Goal: Task Accomplishment & Management: Manage account settings

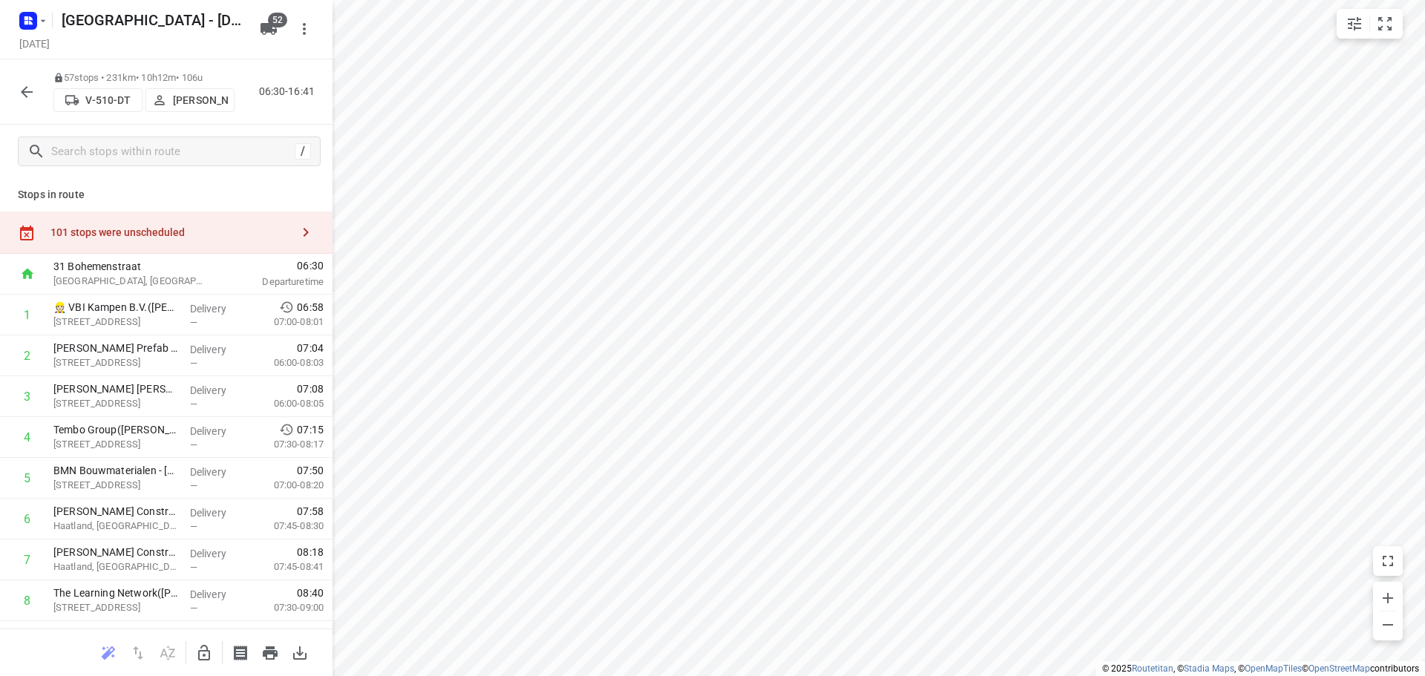
click at [16, 76] on div "57 stops • 231km • 10h12m • 106u V-510-DT Bernard Roosendaal 06:30-16:41" at bounding box center [166, 91] width 333 height 65
click at [16, 86] on button "button" at bounding box center [27, 92] width 30 height 30
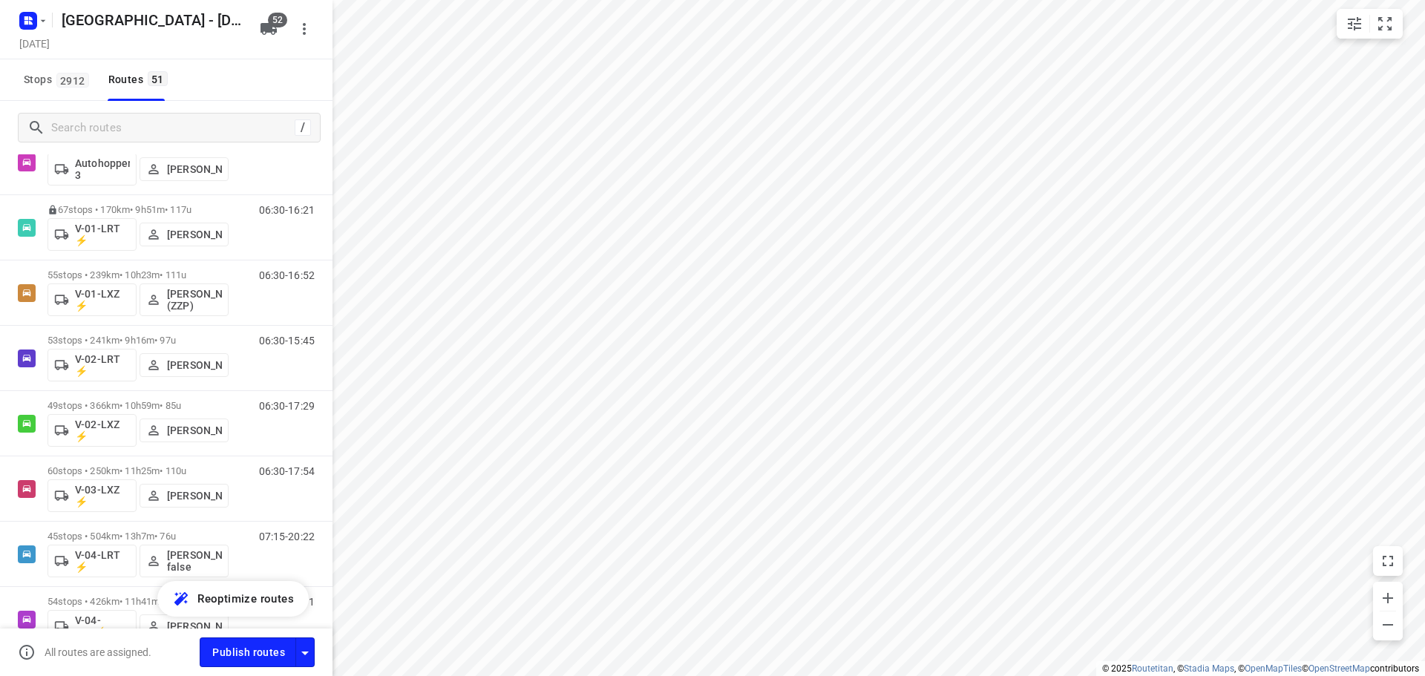
scroll to position [297, 0]
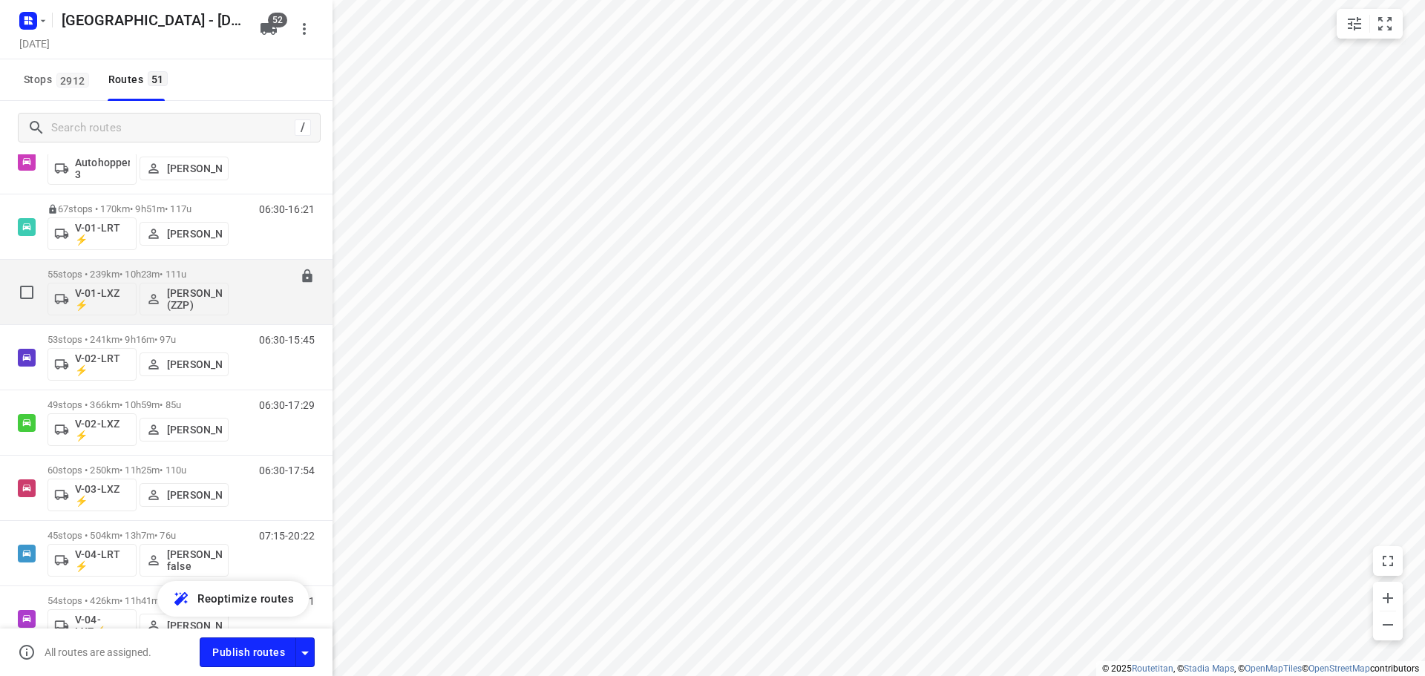
click at [146, 275] on p "55 stops • 239km • 10h23m • 111u" at bounding box center [138, 274] width 181 height 11
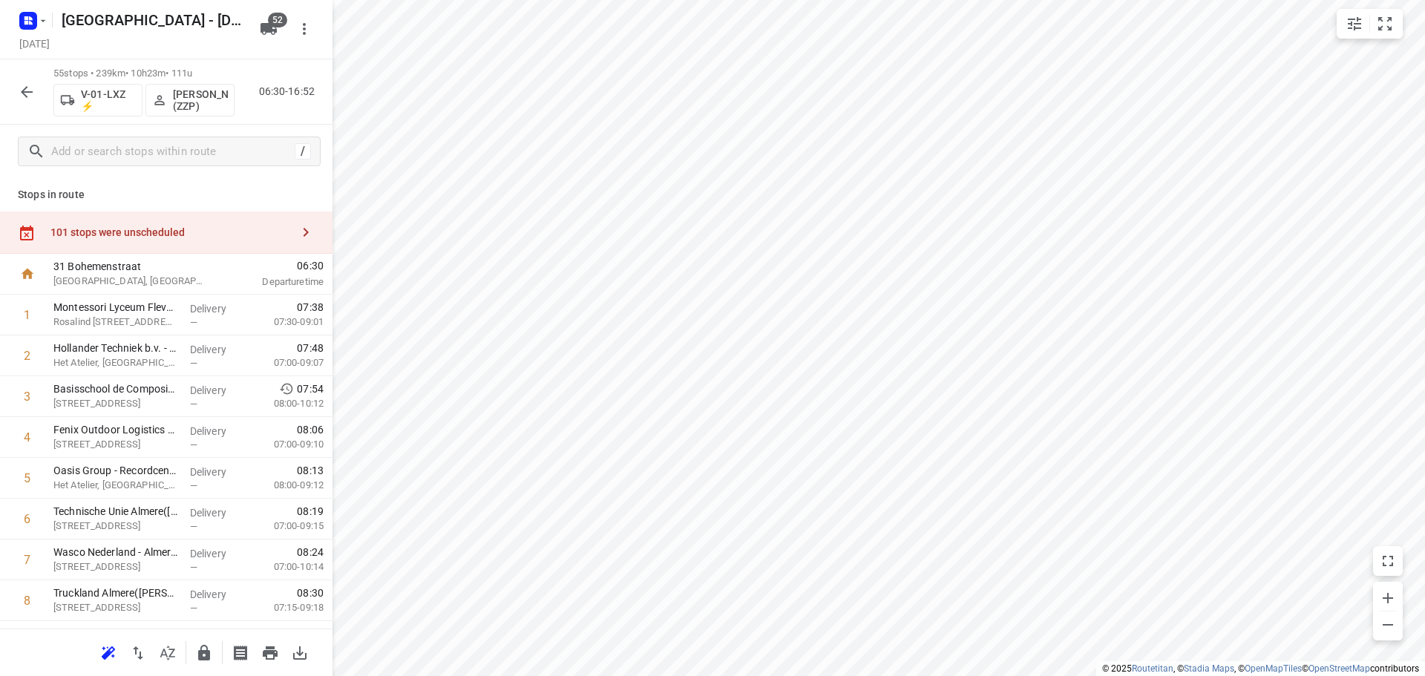
click at [21, 90] on icon "button" at bounding box center [27, 92] width 18 height 18
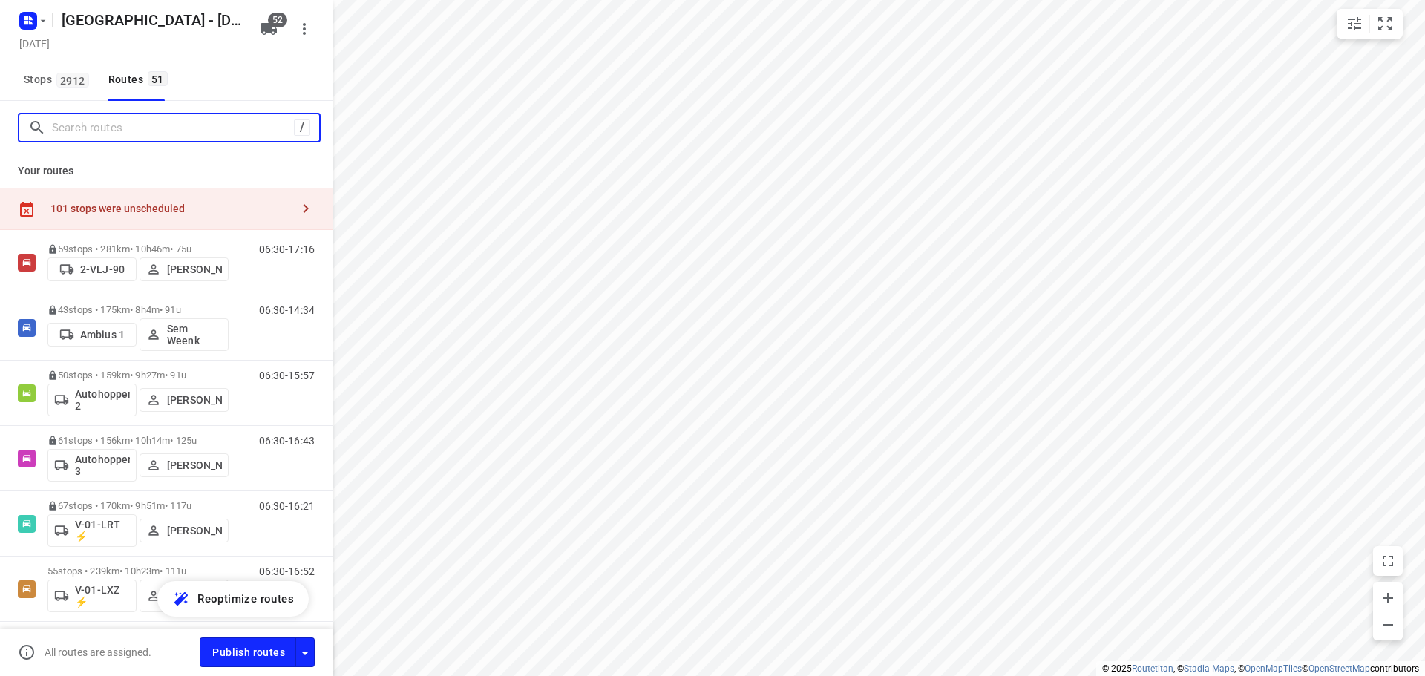
drag, startPoint x: 192, startPoint y: 125, endPoint x: 202, endPoint y: 111, distance: 17.5
click at [192, 125] on input "Search routes" at bounding box center [173, 128] width 242 height 23
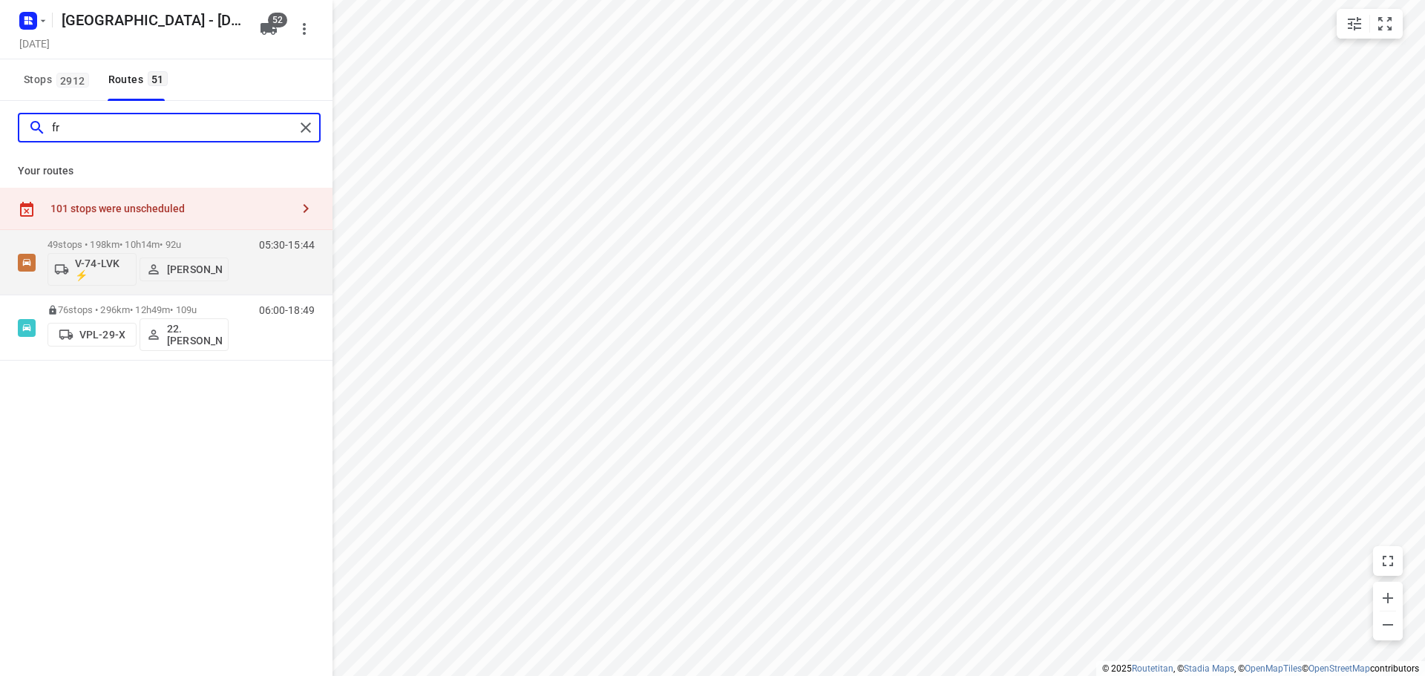
type input "f"
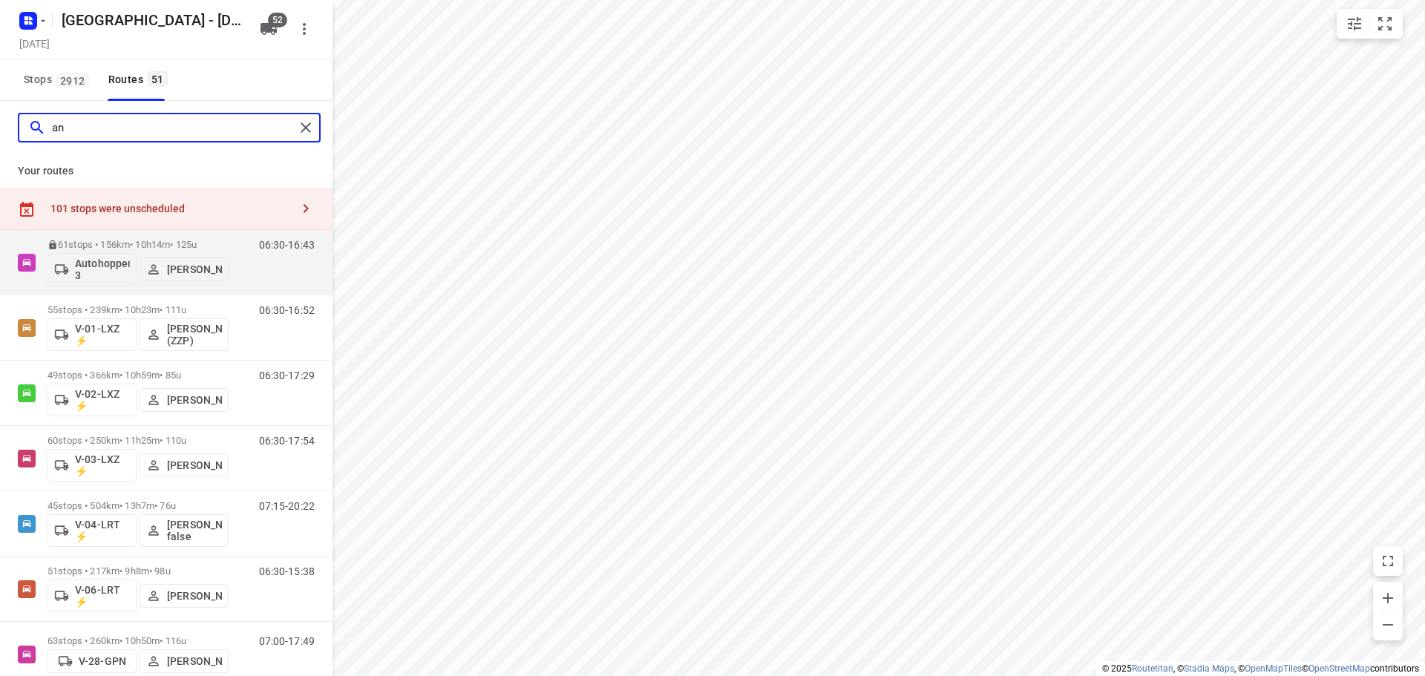
type input "a"
type input "r"
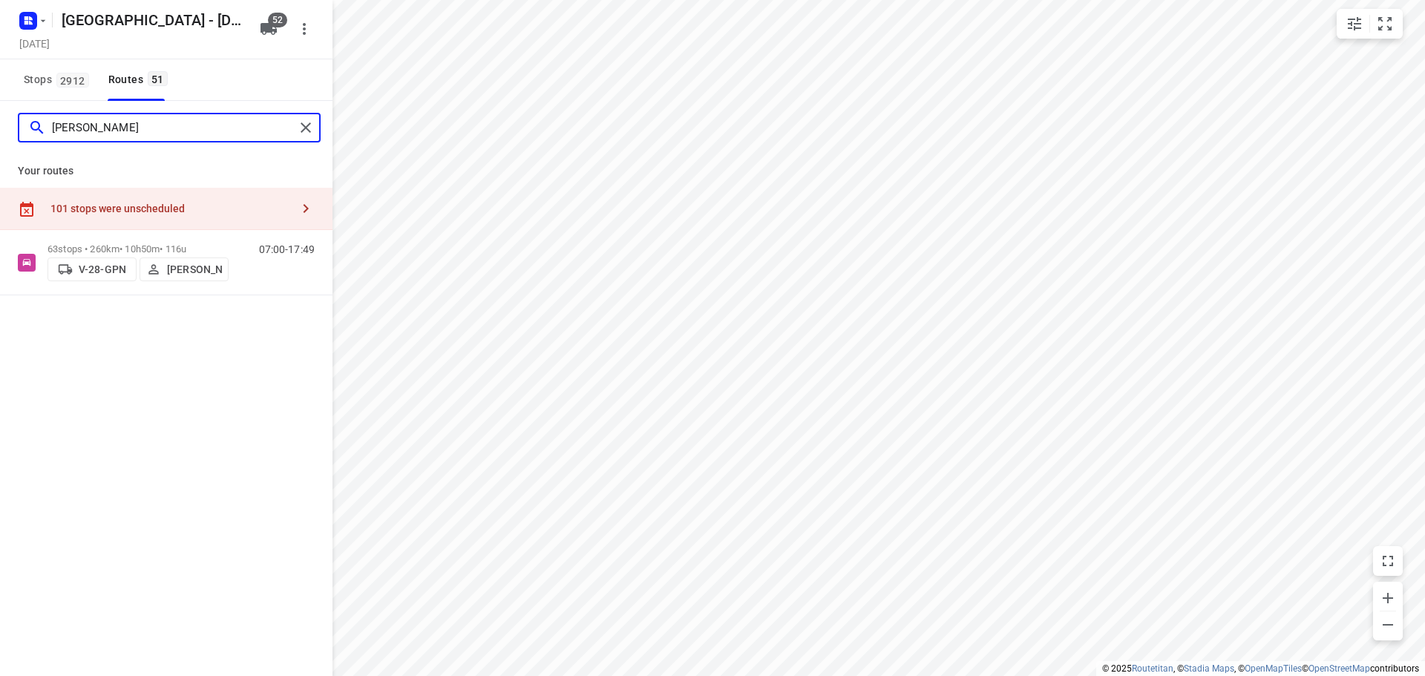
type input "arnaud"
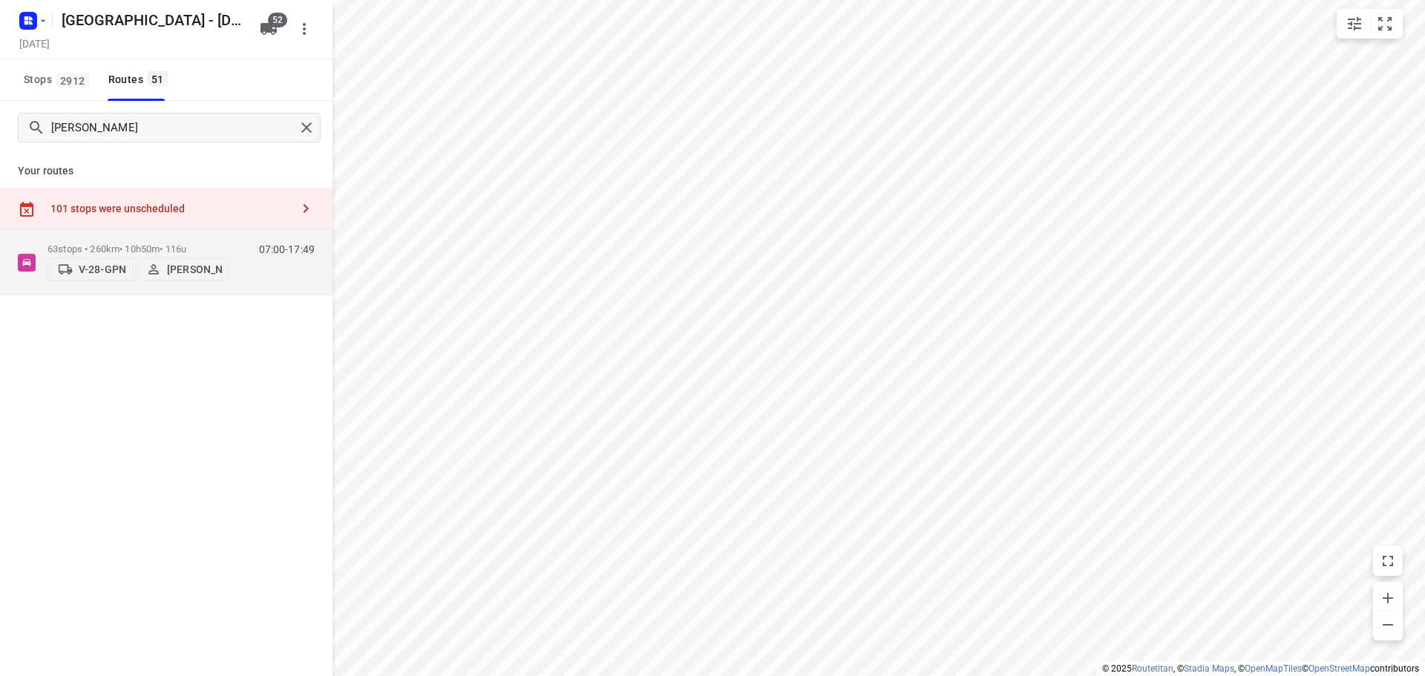
click at [128, 229] on div "101 stops were unscheduled" at bounding box center [166, 209] width 333 height 42
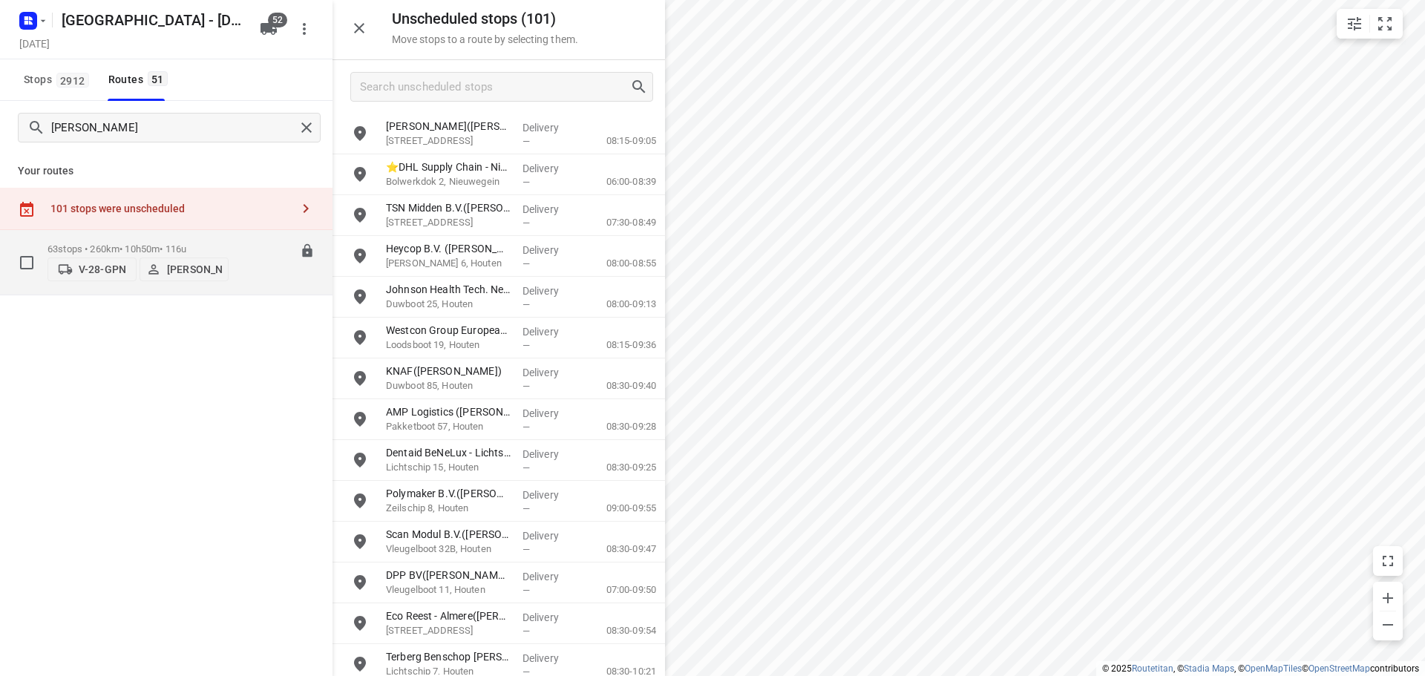
click at [126, 238] on div "63 stops • 260km • 10h50m • 116u V-28-GPN Arnaud van der Sluis" at bounding box center [138, 262] width 181 height 53
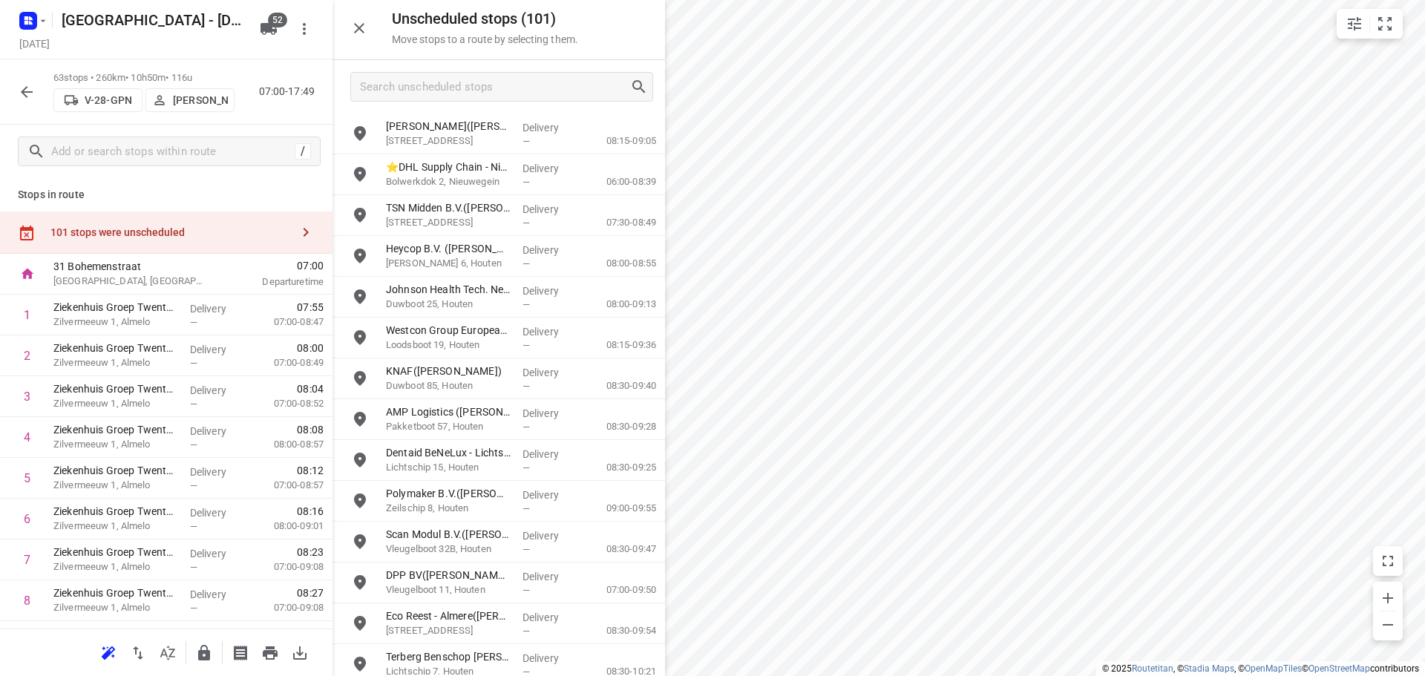
click at [359, 22] on icon "button" at bounding box center [359, 28] width 18 height 18
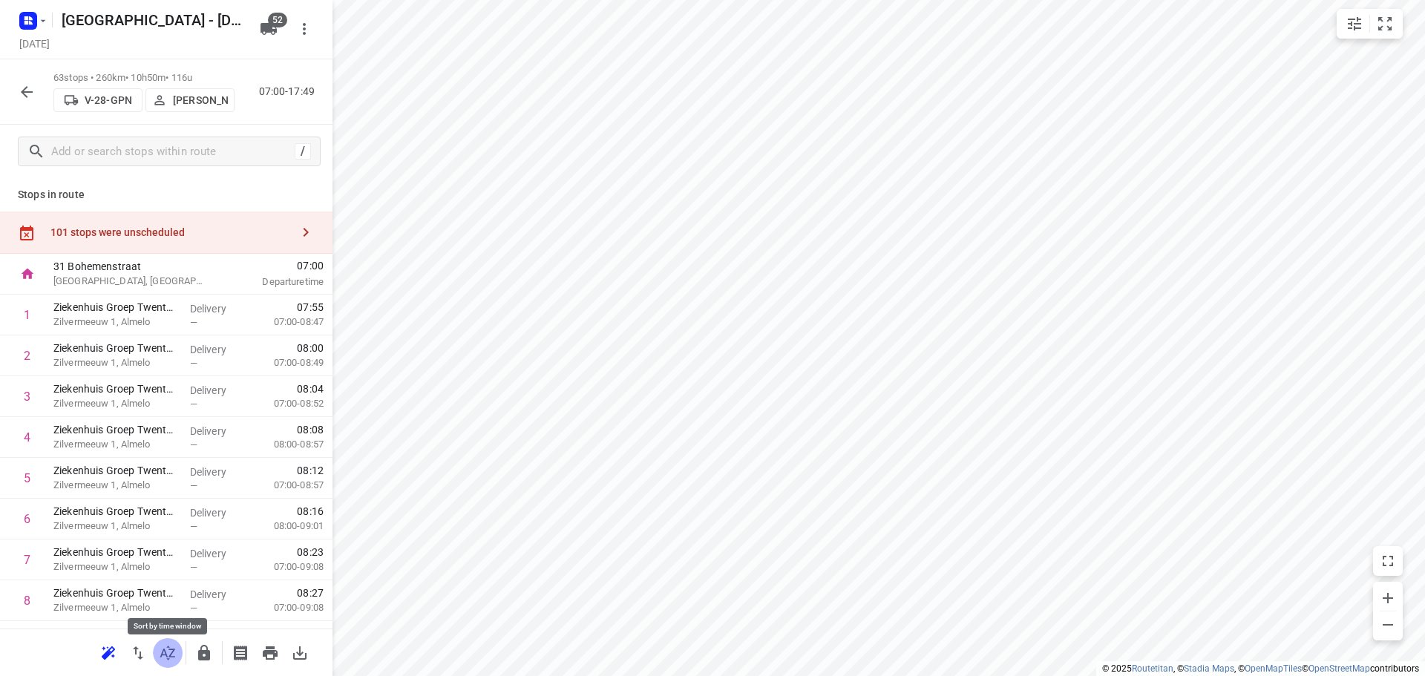
click at [170, 641] on button "button" at bounding box center [168, 653] width 30 height 30
click at [297, 229] on icon "button" at bounding box center [306, 232] width 18 height 18
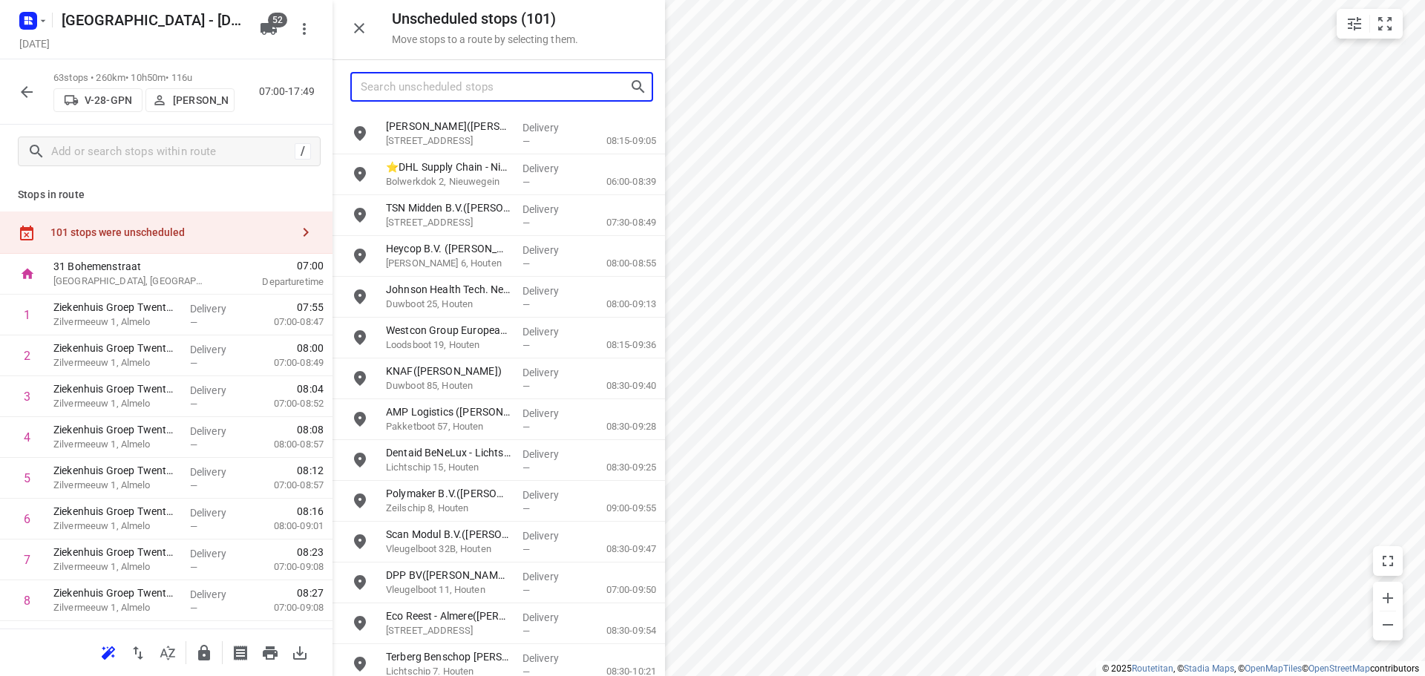
click at [532, 88] on input "Search unscheduled stops" at bounding box center [495, 87] width 269 height 23
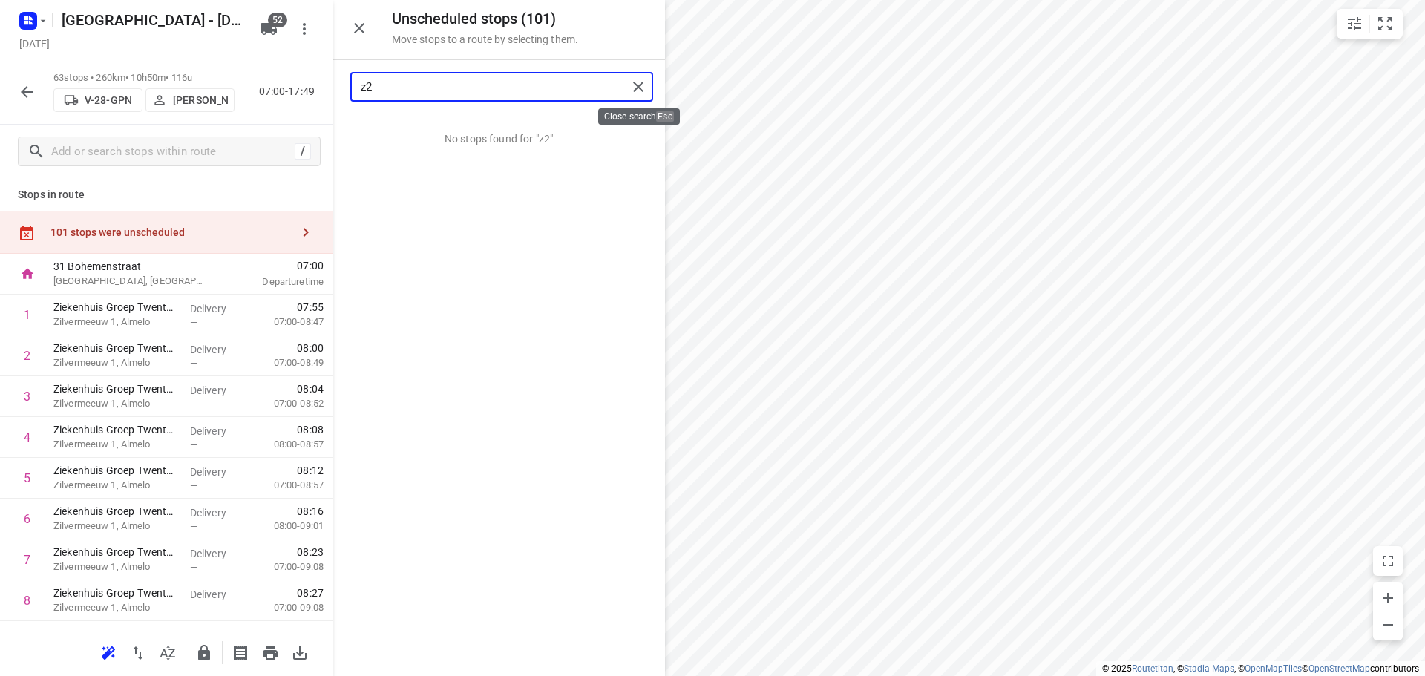
type input "z2"
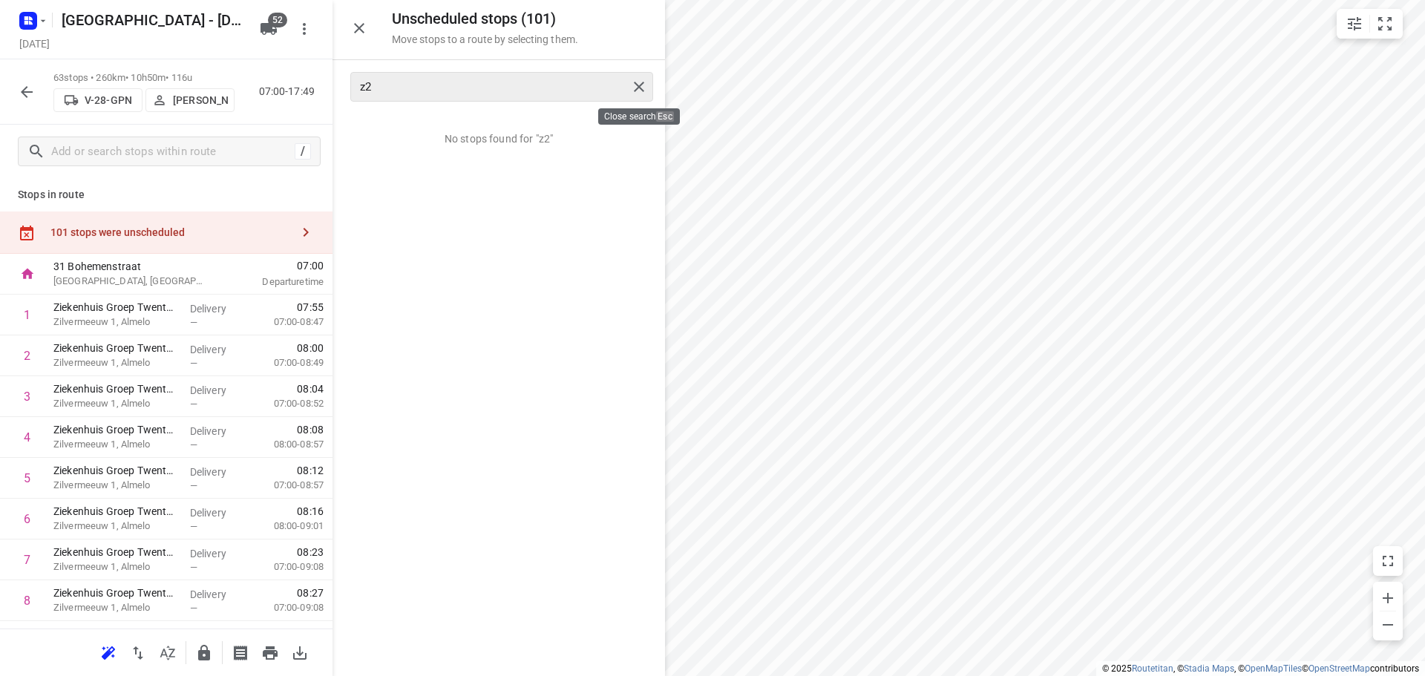
click at [650, 80] on div at bounding box center [641, 87] width 27 height 22
click at [356, 27] on icon "button" at bounding box center [359, 28] width 18 height 18
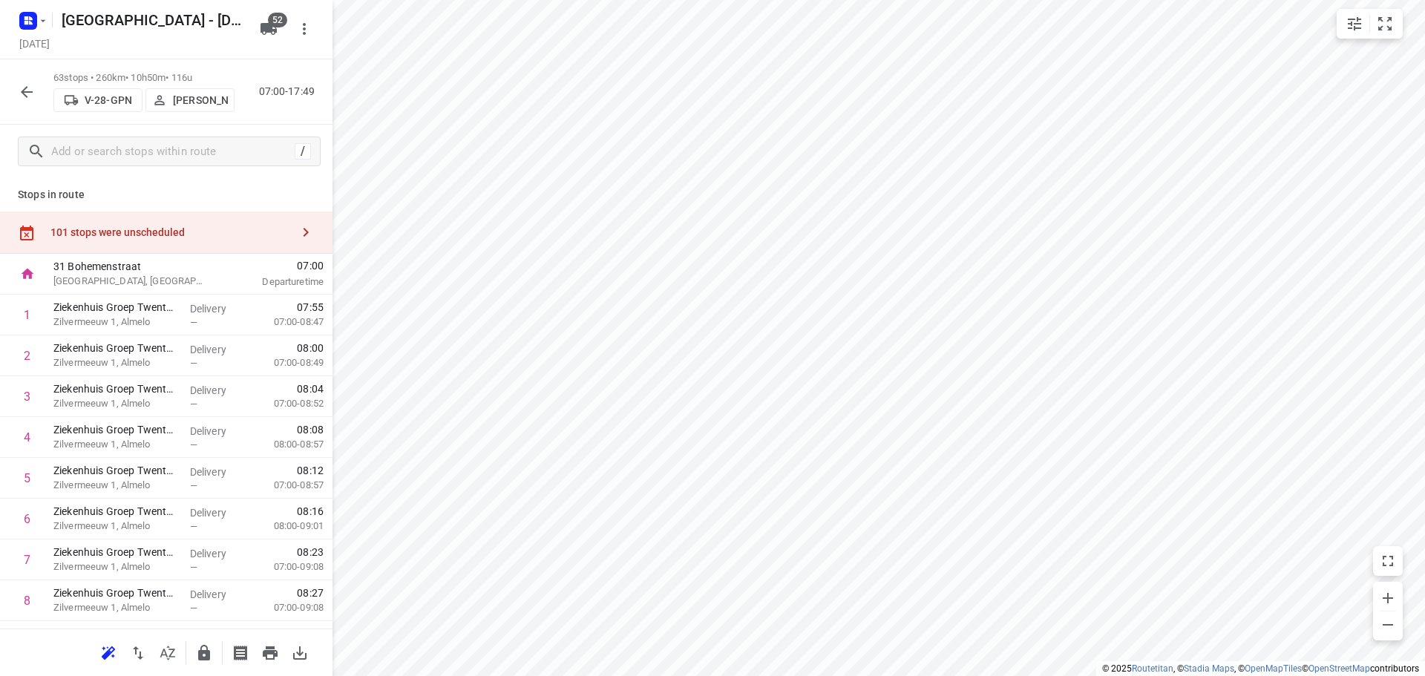
click at [21, 87] on icon "button" at bounding box center [27, 92] width 18 height 18
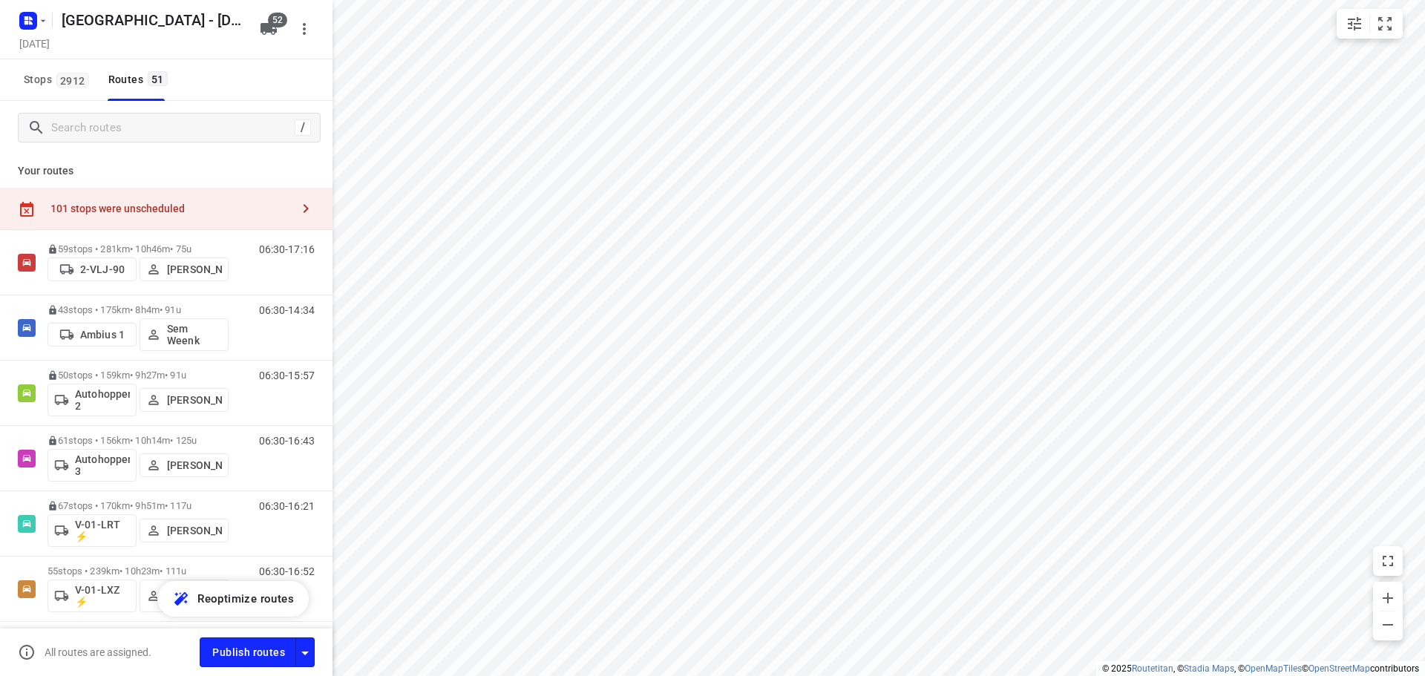
click at [125, 203] on div "101 stops were unscheduled" at bounding box center [170, 209] width 241 height 12
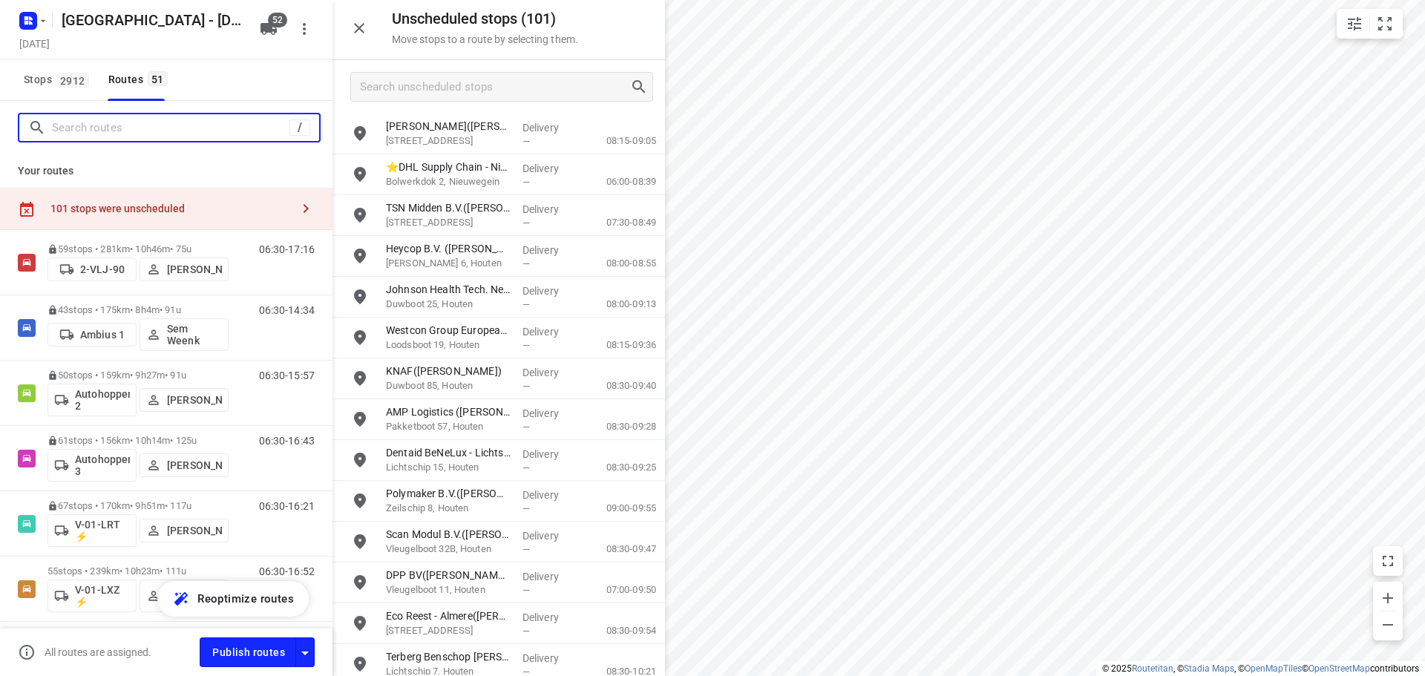
click at [135, 117] on input "Search routes" at bounding box center [171, 128] width 238 height 23
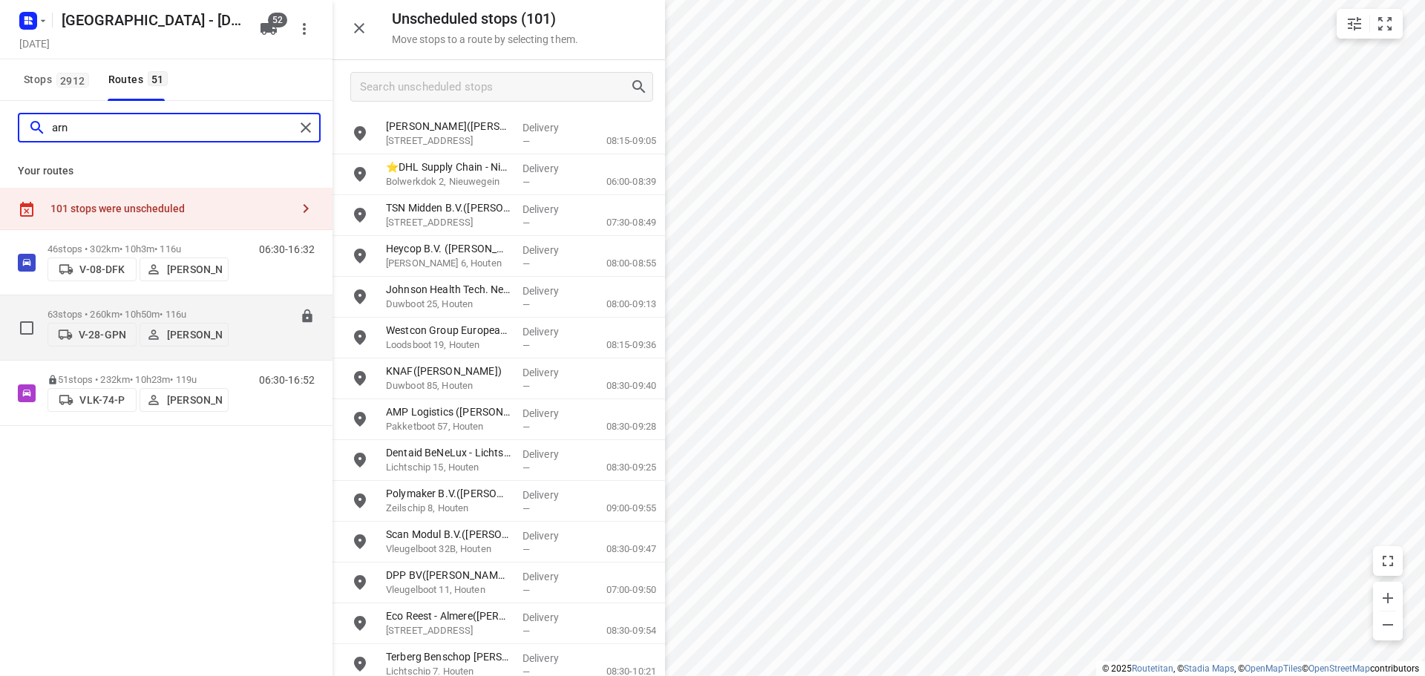
type input "arn"
click at [128, 309] on p "63 stops • 260km • 10h50m • 116u" at bounding box center [138, 314] width 181 height 11
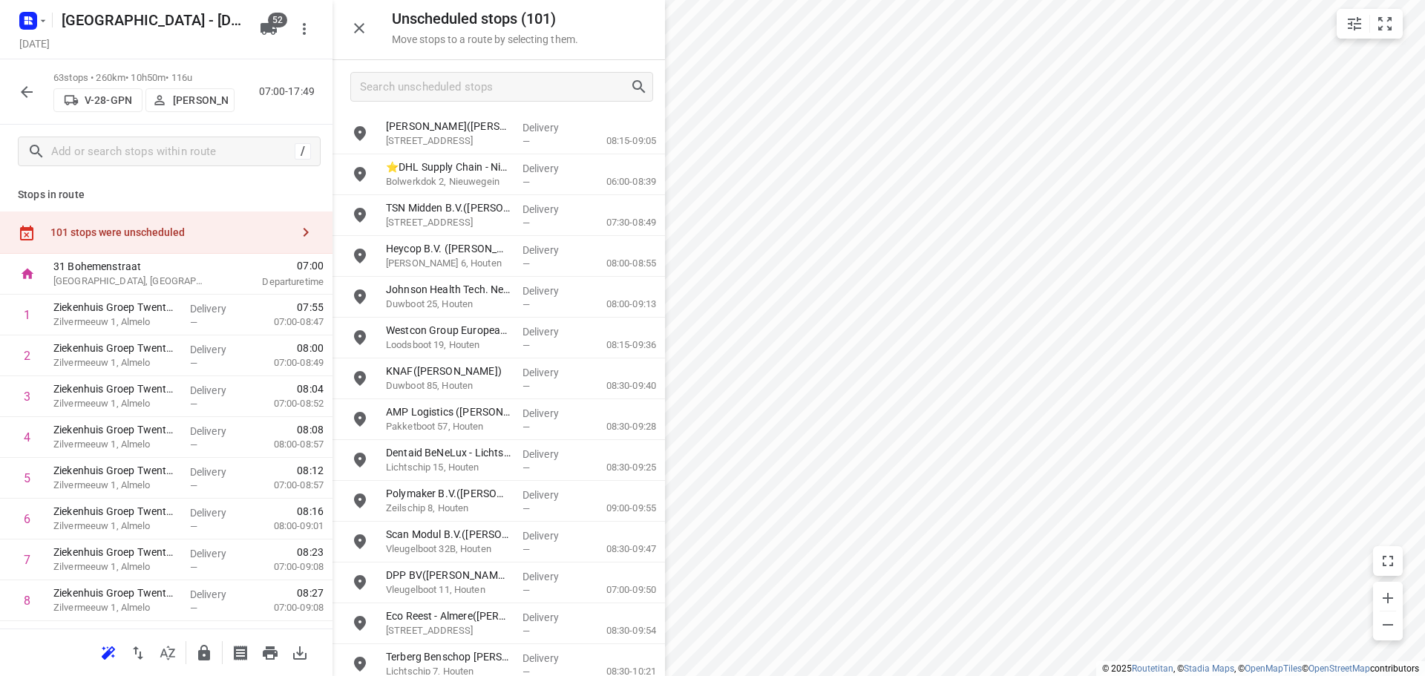
click at [356, 38] on button "button" at bounding box center [359, 28] width 30 height 30
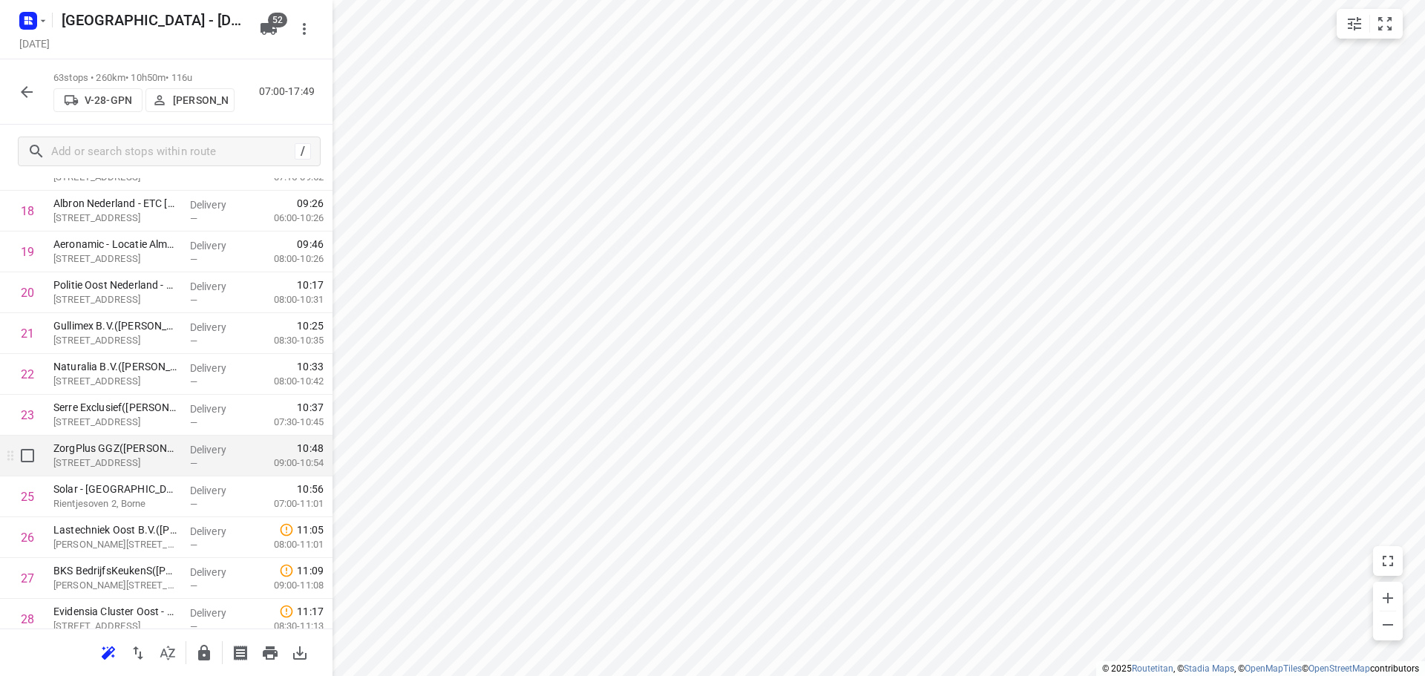
scroll to position [817, 0]
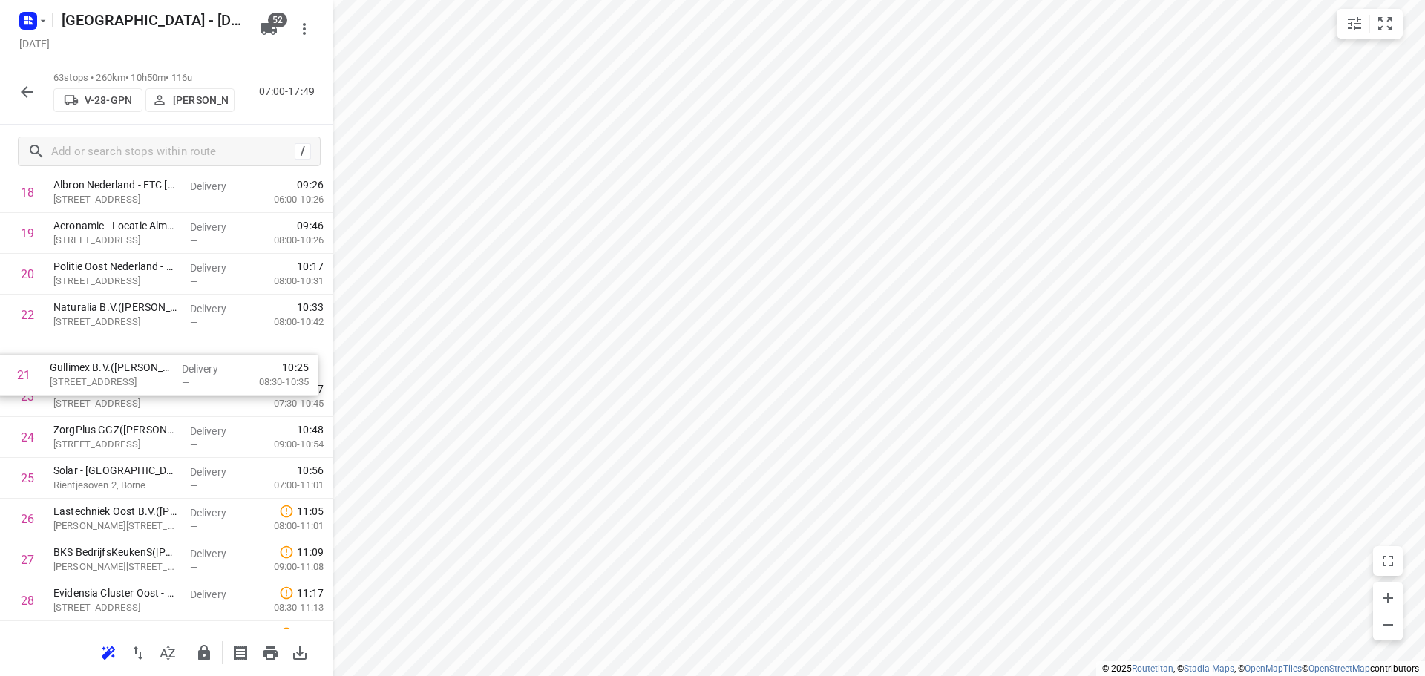
drag, startPoint x: 151, startPoint y: 313, endPoint x: 147, endPoint y: 400, distance: 87.7
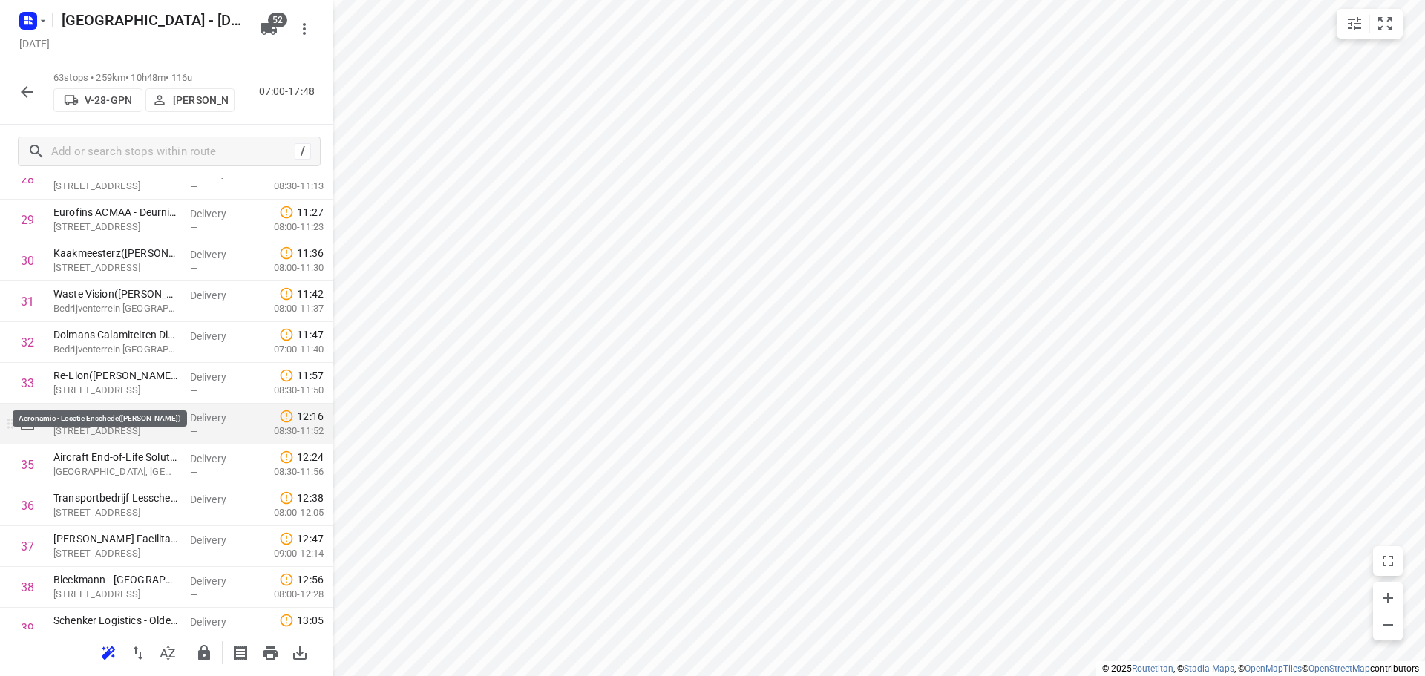
scroll to position [1262, 0]
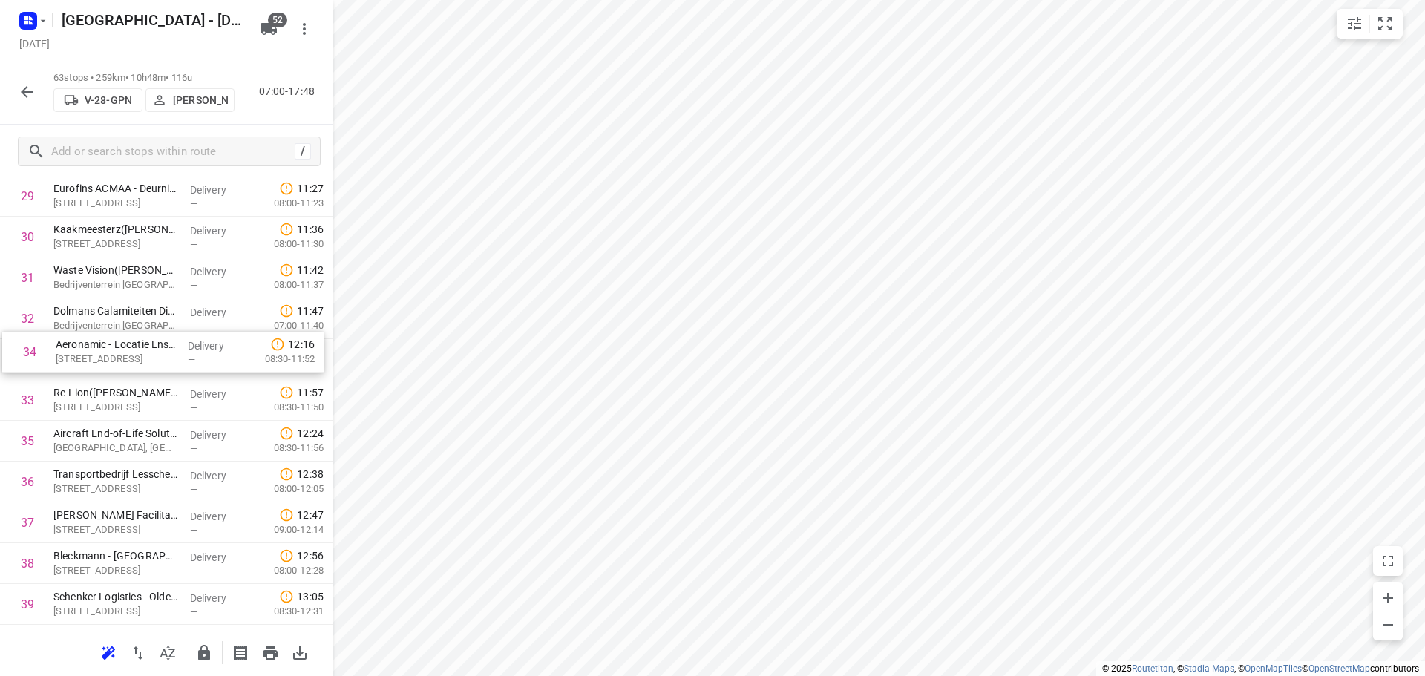
drag, startPoint x: 66, startPoint y: 401, endPoint x: 69, endPoint y: 347, distance: 54.3
click at [69, 347] on div "1 Ziekenhuis Groep Twente - Hengelo en Almelo - Kinderafdeling Almelo(Herma) Zi…" at bounding box center [166, 319] width 333 height 2572
drag, startPoint x: 154, startPoint y: 443, endPoint x: 154, endPoint y: 393, distance: 49.7
click at [154, 396] on div "1 Ziekenhuis Groep Twente - Hengelo en Almelo - Kinderafdeling Almelo(Herma) Zi…" at bounding box center [166, 319] width 333 height 2572
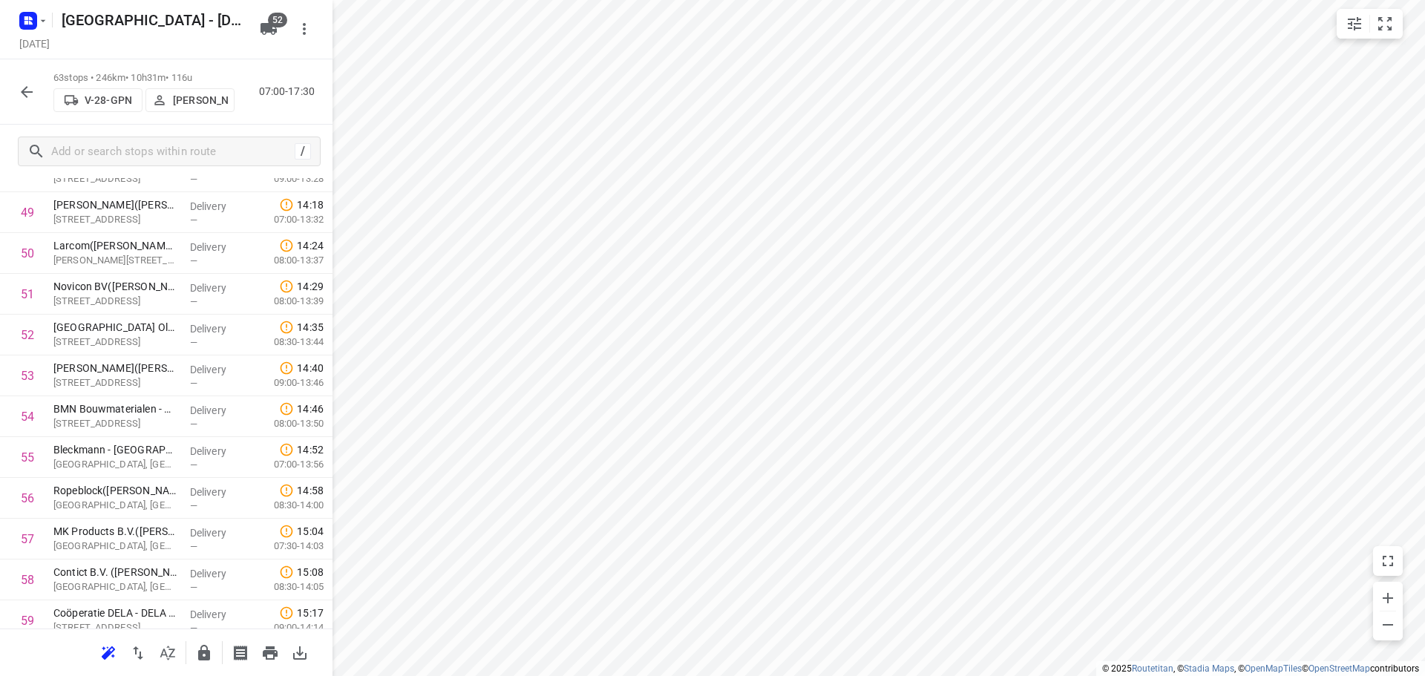
scroll to position [2227, 0]
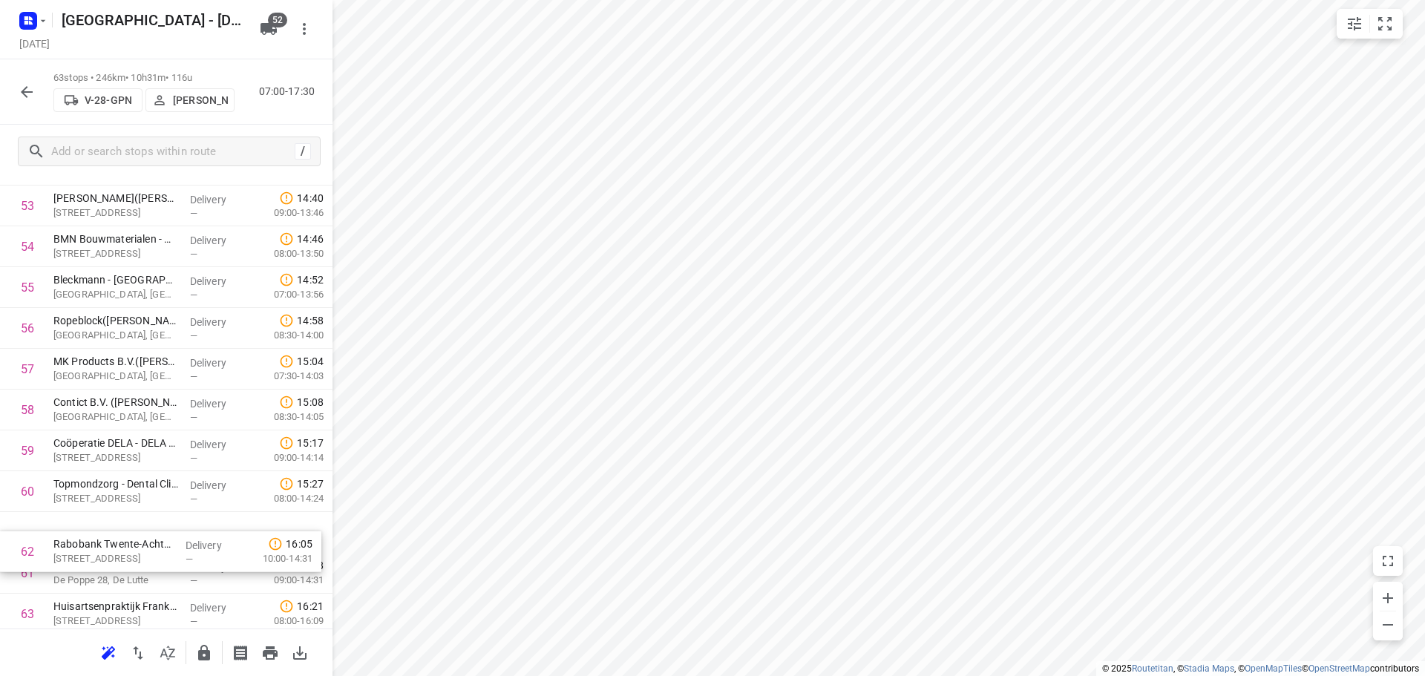
drag, startPoint x: 150, startPoint y: 540, endPoint x: 150, endPoint y: 529, distance: 11.1
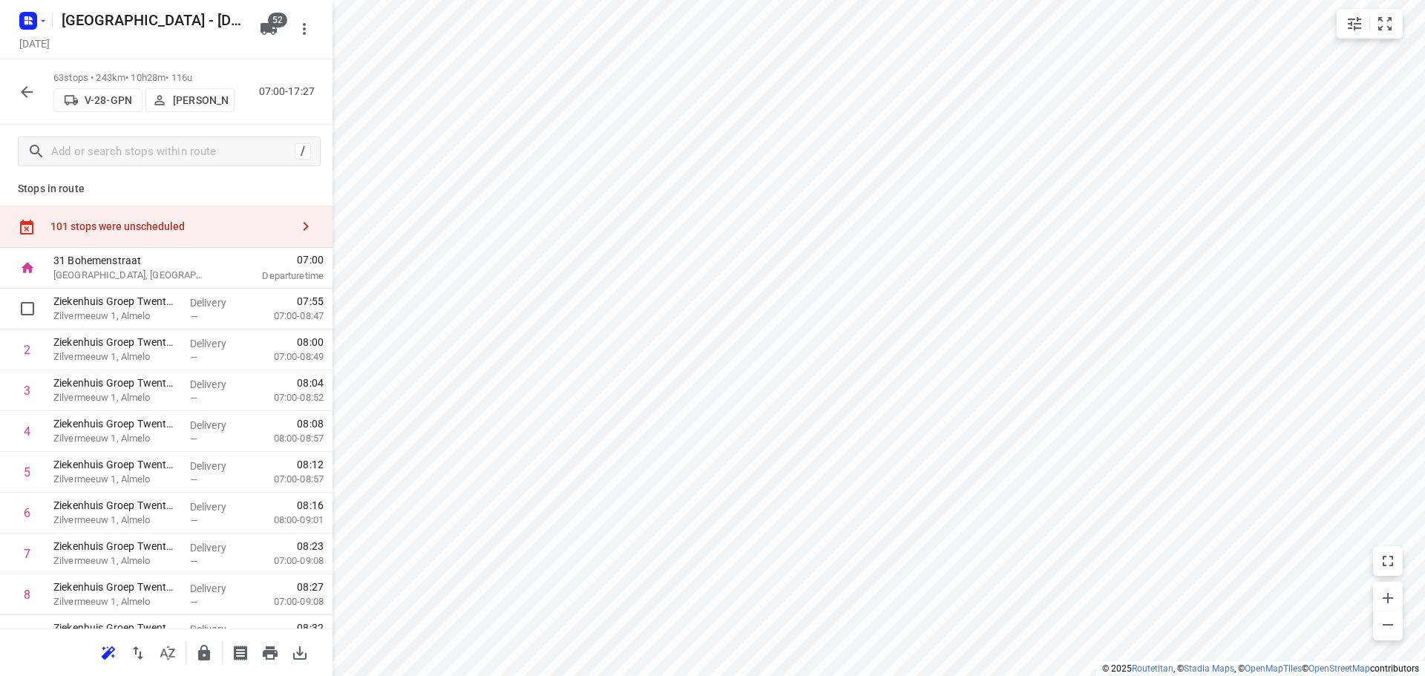
scroll to position [0, 0]
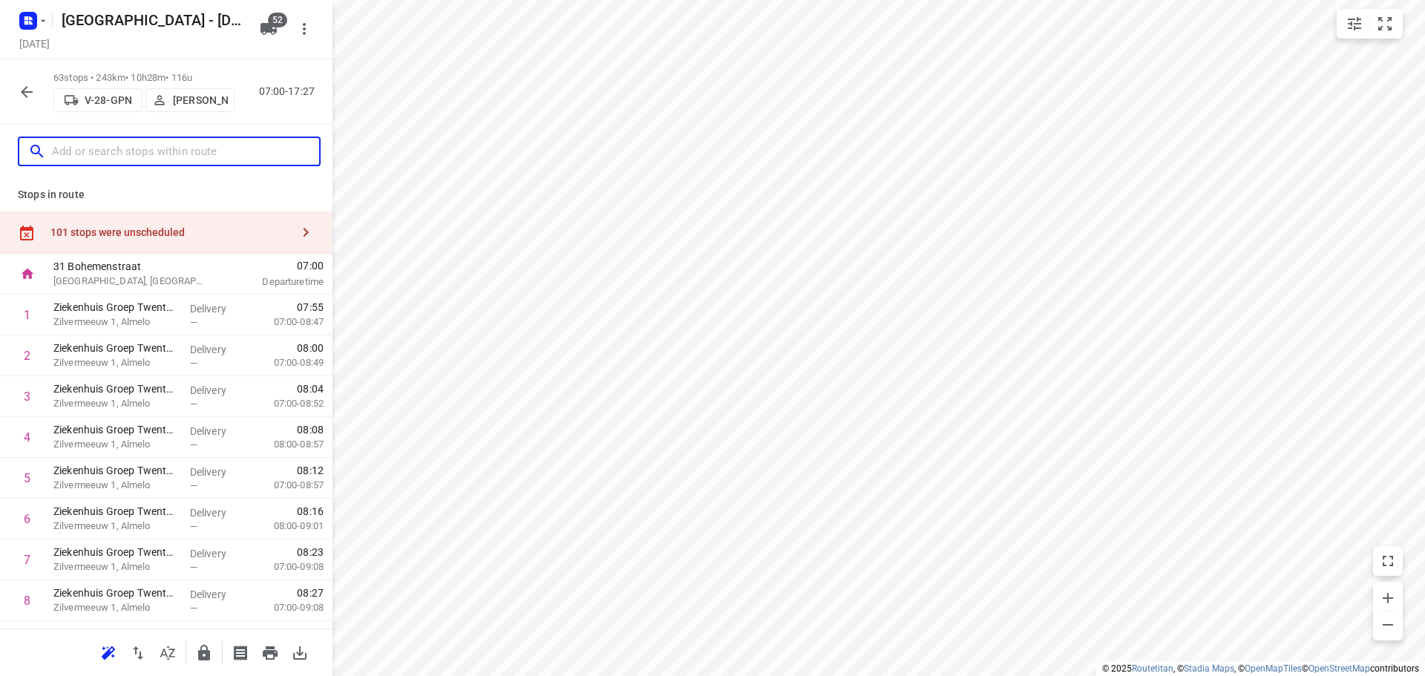
click at [180, 156] on input "text" at bounding box center [185, 151] width 267 height 23
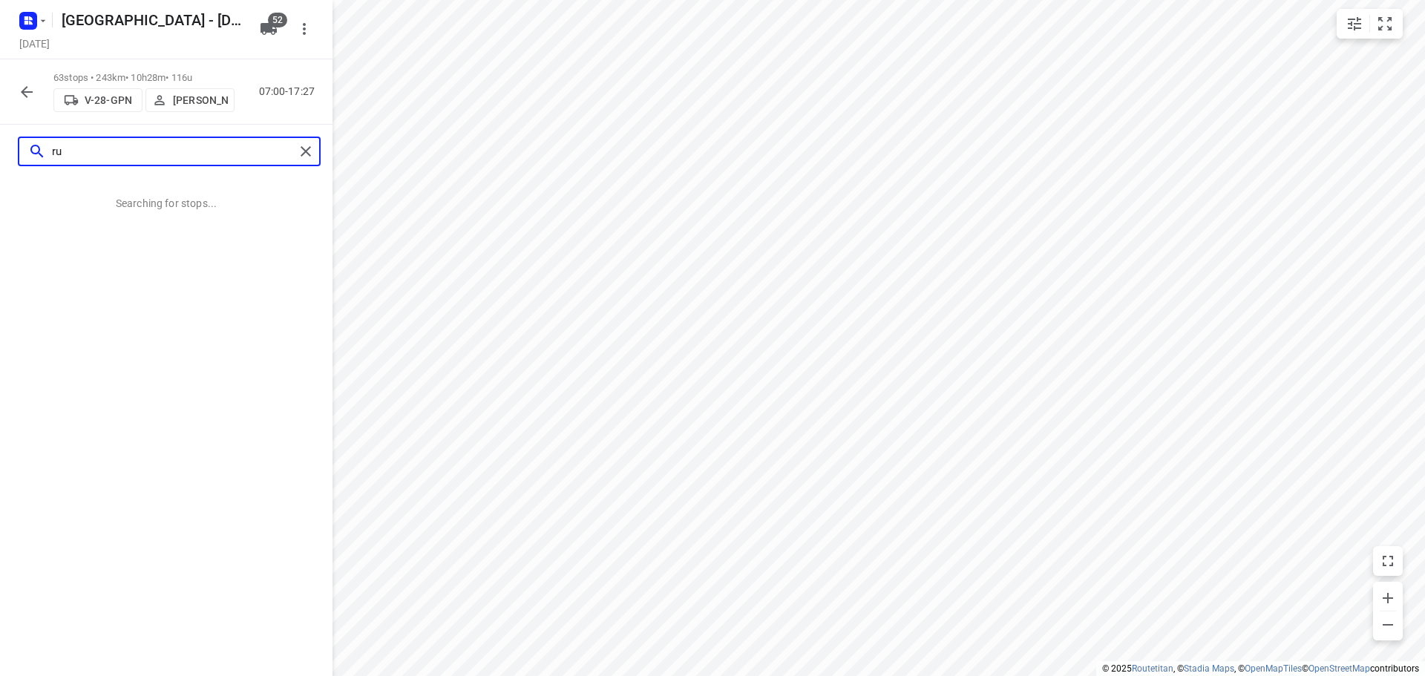
type input "r"
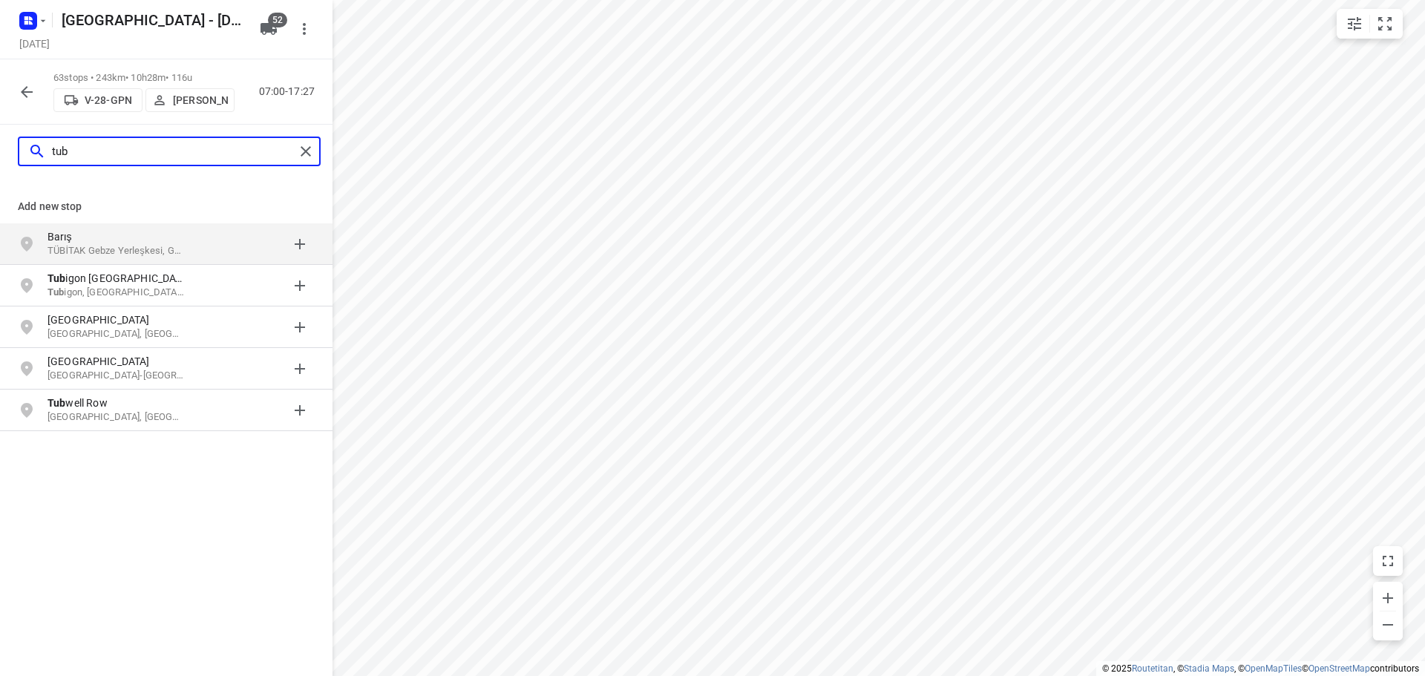
type input "tub"
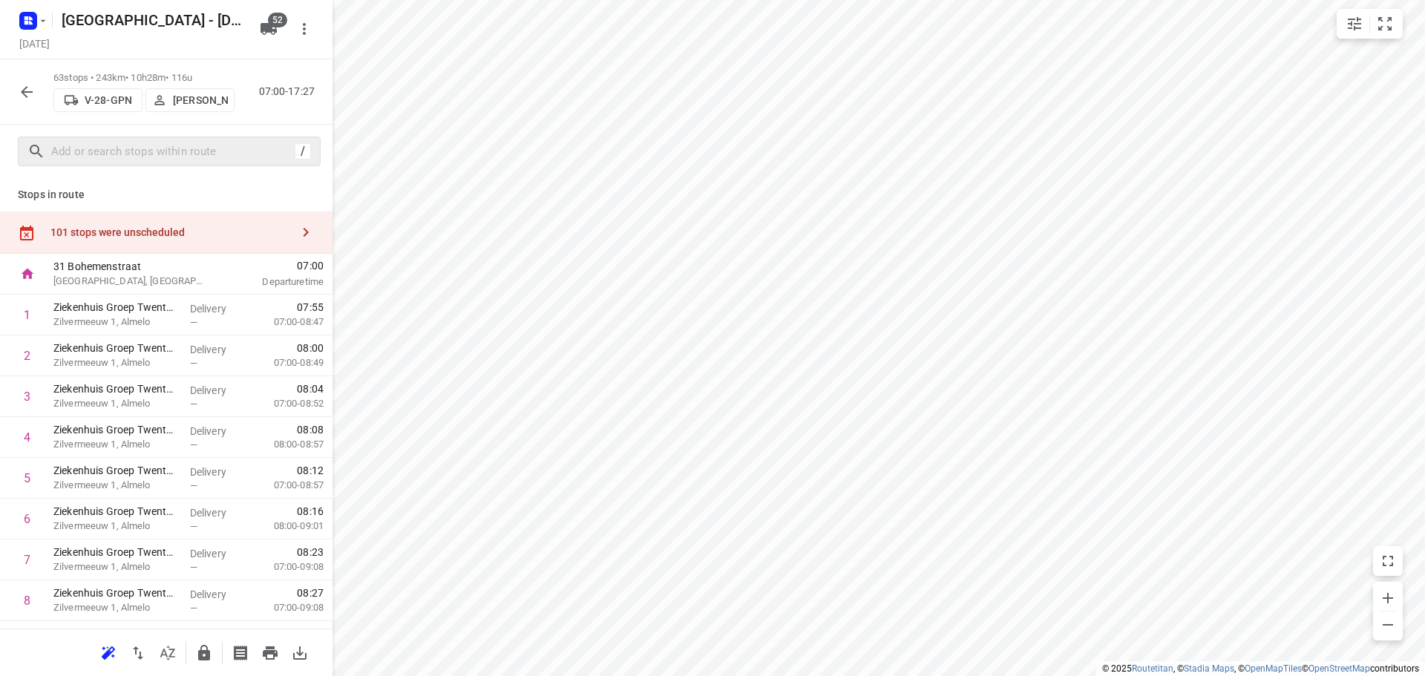
click at [55, 212] on div "101 stops were unscheduled" at bounding box center [166, 233] width 333 height 42
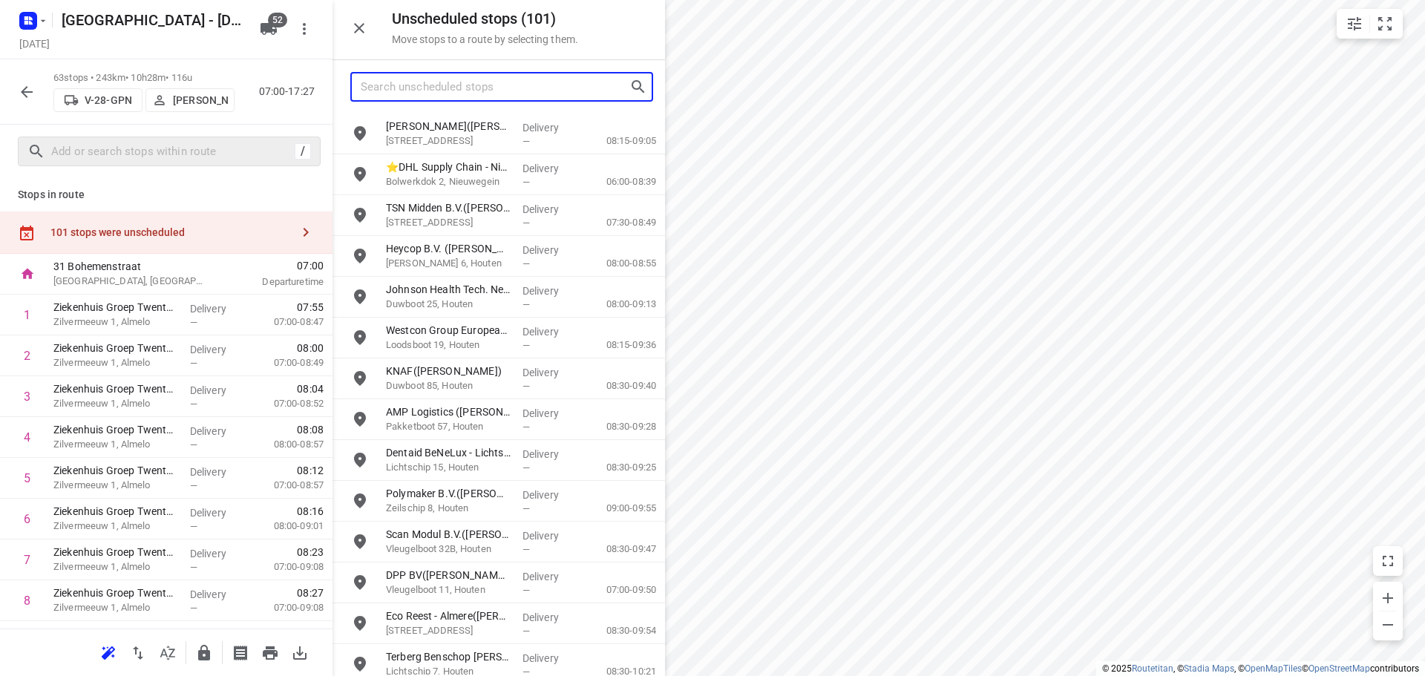
click at [384, 85] on input "Search unscheduled stops" at bounding box center [495, 87] width 269 height 23
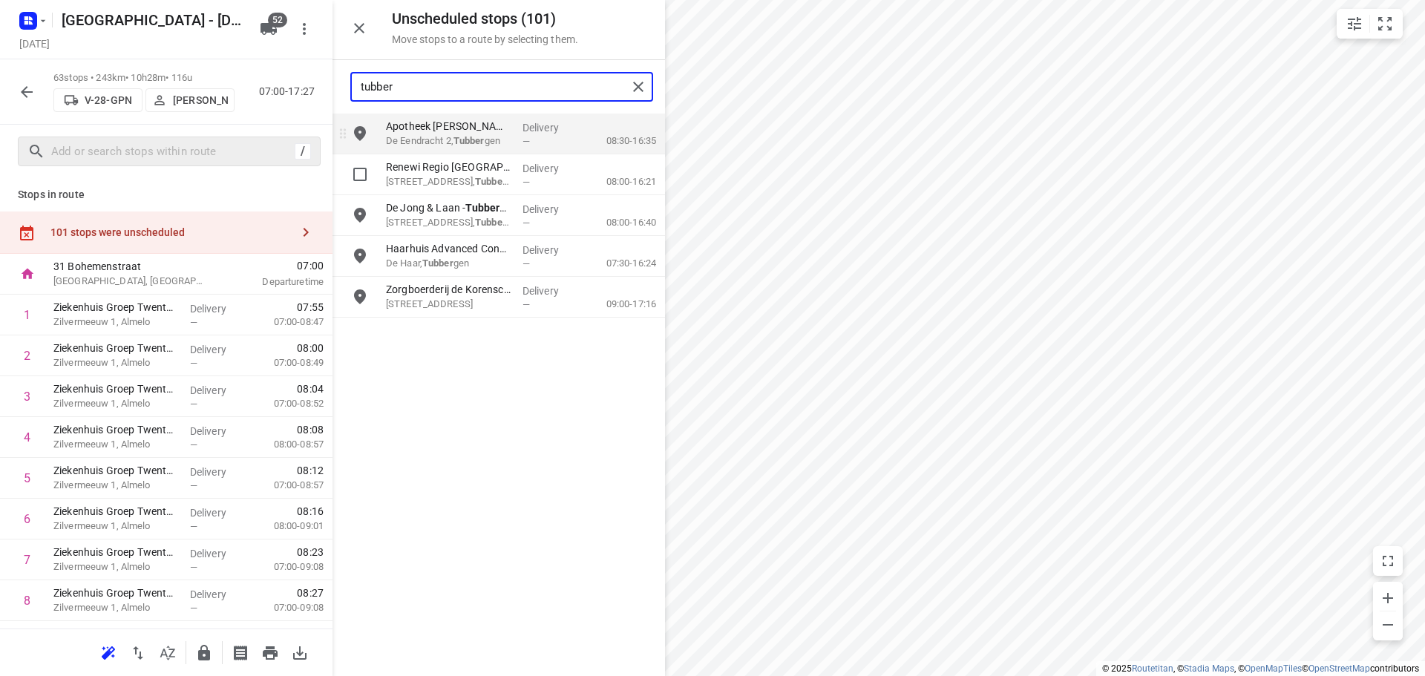
type input "tubber"
click at [362, 145] on input "grid" at bounding box center [360, 134] width 30 height 30
checkbox input "true"
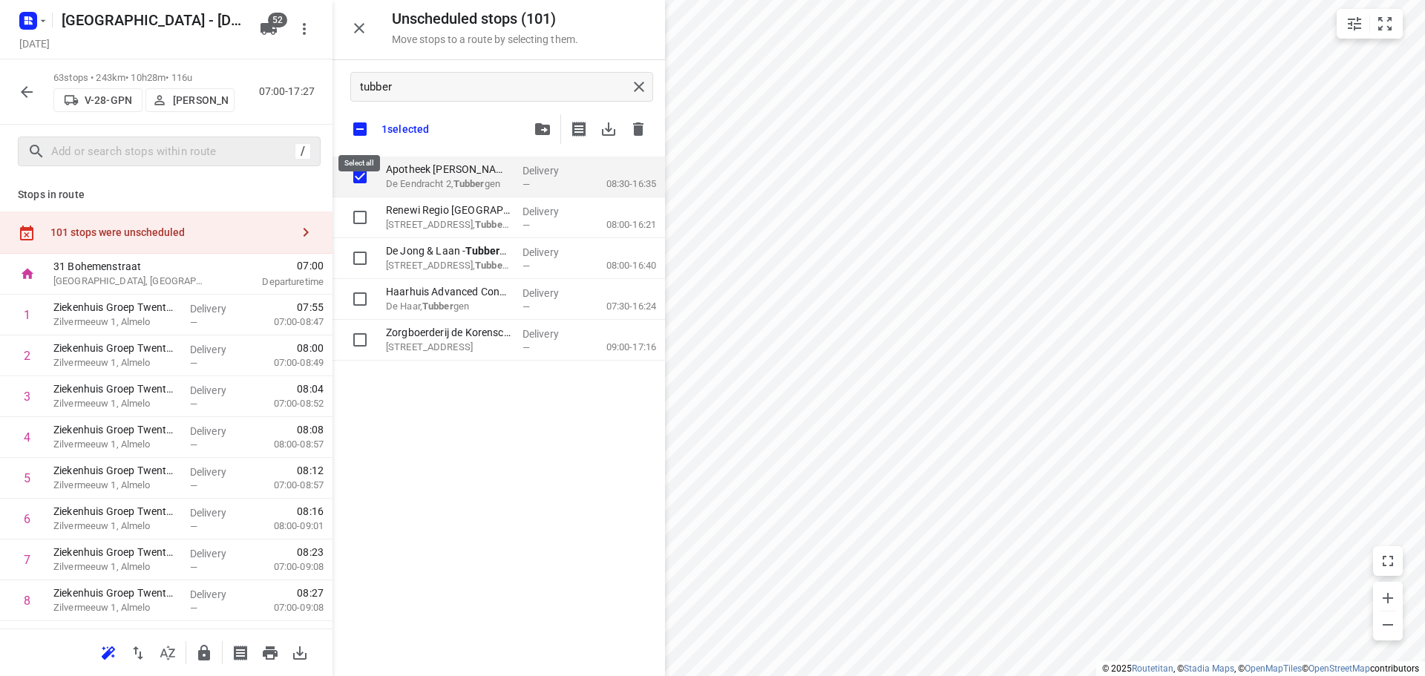
click at [363, 129] on input "checkbox" at bounding box center [359, 129] width 31 height 31
checkbox input "false"
checkbox input "true"
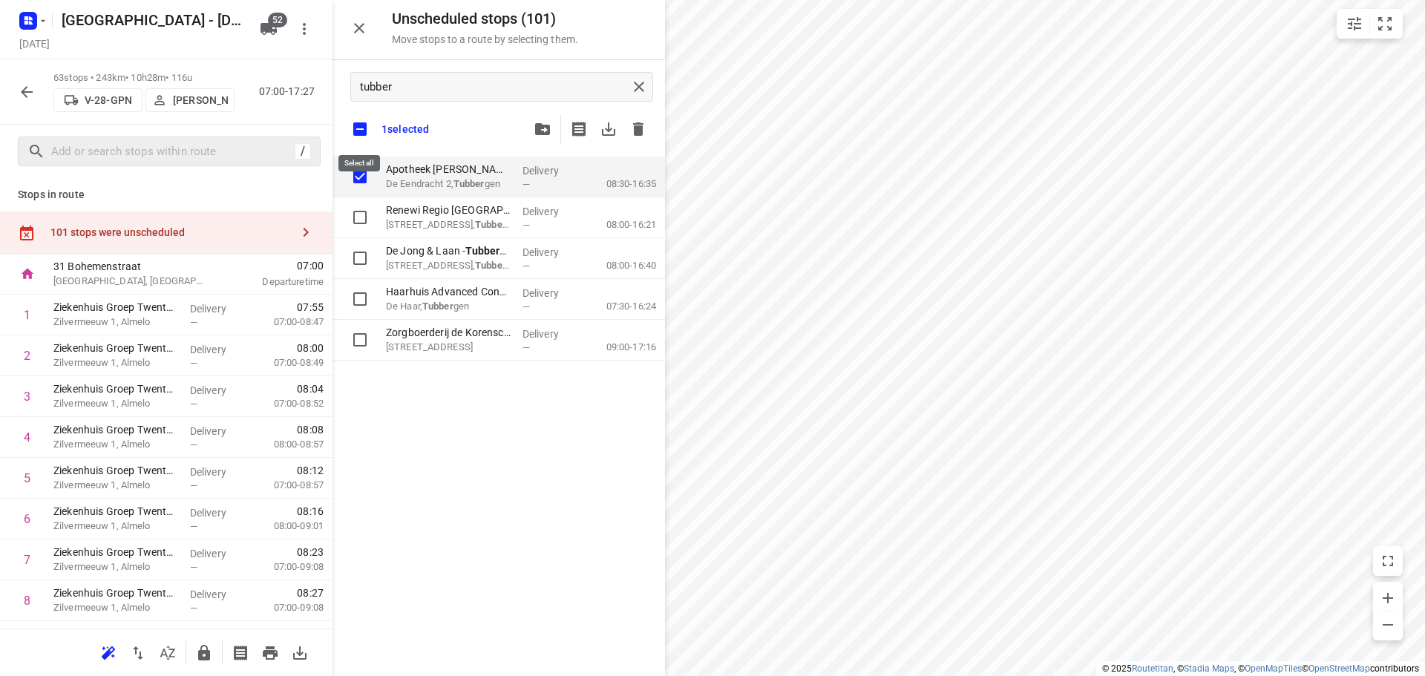
checkbox input "true"
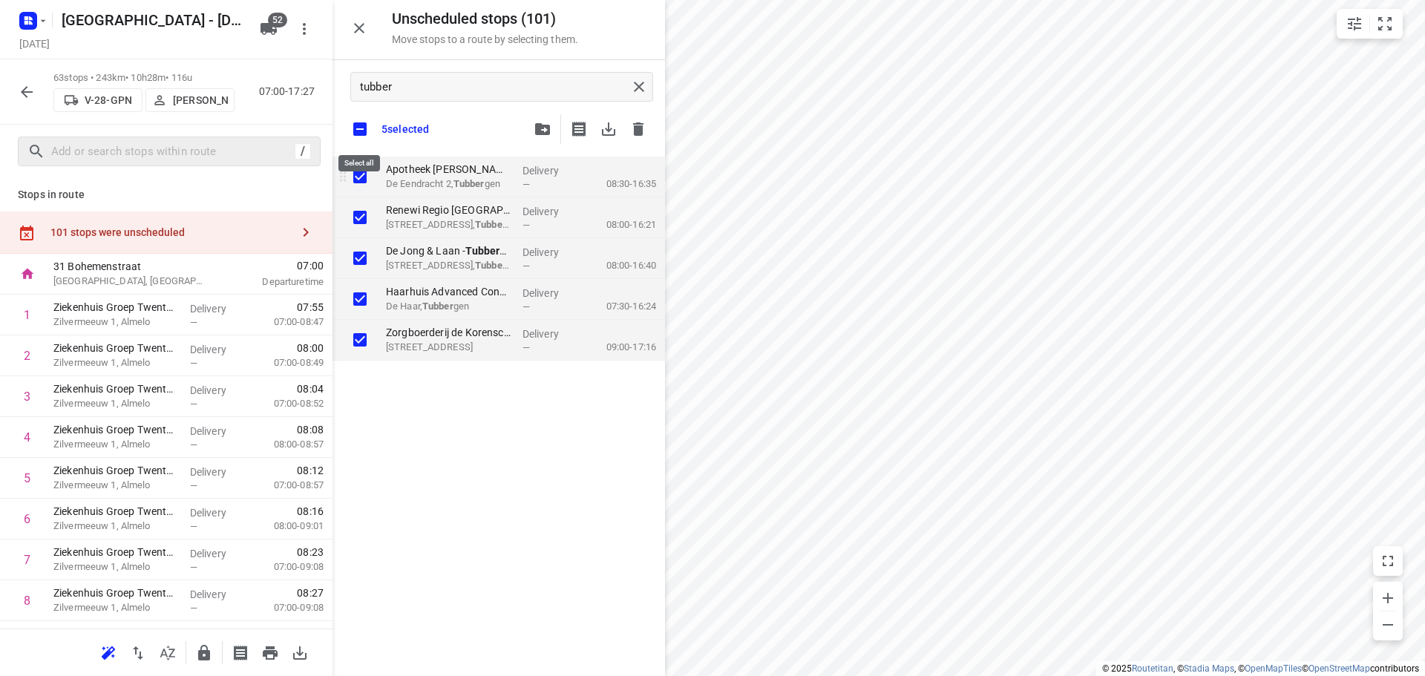
checkbox input "true"
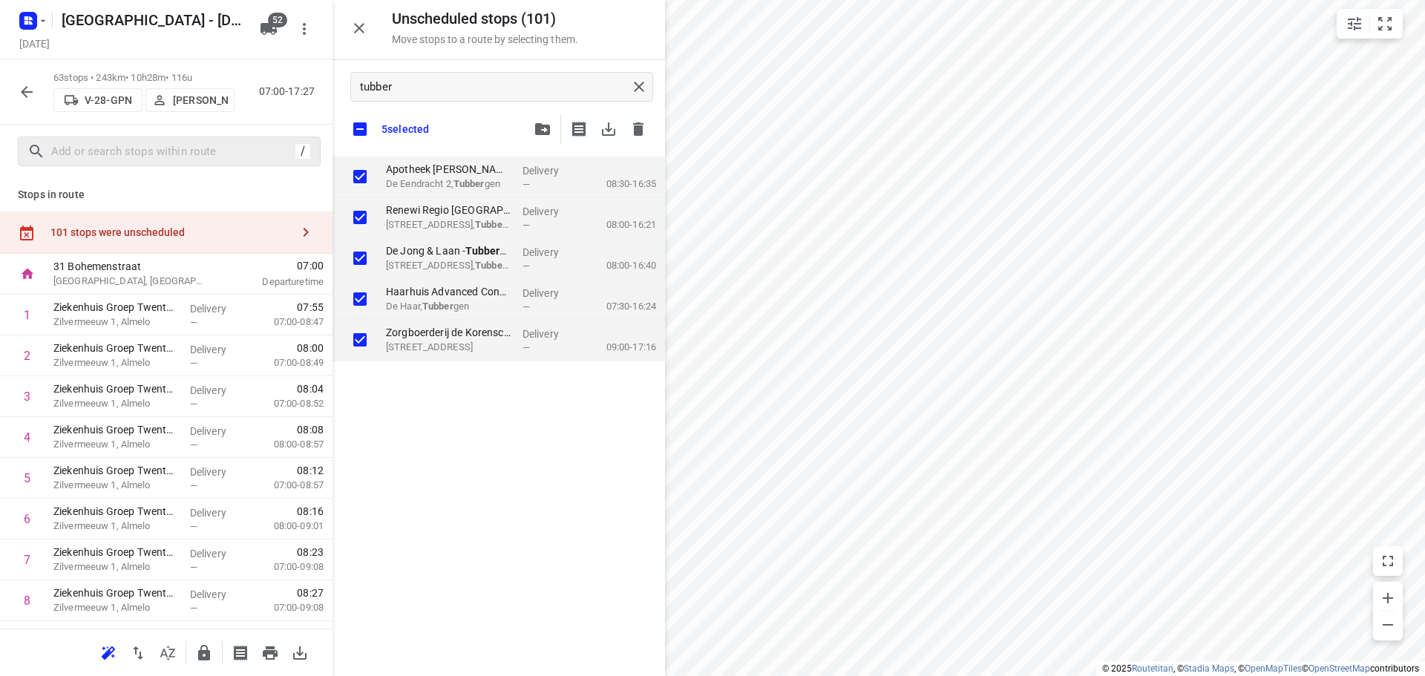
checkbox input "true"
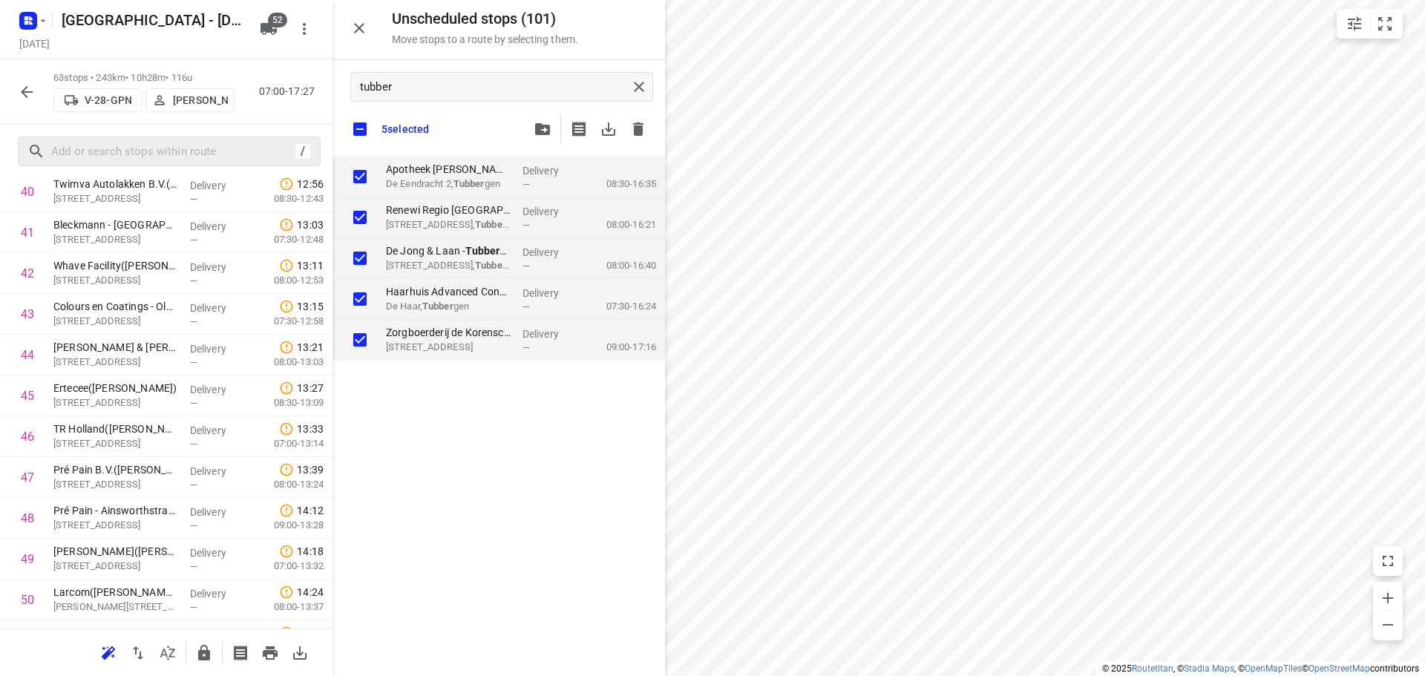
scroll to position [2279, 0]
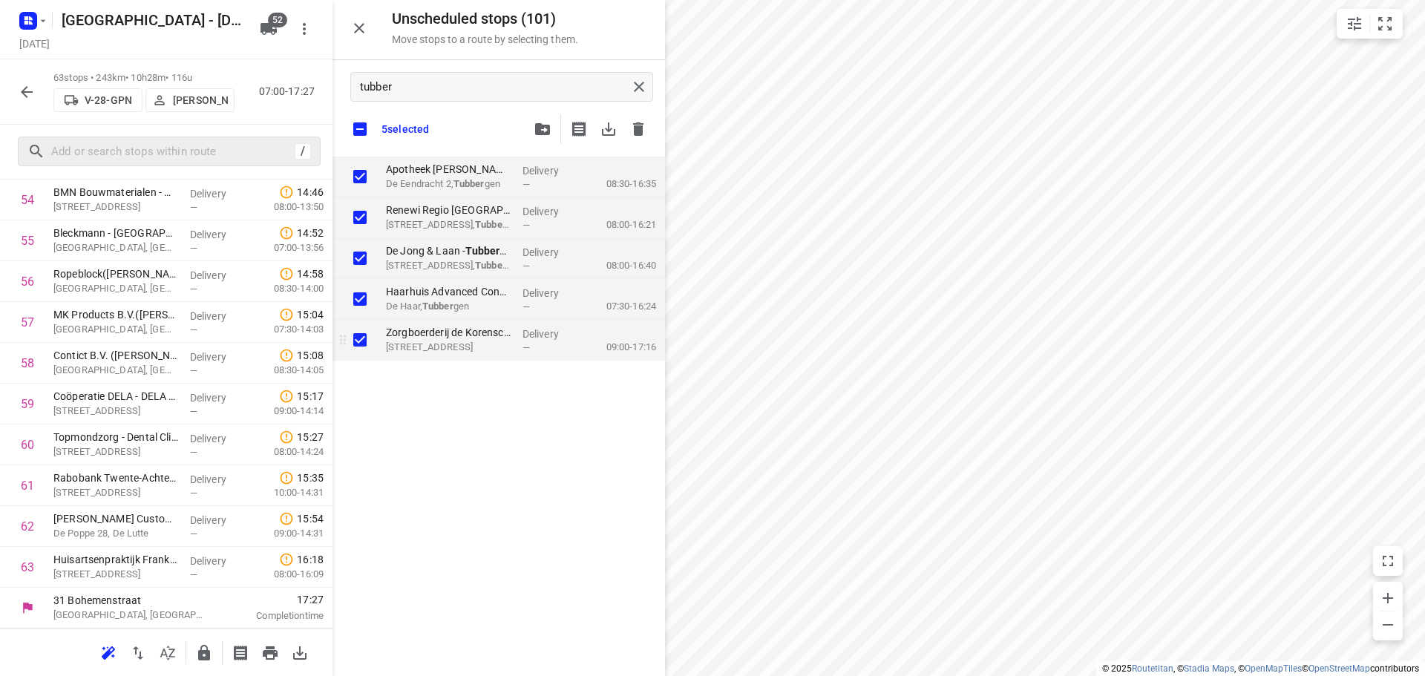
checkbox input "true"
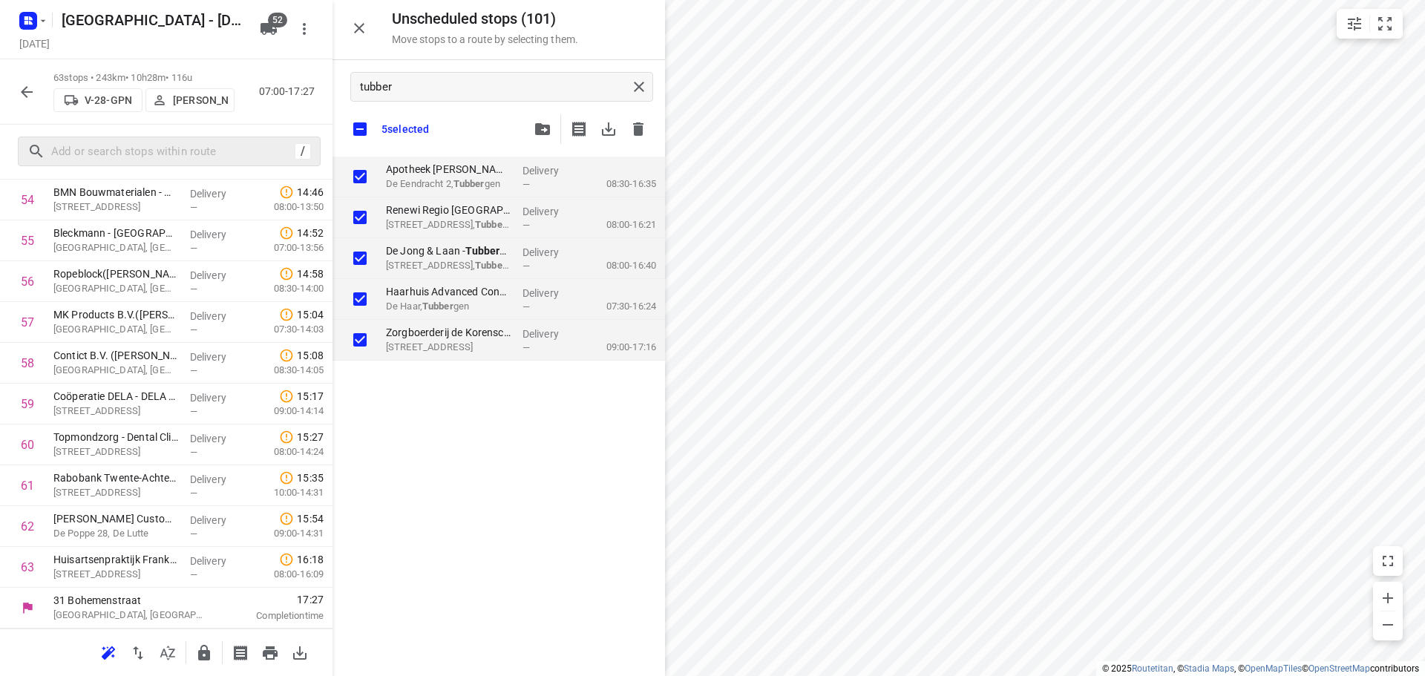
checkbox input "true"
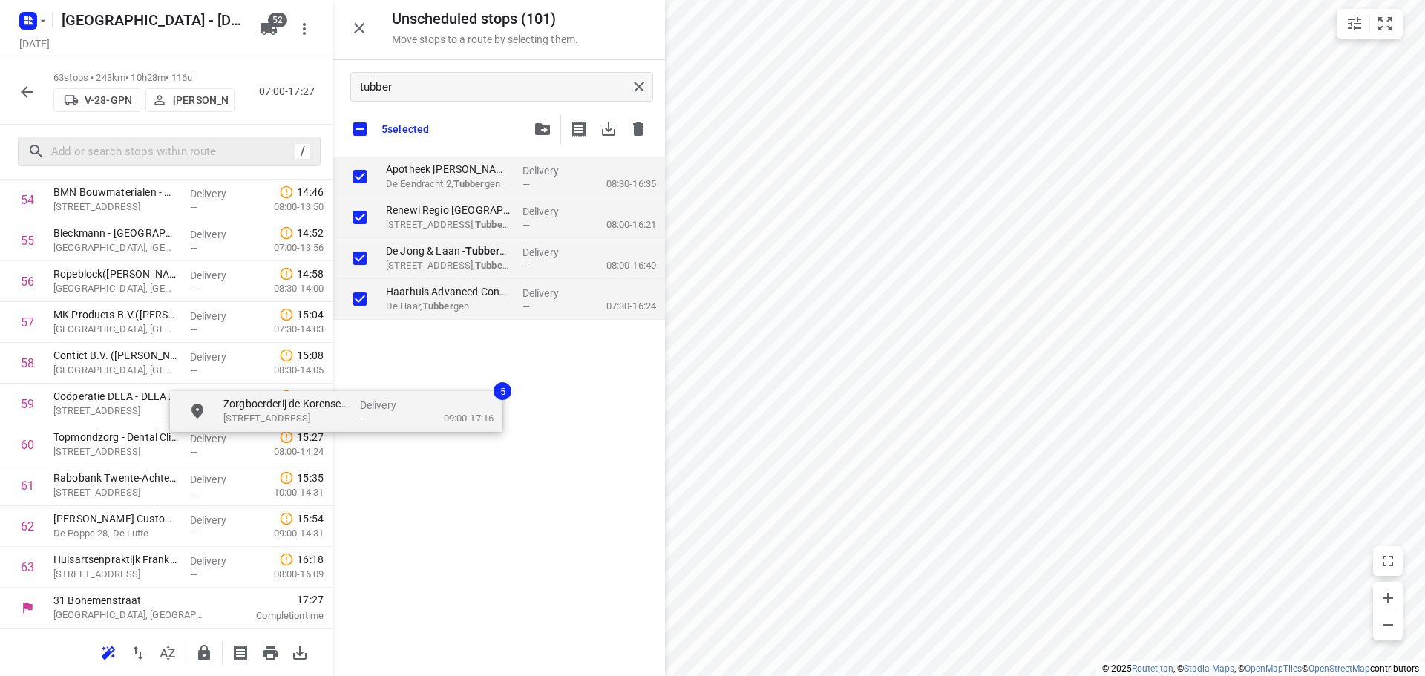
checkbox input "true"
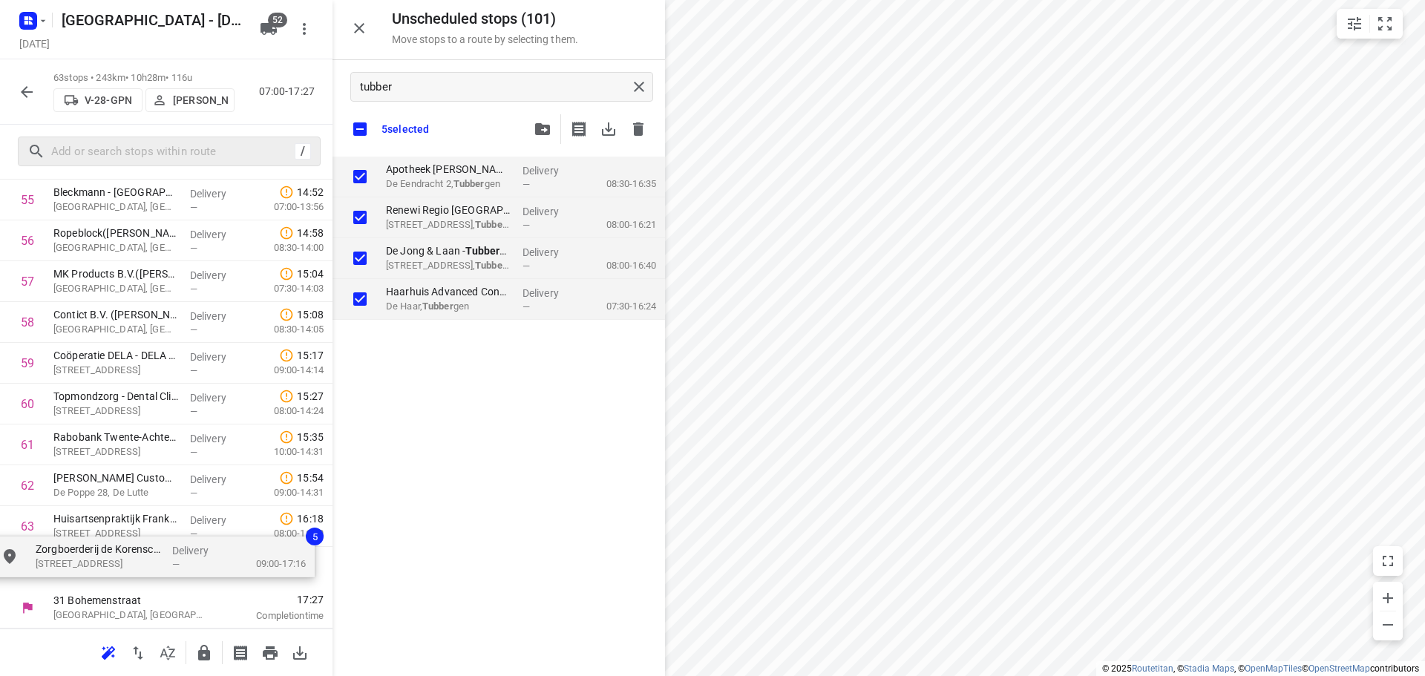
drag, startPoint x: 476, startPoint y: 344, endPoint x: 125, endPoint y: 562, distance: 413.5
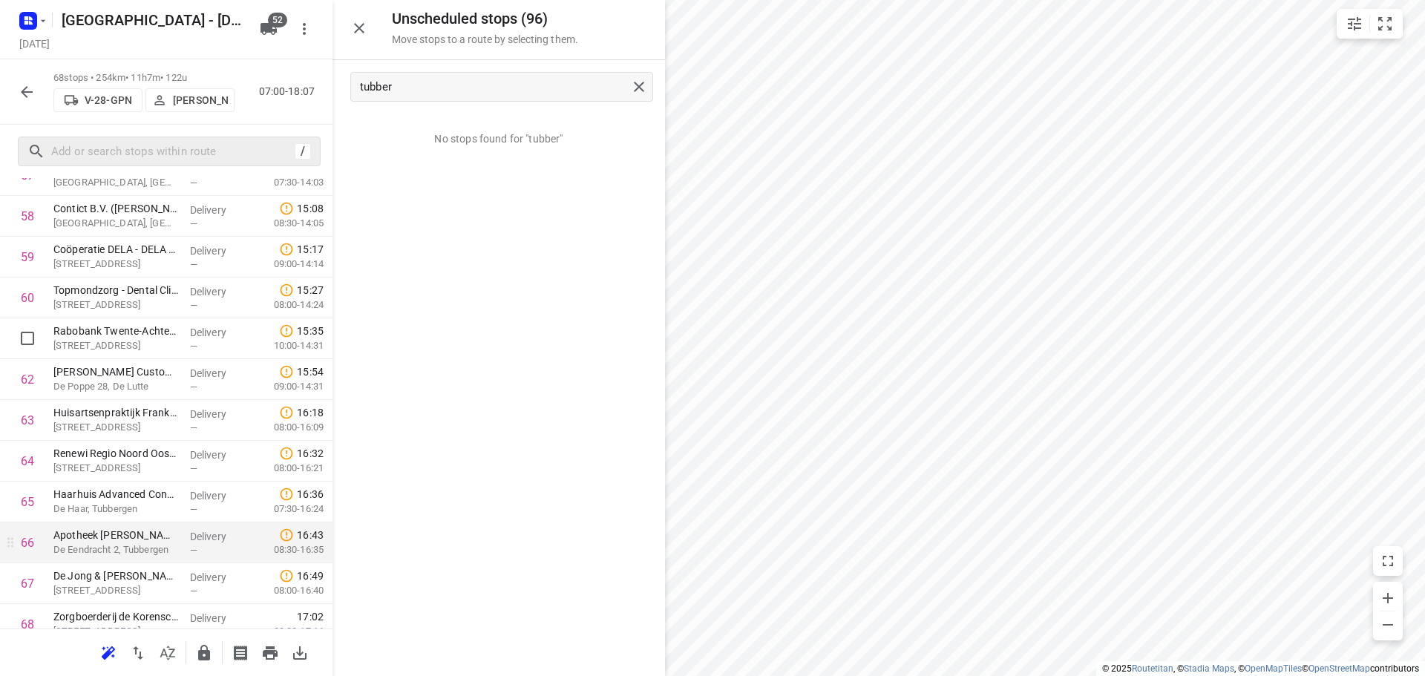
scroll to position [2483, 0]
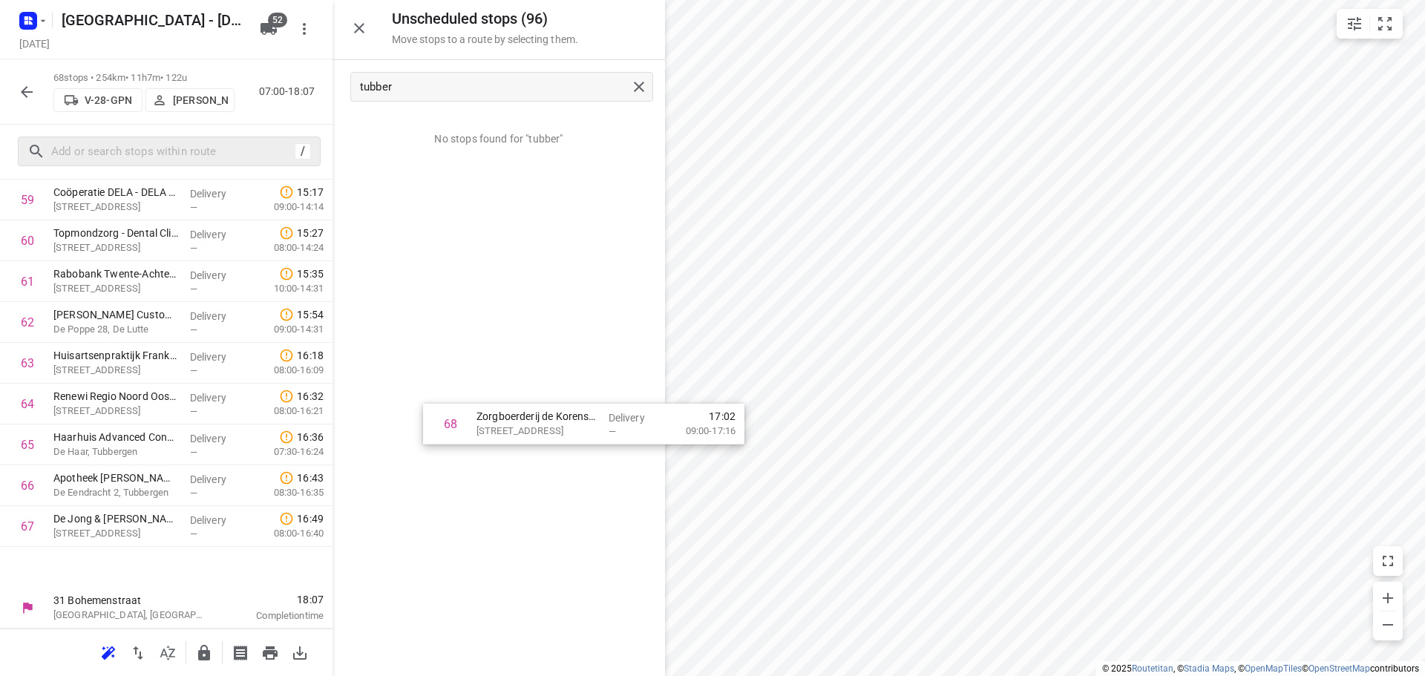
drag, startPoint x: 485, startPoint y: 434, endPoint x: 491, endPoint y: 427, distance: 8.9
click at [333, 427] on div "Unscheduled stops ( 96 ) Move stops to a route by selecting them. tubber No sto…" at bounding box center [166, 338] width 333 height 676
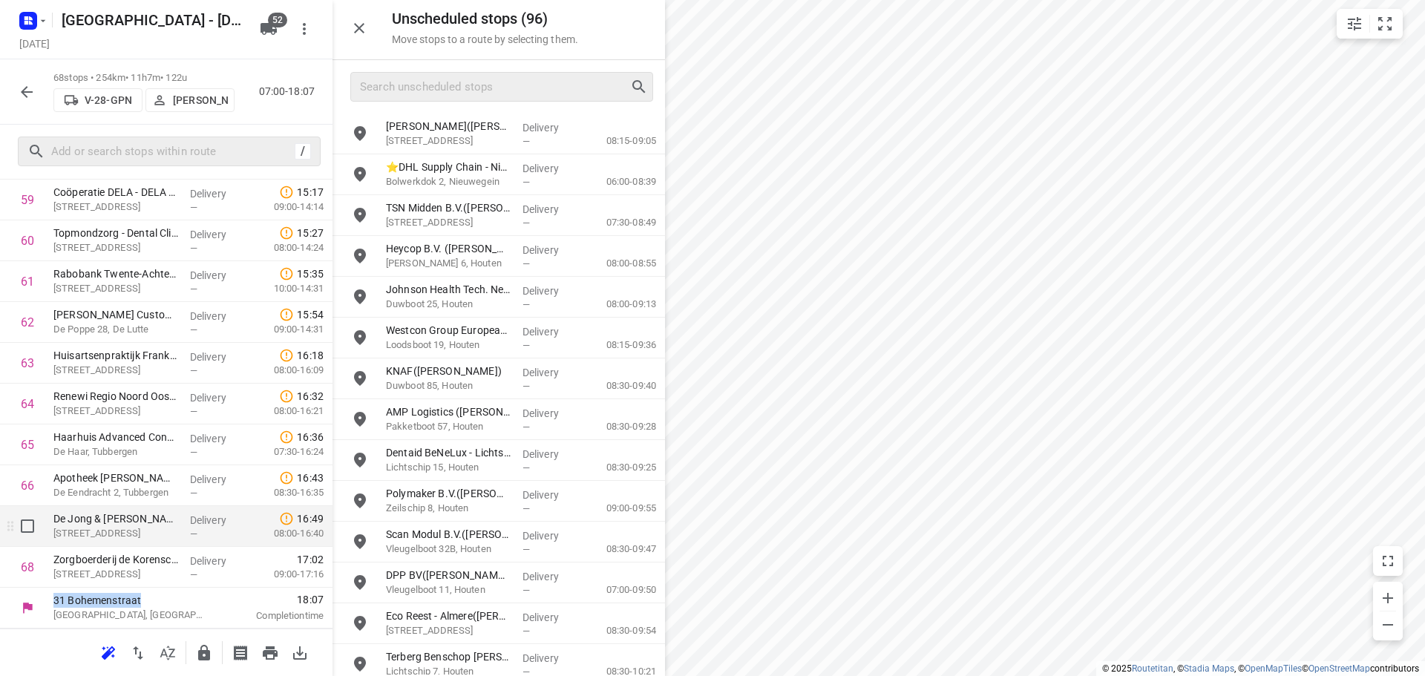
drag, startPoint x: 169, startPoint y: 588, endPoint x: 310, endPoint y: 543, distance: 147.4
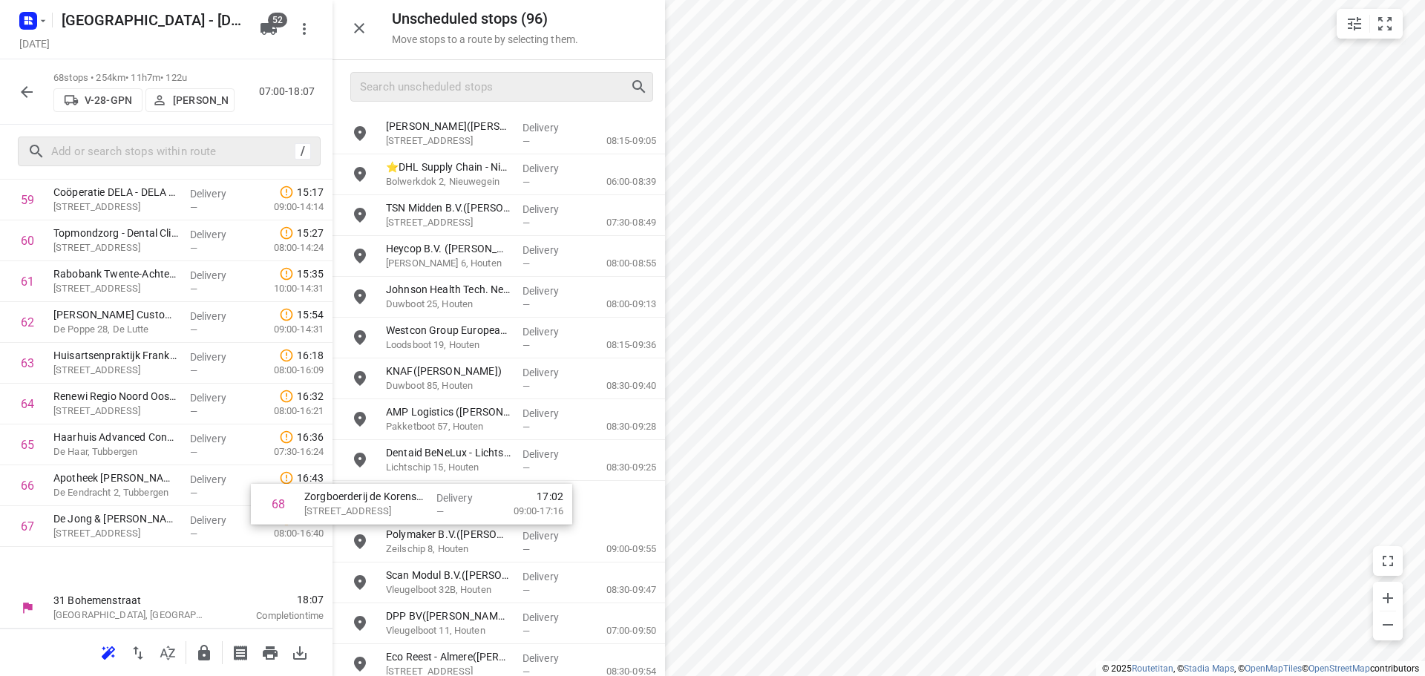
drag, startPoint x: 206, startPoint y: 563, endPoint x: 494, endPoint y: 483, distance: 299.2
click at [333, 488] on div "Unscheduled stops ( 96 ) Move stops to a route by selecting them. Aquon - Houte…" at bounding box center [166, 338] width 333 height 676
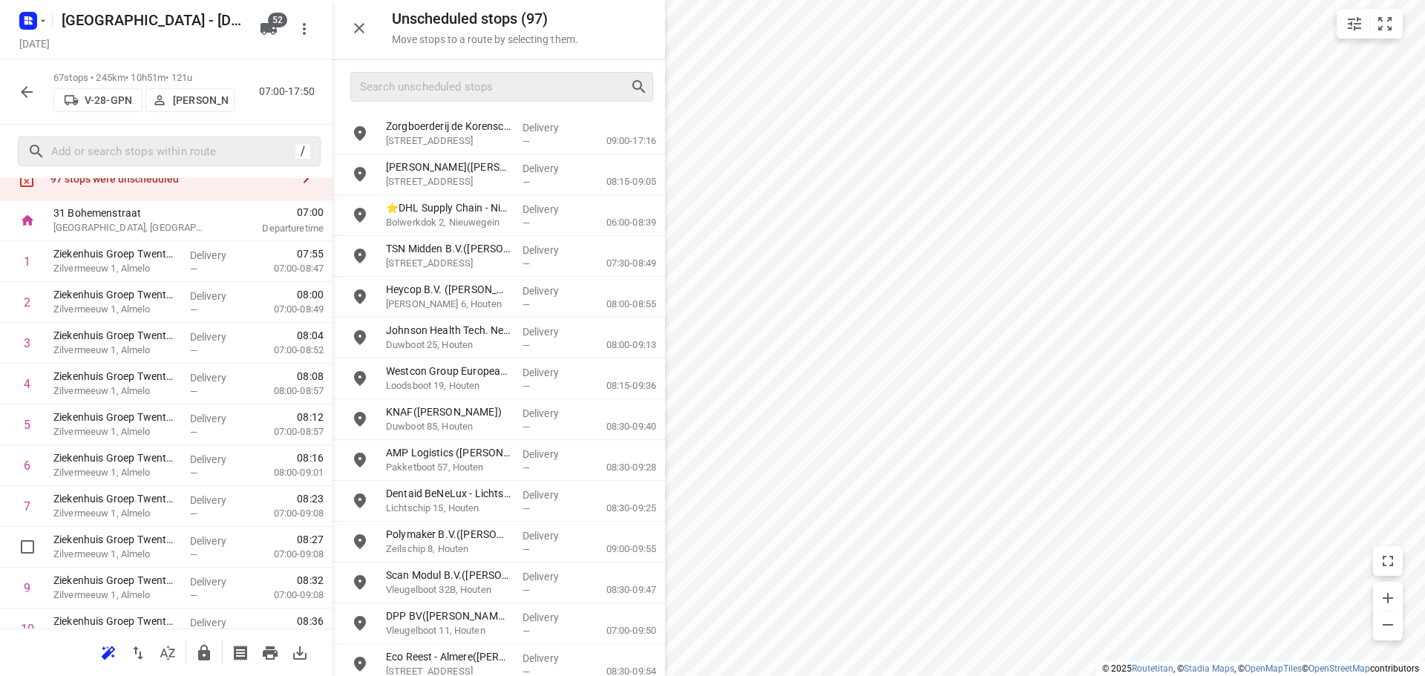
scroll to position [0, 0]
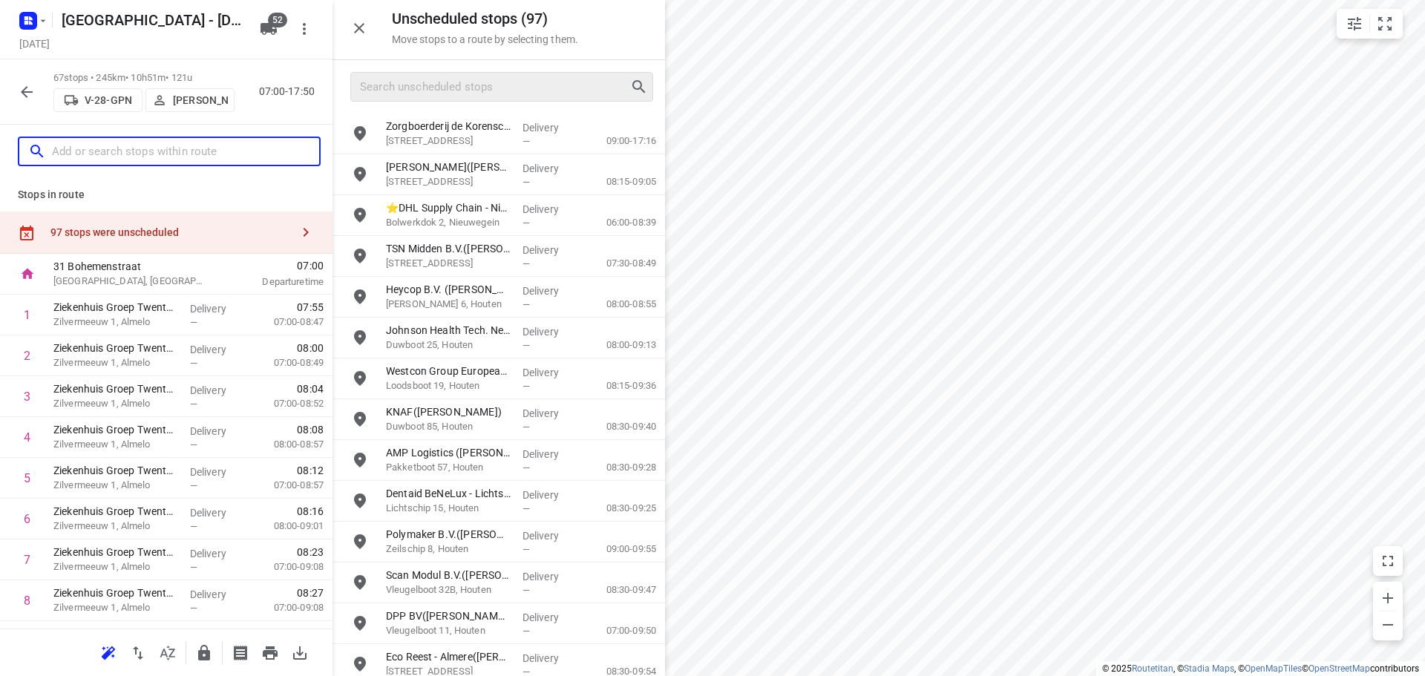
click at [174, 159] on input "text" at bounding box center [185, 151] width 267 height 23
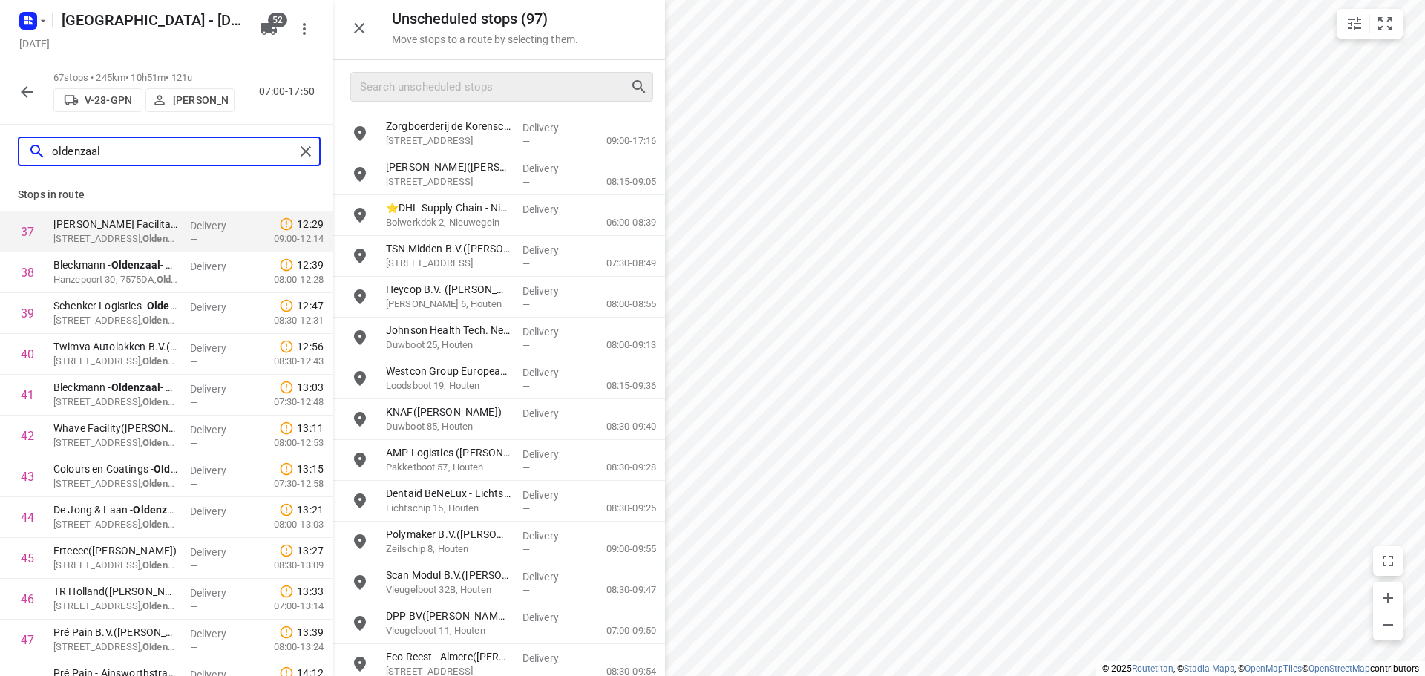
type input "oldenzaal"
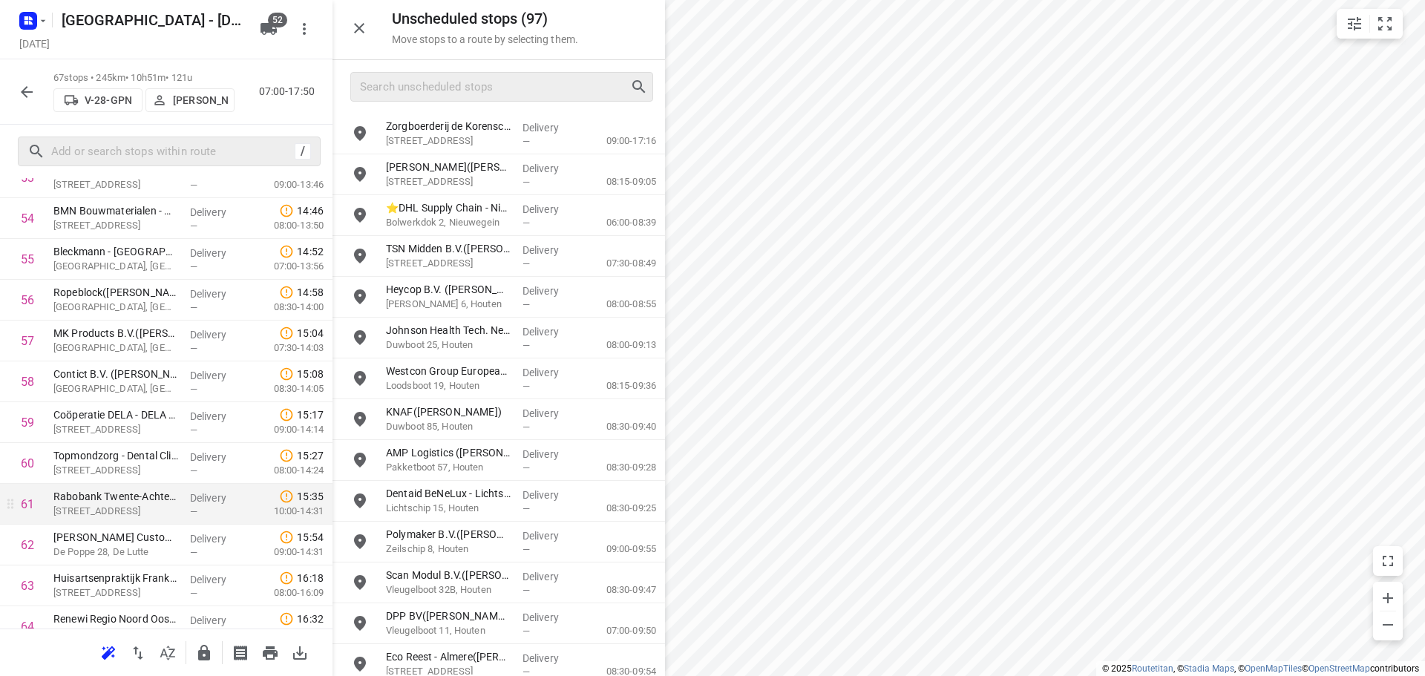
scroll to position [2442, 0]
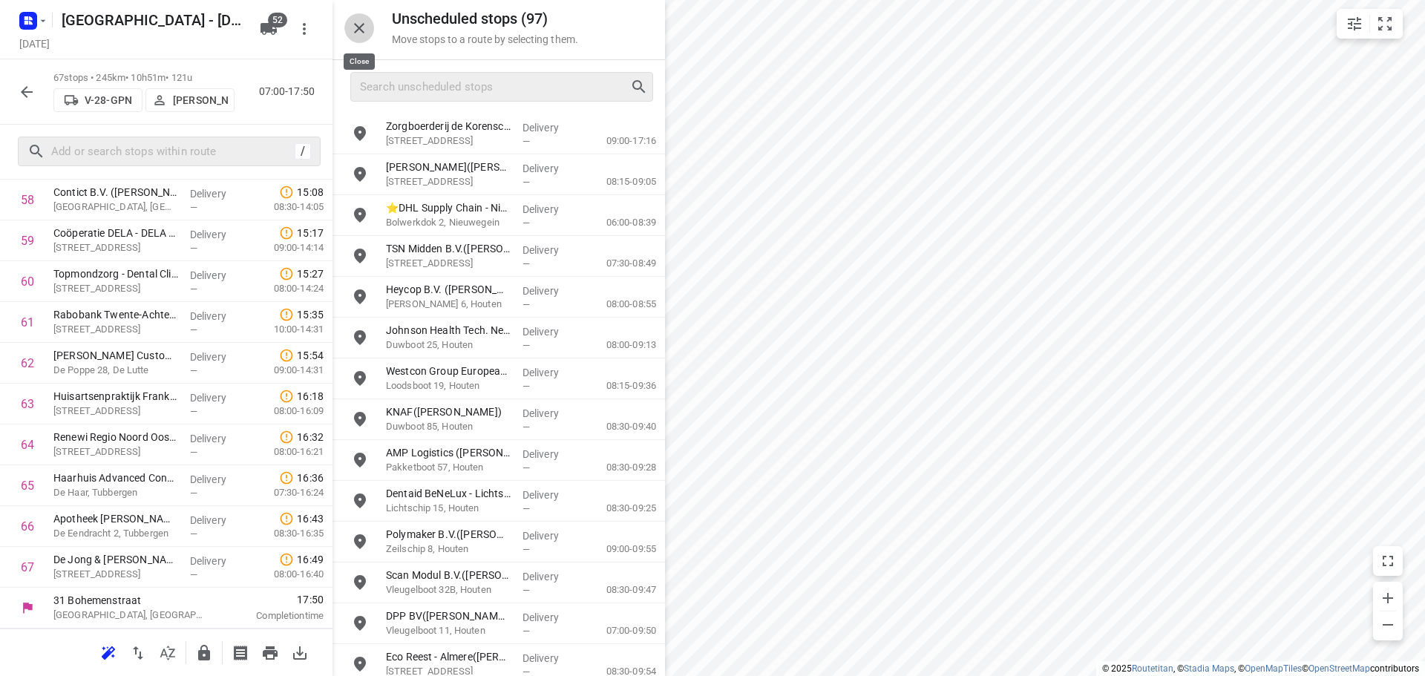
click at [370, 30] on button "button" at bounding box center [359, 28] width 30 height 30
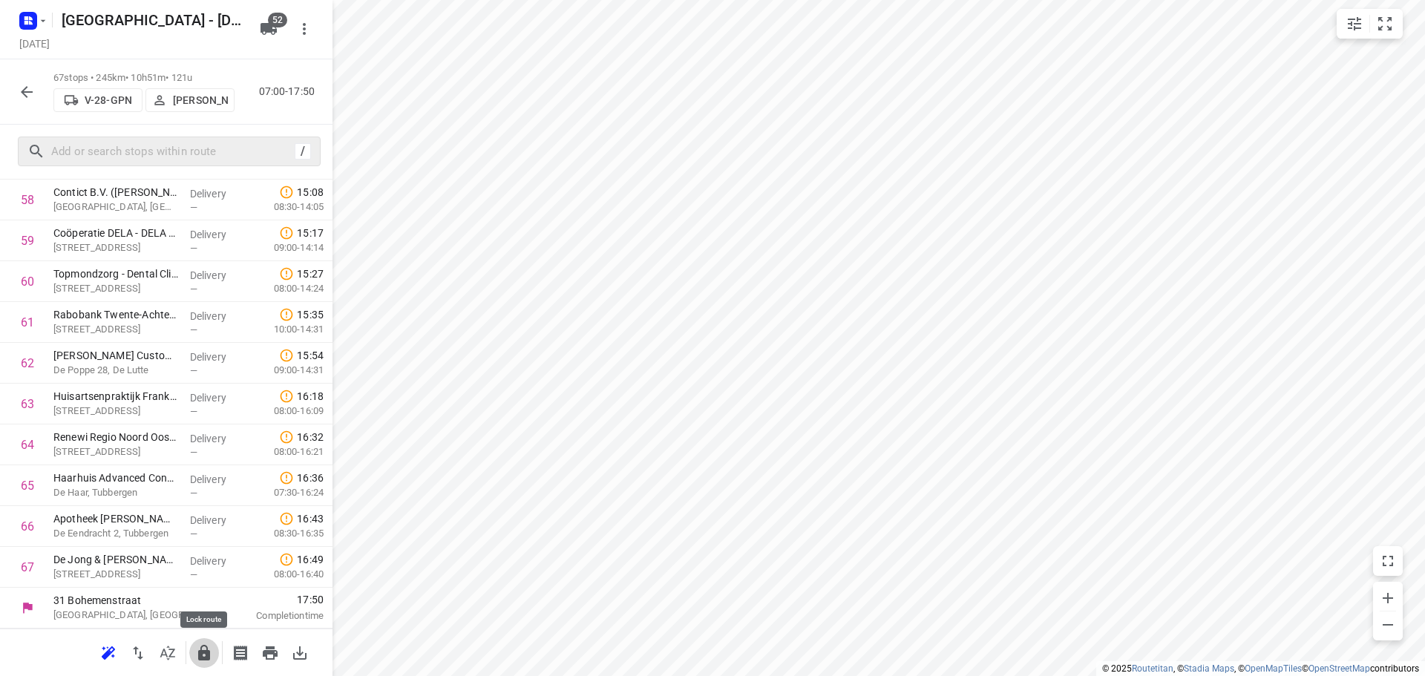
click at [203, 653] on icon "button" at bounding box center [204, 653] width 12 height 16
click at [27, 97] on icon "button" at bounding box center [27, 92] width 12 height 12
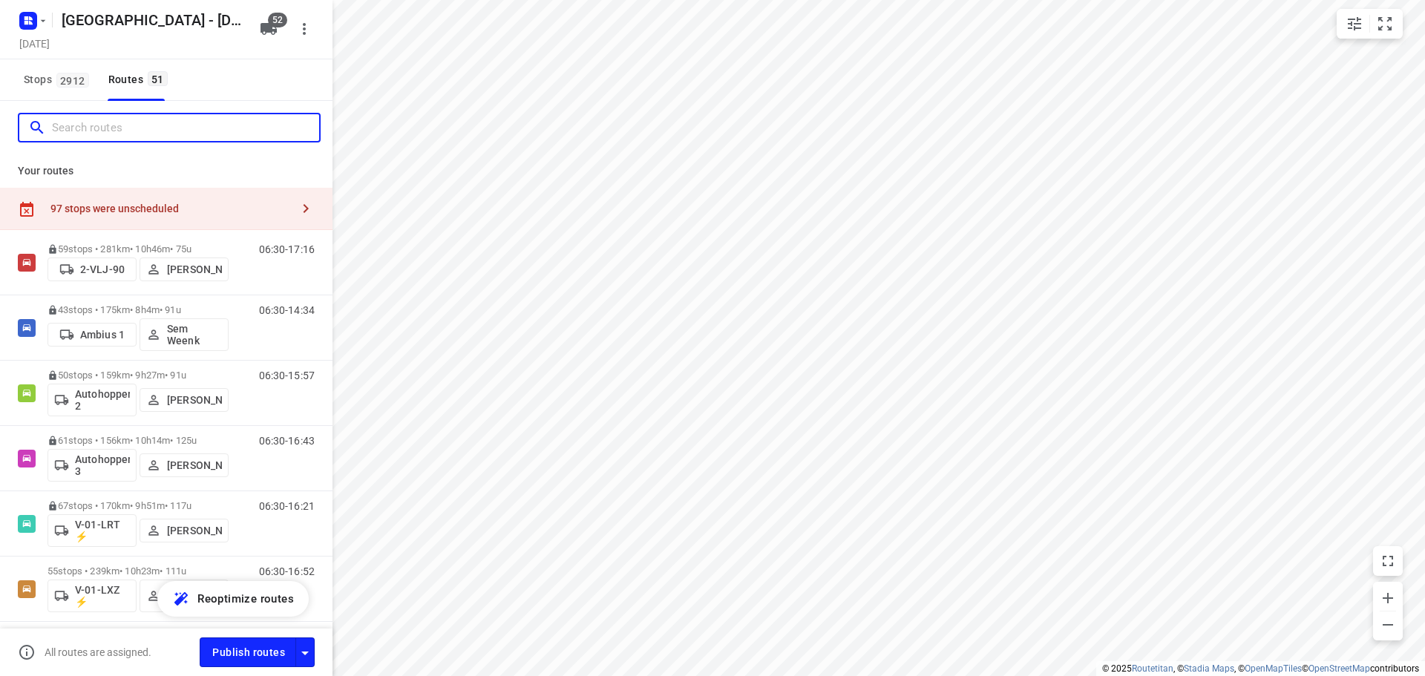
click at [163, 128] on input "Search routes" at bounding box center [185, 128] width 267 height 23
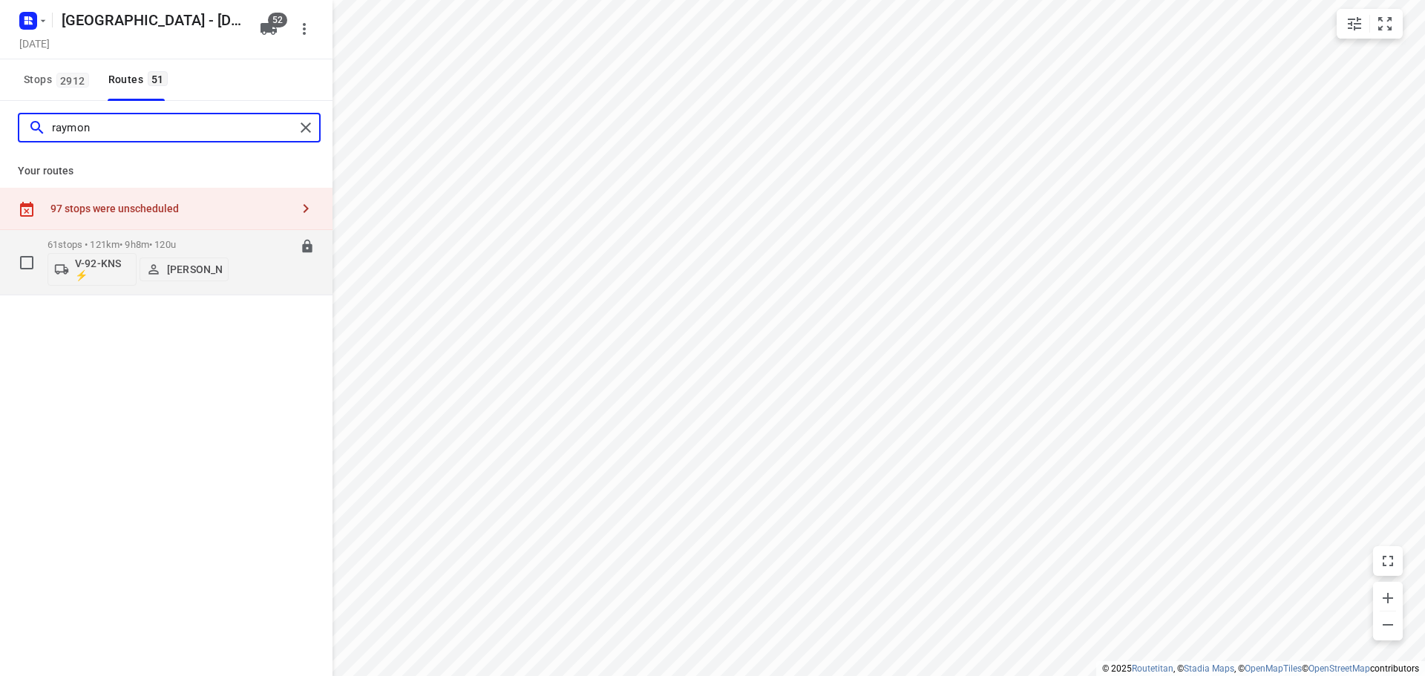
type input "raymon"
click at [154, 232] on div "61 stops • 121km • 9h8m • 120u V-92-KNS ⚡ Raymond Blom" at bounding box center [138, 263] width 181 height 62
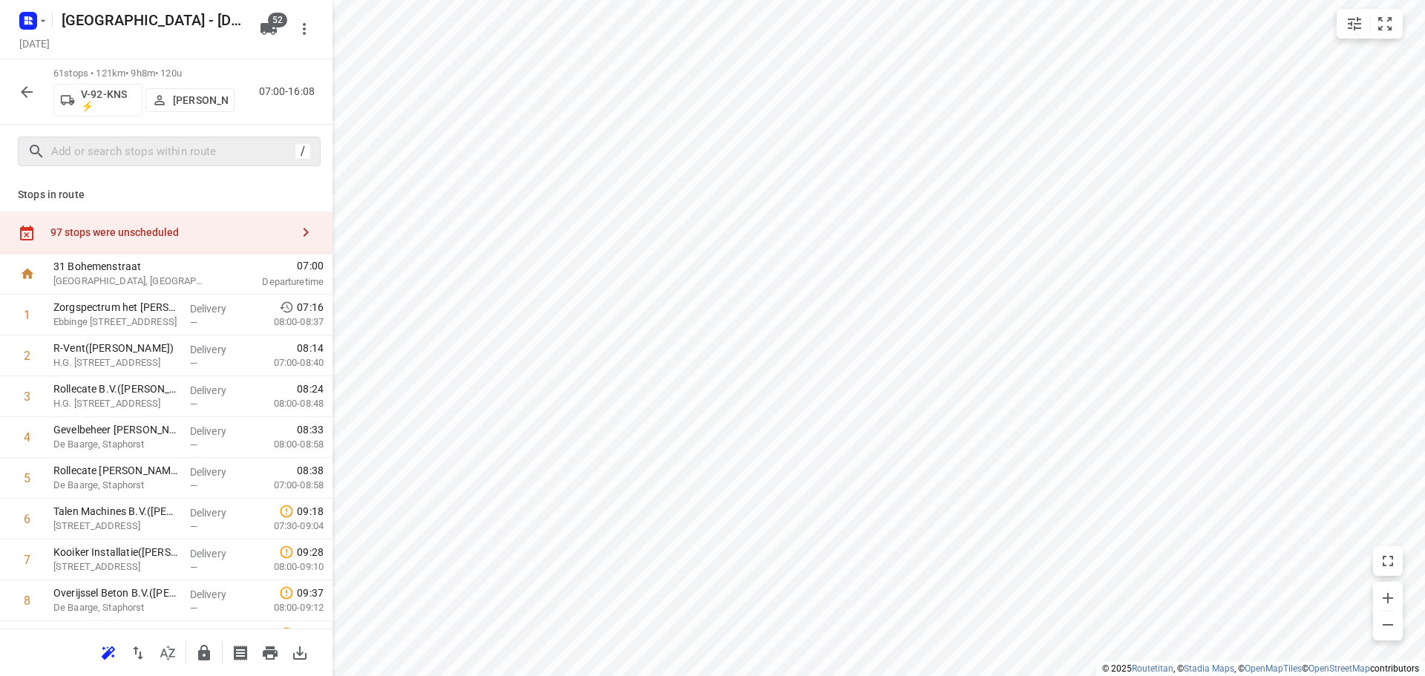
click at [208, 163] on div "/" at bounding box center [169, 152] width 303 height 30
click at [208, 159] on input "text" at bounding box center [185, 151] width 267 height 23
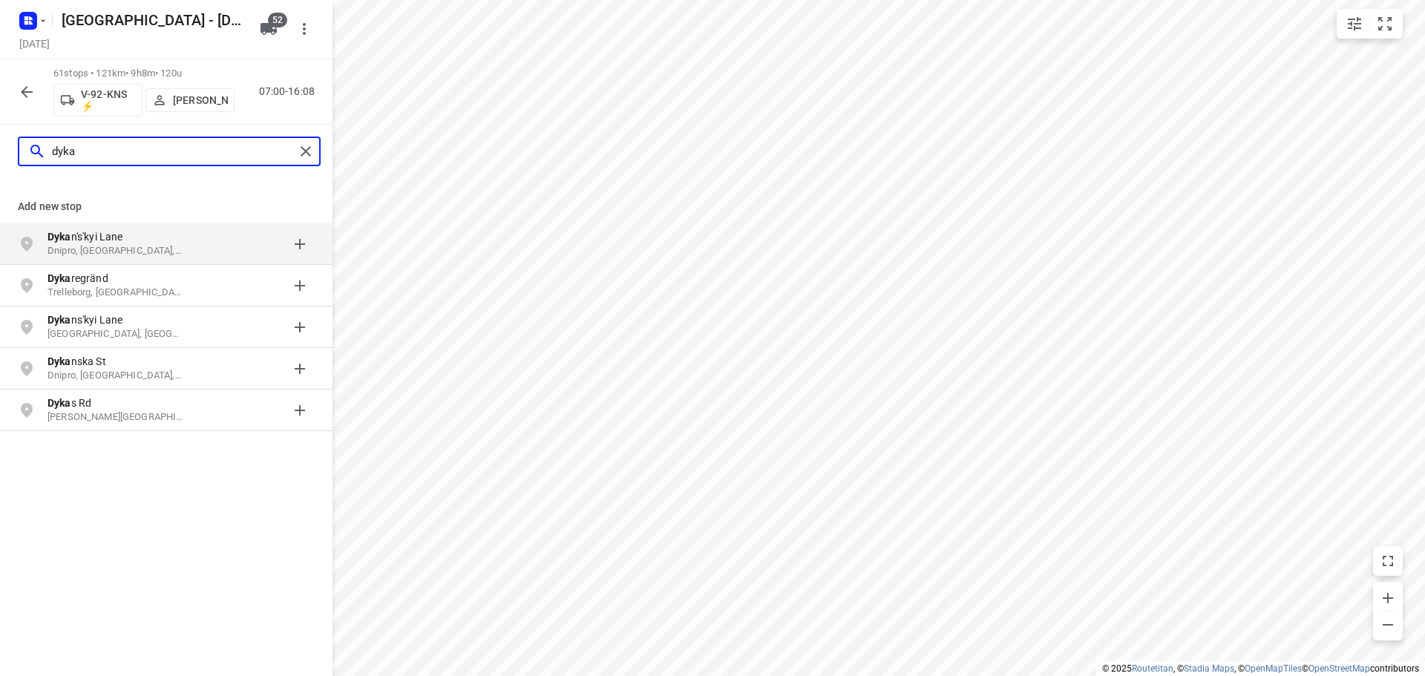
type input "dyka"
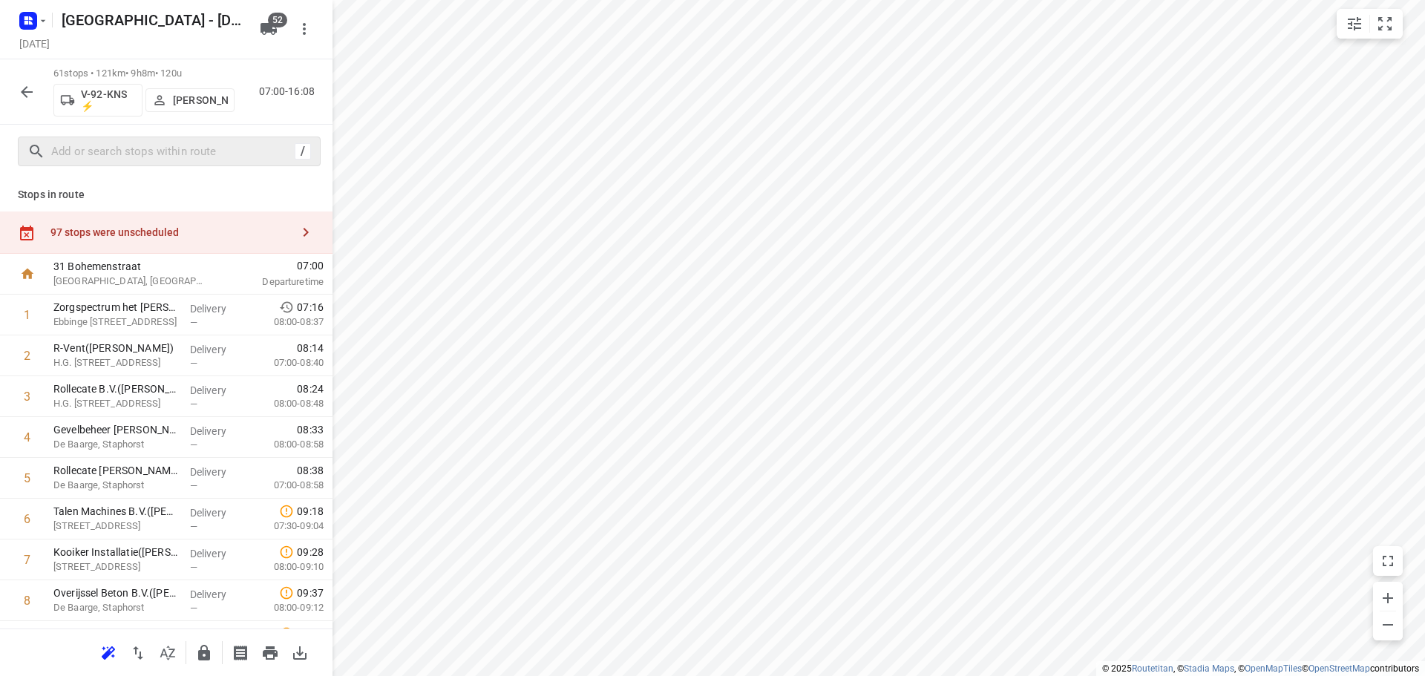
click at [174, 227] on div "97 stops were unscheduled" at bounding box center [170, 232] width 241 height 12
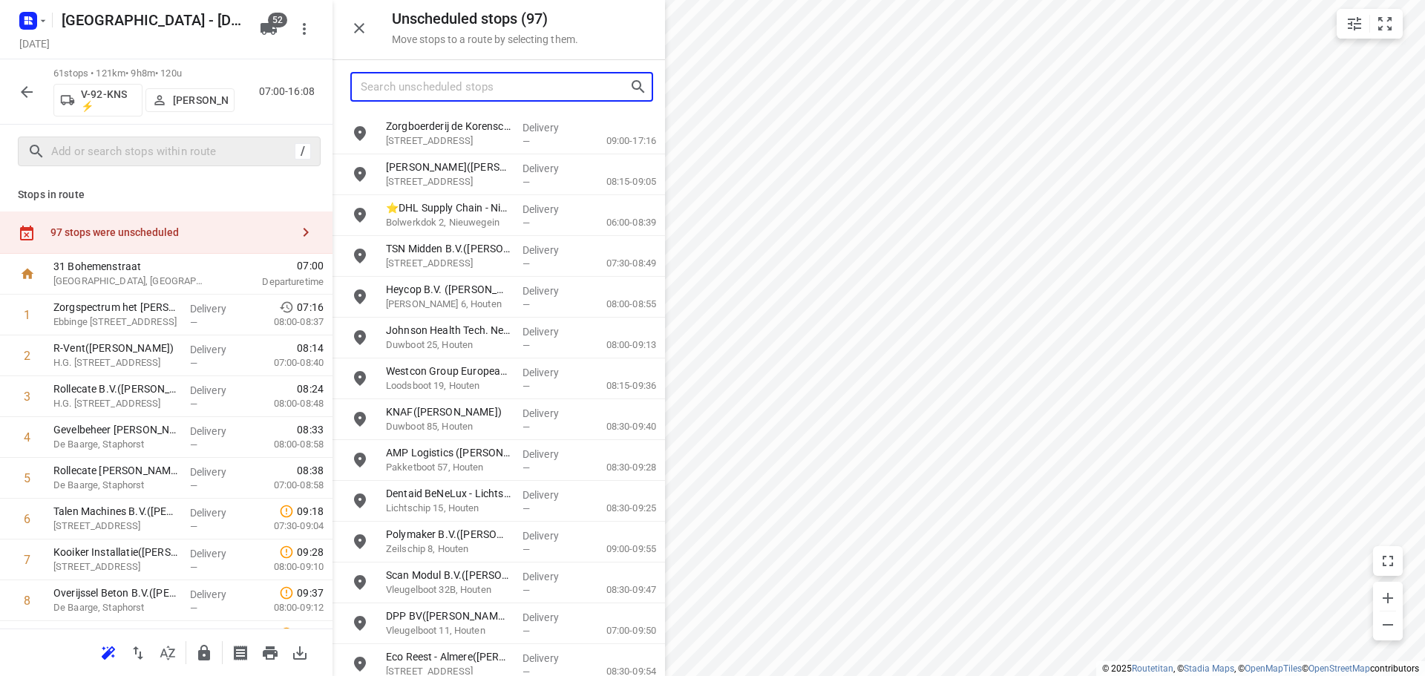
click at [451, 97] on input "Search unscheduled stops" at bounding box center [495, 87] width 269 height 23
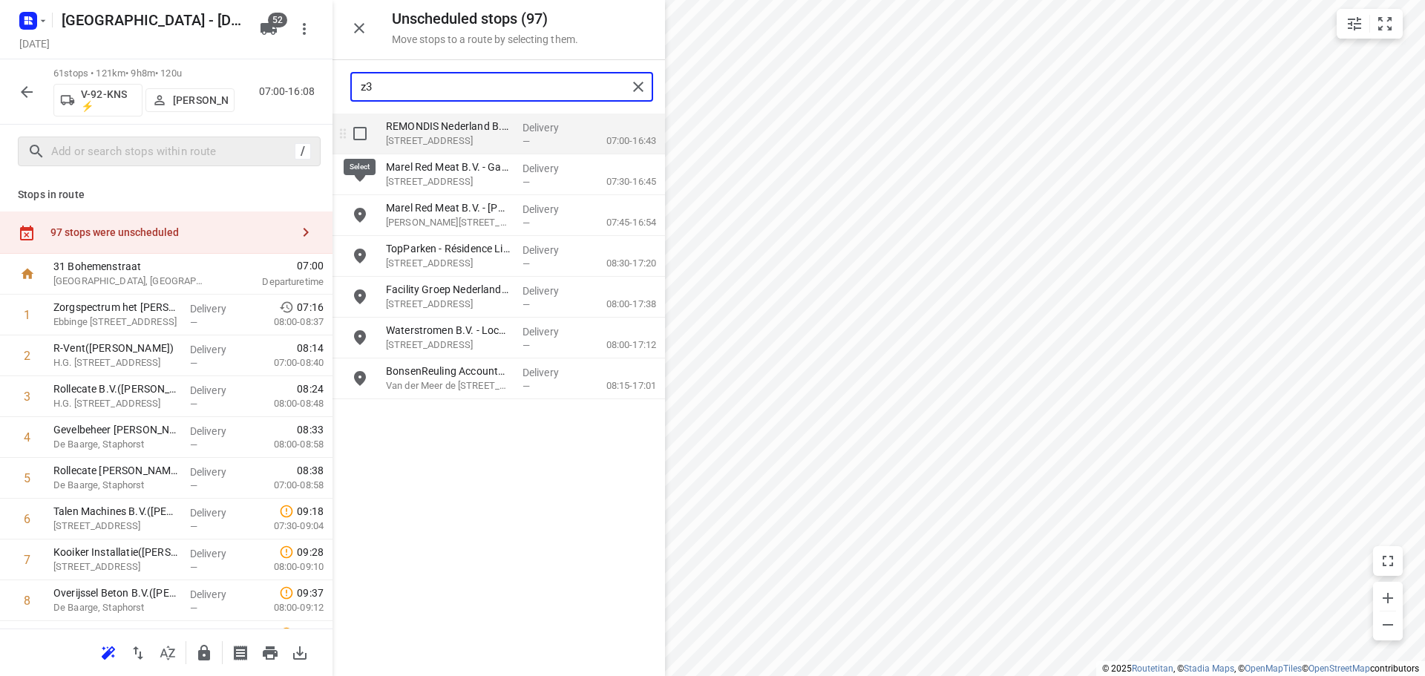
type input "z3"
click at [357, 133] on input "grid" at bounding box center [360, 134] width 30 height 30
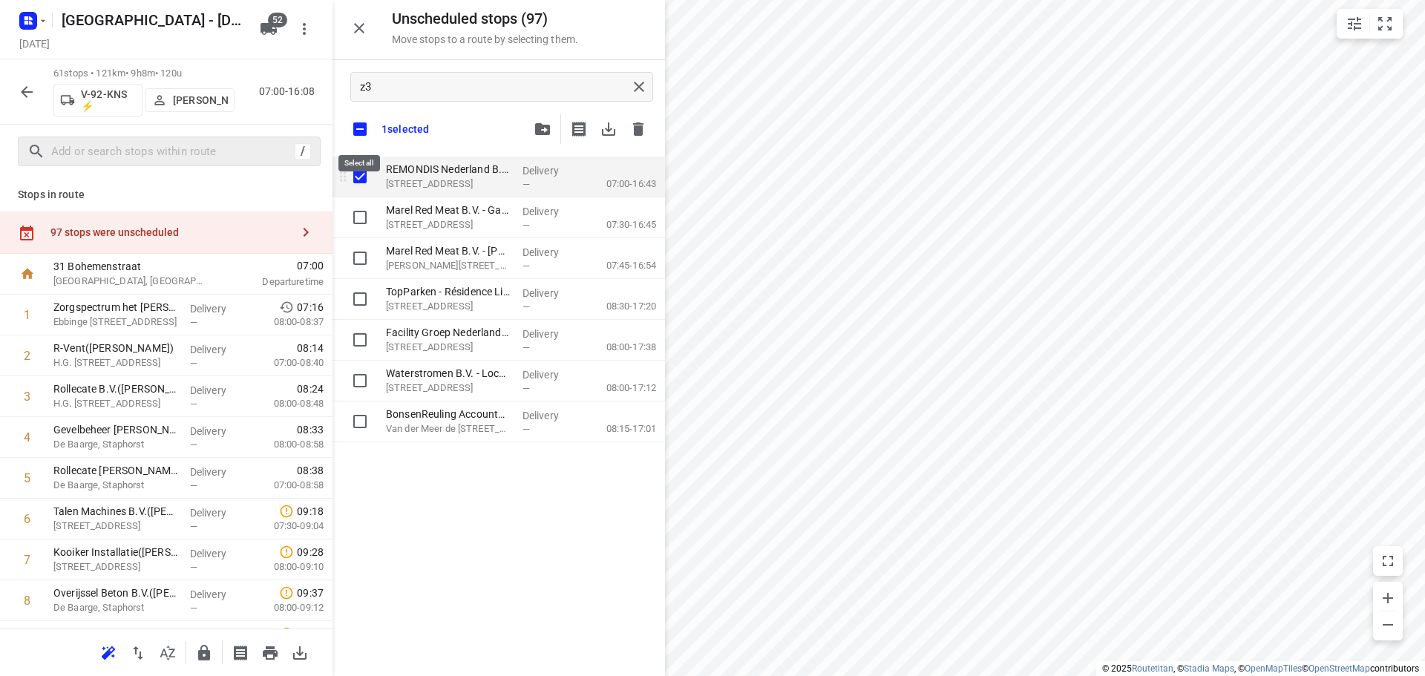
checkbox input "true"
click at [357, 133] on input "checkbox" at bounding box center [359, 129] width 31 height 31
checkbox input "false"
checkbox input "true"
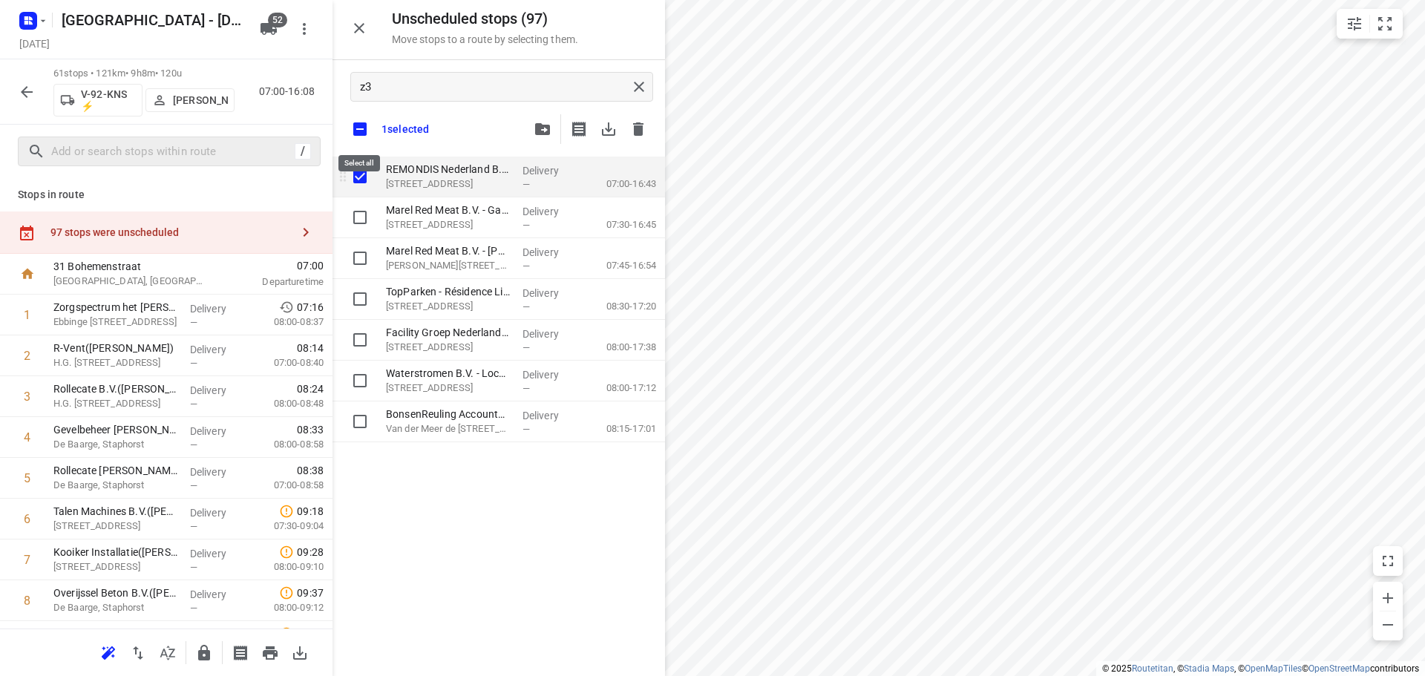
checkbox input "true"
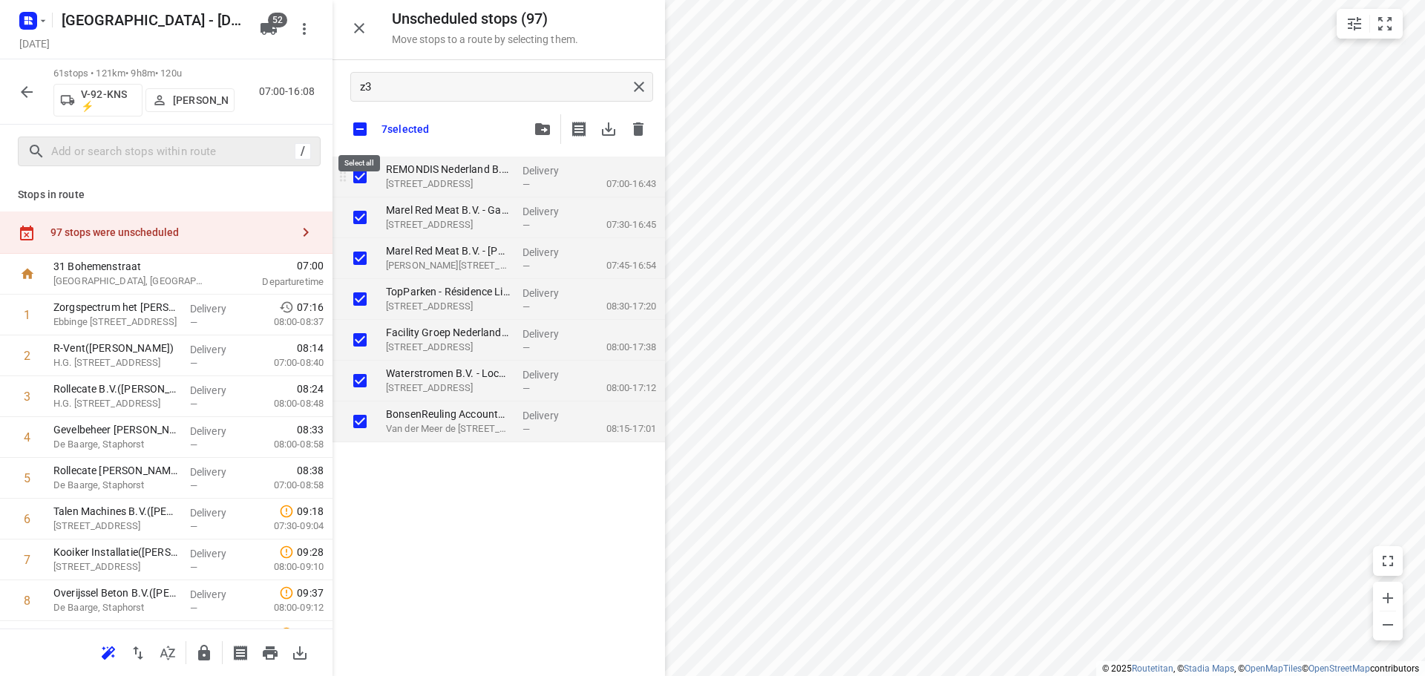
checkbox input "true"
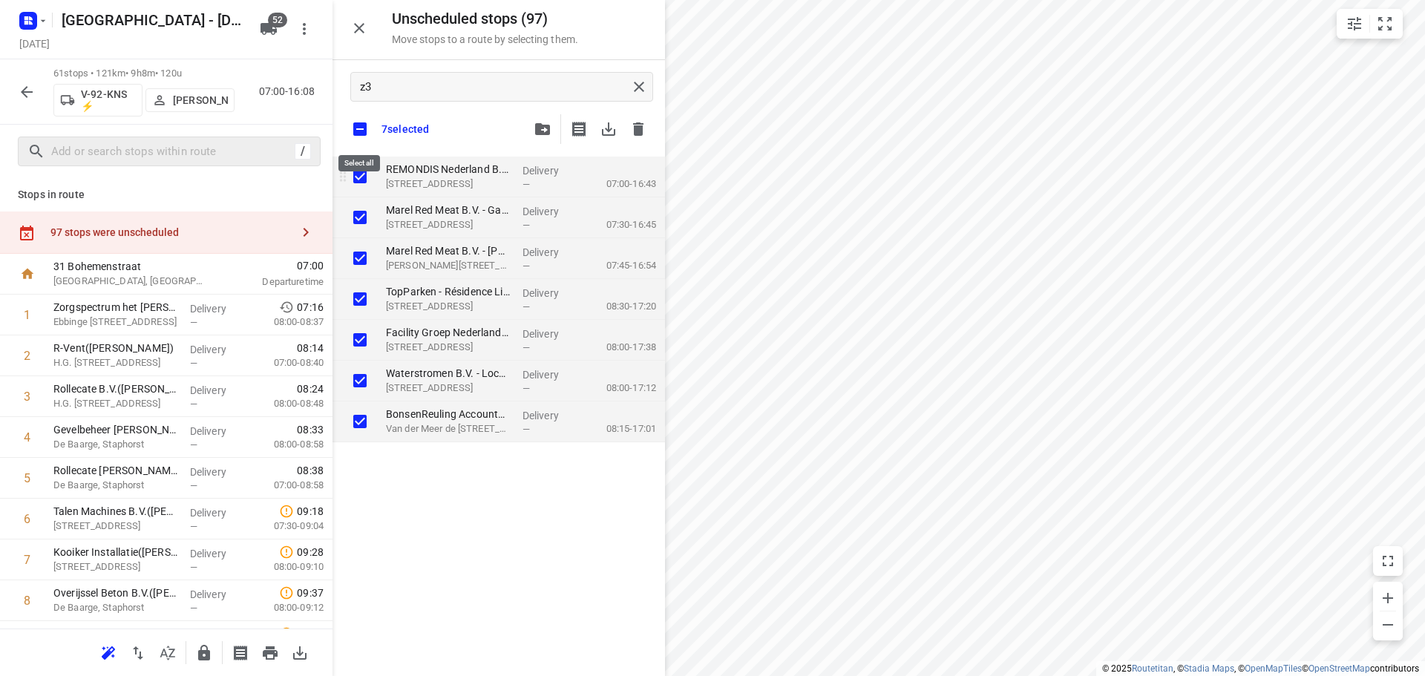
checkbox input "true"
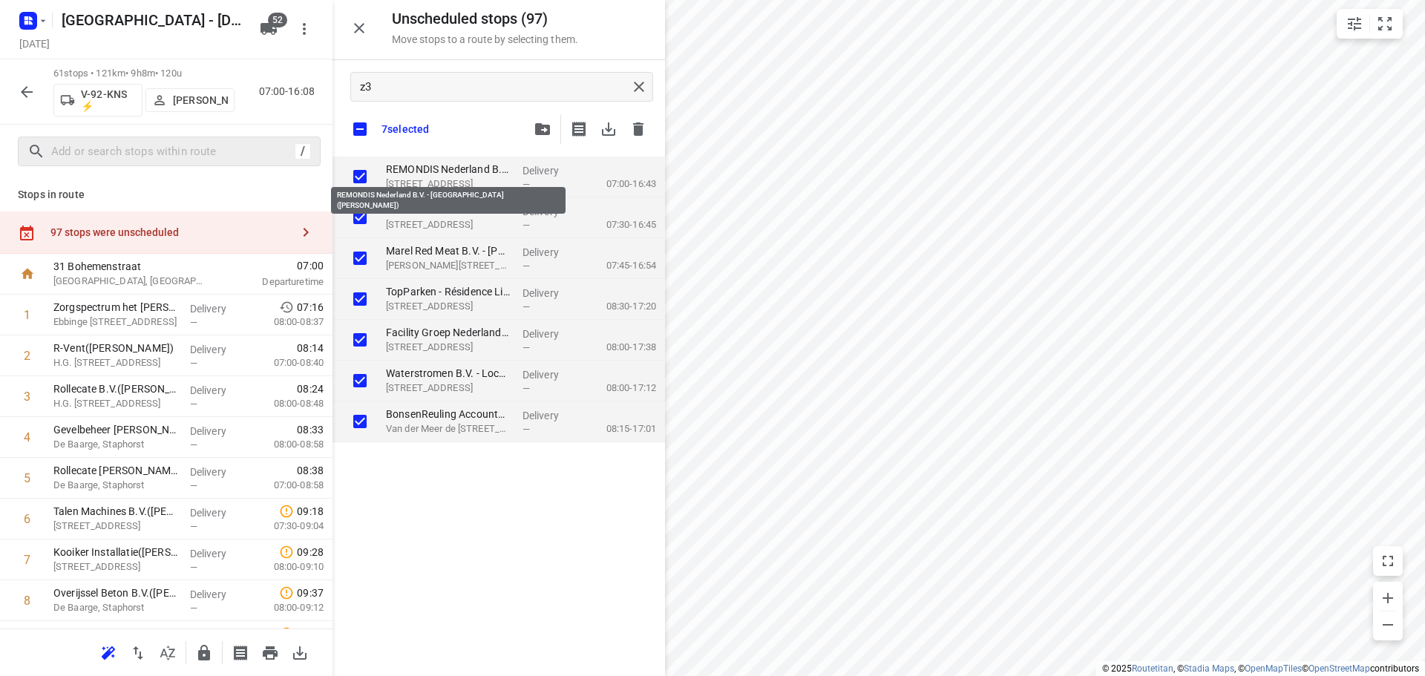
checkbox input "true"
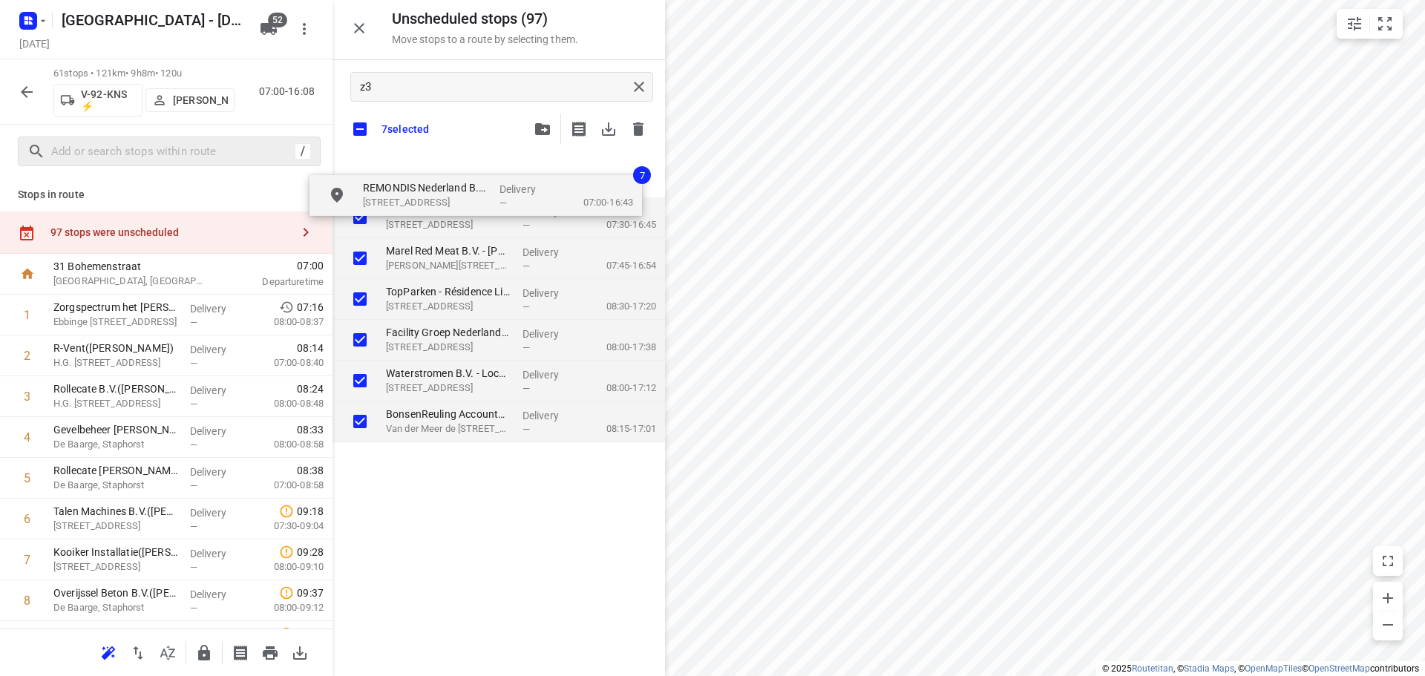
checkbox input "true"
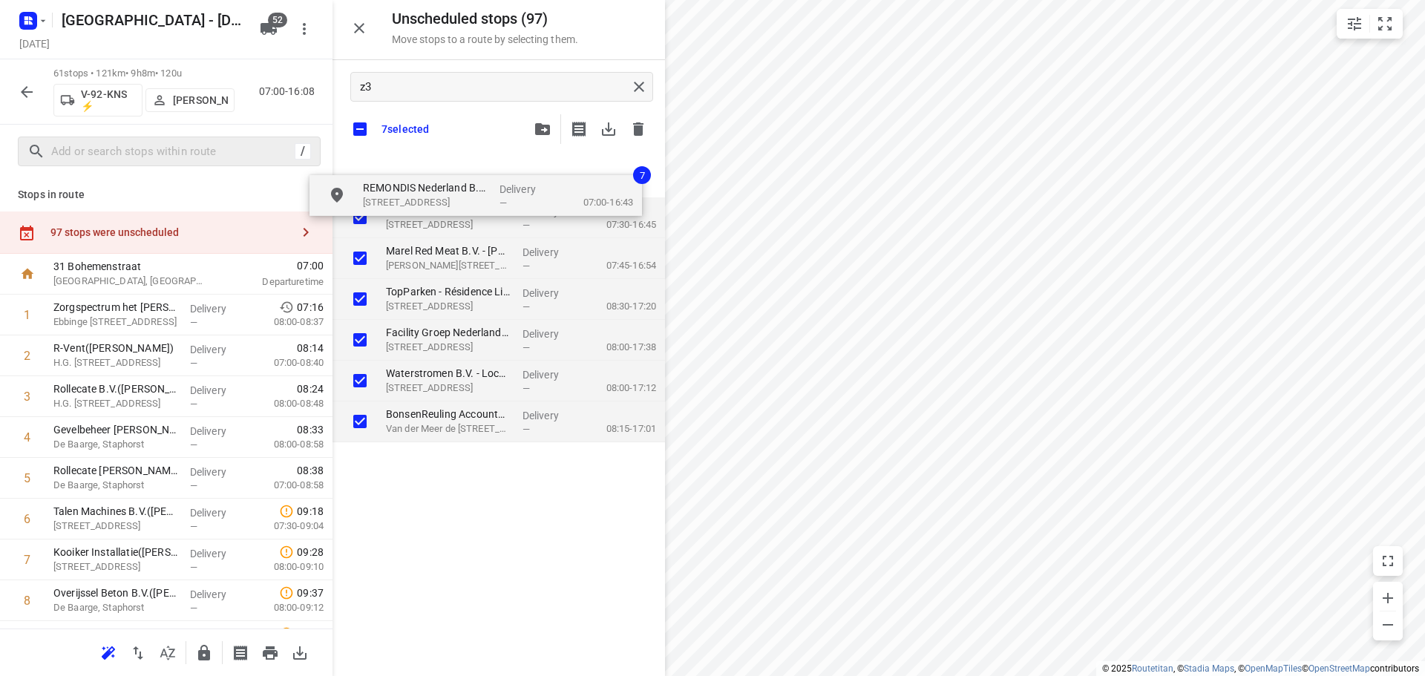
checkbox input "true"
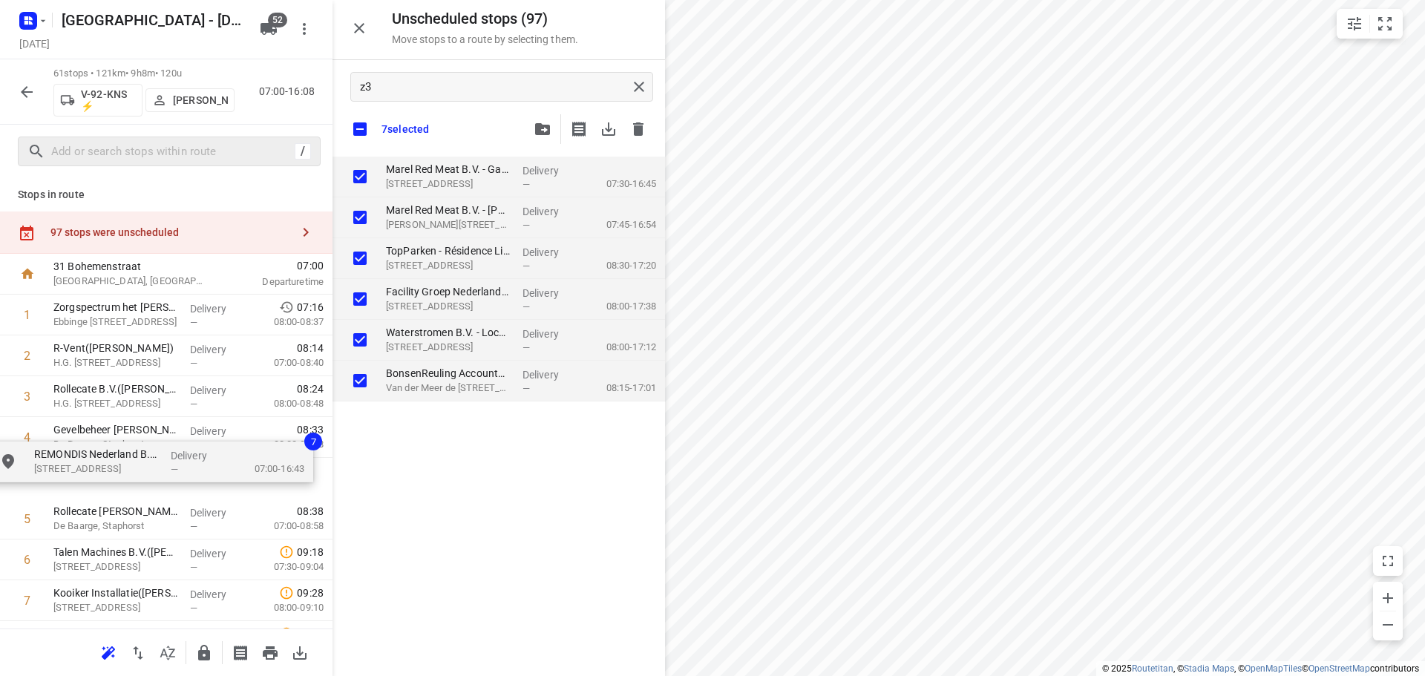
checkbox input "true"
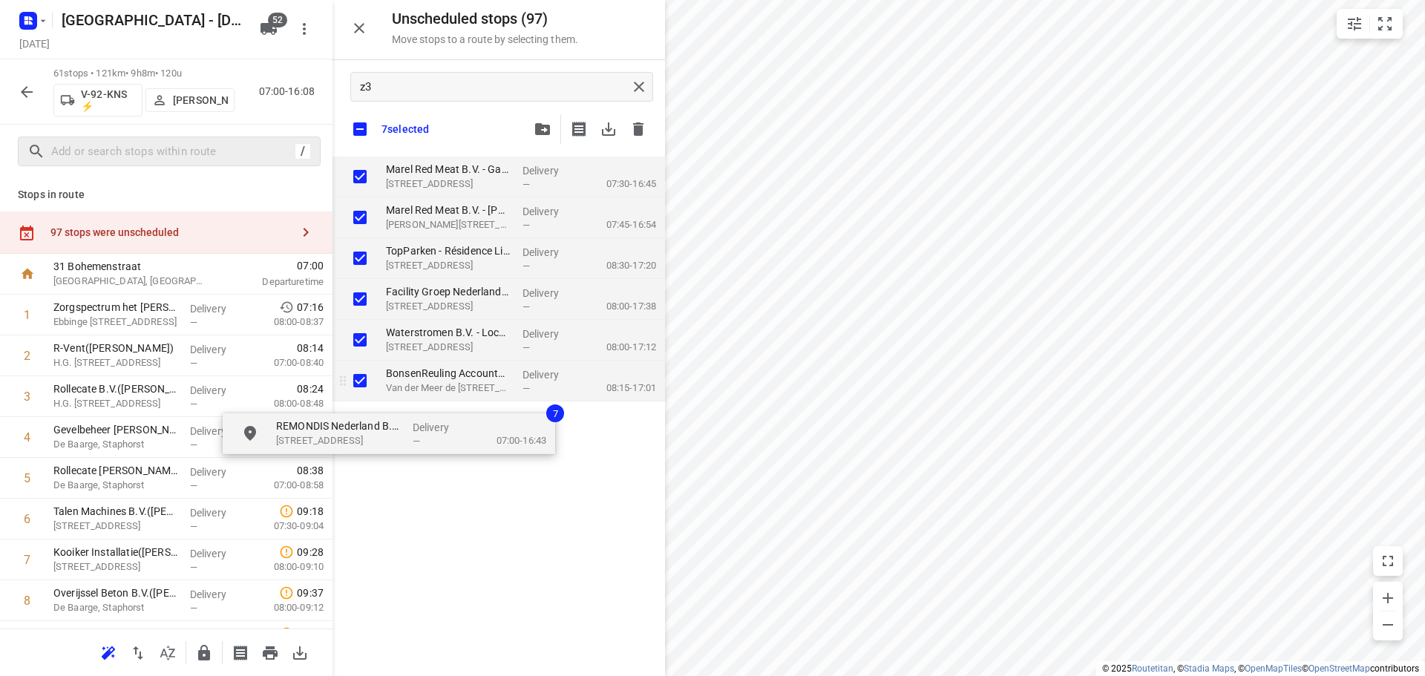
drag, startPoint x: 471, startPoint y: 173, endPoint x: 630, endPoint y: 390, distance: 268.9
checkbox input "true"
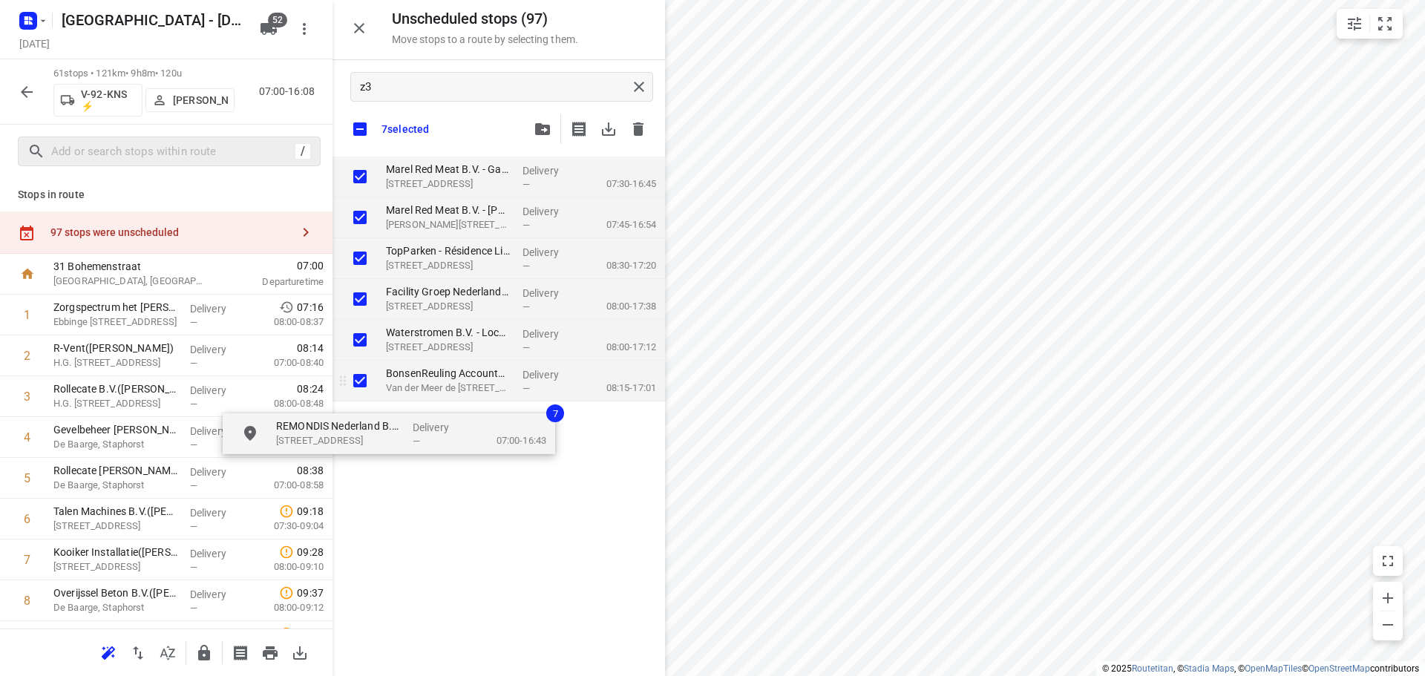
checkbox input "true"
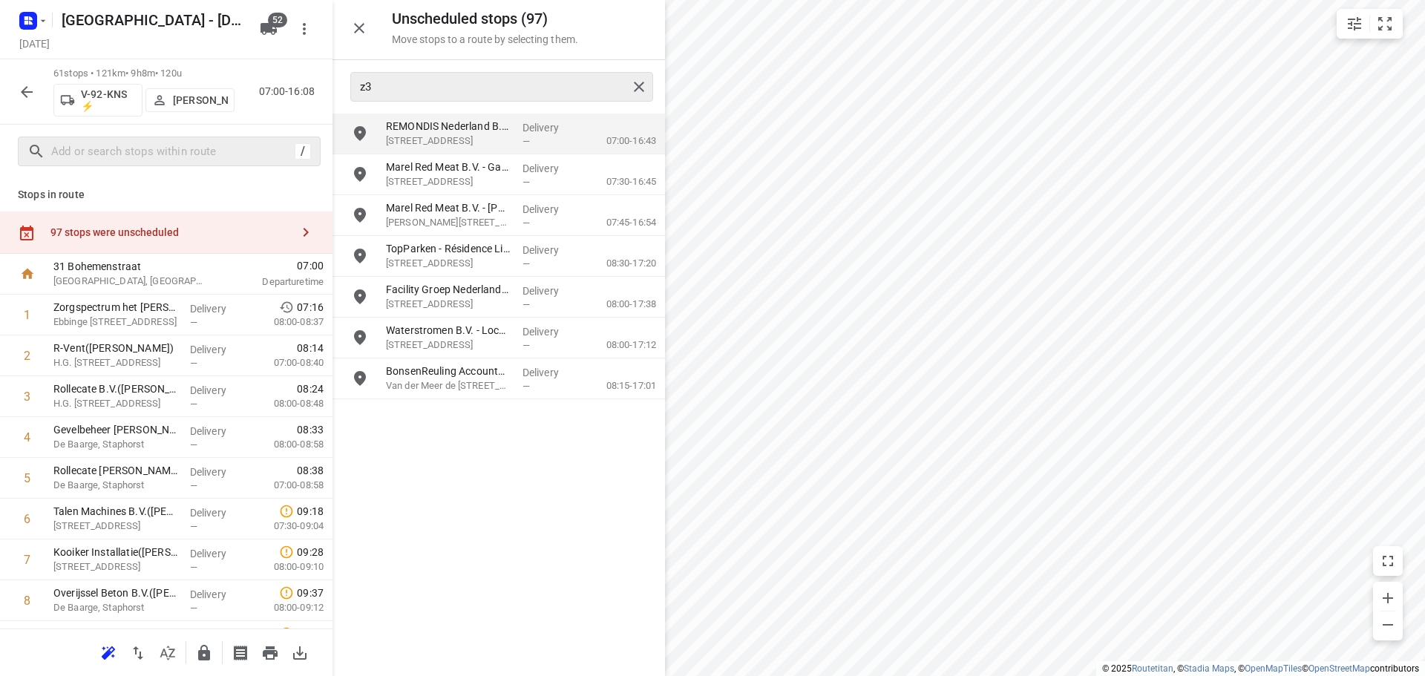
click at [487, 101] on div "z3" at bounding box center [501, 87] width 303 height 30
click at [469, 135] on p "Galileïstraat 16, Lichtenvoorde" at bounding box center [448, 141] width 125 height 15
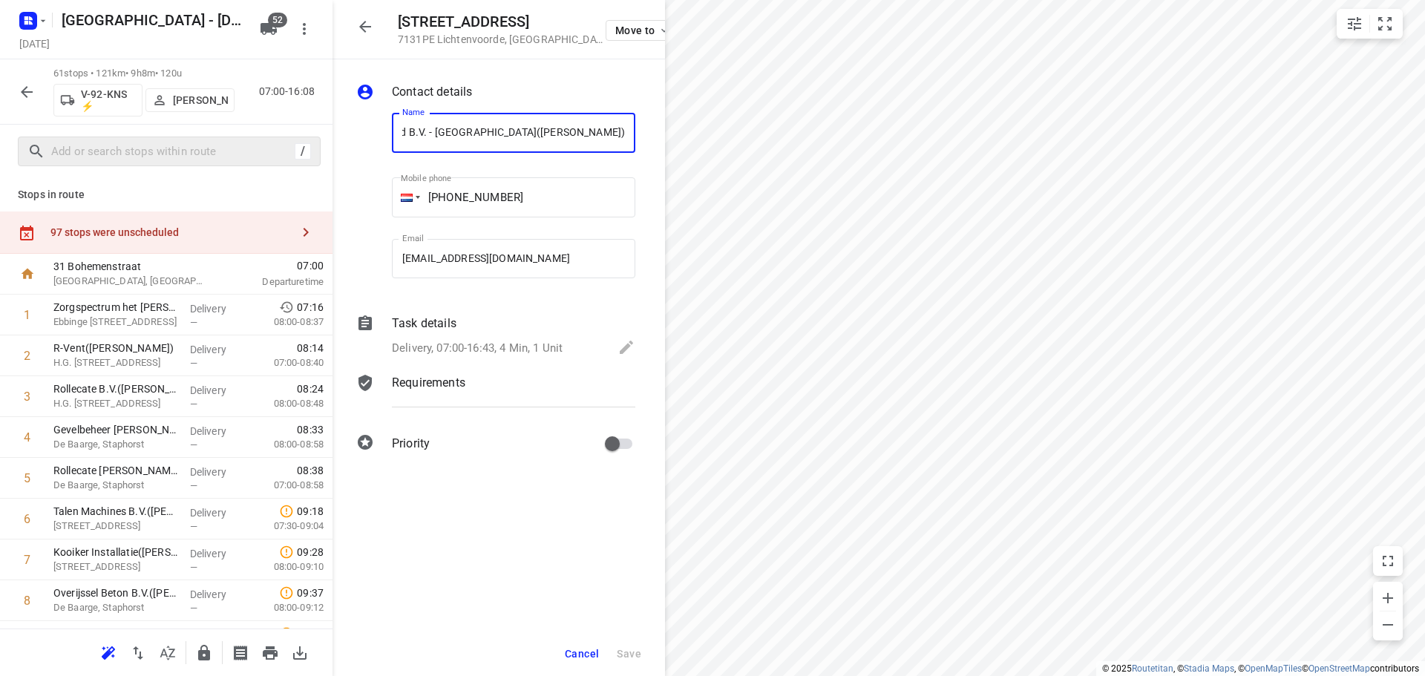
scroll to position [0, 0]
click at [506, 347] on p "Delivery, 07:00-16:43, 4 Min, 1 Unit" at bounding box center [477, 348] width 171 height 17
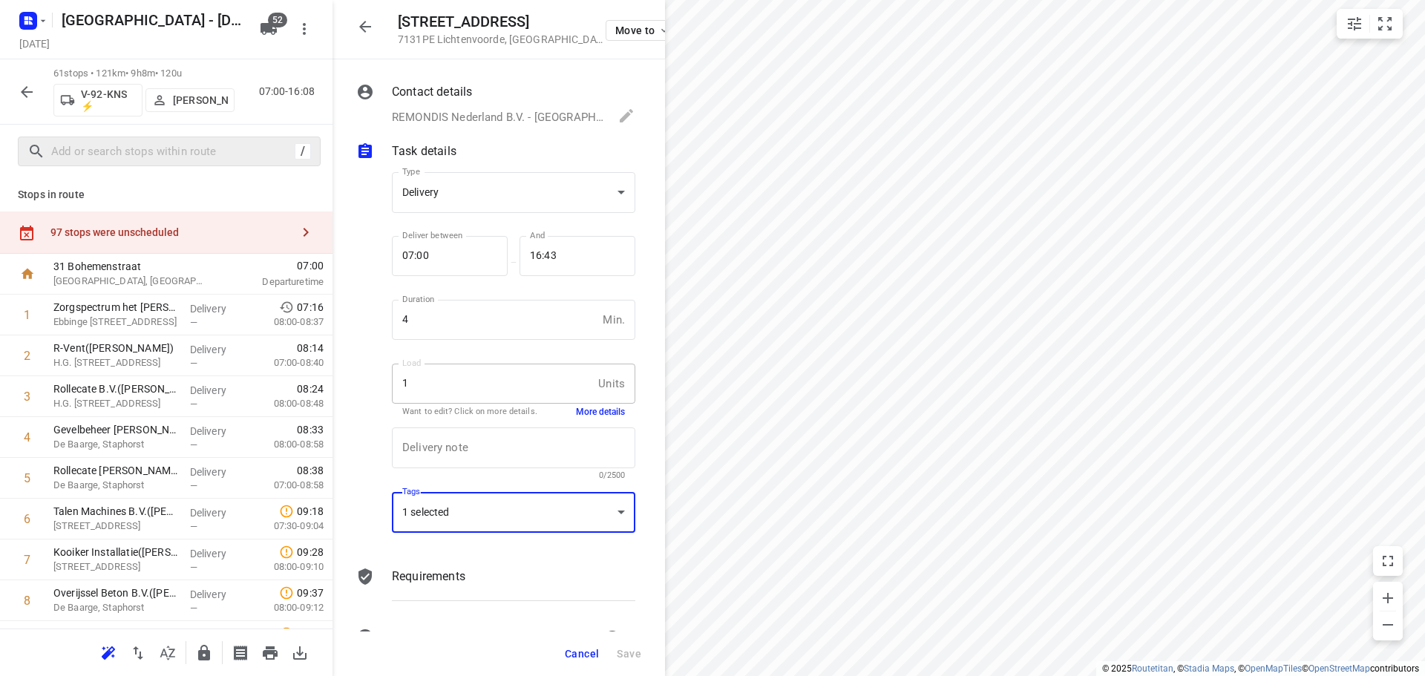
click at [534, 517] on div "1 selected" at bounding box center [514, 512] width 244 height 41
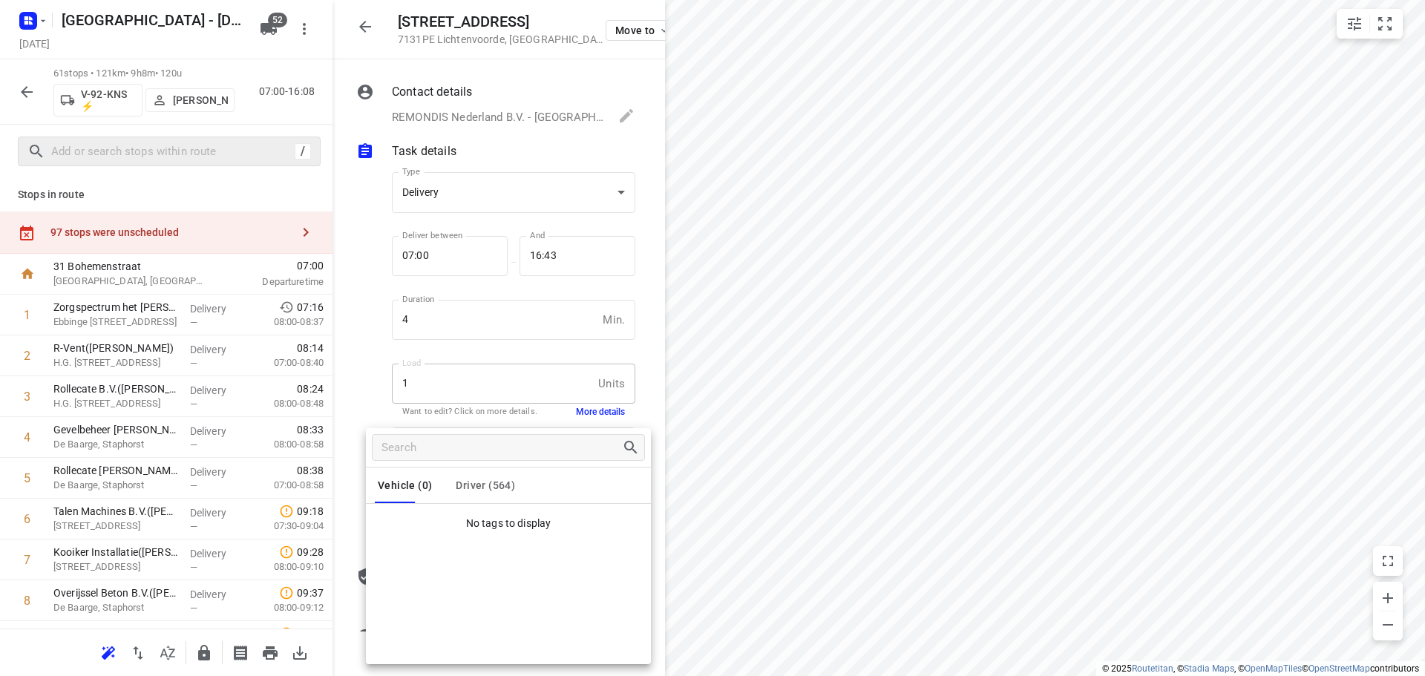
click at [500, 486] on span "Driver (564)" at bounding box center [485, 486] width 59 height 12
click at [360, 30] on div at bounding box center [712, 338] width 1425 height 676
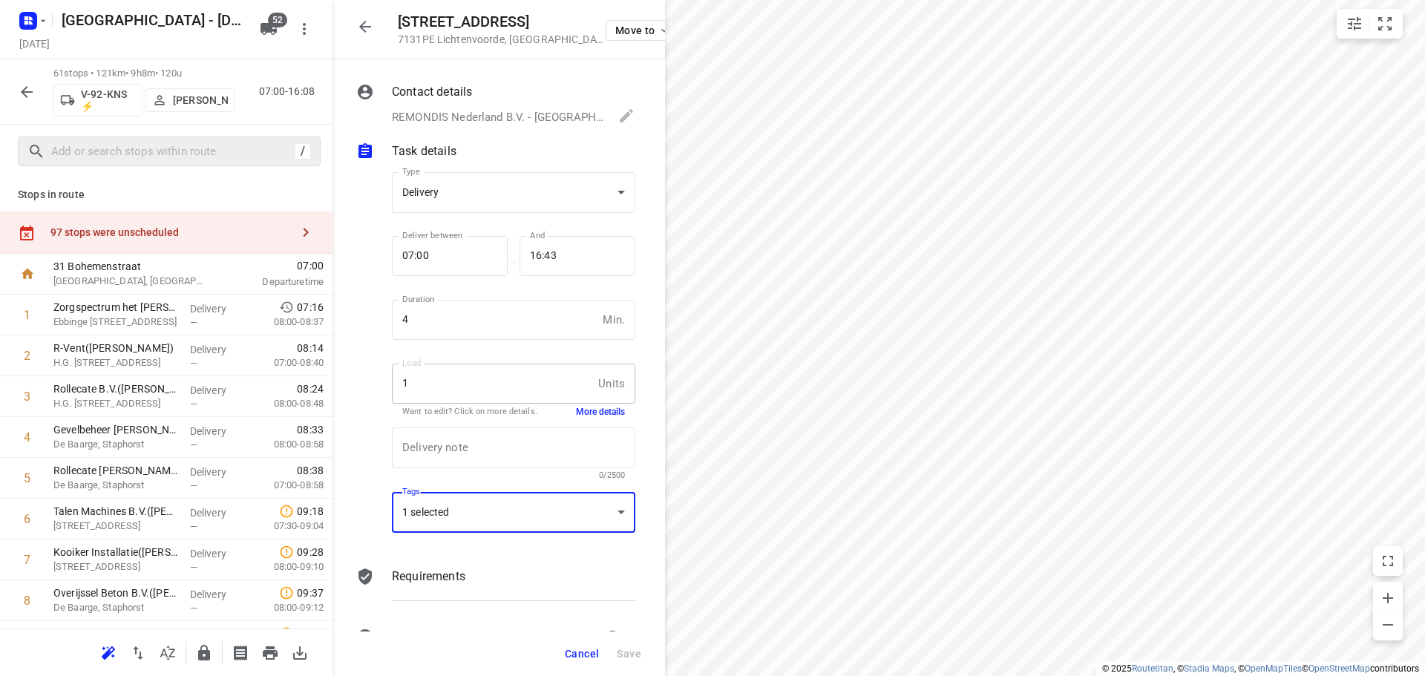
click at [367, 23] on icon "button" at bounding box center [365, 27] width 18 height 18
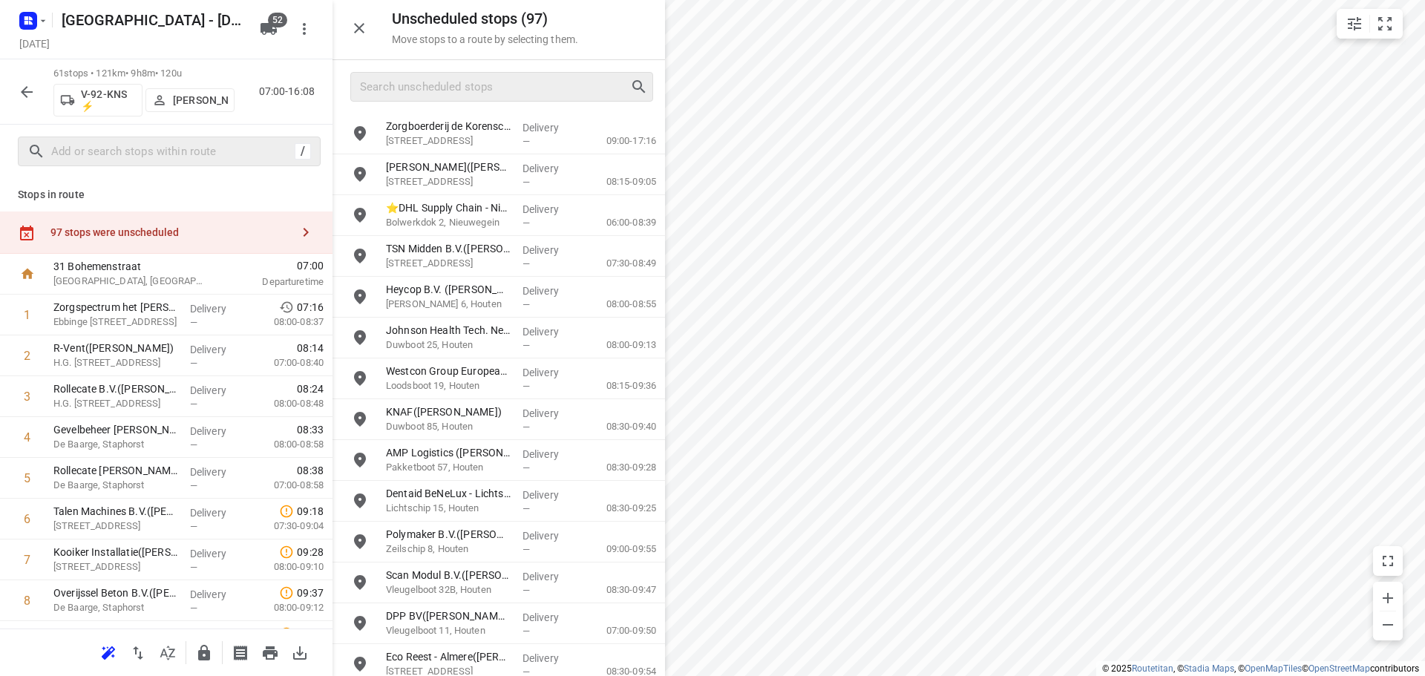
drag, startPoint x: 425, startPoint y: 109, endPoint x: 426, endPoint y: 87, distance: 22.3
click at [426, 100] on div at bounding box center [499, 86] width 333 height 53
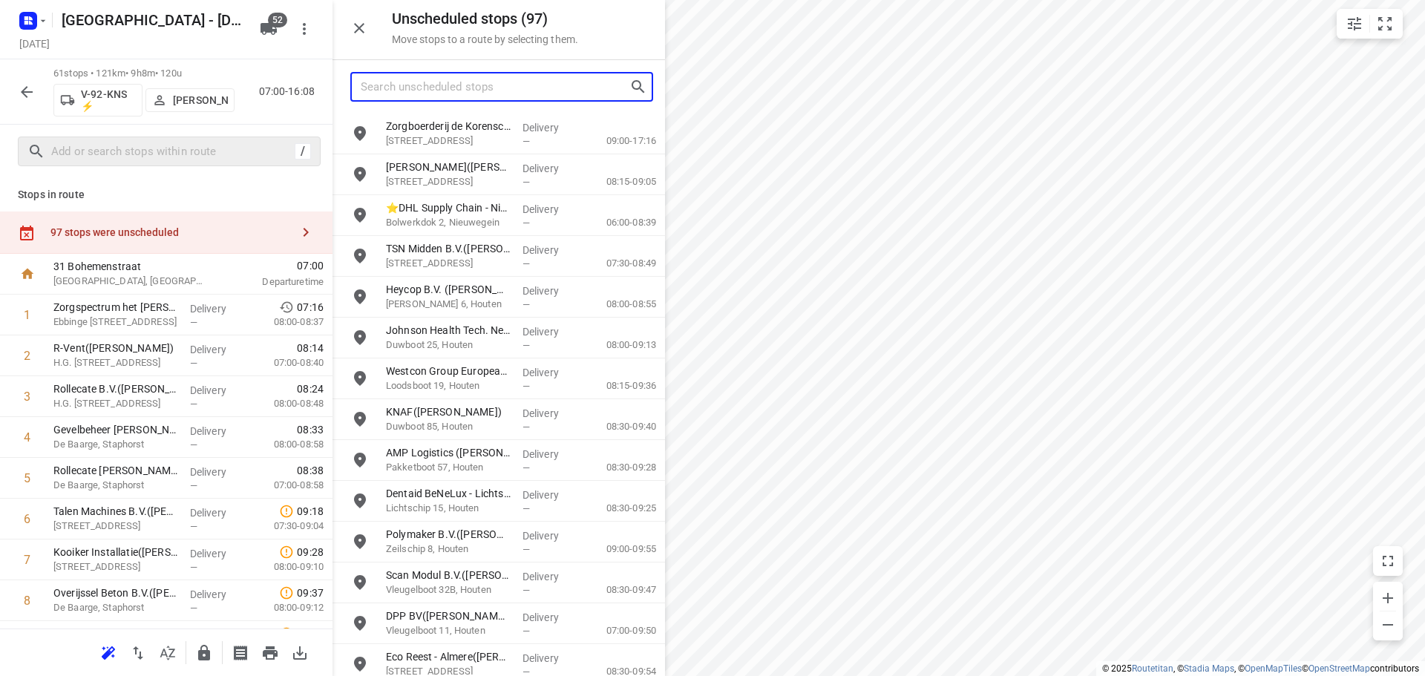
click at [426, 87] on input "Search unscheduled stops" at bounding box center [495, 87] width 269 height 23
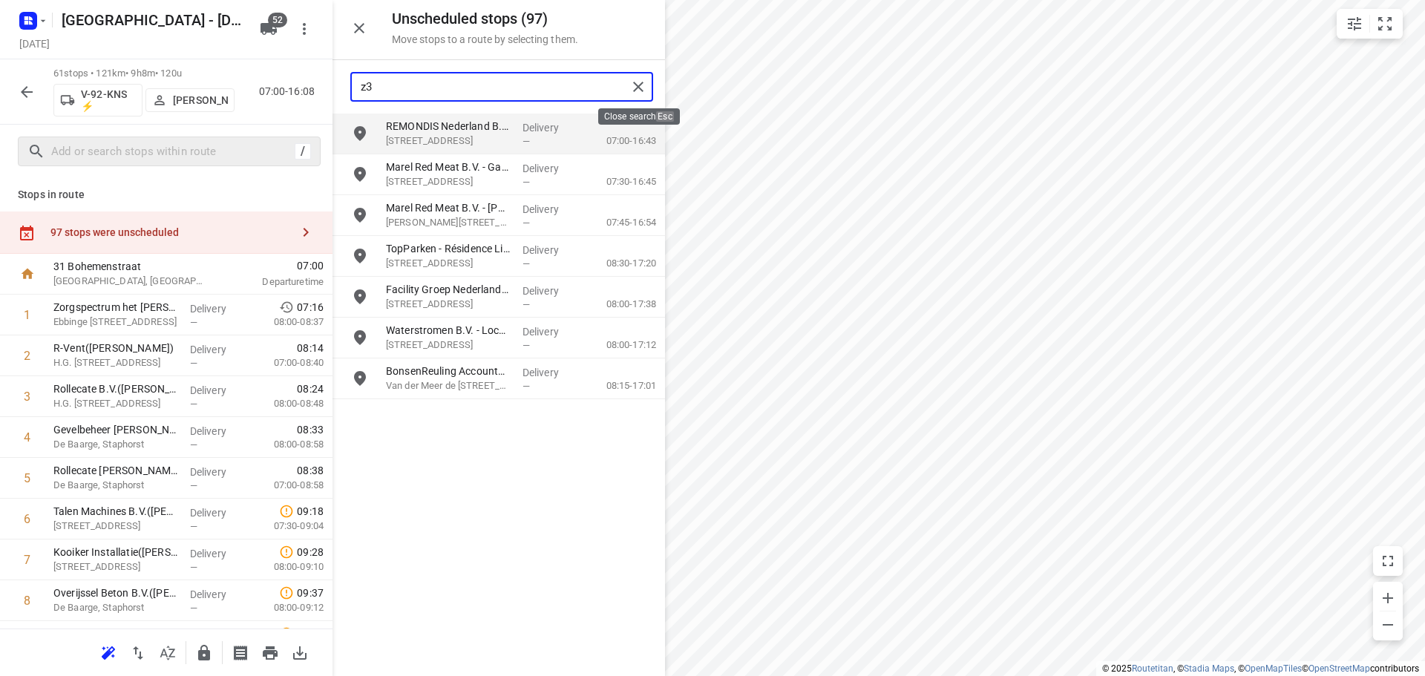
type input "z3"
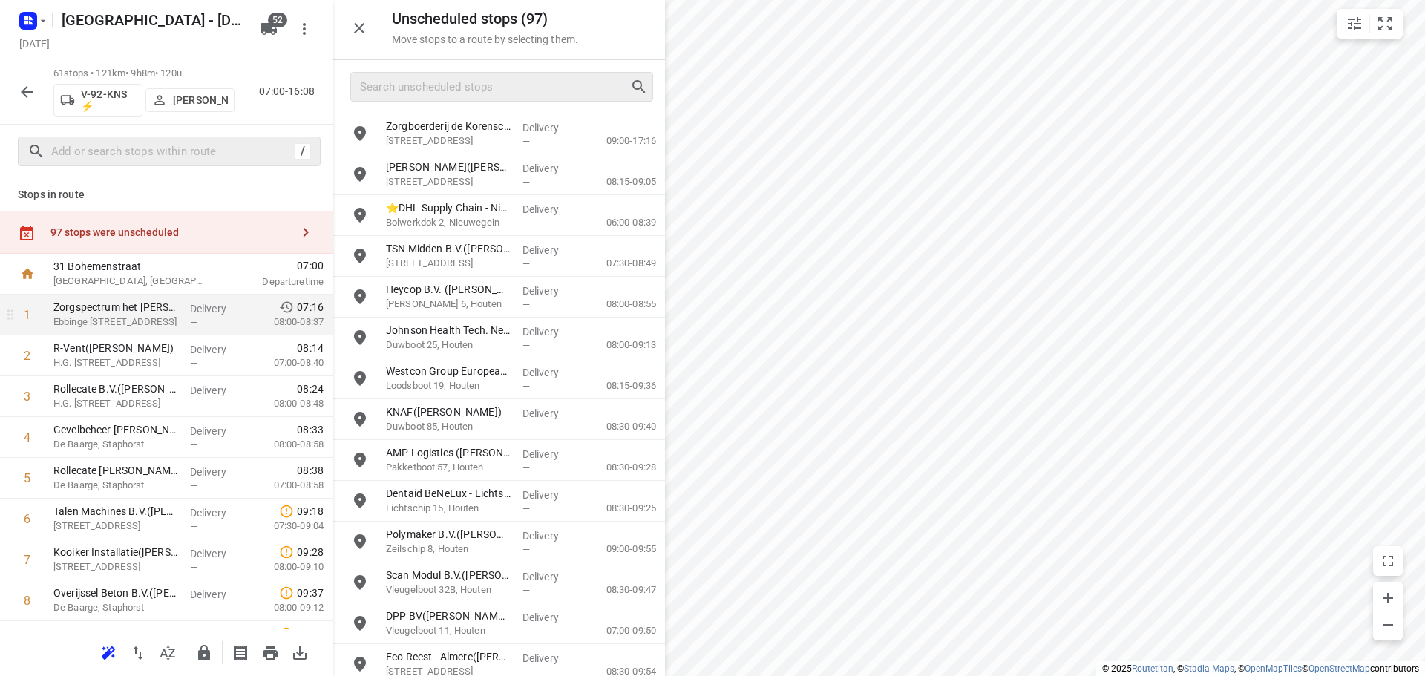
click at [156, 296] on div "Zorgspectrum het Zand - De Berghorst(Jan Folkekerstma) Ebbinge Wubbenlaan 80, S…" at bounding box center [116, 315] width 137 height 41
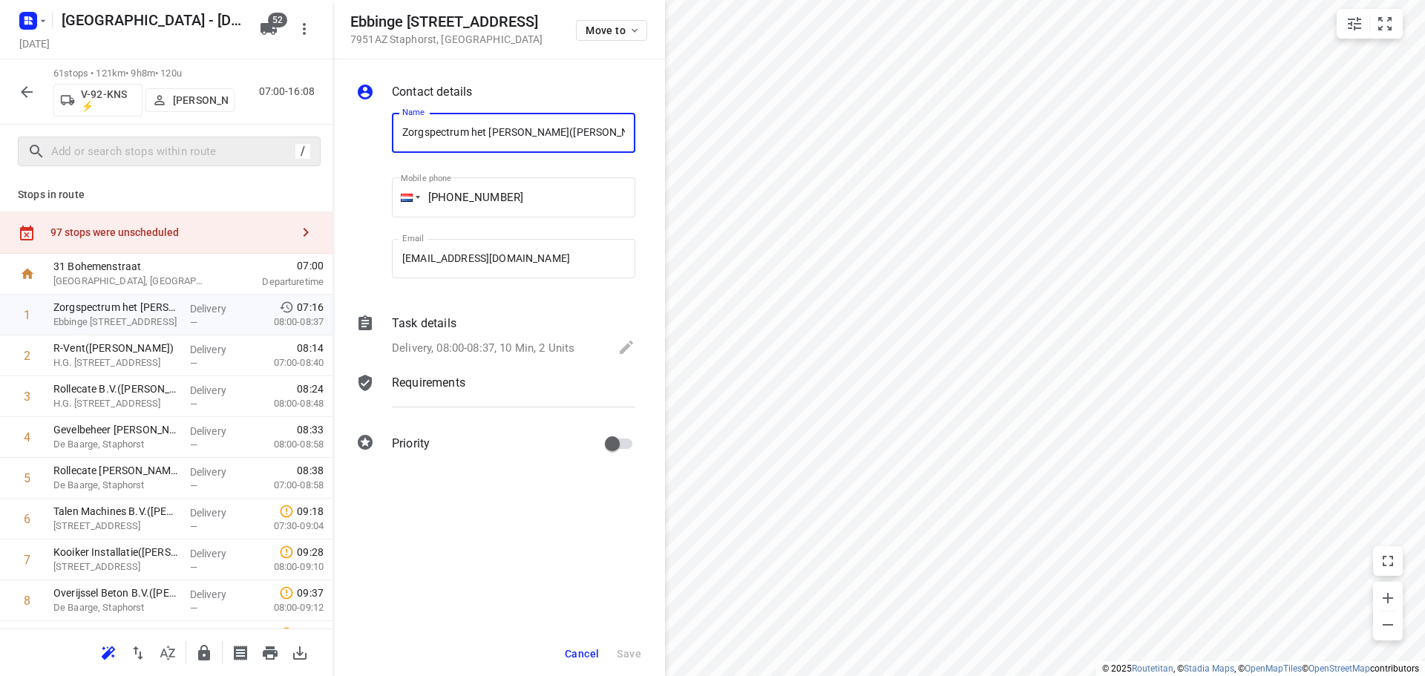
click at [584, 660] on button "Cancel" at bounding box center [582, 654] width 46 height 27
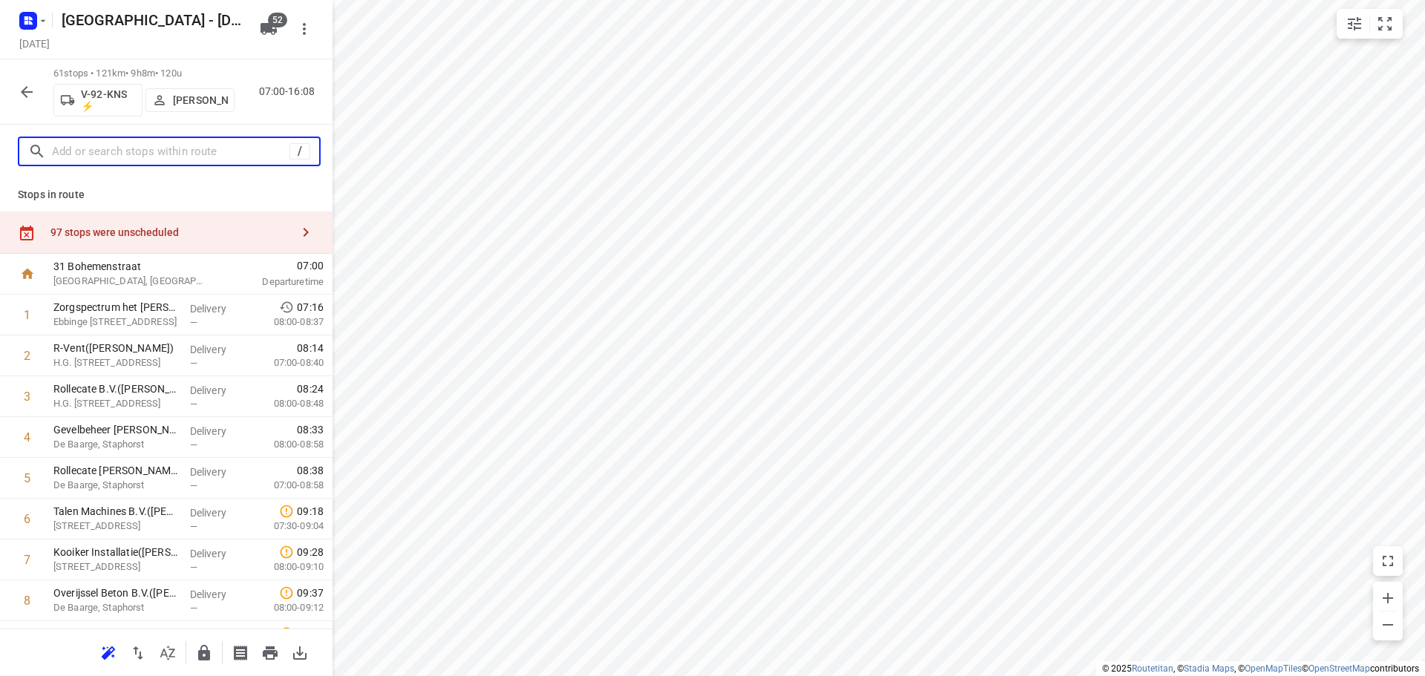
click at [159, 157] on input "text" at bounding box center [171, 151] width 238 height 23
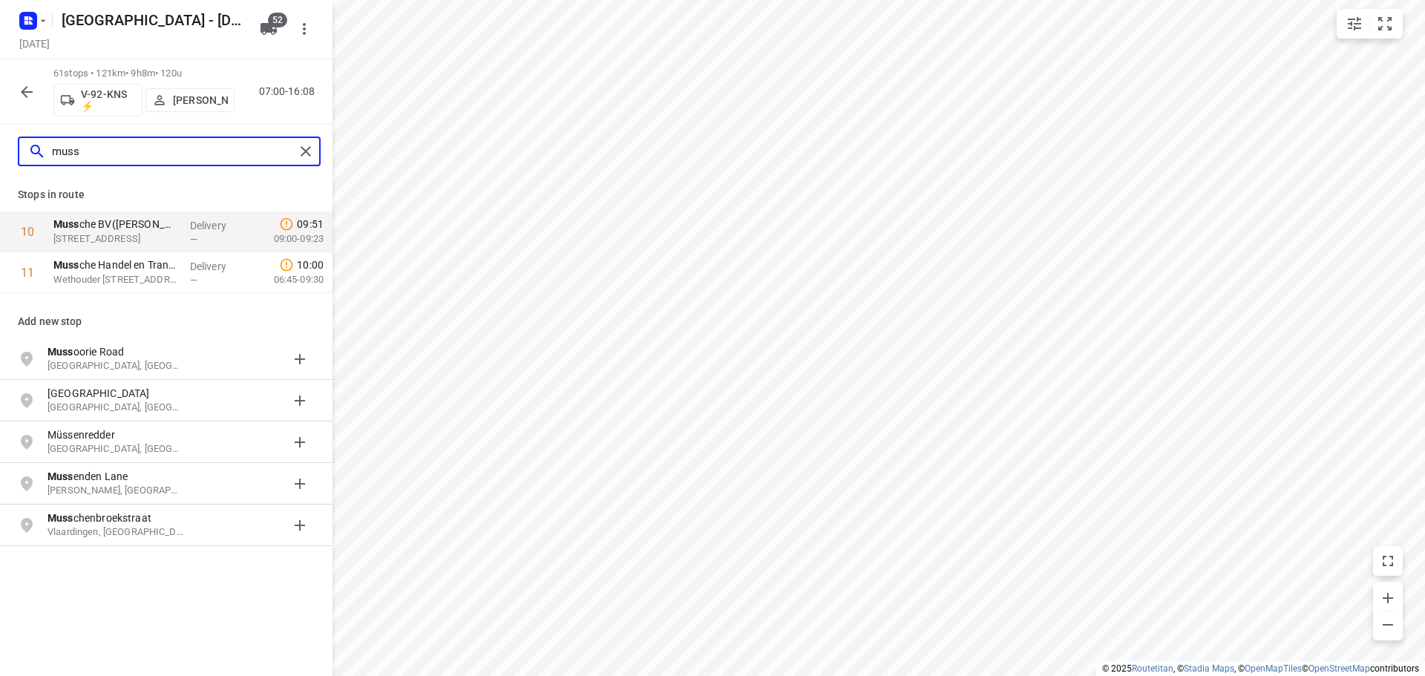
type input "muss"
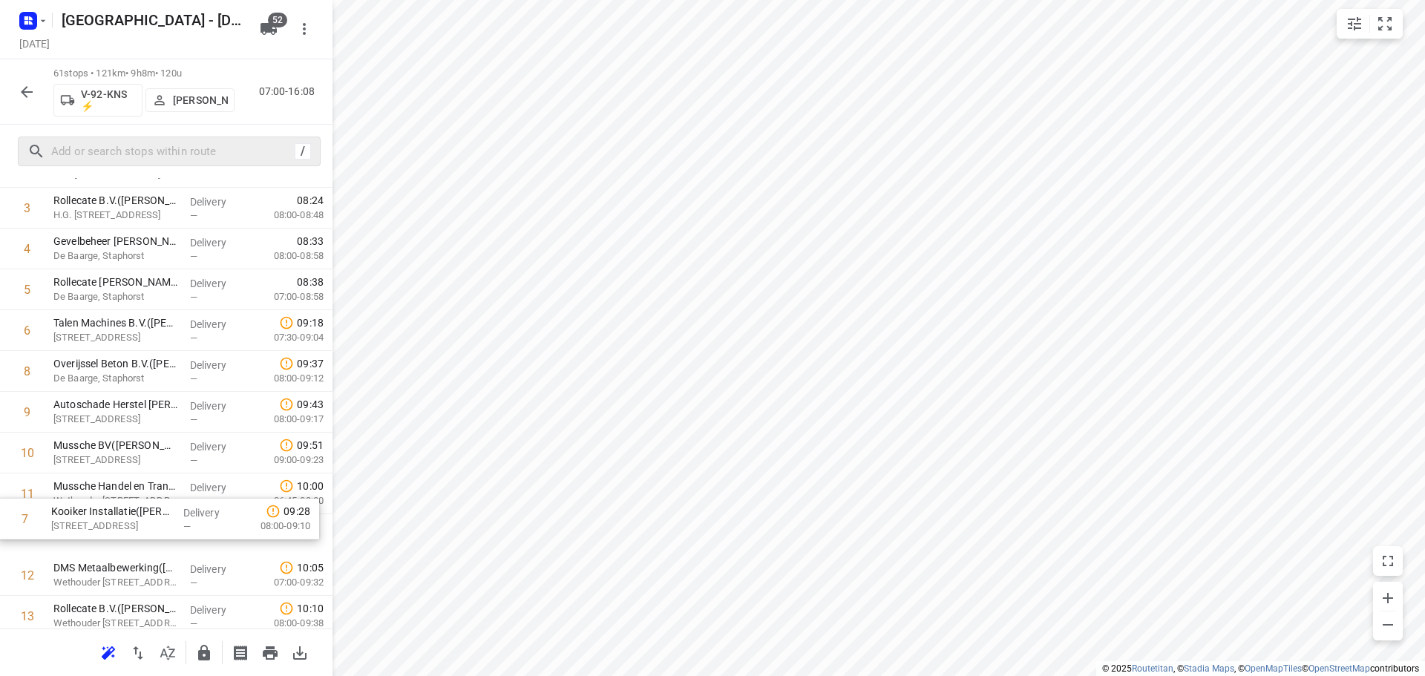
scroll to position [190, 0]
drag, startPoint x: 154, startPoint y: 550, endPoint x: 152, endPoint y: 480, distance: 70.5
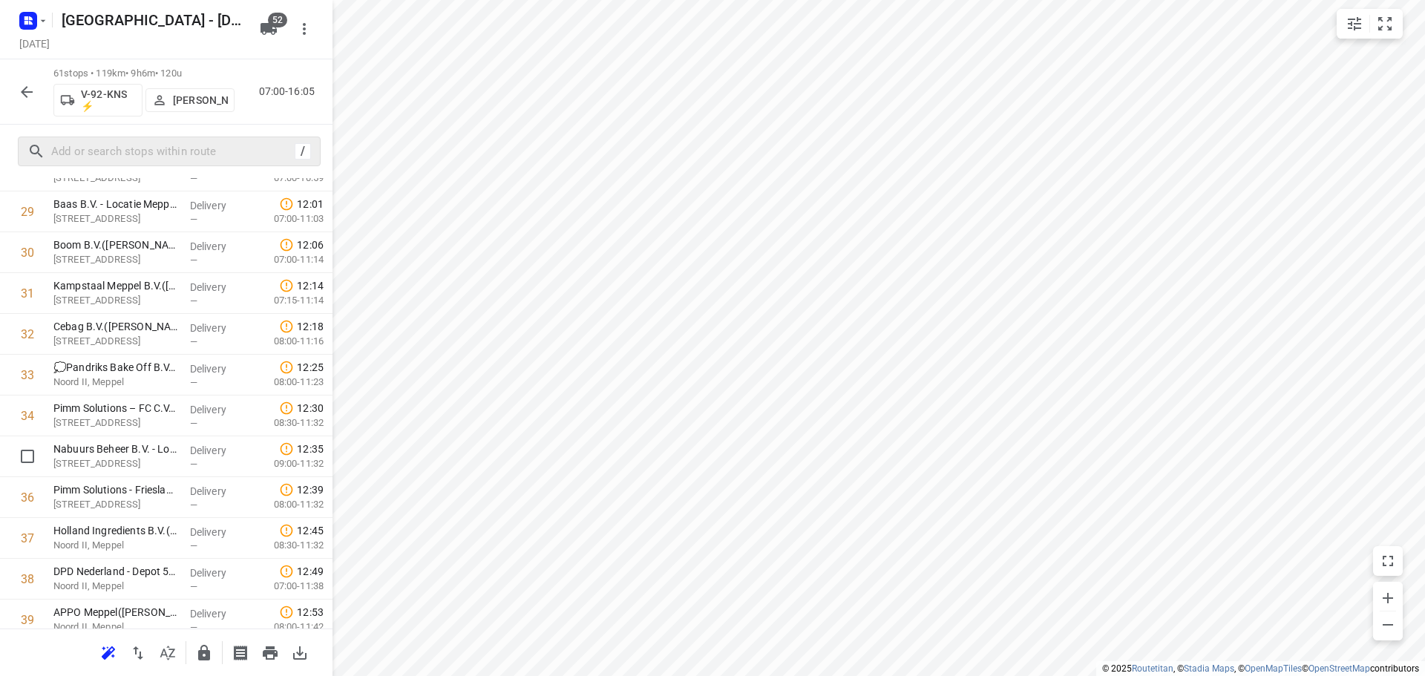
scroll to position [1304, 0]
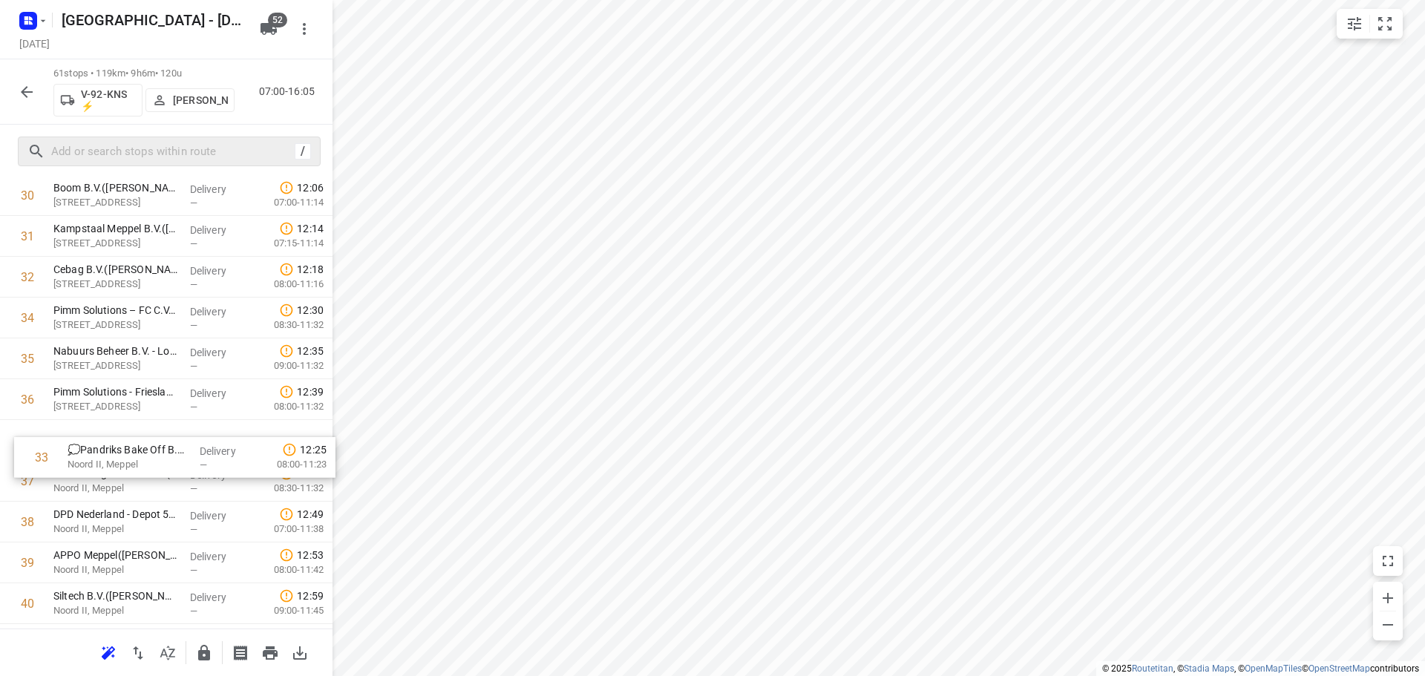
drag, startPoint x: 107, startPoint y: 318, endPoint x: 116, endPoint y: 473, distance: 155.4
click at [116, 473] on div "1 Zorgspectrum het Zand - De Berghorst(Jan Folkekerstma) Ebbinge Wubbenlaan 80,…" at bounding box center [166, 236] width 333 height 2491
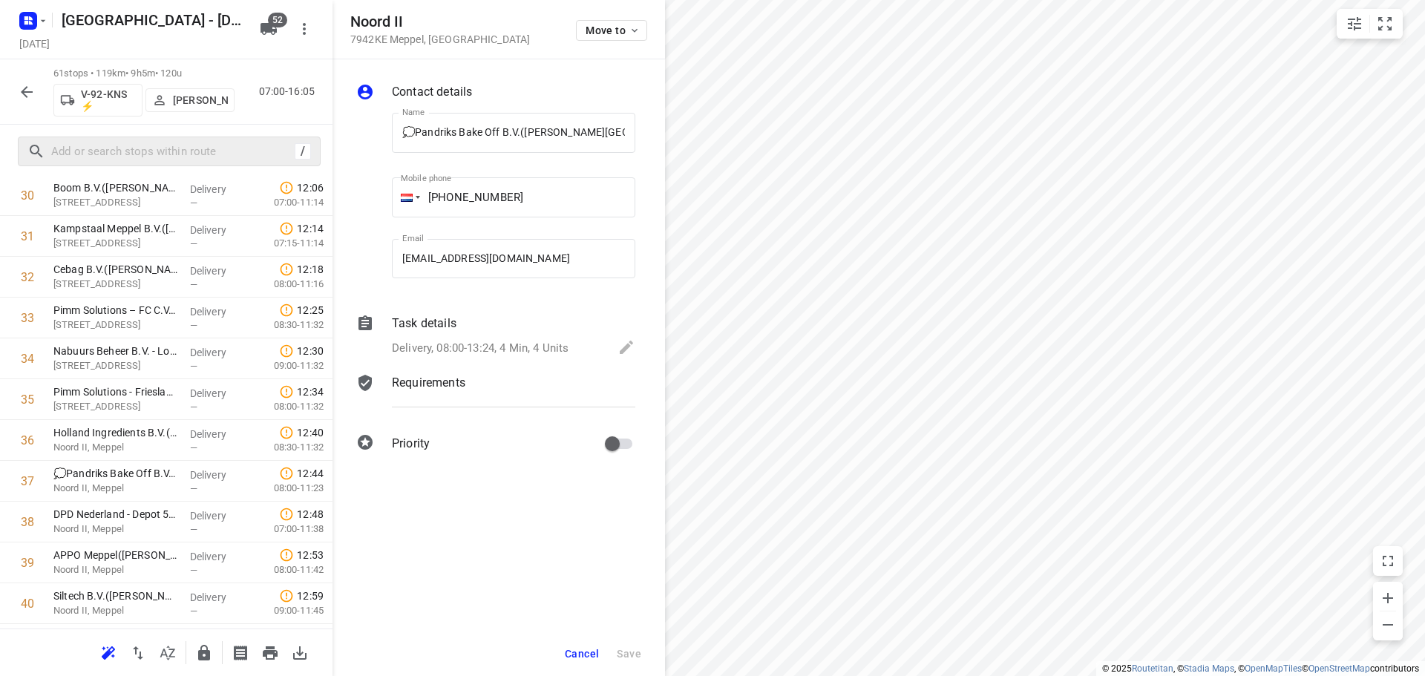
scroll to position [0, 29]
click at [597, 31] on span "Move to" at bounding box center [613, 30] width 55 height 12
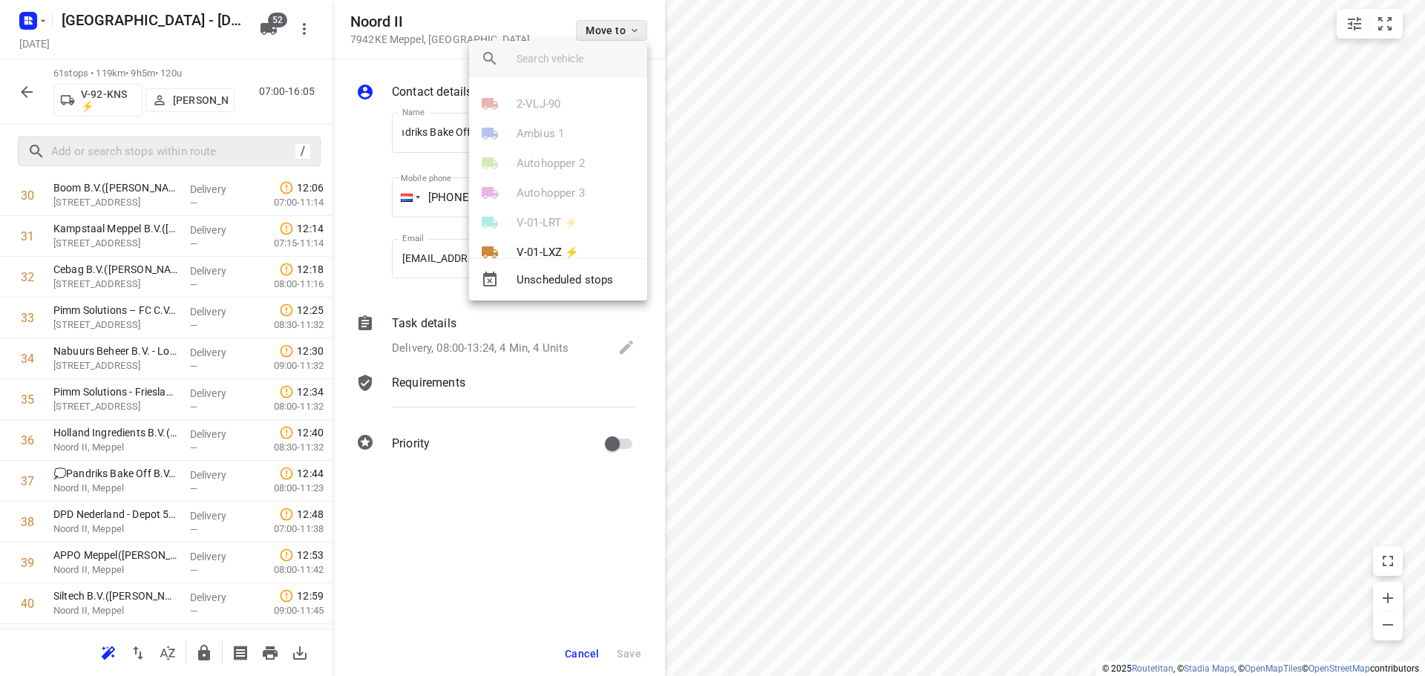
scroll to position [0, 0]
click at [553, 241] on li "V-01-LXZ ⚡" at bounding box center [558, 253] width 178 height 30
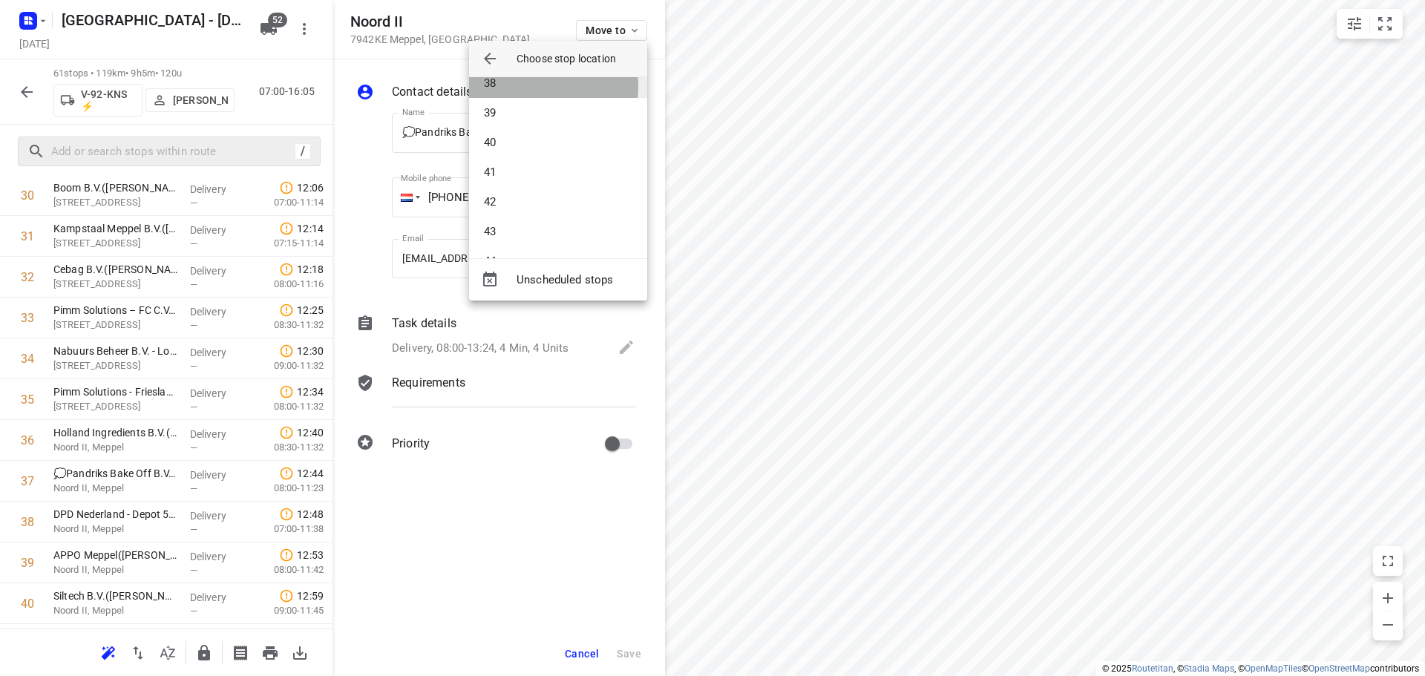
click at [518, 87] on li "38" at bounding box center [558, 83] width 178 height 30
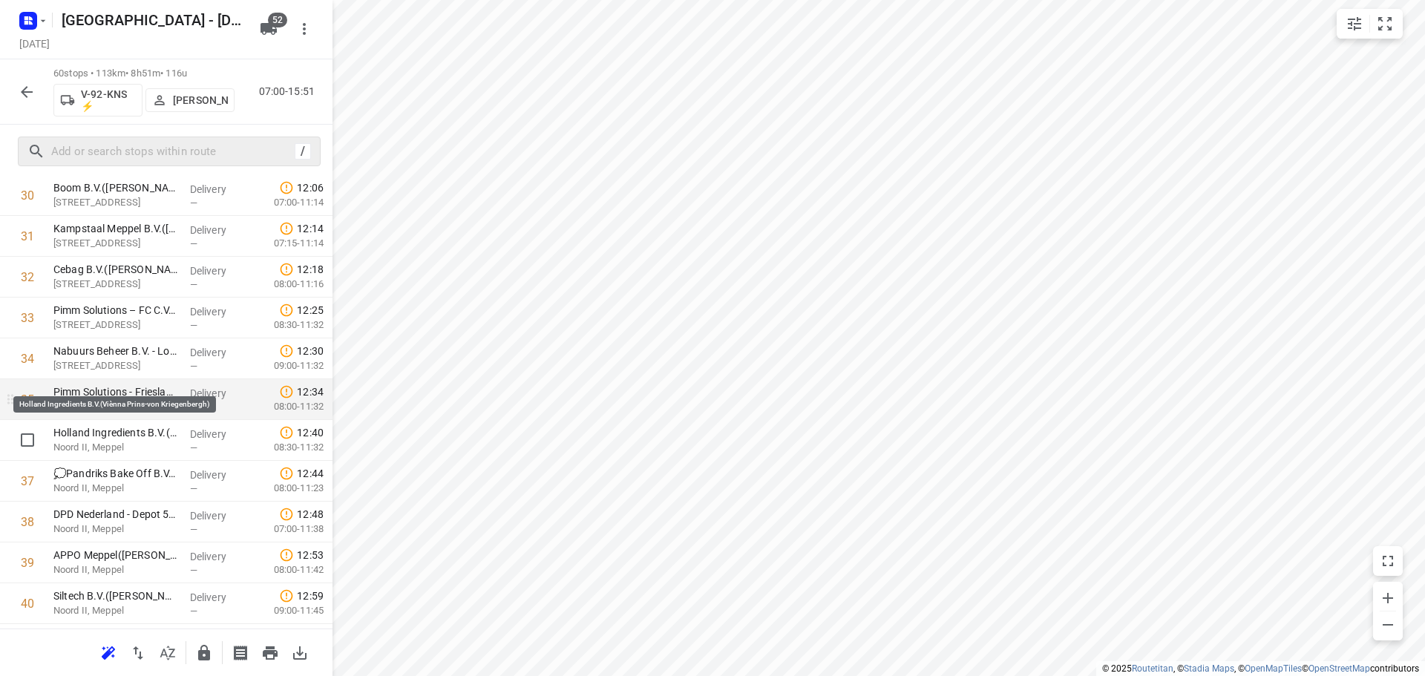
scroll to position [1601, 0]
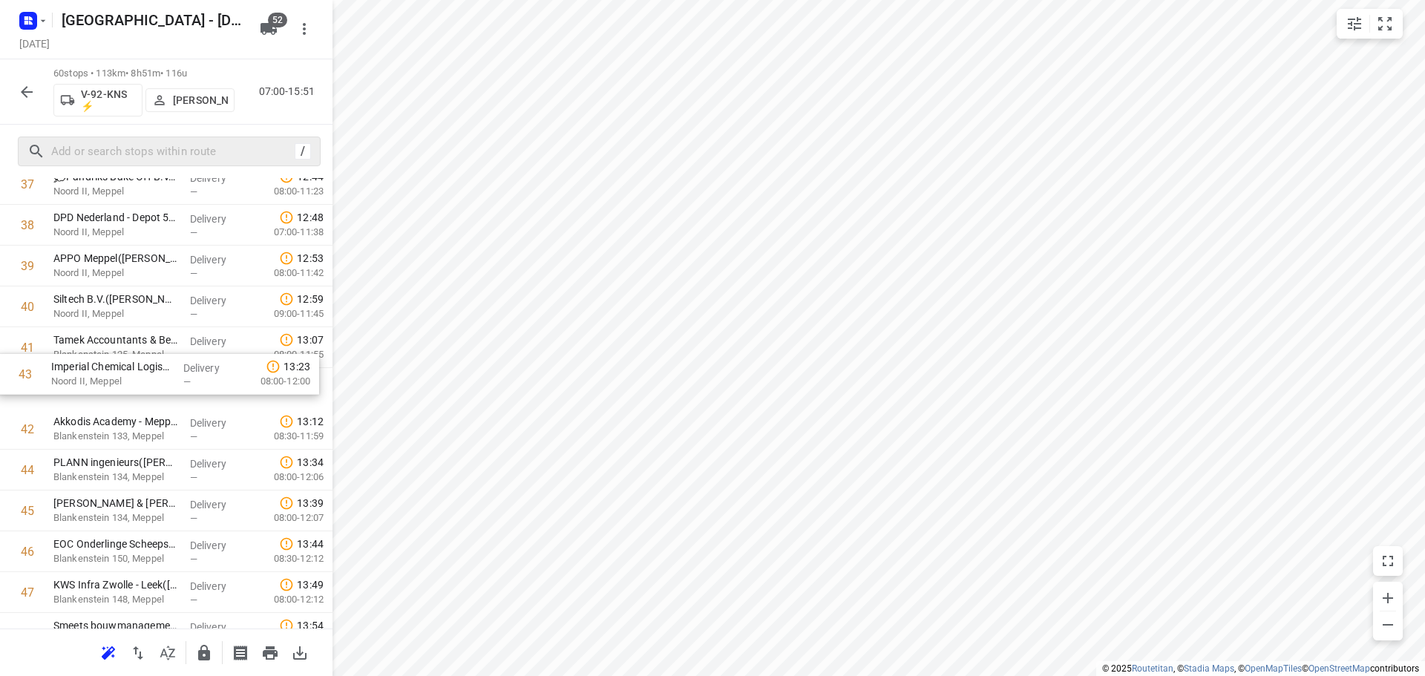
drag, startPoint x: 143, startPoint y: 425, endPoint x: 143, endPoint y: 341, distance: 83.1
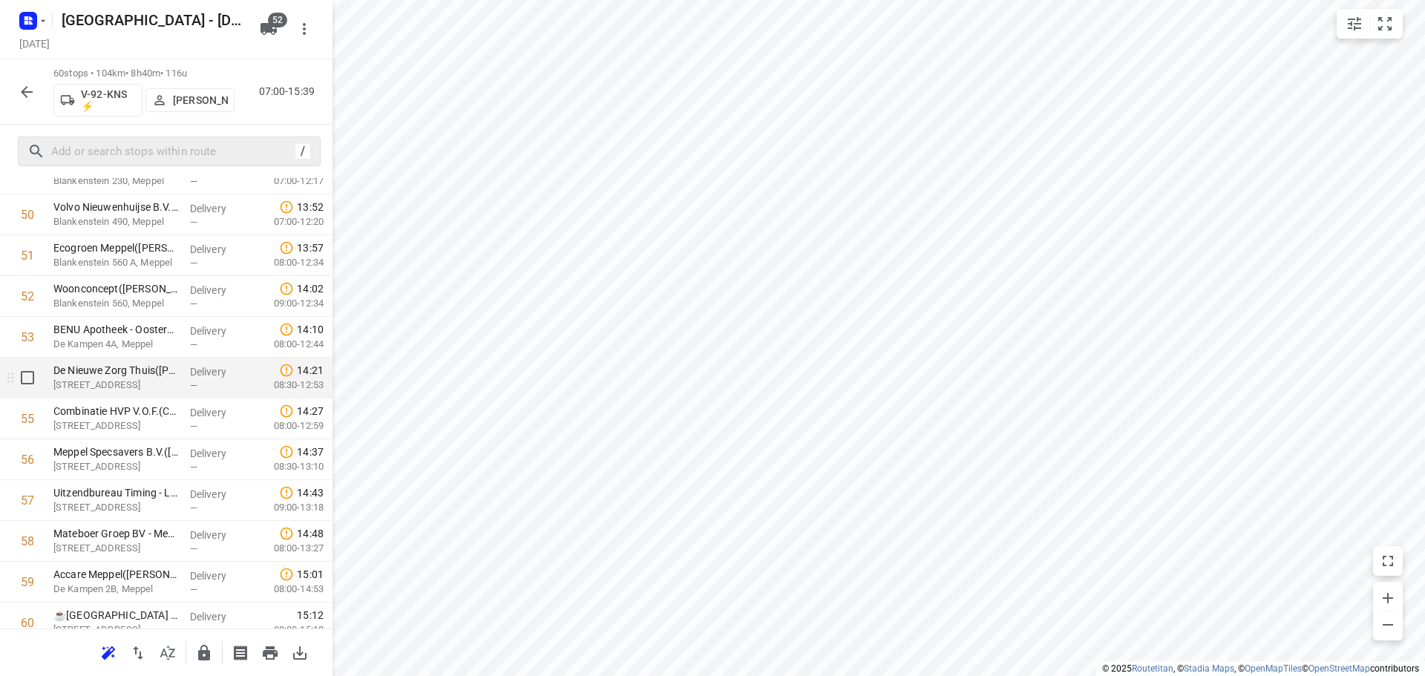
scroll to position [2157, 0]
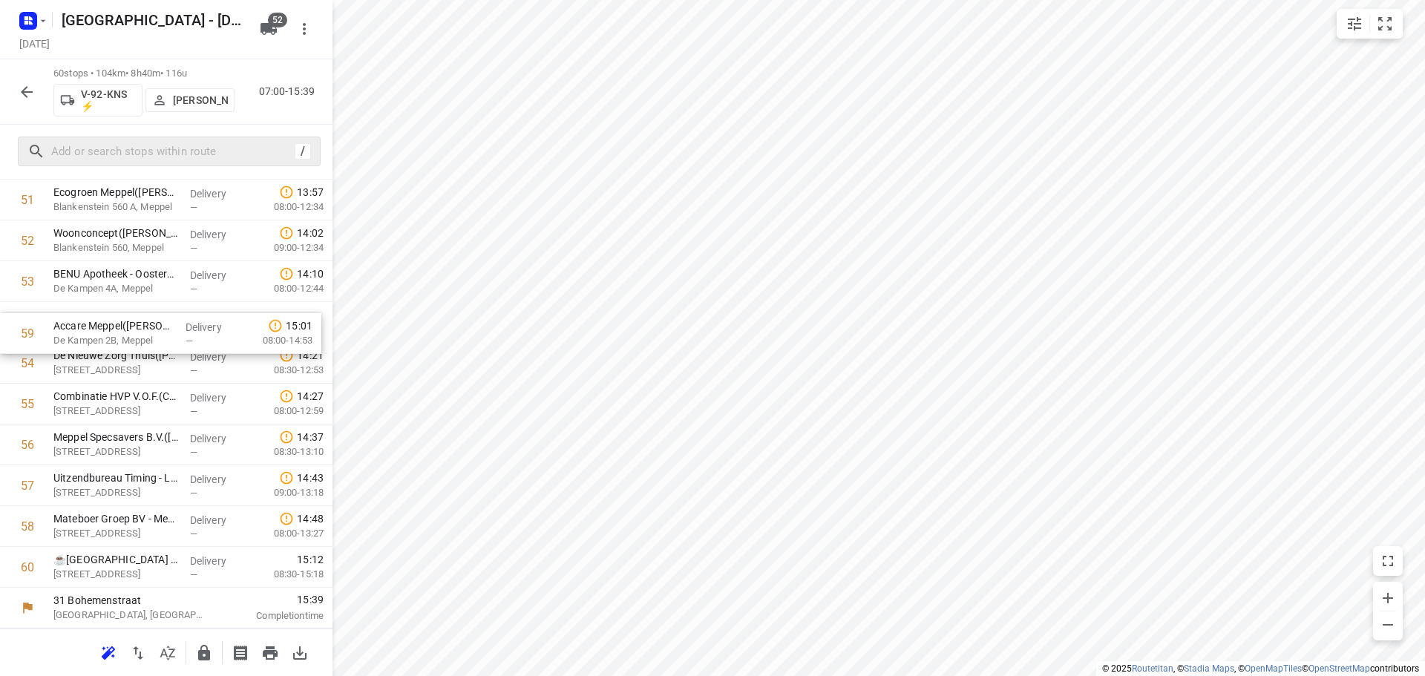
drag, startPoint x: 157, startPoint y: 526, endPoint x: 157, endPoint y: 325, distance: 201.2
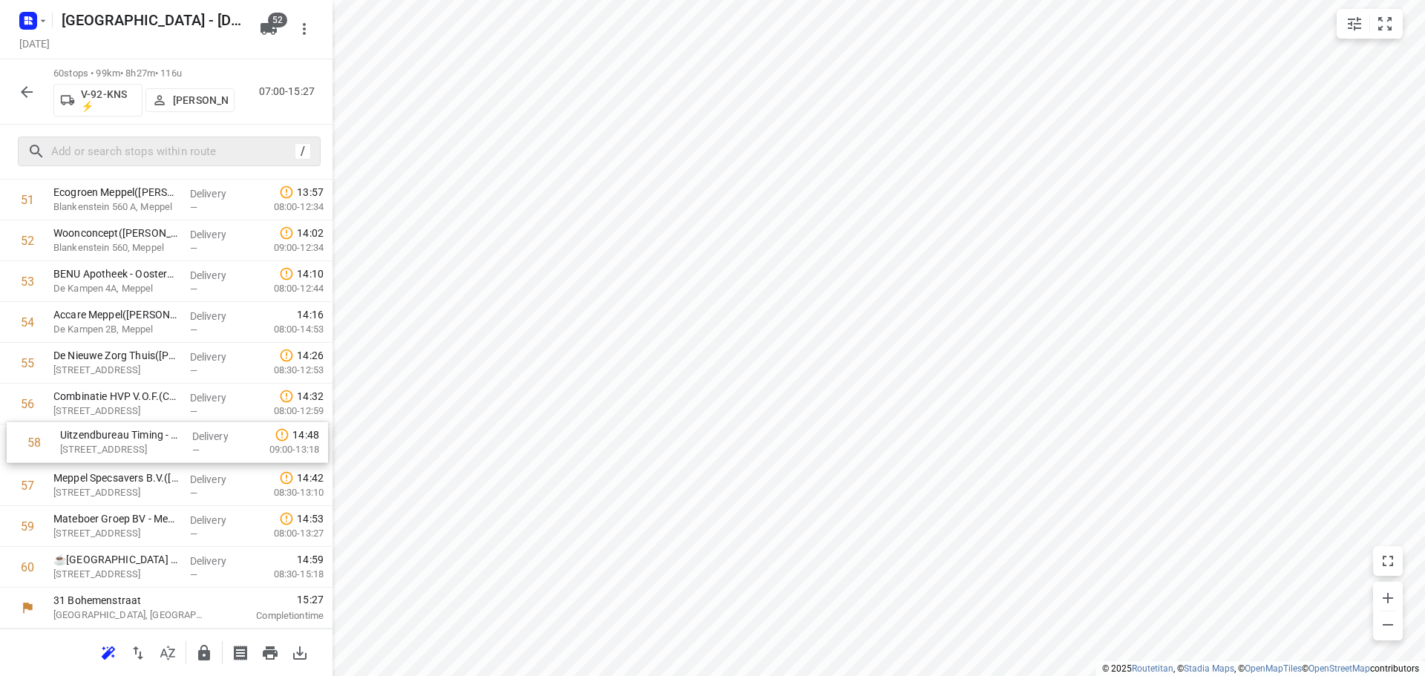
drag, startPoint x: 162, startPoint y: 480, endPoint x: 169, endPoint y: 432, distance: 48.7
click at [194, 647] on button "button" at bounding box center [204, 653] width 30 height 30
click at [27, 84] on icon "button" at bounding box center [27, 92] width 18 height 18
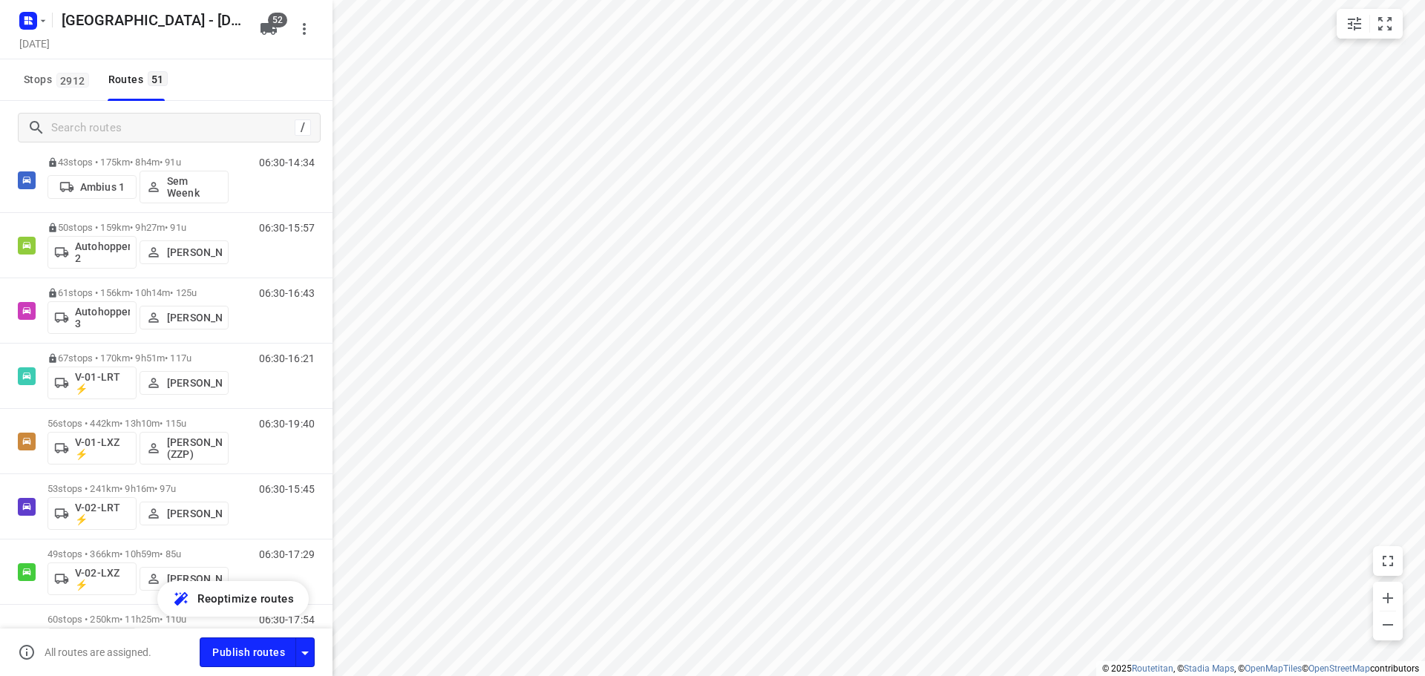
scroll to position [148, 0]
click at [76, 120] on input "Search routes" at bounding box center [173, 128] width 242 height 23
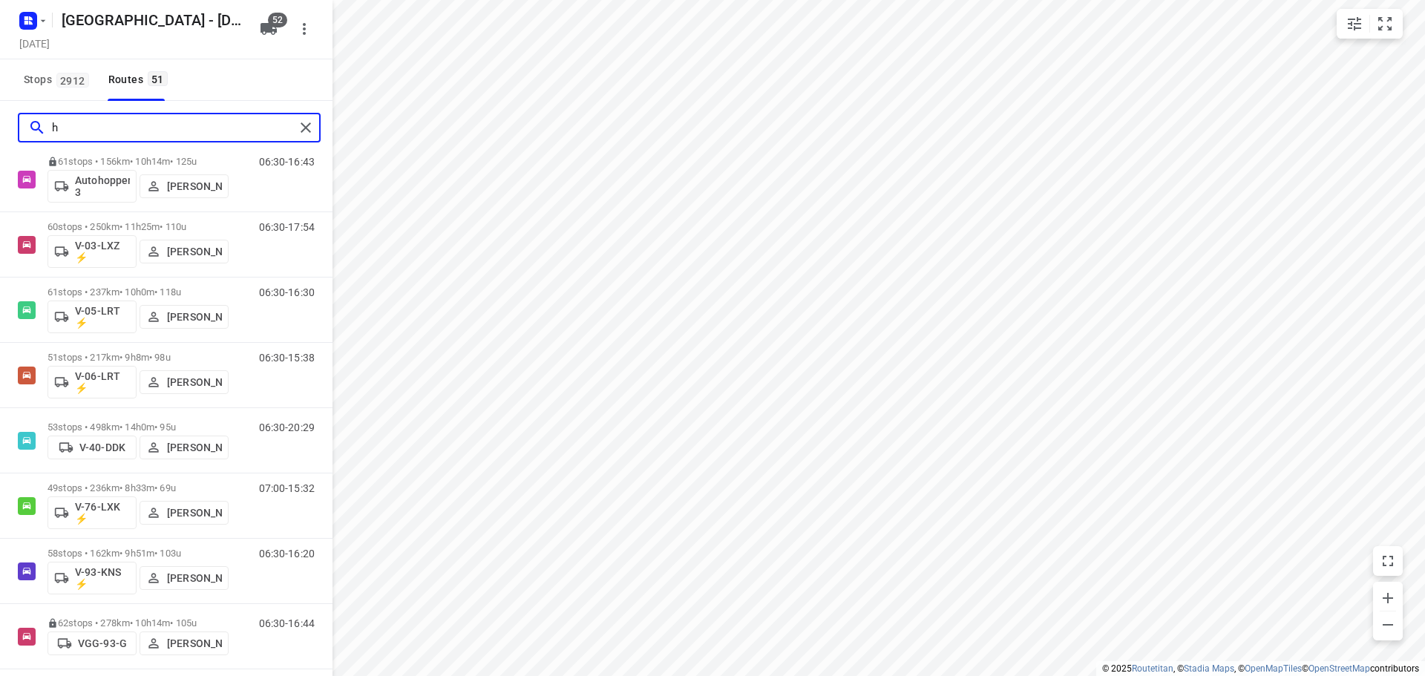
scroll to position [0, 0]
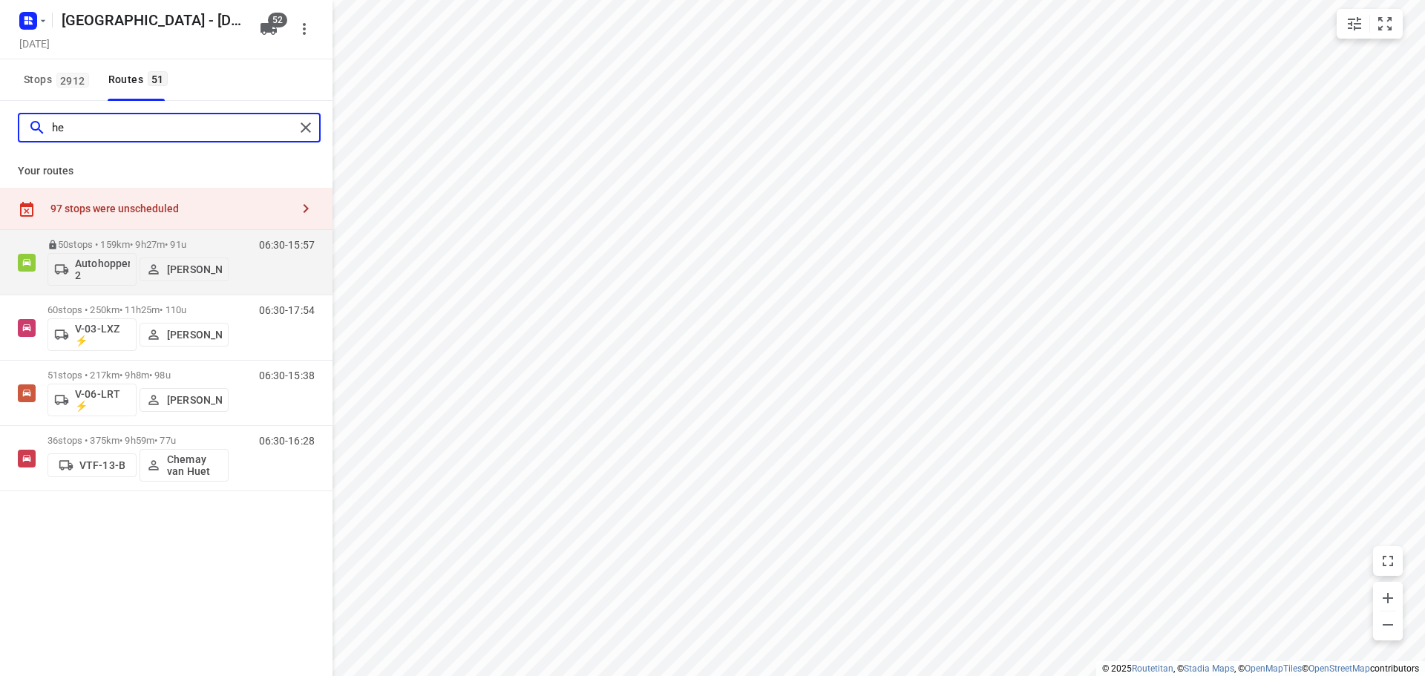
type input "h"
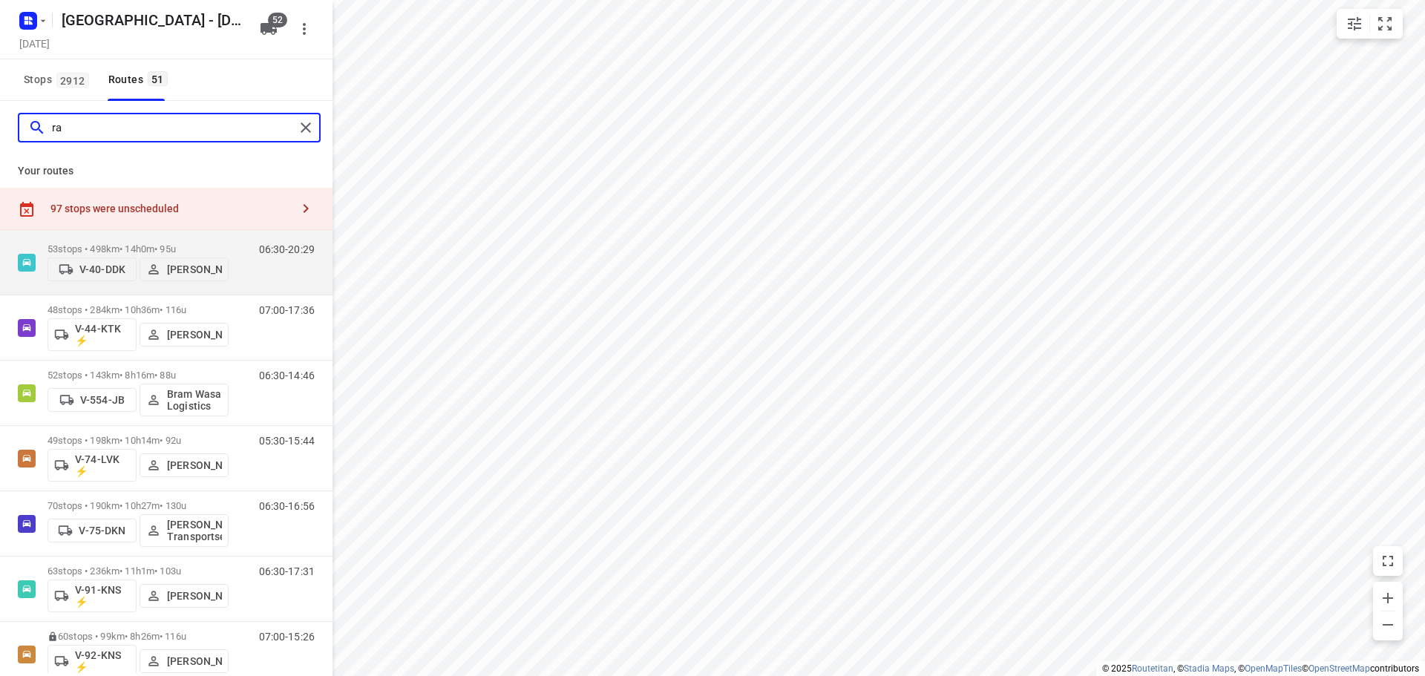
type input "r"
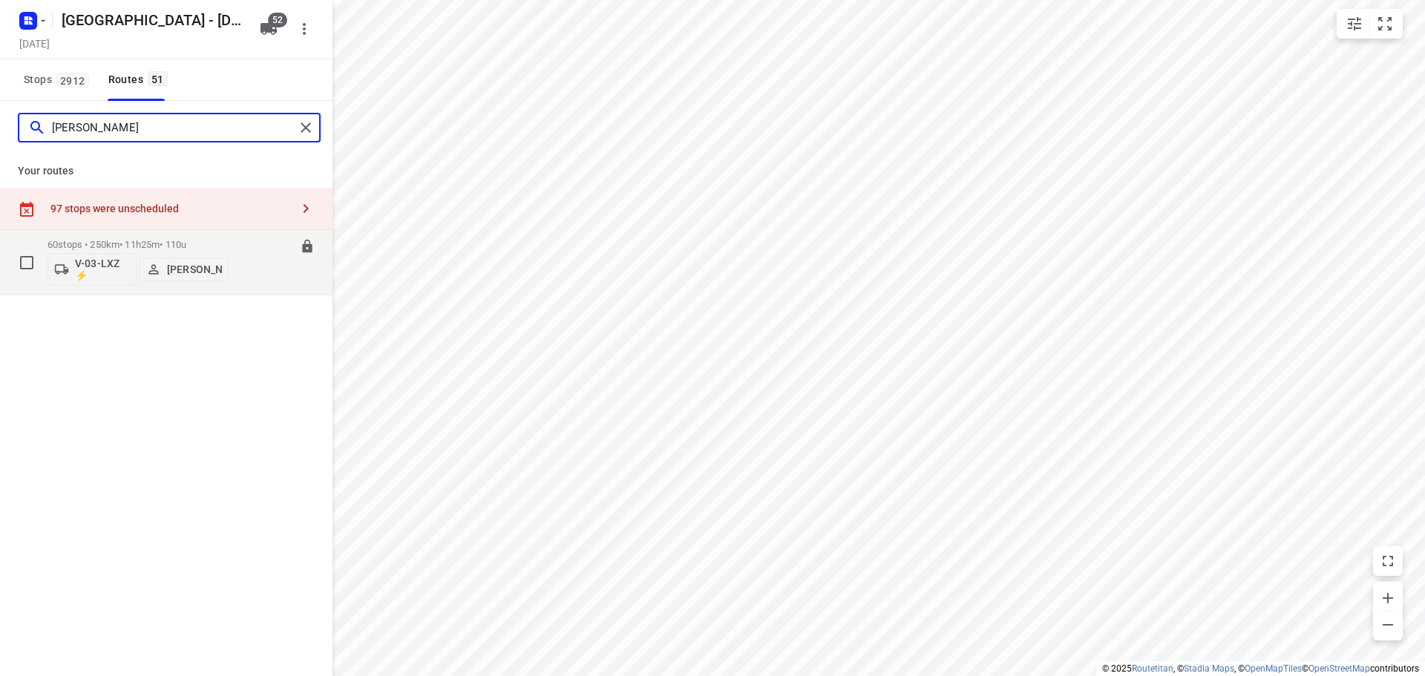
type input "henk"
click at [120, 236] on div "60 stops • 250km • 11h25m • 110u V-03-LXZ ⚡ Henk van Hooren" at bounding box center [138, 263] width 181 height 62
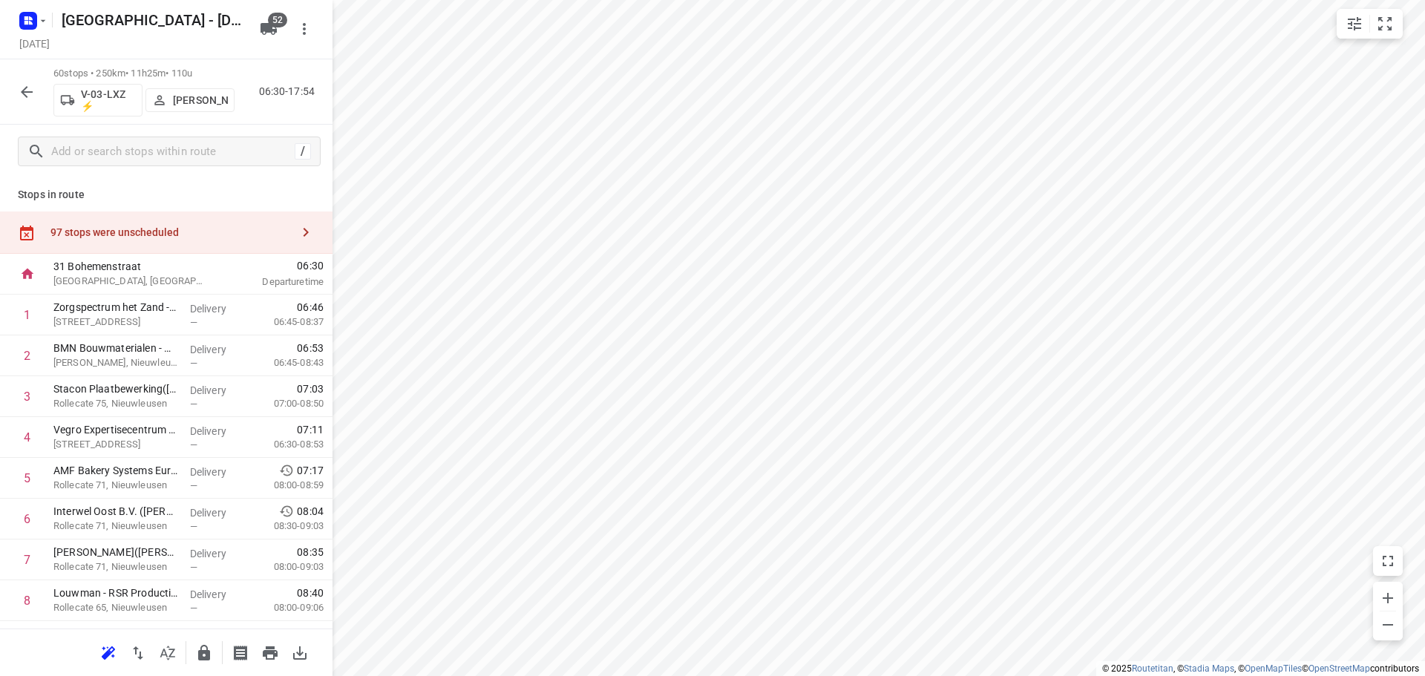
click at [264, 224] on div "97 stops were unscheduled" at bounding box center [166, 233] width 333 height 42
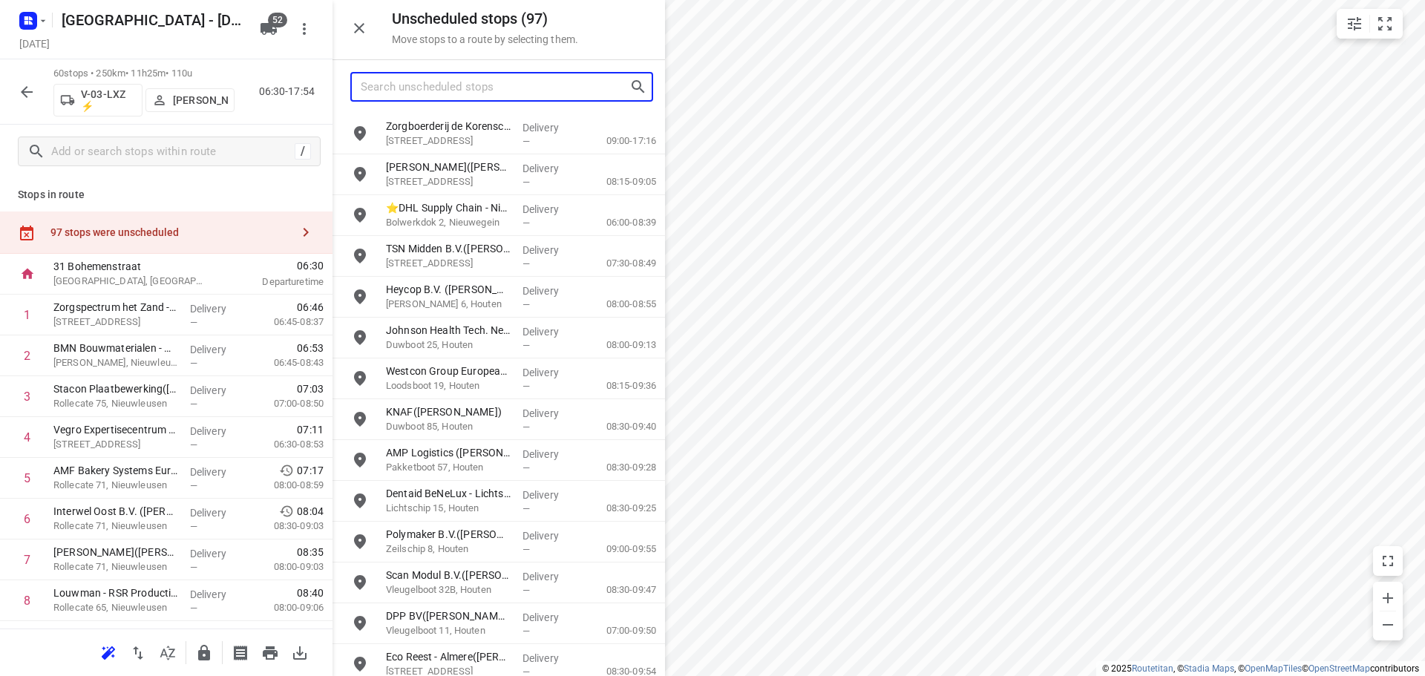
click at [456, 94] on input "Search unscheduled stops" at bounding box center [495, 87] width 269 height 23
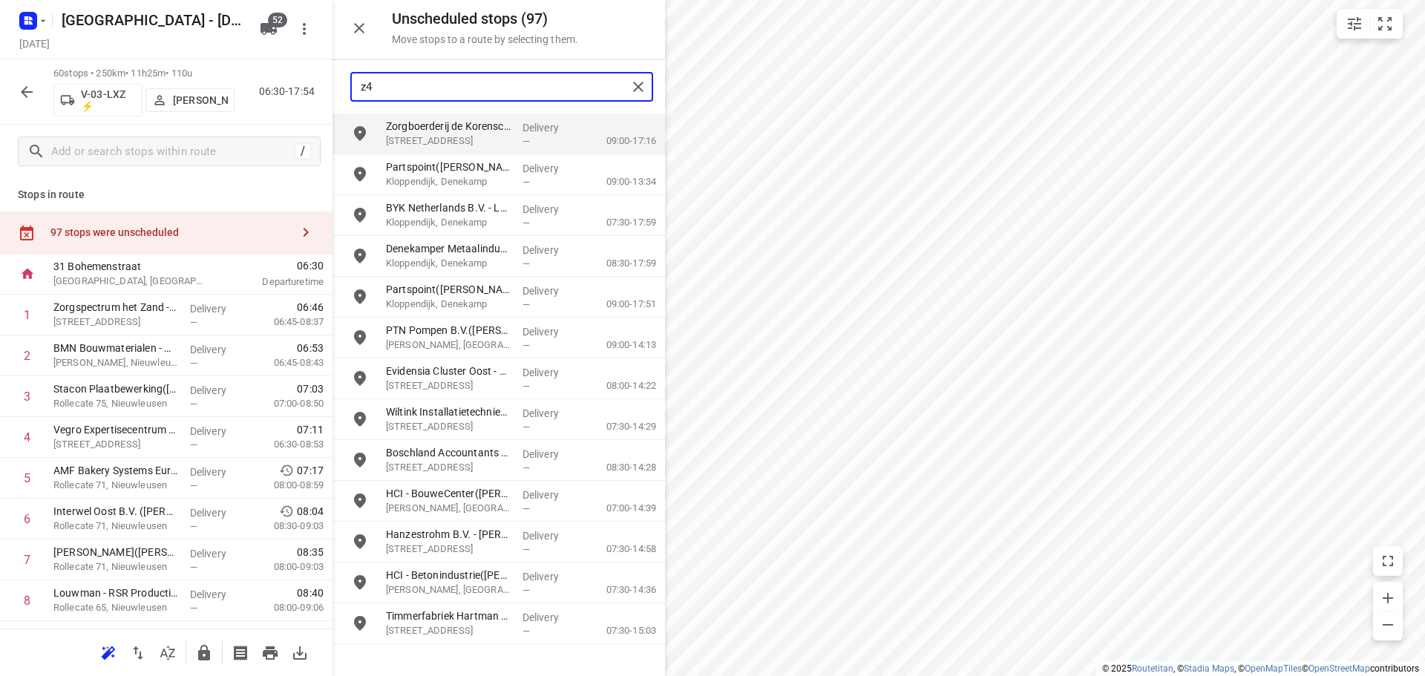
type input "z"
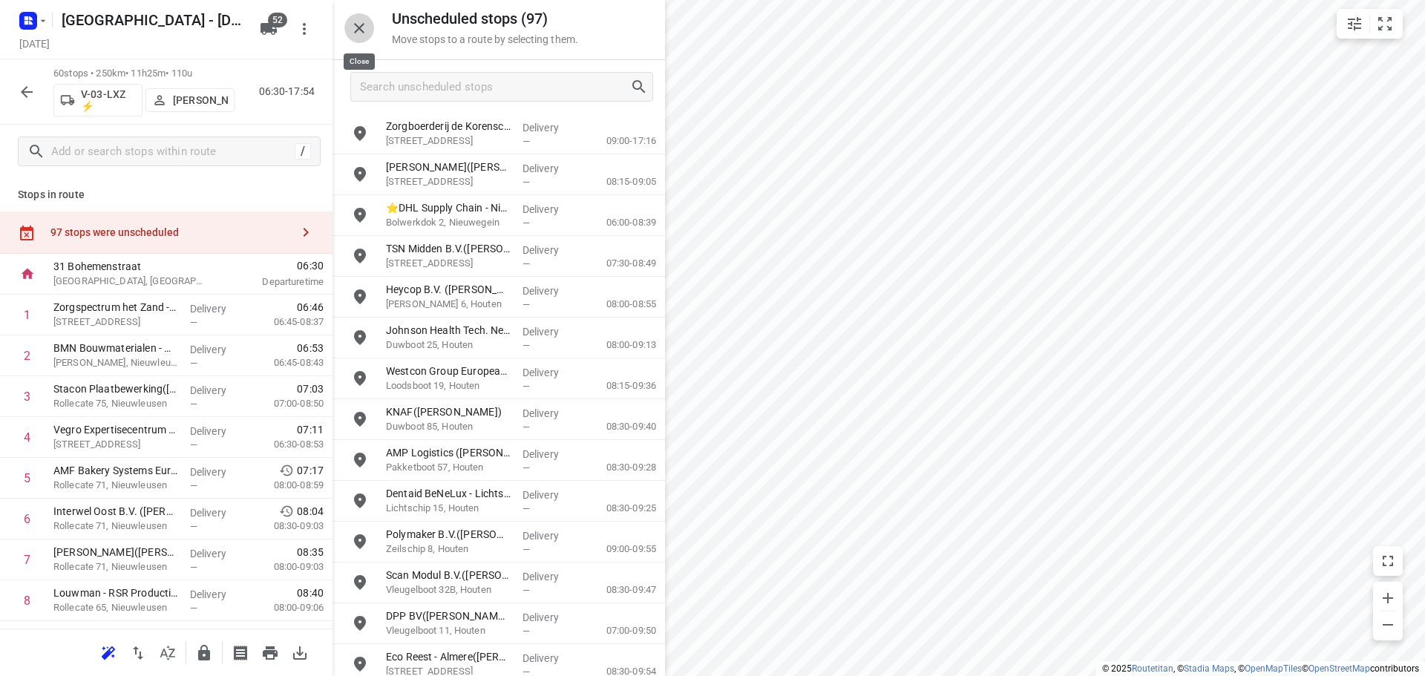
click at [368, 39] on button "button" at bounding box center [359, 28] width 30 height 30
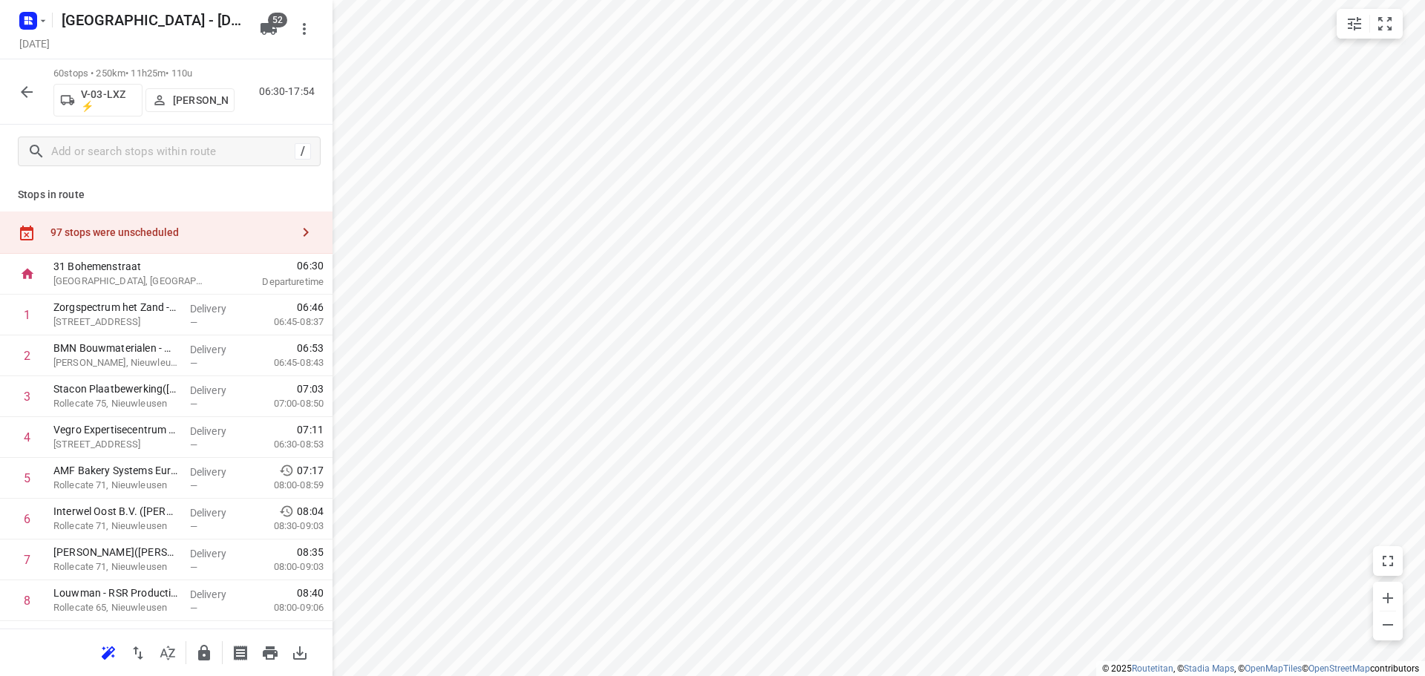
drag, startPoint x: 318, startPoint y: 218, endPoint x: 318, endPoint y: 229, distance: 11.1
click at [318, 229] on div "97 stops were unscheduled" at bounding box center [166, 233] width 333 height 42
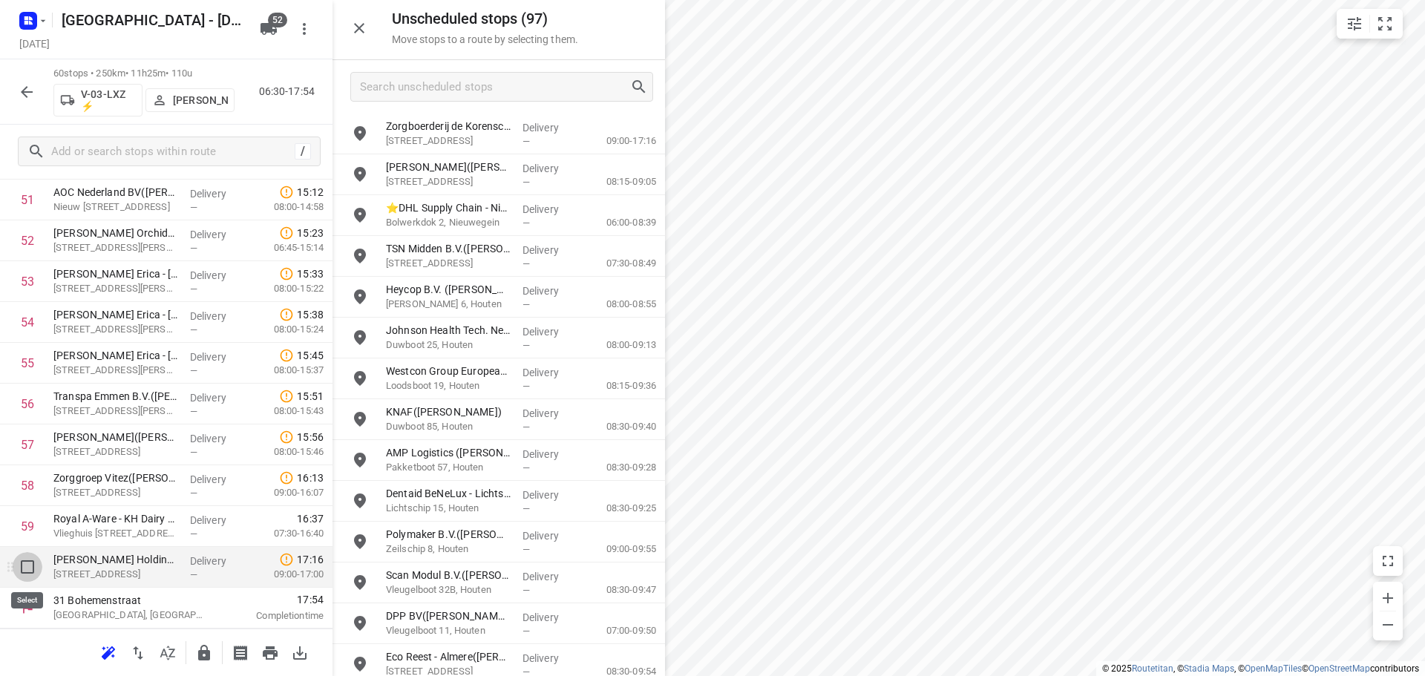
click at [39, 569] on input "checkbox" at bounding box center [28, 567] width 30 height 30
checkbox input "true"
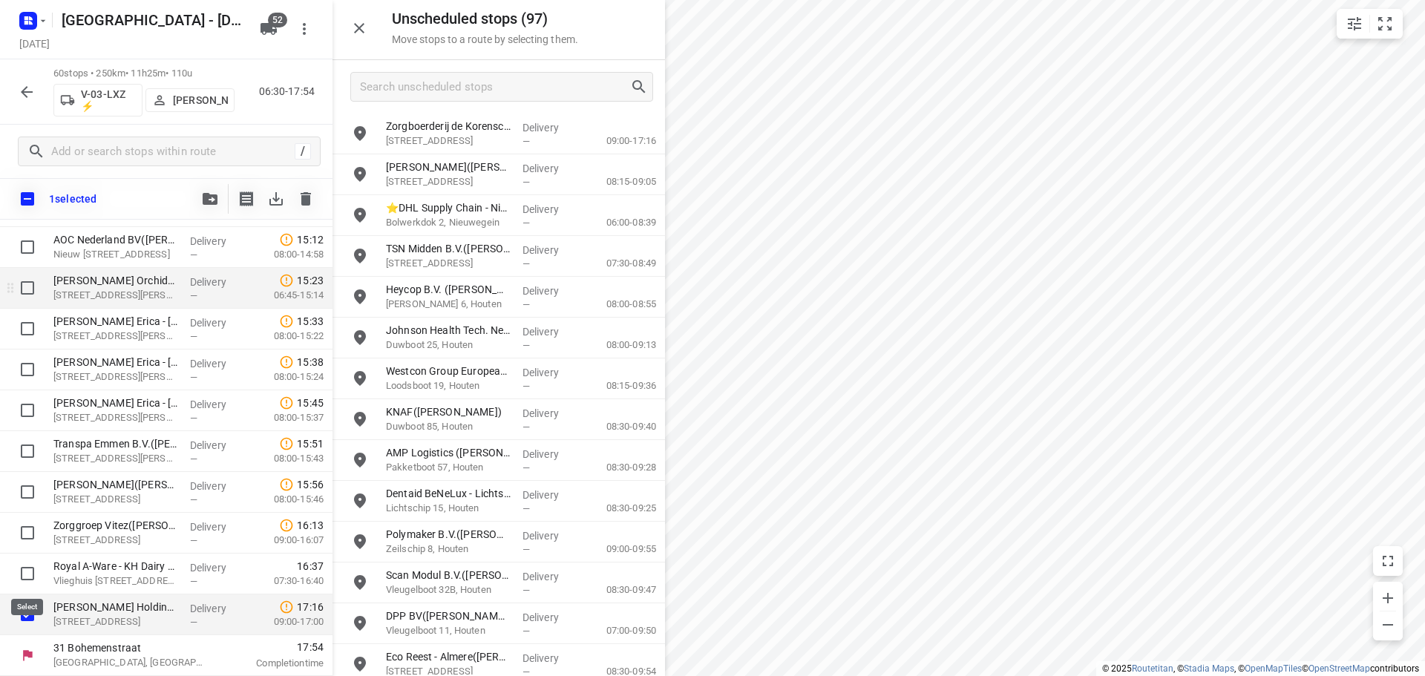
scroll to position [2151, 0]
click at [213, 202] on button "button" at bounding box center [210, 199] width 30 height 30
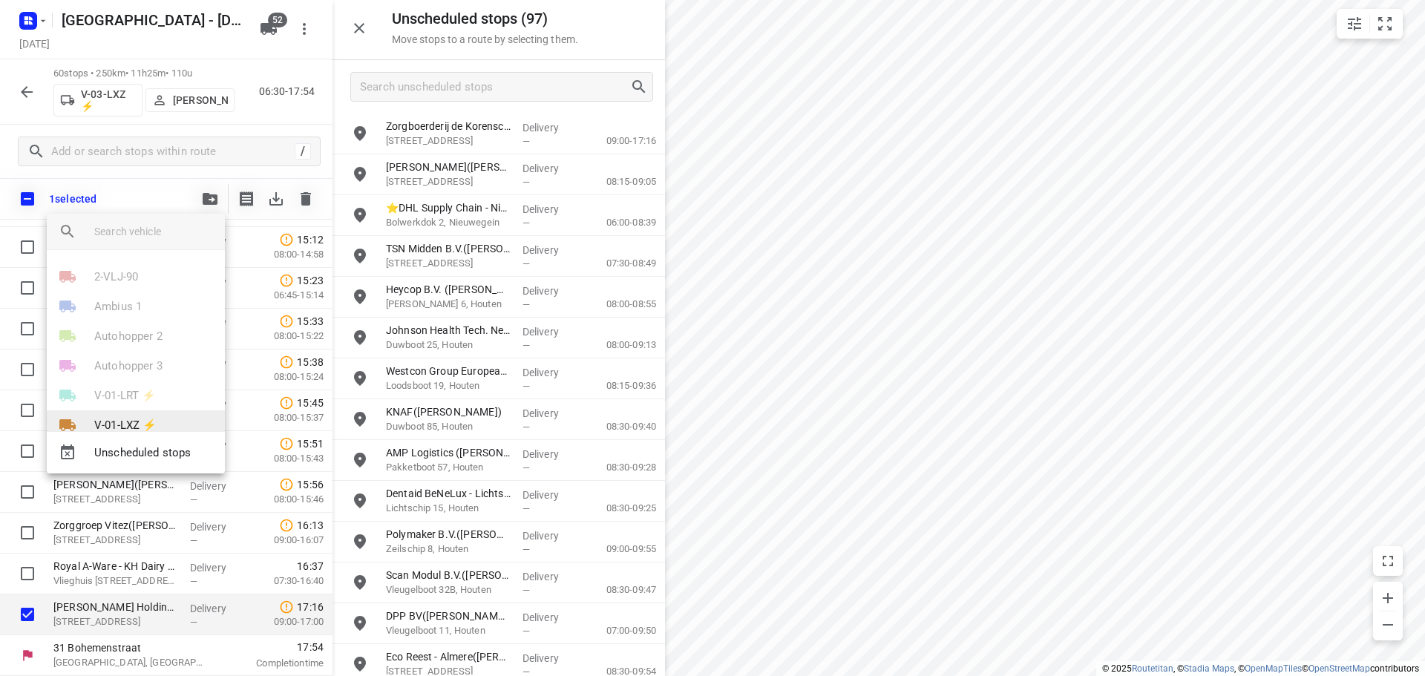
click at [123, 421] on p "V-01-LXZ ⚡" at bounding box center [125, 425] width 62 height 17
click at [97, 290] on li "14" at bounding box center [136, 286] width 178 height 30
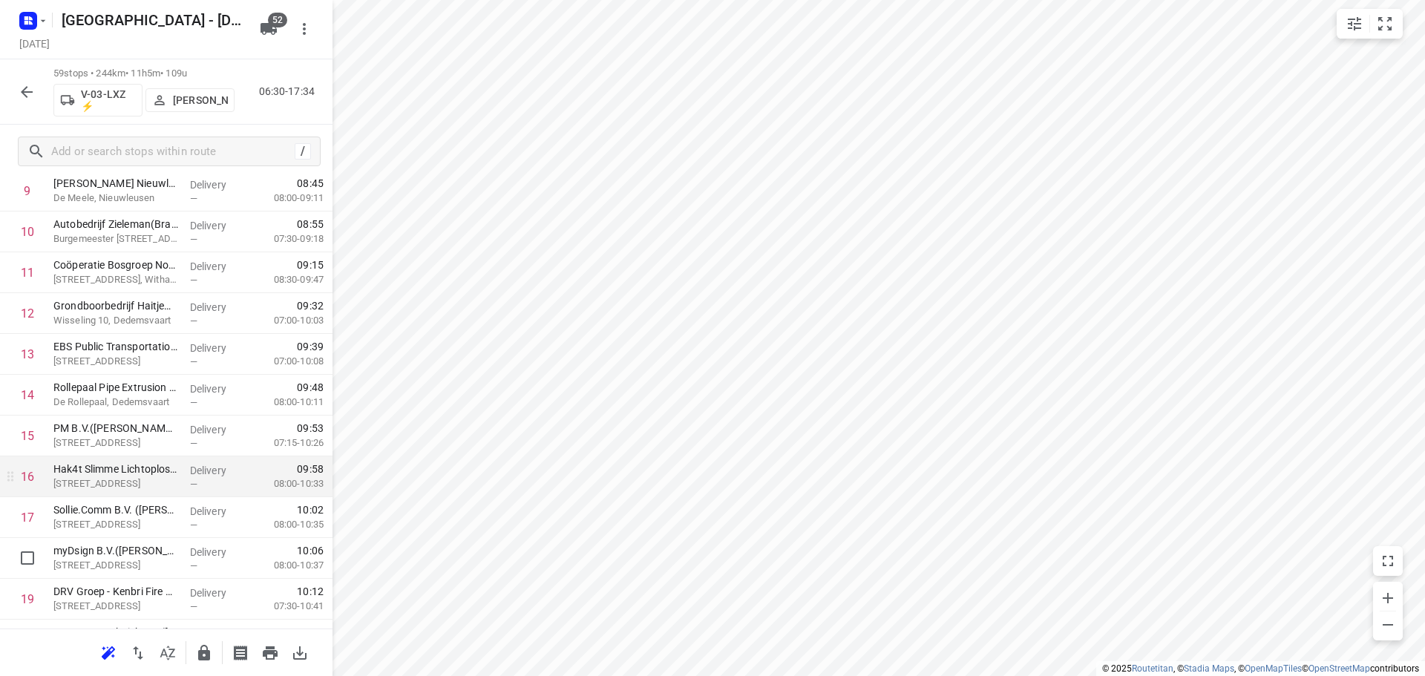
scroll to position [0, 0]
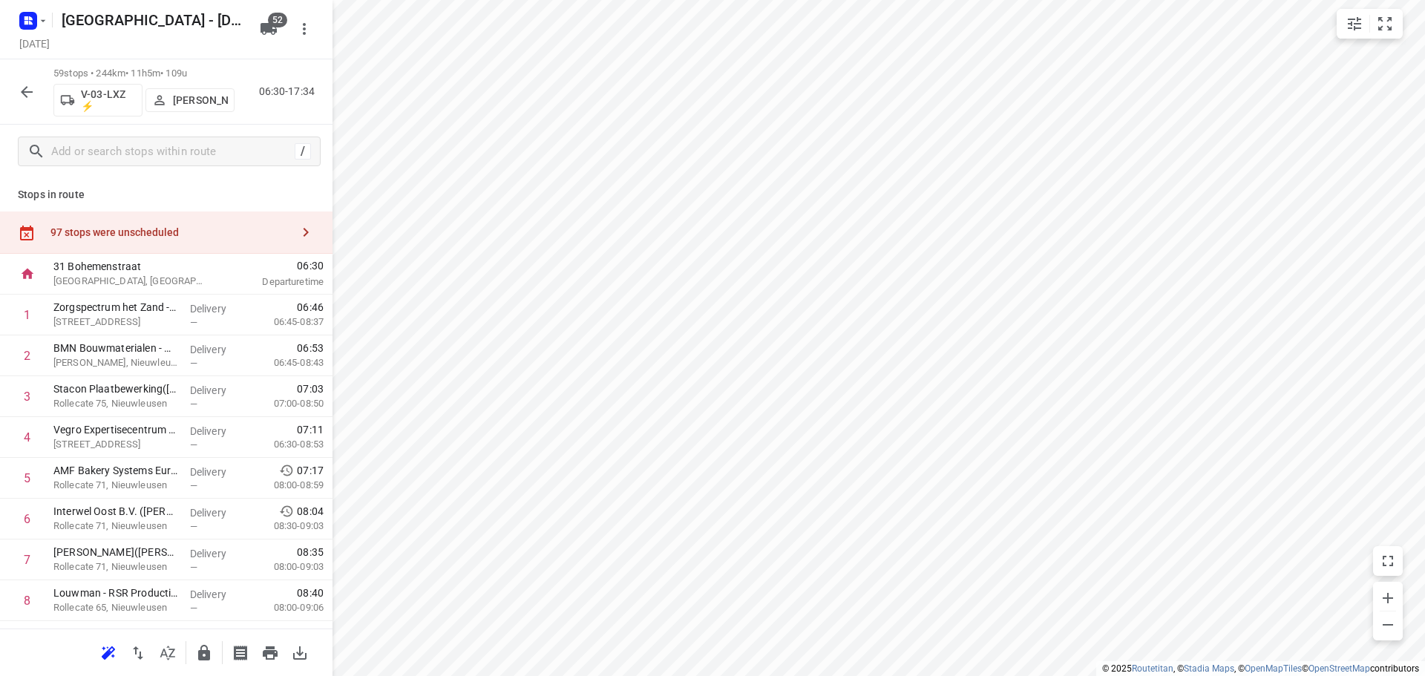
click at [24, 96] on icon "button" at bounding box center [27, 92] width 18 height 18
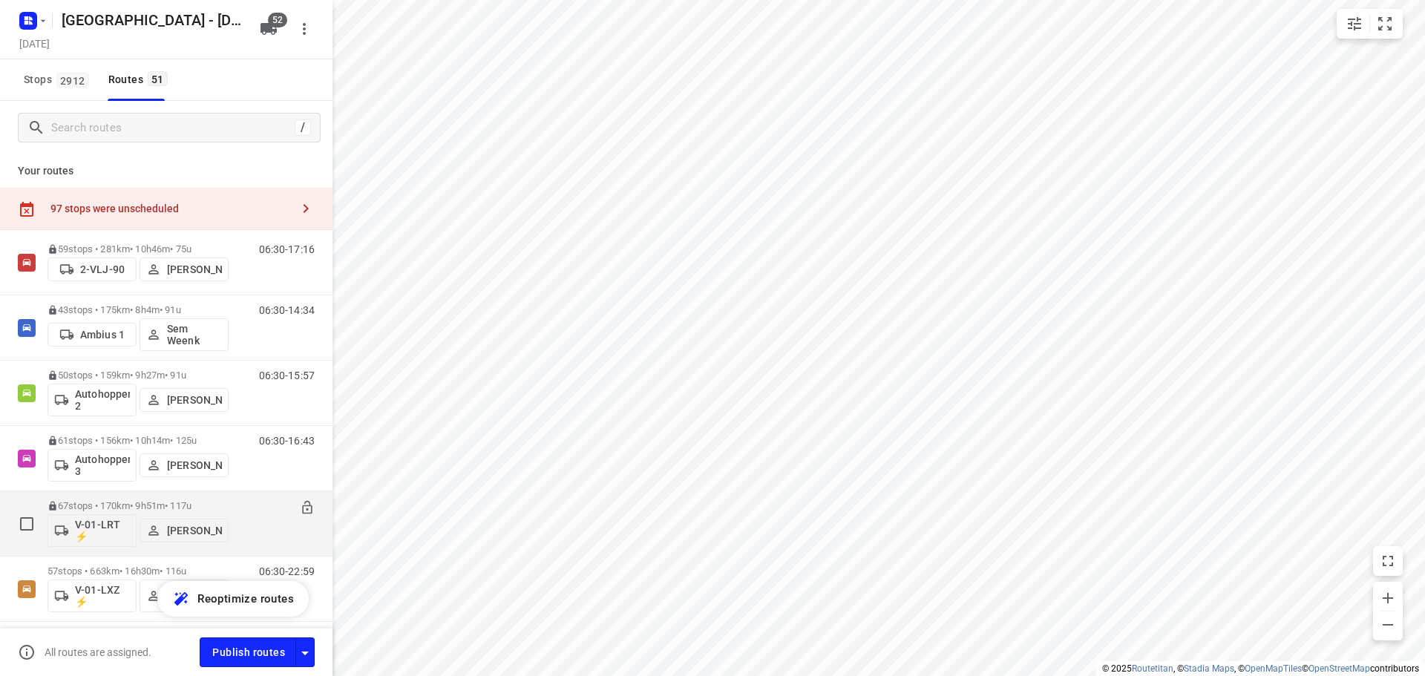
click at [98, 500] on p "67 stops • 170km • 9h51m • 117u" at bounding box center [138, 505] width 181 height 11
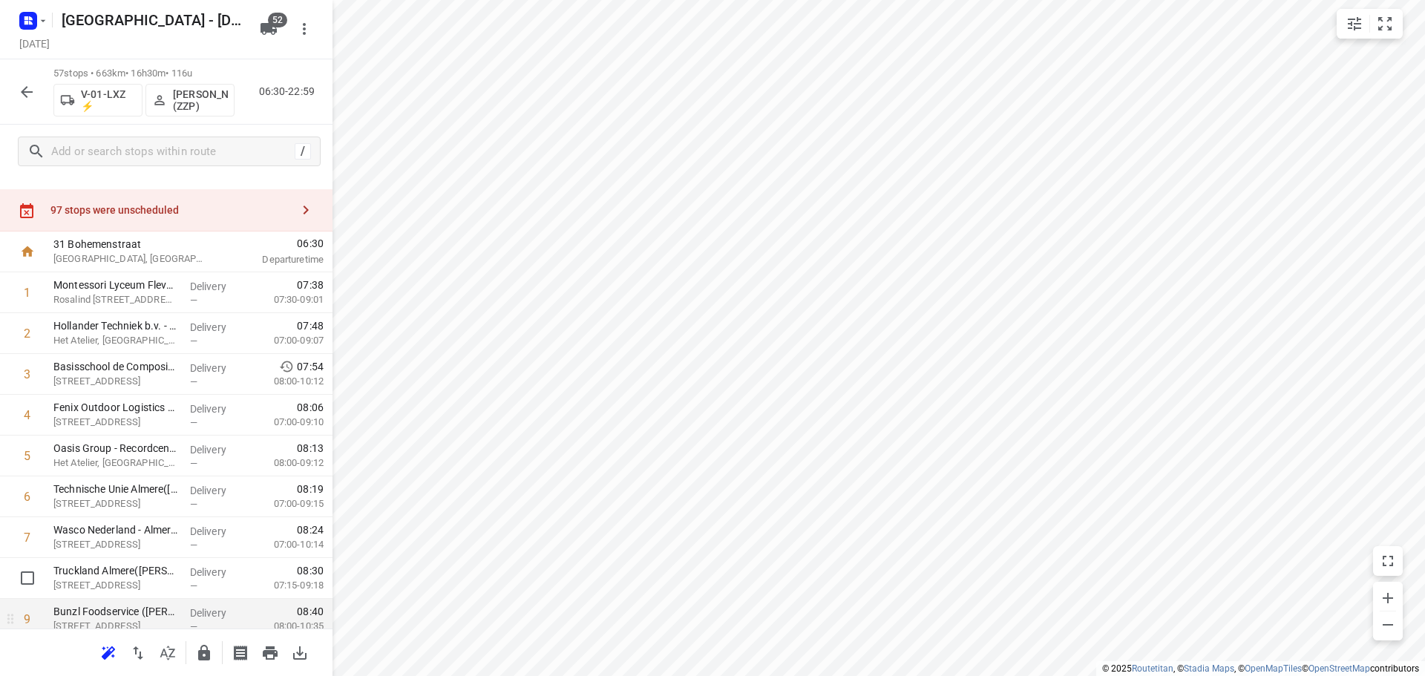
scroll to position [520, 0]
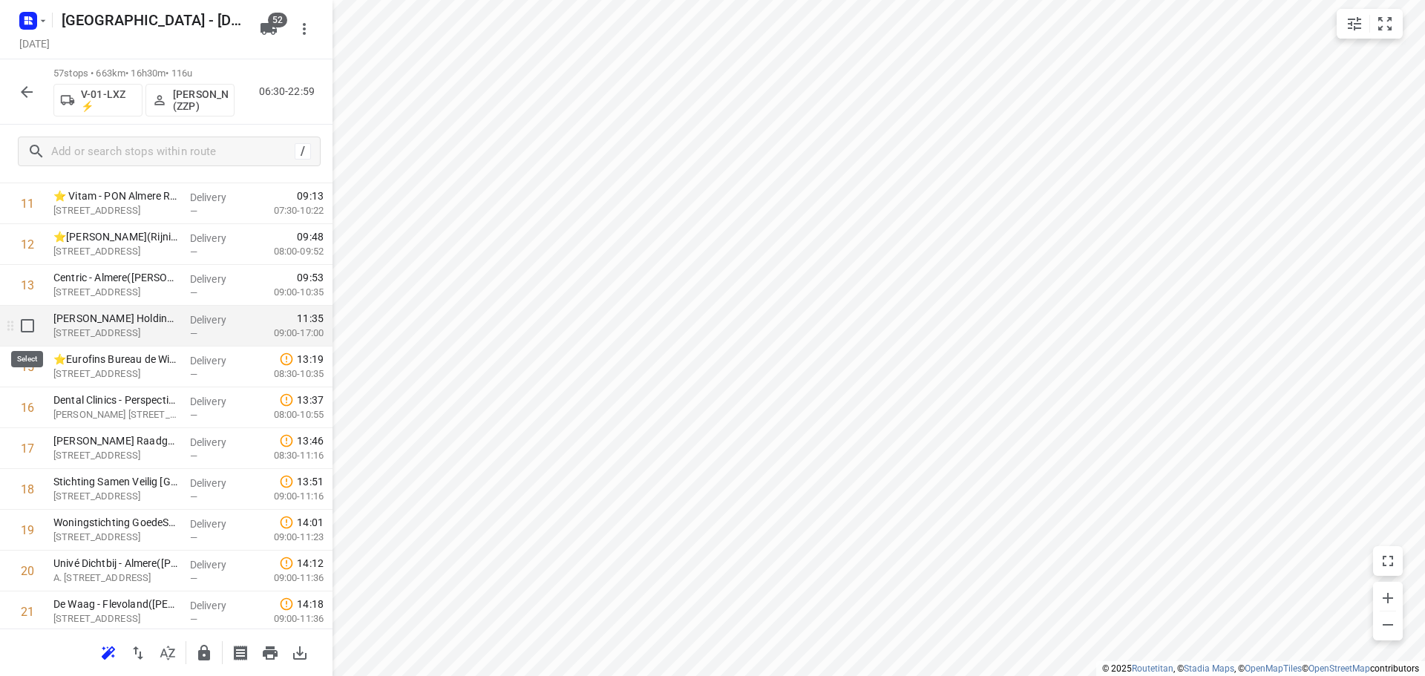
click at [16, 324] on input "checkbox" at bounding box center [28, 326] width 30 height 30
checkbox input "true"
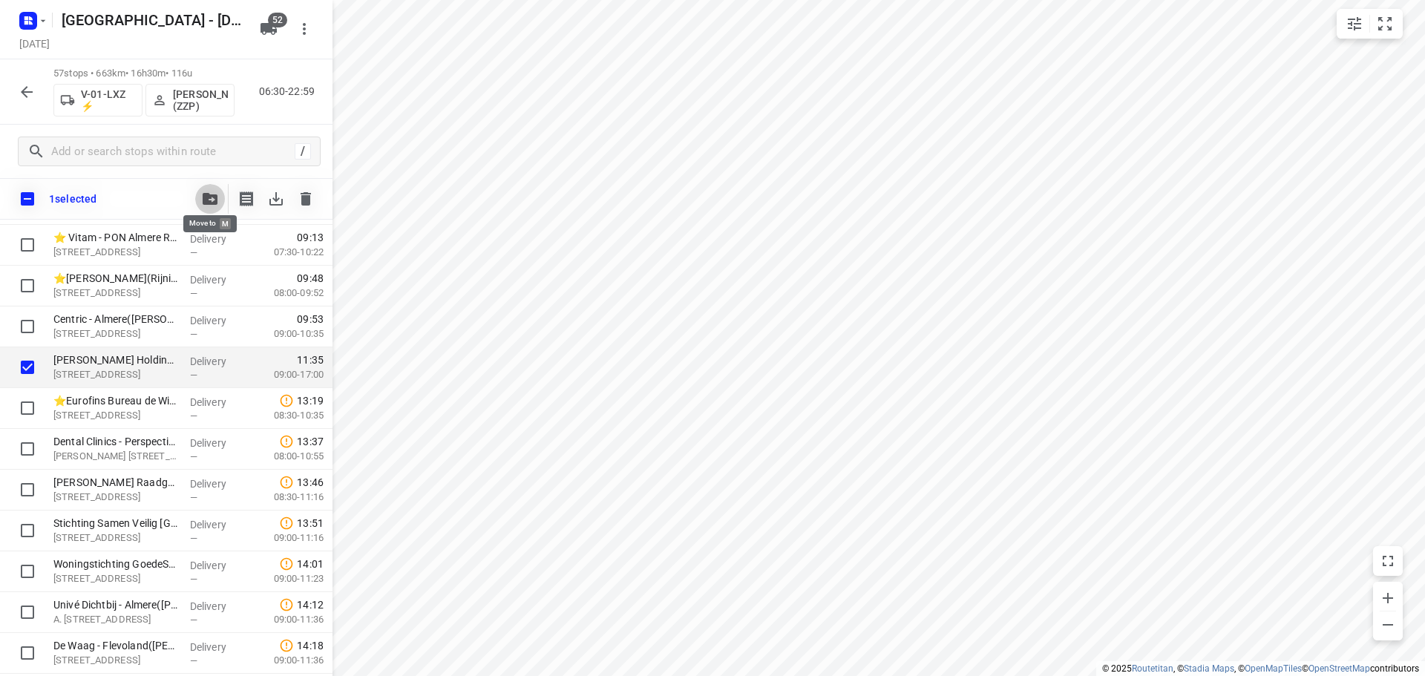
click at [215, 200] on icon "button" at bounding box center [210, 199] width 15 height 12
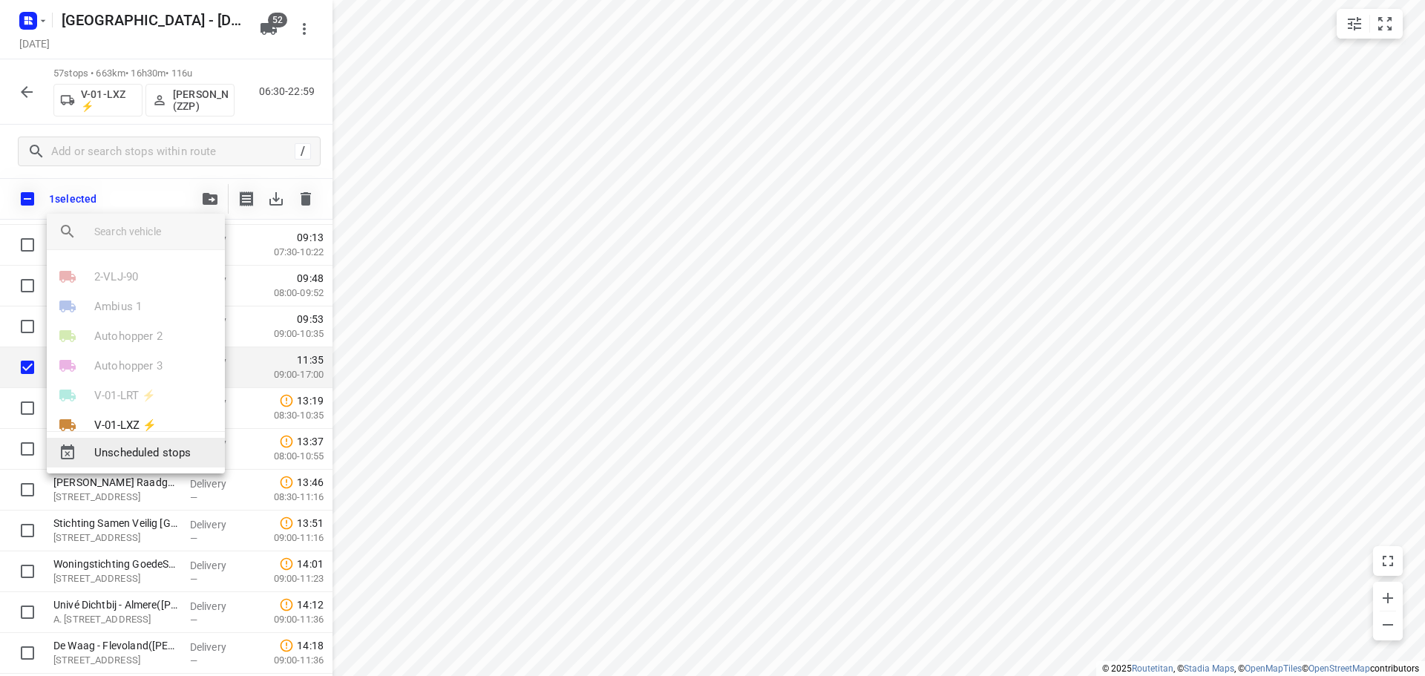
click at [128, 452] on span "Unscheduled stops" at bounding box center [153, 453] width 119 height 17
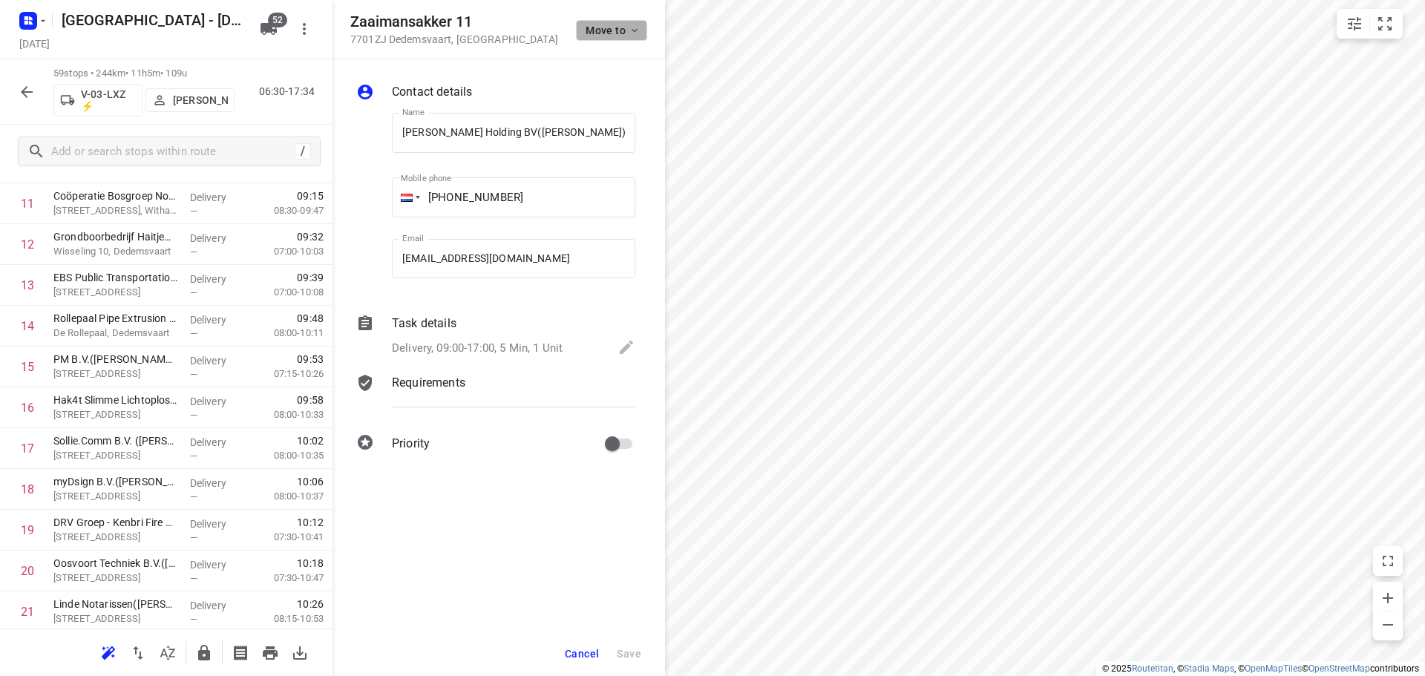
click at [582, 24] on button "Move to" at bounding box center [611, 30] width 71 height 21
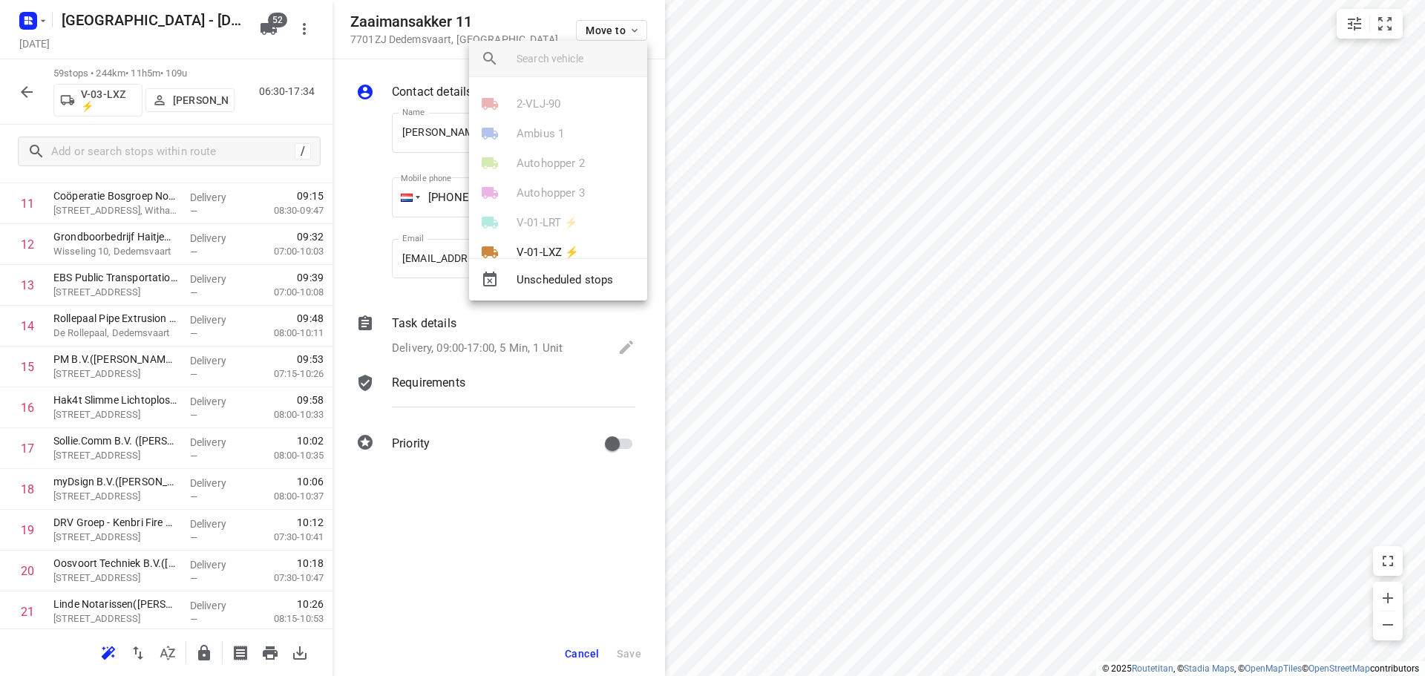
scroll to position [74, 0]
click at [543, 56] on input "search vehicle" at bounding box center [576, 59] width 119 height 22
click at [550, 53] on input "search vehicle" at bounding box center [576, 59] width 119 height 22
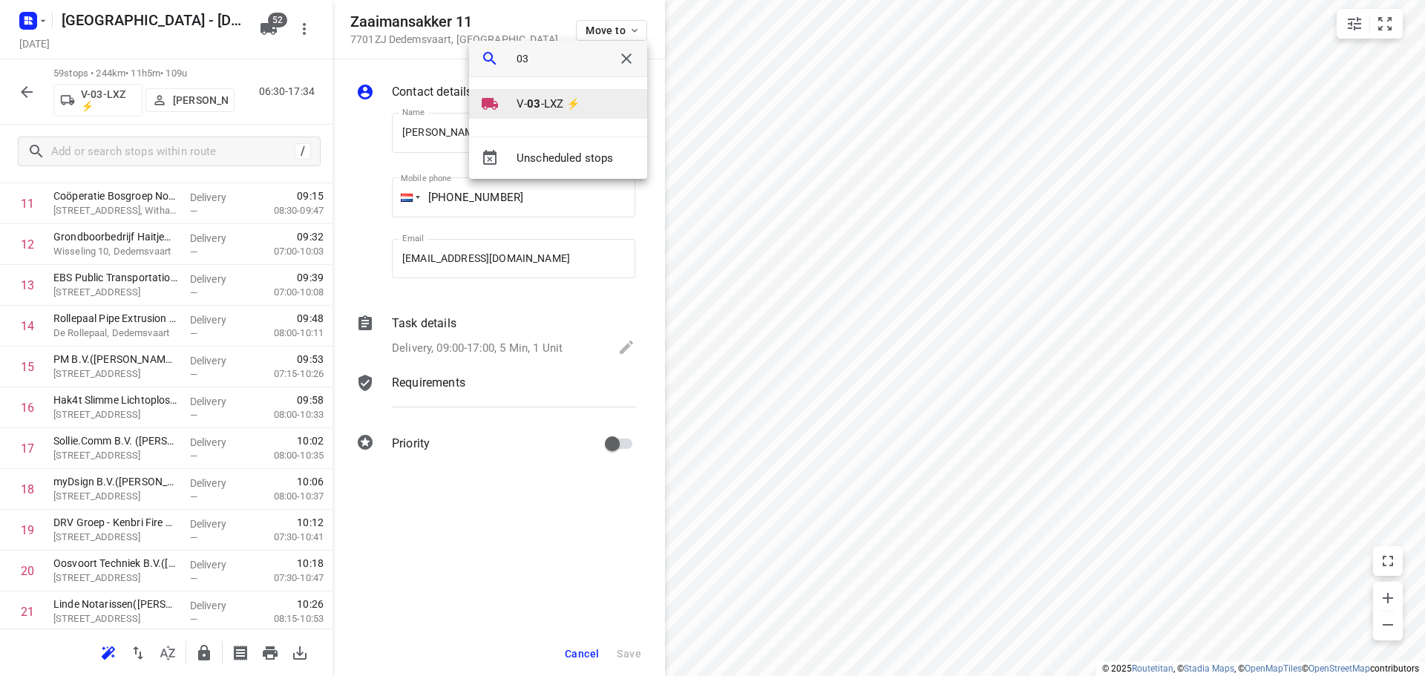
type input "03"
click at [514, 97] on div at bounding box center [499, 104] width 36 height 18
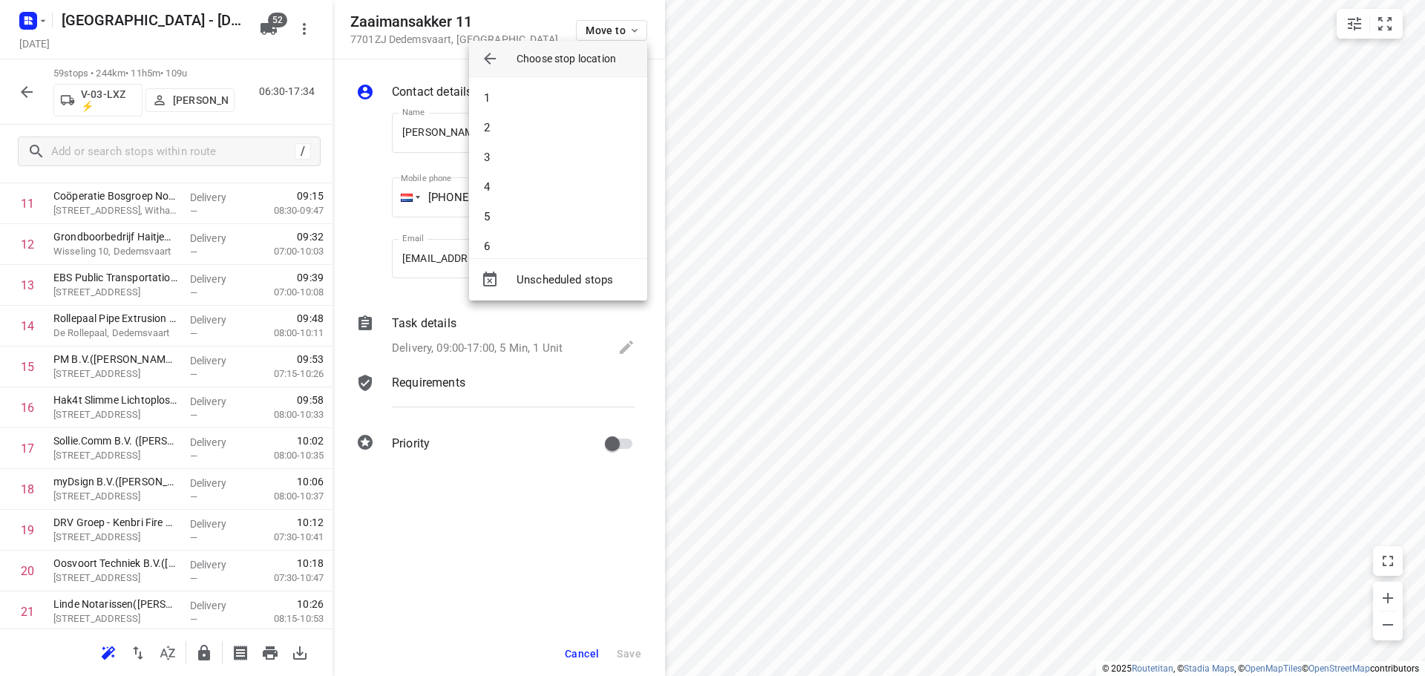
click at [964, 375] on div at bounding box center [712, 338] width 1425 height 676
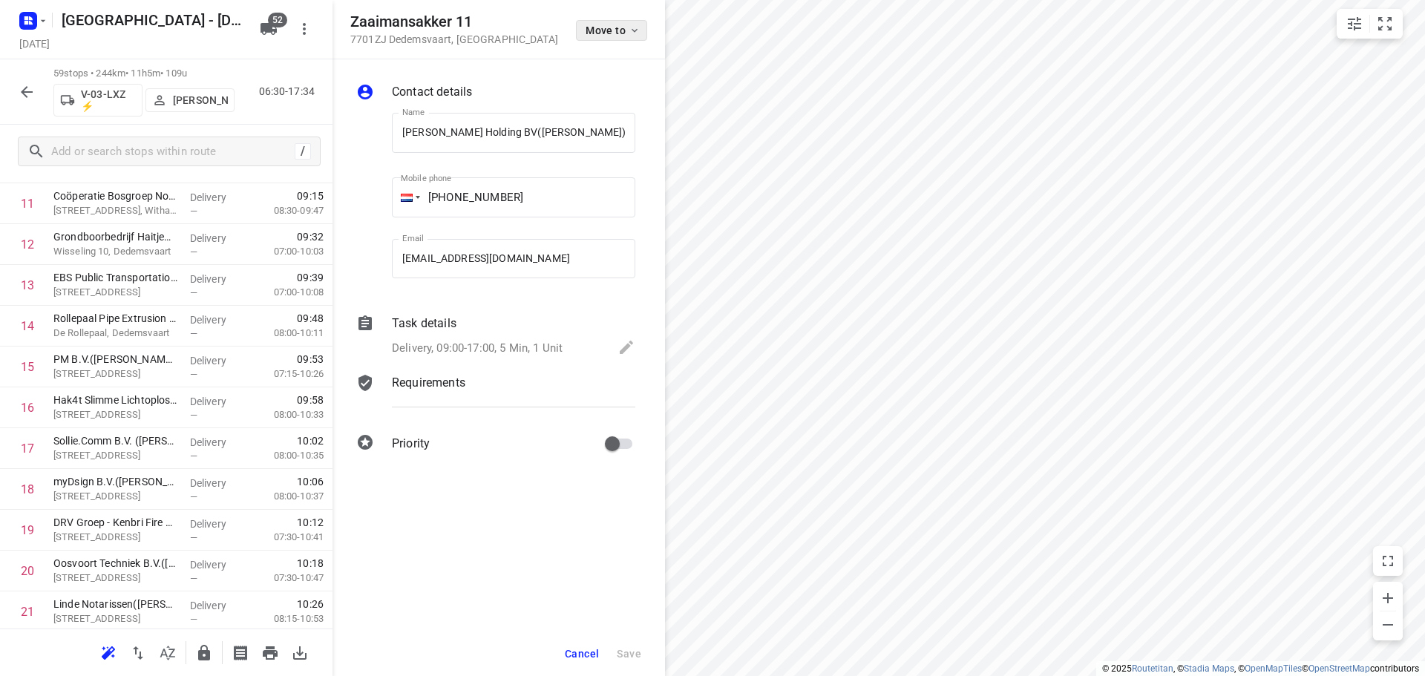
click at [601, 30] on span "Move to" at bounding box center [613, 30] width 55 height 12
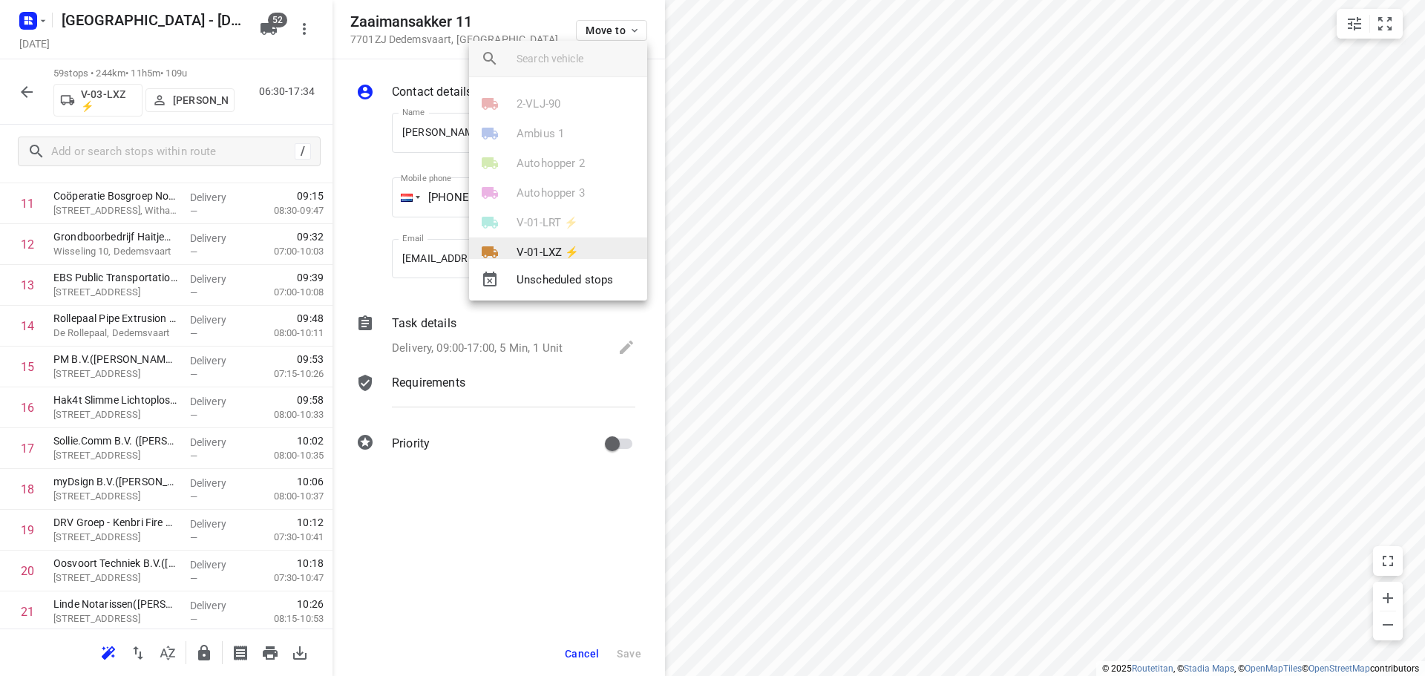
click at [566, 241] on li "V-01-LXZ ⚡" at bounding box center [558, 253] width 178 height 30
click at [488, 55] on icon "button" at bounding box center [490, 59] width 12 height 12
click at [566, 59] on input "search vehicle" at bounding box center [576, 59] width 119 height 22
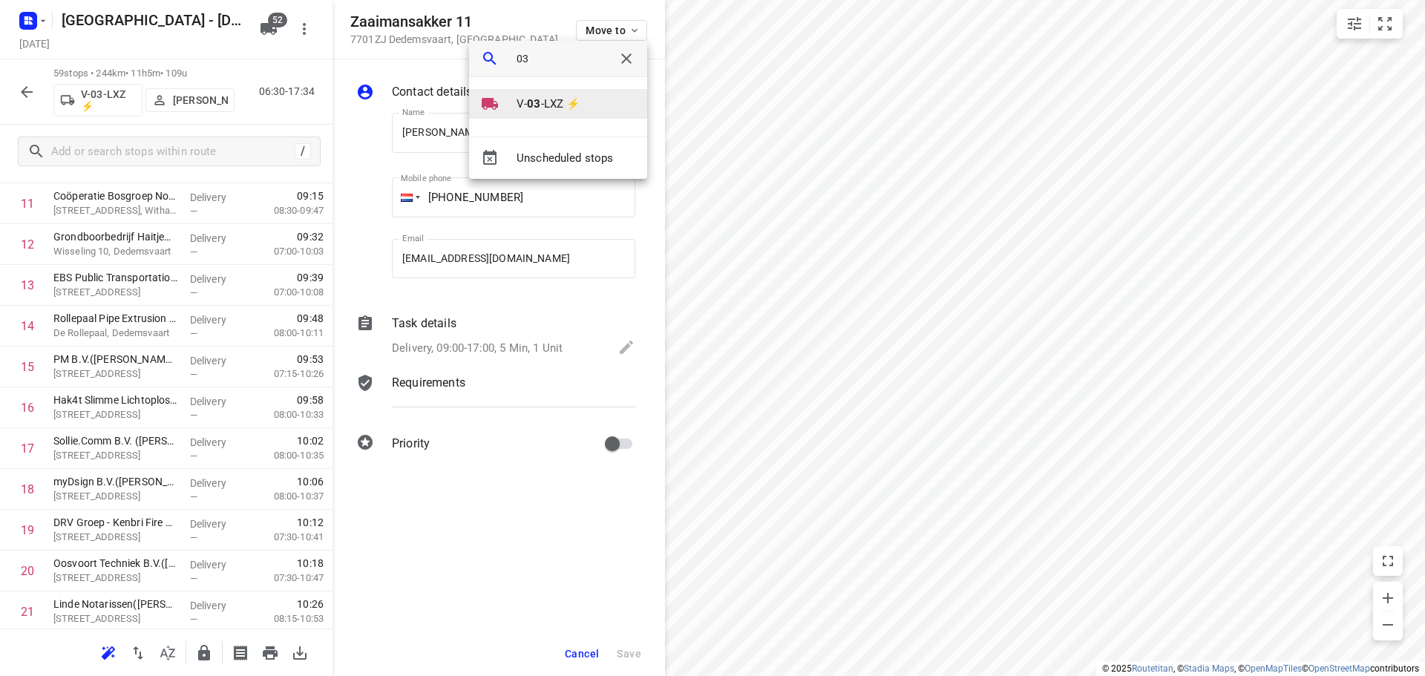
type input "03"
click at [513, 94] on li "V- 03 -LXZ ⚡" at bounding box center [558, 104] width 178 height 30
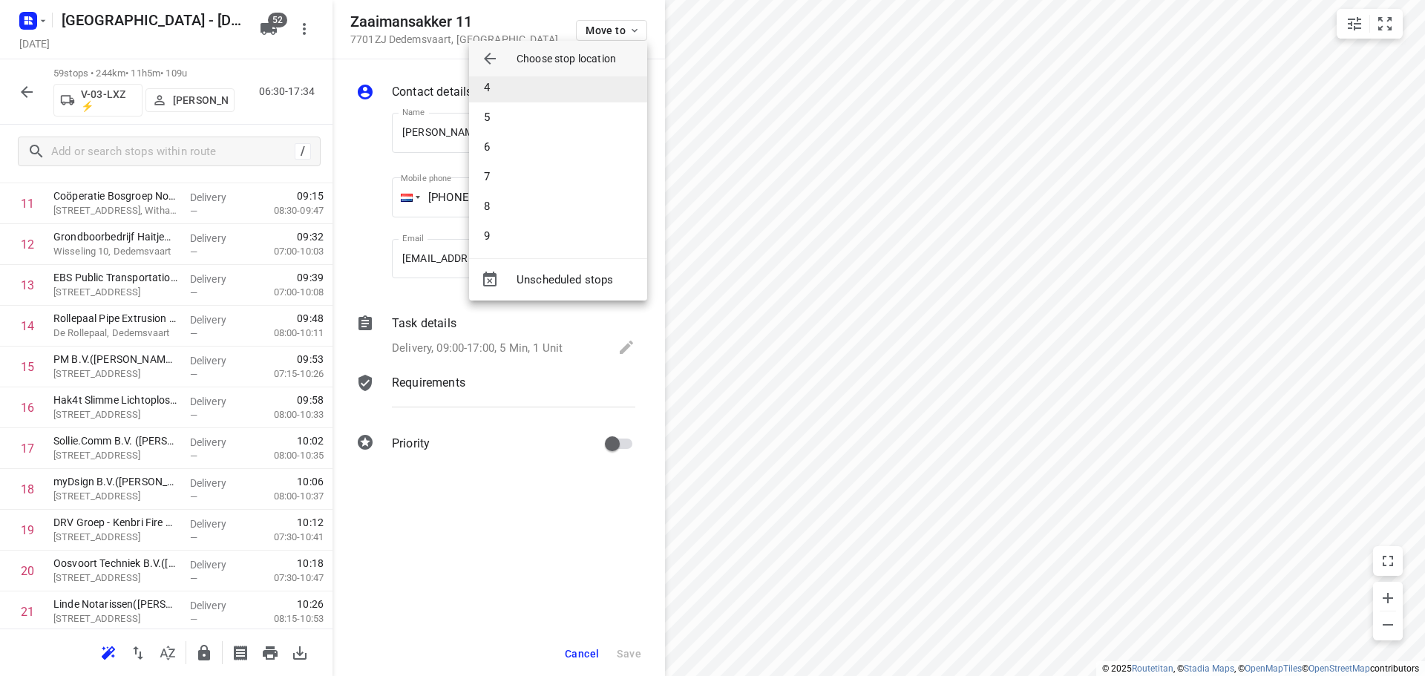
scroll to position [297, 0]
click at [515, 190] on li "14" at bounding box center [558, 187] width 178 height 30
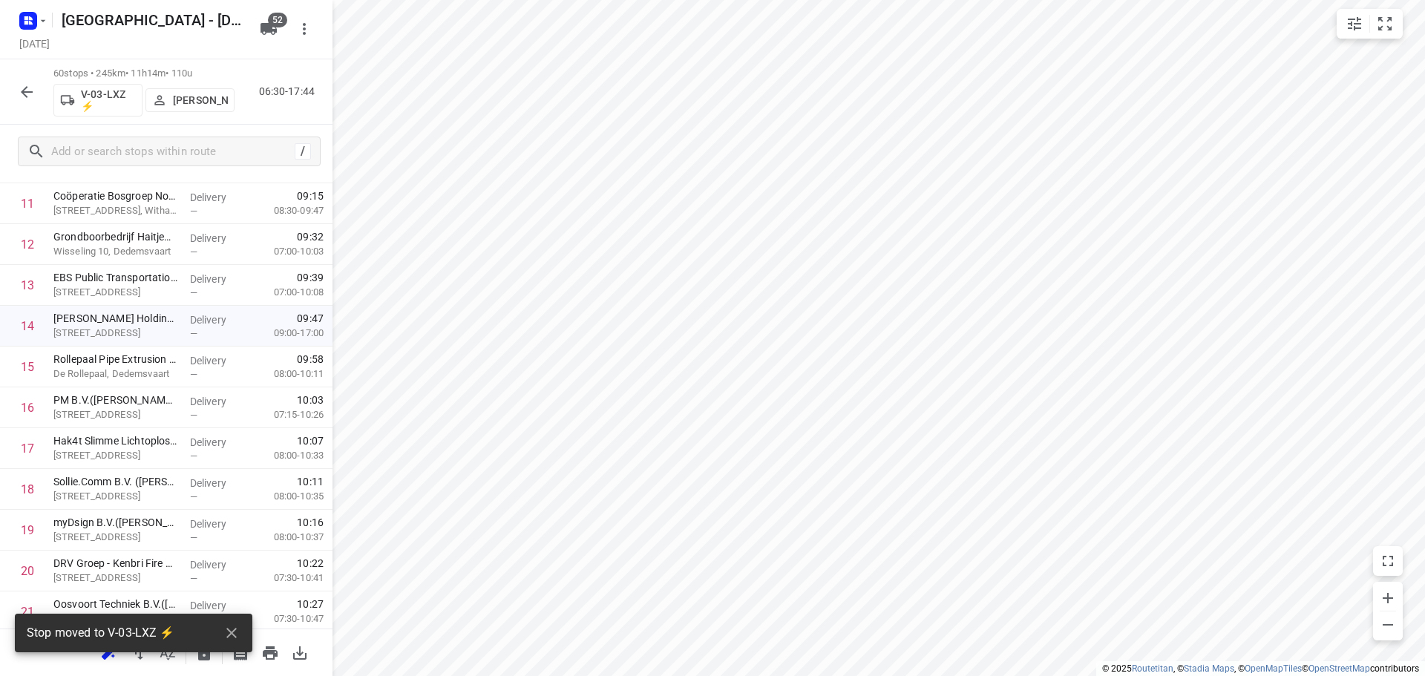
click at [0, 72] on div "60 stops • 245km • 11h14m • 110u V-03-LXZ ⚡ Henk van Hooren 06:30-17:44" at bounding box center [166, 91] width 333 height 65
click at [8, 88] on div "60 stops • 245km • 11h14m • 110u V-03-LXZ ⚡ Henk van Hooren 06:30-17:44" at bounding box center [166, 91] width 333 height 65
click at [14, 91] on button "button" at bounding box center [27, 92] width 30 height 30
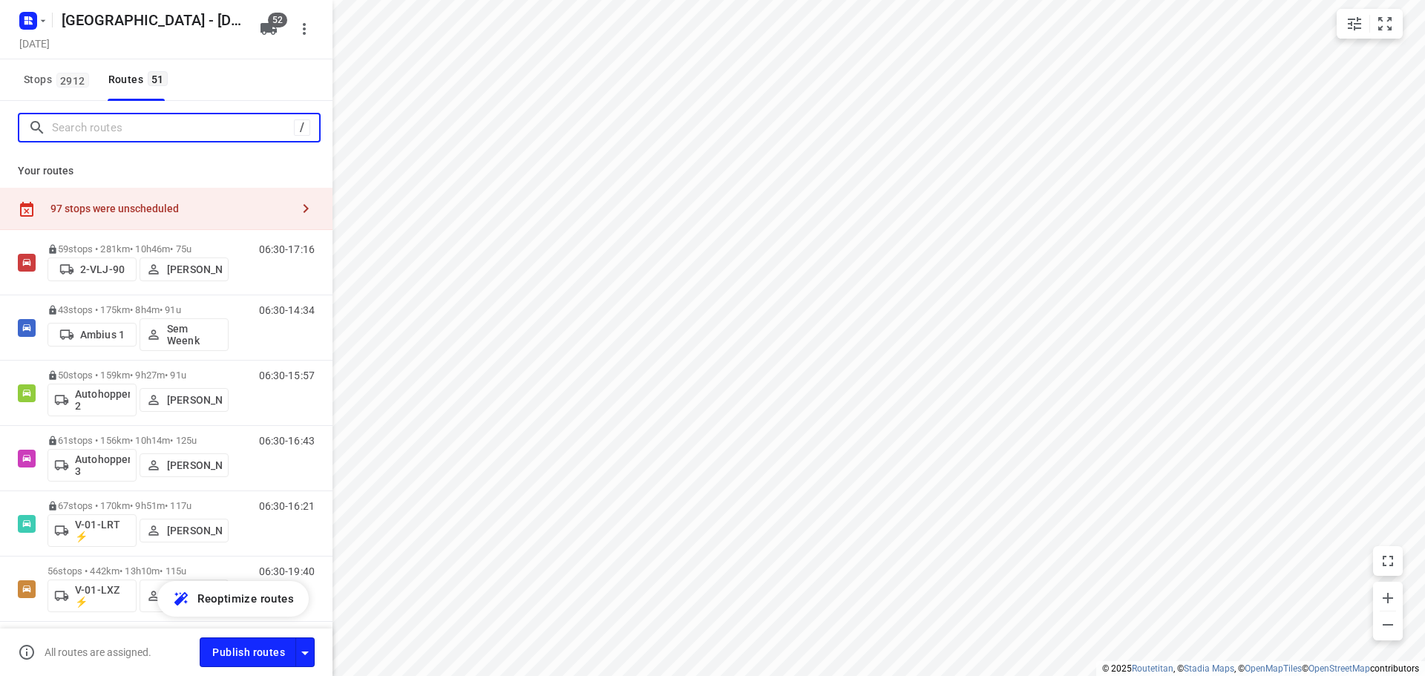
click at [103, 139] on input "Search routes" at bounding box center [173, 128] width 242 height 23
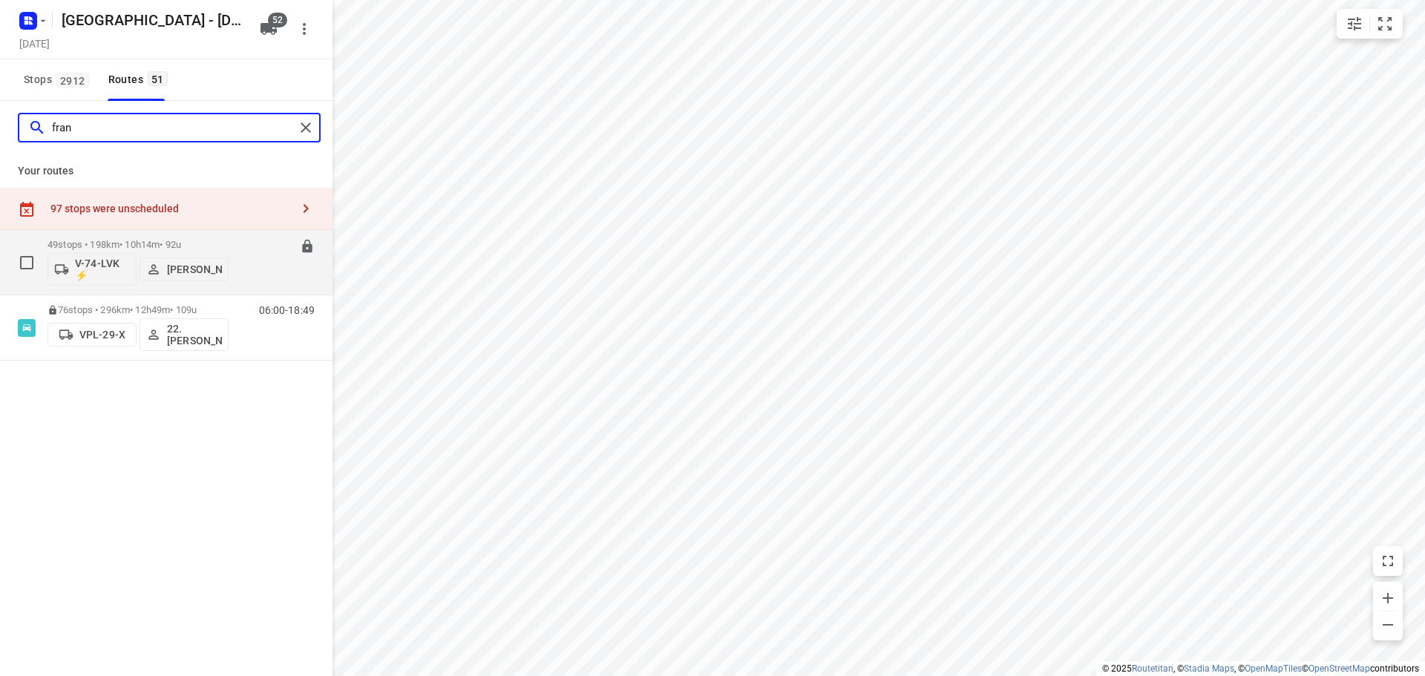
type input "fran"
click at [107, 237] on div "49 stops • 198km • 10h14m • 92u V-74-LVK ⚡ Frank Louwdijk" at bounding box center [138, 263] width 181 height 62
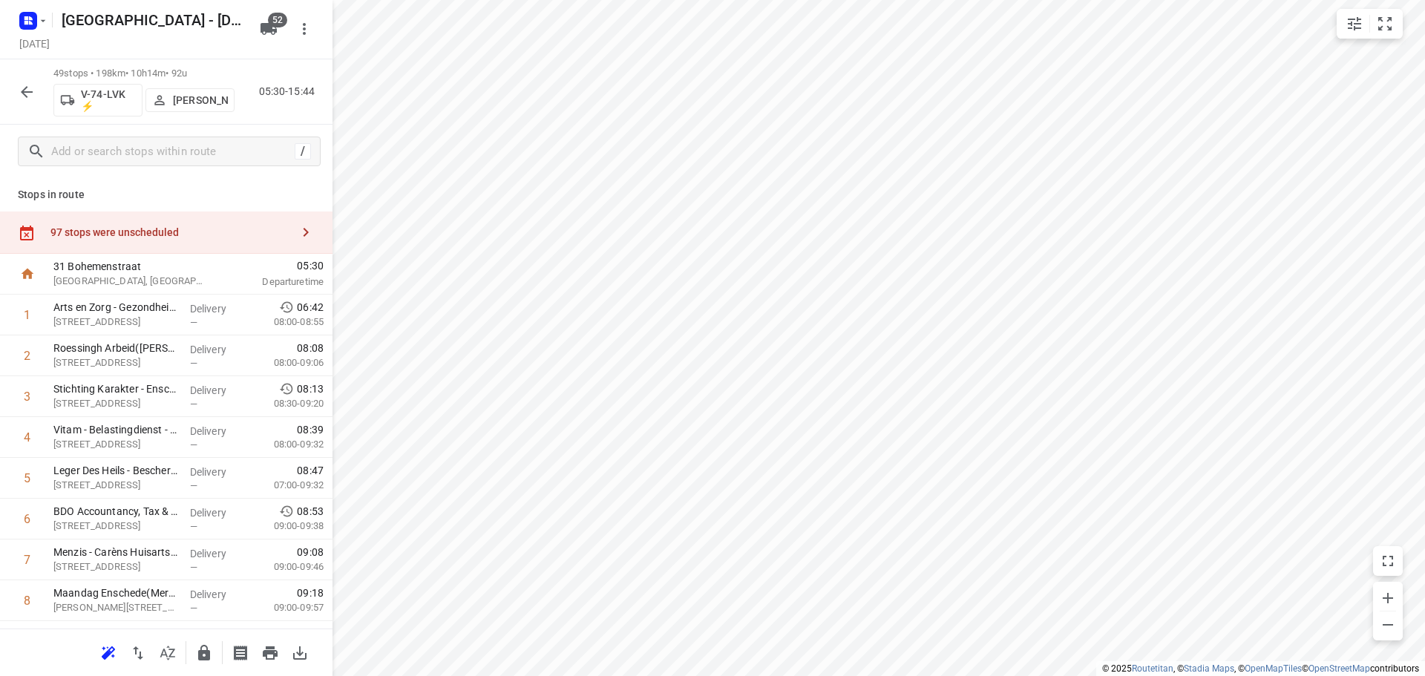
click at [17, 89] on button "button" at bounding box center [27, 92] width 30 height 30
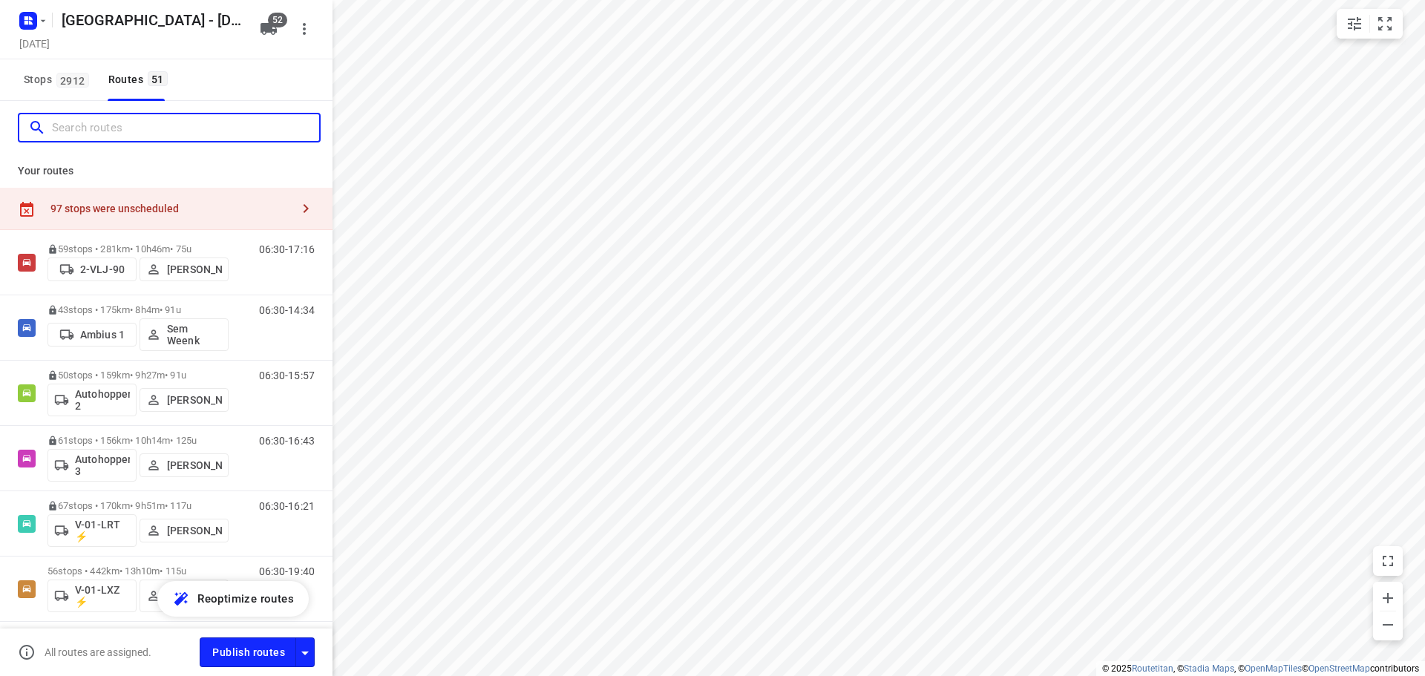
click at [99, 132] on input "Search routes" at bounding box center [185, 128] width 267 height 23
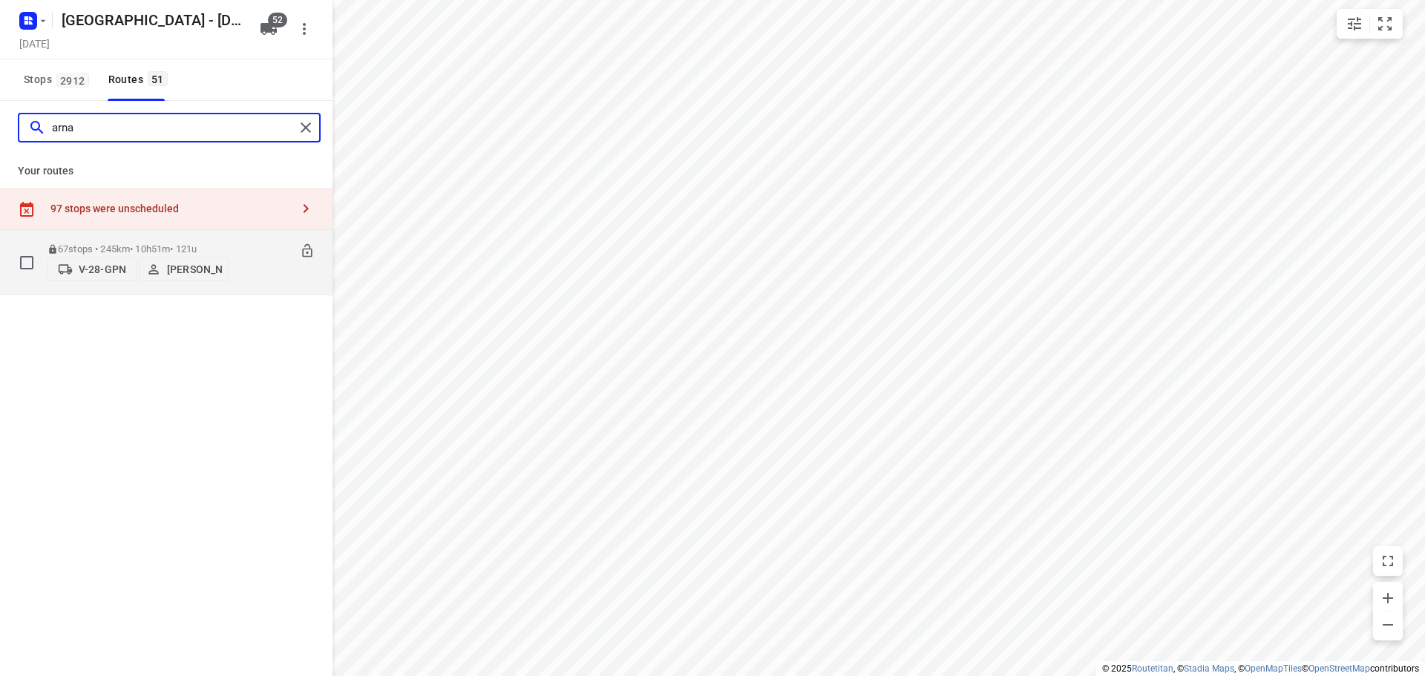
type input "arna"
click at [98, 244] on p "67 stops • 245km • 10h51m • 121u" at bounding box center [138, 249] width 181 height 11
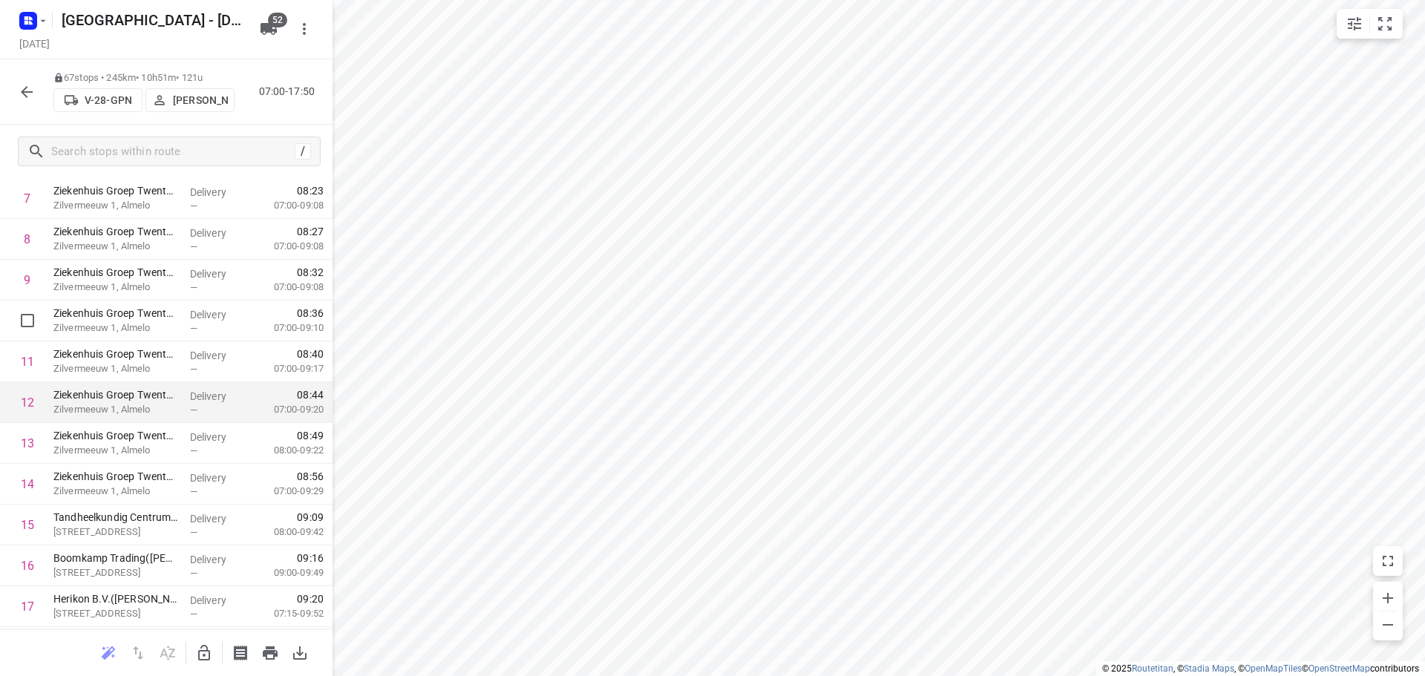
scroll to position [544, 0]
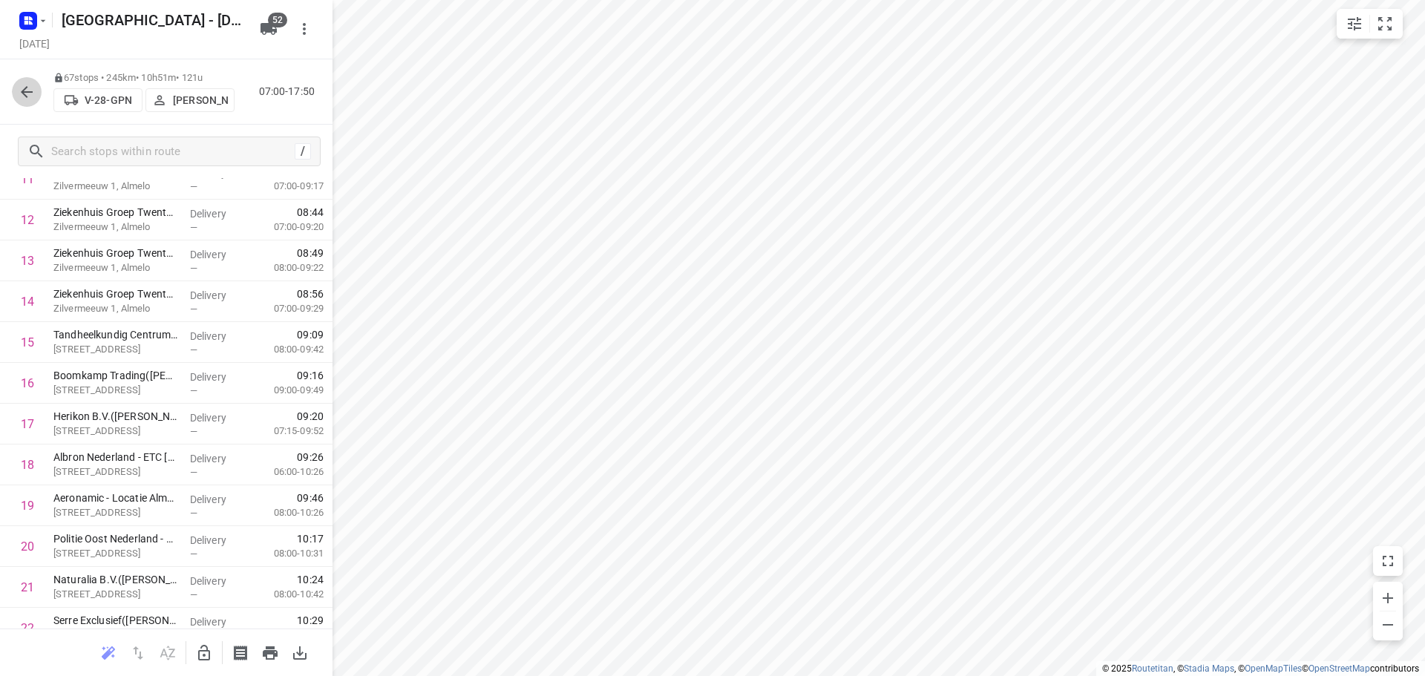
click at [22, 102] on button "button" at bounding box center [27, 92] width 30 height 30
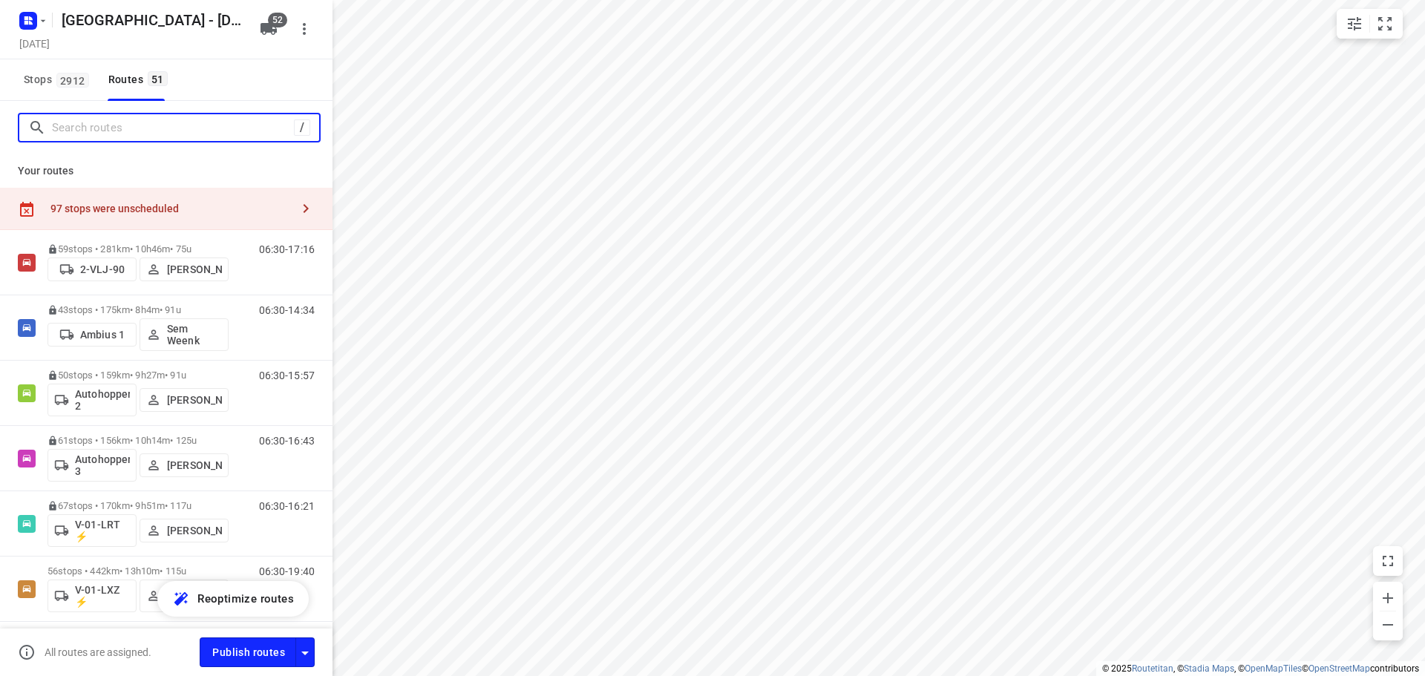
click at [83, 128] on input "Search routes" at bounding box center [173, 128] width 242 height 23
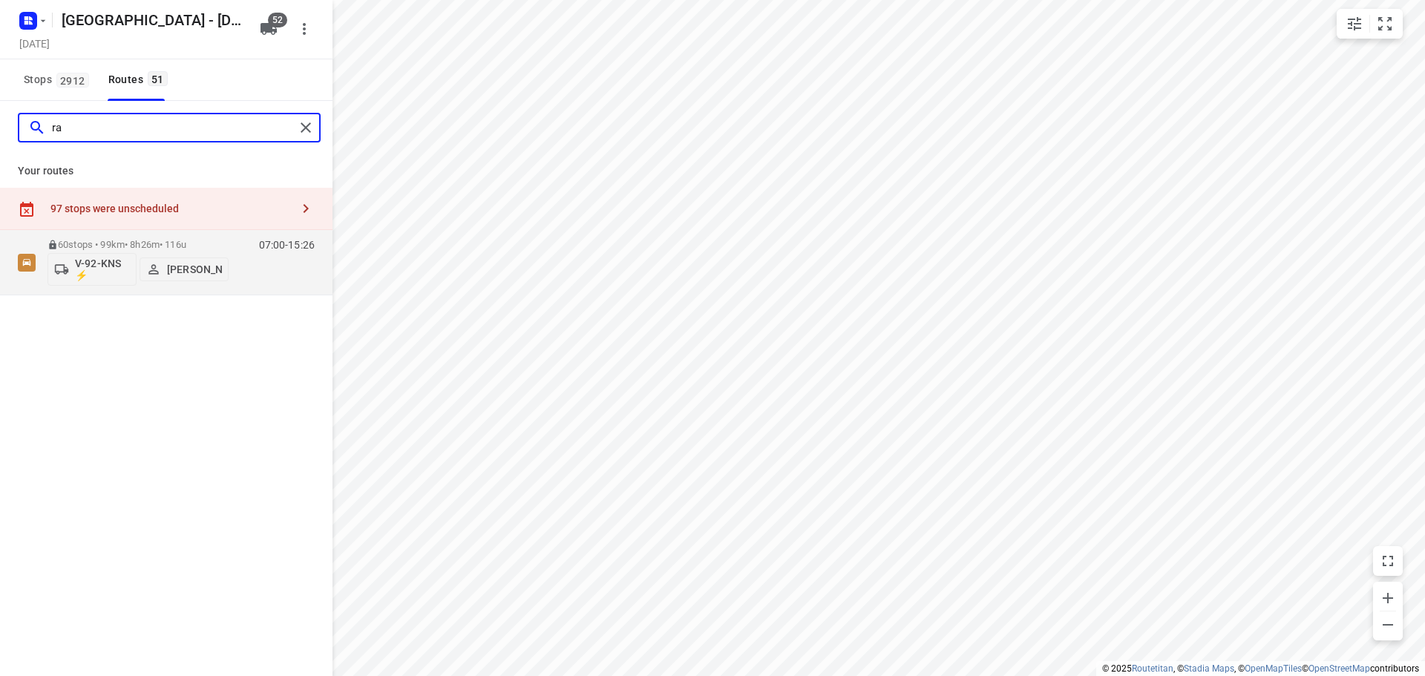
type input "r"
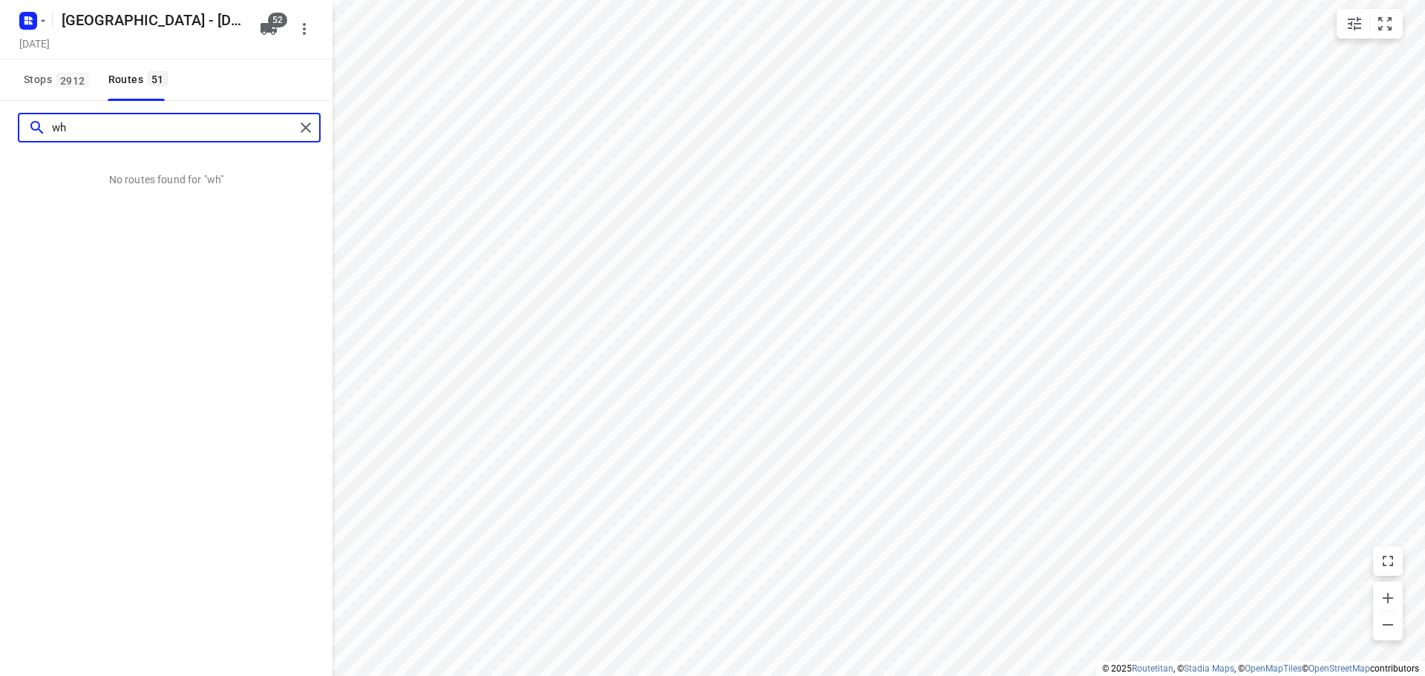
type input "w"
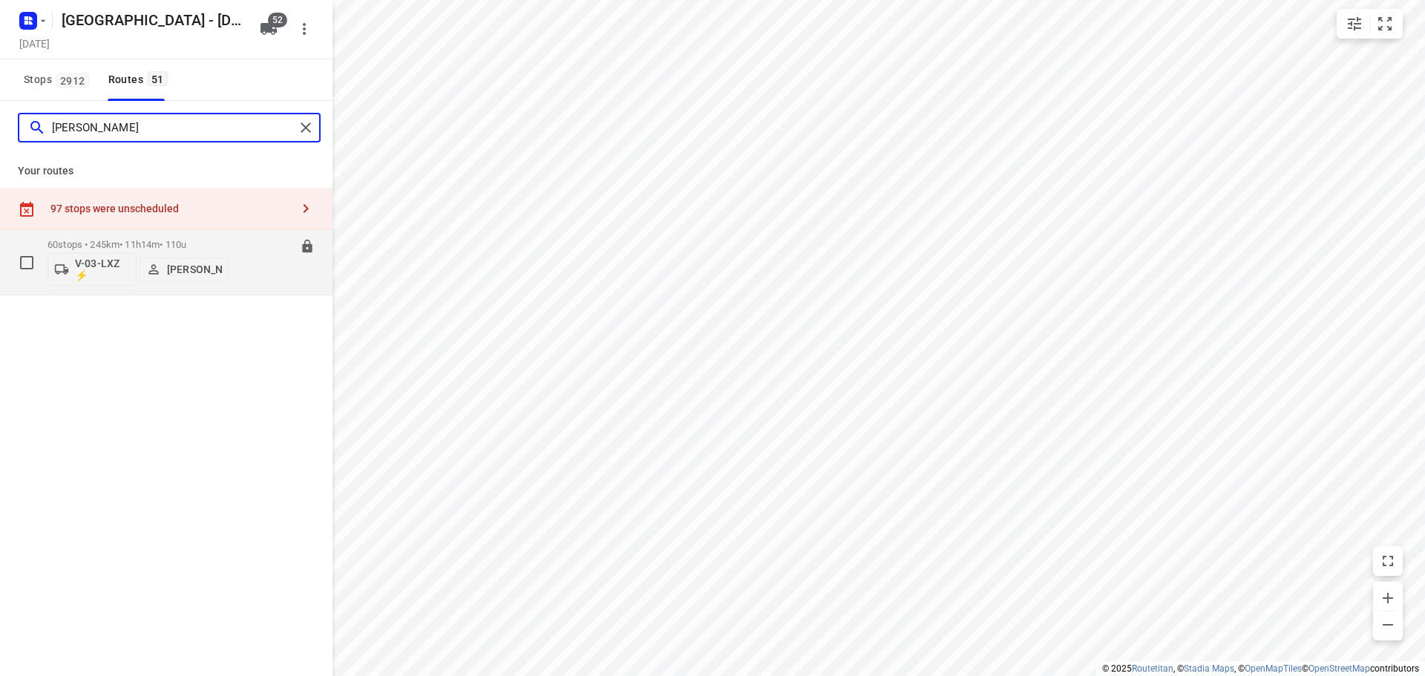
type input "henk"
click at [180, 248] on p "60 stops • 245km • 11h14m • 110u" at bounding box center [138, 244] width 181 height 11
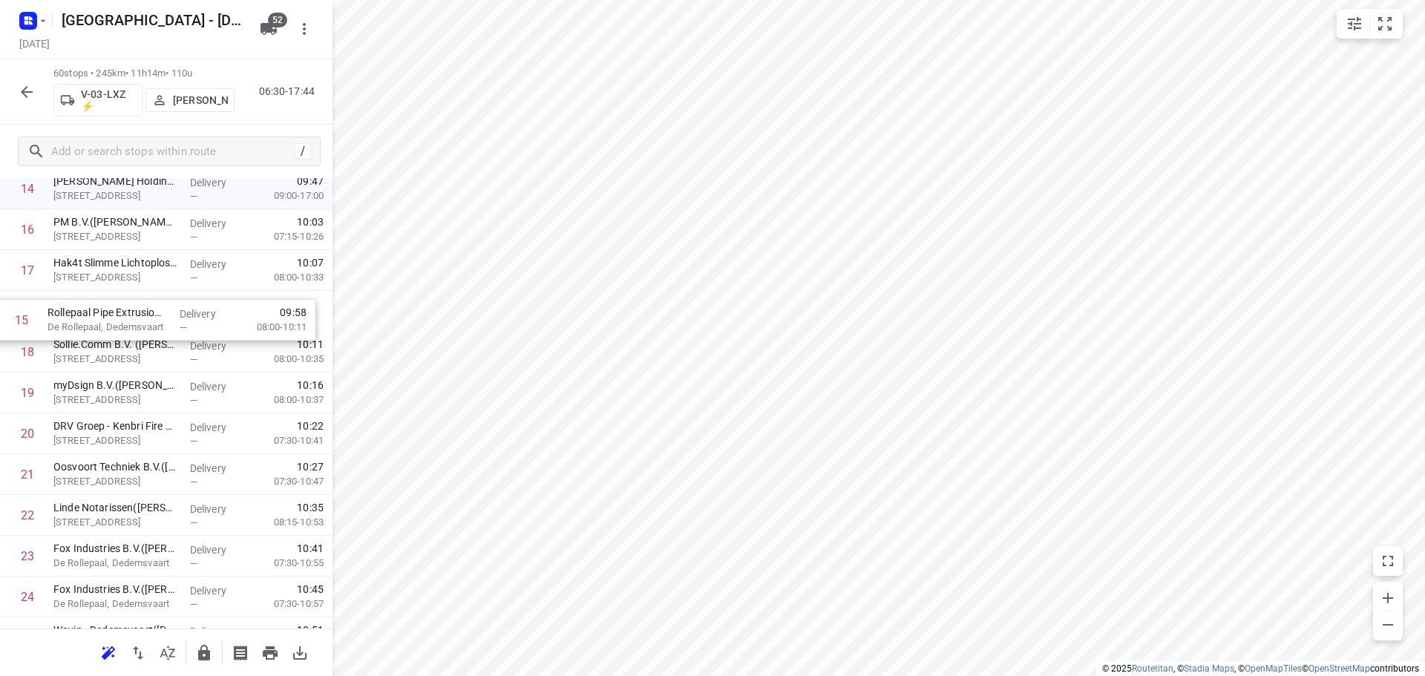
scroll to position [656, 0]
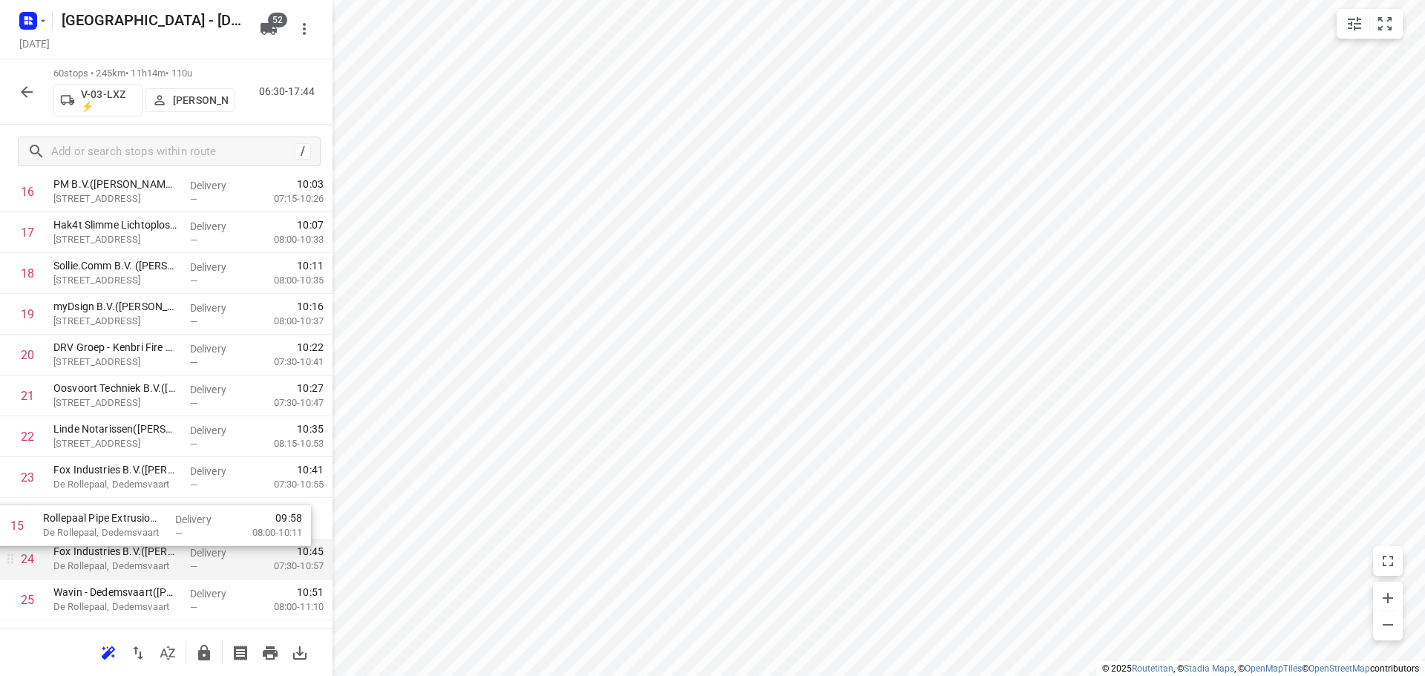
drag, startPoint x: 146, startPoint y: 229, endPoint x: 136, endPoint y: 540, distance: 311.2
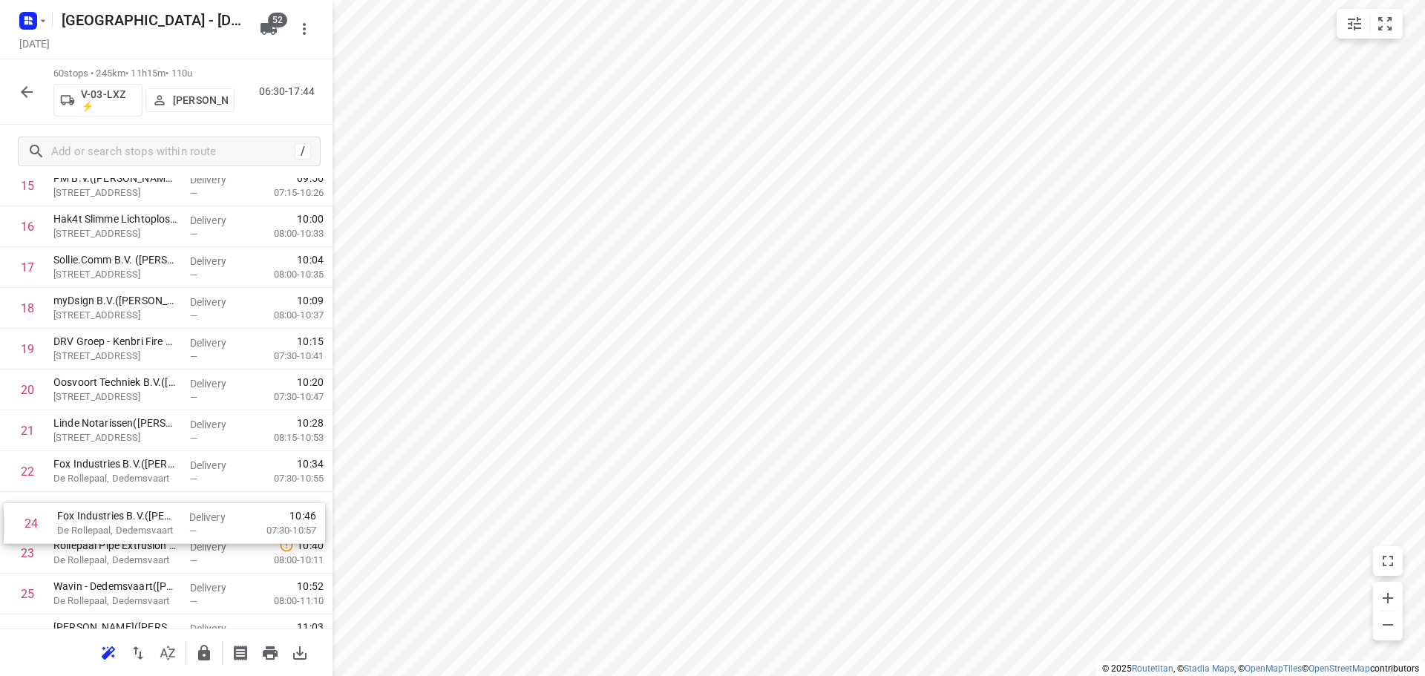
drag, startPoint x: 97, startPoint y: 528, endPoint x: 99, endPoint y: 498, distance: 29.8
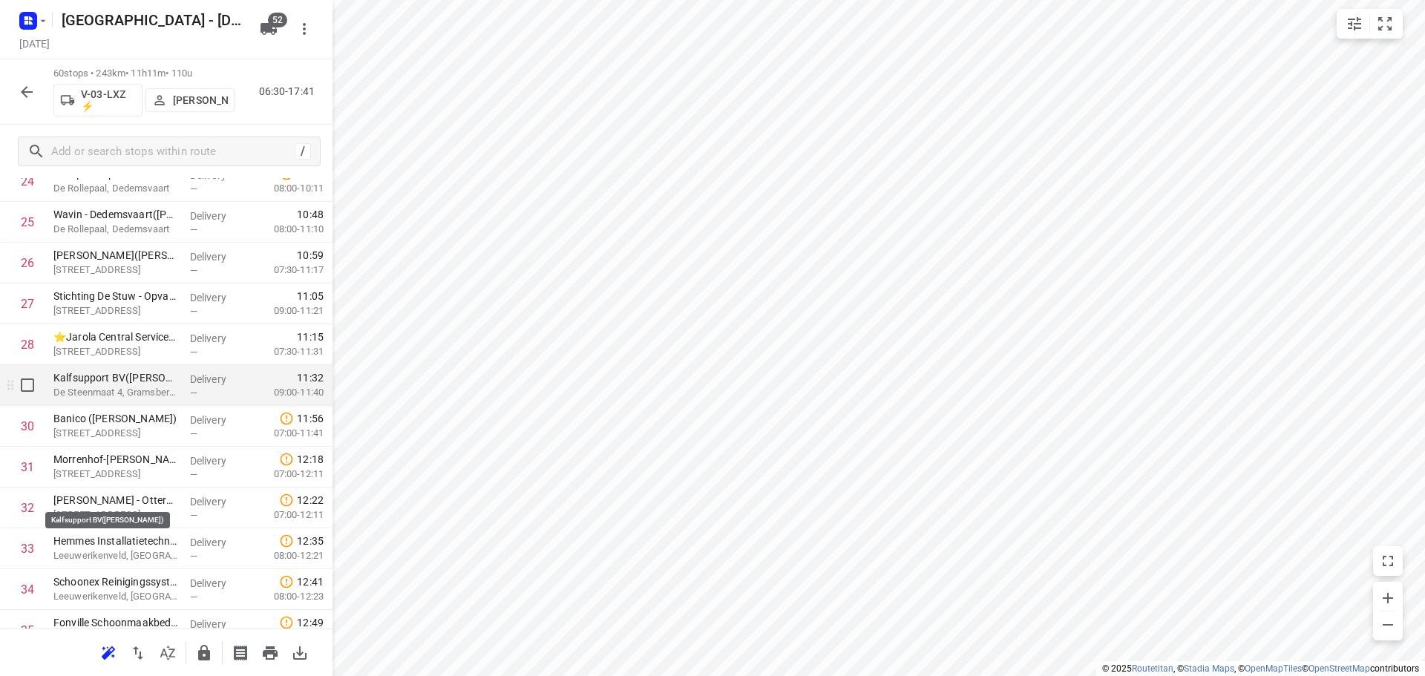
scroll to position [1073, 0]
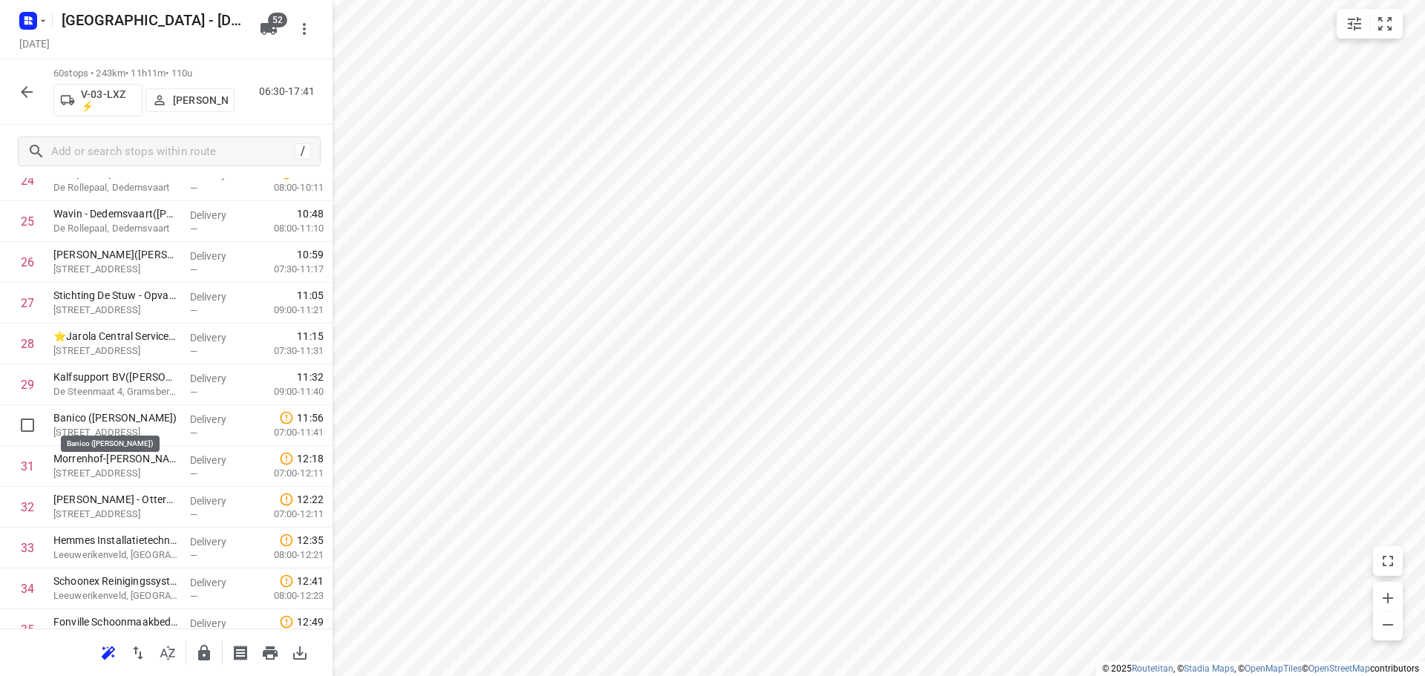
drag, startPoint x: 128, startPoint y: 424, endPoint x: 123, endPoint y: 390, distance: 33.8
click at [123, 390] on div "1 Zorgspectrum het Zand - Hulstkampen(Jan Folkekerstma) Raiffeisenstraat 1, Nie…" at bounding box center [166, 446] width 333 height 2450
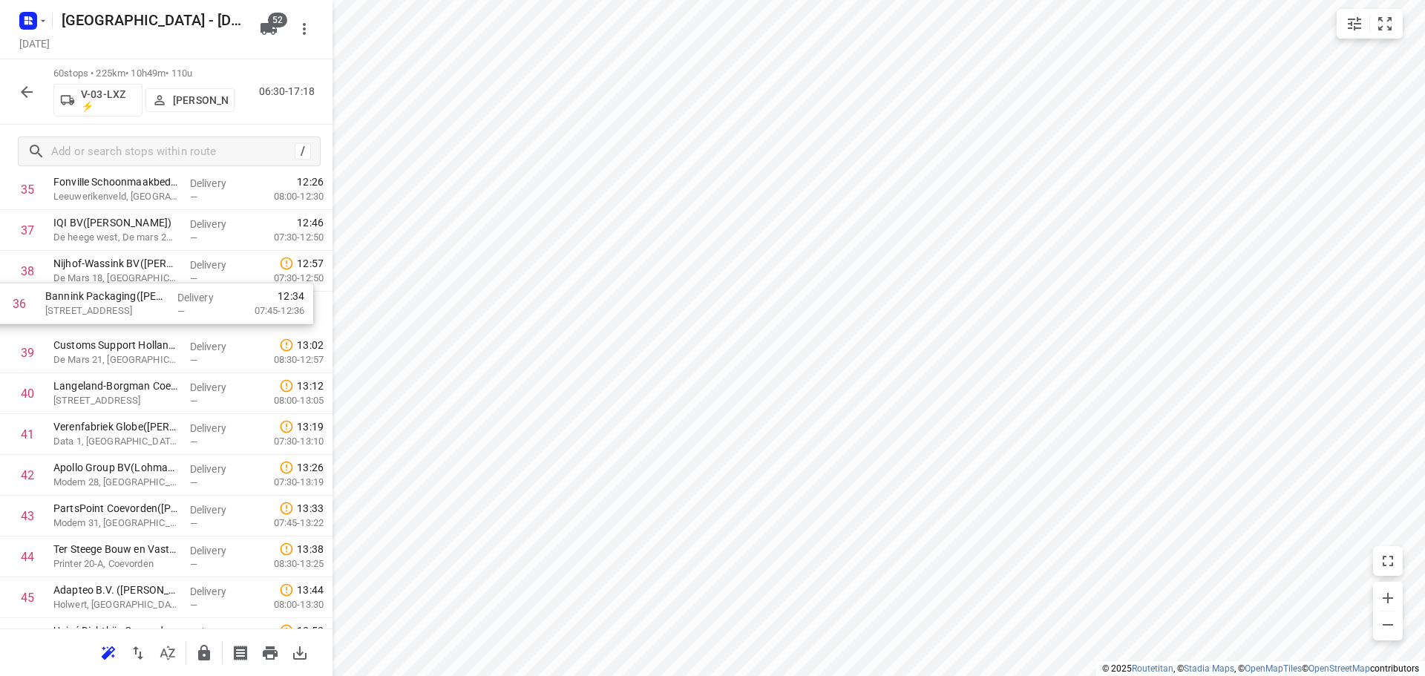
scroll to position [1514, 0]
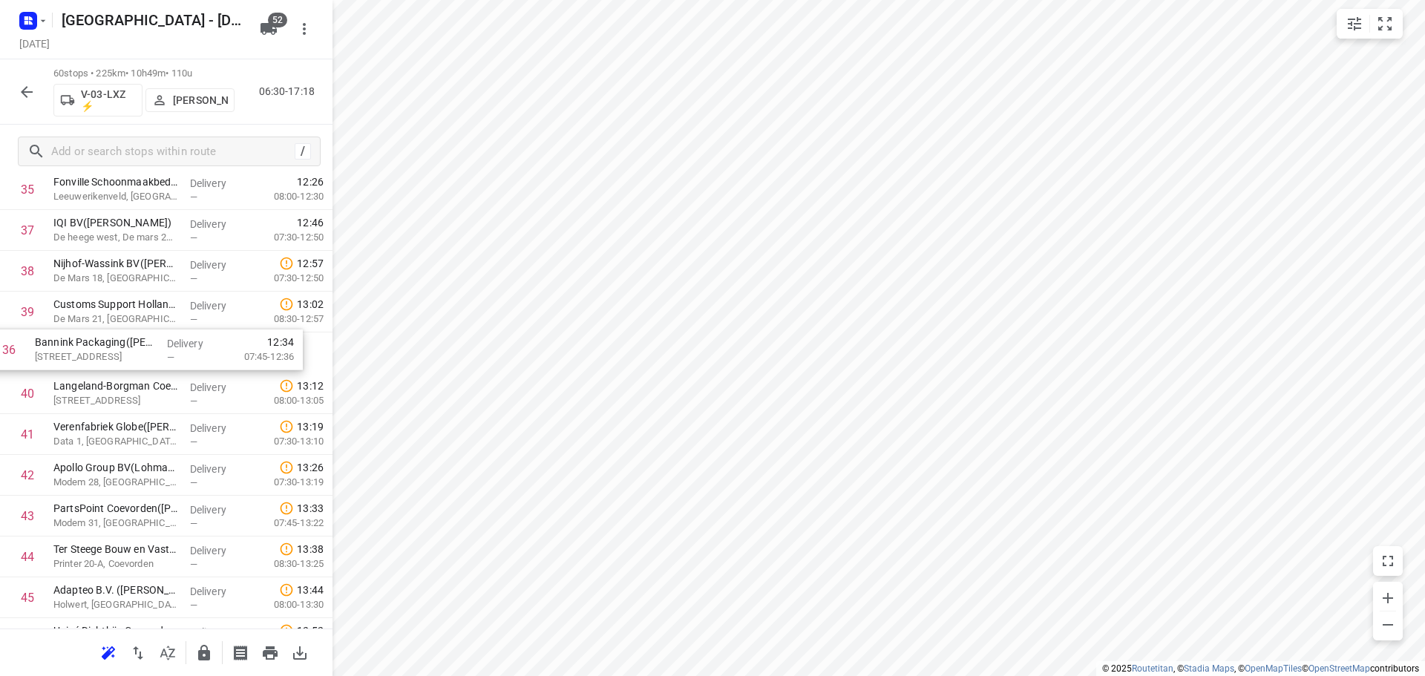
drag, startPoint x: 156, startPoint y: 233, endPoint x: 133, endPoint y: 366, distance: 134.9
click at [133, 366] on div "1 Zorgspectrum het Zand - Hulstkampen(Jan Folkekerstma) Raiffeisenstraat 1, Nie…" at bounding box center [166, 6] width 333 height 2450
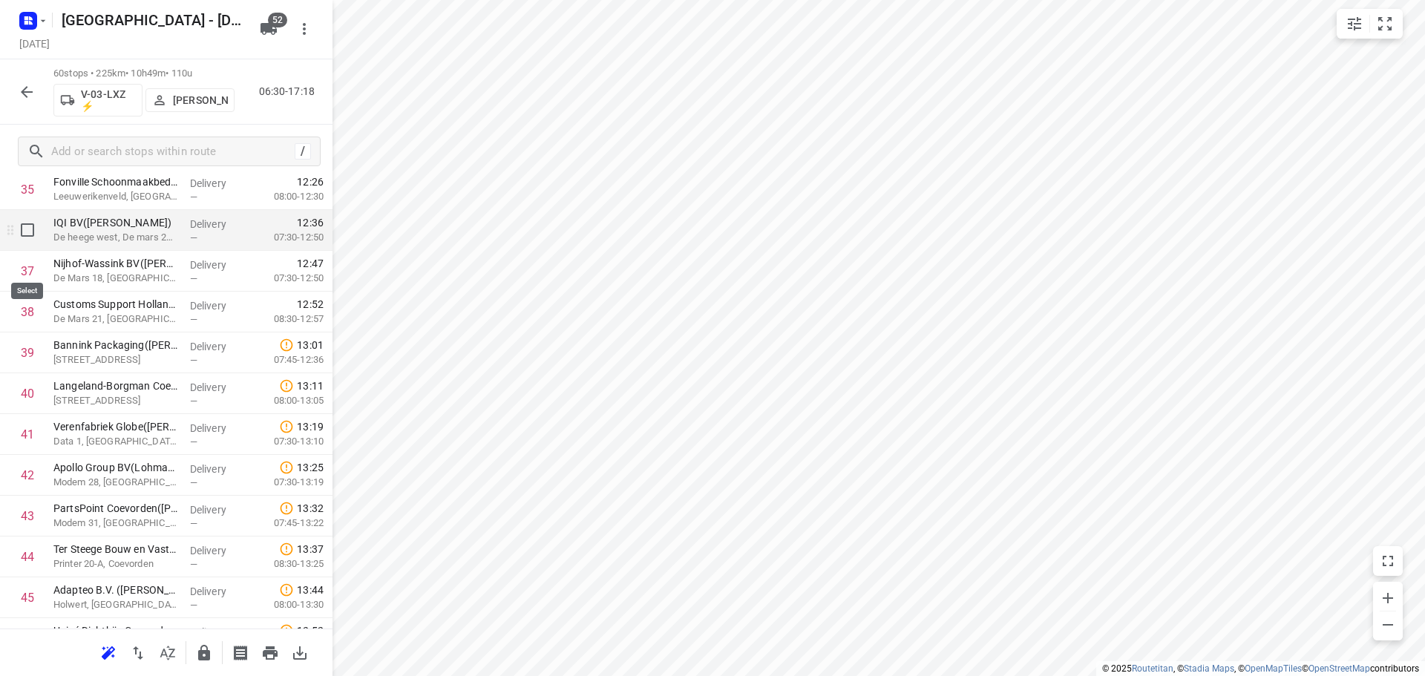
scroll to position [1439, 0]
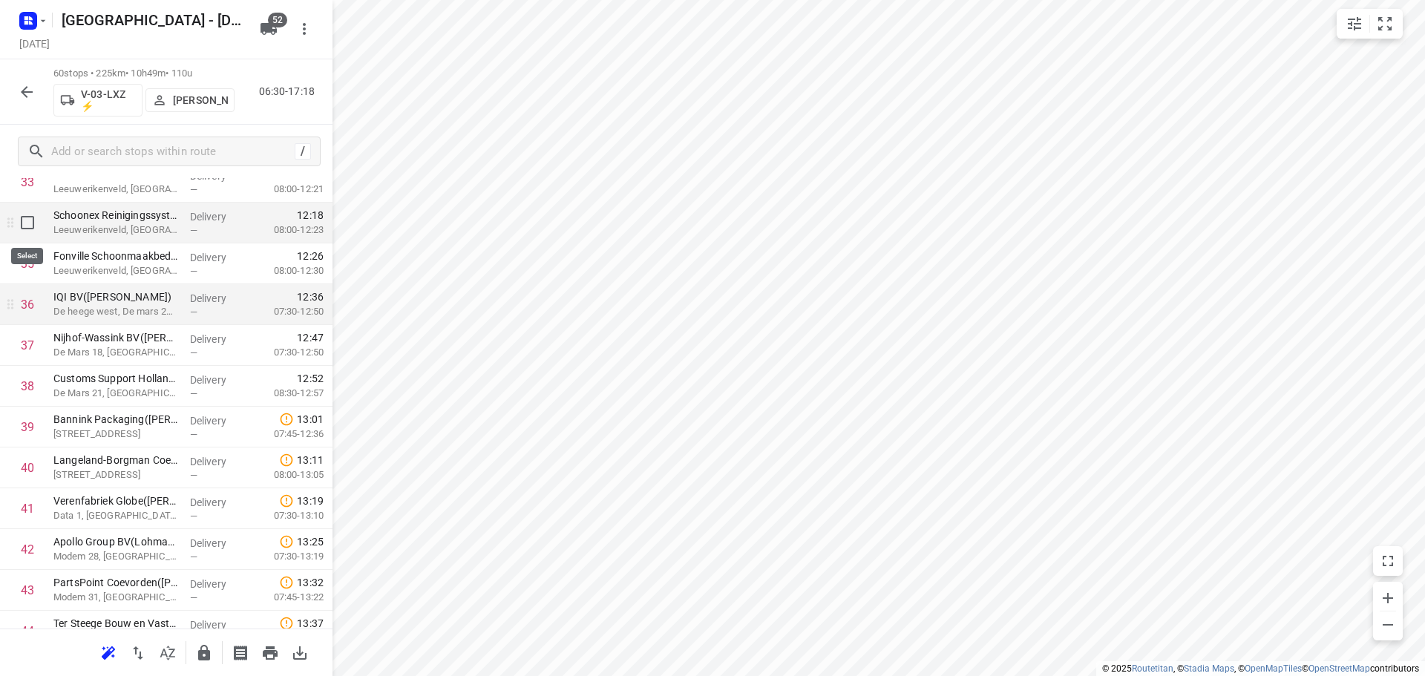
drag, startPoint x: 24, startPoint y: 230, endPoint x: 20, endPoint y: 244, distance: 14.6
click at [24, 230] on input "checkbox" at bounding box center [28, 223] width 30 height 30
checkbox input "true"
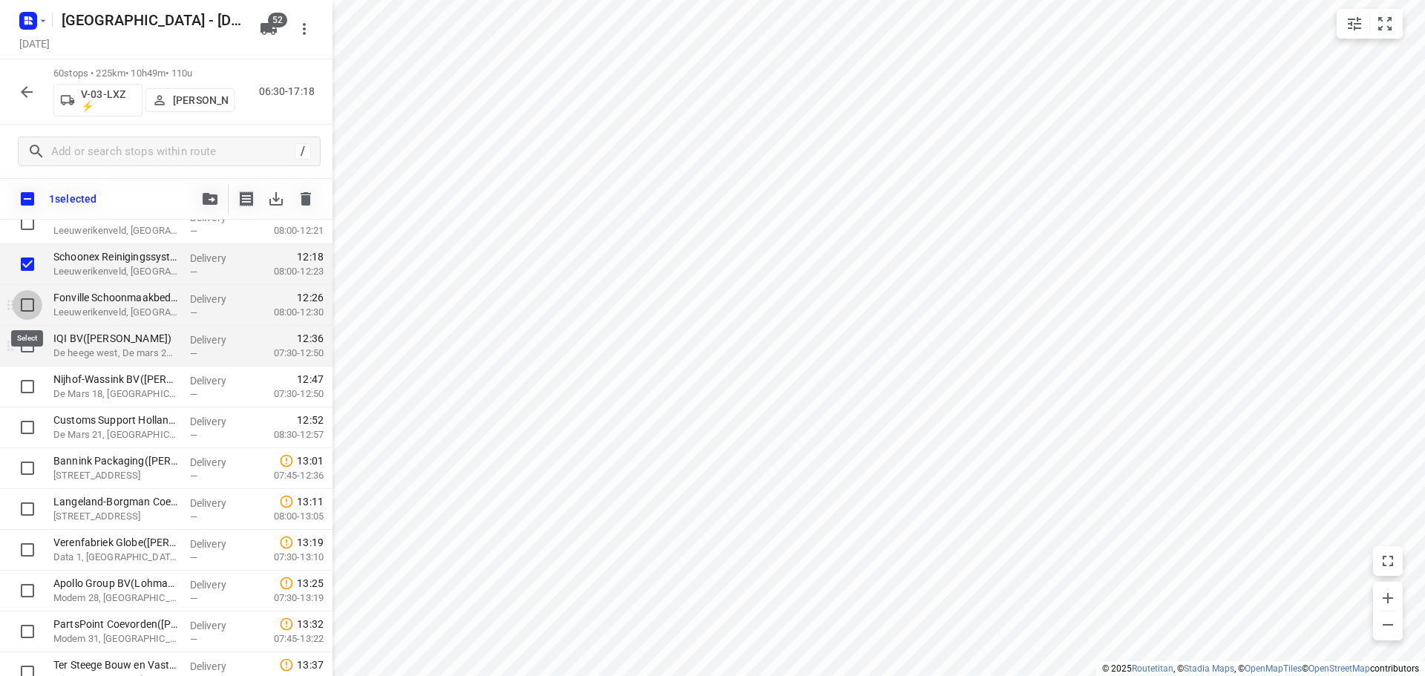
click at [18, 297] on input "checkbox" at bounding box center [28, 305] width 30 height 30
checkbox input "true"
click at [24, 229] on input "checkbox" at bounding box center [28, 224] width 30 height 30
checkbox input "true"
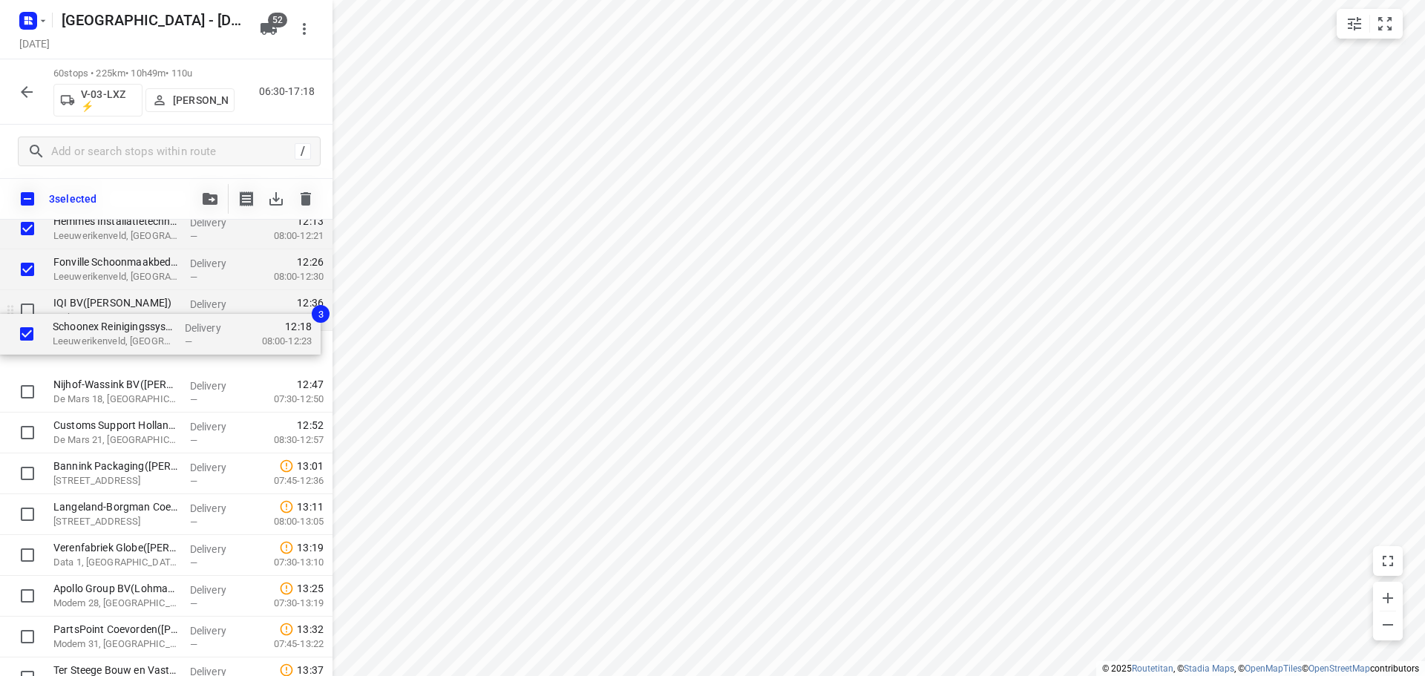
scroll to position [1434, 0]
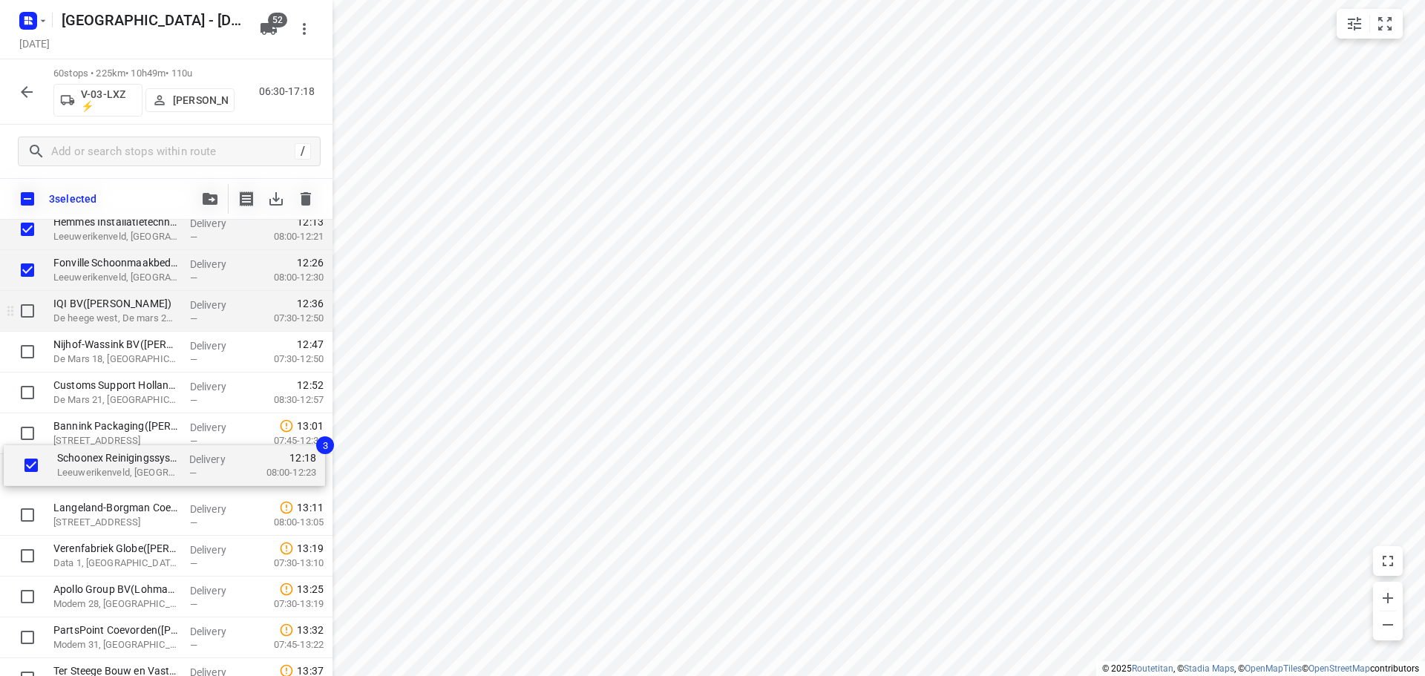
drag, startPoint x: 131, startPoint y: 251, endPoint x: 132, endPoint y: 456, distance: 204.9
click at [132, 456] on div "Zorgspectrum het Zand - Hulstkampen(Jan Folkekerstma) Raiffeisenstraat 1, Nieuw…" at bounding box center [166, 128] width 333 height 2450
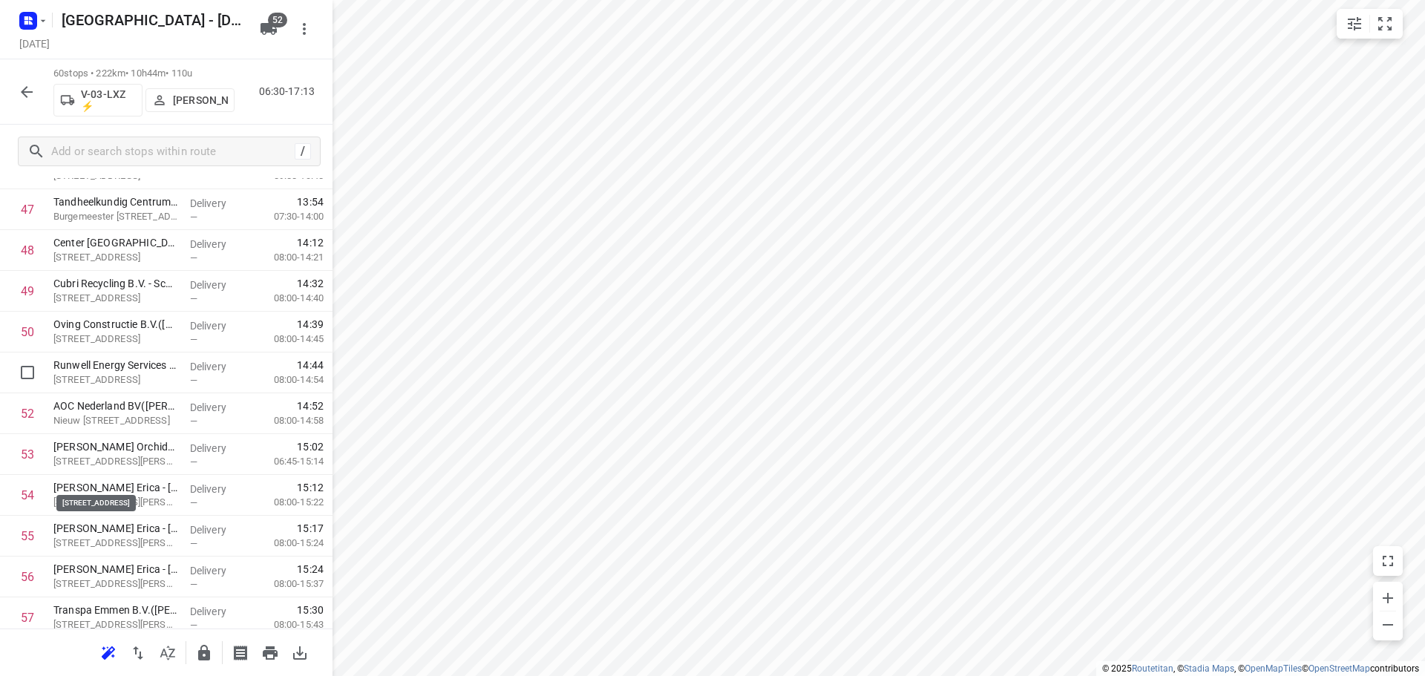
scroll to position [2157, 0]
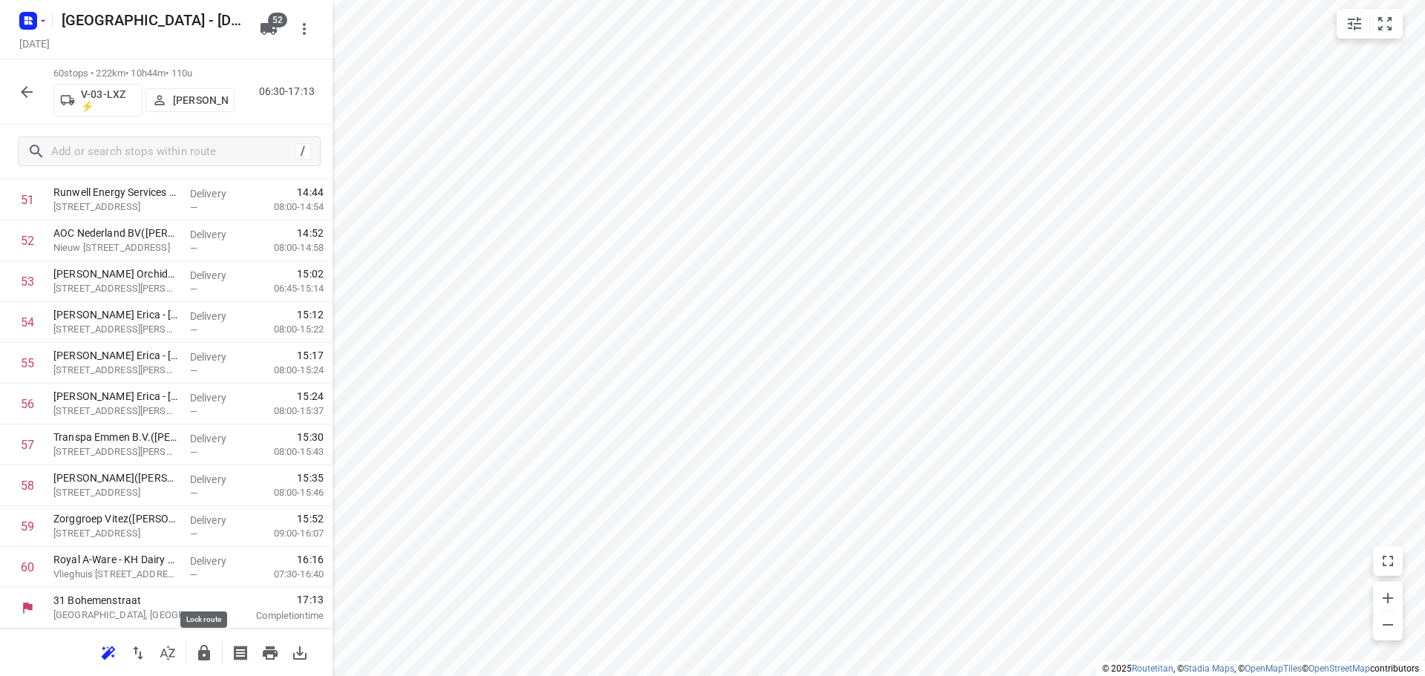
click at [203, 654] on icon "button" at bounding box center [204, 653] width 18 height 18
click at [33, 79] on button "button" at bounding box center [27, 92] width 30 height 30
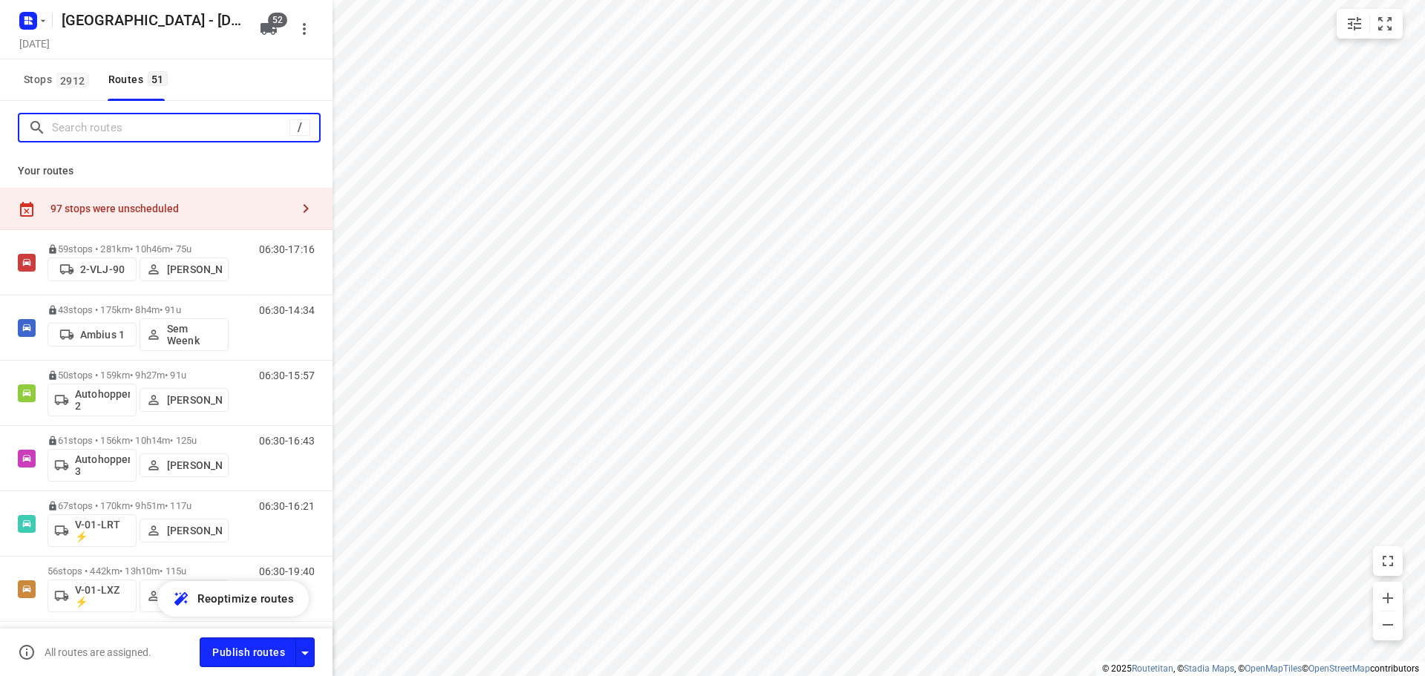
click at [226, 128] on input "Search routes" at bounding box center [171, 128] width 238 height 23
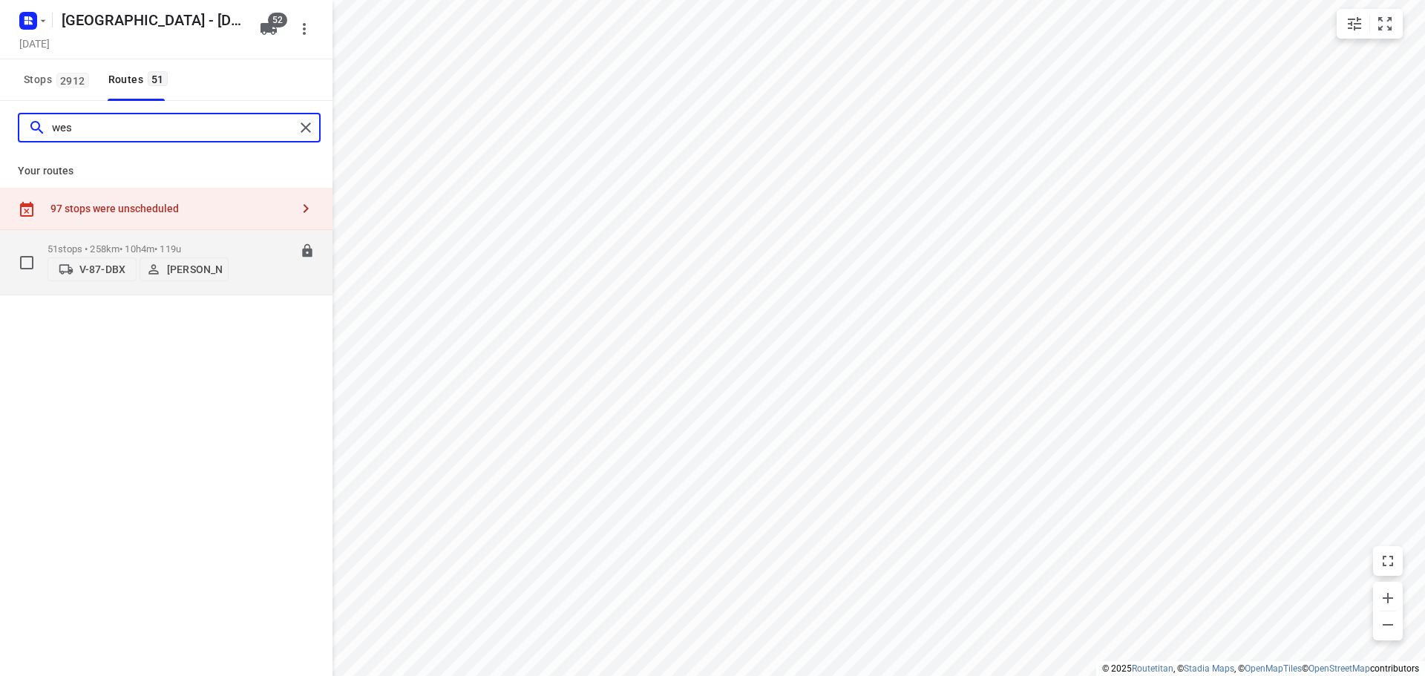
type input "wes"
click at [108, 244] on p "51 stops • 258km • 10h4m • 119u" at bounding box center [138, 249] width 181 height 11
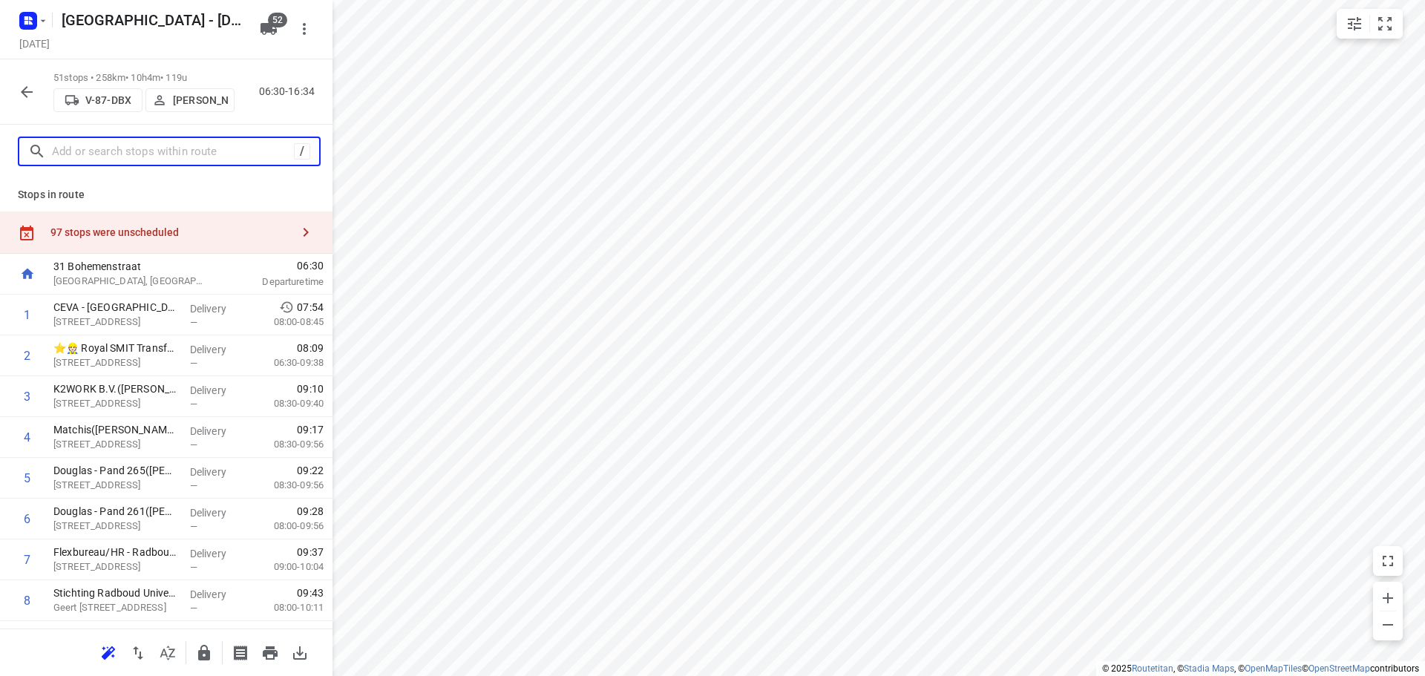
click at [136, 154] on input "text" at bounding box center [173, 151] width 242 height 23
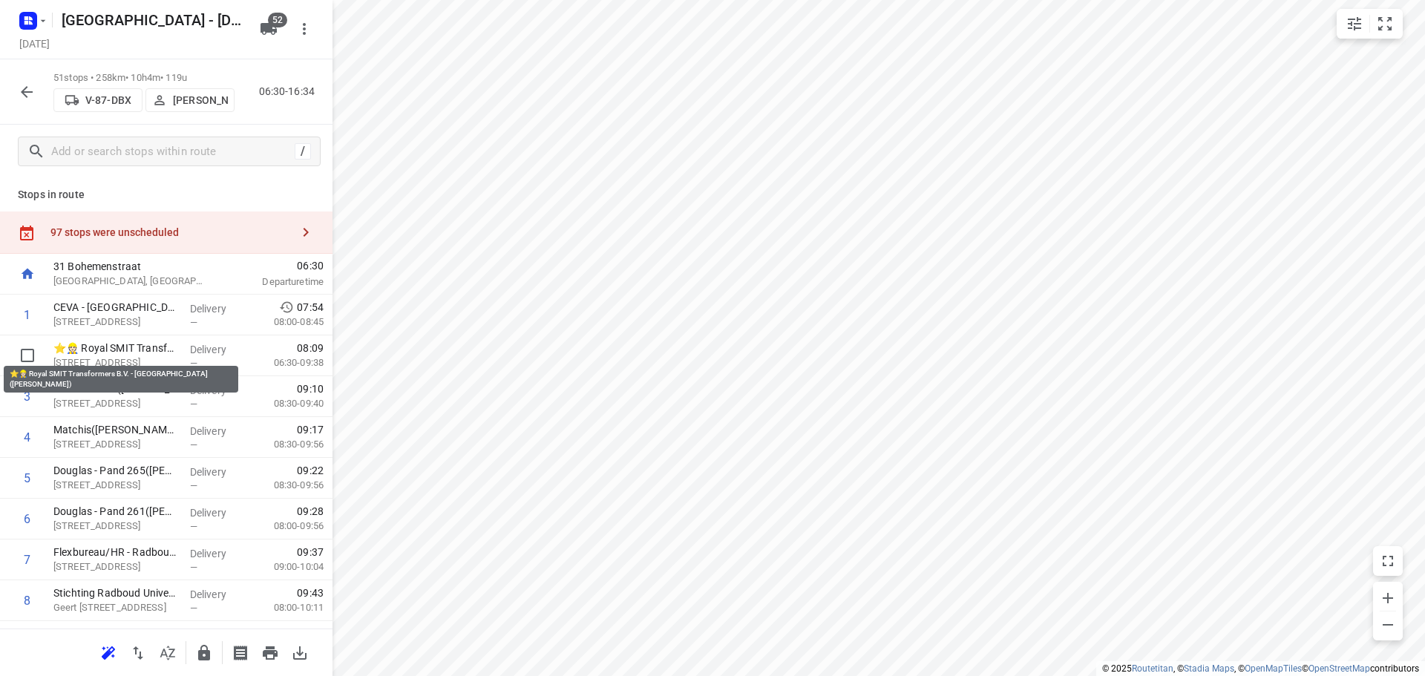
drag, startPoint x: 130, startPoint y: 350, endPoint x: 130, endPoint y: 303, distance: 46.8
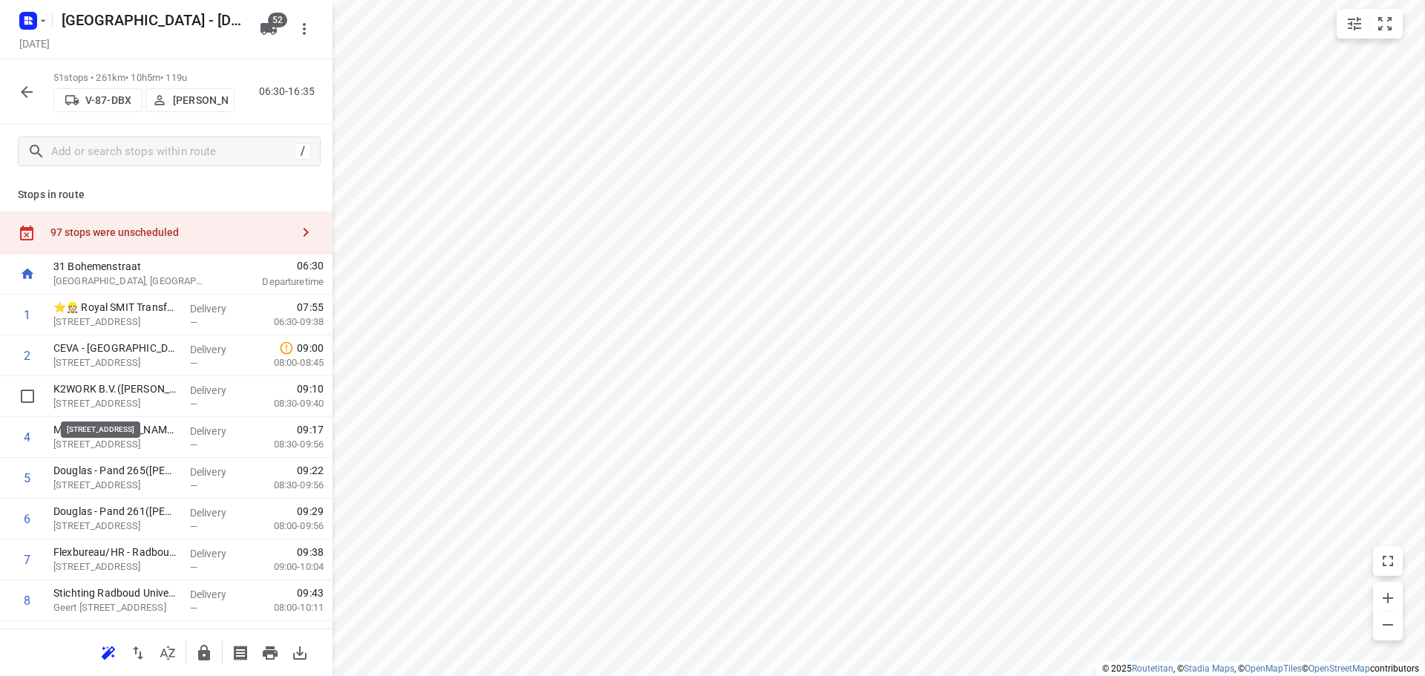
drag, startPoint x: 125, startPoint y: 397, endPoint x: 131, endPoint y: 354, distance: 43.6
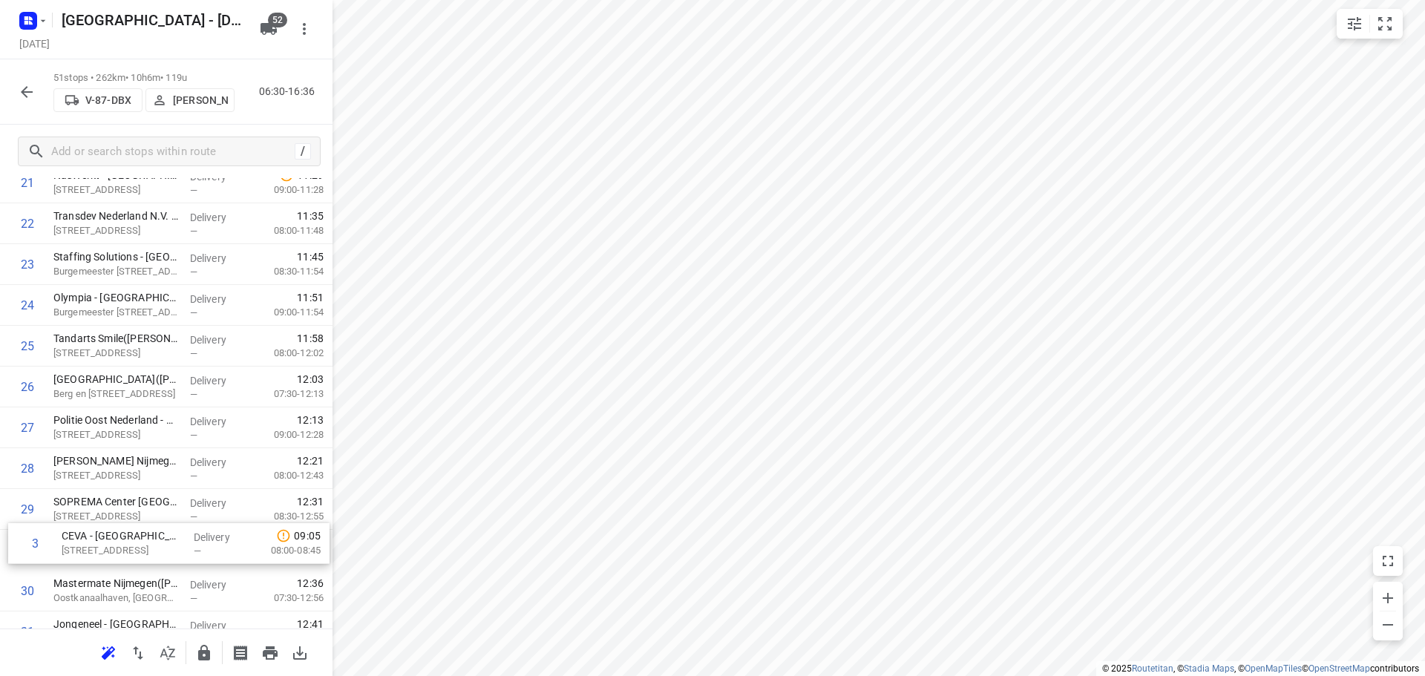
drag, startPoint x: 136, startPoint y: 396, endPoint x: 146, endPoint y: 552, distance: 156.2
click at [146, 552] on div "1 ⭐👷🏻 Royal SMIT Transformers B.V. - Nijmegen(Jorden Verhaaf) Groenestraat 336,…" at bounding box center [166, 428] width 333 height 2082
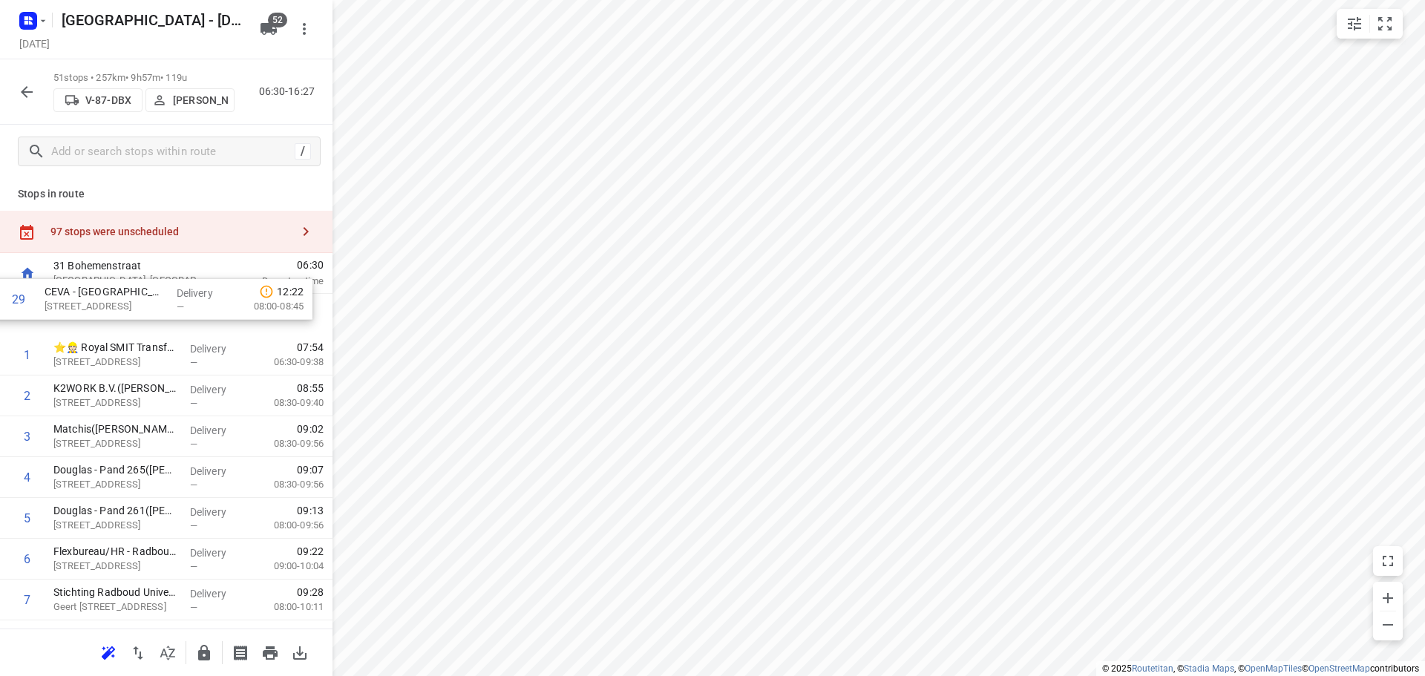
scroll to position [1, 0]
drag, startPoint x: 116, startPoint y: 540, endPoint x: 109, endPoint y: 298, distance: 242.1
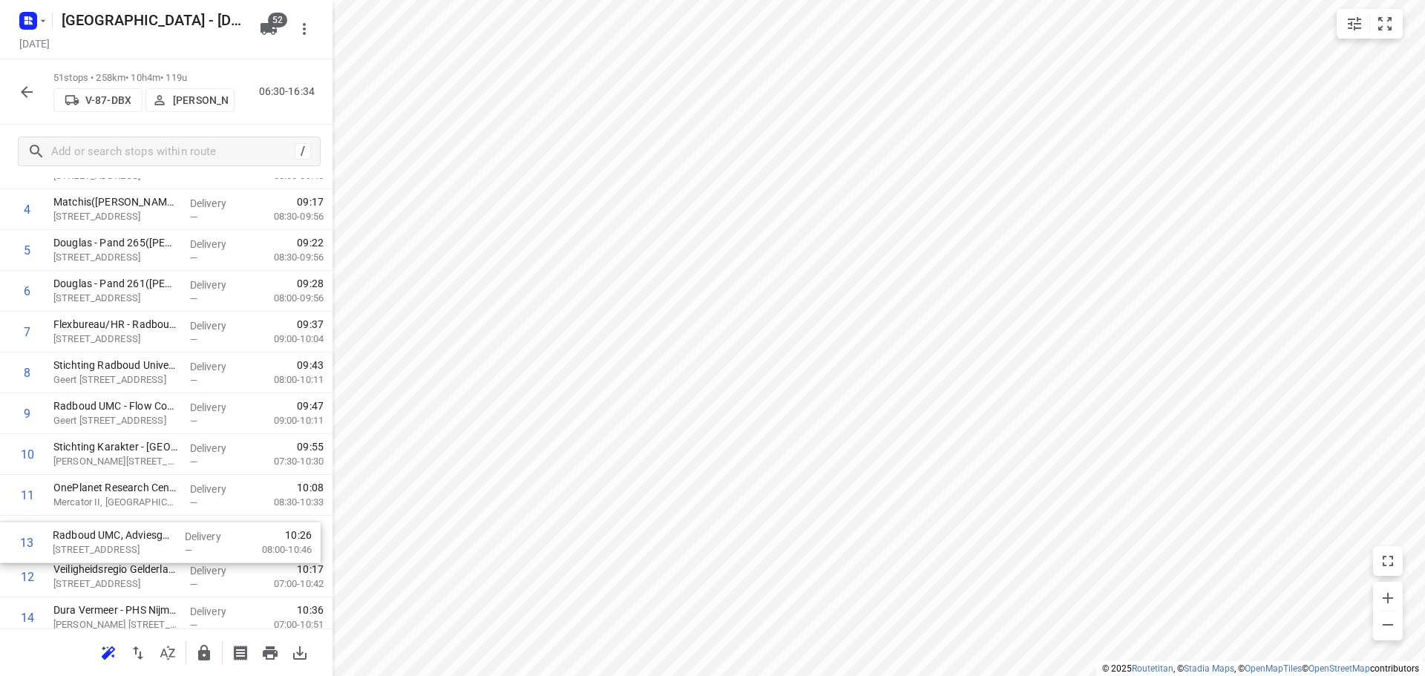
scroll to position [229, 0]
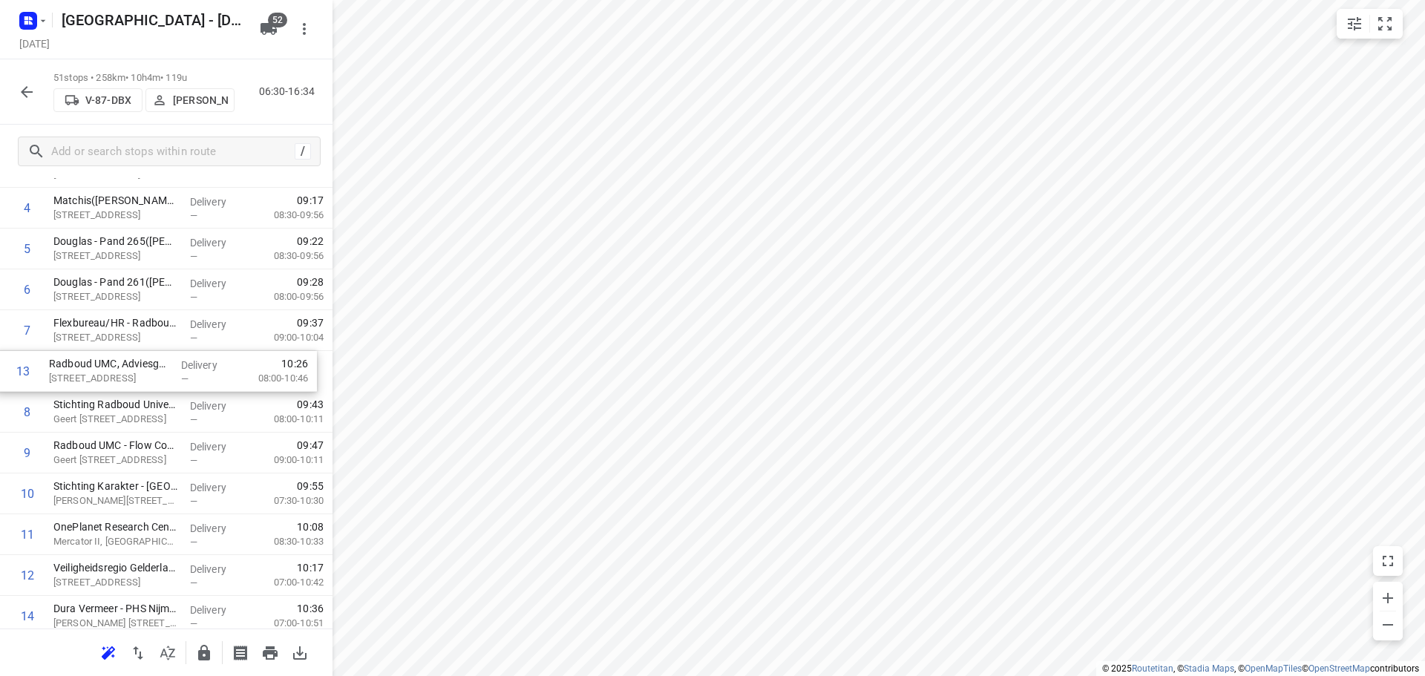
drag, startPoint x: 139, startPoint y: 572, endPoint x: 133, endPoint y: 356, distance: 216.1
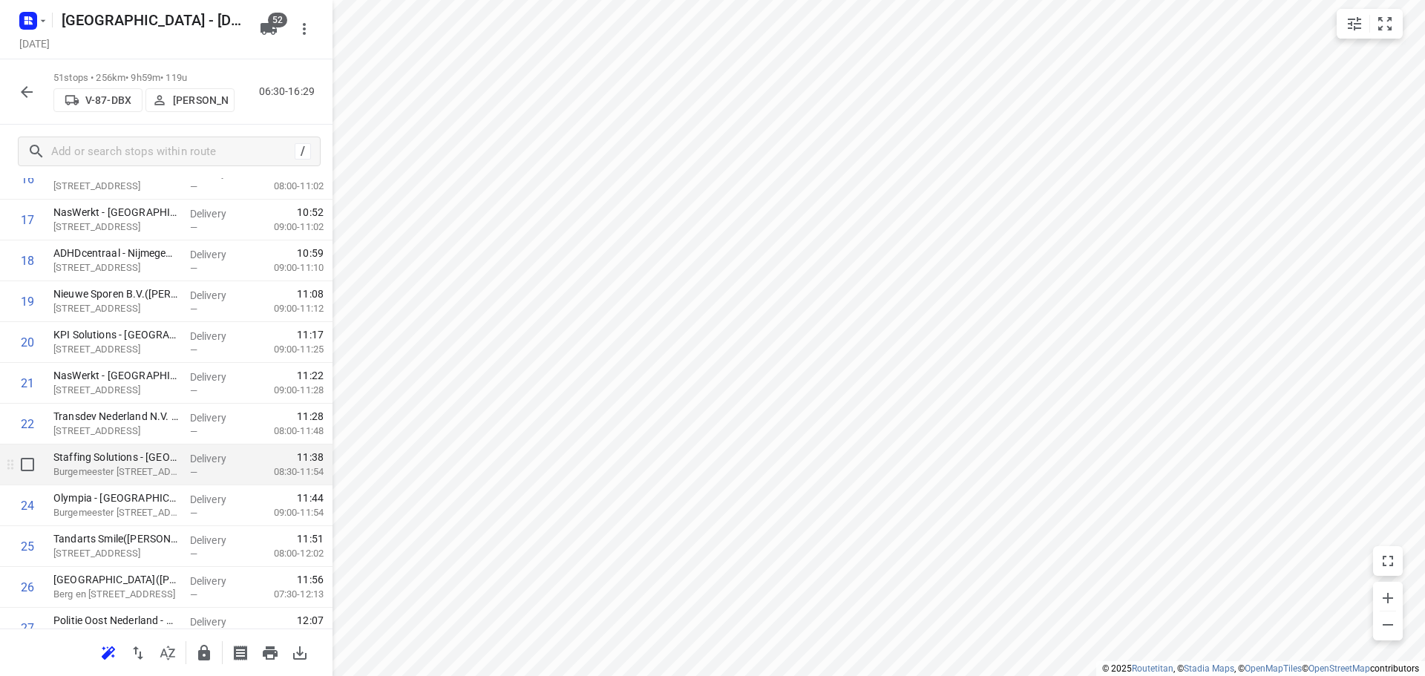
scroll to position [749, 0]
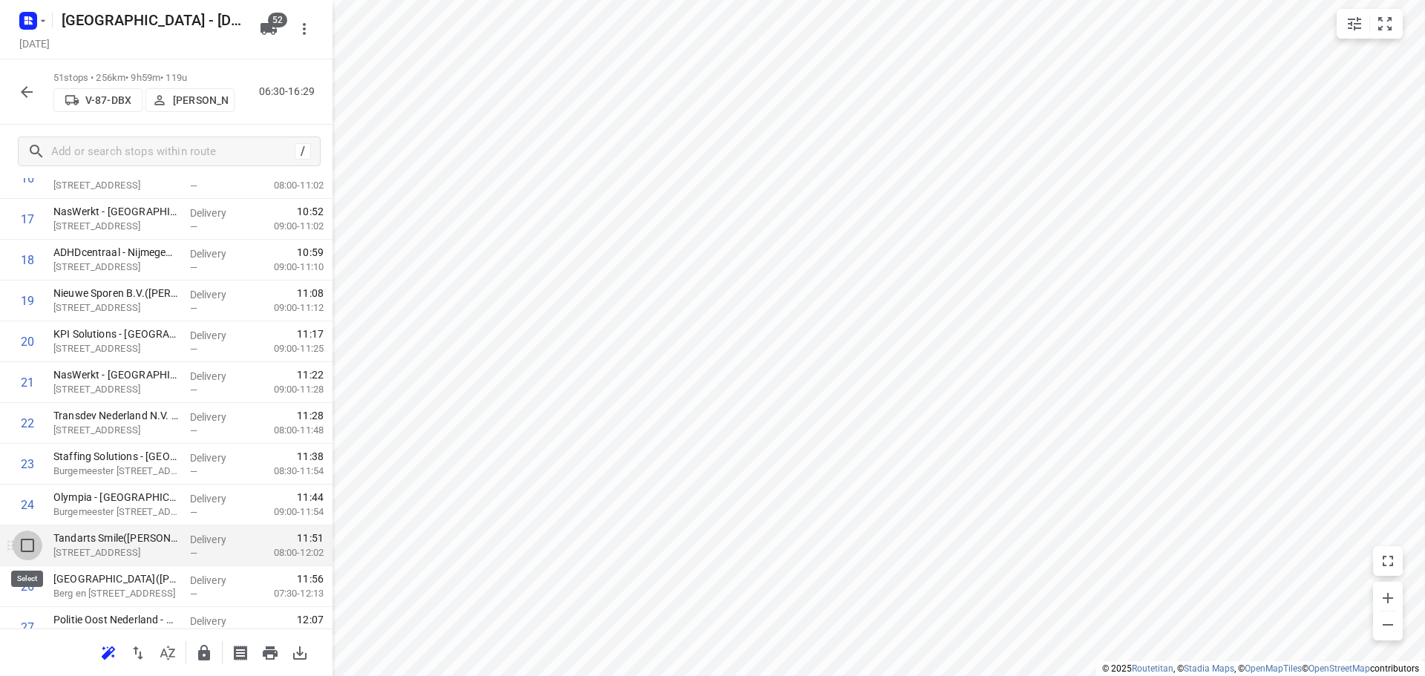
click at [23, 548] on input "checkbox" at bounding box center [28, 546] width 30 height 30
checkbox input "true"
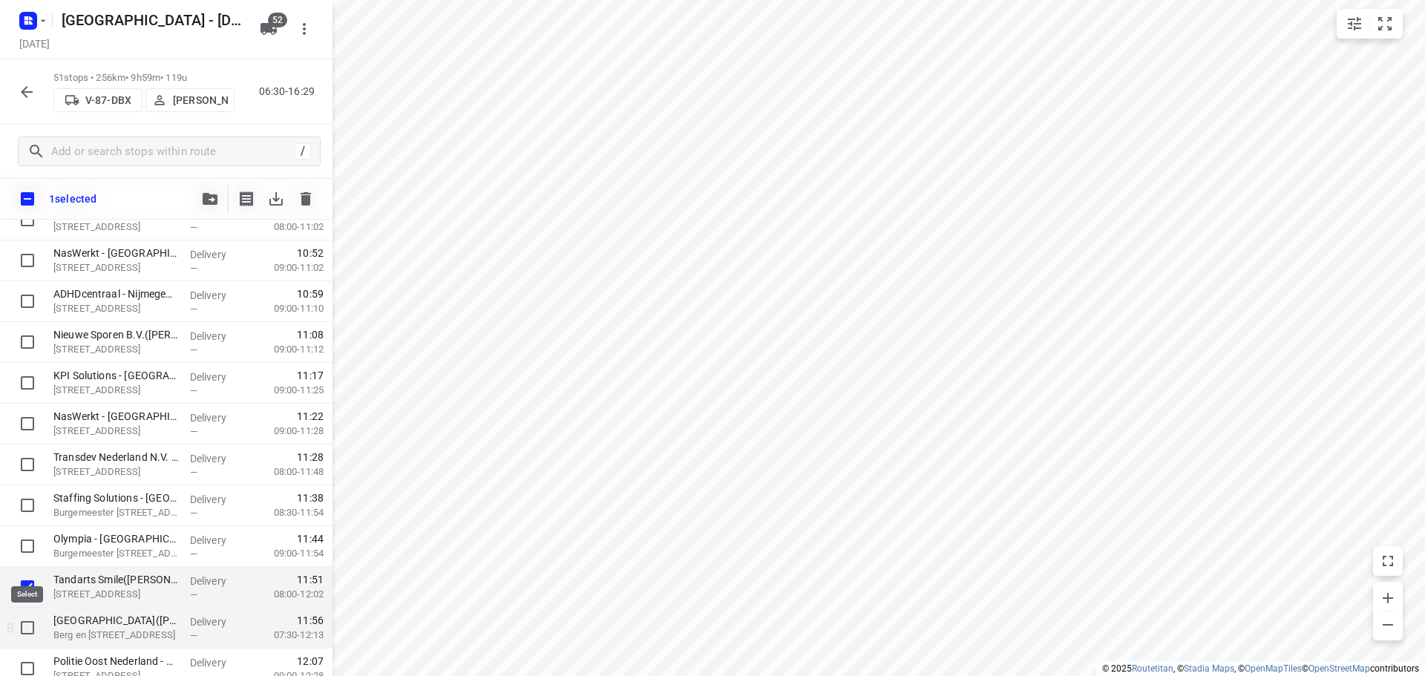
click at [30, 633] on input "checkbox" at bounding box center [28, 628] width 30 height 30
checkbox input "true"
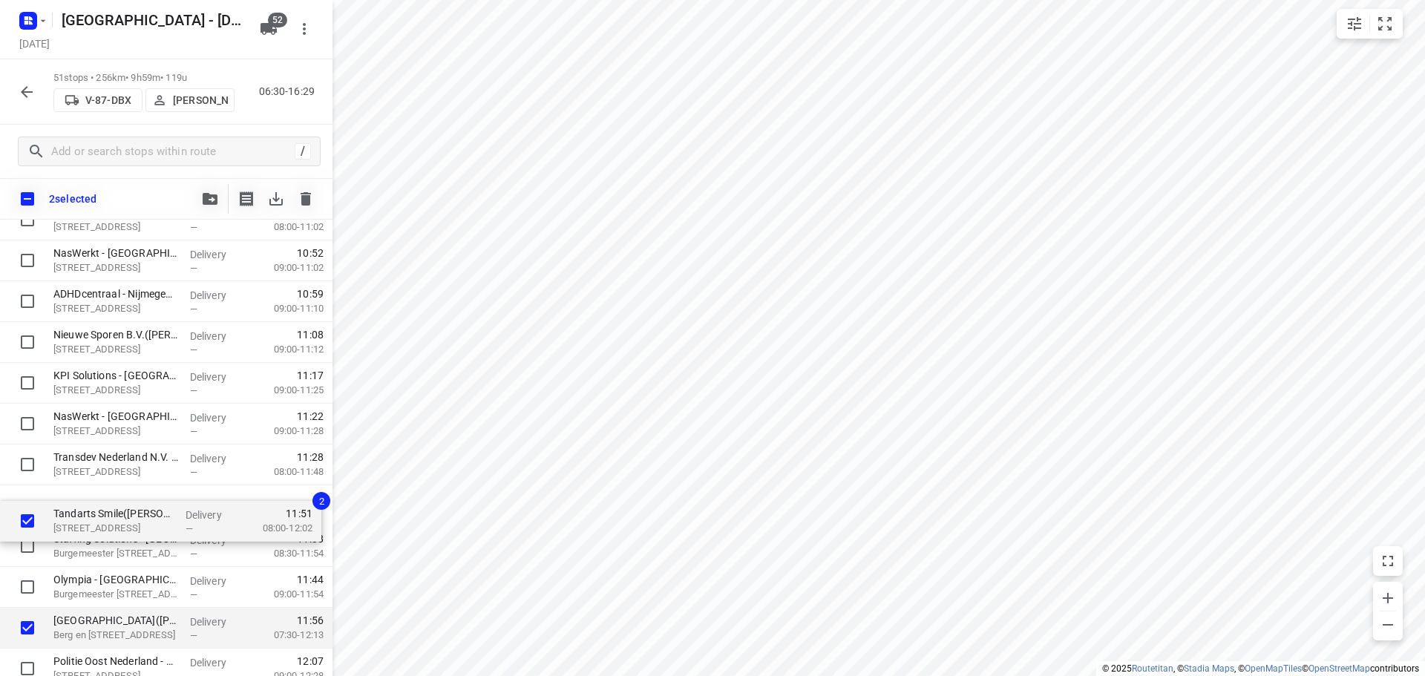
scroll to position [751, 0]
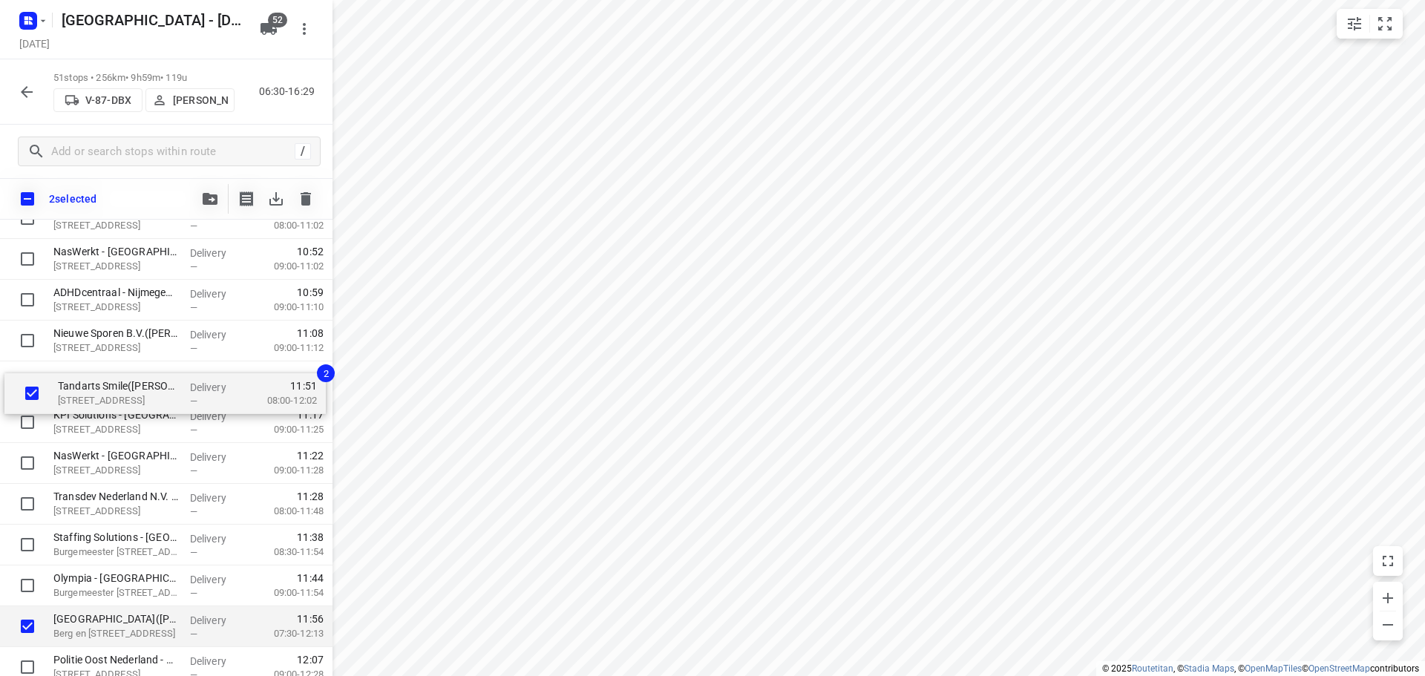
drag, startPoint x: 65, startPoint y: 558, endPoint x: 70, endPoint y: 381, distance: 177.5
click at [70, 381] on div "CEVA - Nijmegen (Rob Reijkers) Energieweg 61, Nijmegen Delivery — 07:54 08:00-0…" at bounding box center [166, 627] width 333 height 2082
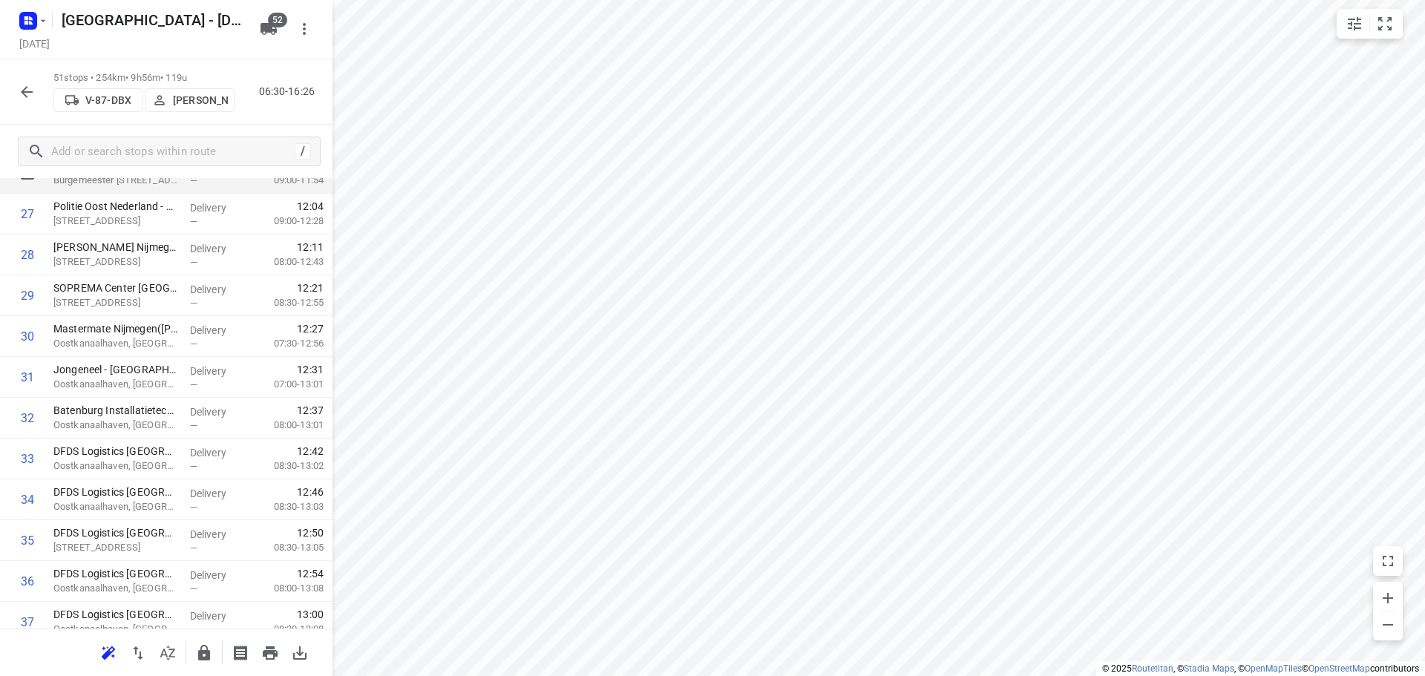
scroll to position [1270, 0]
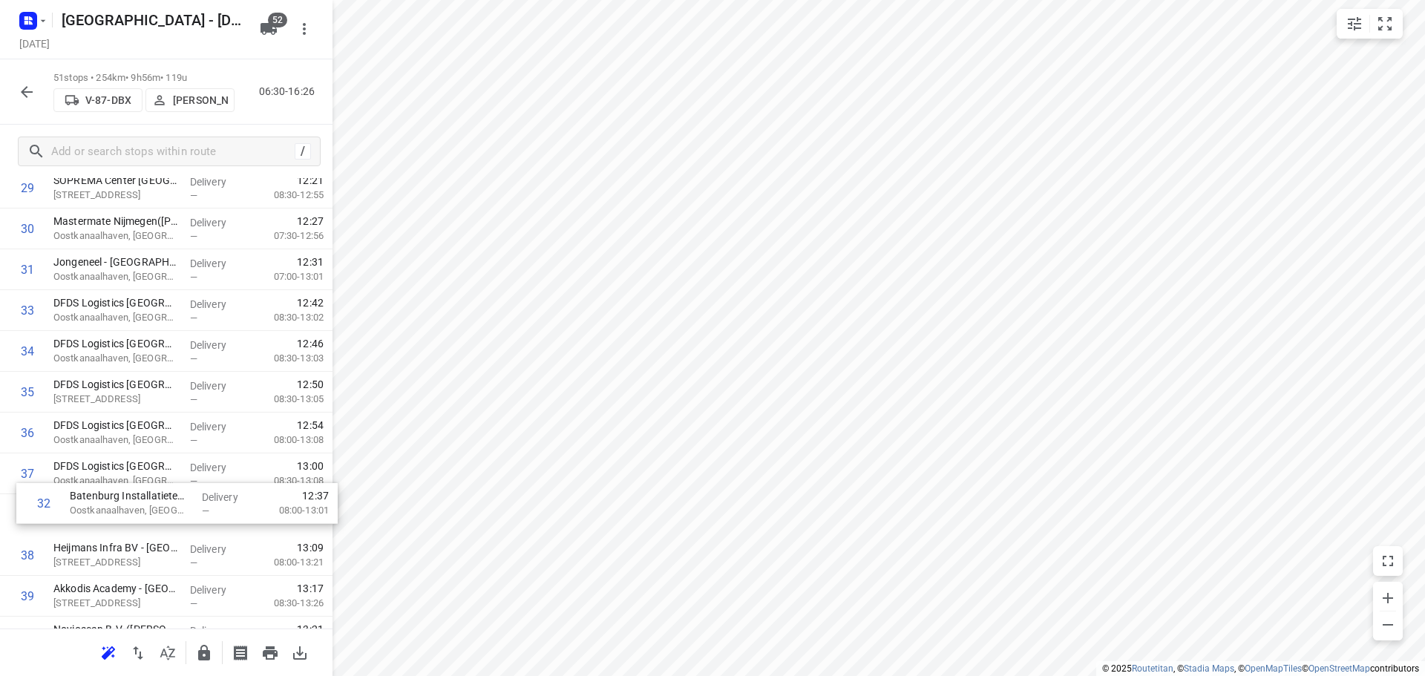
drag, startPoint x: 131, startPoint y: 324, endPoint x: 150, endPoint y: 522, distance: 199.2
click at [150, 522] on div "1 CEVA - Nijmegen (Rob Reijkers) Energieweg 61, Nijmegen Delivery — 07:54 08:00…" at bounding box center [166, 66] width 333 height 2082
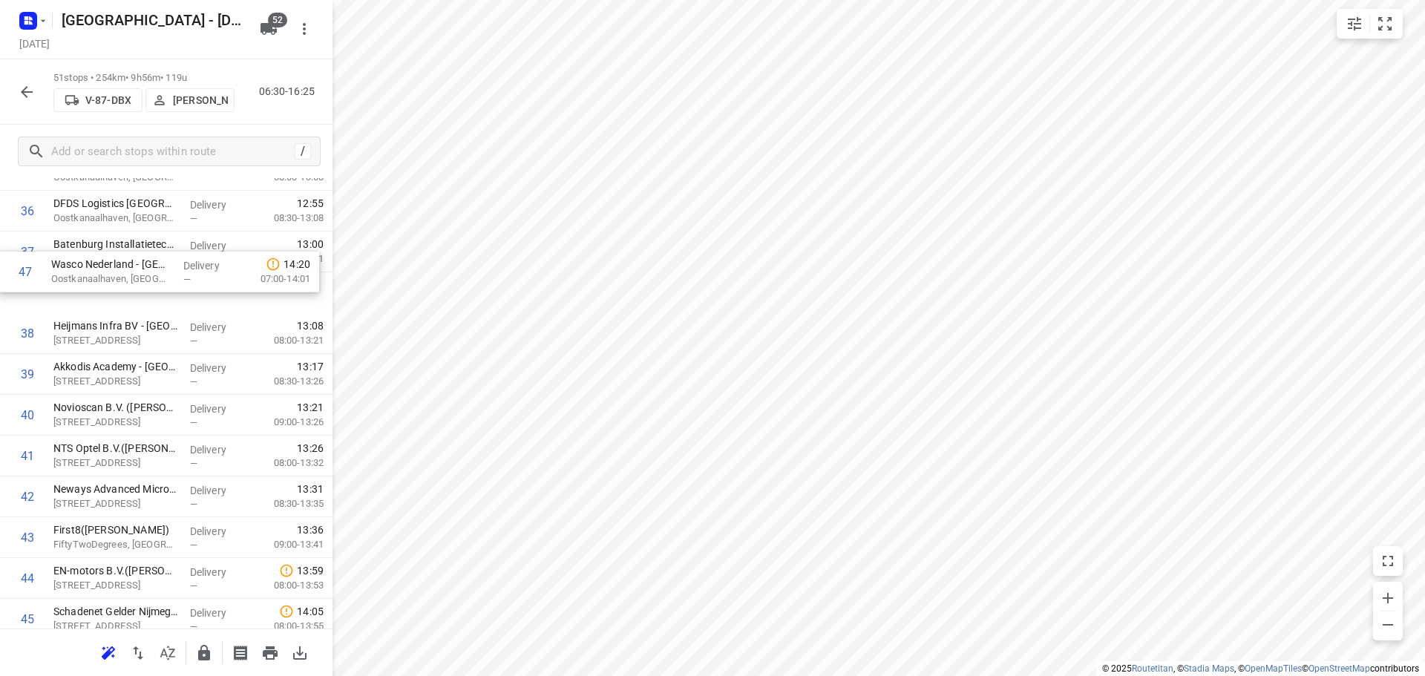
scroll to position [1532, 0]
drag, startPoint x: 135, startPoint y: 545, endPoint x: 129, endPoint y: 284, distance: 261.4
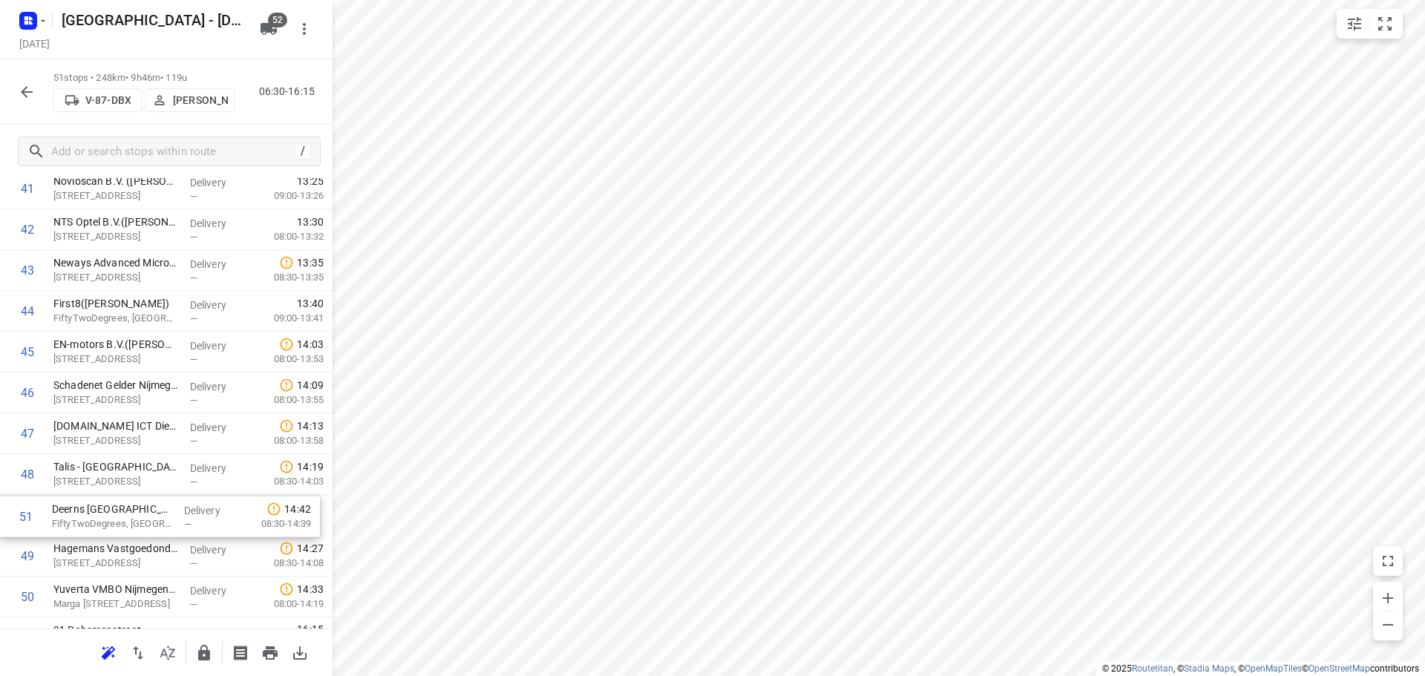
scroll to position [1762, 0]
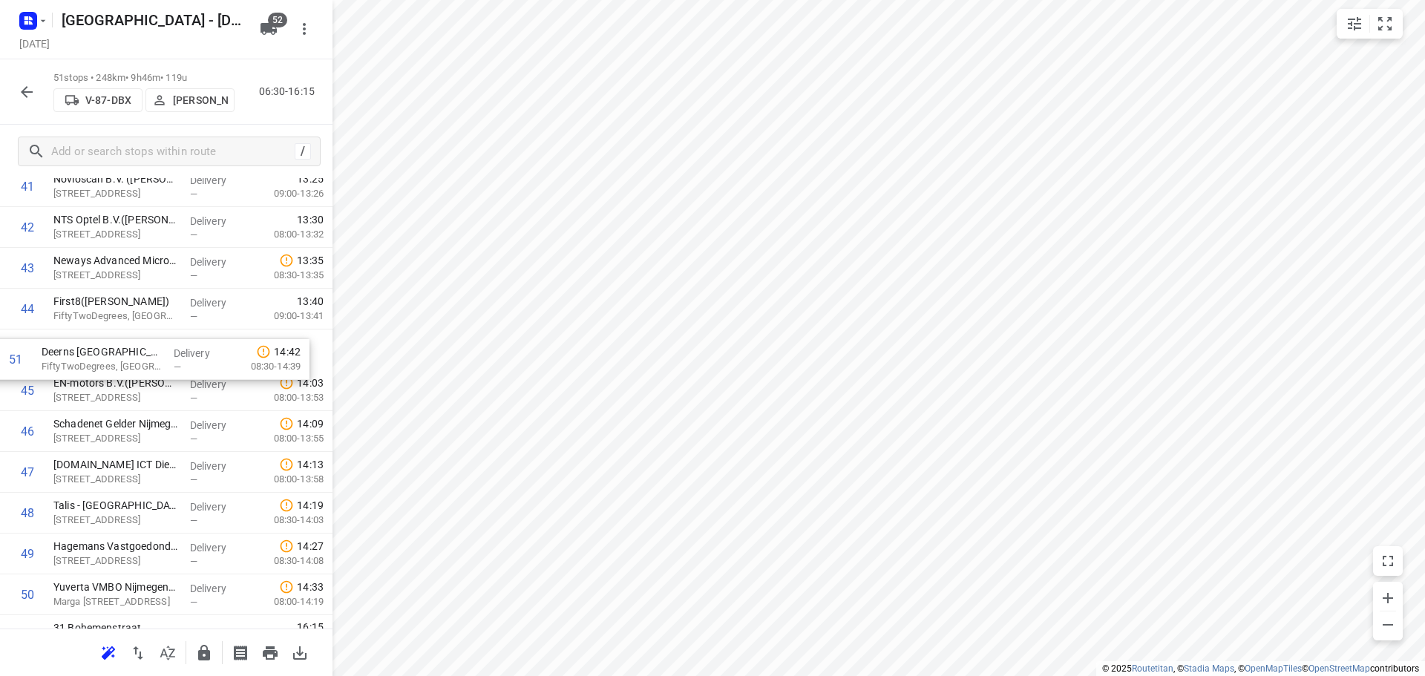
drag, startPoint x: 78, startPoint y: 592, endPoint x: 64, endPoint y: 342, distance: 250.6
click at [200, 659] on icon "button" at bounding box center [204, 653] width 12 height 16
click at [30, 94] on icon "button" at bounding box center [27, 92] width 18 height 18
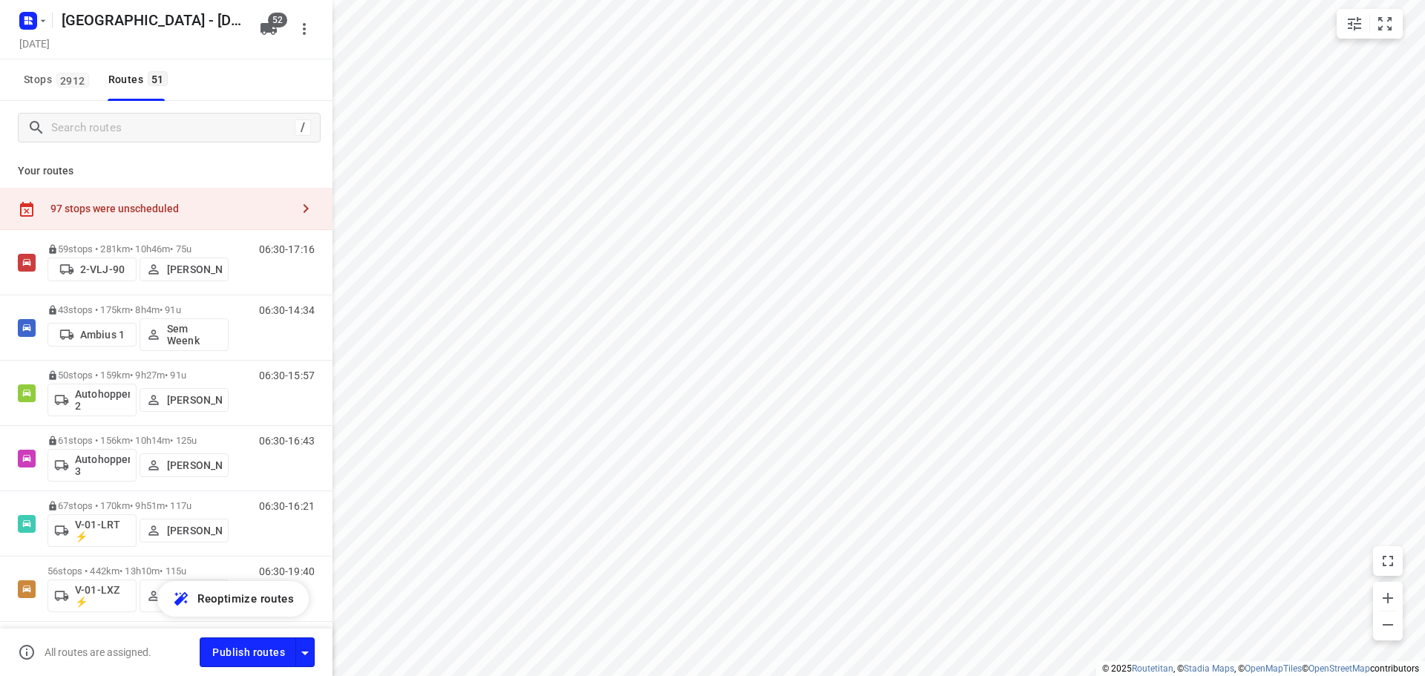
click at [111, 107] on div "/" at bounding box center [166, 127] width 333 height 53
click at [104, 120] on input "Search routes" at bounding box center [185, 128] width 267 height 23
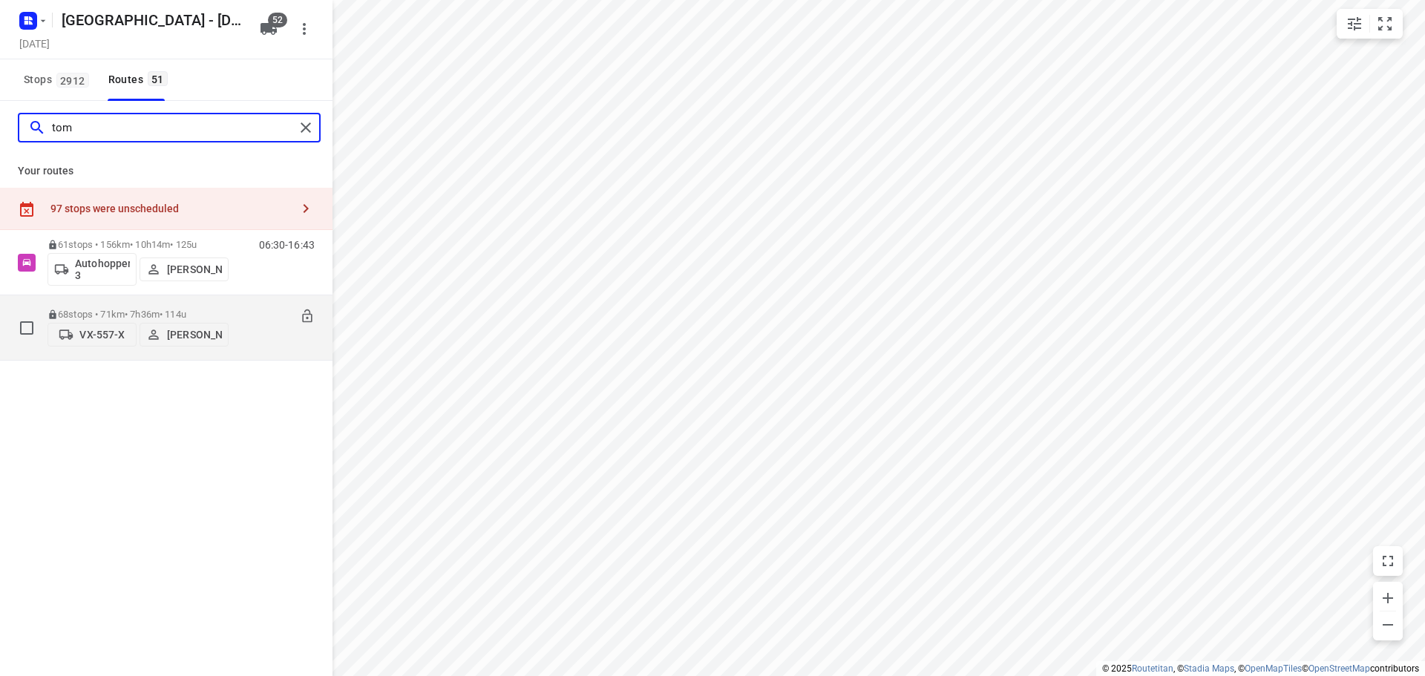
type input "tom"
click at [102, 314] on p "68 stops • 71km • 7h36m • 114u" at bounding box center [138, 314] width 181 height 11
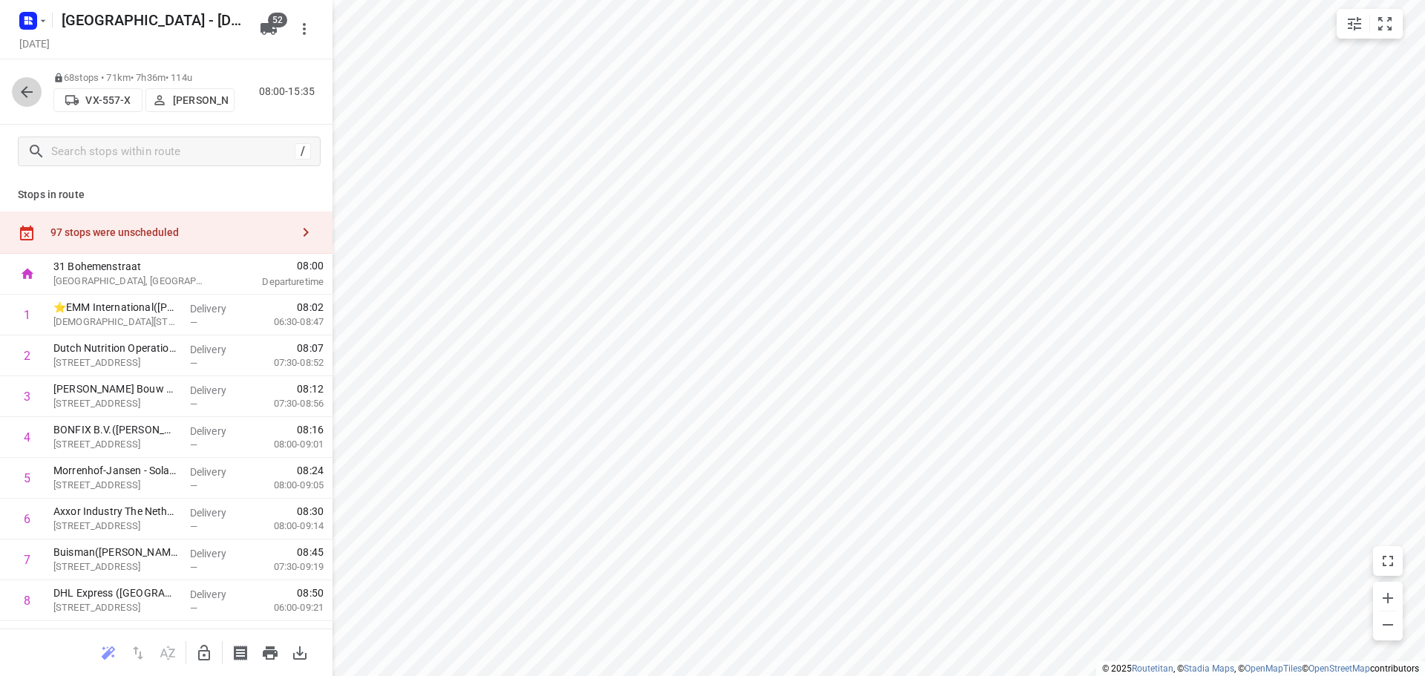
click at [29, 79] on button "button" at bounding box center [27, 92] width 30 height 30
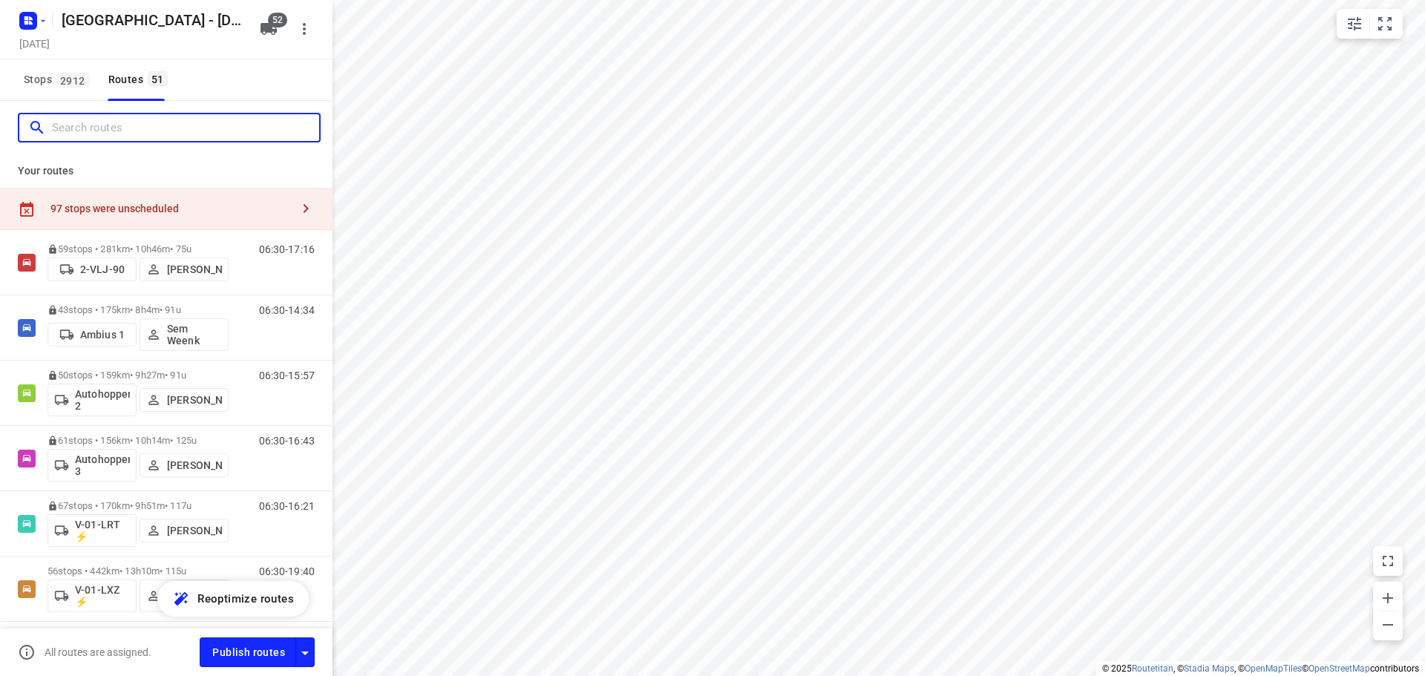
click at [204, 136] on input "Search routes" at bounding box center [185, 128] width 267 height 23
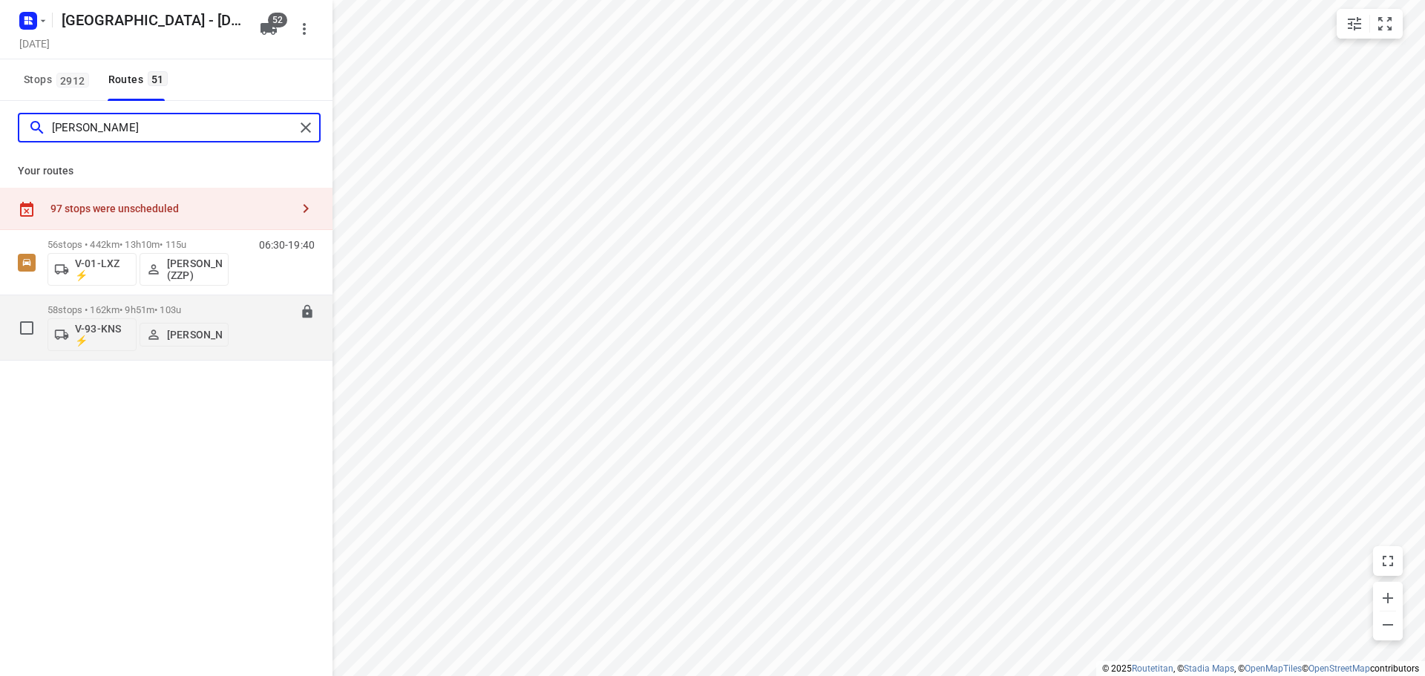
type input "robert"
click at [122, 313] on p "58 stops • 162km • 9h51m • 103u" at bounding box center [138, 309] width 181 height 11
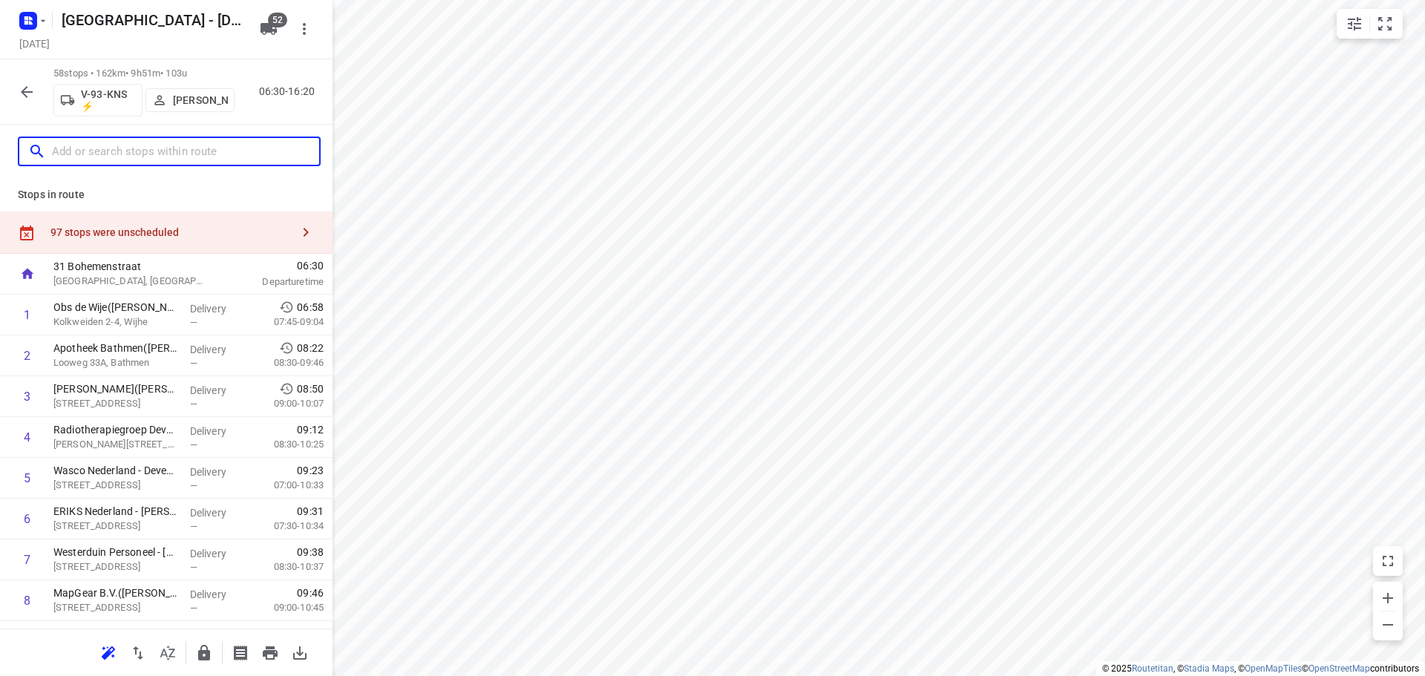
click at [182, 163] on input "text" at bounding box center [185, 151] width 267 height 23
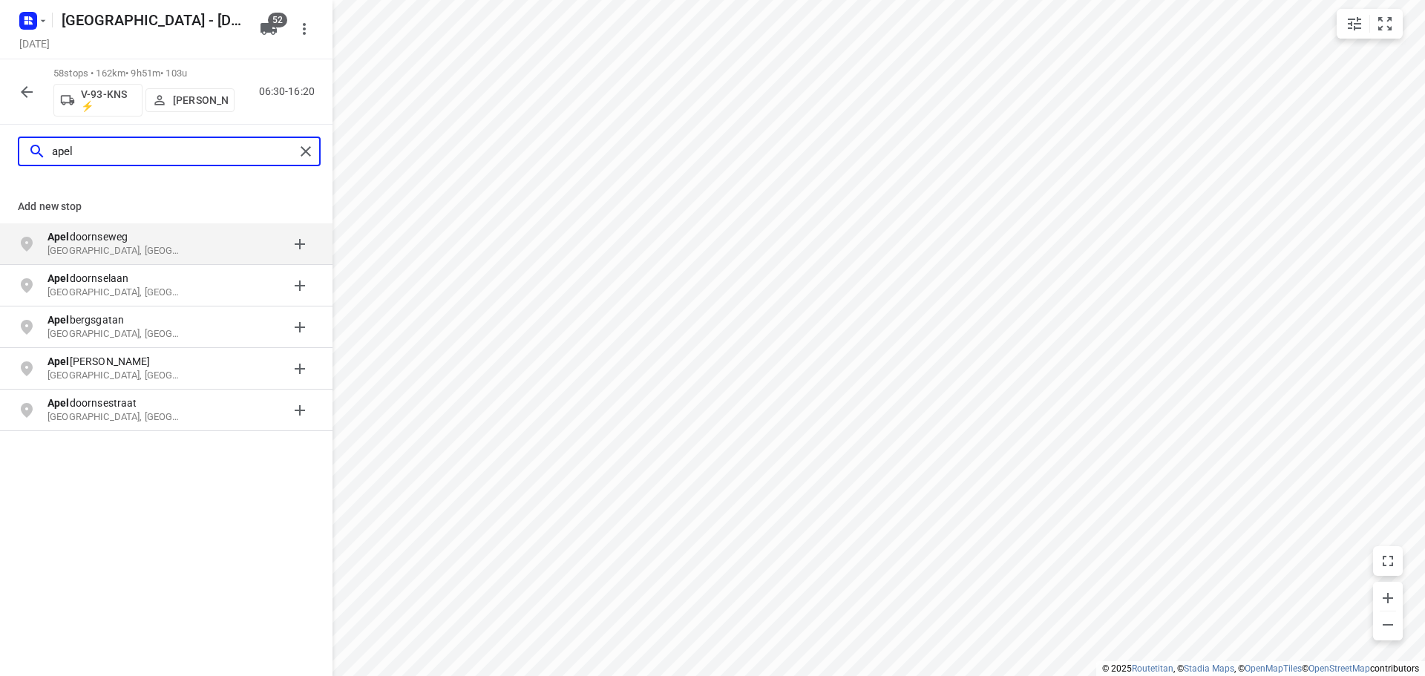
type input "apel"
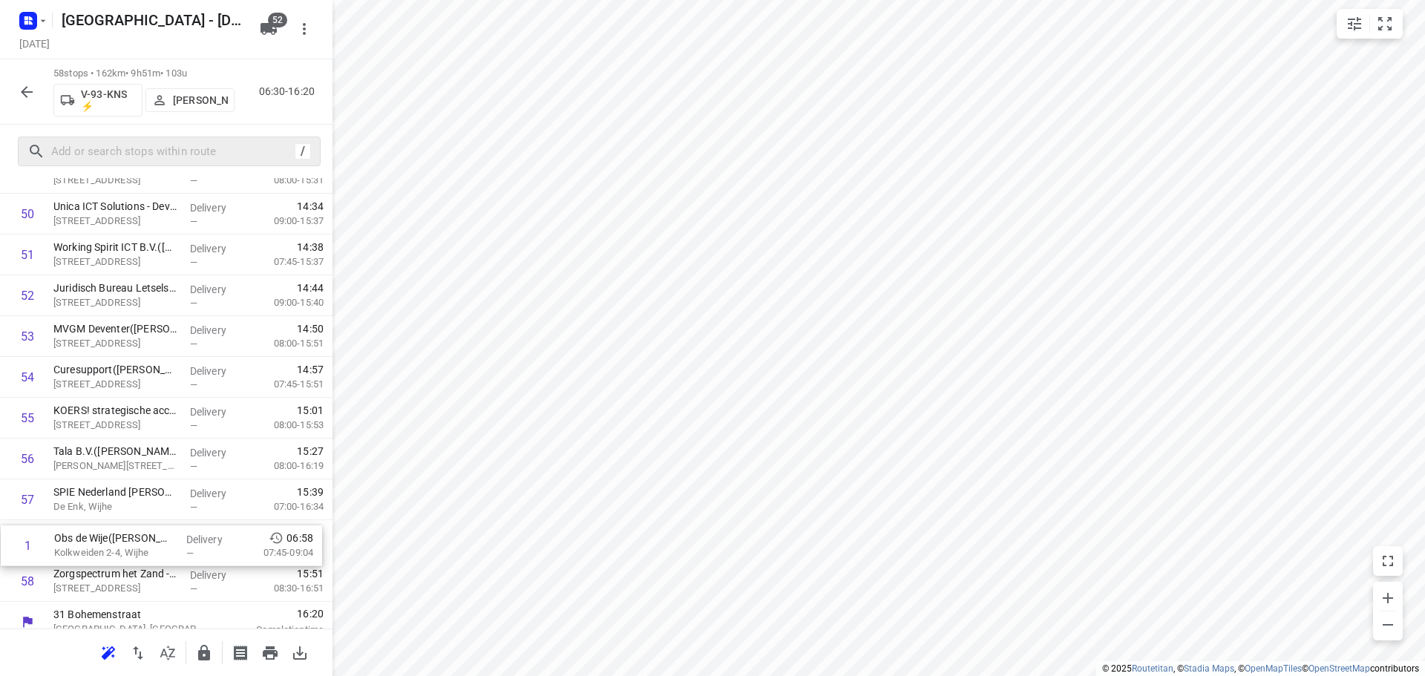
scroll to position [2075, 0]
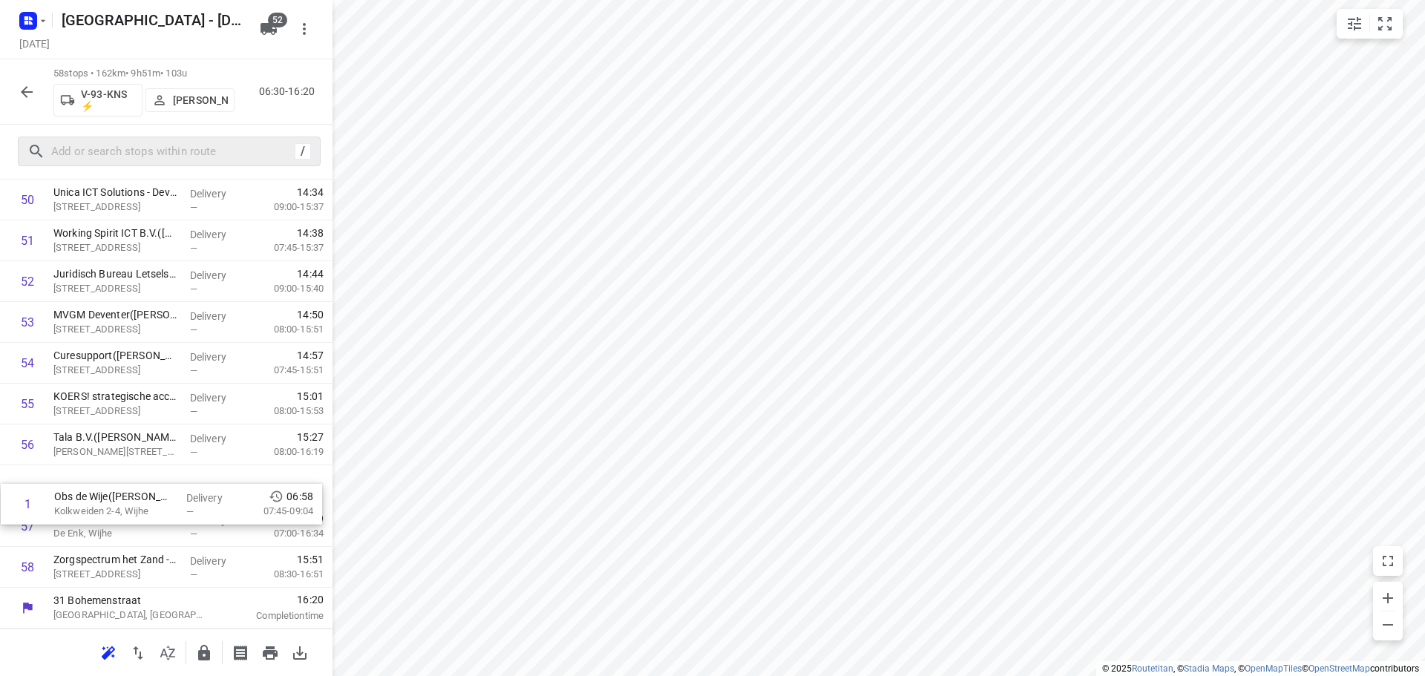
drag, startPoint x: 183, startPoint y: 302, endPoint x: 184, endPoint y: 486, distance: 184.1
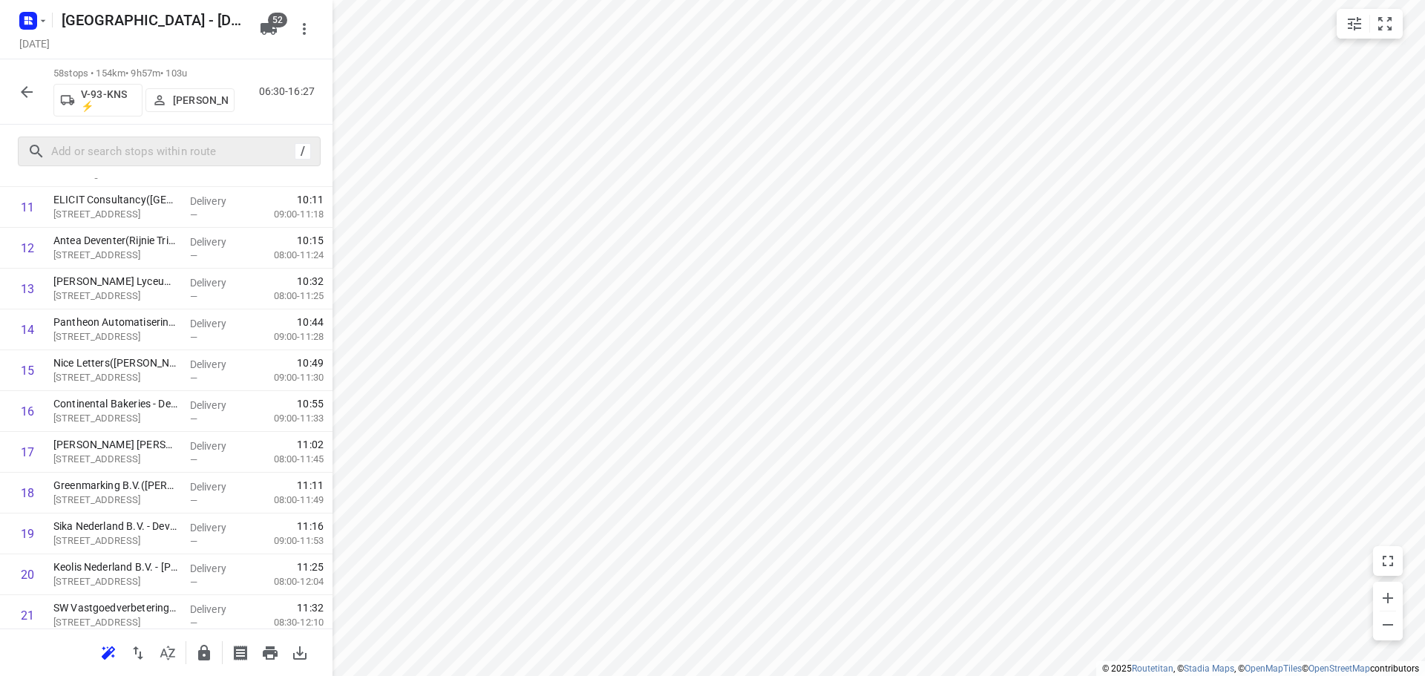
scroll to position [0, 0]
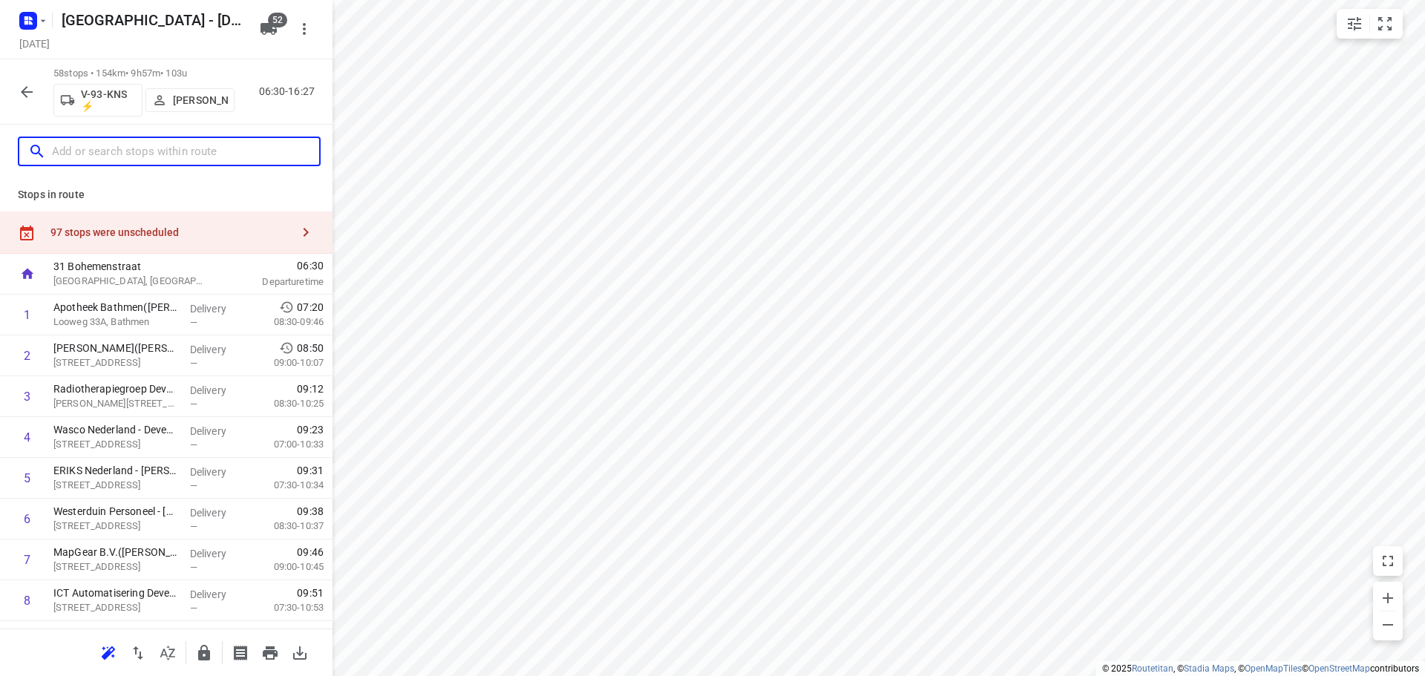
click at [140, 148] on input "text" at bounding box center [185, 151] width 267 height 23
type input "c"
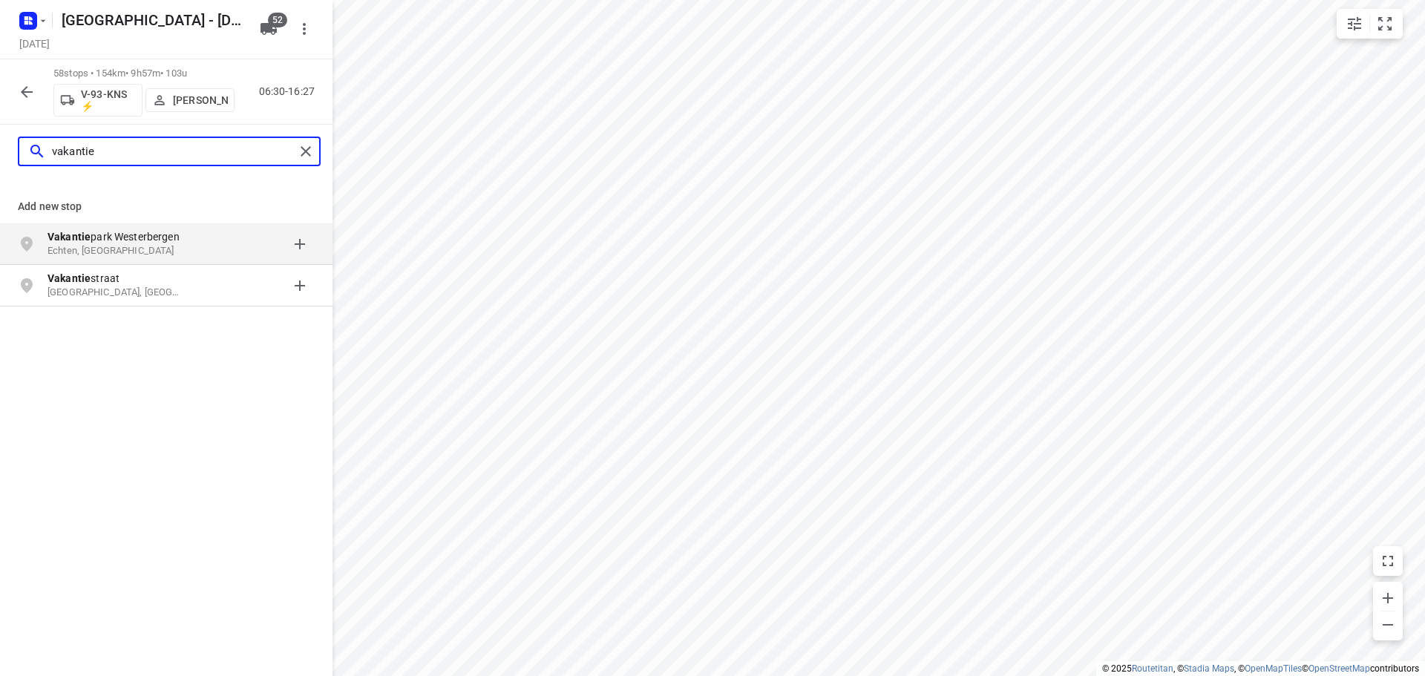
type input "vakantie"
click at [320, 150] on div at bounding box center [308, 151] width 27 height 22
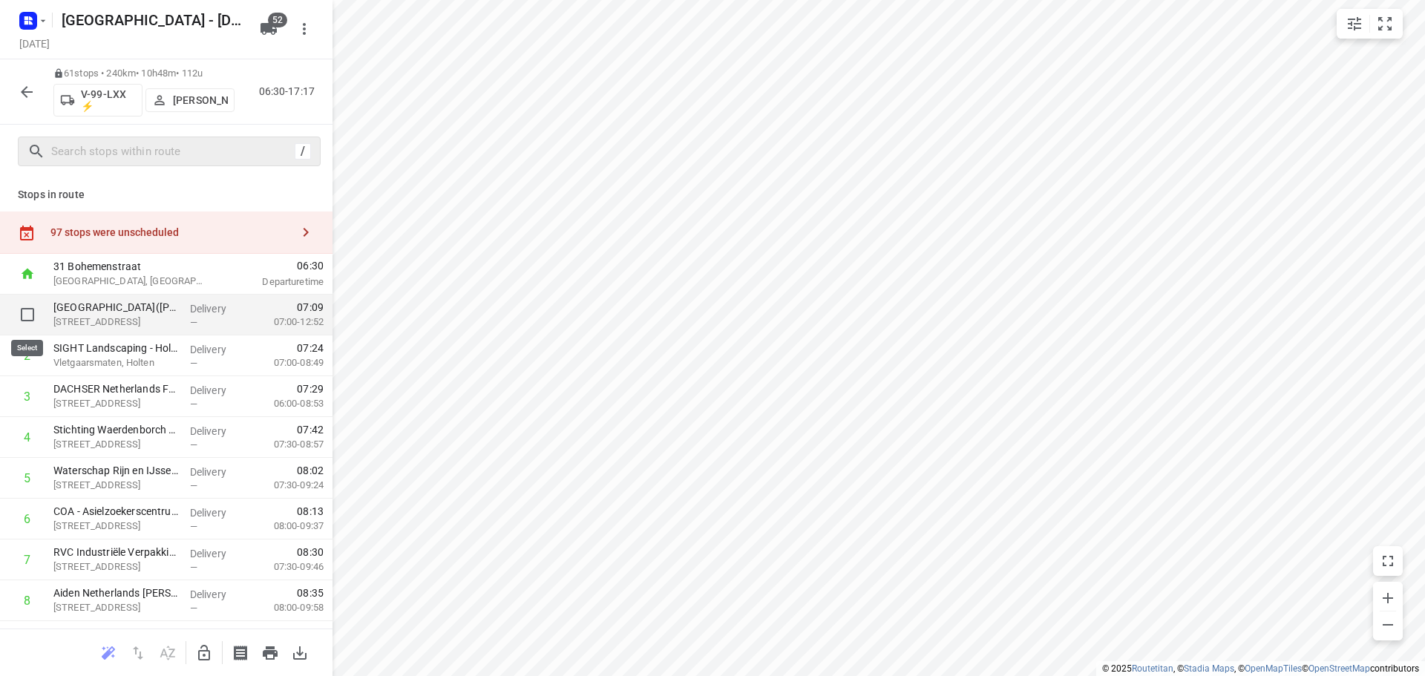
click at [33, 318] on input "checkbox" at bounding box center [28, 315] width 30 height 30
checkbox input "true"
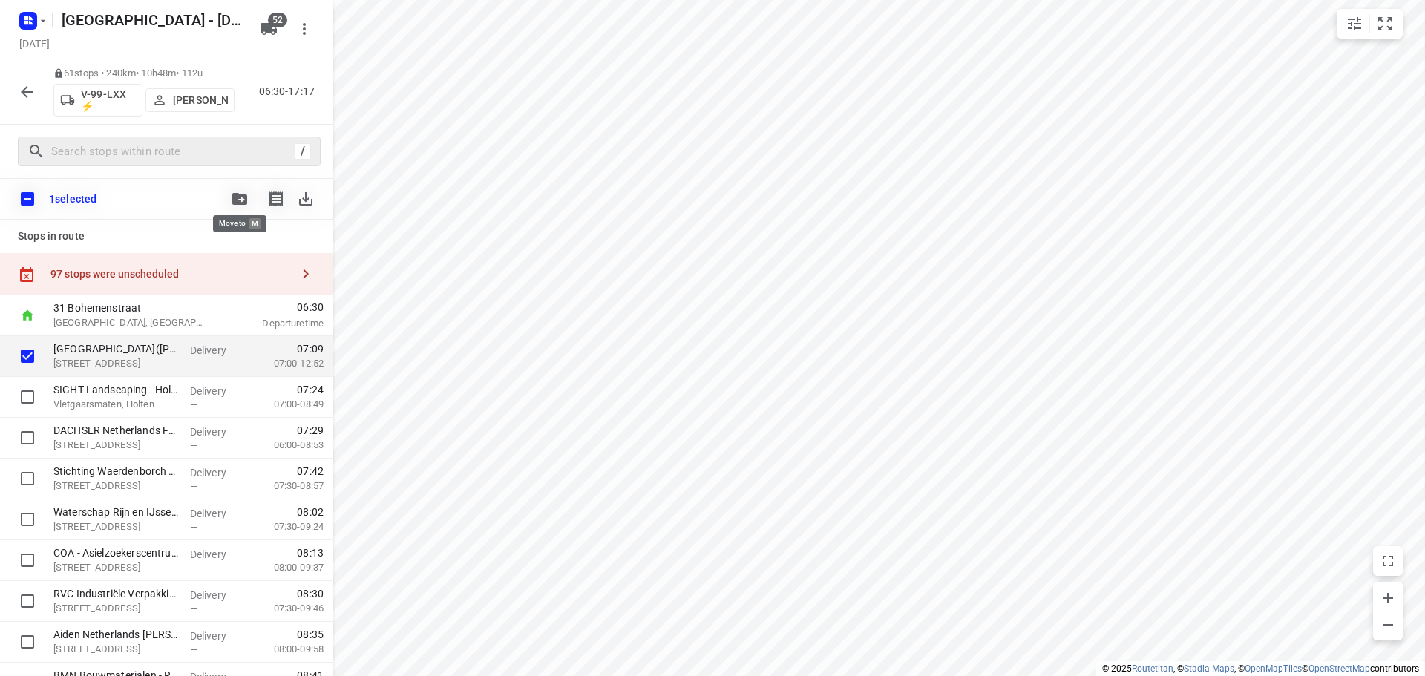
click at [229, 199] on button "button" at bounding box center [240, 199] width 30 height 30
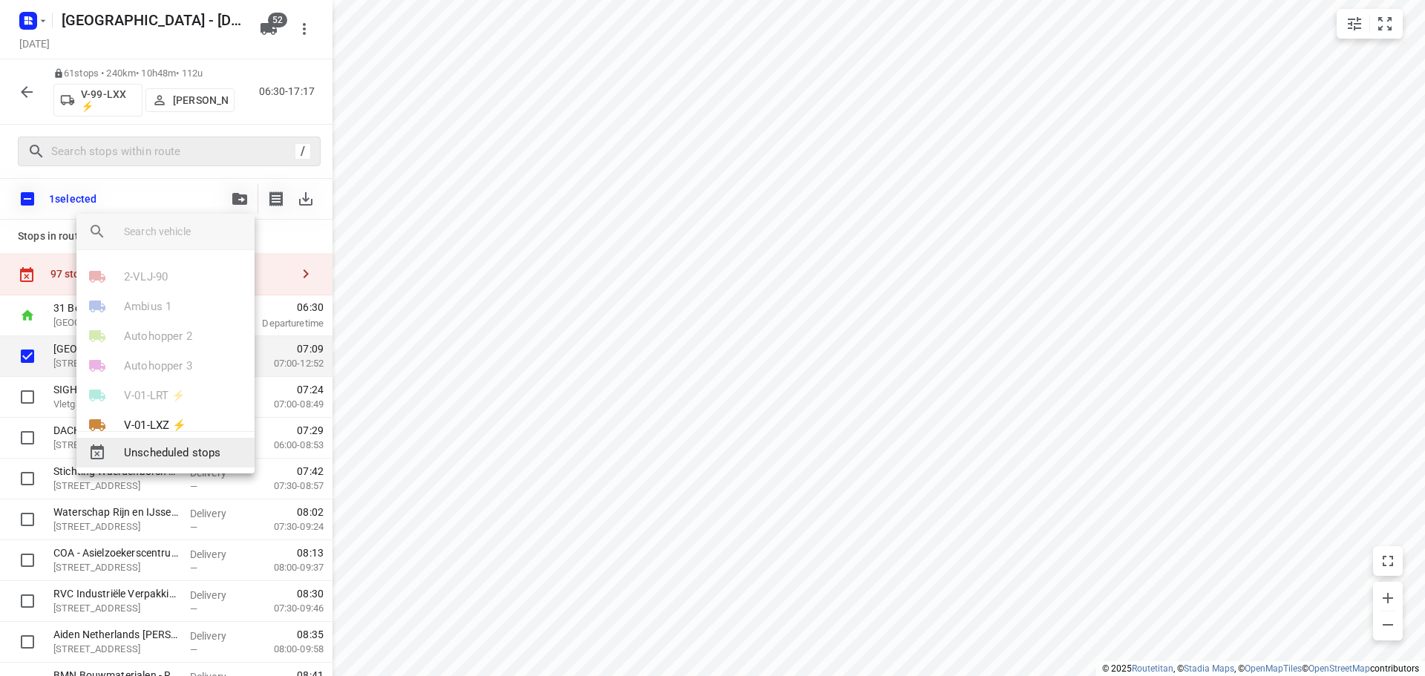
click at [104, 452] on icon at bounding box center [97, 452] width 13 height 15
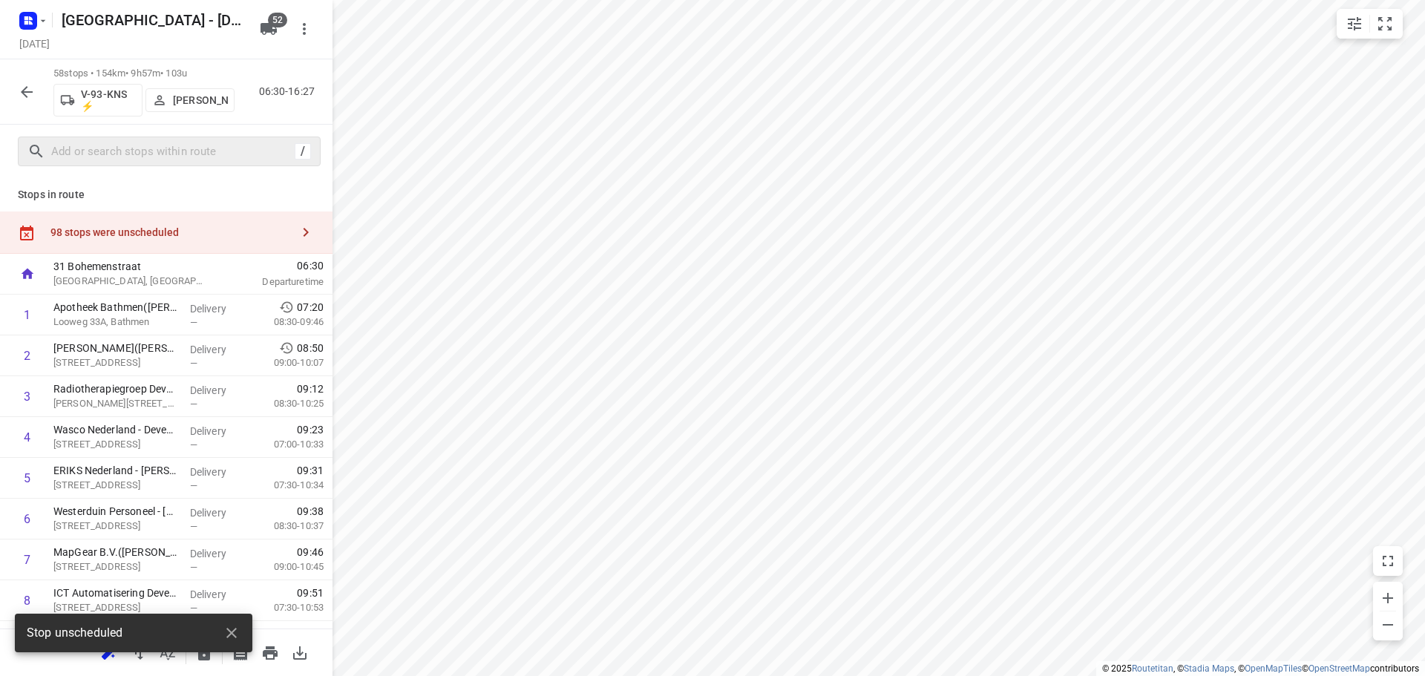
click at [215, 231] on div "98 stops were unscheduled" at bounding box center [170, 232] width 241 height 12
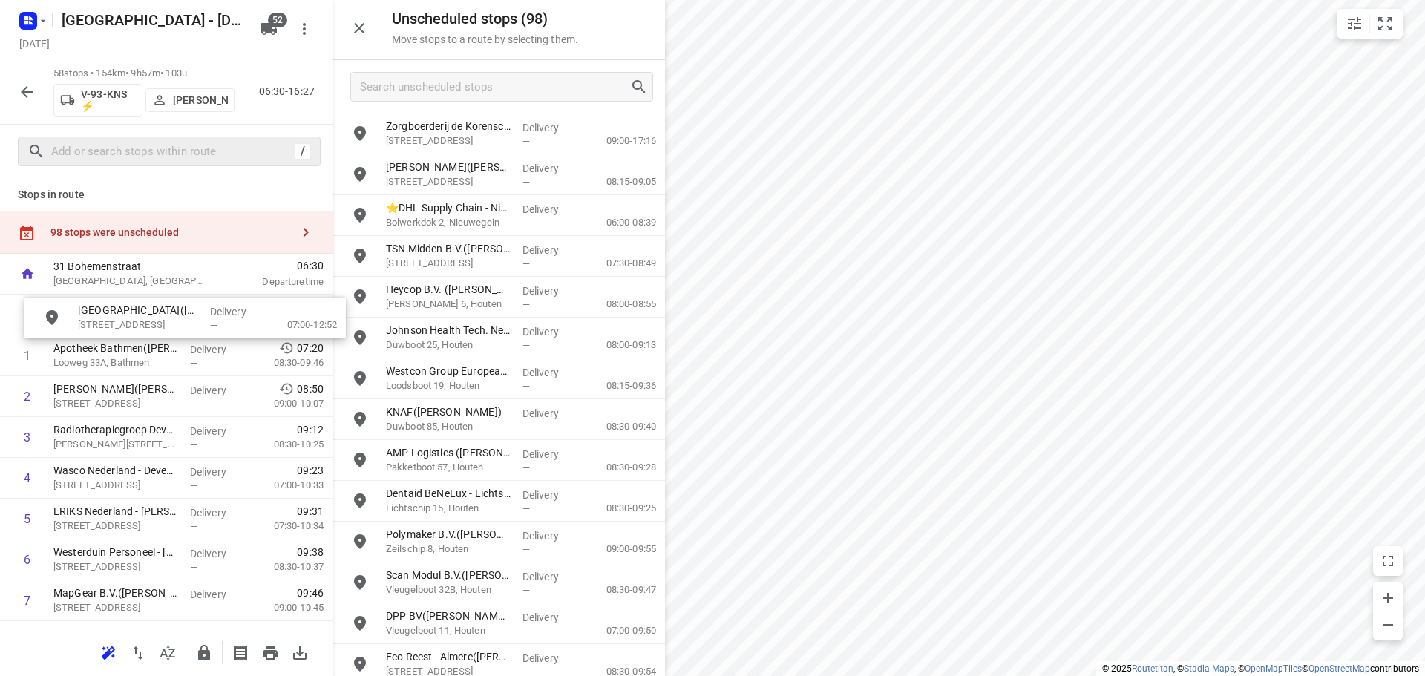
drag, startPoint x: 430, startPoint y: 140, endPoint x: 116, endPoint y: 326, distance: 365.2
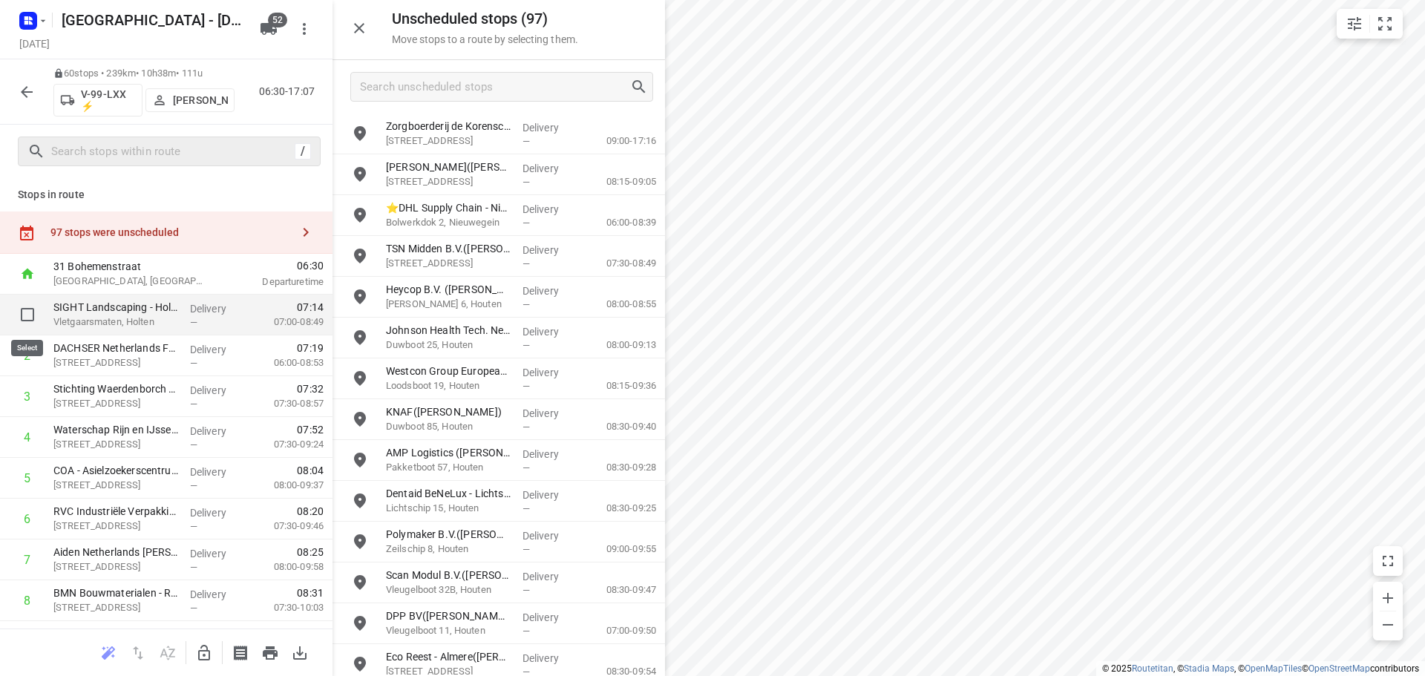
click at [24, 316] on input "checkbox" at bounding box center [28, 315] width 30 height 30
checkbox input "true"
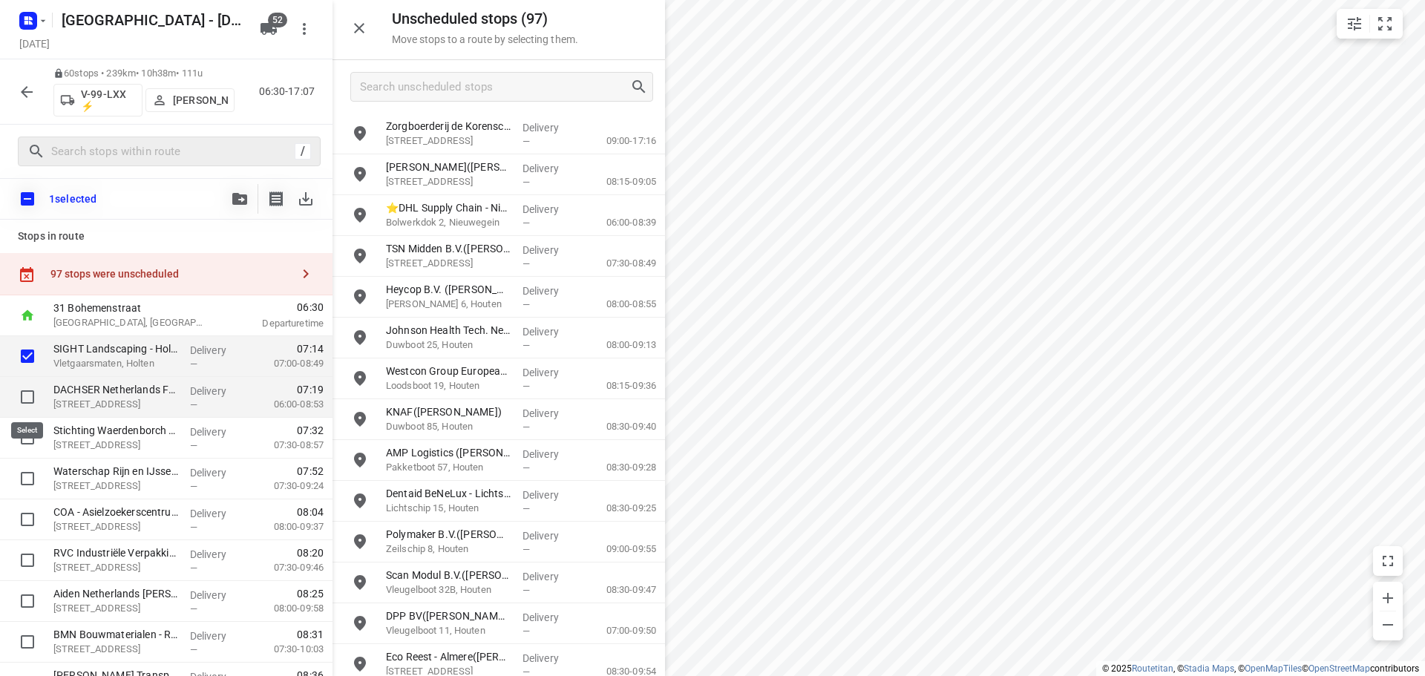
click at [28, 399] on input "checkbox" at bounding box center [28, 397] width 30 height 30
checkbox input "true"
click at [29, 439] on input "checkbox" at bounding box center [28, 438] width 30 height 30
checkbox input "true"
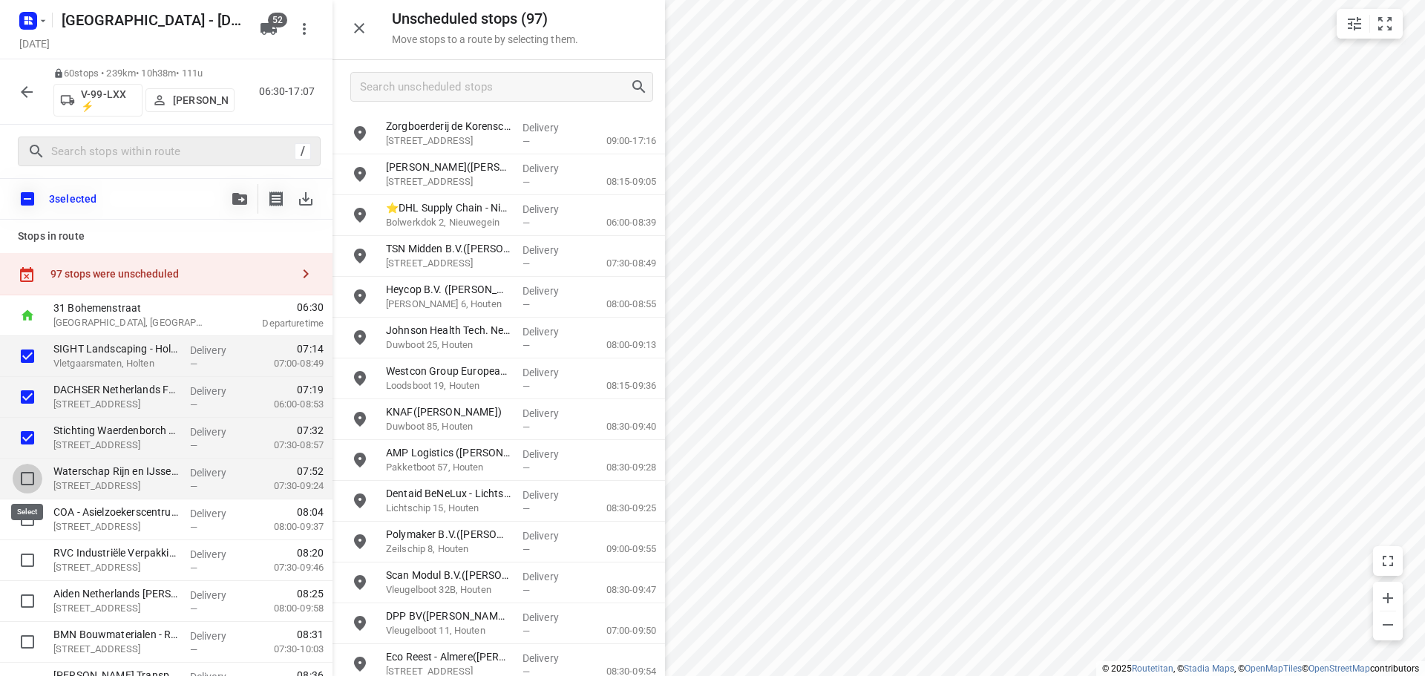
click at [28, 477] on input "checkbox" at bounding box center [28, 479] width 30 height 30
checkbox input "true"
click at [24, 517] on input "checkbox" at bounding box center [28, 520] width 30 height 30
checkbox input "true"
click at [235, 197] on icon "button" at bounding box center [239, 199] width 15 height 12
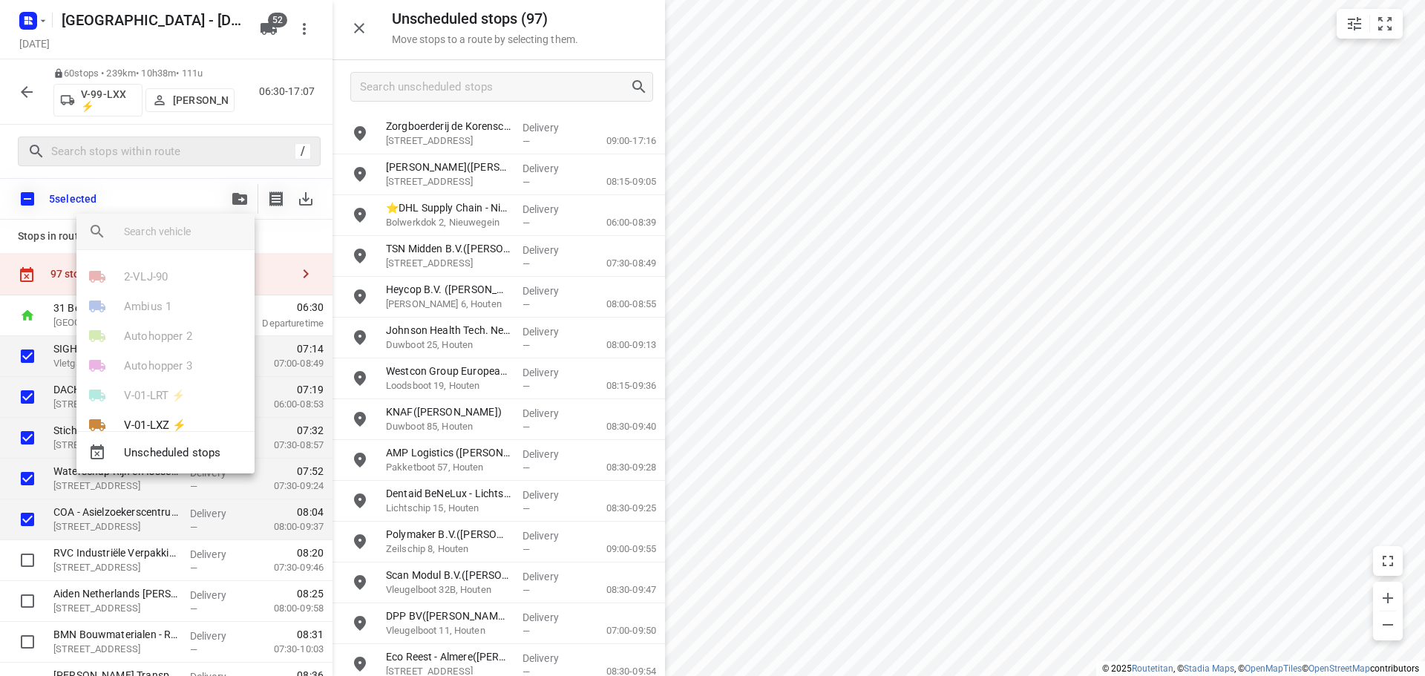
click at [156, 235] on input "search vehicle" at bounding box center [183, 231] width 119 height 22
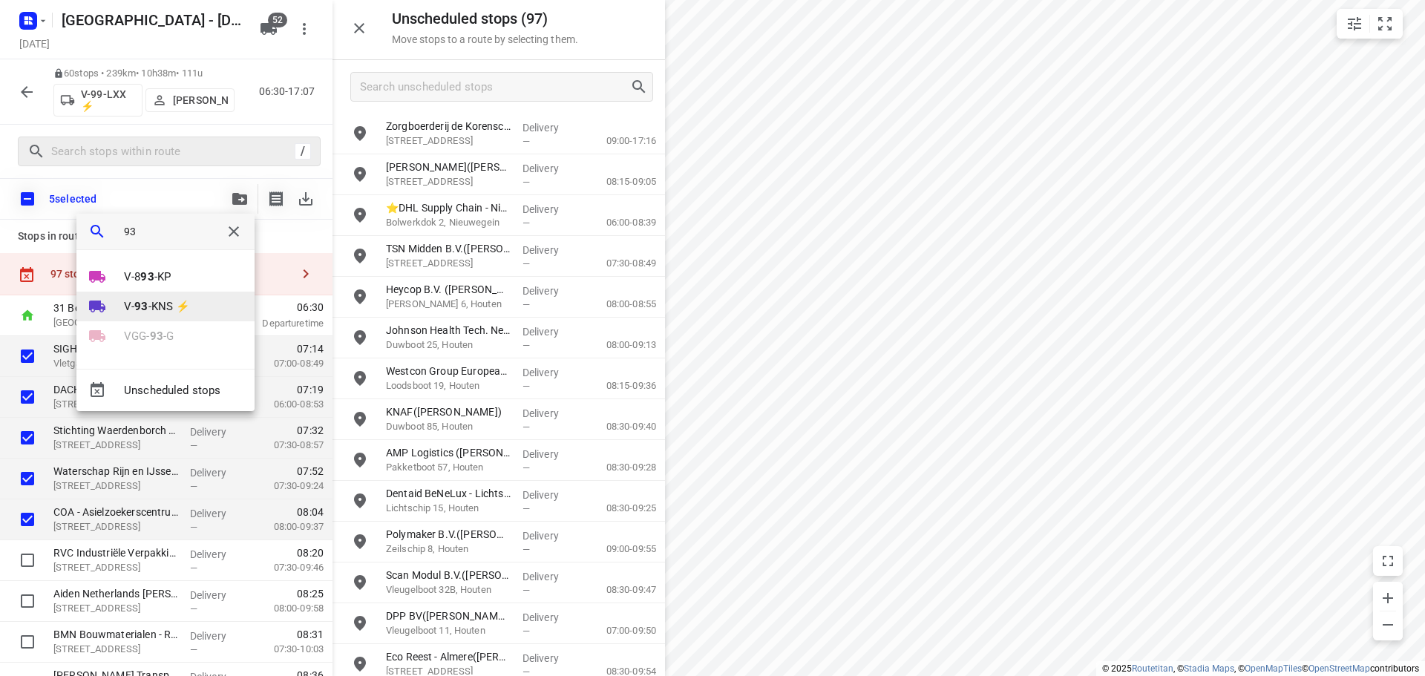
type input "93"
click at [166, 304] on p "V- 93 -KNS ⚡" at bounding box center [157, 306] width 66 height 17
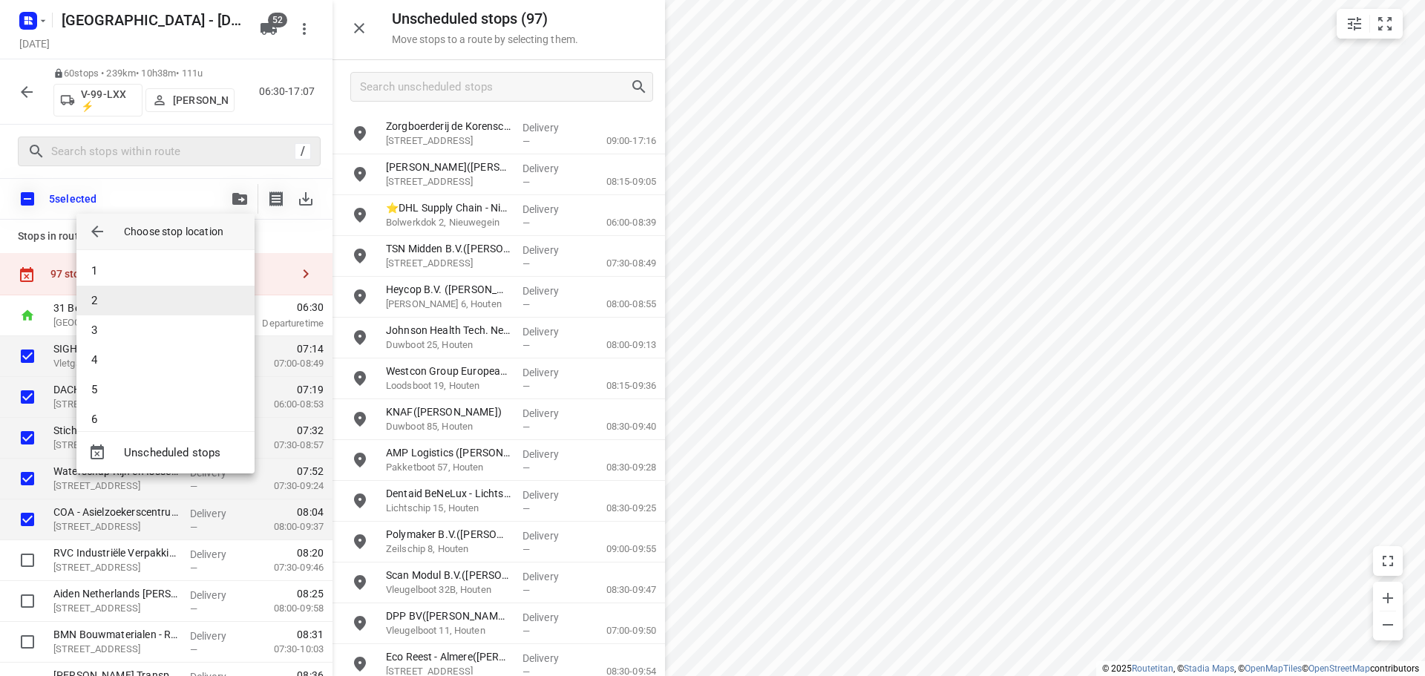
click at [116, 304] on li "2" at bounding box center [165, 301] width 178 height 30
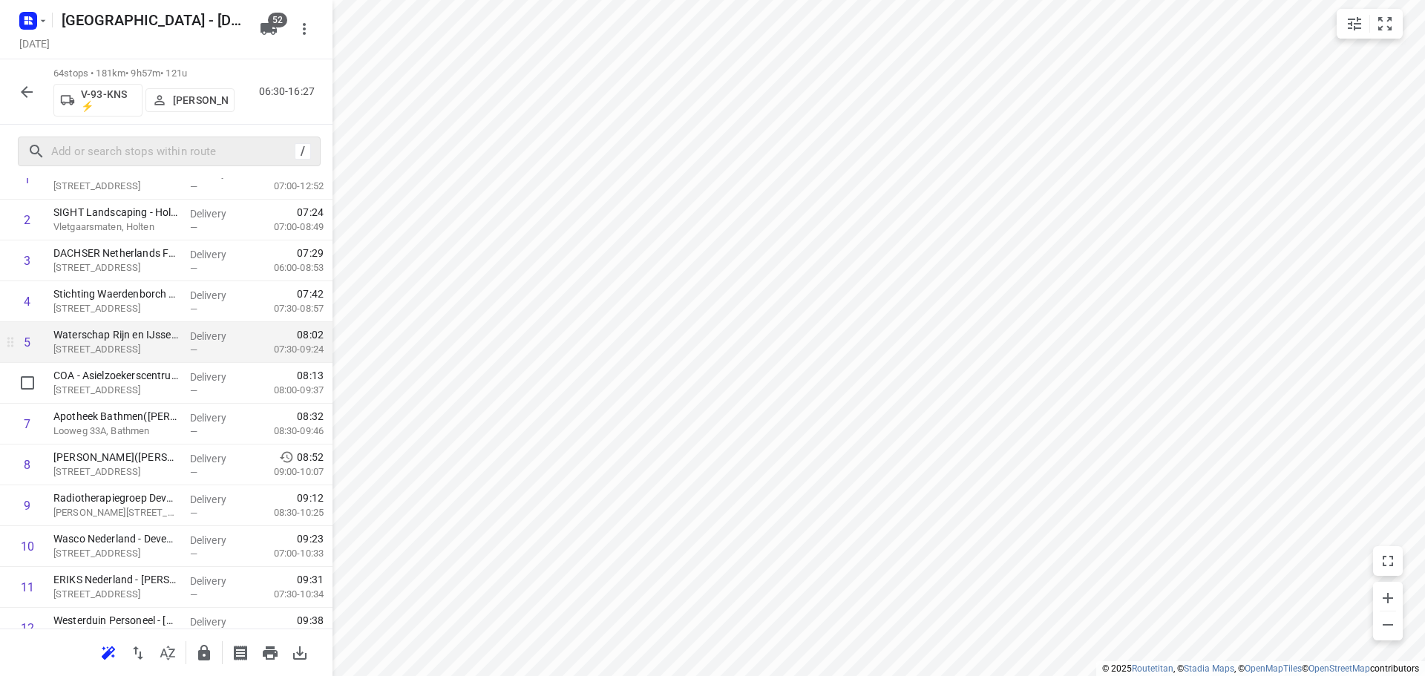
scroll to position [148, 0]
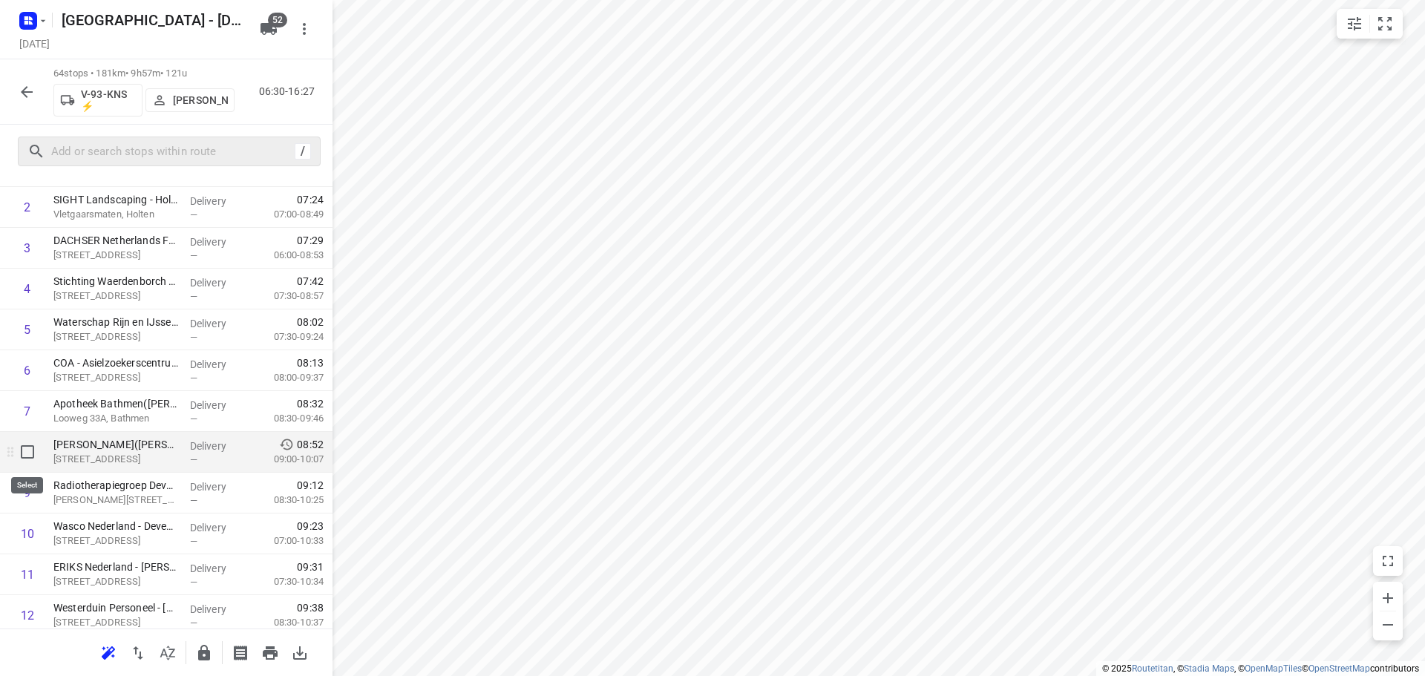
click at [18, 446] on input "checkbox" at bounding box center [28, 452] width 30 height 30
checkbox input "true"
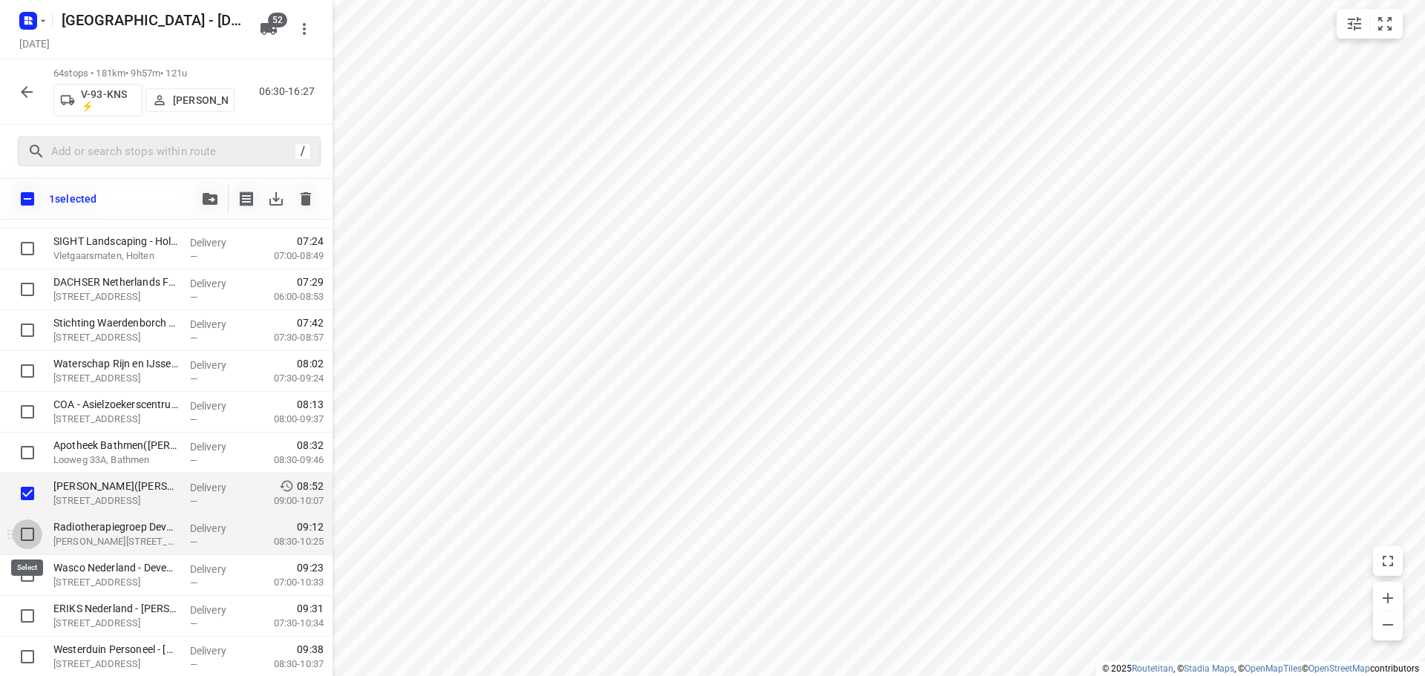
click at [33, 535] on input "checkbox" at bounding box center [28, 535] width 30 height 30
checkbox input "true"
click at [195, 200] on div "2 selected" at bounding box center [166, 199] width 333 height 42
click at [201, 199] on span "button" at bounding box center [210, 199] width 18 height 12
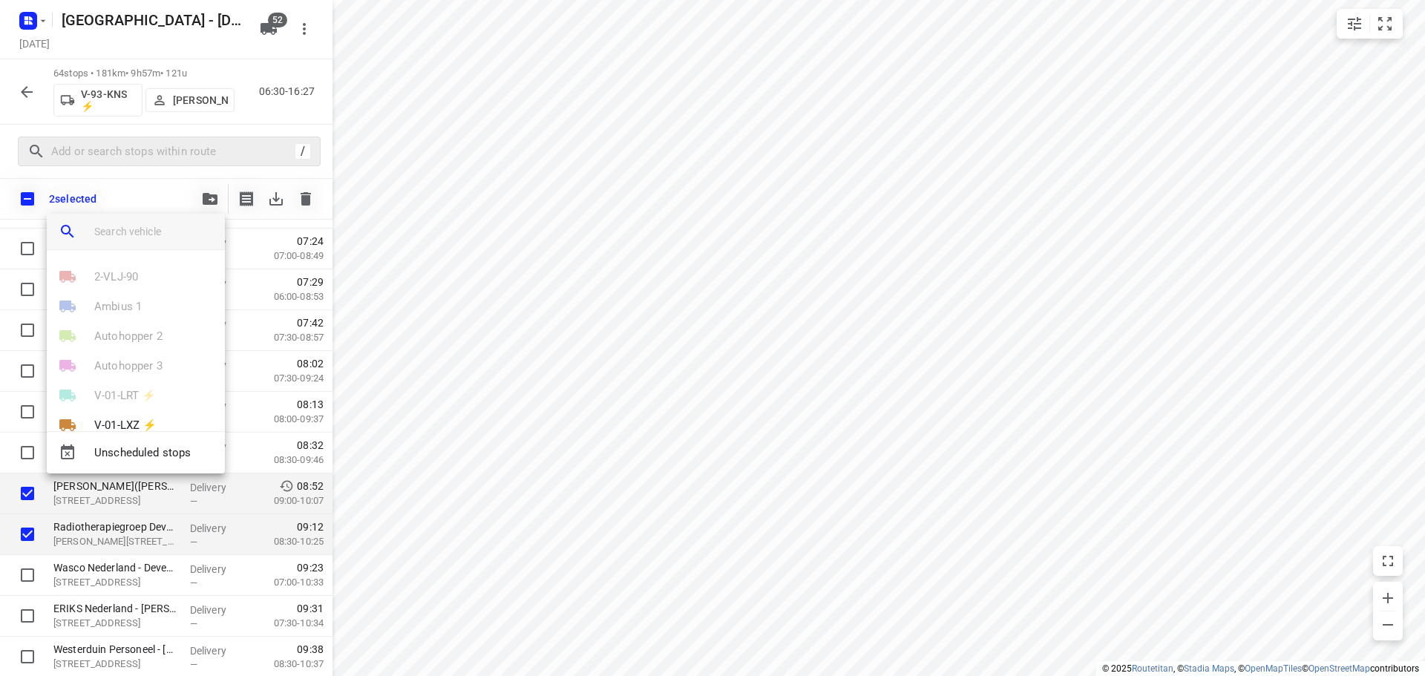
click at [172, 223] on input "search vehicle" at bounding box center [153, 231] width 119 height 22
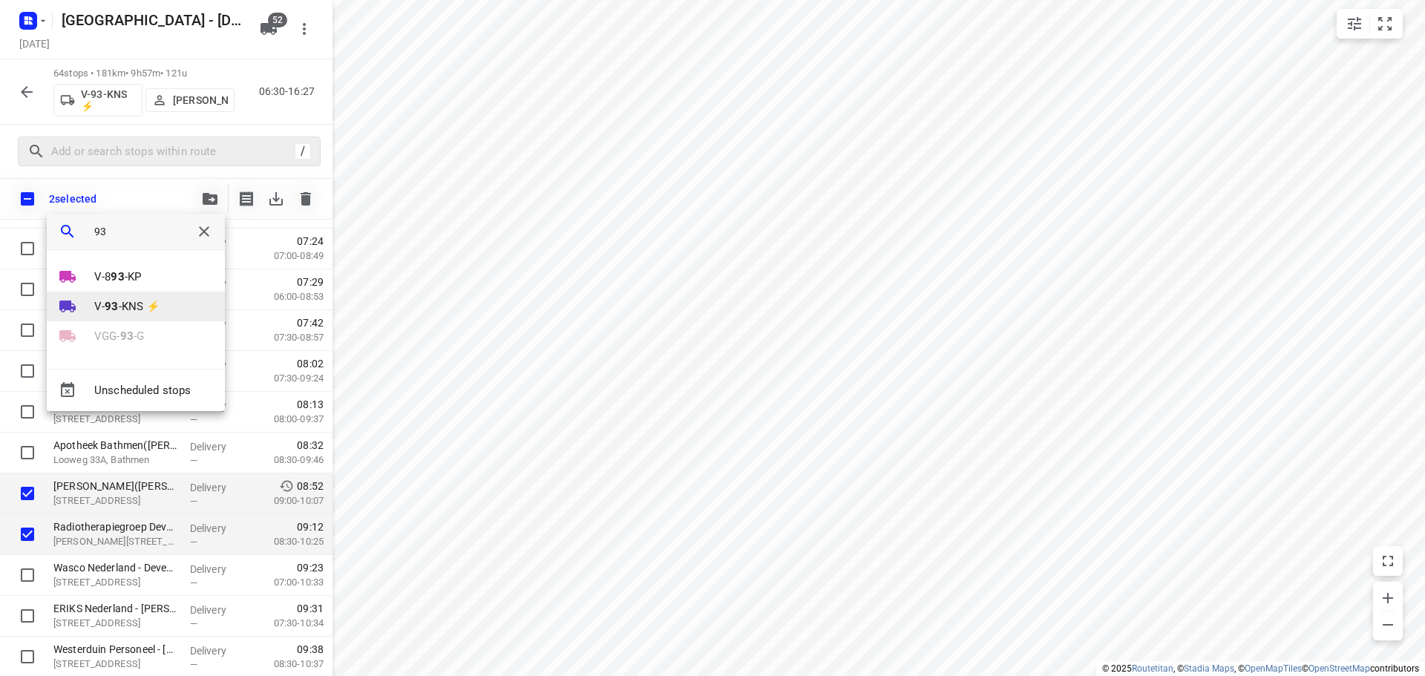
type input "93"
click at [126, 304] on p "V- 93 -KNS ⚡" at bounding box center [127, 306] width 66 height 17
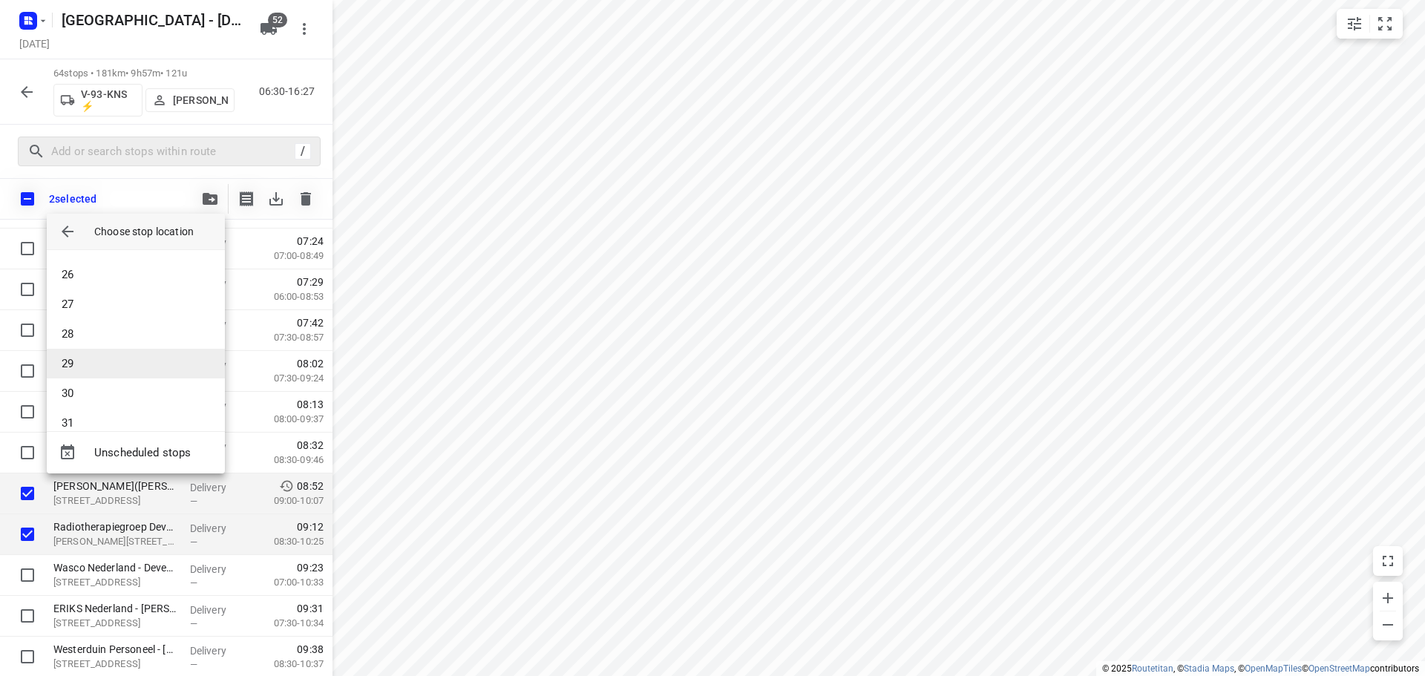
scroll to position [742, 0]
click at [77, 399] on li "30" at bounding box center [136, 390] width 178 height 30
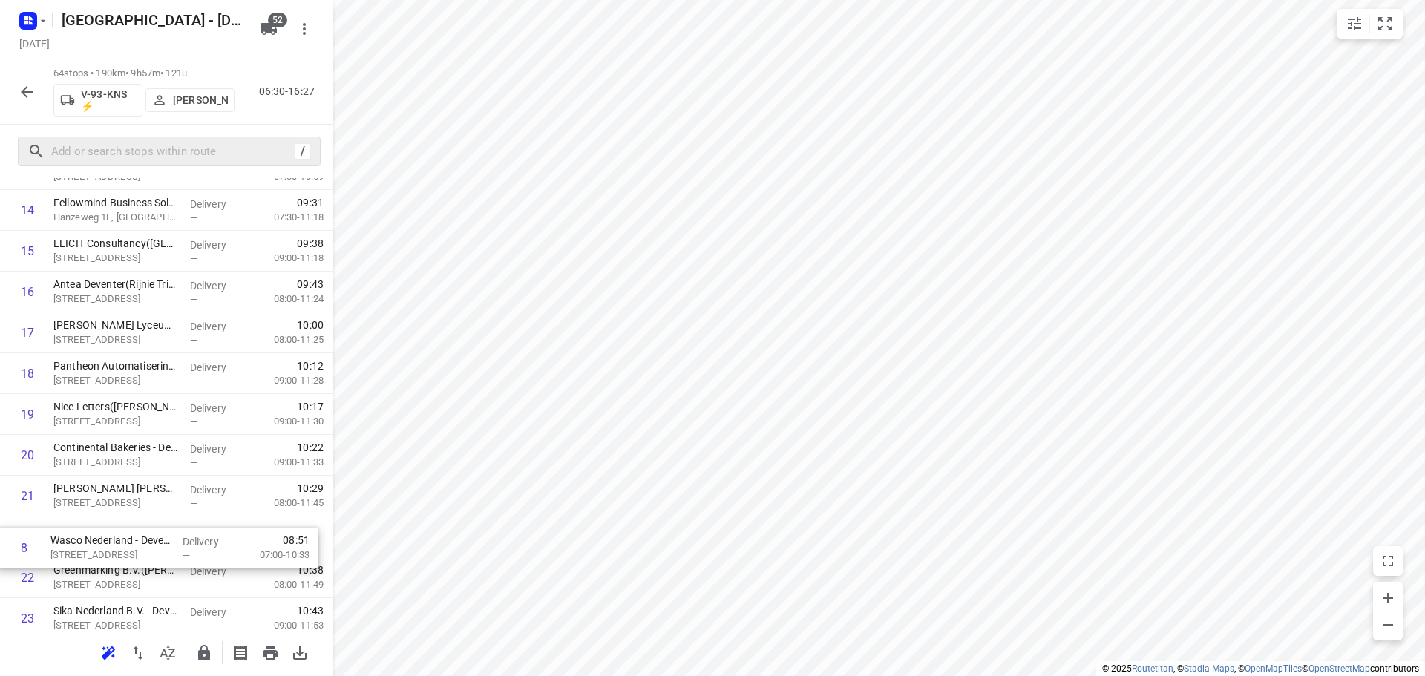
drag, startPoint x: 178, startPoint y: 450, endPoint x: 175, endPoint y: 526, distance: 75.8
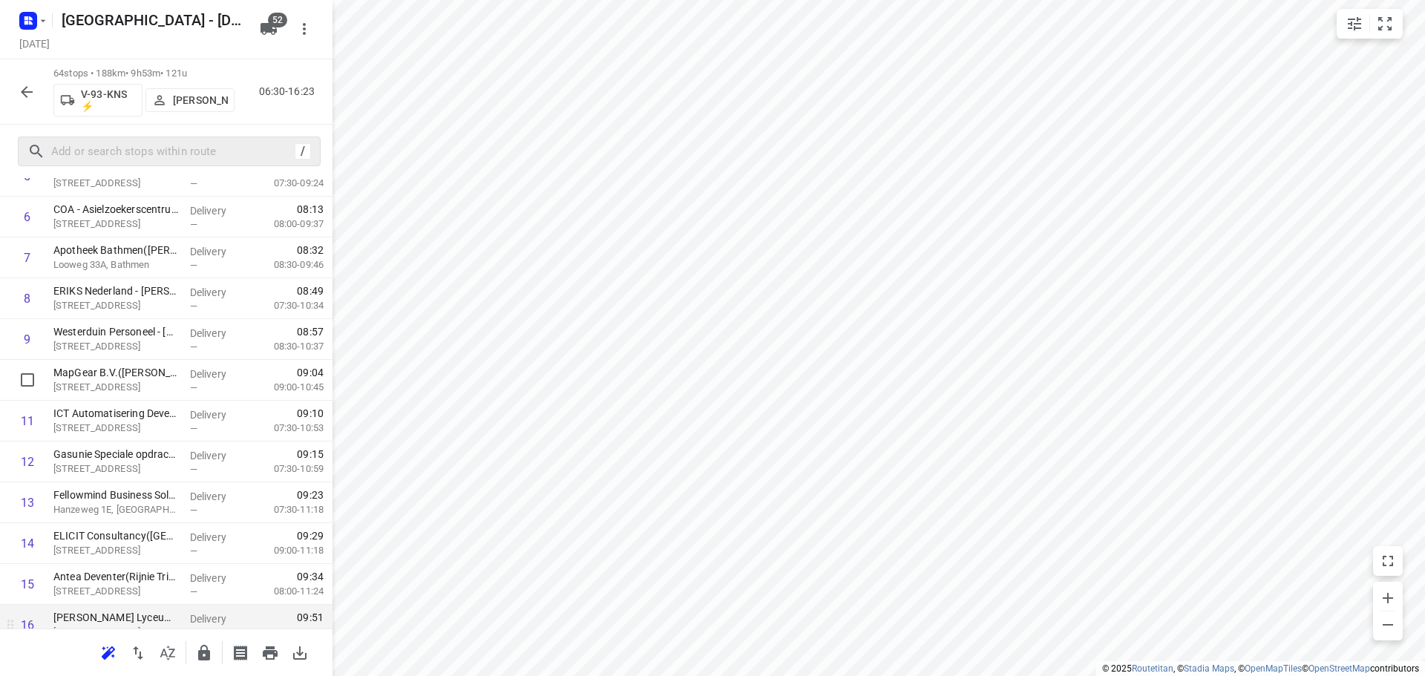
scroll to position [525, 0]
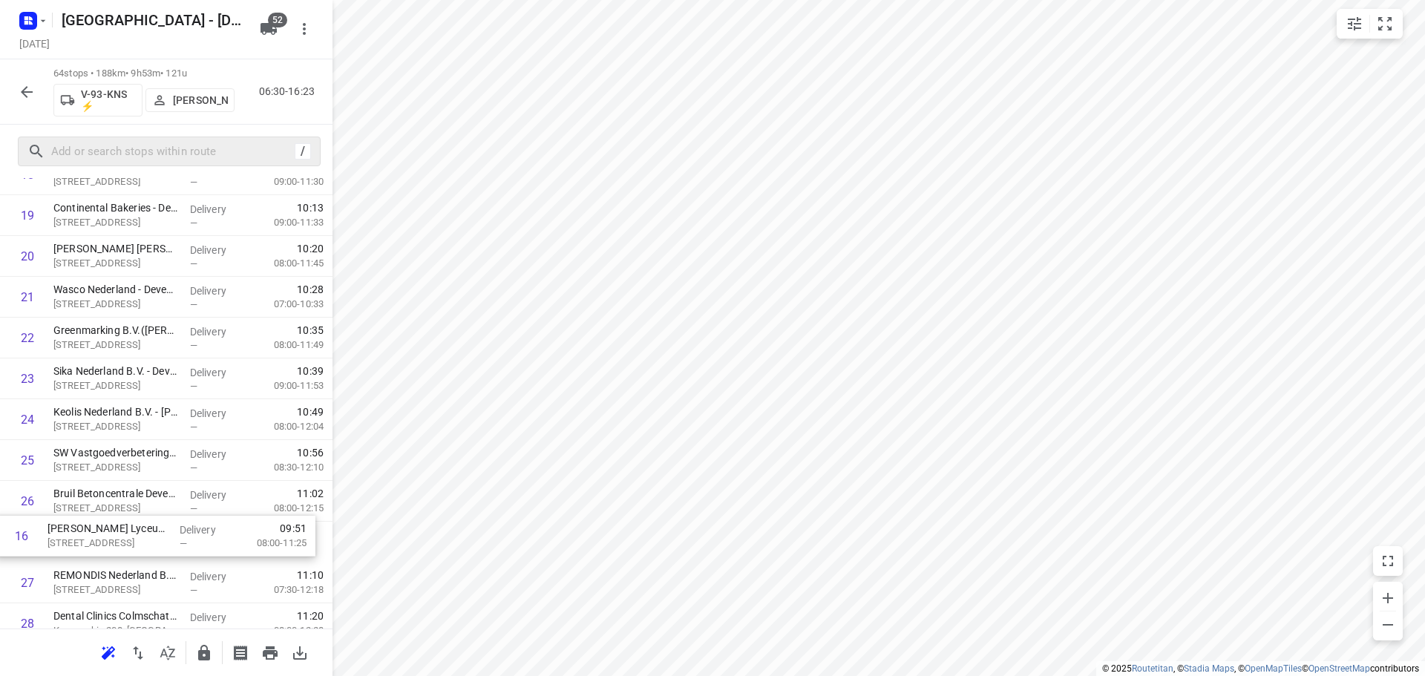
drag, startPoint x: 111, startPoint y: 392, endPoint x: 105, endPoint y: 531, distance: 139.0
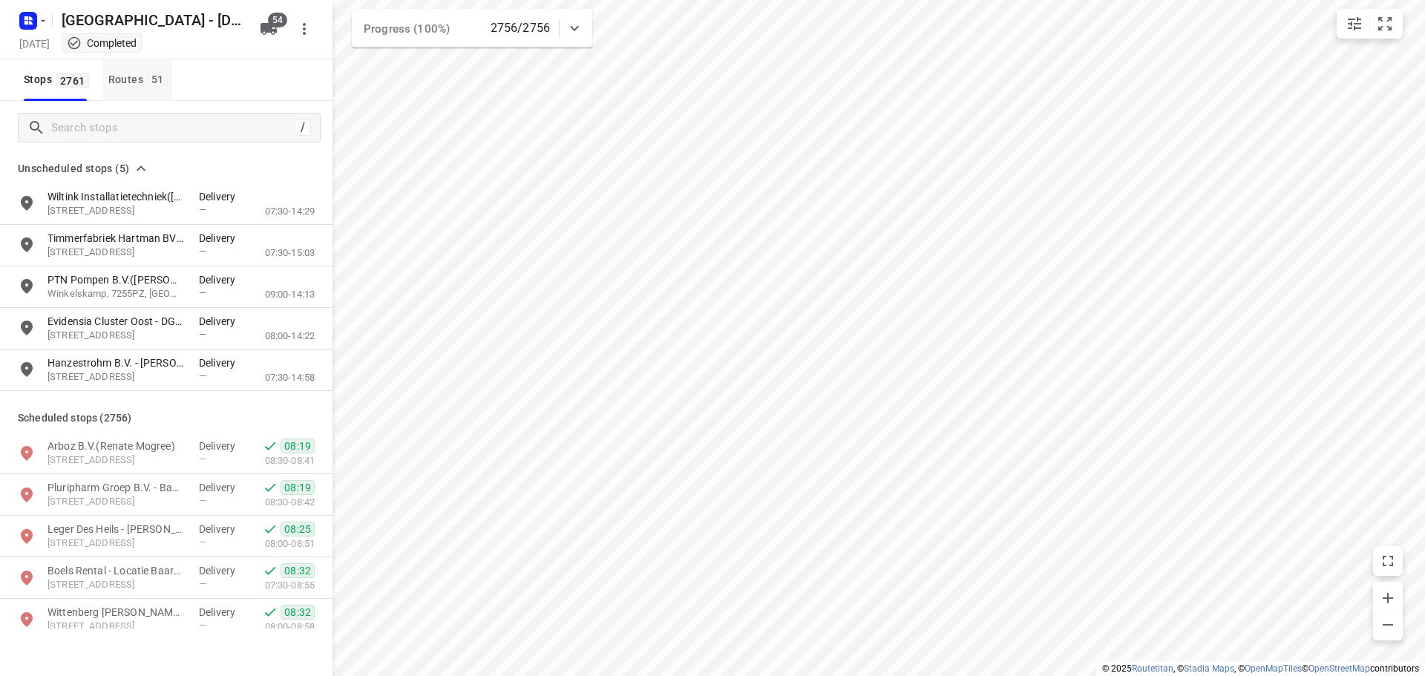
click at [125, 93] on button "Routes 51" at bounding box center [137, 80] width 70 height 42
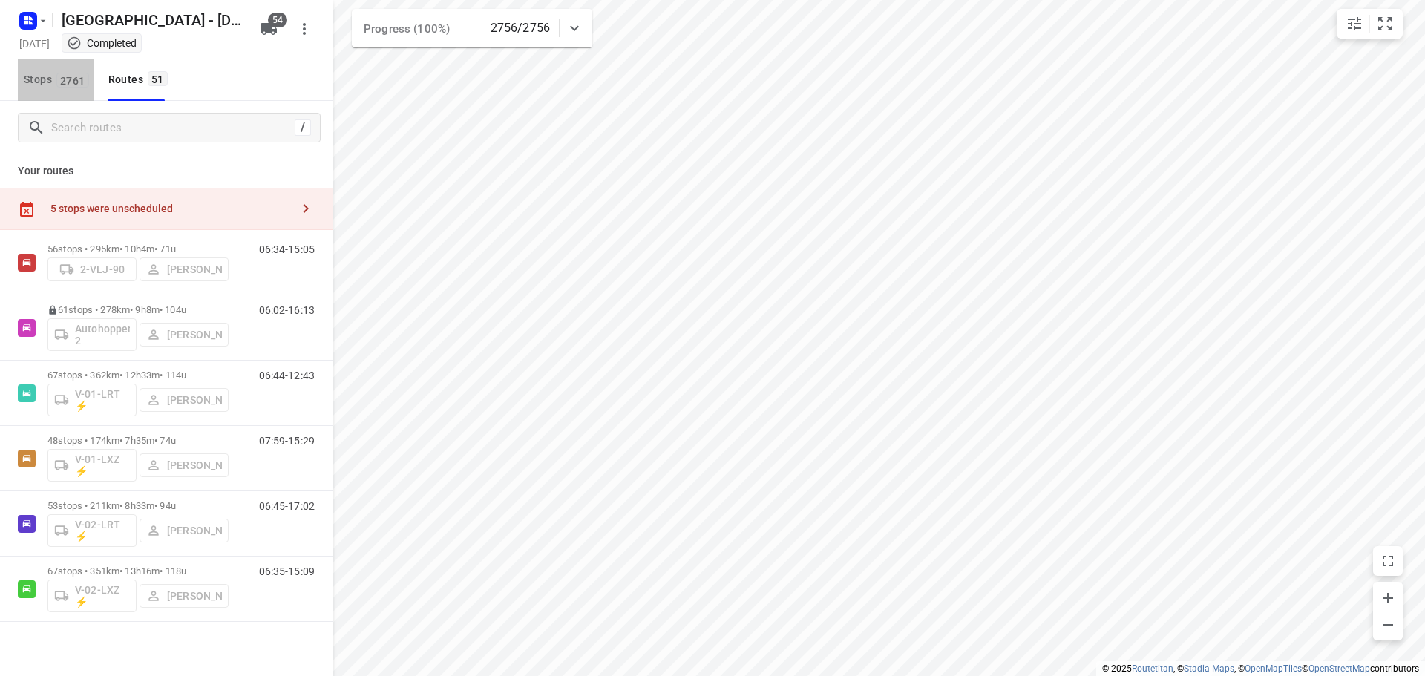
click at [84, 95] on button "Stops 2761" at bounding box center [56, 80] width 76 height 42
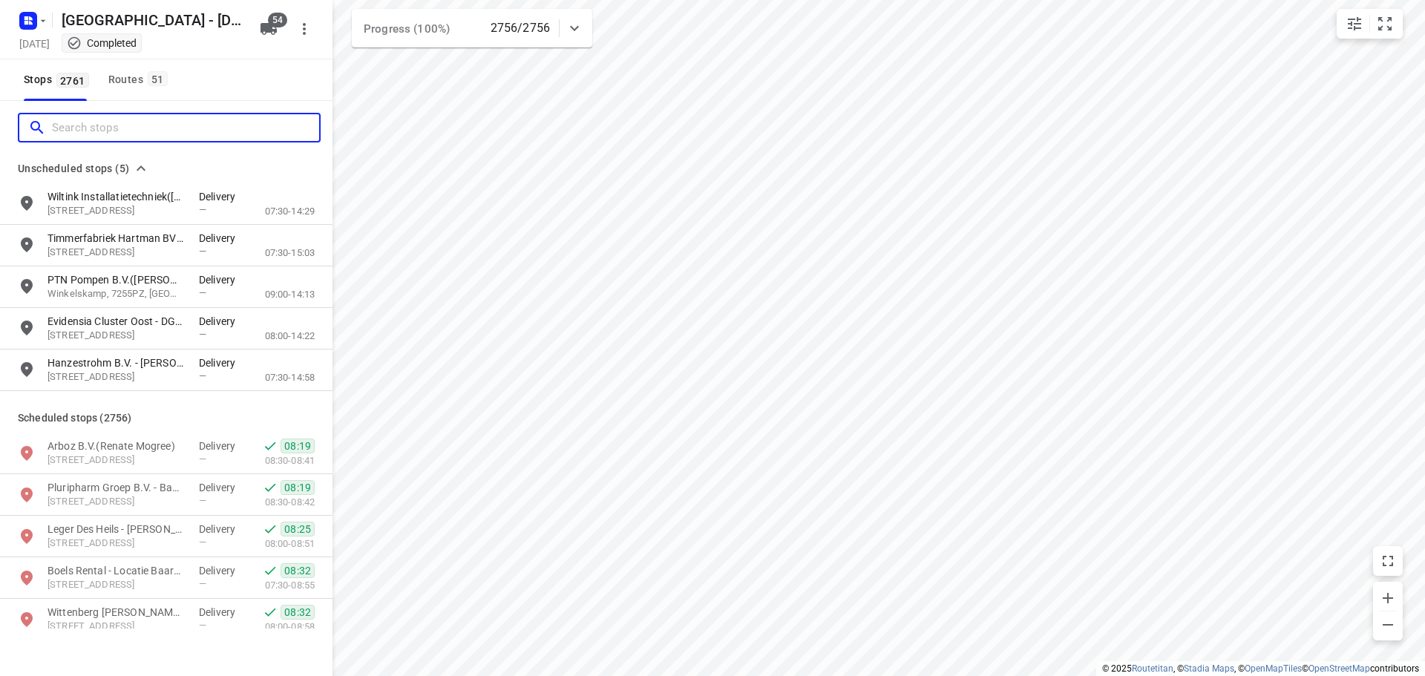
click at [83, 117] on input "Search stops" at bounding box center [185, 128] width 267 height 23
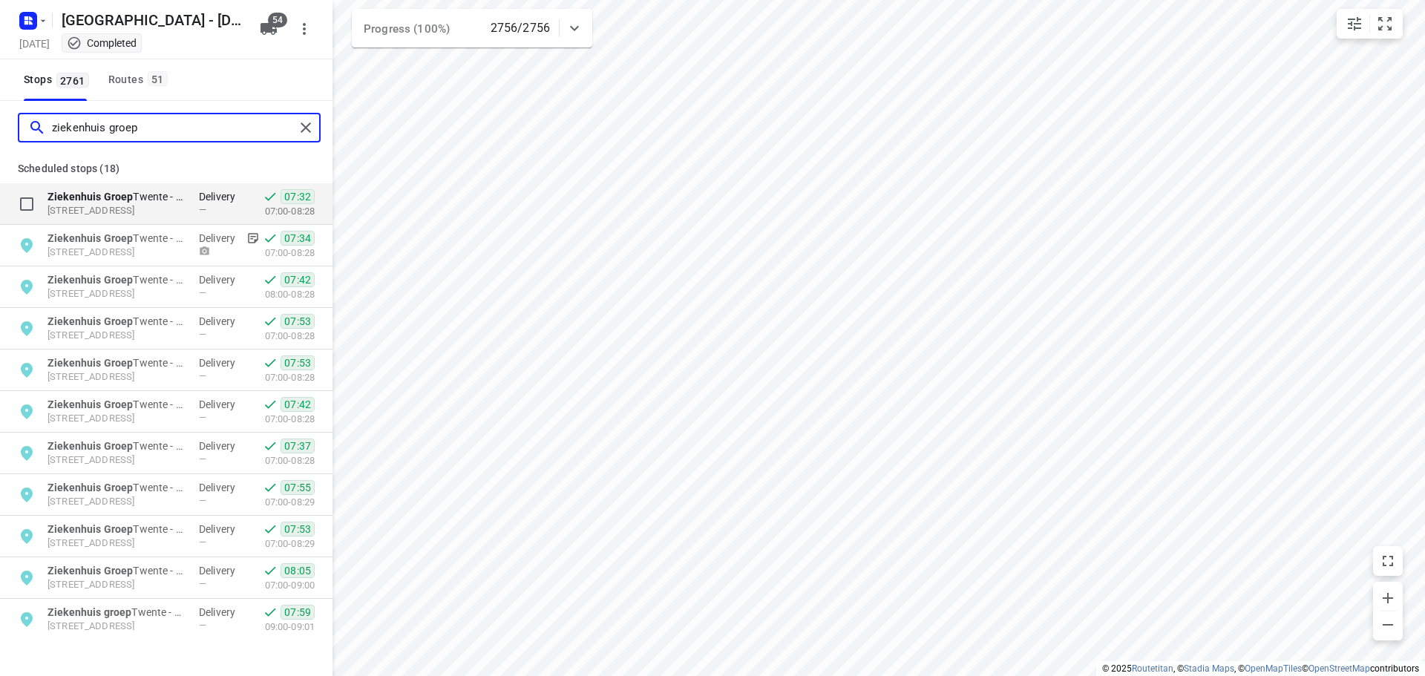
type input "ziekenhuis groep"
click at [125, 192] on b "Ziekenhuis Groep" at bounding box center [90, 197] width 85 height 12
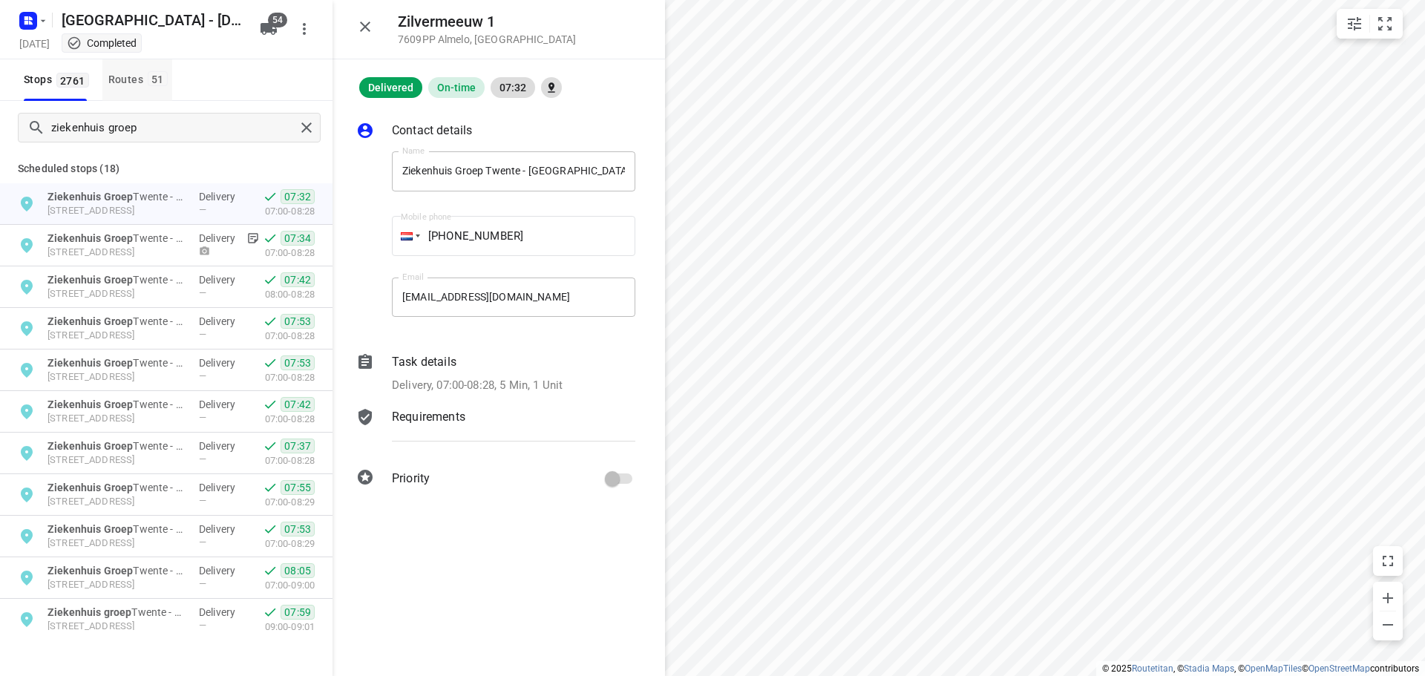
click at [146, 89] on button "Routes 51" at bounding box center [137, 80] width 70 height 42
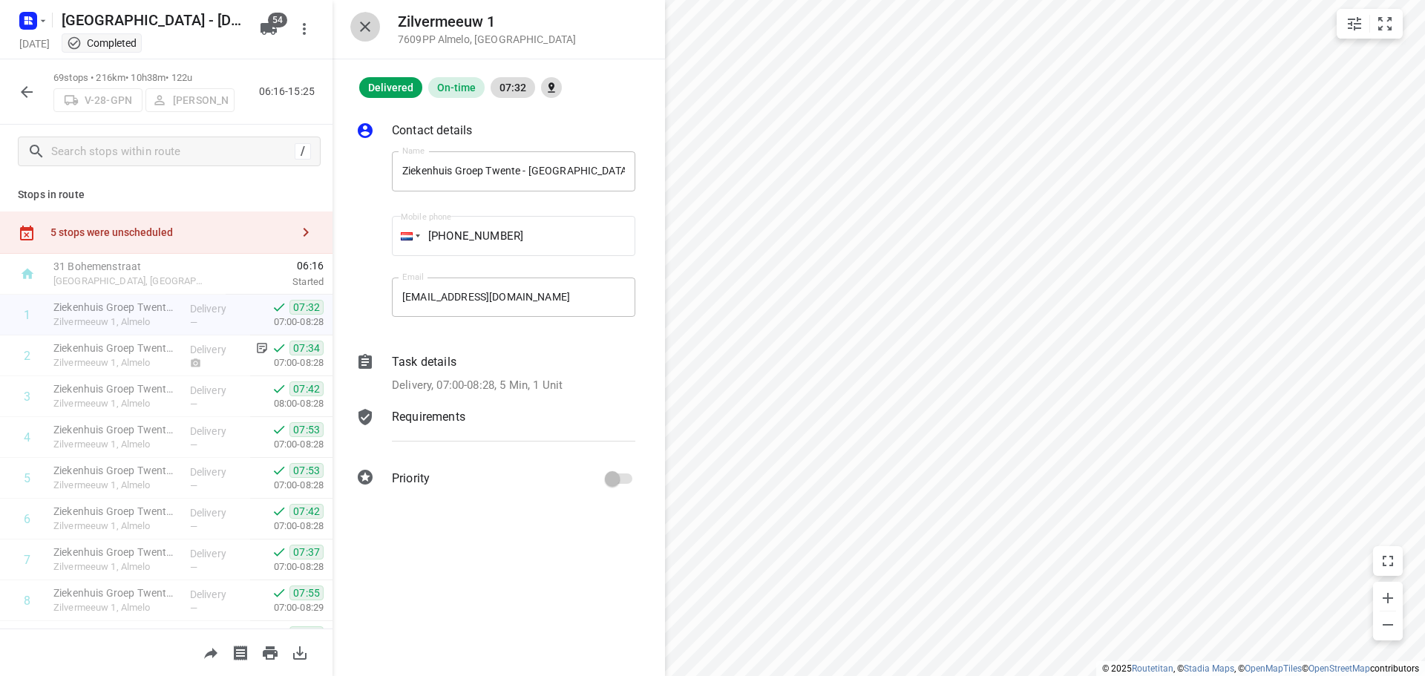
click at [361, 31] on icon "button" at bounding box center [365, 27] width 10 height 10
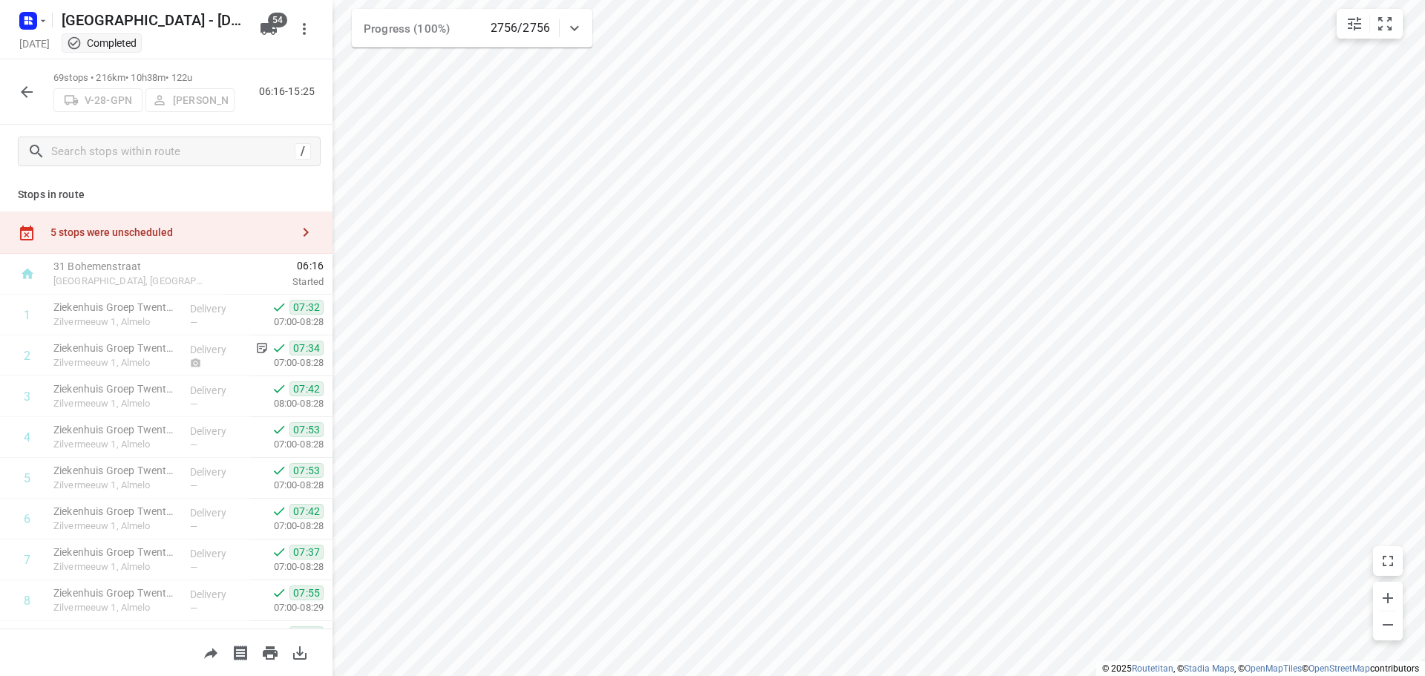
click at [48, 82] on div "69 stops • 216km • 10h38m • 122u V-28-GPN [PERSON_NAME] 06:16-15:25" at bounding box center [166, 91] width 333 height 65
click at [39, 84] on button "button" at bounding box center [27, 92] width 30 height 30
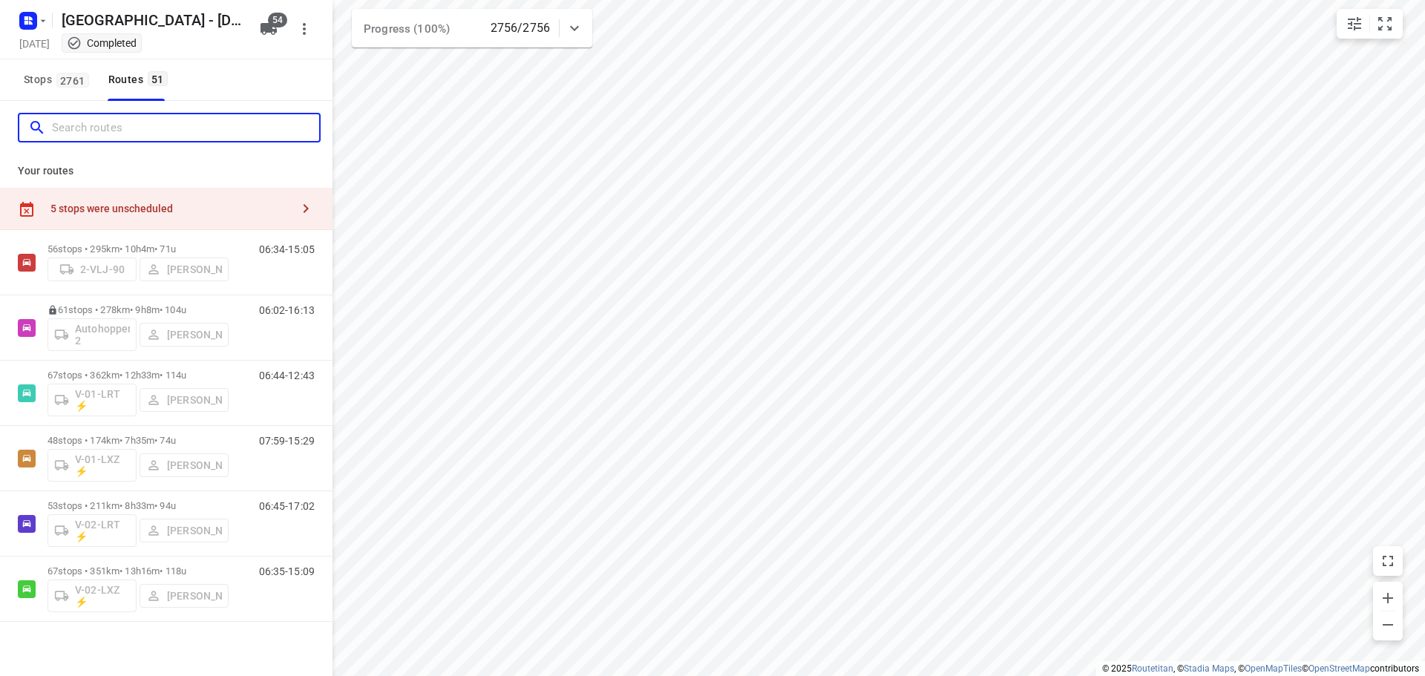
click at [94, 129] on input "Search routes" at bounding box center [185, 128] width 267 height 23
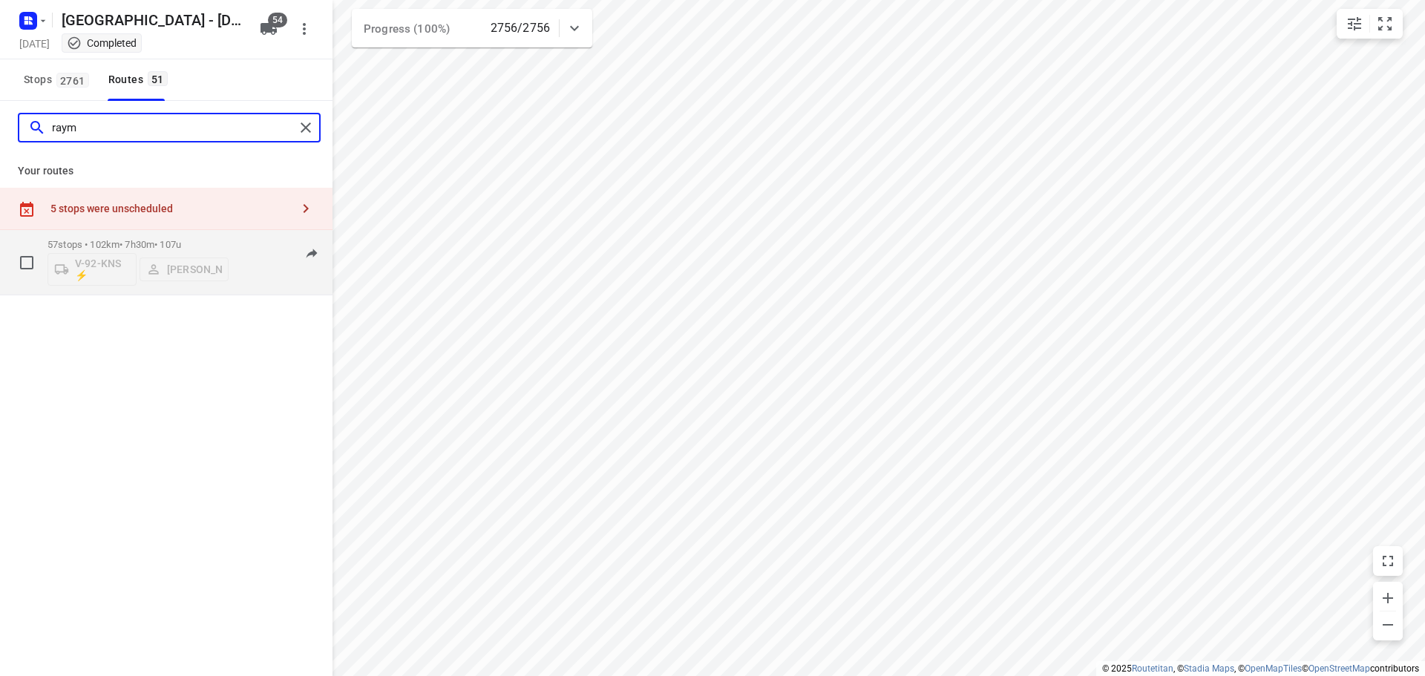
type input "raym"
click at [103, 249] on p "57 stops • 102km • 7h30m • 107u" at bounding box center [138, 244] width 181 height 11
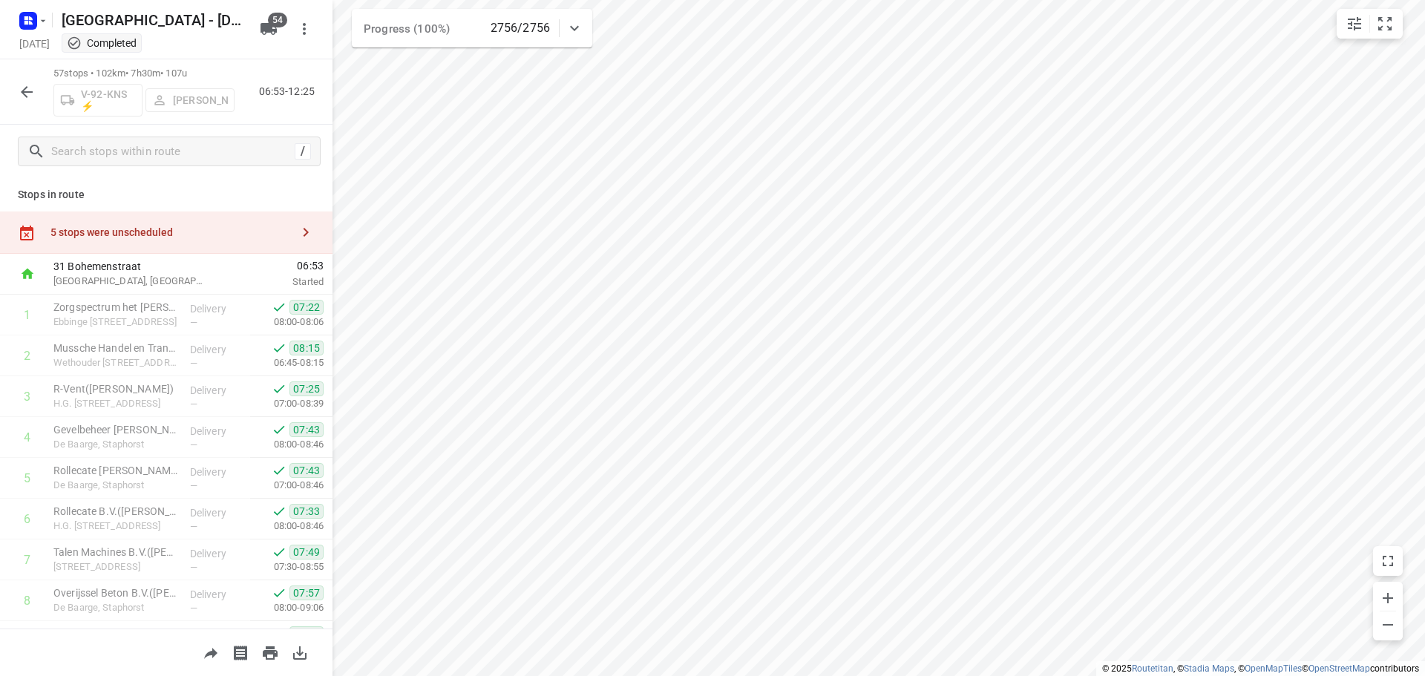
click at [138, 291] on div "[STREET_ADDRESS]" at bounding box center [131, 274] width 166 height 41
click at [134, 311] on p "Zorgspectrum het [PERSON_NAME]([PERSON_NAME])" at bounding box center [115, 307] width 125 height 15
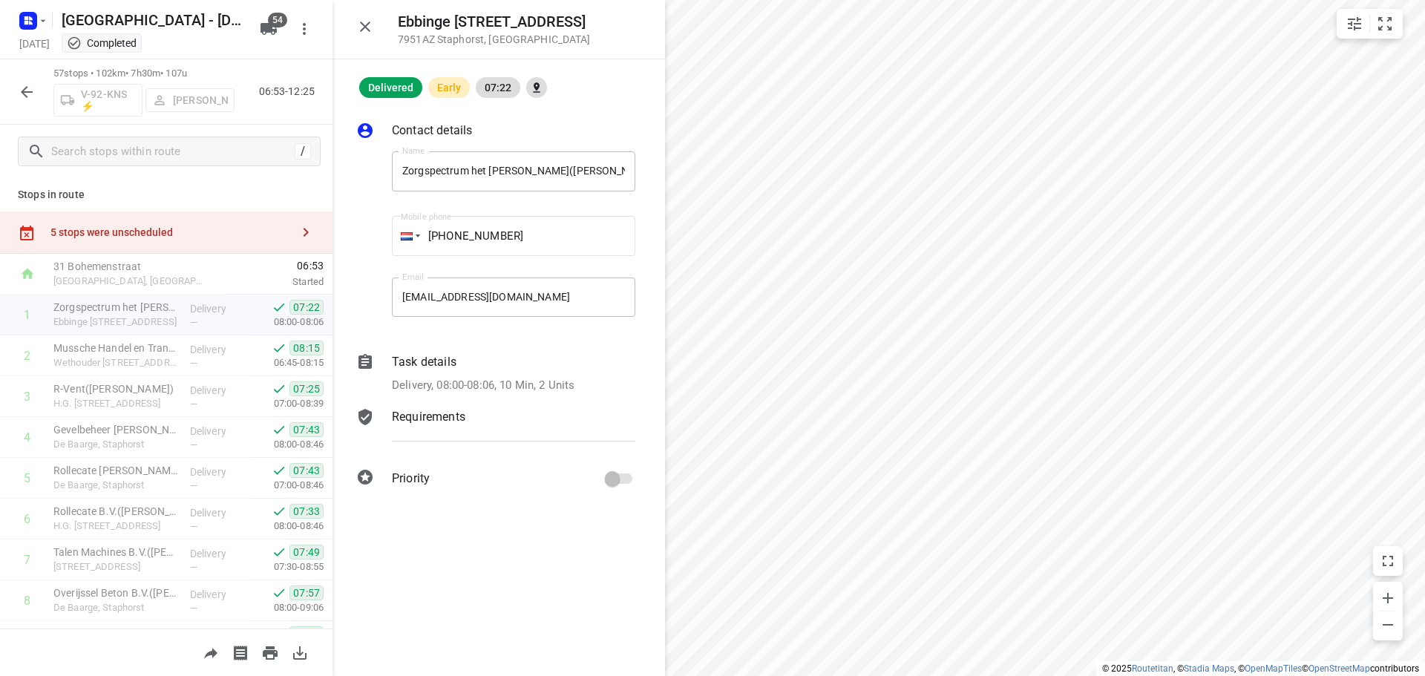
click at [360, 24] on icon "button" at bounding box center [365, 27] width 18 height 18
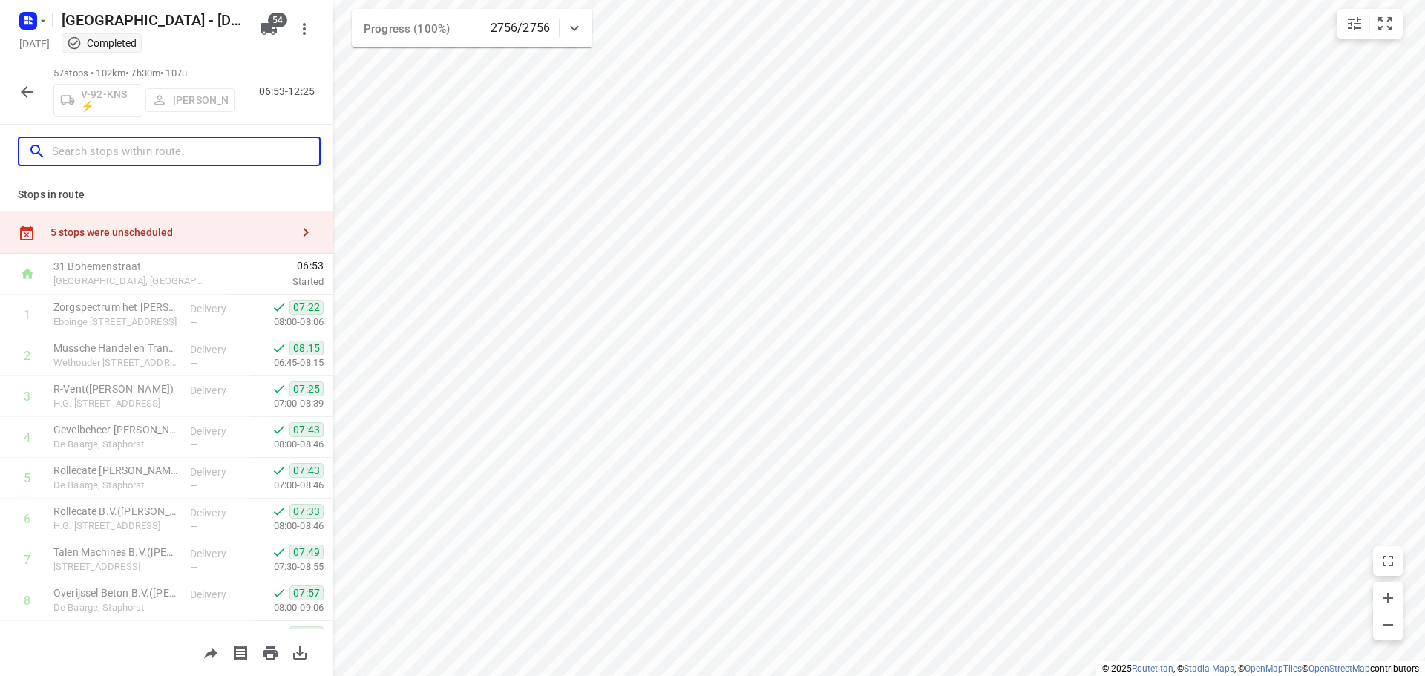
click at [79, 156] on input "text" at bounding box center [185, 151] width 267 height 23
drag, startPoint x: 20, startPoint y: 110, endPoint x: 23, endPoint y: 100, distance: 10.1
click at [23, 100] on div "57 stops • 102km • 7h30m • 107u V-92-KNS ⚡ [PERSON_NAME] 06:53-12:25" at bounding box center [166, 91] width 333 height 65
click at [35, 103] on button "button" at bounding box center [27, 92] width 30 height 30
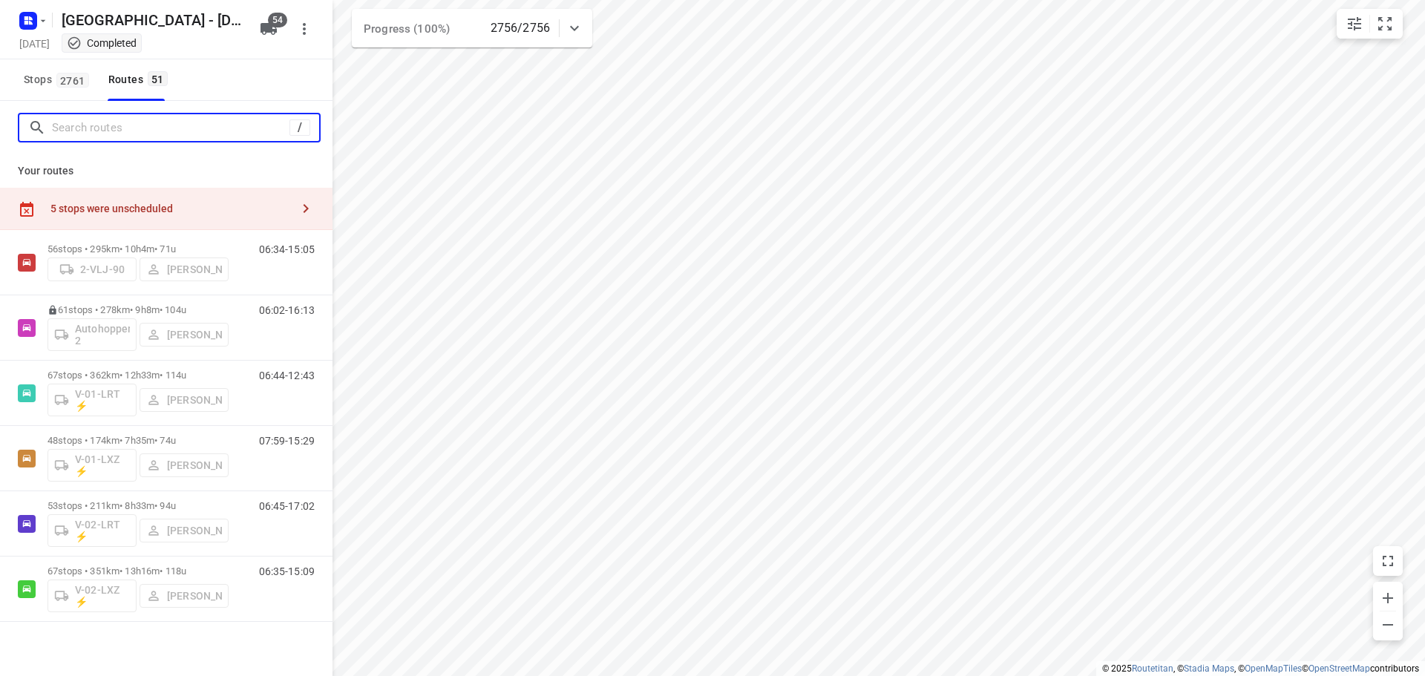
click at [59, 138] on input "Search routes" at bounding box center [171, 128] width 238 height 23
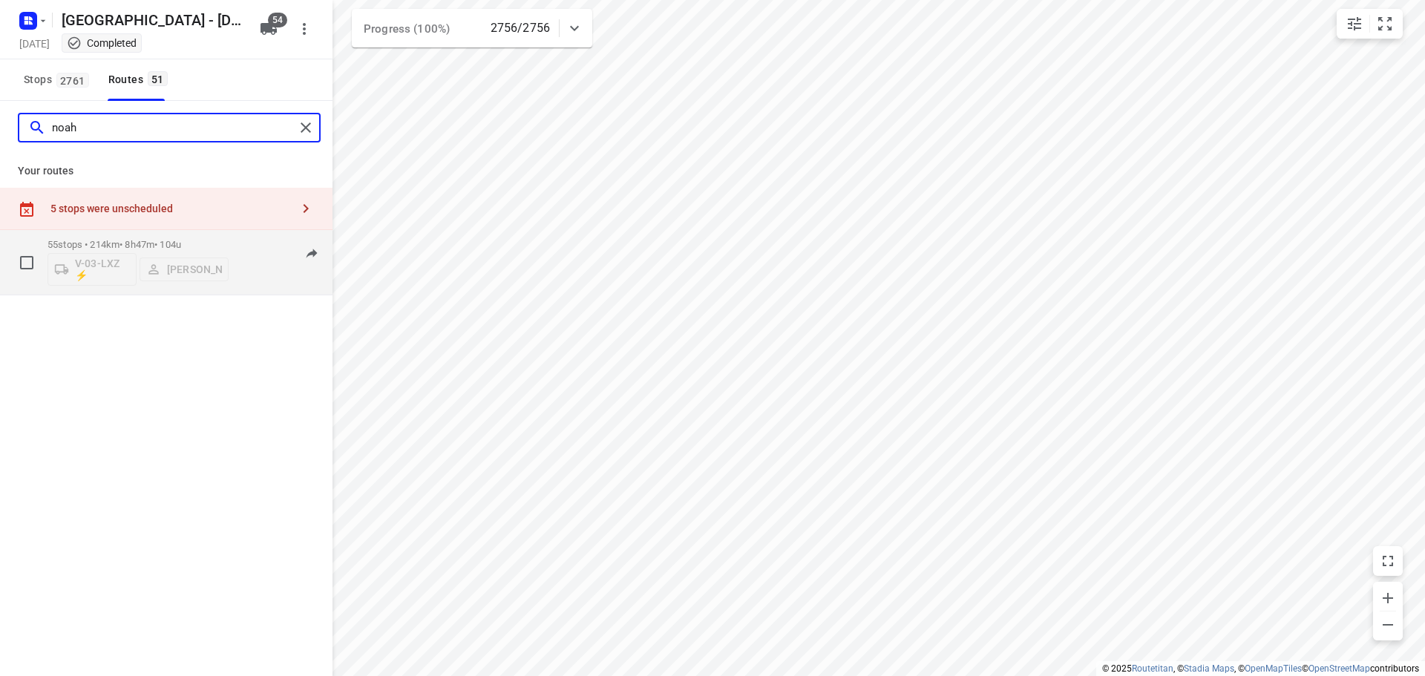
type input "noah"
click at [96, 236] on div "55 stops • 214km • 8h47m • 104u V-03-LXZ ⚡ [PERSON_NAME]" at bounding box center [138, 263] width 181 height 62
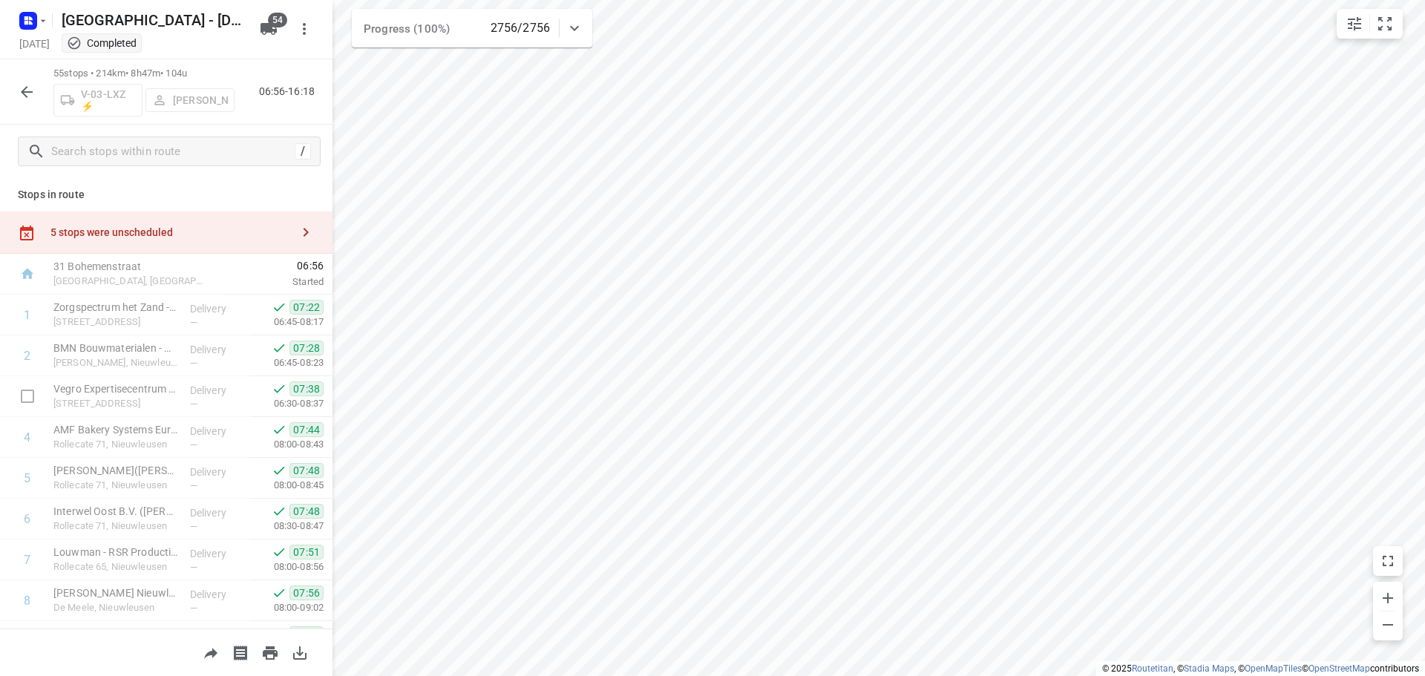
click at [42, 98] on div "55 stops • 214km • 8h47m • 104u V-03-LXZ ⚡ [PERSON_NAME] 06:56-16:18" at bounding box center [166, 91] width 333 height 65
click at [31, 92] on icon "button" at bounding box center [27, 92] width 12 height 12
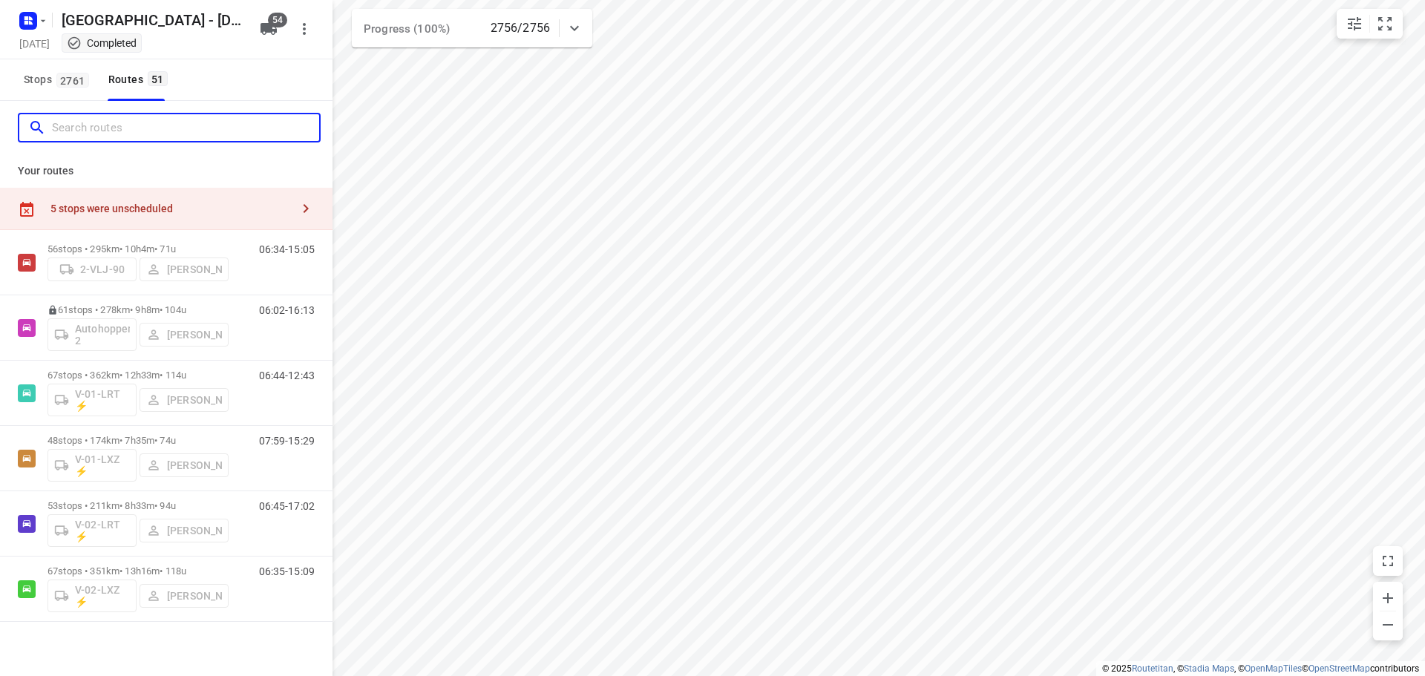
click at [97, 135] on input "Search routes" at bounding box center [185, 128] width 267 height 23
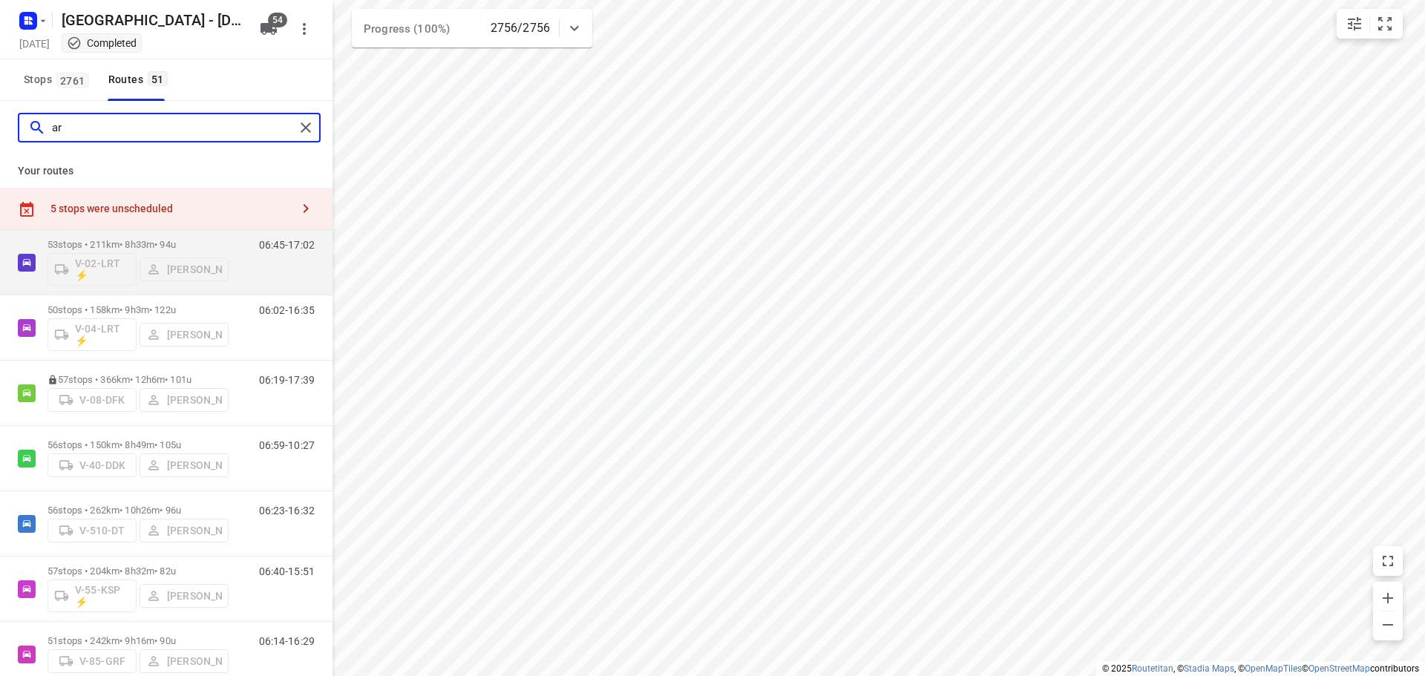
type input "a"
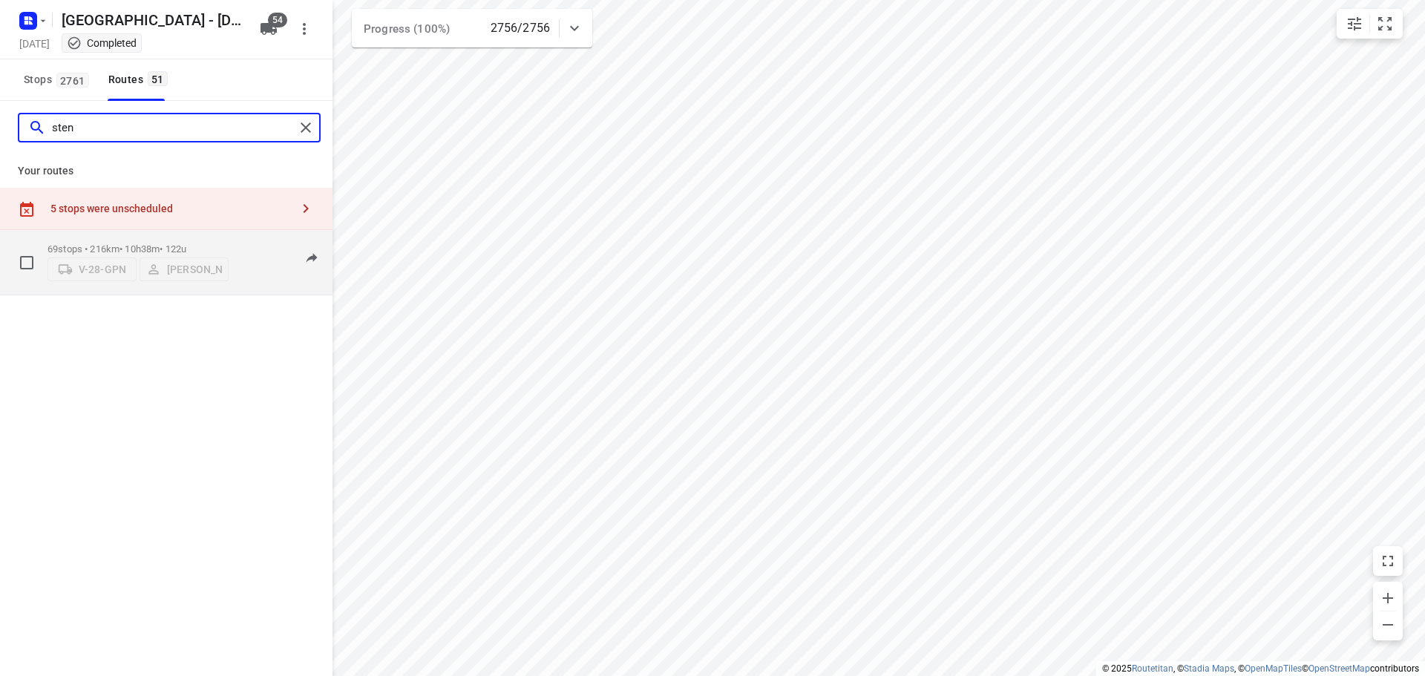
type input "sten"
click at [125, 244] on p "69 stops • 216km • 10h38m • 122u" at bounding box center [138, 249] width 181 height 11
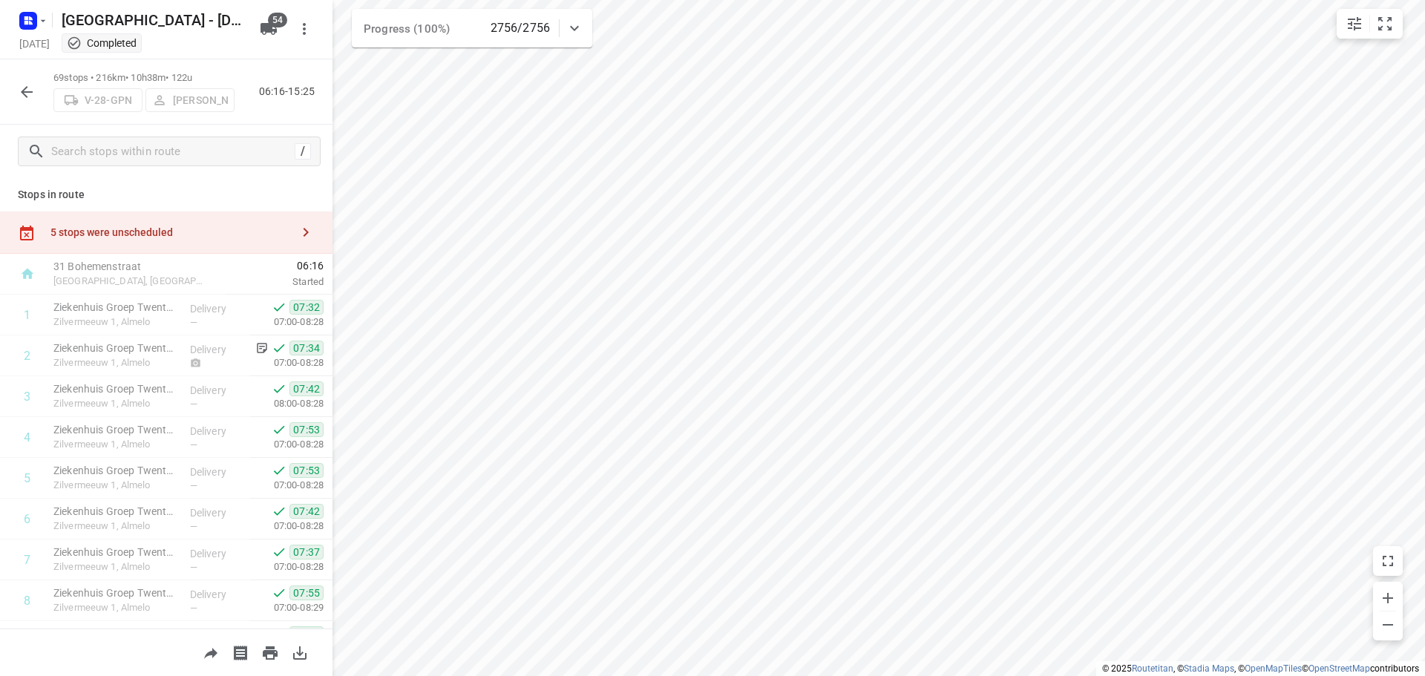
click at [30, 92] on icon "button" at bounding box center [27, 92] width 12 height 12
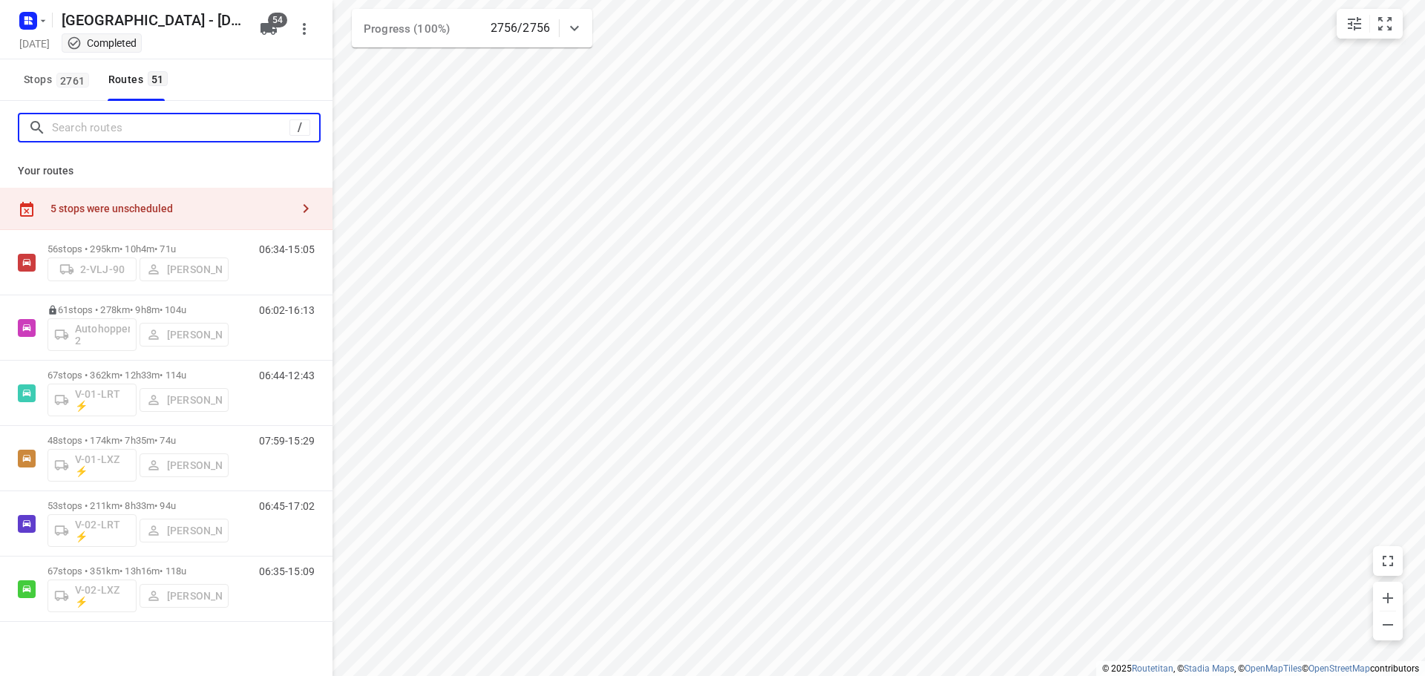
click at [53, 131] on input "Search routes" at bounding box center [171, 128] width 238 height 23
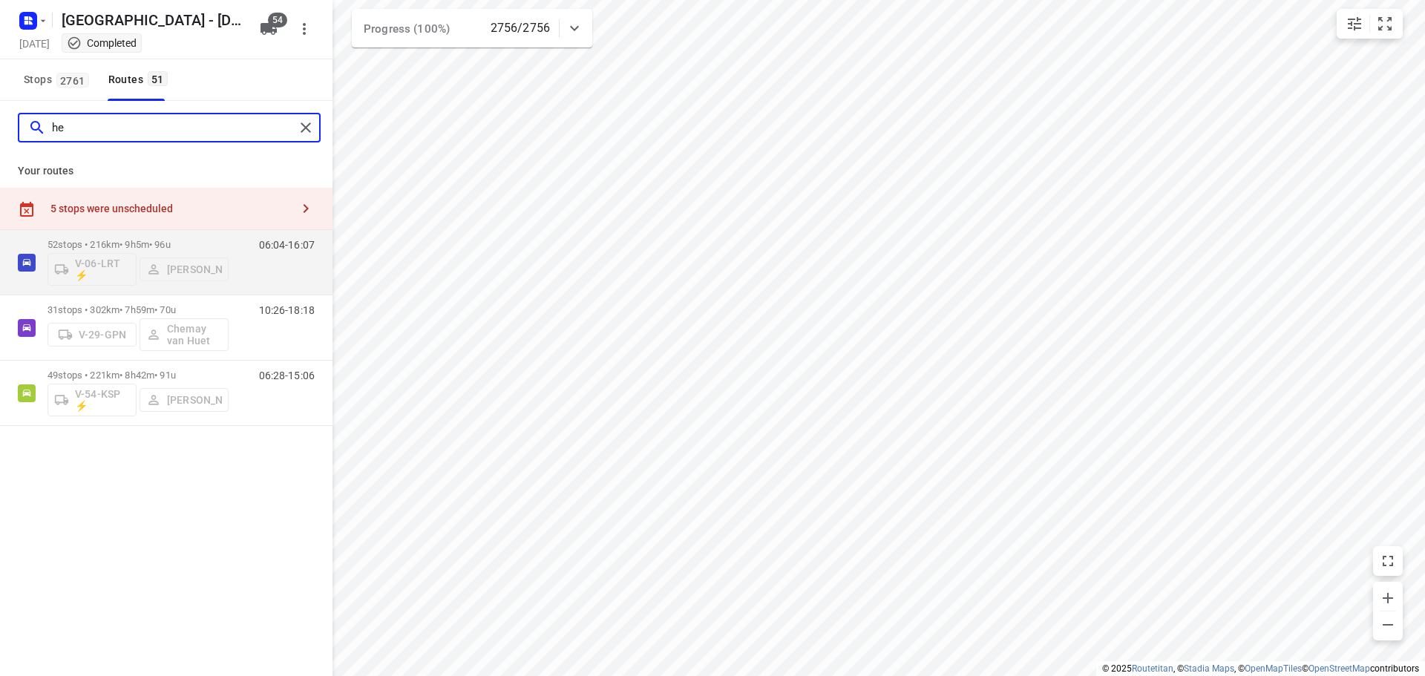
type input "h"
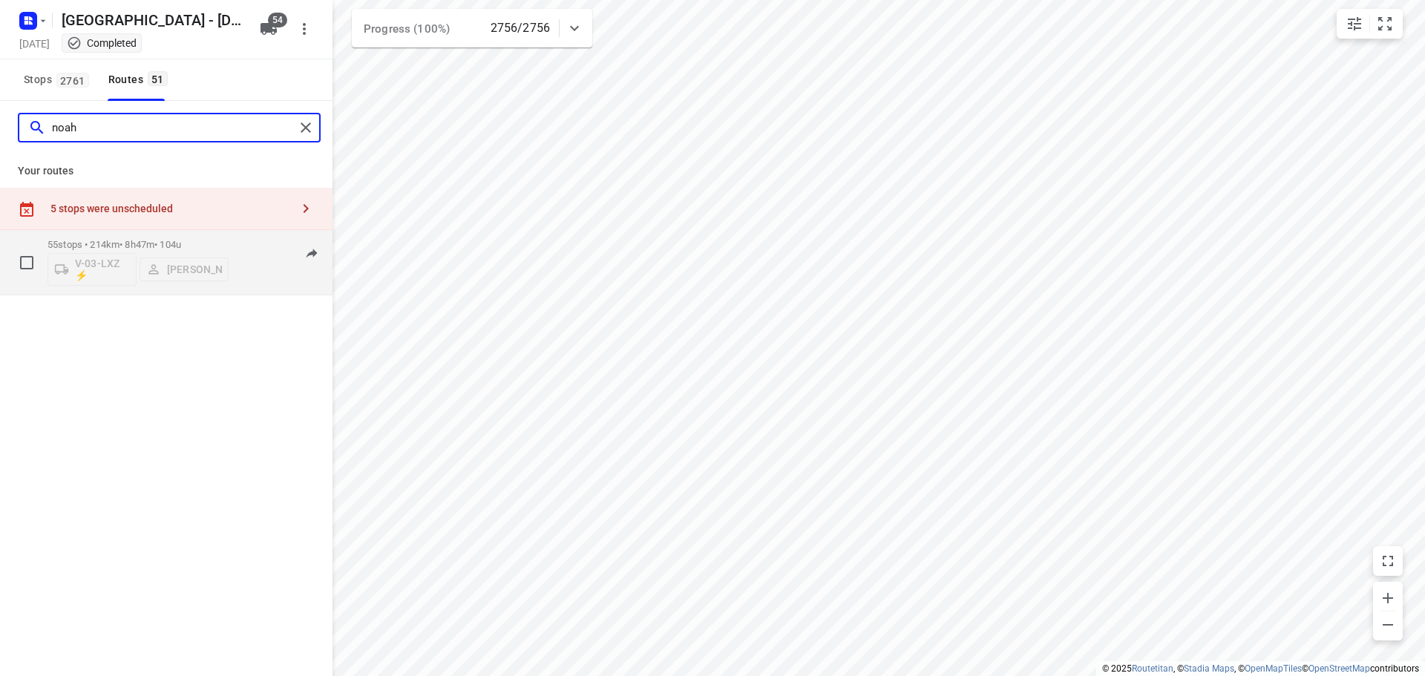
type input "noah"
click at [122, 244] on p "55 stops • 214km • 8h47m • 104u" at bounding box center [138, 244] width 181 height 11
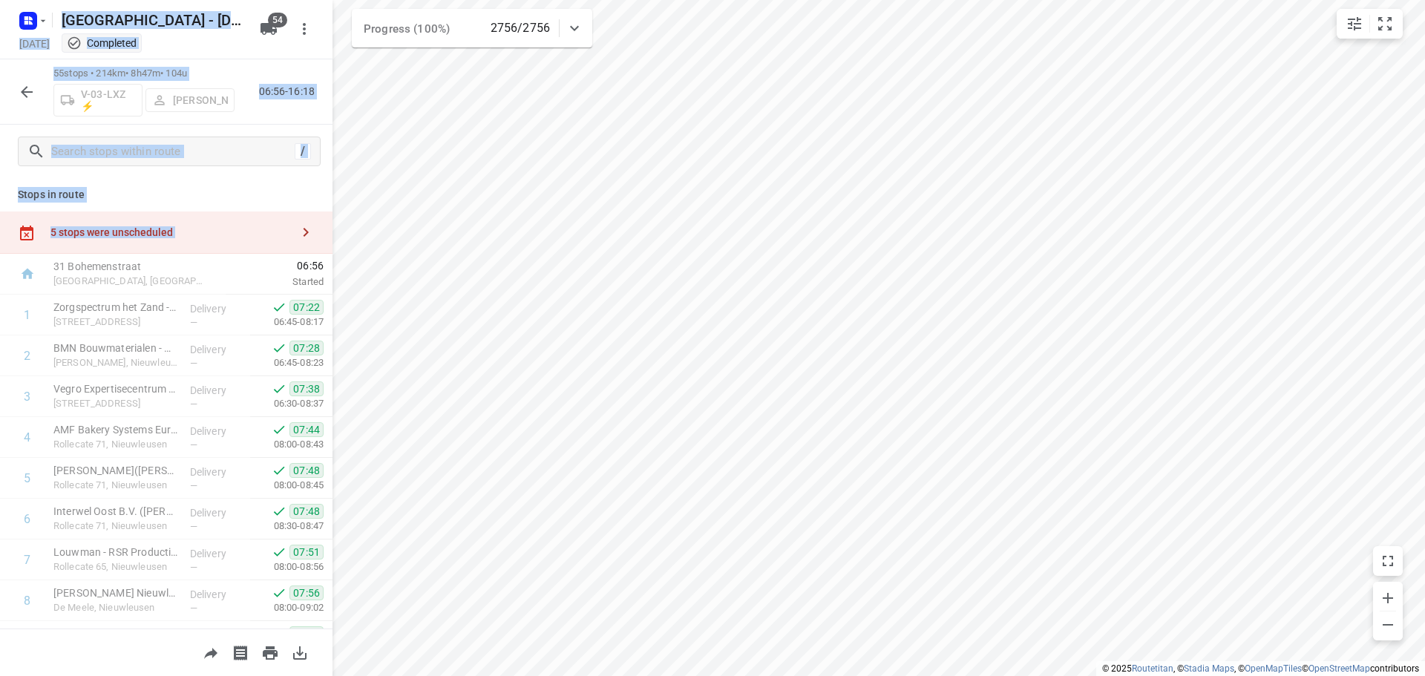
drag, startPoint x: 27, startPoint y: 249, endPoint x: -81, endPoint y: 265, distance: 109.5
click at [0, 265] on html "i © 2025 Routetitan , © Stadia Maps , © OpenMapTiles © OpenStreetMap contributo…" at bounding box center [712, 338] width 1425 height 676
drag, startPoint x: 65, startPoint y: 105, endPoint x: 45, endPoint y: 102, distance: 20.9
click at [65, 105] on div "V-03-LXZ ⚡ Noah Brouwer" at bounding box center [143, 99] width 181 height 36
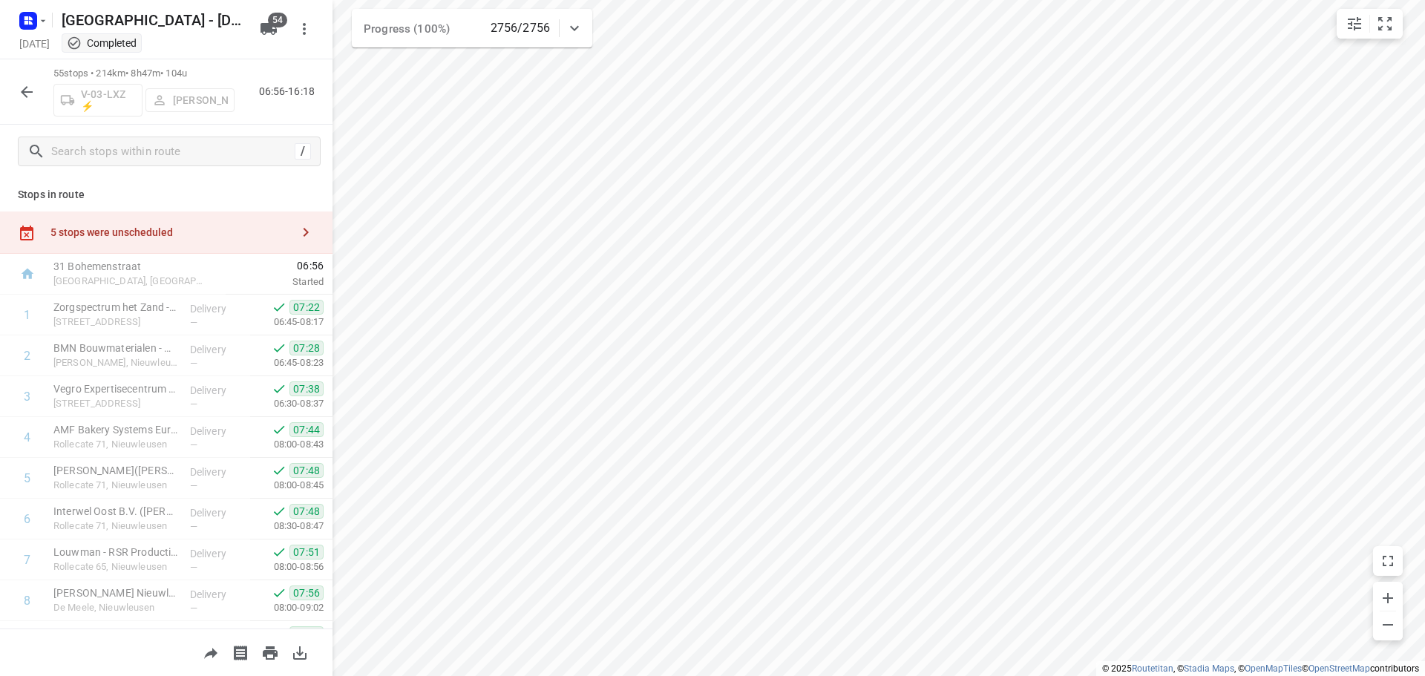
click at [6, 91] on div "55 stops • 214km • 8h47m • 104u V-03-LXZ ⚡ Noah Brouwer 06:56-16:18" at bounding box center [166, 91] width 333 height 65
click at [20, 87] on icon "button" at bounding box center [27, 92] width 18 height 18
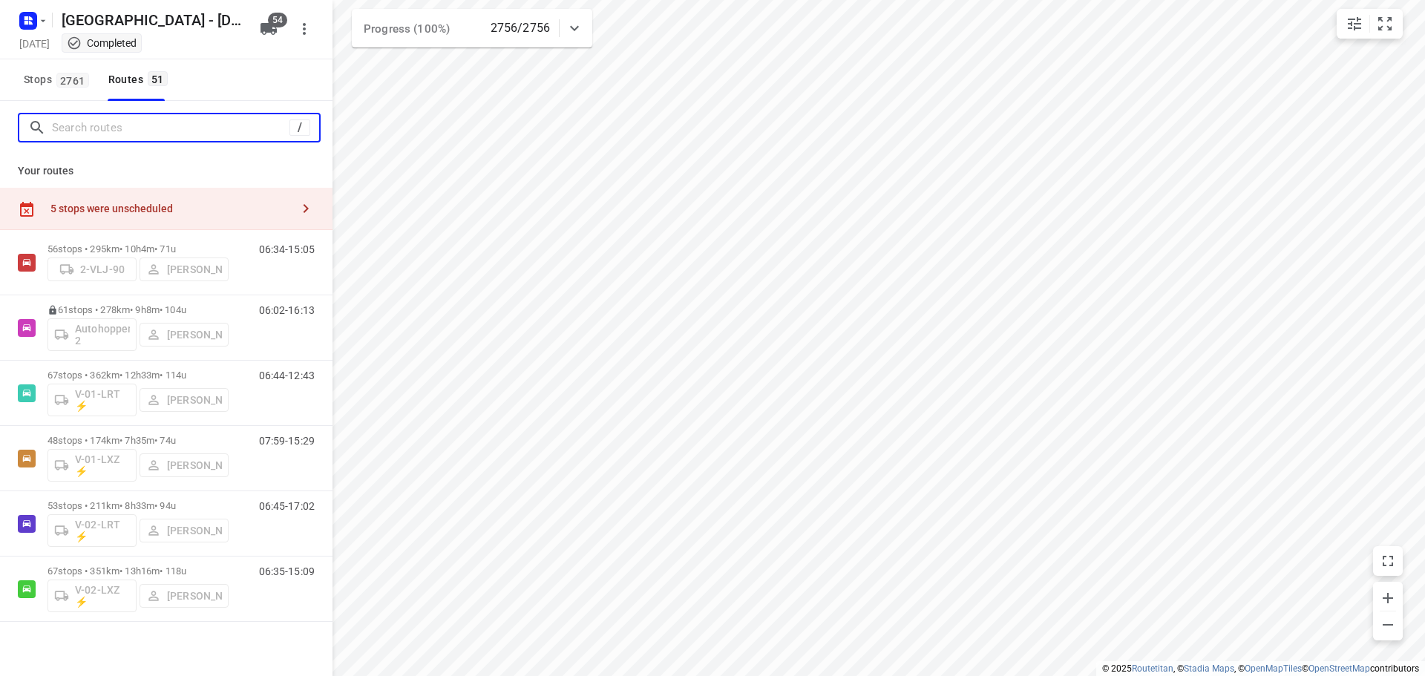
click at [158, 121] on input "Search routes" at bounding box center [171, 128] width 238 height 23
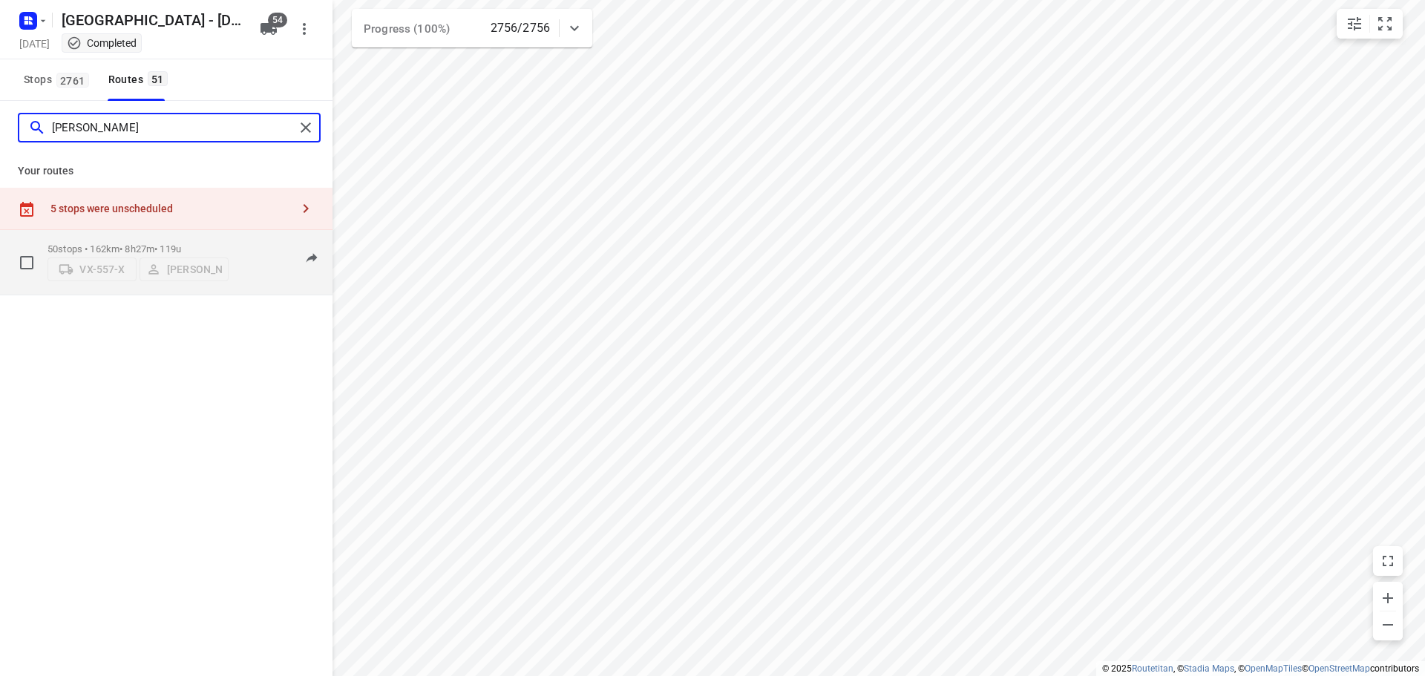
type input "johan"
click at [145, 238] on div "50 stops • 162km • 8h27m • 119u VX-557-X Johan Schild" at bounding box center [138, 262] width 181 height 53
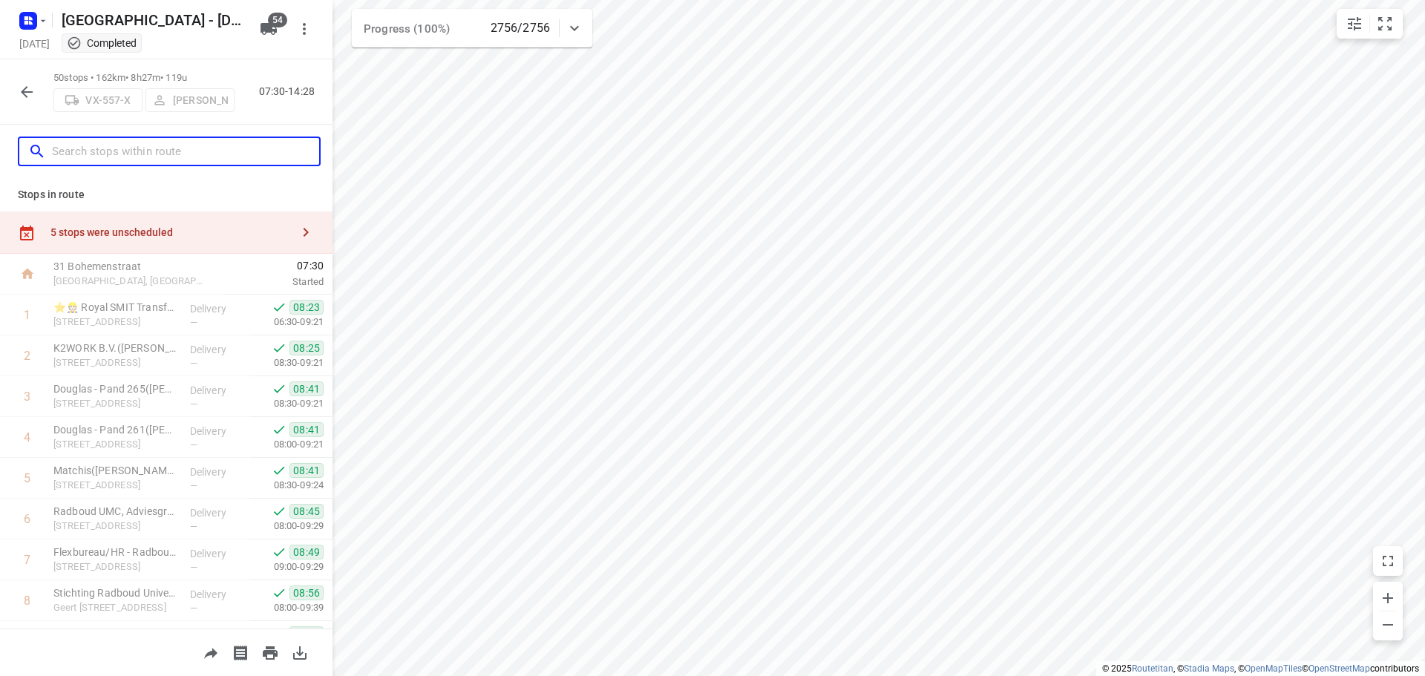
click at [106, 145] on input "text" at bounding box center [185, 151] width 267 height 23
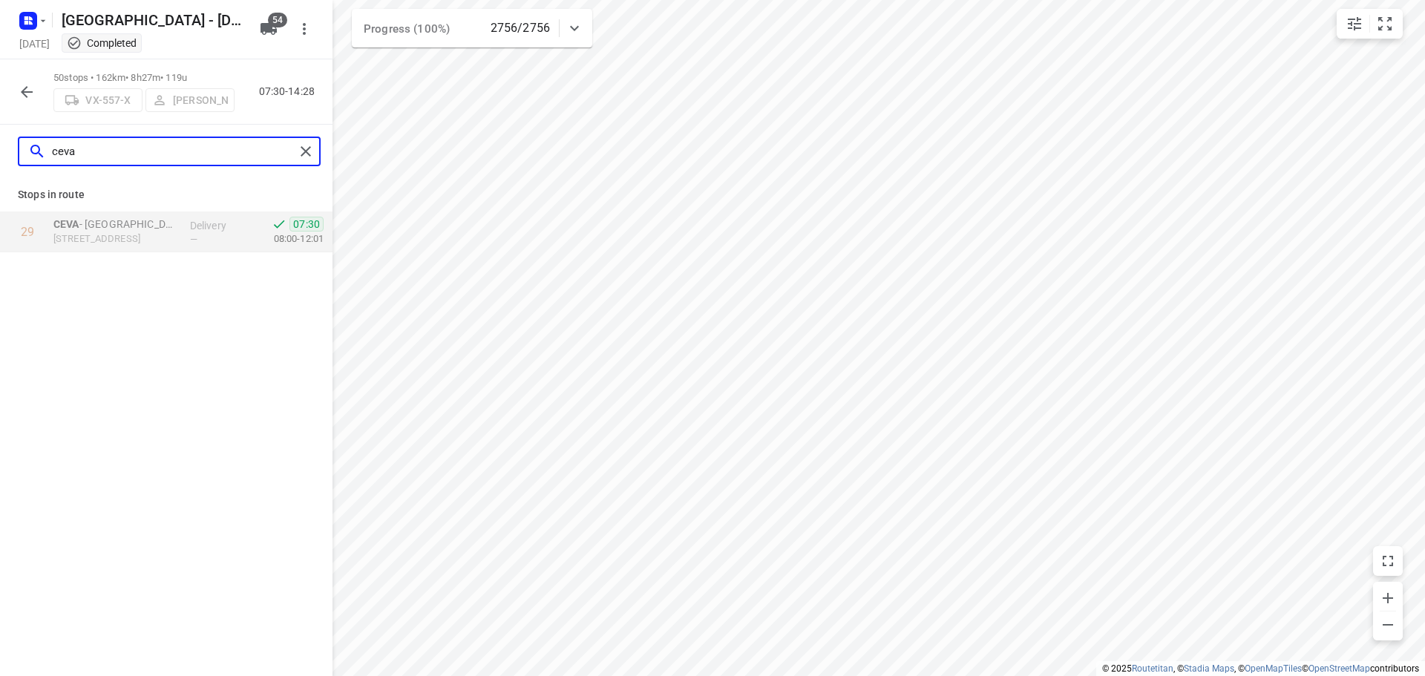
type input "ceva"
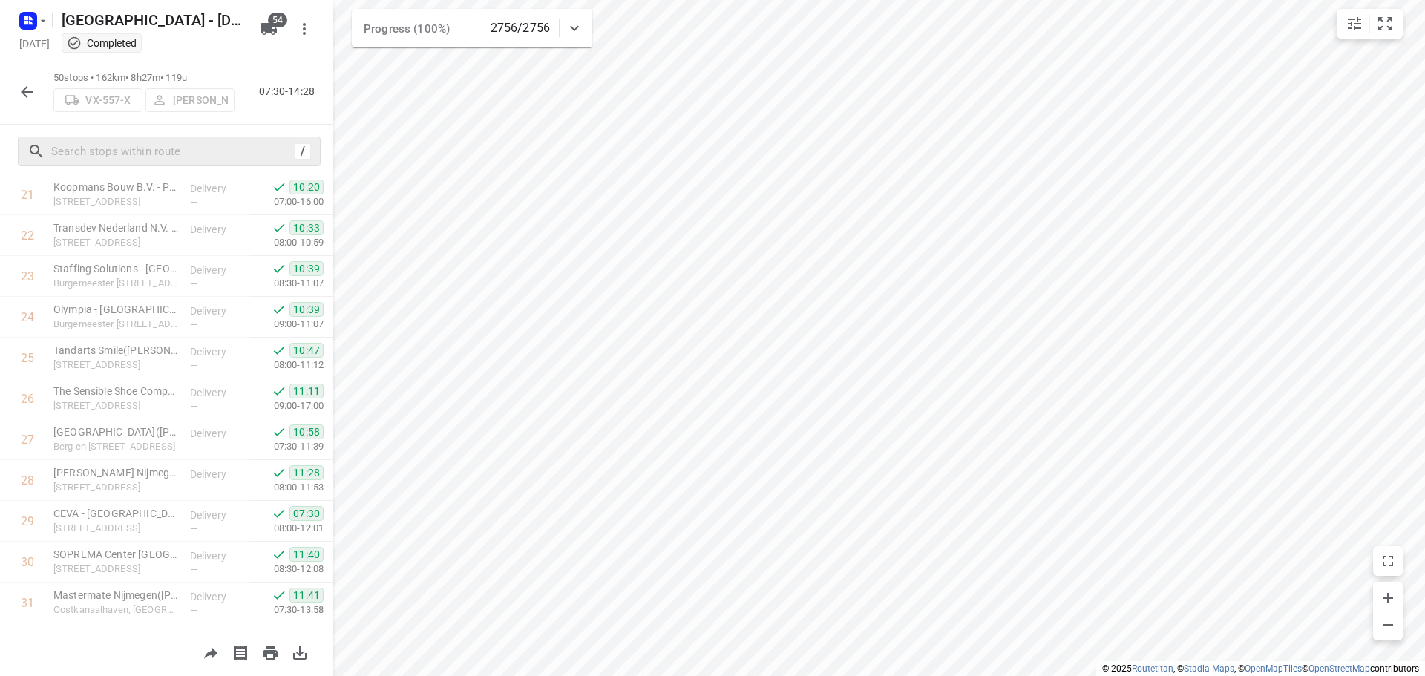
scroll to position [933, 0]
click at [30, 103] on button "button" at bounding box center [27, 92] width 30 height 30
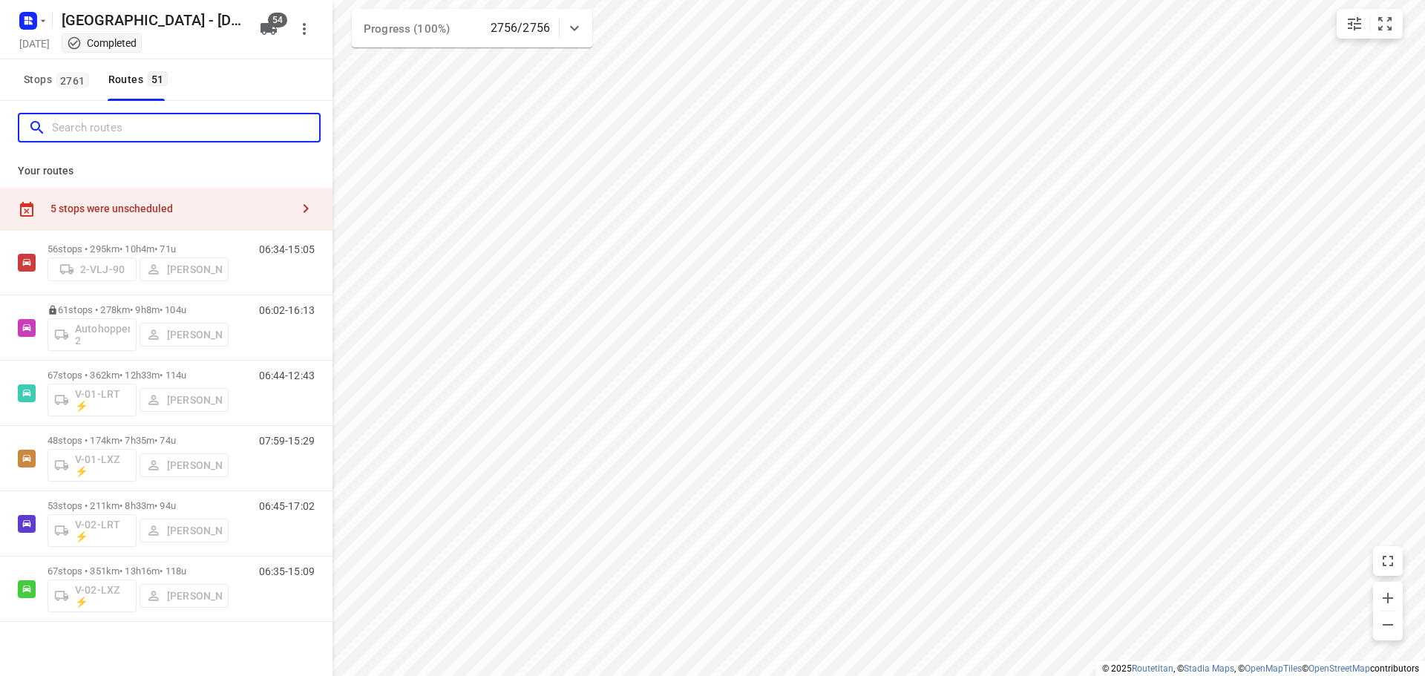
click at [81, 136] on input "Search routes" at bounding box center [185, 128] width 267 height 23
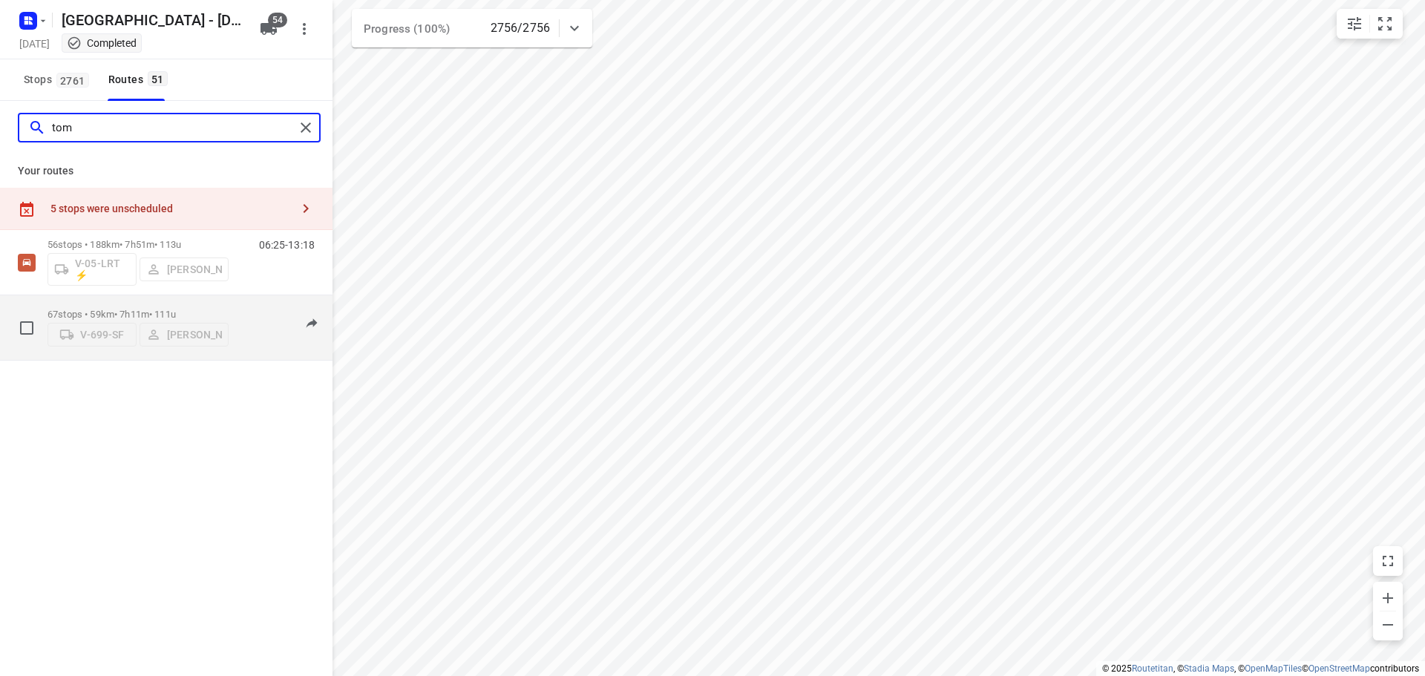
type input "tom"
click at [100, 295] on div "67 stops • 59km • 7h11m • 111u V-699-SF Tom Berendsen 07:29-15:24" at bounding box center [166, 327] width 333 height 65
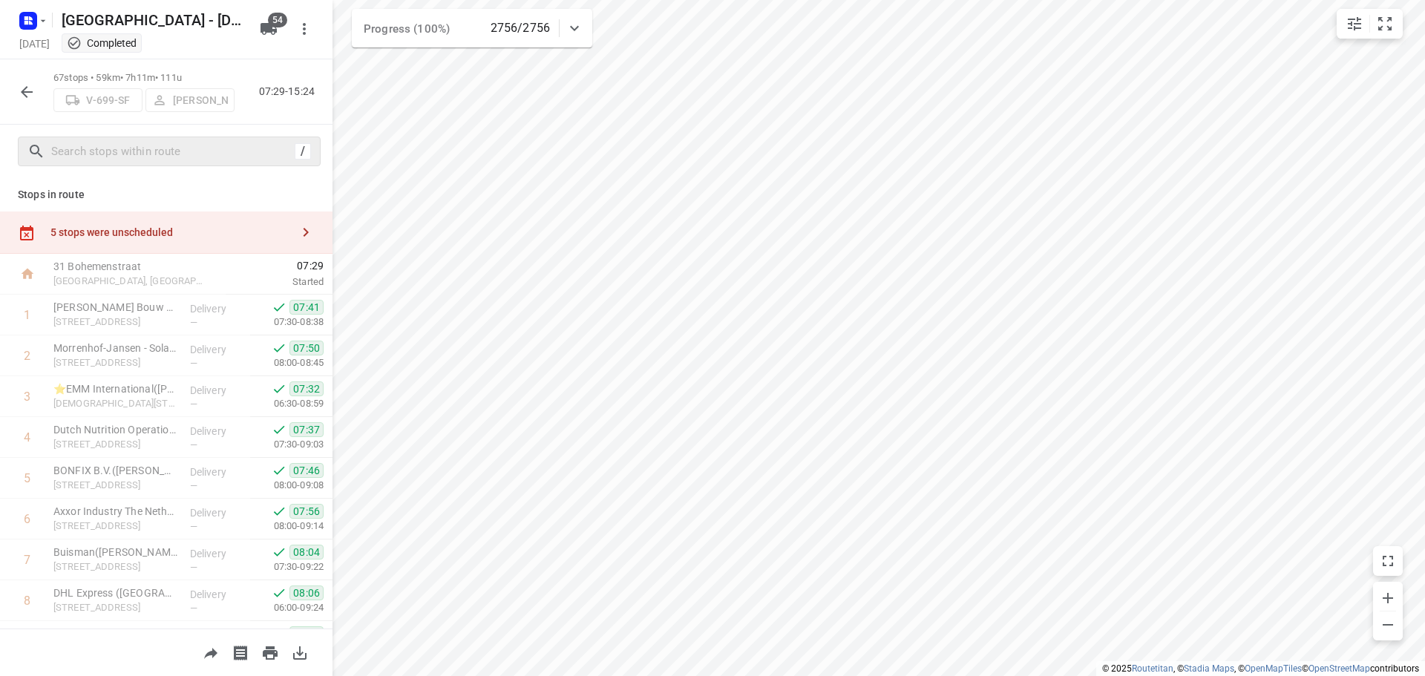
drag, startPoint x: 118, startPoint y: 132, endPoint x: 125, endPoint y: 161, distance: 29.9
click at [121, 137] on div "/" at bounding box center [166, 151] width 333 height 53
click at [125, 161] on input "text" at bounding box center [173, 151] width 242 height 23
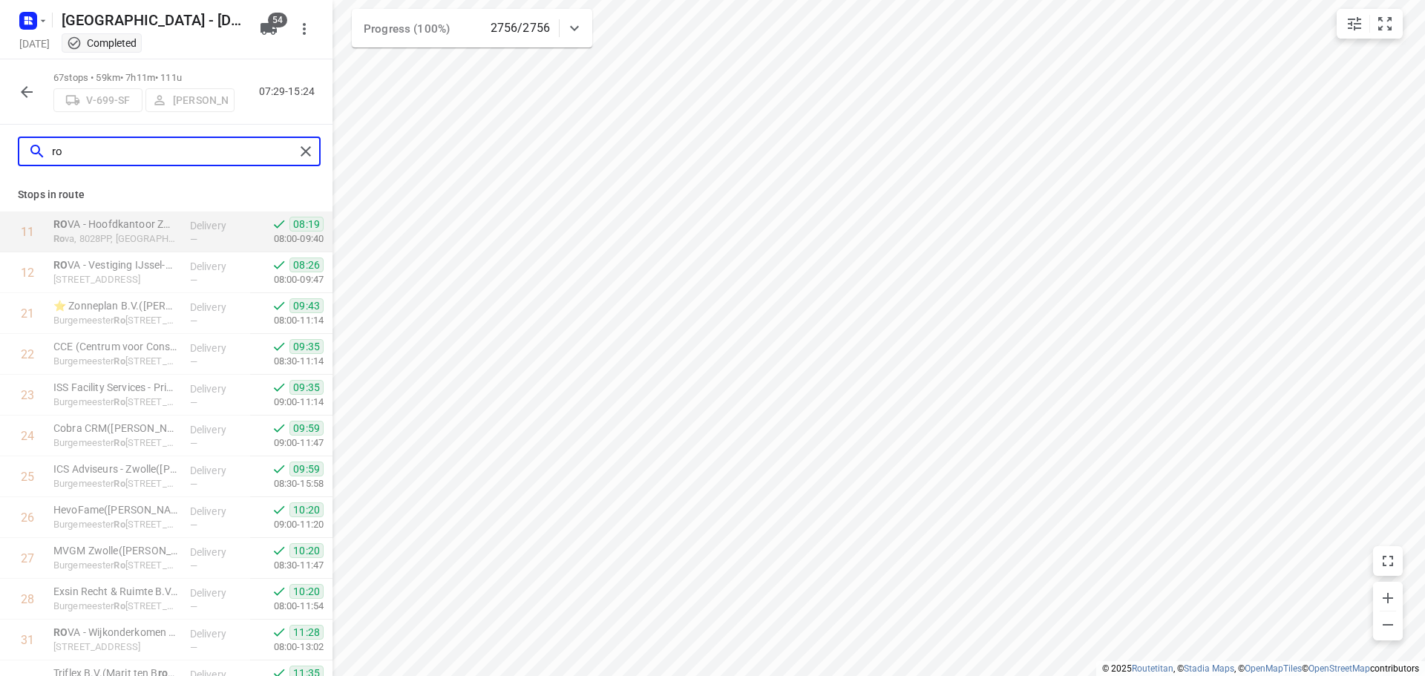
type input "ro"
click at [26, 89] on icon "button" at bounding box center [27, 92] width 18 height 18
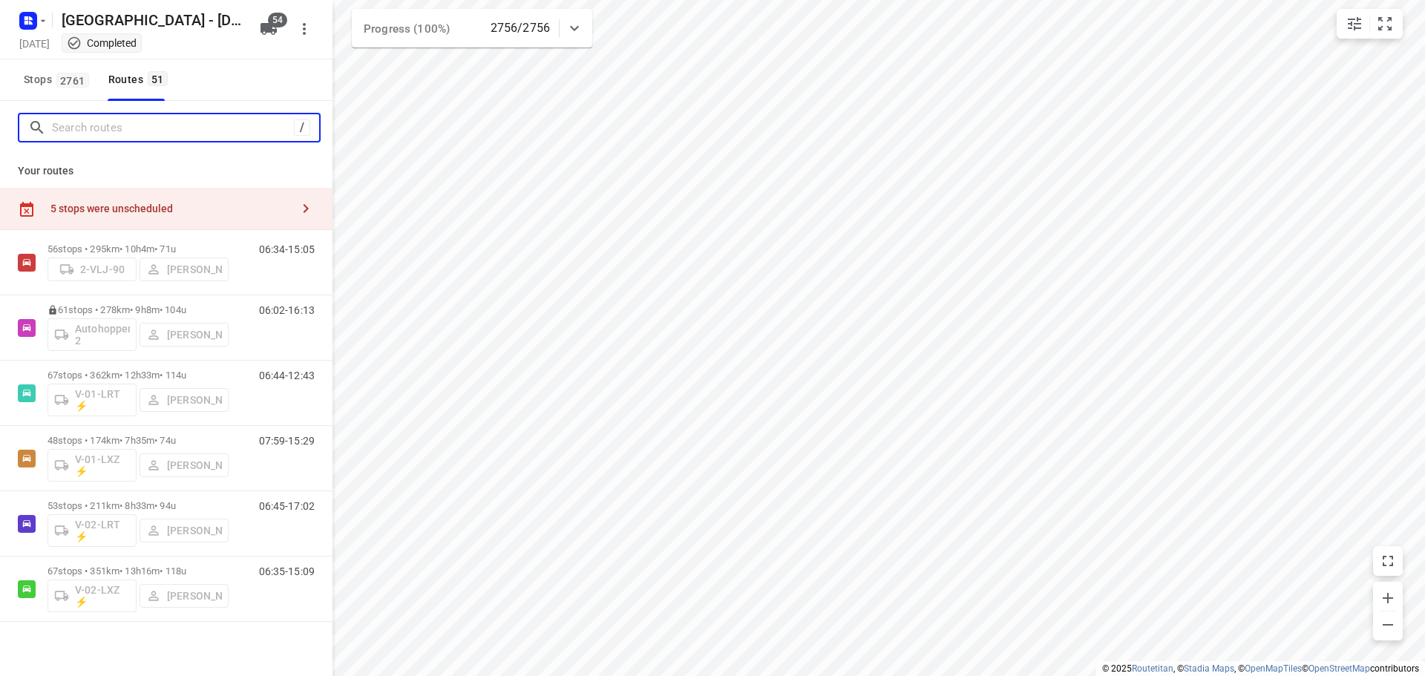
click at [62, 124] on input "Search routes" at bounding box center [173, 128] width 242 height 23
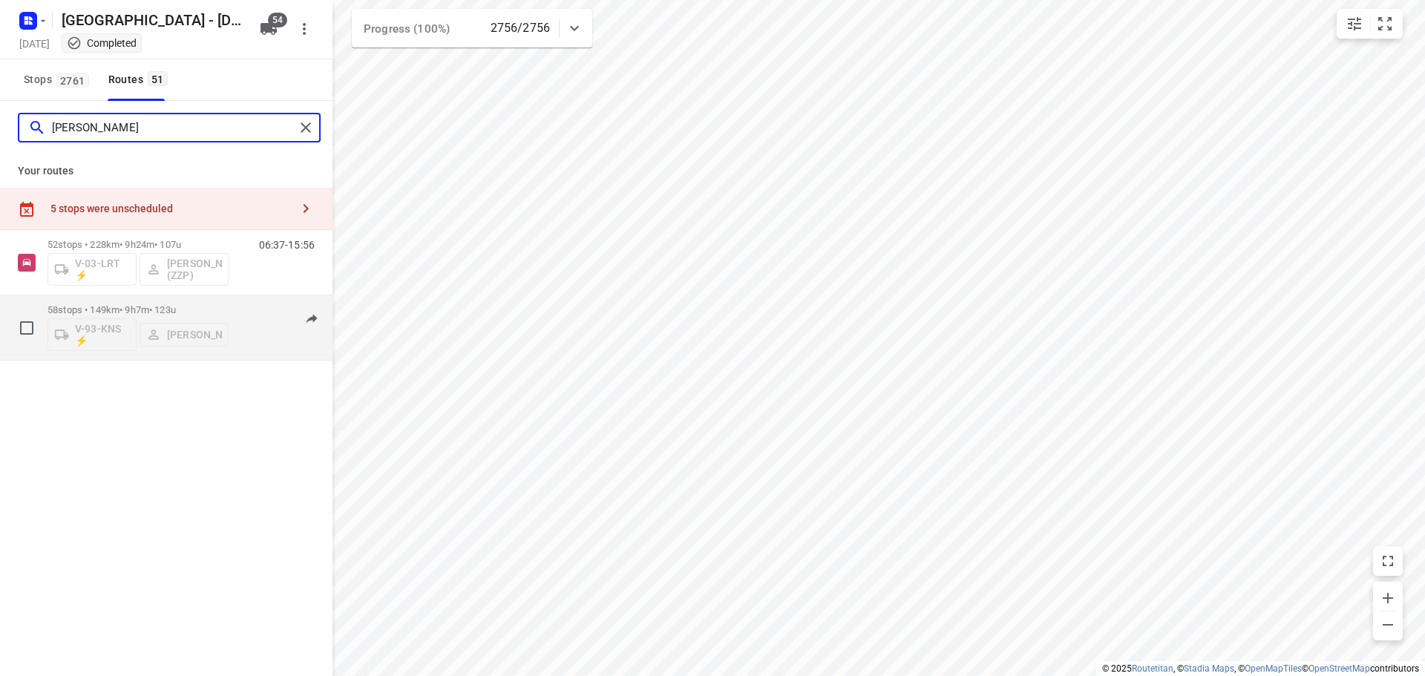
type input "robert"
click at [145, 307] on p "58 stops • 149km • 9h7m • 123u" at bounding box center [138, 309] width 181 height 11
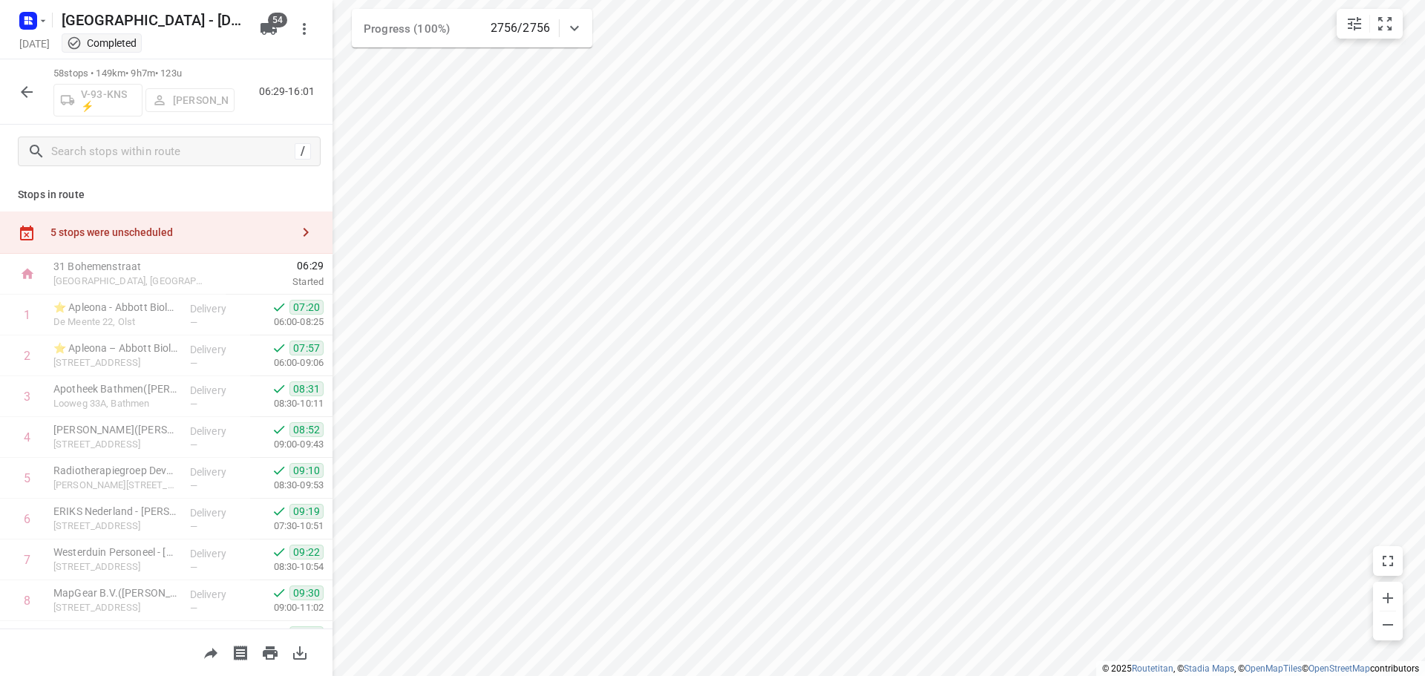
click at [43, 106] on div "58 stops • 149km • 9h7m • 123u V-93-KNS ⚡ Robert Hoogeveen 06:29-16:01" at bounding box center [166, 91] width 333 height 65
click at [6, 79] on div "58 stops • 149km • 9h7m • 123u V-93-KNS ⚡ Robert Hoogeveen 06:29-16:01" at bounding box center [166, 91] width 333 height 65
drag, startPoint x: 13, startPoint y: 82, endPoint x: 54, endPoint y: 116, distance: 52.8
click at [15, 84] on div at bounding box center [27, 92] width 30 height 30
click at [34, 96] on icon "button" at bounding box center [27, 92] width 18 height 18
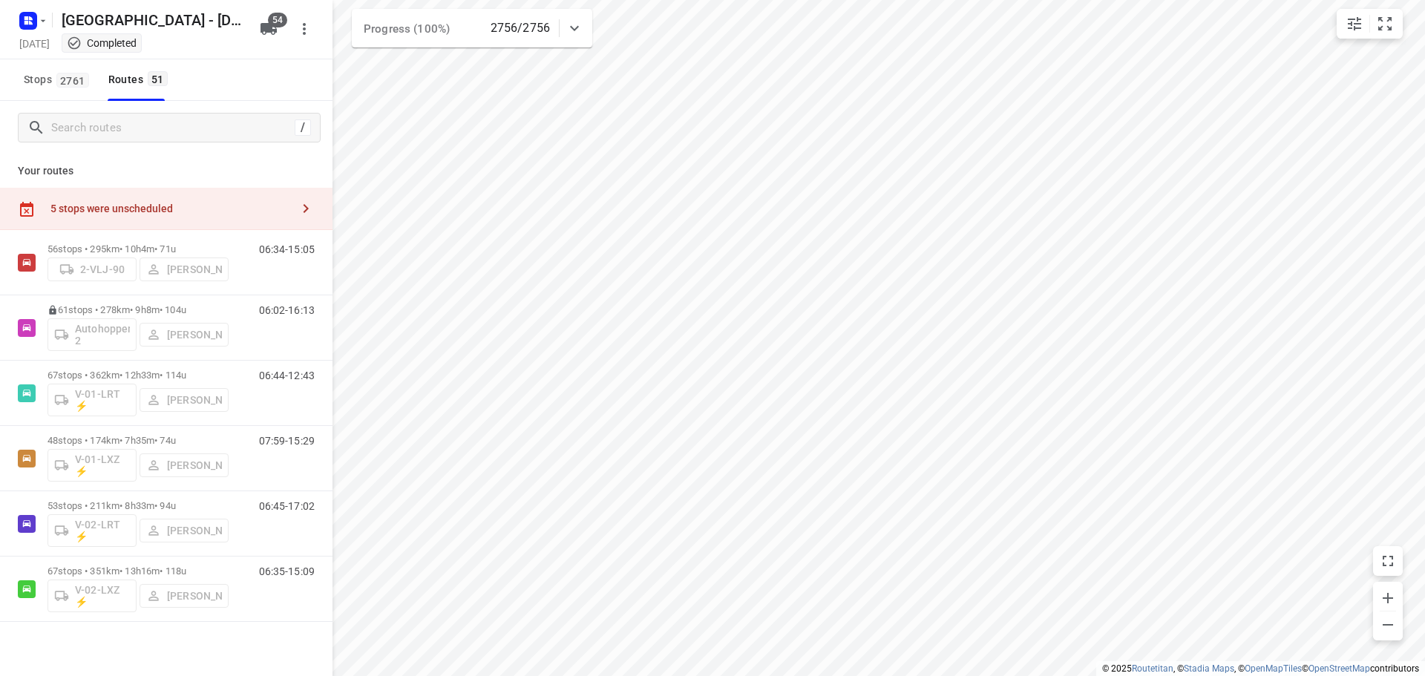
click at [103, 145] on div "/" at bounding box center [166, 127] width 333 height 53
click at [108, 131] on input "Search routes" at bounding box center [171, 128] width 238 height 23
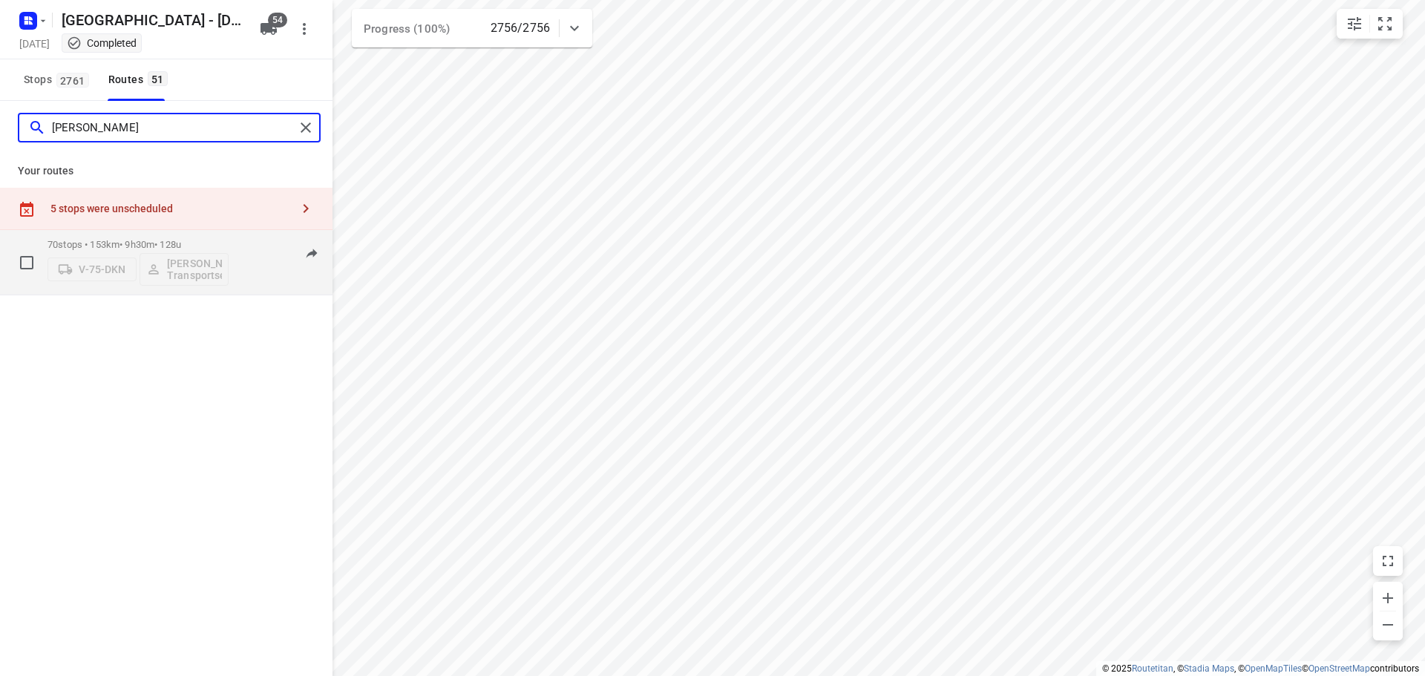
type input "enrico"
click at [149, 238] on div "70 stops • 153km • 9h30m • 128u V-75-DKN Enrico Janssen Transportservice" at bounding box center [138, 263] width 181 height 62
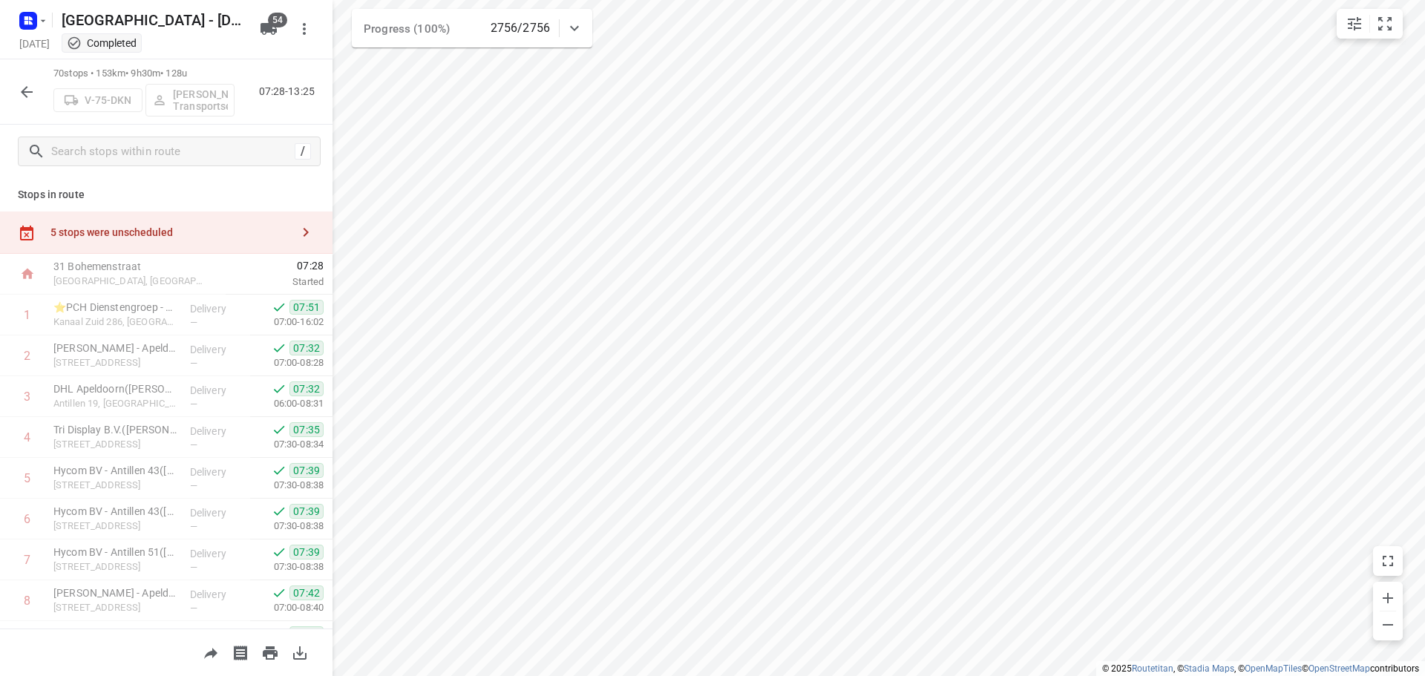
drag, startPoint x: 317, startPoint y: 220, endPoint x: 326, endPoint y: 244, distance: 26.1
click at [326, 244] on div "Stops in route 5 stops were unscheduled 31 Bohemenstraat Zwolle, Netherlands 07…" at bounding box center [166, 403] width 333 height 451
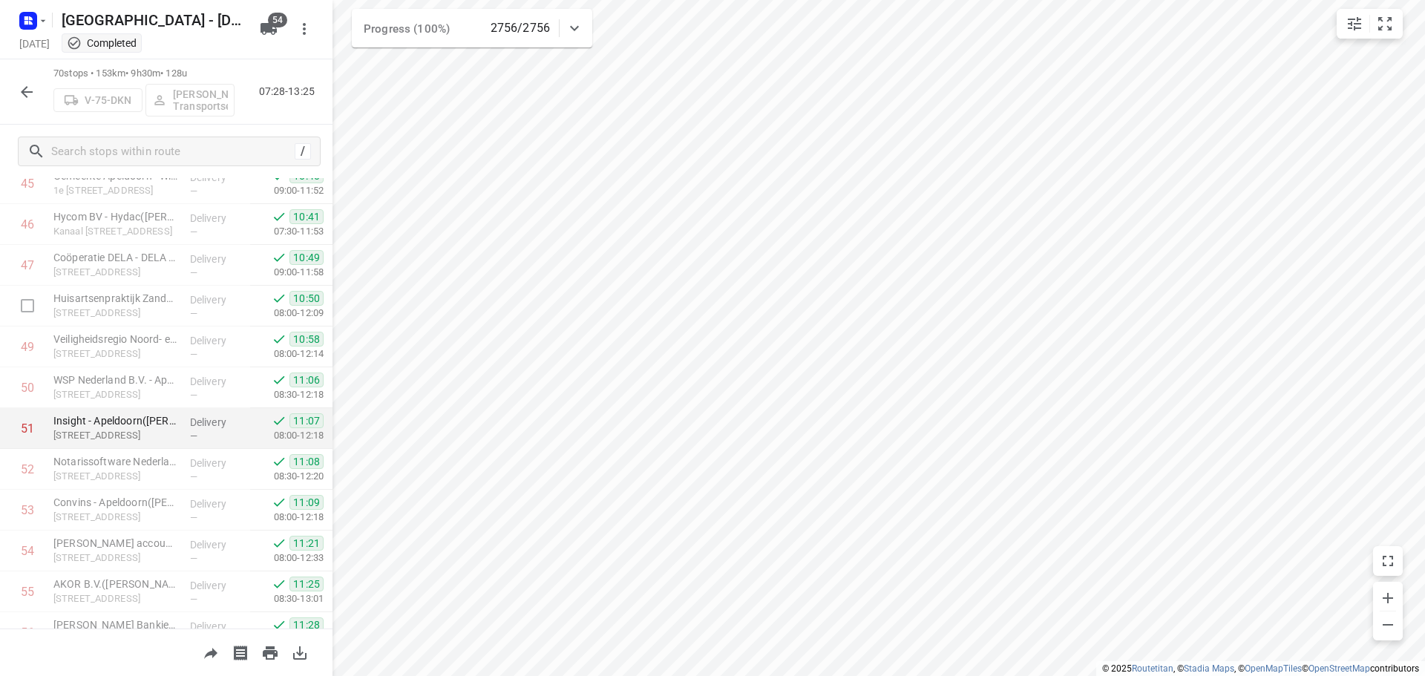
scroll to position [1863, 0]
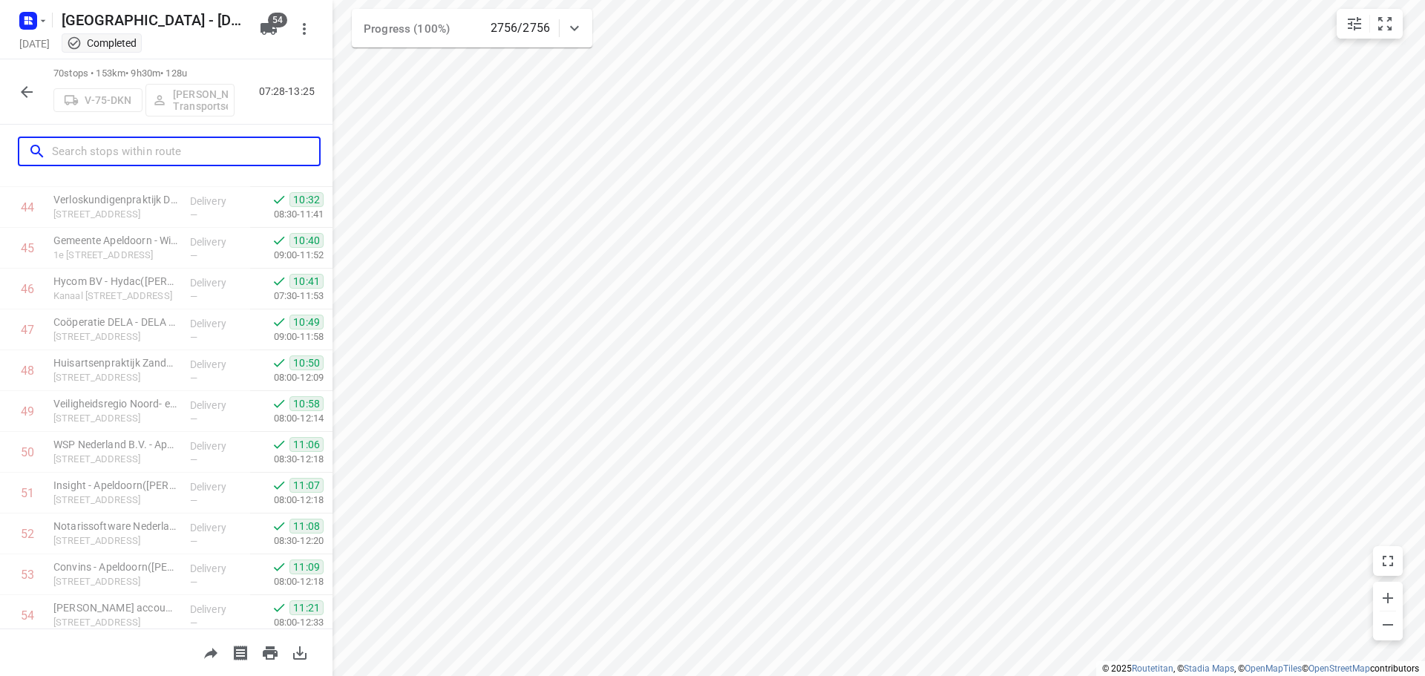
click at [231, 158] on input "text" at bounding box center [185, 151] width 267 height 23
click at [33, 91] on icon "button" at bounding box center [27, 92] width 18 height 18
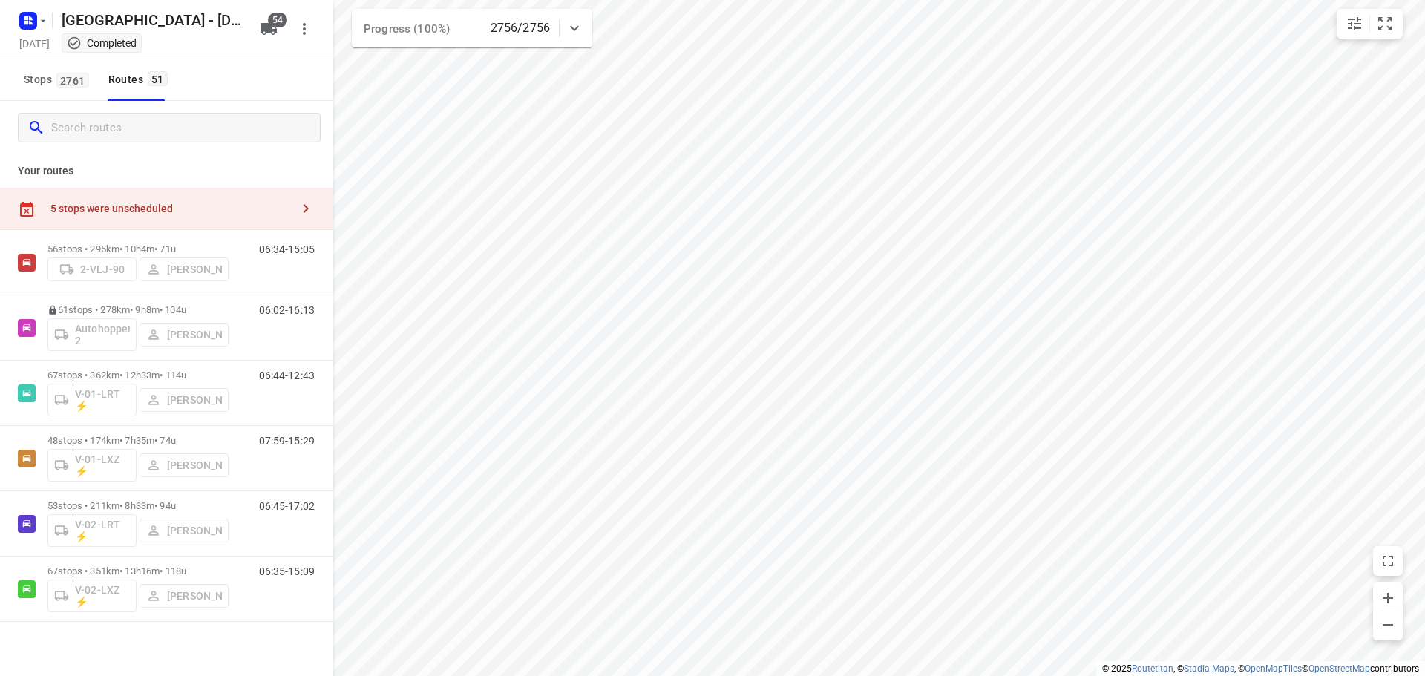
click at [59, 139] on input "Search routes" at bounding box center [185, 128] width 269 height 23
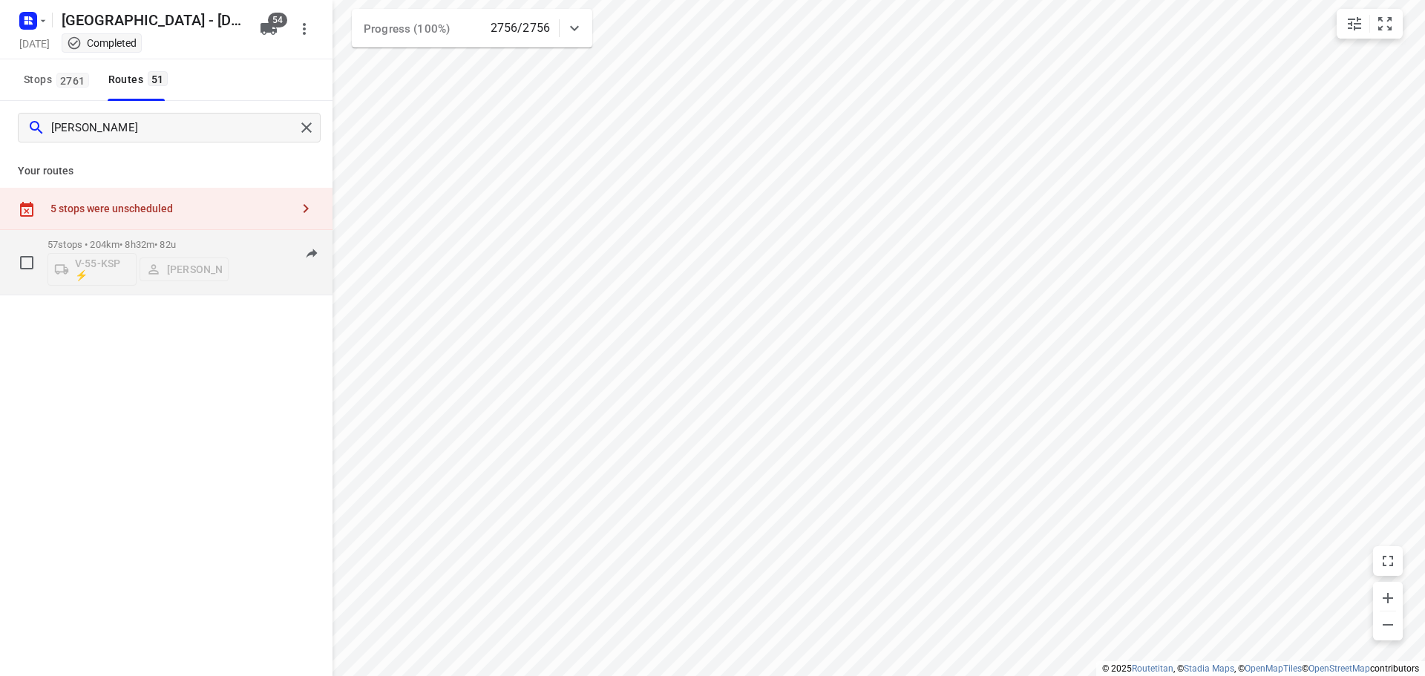
type input "simon"
click at [89, 239] on p "57 stops • 204km • 8h32m • 82u" at bounding box center [138, 244] width 181 height 11
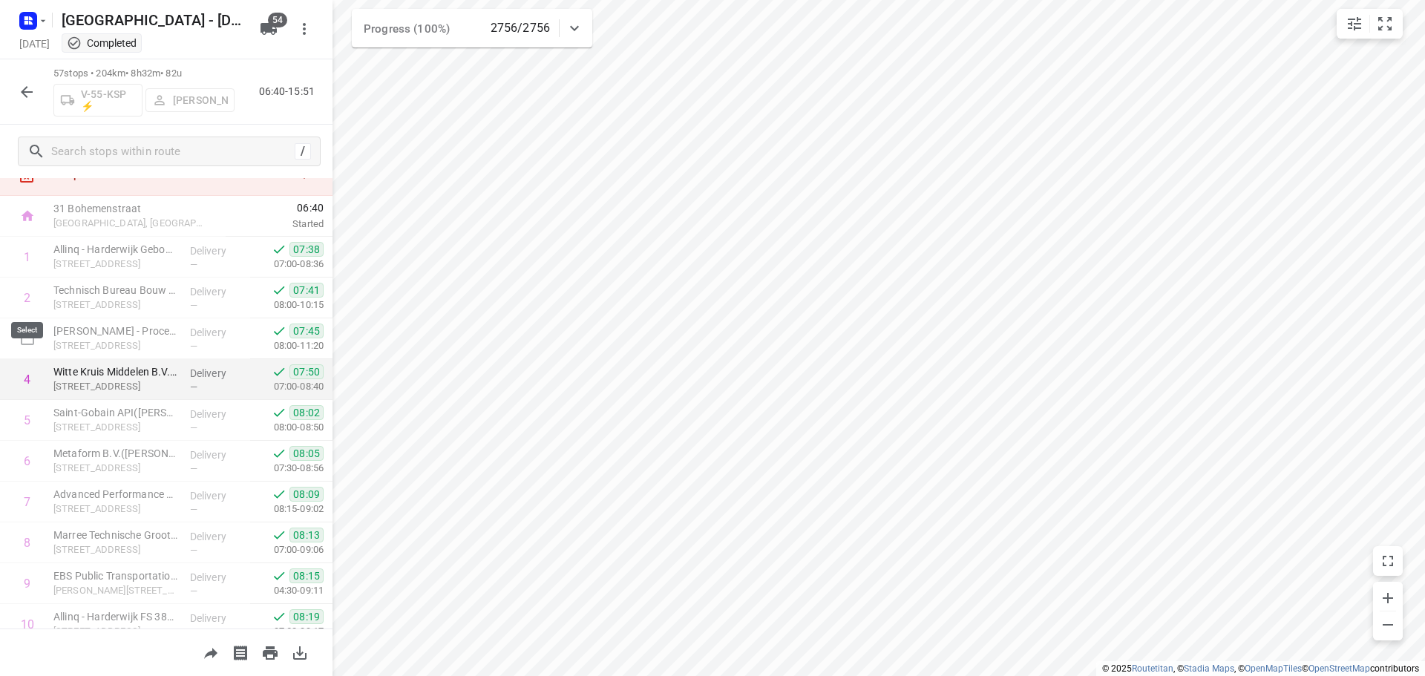
scroll to position [148, 0]
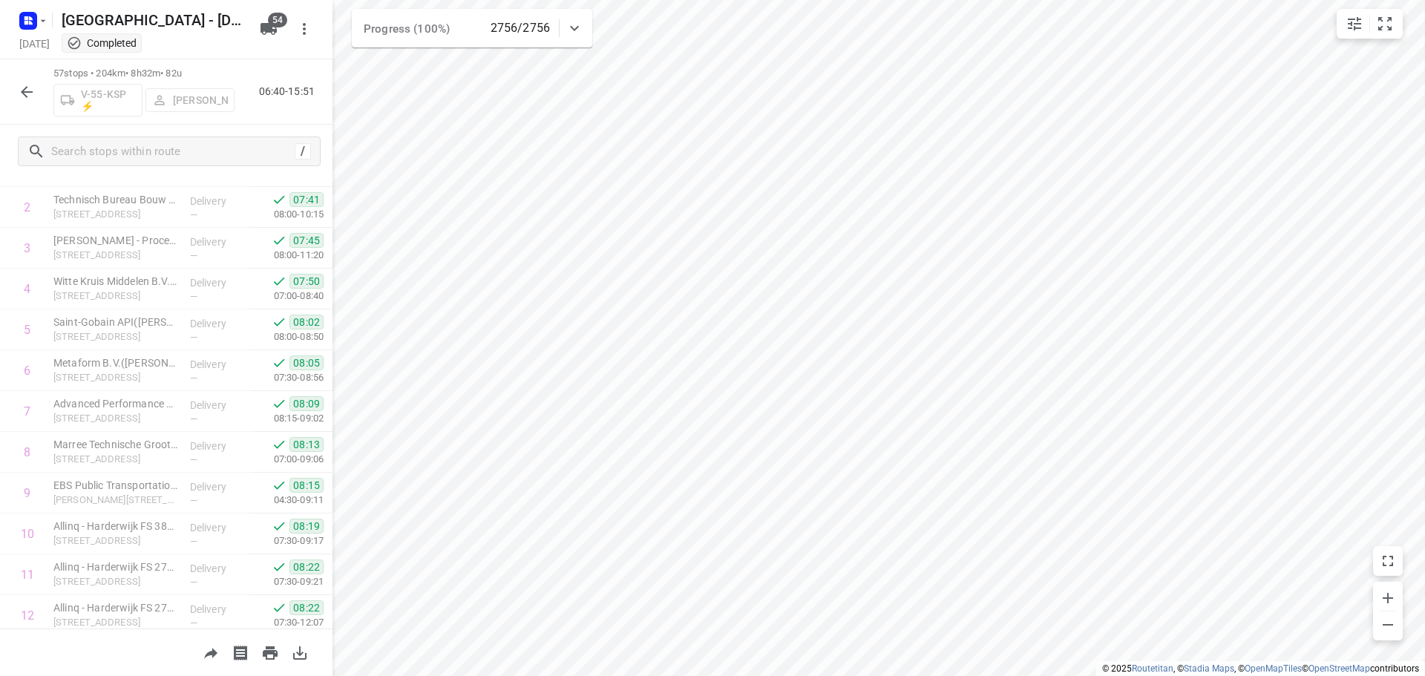
click at [41, 84] on div at bounding box center [27, 92] width 30 height 30
click at [38, 93] on button "button" at bounding box center [27, 92] width 30 height 30
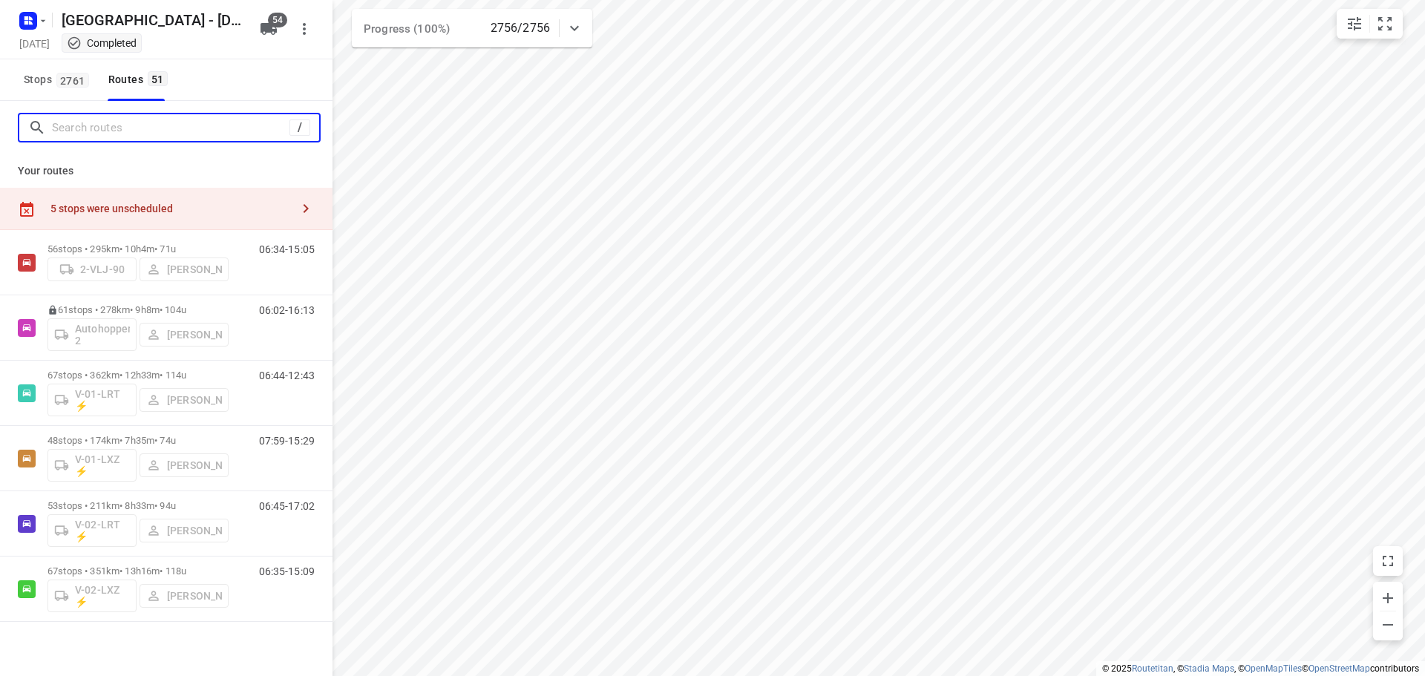
click at [58, 120] on input "Search routes" at bounding box center [171, 128] width 238 height 23
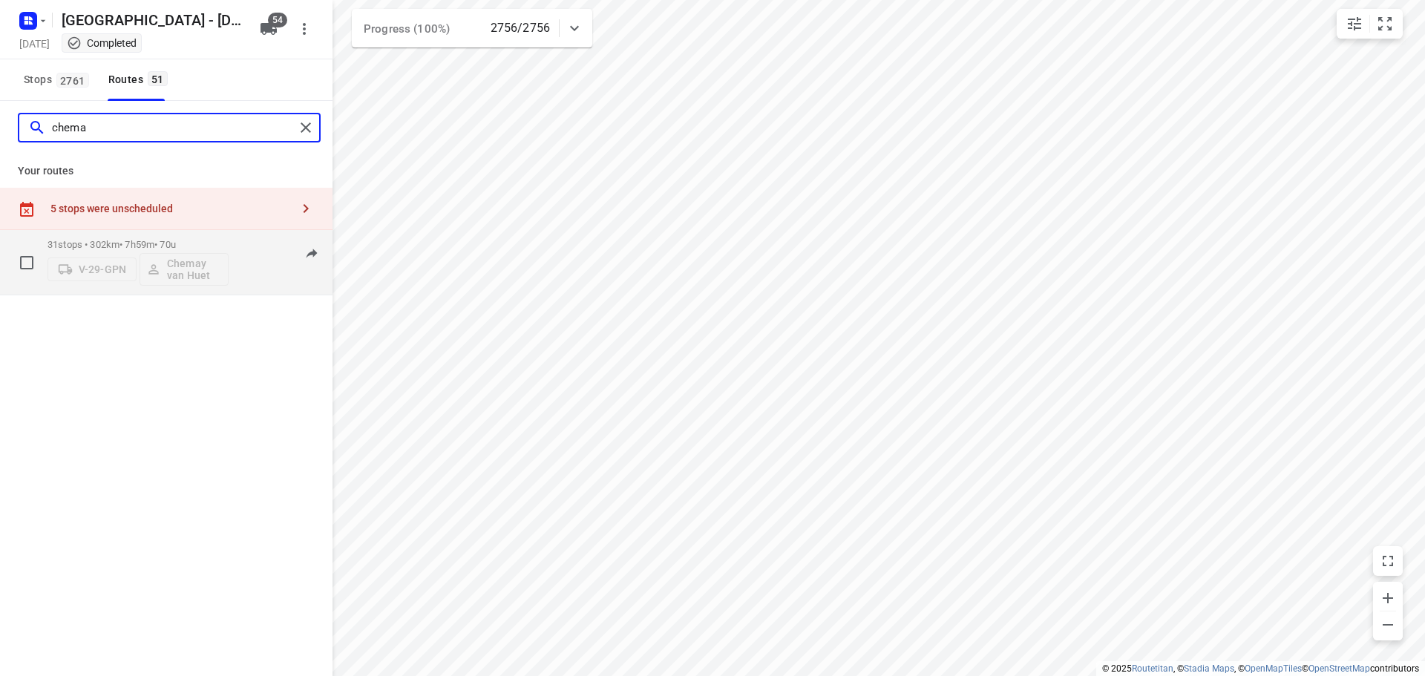
type input "chema"
click at [92, 246] on p "31 stops • 302km • 7h59m • 70u" at bounding box center [138, 244] width 181 height 11
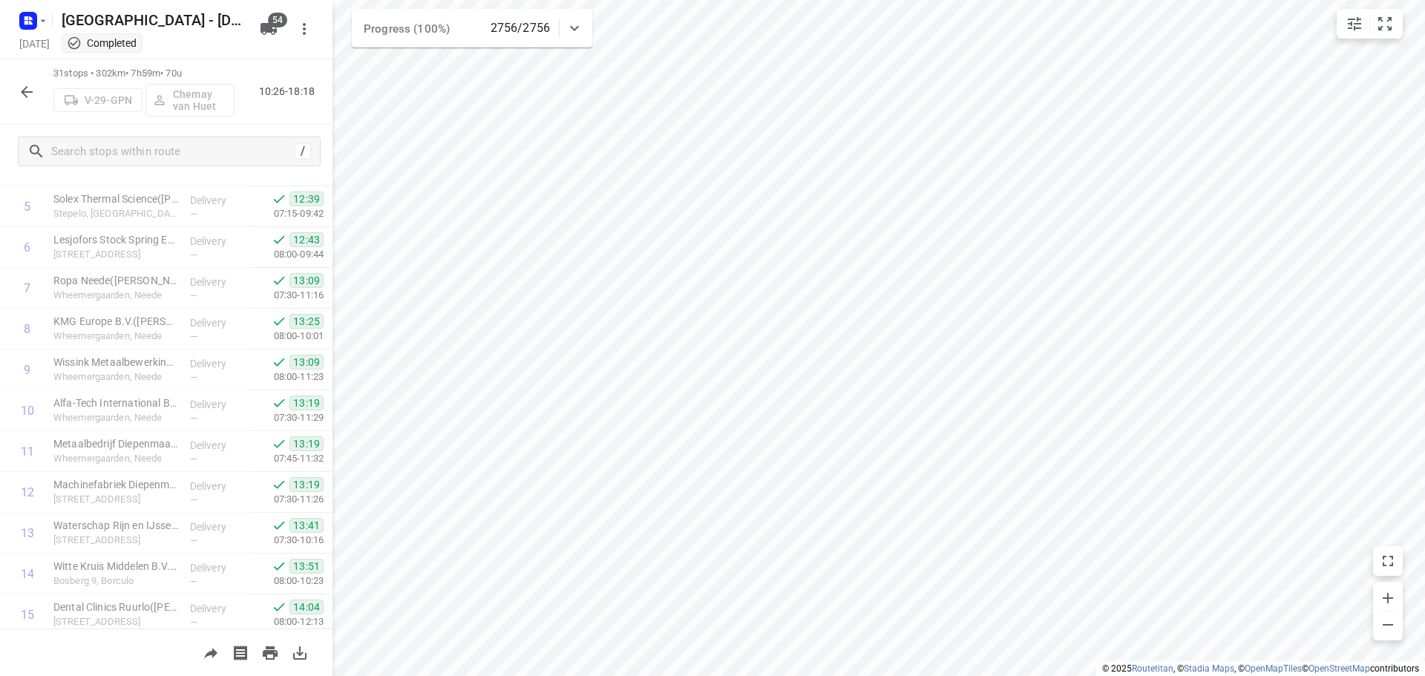
scroll to position [0, 0]
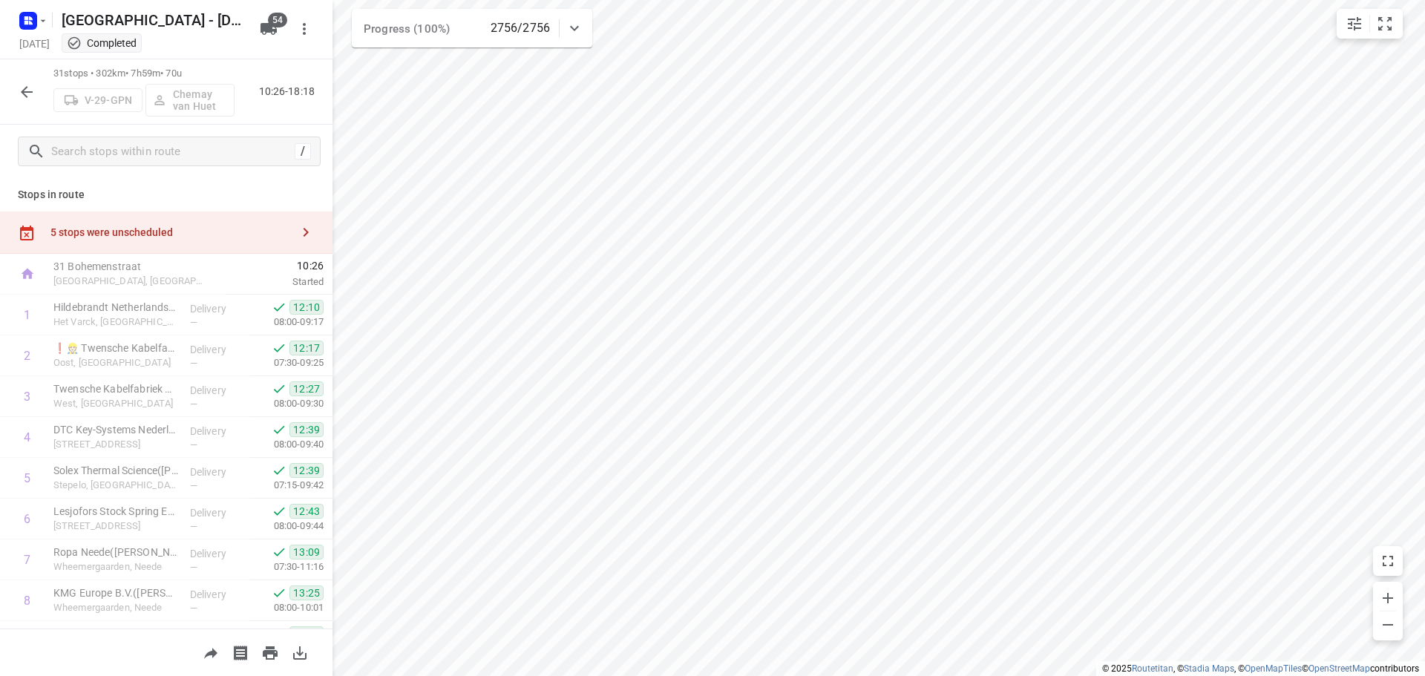
click at [33, 88] on icon "button" at bounding box center [27, 92] width 18 height 18
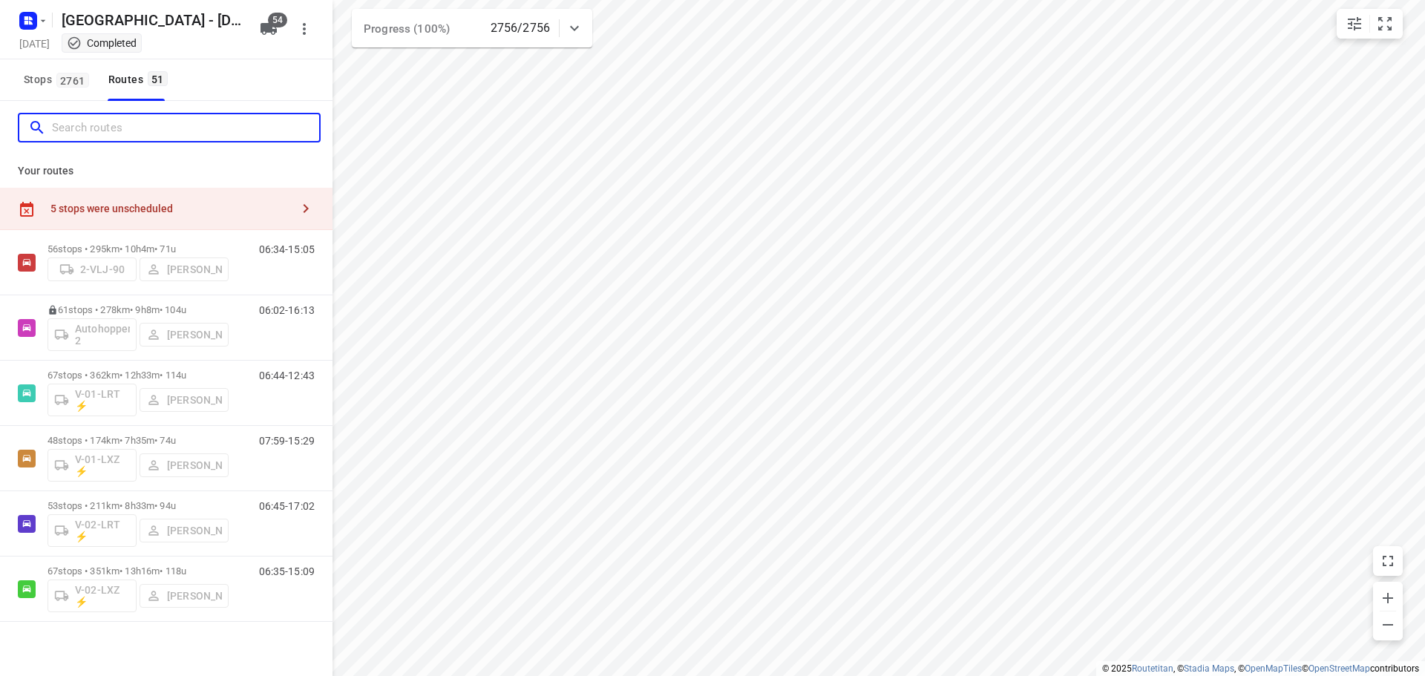
click at [75, 119] on input "Search routes" at bounding box center [185, 128] width 267 height 23
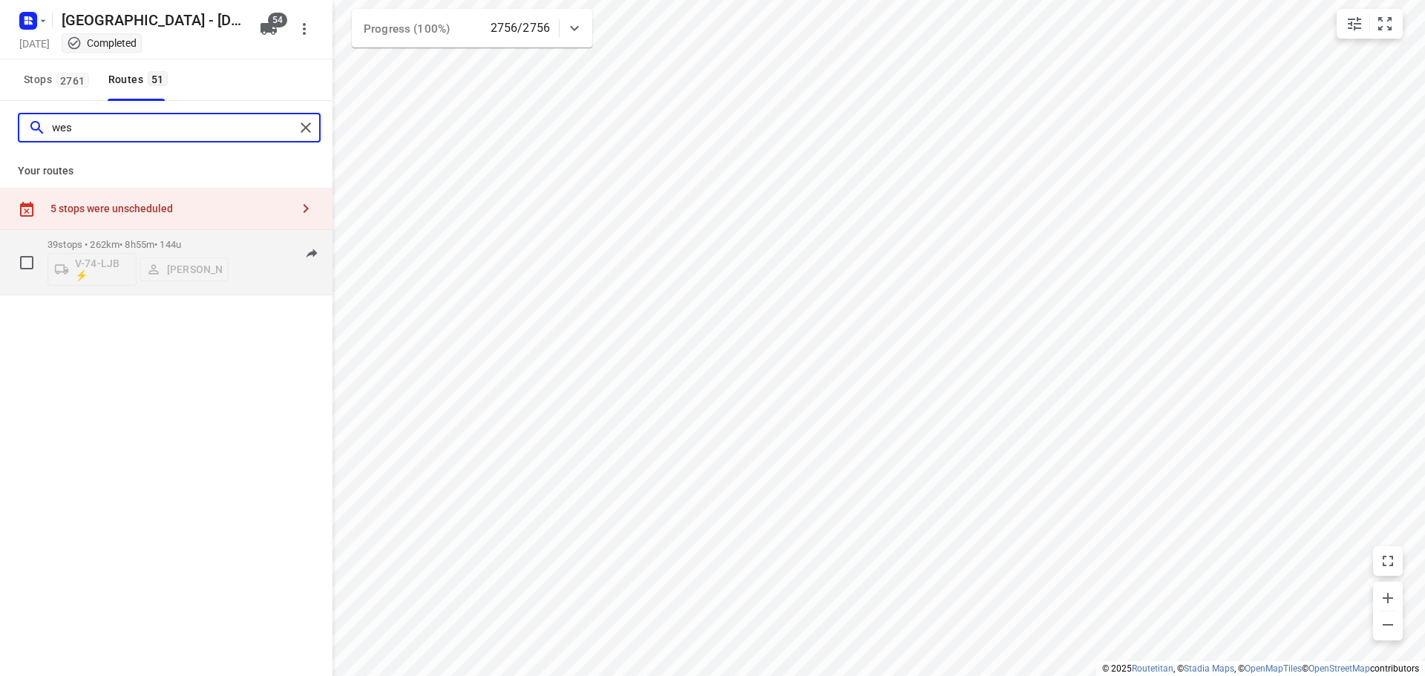
type input "wes"
click at [109, 236] on div "39 stops • 262km • 8h55m • 144u V-74-LJB ⚡ Wesley Platje" at bounding box center [138, 263] width 181 height 62
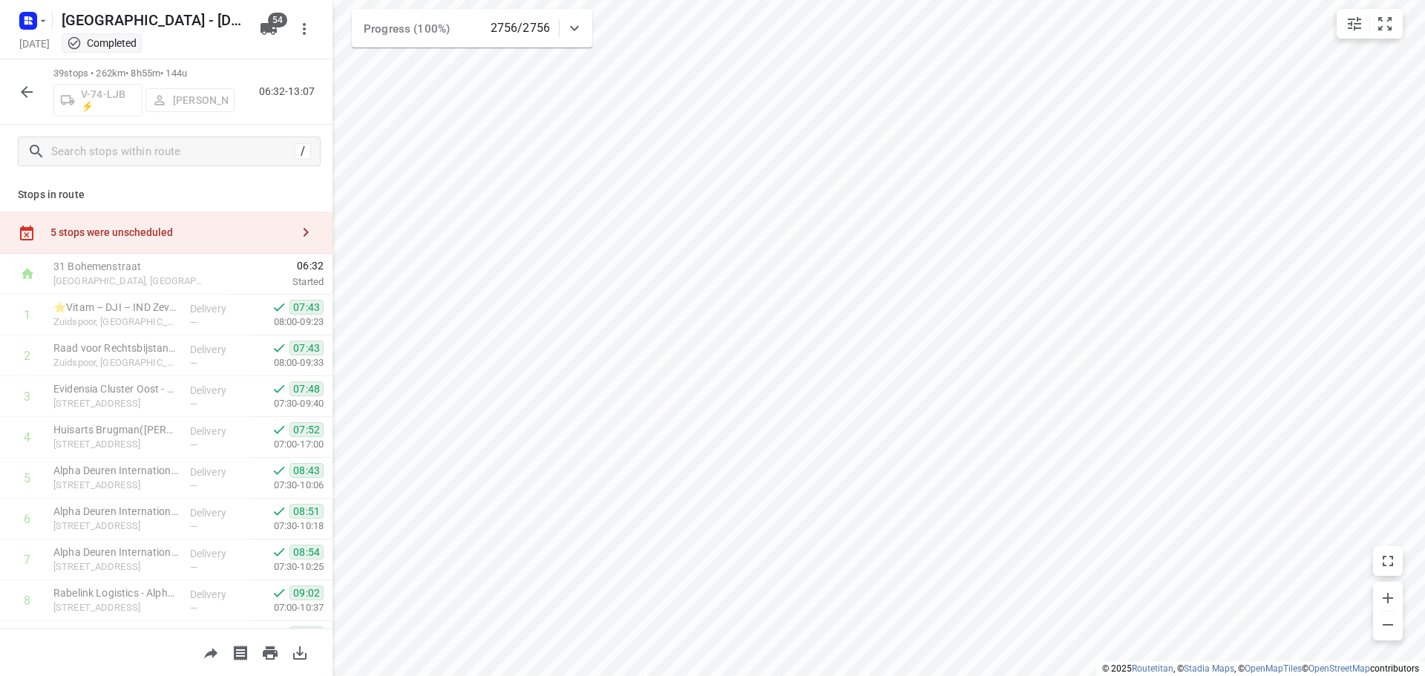
click at [27, 84] on icon "button" at bounding box center [27, 92] width 18 height 18
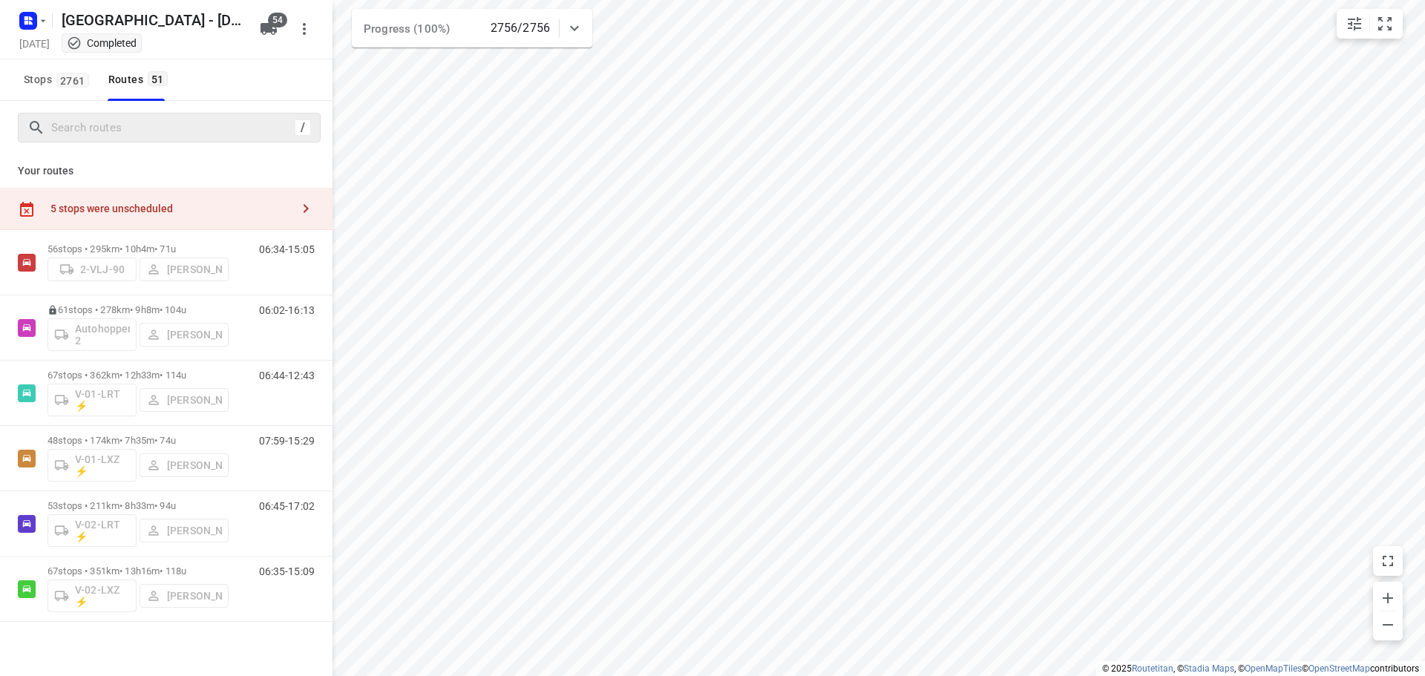
click at [105, 141] on div "/" at bounding box center [169, 128] width 303 height 30
click at [107, 132] on input "Search routes" at bounding box center [173, 128] width 242 height 23
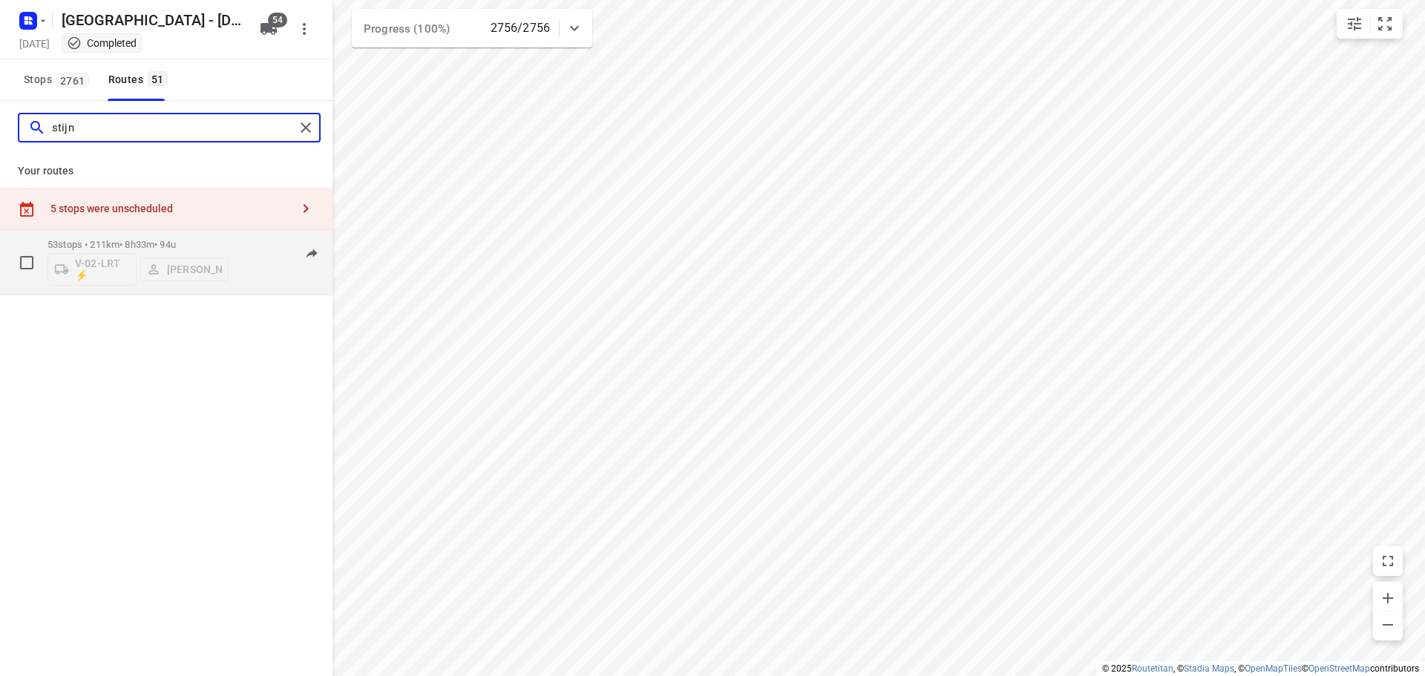
type input "stijn"
click at [97, 238] on div "53 stops • 211km • 8h33m • 94u V-02-LRT ⚡ Stijn Van Maarle" at bounding box center [138, 263] width 181 height 62
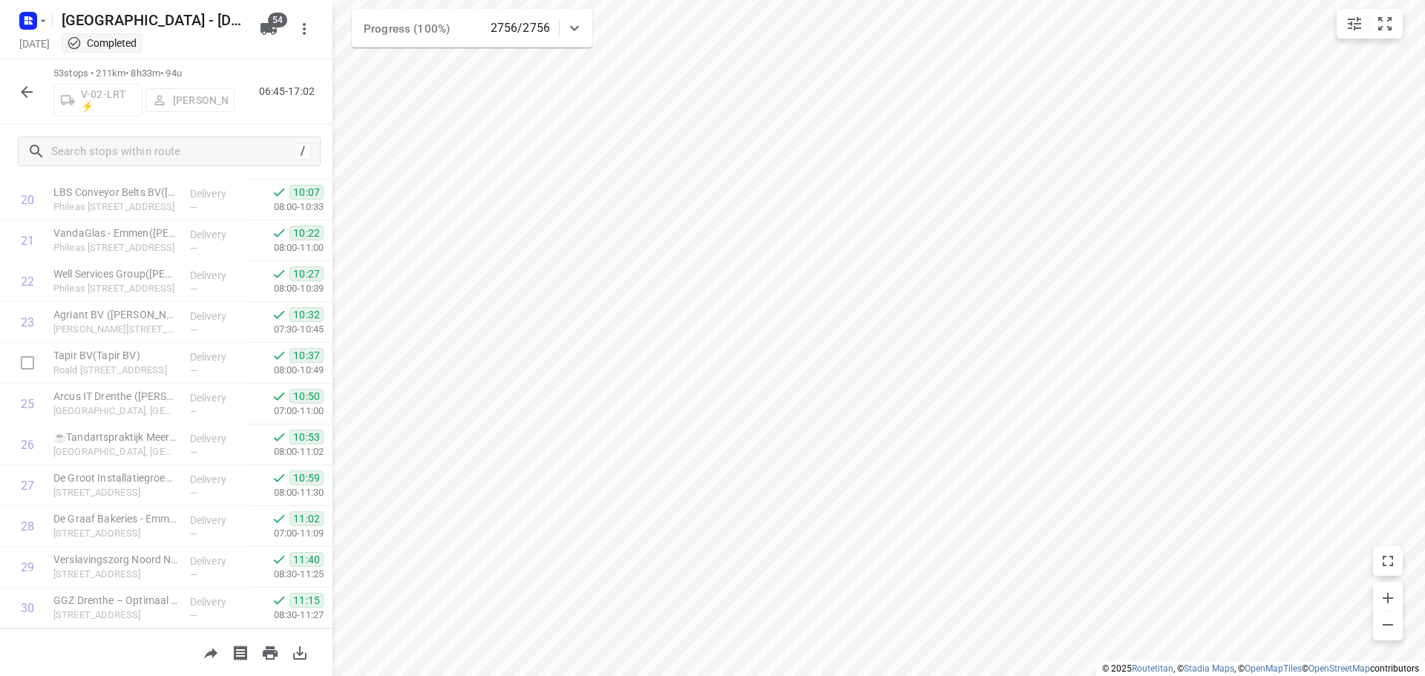
scroll to position [1114, 0]
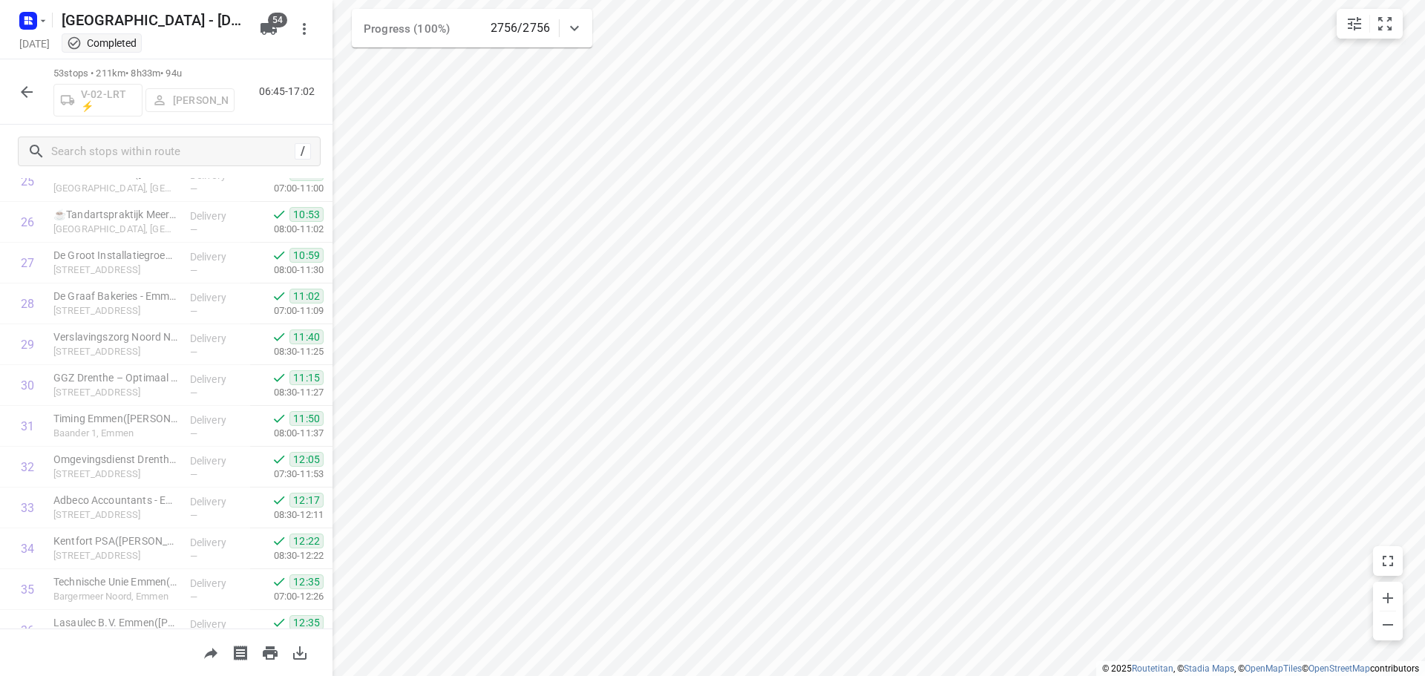
click at [30, 71] on div "53 stops • 211km • 8h33m • 94u V-02-LRT ⚡ Stijn Van Maarle 06:45-17:02" at bounding box center [166, 91] width 333 height 65
click at [24, 94] on icon "button" at bounding box center [27, 92] width 12 height 12
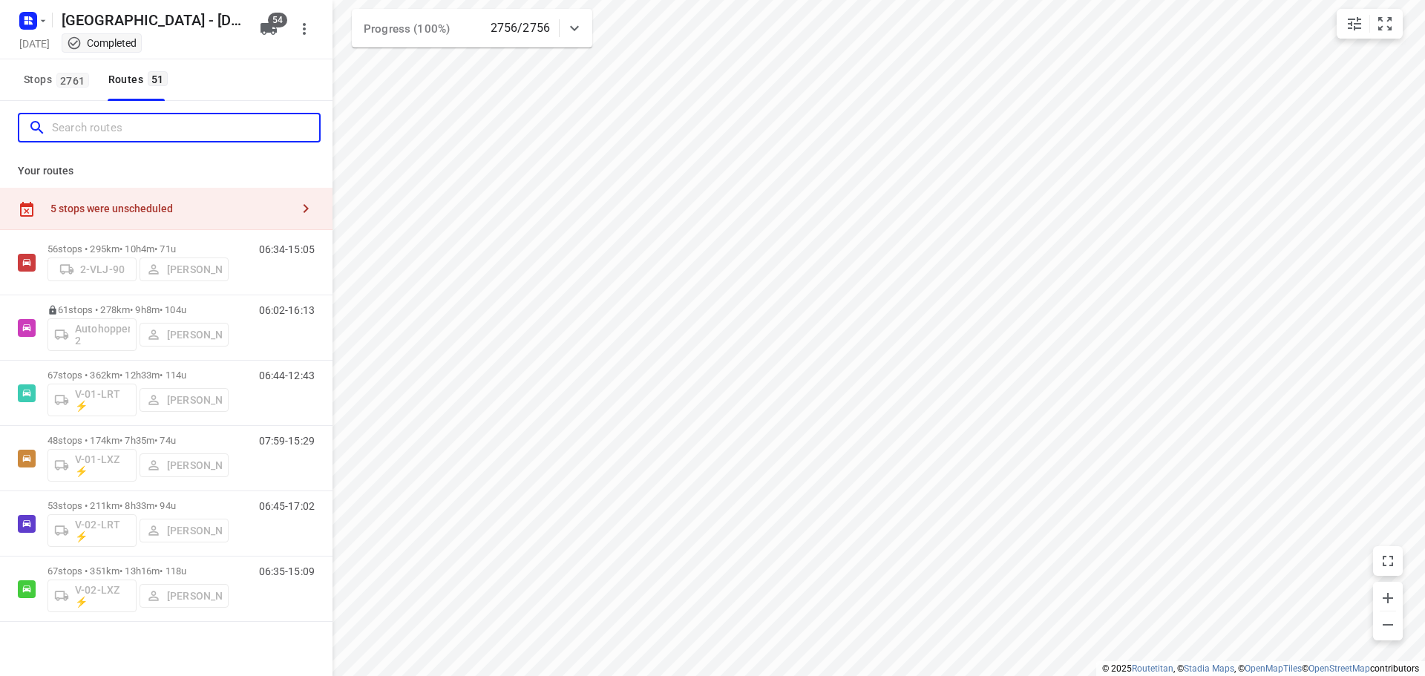
click at [51, 137] on div at bounding box center [173, 128] width 291 height 23
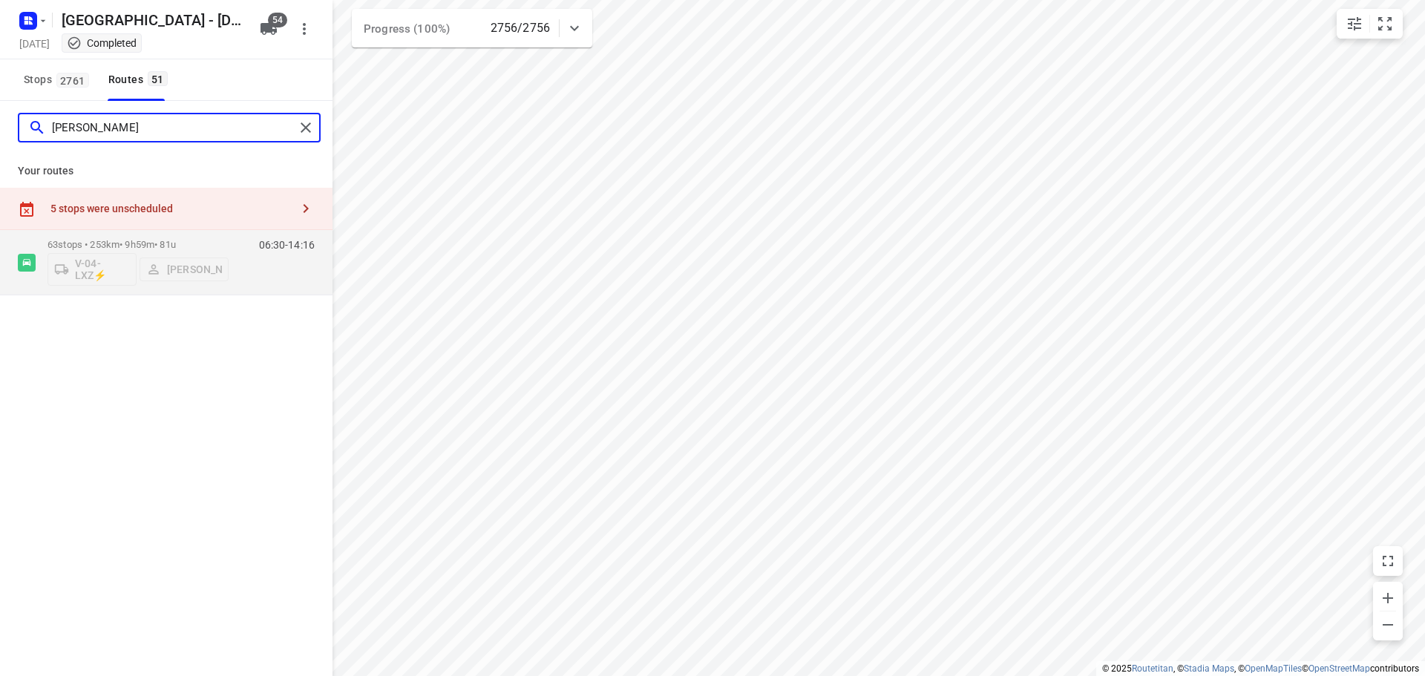
type input "[PERSON_NAME]"
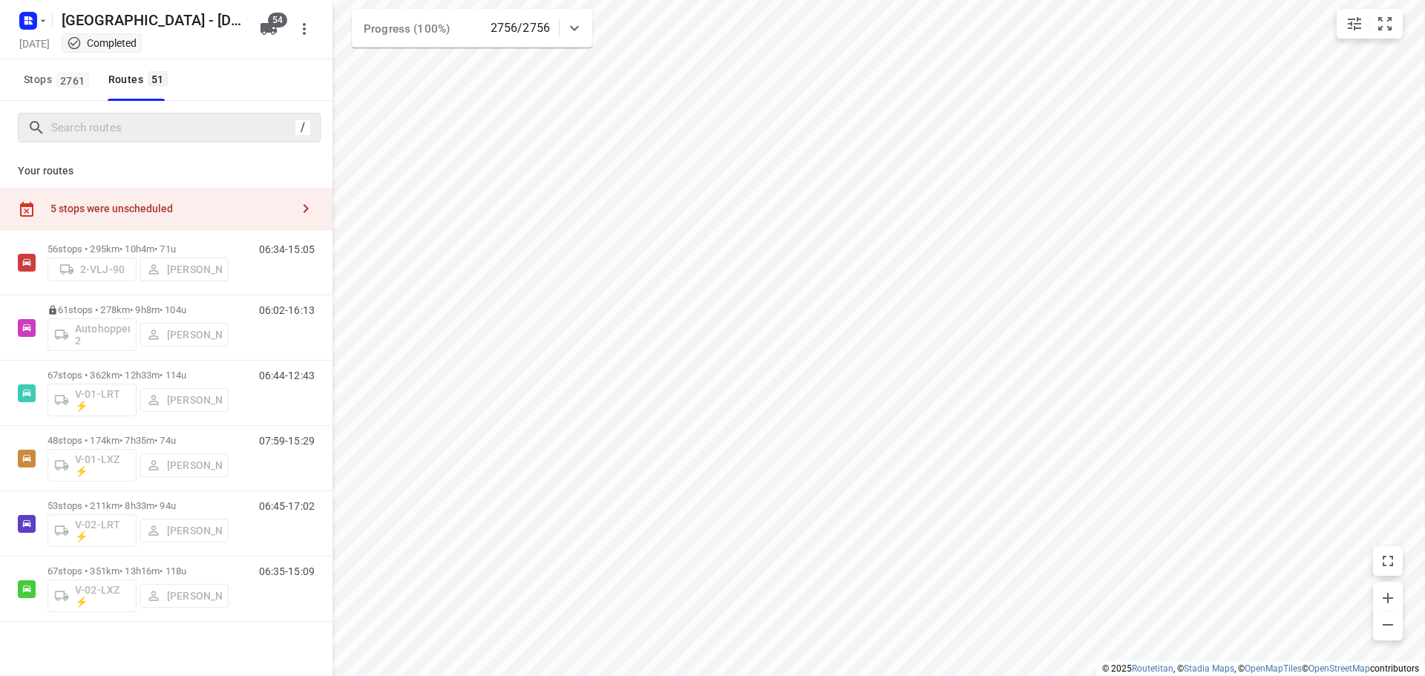
click at [192, 148] on div "/" at bounding box center [166, 127] width 333 height 53
click at [195, 143] on div "/" at bounding box center [166, 127] width 333 height 53
click at [195, 136] on input "Search routes" at bounding box center [171, 128] width 238 height 23
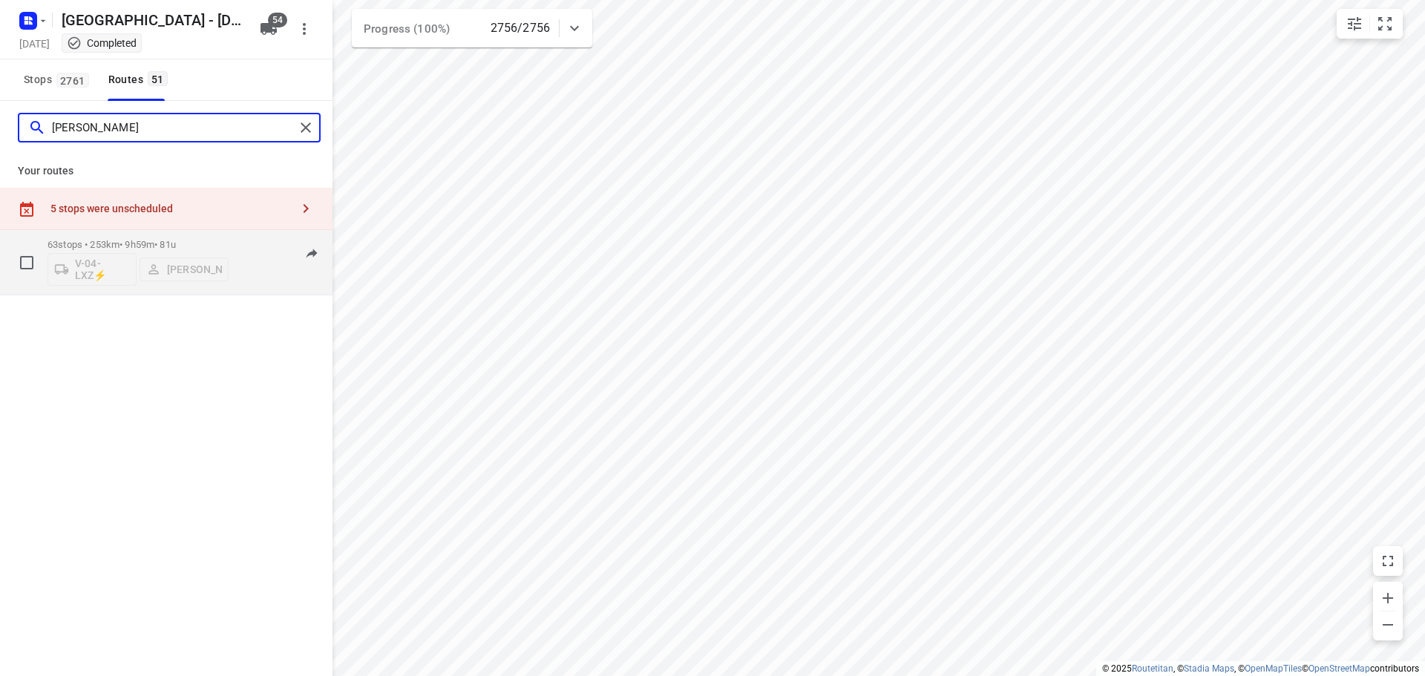
type input "[PERSON_NAME]"
click at [122, 240] on p "63 stops • 253km • 9h59m • 81u" at bounding box center [138, 244] width 181 height 11
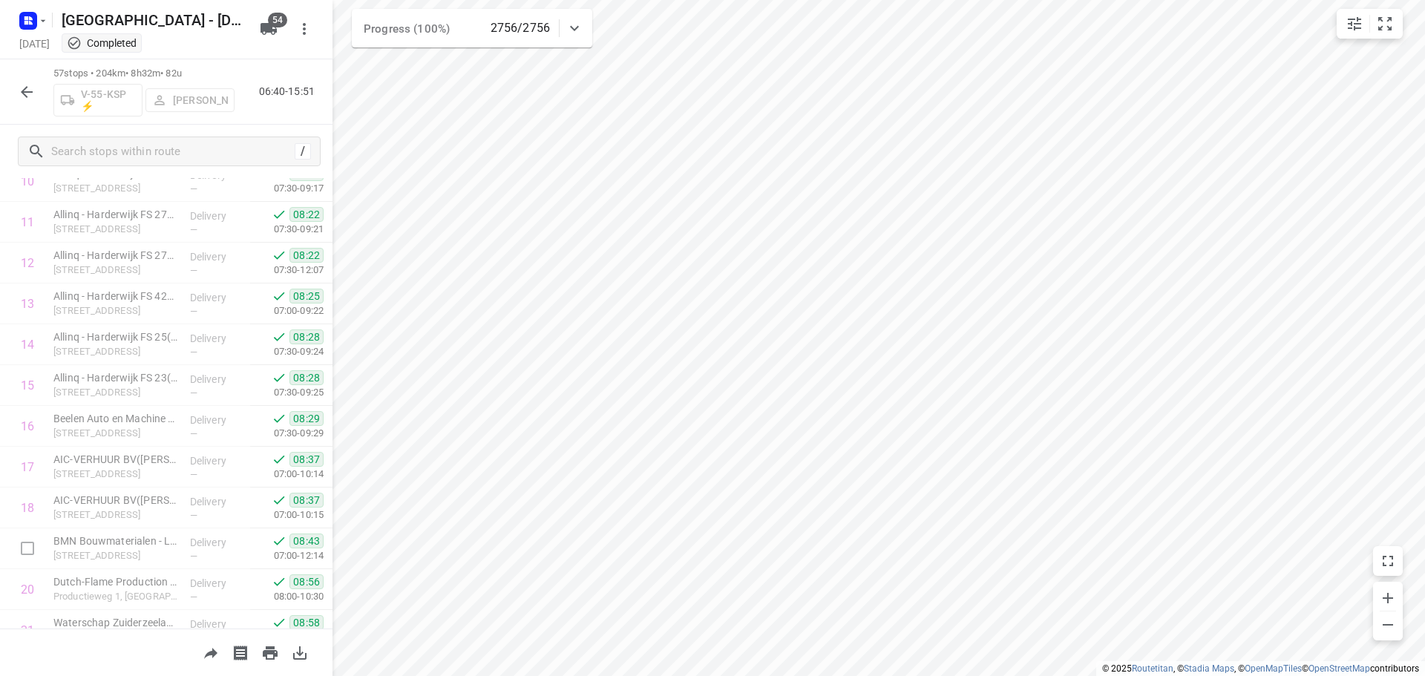
scroll to position [668, 0]
click at [33, 79] on button "button" at bounding box center [27, 92] width 30 height 30
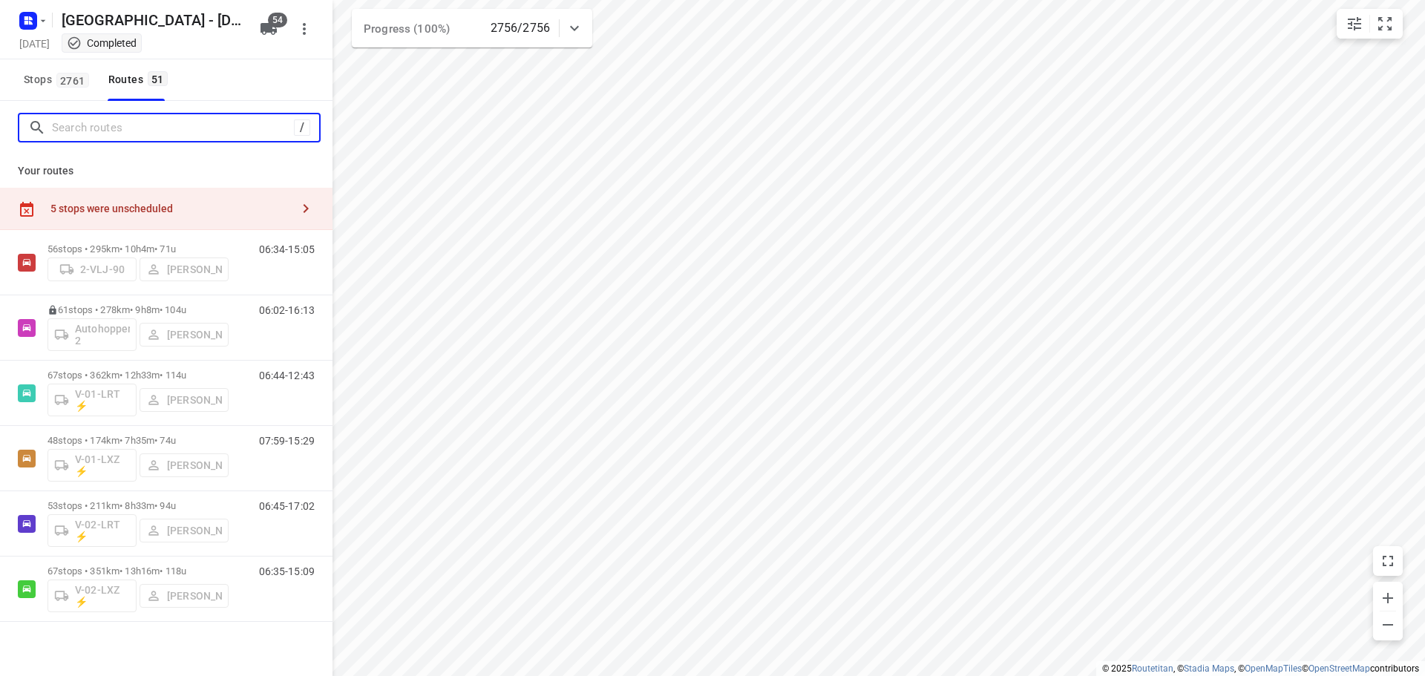
click at [187, 128] on input "Search routes" at bounding box center [173, 128] width 242 height 23
type input "l"
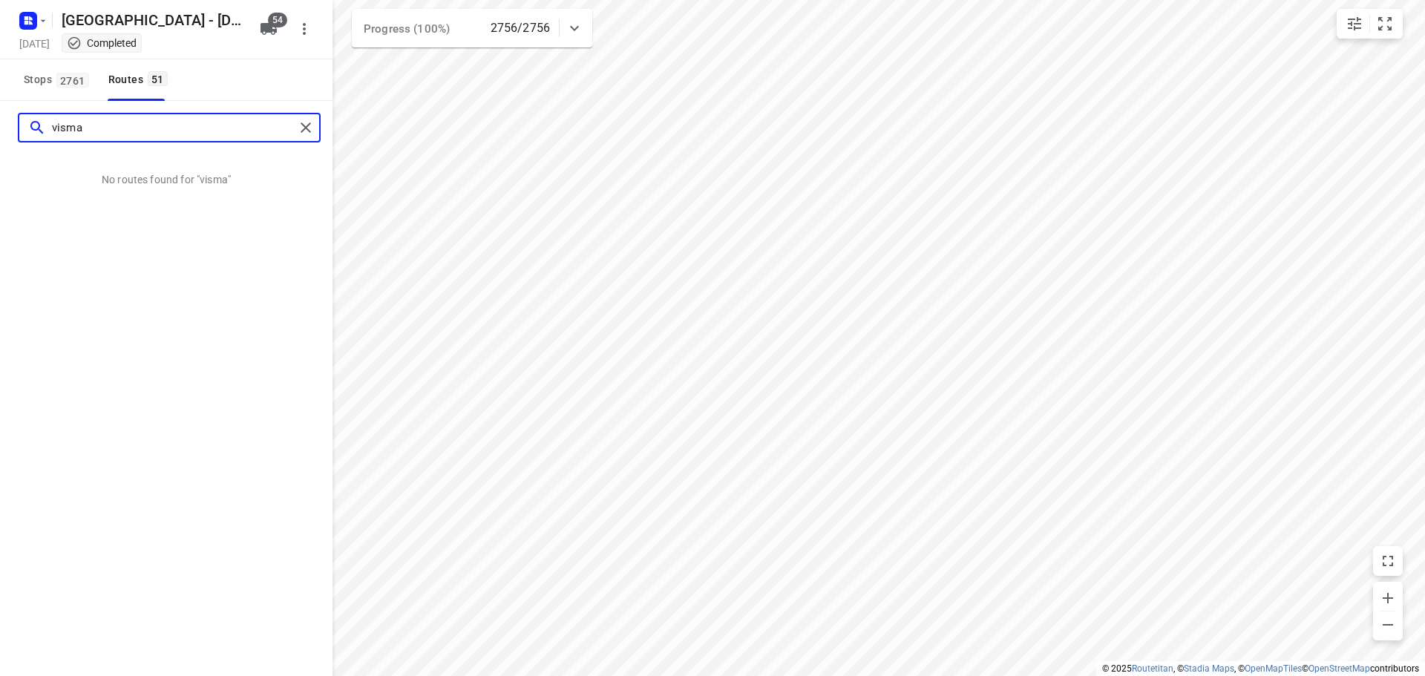
type input "visma"
drag, startPoint x: 3, startPoint y: 86, endPoint x: 22, endPoint y: 80, distance: 19.5
click at [2, 85] on div "Stops 2761 Routes 51" at bounding box center [166, 80] width 333 height 42
click at [22, 80] on button "Stops 2761" at bounding box center [56, 80] width 76 height 42
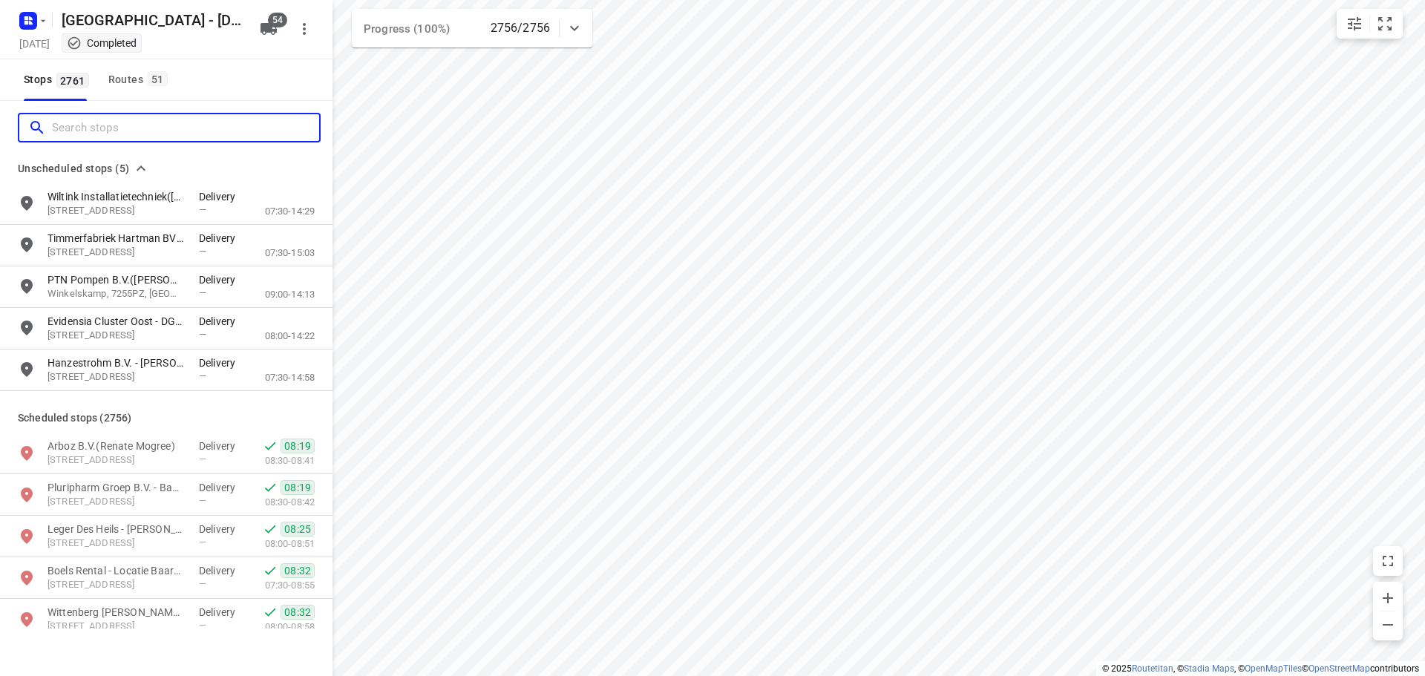
click at [89, 117] on input "Search stops" at bounding box center [185, 128] width 267 height 23
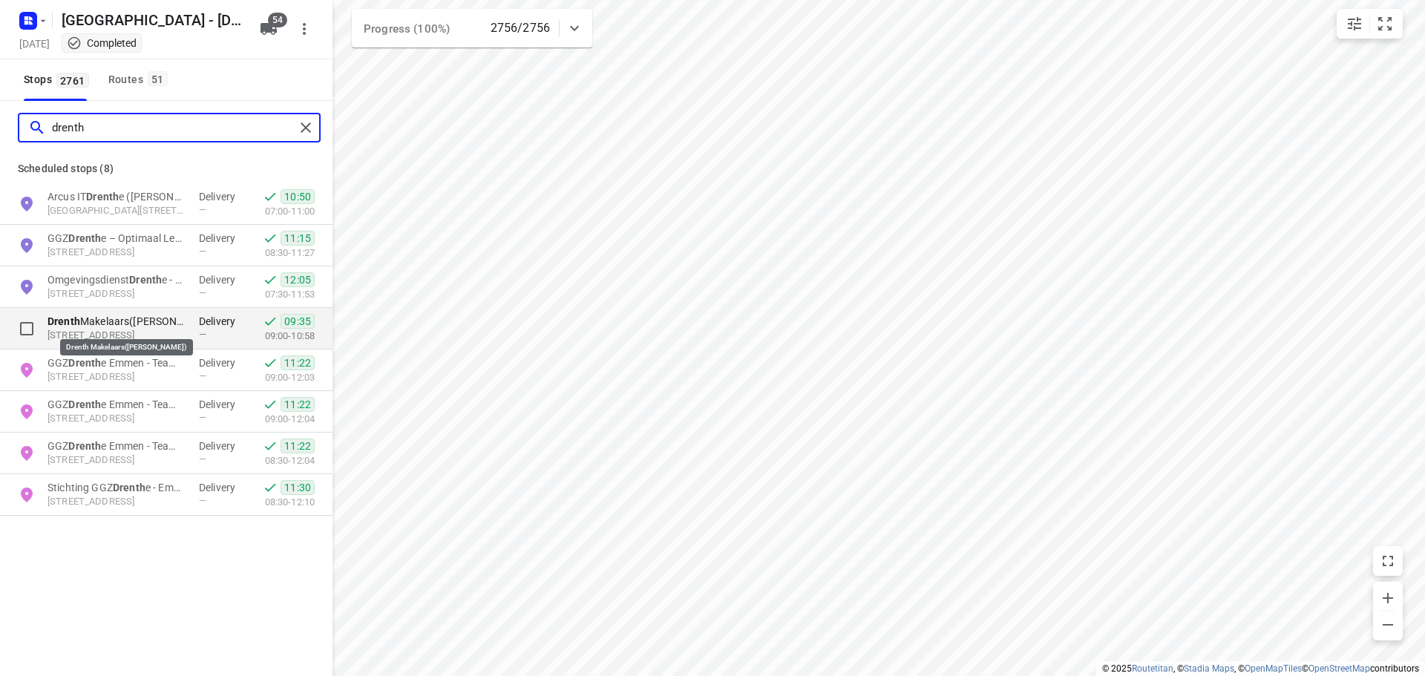
type input "drenth"
click at [171, 324] on p "Drenth Makelaars(Ellen Odijk)" at bounding box center [116, 321] width 137 height 15
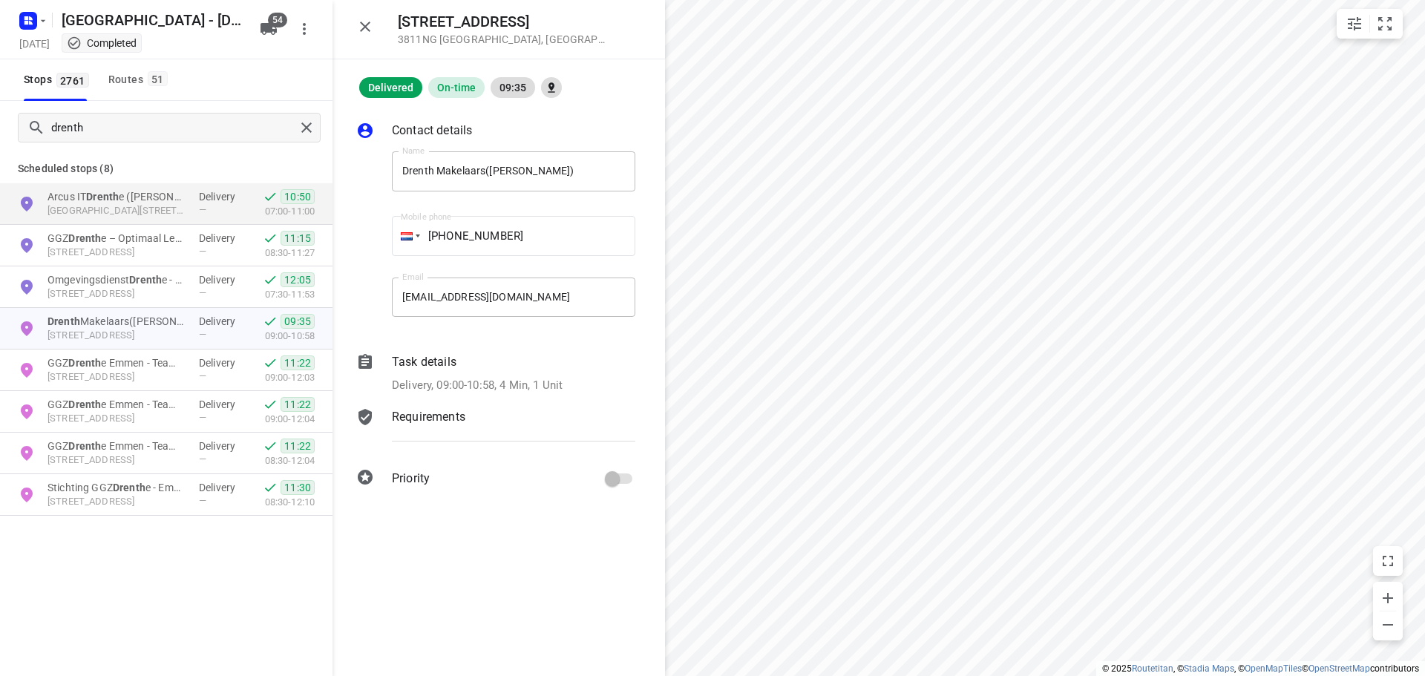
click at [371, 4] on div "Bergstraat 39C 3811NG Amersfoort , Netherlands" at bounding box center [499, 29] width 333 height 59
click at [370, 19] on icon "button" at bounding box center [365, 27] width 18 height 18
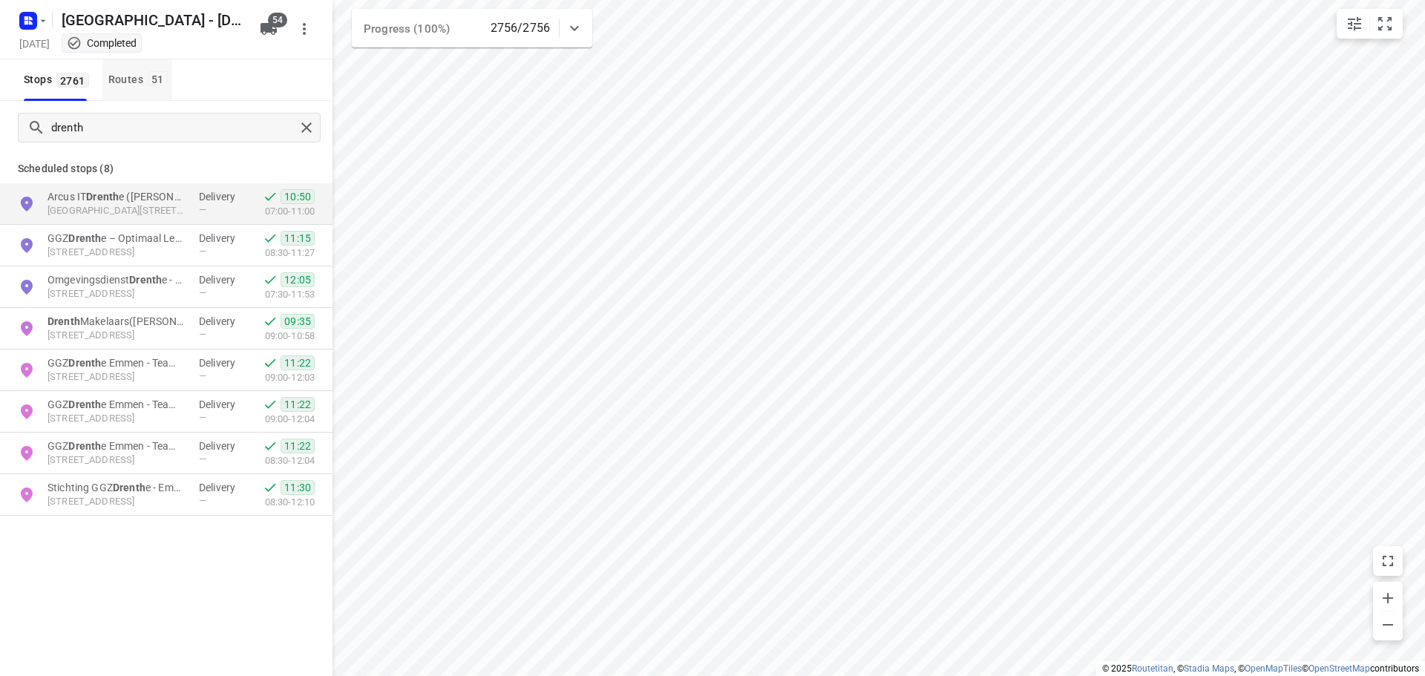
click at [148, 88] on div "Routes 51" at bounding box center [140, 80] width 64 height 19
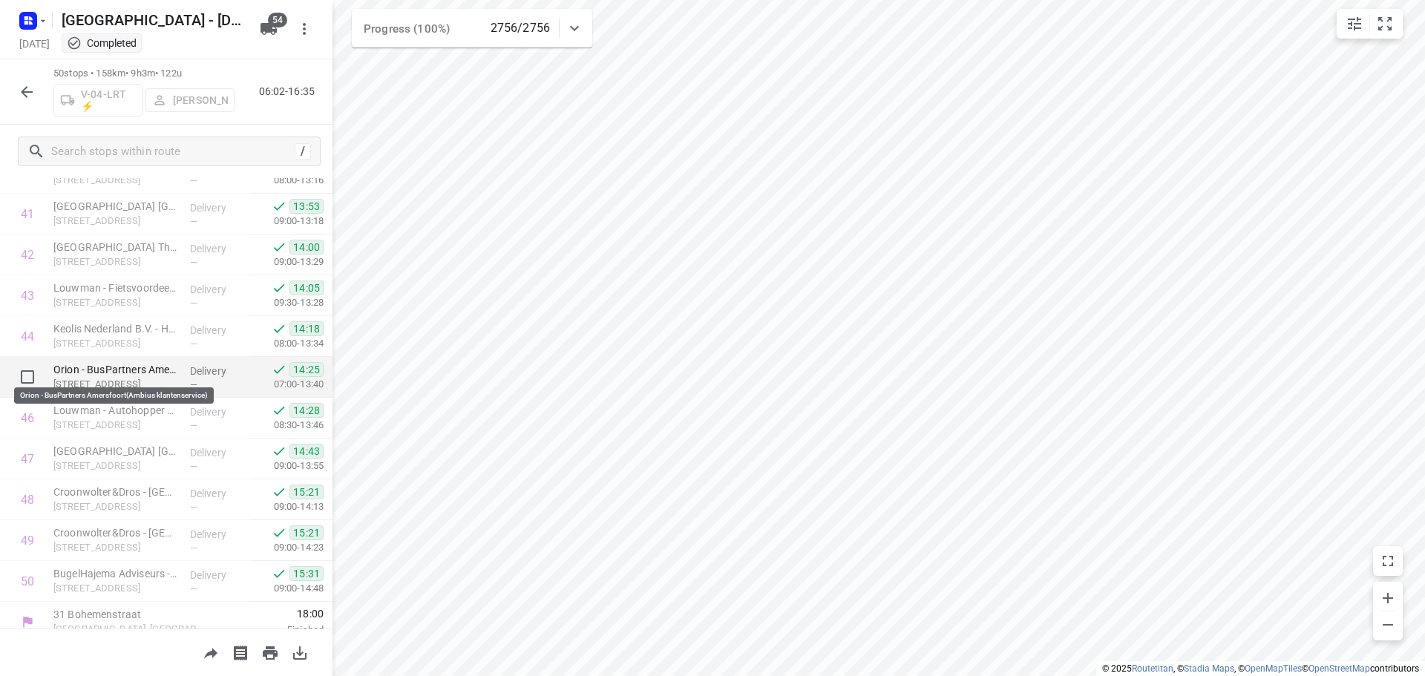
scroll to position [1748, 0]
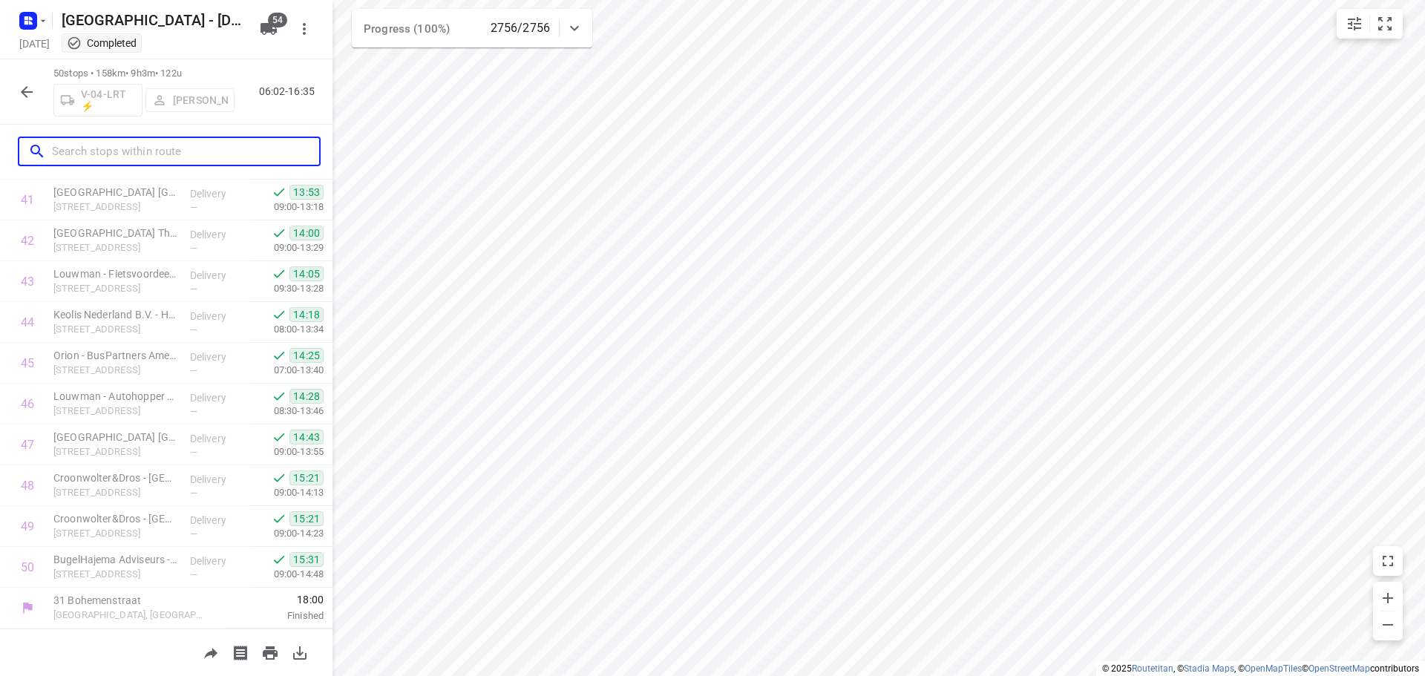
click at [146, 144] on input "text" at bounding box center [185, 151] width 267 height 23
click at [20, 91] on icon "button" at bounding box center [27, 92] width 18 height 18
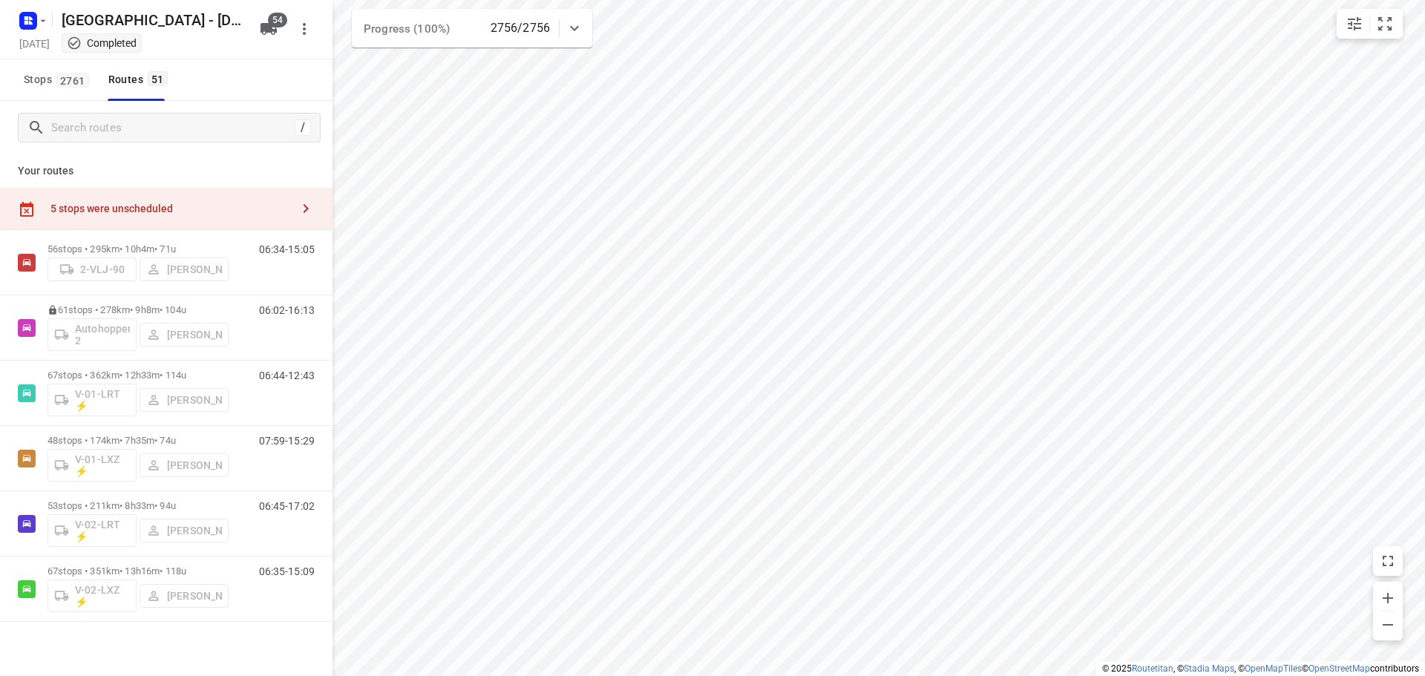
click at [68, 146] on div "/" at bounding box center [166, 127] width 333 height 53
click at [89, 135] on input "Search routes" at bounding box center [173, 128] width 242 height 23
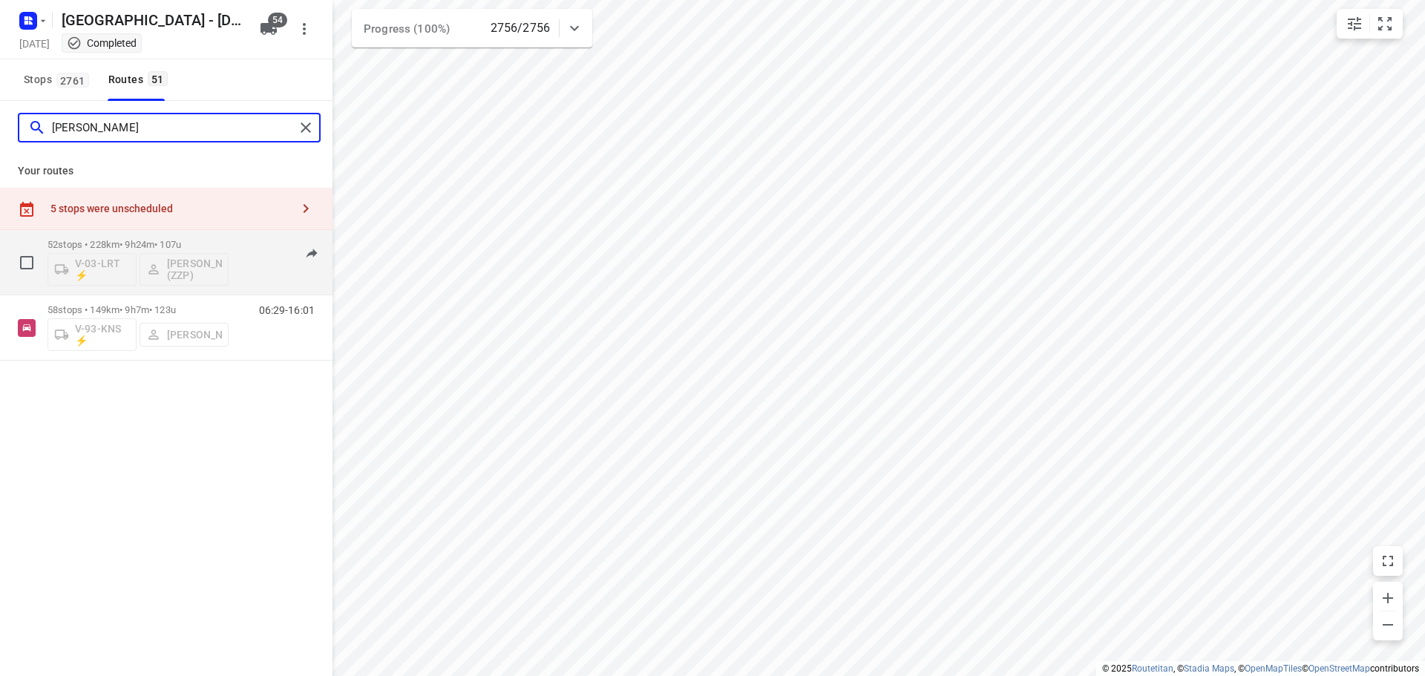
type input "robert"
click at [157, 235] on div "52 stops • 228km • 9h24m • 107u V-03-LRT ⚡ Robert Flierman (ZZP)" at bounding box center [138, 263] width 181 height 62
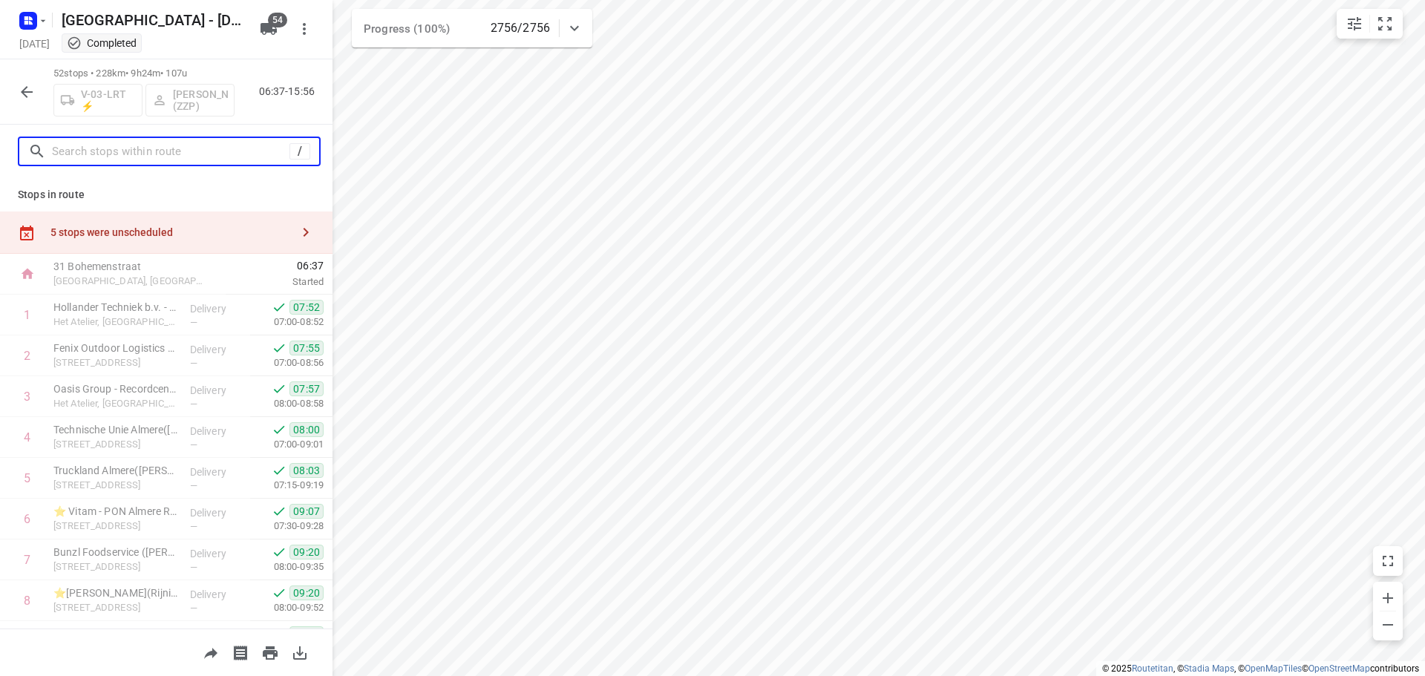
click at [220, 160] on input "text" at bounding box center [171, 151] width 238 height 23
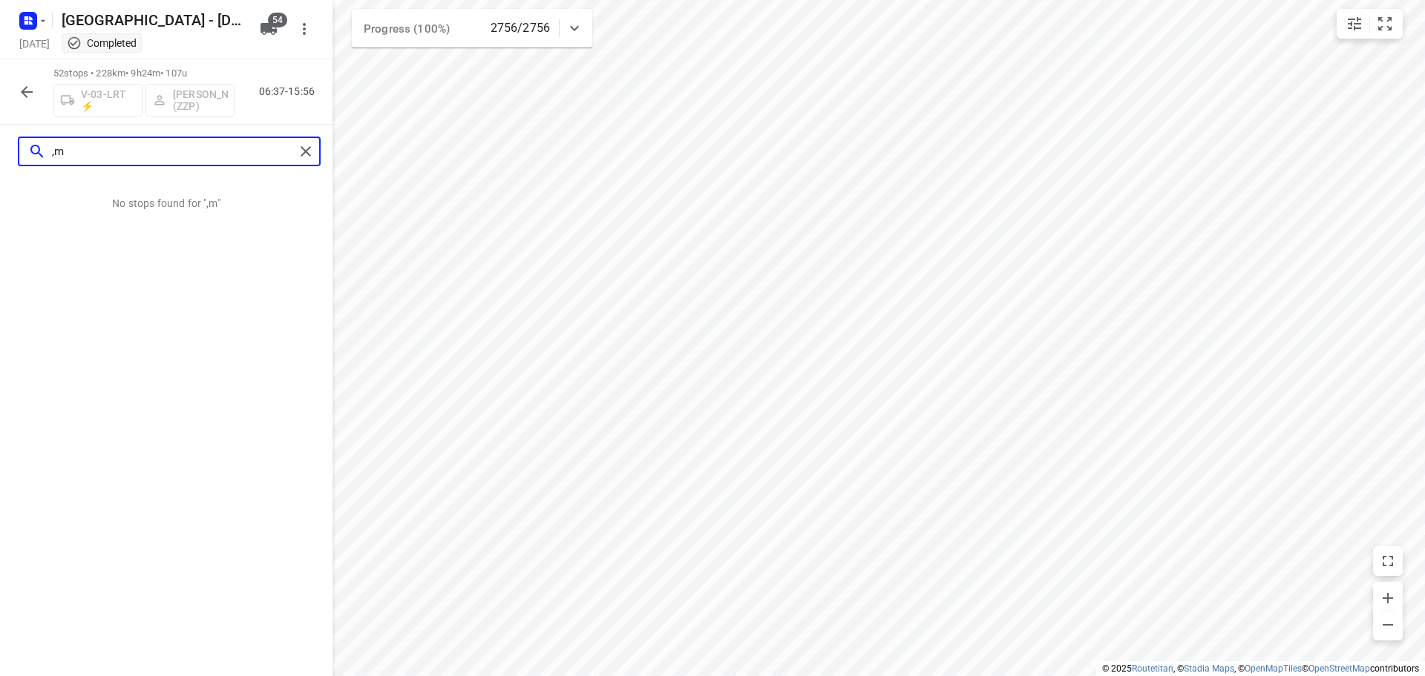
type input ","
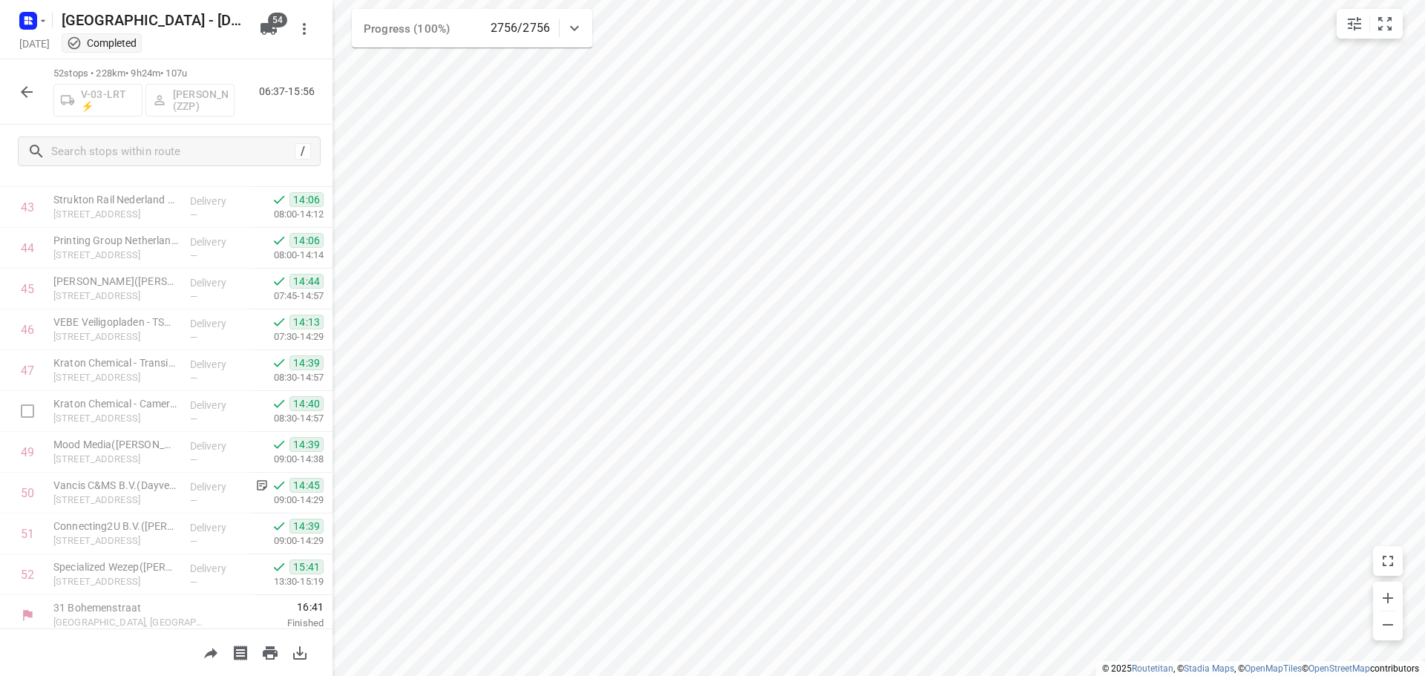
scroll to position [1830, 0]
click at [39, 85] on button "button" at bounding box center [27, 92] width 30 height 30
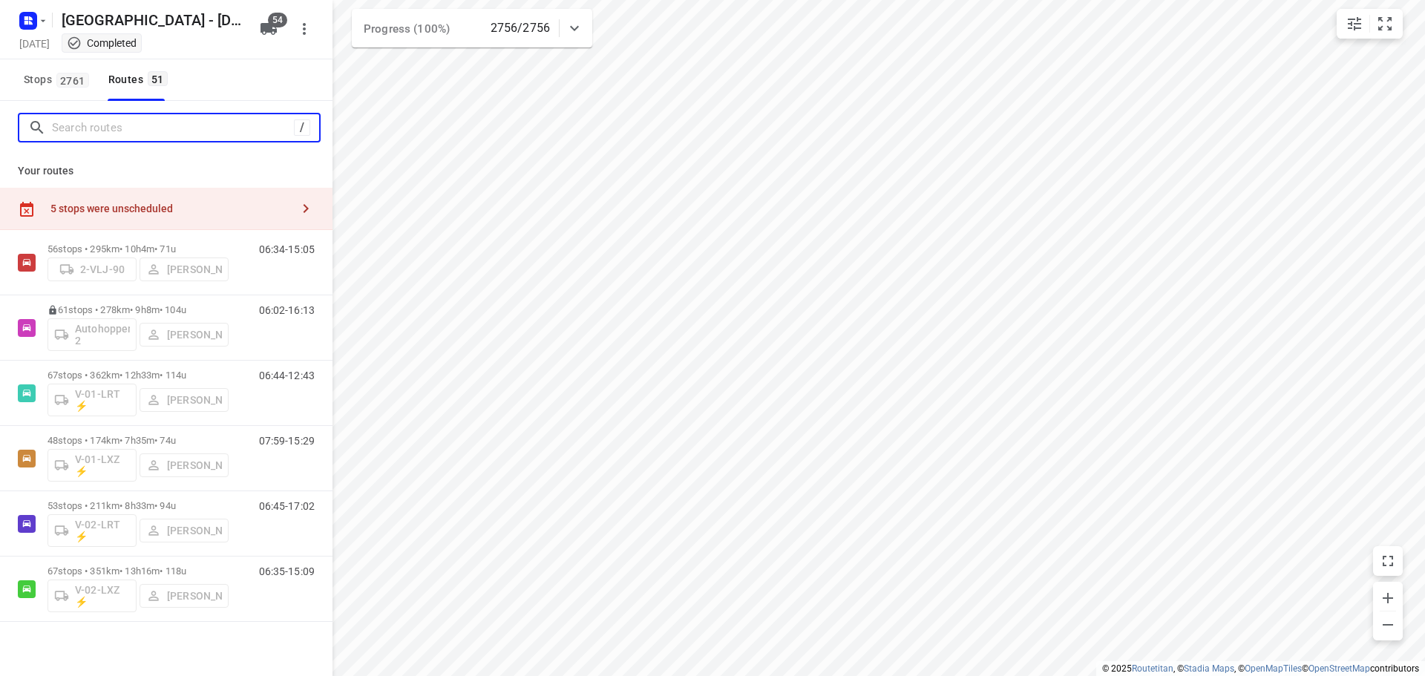
click at [55, 117] on input "Search routes" at bounding box center [173, 128] width 242 height 23
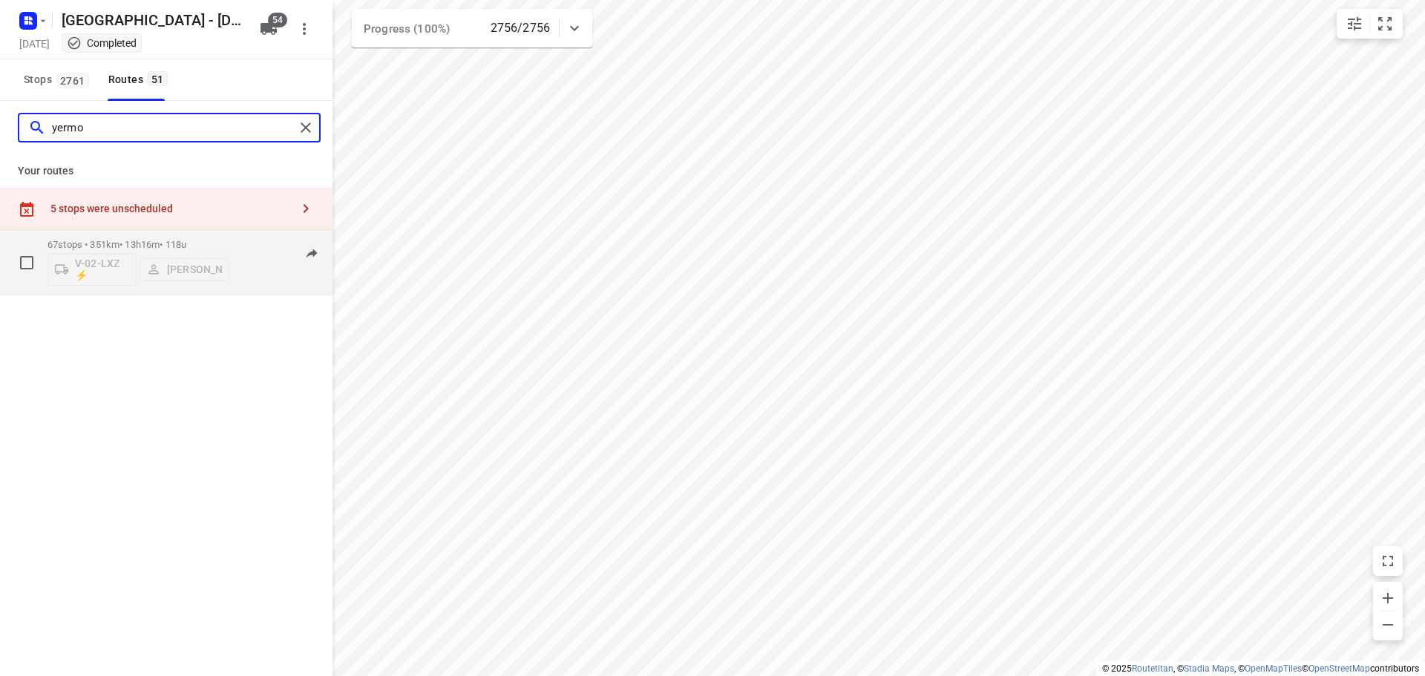
type input "yermo"
click at [121, 236] on div "67 stops • 351km • 13h16m • 118u V-02-LXZ ⚡ Yermo Broekman" at bounding box center [138, 263] width 181 height 62
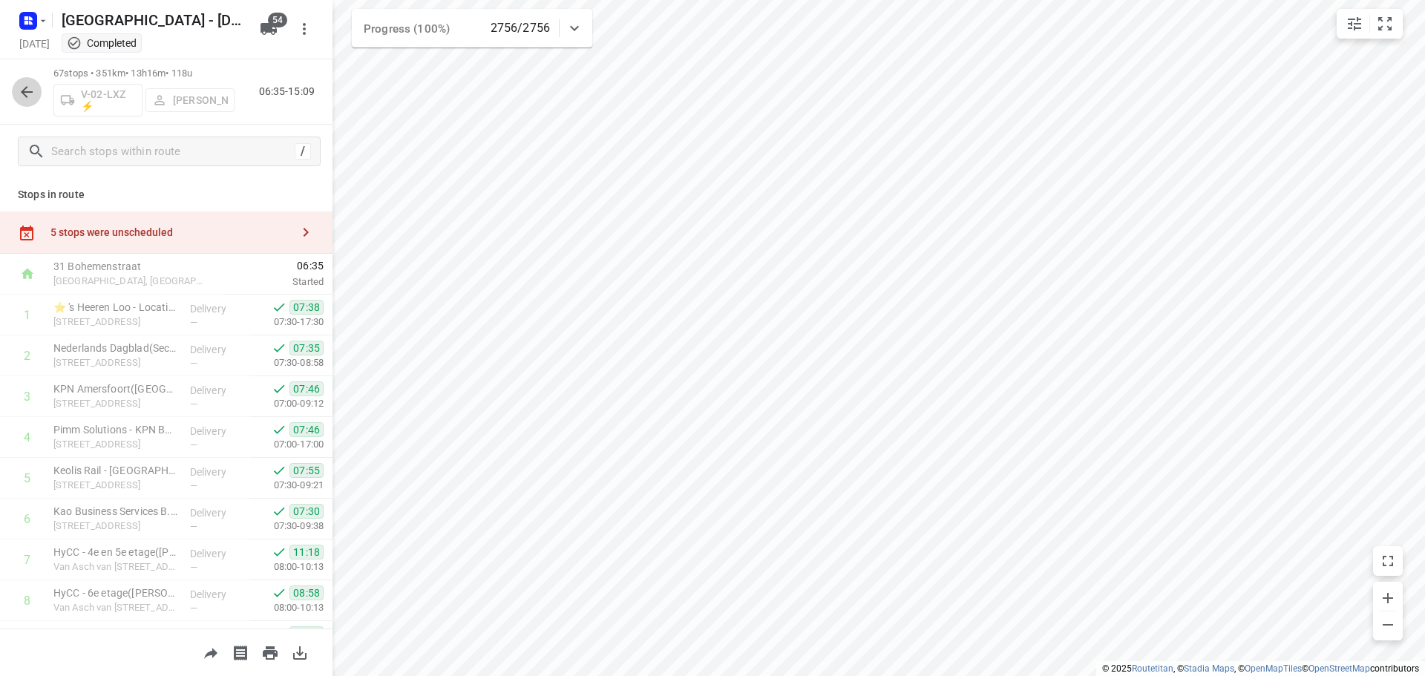
click at [30, 84] on icon "button" at bounding box center [27, 92] width 18 height 18
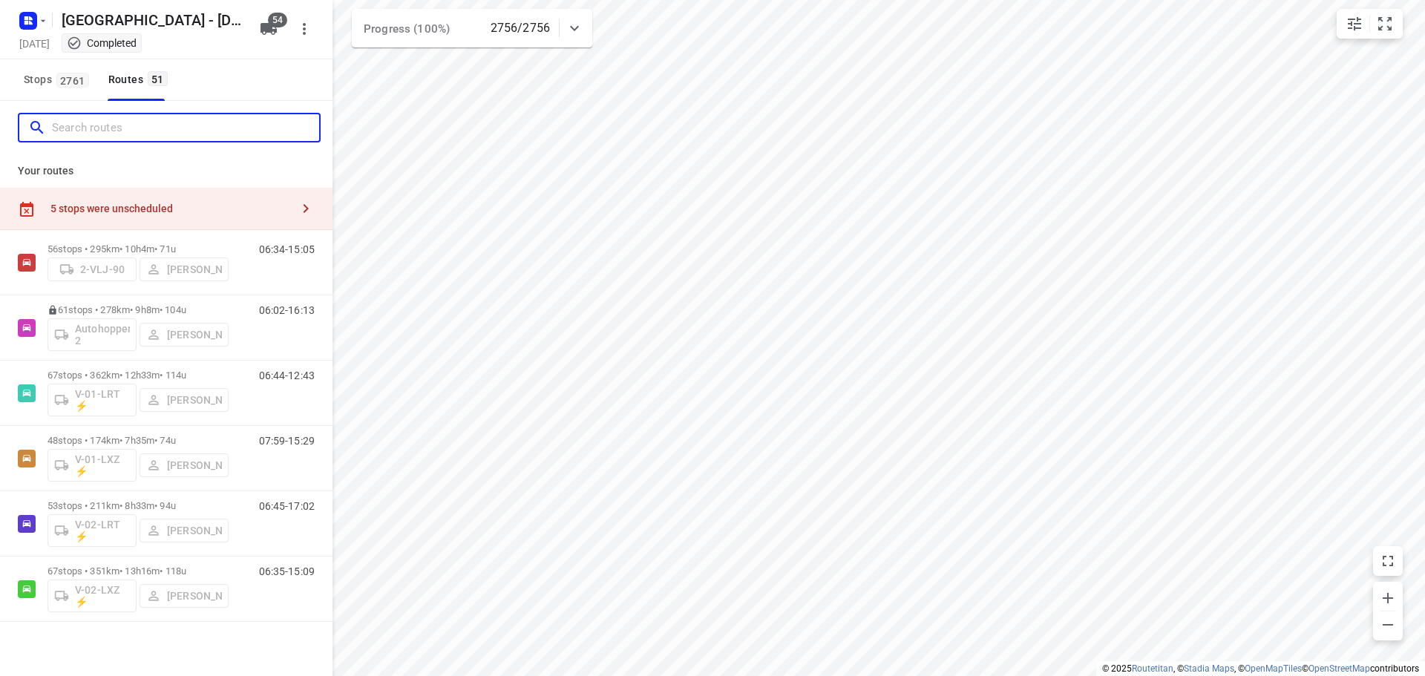
click at [82, 122] on input "Search routes" at bounding box center [185, 128] width 267 height 23
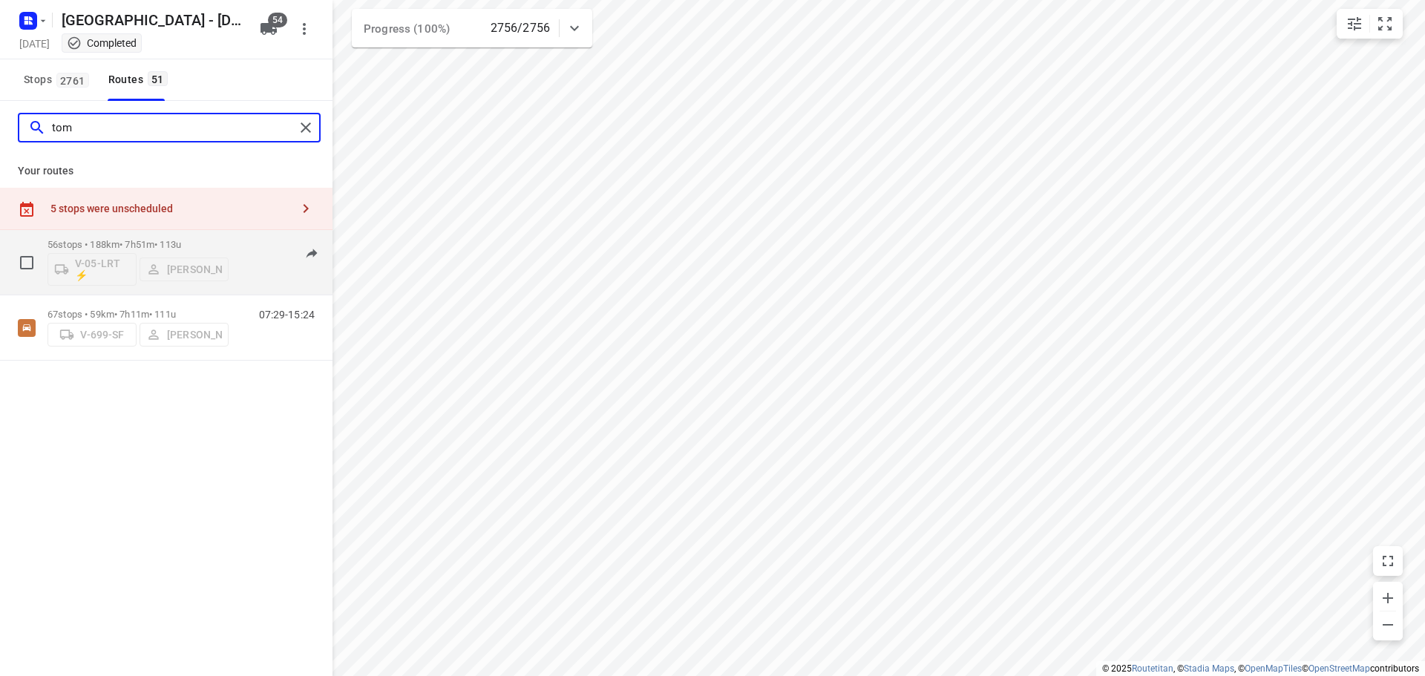
type input "tom"
click at [110, 241] on p "56 stops • 188km • 7h51m • 113u" at bounding box center [138, 244] width 181 height 11
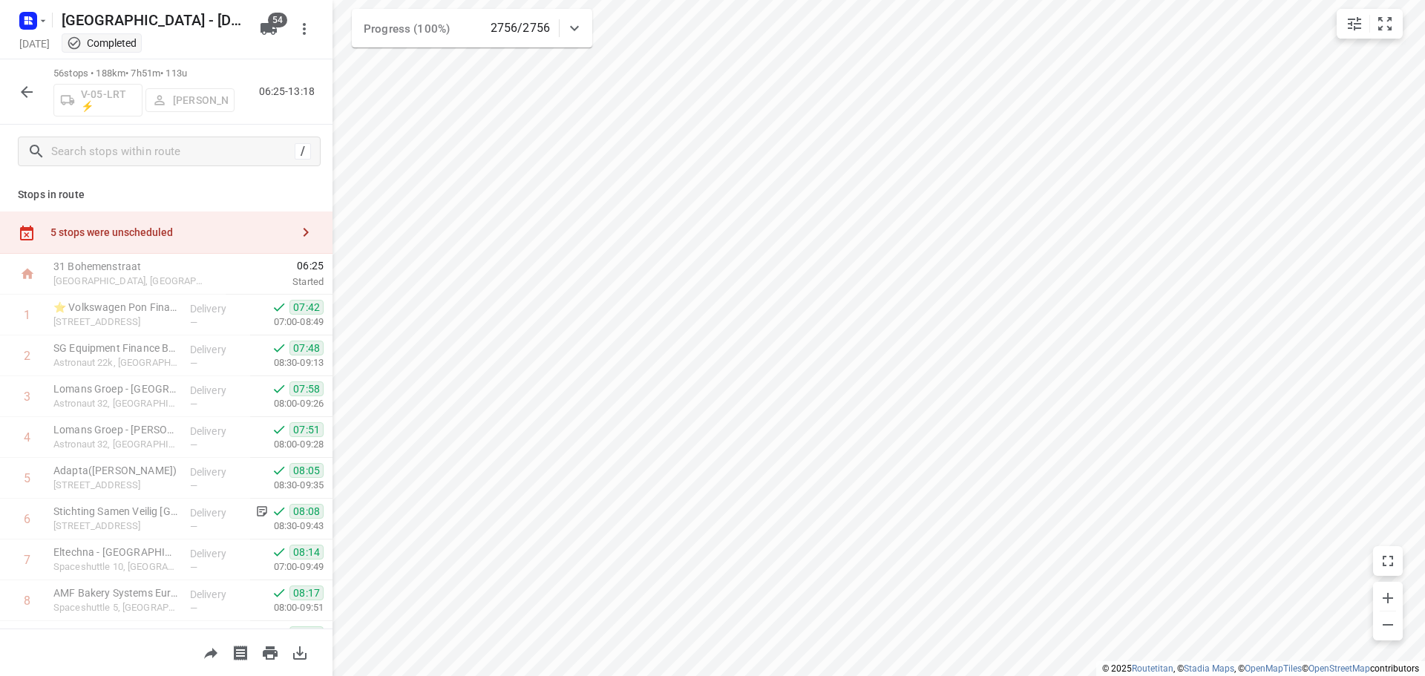
click at [28, 104] on div "56 stops • 188km • 7h51m • 113u V-05-LRT ⚡ Tom Van Essen 06:25-13:18" at bounding box center [166, 91] width 333 height 65
drag, startPoint x: 48, startPoint y: 92, endPoint x: 30, endPoint y: 88, distance: 17.5
click at [45, 91] on div "56 stops • 188km • 7h51m • 113u V-05-LRT ⚡ Tom Van Essen 06:25-13:18" at bounding box center [166, 91] width 333 height 65
click at [26, 90] on icon "button" at bounding box center [27, 92] width 18 height 18
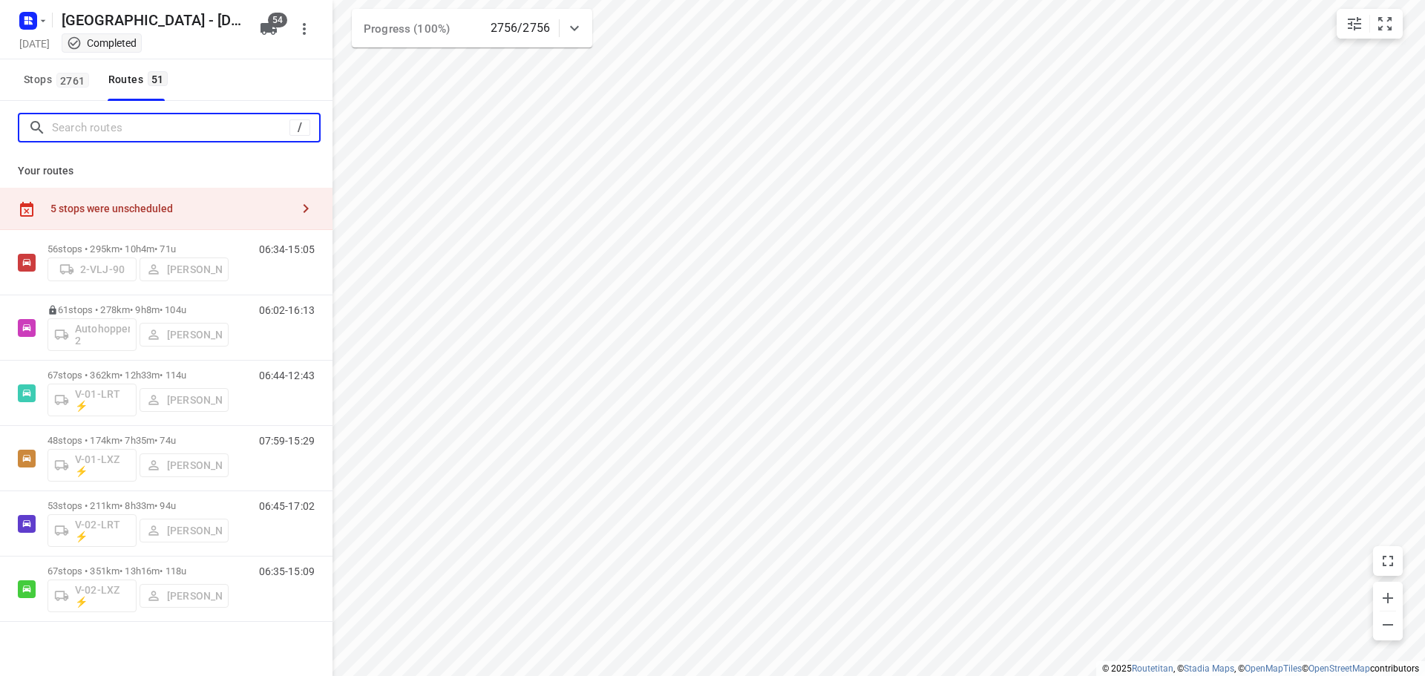
click at [70, 131] on input "Search routes" at bounding box center [171, 128] width 238 height 23
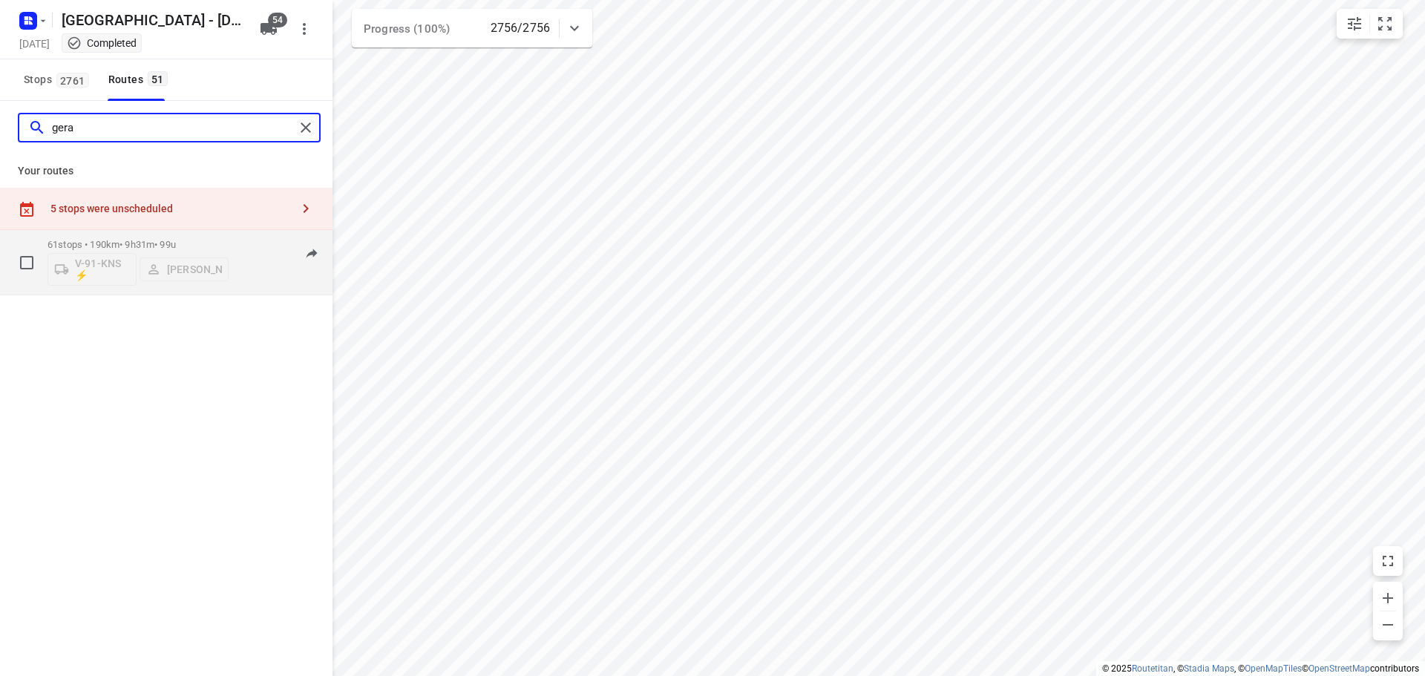
type input "gera"
click at [172, 233] on div "61 stops • 190km • 9h31m • 99u V-91-KNS ⚡ Gera van de Vreugde" at bounding box center [138, 263] width 181 height 62
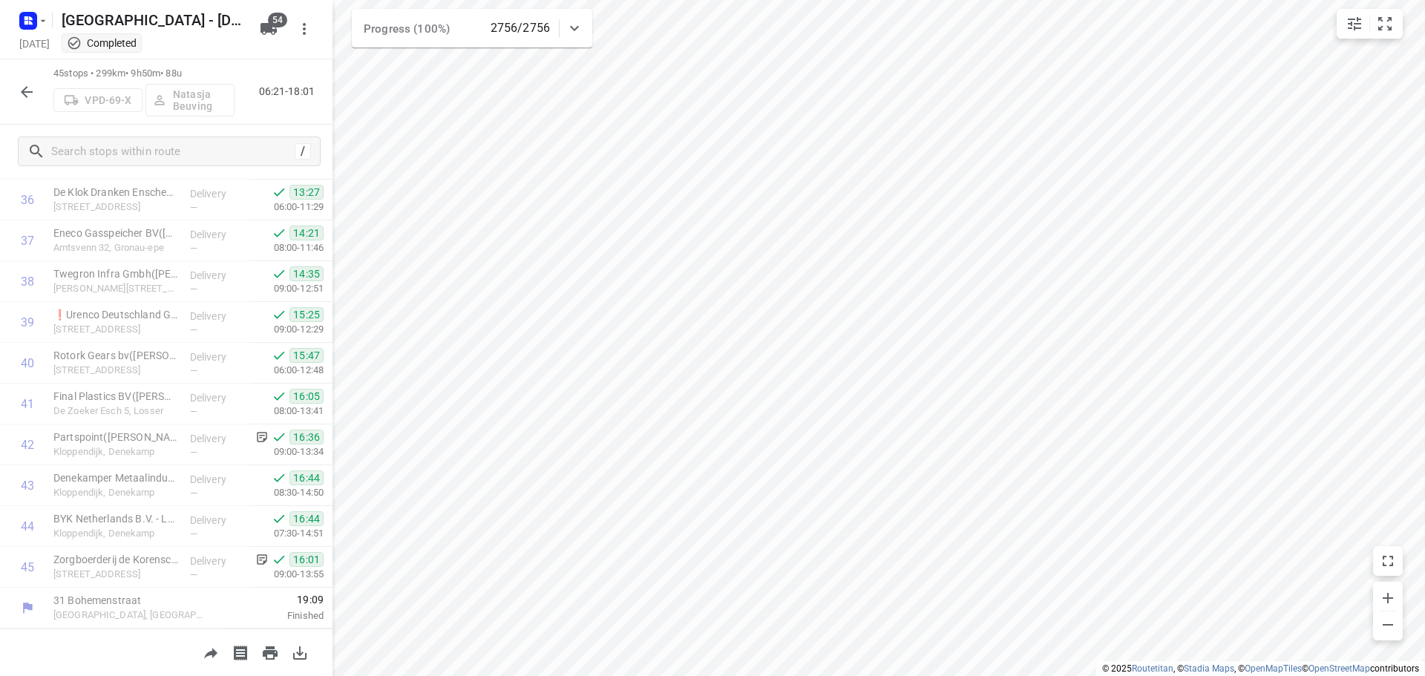
scroll to position [1544, 0]
click at [24, 91] on icon "button" at bounding box center [27, 92] width 12 height 12
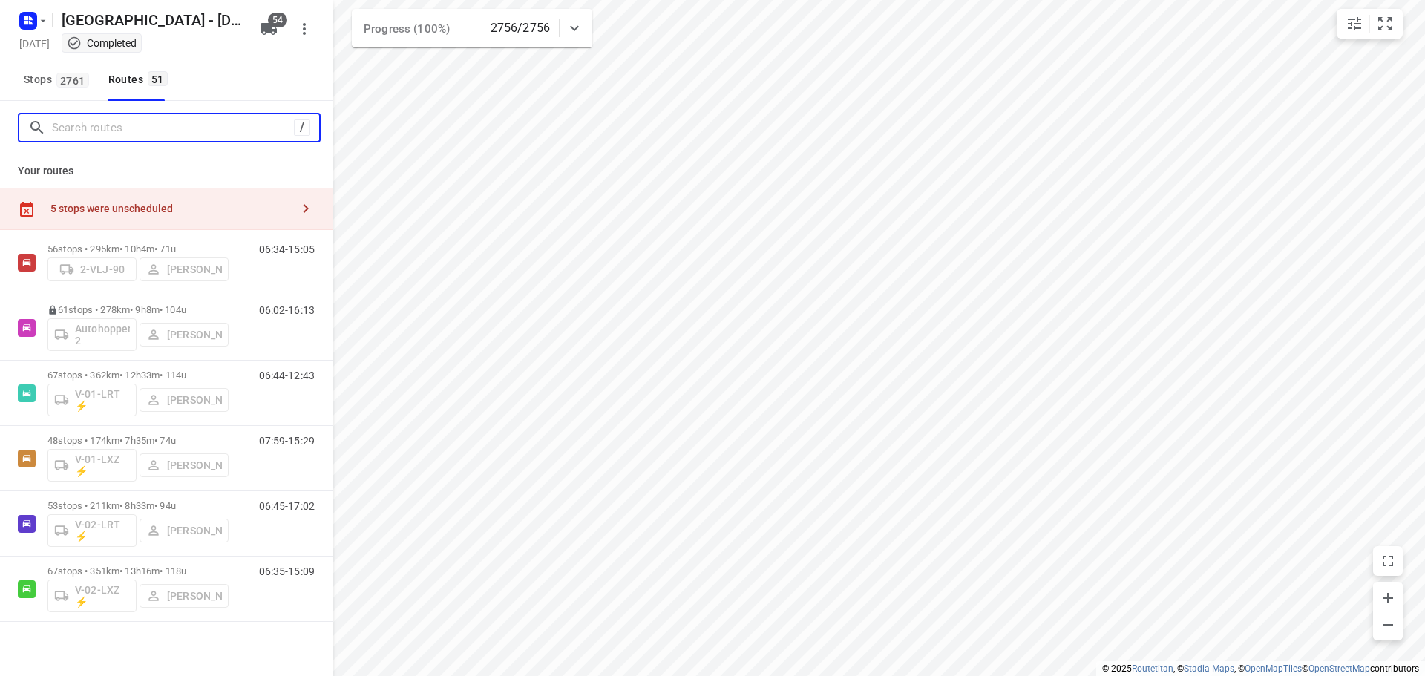
click at [64, 125] on input "Search routes" at bounding box center [173, 128] width 242 height 23
click at [75, 85] on span "2761" at bounding box center [72, 80] width 33 height 15
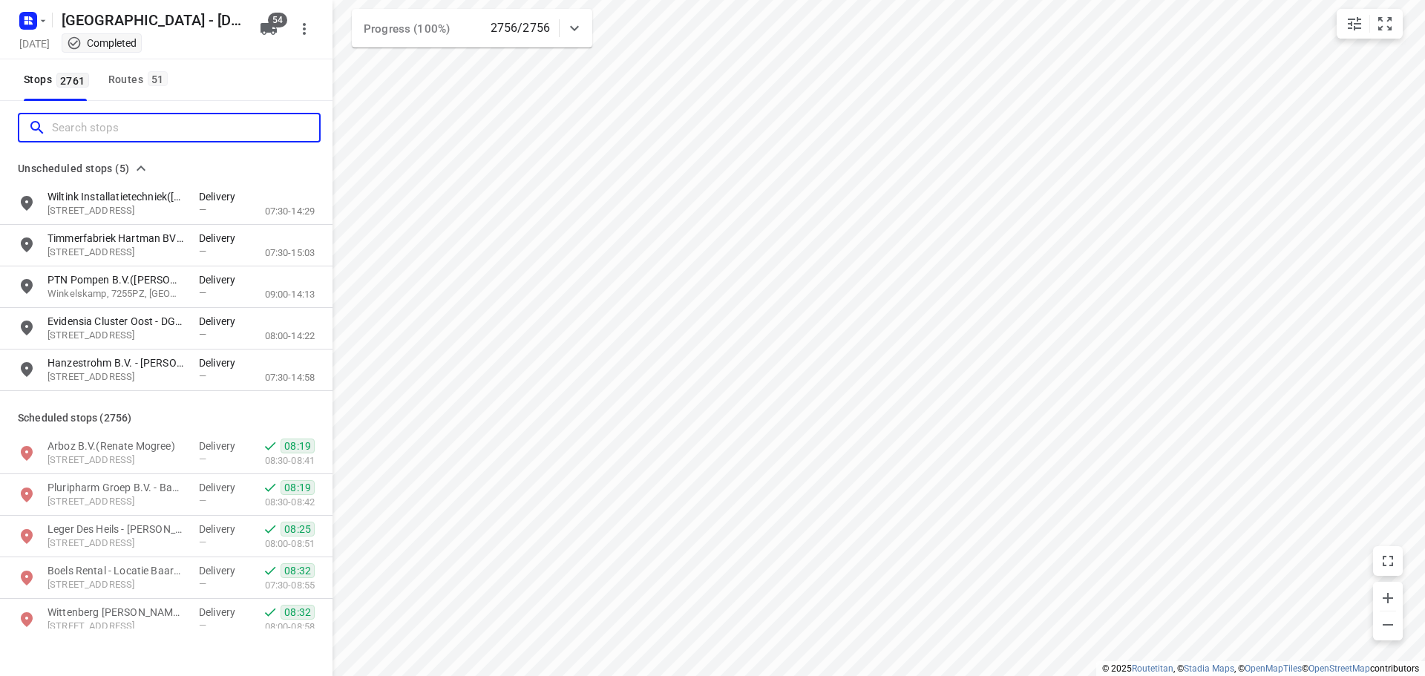
click at [76, 129] on input "Search stops" at bounding box center [185, 128] width 267 height 23
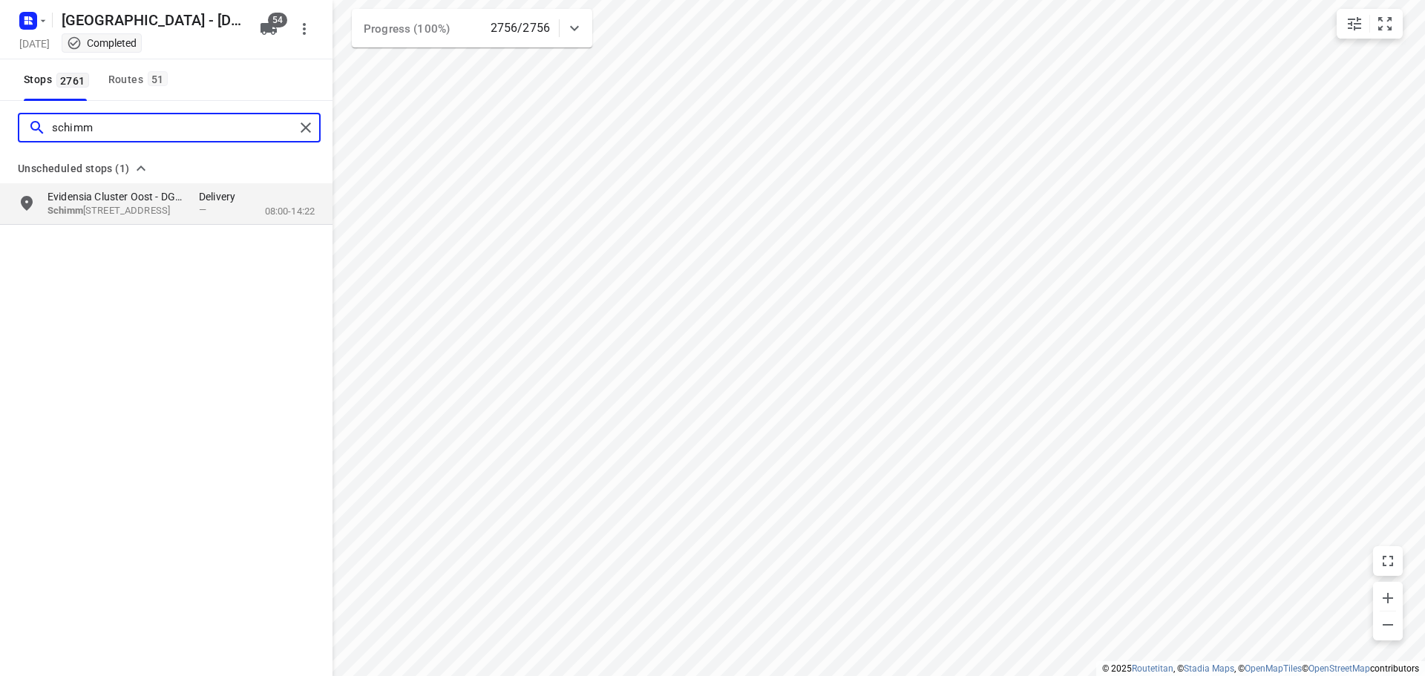
type input "schimm"
click at [97, 195] on p "Evidensia Cluster Oost - DGD Vorden([PERSON_NAME])" at bounding box center [116, 196] width 137 height 15
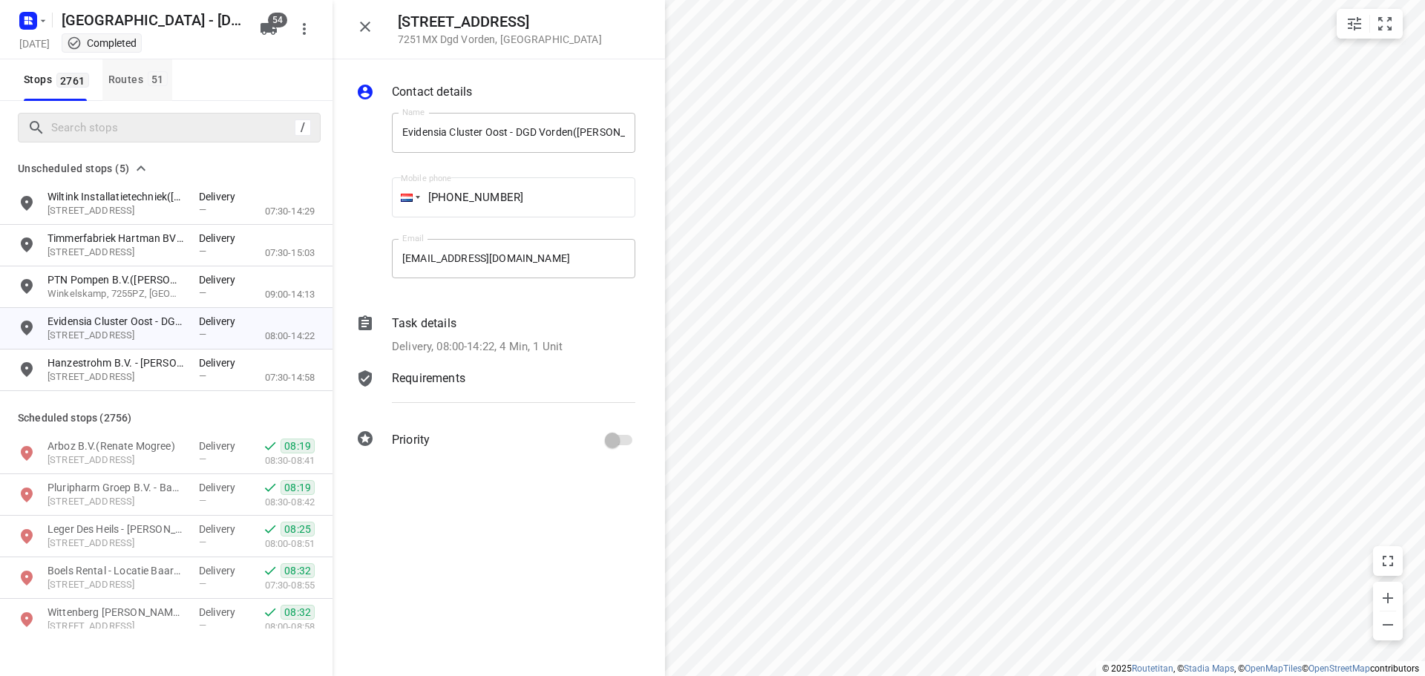
click at [148, 85] on span "51" at bounding box center [158, 78] width 20 height 15
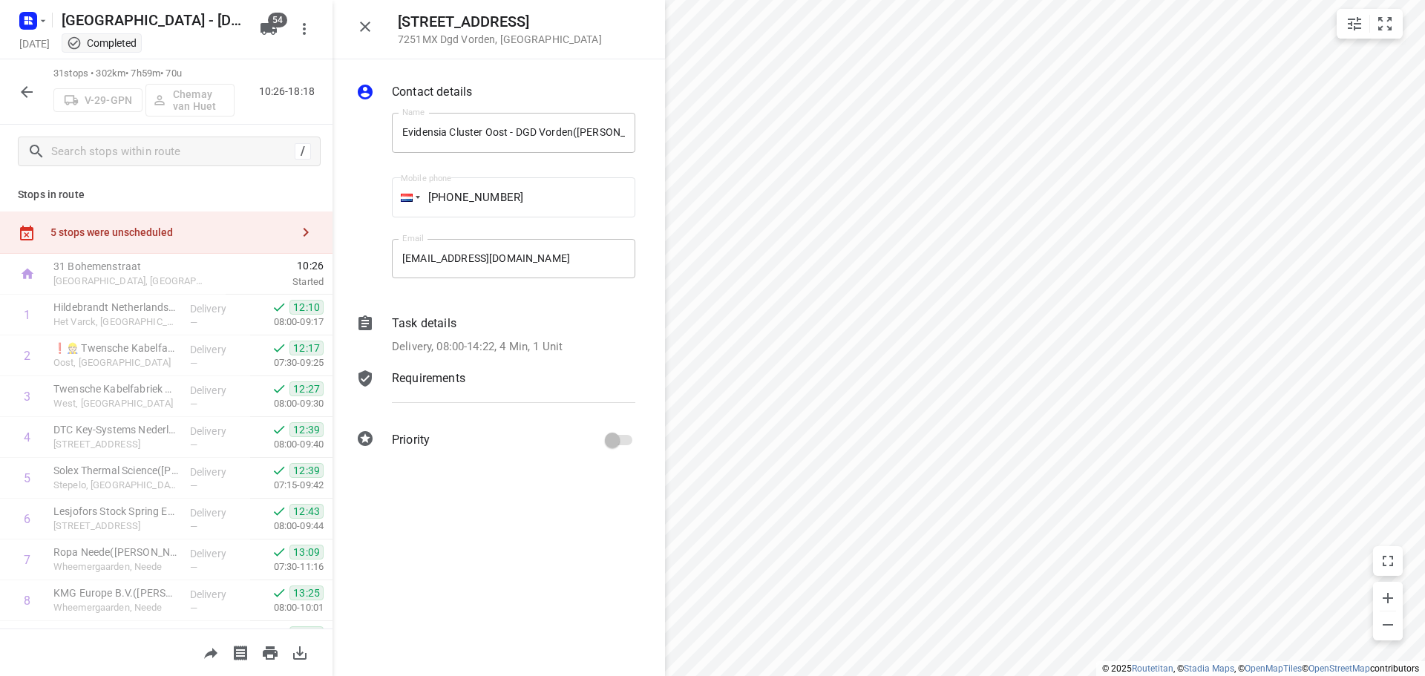
click at [208, 219] on div "5 stops were unscheduled" at bounding box center [166, 233] width 333 height 42
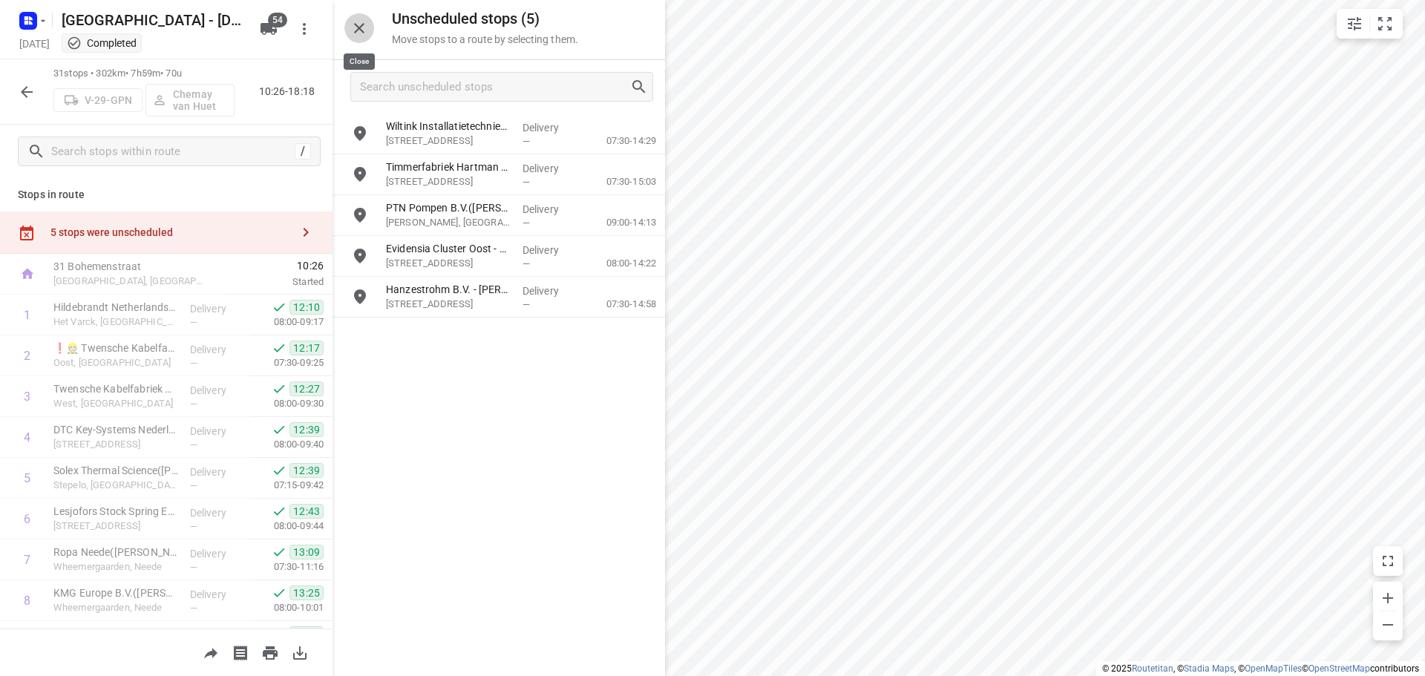
click at [350, 30] on icon "button" at bounding box center [359, 28] width 18 height 18
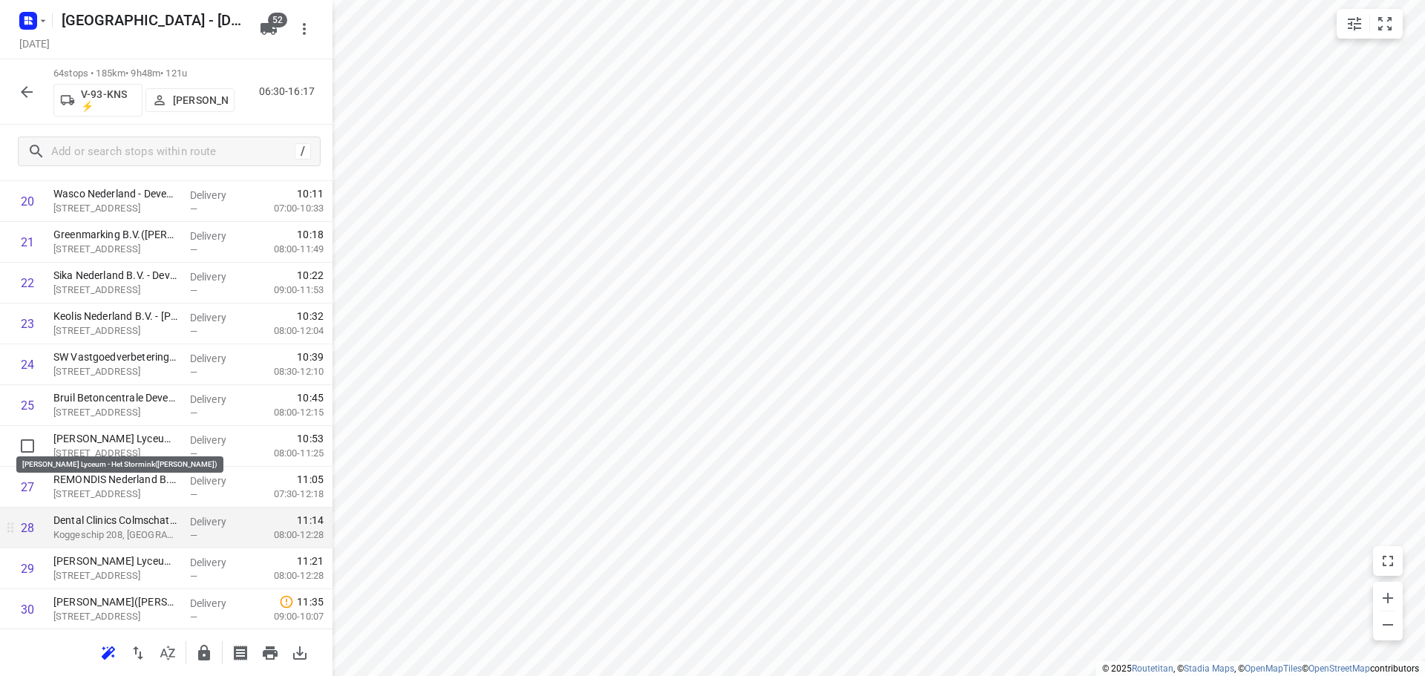
scroll to position [651, 0]
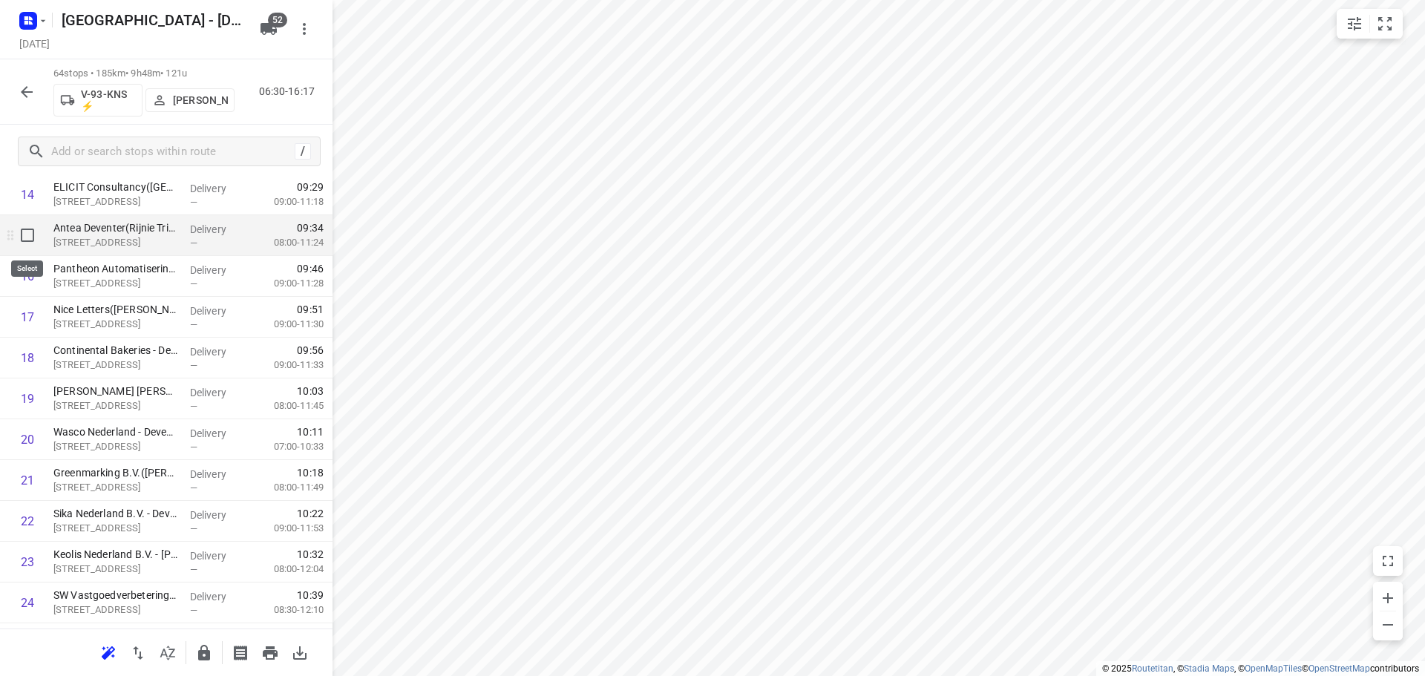
click at [32, 239] on input "checkbox" at bounding box center [28, 235] width 30 height 30
checkbox input "true"
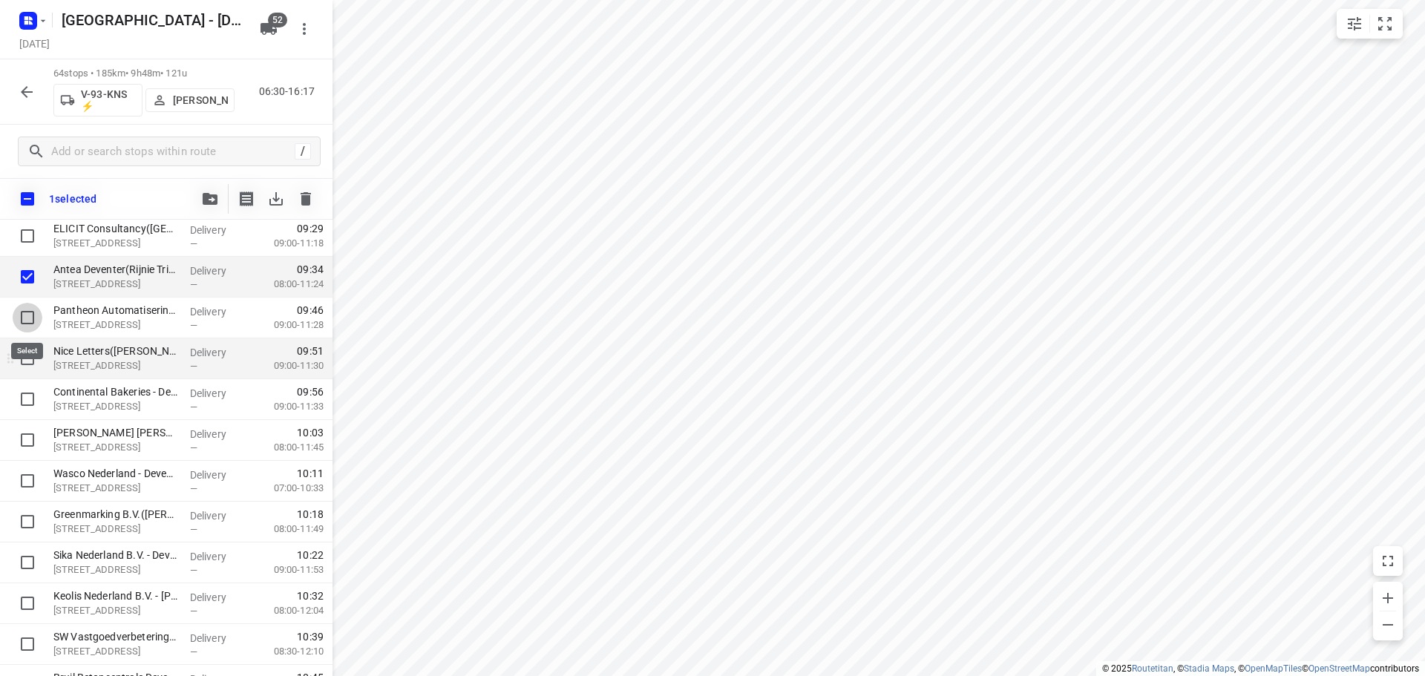
drag, startPoint x: 29, startPoint y: 323, endPoint x: 46, endPoint y: 340, distance: 24.1
click at [29, 321] on input "checkbox" at bounding box center [28, 318] width 30 height 30
checkbox input "true"
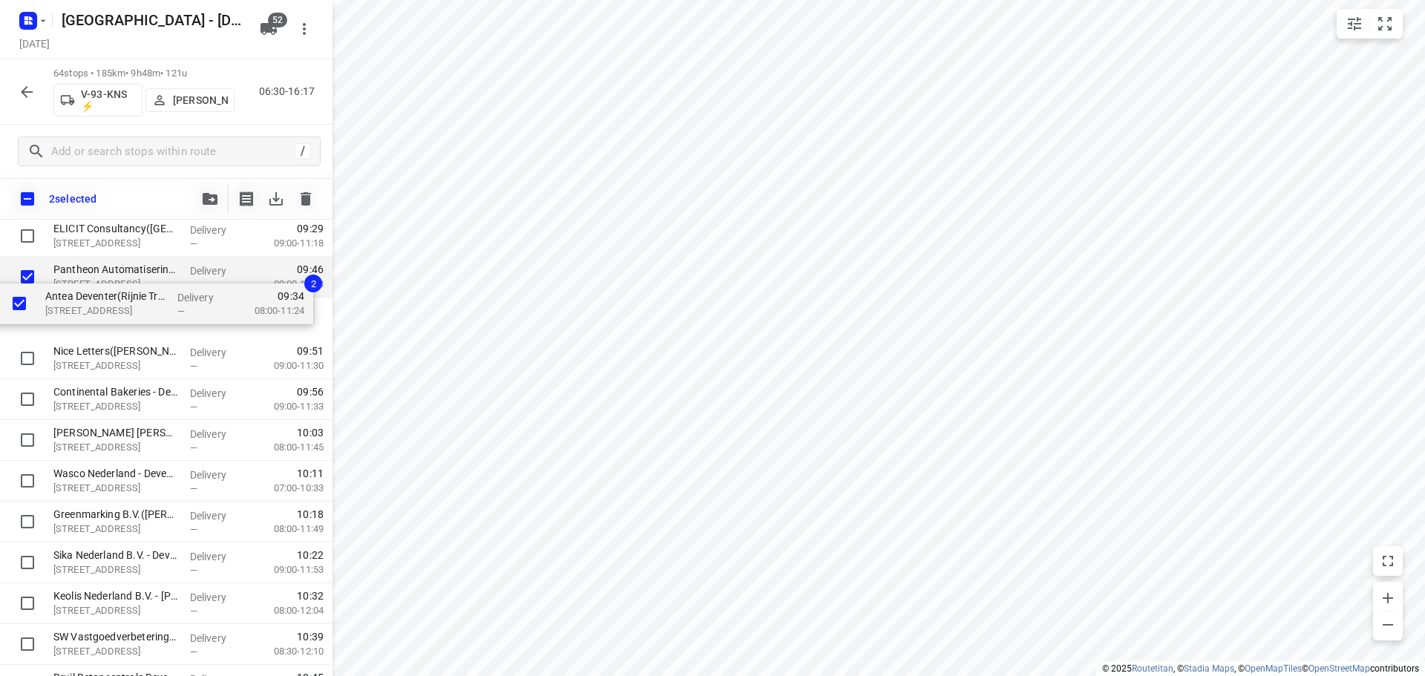
scroll to position [649, 0]
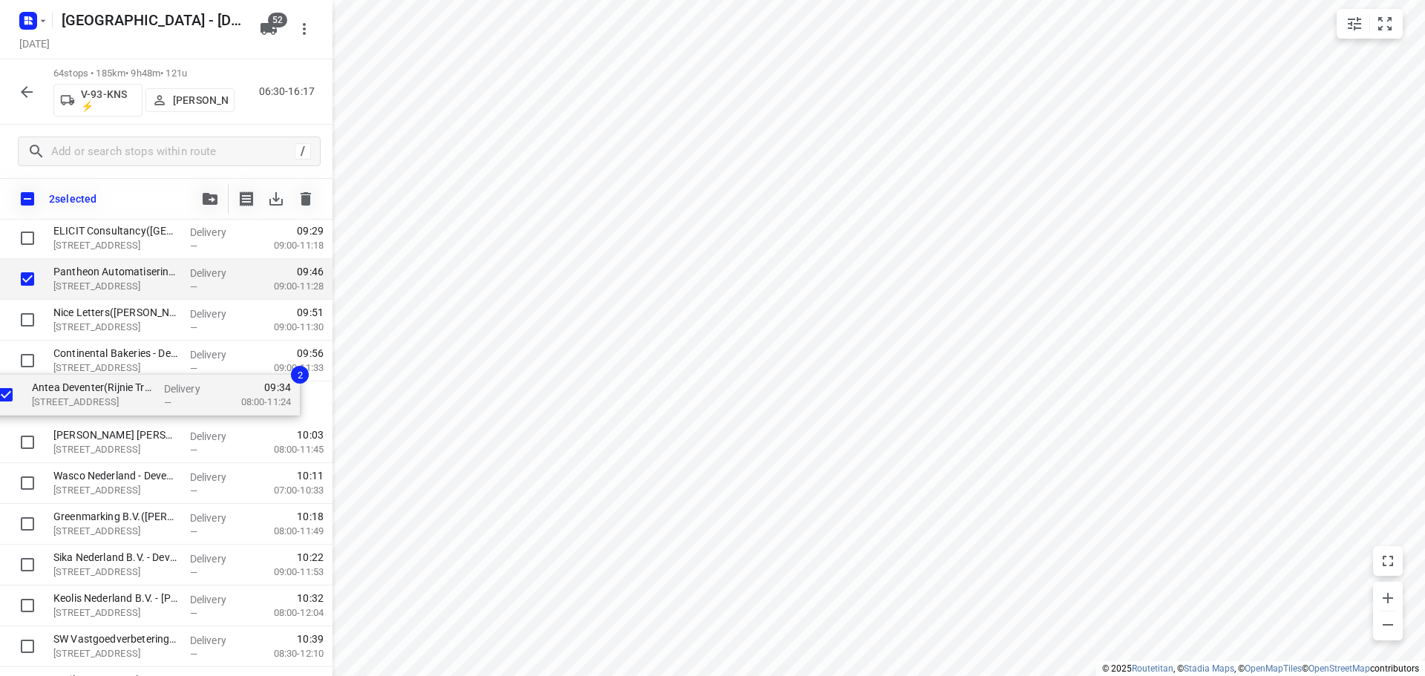
drag, startPoint x: 108, startPoint y: 284, endPoint x: 85, endPoint y: 408, distance: 125.4
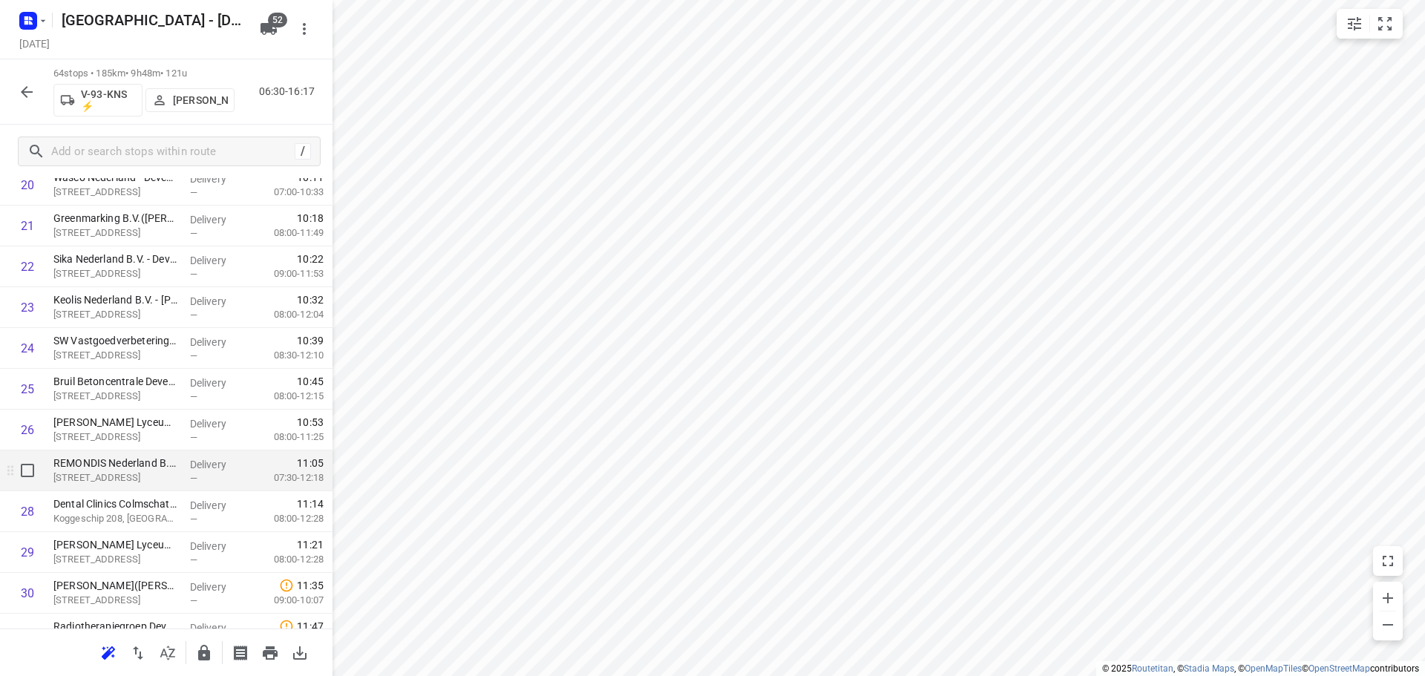
scroll to position [946, 0]
drag, startPoint x: 126, startPoint y: 434, endPoint x: 120, endPoint y: 423, distance: 12.4
click at [120, 423] on div "1 Vakantiepark Sallandshoeve(Daniël Elenbaas) Holterweg 85, Nieuw Heeten Delive…" at bounding box center [166, 655] width 333 height 2613
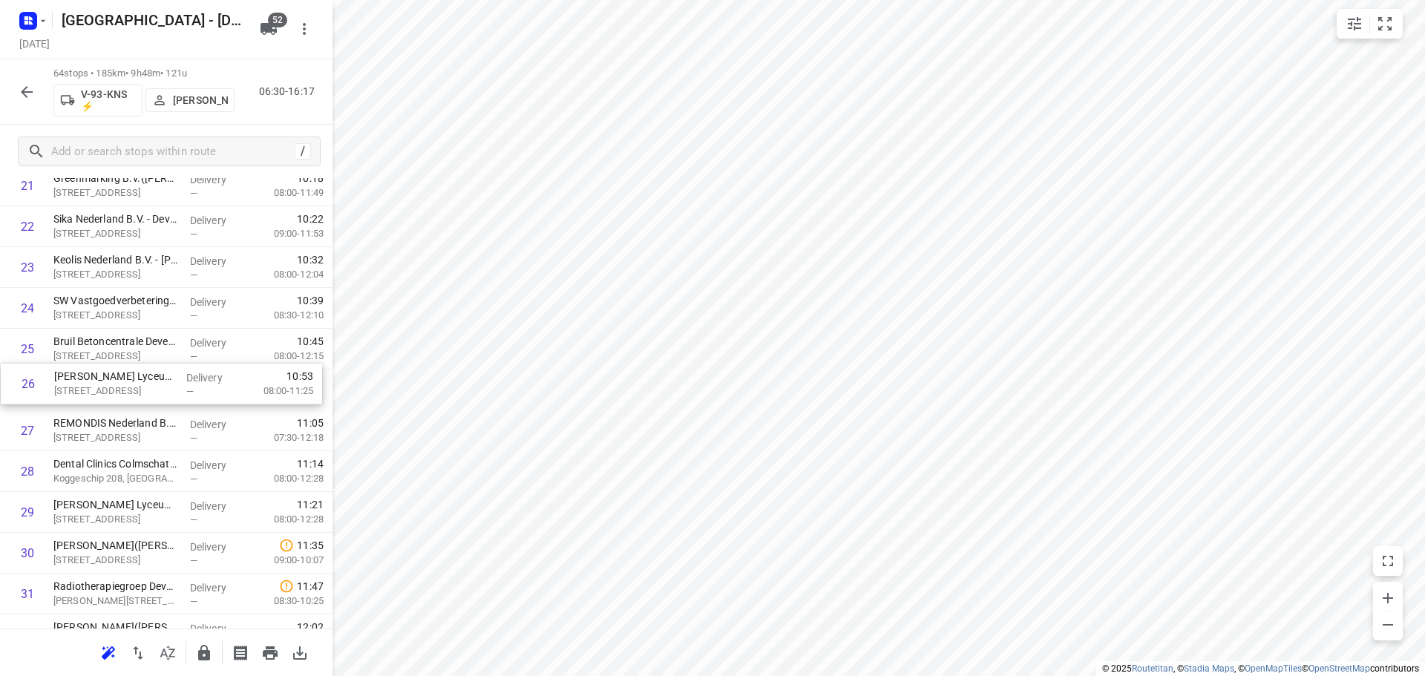
drag, startPoint x: 123, startPoint y: 394, endPoint x: 133, endPoint y: 350, distance: 44.9
click at [133, 356] on div "1 Vakantiepark Sallandshoeve(Daniël Elenbaas) Holterweg 85, Nieuw Heeten Delive…" at bounding box center [166, 655] width 333 height 2613
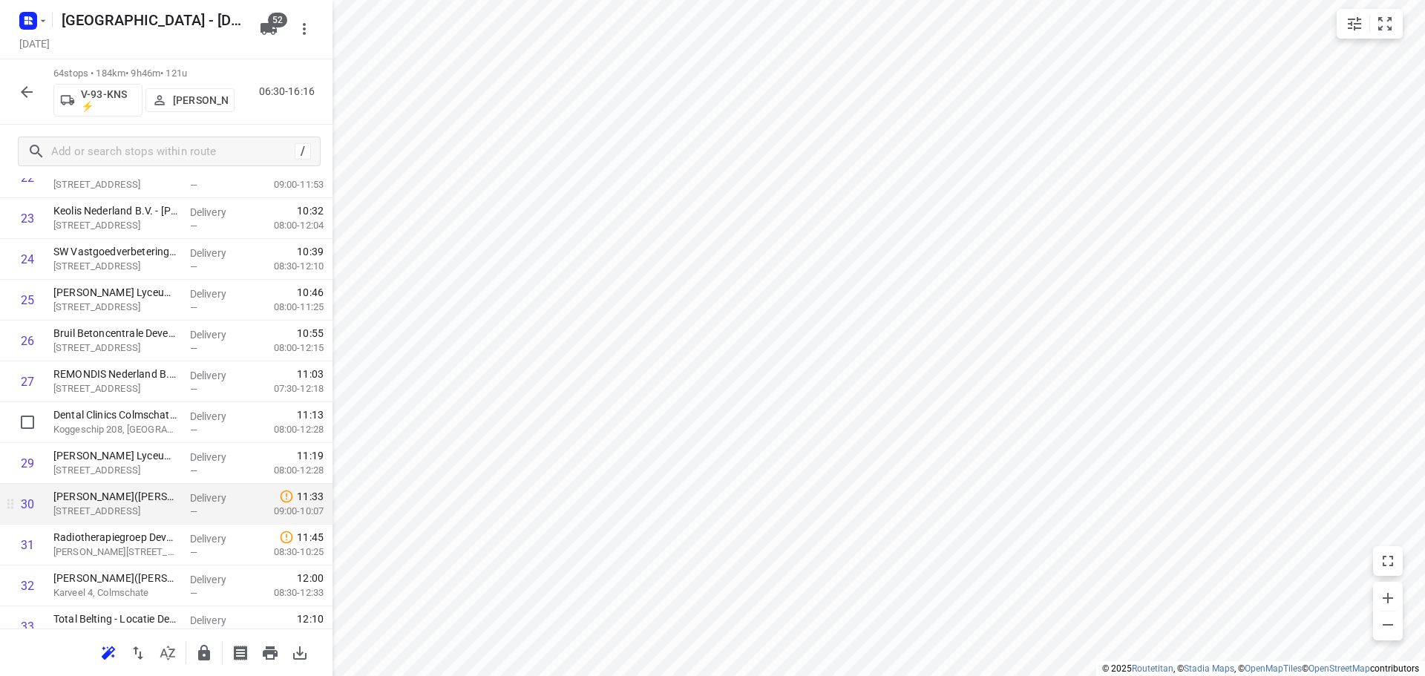
scroll to position [1020, 0]
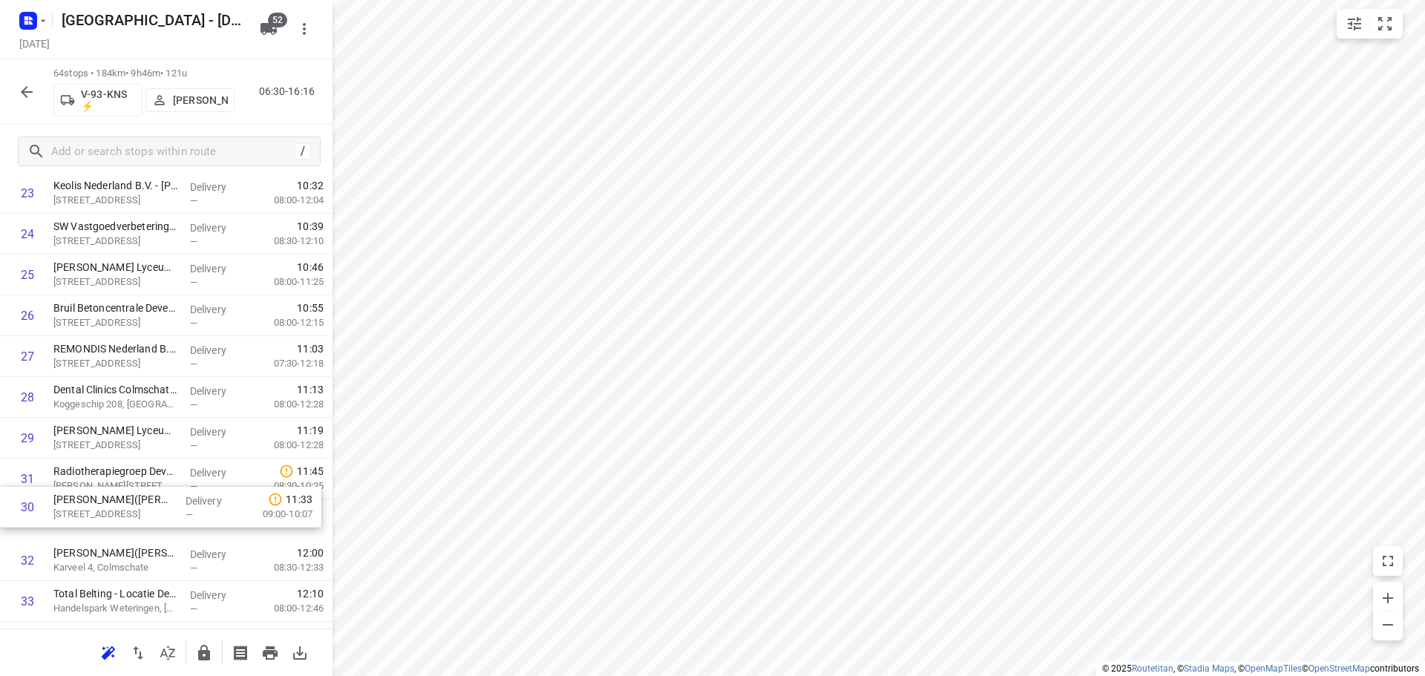
drag, startPoint x: 116, startPoint y: 499, endPoint x: 125, endPoint y: 523, distance: 25.6
click at [117, 532] on div "1 Vakantiepark Sallandshoeve(Daniël Elenbaas) Holterweg 85, Nieuw Heeten Delive…" at bounding box center [166, 581] width 333 height 2613
drag, startPoint x: 99, startPoint y: 512, endPoint x: 98, endPoint y: 476, distance: 35.6
click at [98, 476] on div "1 Vakantiepark Sallandshoeve(Daniël Elenbaas) Holterweg 85, Nieuw Heeten Delive…" at bounding box center [166, 581] width 333 height 2613
drag, startPoint x: 151, startPoint y: 425, endPoint x: 151, endPoint y: 501, distance: 75.7
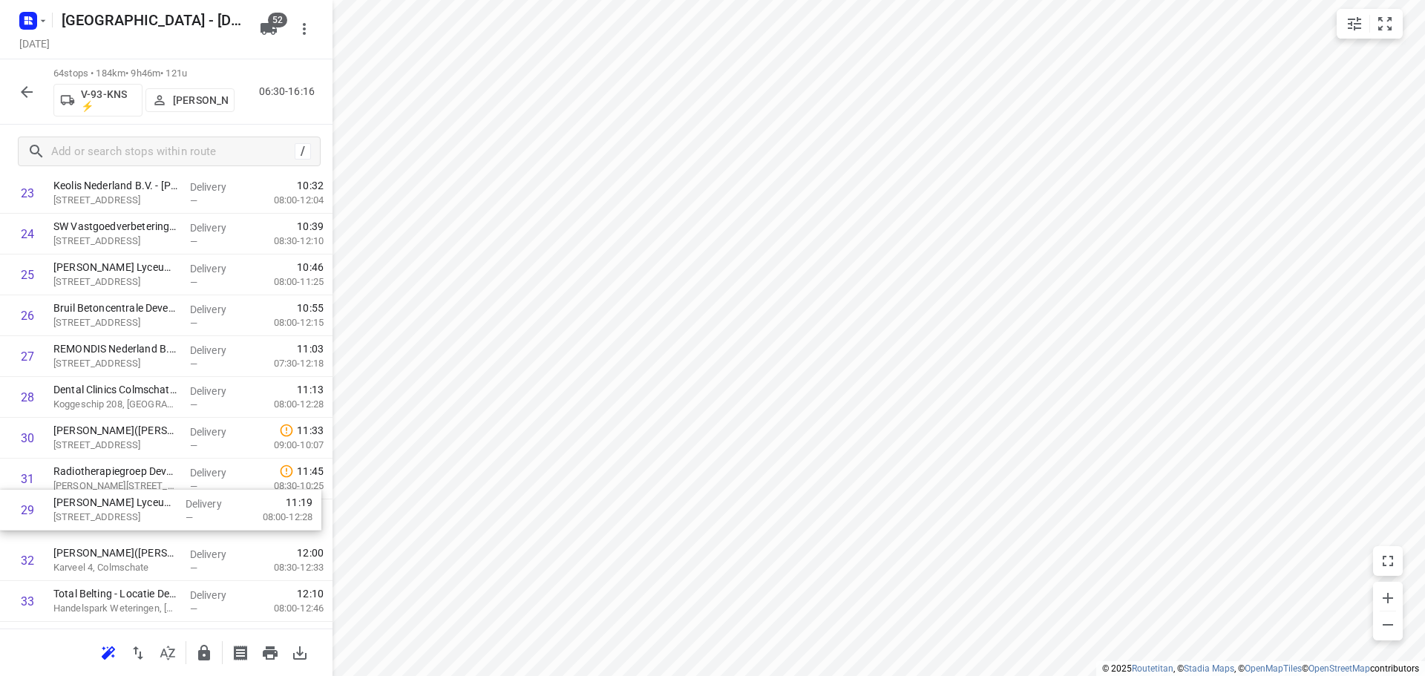
click at [151, 501] on div "1 Vakantiepark Sallandshoeve(Daniël Elenbaas) Holterweg 85, Nieuw Heeten Delive…" at bounding box center [166, 581] width 333 height 2613
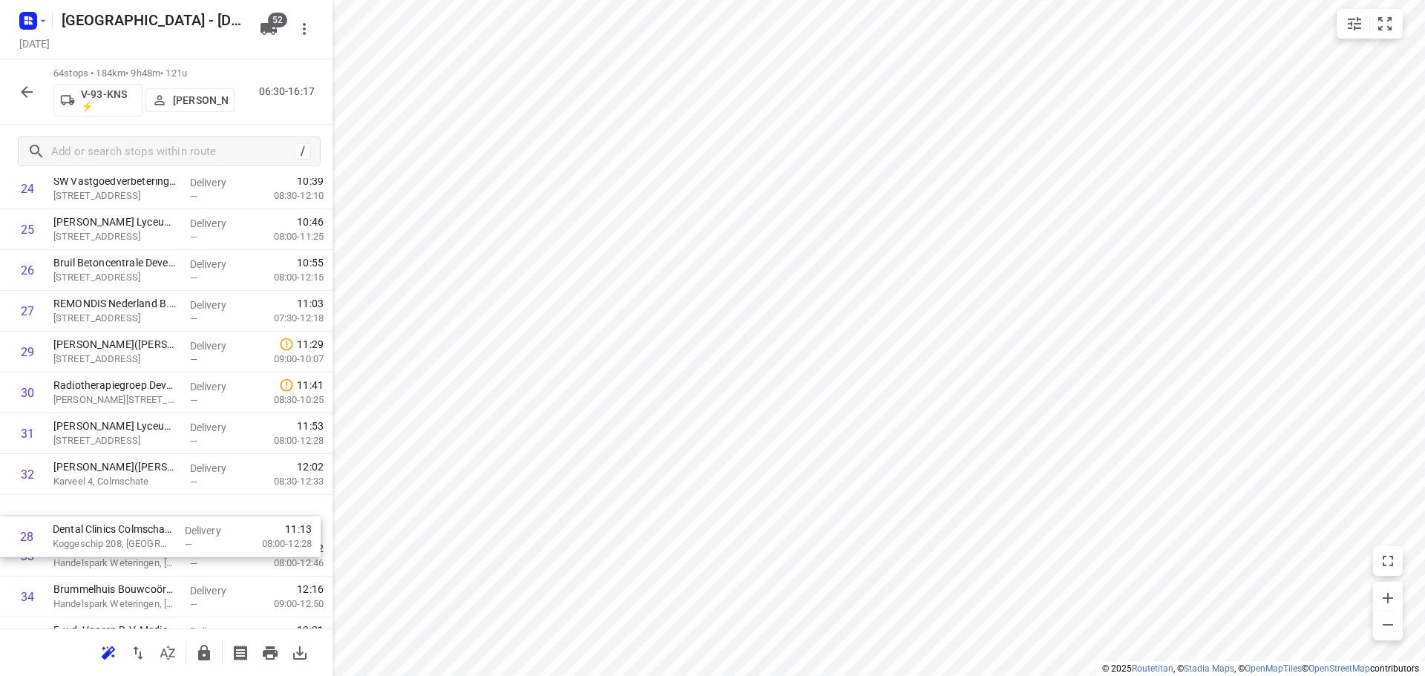
scroll to position [1070, 0]
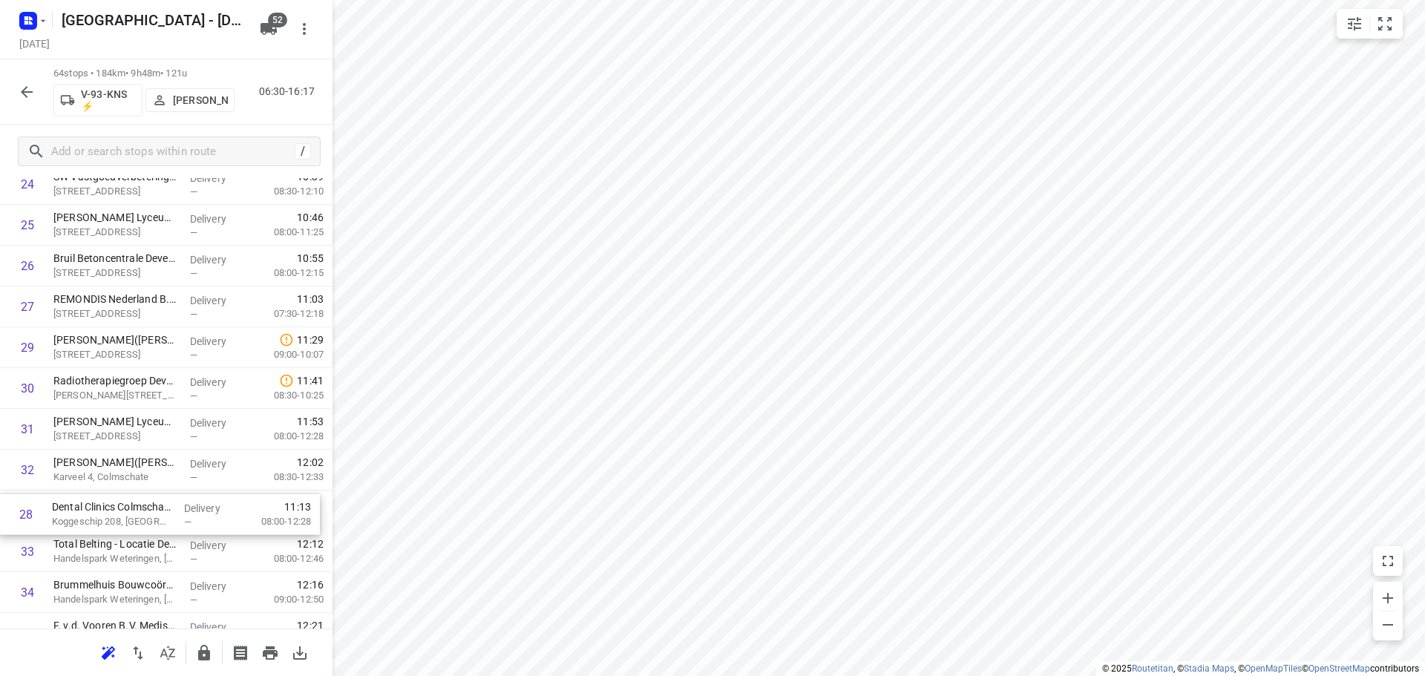
drag, startPoint x: 171, startPoint y: 398, endPoint x: 168, endPoint y: 512, distance: 113.6
click at [168, 512] on div "1 Vakantiepark Sallandshoeve(Daniël Elenbaas) Holterweg 85, Nieuw Heeten Delive…" at bounding box center [166, 531] width 333 height 2613
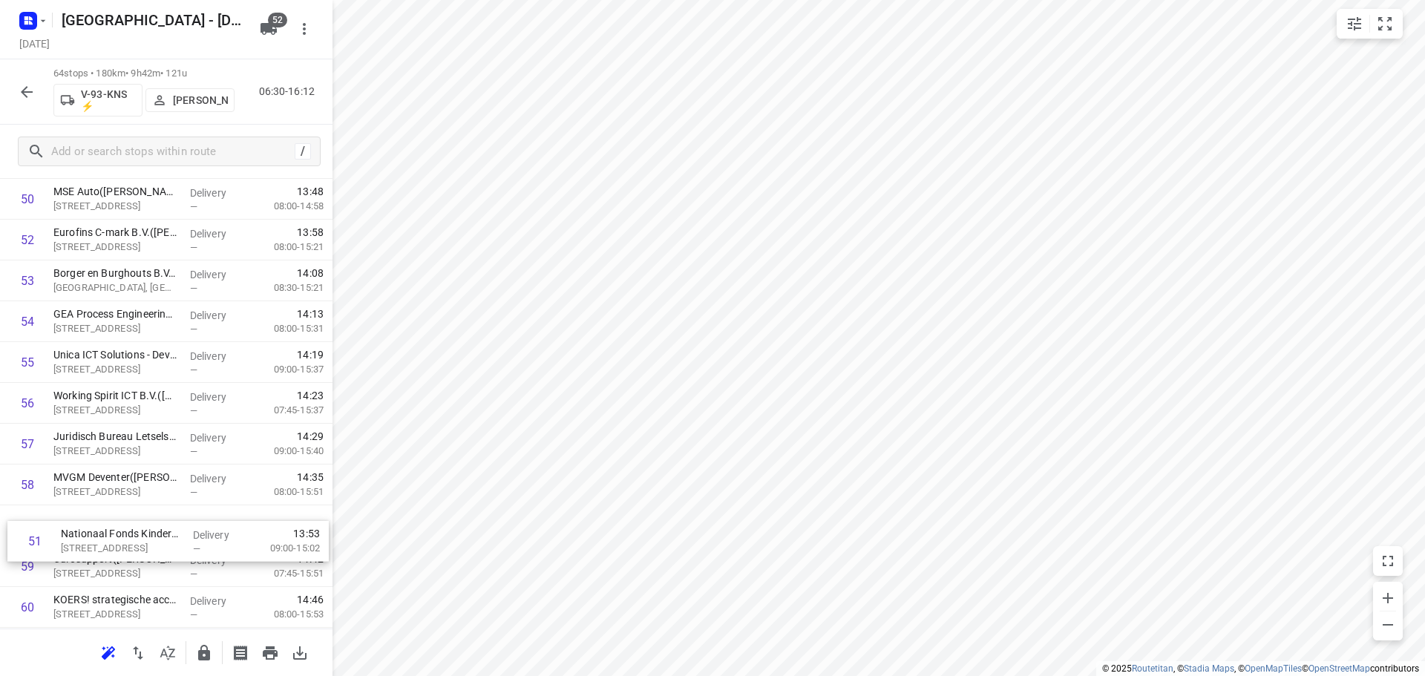
scroll to position [2117, 0]
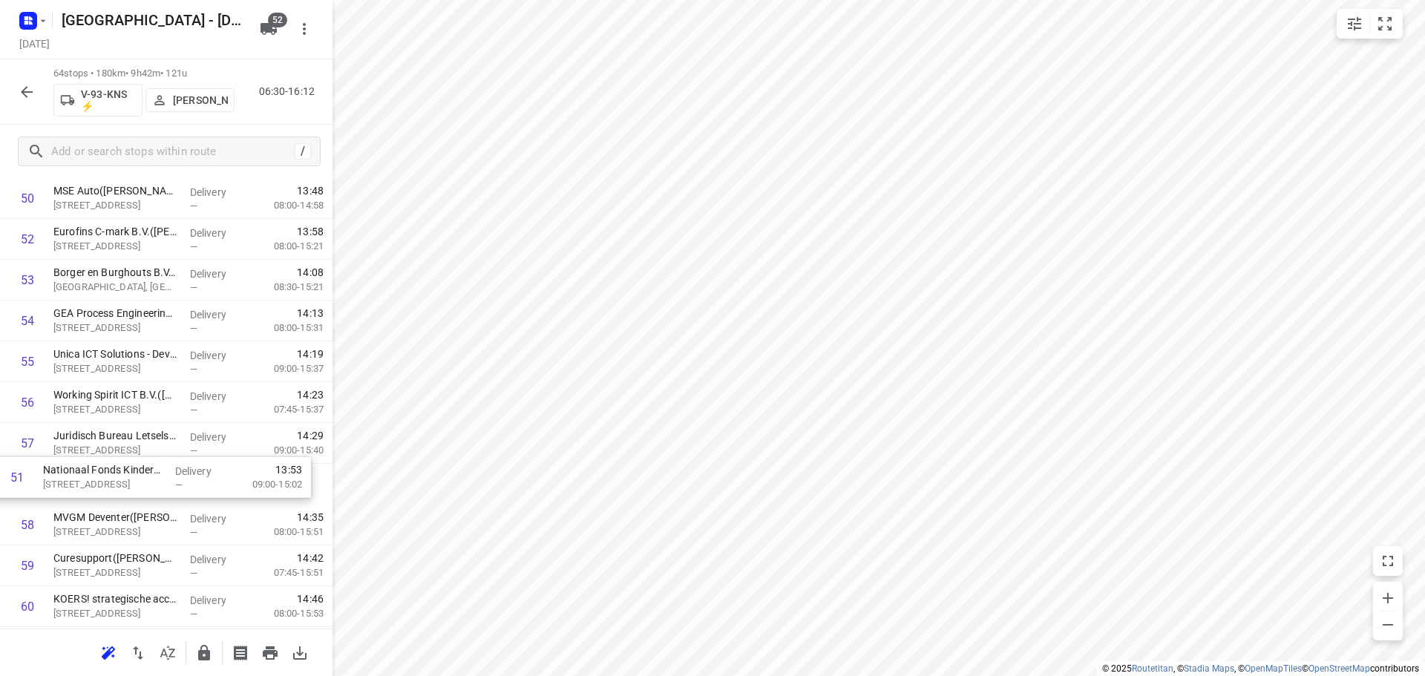
drag, startPoint x: 124, startPoint y: 339, endPoint x: 112, endPoint y: 495, distance: 156.4
click at [203, 665] on button "button" at bounding box center [204, 653] width 30 height 30
click at [17, 82] on button "button" at bounding box center [27, 92] width 30 height 30
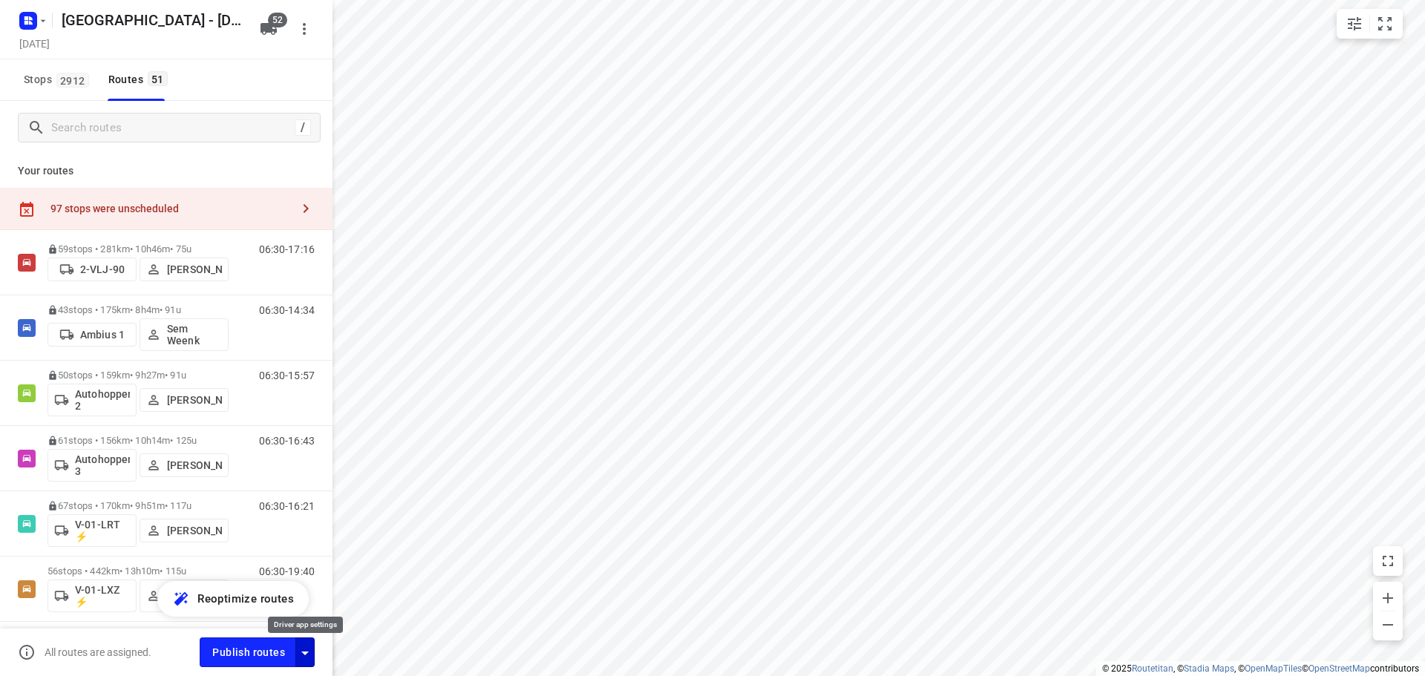
click at [311, 655] on icon "button" at bounding box center [305, 653] width 18 height 18
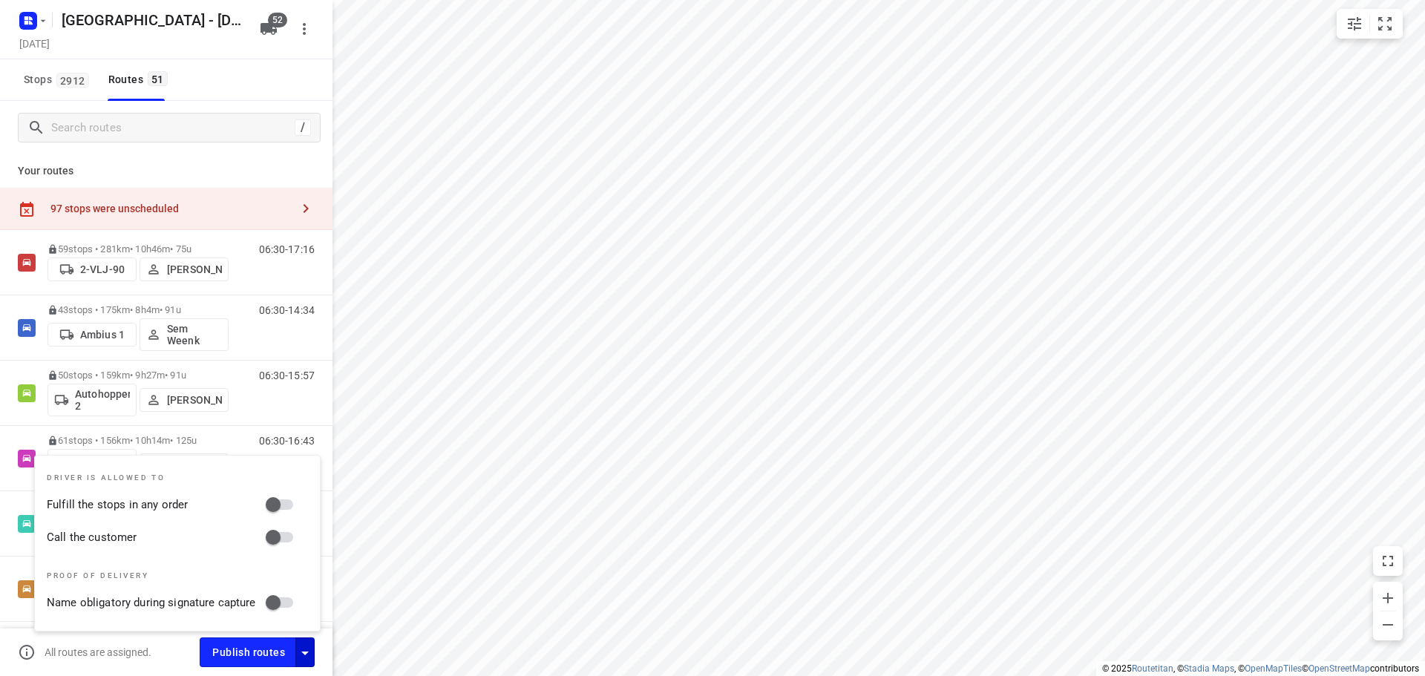
click at [270, 491] on input "Fulfill the stops in any order" at bounding box center [273, 505] width 85 height 28
checkbox input "true"
click at [272, 540] on input "Call the customer" at bounding box center [273, 537] width 85 height 28
checkbox input "true"
click at [310, 661] on icon "button" at bounding box center [305, 653] width 18 height 18
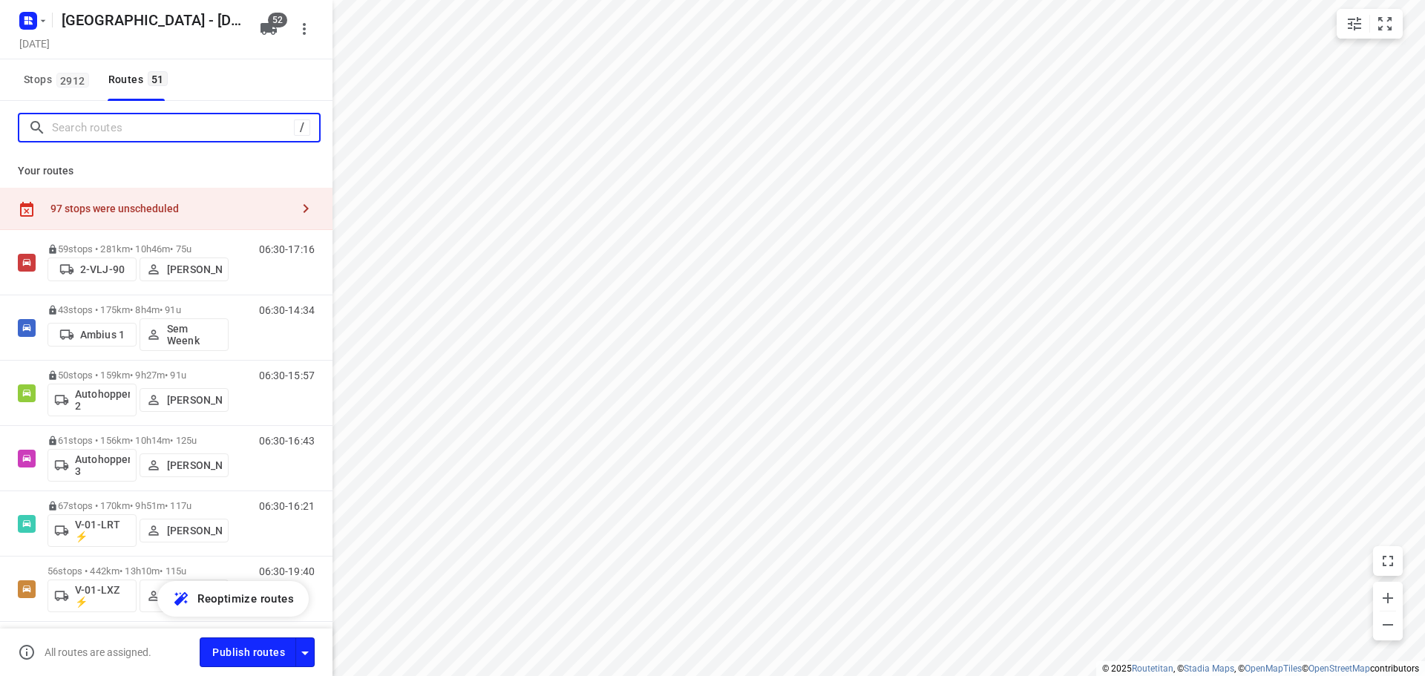
click at [76, 125] on input "Search routes" at bounding box center [173, 128] width 242 height 23
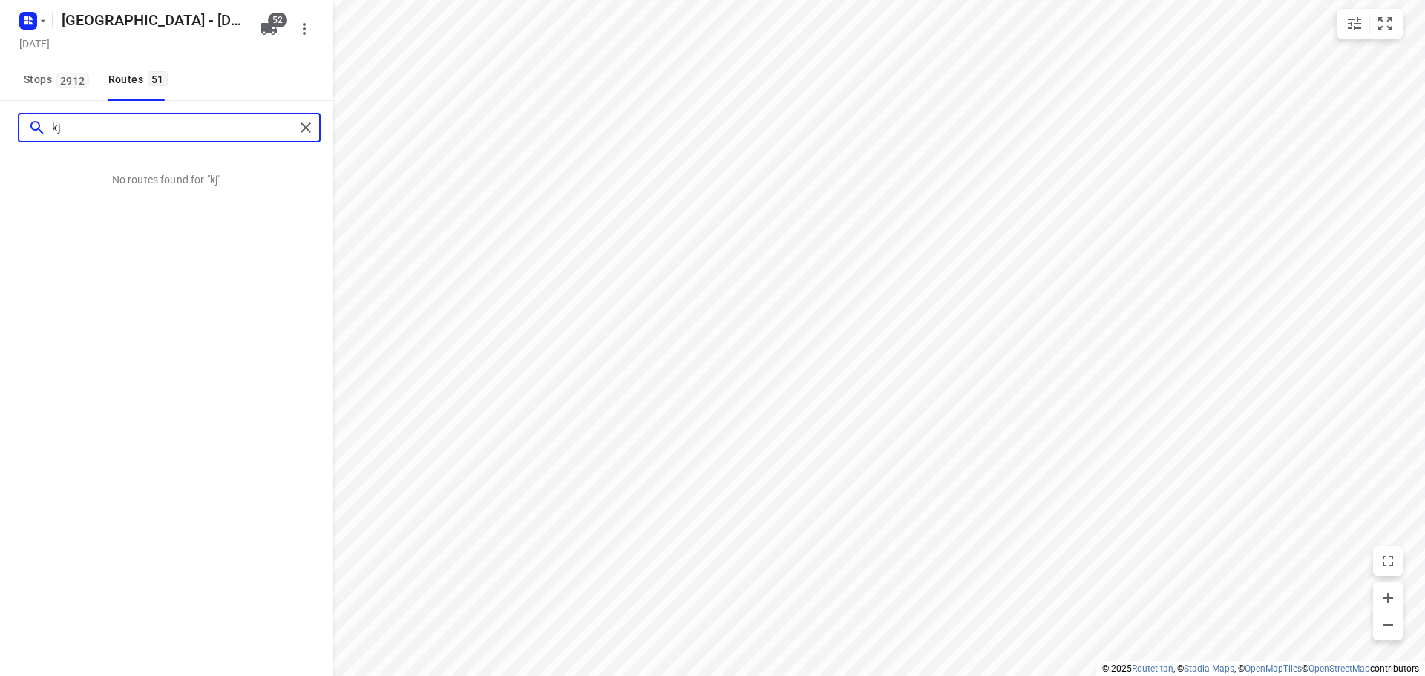
type input "k"
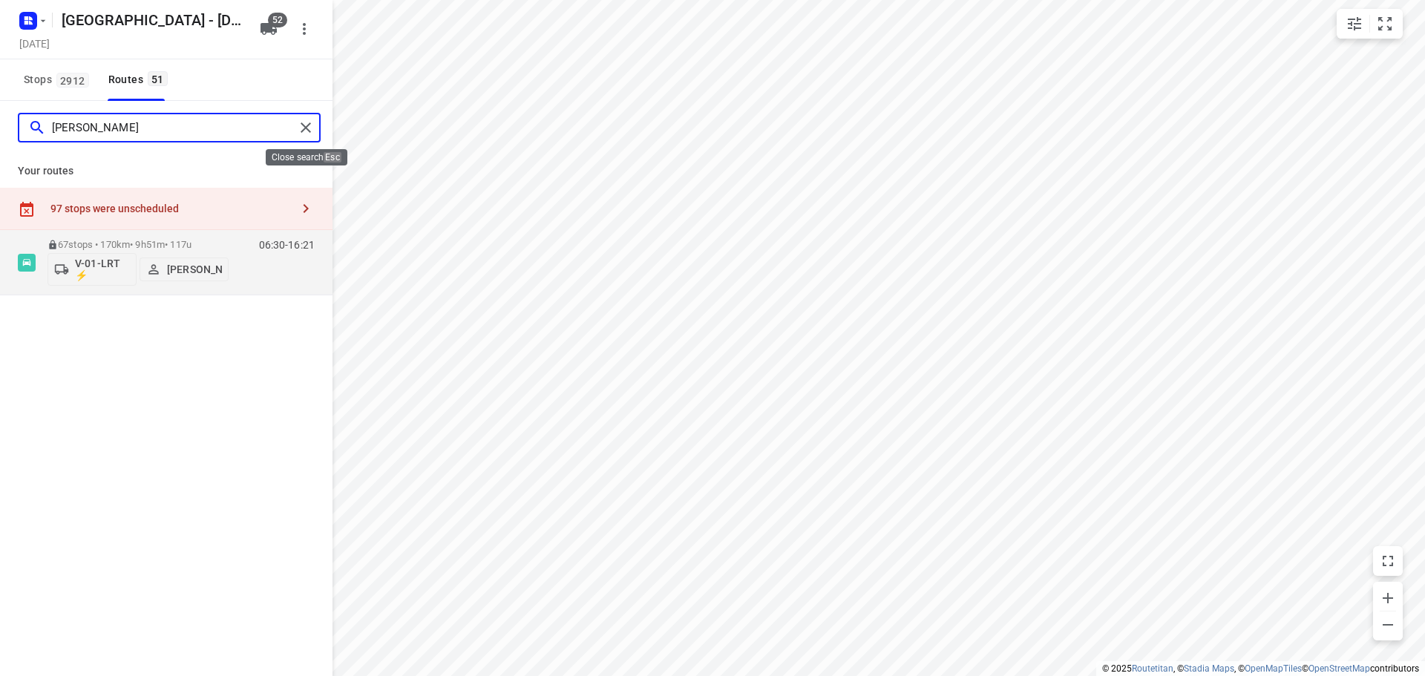
type input "jorick"
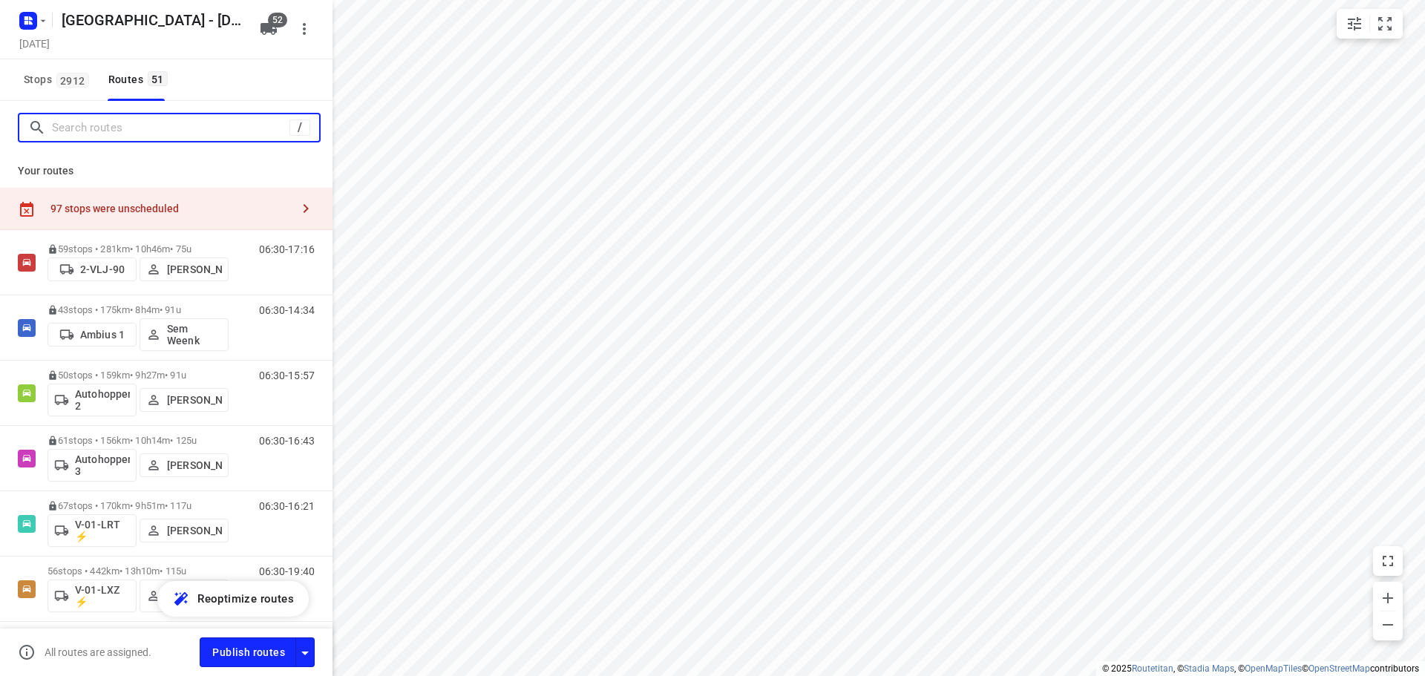
click at [163, 125] on input "Search routes" at bounding box center [171, 128] width 238 height 23
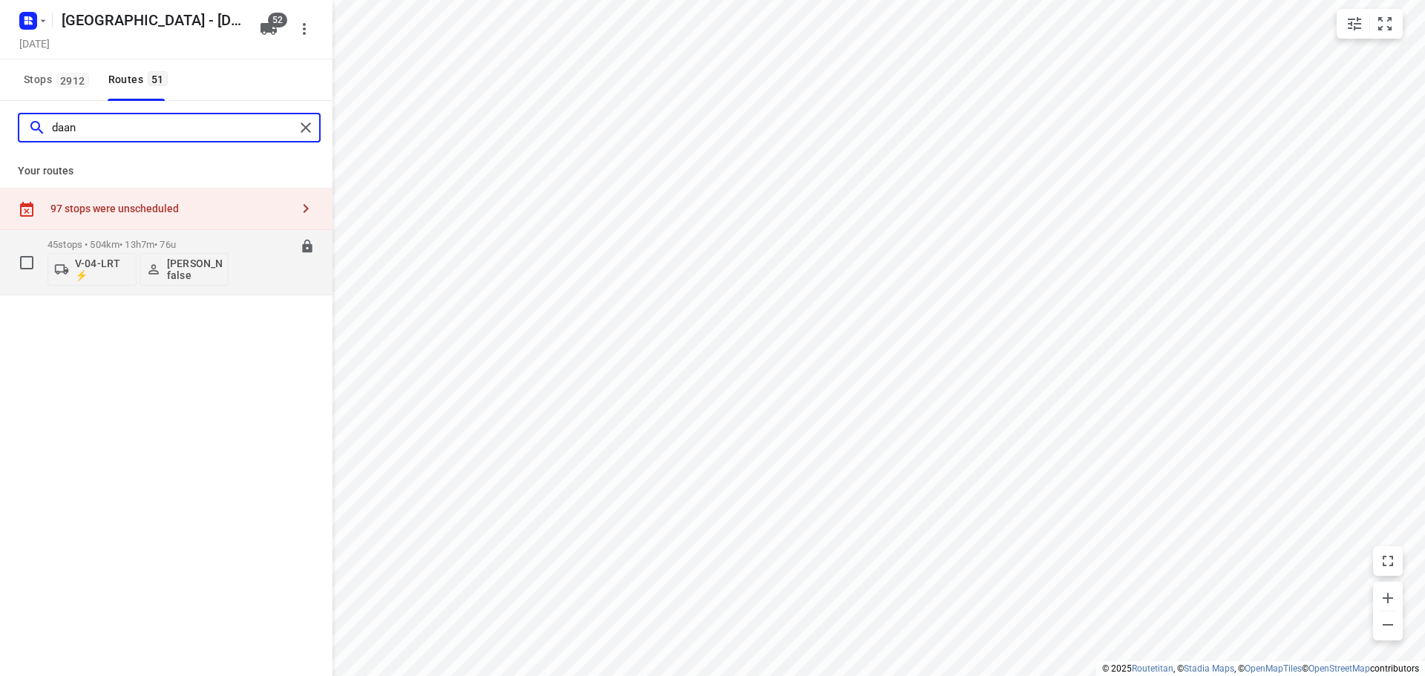
type input "daan"
click at [128, 251] on div "V-04-LRT ⚡ daan Mulder false" at bounding box center [138, 268] width 181 height 36
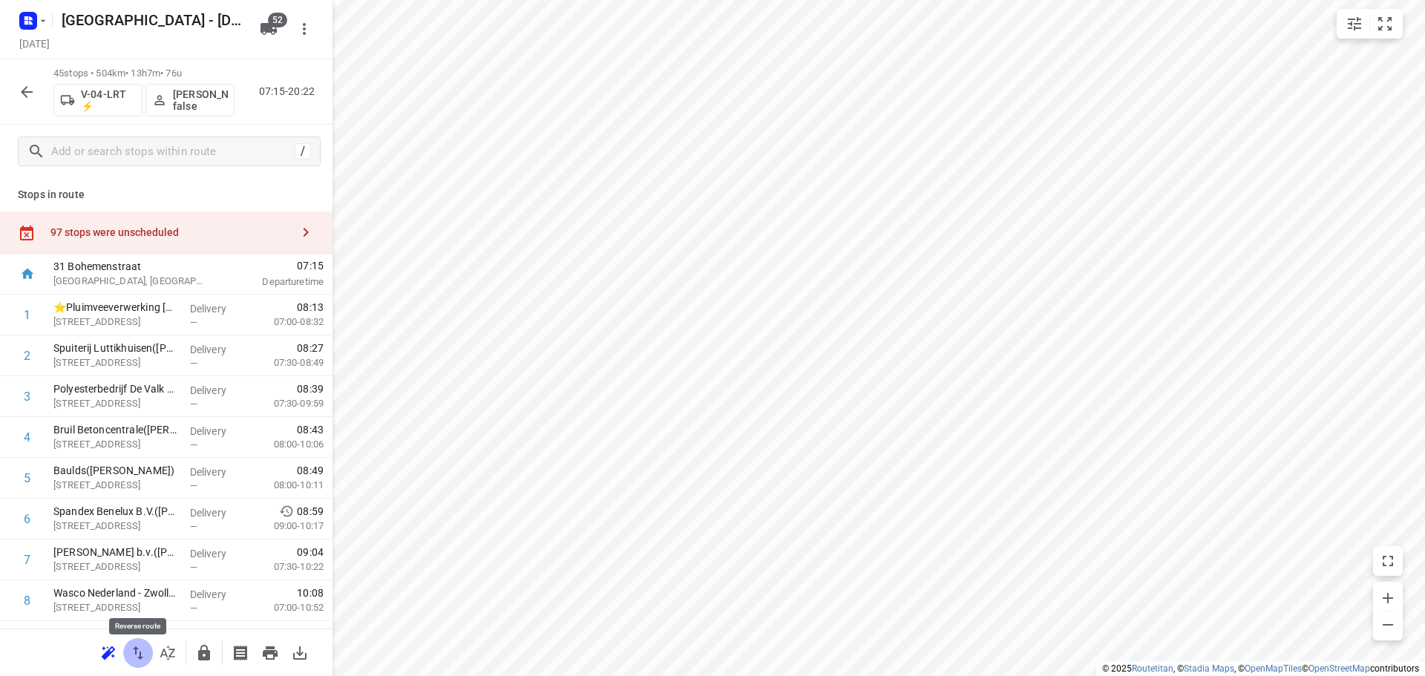
click at [151, 650] on button "button" at bounding box center [138, 653] width 30 height 30
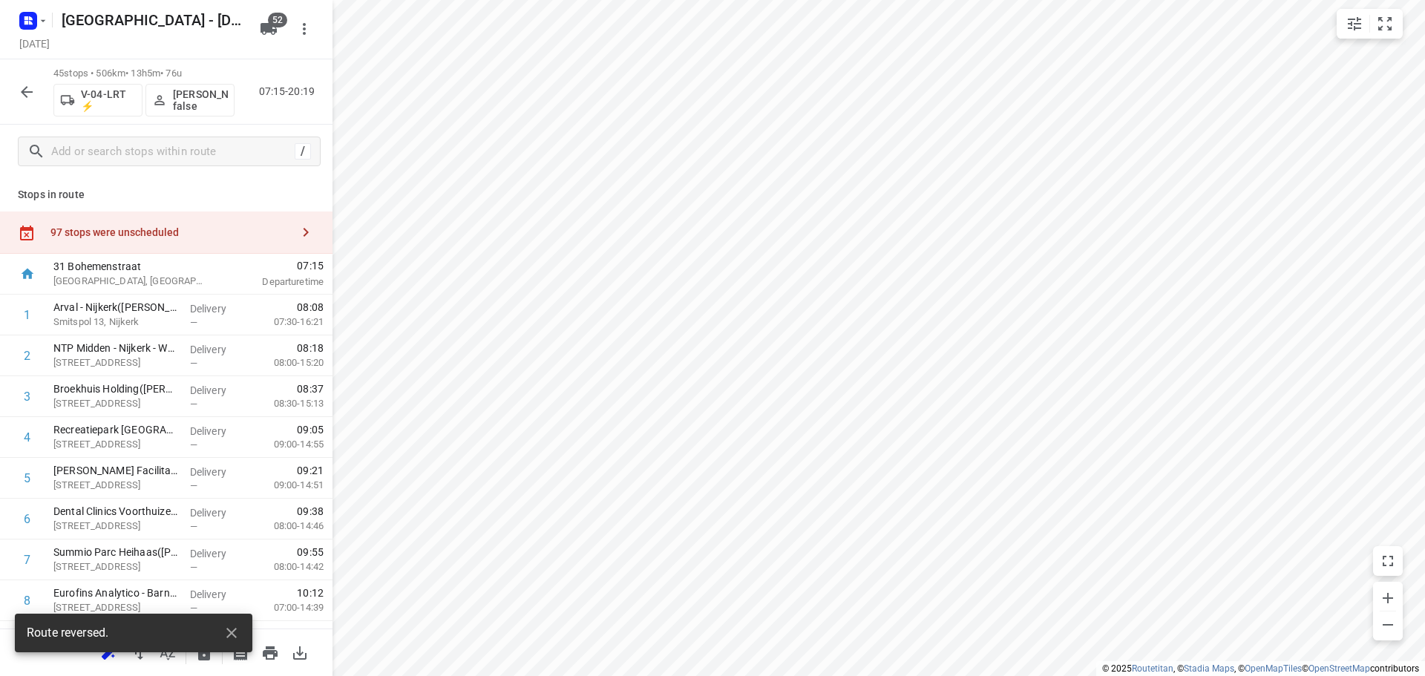
click at [214, 630] on div at bounding box center [226, 633] width 42 height 30
click at [227, 630] on icon "button" at bounding box center [231, 633] width 10 height 10
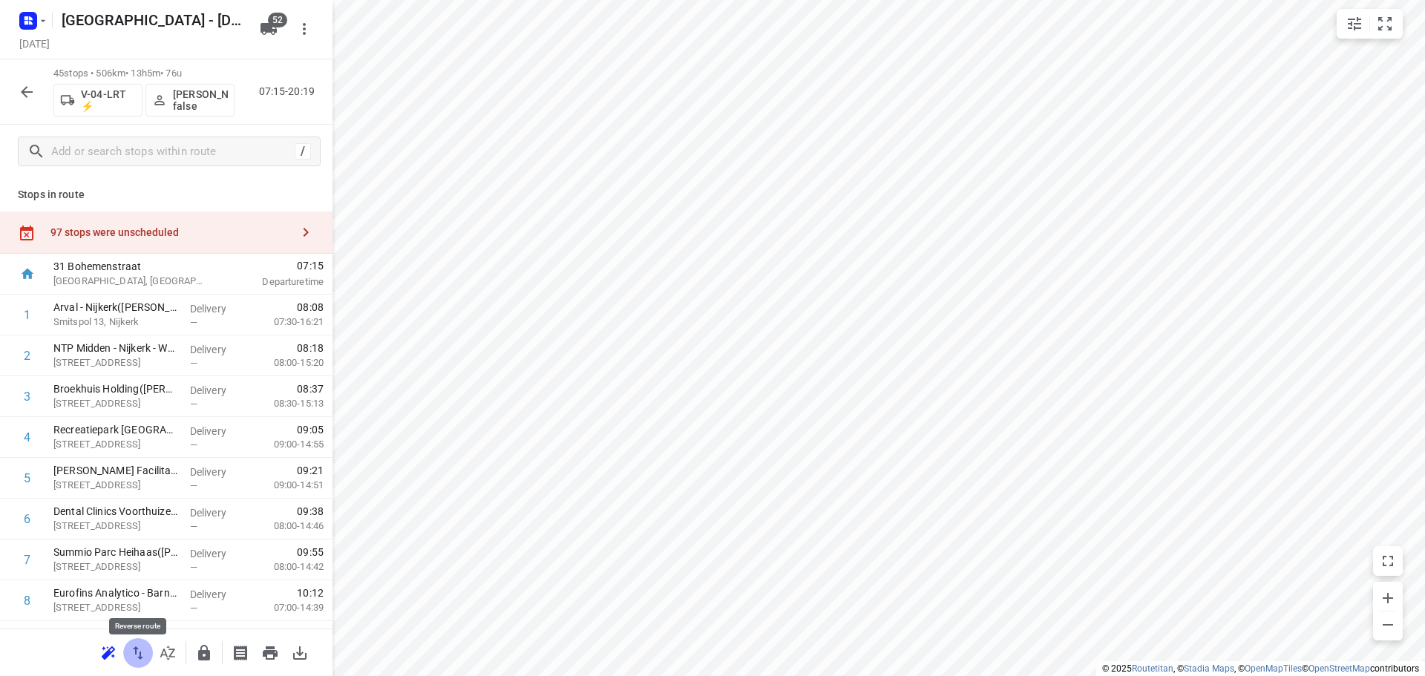
click at [147, 650] on button "button" at bounding box center [138, 653] width 30 height 30
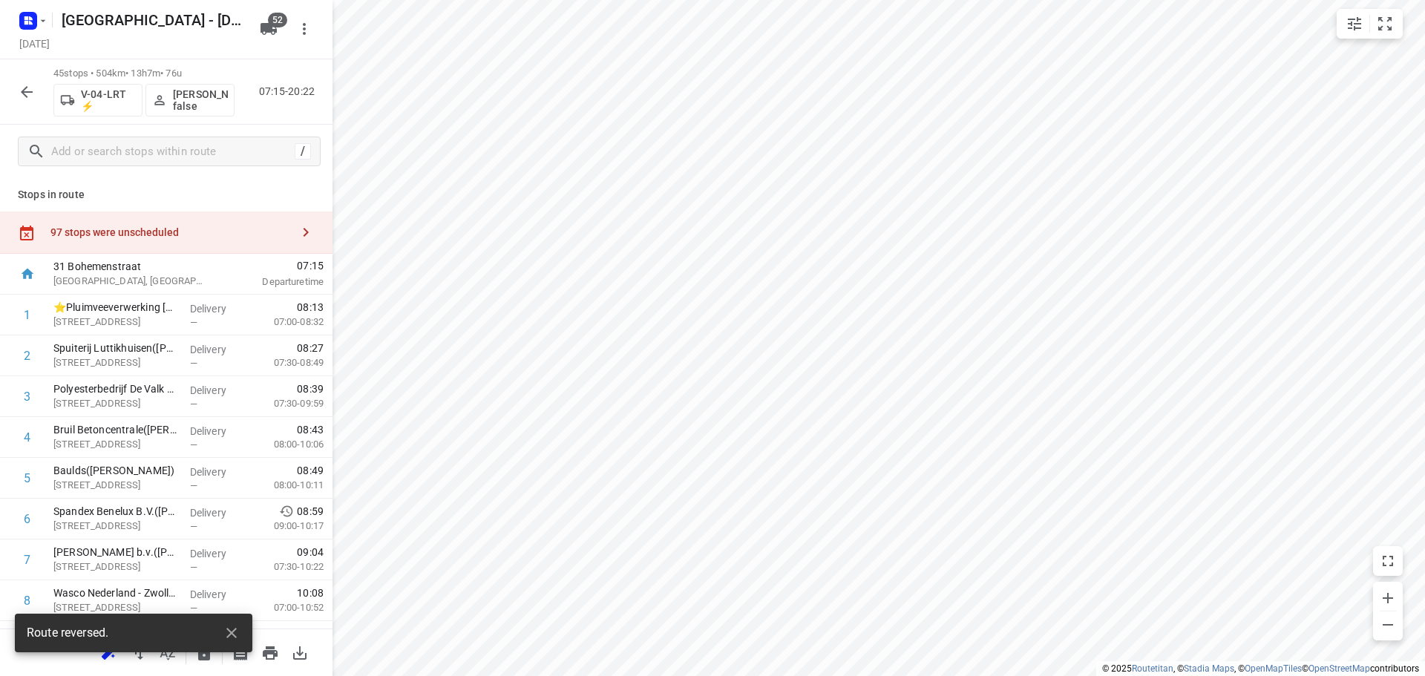
click at [163, 657] on div "Route reversed." at bounding box center [134, 638] width 238 height 48
click at [229, 624] on button "button" at bounding box center [232, 633] width 30 height 30
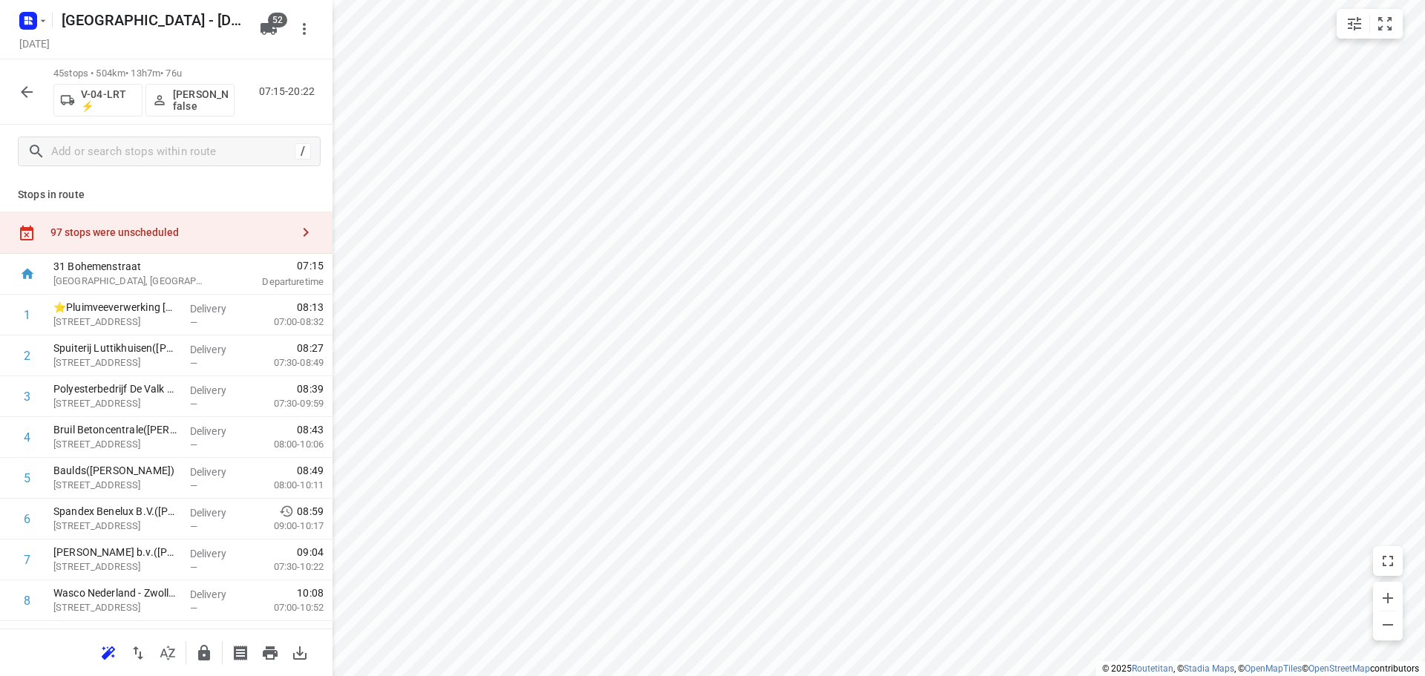
click at [171, 648] on icon "button" at bounding box center [168, 653] width 18 height 18
click at [158, 197] on p "Stops in route" at bounding box center [166, 195] width 297 height 16
click at [157, 168] on div "/" at bounding box center [166, 151] width 333 height 53
click at [100, 212] on div "97 stops were unscheduled" at bounding box center [166, 233] width 333 height 42
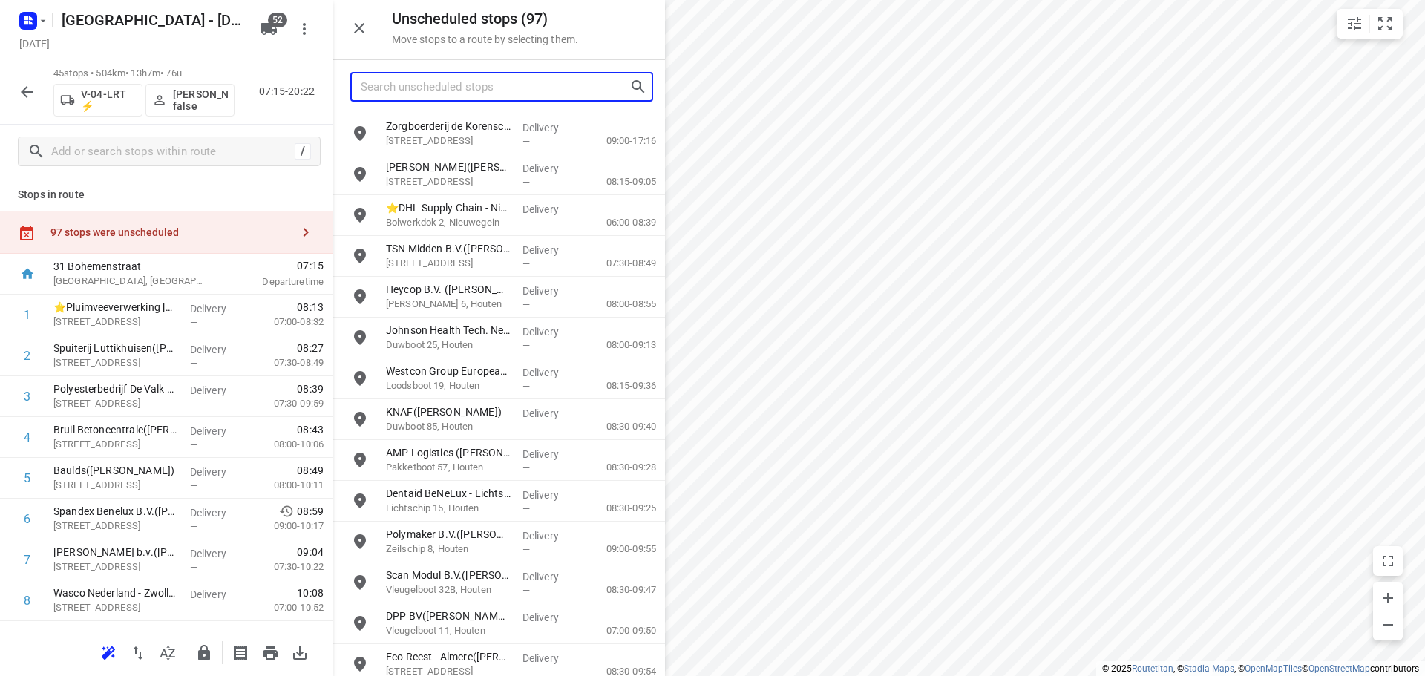
click at [408, 97] on input "Search unscheduled stops" at bounding box center [495, 87] width 269 height 23
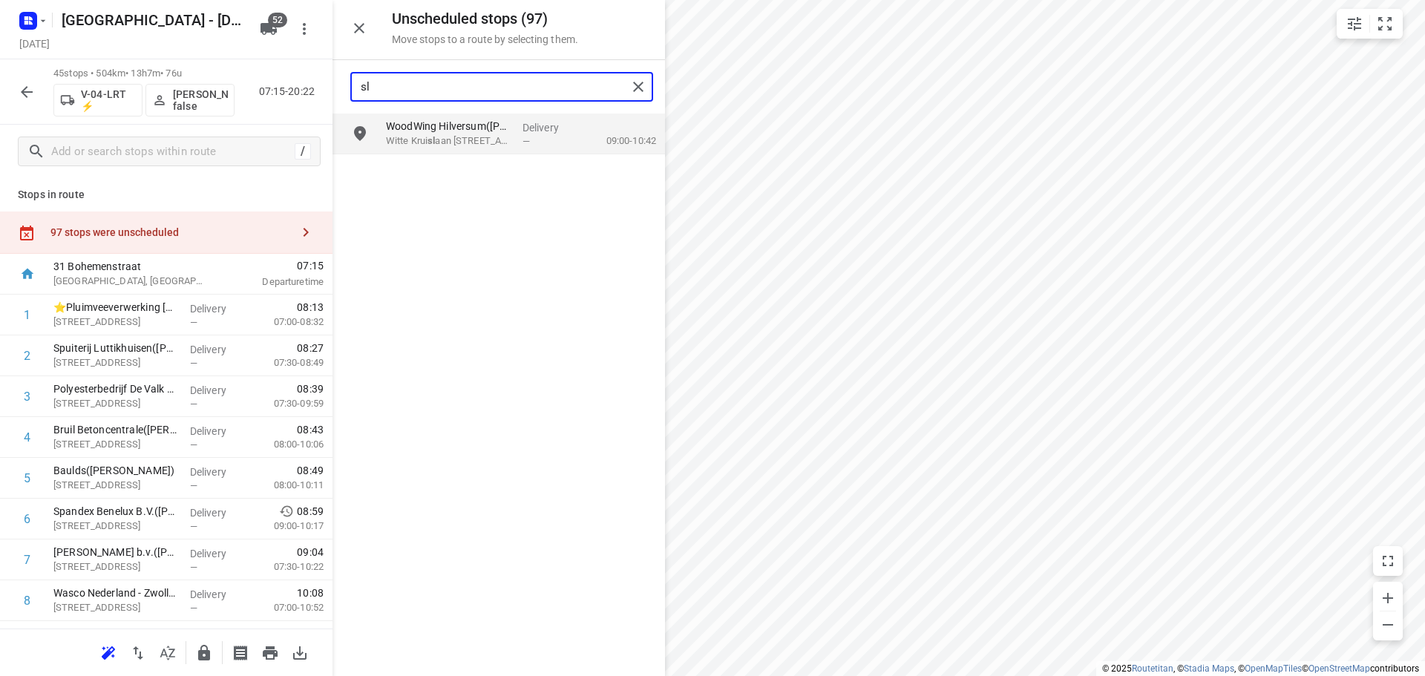
type input "s"
type input "z"
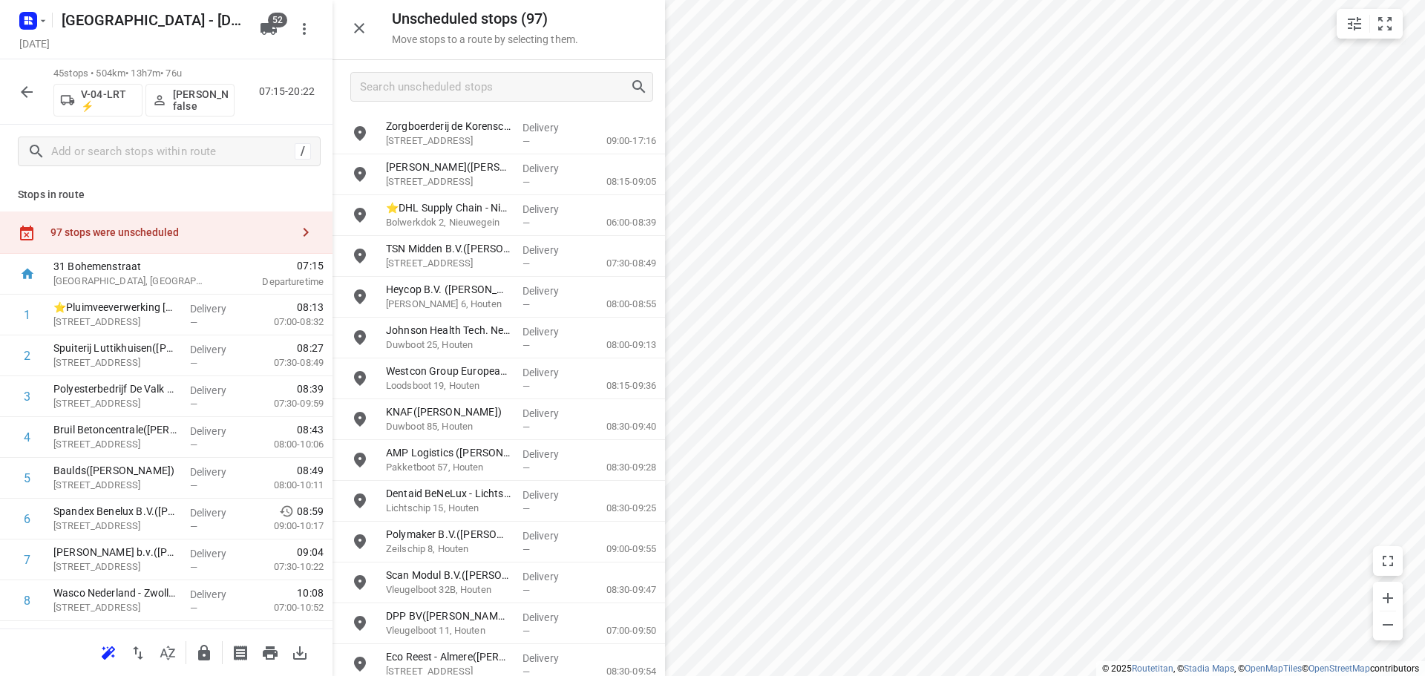
click at [367, 31] on icon "button" at bounding box center [359, 28] width 18 height 18
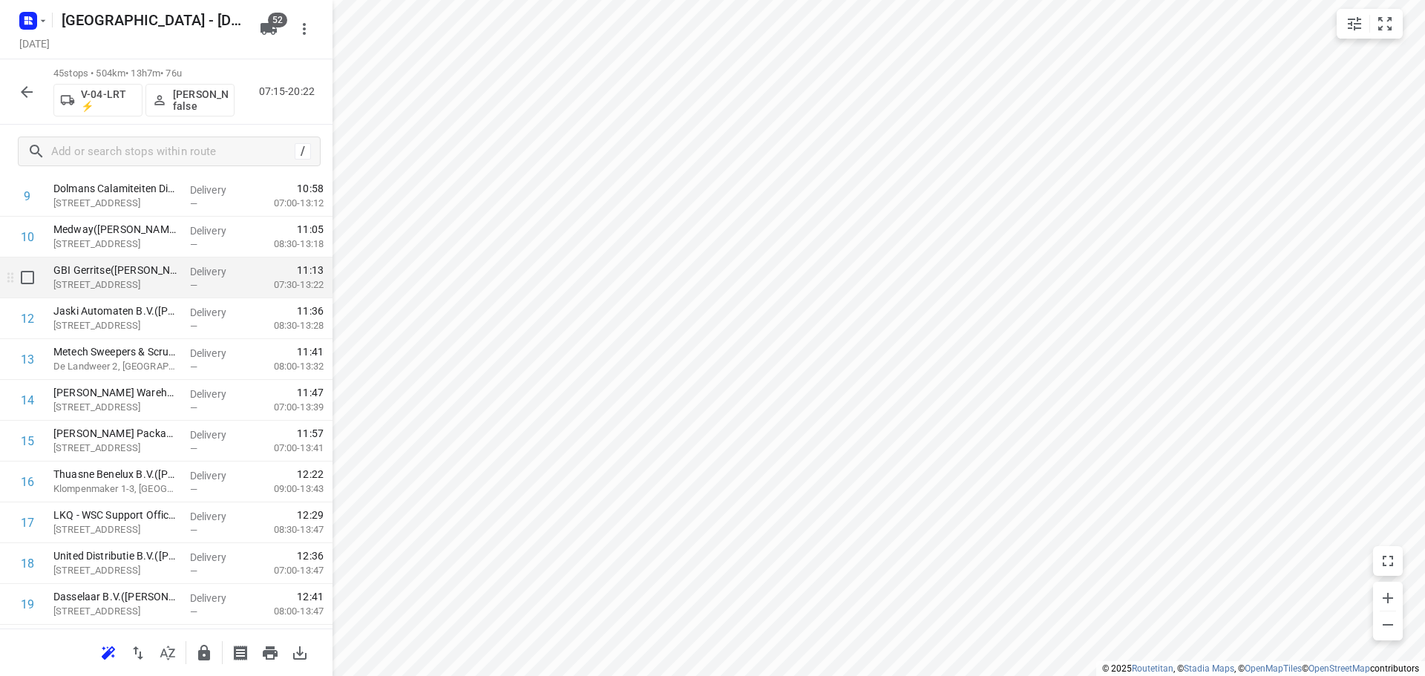
scroll to position [371, 0]
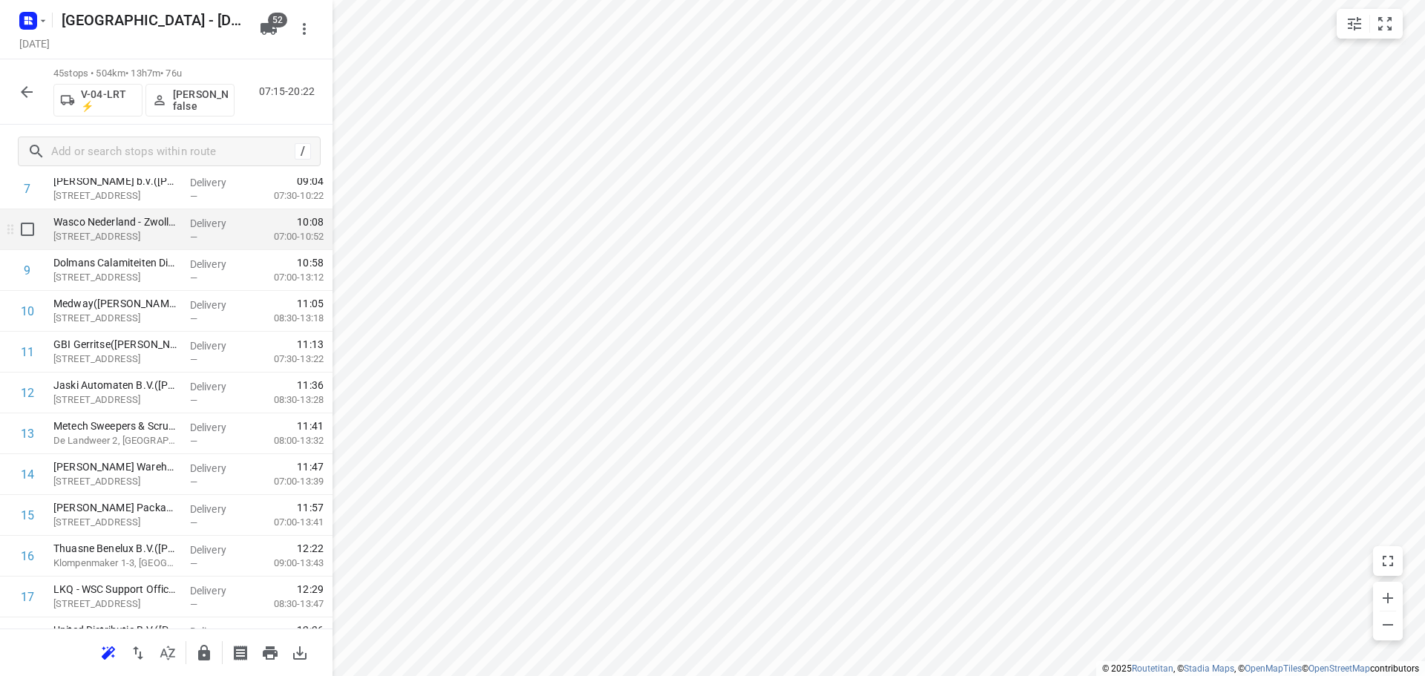
click at [31, 246] on div at bounding box center [24, 229] width 48 height 41
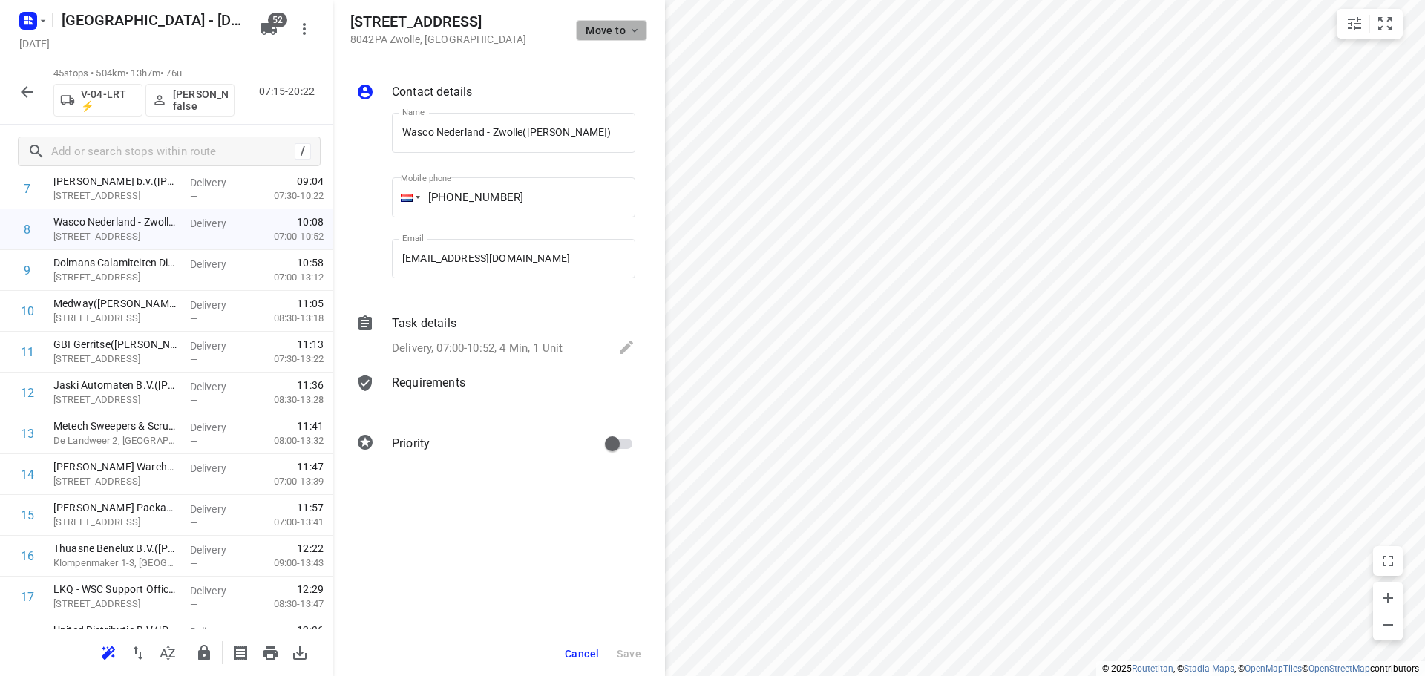
click at [603, 35] on button "Move to" at bounding box center [611, 30] width 71 height 21
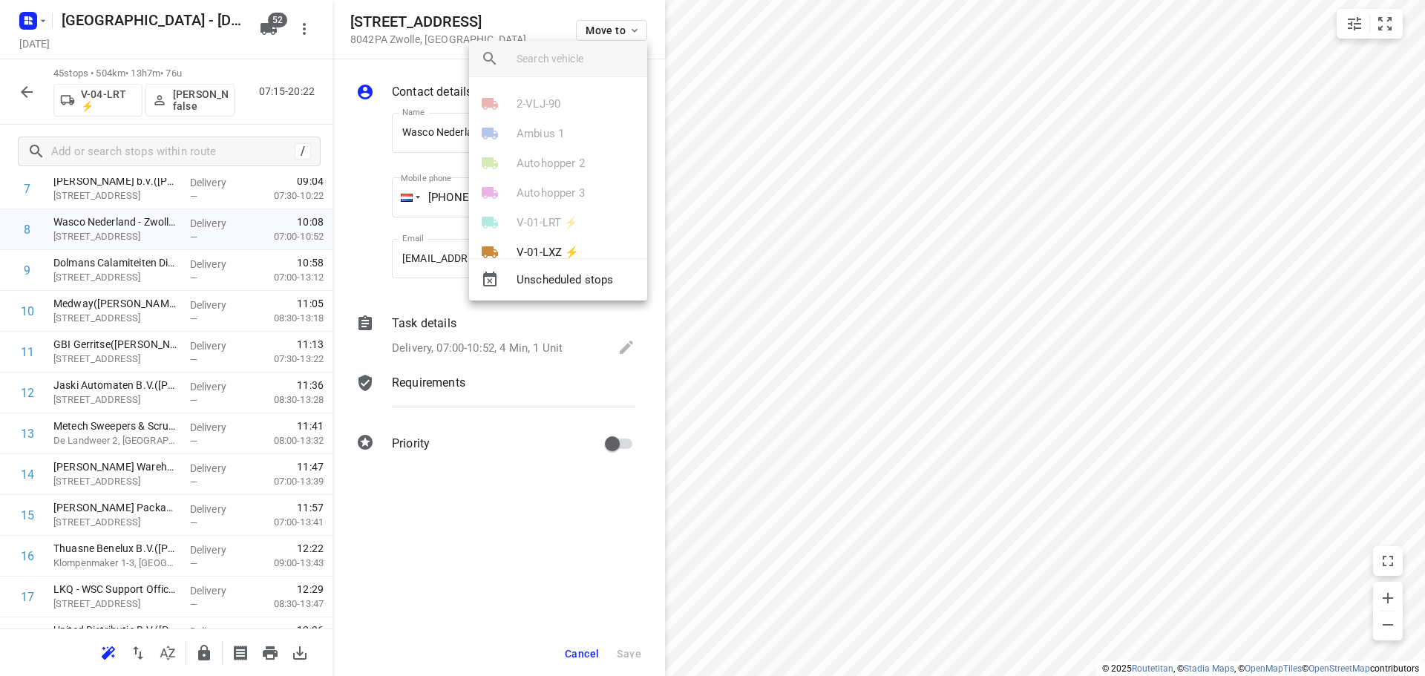
click at [559, 283] on span "Unscheduled stops" at bounding box center [576, 280] width 119 height 17
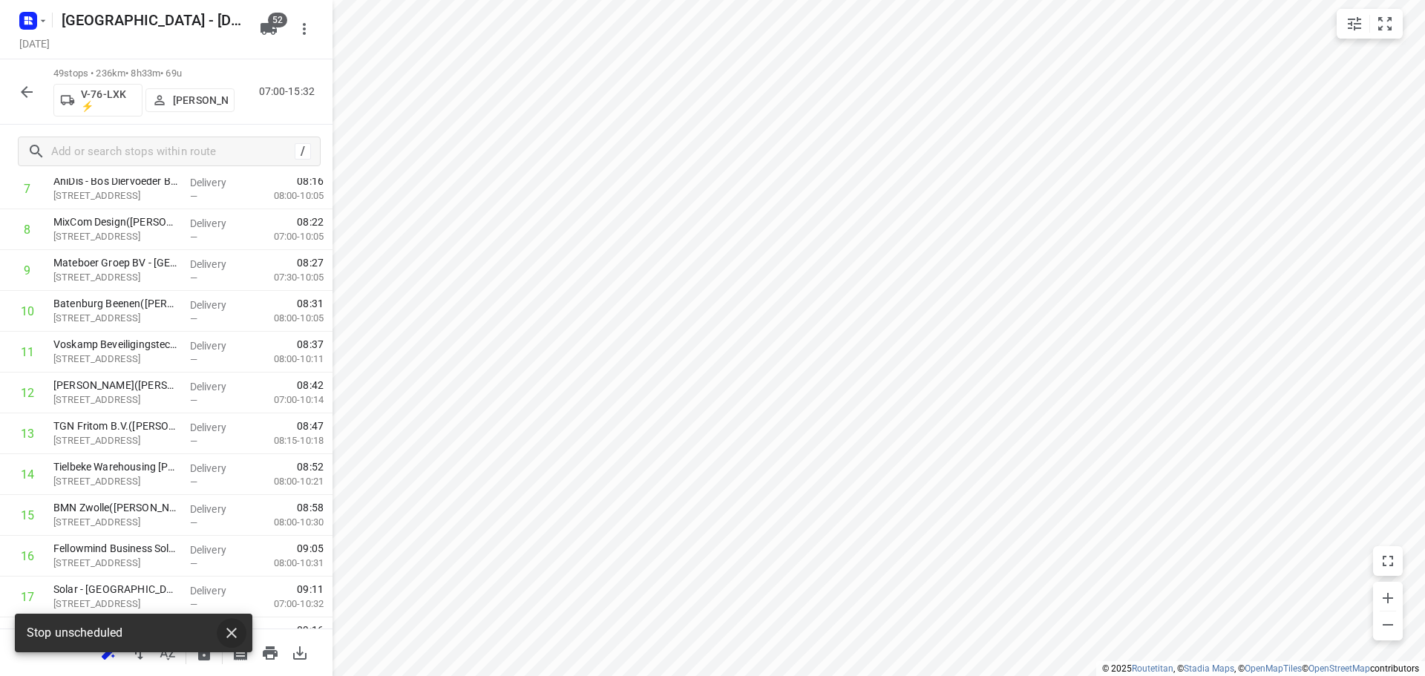
click at [229, 634] on icon "button" at bounding box center [232, 633] width 18 height 18
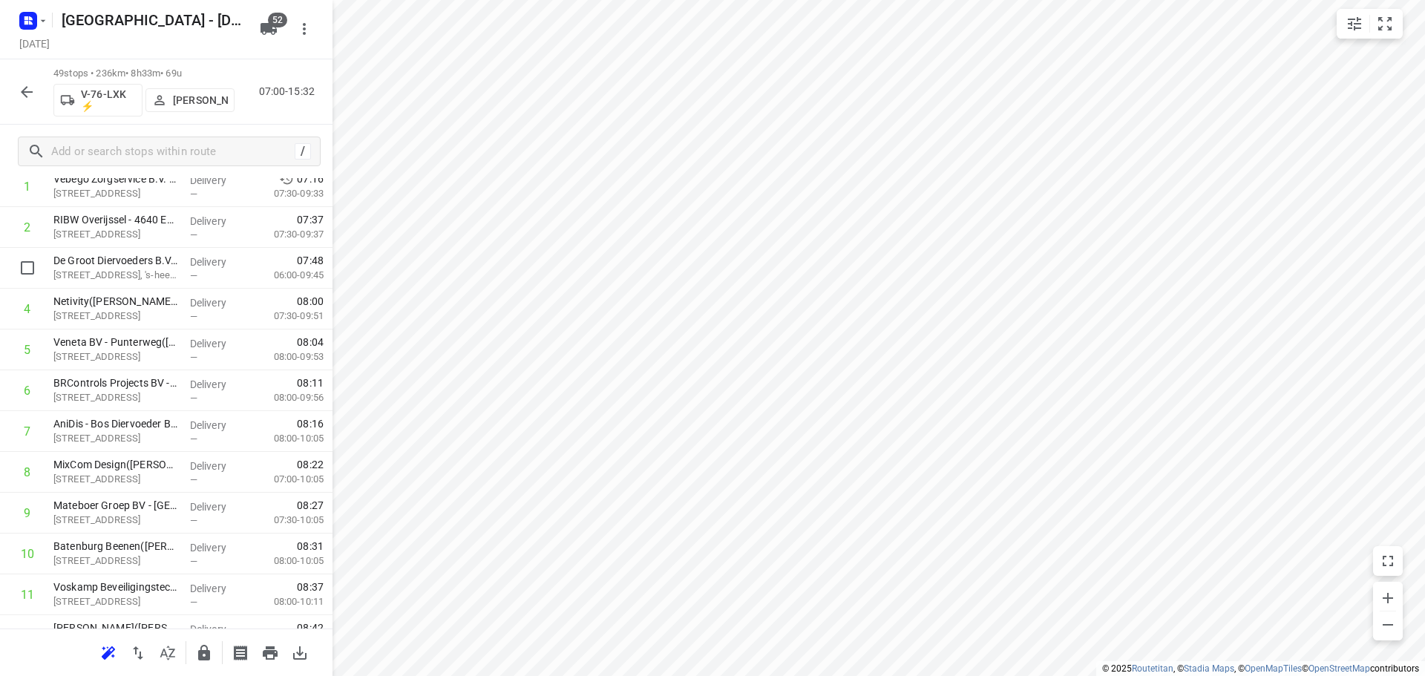
scroll to position [0, 0]
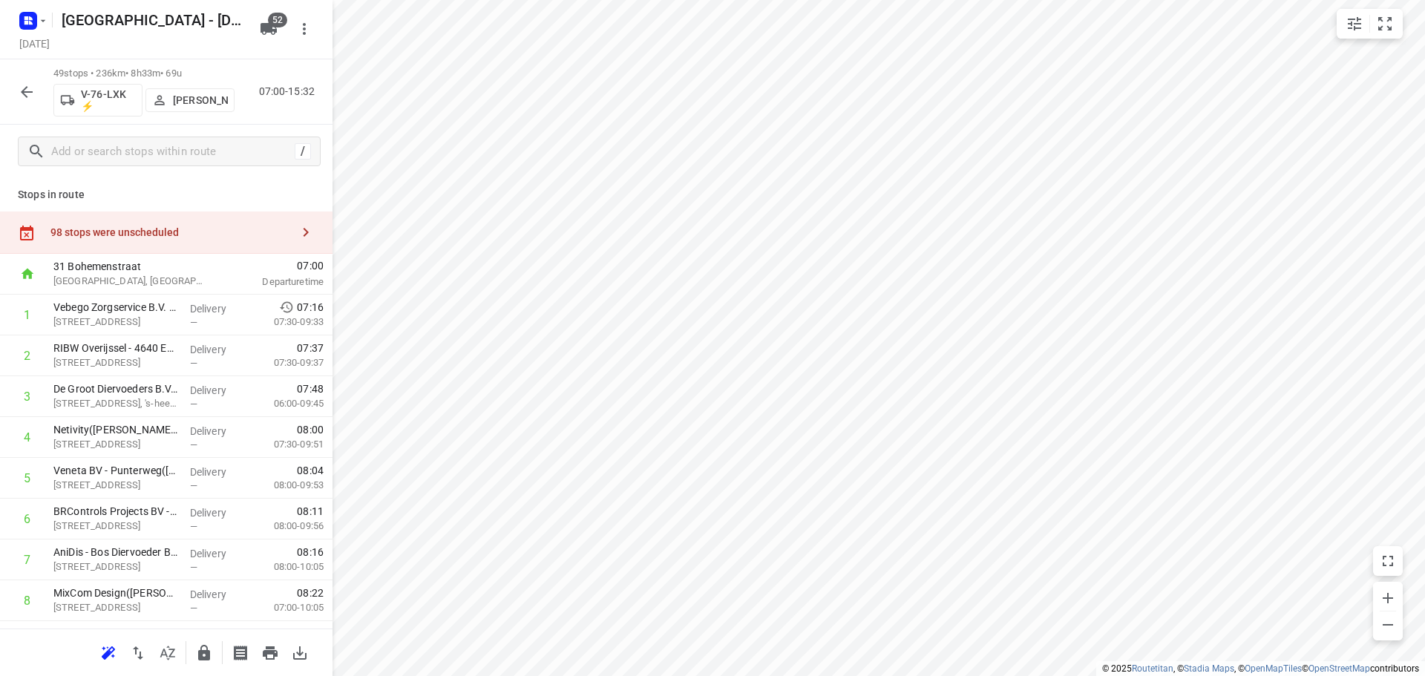
click at [232, 236] on div "98 stops were unscheduled" at bounding box center [170, 232] width 241 height 12
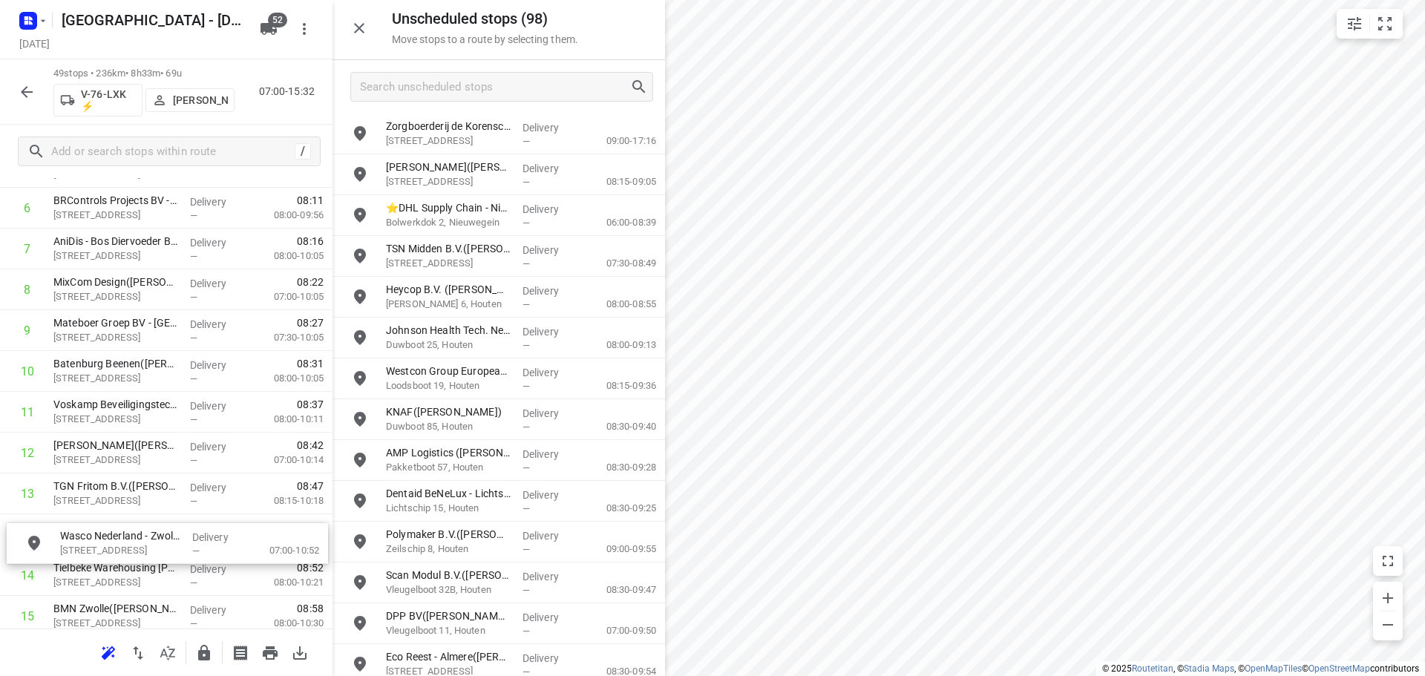
scroll to position [316, 0]
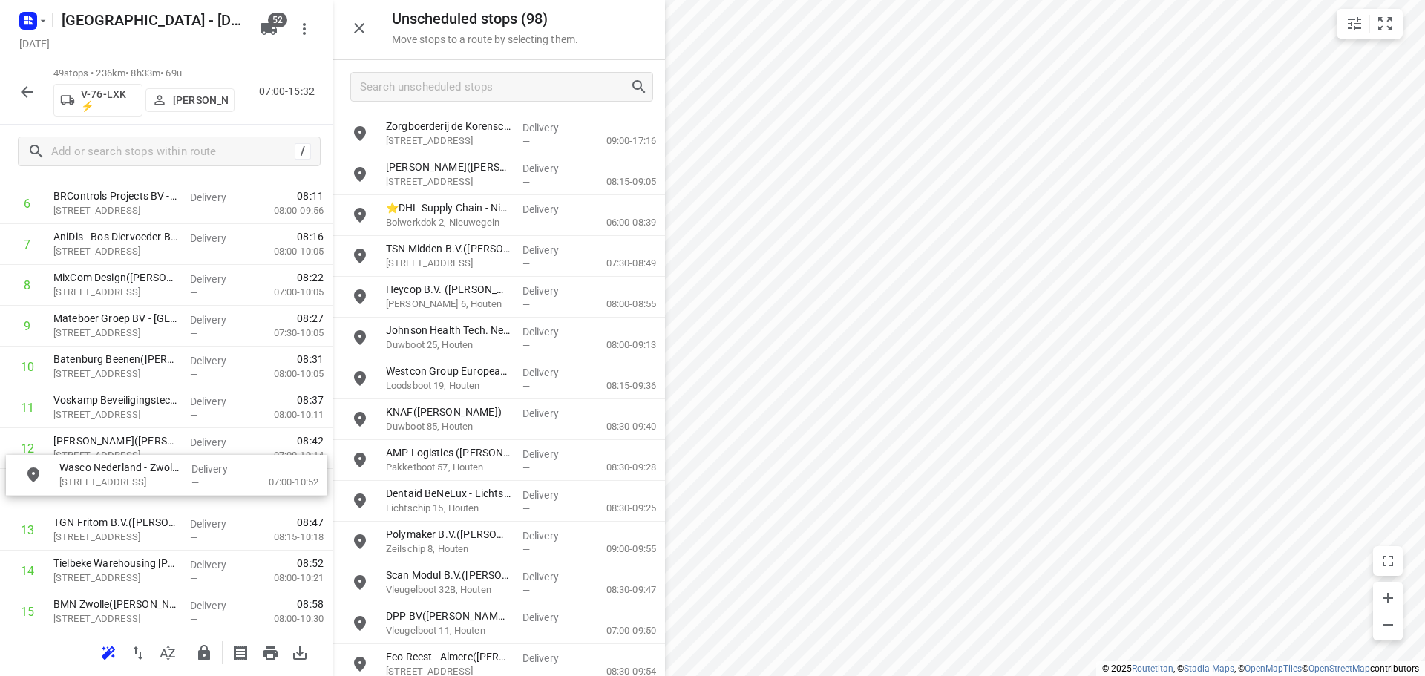
drag, startPoint x: 439, startPoint y: 120, endPoint x: 111, endPoint y: 451, distance: 466.2
click at [353, 21] on icon "button" at bounding box center [359, 28] width 18 height 18
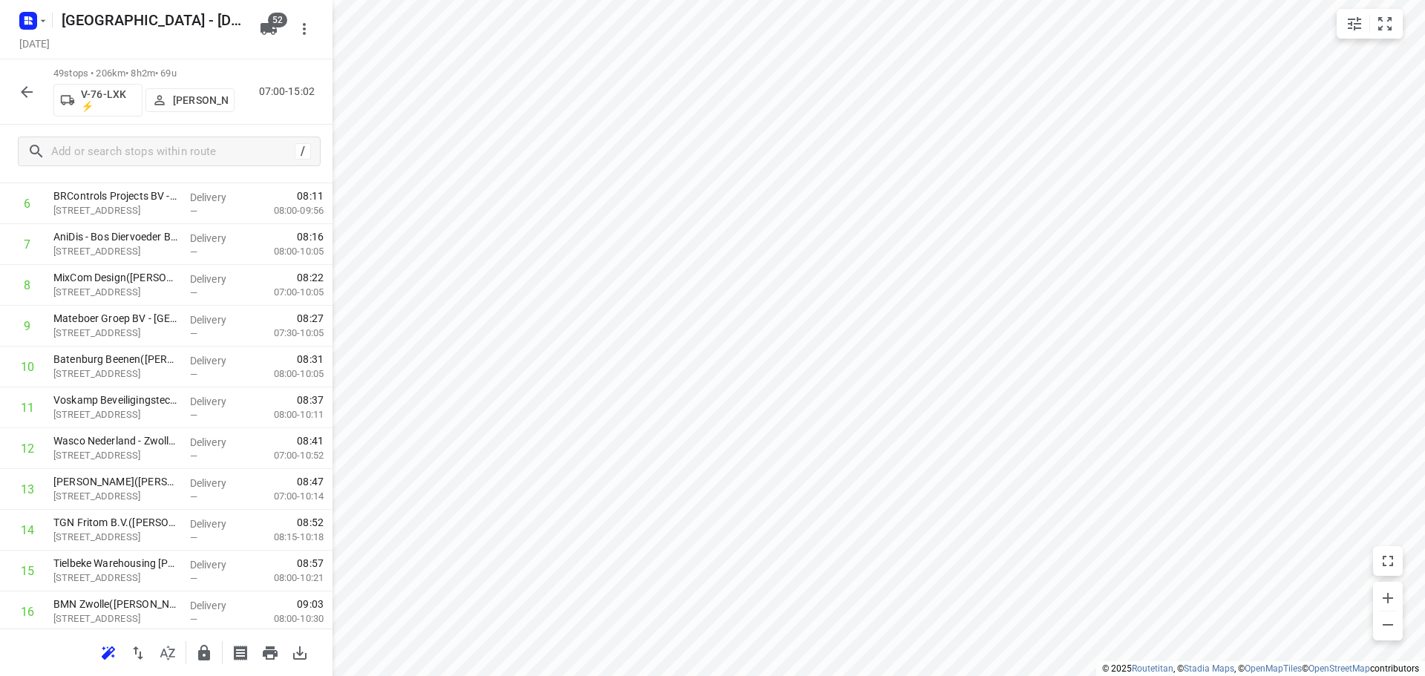
click at [15, 91] on button "button" at bounding box center [27, 92] width 30 height 30
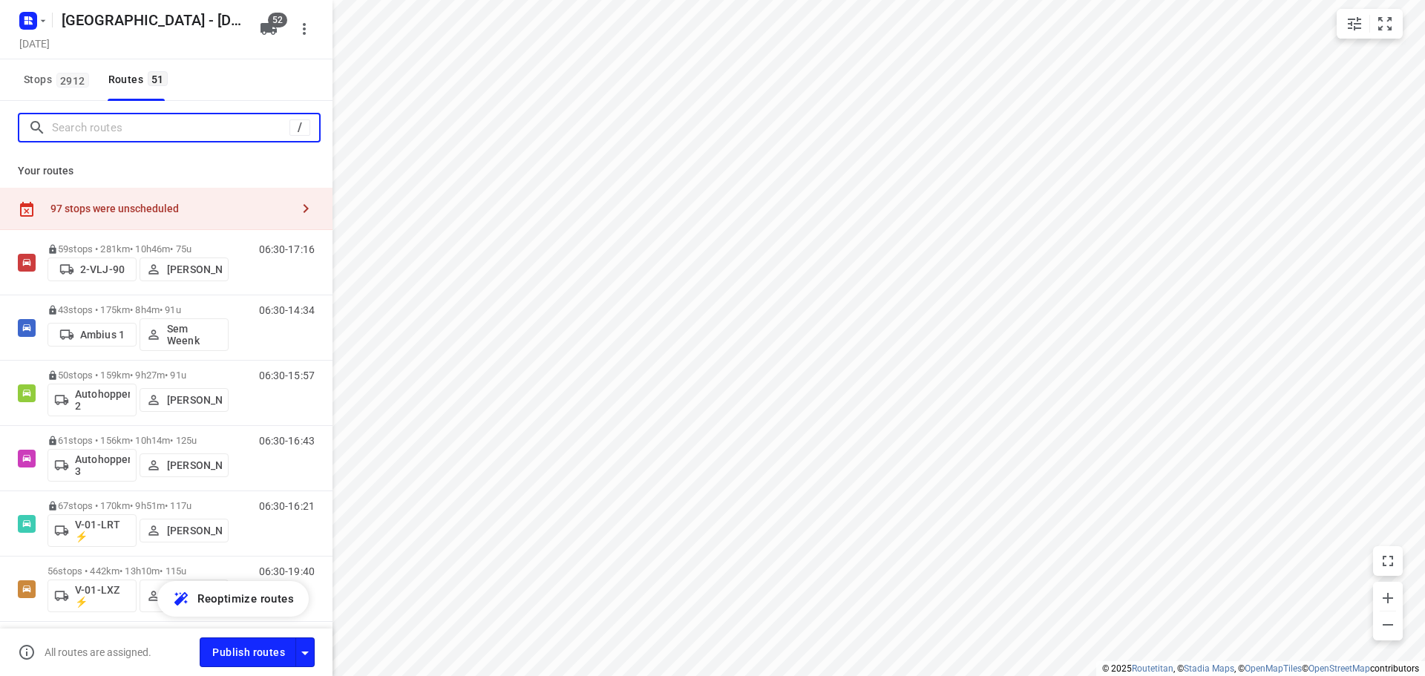
click at [84, 129] on input "Search routes" at bounding box center [171, 128] width 238 height 23
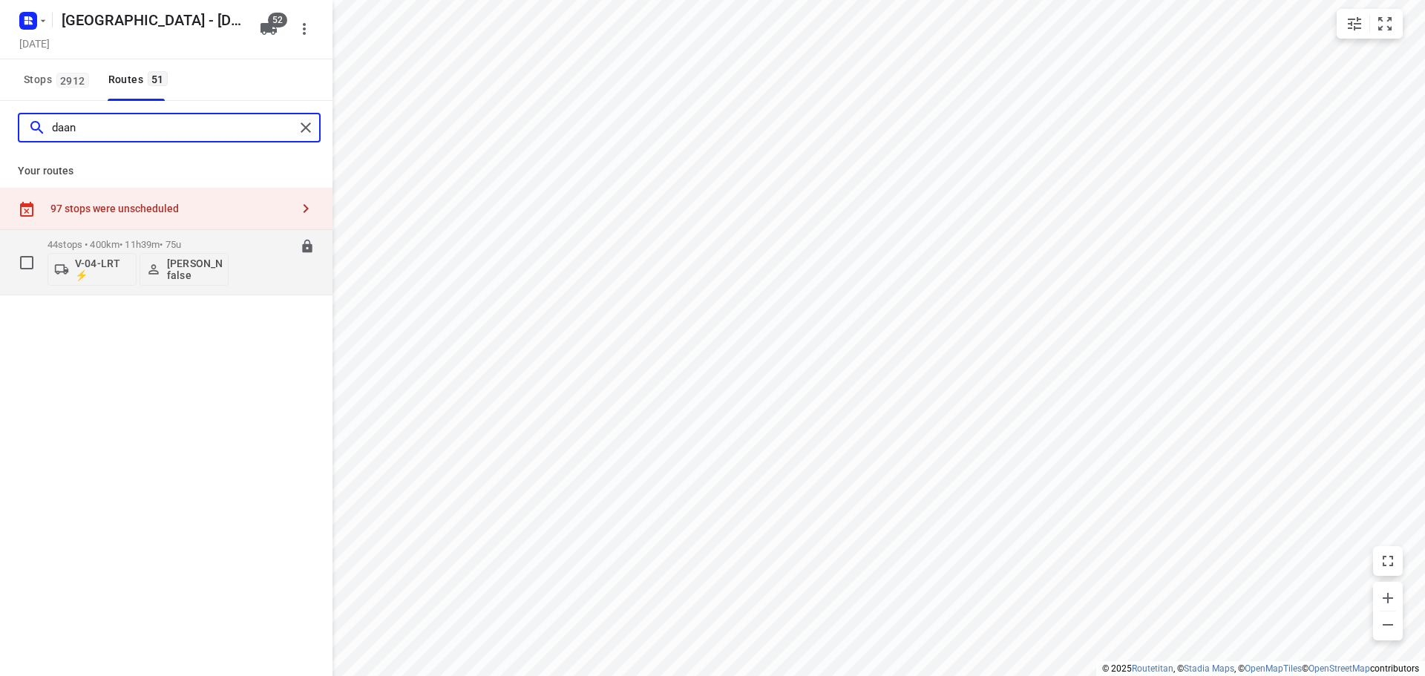
type input "daan"
click at [102, 234] on div "44 stops • 400km • 11h39m • 75u V-04-LRT ⚡ daan Mulder false" at bounding box center [138, 263] width 181 height 62
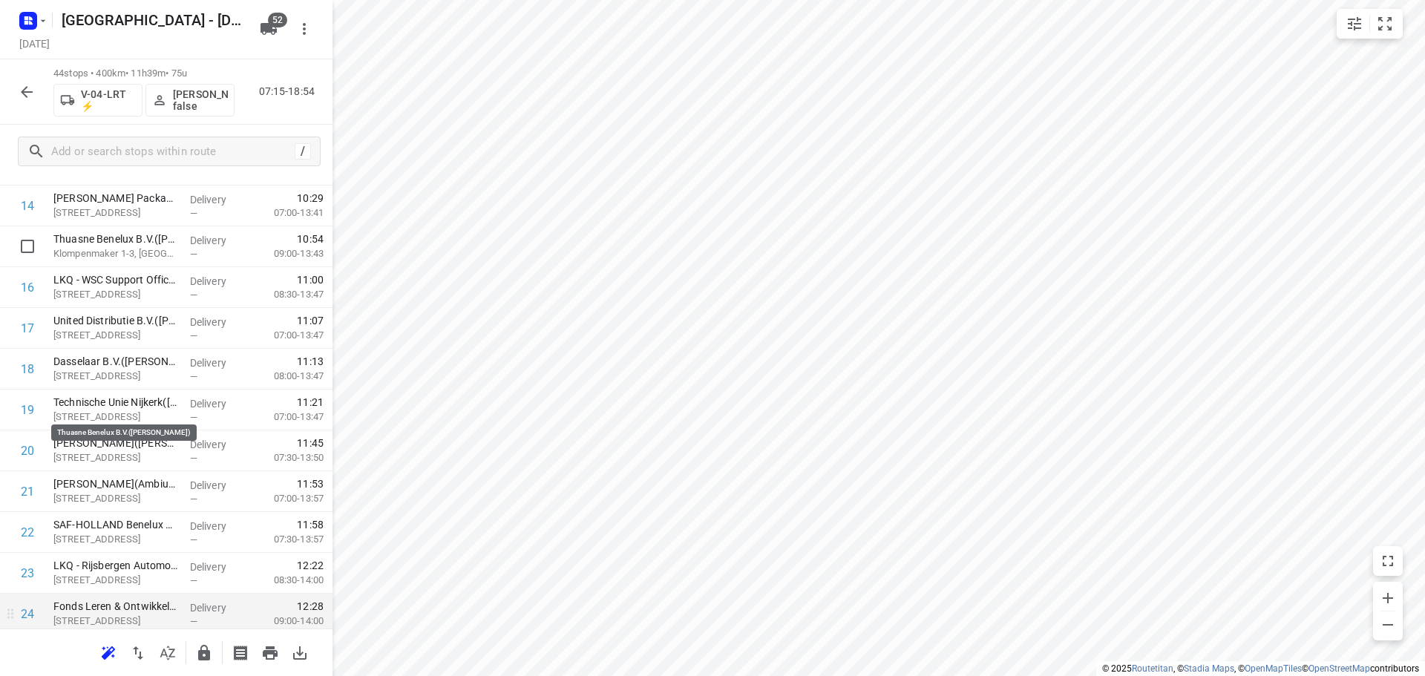
scroll to position [891, 0]
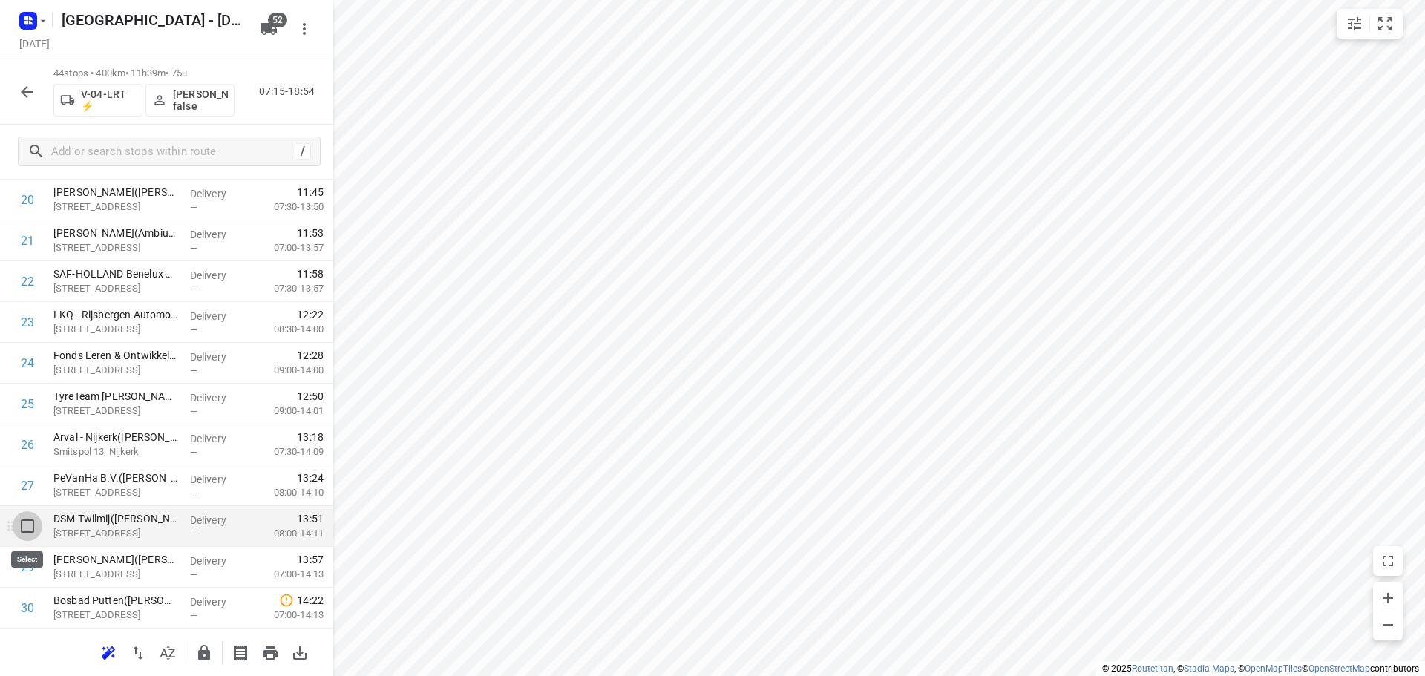
click at [25, 528] on input "checkbox" at bounding box center [28, 527] width 30 height 30
checkbox input "true"
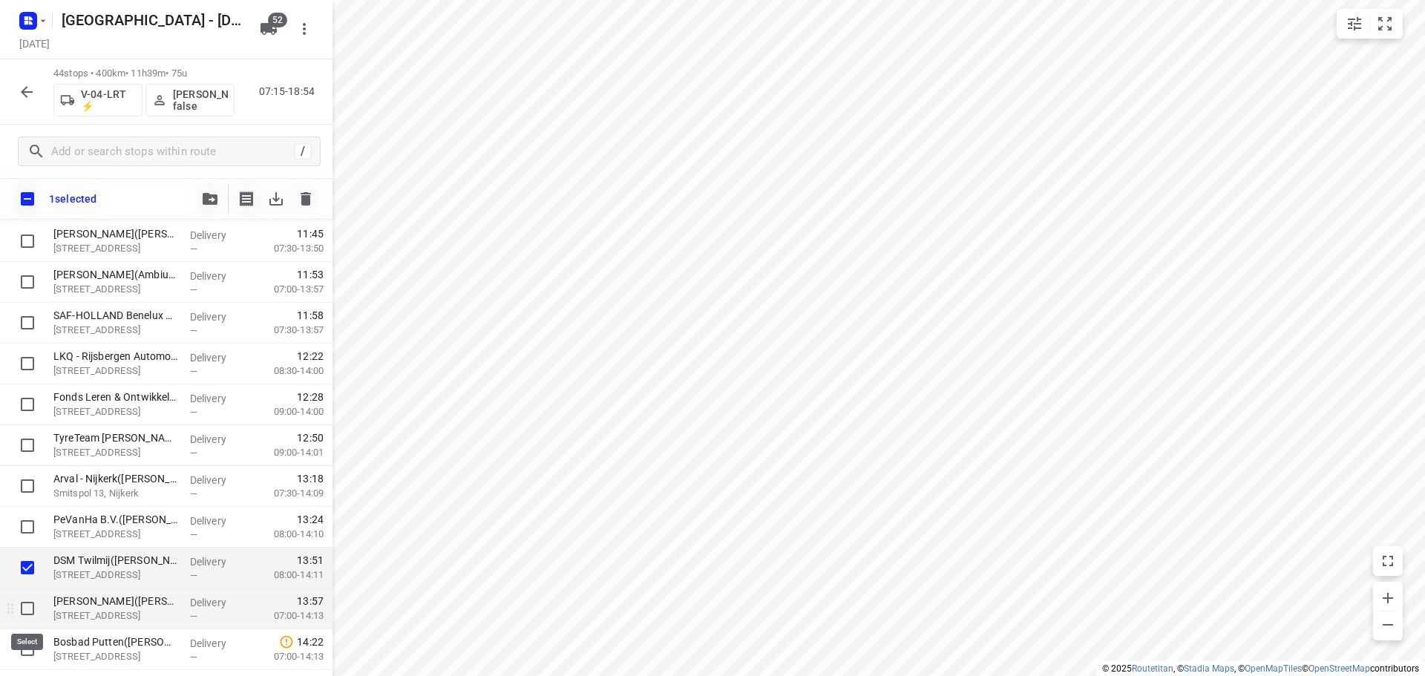
click at [24, 608] on input "checkbox" at bounding box center [28, 609] width 30 height 30
checkbox input "true"
click at [218, 203] on span "button" at bounding box center [210, 199] width 18 height 12
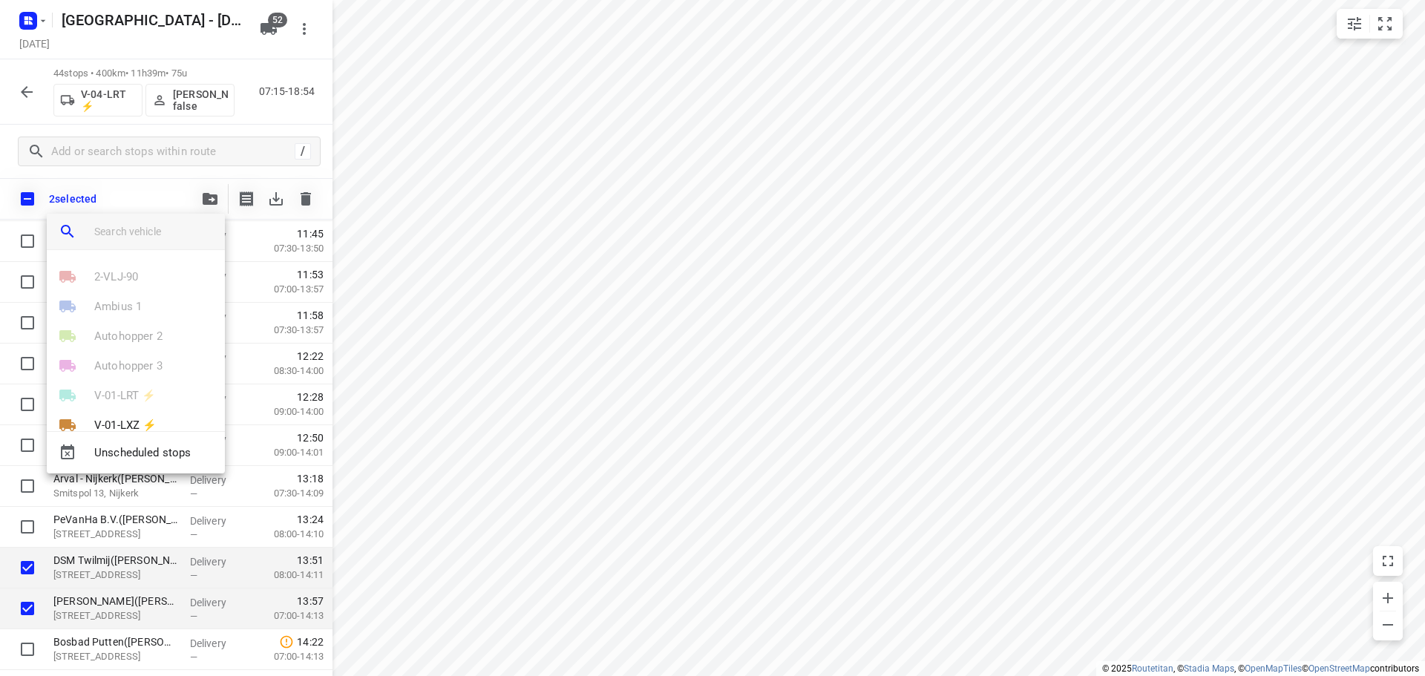
click at [163, 226] on input "search vehicle" at bounding box center [153, 231] width 119 height 22
type input "04"
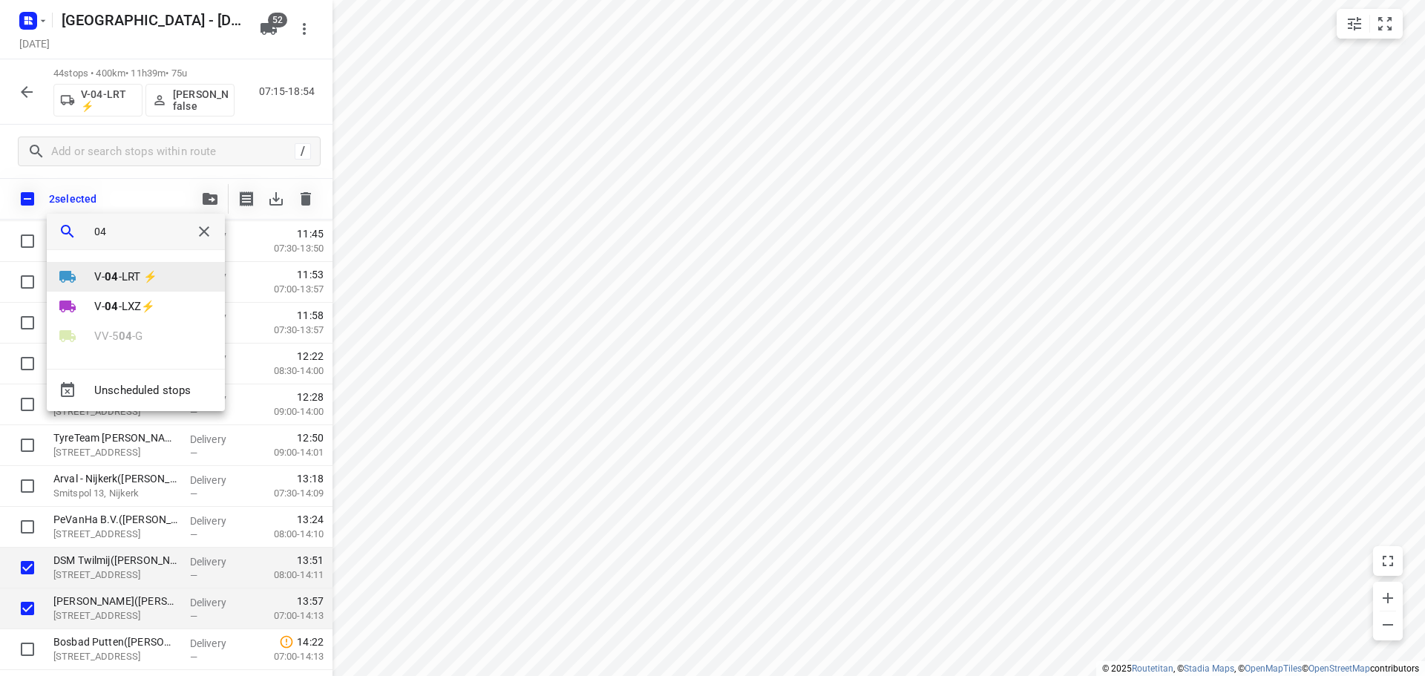
click at [155, 278] on p "V- 04 -LRT ⚡" at bounding box center [125, 277] width 63 height 17
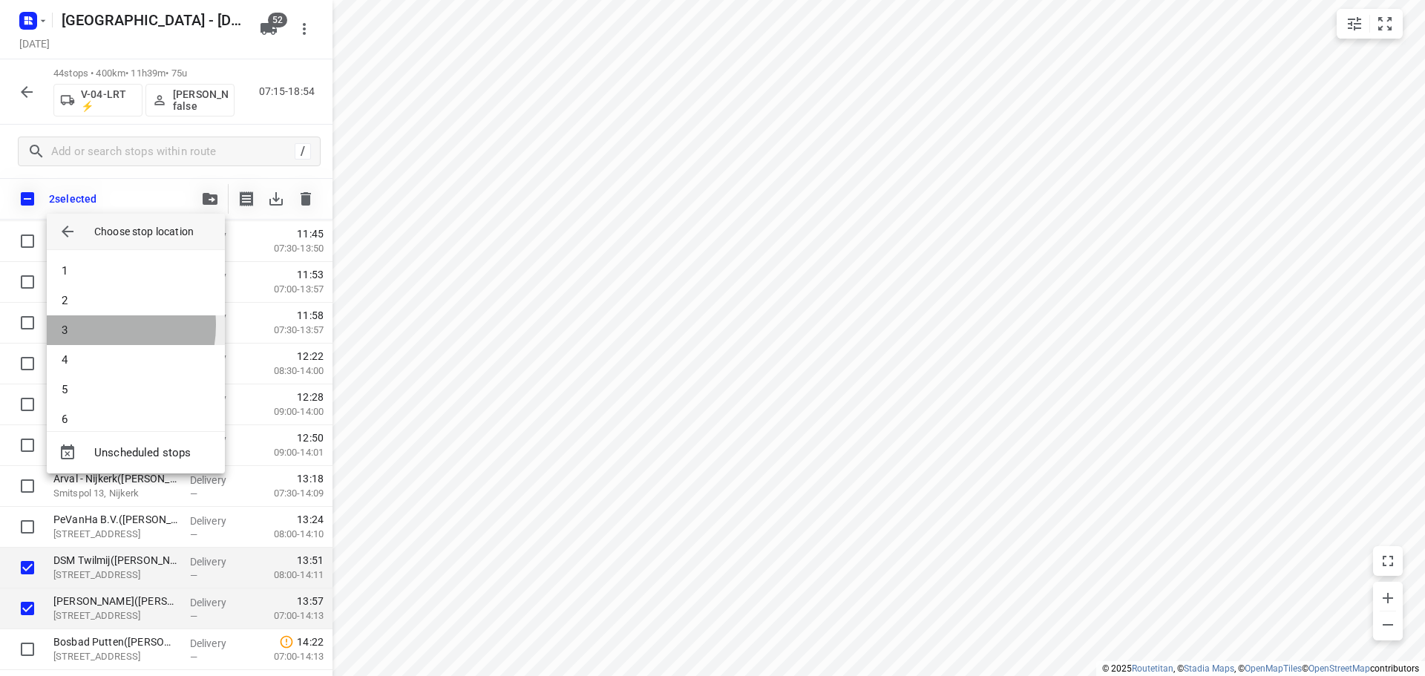
click at [89, 325] on li "3" at bounding box center [136, 331] width 178 height 30
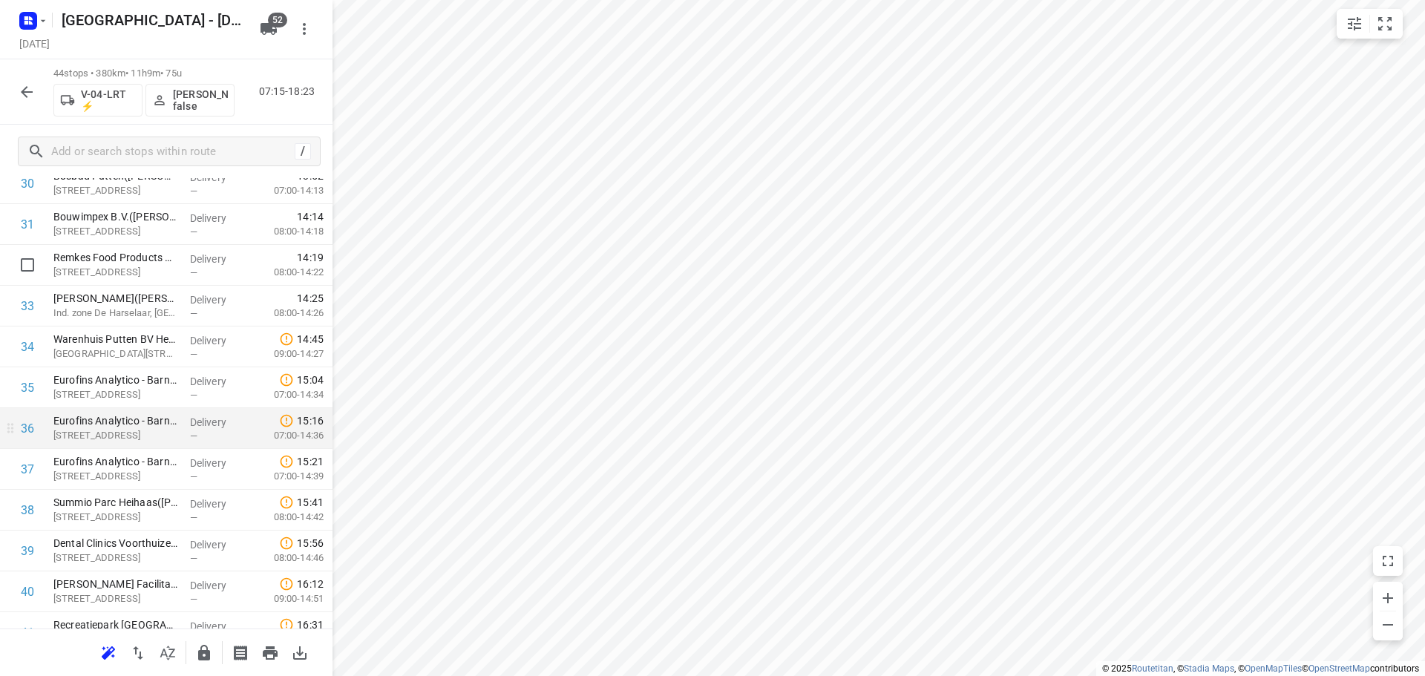
scroll to position [1336, 0]
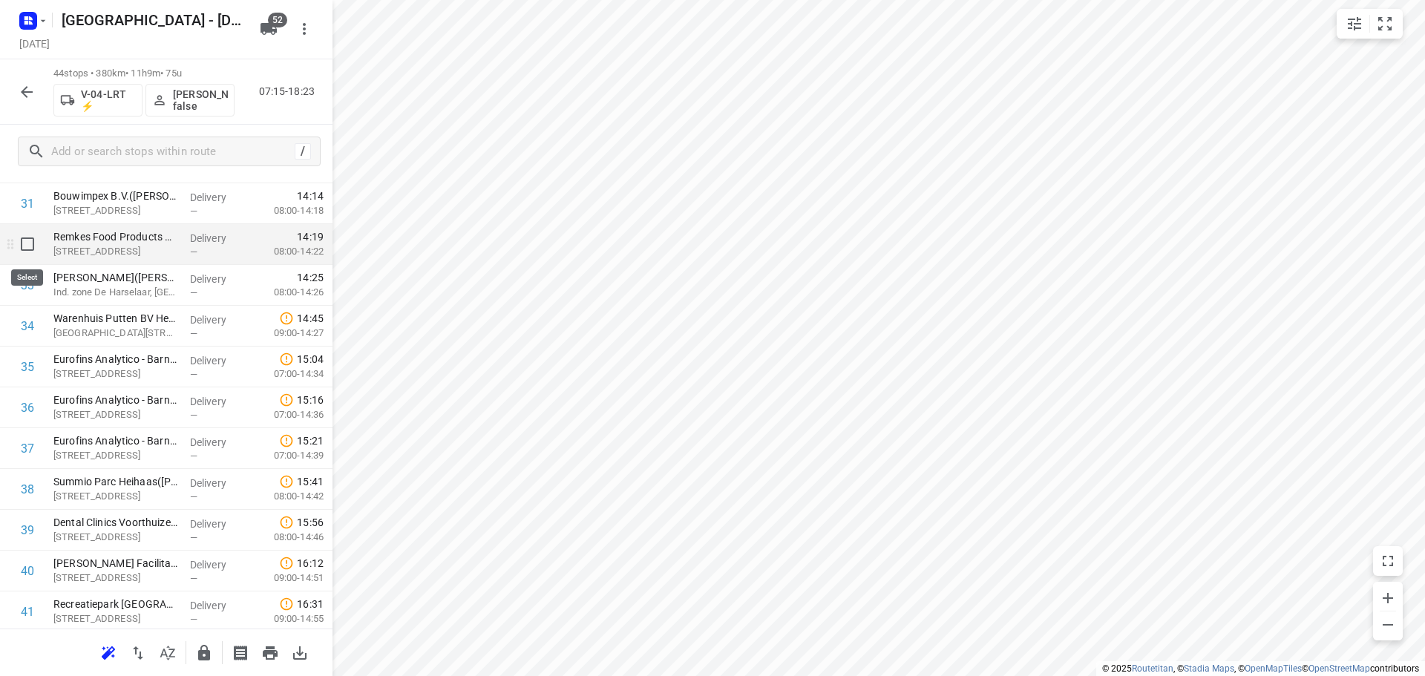
click at [24, 237] on input "checkbox" at bounding box center [28, 244] width 30 height 30
checkbox input "true"
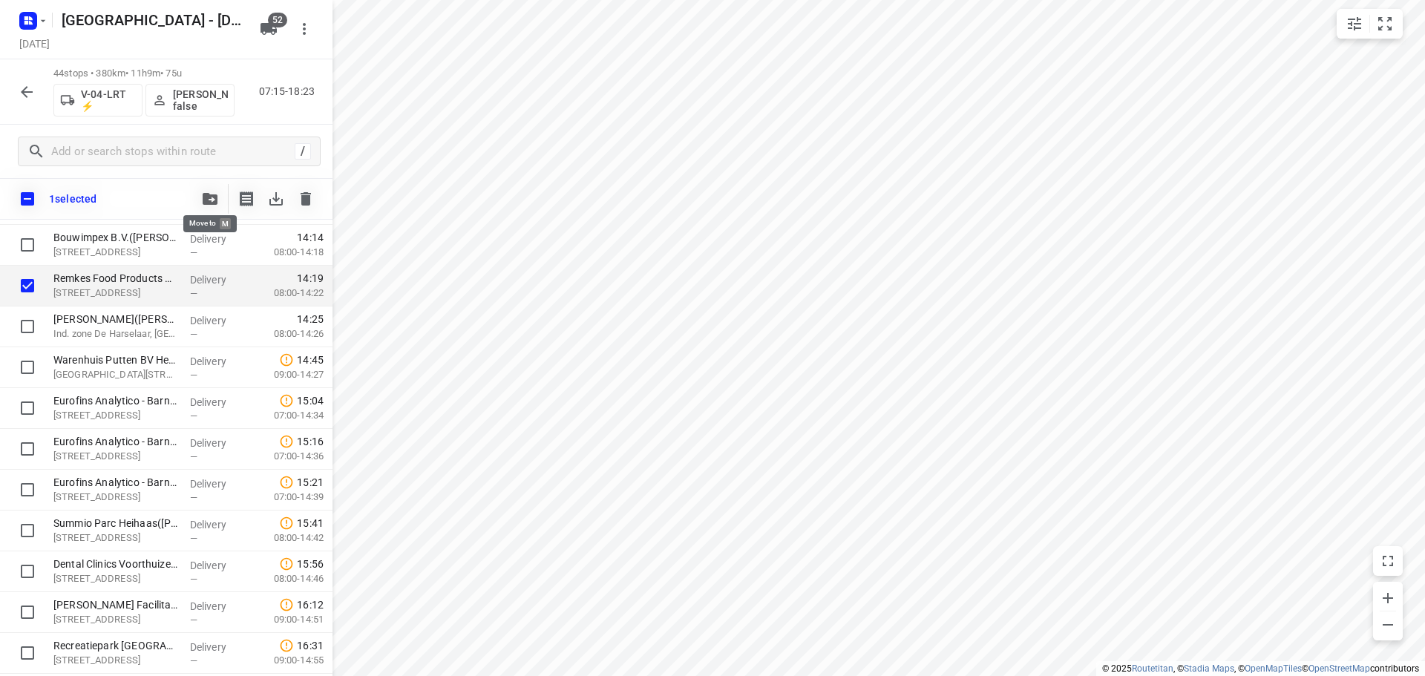
click at [215, 195] on icon "button" at bounding box center [210, 199] width 15 height 12
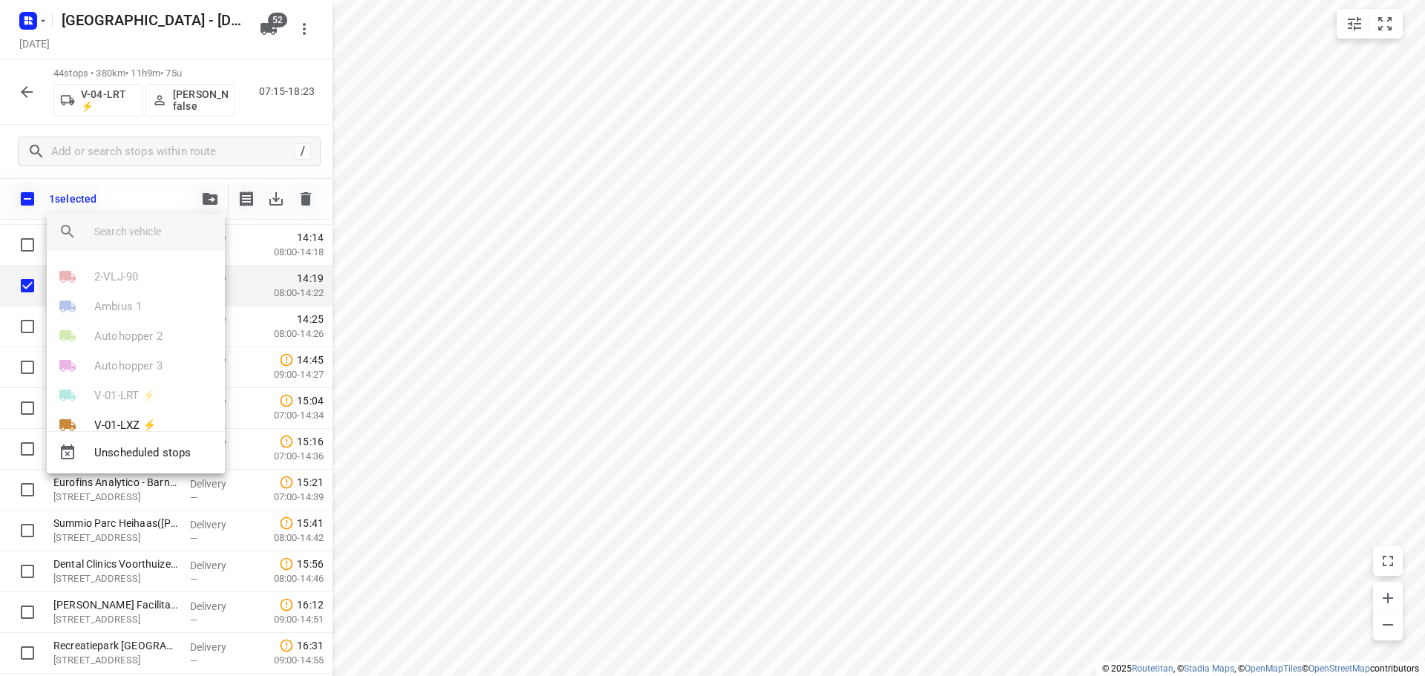
click at [174, 218] on div at bounding box center [159, 232] width 131 height 36
click at [164, 237] on input "search vehicle" at bounding box center [153, 231] width 119 height 22
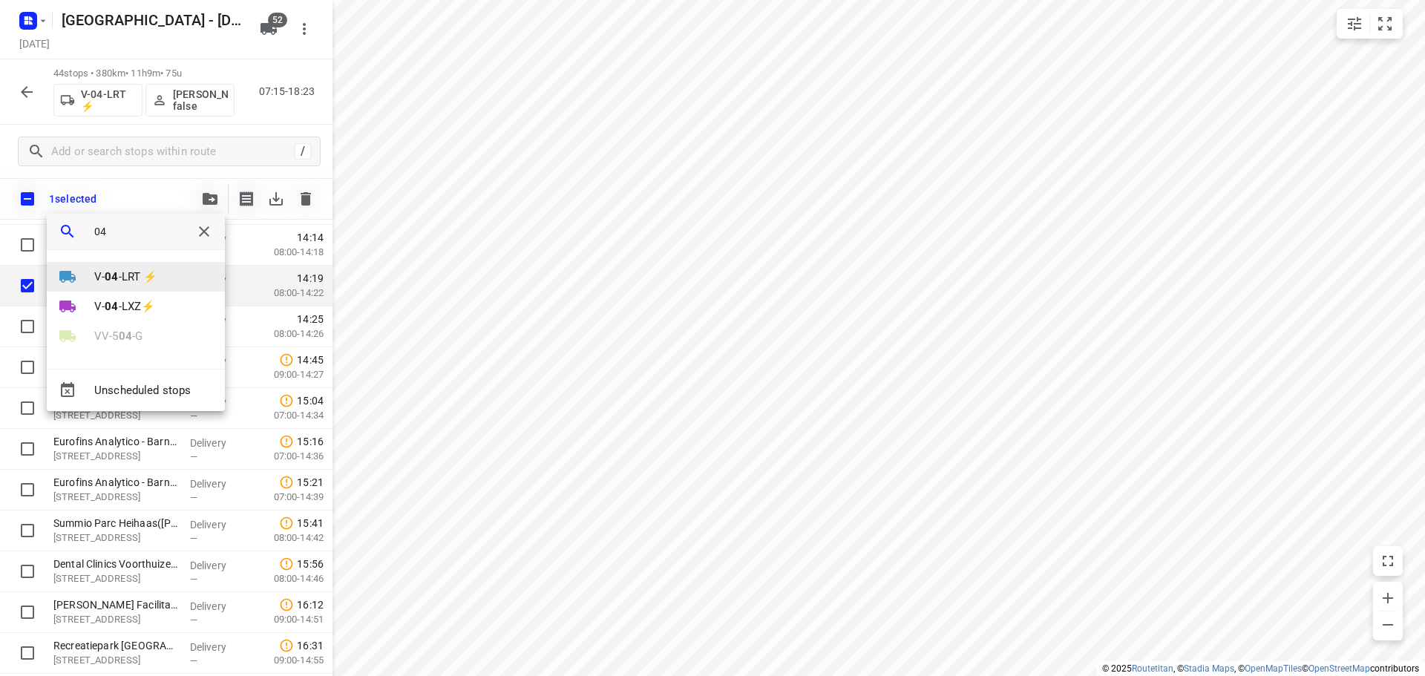
type input "04"
click at [134, 280] on p "V- 04 -LRT ⚡" at bounding box center [125, 277] width 63 height 17
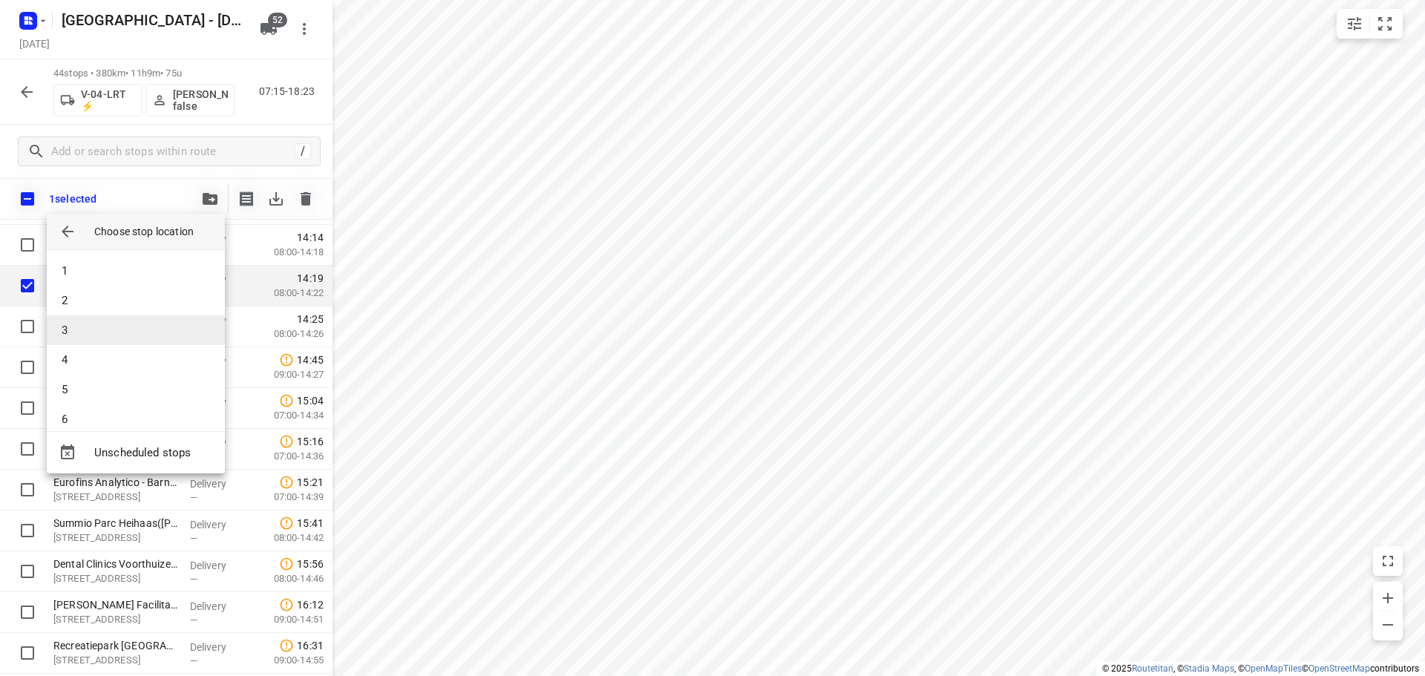
scroll to position [148, 0]
click at [91, 382] on li "10" at bounding box center [136, 390] width 178 height 30
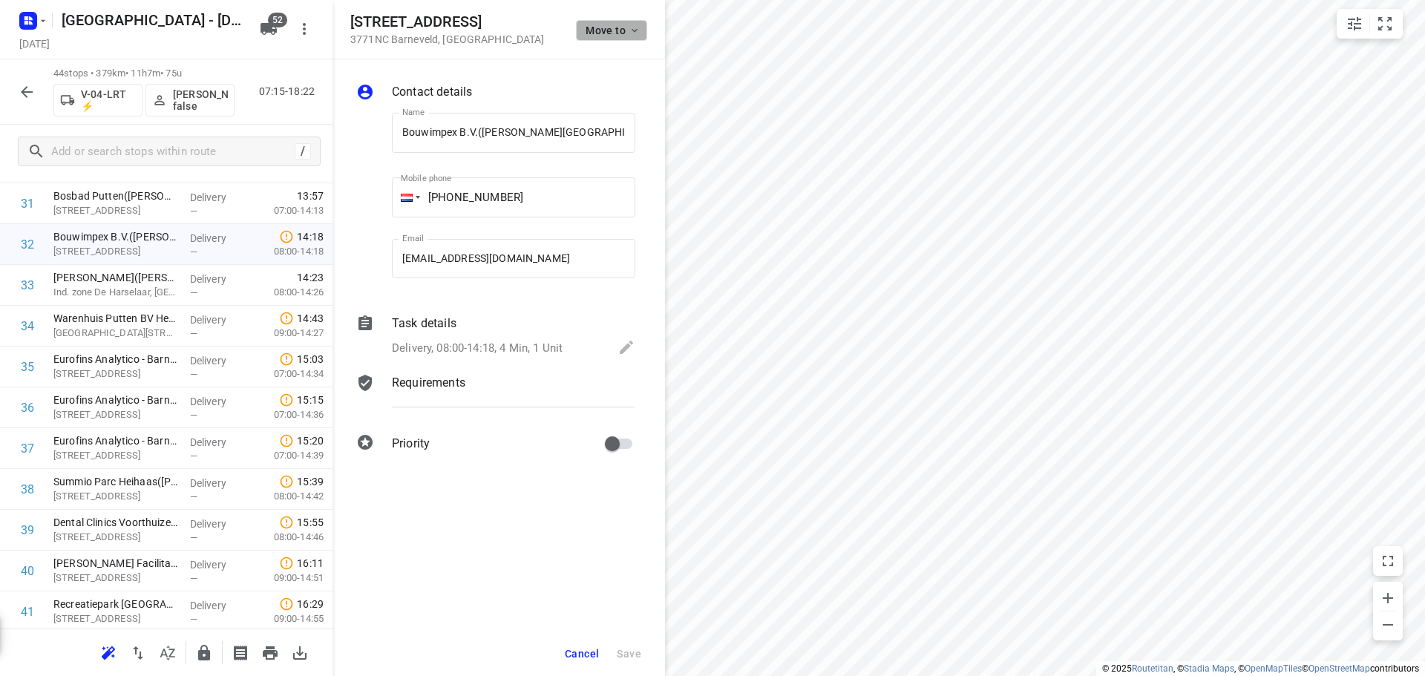
click at [628, 24] on span "Move to" at bounding box center [613, 30] width 55 height 12
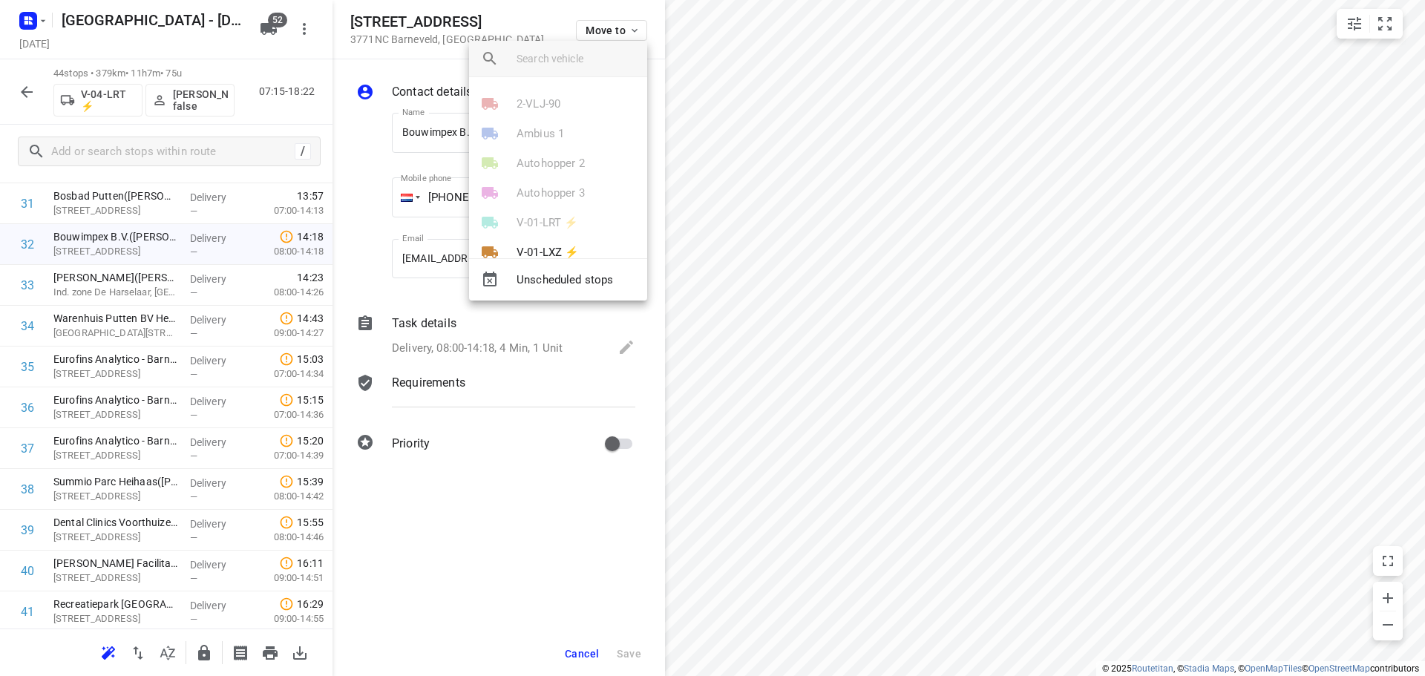
drag, startPoint x: 575, startPoint y: 62, endPoint x: 589, endPoint y: 65, distance: 13.7
click at [575, 62] on input "search vehicle" at bounding box center [576, 59] width 119 height 22
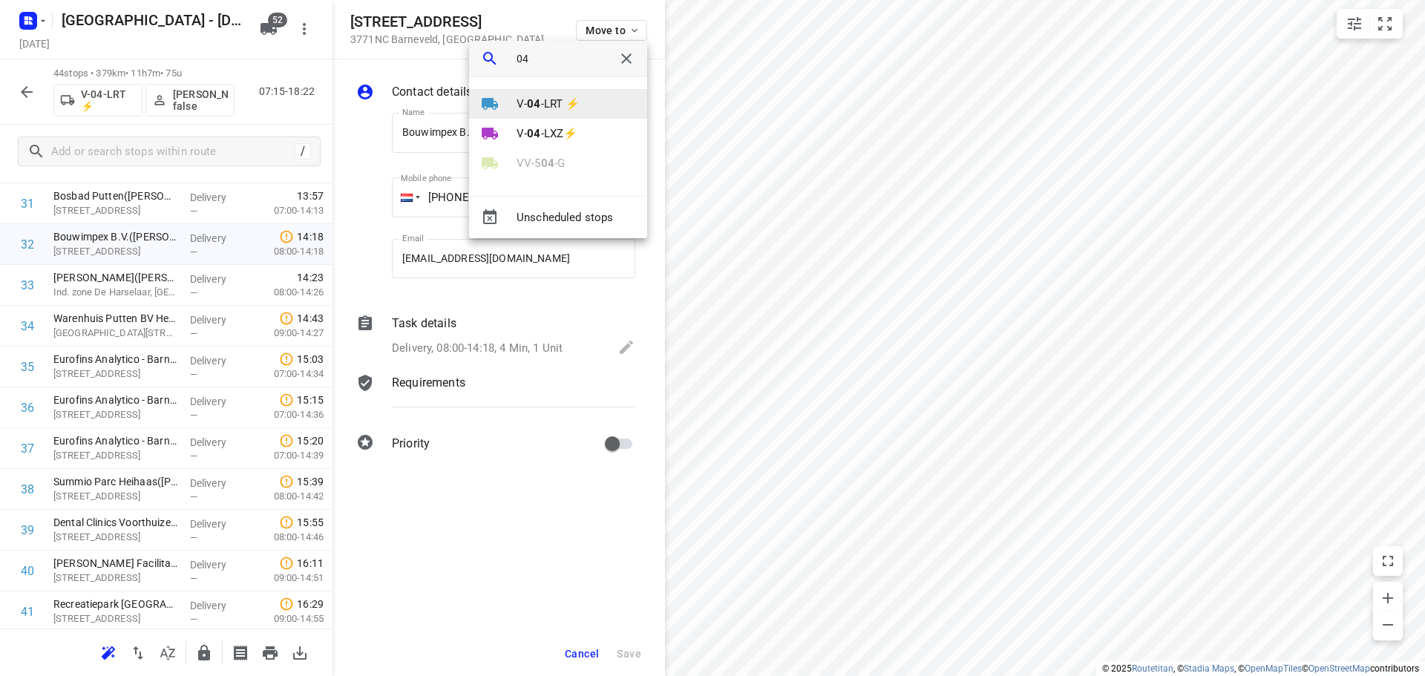
type input "04"
click at [566, 103] on p "V- 04 -LRT ⚡" at bounding box center [548, 104] width 63 height 17
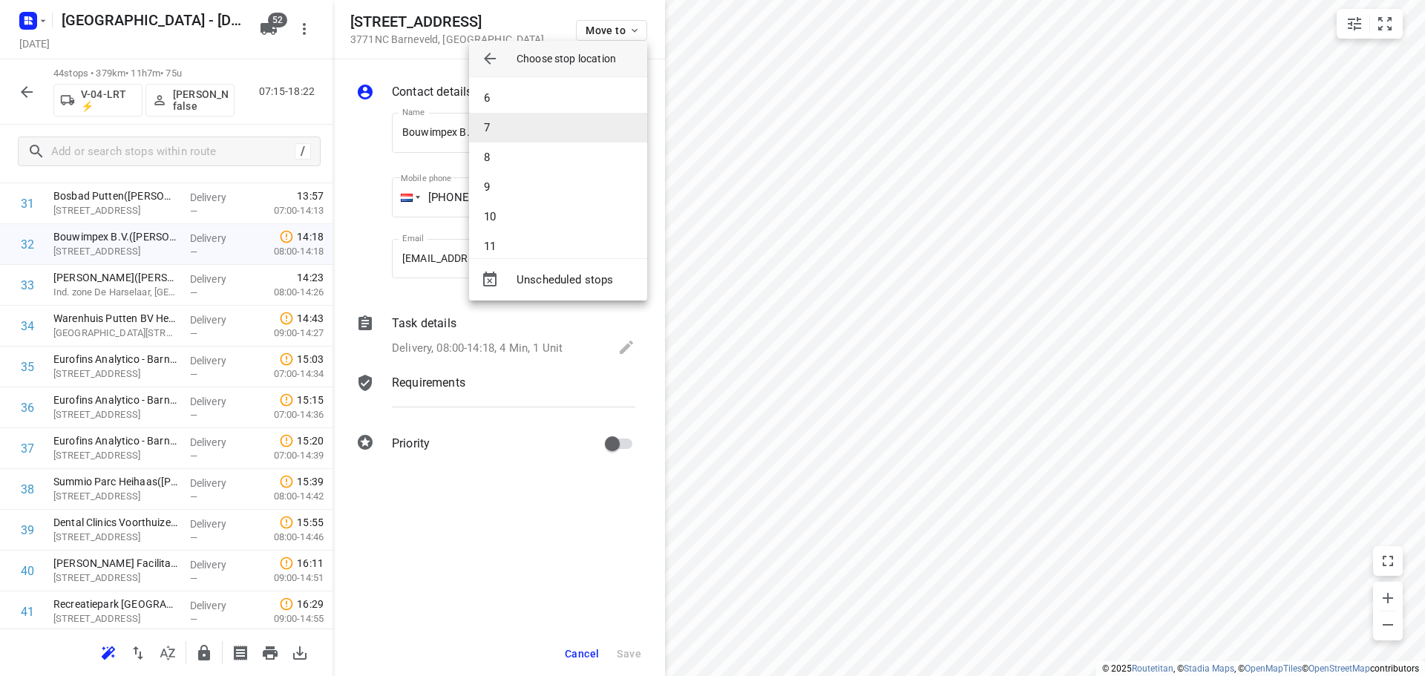
click at [499, 123] on li "7" at bounding box center [558, 128] width 178 height 30
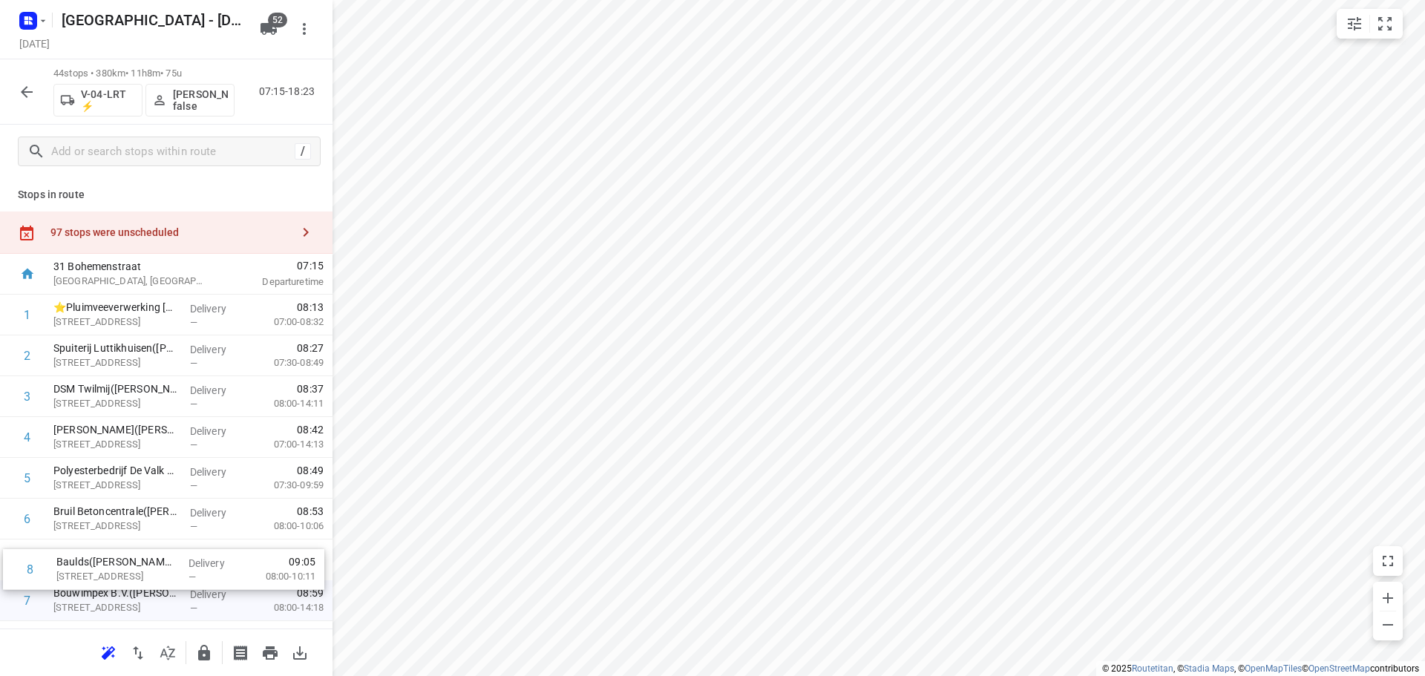
scroll to position [8, 0]
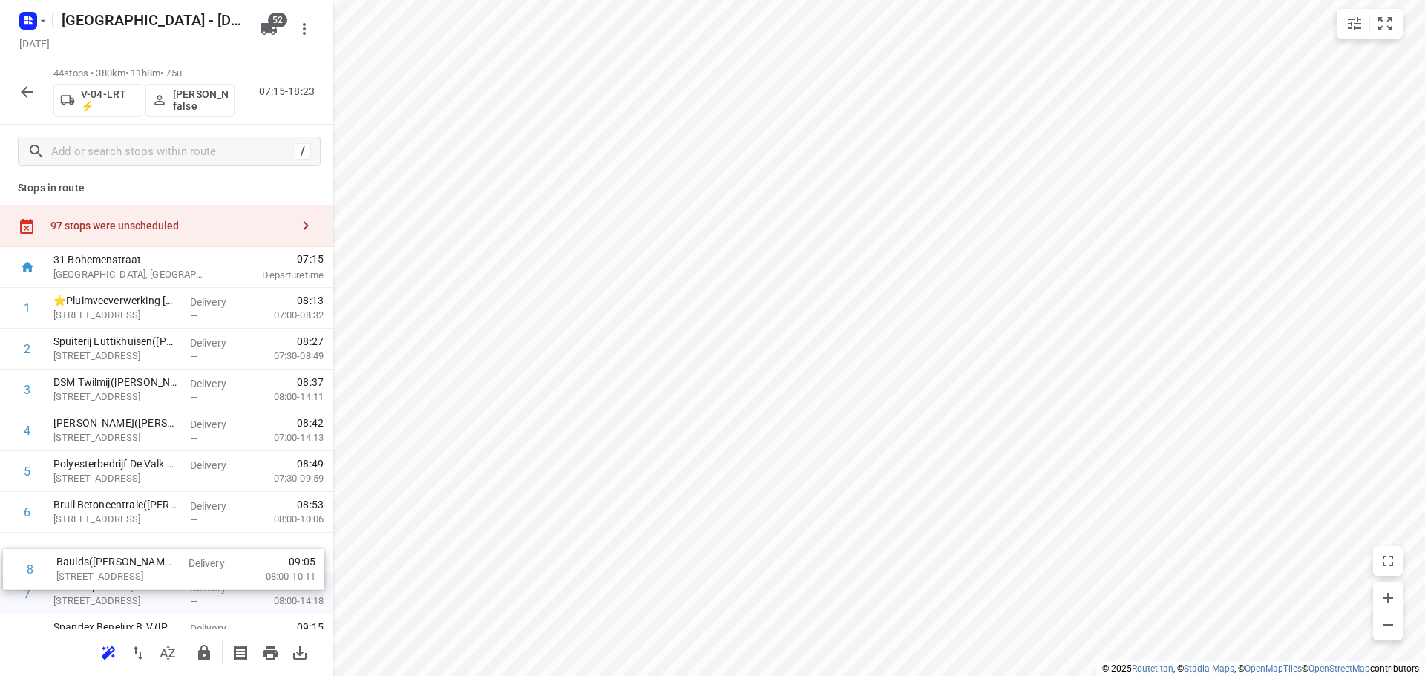
drag, startPoint x: 108, startPoint y: 600, endPoint x: 113, endPoint y: 546, distance: 54.4
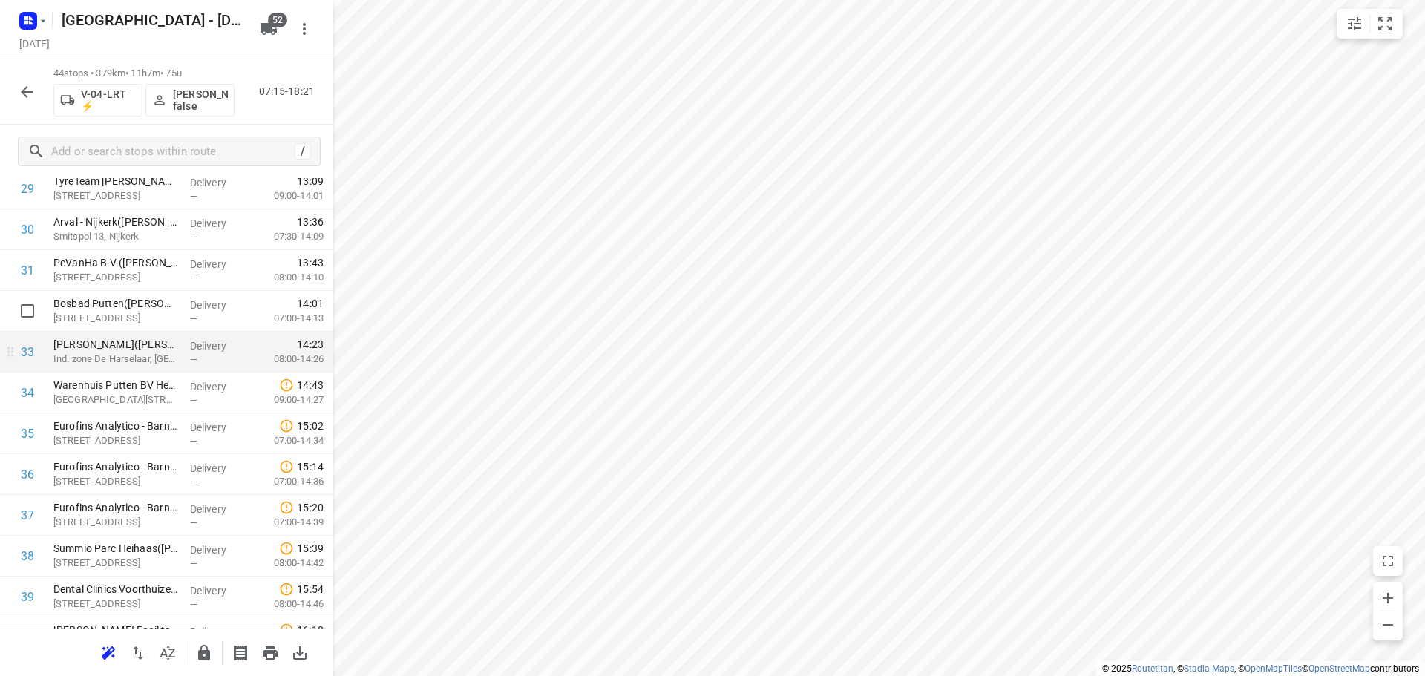
scroll to position [1270, 0]
click at [29, 354] on input "checkbox" at bounding box center [28, 351] width 30 height 30
checkbox input "true"
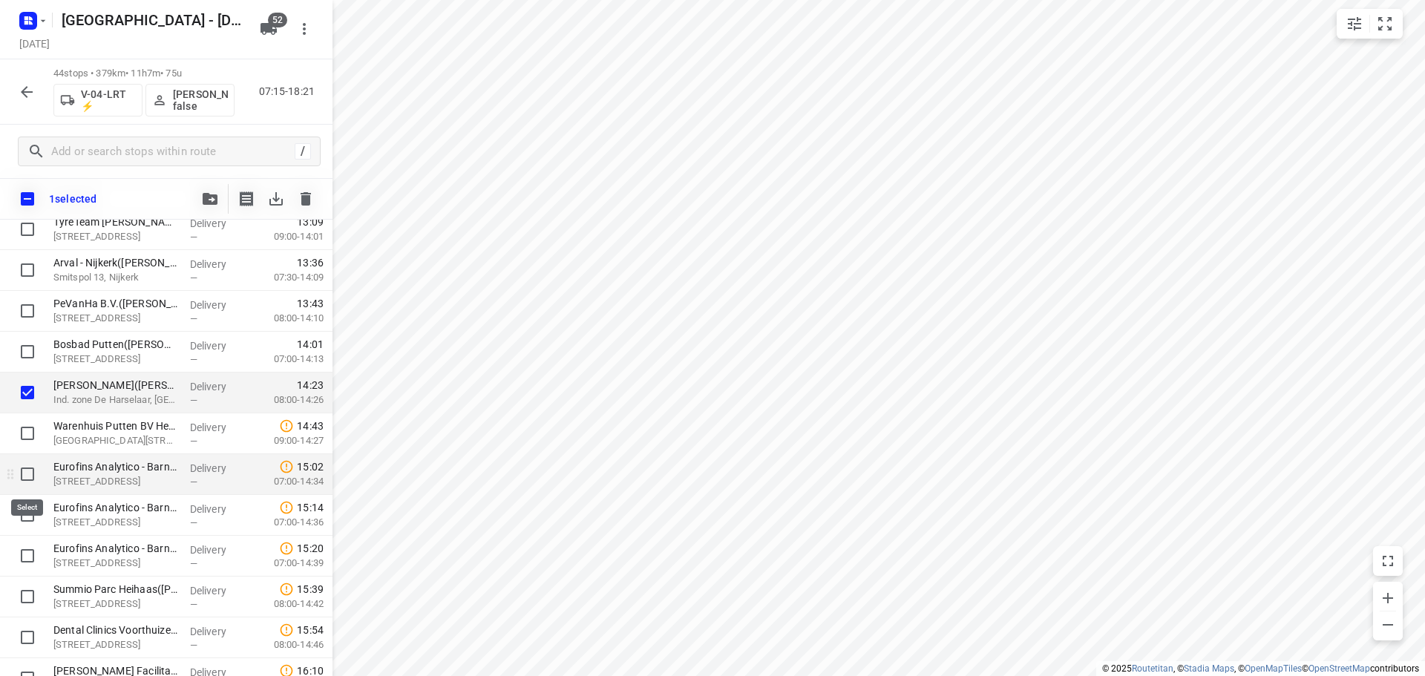
click at [25, 465] on input "checkbox" at bounding box center [28, 475] width 30 height 30
checkbox input "true"
click at [30, 532] on div at bounding box center [24, 515] width 48 height 41
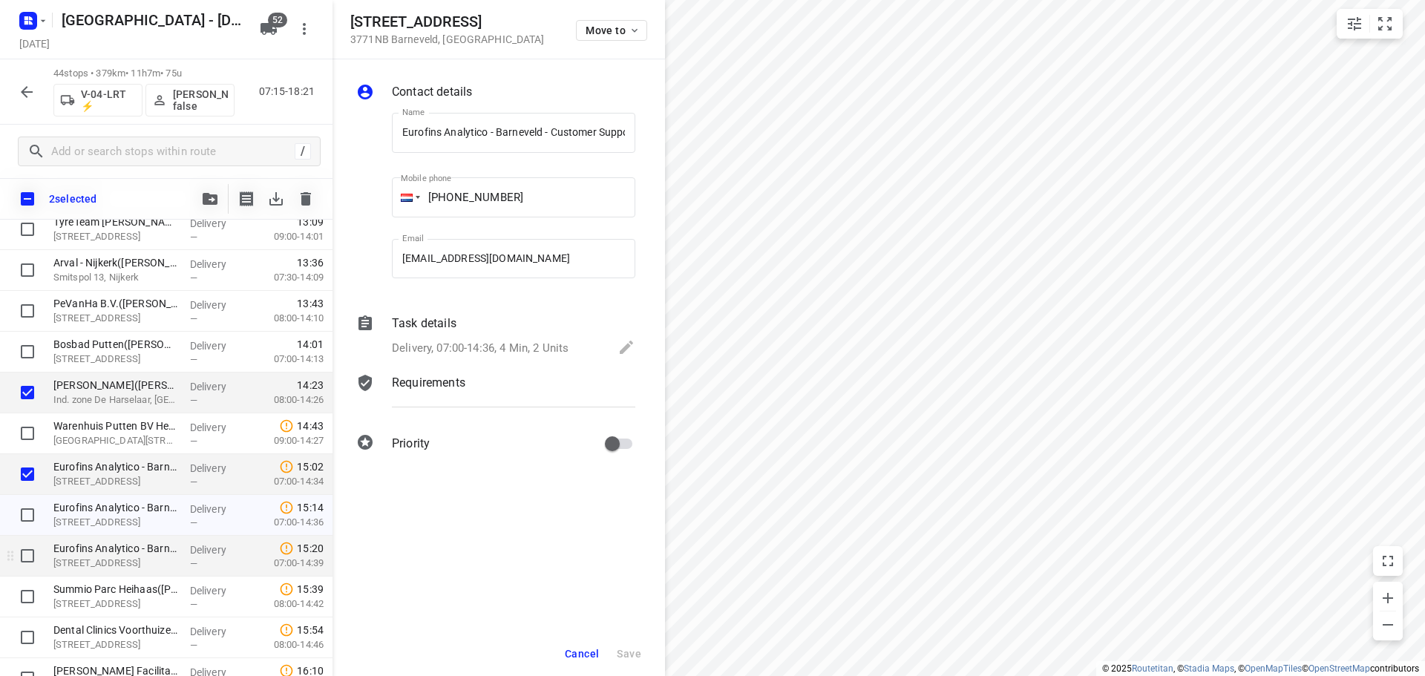
scroll to position [0, 104]
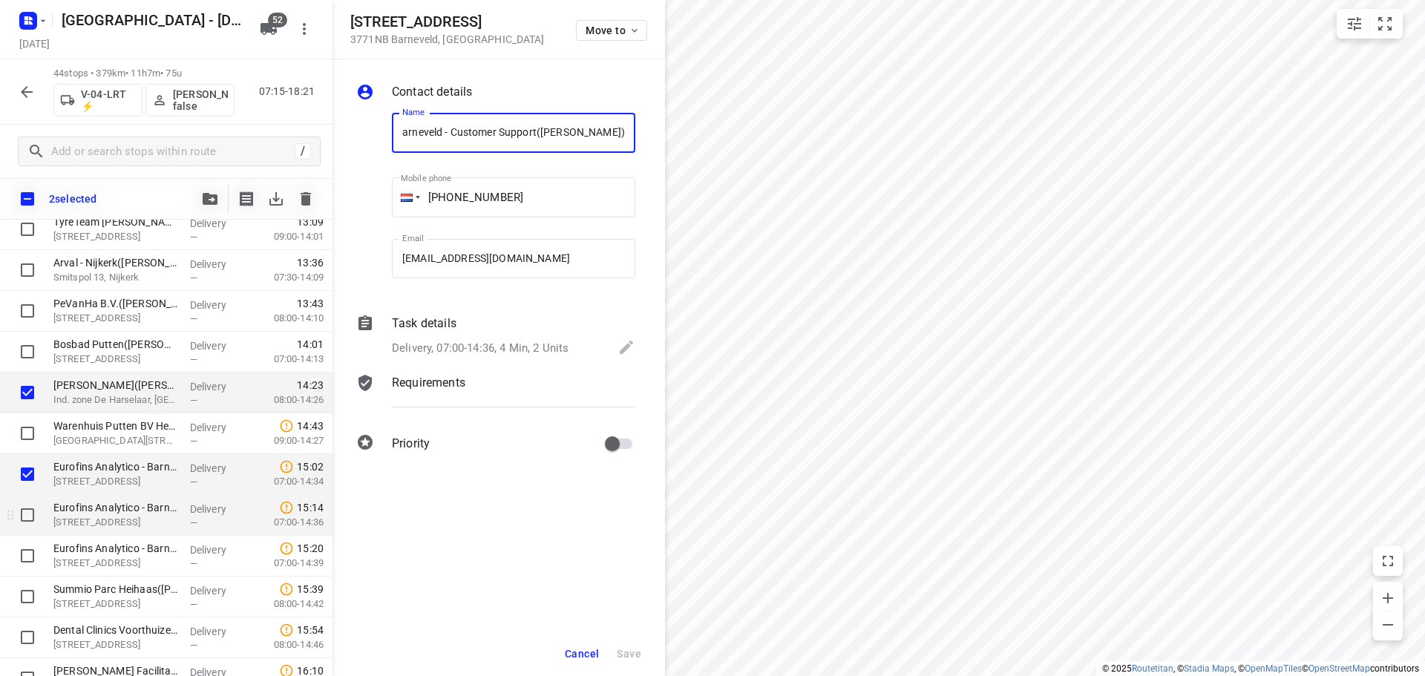
click at [24, 529] on input "checkbox" at bounding box center [28, 515] width 30 height 30
checkbox input "true"
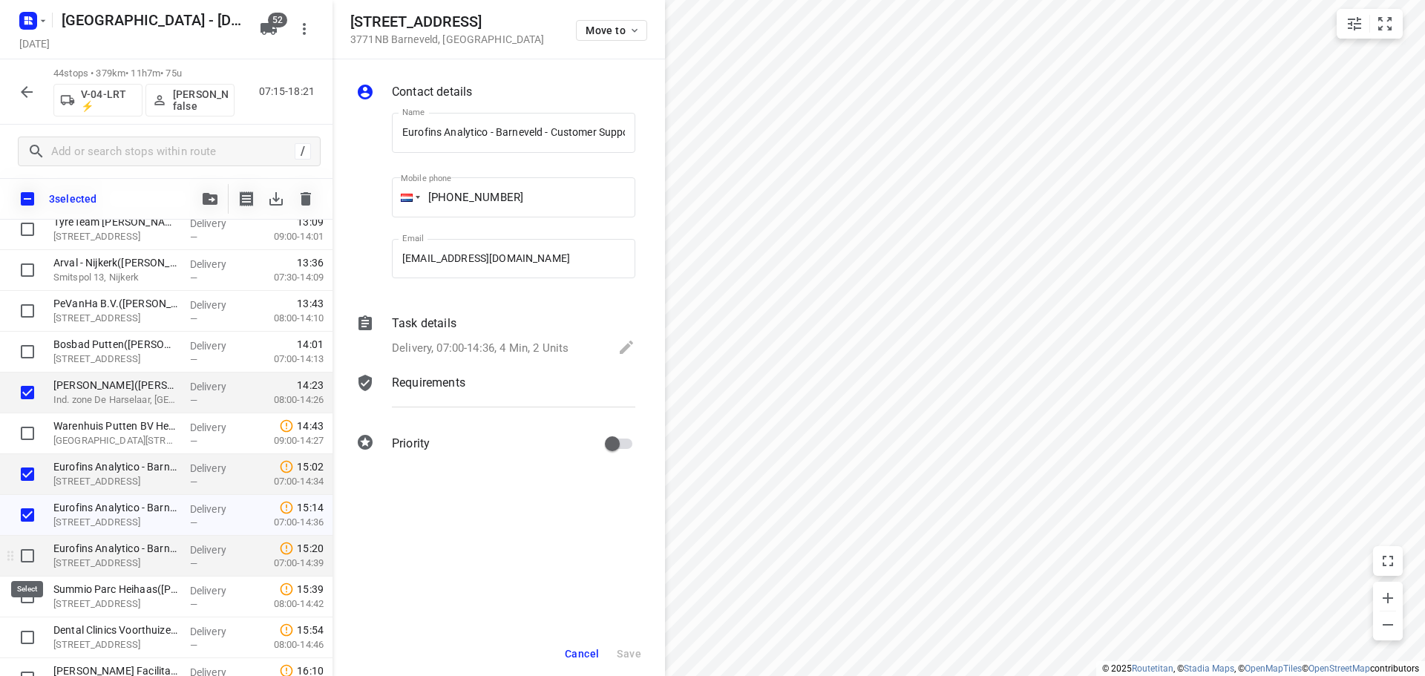
click at [26, 555] on input "checkbox" at bounding box center [28, 556] width 30 height 30
checkbox input "true"
click at [201, 203] on span "button" at bounding box center [210, 199] width 18 height 12
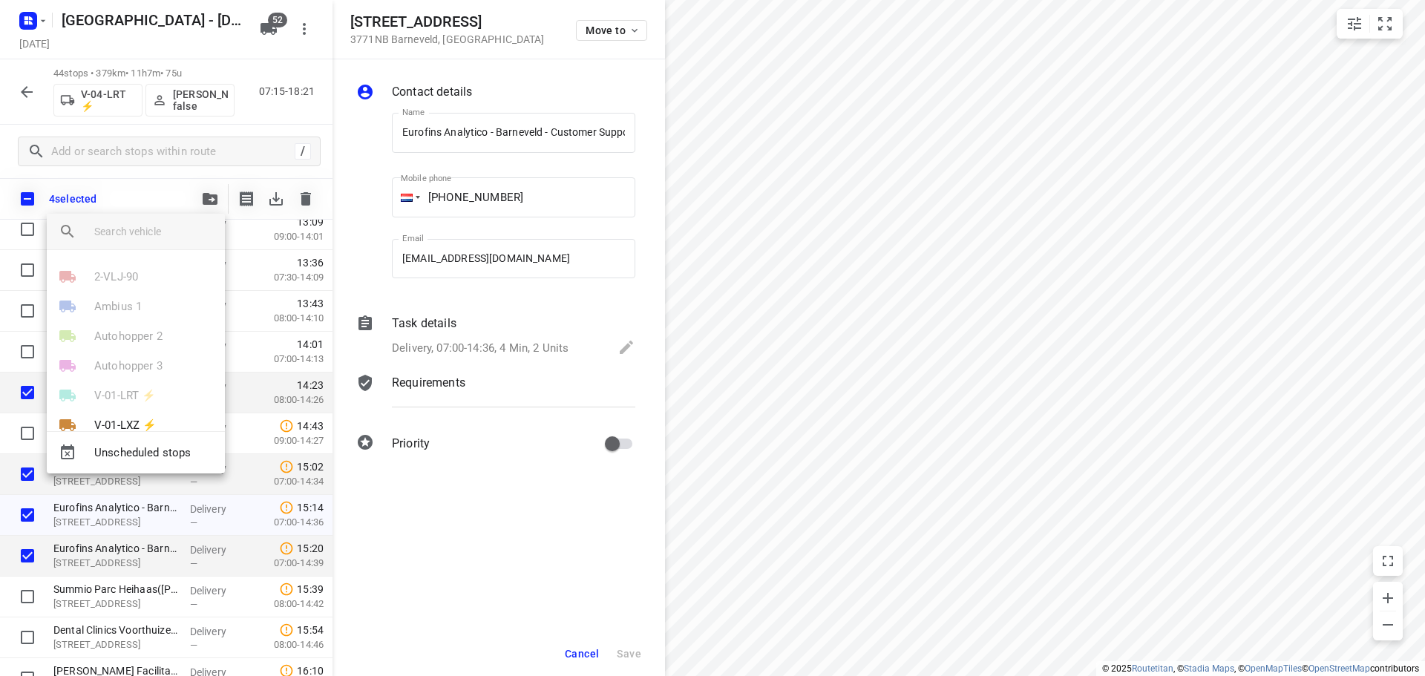
drag, startPoint x: 159, startPoint y: 232, endPoint x: 177, endPoint y: 234, distance: 18.0
click at [159, 232] on input "search vehicle" at bounding box center [153, 231] width 119 height 22
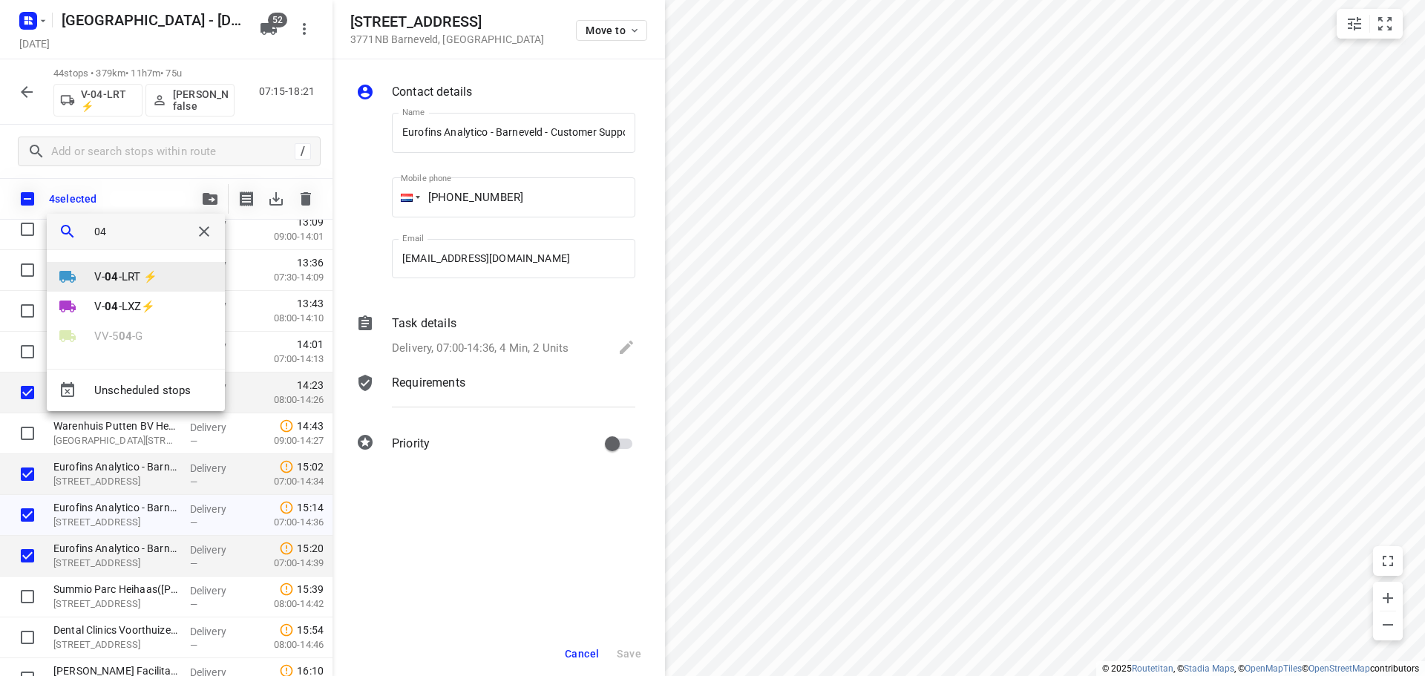
type input "04"
click at [157, 276] on p "V- 04 -LRT ⚡" at bounding box center [125, 277] width 63 height 17
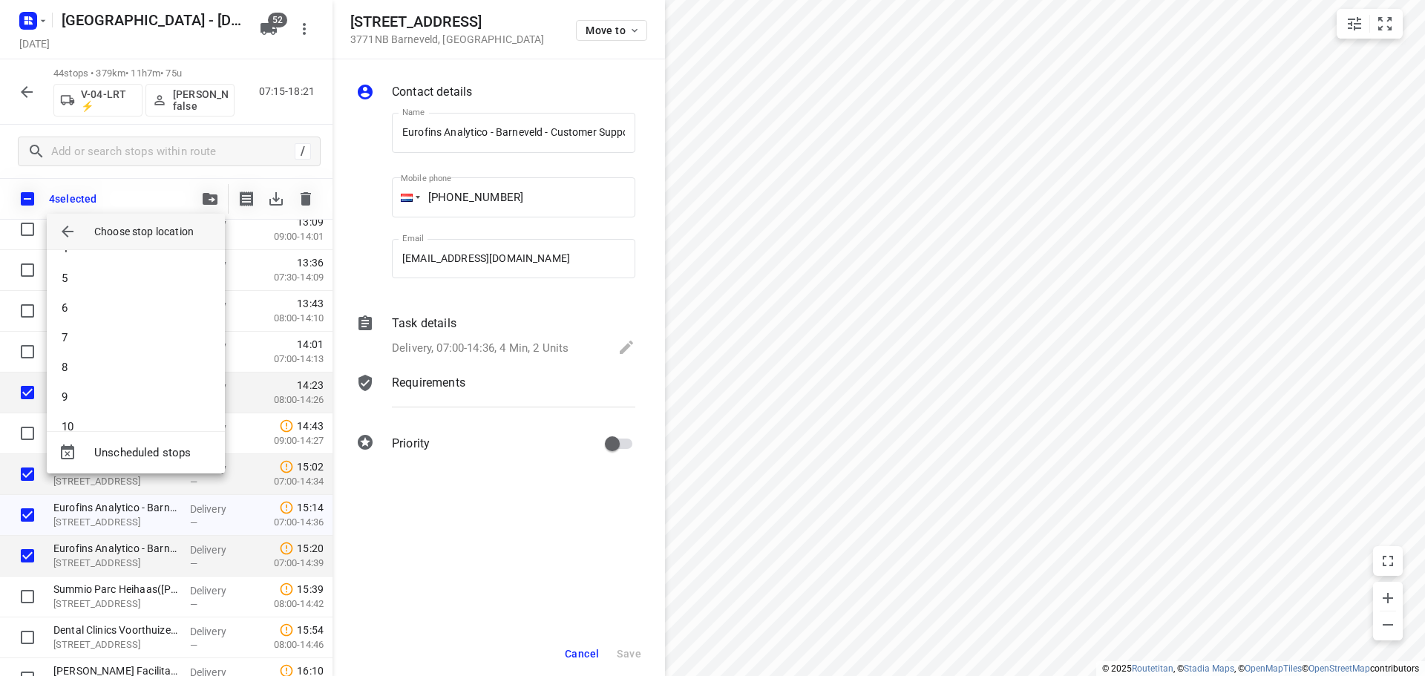
scroll to position [297, 0]
click at [106, 303] on li "12" at bounding box center [136, 301] width 178 height 30
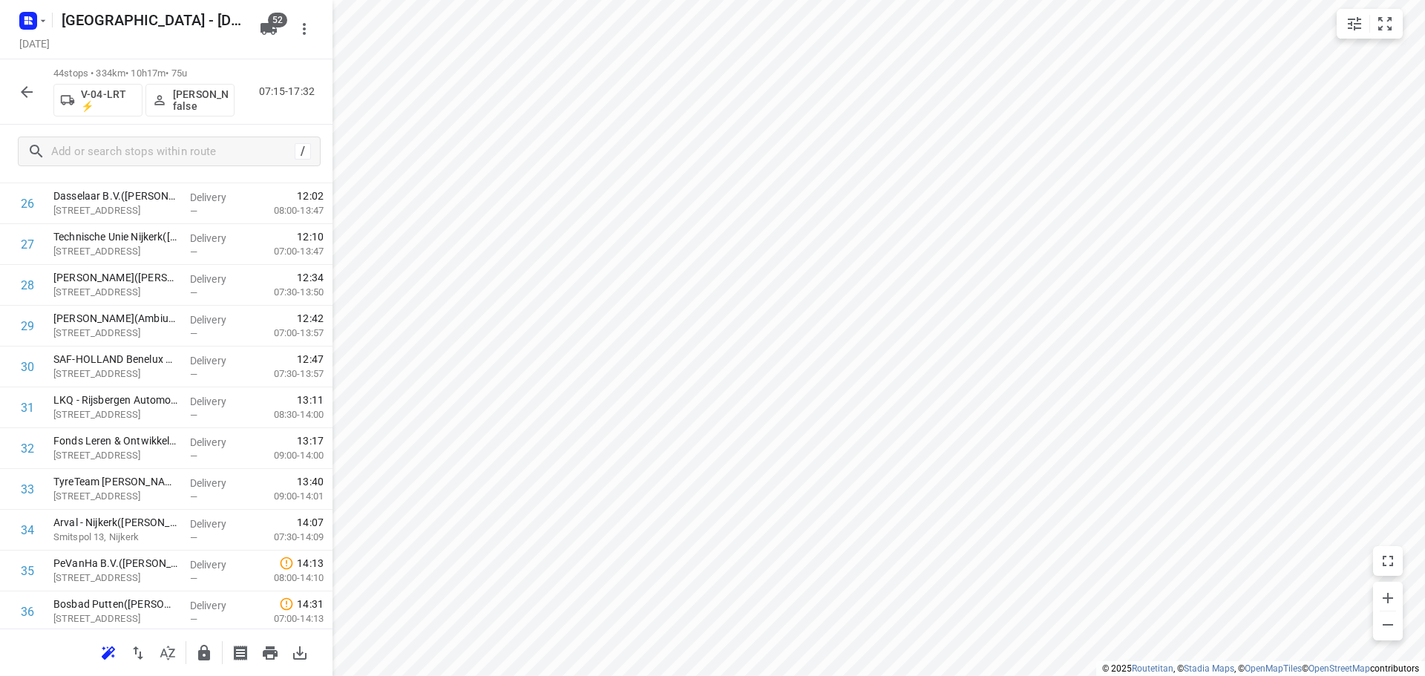
scroll to position [1058, 0]
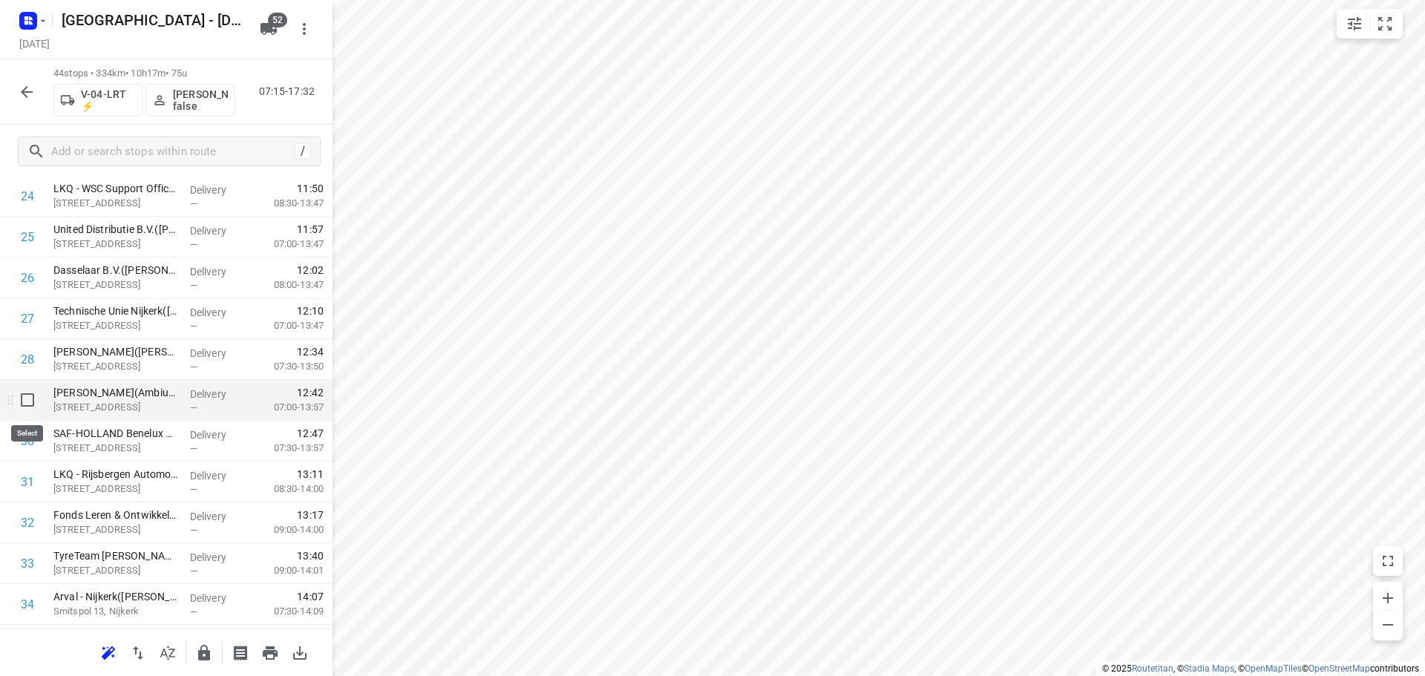
click at [21, 411] on input "checkbox" at bounding box center [28, 400] width 30 height 30
checkbox input "true"
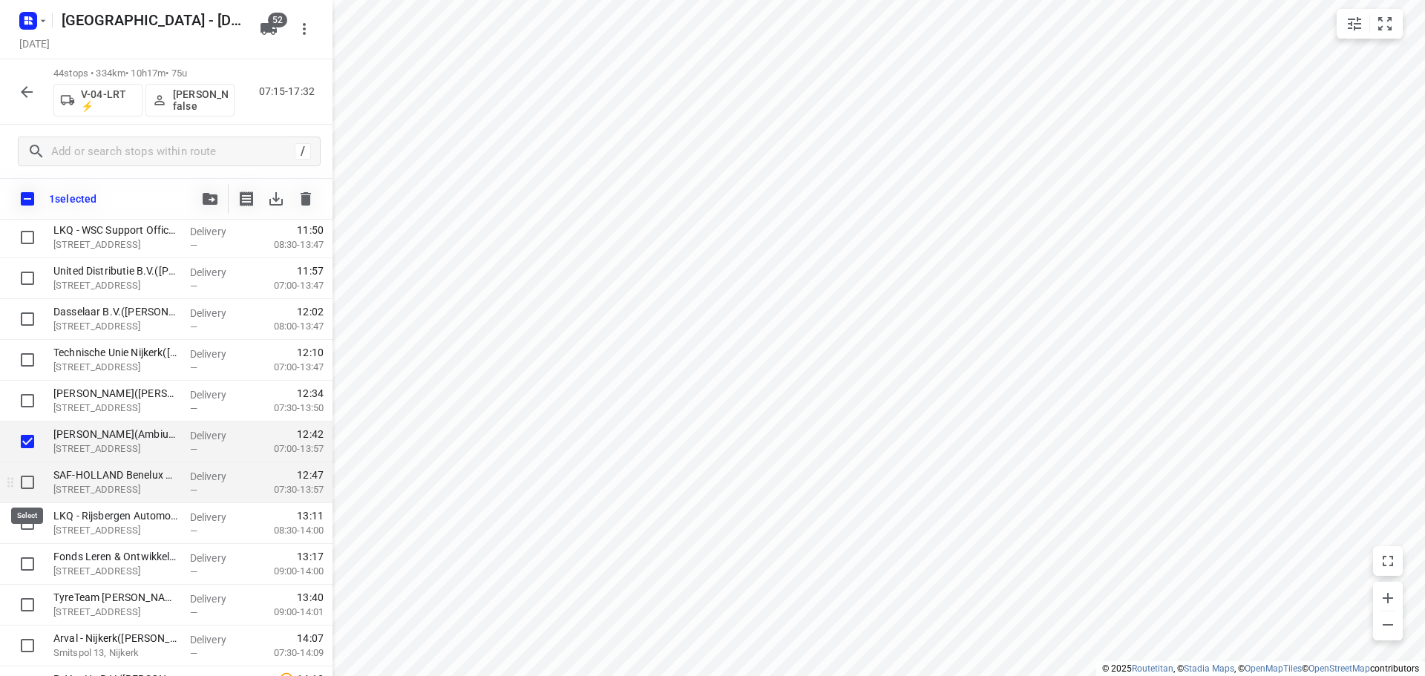
click at [23, 486] on input "checkbox" at bounding box center [28, 483] width 30 height 30
checkbox input "true"
click at [19, 604] on input "checkbox" at bounding box center [28, 605] width 30 height 30
checkbox input "true"
click at [219, 207] on button "button" at bounding box center [210, 199] width 30 height 30
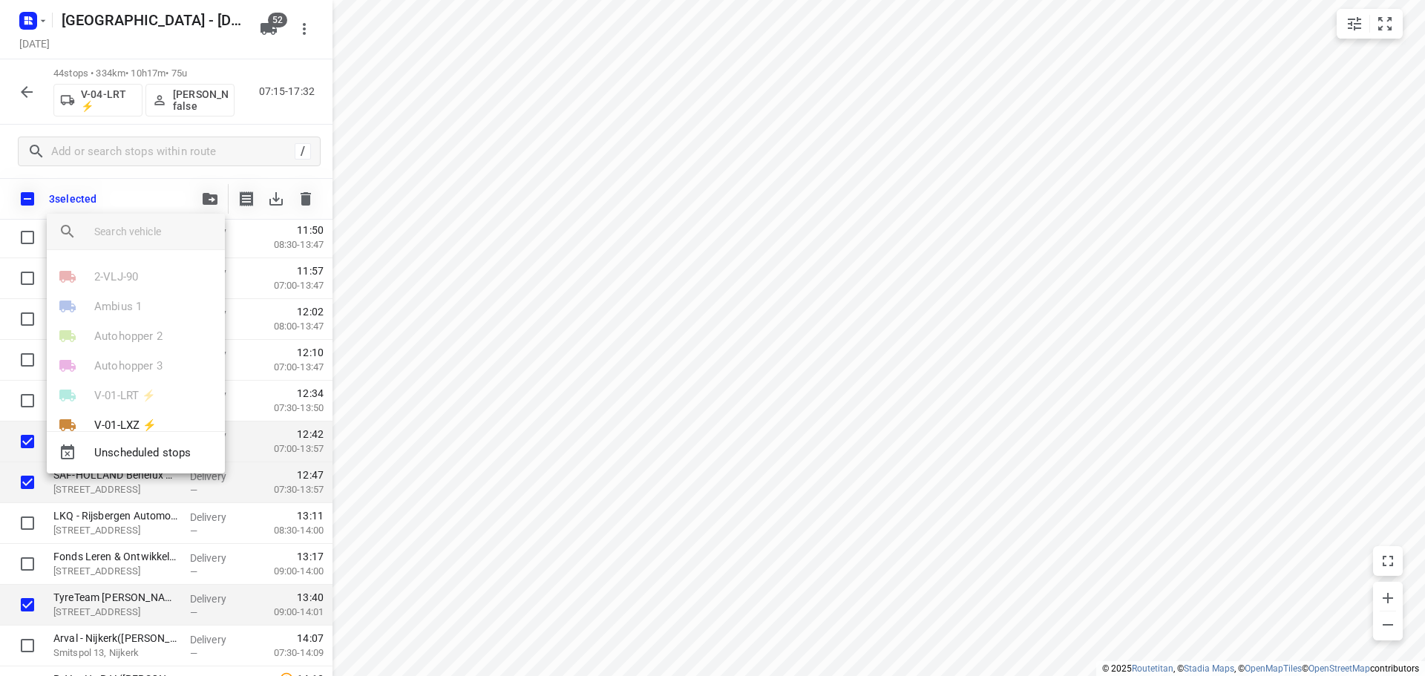
click at [168, 238] on input "search vehicle" at bounding box center [153, 231] width 119 height 22
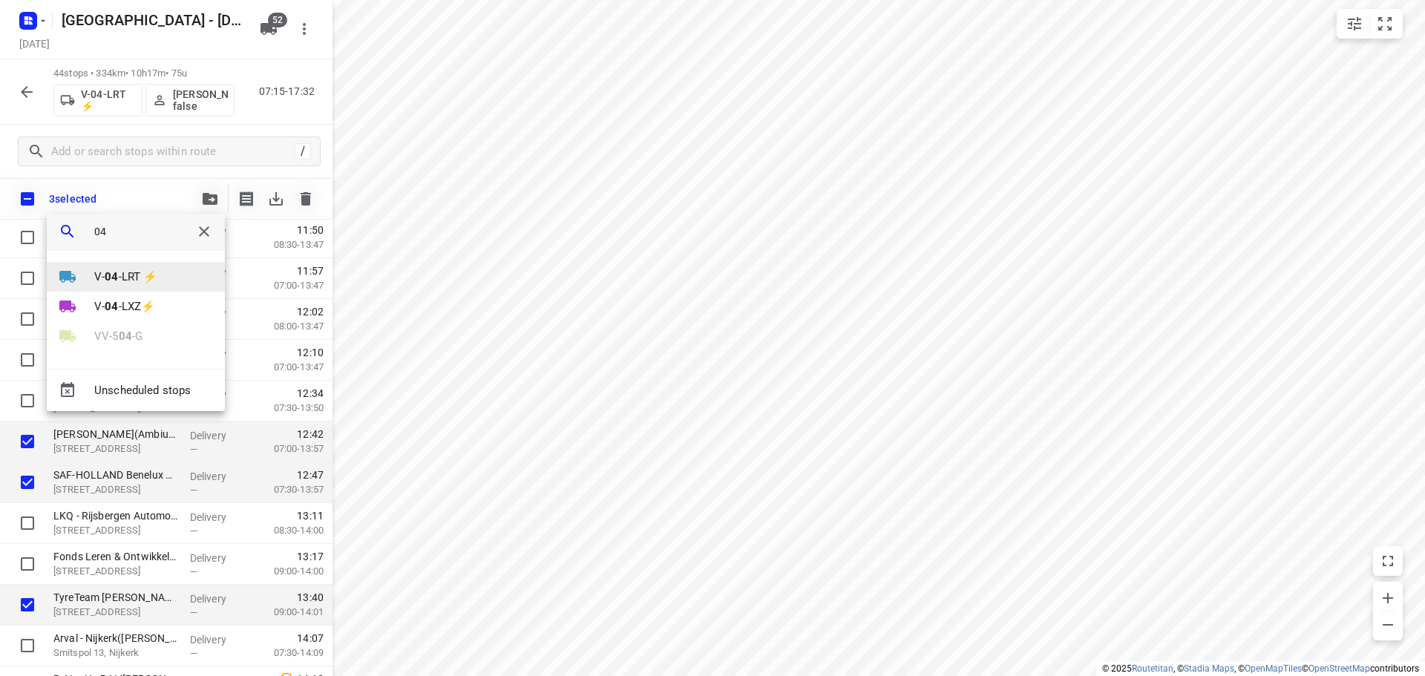
type input "04"
click at [114, 286] on li "V- 04 -LRT ⚡" at bounding box center [136, 277] width 178 height 30
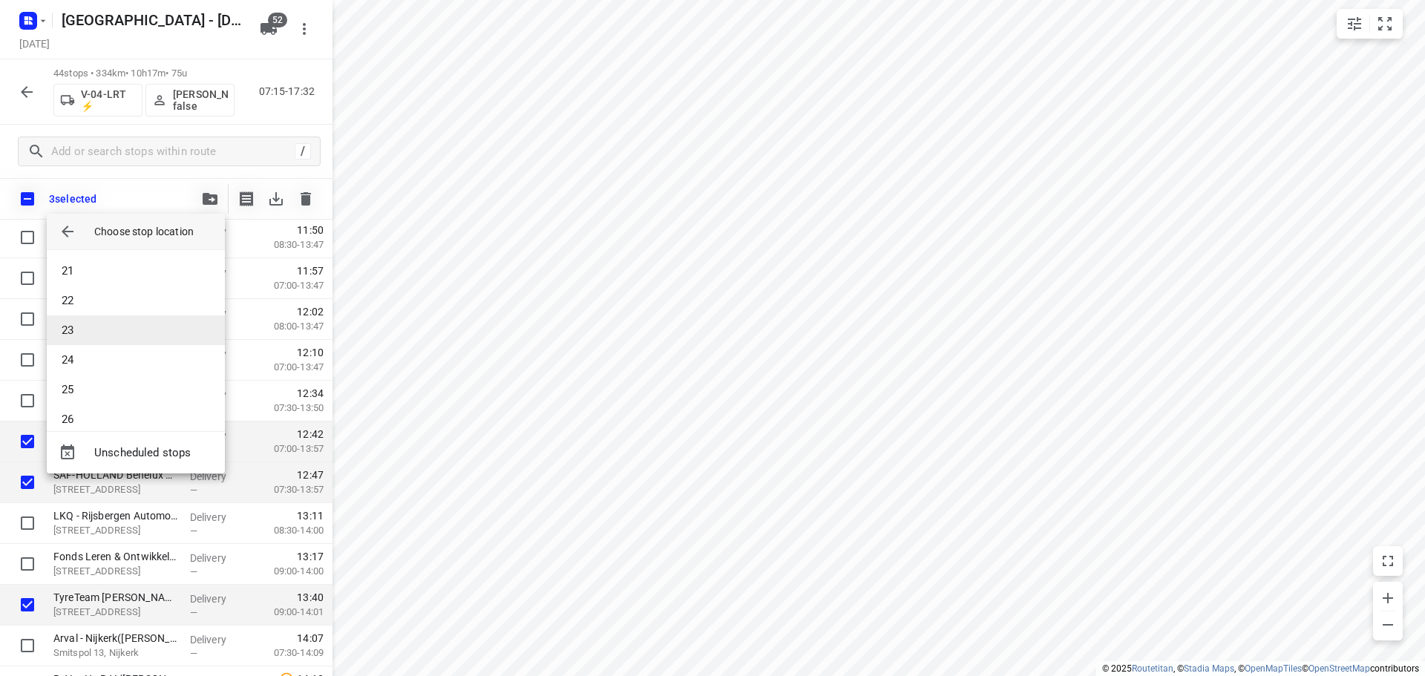
scroll to position [371, 0]
click at [76, 345] on li "16" at bounding box center [136, 345] width 178 height 30
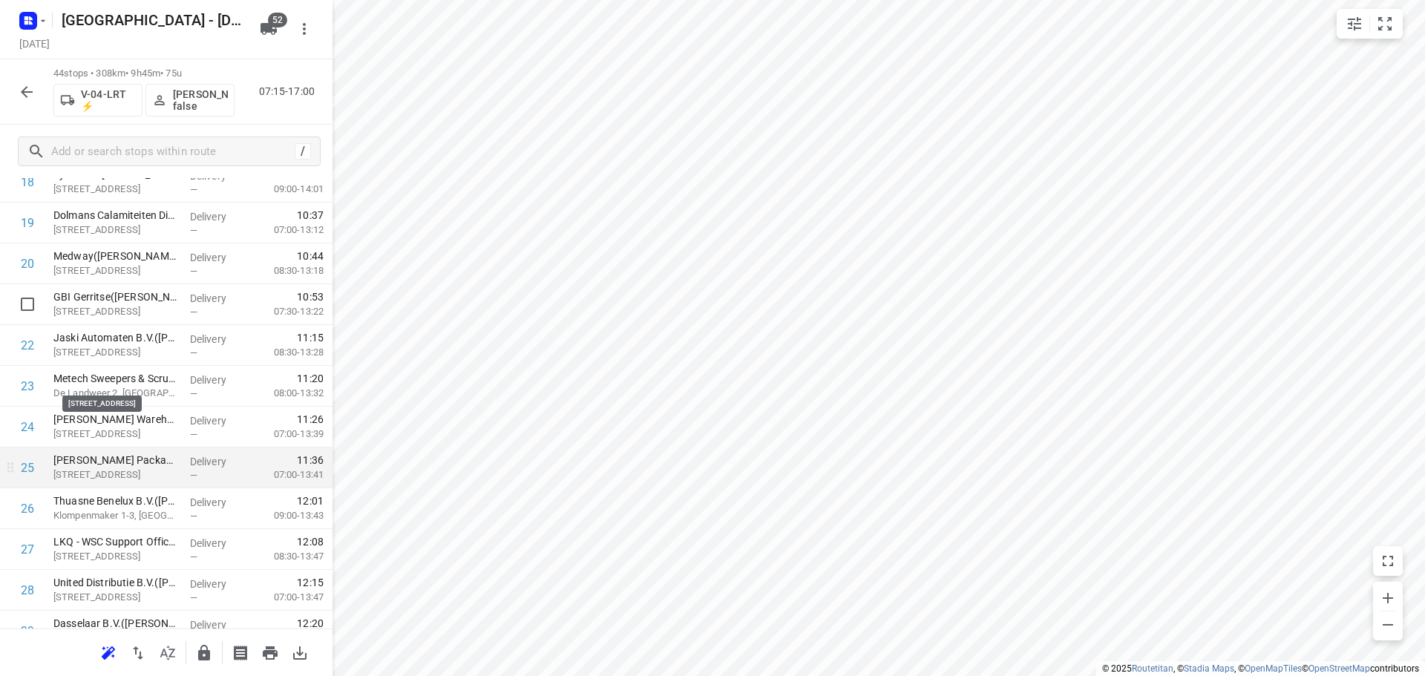
scroll to position [909, 0]
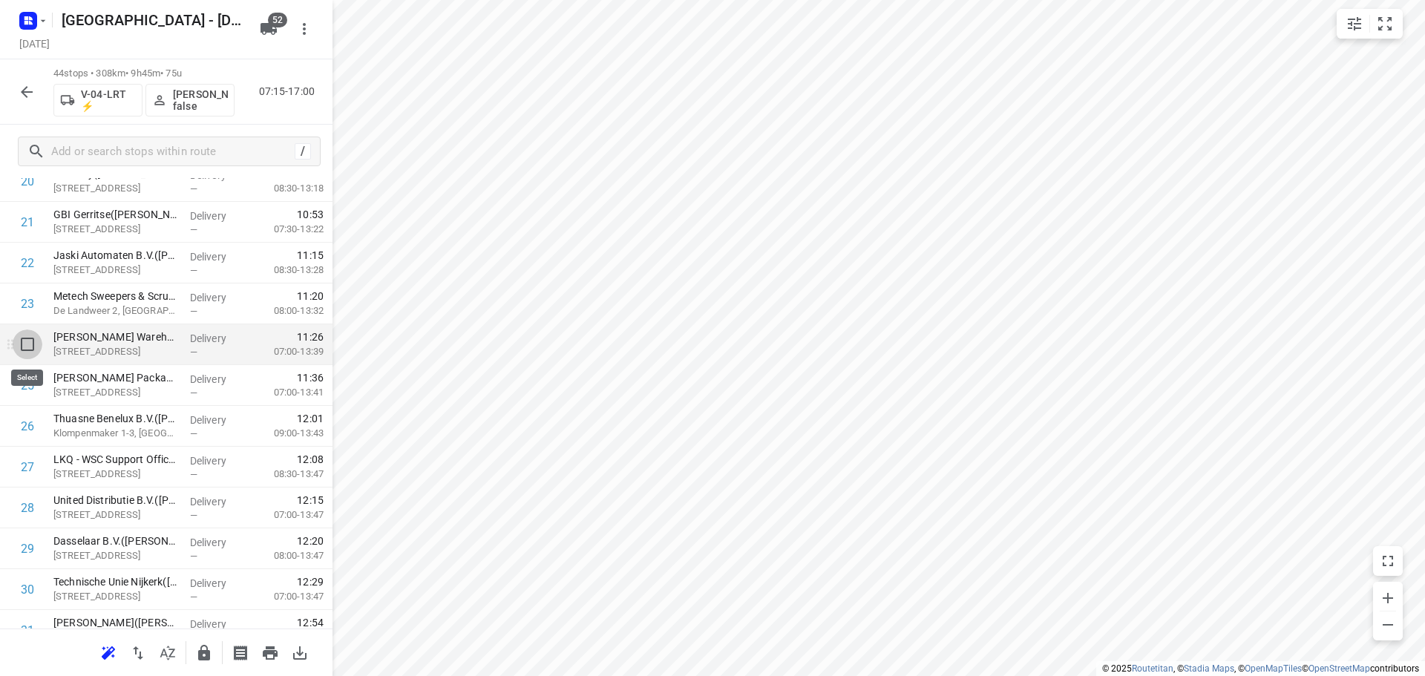
click at [22, 354] on input "checkbox" at bounding box center [28, 345] width 30 height 30
checkbox input "true"
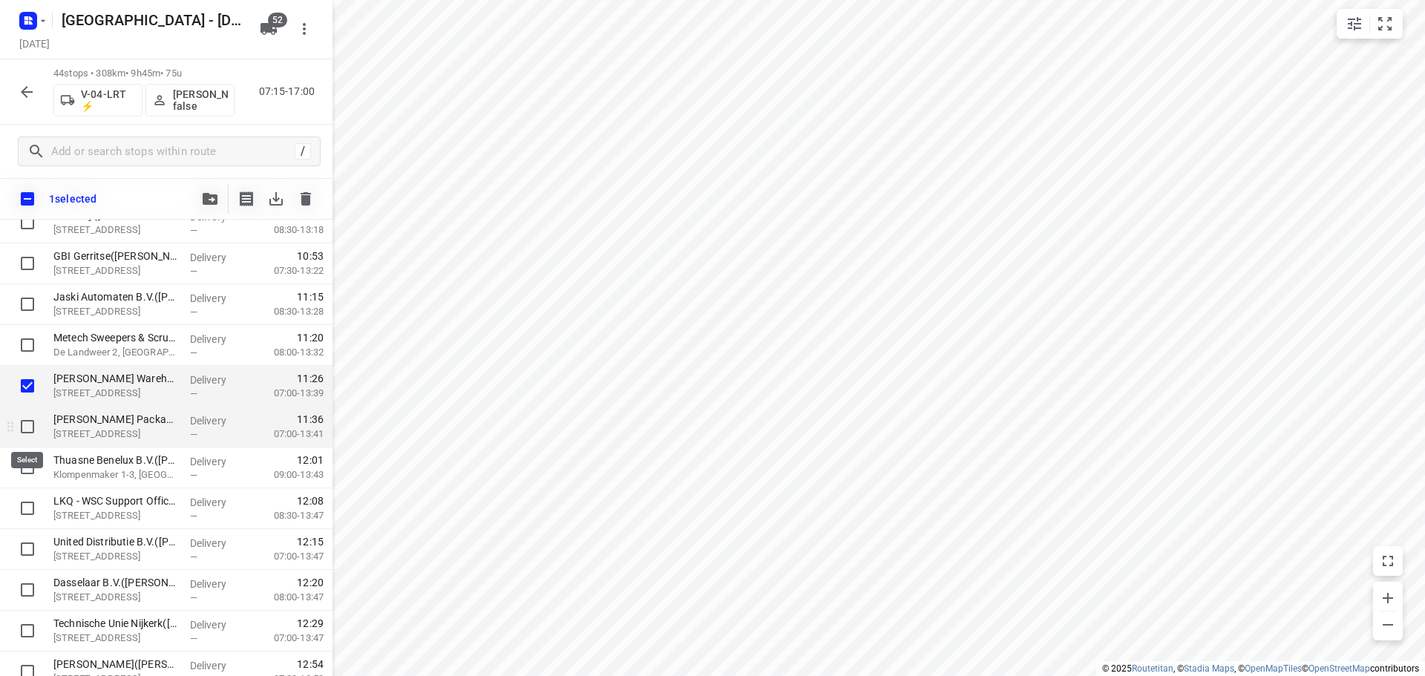
click at [31, 428] on input "checkbox" at bounding box center [28, 427] width 30 height 30
checkbox input "true"
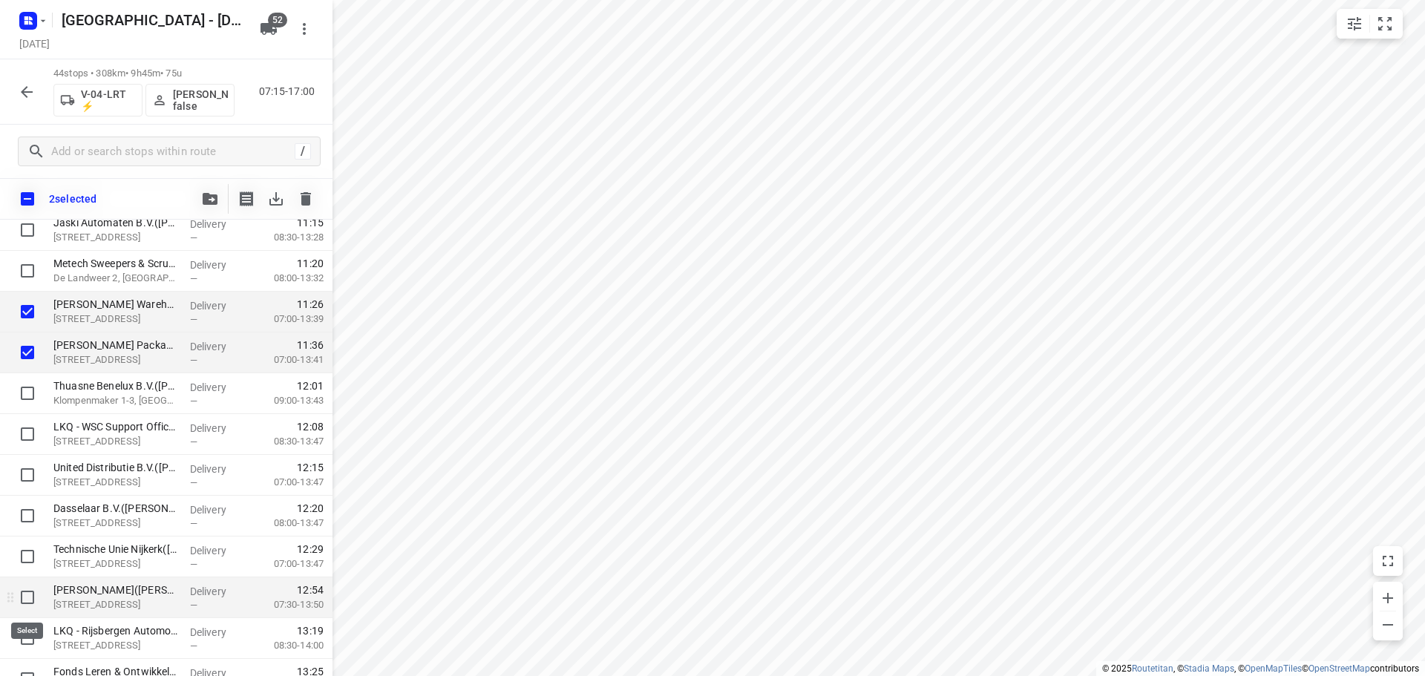
click at [37, 600] on input "checkbox" at bounding box center [28, 598] width 30 height 30
checkbox input "true"
click at [204, 197] on icon "button" at bounding box center [210, 199] width 15 height 12
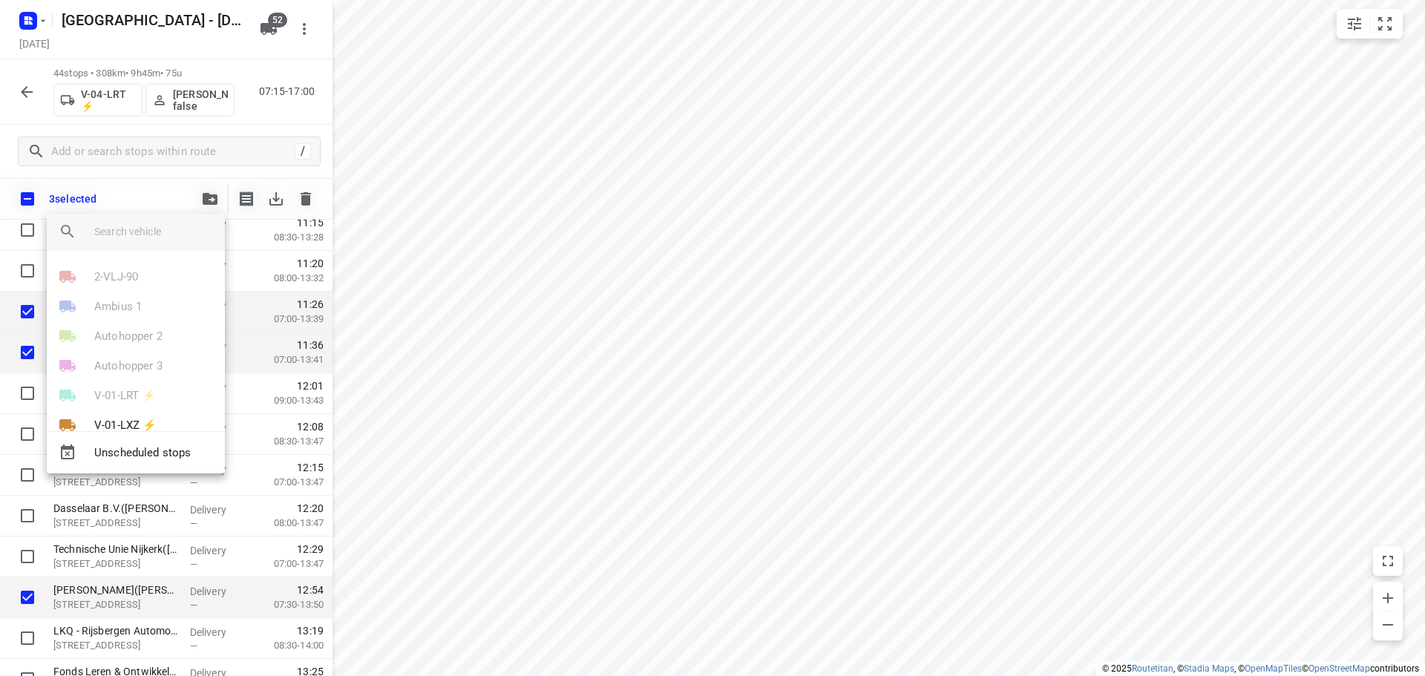
drag, startPoint x: 204, startPoint y: 197, endPoint x: 170, endPoint y: 238, distance: 53.2
click at [157, 229] on input "search vehicle" at bounding box center [153, 231] width 119 height 22
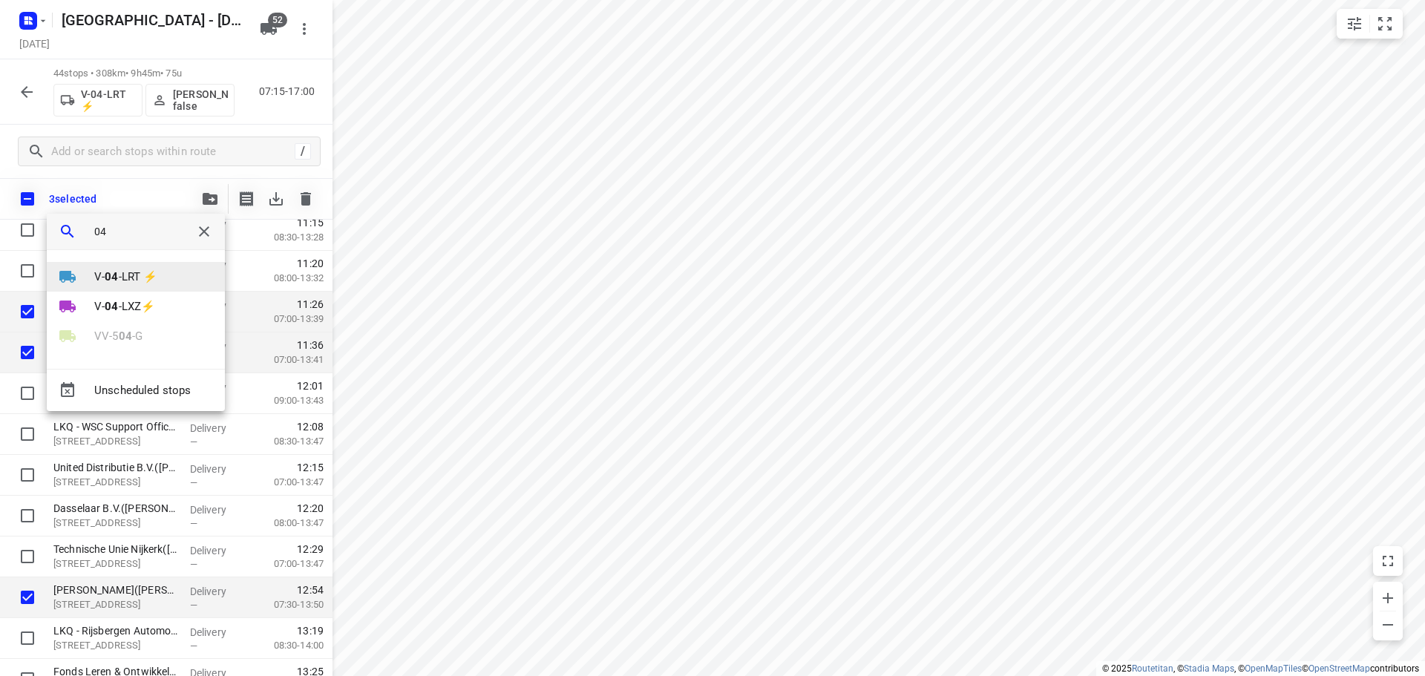
type input "04"
click at [148, 275] on p "V- 04 -LRT ⚡" at bounding box center [125, 277] width 63 height 17
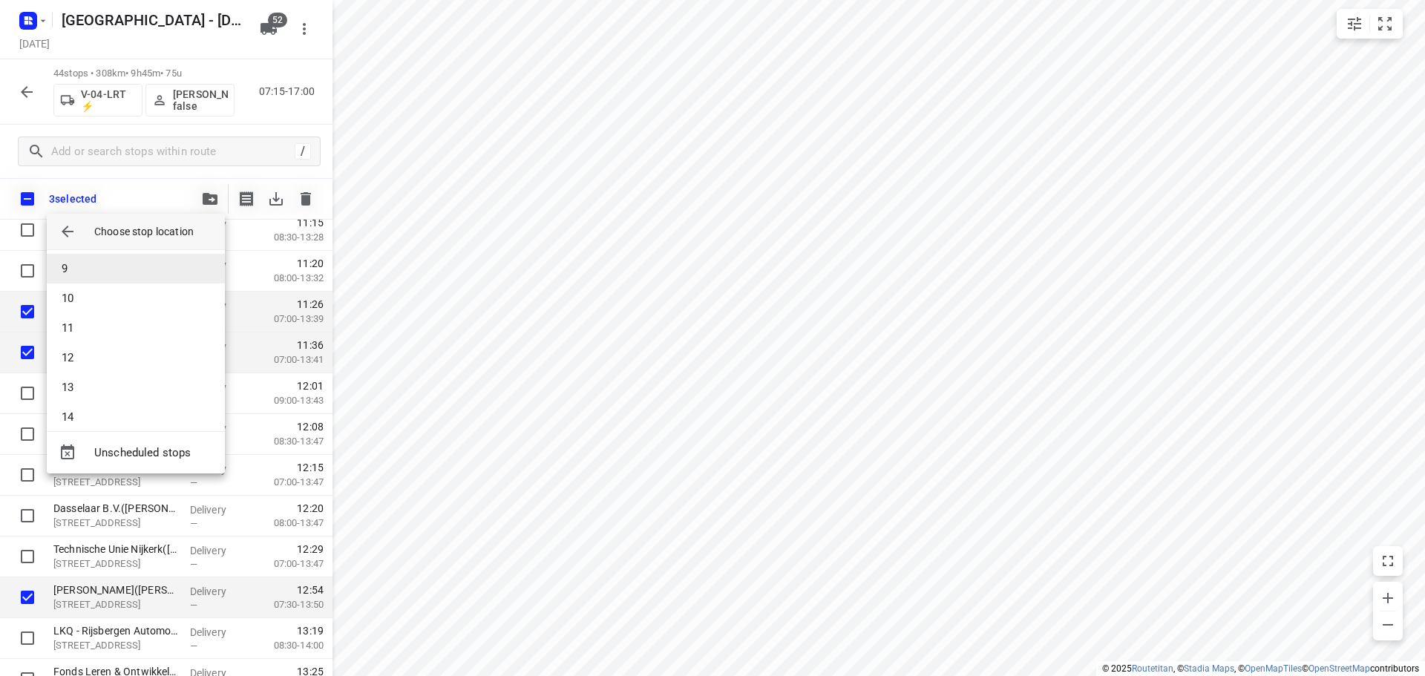
scroll to position [445, 0]
click at [91, 351] on li "19" at bounding box center [136, 360] width 178 height 30
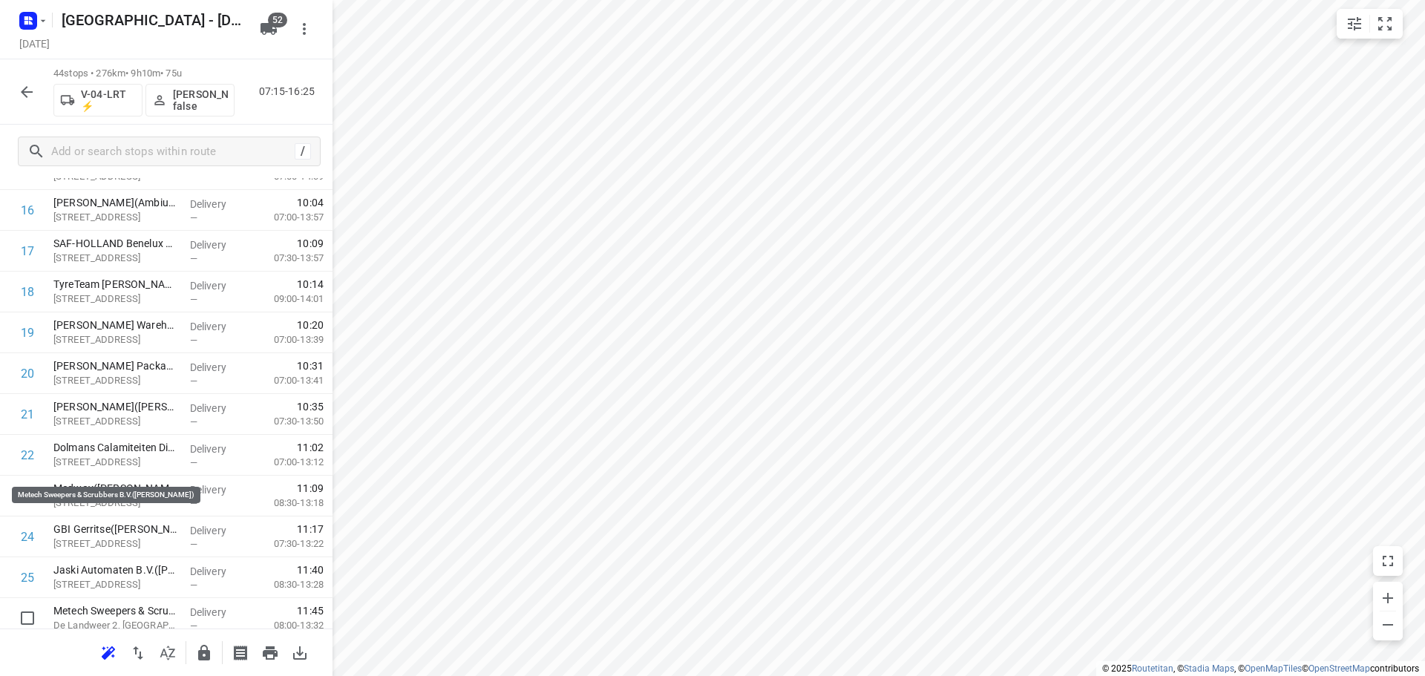
scroll to position [687, 0]
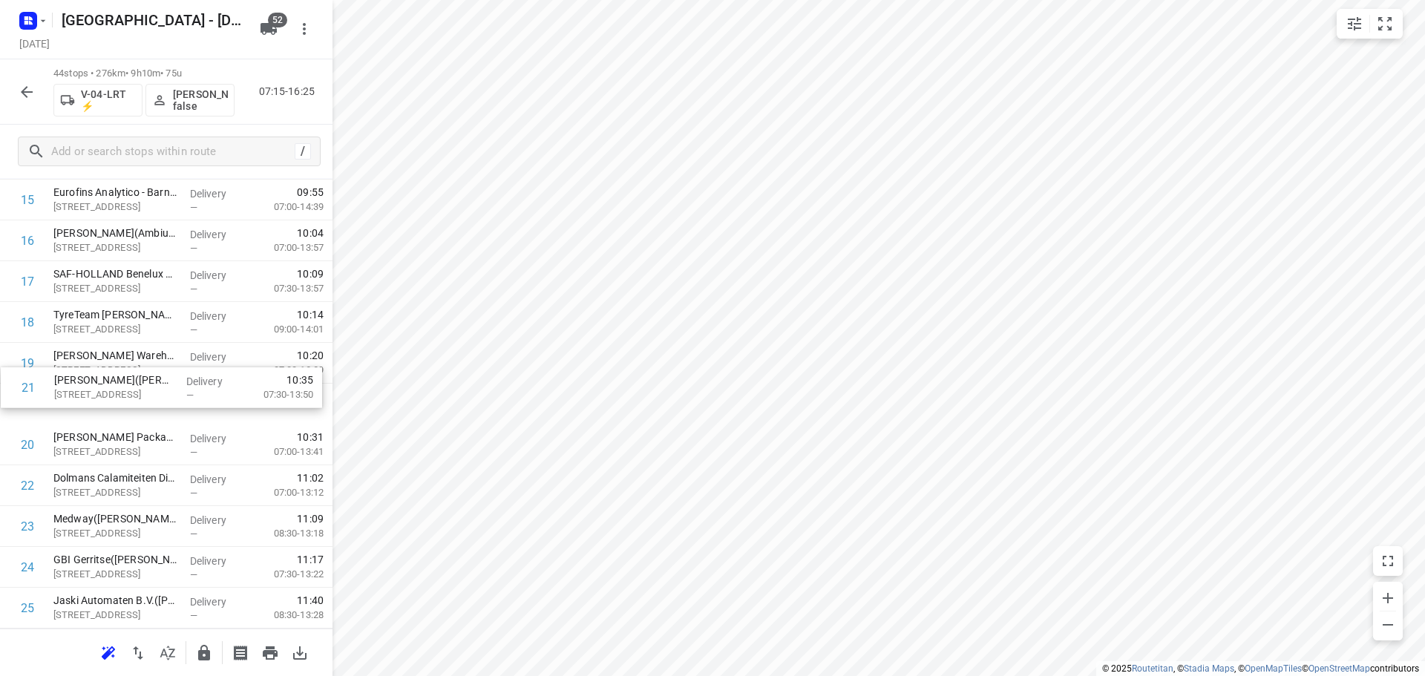
drag, startPoint x: 113, startPoint y: 419, endPoint x: 117, endPoint y: 359, distance: 60.2
click at [117, 359] on div "1 ⭐Pluimveeverwerking Jan van Ee BV(Marianne Meijer) Wolweg 2, Stroe Delivery —…" at bounding box center [166, 506] width 333 height 1797
drag, startPoint x: 87, startPoint y: 437, endPoint x: 92, endPoint y: 399, distance: 38.2
click at [92, 399] on div "1 ⭐Pluimveeverwerking Jan van Ee BV(Marianne Meijer) Wolweg 2, Stroe Delivery —…" at bounding box center [166, 506] width 333 height 1797
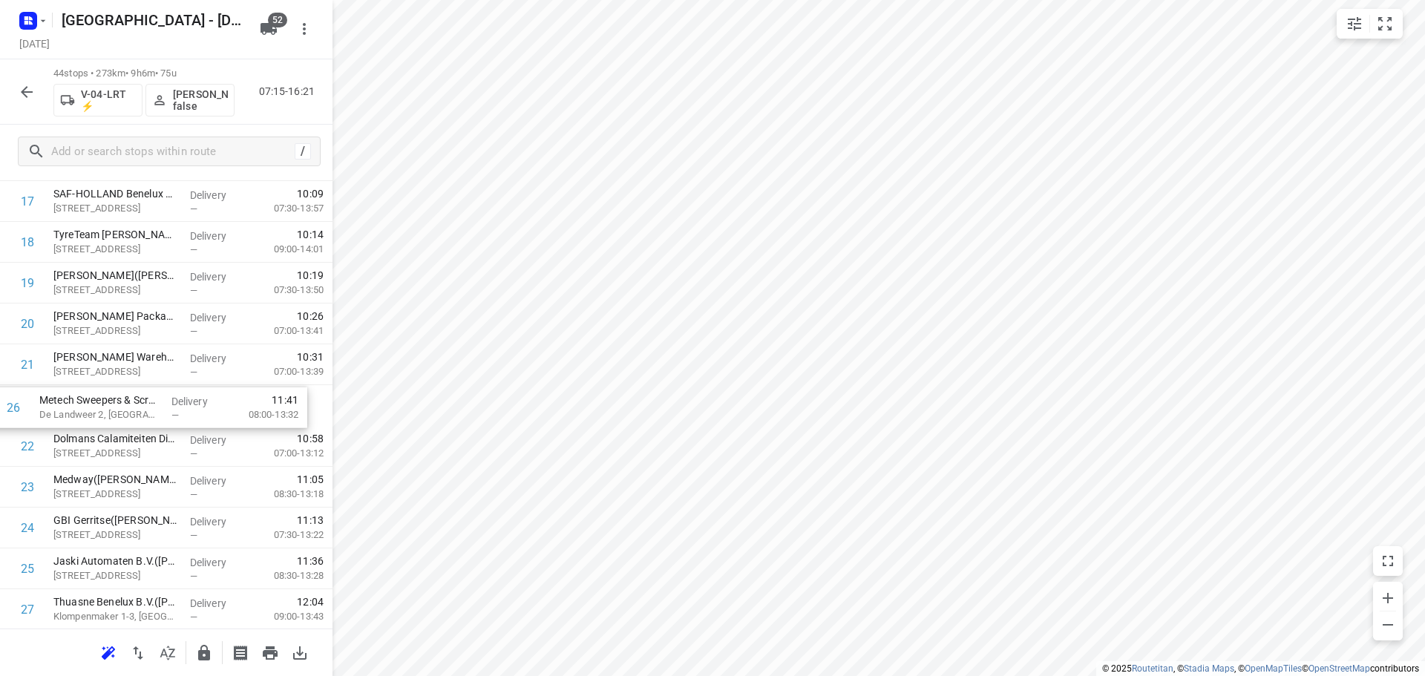
drag, startPoint x: 107, startPoint y: 578, endPoint x: 94, endPoint y: 402, distance: 176.5
click at [94, 402] on div "1 ⭐Pluimveeverwerking Jan van Ee BV(Marianne Meijer) Wolweg 2, Stroe Delivery —…" at bounding box center [166, 426] width 333 height 1797
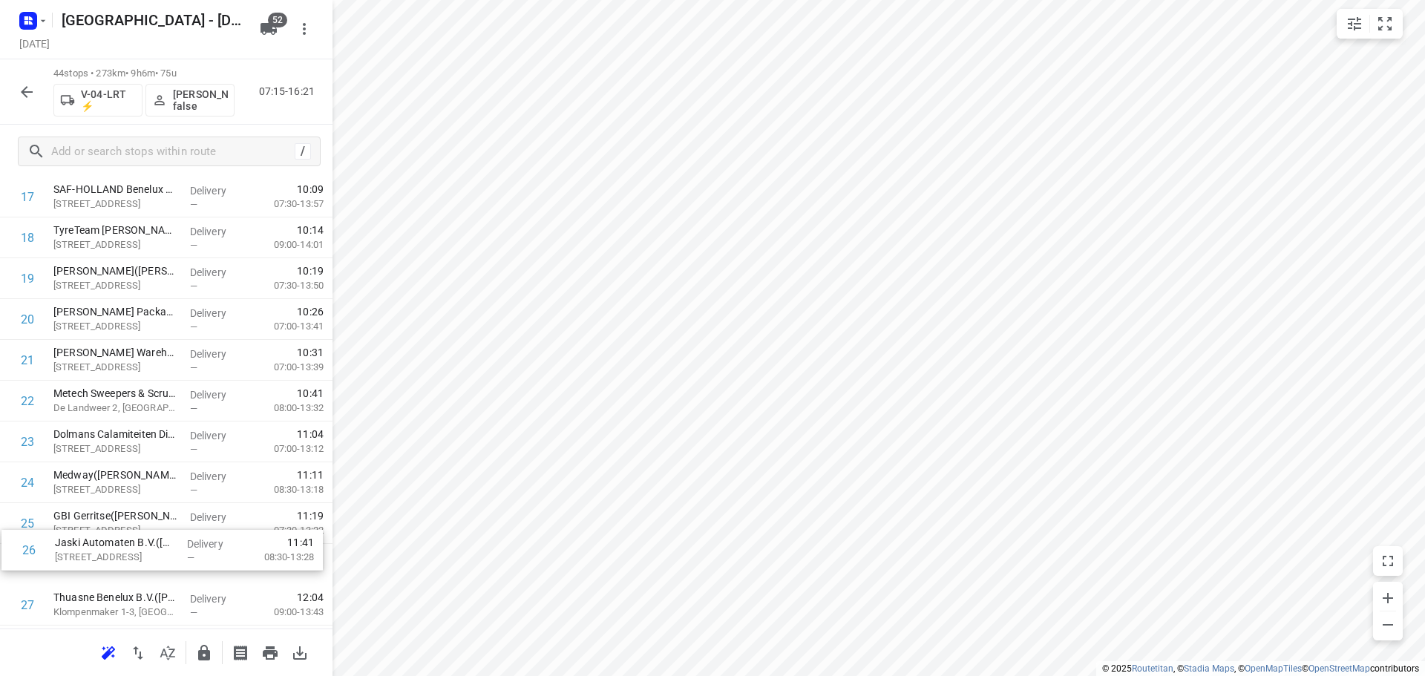
scroll to position [774, 0]
drag, startPoint x: 59, startPoint y: 550, endPoint x: 54, endPoint y: 444, distance: 106.3
click at [54, 444] on div "1 ⭐Pluimveeverwerking Jan van Ee BV(Marianne Meijer) Wolweg 2, Stroe Delivery —…" at bounding box center [166, 419] width 333 height 1797
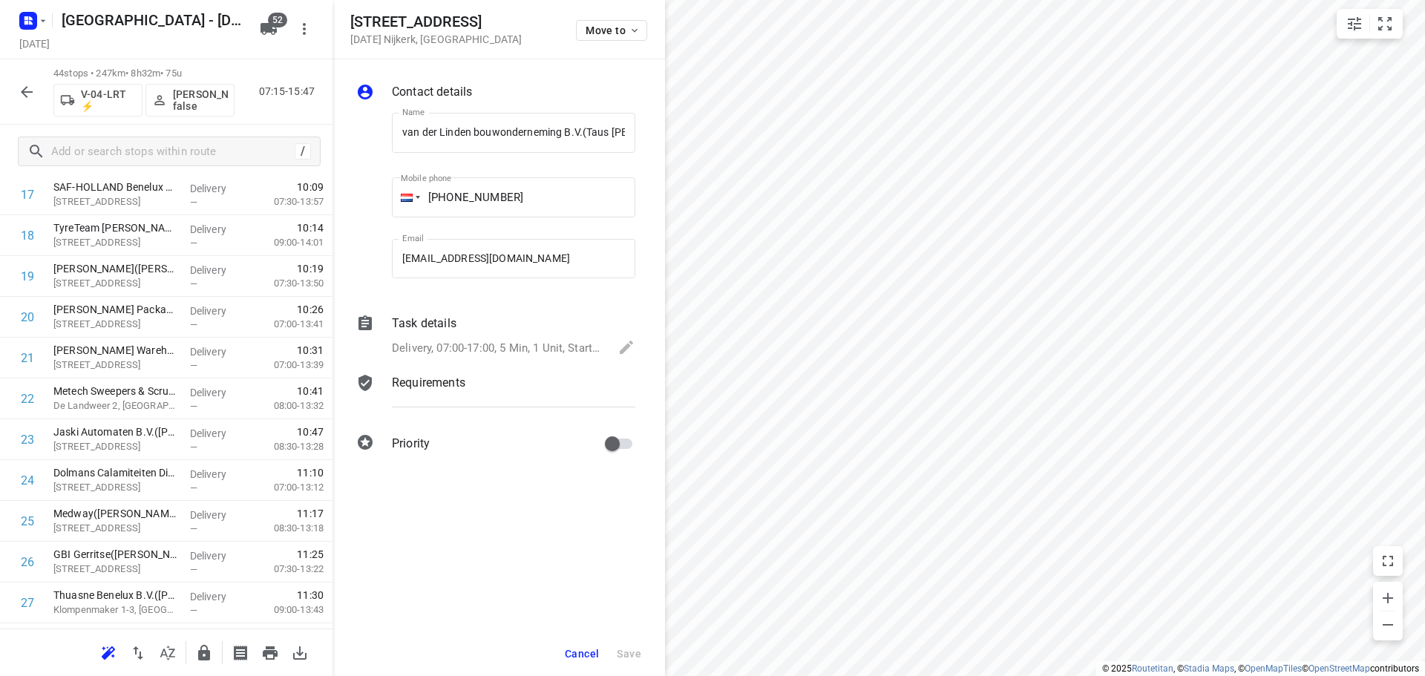
scroll to position [0, 59]
click at [576, 28] on button "Move to" at bounding box center [611, 30] width 71 height 21
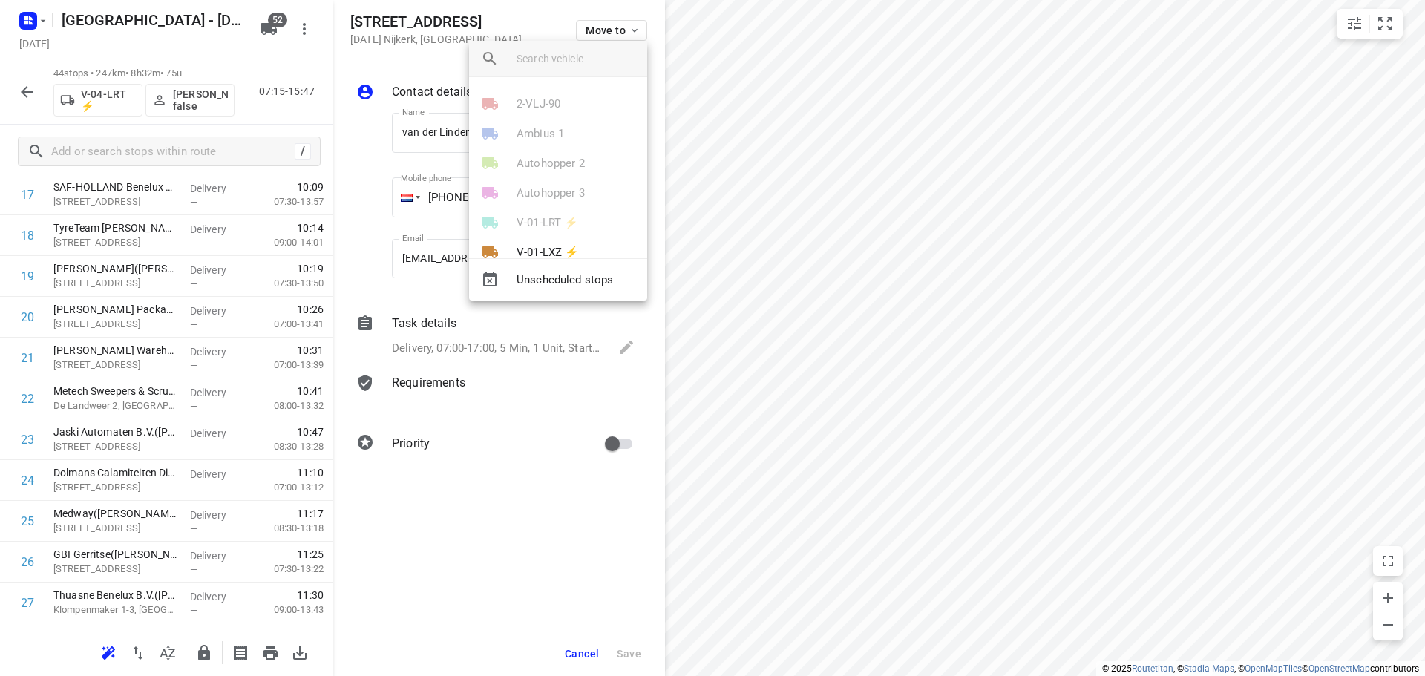
click at [558, 68] on input "search vehicle" at bounding box center [576, 59] width 119 height 22
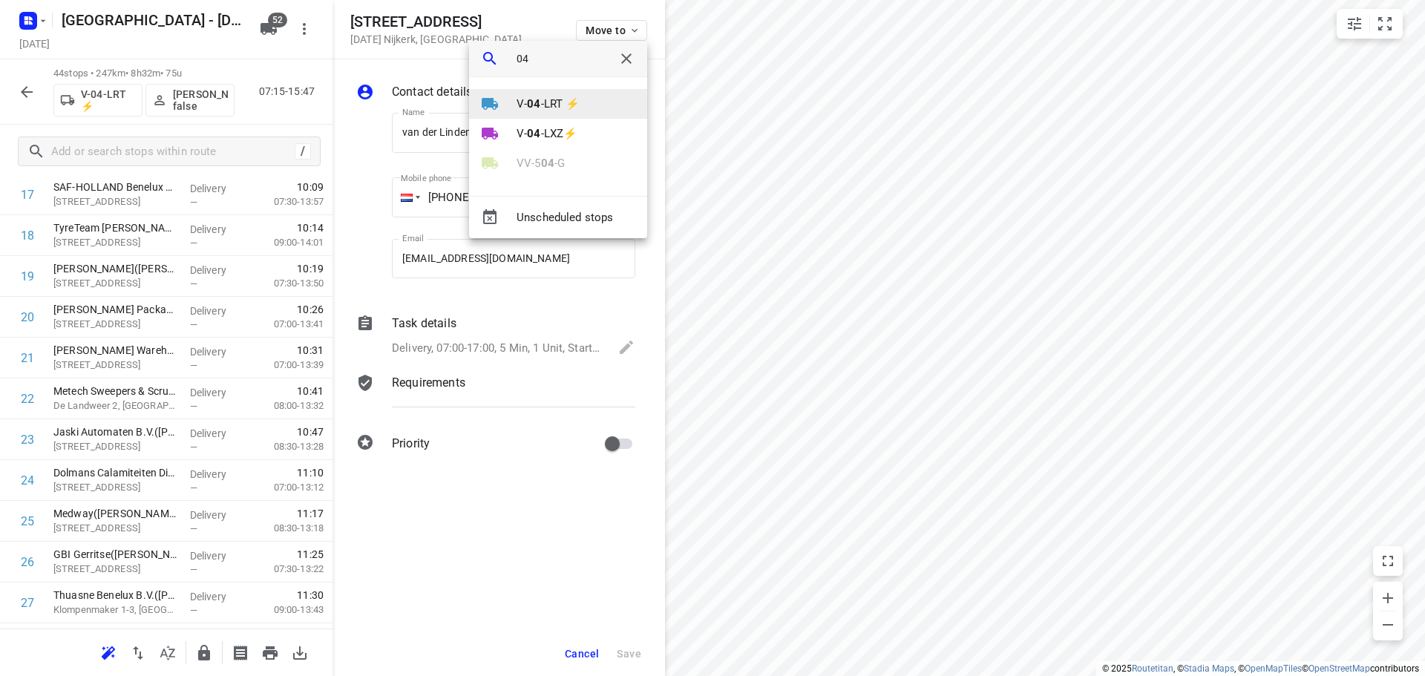
type input "04"
click at [559, 96] on p "V- 04 -LRT ⚡" at bounding box center [548, 104] width 63 height 17
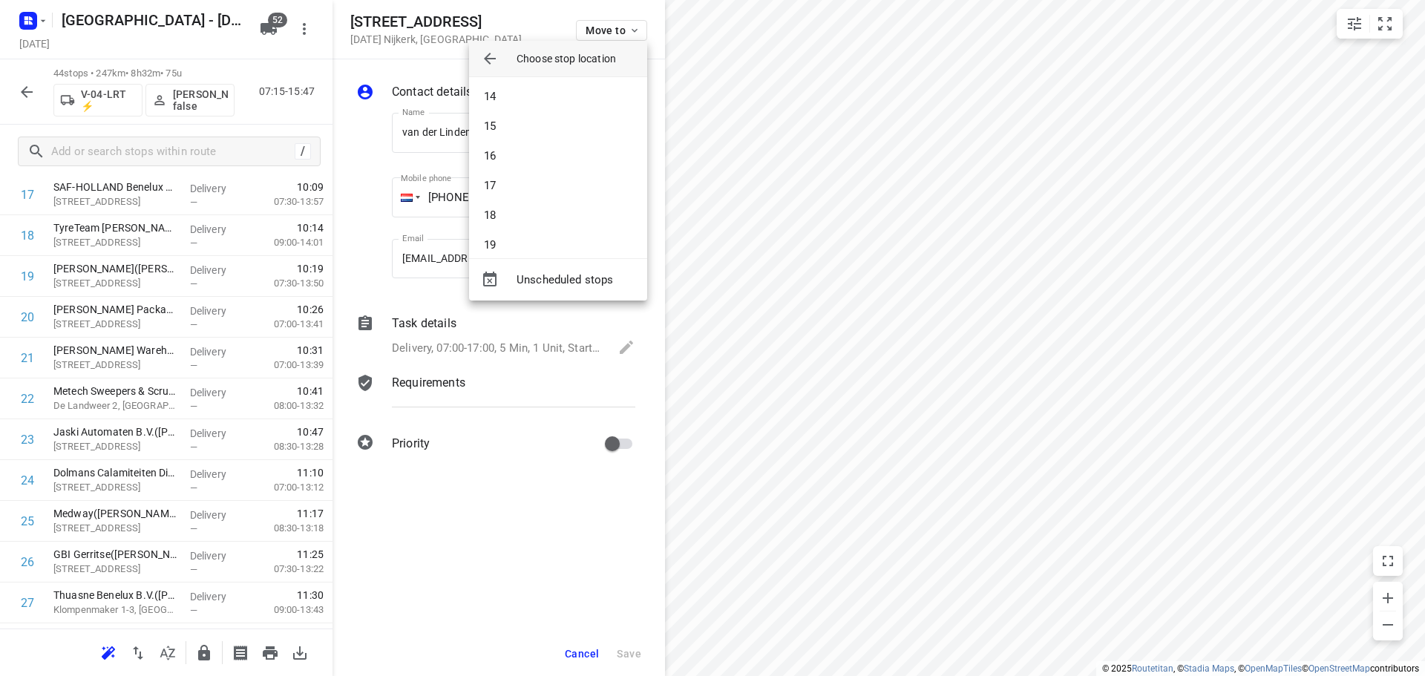
scroll to position [668, 0]
click at [511, 233] on li "28" at bounding box center [558, 232] width 178 height 30
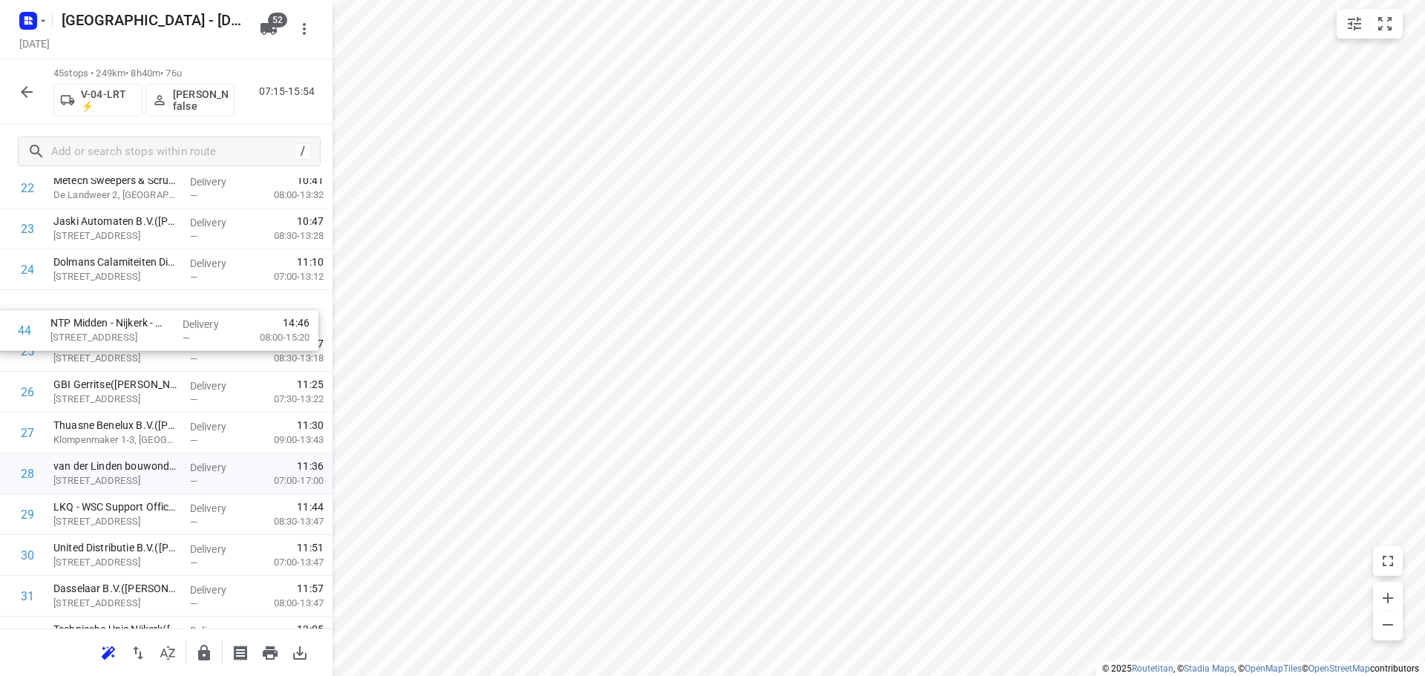
scroll to position [984, 0]
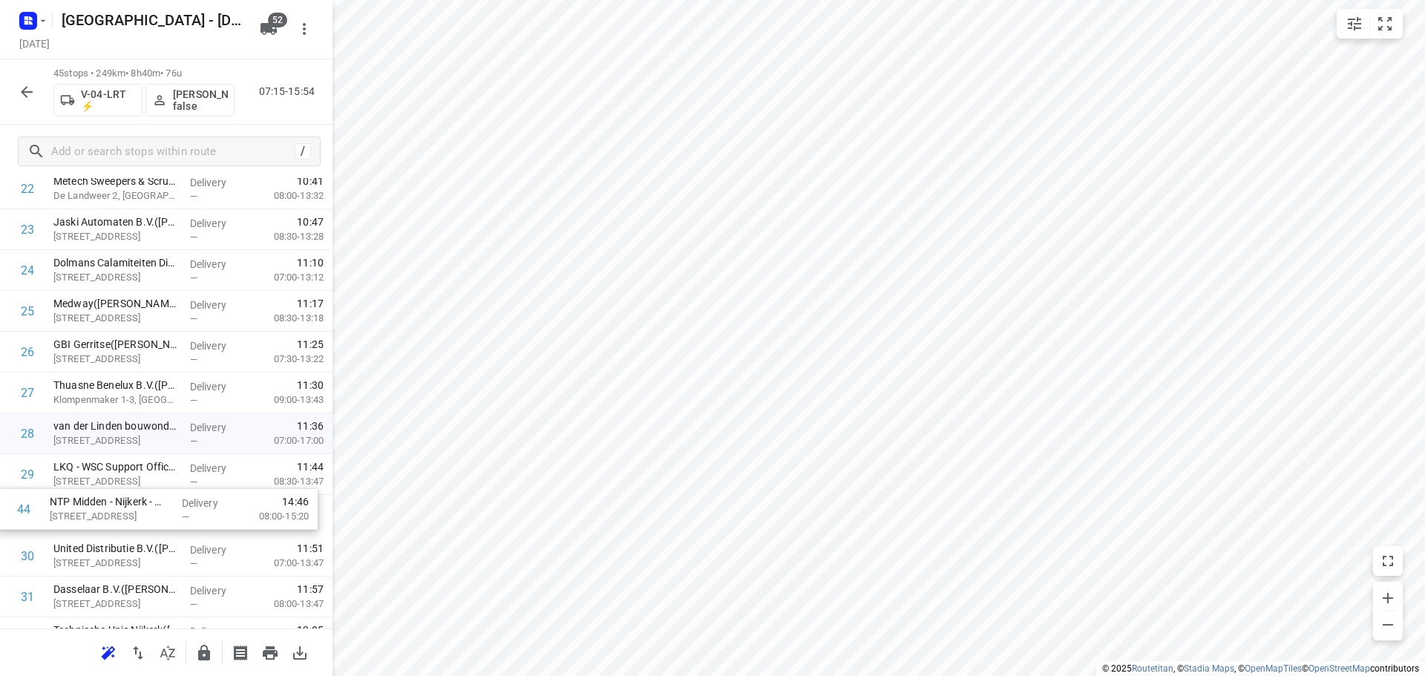
drag, startPoint x: 133, startPoint y: 513, endPoint x: 130, endPoint y: 490, distance: 23.2
click at [130, 490] on div "1 ⭐Pluimveeverwerking Jan van Ee BV(Marianne Meijer) Wolweg 2, Stroe Delivery —…" at bounding box center [166, 229] width 333 height 1837
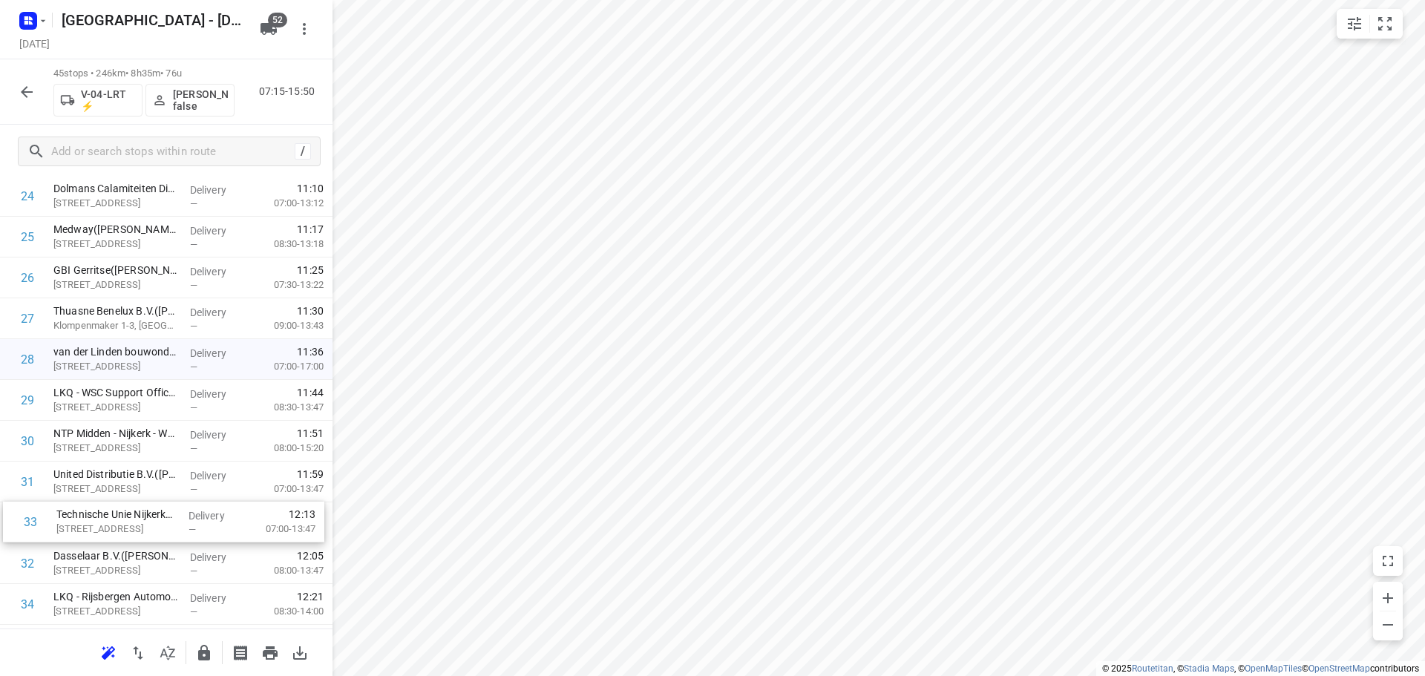
scroll to position [1062, 0]
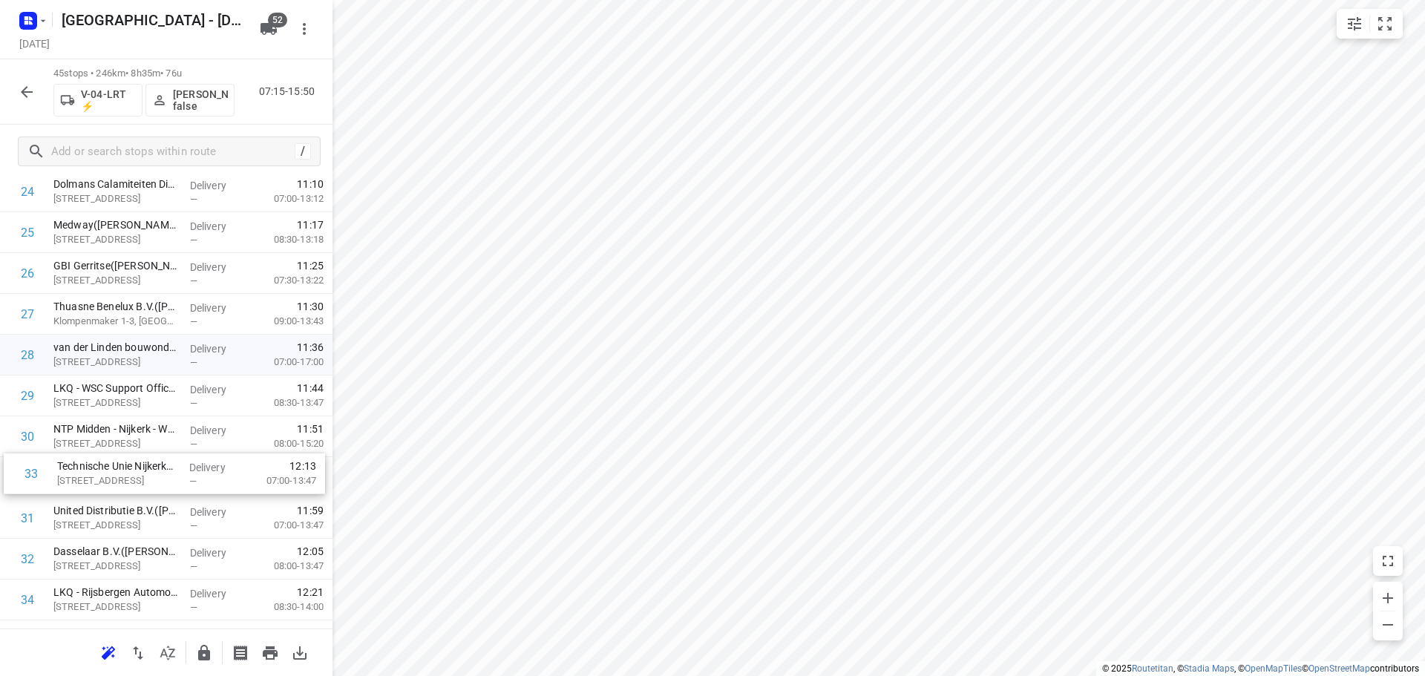
drag, startPoint x: 122, startPoint y: 552, endPoint x: 125, endPoint y: 453, distance: 99.5
click at [125, 453] on div "1 ⭐Pluimveeverwerking Jan van Ee BV(Marianne Meijer) Wolweg 2, Stroe Delivery —…" at bounding box center [166, 150] width 333 height 1837
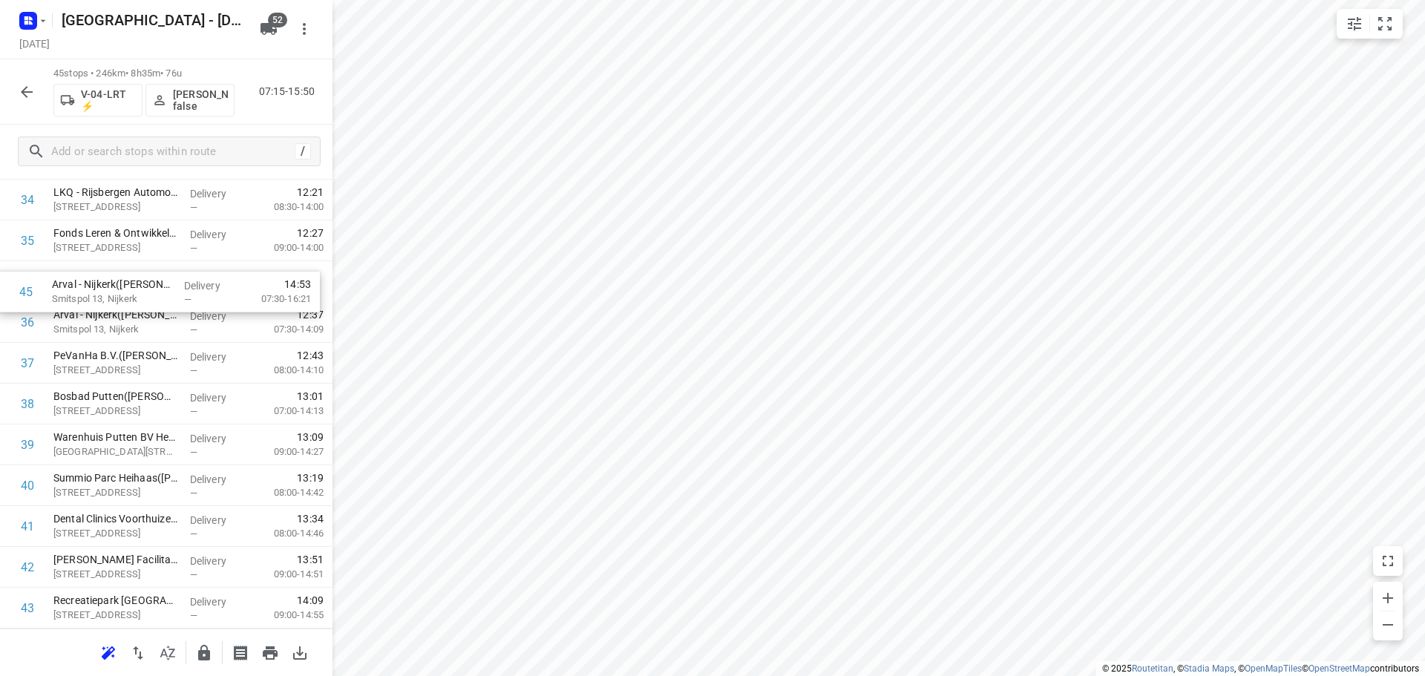
scroll to position [1461, 0]
drag, startPoint x: 119, startPoint y: 567, endPoint x: 118, endPoint y: 288, distance: 279.1
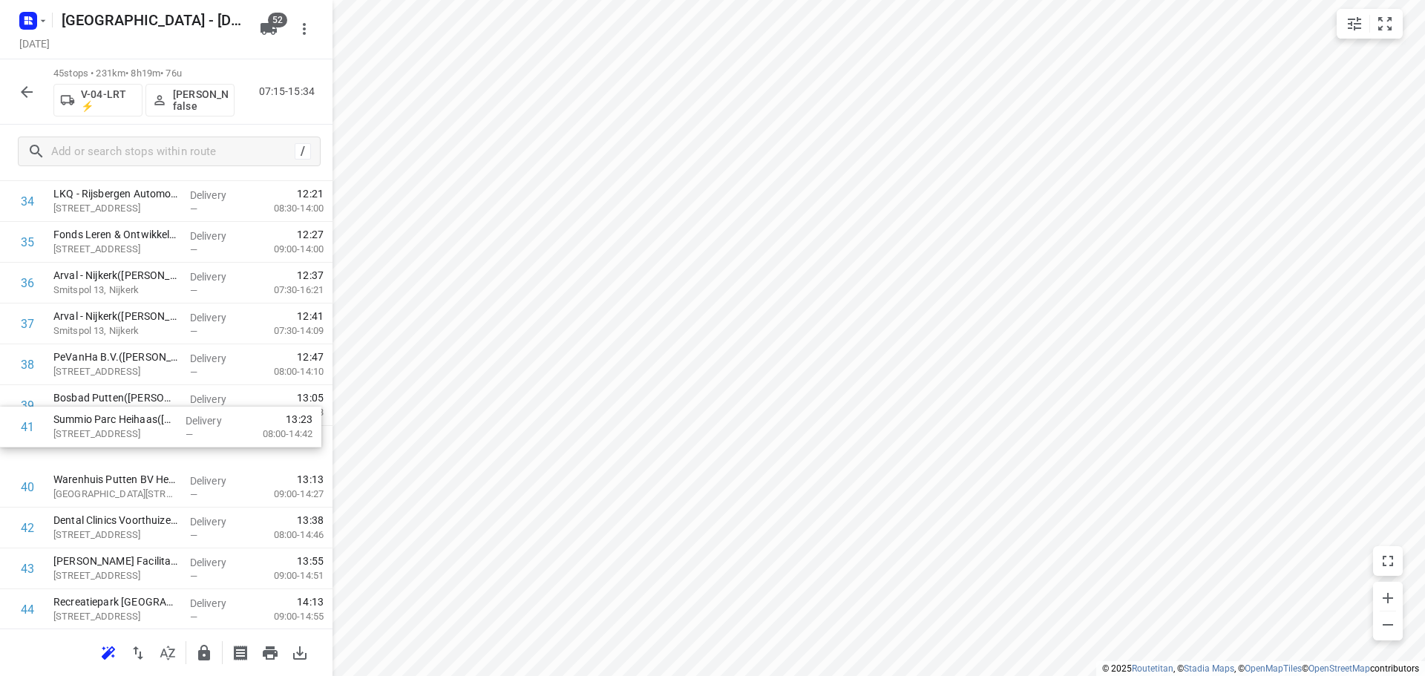
drag, startPoint x: 160, startPoint y: 470, endPoint x: 160, endPoint y: 394, distance: 75.7
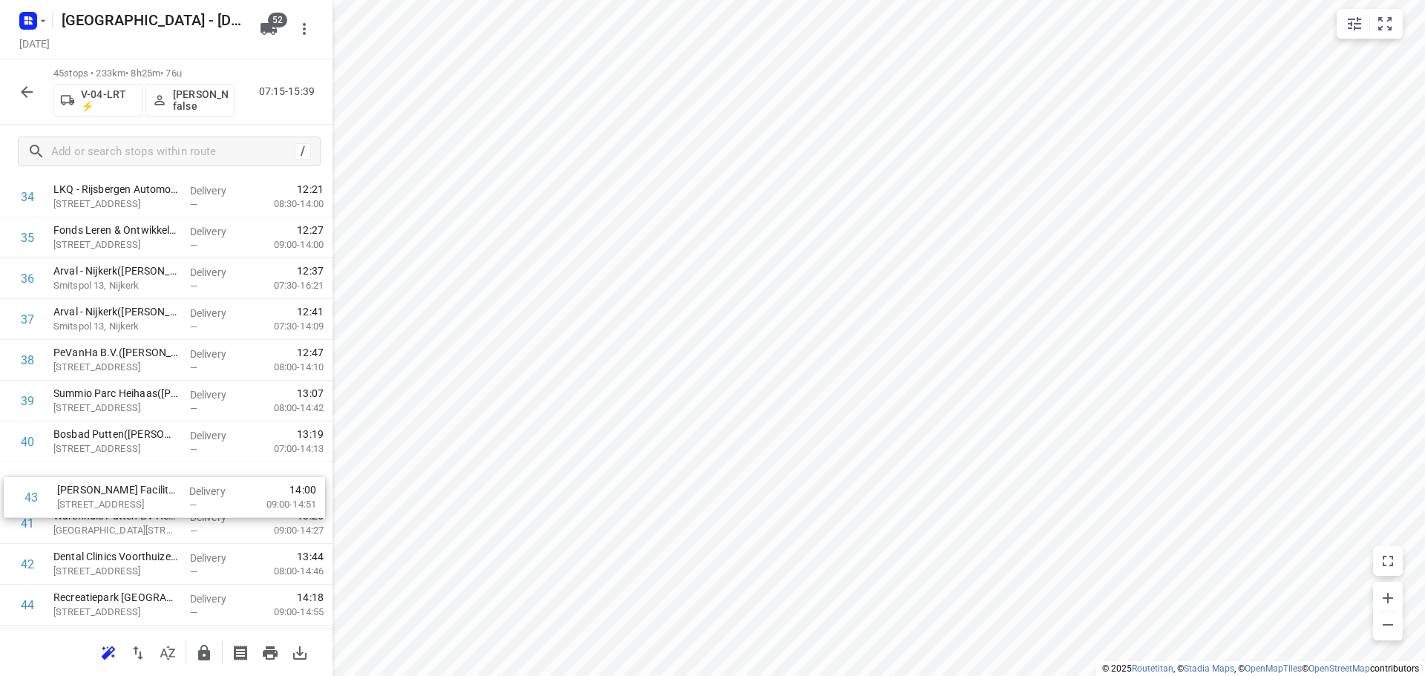
drag, startPoint x: 112, startPoint y: 559, endPoint x: 120, endPoint y: 425, distance: 133.9
drag, startPoint x: 75, startPoint y: 525, endPoint x: 75, endPoint y: 484, distance: 40.8
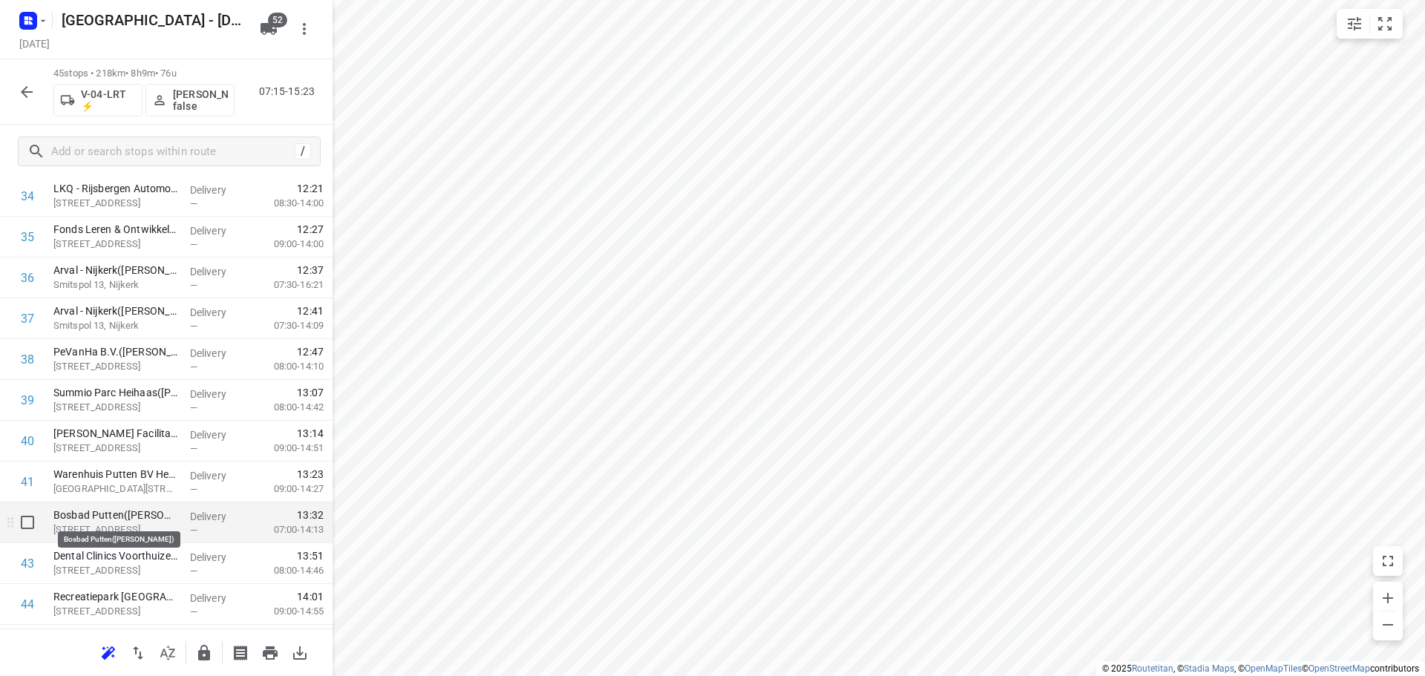
scroll to position [1544, 0]
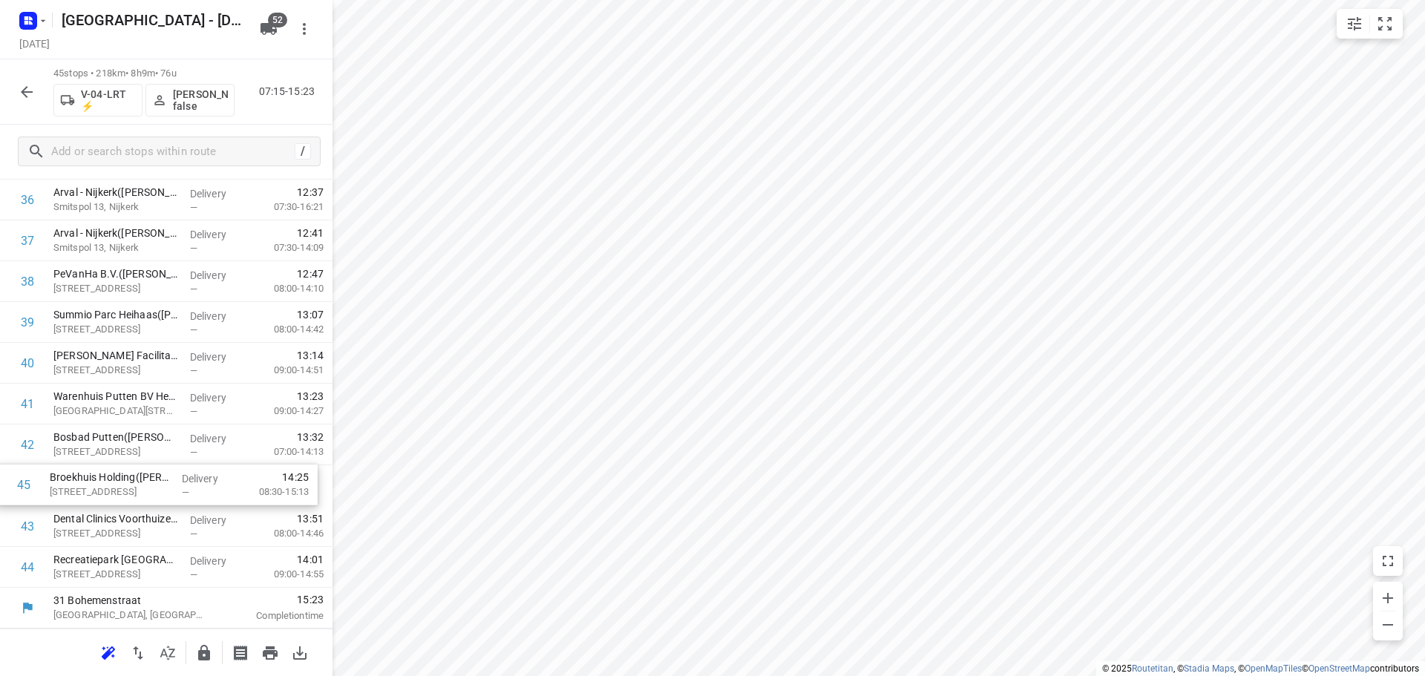
drag, startPoint x: 108, startPoint y: 575, endPoint x: 104, endPoint y: 483, distance: 92.2
click at [21, 526] on input "checkbox" at bounding box center [28, 527] width 30 height 30
checkbox input "true"
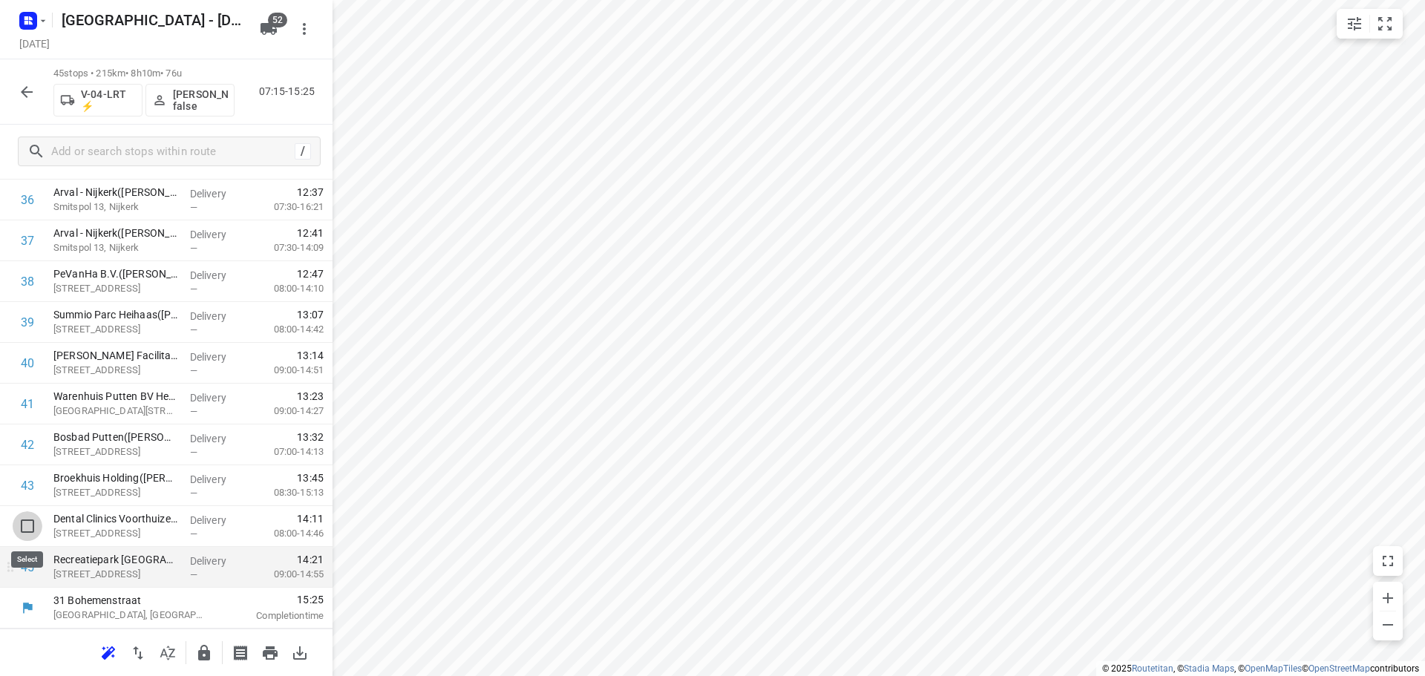
scroll to position [1538, 0]
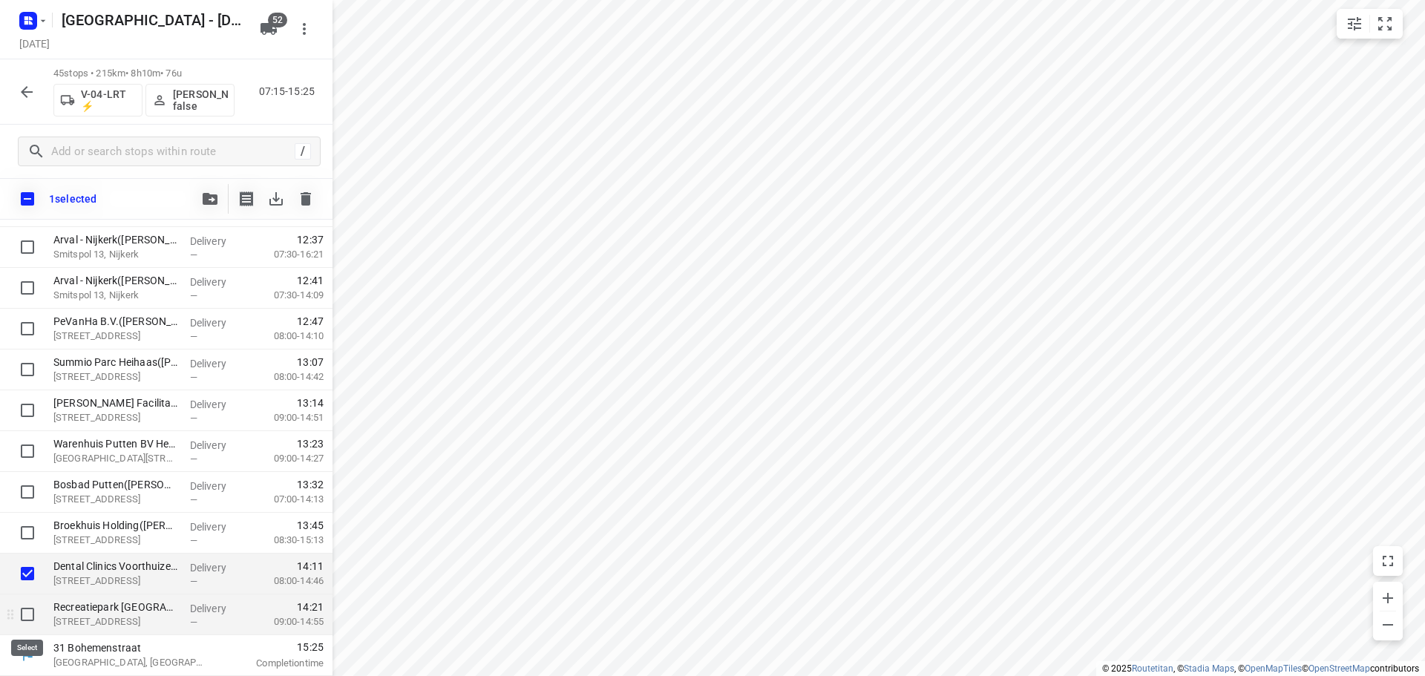
click at [27, 612] on input "checkbox" at bounding box center [28, 615] width 30 height 30
checkbox input "true"
click at [209, 190] on button "button" at bounding box center [210, 199] width 30 height 30
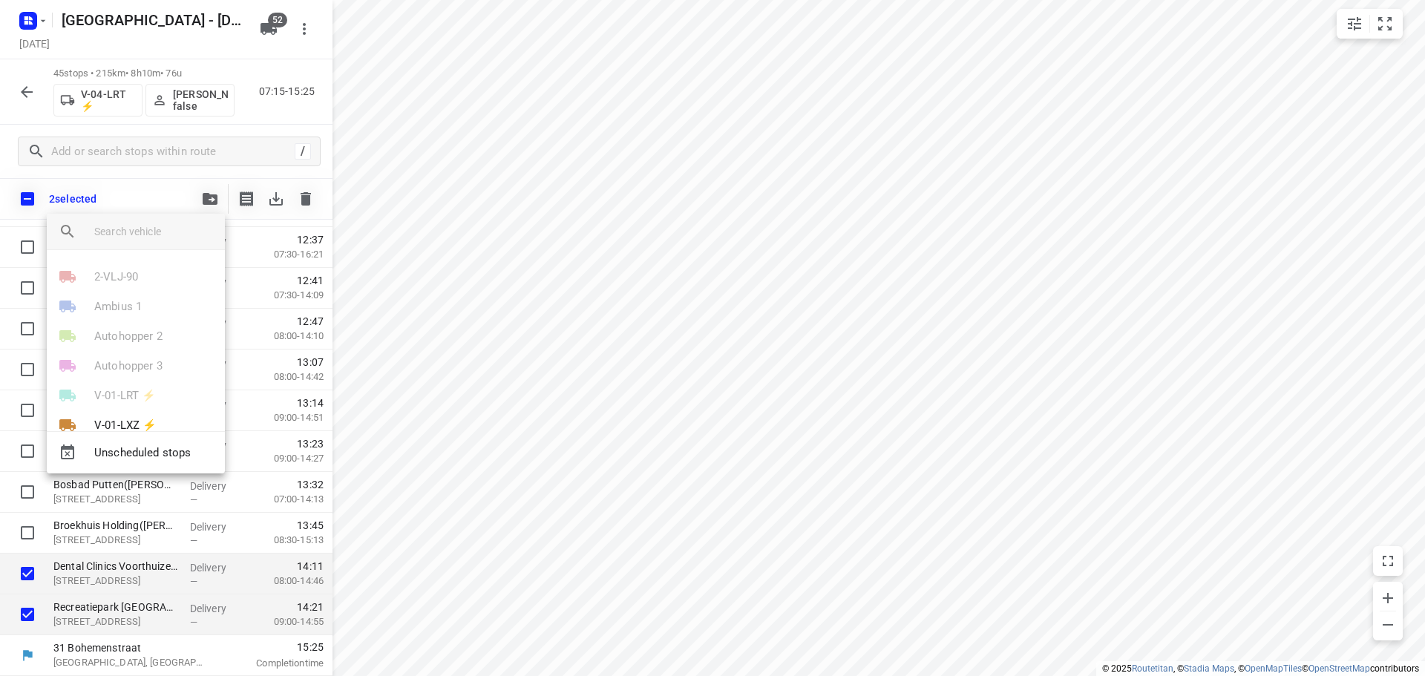
drag, startPoint x: 140, startPoint y: 237, endPoint x: 157, endPoint y: 242, distance: 17.1
click at [140, 237] on input "search vehicle" at bounding box center [153, 231] width 119 height 22
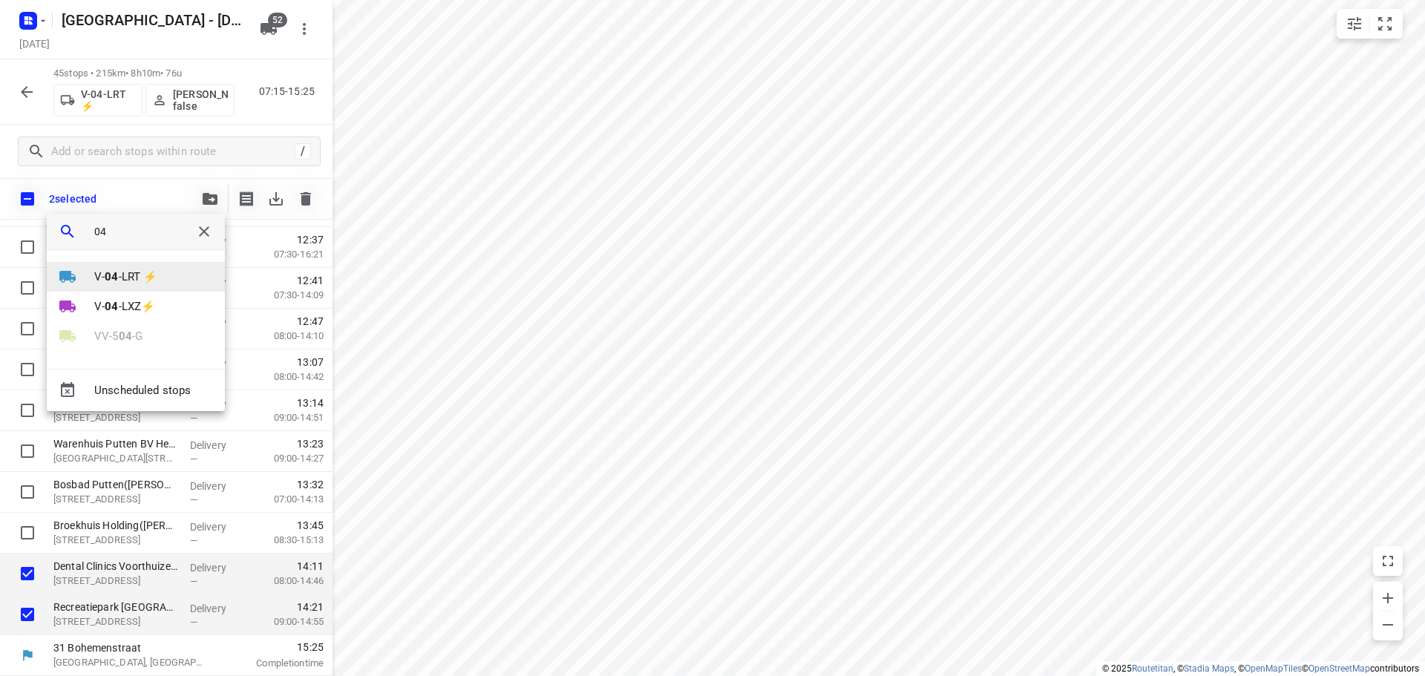
type input "04"
click at [125, 275] on p "V- 04 -LRT ⚡" at bounding box center [125, 277] width 63 height 17
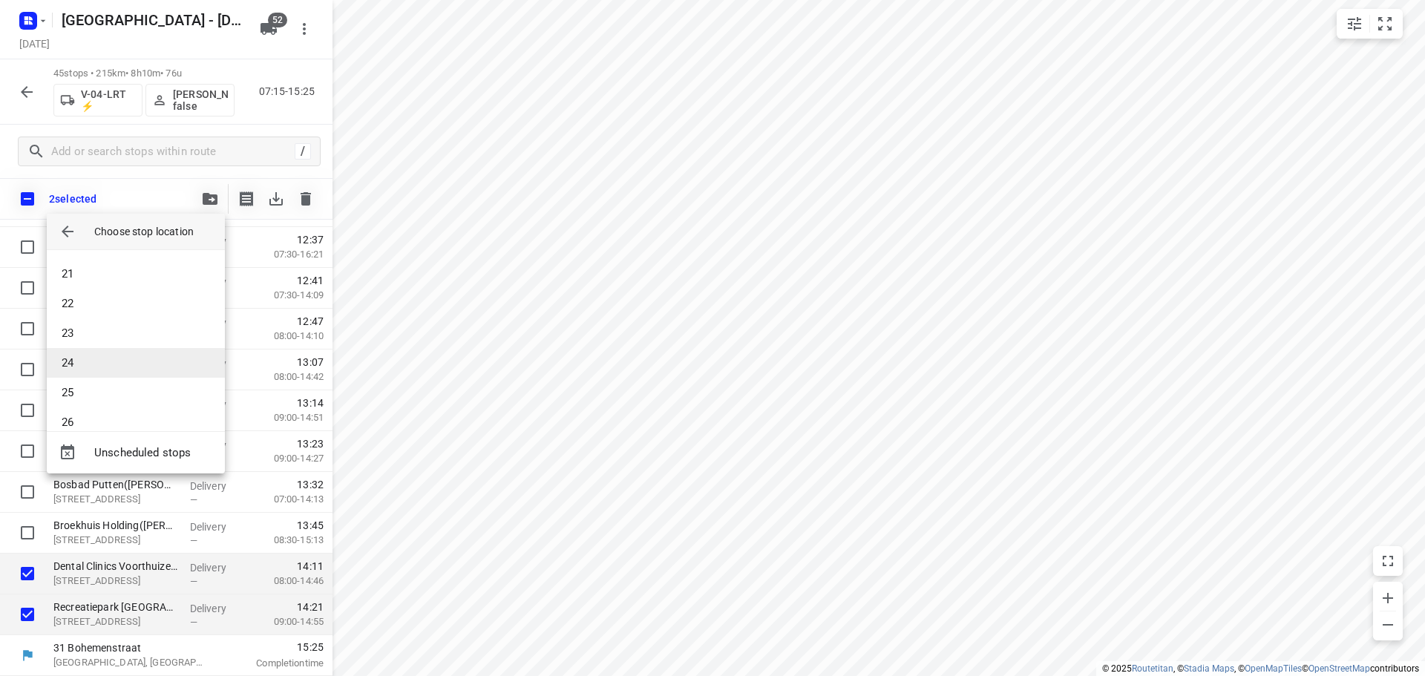
scroll to position [594, 0]
click at [83, 363] on li "24" at bounding box center [136, 360] width 178 height 30
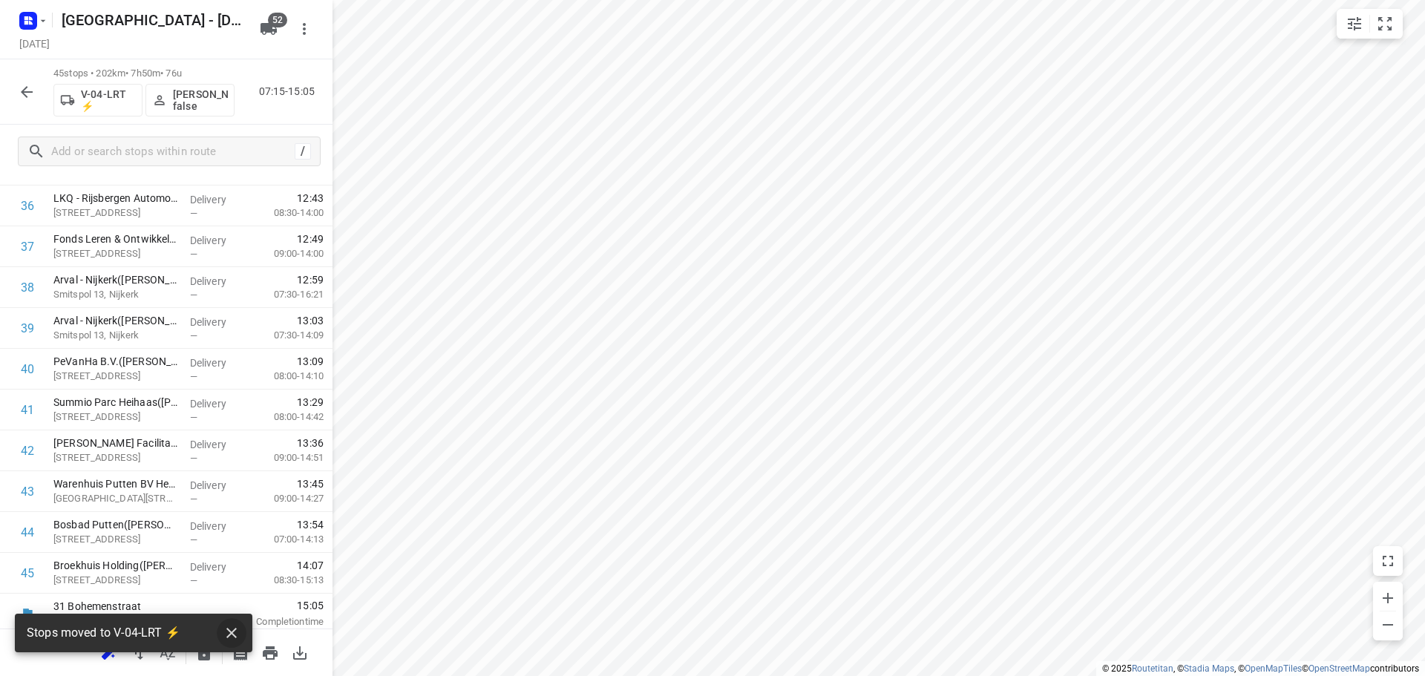
click at [237, 626] on icon "button" at bounding box center [232, 633] width 18 height 18
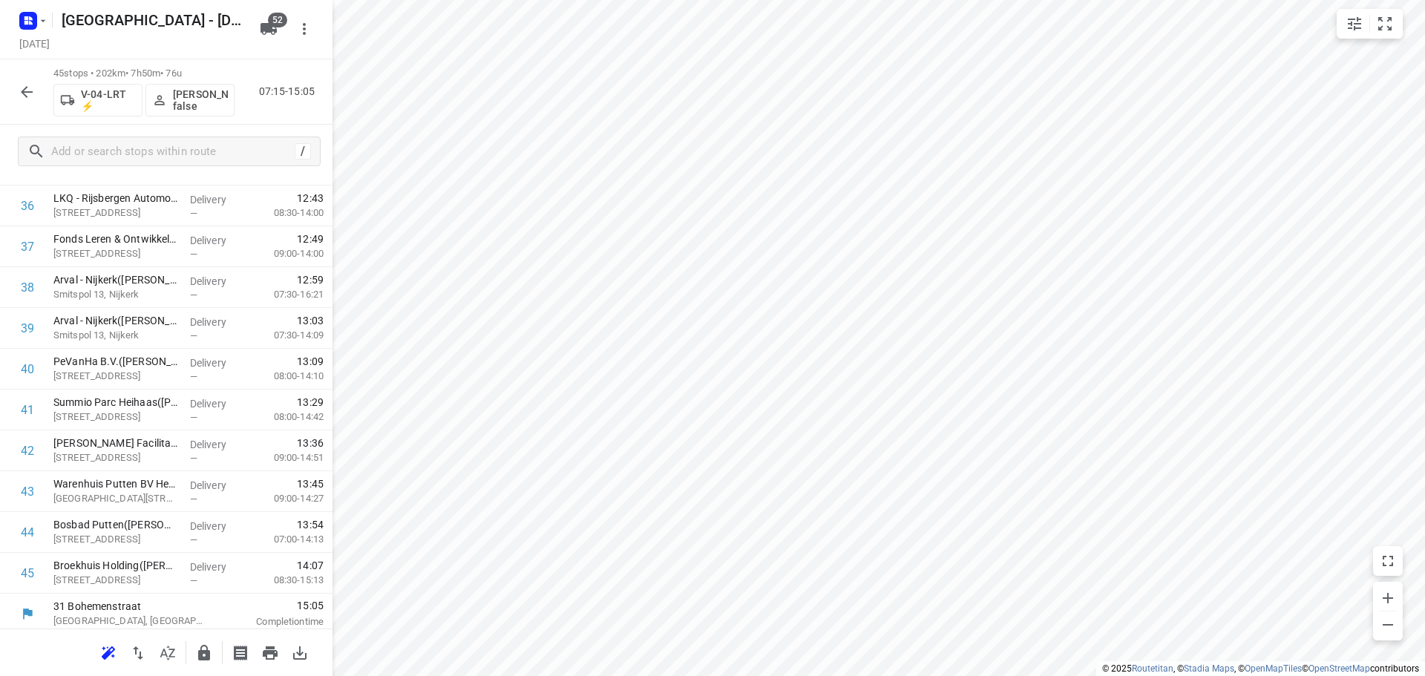
click at [206, 651] on icon "button" at bounding box center [204, 653] width 12 height 16
click at [23, 90] on icon "button" at bounding box center [27, 92] width 12 height 12
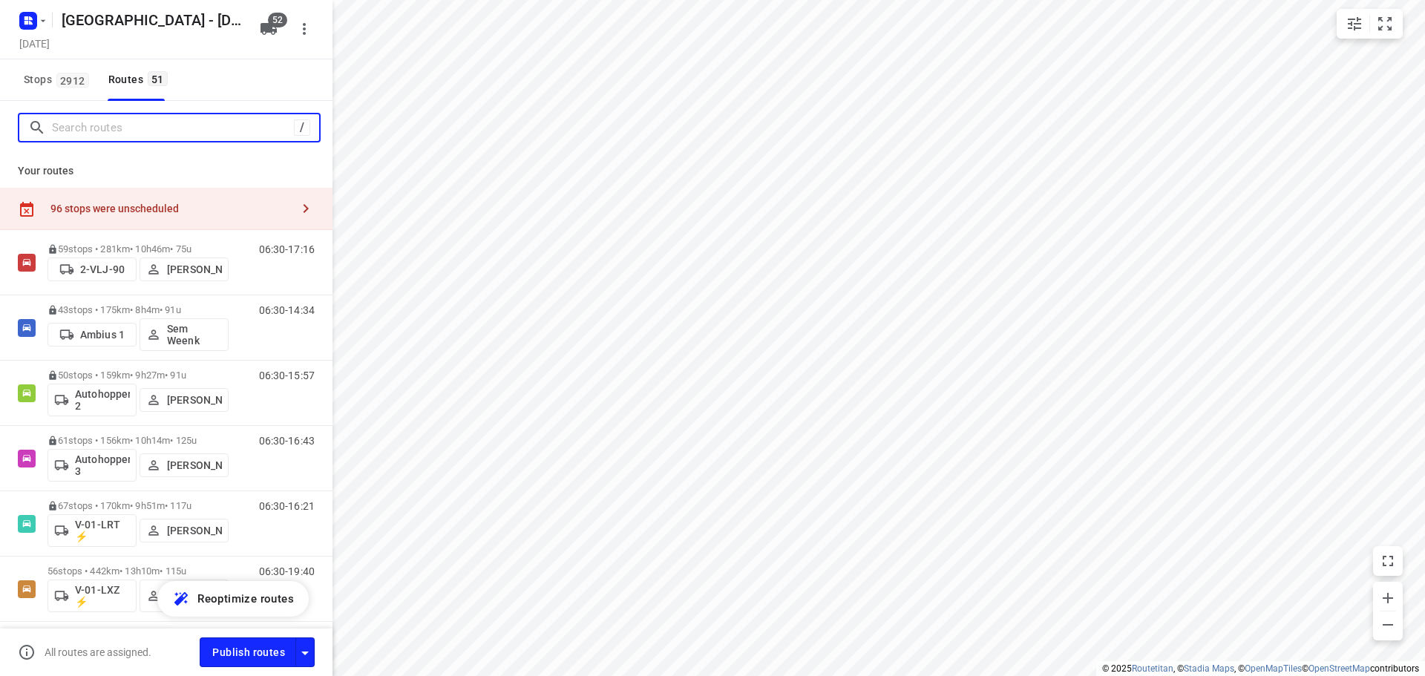
click at [68, 132] on input "Search routes" at bounding box center [173, 128] width 242 height 23
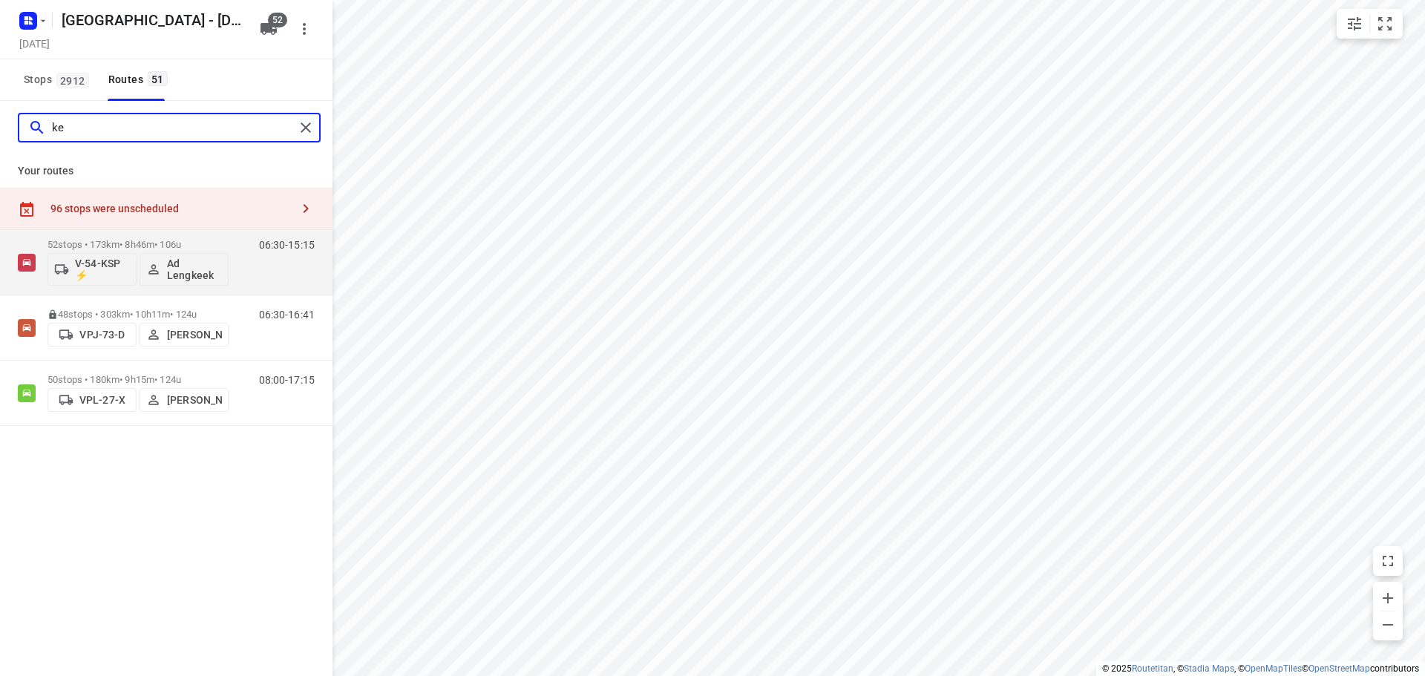
type input "k"
type input "d"
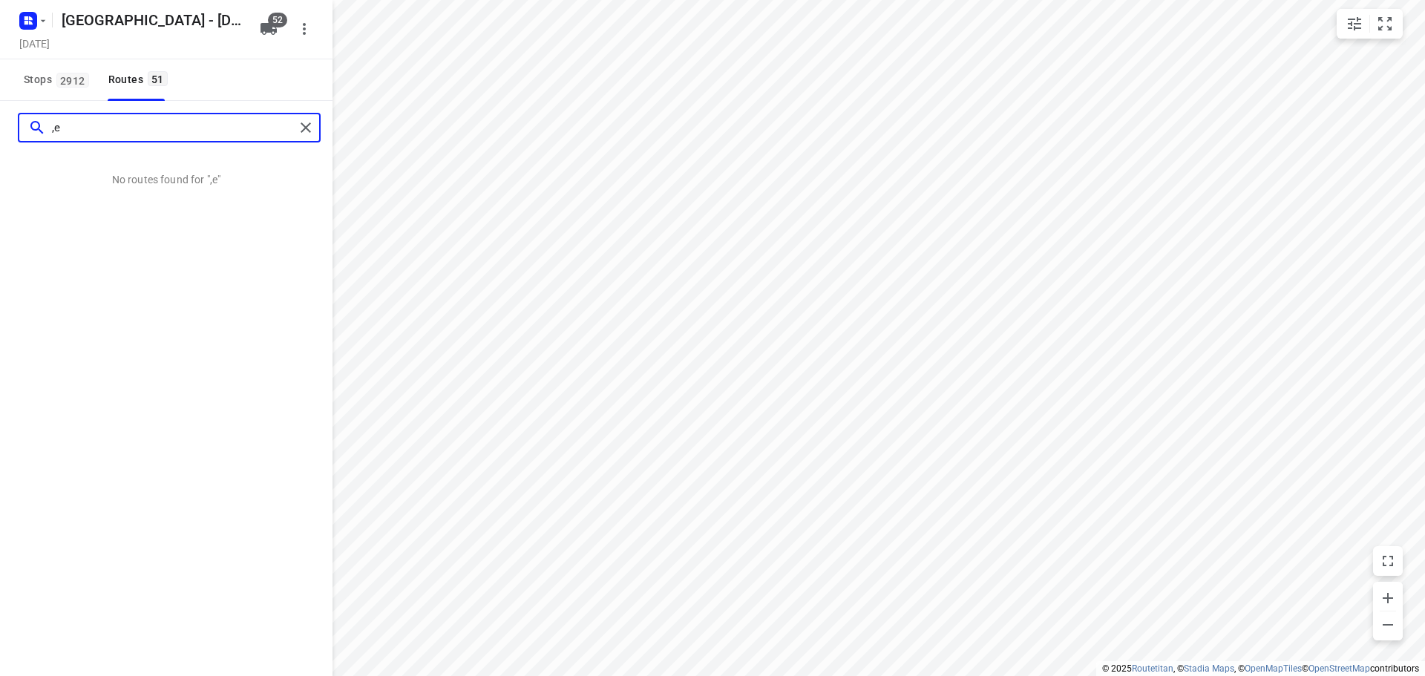
type input ","
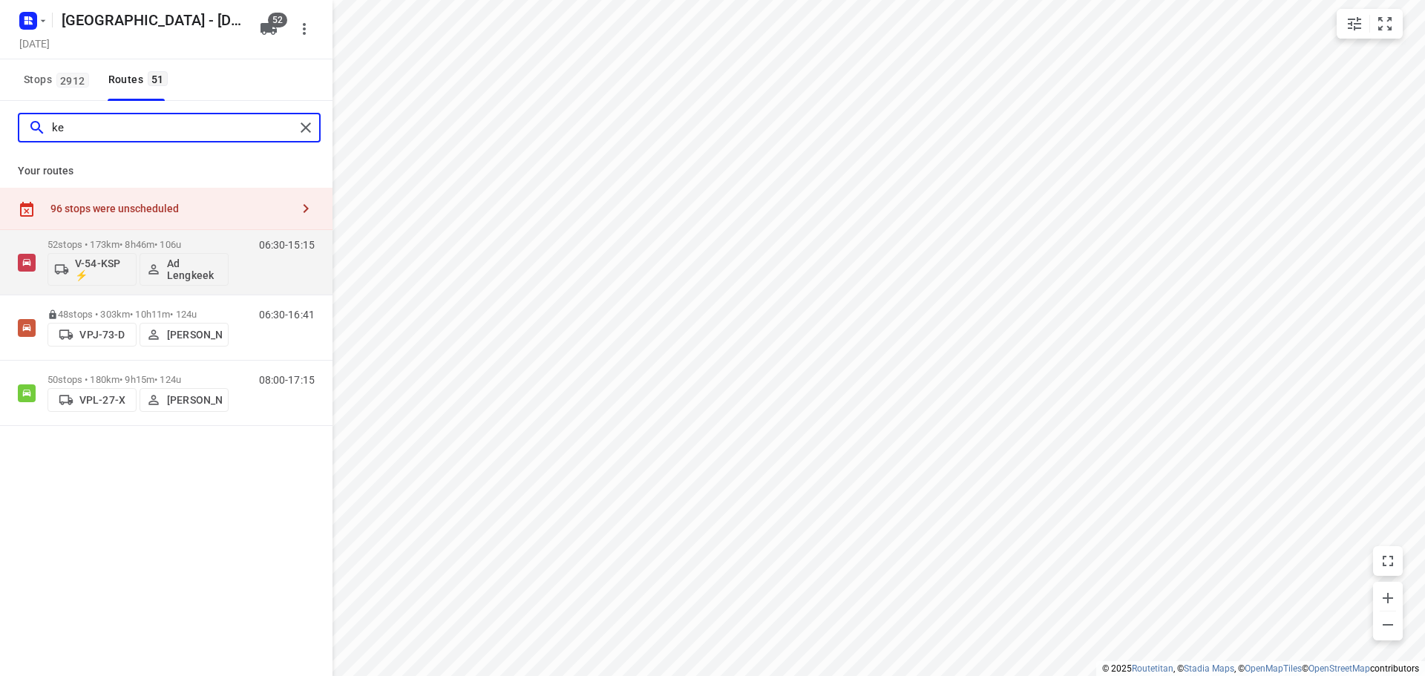
type input "k"
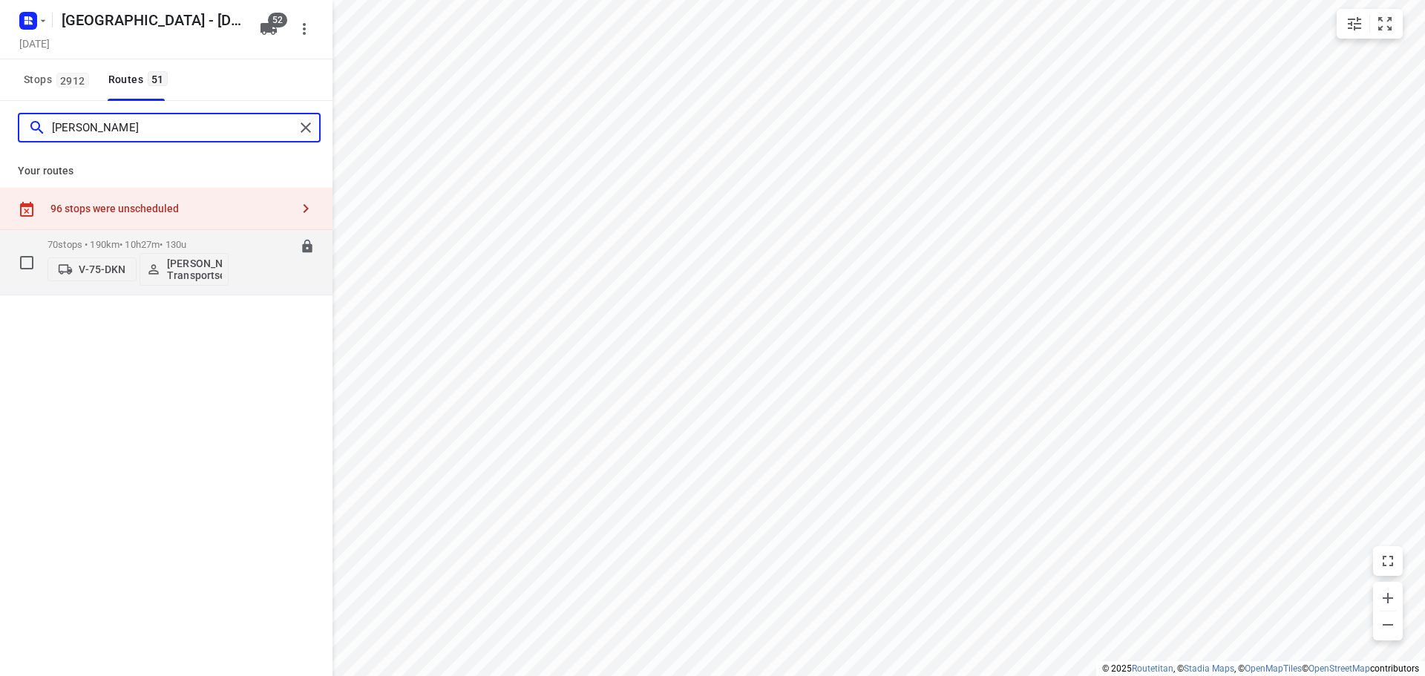
type input "enrico"
click at [137, 244] on p "70 stops • 190km • 10h27m • 130u" at bounding box center [138, 244] width 181 height 11
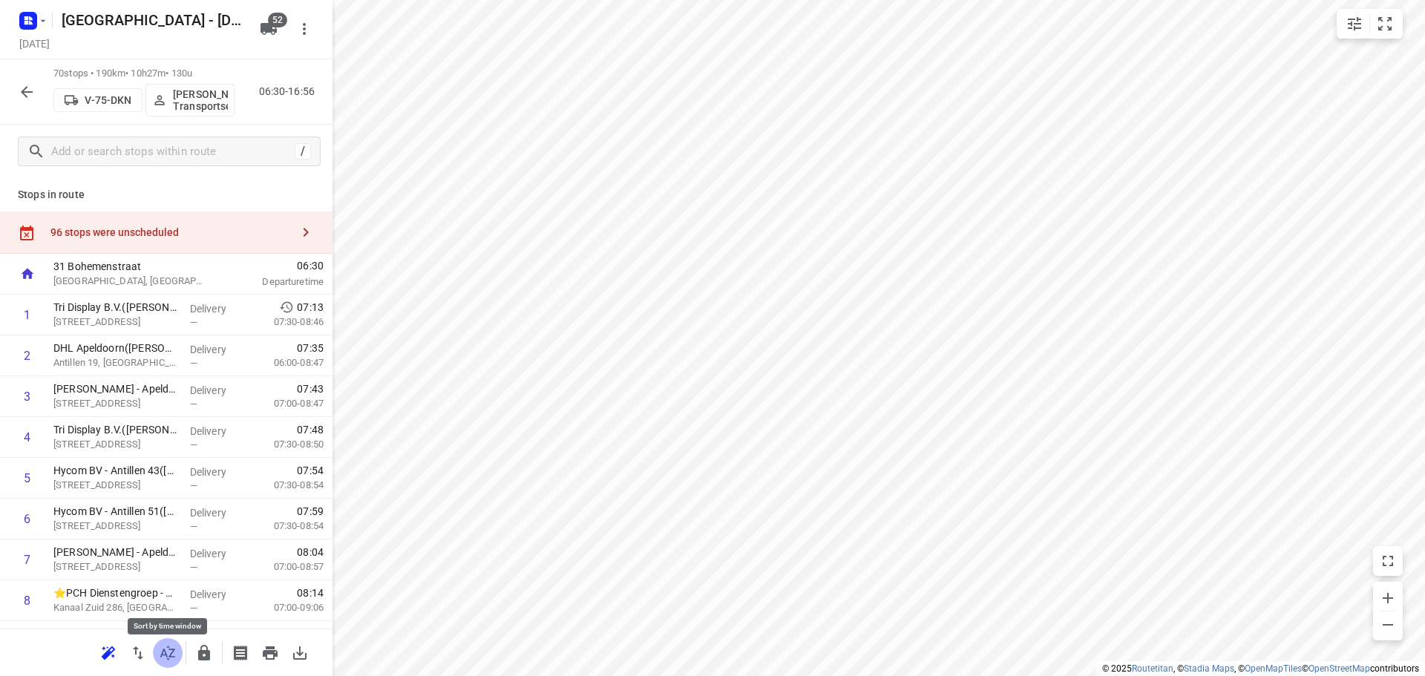
click at [168, 656] on icon "button" at bounding box center [168, 653] width 18 height 18
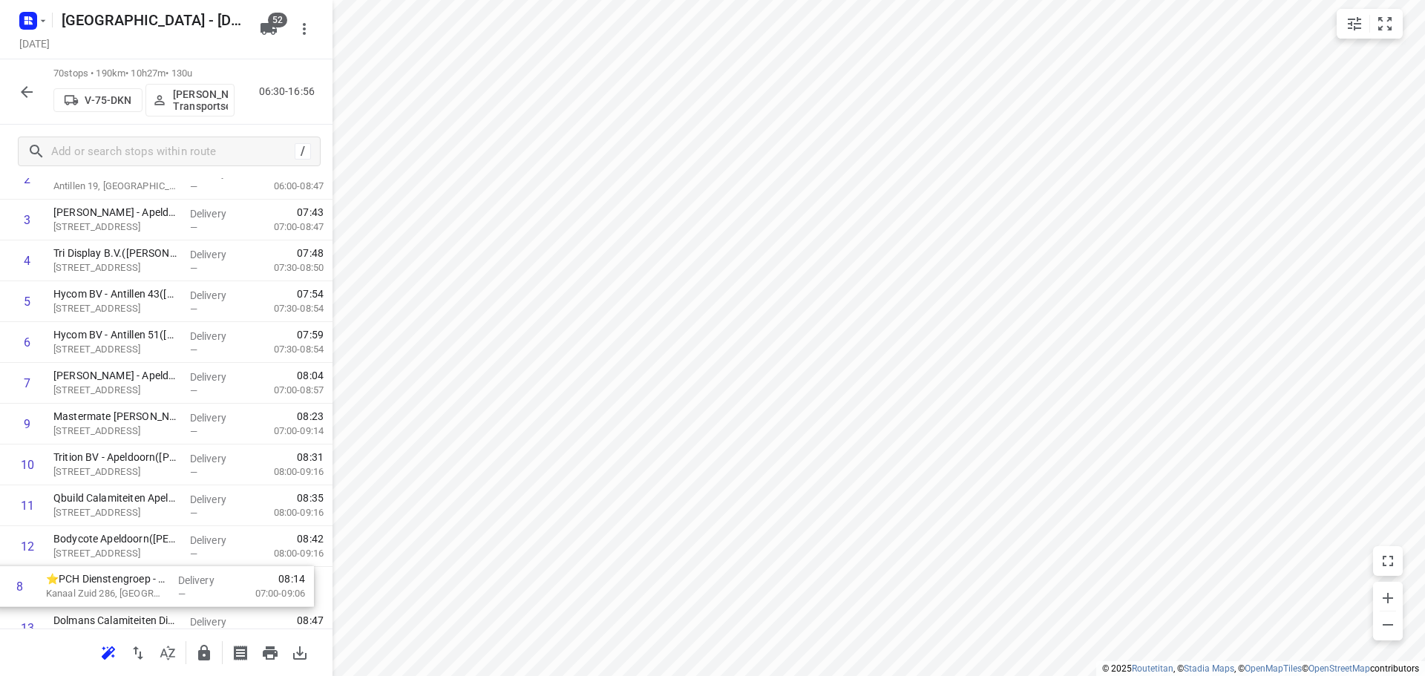
scroll to position [239, 0]
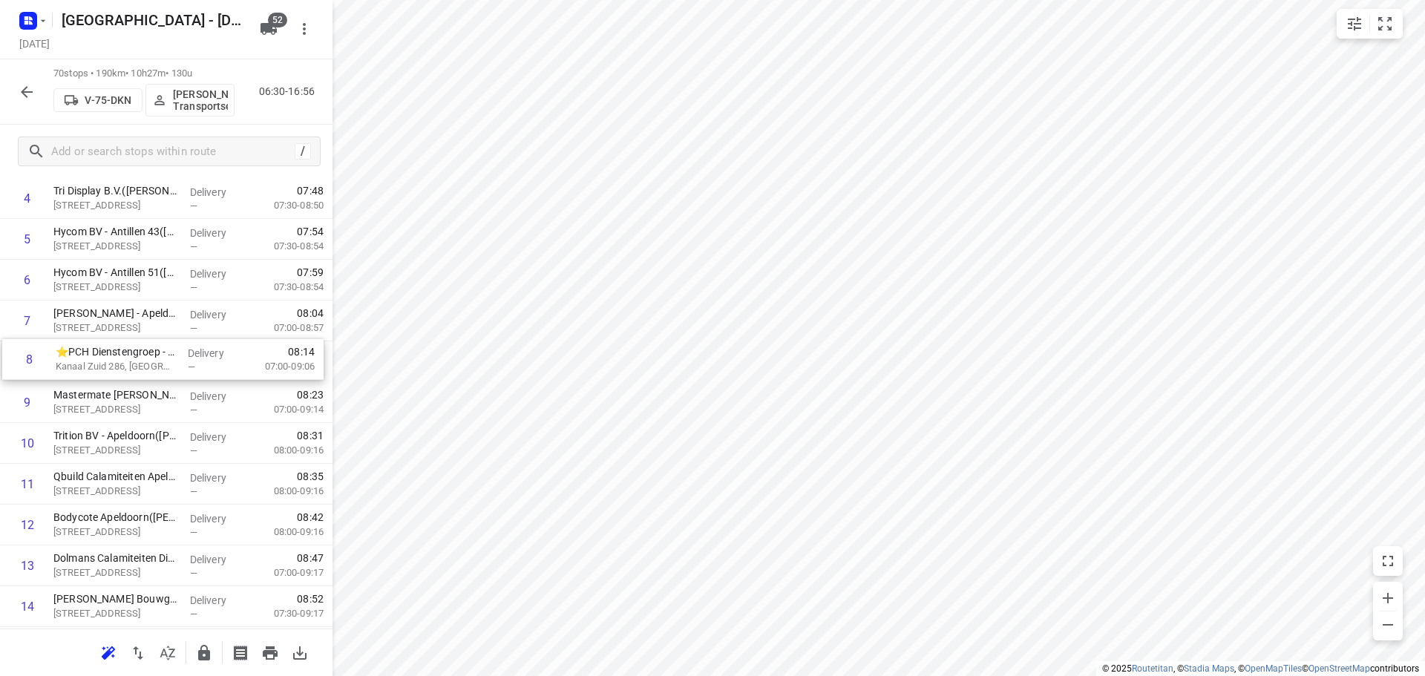
drag, startPoint x: 149, startPoint y: 607, endPoint x: 151, endPoint y: 362, distance: 245.0
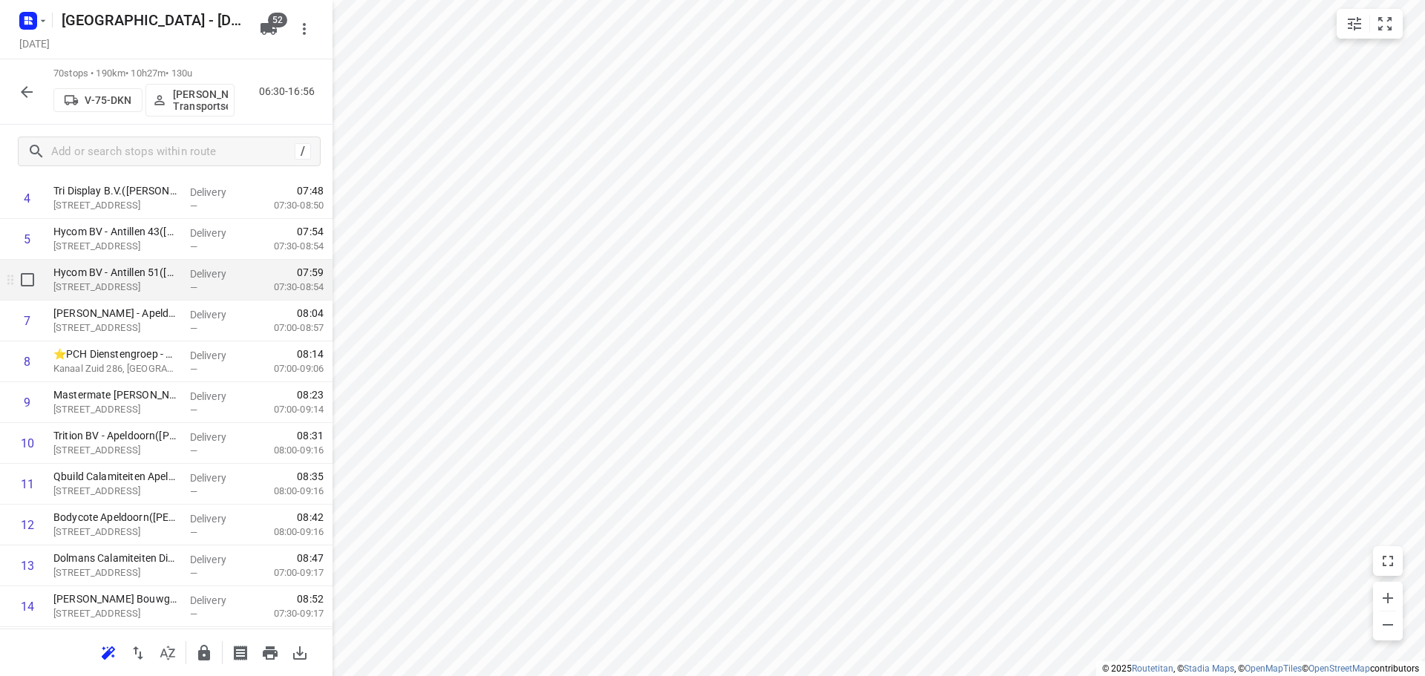
scroll to position [0, 0]
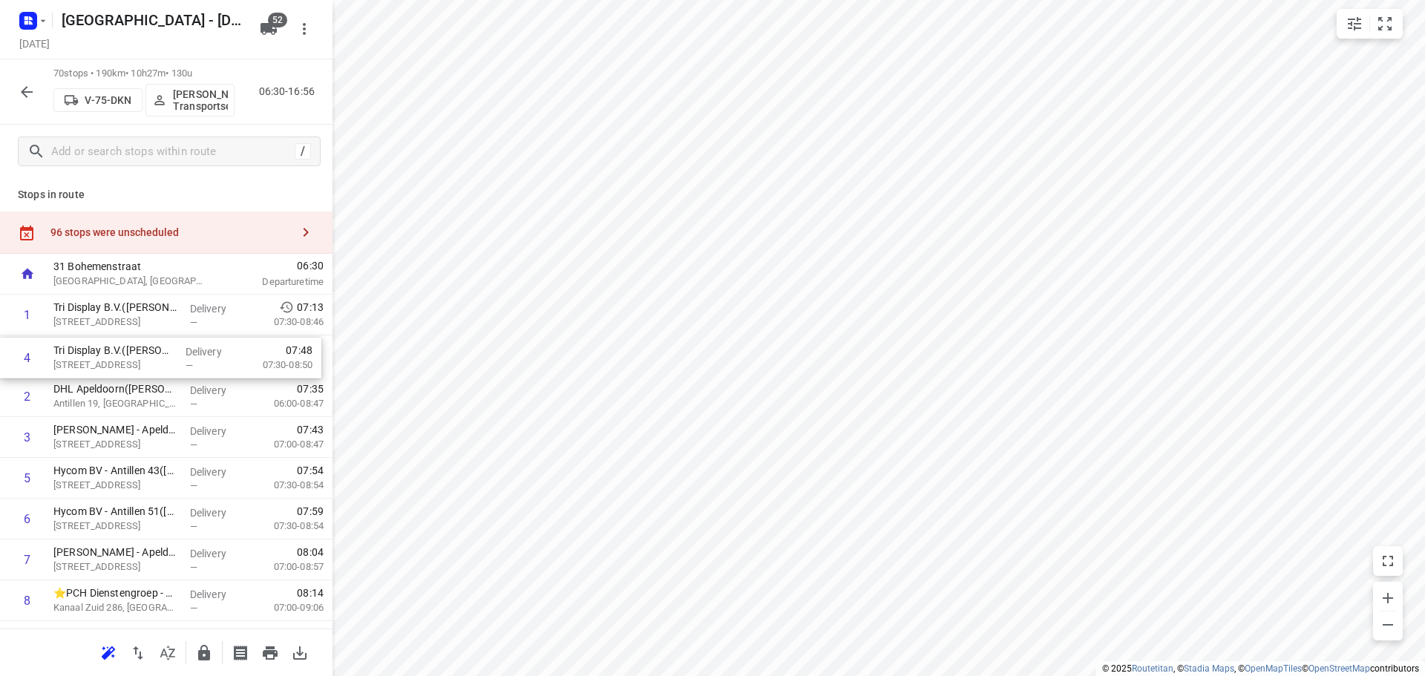
drag, startPoint x: 121, startPoint y: 438, endPoint x: 120, endPoint y: 347, distance: 90.6
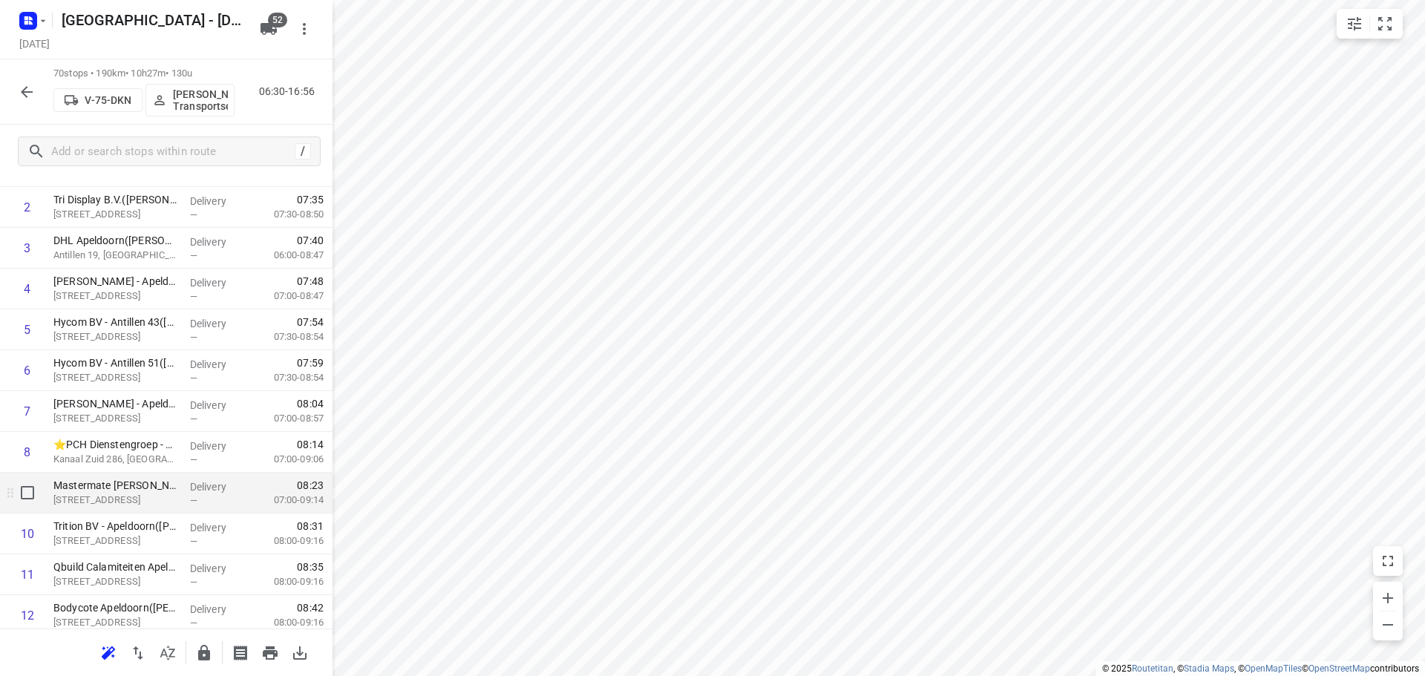
scroll to position [223, 0]
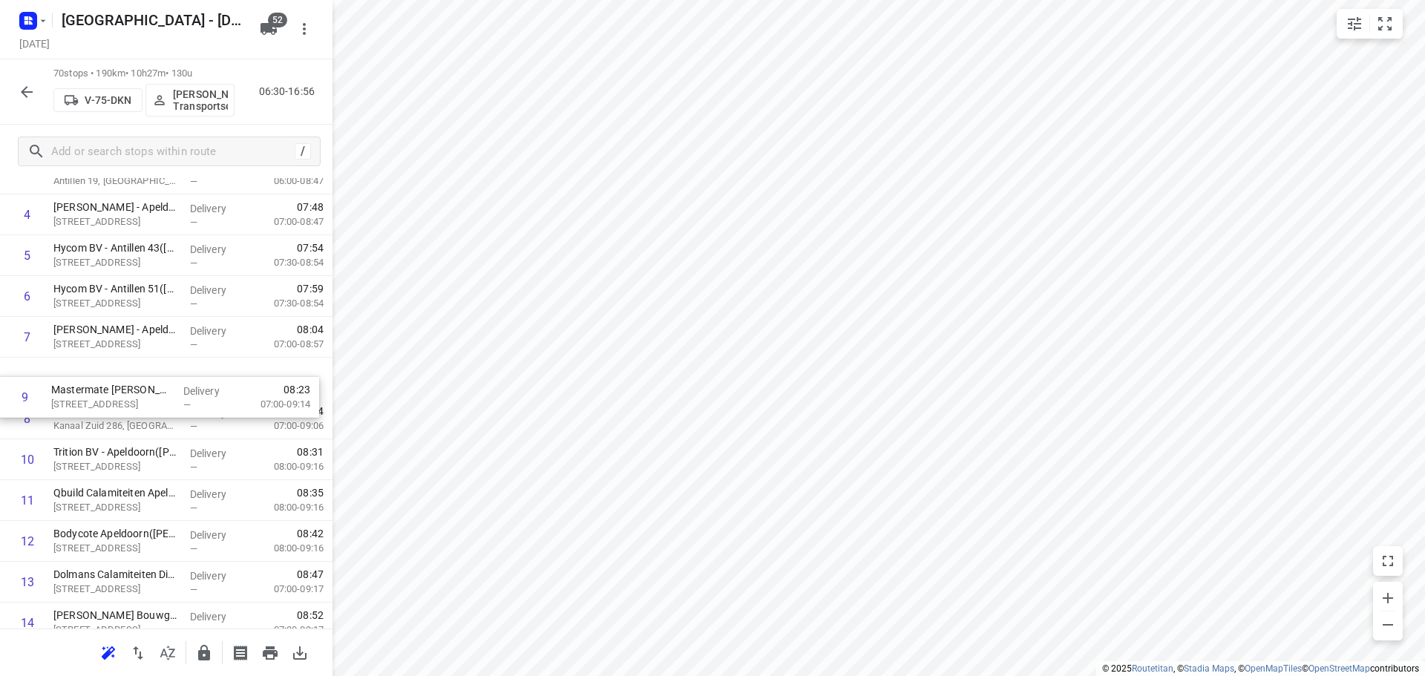
drag, startPoint x: 148, startPoint y: 397, endPoint x: 148, endPoint y: 389, distance: 8.2
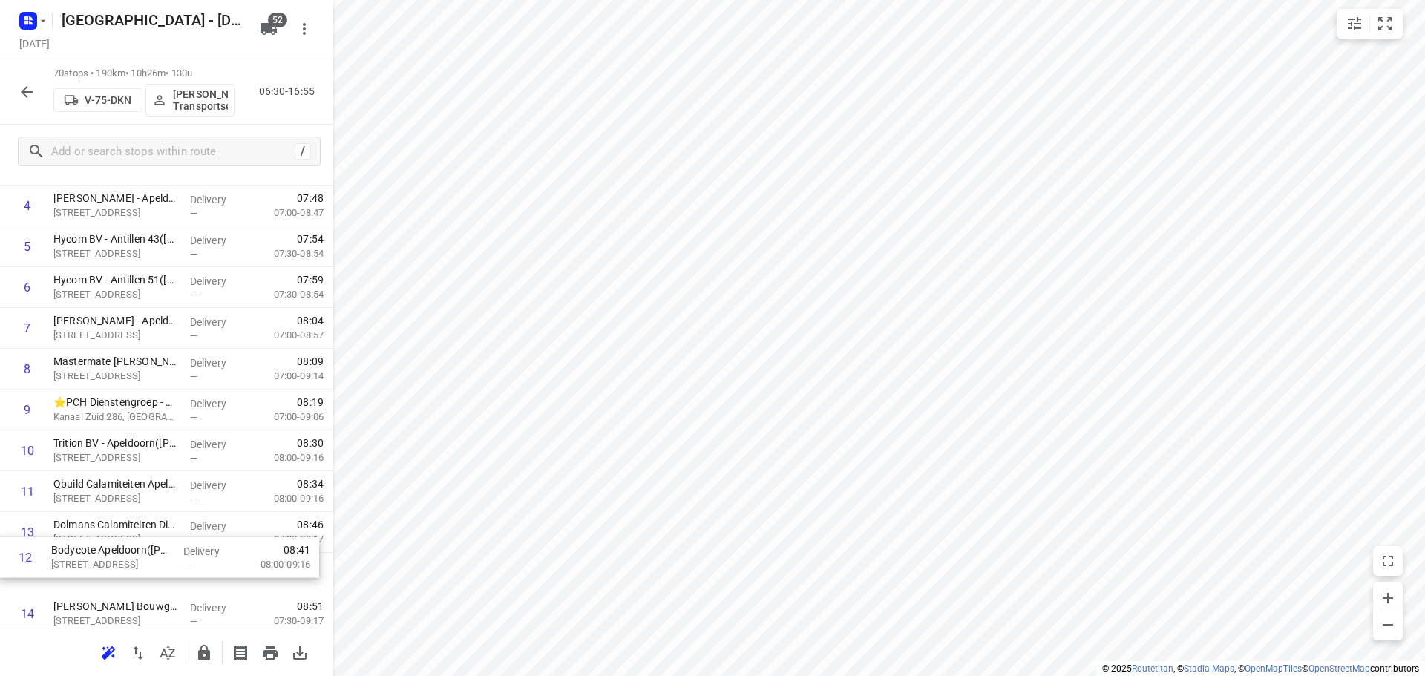
scroll to position [241, 0]
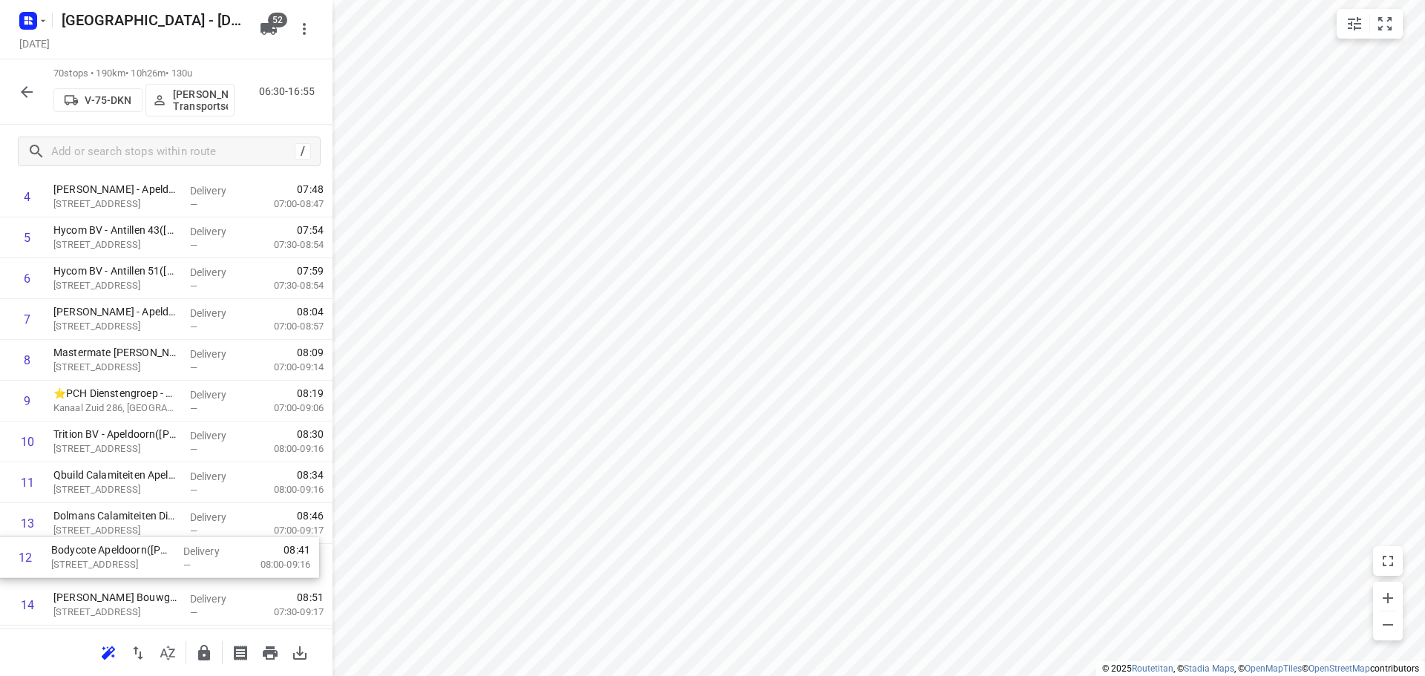
drag, startPoint x: 149, startPoint y: 546, endPoint x: 147, endPoint y: 566, distance: 20.2
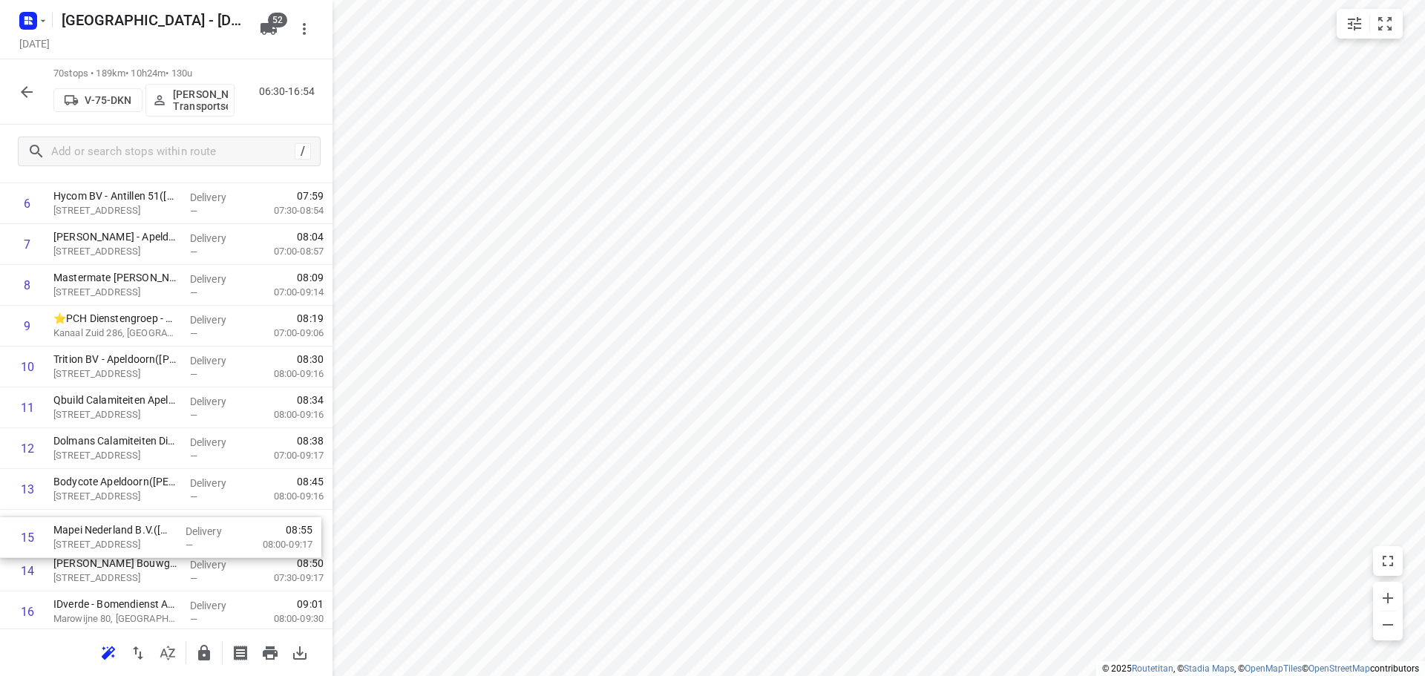
scroll to position [324, 0]
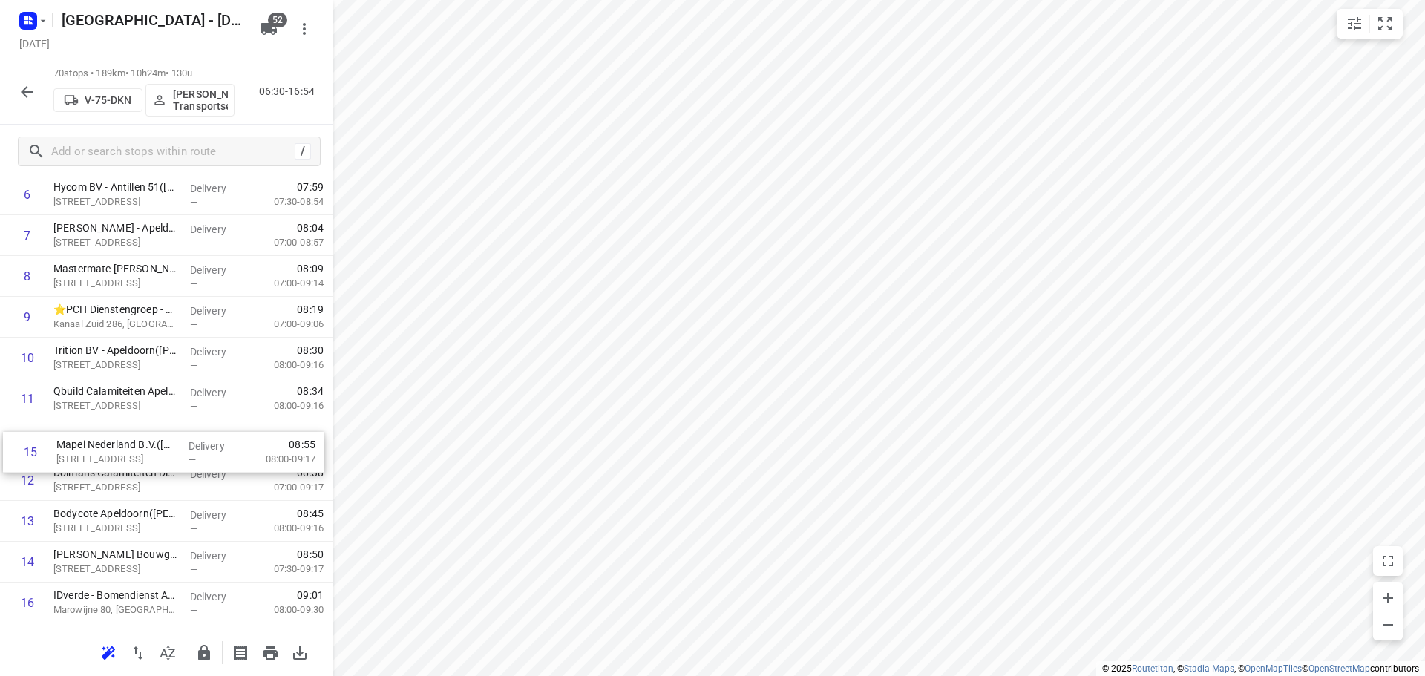
drag, startPoint x: 140, startPoint y: 559, endPoint x: 143, endPoint y: 428, distance: 130.7
drag, startPoint x: 132, startPoint y: 447, endPoint x: 131, endPoint y: 474, distance: 27.5
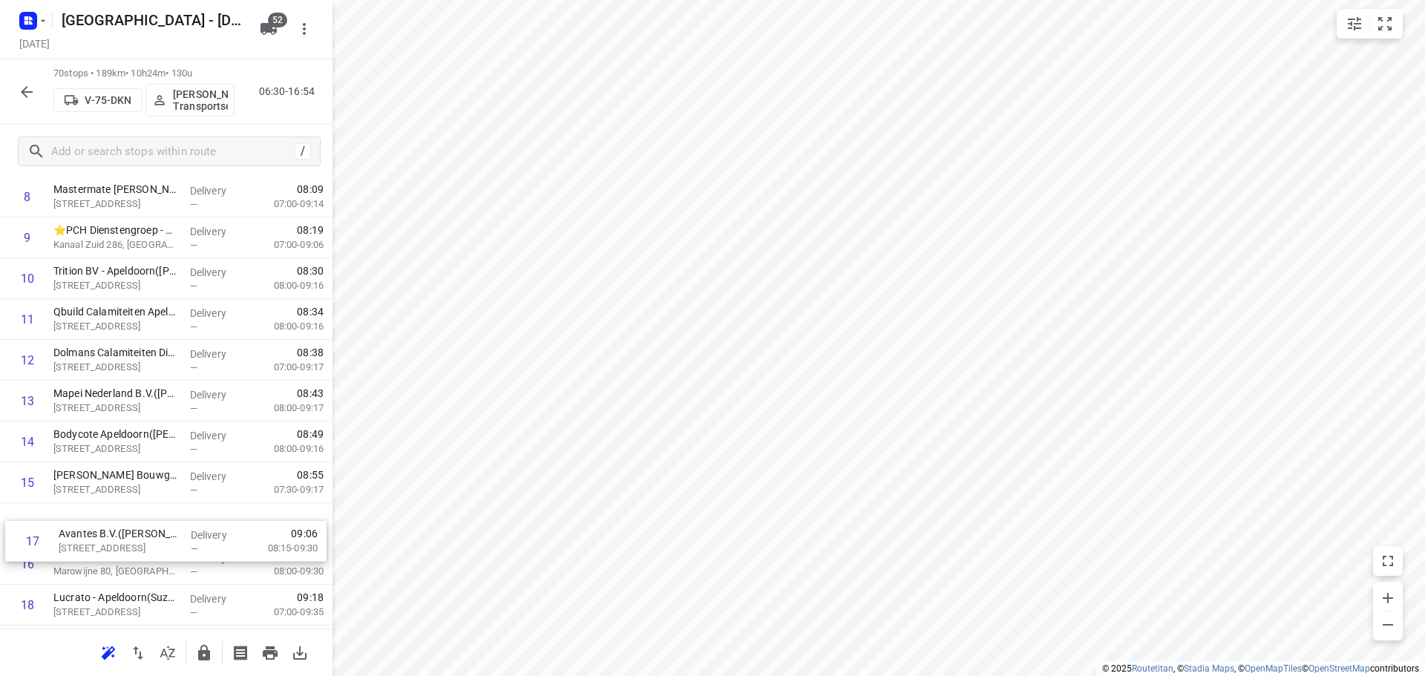
scroll to position [406, 0]
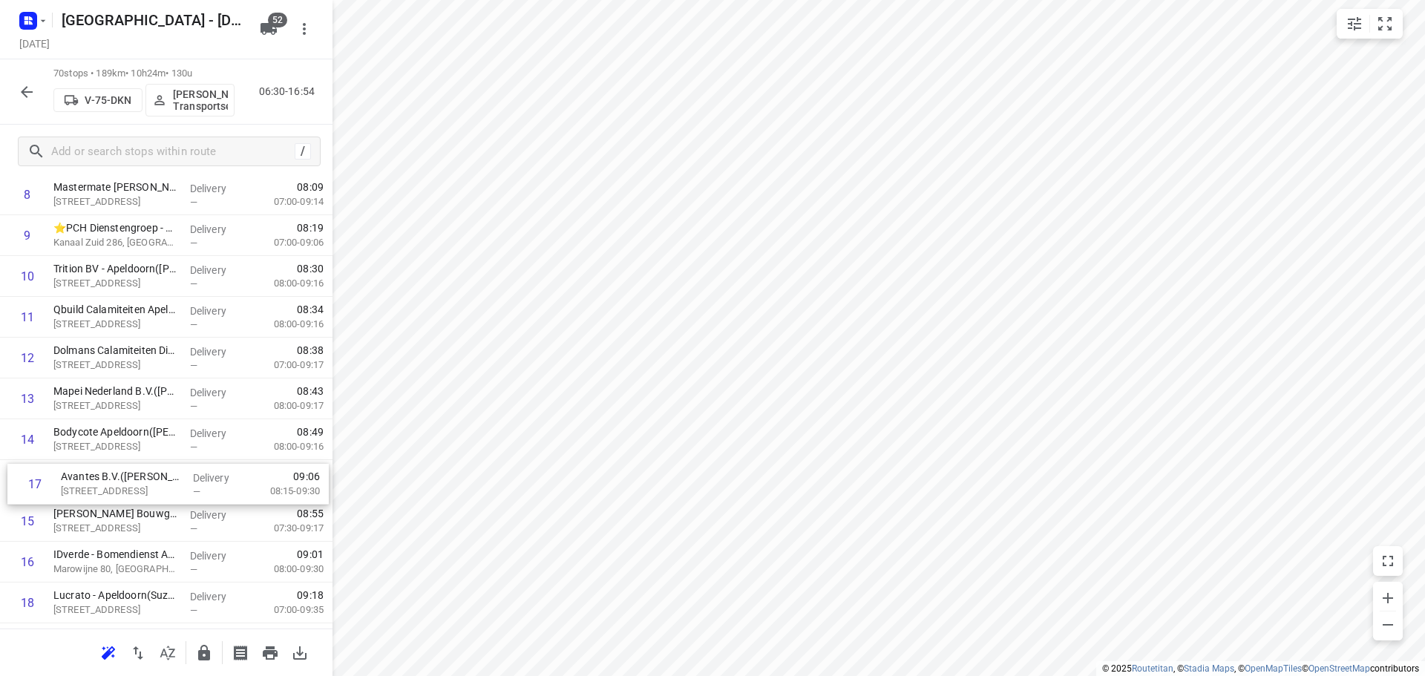
drag, startPoint x: 114, startPoint y: 572, endPoint x: 121, endPoint y: 476, distance: 96.1
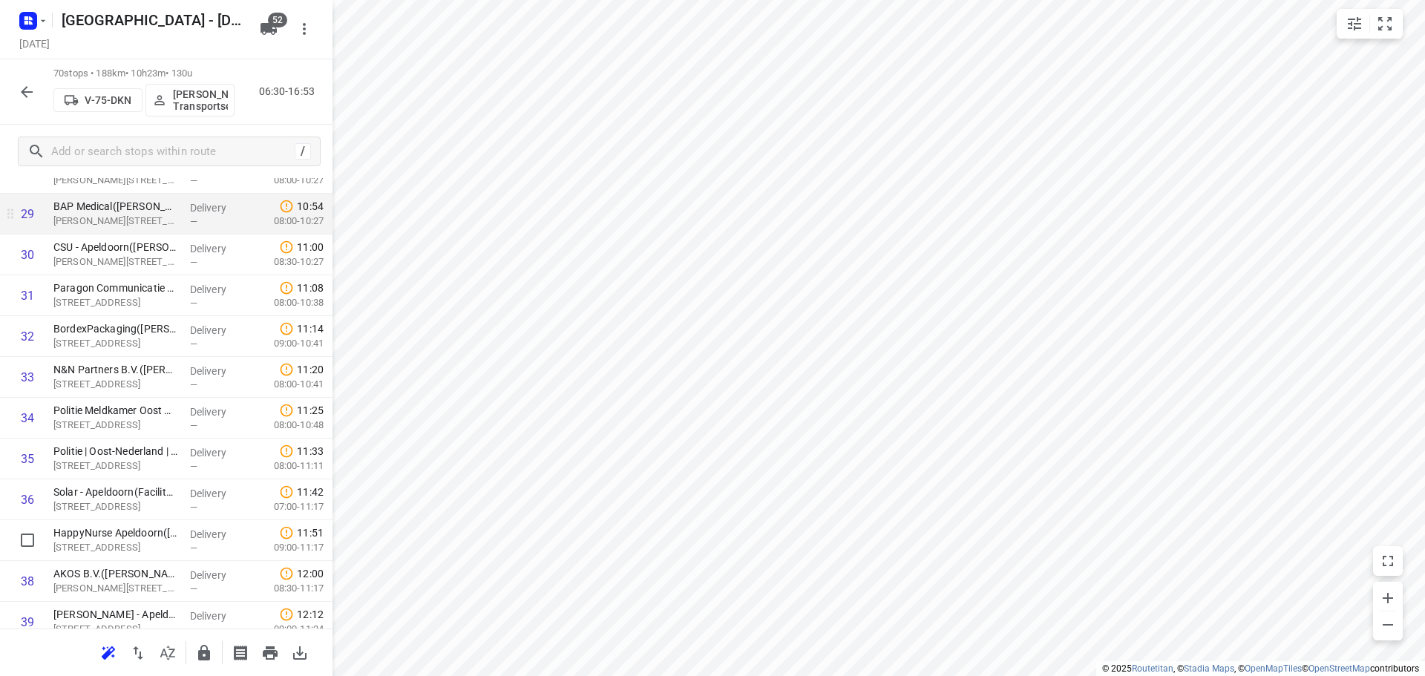
scroll to position [1445, 0]
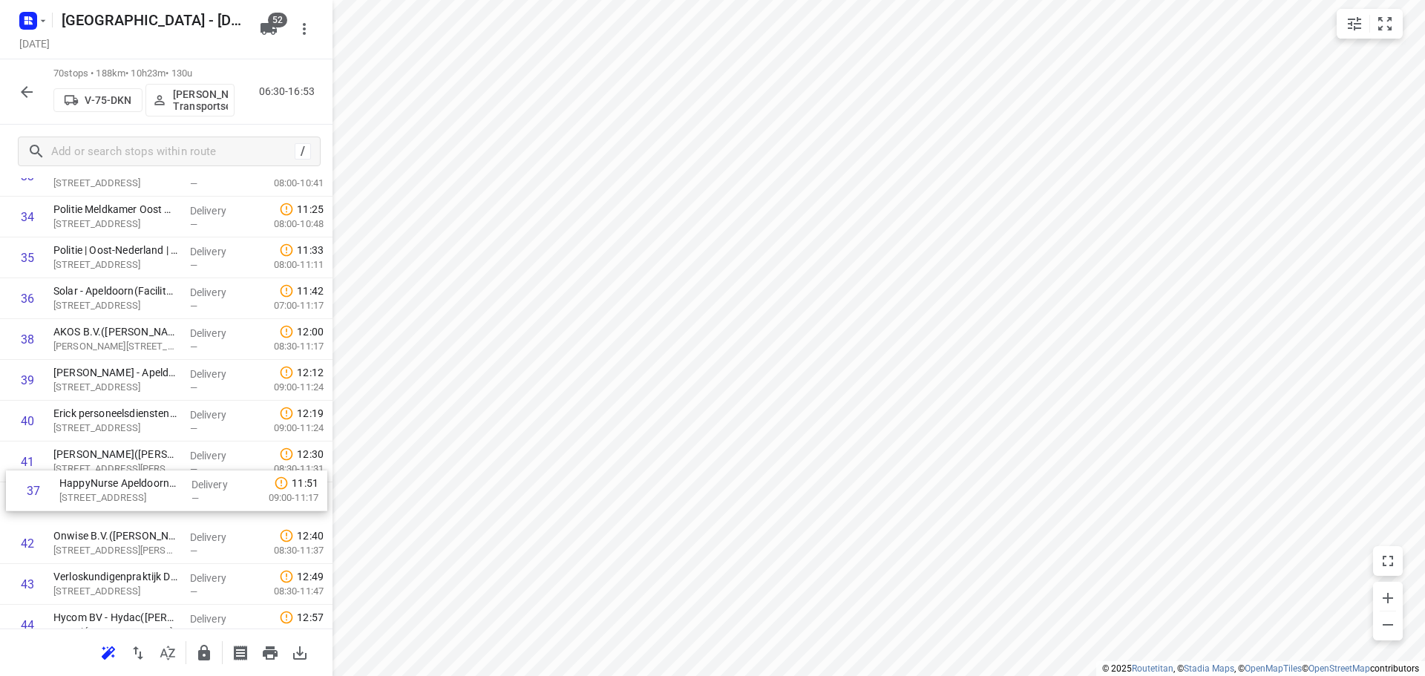
drag, startPoint x: 170, startPoint y: 327, endPoint x: 174, endPoint y: 488, distance: 161.1
click at [174, 488] on div "1 Tri Display B.V.(Laura van der Vlist) Antillen 37, Apeldoorn Delivery — 07:13…" at bounding box center [166, 278] width 333 height 2858
drag, startPoint x: 142, startPoint y: 382, endPoint x: 147, endPoint y: 416, distance: 33.8
click at [147, 416] on div "1 Tri Display B.V.(Laura van der Vlist) Antillen 37, Apeldoorn Delivery — 07:13…" at bounding box center [166, 278] width 333 height 2858
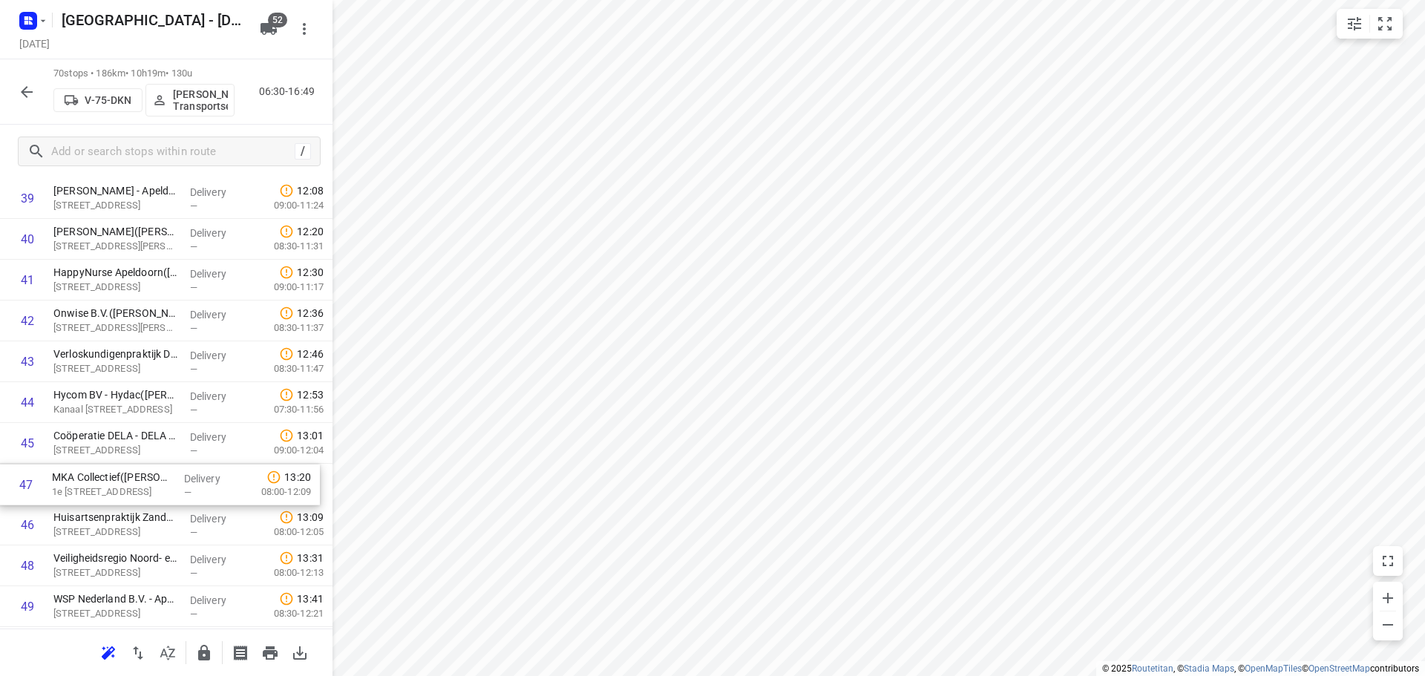
scroll to position [1669, 0]
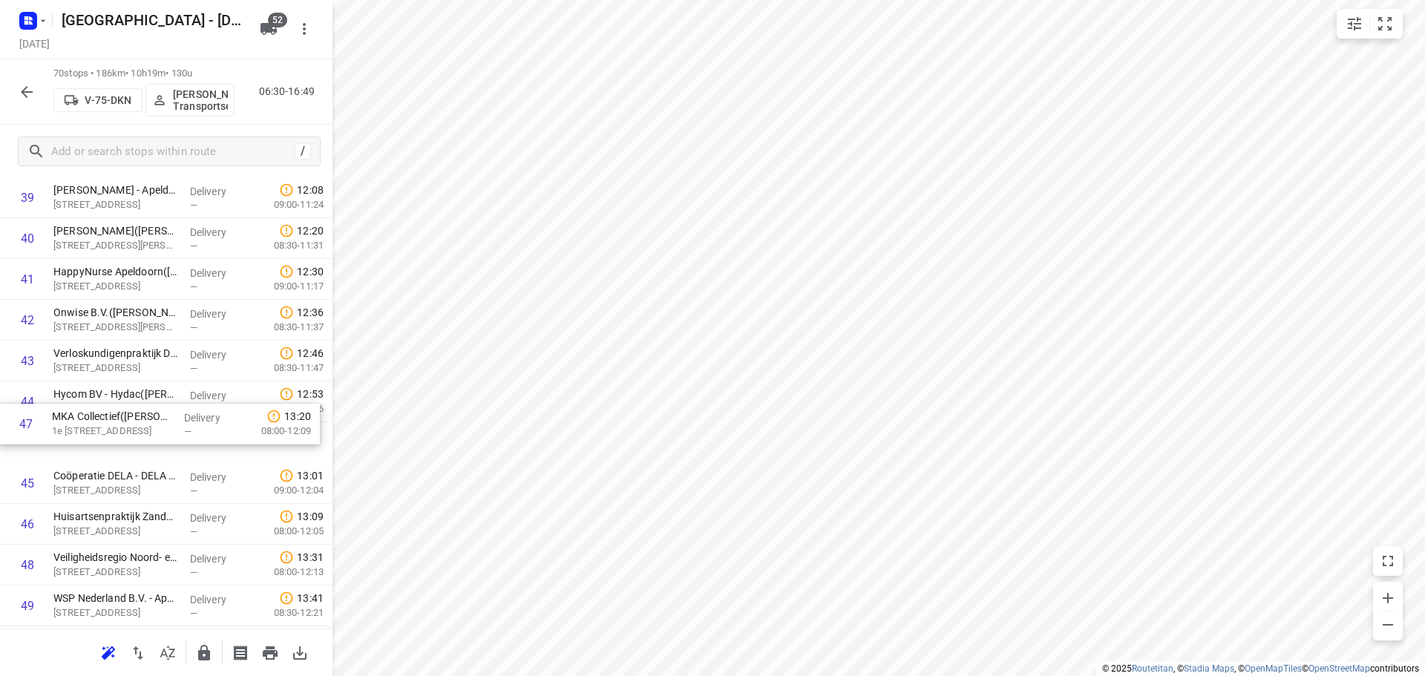
drag, startPoint x: 127, startPoint y: 521, endPoint x: 125, endPoint y: 388, distance: 132.9
click at [125, 388] on div "1 Tri Display B.V.(Laura van der Vlist) Antillen 37, Apeldoorn Delivery — 07:13…" at bounding box center [166, 55] width 333 height 2858
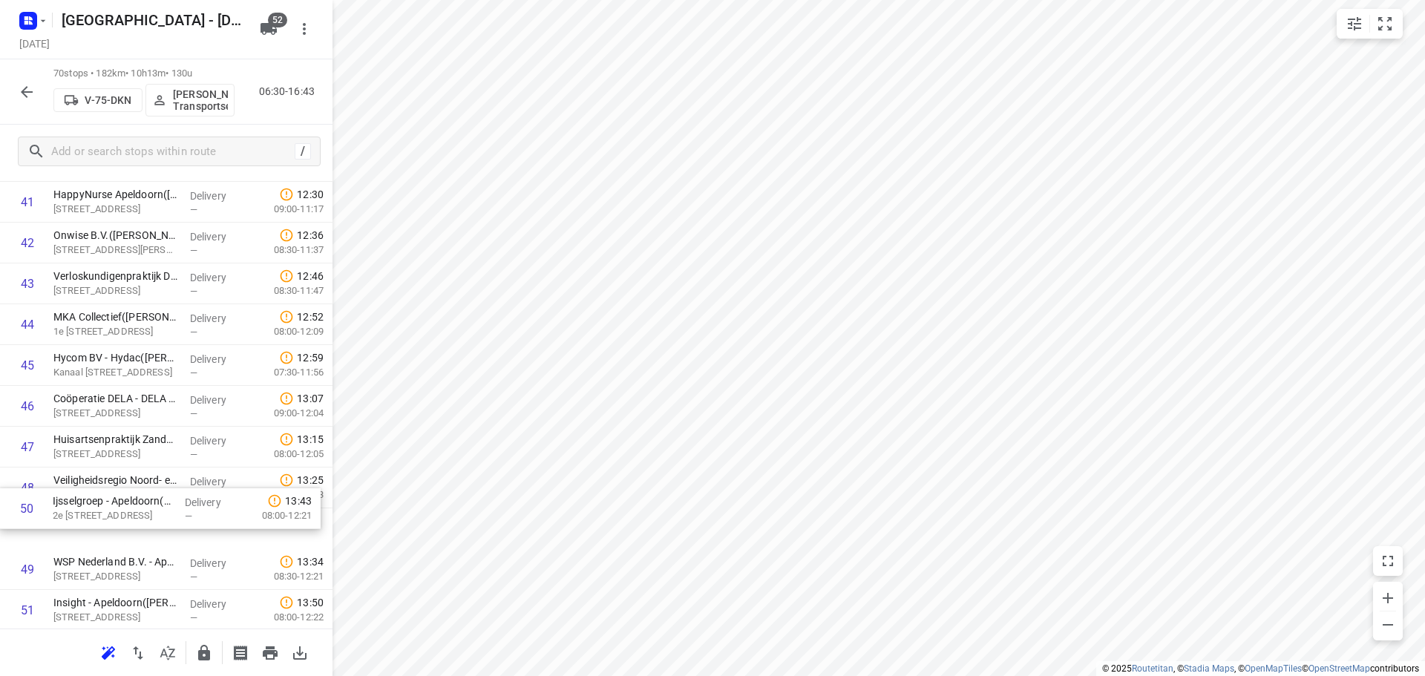
scroll to position [1751, 0]
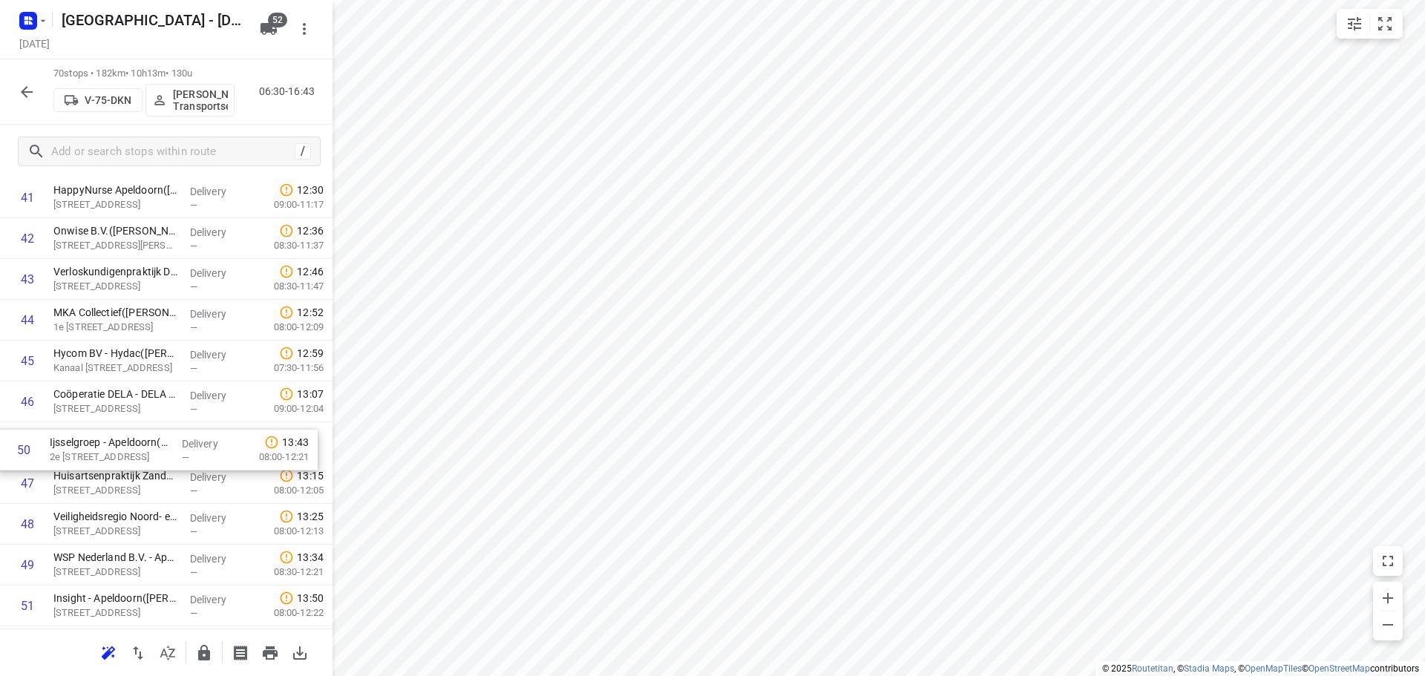
drag, startPoint x: 106, startPoint y: 566, endPoint x: 102, endPoint y: 435, distance: 131.5
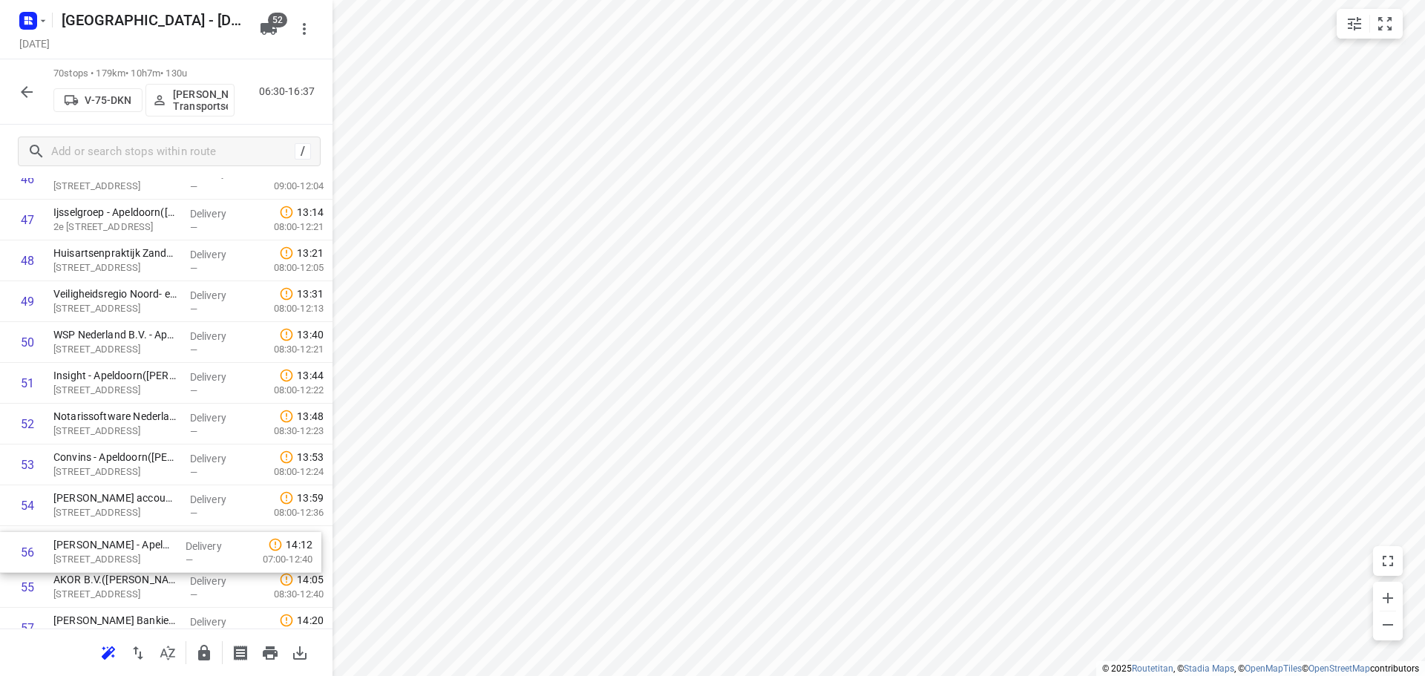
scroll to position [1979, 0]
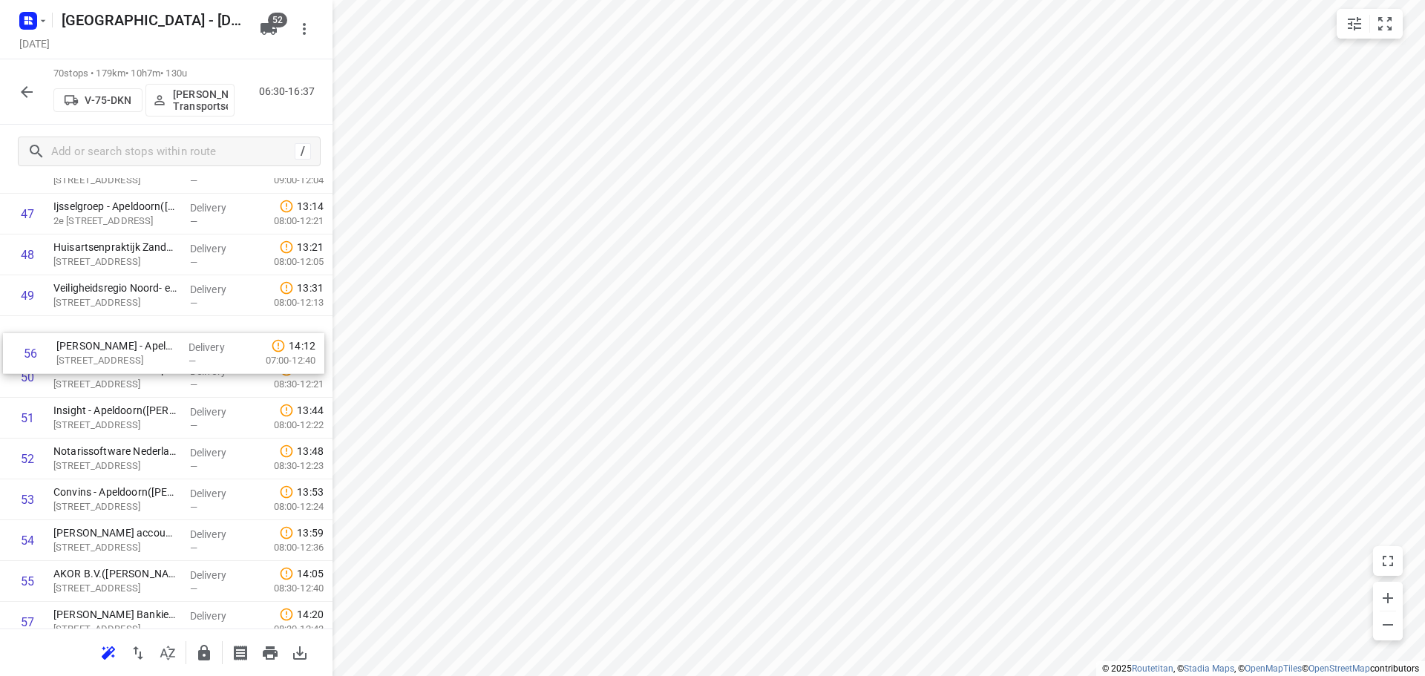
drag, startPoint x: 120, startPoint y: 591, endPoint x: 124, endPoint y: 335, distance: 256.2
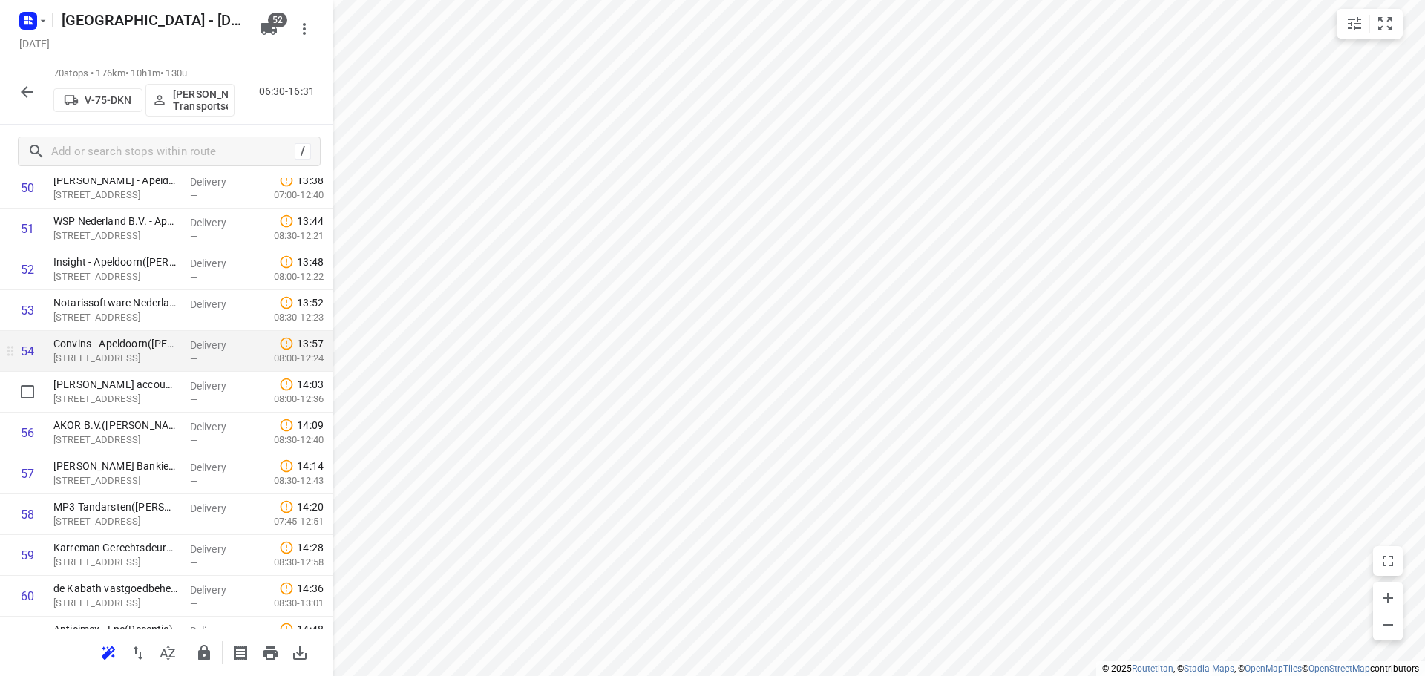
scroll to position [2202, 0]
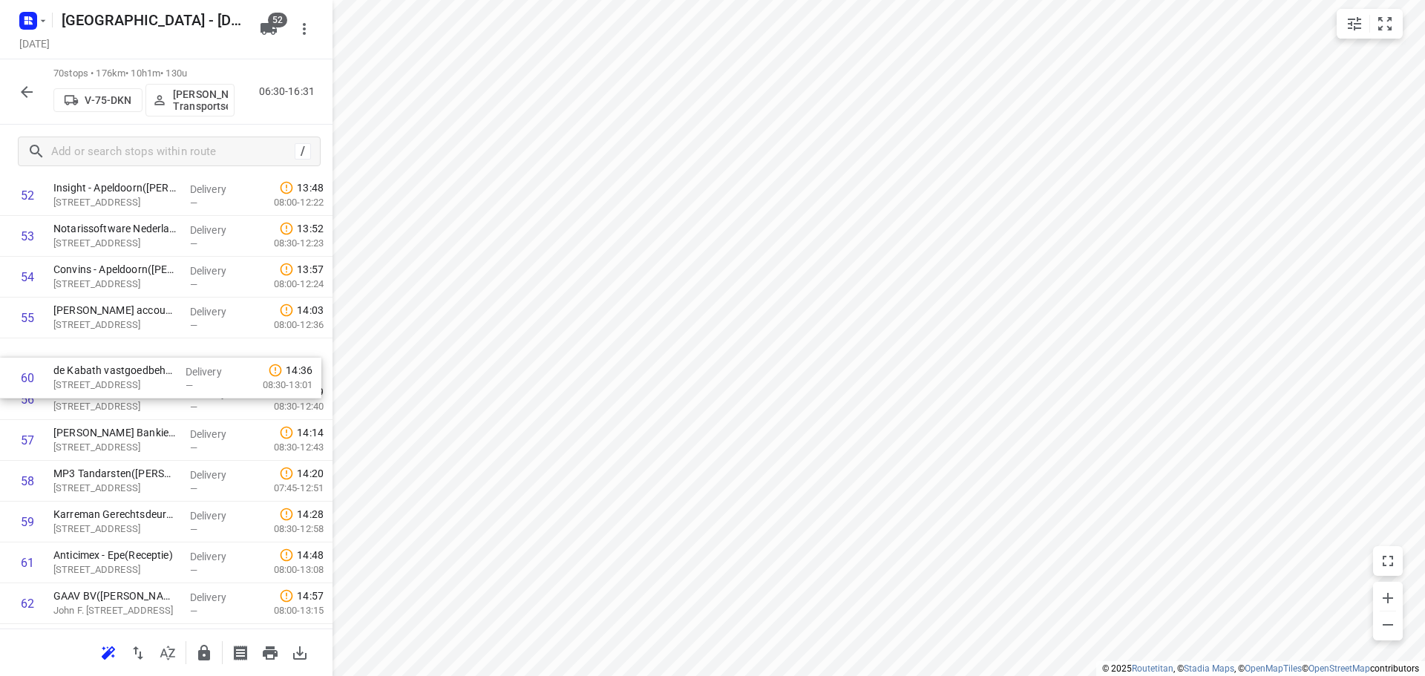
drag, startPoint x: 129, startPoint y: 519, endPoint x: 134, endPoint y: 353, distance: 166.4
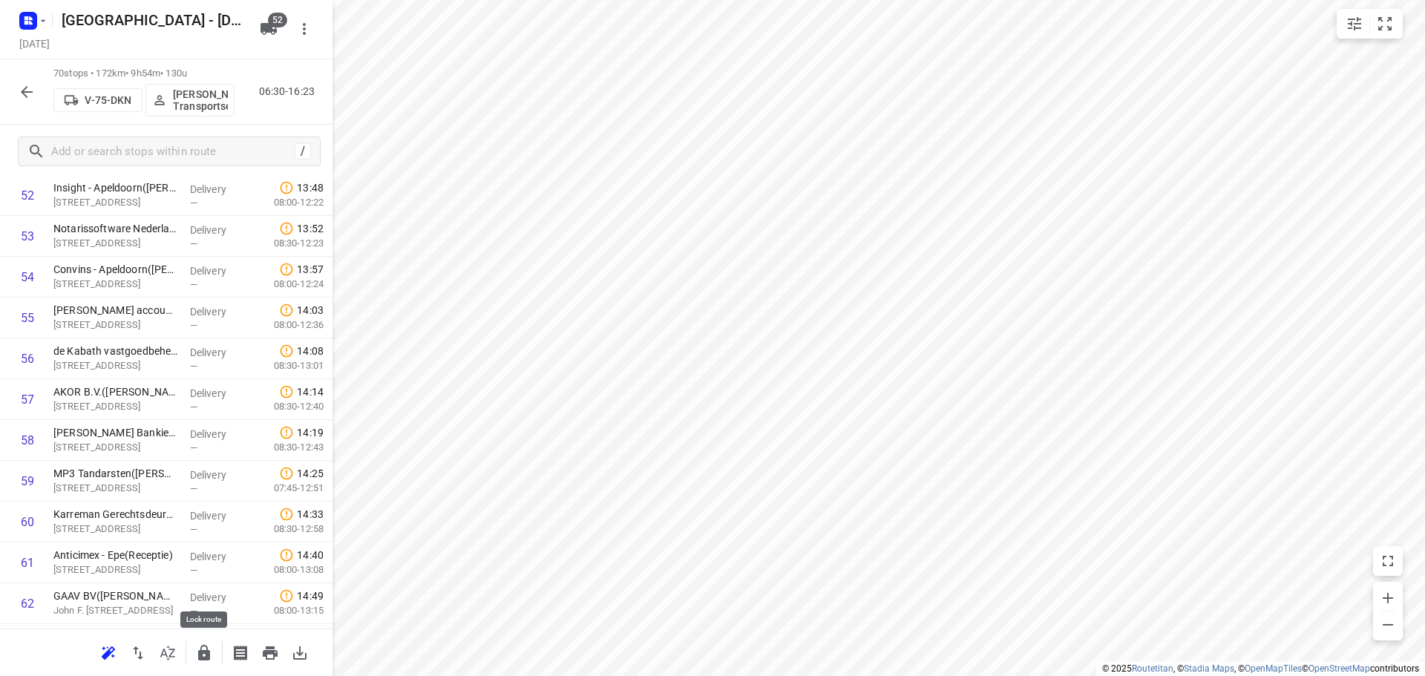
click at [193, 649] on button "button" at bounding box center [204, 653] width 30 height 30
click at [1, 89] on div "70 stops • 172km • 9h54m • 130u V-75-DKN Enrico Janssen Transportservice 06:30-…" at bounding box center [166, 91] width 333 height 65
click at [10, 86] on div "70 stops • 172km • 9h54m • 130u V-75-DKN Enrico Janssen Transportservice 06:30-…" at bounding box center [166, 91] width 333 height 65
click at [13, 86] on button "button" at bounding box center [27, 92] width 30 height 30
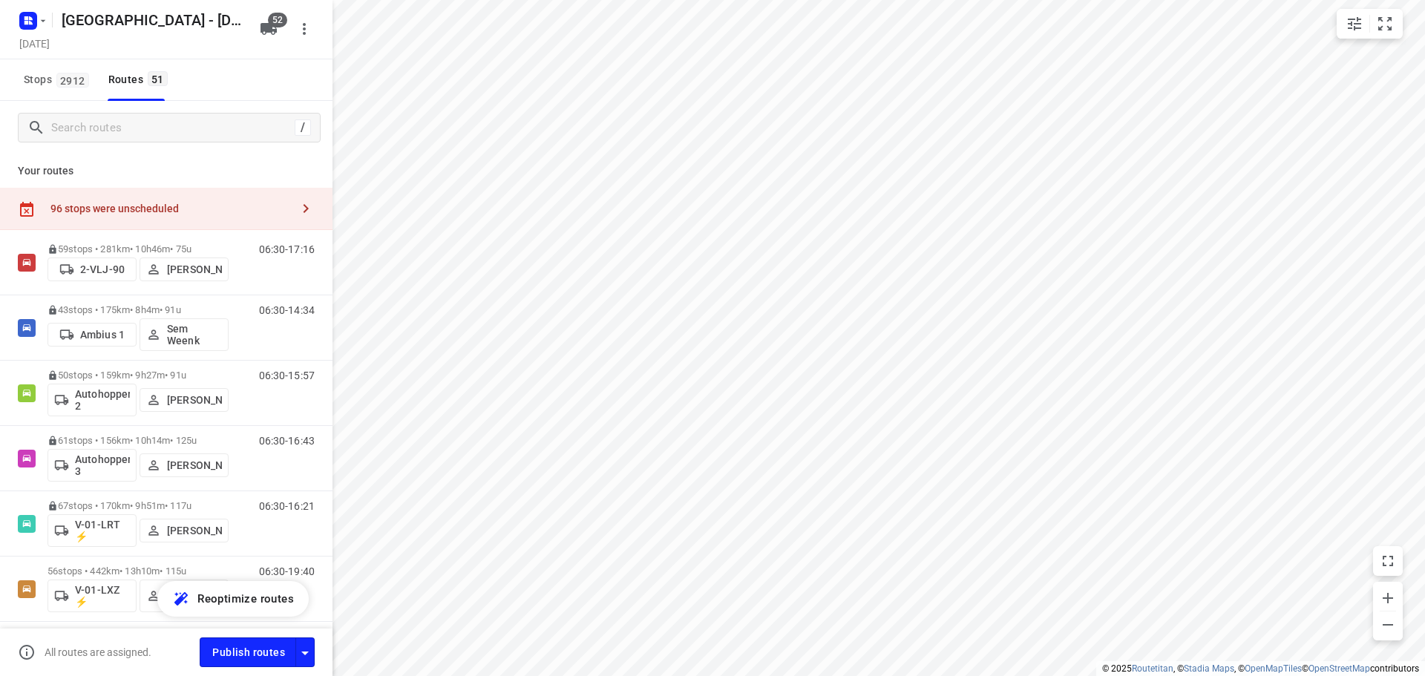
click at [111, 144] on div "/" at bounding box center [166, 127] width 333 height 53
click at [121, 126] on input "Search routes" at bounding box center [171, 128] width 238 height 23
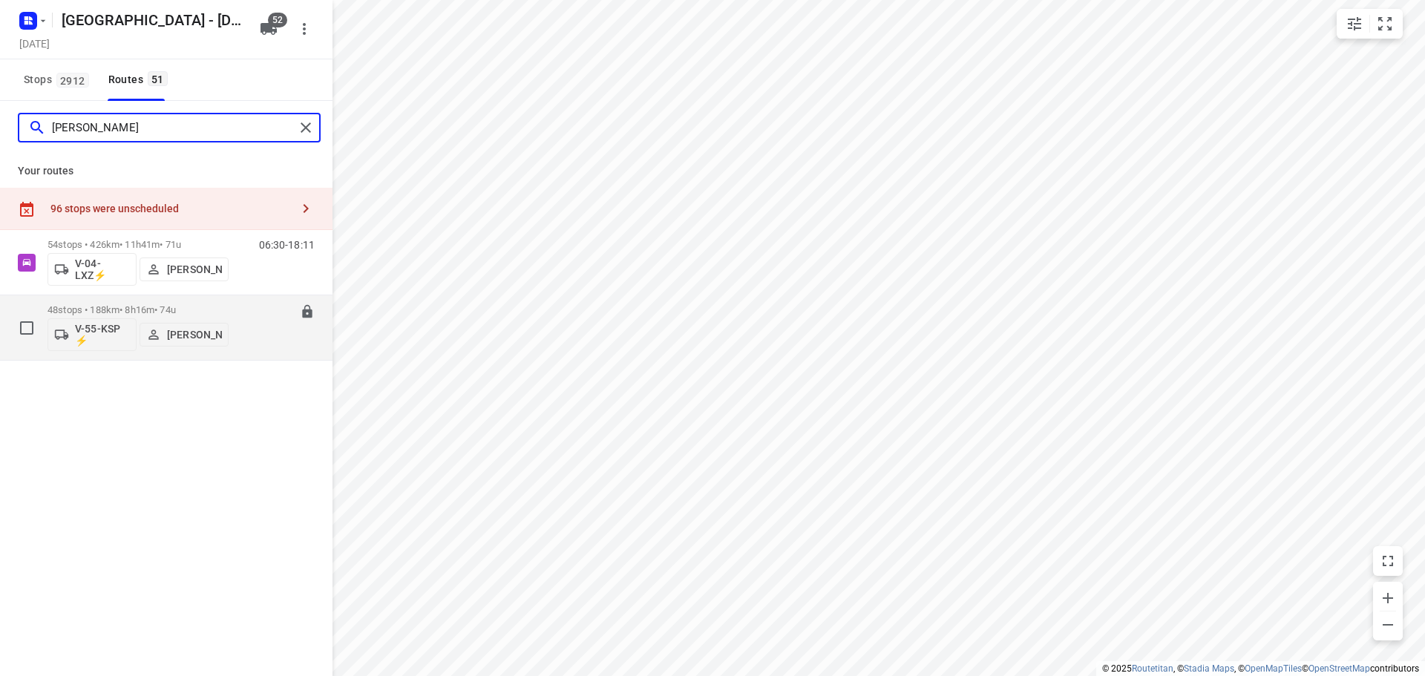
type input "kim"
click at [134, 304] on div "48 stops • 188km • 8h16m • 74u V-55-KSP ⚡ Kim van der Steen" at bounding box center [138, 328] width 181 height 62
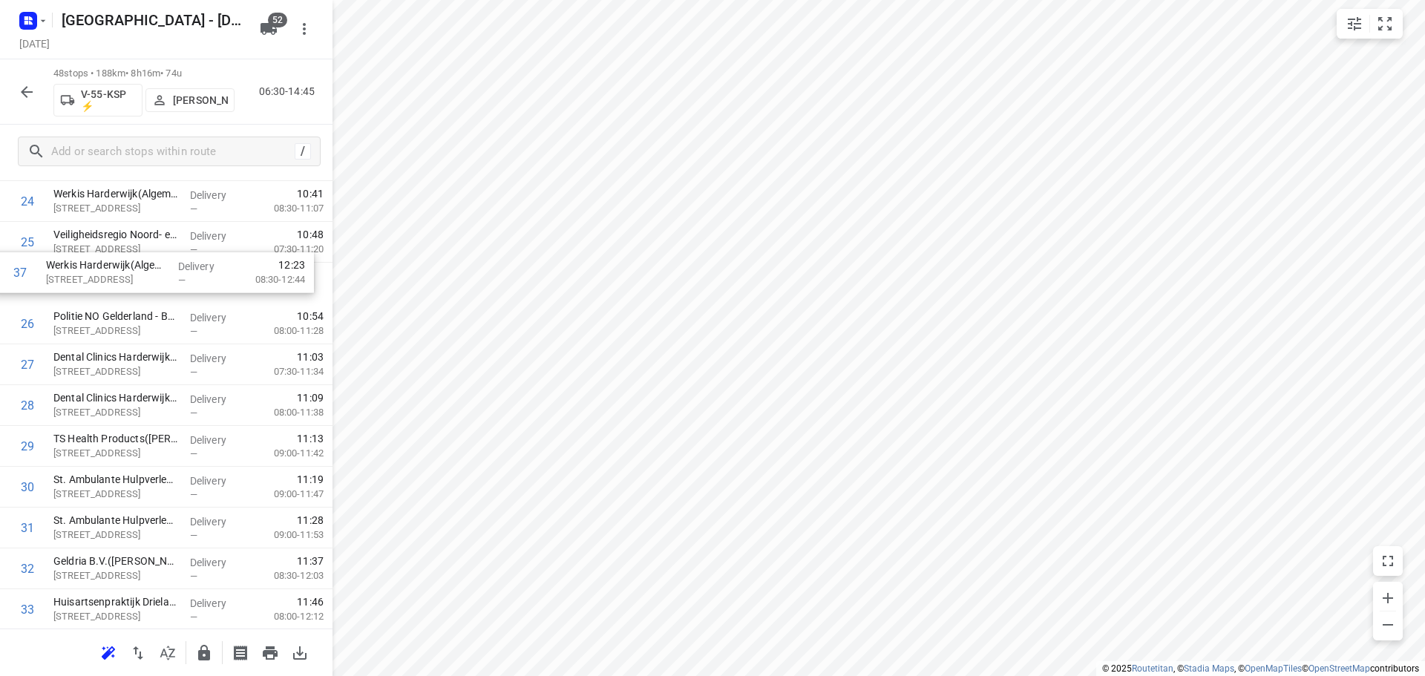
scroll to position [1041, 0]
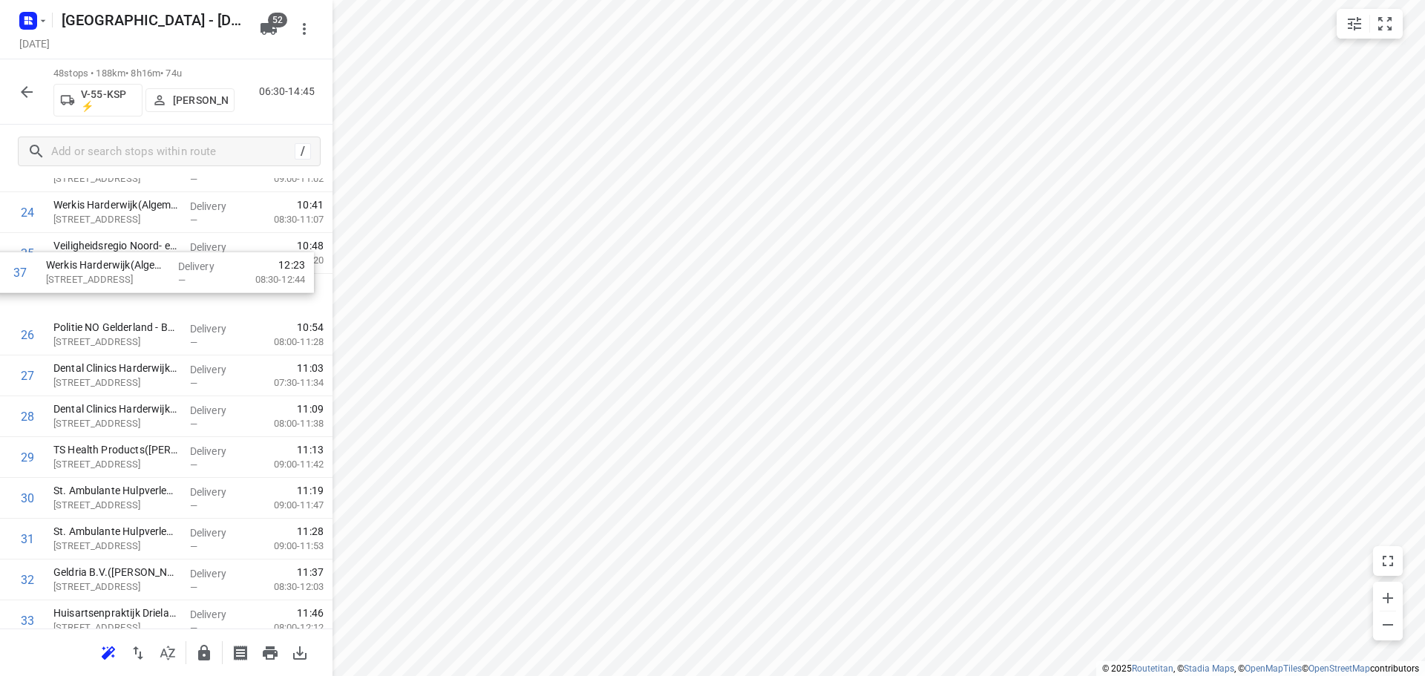
drag, startPoint x: 174, startPoint y: 503, endPoint x: 166, endPoint y: 246, distance: 257.0
click at [166, 246] on div "1 Allinq - Harderwijk Gebouw 10(Receptie Allinq) Ceintuurbaan 2, Harderwijk Del…" at bounding box center [166, 233] width 333 height 1960
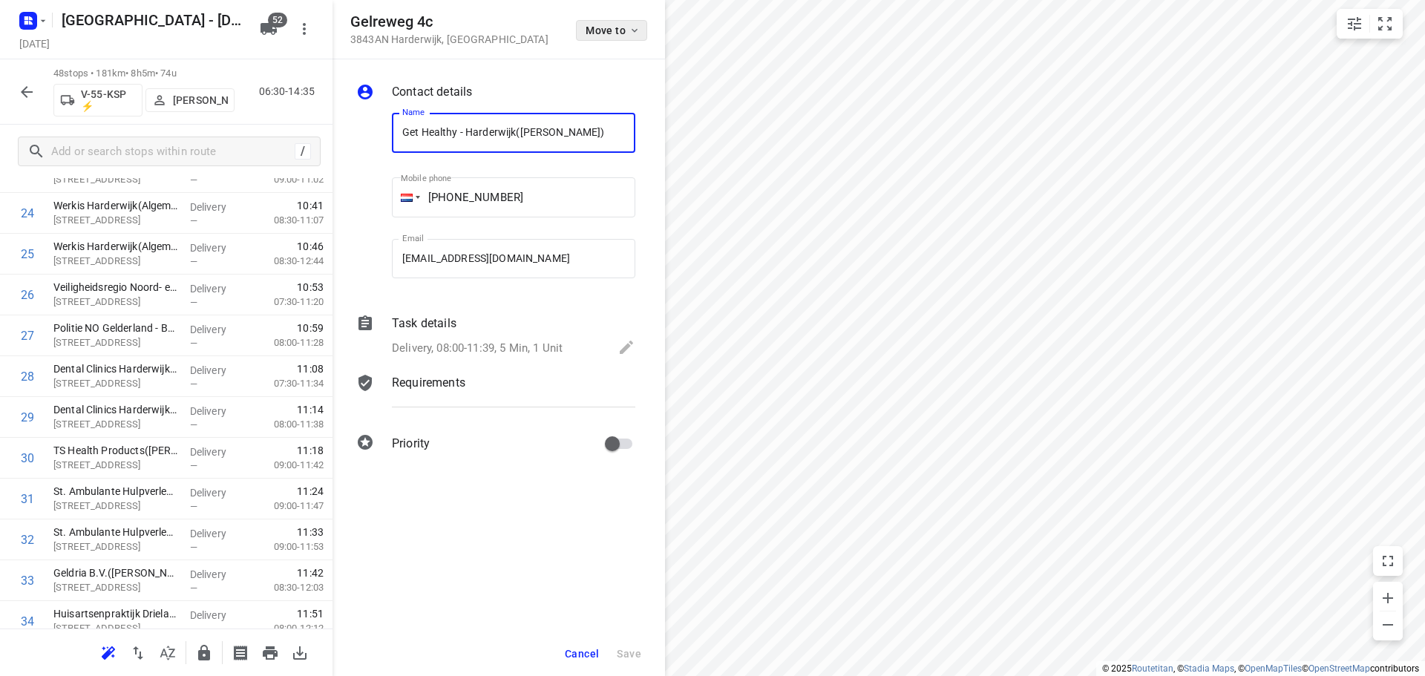
click at [616, 31] on span "Move to" at bounding box center [613, 30] width 55 height 12
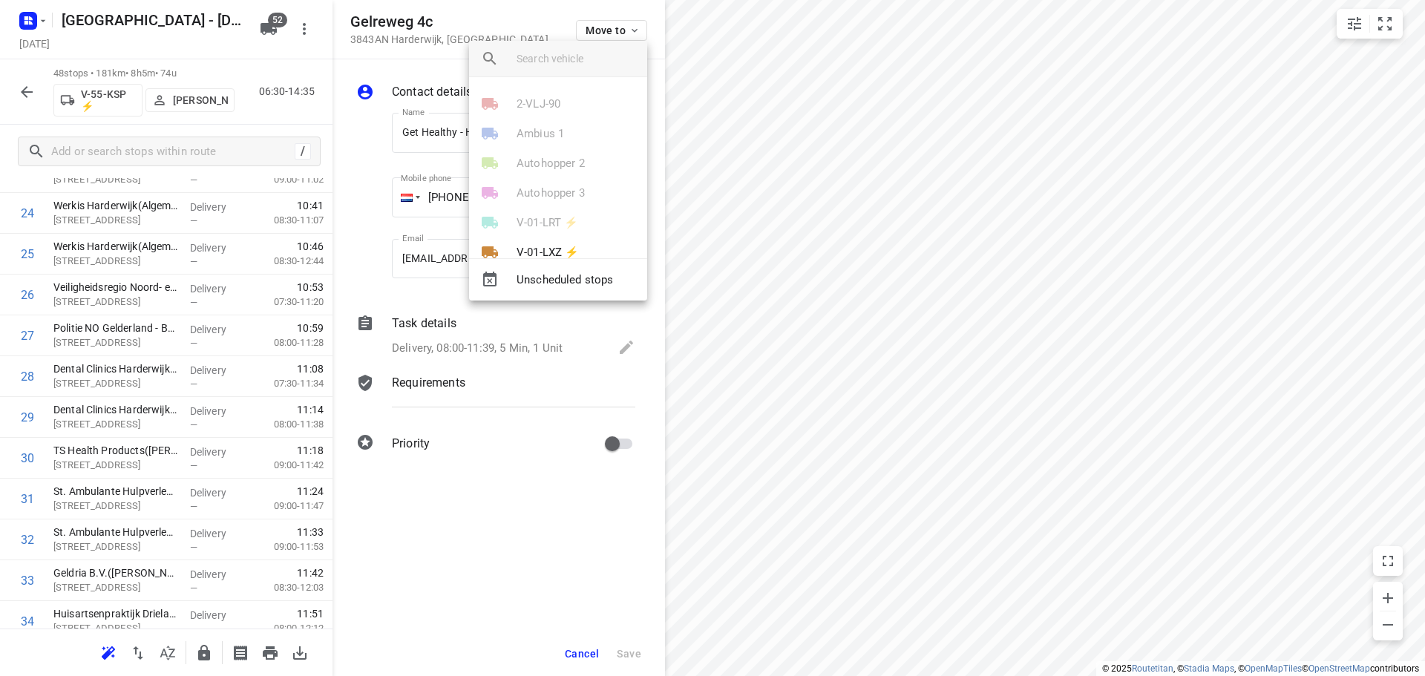
click at [567, 55] on input "search vehicle" at bounding box center [576, 59] width 119 height 22
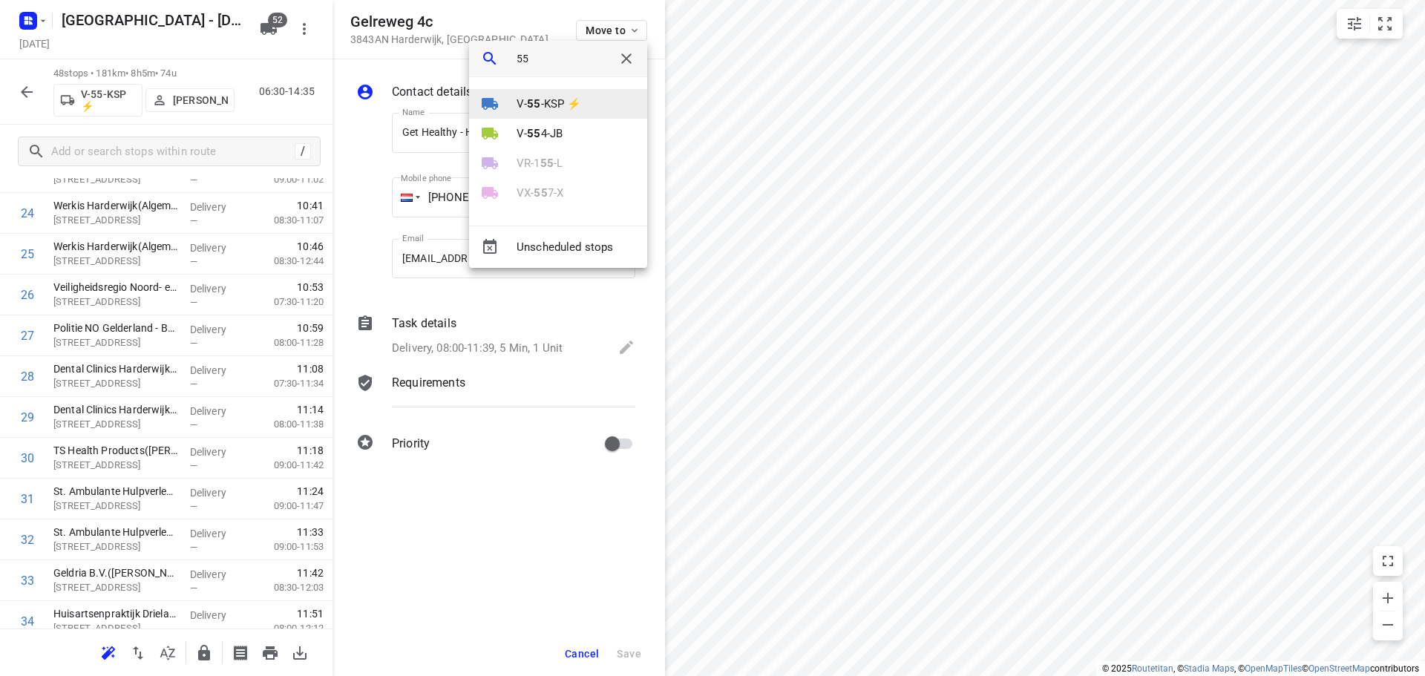
type input "55"
click at [513, 99] on div at bounding box center [499, 104] width 36 height 18
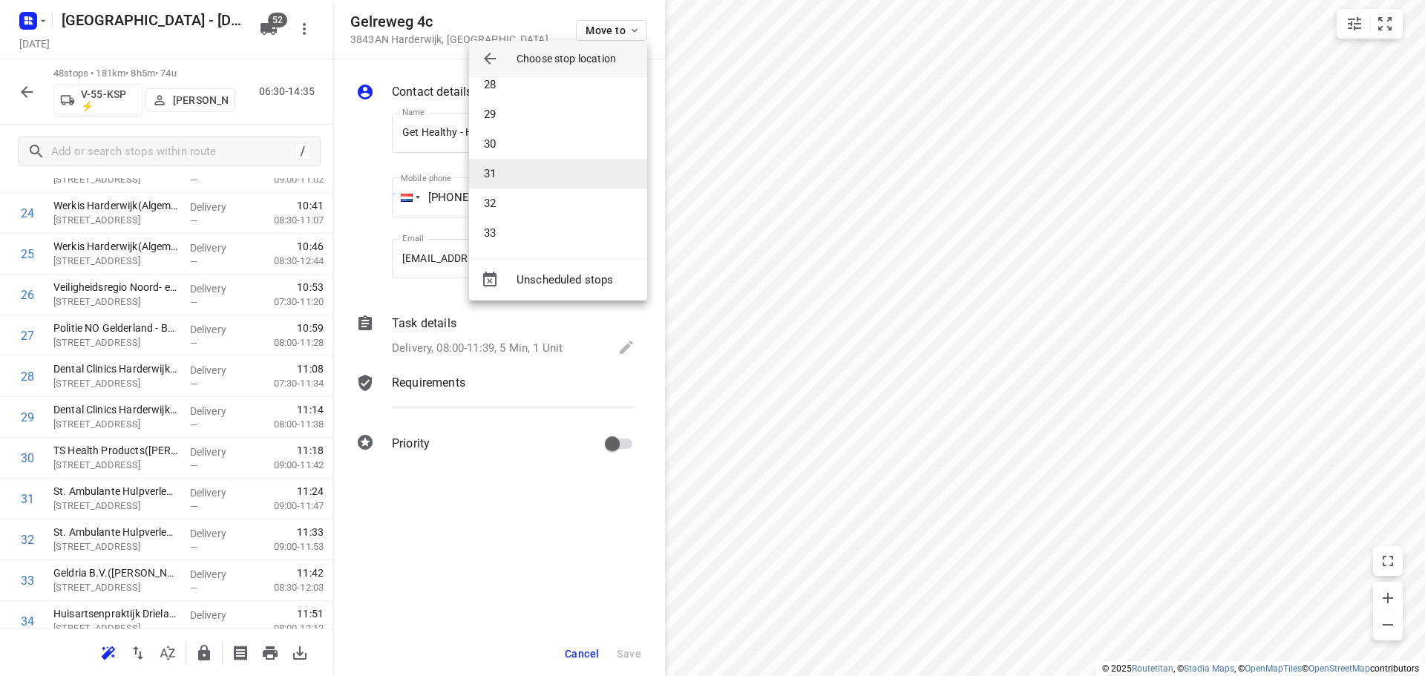
scroll to position [817, 0]
click at [512, 148] on li "30" at bounding box center [558, 143] width 178 height 30
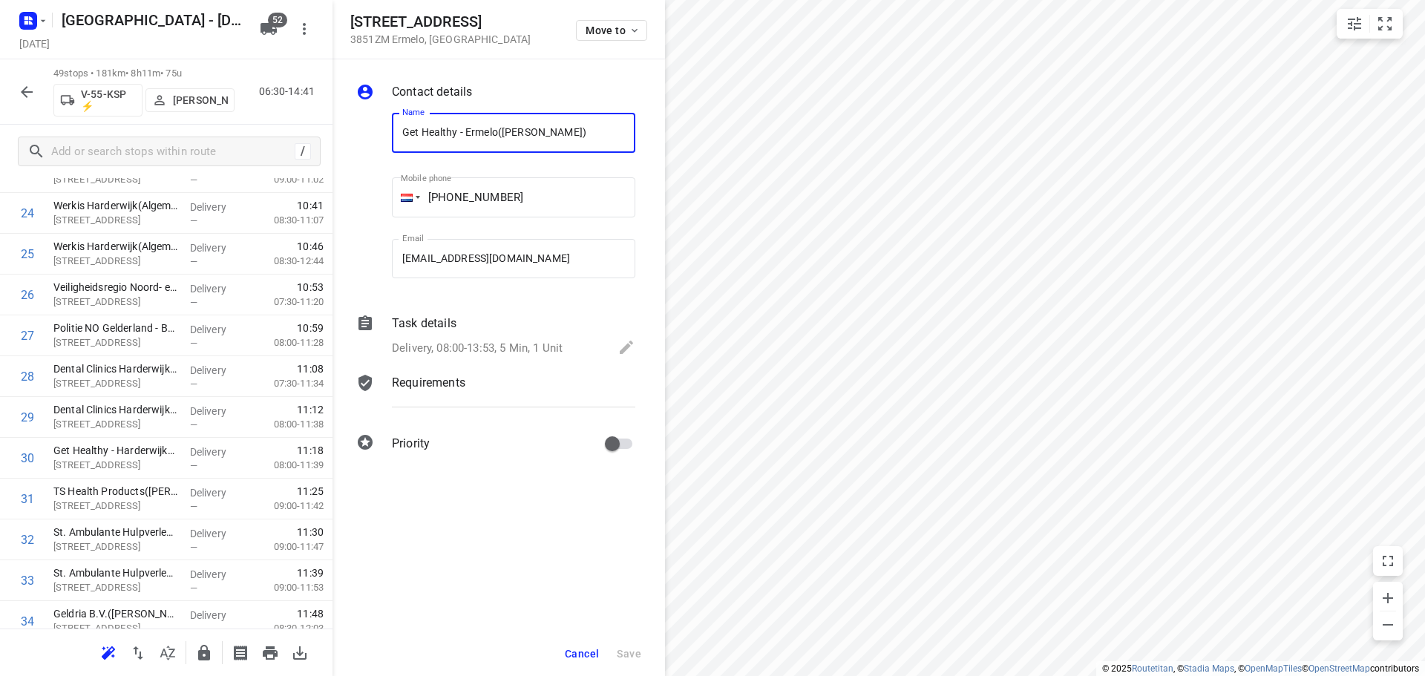
drag, startPoint x: 618, startPoint y: 56, endPoint x: 618, endPoint y: 35, distance: 21.5
click at [620, 56] on div "Pretoriusstraat 60 3851ZM Ermelo , Netherlands Move to" at bounding box center [499, 29] width 333 height 59
click at [610, 27] on span "Move to" at bounding box center [613, 30] width 55 height 12
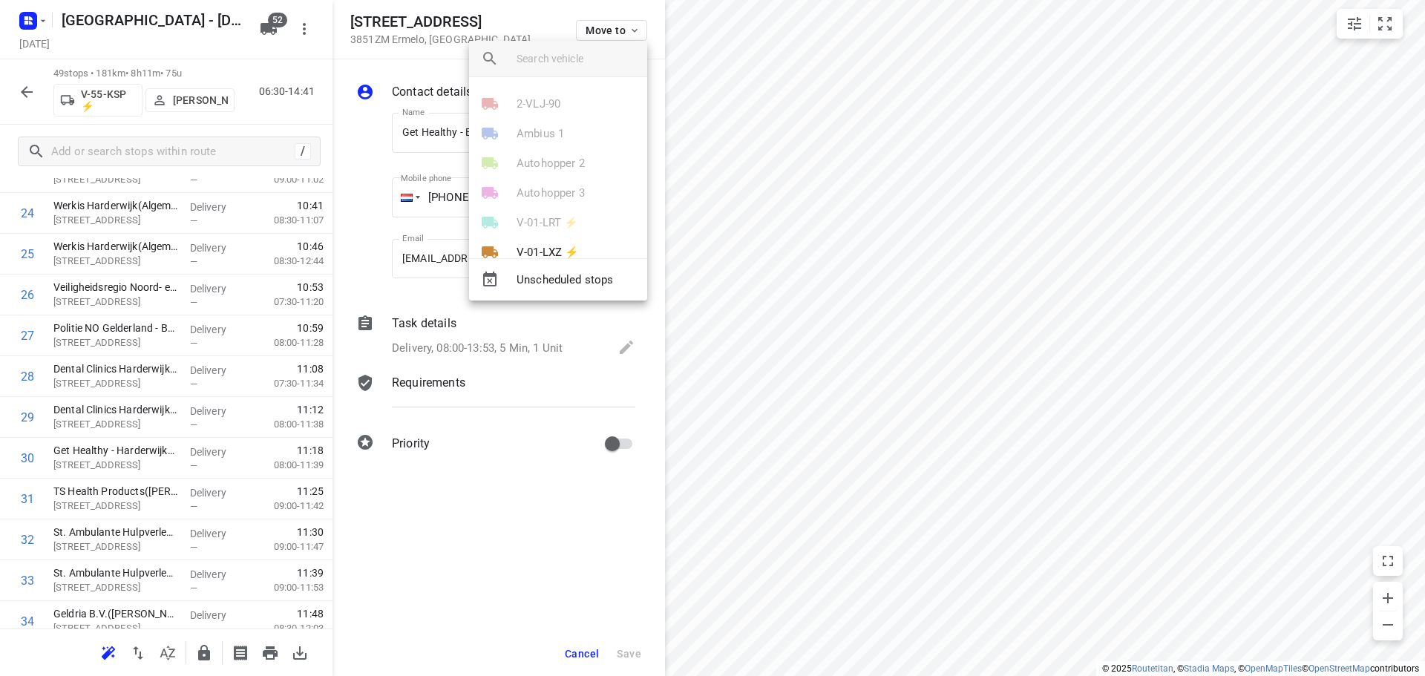
click at [543, 56] on input "search vehicle" at bounding box center [576, 59] width 119 height 22
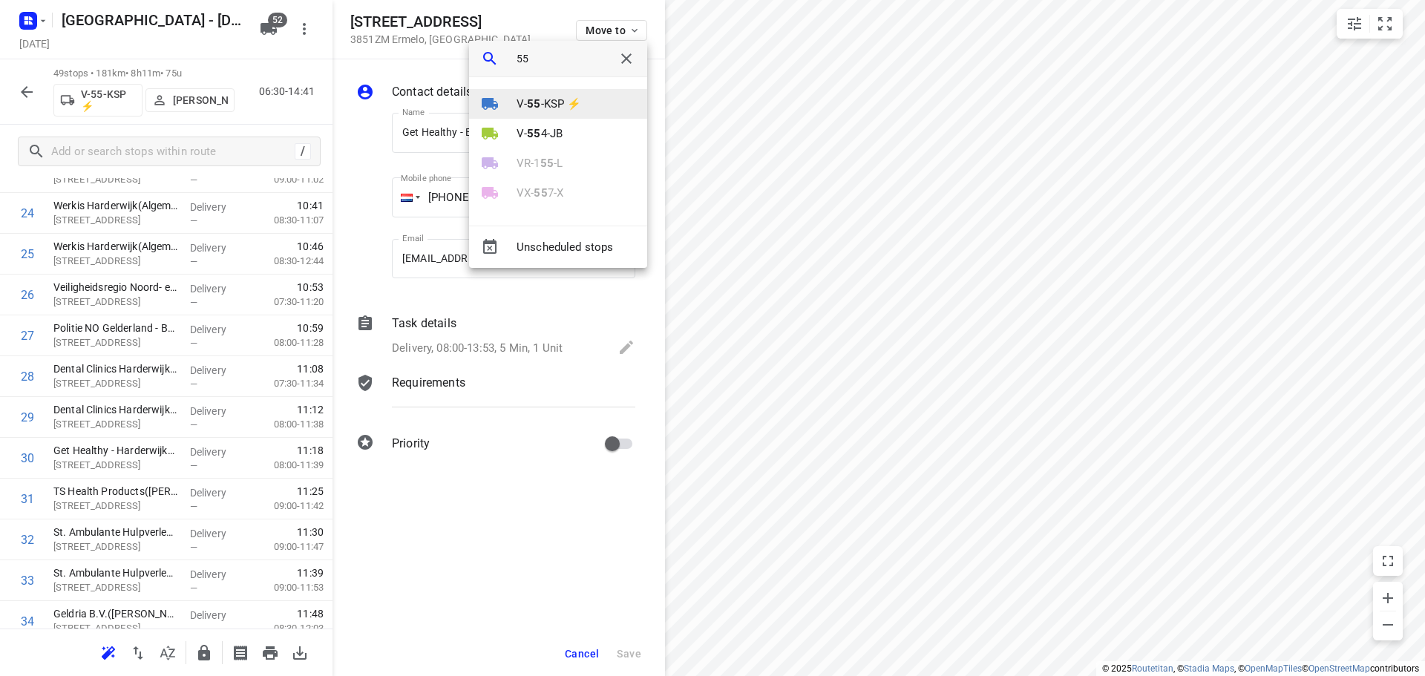
type input "55"
click at [529, 93] on li "V- 55 -KSP ⚡" at bounding box center [558, 104] width 178 height 30
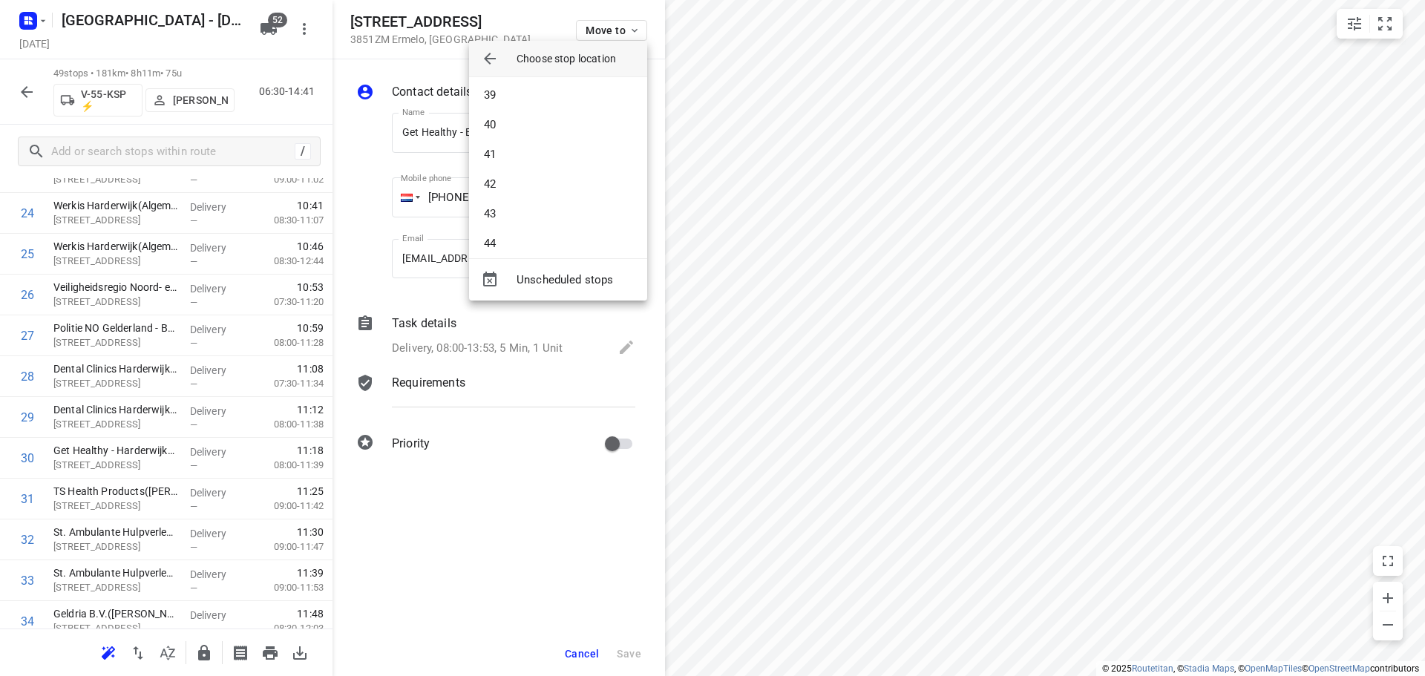
scroll to position [1262, 0]
click at [517, 174] on li "46" at bounding box center [558, 172] width 178 height 30
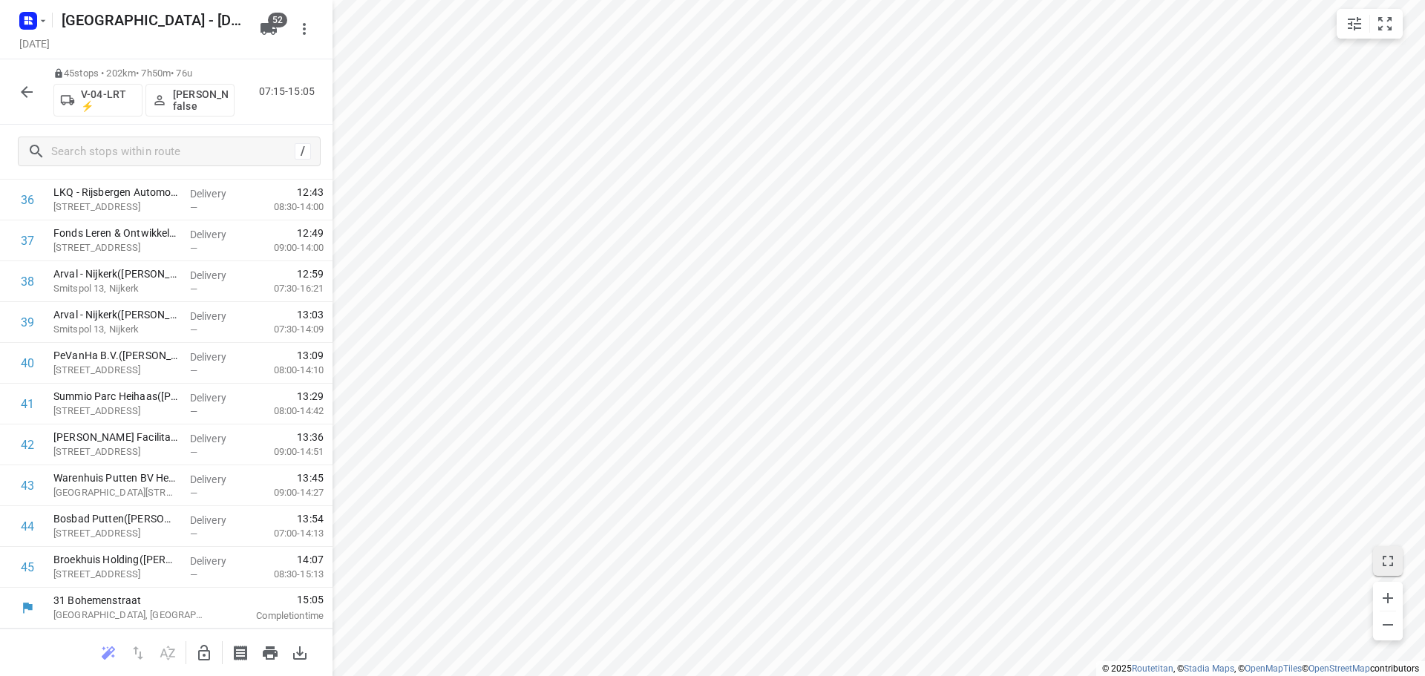
scroll to position [1544, 0]
click at [192, 653] on button "button" at bounding box center [204, 653] width 30 height 30
click at [28, 83] on icon "button" at bounding box center [27, 92] width 18 height 18
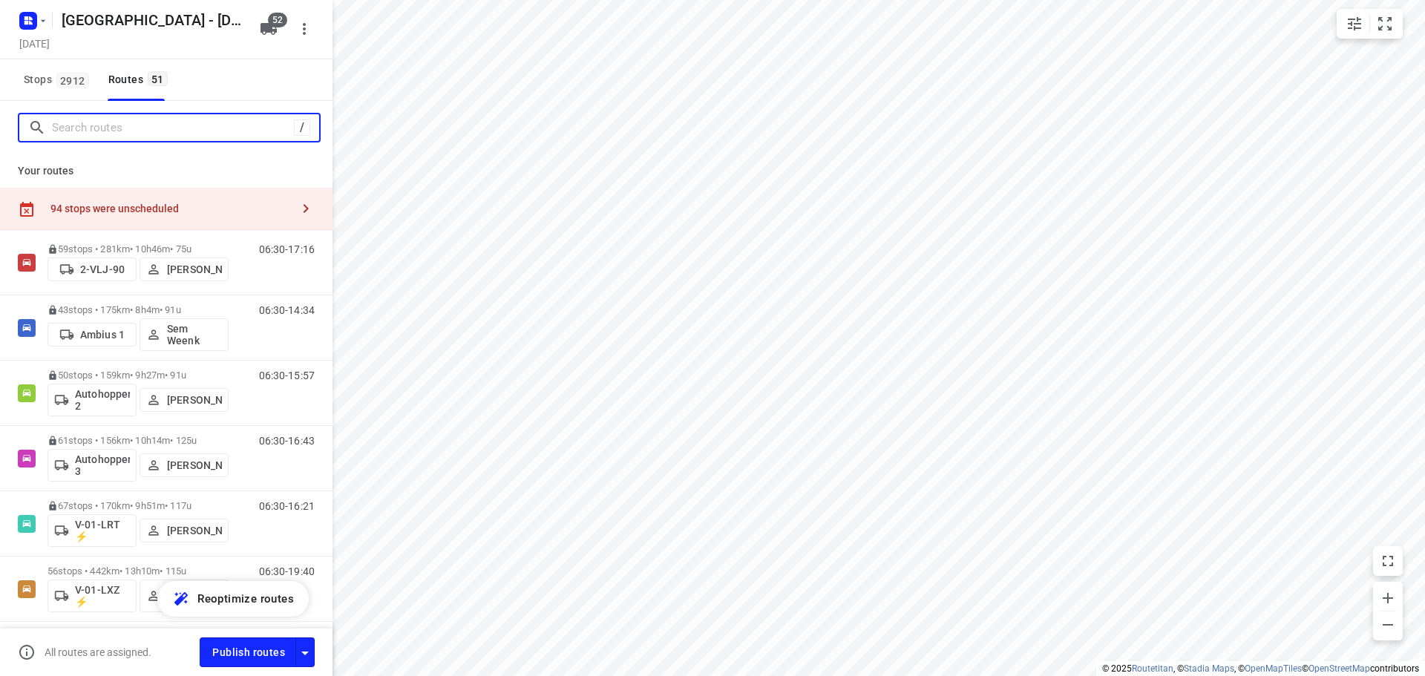
click at [185, 130] on input "Search routes" at bounding box center [173, 128] width 242 height 23
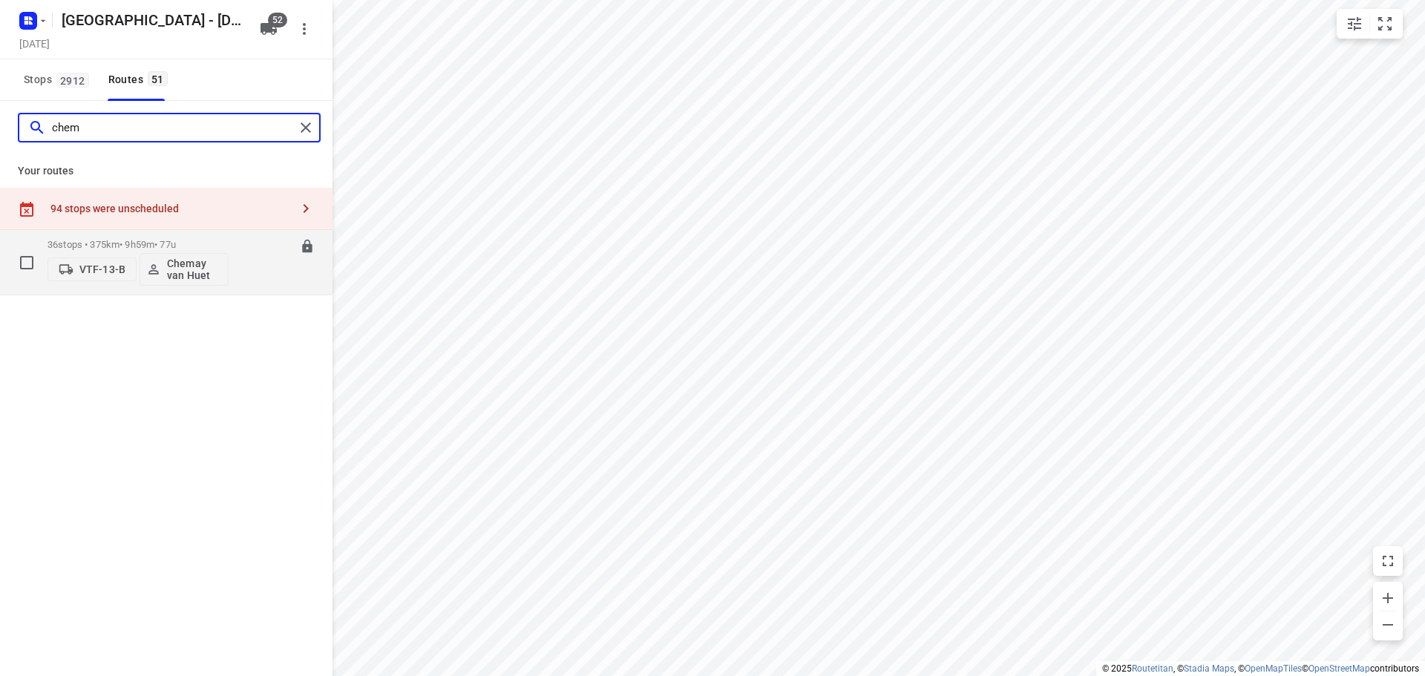
type input "chem"
click at [130, 236] on div "36 stops • 375km • 9h59m • 77u VTF-13-B Chemay van Huet" at bounding box center [138, 263] width 181 height 62
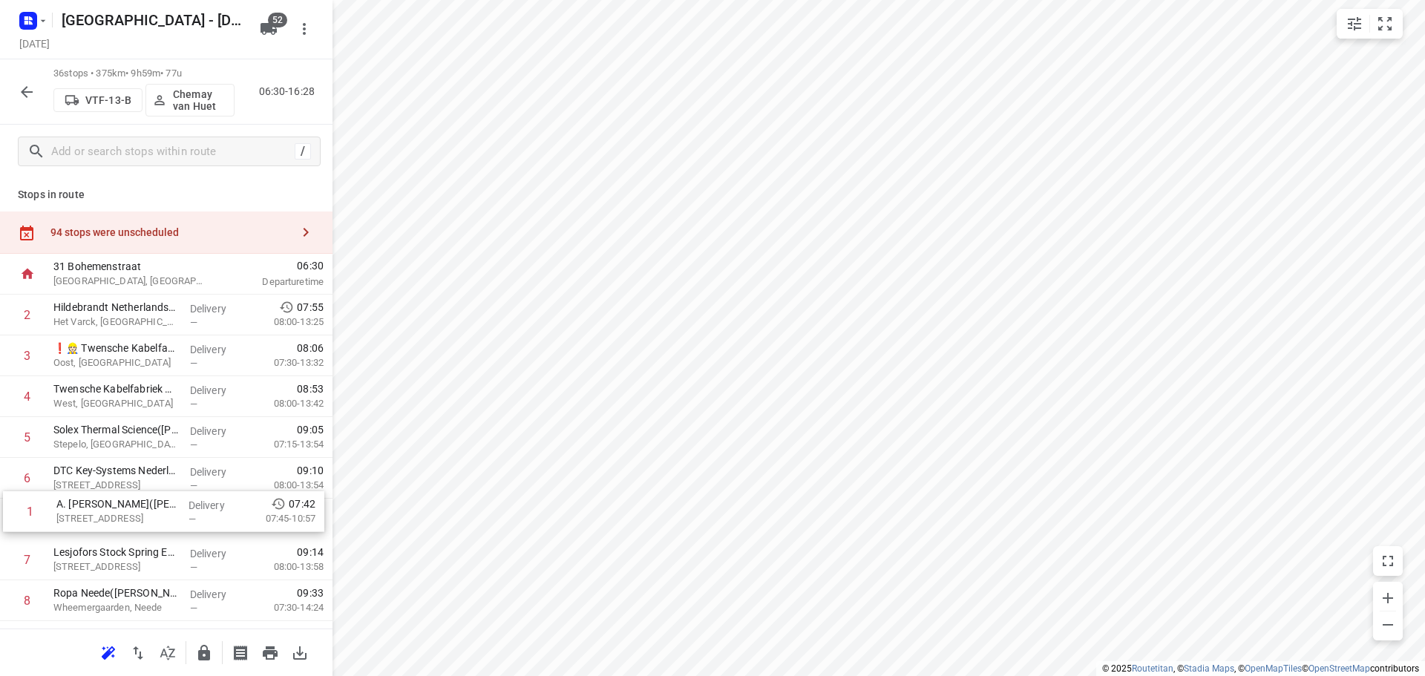
drag, startPoint x: 117, startPoint y: 321, endPoint x: 120, endPoint y: 532, distance: 210.9
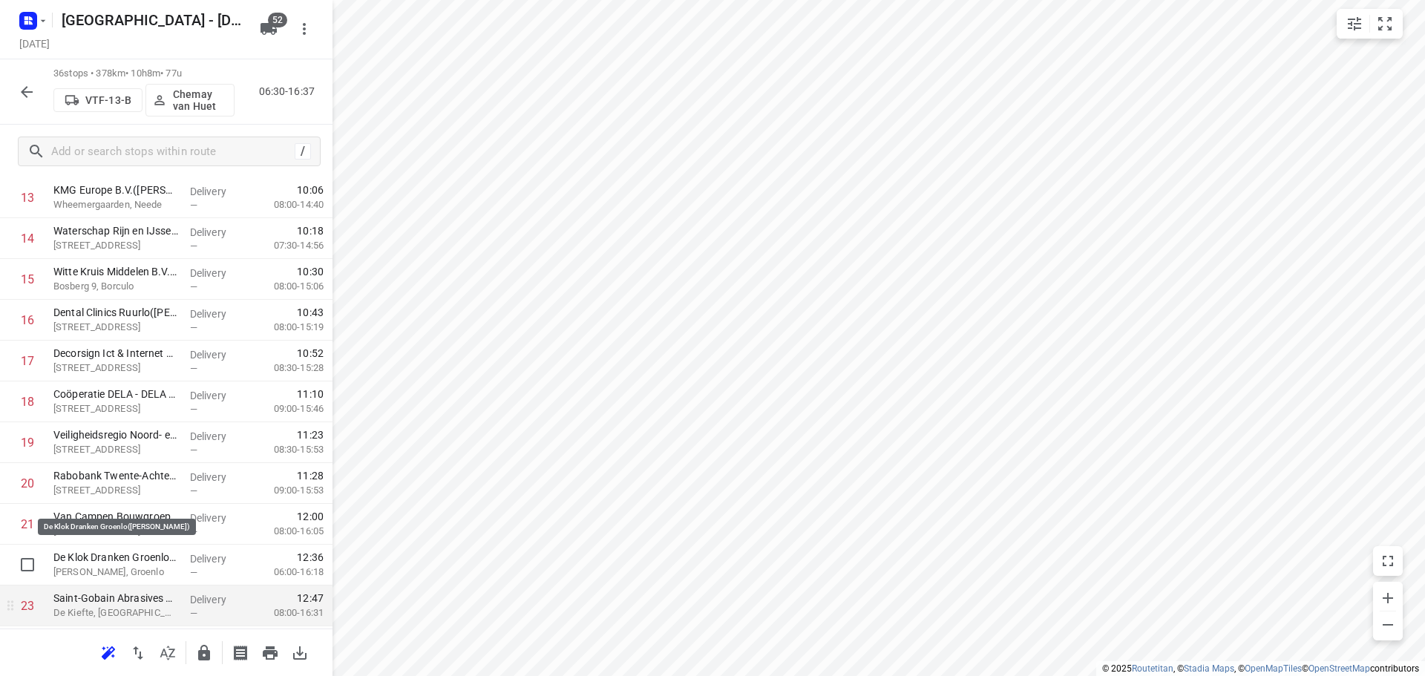
scroll to position [668, 0]
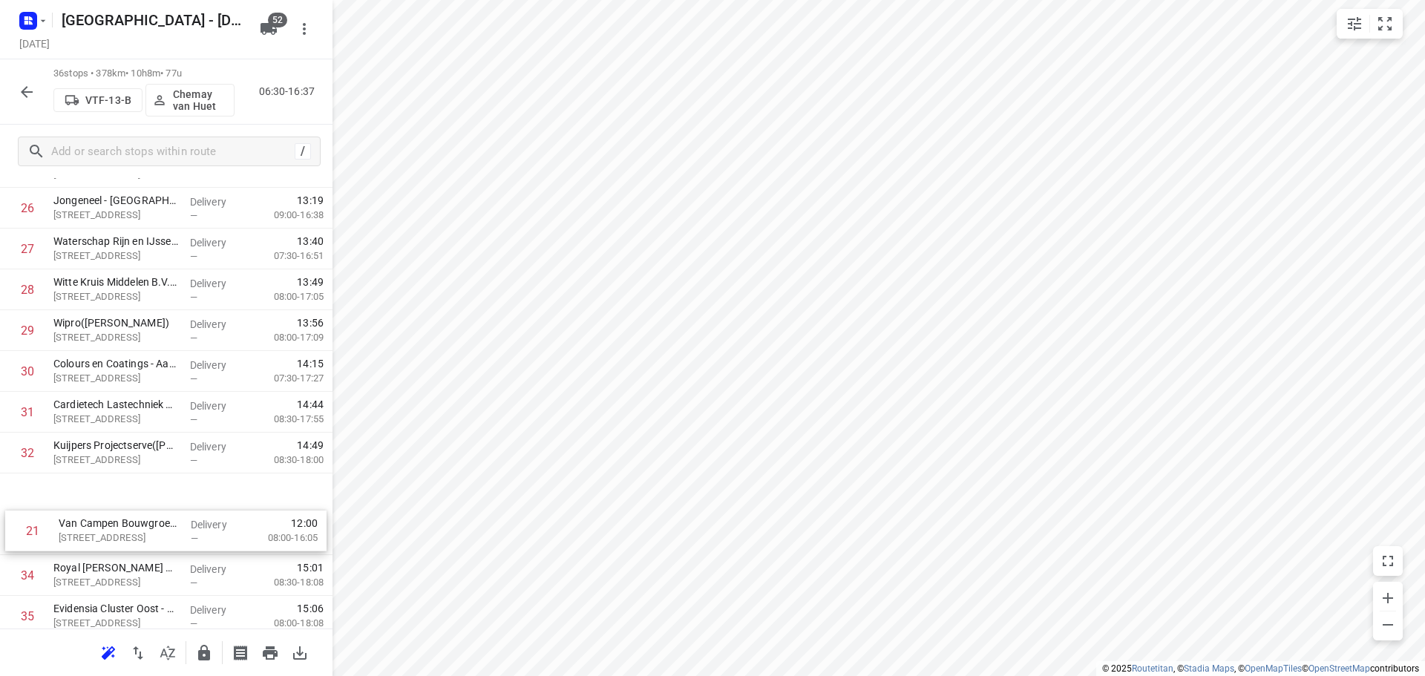
drag, startPoint x: 109, startPoint y: 455, endPoint x: 114, endPoint y: 539, distance: 84.1
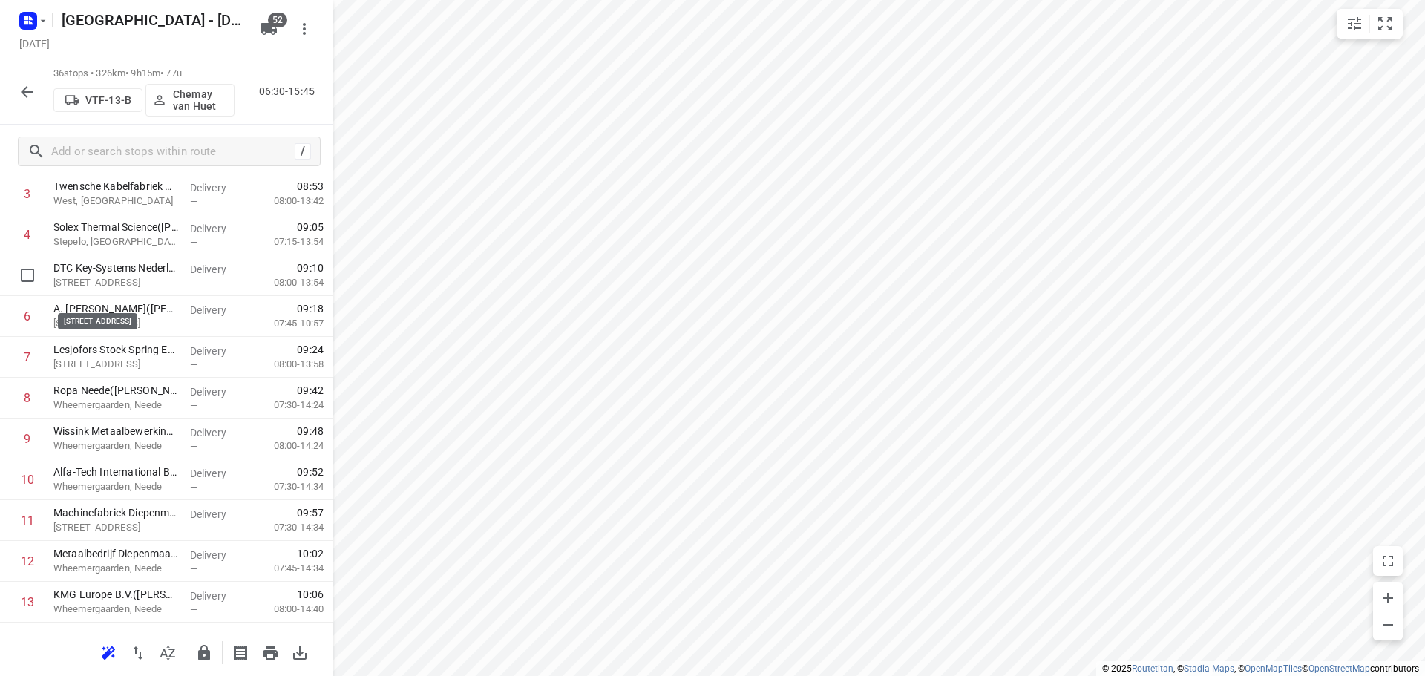
scroll to position [0, 0]
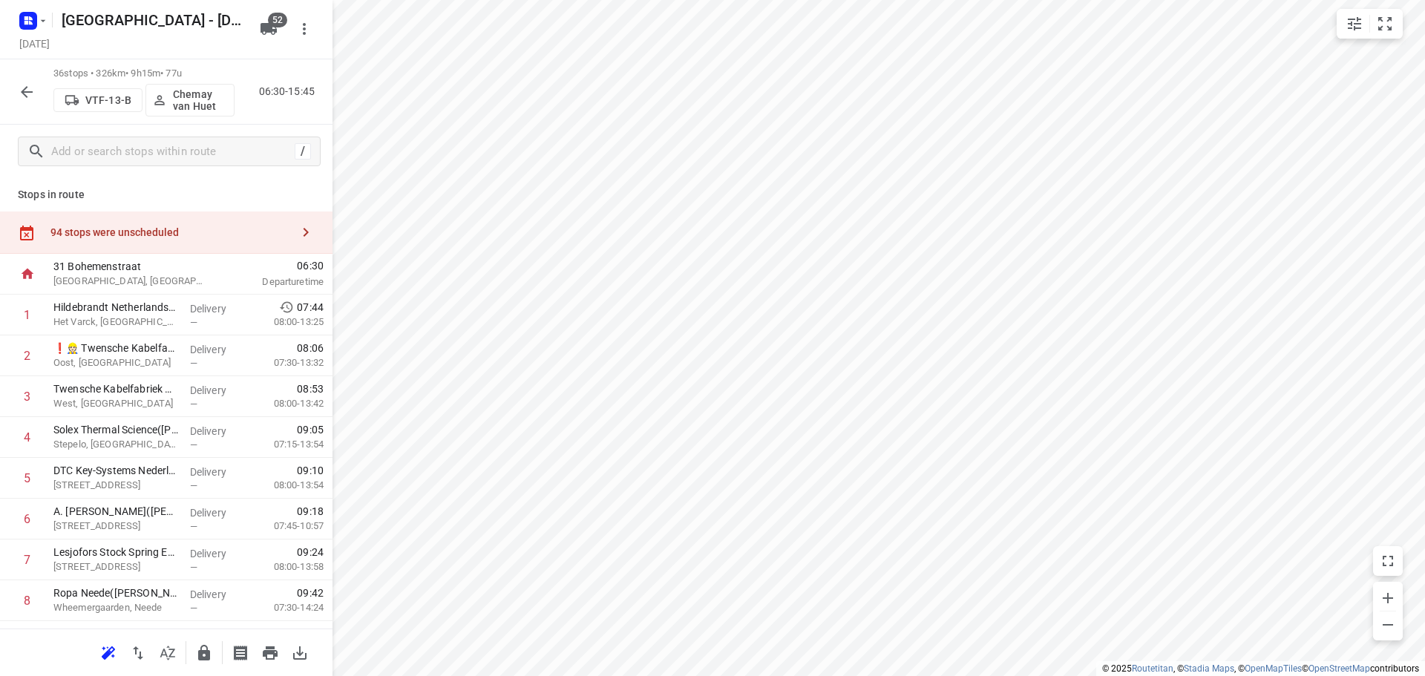
click at [188, 232] on div "94 stops were unscheduled" at bounding box center [170, 232] width 241 height 12
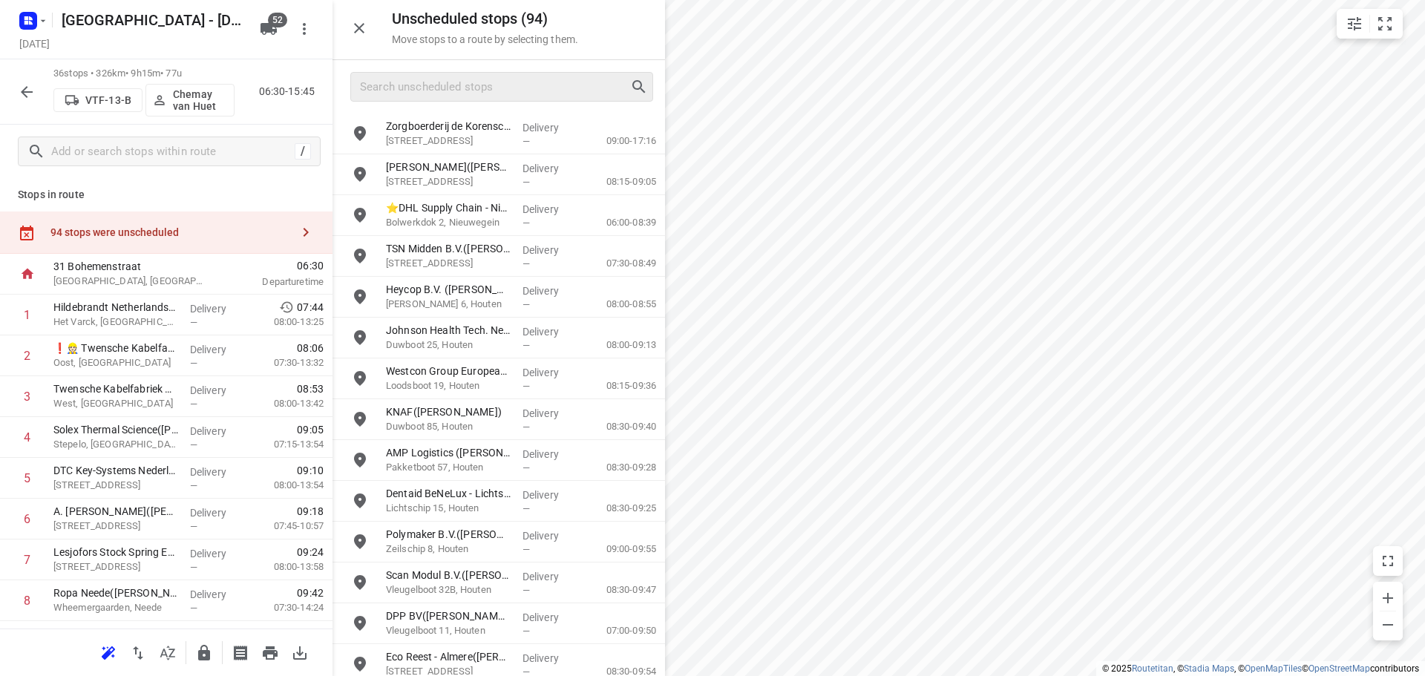
click at [460, 99] on div at bounding box center [501, 87] width 303 height 30
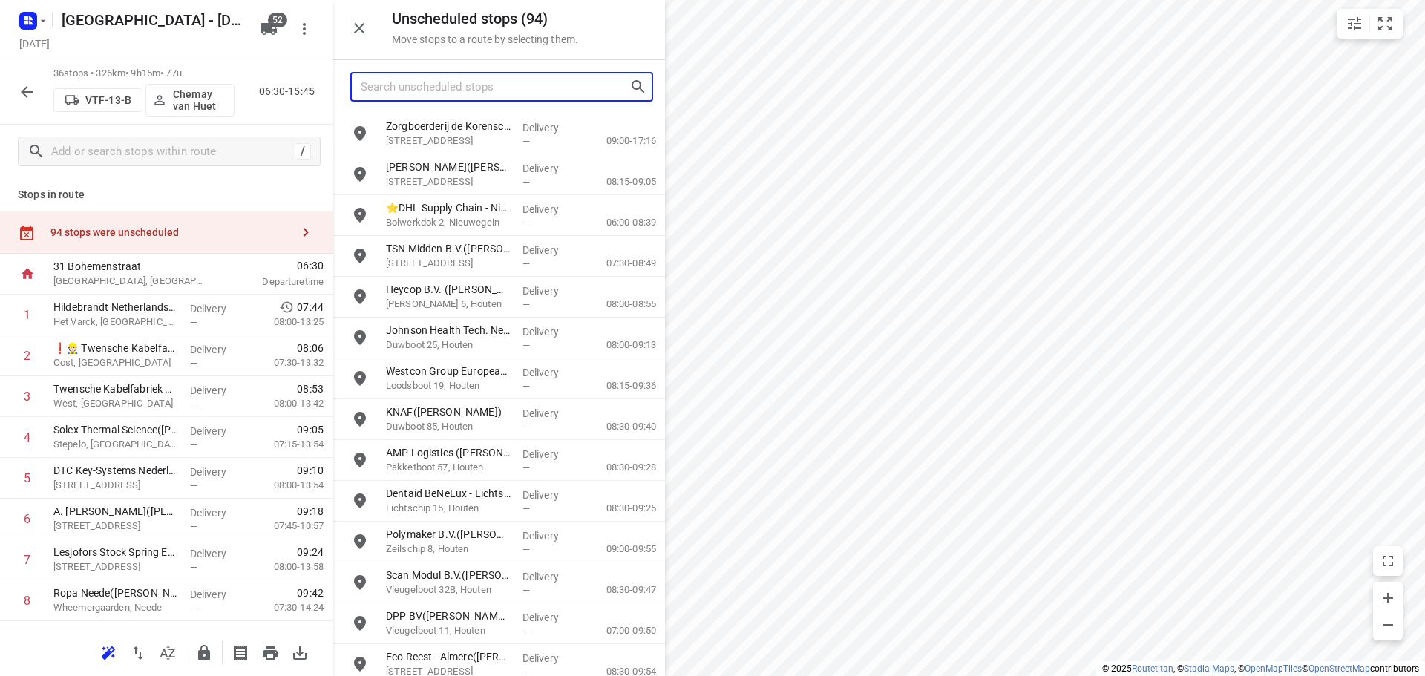
click at [445, 91] on input "Search unscheduled stops" at bounding box center [495, 87] width 269 height 23
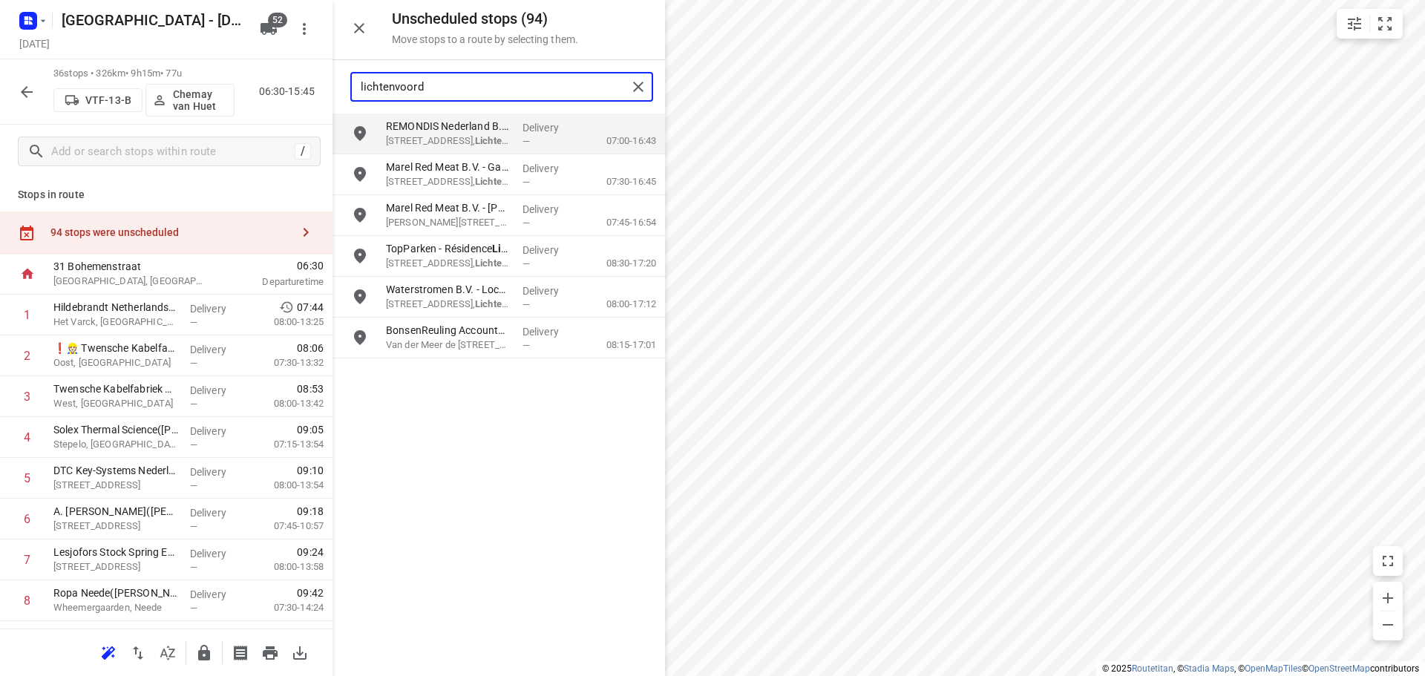
type input "lichtenvoorde"
click at [376, 146] on div "grid" at bounding box center [357, 134] width 48 height 41
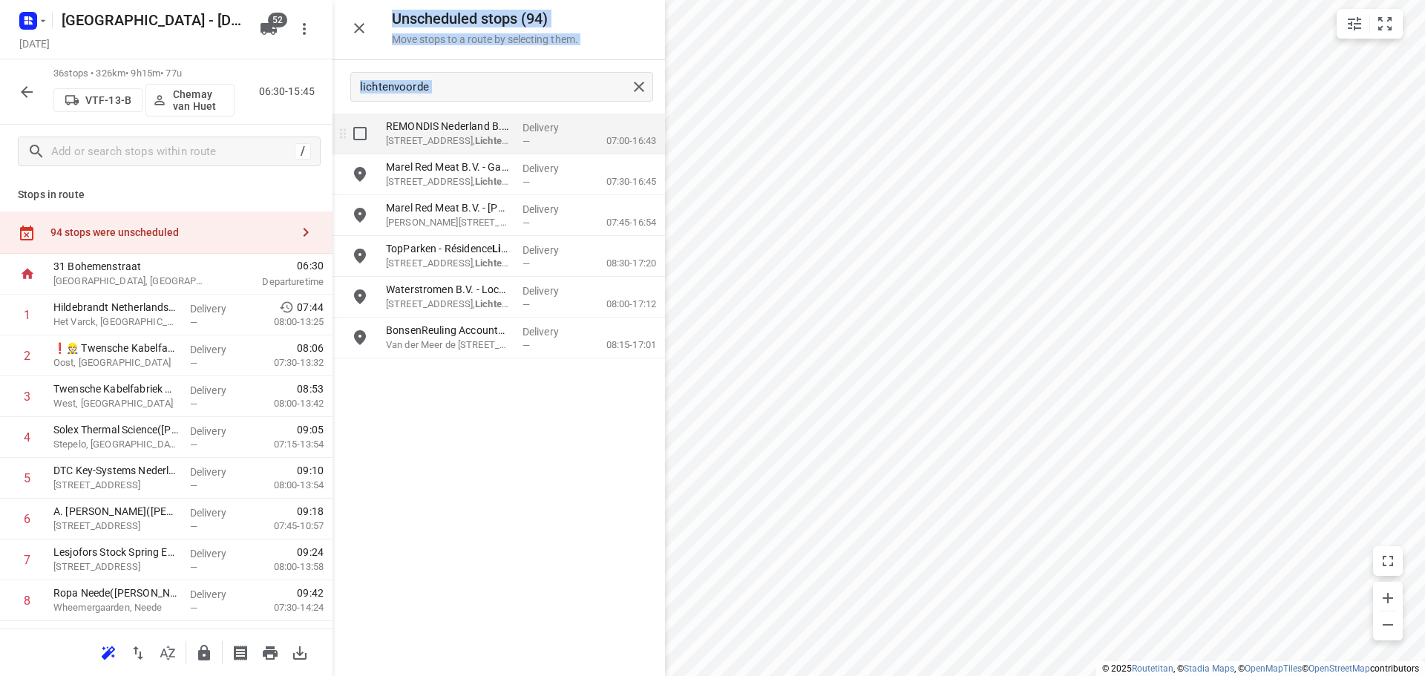
click at [376, 146] on div "Unscheduled stops ( 94 ) Move stops to a route by selecting them. lichtenvoorde…" at bounding box center [499, 338] width 333 height 676
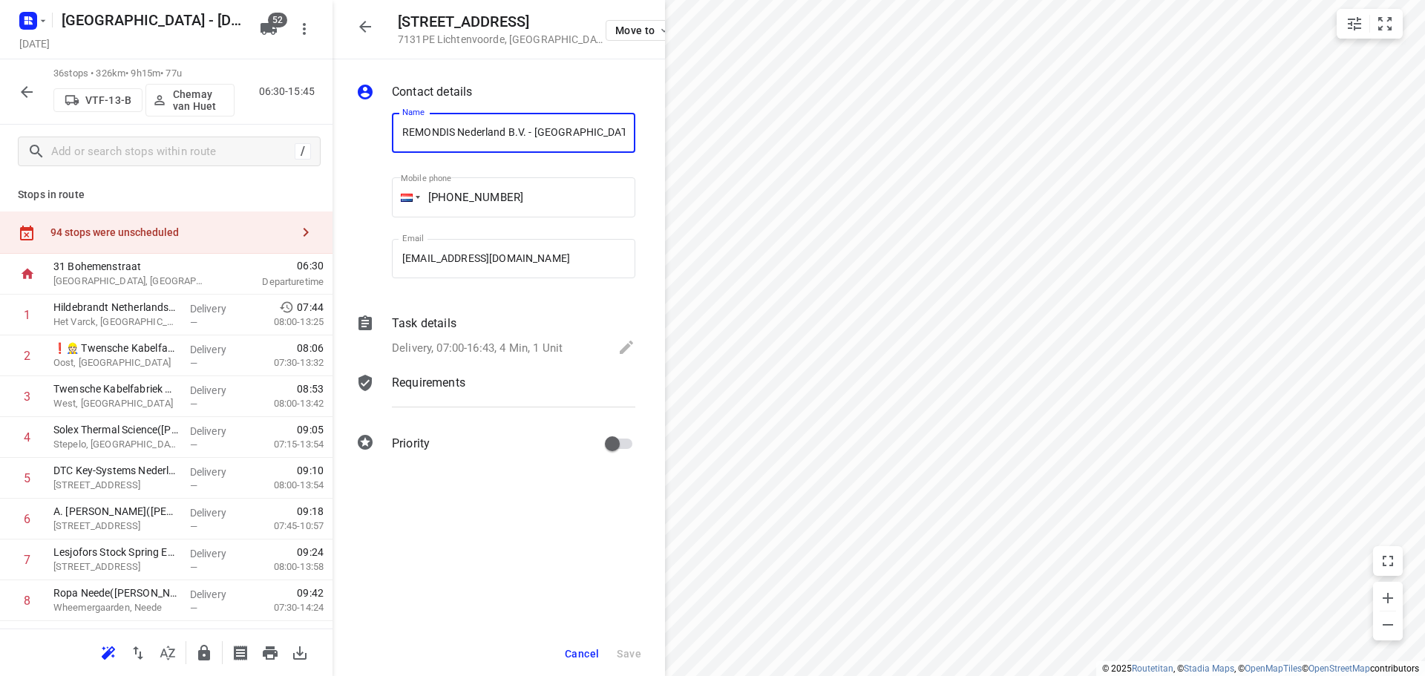
scroll to position [0, 134]
click at [291, 222] on button "button" at bounding box center [306, 233] width 30 height 30
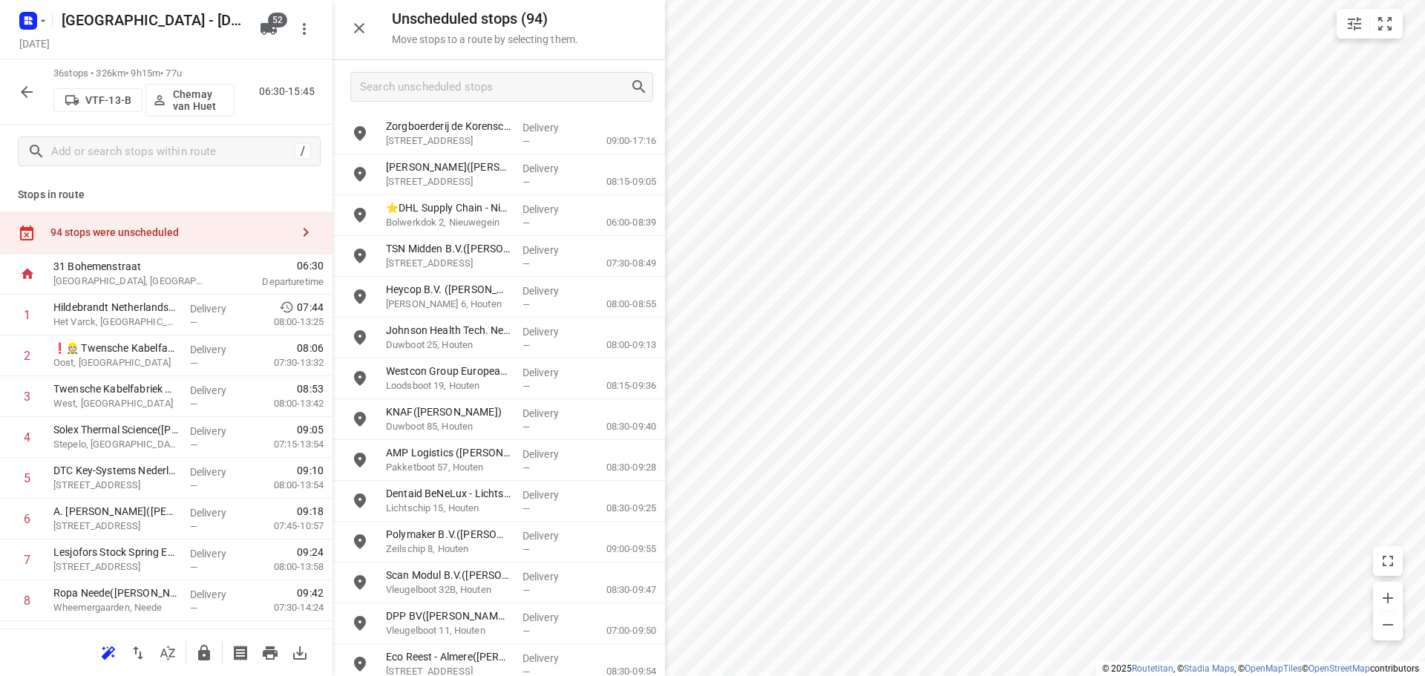
click at [514, 71] on div at bounding box center [499, 86] width 333 height 53
click at [511, 83] on input "Search unscheduled stops" at bounding box center [495, 87] width 269 height 23
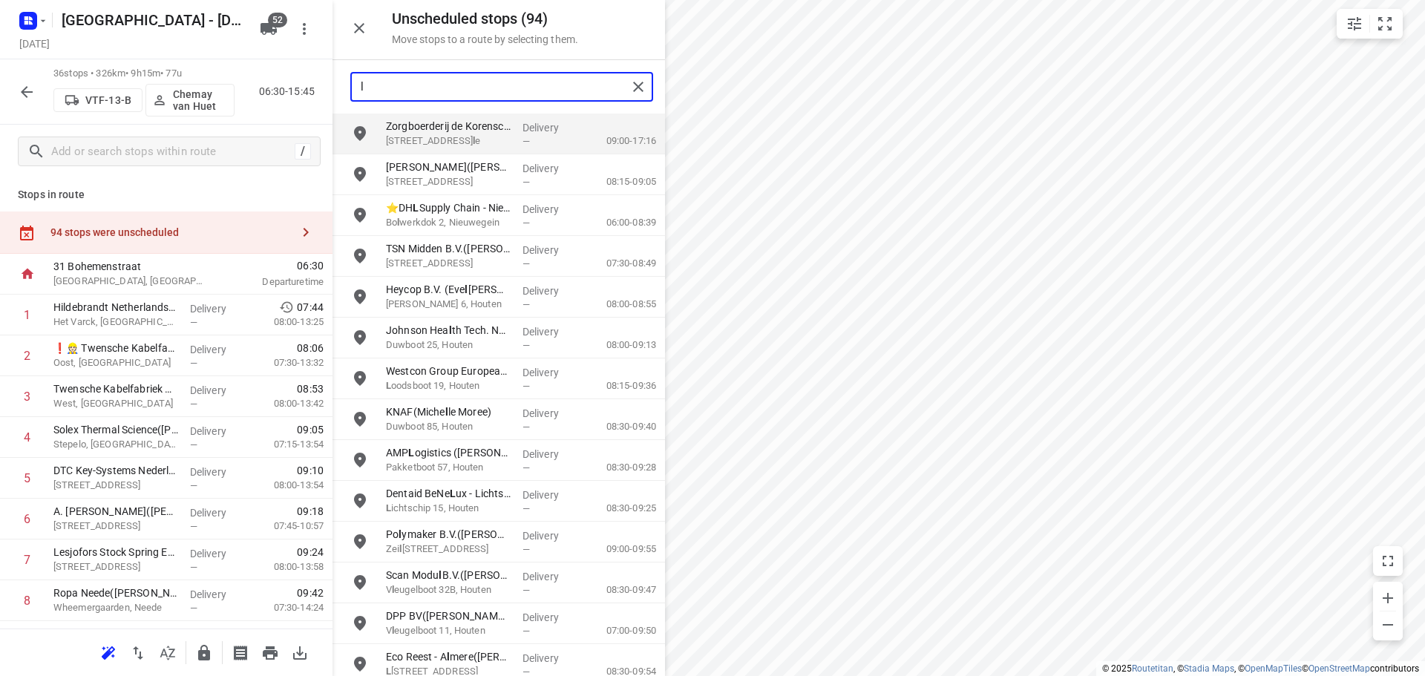
type input "l"
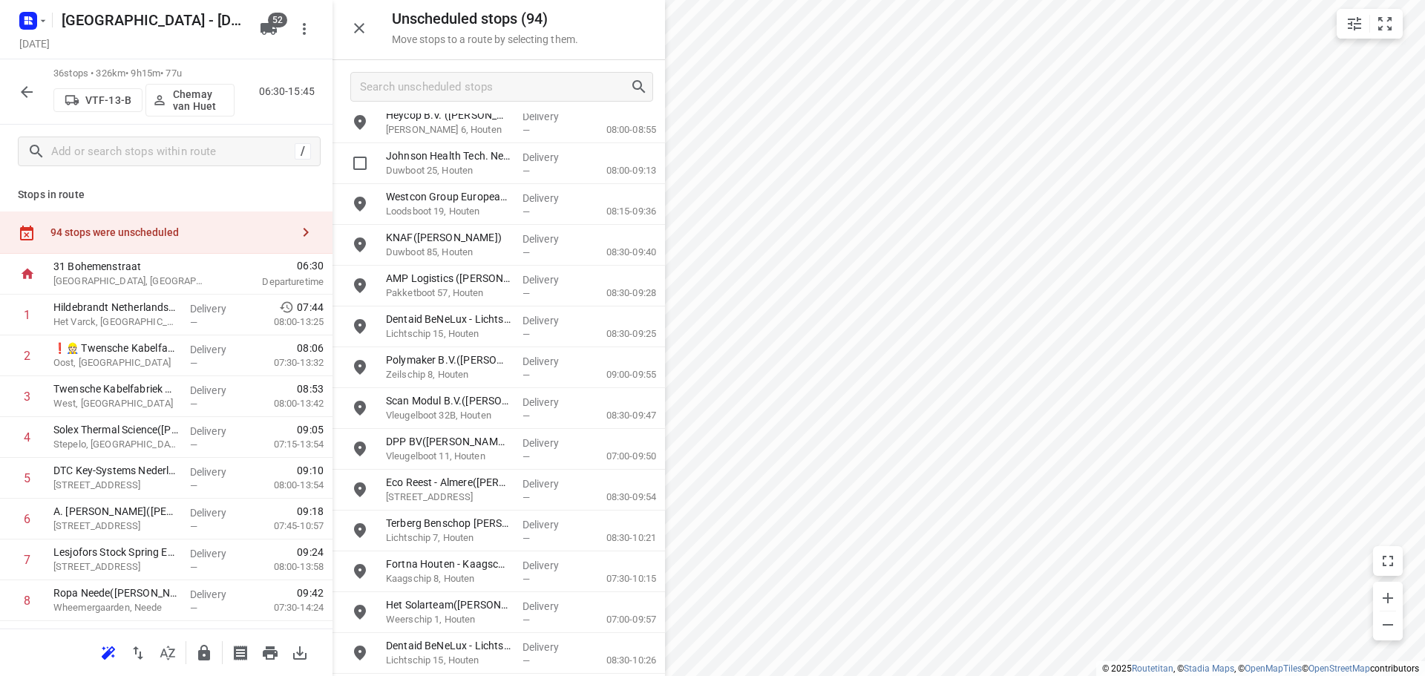
scroll to position [445, 0]
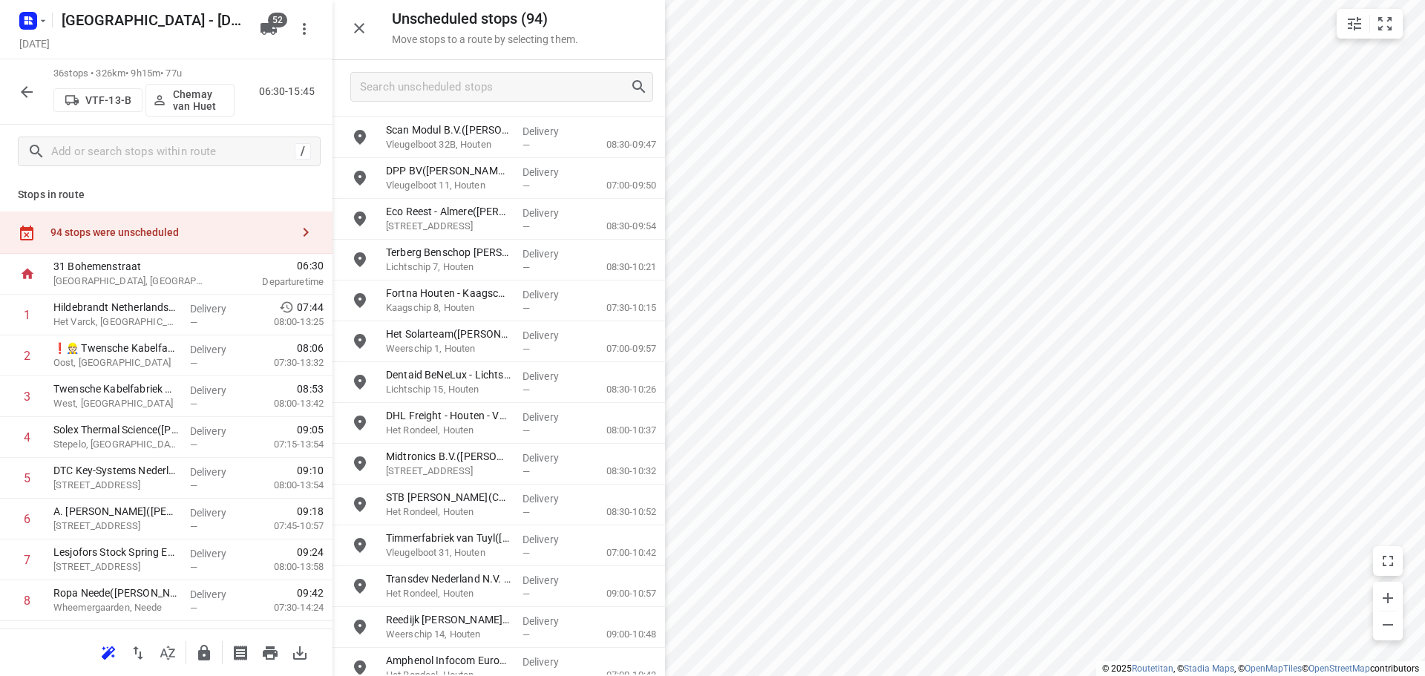
click at [370, 27] on div "Unscheduled stops ( 94 ) Move stops to a route by selecting them." at bounding box center [499, 30] width 333 height 60
click at [361, 27] on icon "button" at bounding box center [359, 28] width 10 height 10
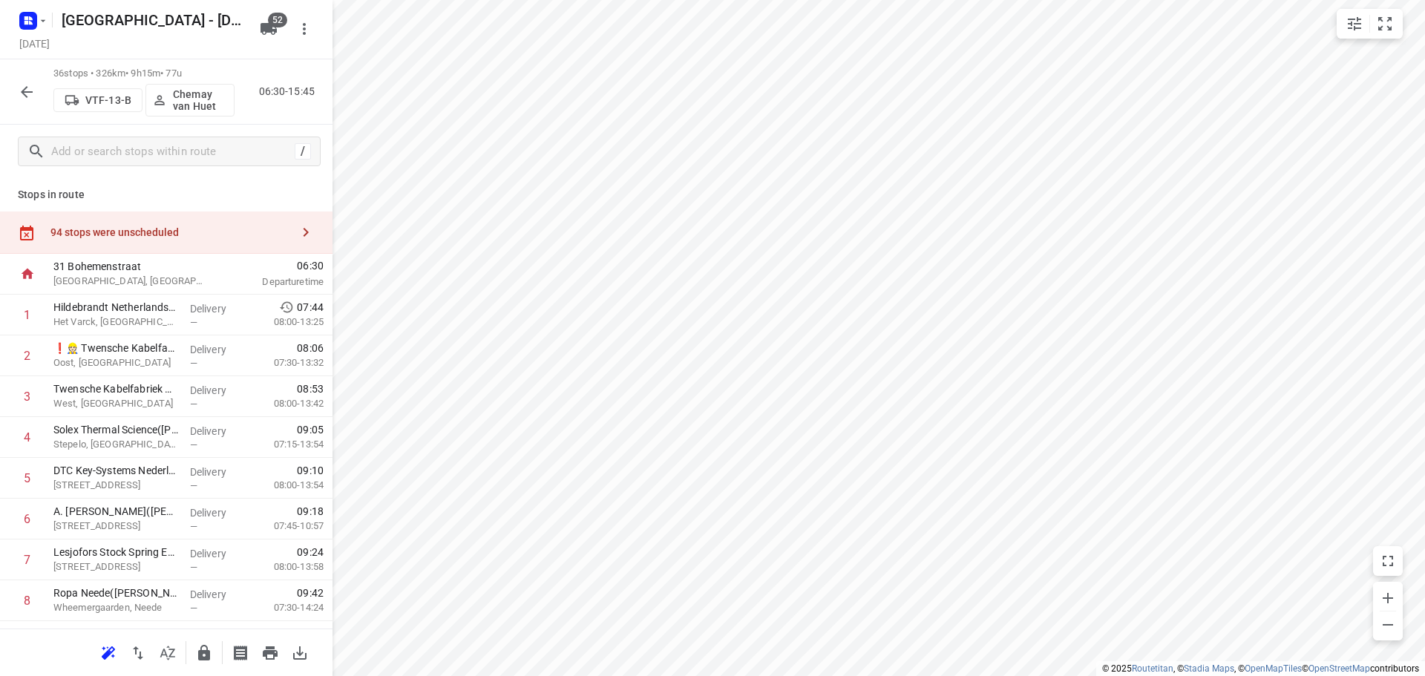
click at [215, 218] on div "94 stops were unscheduled" at bounding box center [166, 233] width 333 height 42
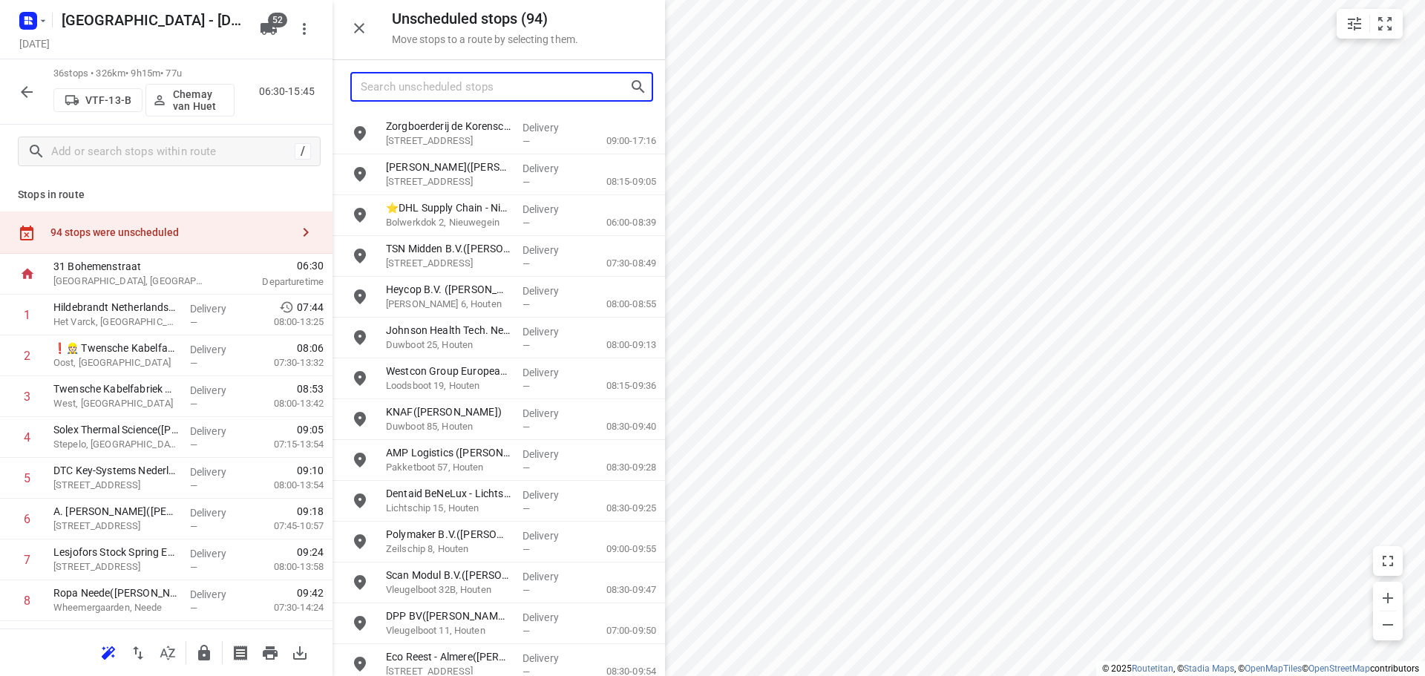
click at [546, 84] on input "Search unscheduled stops" at bounding box center [495, 87] width 269 height 23
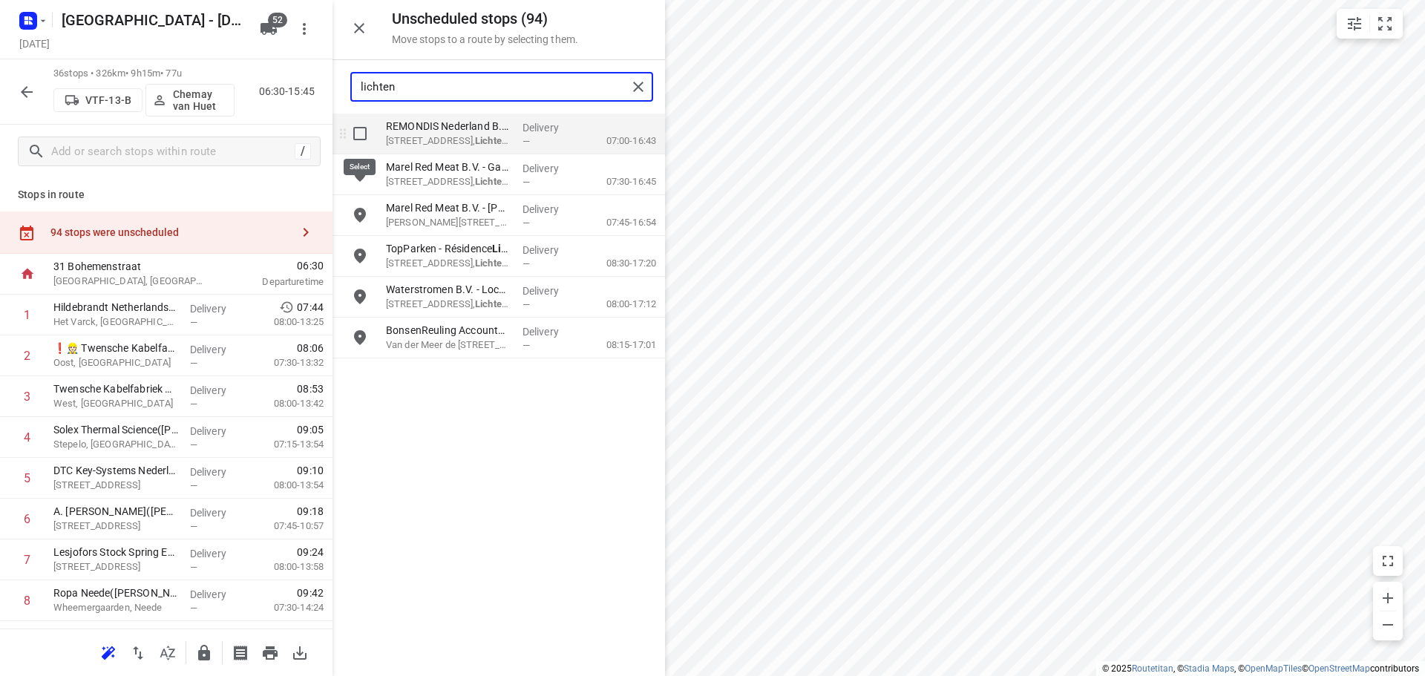
type input "lichten"
click at [357, 134] on input "grid" at bounding box center [360, 134] width 30 height 30
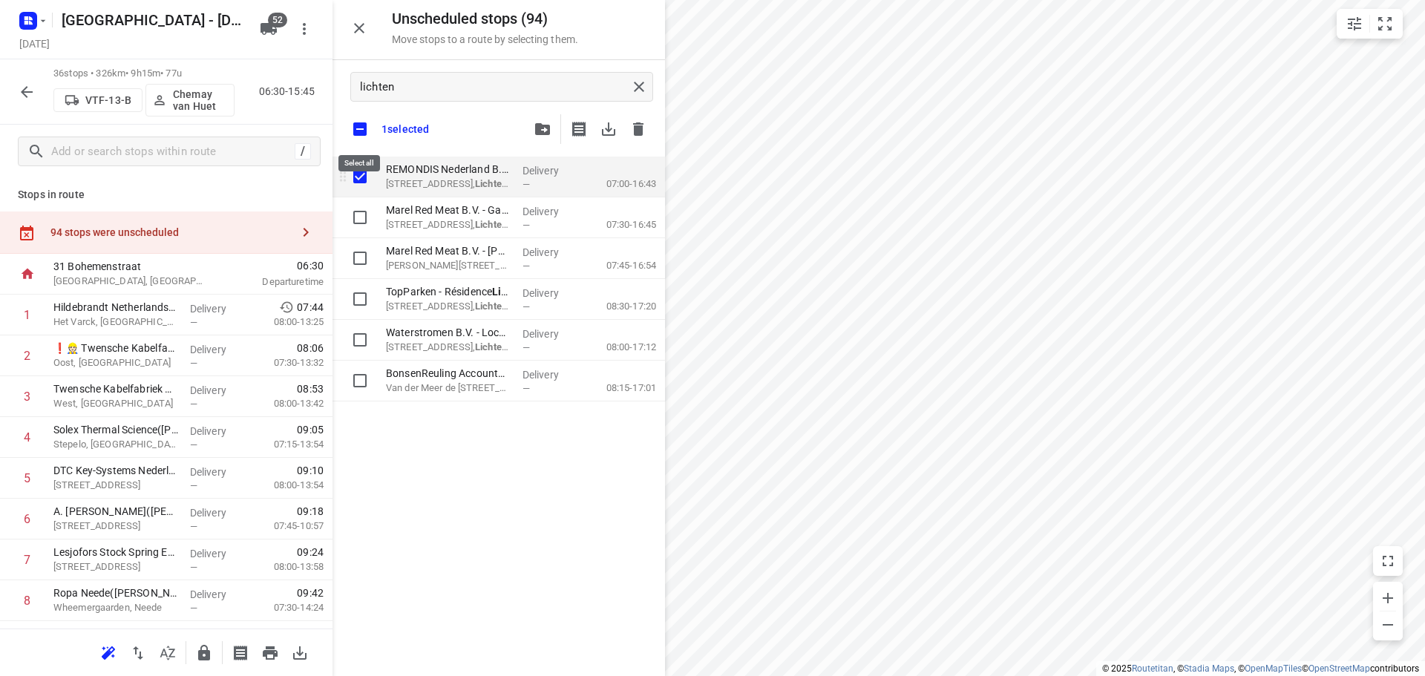
checkbox input "true"
click at [359, 134] on input "checkbox" at bounding box center [359, 129] width 31 height 31
checkbox input "false"
checkbox input "true"
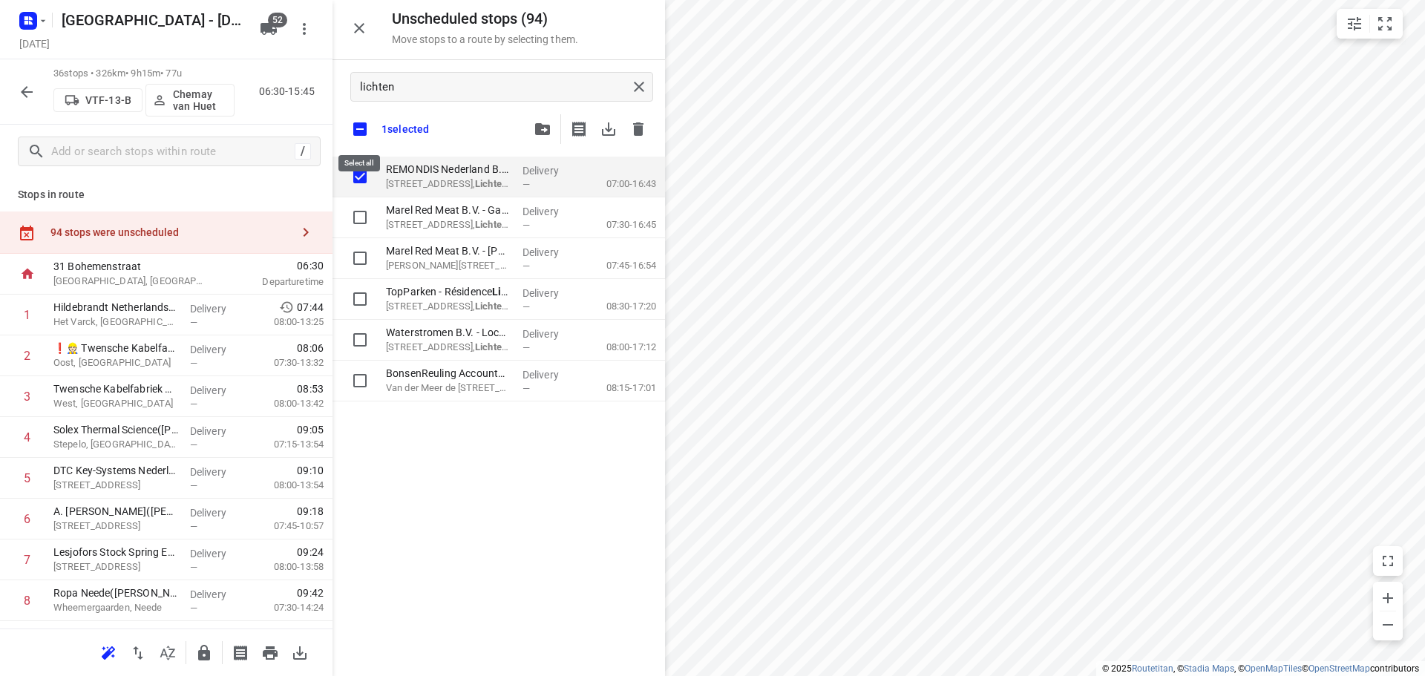
checkbox input "true"
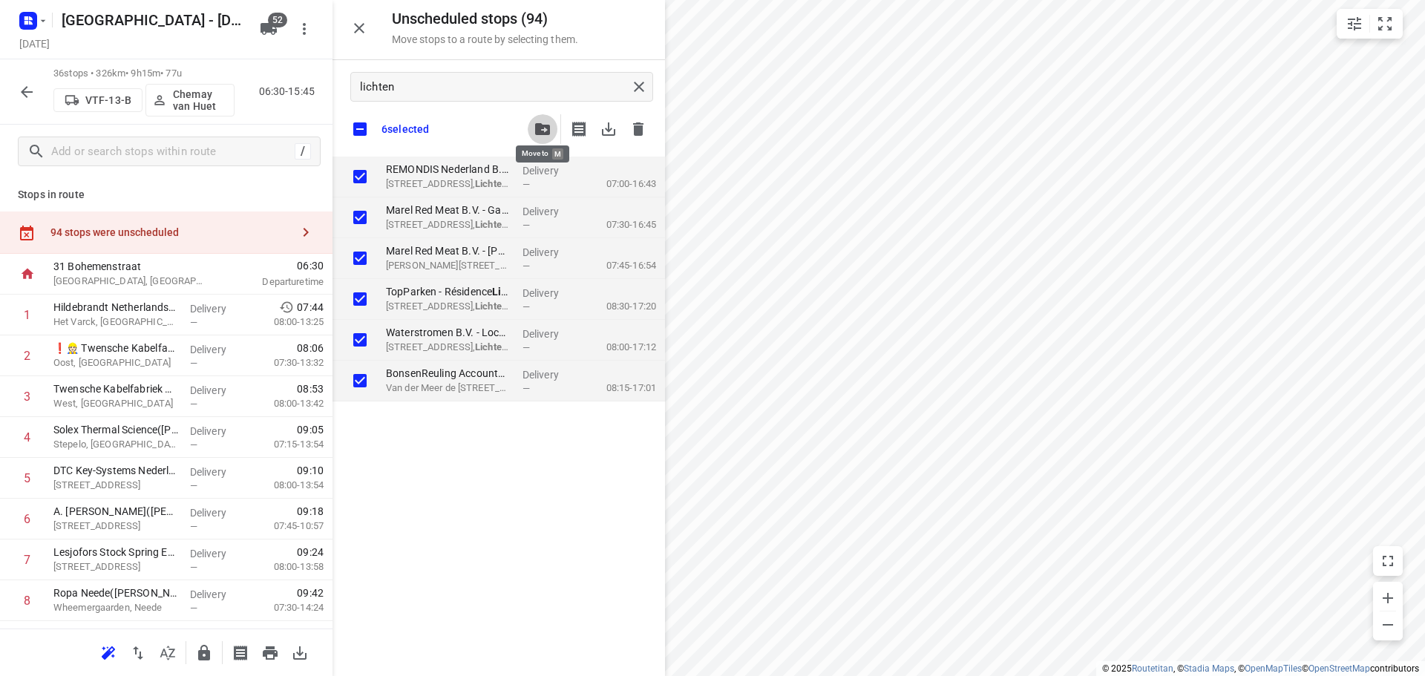
click at [535, 131] on span "button" at bounding box center [543, 129] width 18 height 12
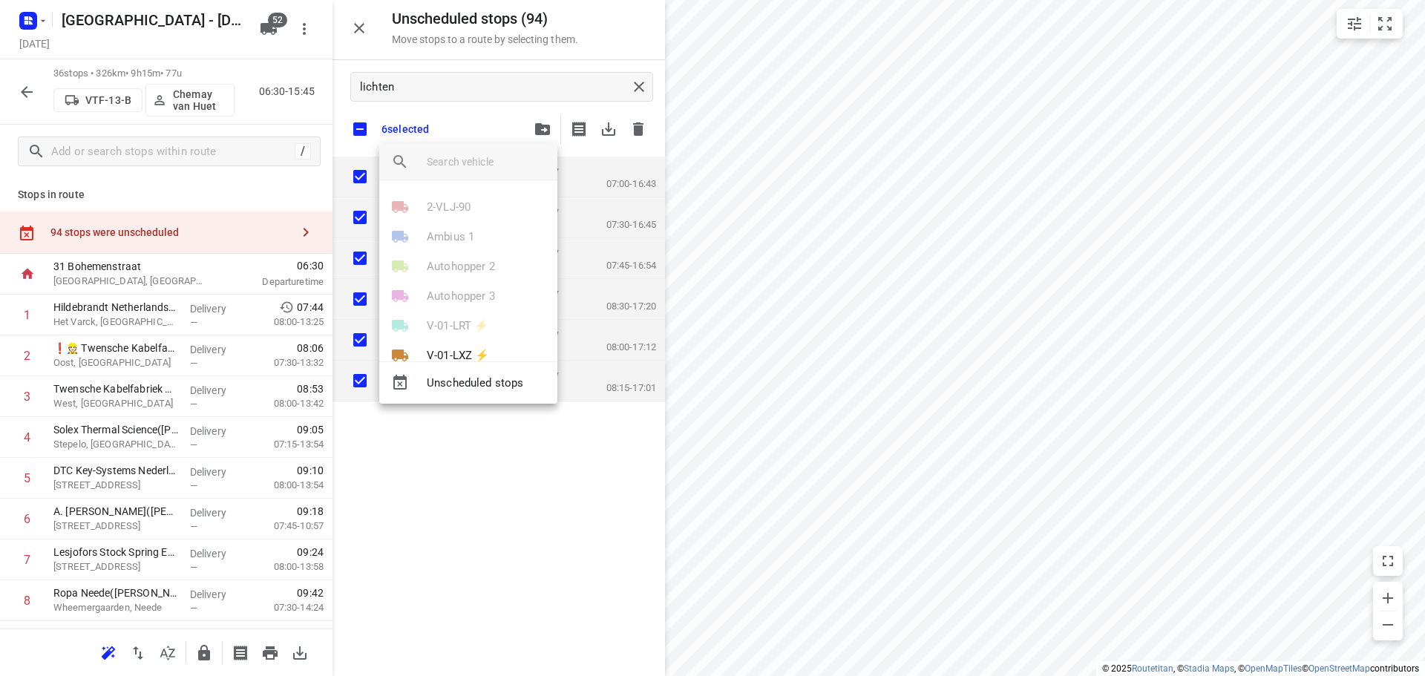
click at [504, 165] on input "search vehicle" at bounding box center [486, 162] width 119 height 22
type input "13"
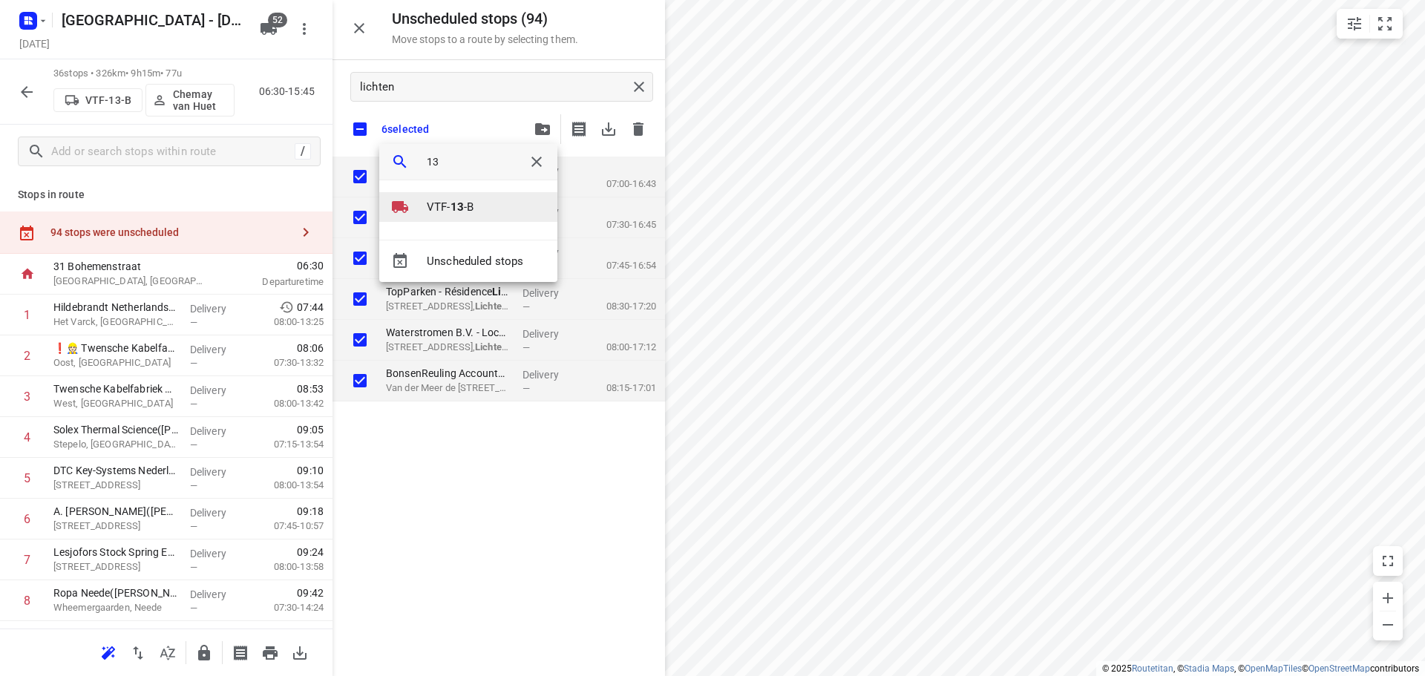
click at [489, 208] on li "VTF- 13 -B" at bounding box center [468, 207] width 178 height 30
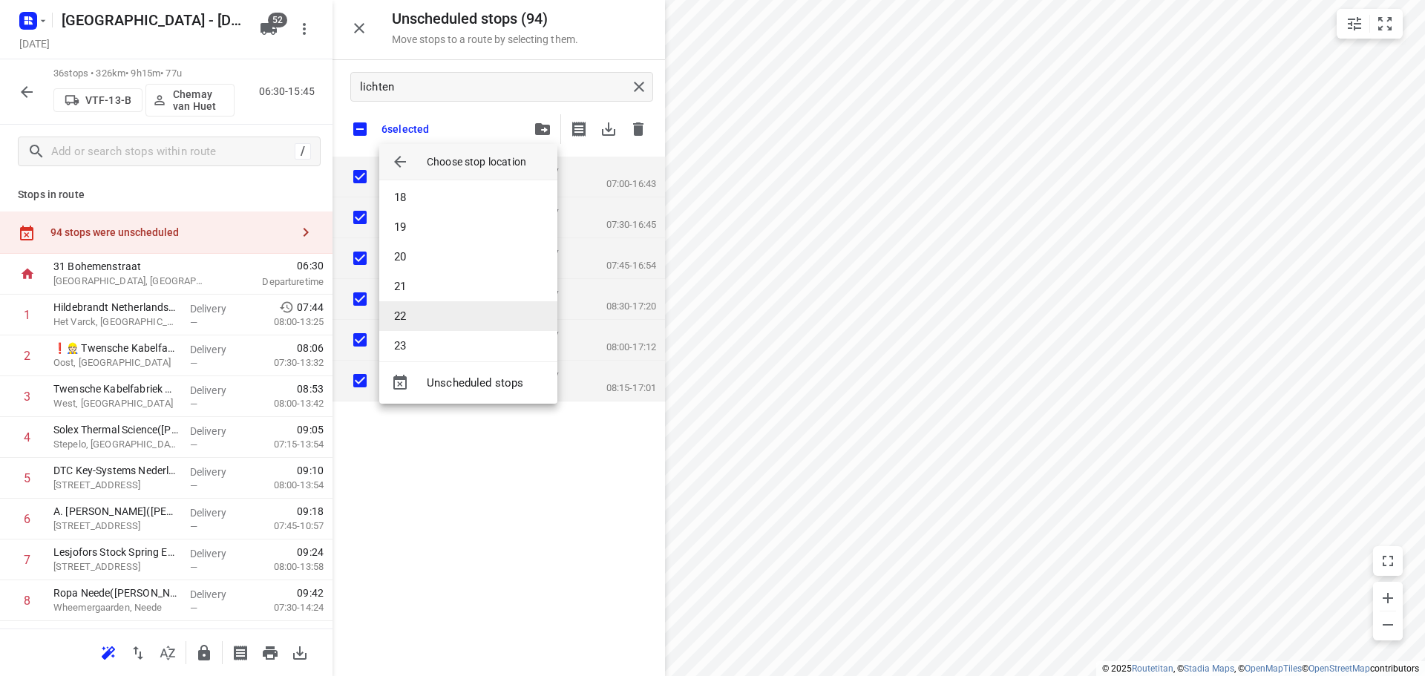
scroll to position [520, 0]
click at [411, 353] on li "24" at bounding box center [468, 365] width 178 height 30
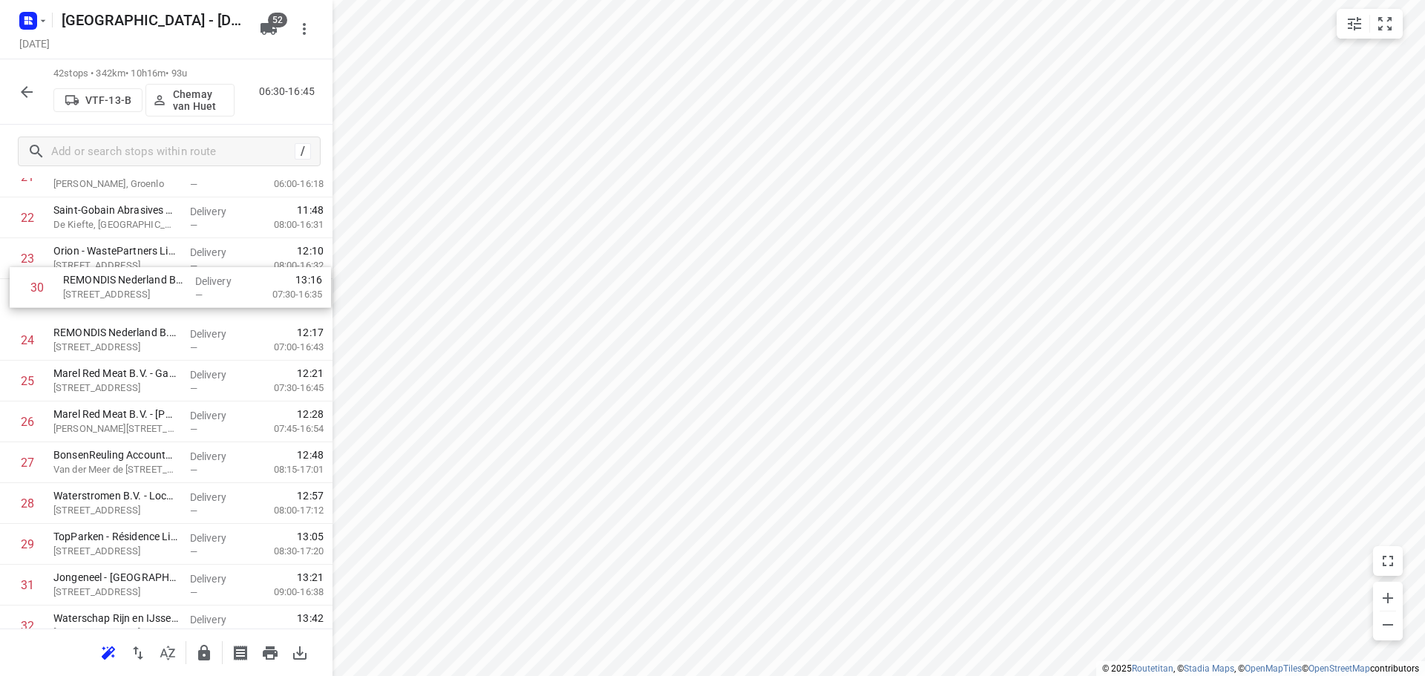
scroll to position [951, 0]
drag, startPoint x: 126, startPoint y: 521, endPoint x: 131, endPoint y: 286, distance: 235.4
click at [131, 286] on div "1 Hildebrandt Netherlands(Kevin Scigalla) Het Varck, Haaksbergen Delivery — 07:…" at bounding box center [166, 201] width 333 height 1715
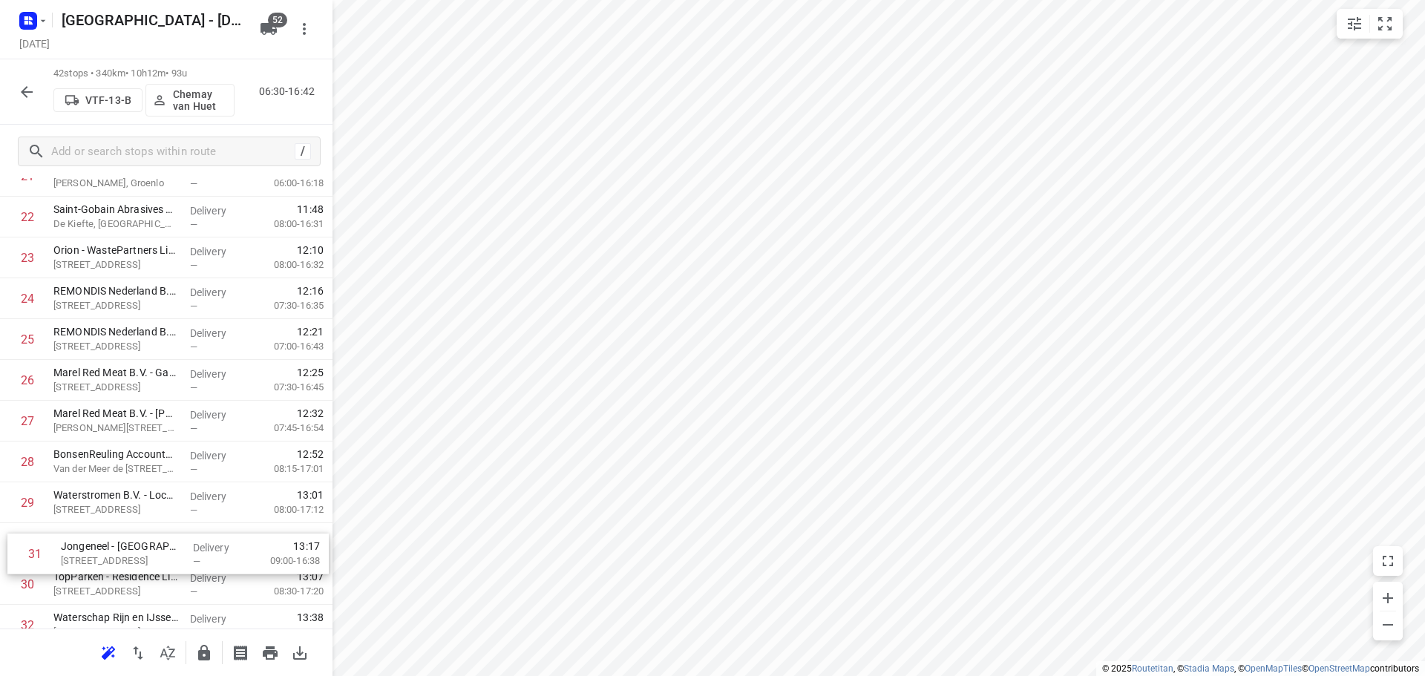
scroll to position [957, 0]
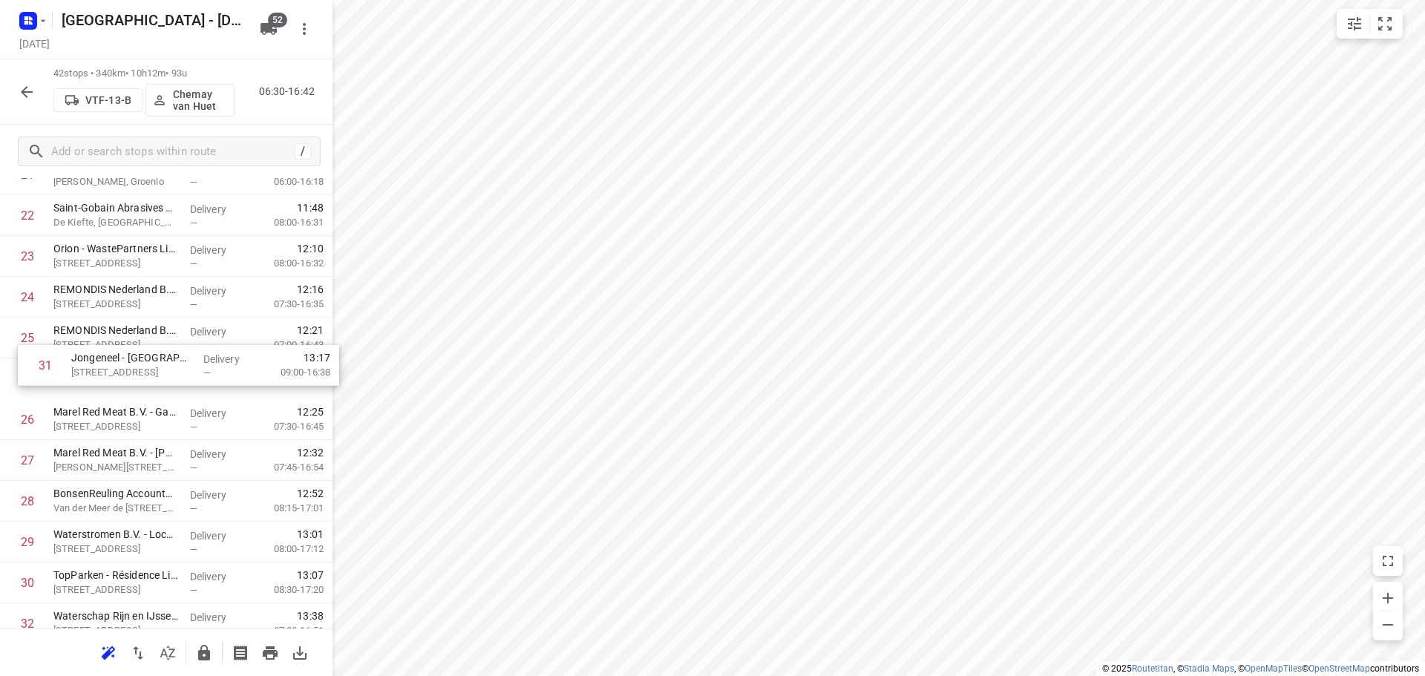
drag, startPoint x: 78, startPoint y: 594, endPoint x: 96, endPoint y: 367, distance: 227.9
click at [96, 367] on div "1 Hildebrandt Netherlands(Kevin Scigalla) Het Varck, Haaksbergen Delivery — 07:…" at bounding box center [166, 195] width 333 height 1715
drag, startPoint x: 111, startPoint y: 337, endPoint x: 112, endPoint y: 391, distance: 54.2
click at [112, 391] on div "1 Hildebrandt Netherlands(Kevin Scigalla) Het Varck, Haaksbergen Delivery — 07:…" at bounding box center [166, 195] width 333 height 1715
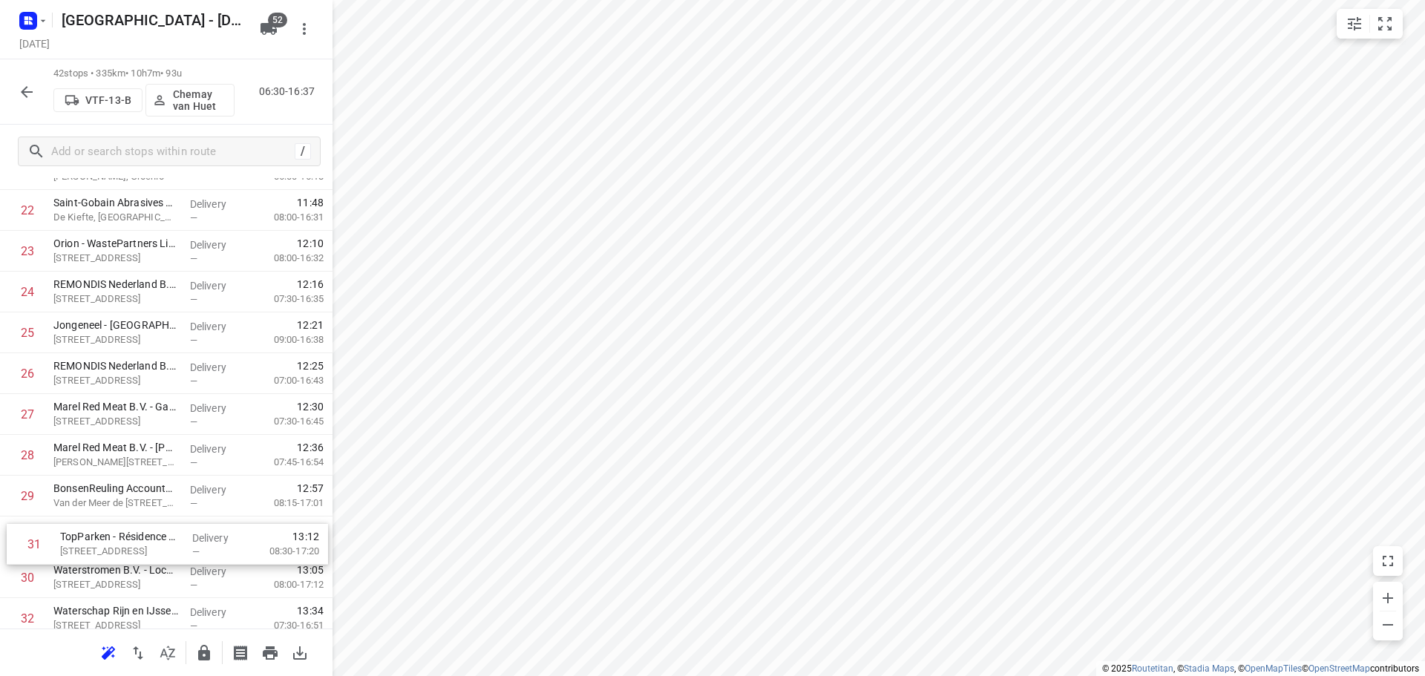
scroll to position [968, 0]
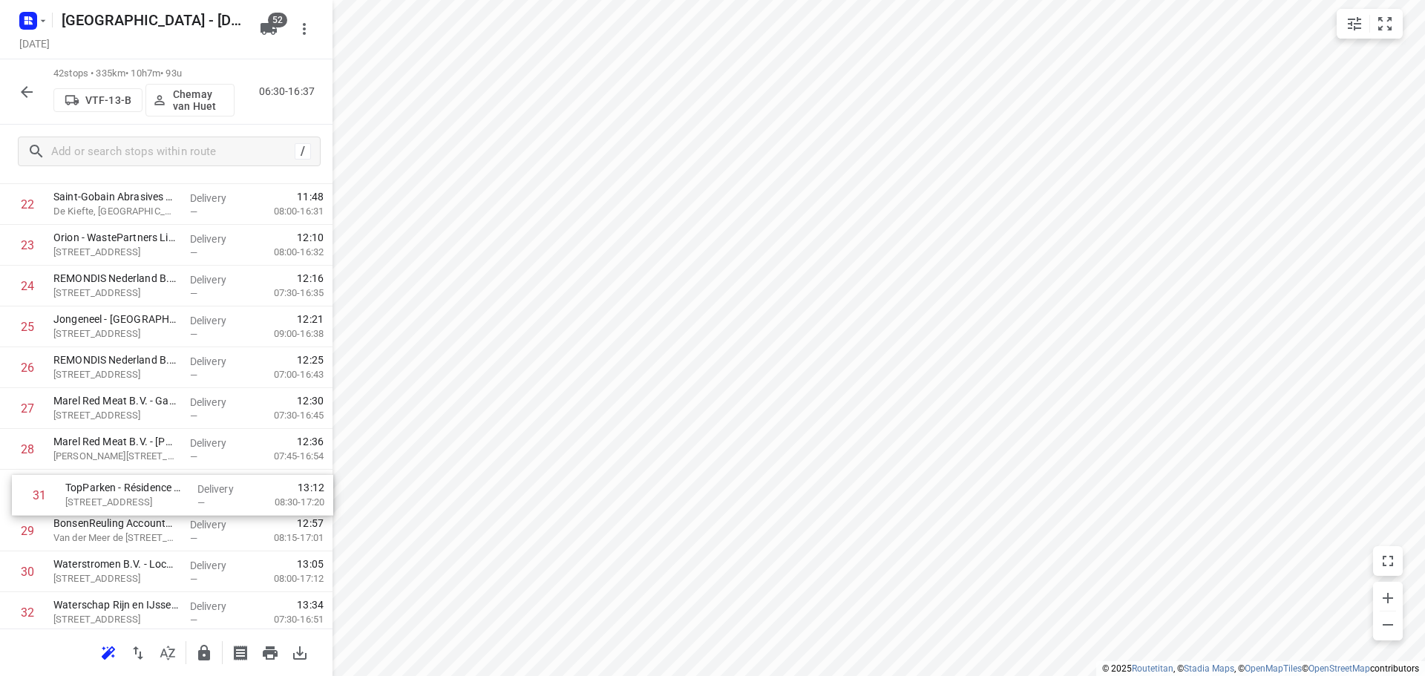
drag, startPoint x: 146, startPoint y: 538, endPoint x: 154, endPoint y: 480, distance: 59.1
click at [154, 480] on div "1 Hildebrandt Netherlands(Kevin Scigalla) Het Varck, Haaksbergen Delivery — 07:…" at bounding box center [166, 184] width 333 height 1715
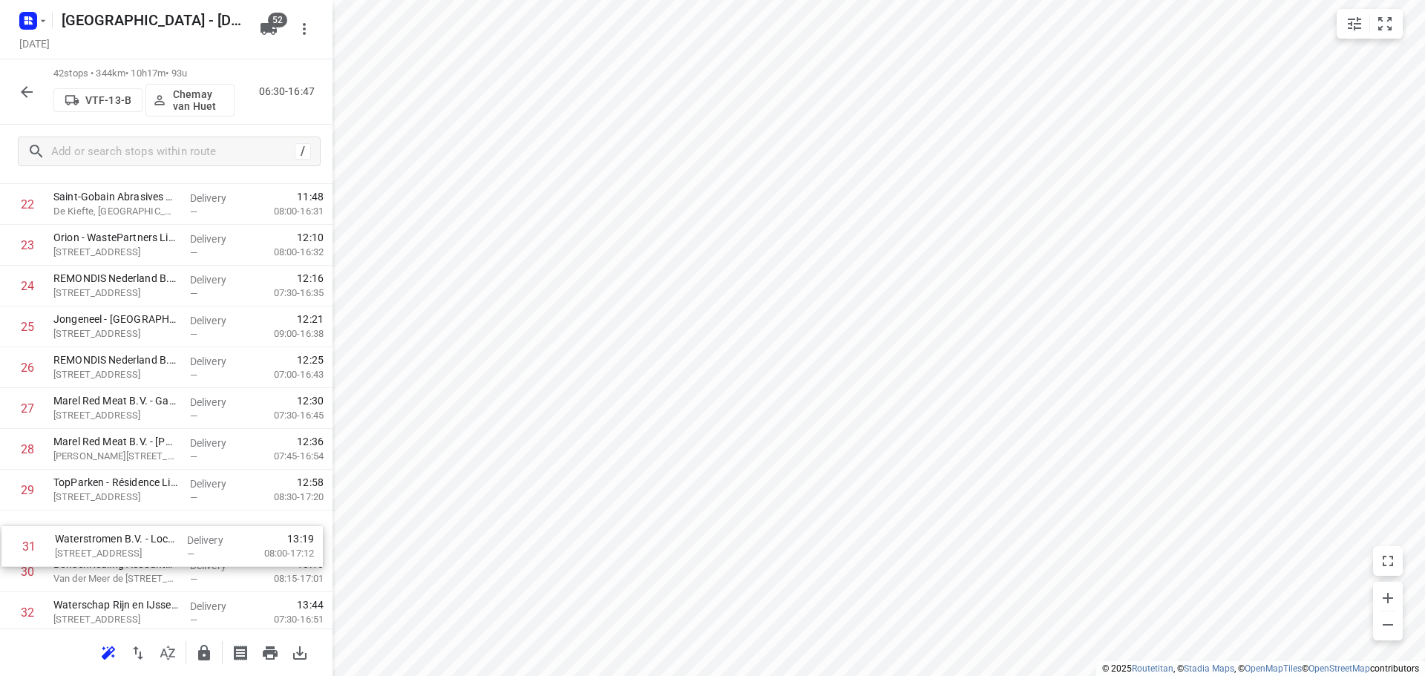
scroll to position [975, 0]
drag, startPoint x: 71, startPoint y: 561, endPoint x: 77, endPoint y: 509, distance: 53.1
click at [77, 509] on div "1 Hildebrandt Netherlands(Kevin Scigalla) Het Varck, Haaksbergen Delivery — 07:…" at bounding box center [166, 178] width 333 height 1715
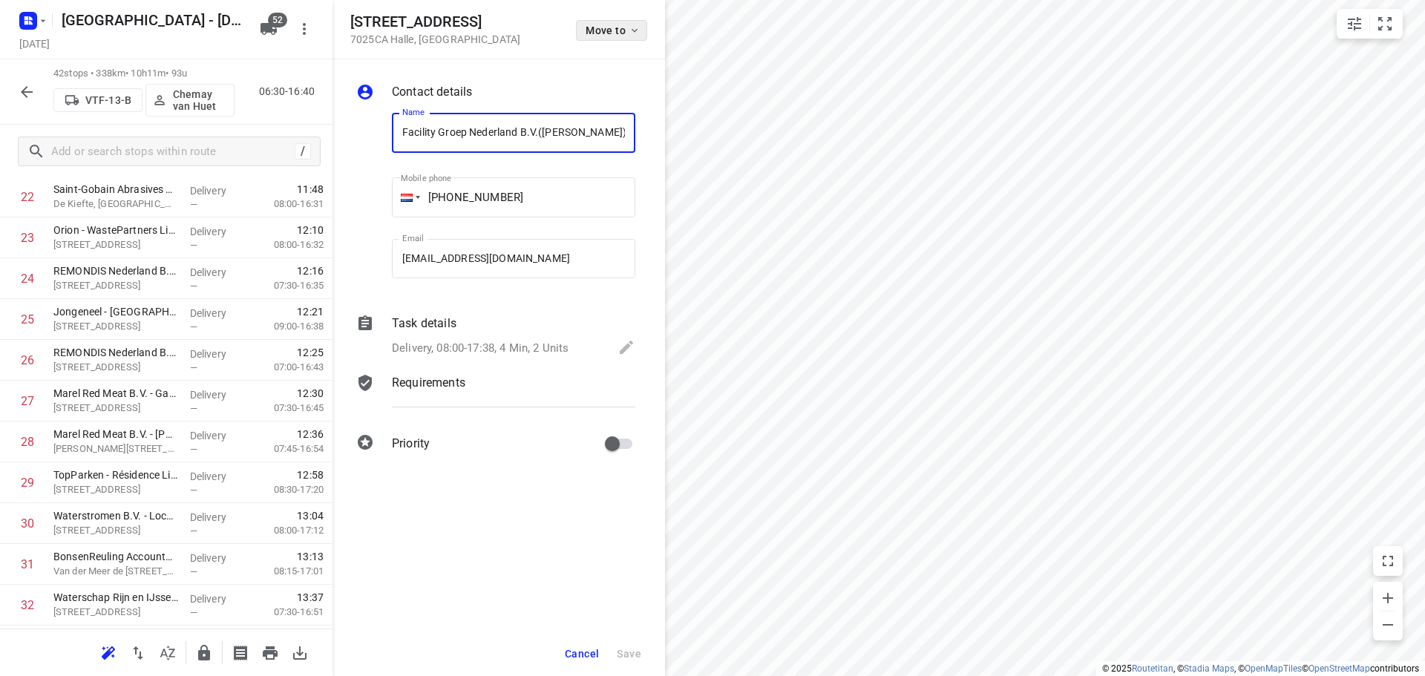
click at [587, 38] on button "Move to" at bounding box center [611, 30] width 71 height 21
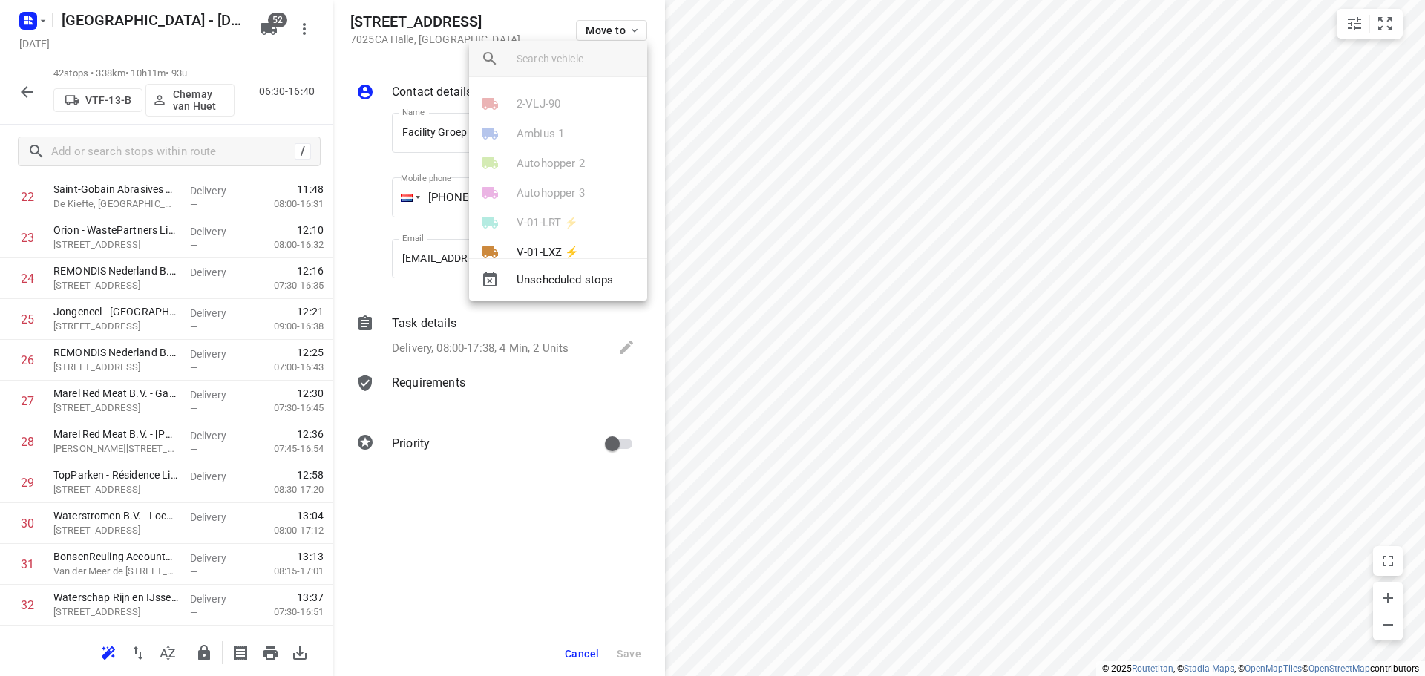
click at [586, 64] on input "search vehicle" at bounding box center [576, 59] width 119 height 22
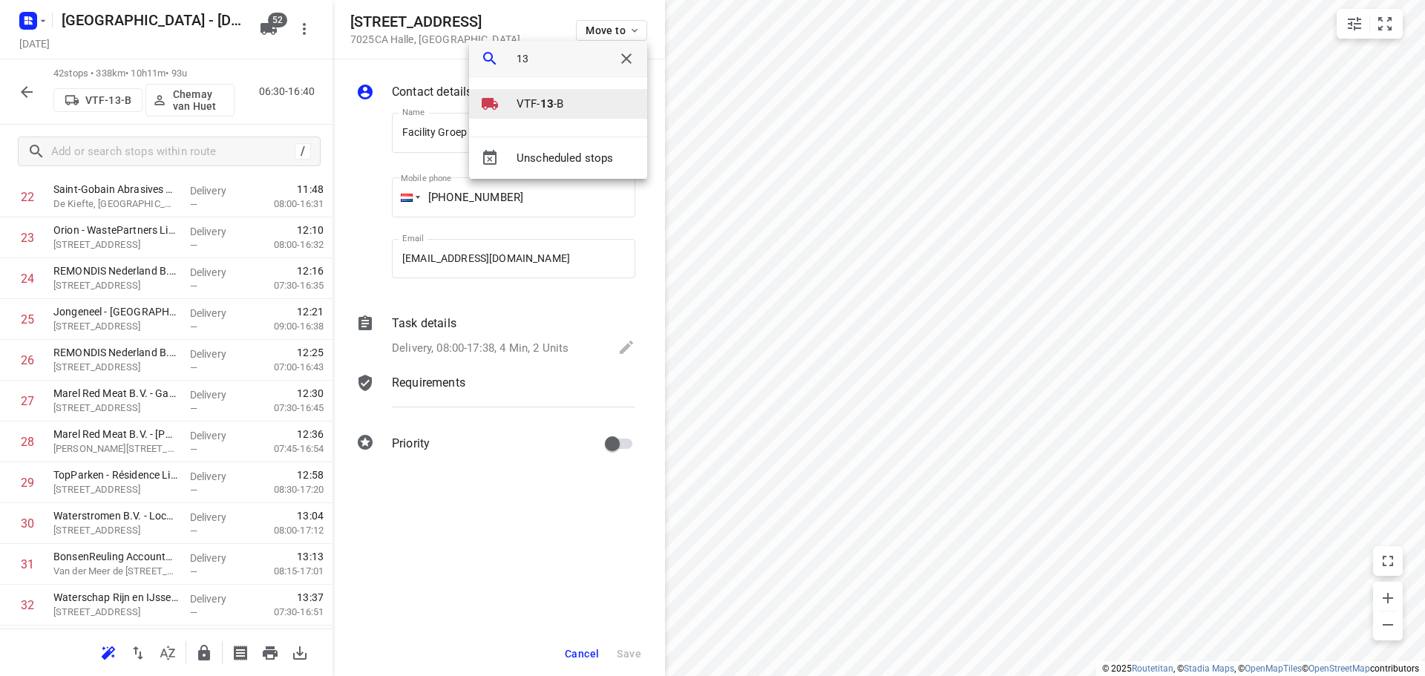
type input "13"
click at [525, 114] on li "VTF- 13 -B" at bounding box center [558, 104] width 178 height 30
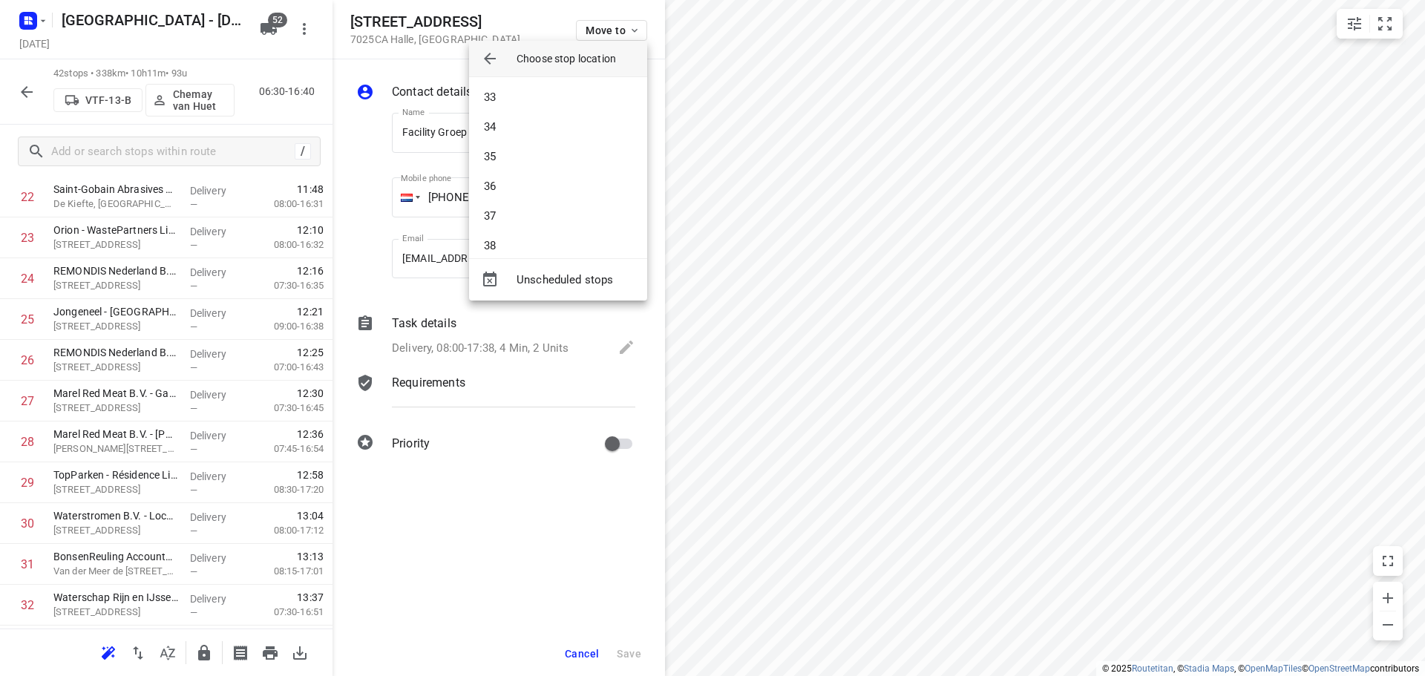
scroll to position [965, 0]
drag, startPoint x: 512, startPoint y: 180, endPoint x: 548, endPoint y: 196, distance: 39.9
click at [512, 179] on li "36" at bounding box center [558, 172] width 178 height 30
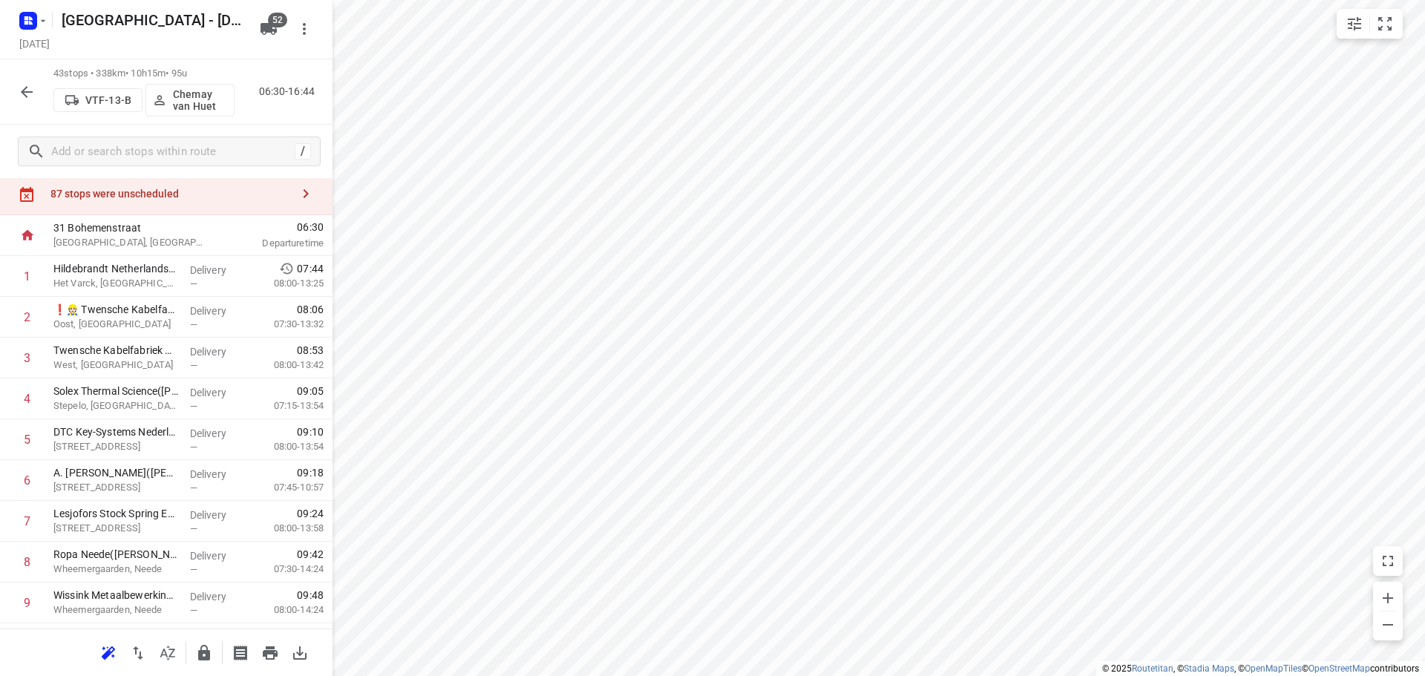
scroll to position [0, 0]
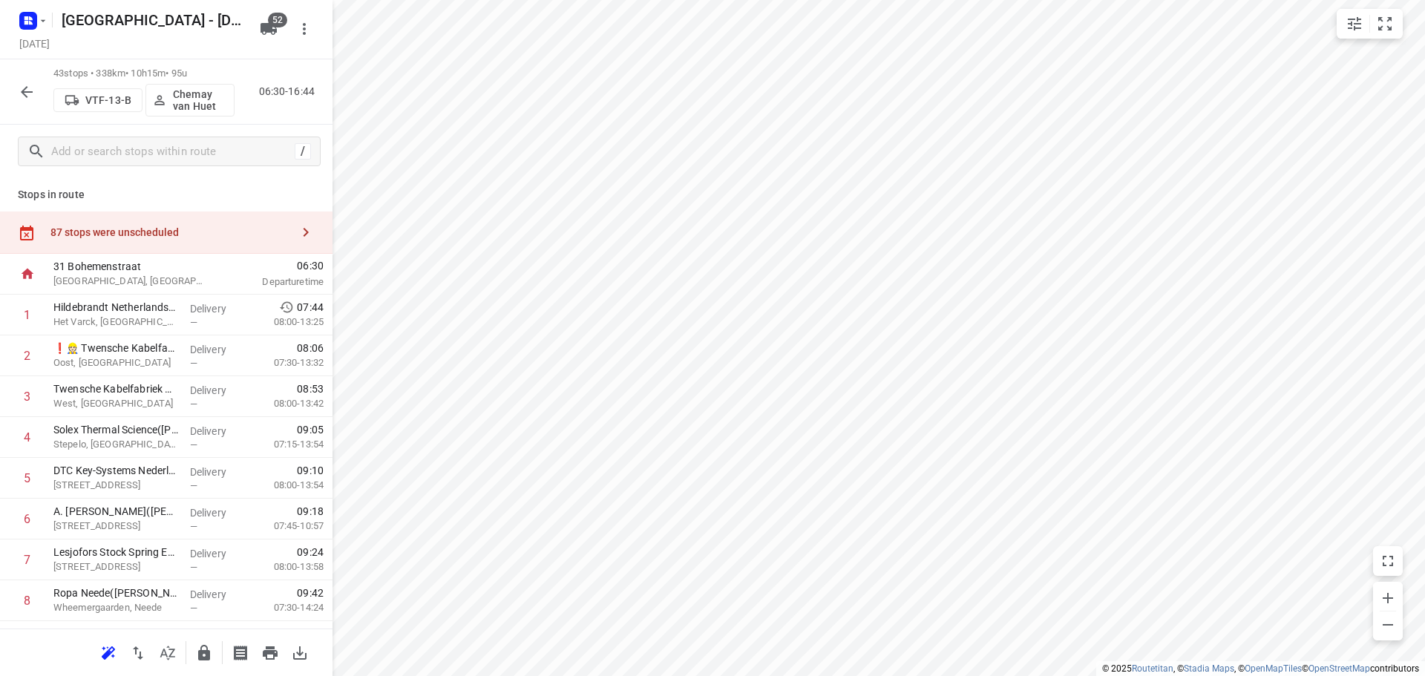
click at [208, 225] on div "87 stops were unscheduled" at bounding box center [166, 233] width 333 height 42
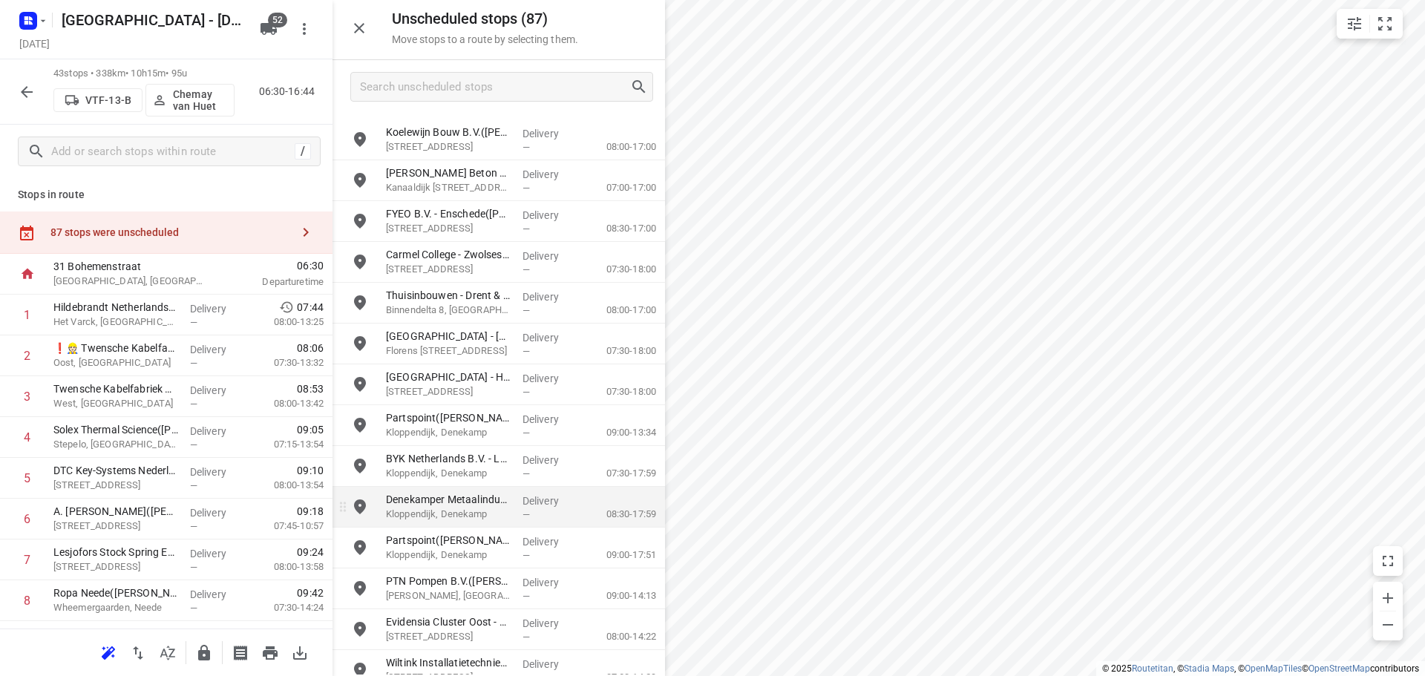
scroll to position [2993, 0]
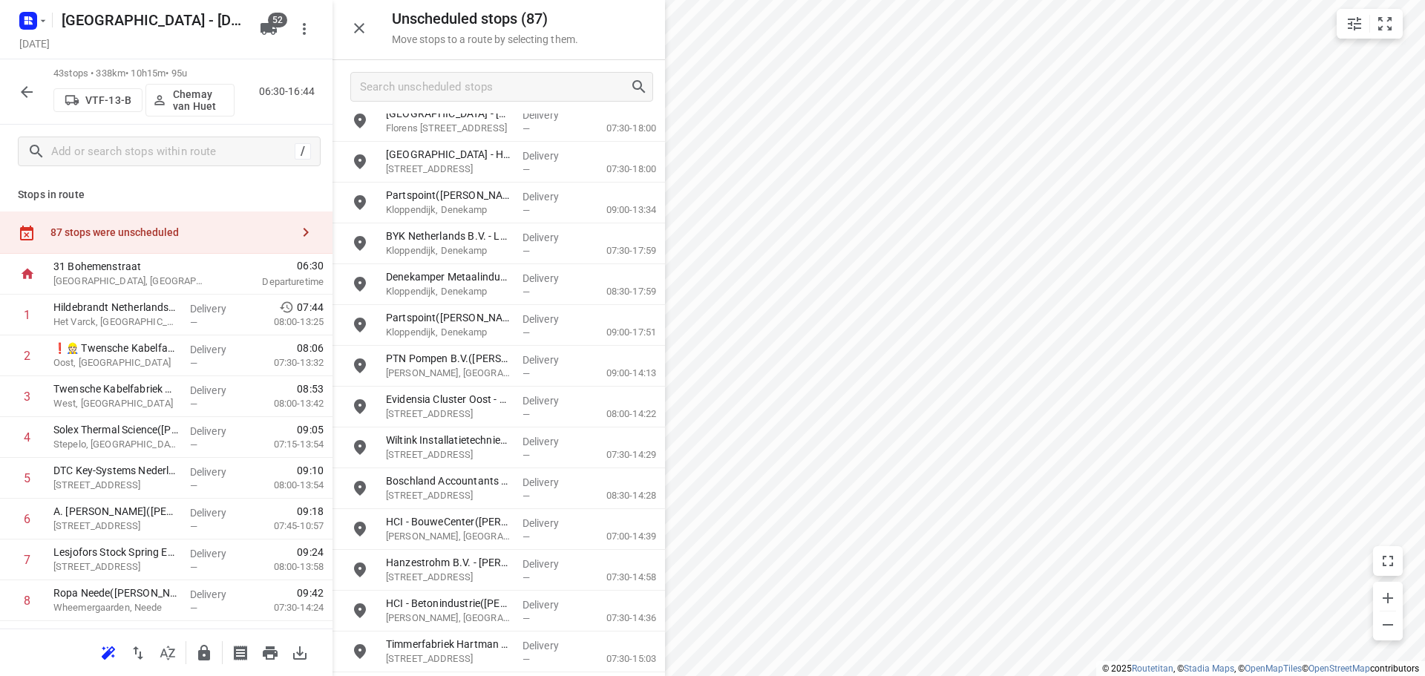
click at [479, 67] on div at bounding box center [499, 86] width 333 height 53
click at [476, 85] on input "Search unscheduled stops" at bounding box center [495, 87] width 269 height 23
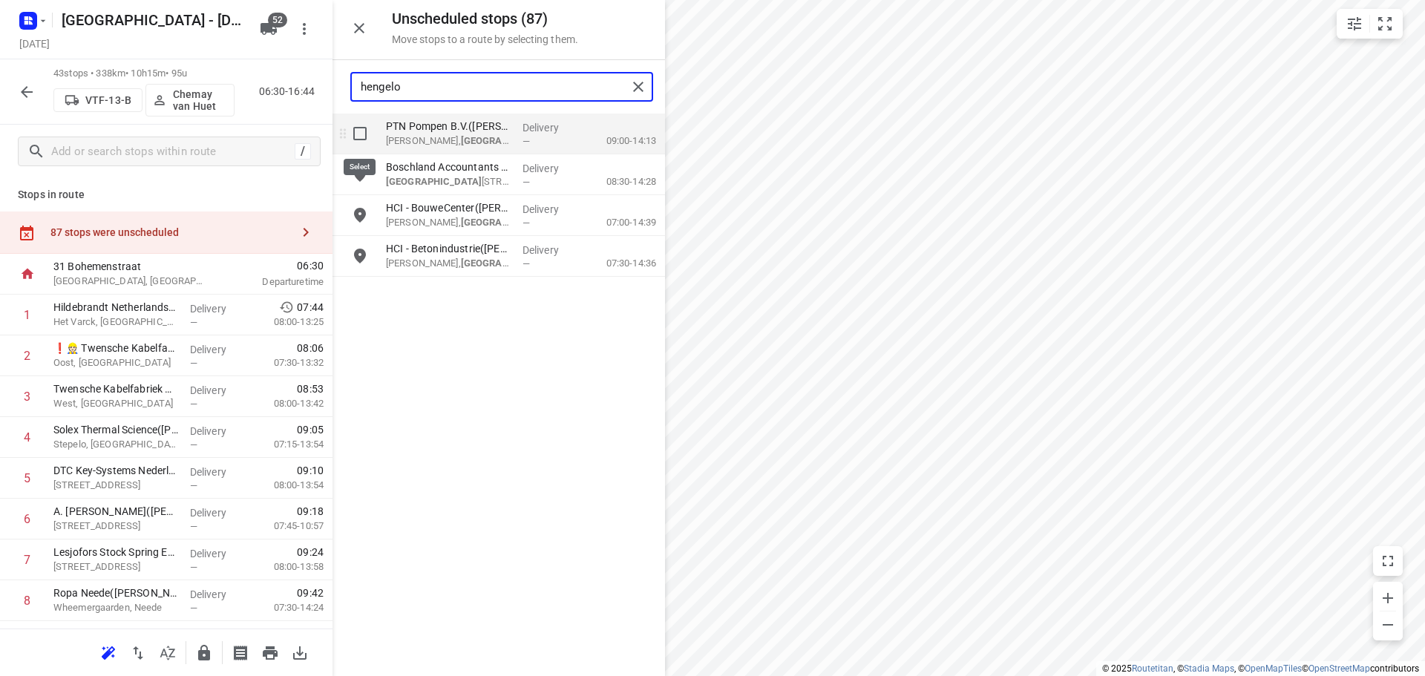
type input "hengelo"
click at [363, 137] on input "grid" at bounding box center [360, 134] width 30 height 30
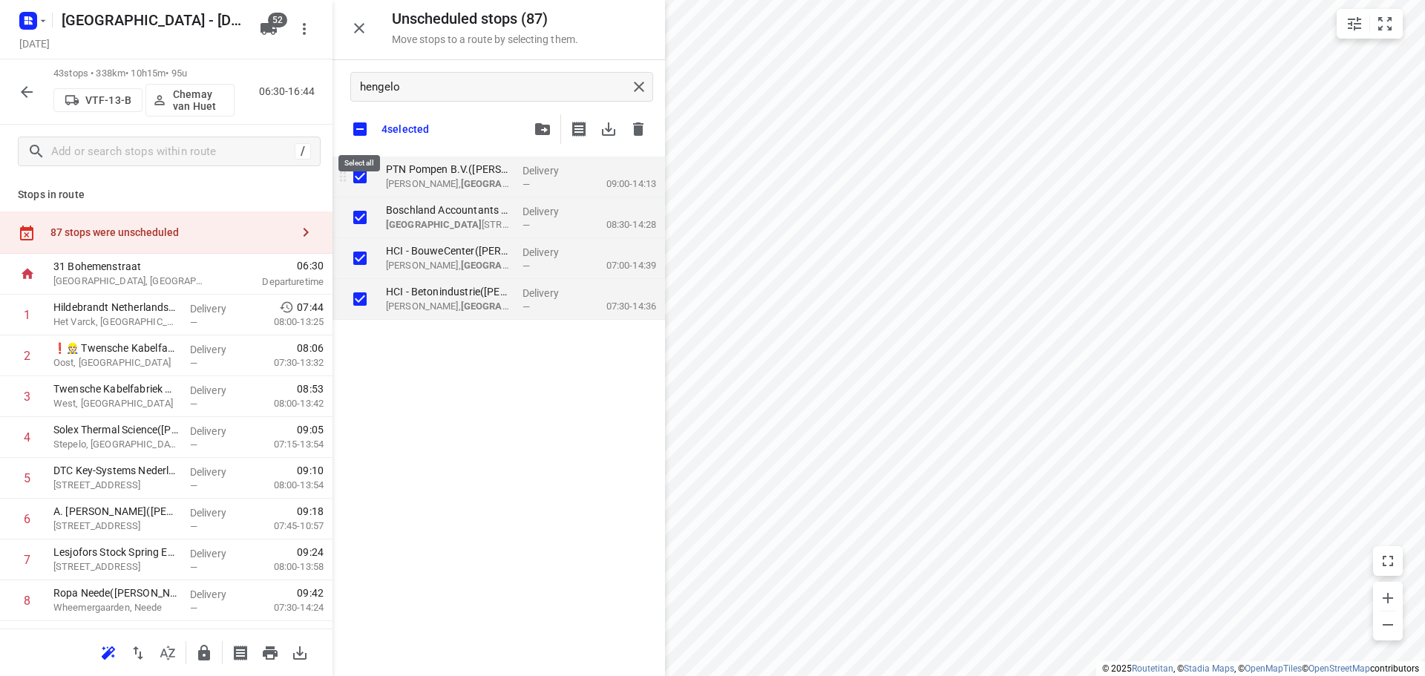
checkbox input "true"
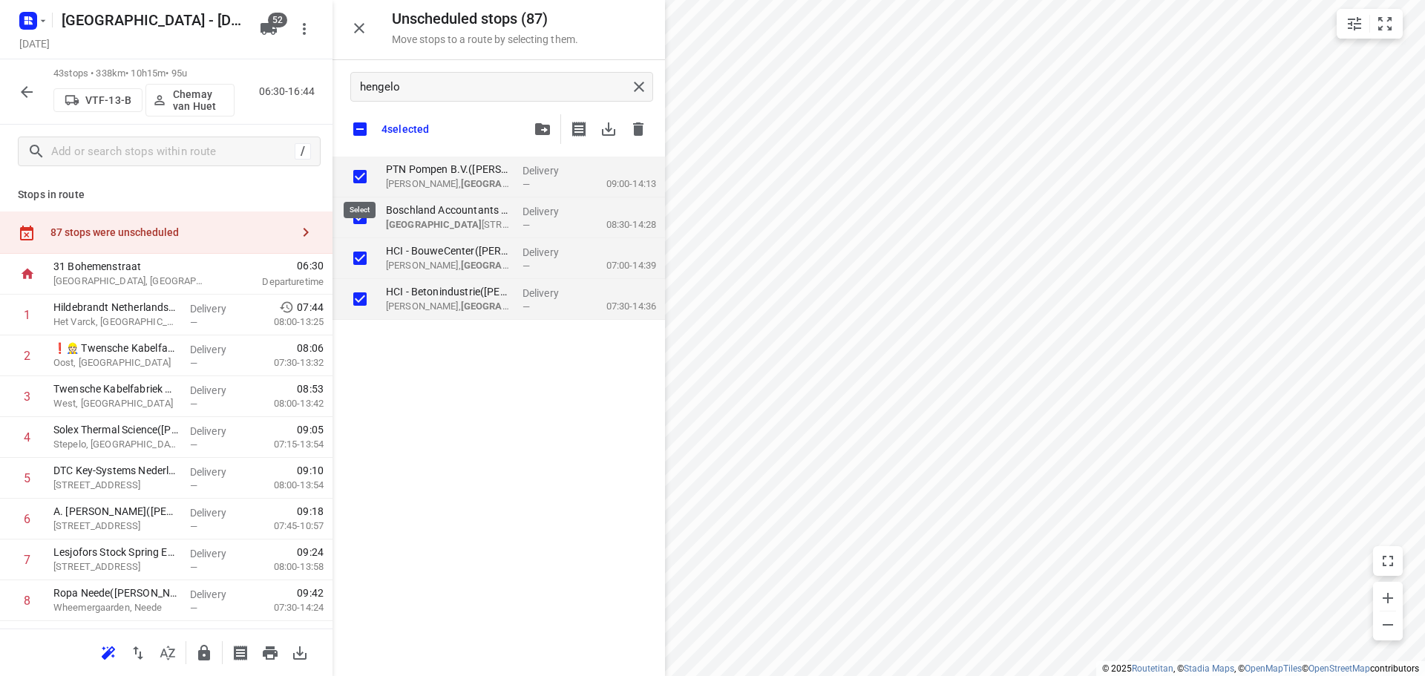
checkbox input "true"
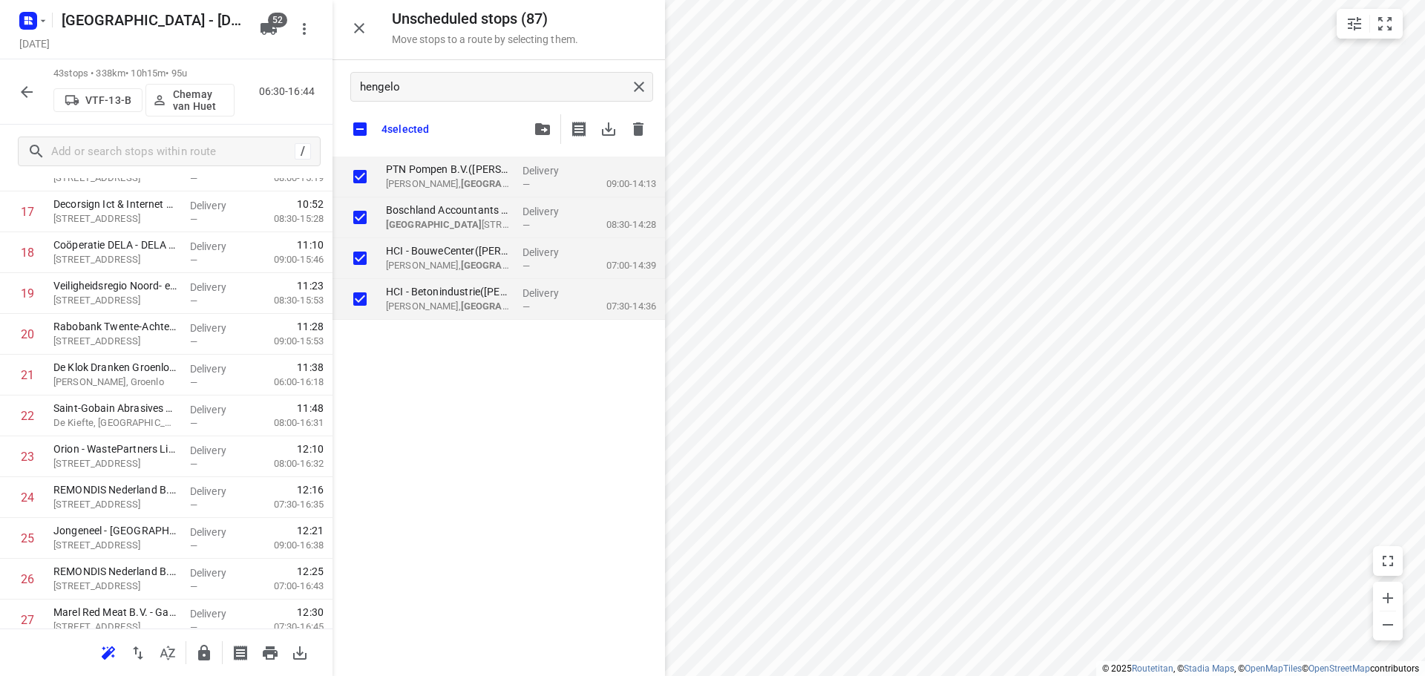
scroll to position [1463, 0]
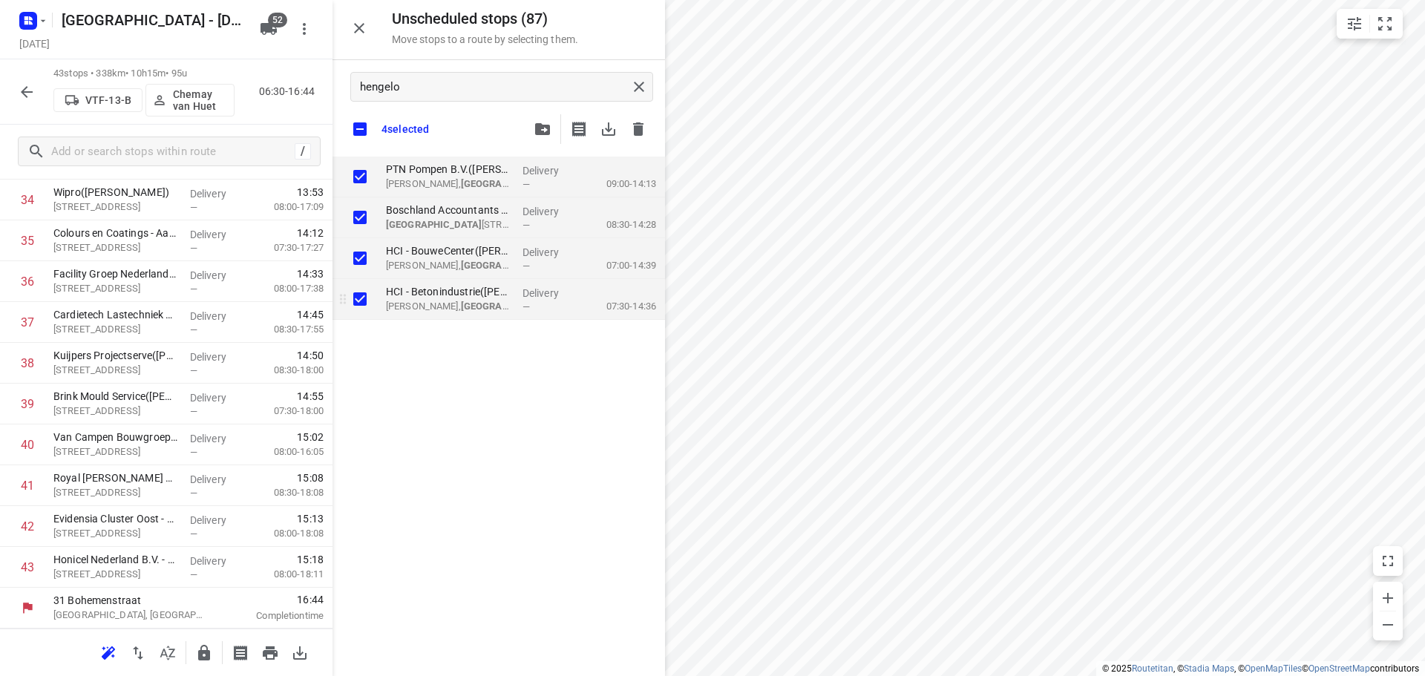
checkbox input "true"
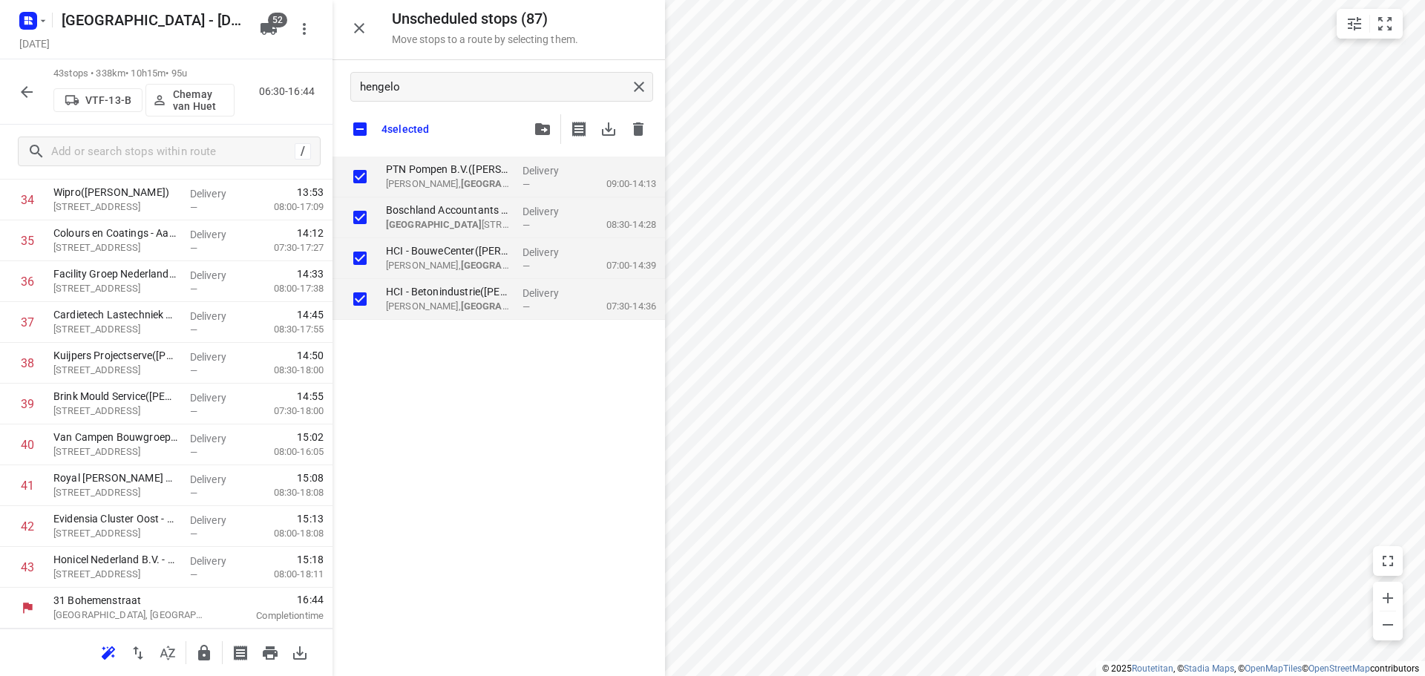
checkbox input "true"
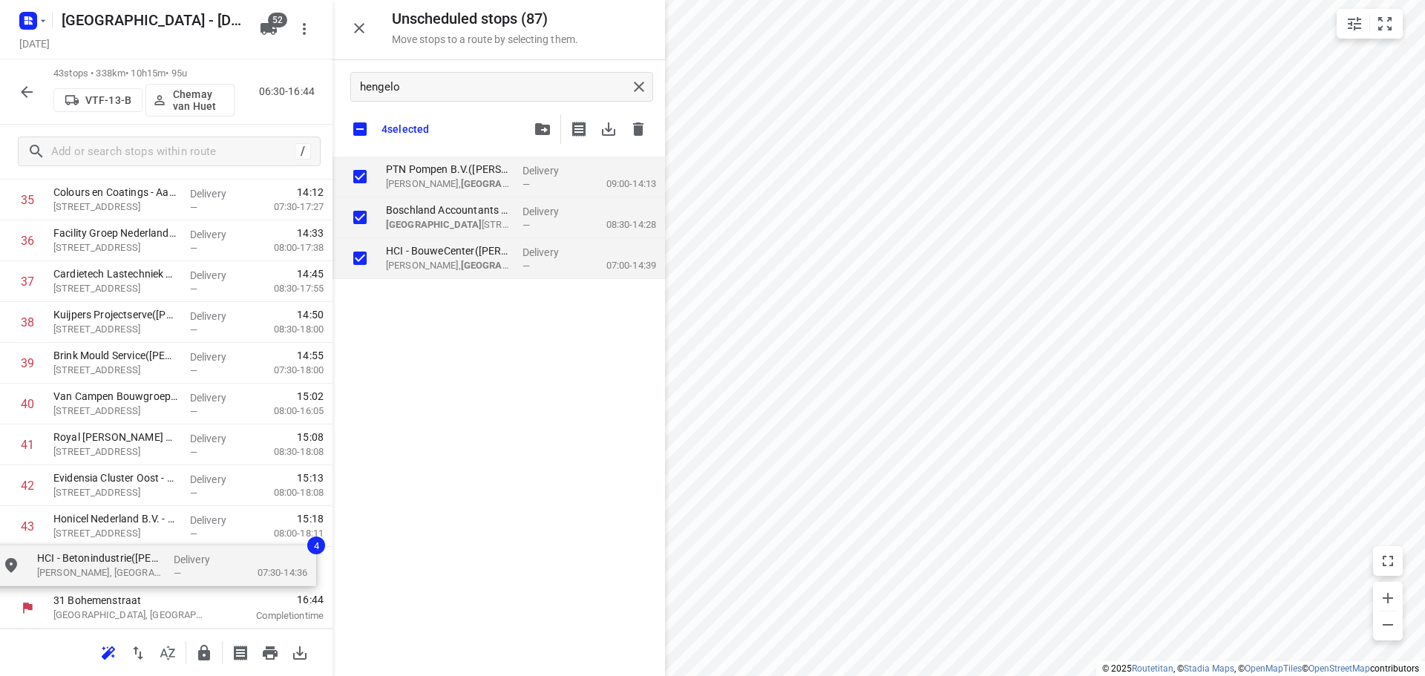
drag, startPoint x: 483, startPoint y: 301, endPoint x: 126, endPoint y: 586, distance: 456.9
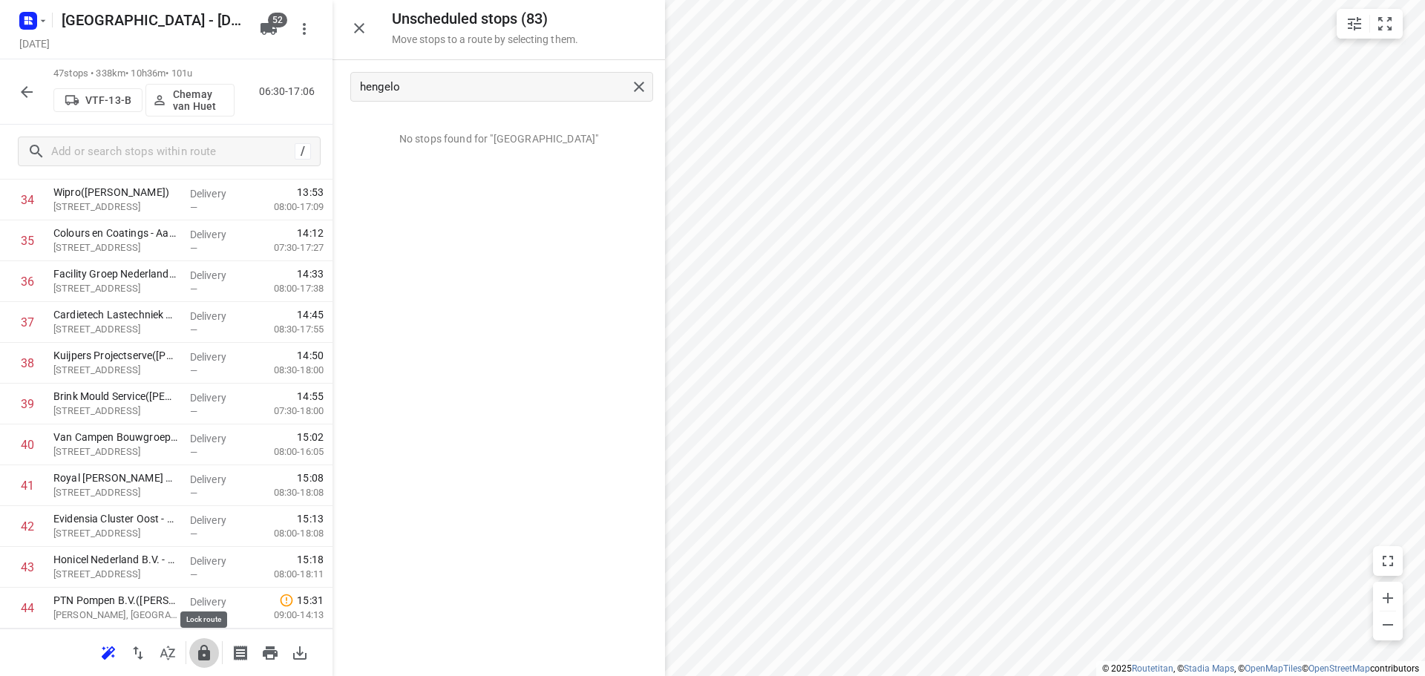
click at [205, 647] on icon "button" at bounding box center [204, 653] width 18 height 18
click at [374, 23] on div "Unscheduled stops ( 83 ) Move stops to a route by selecting them." at bounding box center [499, 30] width 333 height 60
click at [352, 30] on icon "button" at bounding box center [359, 28] width 18 height 18
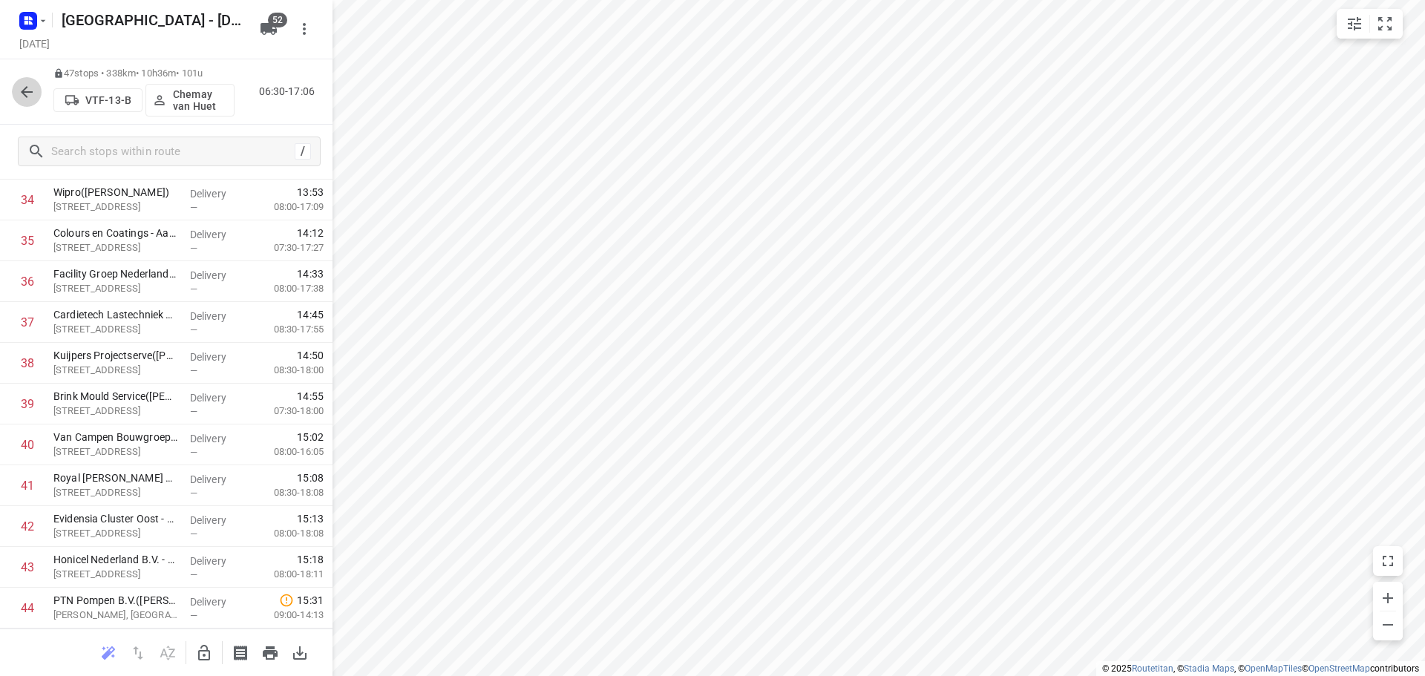
click at [31, 99] on icon "button" at bounding box center [27, 92] width 18 height 18
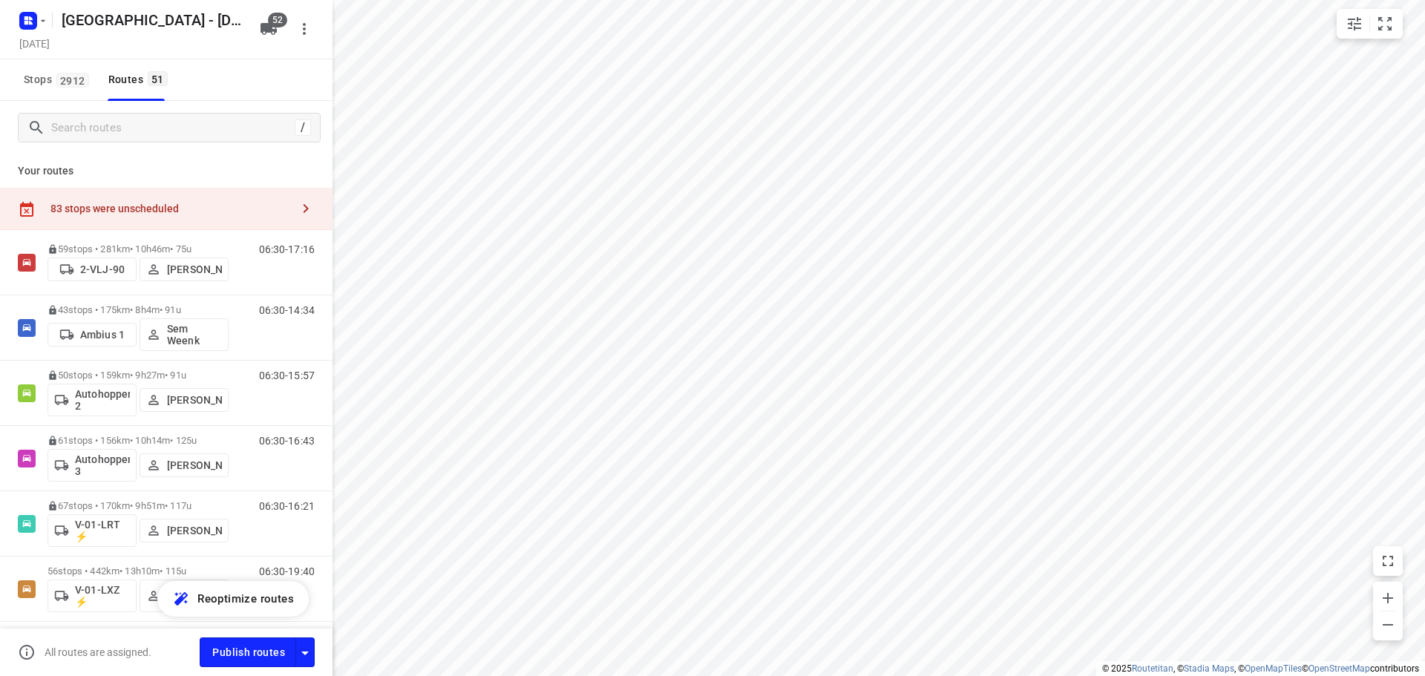
click at [152, 141] on div "/" at bounding box center [169, 128] width 303 height 30
click at [153, 131] on input "Search routes" at bounding box center [171, 128] width 238 height 23
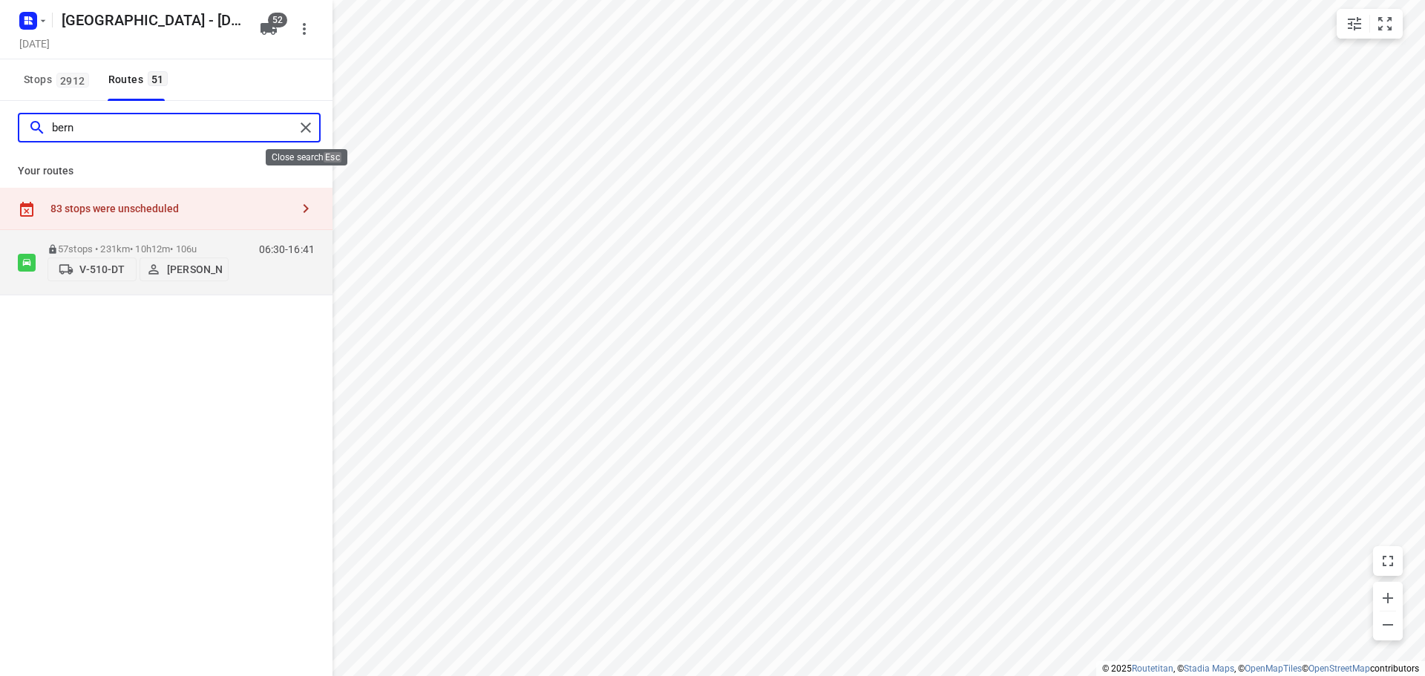
type input "bern"
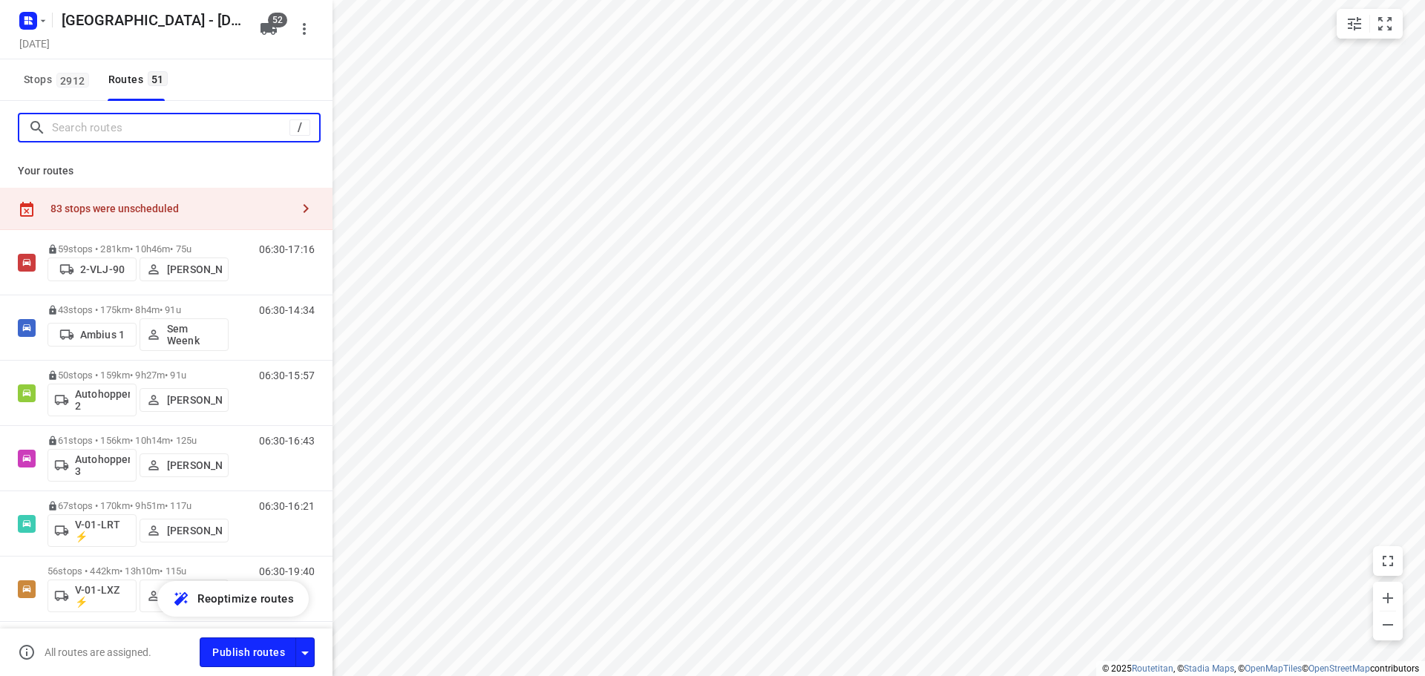
click at [255, 135] on input "Search routes" at bounding box center [171, 128] width 238 height 23
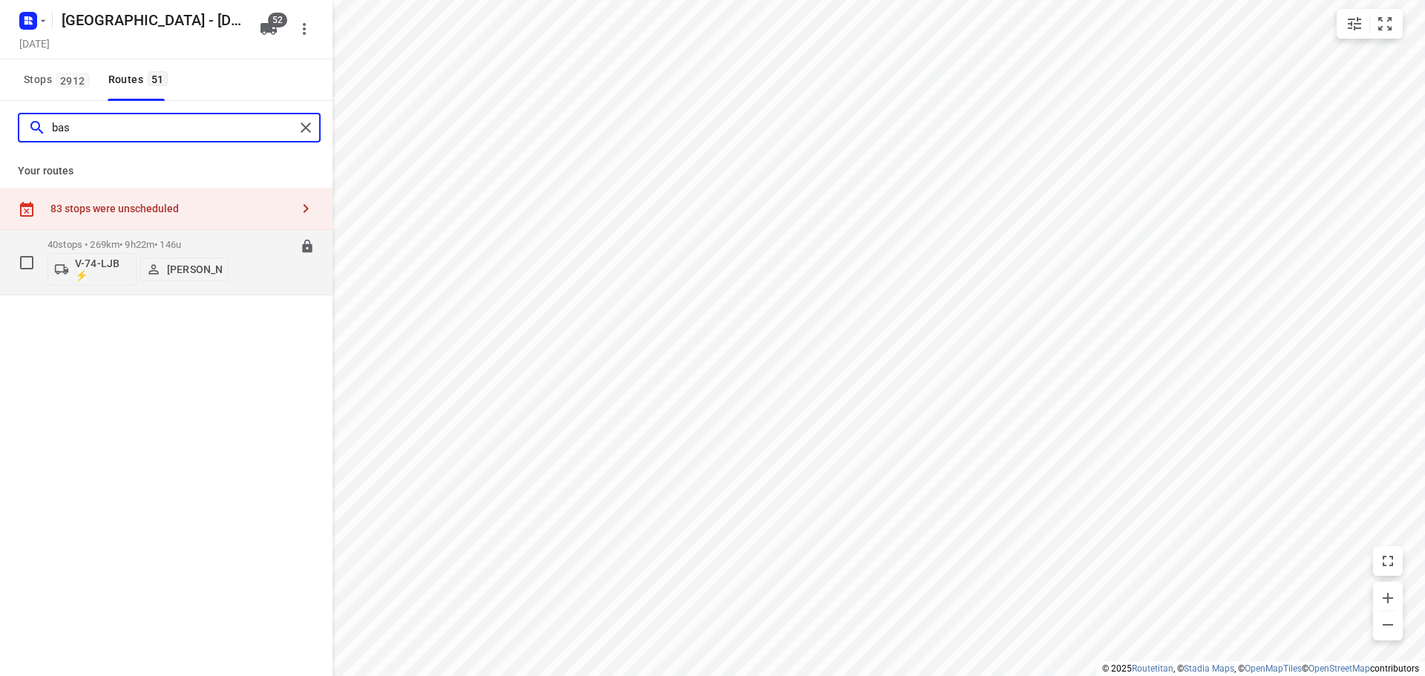
type input "bas"
click at [111, 241] on p "40 stops • 269km • 9h22m • 146u" at bounding box center [138, 244] width 181 height 11
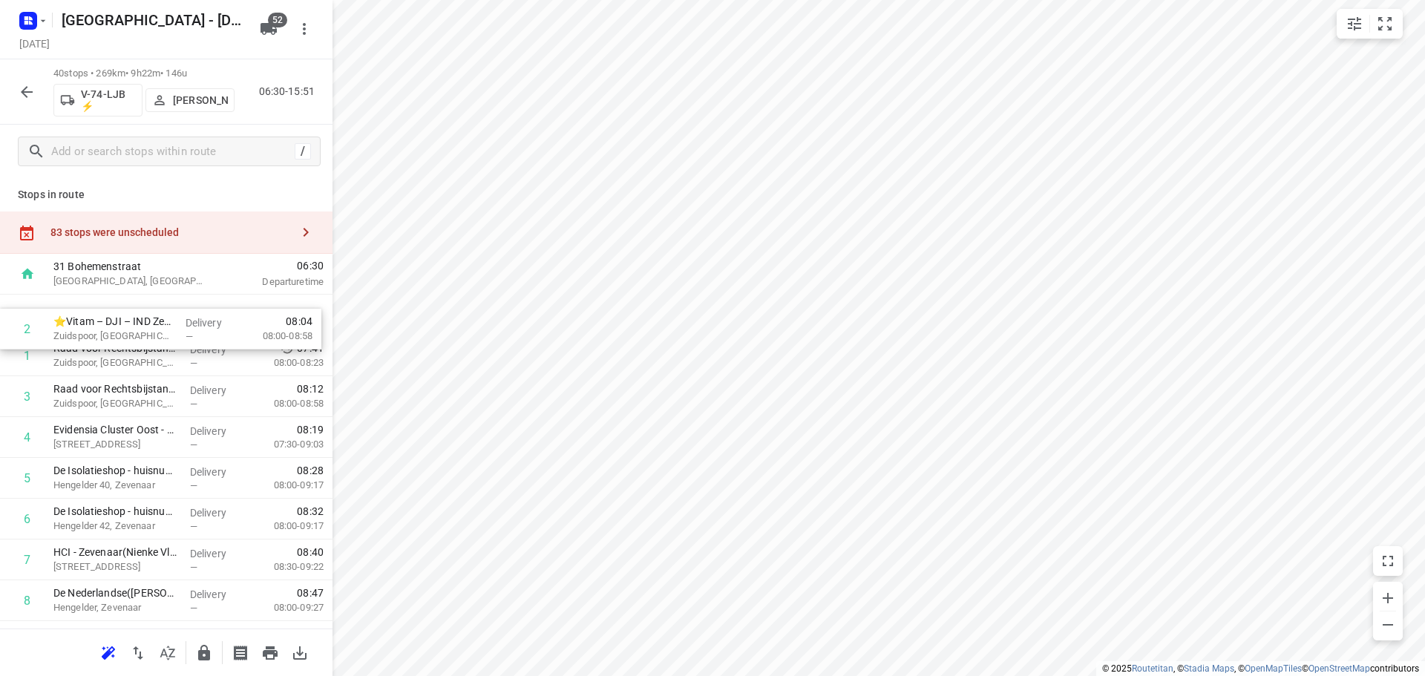
drag, startPoint x: 117, startPoint y: 359, endPoint x: 117, endPoint y: 315, distance: 44.5
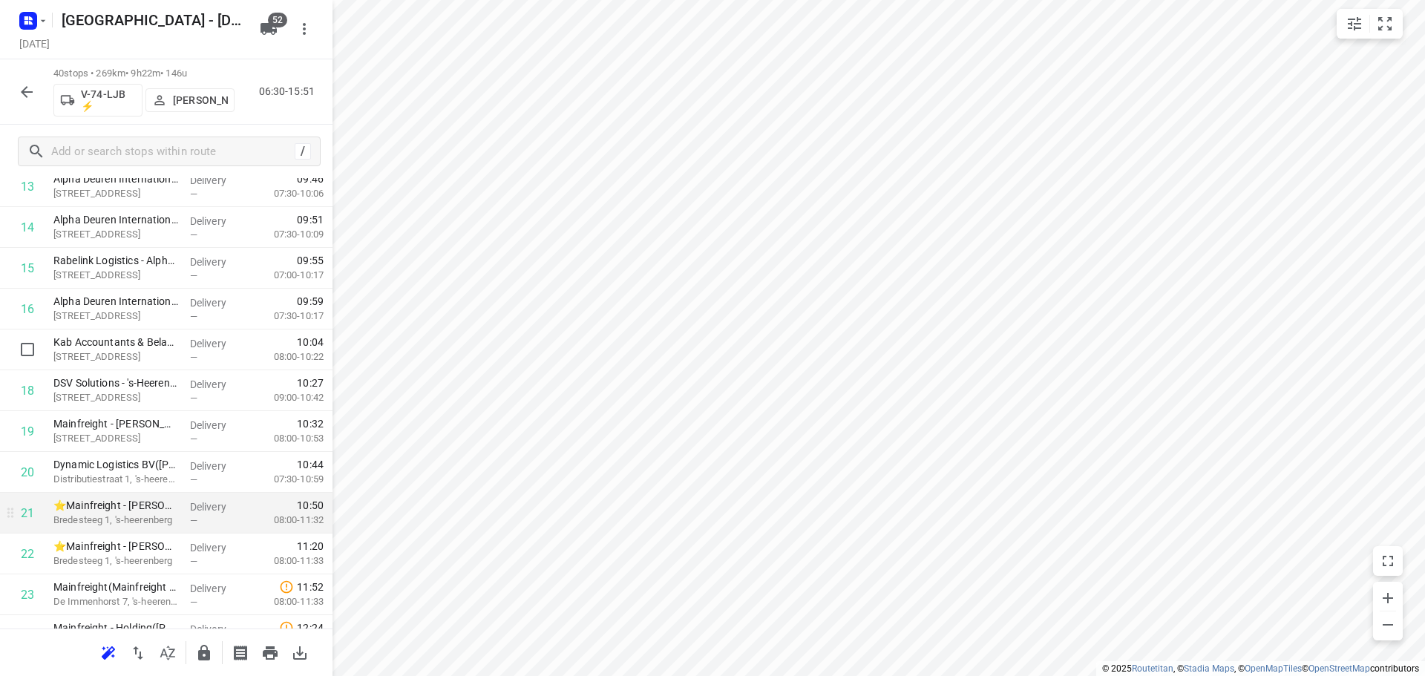
scroll to position [742, 0]
drag, startPoint x: 113, startPoint y: 508, endPoint x: 117, endPoint y: 454, distance: 53.6
click at [120, 465] on div "1 ⭐Vitam – DJI – IND Zevenaar(Bas van Noort (Vitam)) Zuidspoor, Zevenaar Delive…" at bounding box center [166, 368] width 333 height 1633
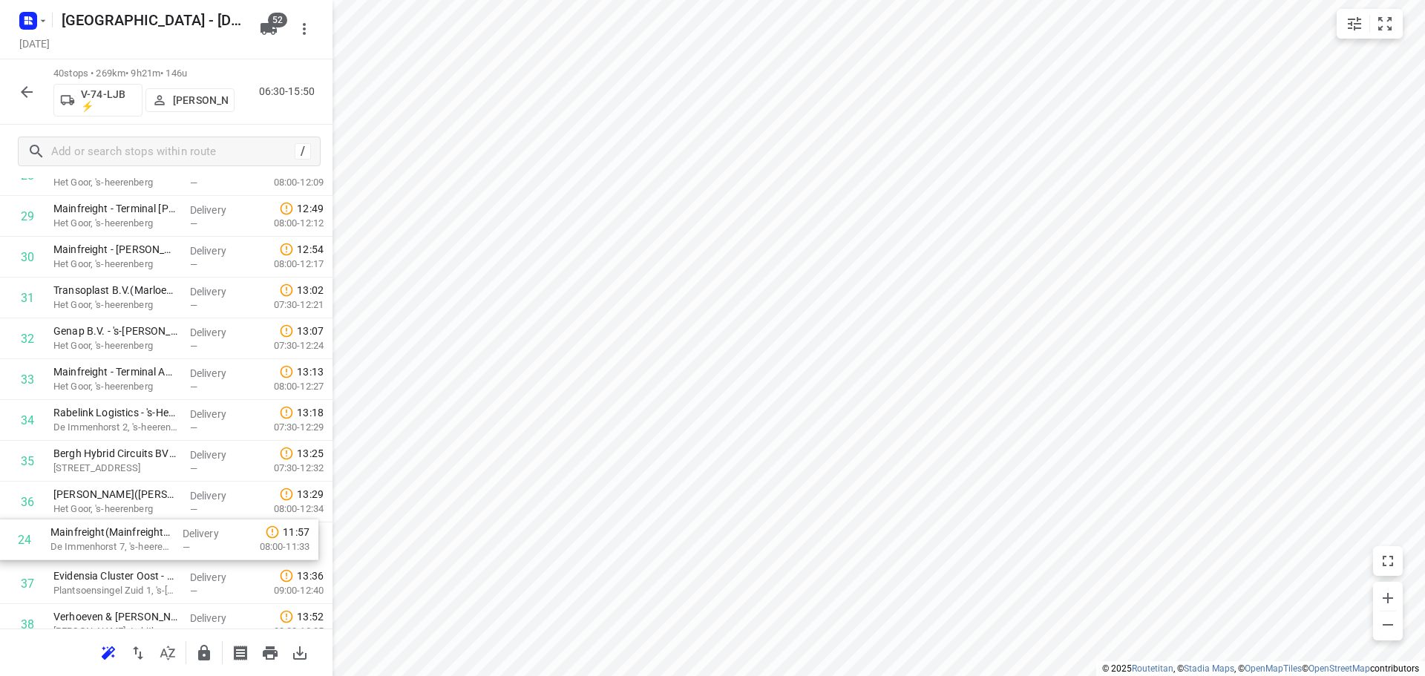
scroll to position [1213, 0]
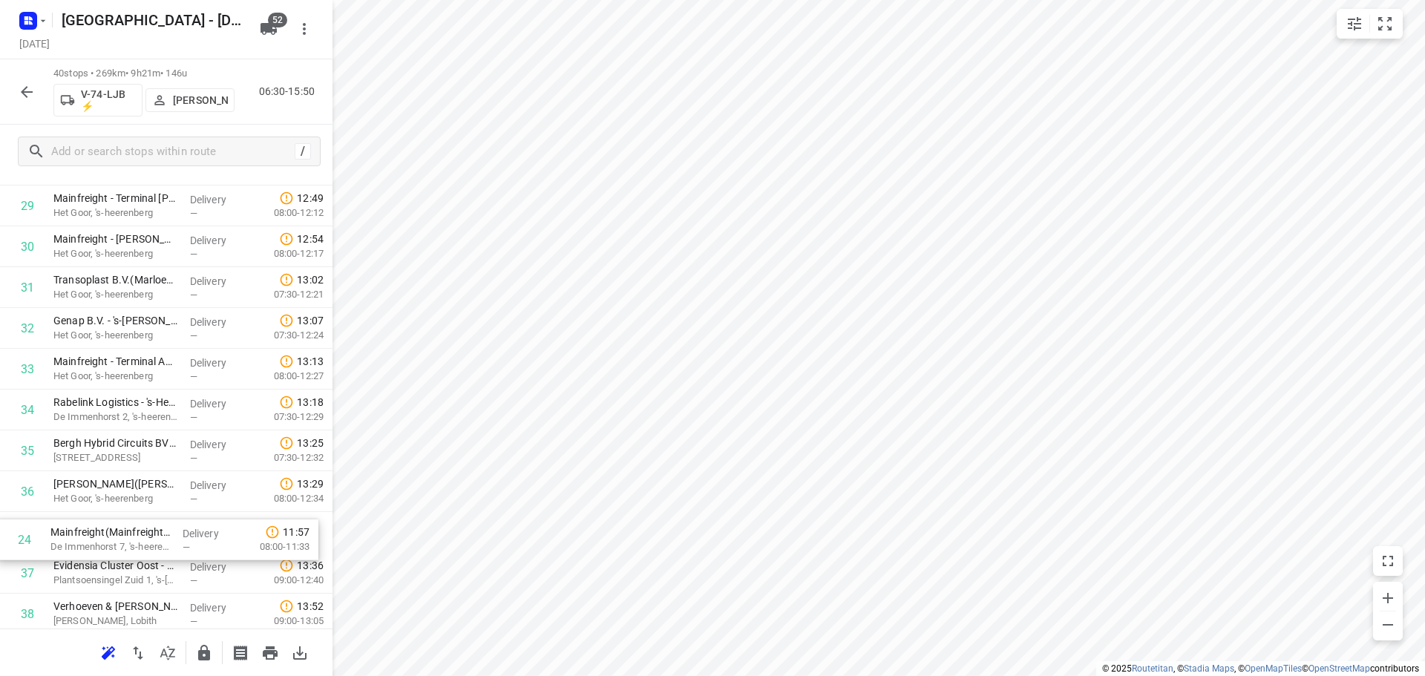
drag, startPoint x: 122, startPoint y: 497, endPoint x: 120, endPoint y: 518, distance: 21.7
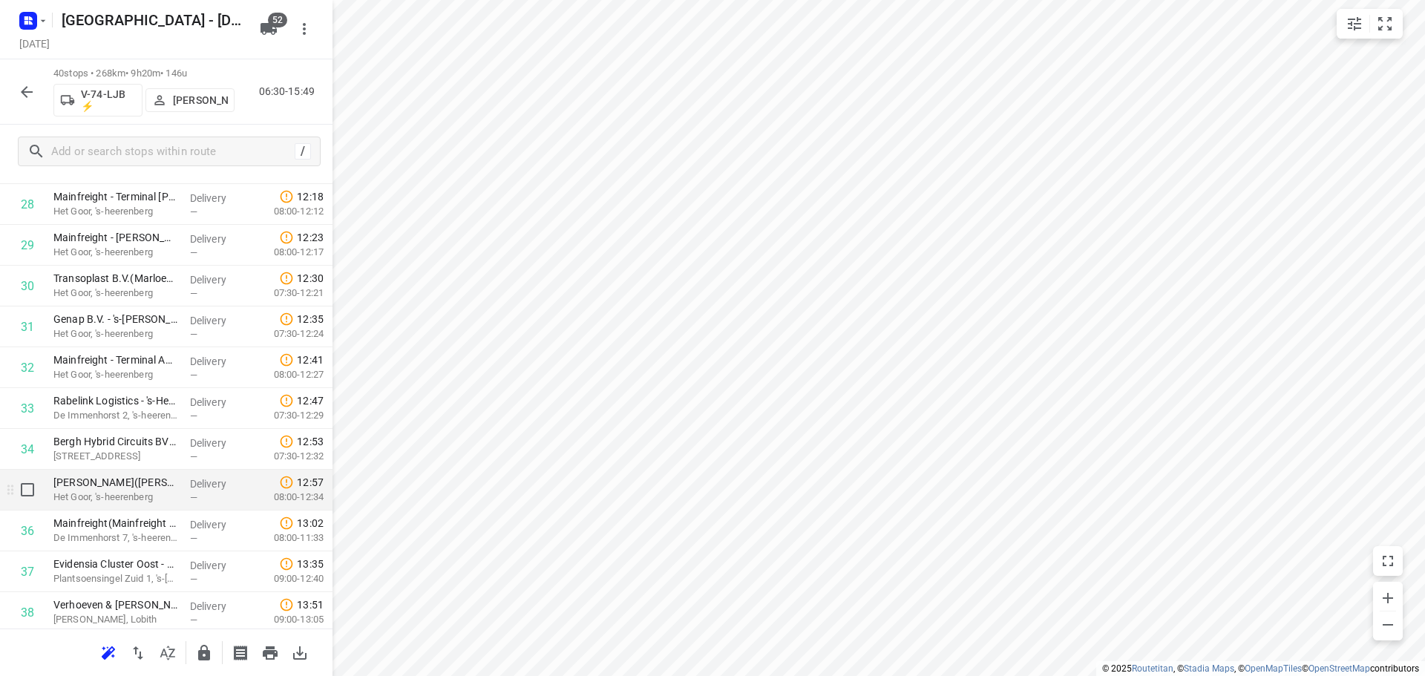
scroll to position [1340, 0]
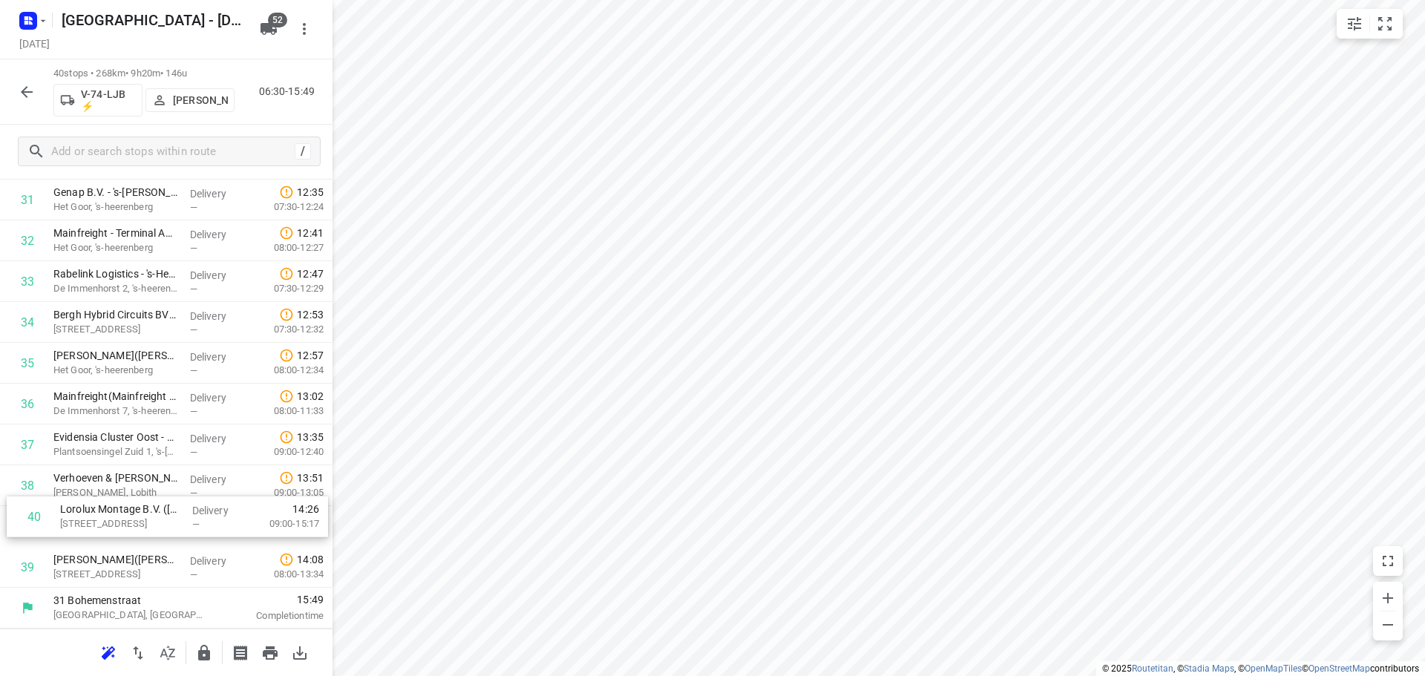
drag, startPoint x: 127, startPoint y: 563, endPoint x: 148, endPoint y: 465, distance: 100.3
click at [198, 650] on button "button" at bounding box center [204, 653] width 30 height 30
click at [28, 98] on icon "button" at bounding box center [27, 92] width 18 height 18
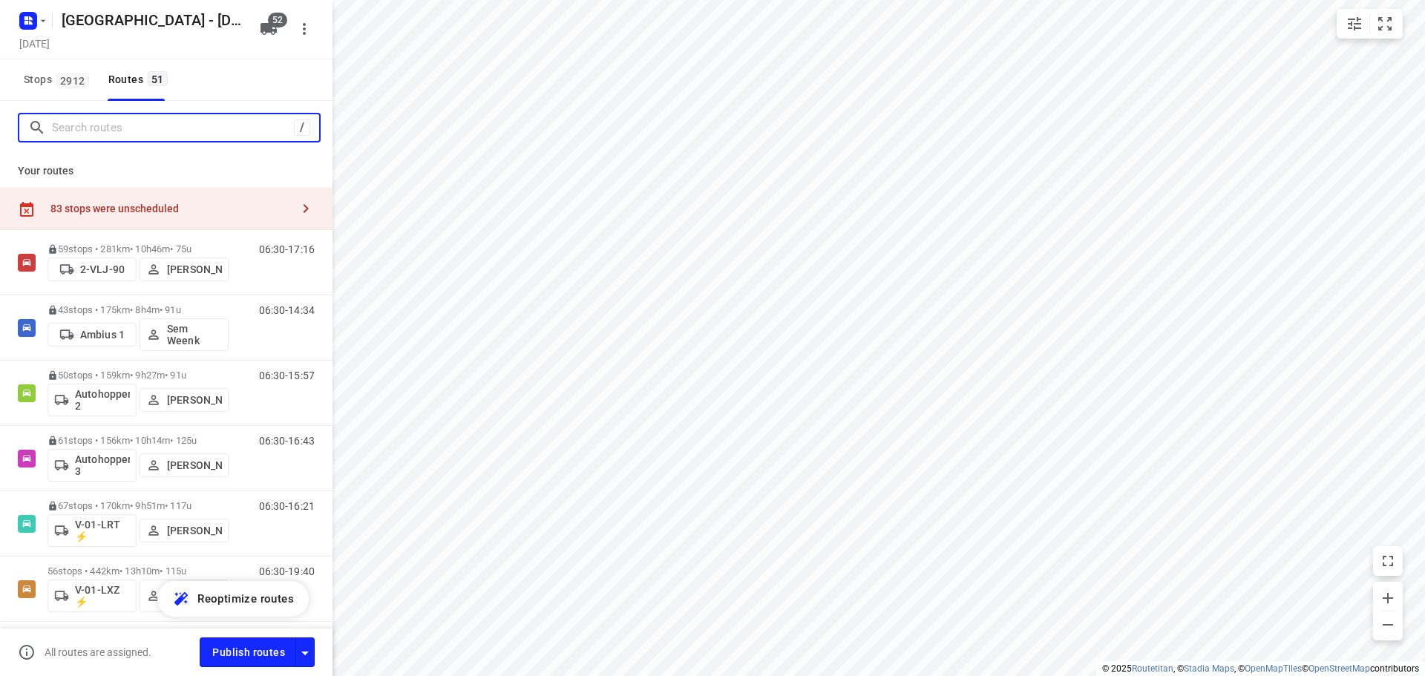
click at [154, 120] on input "Search routes" at bounding box center [173, 128] width 242 height 23
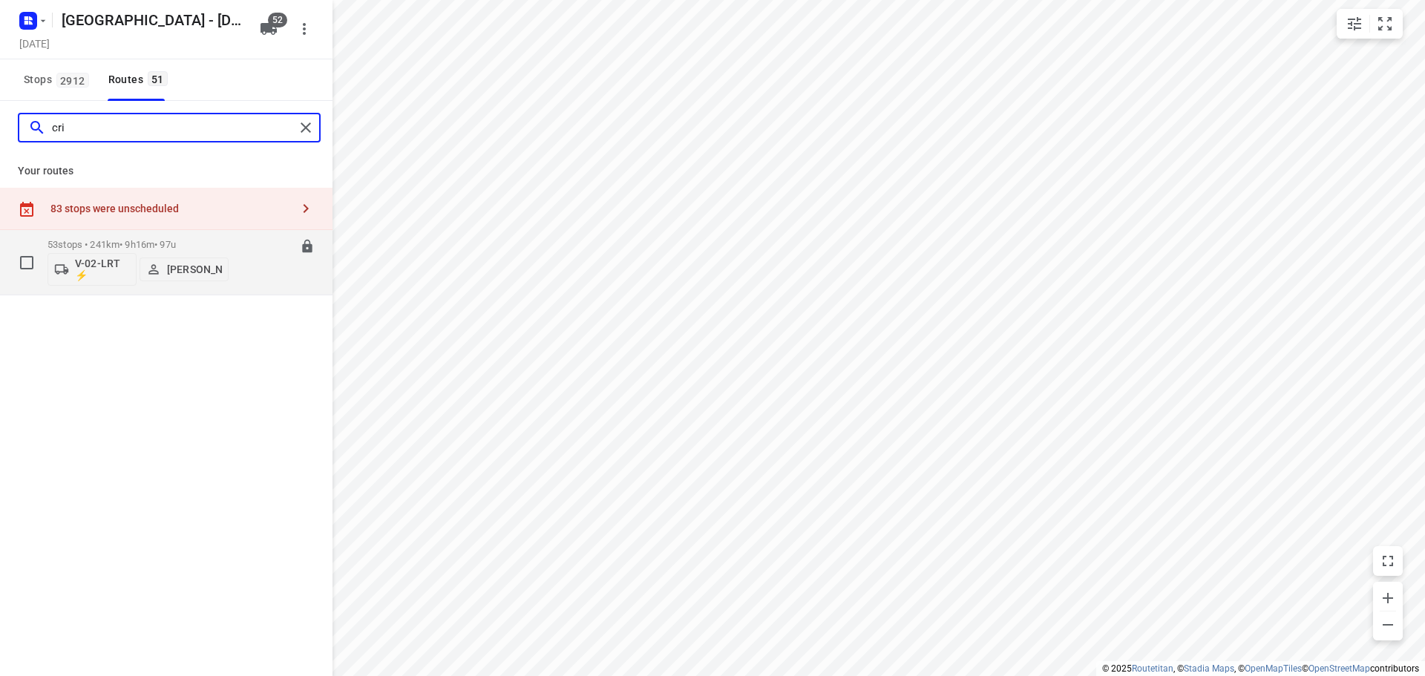
type input "cri"
click at [145, 242] on p "53 stops • 241km • 9h16m • 97u" at bounding box center [138, 244] width 181 height 11
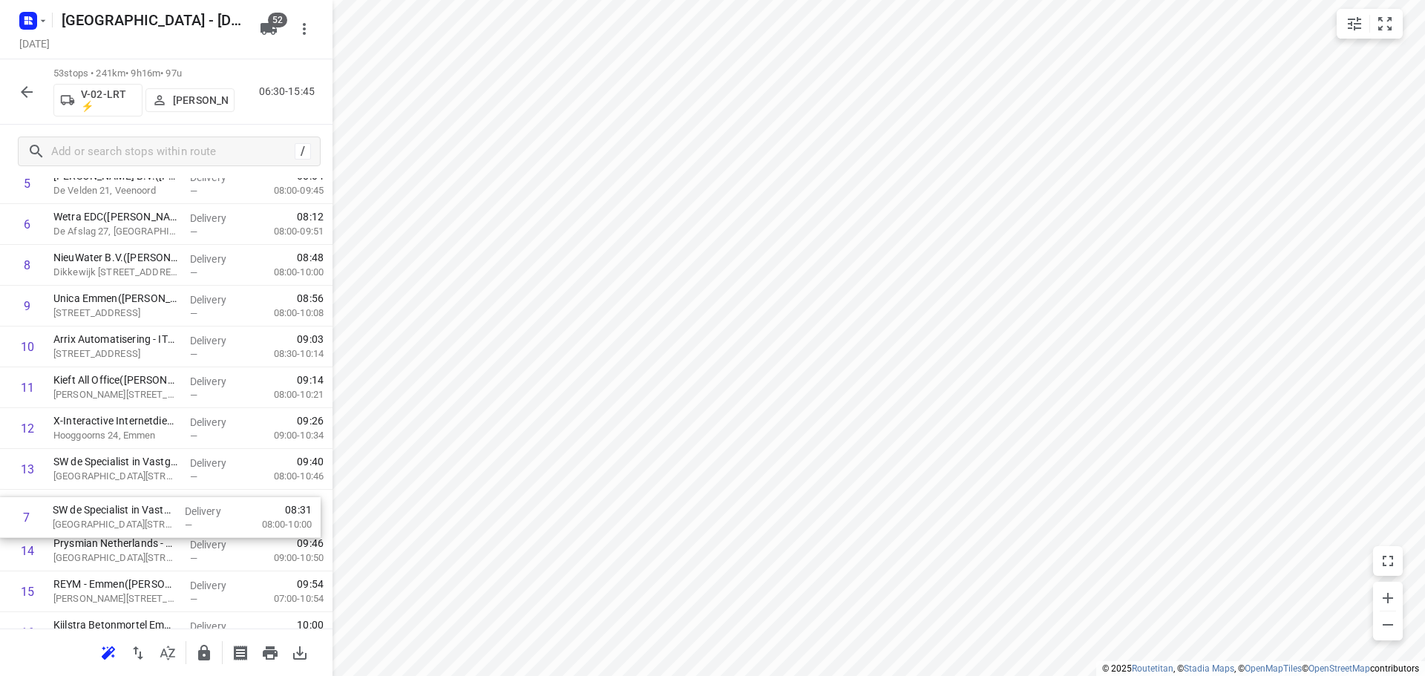
scroll to position [306, 0]
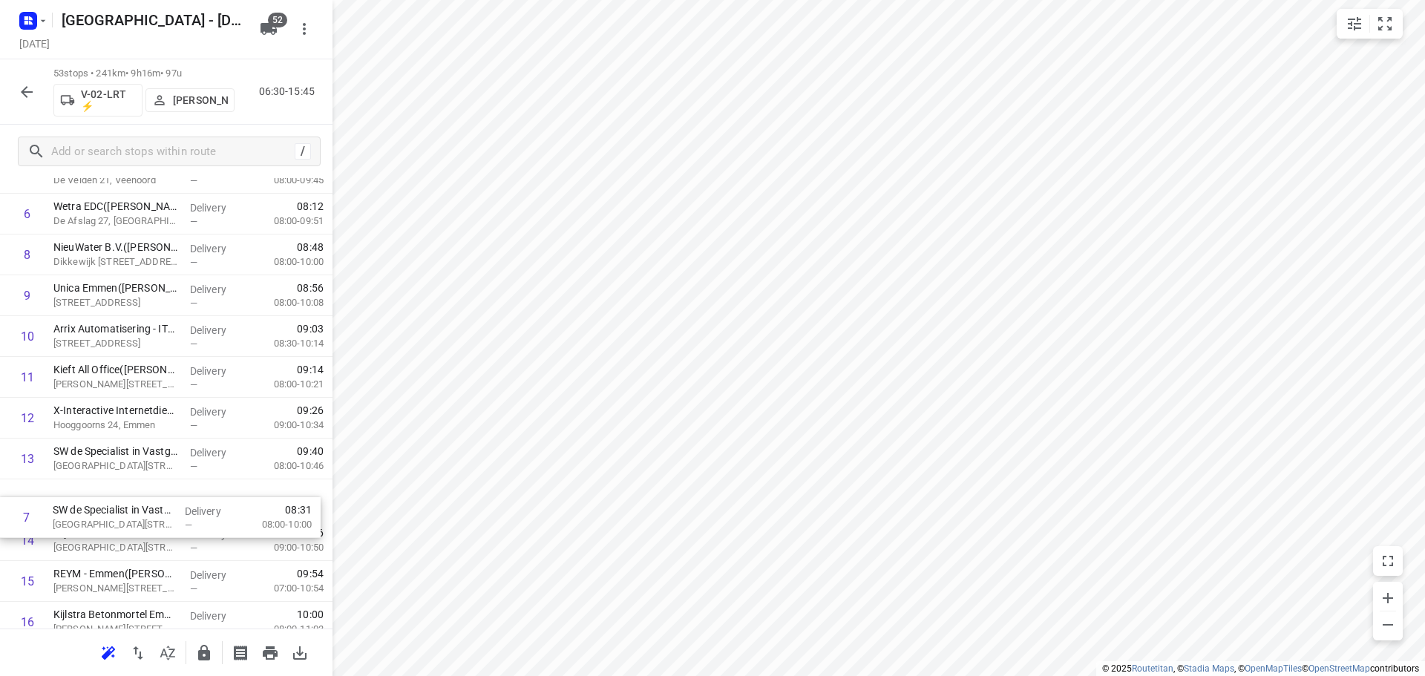
drag, startPoint x: 183, startPoint y: 272, endPoint x: 183, endPoint y: 544, distance: 271.7
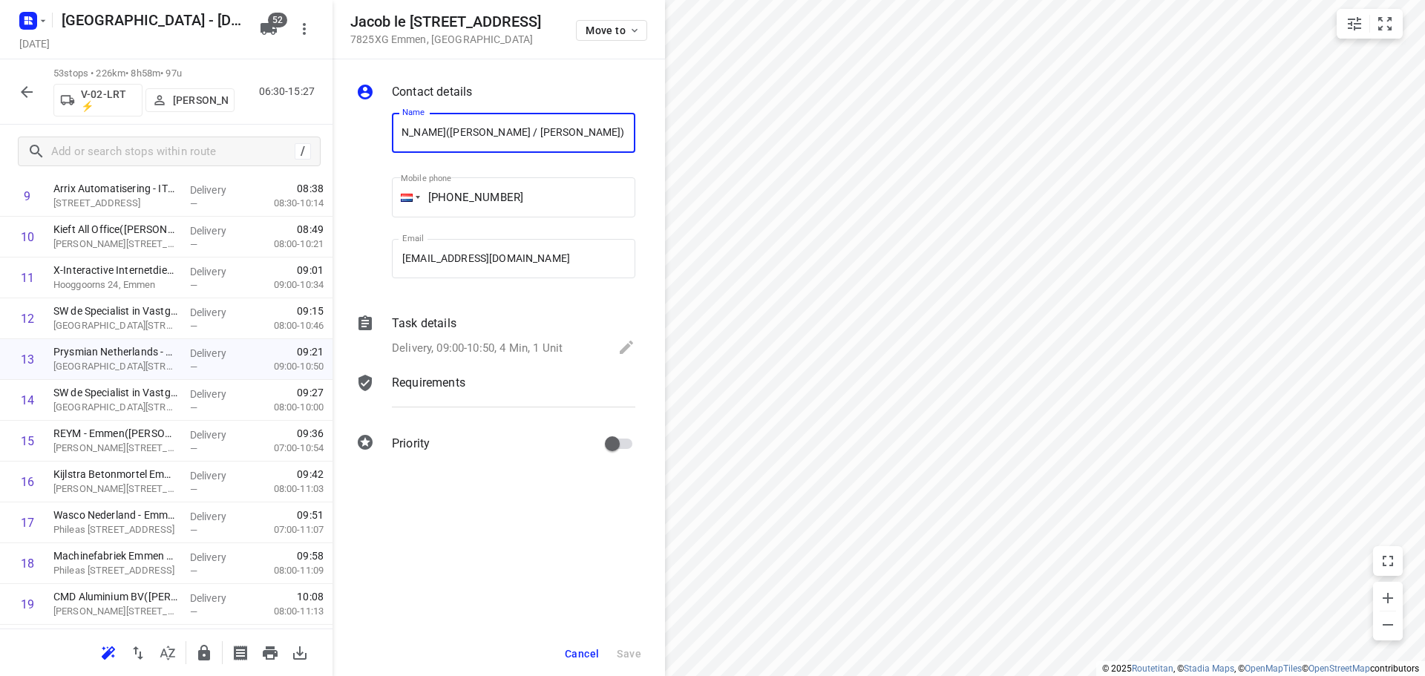
scroll to position [0, 0]
click at [578, 647] on button "Cancel" at bounding box center [582, 654] width 46 height 27
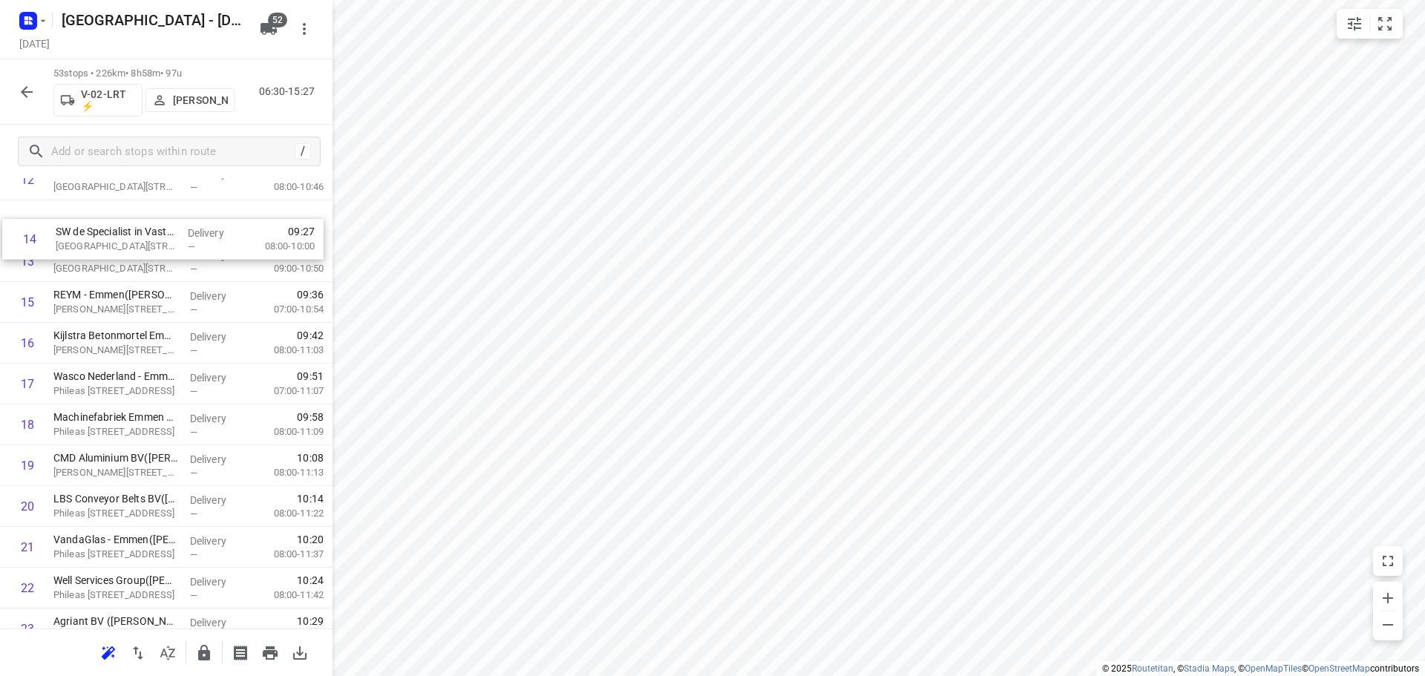
scroll to position [577, 0]
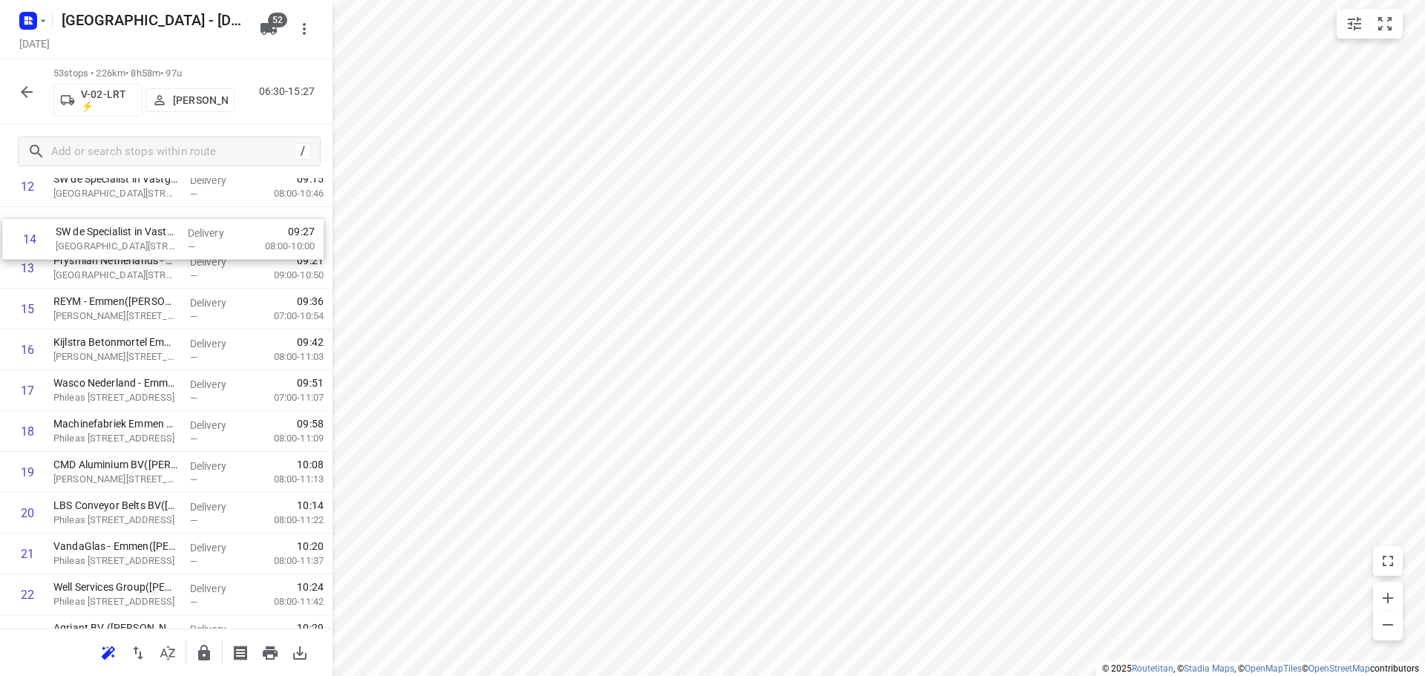
drag, startPoint x: 114, startPoint y: 257, endPoint x: 117, endPoint y: 241, distance: 16.6
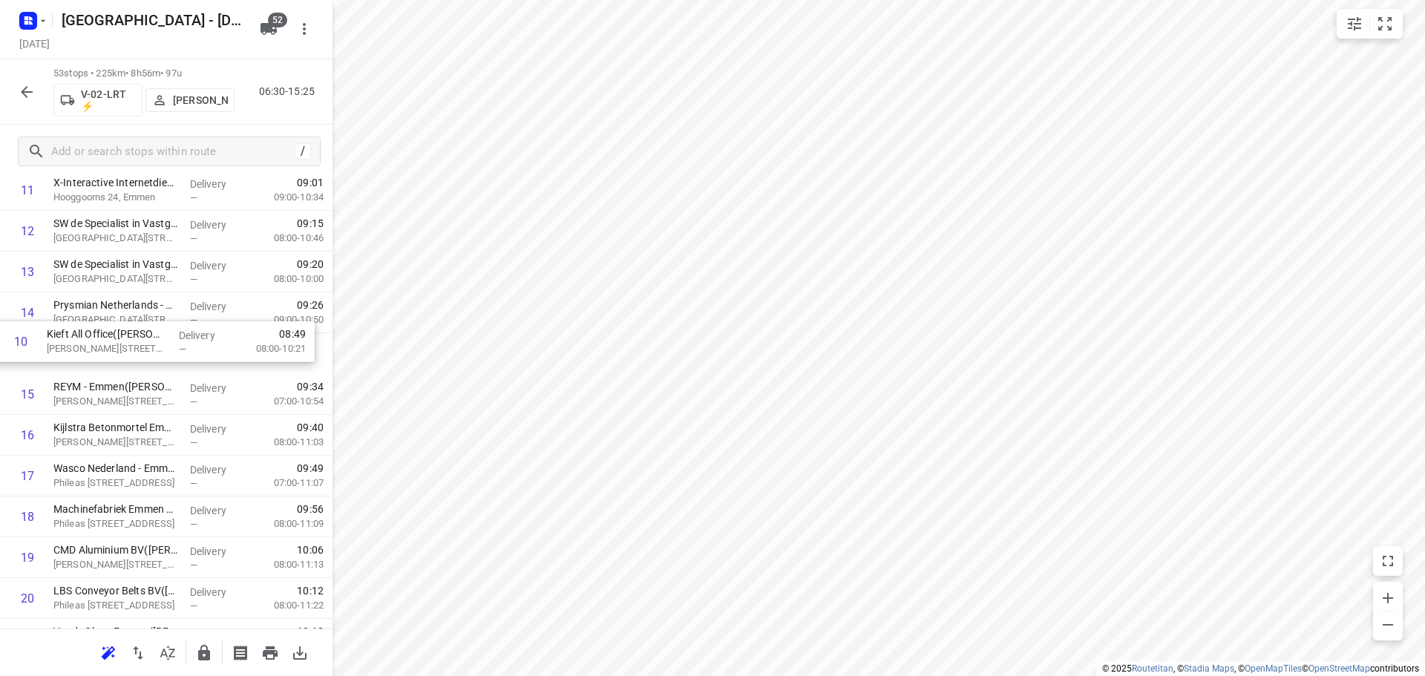
drag, startPoint x: 110, startPoint y: 186, endPoint x: 105, endPoint y: 371, distance: 185.7
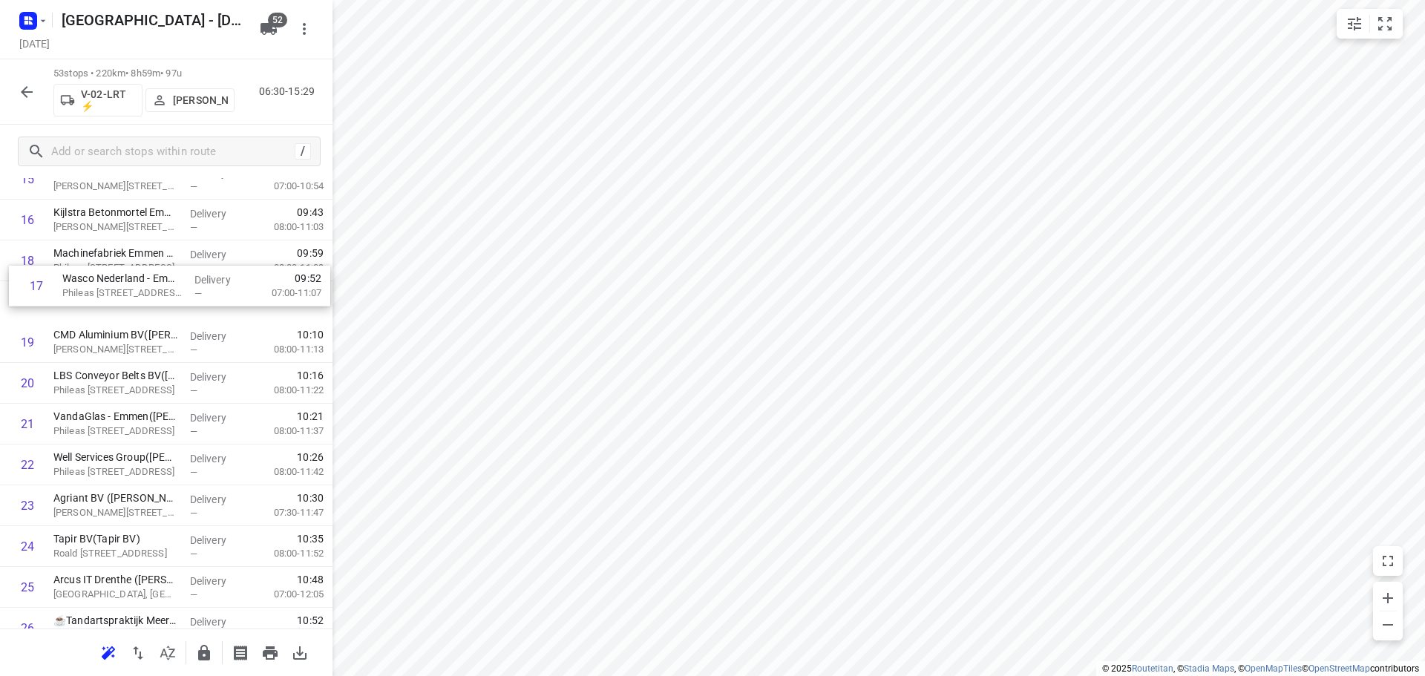
scroll to position [703, 0]
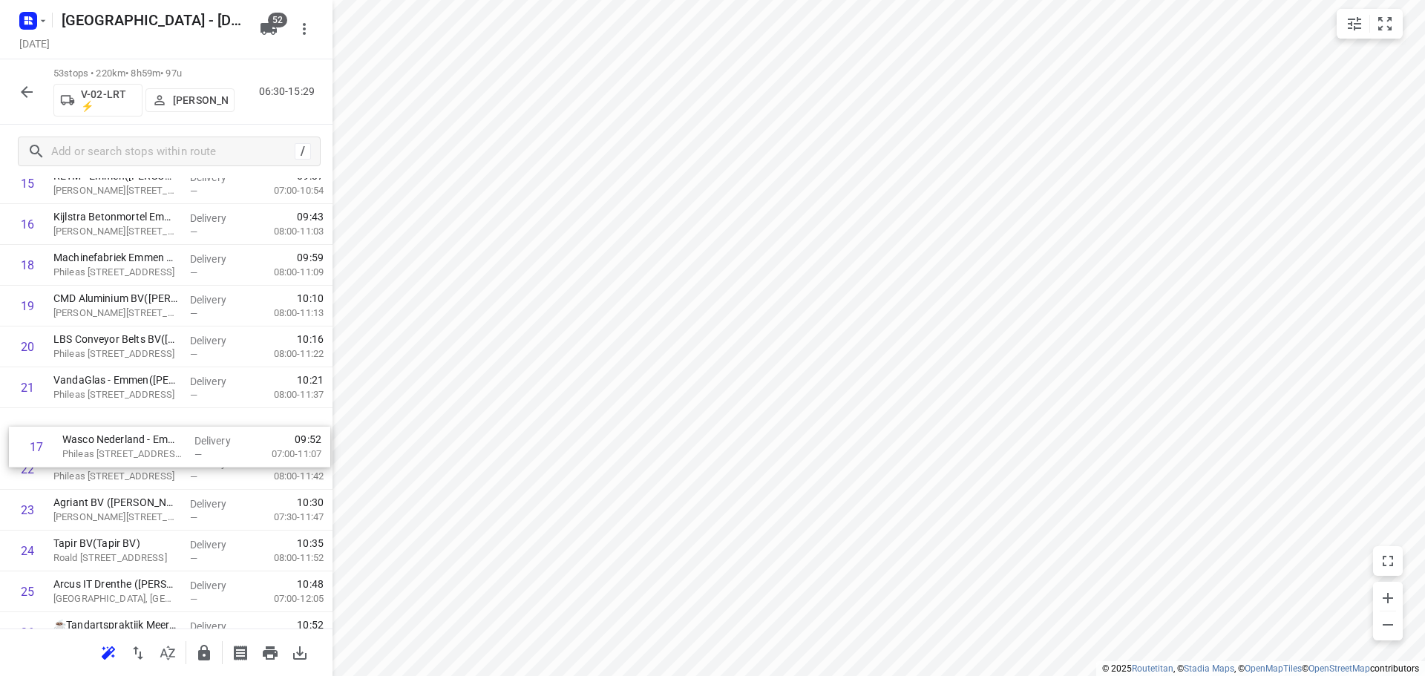
drag, startPoint x: 169, startPoint y: 261, endPoint x: 175, endPoint y: 486, distance: 225.0
click at [175, 486] on div "1 ⭐Jarola Central Services B.V. - Coevorden nieuw(Isa Plasman) De Hulteweg 16, …" at bounding box center [166, 674] width 333 height 2164
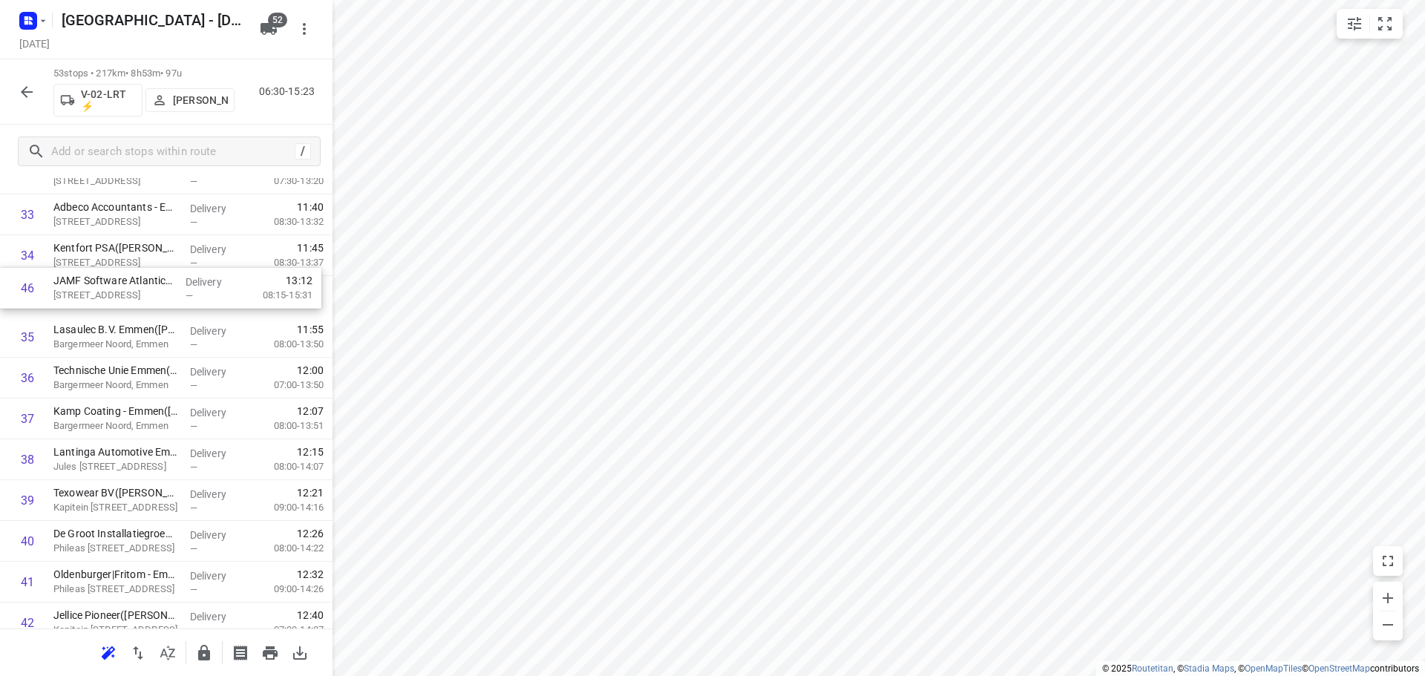
scroll to position [1404, 0]
drag, startPoint x: 219, startPoint y: 393, endPoint x: 217, endPoint y: 274, distance: 118.8
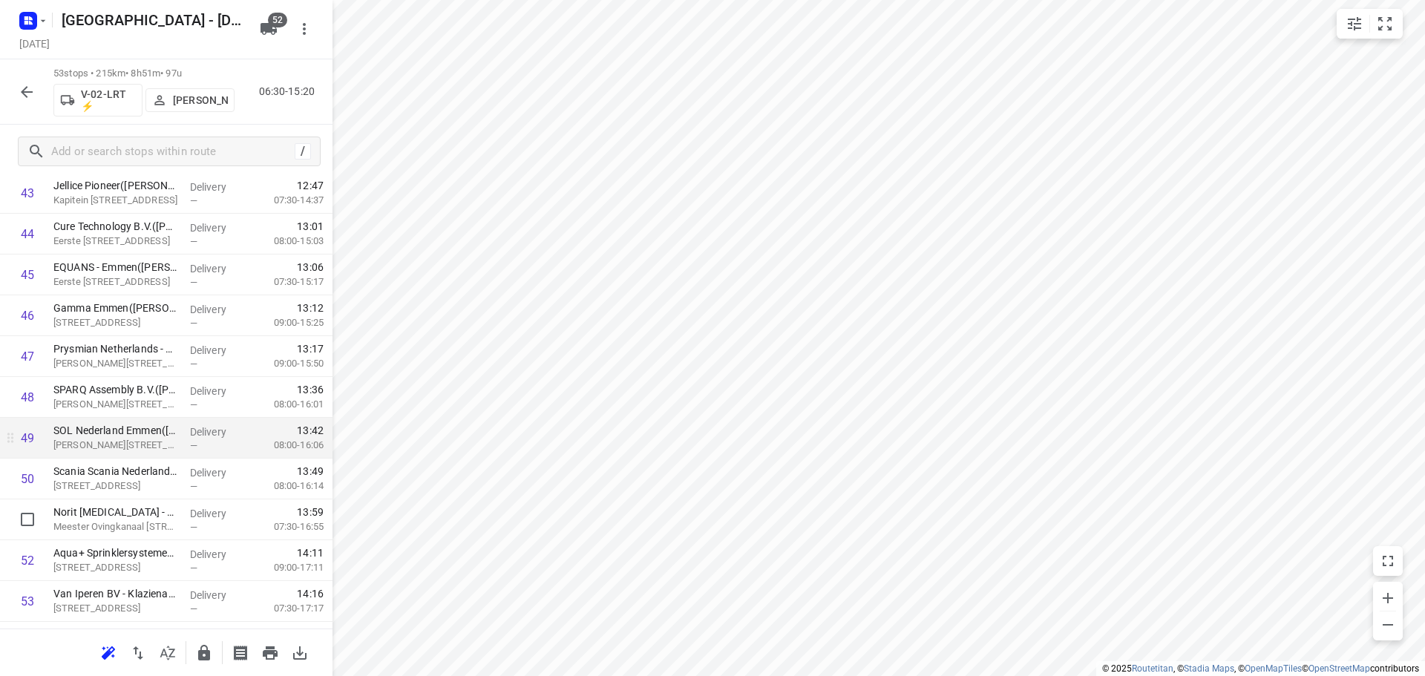
scroll to position [1871, 0]
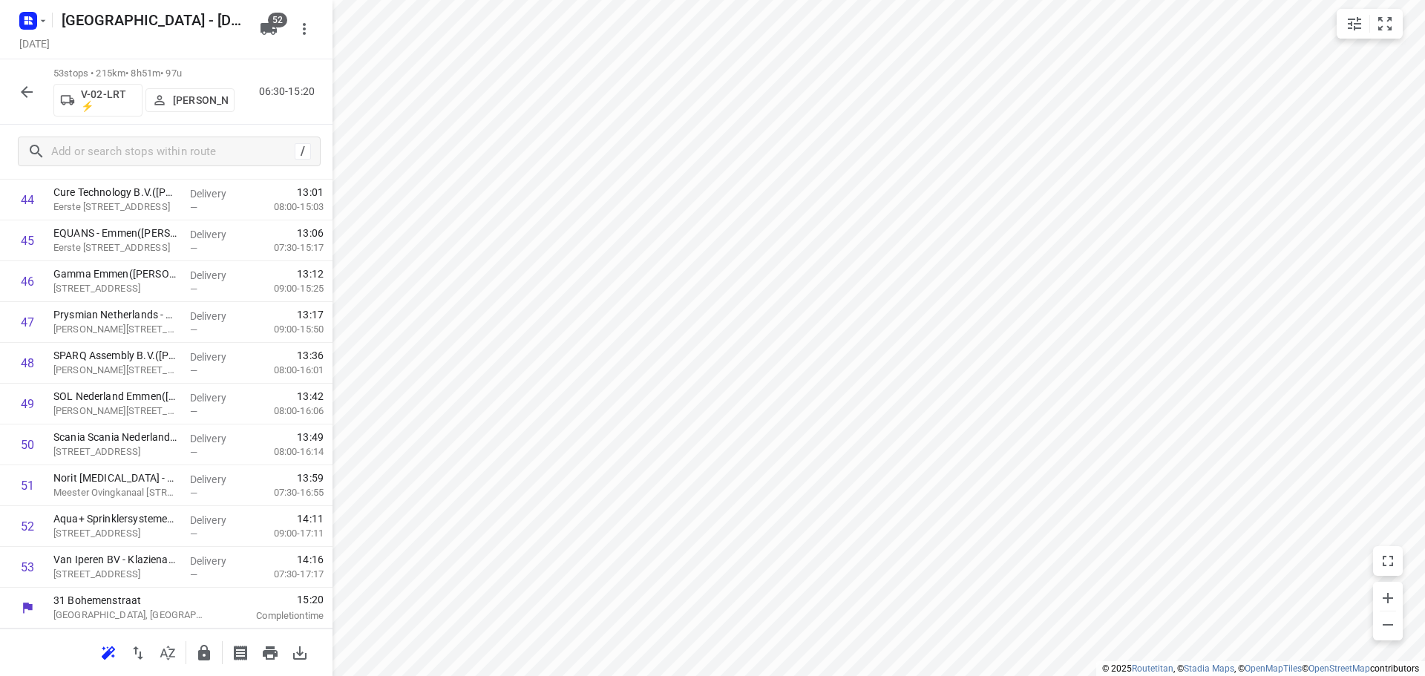
click at [209, 656] on icon "button" at bounding box center [204, 653] width 12 height 16
click at [12, 101] on div at bounding box center [27, 92] width 30 height 30
click at [23, 95] on icon "button" at bounding box center [27, 92] width 18 height 18
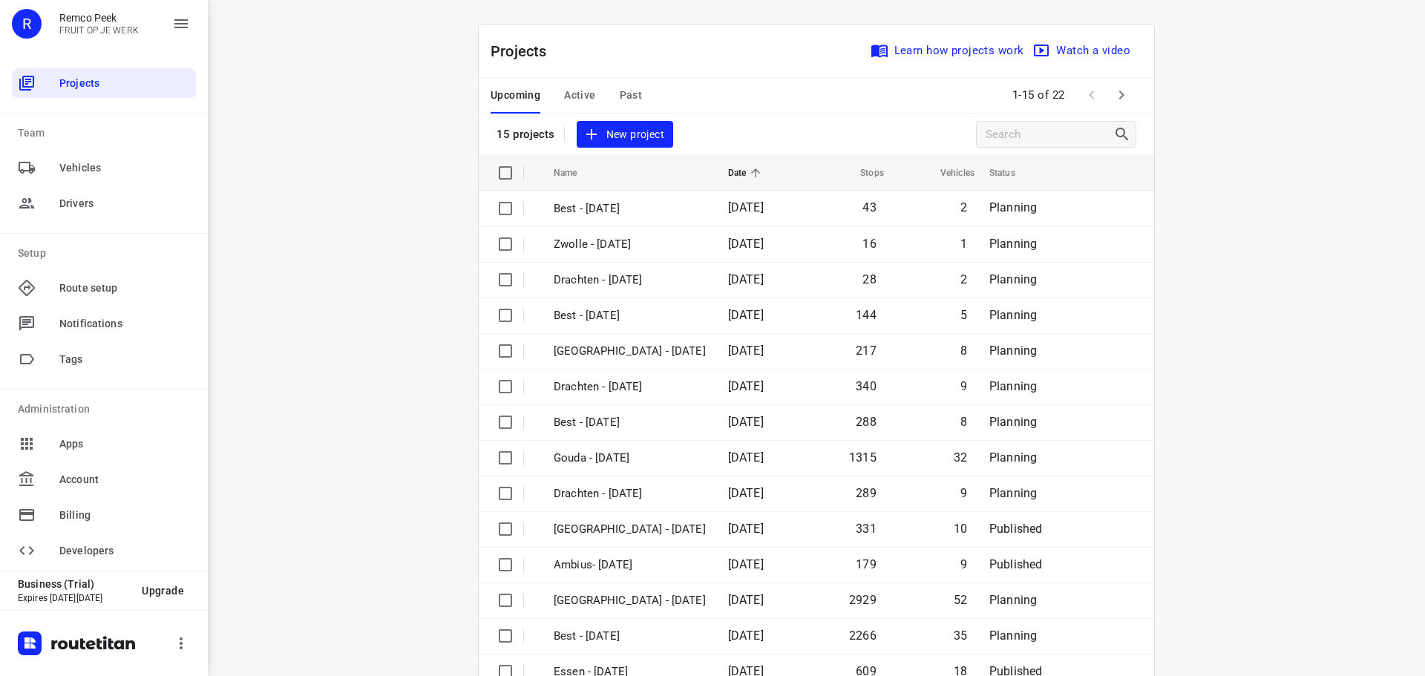
click at [566, 86] on span "Active" at bounding box center [579, 95] width 31 height 19
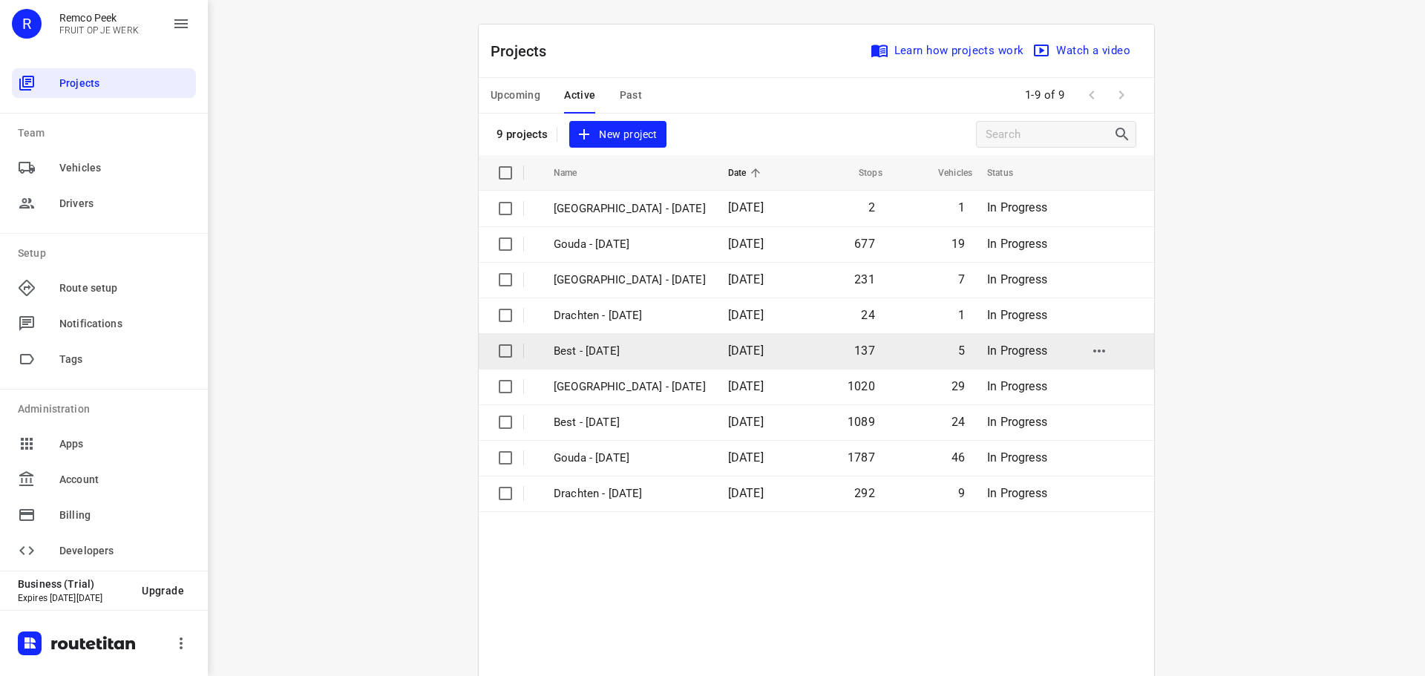
click at [611, 348] on p "Best - [DATE]" at bounding box center [630, 351] width 152 height 17
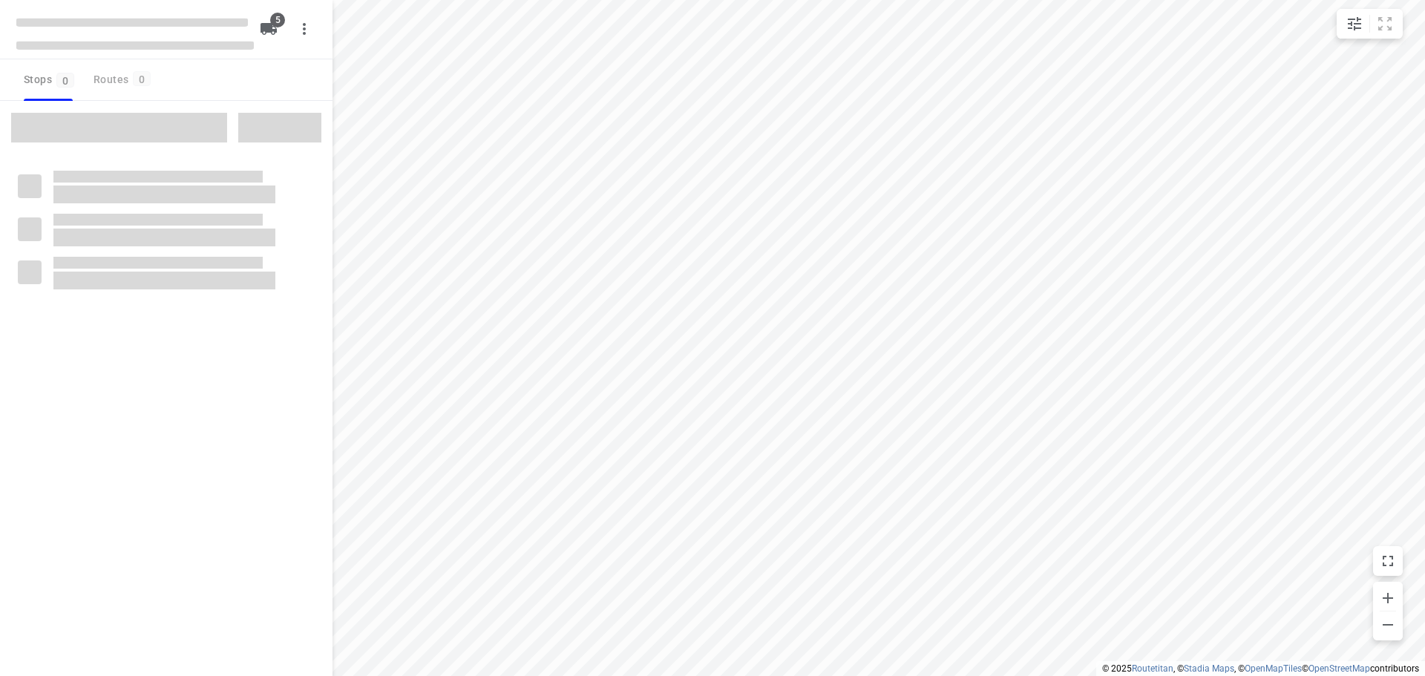
type input "distance"
checkbox input "true"
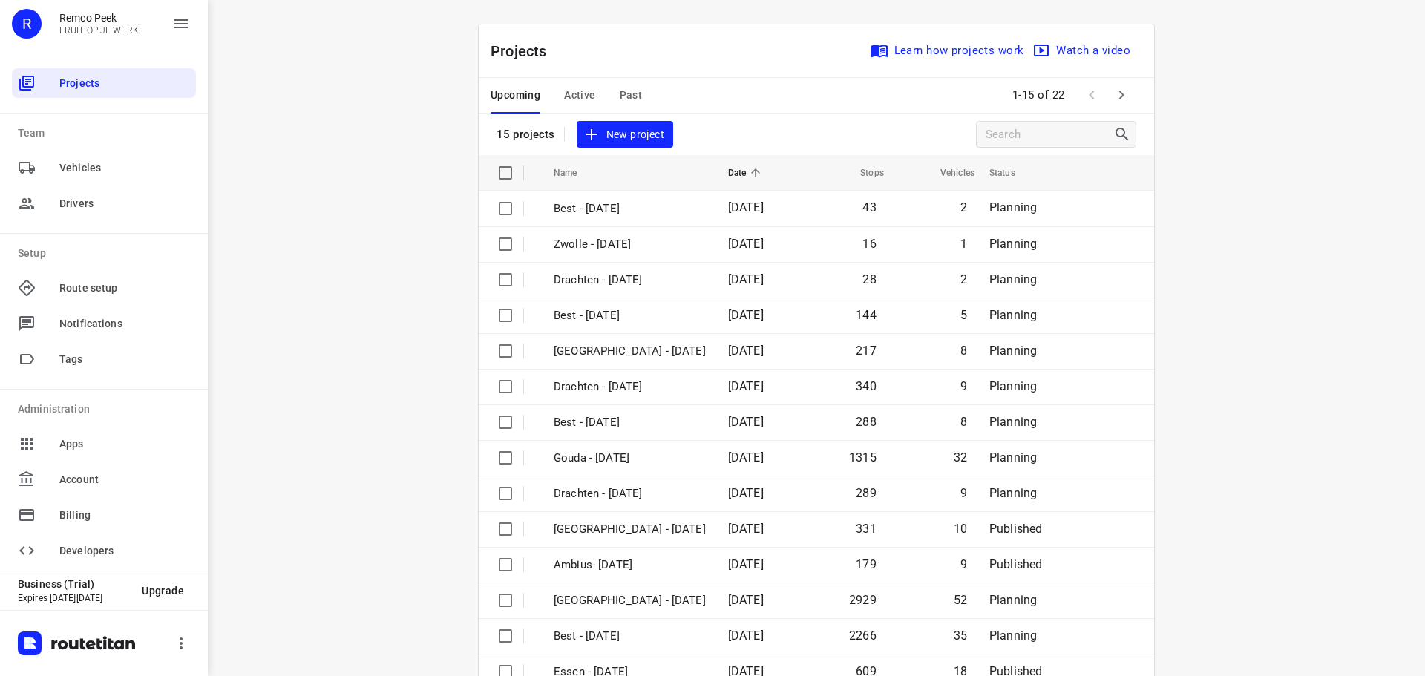
click at [581, 95] on span "Active" at bounding box center [579, 95] width 31 height 19
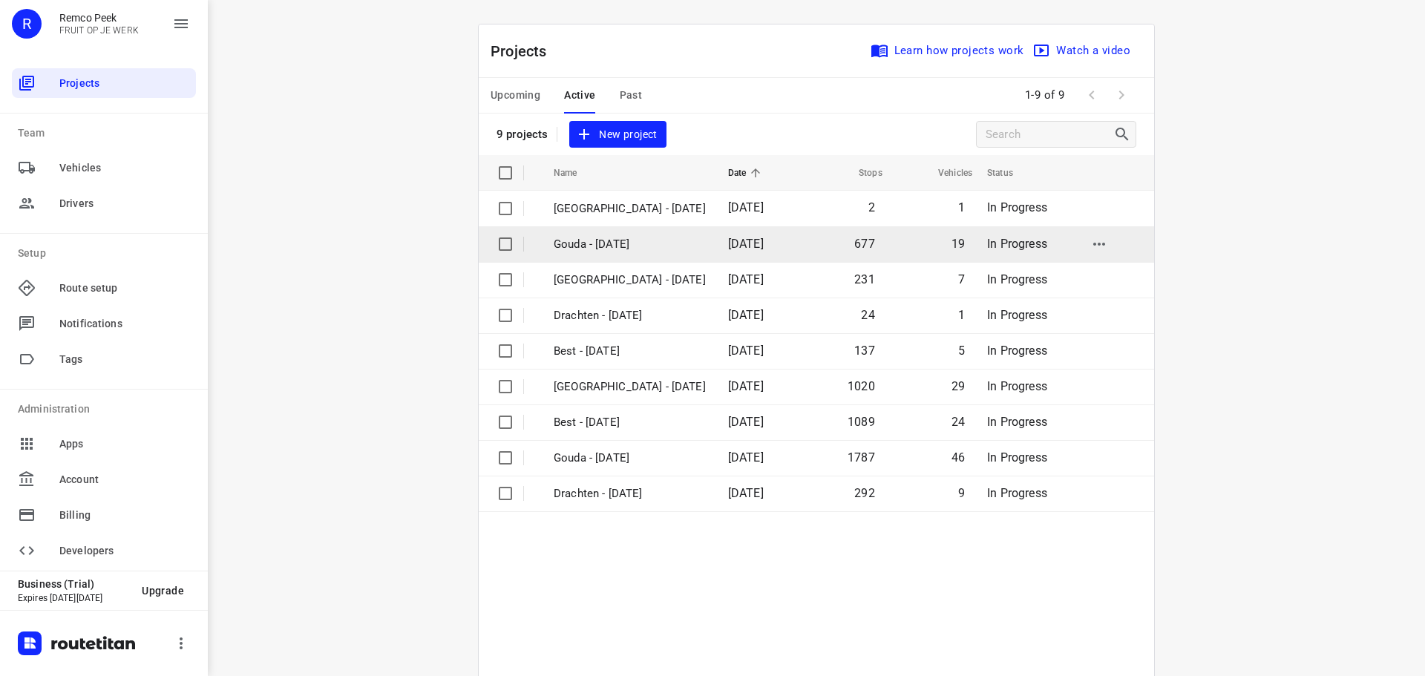
click at [640, 252] on p "Gouda - Thursday" at bounding box center [630, 244] width 152 height 17
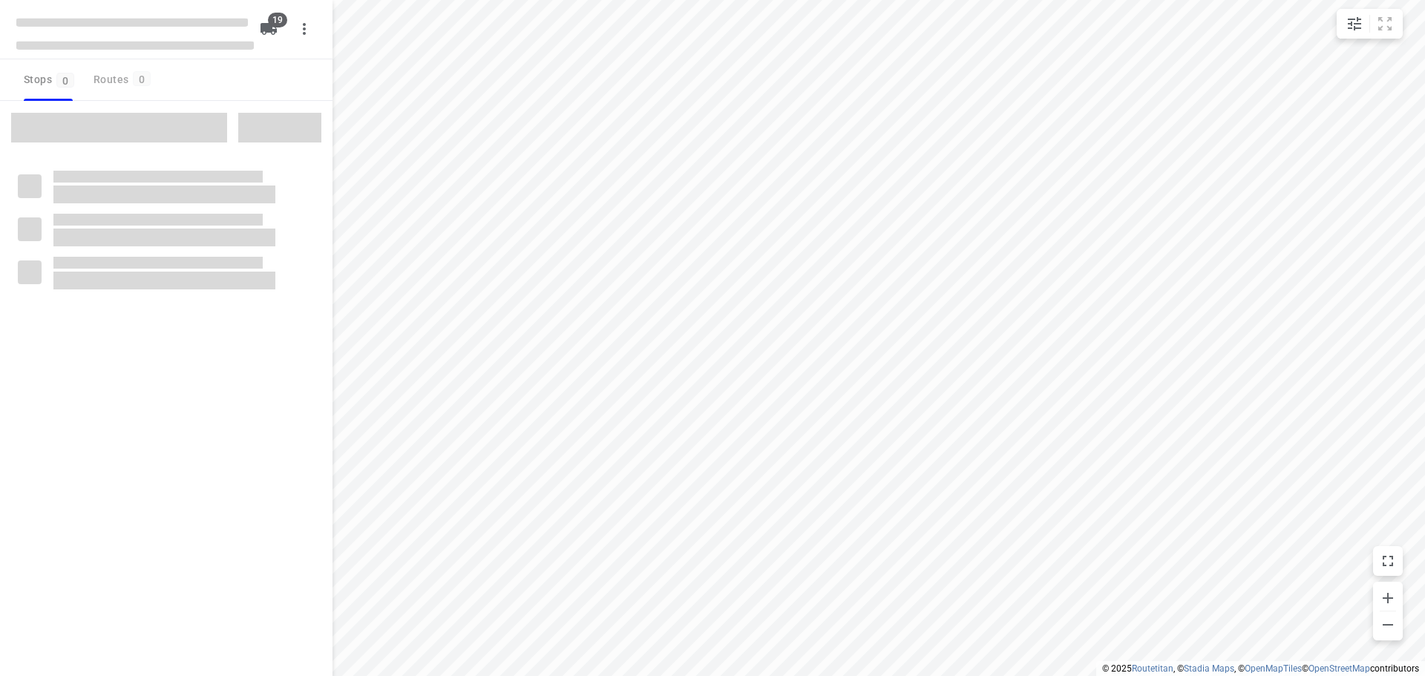
checkbox input "true"
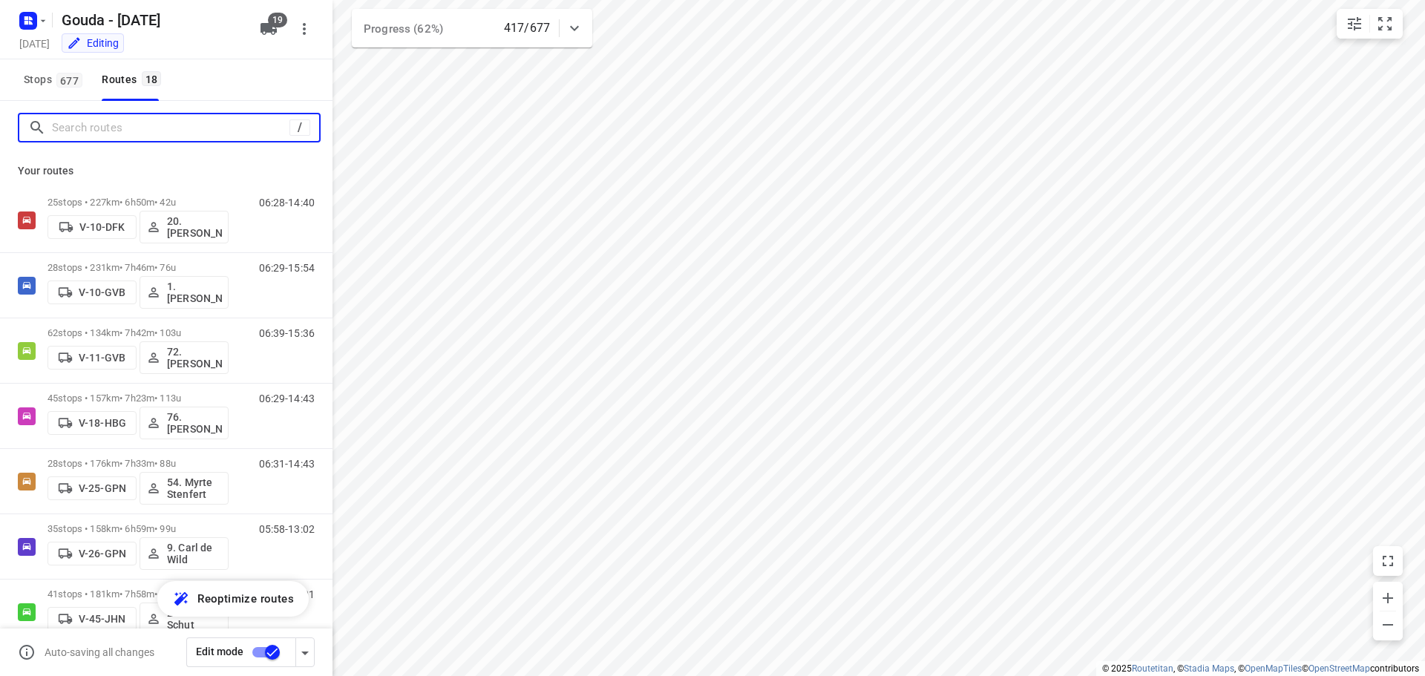
click at [222, 129] on input "Search routes" at bounding box center [171, 128] width 238 height 23
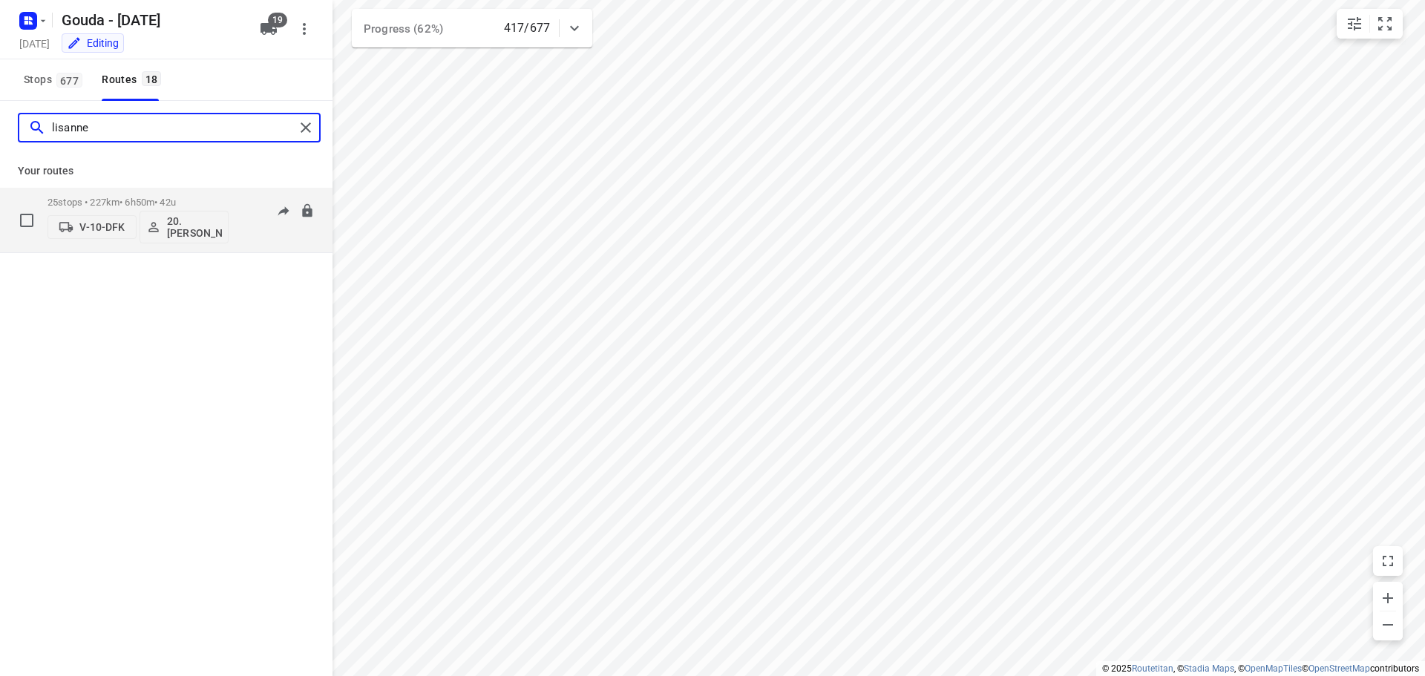
type input "lisanne"
click at [115, 195] on div "25 stops • 227km • 6h50m • 42u V-10-DFK 20.Lisanne Pouw" at bounding box center [138, 220] width 181 height 62
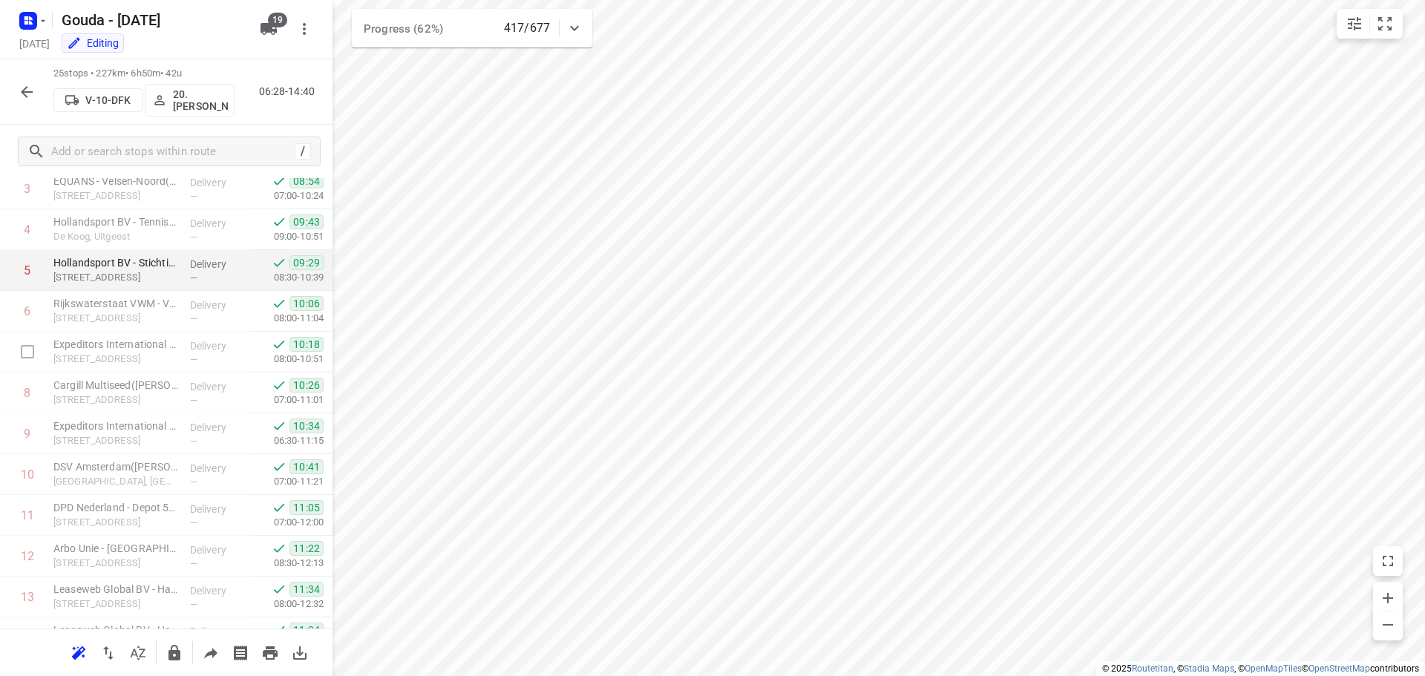
scroll to position [17, 0]
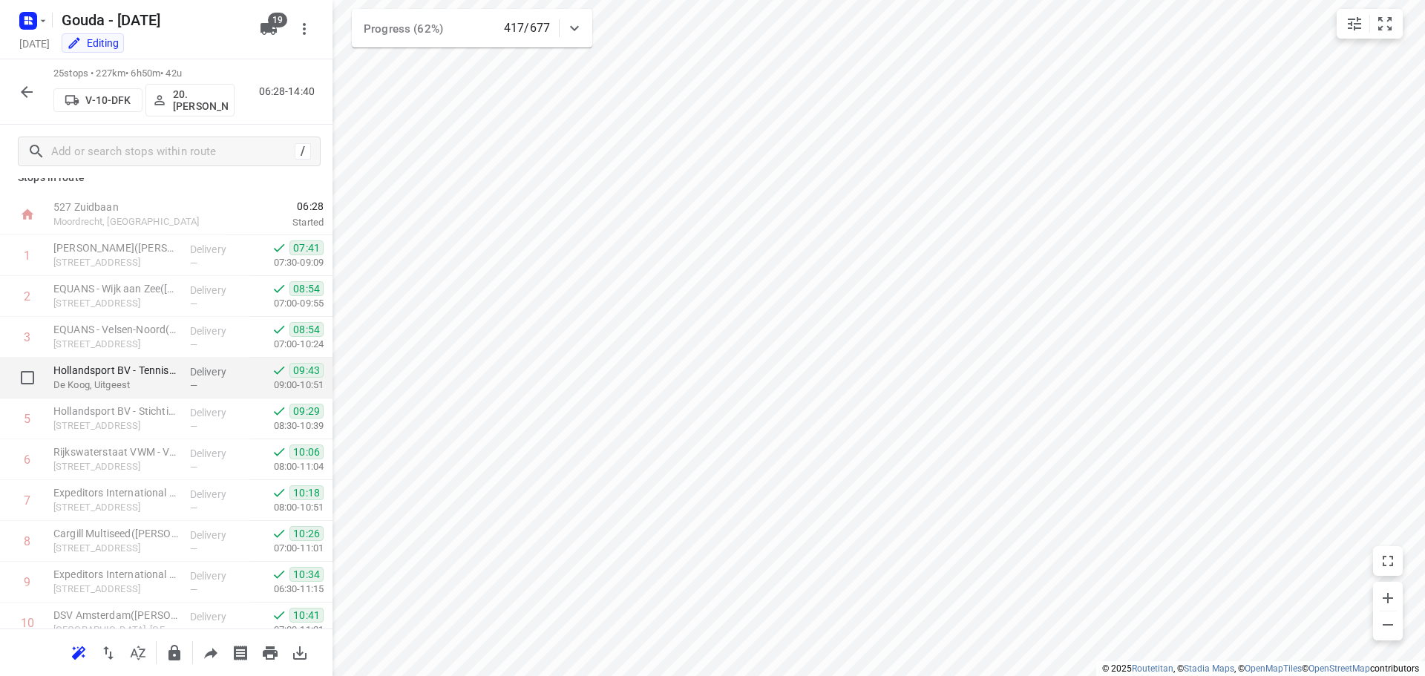
drag, startPoint x: 168, startPoint y: 381, endPoint x: 183, endPoint y: 374, distance: 17.0
click at [169, 381] on p "De Koog, Uitgeest" at bounding box center [115, 385] width 125 height 15
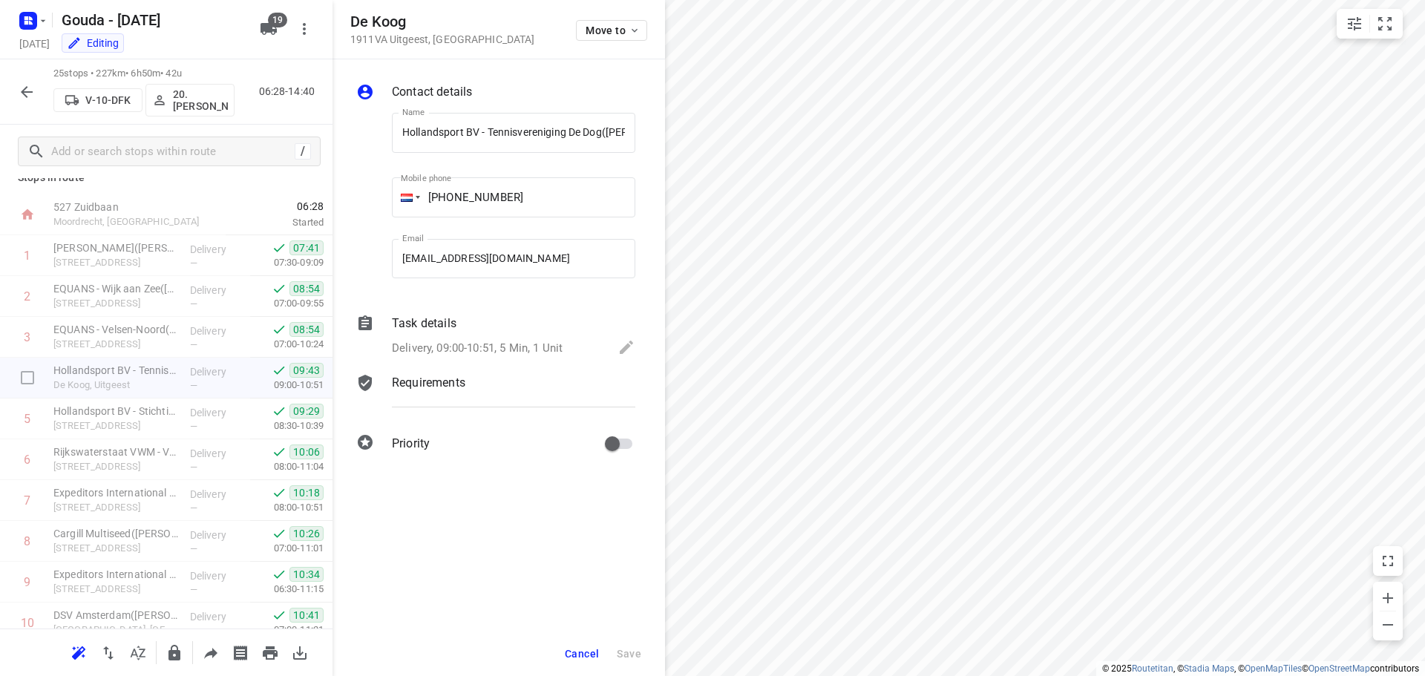
scroll to position [0, 44]
click at [466, 341] on p "Delivery, 09:00-10:51, 5 Min, 1 Unit" at bounding box center [477, 348] width 171 height 17
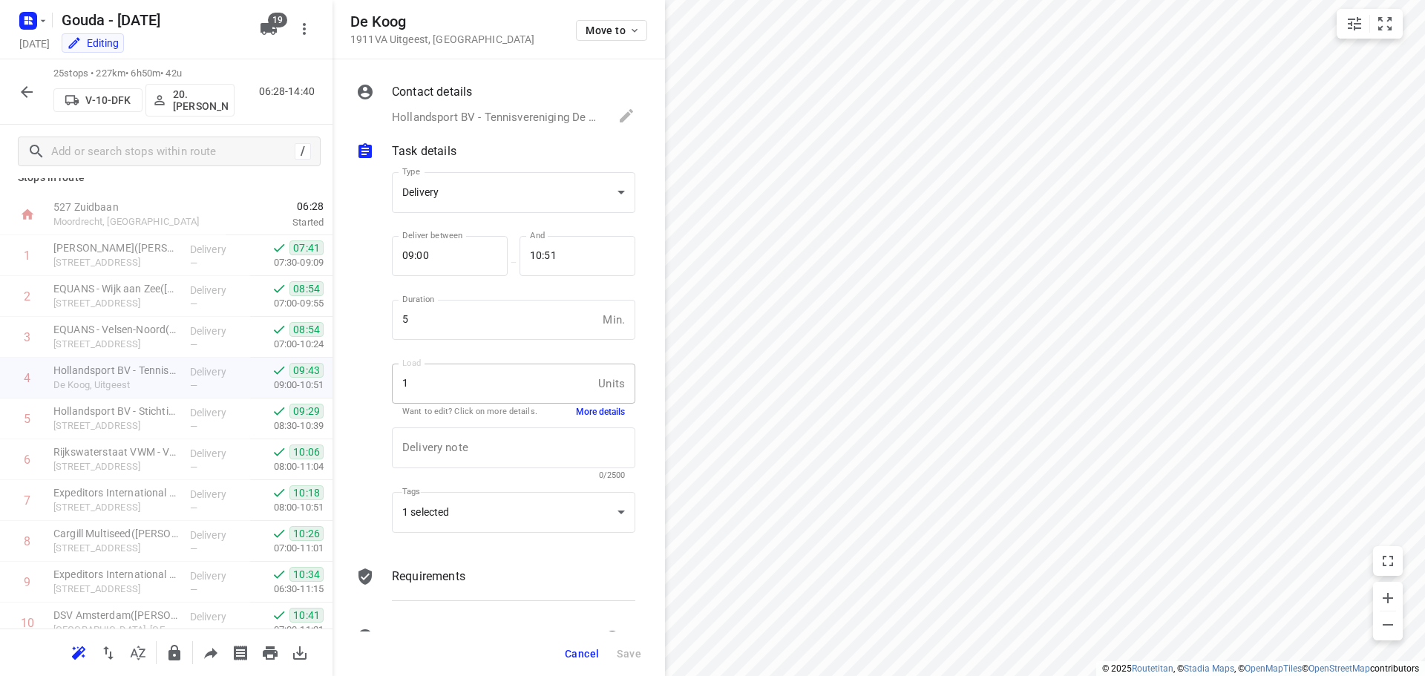
scroll to position [0, 0]
click at [561, 407] on div "Want to edit? Click on more details. More details" at bounding box center [513, 412] width 223 height 13
click at [576, 416] on button "More details" at bounding box center [600, 412] width 49 height 13
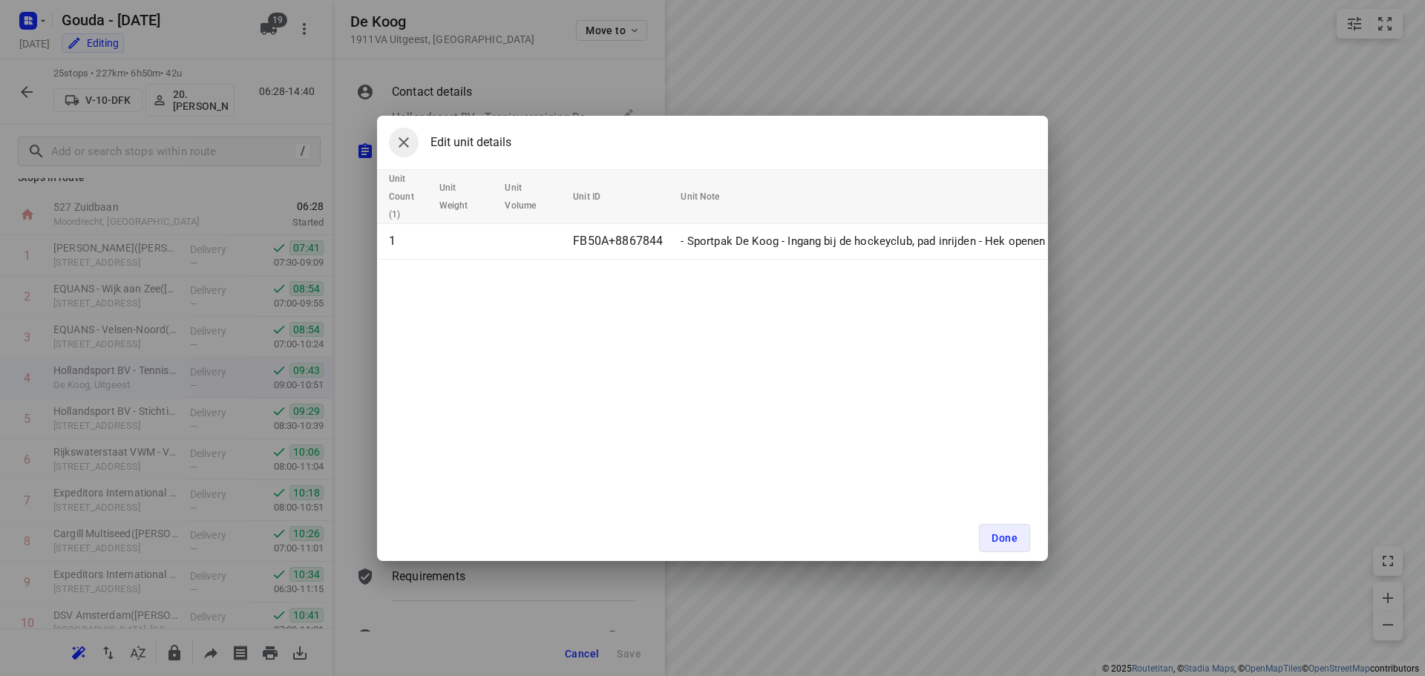
click at [410, 145] on icon "button" at bounding box center [404, 143] width 18 height 18
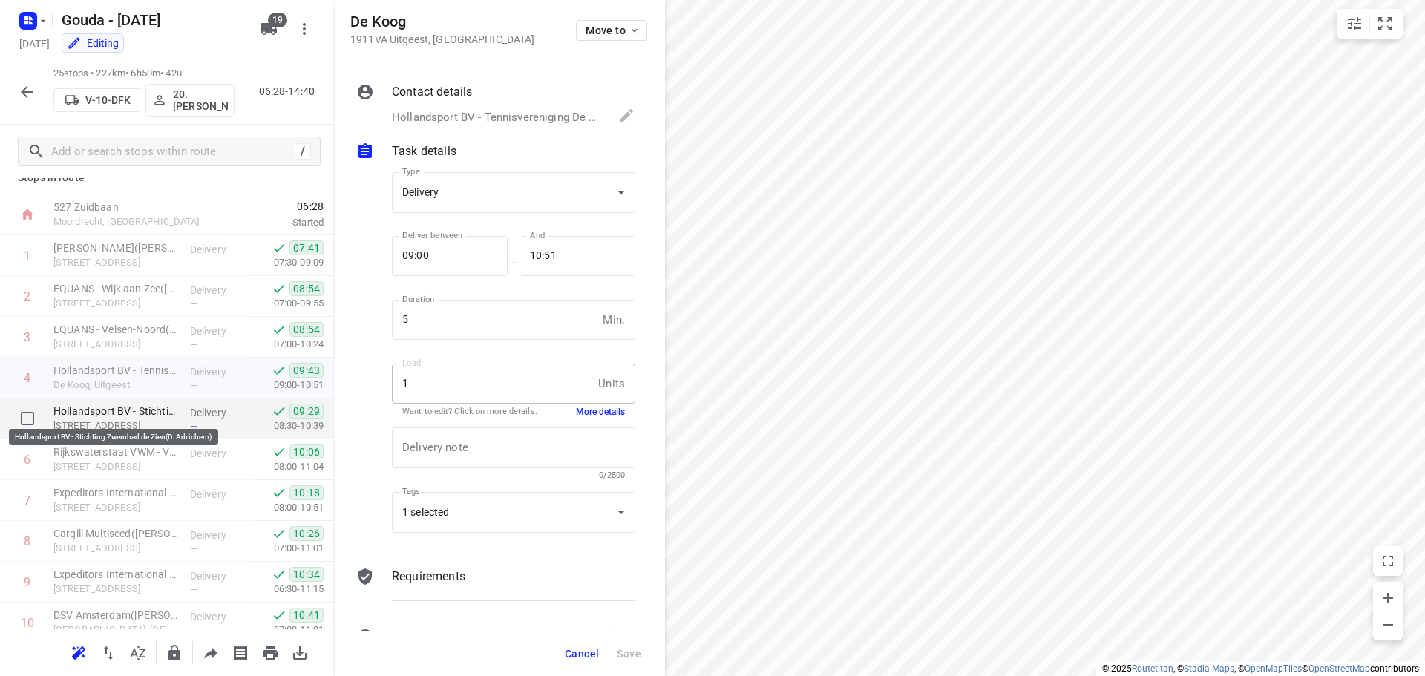
click at [117, 411] on p "Hollandsport BV - Stichting Zwembad de Zien(D. Adrichem)" at bounding box center [115, 411] width 125 height 15
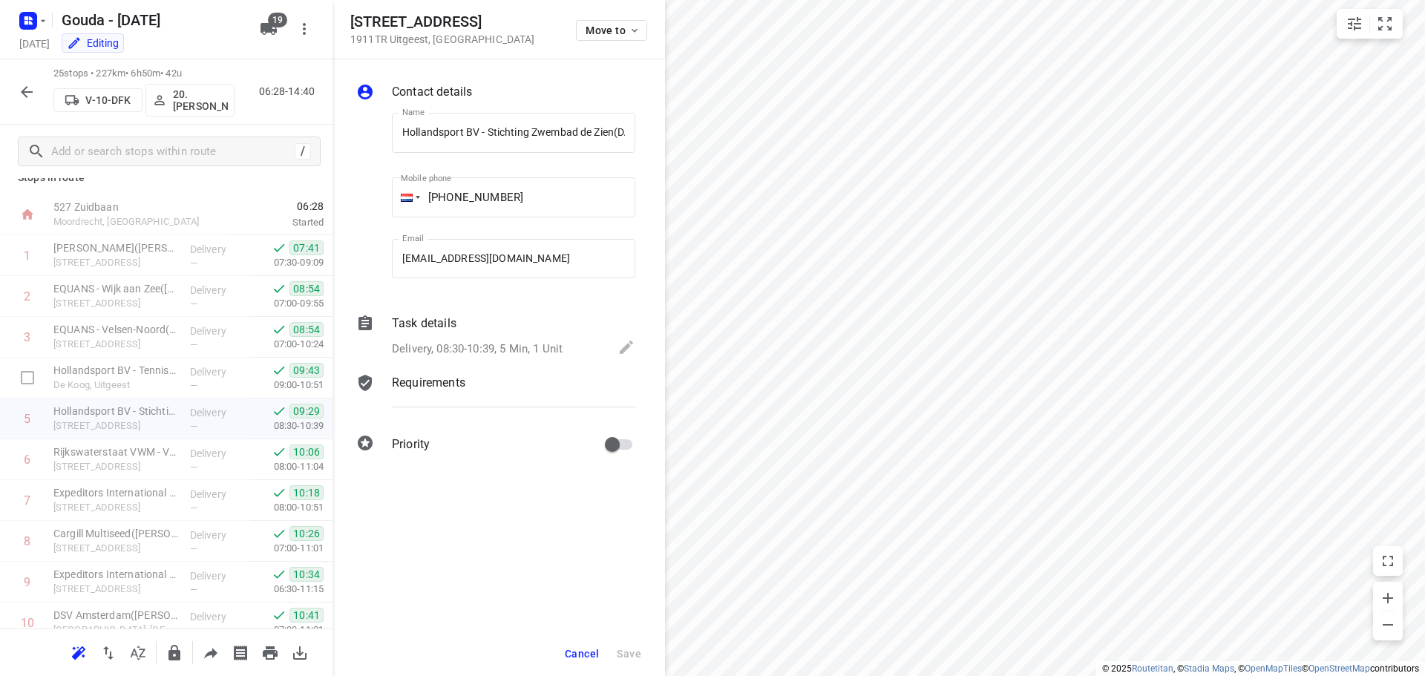
scroll to position [0, 56]
click at [464, 330] on div "Task details" at bounding box center [514, 324] width 244 height 18
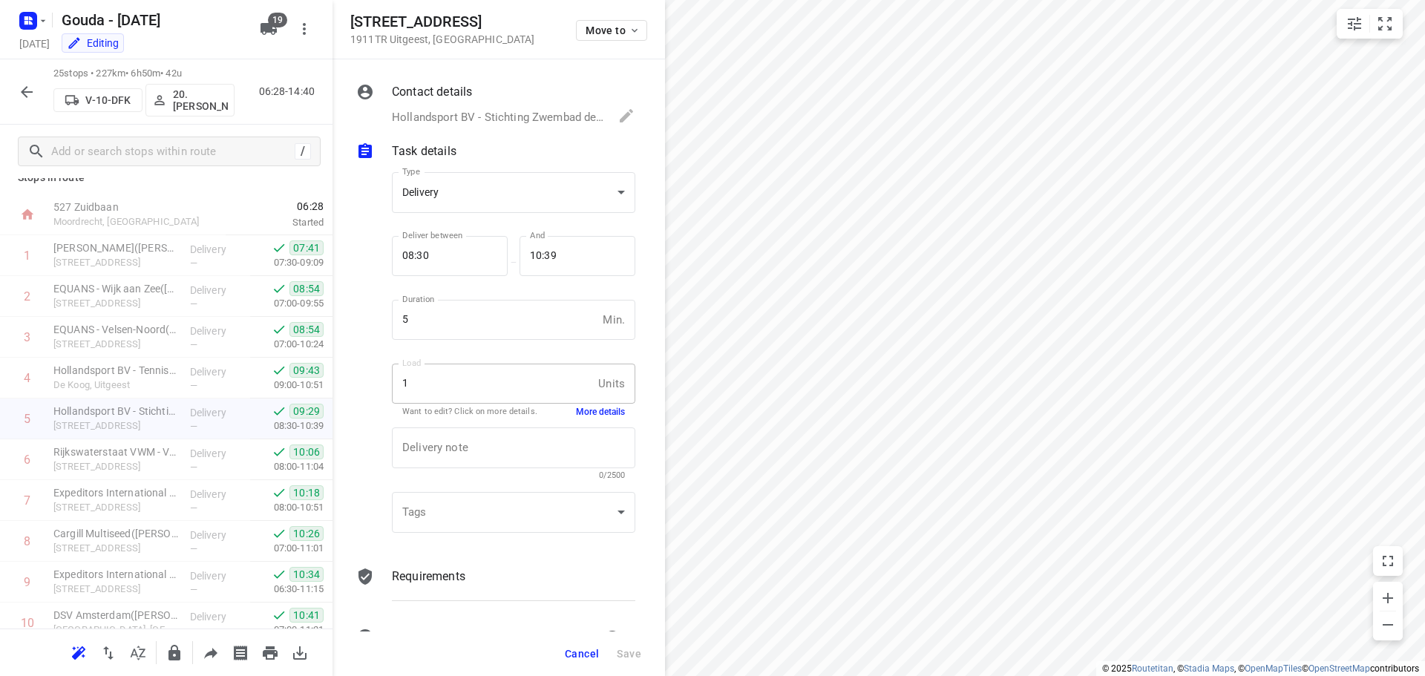
click at [595, 409] on button "More details" at bounding box center [600, 412] width 49 height 13
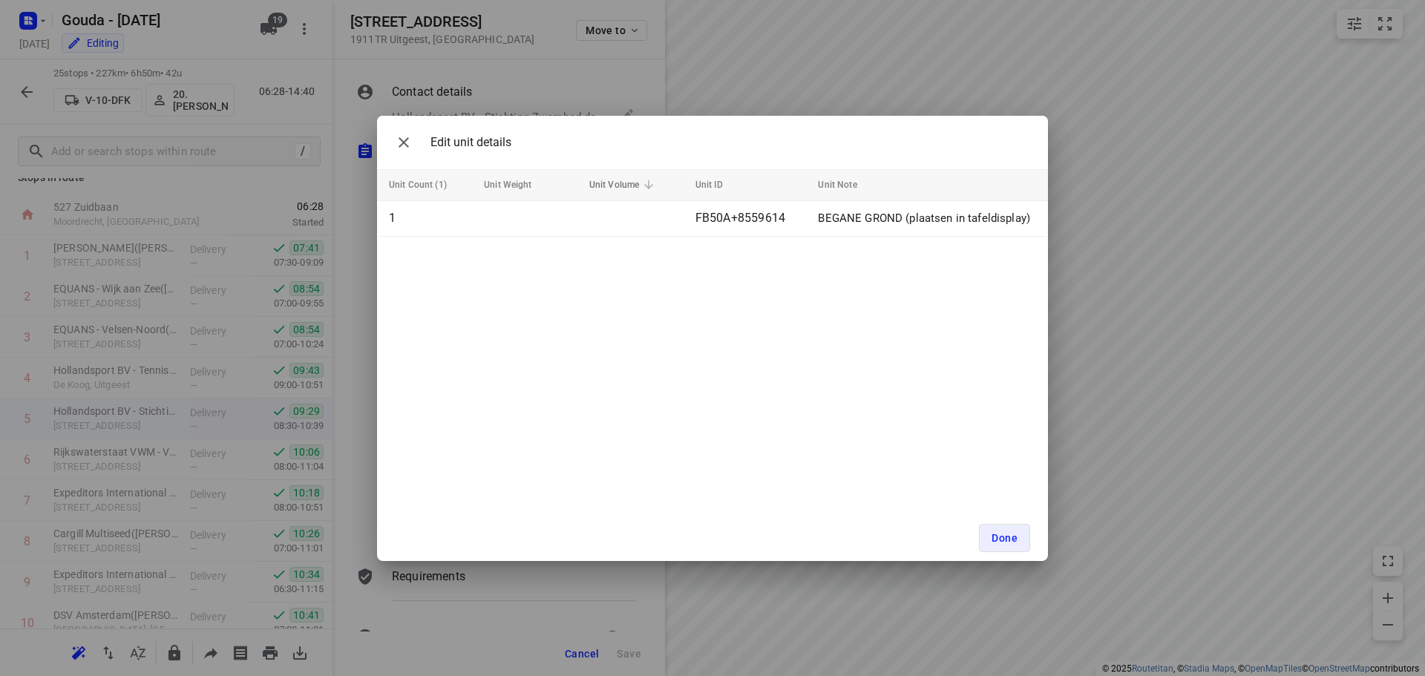
drag, startPoint x: 409, startPoint y: 140, endPoint x: 598, endPoint y: 190, distance: 195.9
click at [410, 140] on icon "button" at bounding box center [404, 143] width 18 height 18
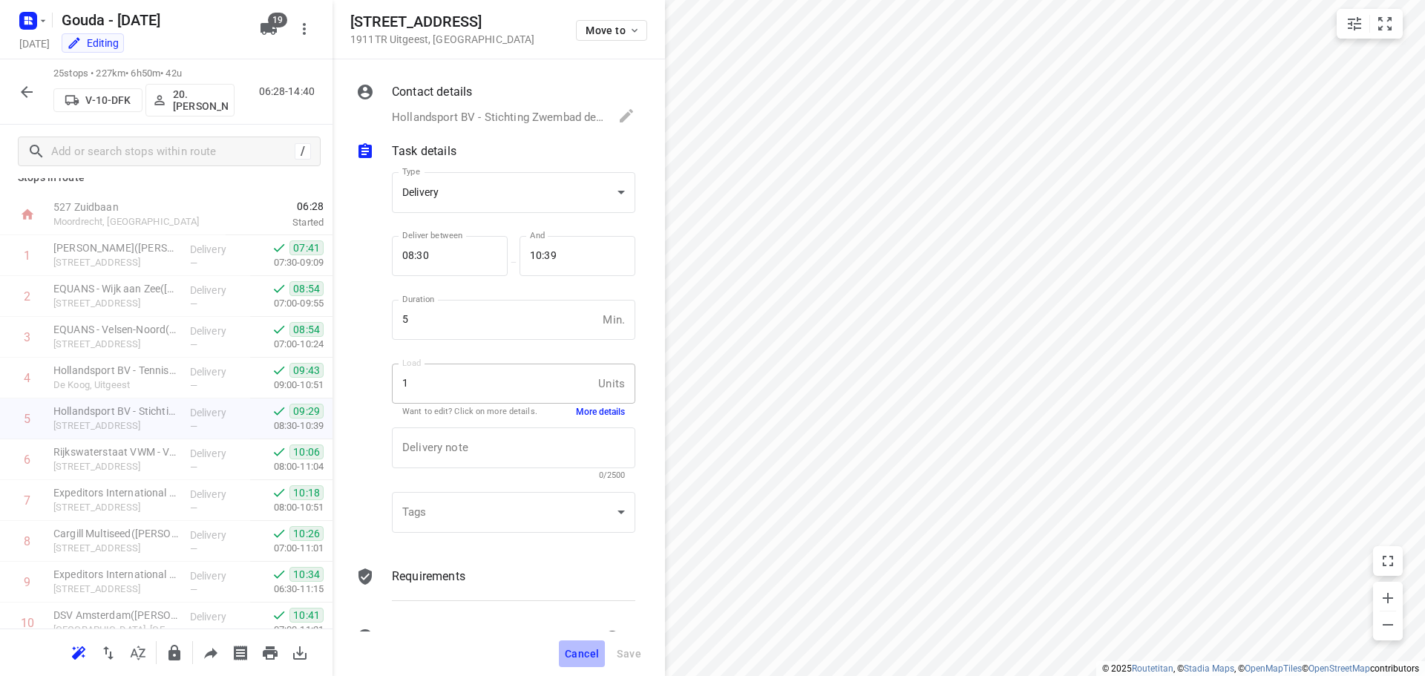
drag, startPoint x: 588, startPoint y: 655, endPoint x: 607, endPoint y: 628, distance: 33.0
click at [589, 654] on span "Cancel" at bounding box center [582, 654] width 34 height 12
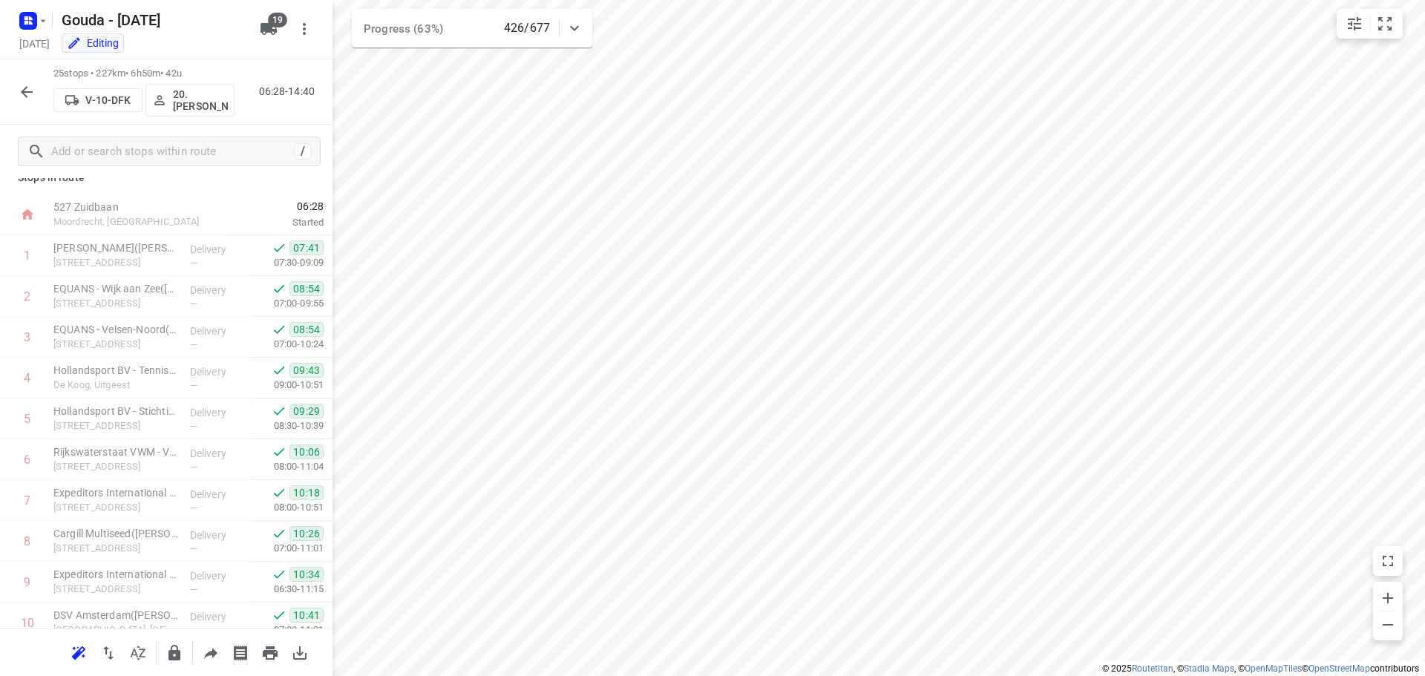
click at [19, 91] on icon "button" at bounding box center [27, 92] width 18 height 18
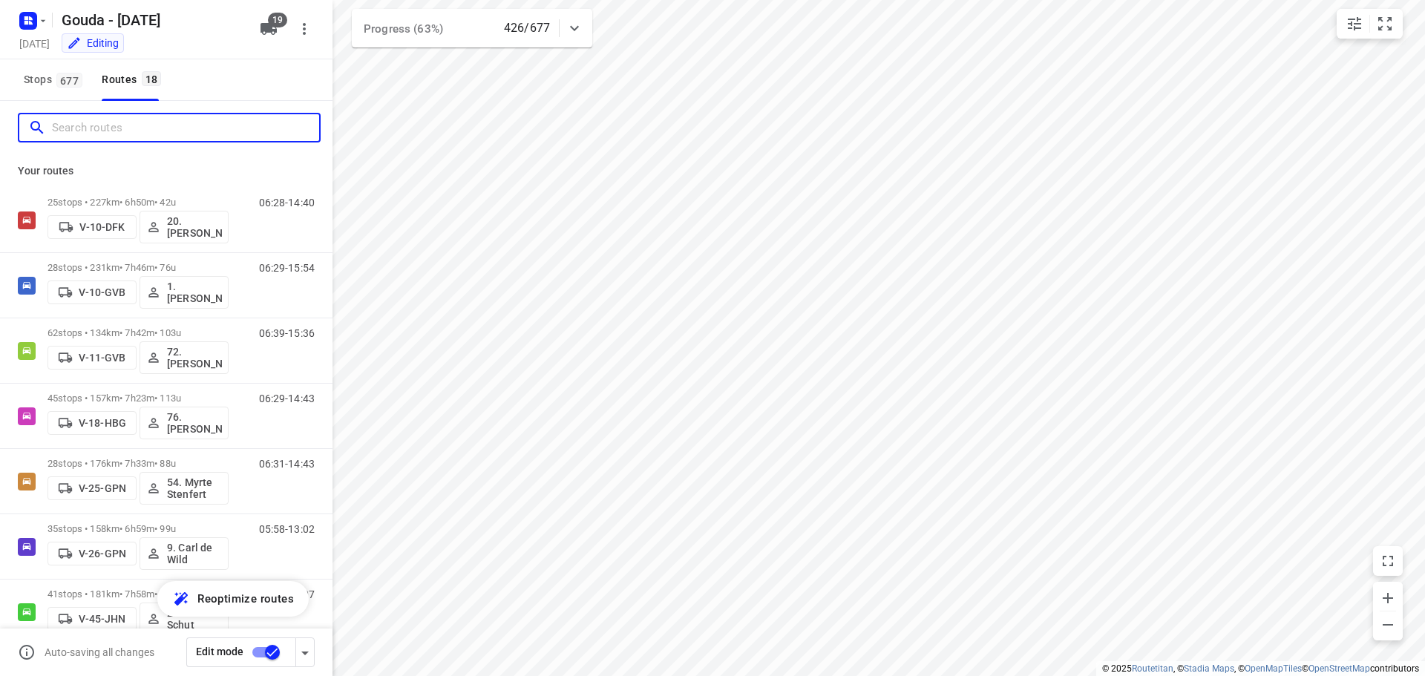
click at [85, 122] on input "Search routes" at bounding box center [185, 128] width 267 height 23
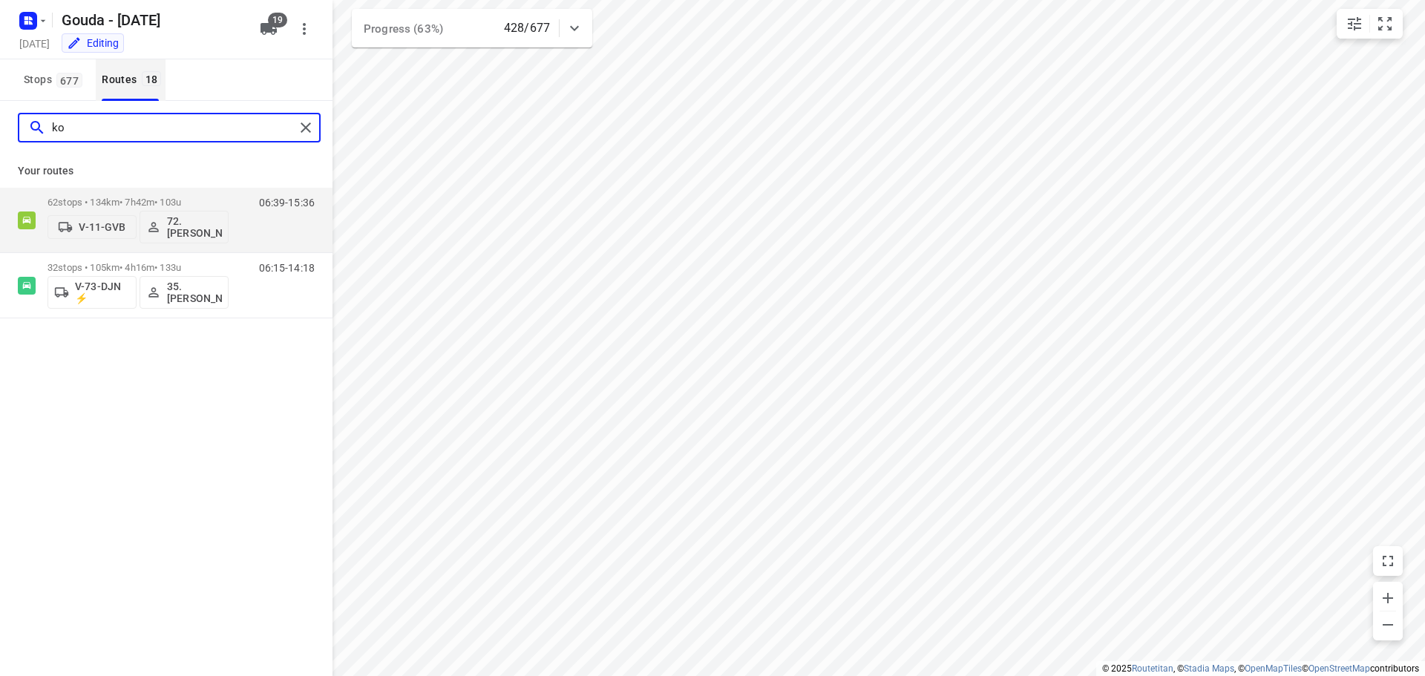
type input "k"
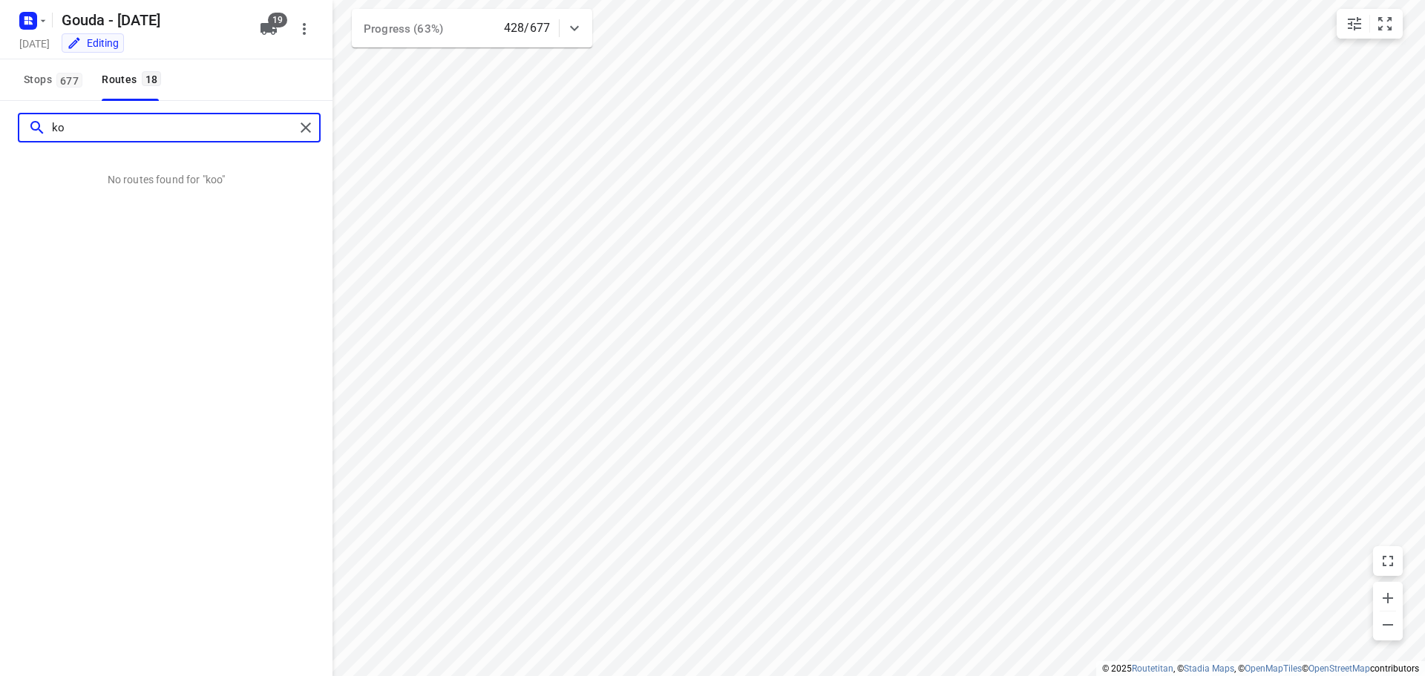
type input "k"
type input "koos"
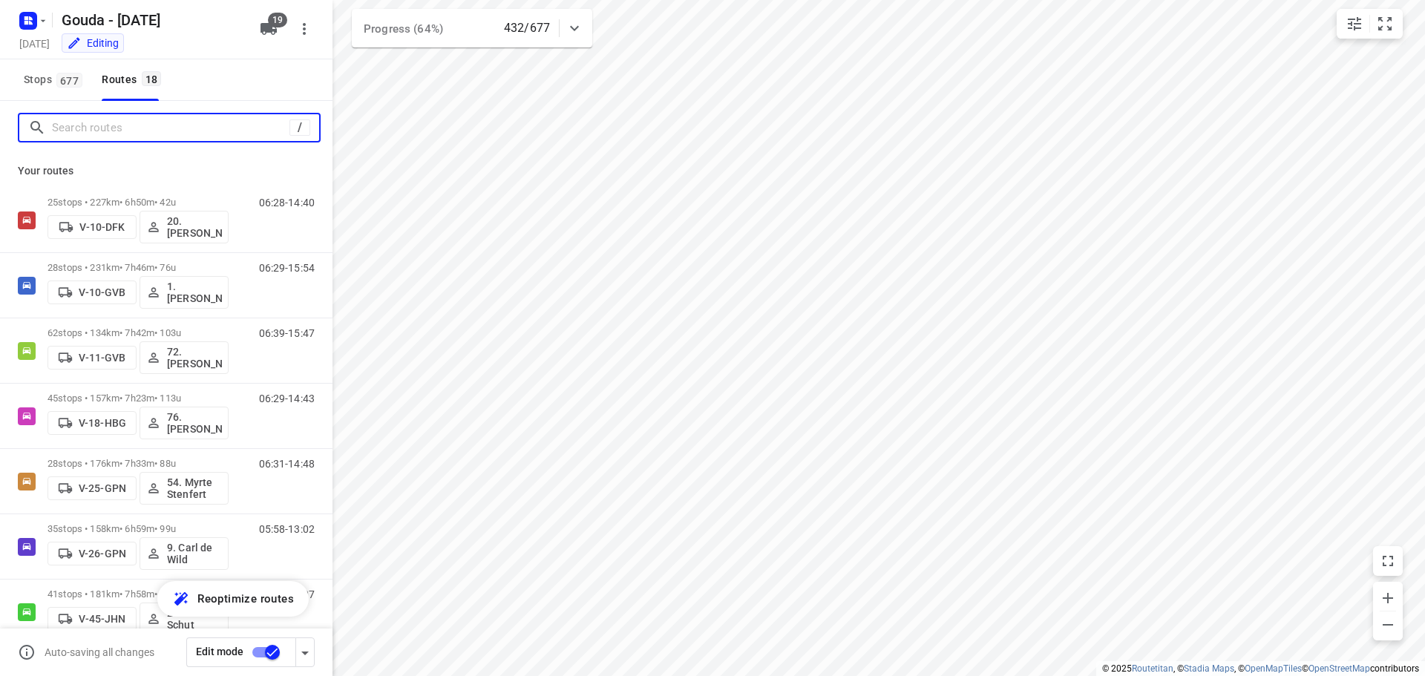
click at [205, 119] on input "Search routes" at bounding box center [171, 128] width 238 height 23
click at [94, 123] on input "Search routes" at bounding box center [185, 128] width 267 height 23
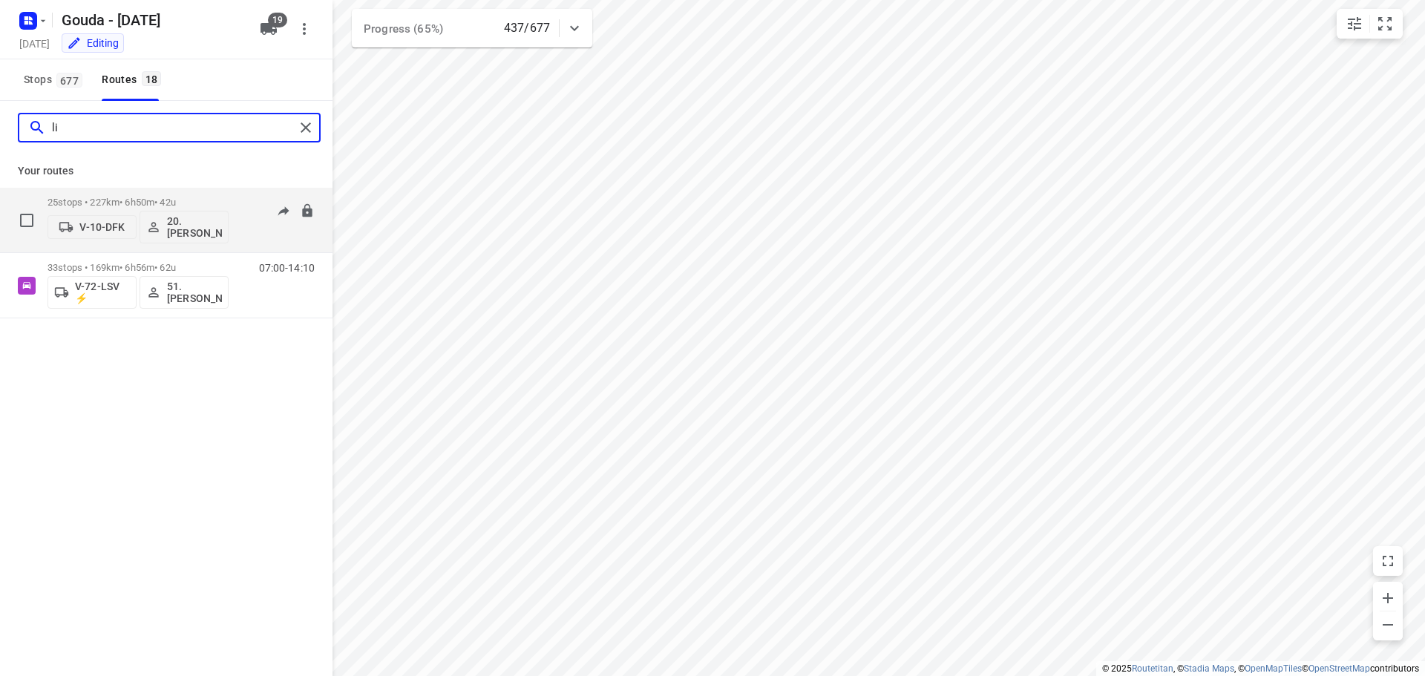
type input "li"
click at [146, 200] on p "25 stops • 227km • 6h50m • 42u" at bounding box center [138, 202] width 181 height 11
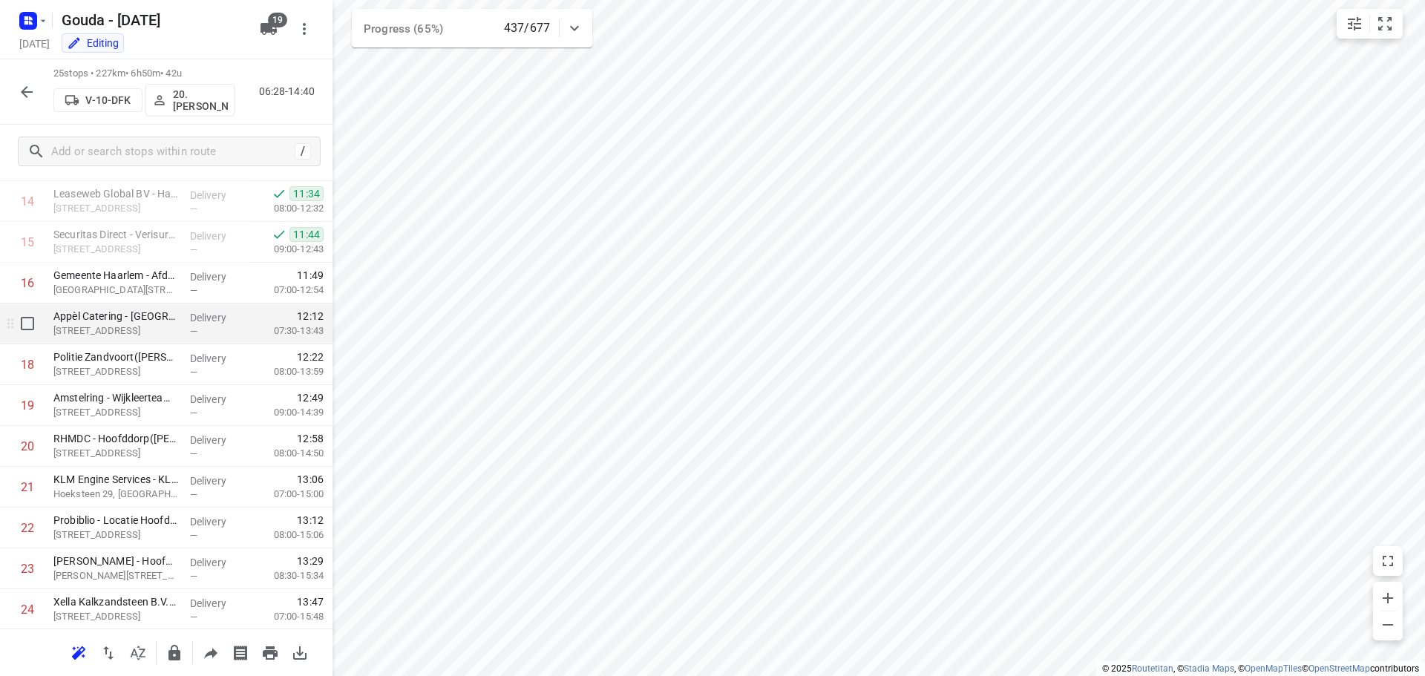
scroll to position [537, 0]
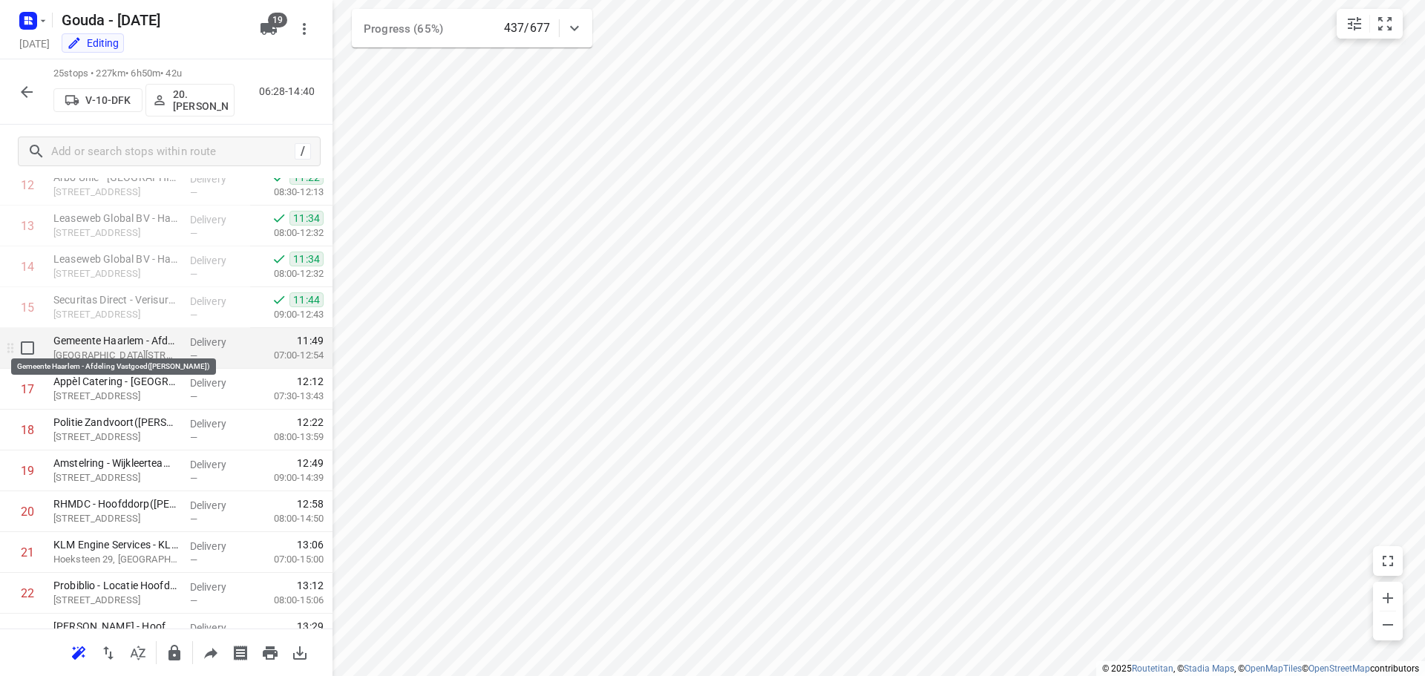
click at [125, 339] on p "Gemeente Haarlem - Afdeling Vastgoed(Sherida Balaydin)" at bounding box center [115, 340] width 125 height 15
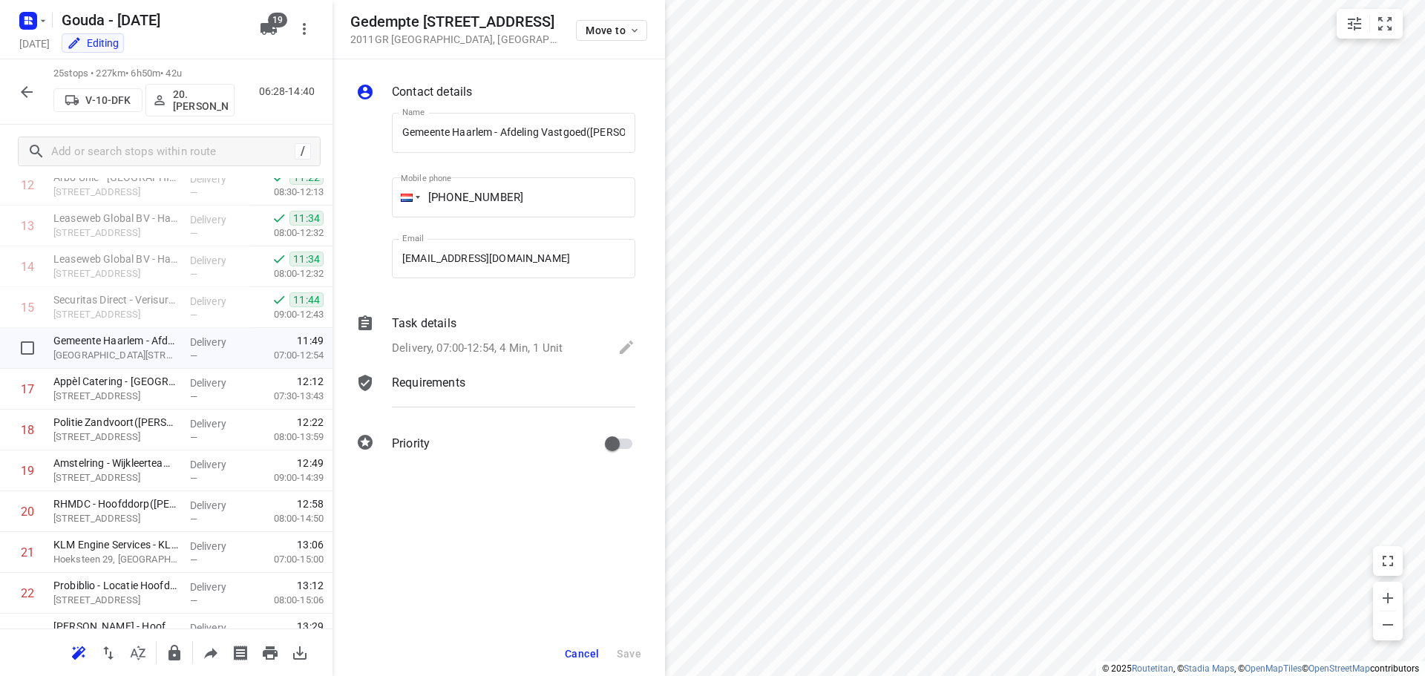
scroll to position [0, 49]
click at [480, 330] on div "Task details" at bounding box center [514, 324] width 244 height 18
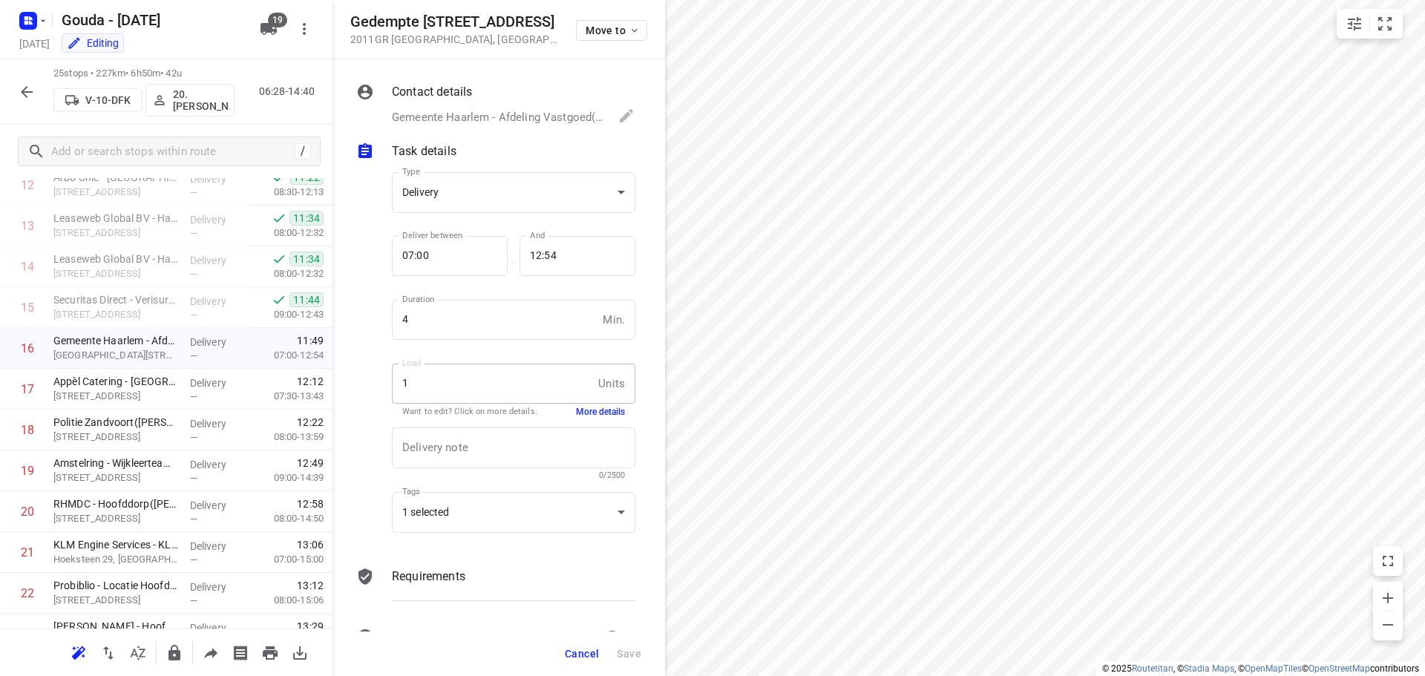
click at [576, 416] on button "More details" at bounding box center [600, 412] width 49 height 13
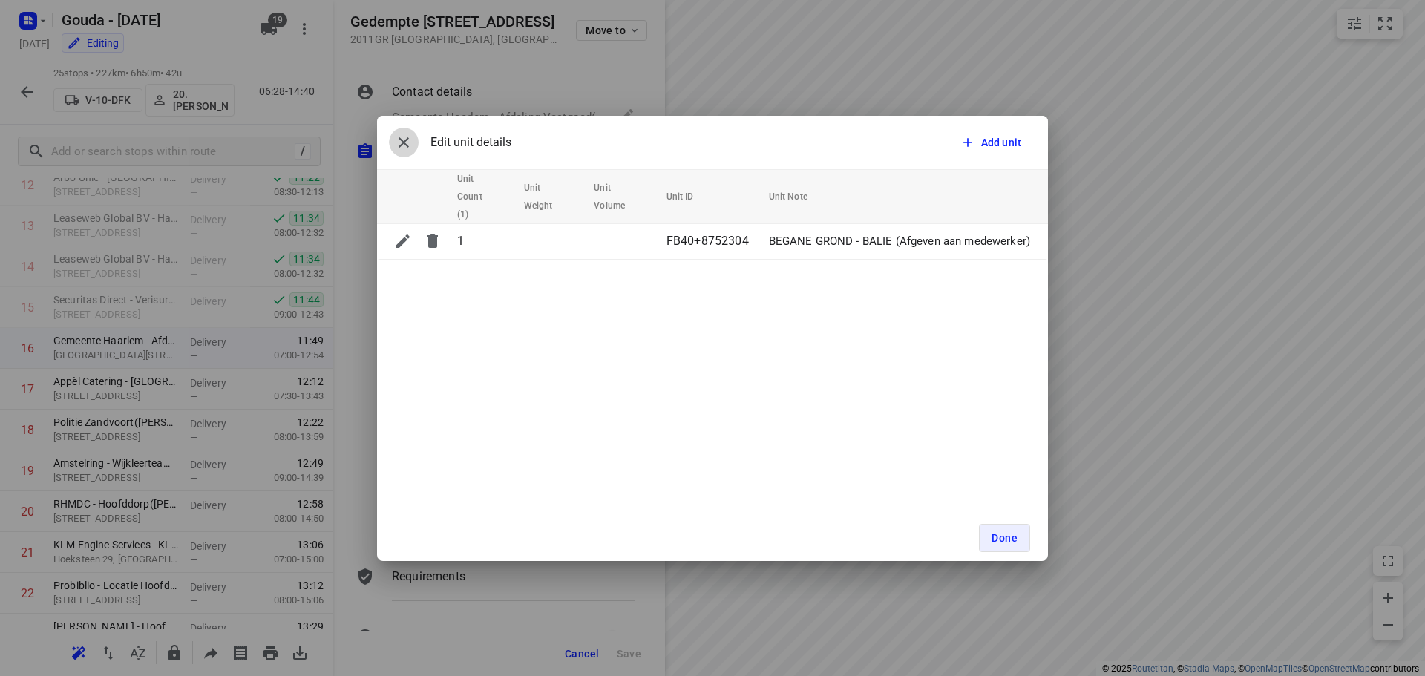
drag, startPoint x: 398, startPoint y: 140, endPoint x: 832, endPoint y: 309, distance: 466.1
click at [399, 139] on icon "button" at bounding box center [404, 143] width 18 height 18
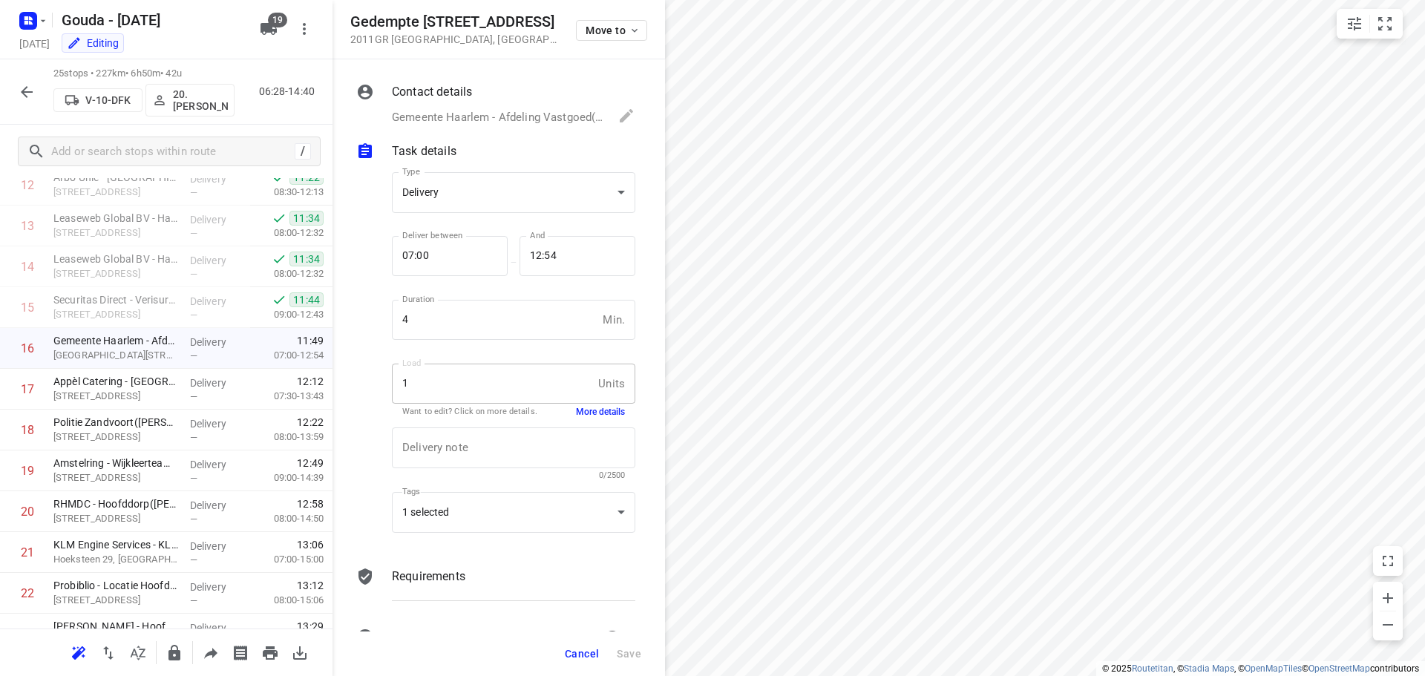
click at [591, 418] on button "More details" at bounding box center [600, 412] width 49 height 13
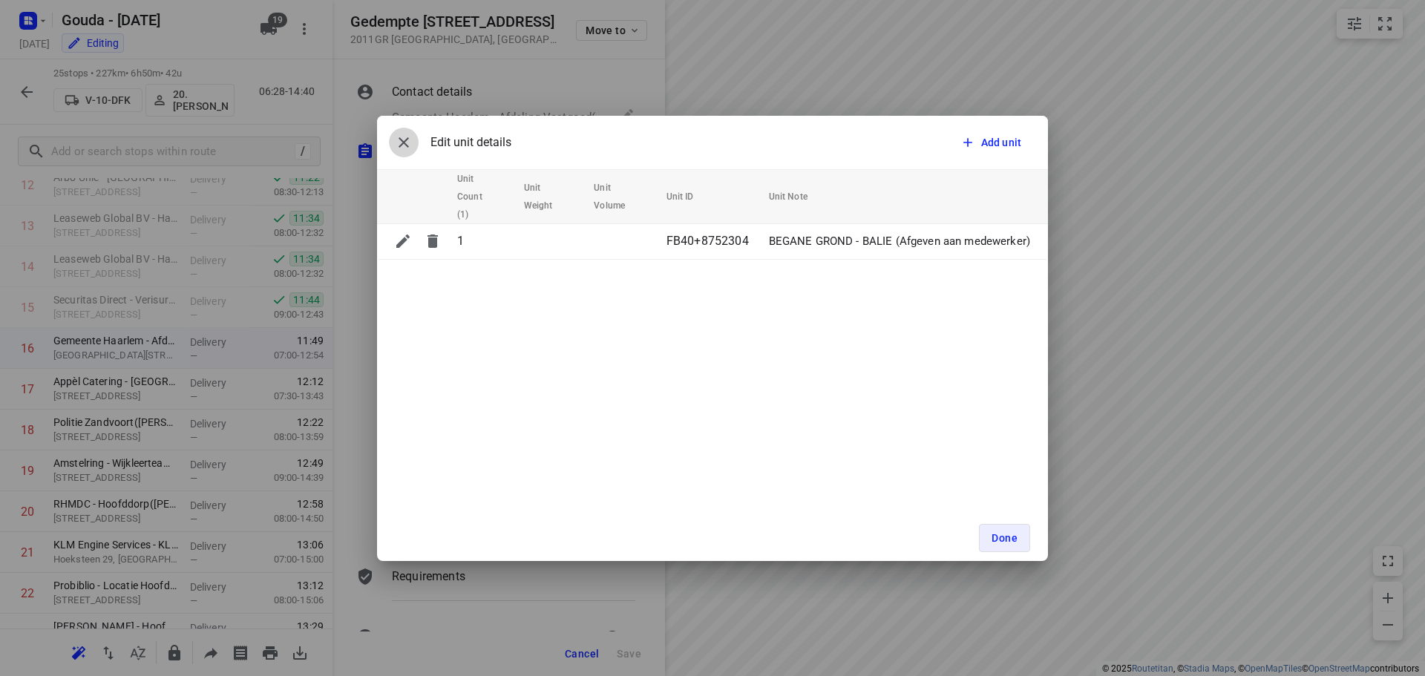
drag, startPoint x: 402, startPoint y: 144, endPoint x: 392, endPoint y: 160, distance: 19.0
click at [402, 143] on icon "button" at bounding box center [404, 143] width 18 height 18
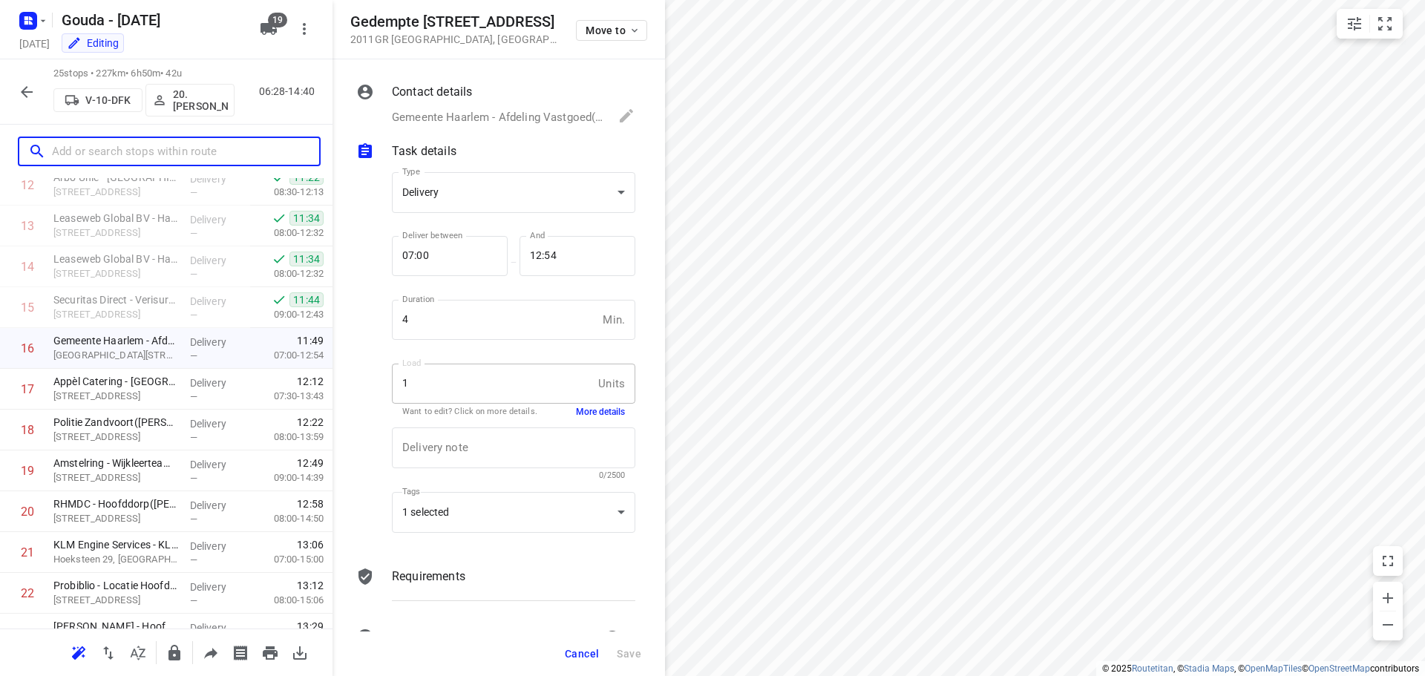
click at [129, 148] on input "text" at bounding box center [185, 151] width 267 height 23
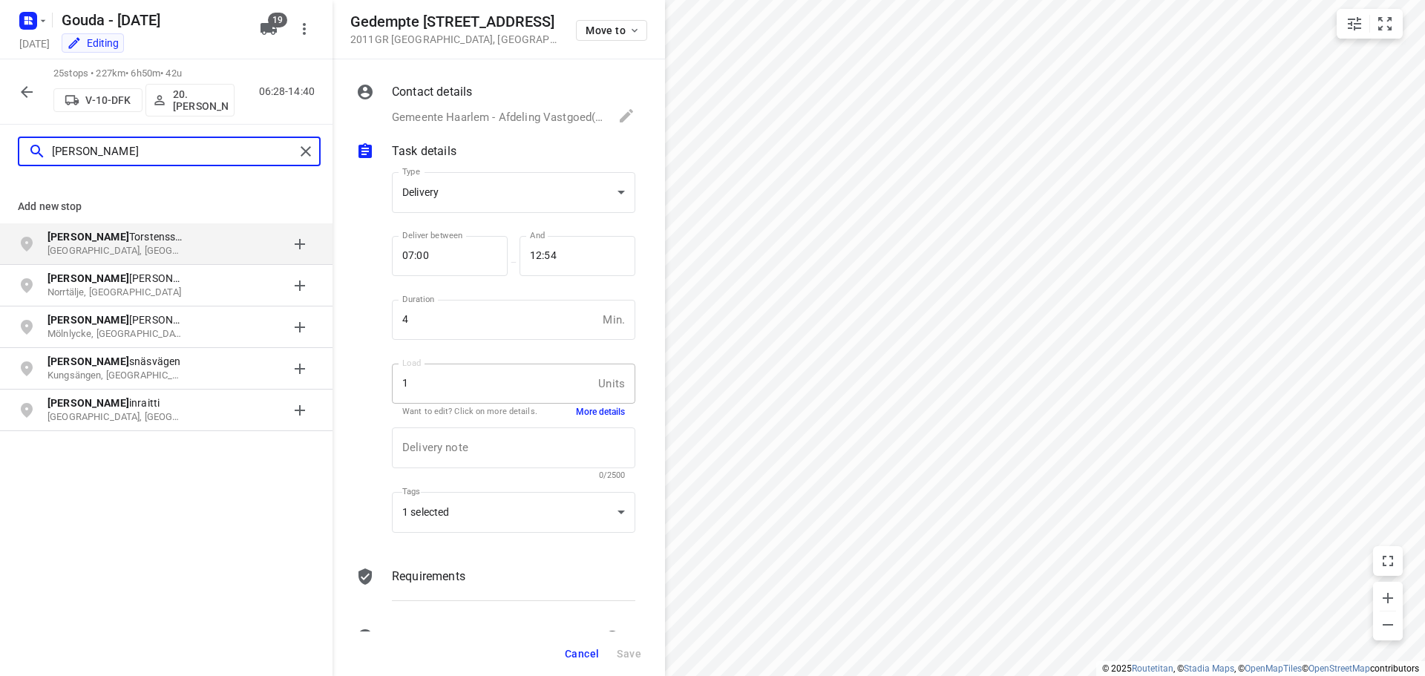
type input "lennart"
click at [38, 100] on button "button" at bounding box center [27, 92] width 30 height 30
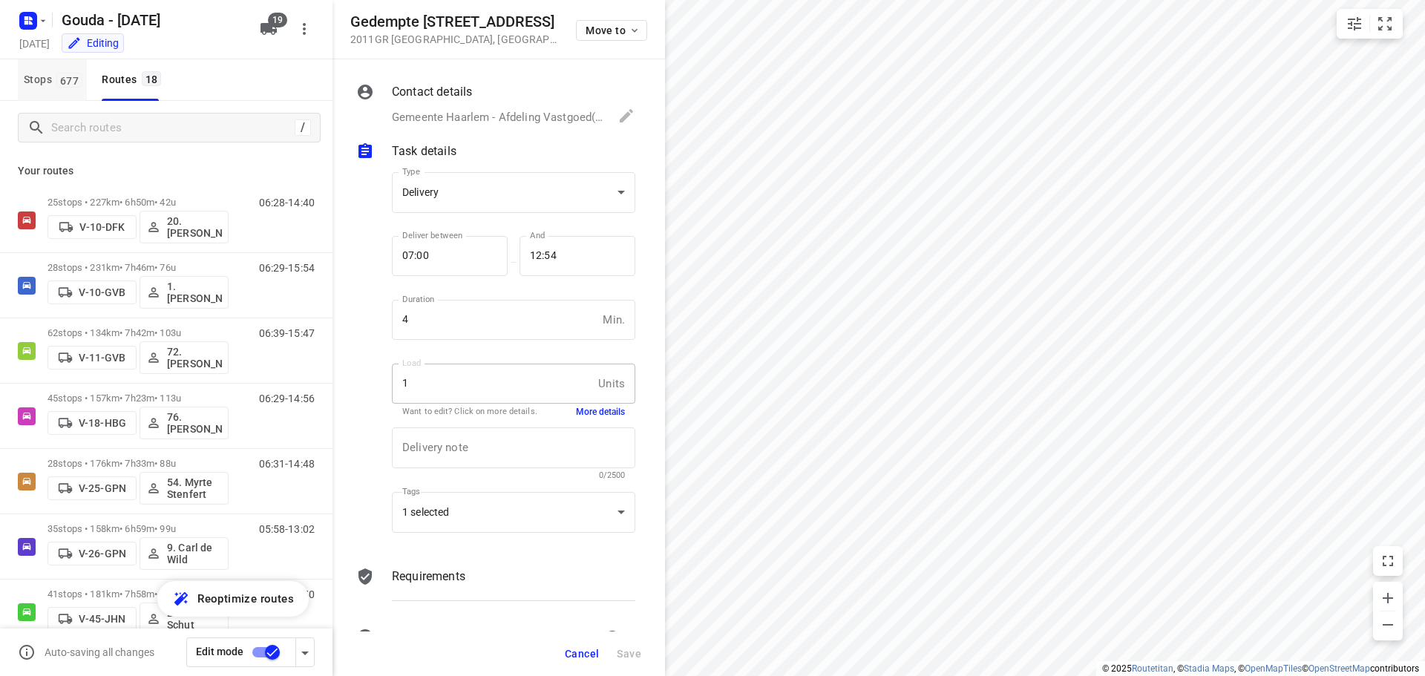
click at [62, 92] on button "Stops 677" at bounding box center [52, 80] width 69 height 42
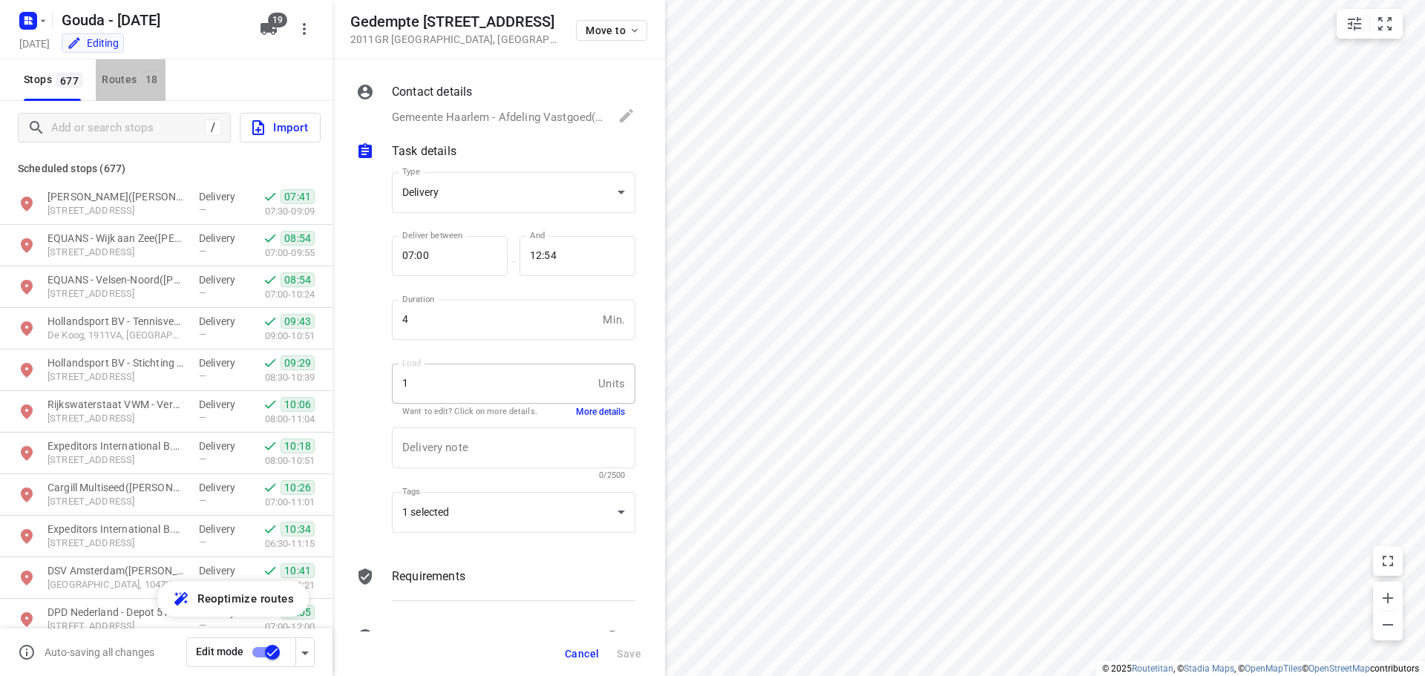
click at [154, 68] on button "Routes 18" at bounding box center [131, 80] width 70 height 42
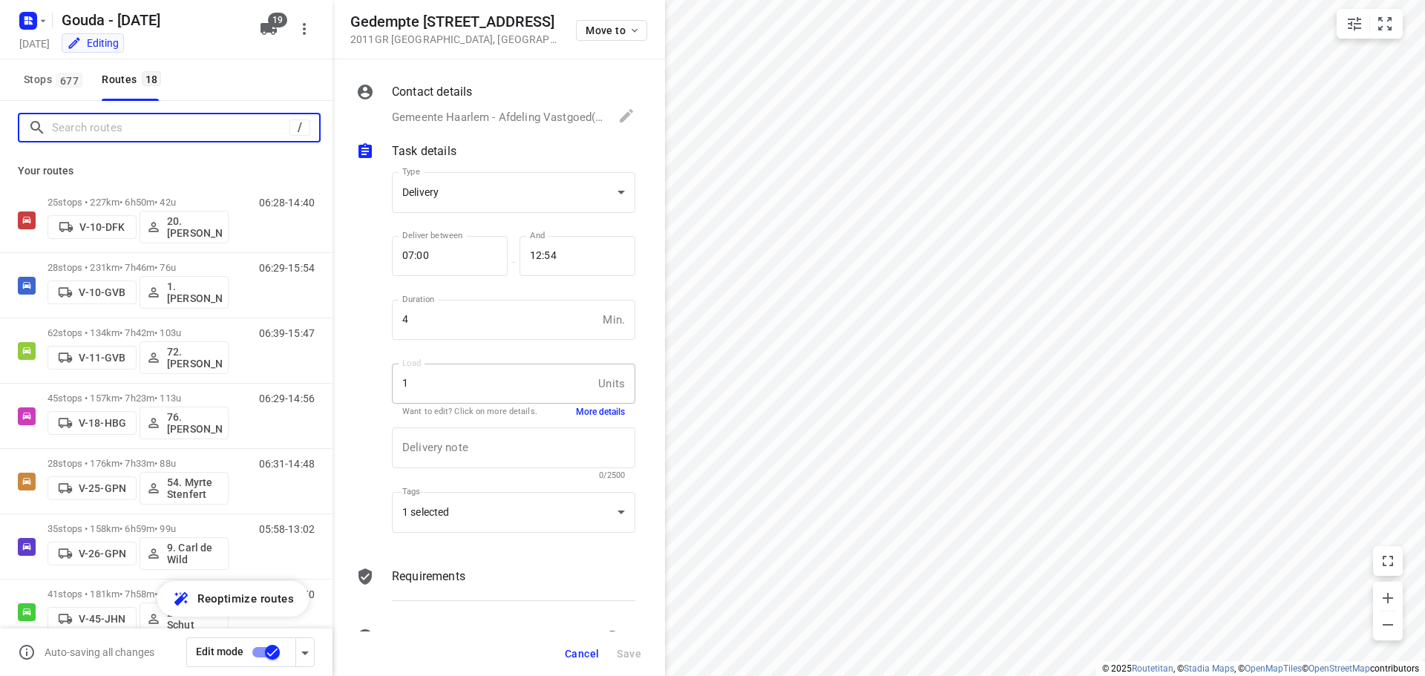
click at [115, 130] on input "Search routes" at bounding box center [171, 128] width 238 height 23
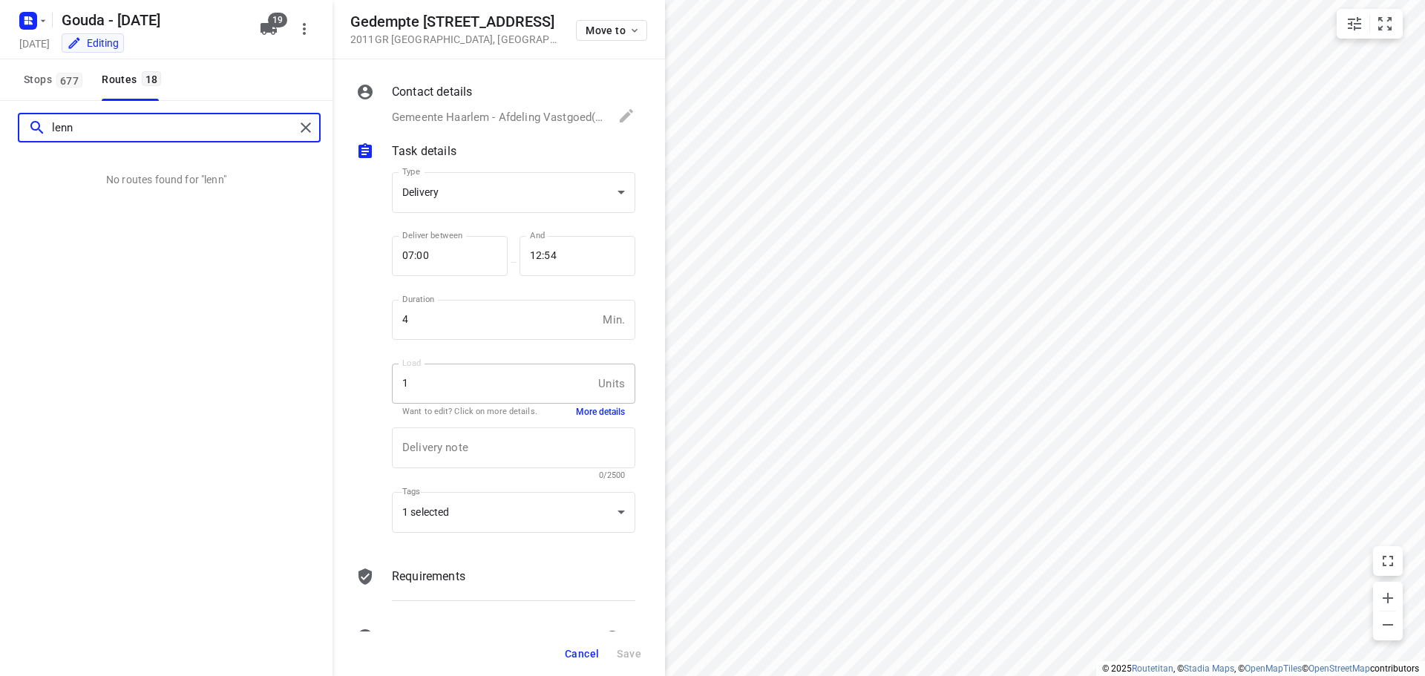
type input "lenn"
click at [320, 128] on div at bounding box center [308, 128] width 27 height 22
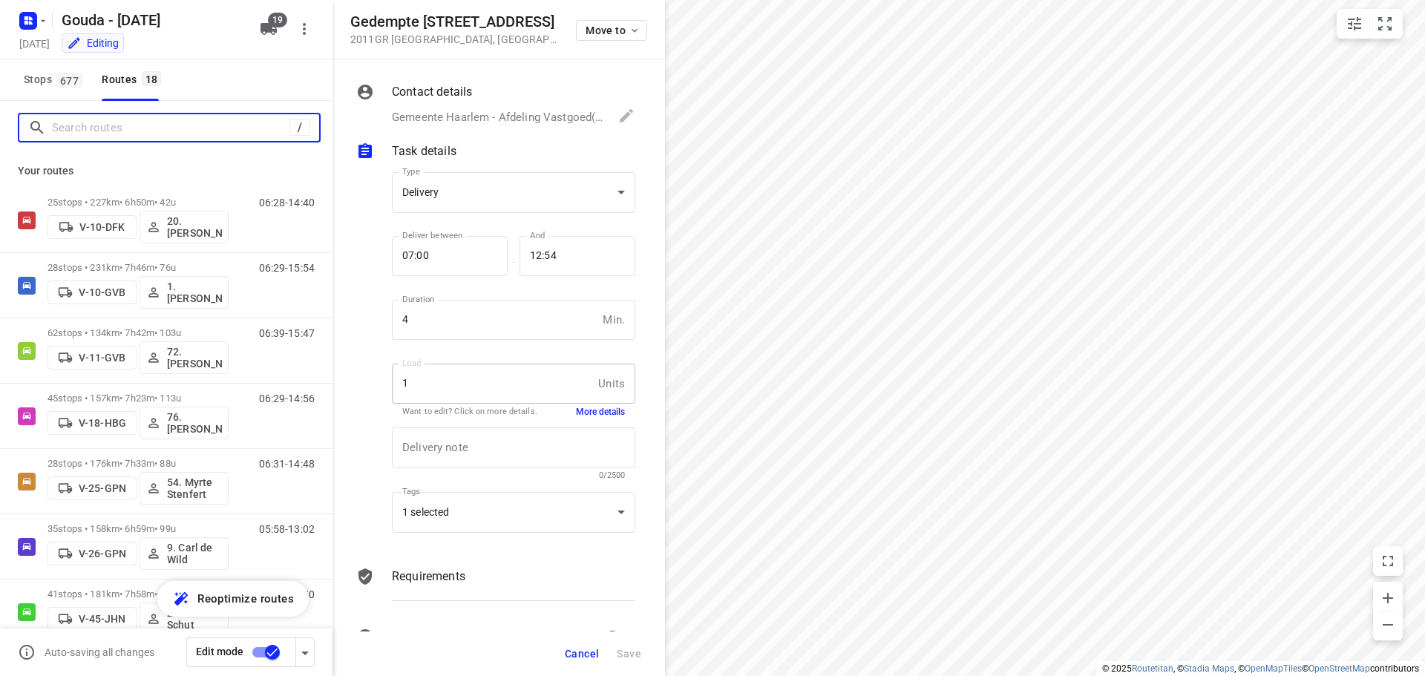
click at [156, 132] on input "Search routes" at bounding box center [171, 128] width 238 height 23
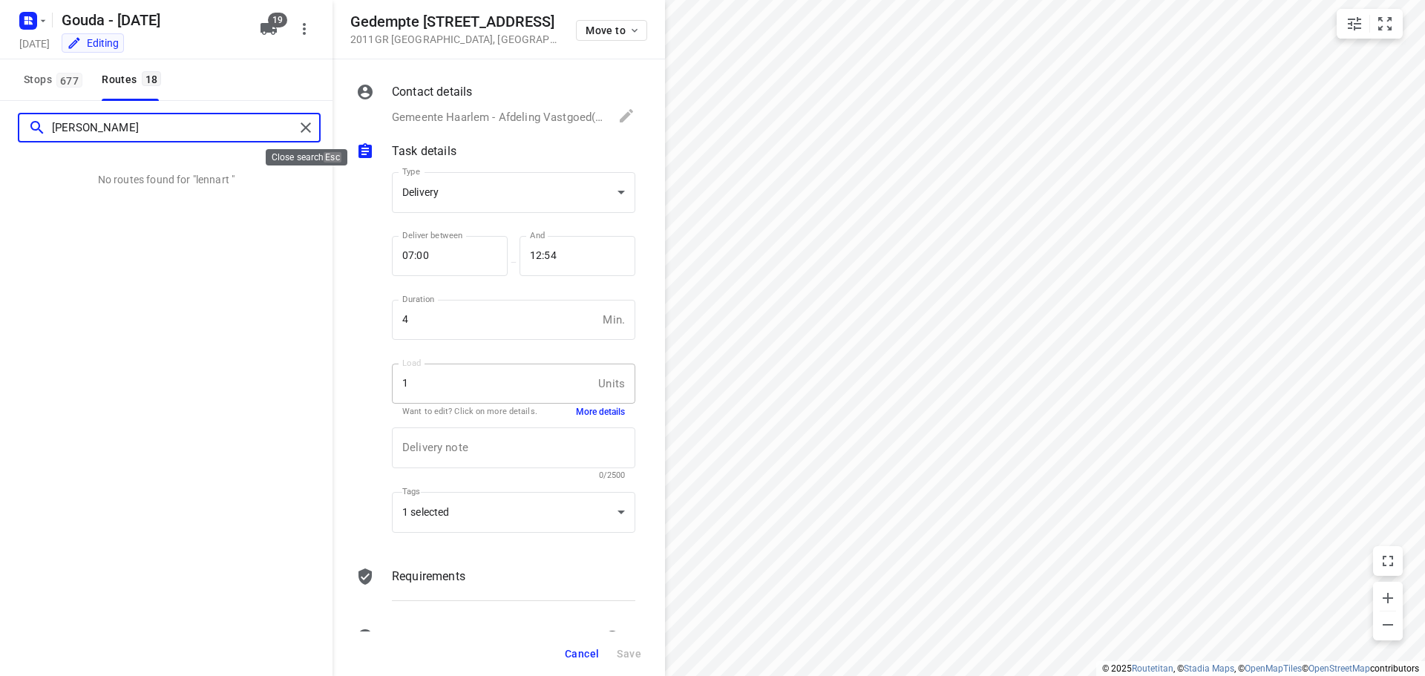
type input "lennart"
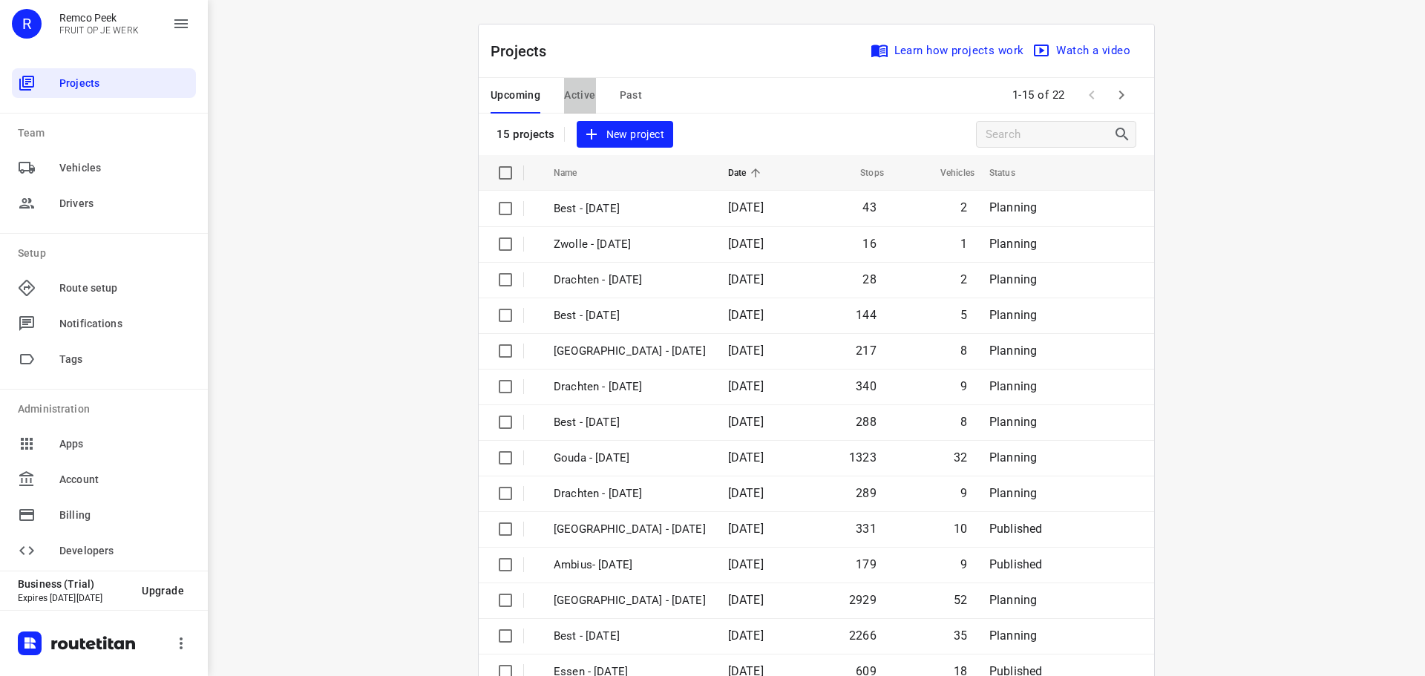
click at [588, 91] on span "Active" at bounding box center [579, 95] width 31 height 19
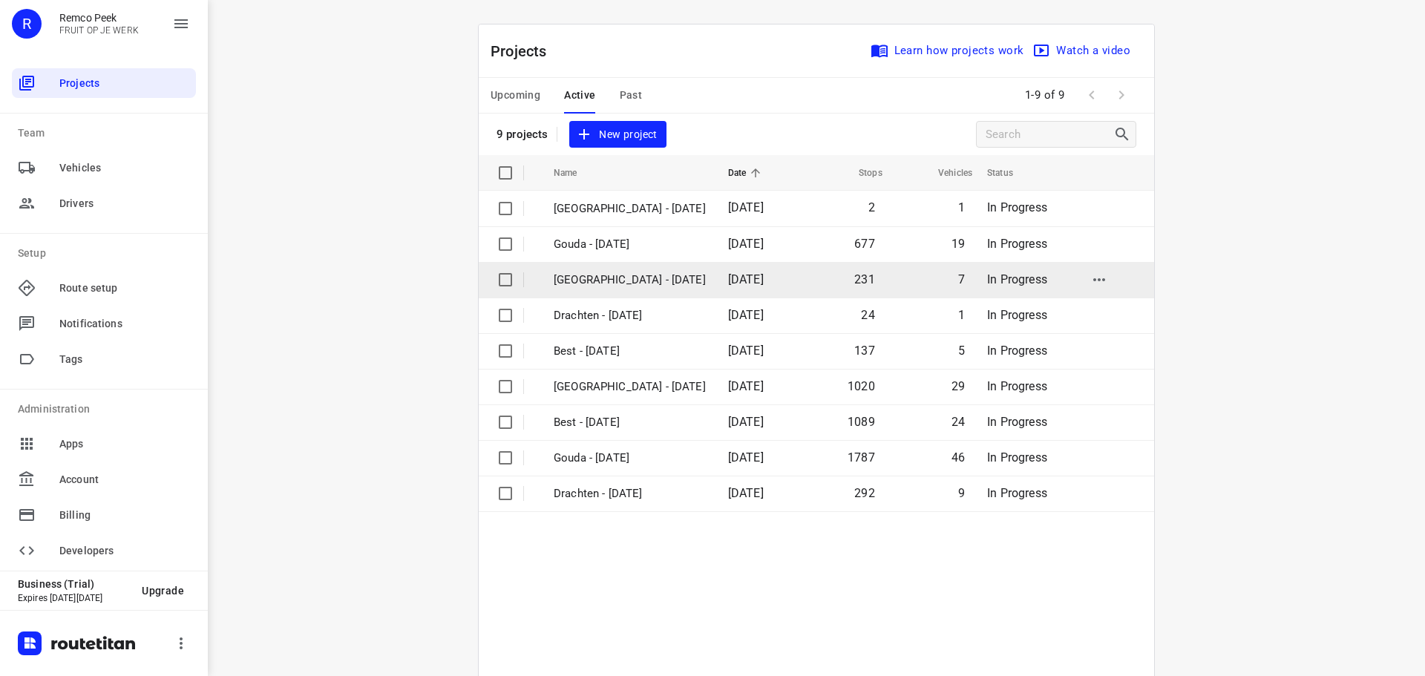
click at [631, 282] on p "[GEOGRAPHIC_DATA] - [DATE]" at bounding box center [630, 280] width 152 height 17
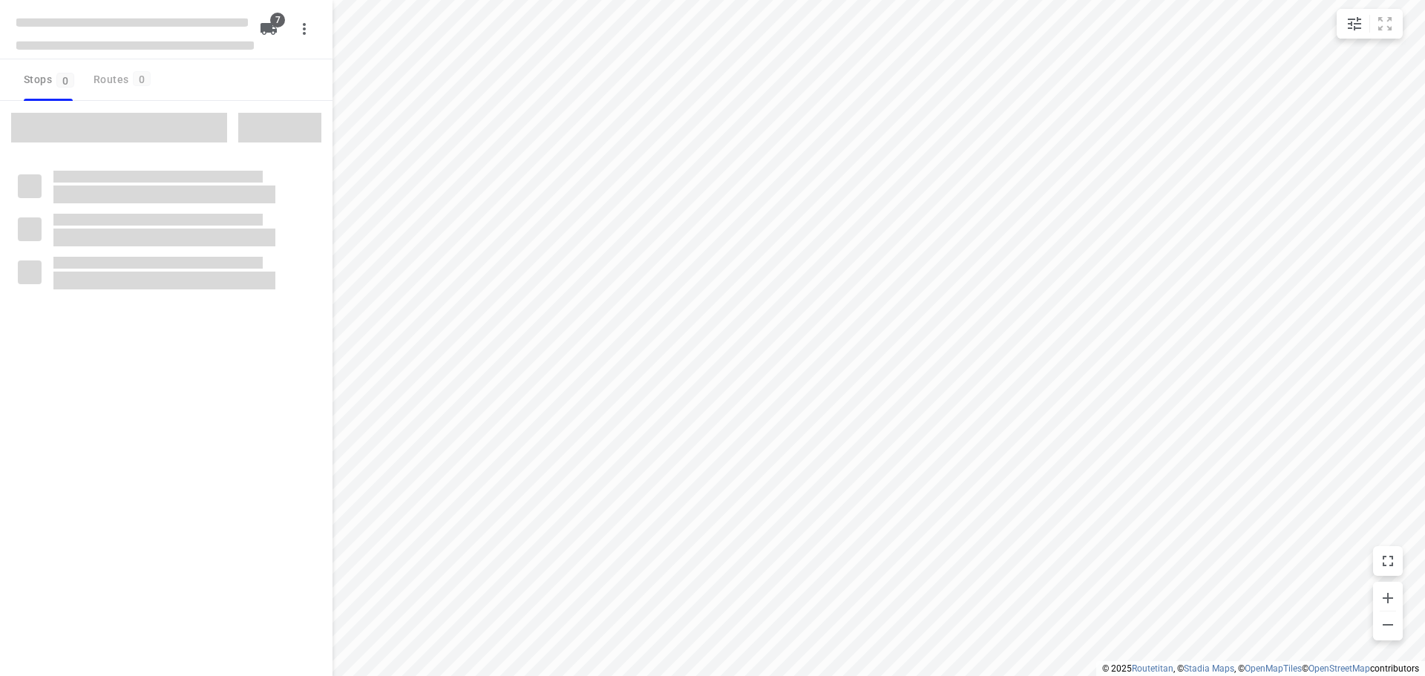
type input "distance"
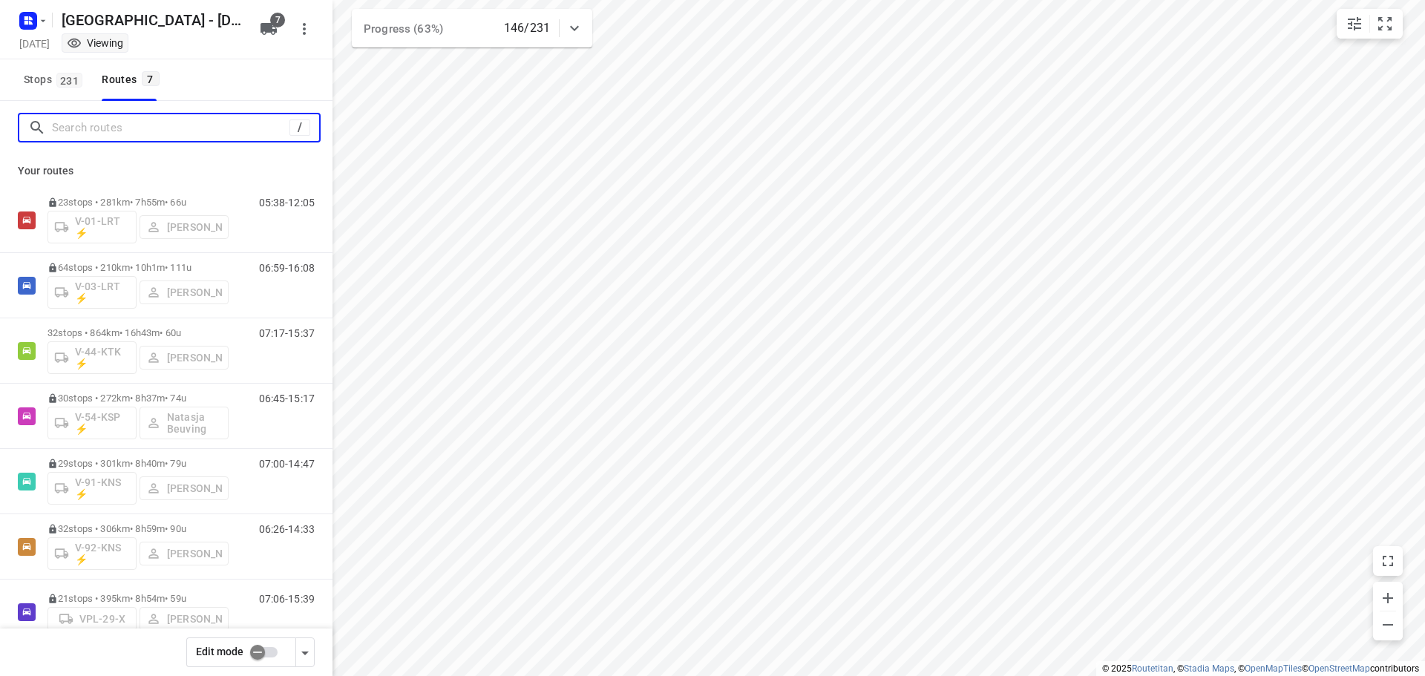
click at [197, 128] on input "Search routes" at bounding box center [171, 128] width 238 height 23
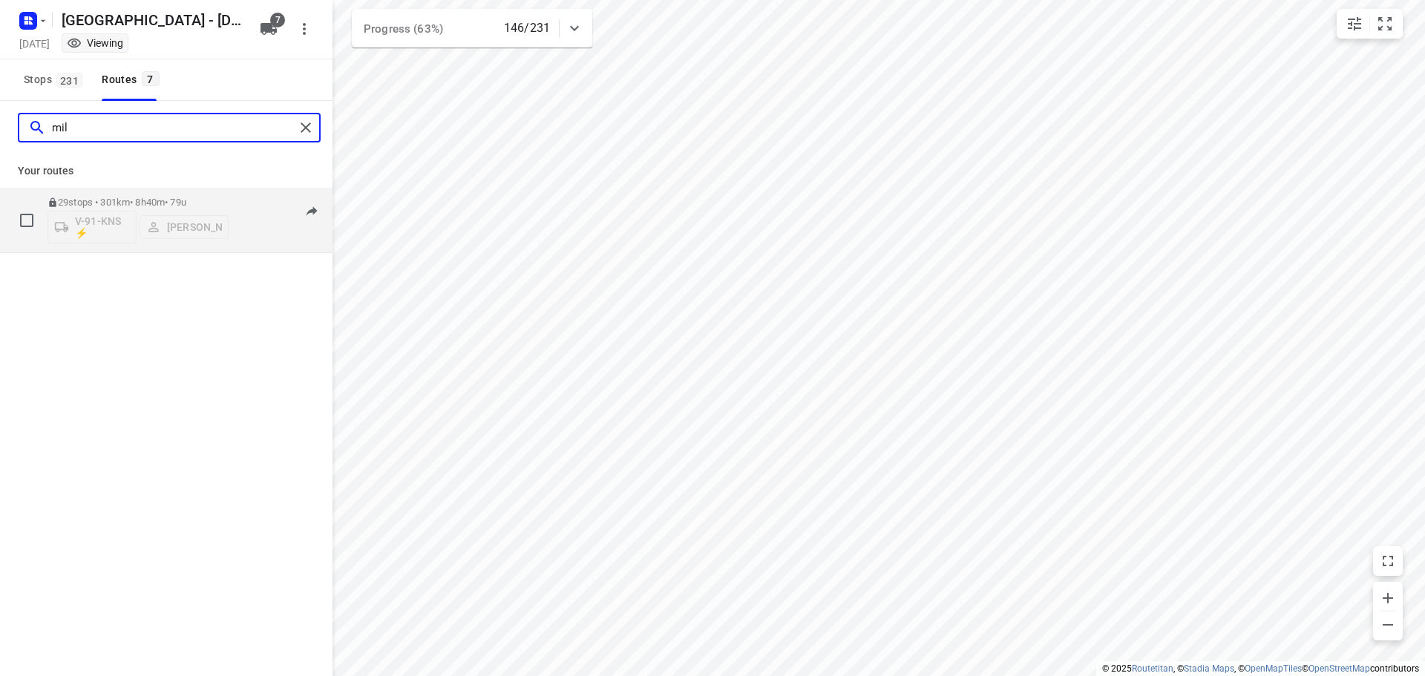
type input "mil"
click at [189, 207] on p "29 stops • 301km • 8h40m • 79u" at bounding box center [138, 202] width 181 height 11
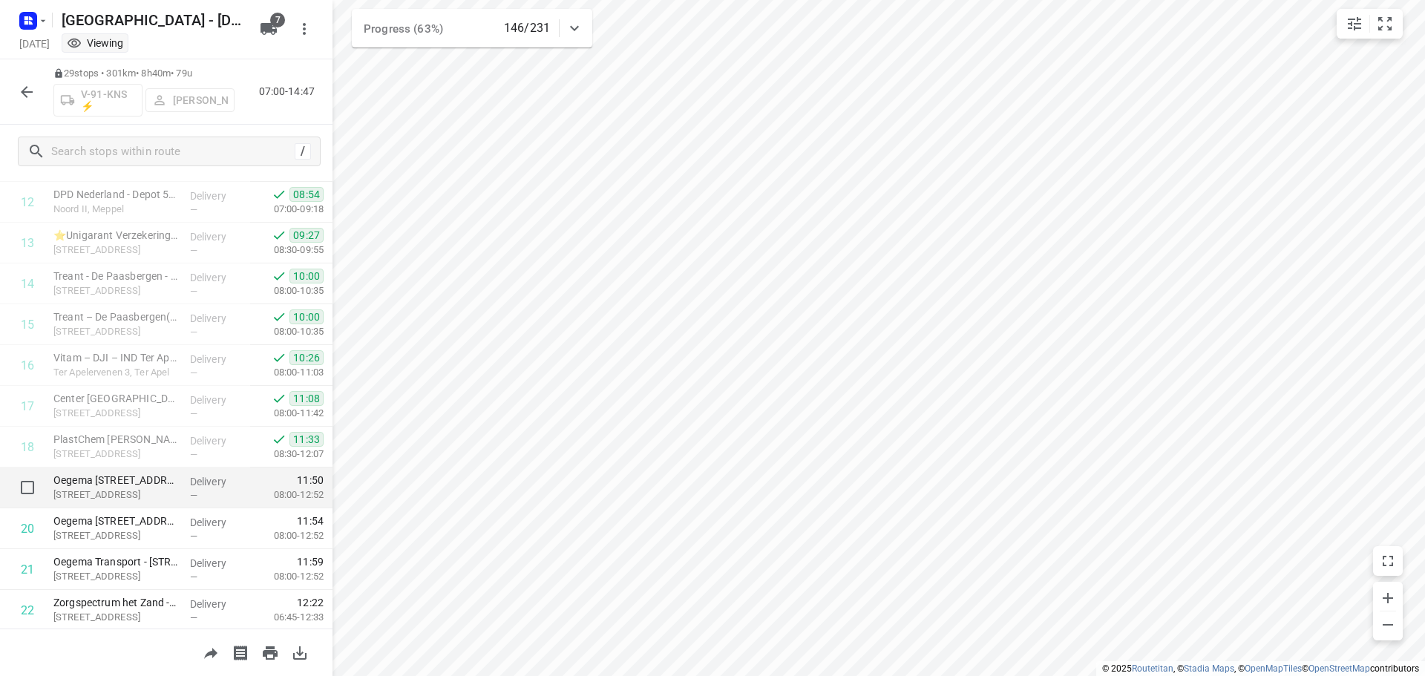
scroll to position [849, 0]
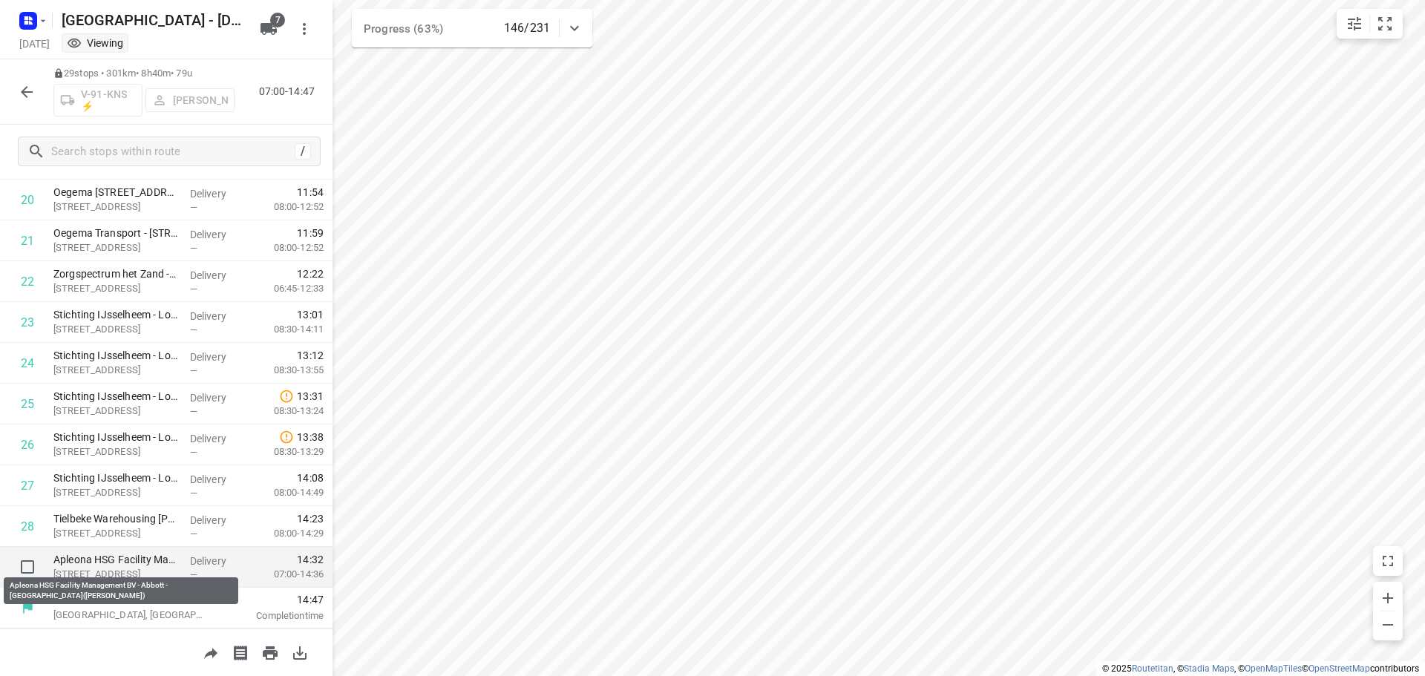
click at [115, 558] on p "Apleona HSG Facility Management BV - Abbott - [GEOGRAPHIC_DATA]([PERSON_NAME])" at bounding box center [115, 559] width 125 height 15
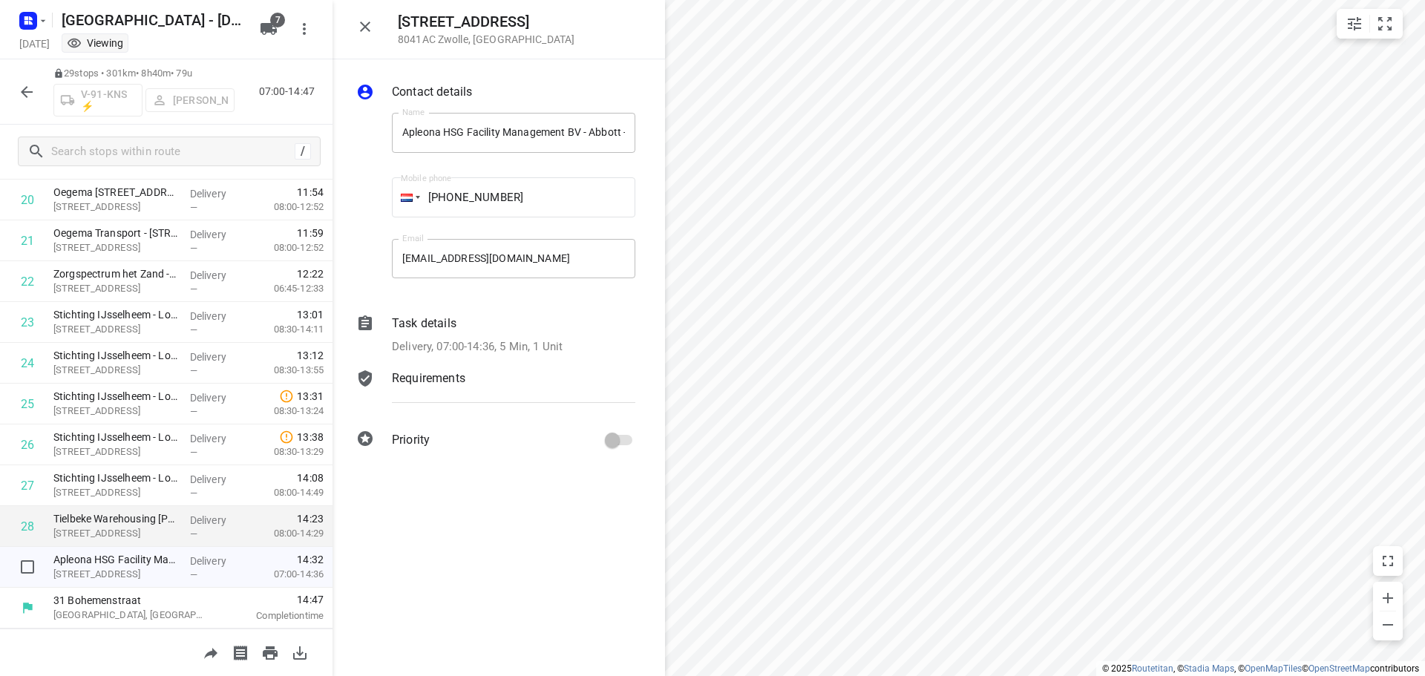
click at [127, 534] on p "[STREET_ADDRESS]" at bounding box center [115, 533] width 125 height 15
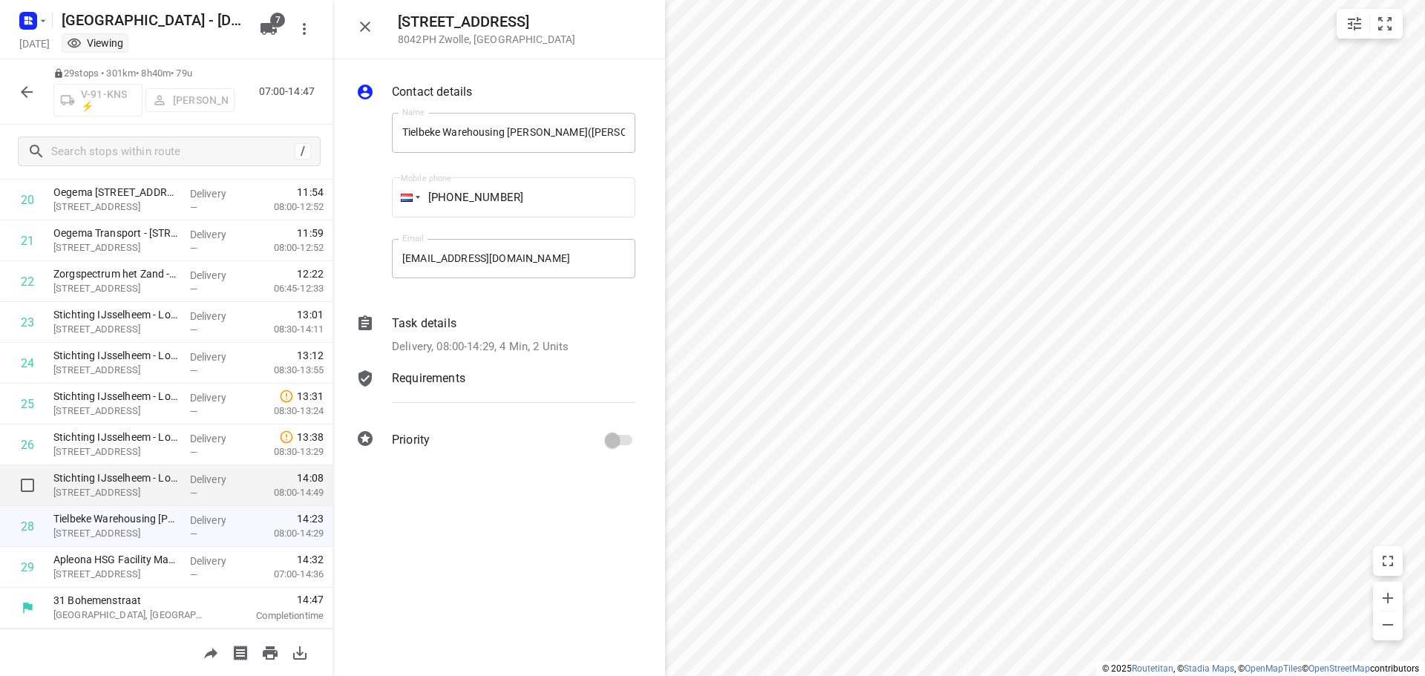
click at [130, 486] on p "[STREET_ADDRESS]" at bounding box center [115, 493] width 125 height 15
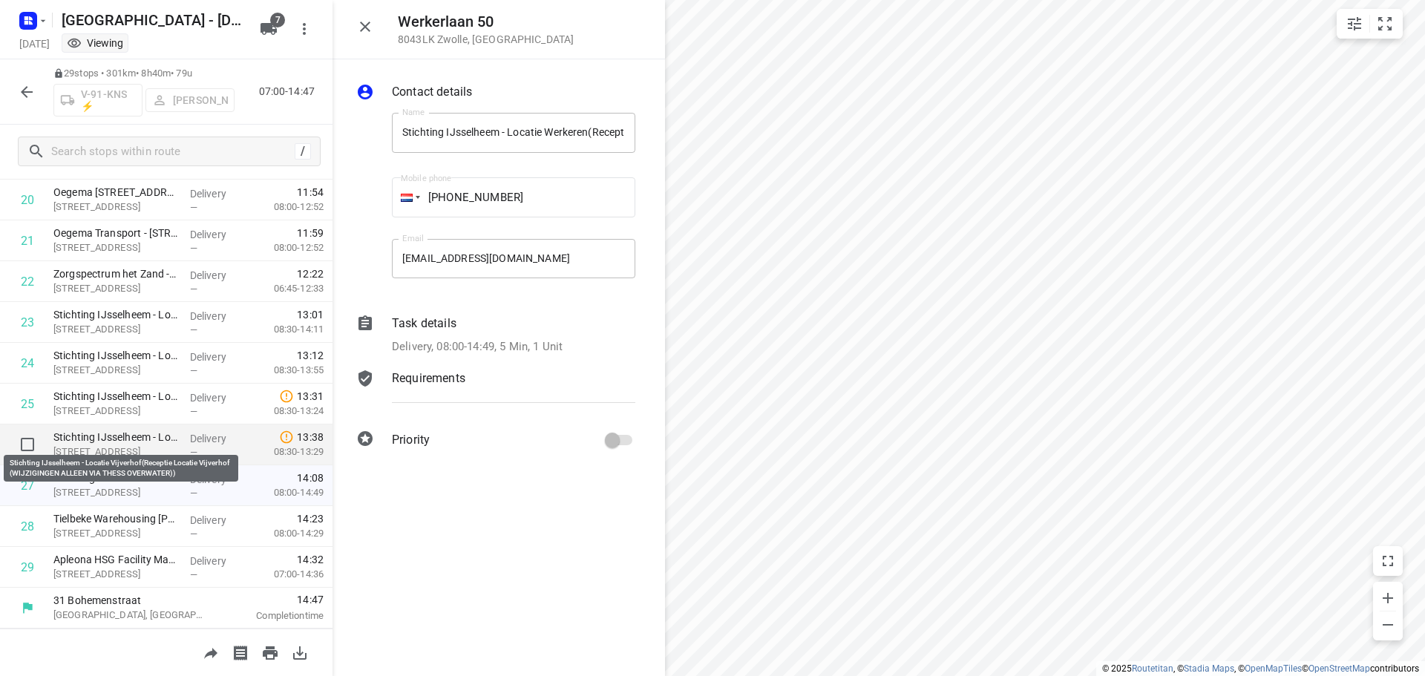
click at [143, 442] on p "Stichting IJsselheem - Locatie Vijverhof(Receptie Locatie Vijverhof (WIJZIGINGE…" at bounding box center [115, 437] width 125 height 15
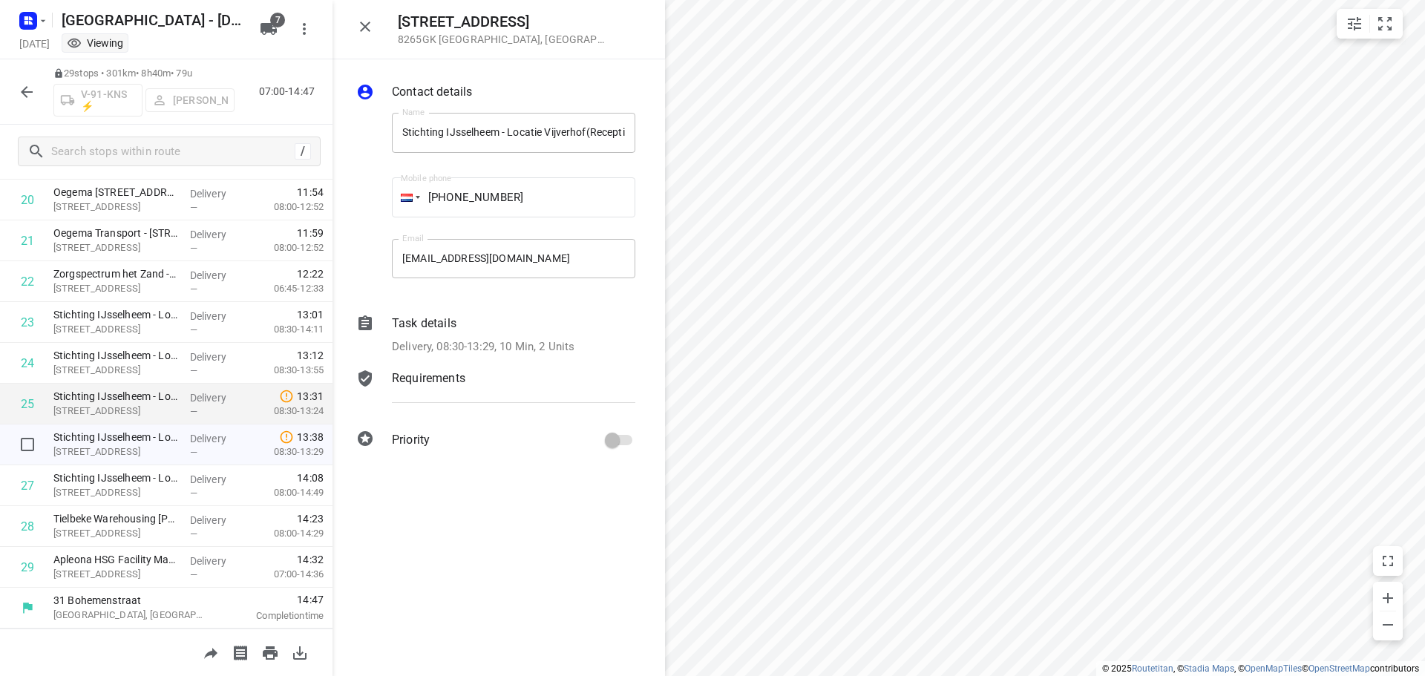
click at [151, 412] on p "[STREET_ADDRESS]" at bounding box center [115, 411] width 125 height 15
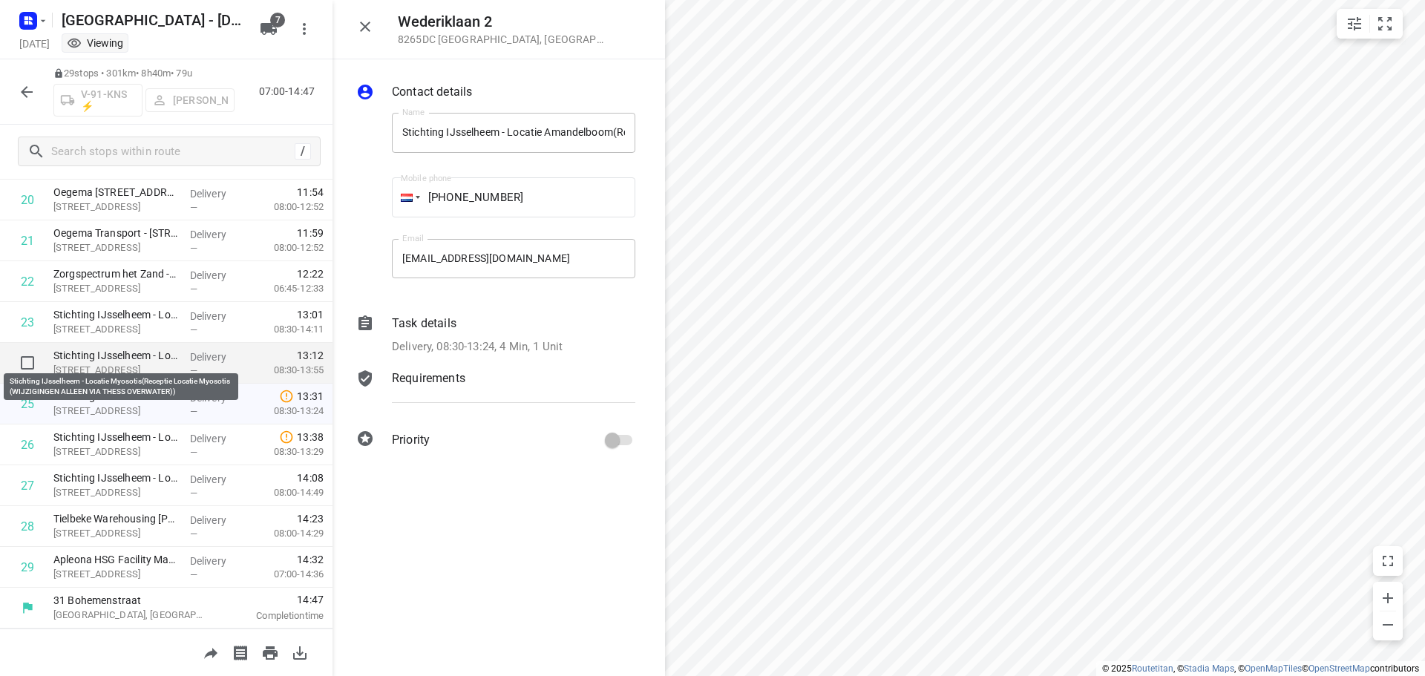
click at [155, 350] on p "Stichting IJsselheem - Locatie Myosotis(Receptie Locatie Myosotis (WIJZIGINGEN …" at bounding box center [115, 355] width 125 height 15
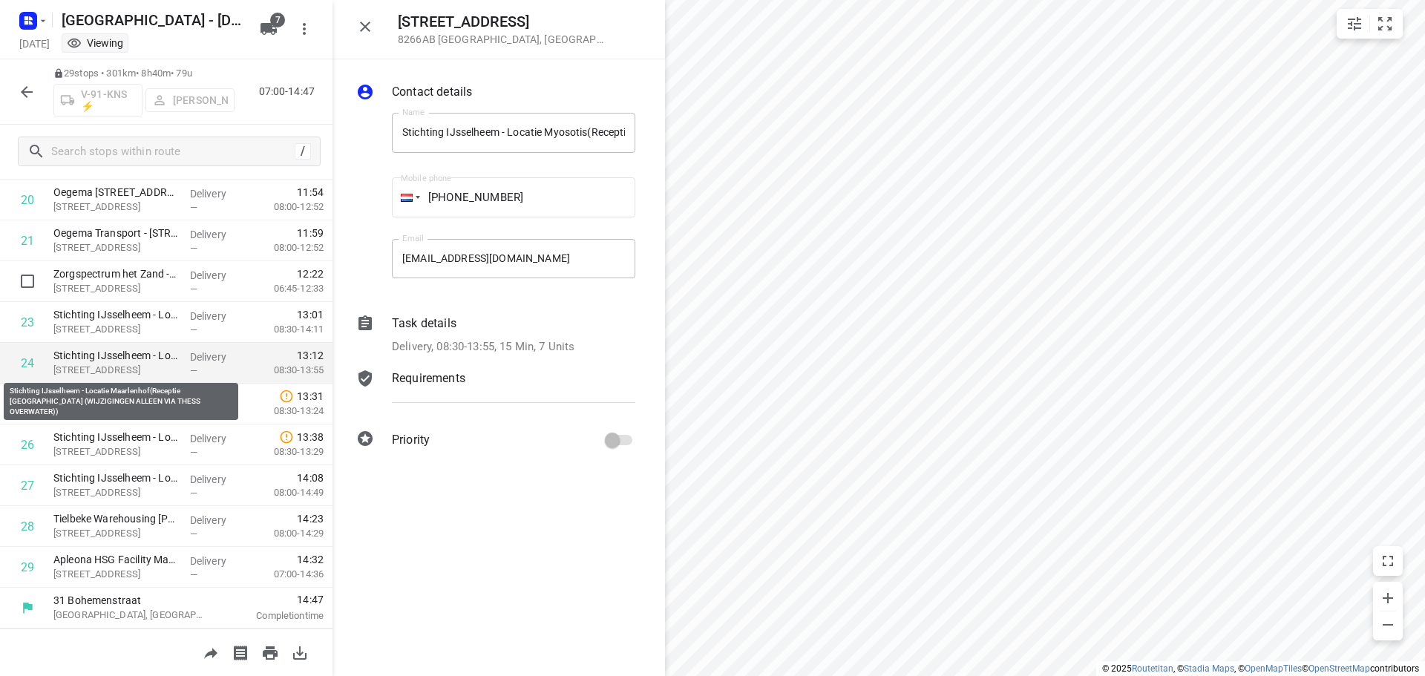
scroll to position [774, 0]
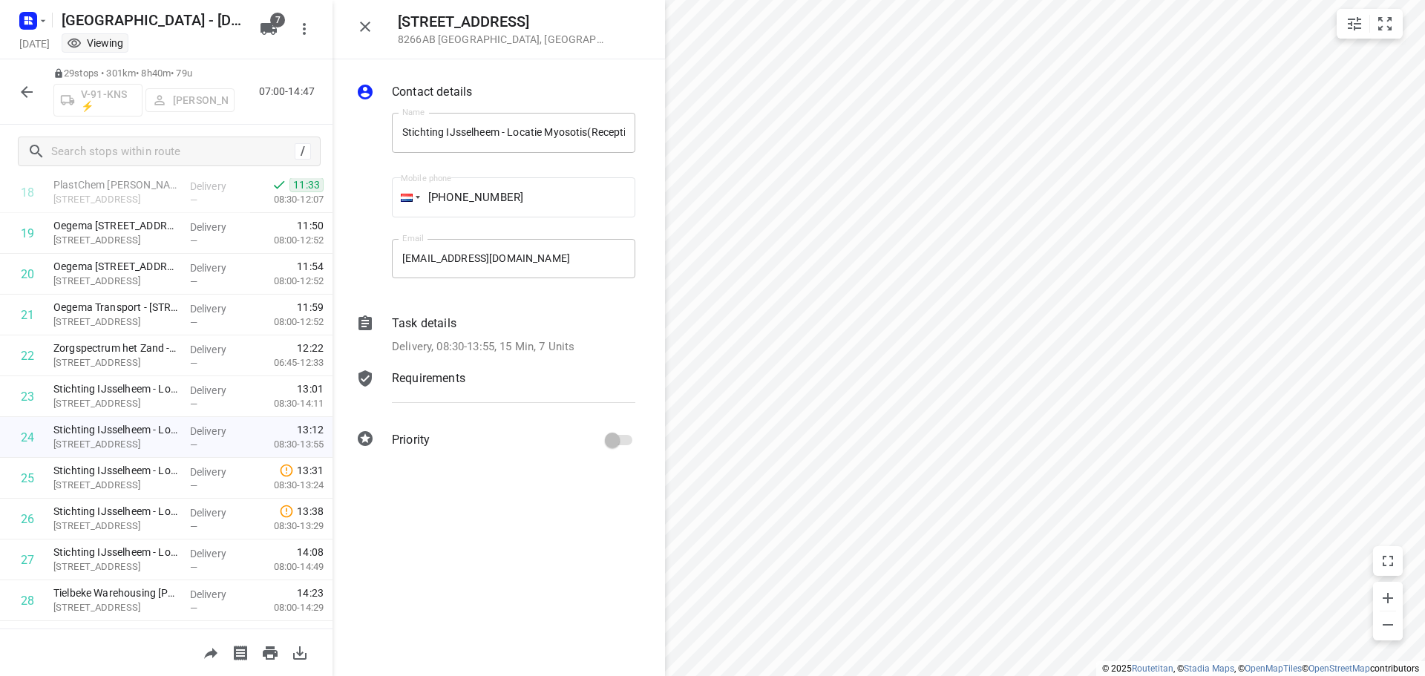
click at [509, 345] on p "Delivery, 08:30-13:55, 15 Min, 7 Units" at bounding box center [483, 347] width 183 height 17
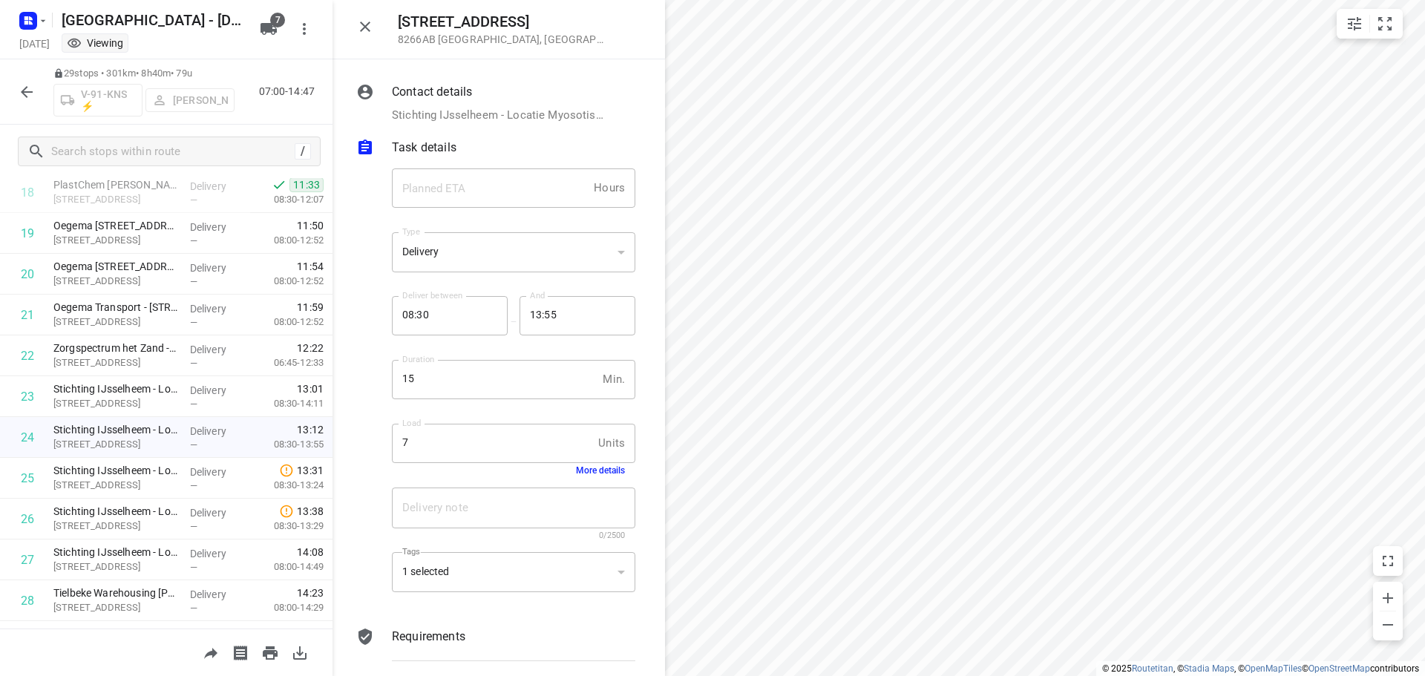
click at [576, 470] on button "More details" at bounding box center [600, 470] width 49 height 10
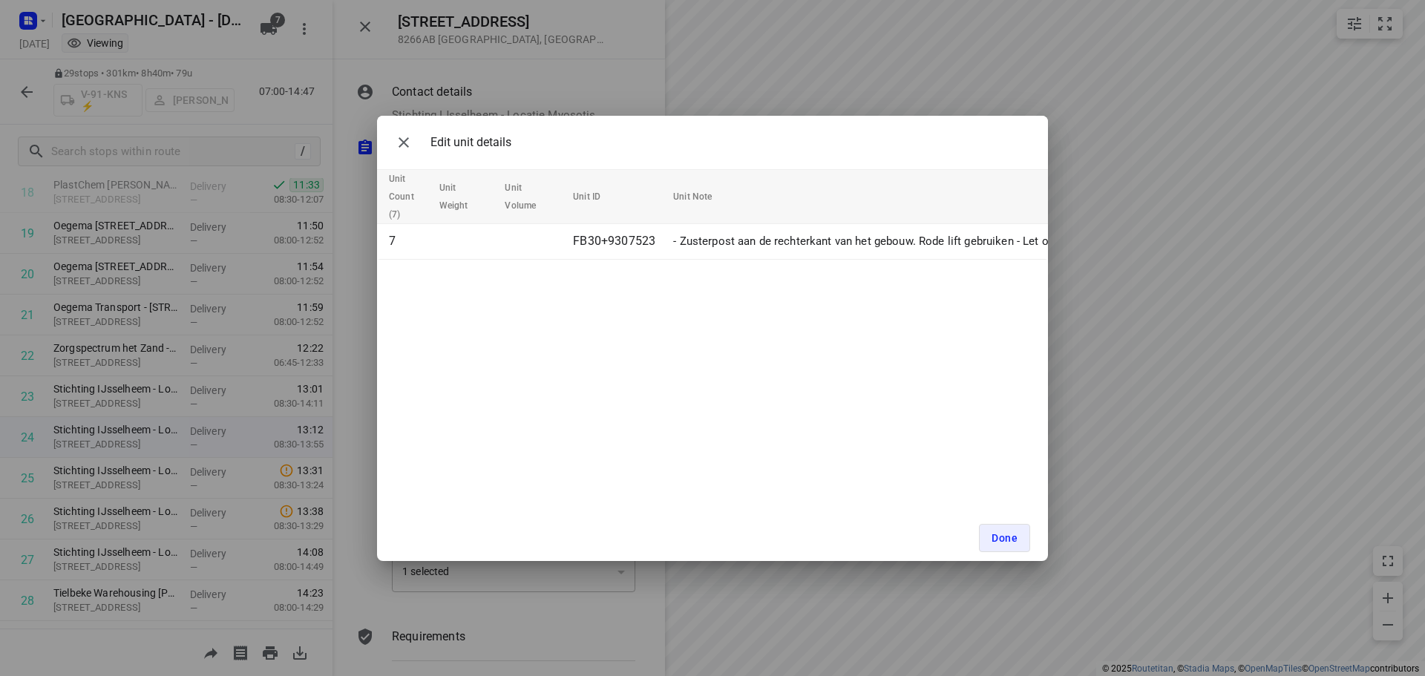
click at [393, 128] on div "Edit unit details" at bounding box center [450, 143] width 122 height 30
click at [407, 152] on button "button" at bounding box center [404, 143] width 30 height 30
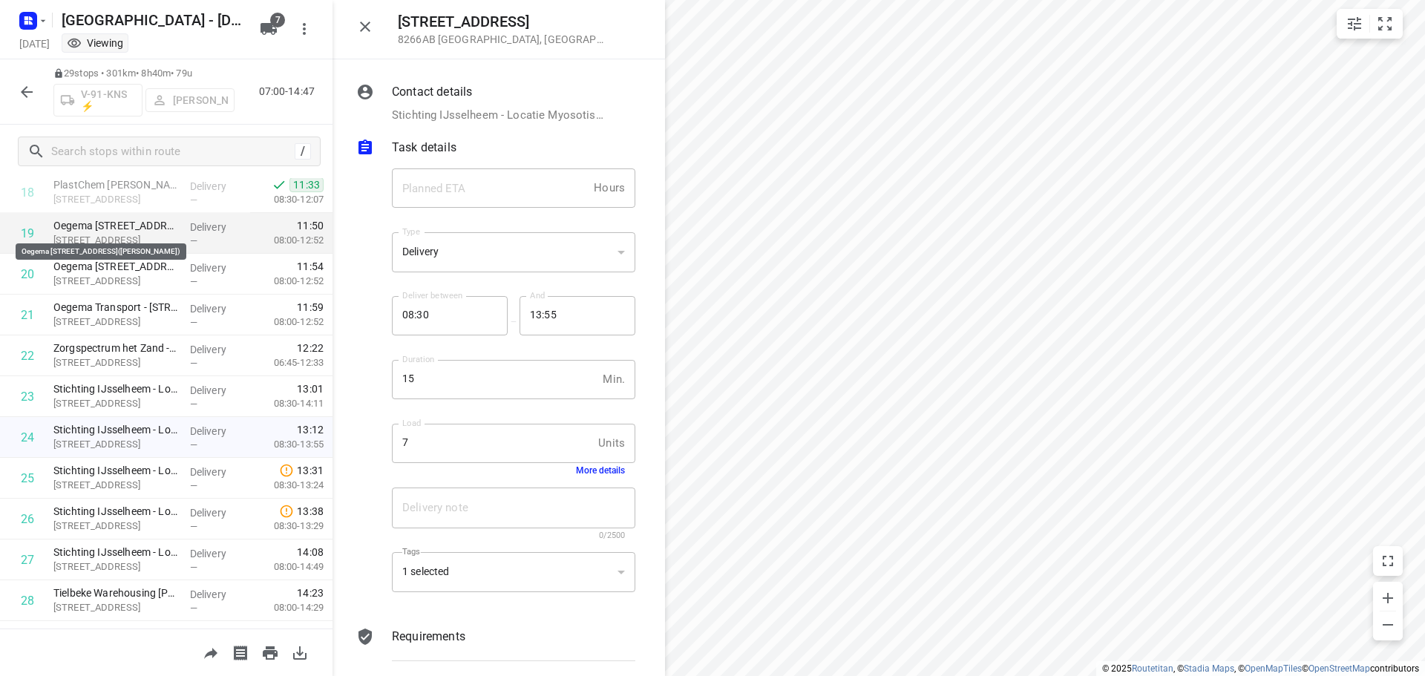
click at [148, 229] on p "Oegema [STREET_ADDRESS]([PERSON_NAME])" at bounding box center [115, 225] width 125 height 15
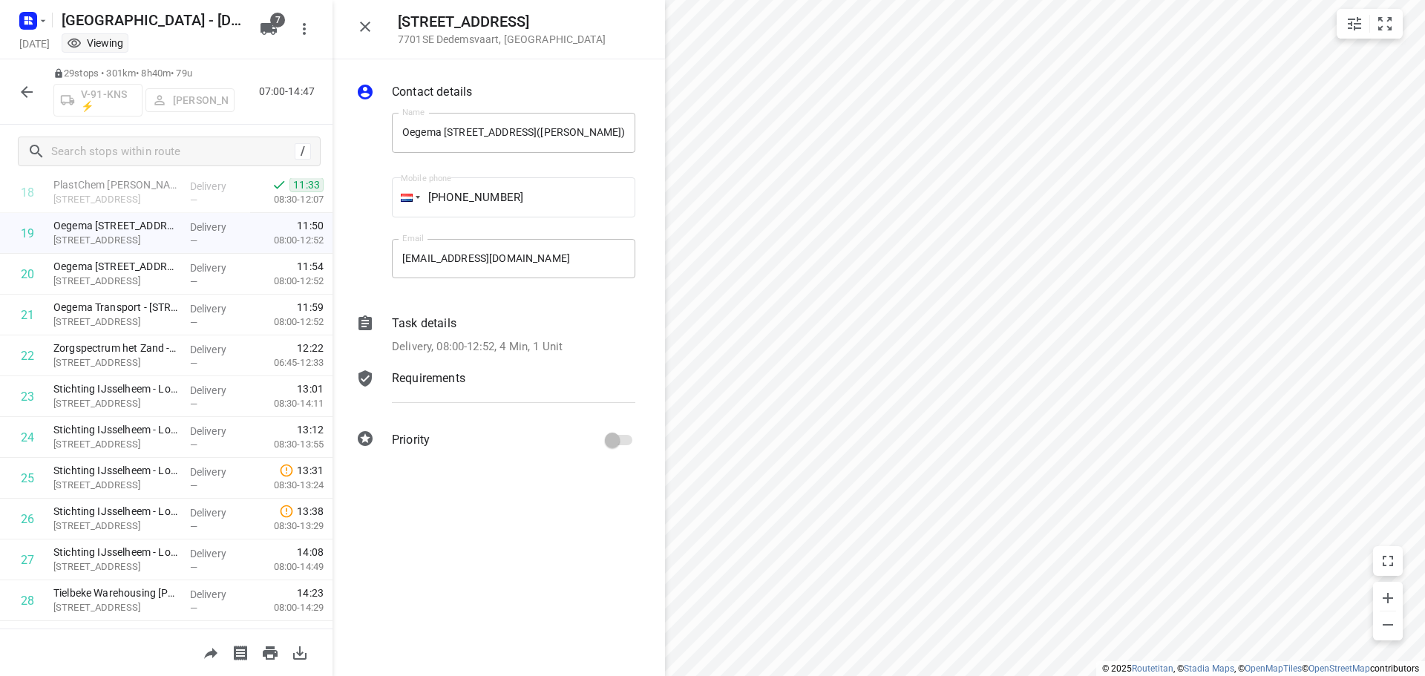
click at [550, 344] on p "Delivery, 08:00-12:52, 4 Min, 1 Unit" at bounding box center [477, 347] width 171 height 17
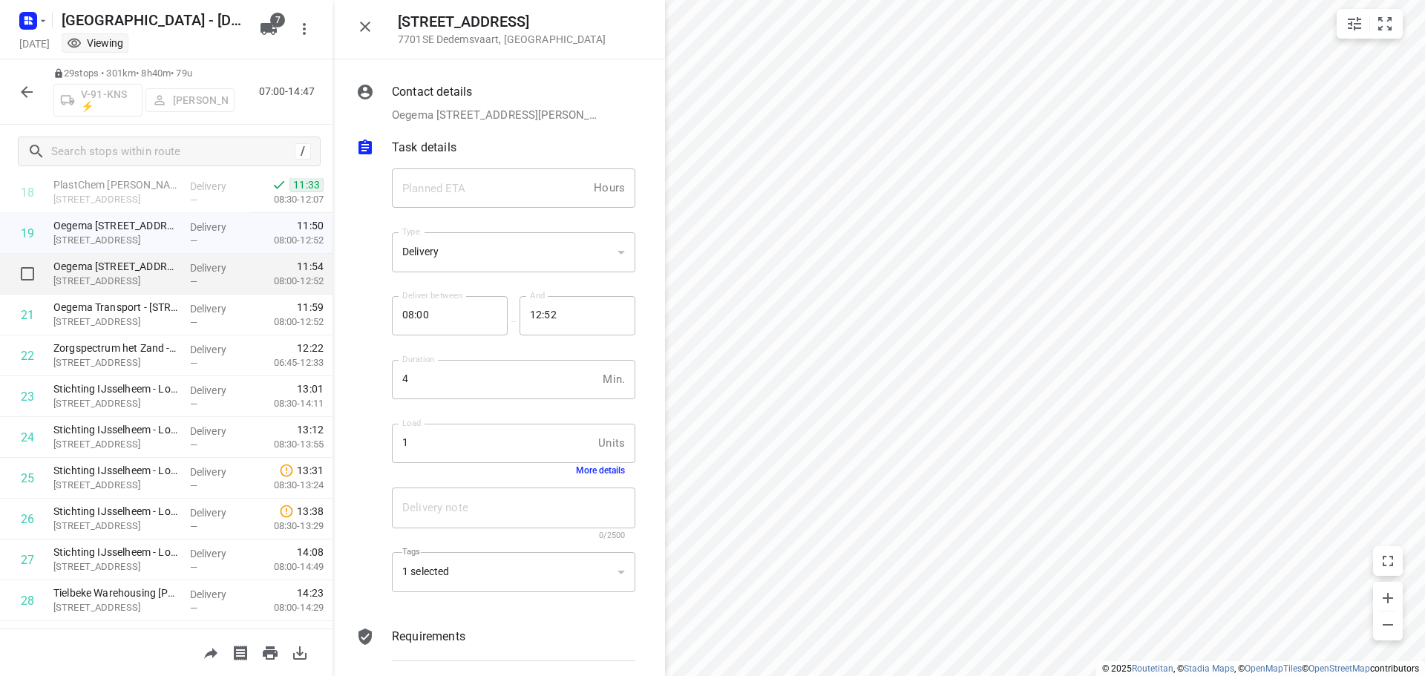
click at [99, 272] on p "Oegema [STREET_ADDRESS]([PERSON_NAME])" at bounding box center [115, 266] width 125 height 15
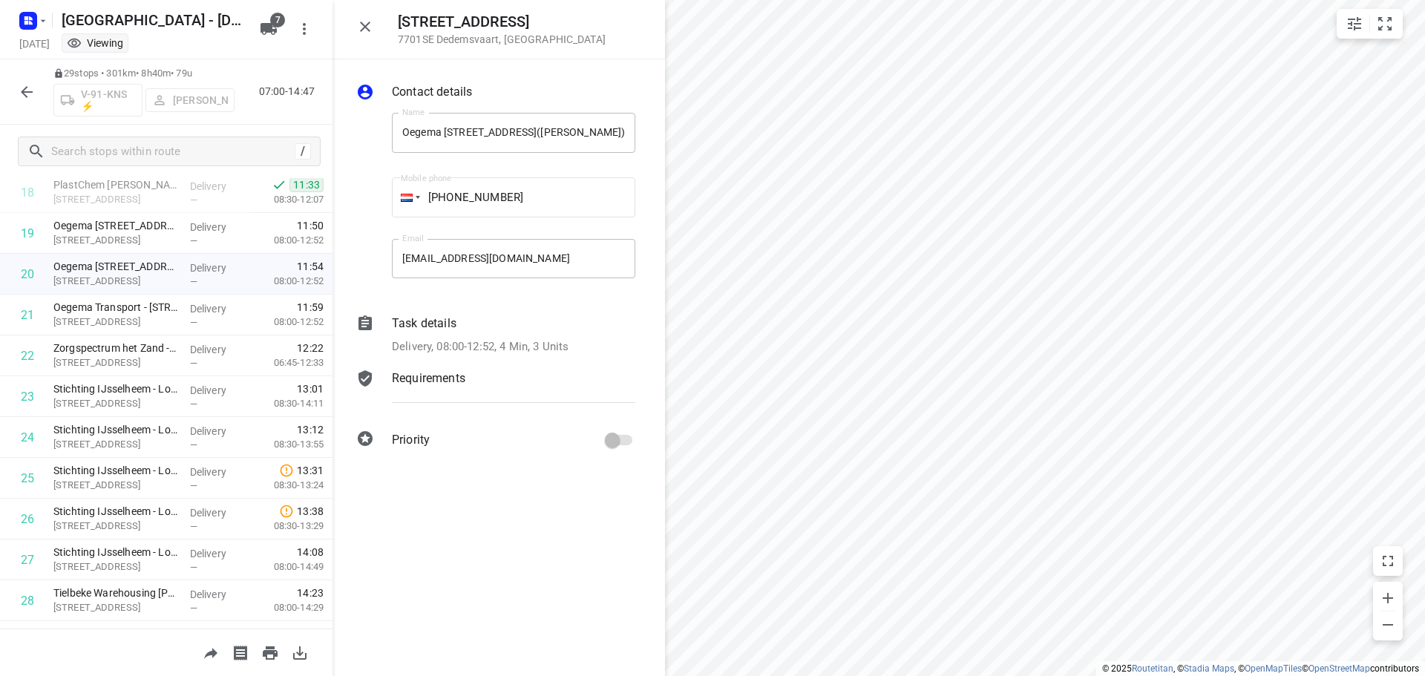
click at [536, 340] on p "Delivery, 08:00-12:52, 4 Min, 3 Units" at bounding box center [480, 347] width 177 height 17
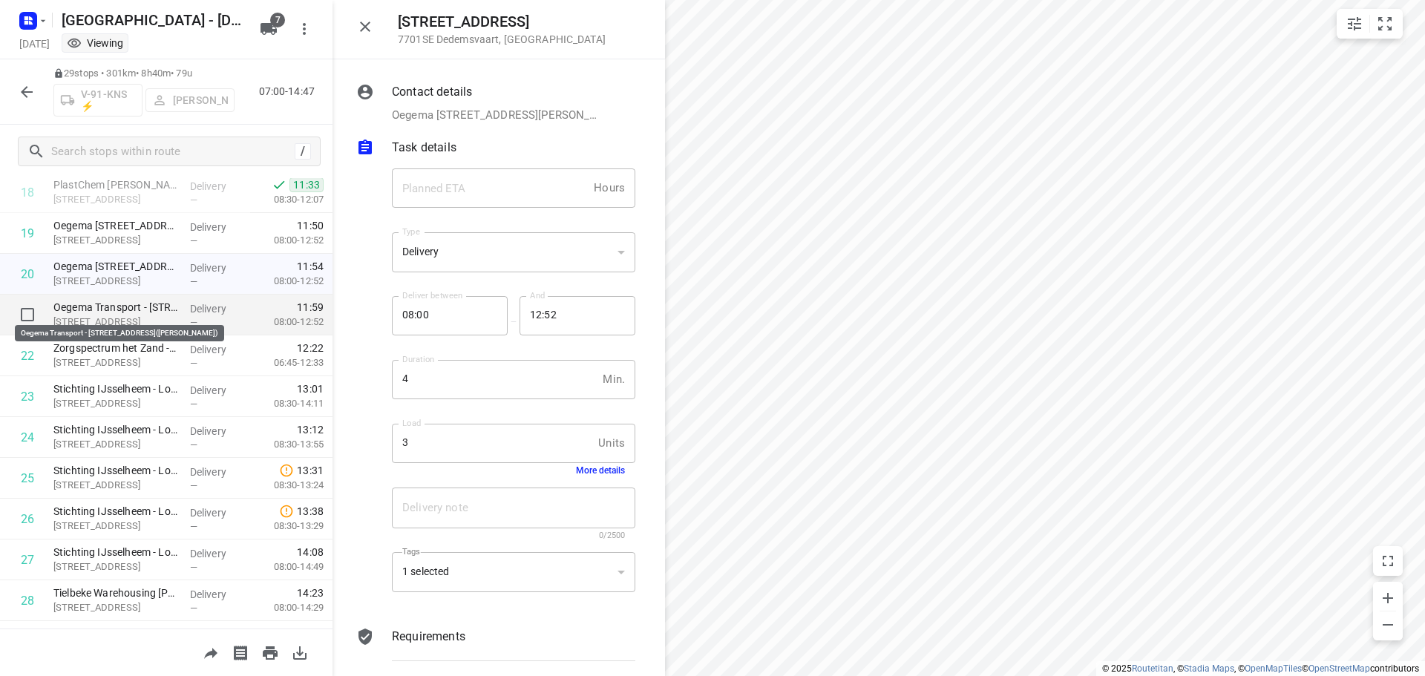
click at [150, 314] on p "Oegema Transport - [STREET_ADDRESS]([PERSON_NAME])" at bounding box center [115, 307] width 125 height 15
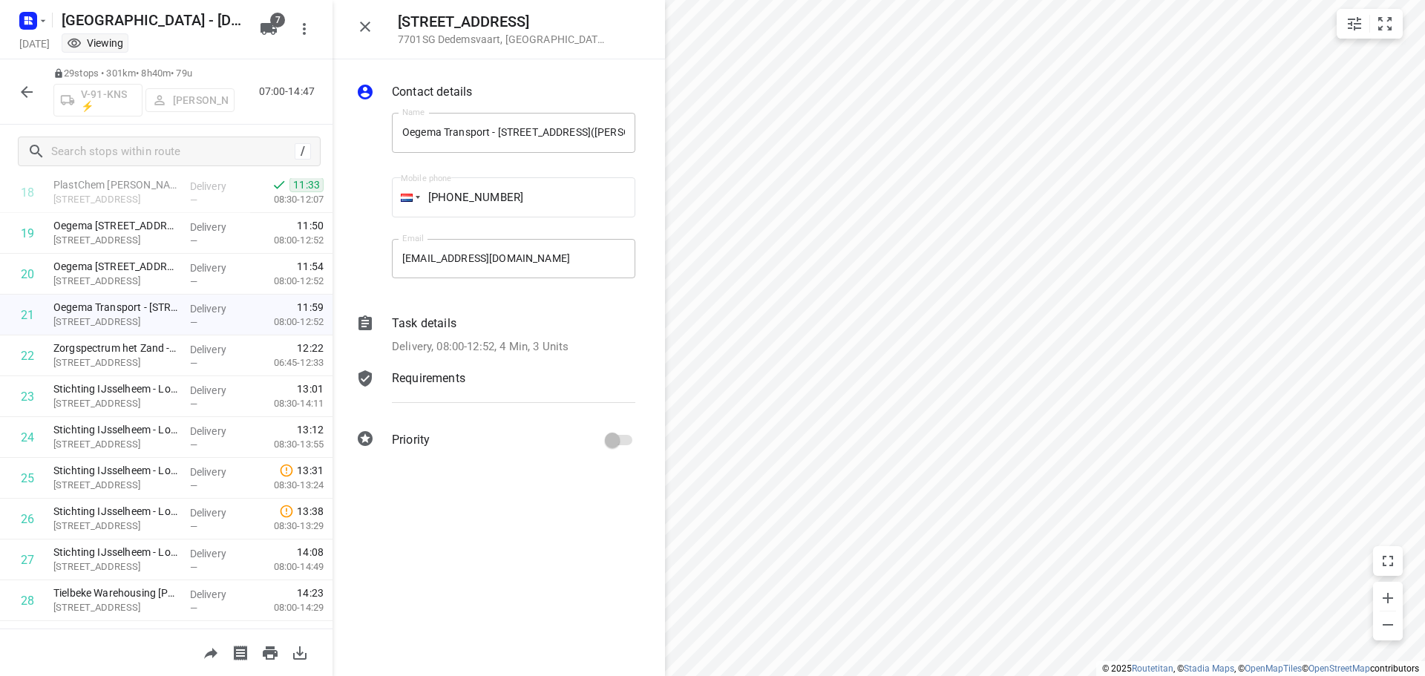
click at [539, 347] on p "Delivery, 08:00-12:52, 4 Min, 3 Units" at bounding box center [480, 347] width 177 height 17
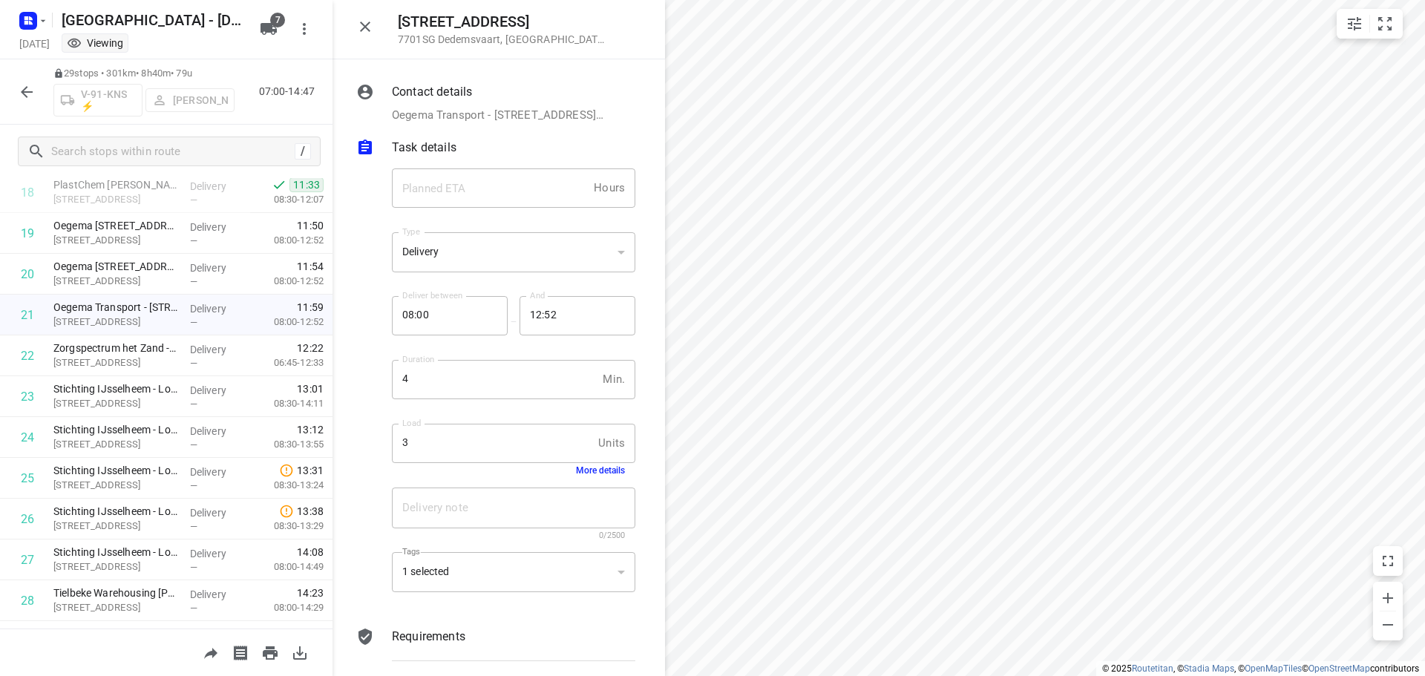
click at [591, 476] on button "More details" at bounding box center [600, 470] width 49 height 10
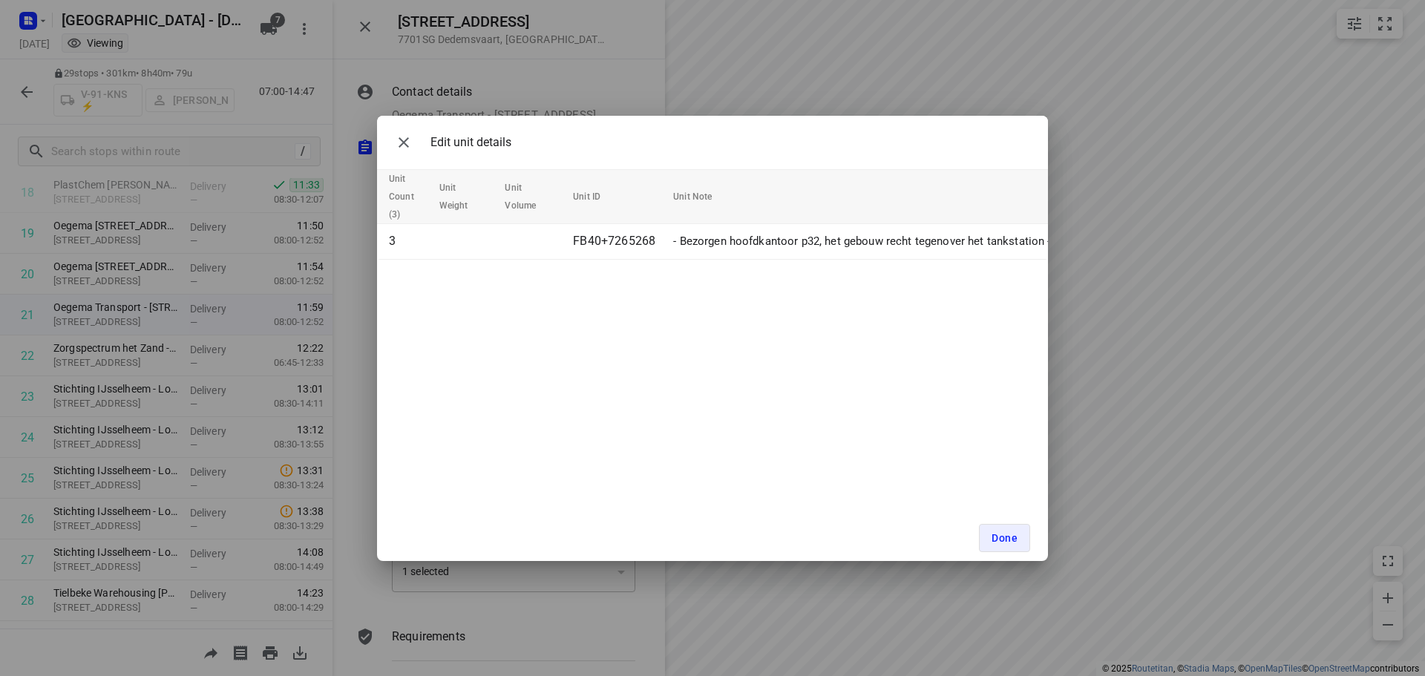
click at [408, 163] on div "Edit unit details" at bounding box center [712, 142] width 671 height 53
click at [404, 154] on button "button" at bounding box center [404, 143] width 30 height 30
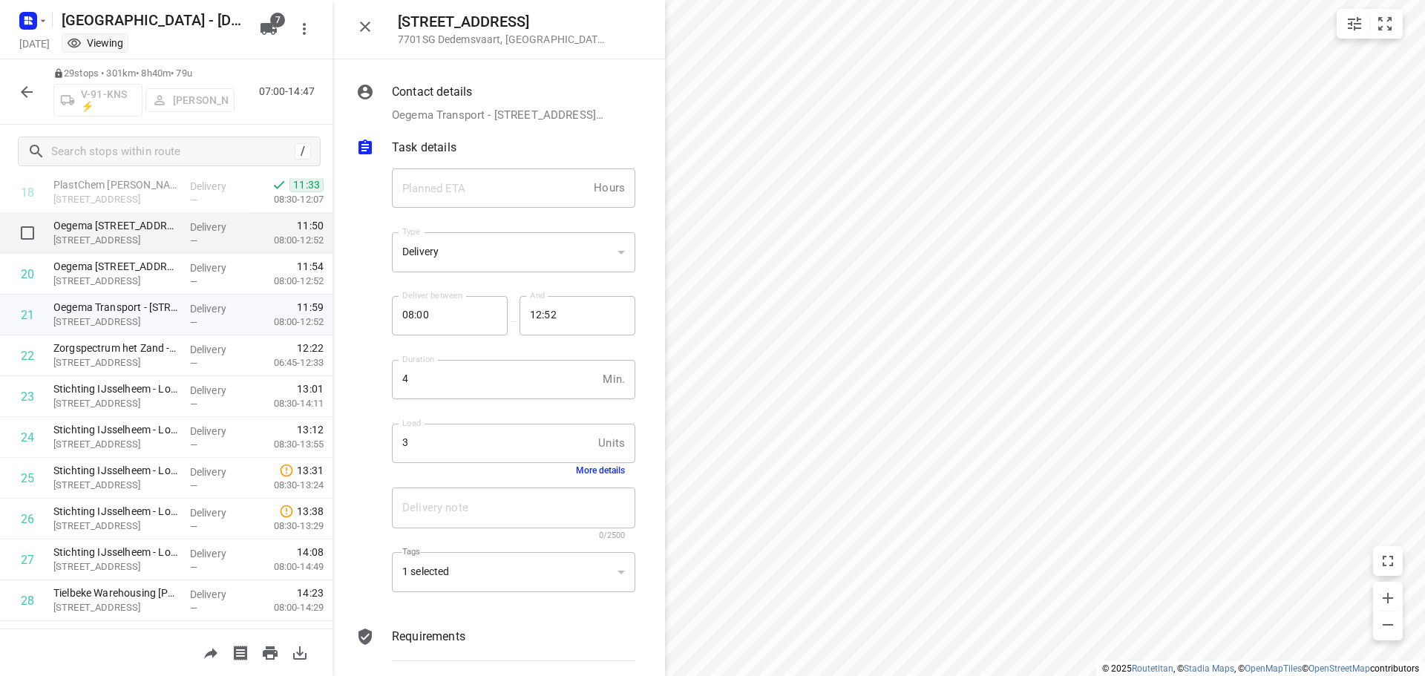
click at [223, 244] on div "—" at bounding box center [217, 240] width 55 height 11
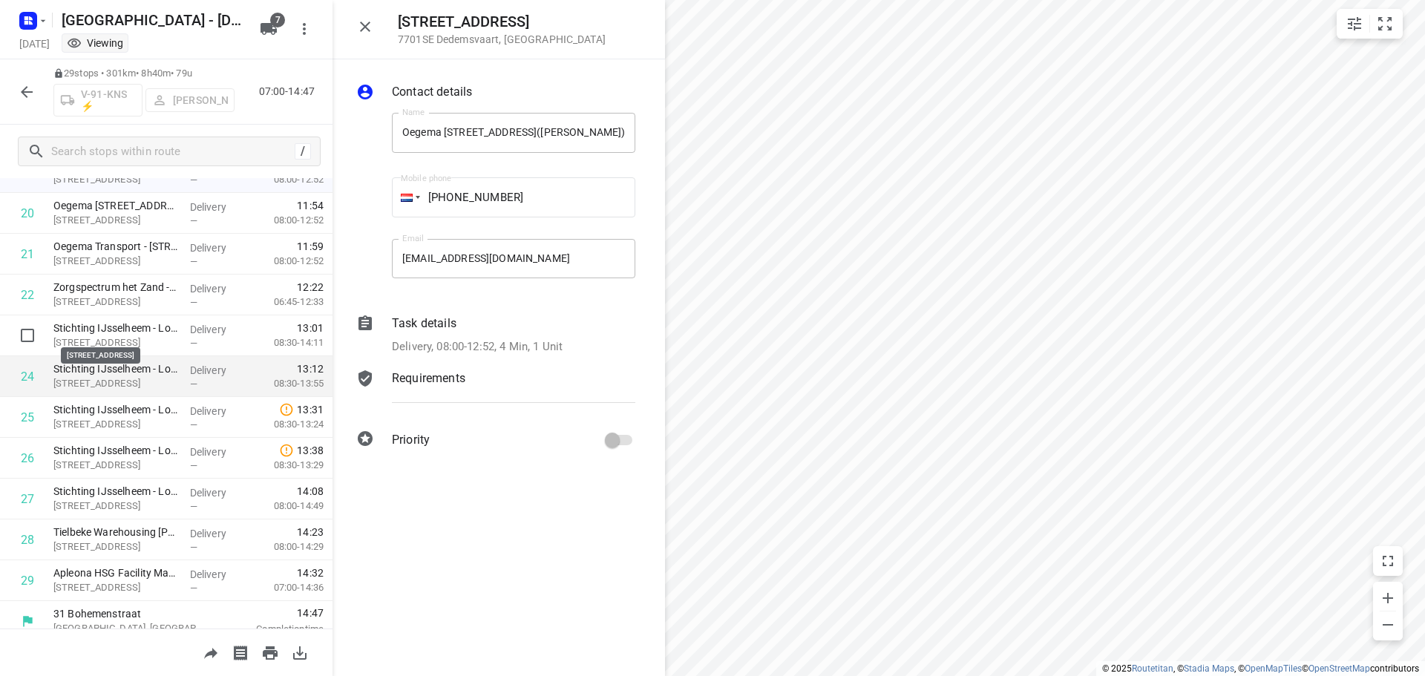
scroll to position [849, 0]
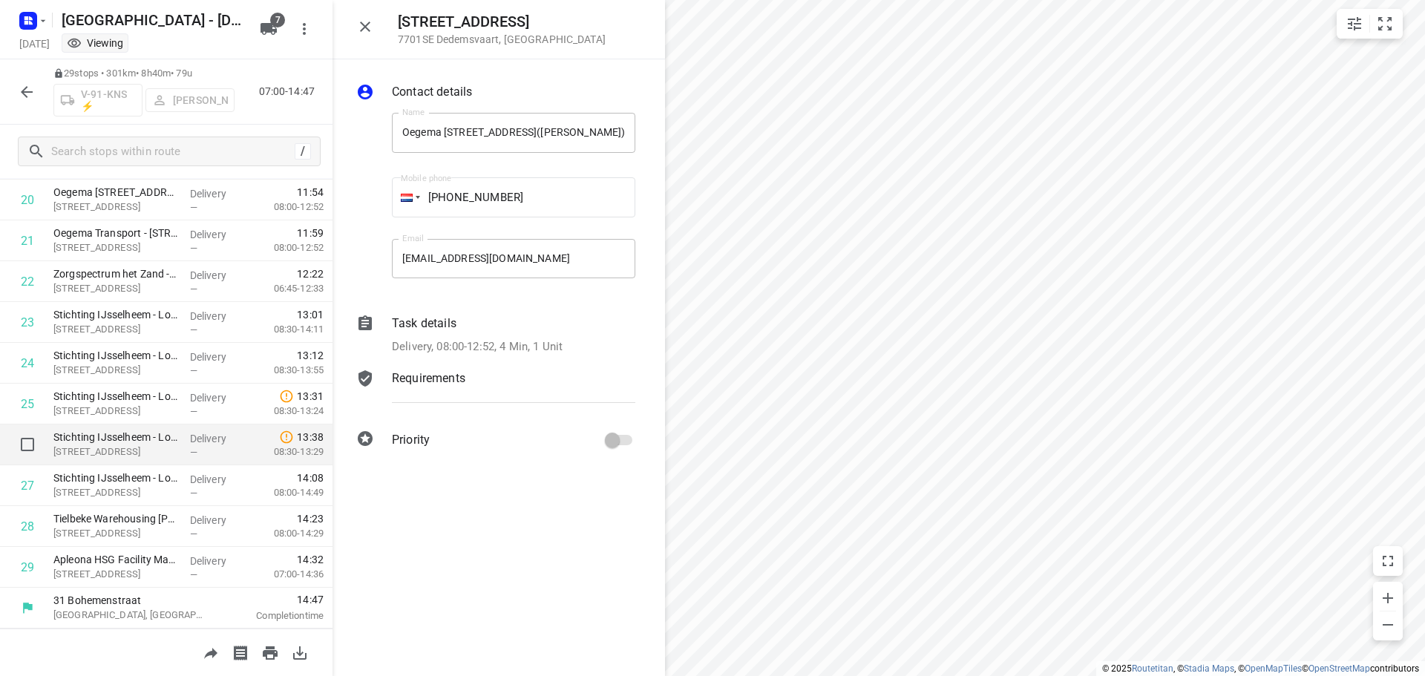
click at [210, 457] on div "—" at bounding box center [217, 452] width 55 height 11
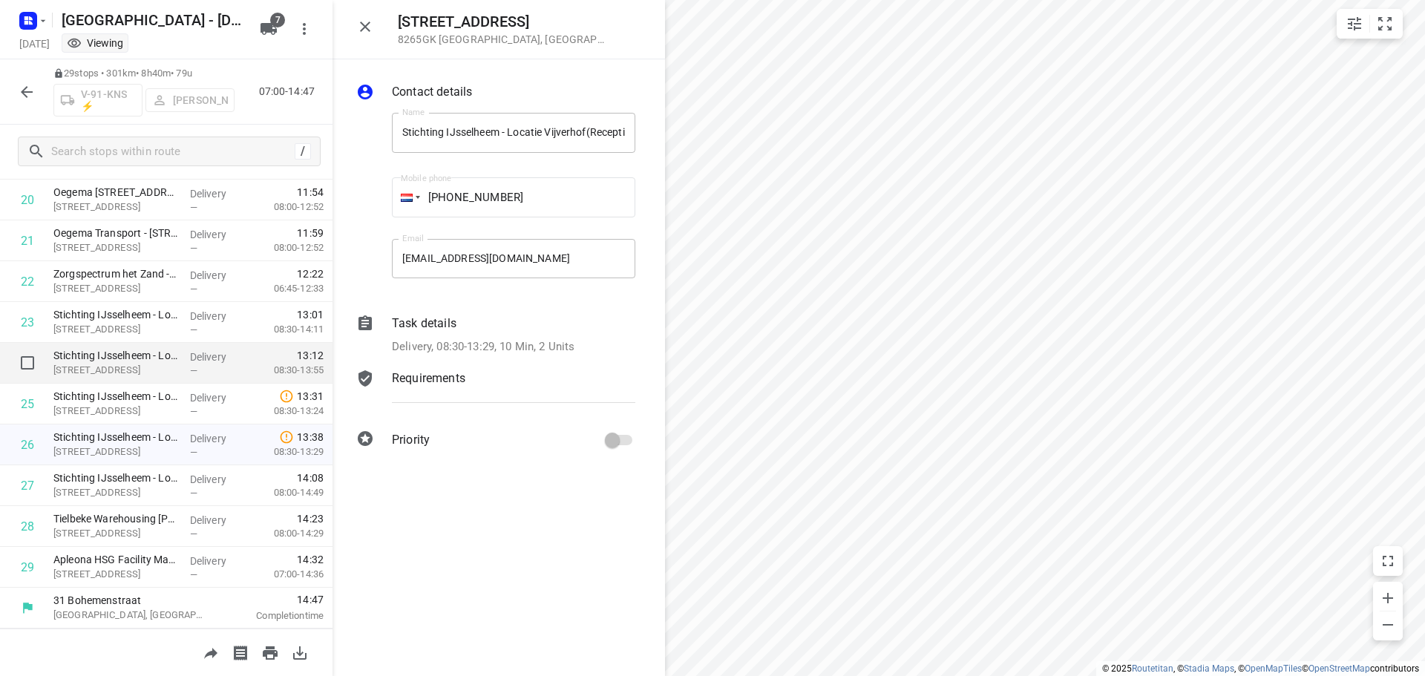
click at [172, 383] on div "Stichting IJsselheem - Locatie Myosotis(Receptie Locatie Myosotis (WIJZIGINGEN …" at bounding box center [116, 363] width 137 height 41
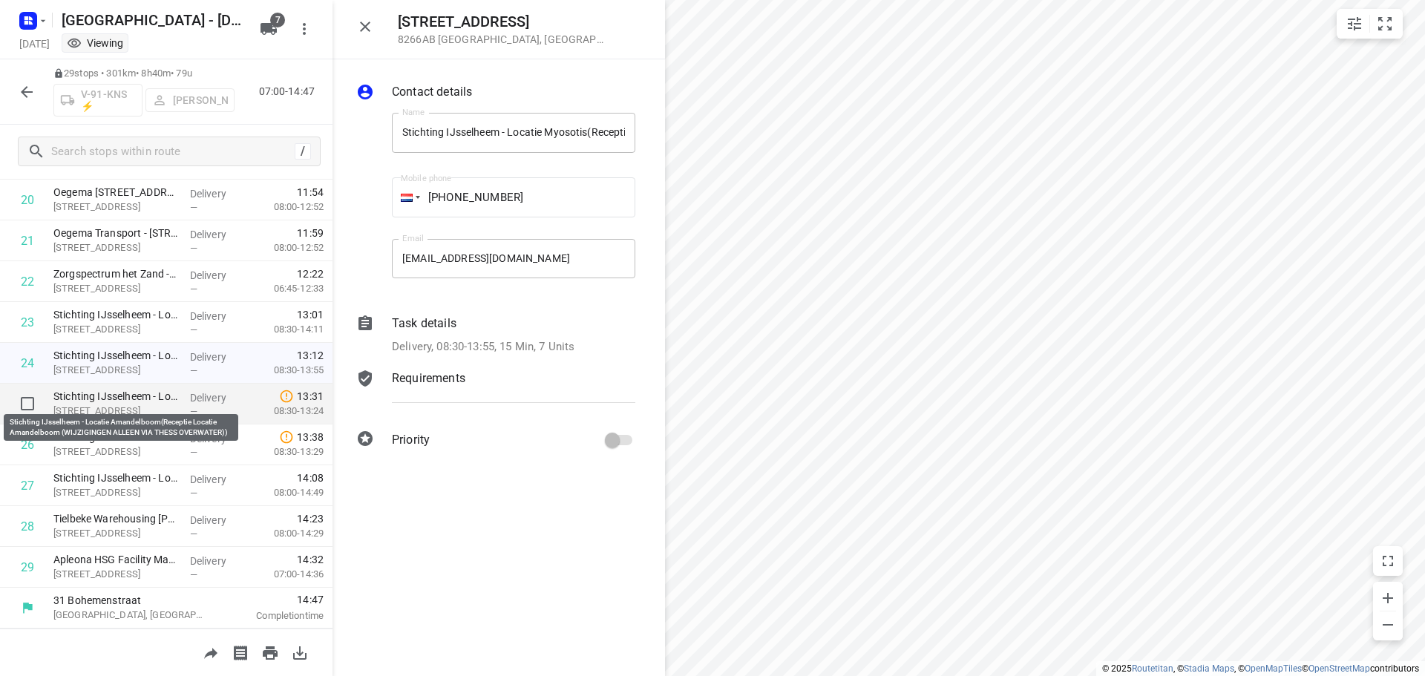
click at [174, 402] on div "Stichting IJsselheem - Locatie Amandelboom(Receptie Locatie Amandelboom (WIJZIG…" at bounding box center [116, 404] width 137 height 41
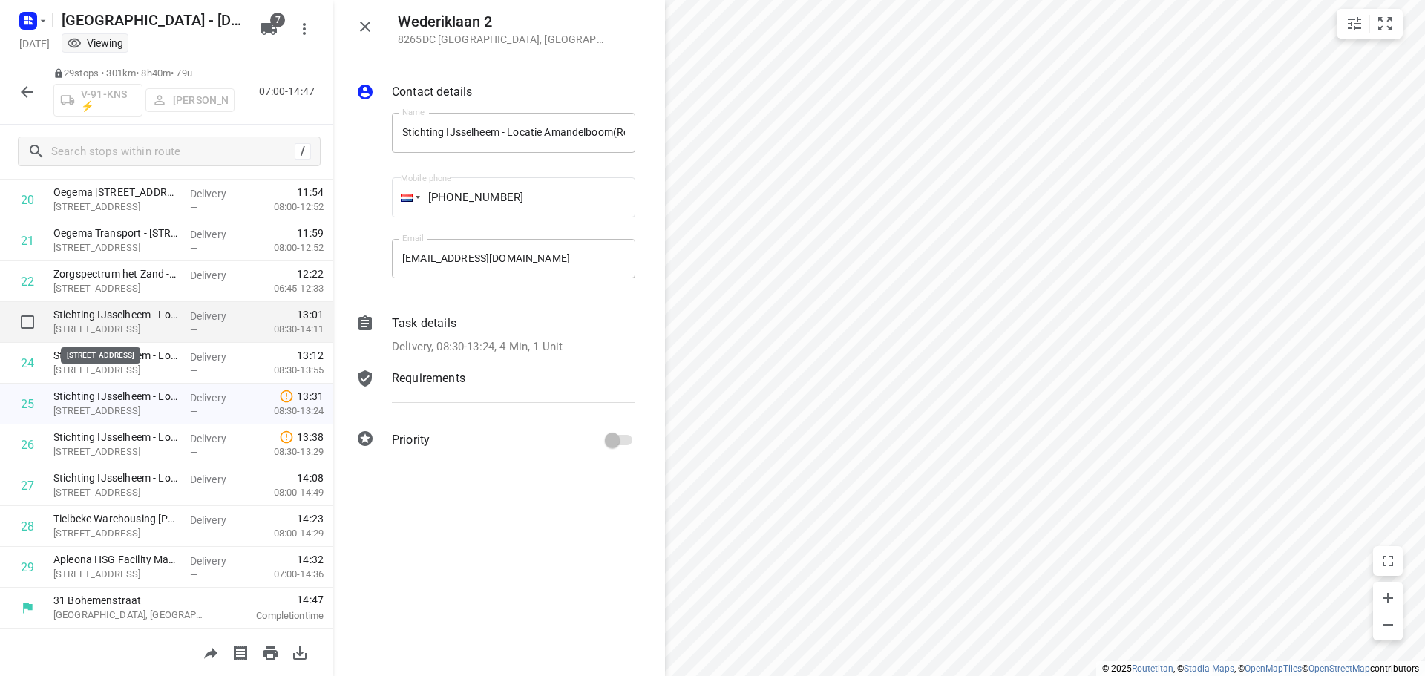
click at [140, 319] on p "Stichting IJsselheem - Locatie Maarlenhof(Receptie [GEOGRAPHIC_DATA] (WIJZIGING…" at bounding box center [115, 314] width 125 height 15
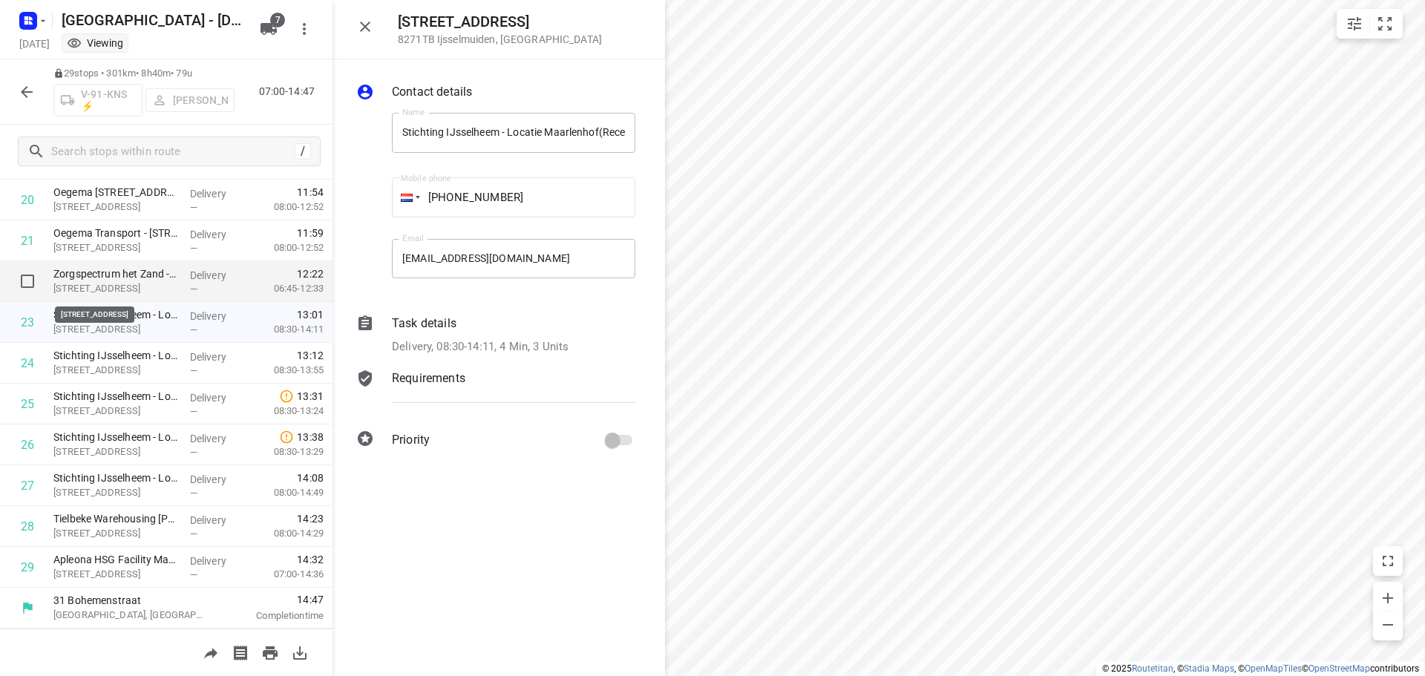
click at [146, 288] on p "[STREET_ADDRESS]" at bounding box center [115, 288] width 125 height 15
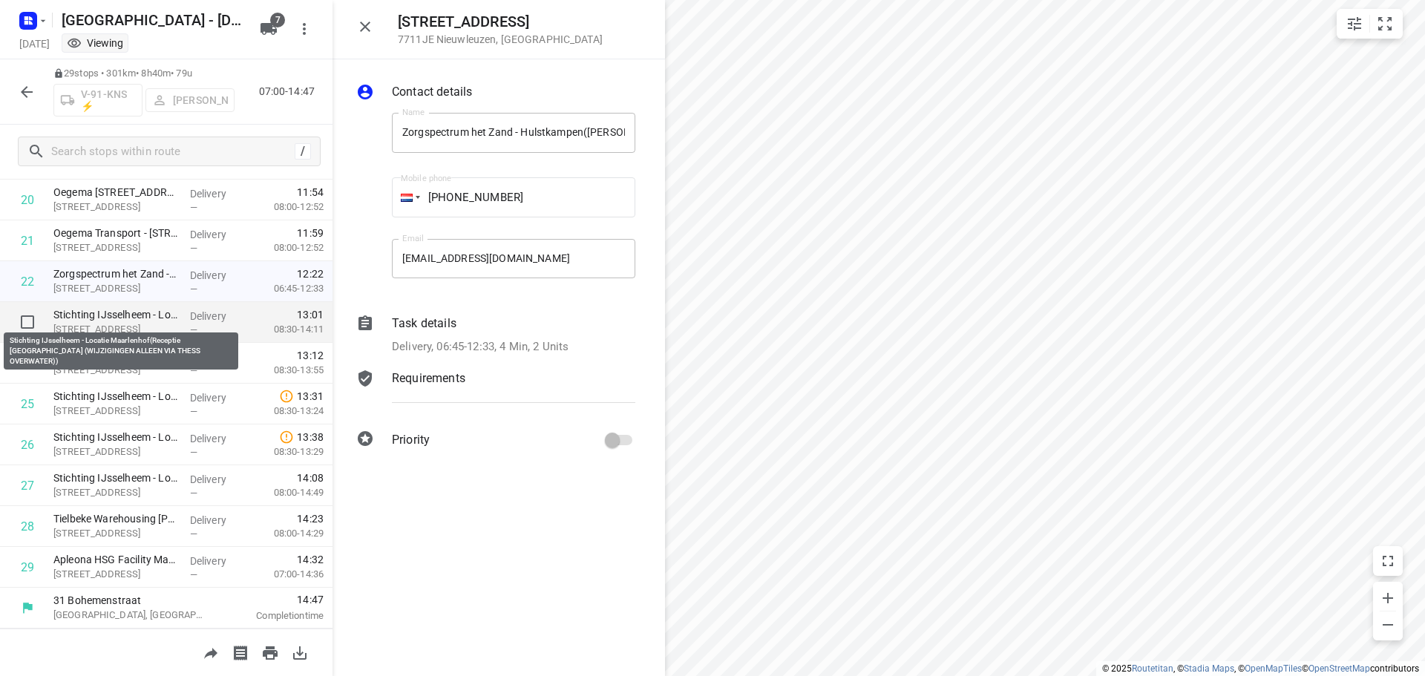
click at [148, 316] on p "Stichting IJsselheem - Locatie Maarlenhof(Receptie [GEOGRAPHIC_DATA] (WIJZIGING…" at bounding box center [115, 314] width 125 height 15
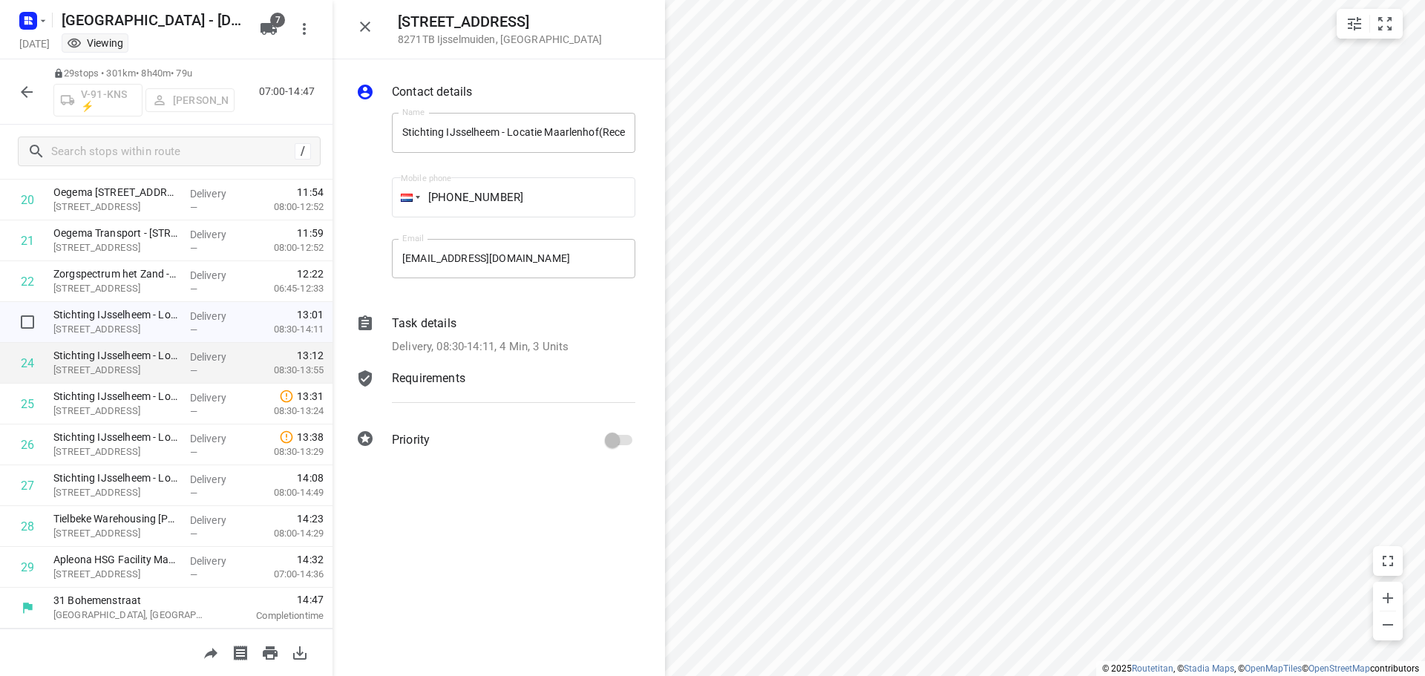
click at [140, 350] on p "Stichting IJsselheem - Locatie Myosotis(Receptie Locatie Myosotis (WIJZIGINGEN …" at bounding box center [115, 355] width 125 height 15
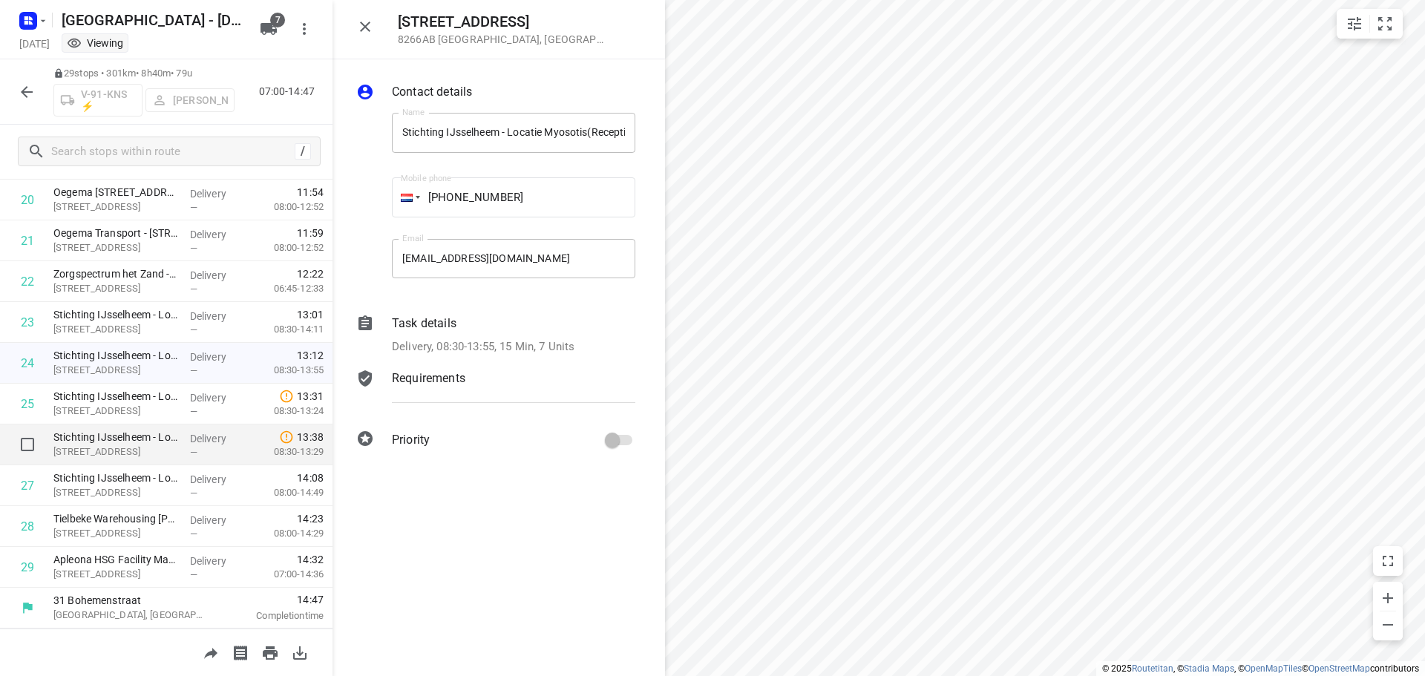
click at [134, 464] on div "Stichting IJsselheem - Locatie Vijverhof(Receptie Locatie Vijverhof (WIJZIGINGE…" at bounding box center [116, 445] width 137 height 41
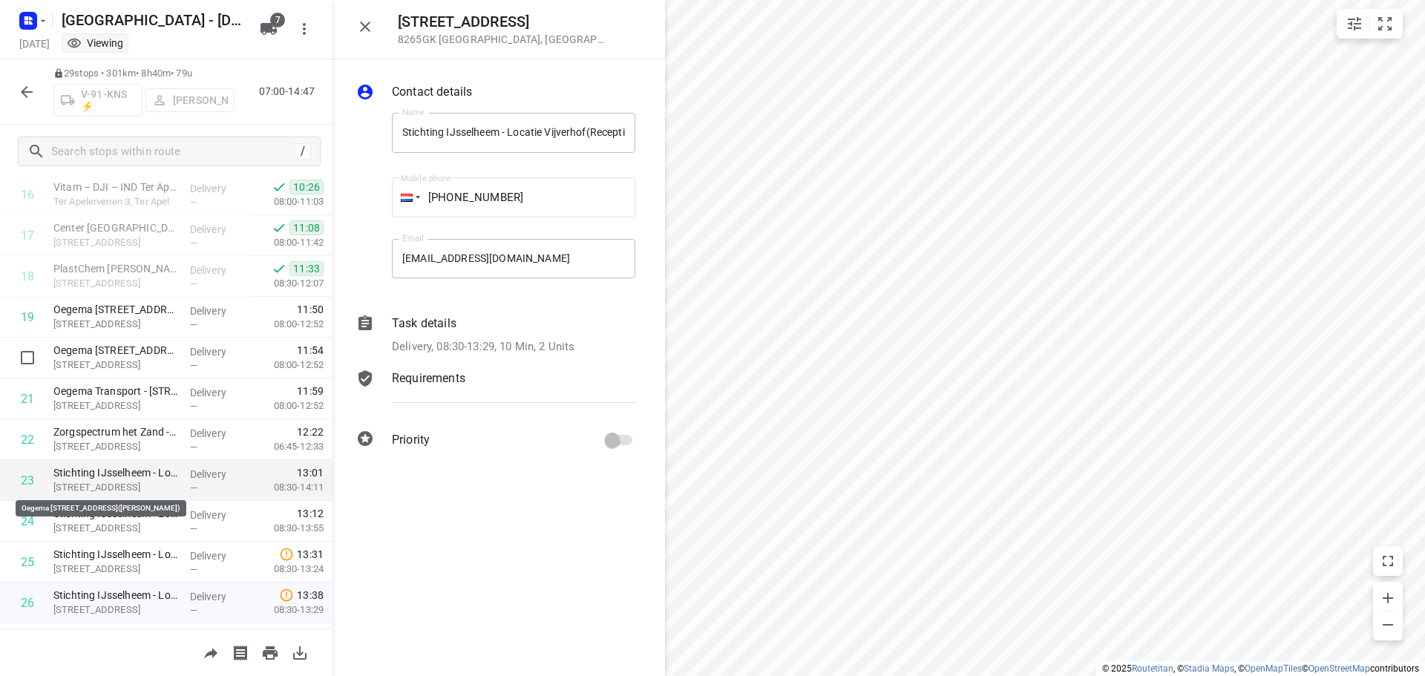
scroll to position [700, 0]
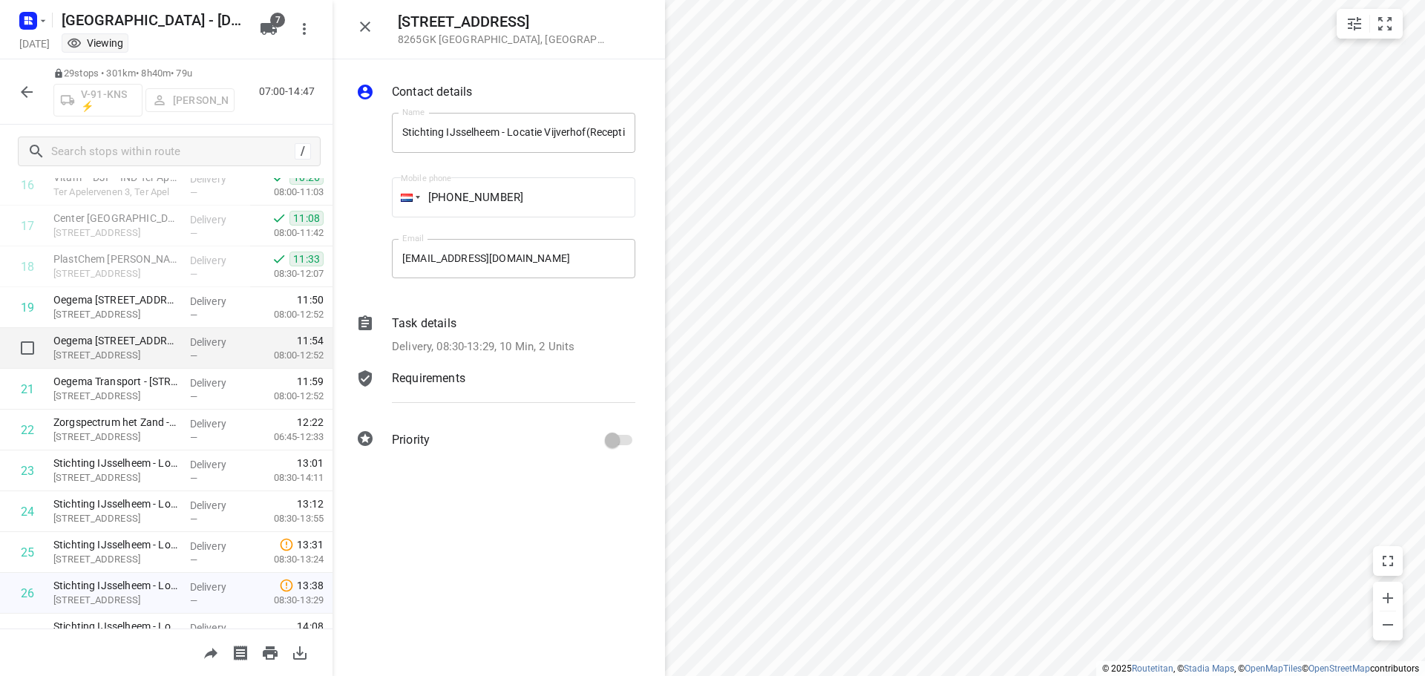
click at [209, 346] on p "Delivery" at bounding box center [217, 342] width 55 height 15
click at [495, 350] on p "Delivery, 08:00-12:52, 4 Min, 3 Units" at bounding box center [480, 347] width 177 height 17
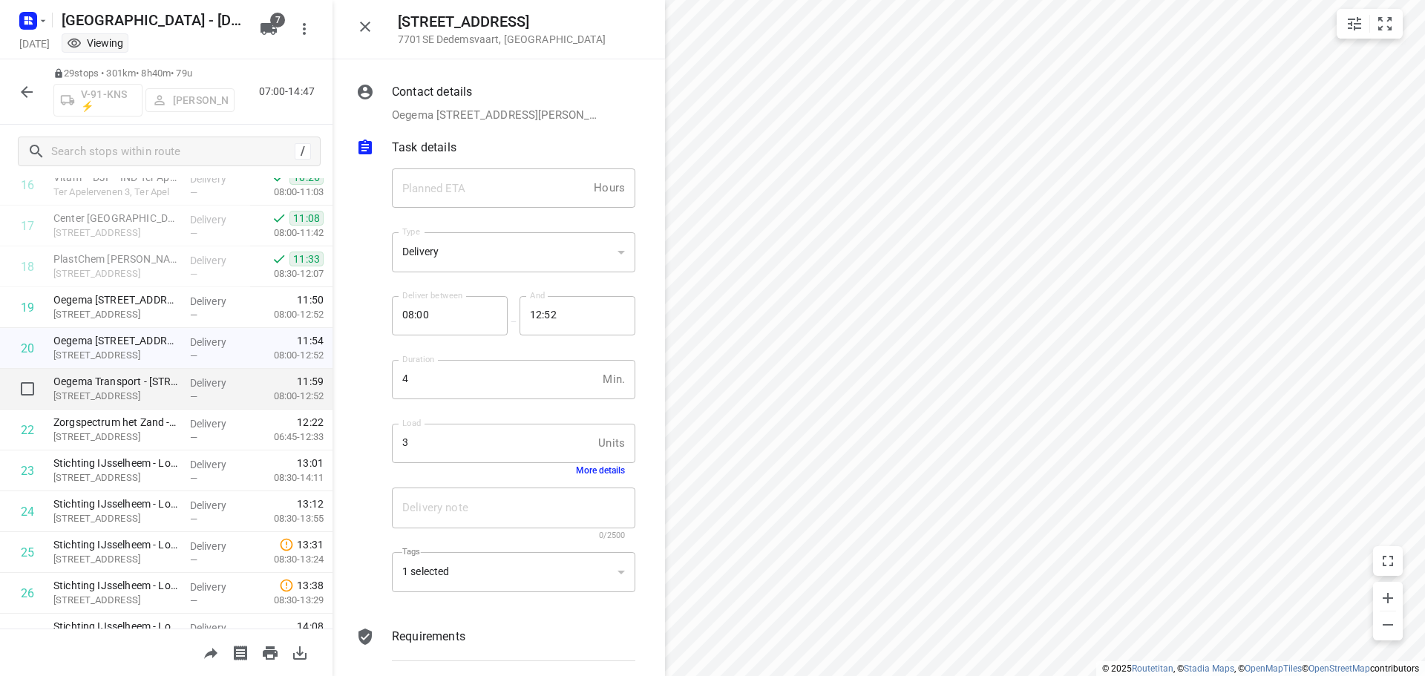
click at [184, 376] on div "Delivery —" at bounding box center [217, 389] width 67 height 41
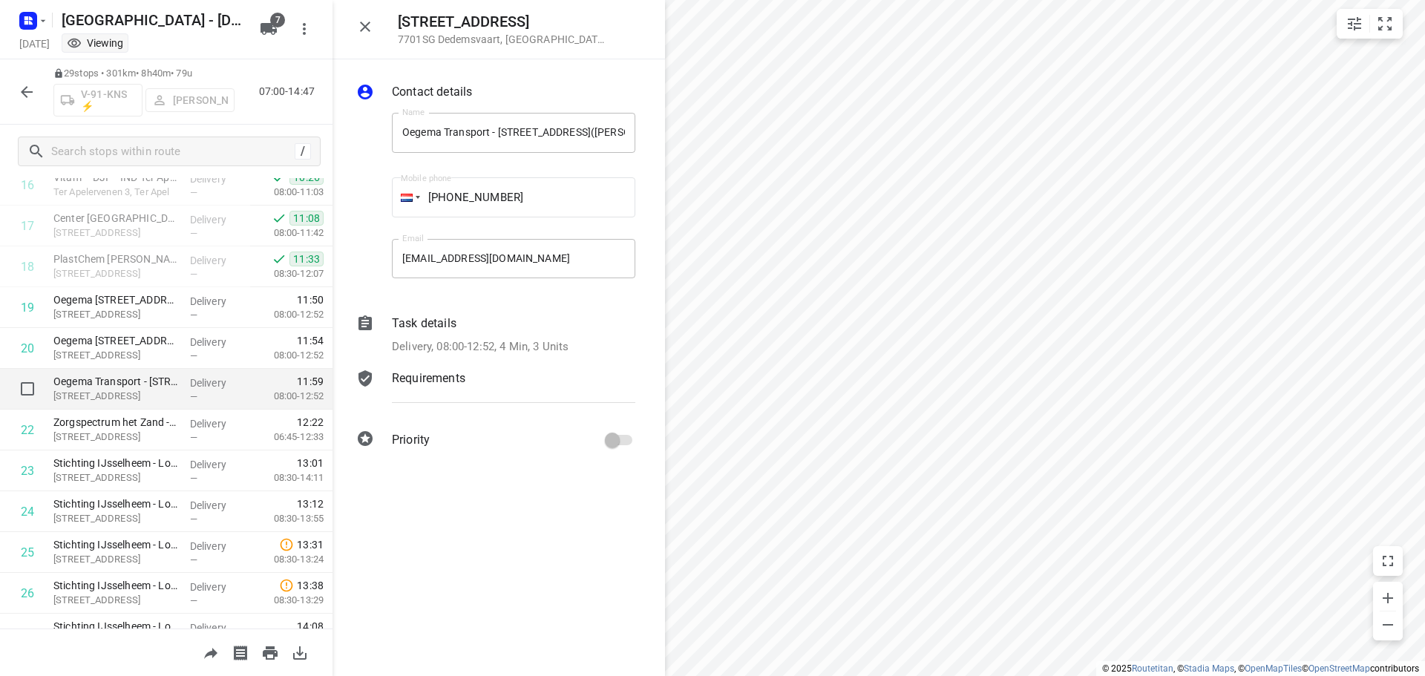
click at [184, 376] on div "Delivery —" at bounding box center [217, 389] width 67 height 41
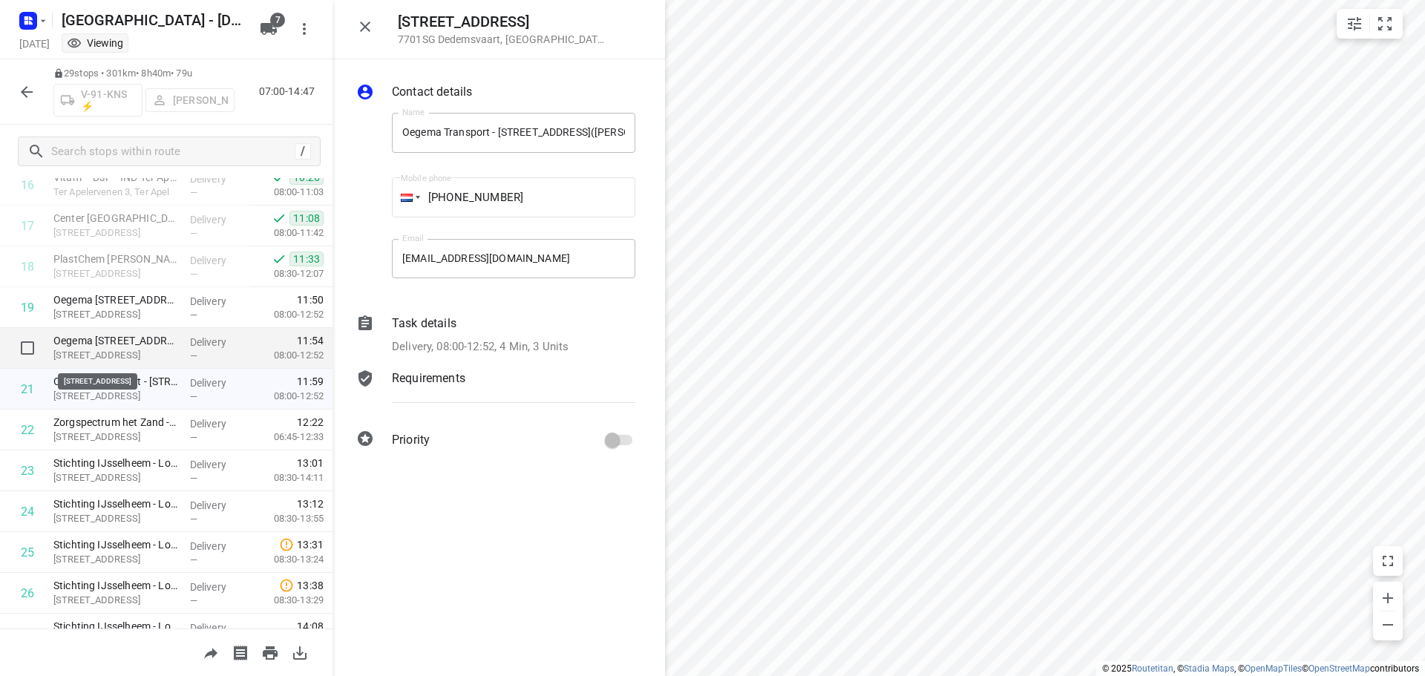
click at [171, 348] on p "[STREET_ADDRESS]" at bounding box center [115, 355] width 125 height 15
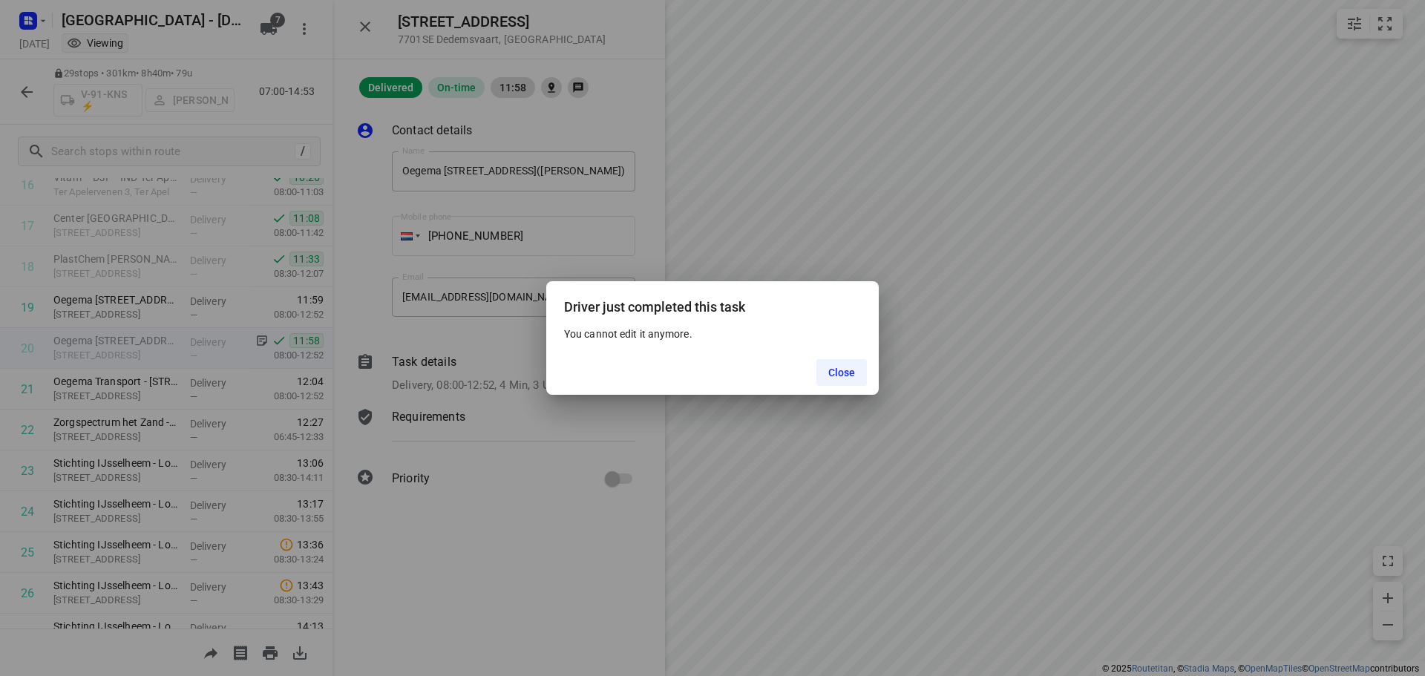
click at [841, 373] on span "Close" at bounding box center [842, 373] width 27 height 12
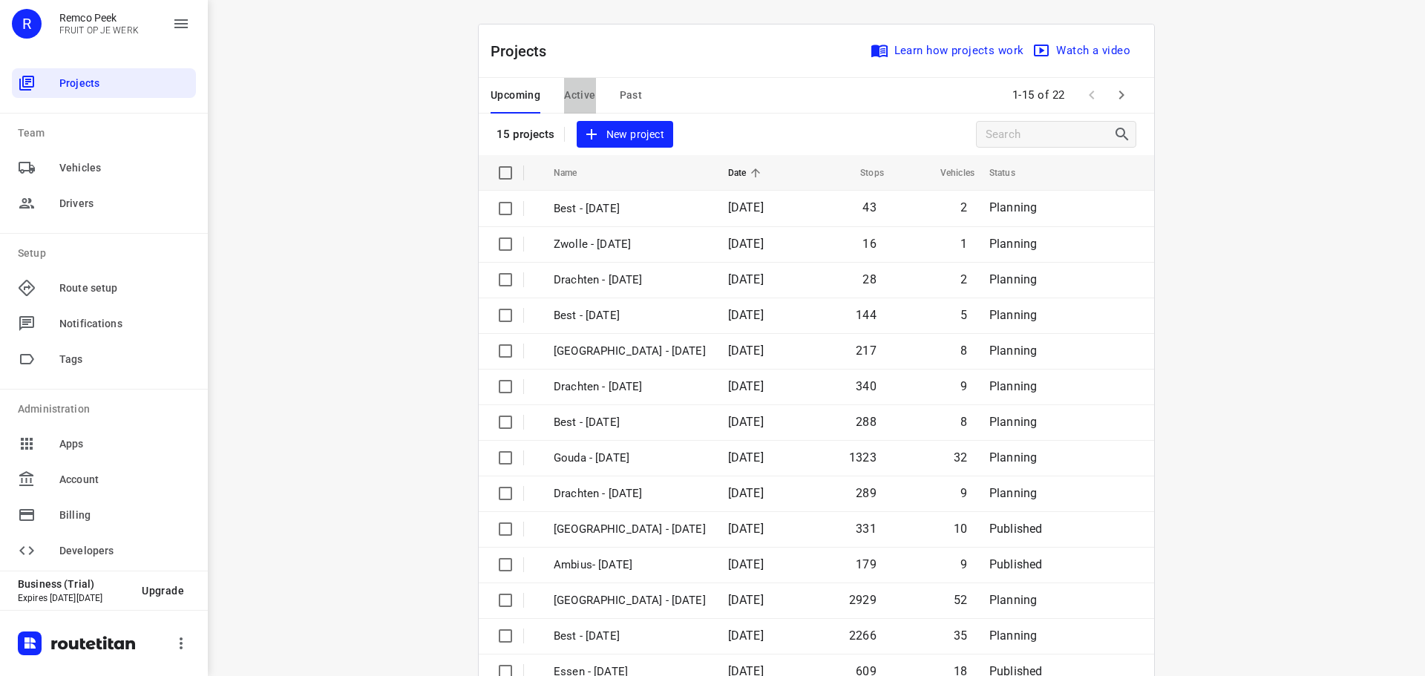
click at [564, 92] on span "Active" at bounding box center [579, 95] width 31 height 19
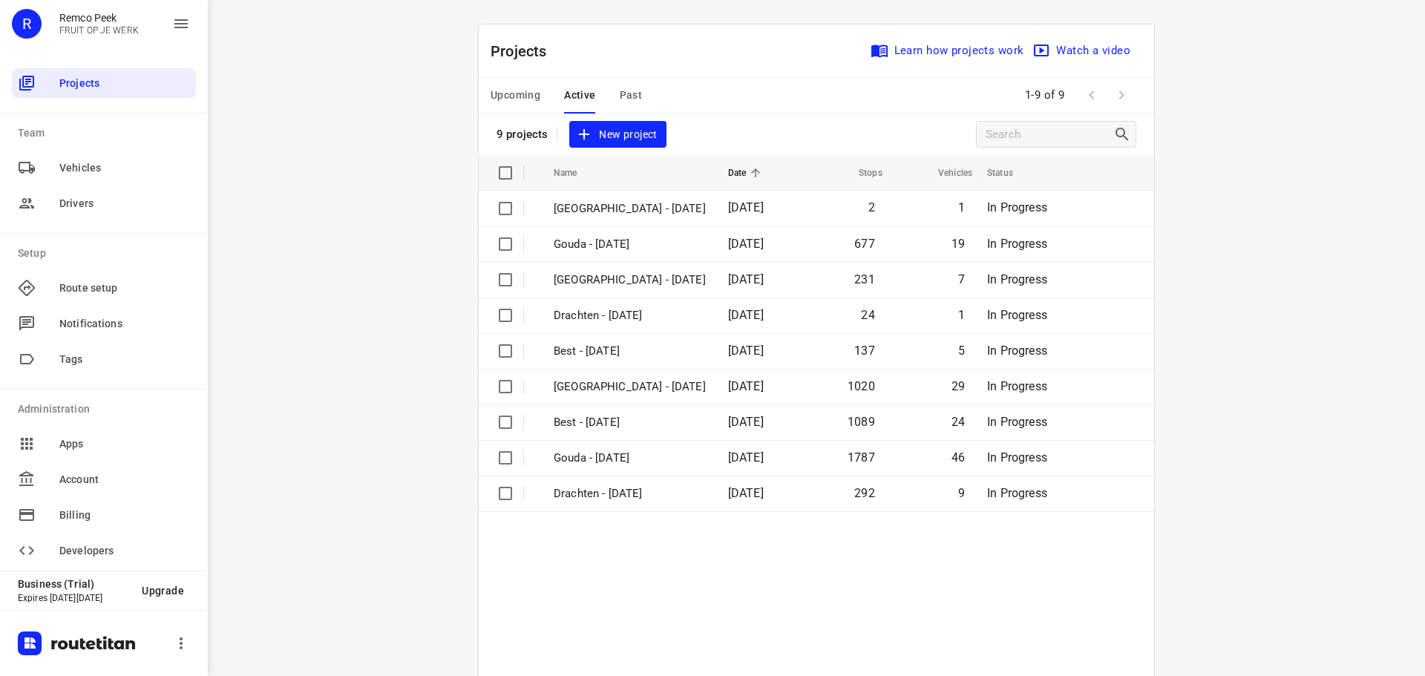
click at [528, 102] on span "Upcoming" at bounding box center [516, 95] width 50 height 19
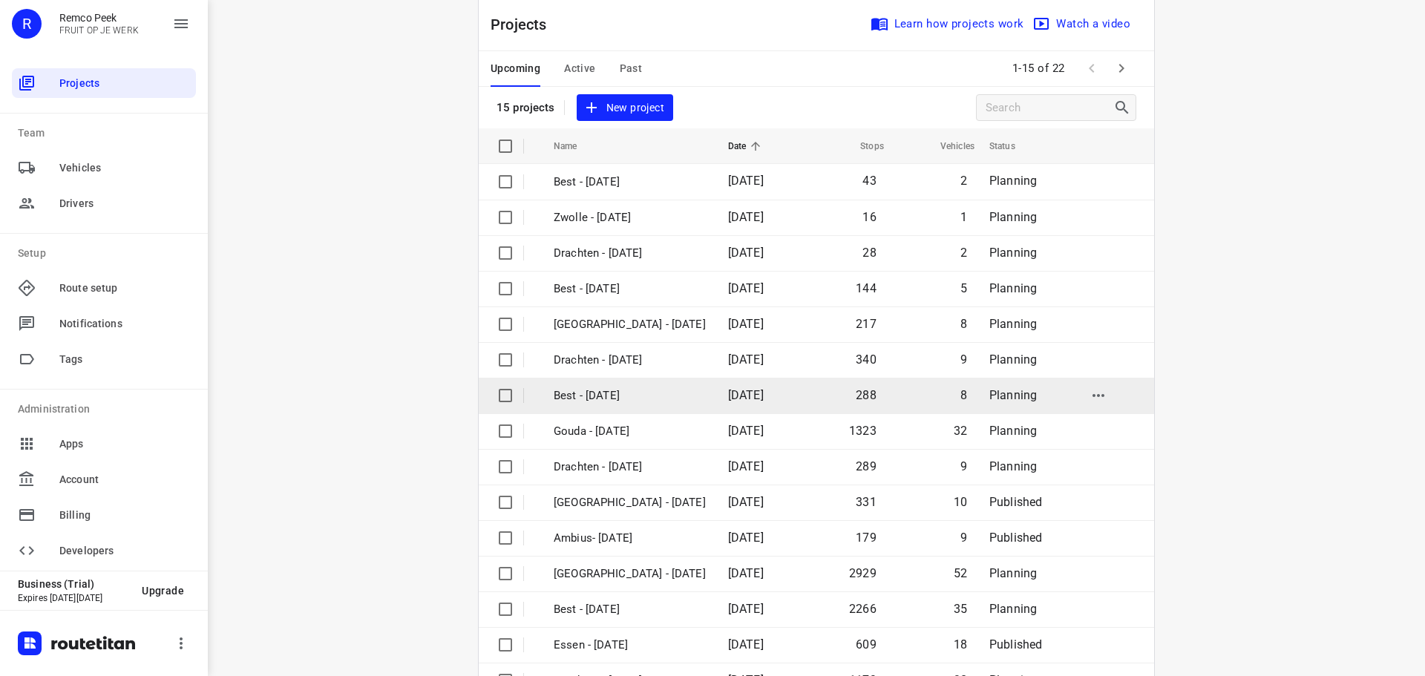
scroll to position [74, 0]
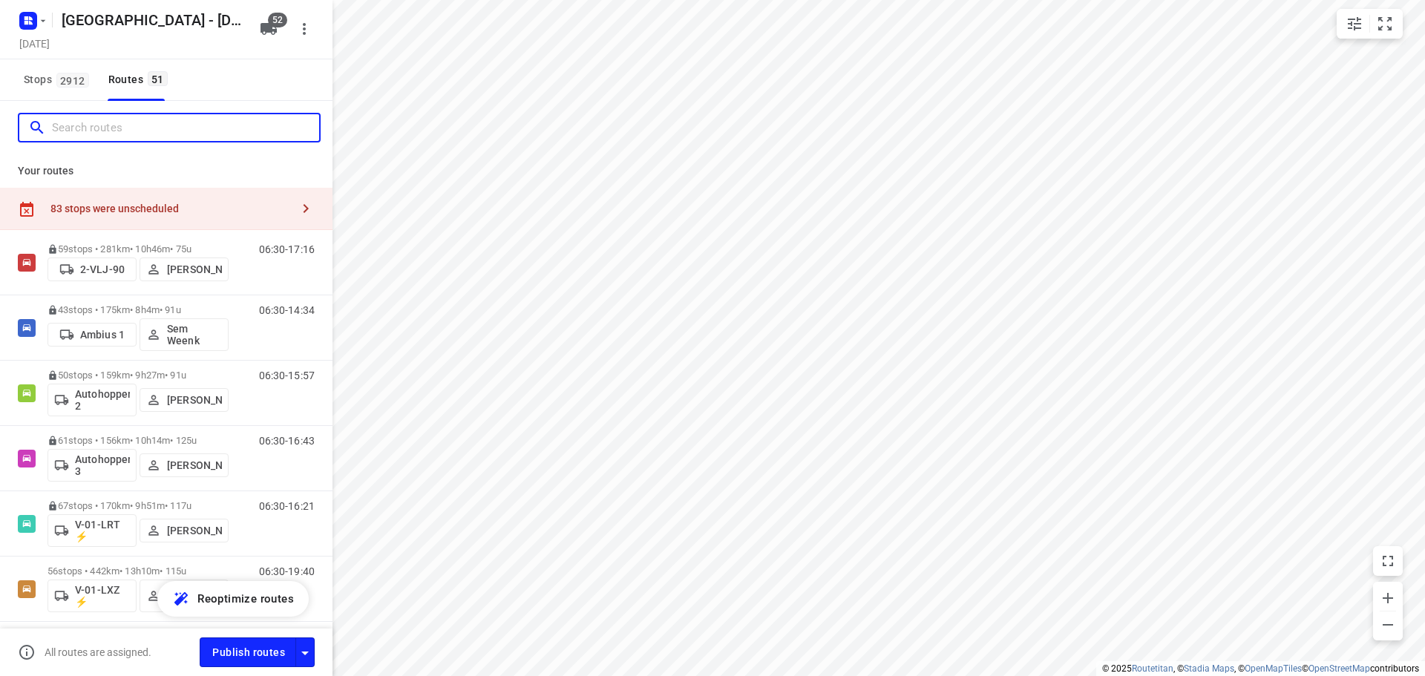
click at [166, 126] on input "Search routes" at bounding box center [185, 128] width 267 height 23
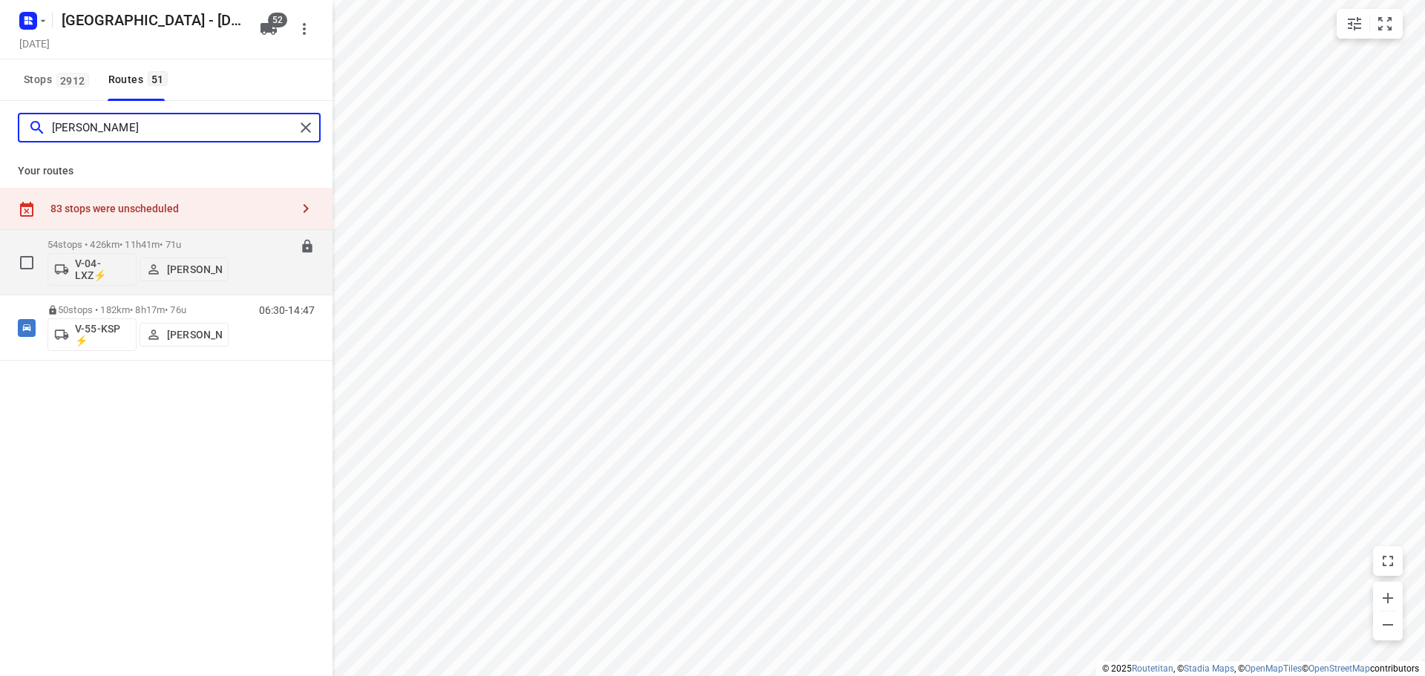
type input "[PERSON_NAME]"
click at [134, 245] on p "54 stops • 426km • 11h41m • 71u" at bounding box center [138, 244] width 181 height 11
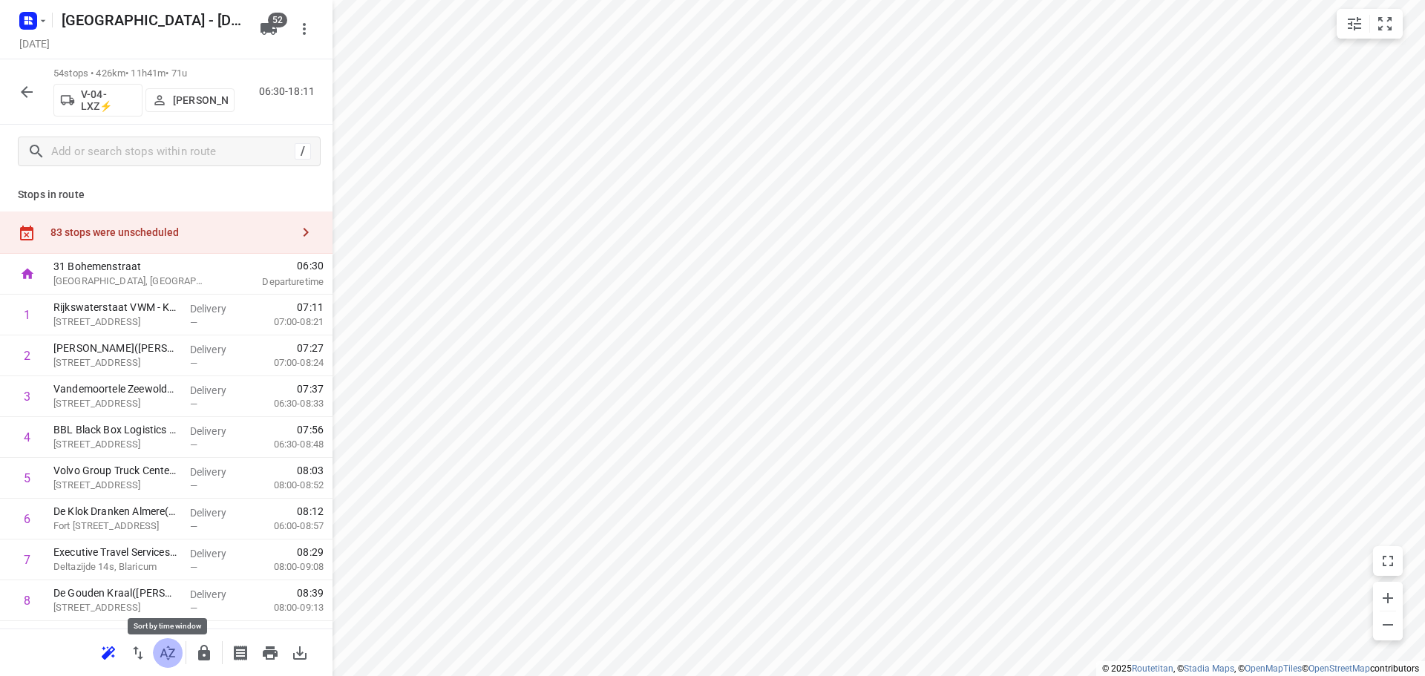
click at [171, 656] on icon "button" at bounding box center [167, 653] width 15 height 14
drag, startPoint x: 229, startPoint y: 388, endPoint x: 227, endPoint y: 351, distance: 37.1
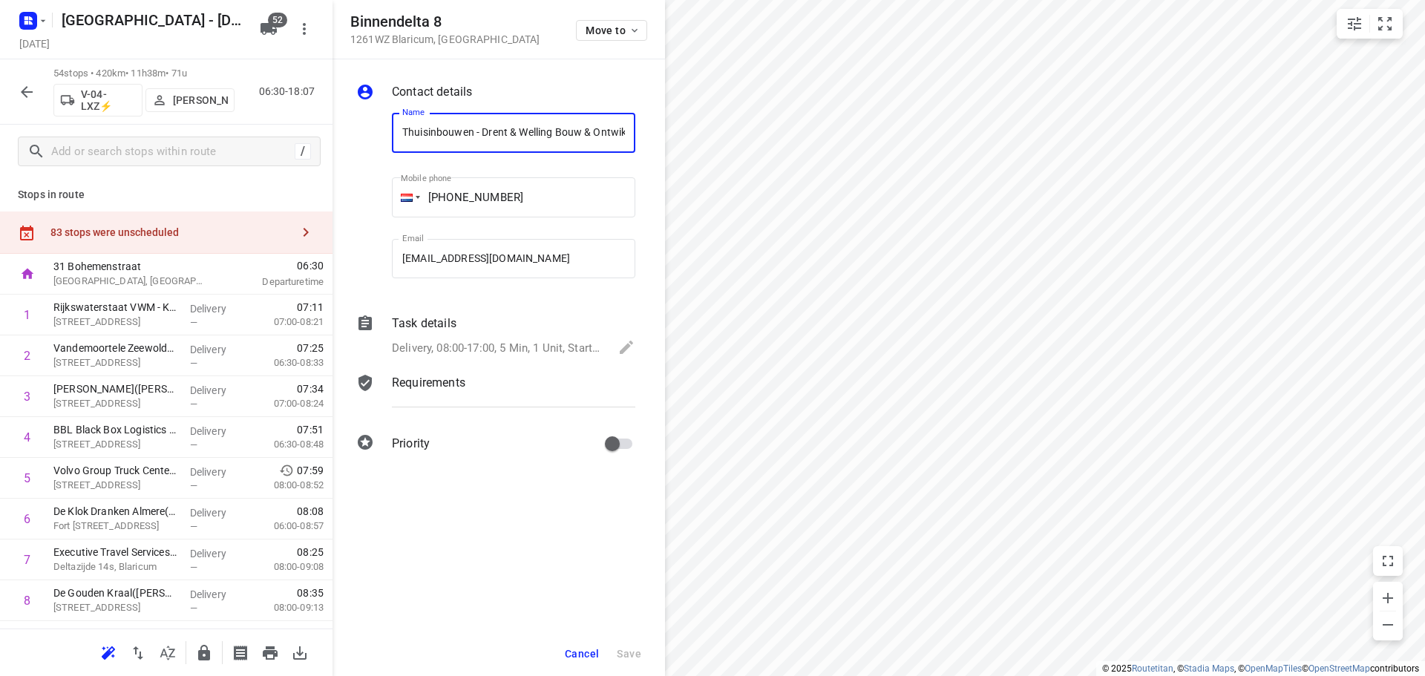
scroll to position [0, 139]
click at [595, 36] on button "Move to" at bounding box center [611, 30] width 71 height 21
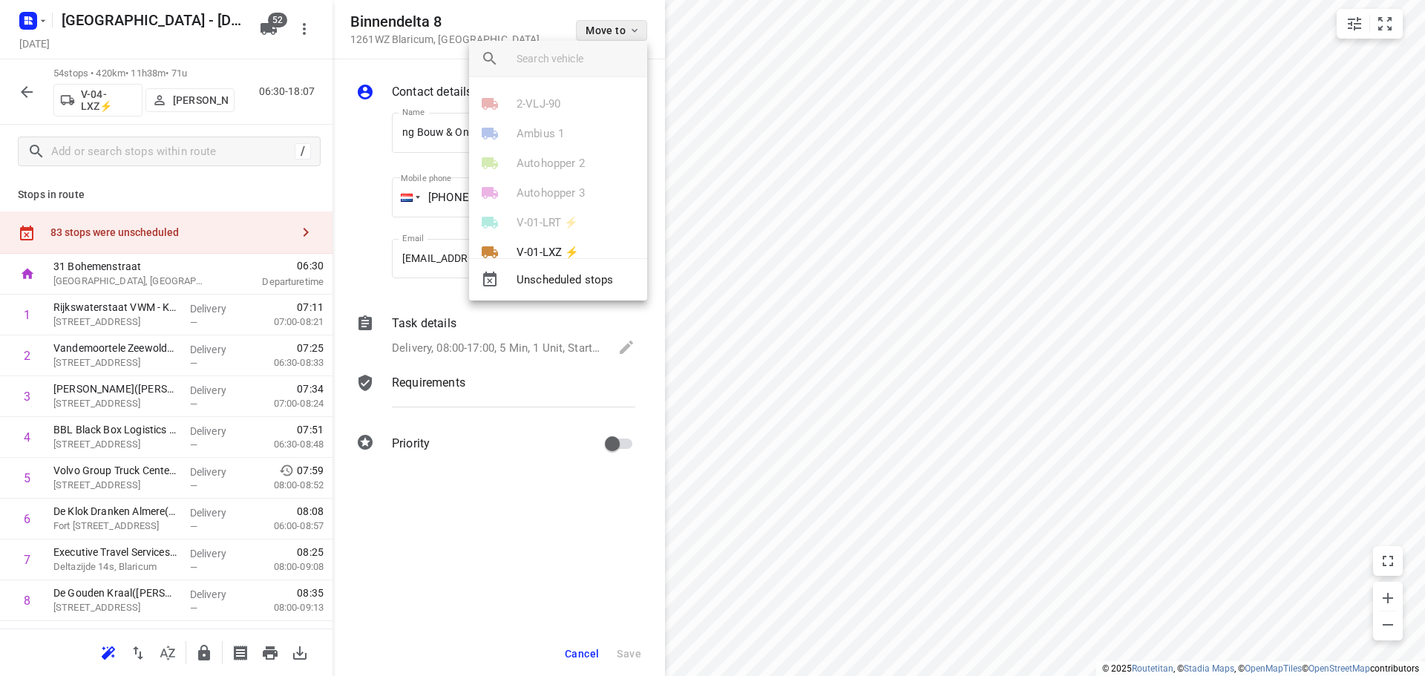
scroll to position [0, 0]
click at [549, 48] on input "search vehicle" at bounding box center [576, 59] width 119 height 22
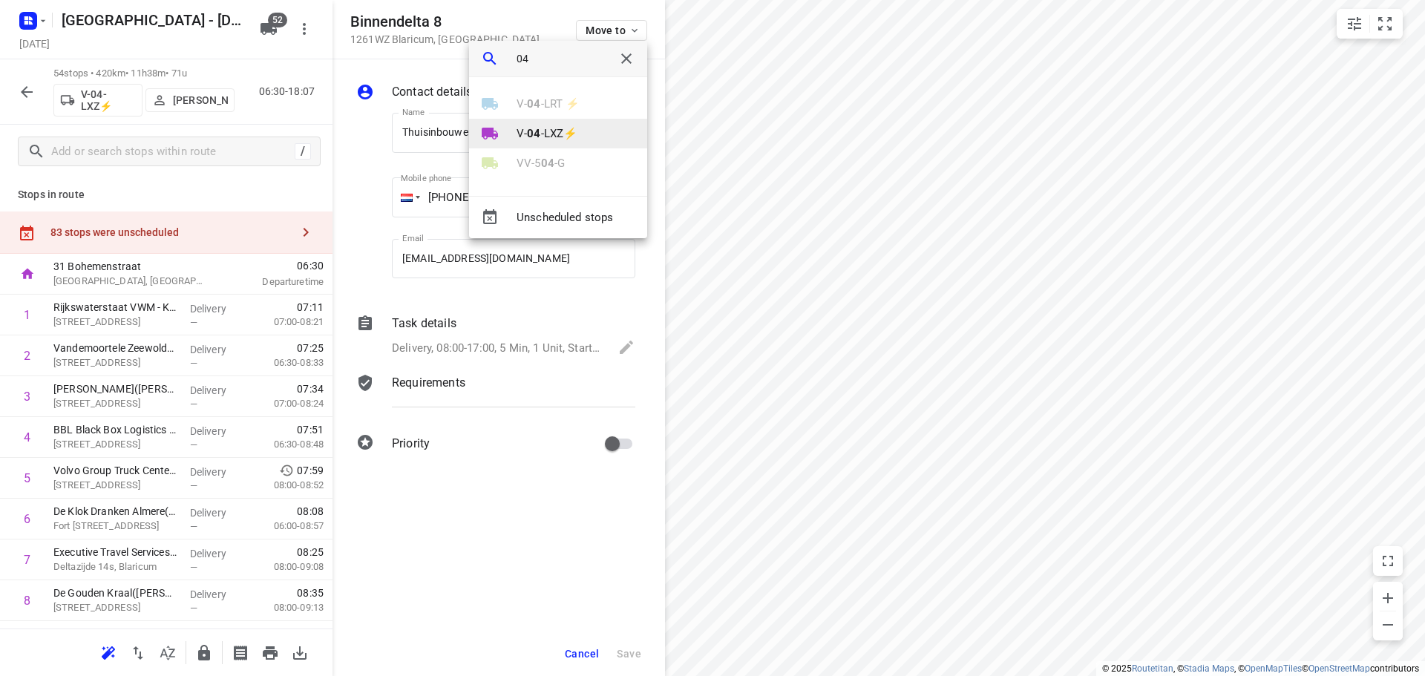
type input "04"
click at [517, 126] on p "V- 04 -LXZ⚡" at bounding box center [547, 133] width 61 height 17
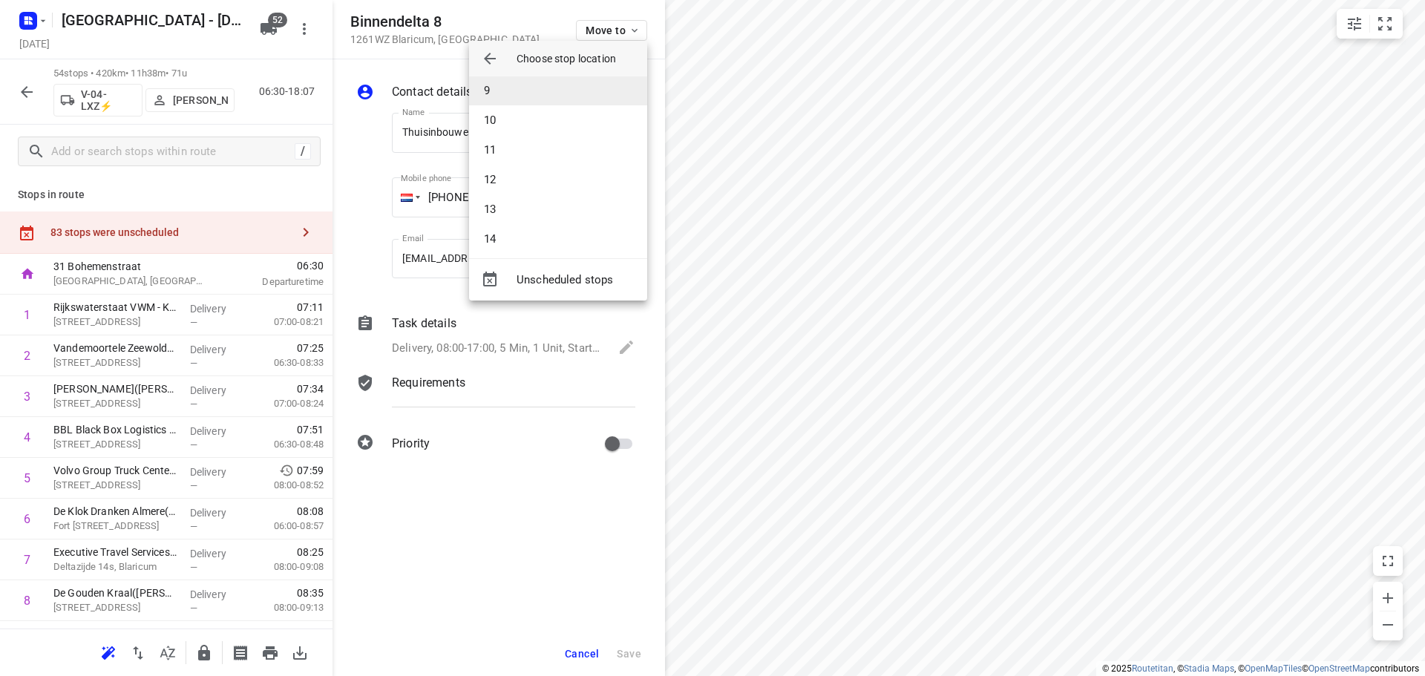
scroll to position [148, 0]
click at [509, 157] on li "8" at bounding box center [558, 158] width 178 height 30
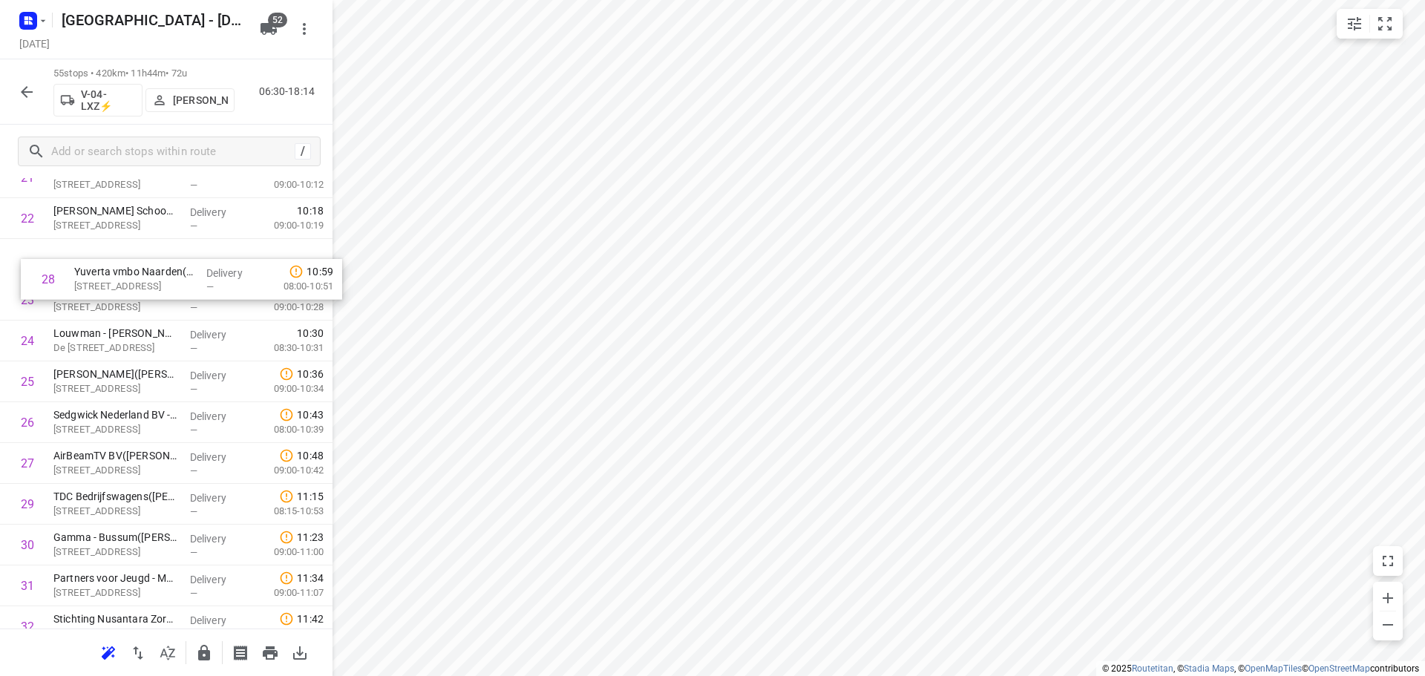
scroll to position [946, 0]
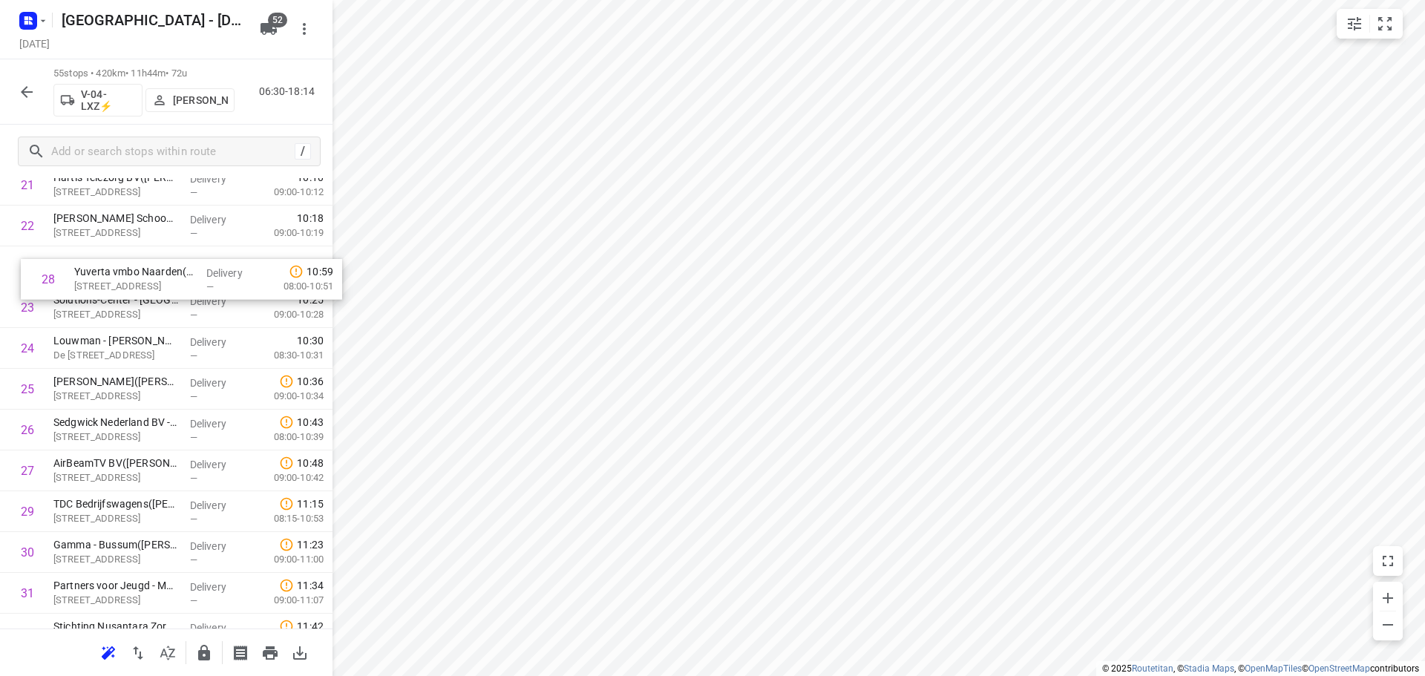
drag, startPoint x: 117, startPoint y: 462, endPoint x: 136, endPoint y: 280, distance: 182.9
click at [136, 280] on div "1 Rijkswaterstaat VWM - Kantoor Markeren/ Harderhaven([PERSON_NAME]) [STREET_AD…" at bounding box center [166, 471] width 333 height 2246
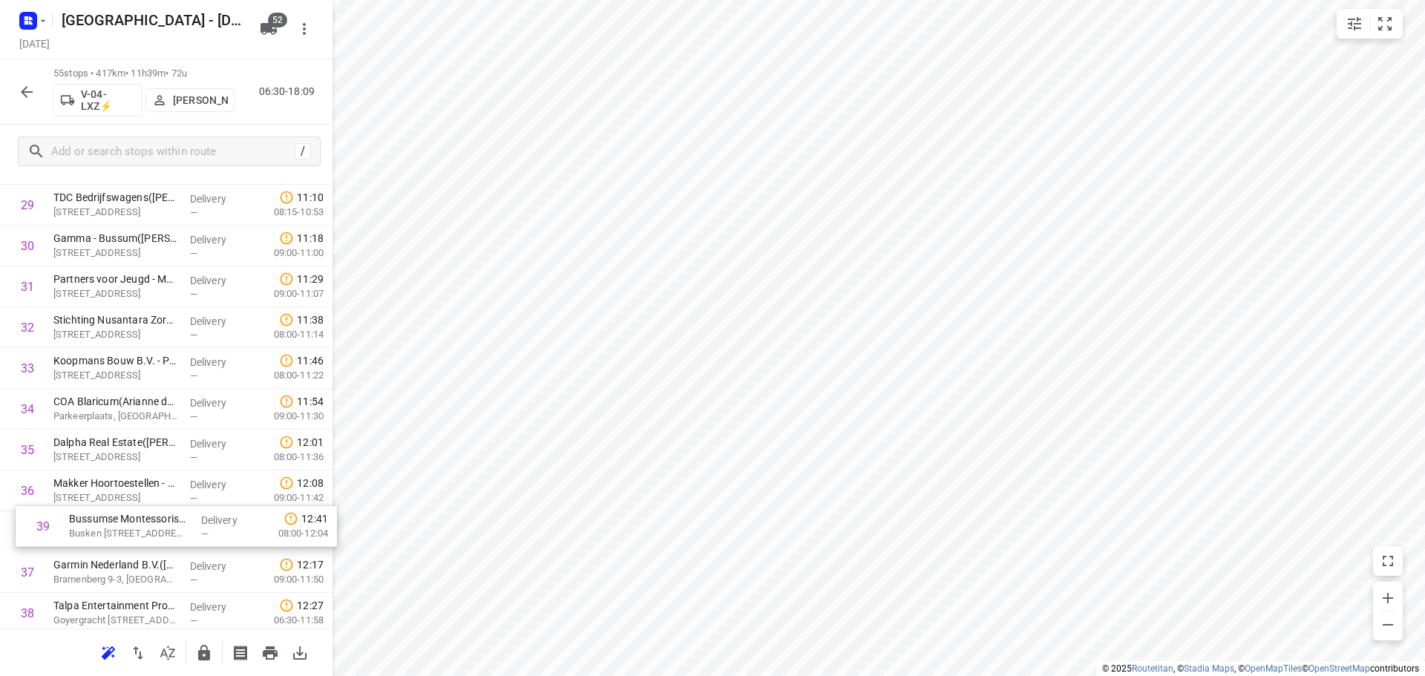
scroll to position [1255, 0]
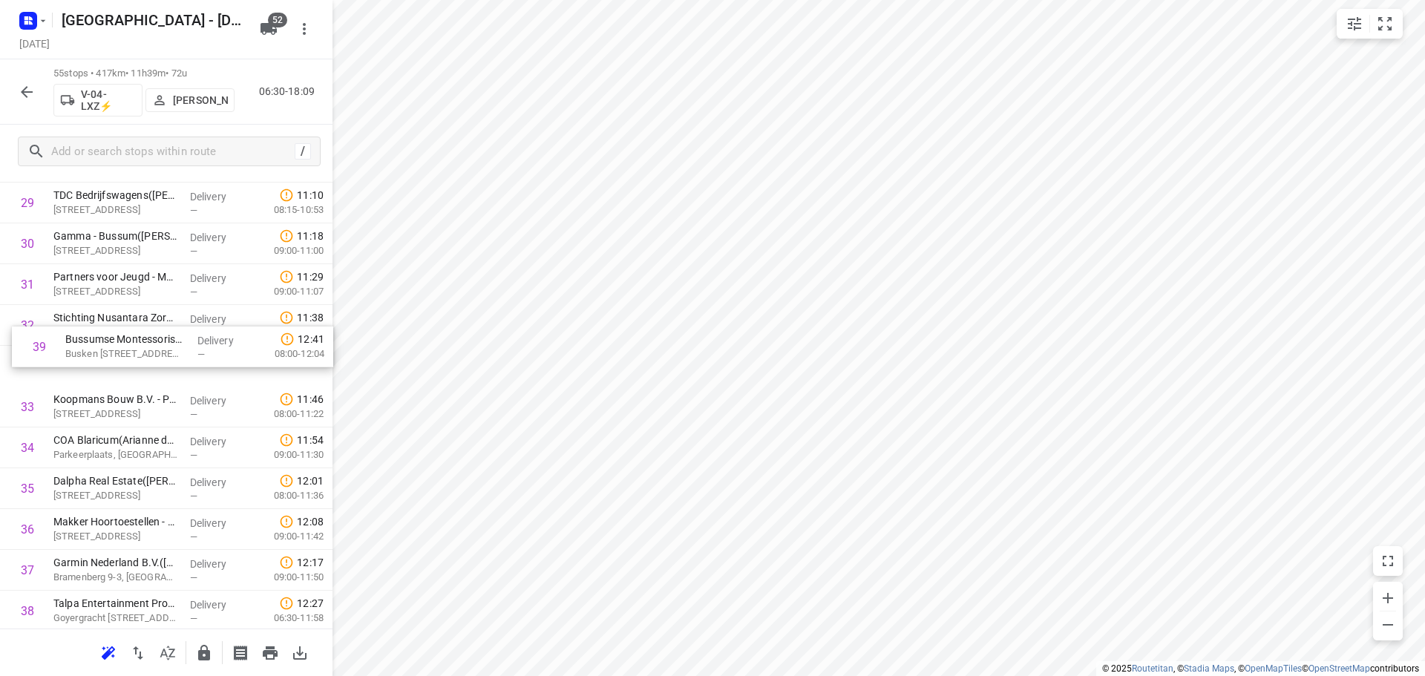
drag, startPoint x: 122, startPoint y: 612, endPoint x: 134, endPoint y: 340, distance: 272.7
click at [134, 340] on div "1 Rijkswaterstaat VWM - Kantoor Markeren/ Harderhaven([PERSON_NAME]) [STREET_AD…" at bounding box center [166, 162] width 333 height 2246
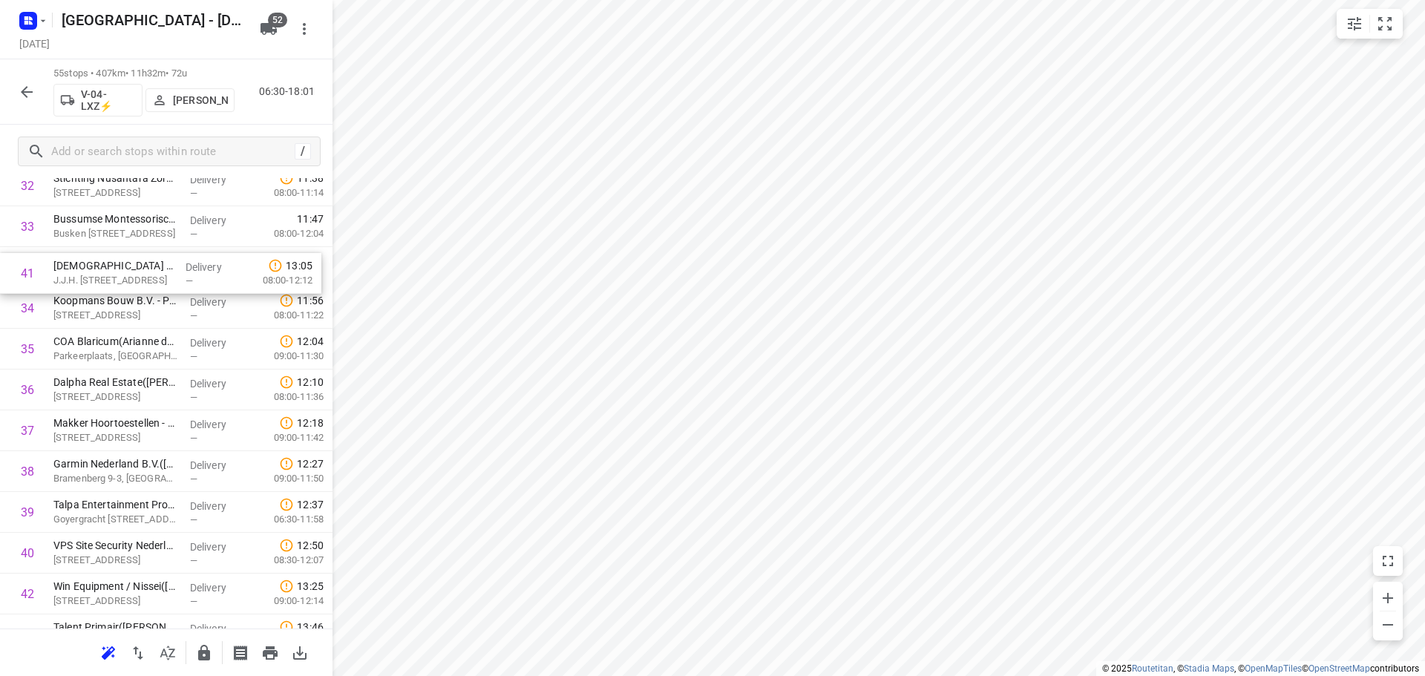
drag, startPoint x: 120, startPoint y: 534, endPoint x: 120, endPoint y: 250, distance: 283.6
click at [120, 250] on div "1 Rijkswaterstaat VWM - Kantoor Markeren/ Harderhaven([PERSON_NAME]) [STREET_AD…" at bounding box center [166, 23] width 333 height 2246
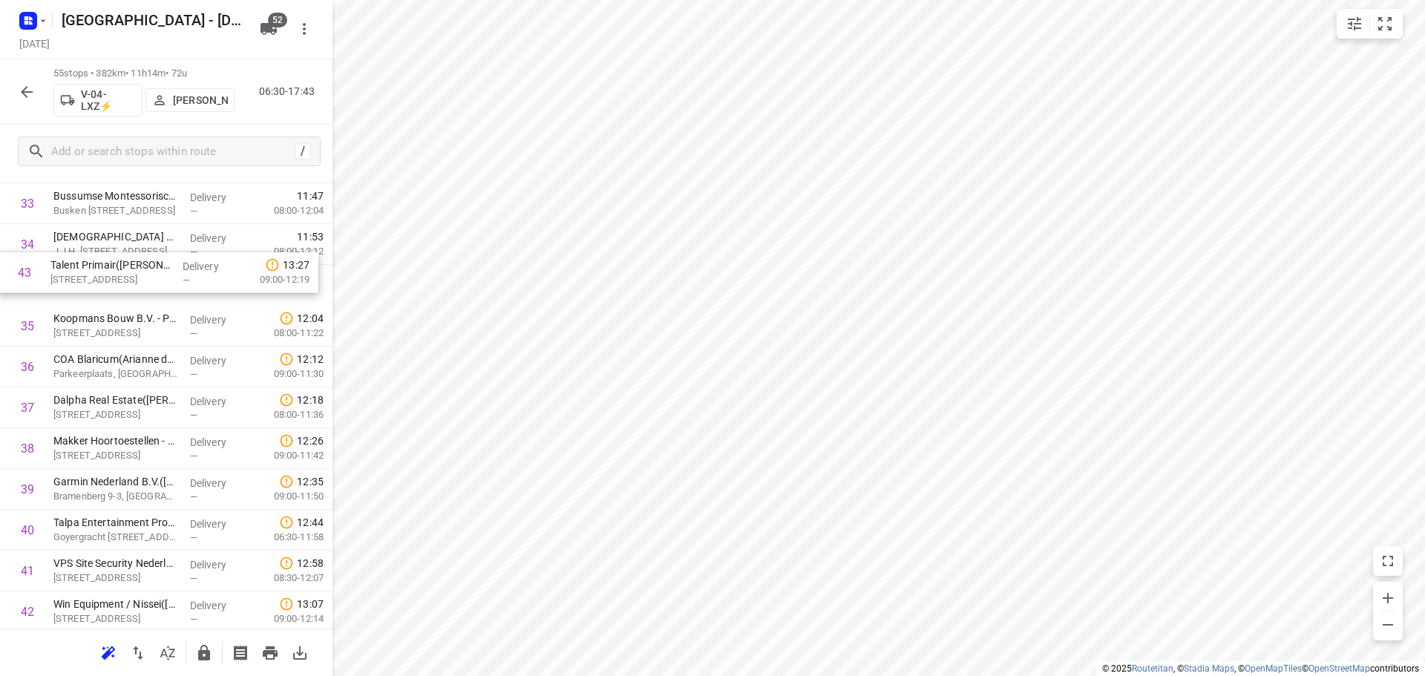
drag, startPoint x: 92, startPoint y: 489, endPoint x: 89, endPoint y: 270, distance: 219.0
click at [89, 270] on div "1 Rijkswaterstaat VWM - Kantoor Markeren/ Harderhaven([PERSON_NAME]) [STREET_AD…" at bounding box center [166, 0] width 333 height 2246
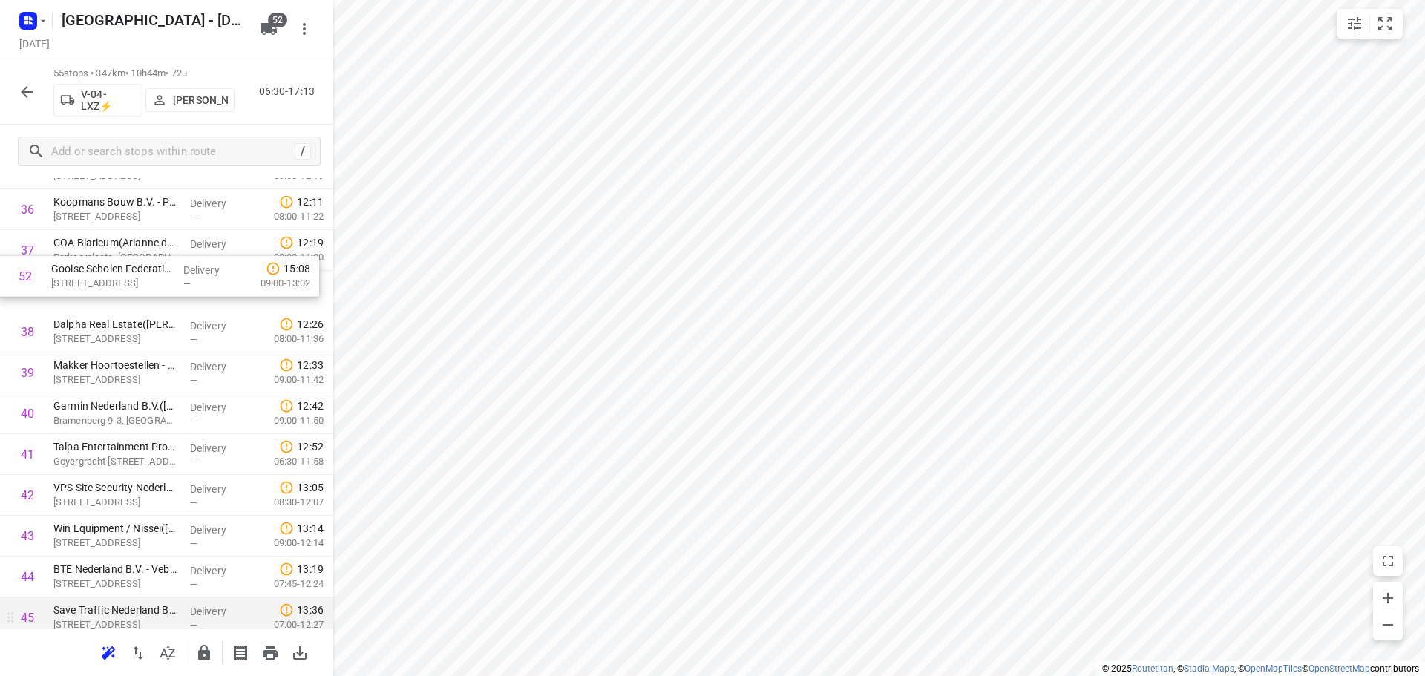
scroll to position [1530, 0]
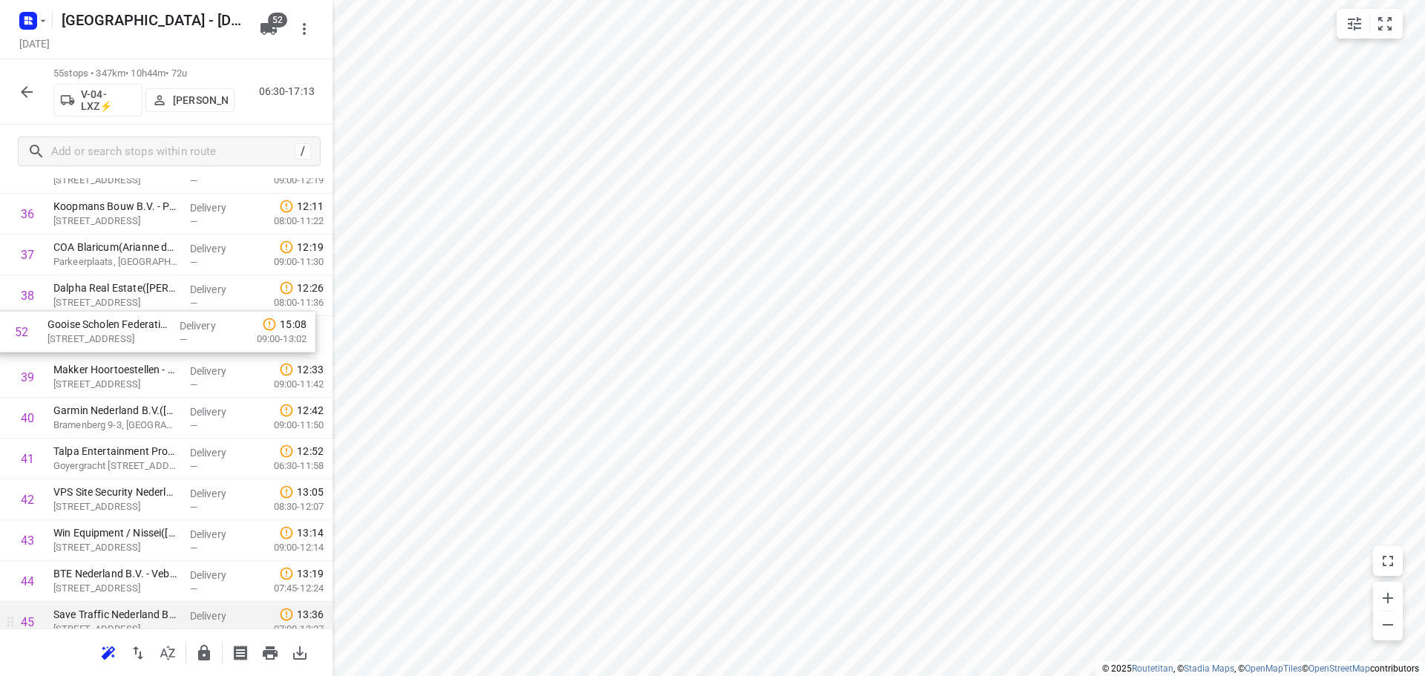
drag, startPoint x: 120, startPoint y: 434, endPoint x: 112, endPoint y: 325, distance: 108.7
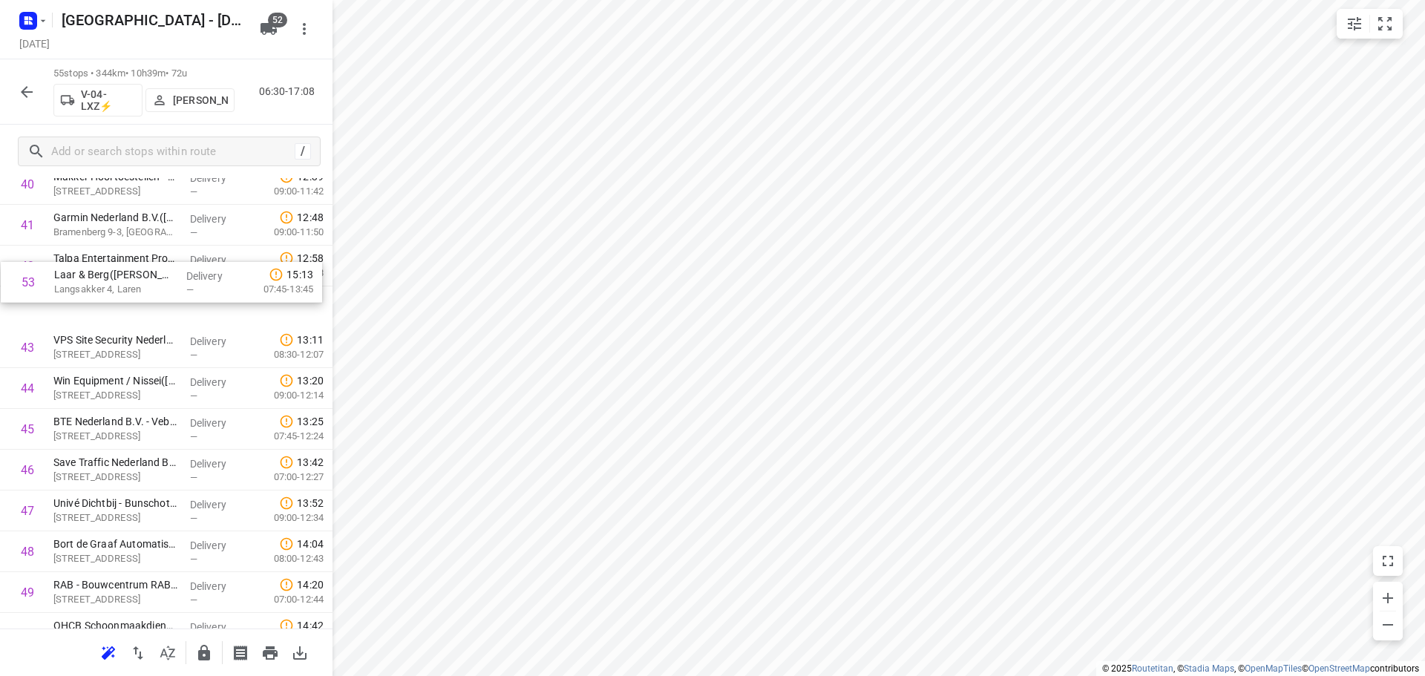
scroll to position [1719, 0]
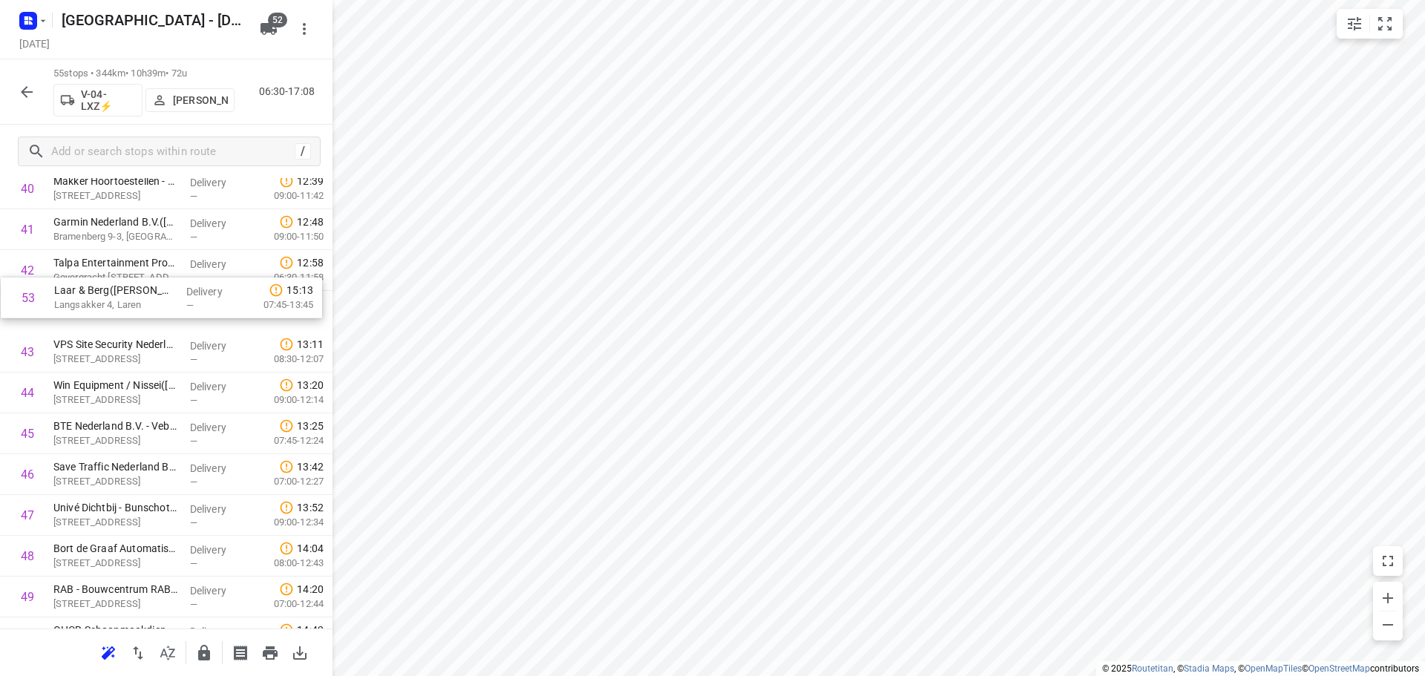
drag, startPoint x: 137, startPoint y: 529, endPoint x: 141, endPoint y: 295, distance: 233.9
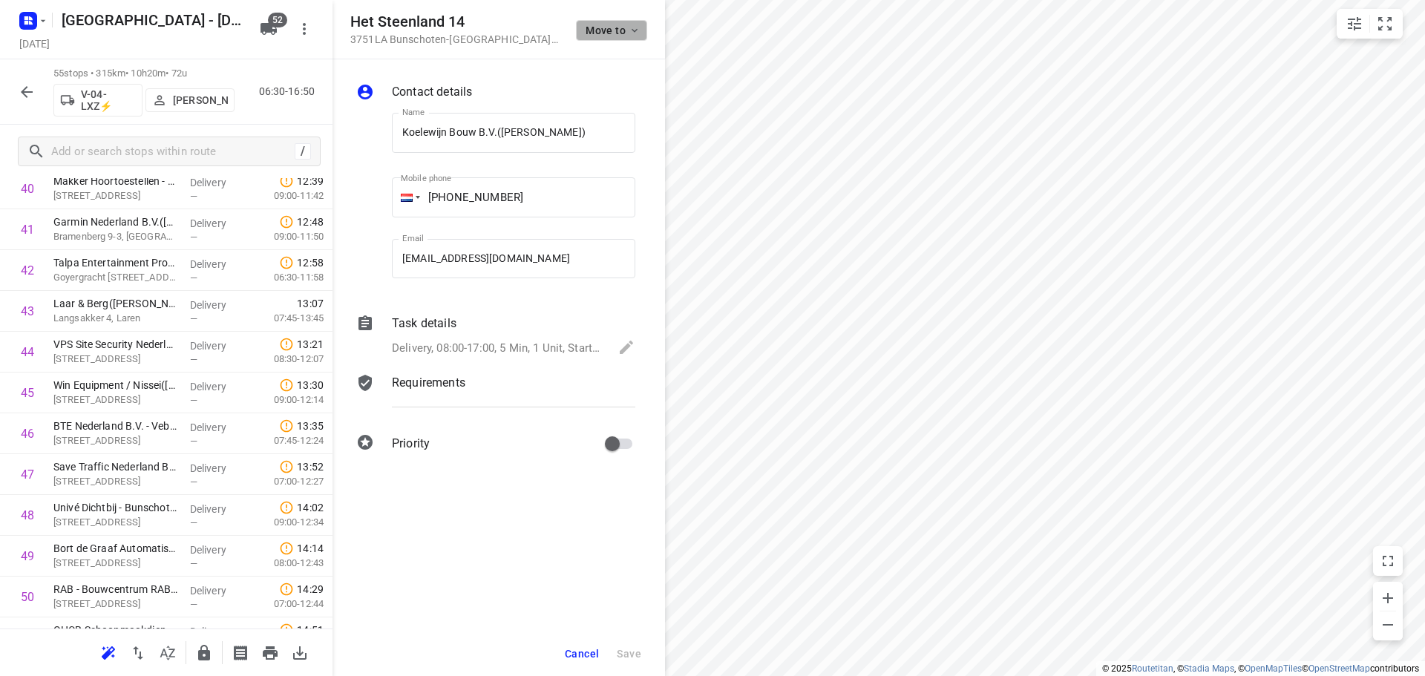
click at [581, 25] on button "Move to" at bounding box center [611, 30] width 71 height 21
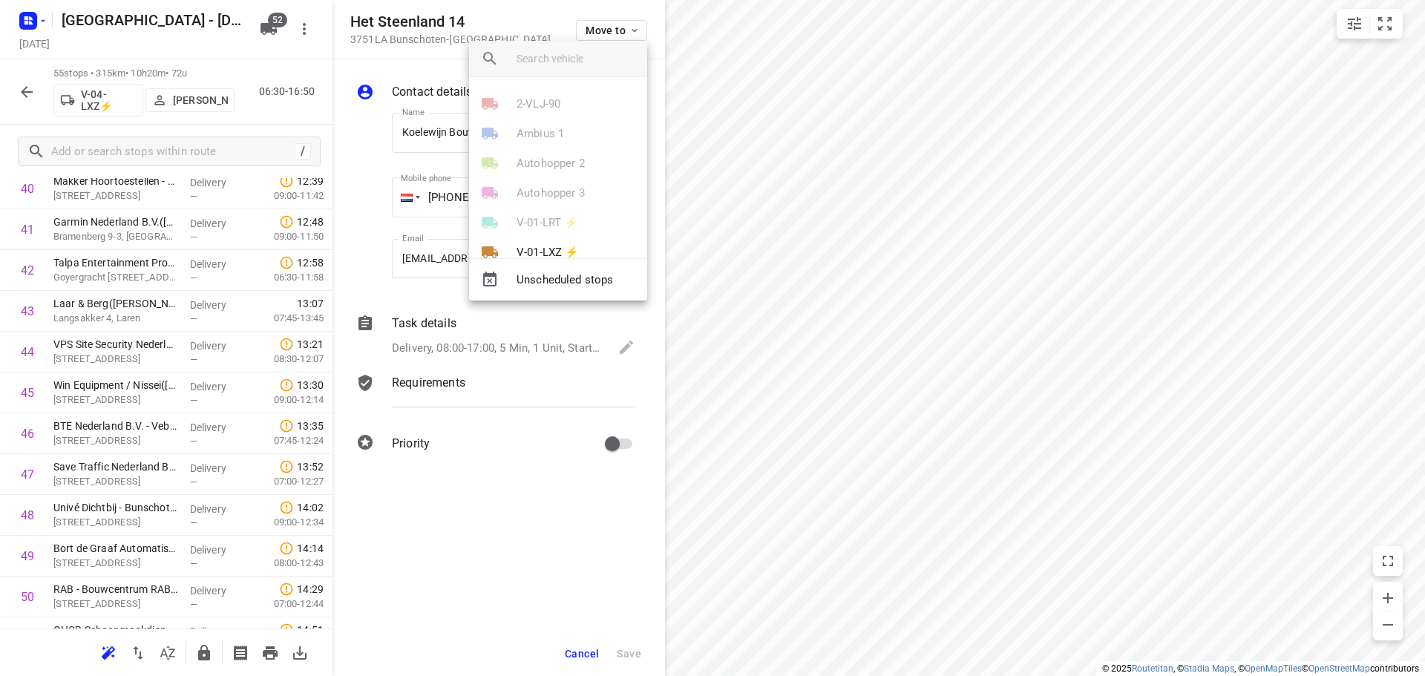
click at [566, 59] on input "search vehicle" at bounding box center [576, 59] width 119 height 22
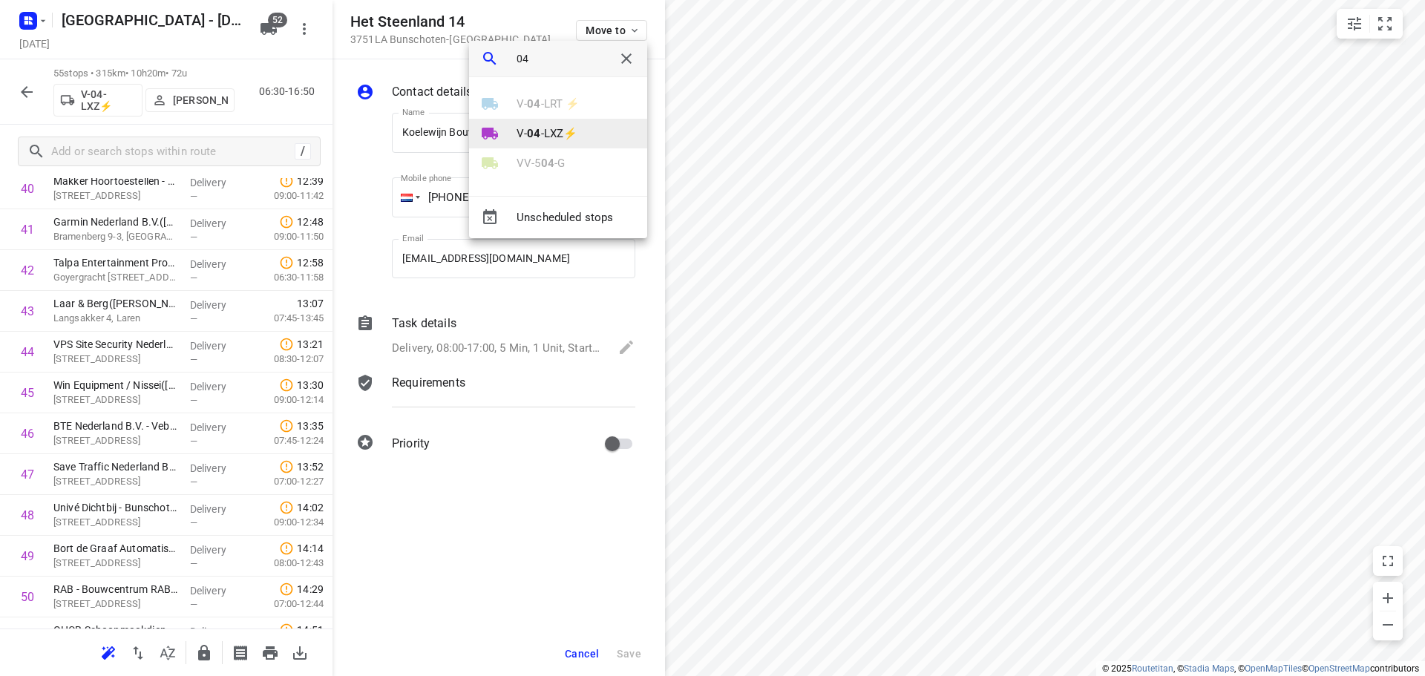
type input "04"
click at [532, 139] on b "04" at bounding box center [533, 133] width 13 height 13
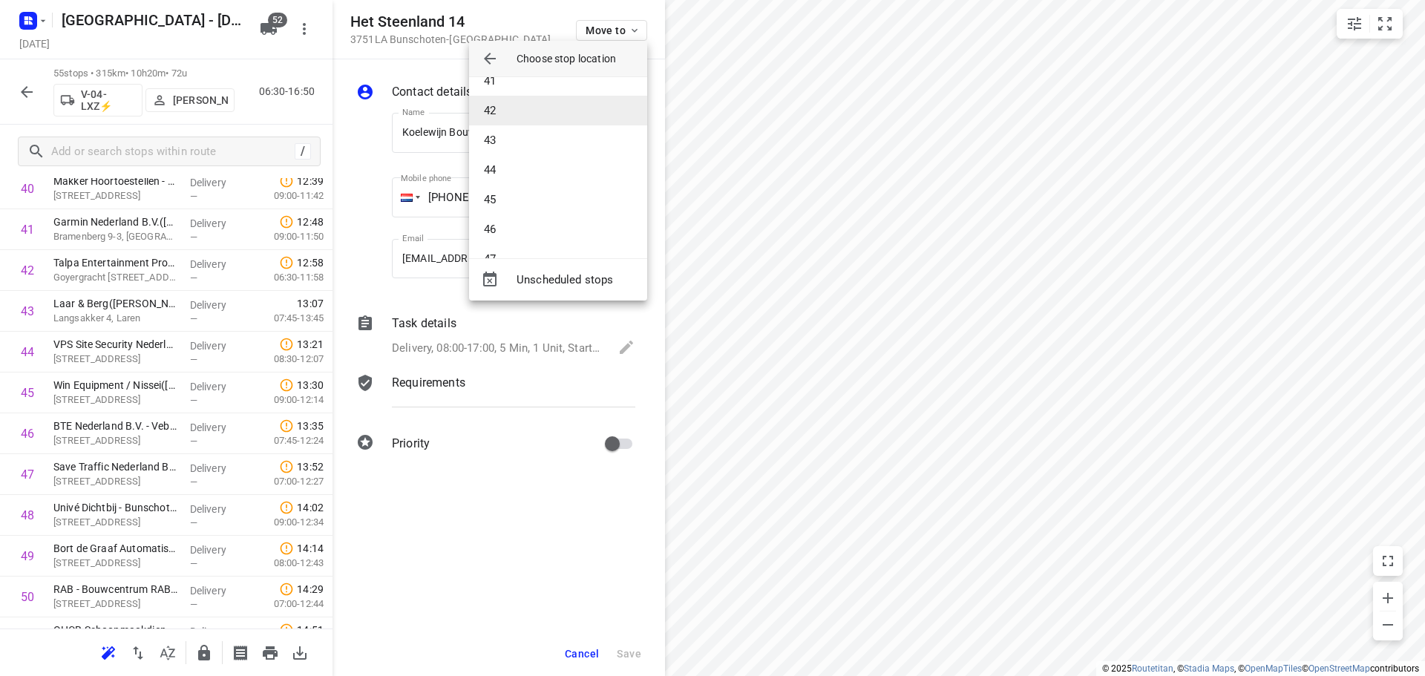
scroll to position [1470, 0]
click at [520, 87] on li "50" at bounding box center [558, 83] width 178 height 30
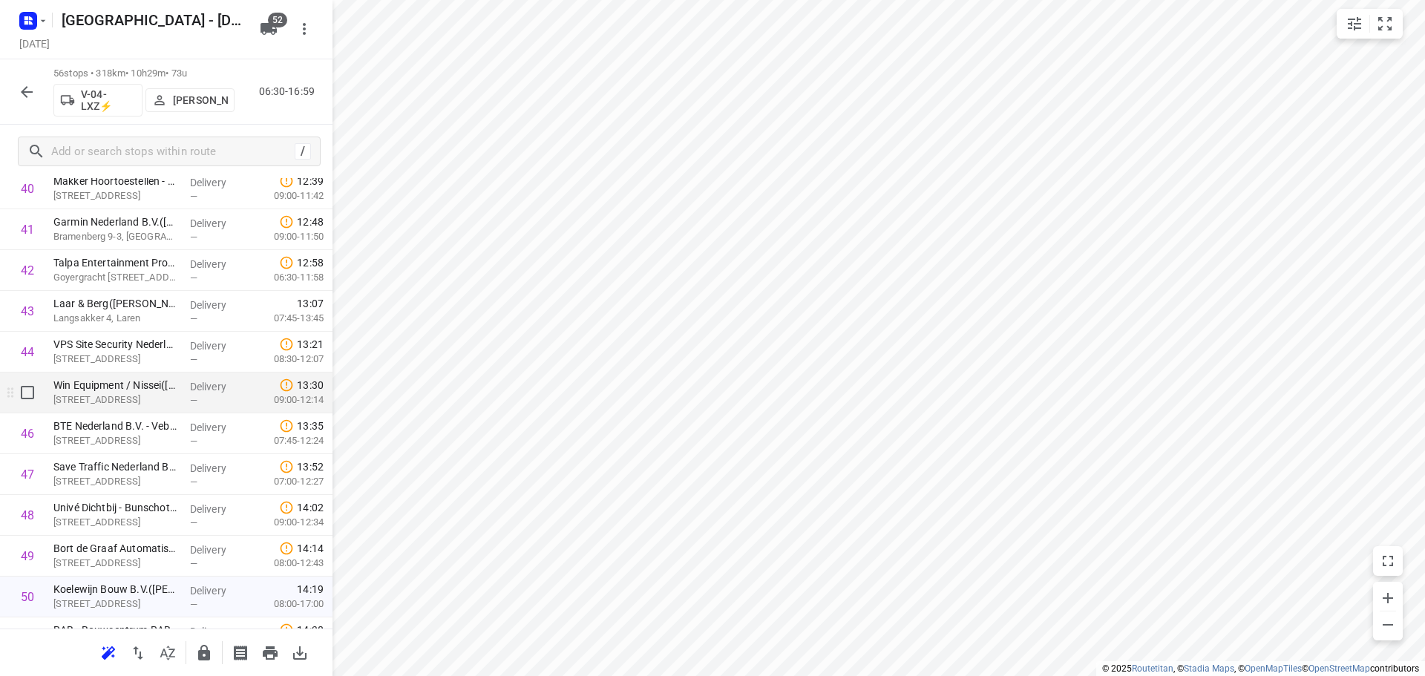
scroll to position [1941, 0]
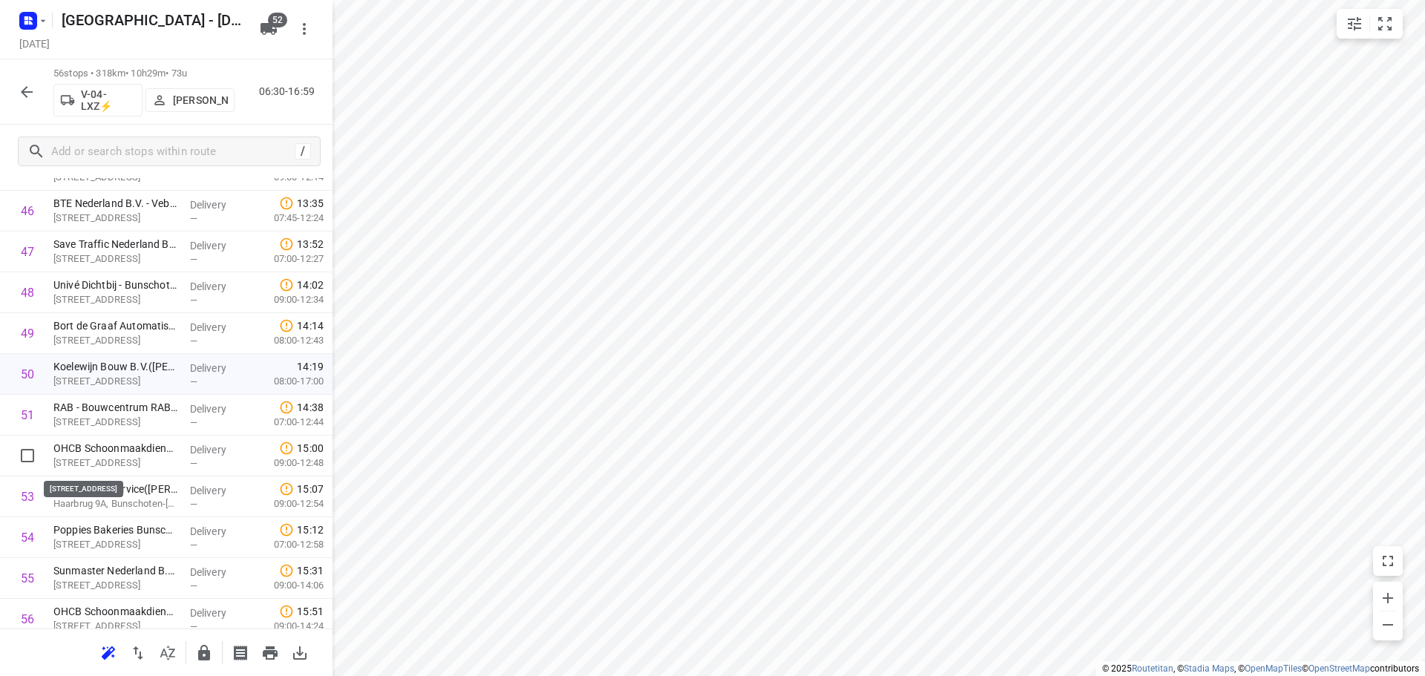
drag, startPoint x: 129, startPoint y: 459, endPoint x: 127, endPoint y: 420, distance: 38.7
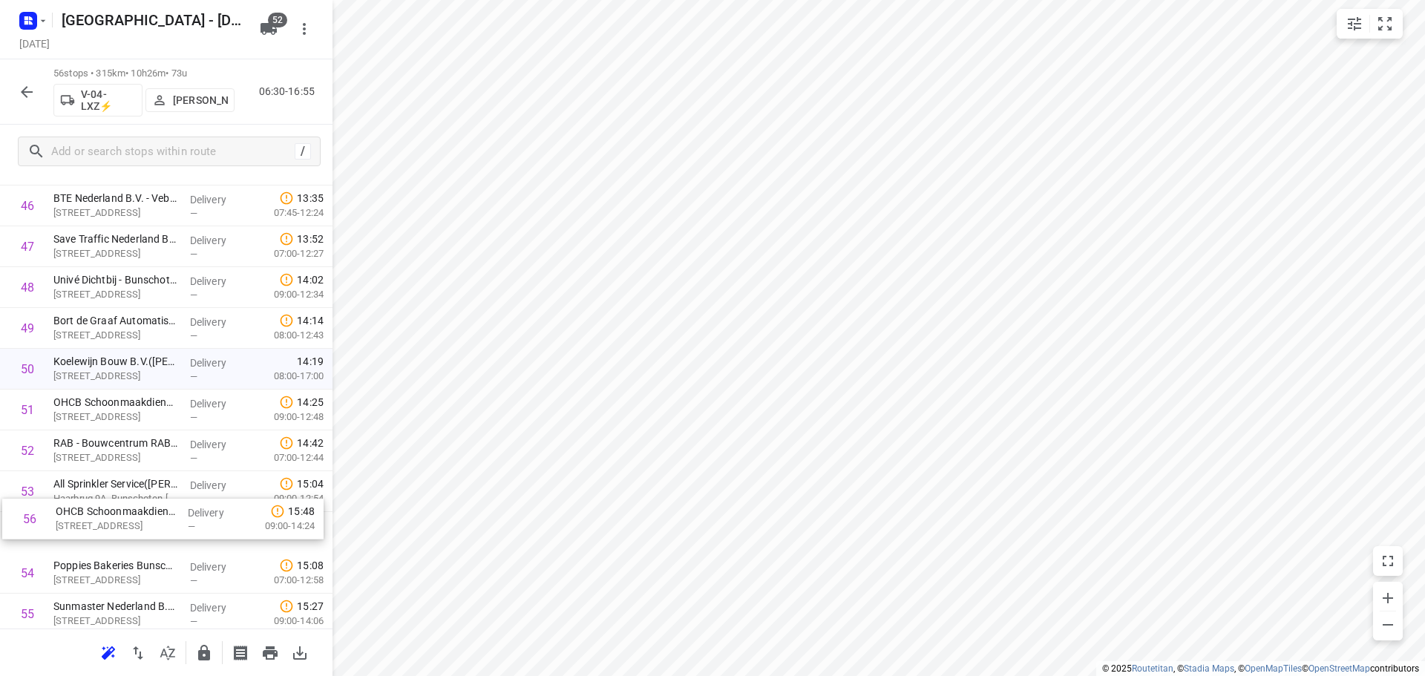
scroll to position [1947, 0]
drag, startPoint x: 70, startPoint y: 607, endPoint x: 69, endPoint y: 434, distance: 173.7
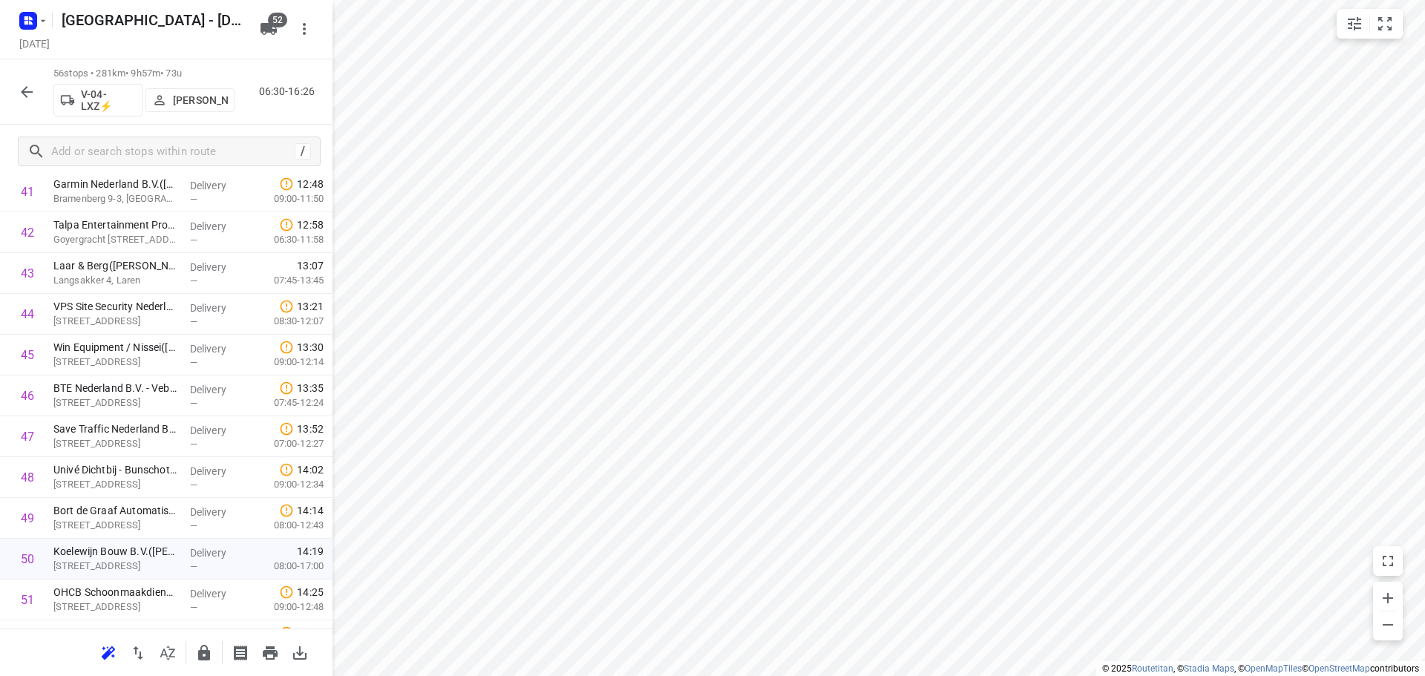
scroll to position [1993, 0]
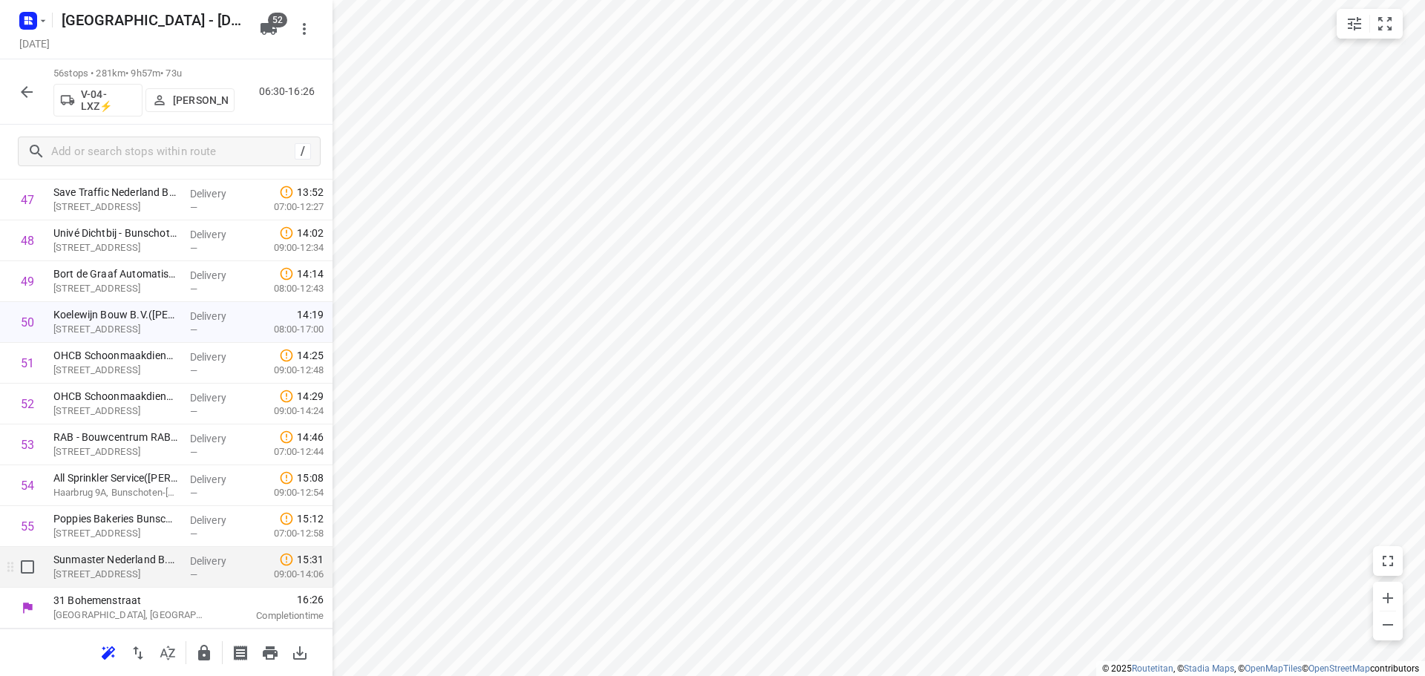
click at [33, 566] on input "checkbox" at bounding box center [28, 567] width 30 height 30
checkbox input "true"
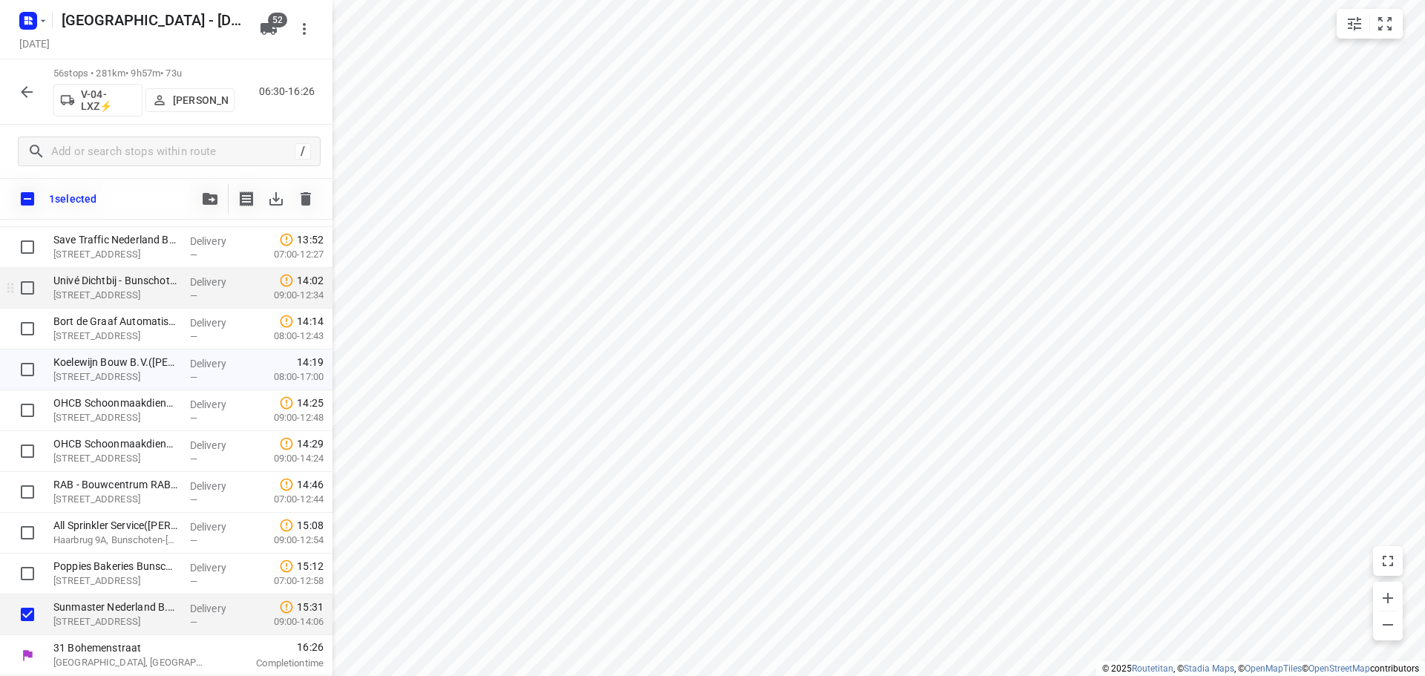
scroll to position [1987, 0]
click at [215, 196] on icon "button" at bounding box center [210, 199] width 15 height 12
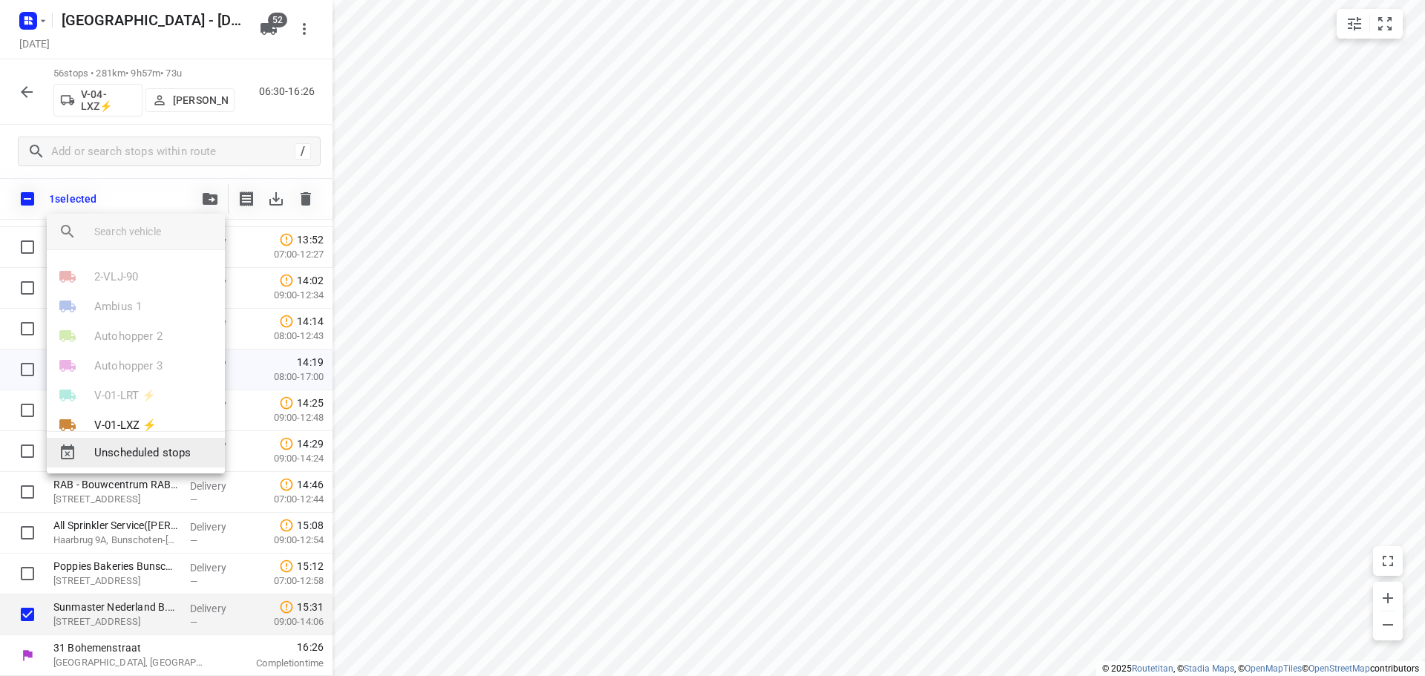
click at [129, 449] on span "Unscheduled stops" at bounding box center [153, 453] width 119 height 17
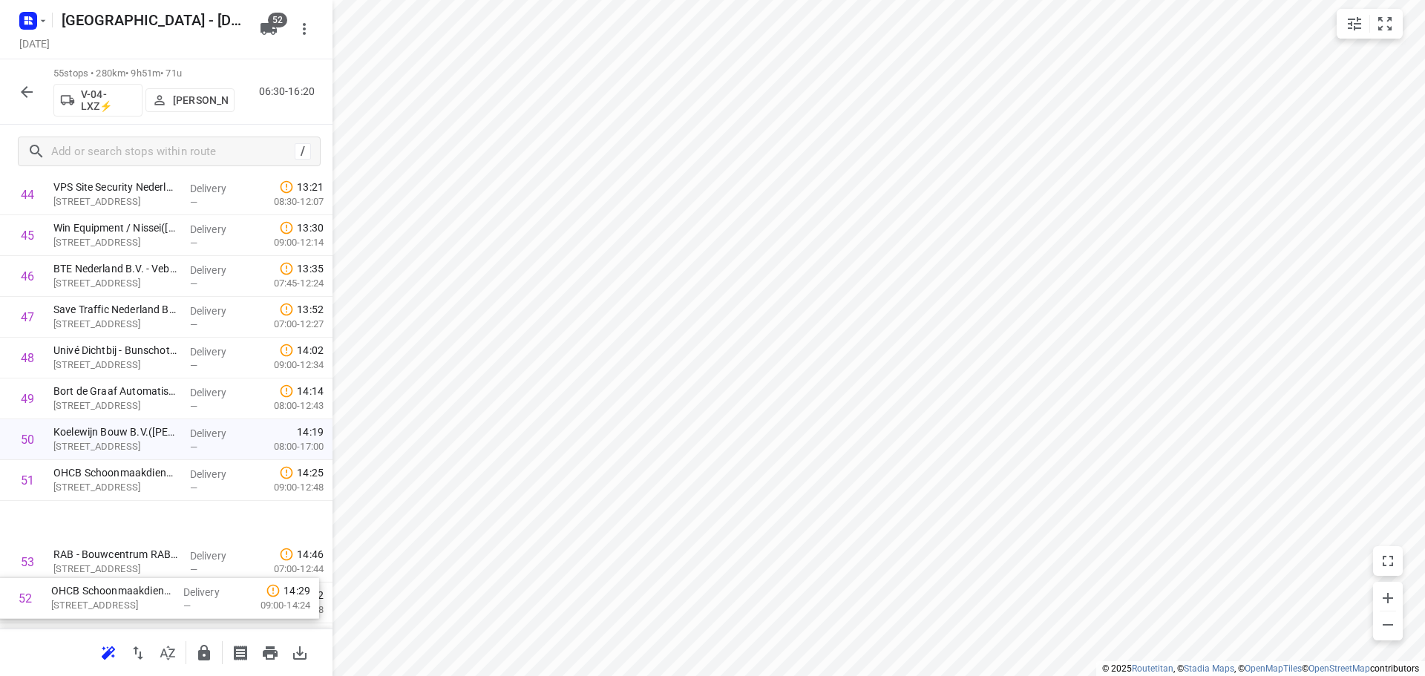
scroll to position [1952, 0]
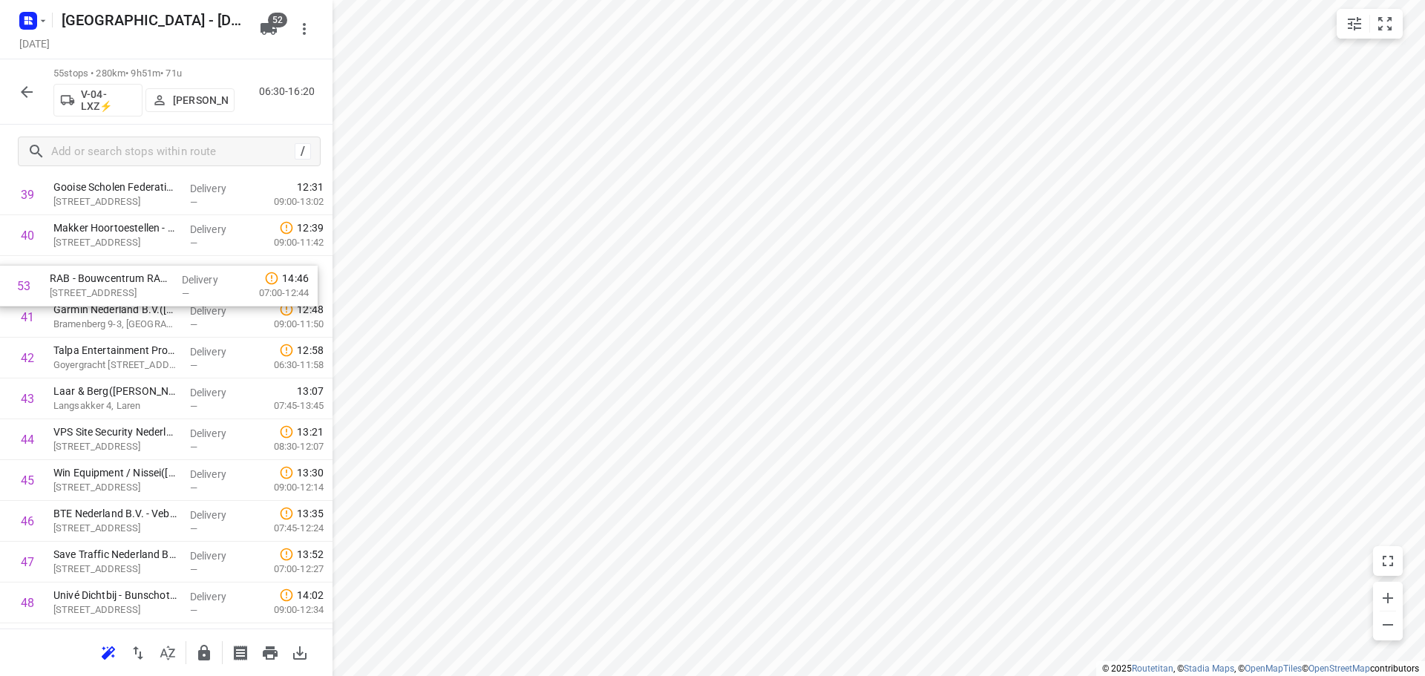
scroll to position [1670, 0]
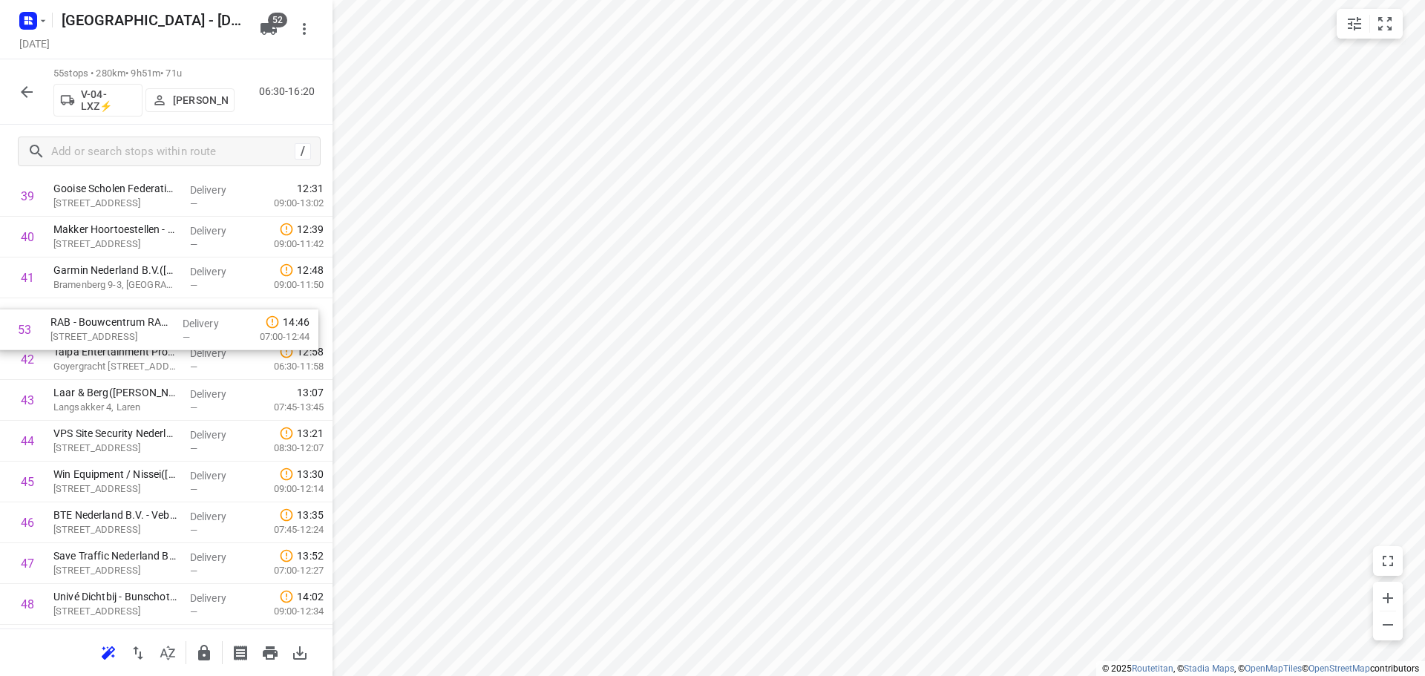
drag, startPoint x: 103, startPoint y: 492, endPoint x: 100, endPoint y: 330, distance: 161.9
click at [195, 647] on button "button" at bounding box center [204, 653] width 30 height 30
click at [19, 89] on icon "button" at bounding box center [27, 92] width 18 height 18
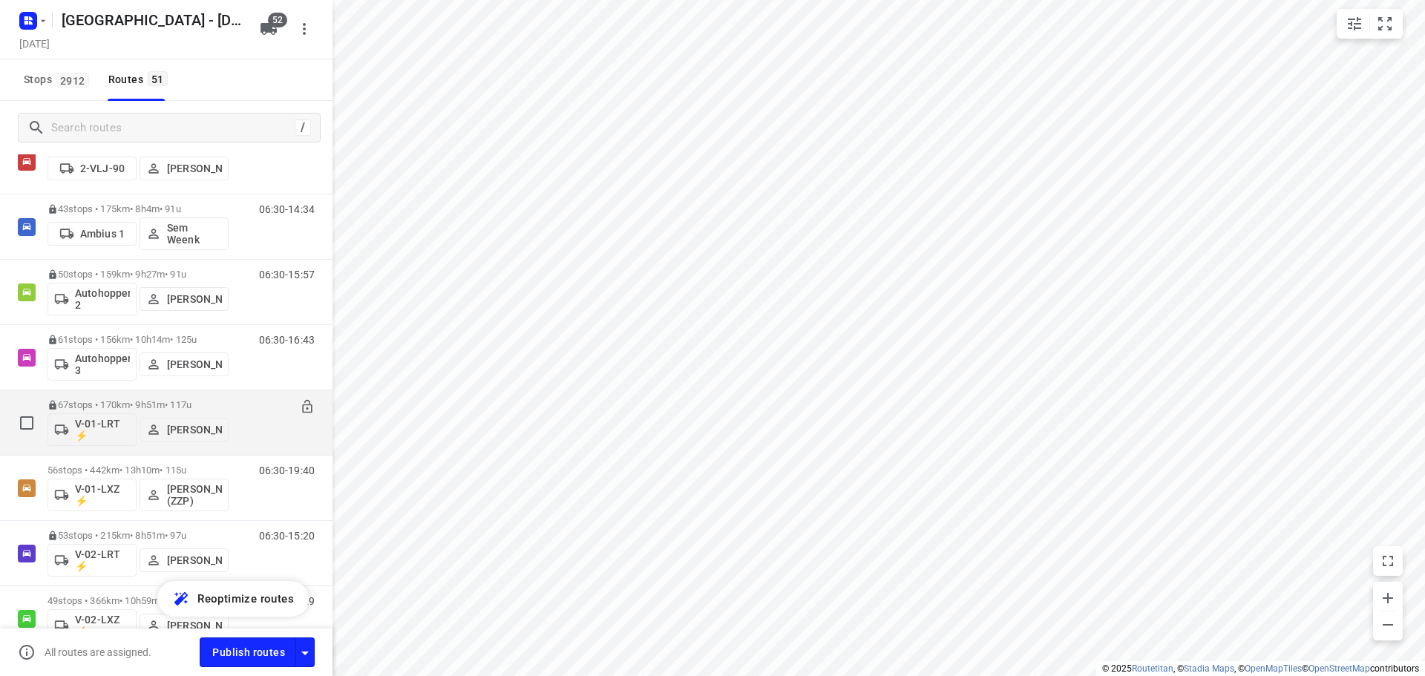
scroll to position [0, 0]
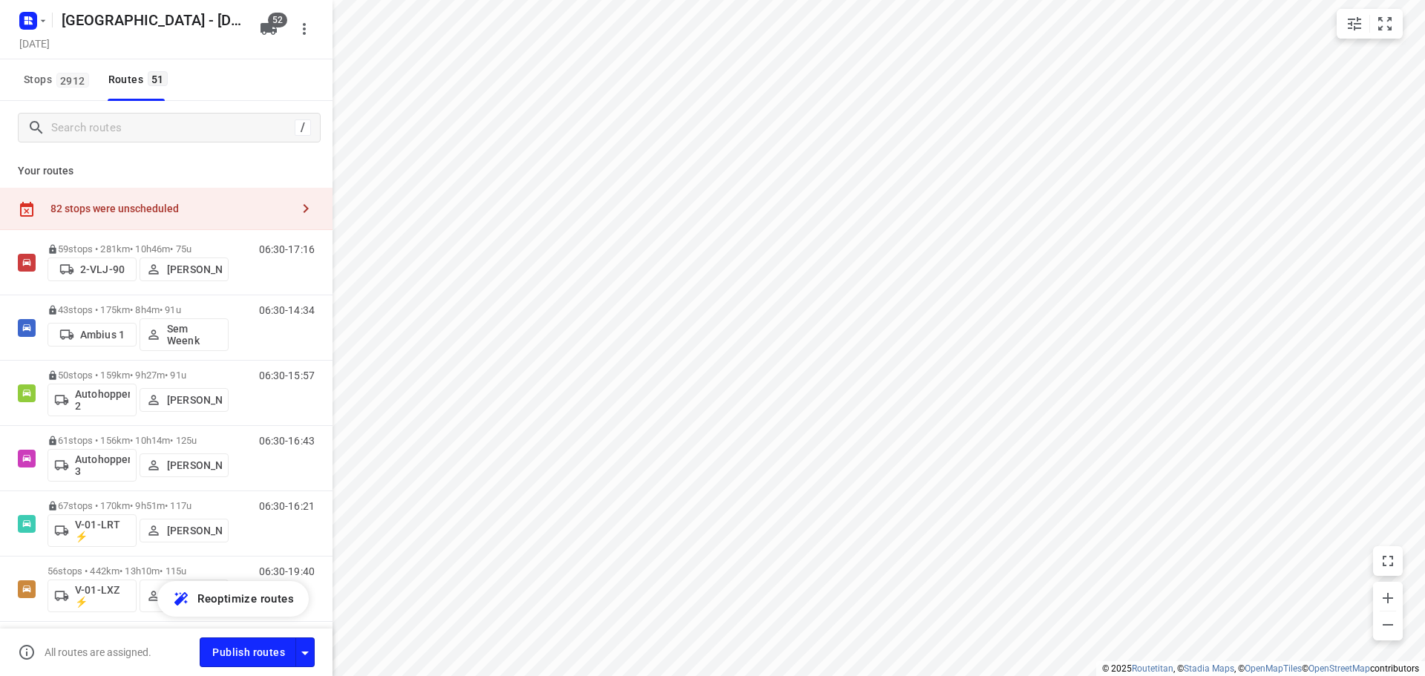
click at [179, 218] on div "82 stops were unscheduled" at bounding box center [166, 209] width 333 height 42
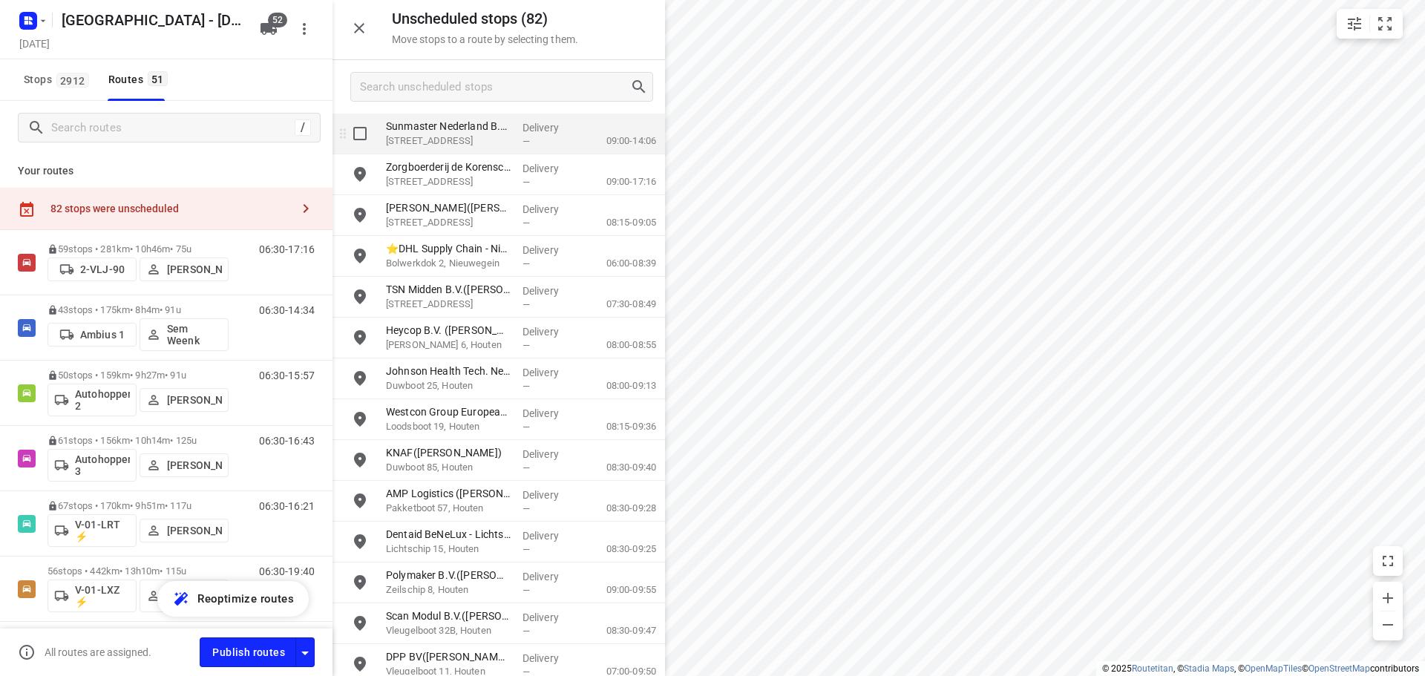
click at [428, 142] on p "[STREET_ADDRESS]" at bounding box center [448, 141] width 125 height 15
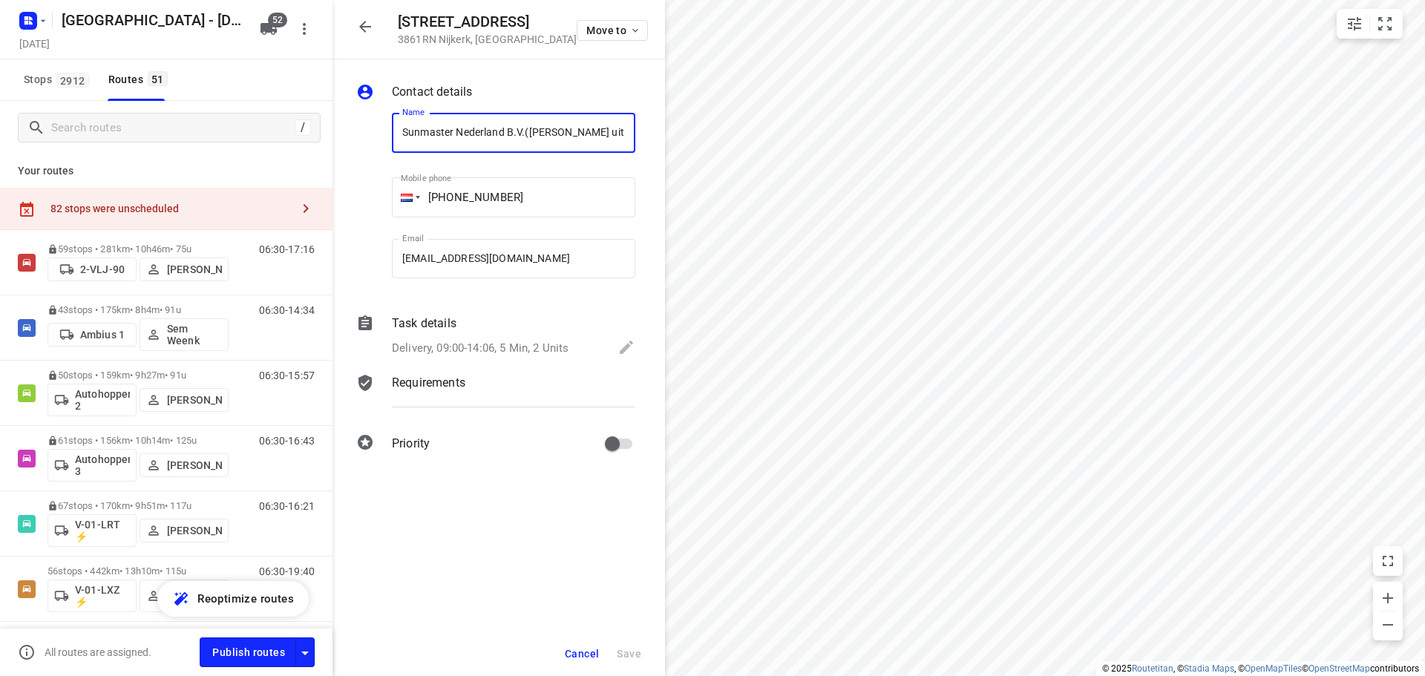
scroll to position [0, 6]
click at [625, 29] on span "Move to" at bounding box center [613, 30] width 55 height 12
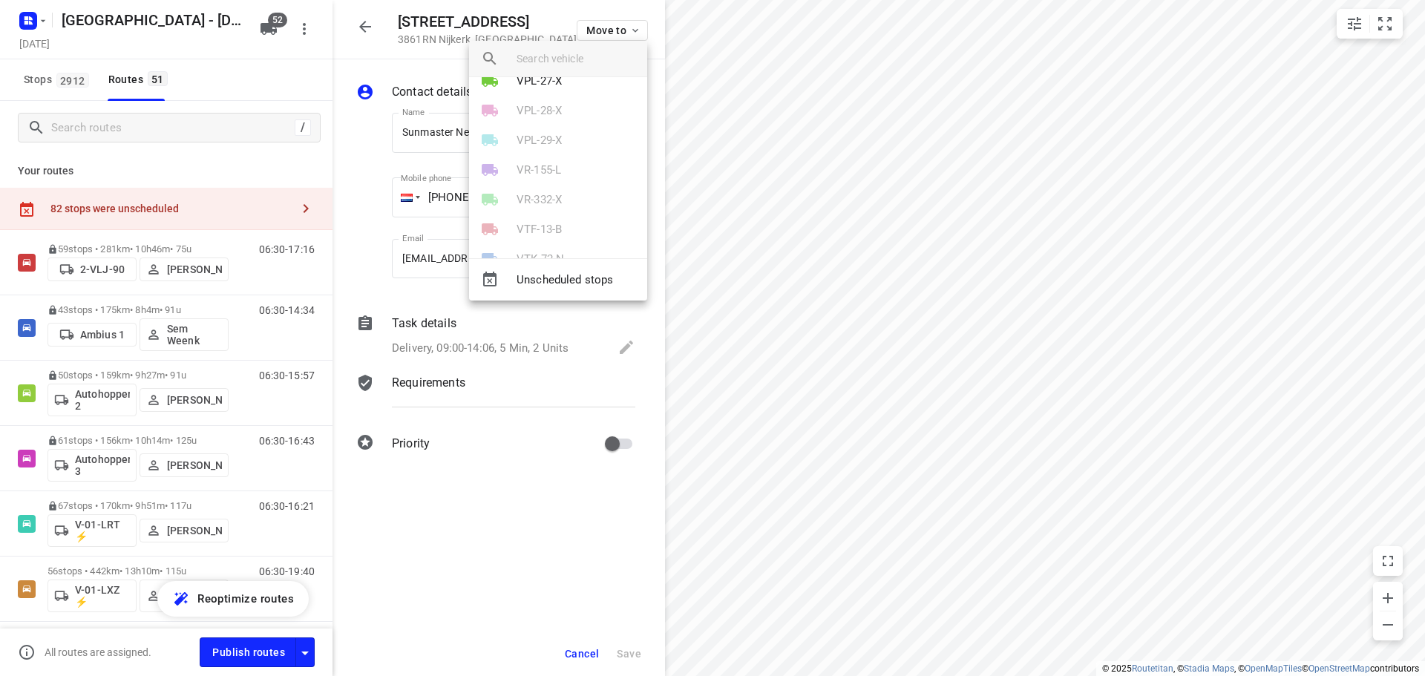
scroll to position [1215, 0]
click at [563, 126] on li "VPL-27-X" at bounding box center [558, 137] width 178 height 30
click at [829, 189] on div at bounding box center [712, 338] width 1425 height 676
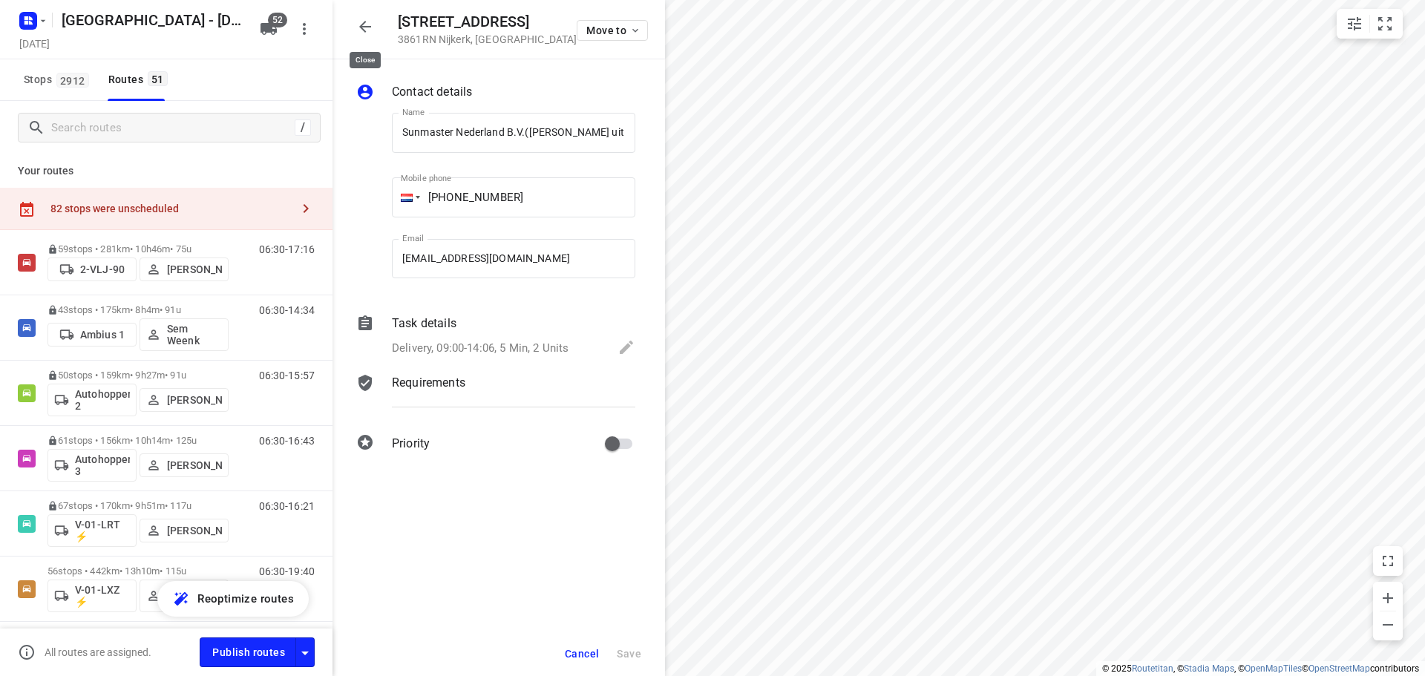
click at [360, 26] on icon "button" at bounding box center [365, 27] width 12 height 12
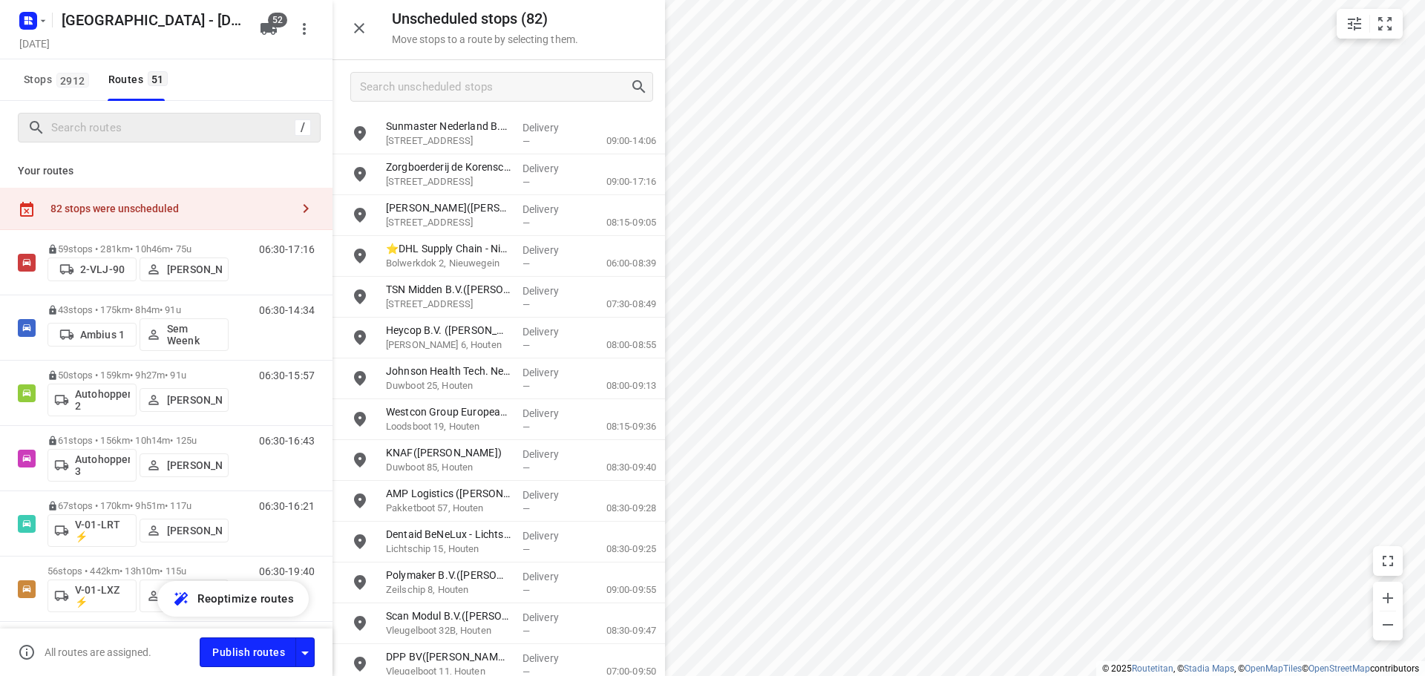
click at [195, 115] on div "/" at bounding box center [169, 128] width 303 height 30
click at [189, 114] on div "/" at bounding box center [169, 128] width 303 height 30
click at [167, 143] on div "/" at bounding box center [166, 127] width 333 height 53
click at [167, 137] on input "Search routes" at bounding box center [185, 128] width 267 height 23
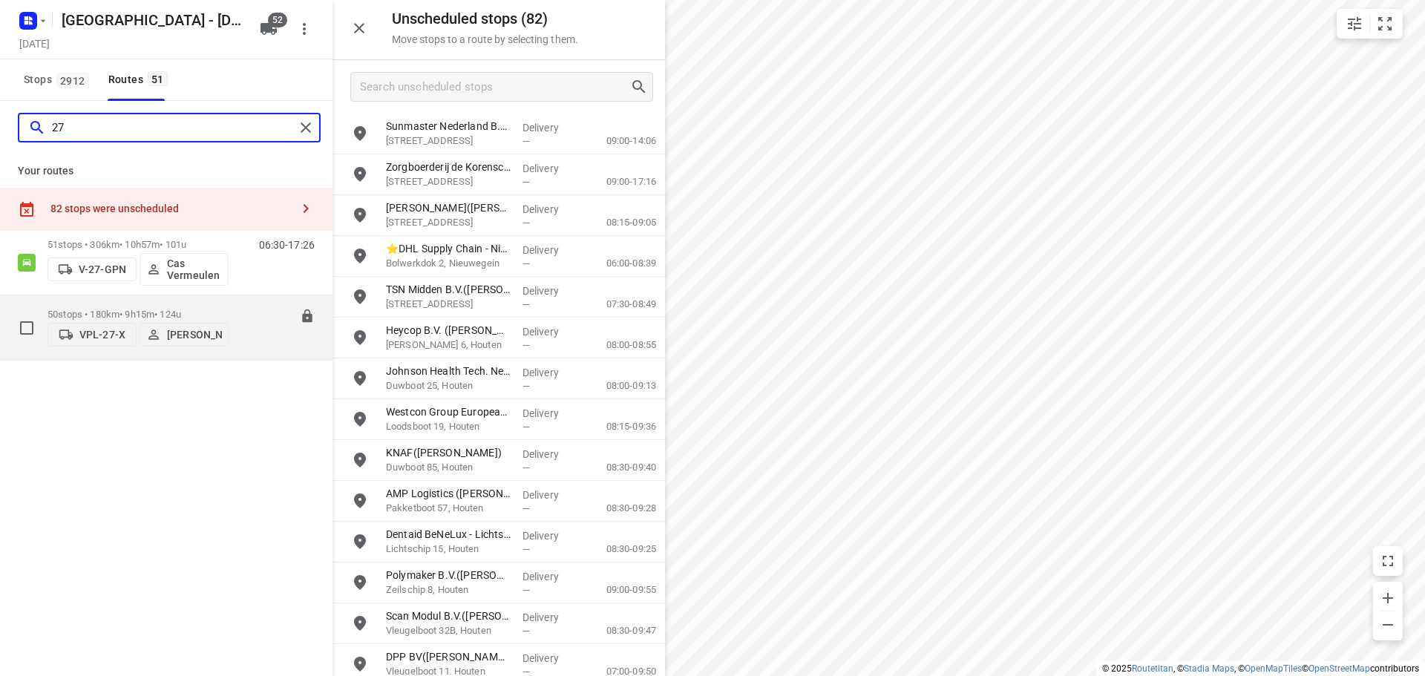
type input "27"
click at [133, 304] on div "50 stops • 180km • 9h15m • 124u VPL-27-X [PERSON_NAME]" at bounding box center [138, 327] width 181 height 53
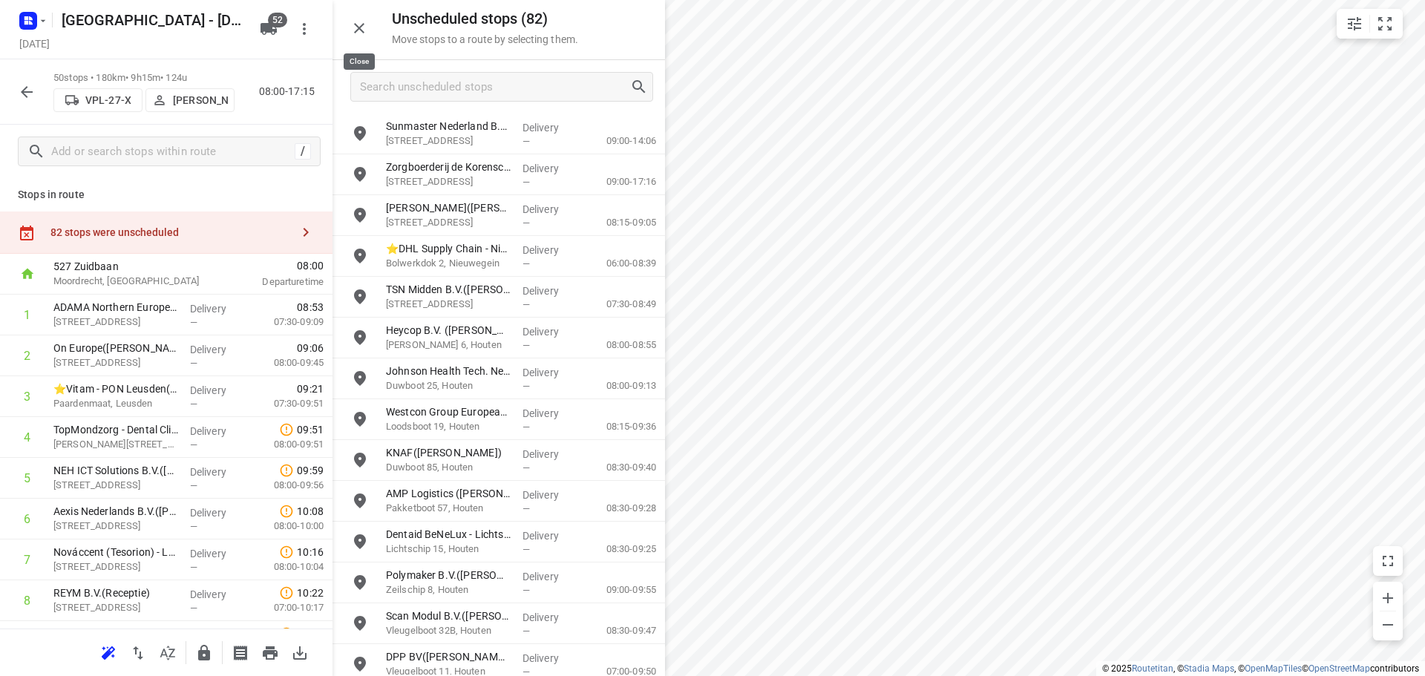
click at [358, 28] on icon "button" at bounding box center [359, 28] width 18 height 18
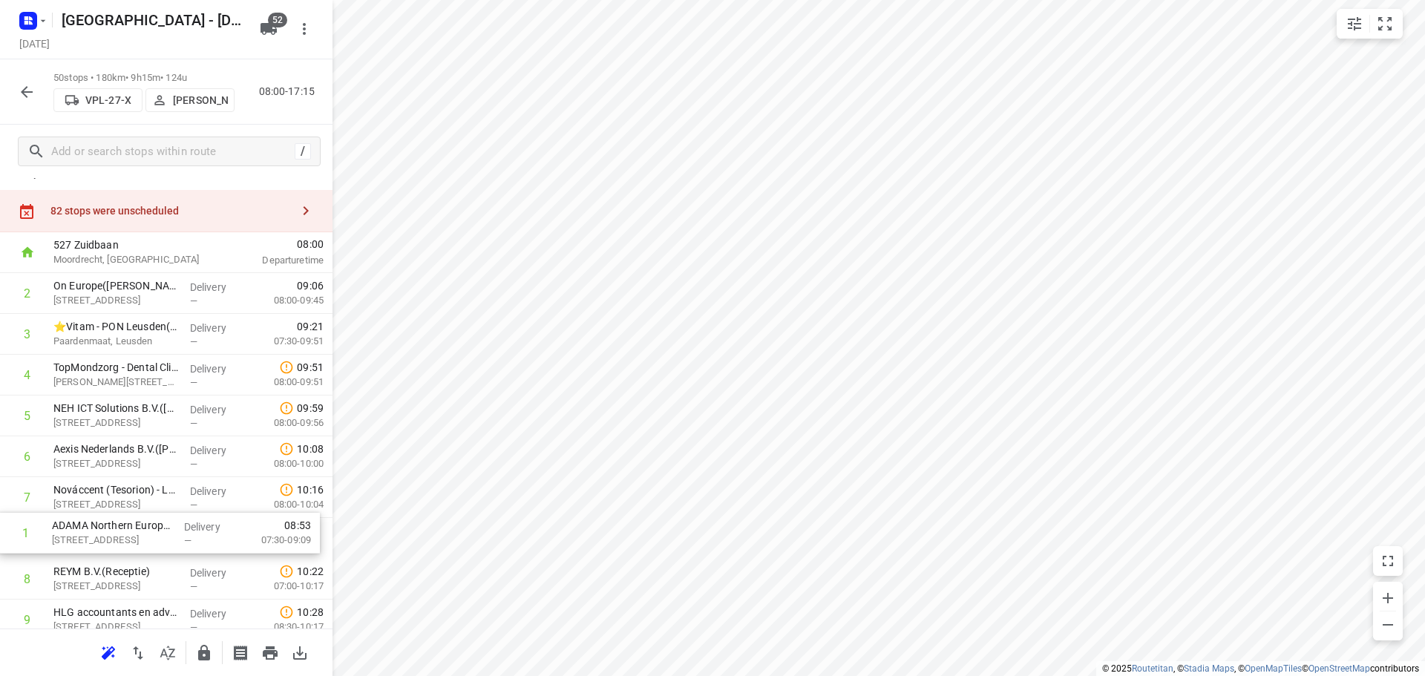
drag, startPoint x: 195, startPoint y: 332, endPoint x: 194, endPoint y: 561, distance: 229.4
drag, startPoint x: 111, startPoint y: 535, endPoint x: 121, endPoint y: 275, distance: 260.8
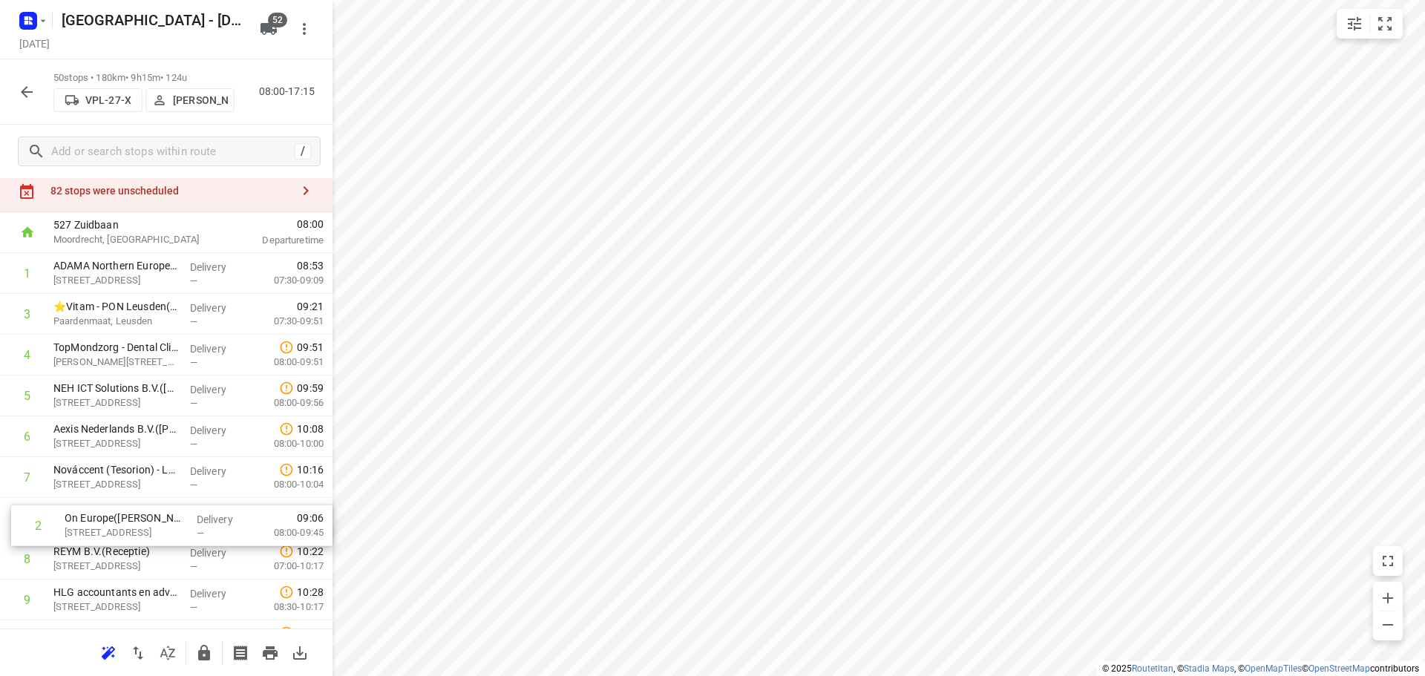
scroll to position [48, 0]
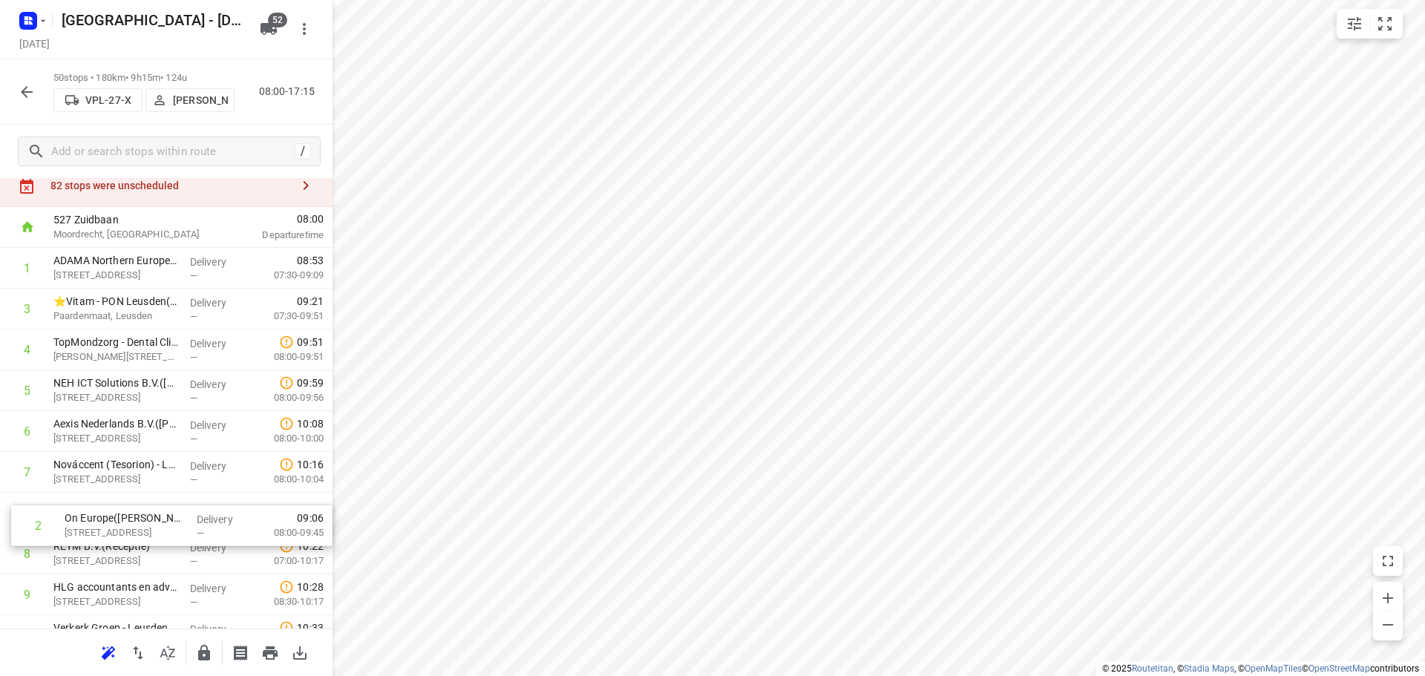
drag, startPoint x: 107, startPoint y: 337, endPoint x: 113, endPoint y: 529, distance: 191.6
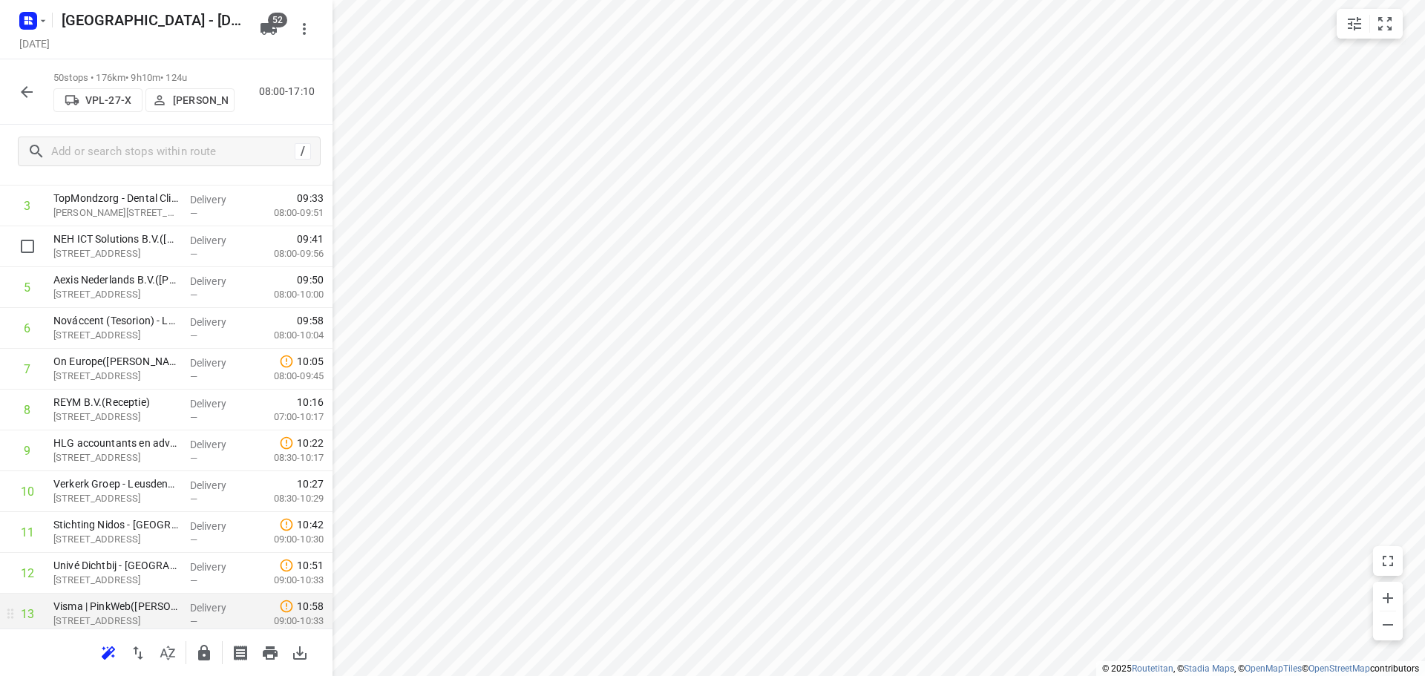
scroll to position [419, 0]
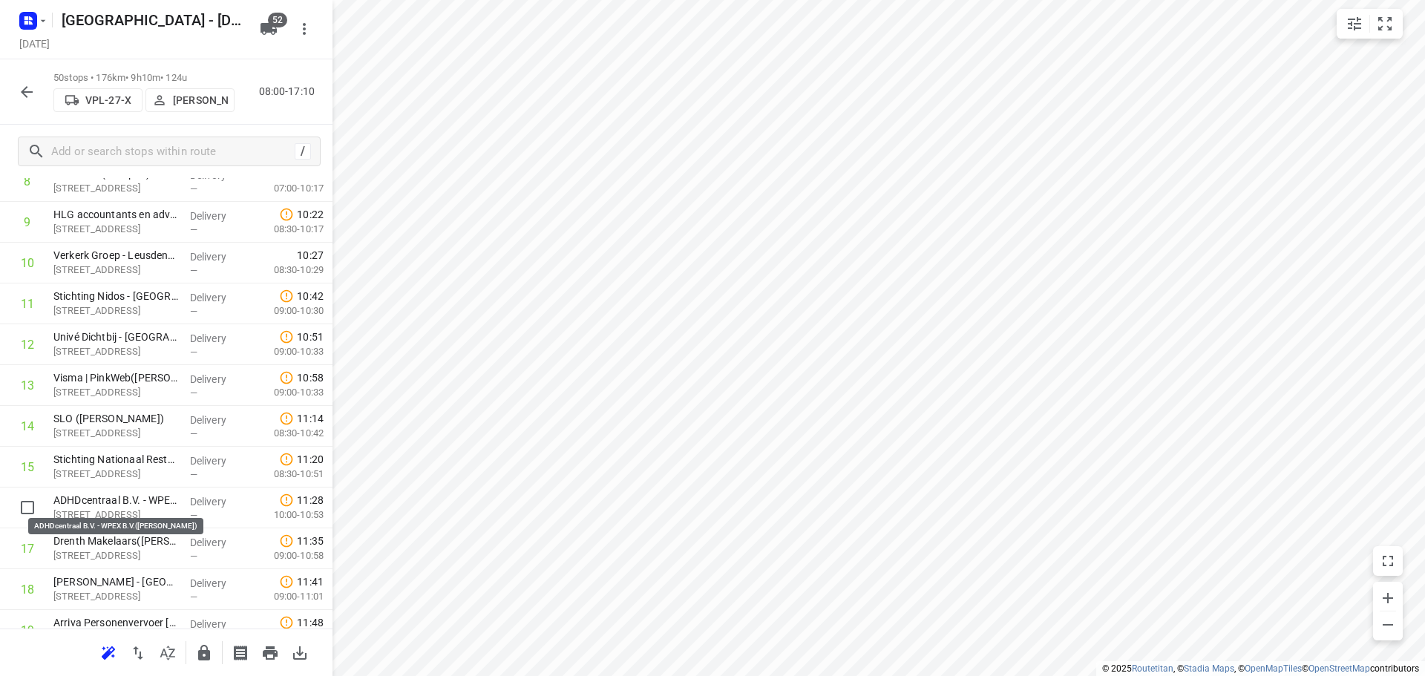
drag, startPoint x: 137, startPoint y: 500, endPoint x: 135, endPoint y: 457, distance: 43.1
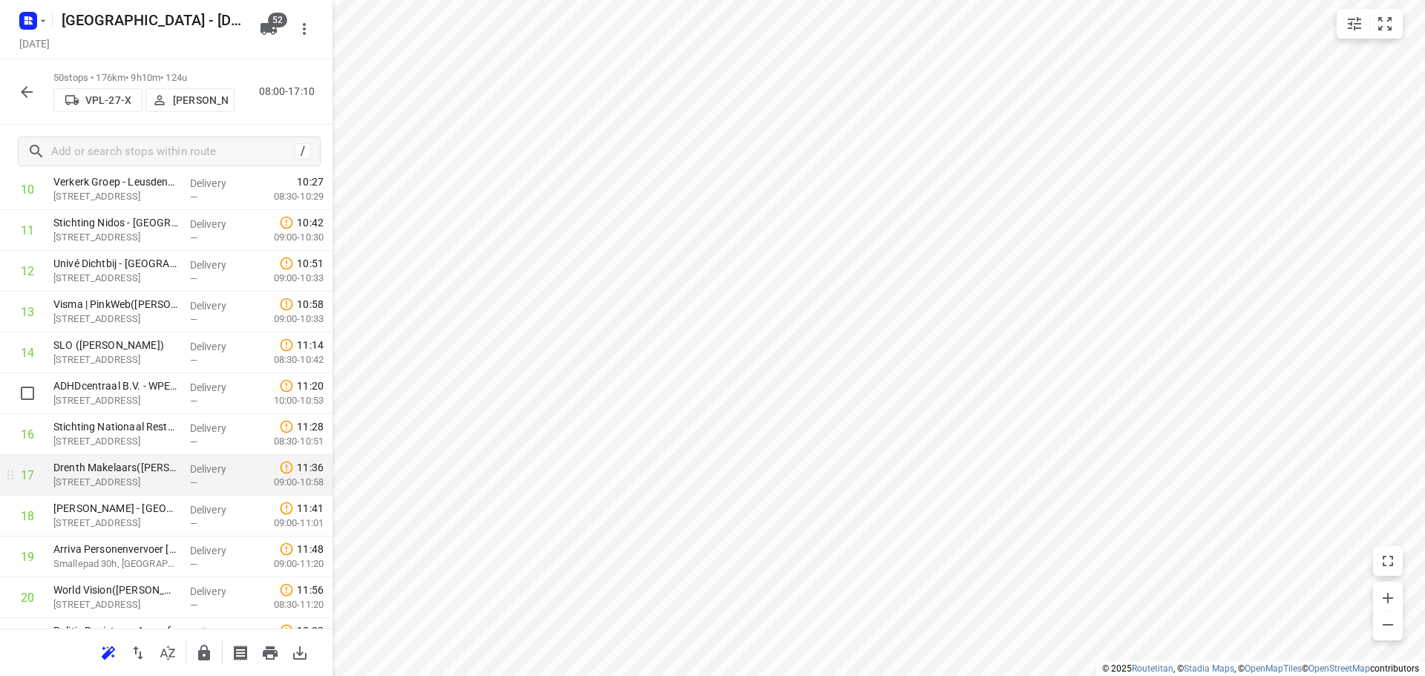
scroll to position [494, 0]
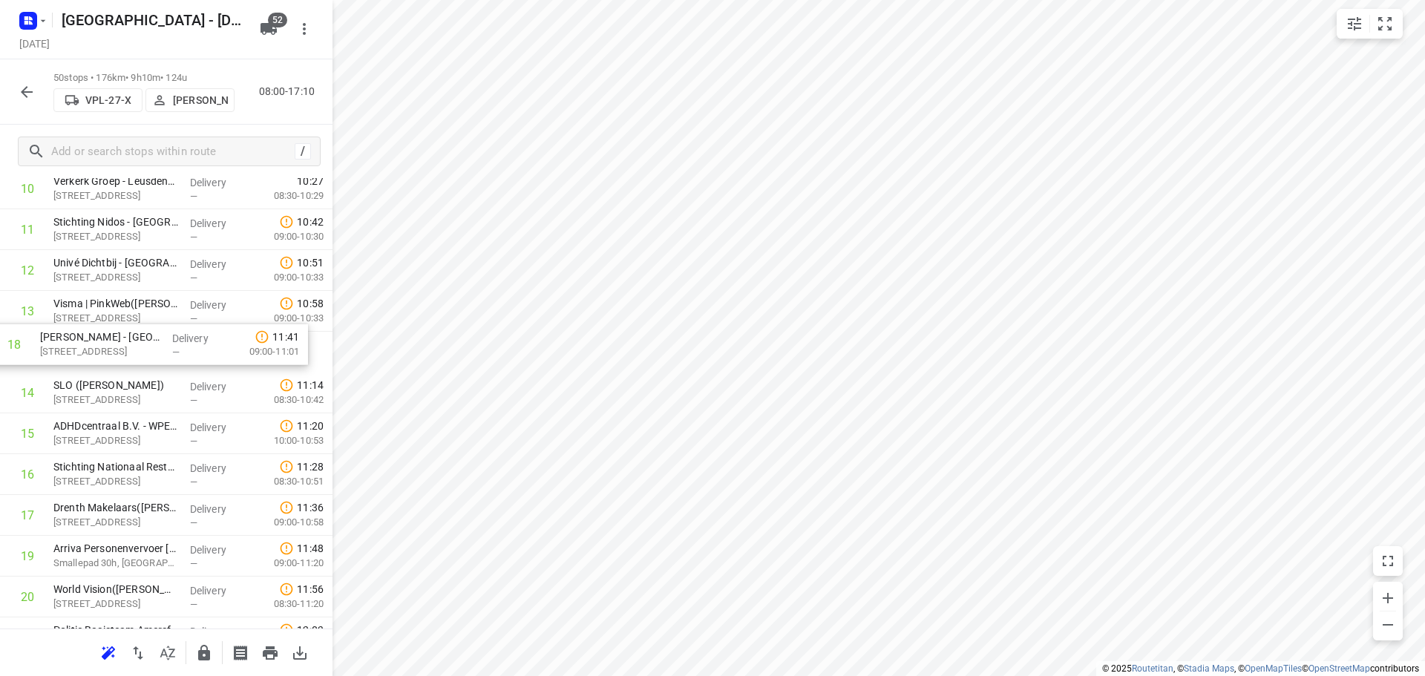
drag, startPoint x: 110, startPoint y: 478, endPoint x: 97, endPoint y: 334, distance: 144.6
drag, startPoint x: 145, startPoint y: 510, endPoint x: 151, endPoint y: 378, distance: 132.3
drag, startPoint x: 72, startPoint y: 510, endPoint x: 71, endPoint y: 425, distance: 84.6
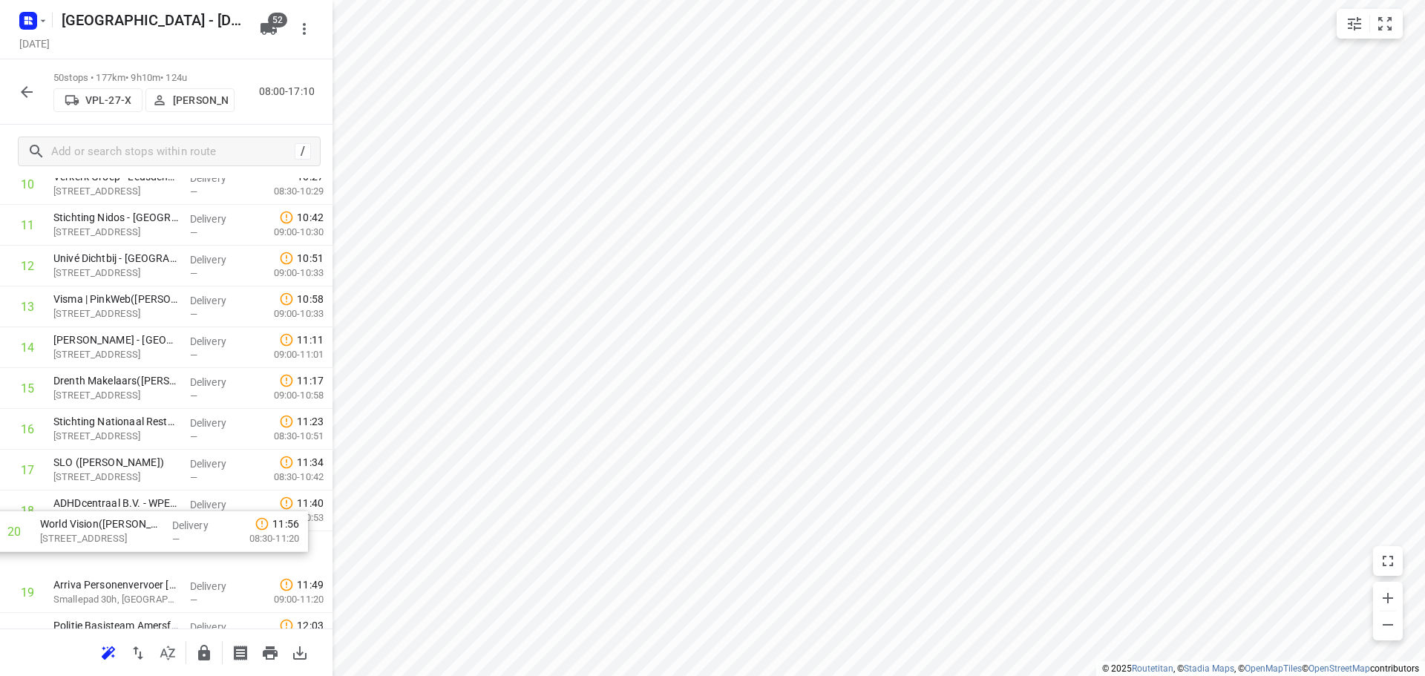
scroll to position [500, 0]
drag, startPoint x: 78, startPoint y: 598, endPoint x: 76, endPoint y: 454, distance: 143.3
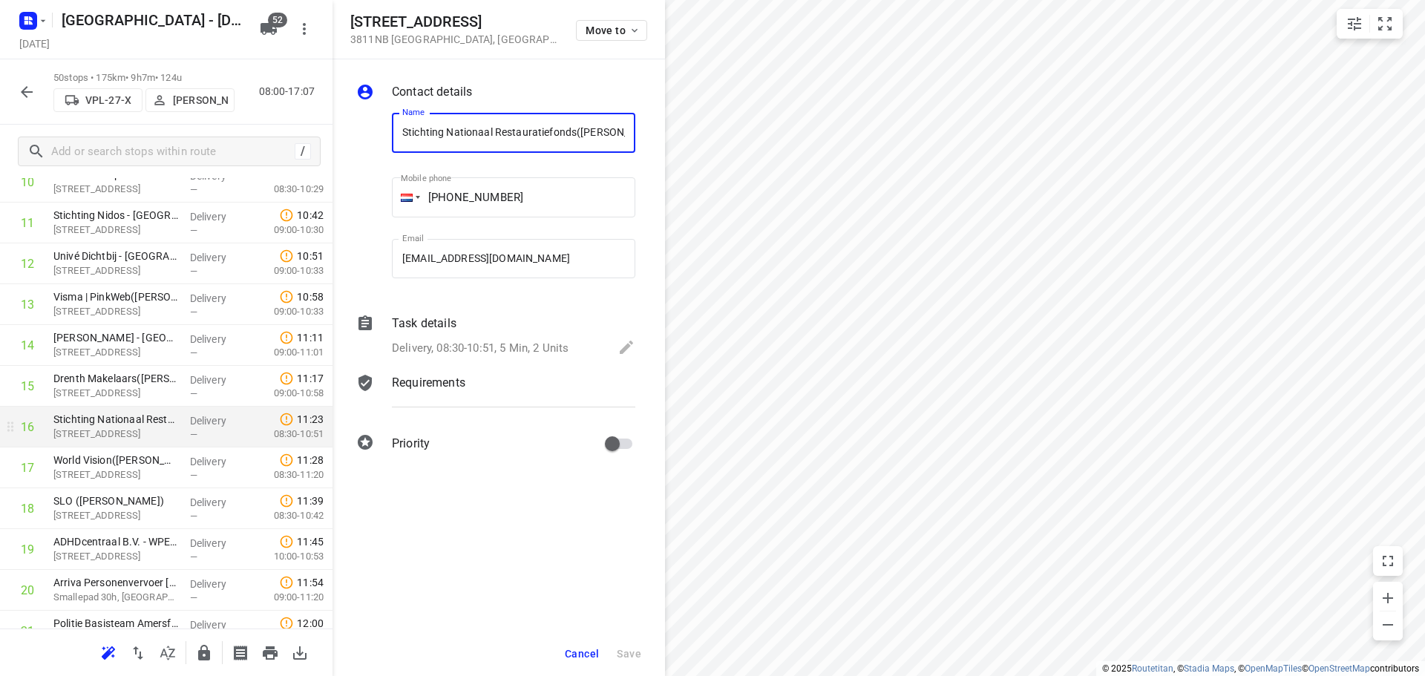
scroll to position [0, 27]
click at [571, 642] on button "Cancel" at bounding box center [582, 654] width 46 height 27
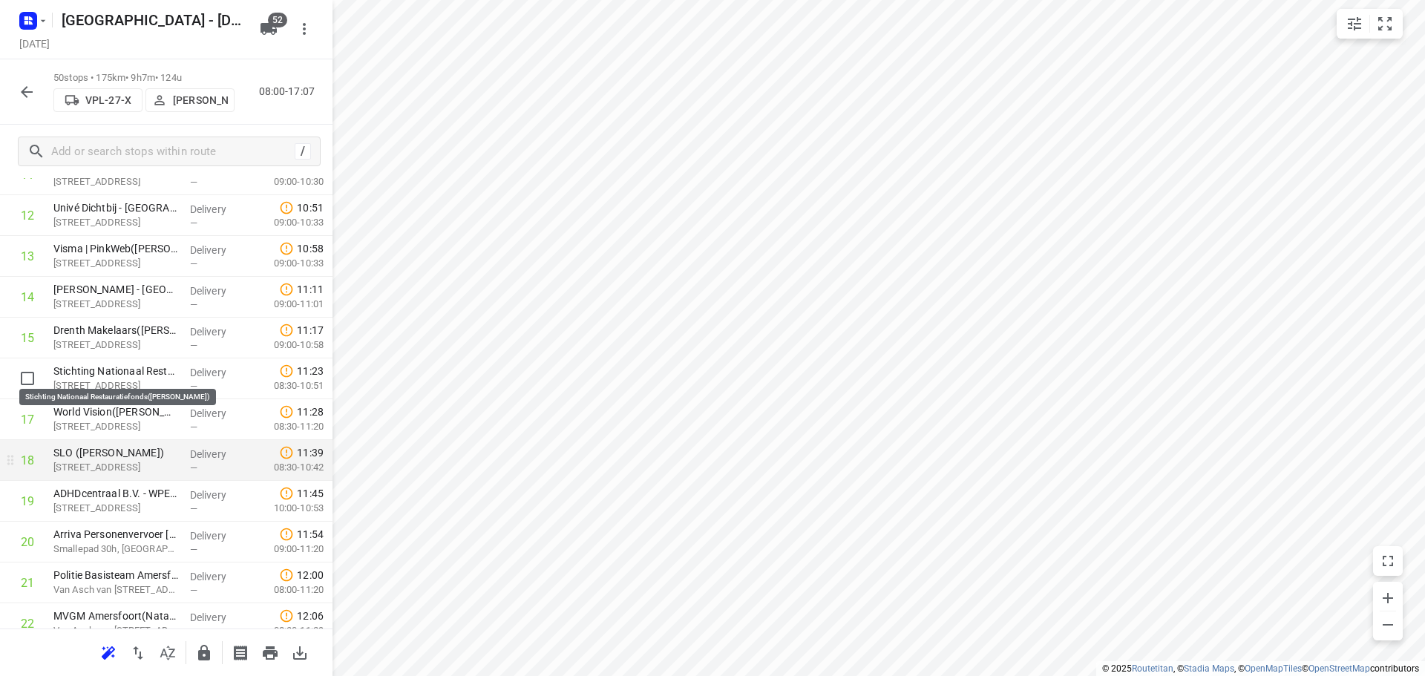
scroll to position [575, 0]
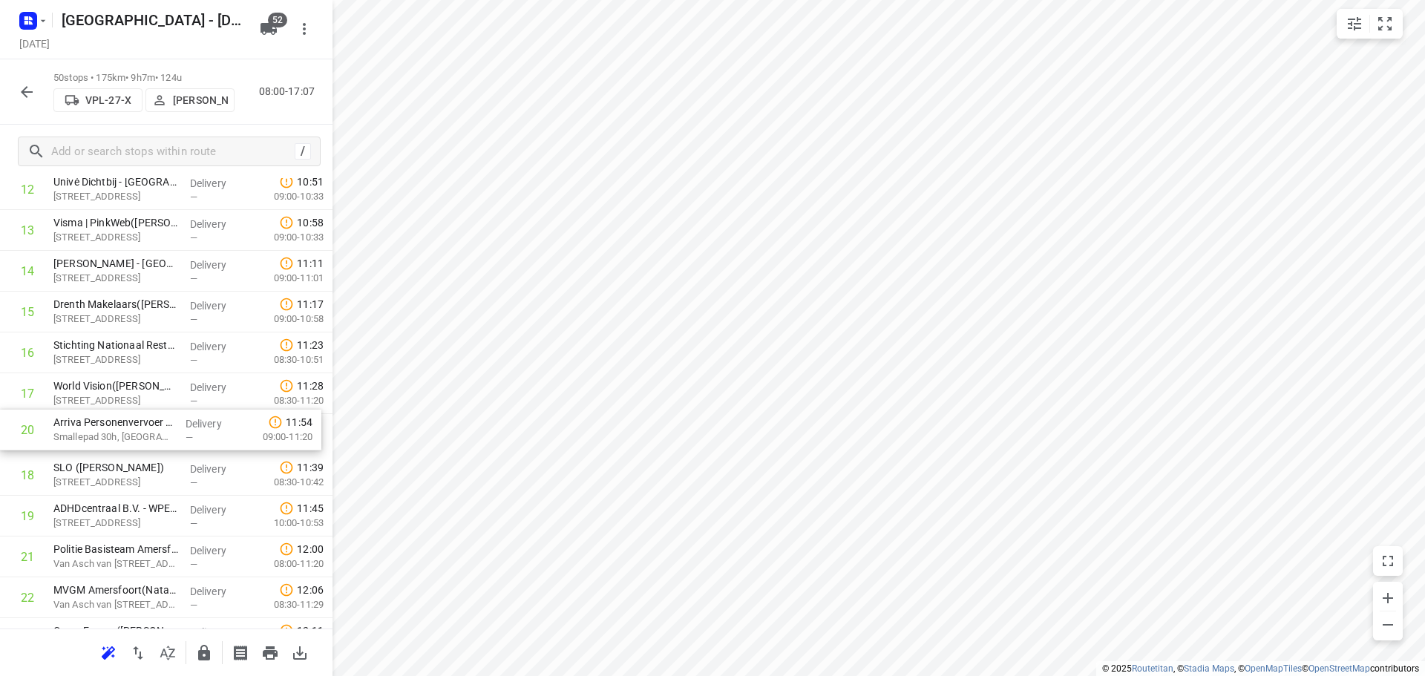
drag, startPoint x: 74, startPoint y: 512, endPoint x: 74, endPoint y: 422, distance: 89.8
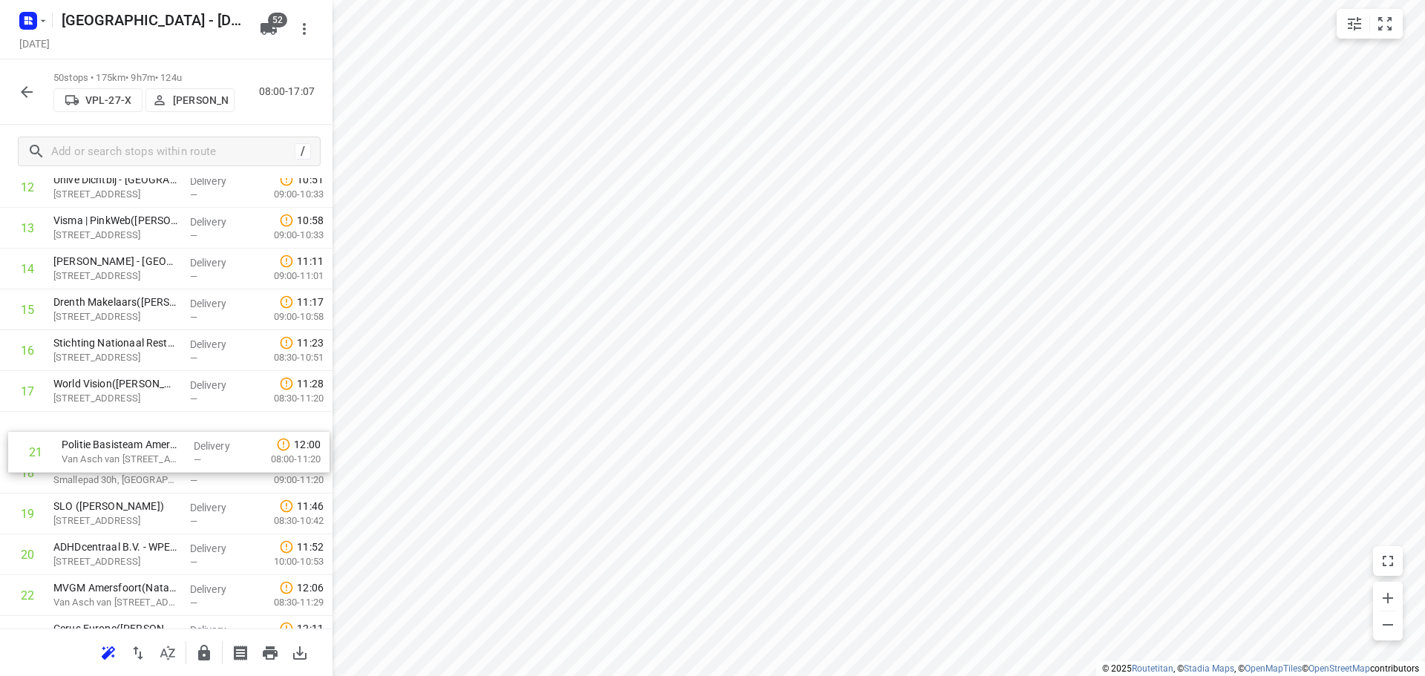
drag, startPoint x: 84, startPoint y: 540, endPoint x: 92, endPoint y: 431, distance: 110.2
drag, startPoint x: 148, startPoint y: 427, endPoint x: 131, endPoint y: 459, distance: 36.6
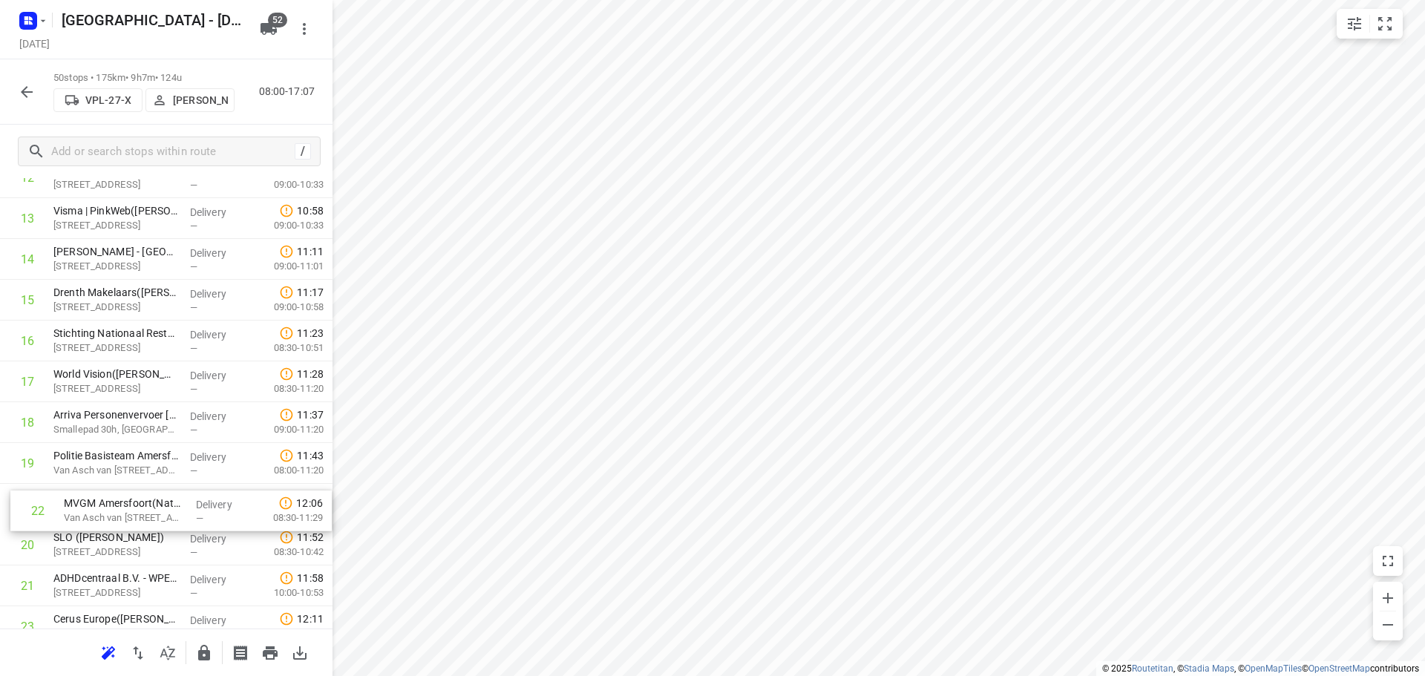
drag, startPoint x: 115, startPoint y: 580, endPoint x: 129, endPoint y: 485, distance: 96.1
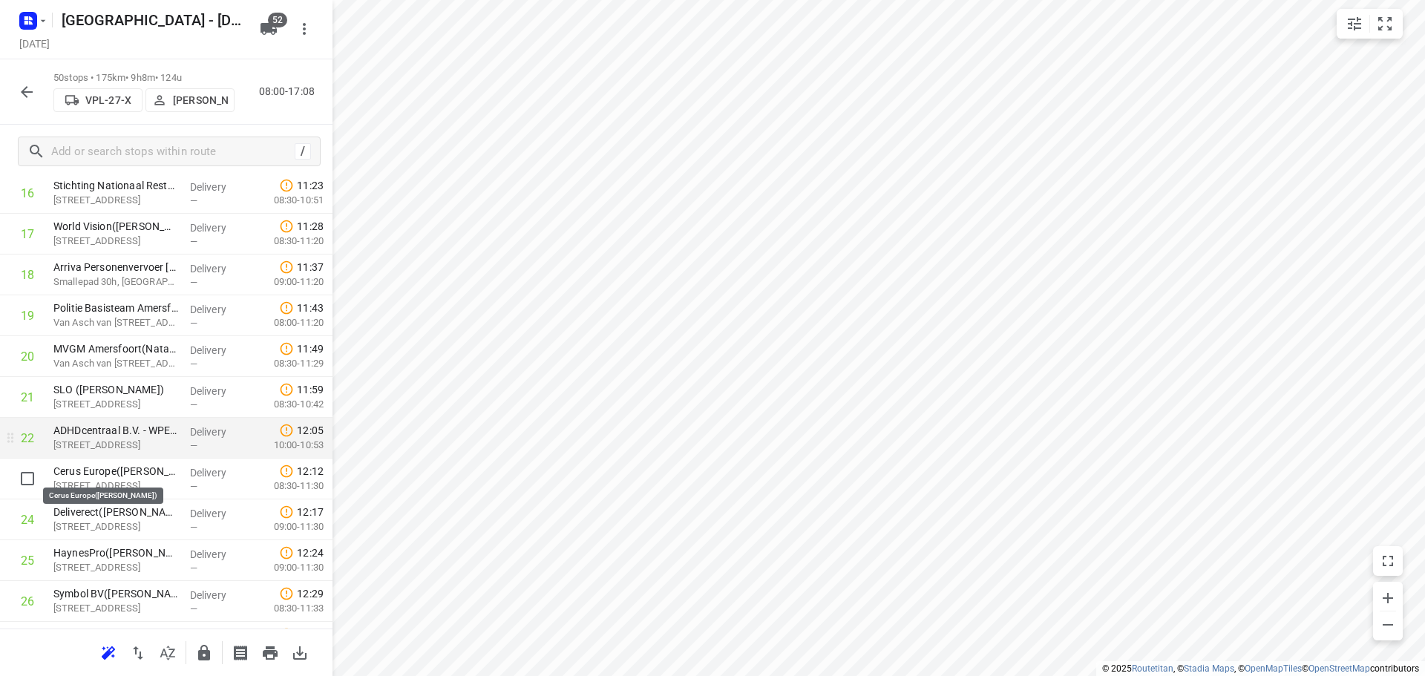
scroll to position [736, 0]
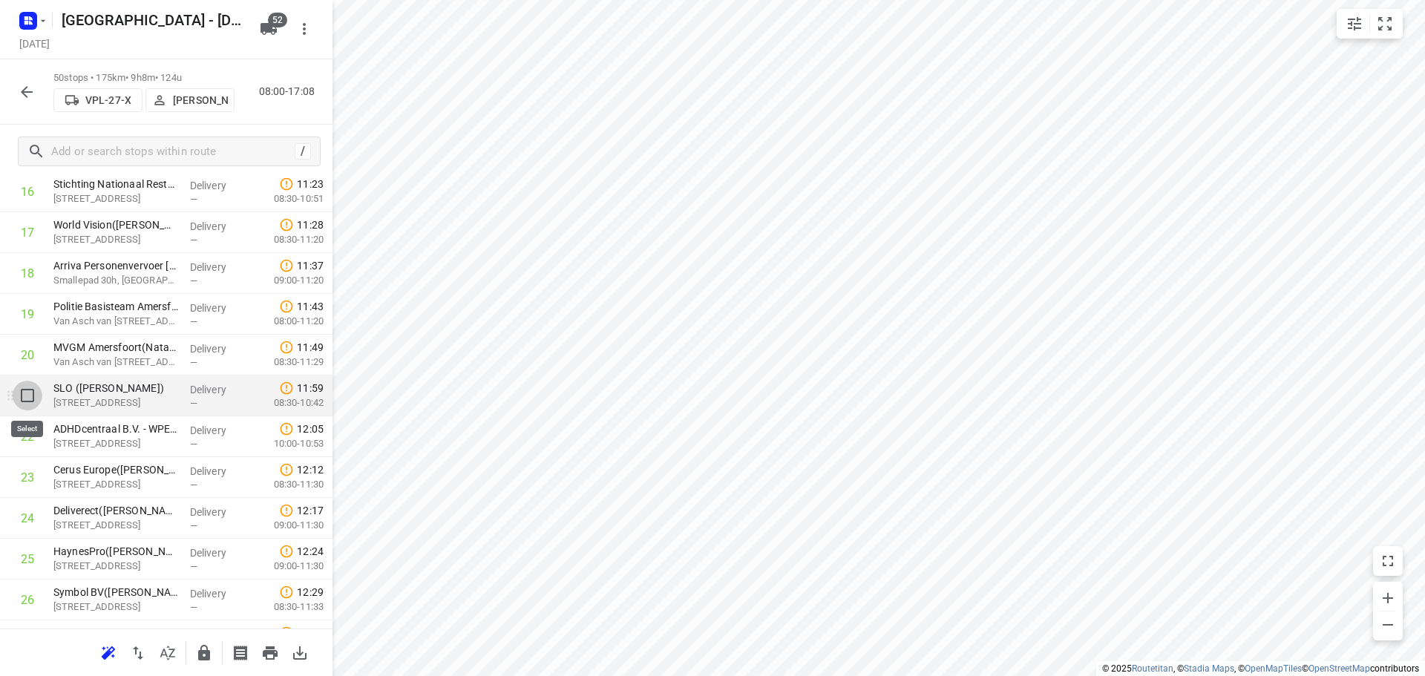
click at [19, 393] on input "checkbox" at bounding box center [28, 396] width 30 height 30
checkbox input "true"
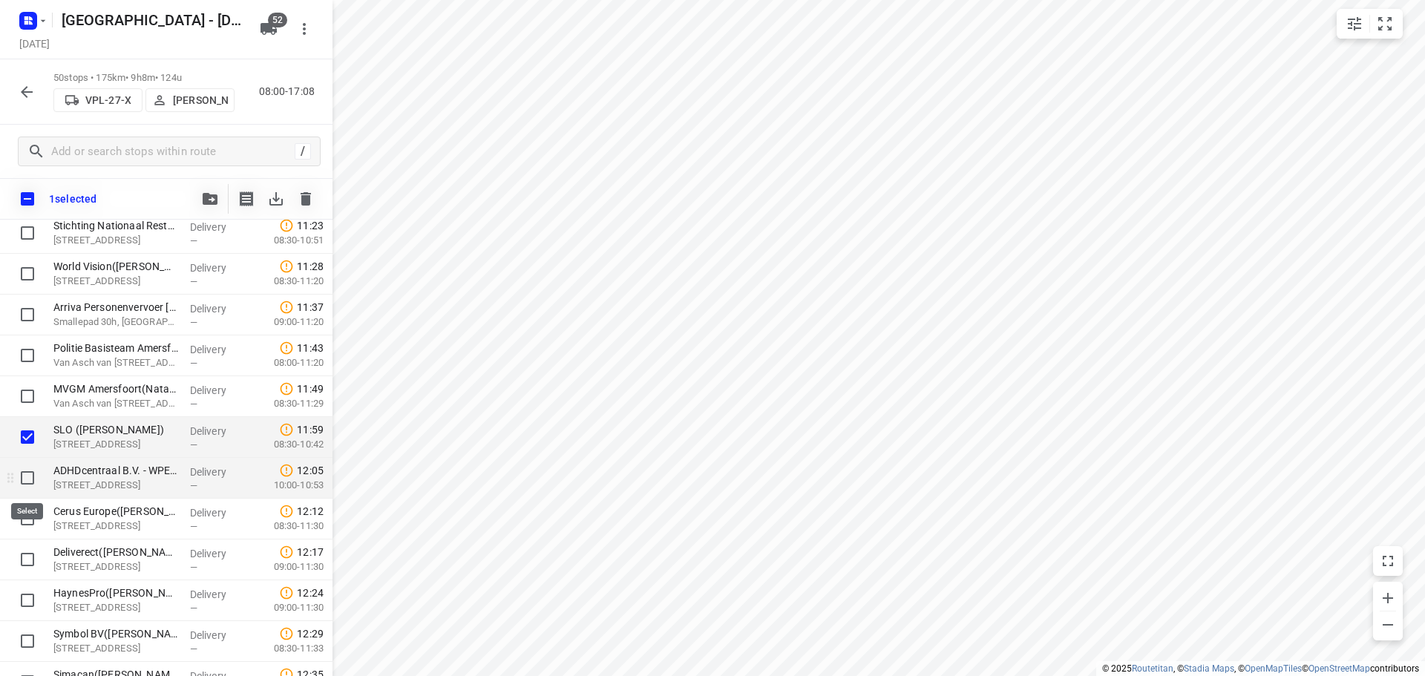
drag, startPoint x: 17, startPoint y: 486, endPoint x: 55, endPoint y: 464, distance: 43.6
click at [17, 486] on input "checkbox" at bounding box center [28, 478] width 30 height 30
checkbox input "true"
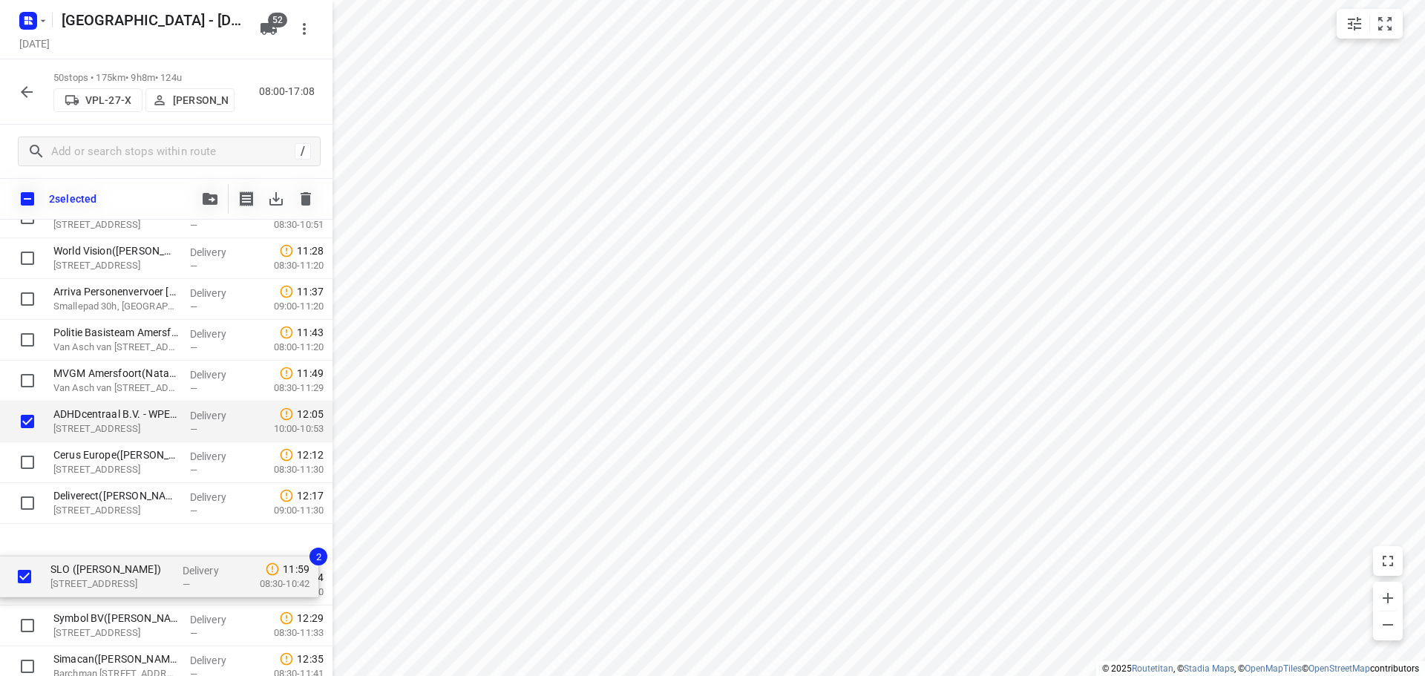
drag, startPoint x: 121, startPoint y: 441, endPoint x: 118, endPoint y: 591, distance: 150.0
click at [118, 591] on div "ADAMA Northern Europe([PERSON_NAME]) [STREET_ADDRESS] Delivery — 08:51 07:30-09…" at bounding box center [166, 606] width 333 height 2042
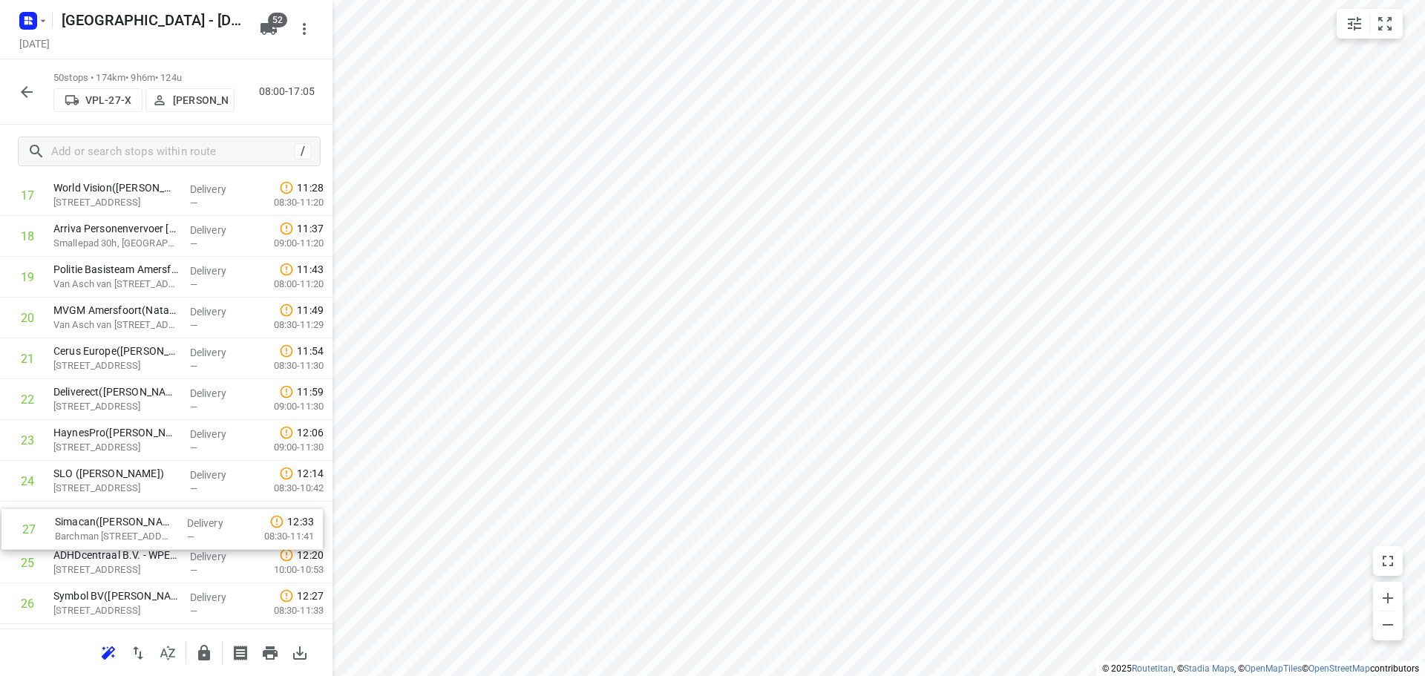
drag, startPoint x: 108, startPoint y: 607, endPoint x: 114, endPoint y: 500, distance: 107.1
click at [114, 500] on div "1 ADAMA Northern Europe([PERSON_NAME]) [STREET_ADDRESS] Delivery — 08:51 07:30-…" at bounding box center [166, 543] width 333 height 2042
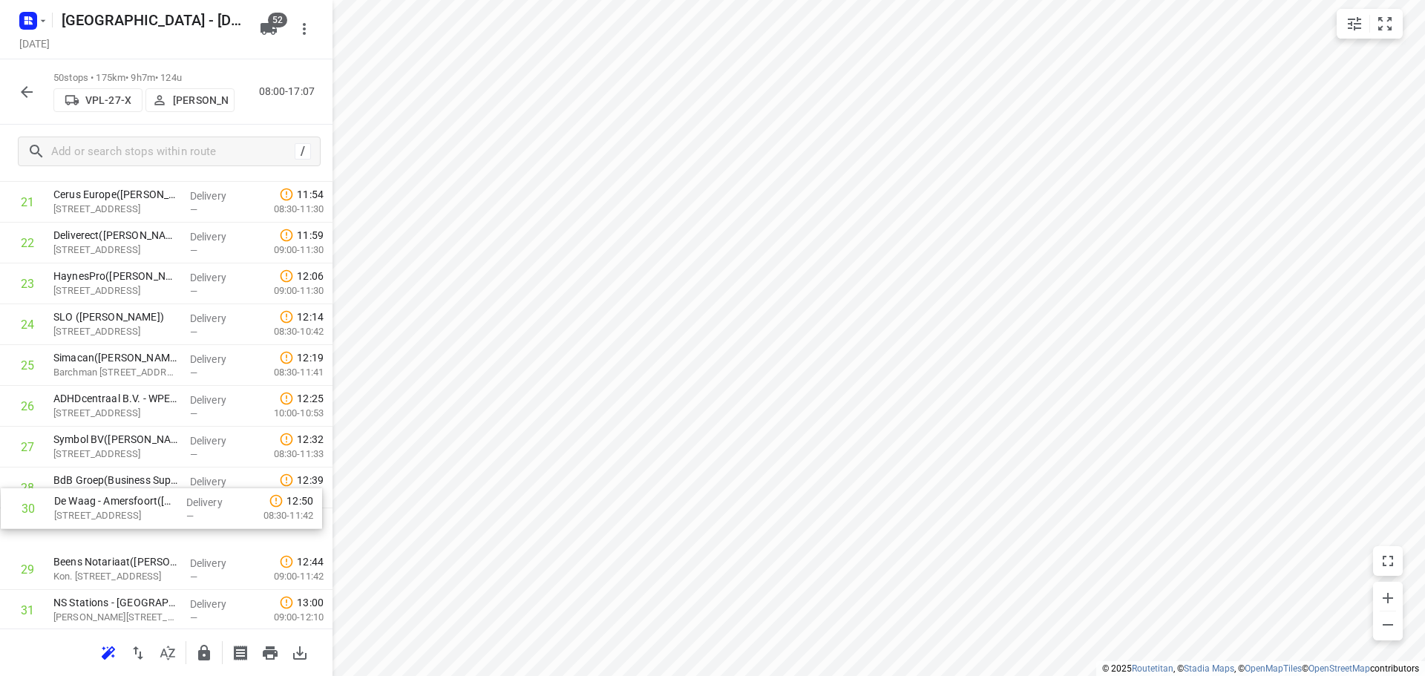
scroll to position [932, 0]
drag, startPoint x: 104, startPoint y: 566, endPoint x: 105, endPoint y: 468, distance: 98.0
click at [105, 468] on div "1 ADAMA Northern Europe([PERSON_NAME]) [STREET_ADDRESS] Delivery — 08:51 07:30-…" at bounding box center [166, 383] width 333 height 2042
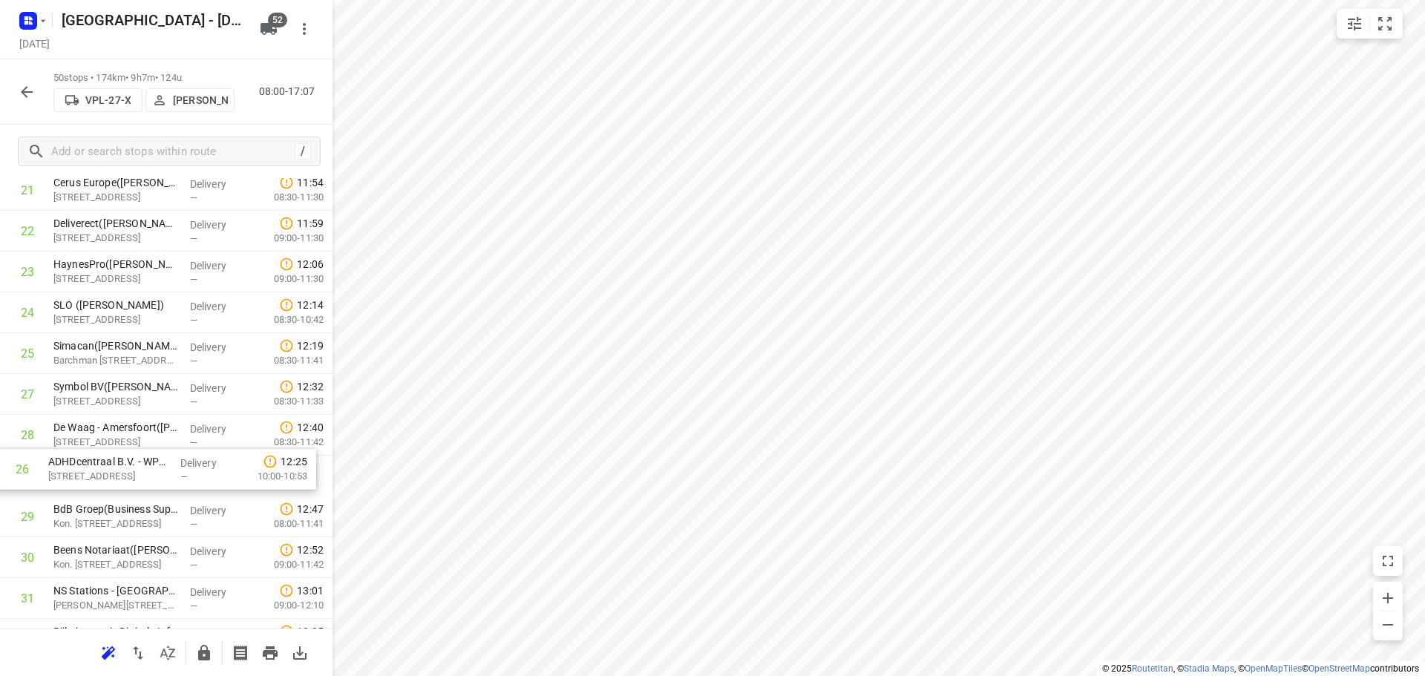
drag, startPoint x: 131, startPoint y: 408, endPoint x: 125, endPoint y: 488, distance: 80.3
click at [125, 488] on div "1 ADAMA Northern Europe([PERSON_NAME]) [STREET_ADDRESS] Delivery — 08:51 07:30-…" at bounding box center [166, 374] width 333 height 2042
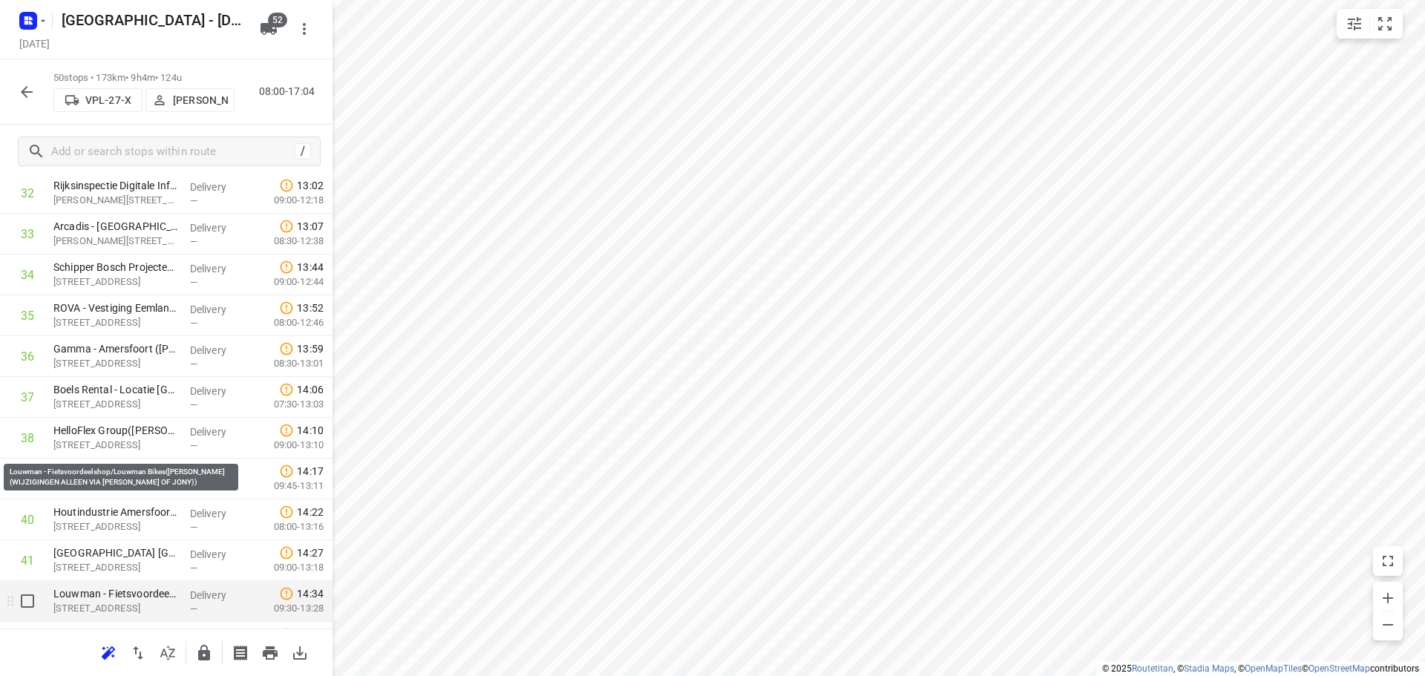
scroll to position [1535, 0]
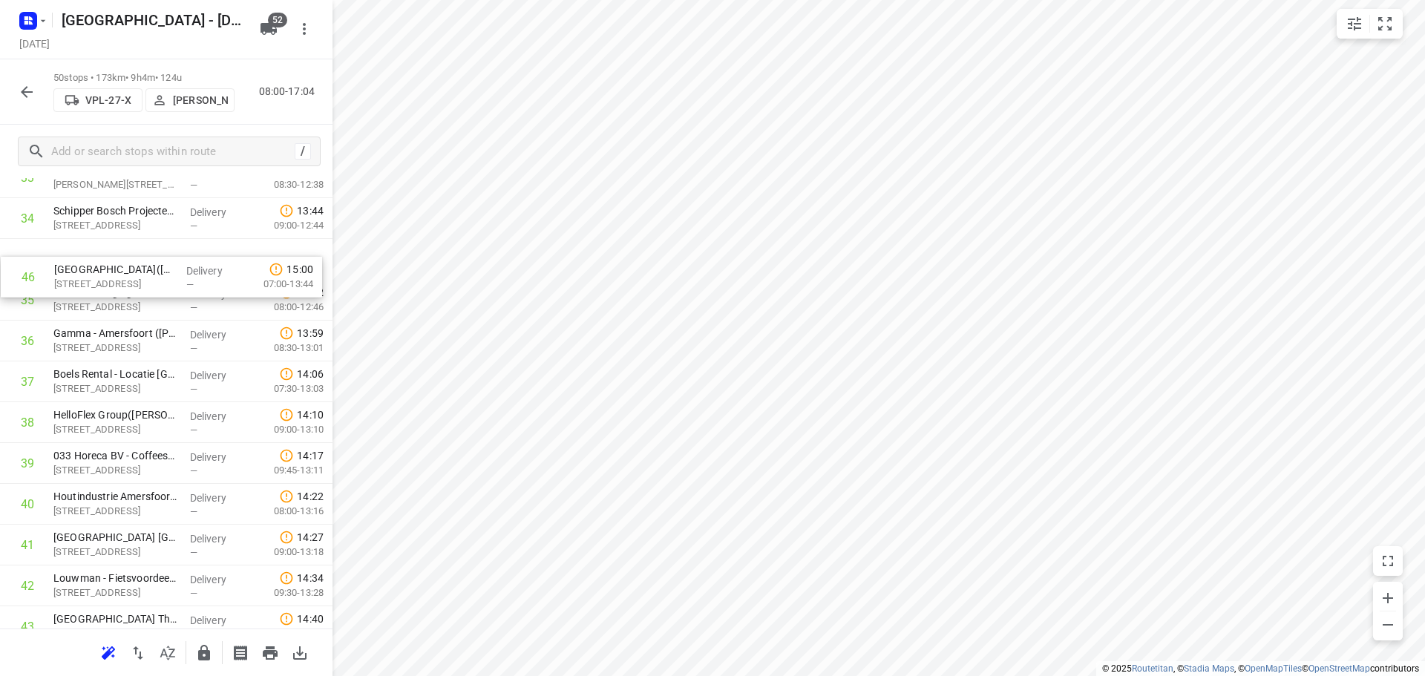
drag, startPoint x: 122, startPoint y: 608, endPoint x: 124, endPoint y: 261, distance: 346.7
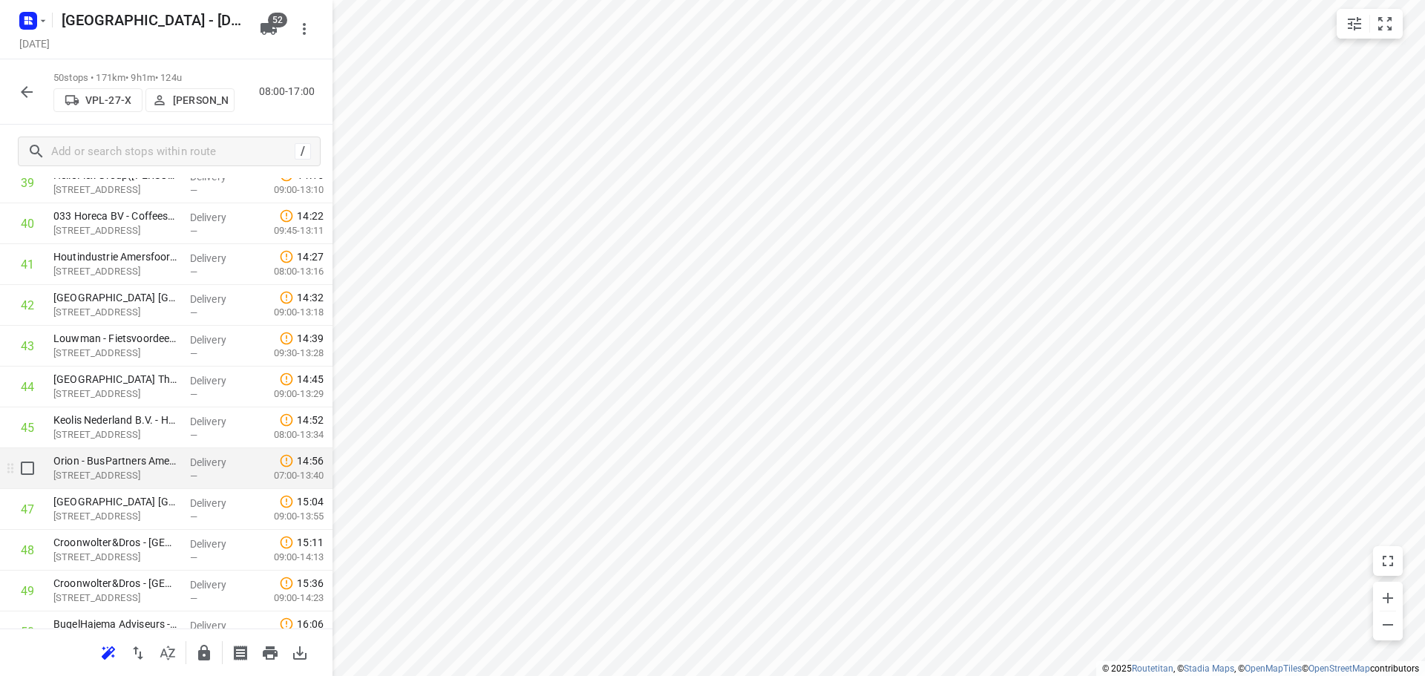
scroll to position [1748, 0]
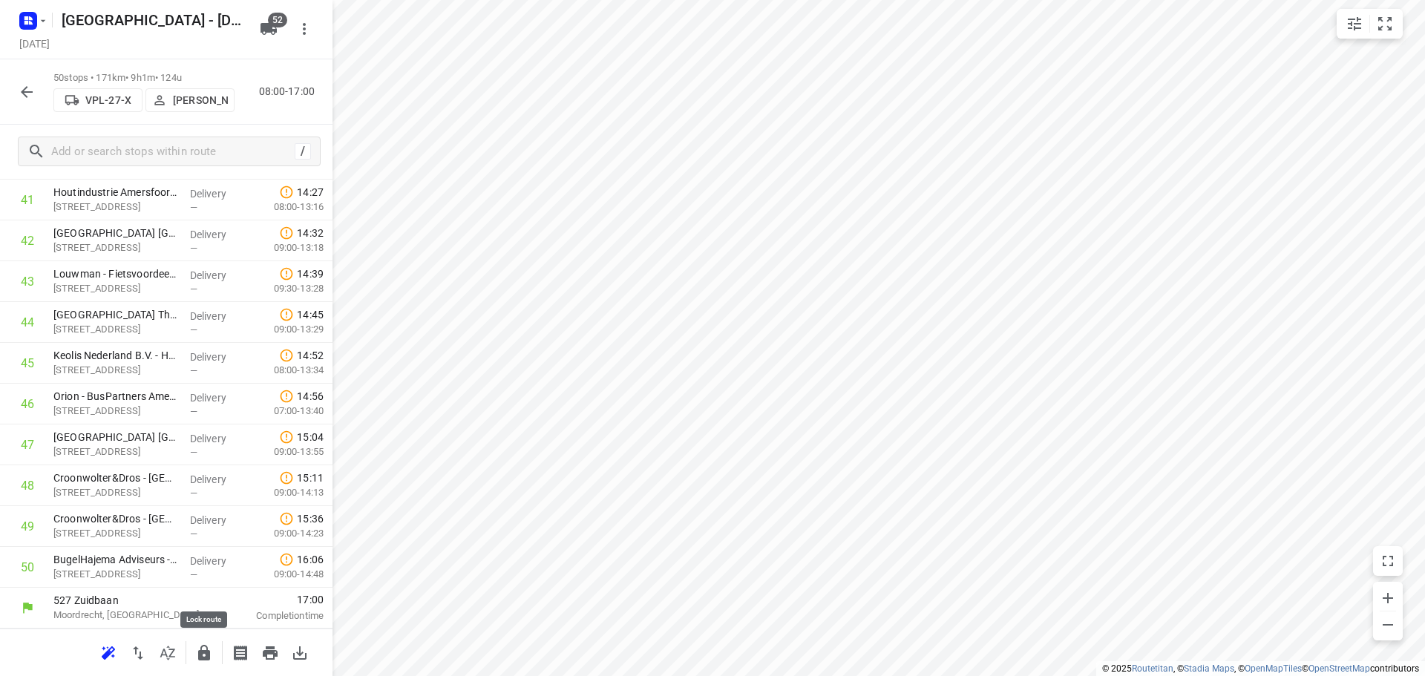
click at [209, 647] on icon "button" at bounding box center [204, 653] width 18 height 18
click at [12, 74] on div "50 stops • 171km • 9h1m • 124u VPL-27-X [PERSON_NAME] 08:00-17:00" at bounding box center [166, 91] width 333 height 65
click at [16, 83] on button "button" at bounding box center [27, 92] width 30 height 30
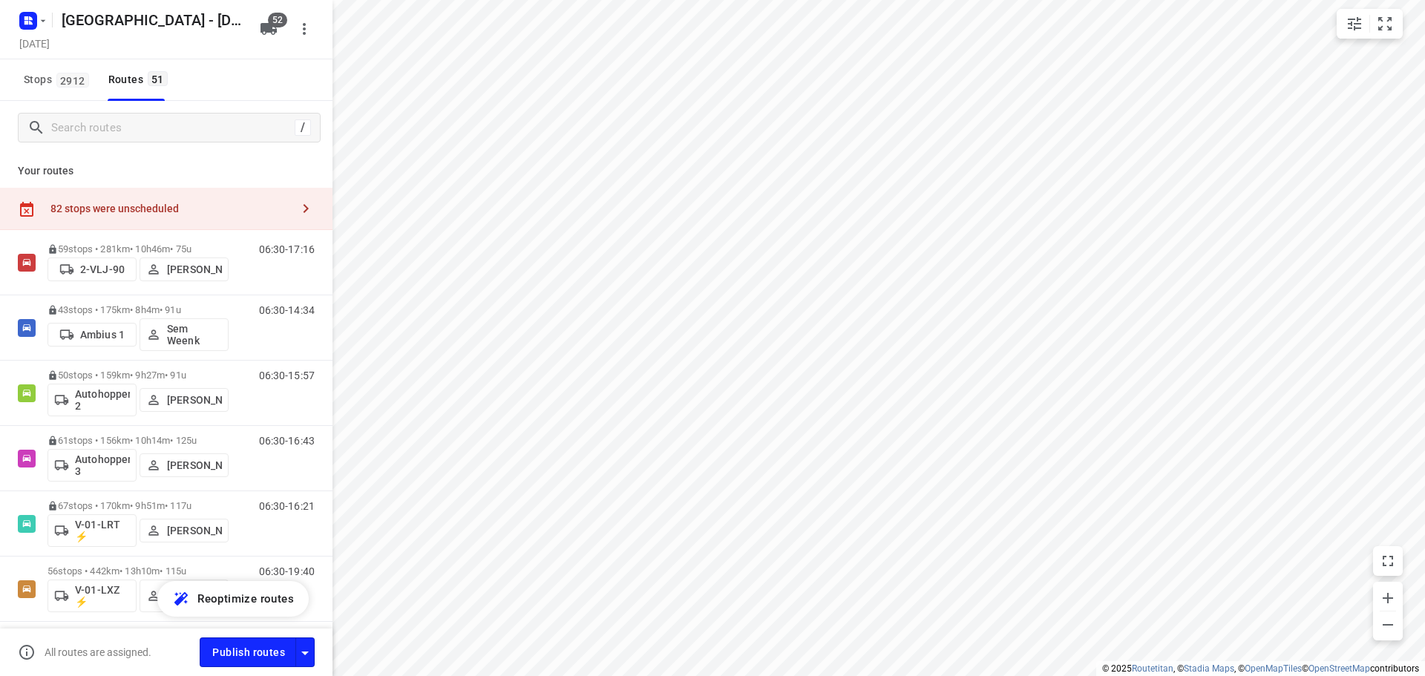
click at [216, 199] on div "82 stops were unscheduled" at bounding box center [166, 209] width 333 height 42
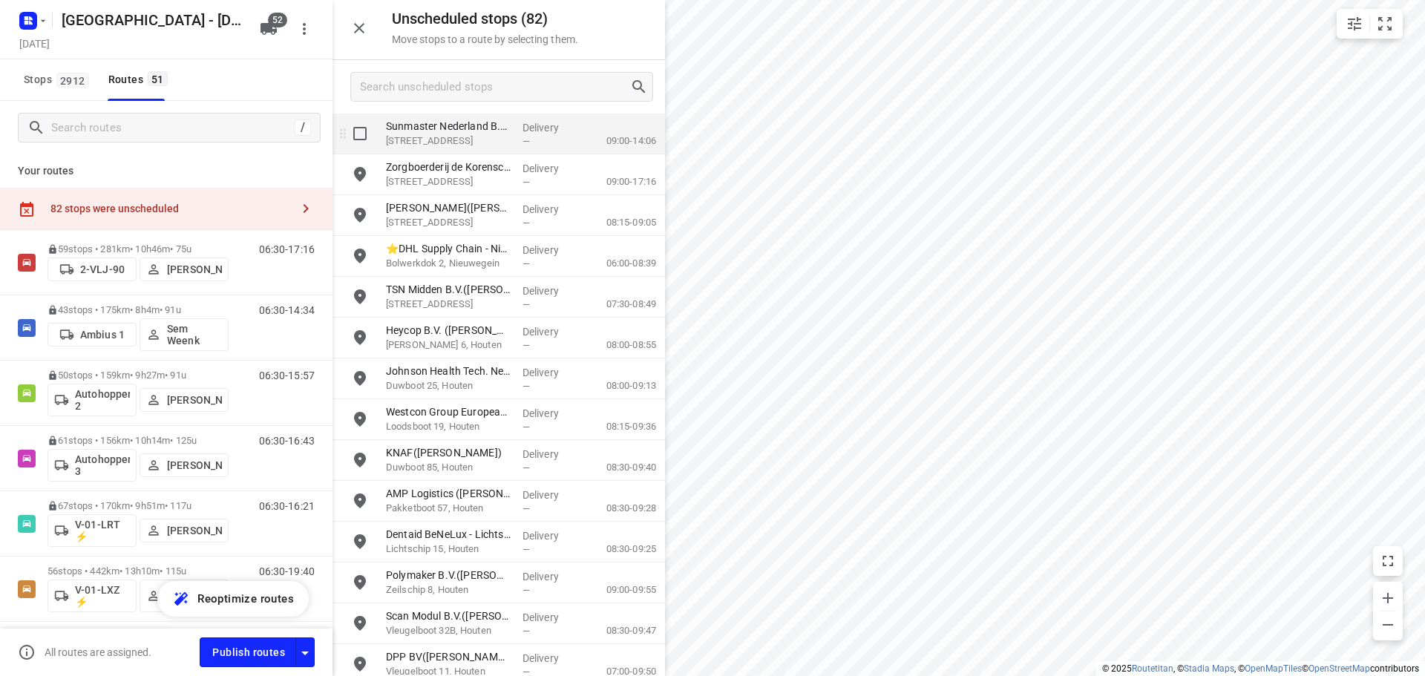
click at [434, 131] on p "Sunmaster Nederland B.V.([PERSON_NAME] uit de Bosch)" at bounding box center [448, 126] width 125 height 15
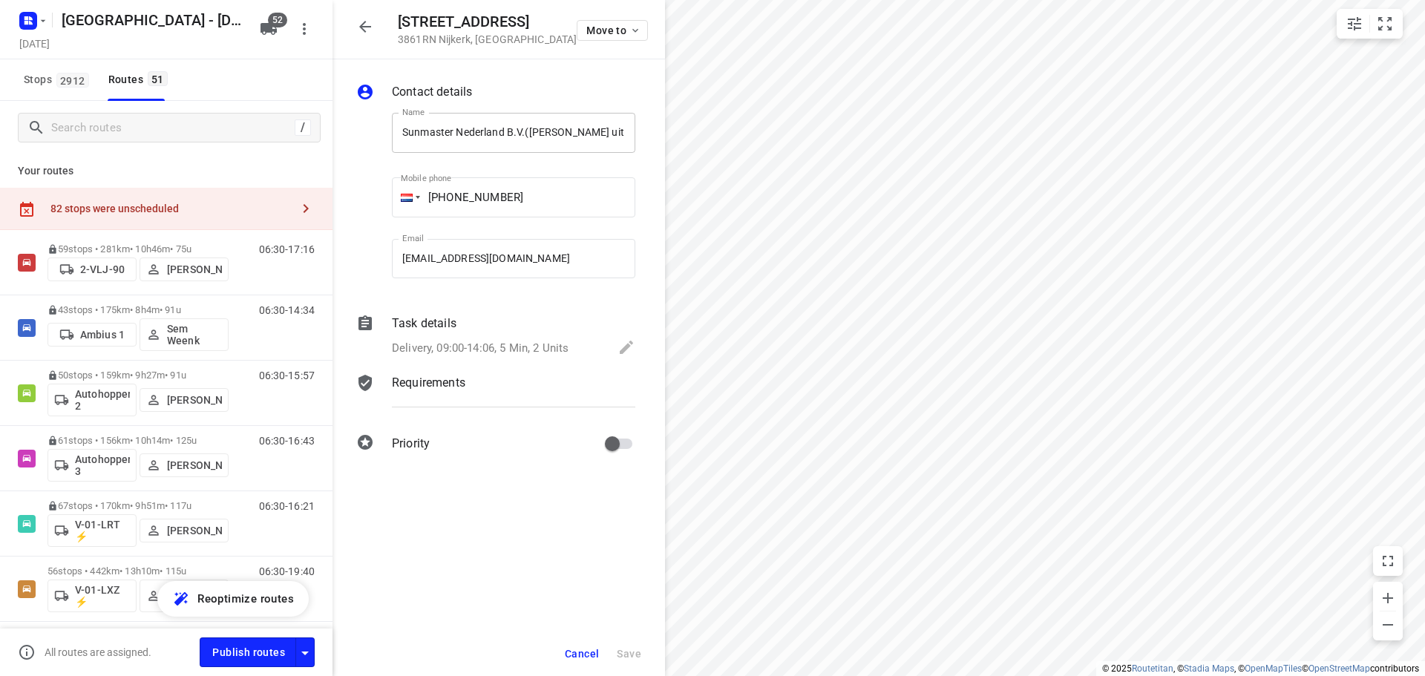
scroll to position [0, 6]
click at [622, 17] on div "Move to" at bounding box center [612, 29] width 71 height 32
click at [615, 35] on span "Move to" at bounding box center [613, 30] width 55 height 12
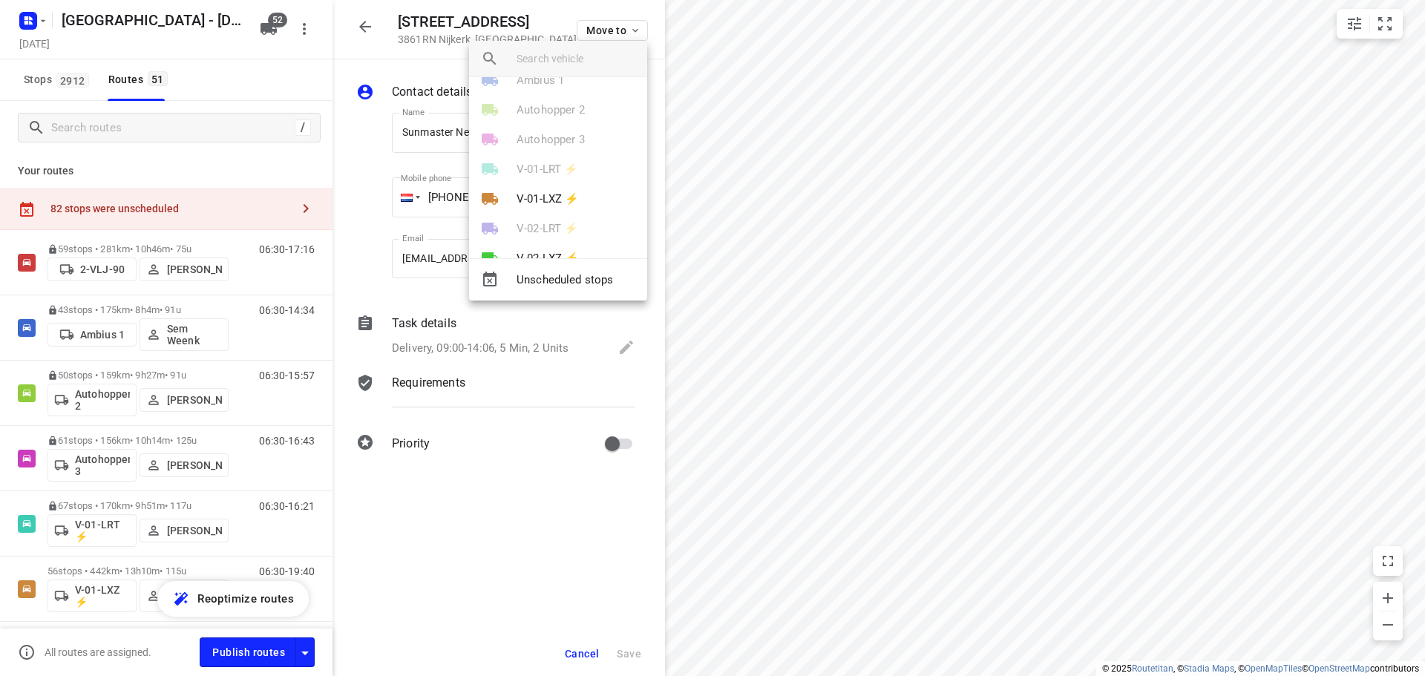
scroll to position [74, 0]
click at [560, 184] on p "V-01-LXZ ⚡" at bounding box center [548, 178] width 62 height 17
click at [498, 55] on icon "button" at bounding box center [490, 59] width 18 height 18
click at [244, 132] on div at bounding box center [712, 338] width 1425 height 676
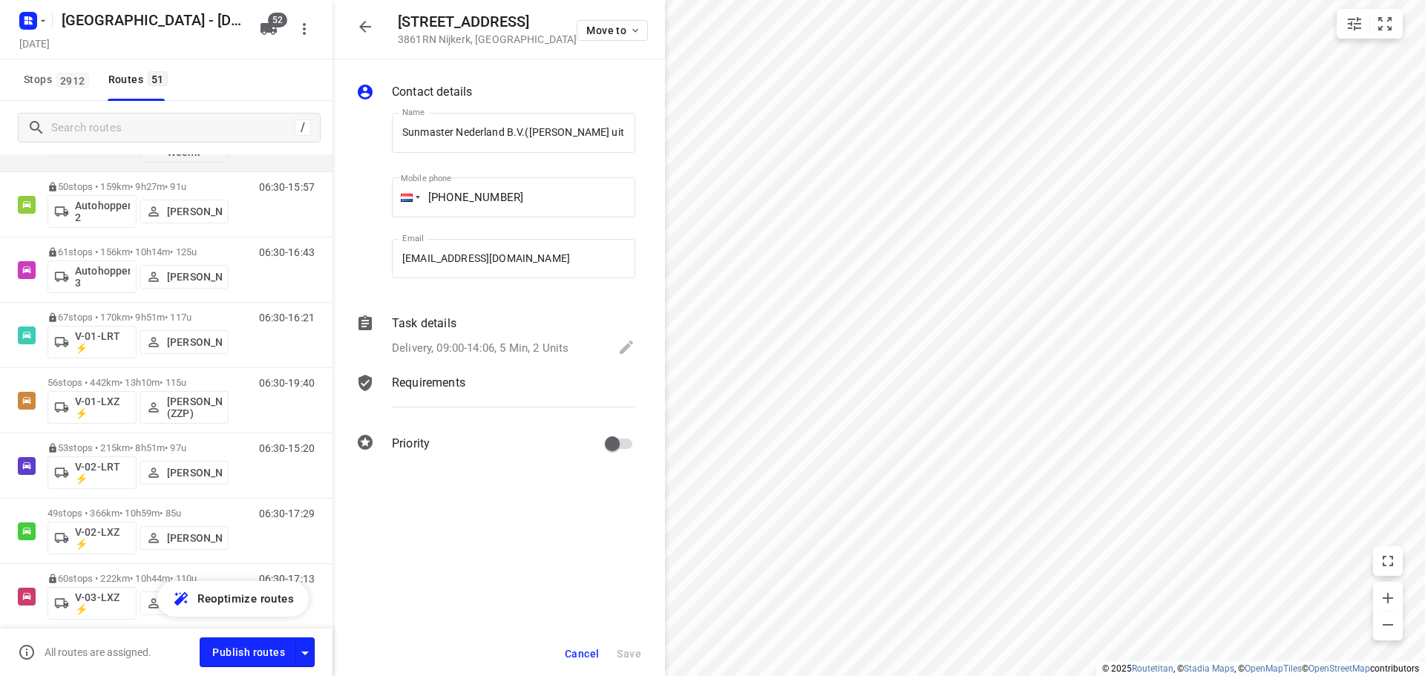
scroll to position [223, 0]
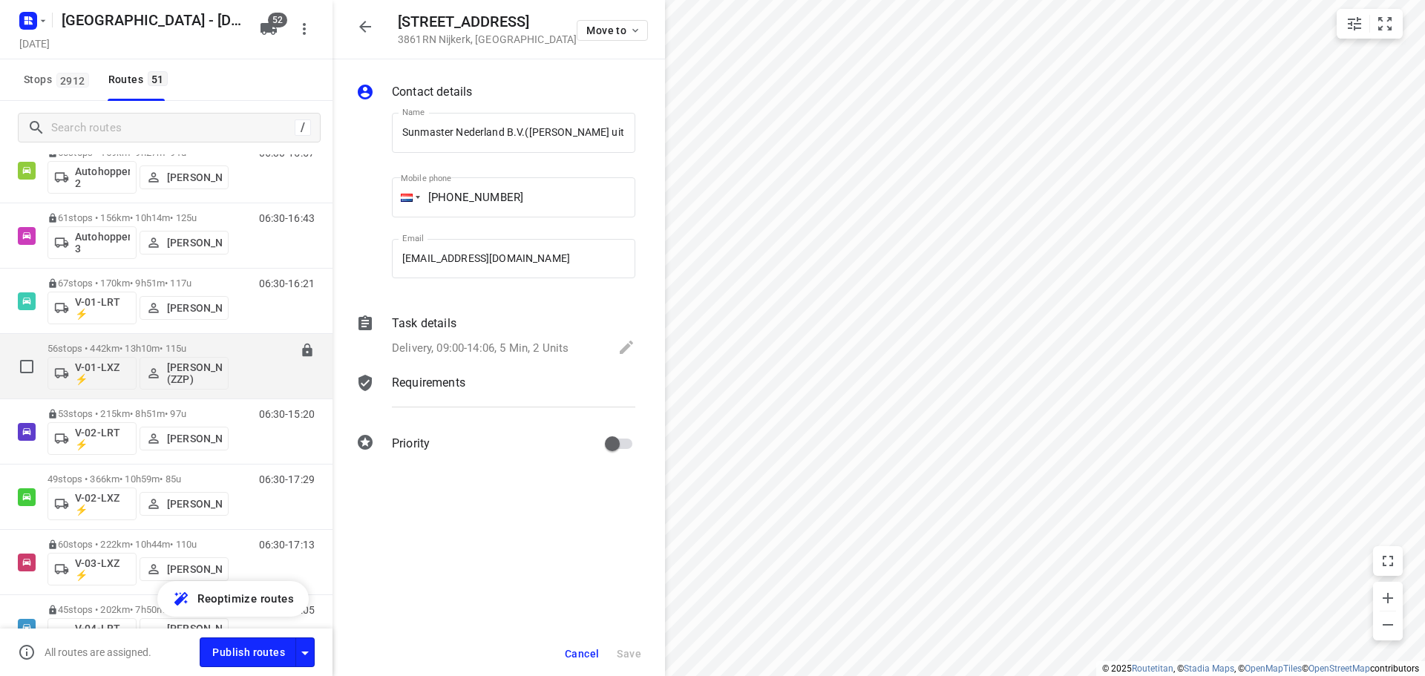
click at [138, 347] on p "56 stops • 442km • 13h10m • 115u" at bounding box center [138, 348] width 181 height 11
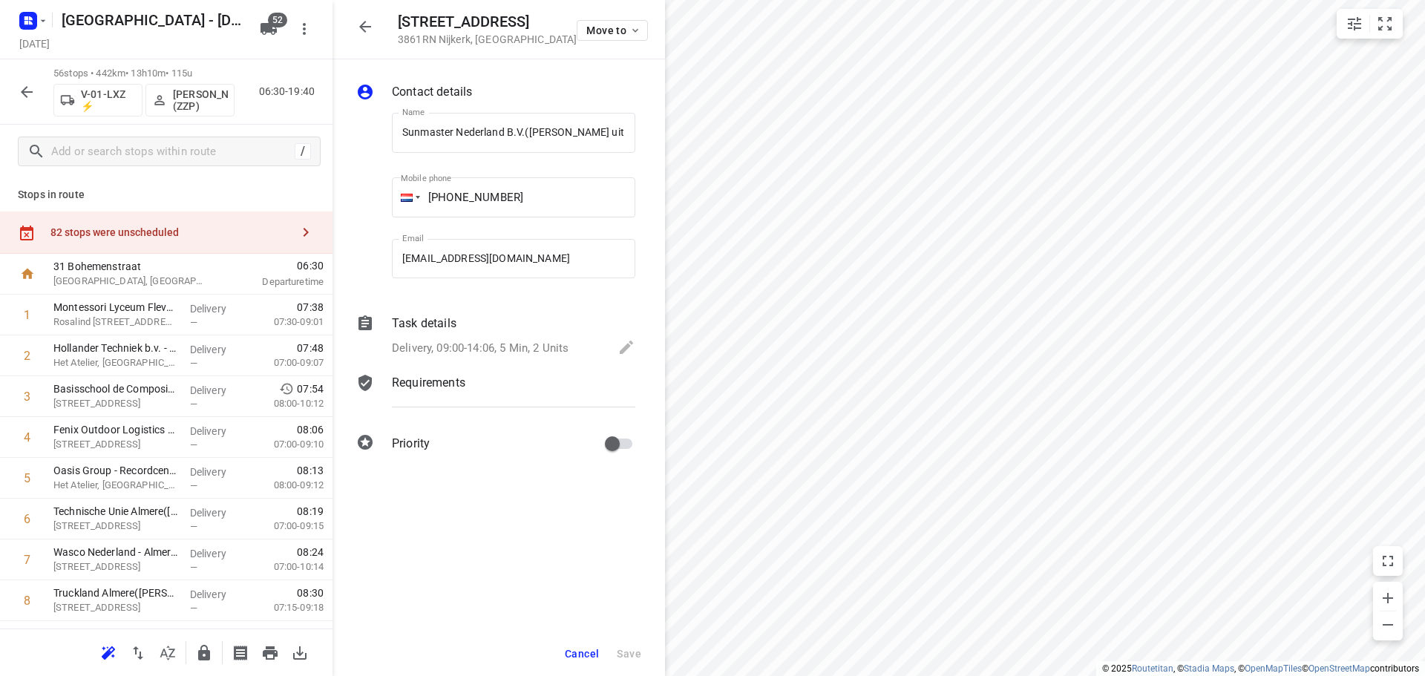
click at [357, 35] on button "button" at bounding box center [365, 27] width 30 height 30
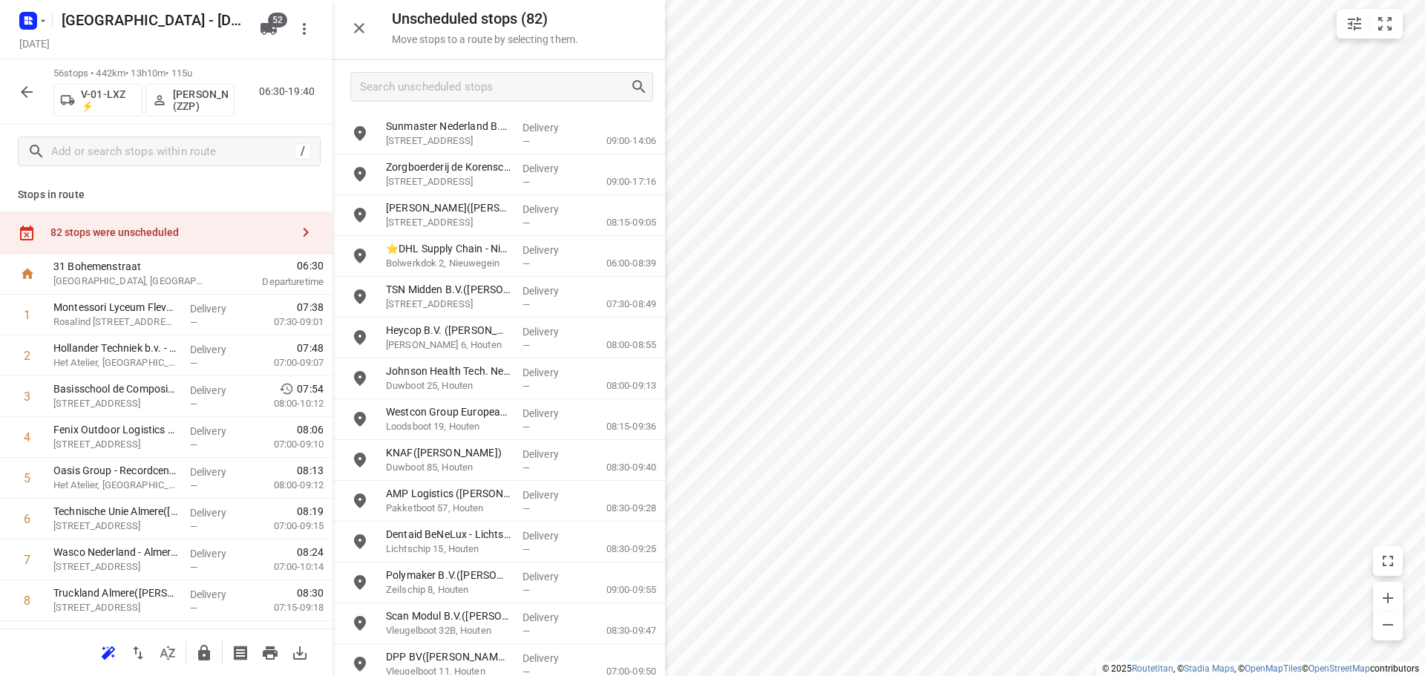
click at [362, 22] on icon "button" at bounding box center [359, 28] width 18 height 18
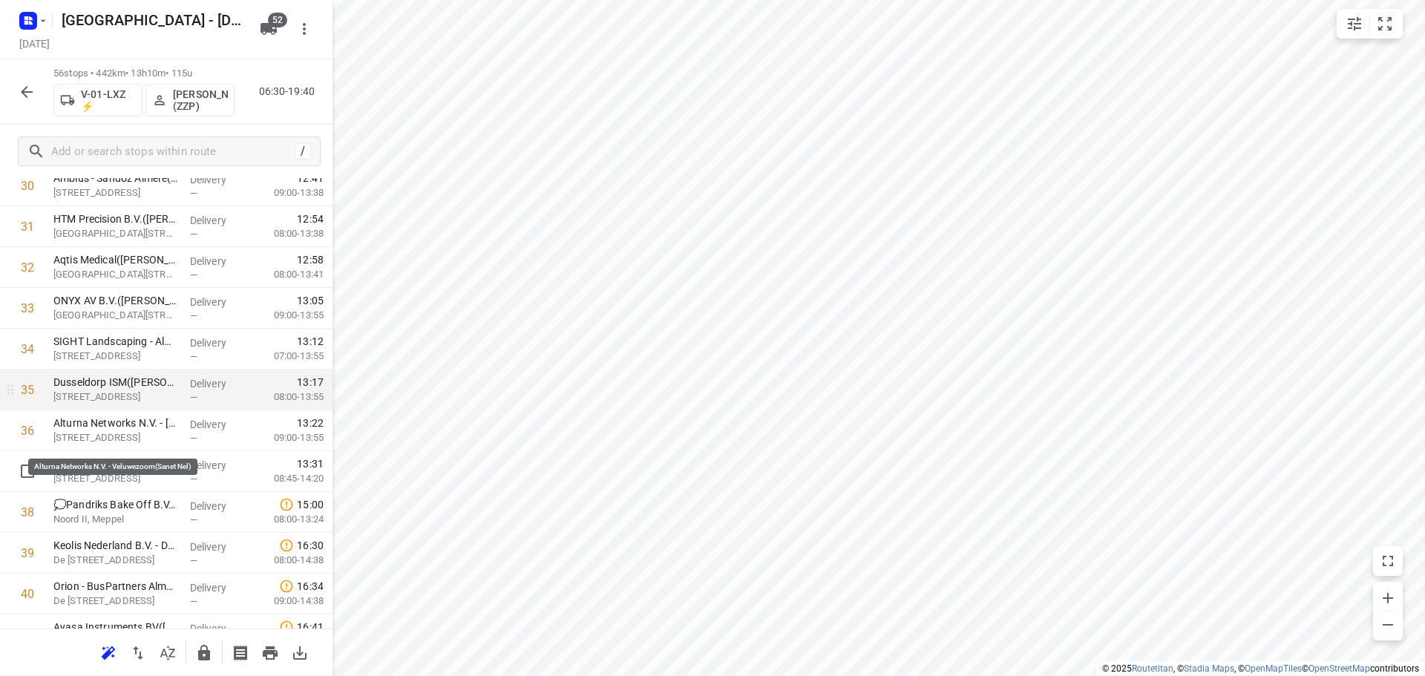
scroll to position [1336, 0]
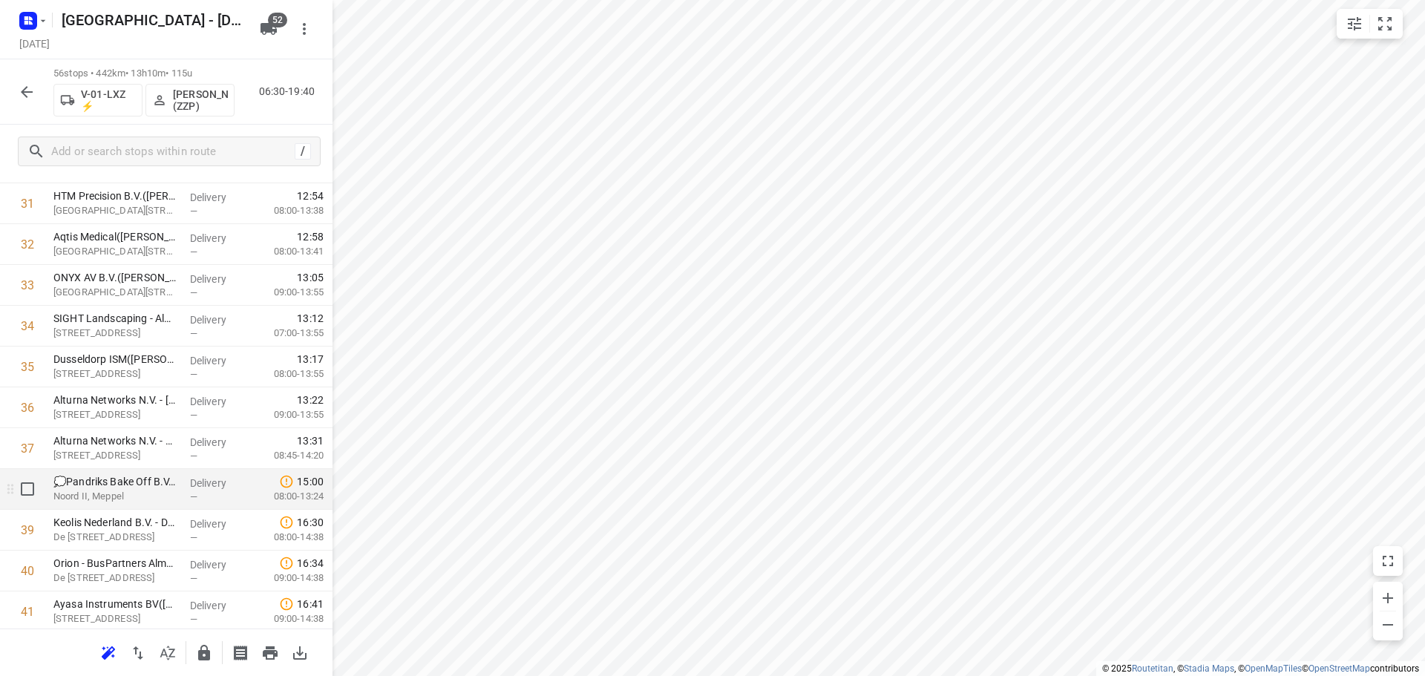
click at [27, 496] on input "checkbox" at bounding box center [28, 489] width 30 height 30
checkbox input "true"
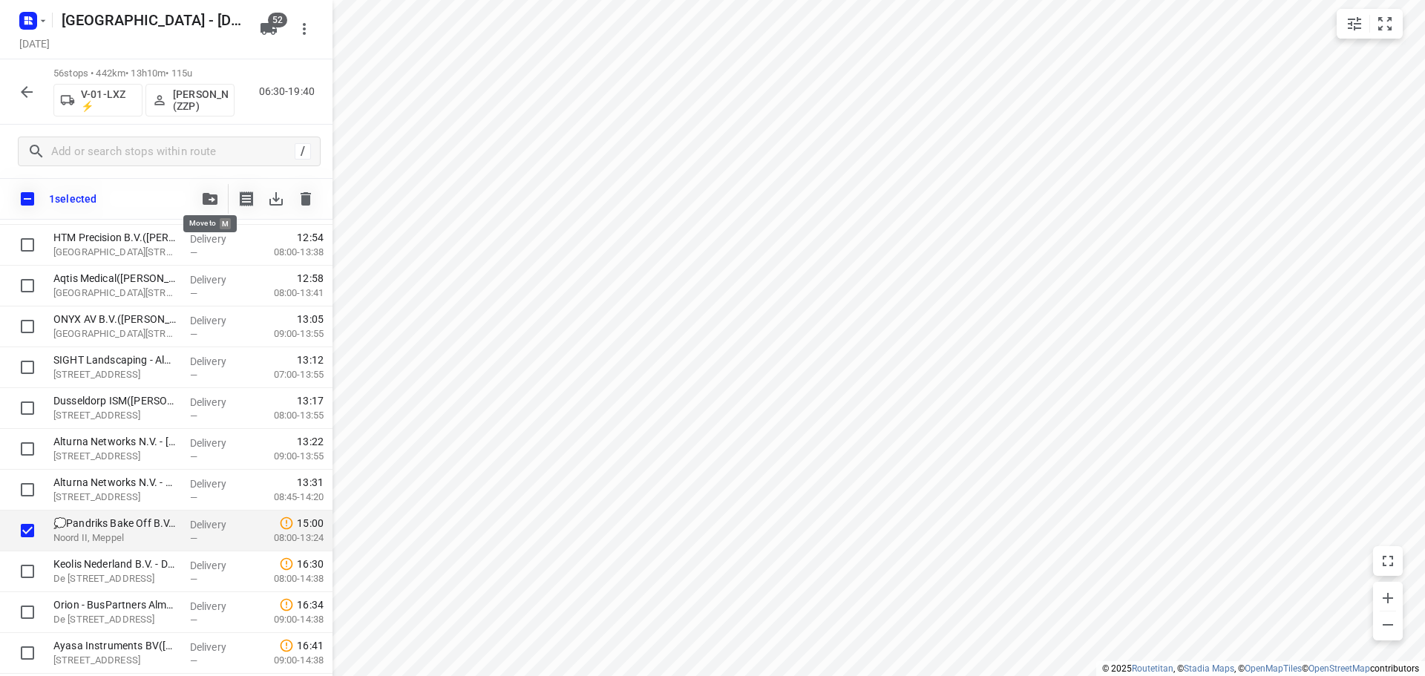
click at [208, 202] on icon "button" at bounding box center [210, 199] width 15 height 12
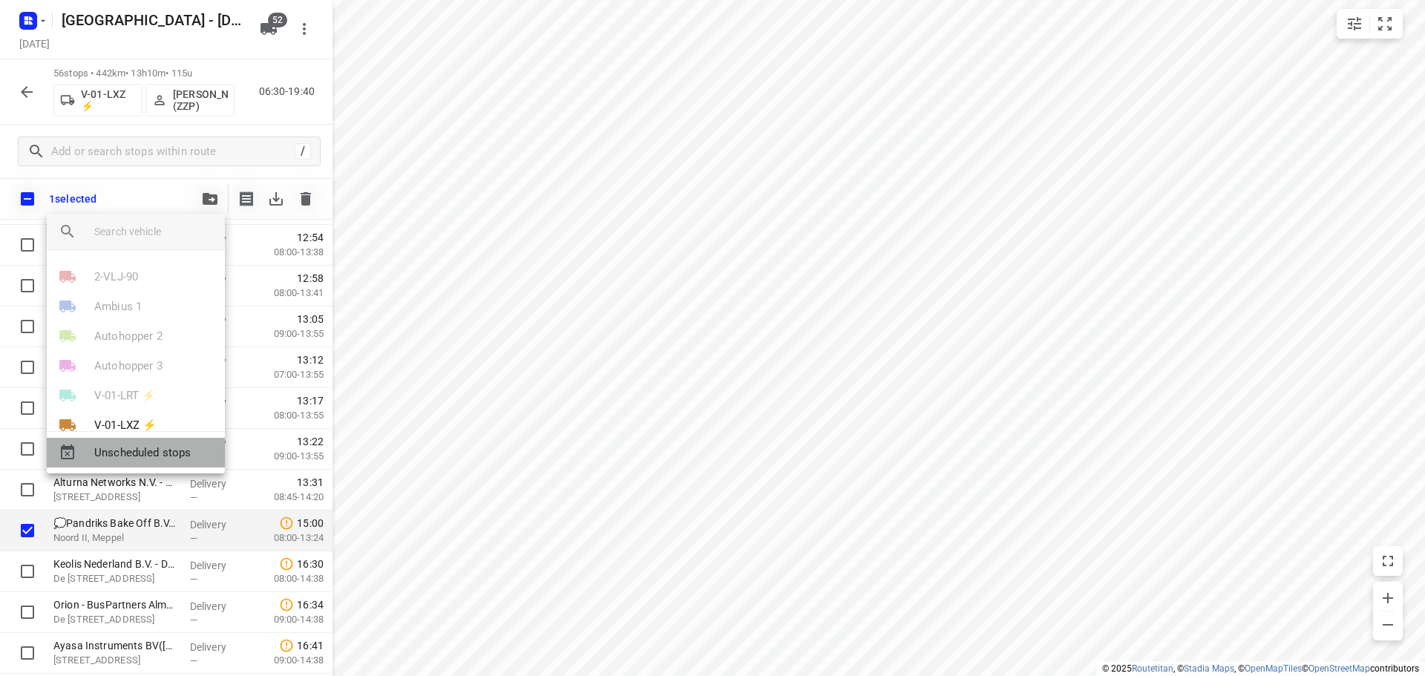
click at [163, 451] on span "Unscheduled stops" at bounding box center [153, 453] width 119 height 17
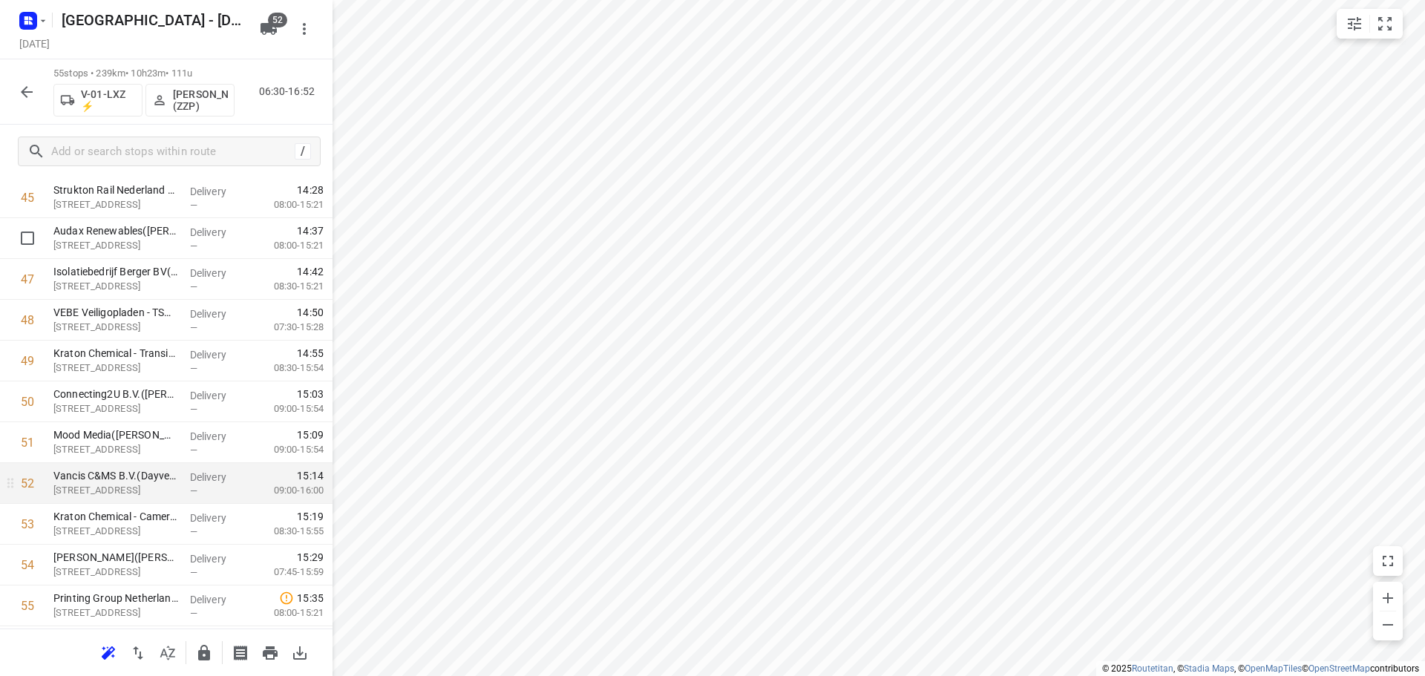
scroll to position [1952, 0]
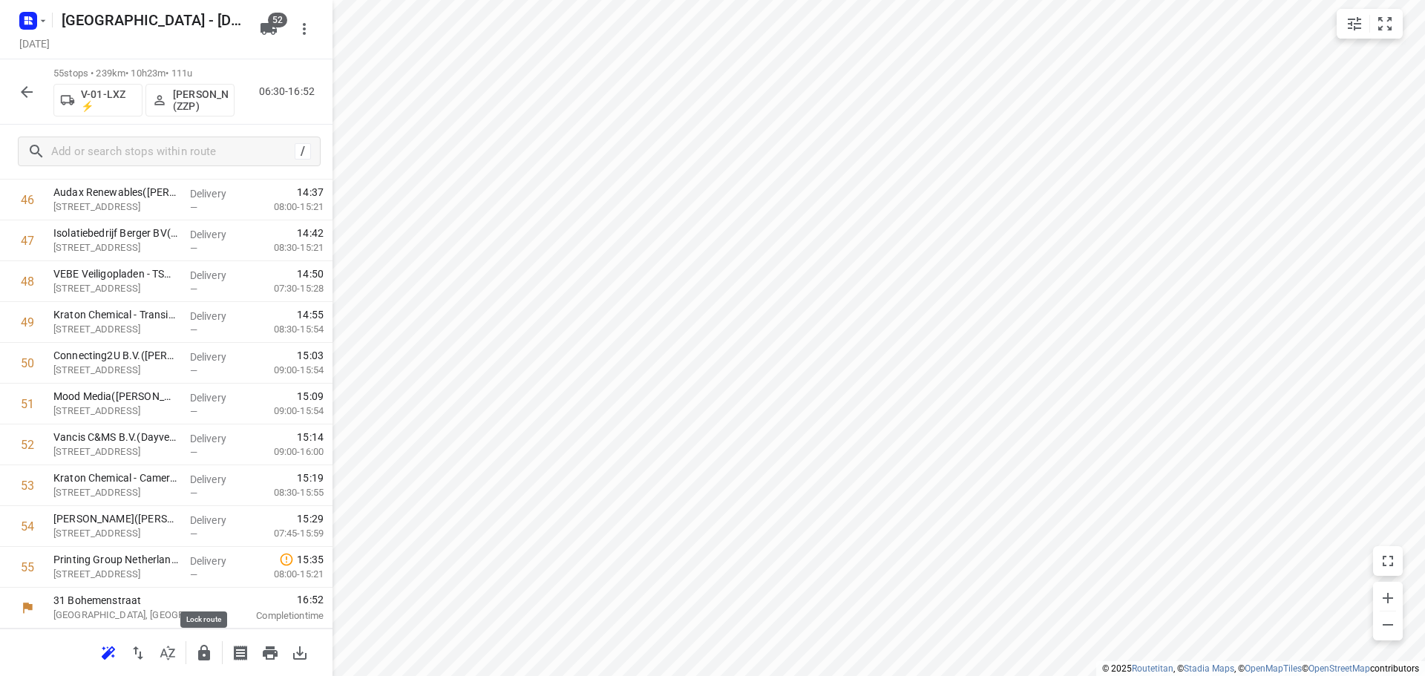
click at [197, 643] on button "button" at bounding box center [204, 653] width 30 height 30
click at [27, 83] on icon "button" at bounding box center [27, 92] width 18 height 18
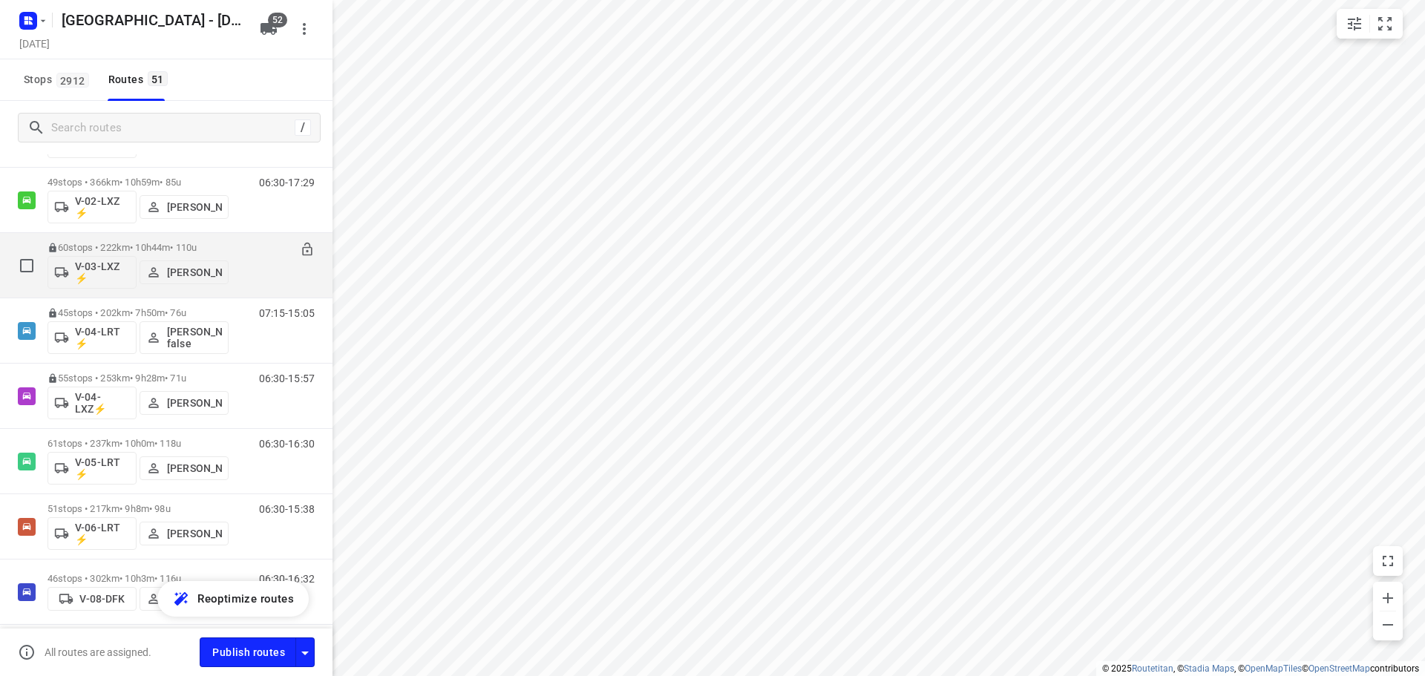
scroll to position [445, 0]
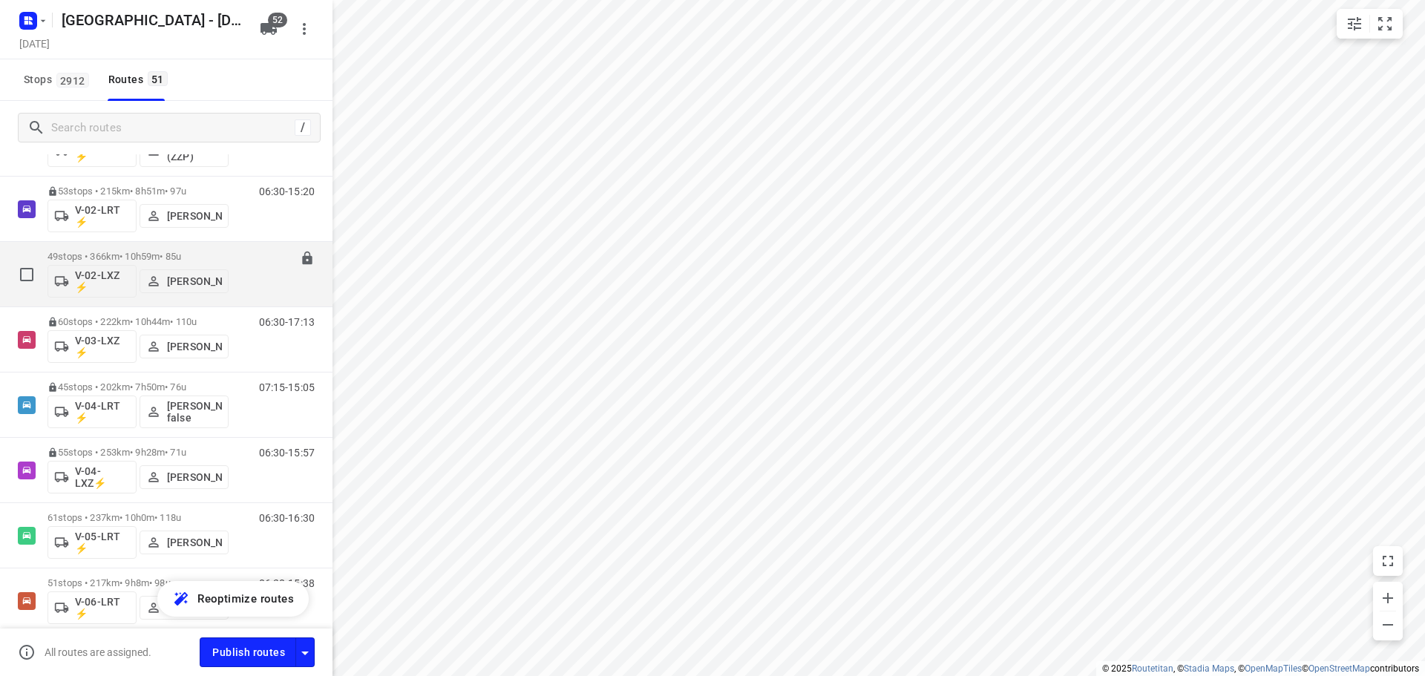
click at [117, 257] on p "49 stops • 366km • 10h59m • 85u" at bounding box center [138, 256] width 181 height 11
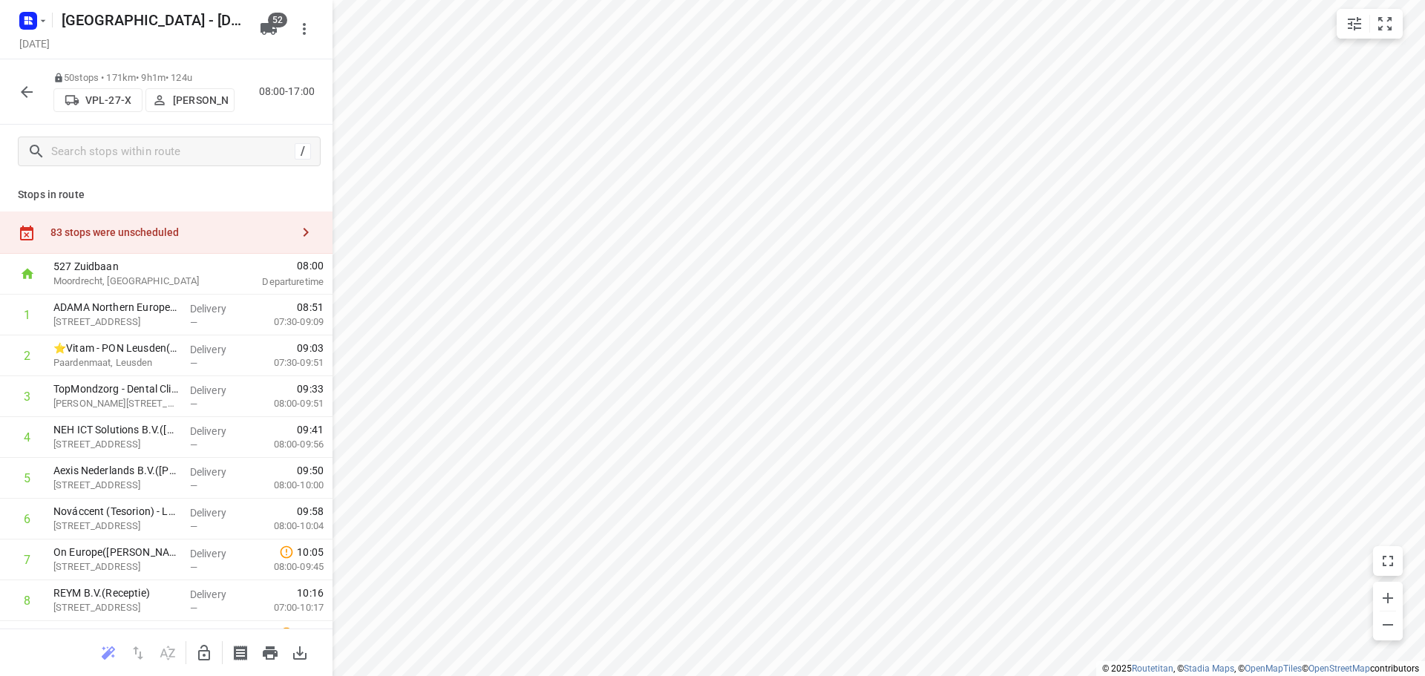
click at [81, 218] on div "83 stops were unscheduled" at bounding box center [166, 233] width 333 height 42
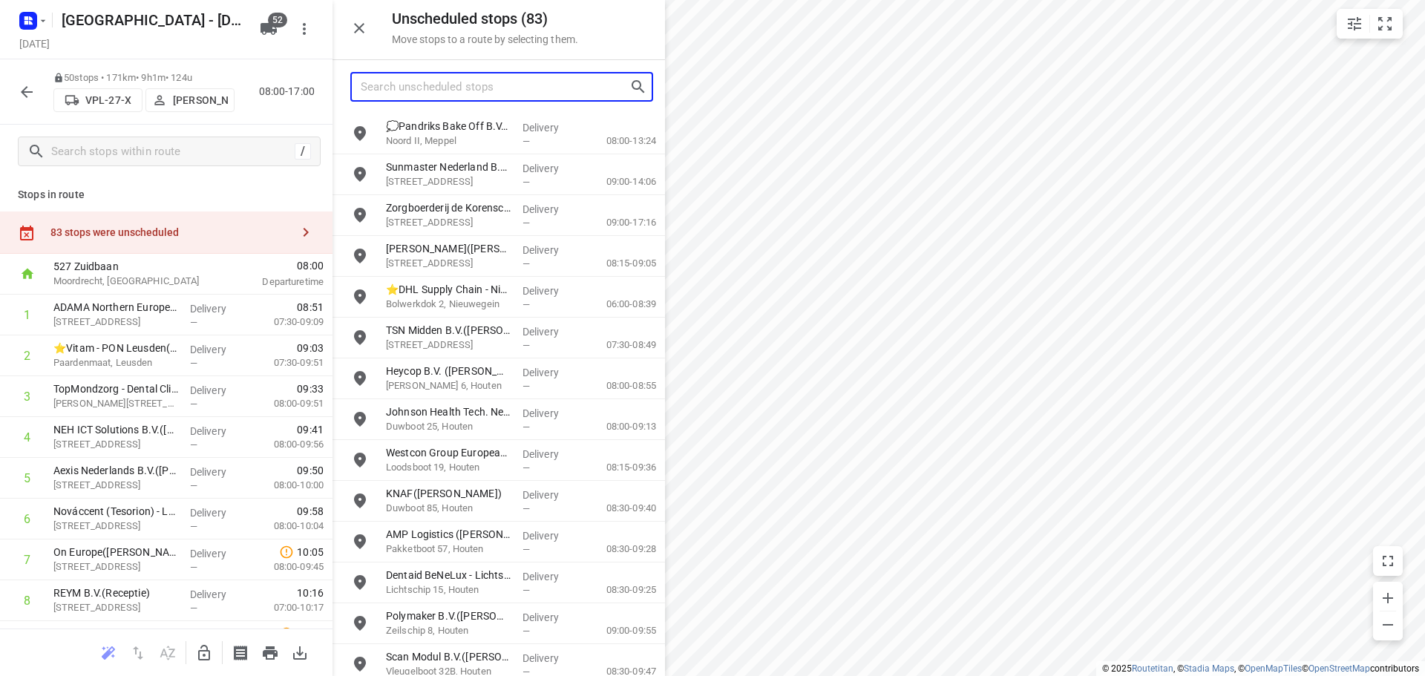
click at [461, 93] on input "Search unscheduled stops" at bounding box center [495, 87] width 269 height 23
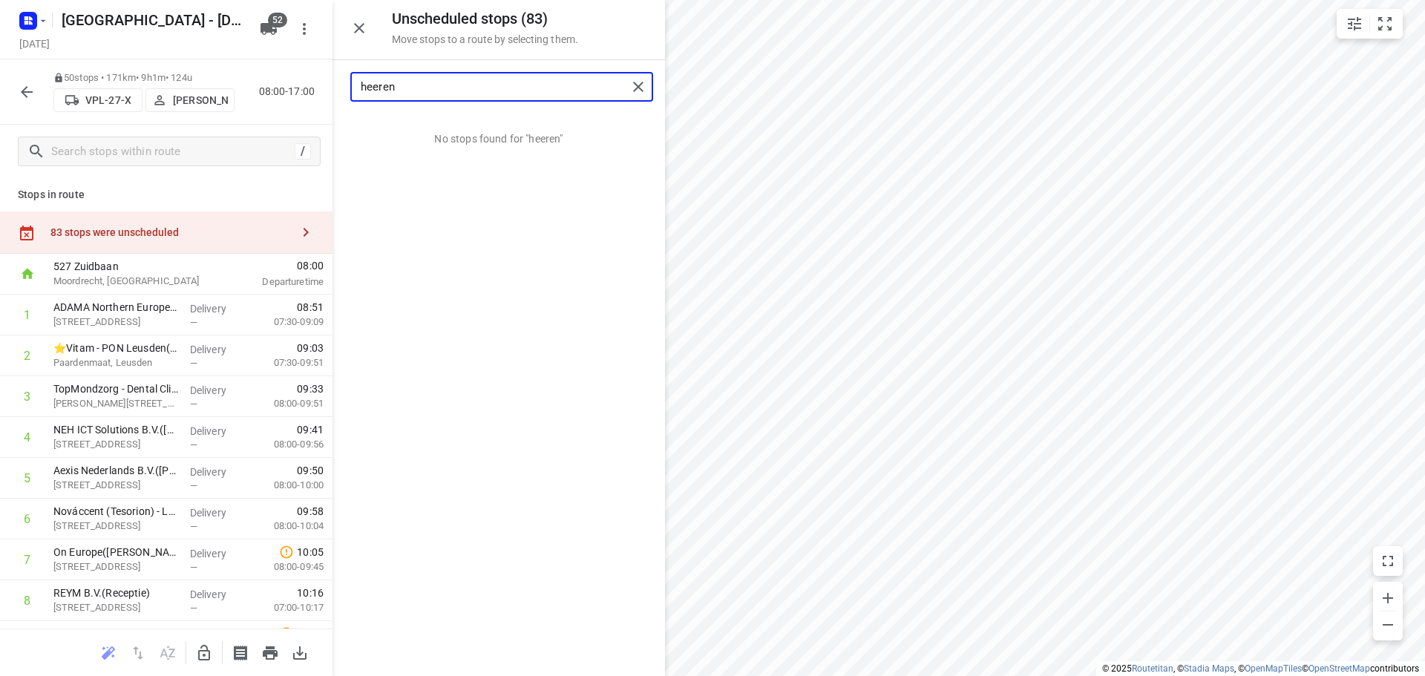
type input "heeren"
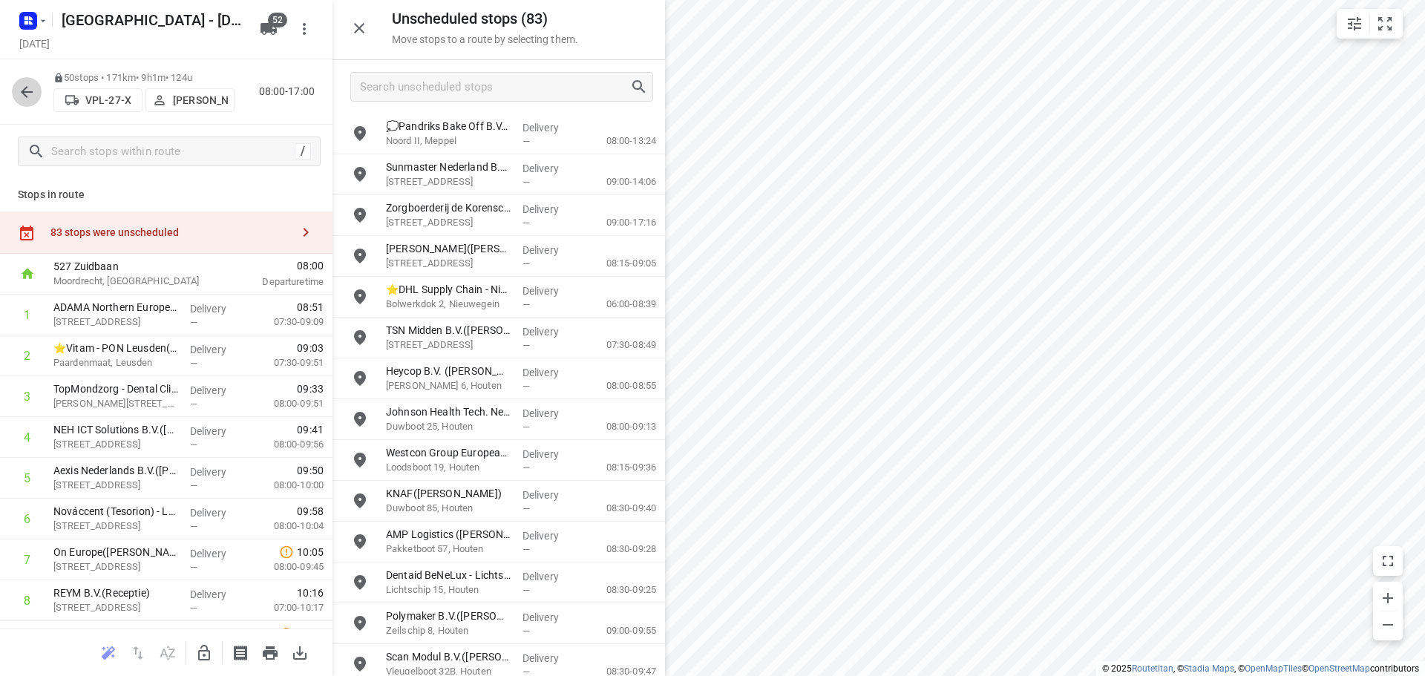
click at [13, 88] on button "button" at bounding box center [27, 92] width 30 height 30
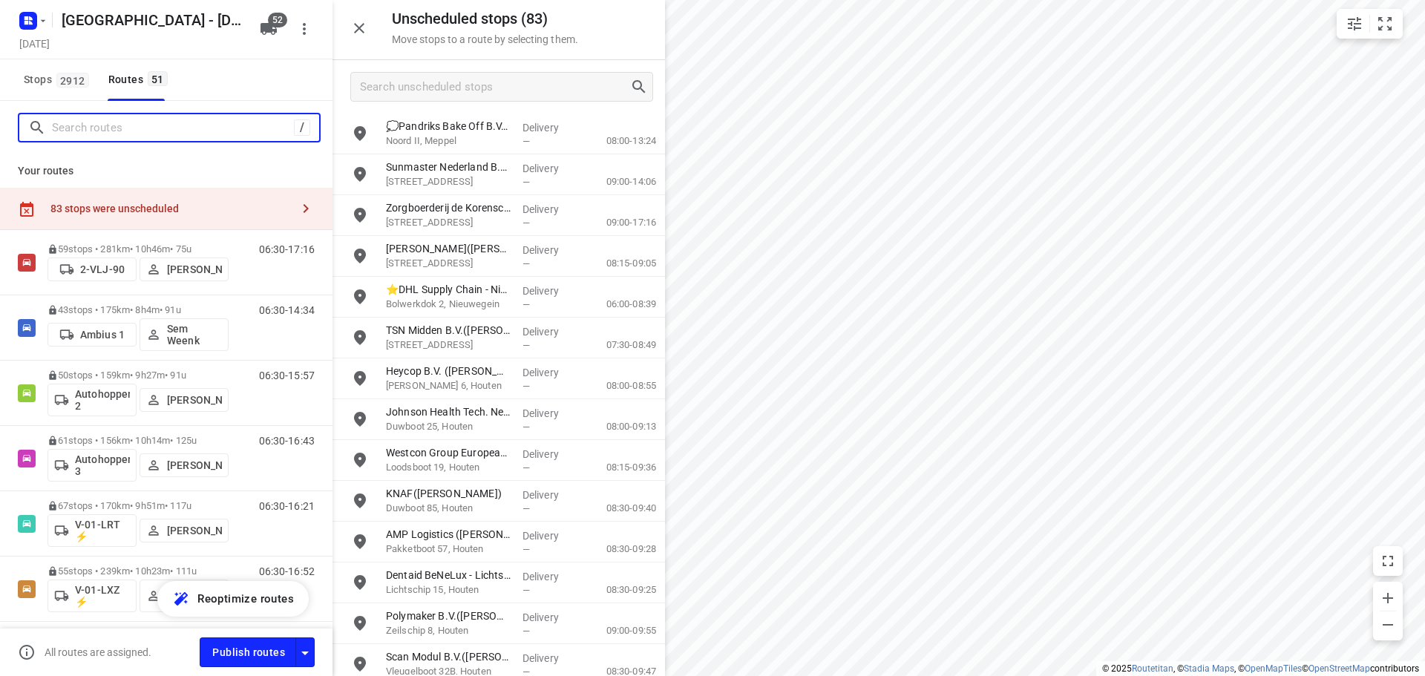
click at [94, 123] on input "Search routes" at bounding box center [173, 128] width 242 height 23
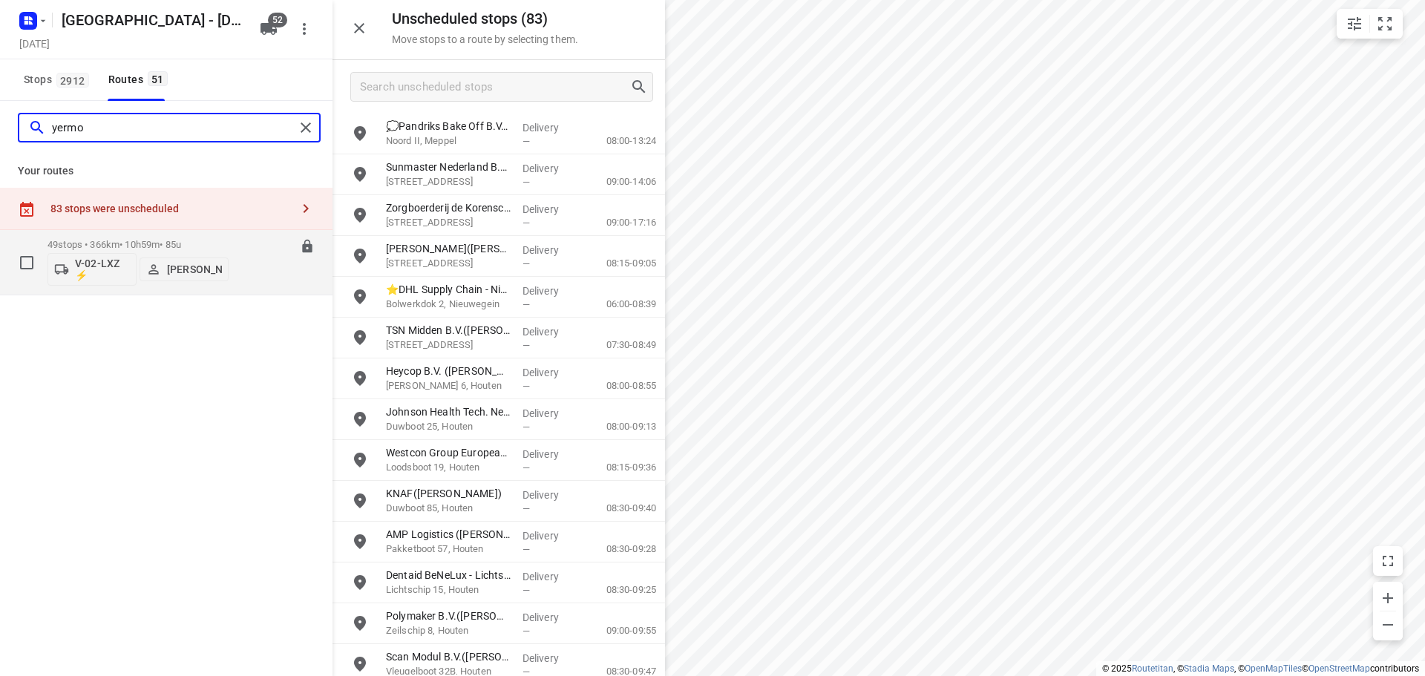
type input "yermo"
click at [140, 246] on p "49 stops • 366km • 10h59m • 85u" at bounding box center [138, 244] width 181 height 11
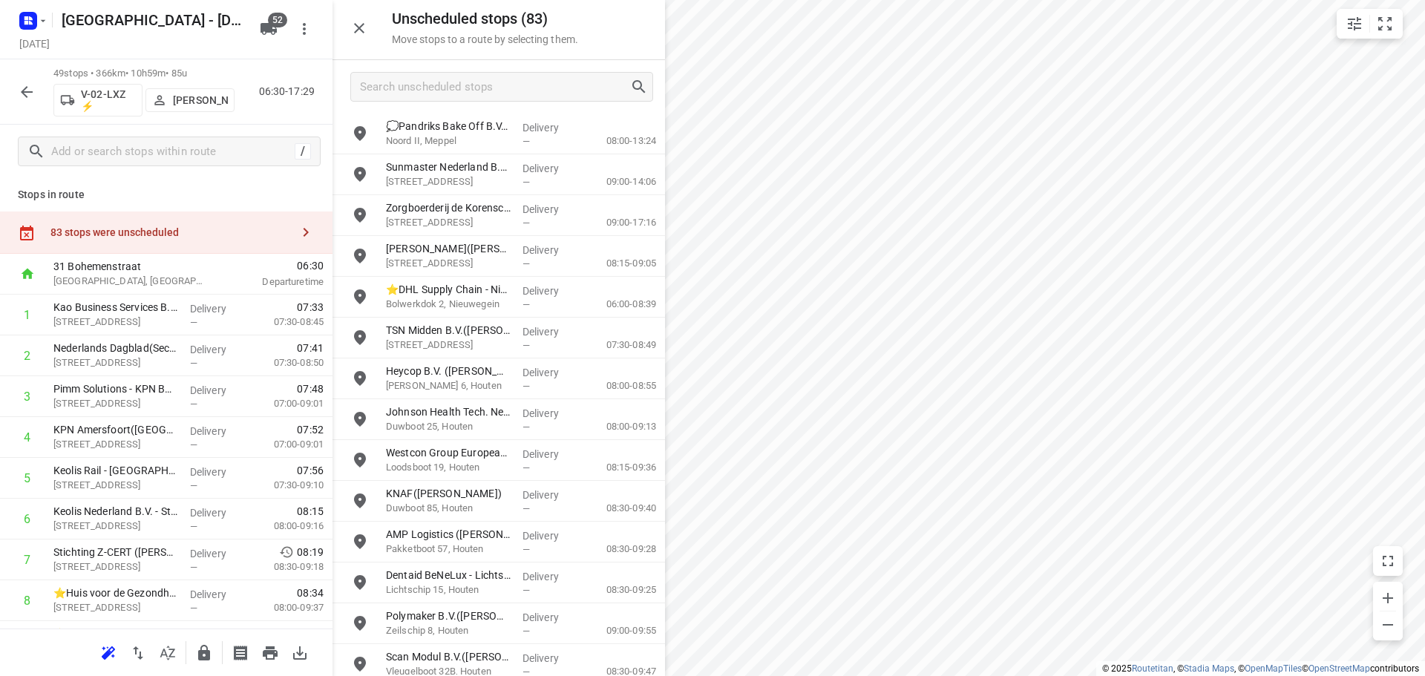
click at [374, 37] on div "Unscheduled stops ( 83 ) Move stops to a route by selecting them." at bounding box center [499, 30] width 333 height 60
click at [357, 33] on icon "button" at bounding box center [359, 28] width 18 height 18
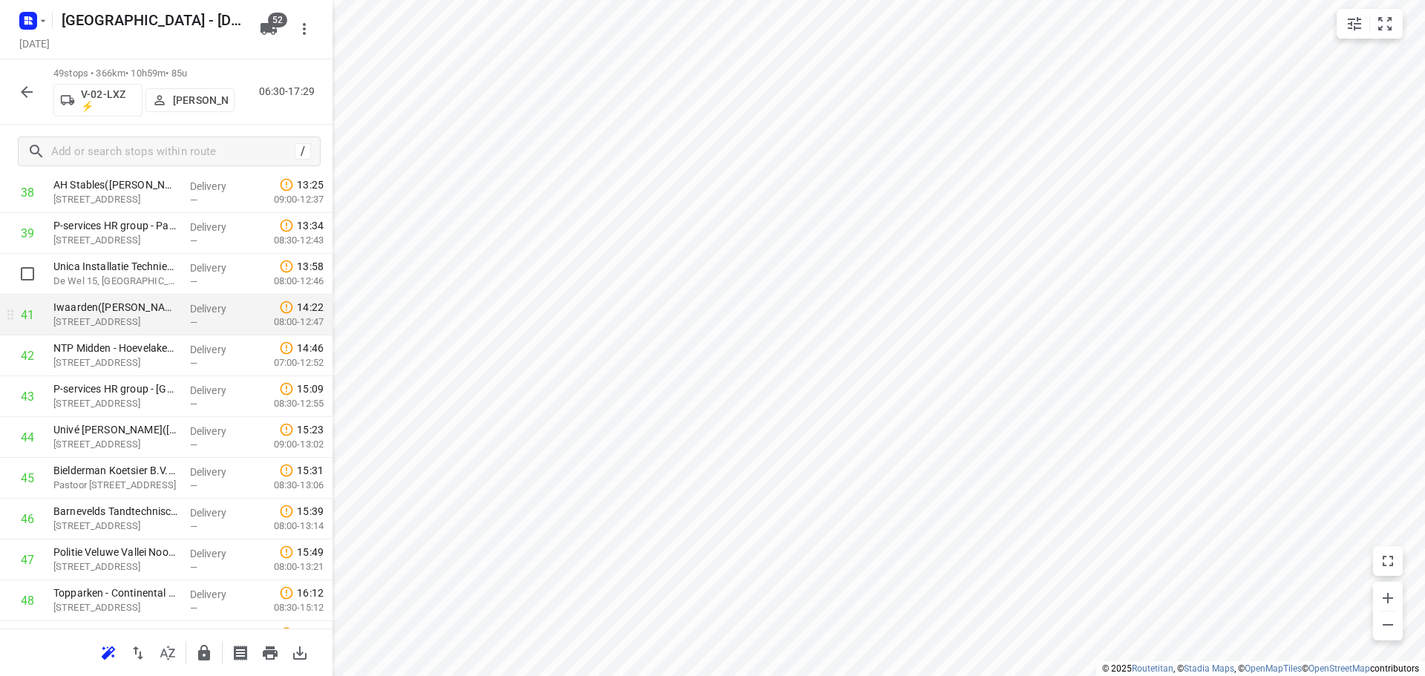
scroll to position [1411, 0]
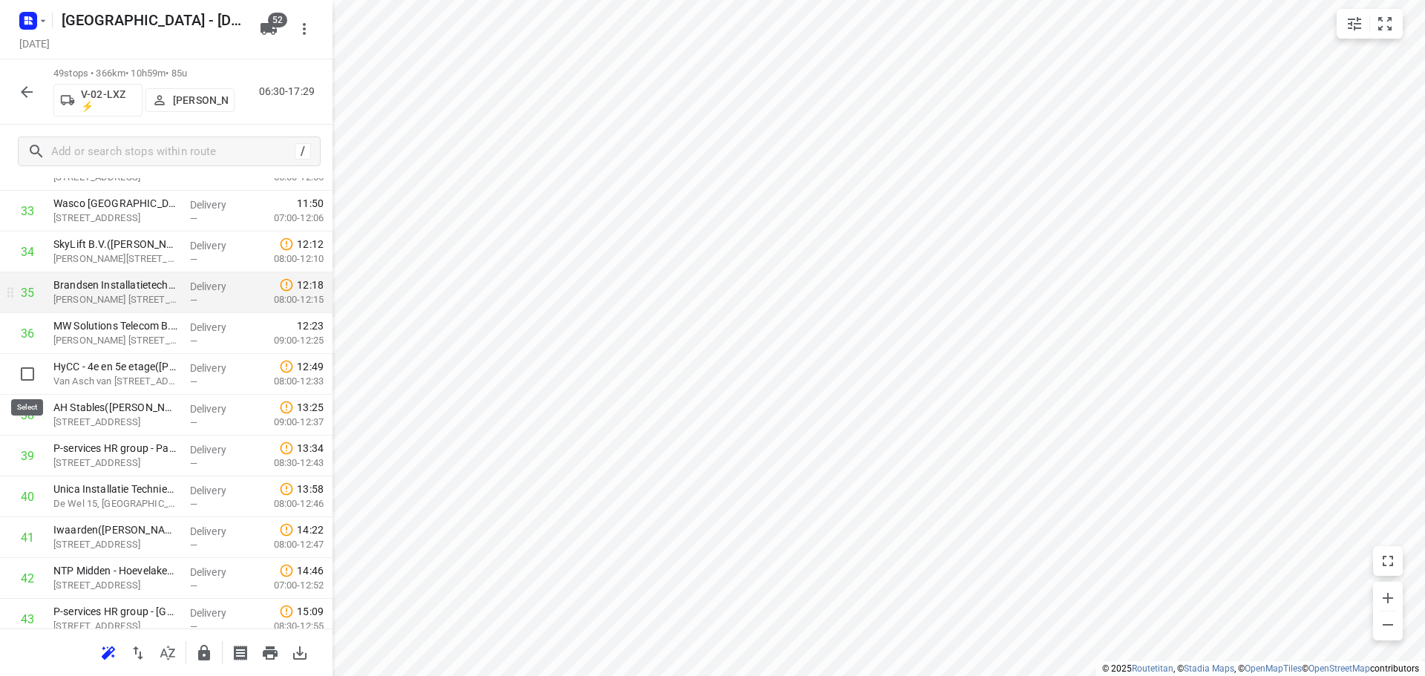
click at [25, 367] on input "checkbox" at bounding box center [28, 374] width 30 height 30
checkbox input "true"
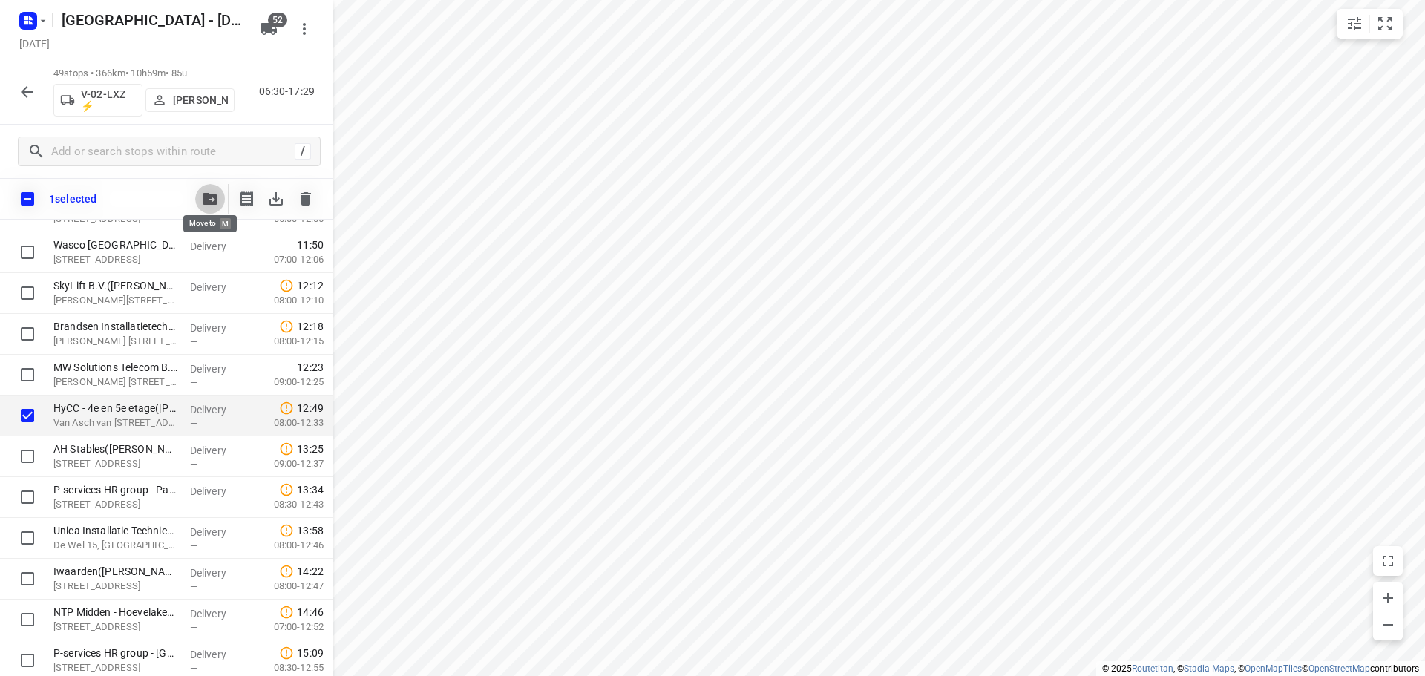
click at [207, 195] on icon "button" at bounding box center [210, 199] width 15 height 12
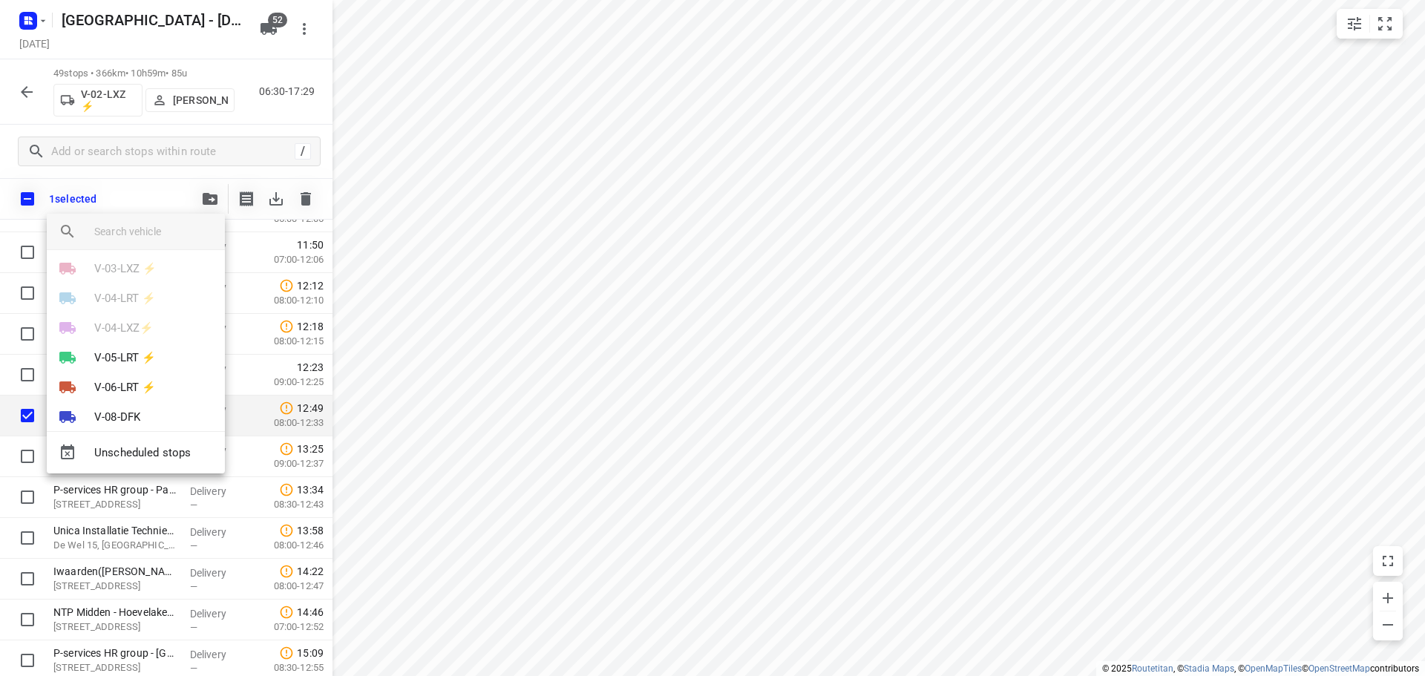
scroll to position [297, 0]
click at [145, 226] on input "search vehicle" at bounding box center [153, 231] width 119 height 22
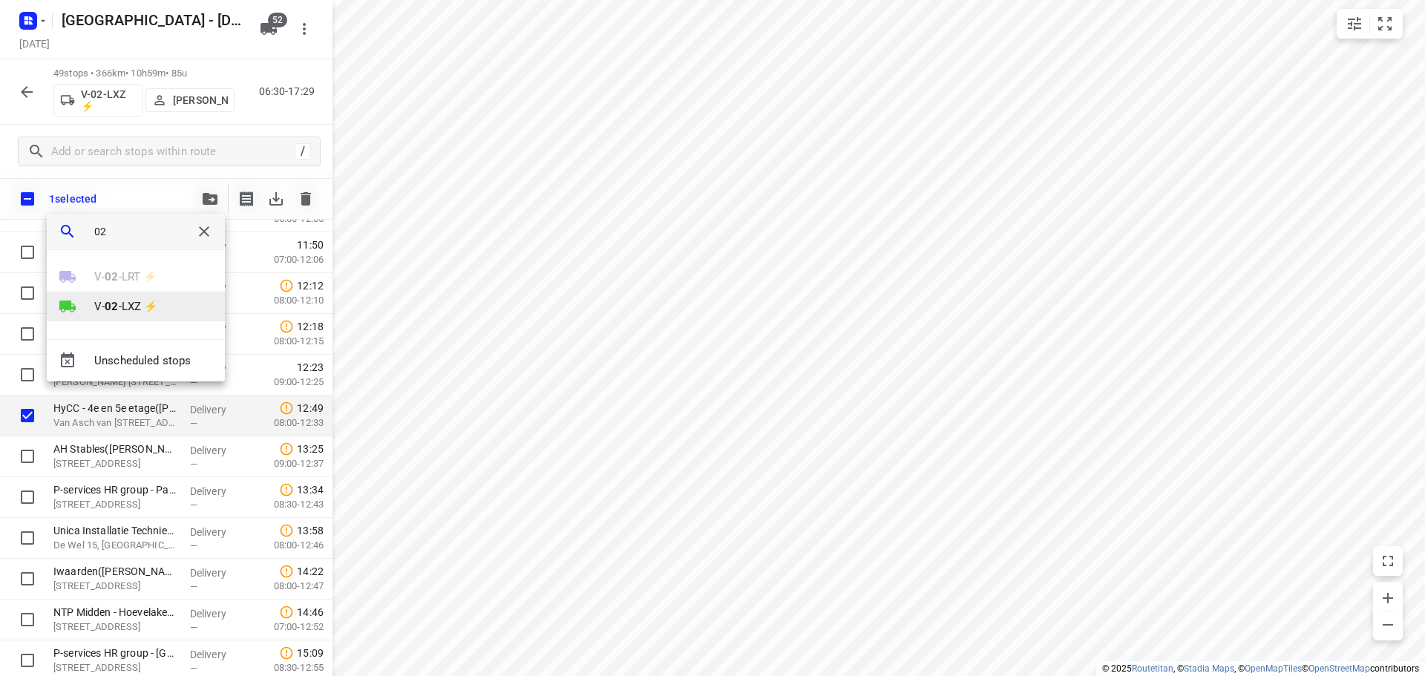
type input "02"
click at [134, 301] on p "V- 02 -LXZ ⚡" at bounding box center [126, 306] width 64 height 17
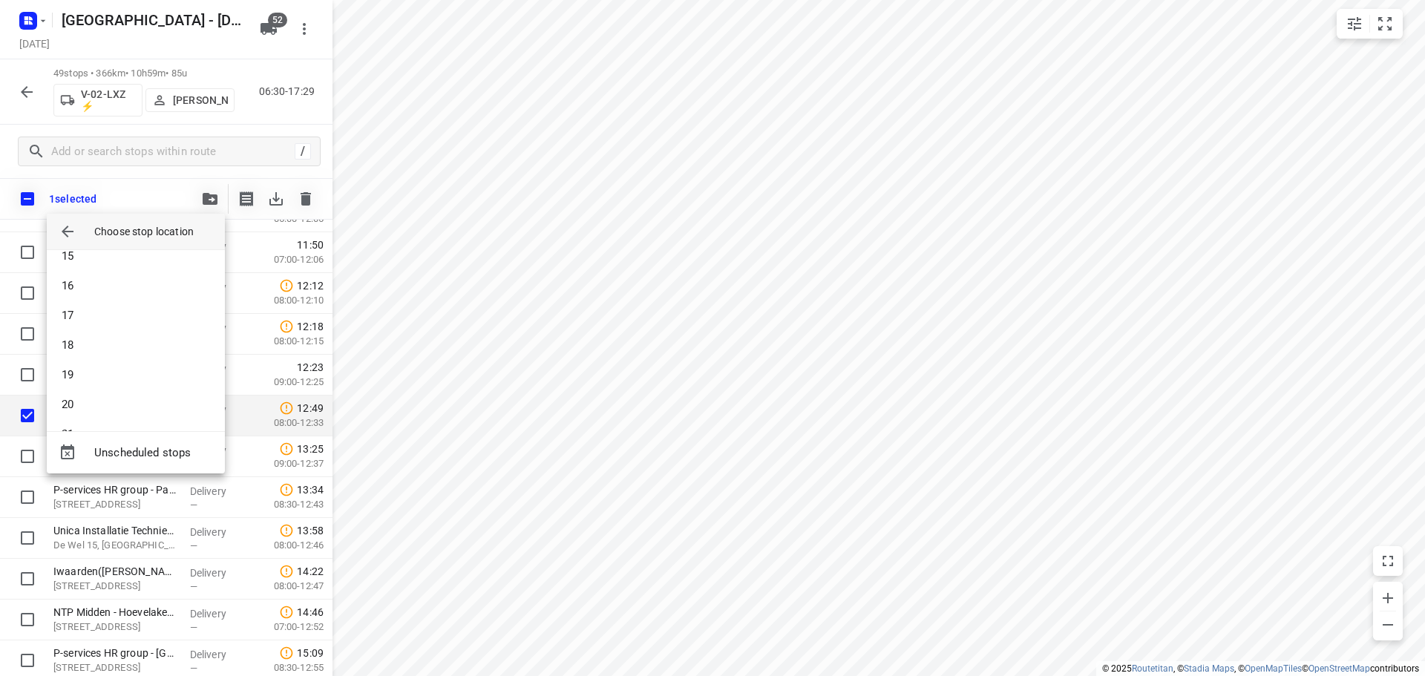
scroll to position [445, 0]
click at [97, 277] on li "16" at bounding box center [136, 271] width 178 height 30
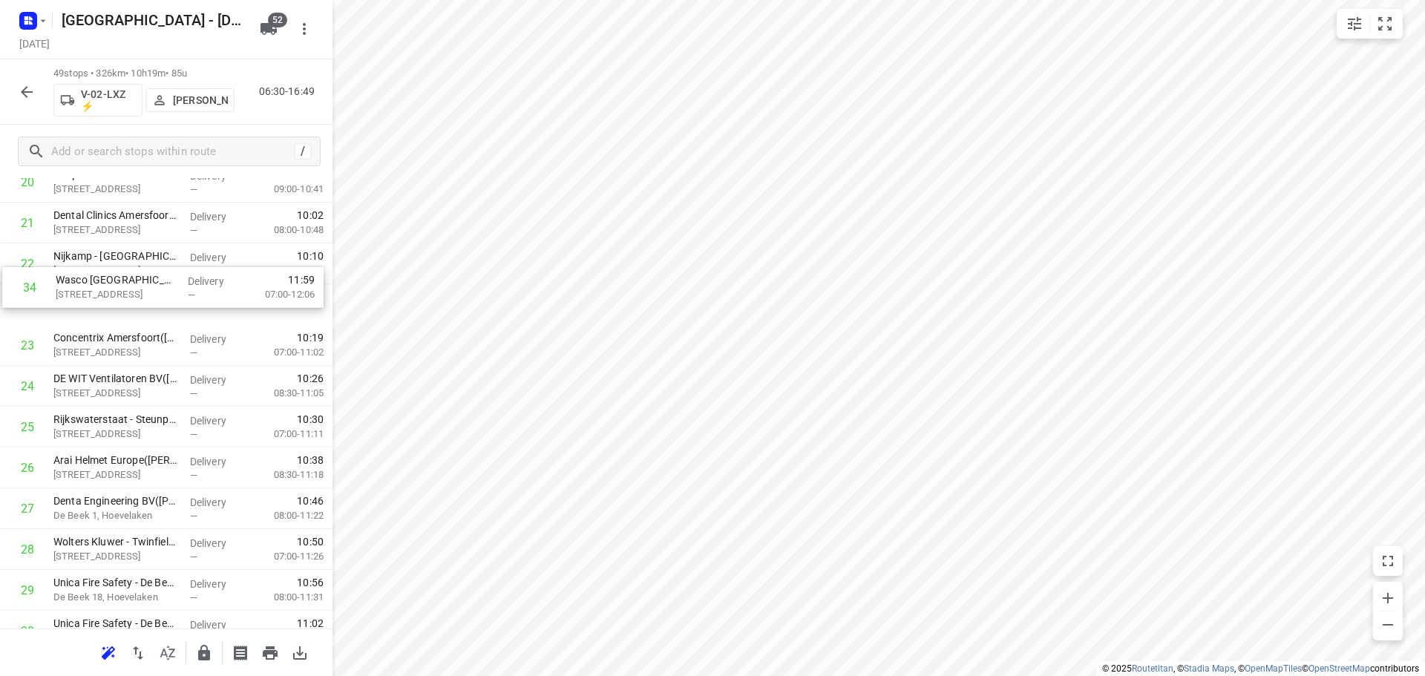
scroll to position [906, 0]
drag, startPoint x: 165, startPoint y: 468, endPoint x: 168, endPoint y: 293, distance: 175.2
click at [168, 293] on div "1 Kao Business Services B.V.([PERSON_NAME]) [STREET_ADDRESS] Delivery — 07:33 0…" at bounding box center [166, 389] width 333 height 2001
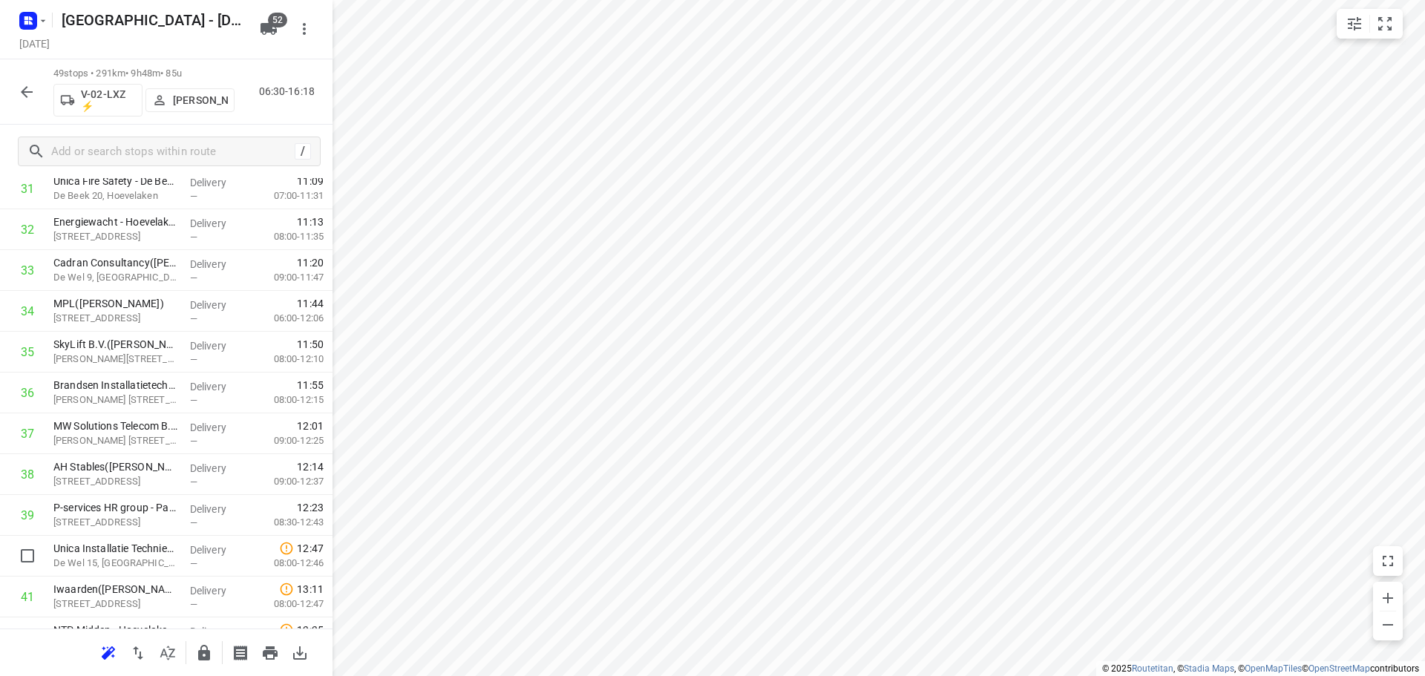
scroll to position [1355, 0]
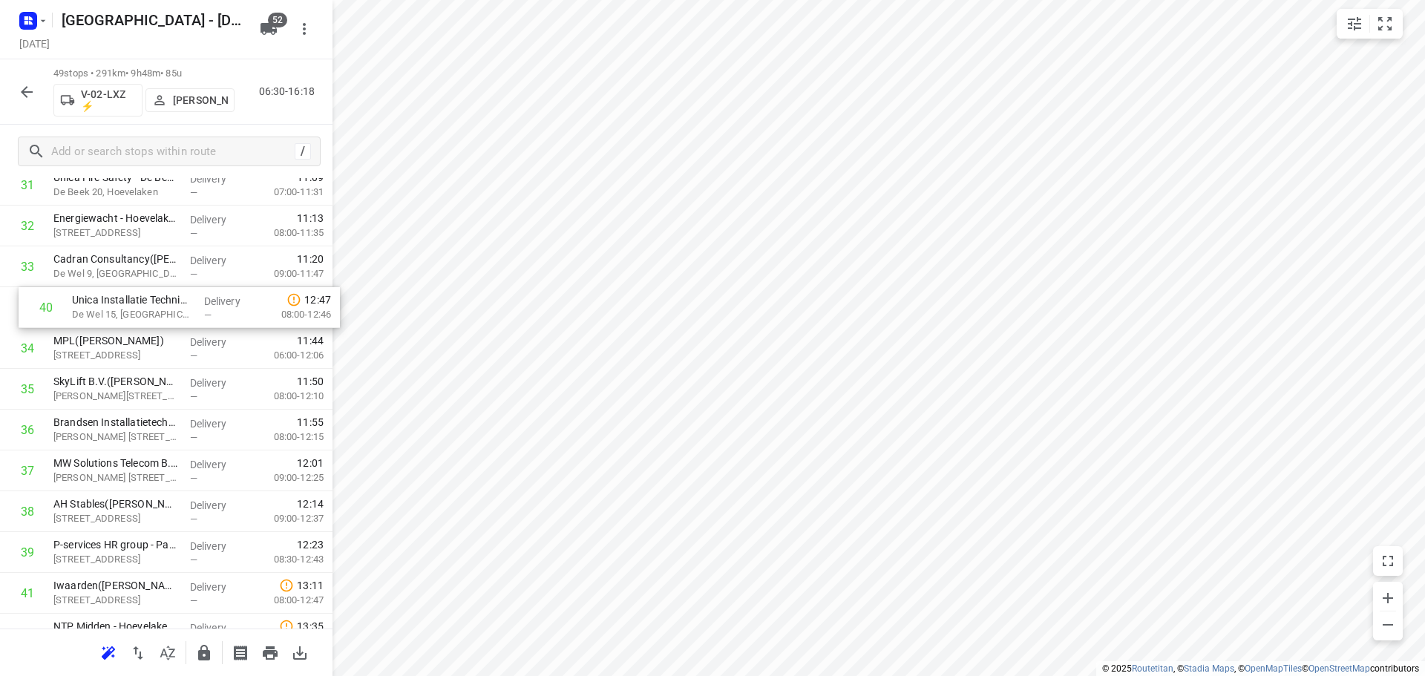
drag, startPoint x: 183, startPoint y: 543, endPoint x: 204, endPoint y: 286, distance: 257.7
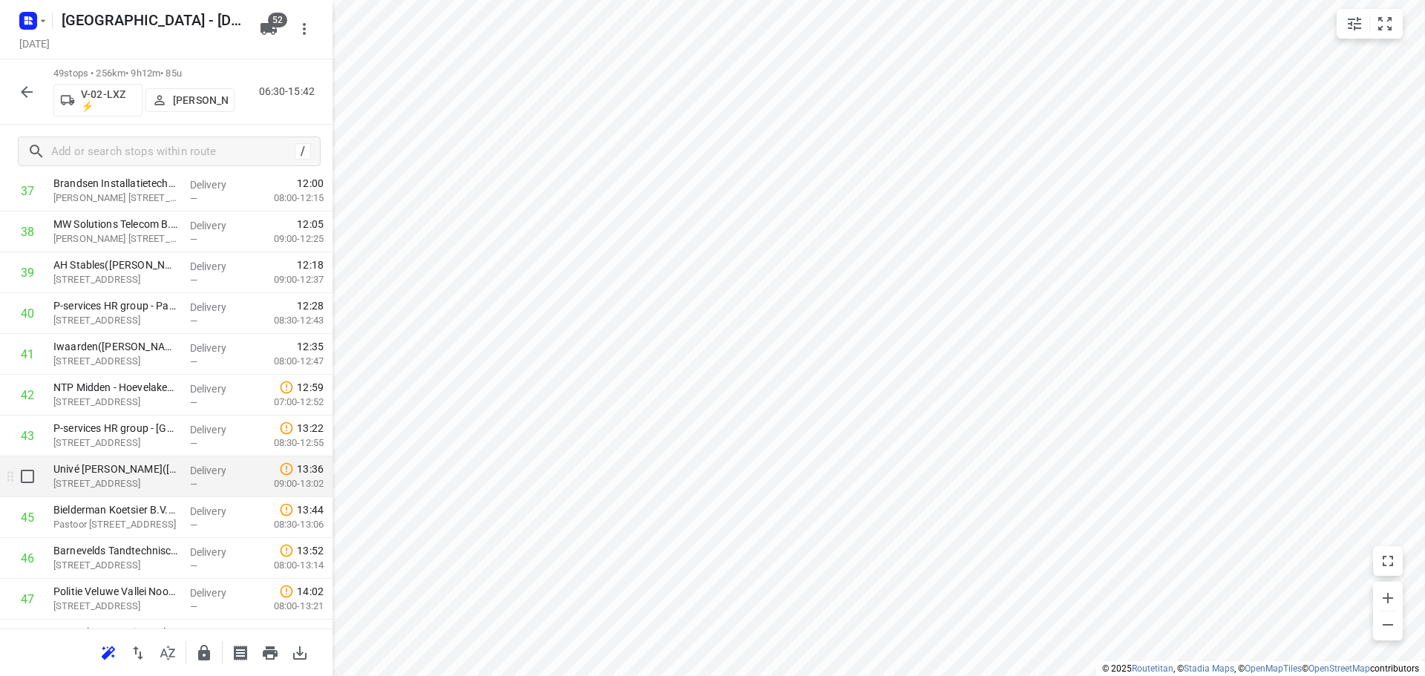
scroll to position [1652, 0]
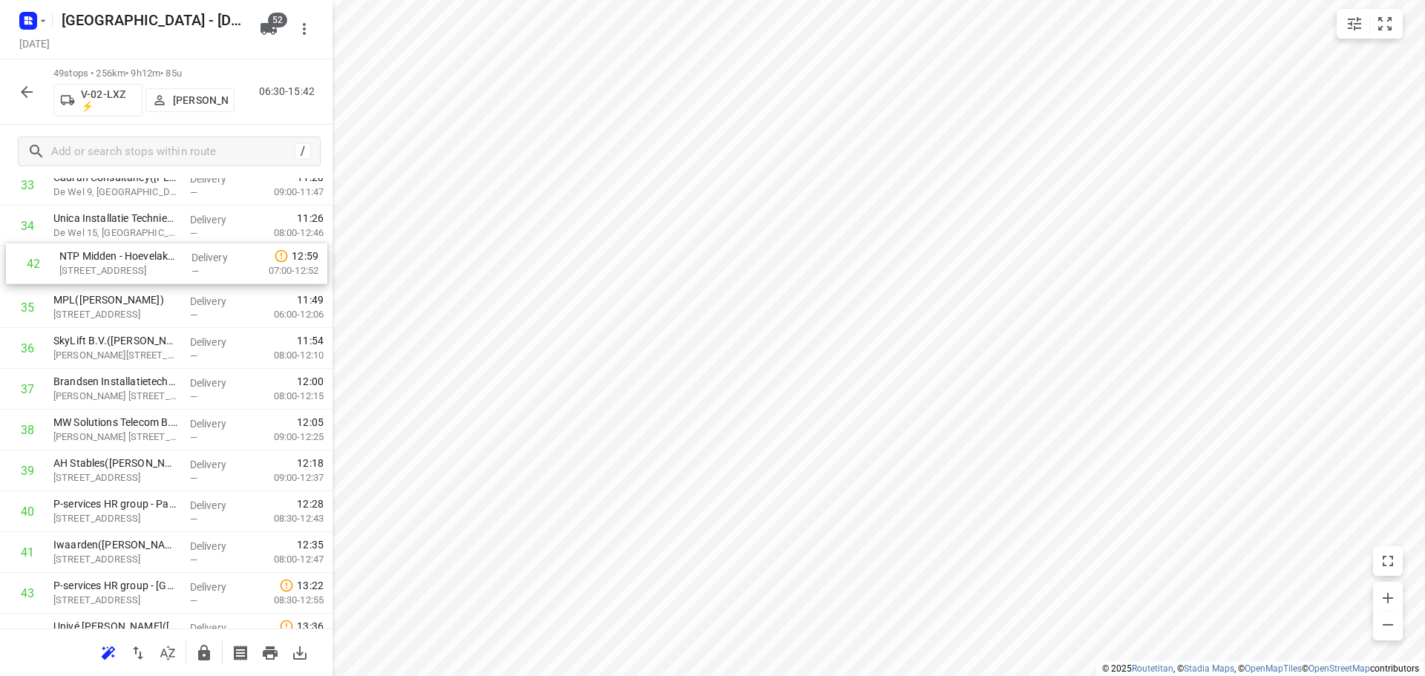
drag, startPoint x: 143, startPoint y: 340, endPoint x: 150, endPoint y: 257, distance: 83.4
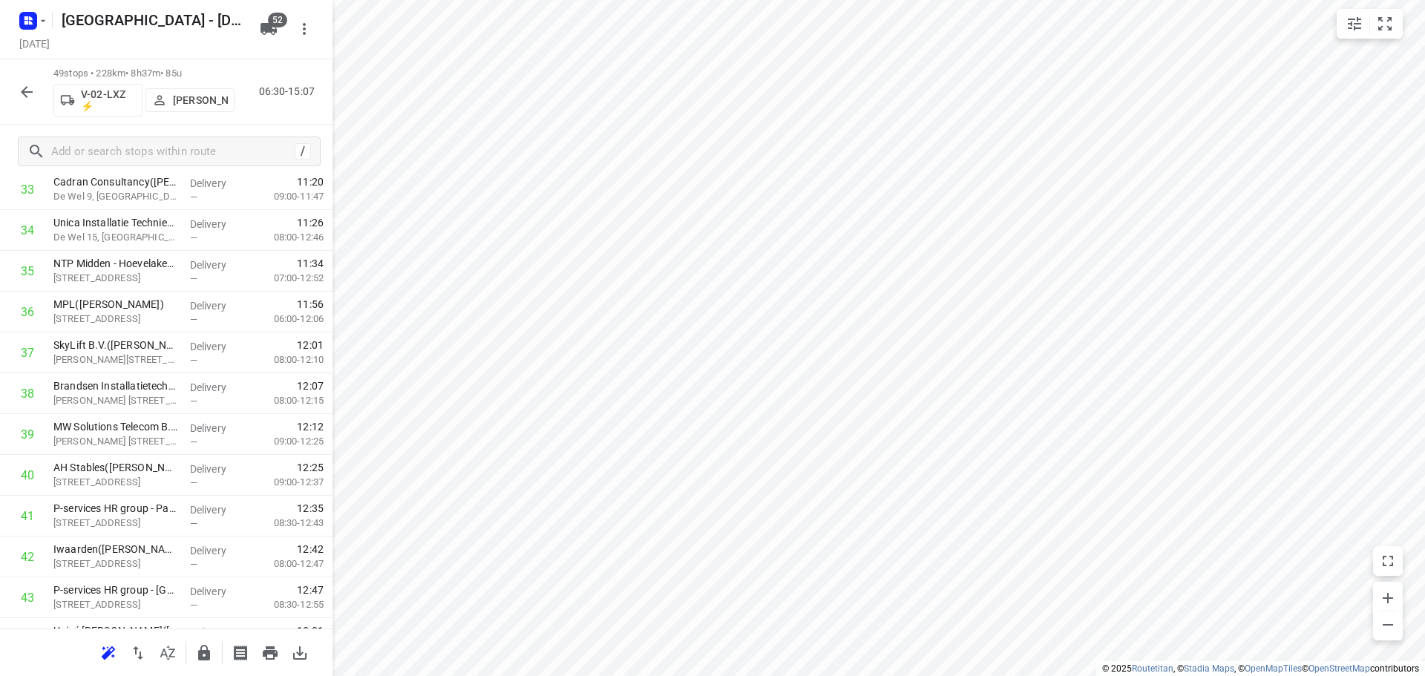
click at [200, 651] on icon "button" at bounding box center [204, 653] width 12 height 16
click at [34, 96] on icon "button" at bounding box center [27, 92] width 18 height 18
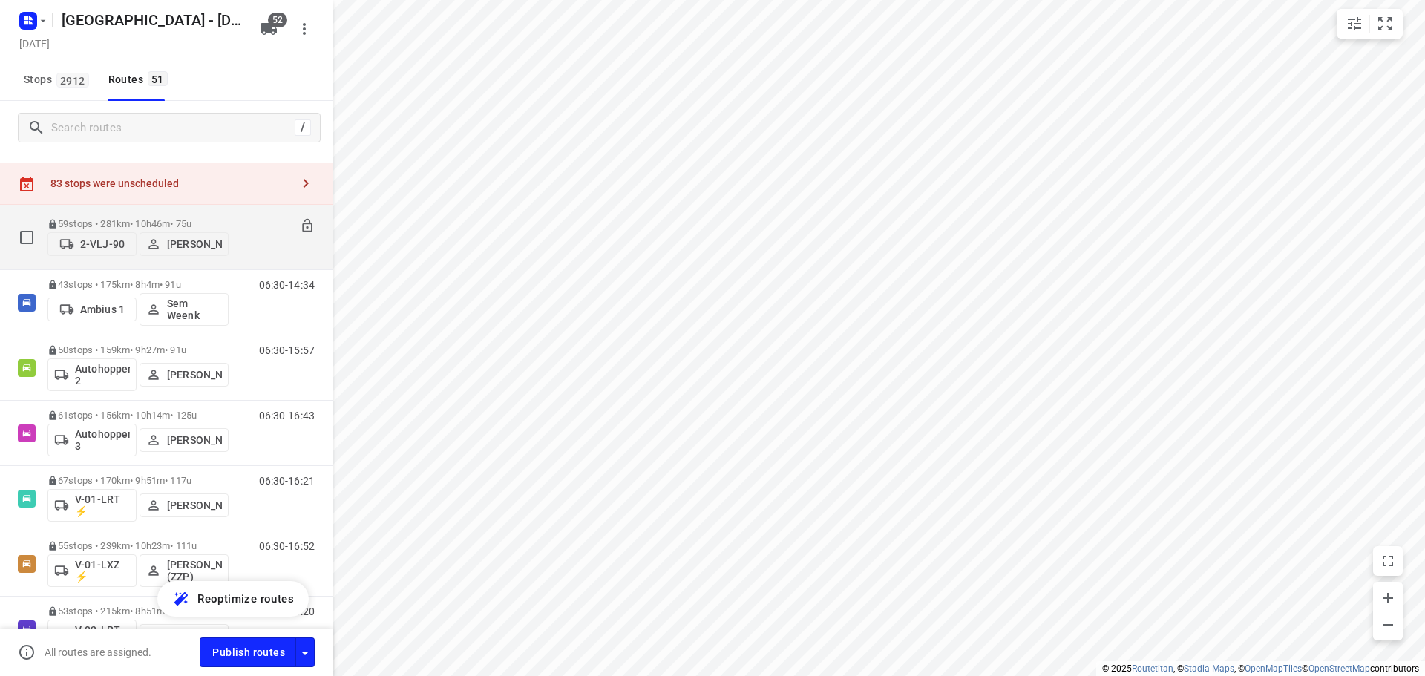
scroll to position [0, 0]
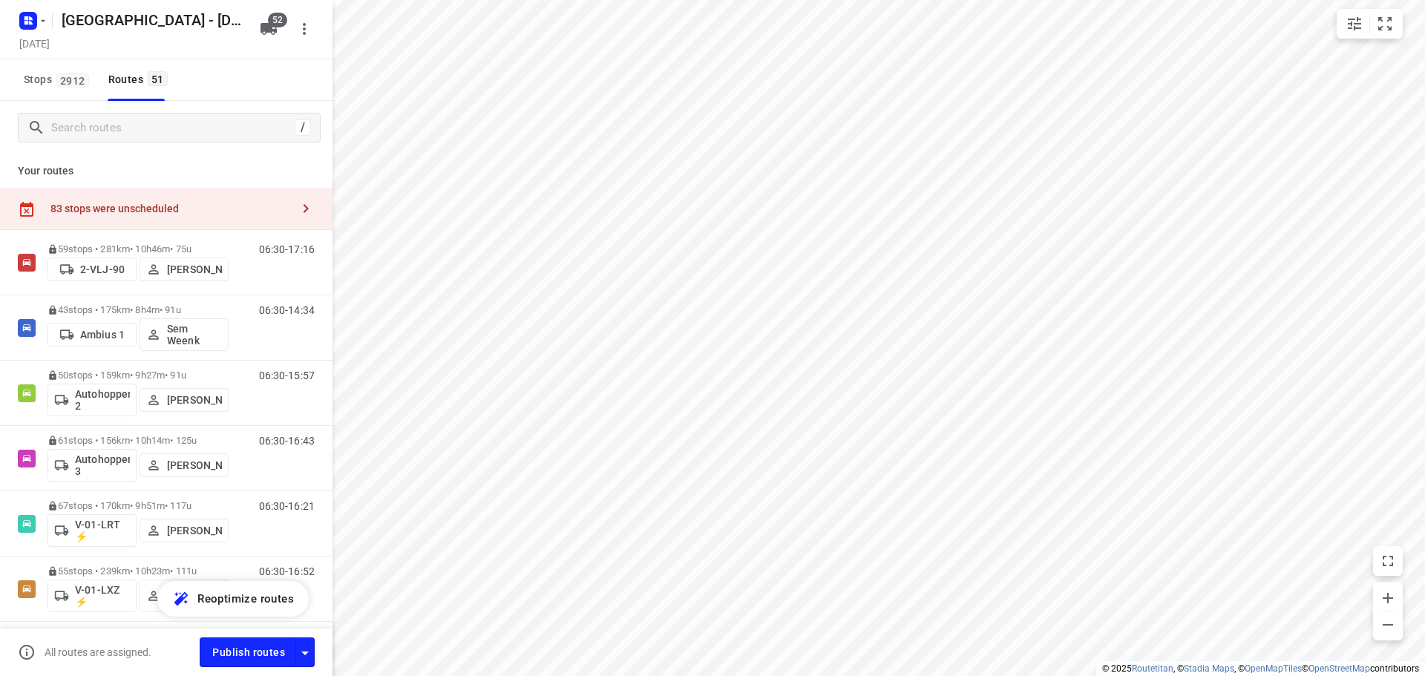
click at [200, 190] on div "83 stops were unscheduled" at bounding box center [166, 209] width 333 height 42
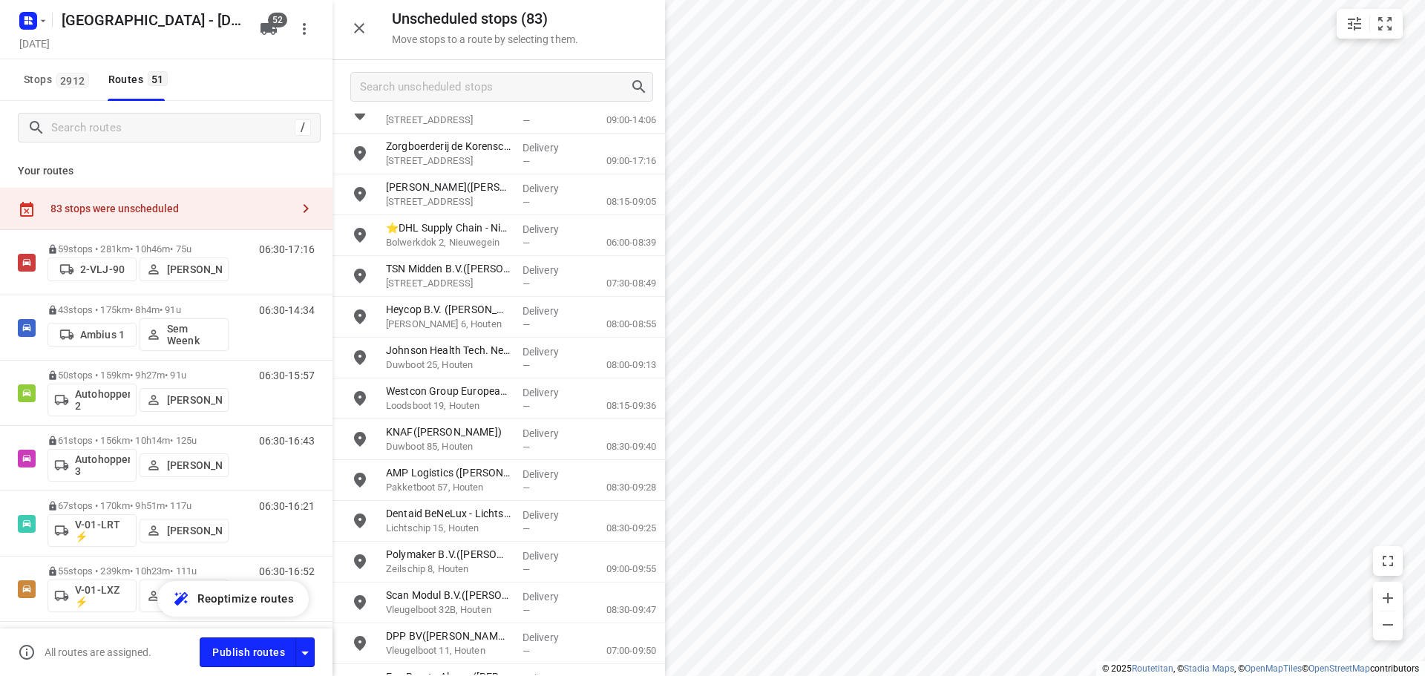
scroll to position [74, 0]
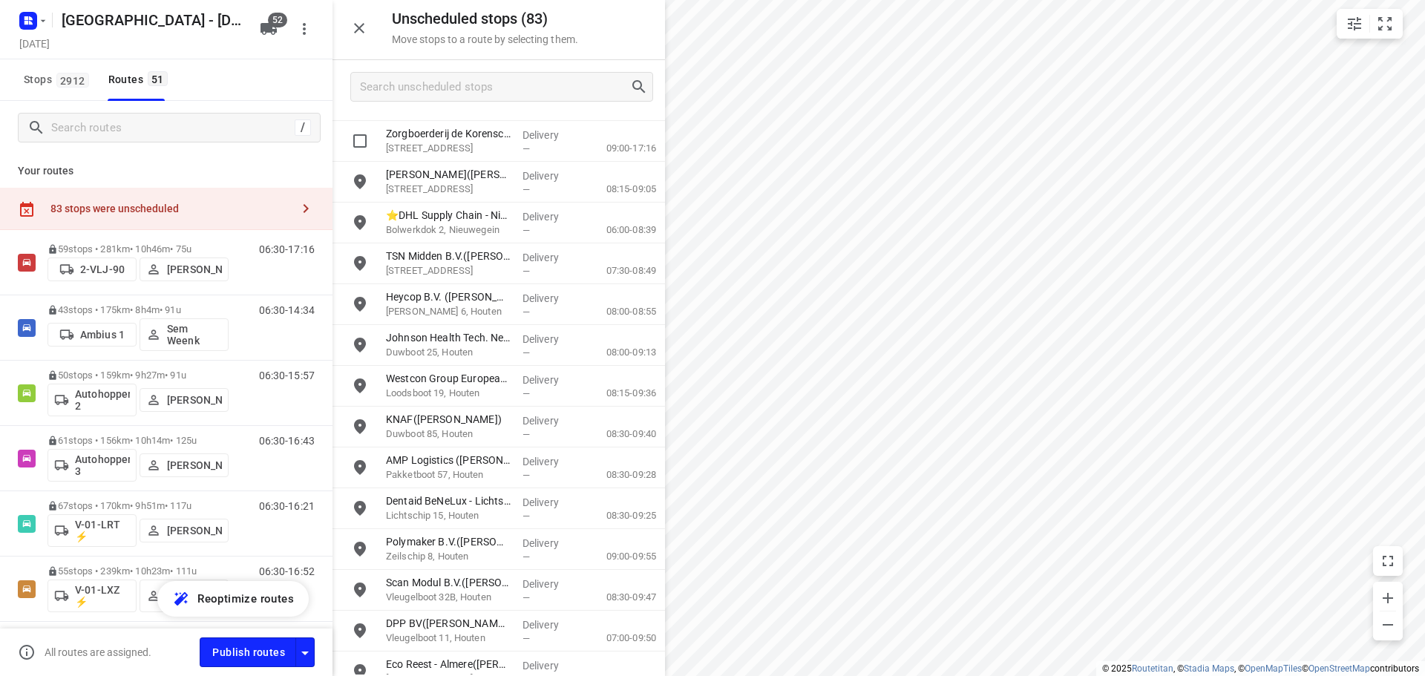
click at [474, 136] on p "Zorgboerderij de Korenschoof([PERSON_NAME])" at bounding box center [448, 133] width 125 height 15
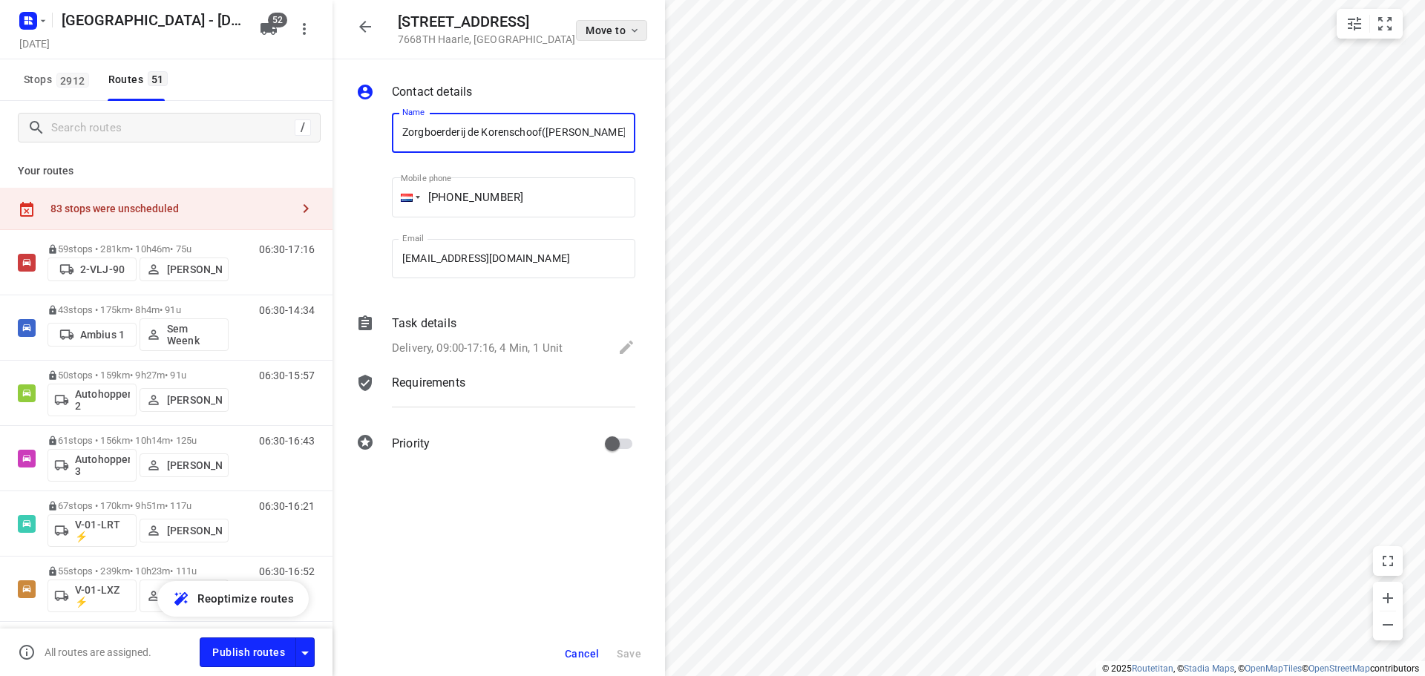
click at [606, 27] on span "Move to" at bounding box center [613, 30] width 55 height 12
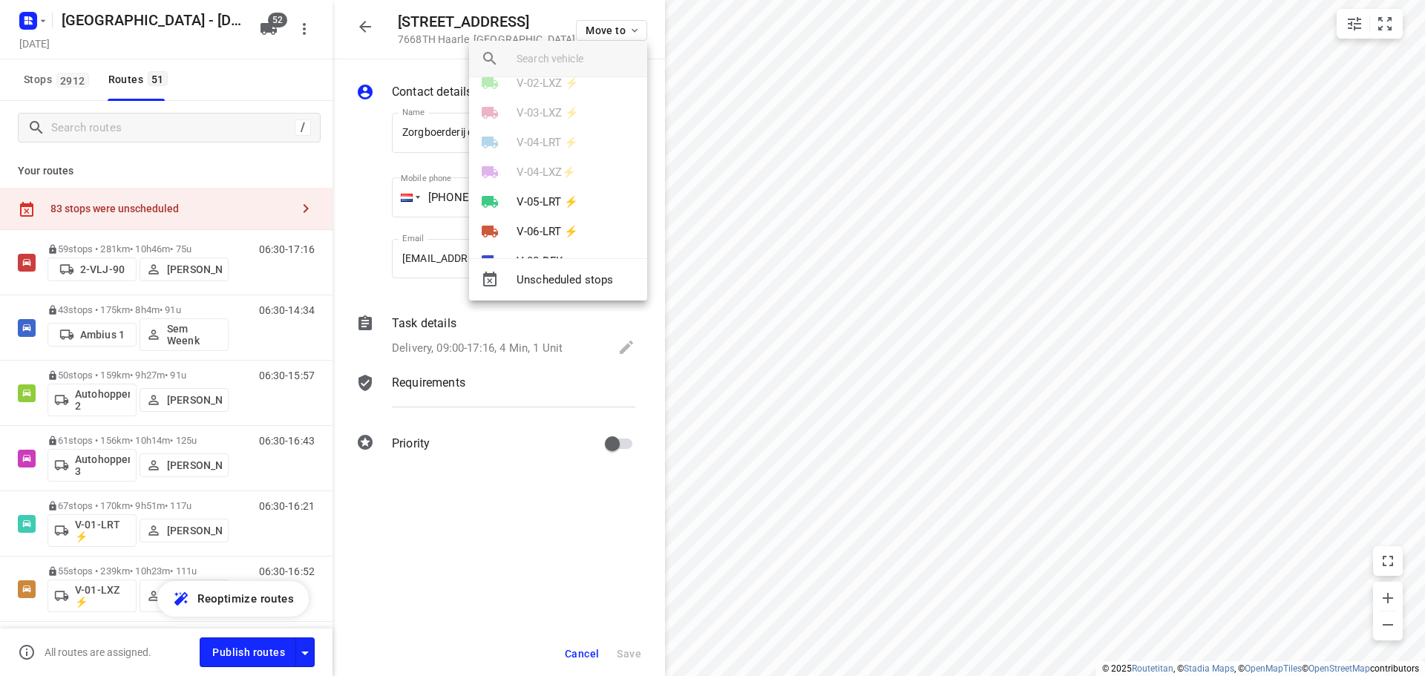
scroll to position [297, 0]
click at [195, 118] on div at bounding box center [712, 338] width 1425 height 676
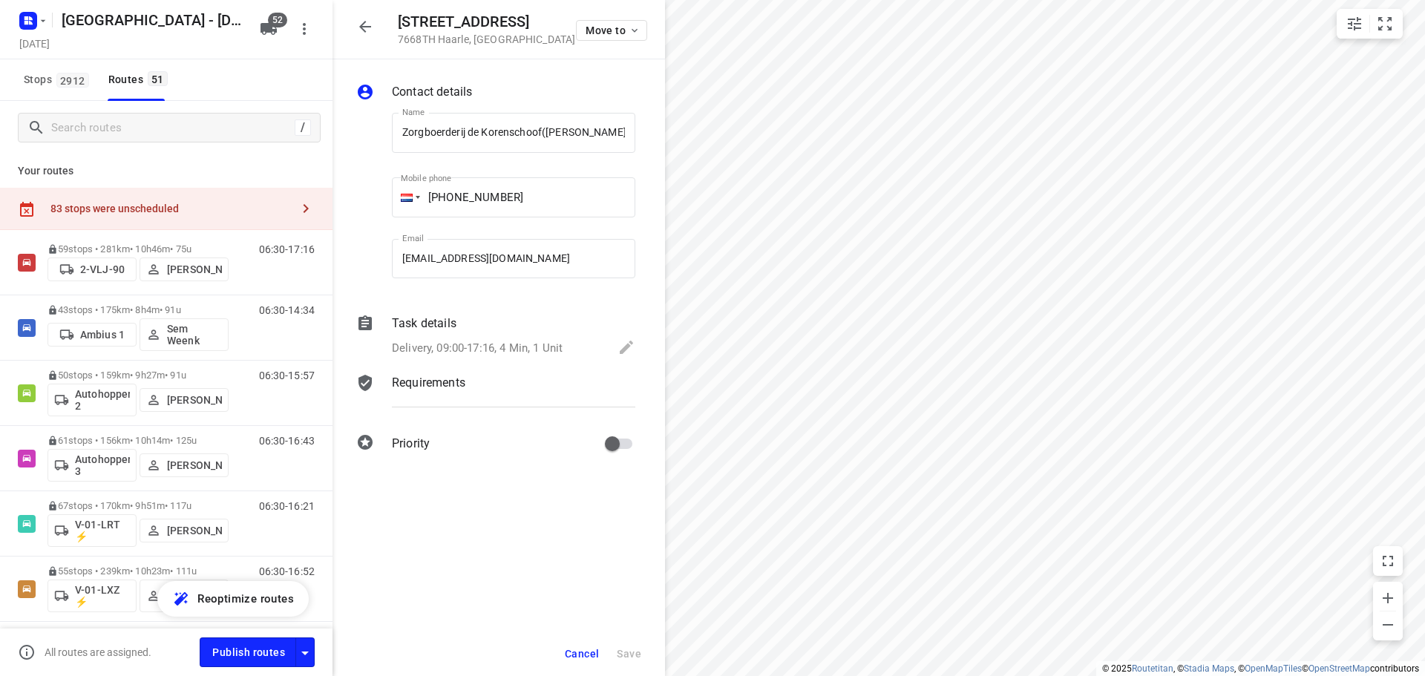
click at [189, 133] on div "2-VLJ-90 Ambius 1 Autohopper 2 Autohopper 3 V-01-LRT ⚡ V-01-LXZ ⚡ V-02-LRT ⚡ V-…" at bounding box center [712, 338] width 1425 height 676
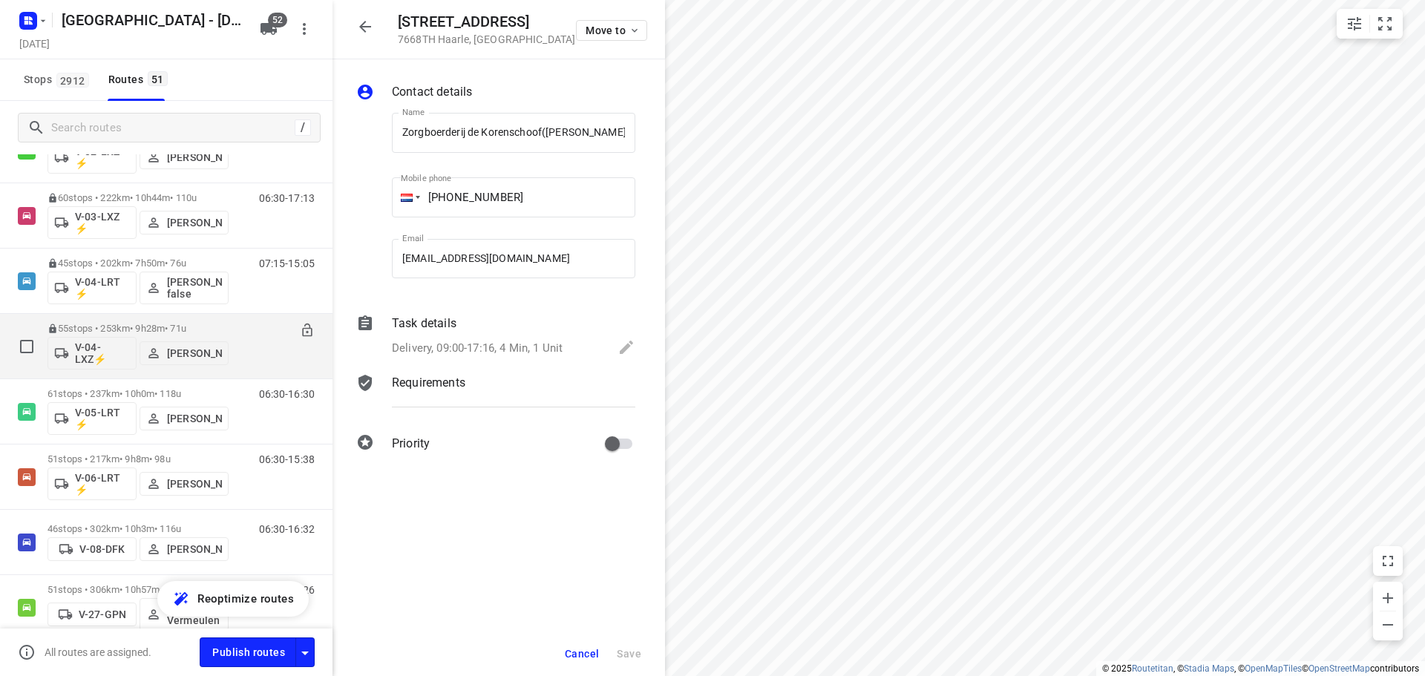
scroll to position [594, 0]
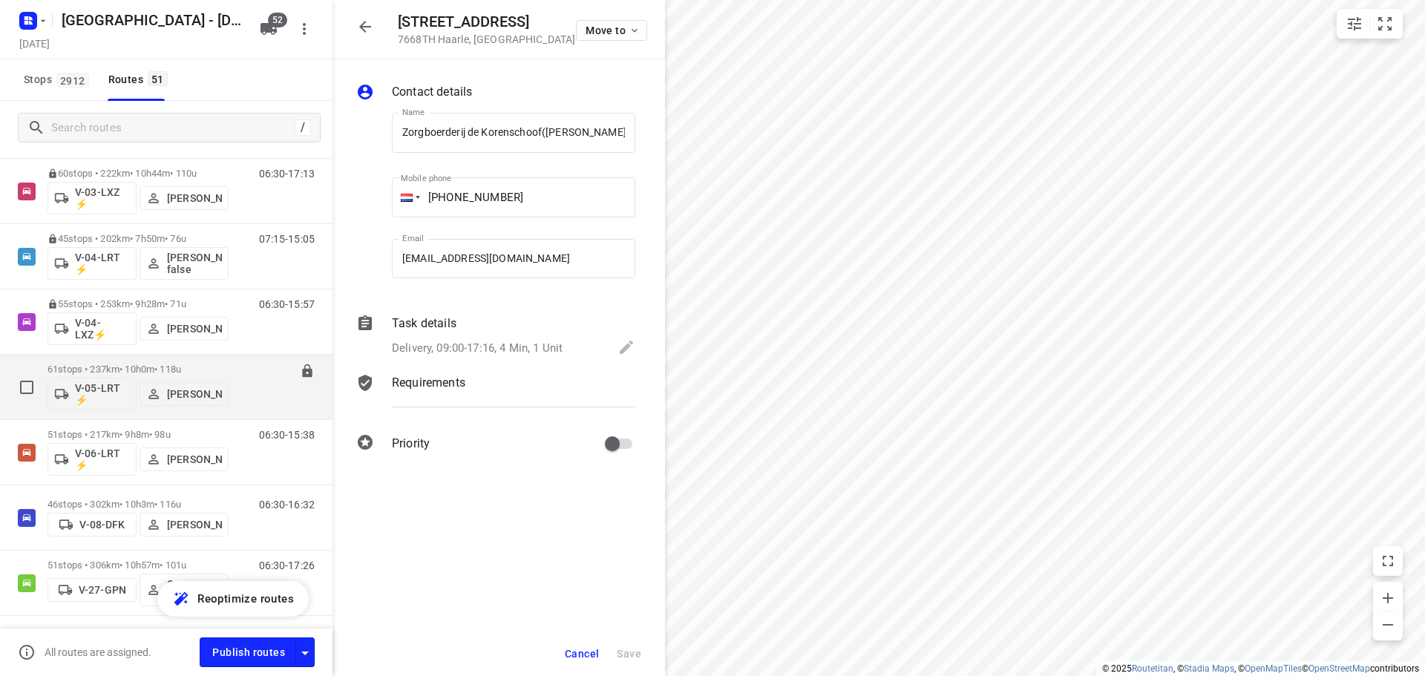
click at [132, 376] on div "V-05-LRT ⚡ [PERSON_NAME]" at bounding box center [138, 393] width 181 height 36
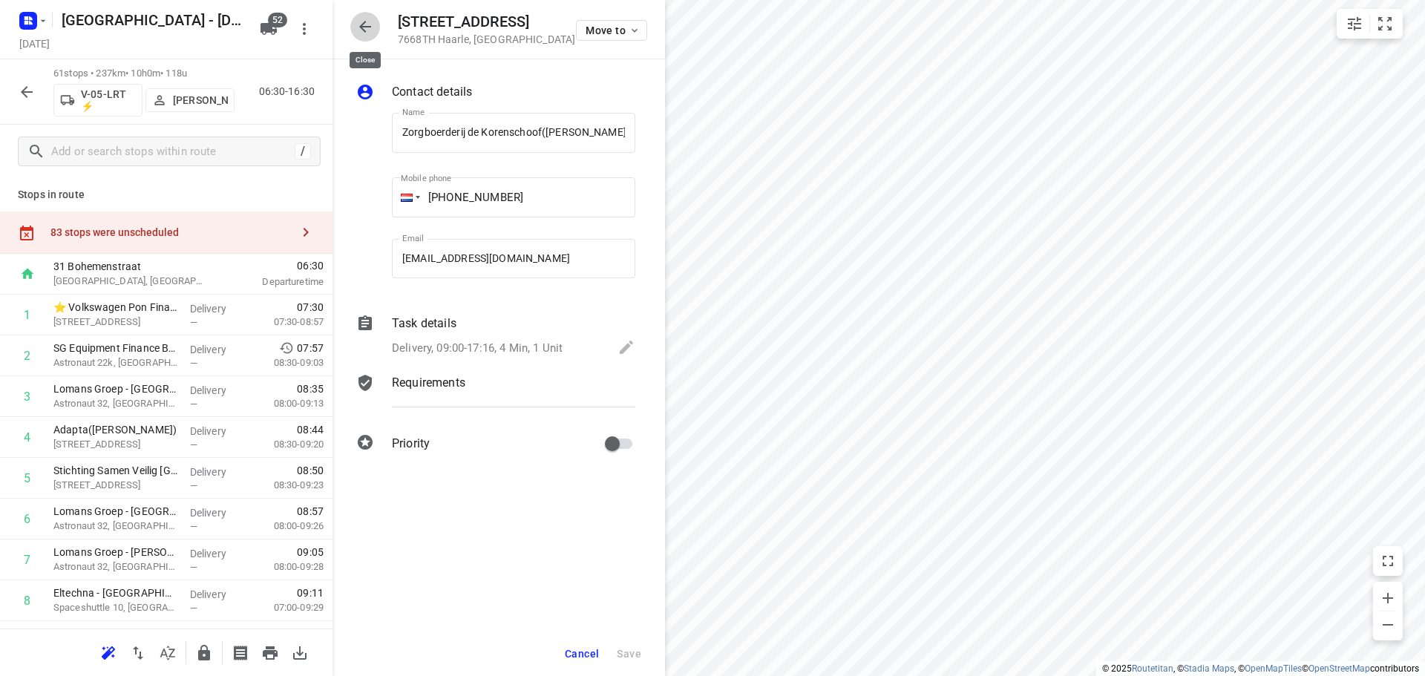
click at [367, 26] on icon "button" at bounding box center [365, 27] width 12 height 12
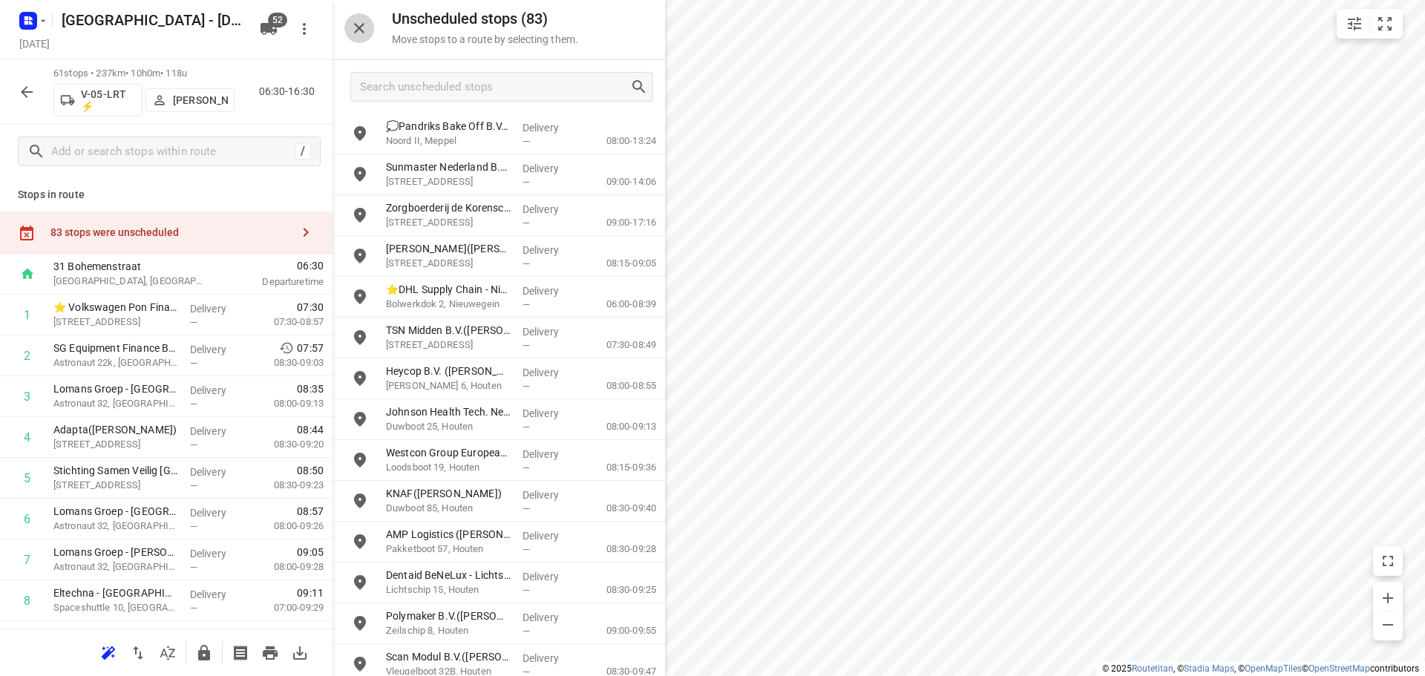
click at [345, 26] on button "button" at bounding box center [359, 28] width 30 height 30
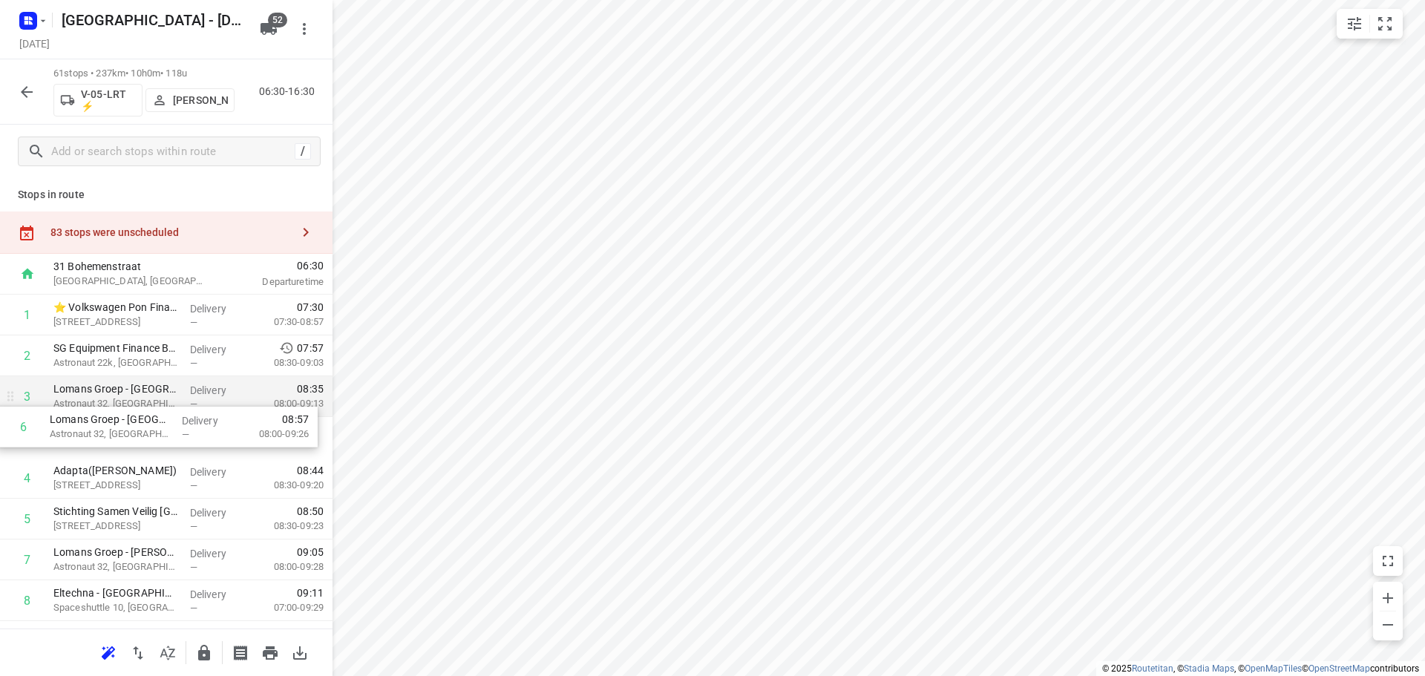
drag, startPoint x: 82, startPoint y: 509, endPoint x: 78, endPoint y: 408, distance: 100.3
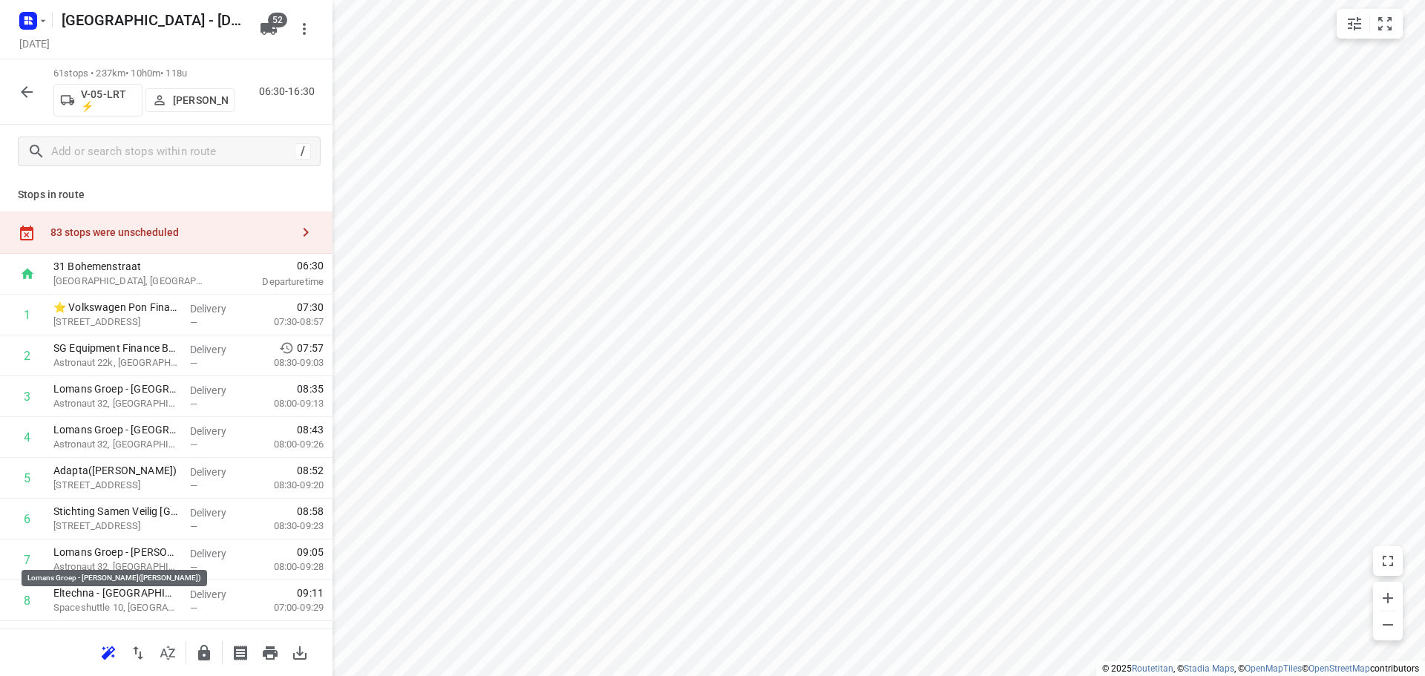
scroll to position [1, 0]
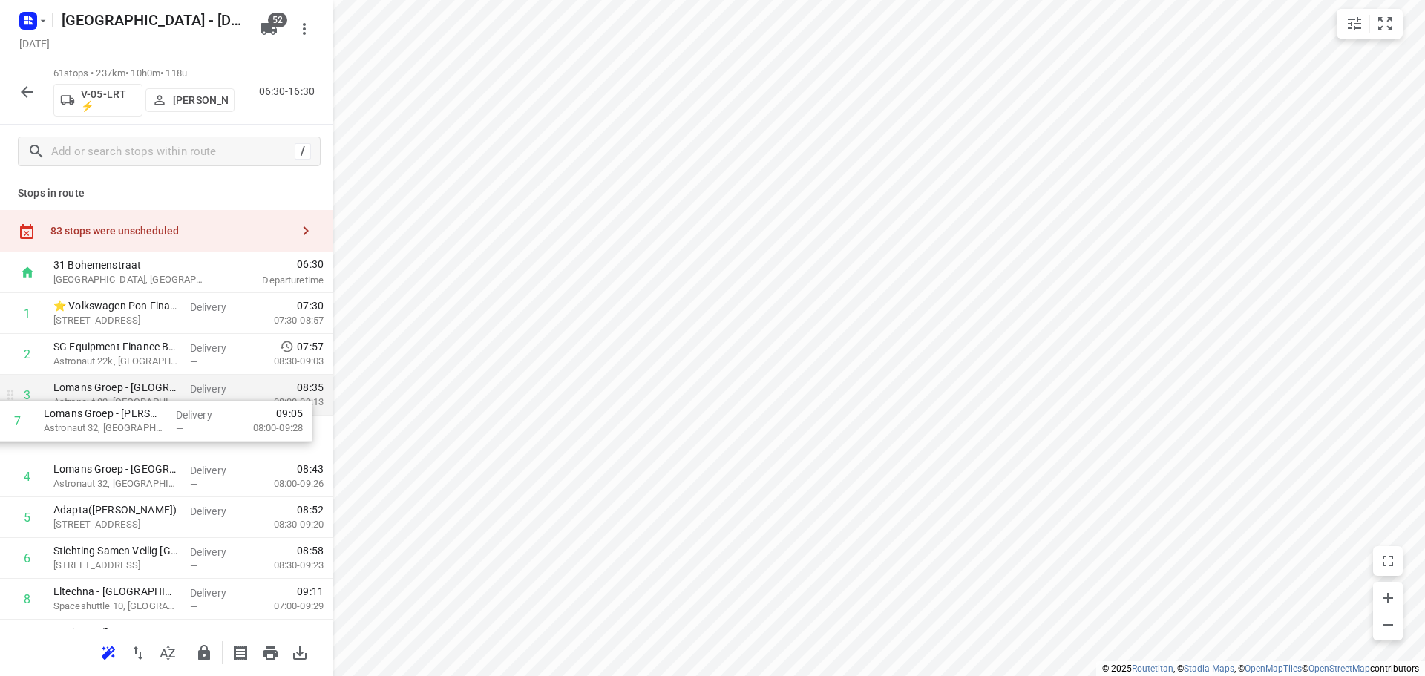
drag, startPoint x: 102, startPoint y: 555, endPoint x: 92, endPoint y: 412, distance: 143.6
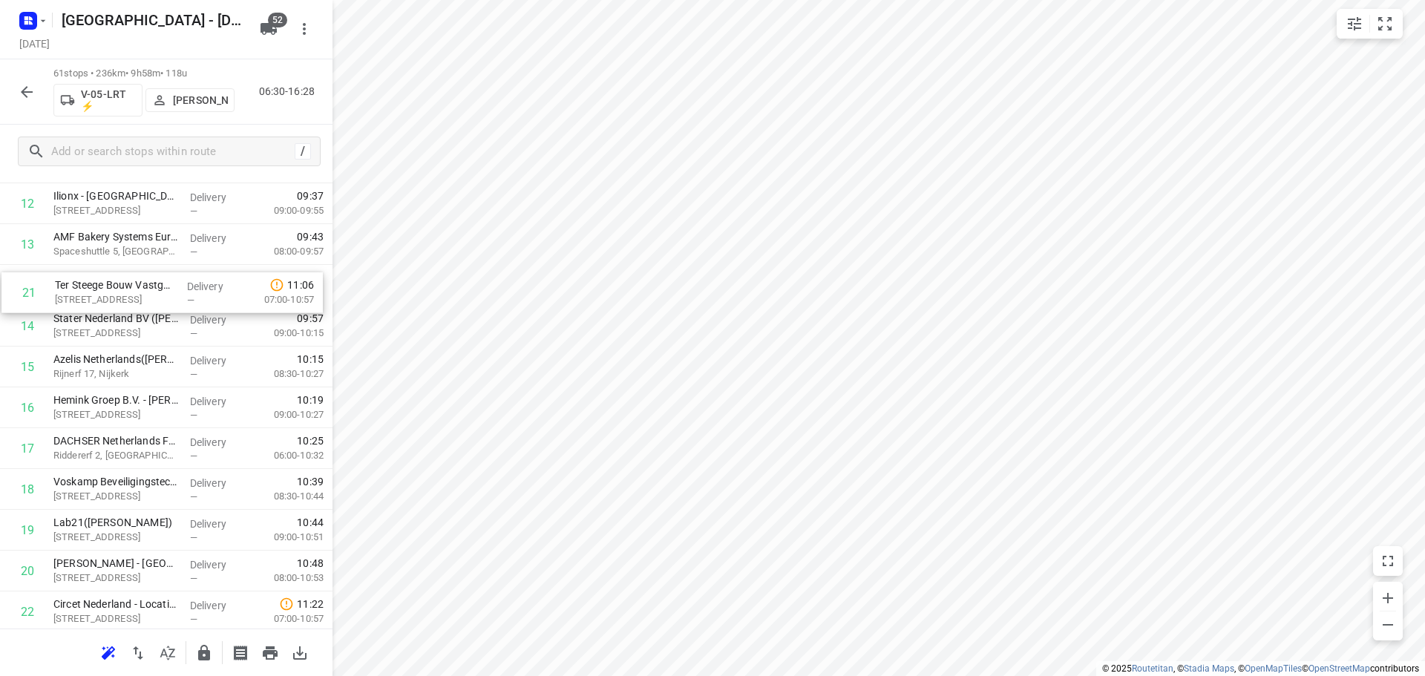
scroll to position [560, 0]
drag, startPoint x: 153, startPoint y: 467, endPoint x: 154, endPoint y: 321, distance: 146.3
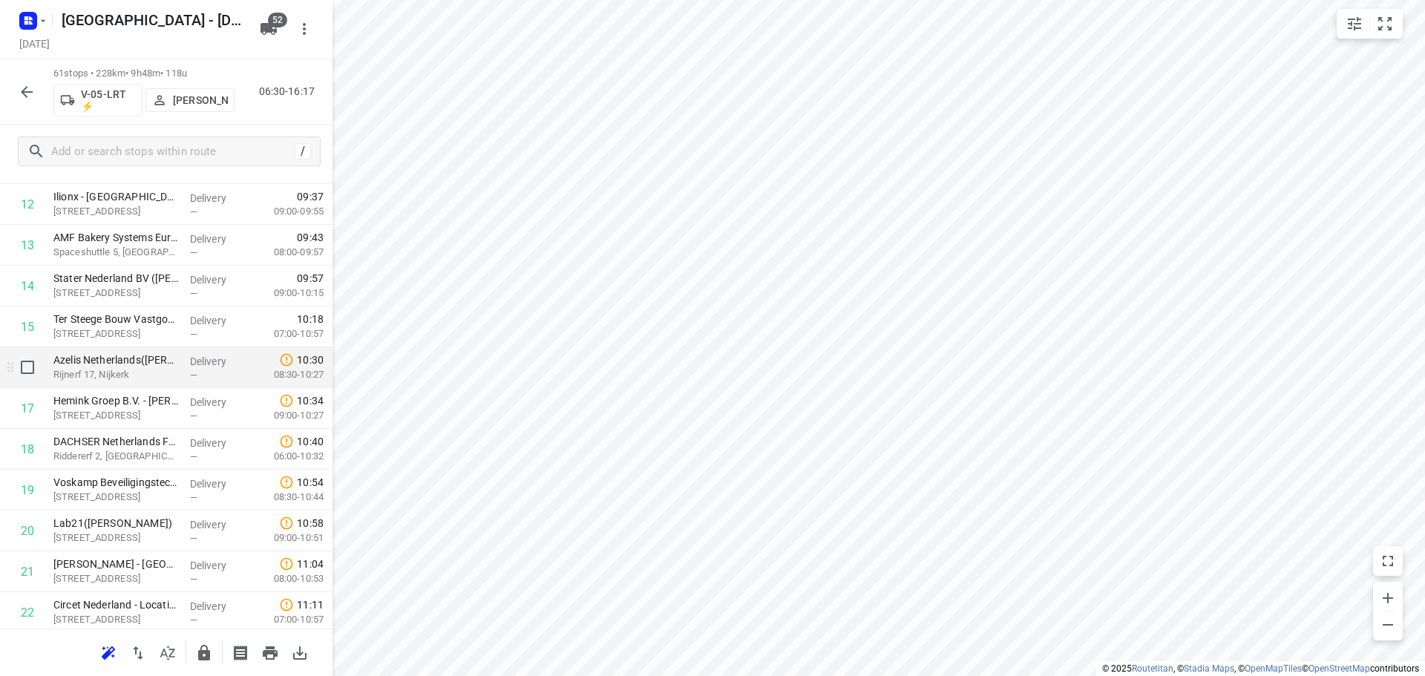
scroll to position [857, 0]
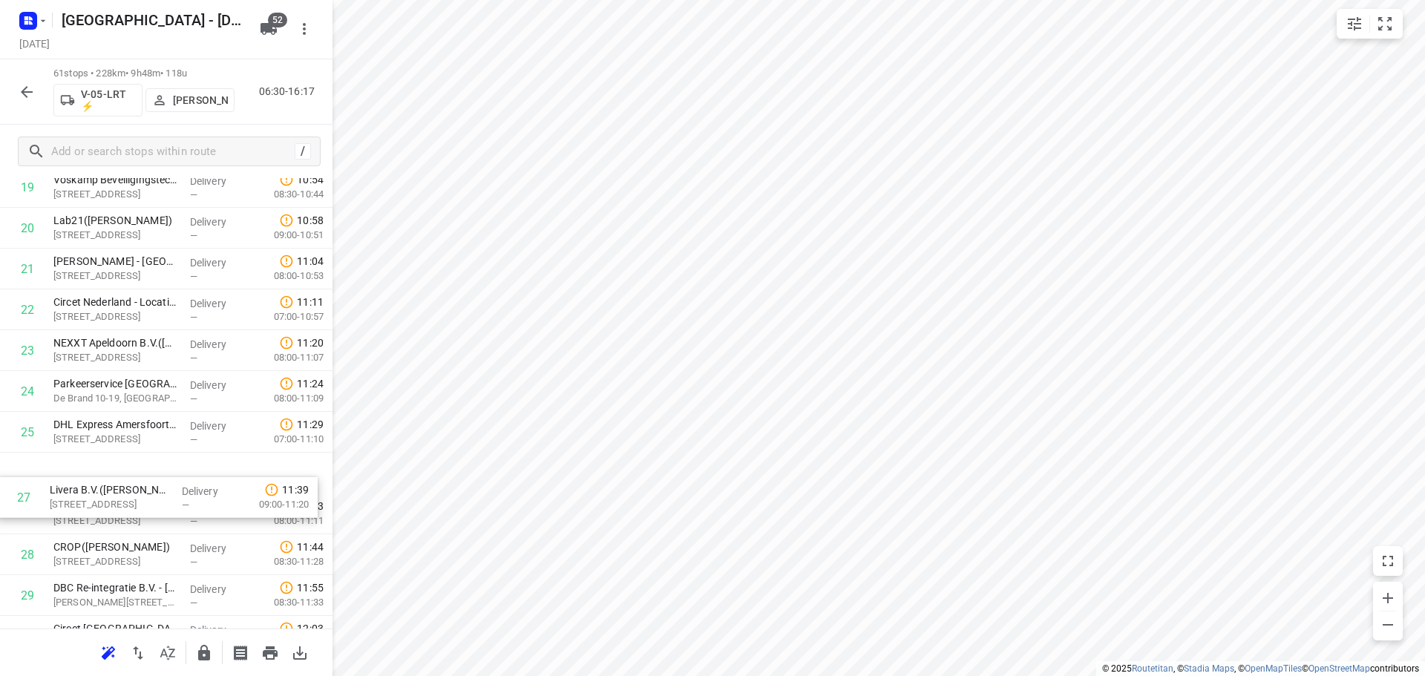
drag, startPoint x: 145, startPoint y: 517, endPoint x: 148, endPoint y: 510, distance: 8.0
click at [148, 510] on div "1 ⭐ Volkswagen Pon Financial Services / DFM(Dave Heemsbergen) Saturnus 1, Amers…" at bounding box center [166, 677] width 333 height 2491
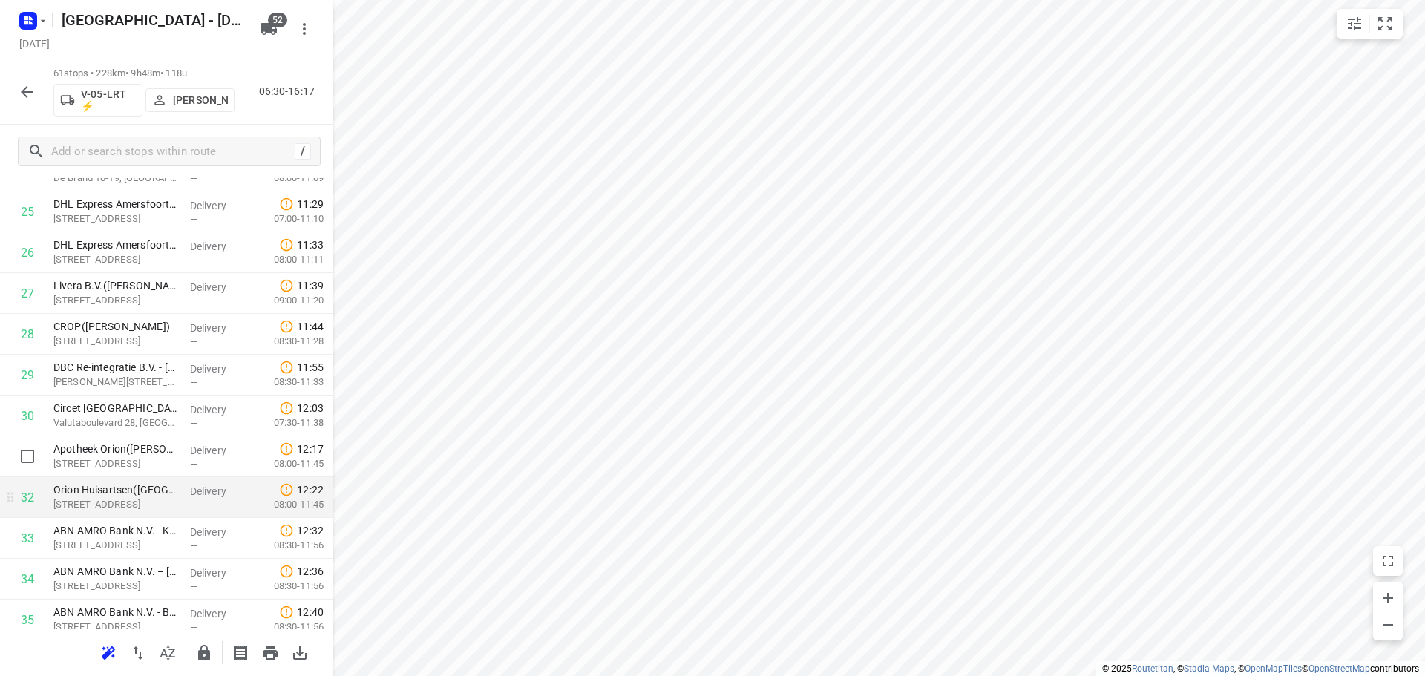
scroll to position [1085, 0]
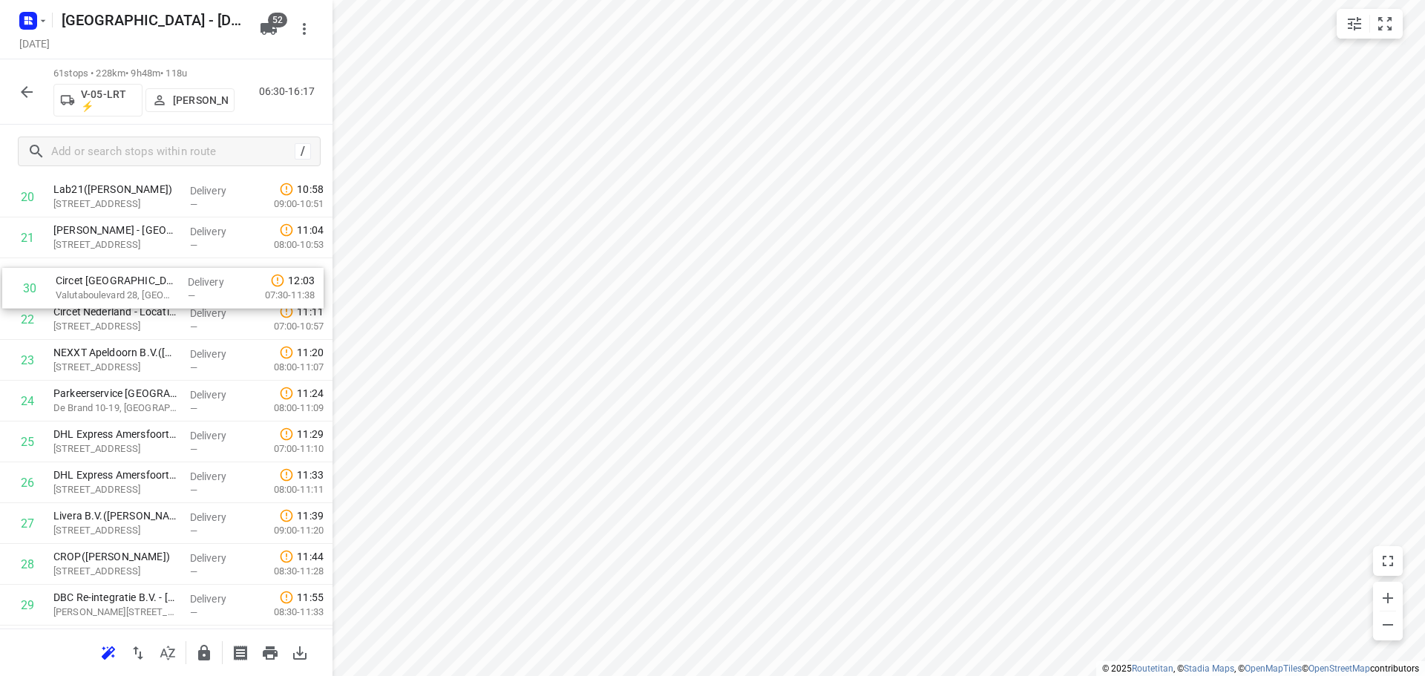
drag, startPoint x: 136, startPoint y: 420, endPoint x: 139, endPoint y: 286, distance: 134.4
click at [139, 286] on div "1 ⭐ Volkswagen Pon Financial Services / DFM(Dave Heemsbergen) Saturnus 1, Amers…" at bounding box center [166, 646] width 333 height 2491
drag, startPoint x: 114, startPoint y: 452, endPoint x: 108, endPoint y: 312, distance: 140.4
click at [108, 312] on div "1 ⭐ Volkswagen Pon Financial Services / DFM(Dave Heemsbergen) Saturnus 1, Amers…" at bounding box center [166, 608] width 333 height 2491
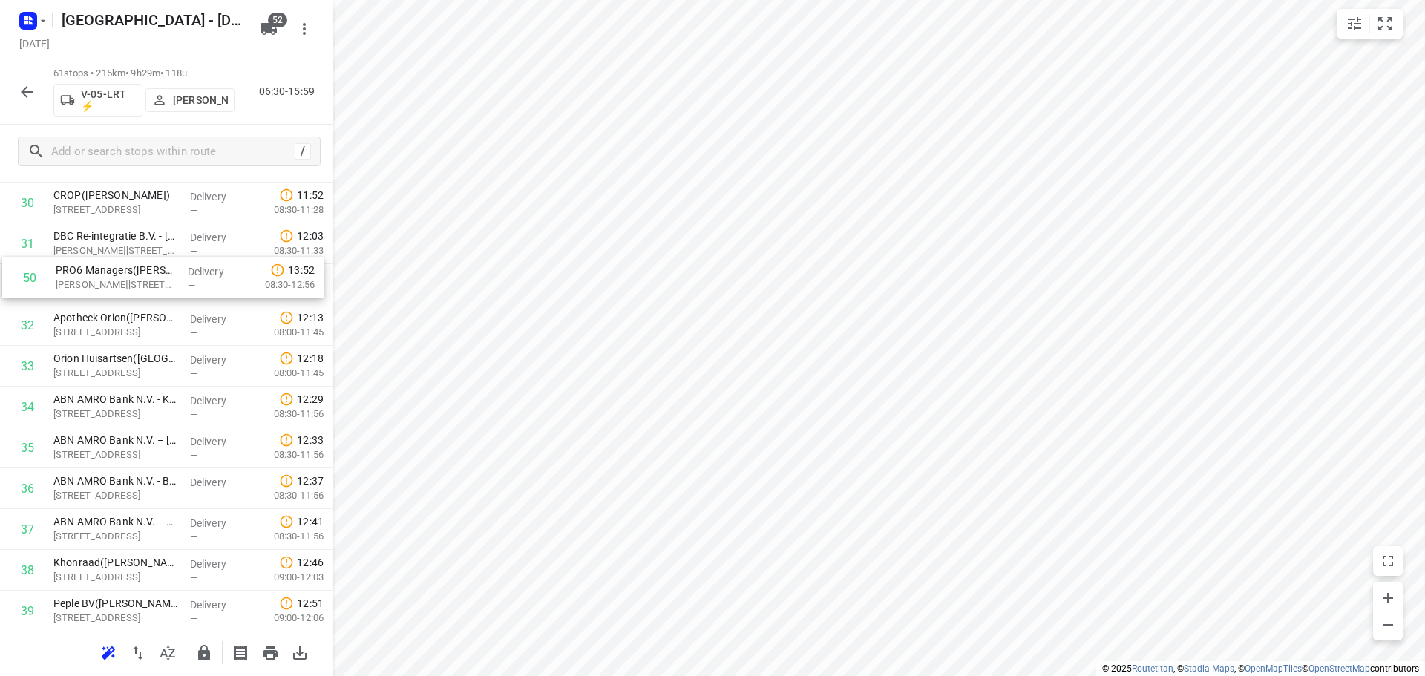
scroll to position [1294, 0]
drag, startPoint x: 65, startPoint y: 493, endPoint x: 77, endPoint y: 287, distance: 206.8
click at [77, 287] on div "1 ⭐ Volkswagen Pon Financial Services / DFM(Dave Heemsbergen) Saturnus 1, Amers…" at bounding box center [166, 246] width 333 height 2491
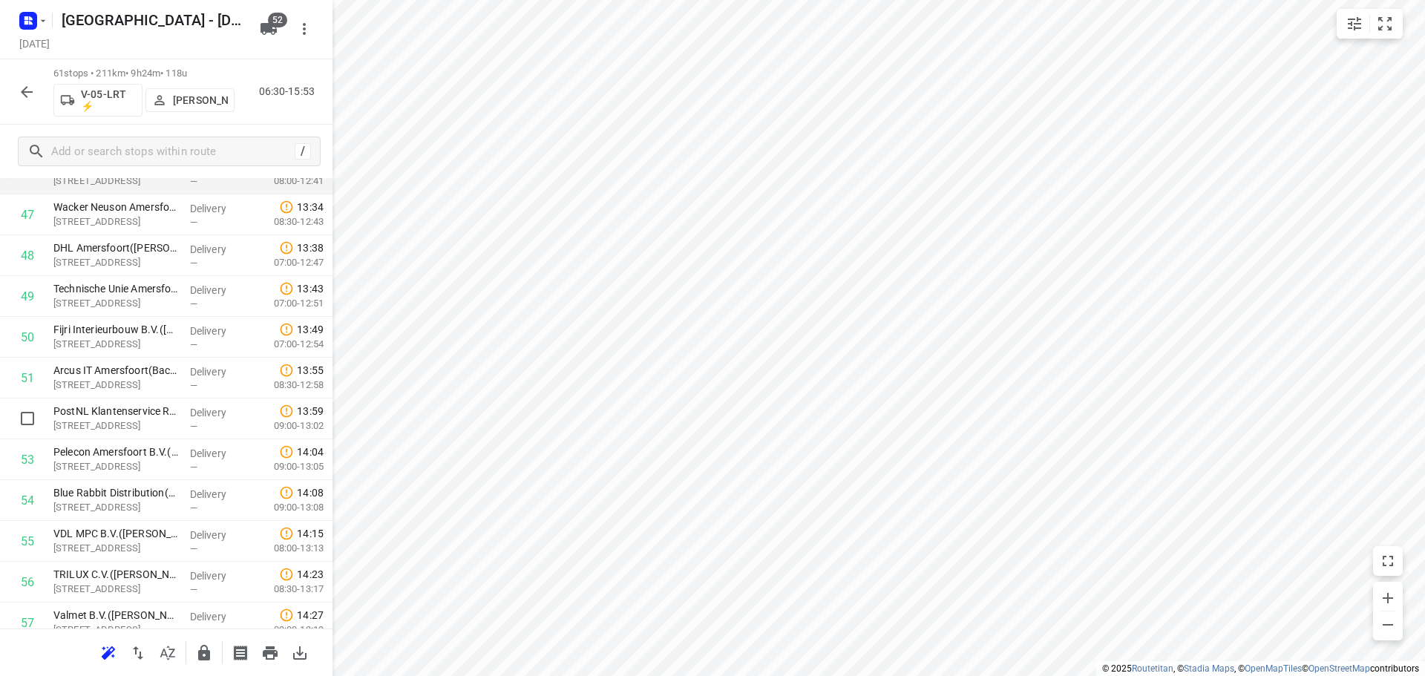
scroll to position [2185, 0]
click at [196, 657] on icon "button" at bounding box center [204, 653] width 18 height 18
click at [22, 87] on icon "button" at bounding box center [27, 92] width 18 height 18
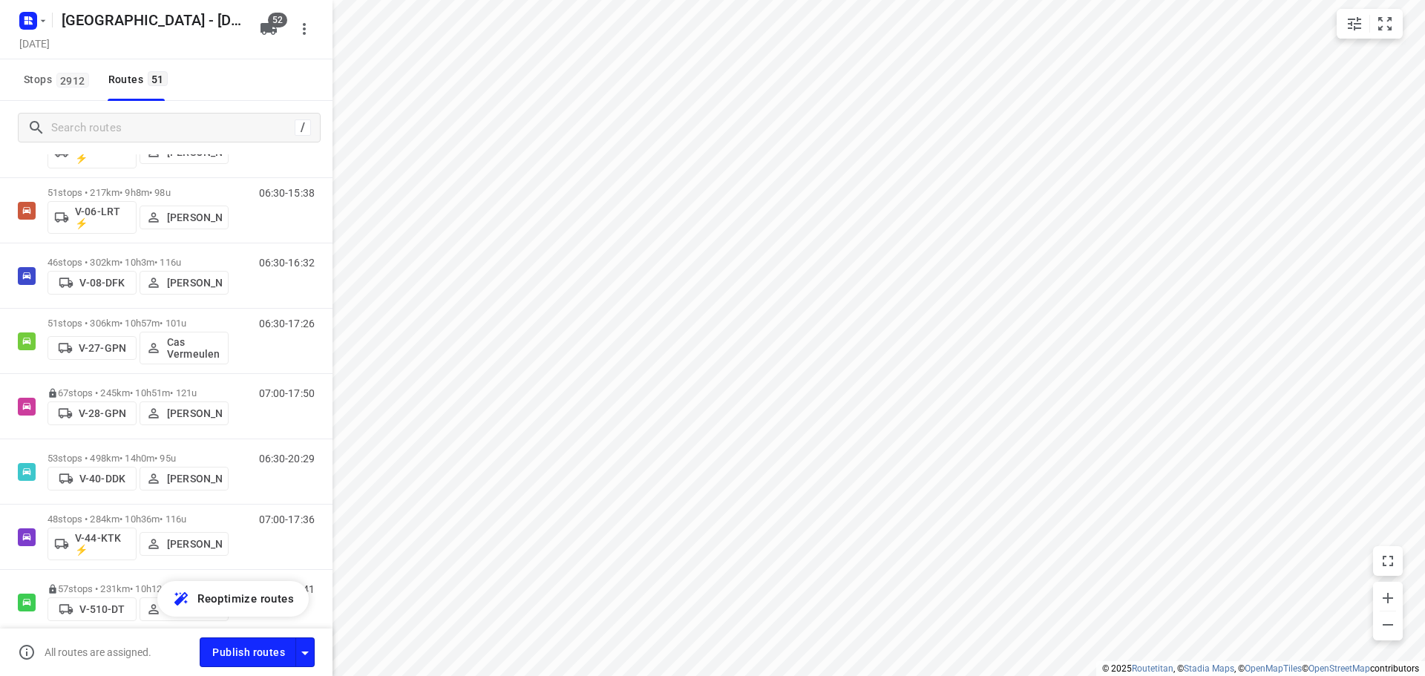
scroll to position [817, 0]
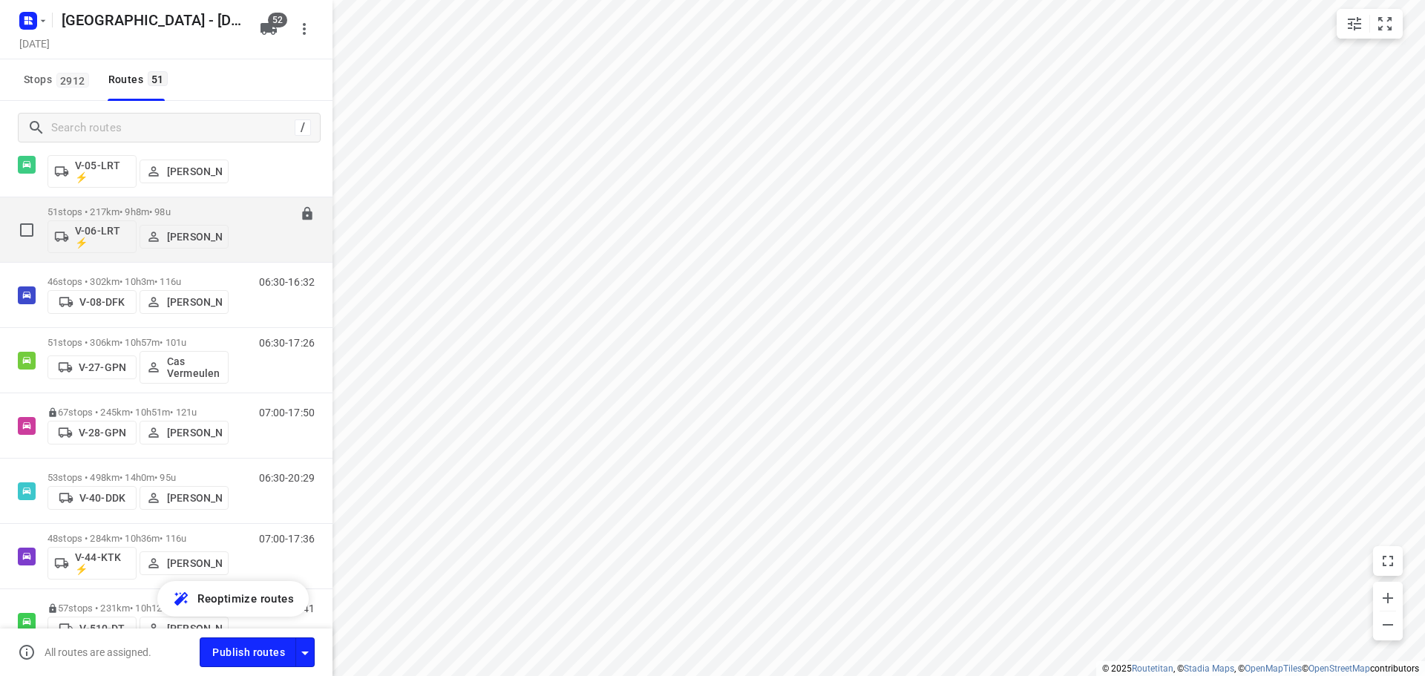
click at [92, 209] on p "51 stops • 217km • 9h8m • 98u" at bounding box center [138, 211] width 181 height 11
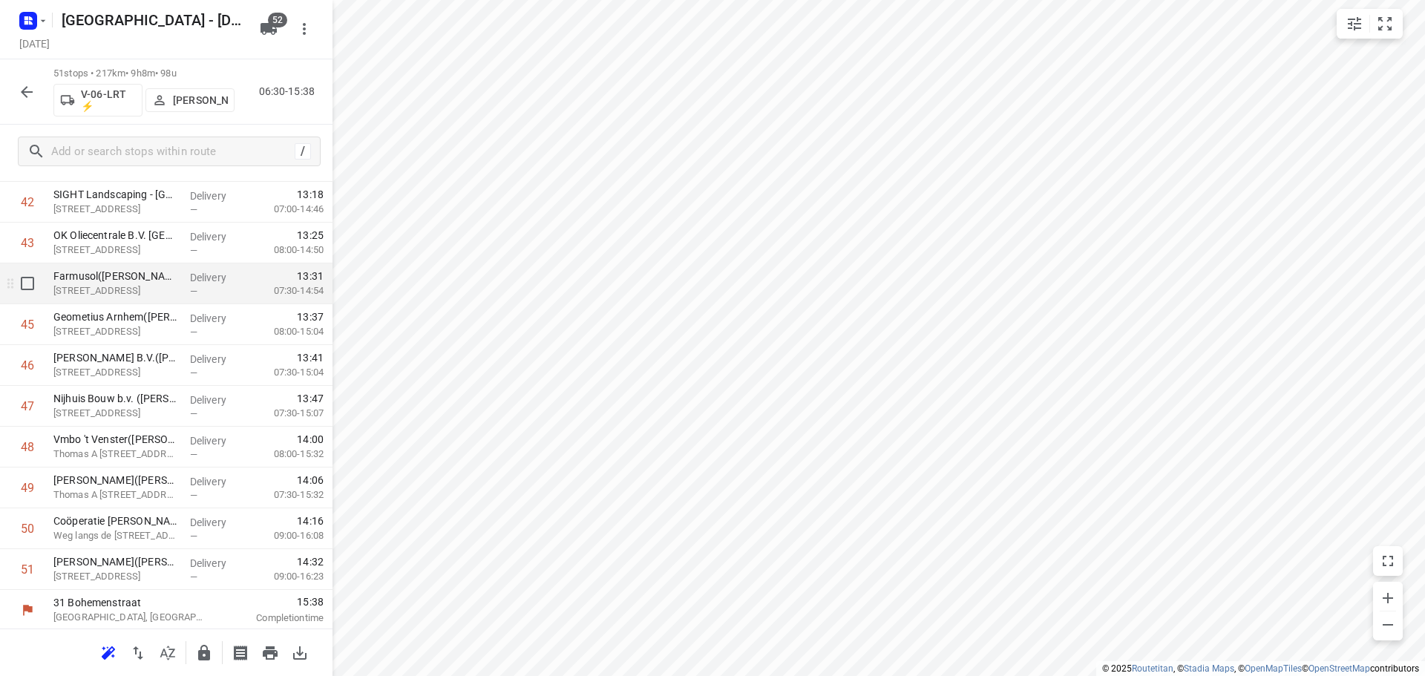
scroll to position [1789, 0]
click at [212, 653] on icon "button" at bounding box center [204, 653] width 18 height 18
click at [43, 82] on div "51 stops • 217km • 9h8m • 98u V-06-LRT ⚡ Rene Van Weeghel 06:30-15:38" at bounding box center [166, 91] width 333 height 65
click at [36, 85] on button "button" at bounding box center [27, 92] width 30 height 30
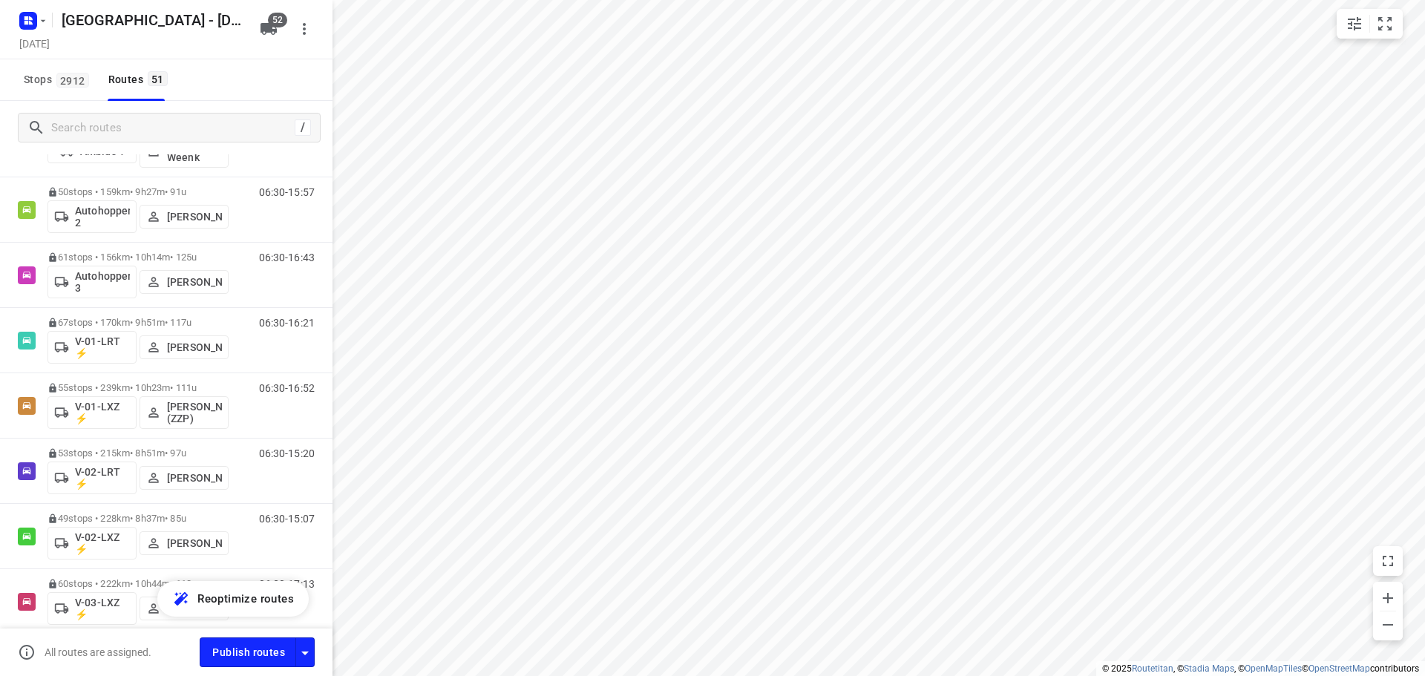
scroll to position [0, 0]
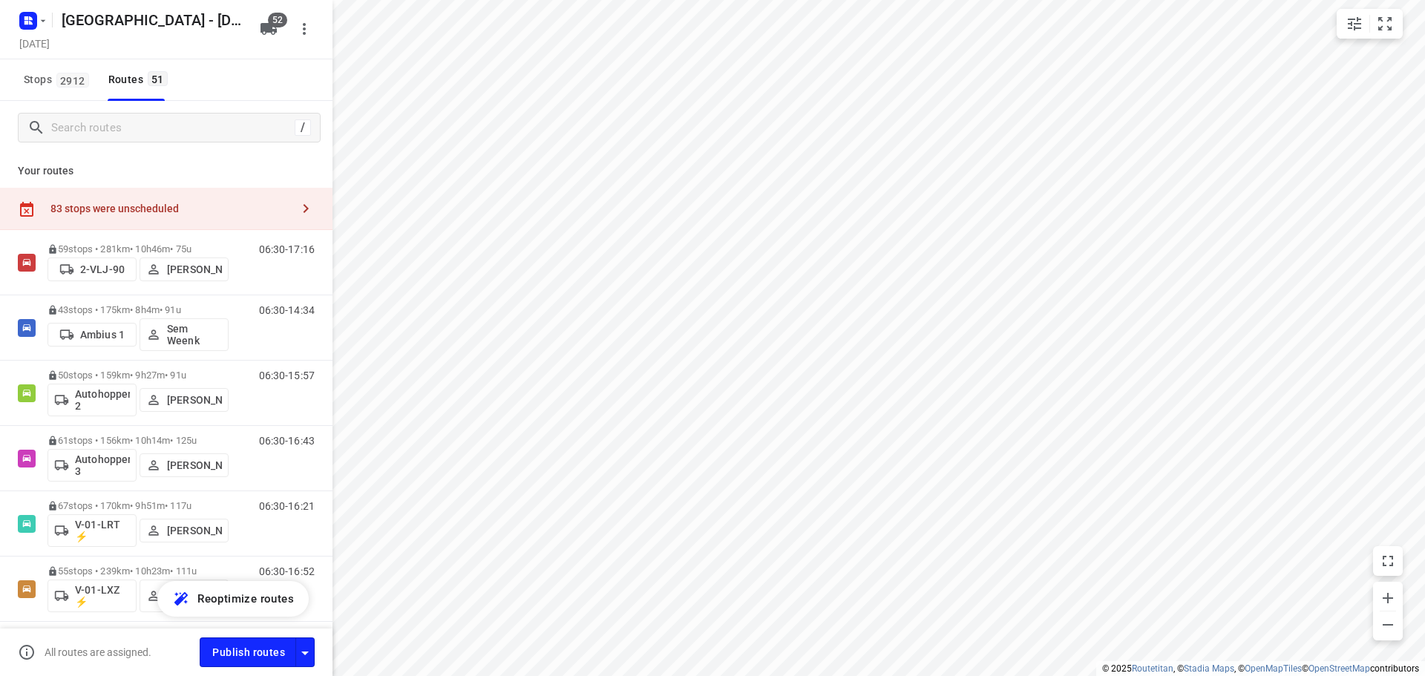
click at [228, 192] on div "83 stops were unscheduled" at bounding box center [166, 209] width 333 height 42
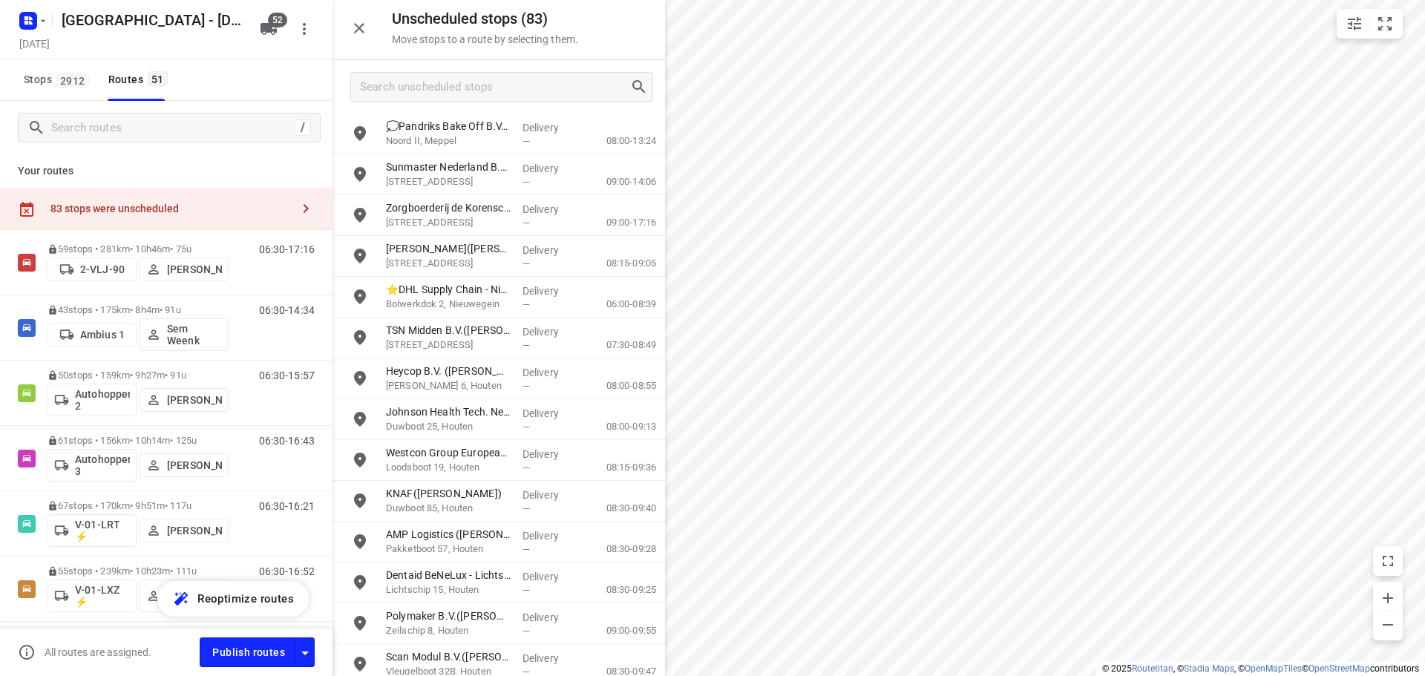
click at [497, 62] on div at bounding box center [499, 86] width 333 height 53
drag, startPoint x: 498, startPoint y: 66, endPoint x: 497, endPoint y: 75, distance: 9.0
click at [497, 71] on div at bounding box center [499, 86] width 333 height 53
click at [495, 79] on input "Search unscheduled stops" at bounding box center [495, 87] width 269 height 23
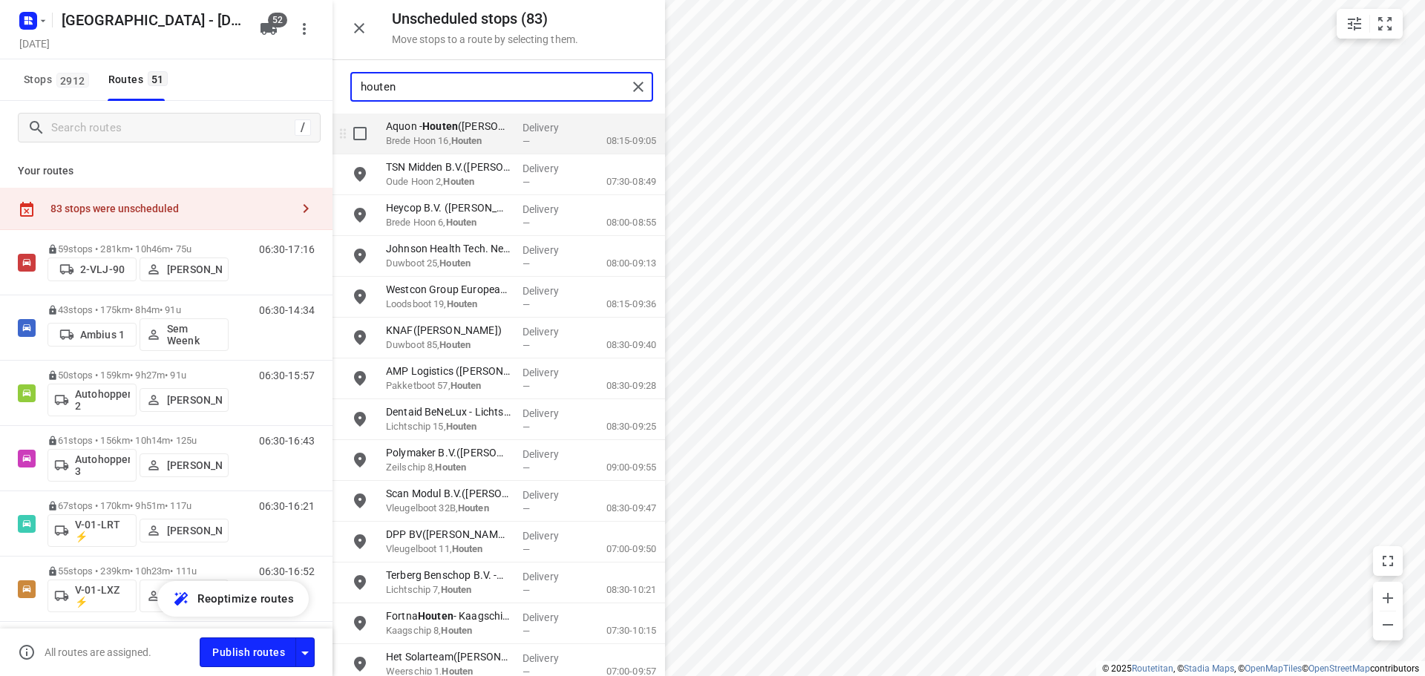
type input "houten"
click at [362, 140] on input "grid" at bounding box center [360, 134] width 30 height 30
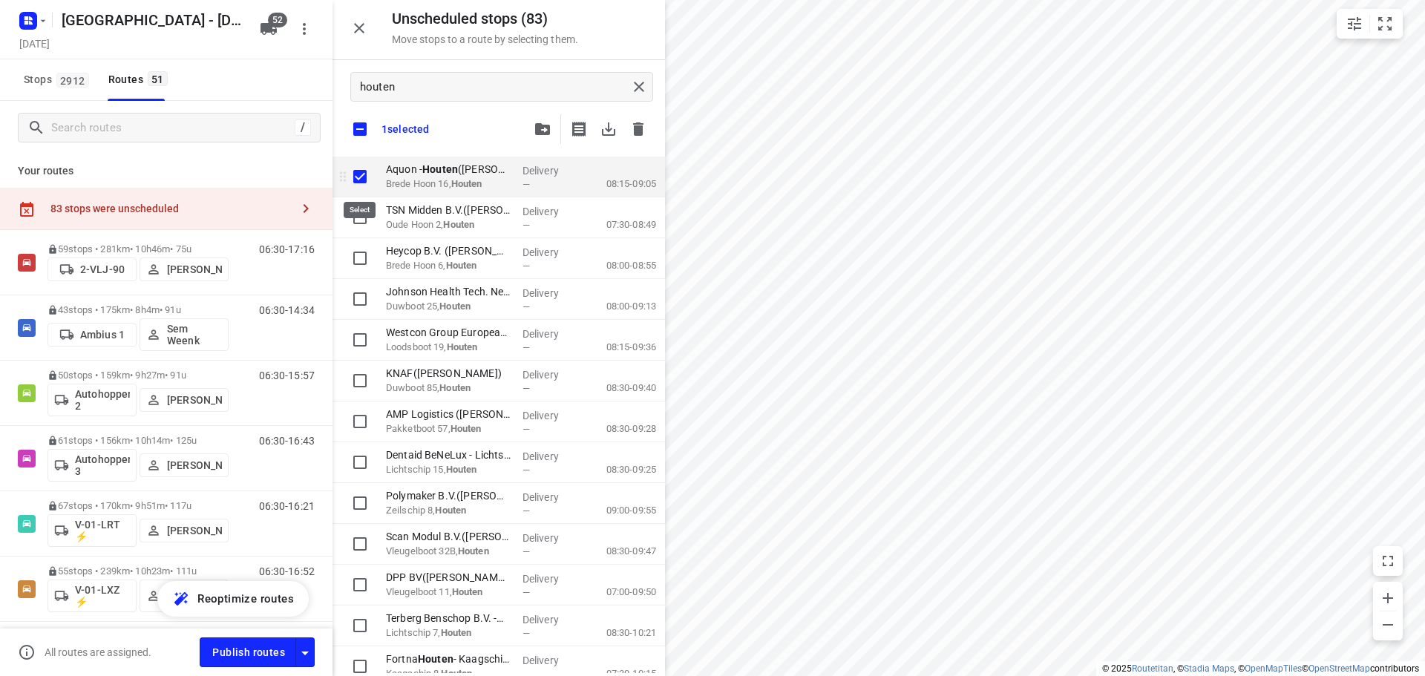
checkbox input "true"
click at [362, 139] on input "checkbox" at bounding box center [359, 129] width 31 height 31
checkbox input "false"
checkbox input "true"
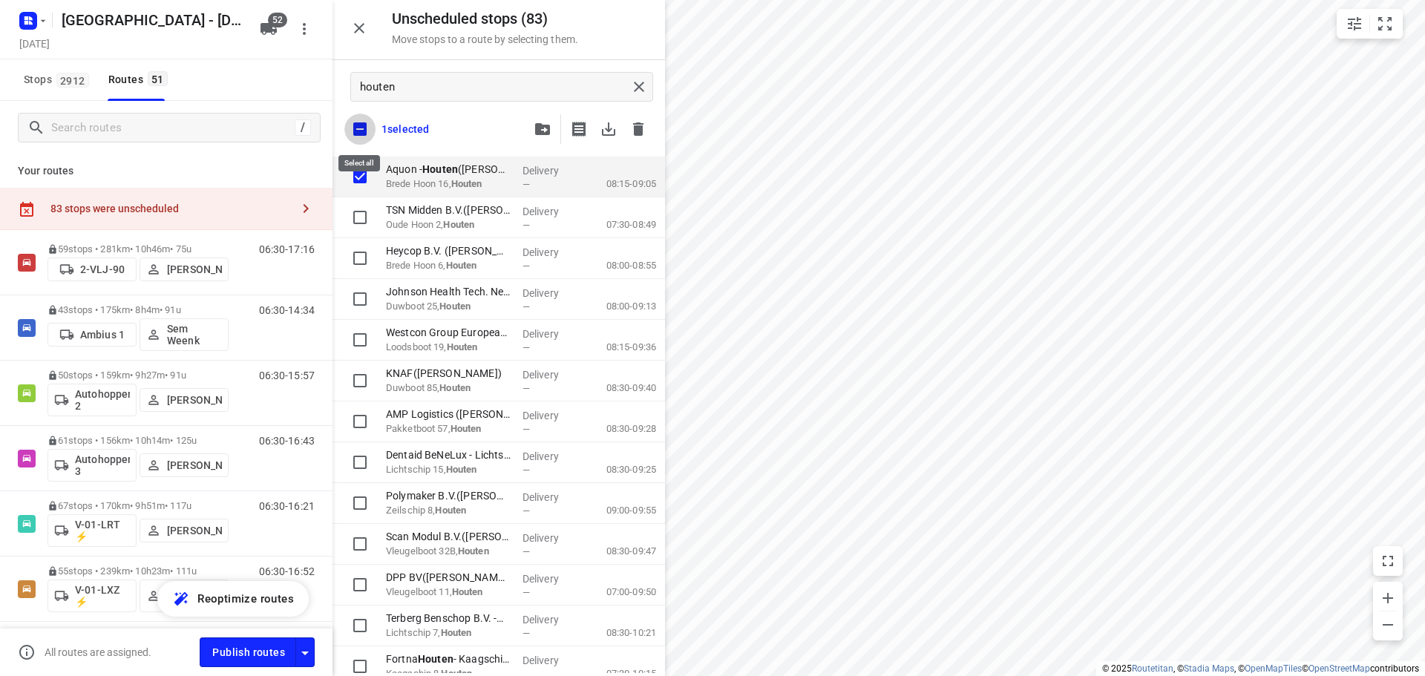
checkbox input "true"
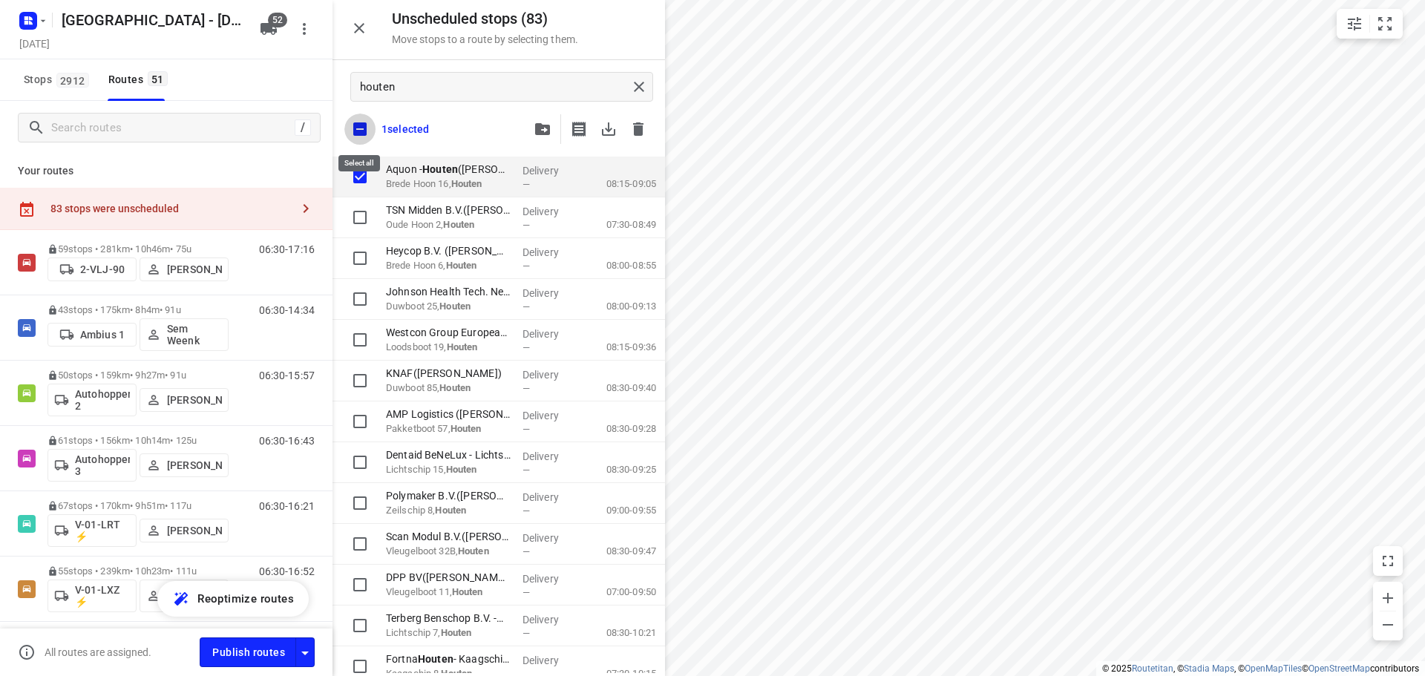
checkbox input "true"
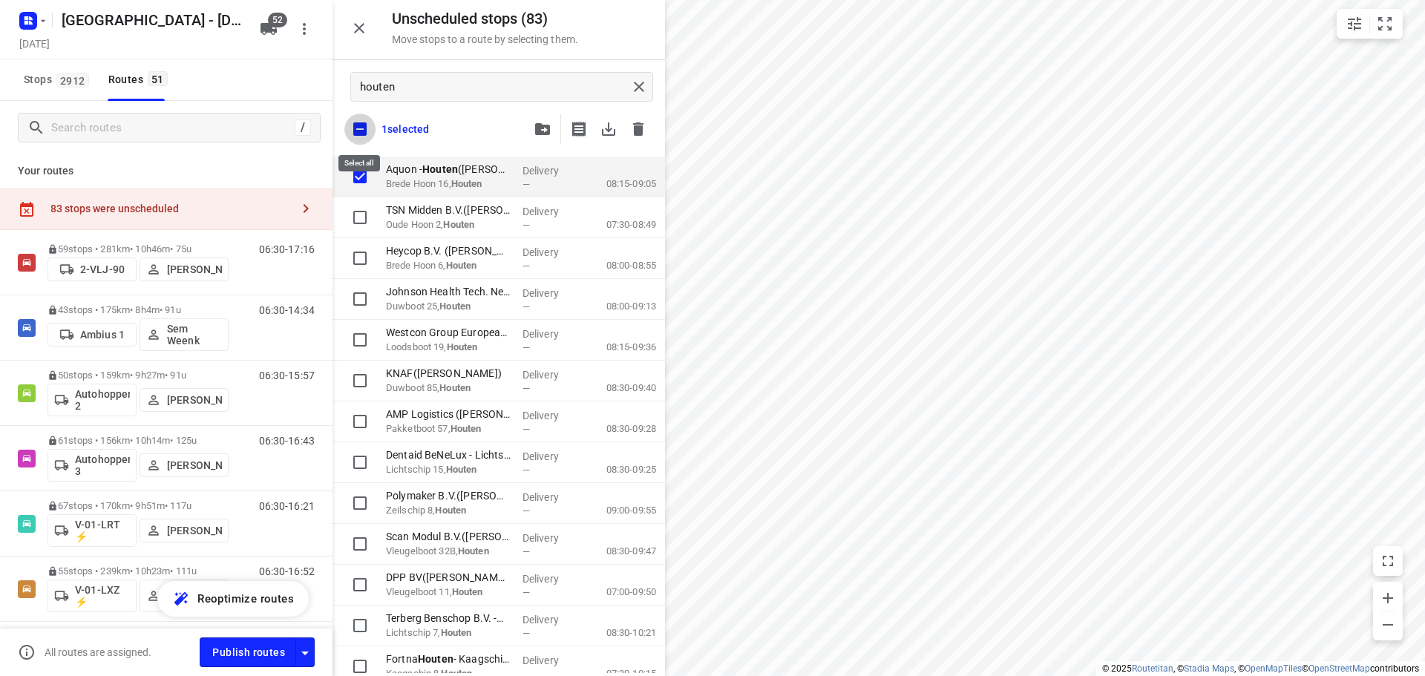
checkbox input "true"
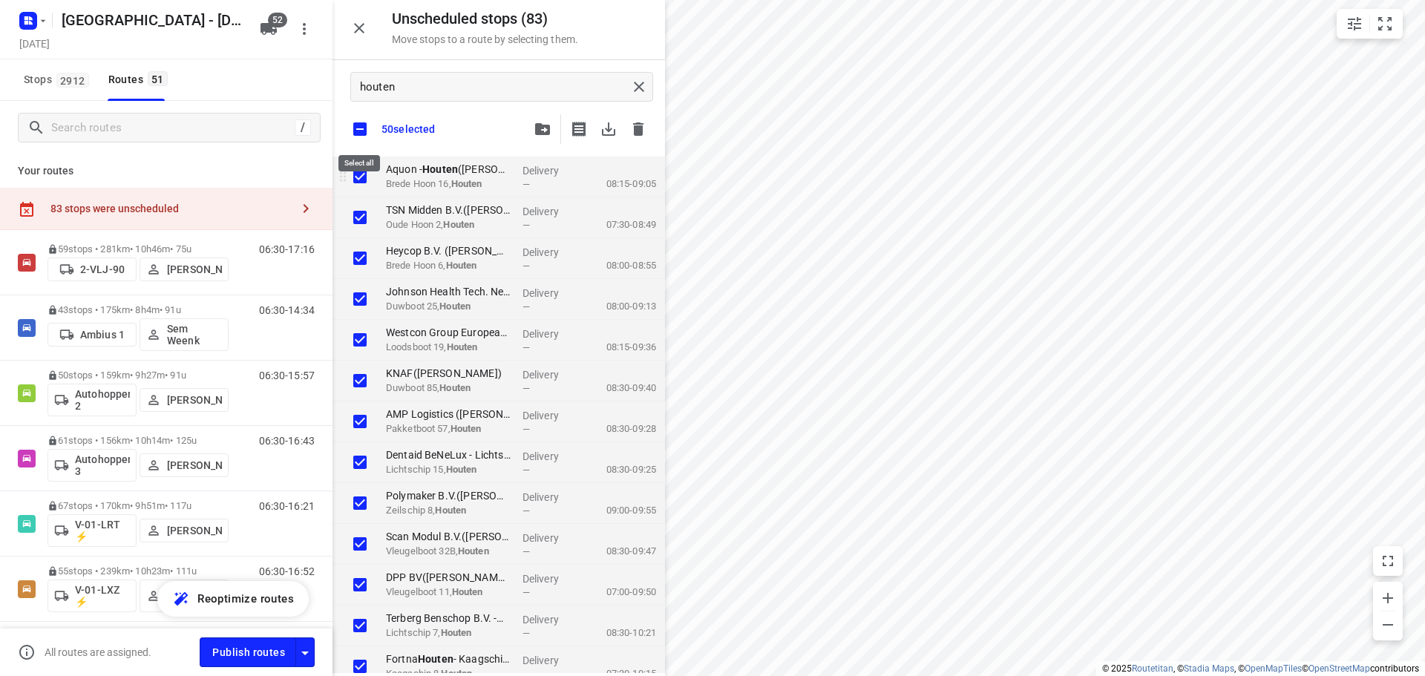
checkbox input "true"
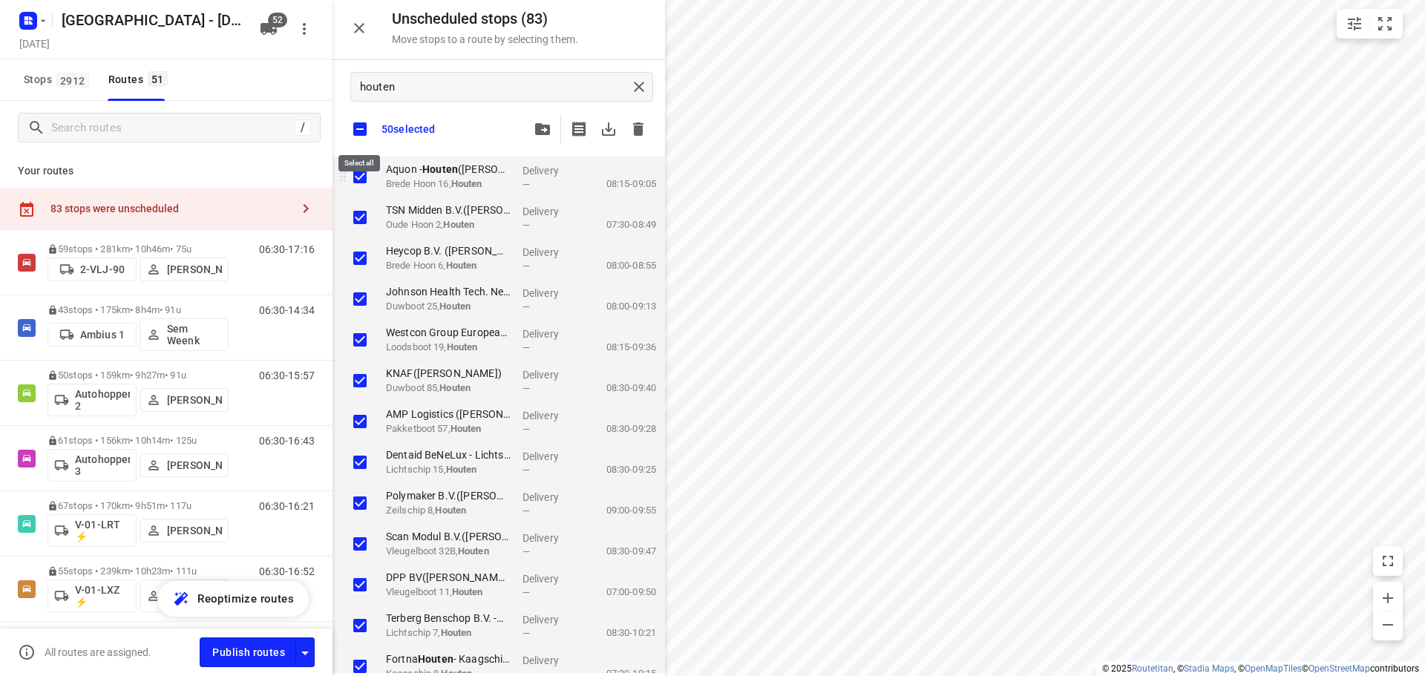
checkbox input "true"
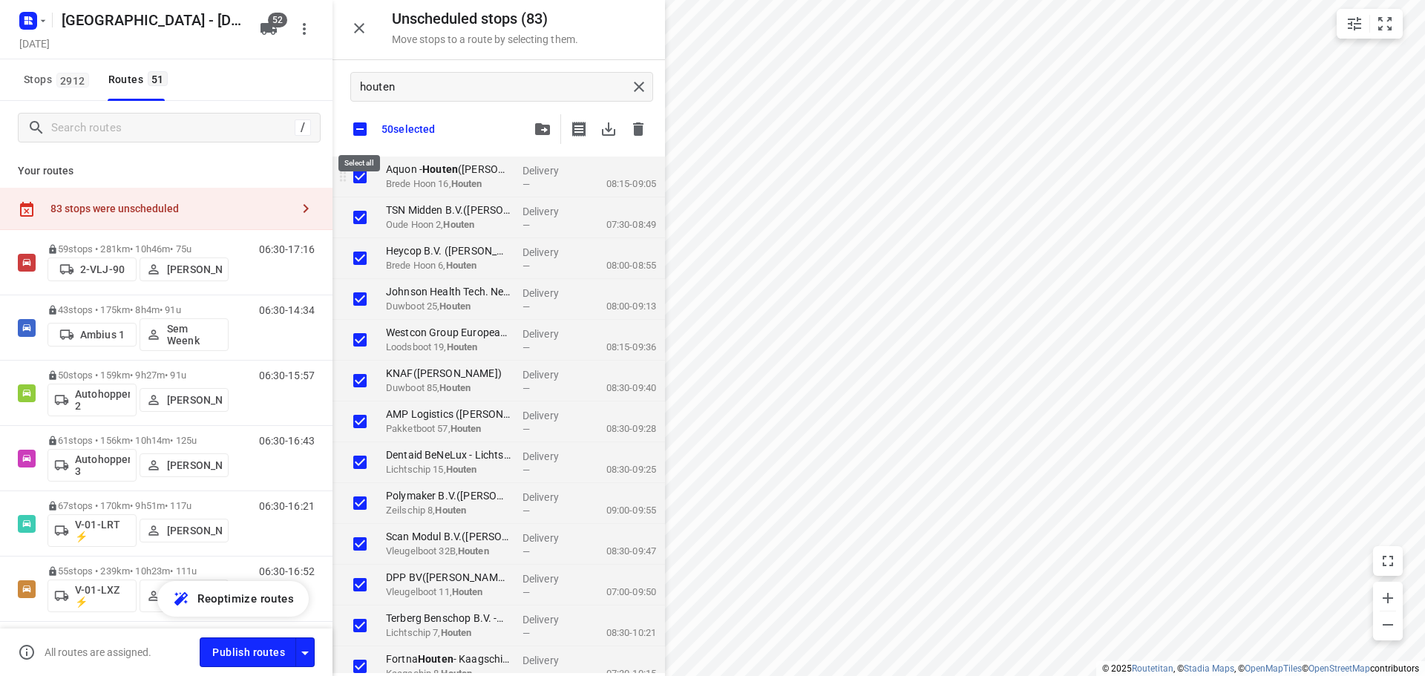
checkbox input "true"
click at [409, 180] on p "Brede Hoon 16, Houten" at bounding box center [448, 184] width 125 height 15
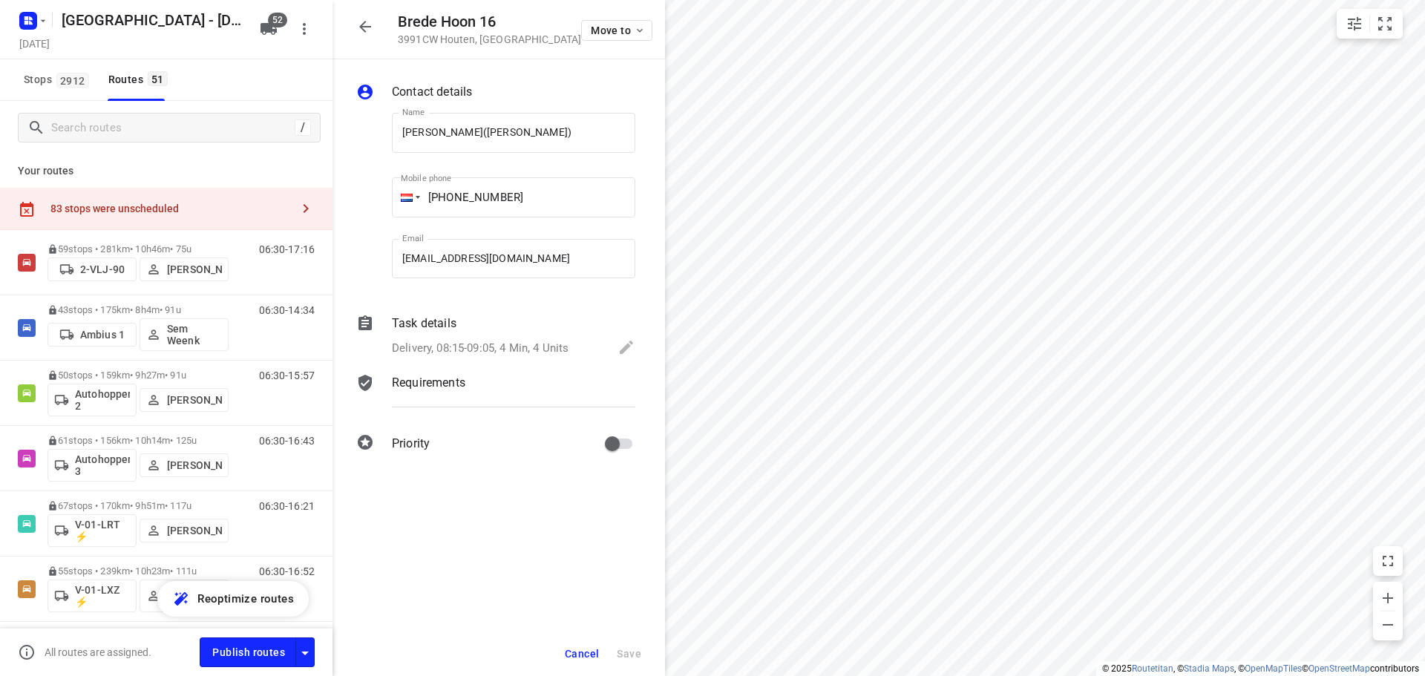
click at [498, 339] on div "Delivery, 08:15-09:05, 4 Min, 4 Units" at bounding box center [514, 349] width 244 height 21
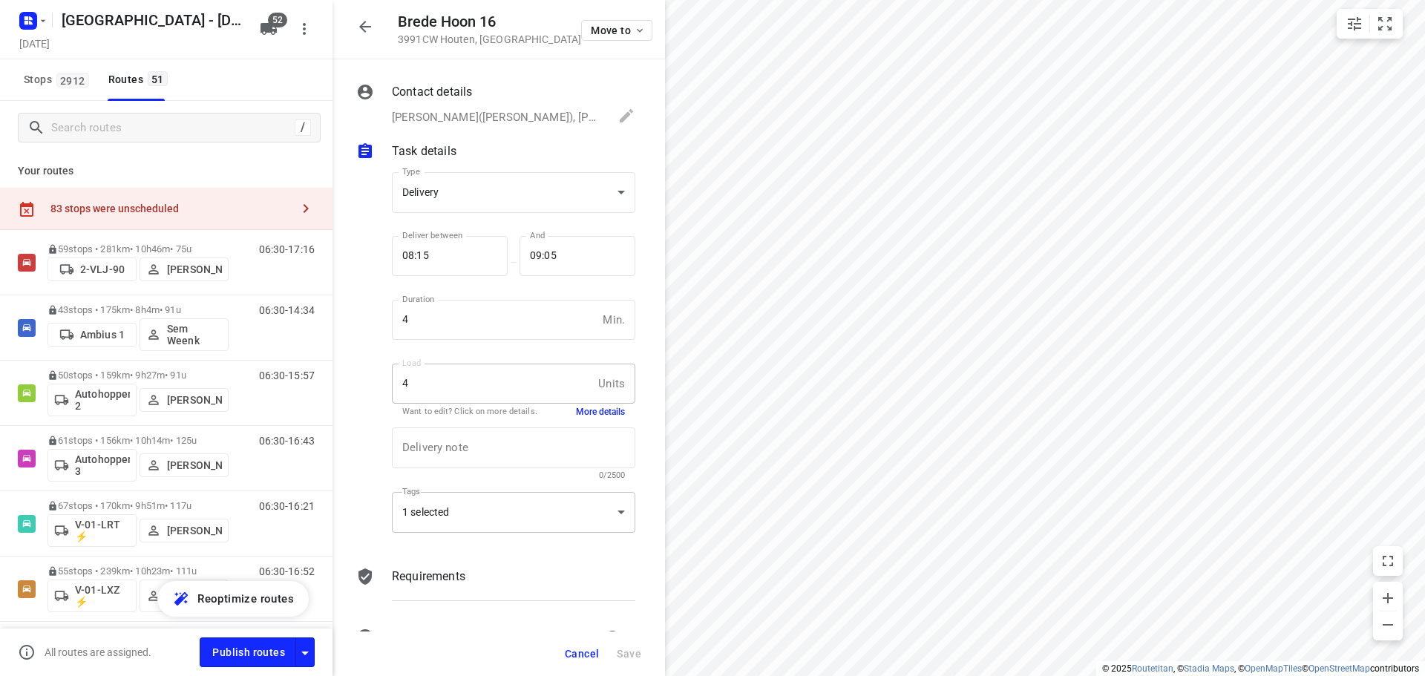
click at [497, 497] on div "1 selected" at bounding box center [514, 512] width 244 height 41
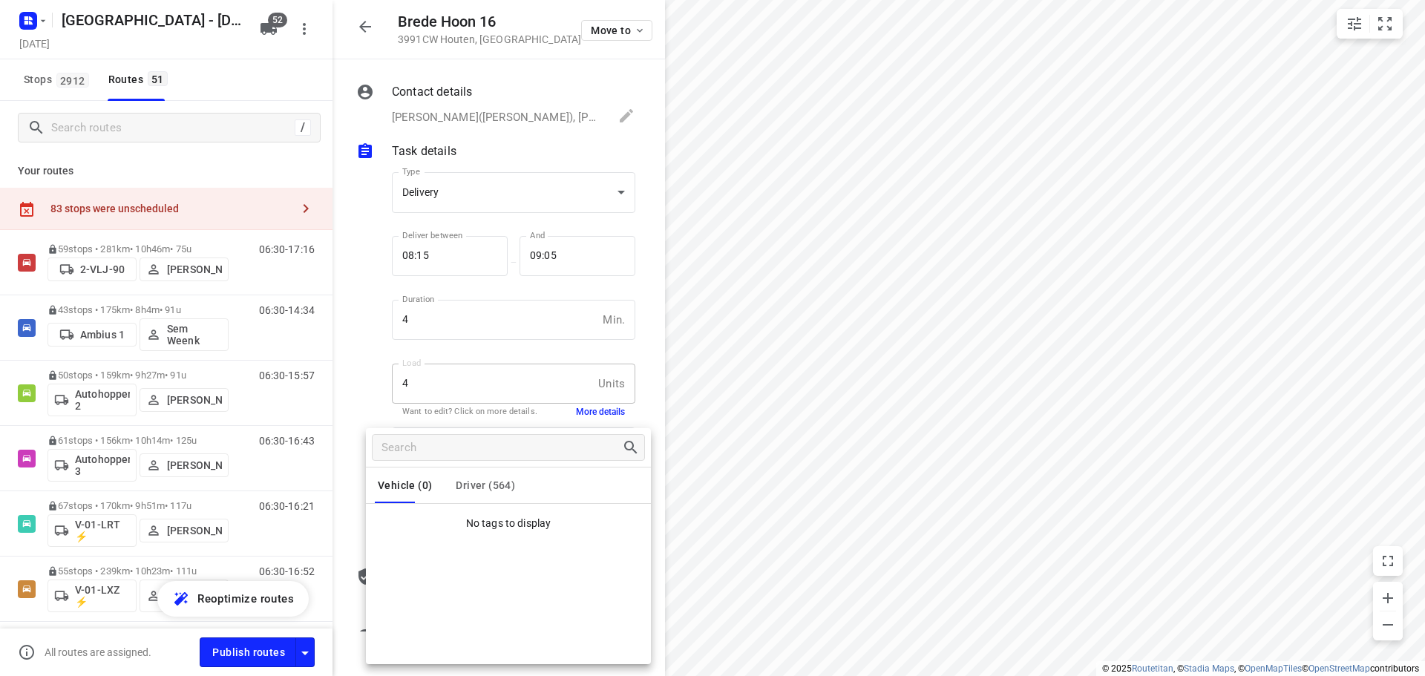
click at [497, 473] on button "Driver (564)" at bounding box center [485, 486] width 59 height 36
drag, startPoint x: 464, startPoint y: 527, endPoint x: 379, endPoint y: 520, distance: 84.9
click at [379, 520] on li "Z52.Milan" at bounding box center [508, 525] width 285 height 30
copy p "Z52.Milan"
click at [154, 131] on div at bounding box center [712, 338] width 1425 height 676
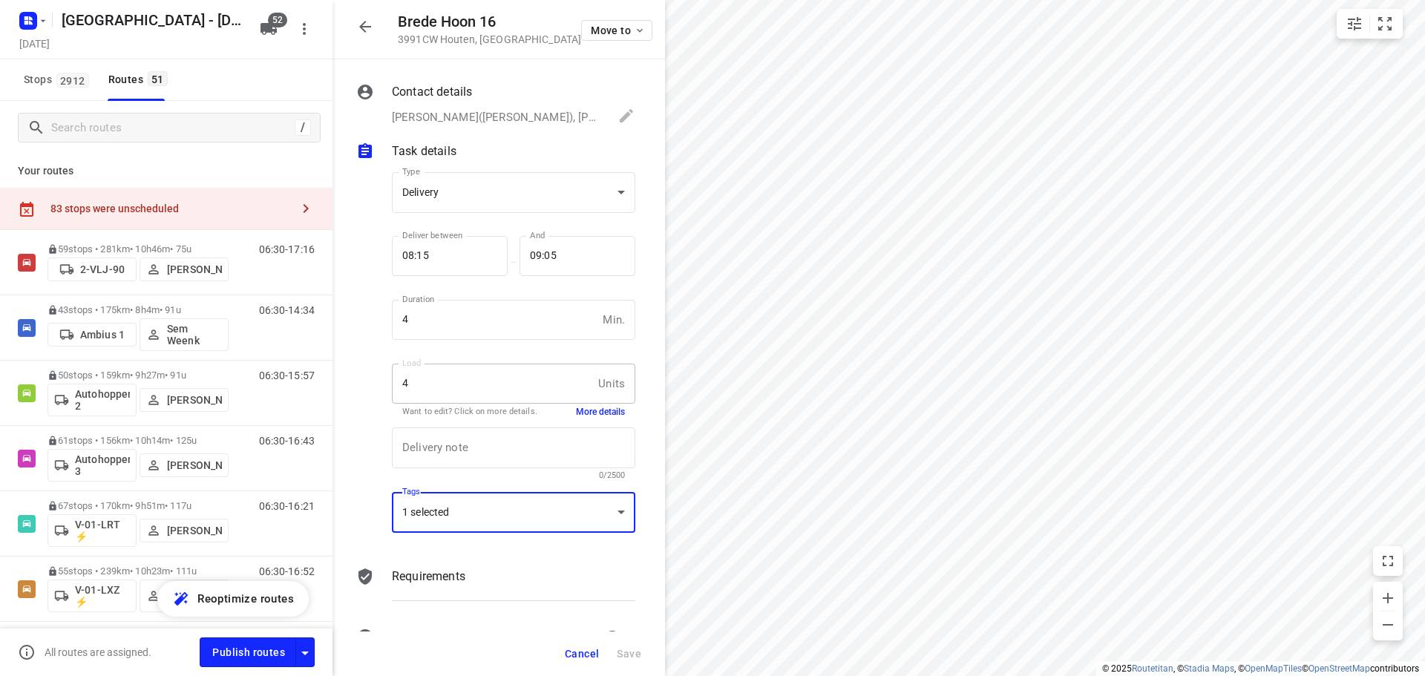
click at [177, 197] on div "83 stops were unscheduled" at bounding box center [166, 209] width 333 height 42
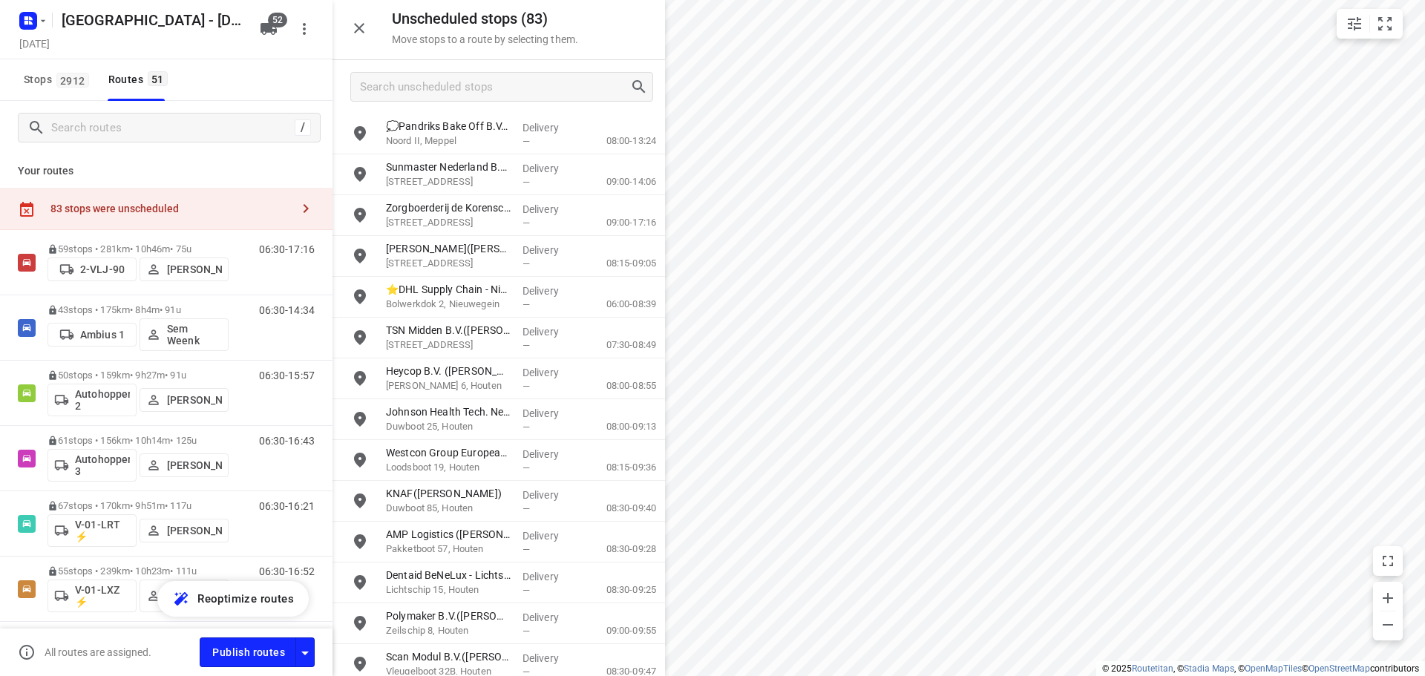
click at [442, 65] on div at bounding box center [499, 86] width 333 height 53
click at [443, 90] on input "Search unscheduled stops" at bounding box center [495, 87] width 269 height 23
paste input "Z52.Milan"
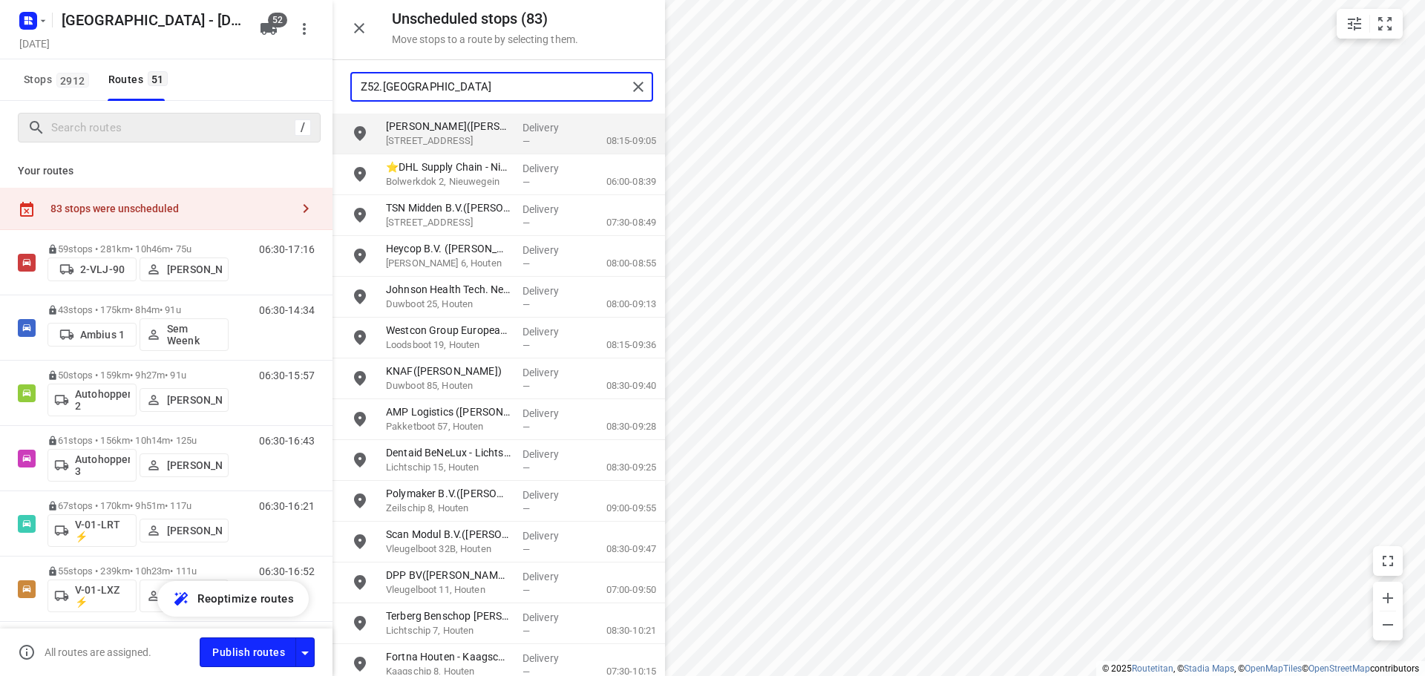
type input "Z52.Milan"
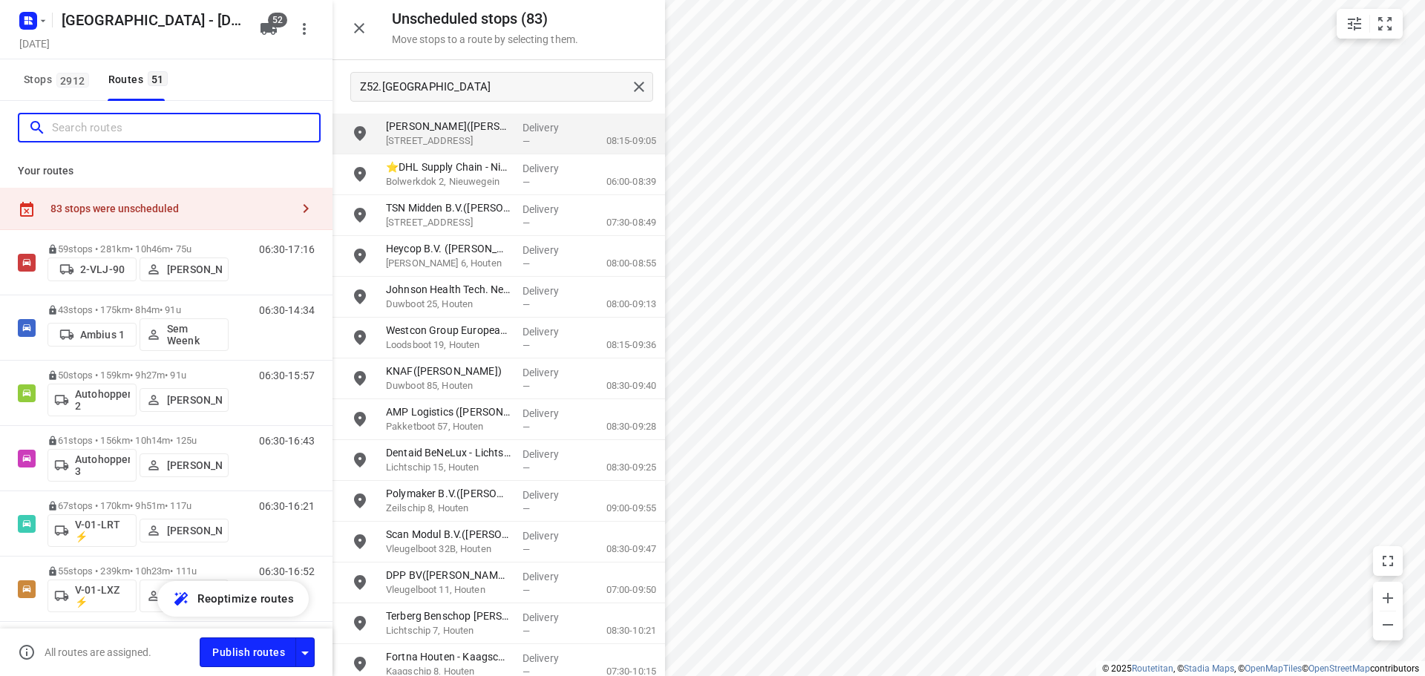
click at [204, 131] on input "Search routes" at bounding box center [185, 128] width 267 height 23
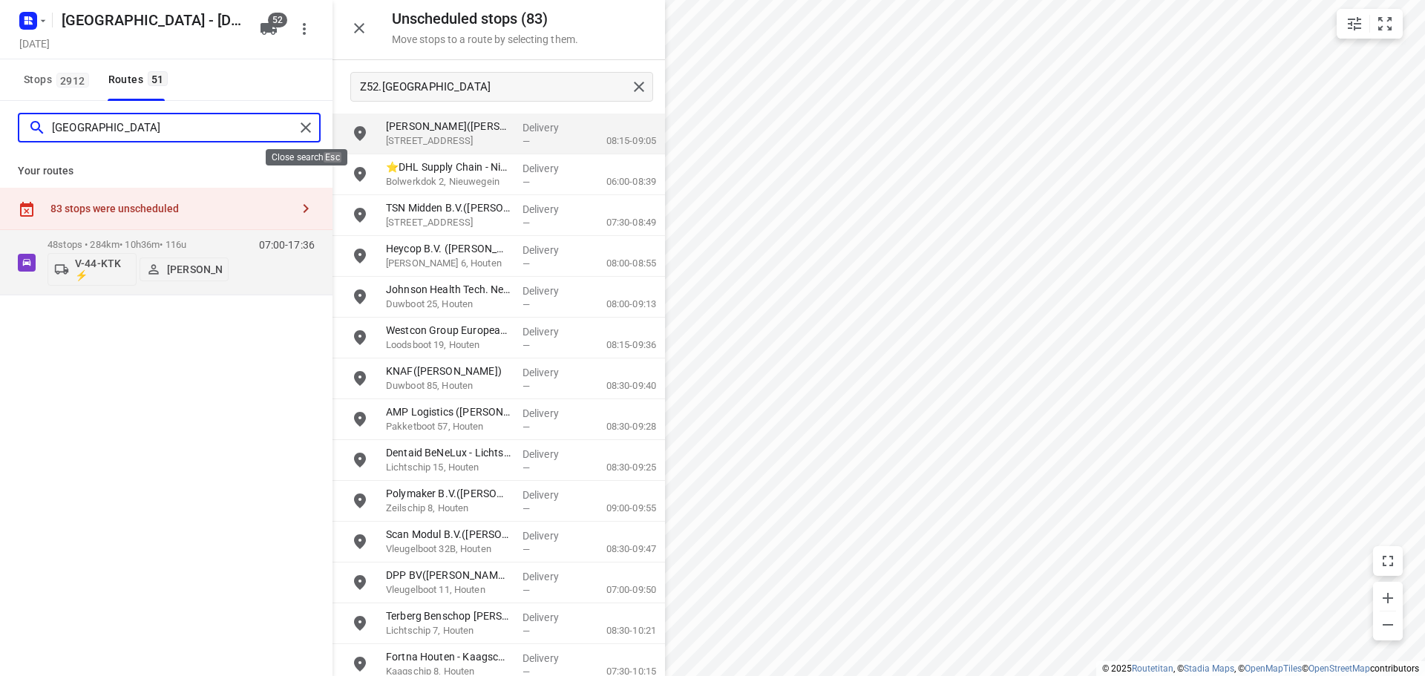
type input "milan"
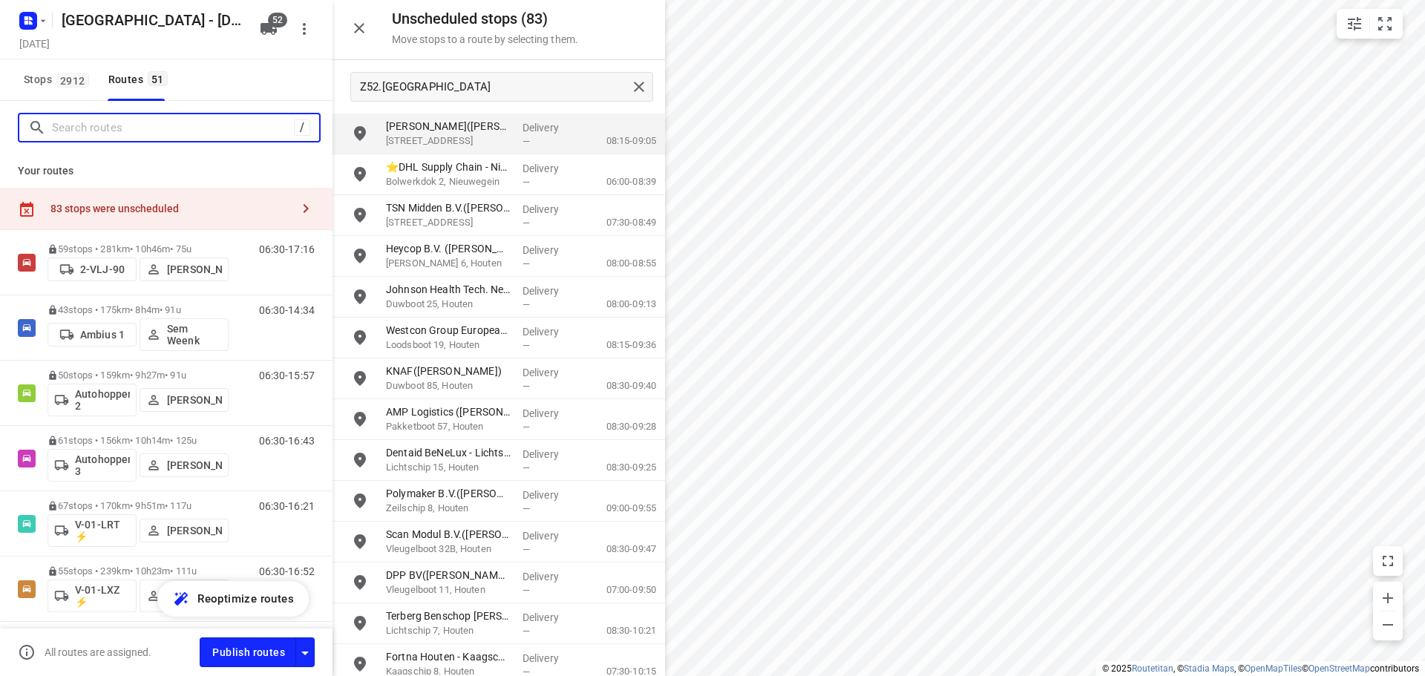
click at [148, 128] on input "Search routes" at bounding box center [173, 128] width 242 height 23
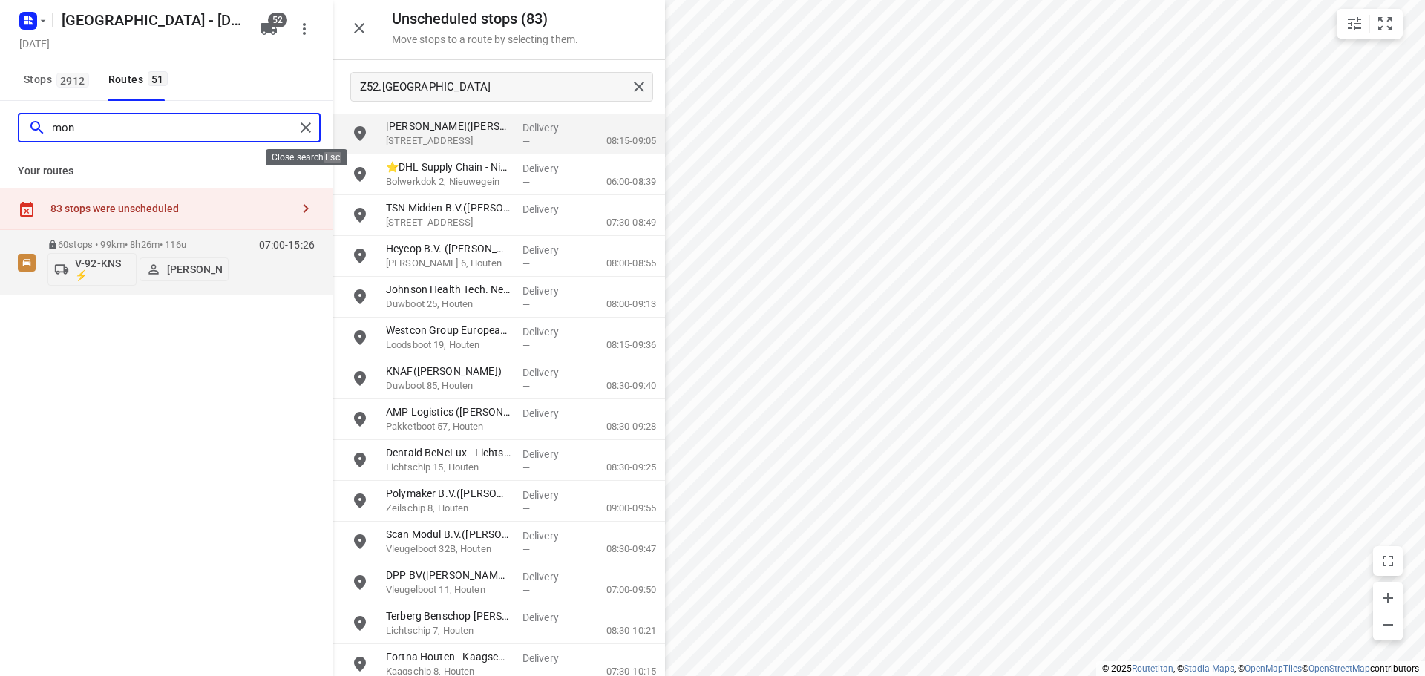
type input "mon"
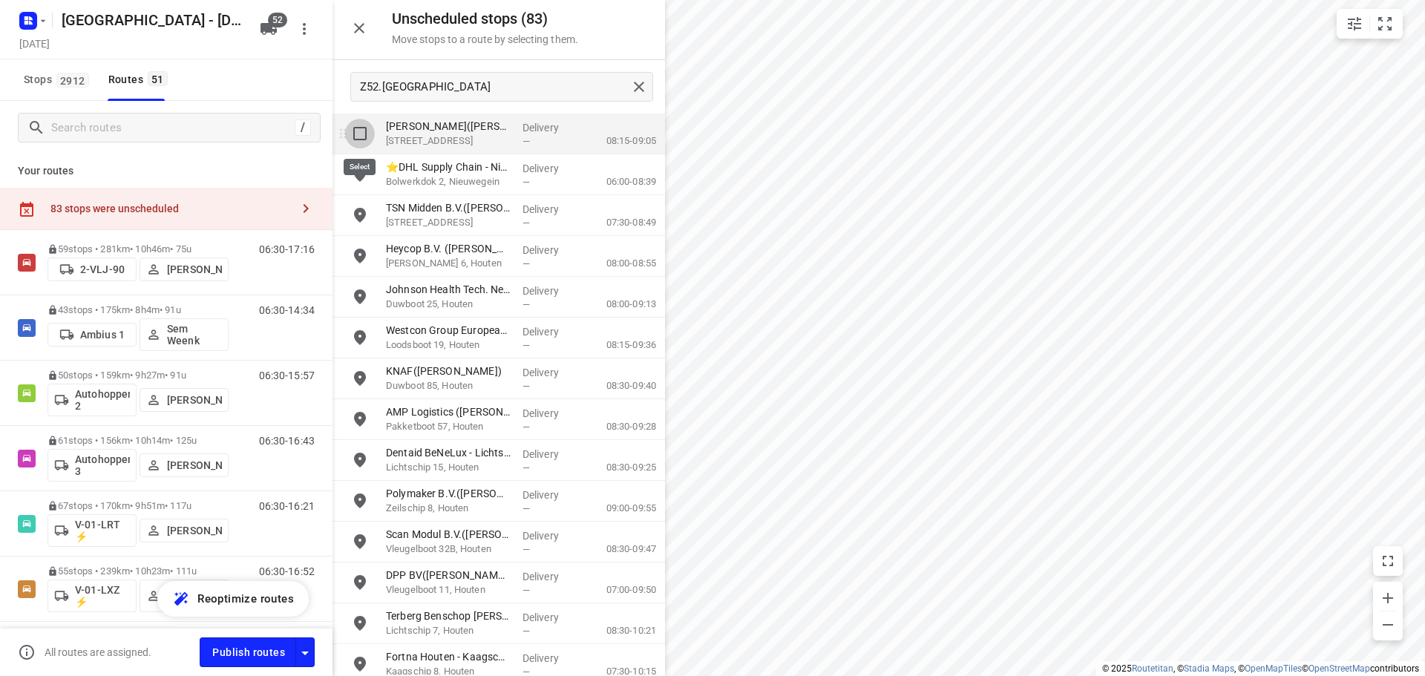
click at [356, 129] on input "grid" at bounding box center [360, 134] width 30 height 30
checkbox input "true"
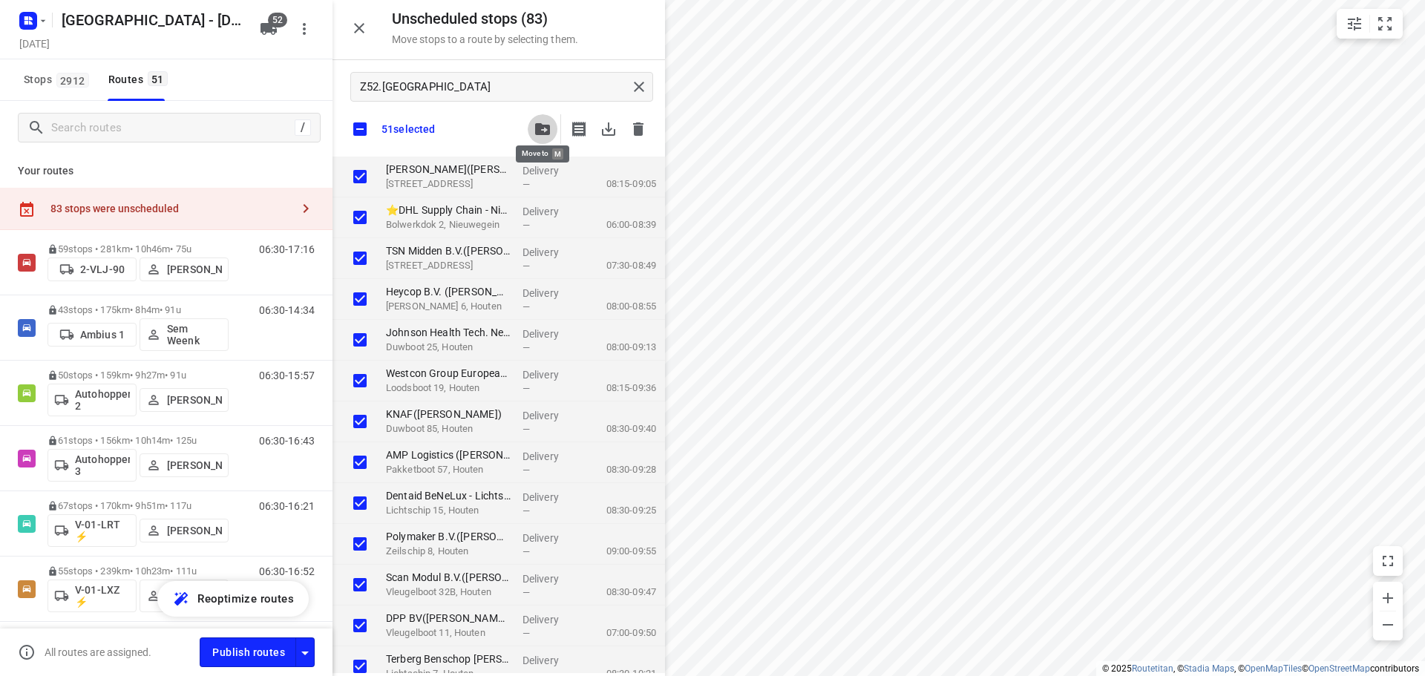
click at [543, 131] on icon "button" at bounding box center [542, 129] width 15 height 12
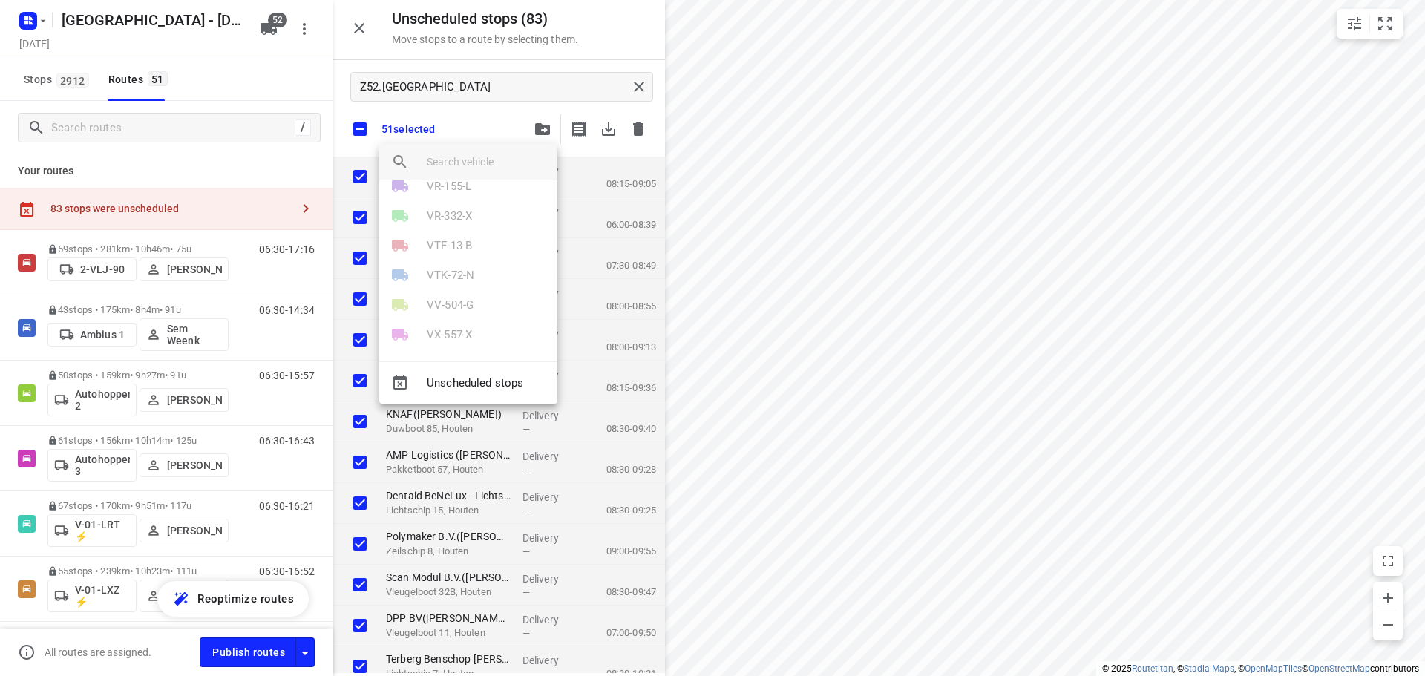
scroll to position [1363, 0]
click at [316, 39] on div at bounding box center [712, 338] width 1425 height 676
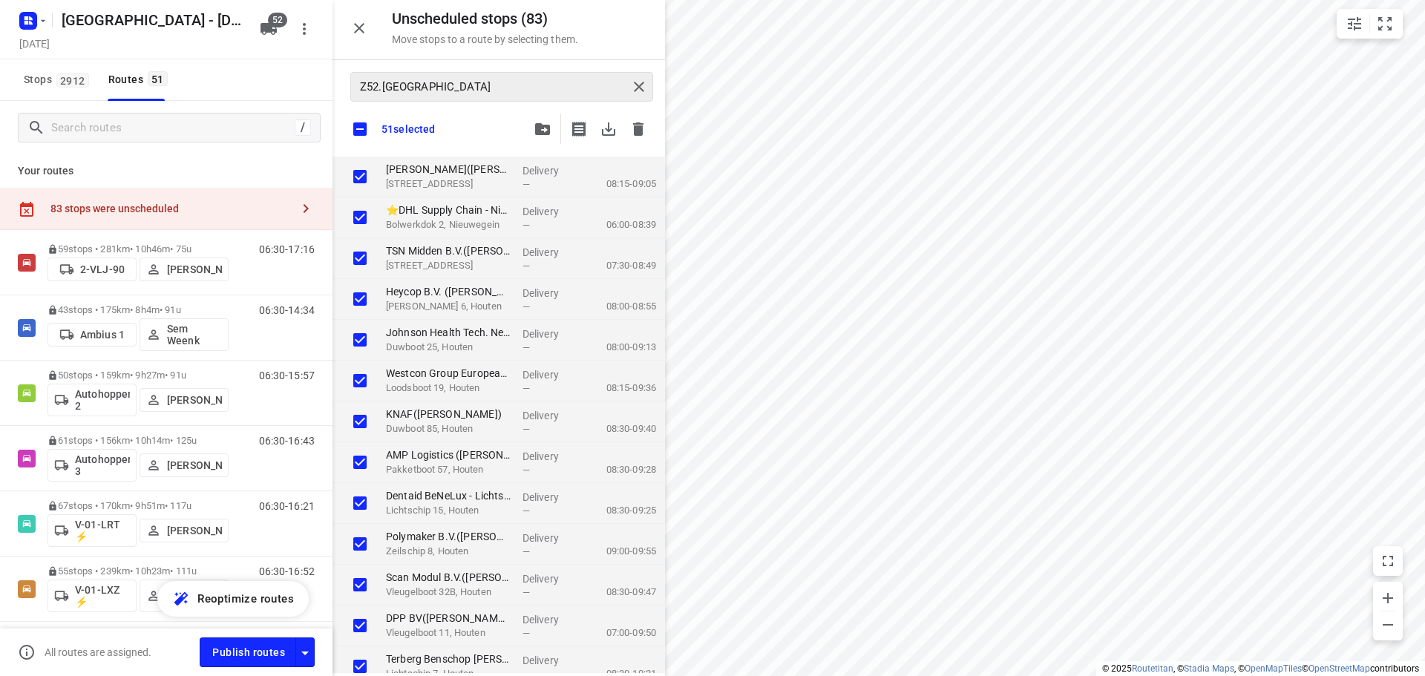
checkbox input "true"
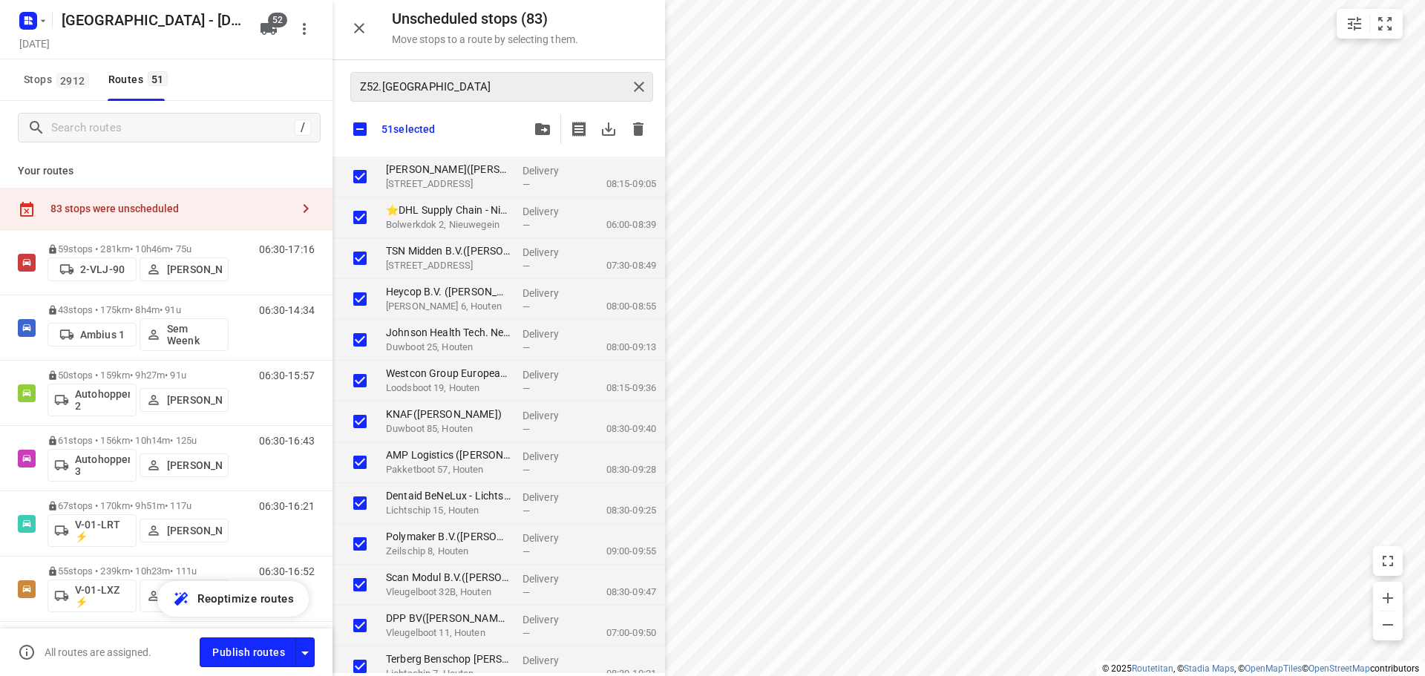
checkbox input "true"
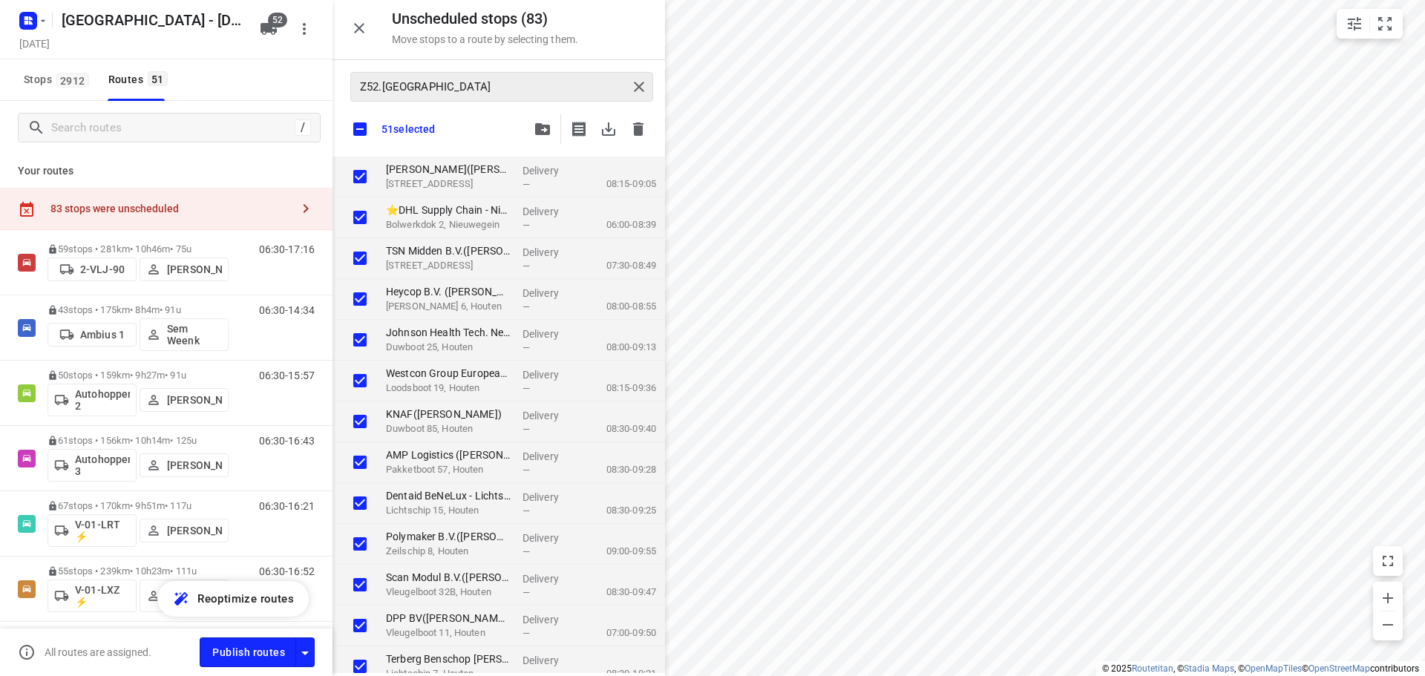
checkbox input "true"
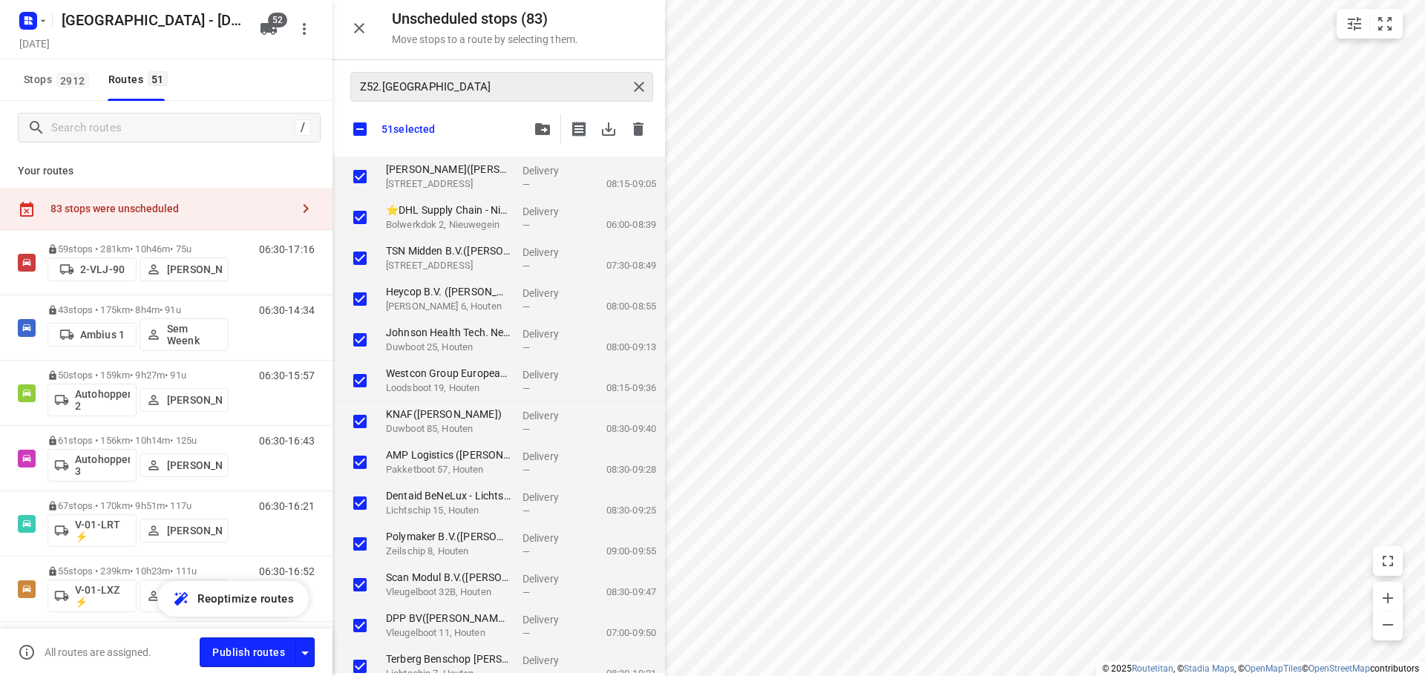
checkbox input "true"
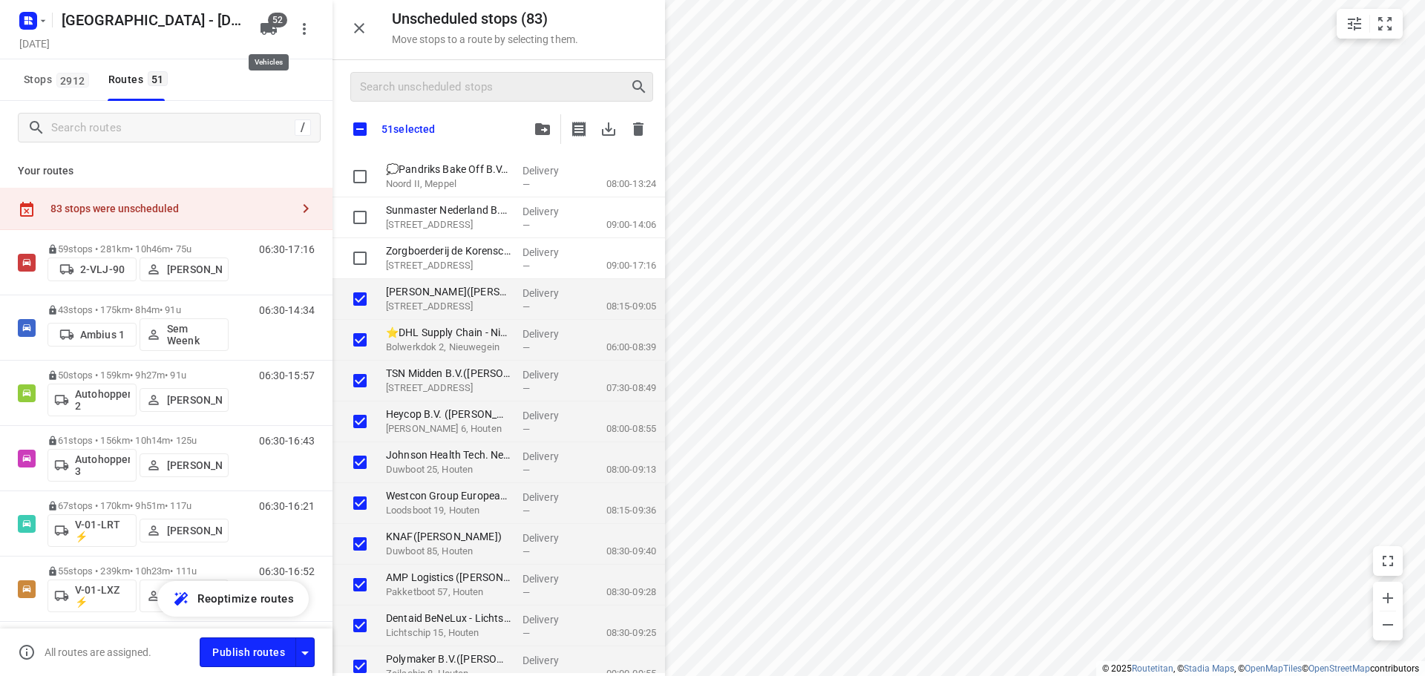
click at [275, 27] on icon "button" at bounding box center [269, 29] width 16 height 12
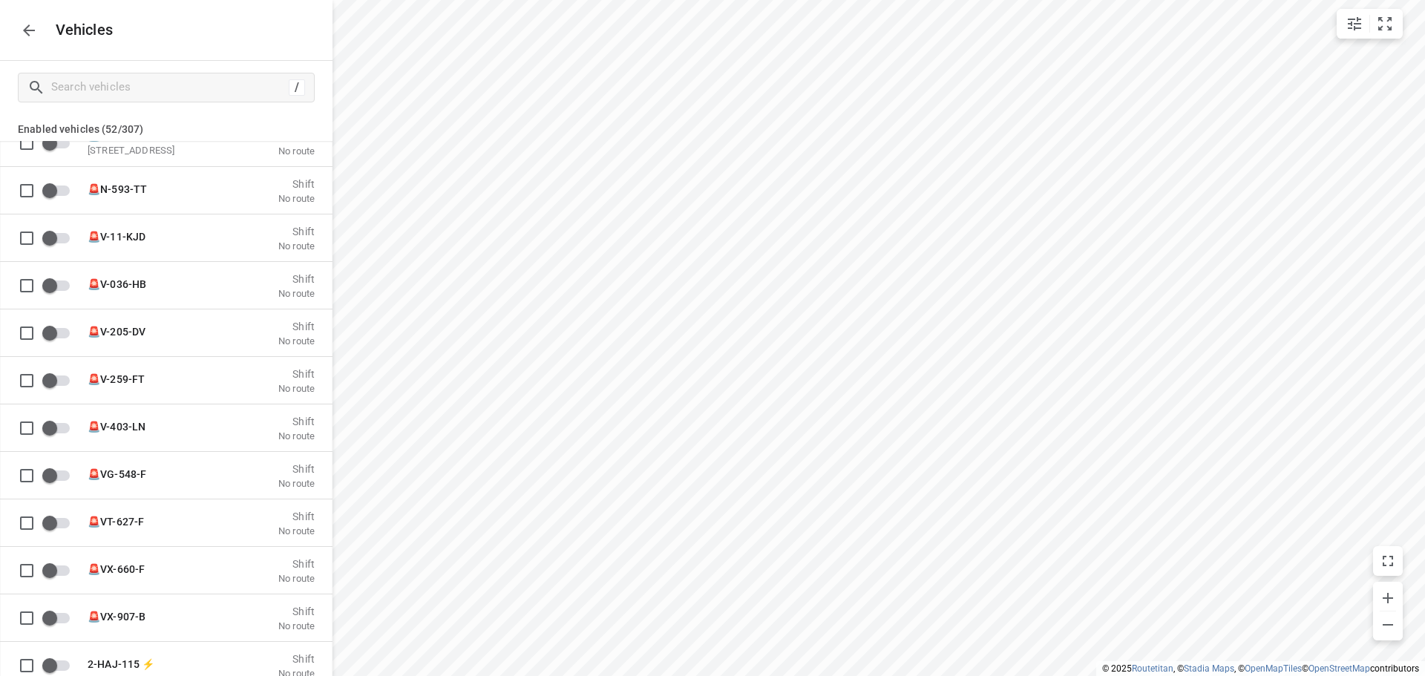
scroll to position [0, 0]
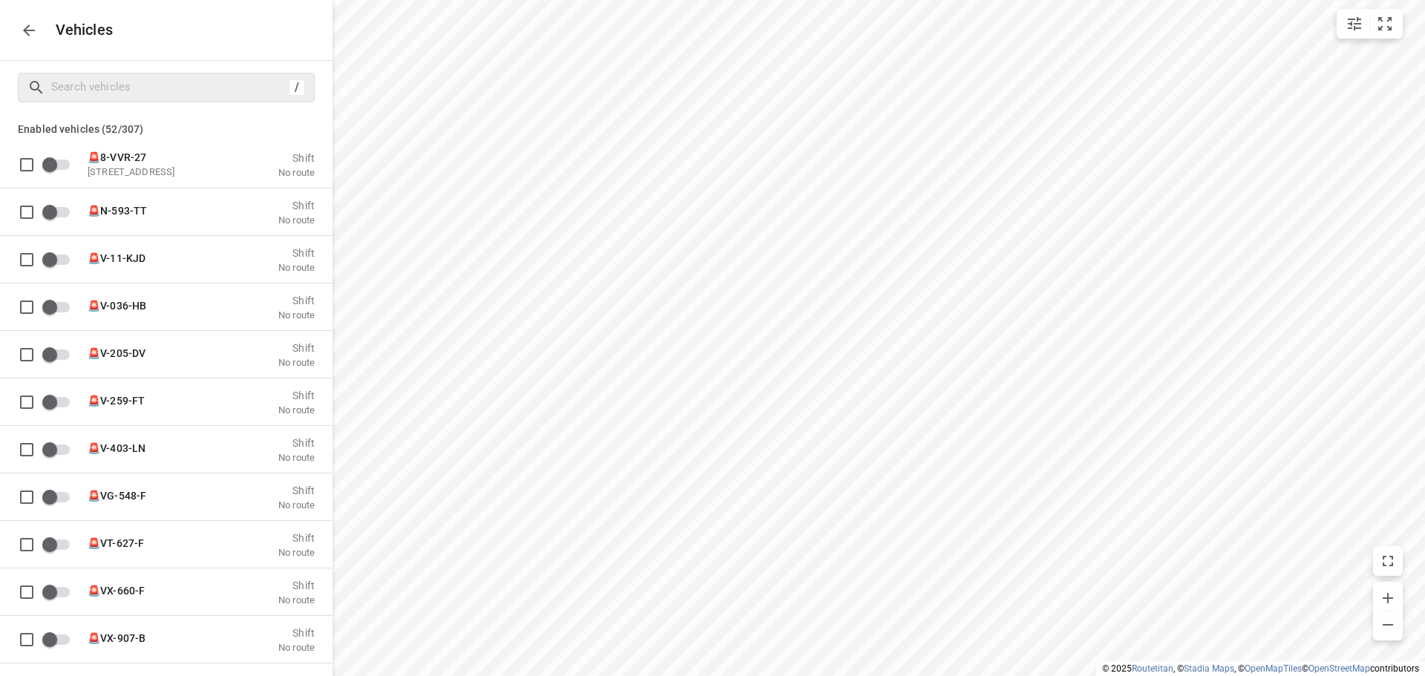
click at [56, 73] on div "/" at bounding box center [166, 88] width 297 height 30
click at [60, 91] on input "Search vehicles" at bounding box center [168, 87] width 232 height 23
type input "0"
checkbox input "true"
type input "03"
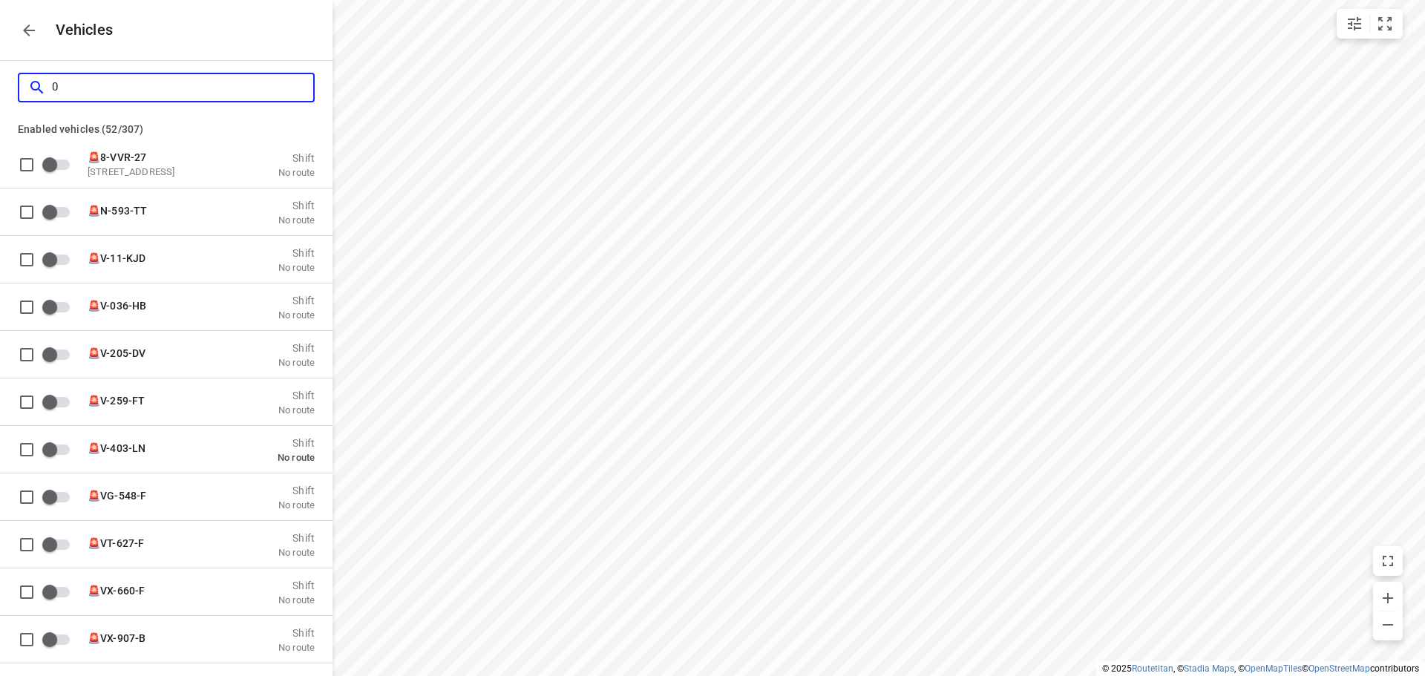
checkbox input "true"
checkbox input "false"
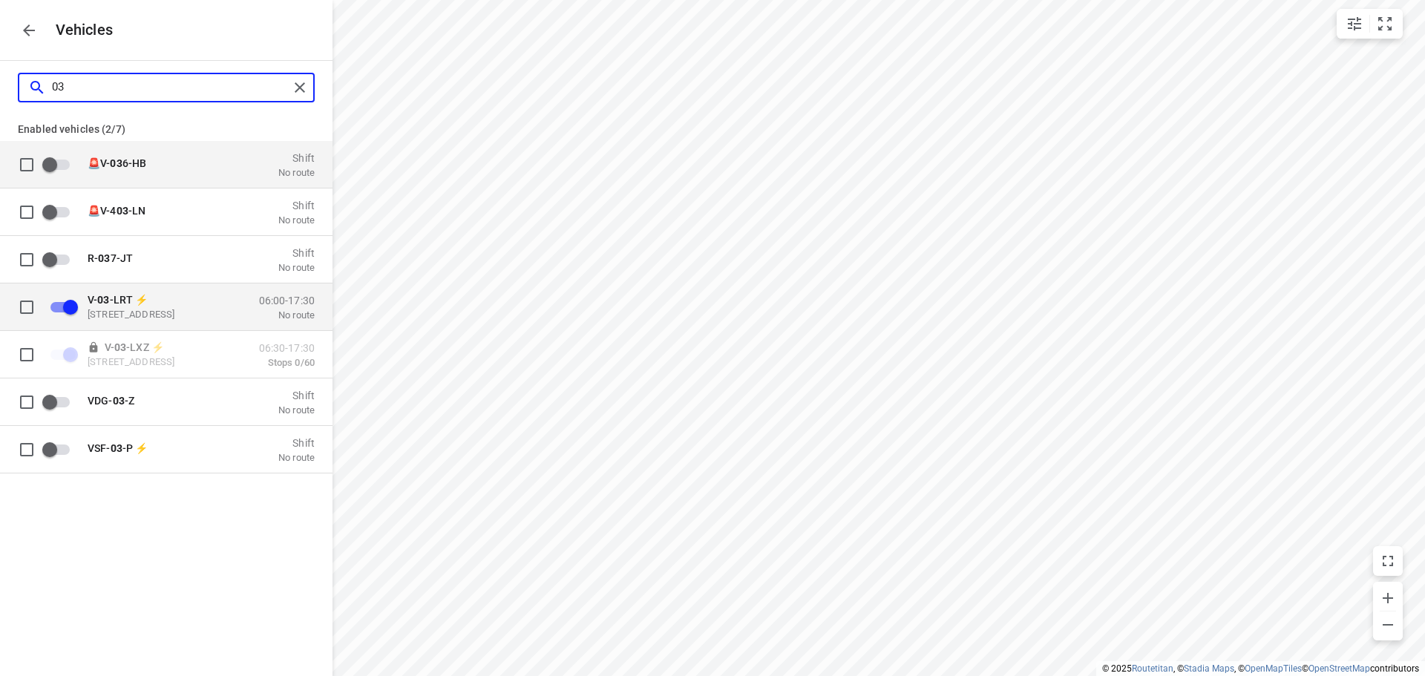
type input "03"
click at [211, 300] on p "V- 03 -LRT ⚡" at bounding box center [162, 299] width 148 height 12
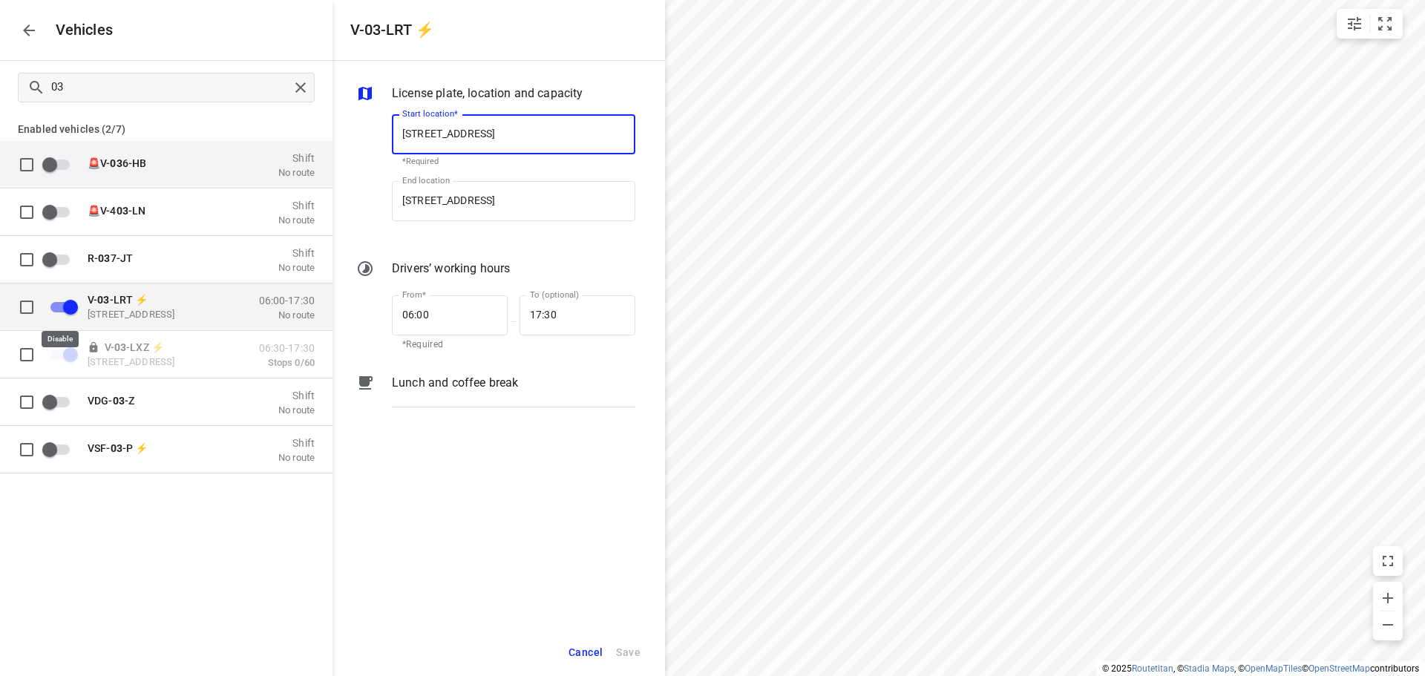
click at [74, 304] on input "grid" at bounding box center [70, 307] width 85 height 28
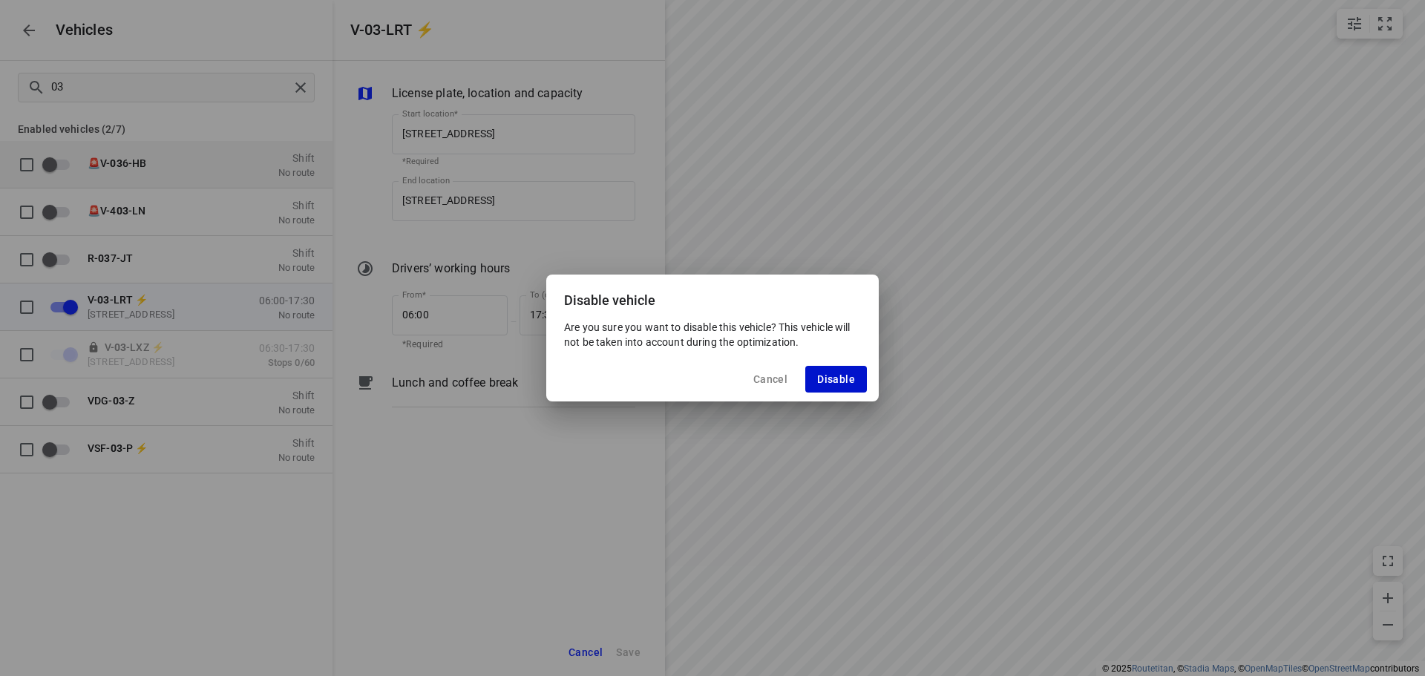
click at [846, 382] on span "Disable" at bounding box center [836, 379] width 38 height 12
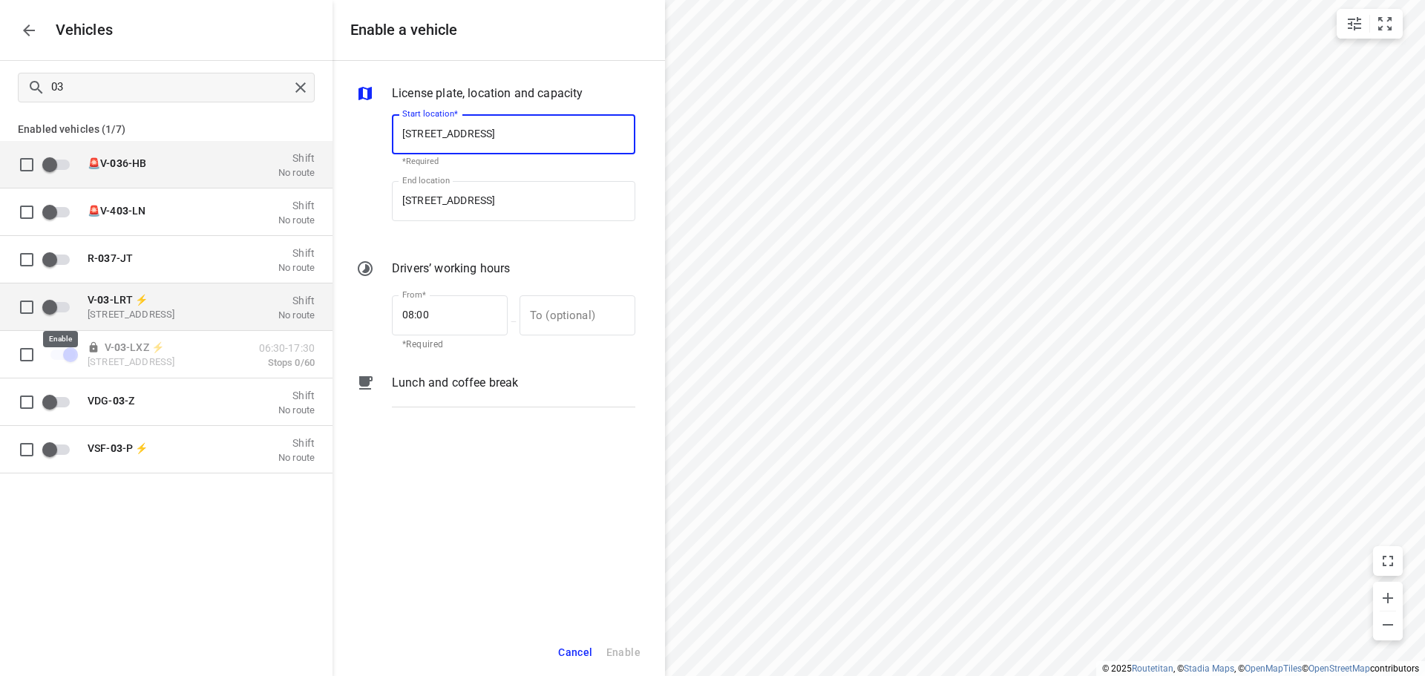
click at [62, 307] on input "grid" at bounding box center [49, 307] width 85 height 28
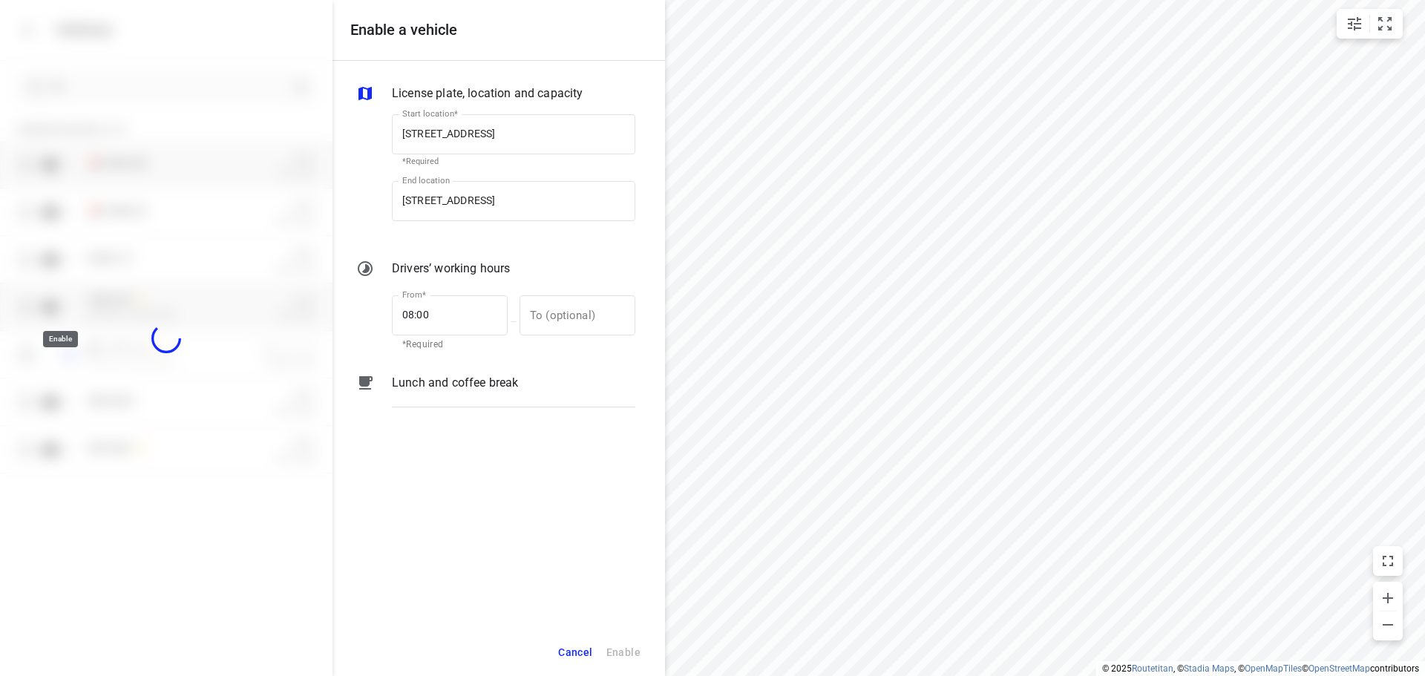
checkbox input "true"
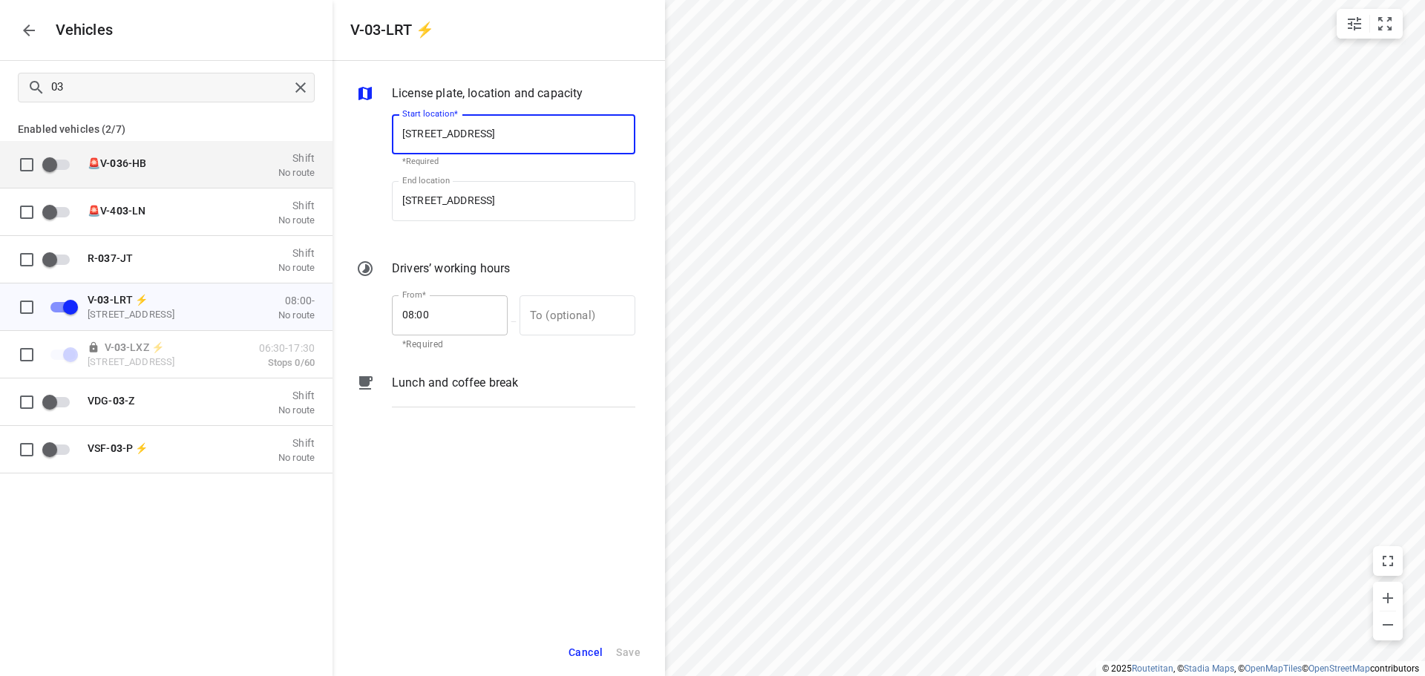
drag, startPoint x: 444, startPoint y: 306, endPoint x: 399, endPoint y: 307, distance: 45.3
click at [399, 307] on input "08:00" at bounding box center [441, 315] width 99 height 40
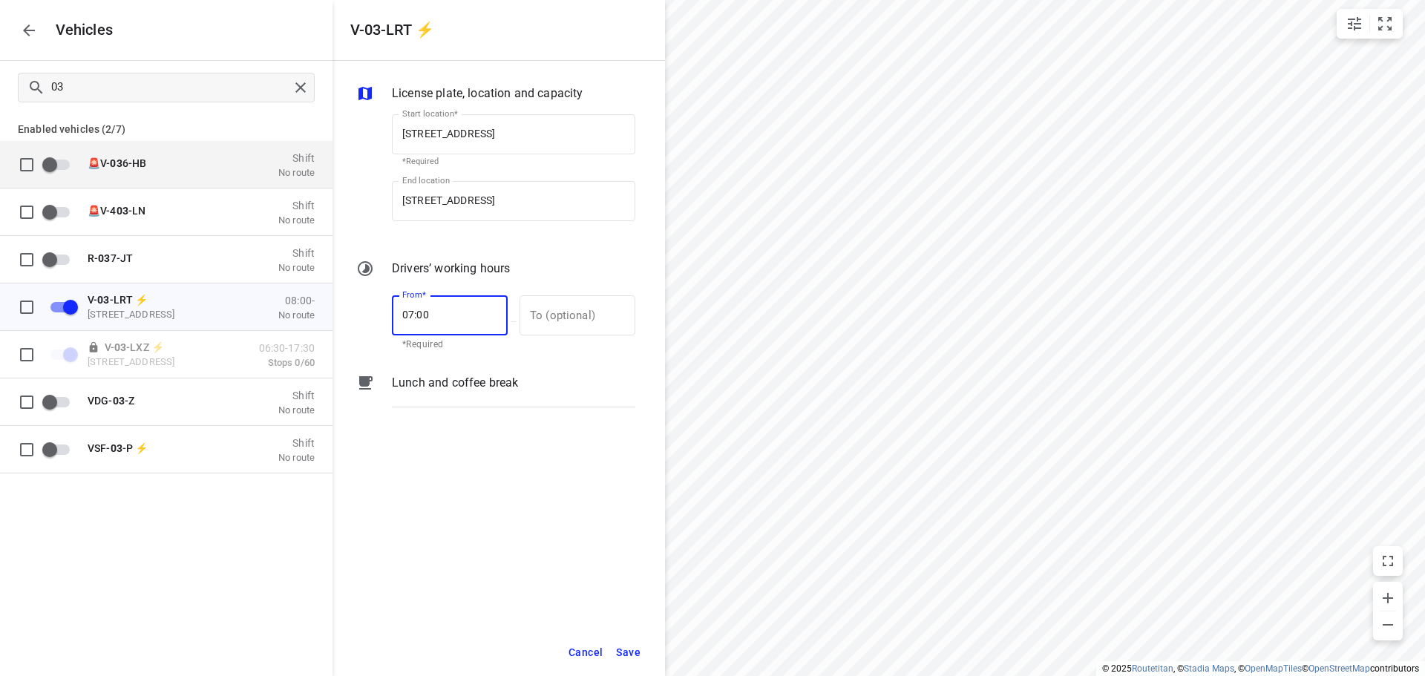
type input "07:00"
drag, startPoint x: 552, startPoint y: 284, endPoint x: 565, endPoint y: 320, distance: 37.8
click at [559, 311] on div "From* 07:00 From* *Required — To (optional) To (optional)" at bounding box center [495, 317] width 279 height 73
click at [566, 321] on input "text" at bounding box center [569, 315] width 99 height 40
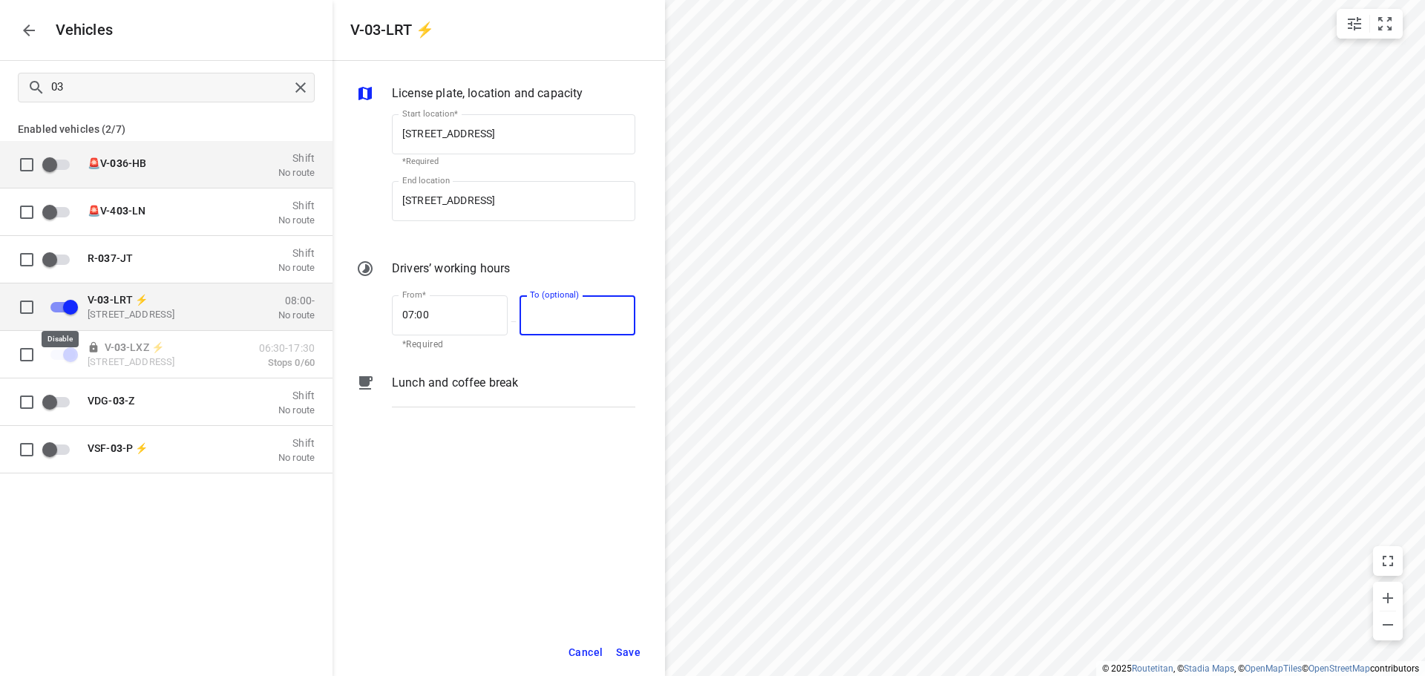
click at [49, 303] on input "grid" at bounding box center [70, 307] width 85 height 28
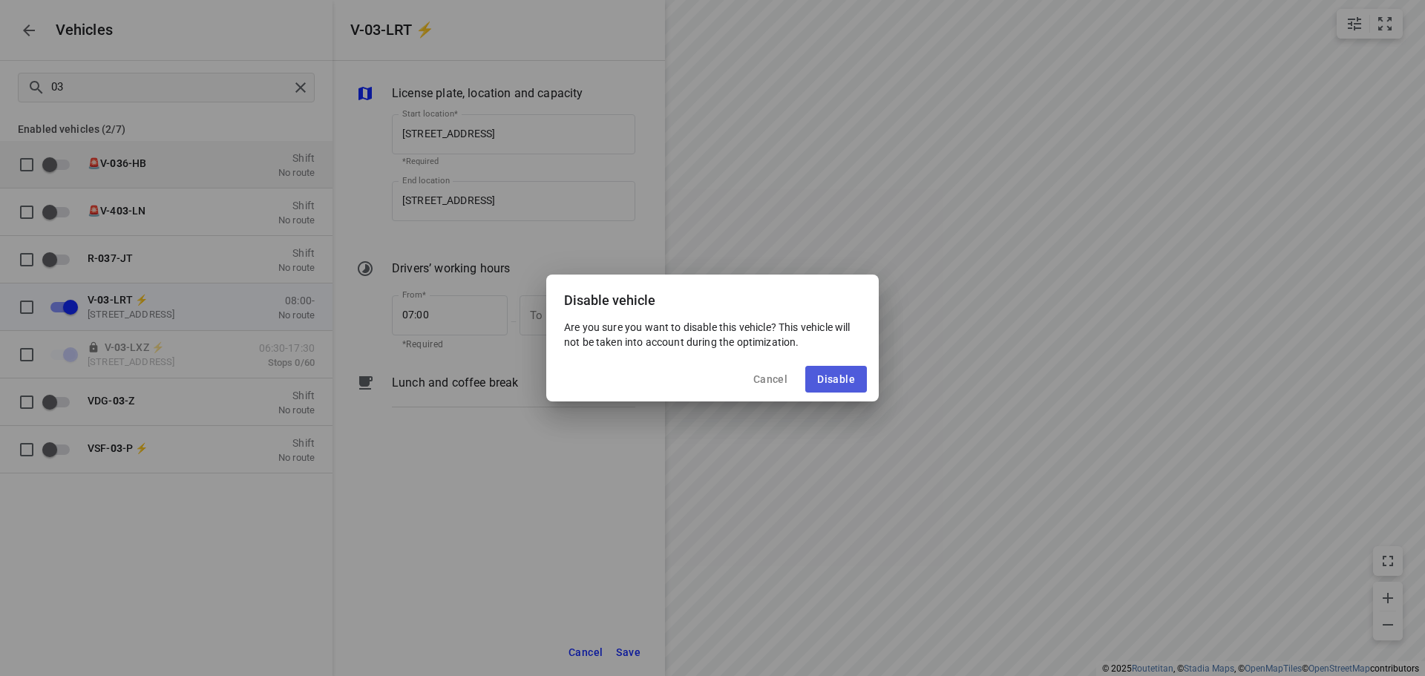
click at [820, 388] on button "Disable" at bounding box center [836, 379] width 62 height 27
checkbox input "false"
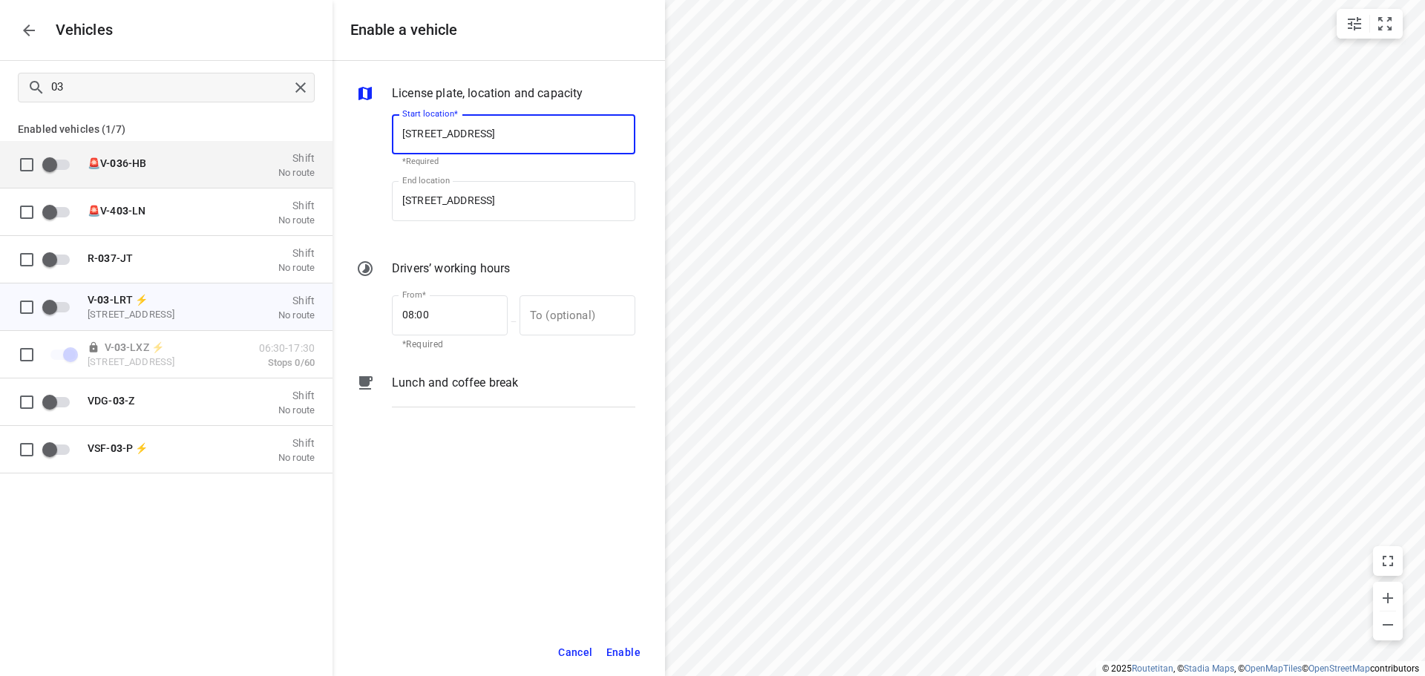
drag, startPoint x: 461, startPoint y: 314, endPoint x: 377, endPoint y: 301, distance: 84.9
click at [377, 301] on div "From* 08:00 From* *Required — To (optional) To (optional)" at bounding box center [495, 322] width 285 height 64
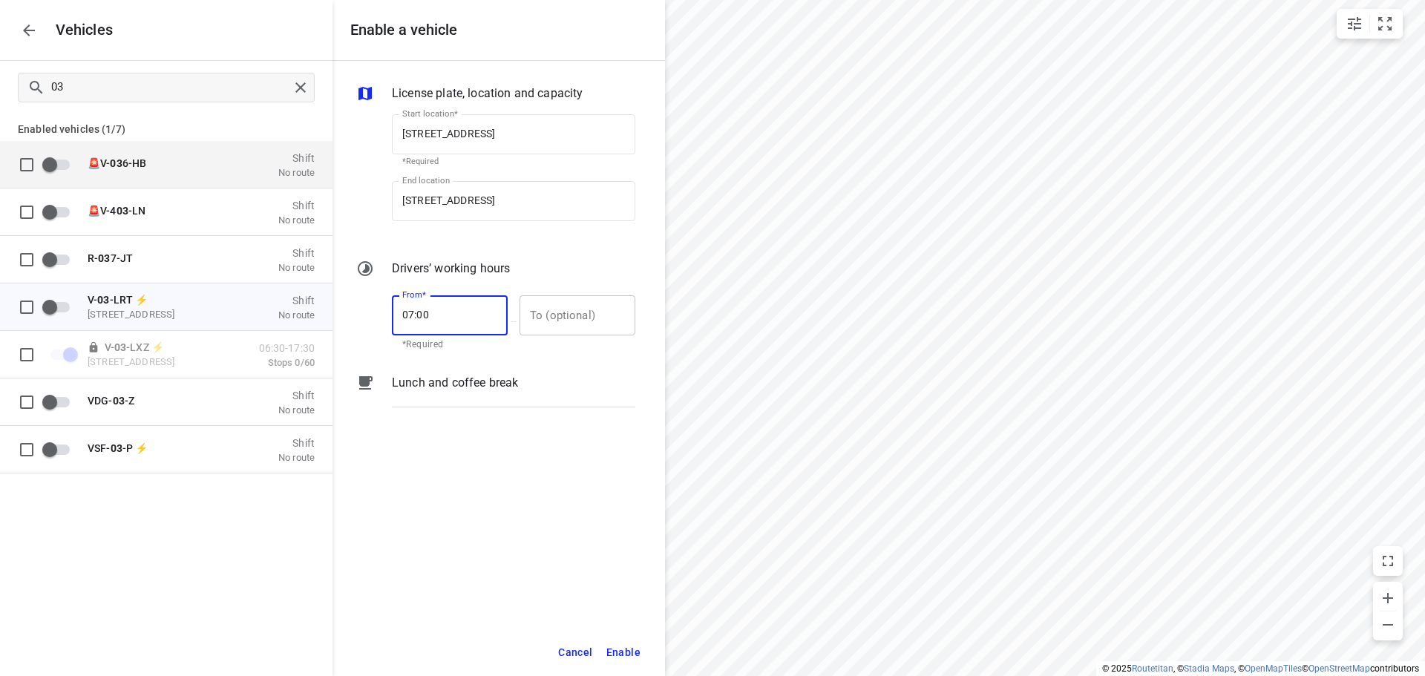
type input "07:00"
click at [585, 311] on input "text" at bounding box center [569, 315] width 99 height 40
type input "17:00"
click at [630, 659] on span "Enable" at bounding box center [624, 653] width 34 height 19
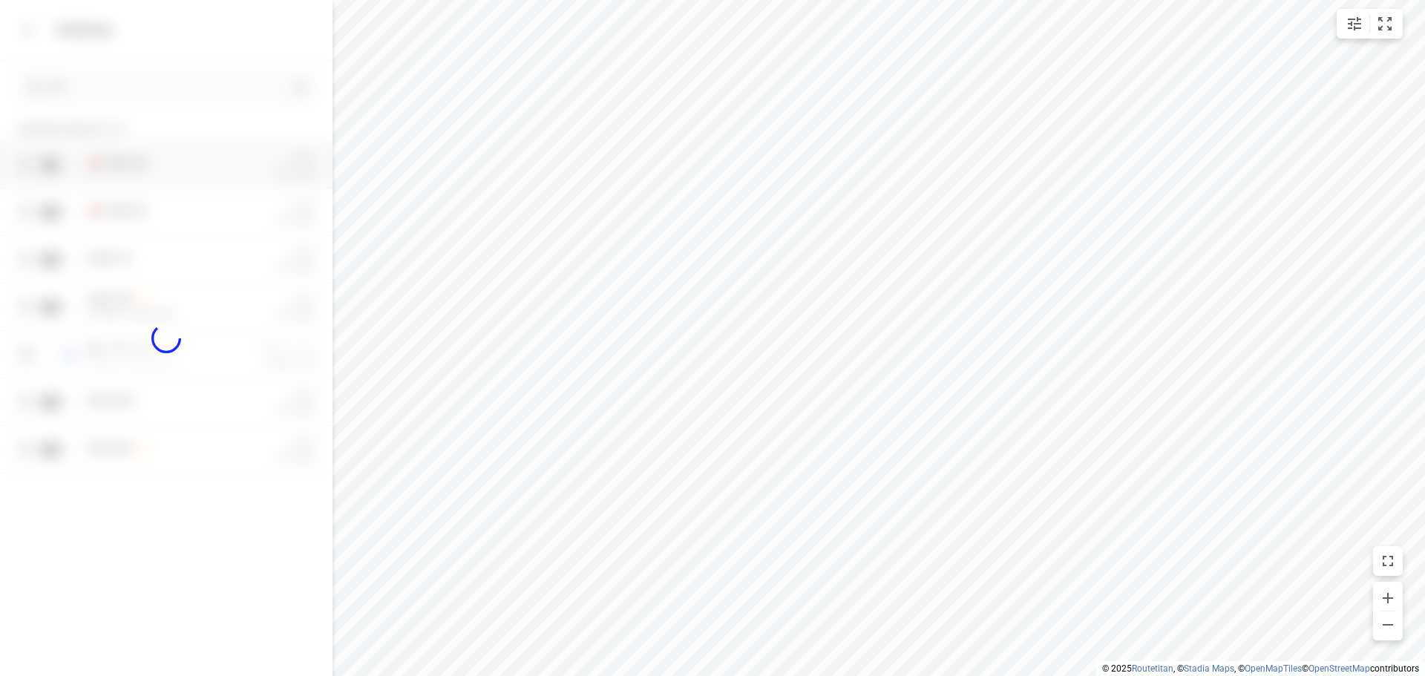
checkbox input "true"
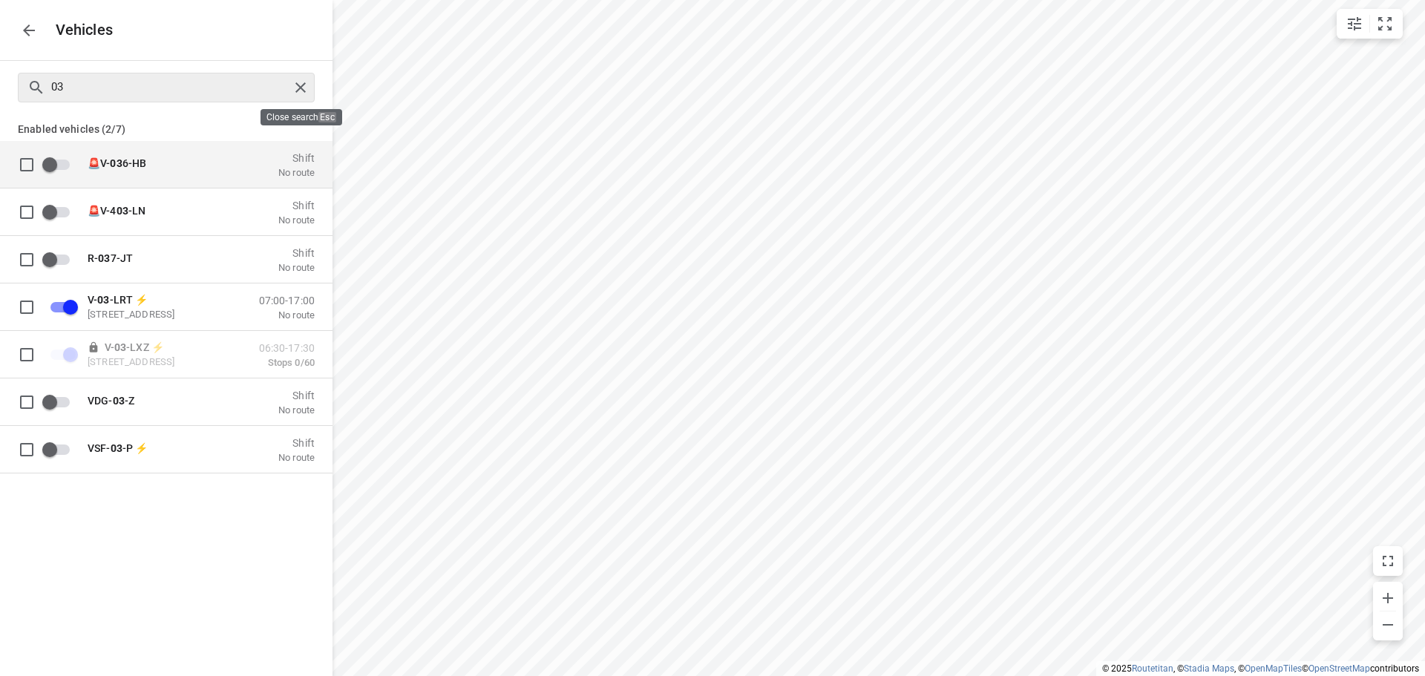
checkbox input "false"
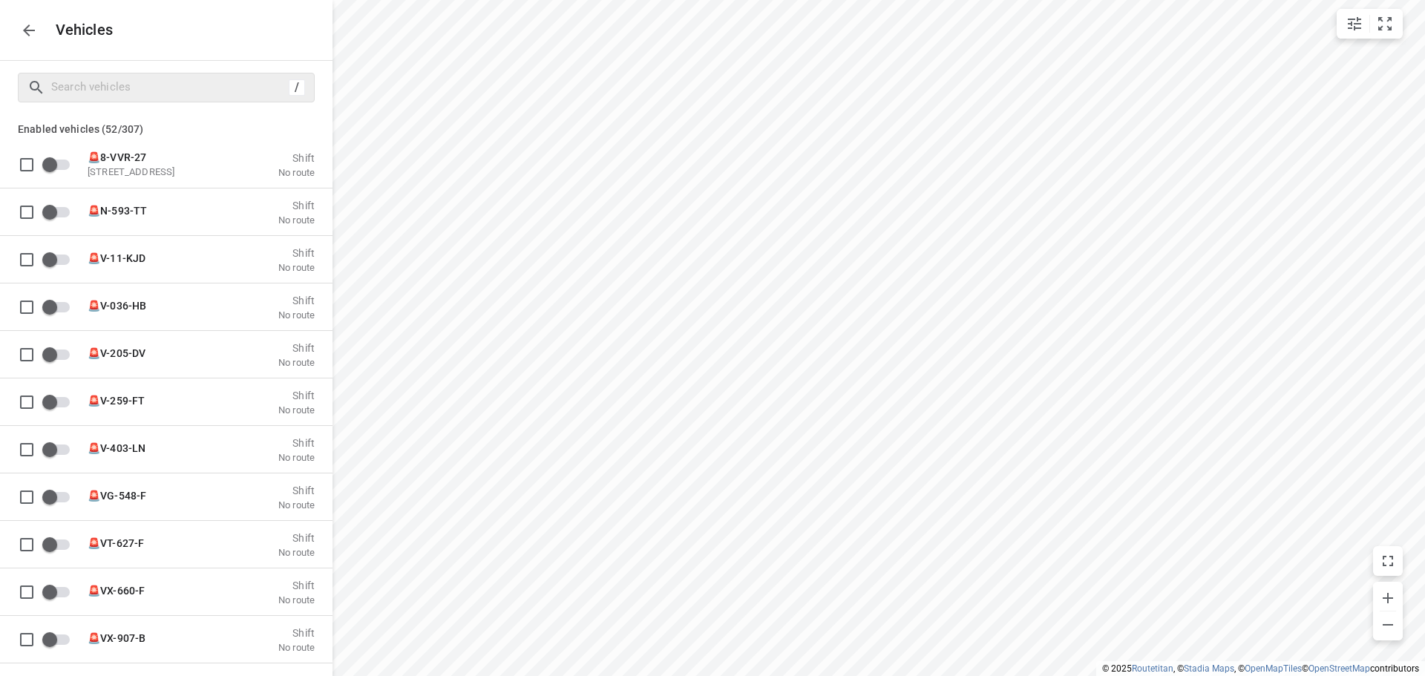
drag, startPoint x: 0, startPoint y: 16, endPoint x: 39, endPoint y: 35, distance: 43.5
click at [7, 19] on div "Vehicles" at bounding box center [166, 30] width 333 height 60
click at [39, 35] on button "button" at bounding box center [29, 31] width 30 height 30
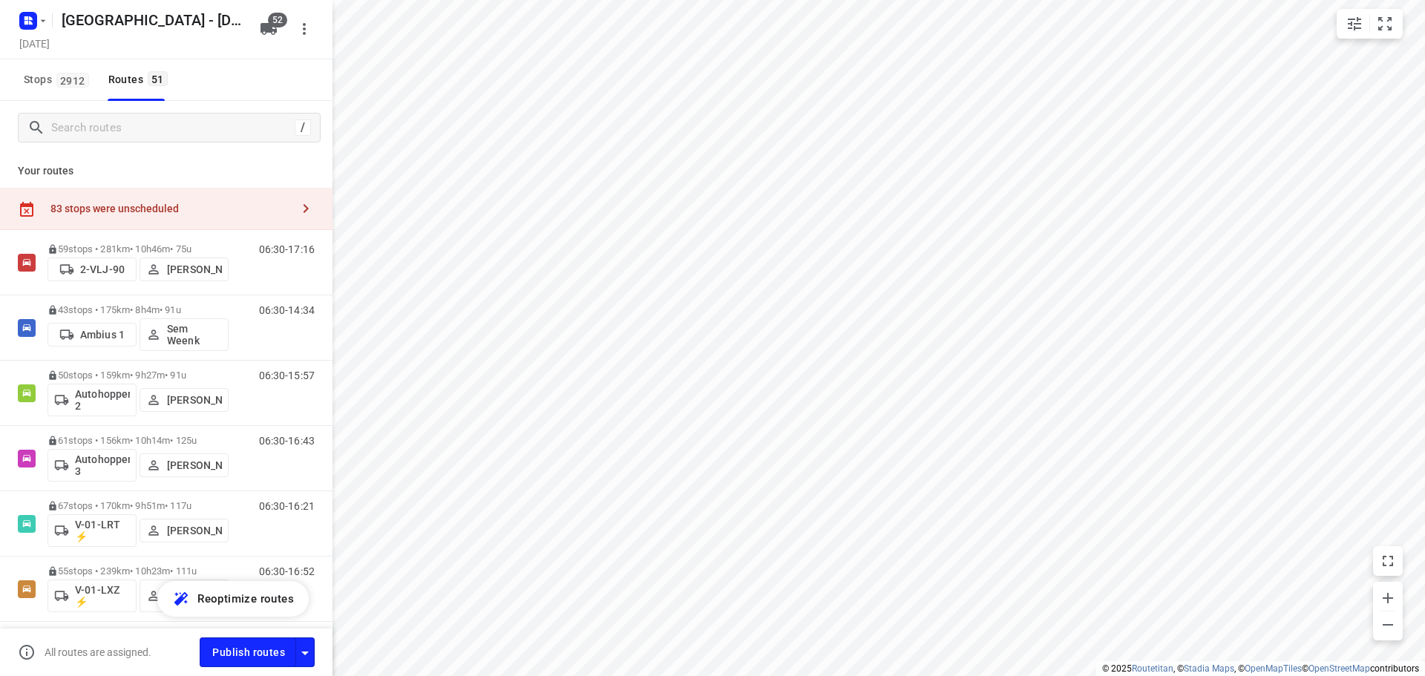
click at [135, 200] on div "83 stops were unscheduled" at bounding box center [166, 209] width 333 height 42
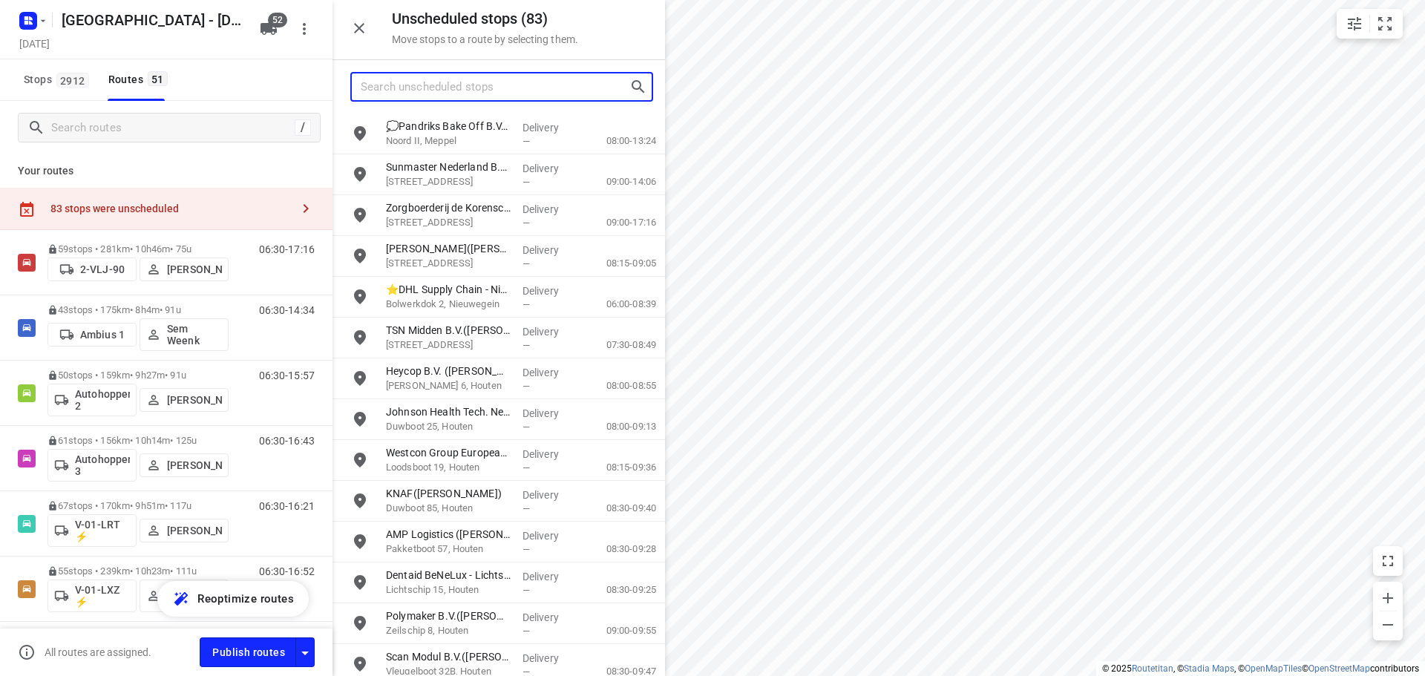
click at [455, 83] on input "Search unscheduled stops" at bounding box center [495, 87] width 269 height 23
paste input "Z52.Milan"
type input "Z52.Milan"
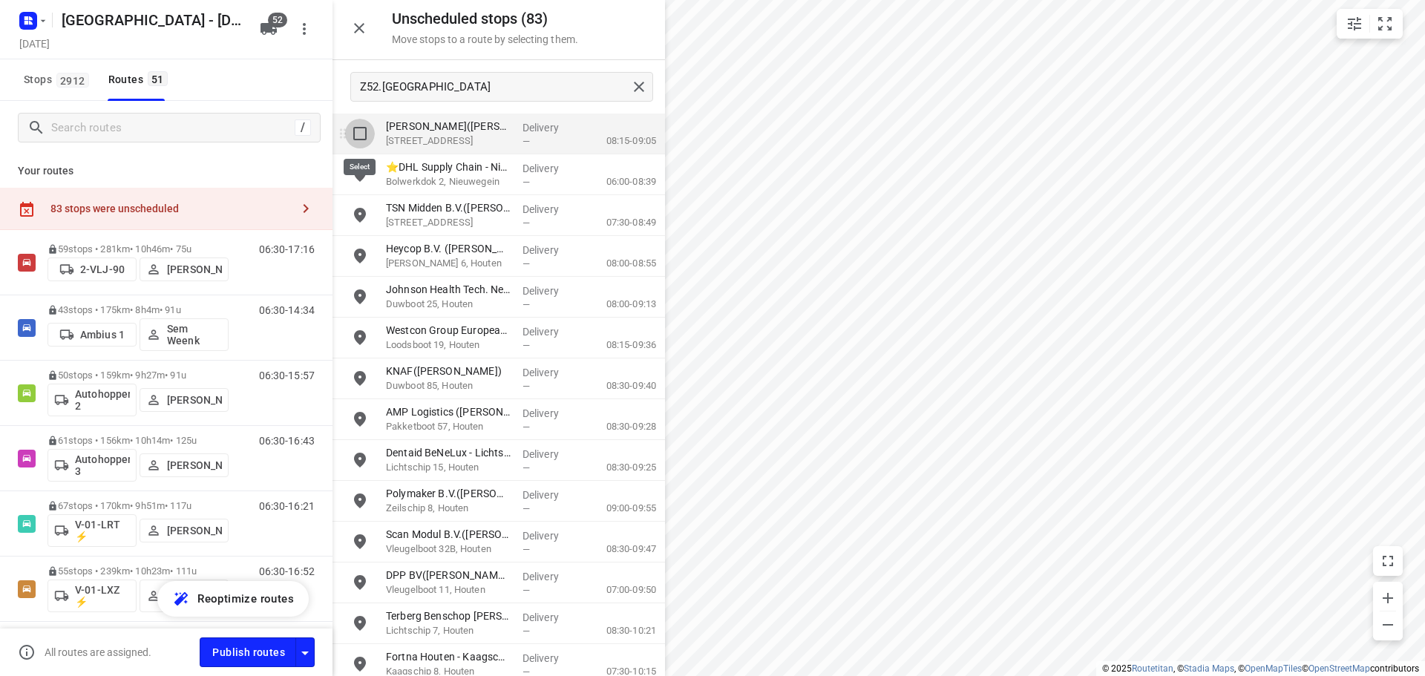
click at [350, 127] on input "grid" at bounding box center [360, 134] width 30 height 30
checkbox input "true"
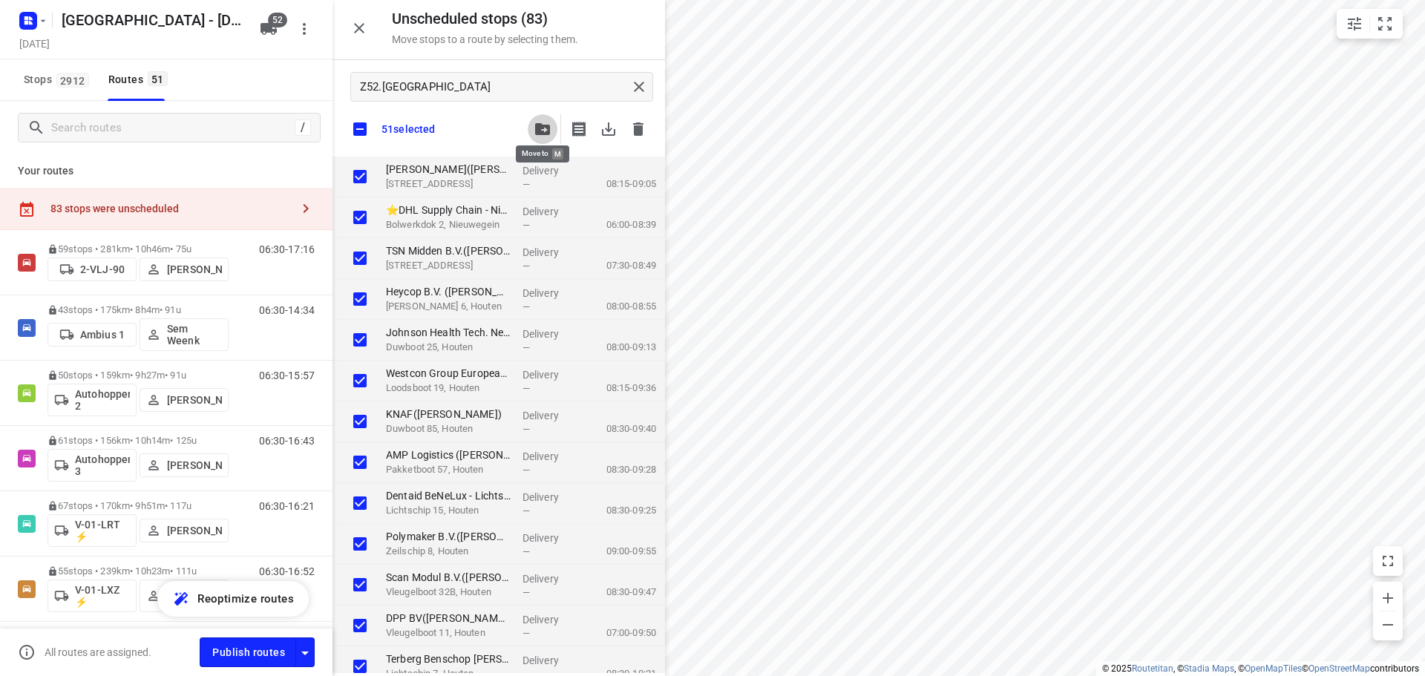
click at [528, 124] on button "button" at bounding box center [543, 129] width 30 height 30
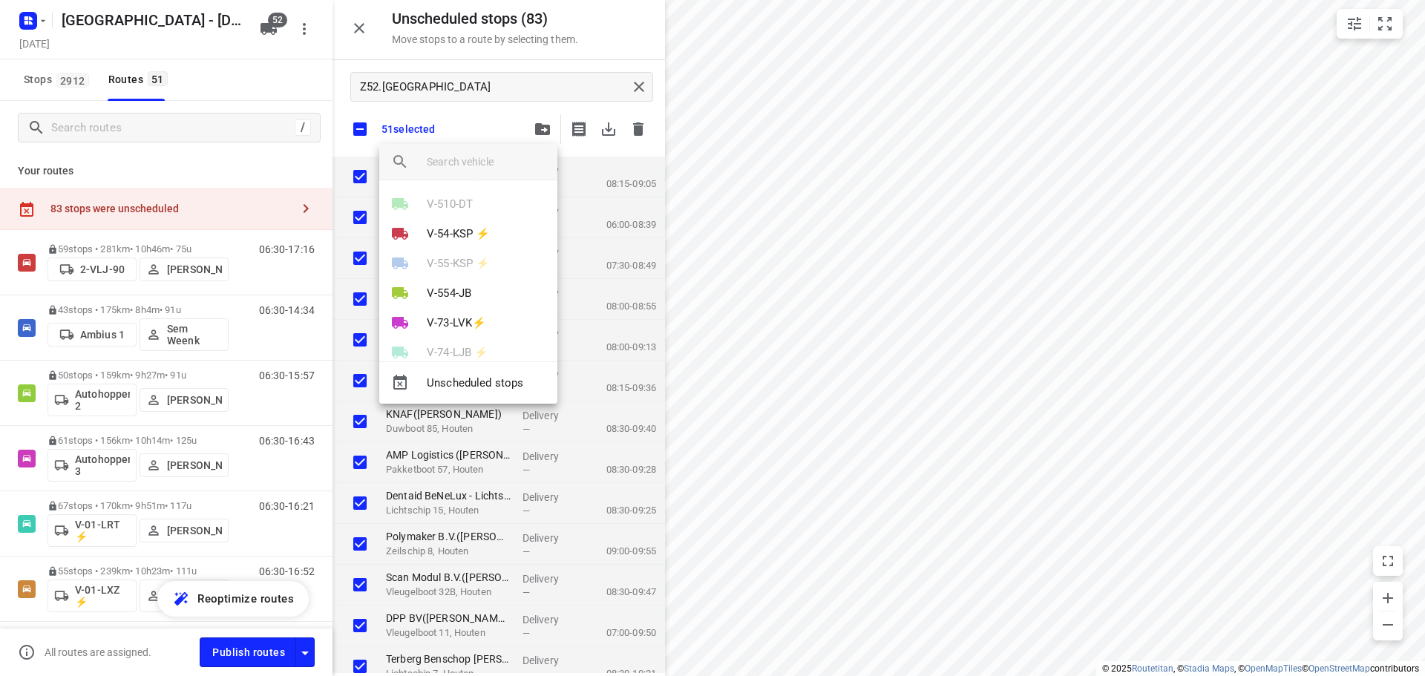
scroll to position [1393, 0]
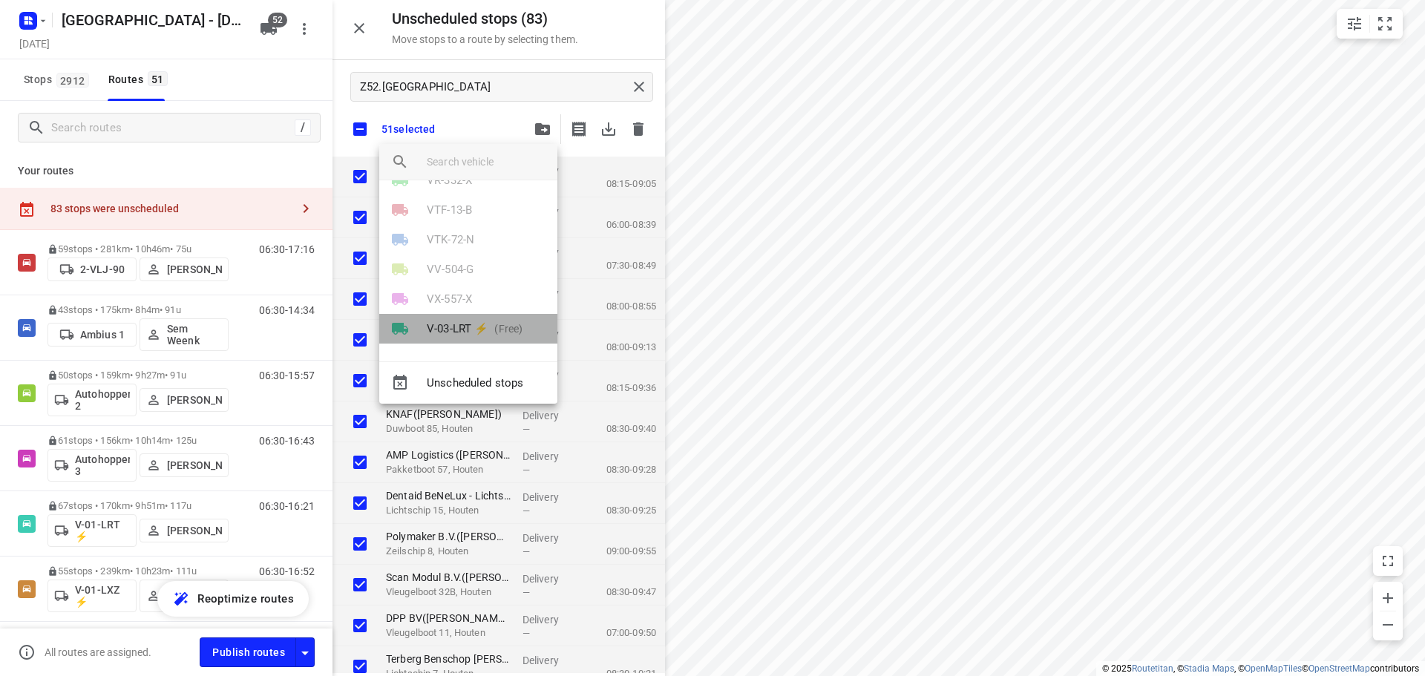
click at [477, 321] on p "V-03-LRT ⚡" at bounding box center [458, 329] width 62 height 17
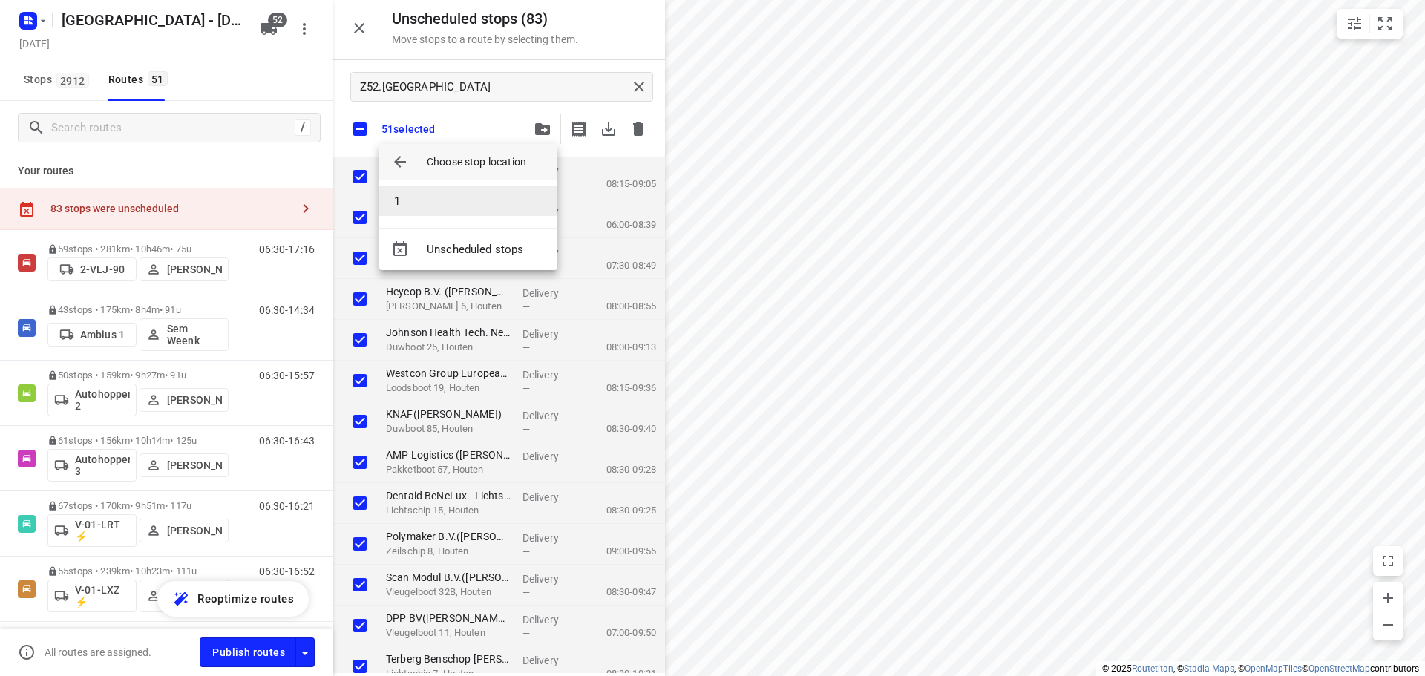
click at [459, 210] on li "1" at bounding box center [468, 201] width 178 height 30
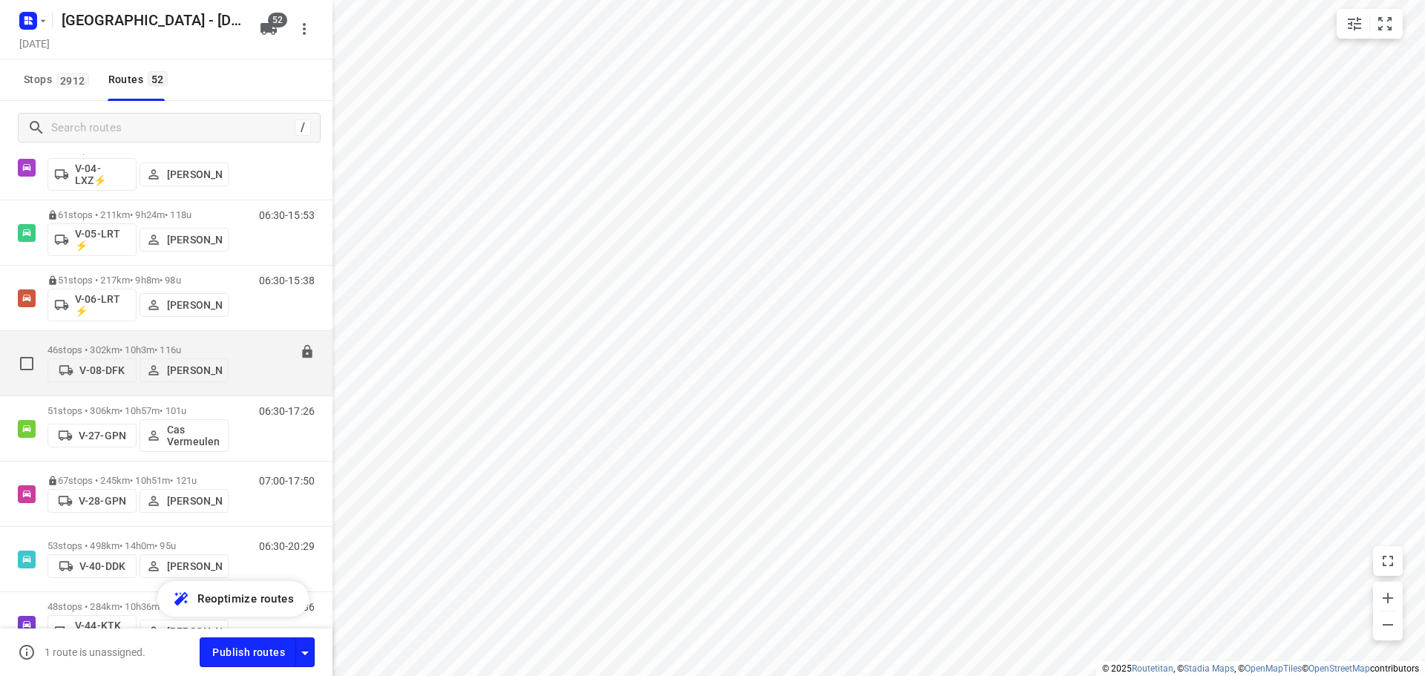
scroll to position [742, 0]
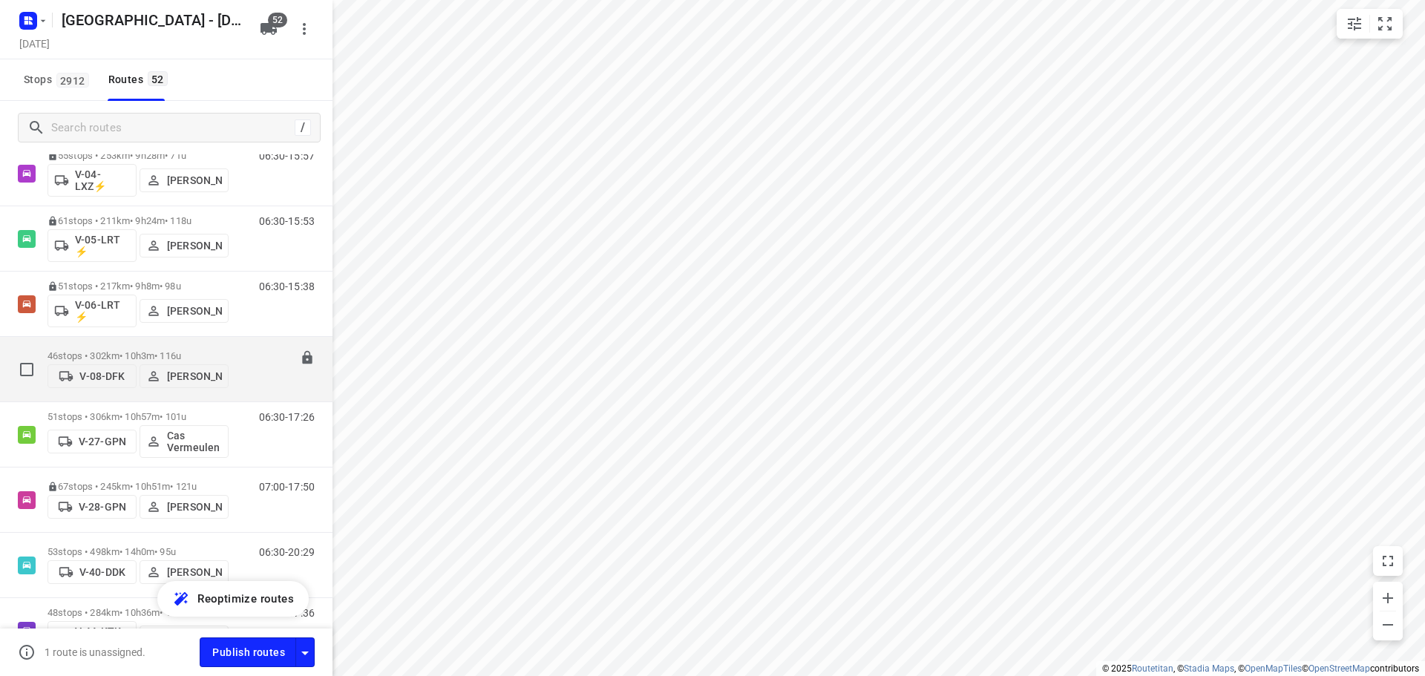
click at [97, 343] on div "46 stops • 302km • 10h3m • 116u V-08-DFK Arno Barneveld" at bounding box center [138, 369] width 181 height 53
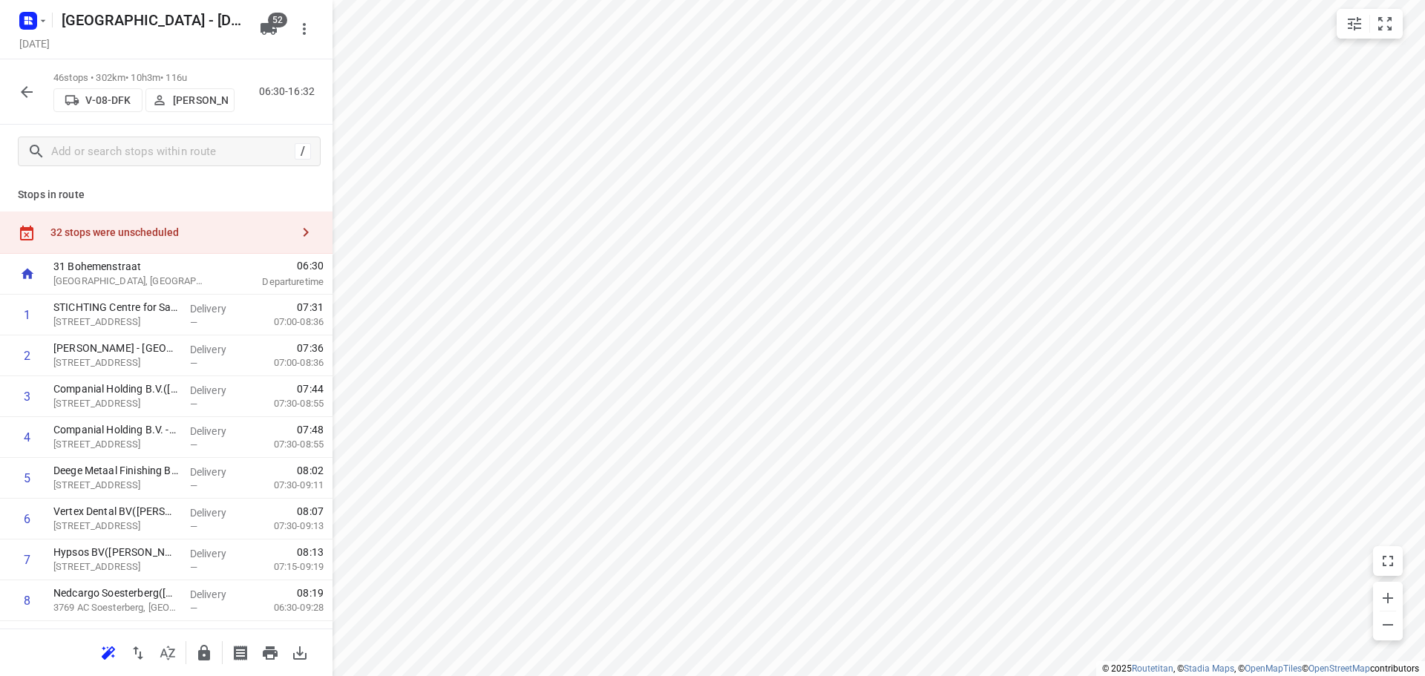
click at [16, 83] on button "button" at bounding box center [27, 92] width 30 height 30
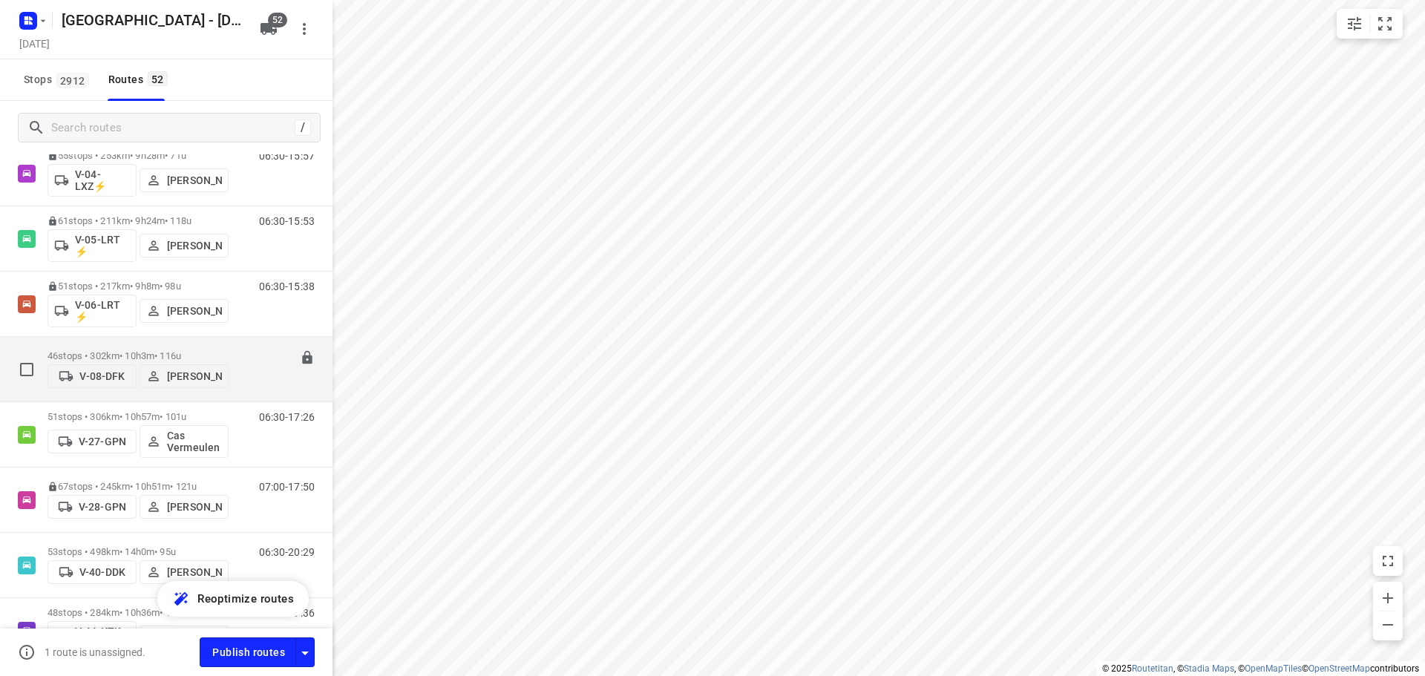
click at [92, 356] on p "46 stops • 302km • 10h3m • 116u" at bounding box center [138, 355] width 181 height 11
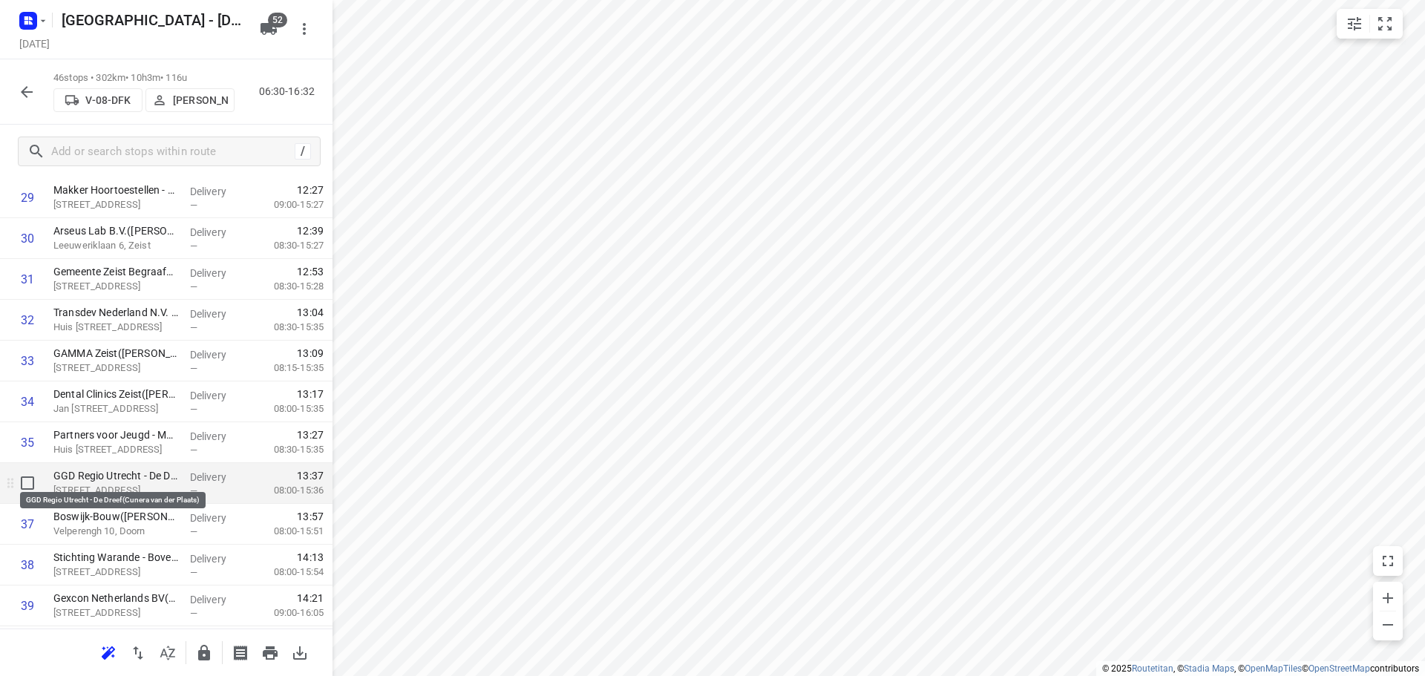
scroll to position [1262, 0]
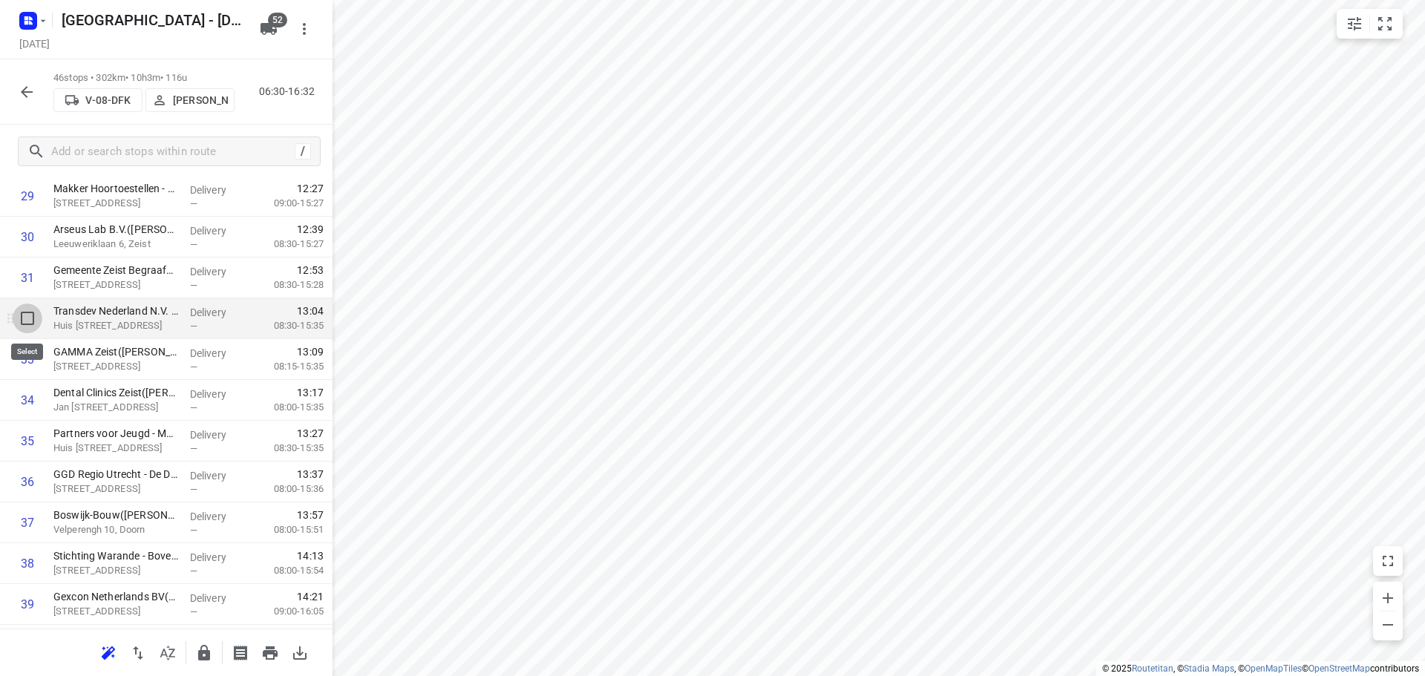
click at [26, 310] on input "checkbox" at bounding box center [28, 319] width 30 height 30
checkbox input "true"
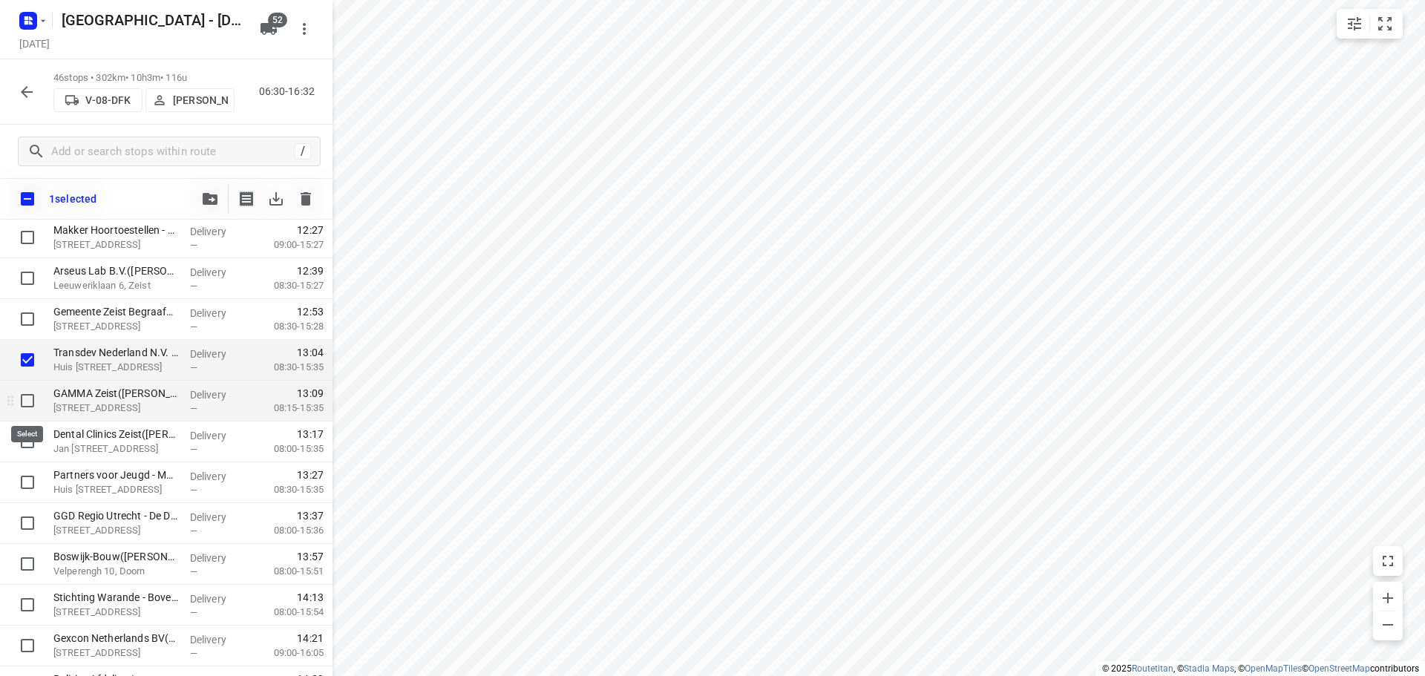
click at [24, 399] on input "checkbox" at bounding box center [28, 401] width 30 height 30
checkbox input "true"
click at [29, 484] on input "checkbox" at bounding box center [28, 483] width 30 height 30
checkbox input "true"
click at [202, 203] on span "button" at bounding box center [210, 199] width 18 height 12
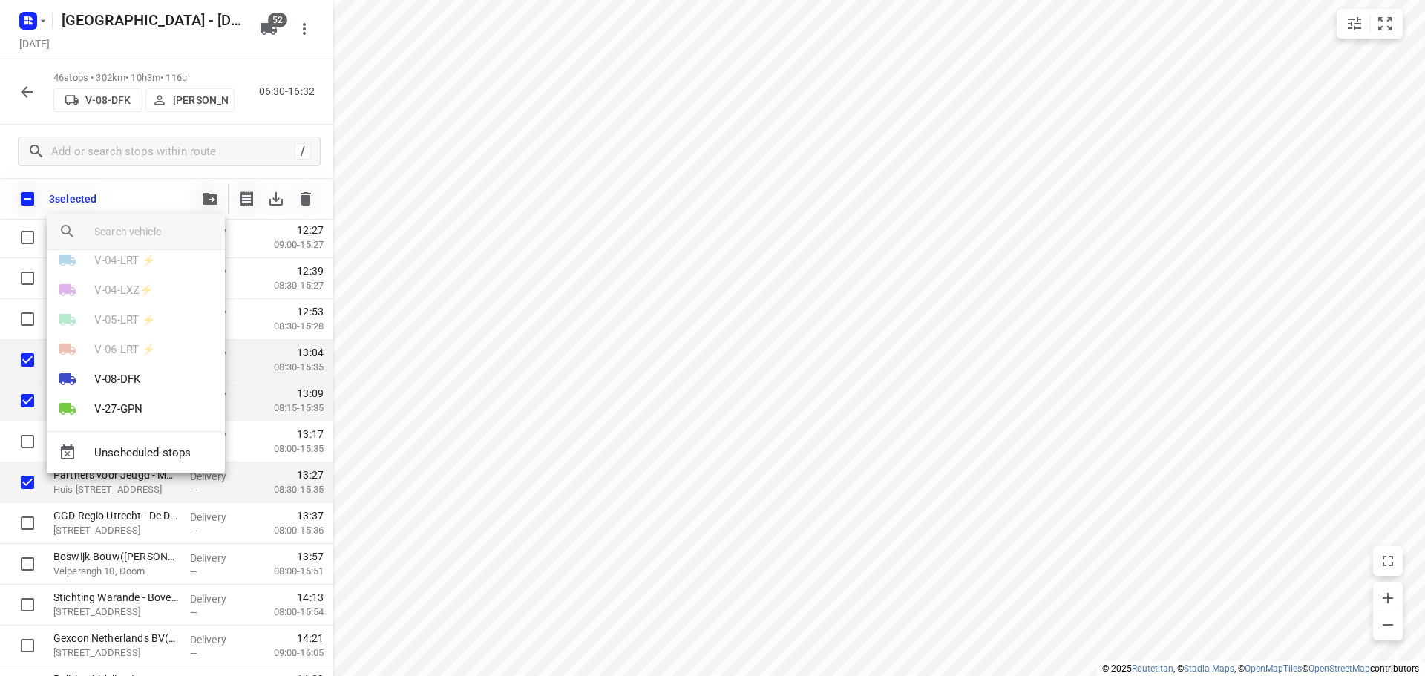
scroll to position [371, 0]
click at [136, 297] on p "V-08-DFK" at bounding box center [117, 292] width 46 height 17
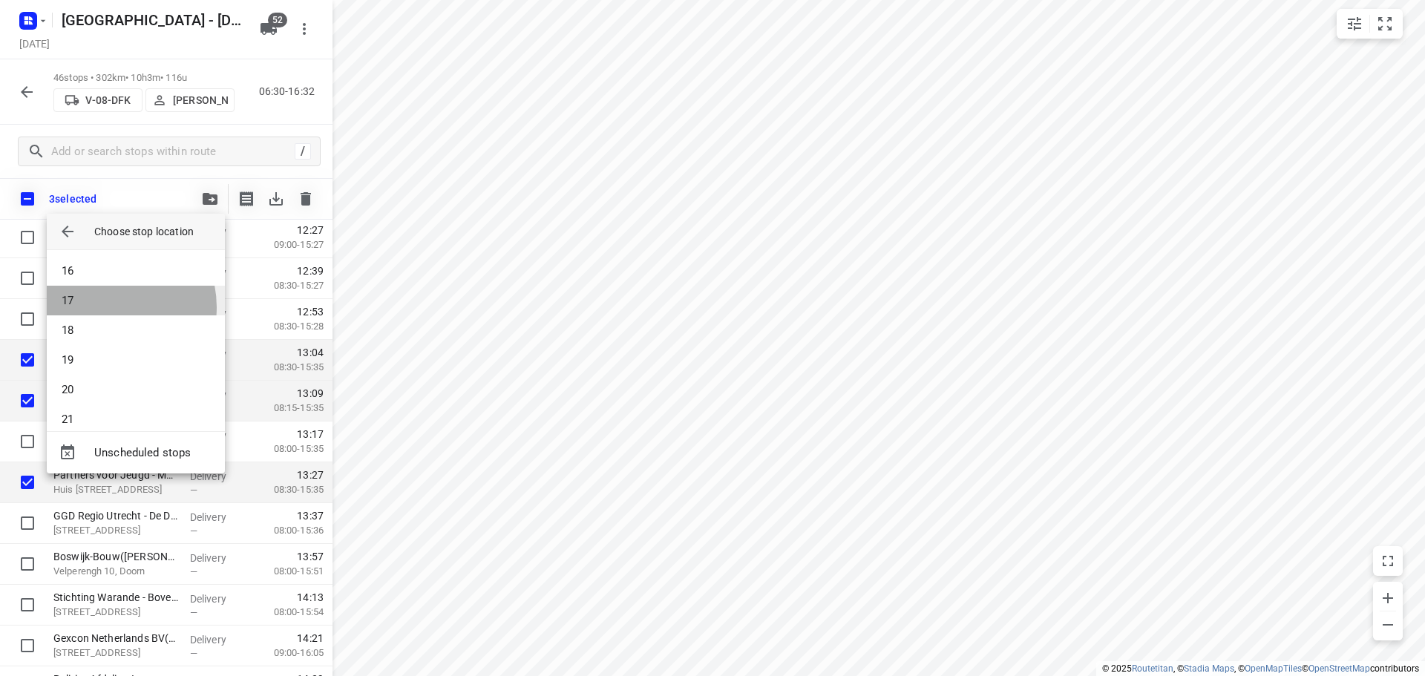
click at [105, 307] on li "17" at bounding box center [136, 301] width 178 height 30
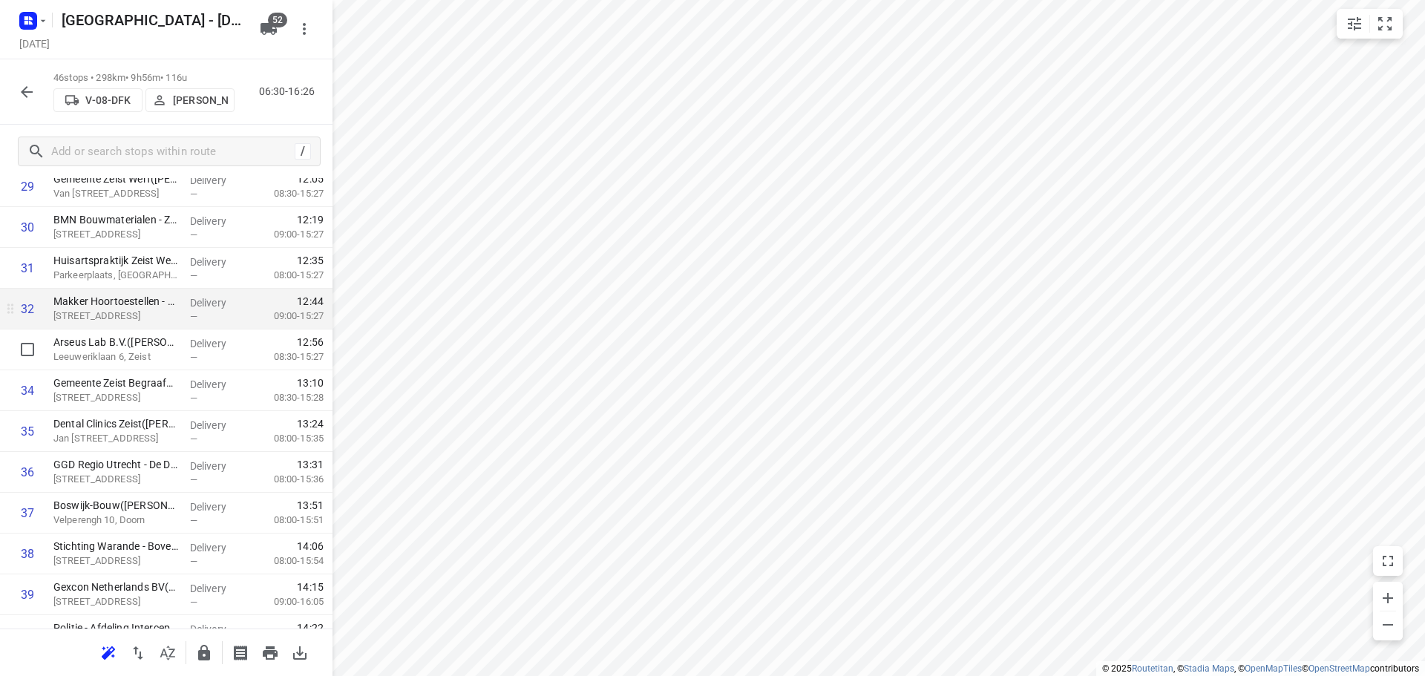
scroll to position [1336, 0]
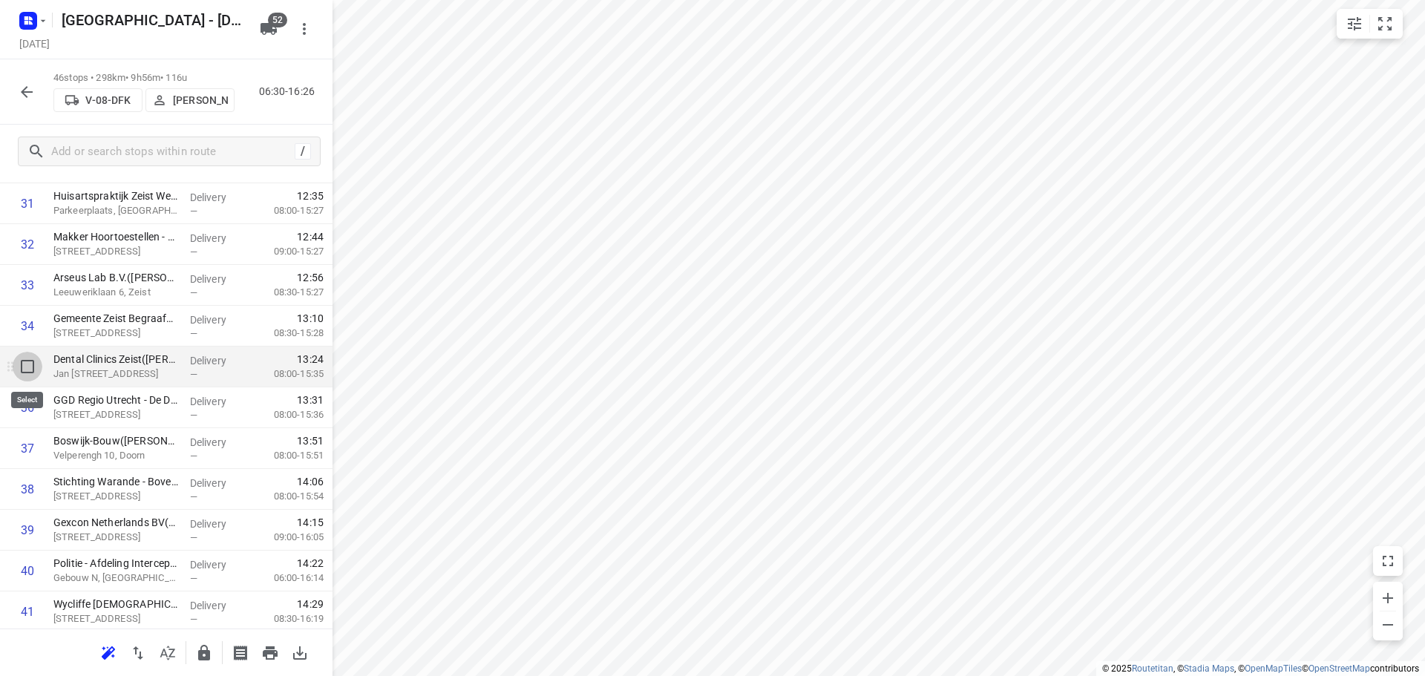
click at [28, 370] on input "checkbox" at bounding box center [28, 367] width 30 height 30
checkbox input "true"
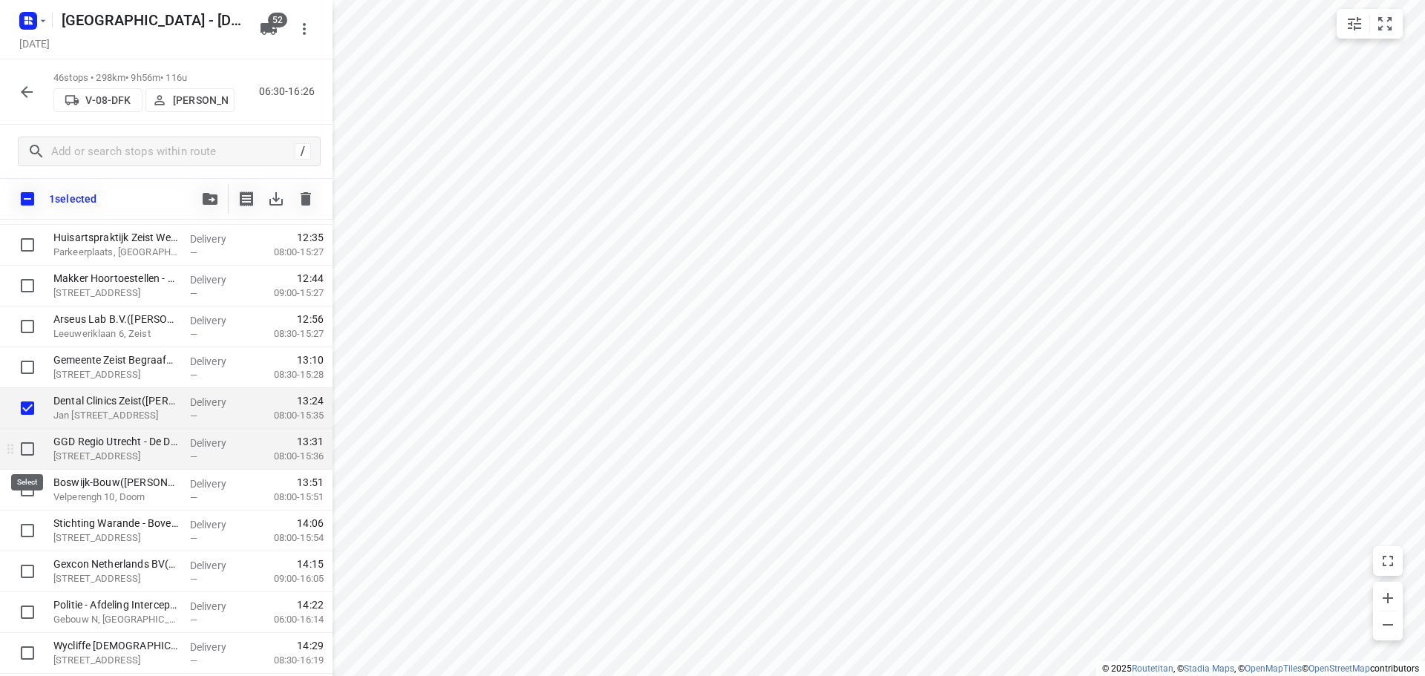
click at [28, 444] on input "checkbox" at bounding box center [28, 449] width 30 height 30
checkbox input "true"
click at [199, 203] on button "button" at bounding box center [210, 199] width 30 height 30
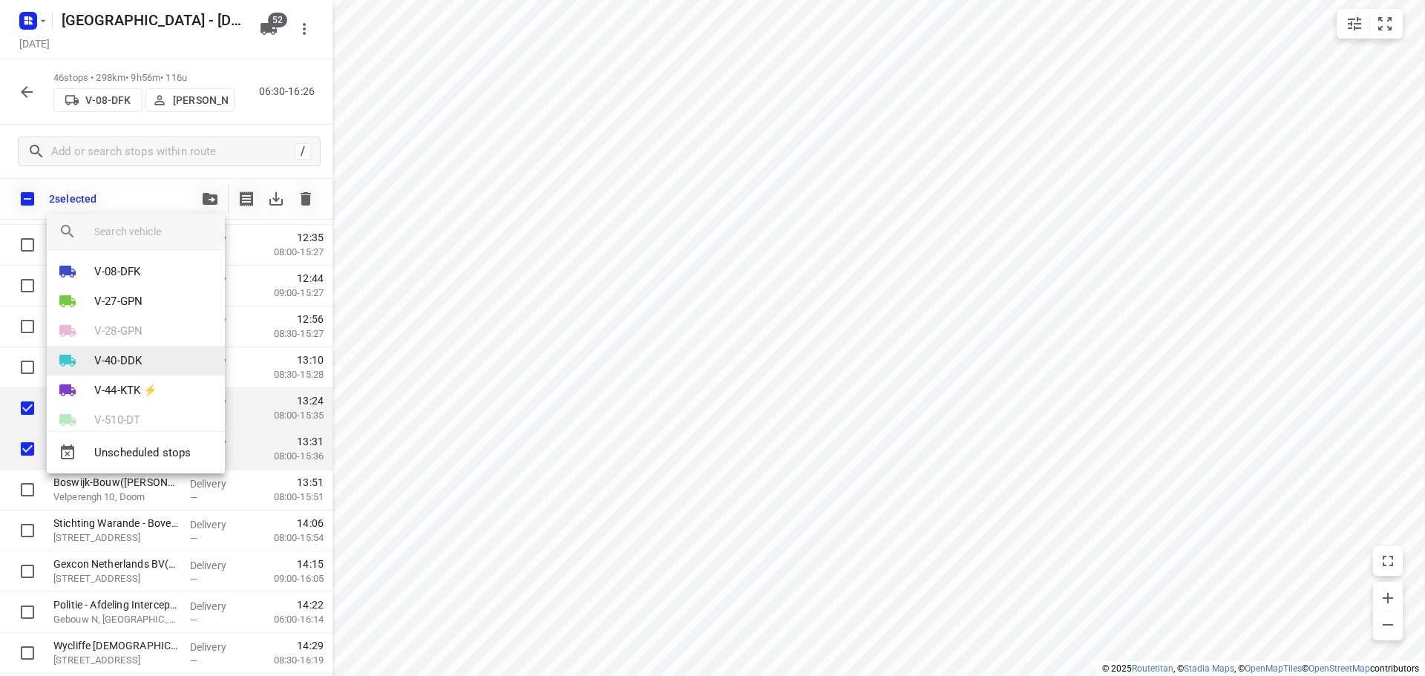
scroll to position [371, 0]
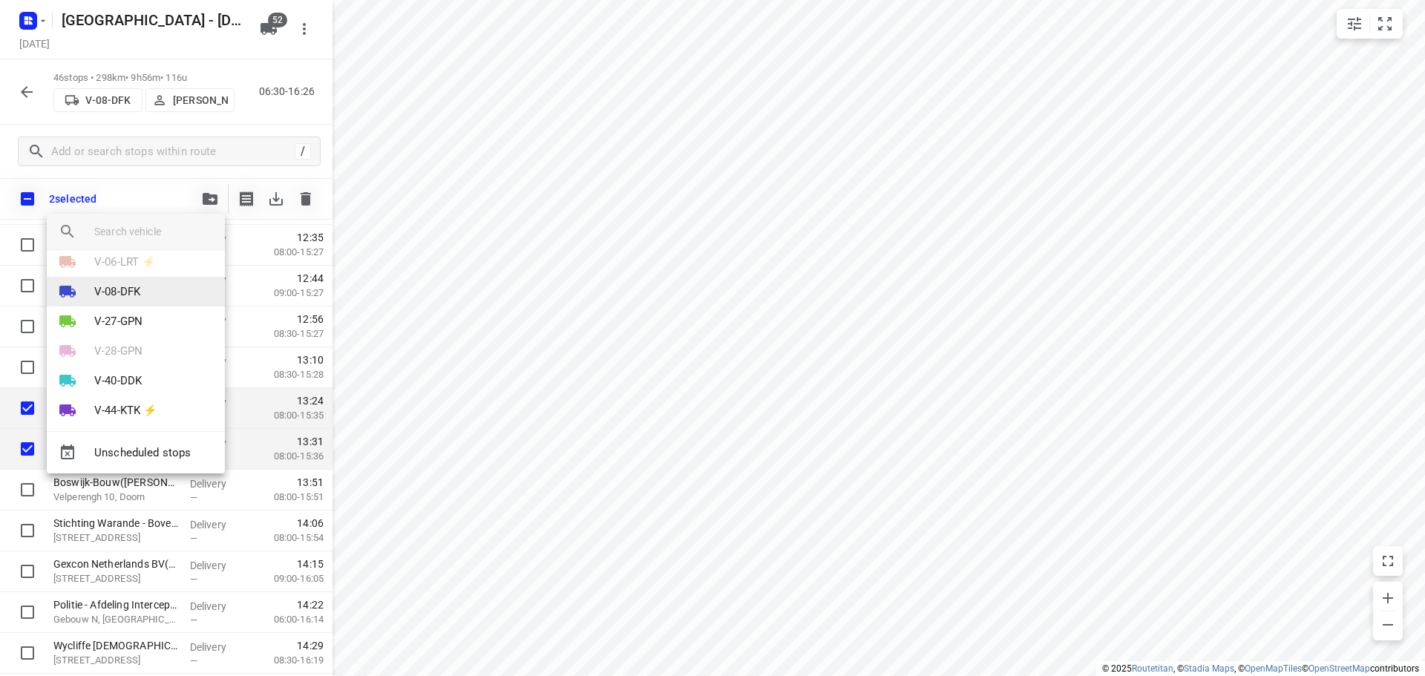
click at [125, 295] on p "V-08-DFK" at bounding box center [117, 292] width 46 height 17
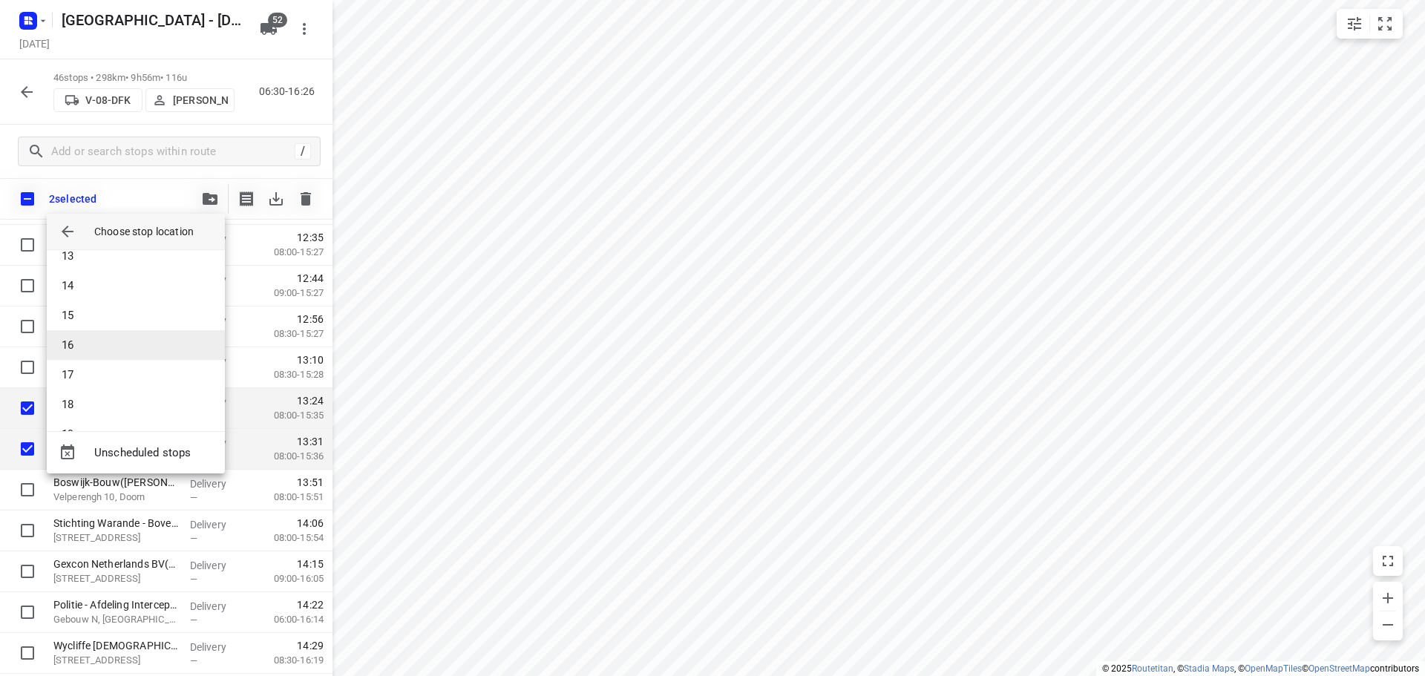
scroll to position [445, 0]
click at [85, 409] on li "21" at bounding box center [136, 420] width 178 height 30
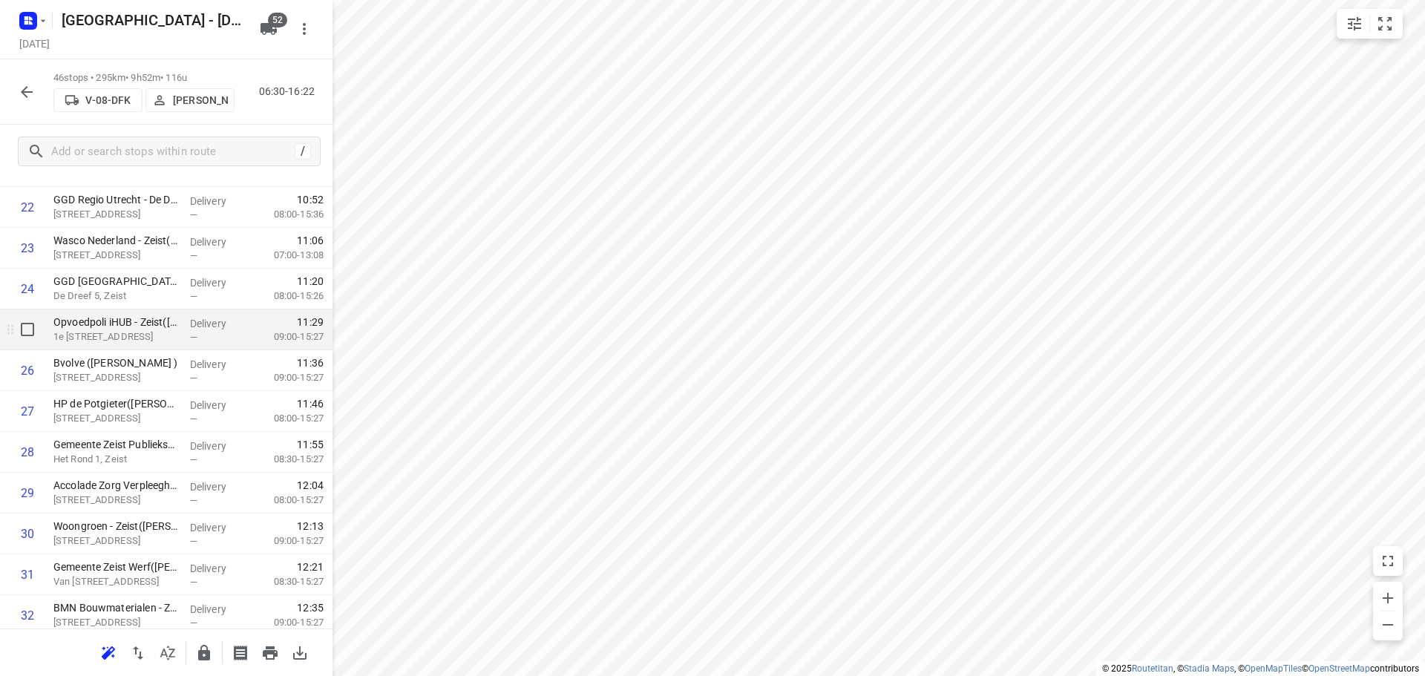
scroll to position [742, 0]
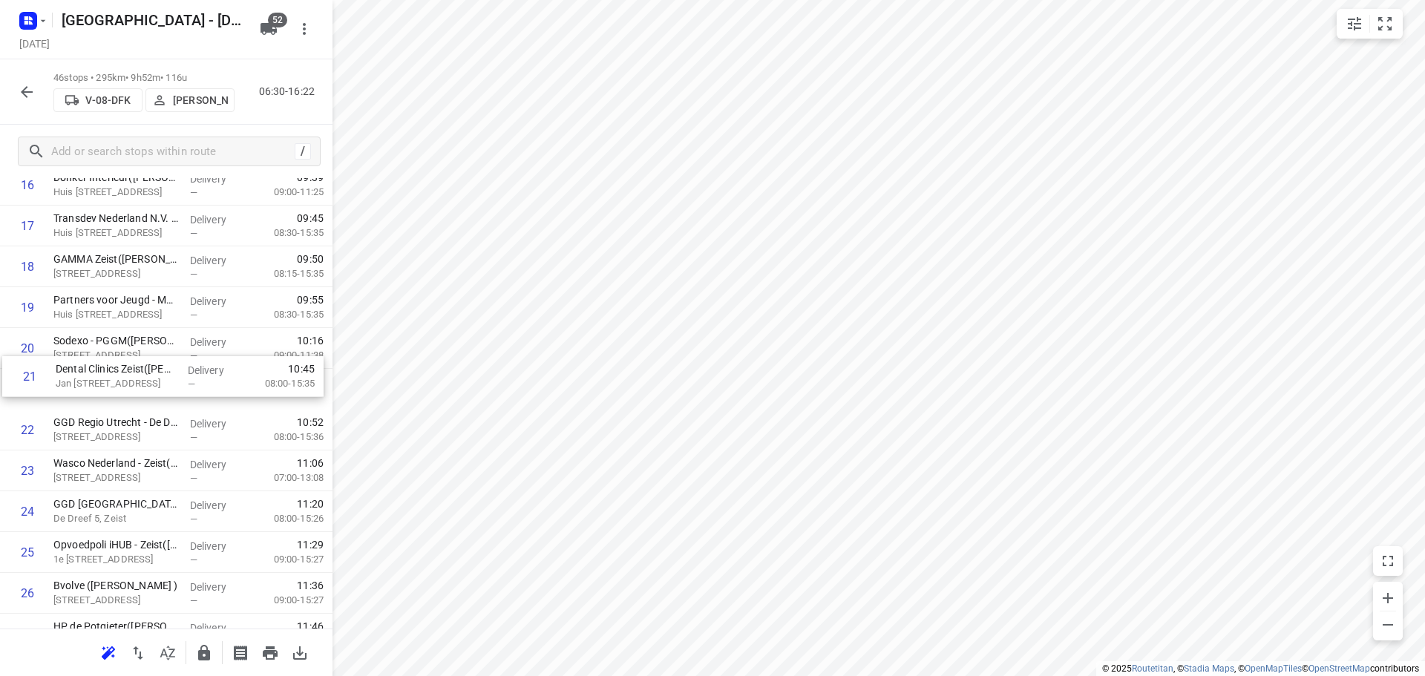
drag, startPoint x: 120, startPoint y: 385, endPoint x: 122, endPoint y: 373, distance: 12.7
click at [122, 373] on div "1 STICHTING Centre for Safety and Development (Margreet Hehamahua ) Laan 1914 4…" at bounding box center [166, 491] width 333 height 1878
drag, startPoint x: 99, startPoint y: 428, endPoint x: 103, endPoint y: 382, distance: 46.2
click at [103, 384] on div "1 STICHTING Centre for Safety and Development (Margreet Hehamahua ) Laan 1914 4…" at bounding box center [166, 491] width 333 height 1878
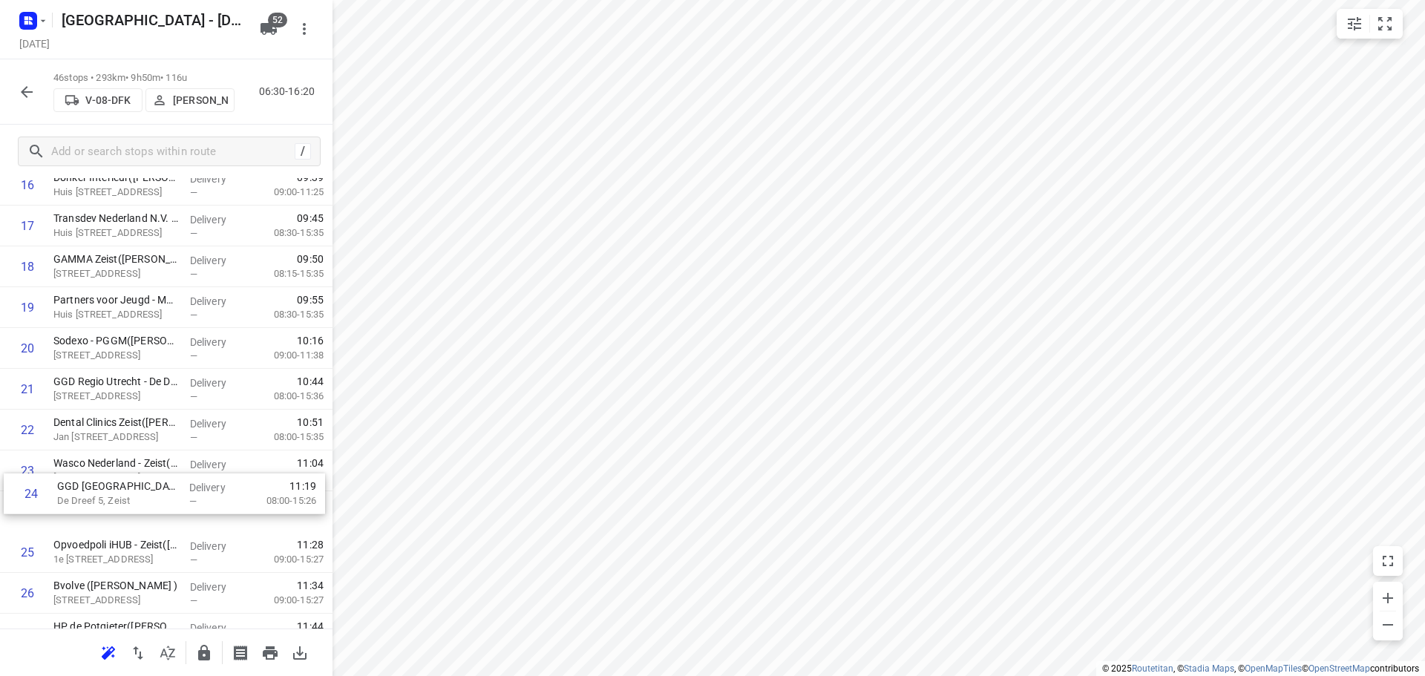
drag, startPoint x: 93, startPoint y: 477, endPoint x: 93, endPoint y: 415, distance: 62.4
click at [93, 421] on div "1 STICHTING Centre for Safety and Development (Margreet Hehamahua ) Laan 1914 4…" at bounding box center [166, 491] width 333 height 1878
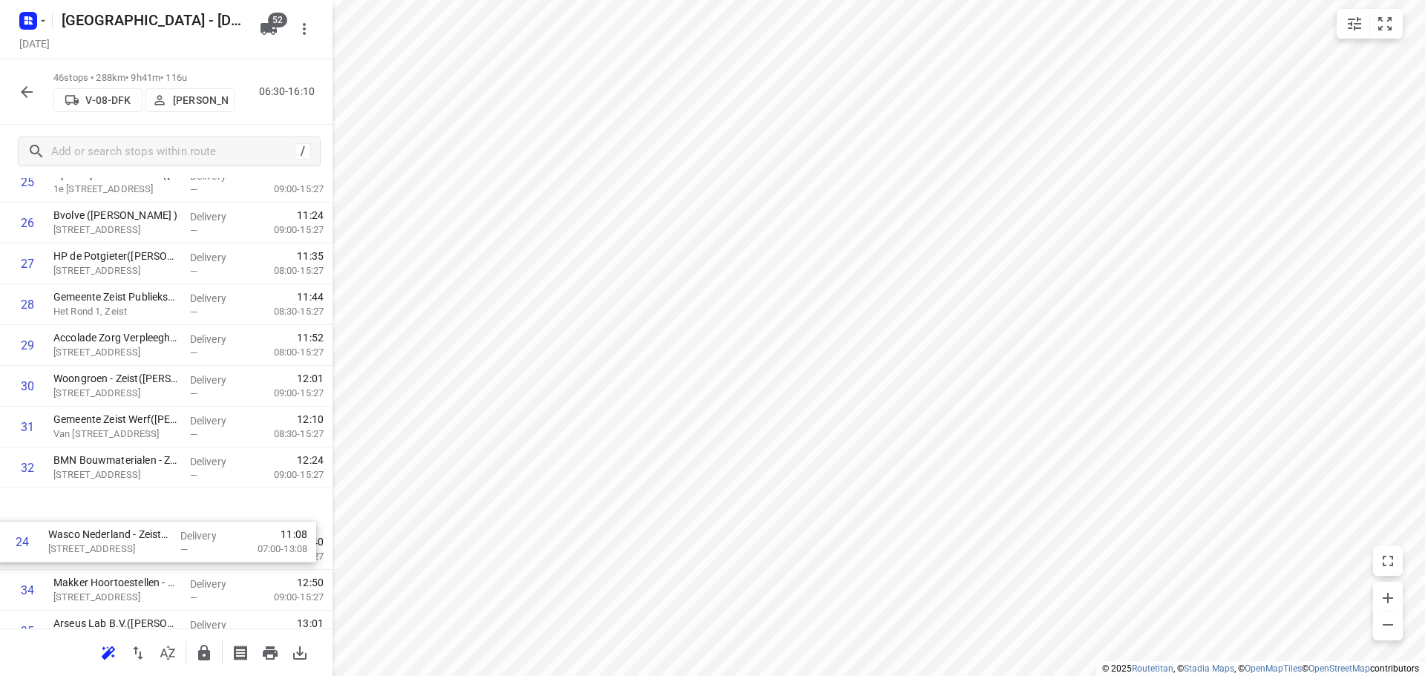
scroll to position [1077, 0]
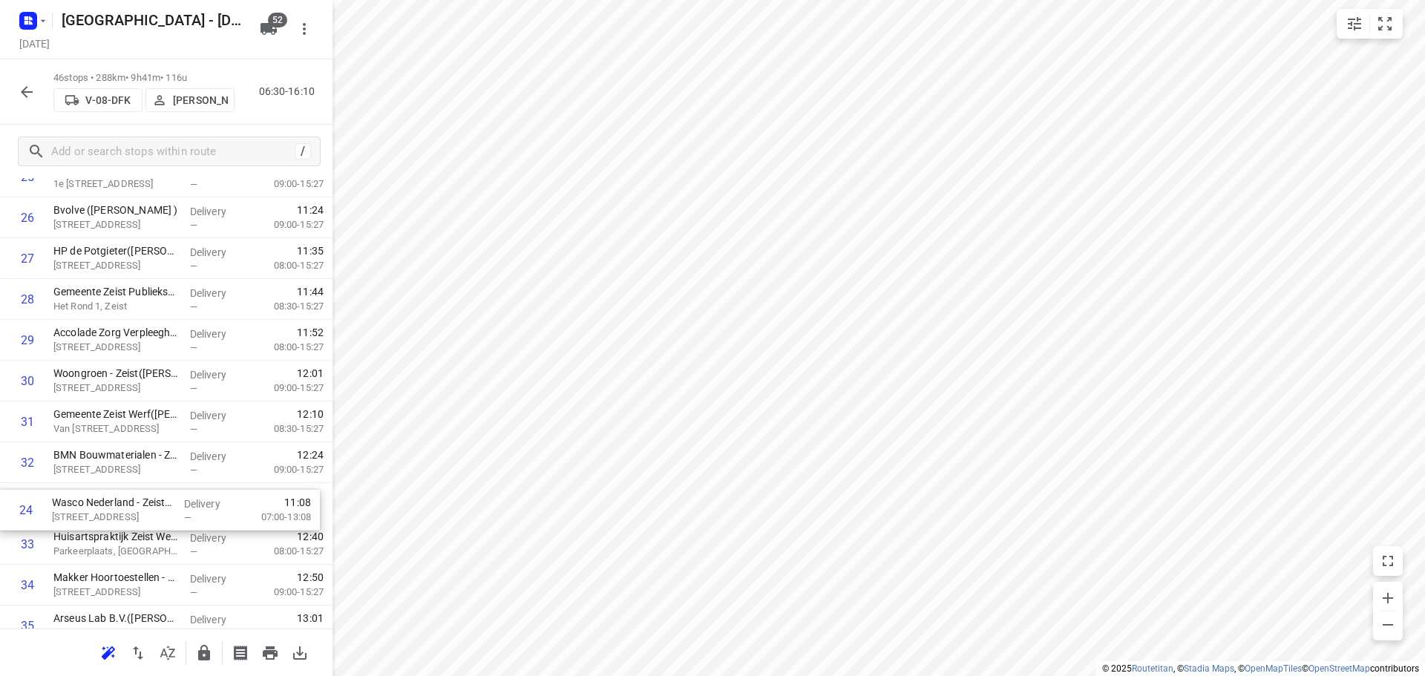
drag, startPoint x: 169, startPoint y: 376, endPoint x: 174, endPoint y: 520, distance: 144.1
click at [170, 526] on div "1 STICHTING Centre for Safety and Development (Margreet Hehamahua ) Laan 1914 4…" at bounding box center [166, 157] width 333 height 1878
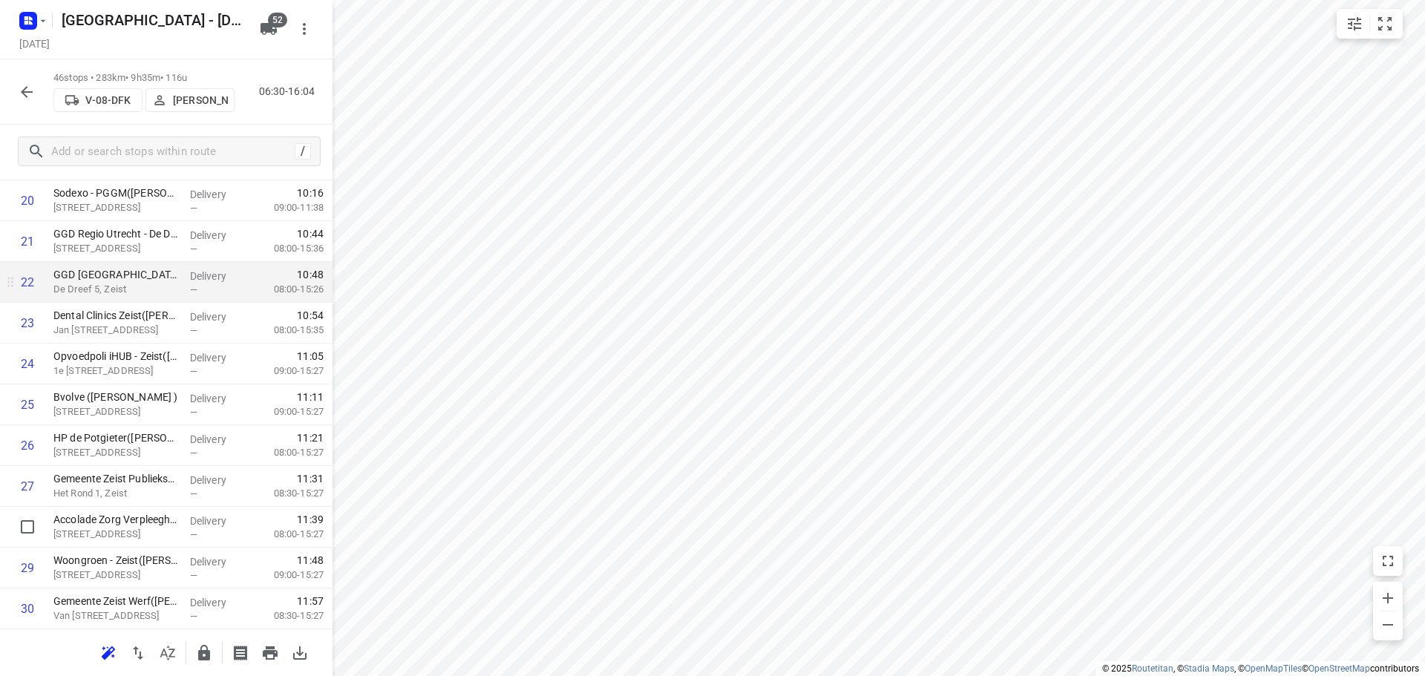
scroll to position [854, 0]
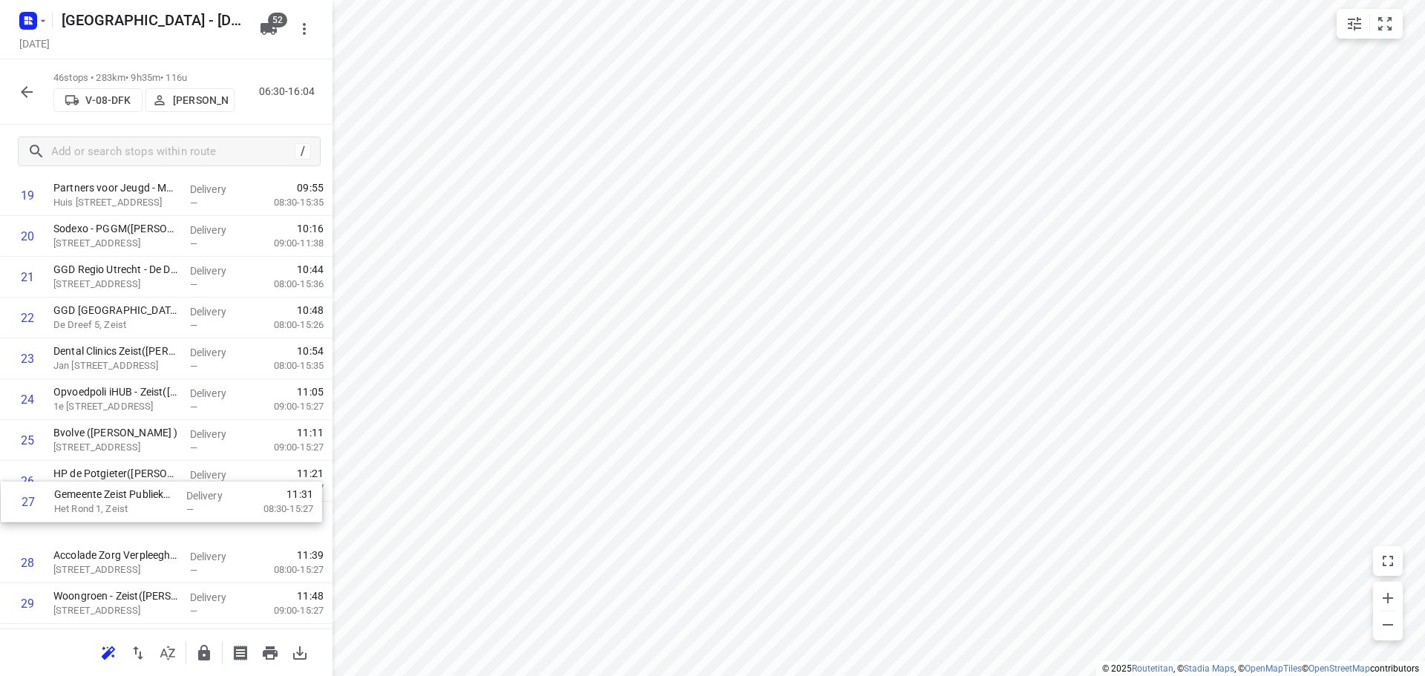
drag, startPoint x: 96, startPoint y: 517, endPoint x: 97, endPoint y: 481, distance: 36.4
click at [97, 483] on div "1 STICHTING Centre for Safety and Development (Margreet Hehamahua ) Laan 1914 4…" at bounding box center [166, 379] width 333 height 1878
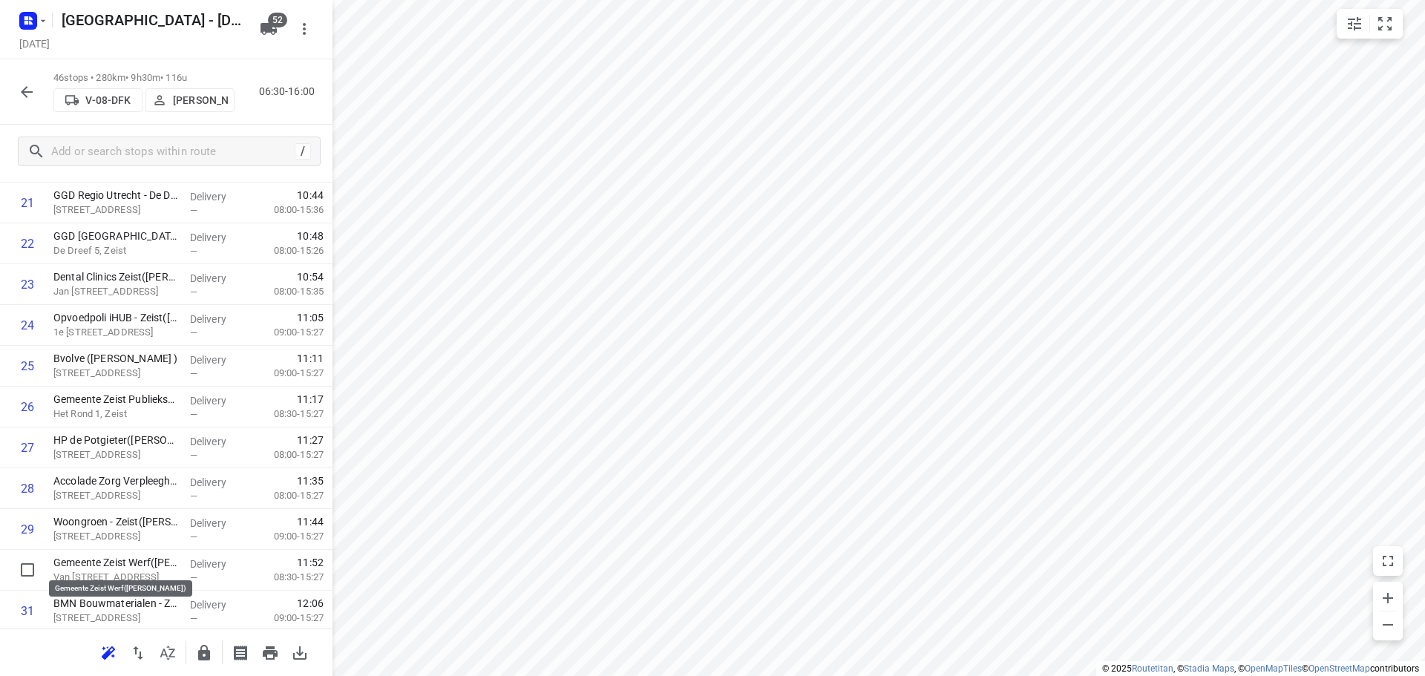
scroll to position [932, 0]
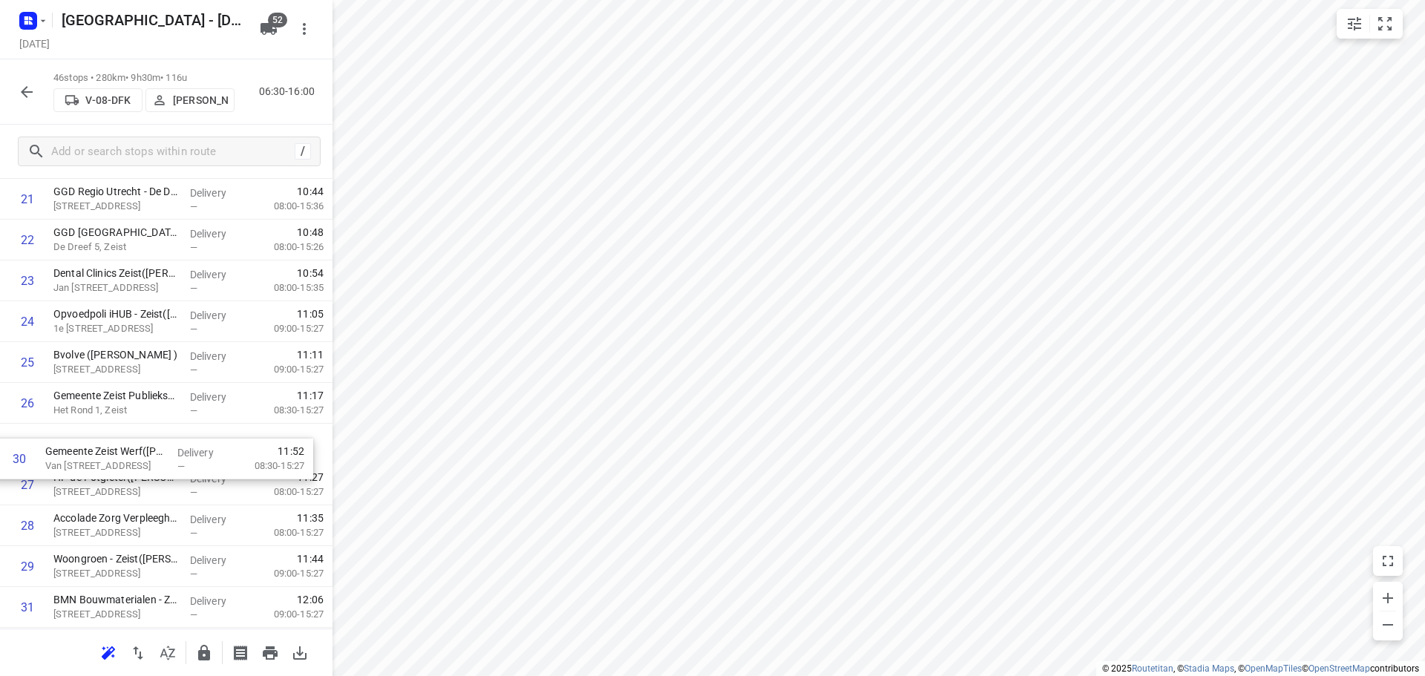
drag, startPoint x: 116, startPoint y: 568, endPoint x: 114, endPoint y: 432, distance: 135.9
click at [114, 432] on div "1 STICHTING Centre for Safety and Development (Margreet Hehamahua ) Laan 1914 4…" at bounding box center [166, 301] width 333 height 1878
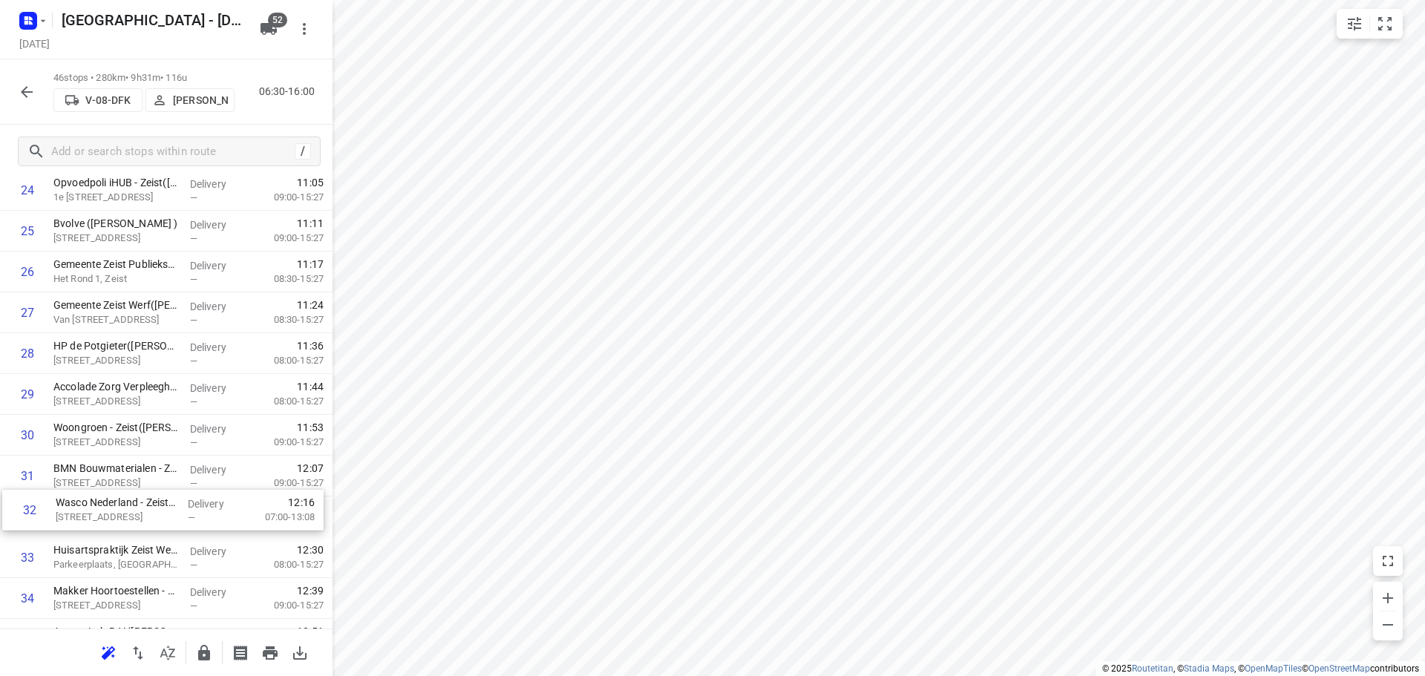
drag, startPoint x: 143, startPoint y: 594, endPoint x: 144, endPoint y: 525, distance: 69.1
click at [144, 525] on div "1 STICHTING Centre for Safety and Development (Margreet Hehamahua ) Laan 1914 4…" at bounding box center [166, 170] width 333 height 1878
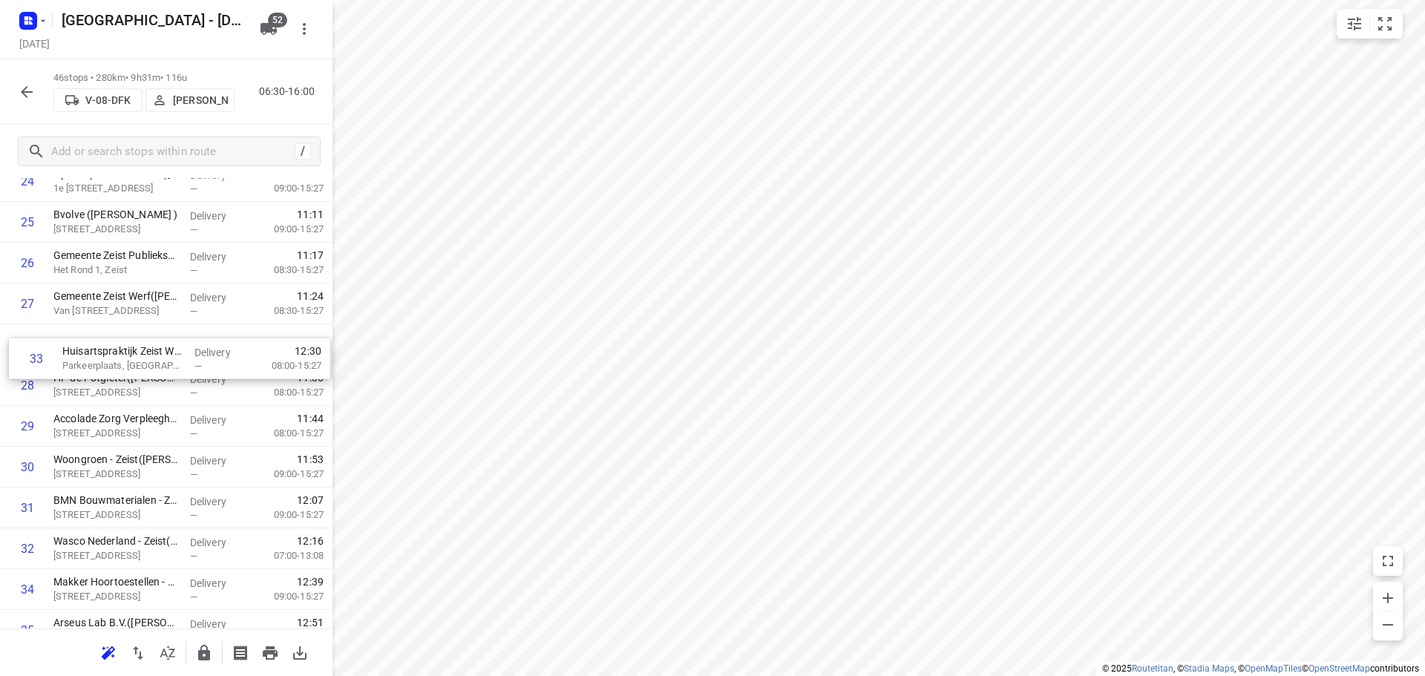
drag, startPoint x: 110, startPoint y: 566, endPoint x: 120, endPoint y: 353, distance: 214.0
click at [120, 355] on div "1 STICHTING Centre for Safety and Development (Margreet Hehamahua ) Laan 1914 4…" at bounding box center [166, 161] width 333 height 1878
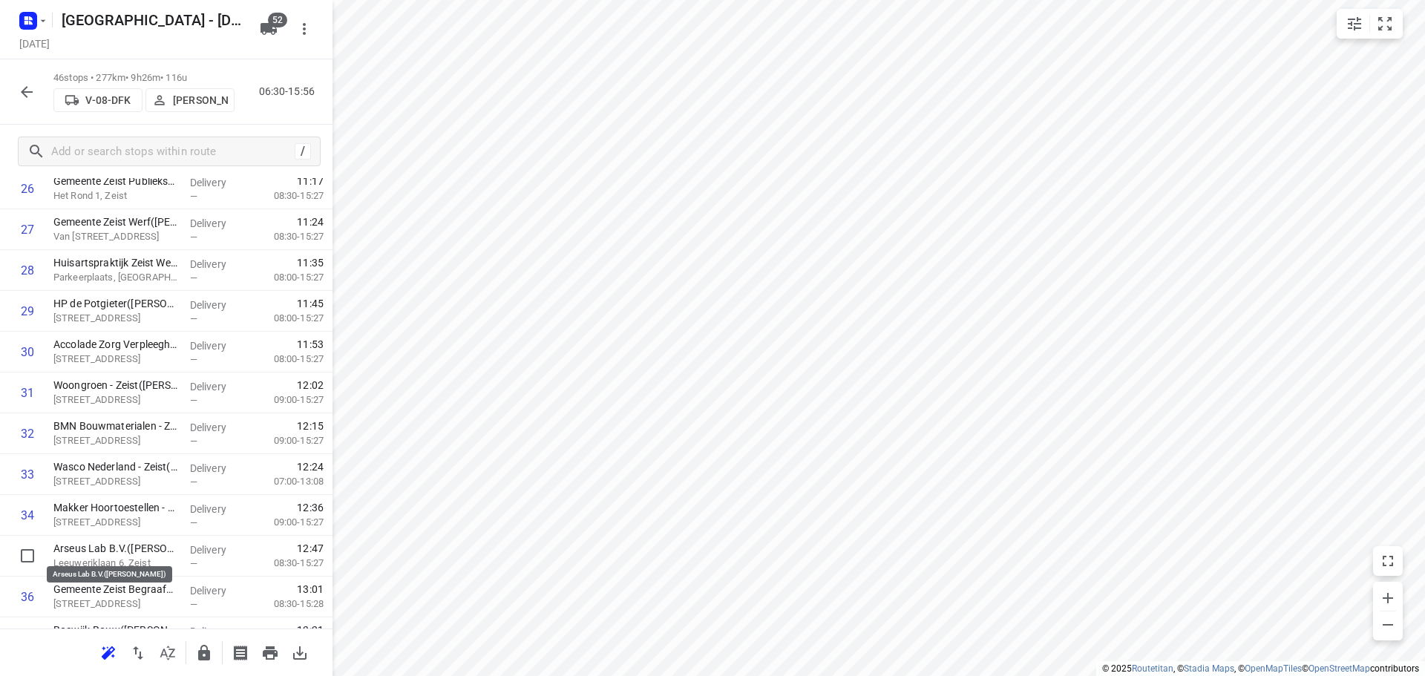
scroll to position [1149, 0]
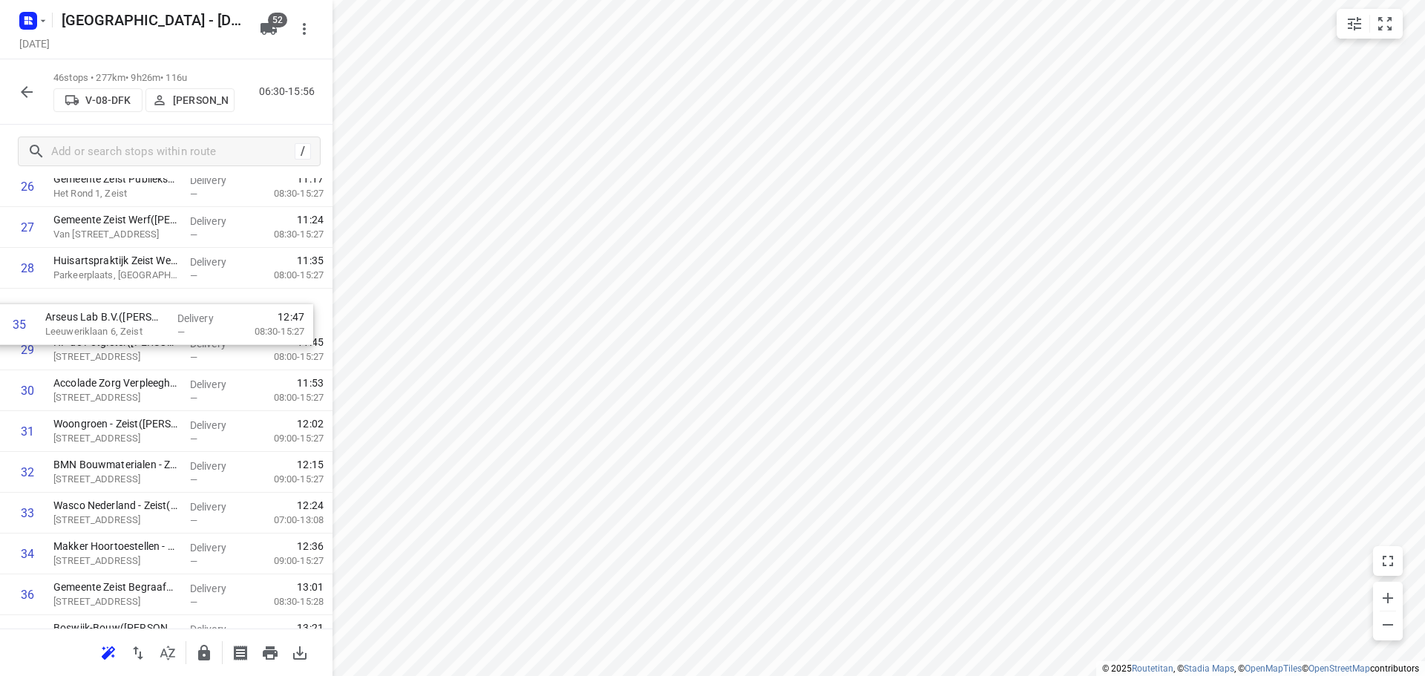
drag, startPoint x: 143, startPoint y: 549, endPoint x: 135, endPoint y: 297, distance: 251.8
click at [135, 297] on div "1 STICHTING Centre for Safety and Development (Margreet Hehamahua ) Laan 1914 4…" at bounding box center [166, 85] width 333 height 1878
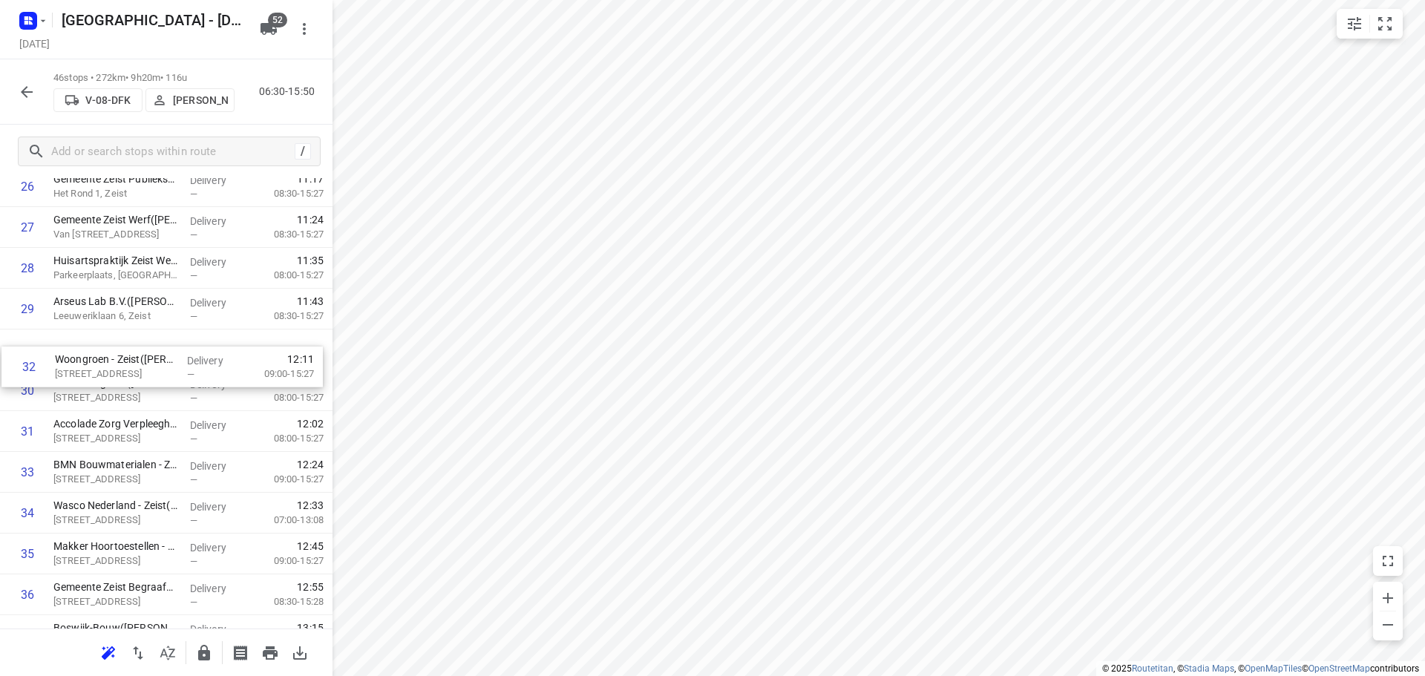
drag, startPoint x: 147, startPoint y: 415, endPoint x: 148, endPoint y: 339, distance: 75.7
click at [148, 340] on div "1 STICHTING Centre for Safety and Development (Margreet Hehamahua ) Laan 1914 4…" at bounding box center [166, 85] width 333 height 1878
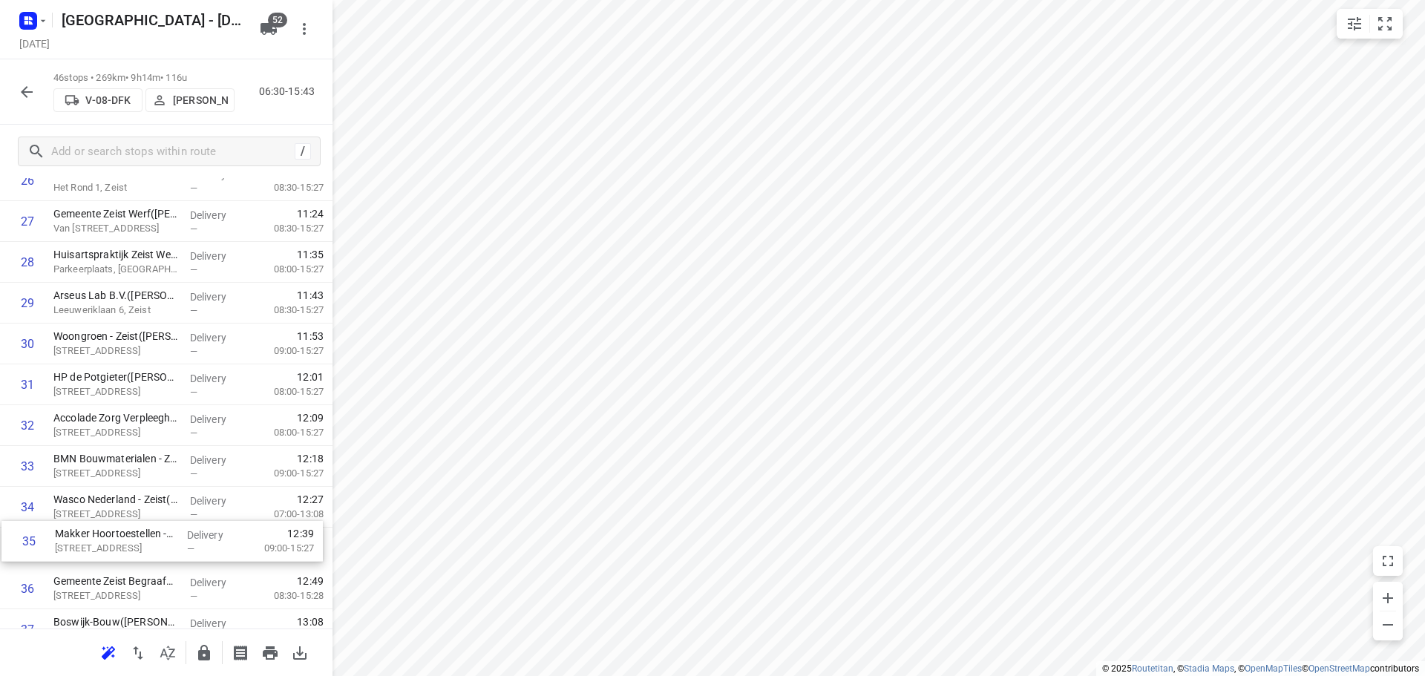
scroll to position [1156, 0]
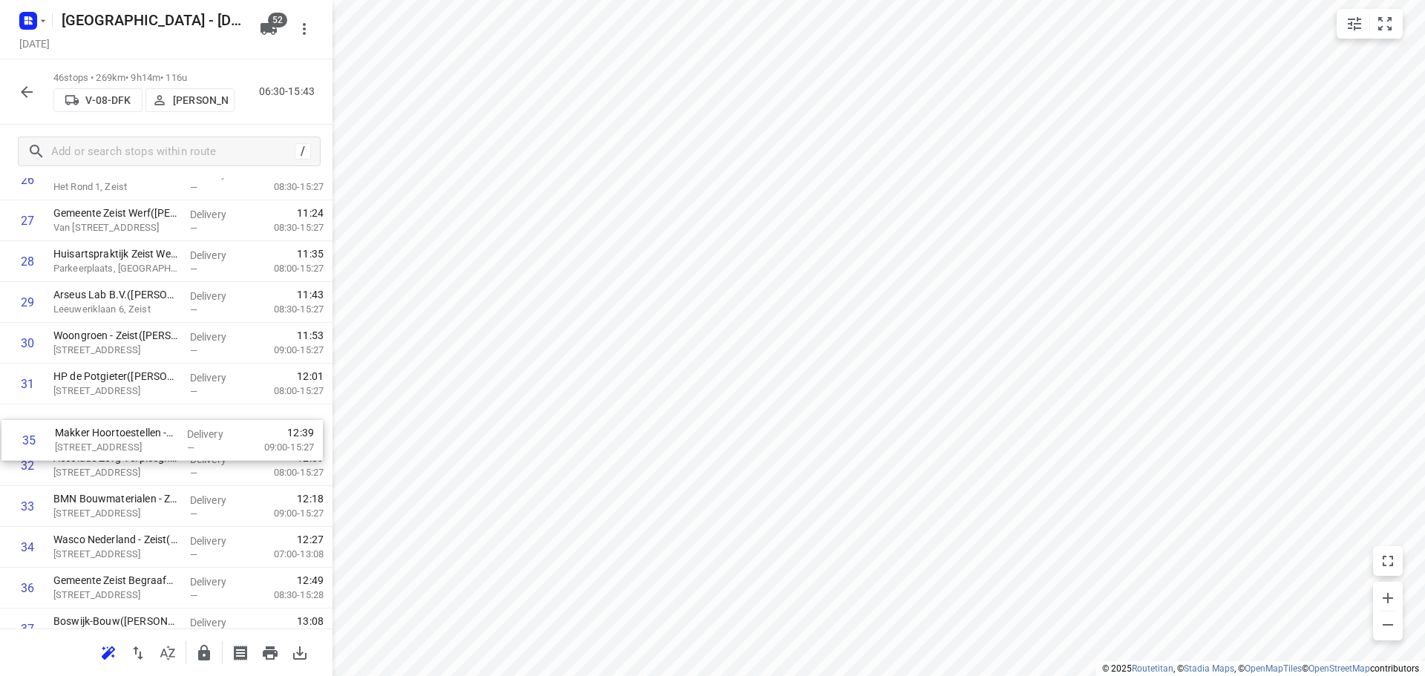
drag, startPoint x: 57, startPoint y: 545, endPoint x: 58, endPoint y: 424, distance: 121.0
click at [58, 424] on div "1 STICHTING Centre for Safety and Development (Margreet Hehamahua ) Laan 1914 4…" at bounding box center [166, 78] width 333 height 1878
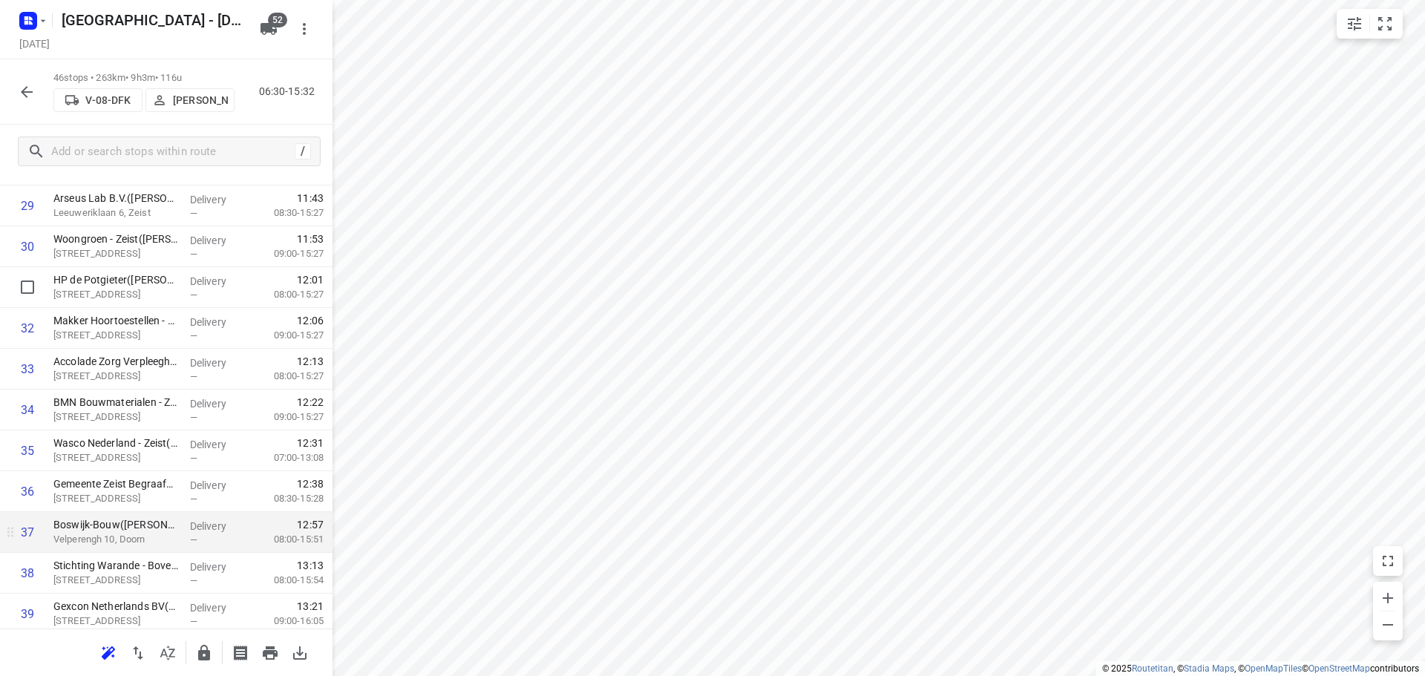
scroll to position [1453, 0]
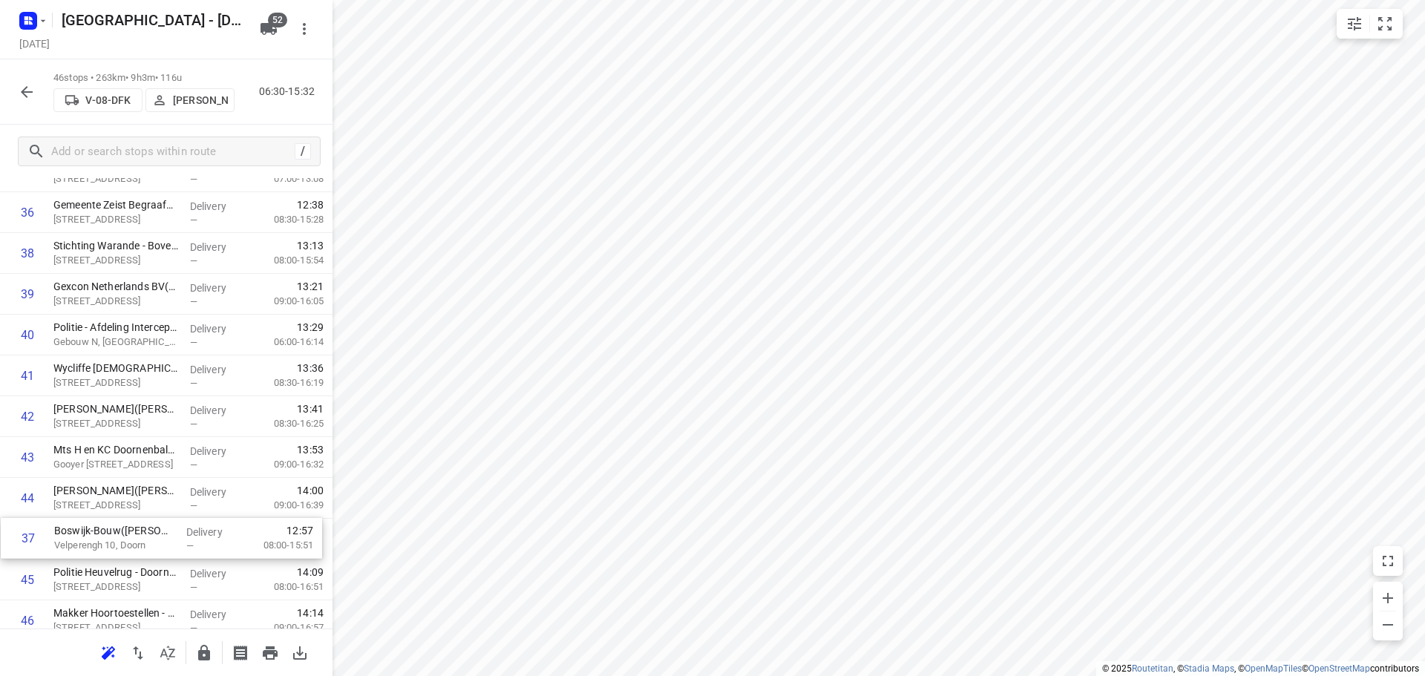
drag, startPoint x: 125, startPoint y: 331, endPoint x: 124, endPoint y: 540, distance: 208.6
click at [203, 653] on icon "button" at bounding box center [204, 653] width 12 height 16
click at [22, 97] on icon "button" at bounding box center [27, 92] width 18 height 18
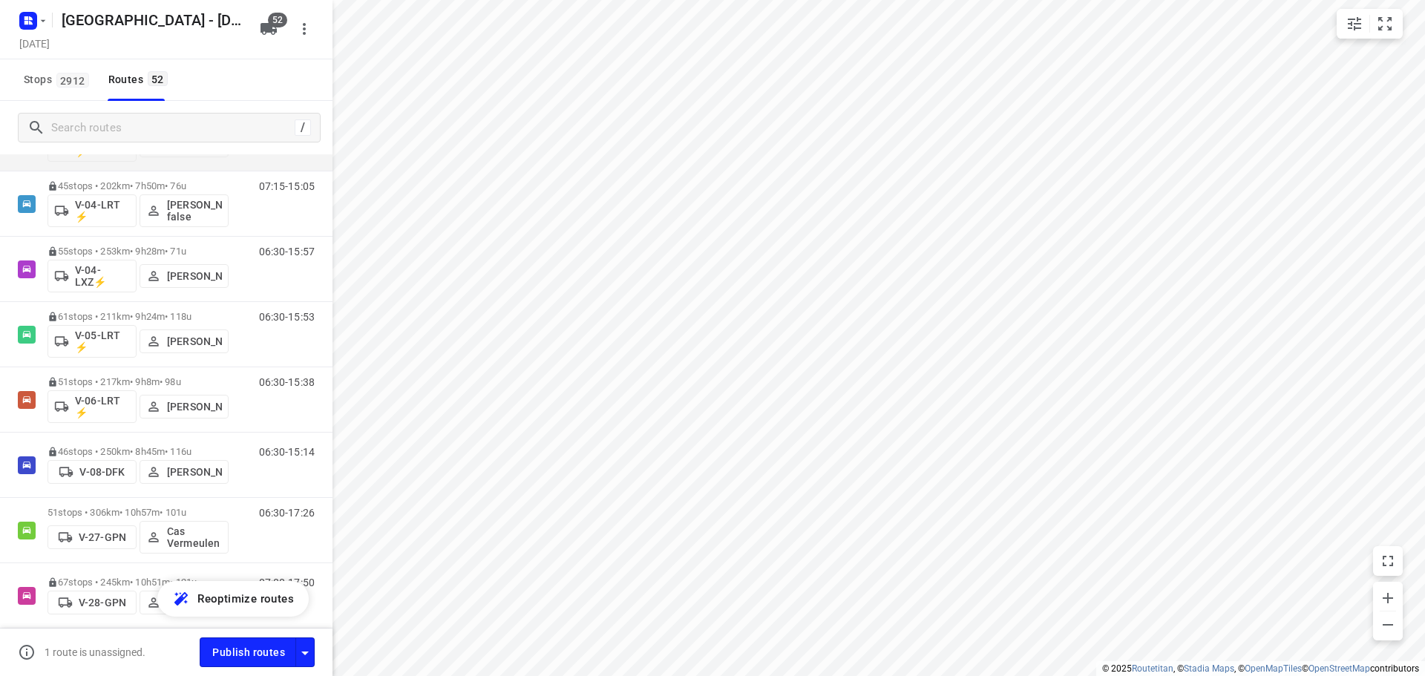
scroll to position [668, 0]
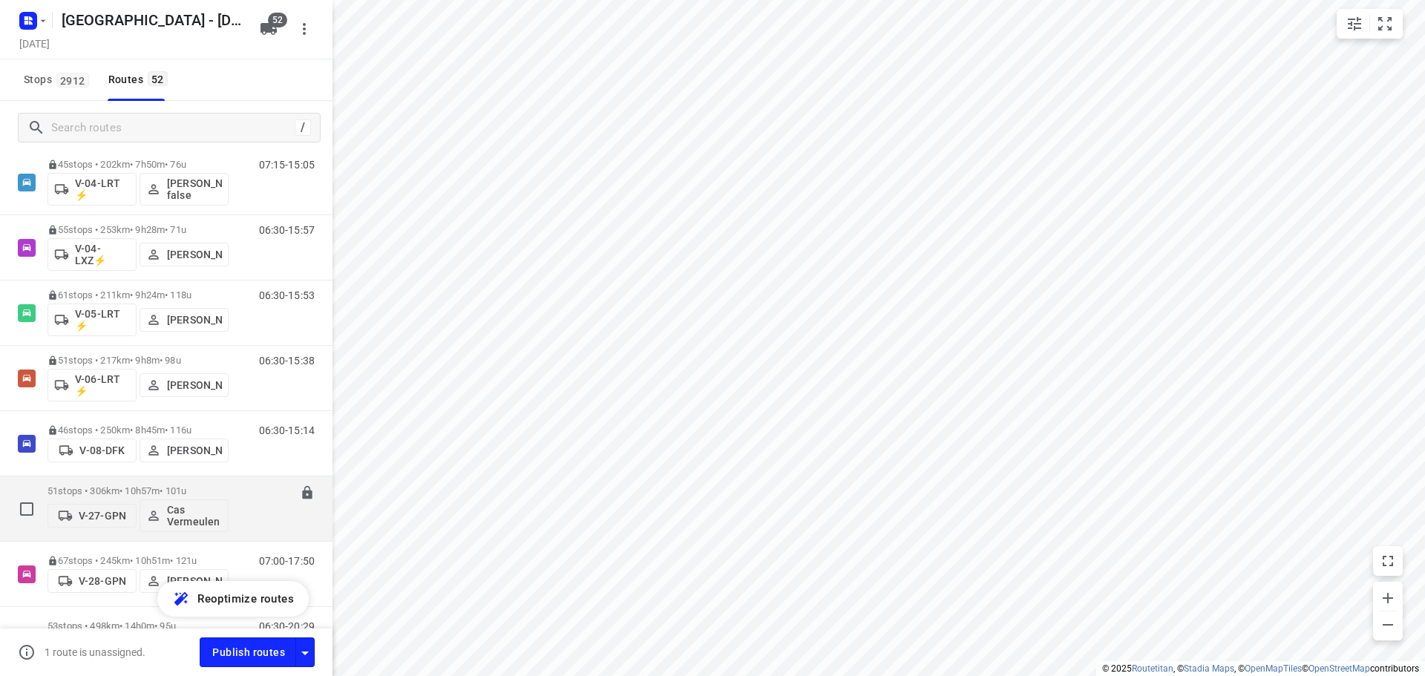
click at [108, 486] on p "51 stops • 306km • 10h57m • 101u" at bounding box center [138, 491] width 181 height 11
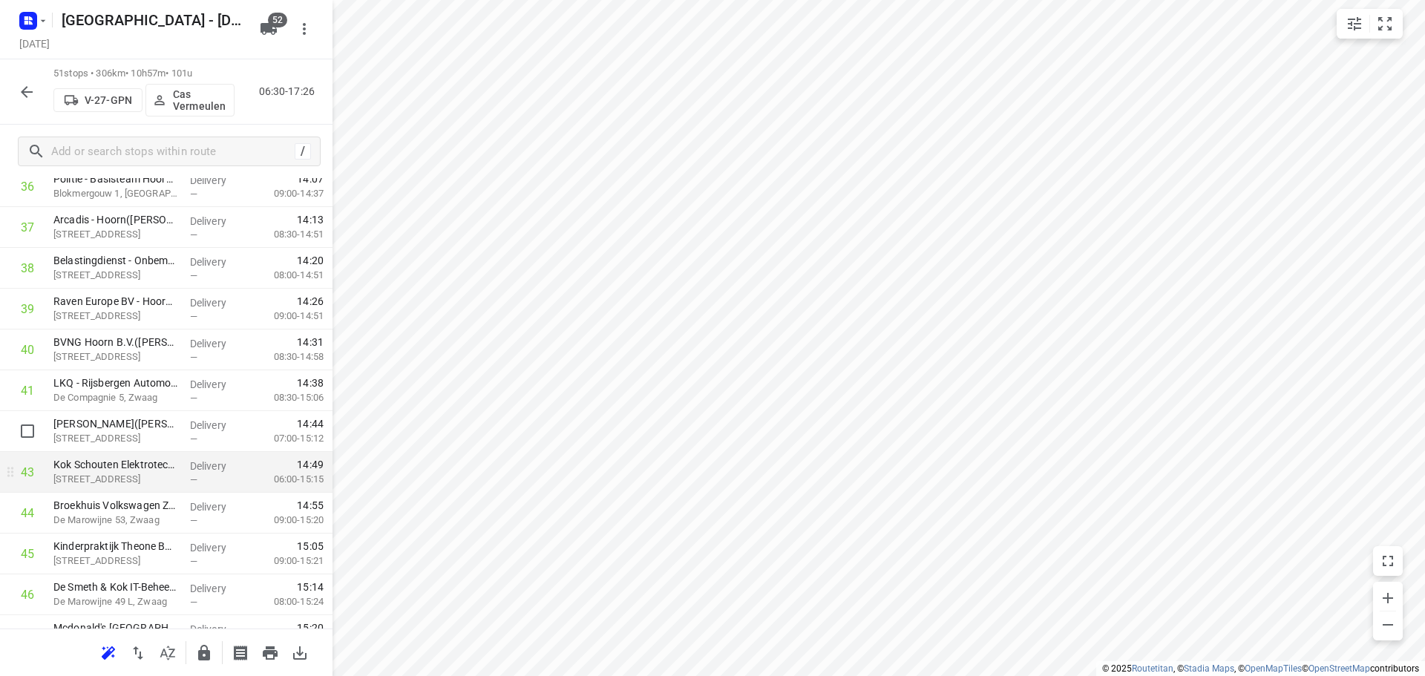
scroll to position [1559, 0]
drag, startPoint x: 147, startPoint y: 518, endPoint x: 159, endPoint y: 397, distance: 121.6
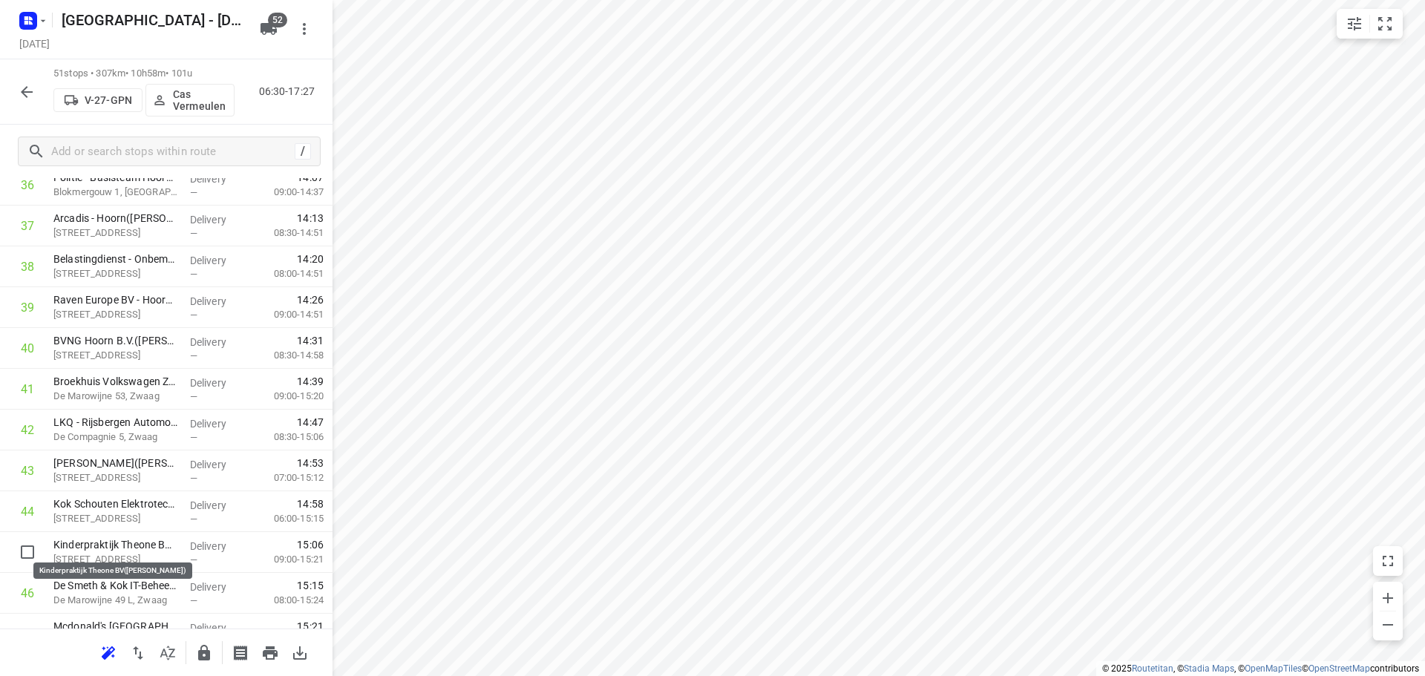
scroll to position [1563, 0]
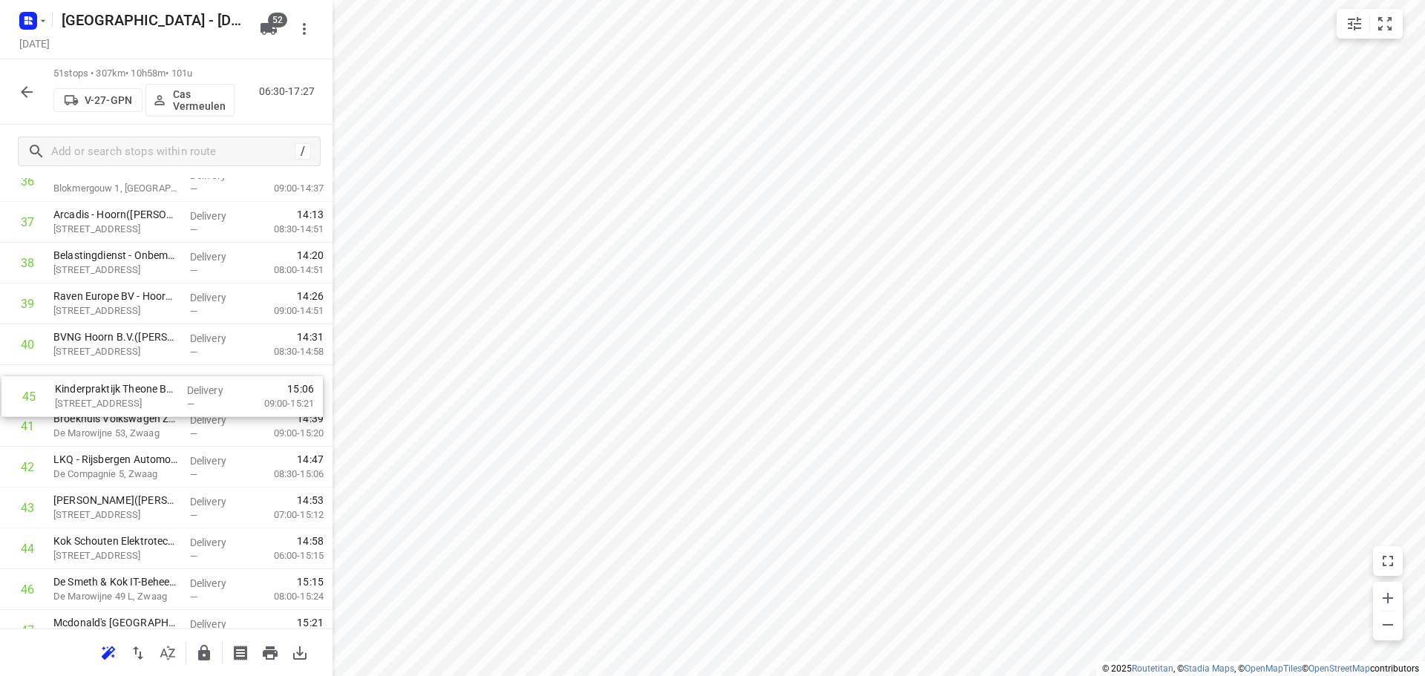
drag, startPoint x: 145, startPoint y: 542, endPoint x: 160, endPoint y: 373, distance: 170.0
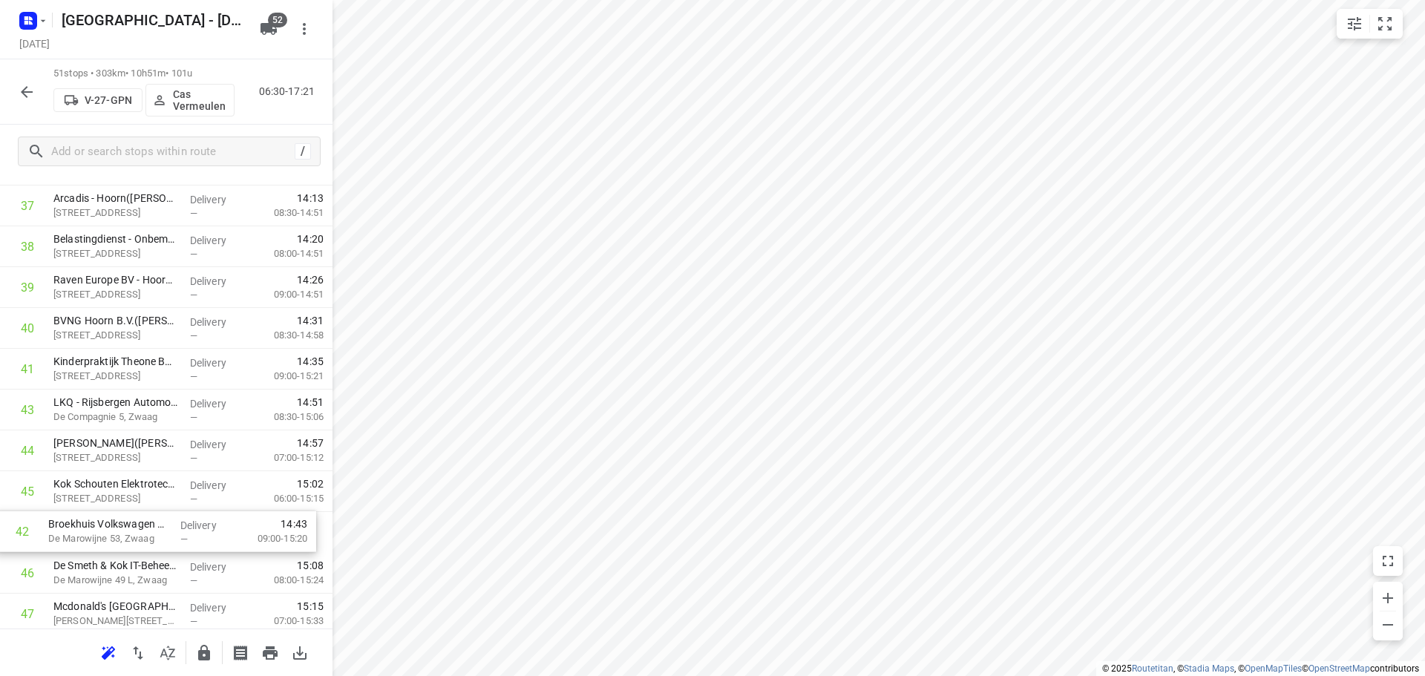
scroll to position [1581, 0]
drag, startPoint x: 114, startPoint y: 432, endPoint x: 111, endPoint y: 501, distance: 69.1
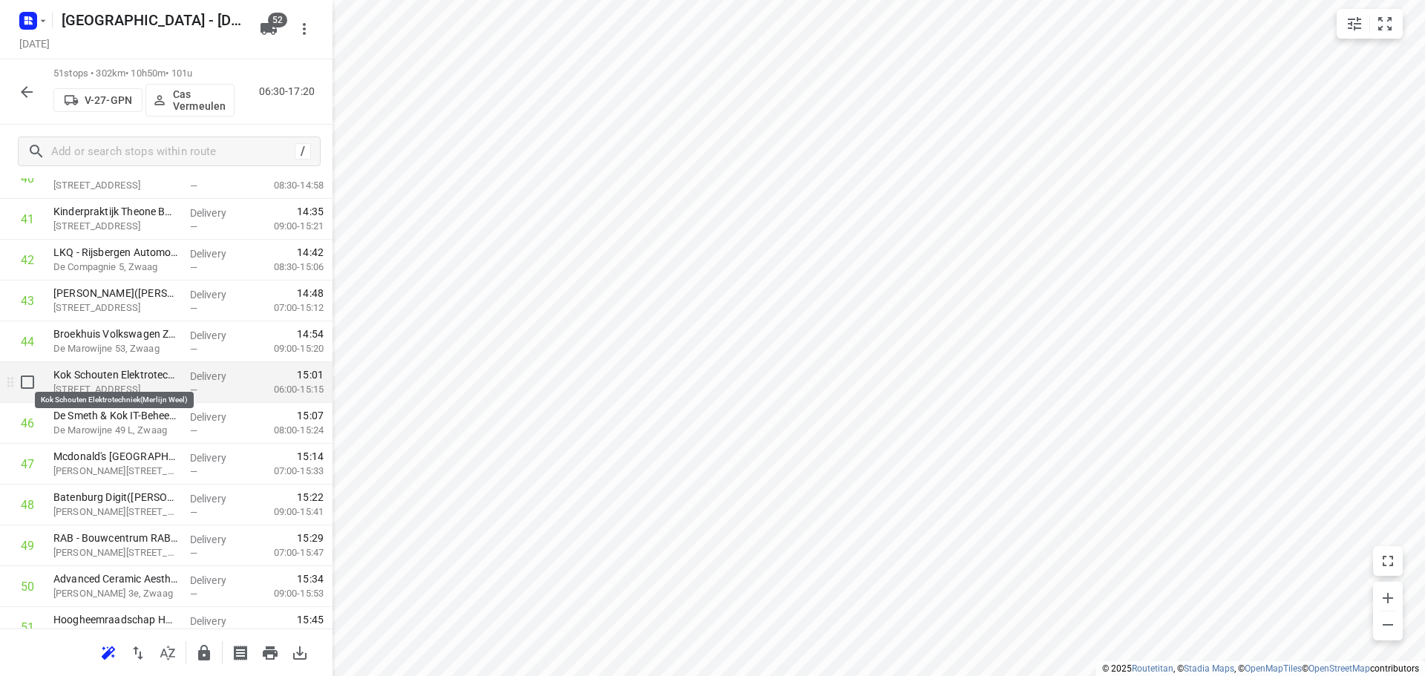
scroll to position [1730, 0]
drag, startPoint x: 148, startPoint y: 394, endPoint x: 148, endPoint y: 345, distance: 49.0
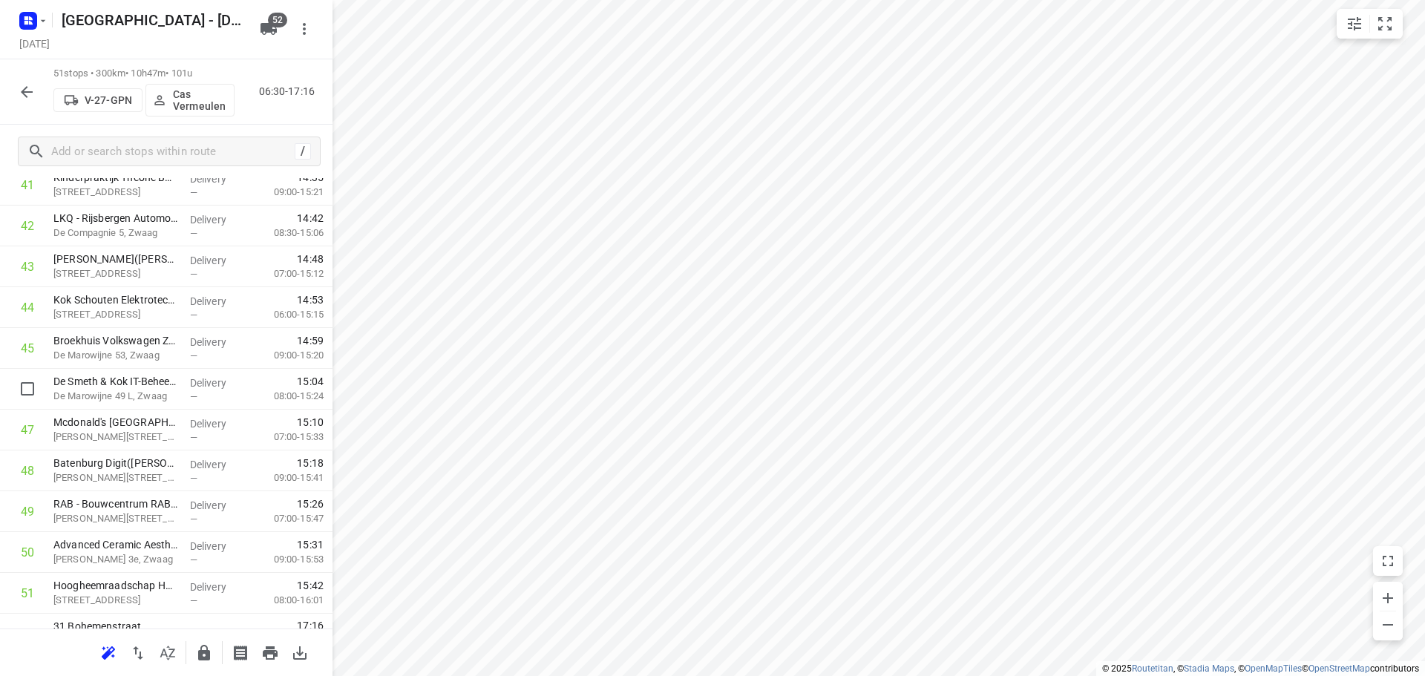
scroll to position [1789, 0]
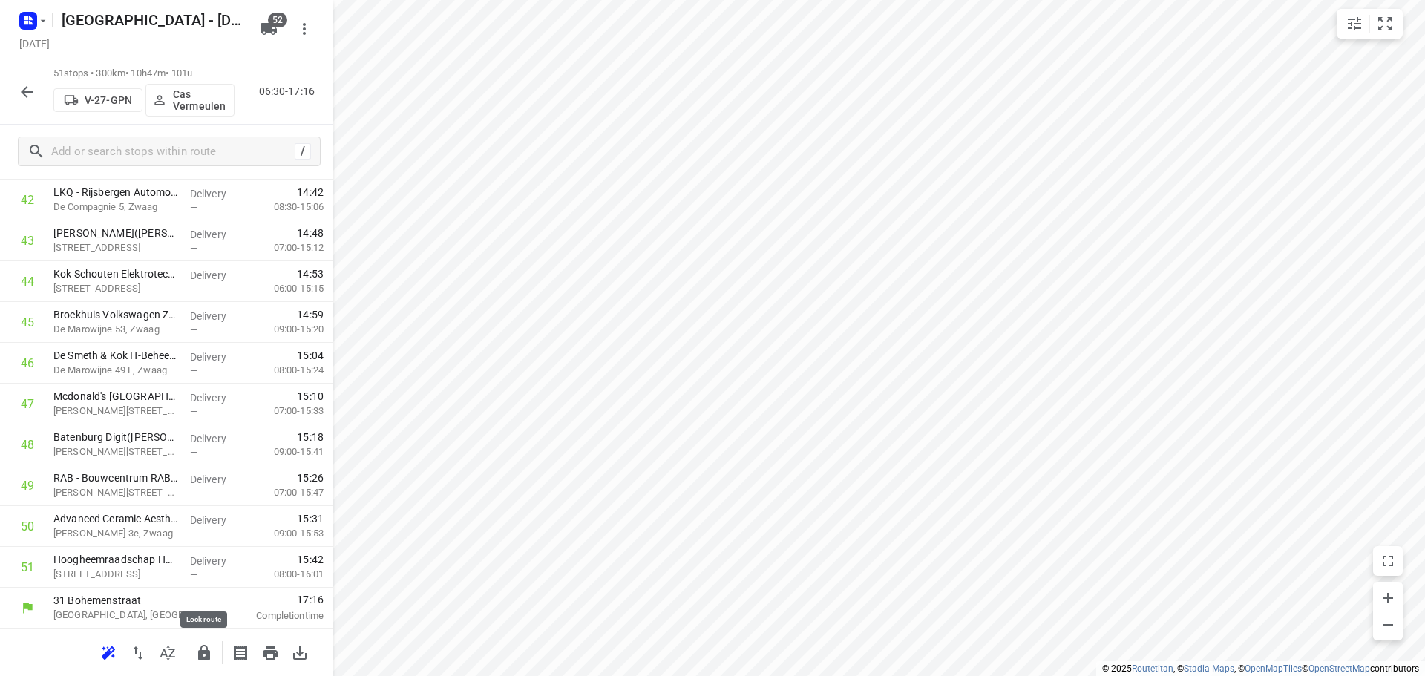
click at [202, 650] on icon "button" at bounding box center [204, 653] width 18 height 18
click at [19, 89] on icon "button" at bounding box center [27, 92] width 18 height 18
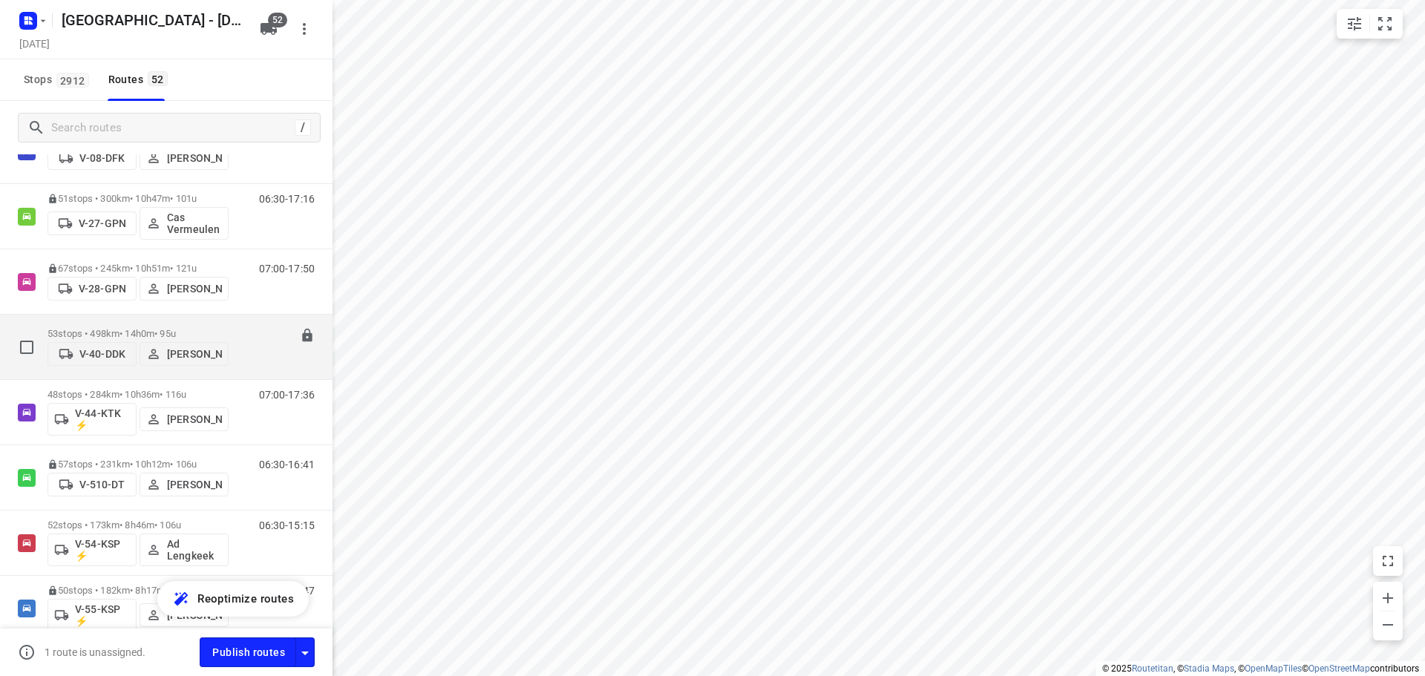
scroll to position [965, 0]
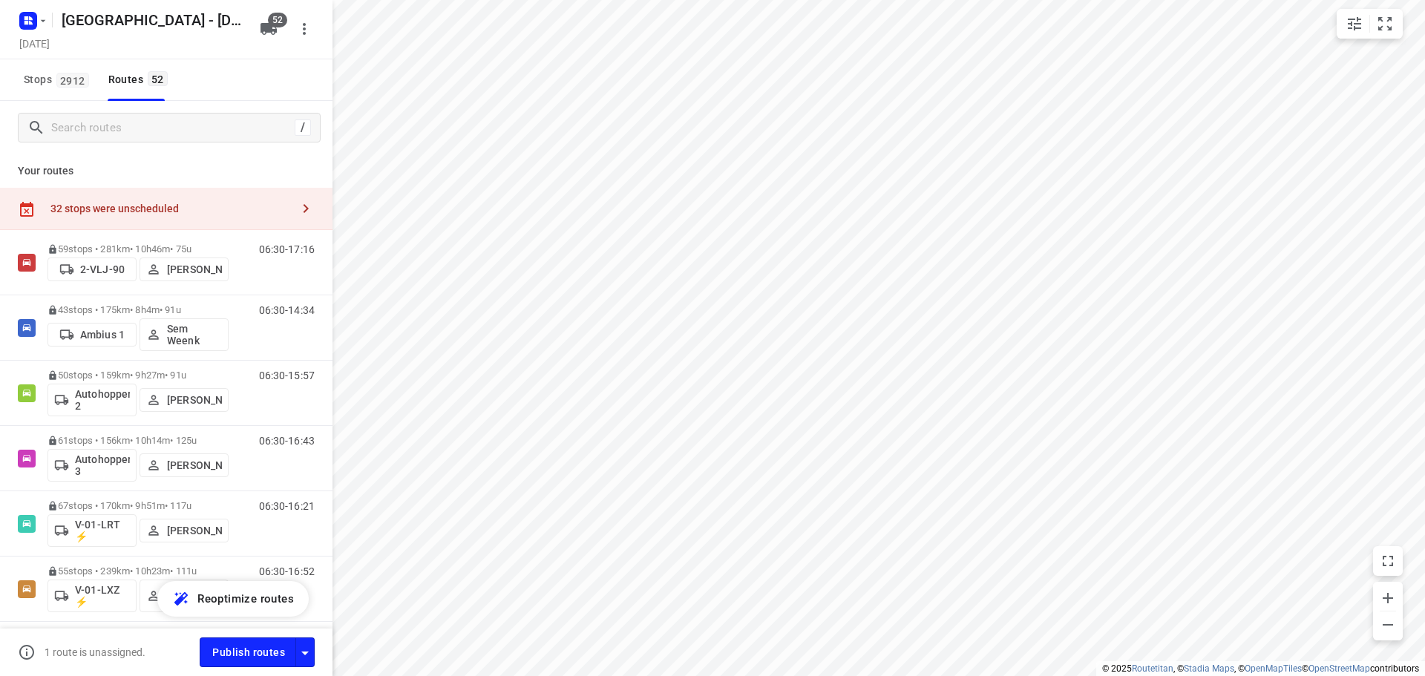
scroll to position [965, 0]
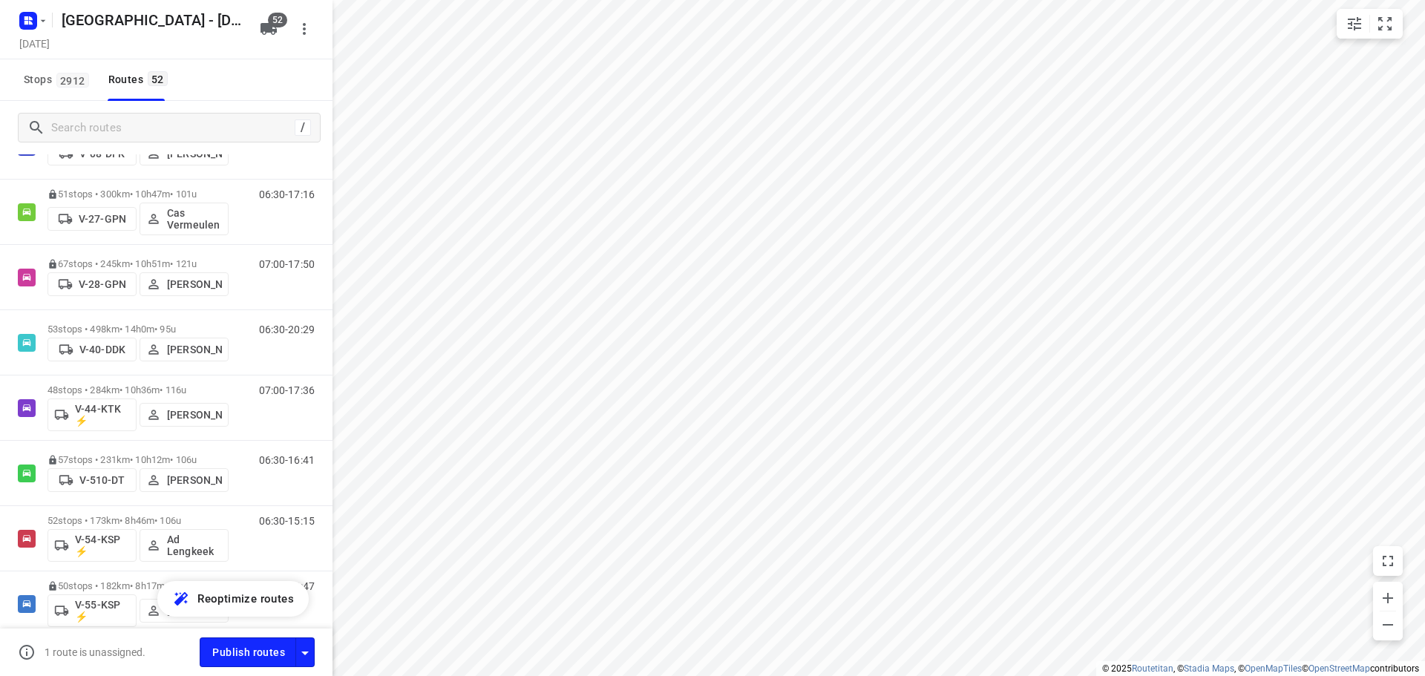
click at [117, 324] on p "53 stops • 498km • 14h0m • 95u" at bounding box center [138, 329] width 181 height 11
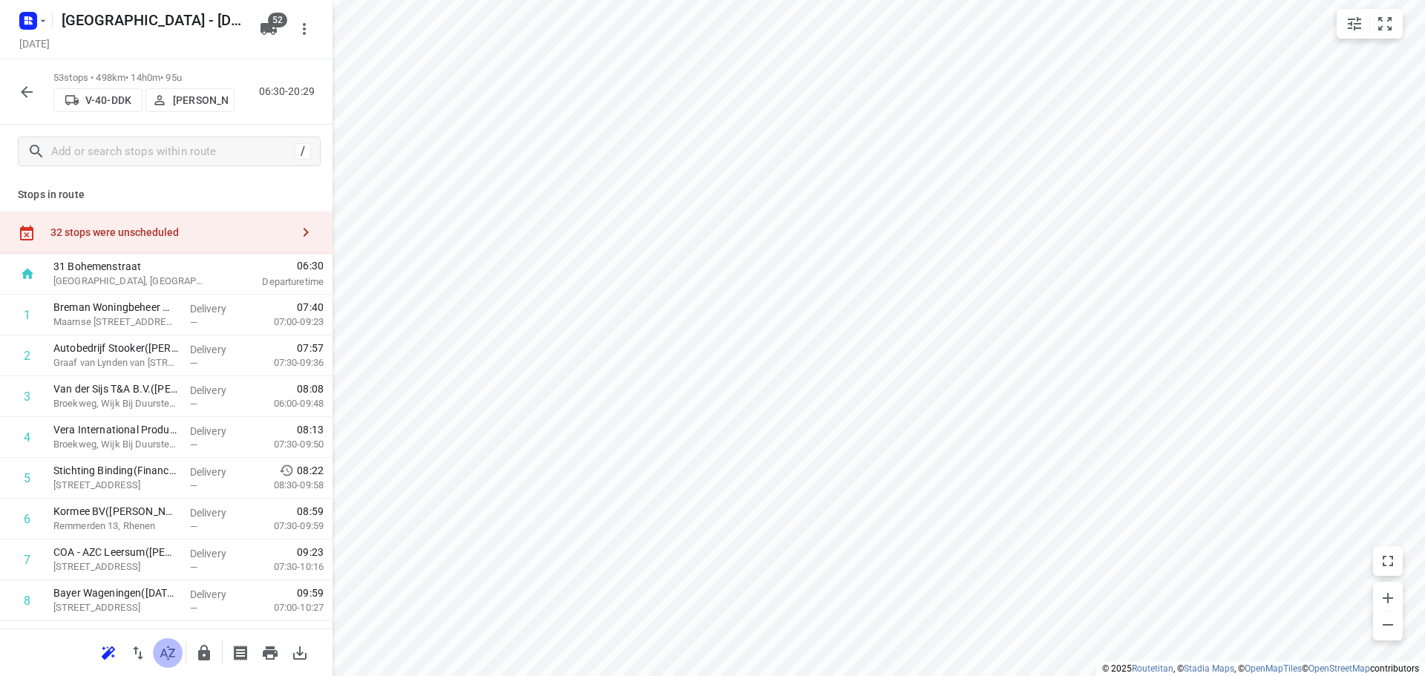
click at [165, 648] on icon "button" at bounding box center [168, 653] width 18 height 18
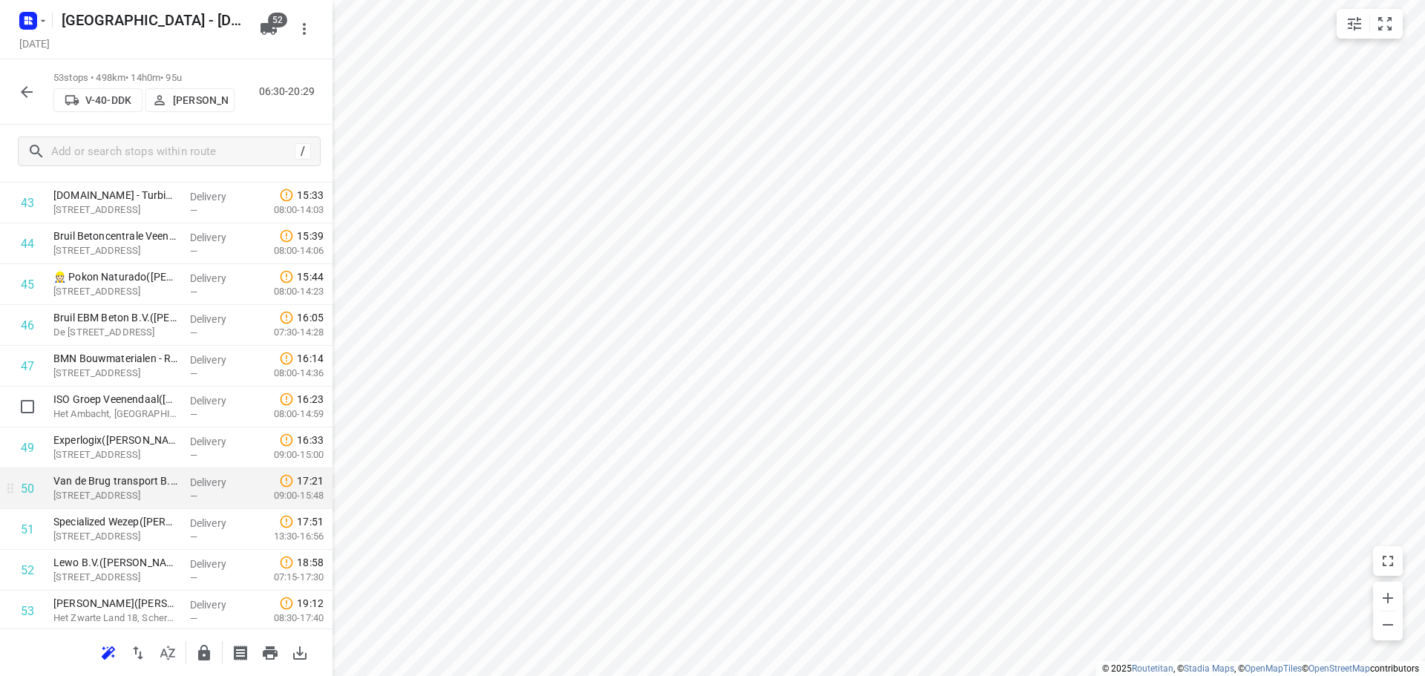
scroll to position [1871, 0]
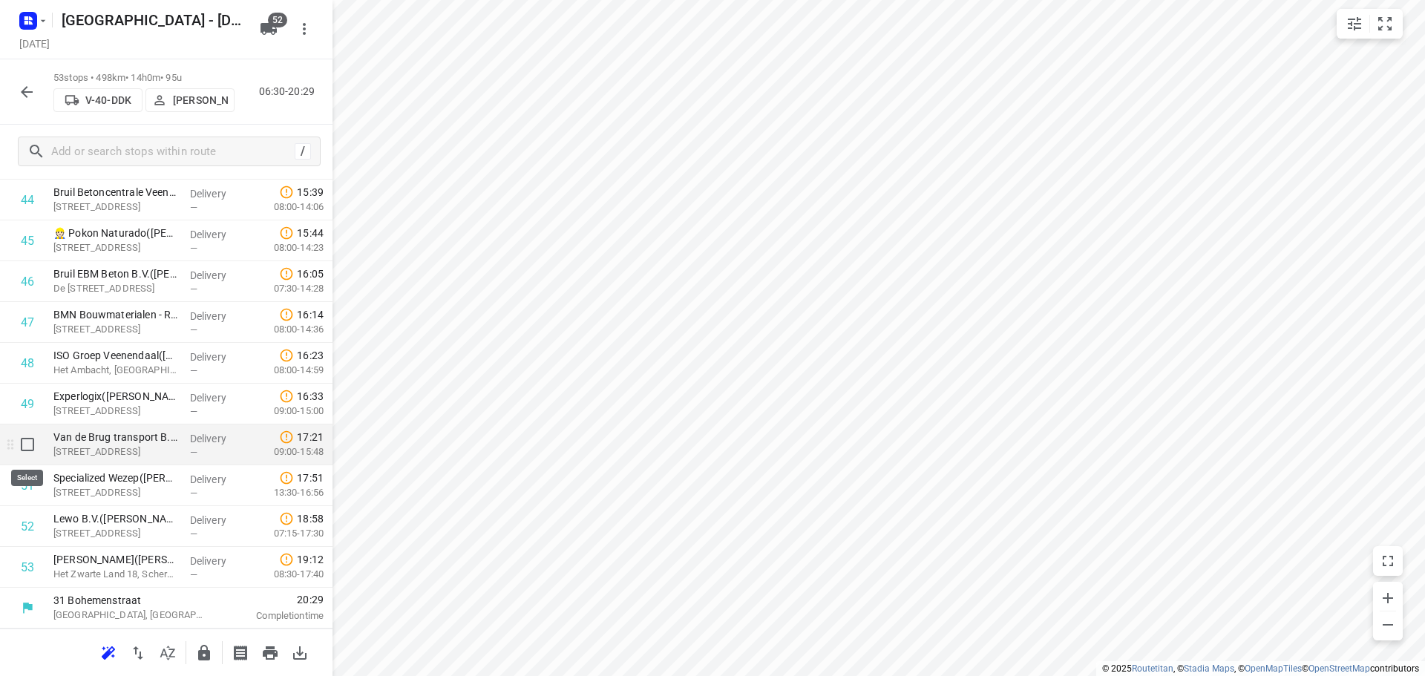
click at [33, 453] on input "checkbox" at bounding box center [28, 445] width 30 height 30
checkbox input "true"
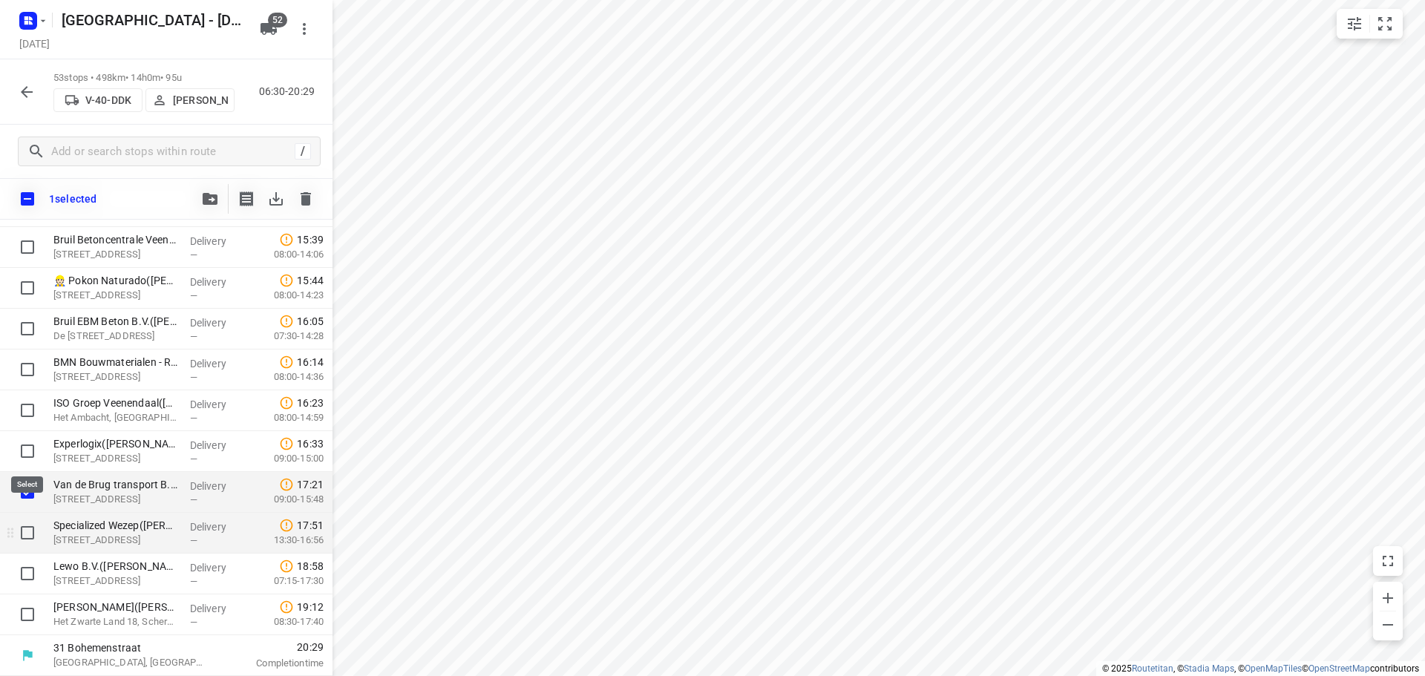
scroll to position [1865, 0]
click at [29, 526] on input "checkbox" at bounding box center [28, 533] width 30 height 30
checkbox input "true"
click at [197, 206] on button "button" at bounding box center [210, 199] width 30 height 30
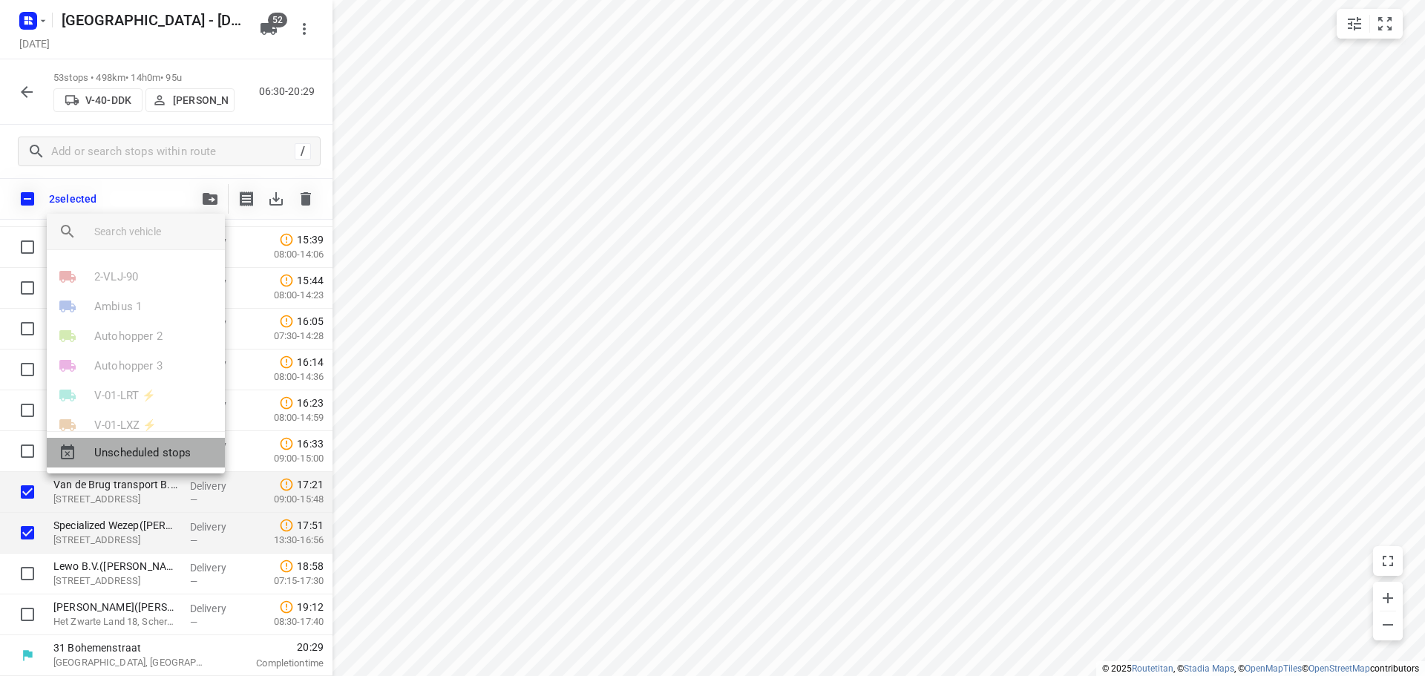
click at [120, 460] on span "Unscheduled stops" at bounding box center [153, 453] width 119 height 17
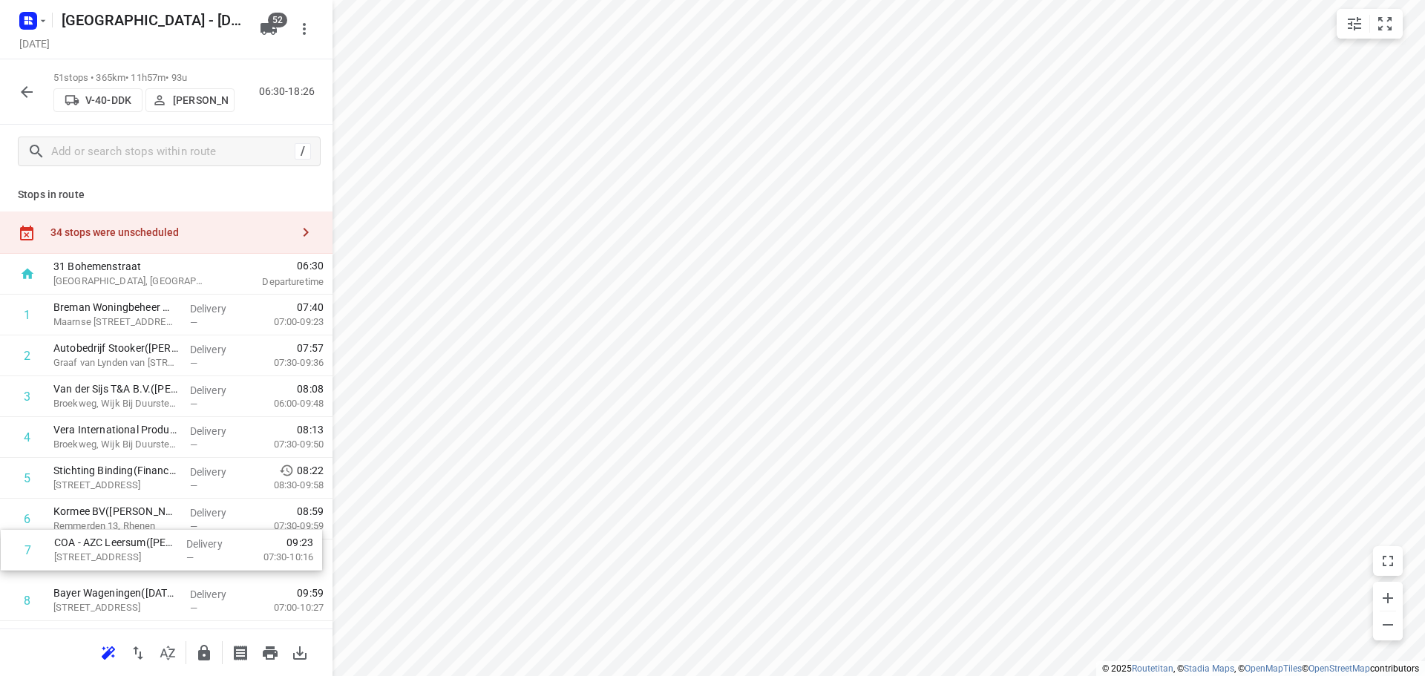
scroll to position [2, 0]
drag, startPoint x: 122, startPoint y: 558, endPoint x: 137, endPoint y: 354, distance: 204.0
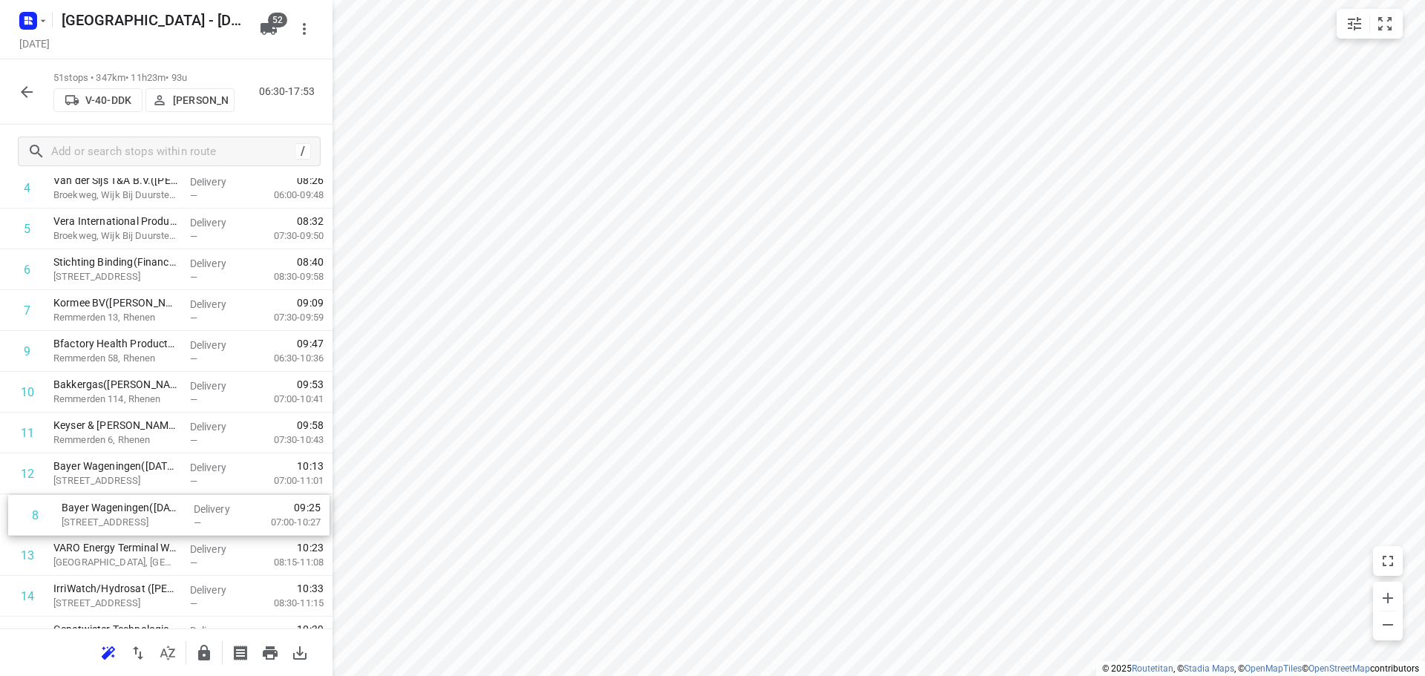
scroll to position [250, 0]
drag, startPoint x: 131, startPoint y: 600, endPoint x: 131, endPoint y: 448, distance: 151.4
drag, startPoint x: 80, startPoint y: 483, endPoint x: 86, endPoint y: 429, distance: 53.8
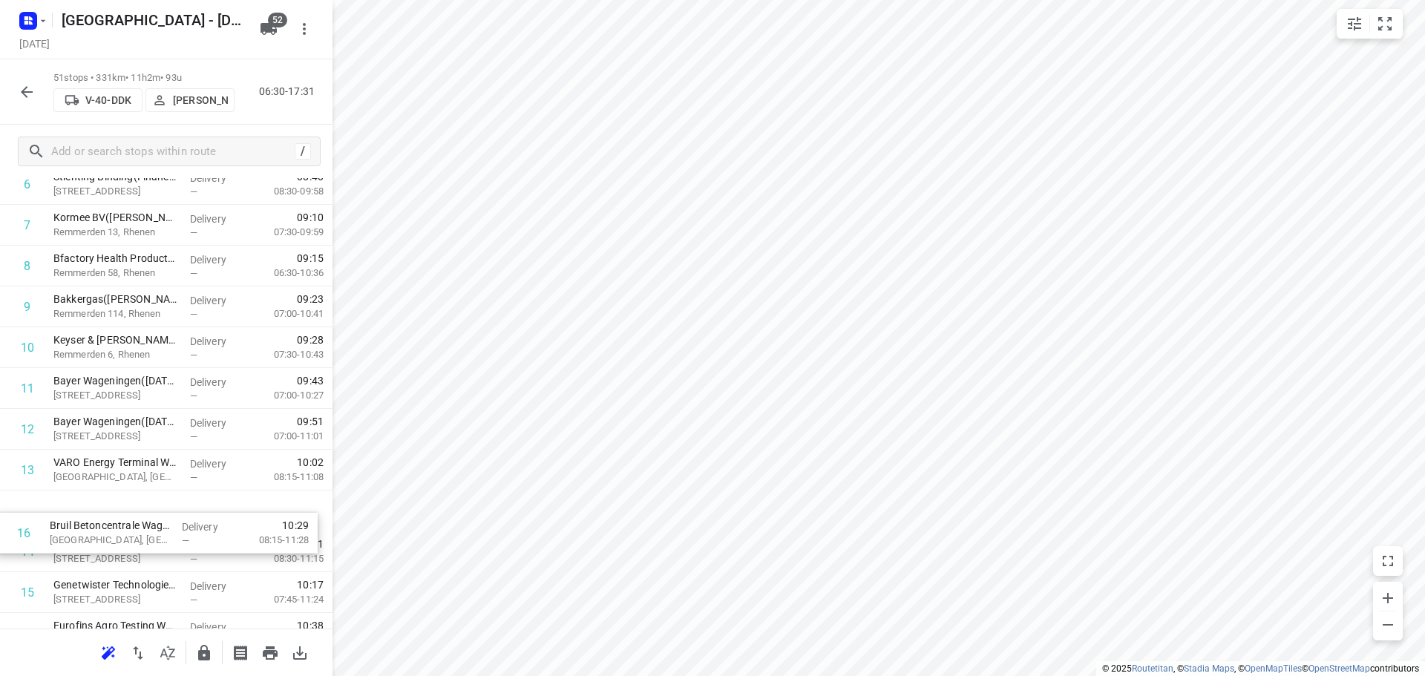
scroll to position [339, 0]
drag, startPoint x: 87, startPoint y: 591, endPoint x: 84, endPoint y: 493, distance: 98.0
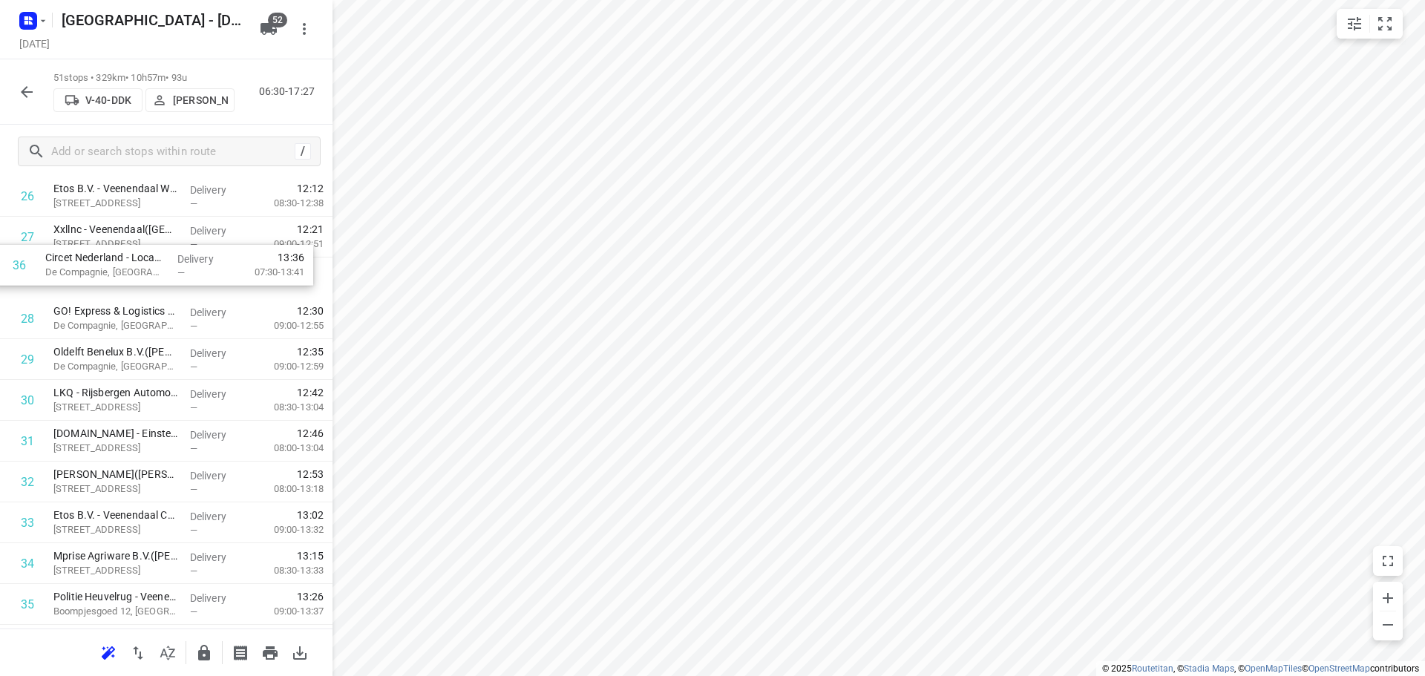
drag, startPoint x: 99, startPoint y: 570, endPoint x: 88, endPoint y: 260, distance: 310.5
click at [88, 260] on div "1 Breman Woningbeheer Midden B.V.([PERSON_NAME]) [STREET_ADDRESS] Delivery — 07…" at bounding box center [166, 196] width 333 height 2082
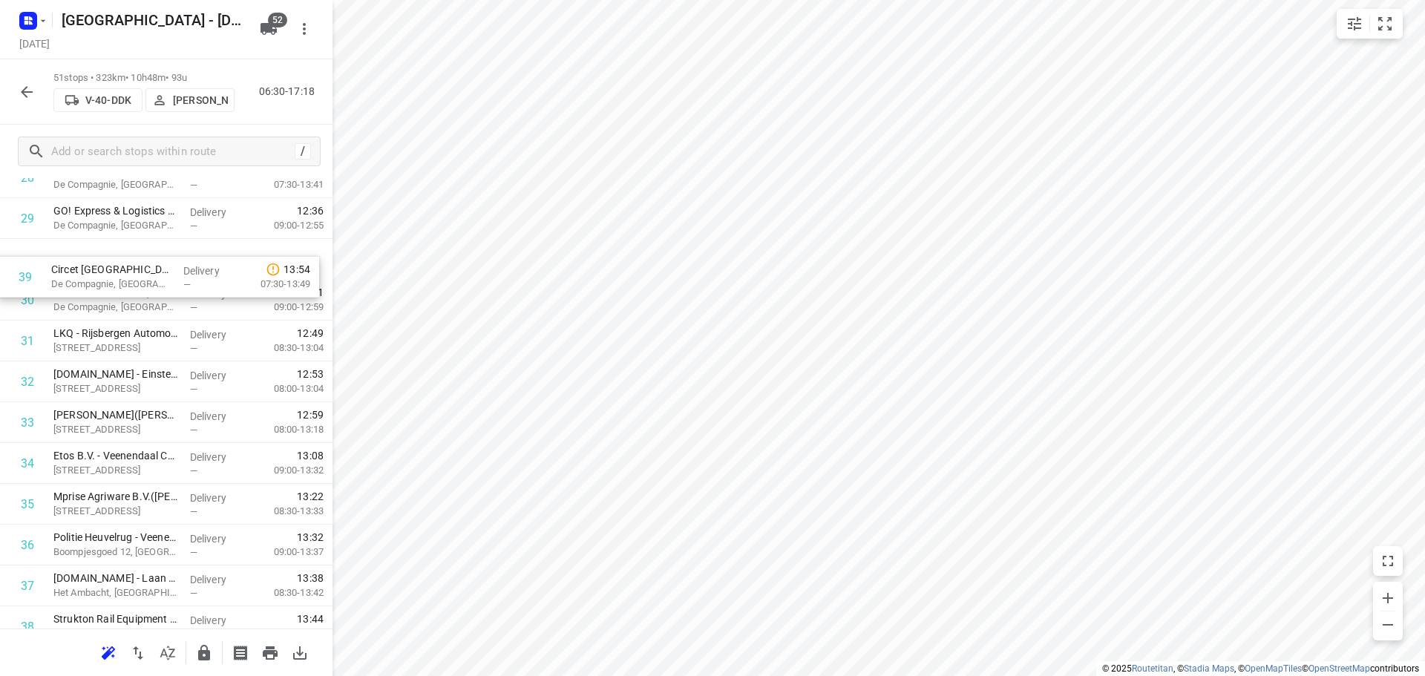
scroll to position [1229, 0]
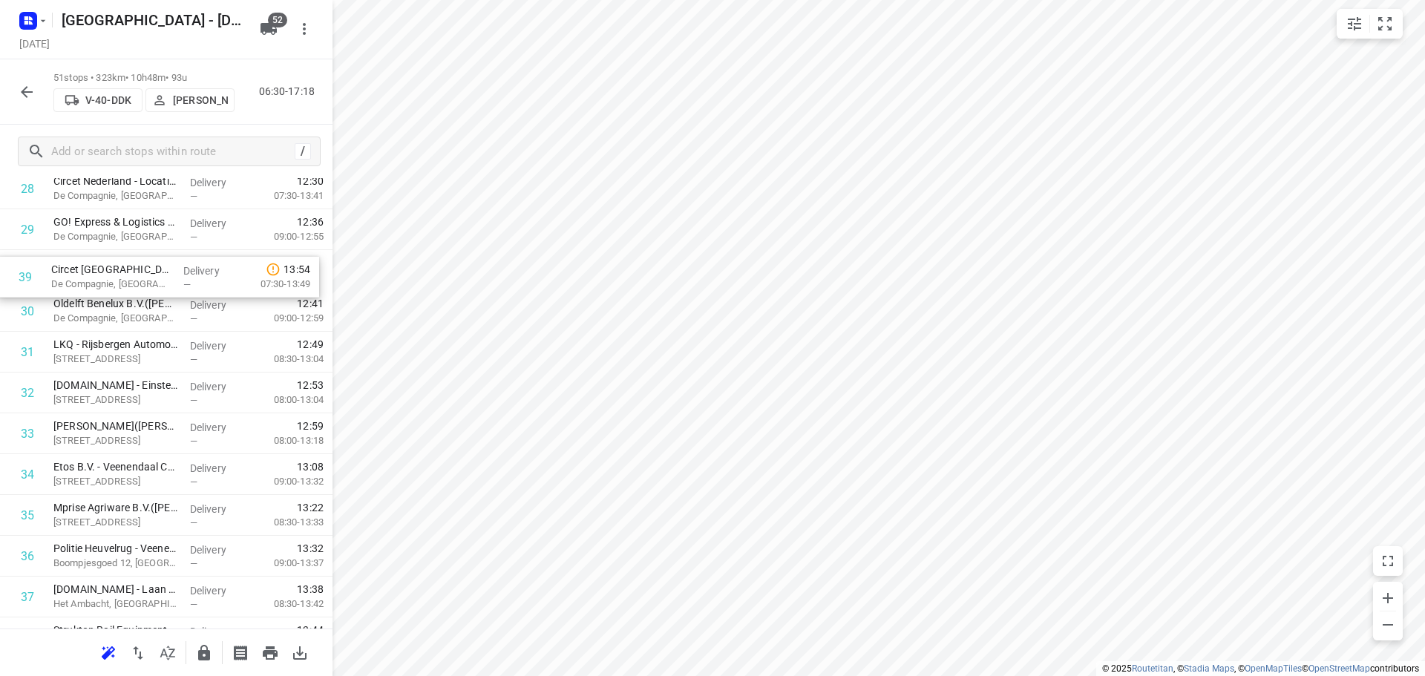
drag, startPoint x: 144, startPoint y: 428, endPoint x: 142, endPoint y: 263, distance: 164.8
click at [142, 263] on div "1 Breman Woningbeheer Midden B.V.([PERSON_NAME]) [STREET_ADDRESS] Delivery — 07…" at bounding box center [166, 107] width 333 height 2082
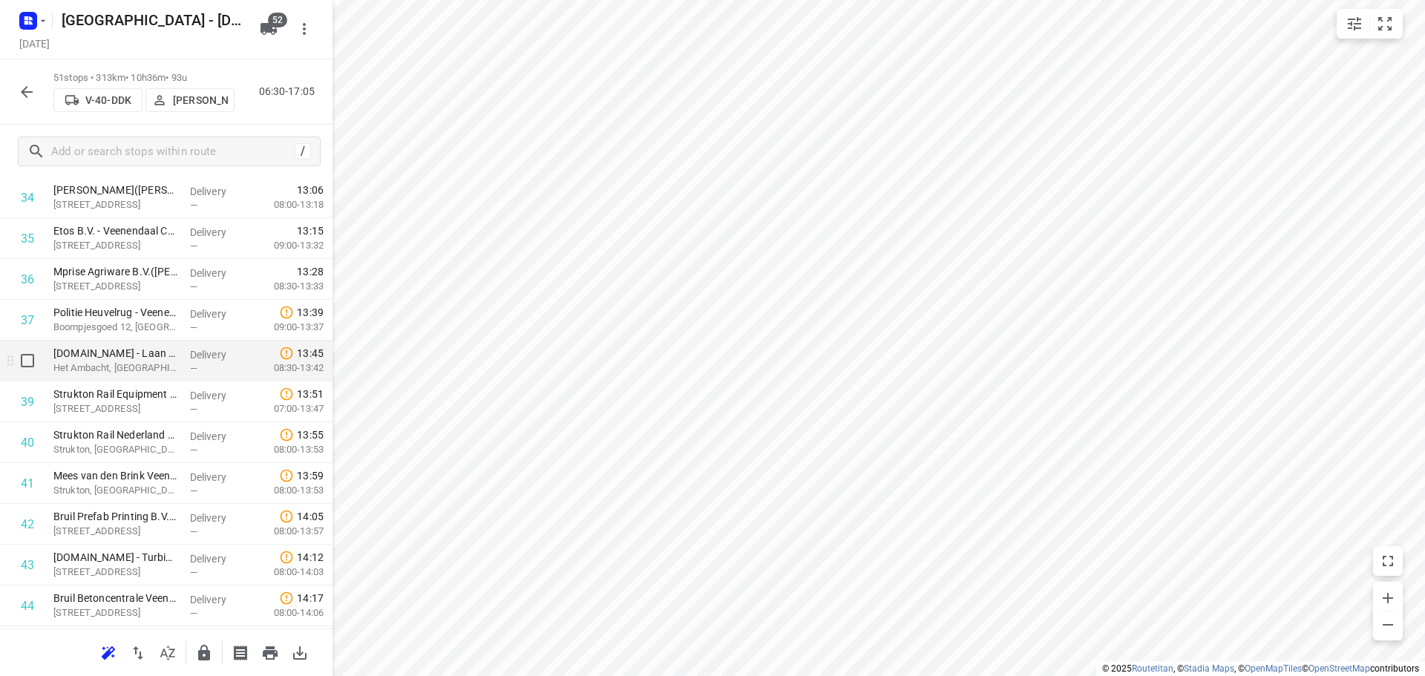
scroll to position [1451, 0]
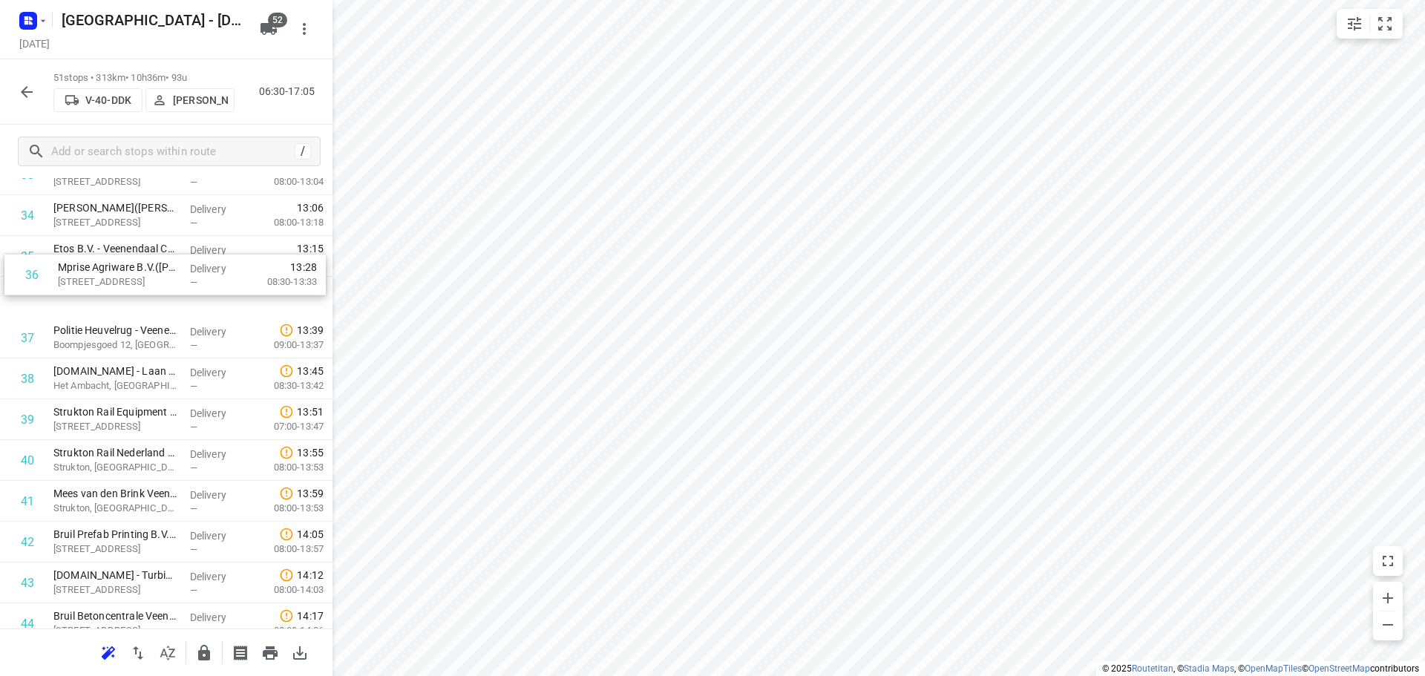
drag, startPoint x: 161, startPoint y: 263, endPoint x: 162, endPoint y: 252, distance: 11.2
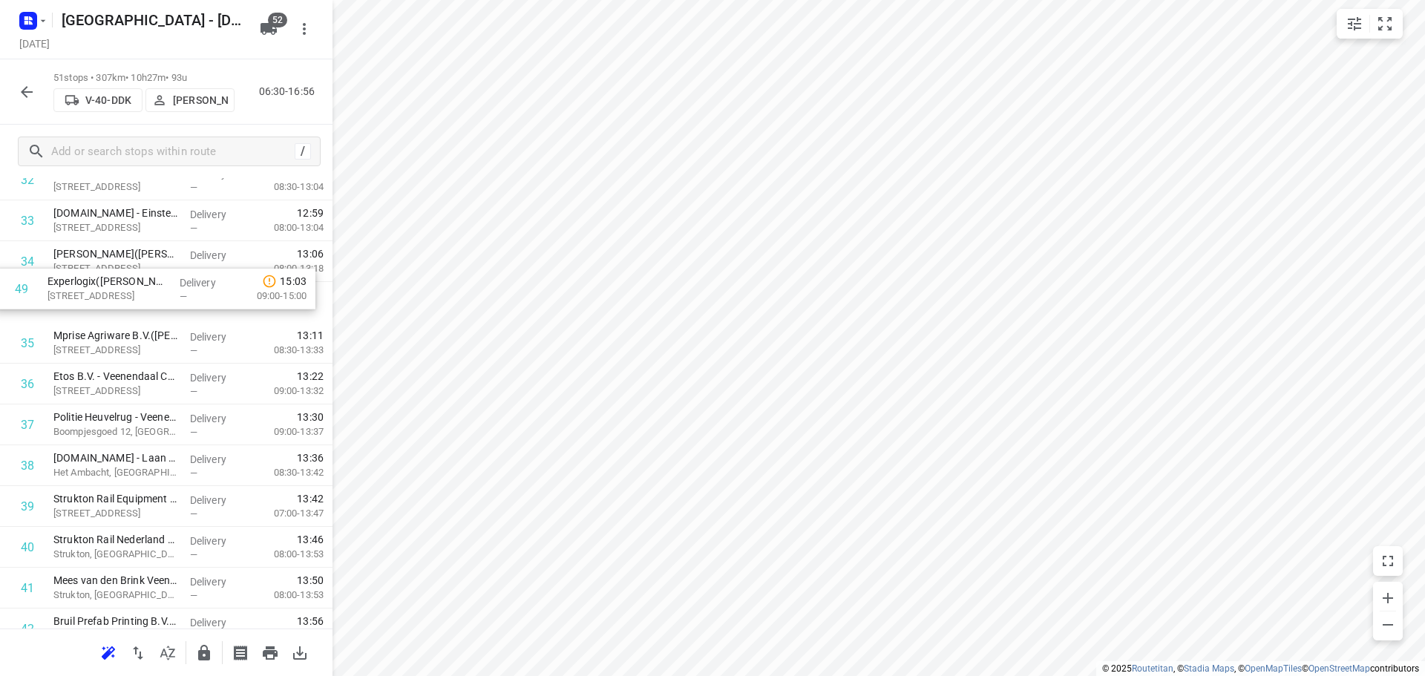
scroll to position [1400, 0]
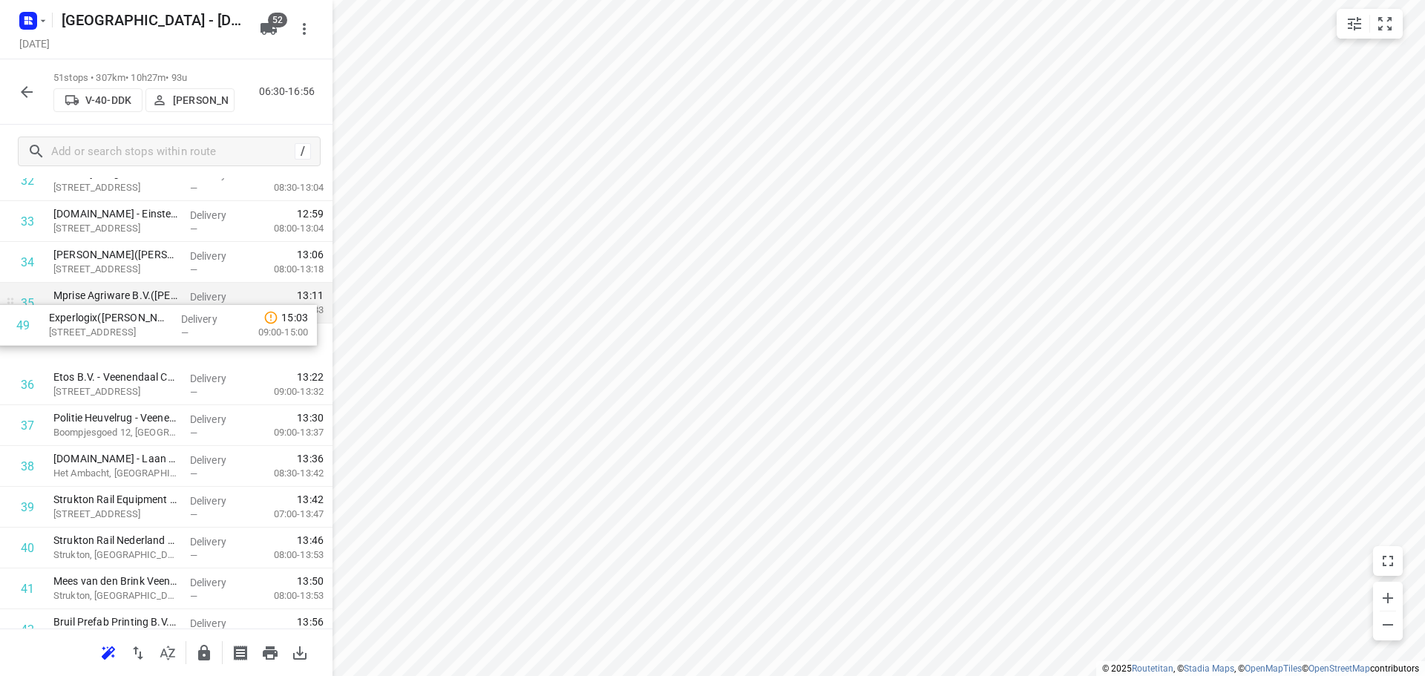
drag, startPoint x: 132, startPoint y: 445, endPoint x: 126, endPoint y: 313, distance: 132.3
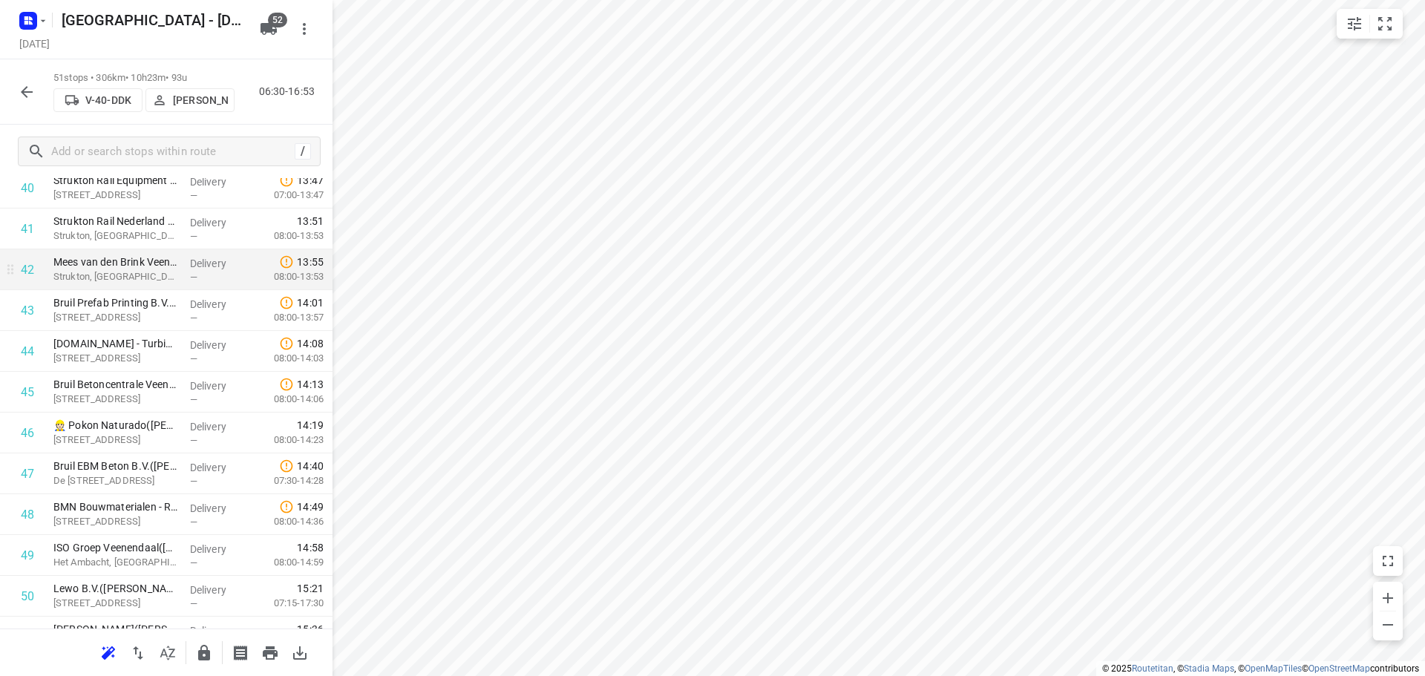
scroll to position [1771, 0]
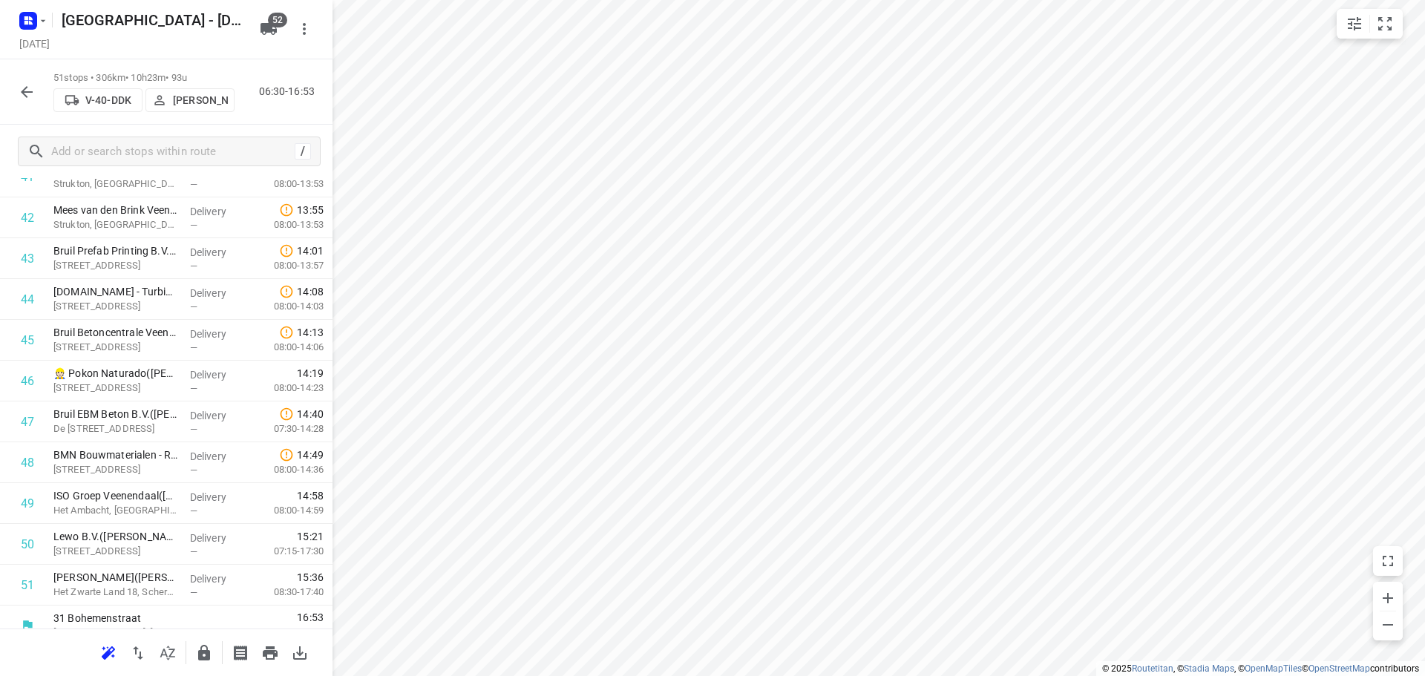
click at [207, 656] on icon "button" at bounding box center [204, 653] width 12 height 16
click at [30, 77] on div at bounding box center [27, 92] width 30 height 30
click at [30, 85] on icon "button" at bounding box center [27, 92] width 18 height 18
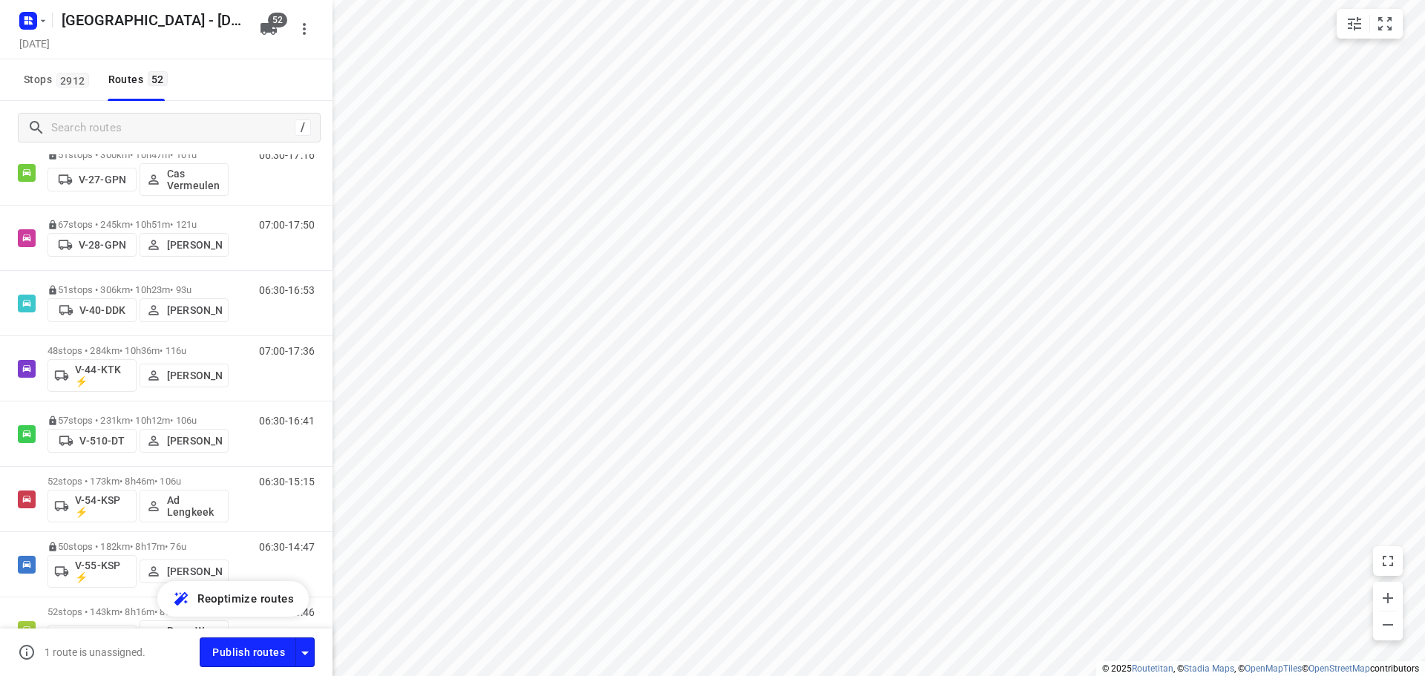
scroll to position [1039, 0]
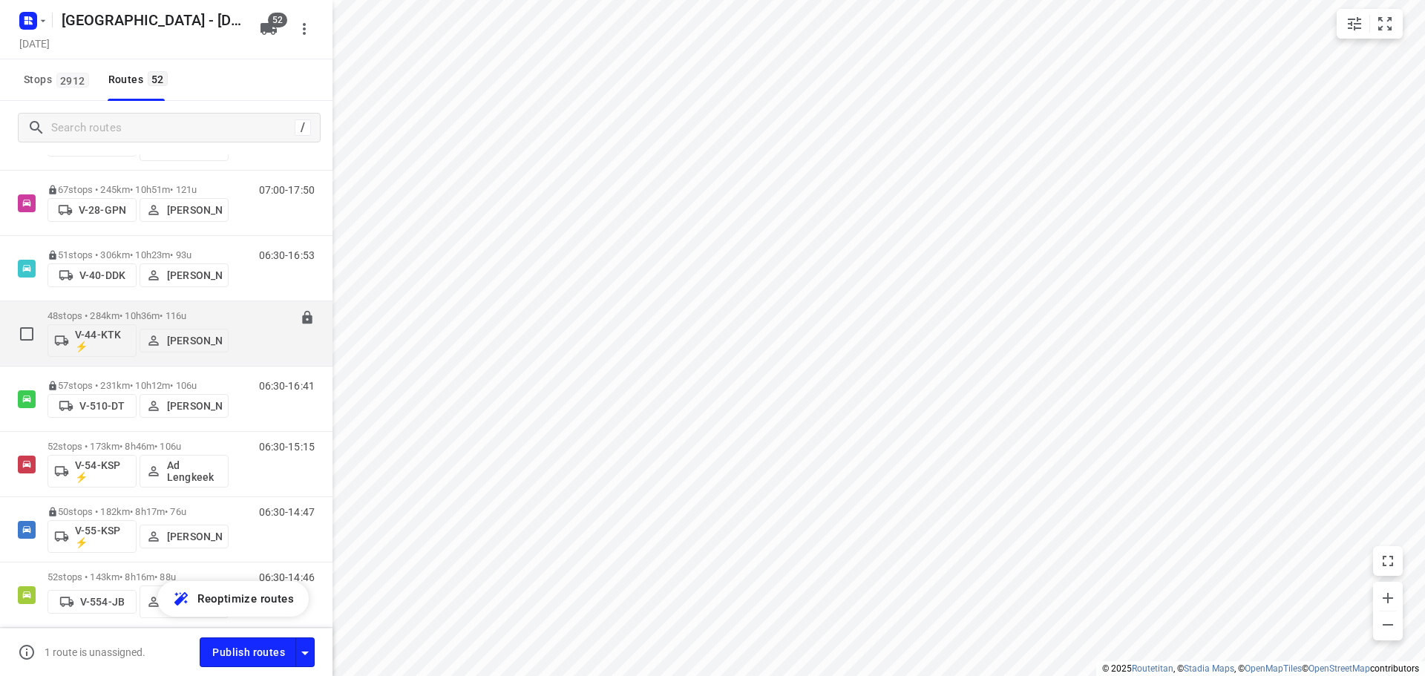
click at [95, 316] on p "48 stops • 284km • 10h36m • 116u" at bounding box center [138, 315] width 181 height 11
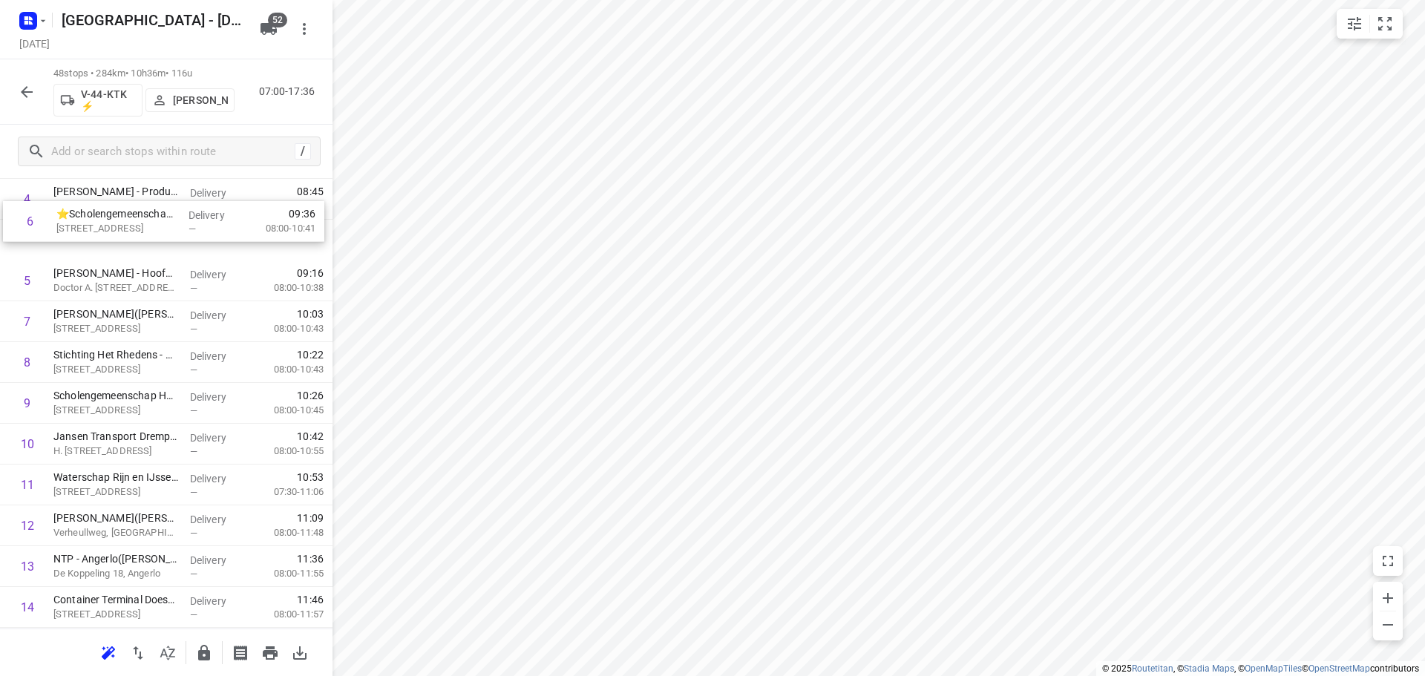
scroll to position [203, 0]
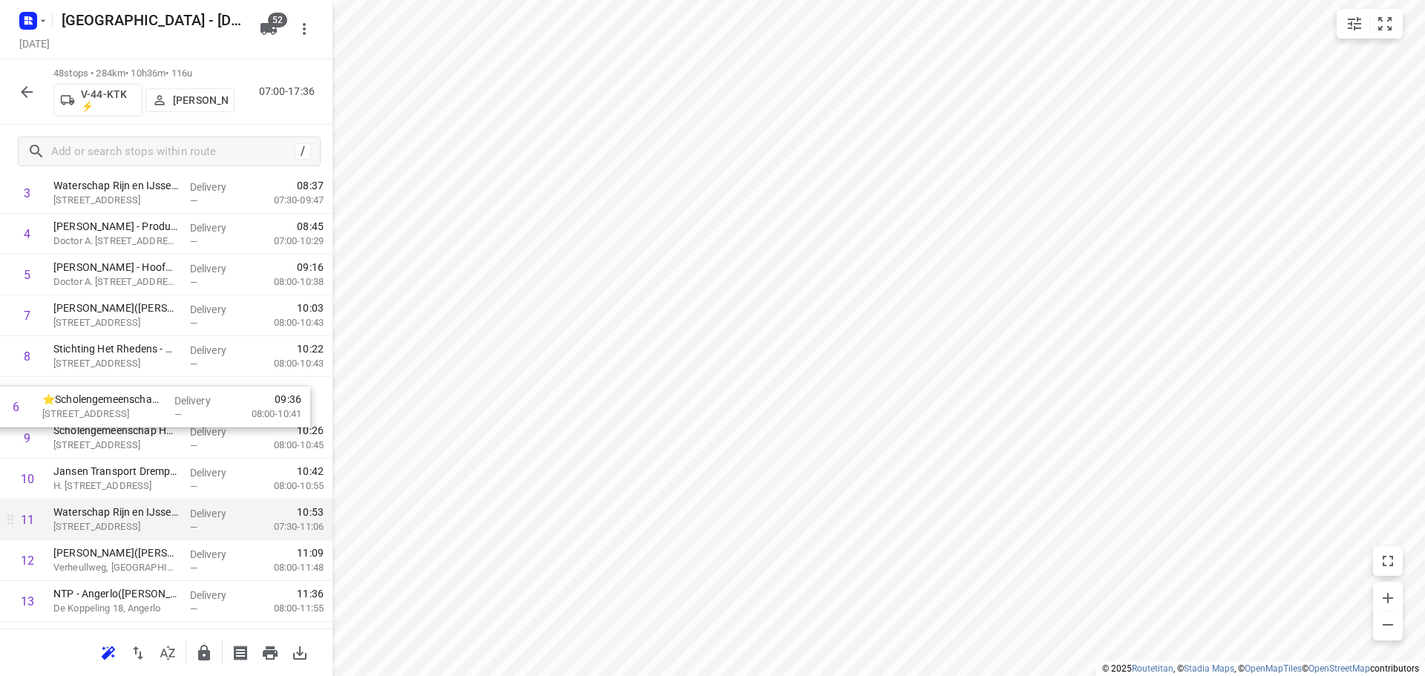
drag, startPoint x: 131, startPoint y: 308, endPoint x: 119, endPoint y: 518, distance: 210.5
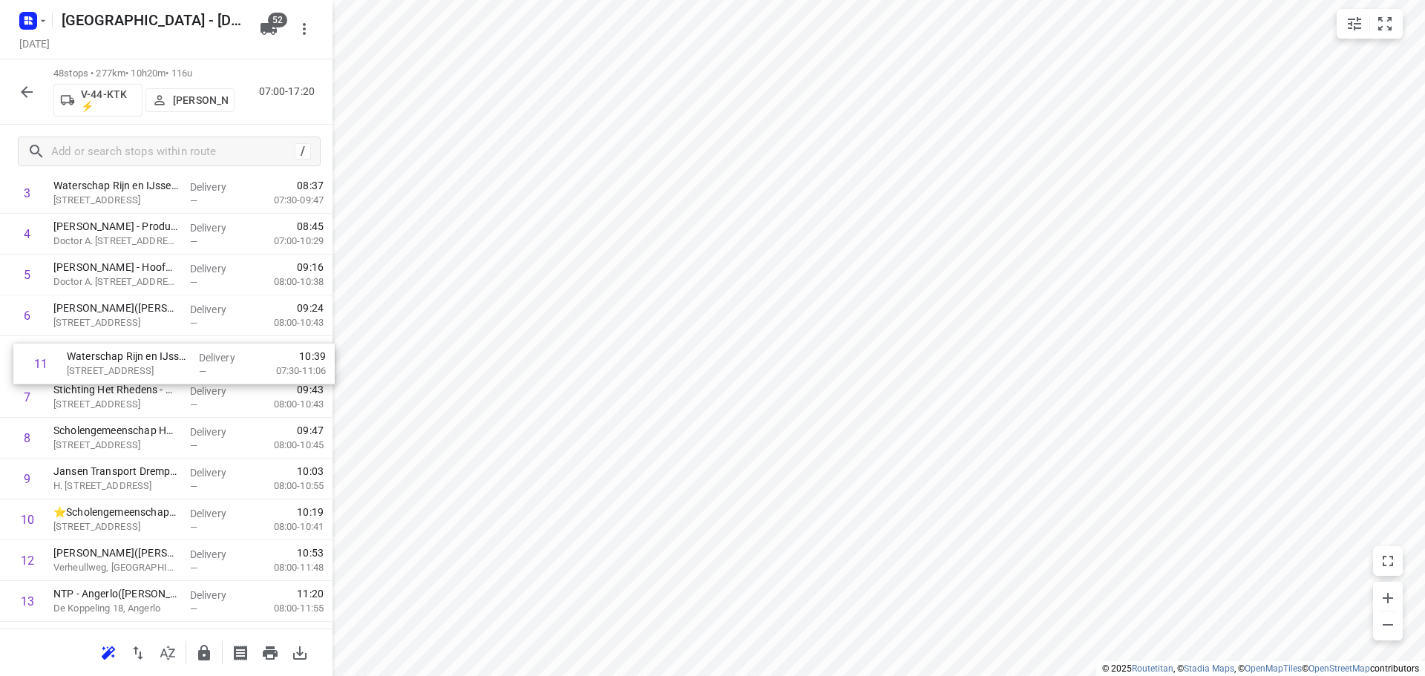
drag, startPoint x: 94, startPoint y: 517, endPoint x: 109, endPoint y: 352, distance: 166.2
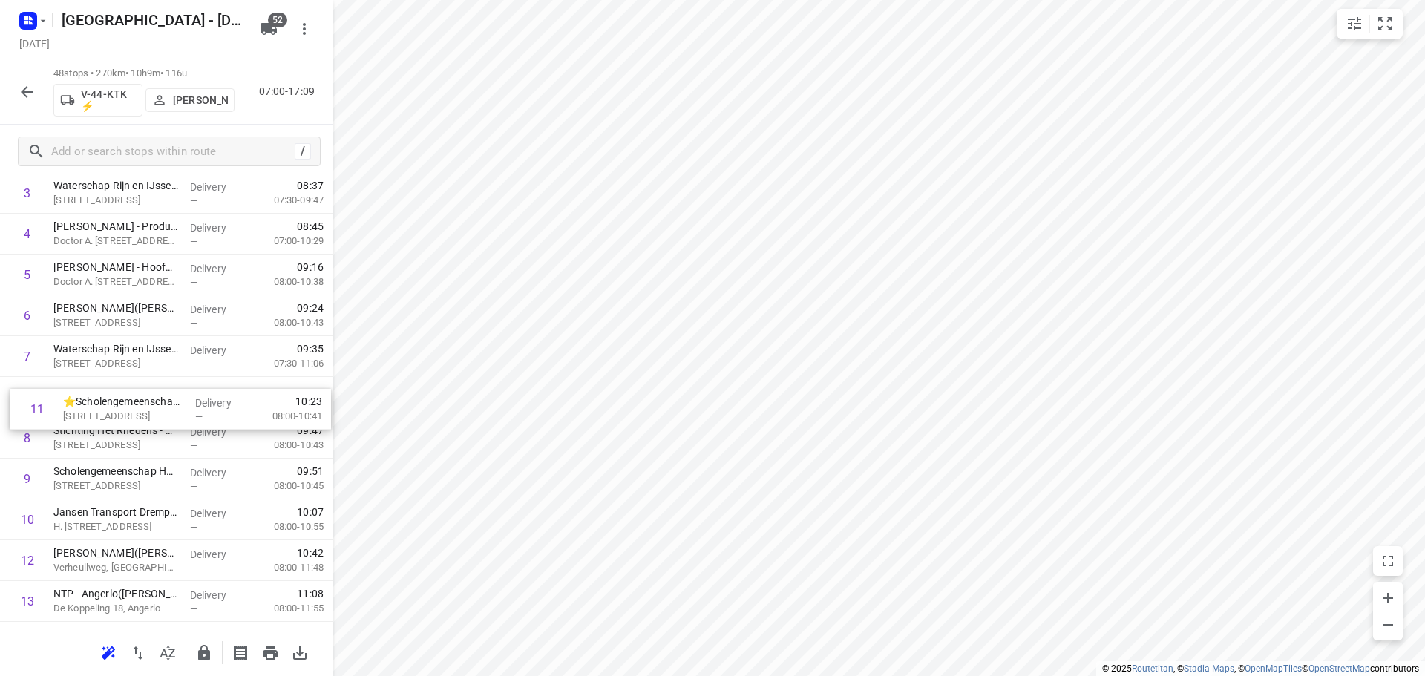
drag, startPoint x: 153, startPoint y: 514, endPoint x: 163, endPoint y: 393, distance: 121.4
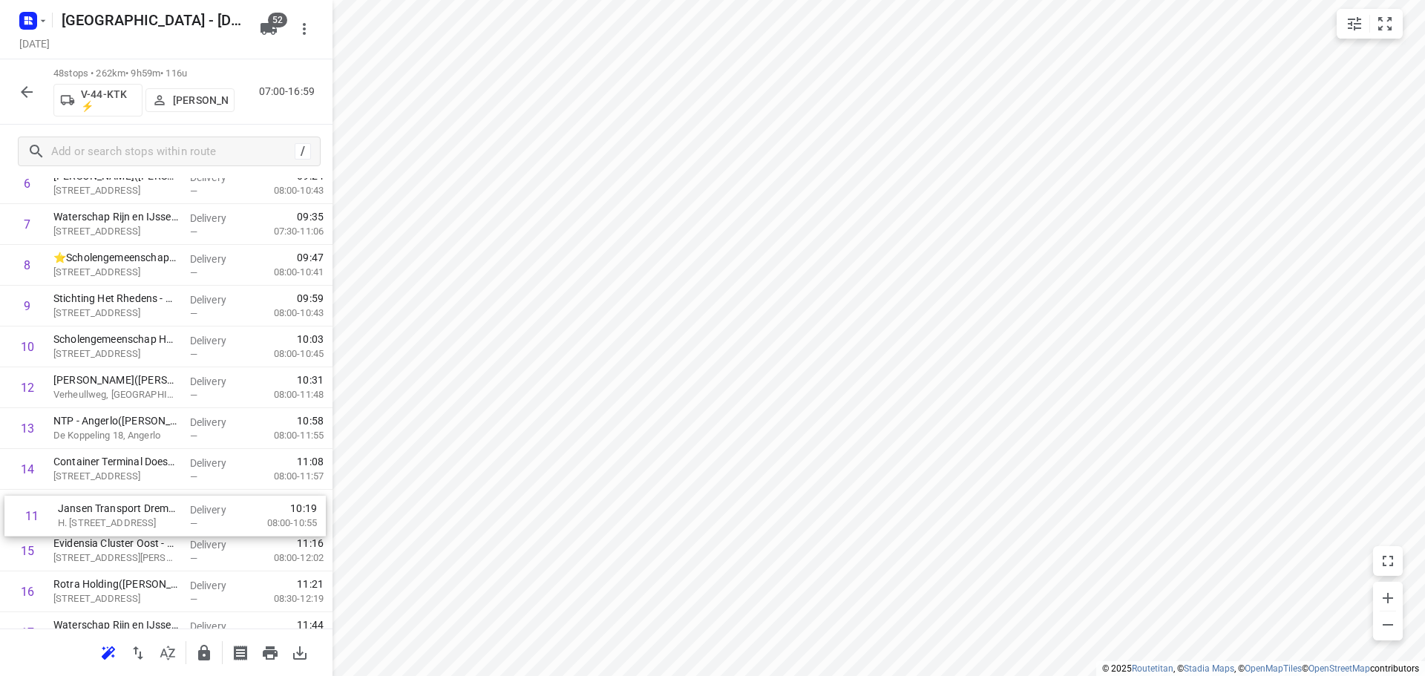
scroll to position [336, 0]
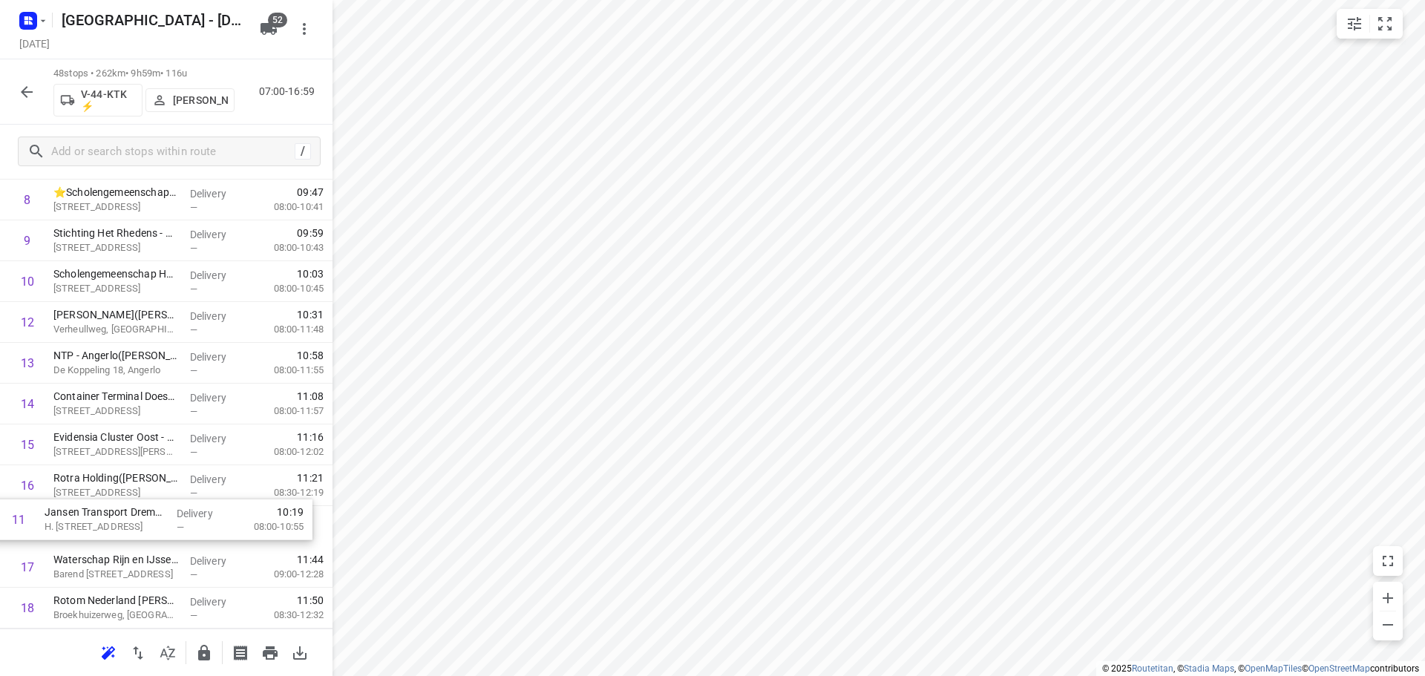
drag, startPoint x: 117, startPoint y: 509, endPoint x: 108, endPoint y: 515, distance: 10.7
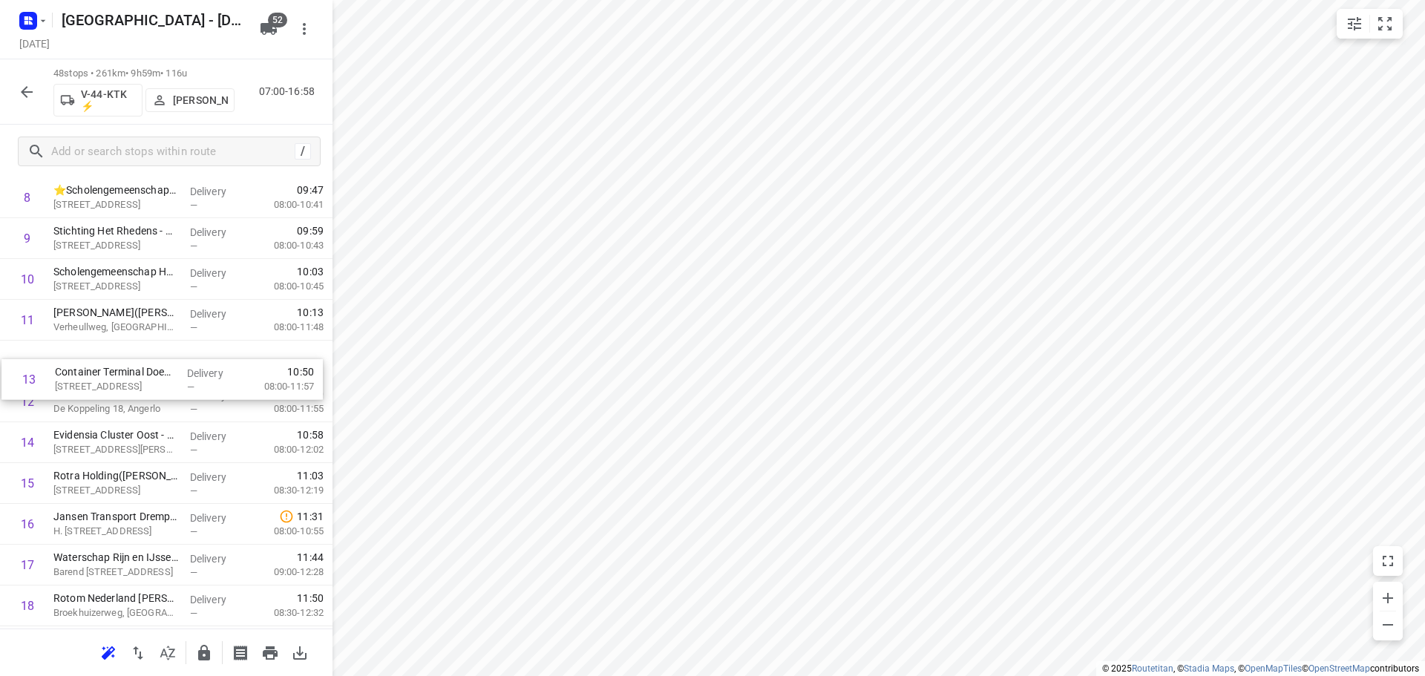
drag, startPoint x: 114, startPoint y: 378, endPoint x: 114, endPoint y: 367, distance: 11.1
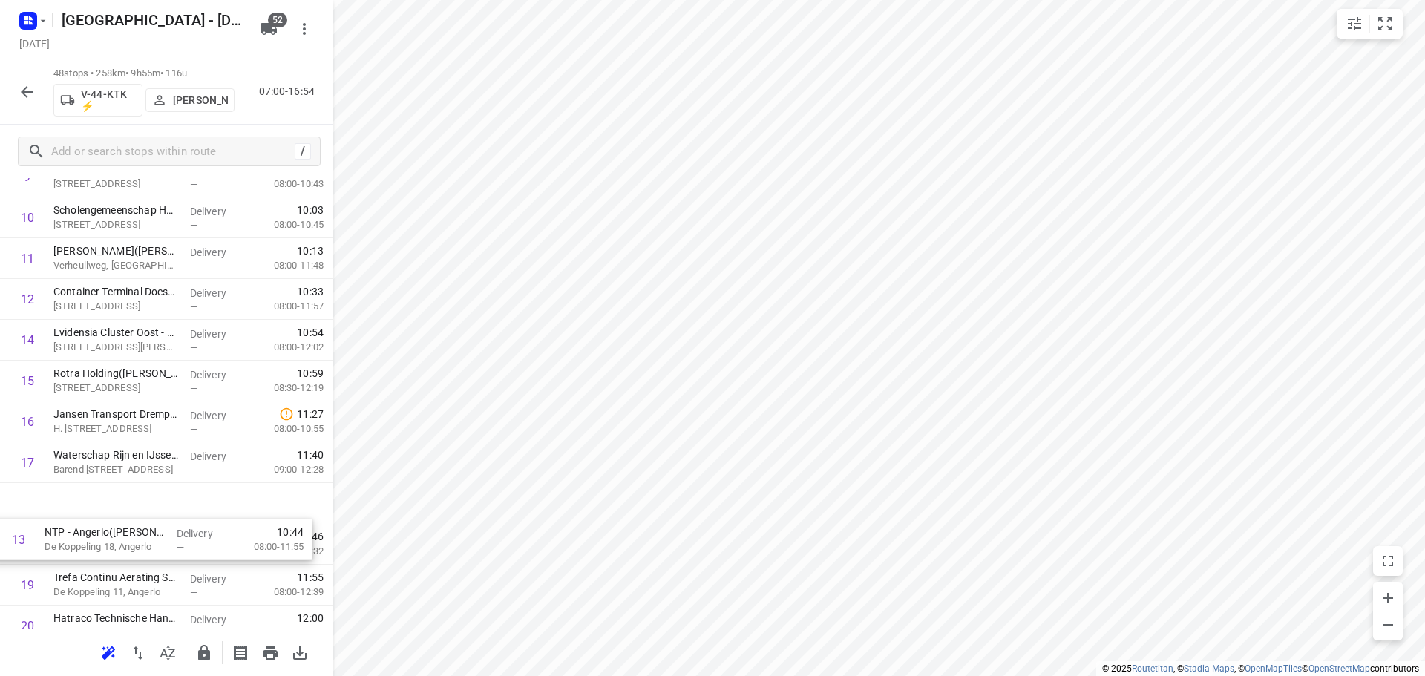
drag, startPoint x: 179, startPoint y: 412, endPoint x: 170, endPoint y: 560, distance: 148.0
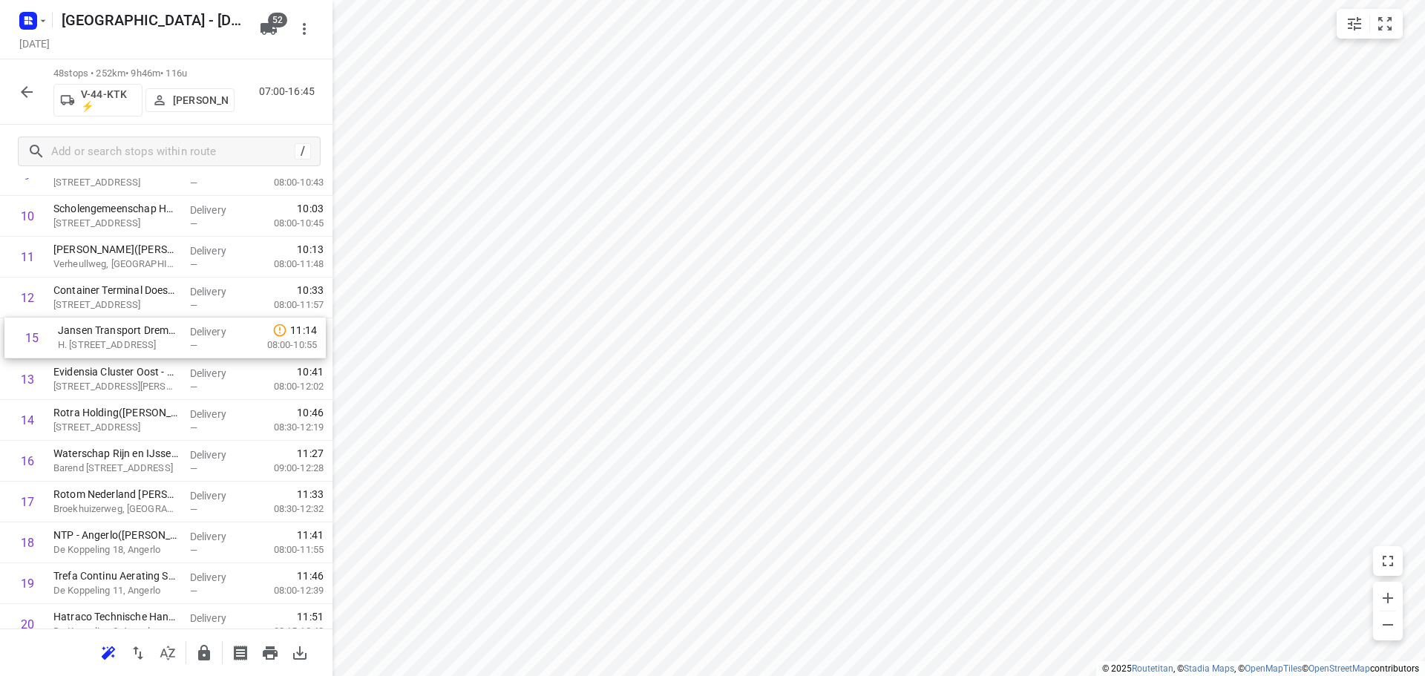
drag, startPoint x: 128, startPoint y: 431, endPoint x: 134, endPoint y: 345, distance: 86.3
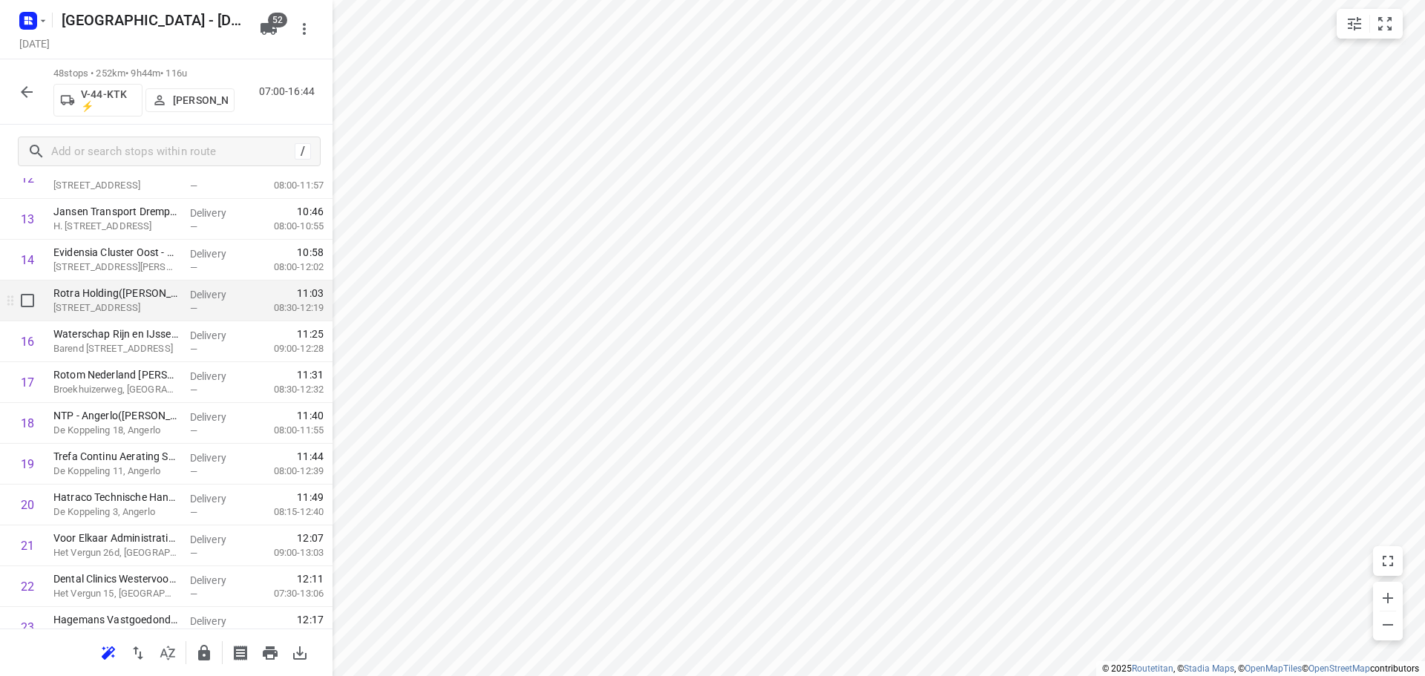
scroll to position [689, 0]
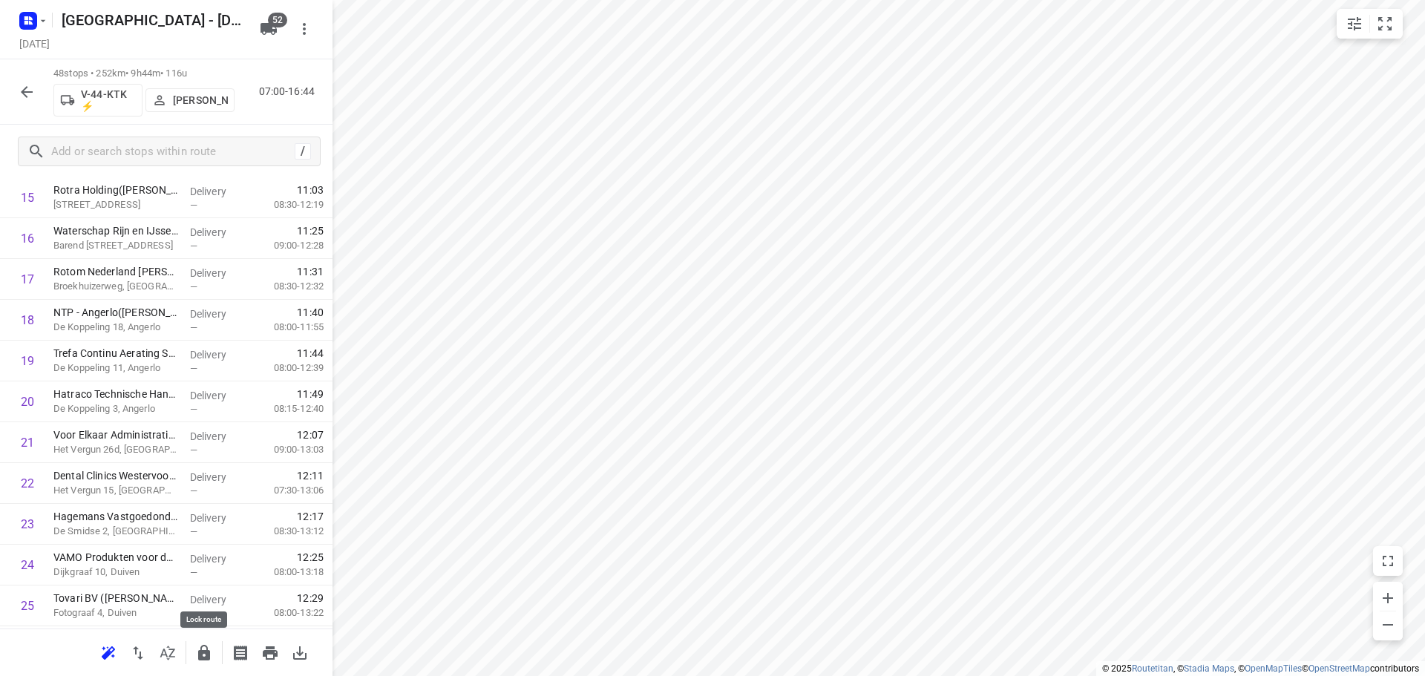
click at [196, 650] on icon "button" at bounding box center [204, 653] width 18 height 18
click at [24, 100] on icon "button" at bounding box center [27, 92] width 18 height 18
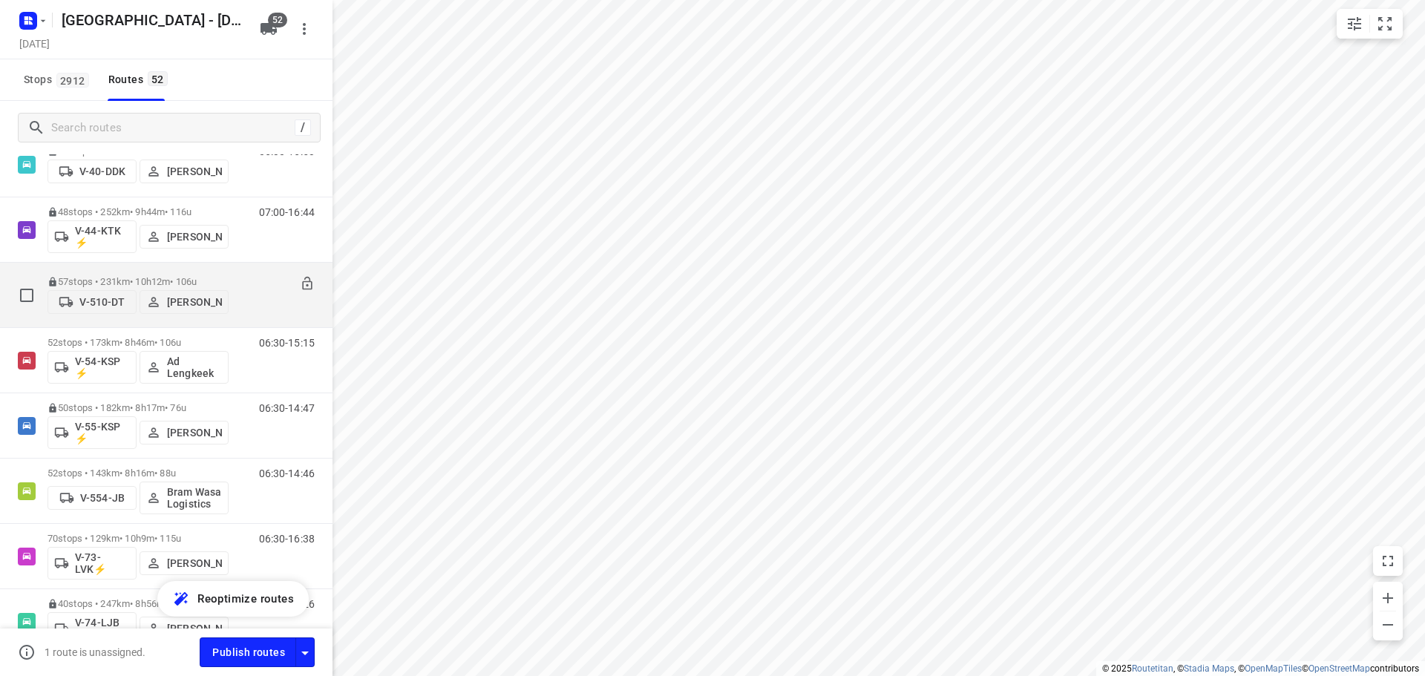
scroll to position [1188, 0]
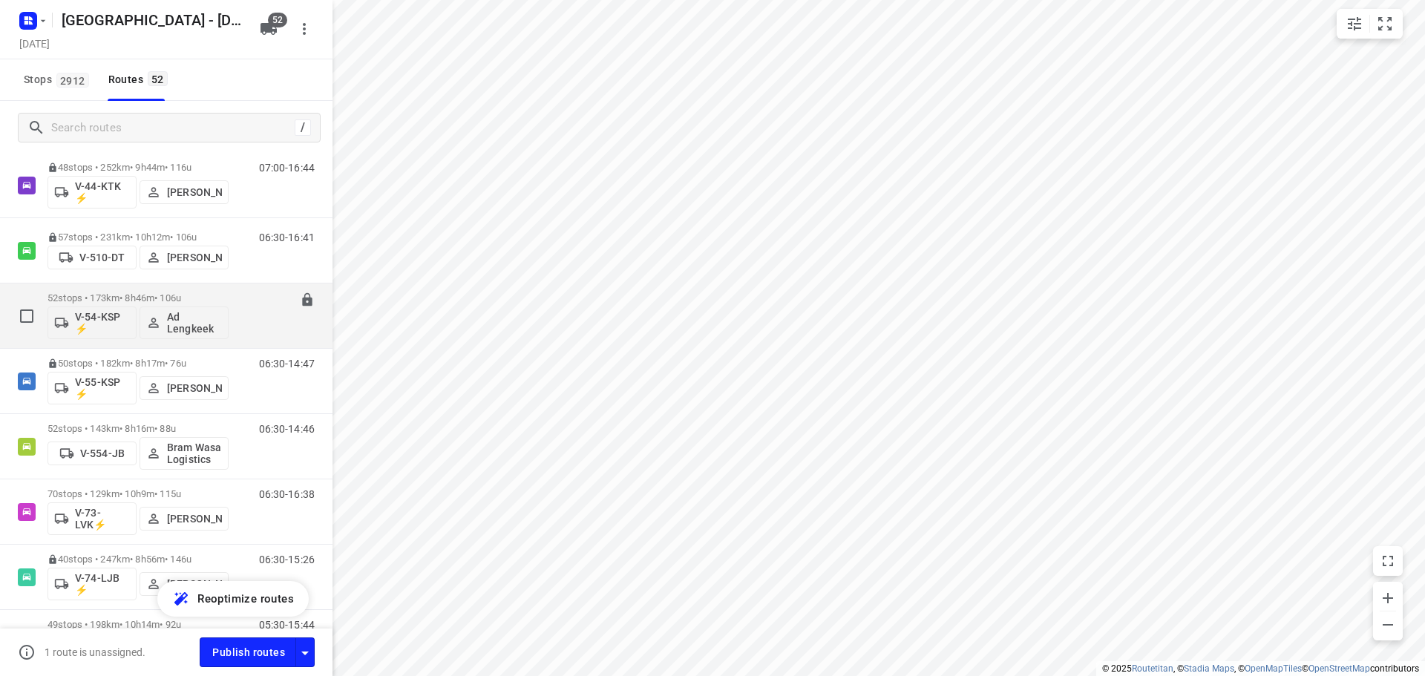
click at [108, 295] on p "52 stops • 173km • 8h46m • 106u" at bounding box center [138, 298] width 181 height 11
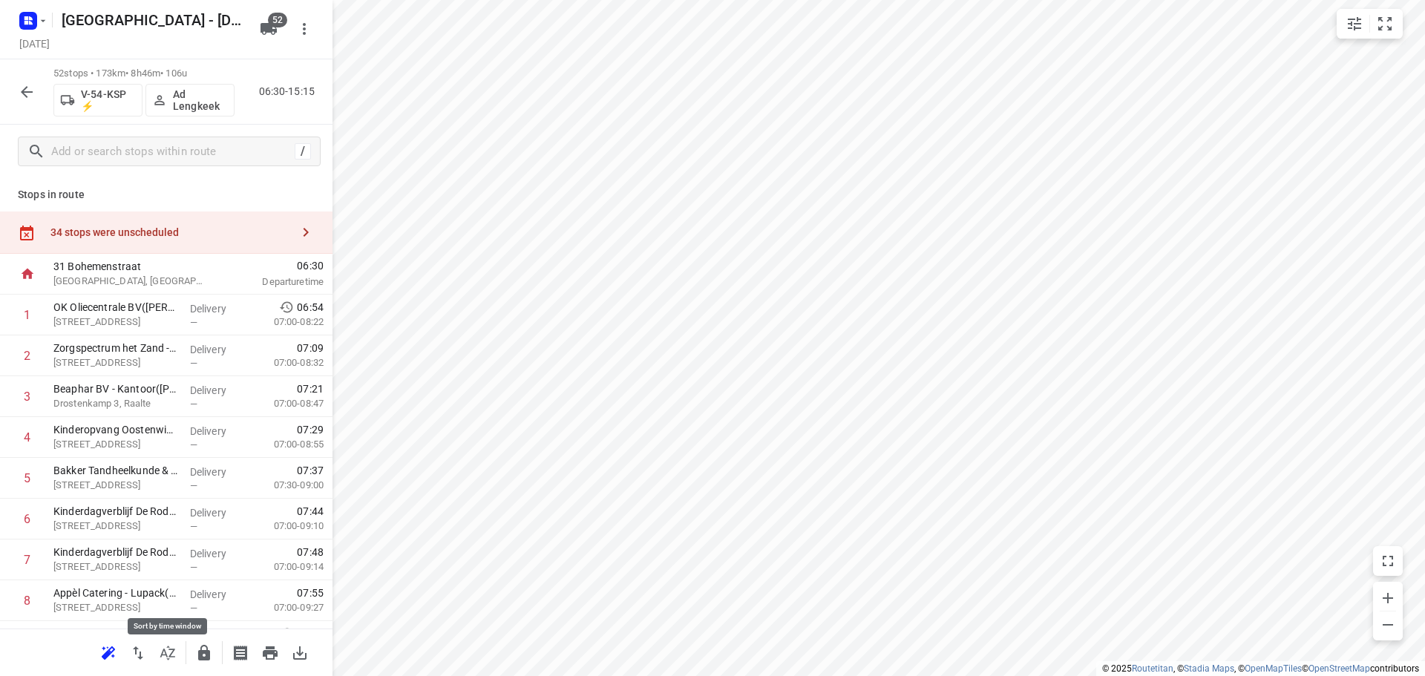
click at [172, 651] on icon "button" at bounding box center [168, 653] width 18 height 18
click at [191, 224] on div "34 stops were unscheduled" at bounding box center [166, 233] width 333 height 42
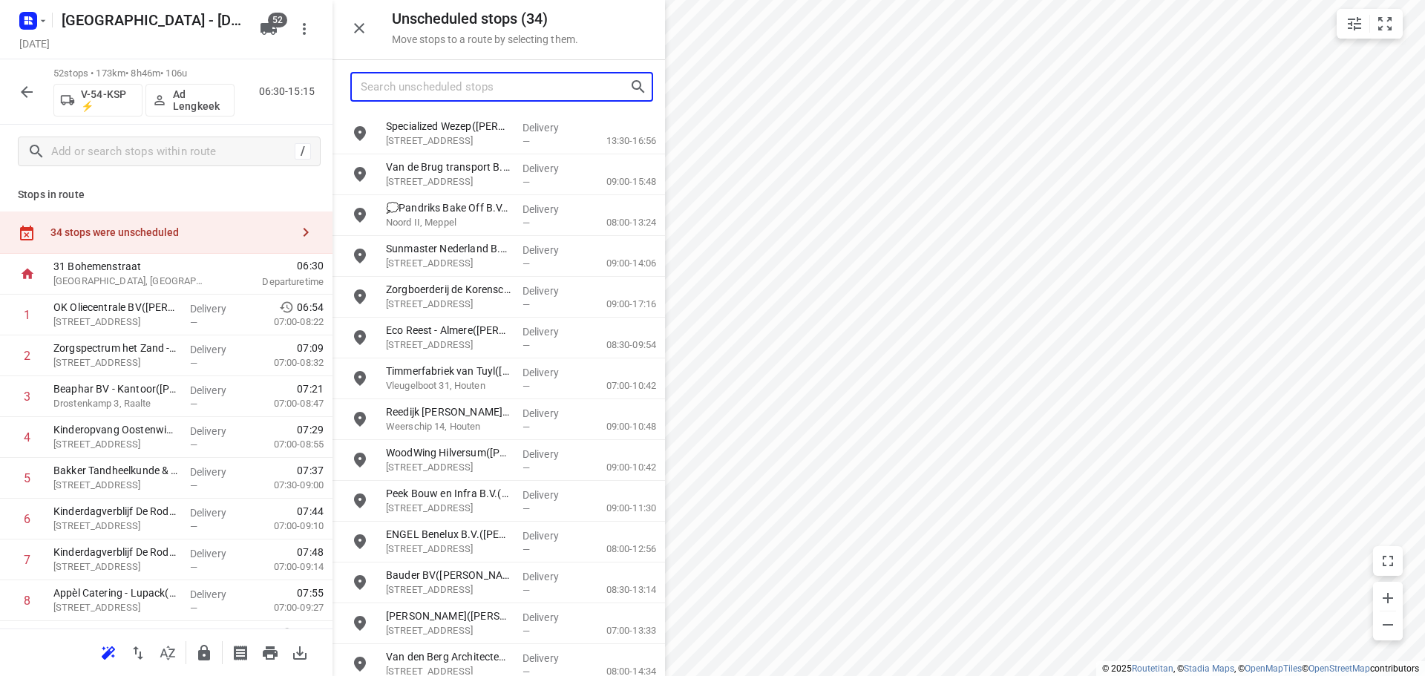
click at [471, 94] on input "Search unscheduled stops" at bounding box center [495, 87] width 269 height 23
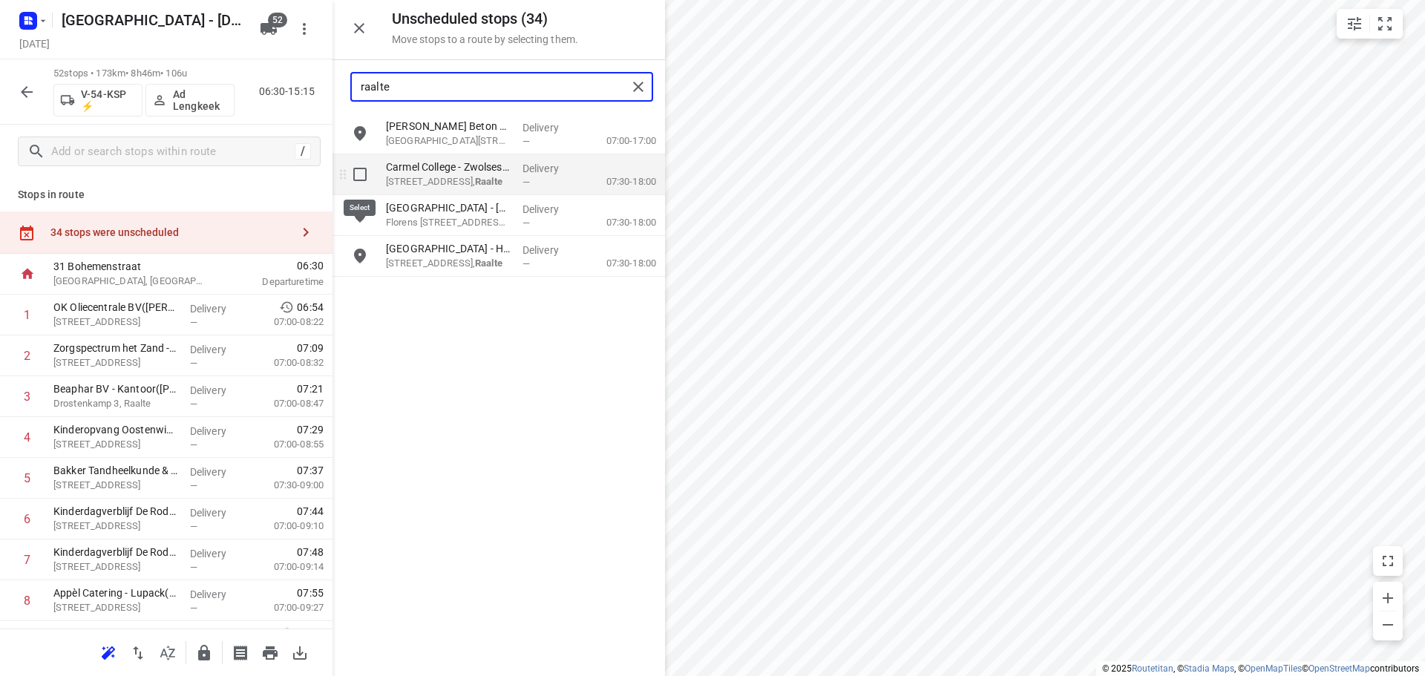
type input "raalte"
click at [365, 174] on input "grid" at bounding box center [360, 175] width 30 height 30
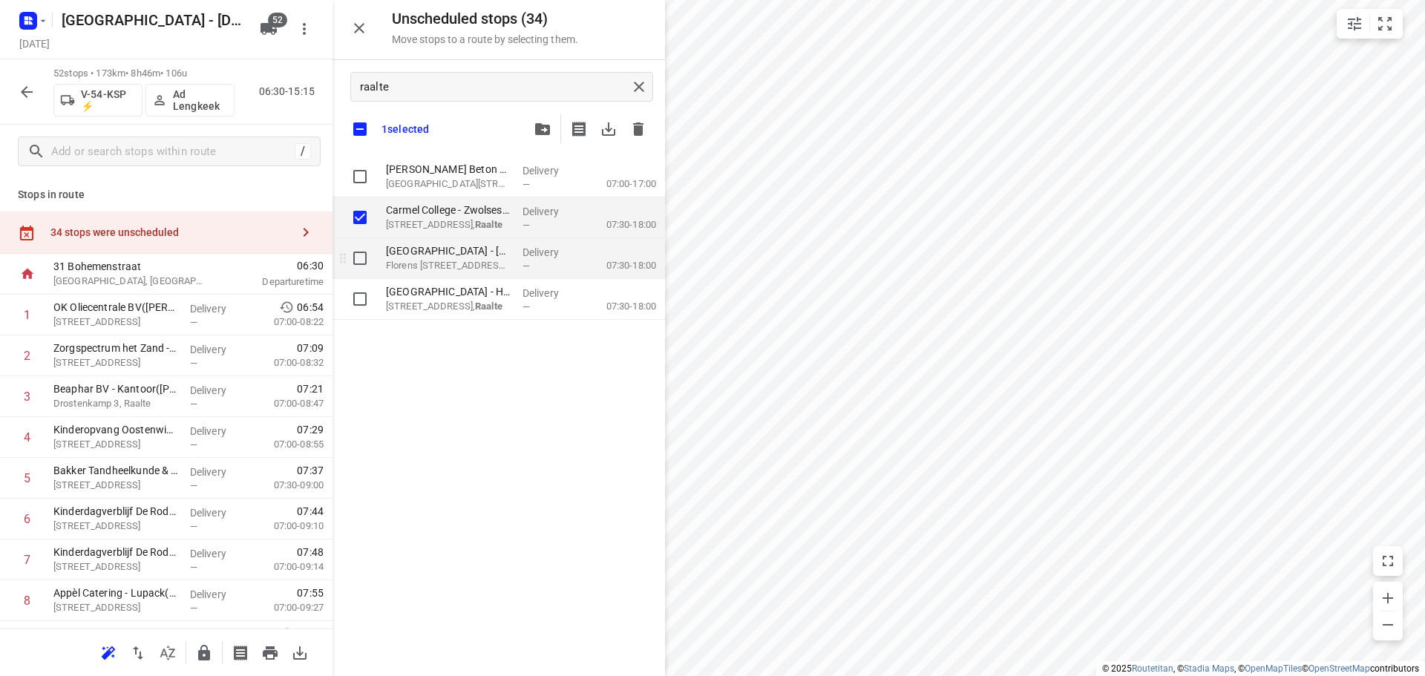
checkbox input "true"
click at [356, 265] on input "grid" at bounding box center [360, 259] width 30 height 30
checkbox input "true"
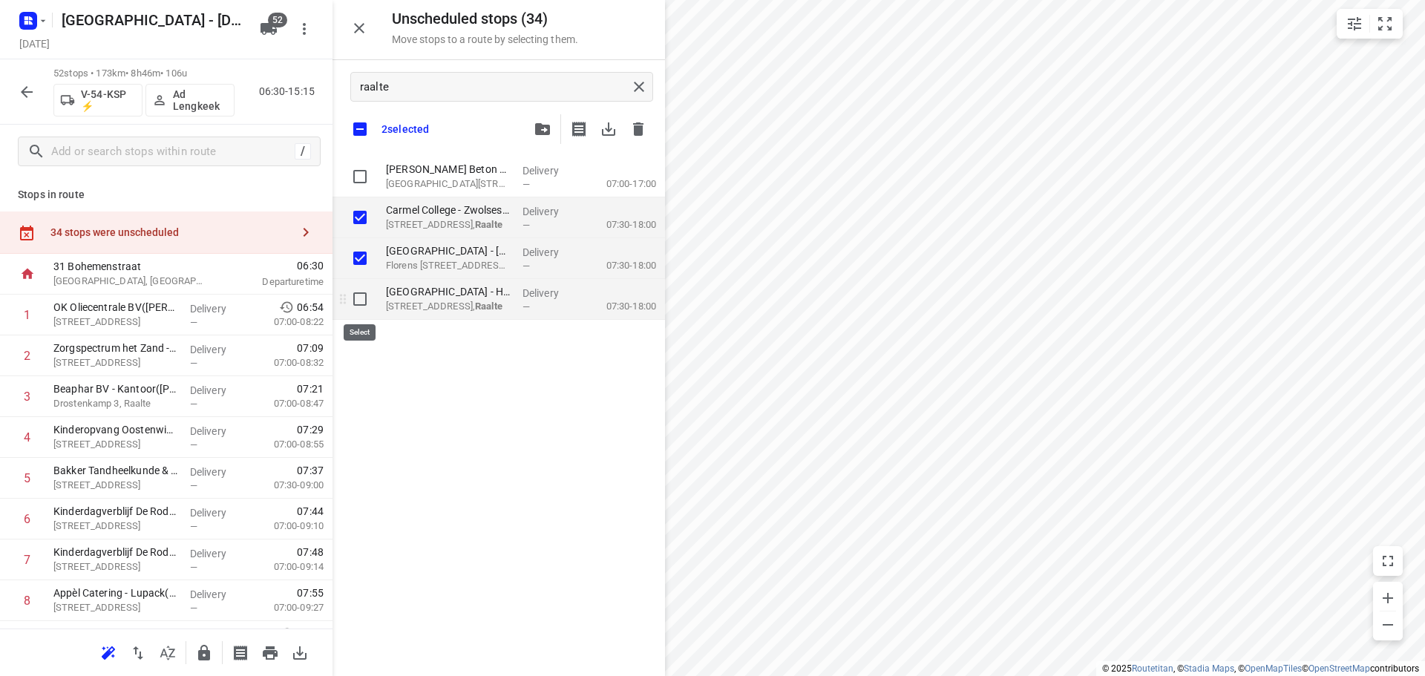
click at [356, 288] on input "grid" at bounding box center [360, 299] width 30 height 30
checkbox input "true"
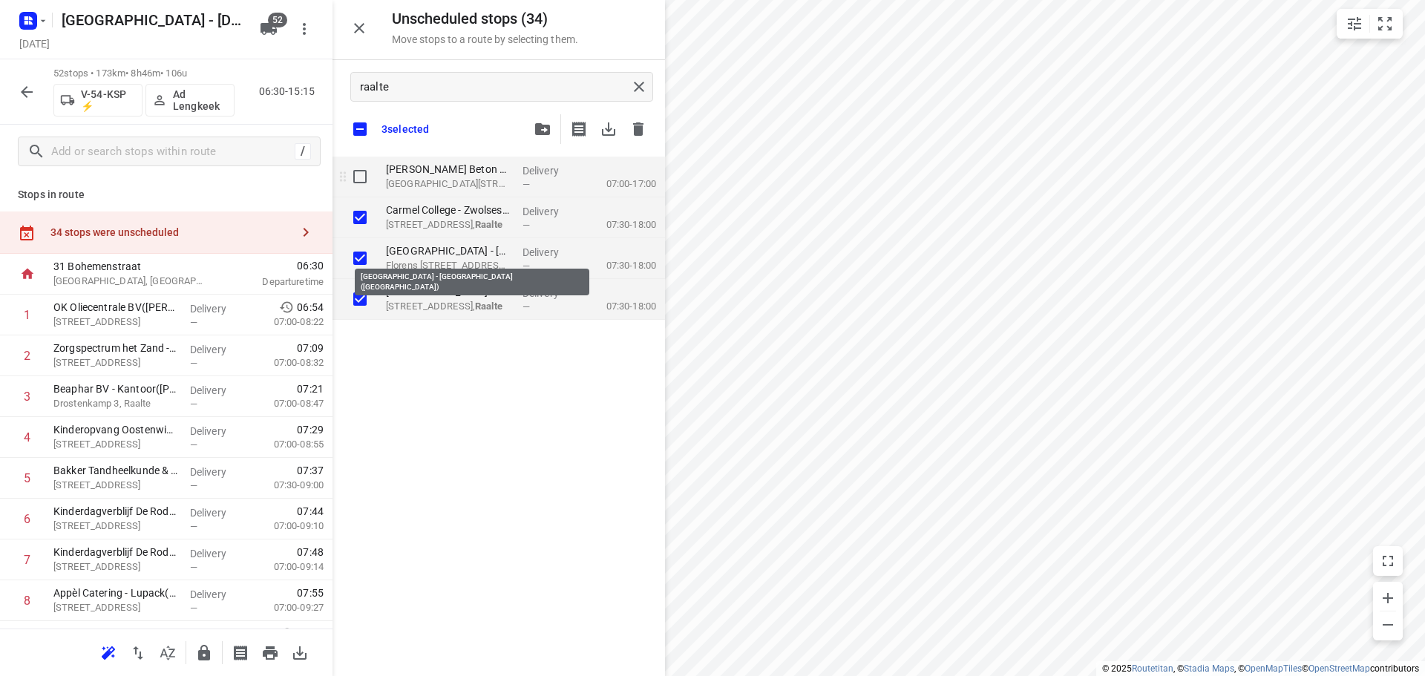
checkbox input "true"
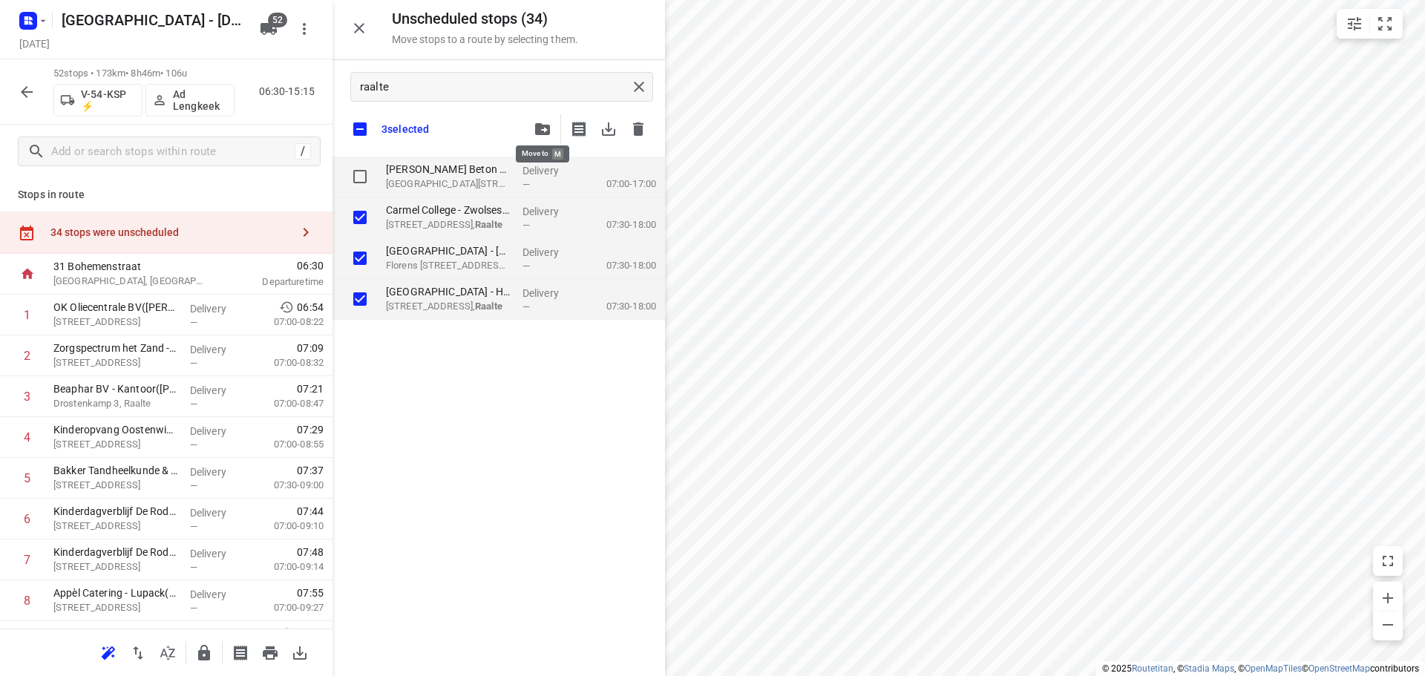
click at [533, 128] on button "button" at bounding box center [543, 129] width 30 height 30
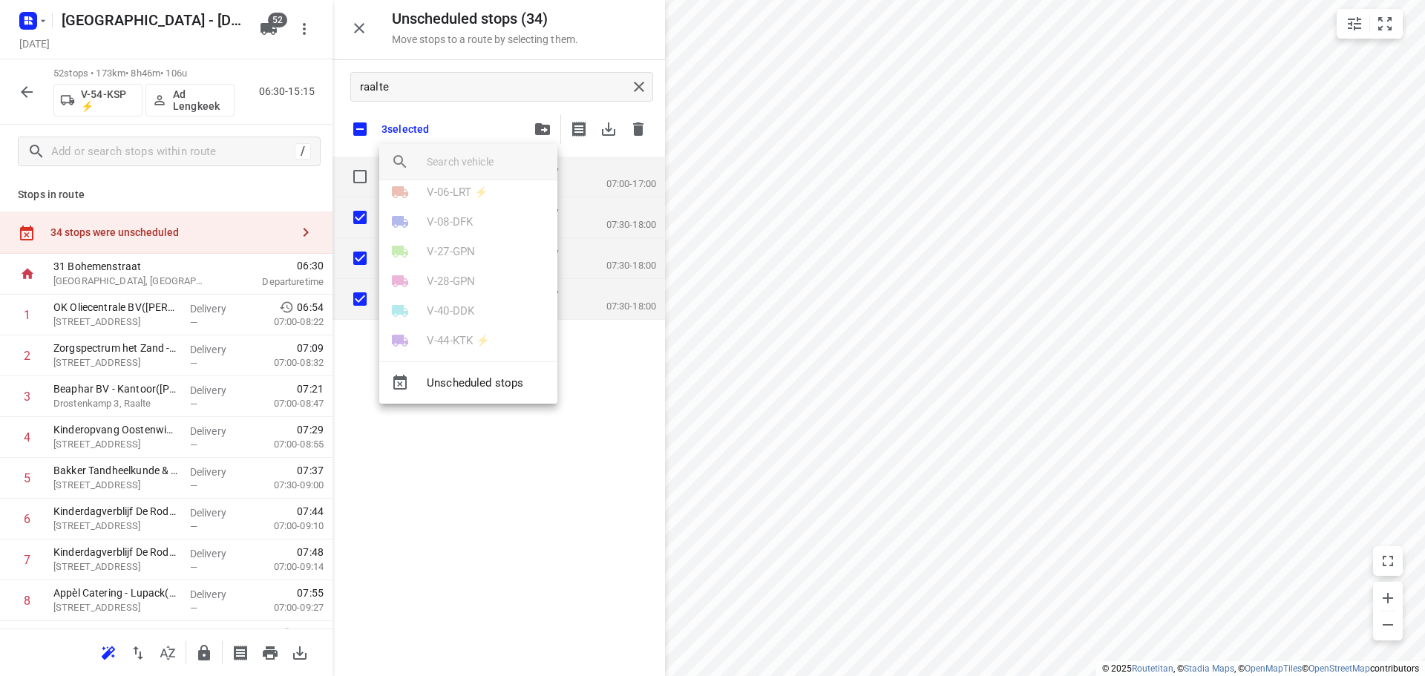
scroll to position [445, 0]
click at [447, 321] on p "V-54-KSP ⚡" at bounding box center [458, 326] width 63 height 17
click at [431, 316] on li "5" at bounding box center [468, 320] width 178 height 30
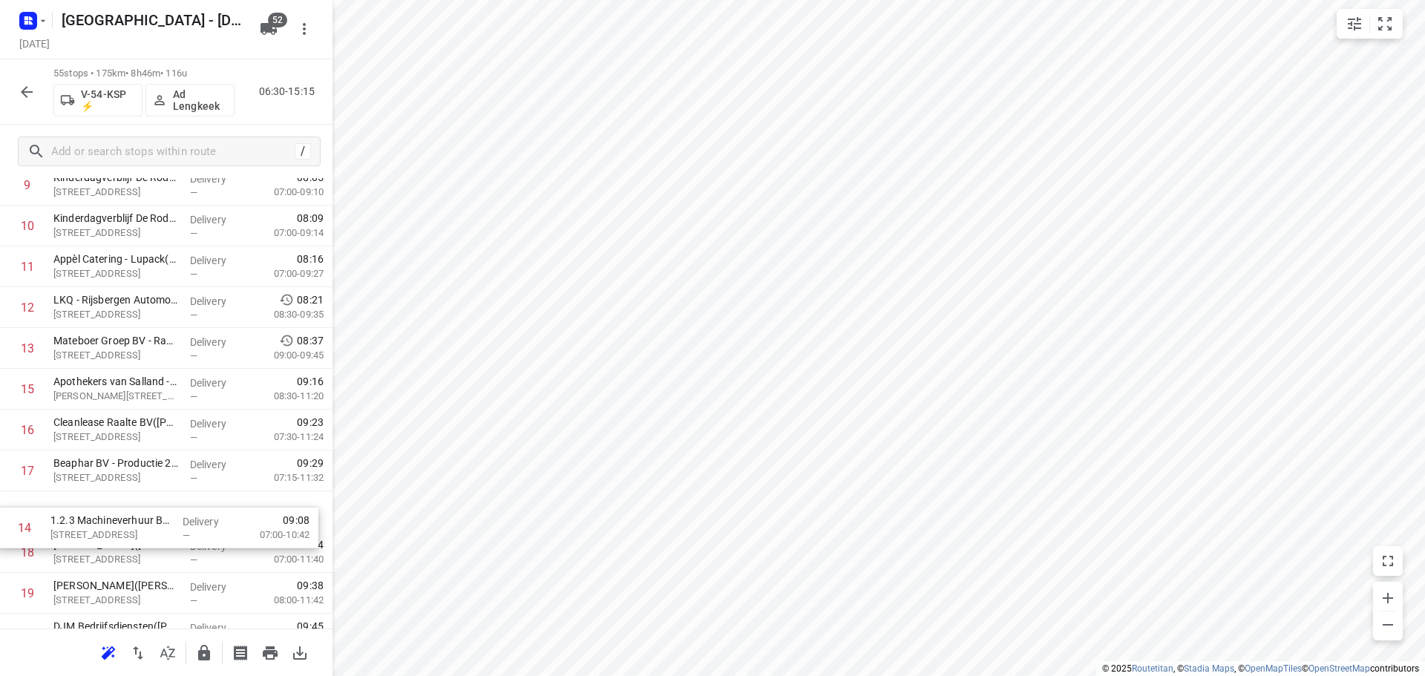
scroll to position [466, 0]
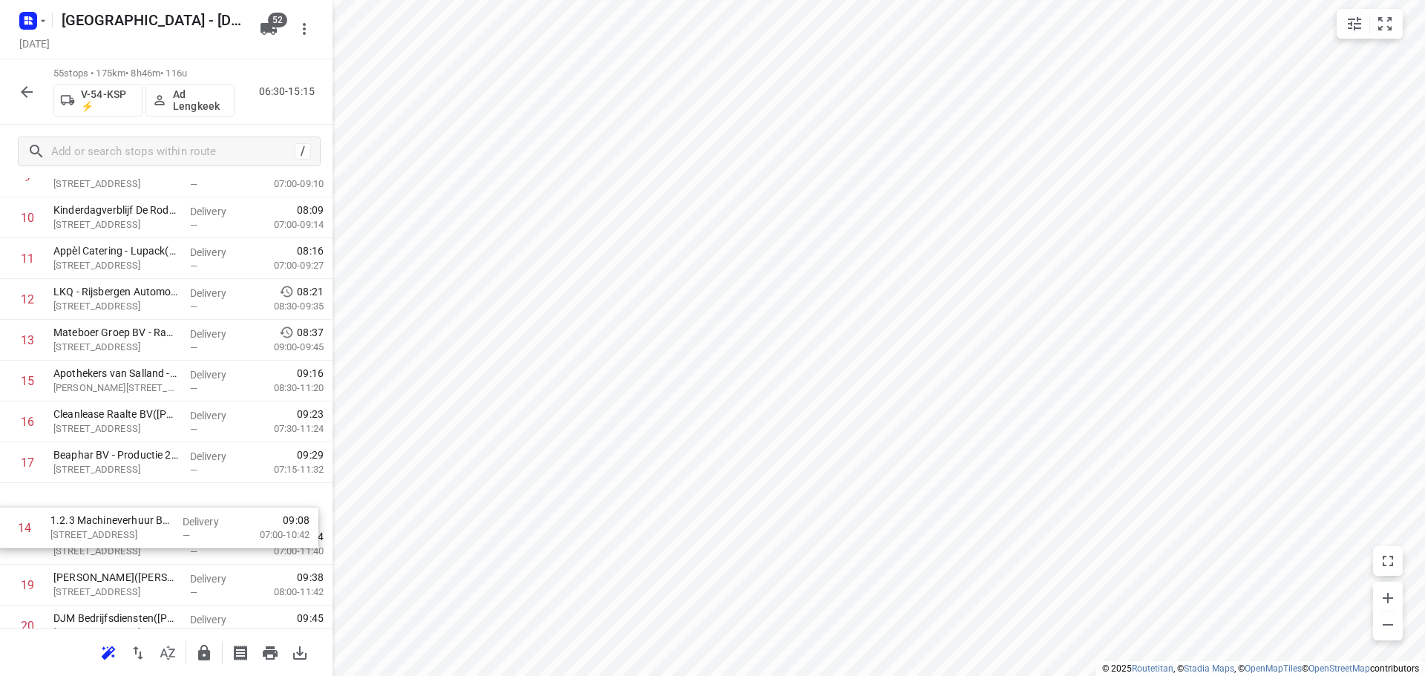
drag, startPoint x: 152, startPoint y: 386, endPoint x: 148, endPoint y: 522, distance: 135.9
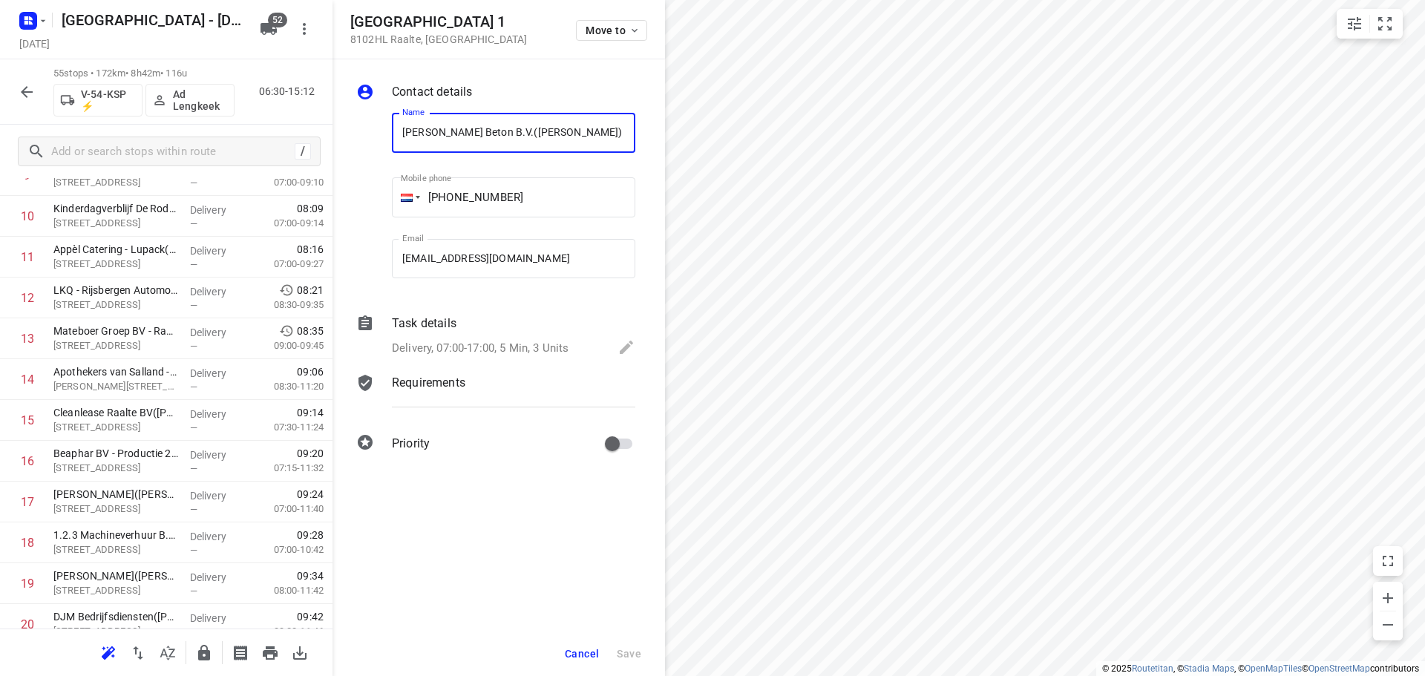
click at [572, 27] on div "Kanaaldijk Oostzijde 1 8102HL Raalte , Netherlands Move to" at bounding box center [498, 29] width 297 height 32
click at [608, 24] on span "Move to" at bounding box center [613, 30] width 55 height 12
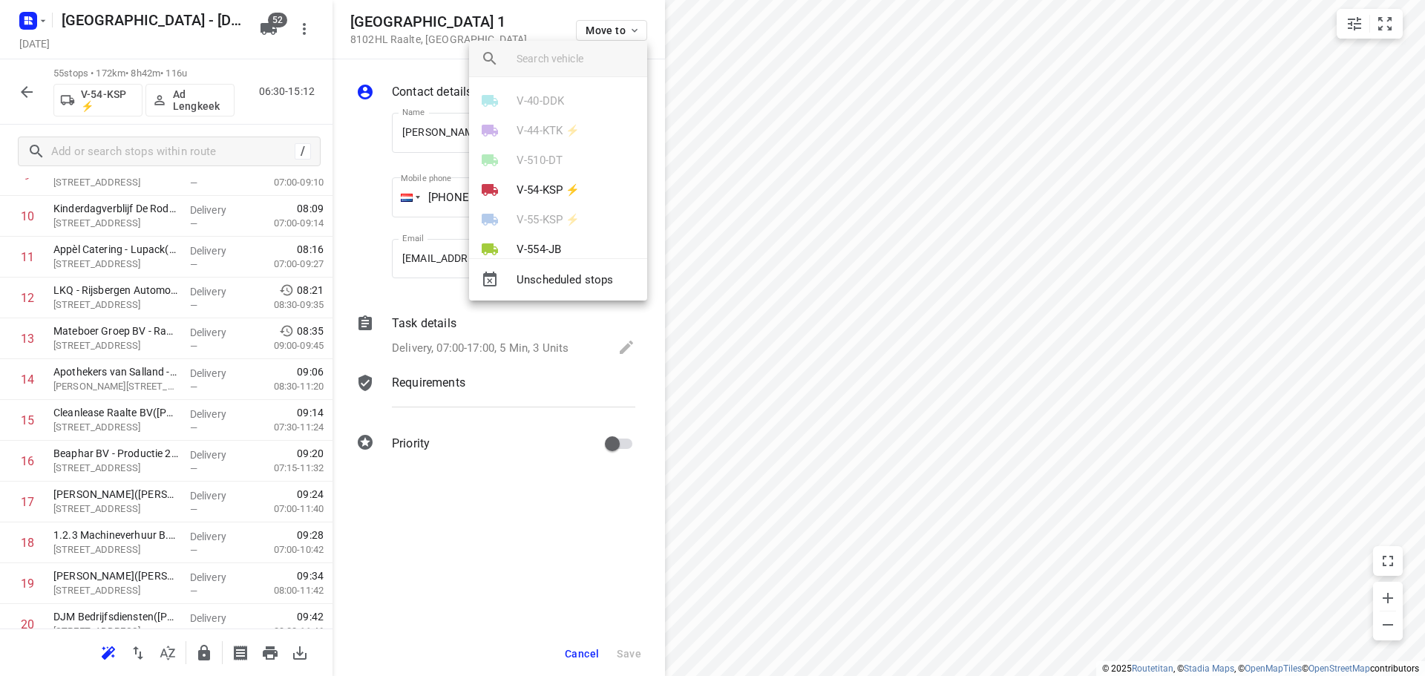
scroll to position [445, 0]
click at [540, 218] on p "V-54-KSP ⚡" at bounding box center [548, 223] width 63 height 17
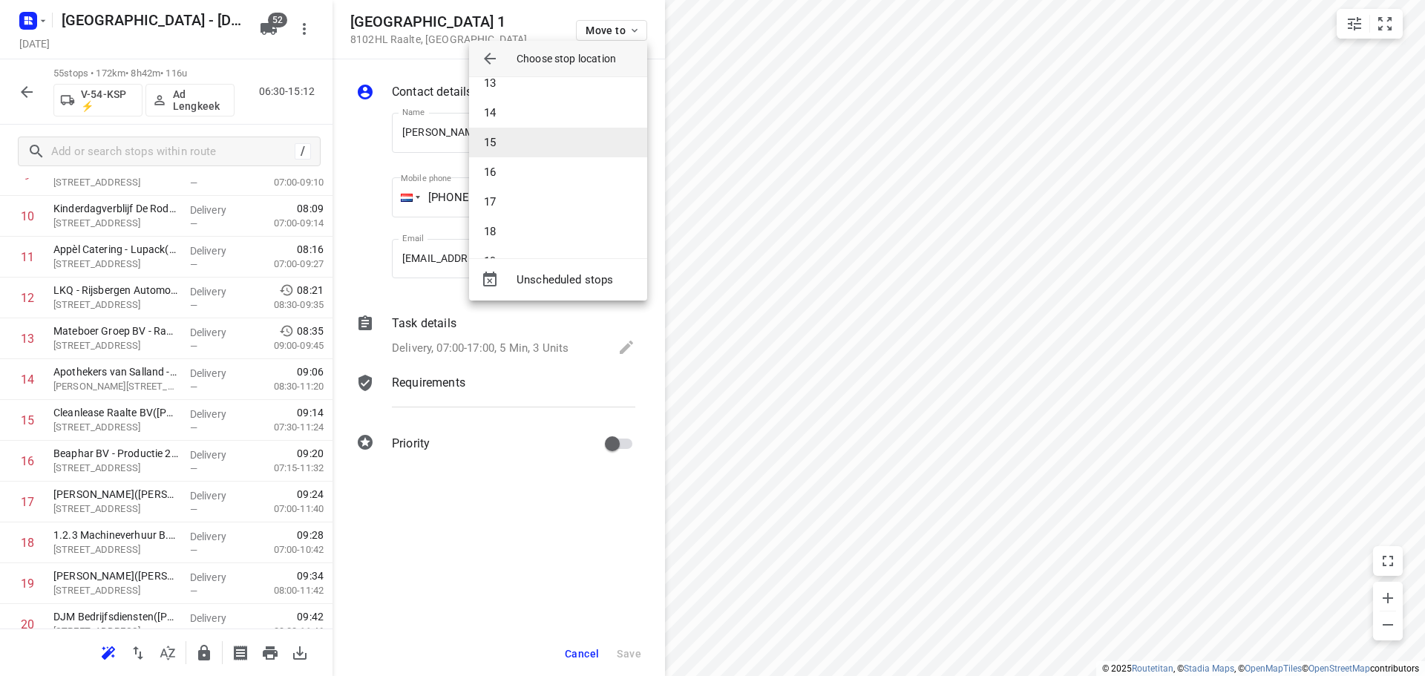
click at [514, 147] on li "15" at bounding box center [558, 143] width 178 height 30
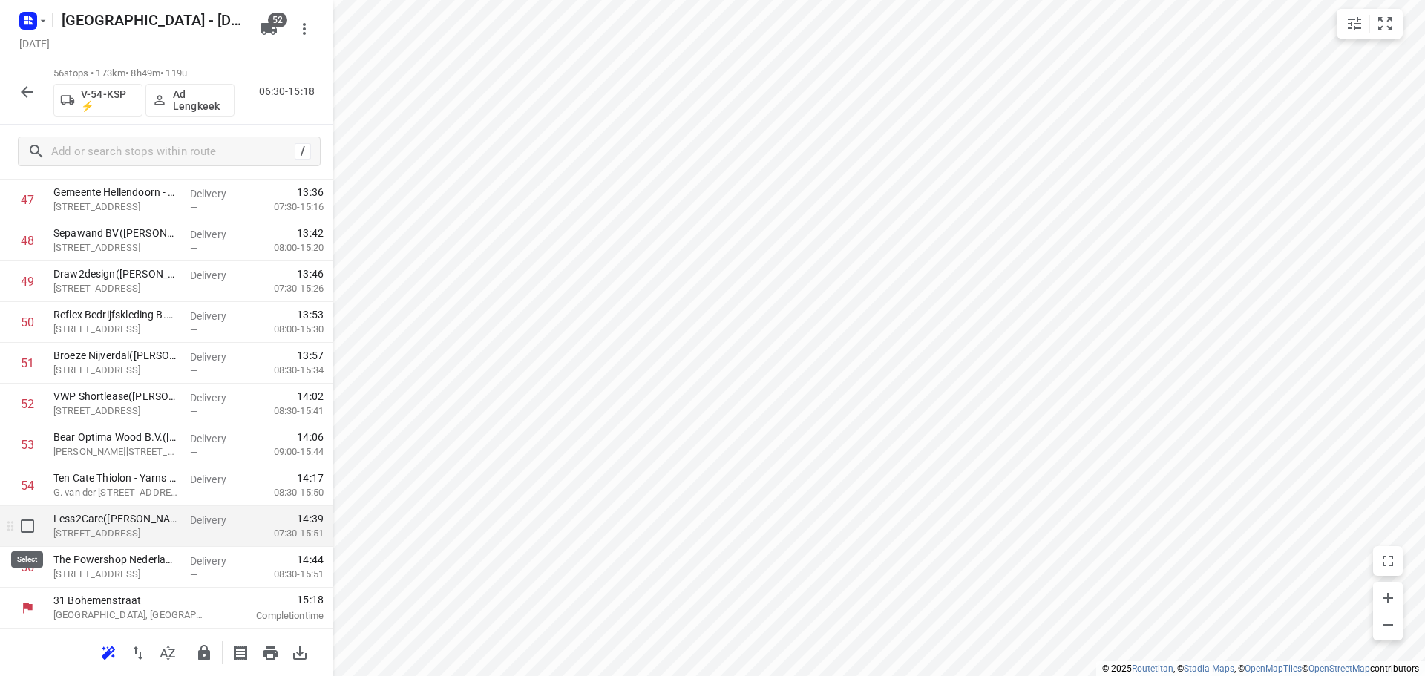
click at [26, 532] on input "checkbox" at bounding box center [28, 527] width 30 height 30
checkbox input "true"
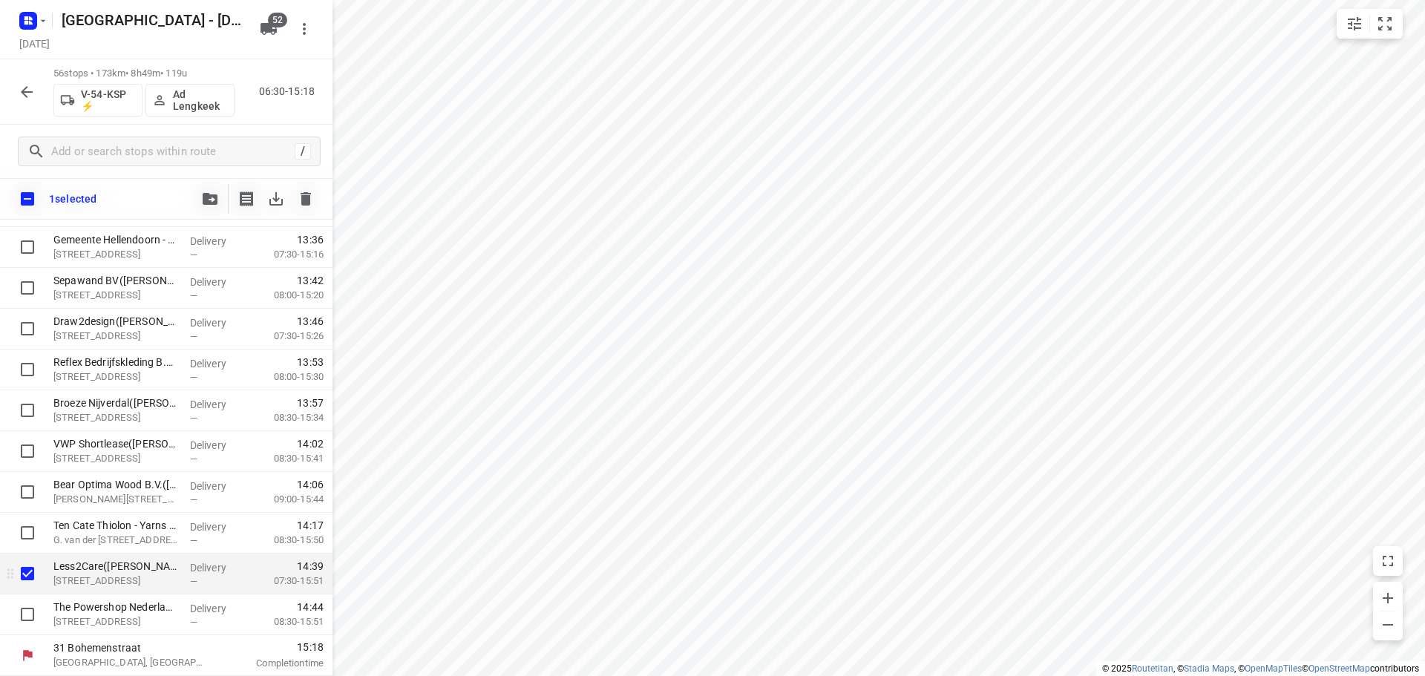
scroll to position [1987, 0]
drag, startPoint x: 22, startPoint y: 613, endPoint x: 45, endPoint y: 552, distance: 64.8
click at [24, 611] on input "checkbox" at bounding box center [28, 615] width 30 height 30
checkbox input "true"
click at [202, 188] on button "button" at bounding box center [210, 199] width 30 height 30
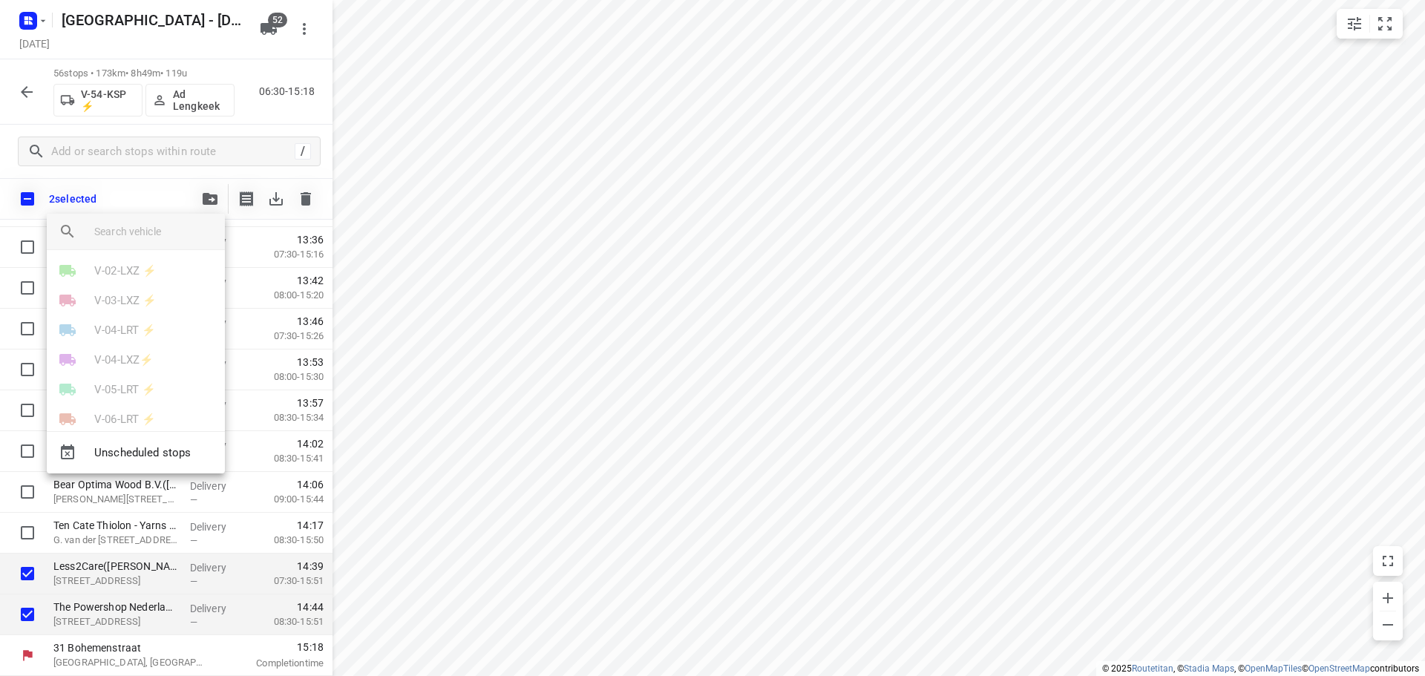
scroll to position [445, 0]
click at [111, 385] on li "V-54-KSP ⚡" at bounding box center [136, 396] width 178 height 30
click at [94, 345] on li "26" at bounding box center [136, 345] width 178 height 30
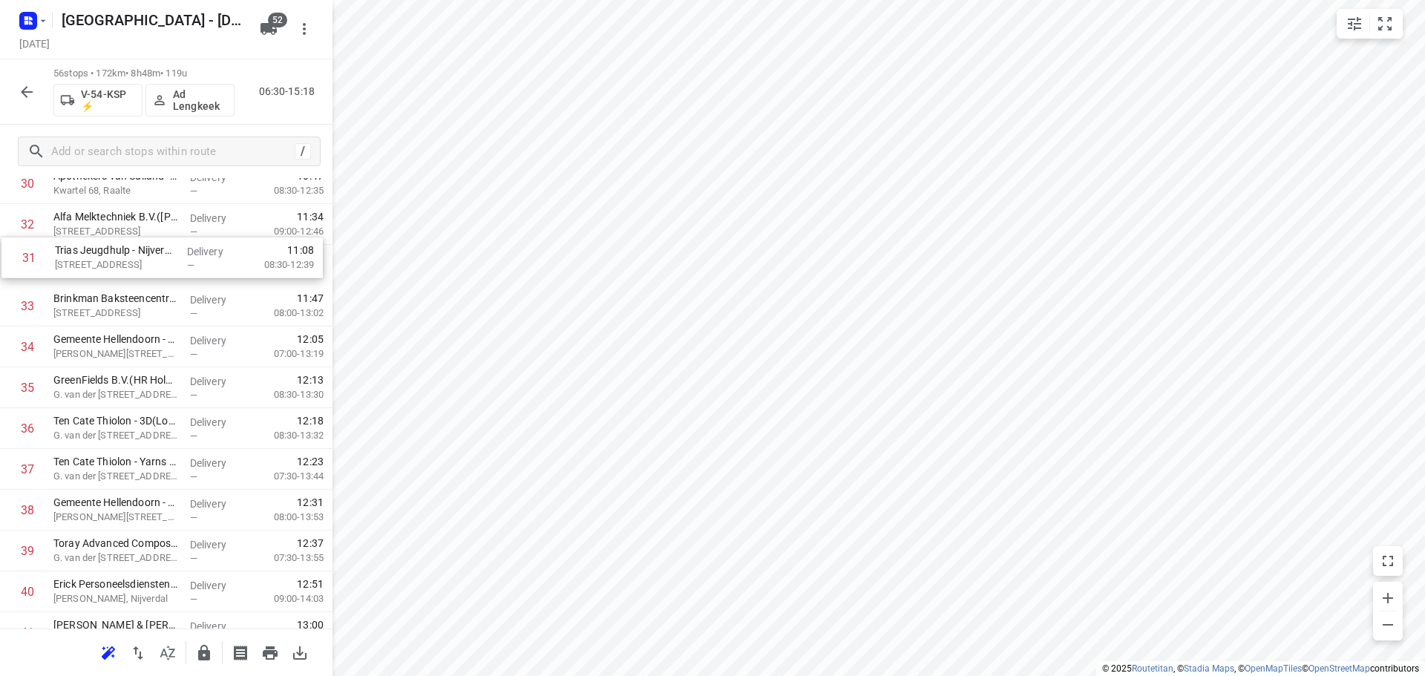
scroll to position [1313, 0]
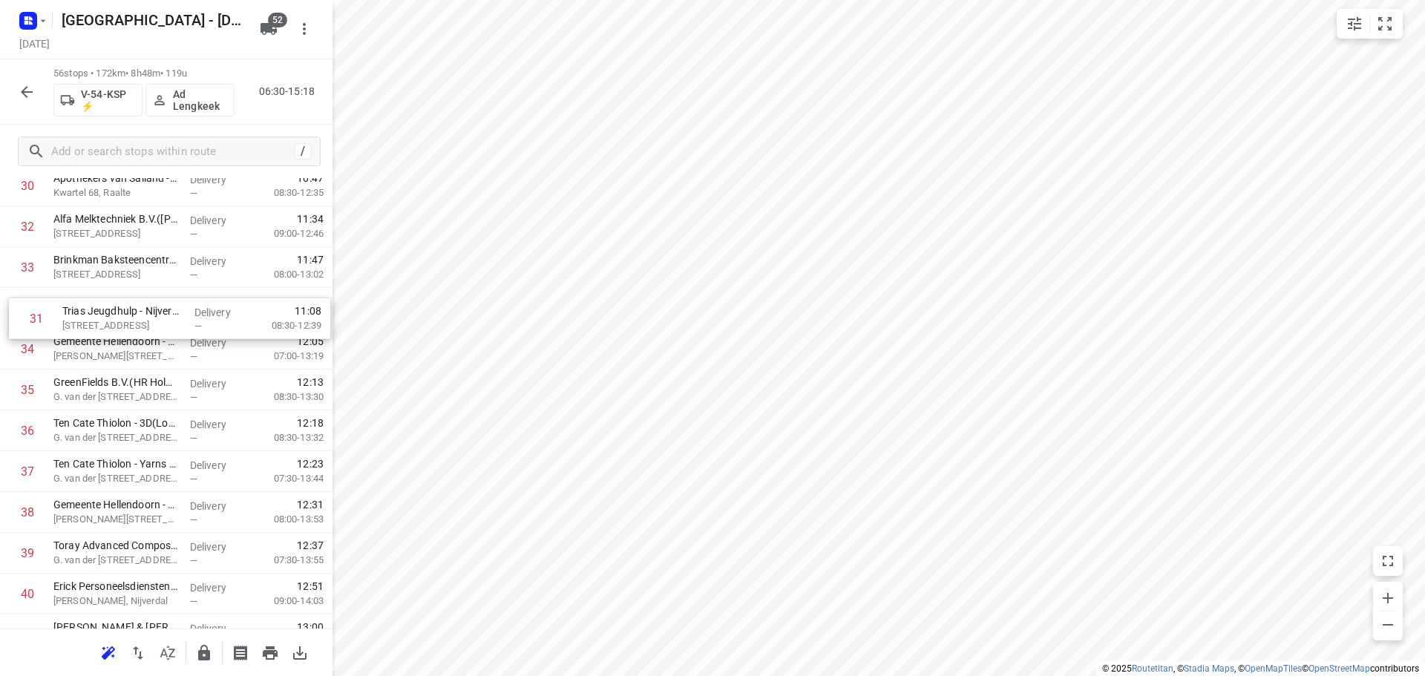
drag, startPoint x: 132, startPoint y: 215, endPoint x: 143, endPoint y: 316, distance: 102.2
click at [143, 317] on div "1 OK Oliecentrale BV(Johan Horst) Stationsweg 29, Heino Delivery — 06:54 07:00-…" at bounding box center [166, 124] width 333 height 2287
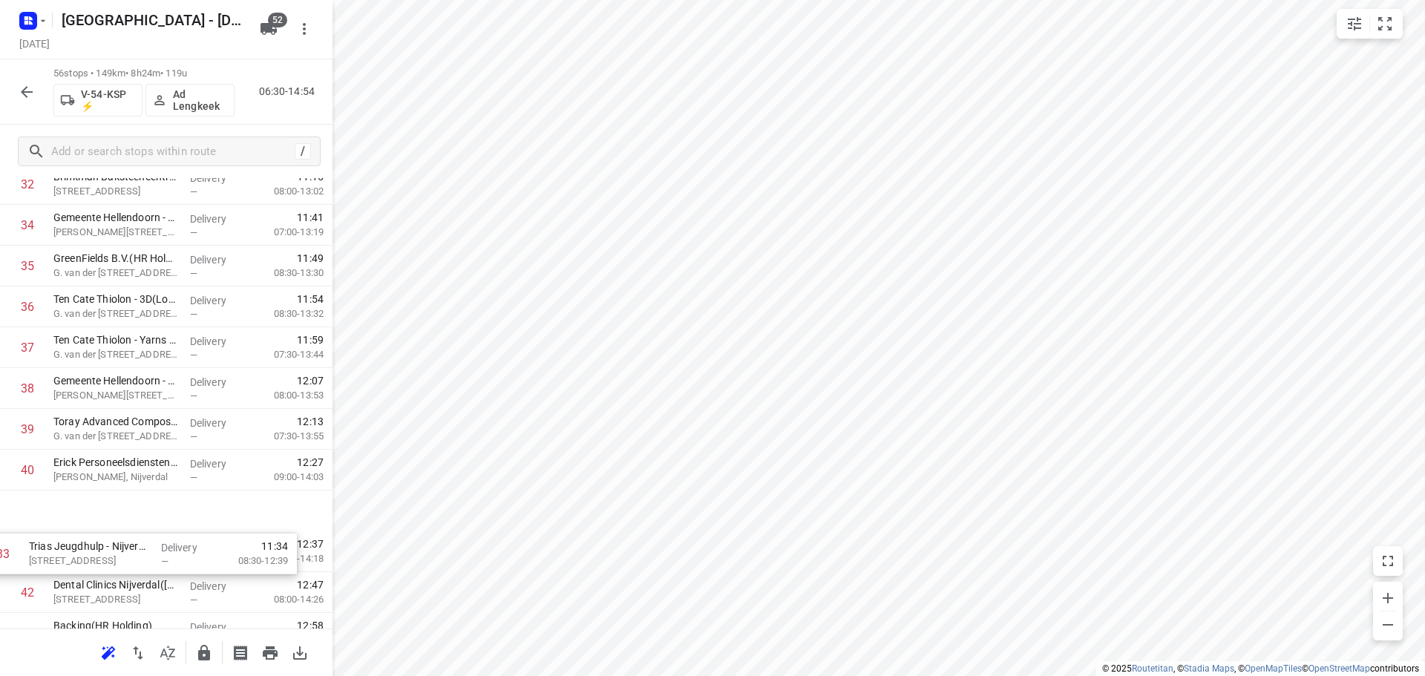
scroll to position [1401, 0]
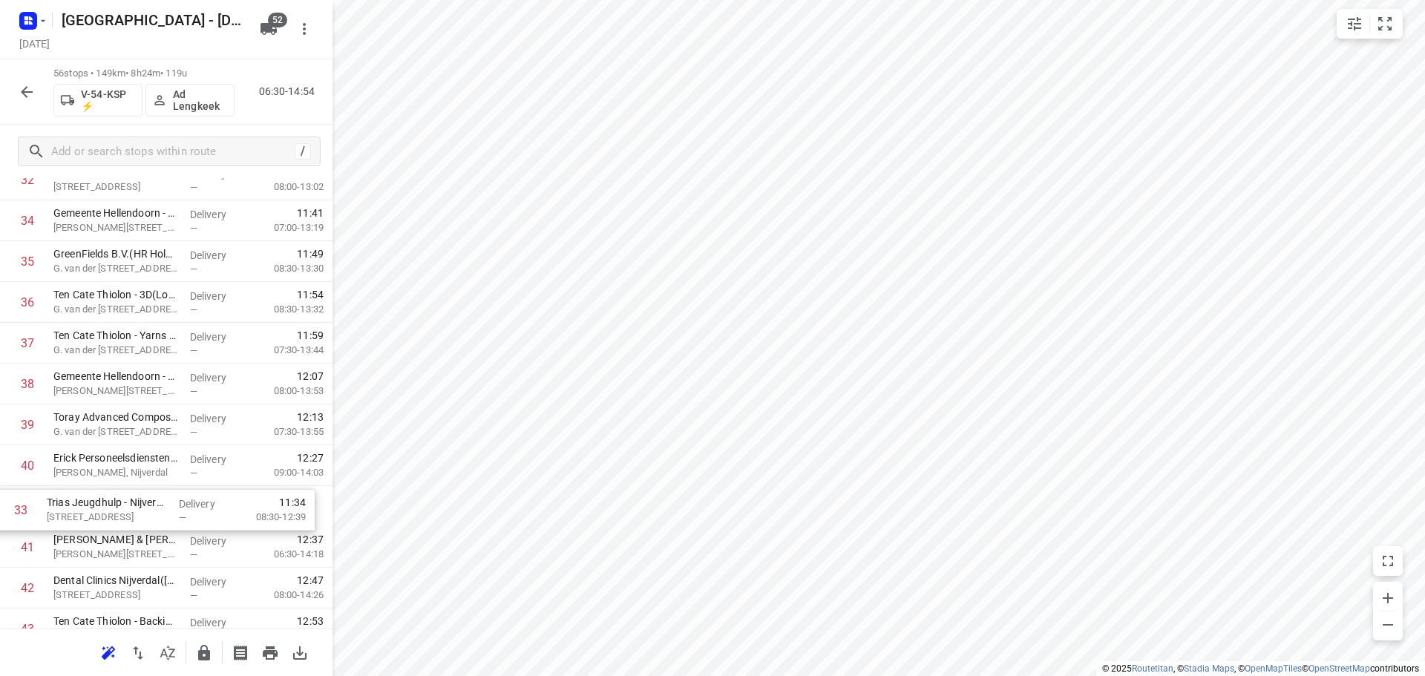
drag, startPoint x: 139, startPoint y: 321, endPoint x: 139, endPoint y: 513, distance: 191.5
click at [139, 513] on div "1 OK Oliecentrale BV(Johan Horst) Stationsweg 29, Heino Delivery — 06:54 07:00-…" at bounding box center [166, 37] width 333 height 2287
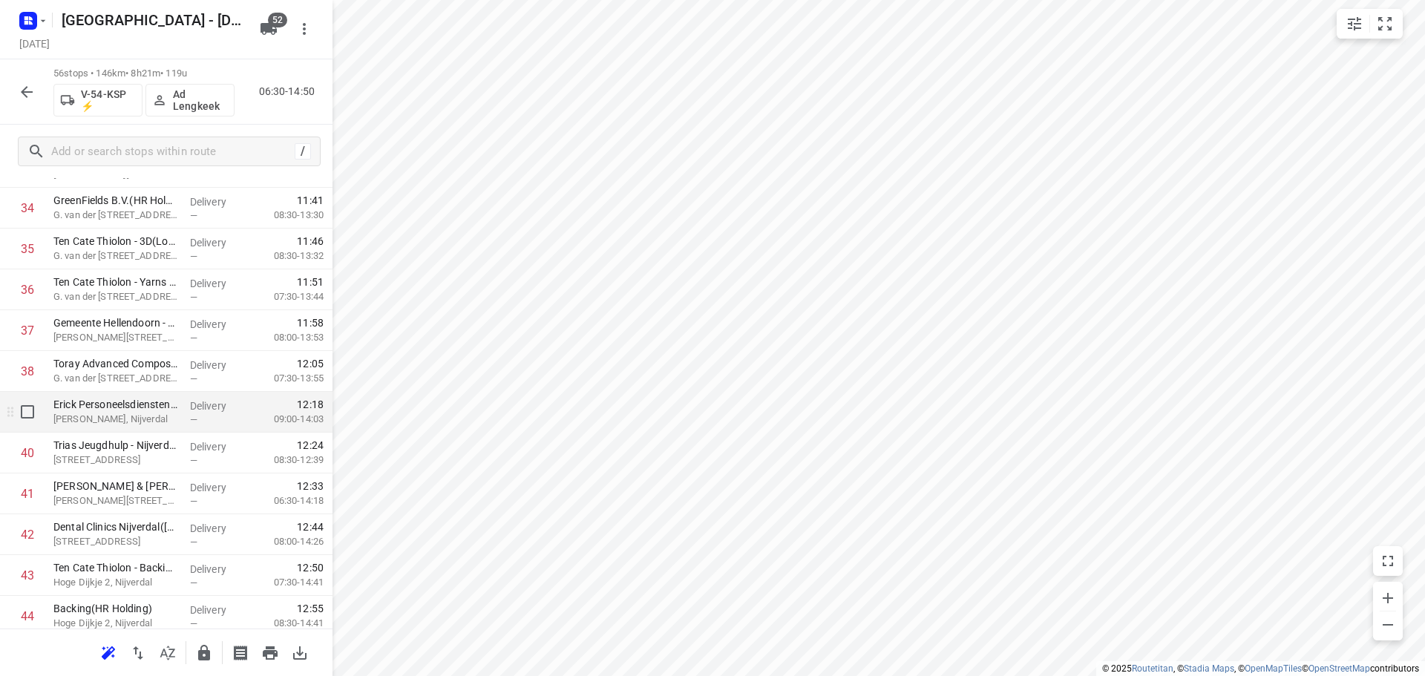
scroll to position [1475, 0]
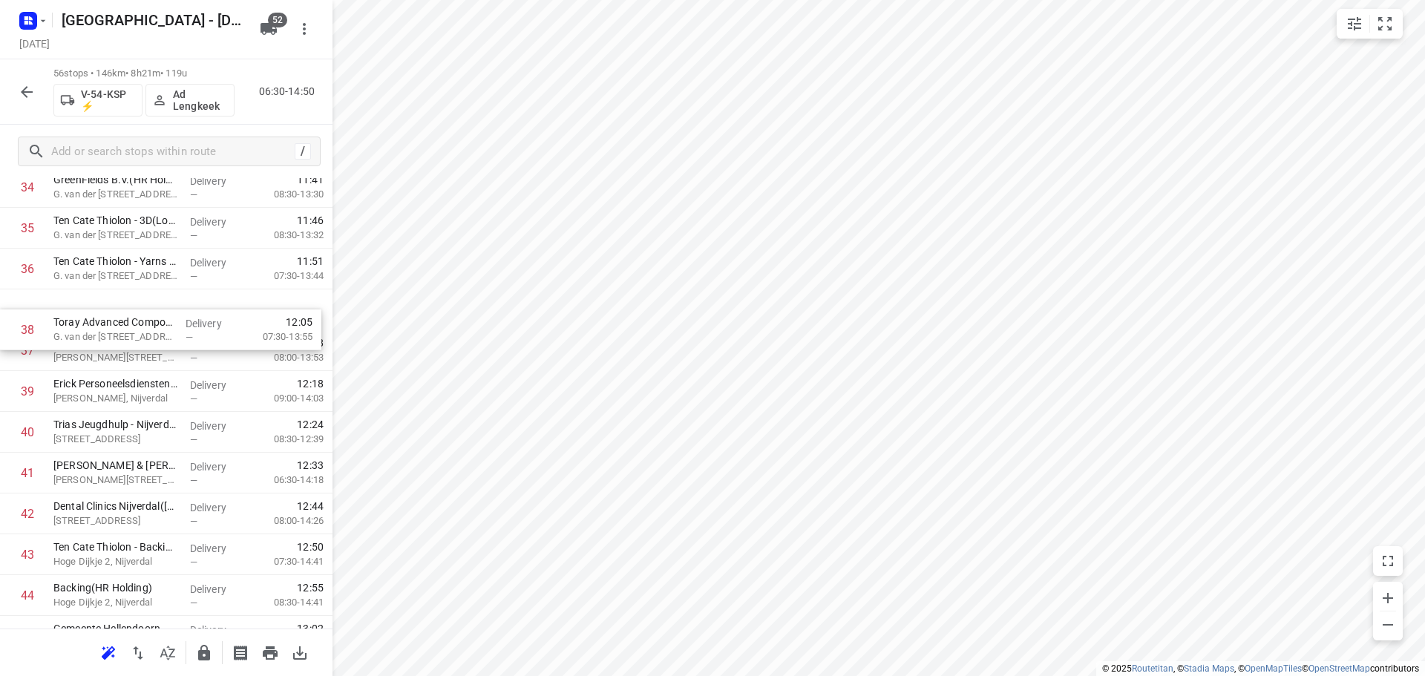
drag, startPoint x: 117, startPoint y: 344, endPoint x: 119, endPoint y: 304, distance: 39.4
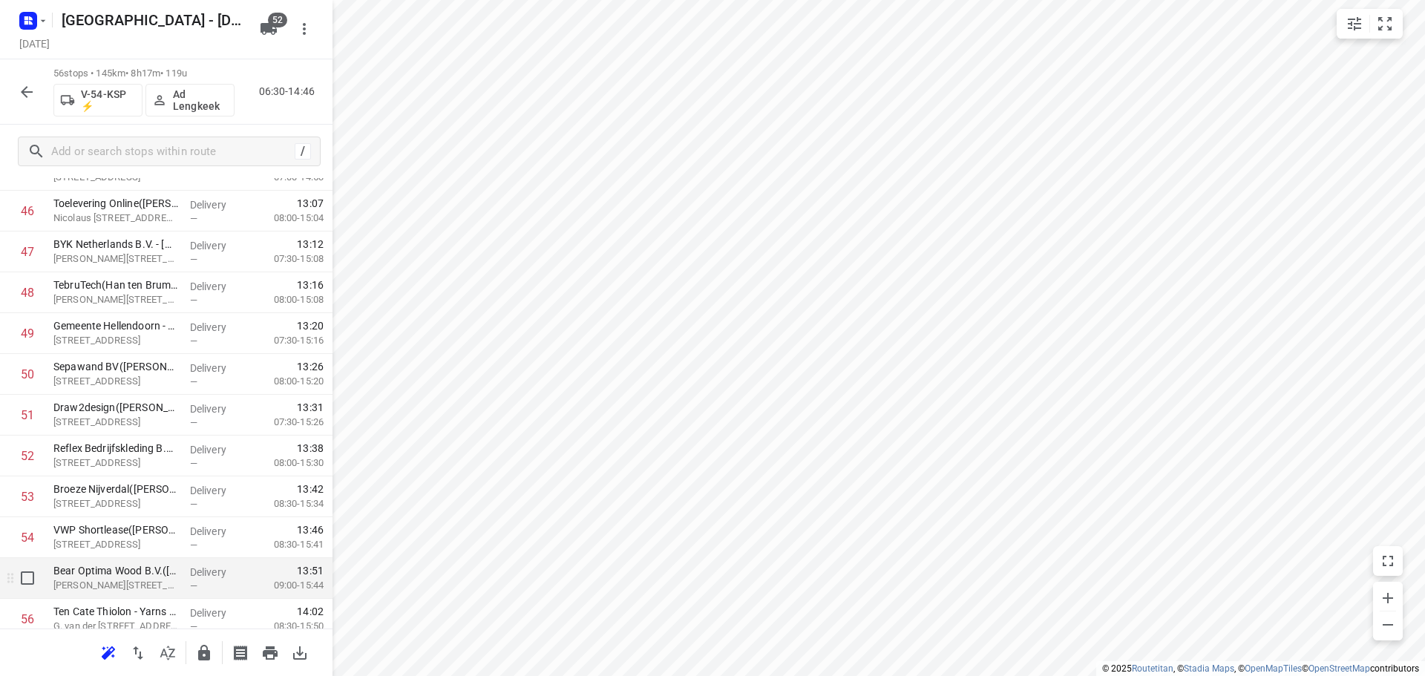
scroll to position [1993, 0]
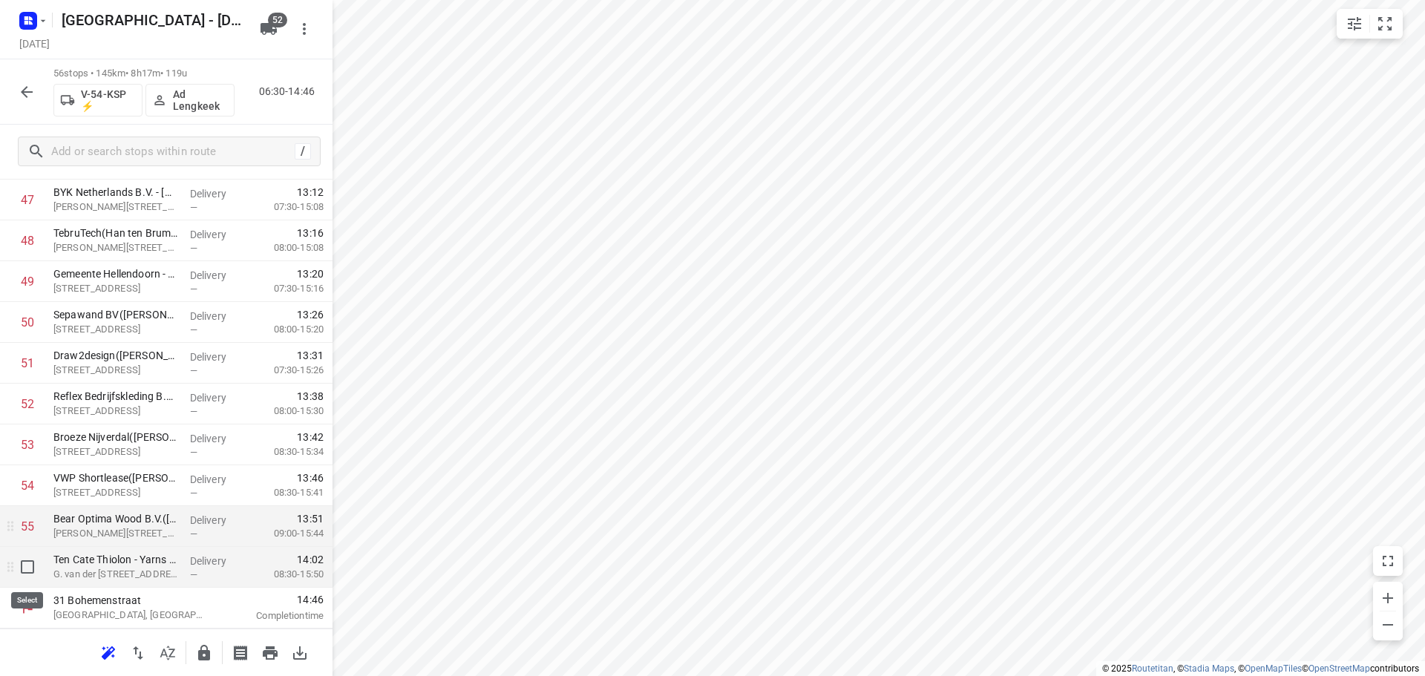
drag, startPoint x: 30, startPoint y: 561, endPoint x: 81, endPoint y: 356, distance: 211.9
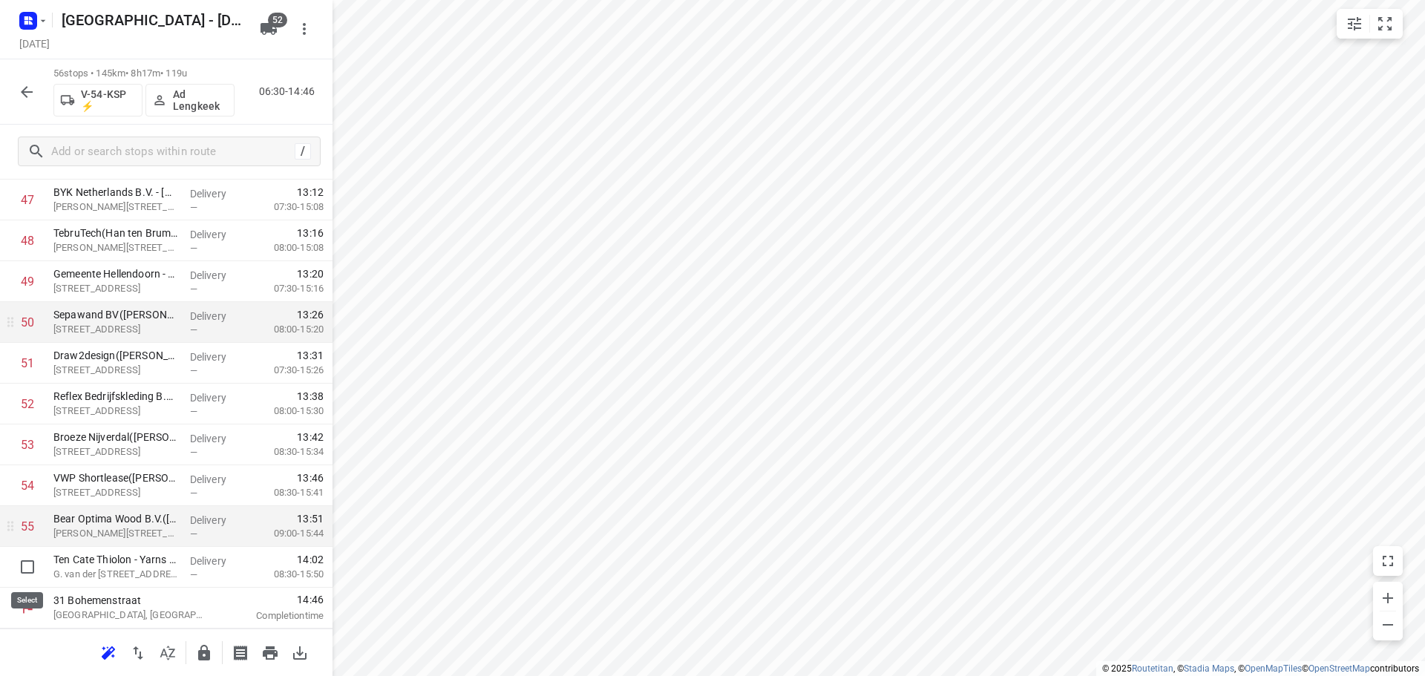
click at [30, 558] on input "checkbox" at bounding box center [28, 567] width 30 height 30
checkbox input "true"
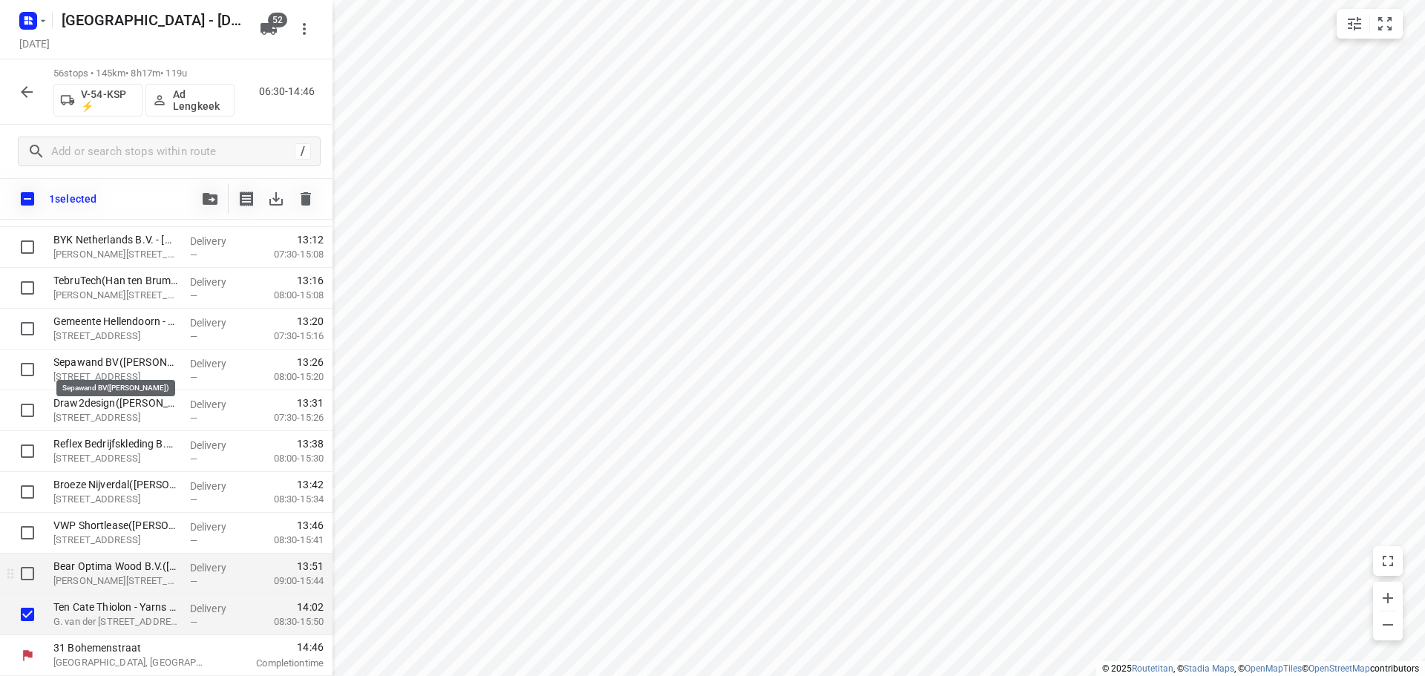
scroll to position [1987, 0]
click at [206, 199] on icon "button" at bounding box center [210, 199] width 15 height 12
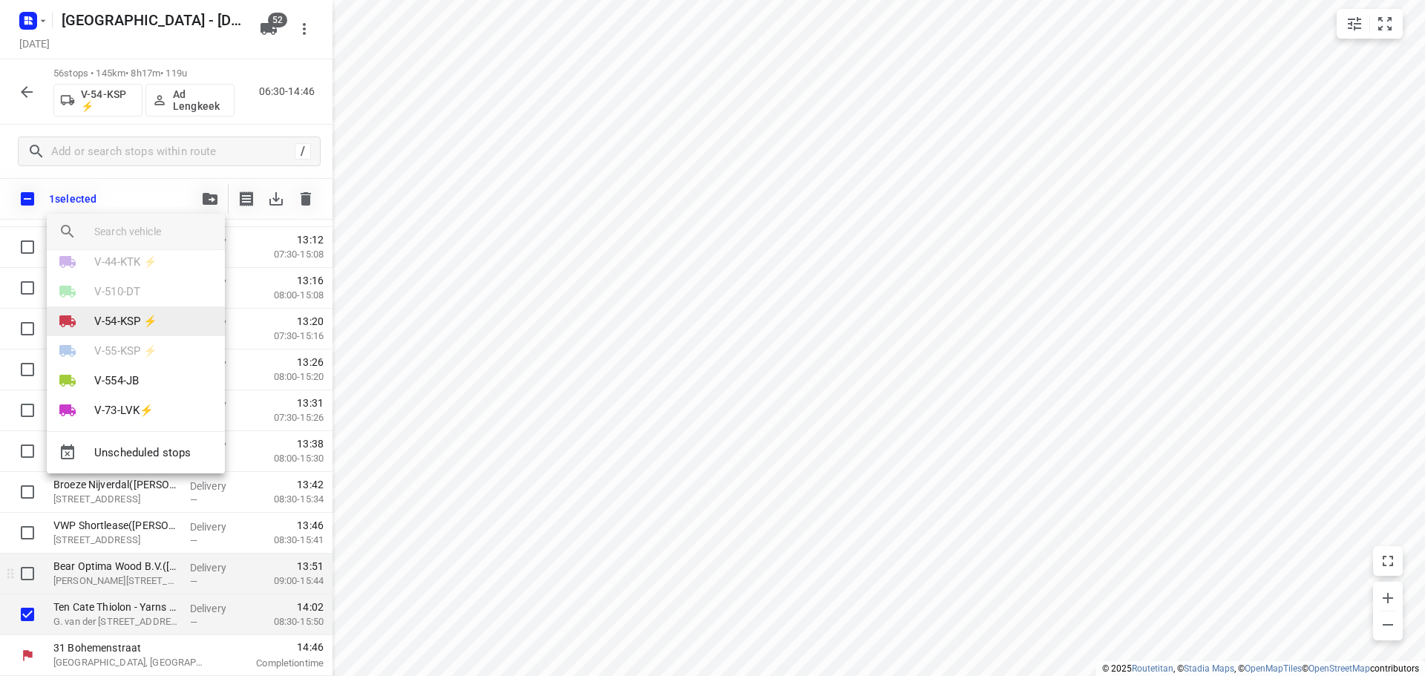
click at [120, 326] on p "V-54-KSP ⚡" at bounding box center [125, 321] width 63 height 17
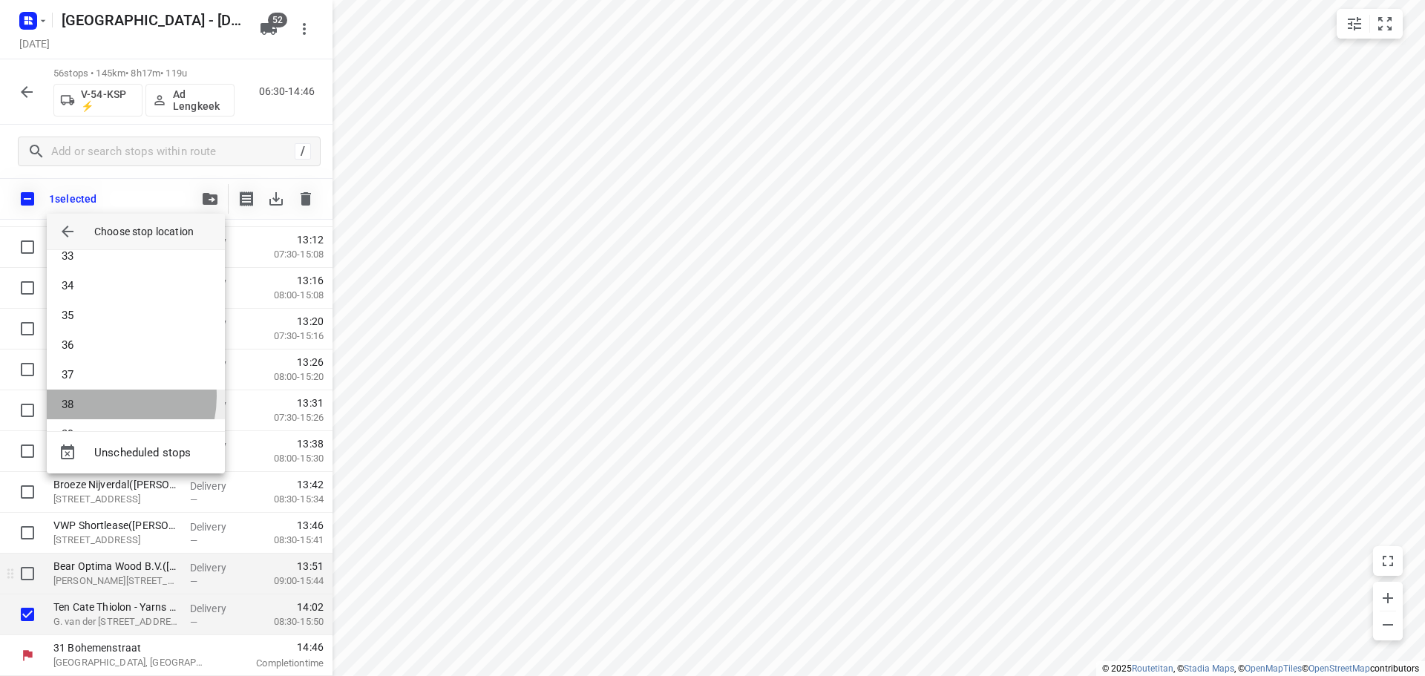
click at [98, 396] on li "38" at bounding box center [136, 405] width 178 height 30
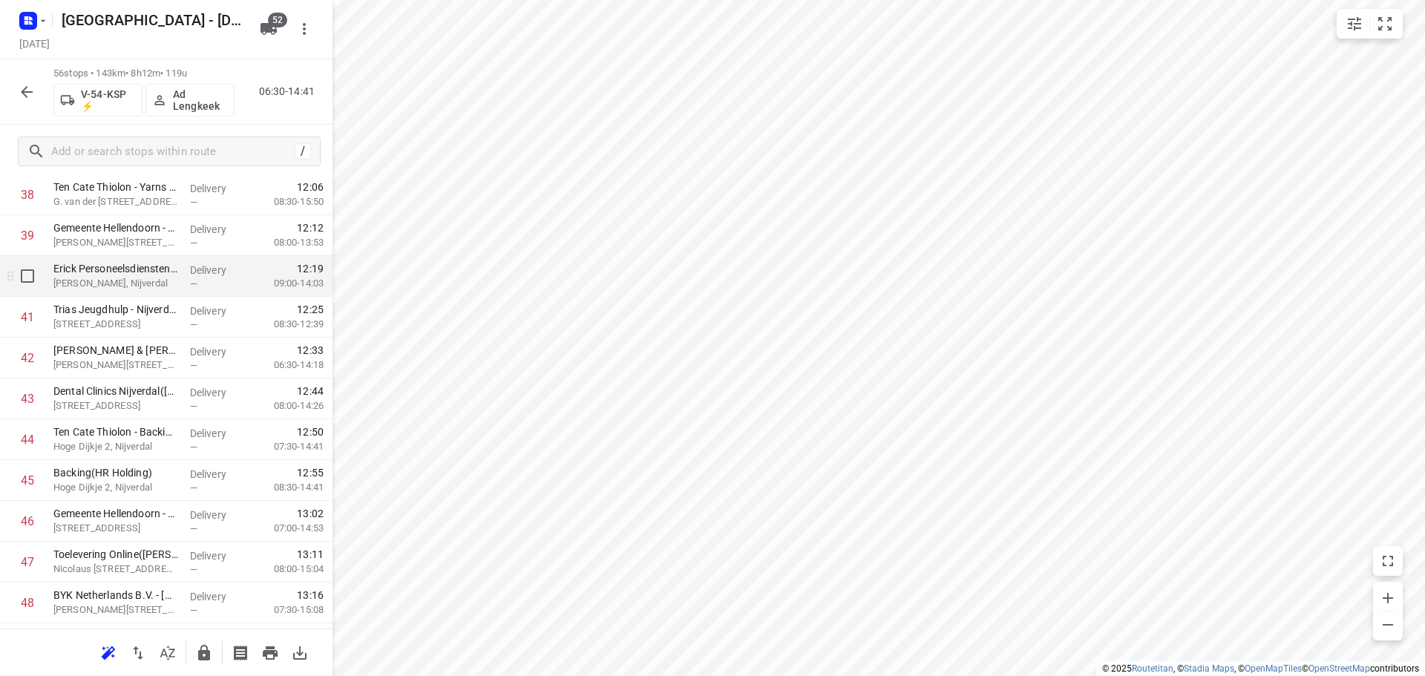
scroll to position [1622, 0]
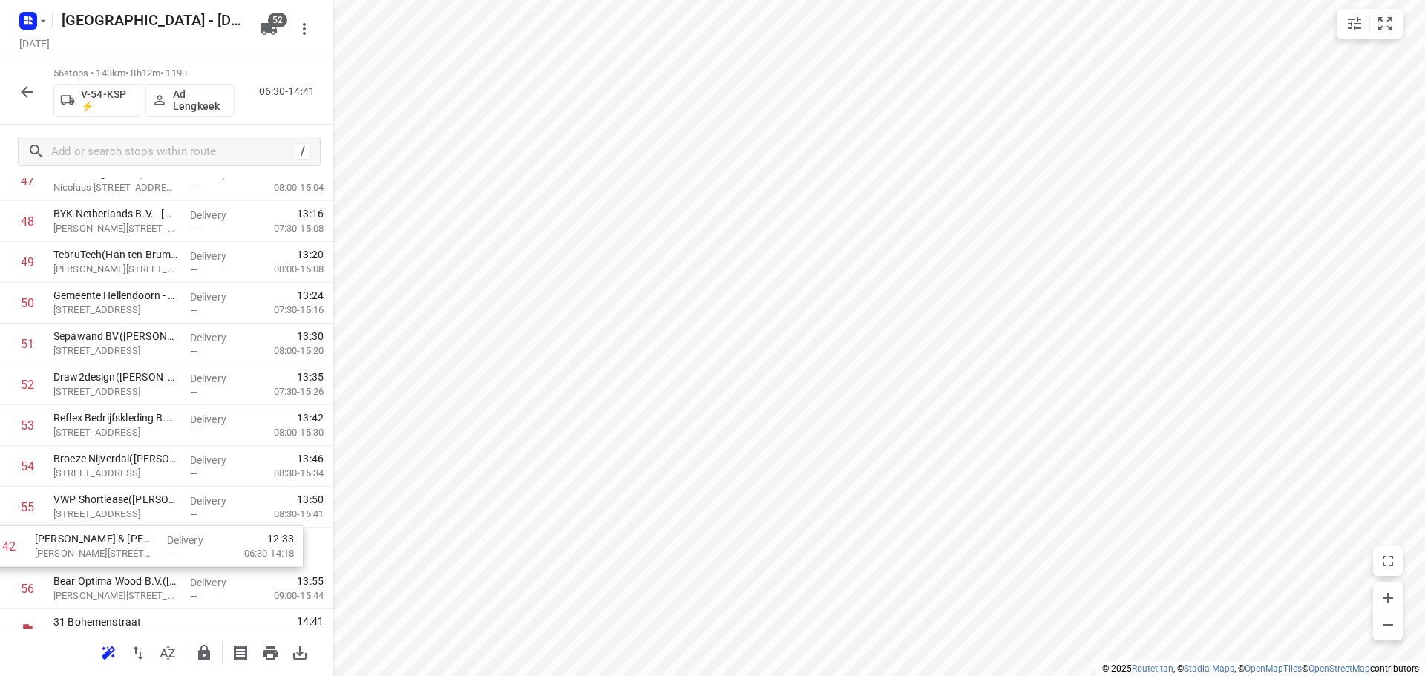
drag, startPoint x: 120, startPoint y: 367, endPoint x: 101, endPoint y: 551, distance: 184.4
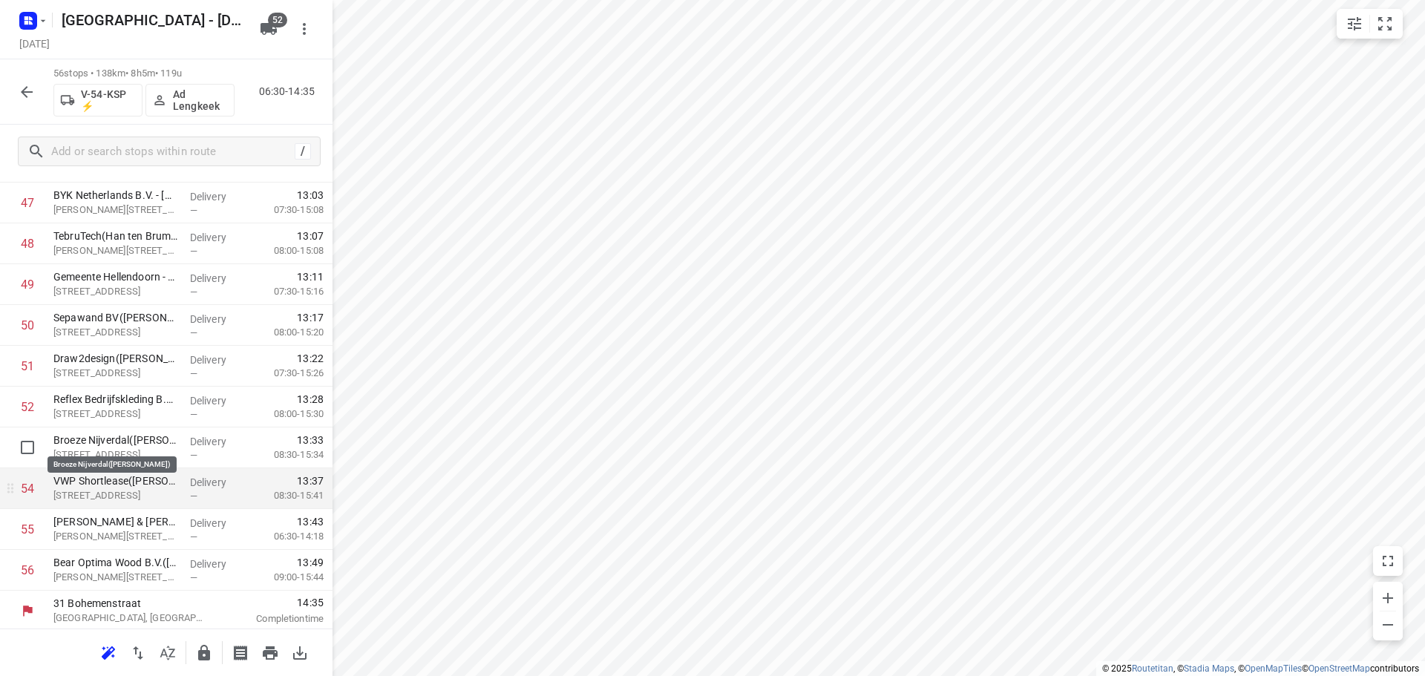
scroll to position [1993, 0]
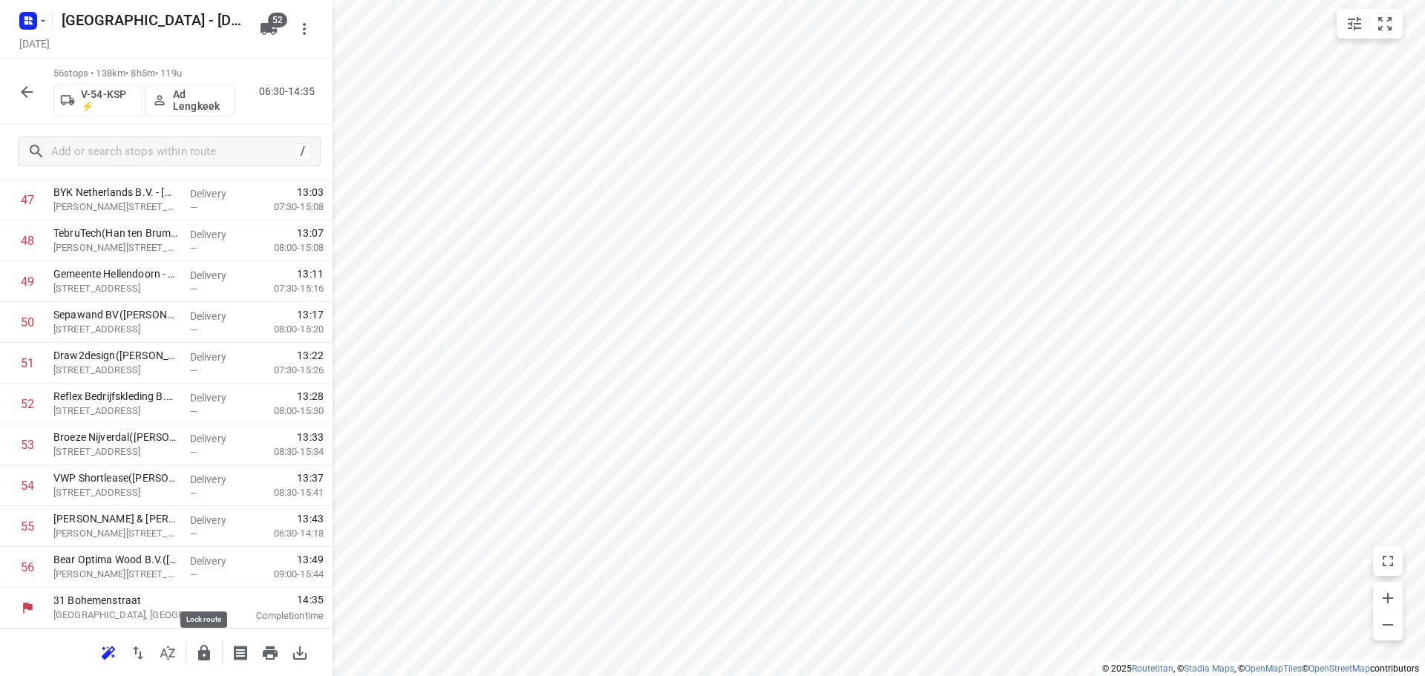
click at [198, 647] on icon "button" at bounding box center [204, 653] width 18 height 18
click at [42, 101] on div "56 stops • 138km • 8h5m • 119u V-54-KSP ⚡ Ad Lengkeek 06:30-14:35" at bounding box center [166, 91] width 333 height 65
click at [22, 91] on icon "button" at bounding box center [27, 92] width 12 height 12
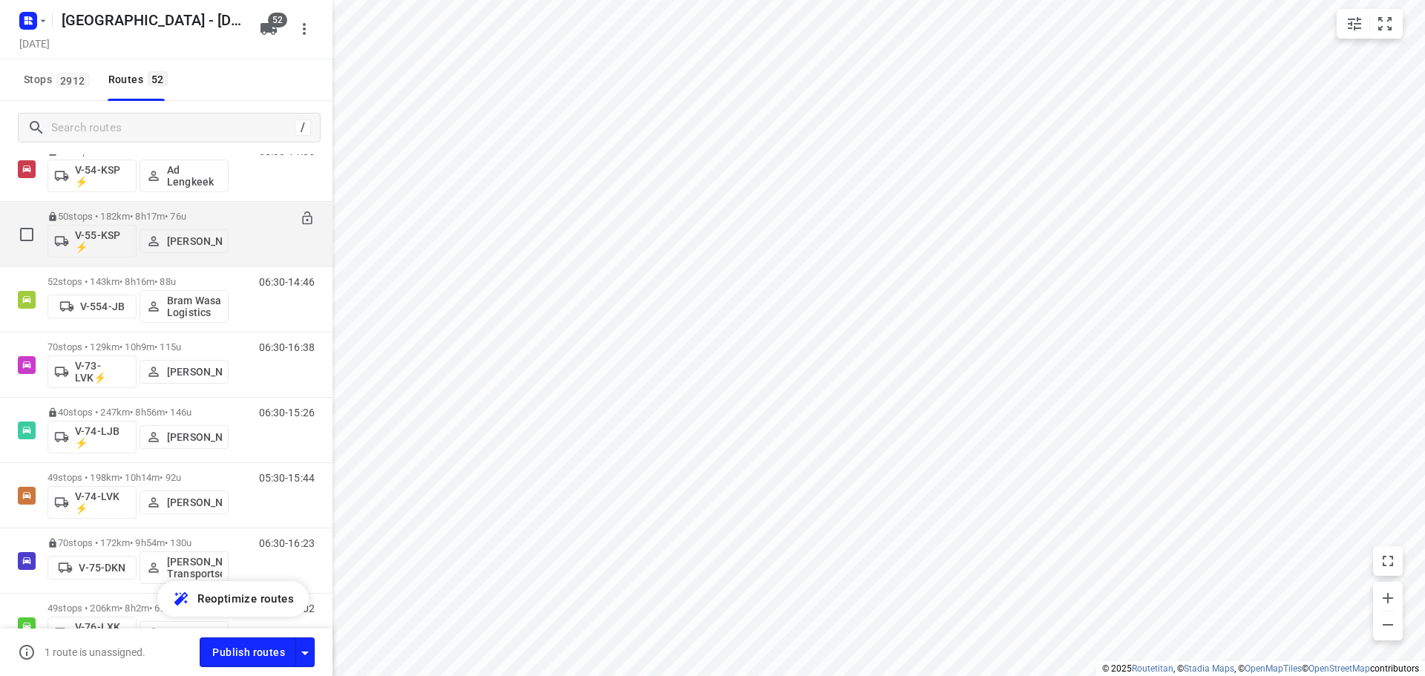
scroll to position [1336, 0]
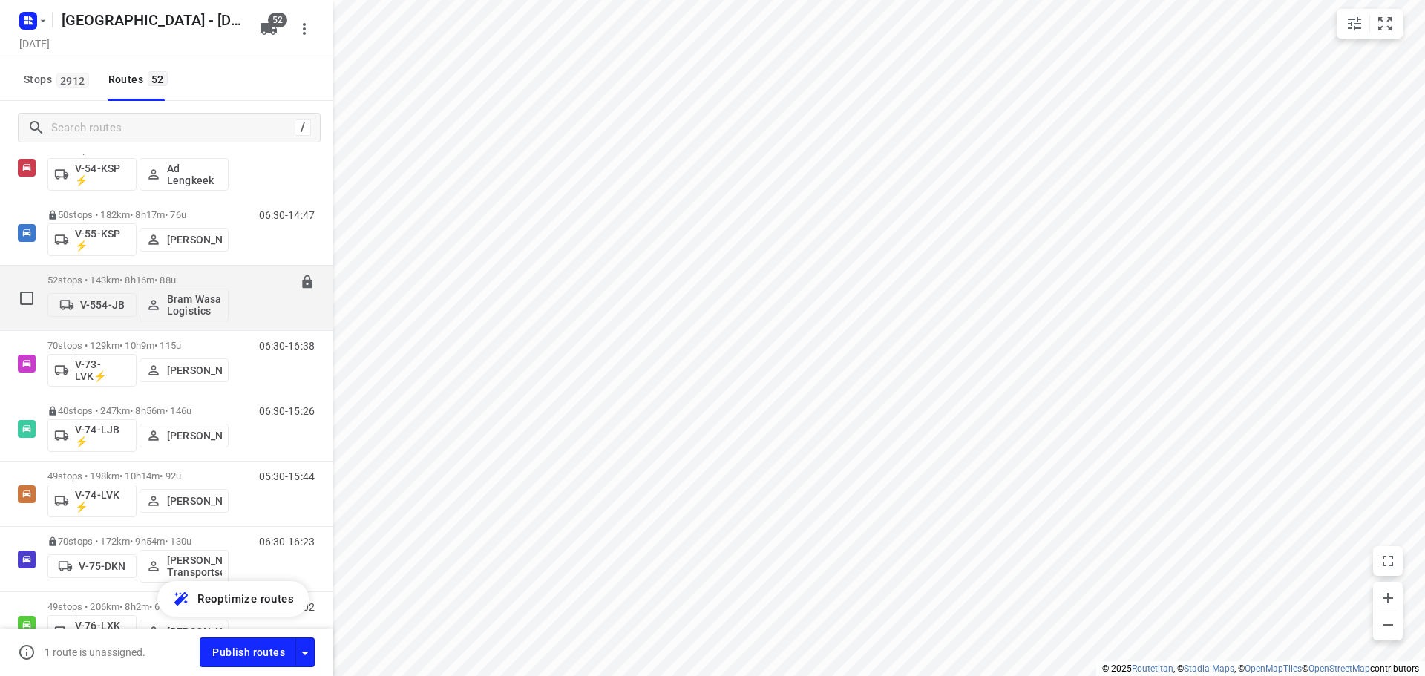
click at [134, 278] on p "52 stops • 143km • 8h16m • 88u" at bounding box center [138, 280] width 181 height 11
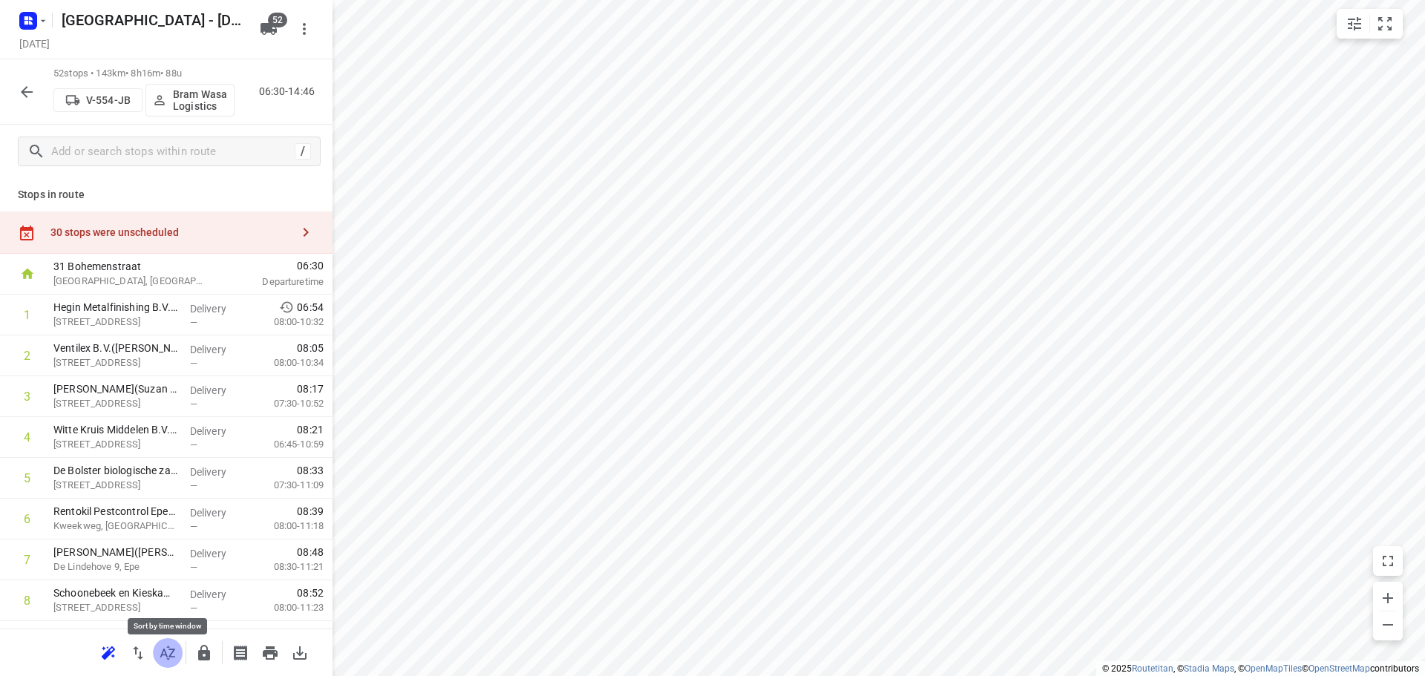
click at [167, 648] on icon "button" at bounding box center [168, 653] width 18 height 18
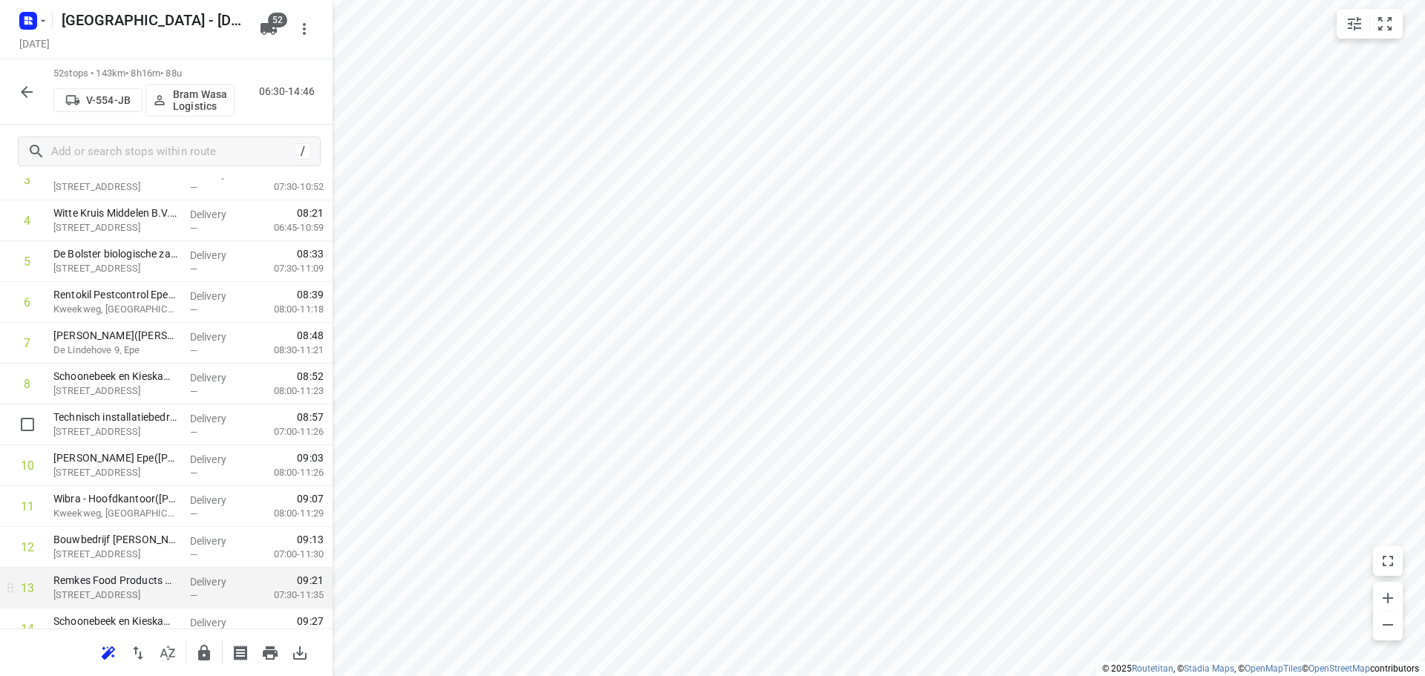
scroll to position [371, 0]
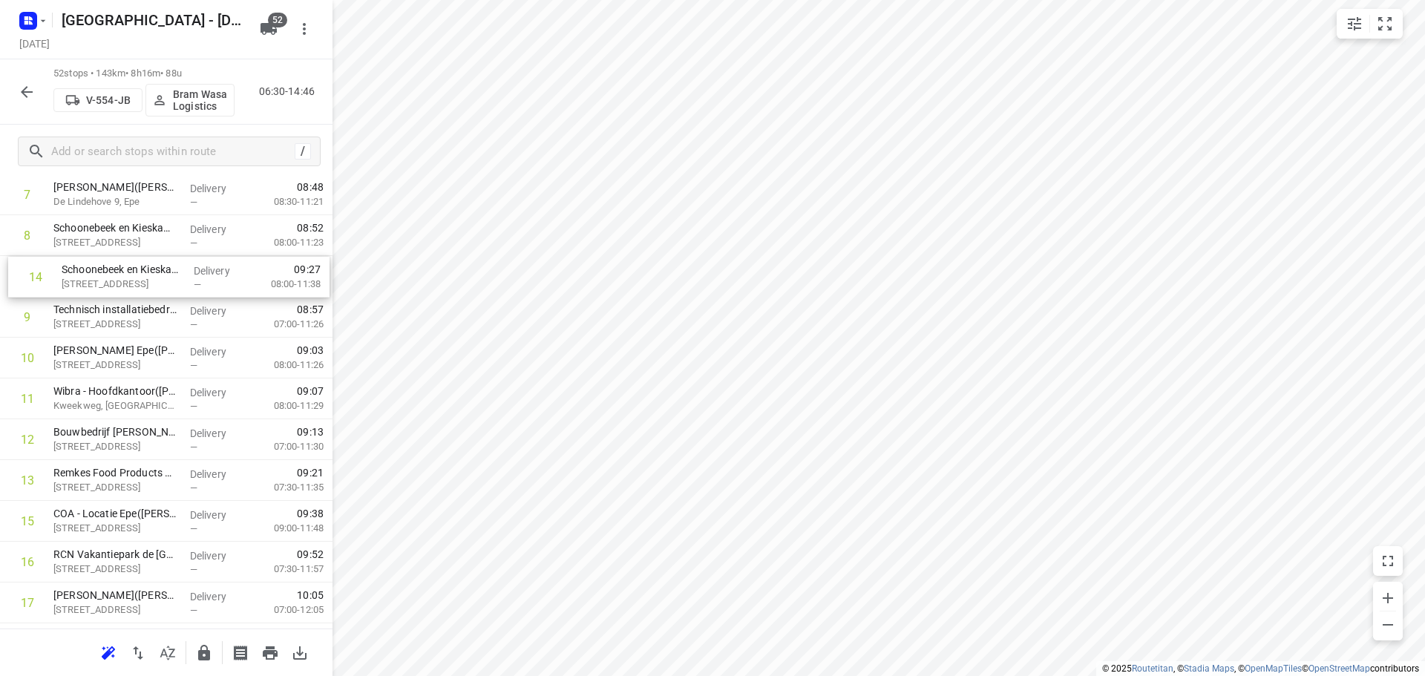
drag, startPoint x: 124, startPoint y: 475, endPoint x: 132, endPoint y: 270, distance: 205.1
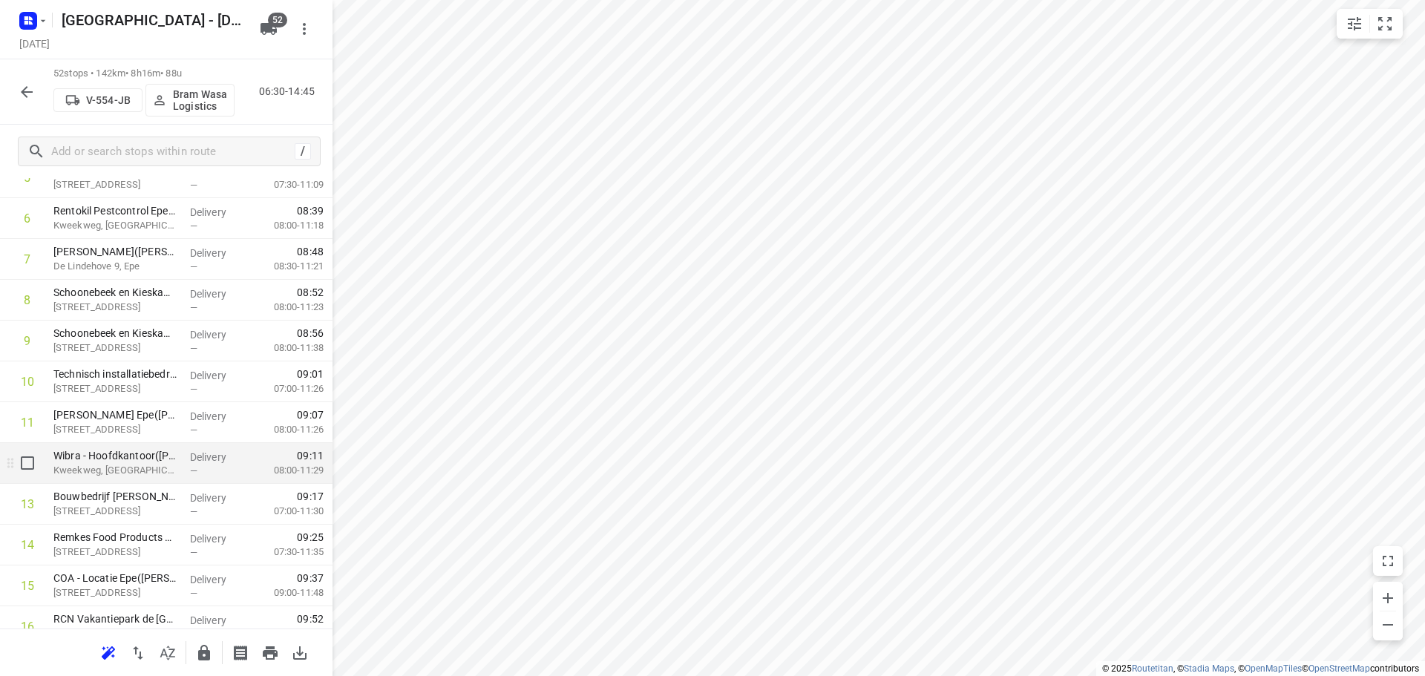
scroll to position [216, 0]
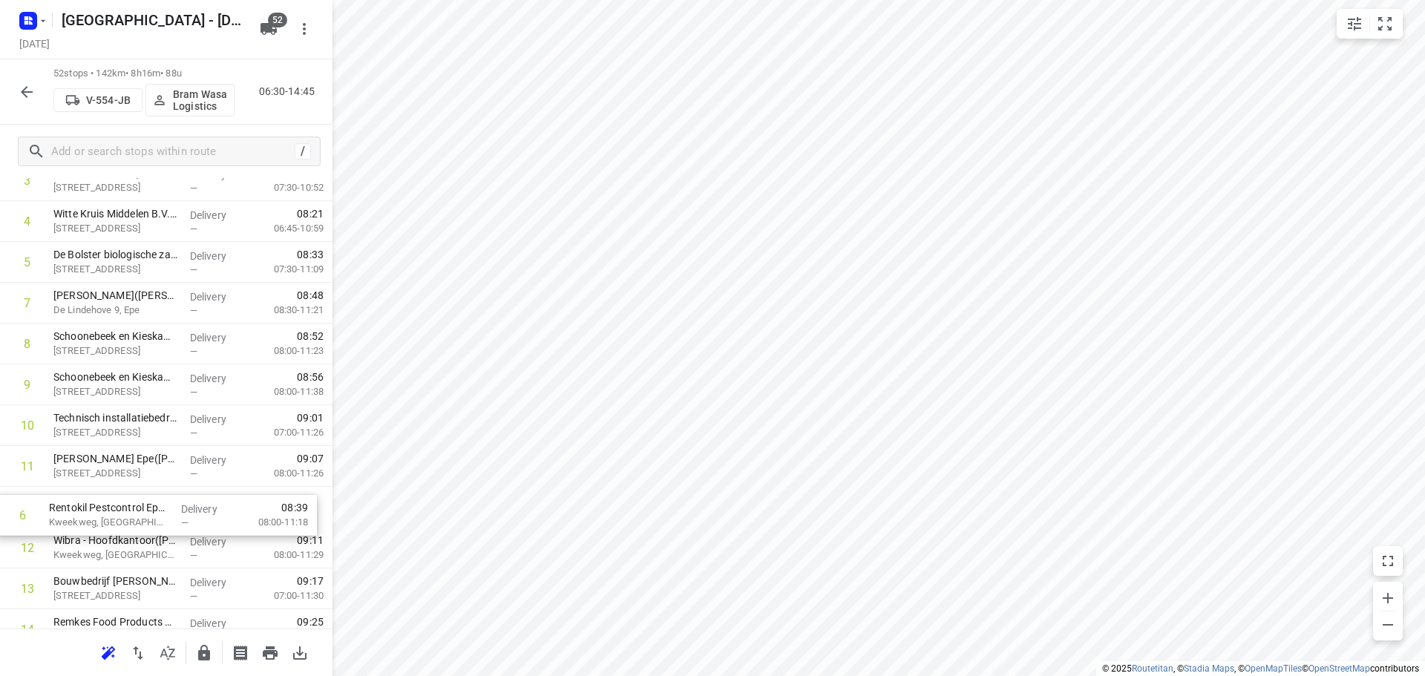
drag, startPoint x: 154, startPoint y: 301, endPoint x: 151, endPoint y: 521, distance: 220.5
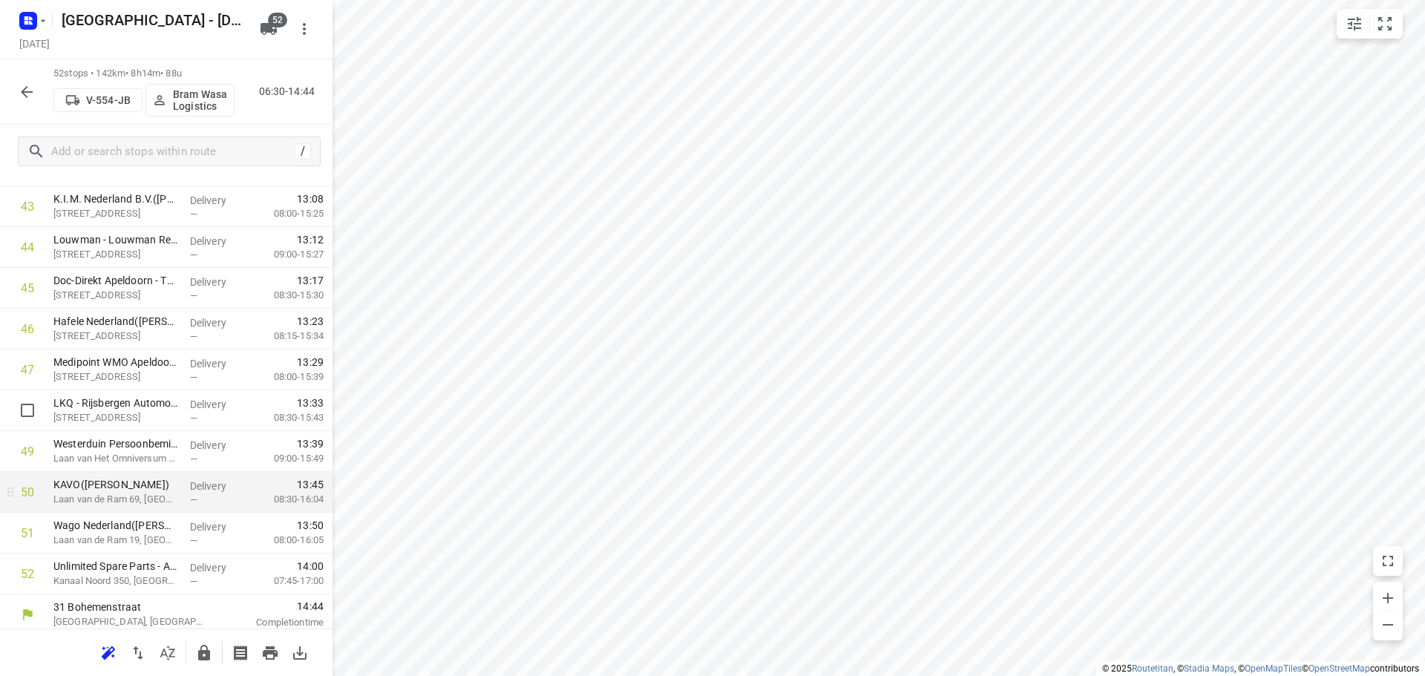
scroll to position [1830, 0]
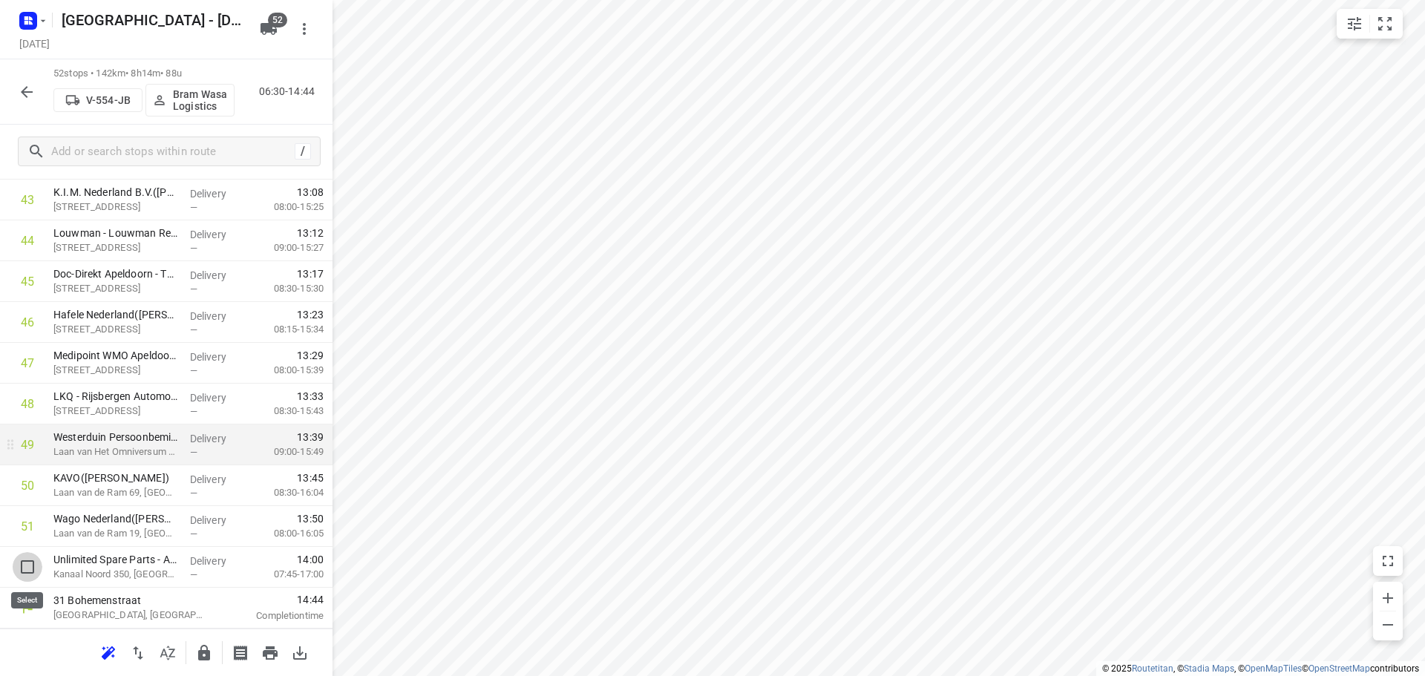
drag, startPoint x: 33, startPoint y: 566, endPoint x: 30, endPoint y: 511, distance: 55.8
click at [31, 563] on input "checkbox" at bounding box center [28, 567] width 30 height 30
checkbox input "true"
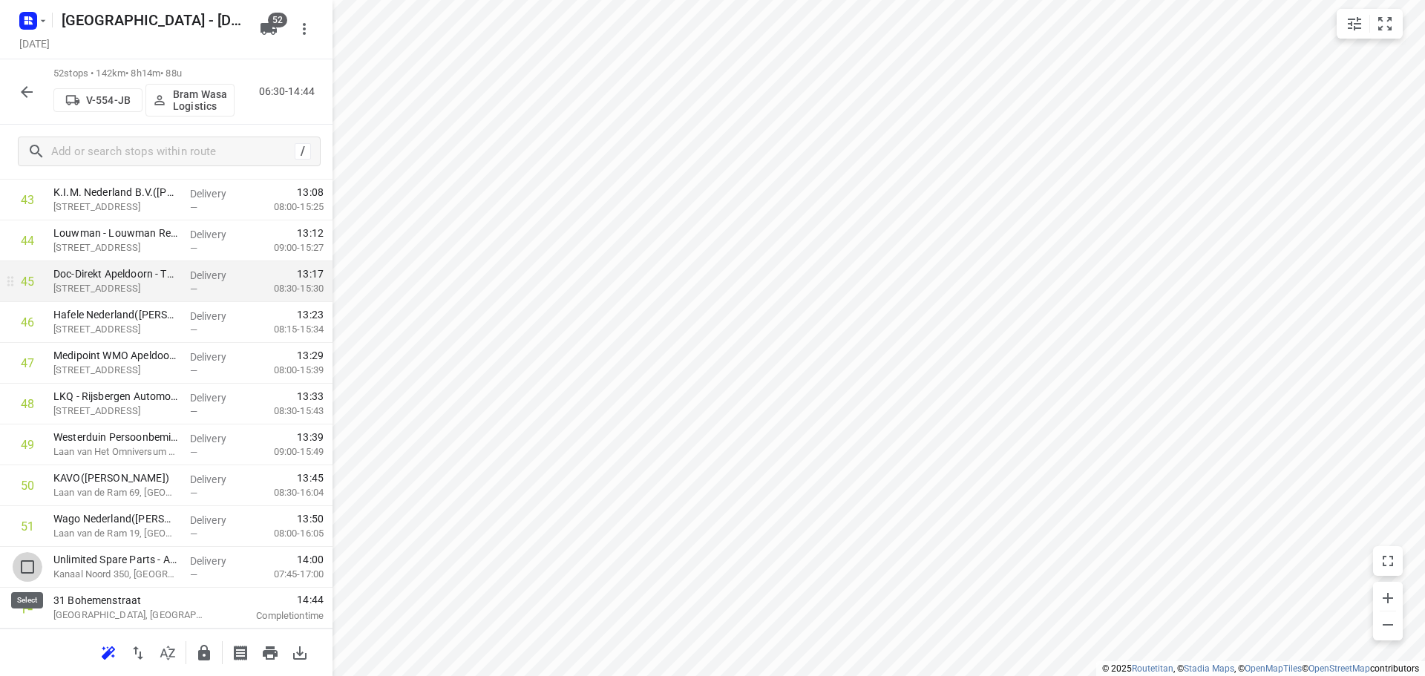
scroll to position [1824, 0]
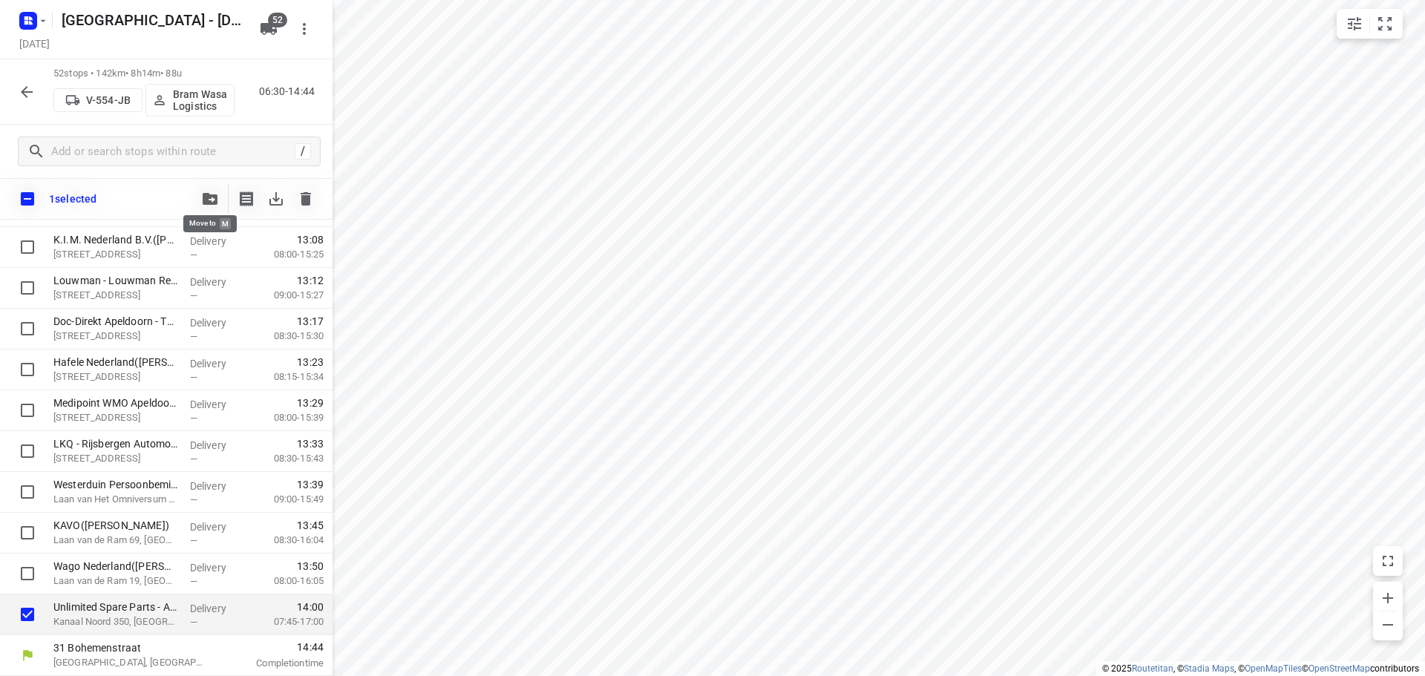
click at [215, 200] on icon "button" at bounding box center [210, 199] width 15 height 12
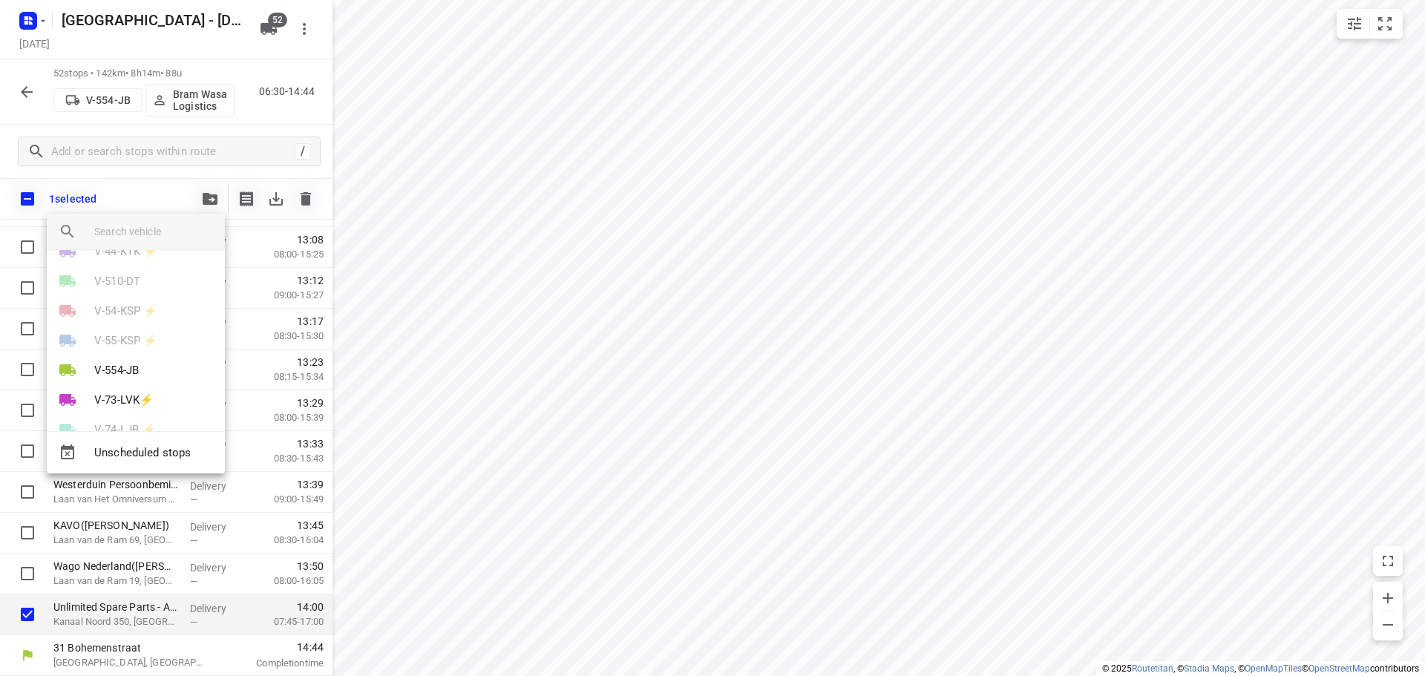
scroll to position [594, 0]
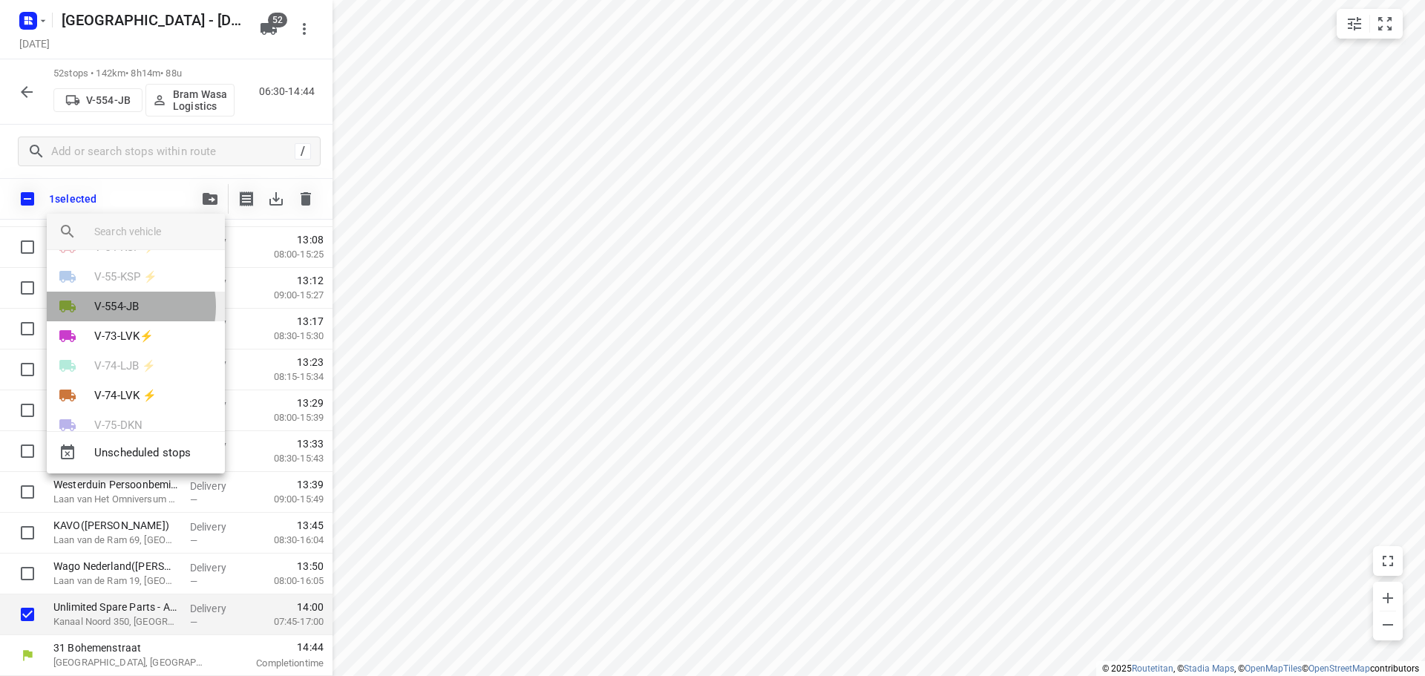
click at [121, 307] on p "V-554-JB" at bounding box center [116, 306] width 45 height 17
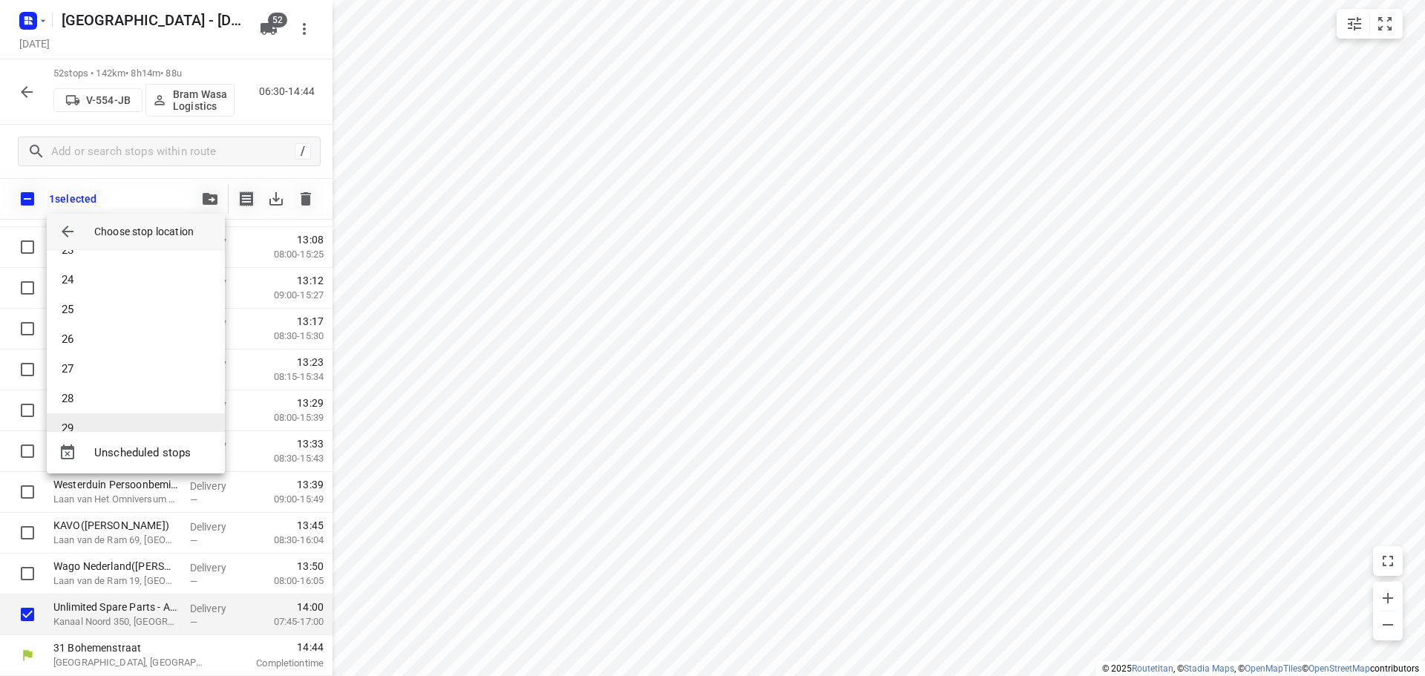
scroll to position [817, 0]
click at [99, 395] on li "33" at bounding box center [136, 405] width 178 height 30
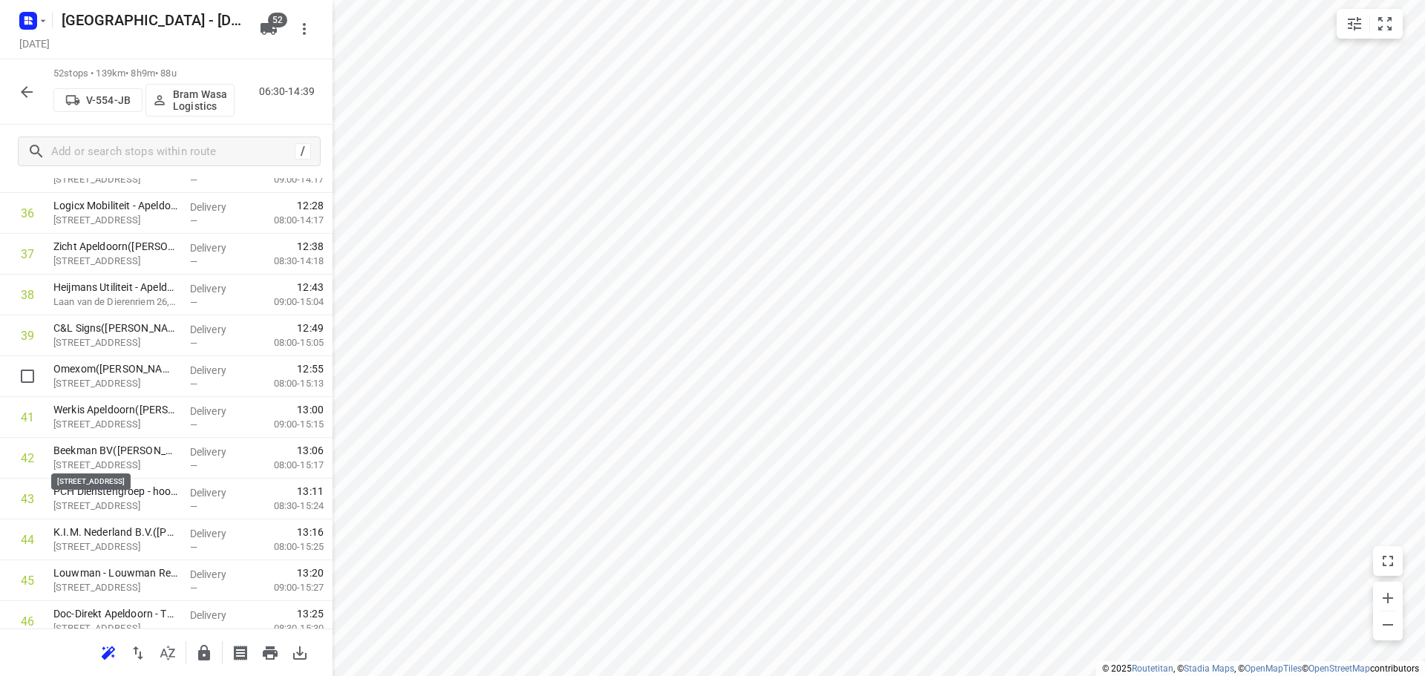
scroll to position [1824, 0]
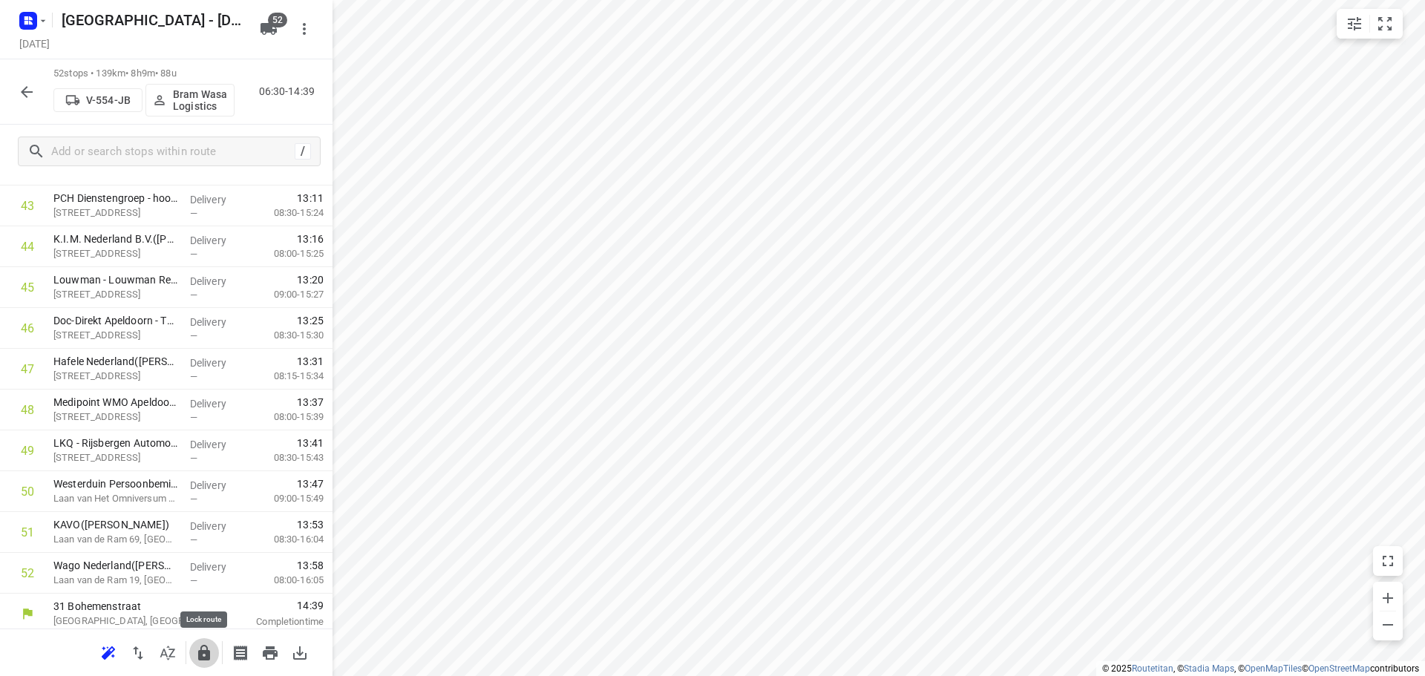
click at [200, 658] on icon "button" at bounding box center [204, 653] width 12 height 16
click at [28, 91] on icon "button" at bounding box center [27, 92] width 18 height 18
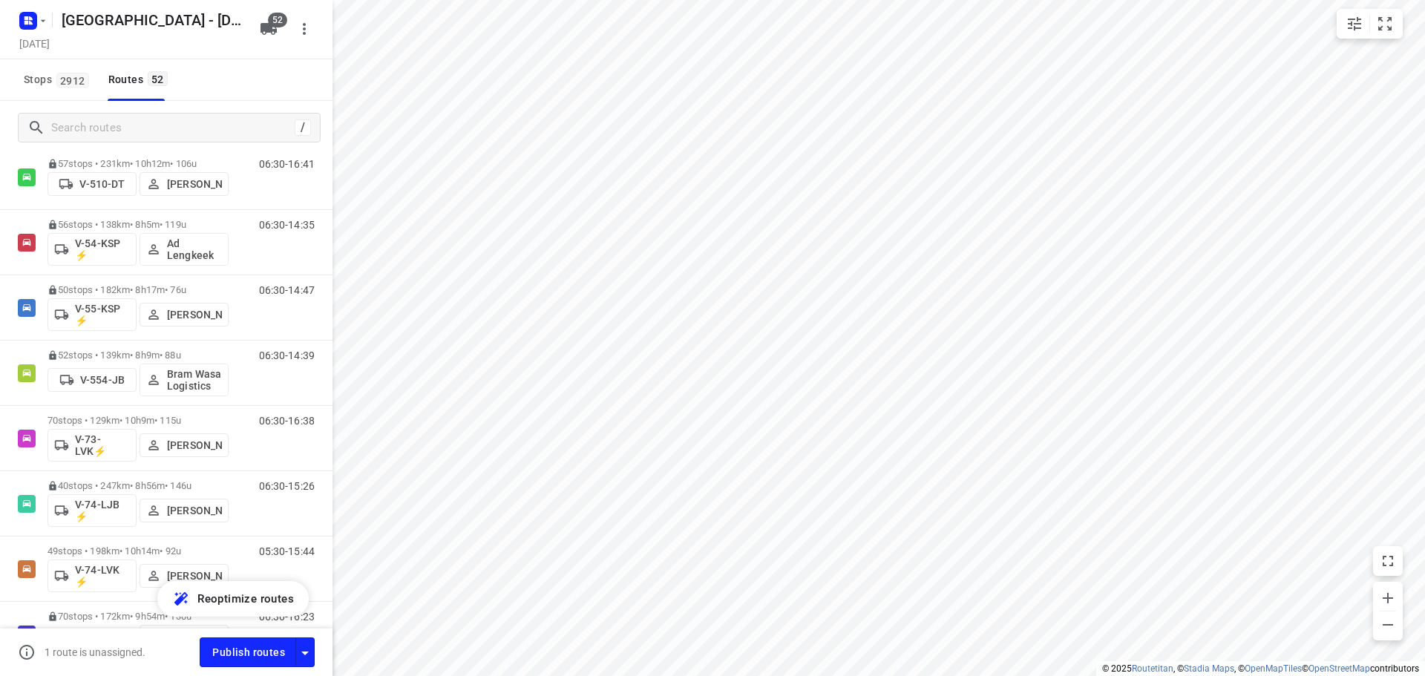
scroll to position [1262, 0]
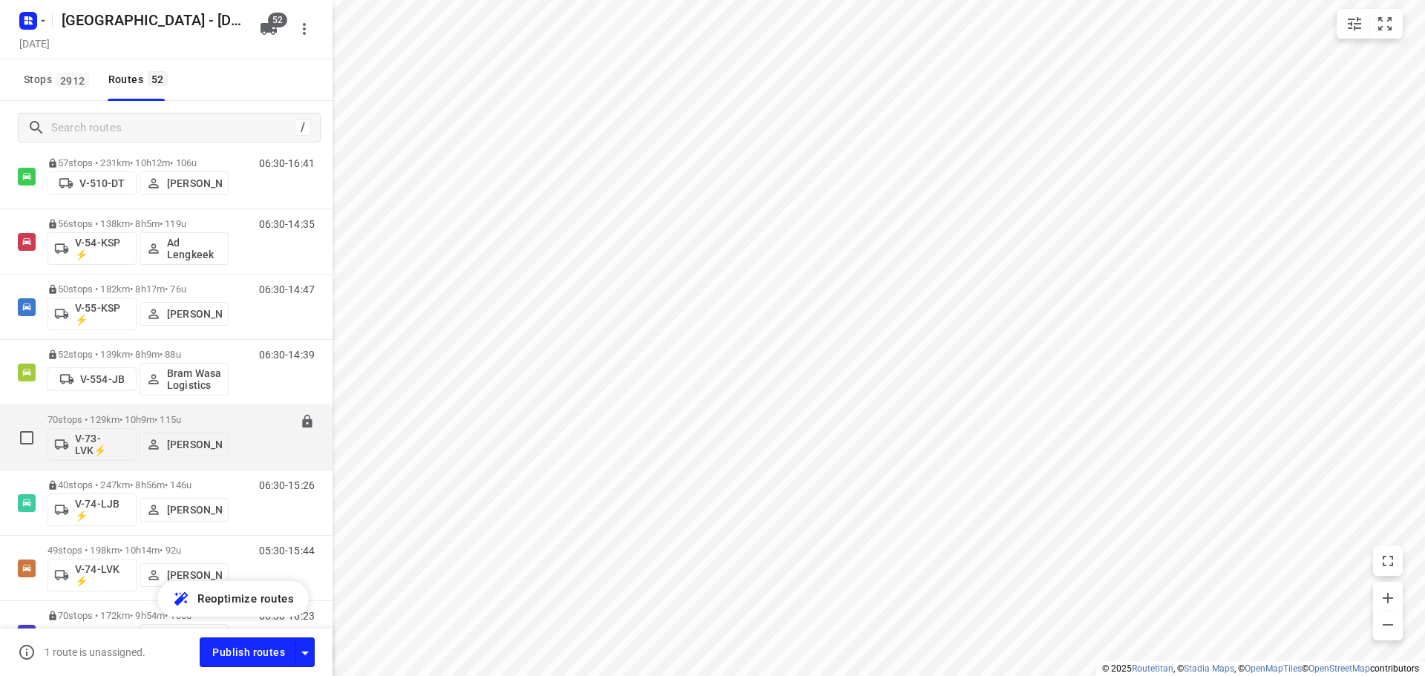
click at [99, 416] on p "70 stops • 129km • 10h9m • 115u" at bounding box center [138, 419] width 181 height 11
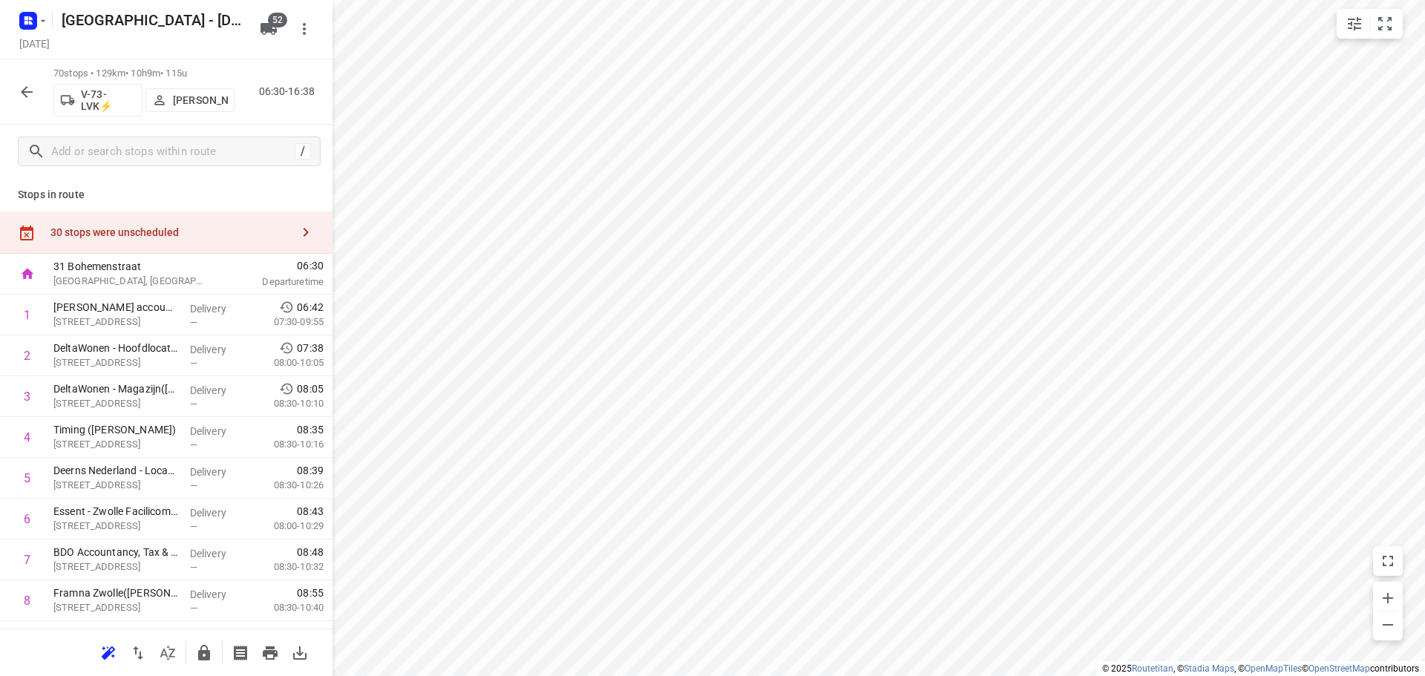
click at [166, 650] on icon "button" at bounding box center [168, 653] width 18 height 18
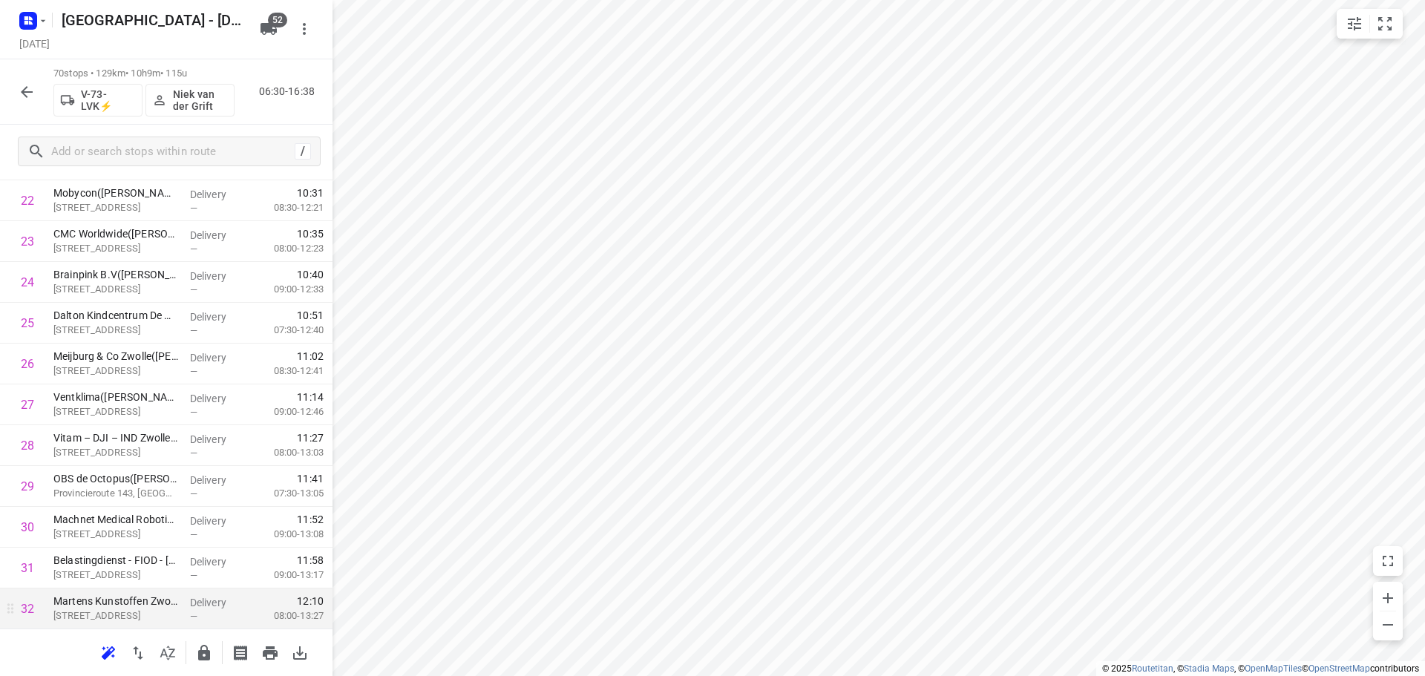
scroll to position [1188, 0]
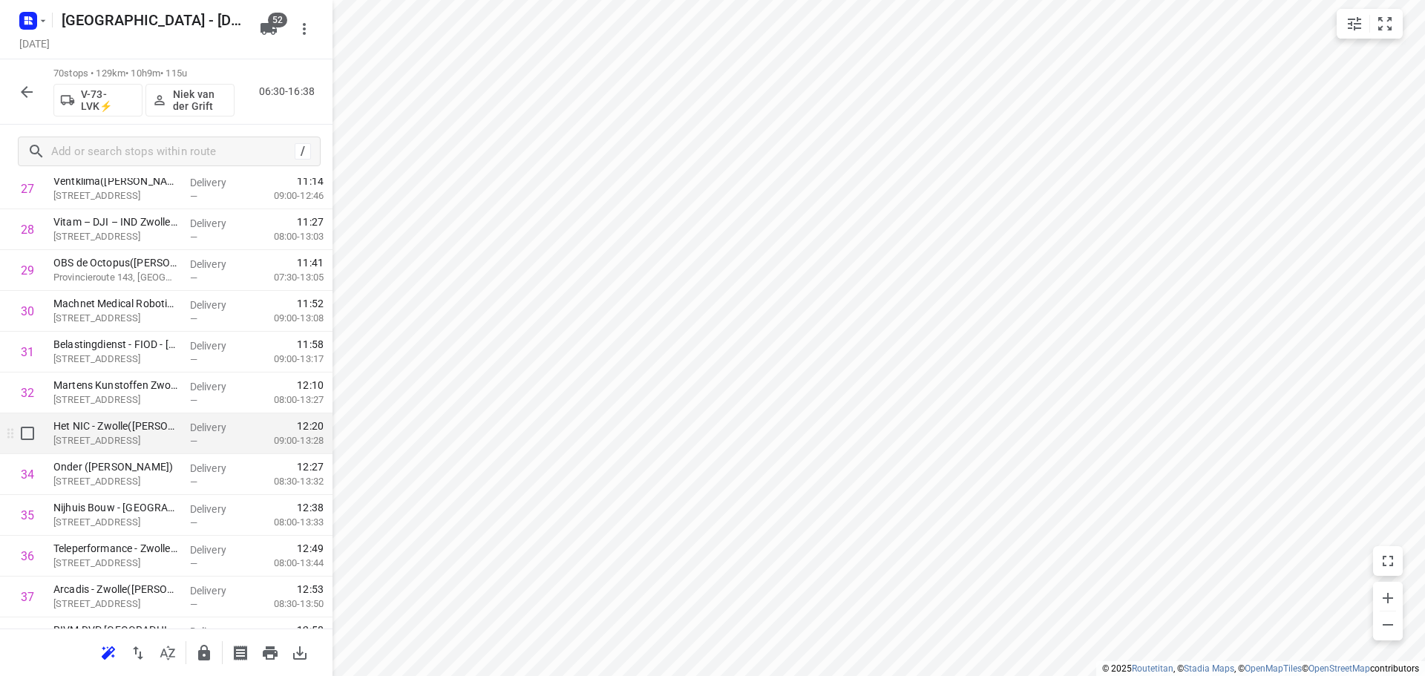
click at [33, 438] on input "checkbox" at bounding box center [28, 434] width 30 height 30
checkbox input "true"
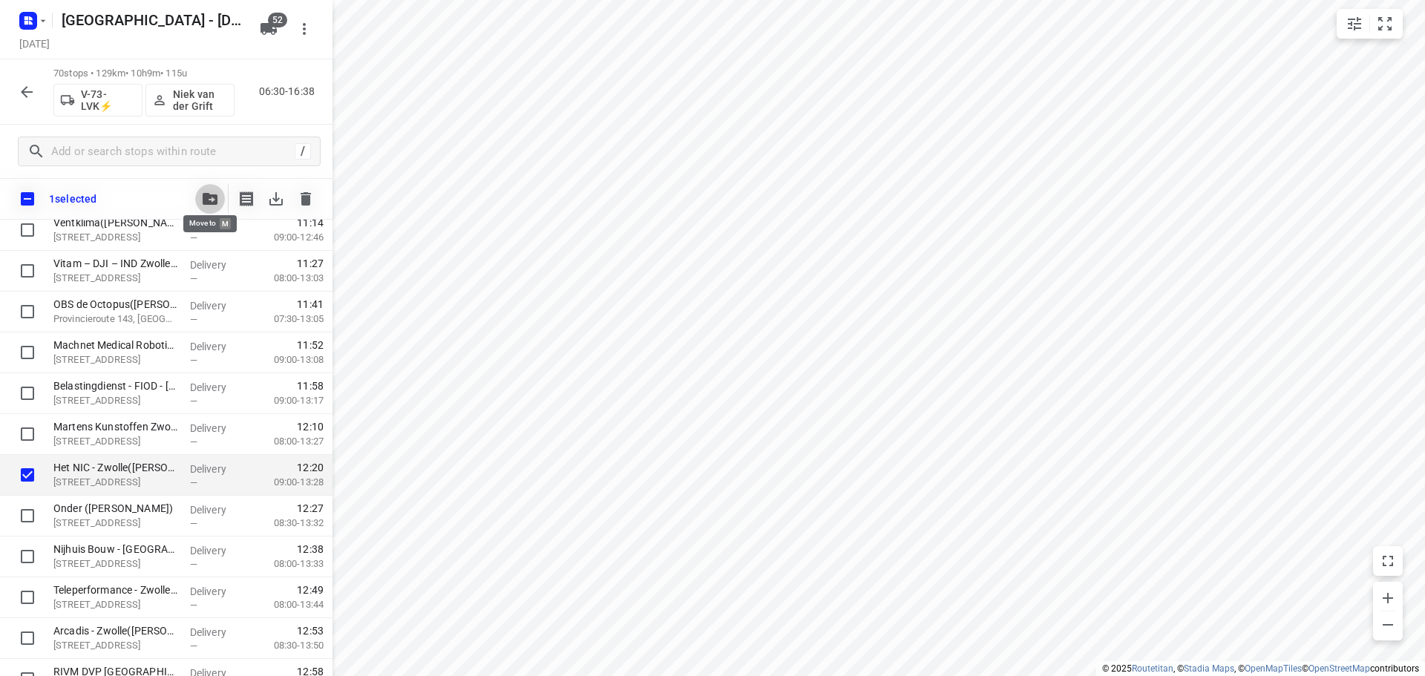
click at [213, 201] on icon "button" at bounding box center [210, 199] width 15 height 12
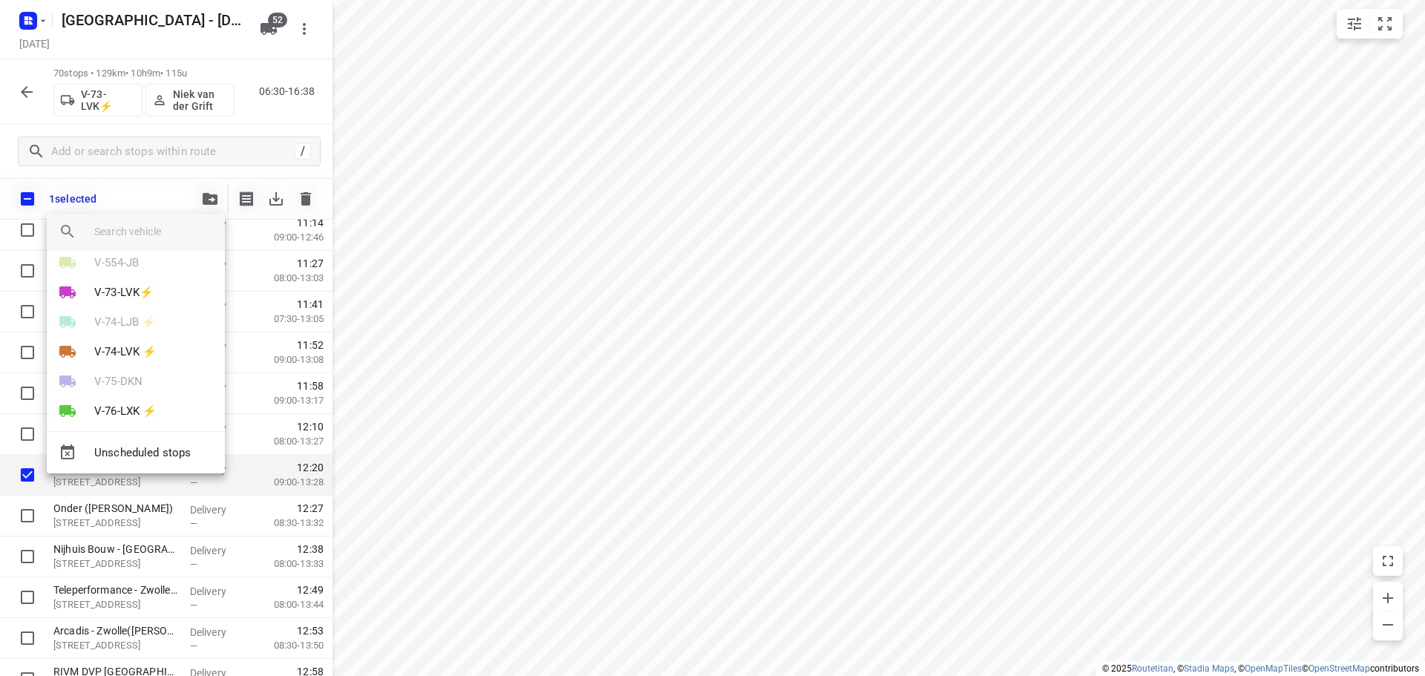
scroll to position [668, 0]
click at [128, 270] on p "V-73-LVK⚡" at bounding box center [123, 262] width 59 height 17
click at [89, 261] on li "18" at bounding box center [136, 256] width 178 height 30
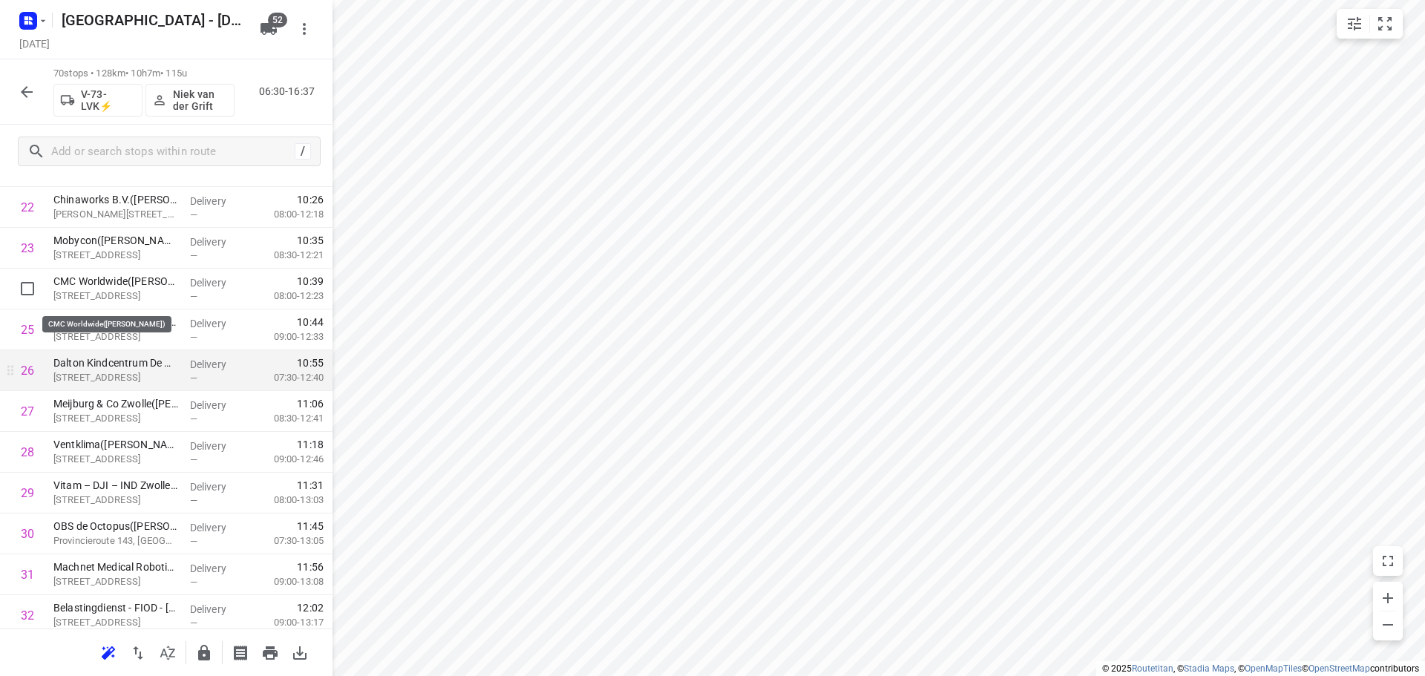
scroll to position [891, 0]
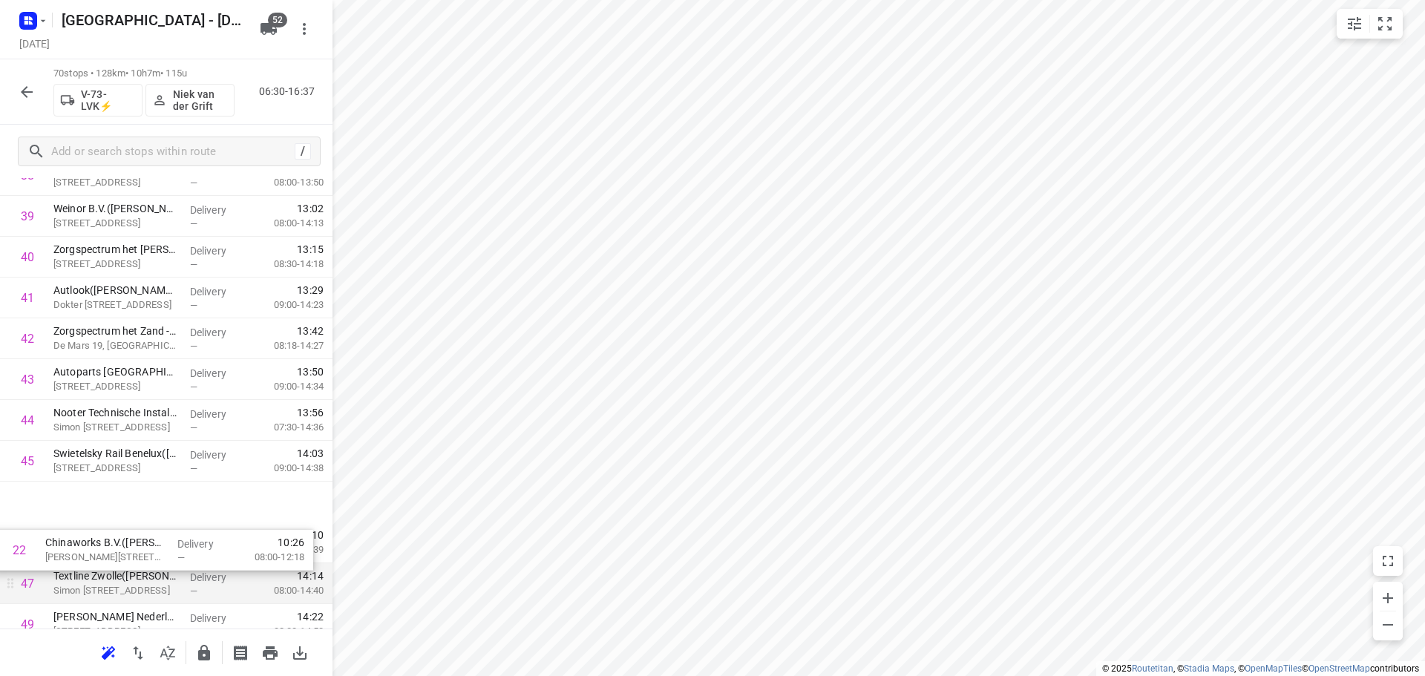
drag, startPoint x: 143, startPoint y: 295, endPoint x: 134, endPoint y: 575, distance: 280.0
click at [133, 577] on div "1 KRC Van Elderen accountants | belastingadviseurs BV(Patricia Bouman of Corina…" at bounding box center [166, 114] width 333 height 2858
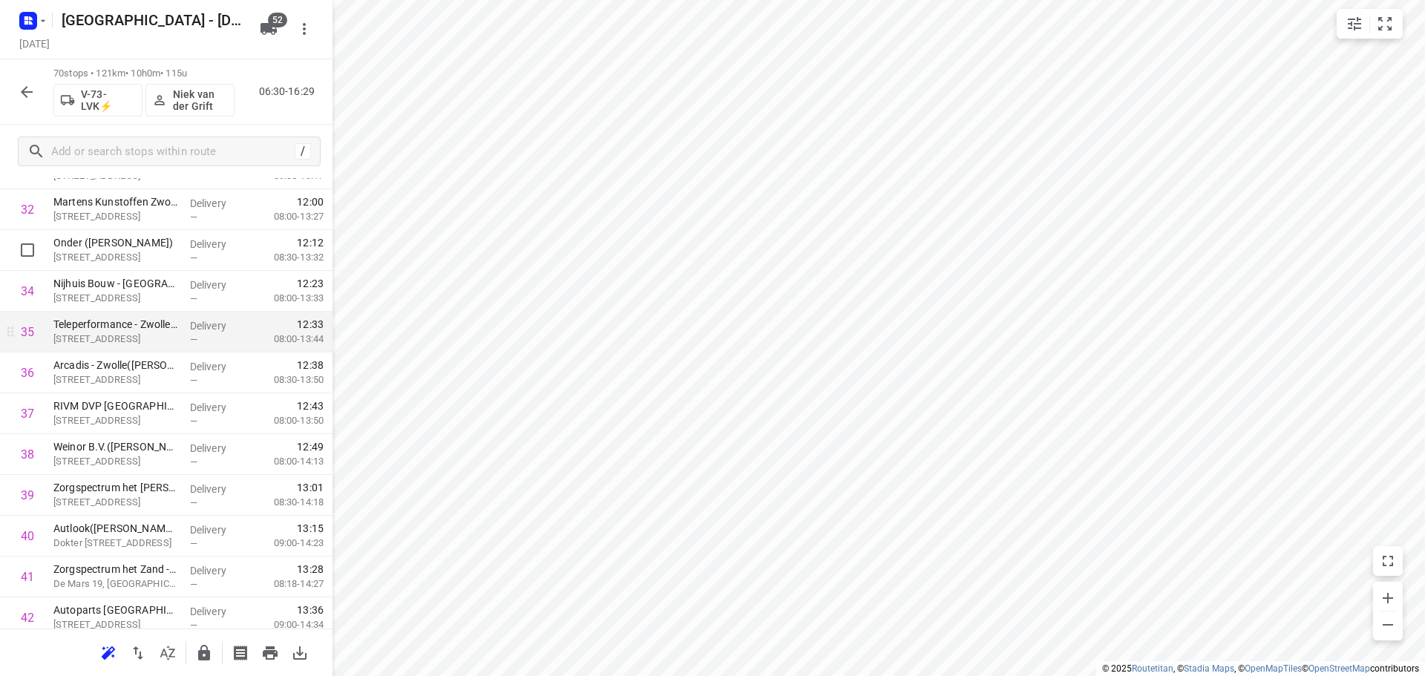
scroll to position [1461, 0]
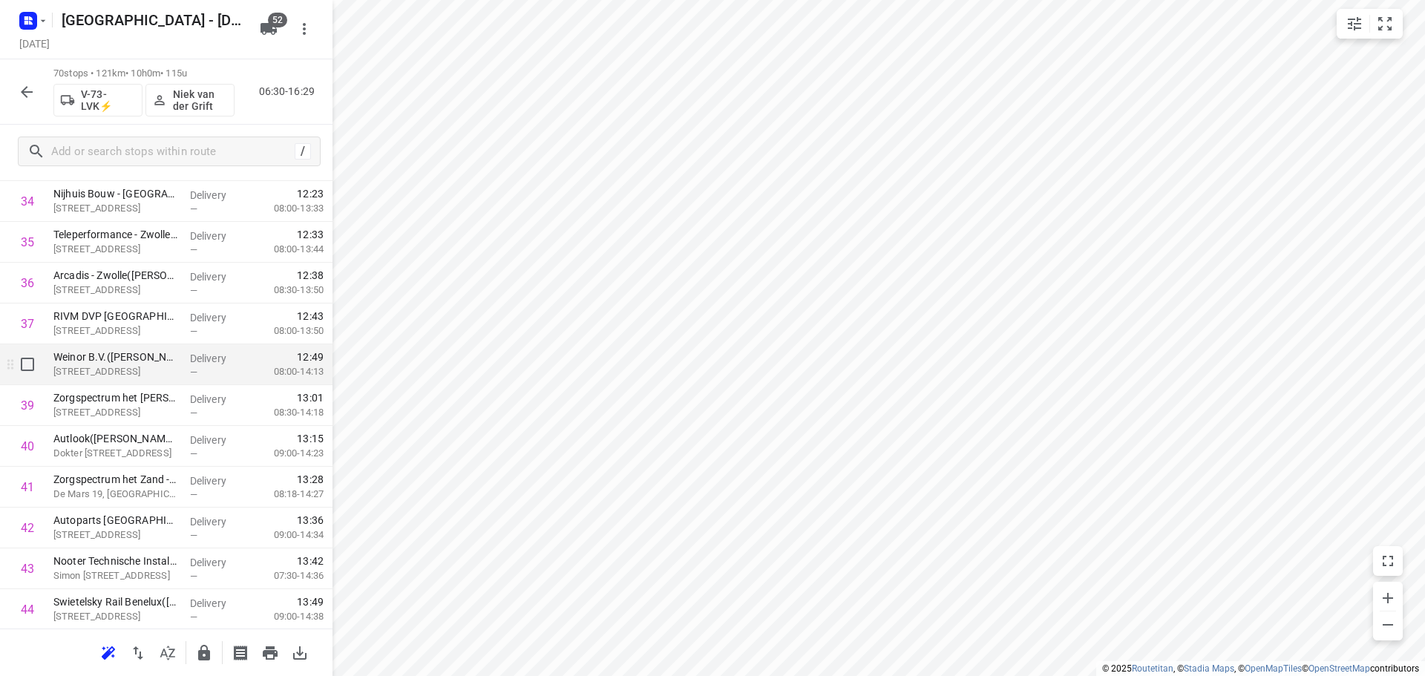
click at [28, 373] on input "checkbox" at bounding box center [28, 365] width 30 height 30
checkbox input "true"
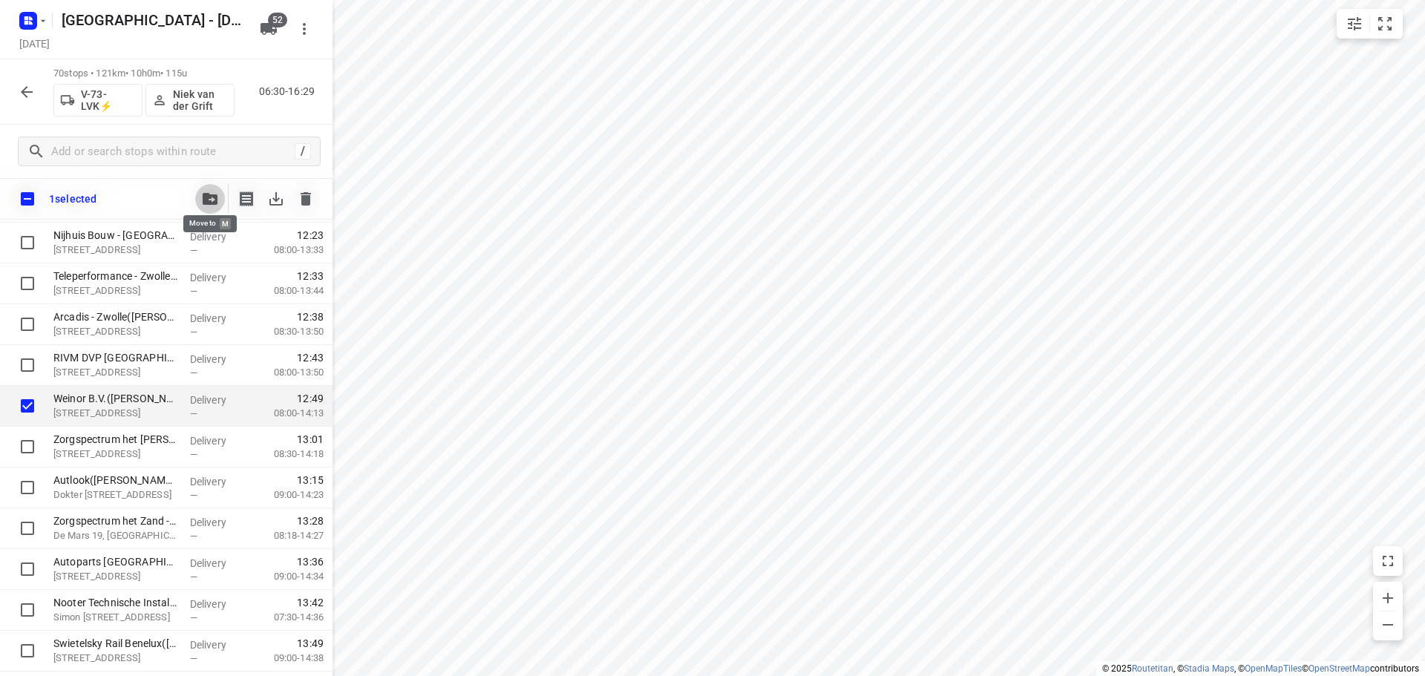
click at [200, 202] on button "button" at bounding box center [210, 199] width 30 height 30
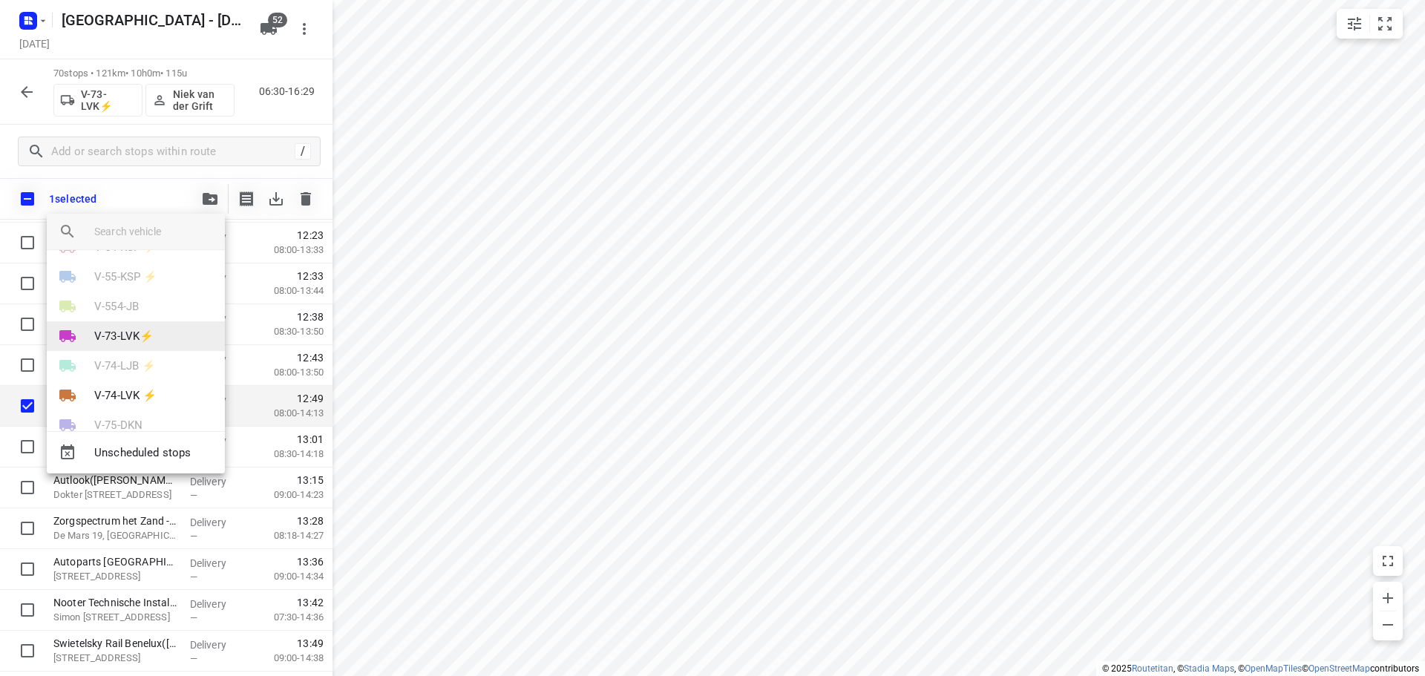
click at [126, 333] on p "V-73-LVK⚡" at bounding box center [123, 336] width 59 height 17
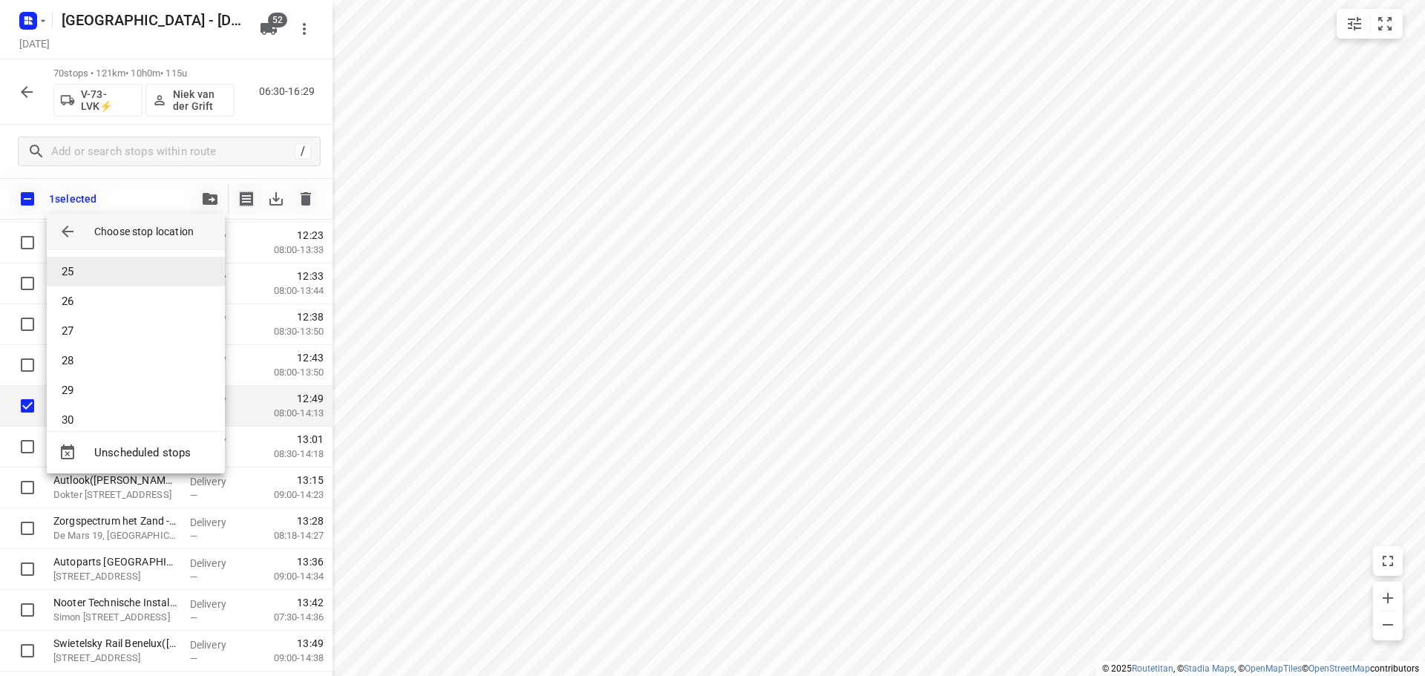
scroll to position [668, 0]
click at [92, 316] on li "25" at bounding box center [136, 316] width 178 height 30
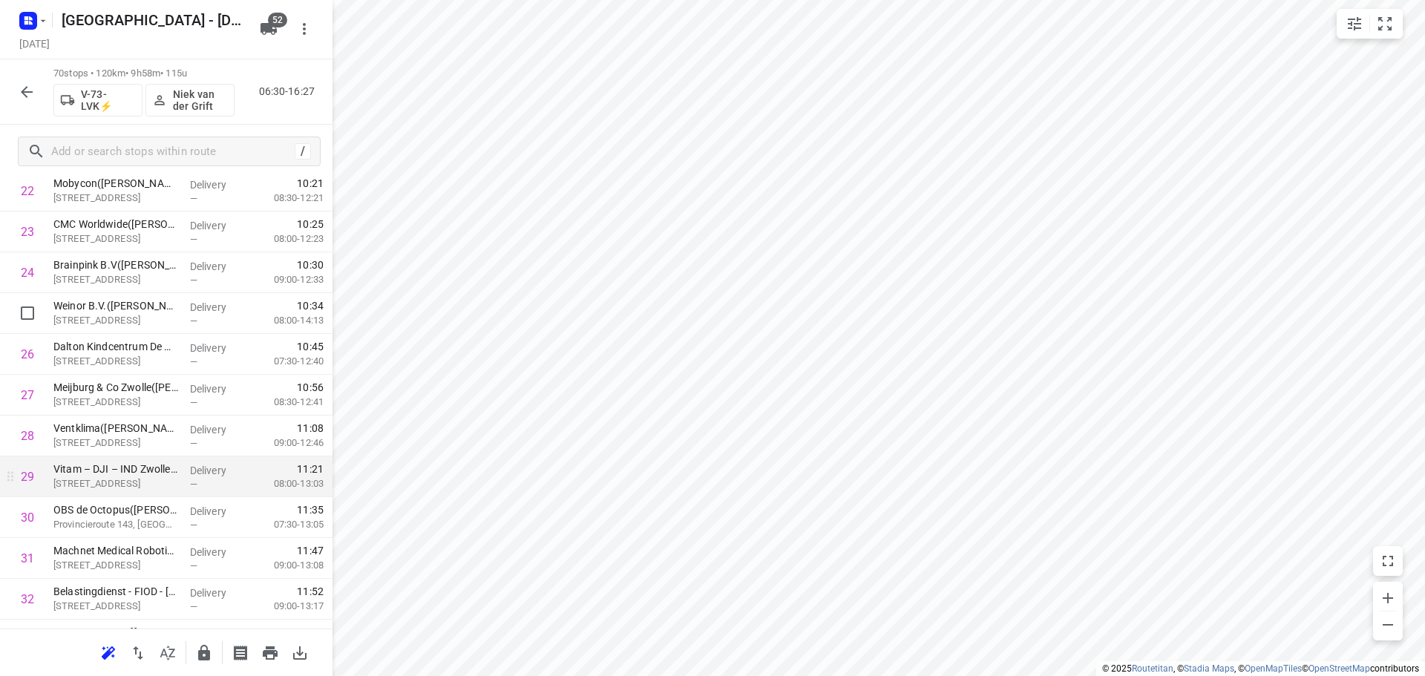
scroll to position [941, 0]
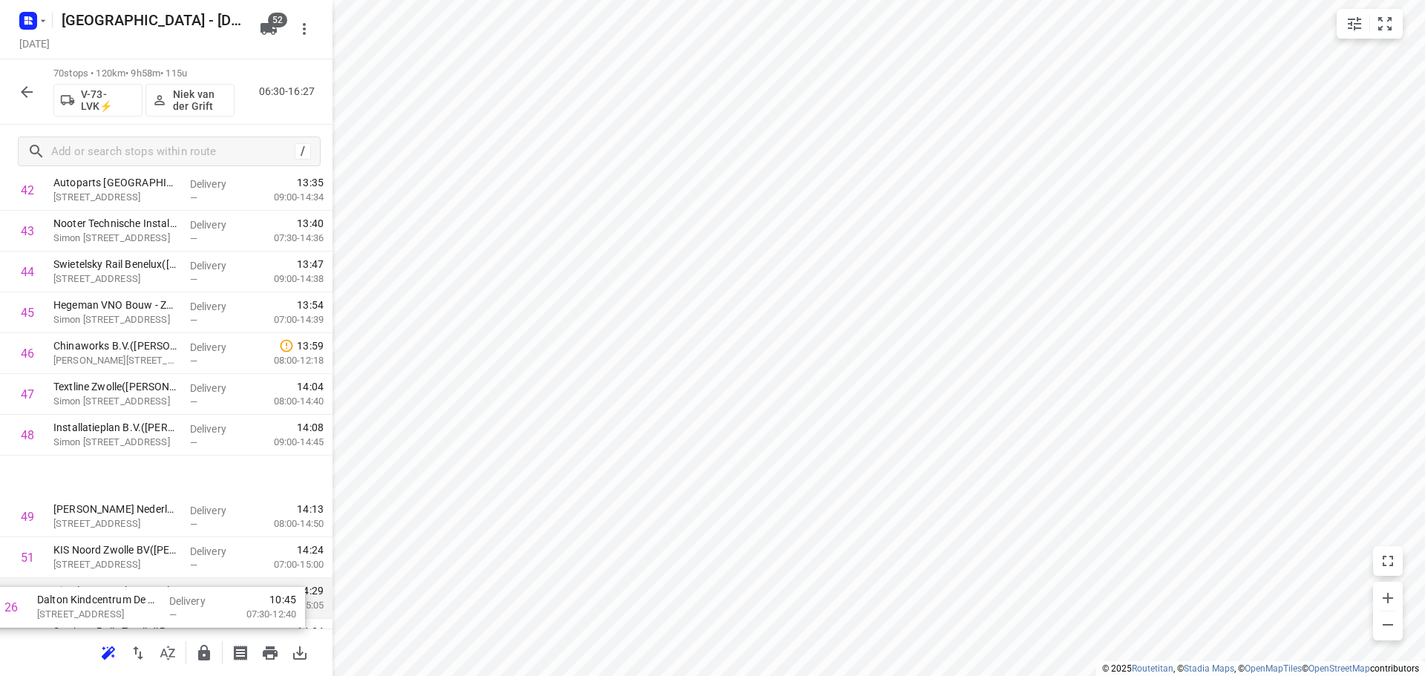
drag, startPoint x: 148, startPoint y: 390, endPoint x: 149, endPoint y: 567, distance: 177.4
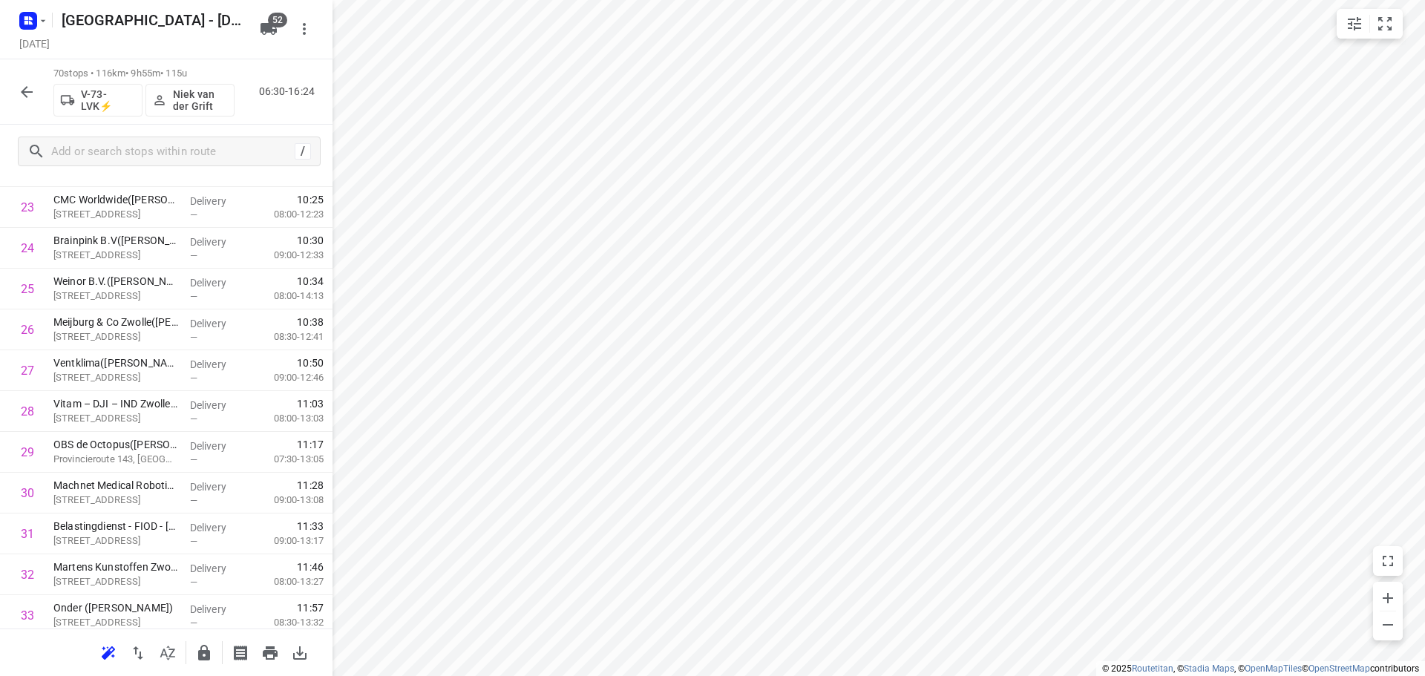
scroll to position [986, 0]
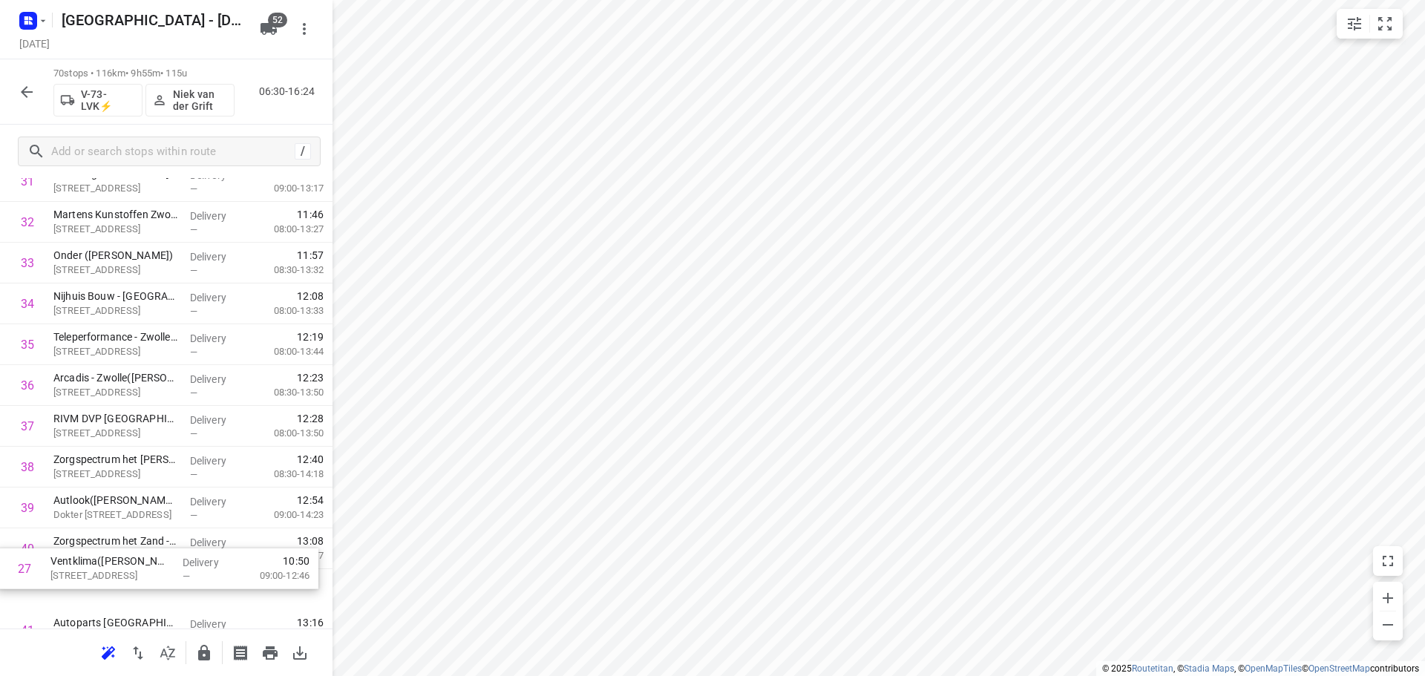
drag, startPoint x: 112, startPoint y: 391, endPoint x: 109, endPoint y: 575, distance: 184.1
click at [109, 575] on div "1 KRC Van Elderen accountants | belastingadviseurs BV(Patricia Bouman of Corina…" at bounding box center [166, 406] width 333 height 2858
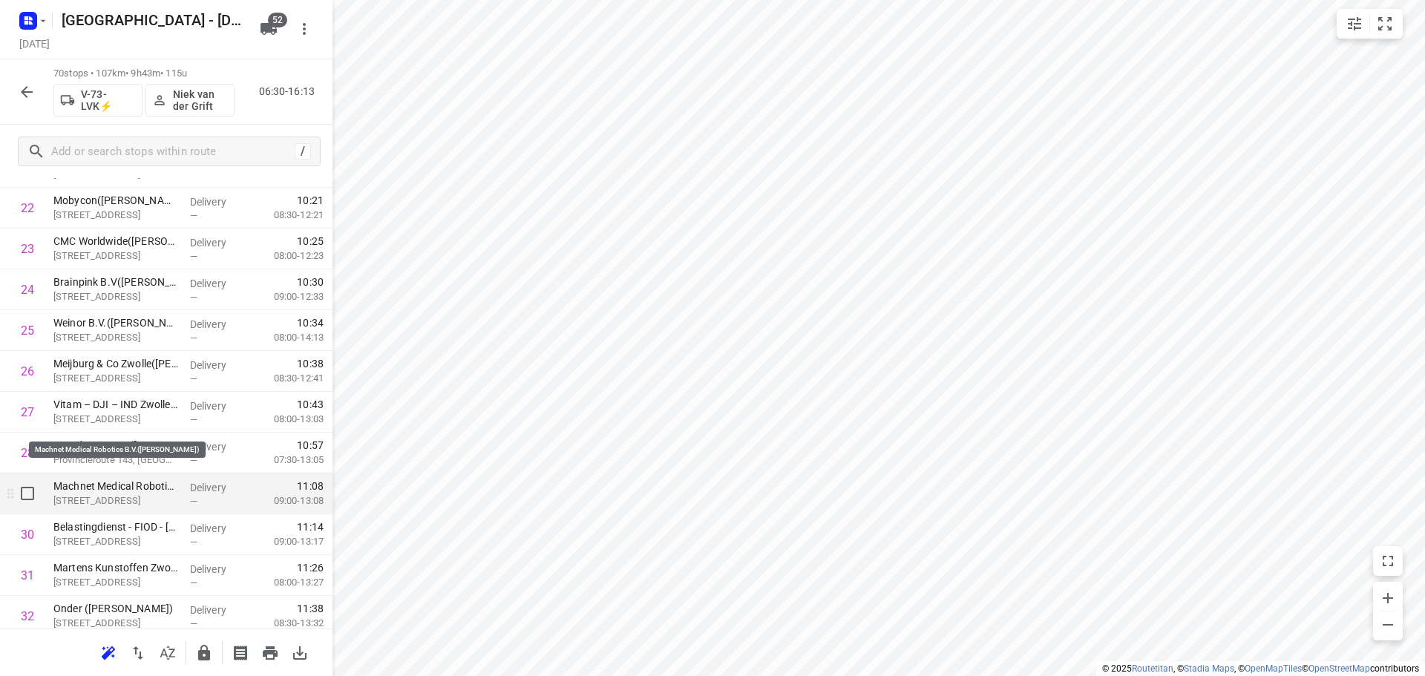
scroll to position [1028, 0]
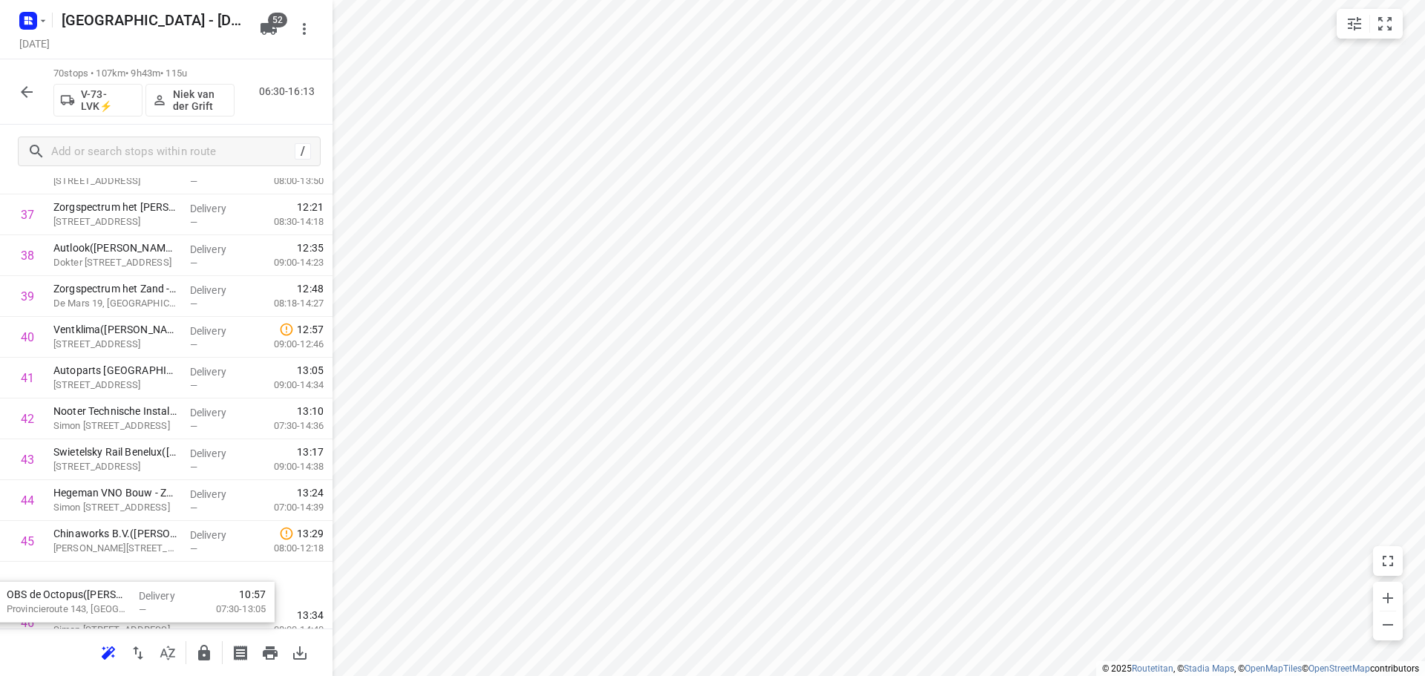
drag, startPoint x: 152, startPoint y: 381, endPoint x: 105, endPoint y: 598, distance: 222.5
click at [105, 598] on div "1 KRC Van Elderen accountants | belastingadviseurs BV(Patricia Bouman of Corina…" at bounding box center [166, 194] width 333 height 2858
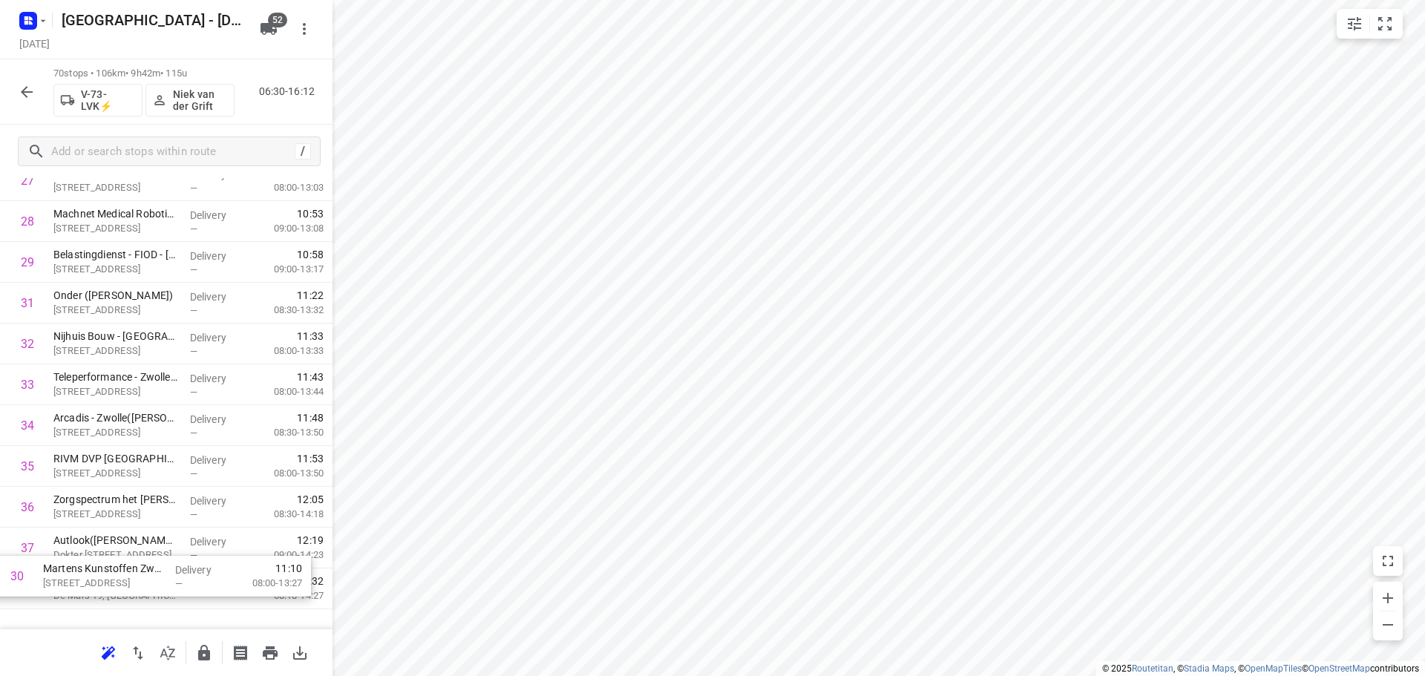
scroll to position [1312, 0]
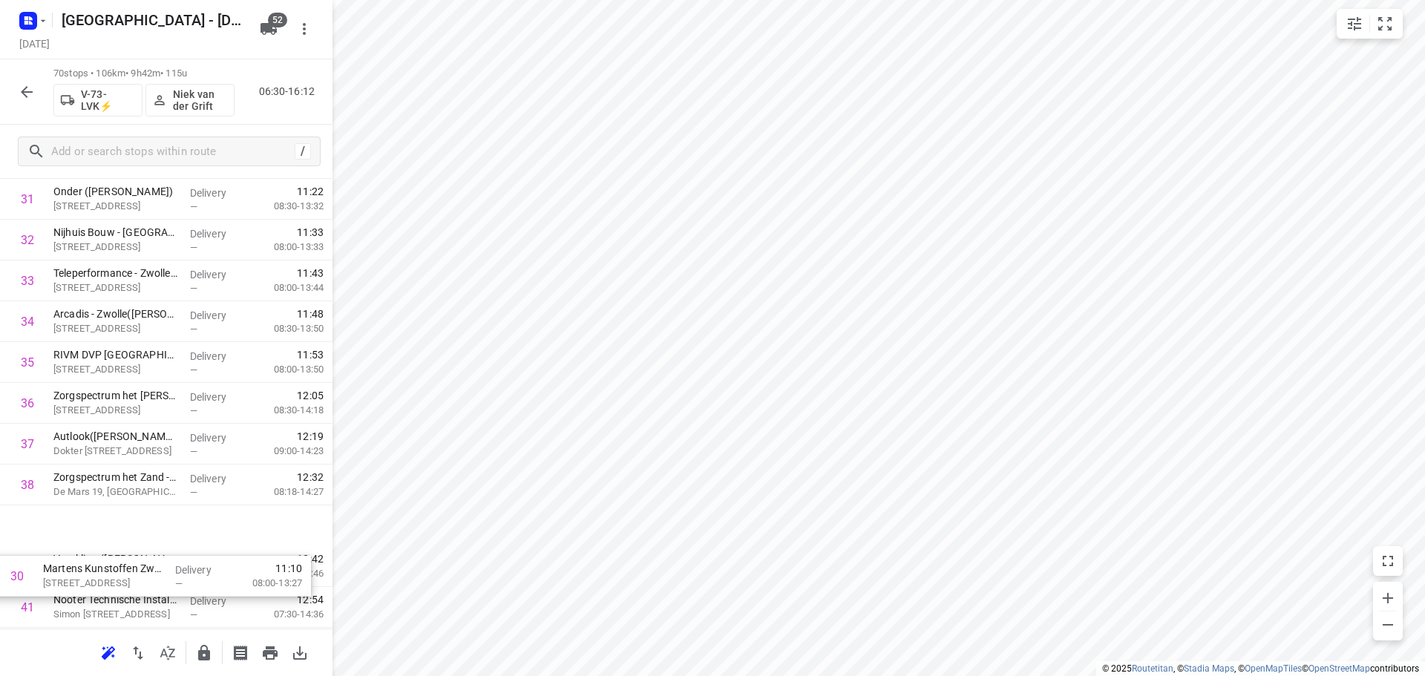
drag, startPoint x: 133, startPoint y: 442, endPoint x: 123, endPoint y: 575, distance: 133.2
click at [123, 575] on div "1 KRC Van Elderen accountants | belastingadviseurs BV(Patricia Bouman of Corina…" at bounding box center [166, 424] width 333 height 2858
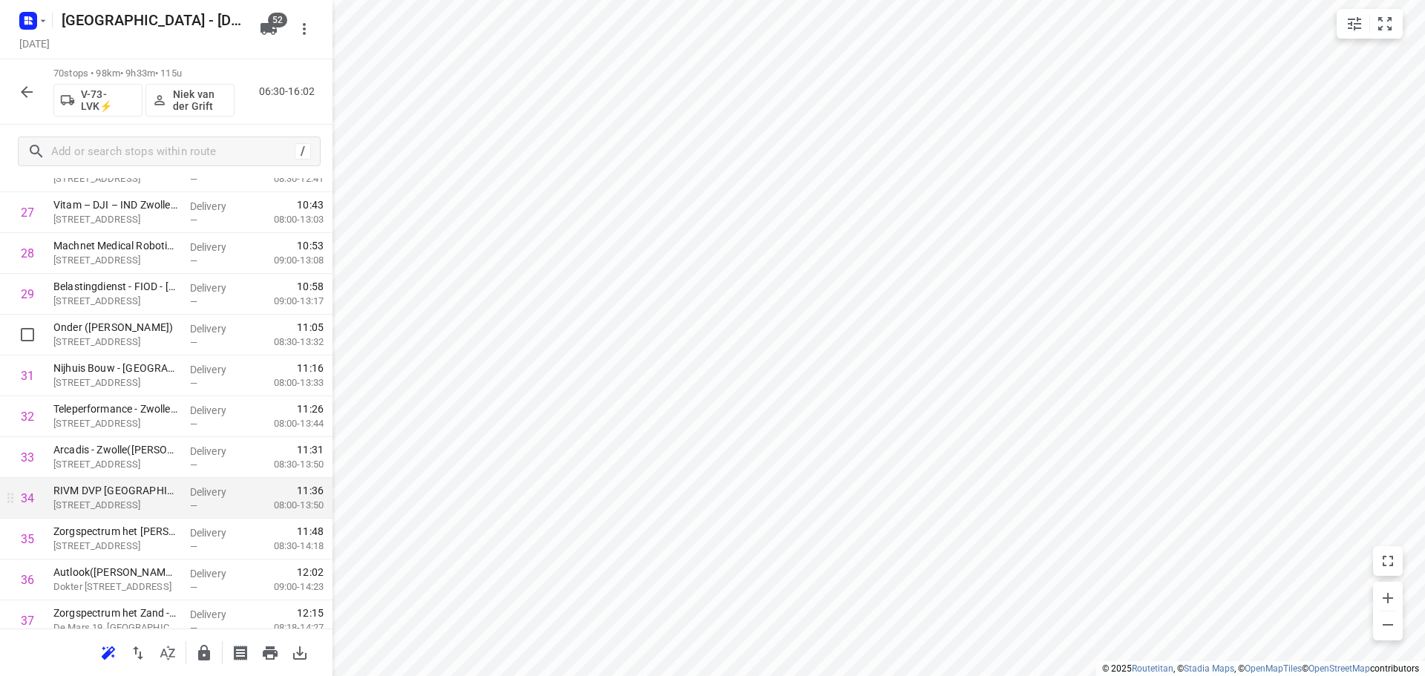
scroll to position [1163, 0]
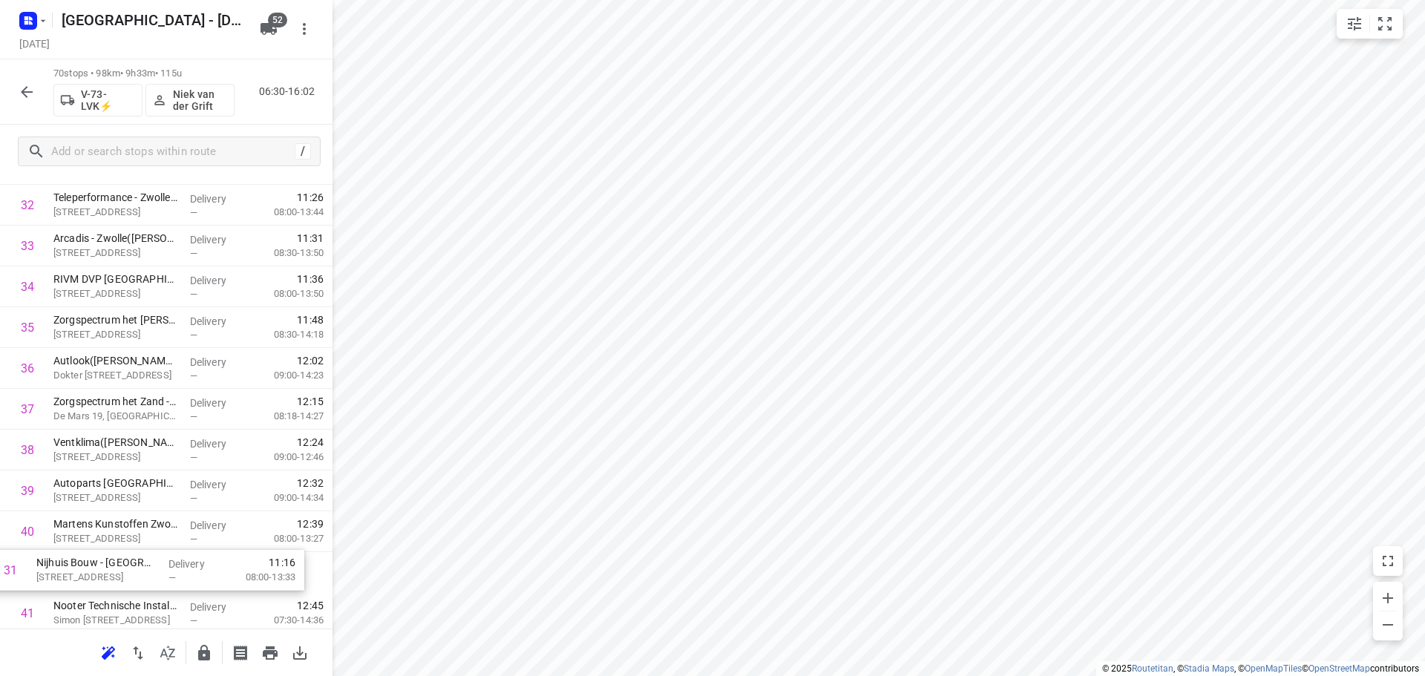
drag, startPoint x: 133, startPoint y: 384, endPoint x: 117, endPoint y: 577, distance: 193.7
click at [116, 581] on div "1 KRC Van Elderen accountants | belastingadviseurs BV(Patricia Bouman of Corina…" at bounding box center [166, 389] width 333 height 2858
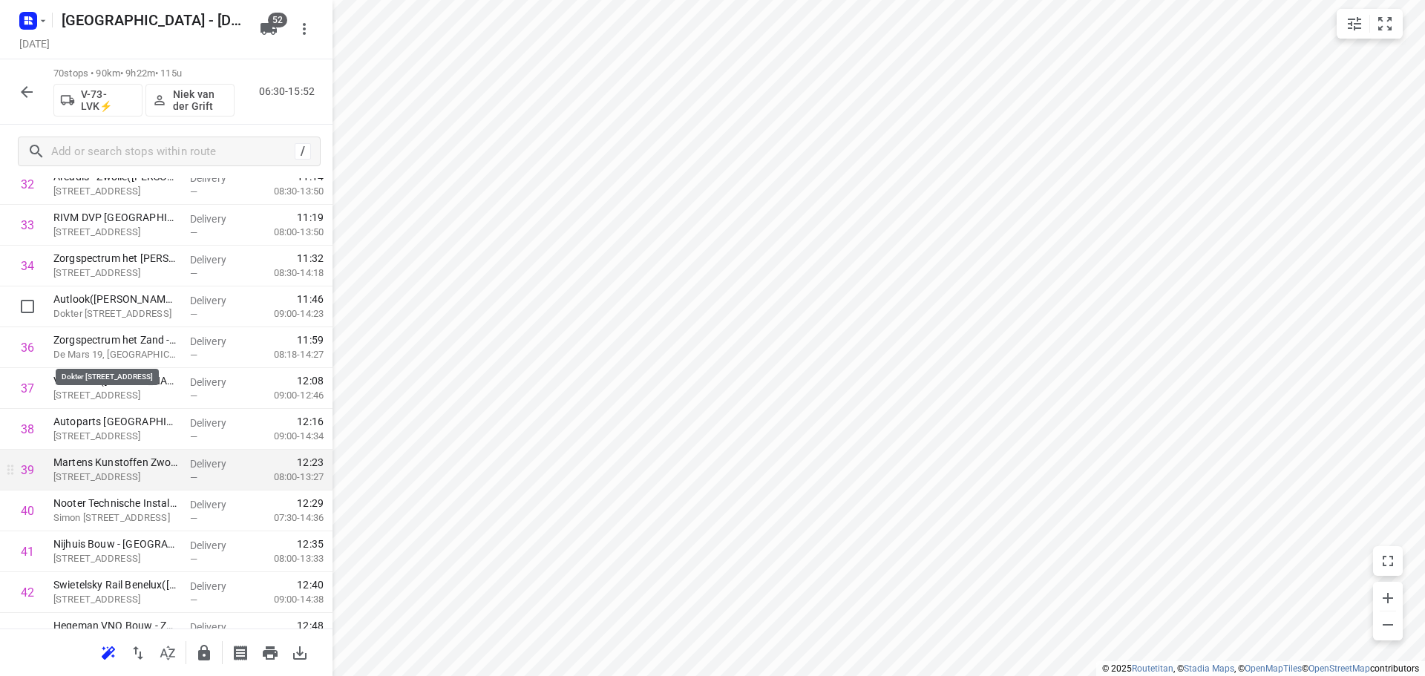
scroll to position [1359, 0]
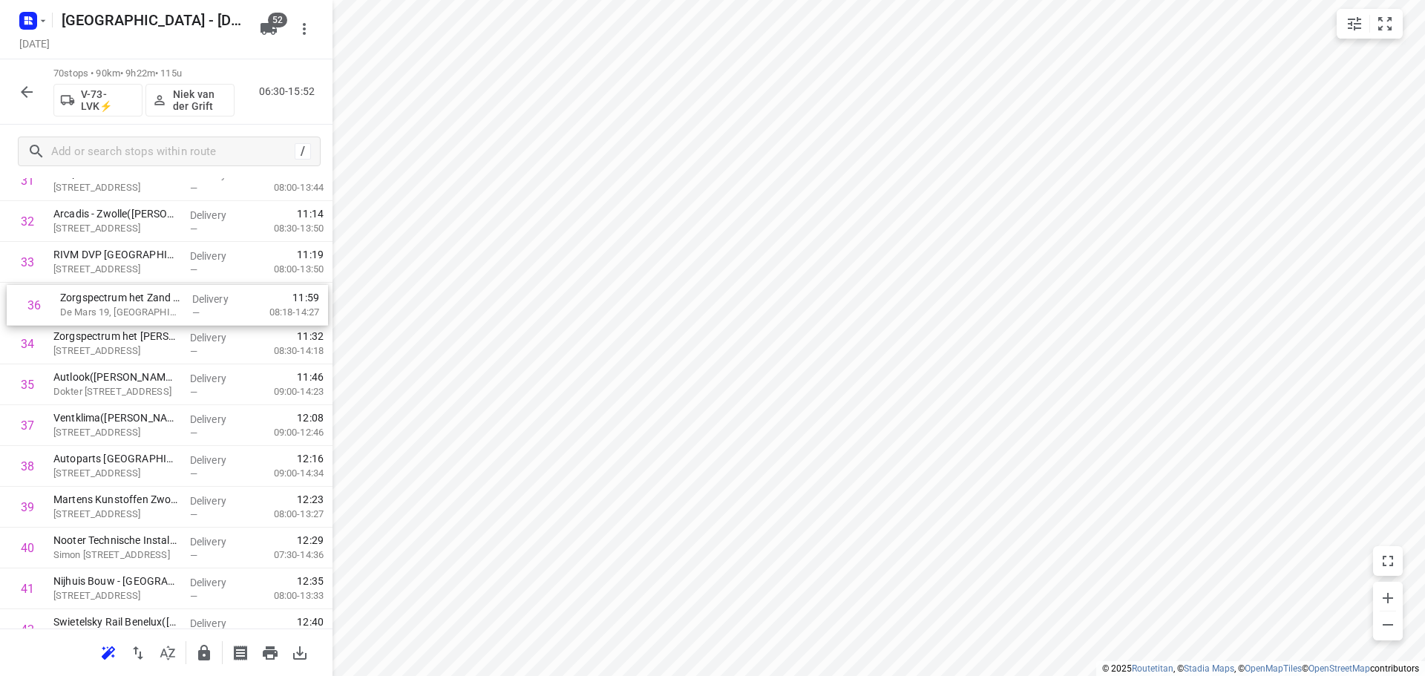
drag, startPoint x: 91, startPoint y: 380, endPoint x: 98, endPoint y: 294, distance: 86.4
click at [98, 294] on div "1 KRC Van Elderen accountants | belastingadviseurs BV(Patricia Bouman of Corina…" at bounding box center [166, 364] width 333 height 2858
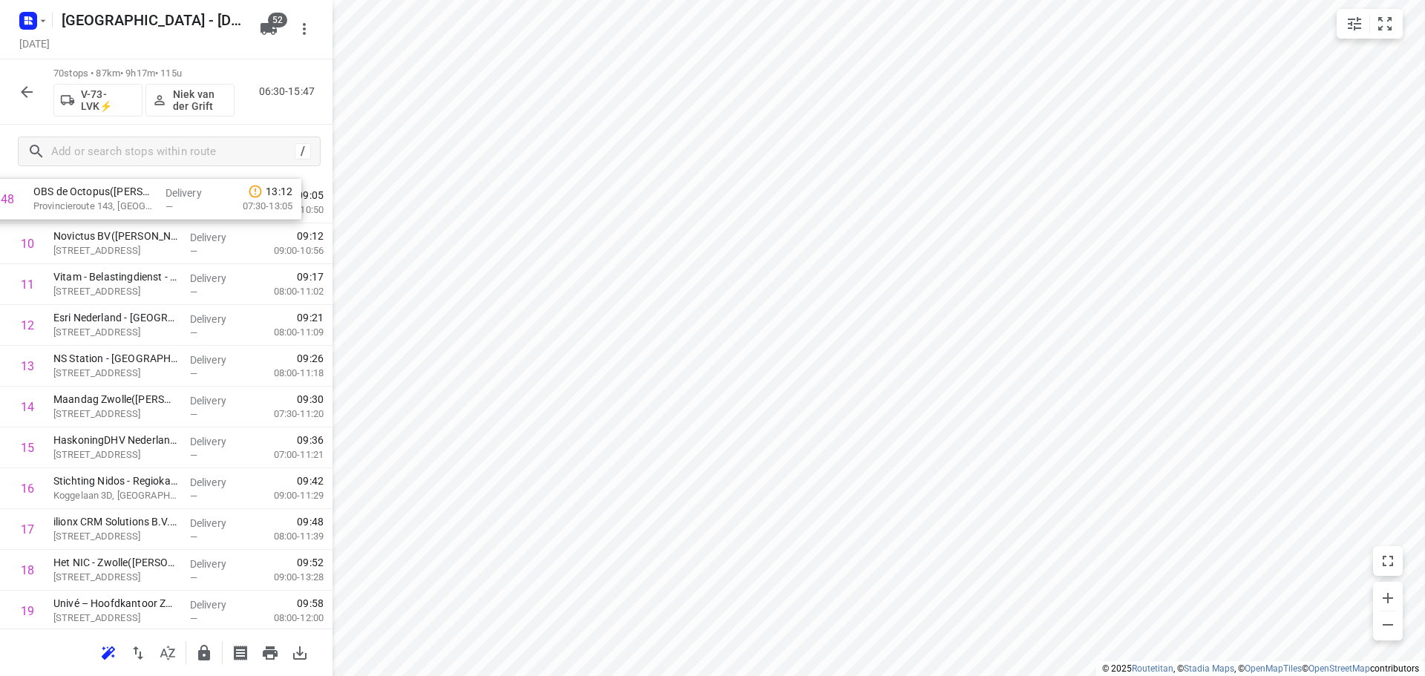
scroll to position [356, 0]
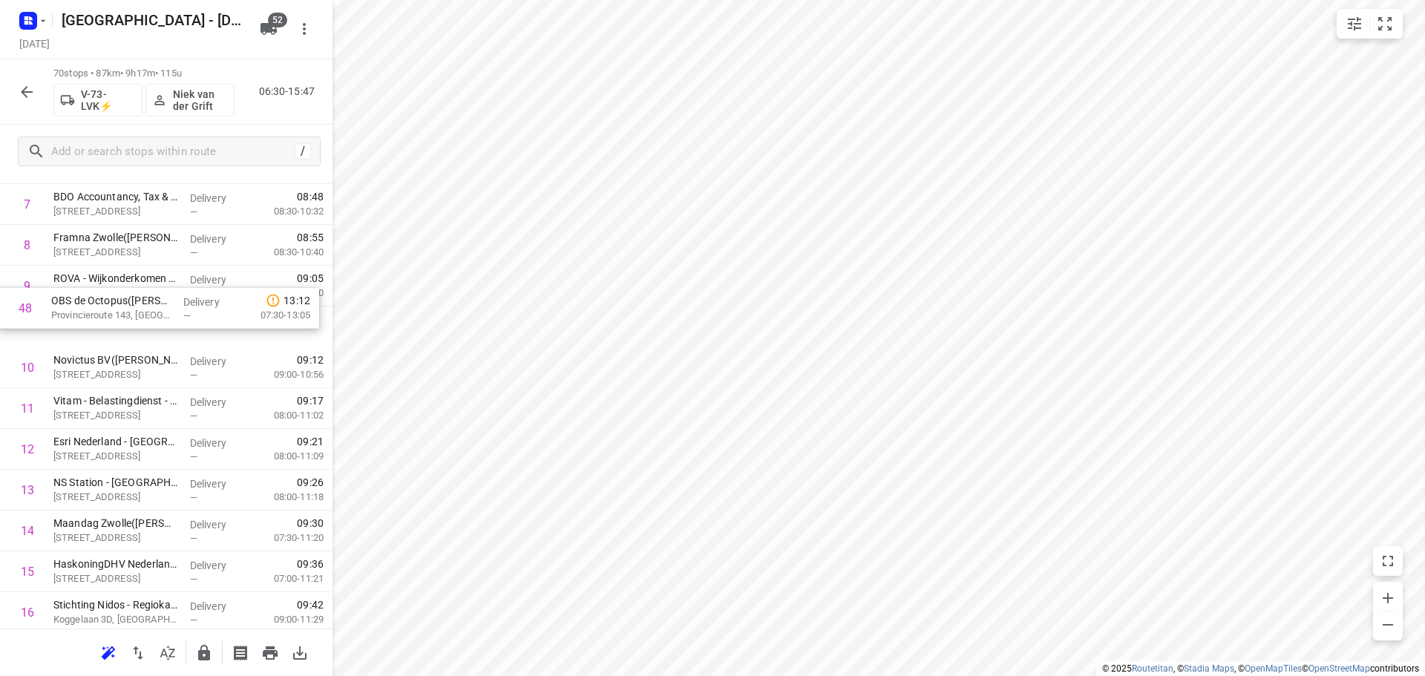
drag, startPoint x: 152, startPoint y: 231, endPoint x: 151, endPoint y: 290, distance: 58.7
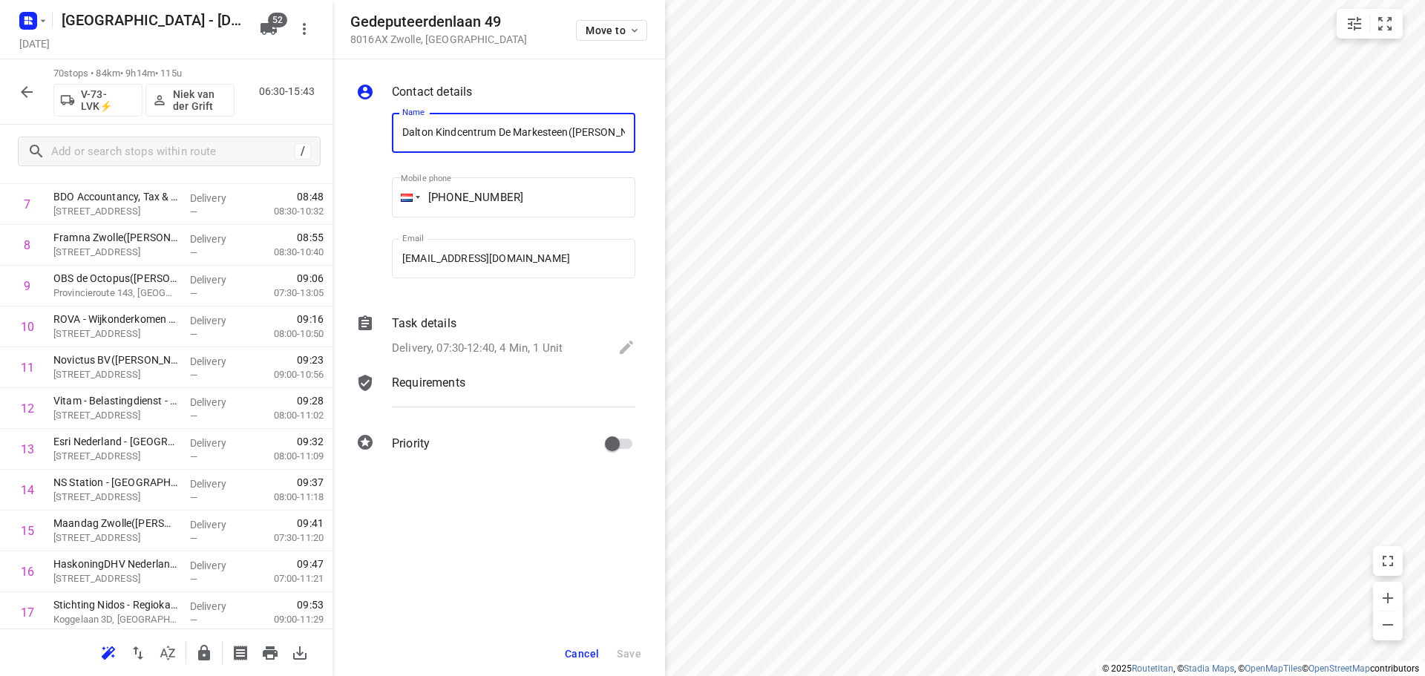
scroll to position [0, 25]
click at [582, 24] on button "Move to" at bounding box center [611, 30] width 71 height 21
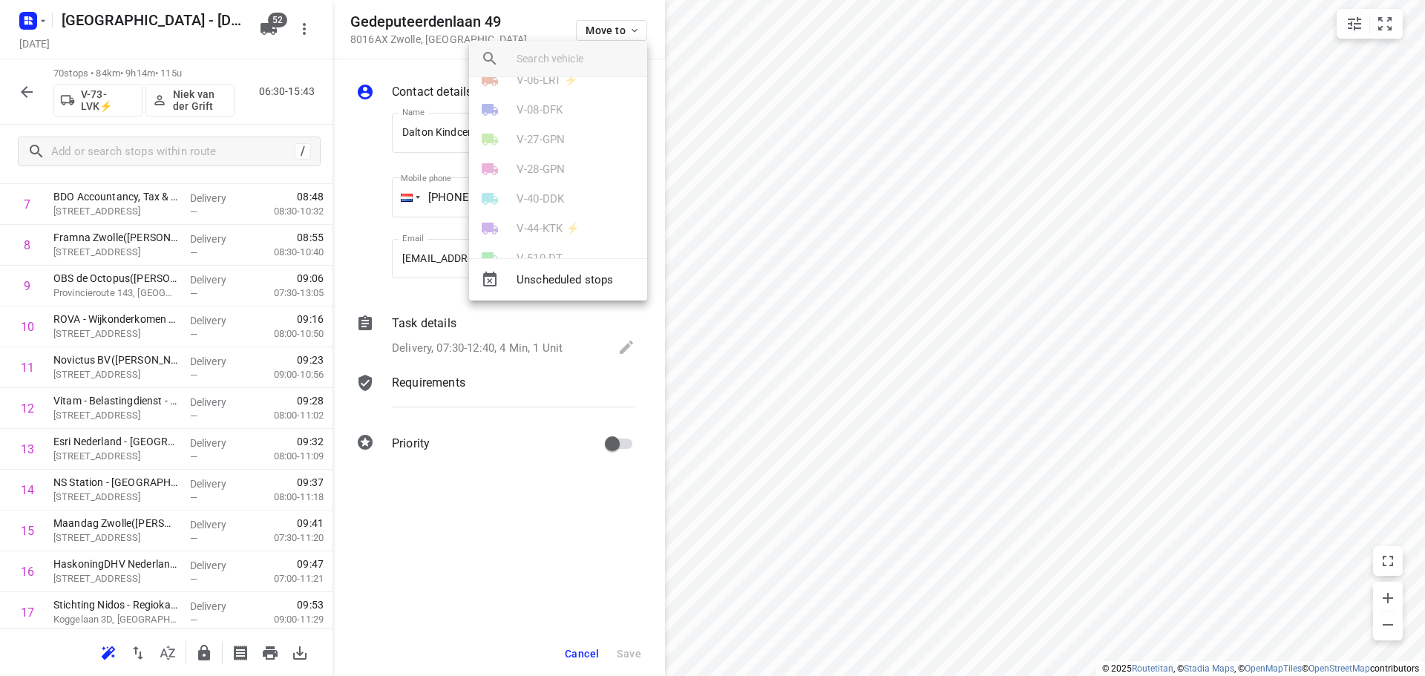
scroll to position [520, 0]
click at [539, 234] on p "V-73-LVK⚡" at bounding box center [546, 237] width 59 height 17
click at [528, 197] on li "37" at bounding box center [558, 202] width 178 height 30
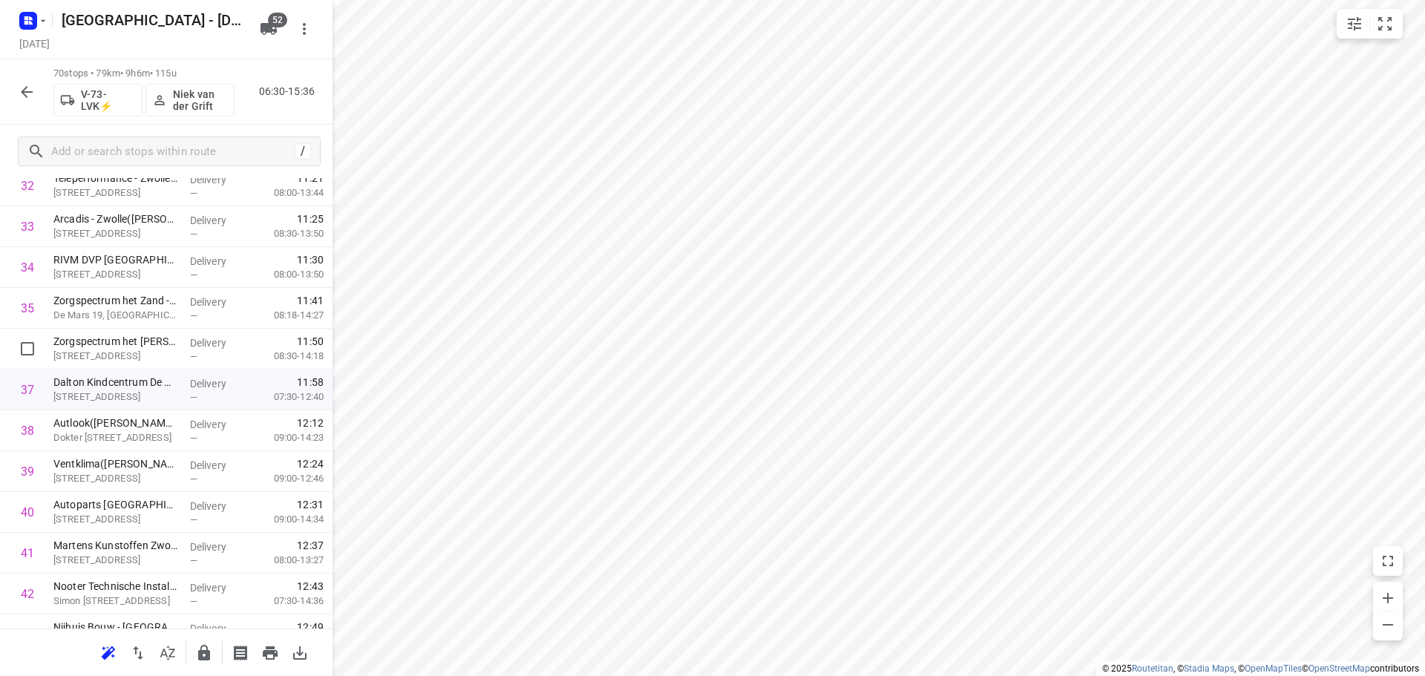
scroll to position [1469, 0]
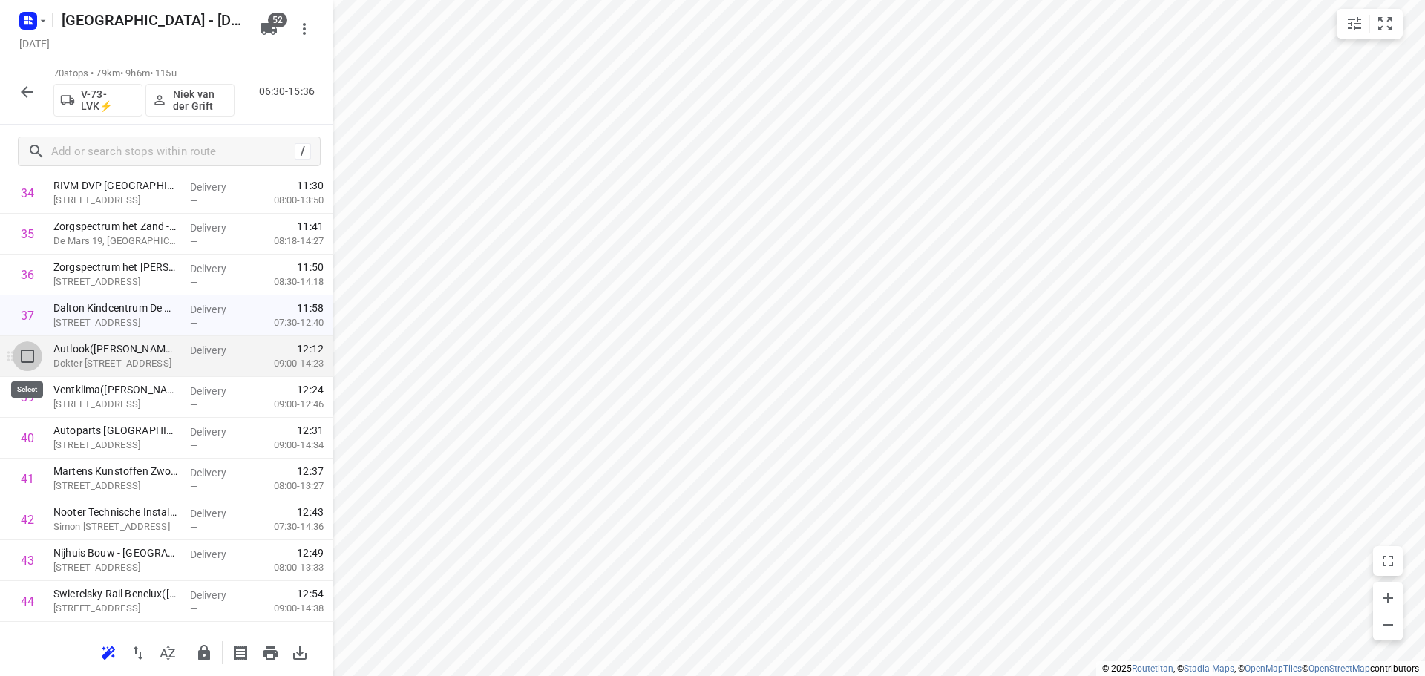
click at [28, 358] on input "checkbox" at bounding box center [28, 356] width 30 height 30
checkbox input "true"
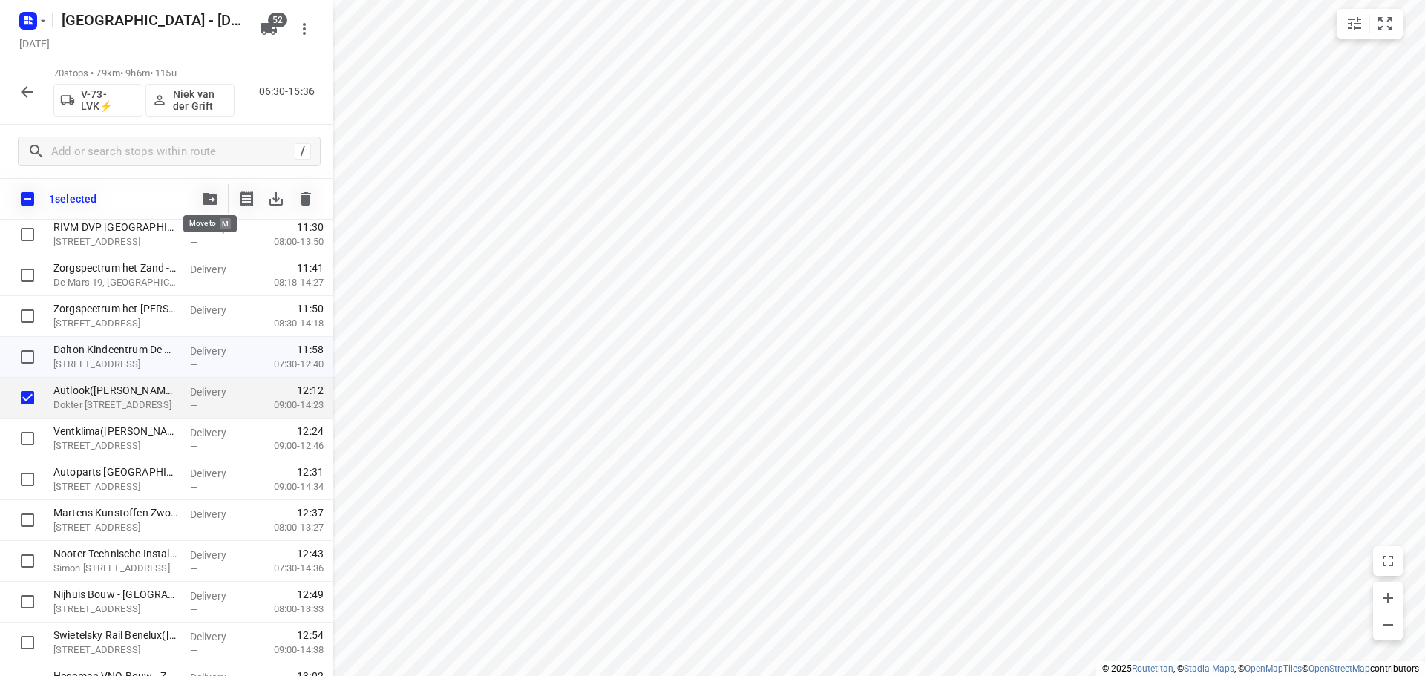
click at [206, 203] on icon "button" at bounding box center [210, 199] width 15 height 12
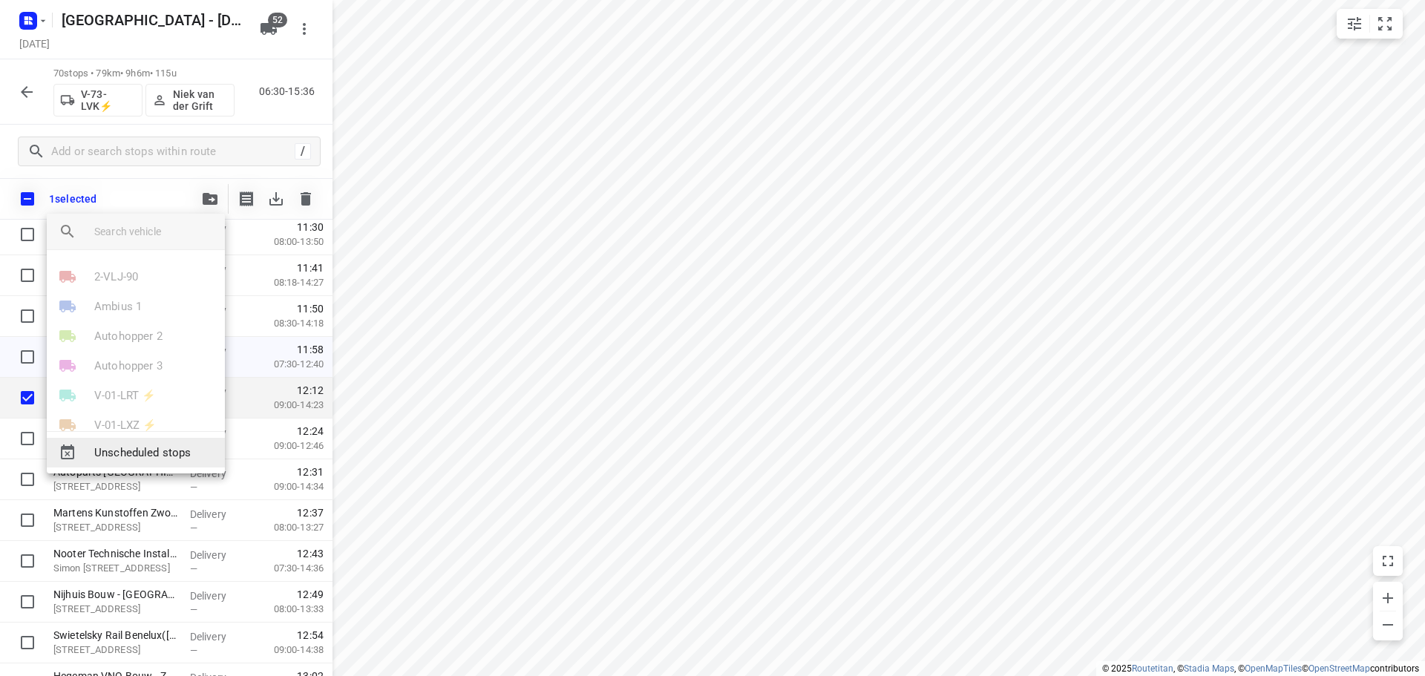
click at [132, 463] on div "Unscheduled stops" at bounding box center [136, 453] width 178 height 30
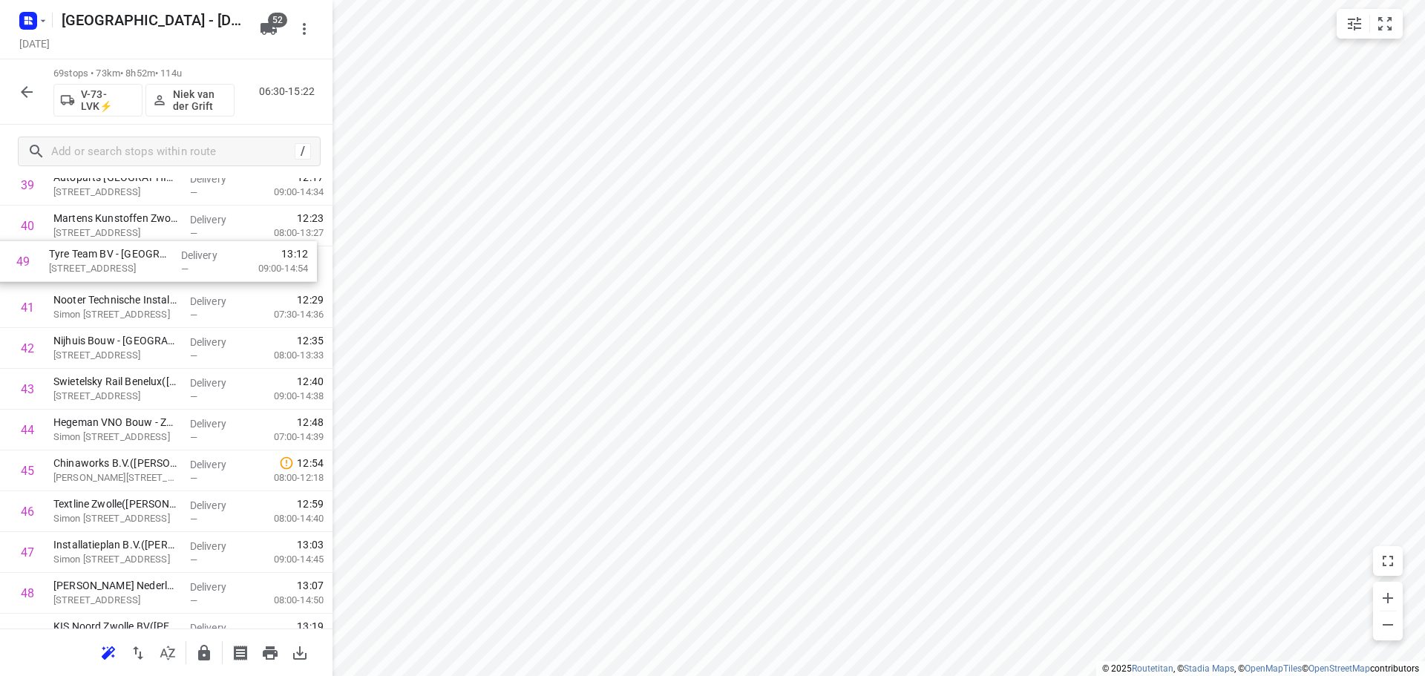
scroll to position [1677, 0]
drag, startPoint x: 133, startPoint y: 410, endPoint x: 124, endPoint y: 284, distance: 125.8
click at [124, 284] on div "1 KRC Van Elderen accountants | belastingadviseurs BV(Patricia Bouman of Corina…" at bounding box center [166, 26] width 333 height 2817
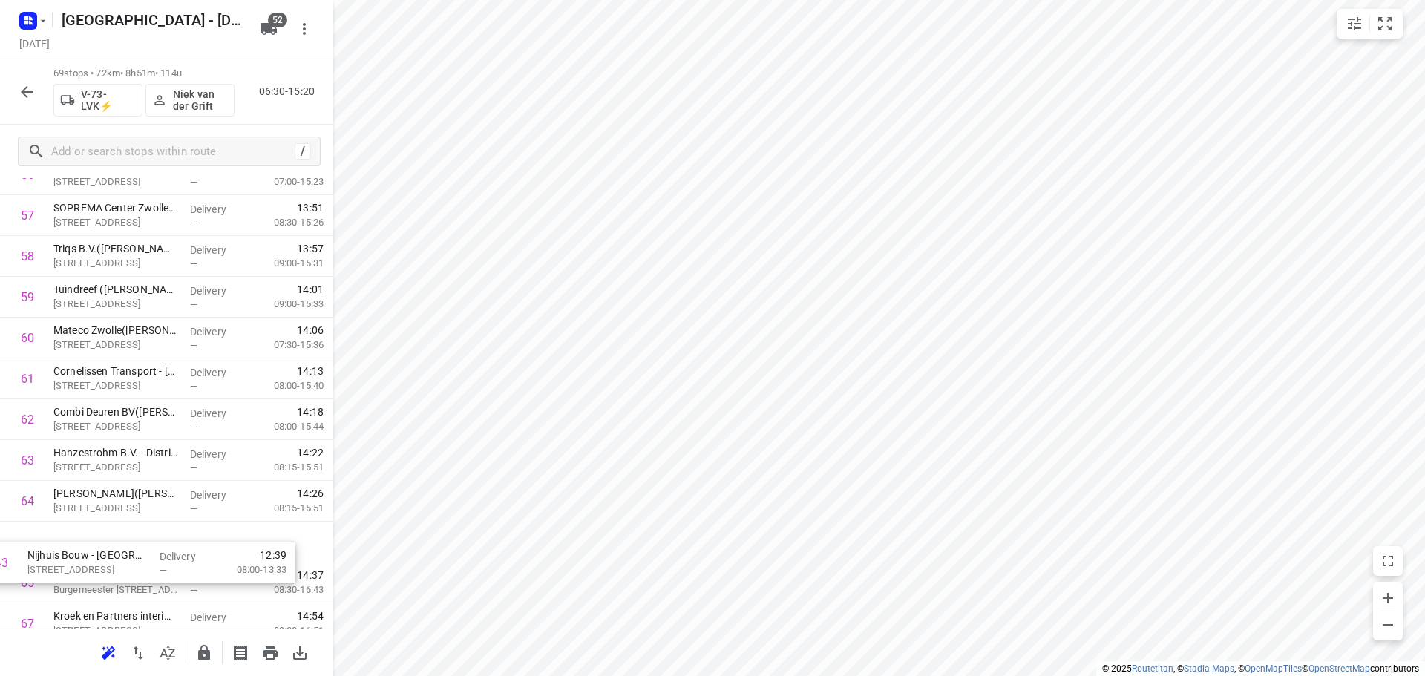
drag, startPoint x: 190, startPoint y: 353, endPoint x: 169, endPoint y: 530, distance: 178.0
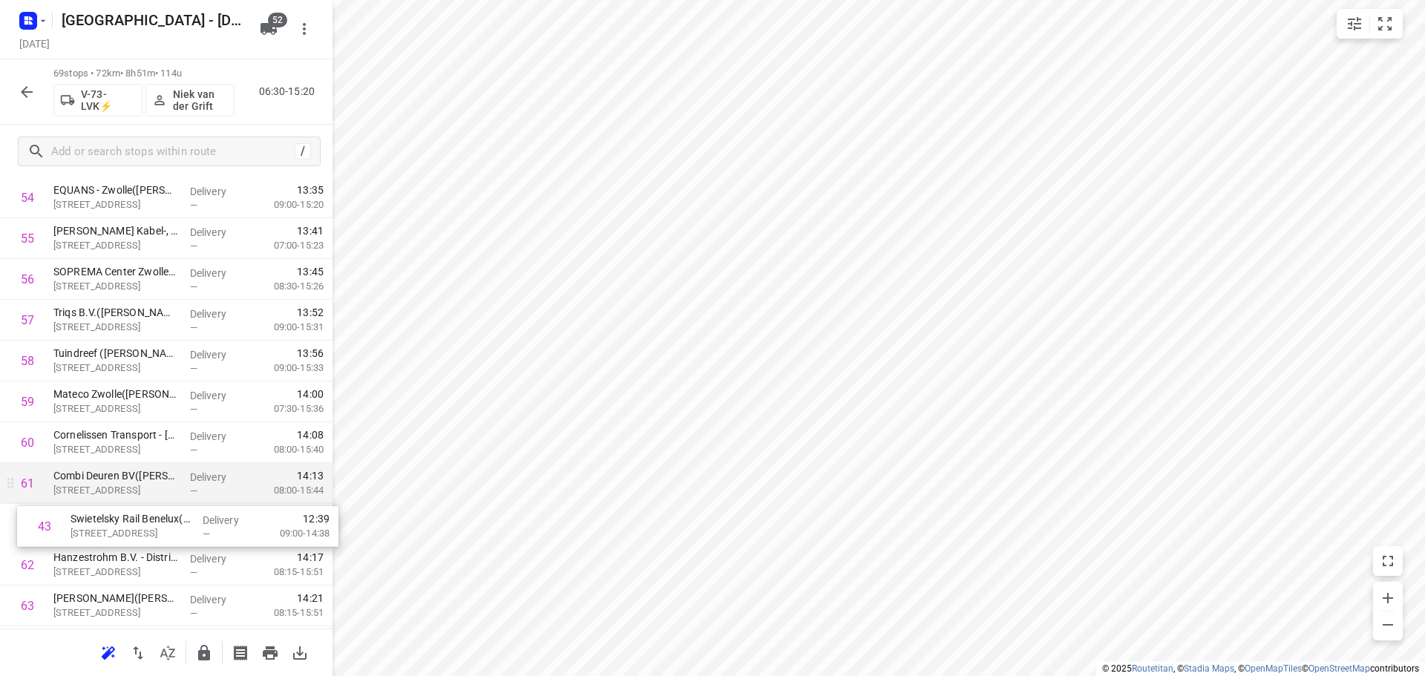
scroll to position [2245, 0]
drag, startPoint x: 117, startPoint y: 324, endPoint x: 123, endPoint y: 497, distance: 173.1
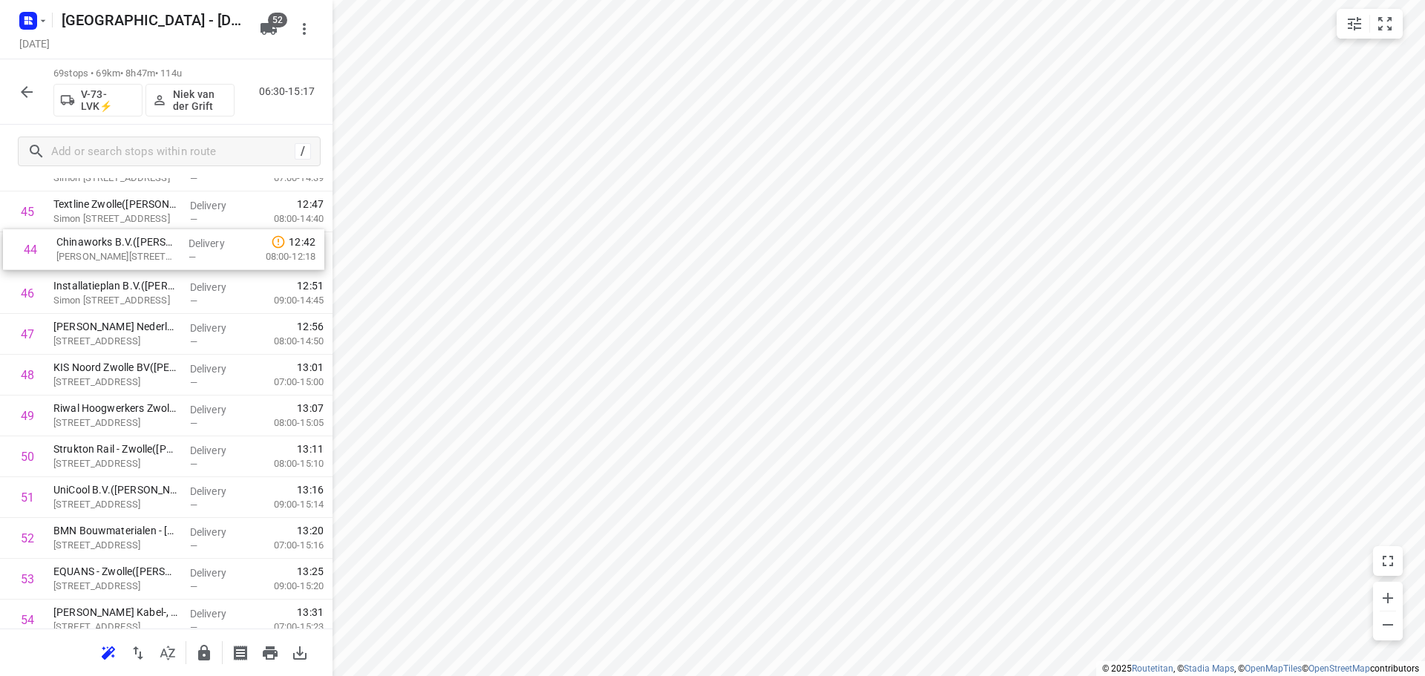
scroll to position [1854, 0]
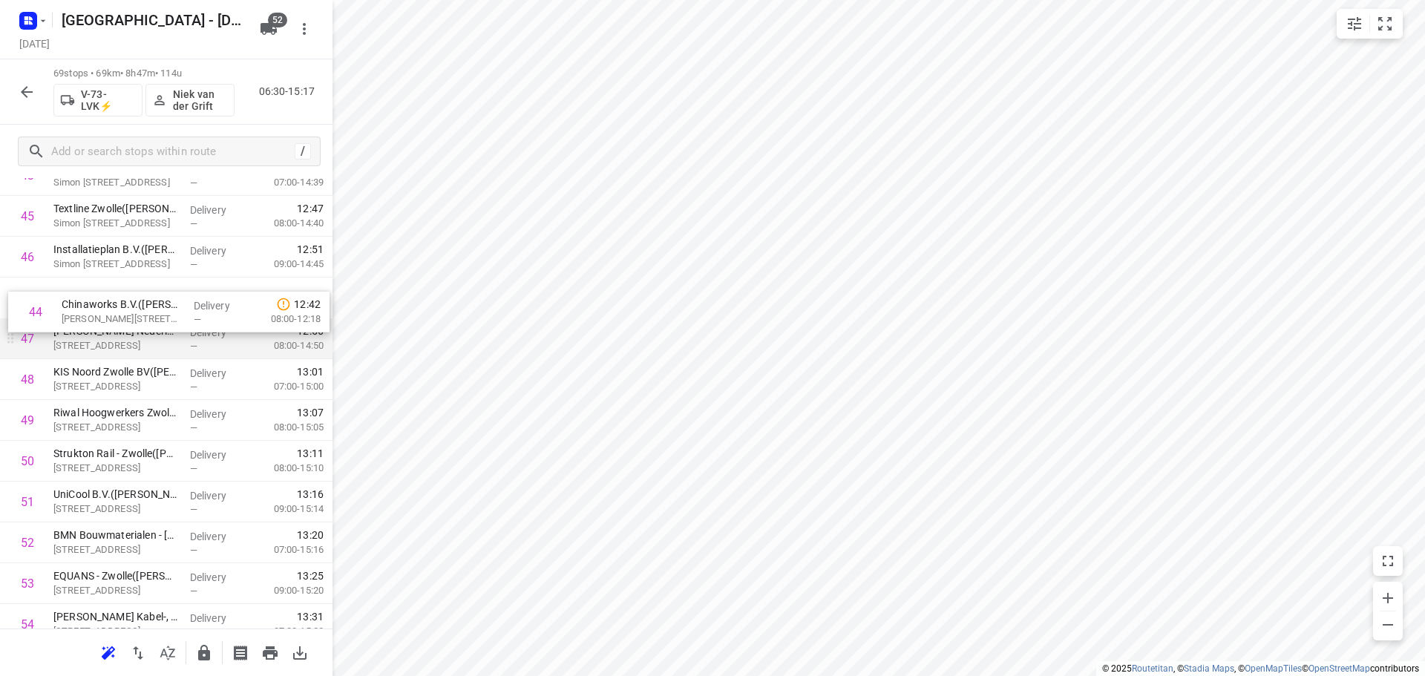
drag, startPoint x: 148, startPoint y: 208, endPoint x: 156, endPoint y: 323, distance: 115.4
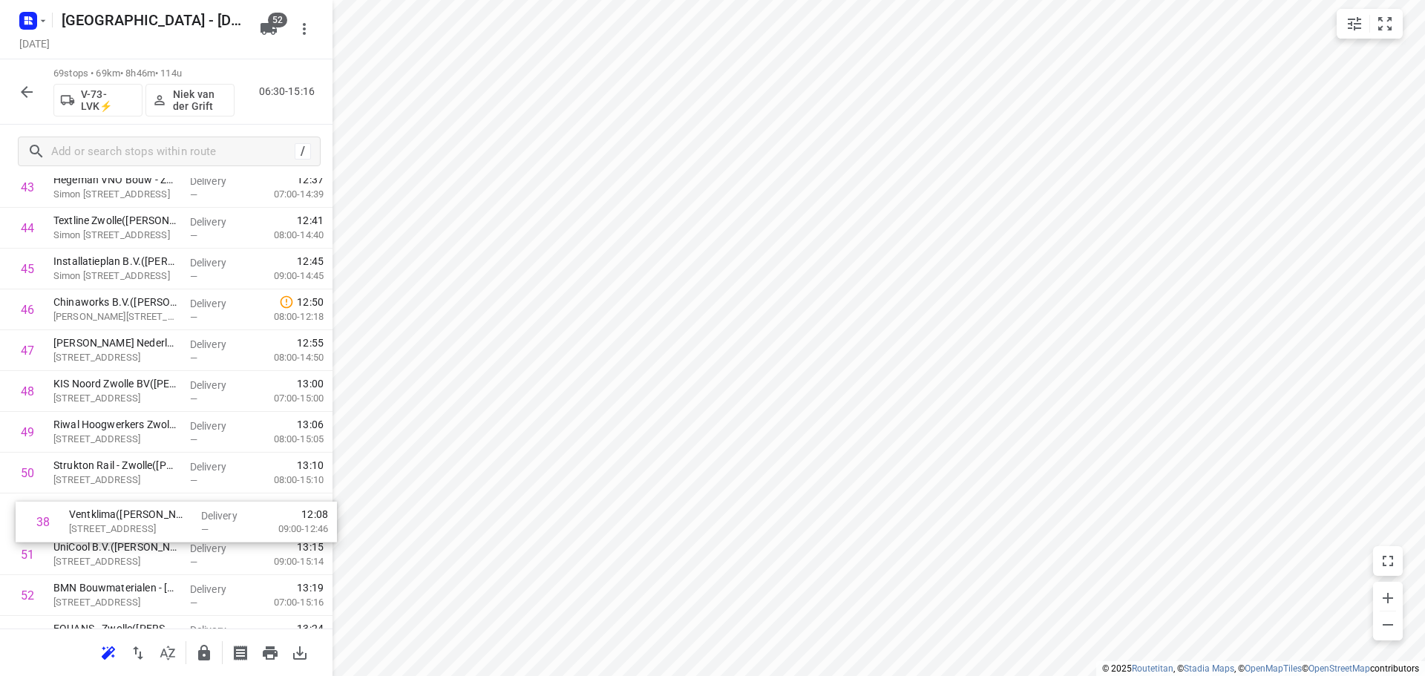
scroll to position [1802, 0]
drag, startPoint x: 203, startPoint y: 279, endPoint x: 215, endPoint y: 488, distance: 209.7
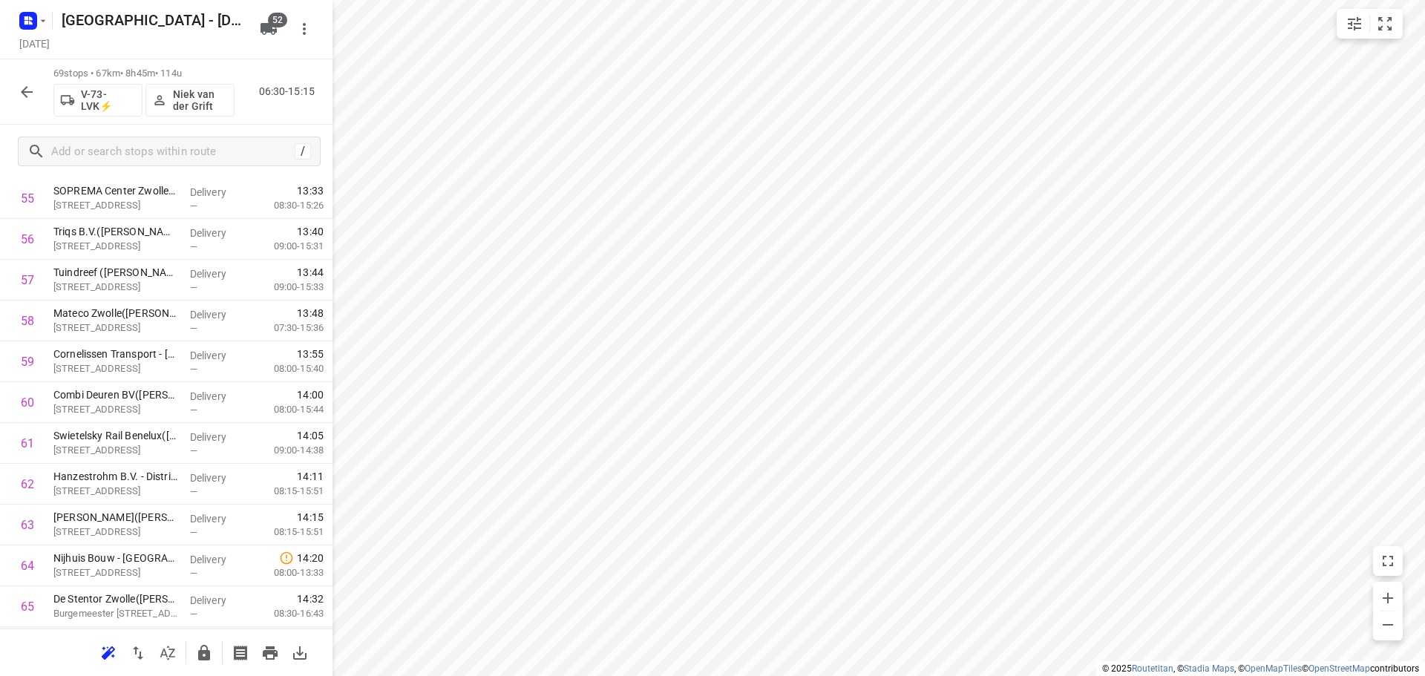
scroll to position [2524, 0]
click at [204, 664] on button "button" at bounding box center [204, 653] width 30 height 30
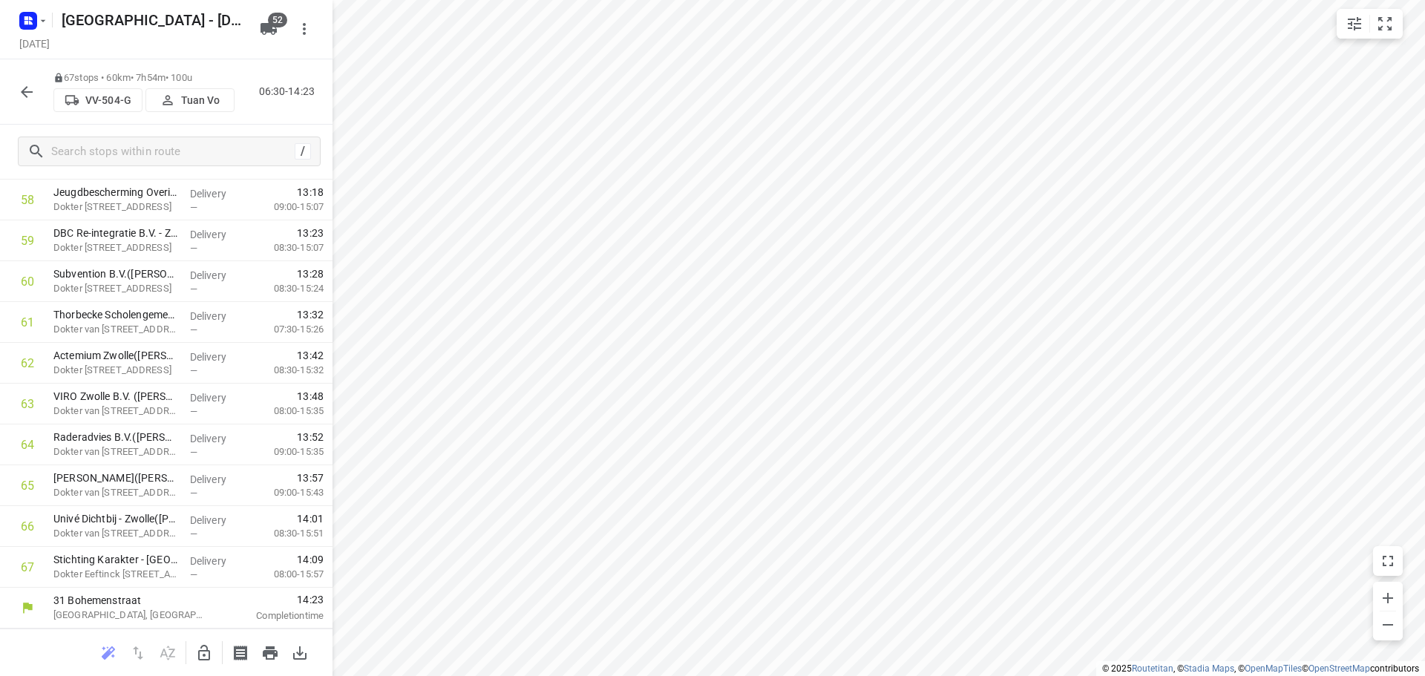
scroll to position [2442, 0]
click at [215, 650] on button "button" at bounding box center [204, 653] width 30 height 30
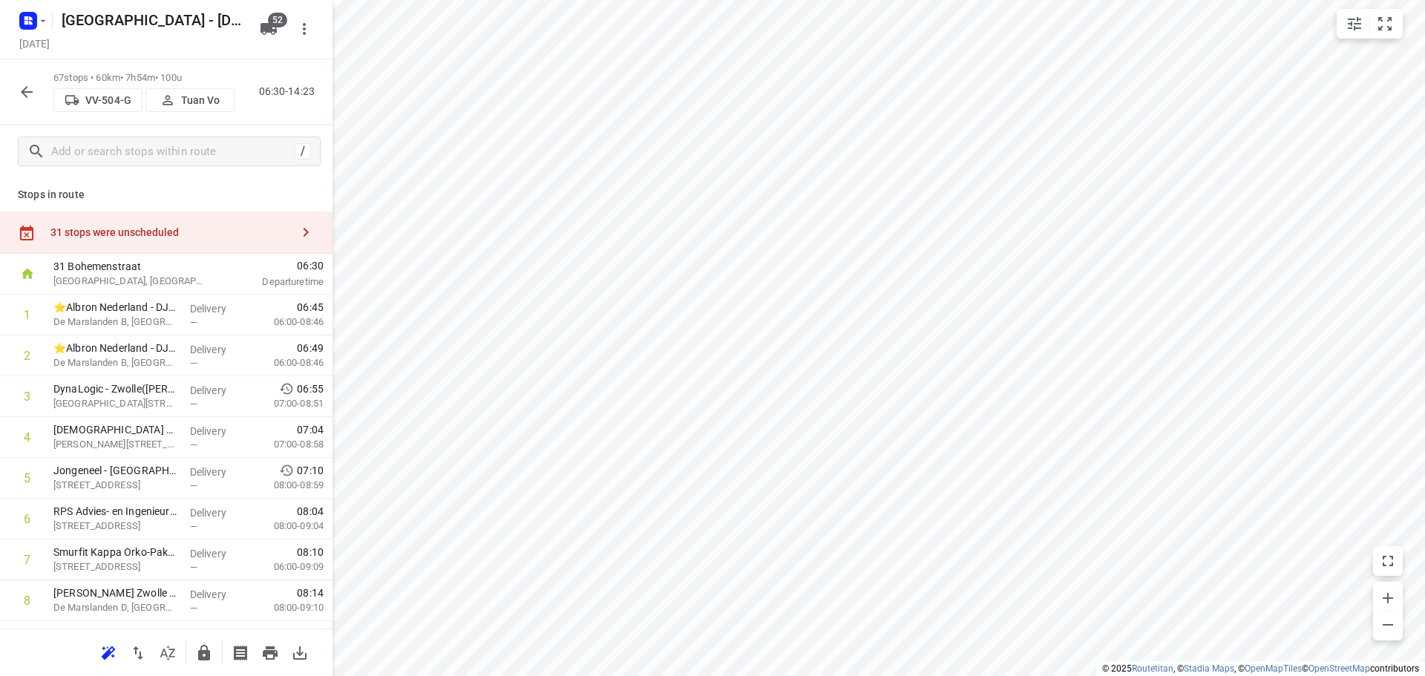
click at [227, 218] on div "31 stops were unscheduled" at bounding box center [166, 233] width 333 height 42
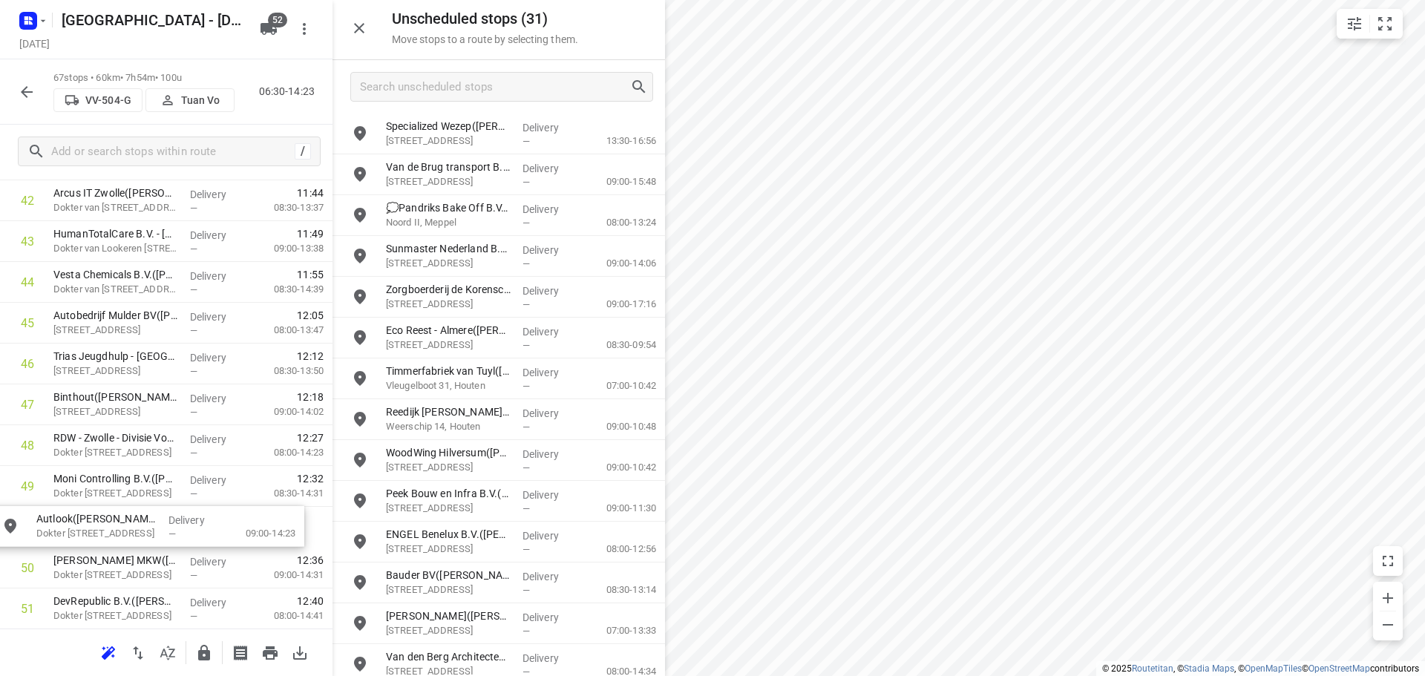
scroll to position [1790, 0]
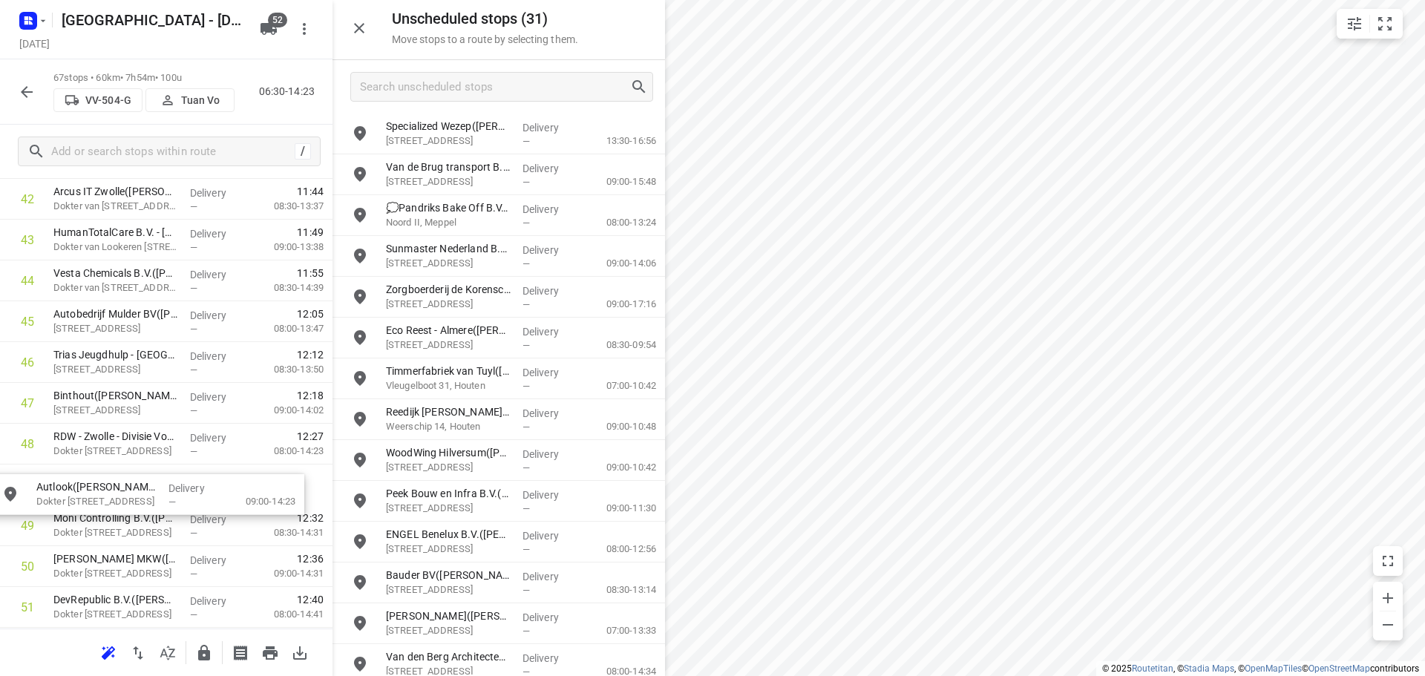
drag, startPoint x: 421, startPoint y: 135, endPoint x: 57, endPoint y: 482, distance: 502.5
click at [207, 652] on icon "button" at bounding box center [204, 653] width 12 height 16
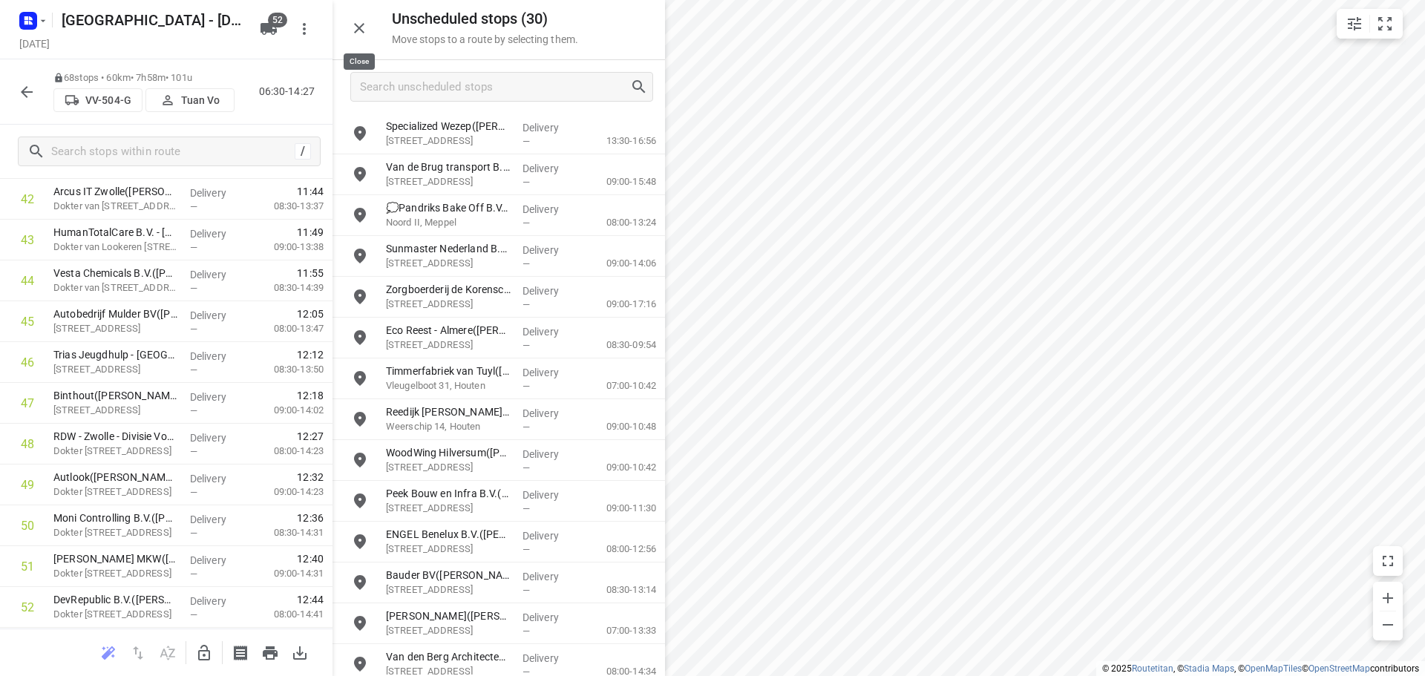
click at [363, 24] on icon "button" at bounding box center [359, 28] width 10 height 10
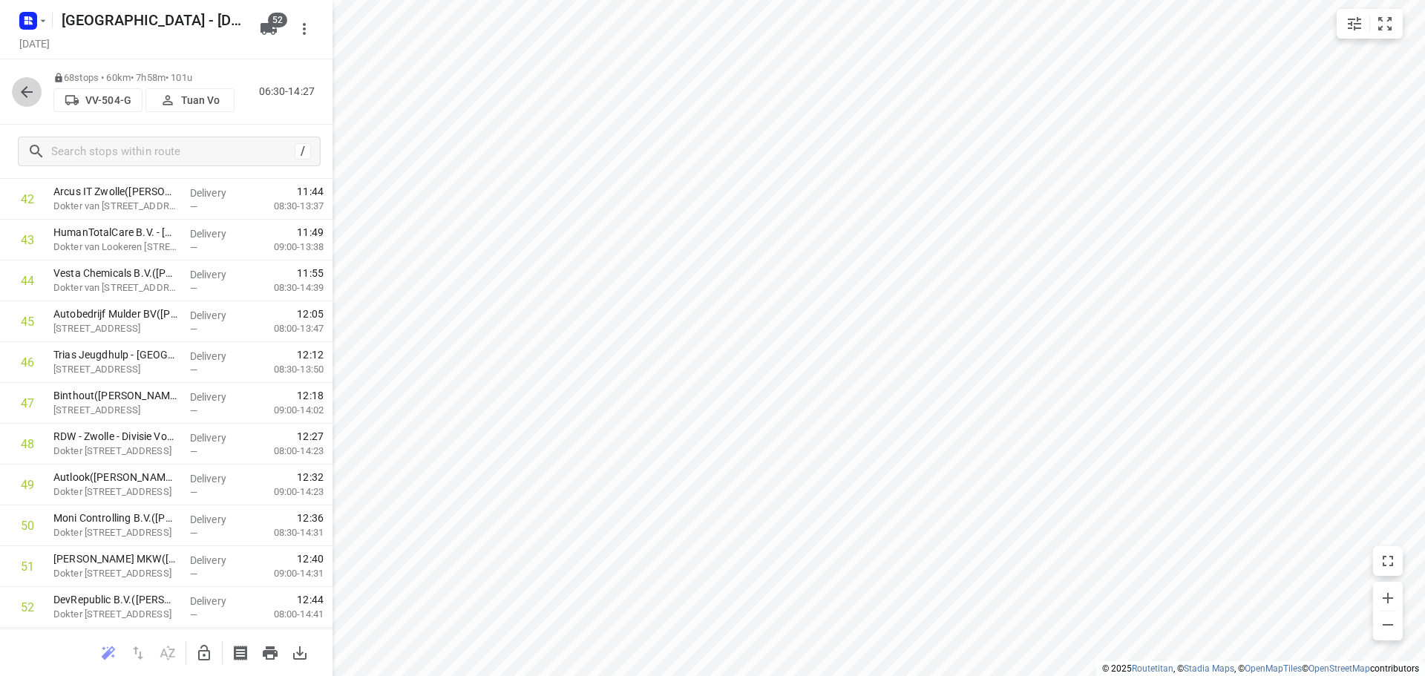
click at [31, 91] on icon "button" at bounding box center [27, 92] width 12 height 12
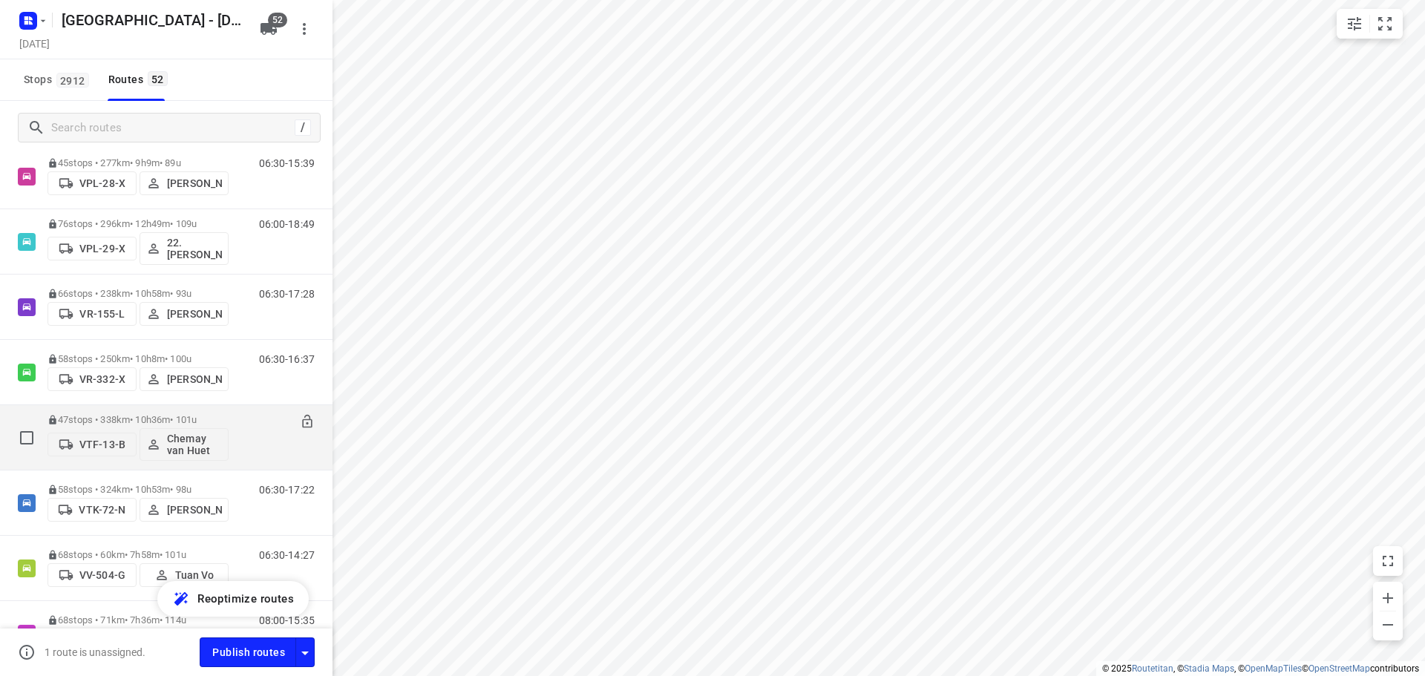
scroll to position [3058, 0]
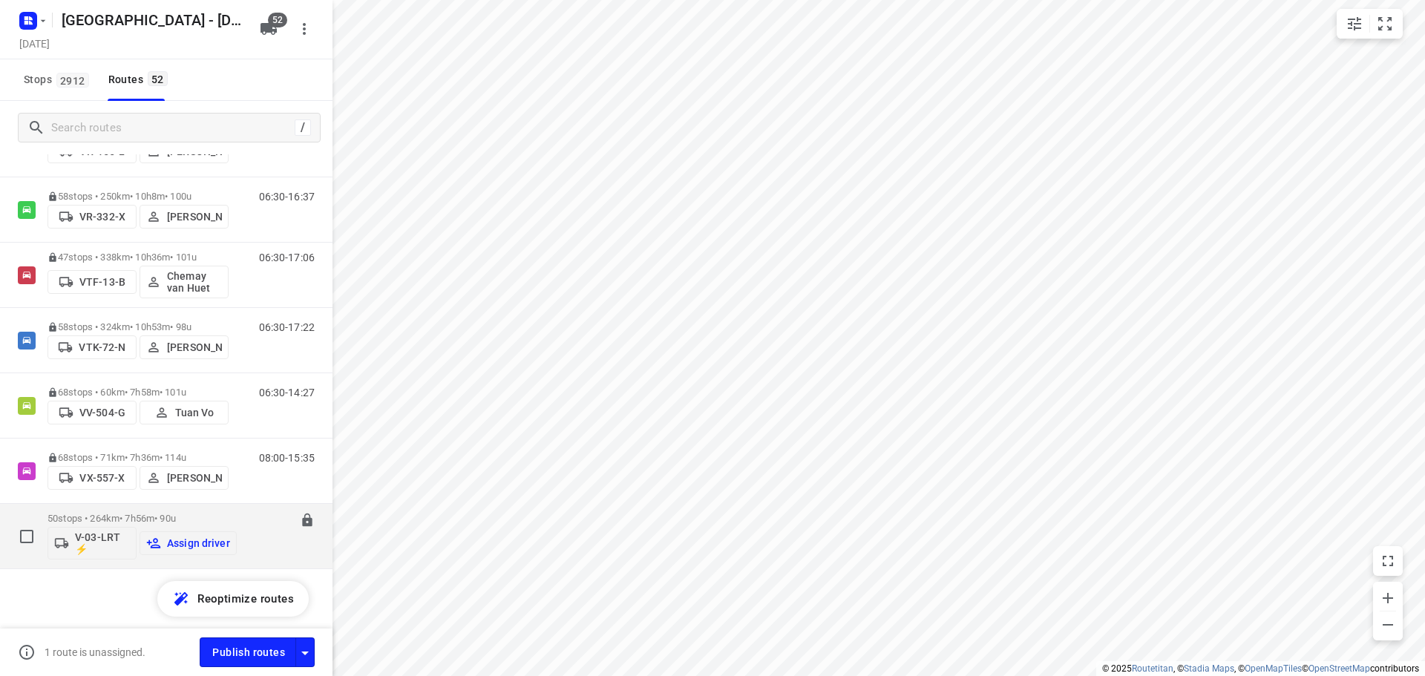
click at [162, 536] on span "Assign driver" at bounding box center [188, 543] width 84 height 15
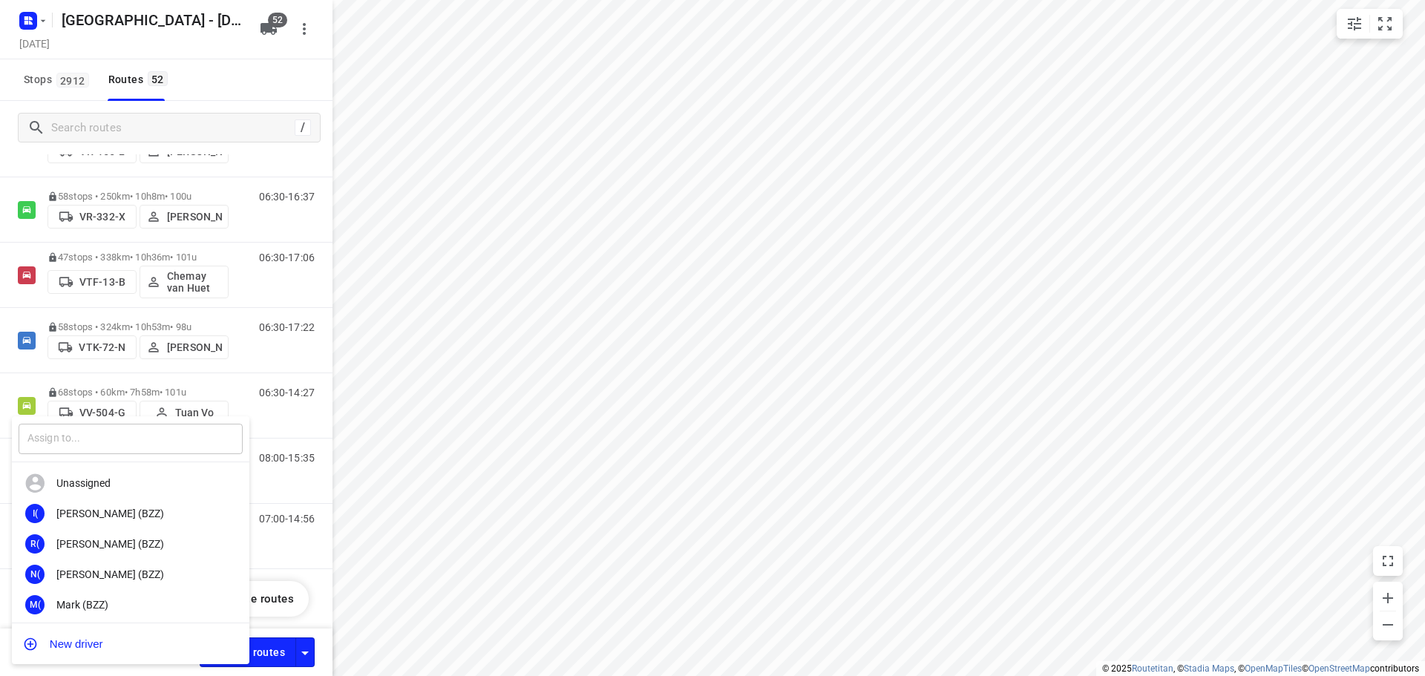
click at [103, 441] on input "text" at bounding box center [131, 439] width 224 height 30
type input "moniq"
click at [168, 533] on div "MS Moniq ue Sienema" at bounding box center [131, 544] width 238 height 30
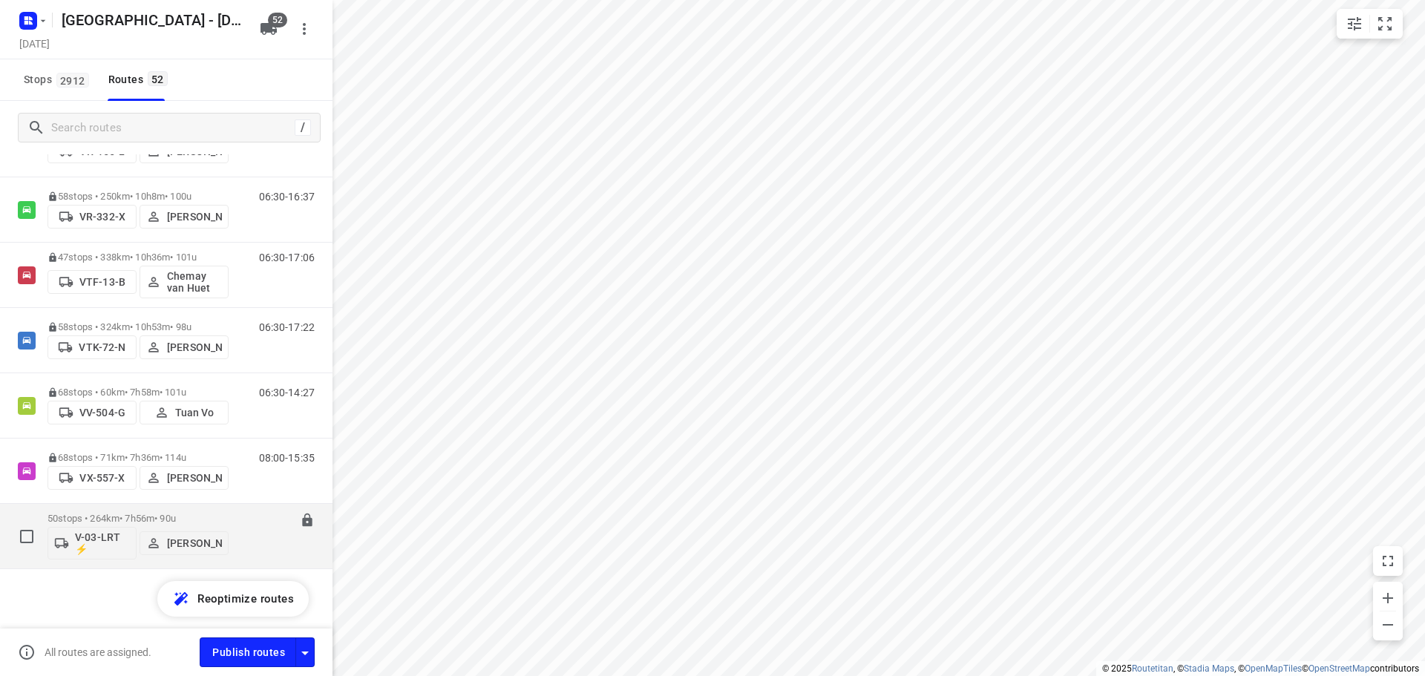
click at [106, 520] on p "50 stops • 264km • 7h56m • 90u" at bounding box center [138, 518] width 181 height 11
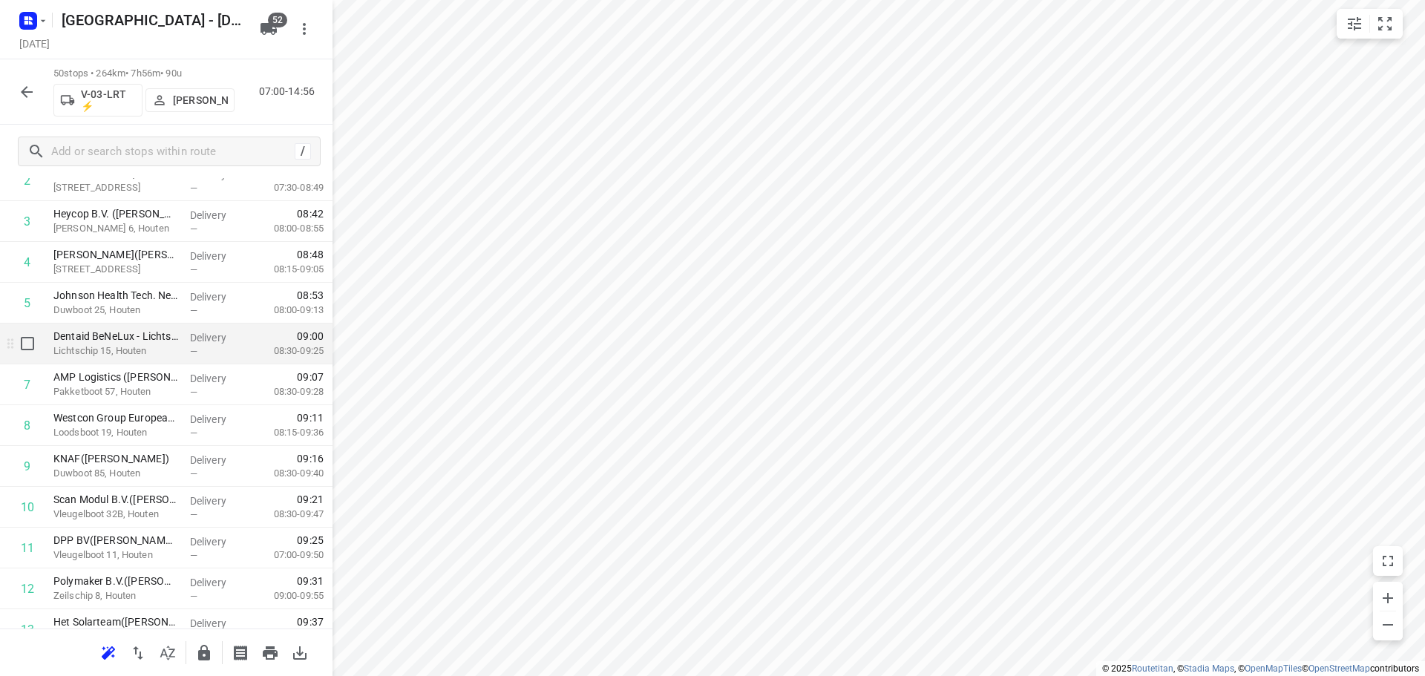
scroll to position [223, 0]
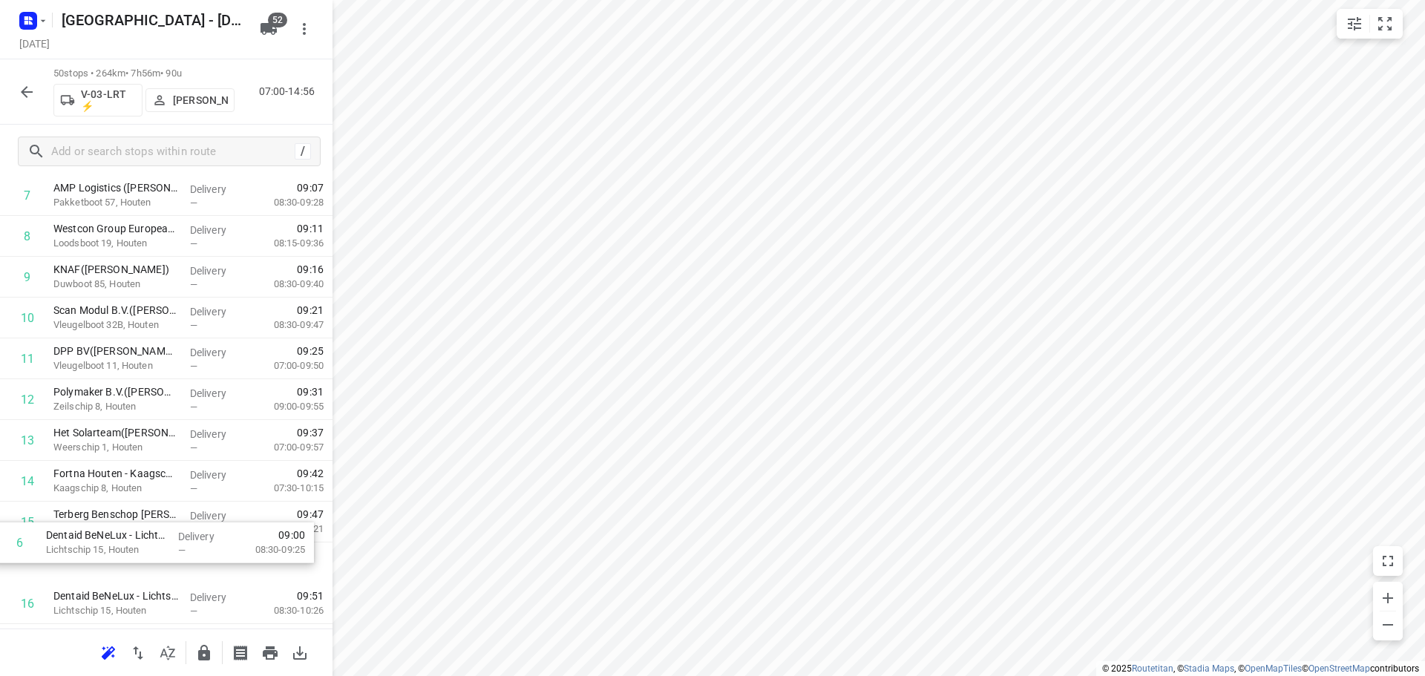
drag, startPoint x: 177, startPoint y: 290, endPoint x: 170, endPoint y: 536, distance: 246.6
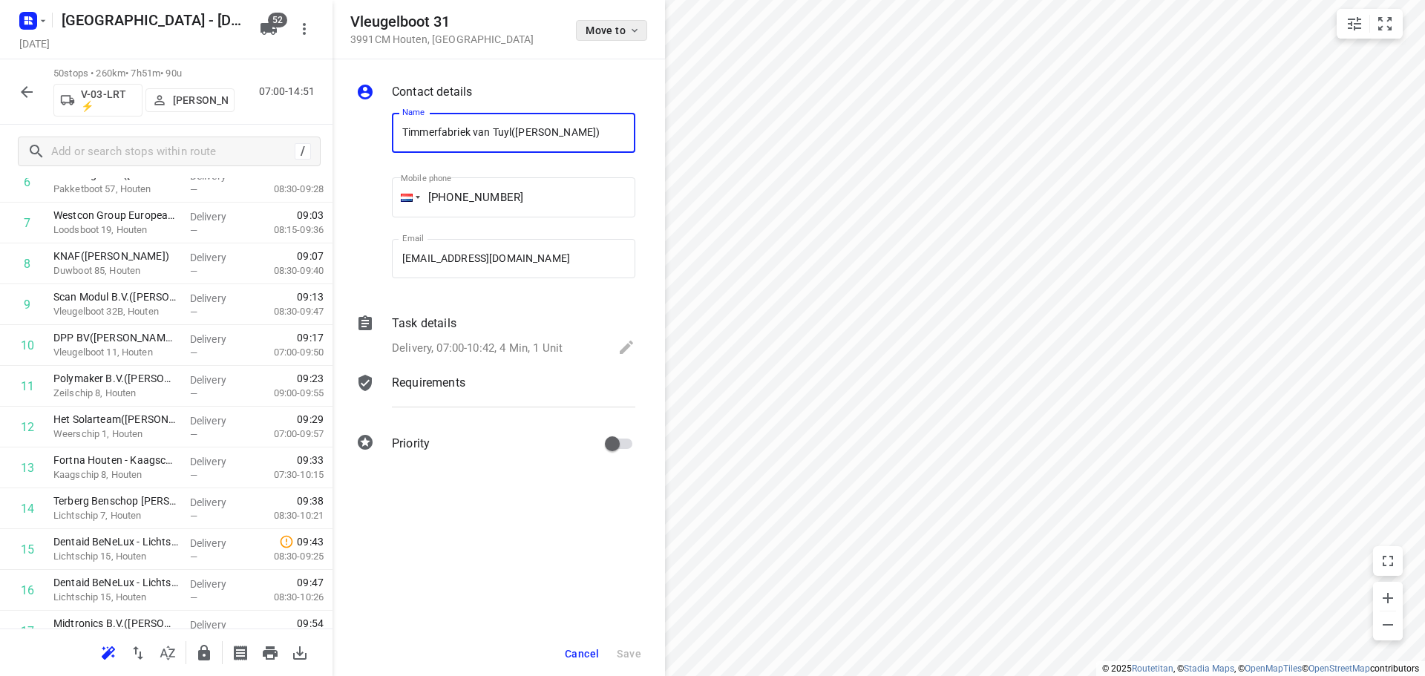
click at [588, 36] on button "Move to" at bounding box center [611, 30] width 71 height 21
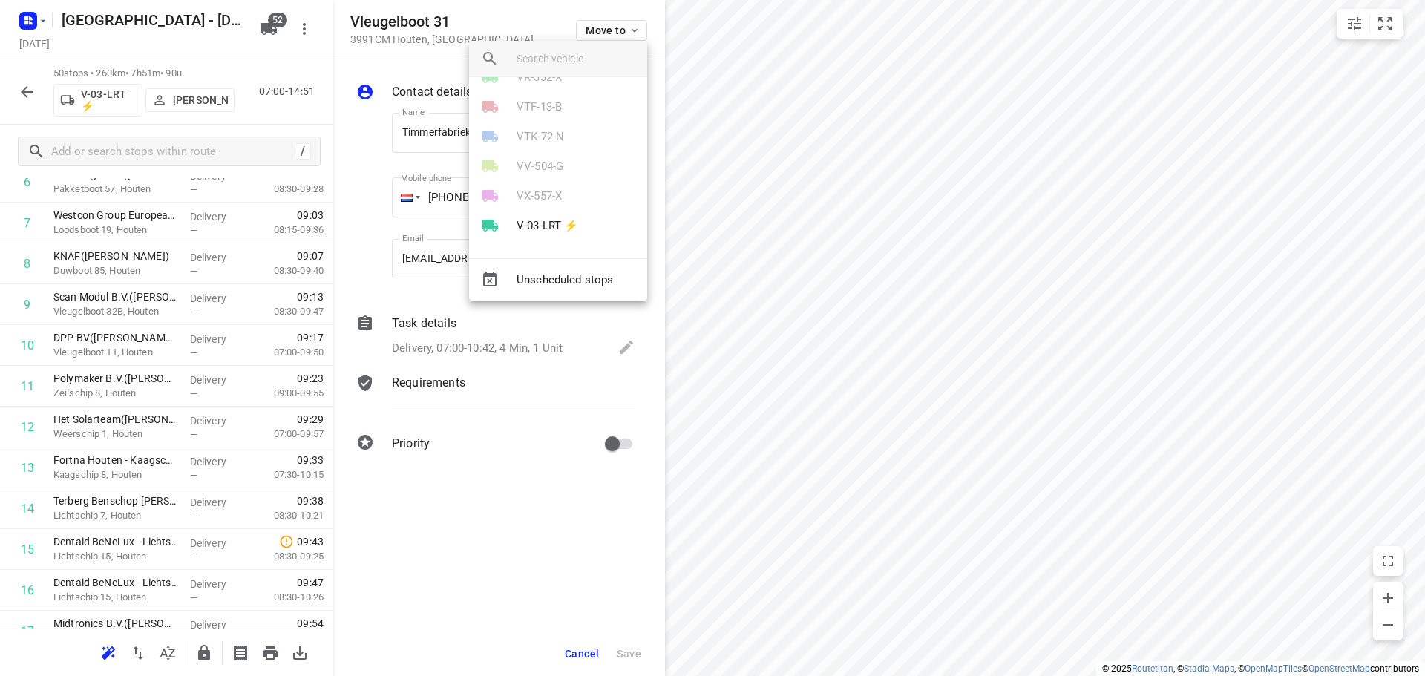
click at [562, 208] on div "VX-557-X" at bounding box center [558, 196] width 178 height 30
click at [558, 218] on p "V-03-LRT ⚡" at bounding box center [548, 226] width 62 height 17
click at [513, 195] on li "11" at bounding box center [558, 187] width 178 height 30
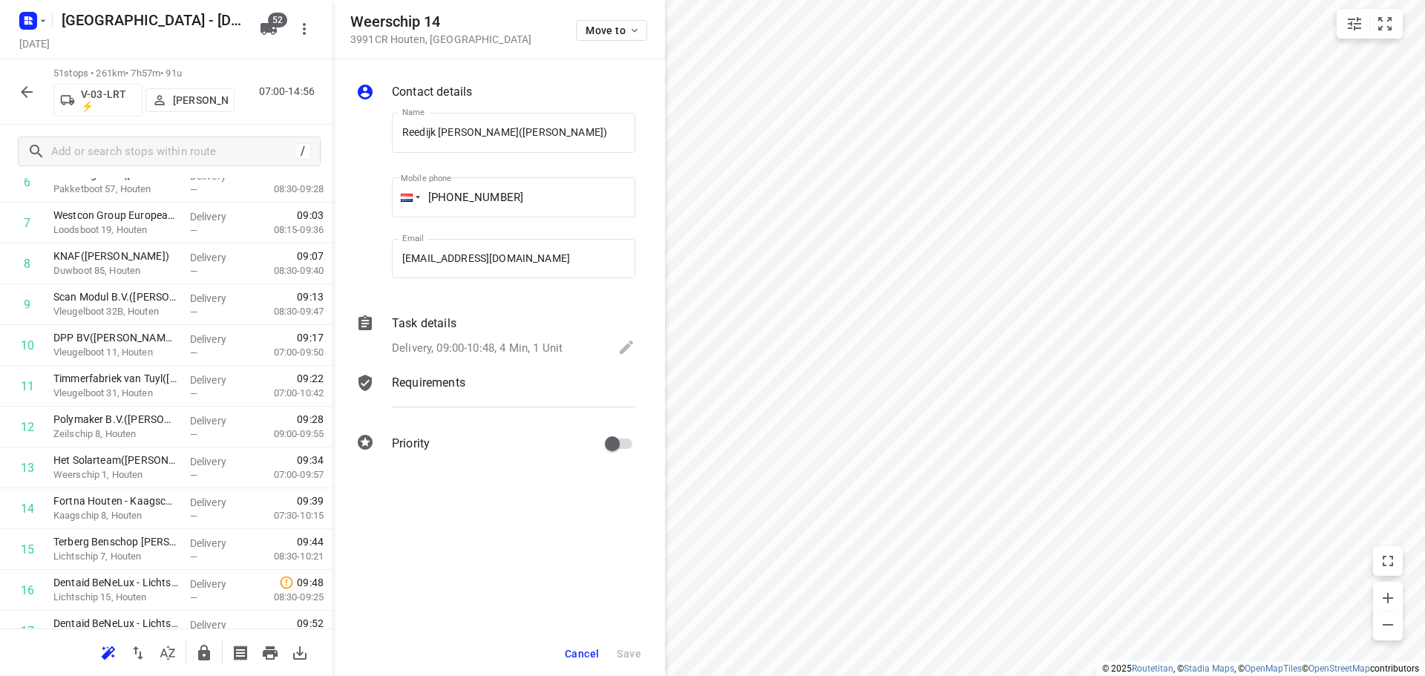
scroll to position [0, 6]
click at [601, 39] on button "Move to" at bounding box center [611, 30] width 71 height 21
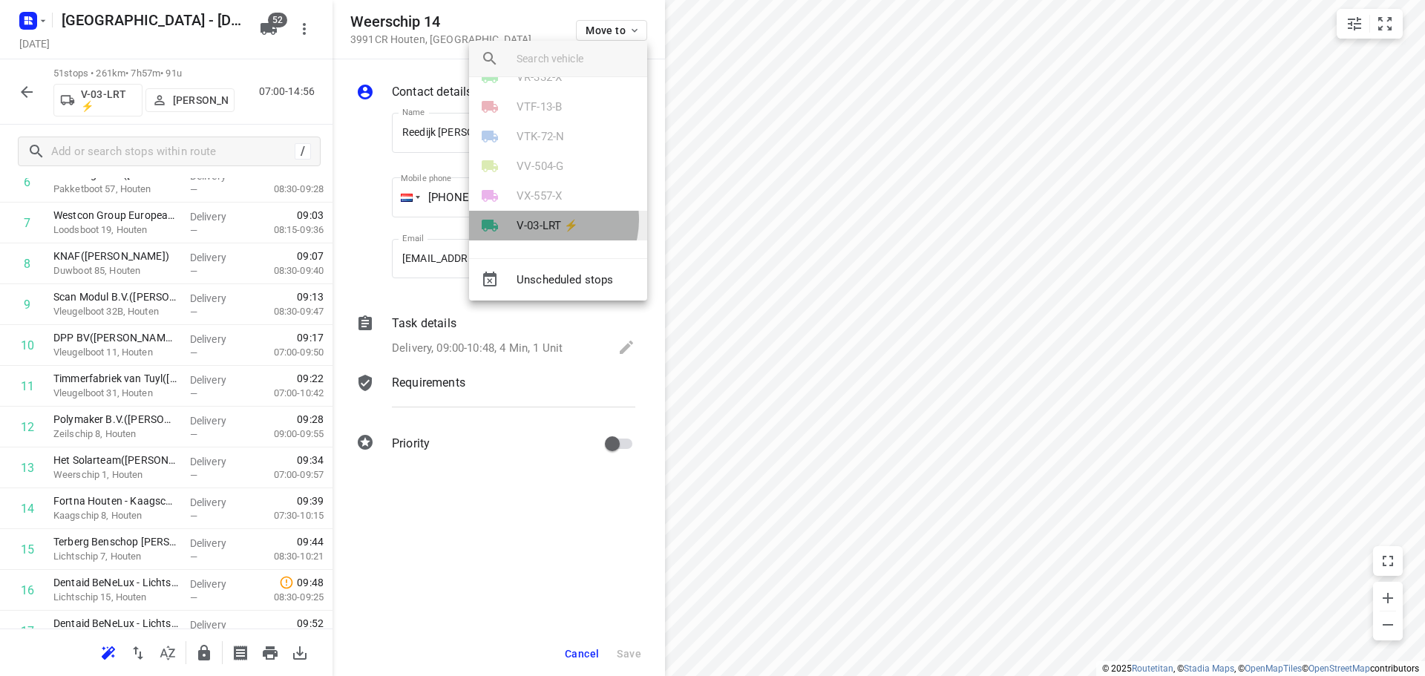
click at [546, 220] on p "V-03-LRT ⚡" at bounding box center [548, 226] width 62 height 17
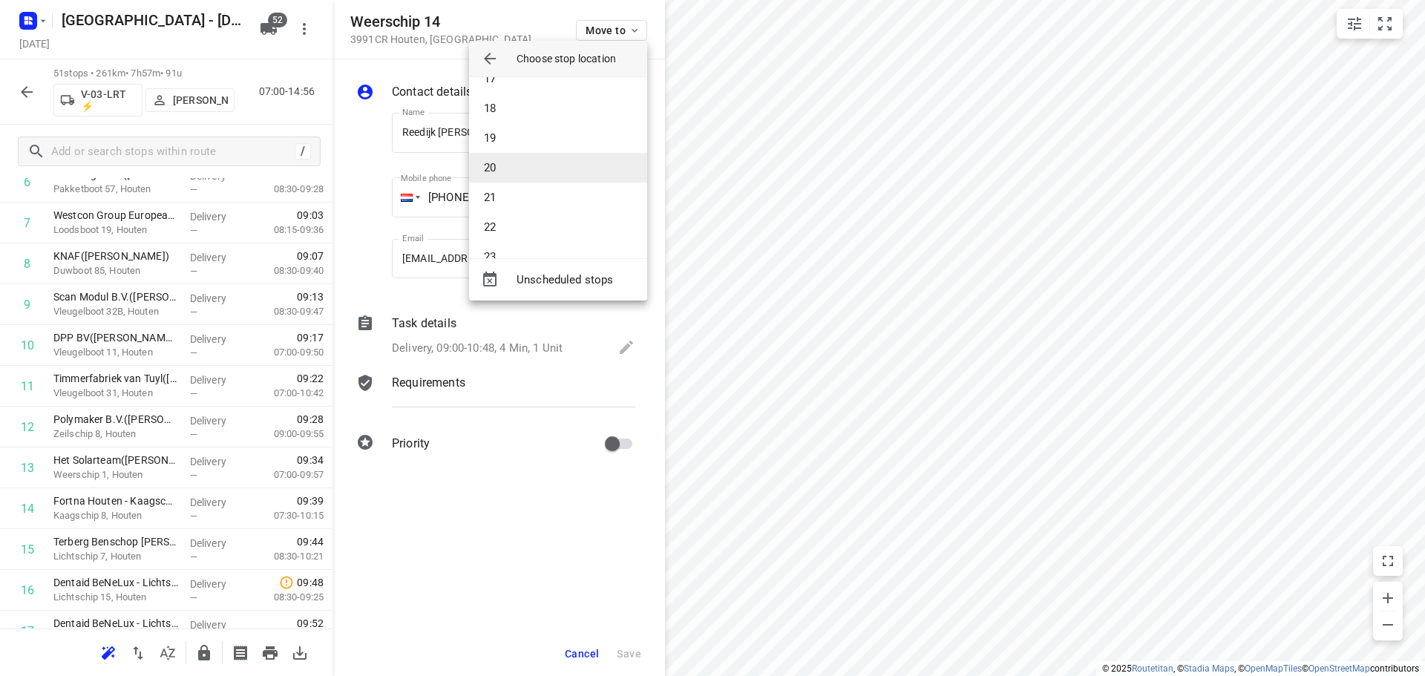
scroll to position [460, 0]
click at [513, 148] on li "18" at bounding box center [558, 143] width 178 height 30
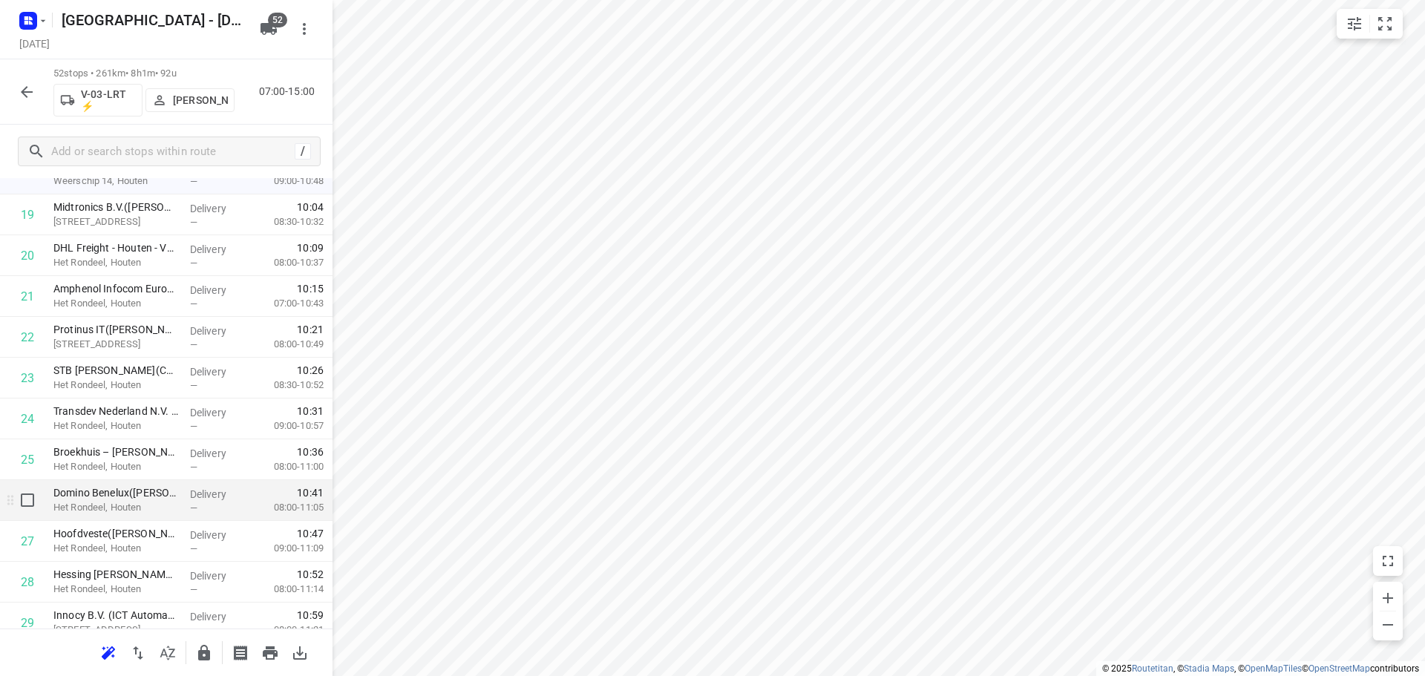
scroll to position [1005, 0]
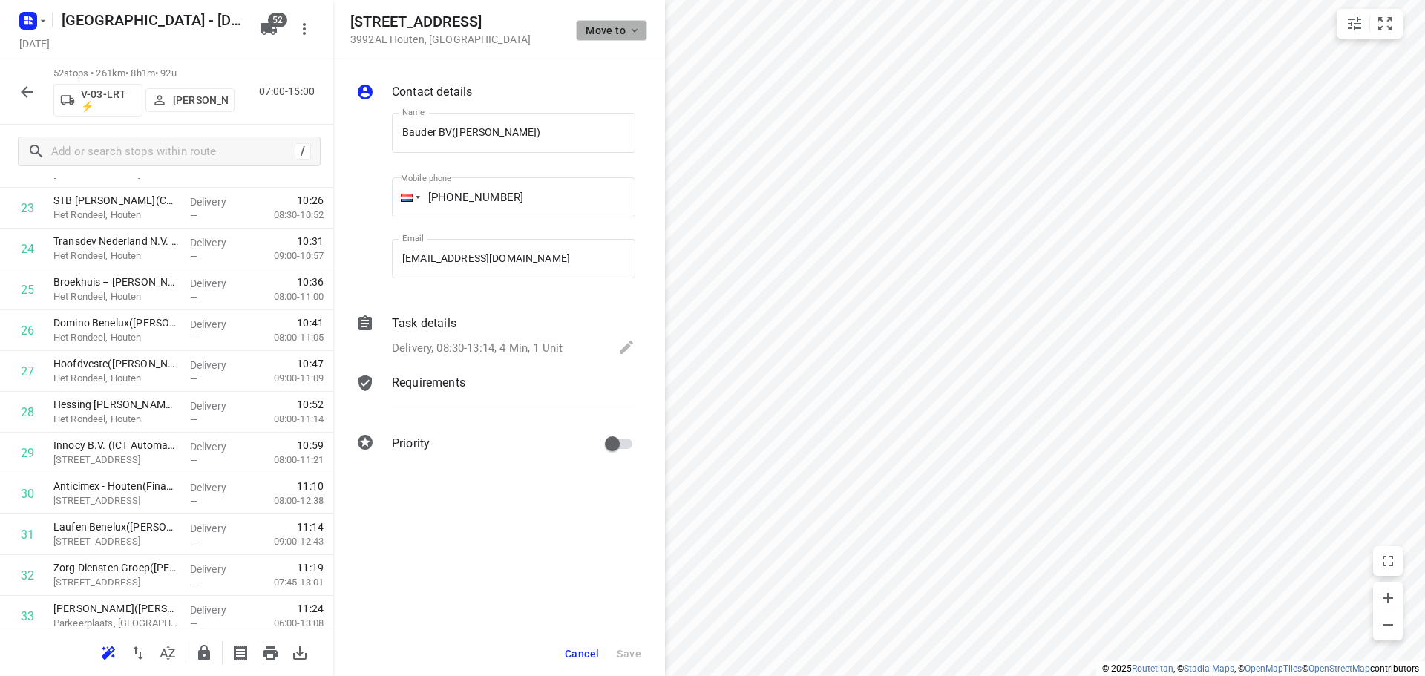
click at [622, 32] on span "Move to" at bounding box center [613, 30] width 55 height 12
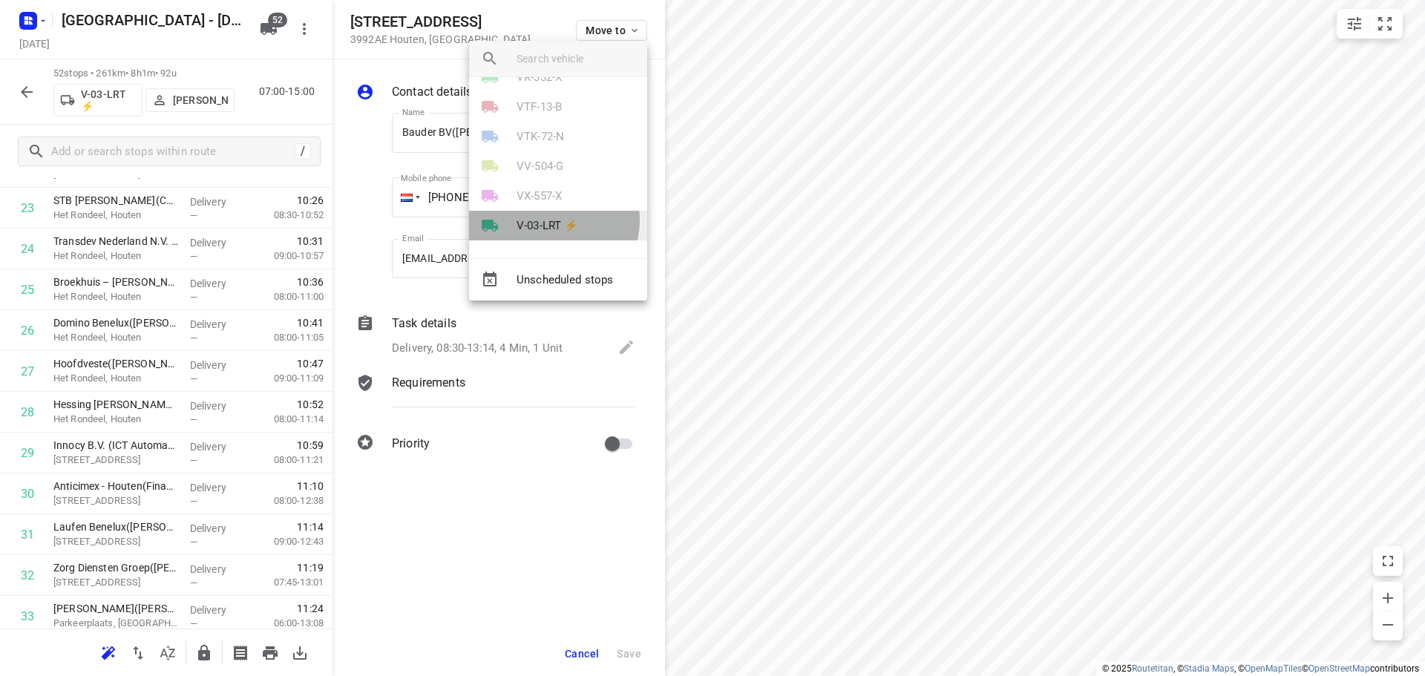
click at [552, 219] on p "V-03-LRT ⚡" at bounding box center [548, 226] width 62 height 17
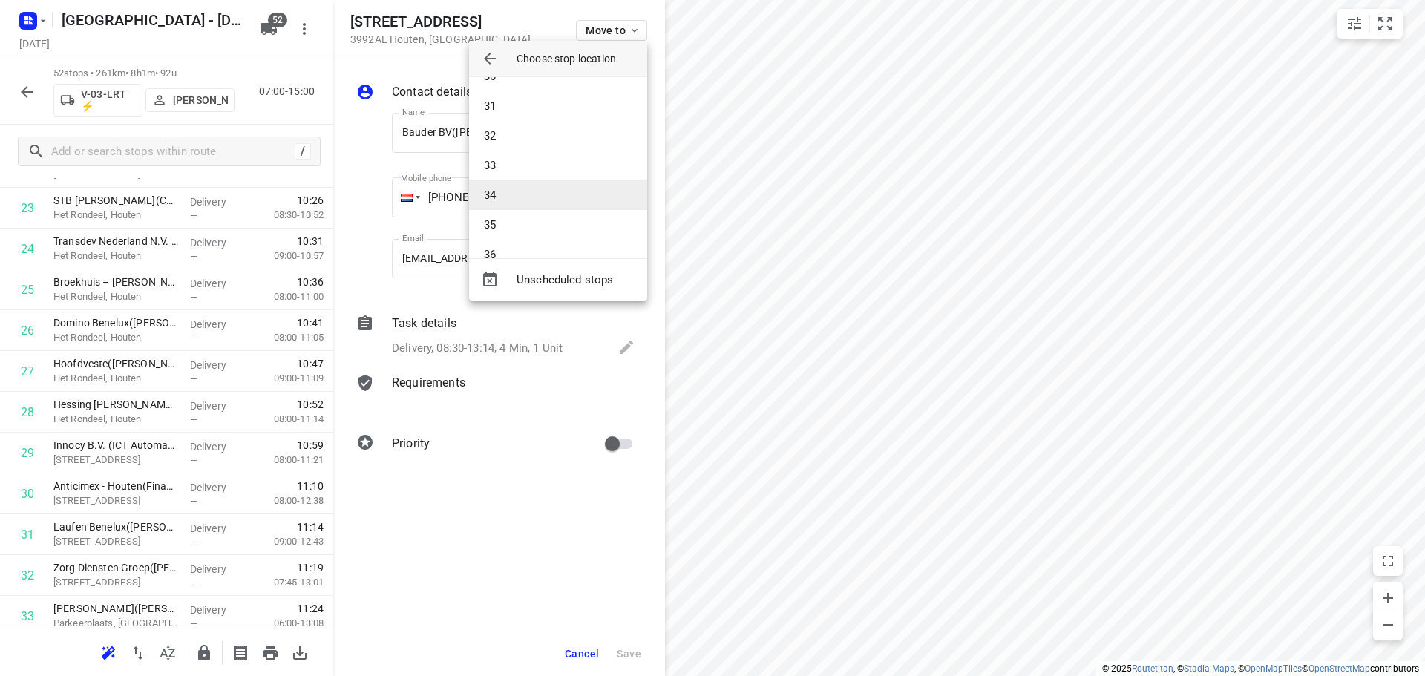
scroll to position [892, 0]
click at [519, 181] on li "34" at bounding box center [558, 186] width 178 height 30
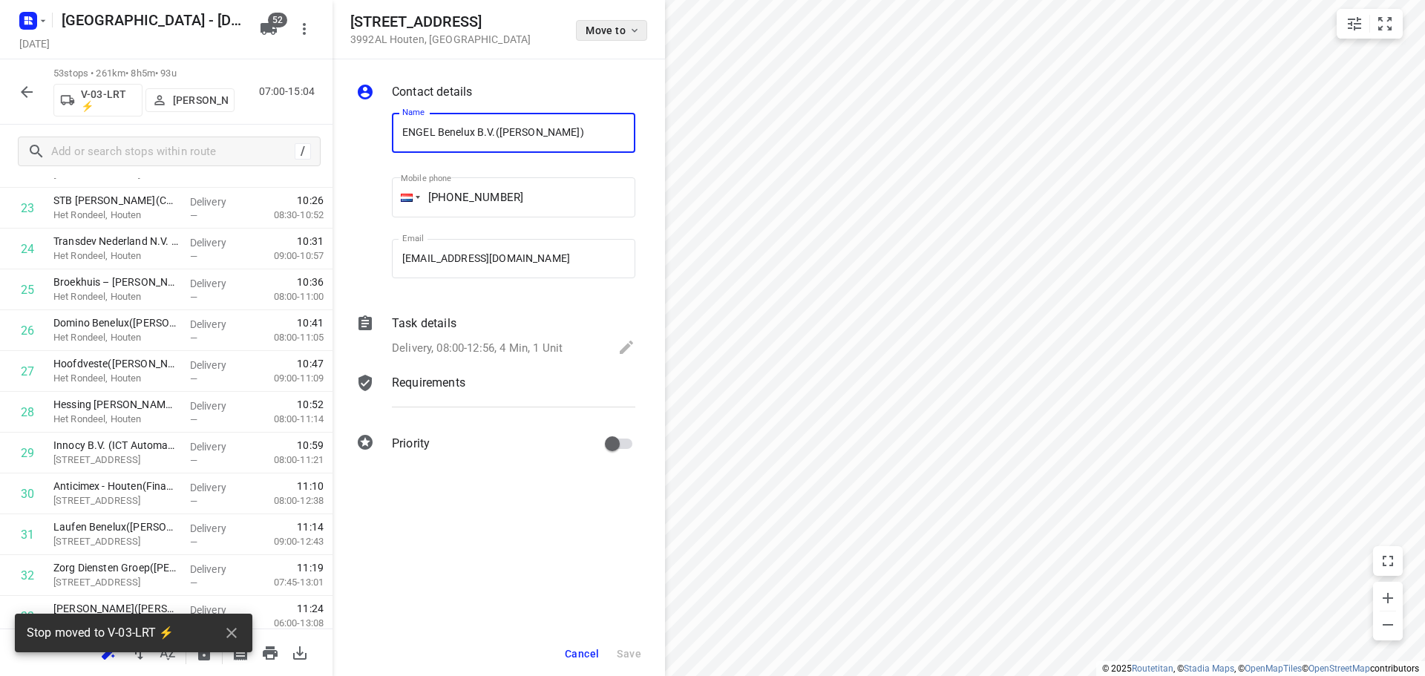
click at [606, 27] on span "Move to" at bounding box center [613, 30] width 55 height 12
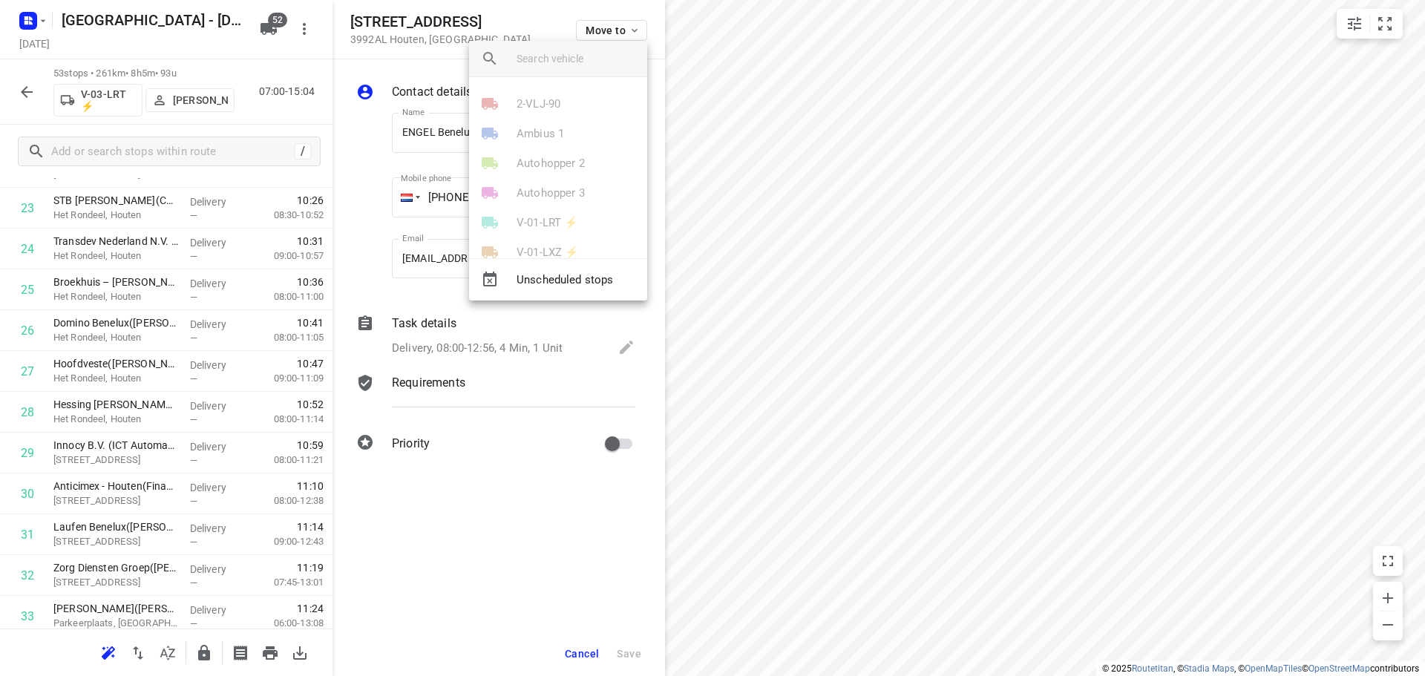
scroll to position [1393, 0]
click at [549, 229] on p "V-03-LRT ⚡" at bounding box center [548, 226] width 62 height 17
click at [520, 197] on li "35" at bounding box center [558, 198] width 178 height 30
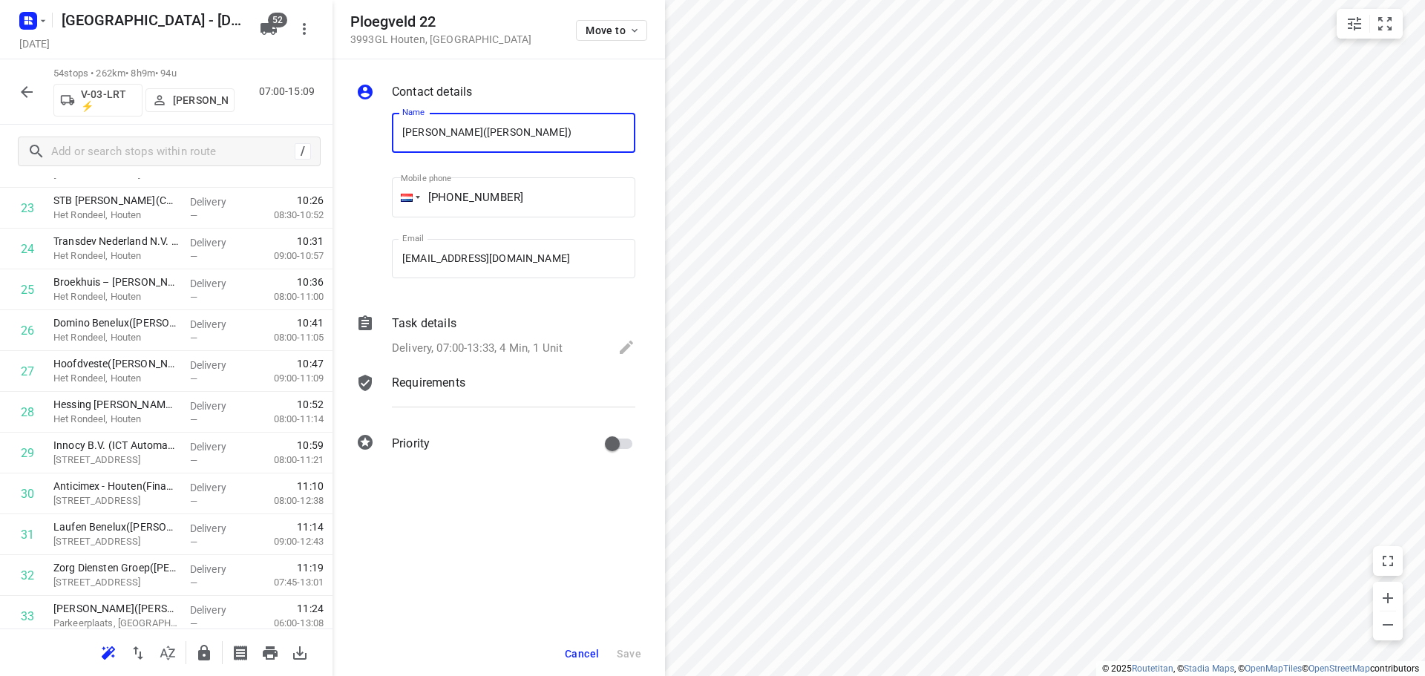
scroll to position [0, 42]
click at [598, 29] on span "Move to" at bounding box center [613, 30] width 55 height 12
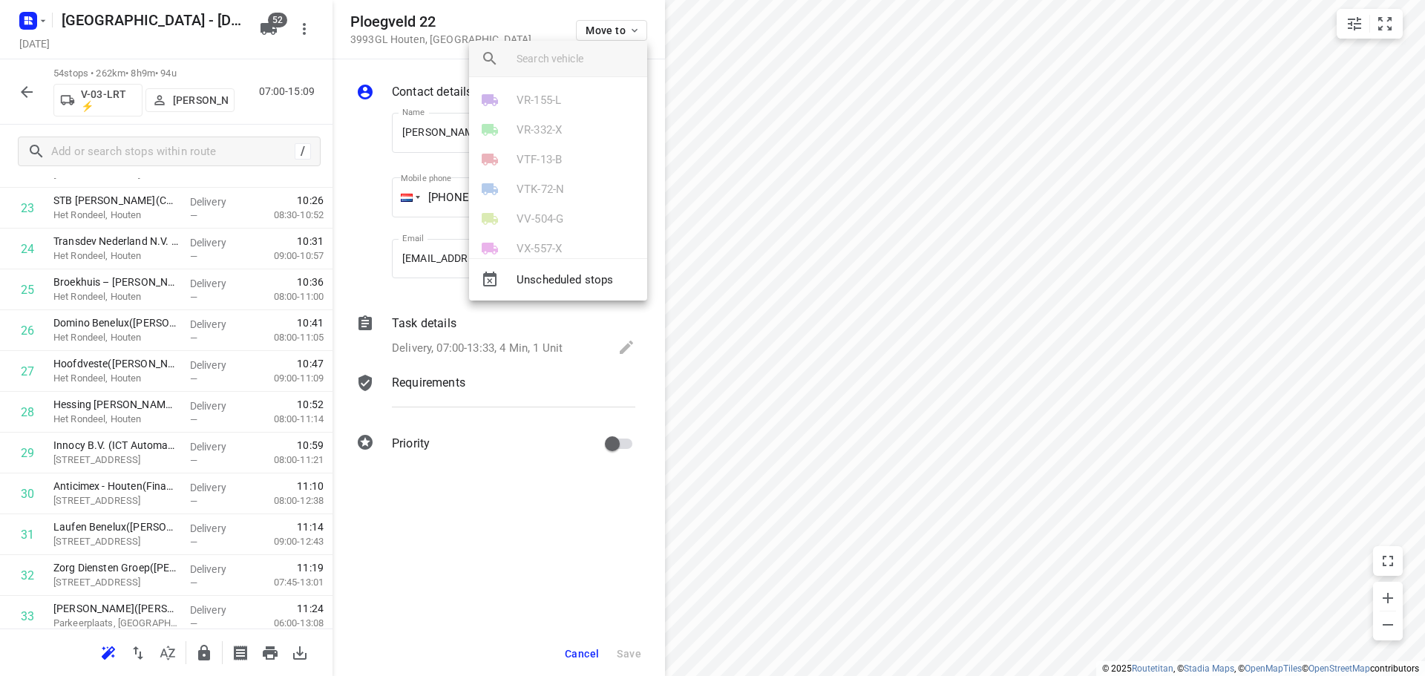
scroll to position [1393, 0]
click at [563, 225] on p "V-03-LRT ⚡" at bounding box center [548, 226] width 62 height 17
click at [534, 134] on li "37" at bounding box center [558, 146] width 178 height 30
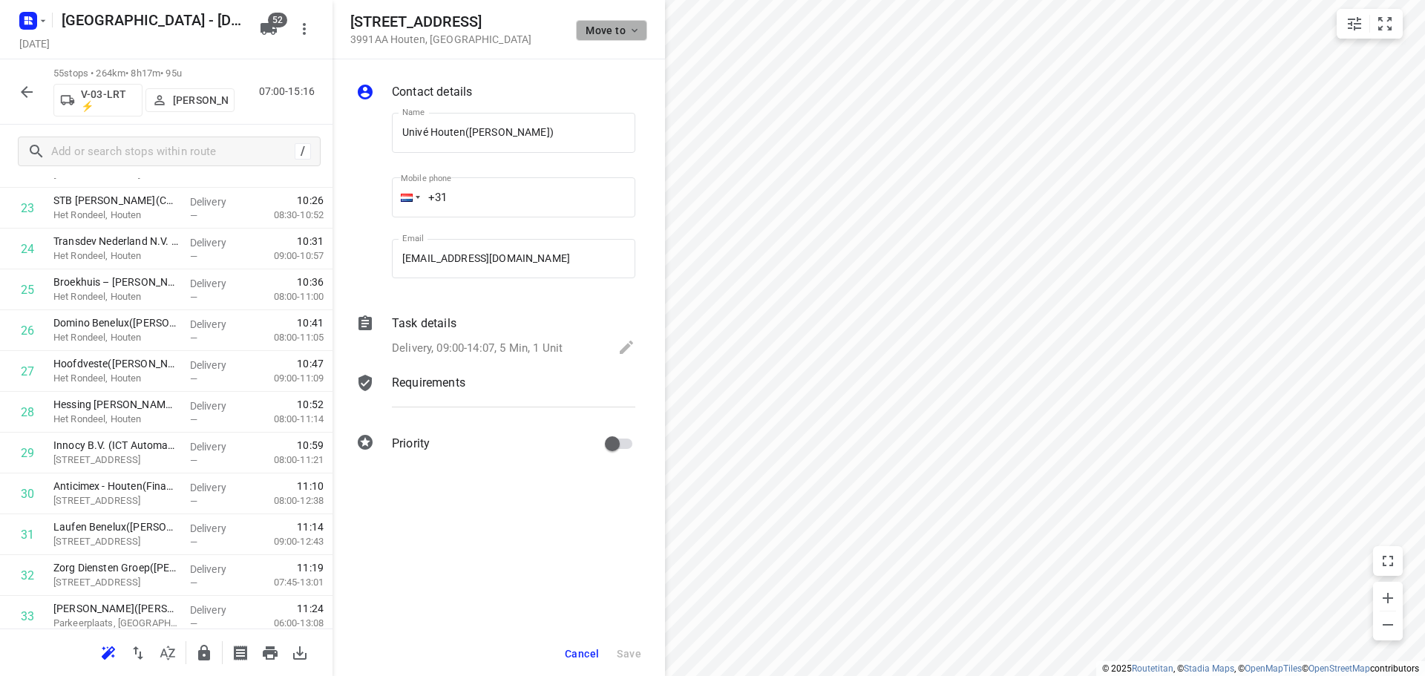
click at [633, 33] on button "Move to" at bounding box center [611, 30] width 71 height 21
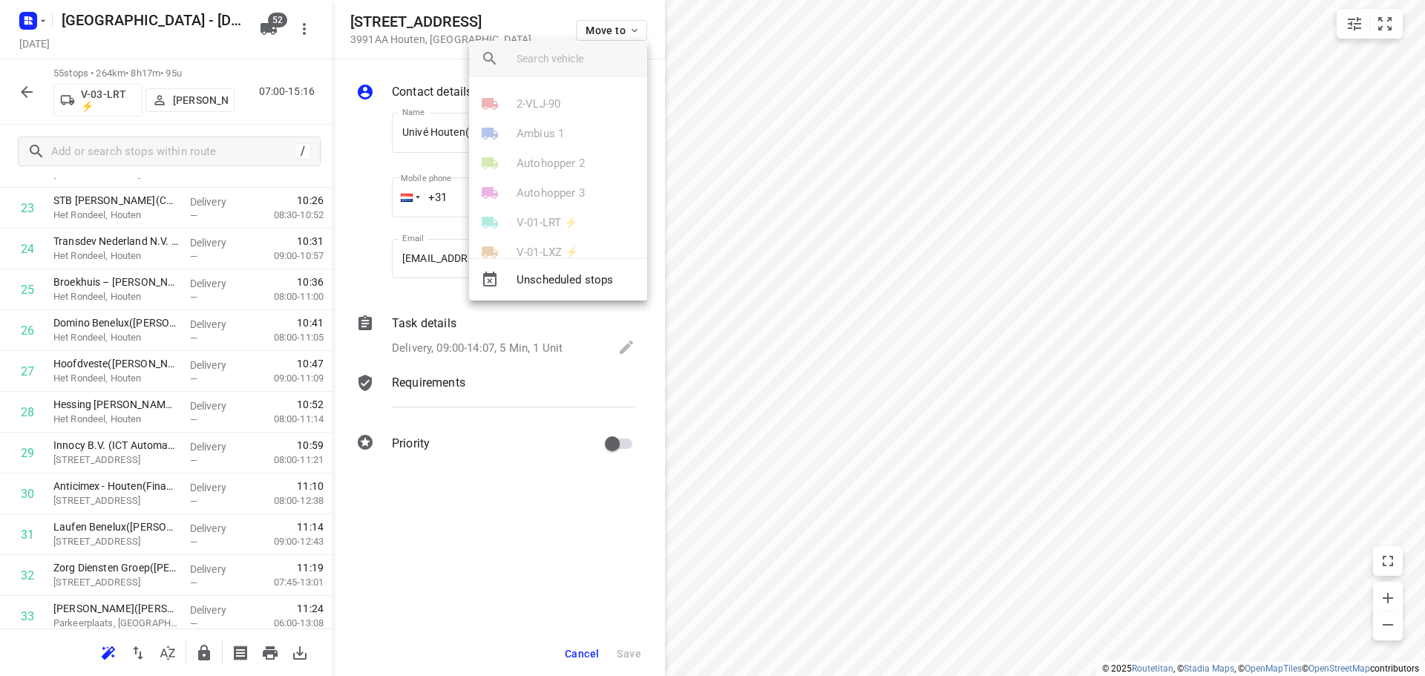
scroll to position [1393, 0]
click at [565, 221] on p "V-03-LRT ⚡" at bounding box center [548, 226] width 62 height 17
click at [509, 111] on li "40" at bounding box center [558, 126] width 178 height 30
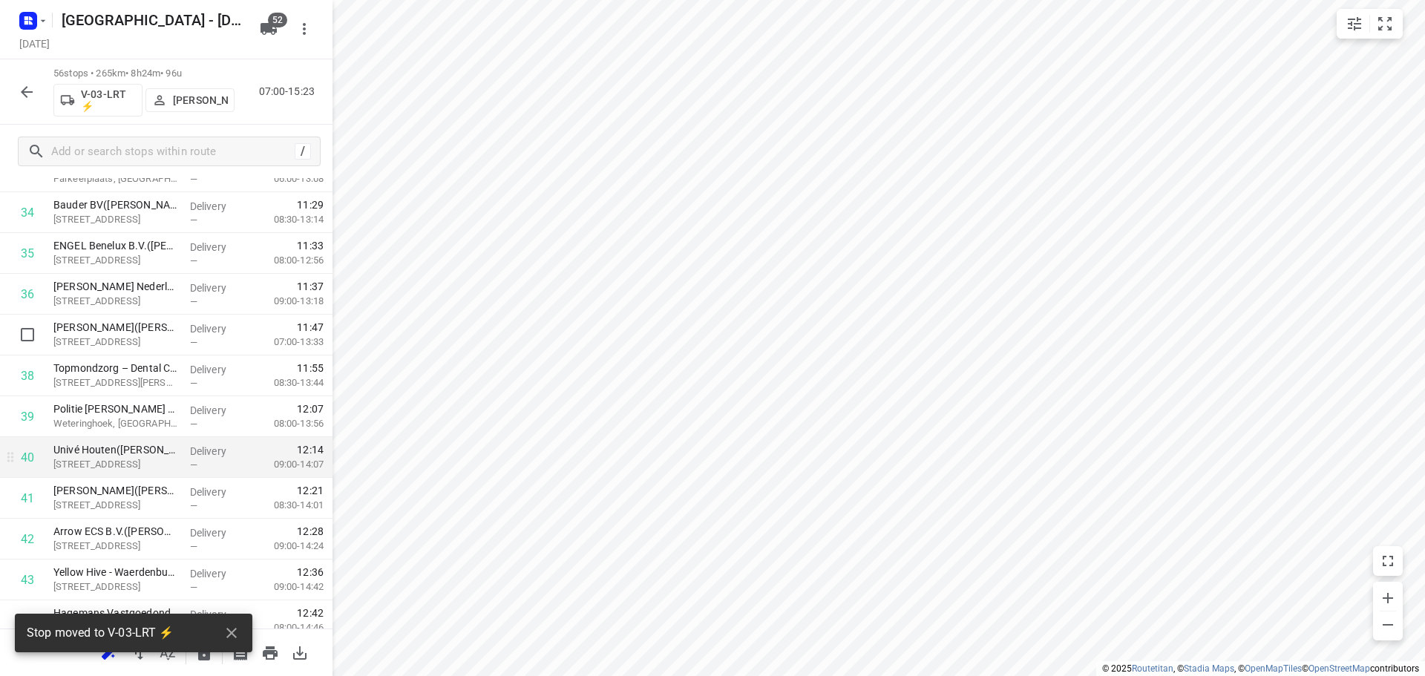
scroll to position [1451, 0]
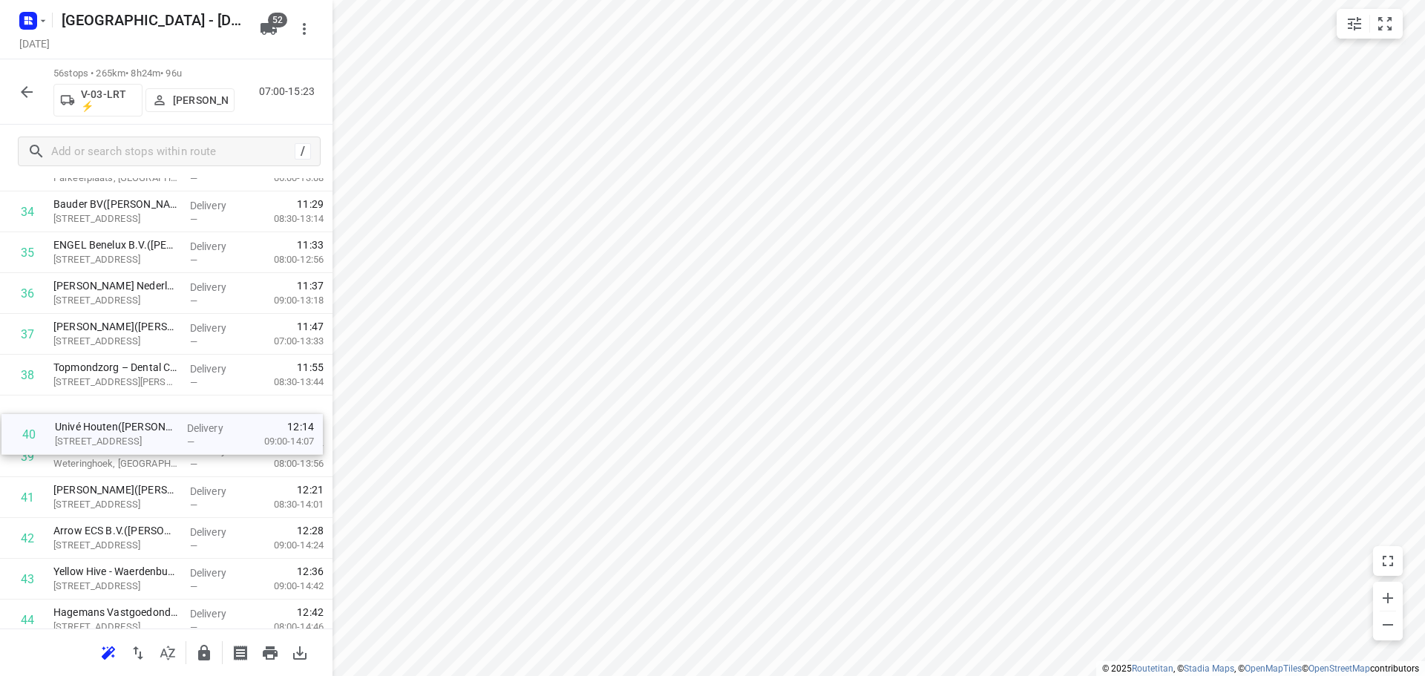
drag, startPoint x: 105, startPoint y: 426, endPoint x: 106, endPoint y: 411, distance: 15.7
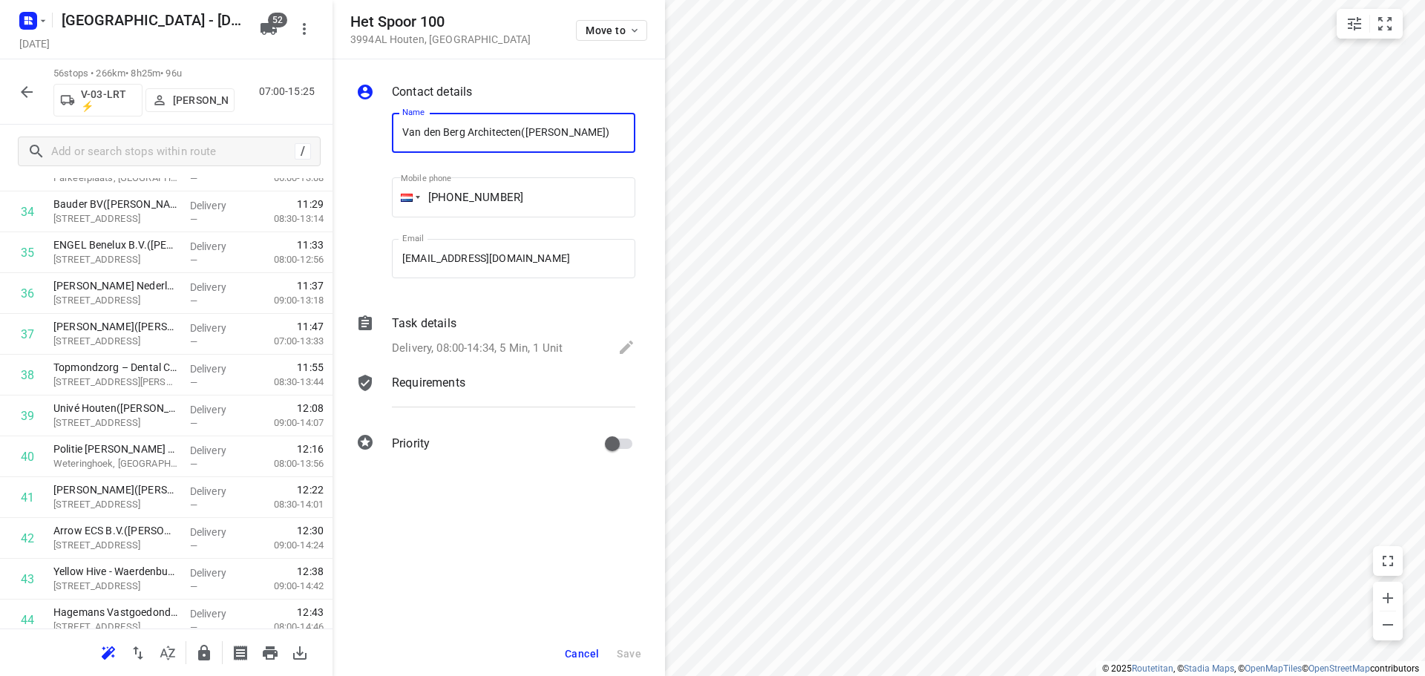
click at [635, 17] on div "Move to" at bounding box center [611, 29] width 71 height 32
click at [635, 27] on icon "button" at bounding box center [635, 30] width 12 height 12
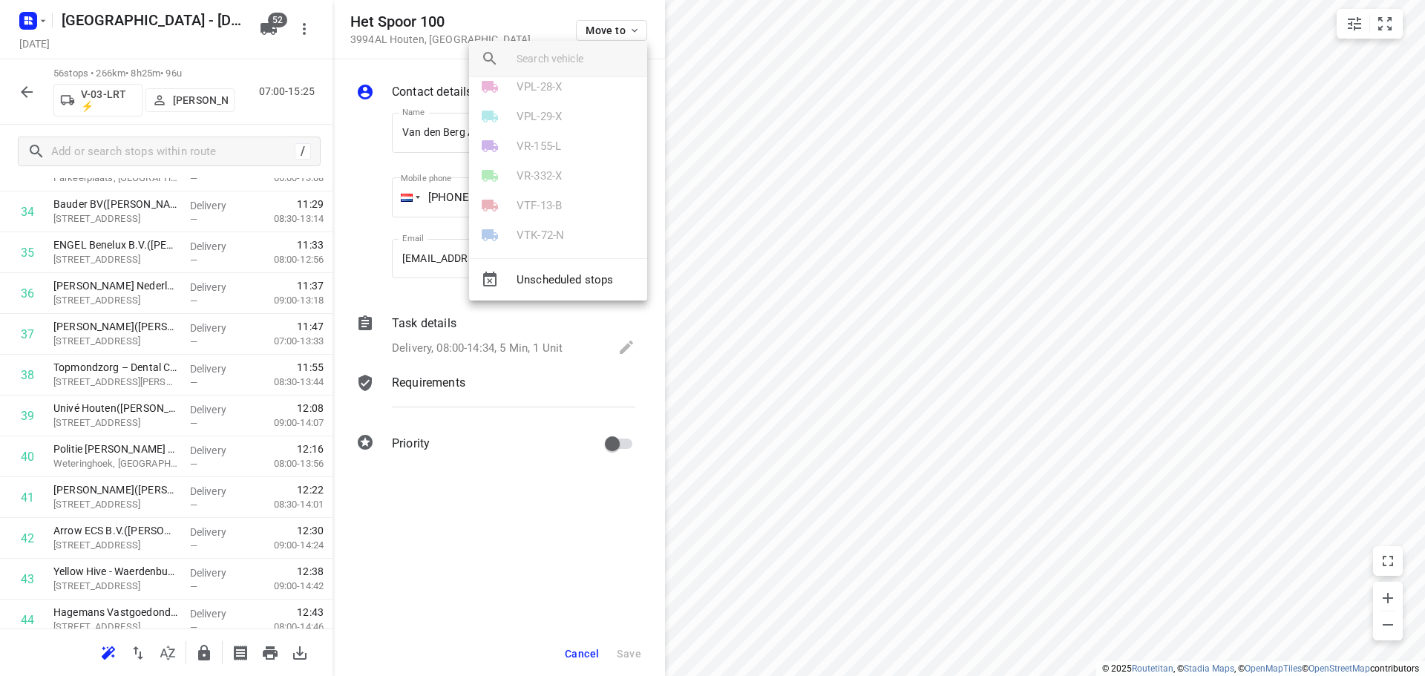
scroll to position [1393, 0]
click at [573, 235] on li "V-03-LRT ⚡" at bounding box center [558, 226] width 178 height 30
click at [513, 98] on li "43" at bounding box center [558, 101] width 178 height 30
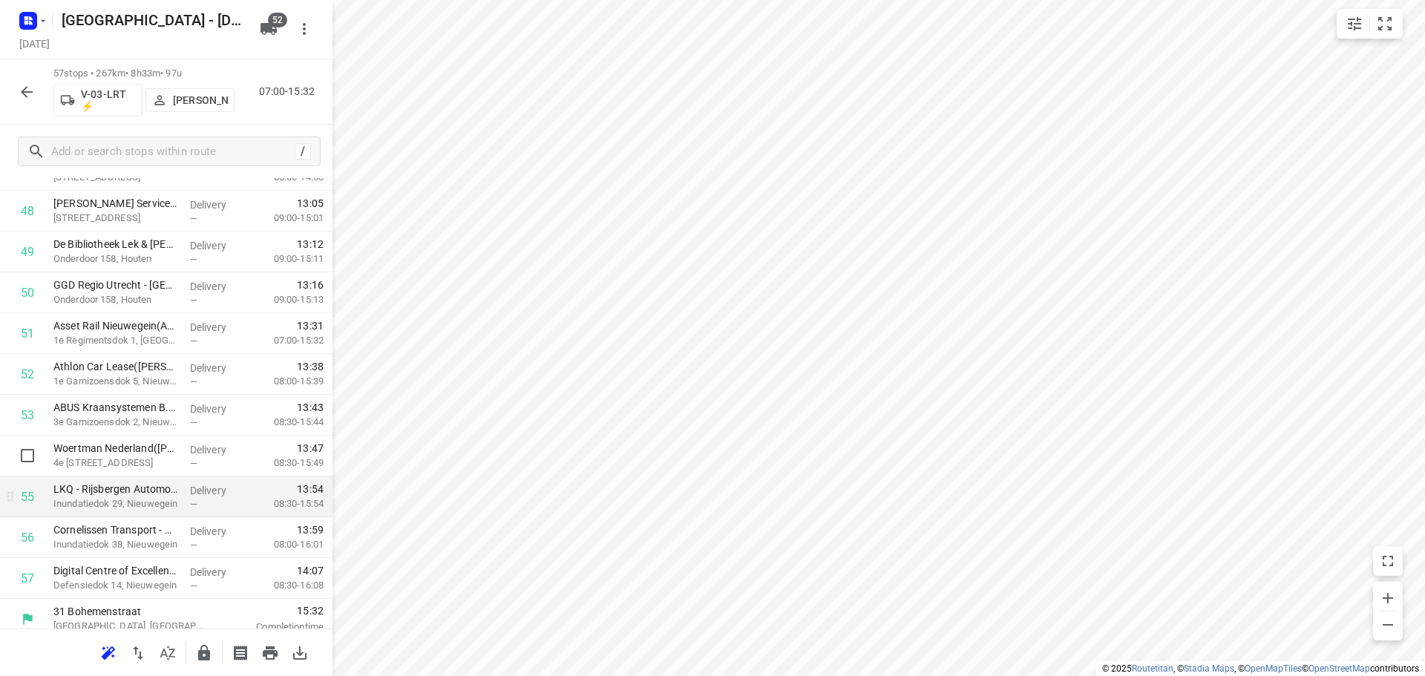
scroll to position [2034, 0]
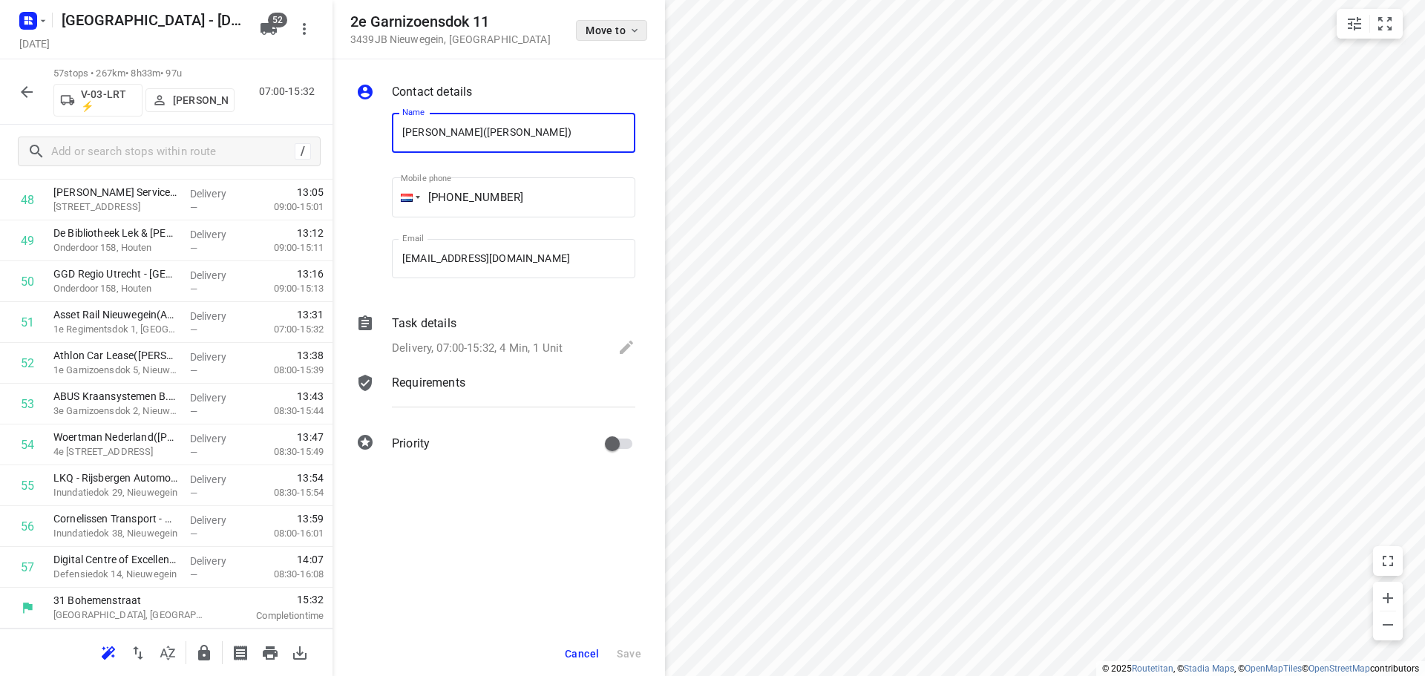
click at [603, 27] on span "Move to" at bounding box center [613, 30] width 55 height 12
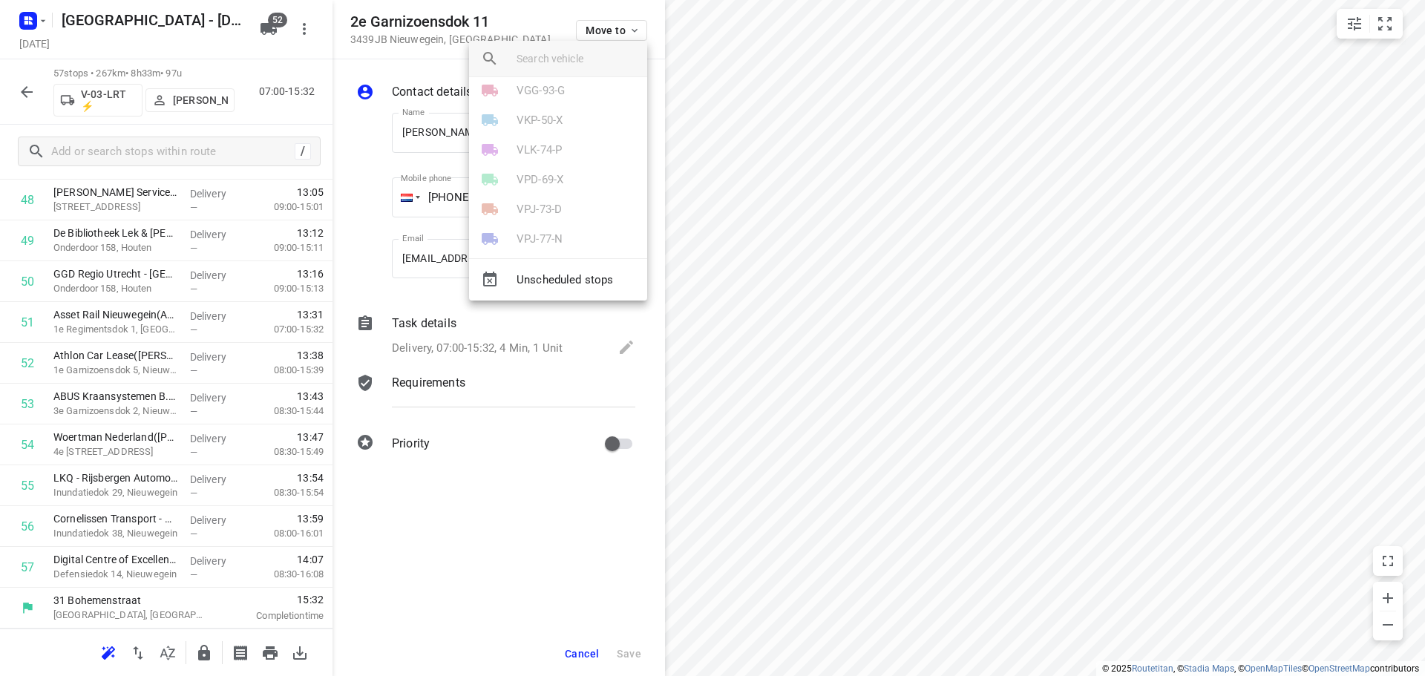
scroll to position [1393, 0]
click at [566, 220] on p "V-03-LRT ⚡" at bounding box center [548, 226] width 62 height 17
drag, startPoint x: 509, startPoint y: 240, endPoint x: 539, endPoint y: 246, distance: 31.0
click at [509, 241] on li "53" at bounding box center [558, 250] width 178 height 30
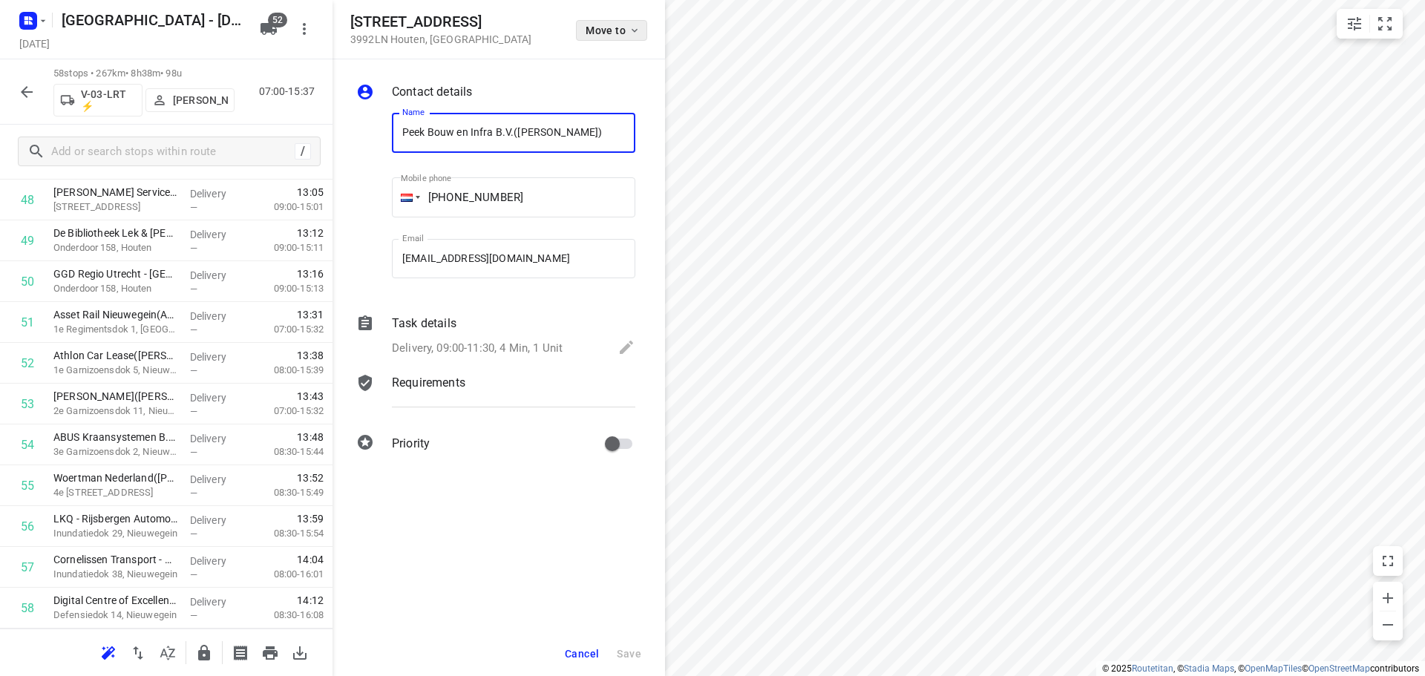
click at [610, 29] on span "Move to" at bounding box center [613, 30] width 55 height 12
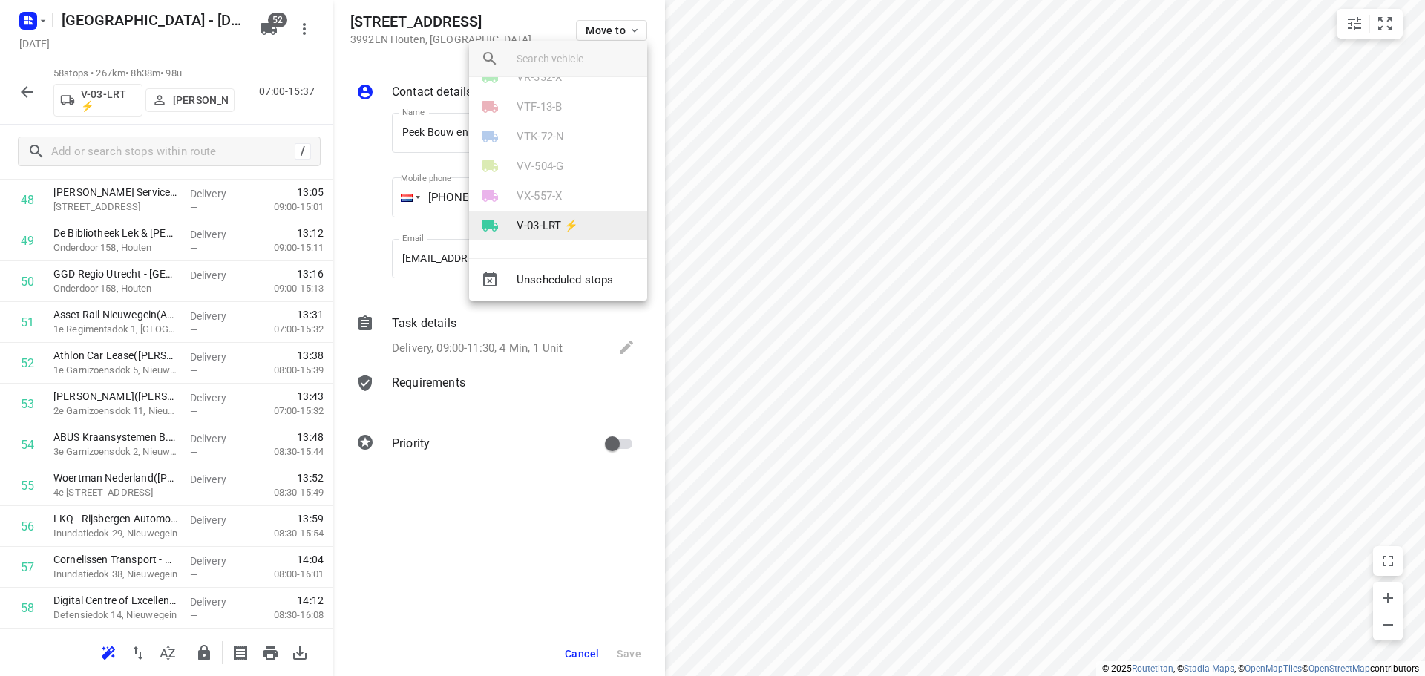
click at [570, 236] on li "V-03-LRT ⚡" at bounding box center [558, 226] width 178 height 30
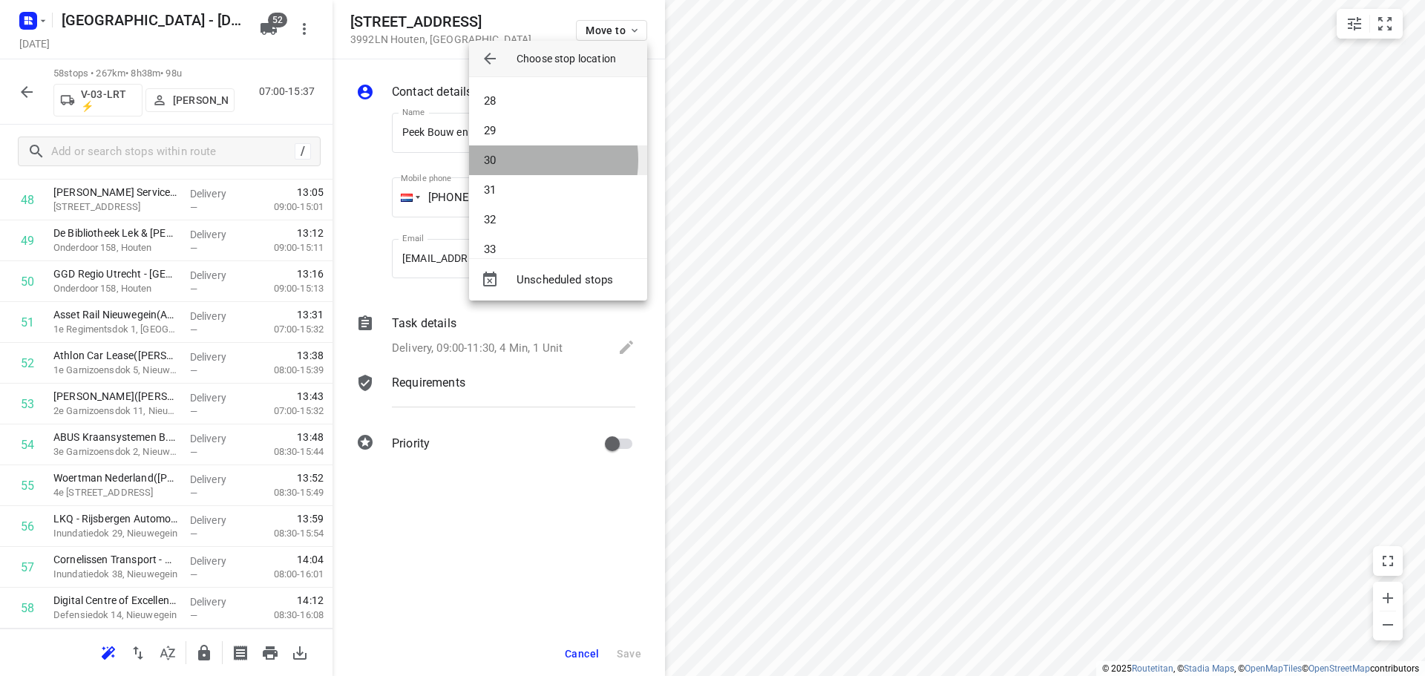
click at [518, 160] on li "30" at bounding box center [558, 161] width 178 height 30
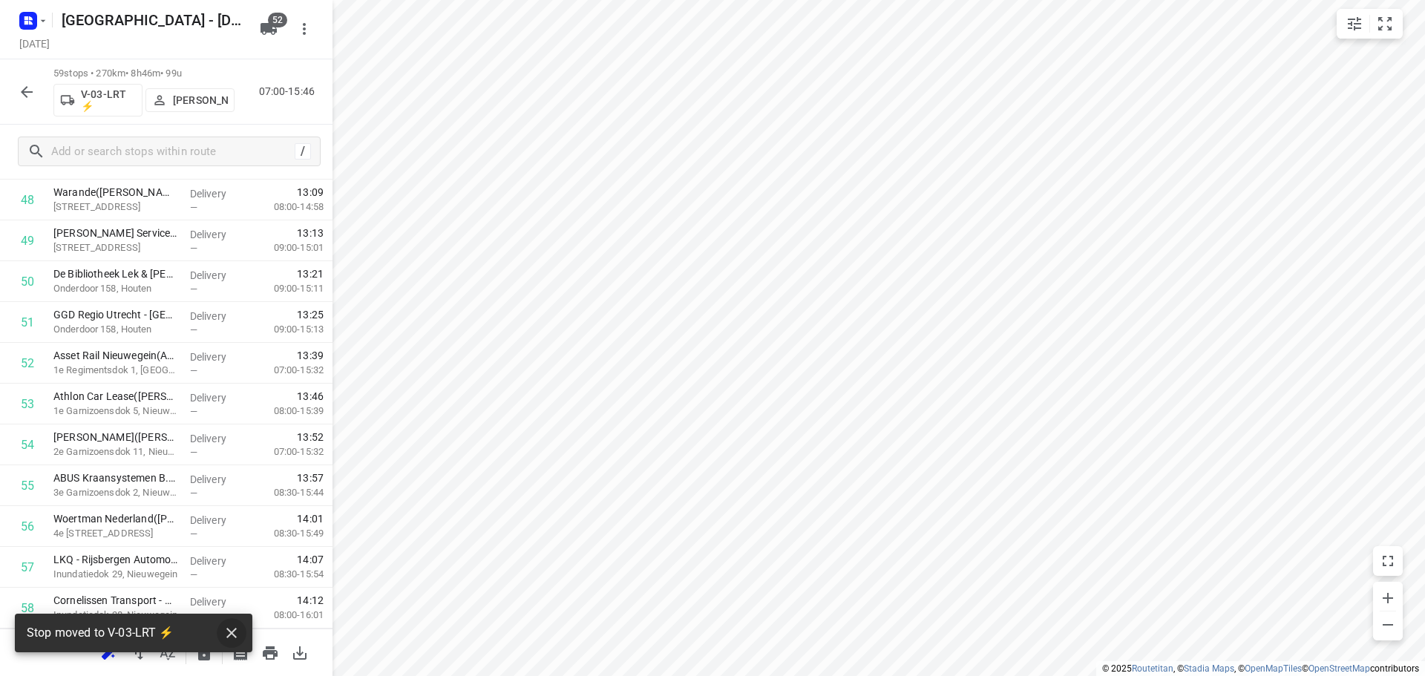
click at [231, 632] on icon "button" at bounding box center [231, 633] width 10 height 10
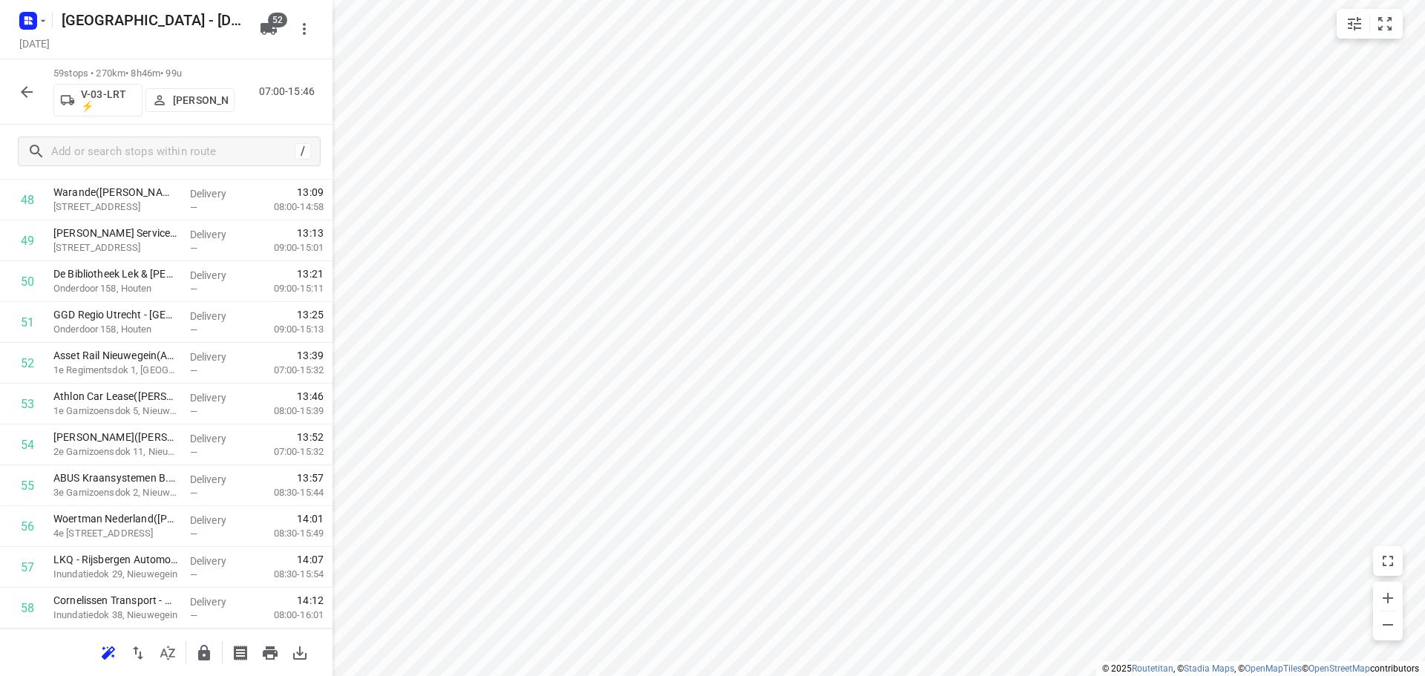
click at [198, 653] on icon "button" at bounding box center [204, 653] width 12 height 16
click at [37, 99] on button "button" at bounding box center [27, 92] width 30 height 30
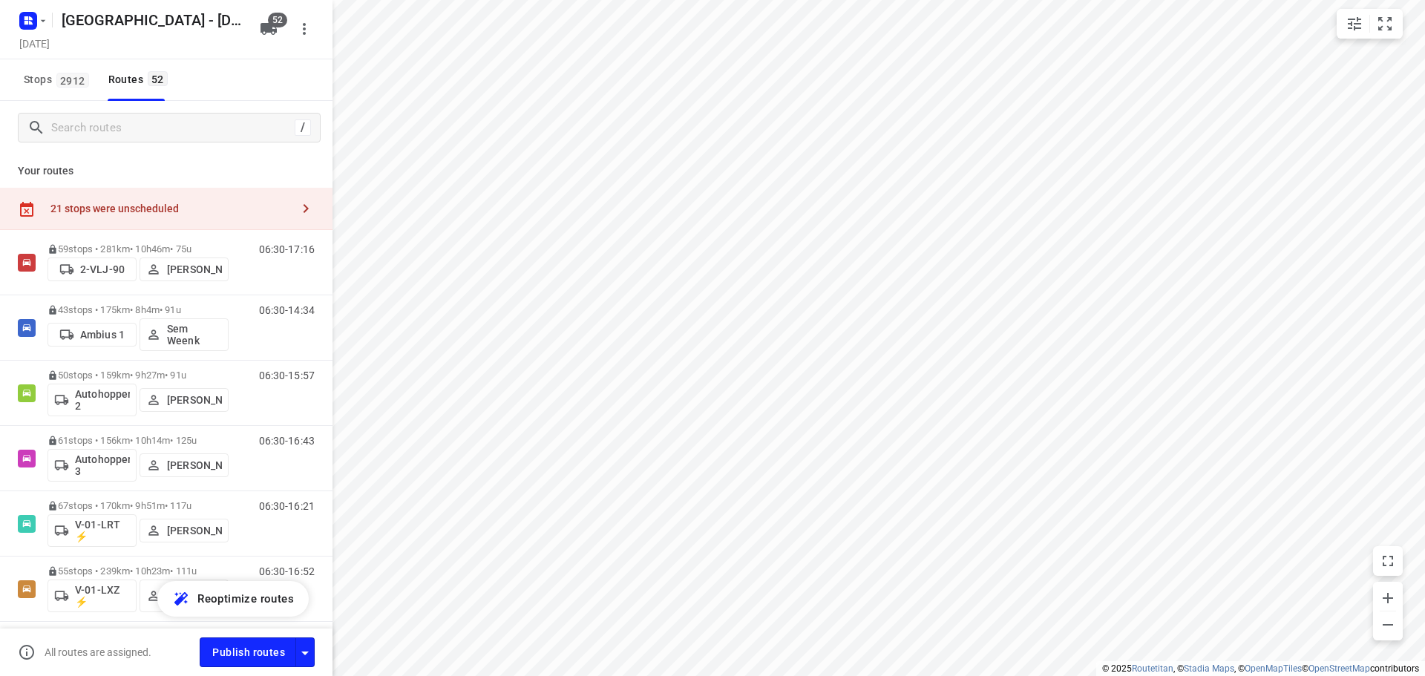
click at [197, 203] on div "21 stops were unscheduled" at bounding box center [170, 209] width 241 height 12
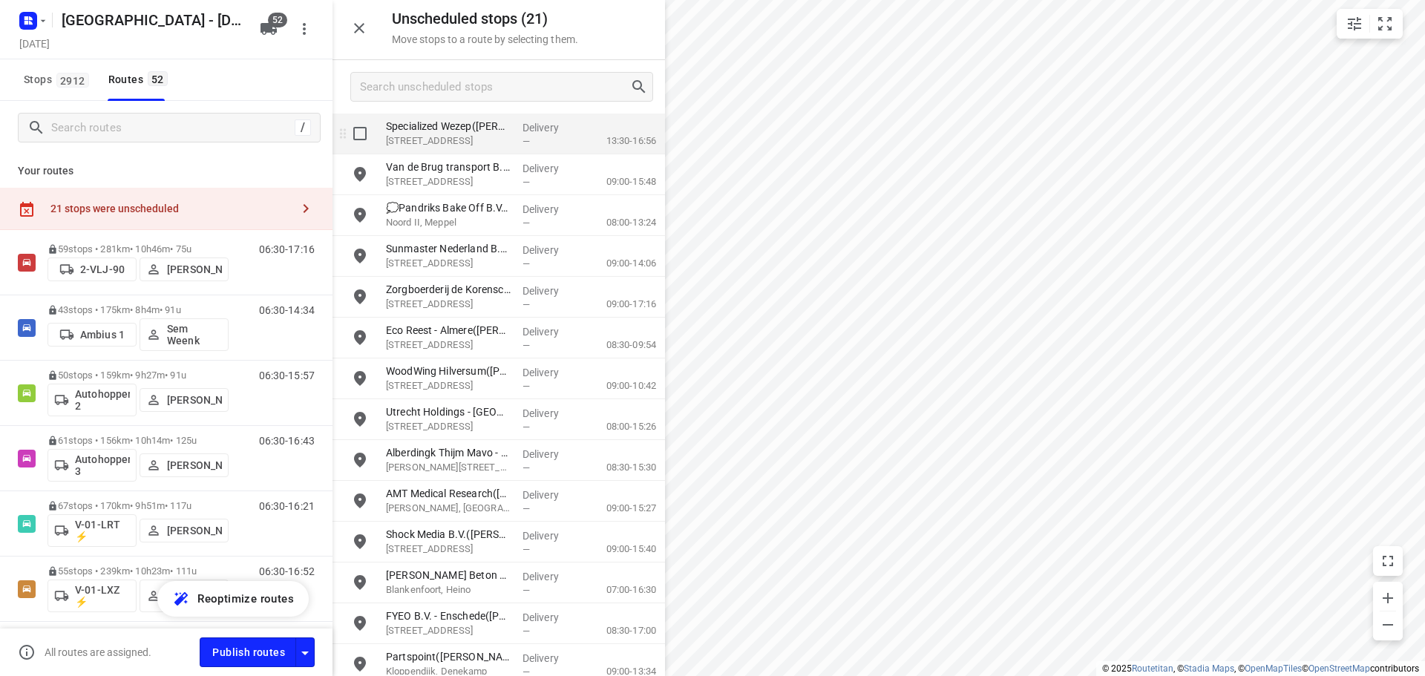
click at [481, 143] on p "Rondweg 60-A, Wezep" at bounding box center [448, 141] width 125 height 15
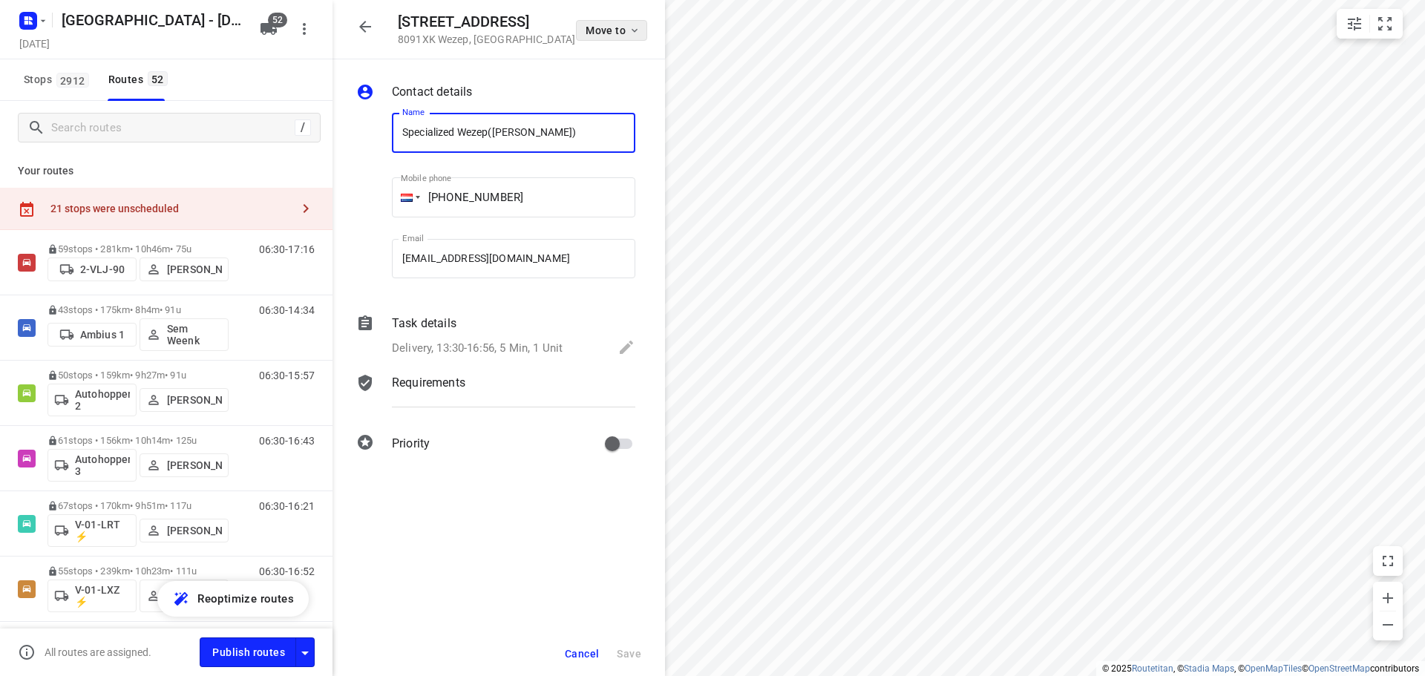
drag, startPoint x: 621, startPoint y: 48, endPoint x: 621, endPoint y: 28, distance: 20.0
click at [621, 36] on div "Rondweg 60-A 8091XK Wezep , Netherlands Move to" at bounding box center [499, 29] width 333 height 59
click at [621, 25] on span "Move to" at bounding box center [613, 30] width 55 height 12
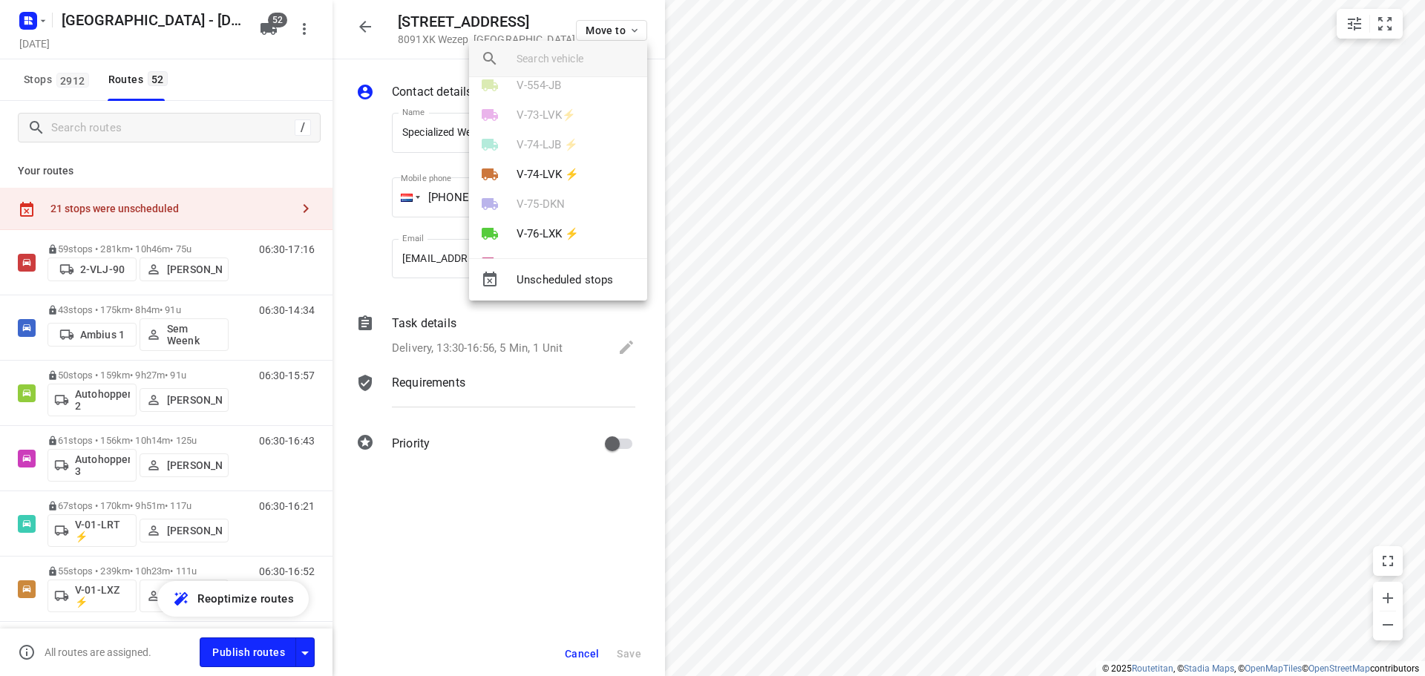
scroll to position [668, 0]
click at [536, 141] on p "V-74-LVK ⚡" at bounding box center [548, 148] width 62 height 17
drag, startPoint x: 486, startPoint y: 55, endPoint x: 367, endPoint y: 91, distance: 123.3
click at [486, 54] on icon "button" at bounding box center [490, 59] width 18 height 18
click at [174, 140] on div at bounding box center [712, 338] width 1425 height 676
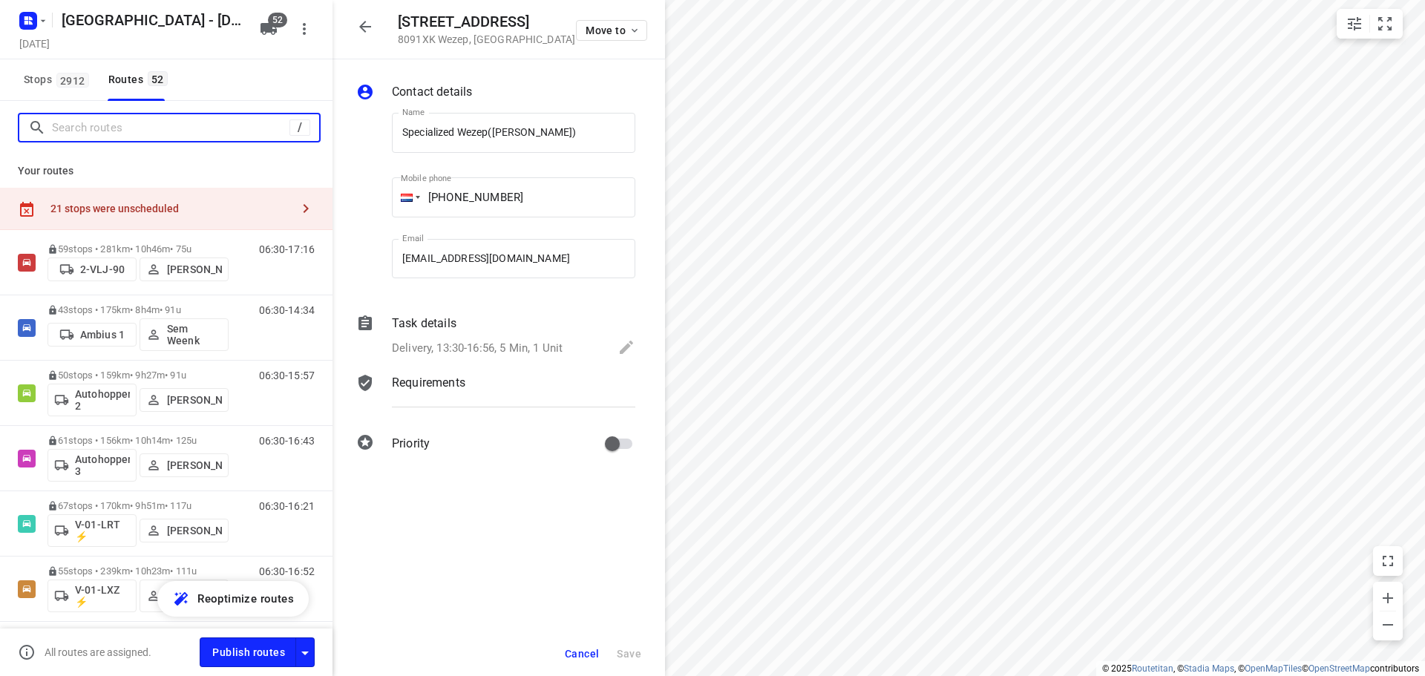
click at [200, 124] on input "Search routes" at bounding box center [171, 128] width 238 height 23
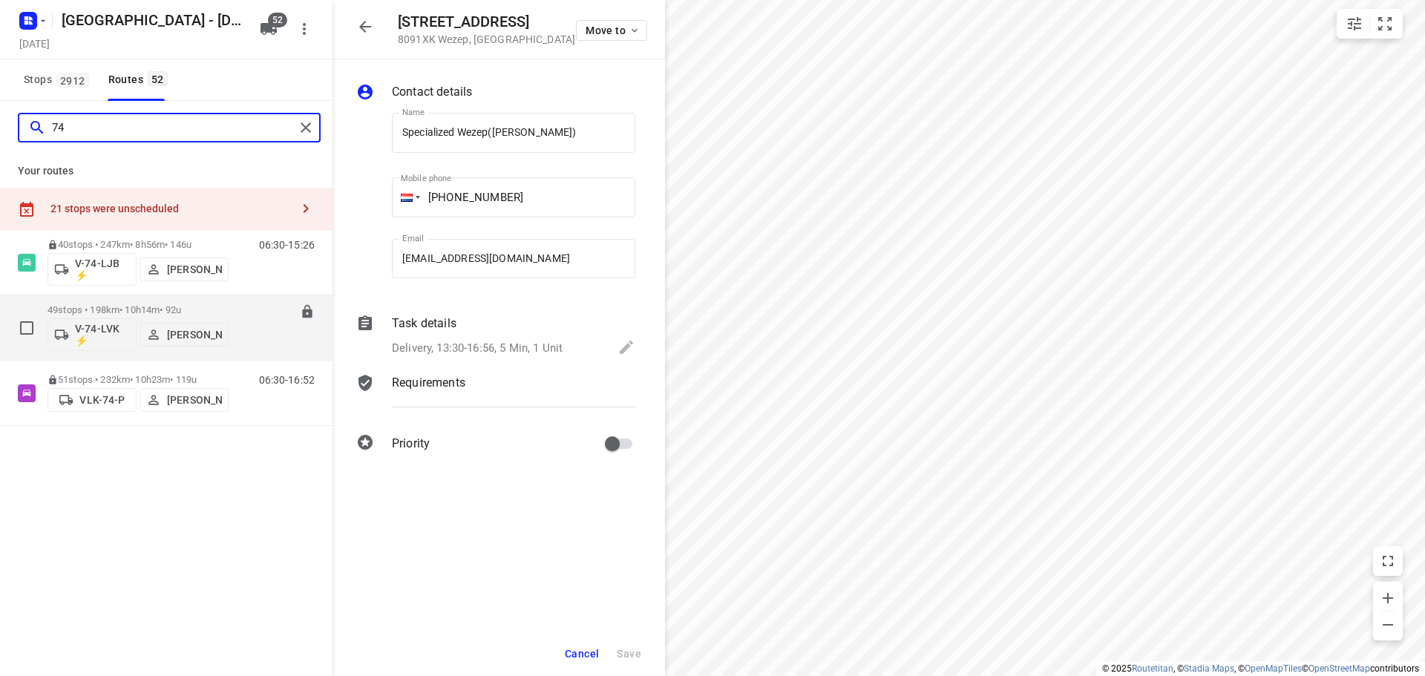
type input "74"
click at [131, 305] on p "49 stops • 198km • 10h14m • 92u" at bounding box center [138, 309] width 181 height 11
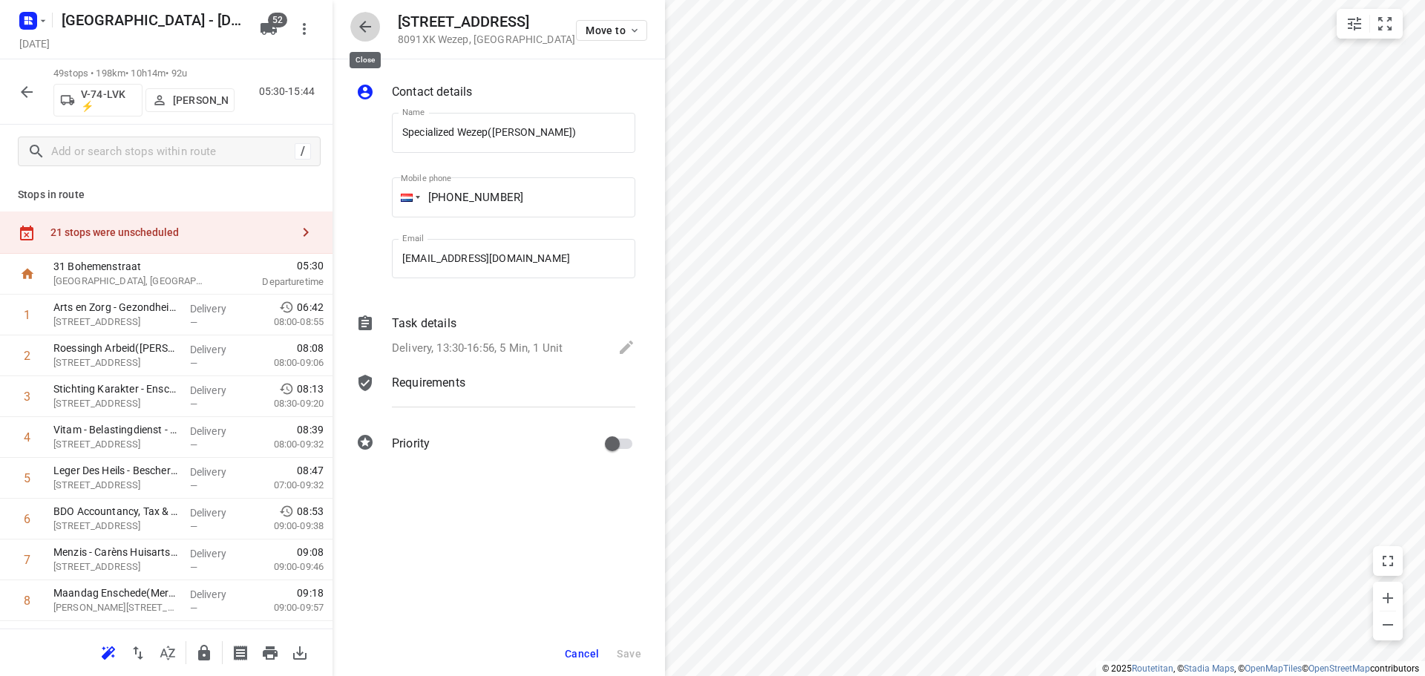
click at [364, 32] on icon "button" at bounding box center [365, 27] width 18 height 18
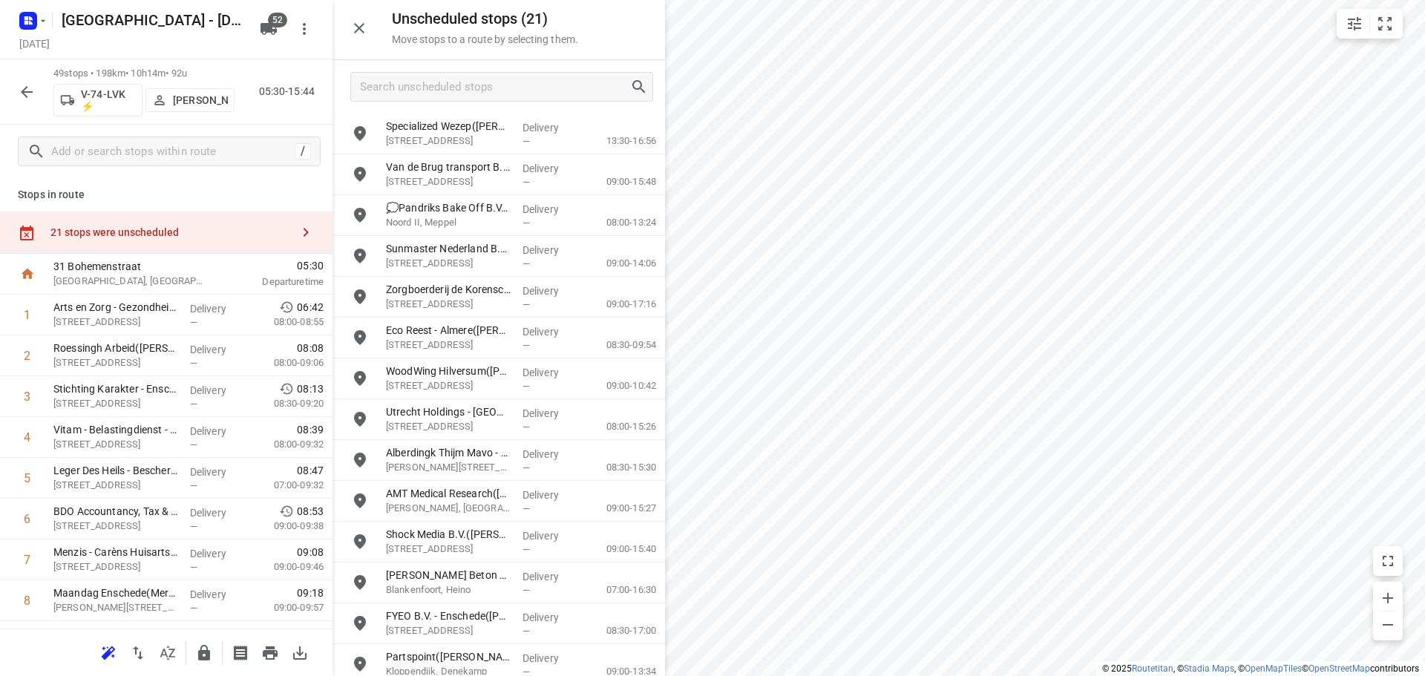
click at [366, 18] on button "button" at bounding box center [359, 28] width 30 height 30
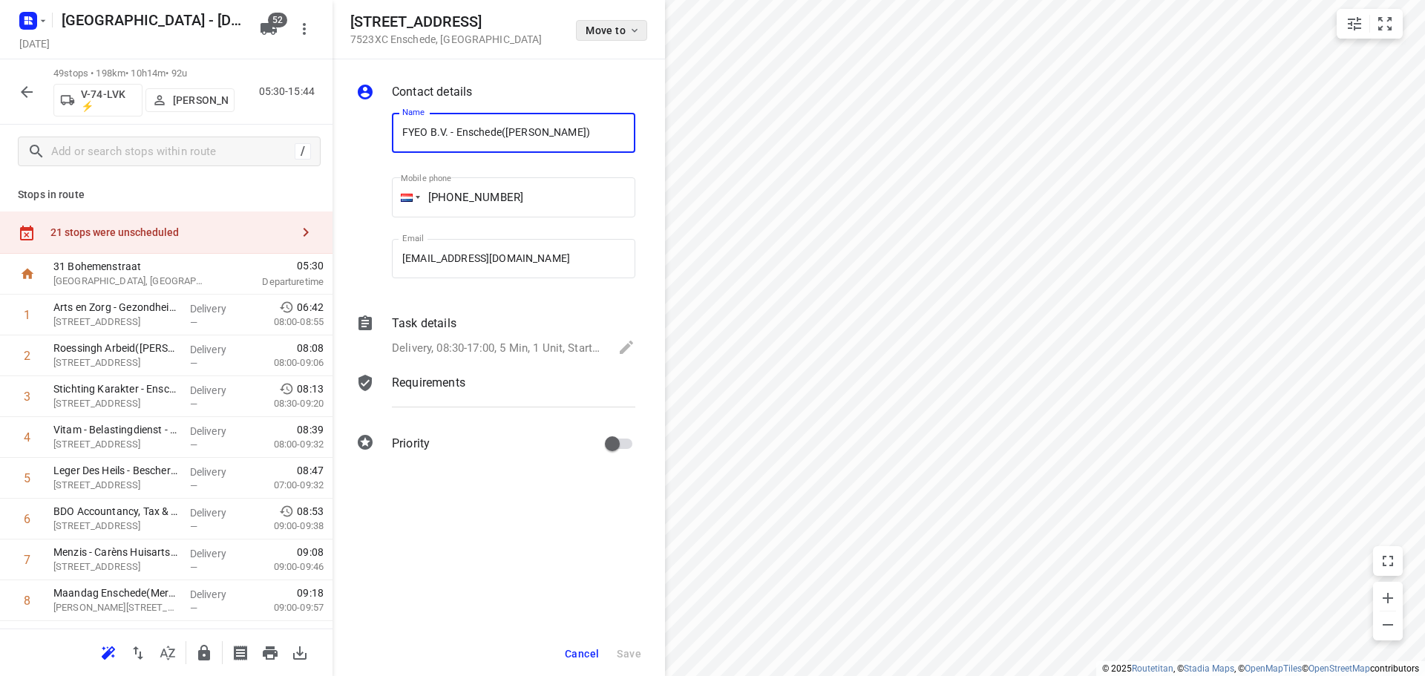
click at [601, 31] on span "Move to" at bounding box center [613, 30] width 55 height 12
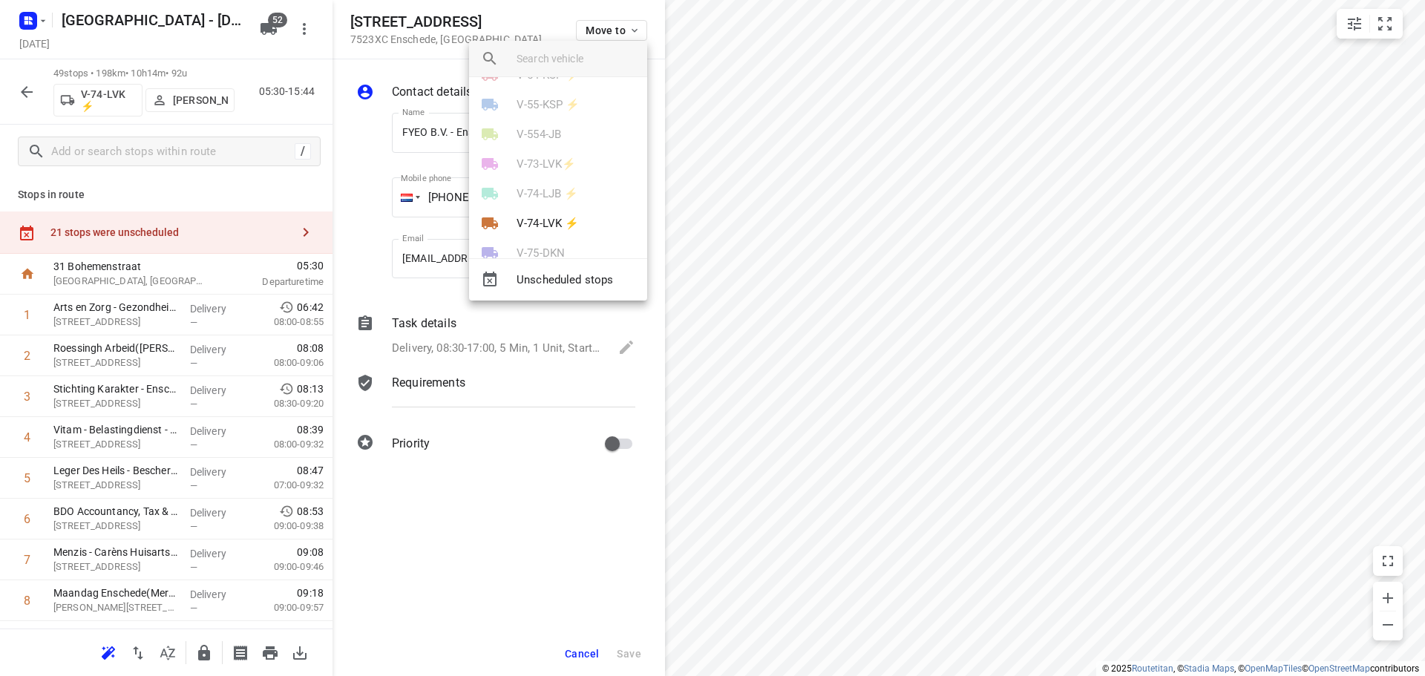
scroll to position [594, 0]
click at [531, 215] on p "V-74-LVK ⚡" at bounding box center [548, 223] width 62 height 17
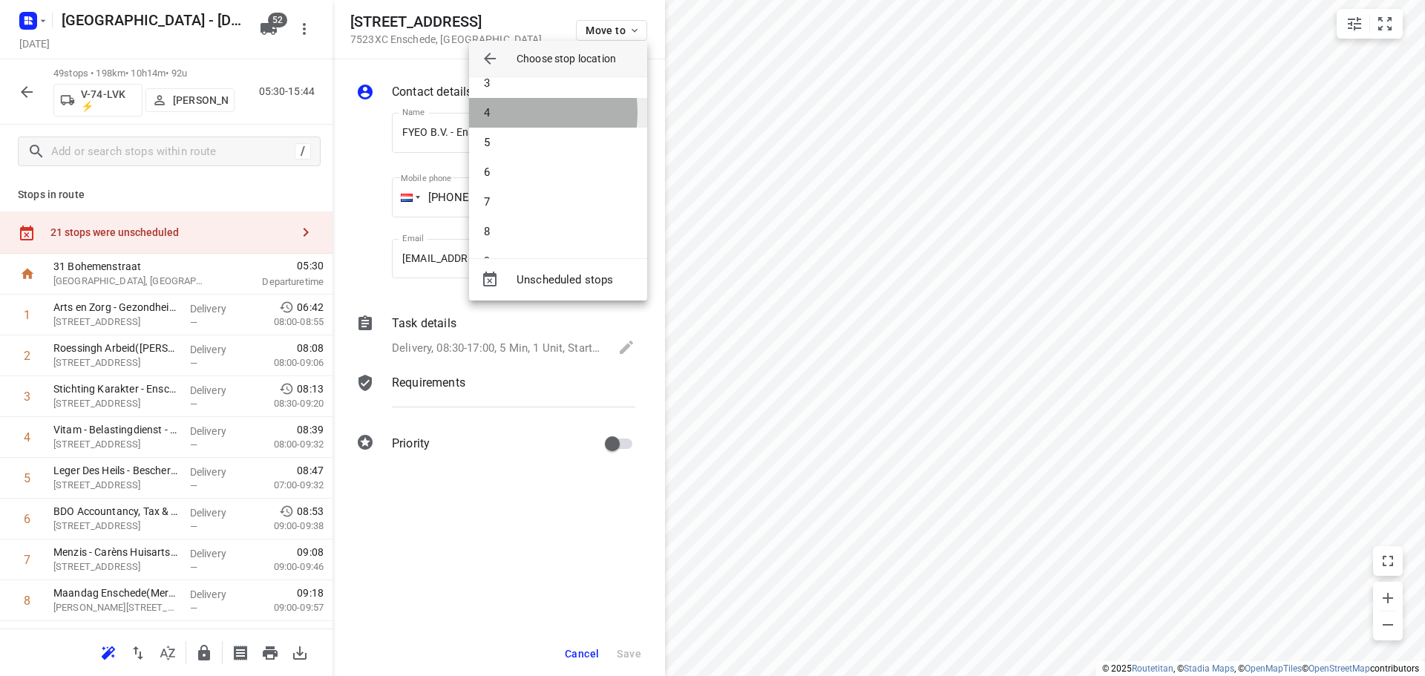
click at [513, 113] on li "4" at bounding box center [558, 113] width 178 height 30
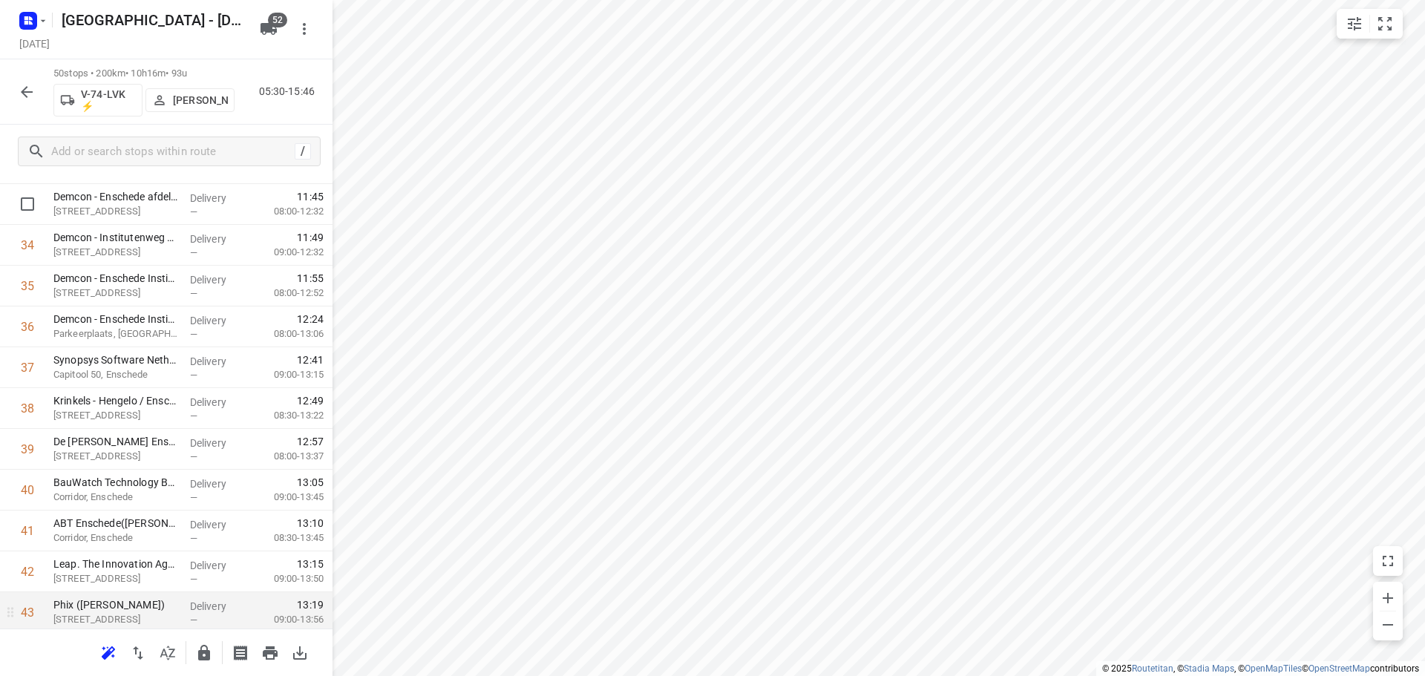
scroll to position [1748, 0]
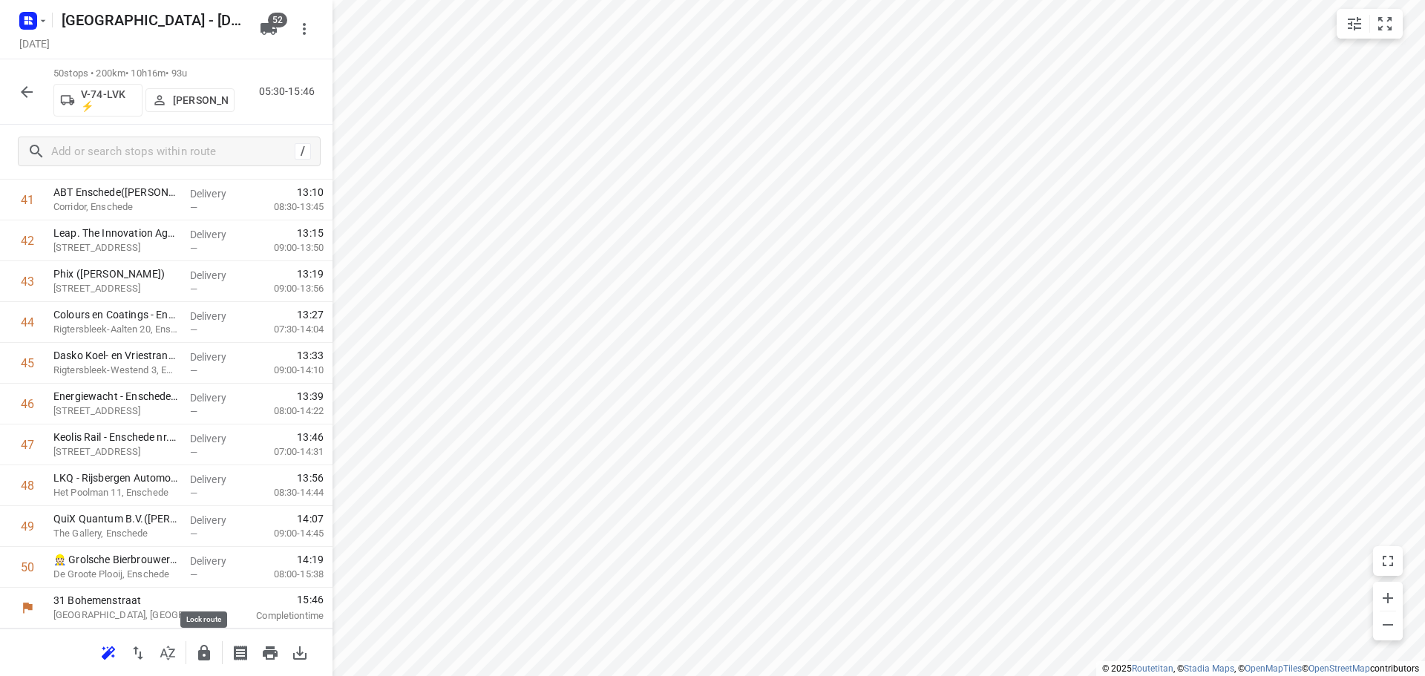
click at [210, 650] on button "button" at bounding box center [204, 653] width 30 height 30
click at [14, 89] on button "button" at bounding box center [27, 92] width 30 height 30
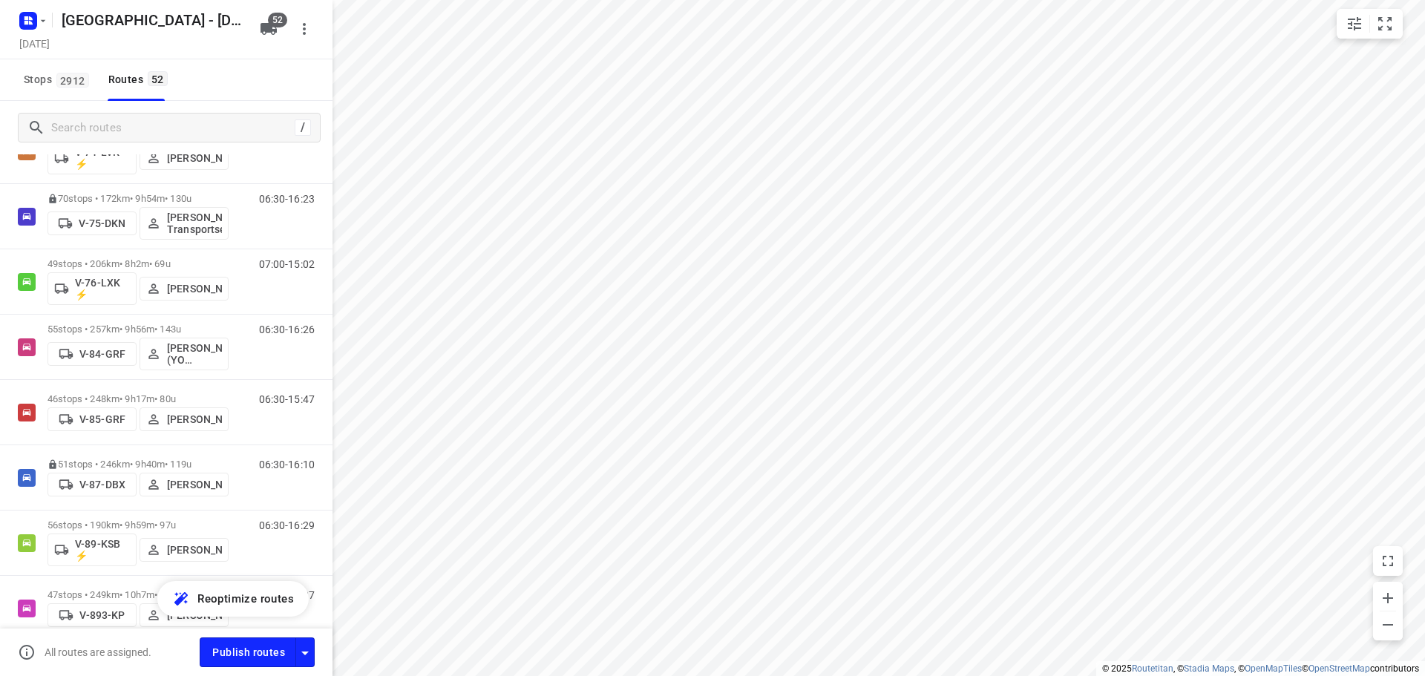
scroll to position [1707, 0]
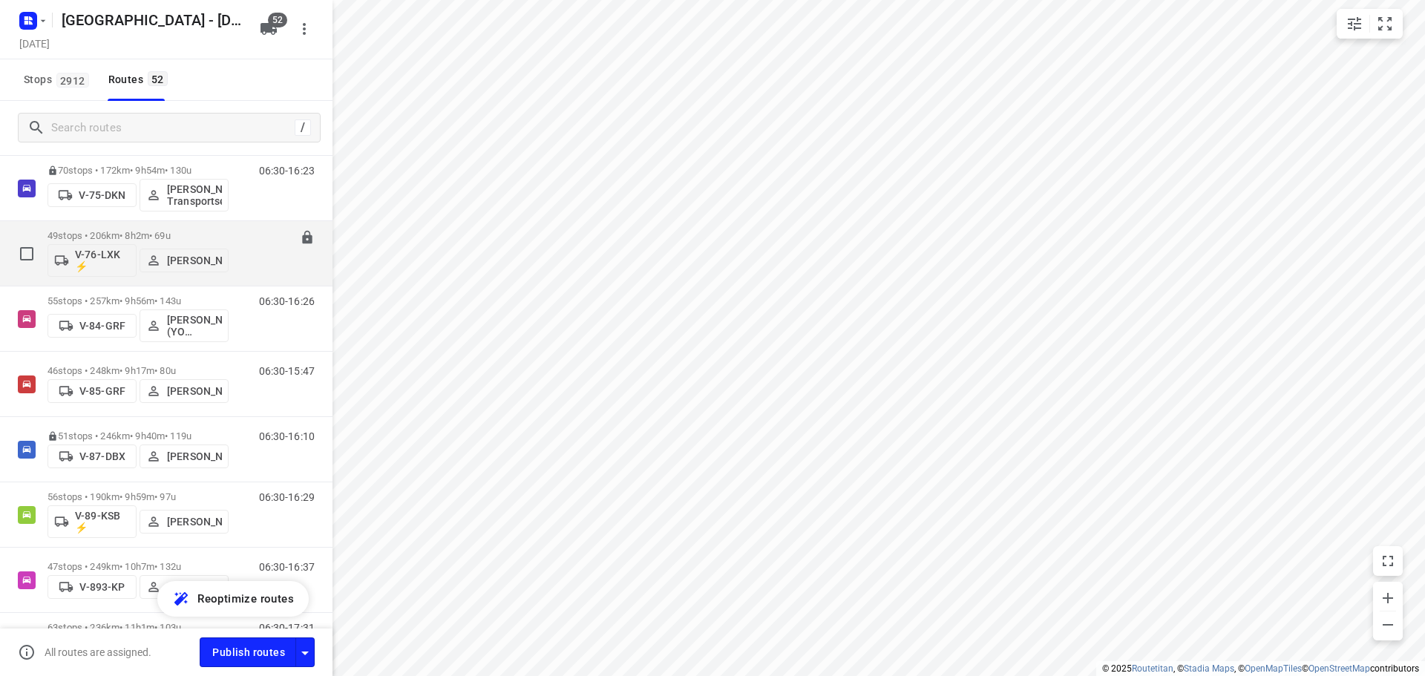
click at [126, 238] on p "49 stops • 206km • 8h2m • 69u" at bounding box center [138, 235] width 181 height 11
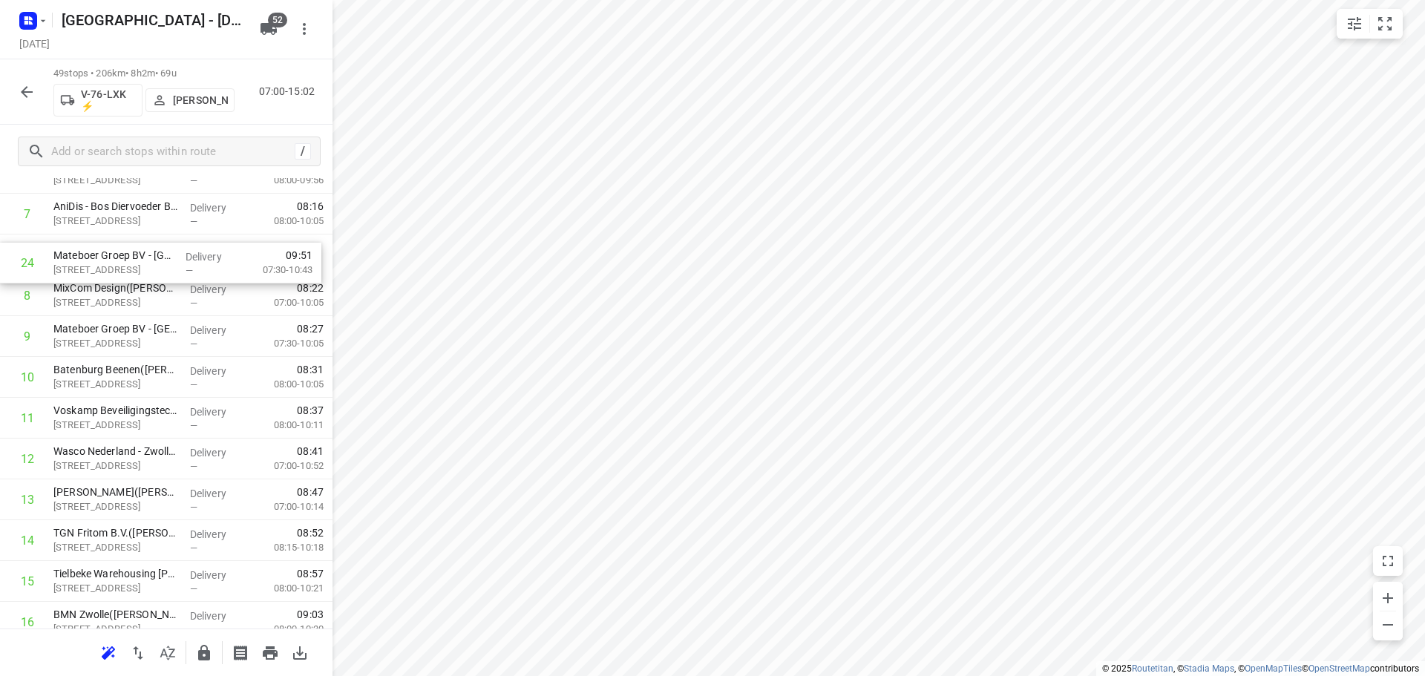
scroll to position [342, 0]
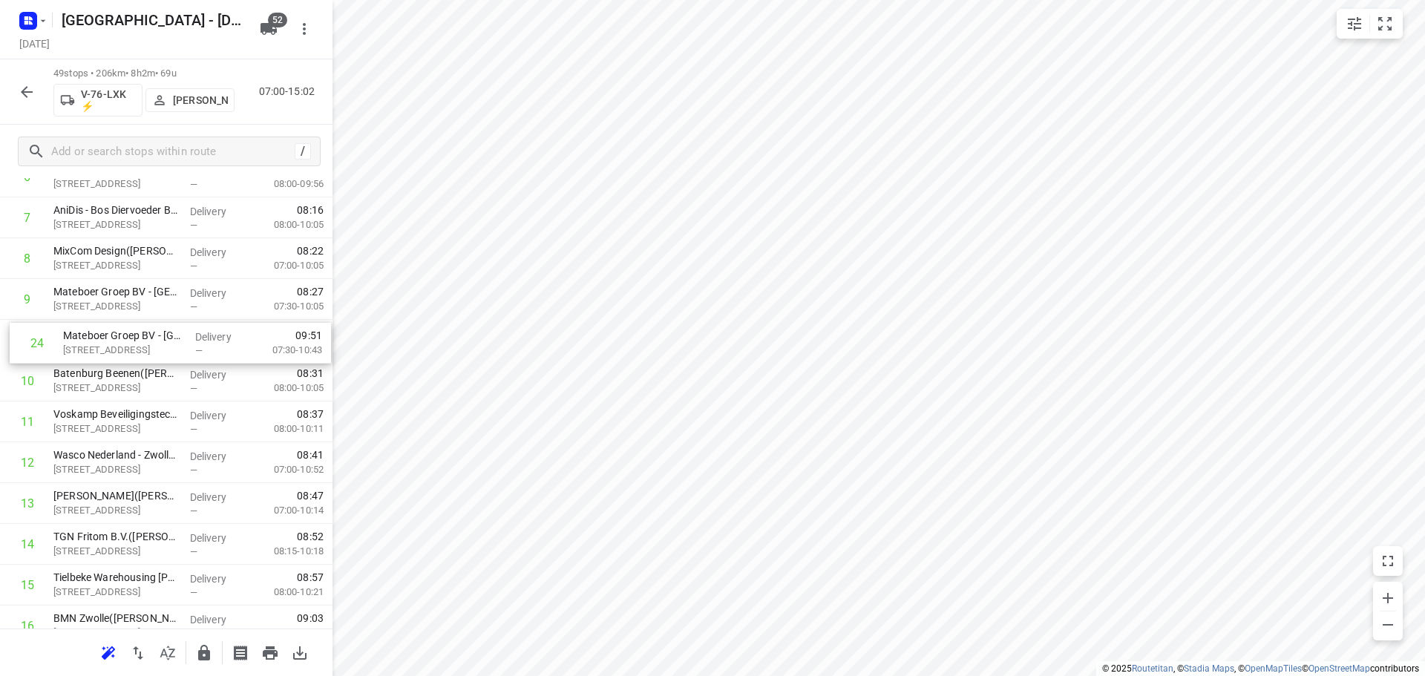
drag, startPoint x: 122, startPoint y: 365, endPoint x: 131, endPoint y: 341, distance: 25.6
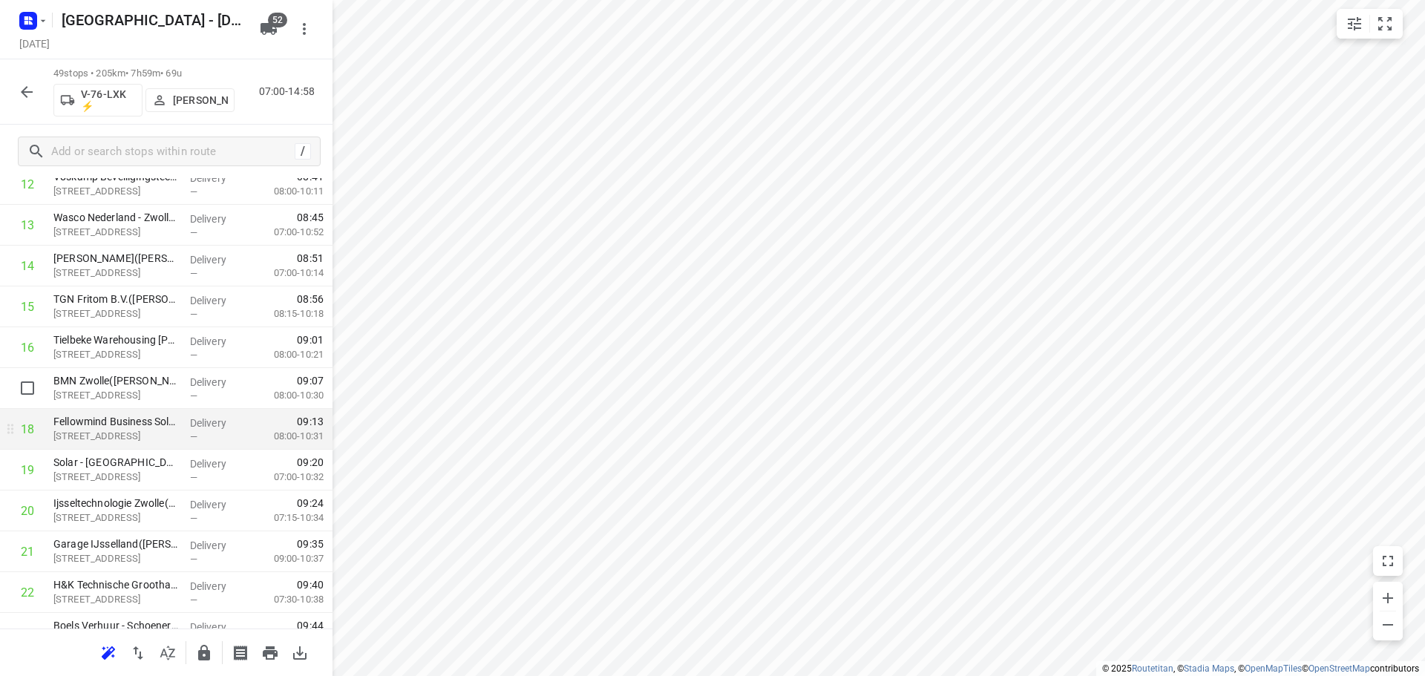
scroll to position [639, 0]
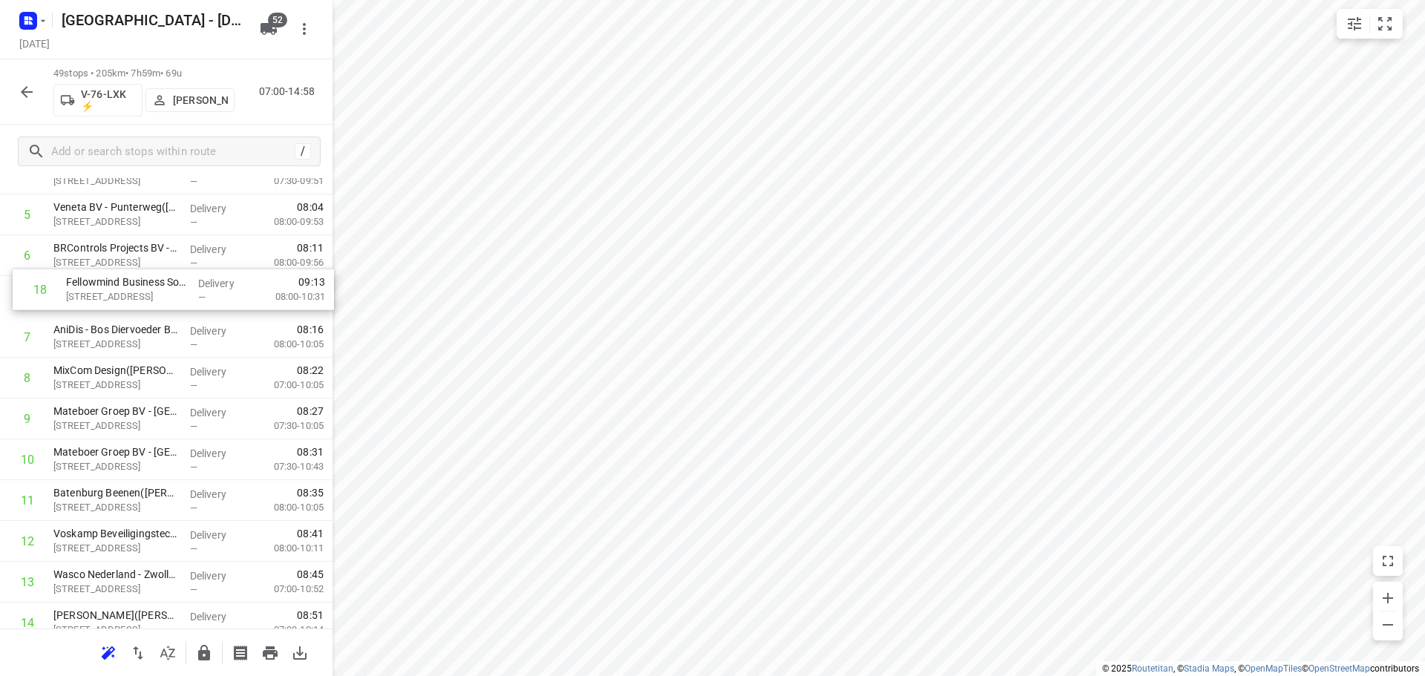
drag, startPoint x: 130, startPoint y: 377, endPoint x: 143, endPoint y: 293, distance: 84.8
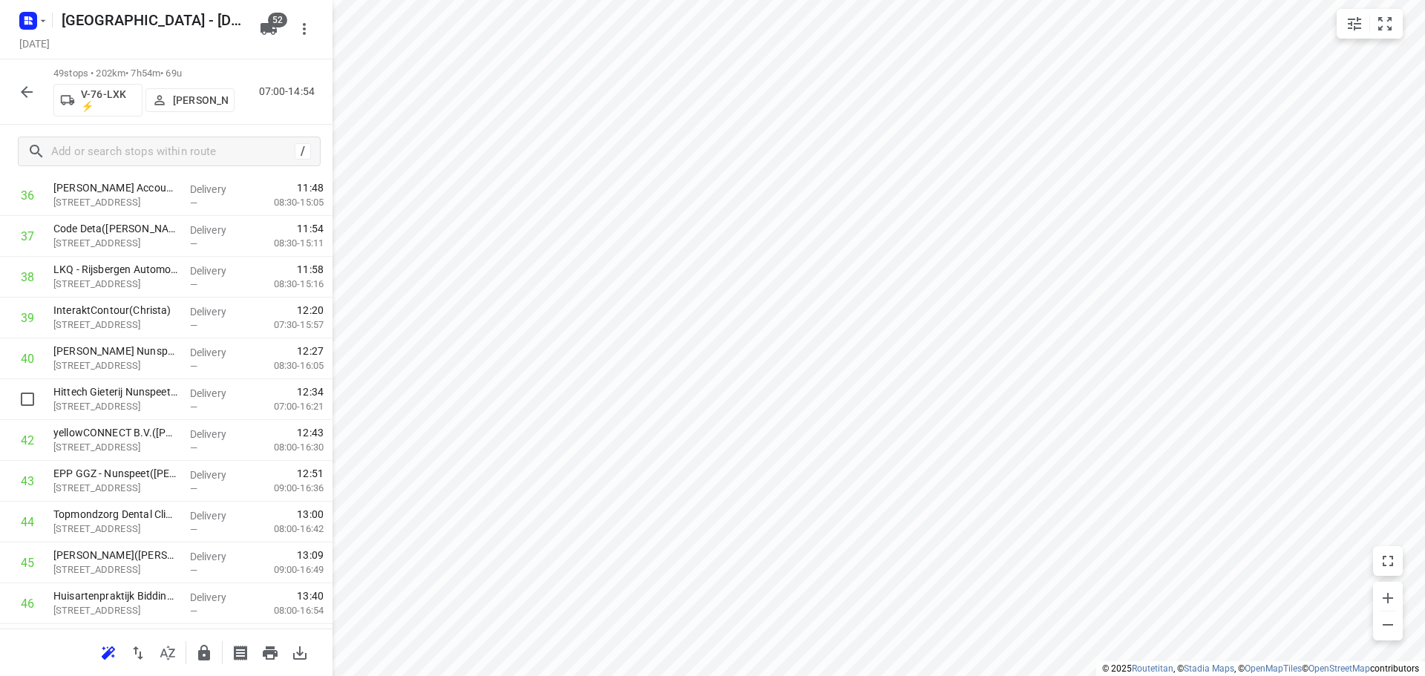
scroll to position [1707, 0]
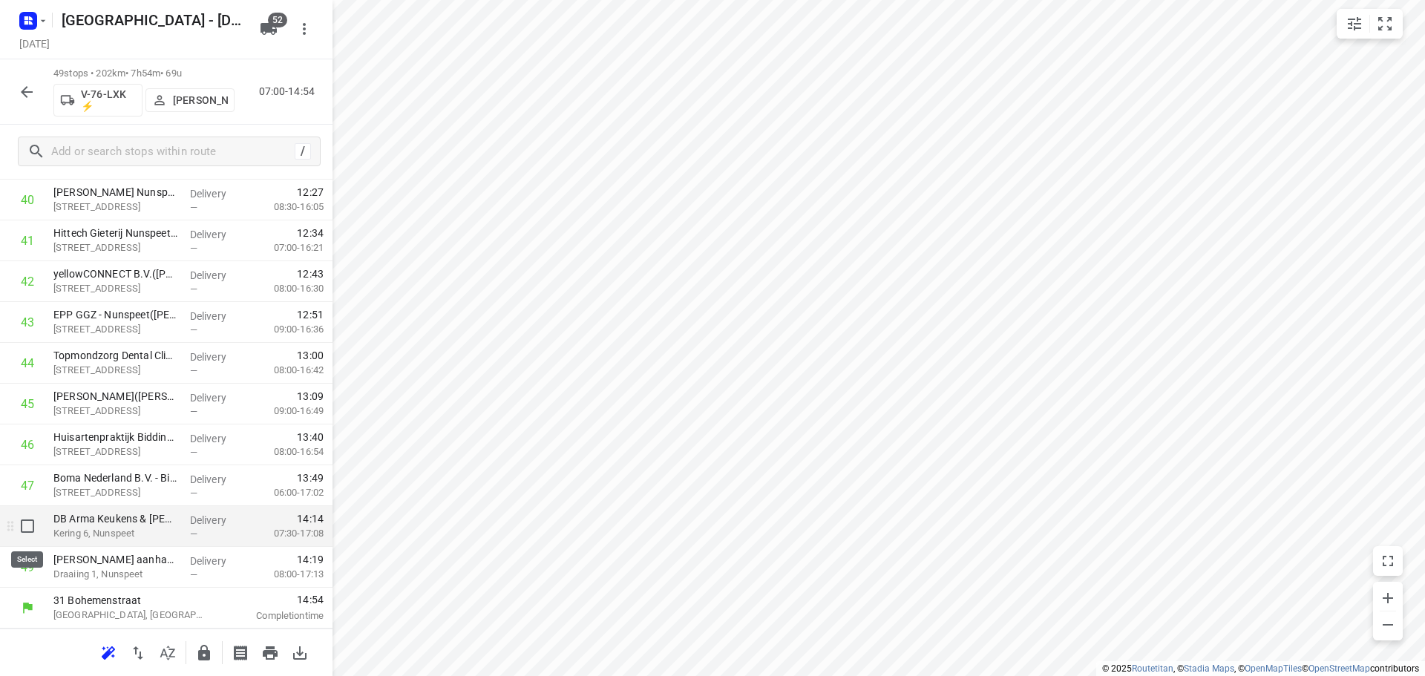
click at [25, 527] on input "checkbox" at bounding box center [28, 527] width 30 height 30
checkbox input "true"
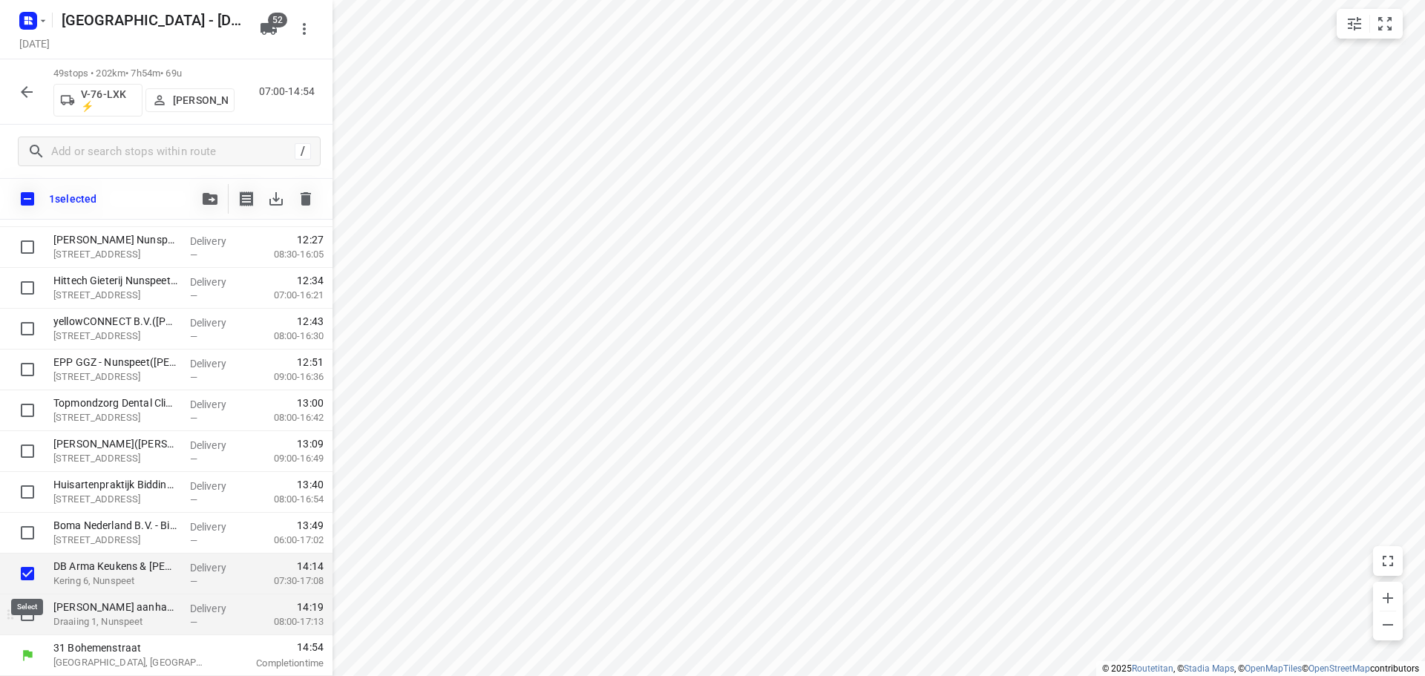
scroll to position [1702, 0]
click at [23, 610] on input "checkbox" at bounding box center [28, 615] width 30 height 30
checkbox input "true"
click at [217, 206] on button "button" at bounding box center [210, 199] width 30 height 30
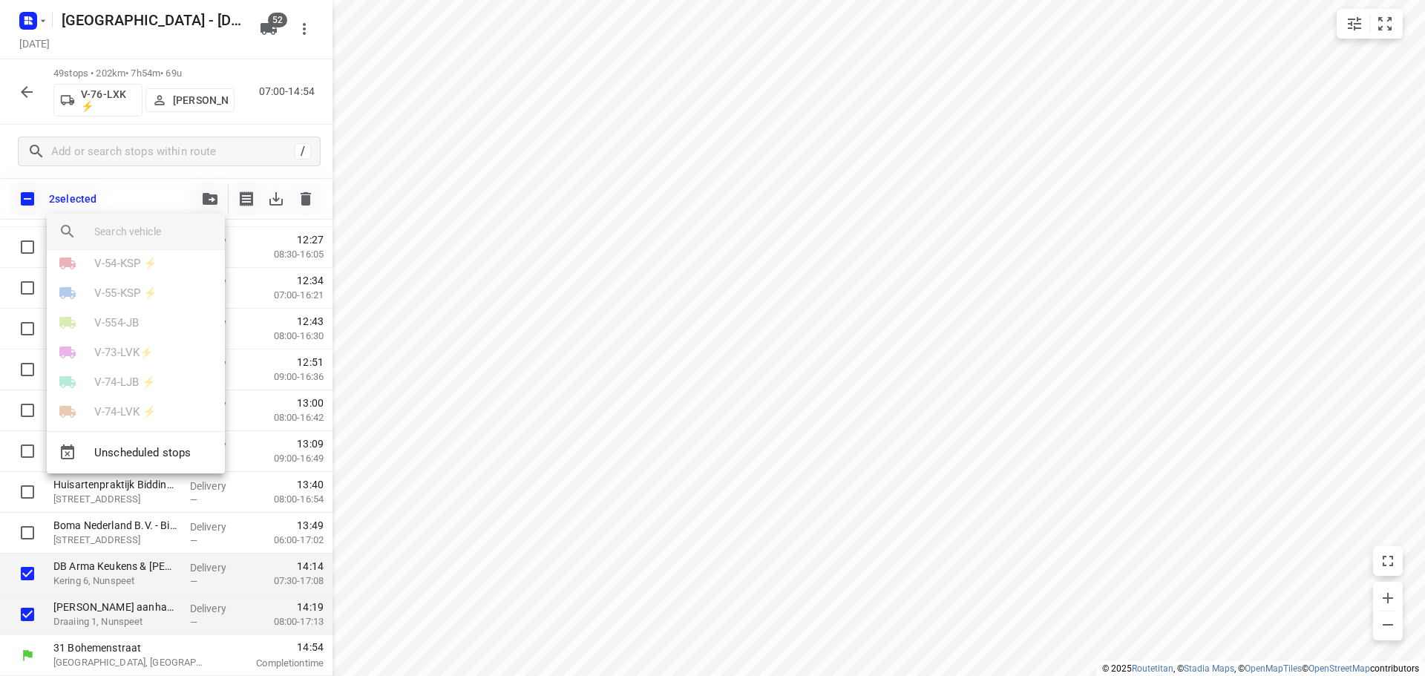
scroll to position [668, 0]
click at [140, 377] on p "V-76-LXK ⚡" at bounding box center [125, 381] width 62 height 17
click at [87, 422] on li "29" at bounding box center [136, 434] width 178 height 30
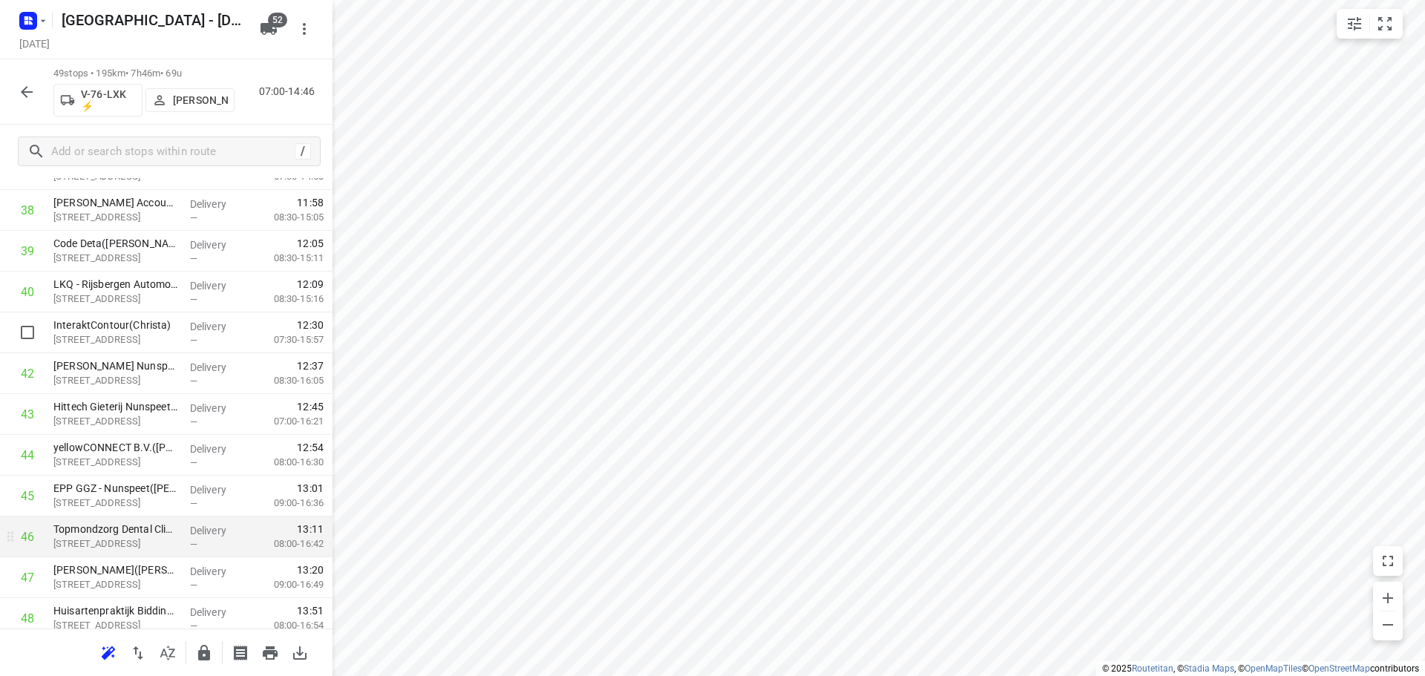
scroll to position [1707, 0]
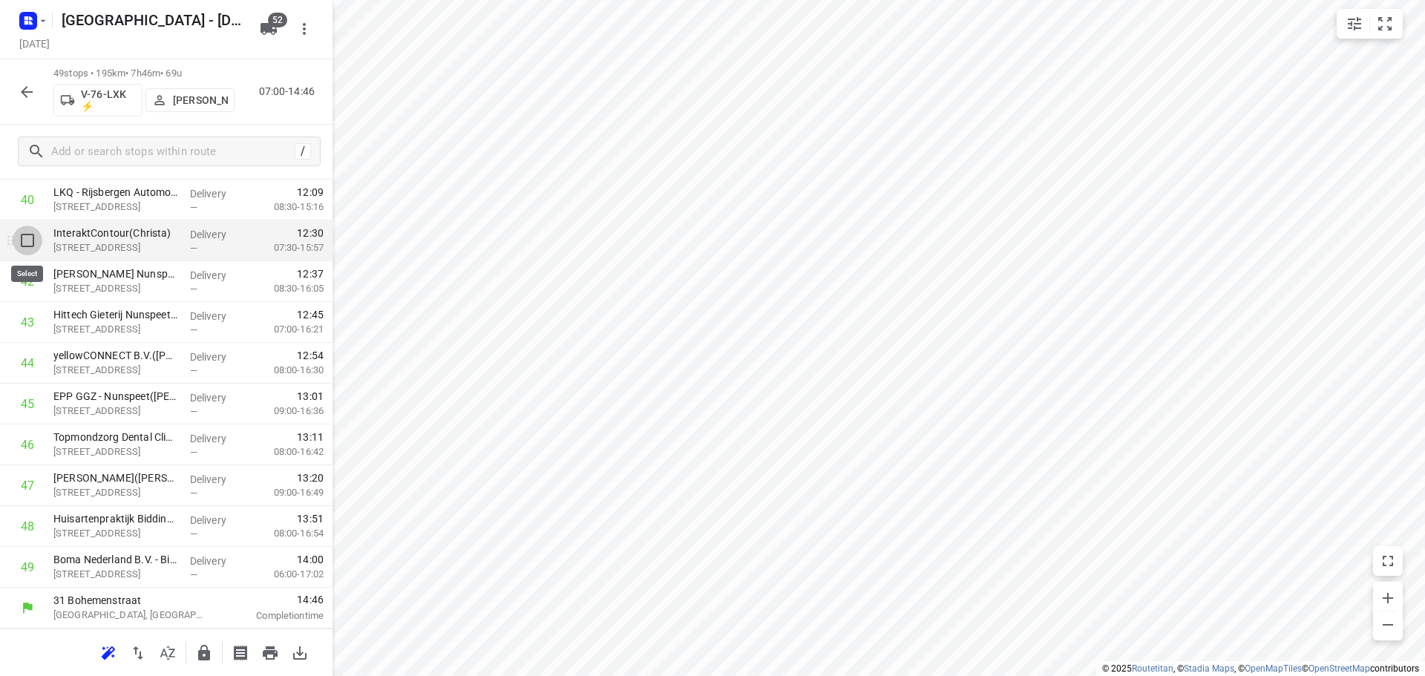
click at [32, 243] on input "checkbox" at bounding box center [28, 241] width 30 height 30
checkbox input "true"
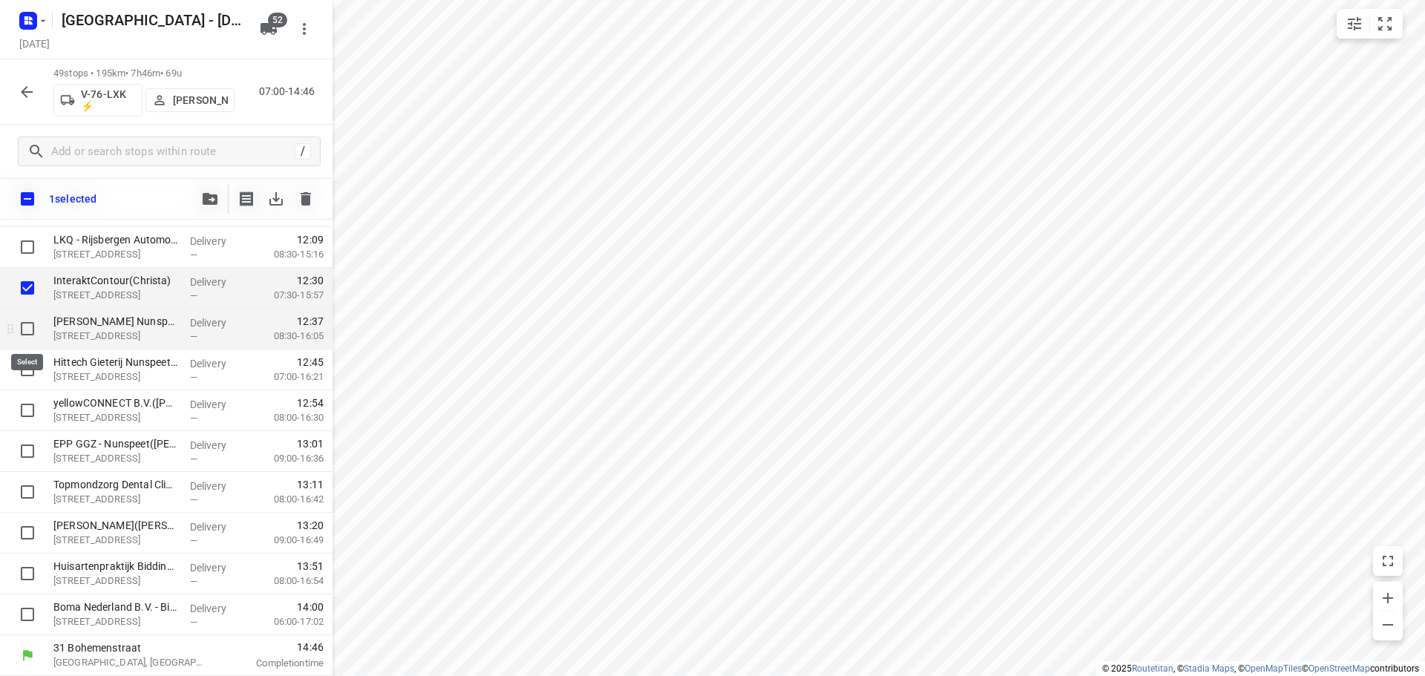
click at [30, 331] on input "checkbox" at bounding box center [28, 329] width 30 height 30
checkbox input "true"
click at [25, 363] on input "checkbox" at bounding box center [28, 370] width 30 height 30
checkbox input "true"
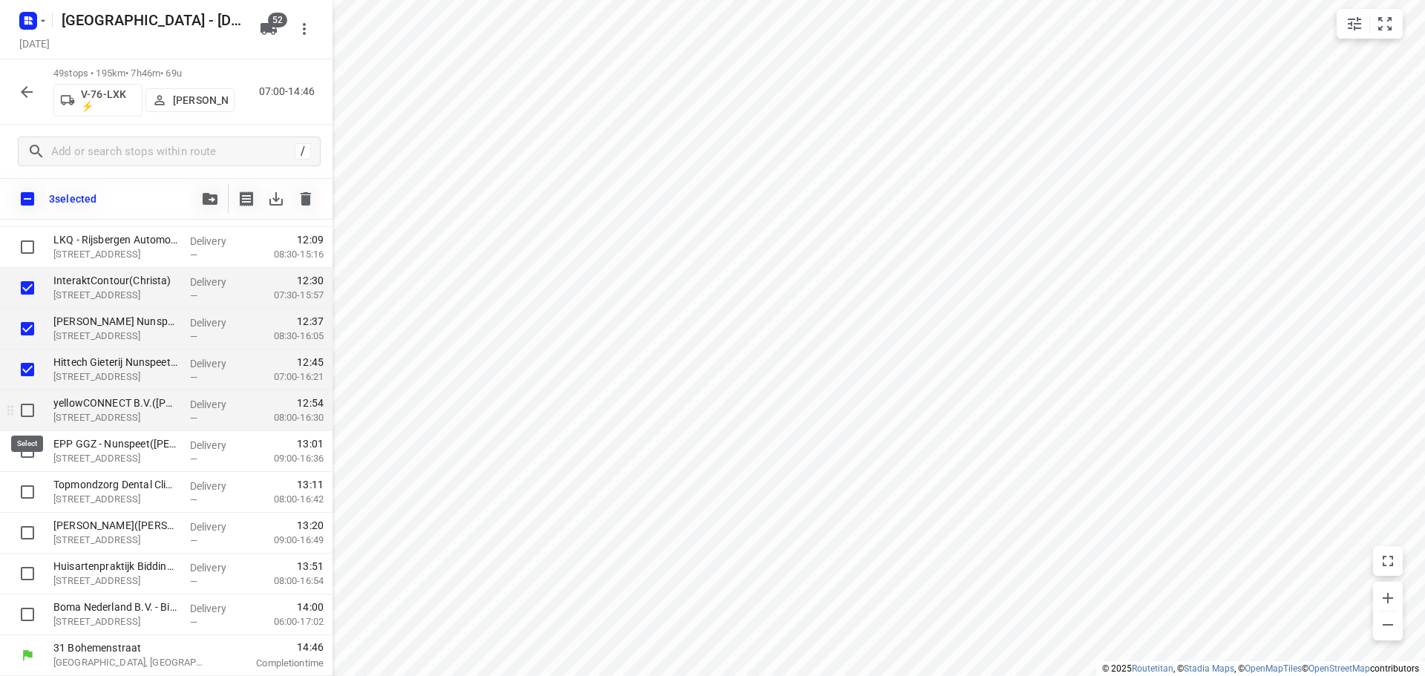
click at [25, 413] on input "checkbox" at bounding box center [28, 411] width 30 height 30
checkbox input "true"
click at [26, 447] on input "checkbox" at bounding box center [28, 452] width 30 height 30
checkbox input "true"
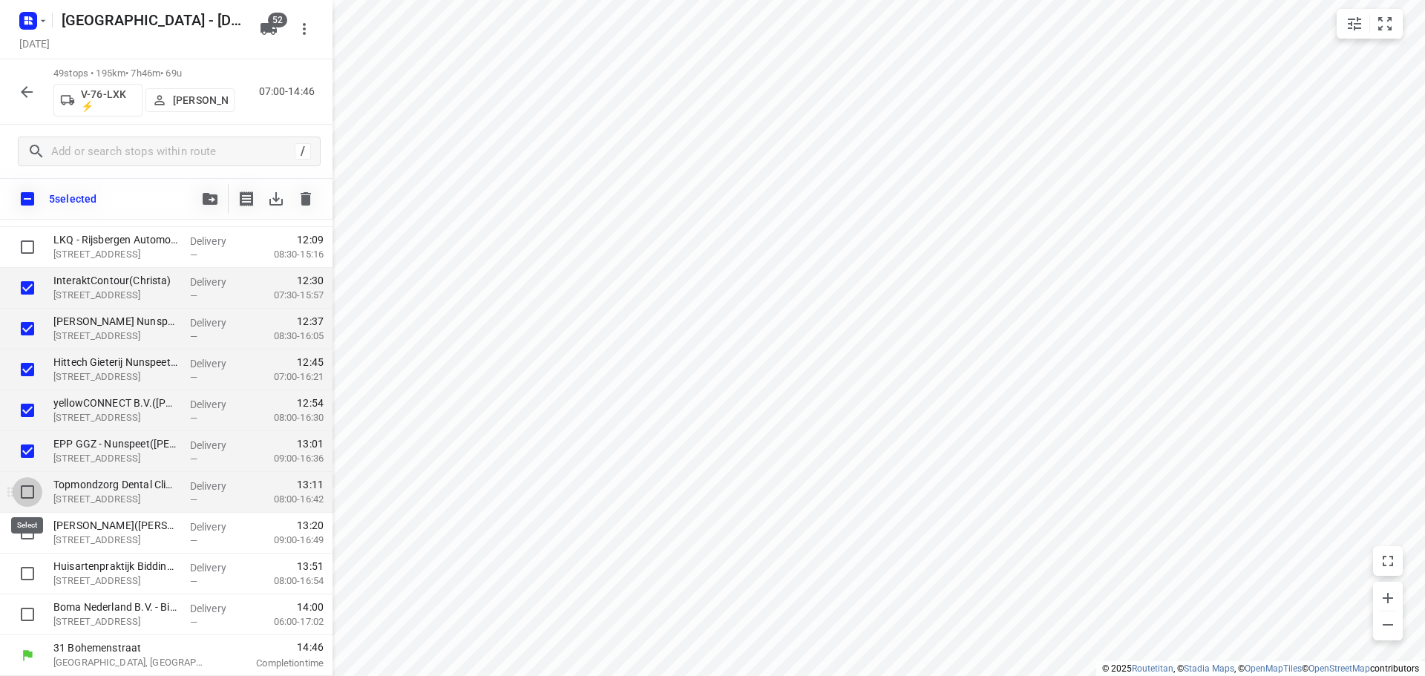
click at [27, 485] on input "checkbox" at bounding box center [28, 492] width 30 height 30
checkbox input "true"
click at [23, 529] on input "checkbox" at bounding box center [28, 533] width 30 height 30
checkbox input "true"
click at [199, 193] on button "button" at bounding box center [210, 199] width 30 height 30
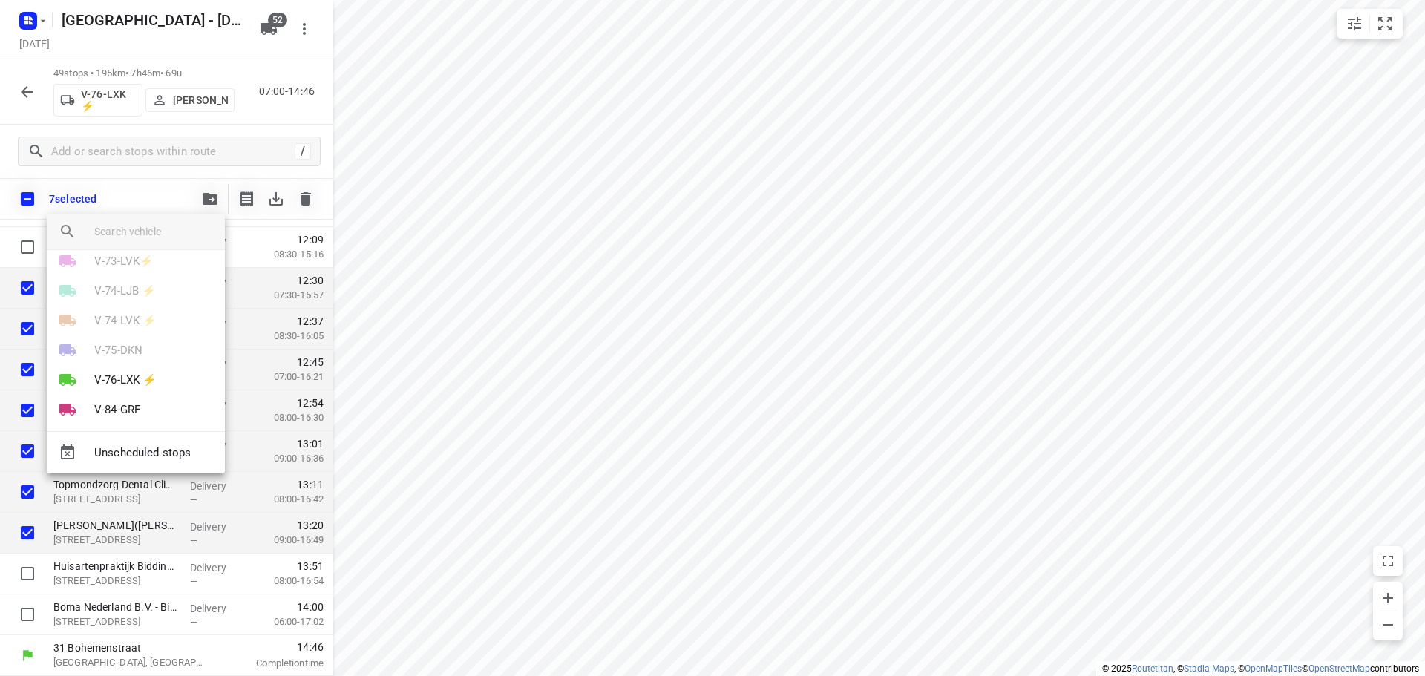
scroll to position [668, 0]
click at [125, 371] on li "V-76-LXK ⚡" at bounding box center [136, 381] width 178 height 30
click at [60, 233] on icon "button" at bounding box center [68, 232] width 18 height 18
click at [113, 382] on p "V-76-LXK ⚡" at bounding box center [125, 381] width 62 height 17
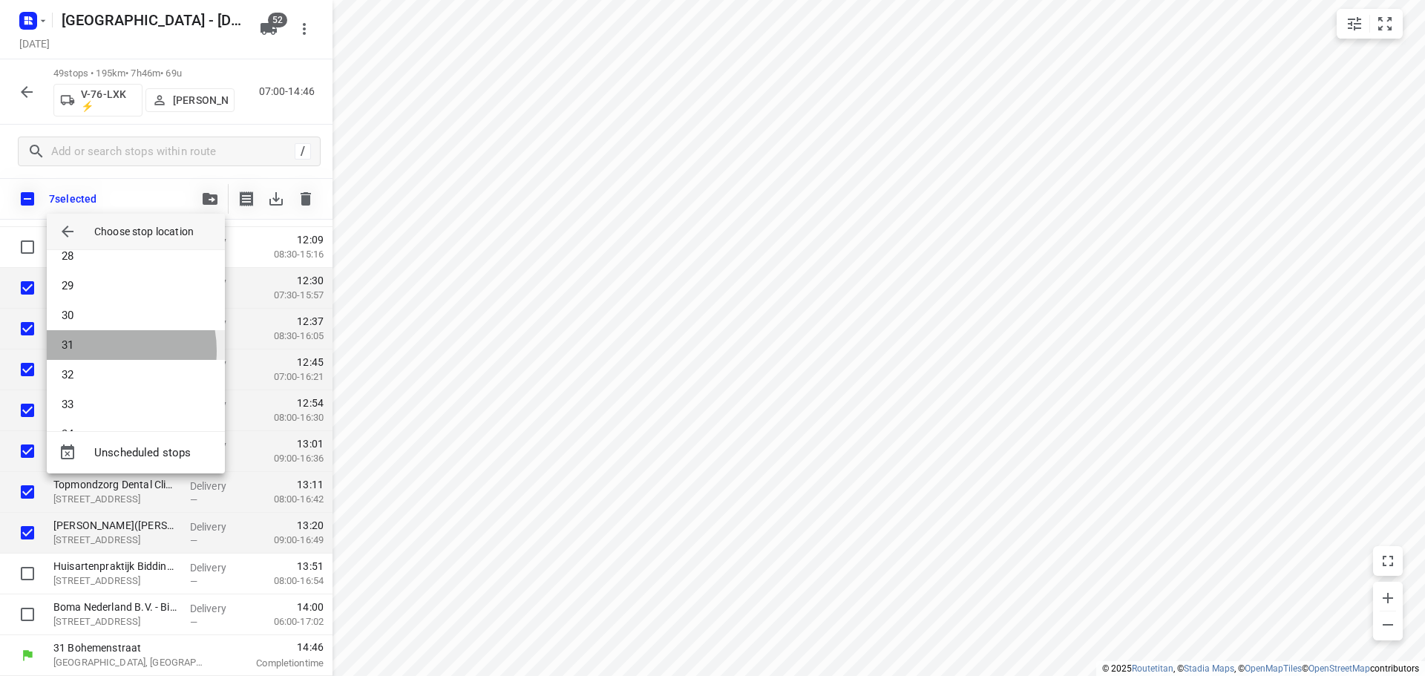
click at [99, 350] on li "31" at bounding box center [136, 345] width 178 height 30
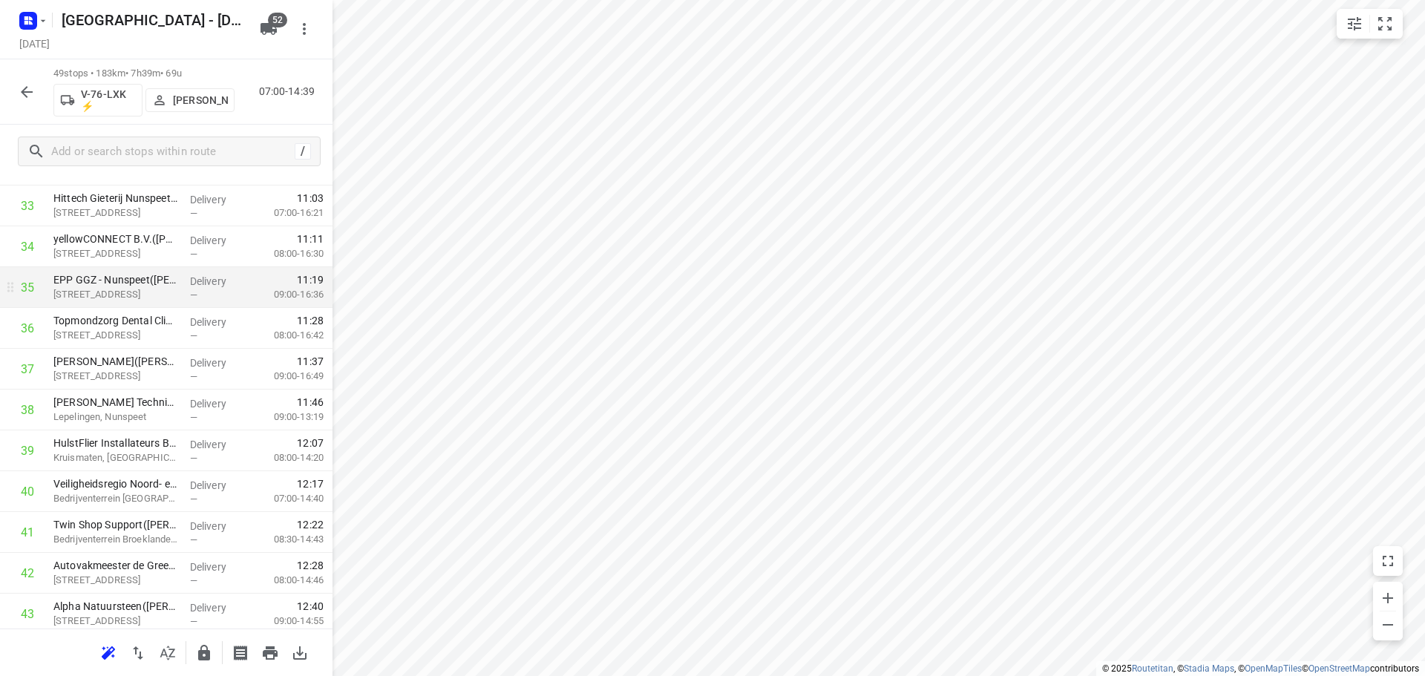
scroll to position [1411, 0]
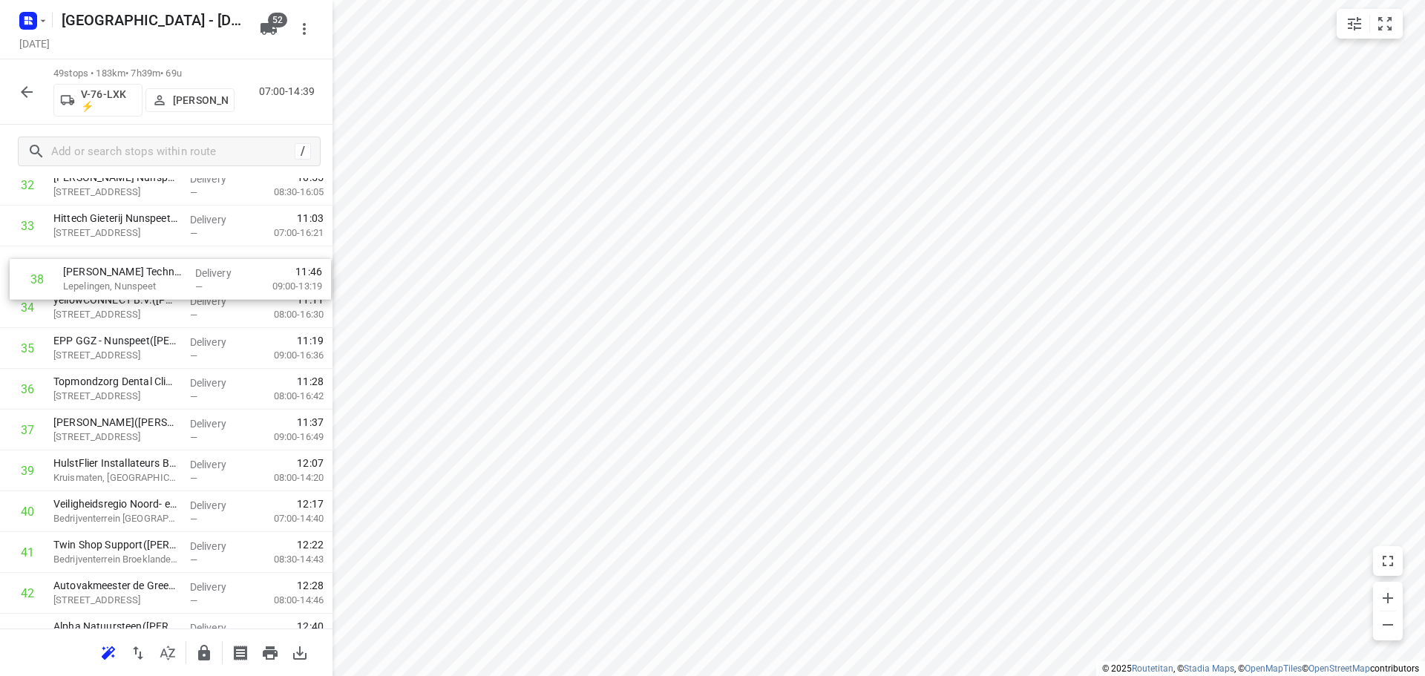
drag, startPoint x: 108, startPoint y: 405, endPoint x: 118, endPoint y: 264, distance: 141.4
drag, startPoint x: 114, startPoint y: 434, endPoint x: 120, endPoint y: 390, distance: 44.9
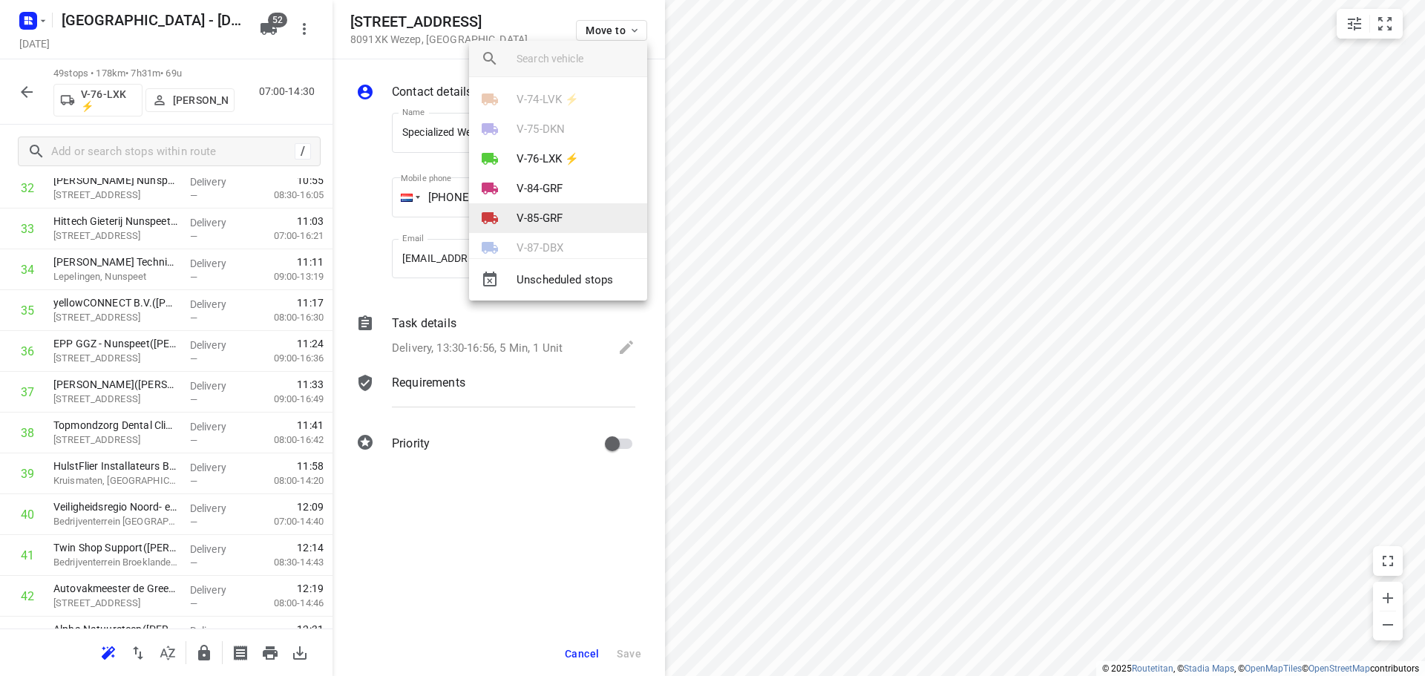
scroll to position [742, 0]
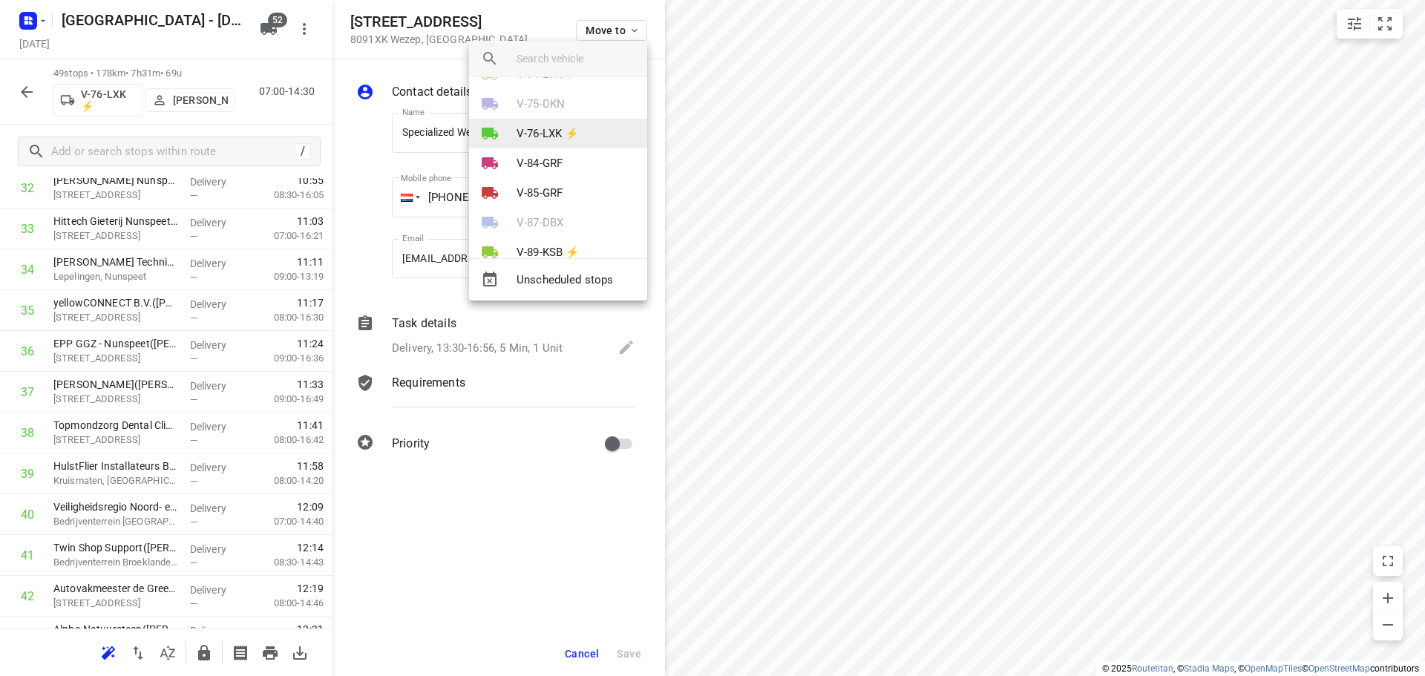
click at [548, 137] on p "V-76-LXK ⚡" at bounding box center [548, 133] width 62 height 17
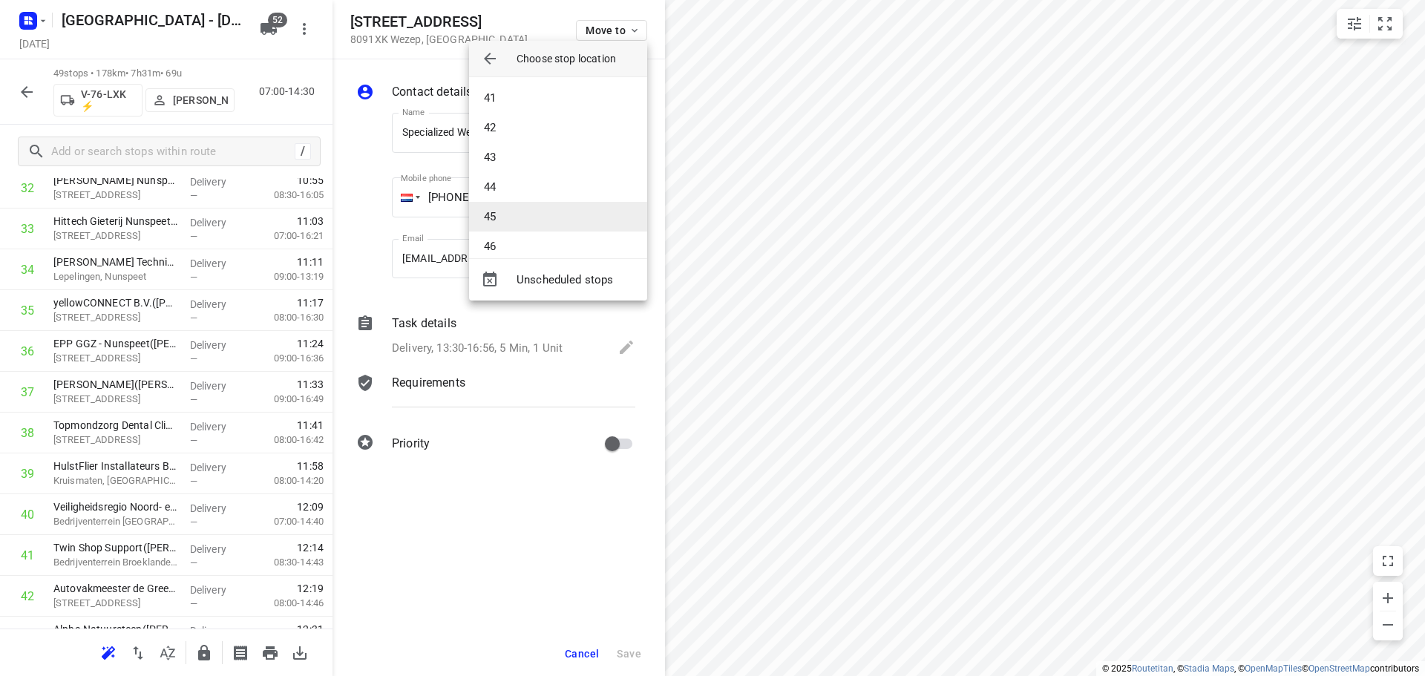
scroll to position [1262, 0]
click at [517, 224] on li "48" at bounding box center [558, 232] width 178 height 30
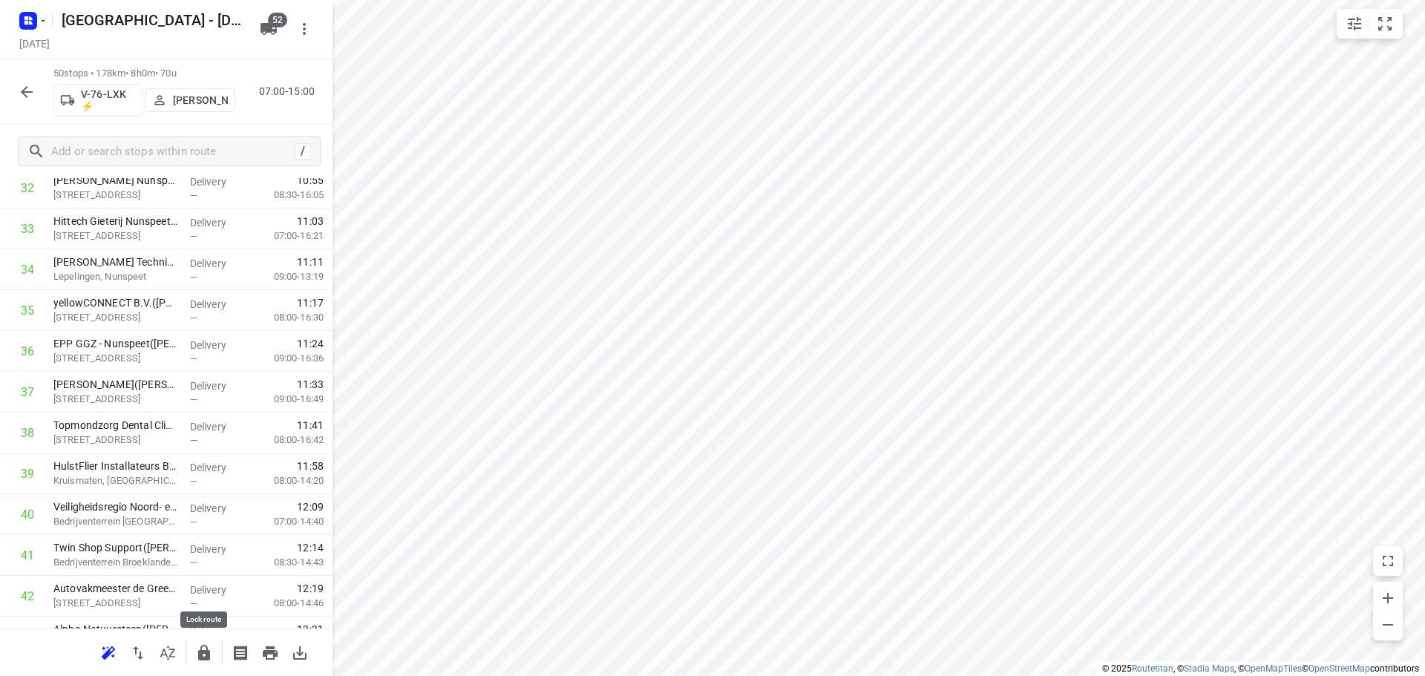
click at [201, 650] on icon "button" at bounding box center [204, 653] width 12 height 16
click at [37, 90] on button "button" at bounding box center [27, 92] width 30 height 30
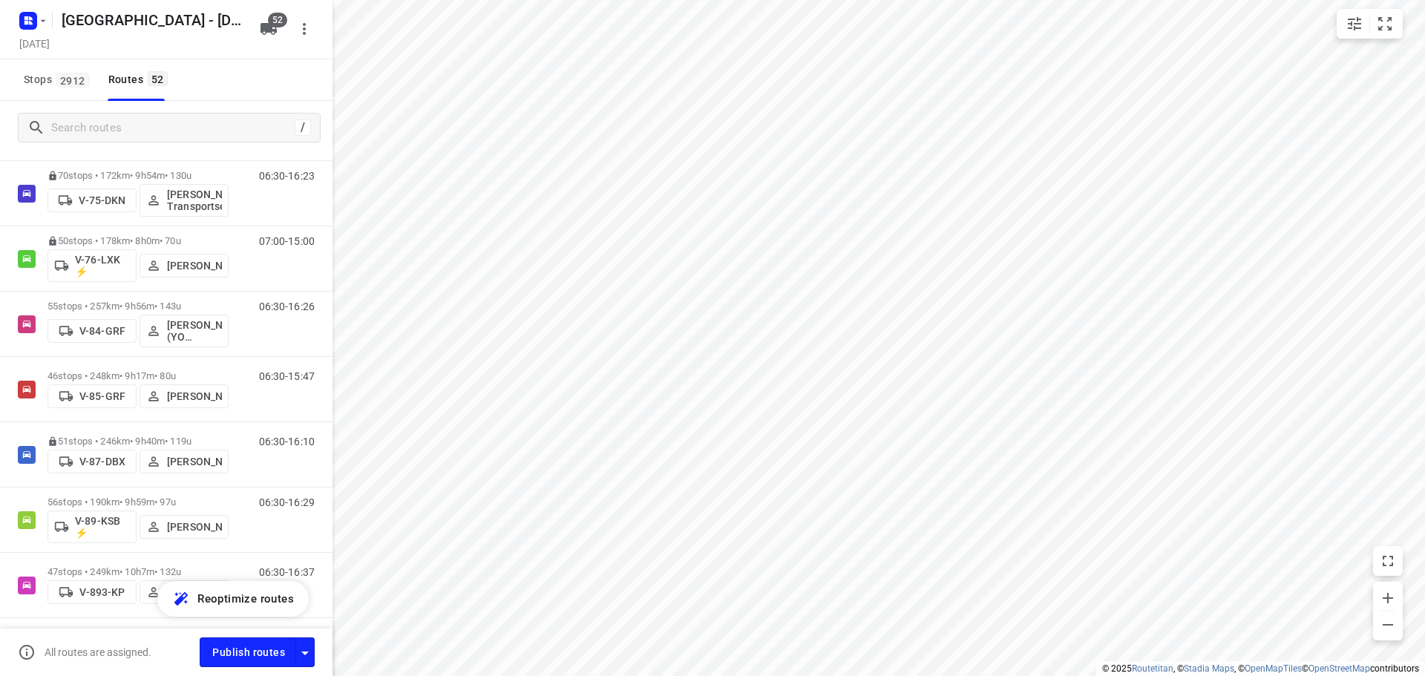
scroll to position [1707, 0]
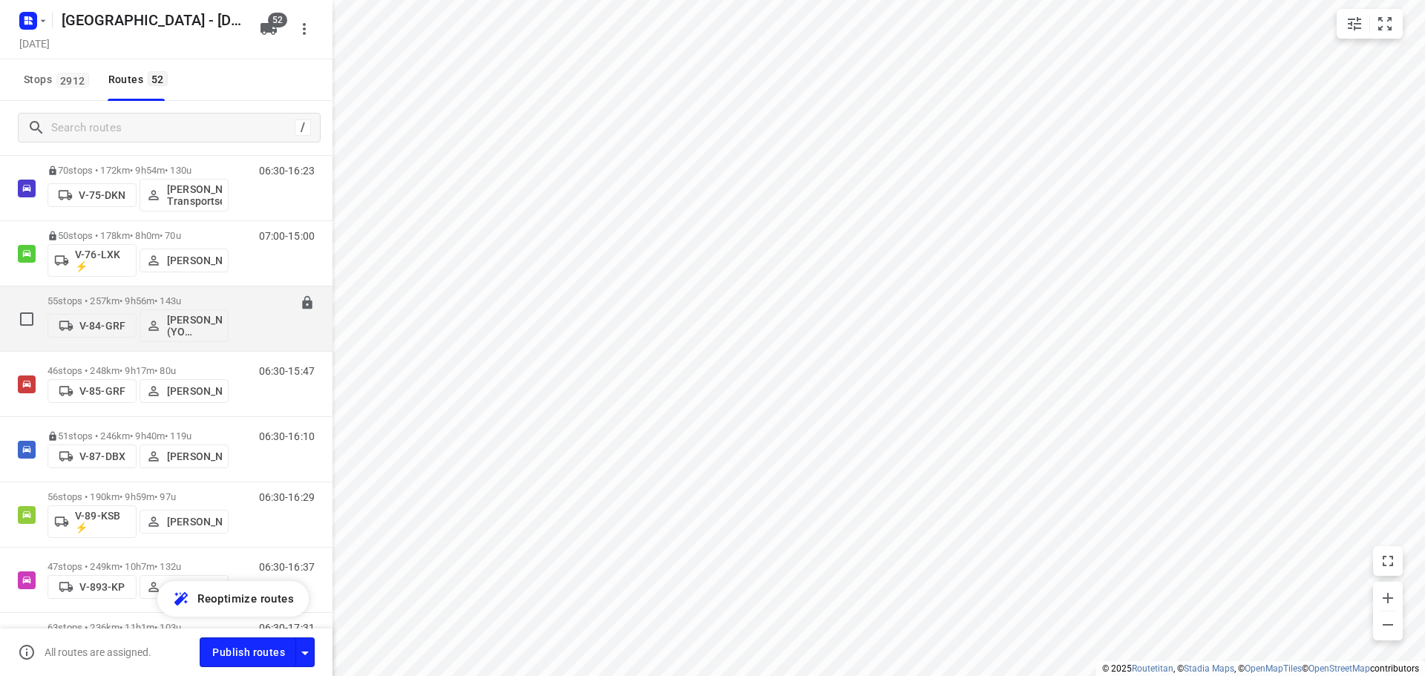
click at [105, 301] on p "55 stops • 257km • 9h56m • 143u" at bounding box center [138, 300] width 181 height 11
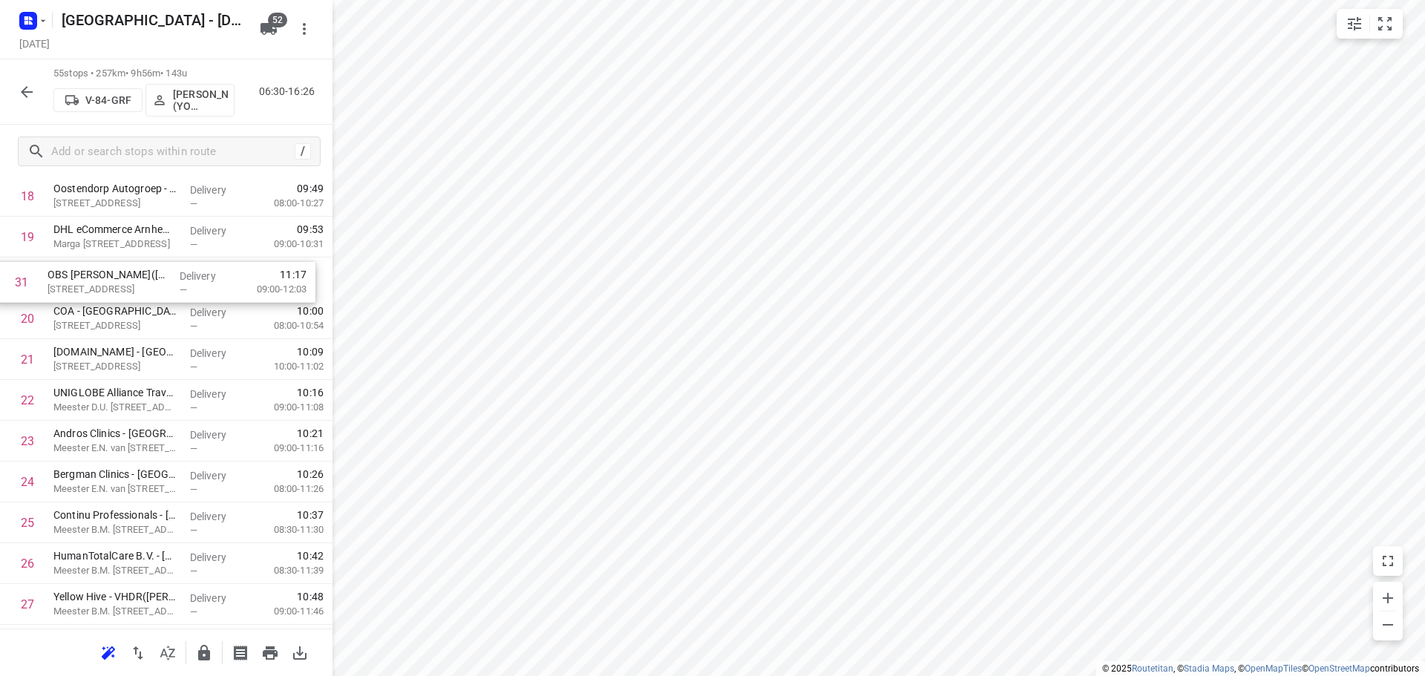
scroll to position [811, 0]
drag, startPoint x: 113, startPoint y: 558, endPoint x: 107, endPoint y: 289, distance: 269.6
click at [107, 289] on div "1 ⭐Openbaar Ministerie - [GEOGRAPHIC_DATA]([PERSON_NAME]) [STREET_ADDRESS] Deli…" at bounding box center [166, 606] width 333 height 2246
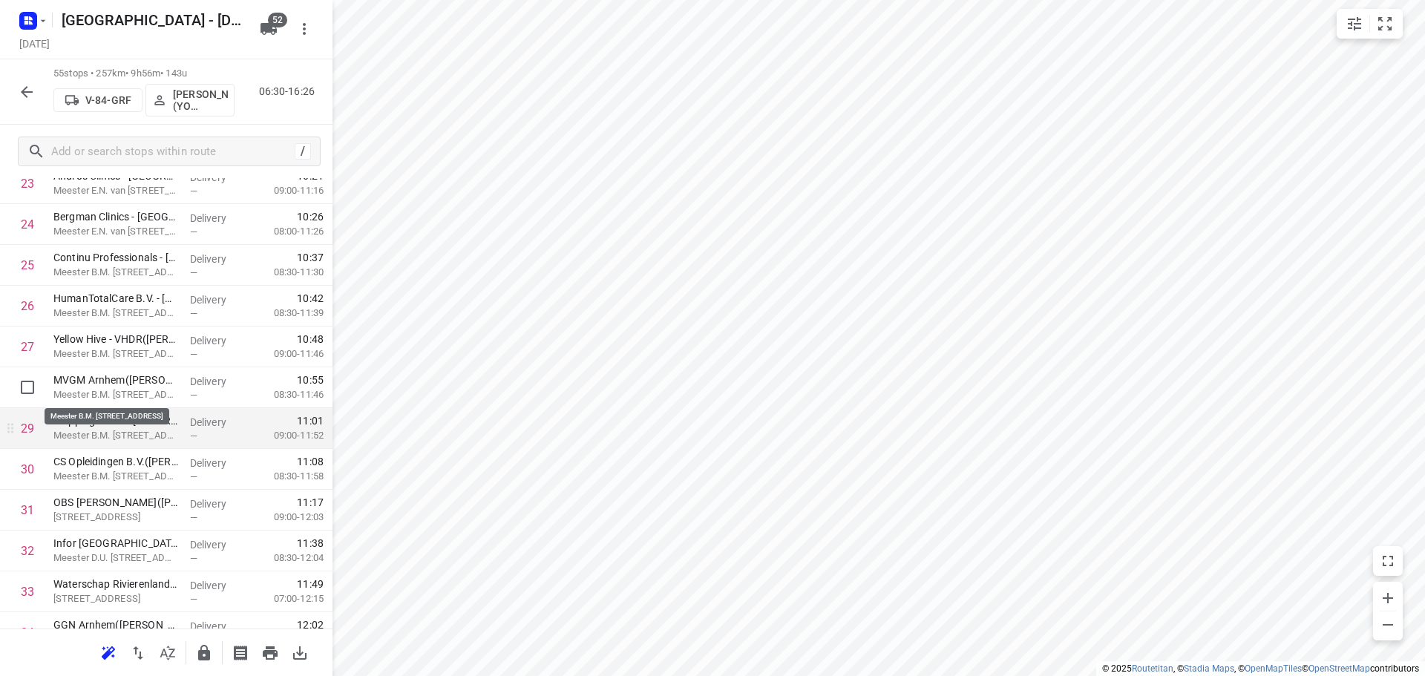
scroll to position [1034, 0]
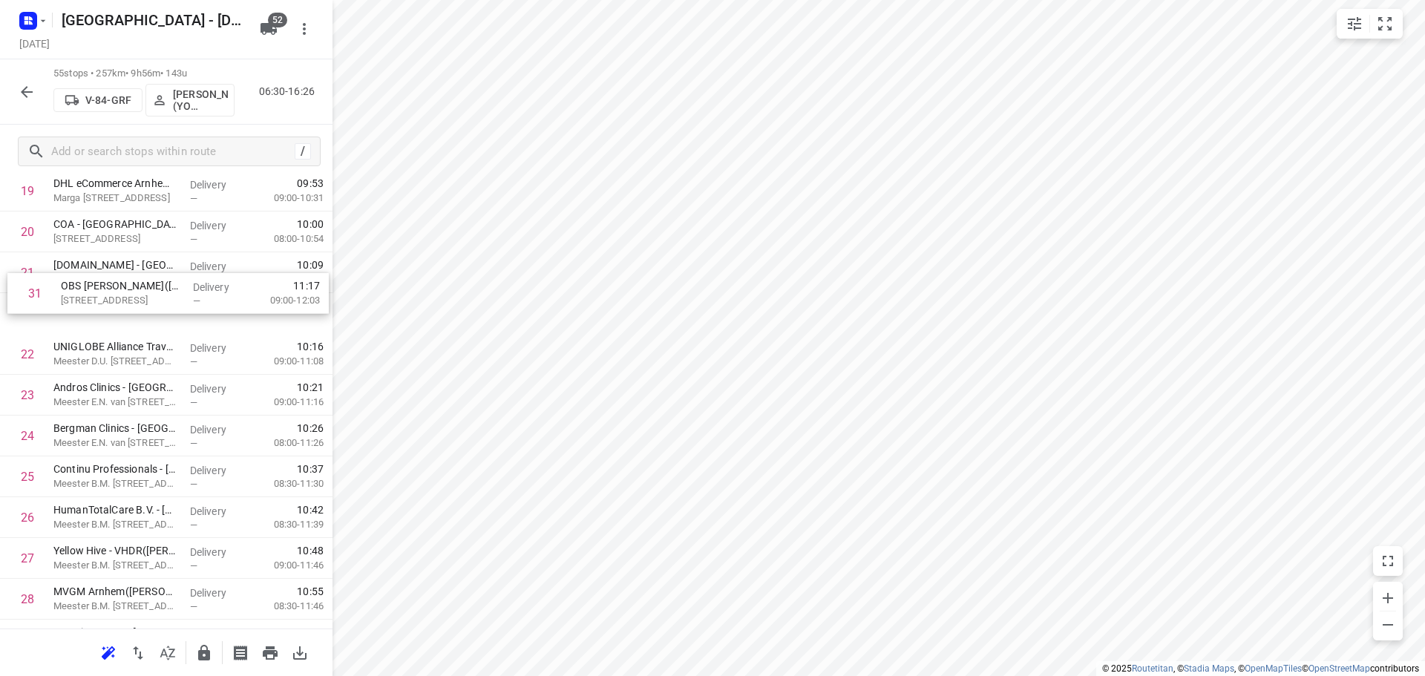
drag, startPoint x: 111, startPoint y: 426, endPoint x: 111, endPoint y: 262, distance: 164.1
click at [111, 262] on div "1 ⭐Openbaar Ministerie - [GEOGRAPHIC_DATA]([PERSON_NAME]) [STREET_ADDRESS] Deli…" at bounding box center [166, 559] width 333 height 2246
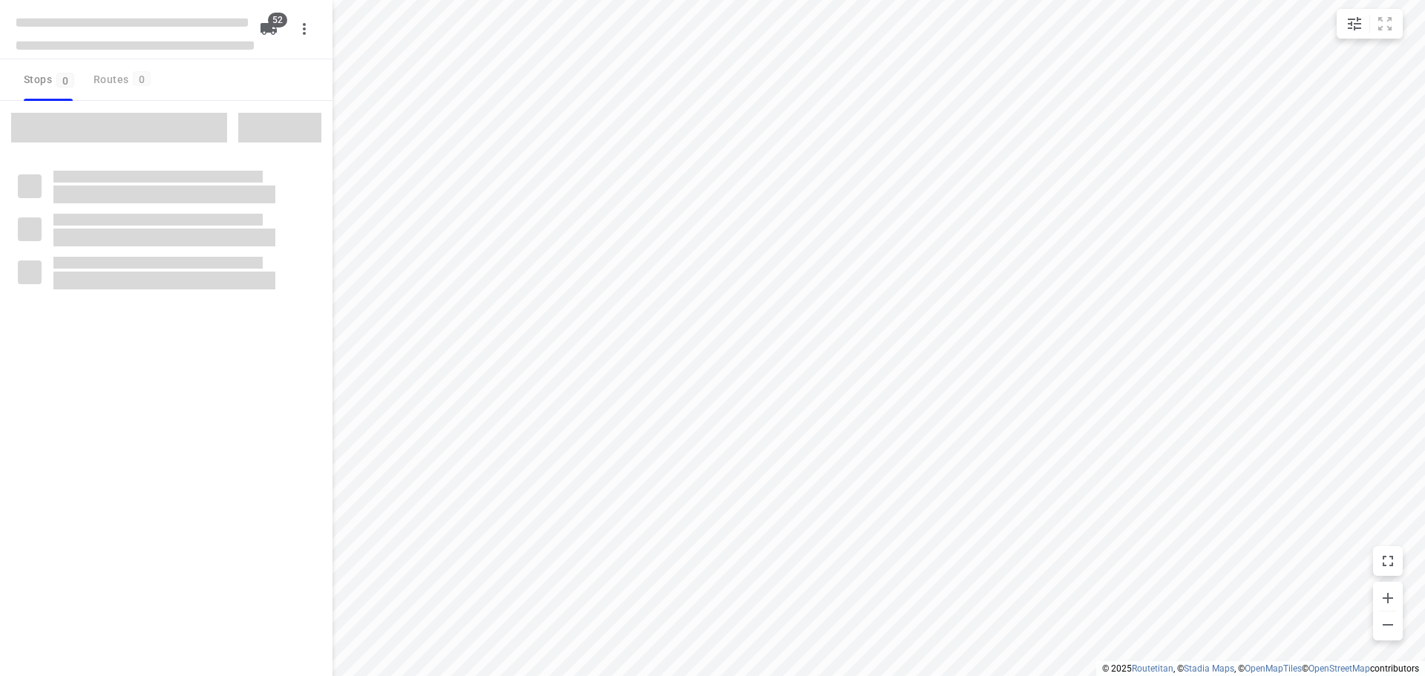
checkbox input "true"
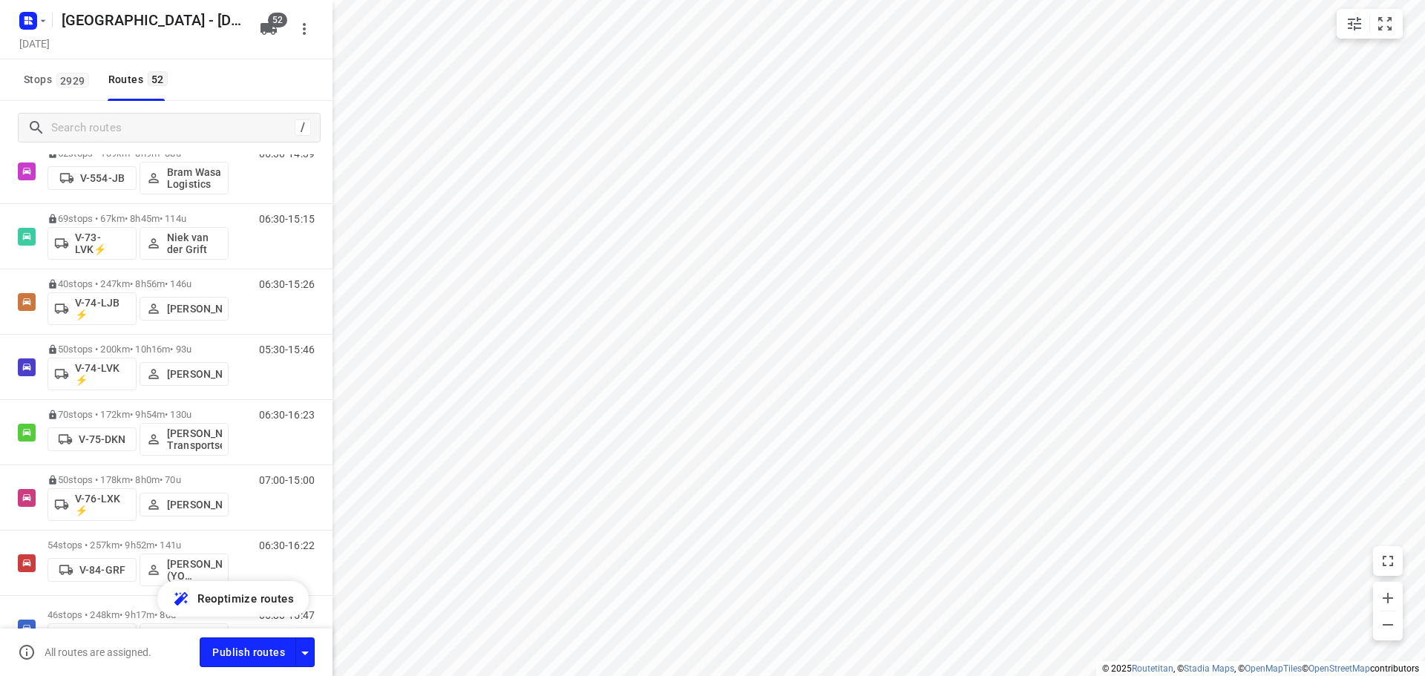
scroll to position [1559, 0]
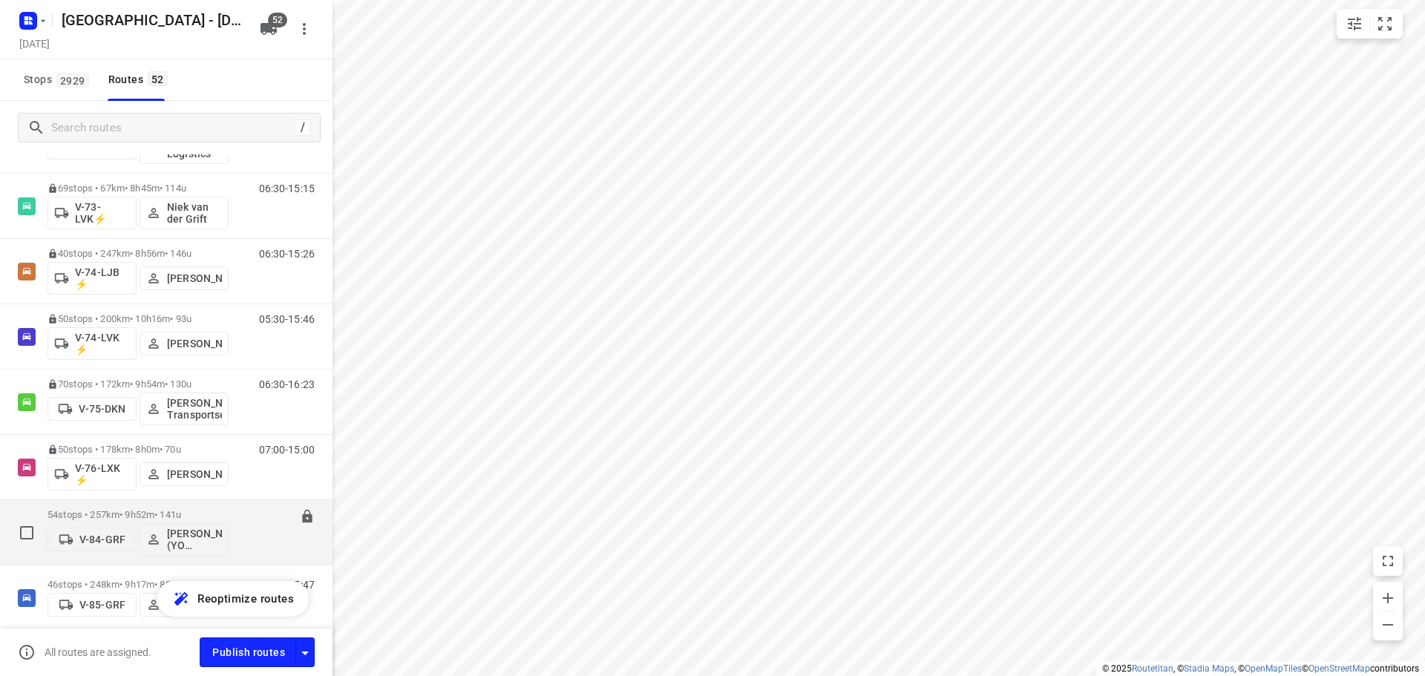
click at [109, 508] on div "54 stops • 257km • 9h52m • 141u V-84-GRF [PERSON_NAME] (YO Zwolle)" at bounding box center [138, 533] width 181 height 62
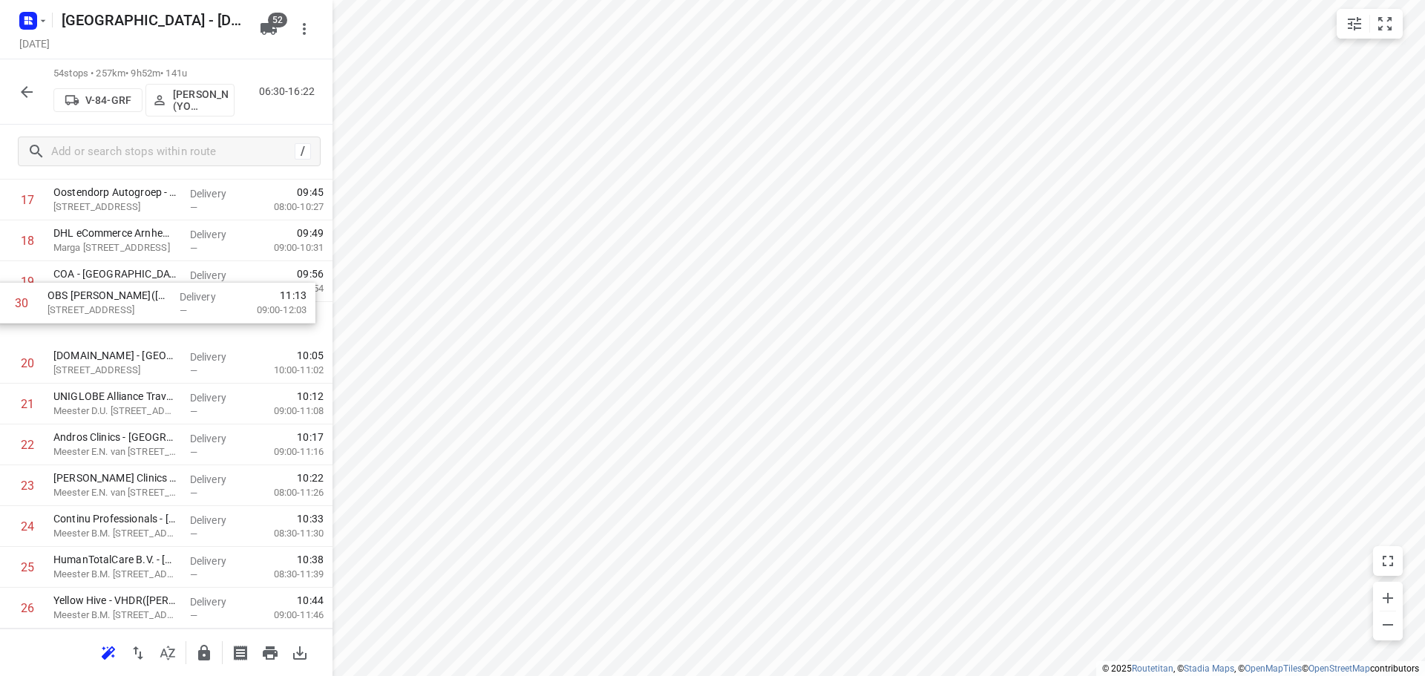
scroll to position [768, 0]
drag, startPoint x: 111, startPoint y: 603, endPoint x: 104, endPoint y: 306, distance: 297.0
click at [104, 306] on div "1 ⭐Openbaar Ministerie - [GEOGRAPHIC_DATA]([PERSON_NAME]) [STREET_ADDRESS] Deli…" at bounding box center [166, 628] width 333 height 2205
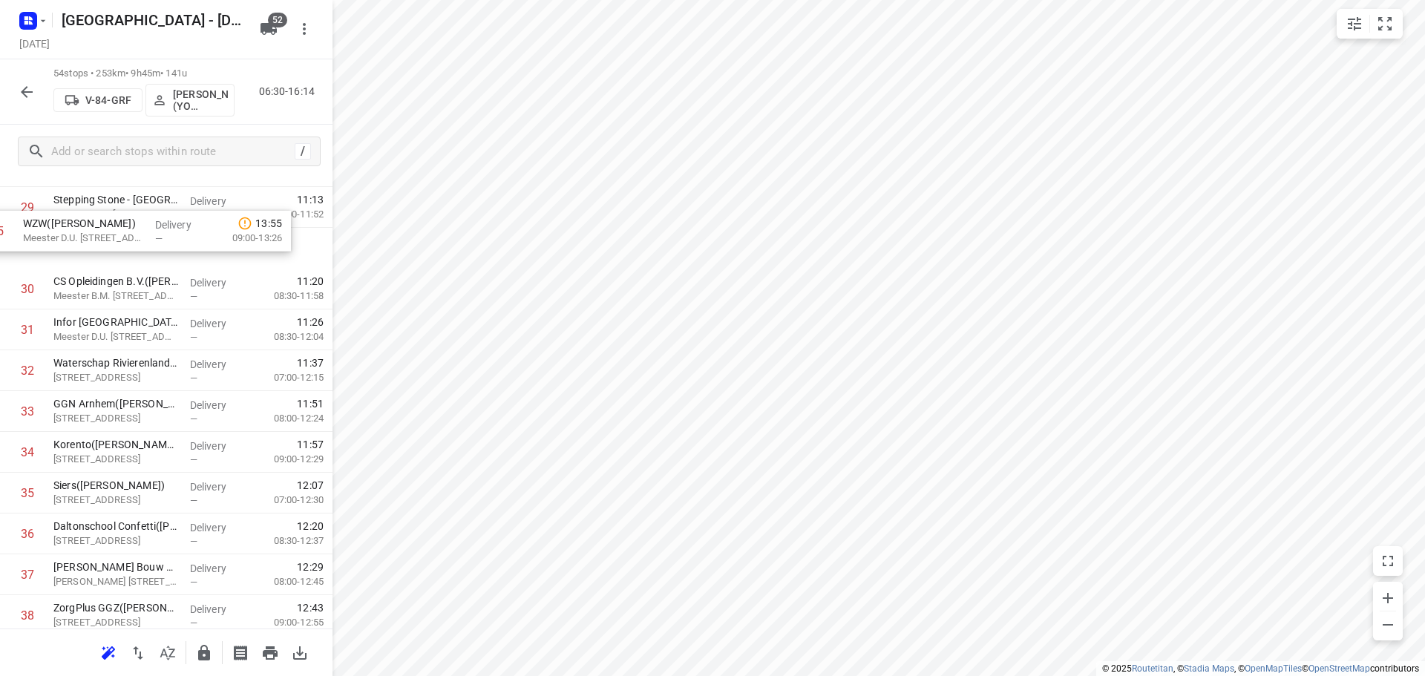
scroll to position [1251, 0]
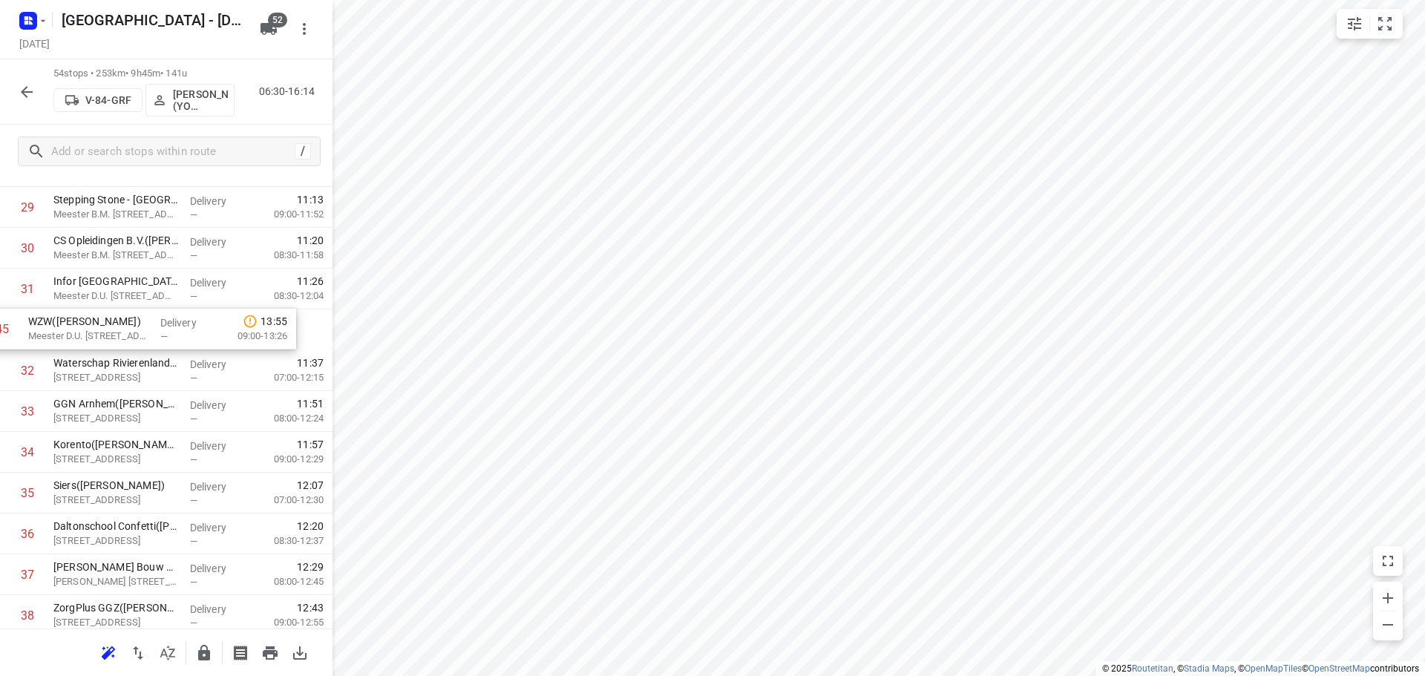
drag, startPoint x: 93, startPoint y: 563, endPoint x: 68, endPoint y: 311, distance: 253.7
click at [68, 311] on div "1 ⭐Openbaar Ministerie - [GEOGRAPHIC_DATA]([PERSON_NAME]) [STREET_ADDRESS] Deli…" at bounding box center [166, 146] width 333 height 2205
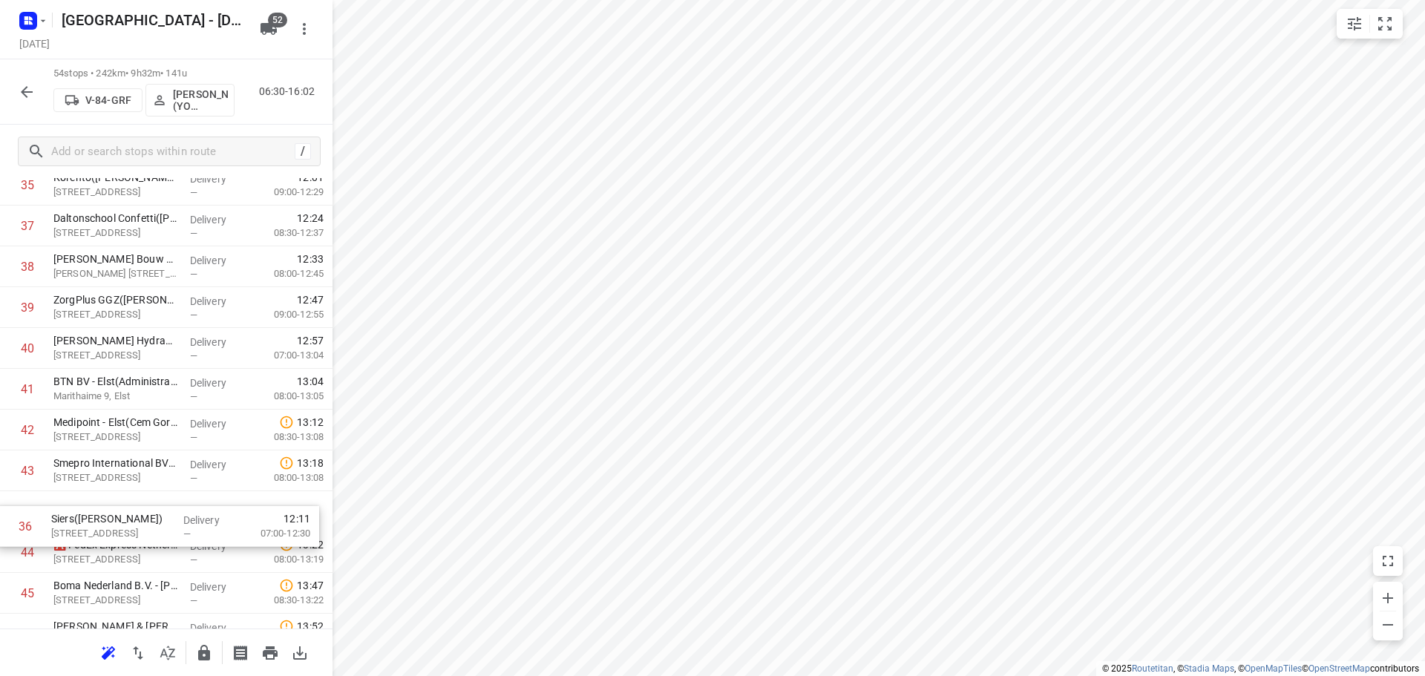
scroll to position [1520, 0]
drag, startPoint x: 141, startPoint y: 483, endPoint x: 135, endPoint y: 493, distance: 11.3
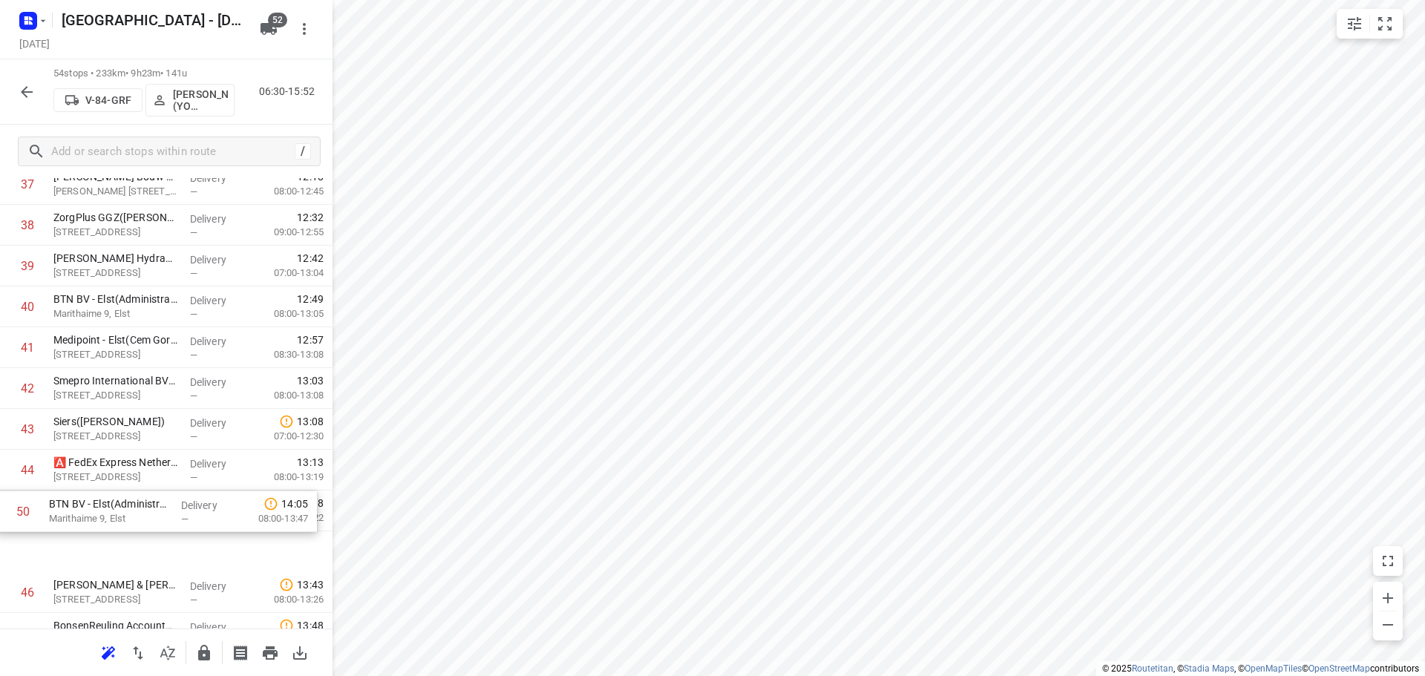
scroll to position [1622, 0]
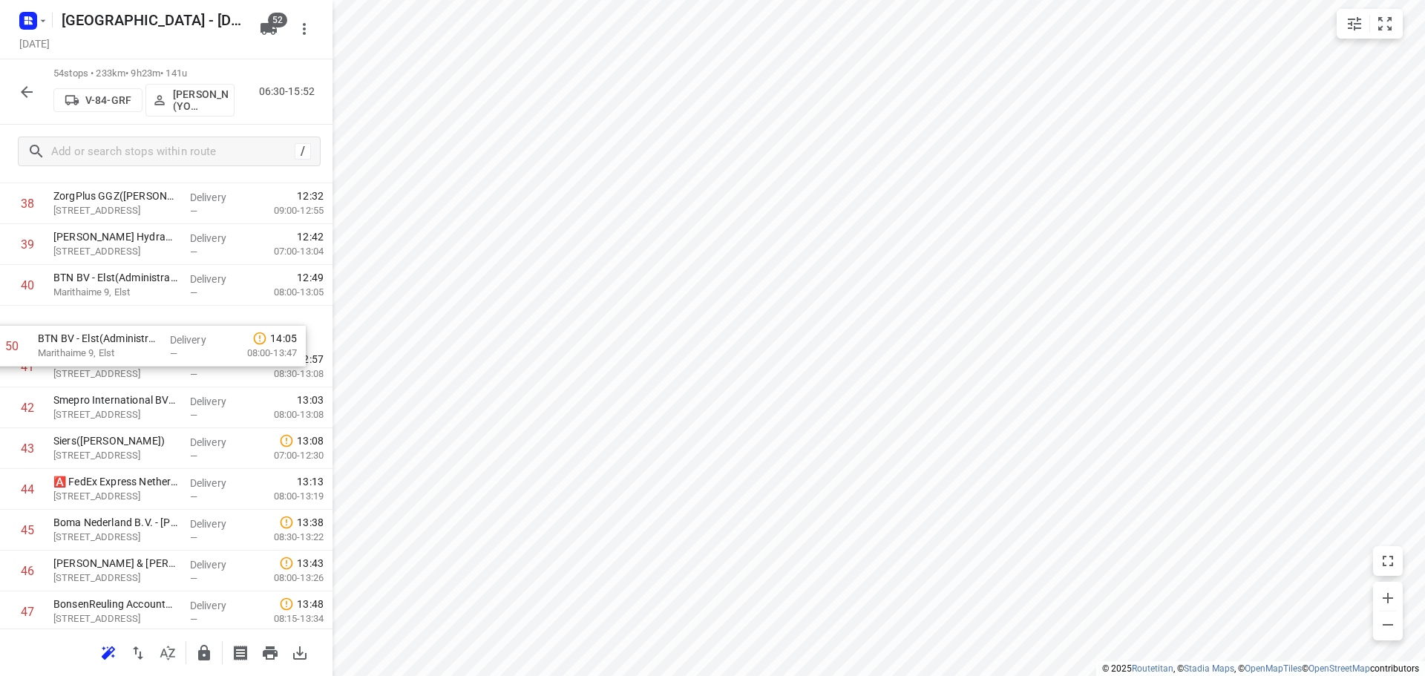
drag, startPoint x: 127, startPoint y: 431, endPoint x: 112, endPoint y: 337, distance: 94.7
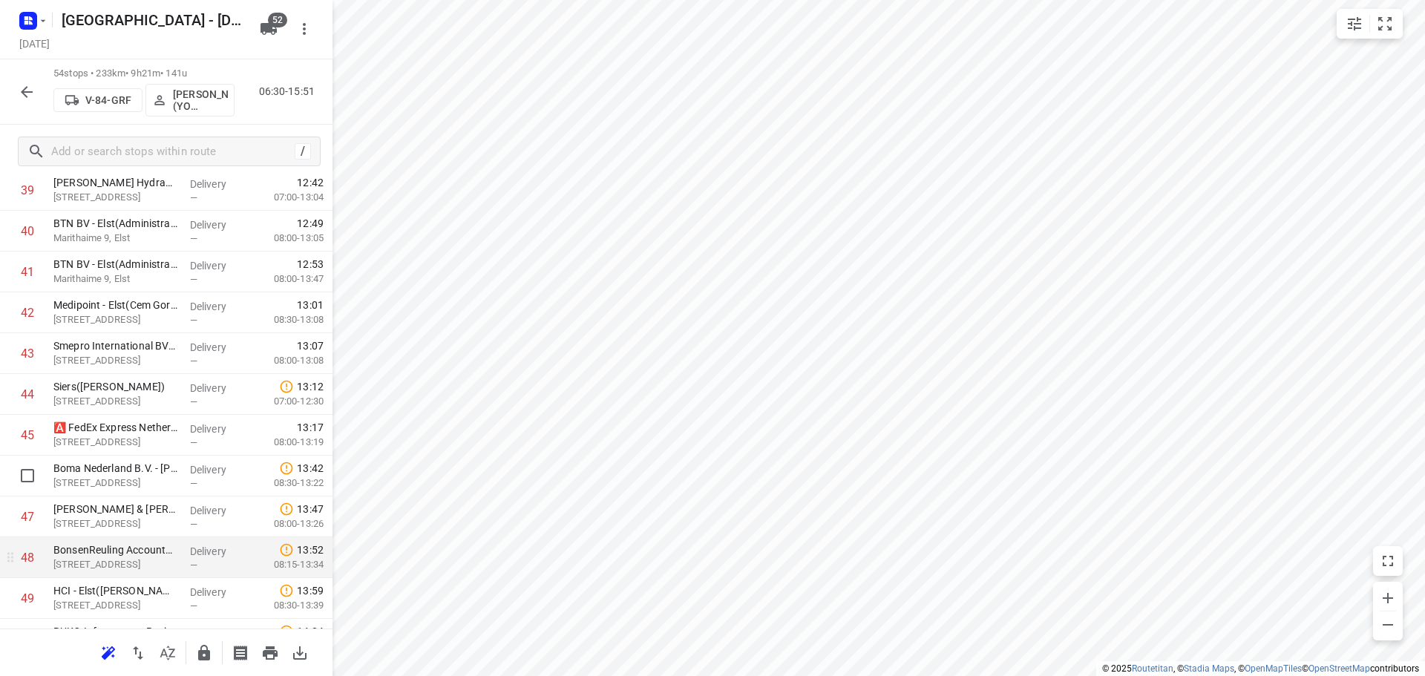
scroll to position [1696, 0]
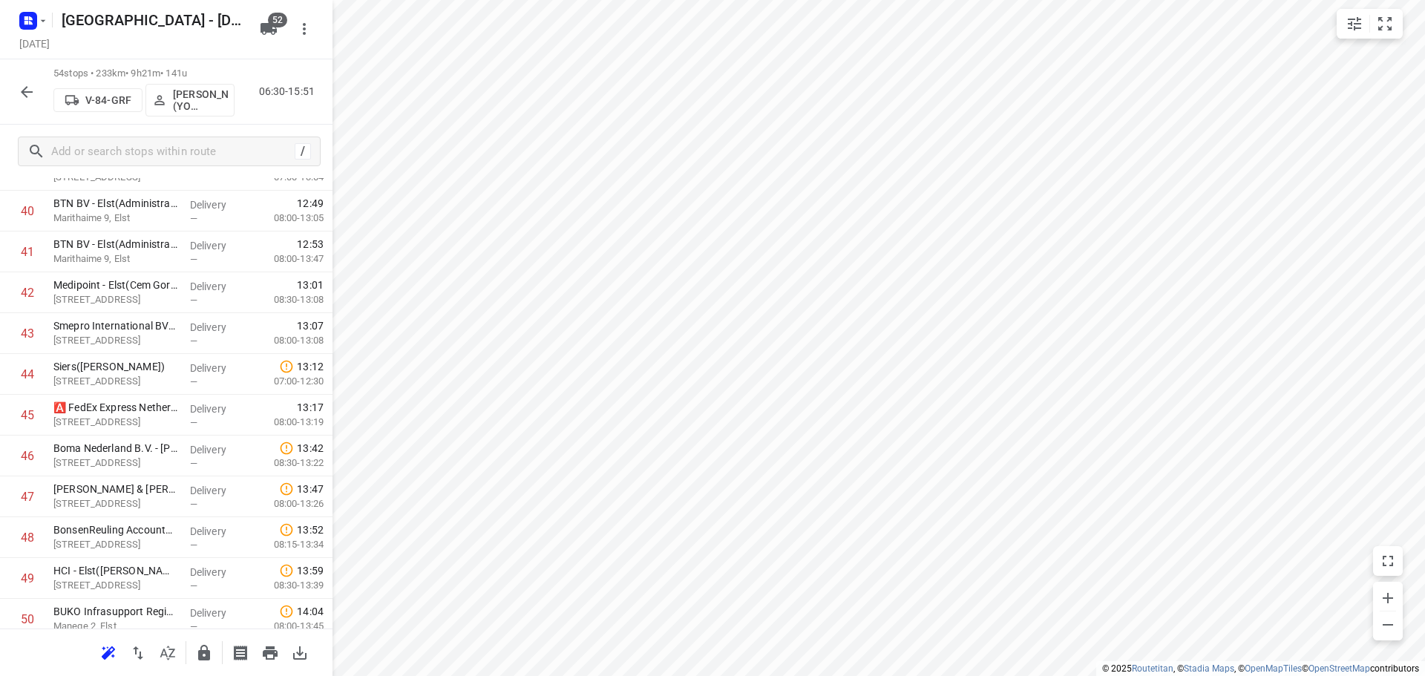
click at [199, 658] on icon "button" at bounding box center [204, 653] width 12 height 16
click at [20, 82] on button "button" at bounding box center [27, 92] width 30 height 30
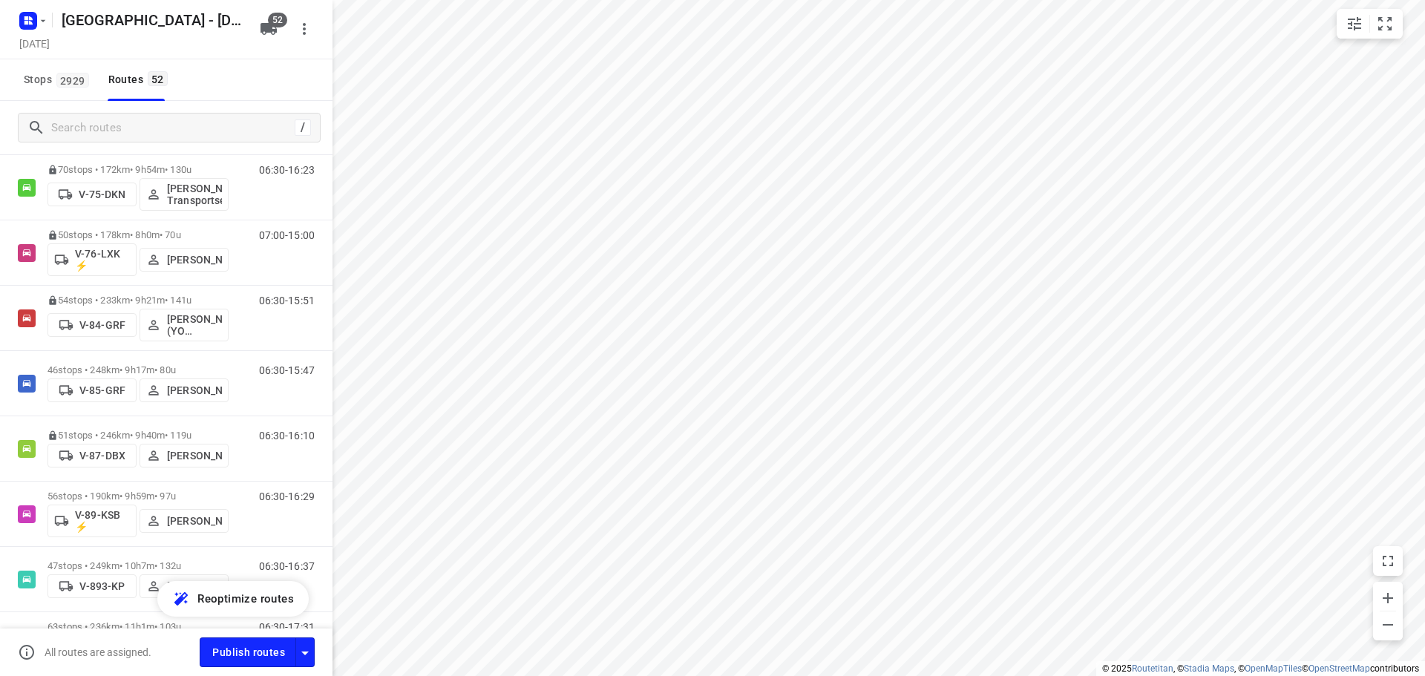
scroll to position [1782, 0]
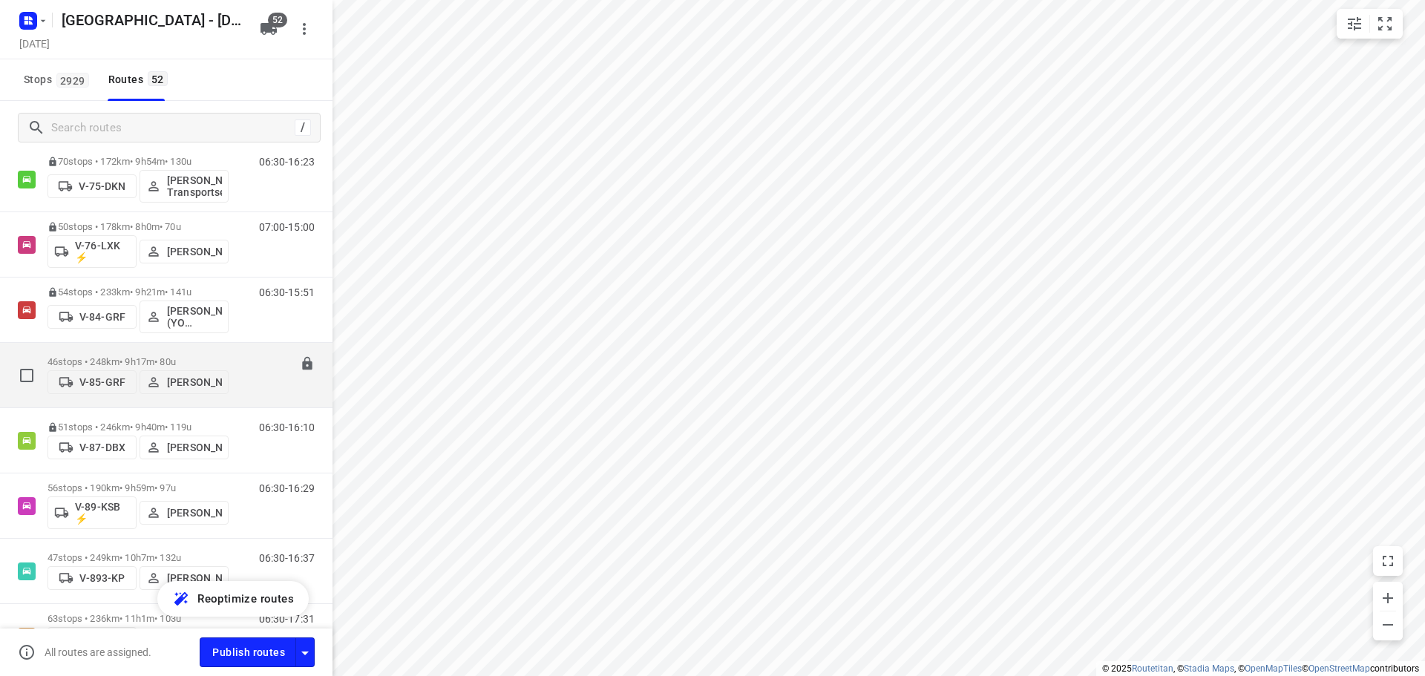
click at [110, 358] on p "46 stops • 248km • 9h17m • 80u" at bounding box center [138, 361] width 181 height 11
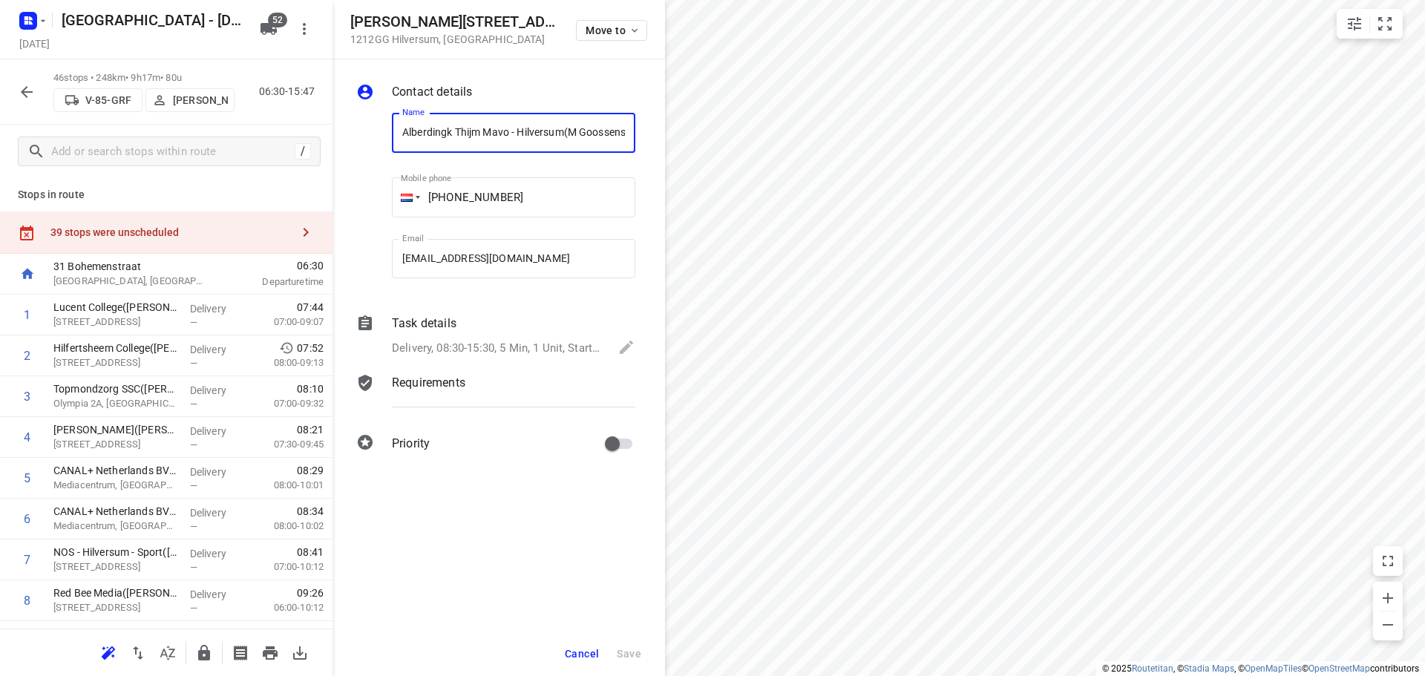
scroll to position [0, 7]
click at [601, 24] on span "Move to" at bounding box center [613, 30] width 55 height 12
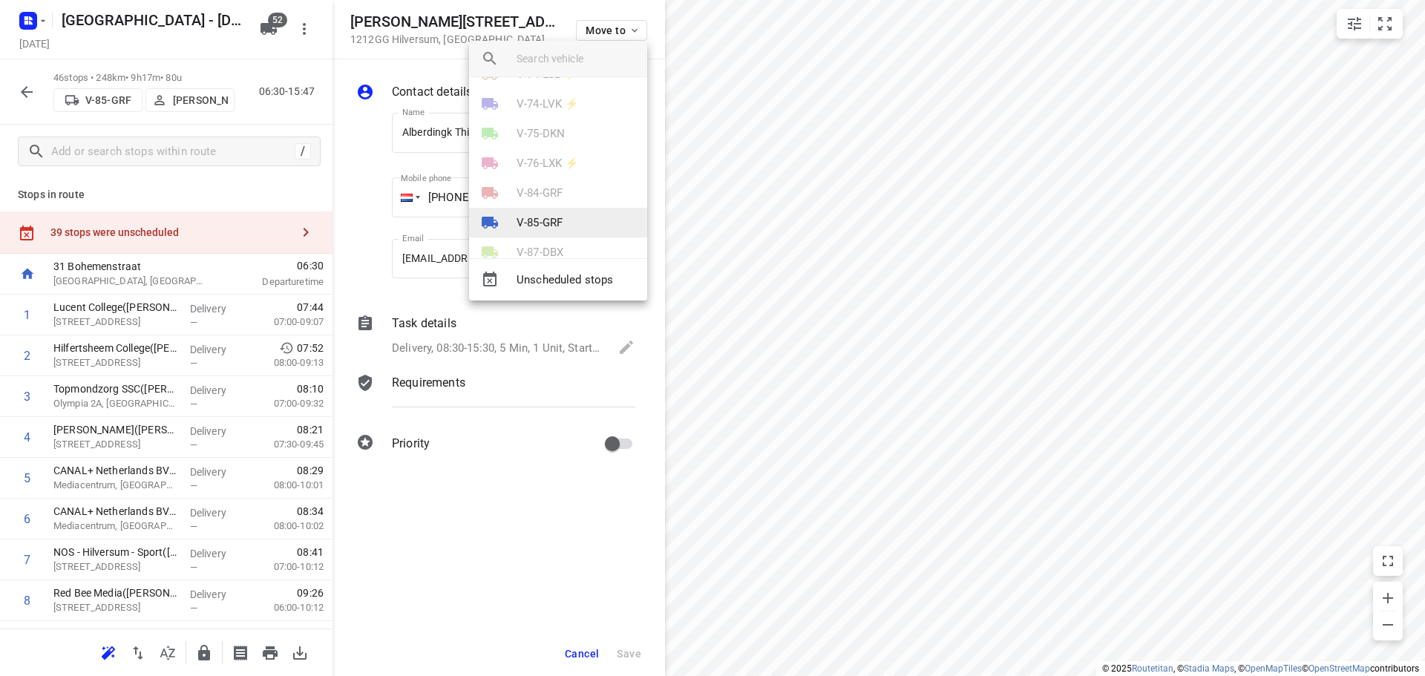
click at [522, 226] on p "V-85-GRF" at bounding box center [540, 223] width 46 height 17
click at [518, 210] on li "45" at bounding box center [558, 202] width 178 height 30
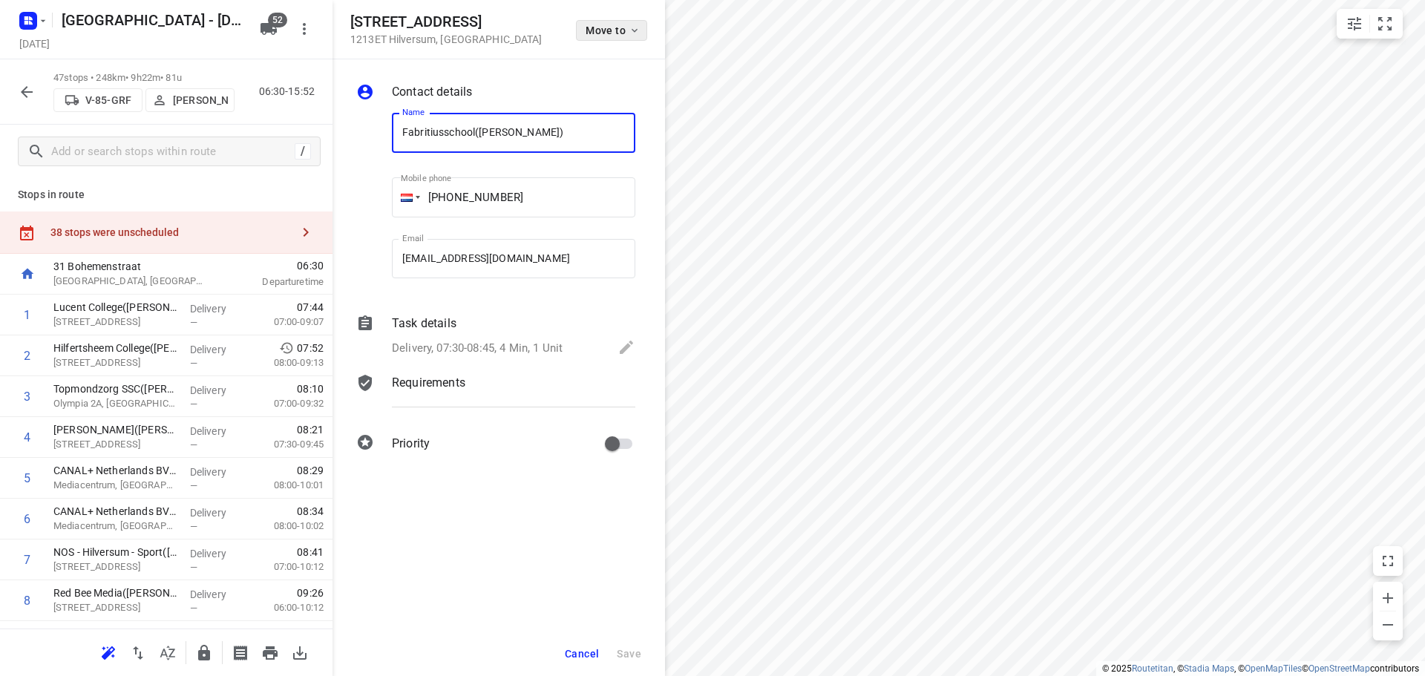
click at [593, 28] on span "Move to" at bounding box center [613, 30] width 55 height 12
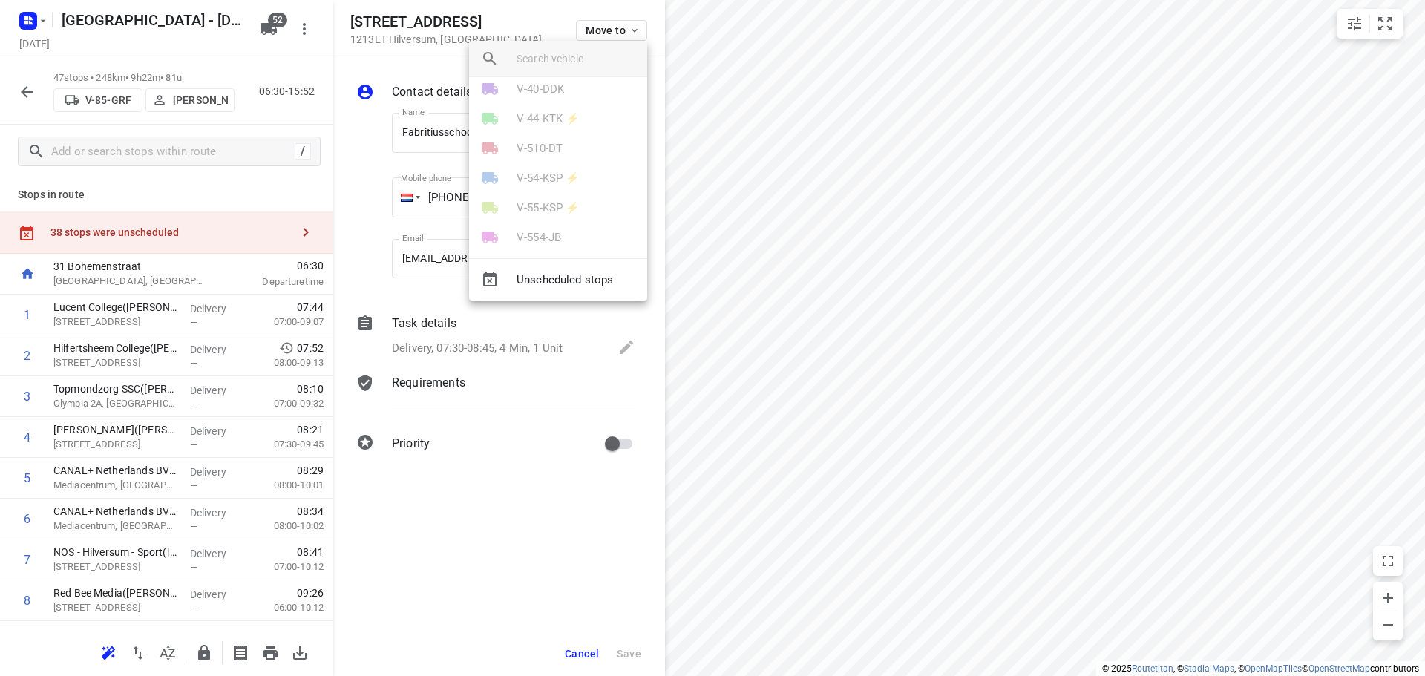
scroll to position [742, 0]
click at [542, 212] on li "V-85-GRF" at bounding box center [558, 223] width 178 height 30
click at [503, 131] on li "37" at bounding box center [558, 128] width 178 height 30
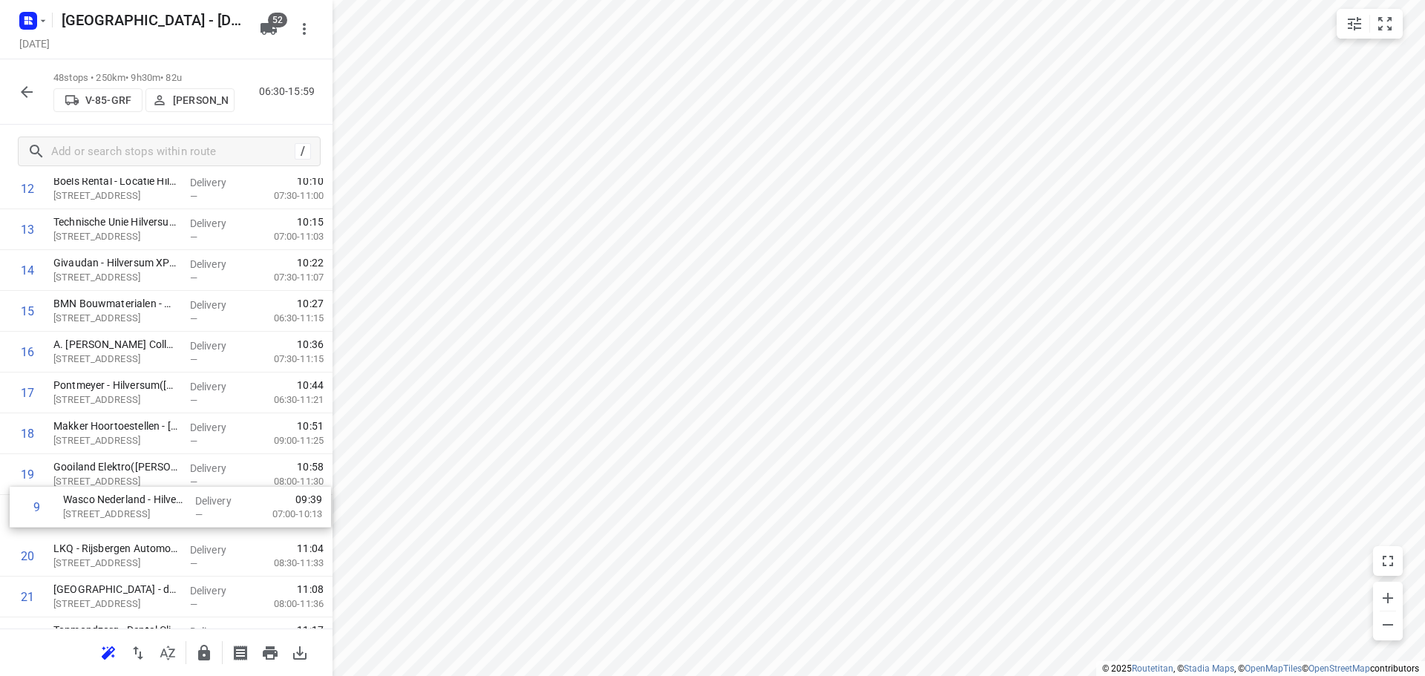
scroll to position [535, 0]
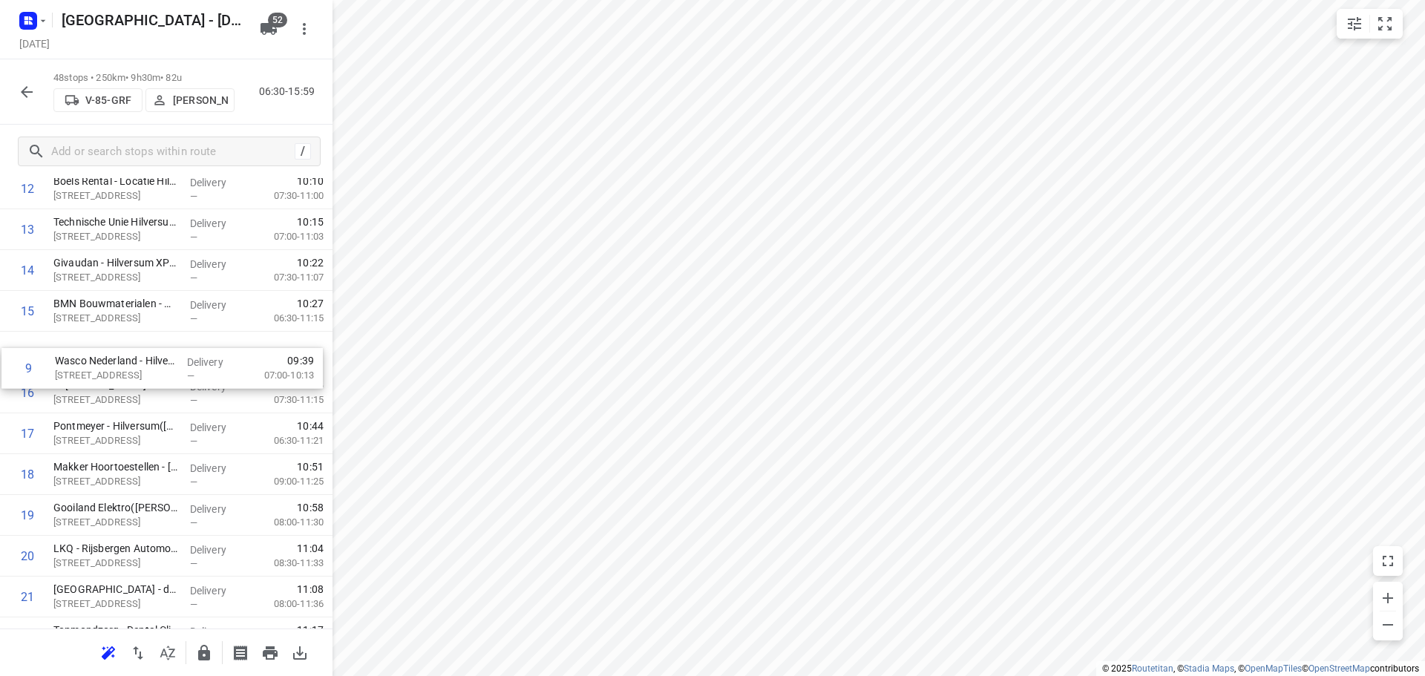
drag, startPoint x: 143, startPoint y: 491, endPoint x: 142, endPoint y: 359, distance: 132.1
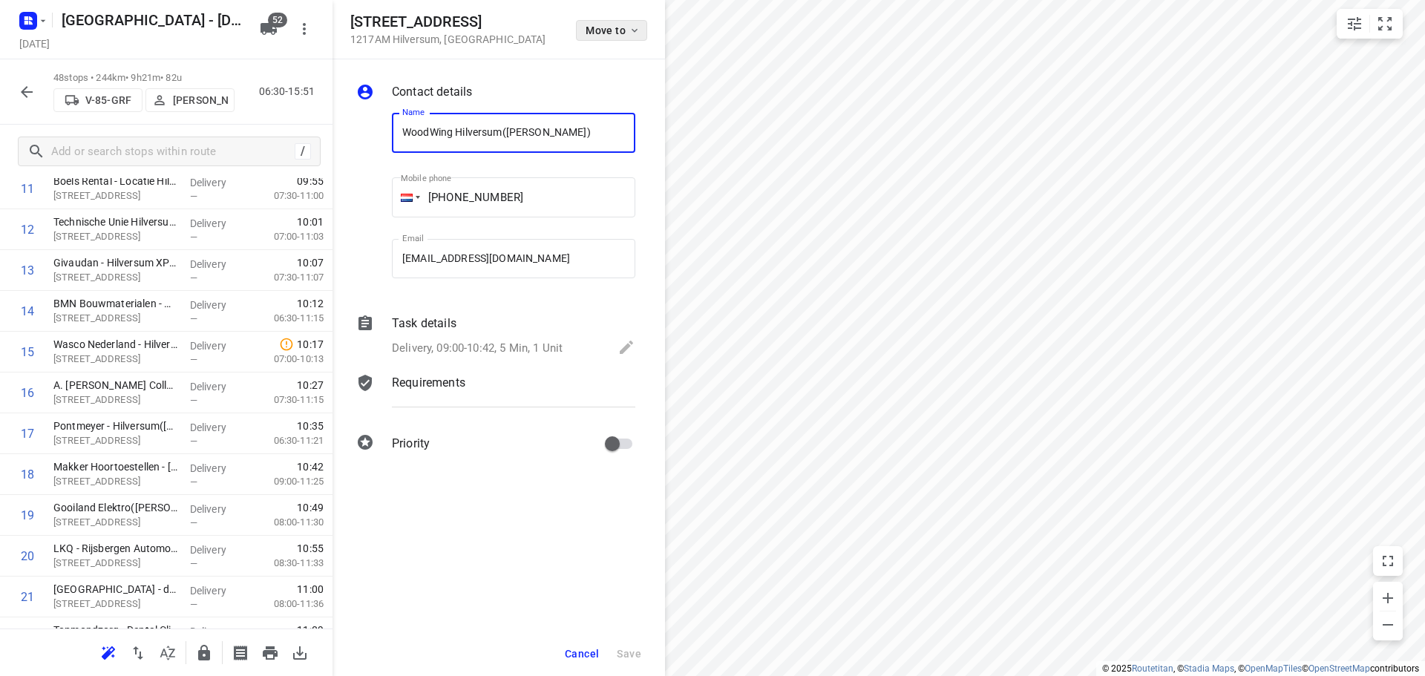
click at [610, 24] on span "Move to" at bounding box center [613, 30] width 55 height 12
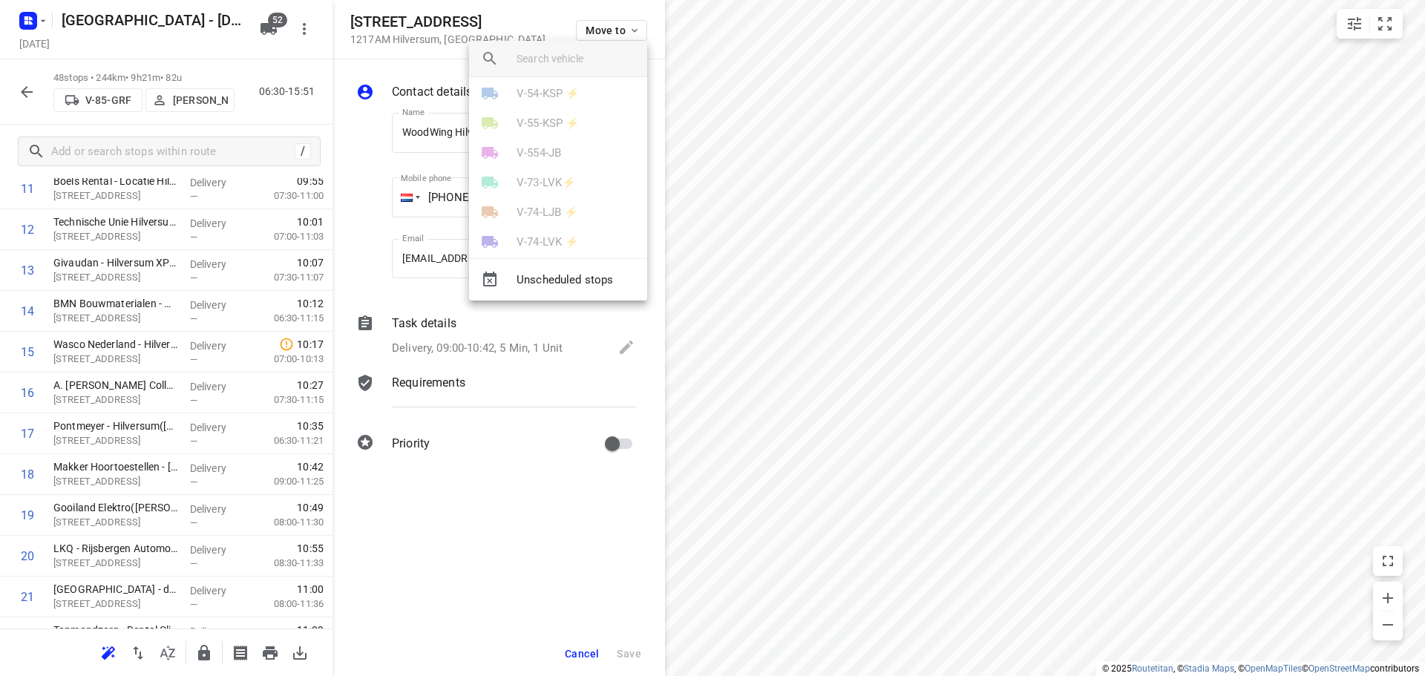
scroll to position [742, 0]
click at [525, 212] on li "V-85-GRF" at bounding box center [558, 223] width 178 height 30
click at [520, 102] on li "11" at bounding box center [558, 98] width 178 height 30
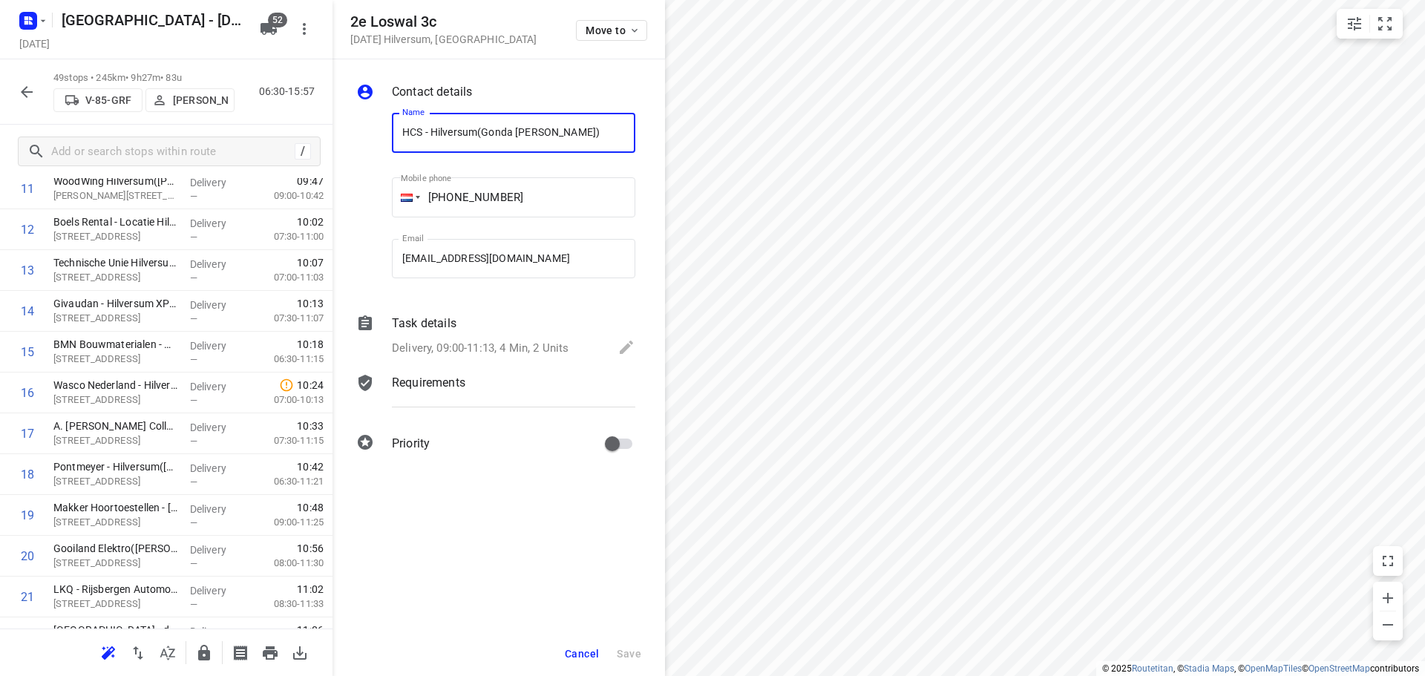
click at [572, 37] on div "[STREET_ADDRESS][DATE] Move to" at bounding box center [498, 29] width 297 height 32
click at [590, 34] on span "Move to" at bounding box center [613, 30] width 55 height 12
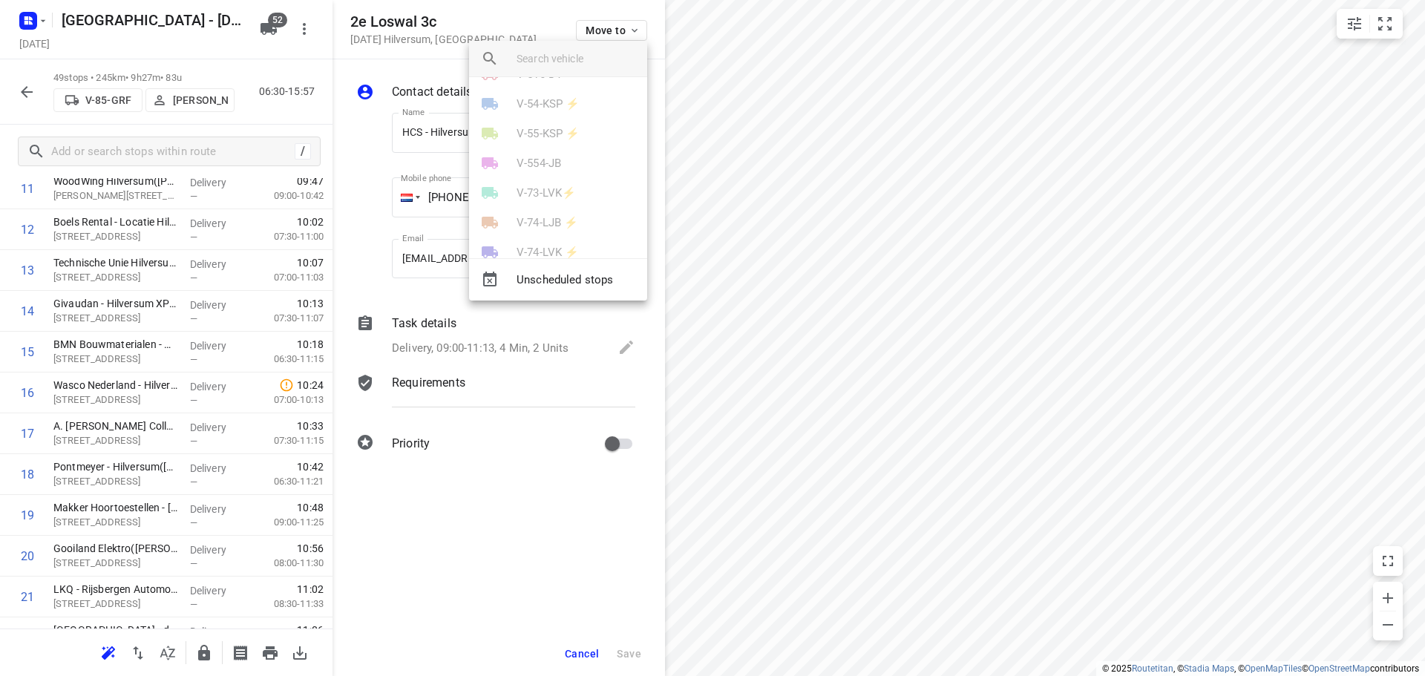
scroll to position [742, 0]
click at [509, 221] on div at bounding box center [499, 223] width 36 height 18
click at [512, 148] on li "15" at bounding box center [558, 143] width 178 height 30
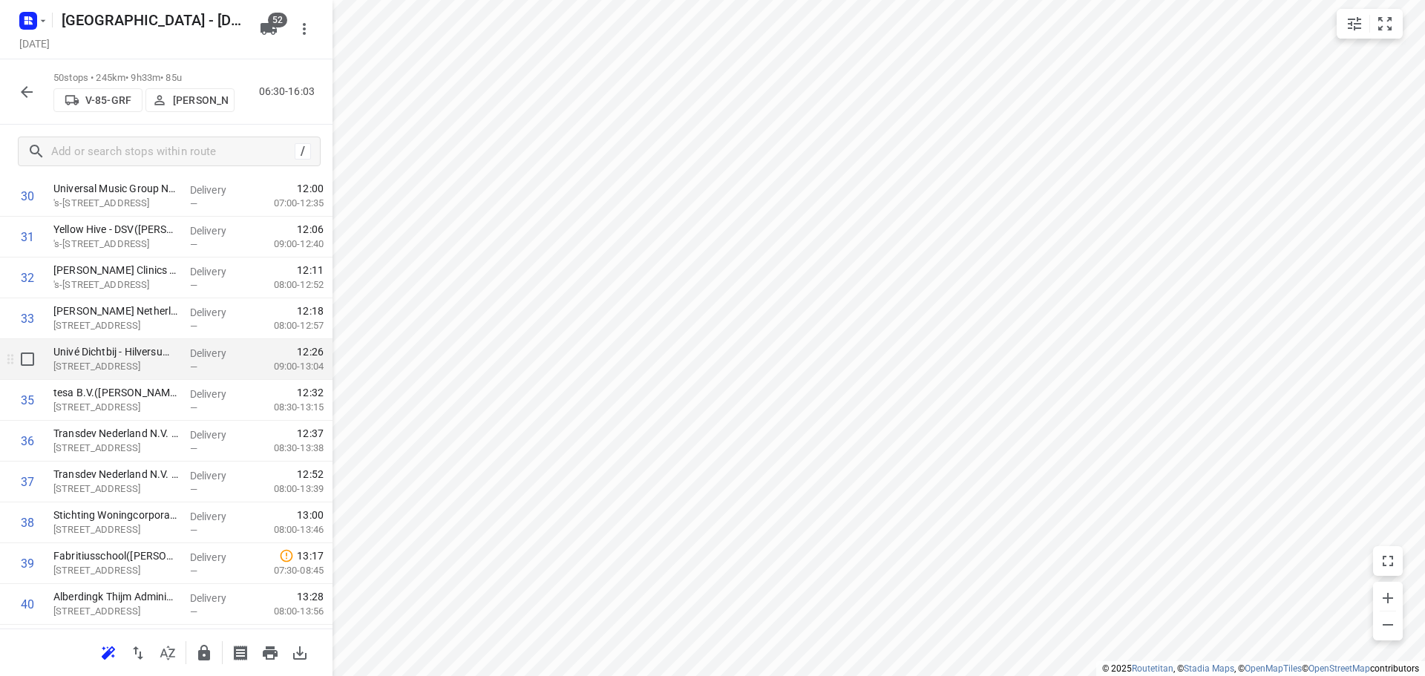
scroll to position [1674, 0]
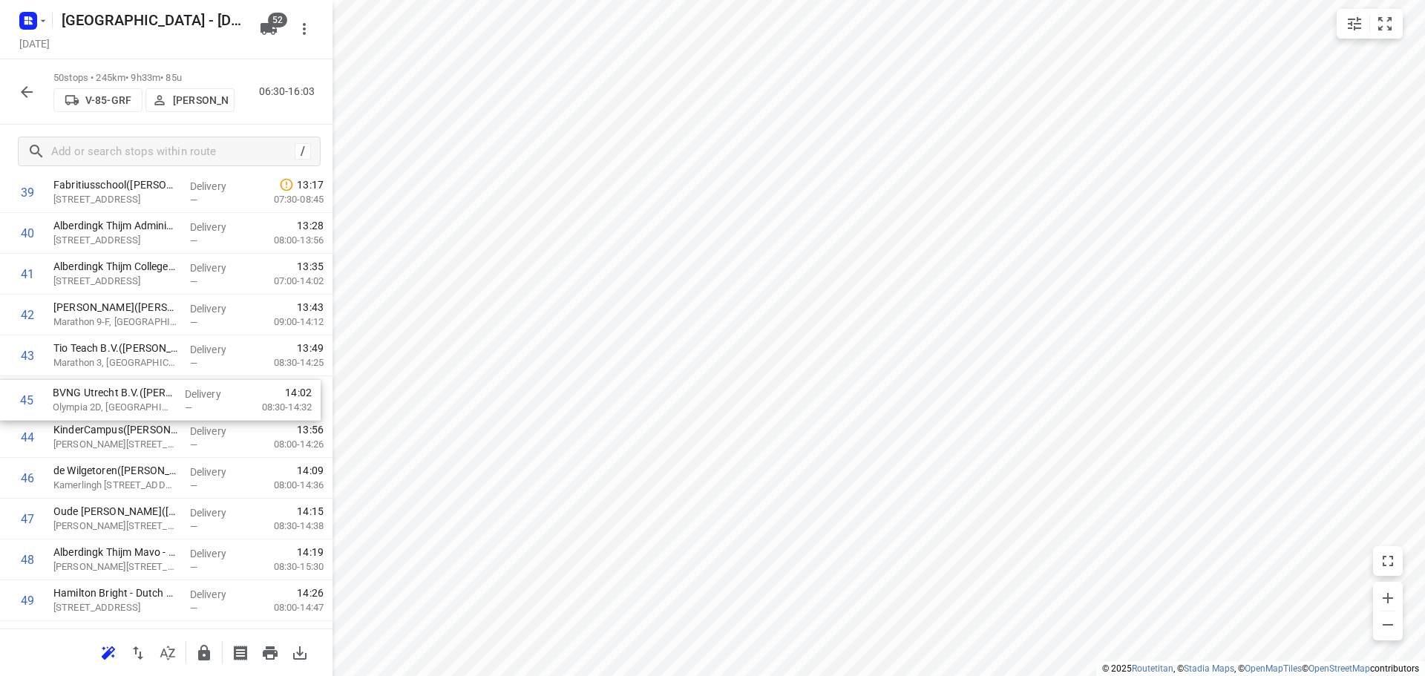
drag, startPoint x: 162, startPoint y: 438, endPoint x: 162, endPoint y: 396, distance: 41.6
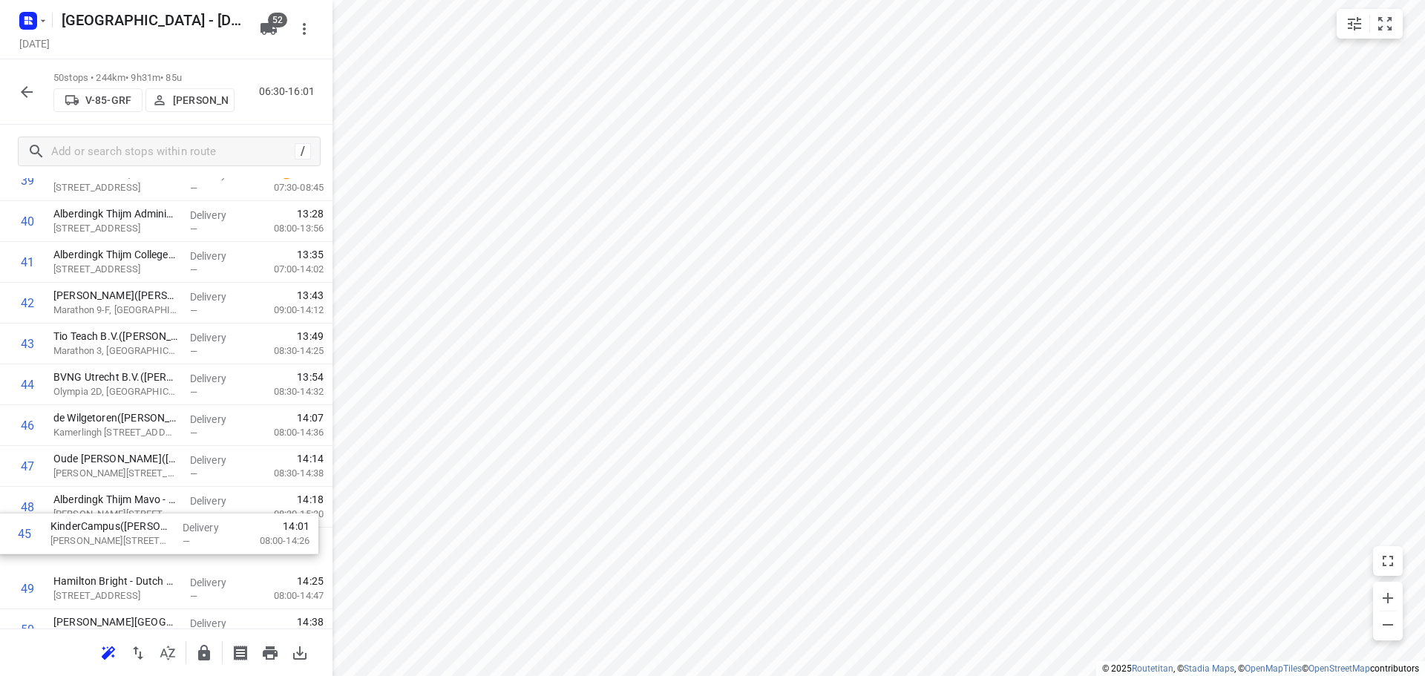
scroll to position [1702, 0]
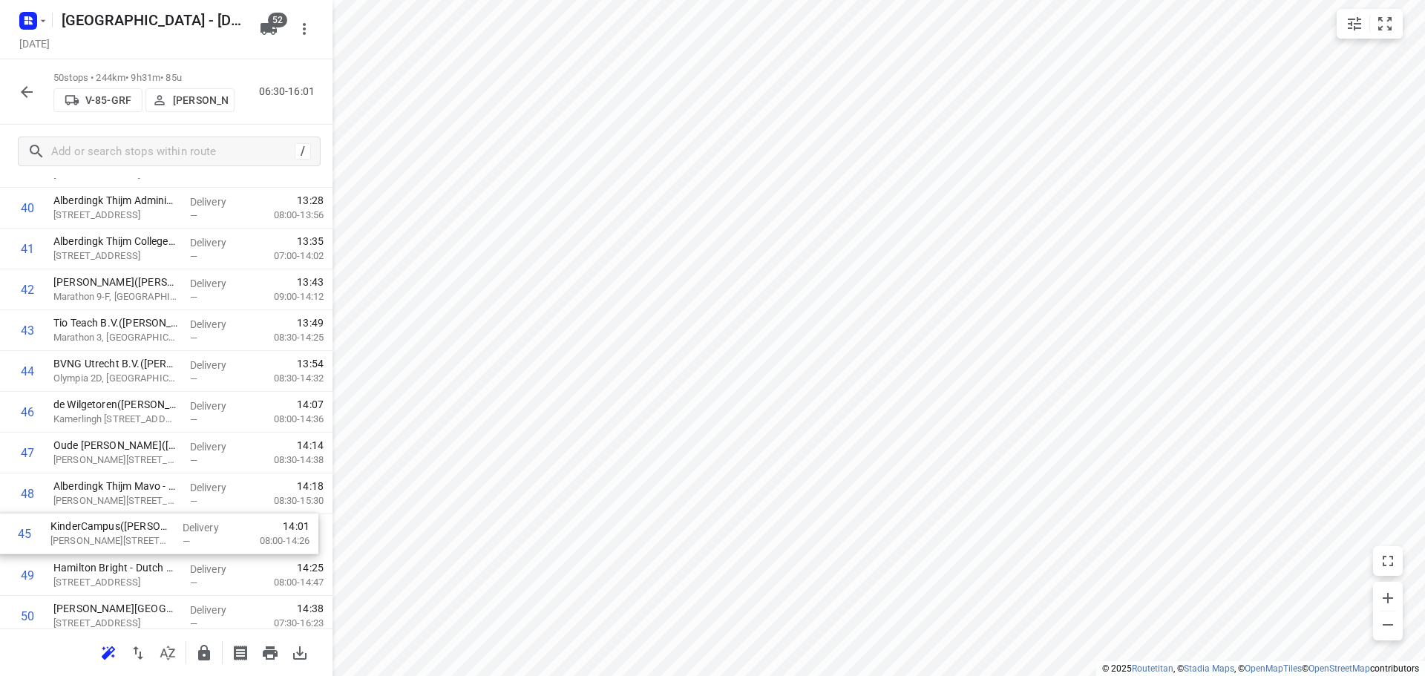
drag, startPoint x: 158, startPoint y: 425, endPoint x: 155, endPoint y: 526, distance: 100.3
drag, startPoint x: 153, startPoint y: 455, endPoint x: 158, endPoint y: 492, distance: 37.5
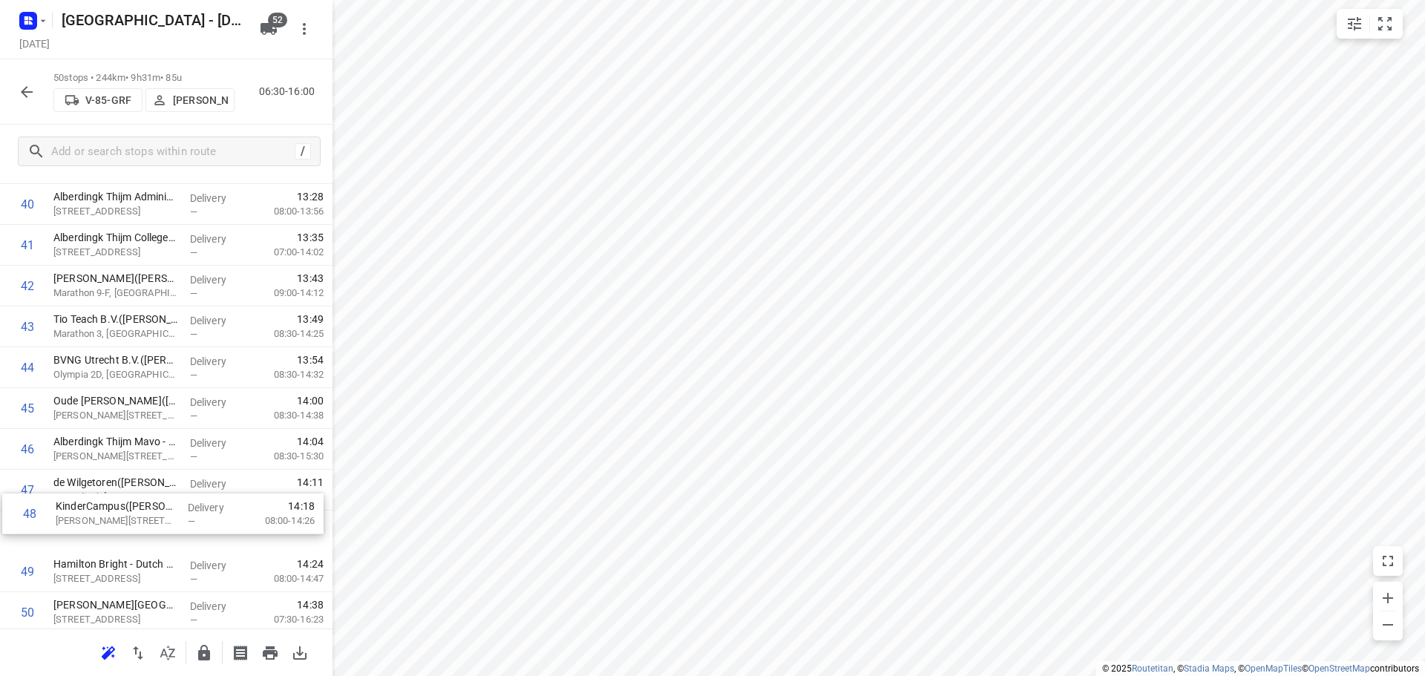
drag, startPoint x: 99, startPoint y: 491, endPoint x: 102, endPoint y: 477, distance: 15.1
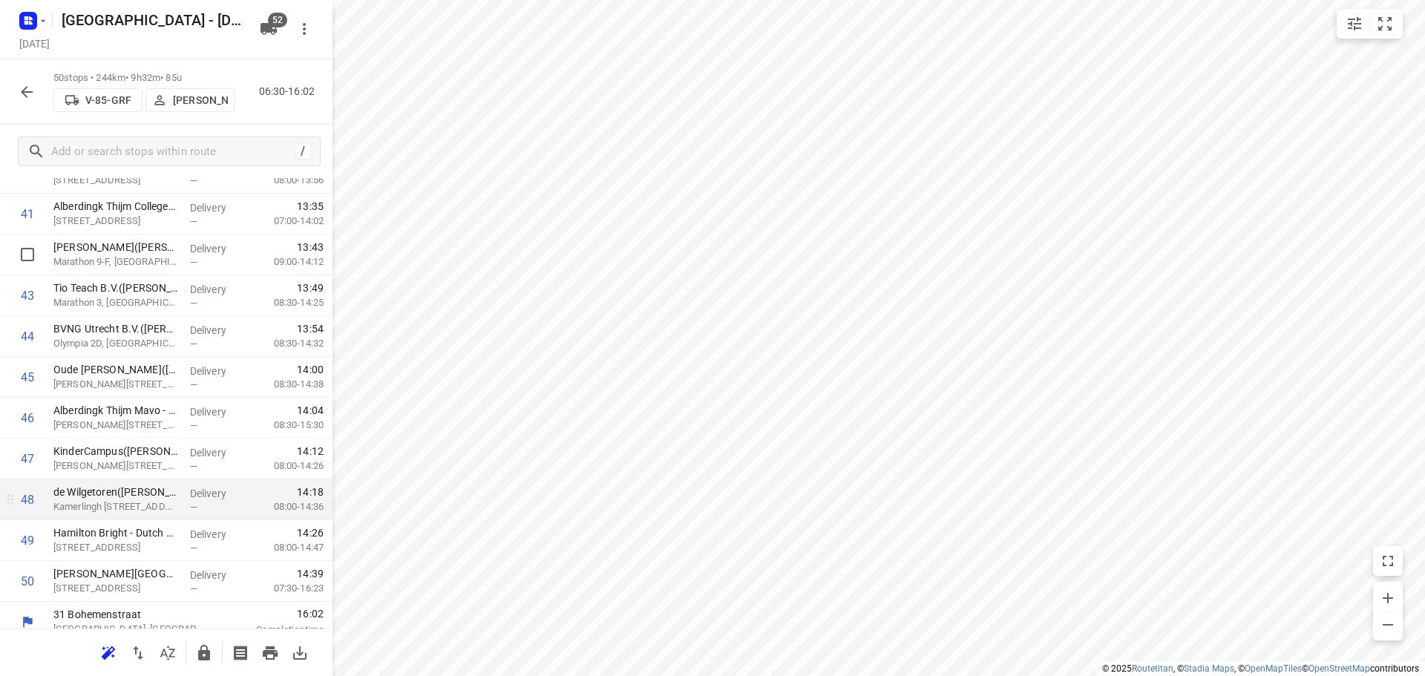
scroll to position [1748, 0]
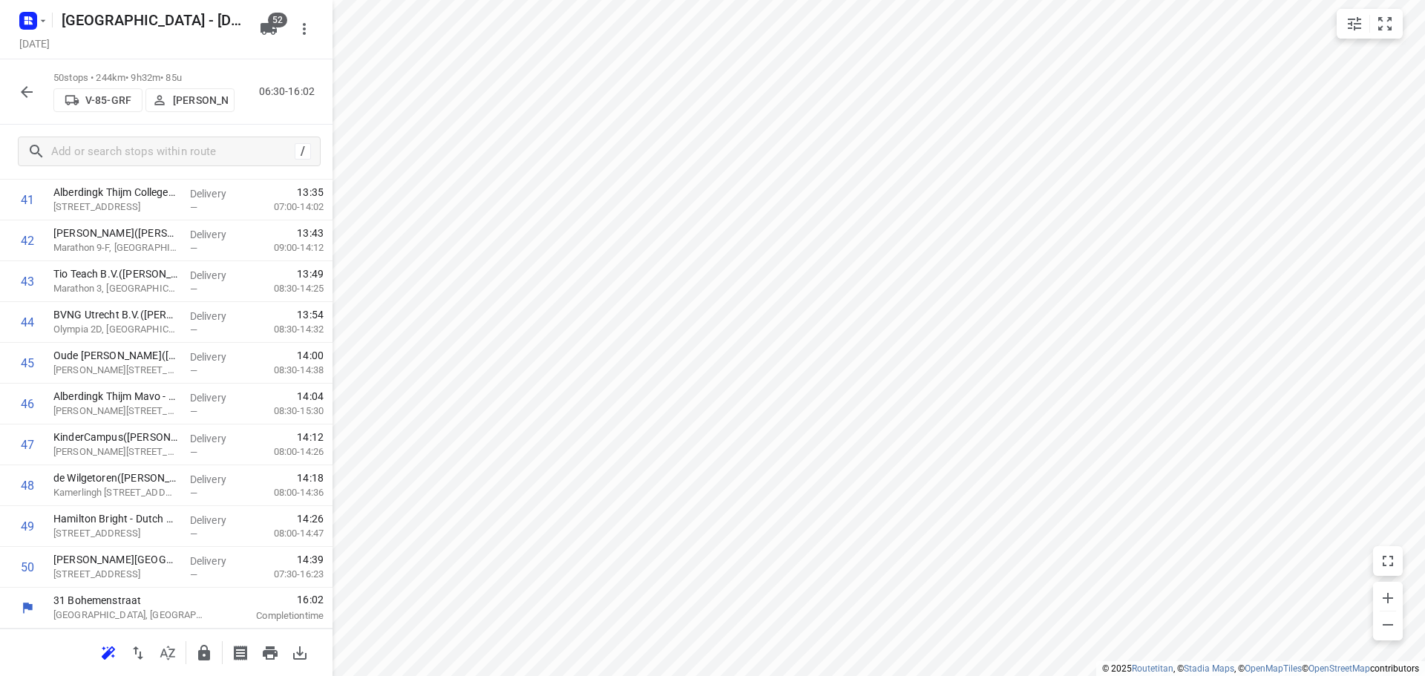
click at [209, 642] on button "button" at bounding box center [204, 653] width 30 height 30
click at [33, 100] on icon "button" at bounding box center [27, 92] width 18 height 18
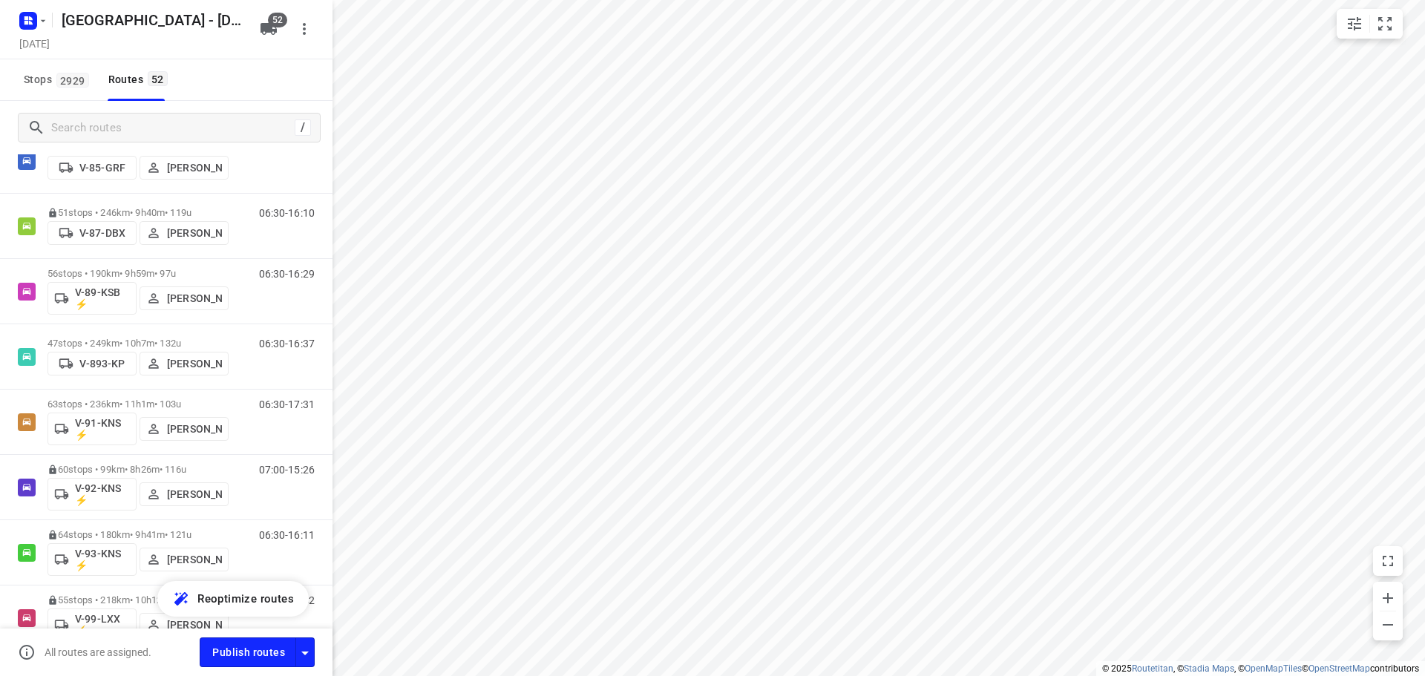
scroll to position [2004, 0]
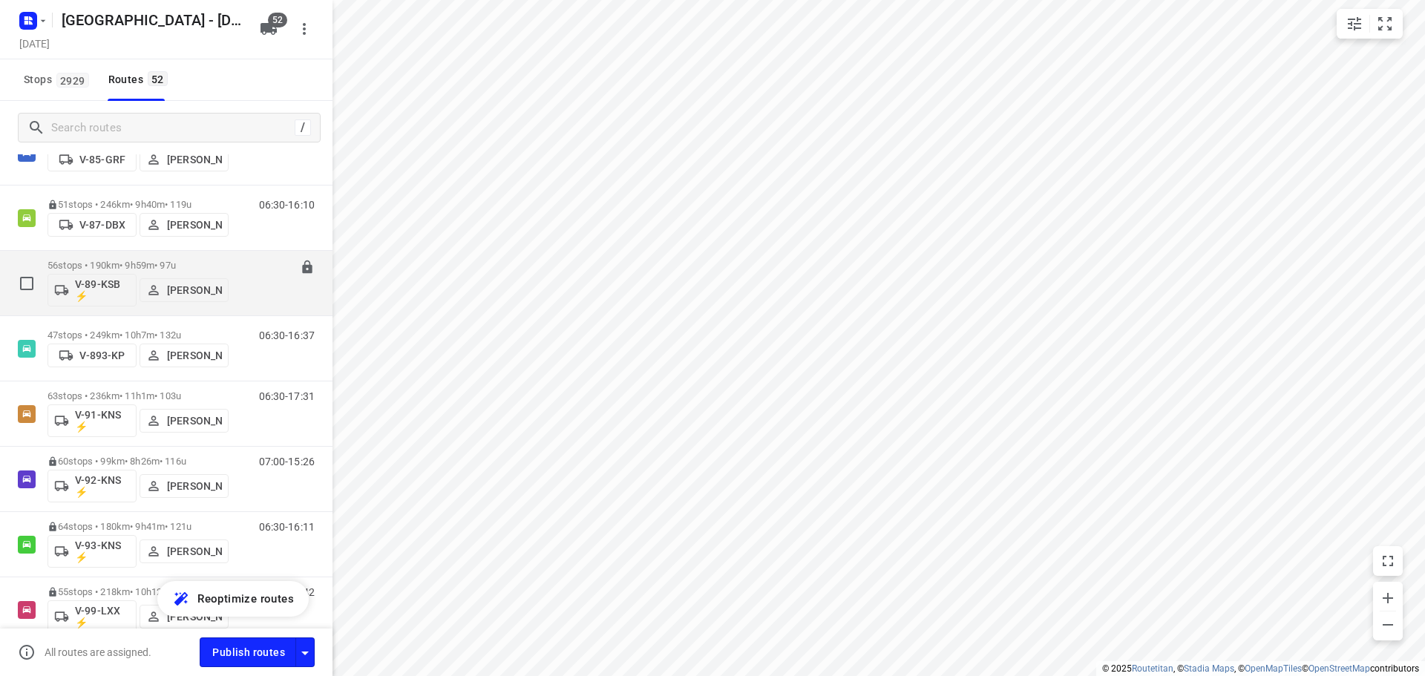
click at [122, 261] on p "56 stops • 190km • 9h59m • 97u" at bounding box center [138, 265] width 181 height 11
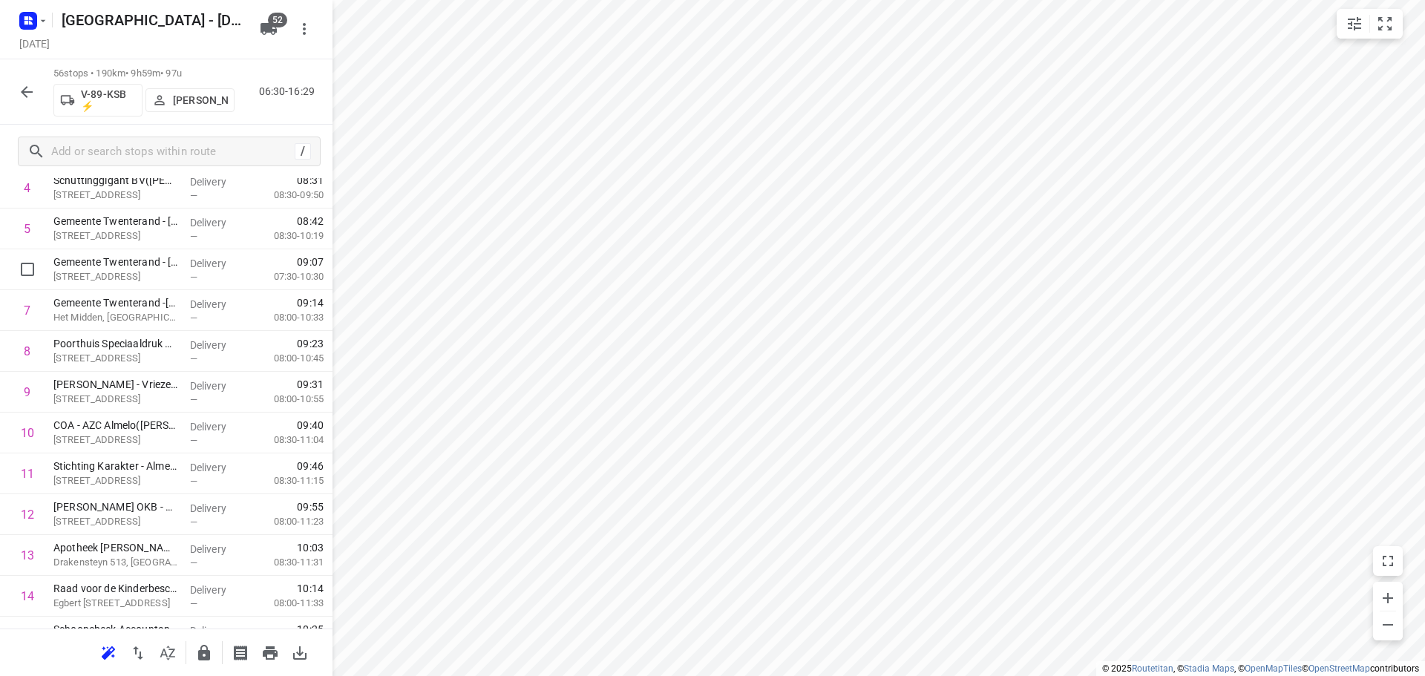
scroll to position [445, 0]
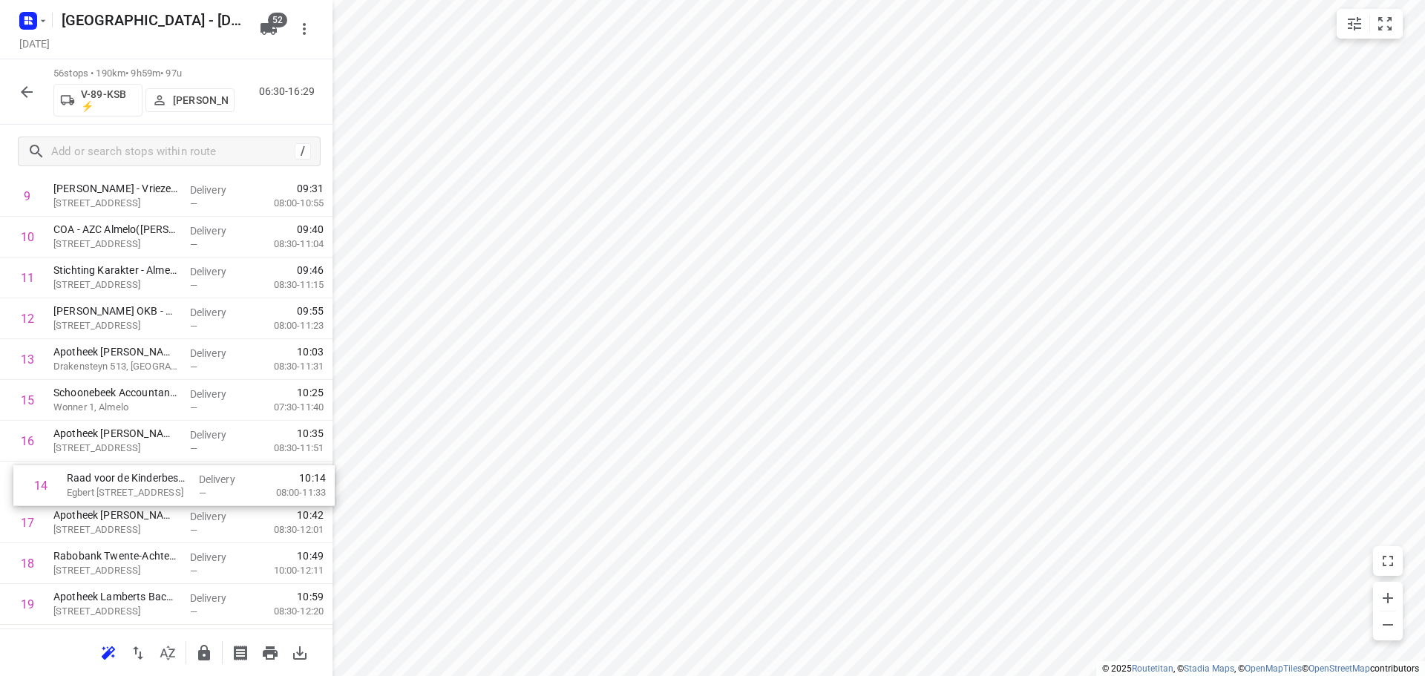
drag, startPoint x: 140, startPoint y: 396, endPoint x: 154, endPoint y: 486, distance: 91.6
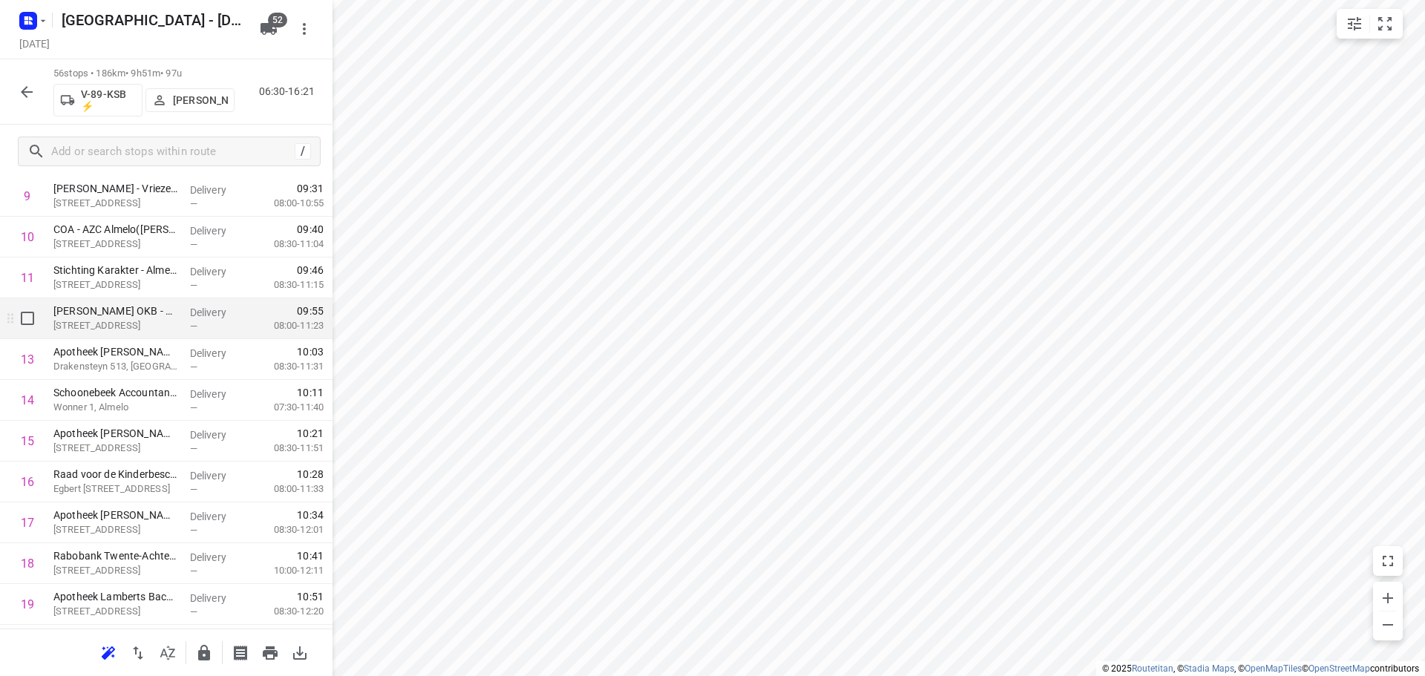
scroll to position [817, 0]
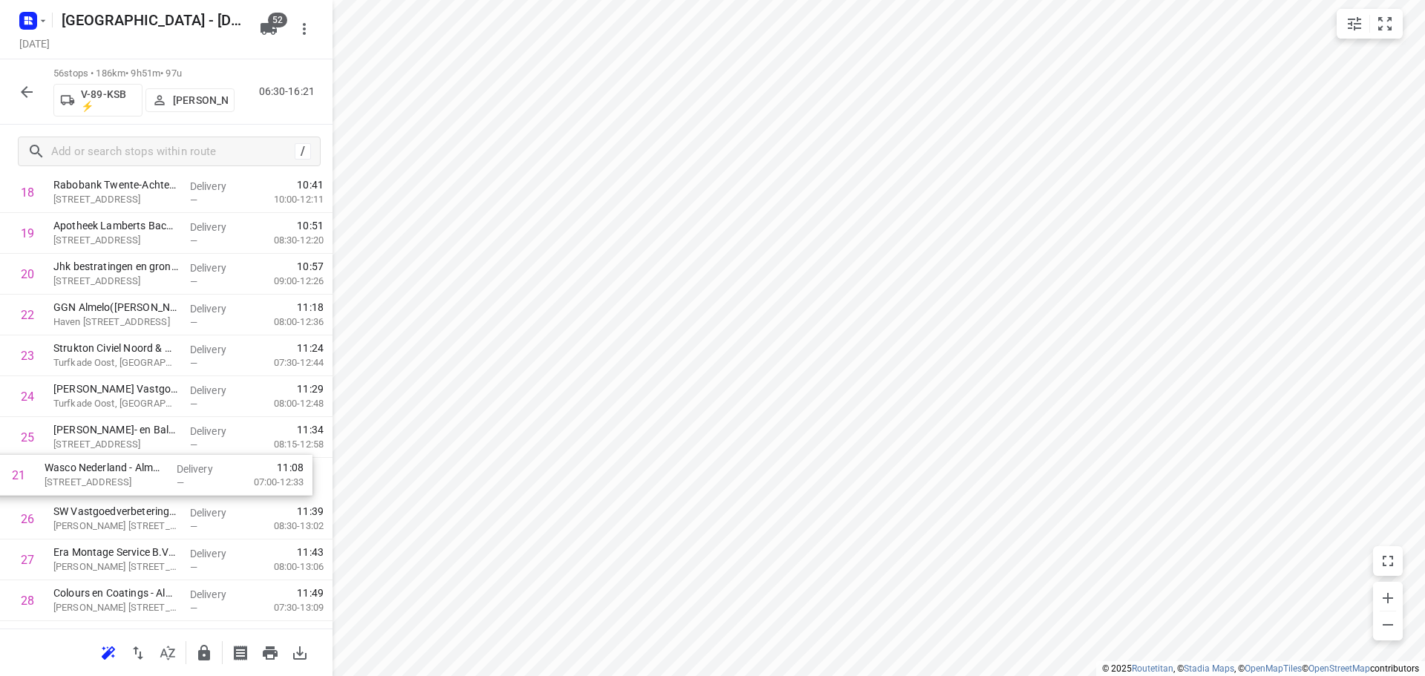
drag, startPoint x: 145, startPoint y: 301, endPoint x: 146, endPoint y: 467, distance: 165.6
click at [140, 469] on div "1 Timmerhuis Groep B.V.([PERSON_NAME]) Weitzelpoort, [GEOGRAPHIC_DATA] Delivery…" at bounding box center [166, 621] width 333 height 2287
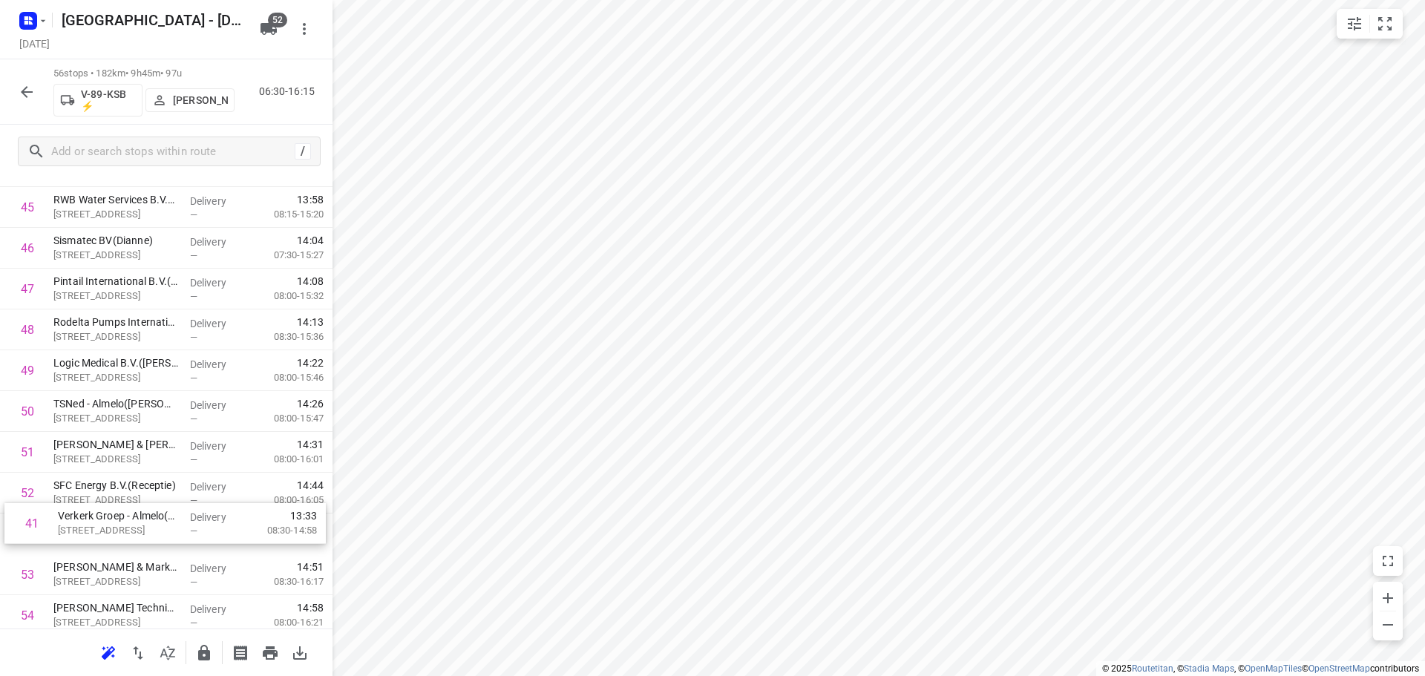
scroll to position [1865, 0]
drag, startPoint x: 148, startPoint y: 327, endPoint x: 151, endPoint y: 515, distance: 187.8
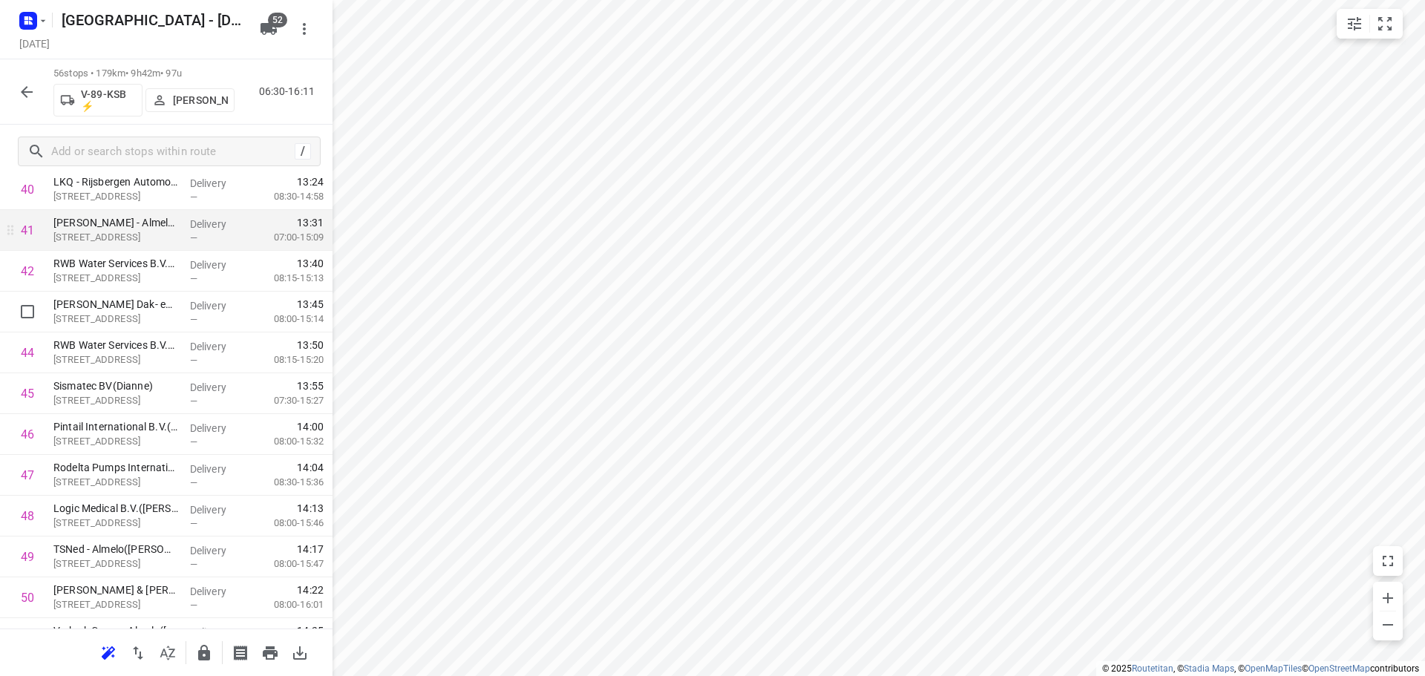
scroll to position [1716, 0]
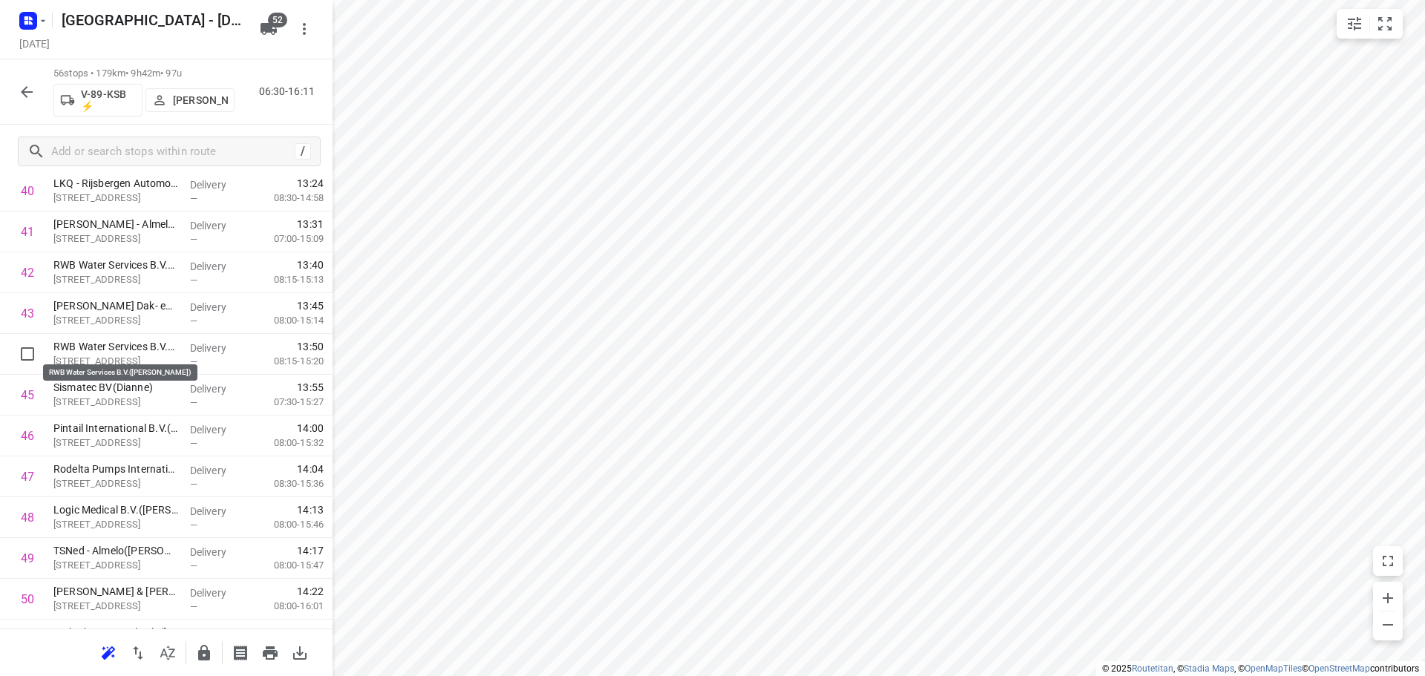
drag, startPoint x: 130, startPoint y: 350, endPoint x: 134, endPoint y: 308, distance: 42.5
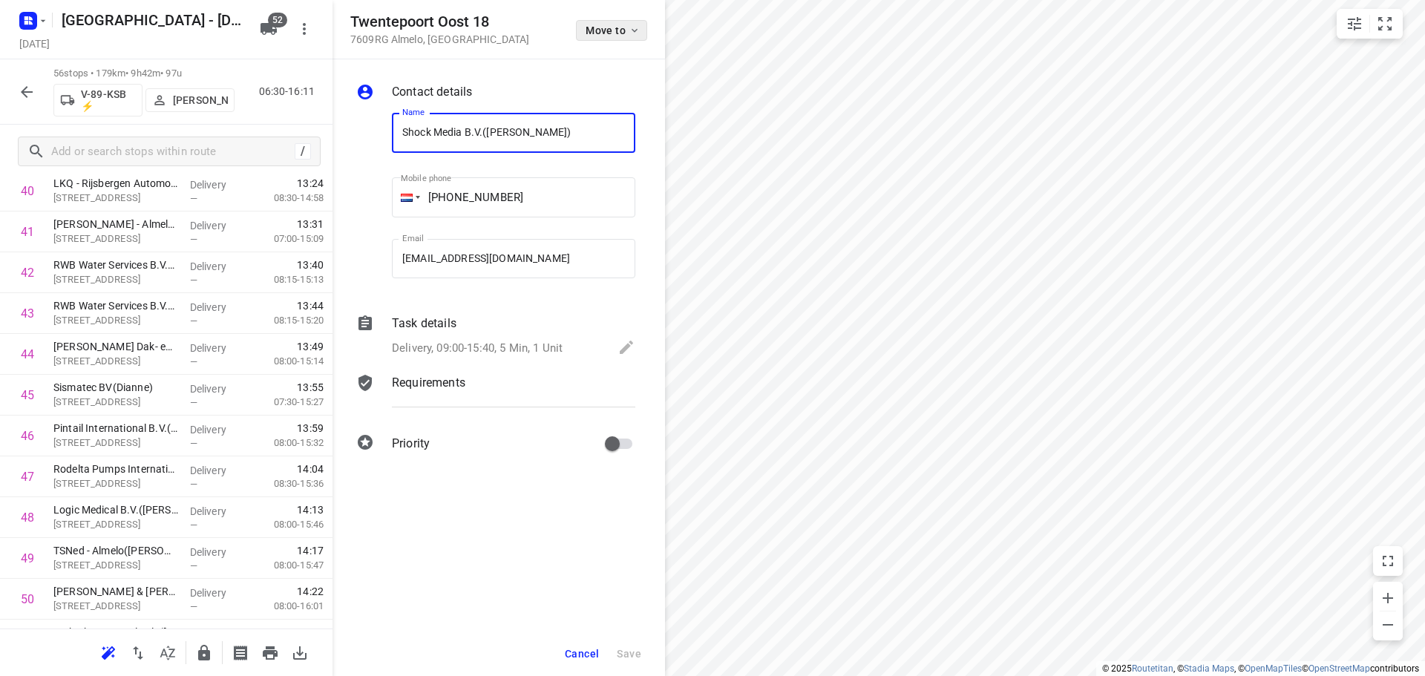
drag, startPoint x: 604, startPoint y: 40, endPoint x: 607, endPoint y: 30, distance: 10.8
click at [607, 30] on button "Move to" at bounding box center [611, 30] width 71 height 21
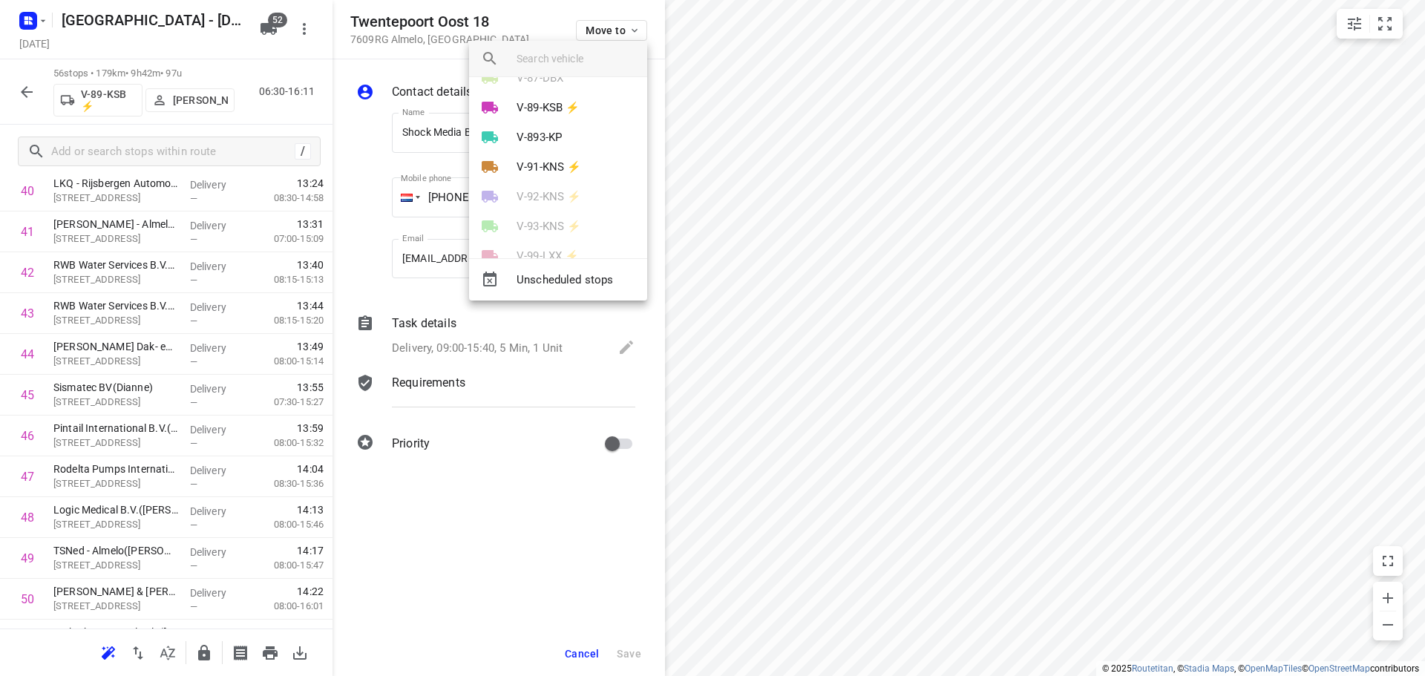
scroll to position [891, 0]
click at [555, 126] on p "V-89-KSB ⚡" at bounding box center [548, 133] width 63 height 17
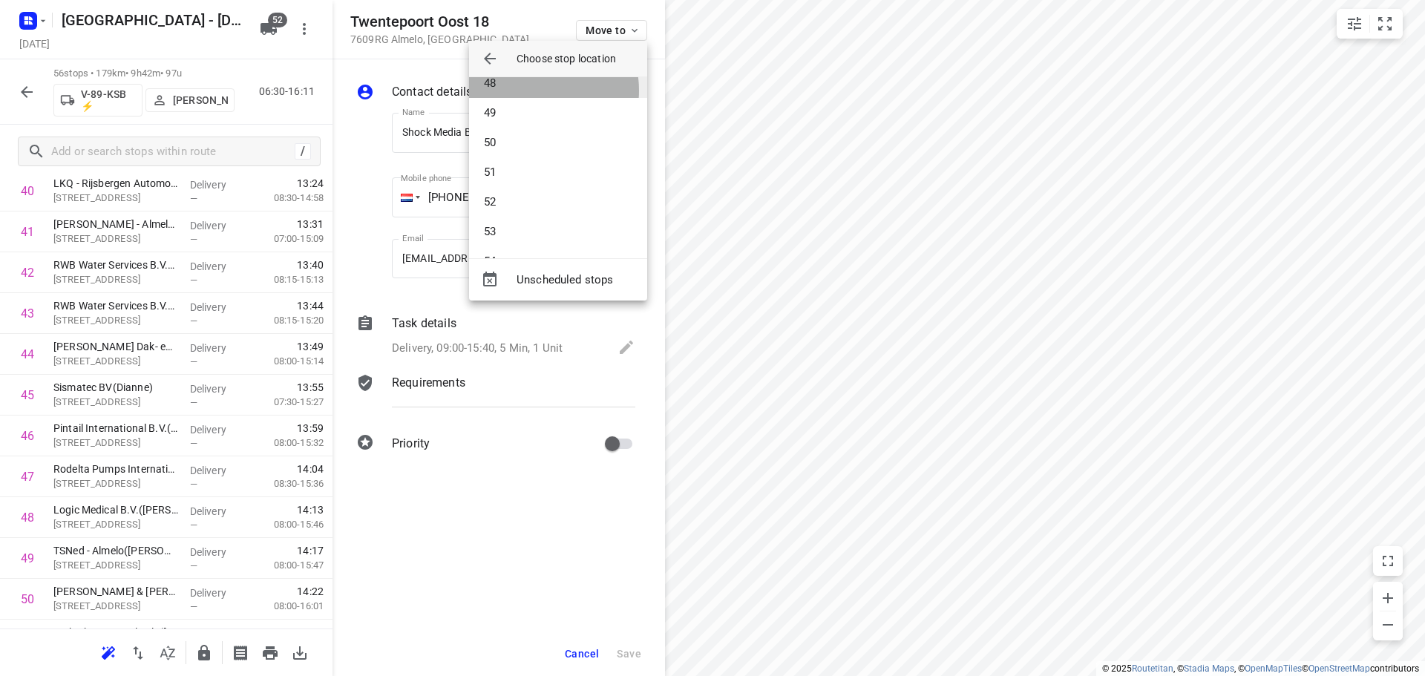
click at [529, 91] on li "48" at bounding box center [558, 83] width 178 height 30
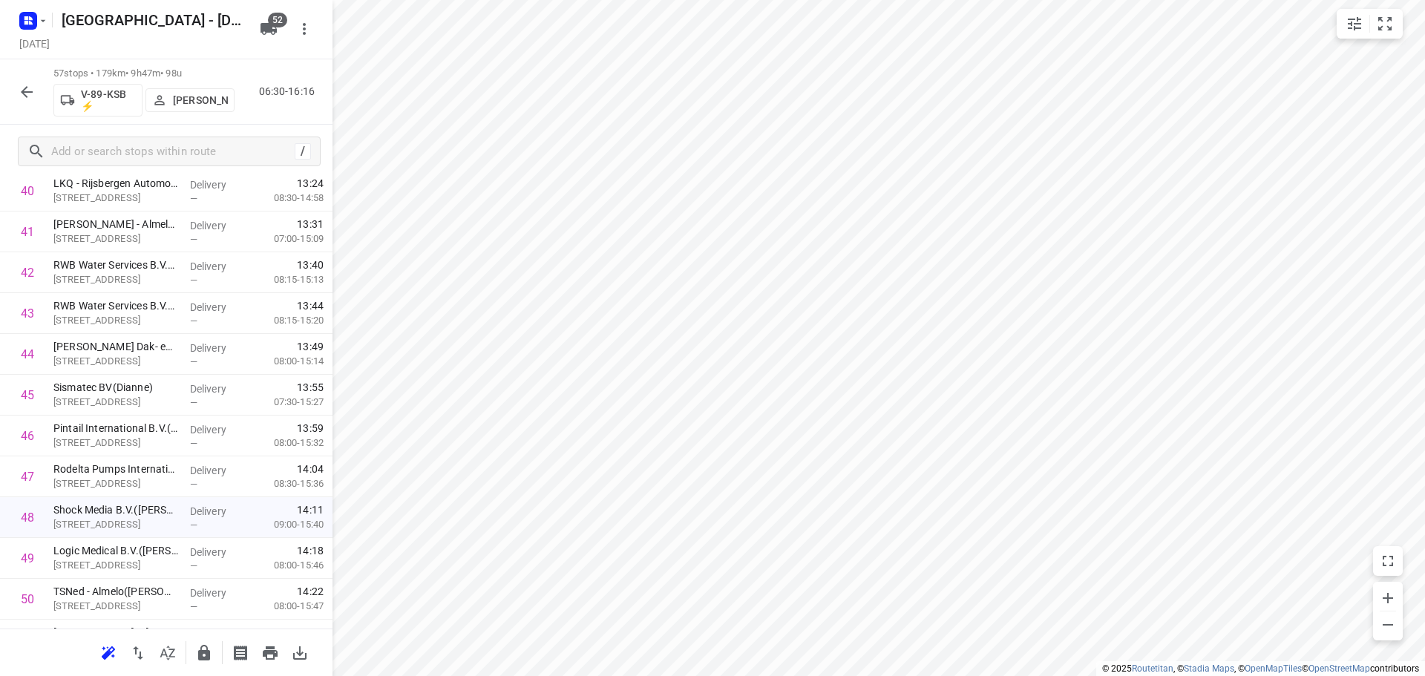
drag, startPoint x: 200, startPoint y: 650, endPoint x: 200, endPoint y: 642, distance: 8.2
click at [200, 642] on button "button" at bounding box center [204, 653] width 30 height 30
click at [35, 79] on div at bounding box center [27, 92] width 30 height 30
click at [42, 103] on div "57 stops • 179km • 9h47m • 98u V-89-KSB ⚡ [PERSON_NAME] 06:30-16:16" at bounding box center [166, 91] width 333 height 65
click at [23, 87] on icon "button" at bounding box center [27, 92] width 18 height 18
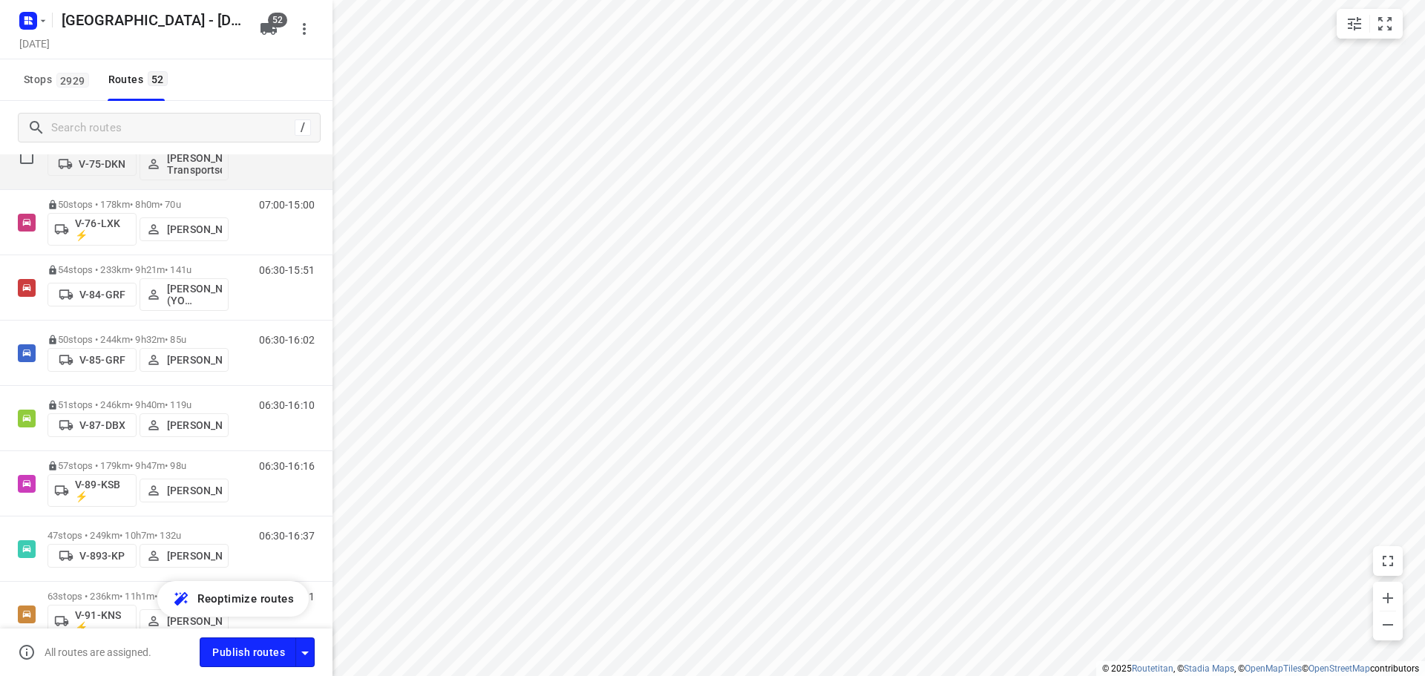
scroll to position [1930, 0]
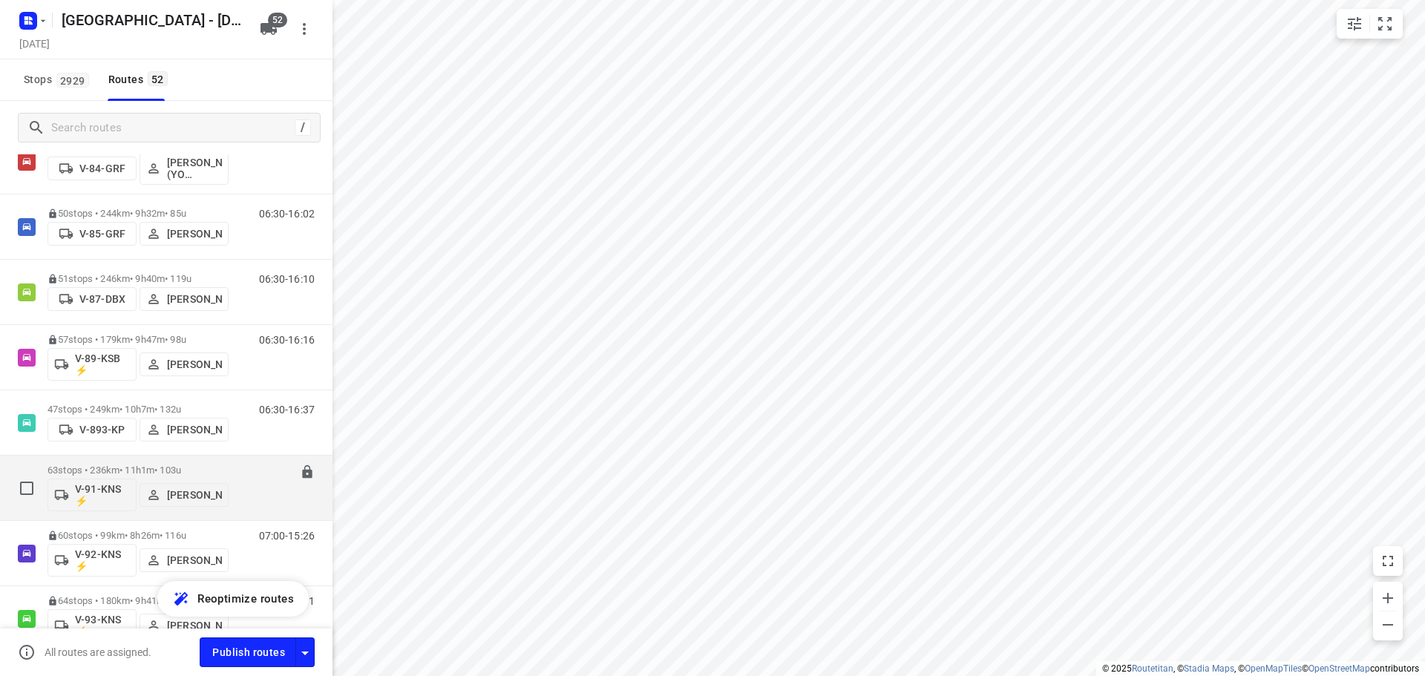
click at [111, 459] on div "63 stops • 236km • 11h1m • 103u V-91-KNS ⚡ Gera van de Vreugde" at bounding box center [138, 488] width 181 height 62
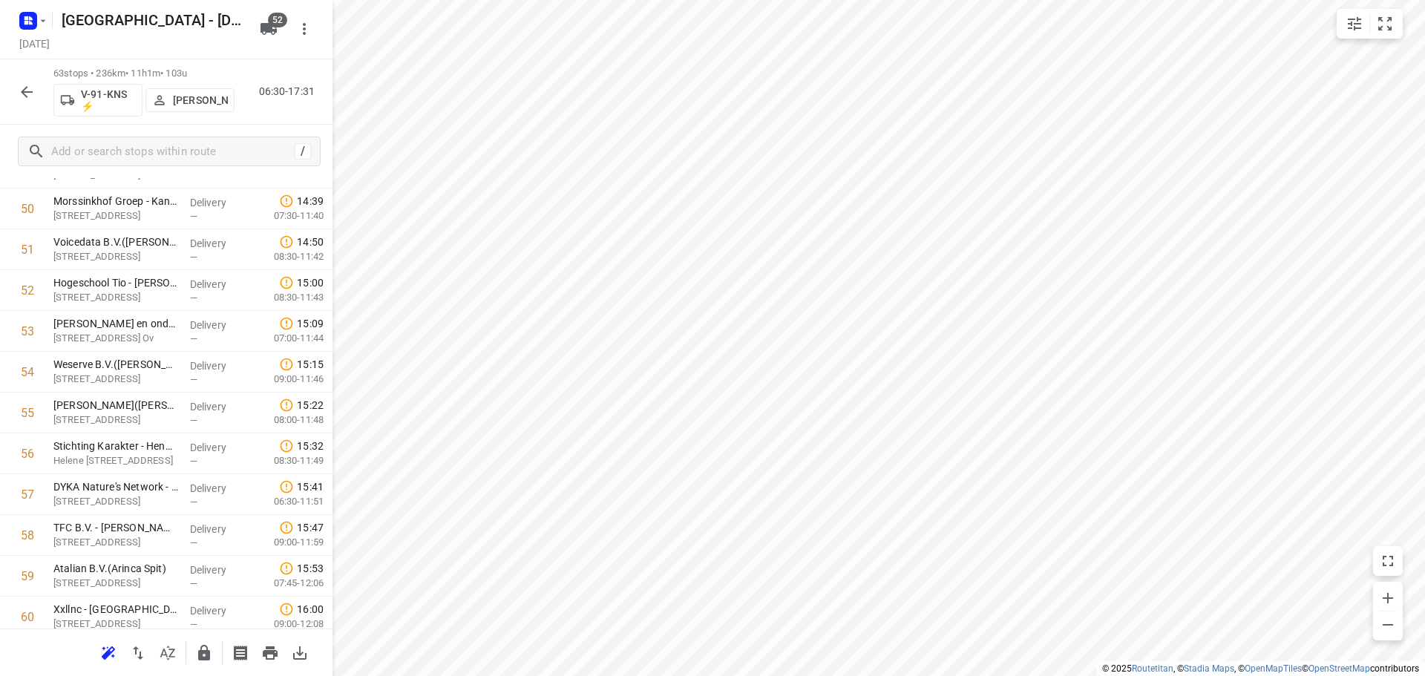
scroll to position [2279, 0]
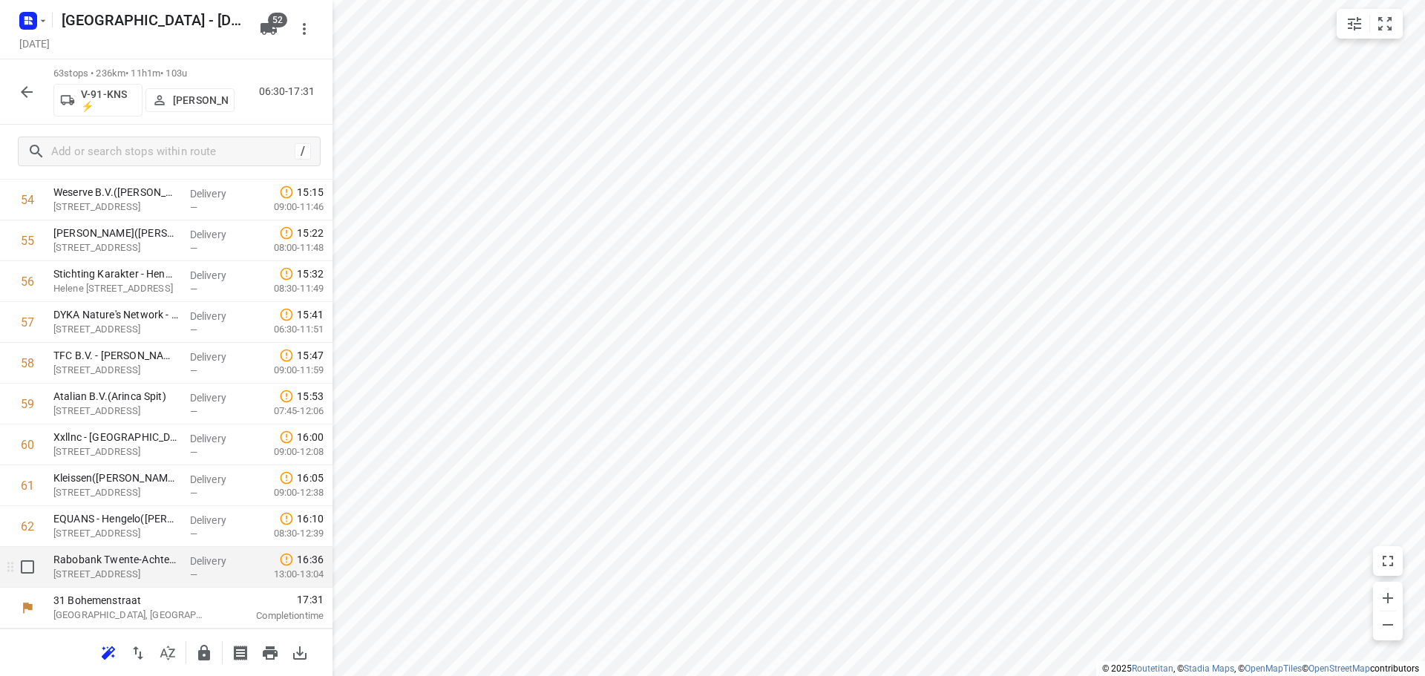
drag, startPoint x: 14, startPoint y: 570, endPoint x: 124, endPoint y: 424, distance: 182.9
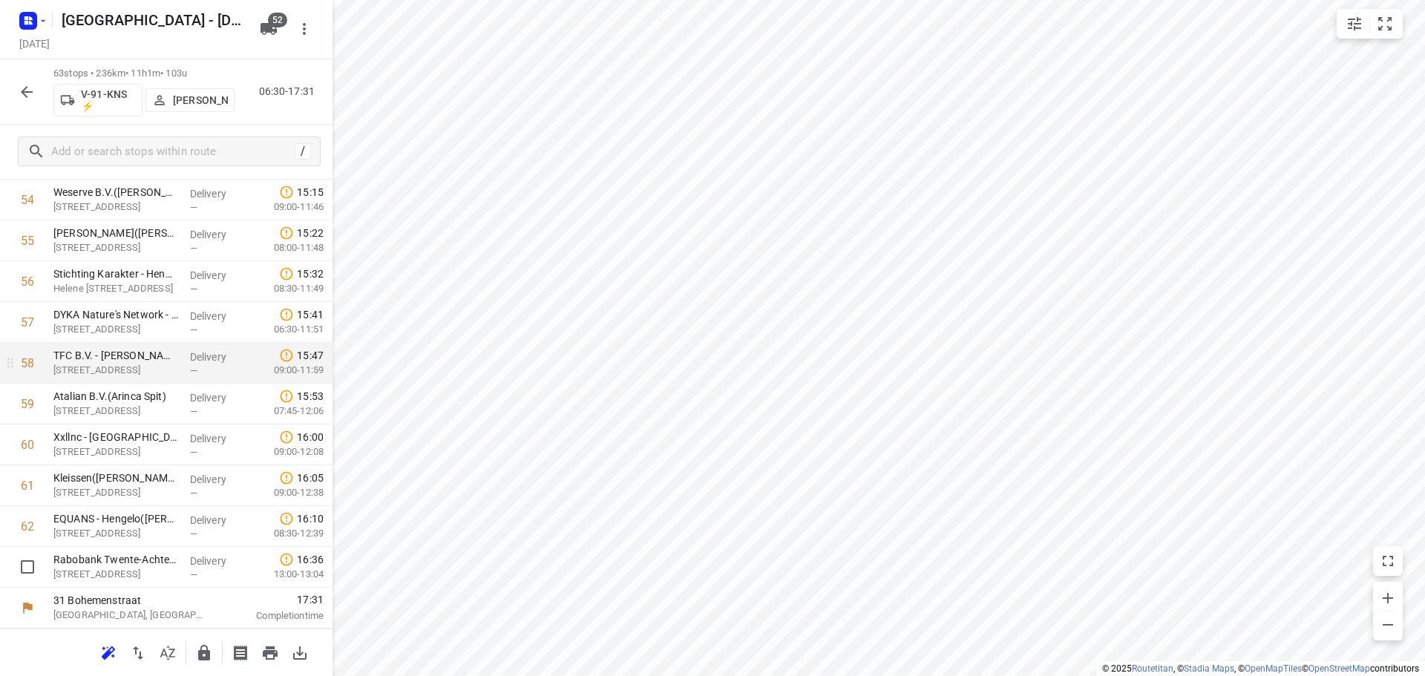
click at [16, 570] on input "checkbox" at bounding box center [28, 567] width 30 height 30
checkbox input "true"
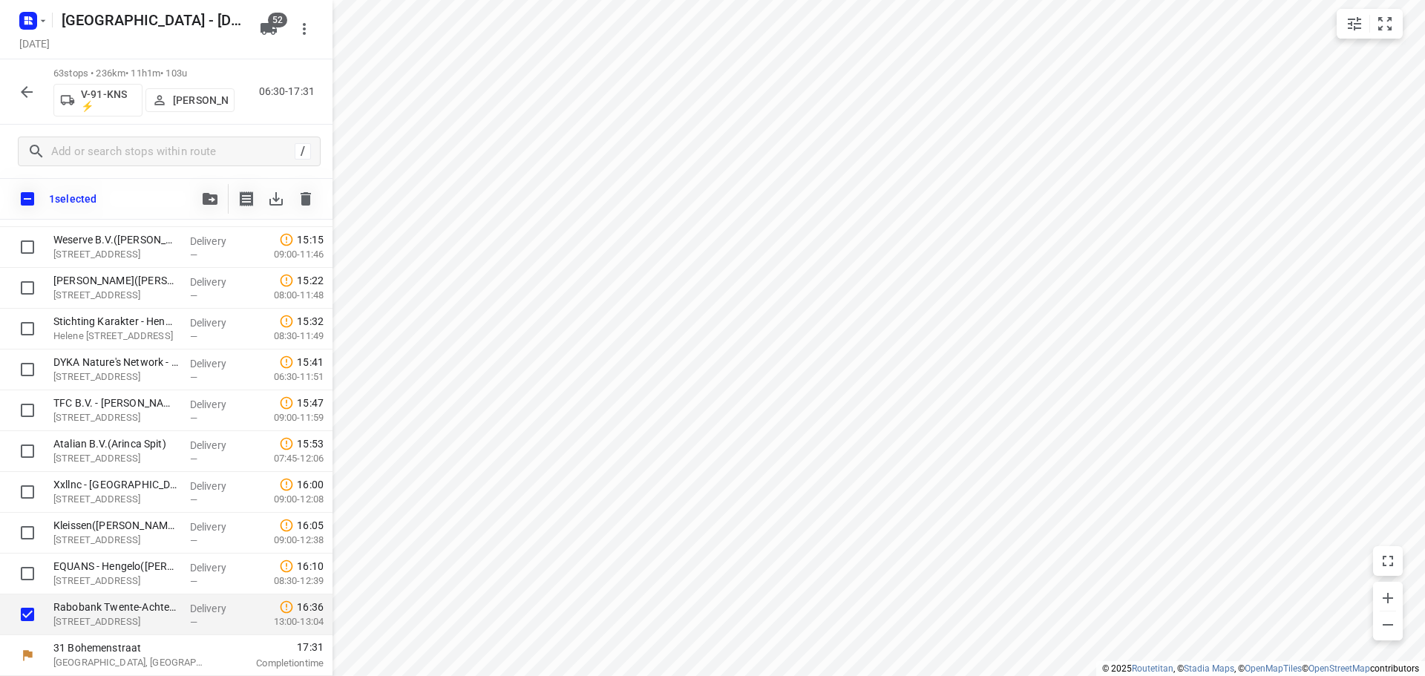
scroll to position [2273, 0]
click at [220, 200] on button "button" at bounding box center [210, 199] width 30 height 30
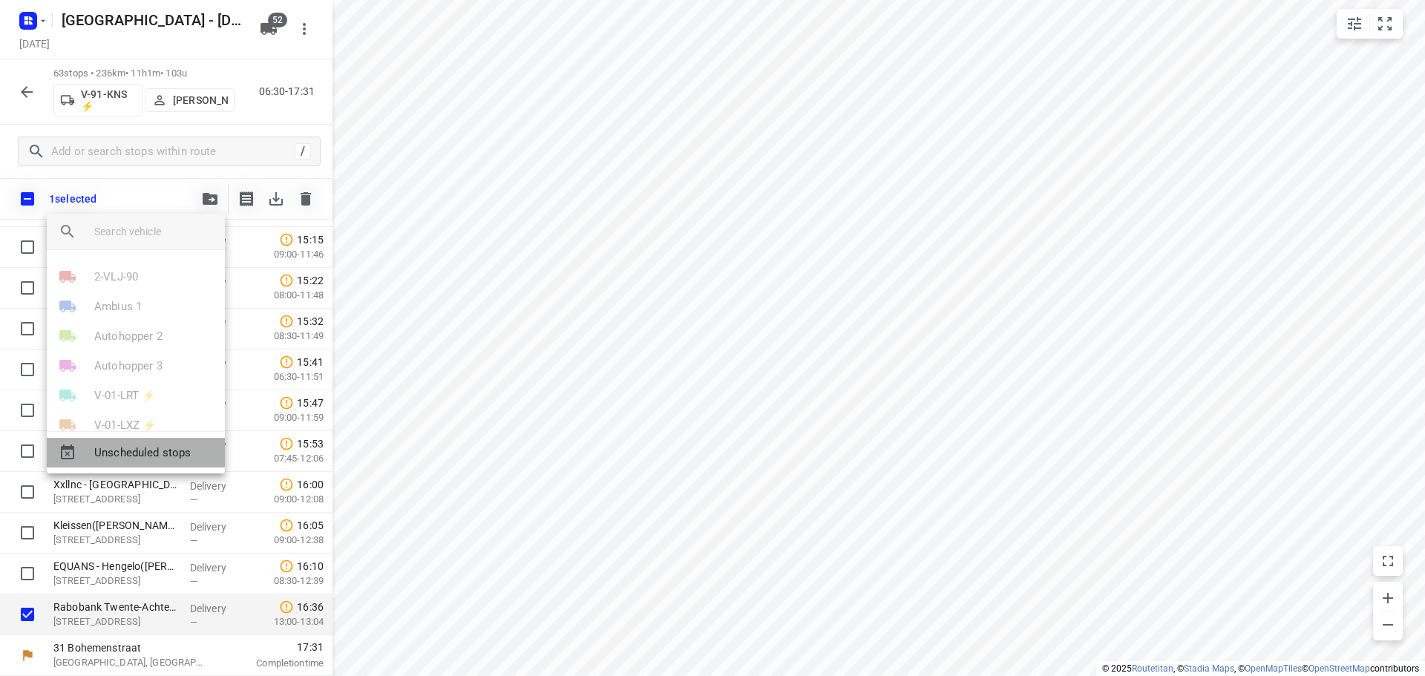
click at [155, 460] on span "Unscheduled stops" at bounding box center [153, 453] width 119 height 17
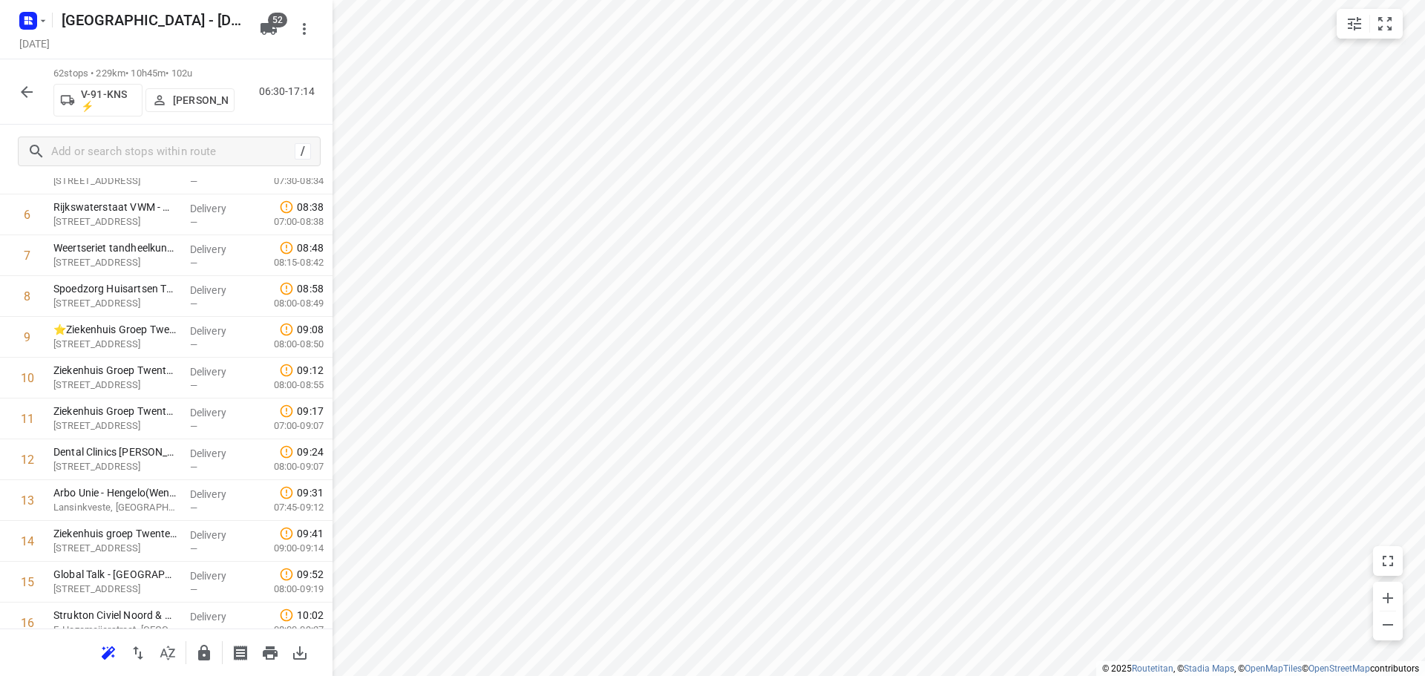
scroll to position [0, 0]
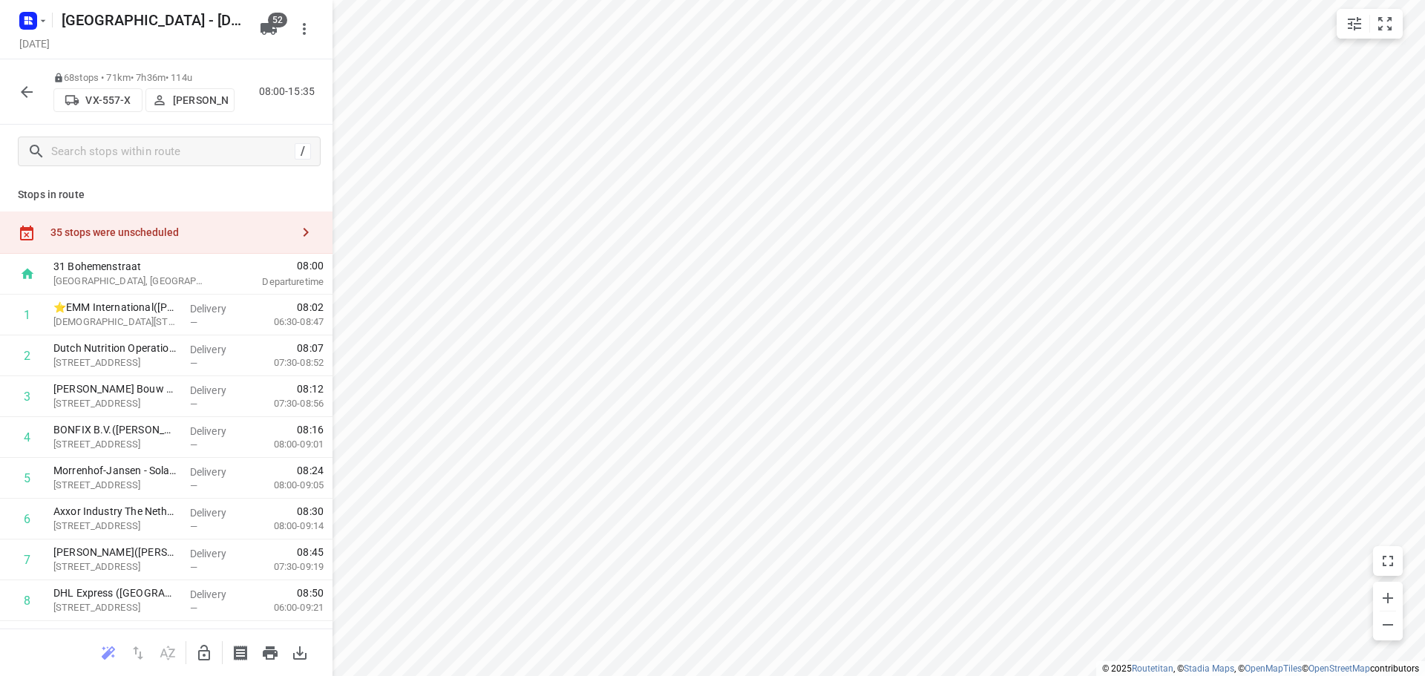
click at [28, 97] on icon "button" at bounding box center [27, 92] width 18 height 18
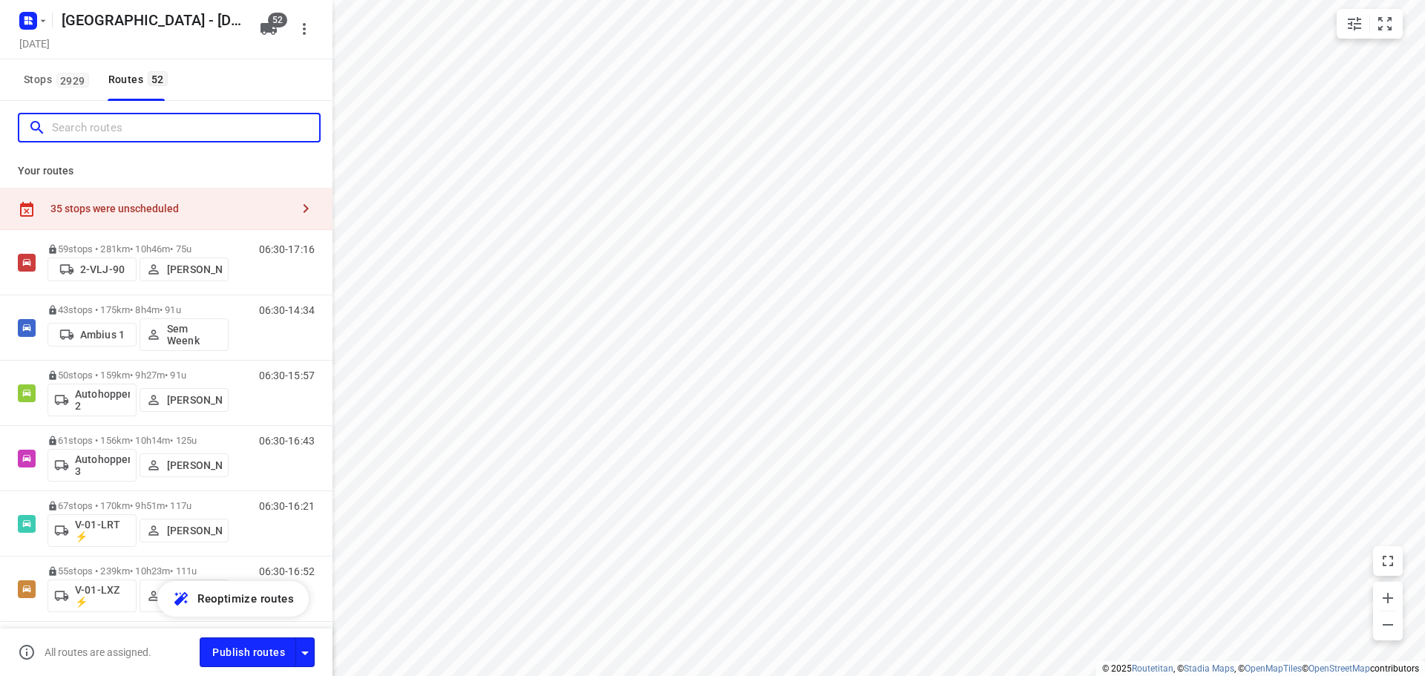
click at [104, 134] on input "Search routes" at bounding box center [185, 128] width 267 height 23
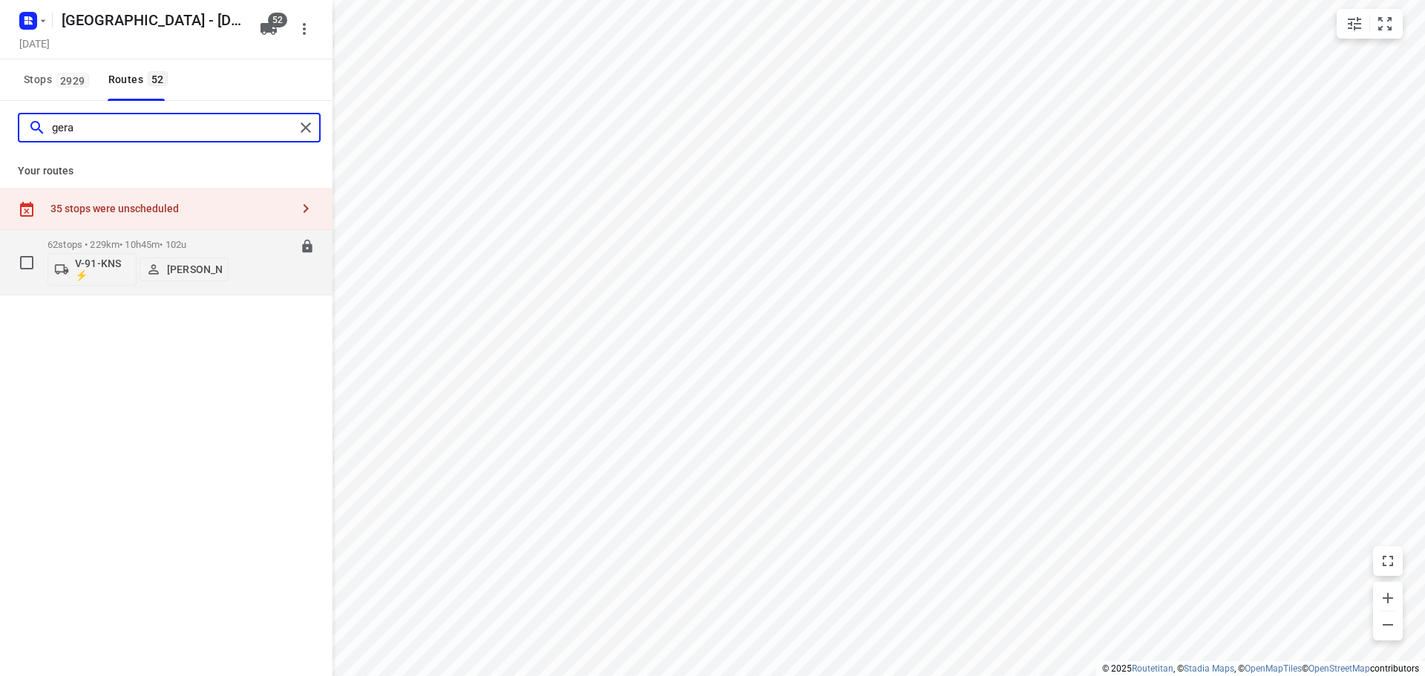
type input "gera"
click at [118, 249] on p "62 stops • 229km • 10h45m • 102u" at bounding box center [138, 244] width 181 height 11
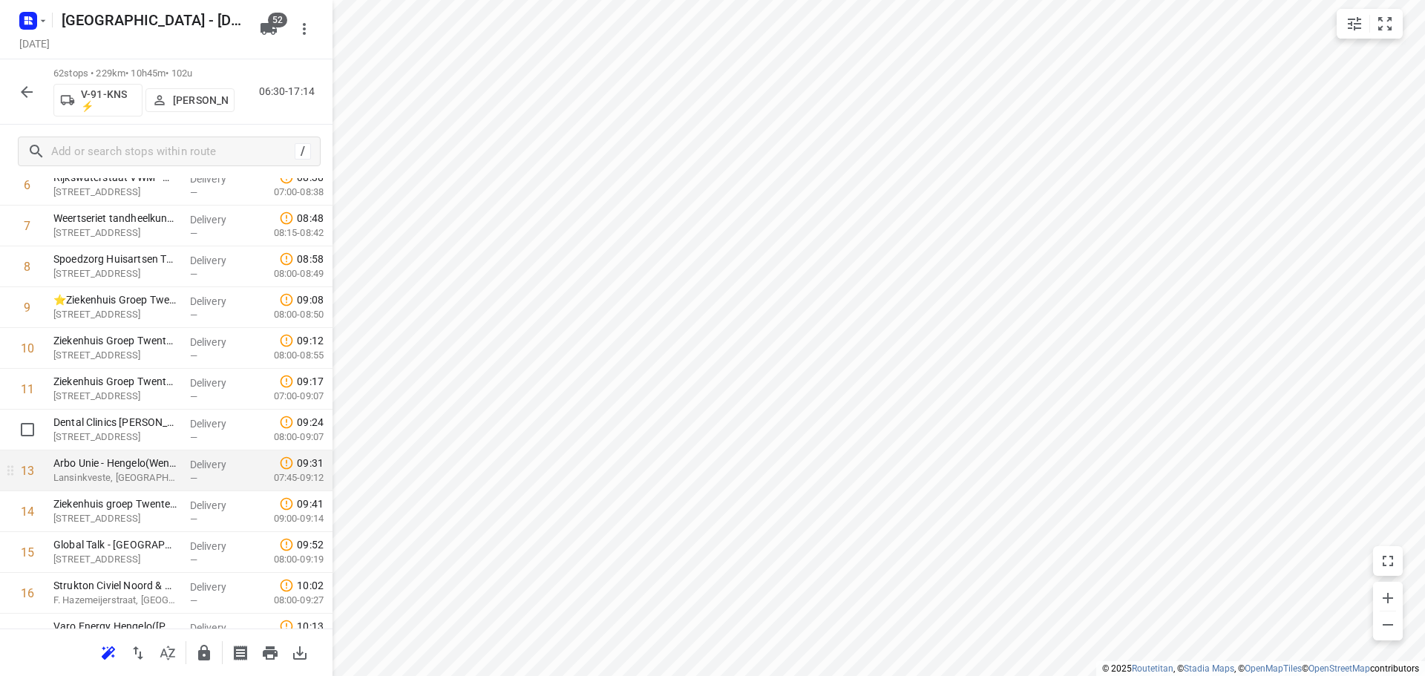
scroll to position [371, 0]
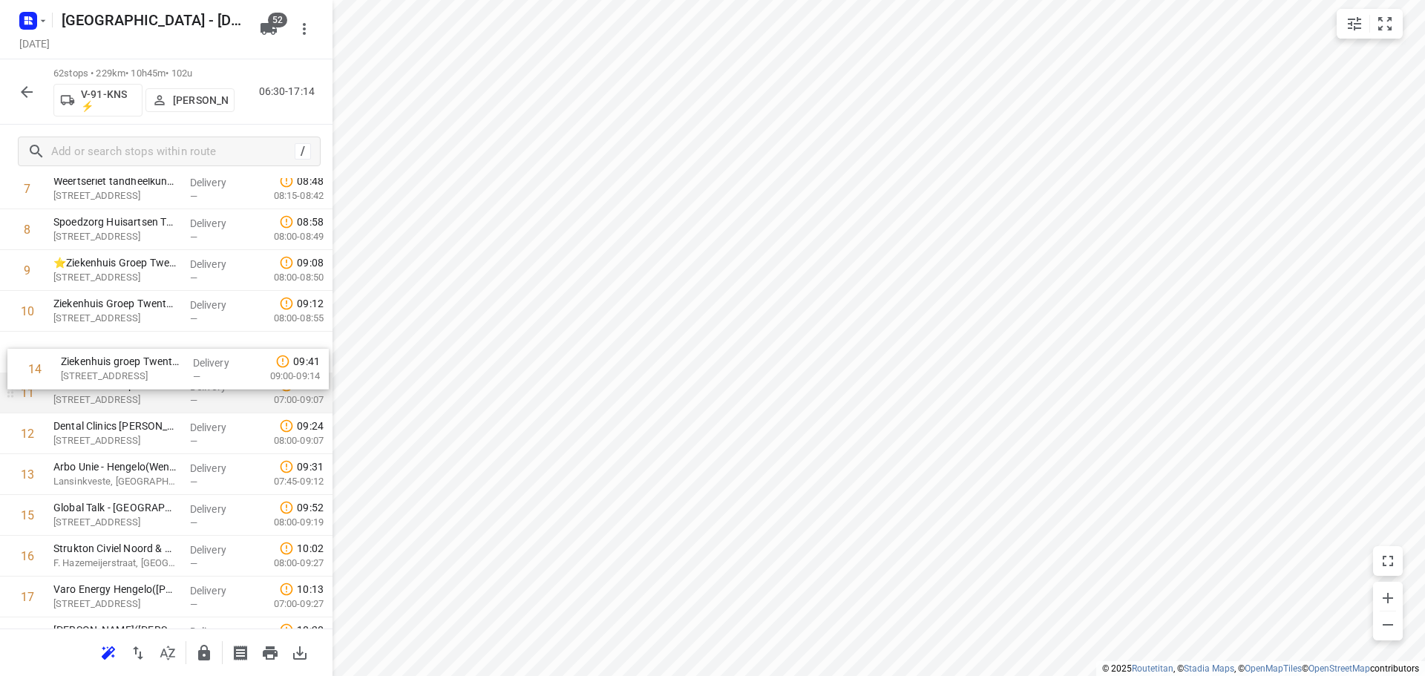
drag, startPoint x: 177, startPoint y: 491, endPoint x: 186, endPoint y: 373, distance: 118.4
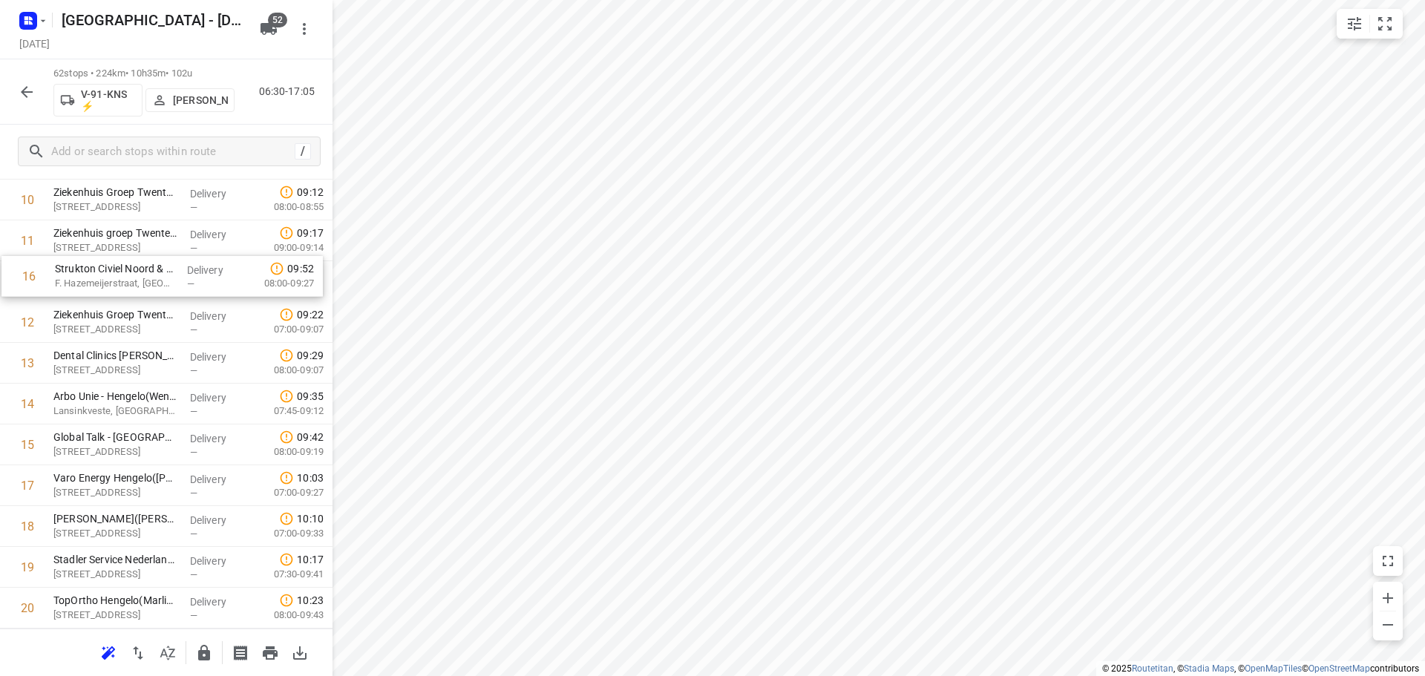
scroll to position [473, 0]
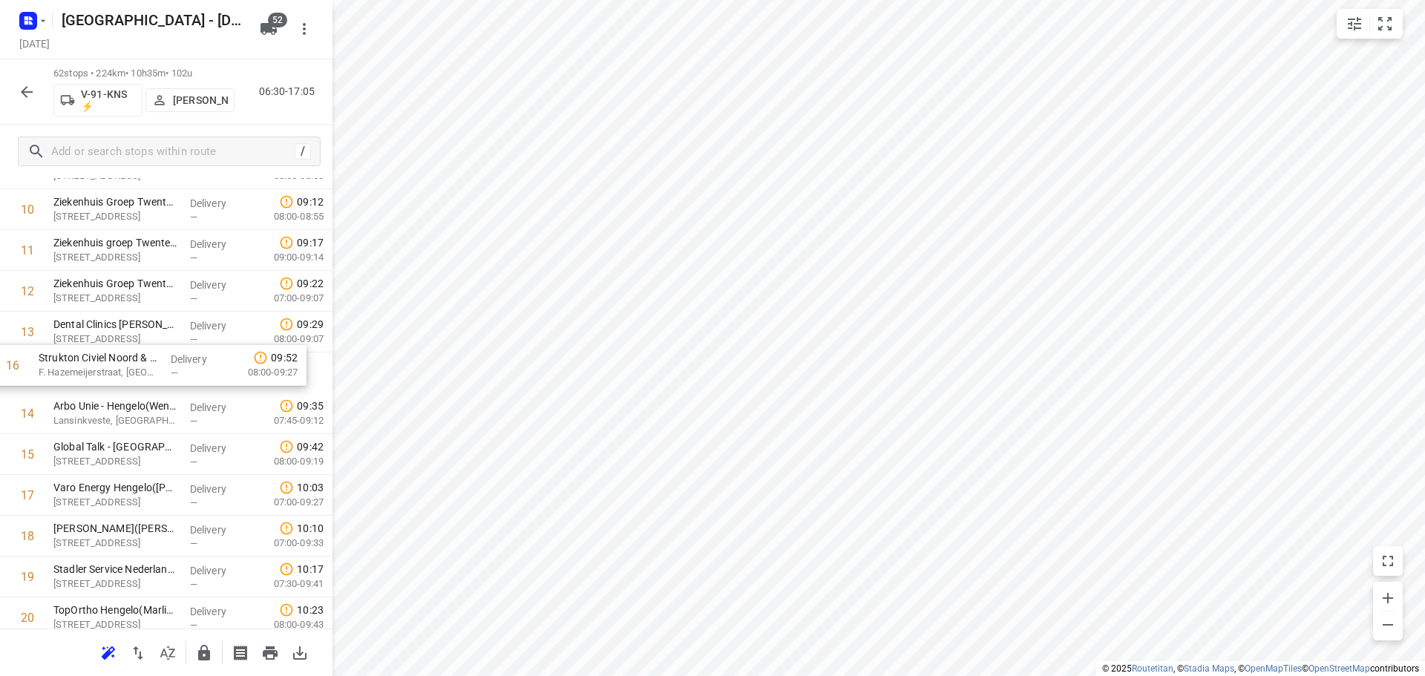
drag, startPoint x: 154, startPoint y: 404, endPoint x: 142, endPoint y: 362, distance: 43.4
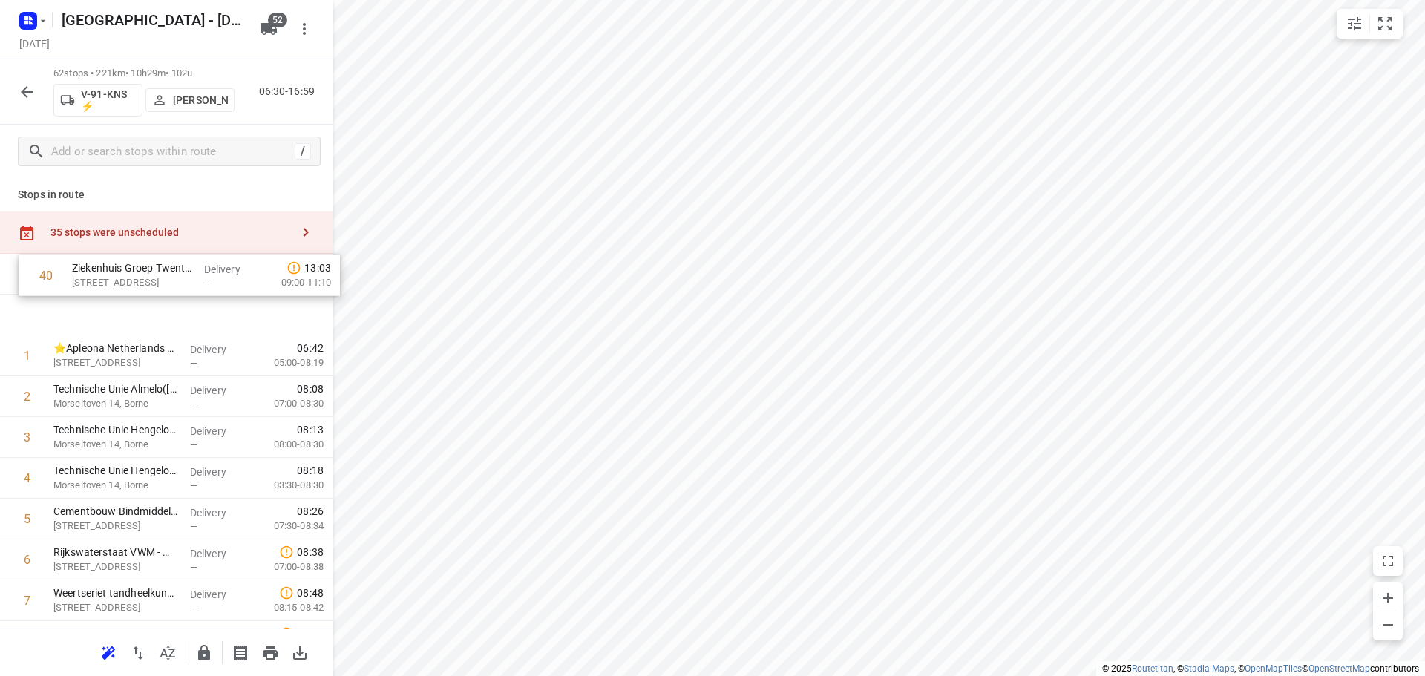
scroll to position [0, 0]
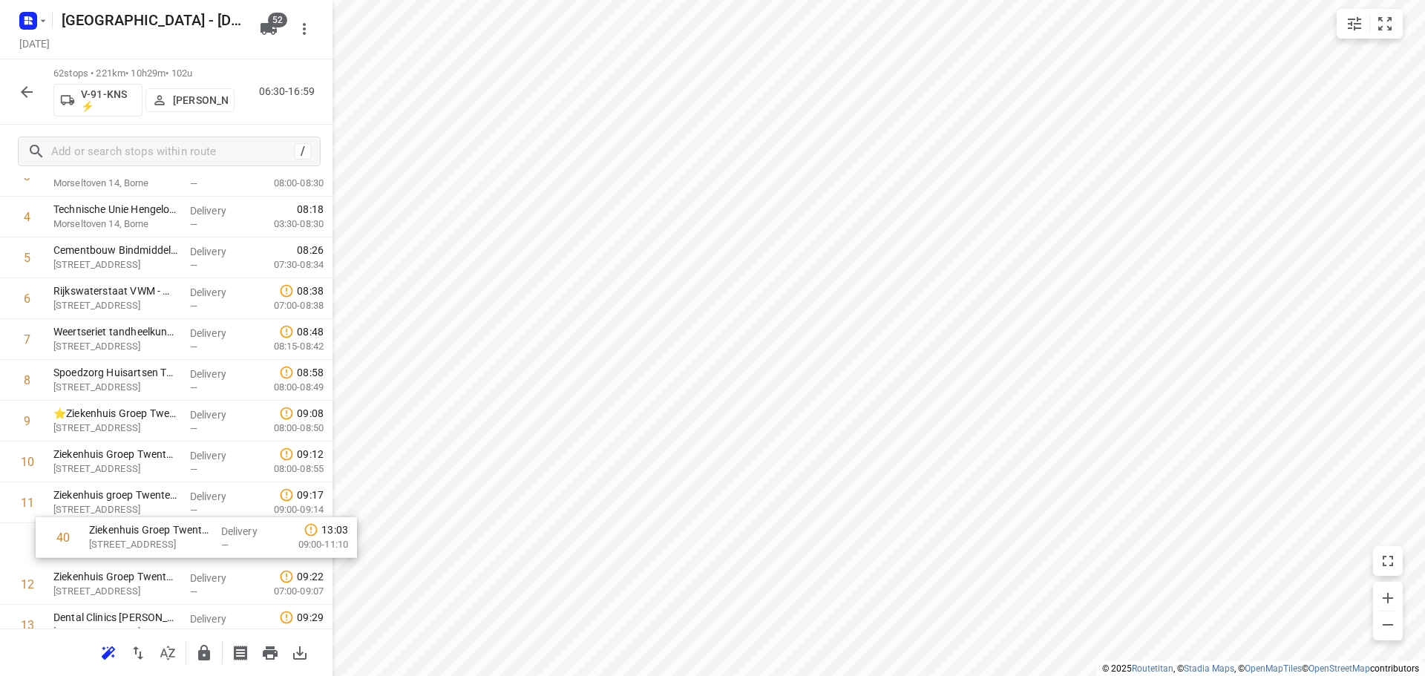
drag, startPoint x: 157, startPoint y: 310, endPoint x: 195, endPoint y: 525, distance: 218.5
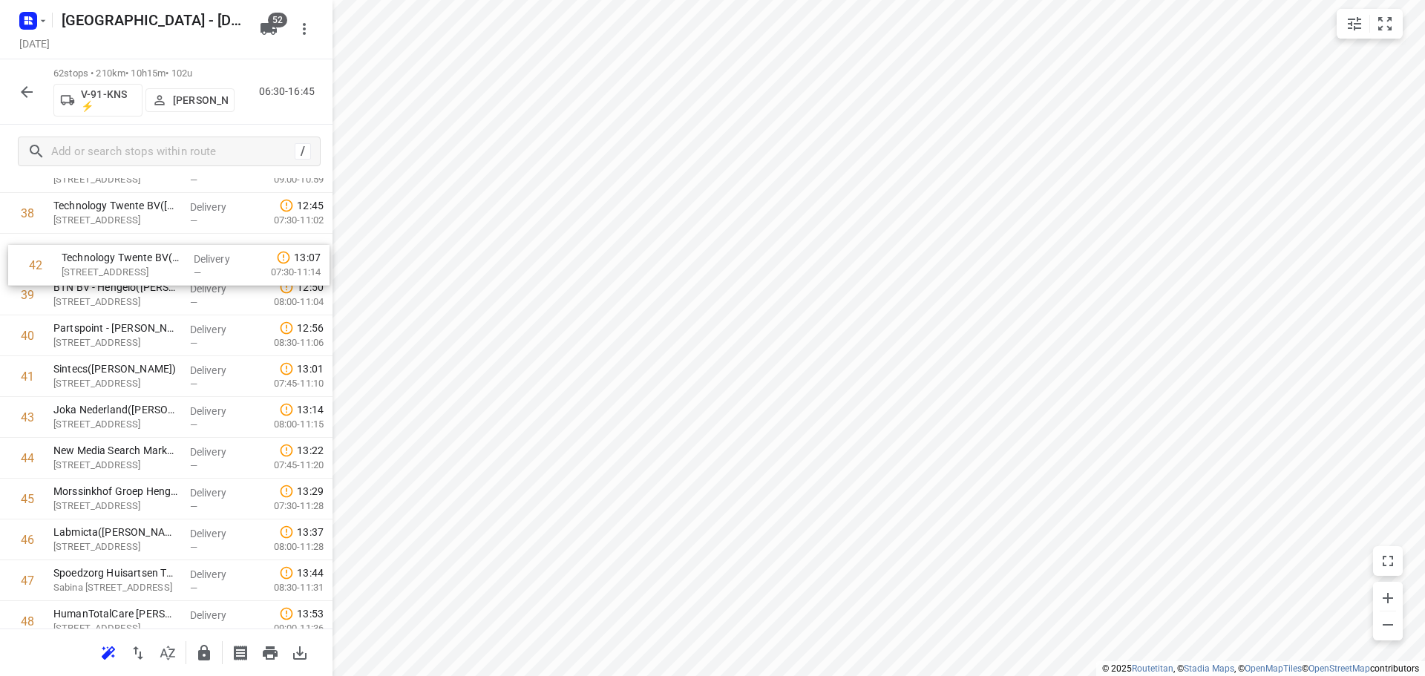
scroll to position [1590, 0]
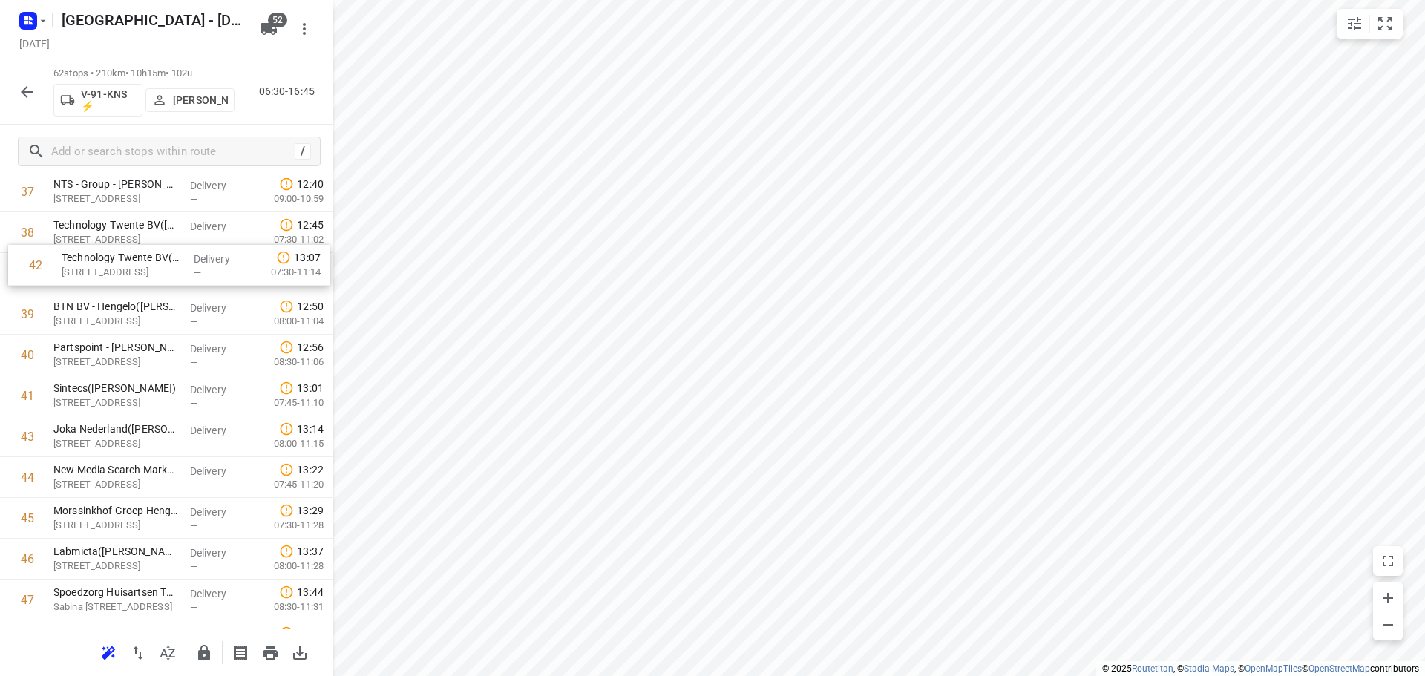
drag, startPoint x: 147, startPoint y: 319, endPoint x: 154, endPoint y: 259, distance: 60.6
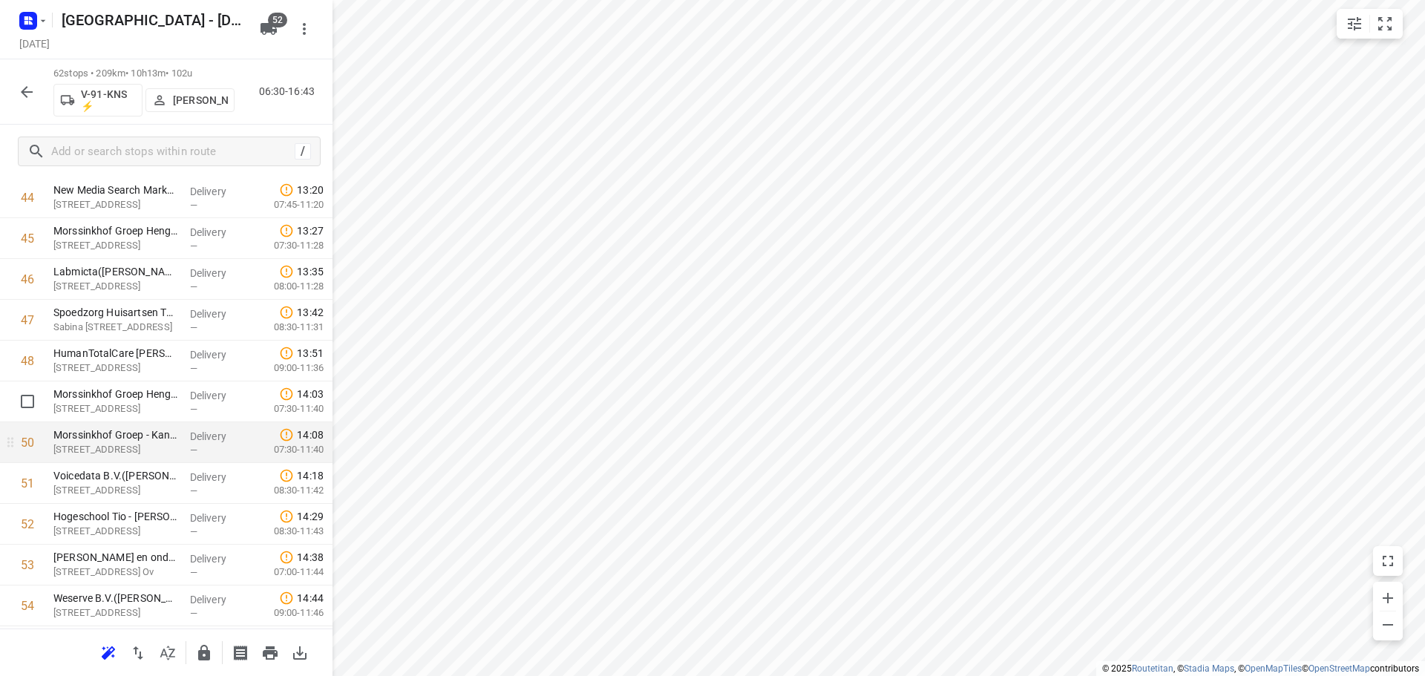
scroll to position [1887, 0]
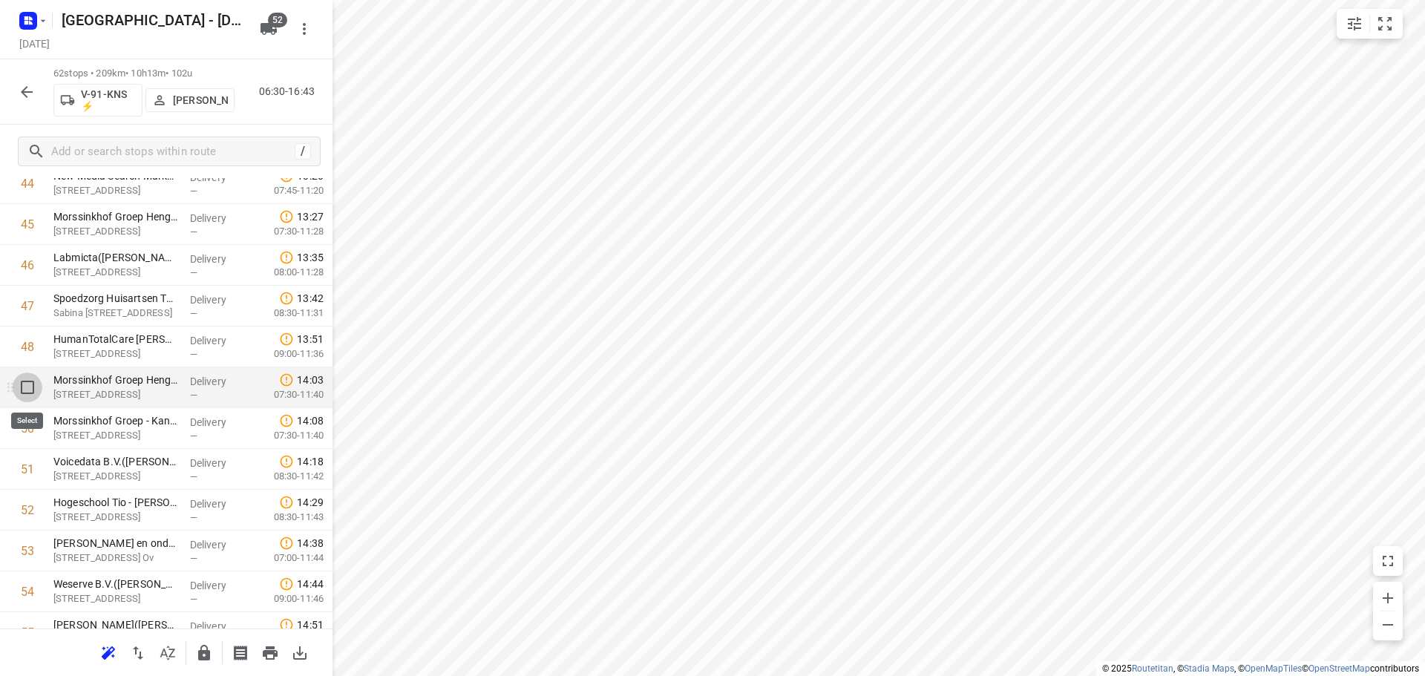
click at [30, 390] on input "checkbox" at bounding box center [28, 388] width 30 height 30
checkbox input "true"
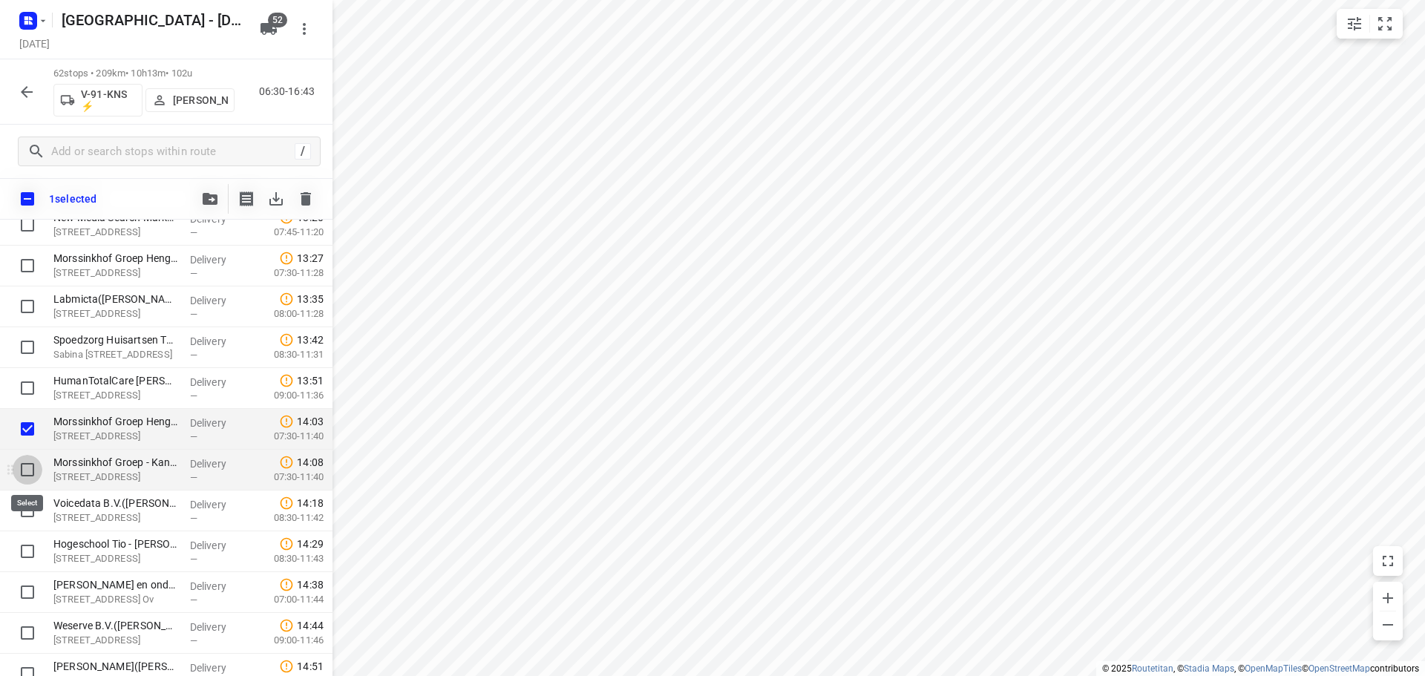
click at [27, 464] on input "checkbox" at bounding box center [28, 470] width 30 height 30
checkbox input "true"
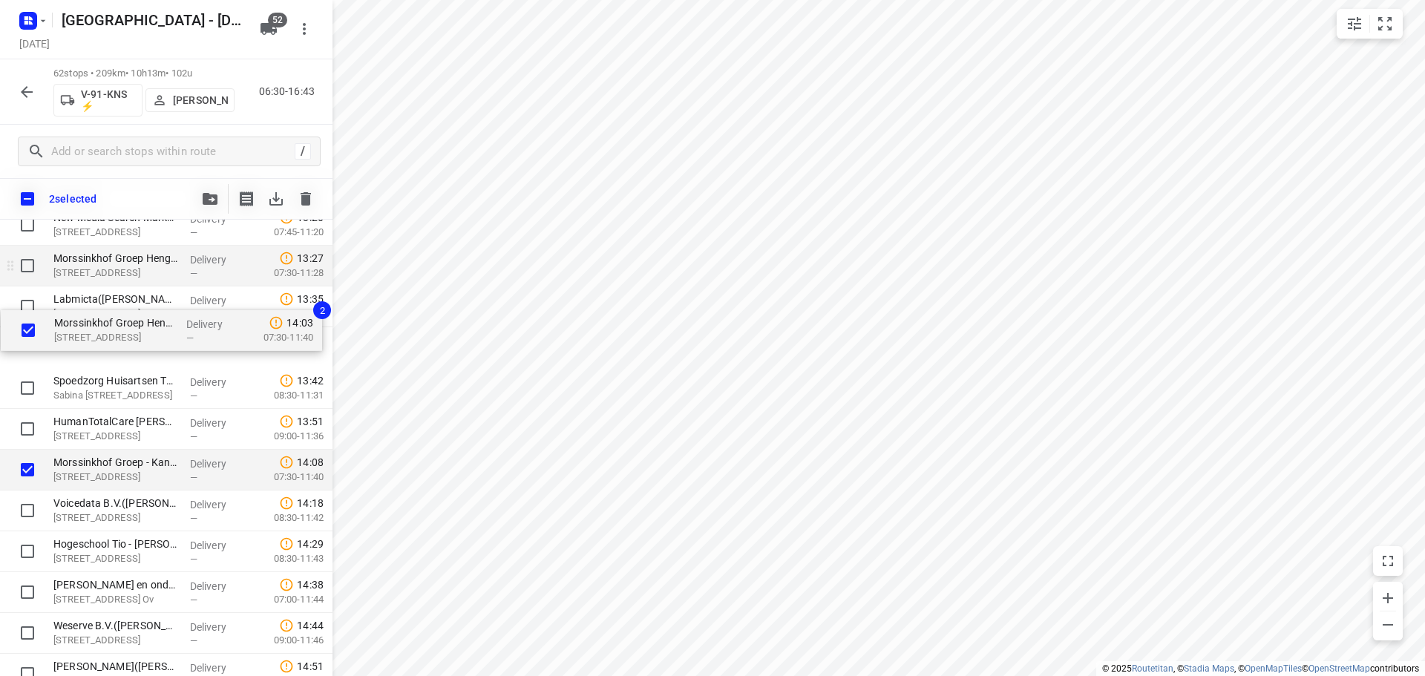
scroll to position [1872, 0]
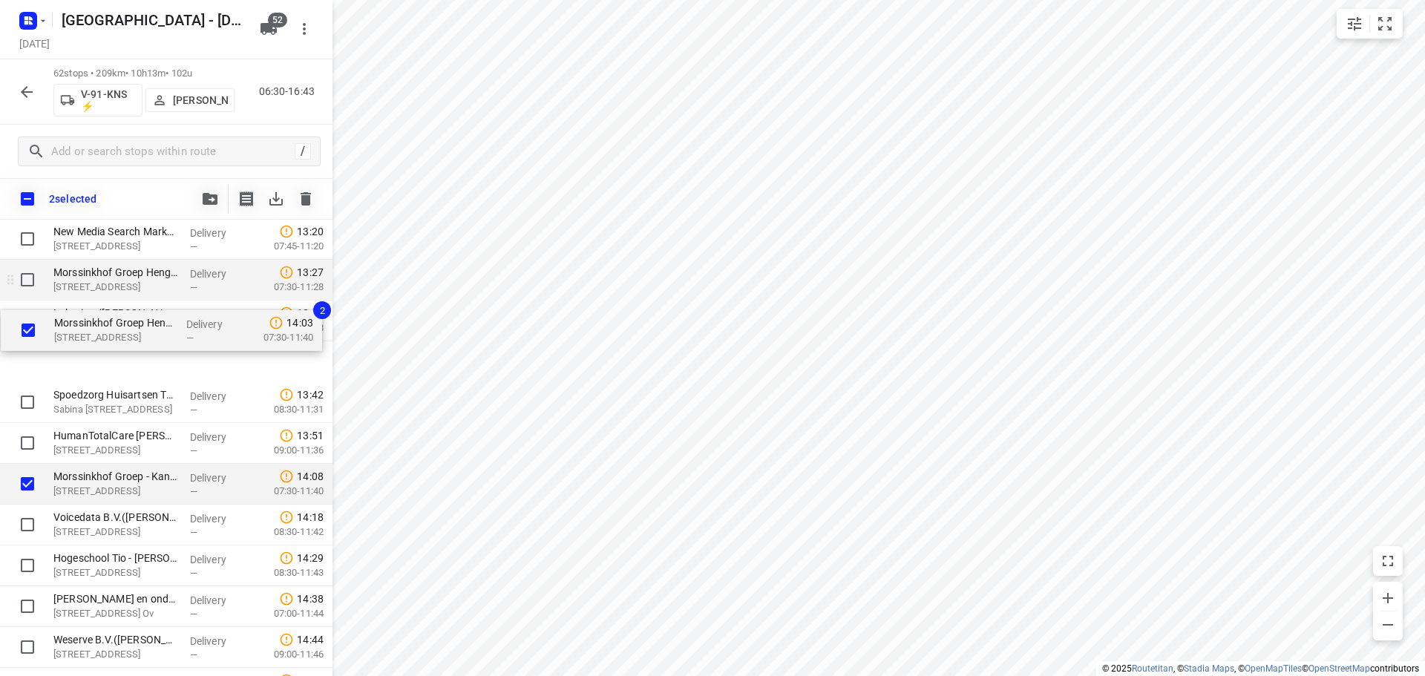
drag, startPoint x: 85, startPoint y: 424, endPoint x: 87, endPoint y: 301, distance: 123.3
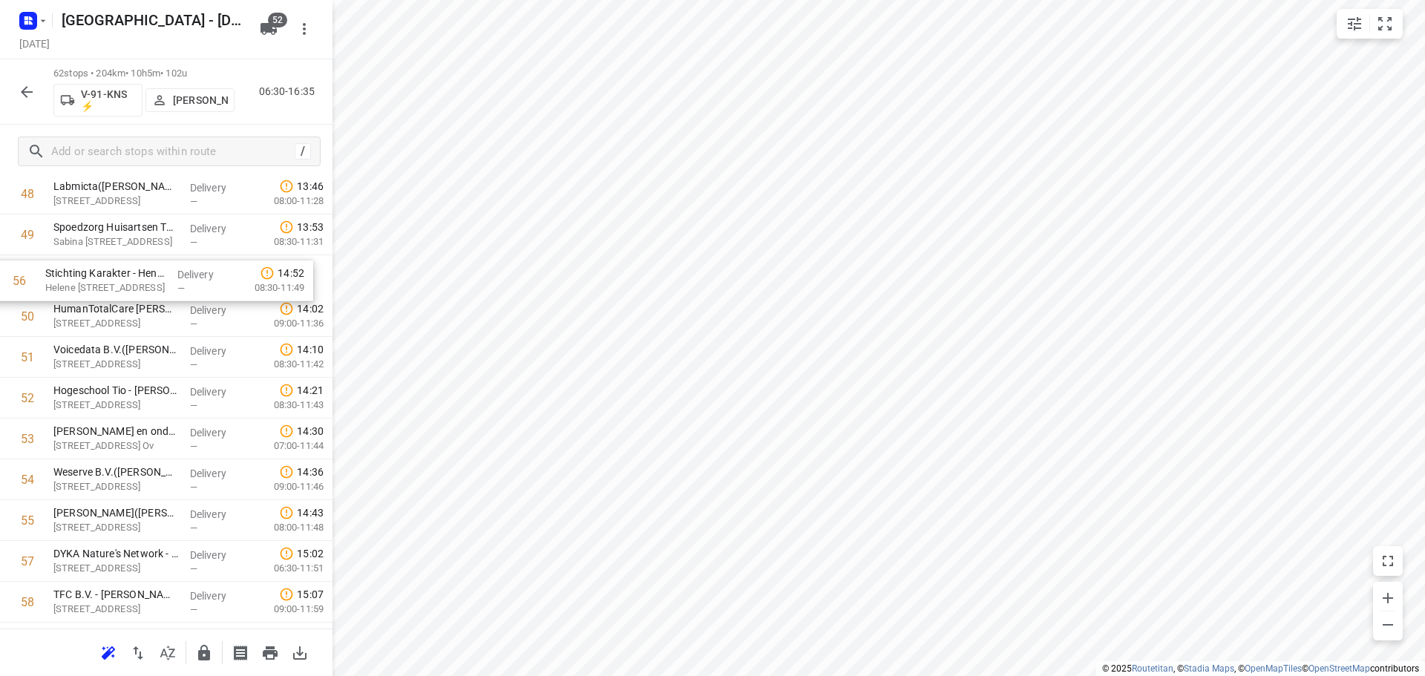
scroll to position [2036, 0]
drag, startPoint x: 102, startPoint y: 314, endPoint x: 94, endPoint y: 266, distance: 48.9
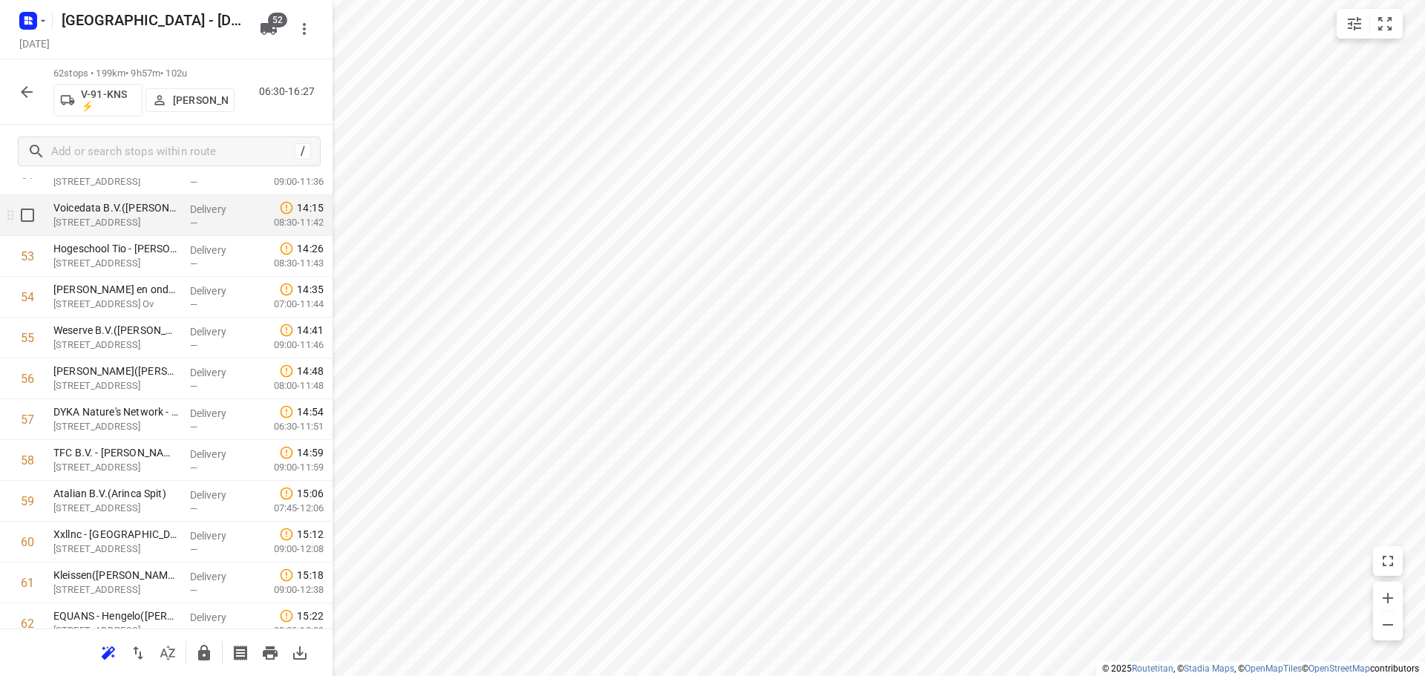
scroll to position [2185, 0]
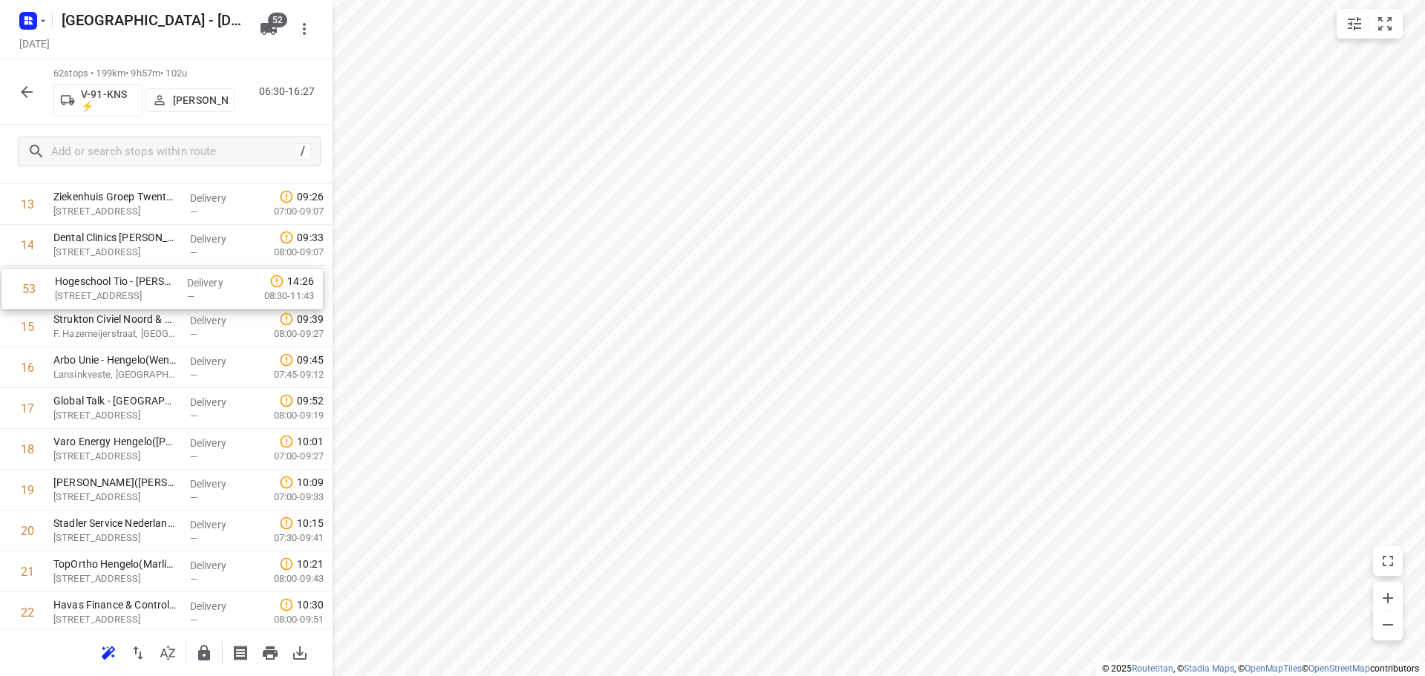
drag, startPoint x: 90, startPoint y: 252, endPoint x: 91, endPoint y: 293, distance: 40.8
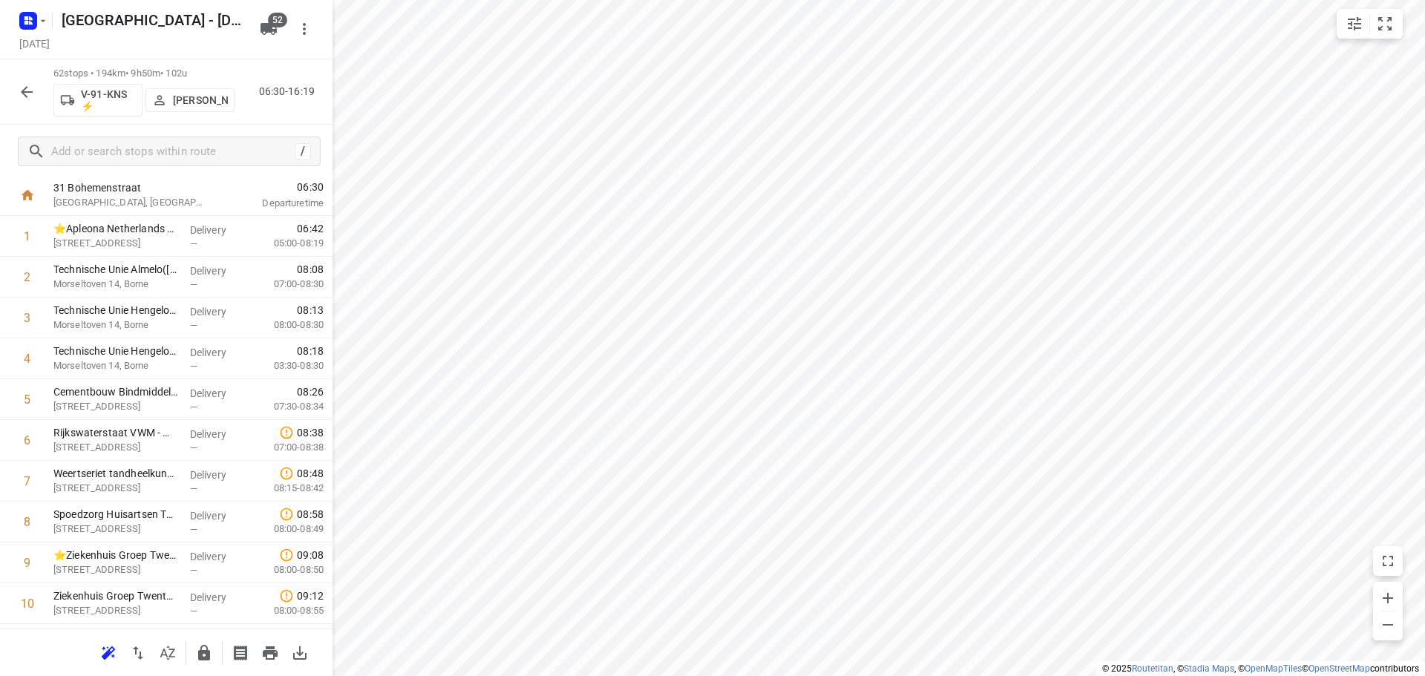
scroll to position [0, 0]
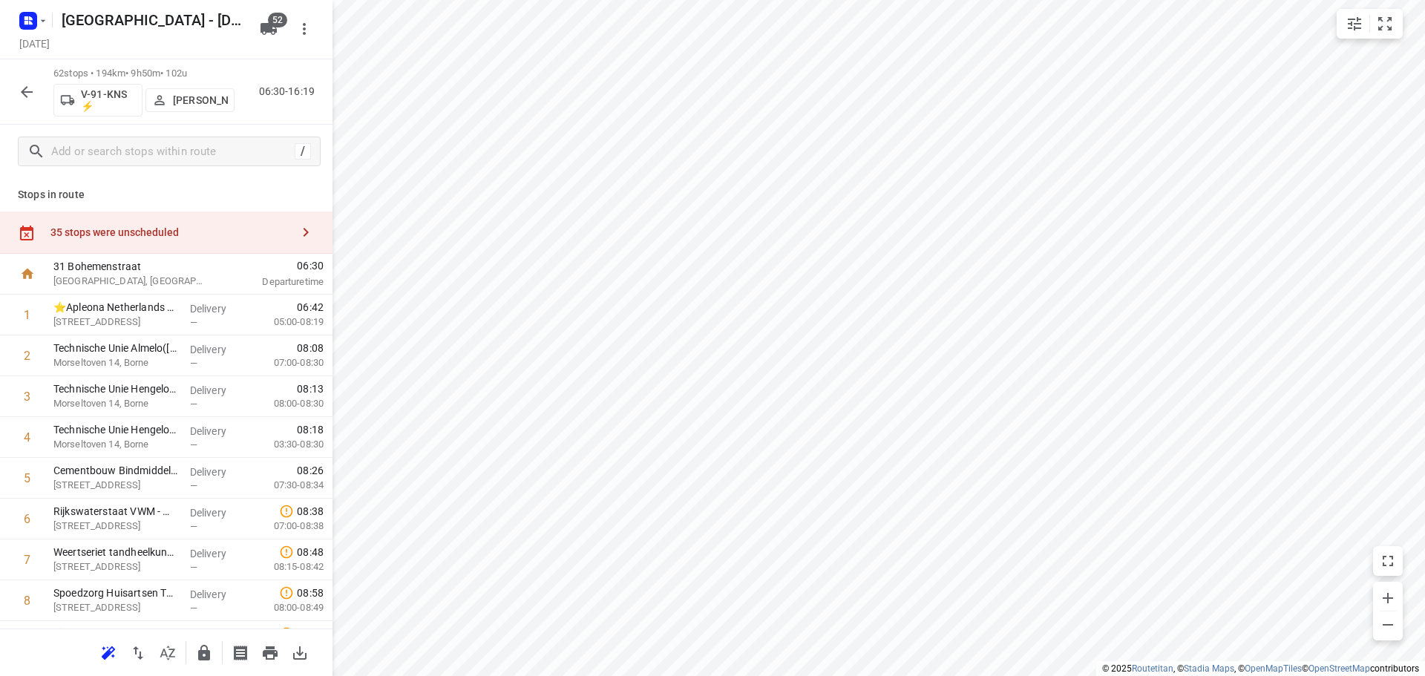
click at [261, 222] on div "35 stops were unscheduled" at bounding box center [166, 233] width 333 height 42
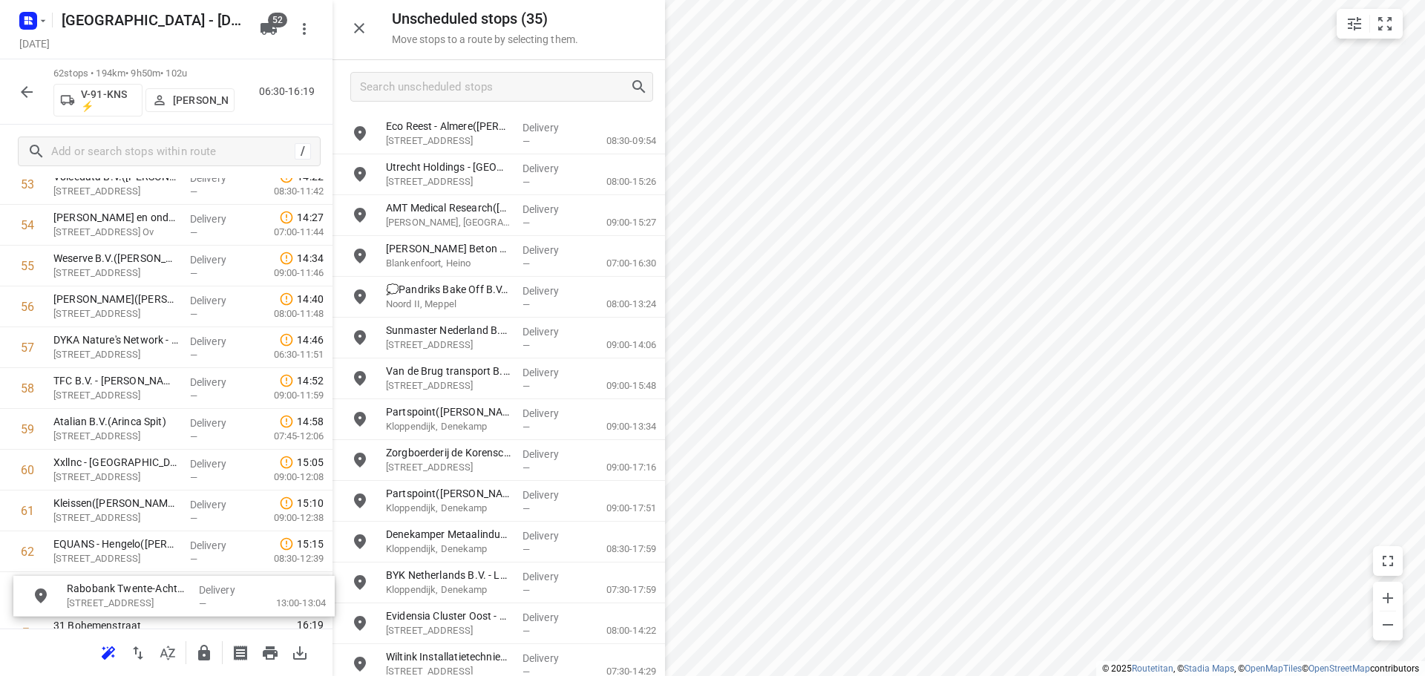
scroll to position [2279, 0]
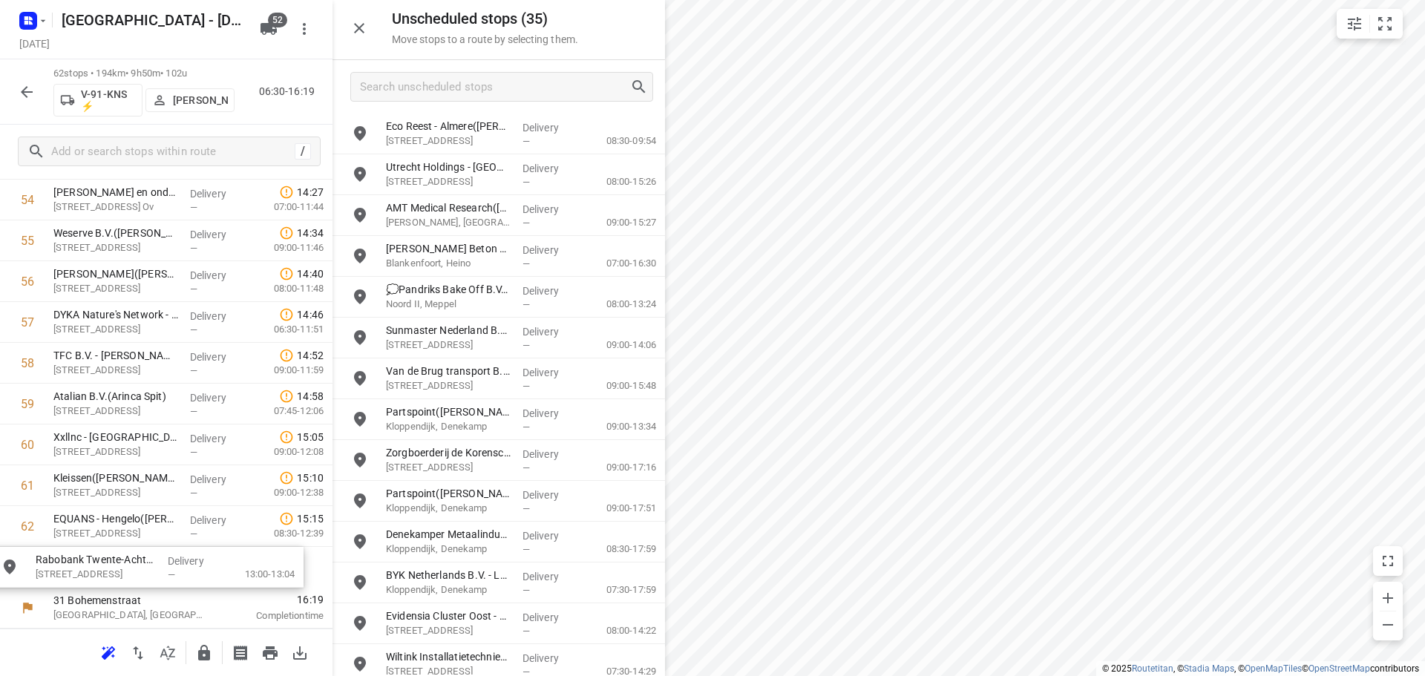
drag, startPoint x: 447, startPoint y: 138, endPoint x: 83, endPoint y: 578, distance: 570.5
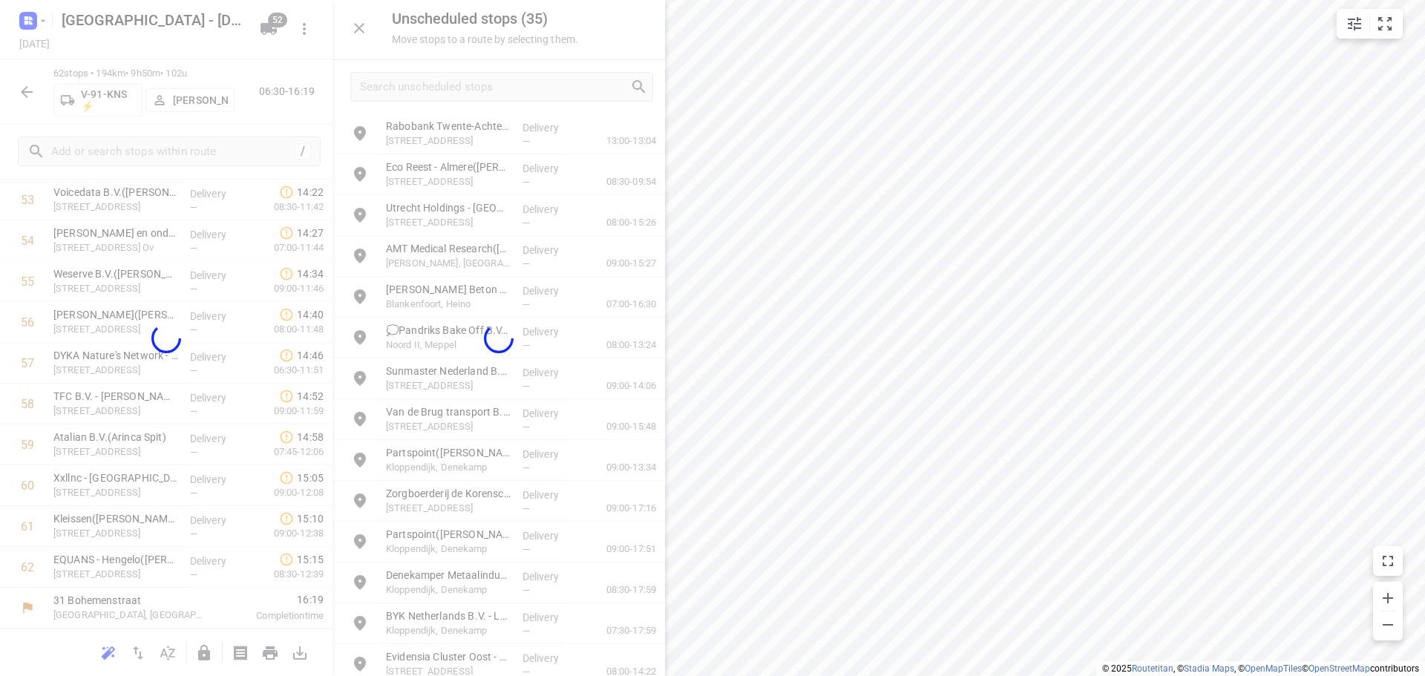
scroll to position [2238, 0]
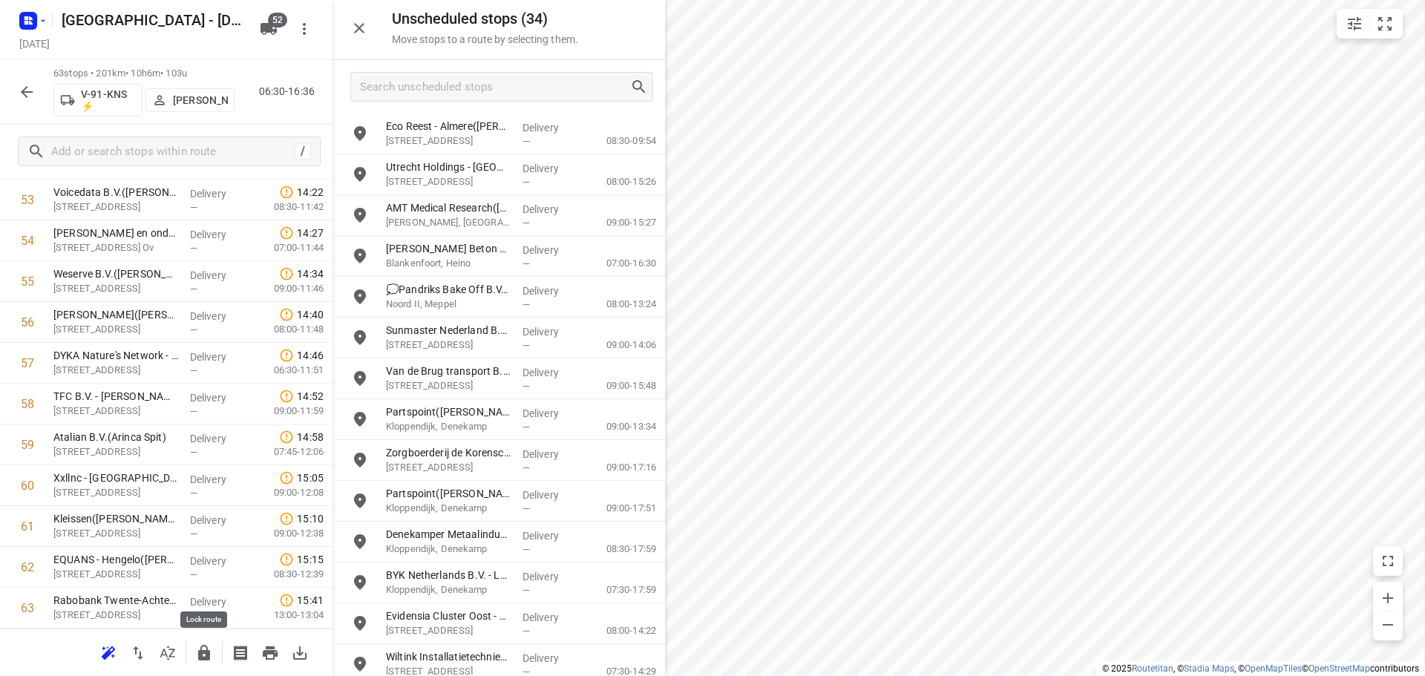
click at [200, 656] on icon "button" at bounding box center [204, 653] width 12 height 16
click at [43, 96] on div "63 stops • 201km • 10h6m • 103u V-91-KNS ⚡ [PERSON_NAME] van de Vreugde 06:30-1…" at bounding box center [166, 91] width 333 height 65
click at [31, 91] on icon "button" at bounding box center [27, 92] width 12 height 12
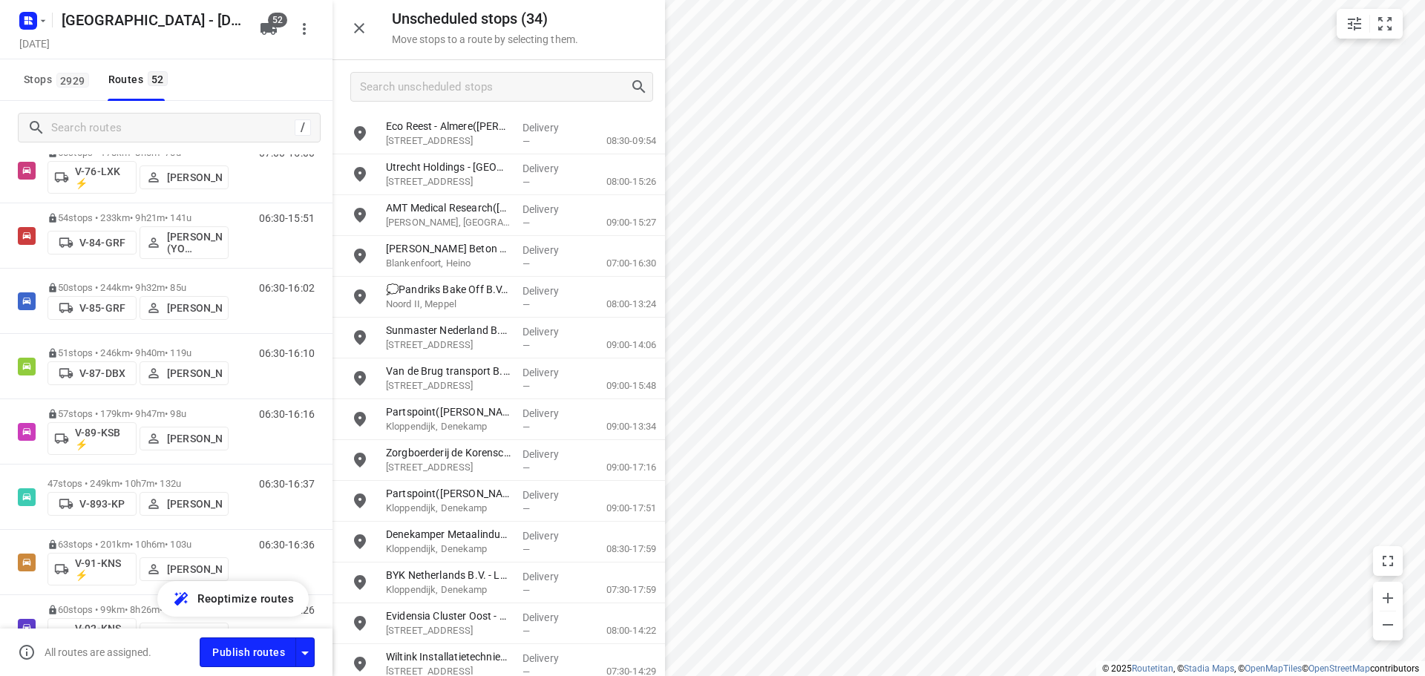
scroll to position [2079, 0]
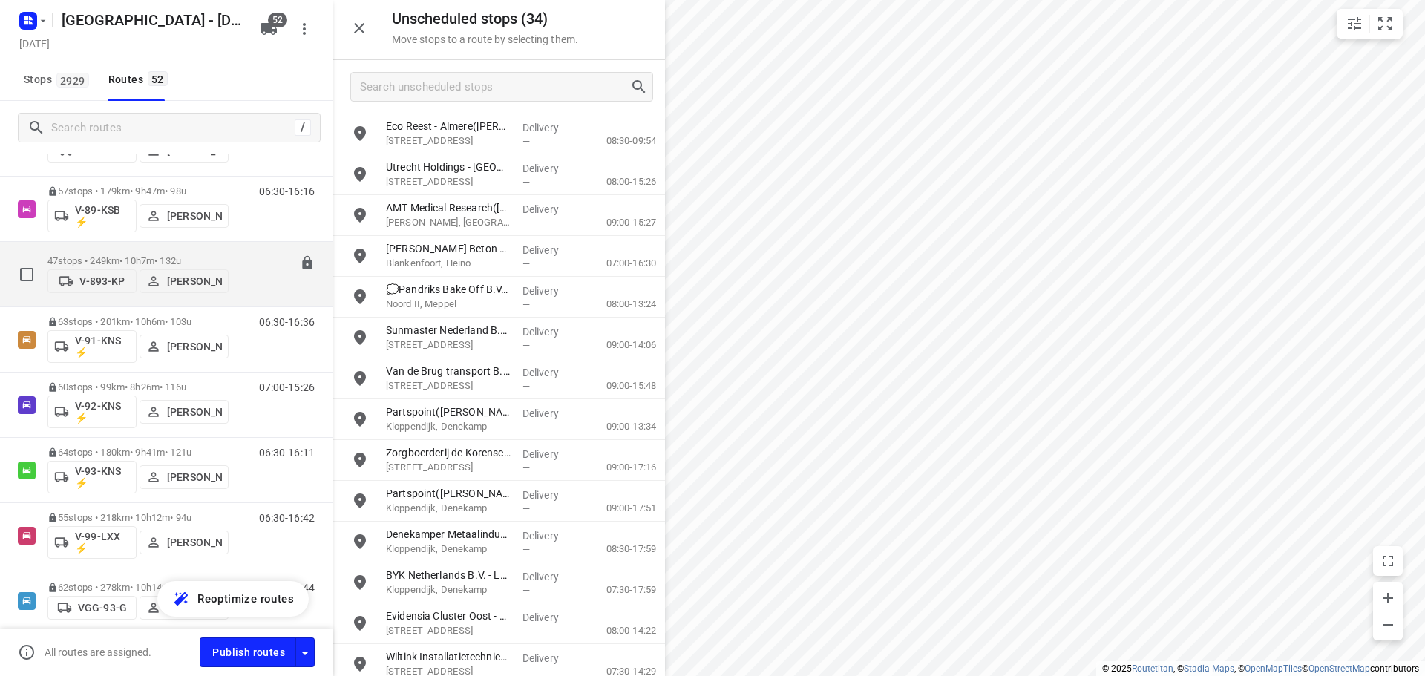
click at [117, 255] on p "47 stops • 249km • 10h7m • 132u" at bounding box center [138, 260] width 181 height 11
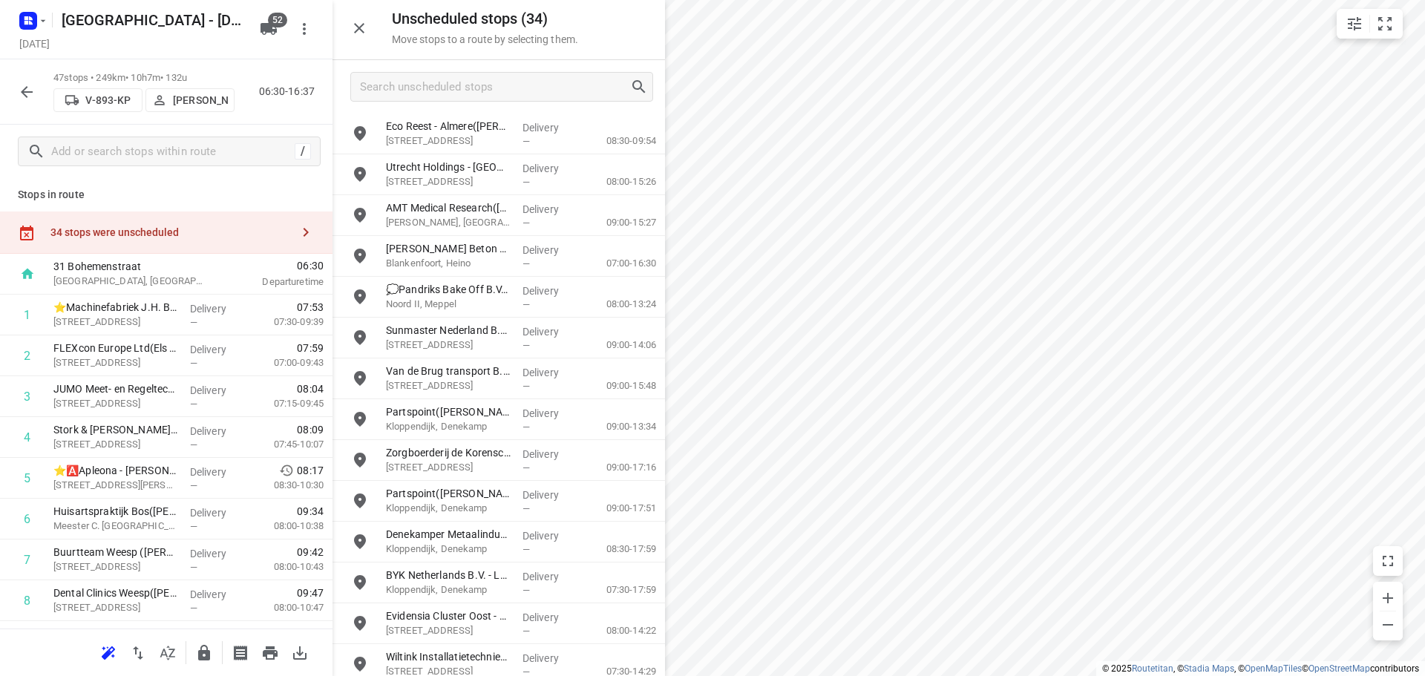
click at [360, 28] on icon "button" at bounding box center [359, 28] width 10 height 10
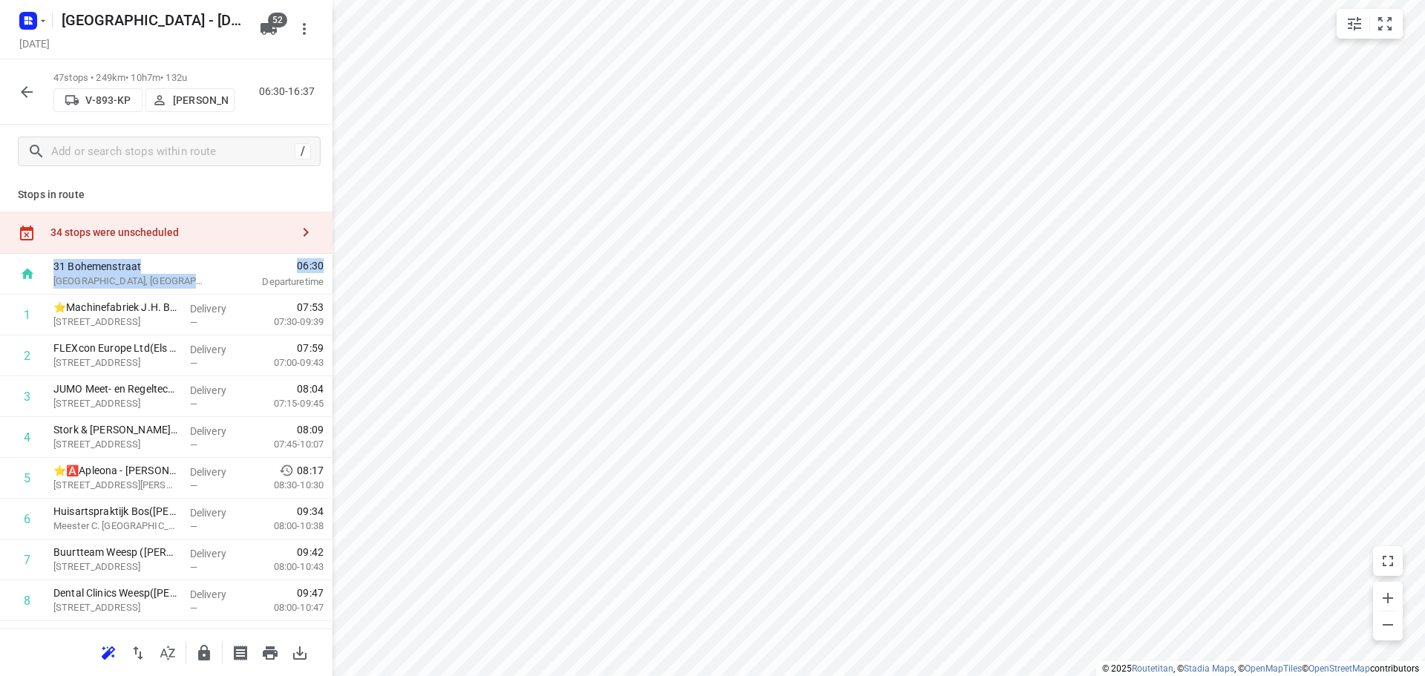
drag, startPoint x: 321, startPoint y: 235, endPoint x: 323, endPoint y: 266, distance: 31.3
click at [323, 266] on div "Stops in route 34 stops were unscheduled 31 Bohemenstraat [GEOGRAPHIC_DATA], [G…" at bounding box center [166, 403] width 333 height 451
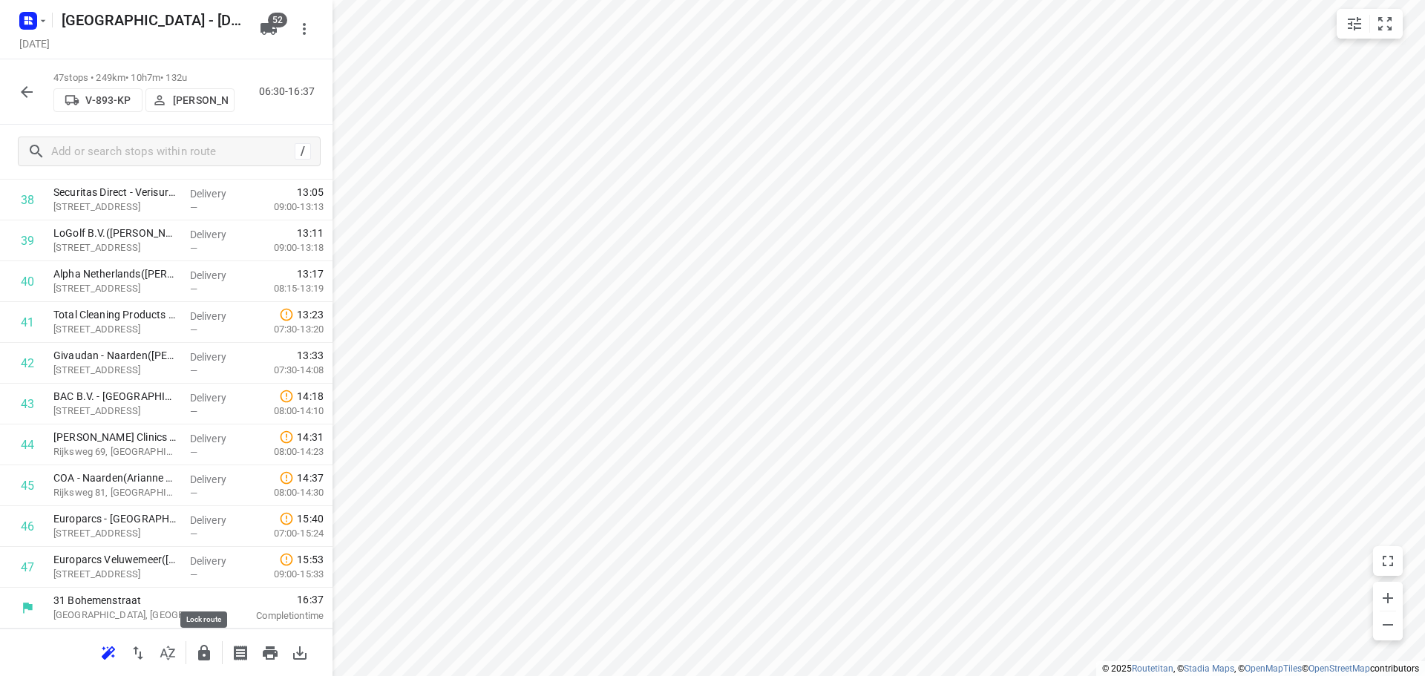
click at [202, 648] on icon "button" at bounding box center [204, 653] width 18 height 18
click at [29, 90] on icon "button" at bounding box center [27, 92] width 18 height 18
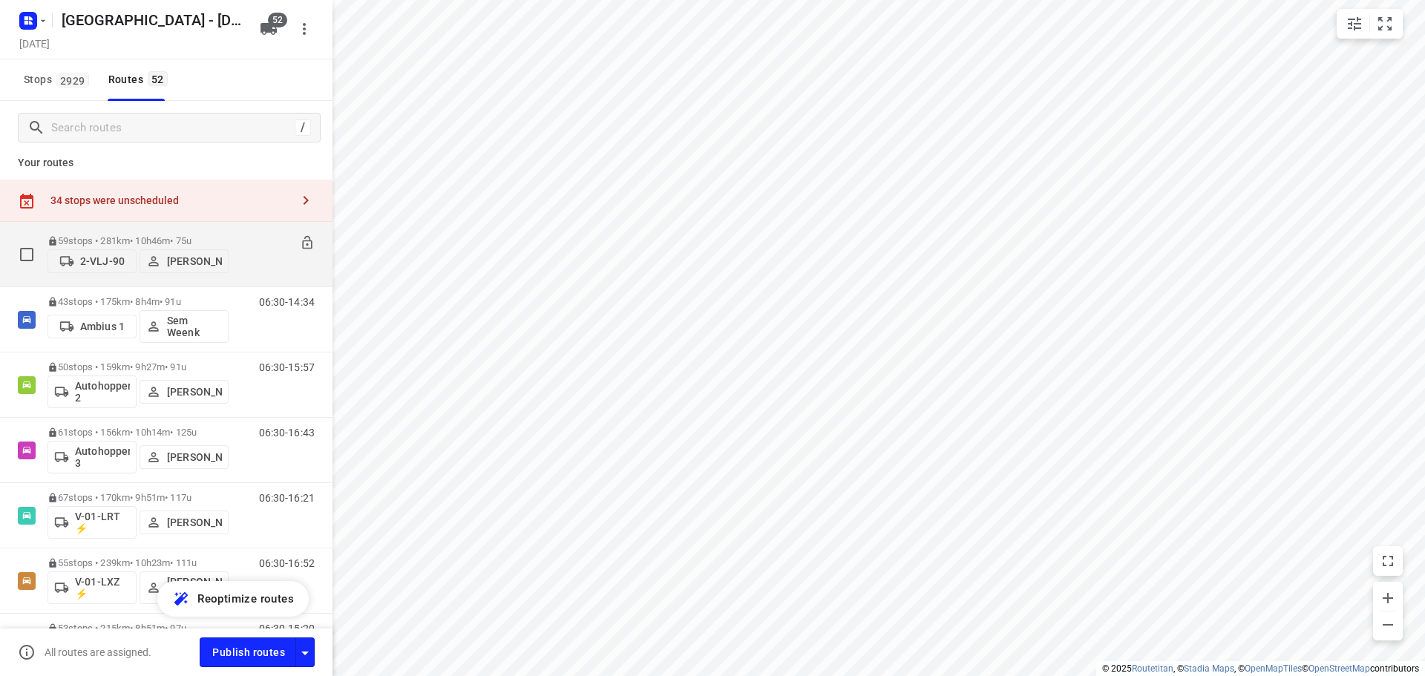
scroll to position [0, 0]
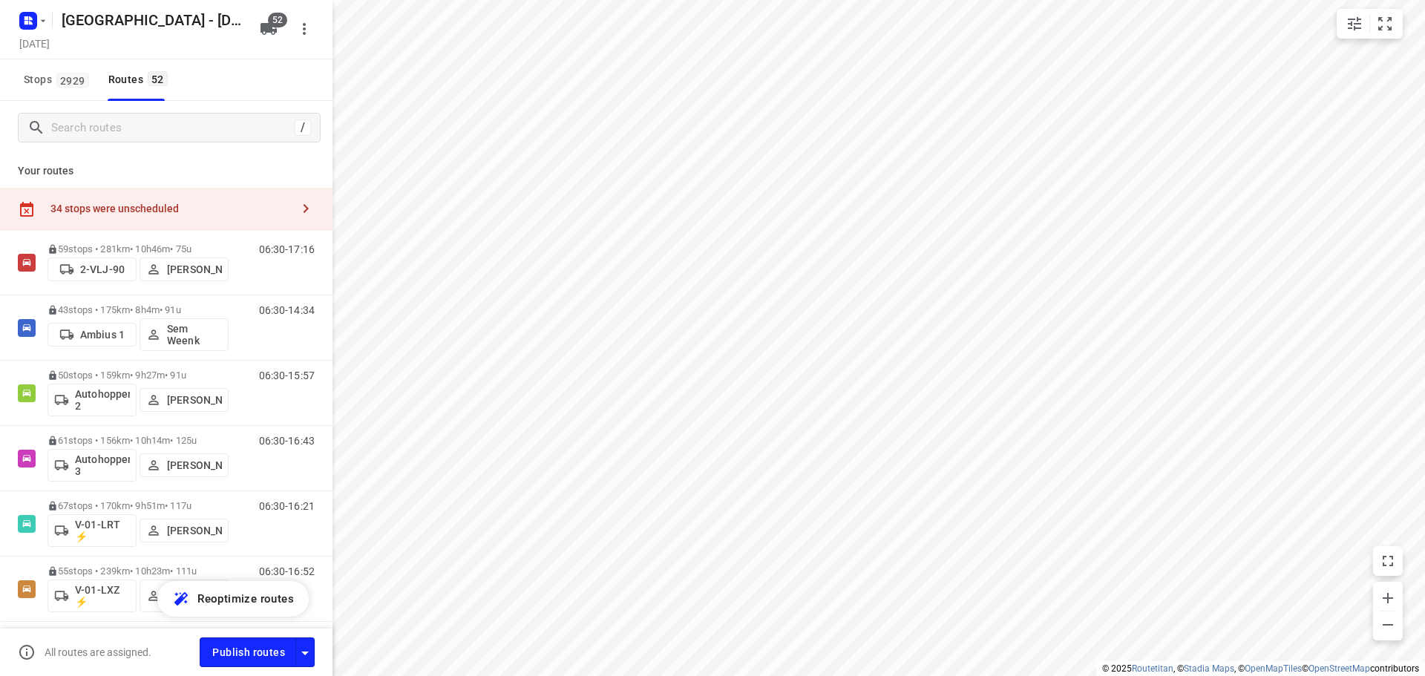
click at [176, 218] on div "34 stops were unscheduled" at bounding box center [166, 209] width 333 height 42
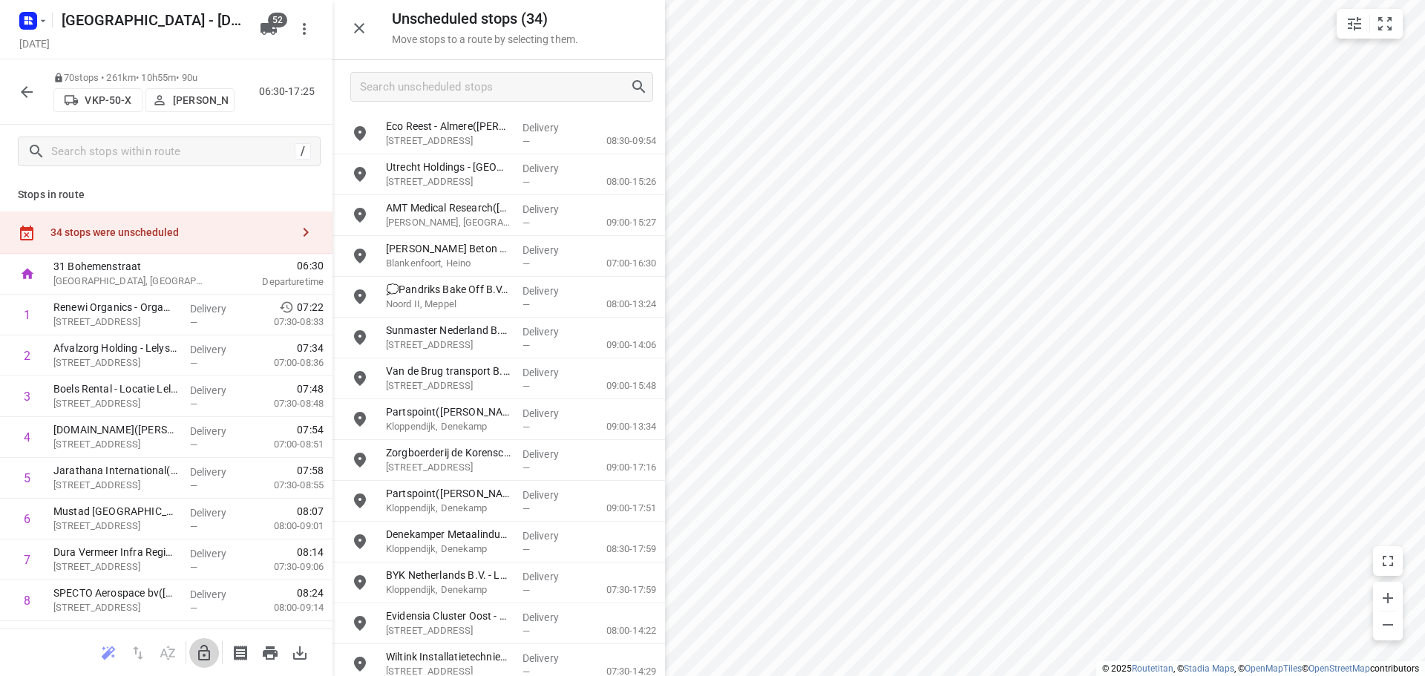
click at [199, 653] on icon "button" at bounding box center [204, 653] width 12 height 16
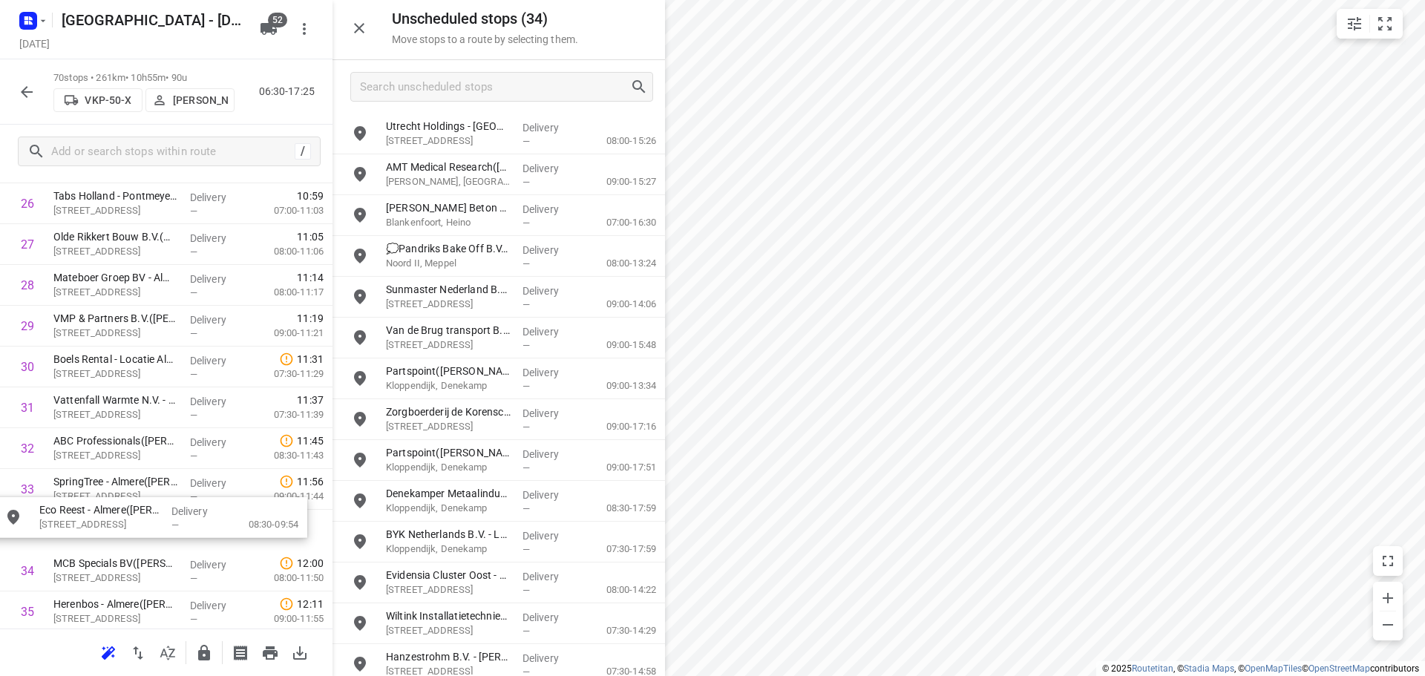
scroll to position [1135, 0]
drag, startPoint x: 429, startPoint y: 142, endPoint x: 78, endPoint y: 488, distance: 492.9
drag, startPoint x: 199, startPoint y: 656, endPoint x: 448, endPoint y: 575, distance: 262.5
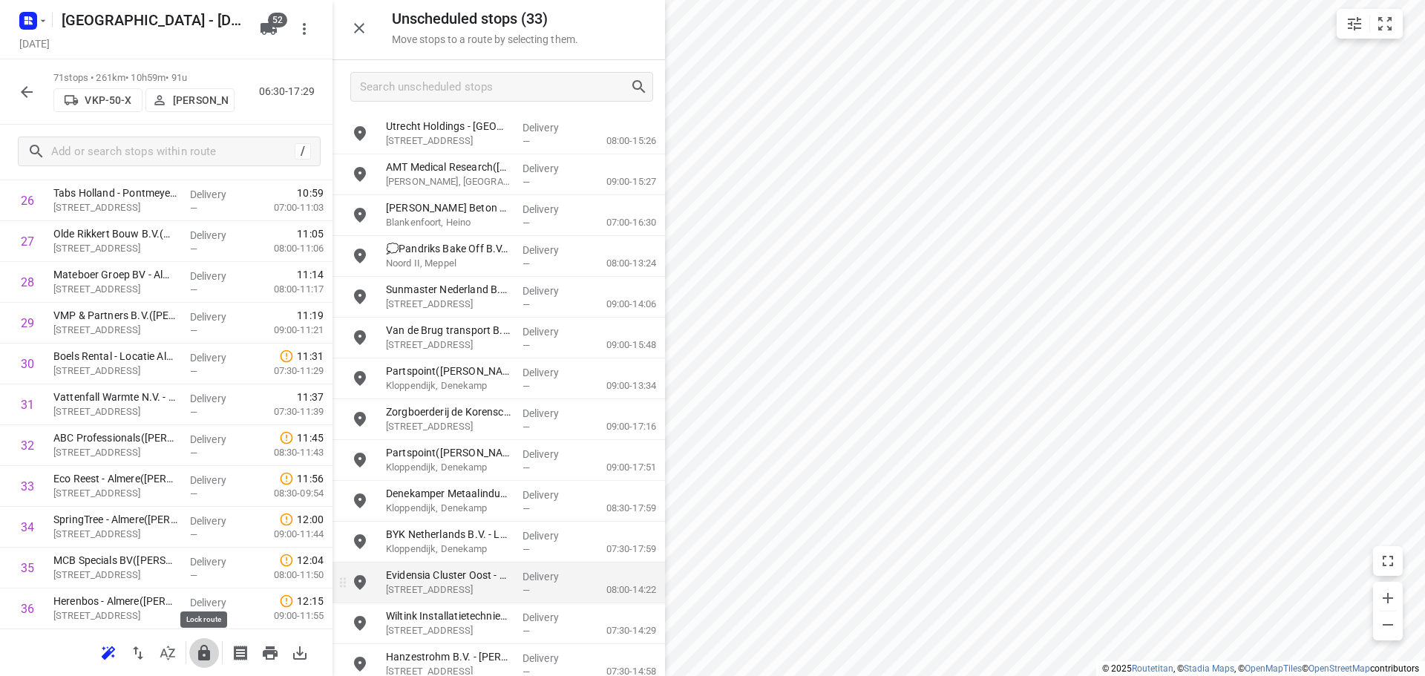
click at [199, 655] on icon "button" at bounding box center [204, 653] width 12 height 16
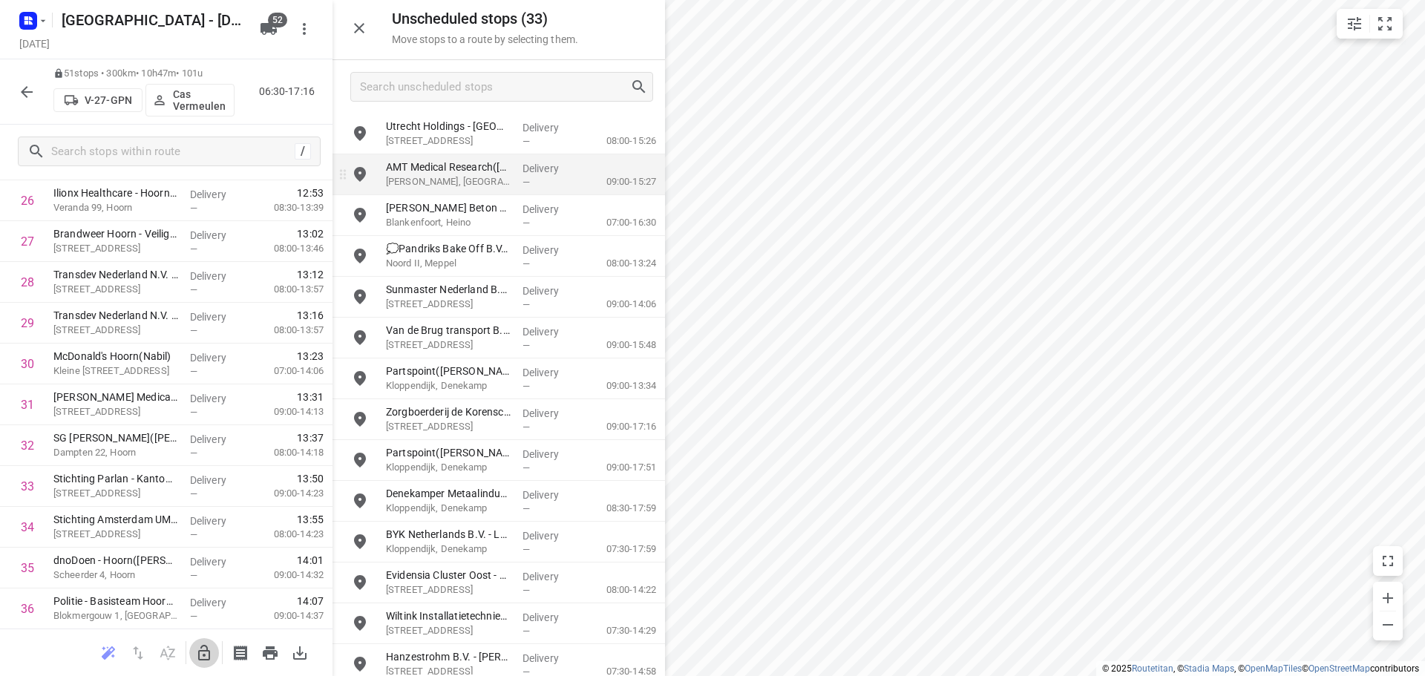
drag, startPoint x: 204, startPoint y: 651, endPoint x: 435, endPoint y: 173, distance: 530.9
click at [206, 647] on icon "button" at bounding box center [204, 653] width 12 height 16
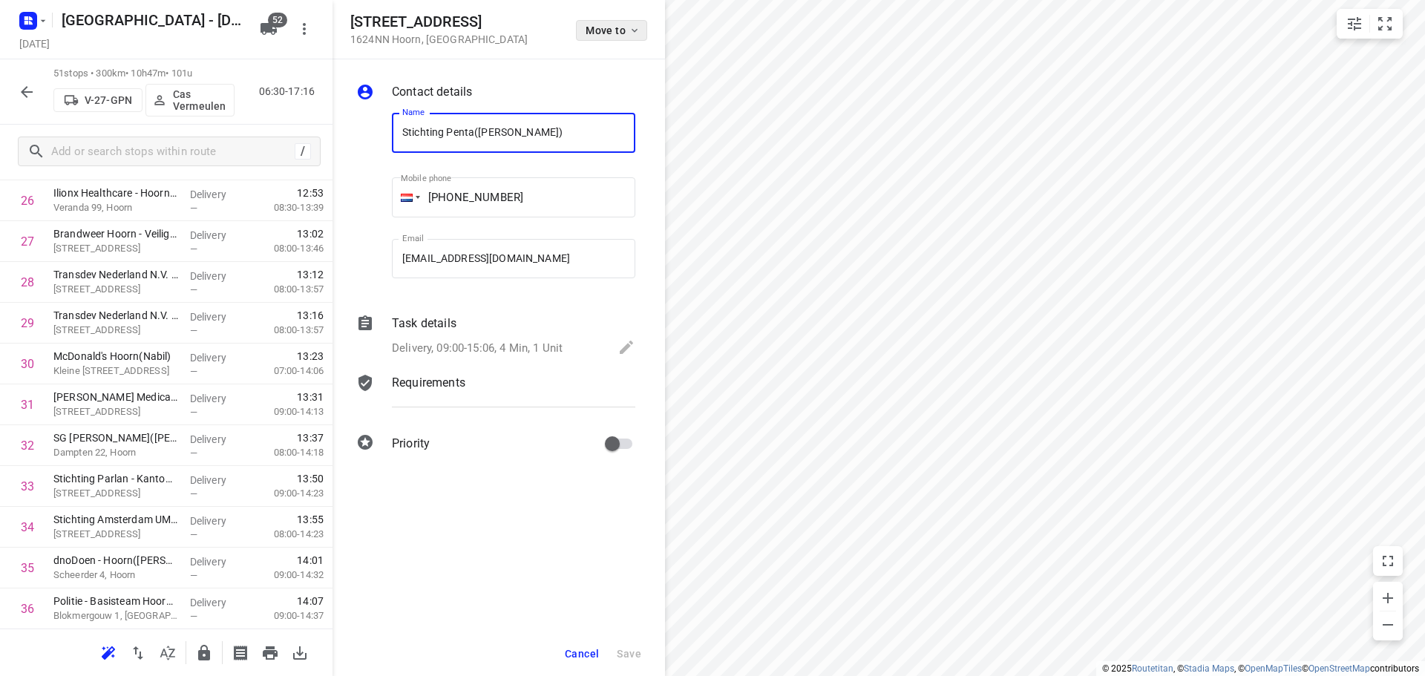
click at [601, 22] on button "Move to" at bounding box center [611, 30] width 71 height 21
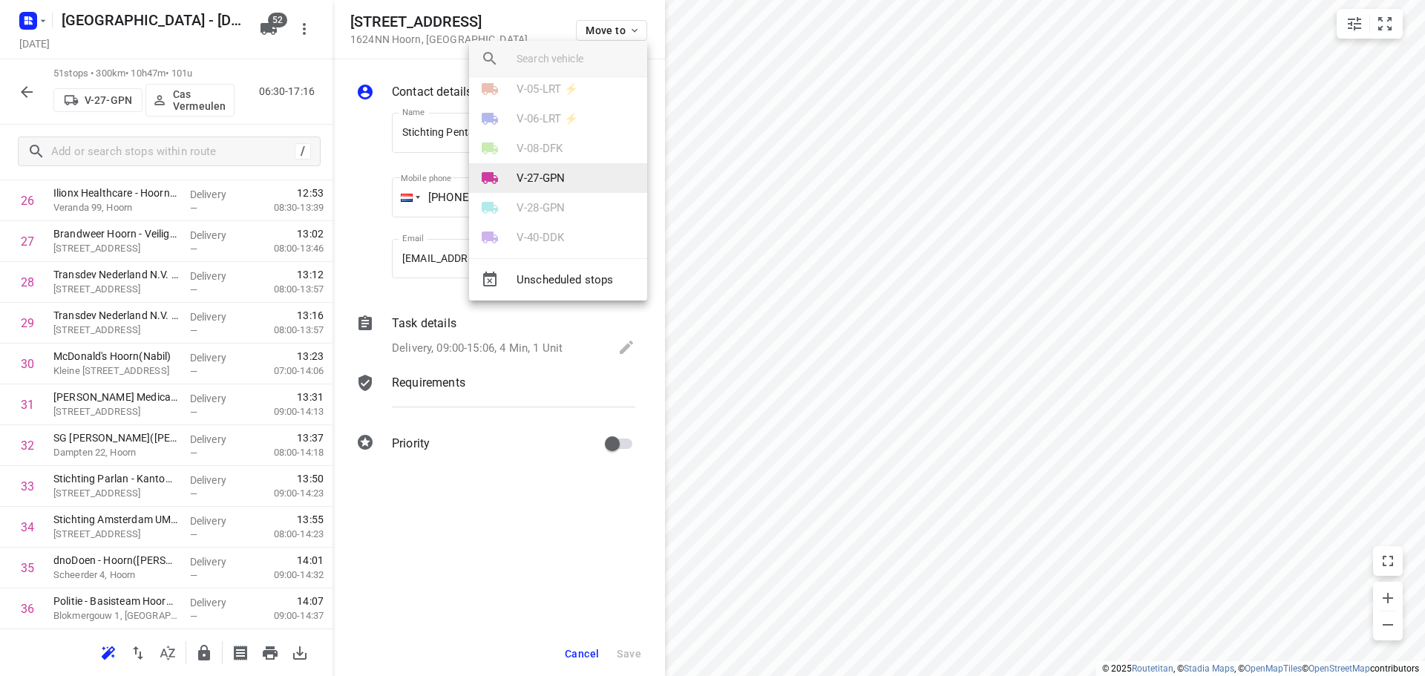
click at [546, 168] on li "V-27-GPN" at bounding box center [558, 178] width 178 height 30
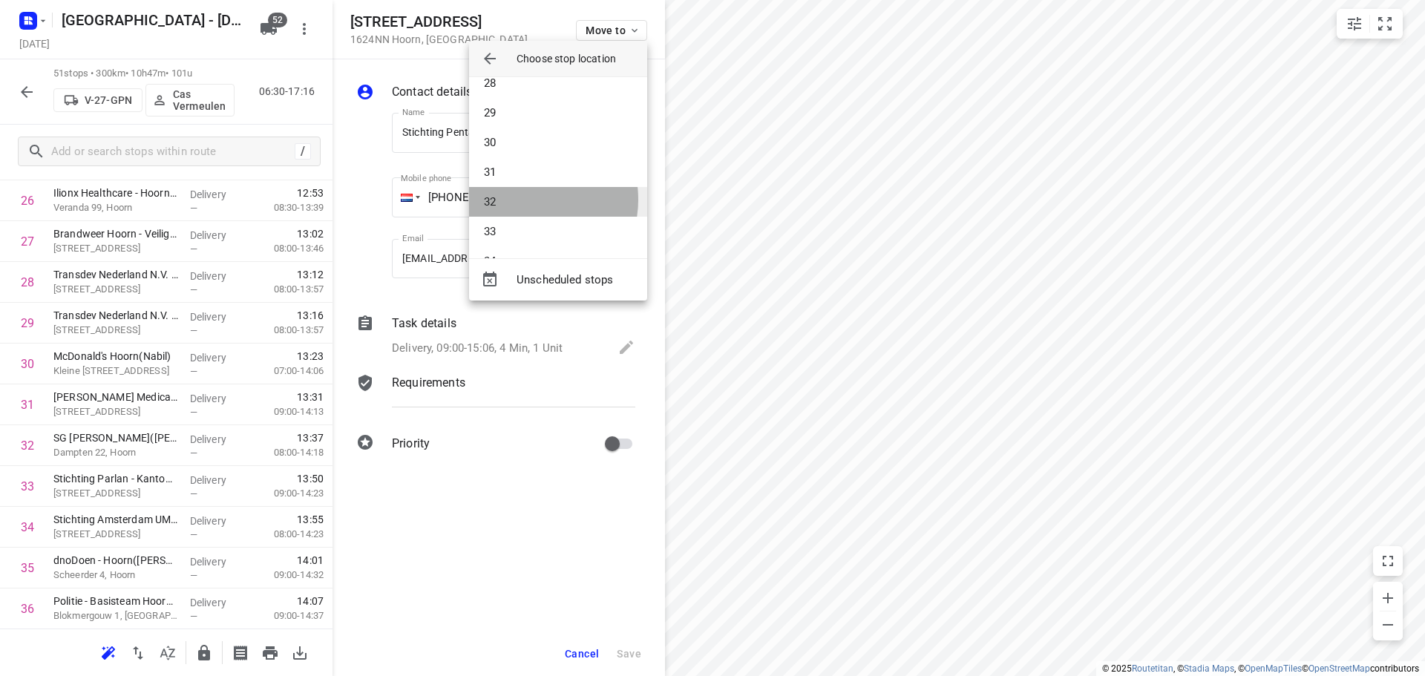
click at [526, 200] on li "32" at bounding box center [558, 202] width 178 height 30
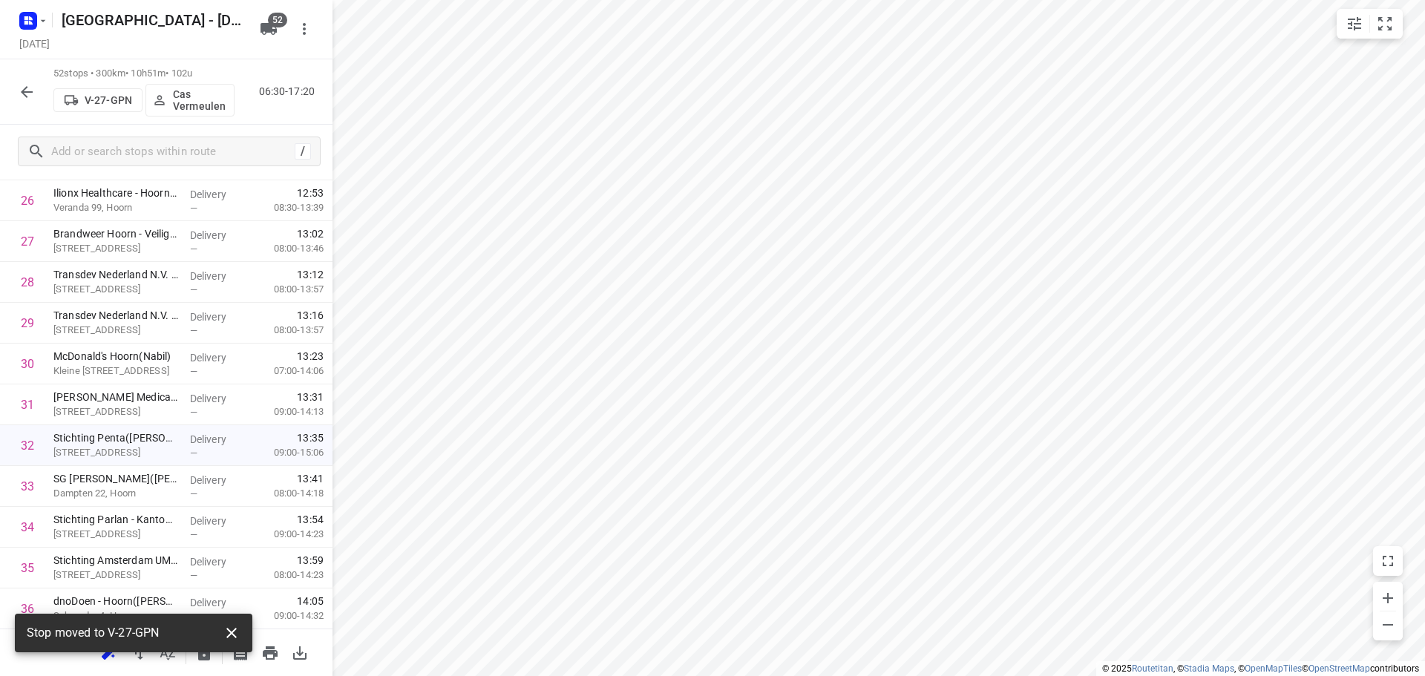
click at [232, 629] on icon "button" at bounding box center [232, 633] width 18 height 18
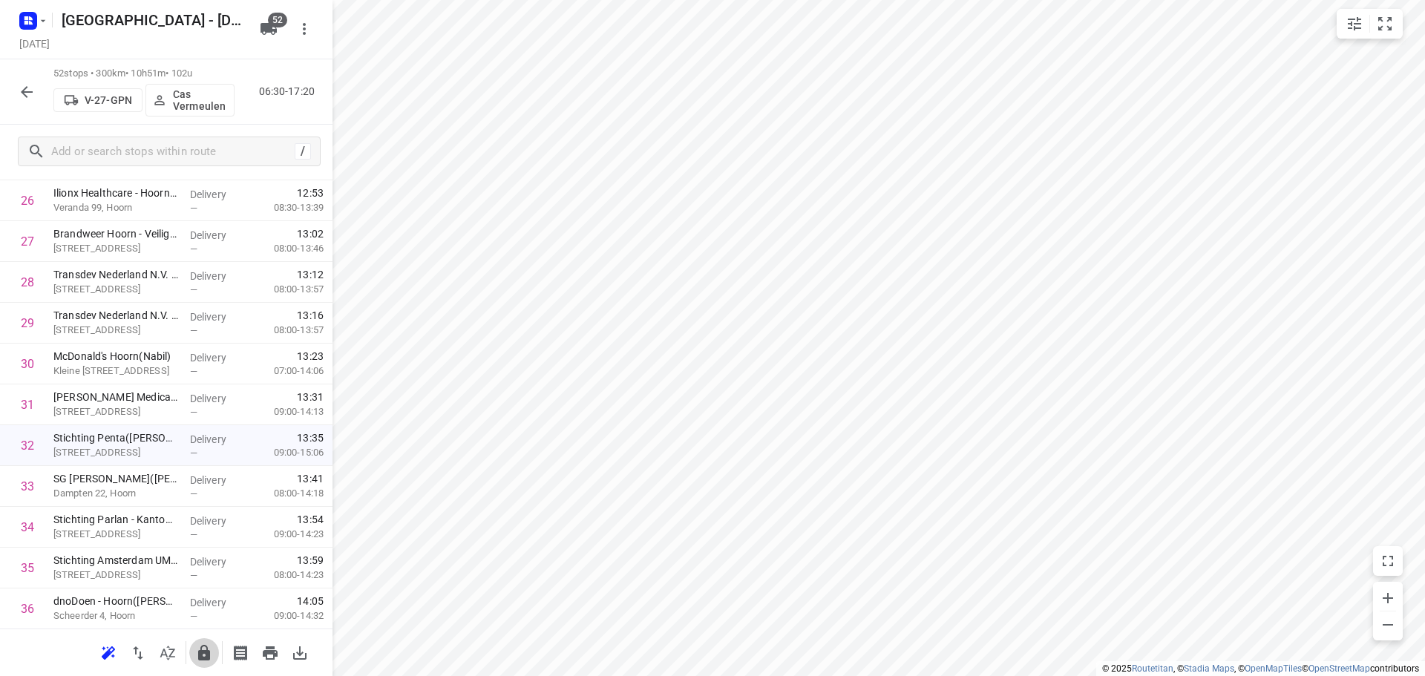
click at [202, 656] on icon "button" at bounding box center [204, 653] width 12 height 16
click at [208, 646] on icon "button" at bounding box center [204, 653] width 18 height 18
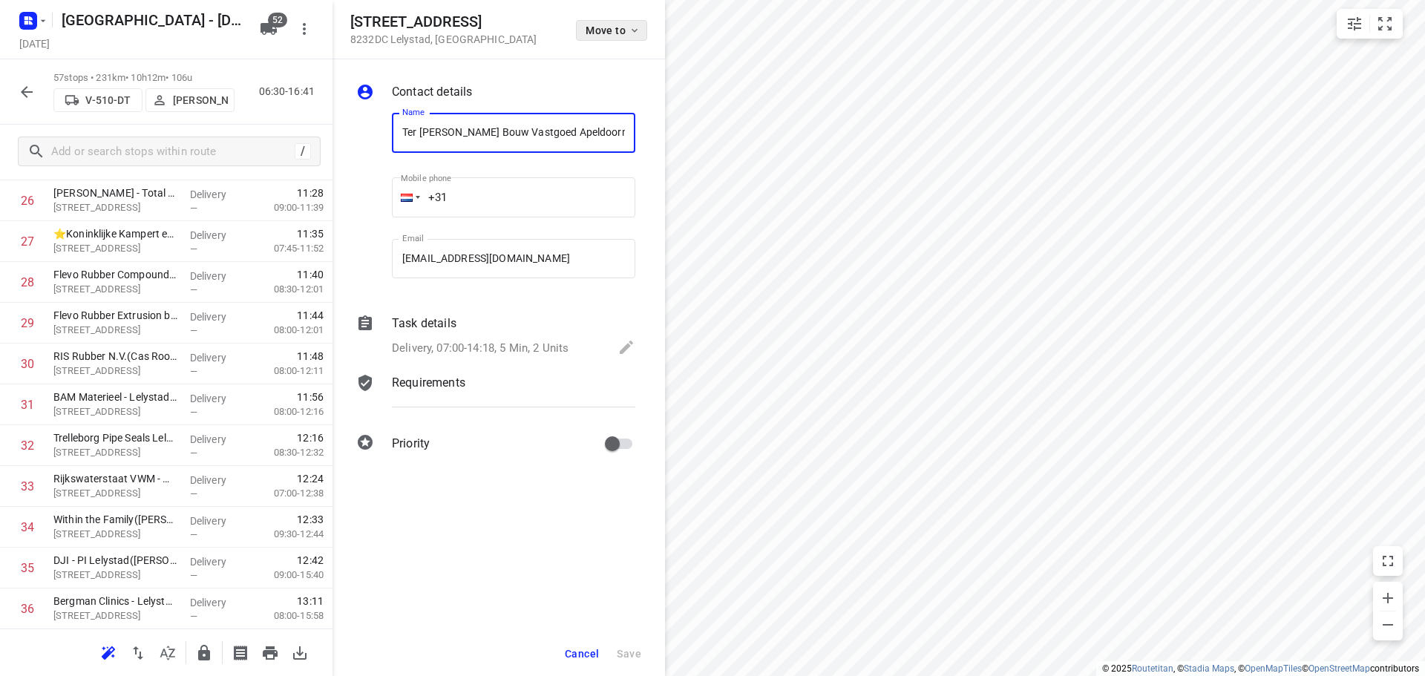
scroll to position [0, 136]
click at [588, 22] on button "Move to" at bounding box center [611, 30] width 71 height 21
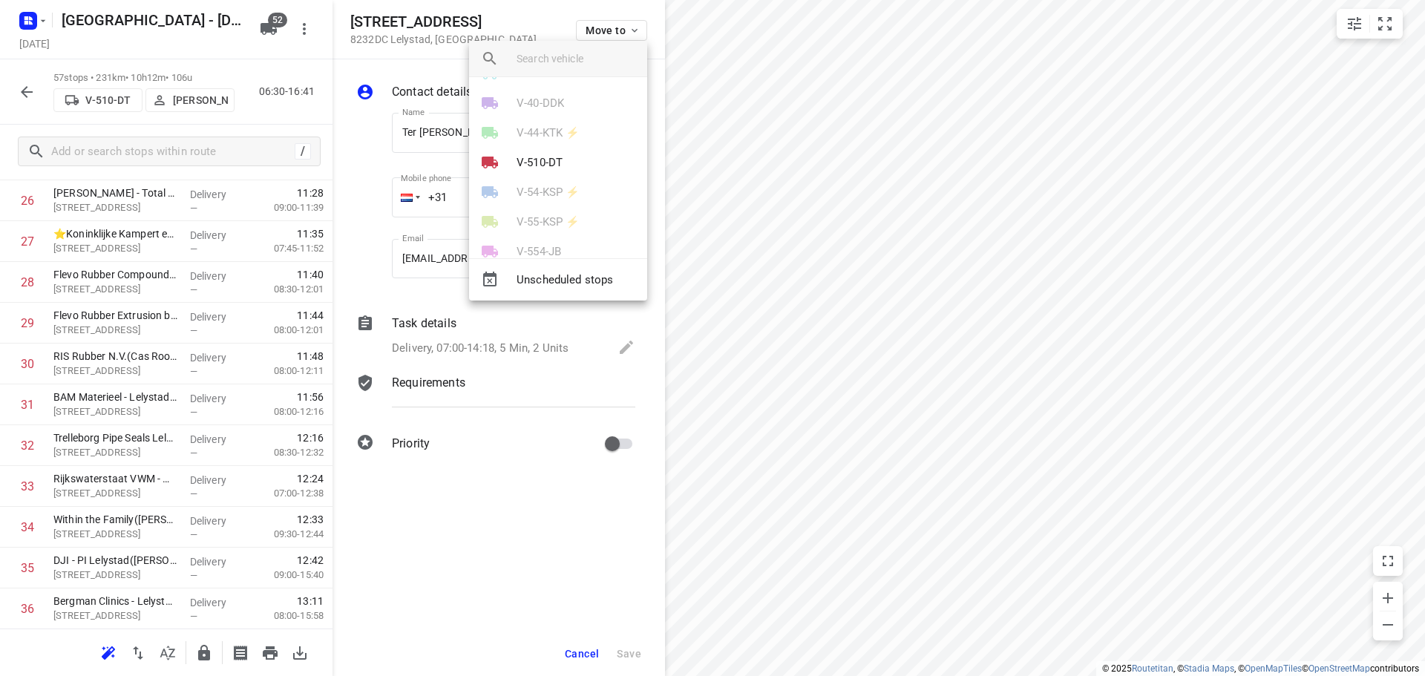
scroll to position [594, 0]
click at [563, 86] on li "V-510-DT" at bounding box center [558, 74] width 178 height 30
click at [538, 180] on li "39" at bounding box center [558, 187] width 178 height 30
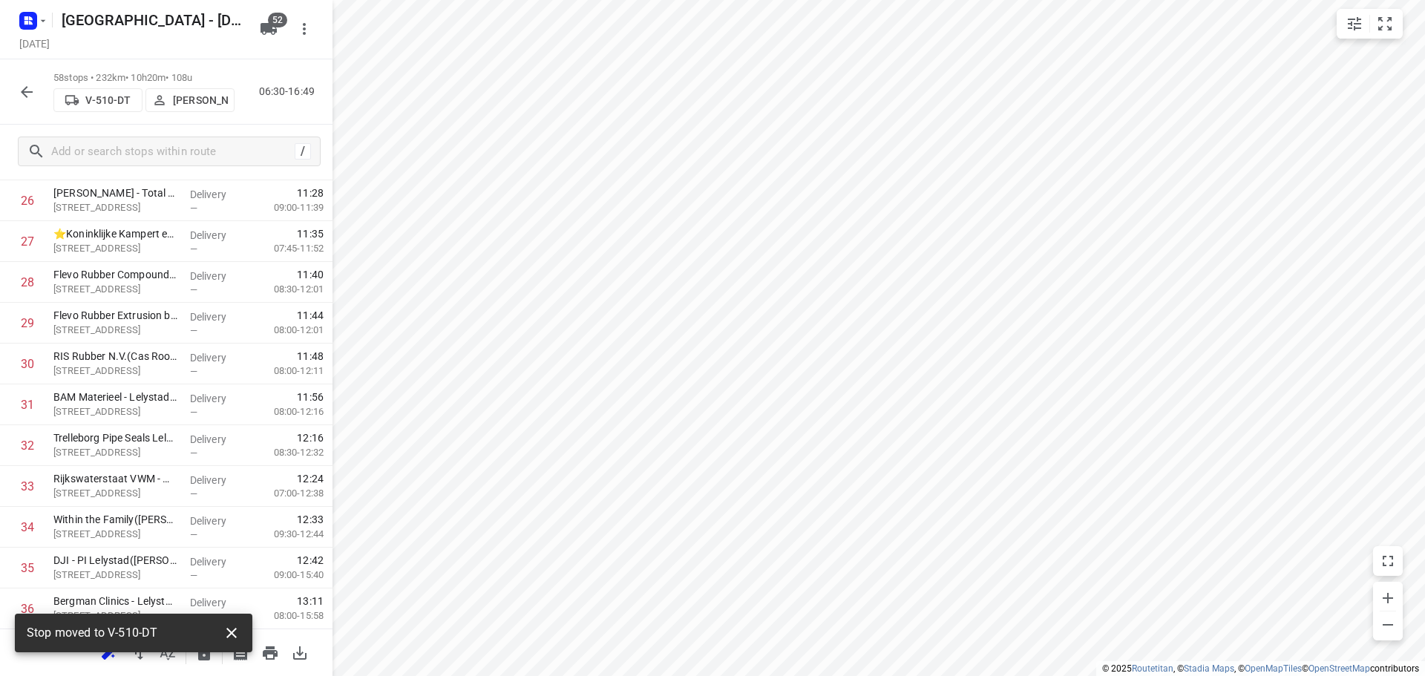
click at [234, 625] on icon "button" at bounding box center [232, 633] width 18 height 18
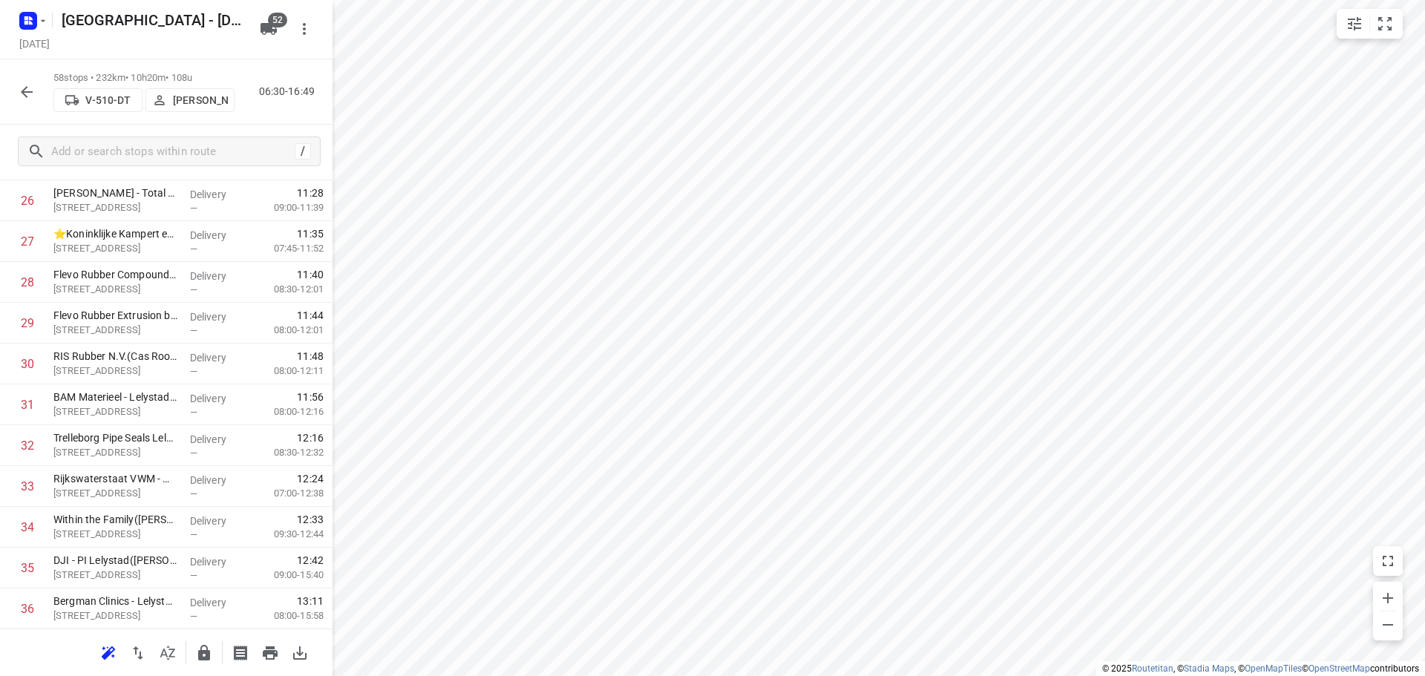
click at [207, 656] on icon "button" at bounding box center [204, 653] width 12 height 16
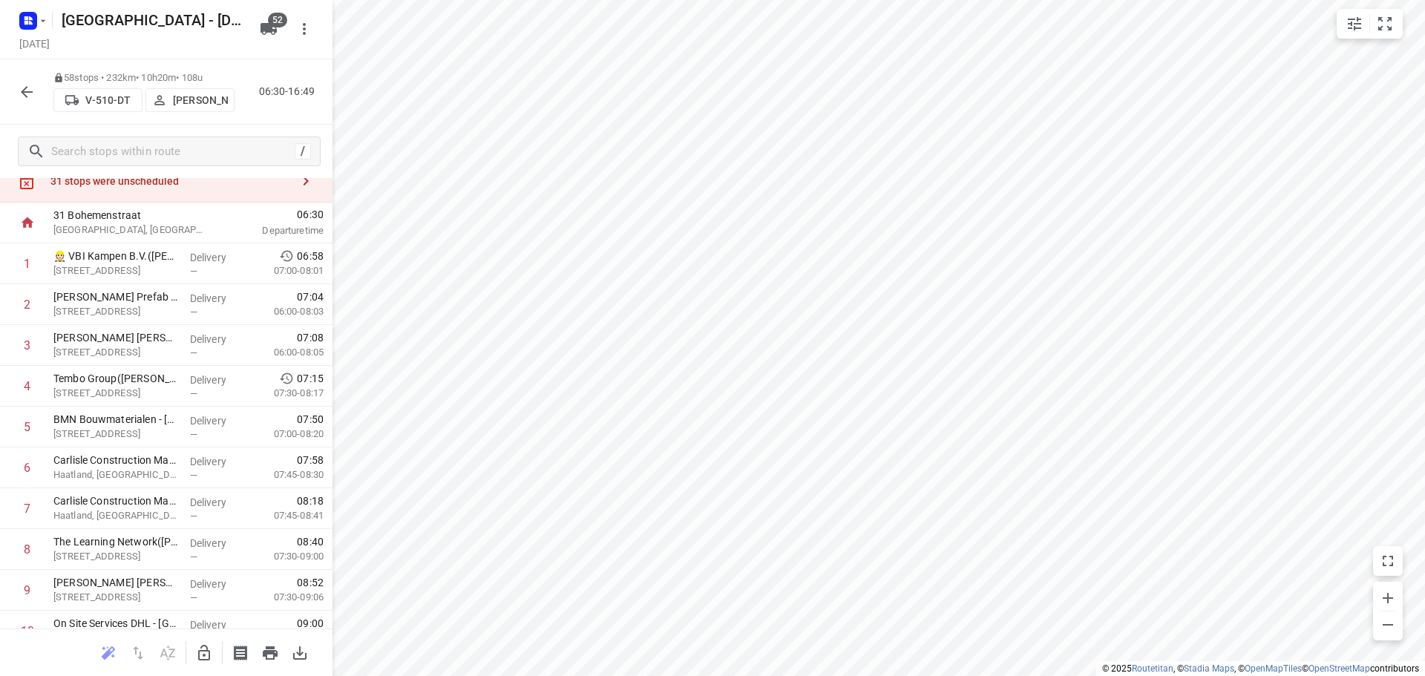
scroll to position [0, 0]
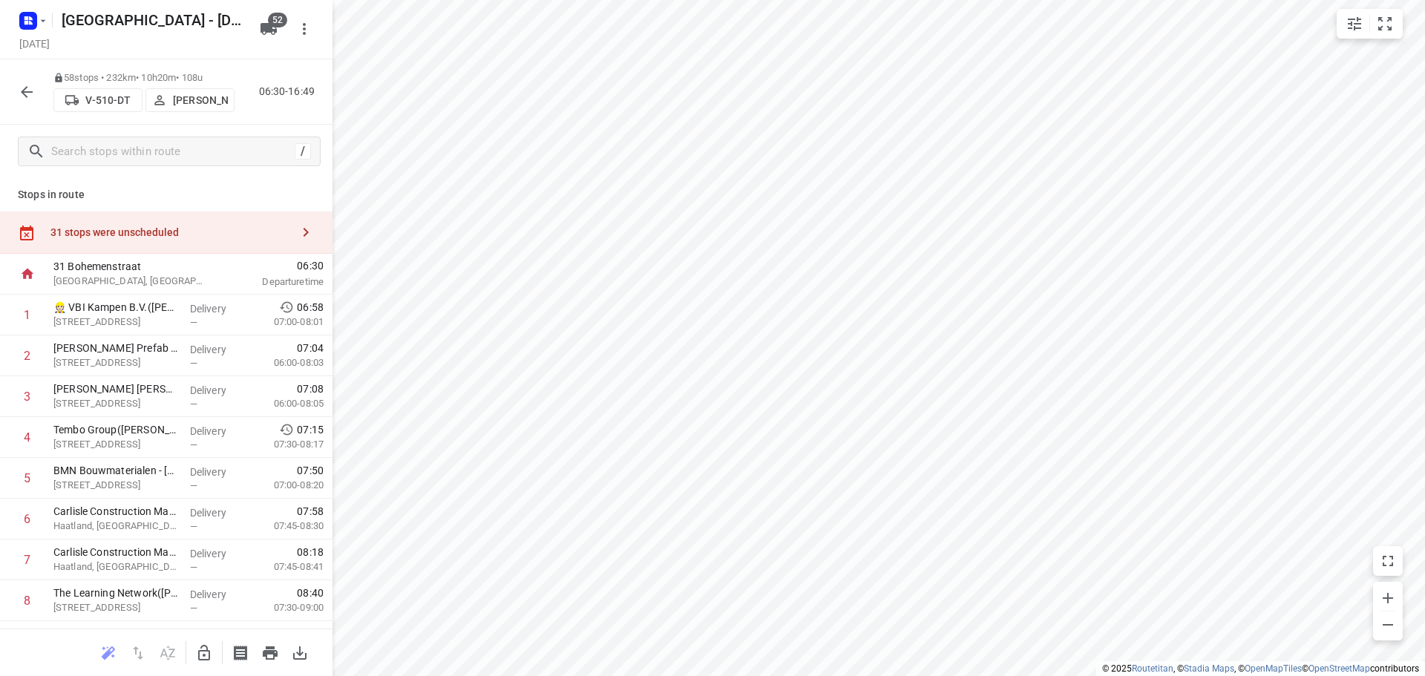
click at [275, 223] on div "31 stops were unscheduled" at bounding box center [166, 233] width 333 height 42
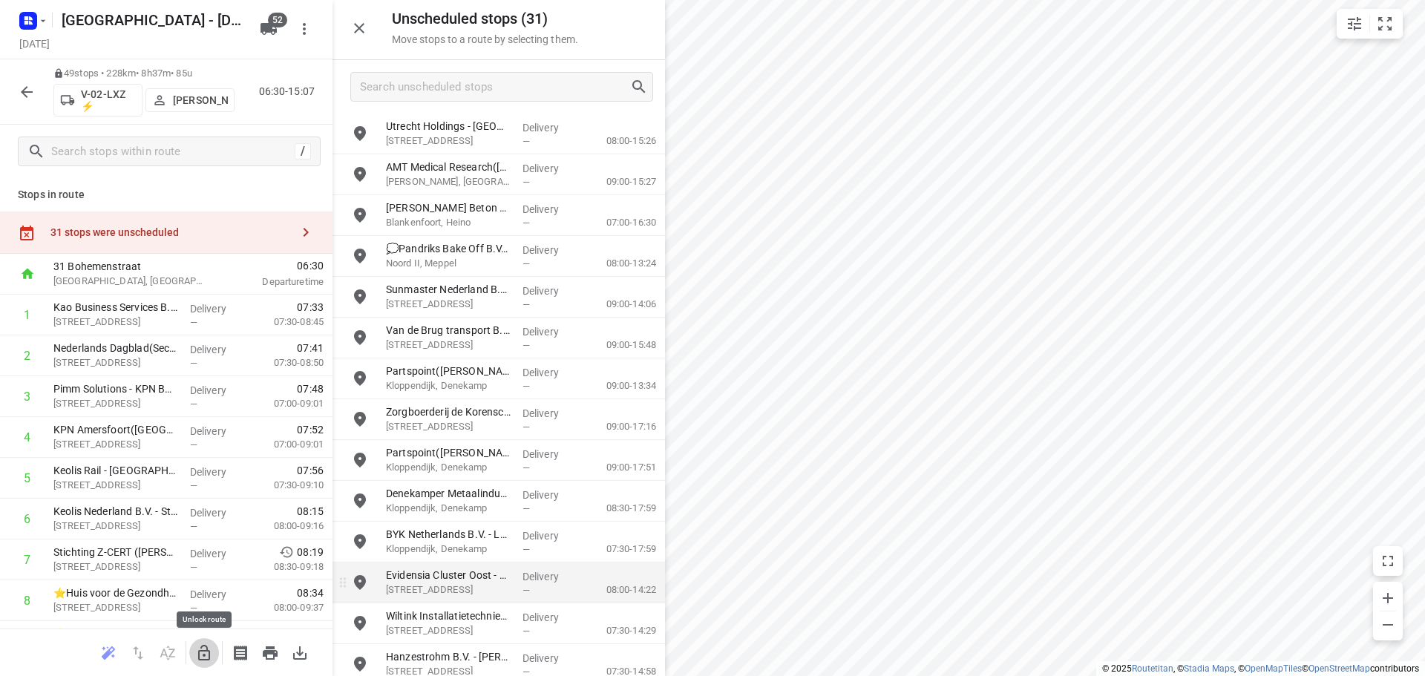
drag, startPoint x: 195, startPoint y: 660, endPoint x: 448, endPoint y: 575, distance: 267.2
click at [196, 658] on button "button" at bounding box center [204, 653] width 30 height 30
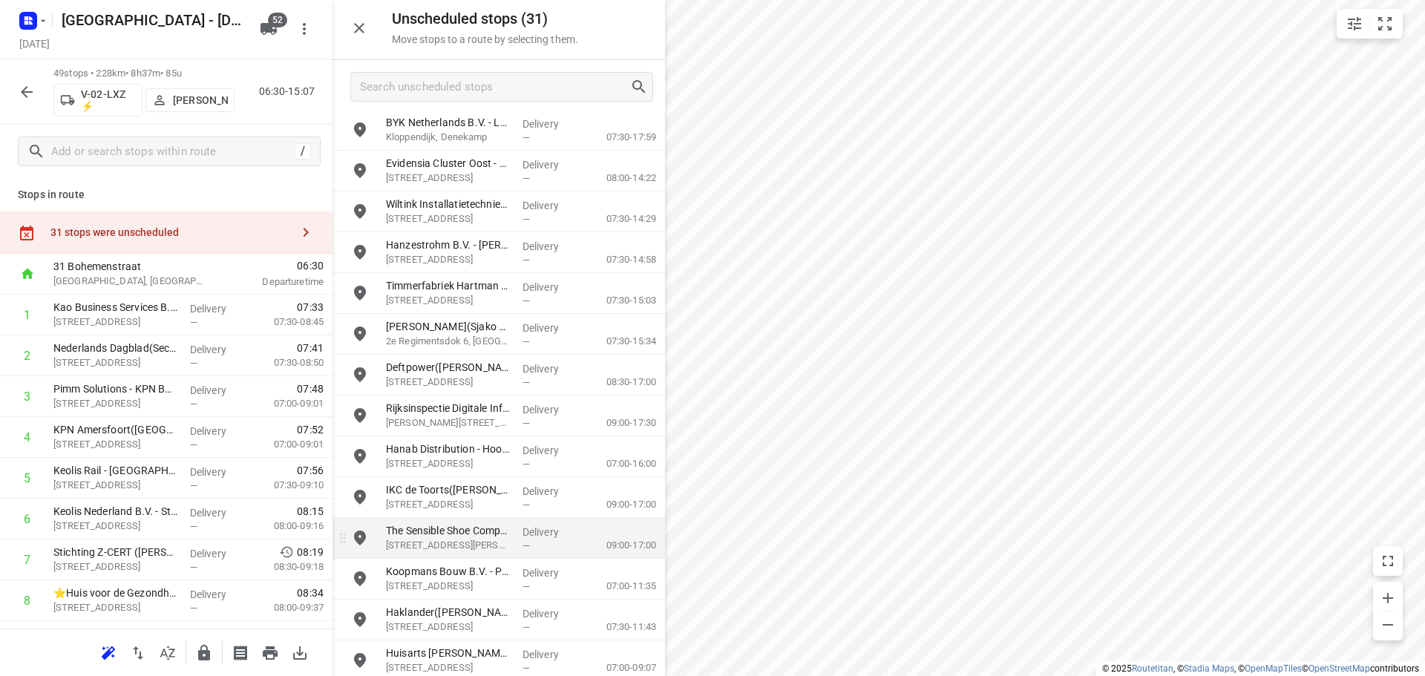
scroll to position [410, 0]
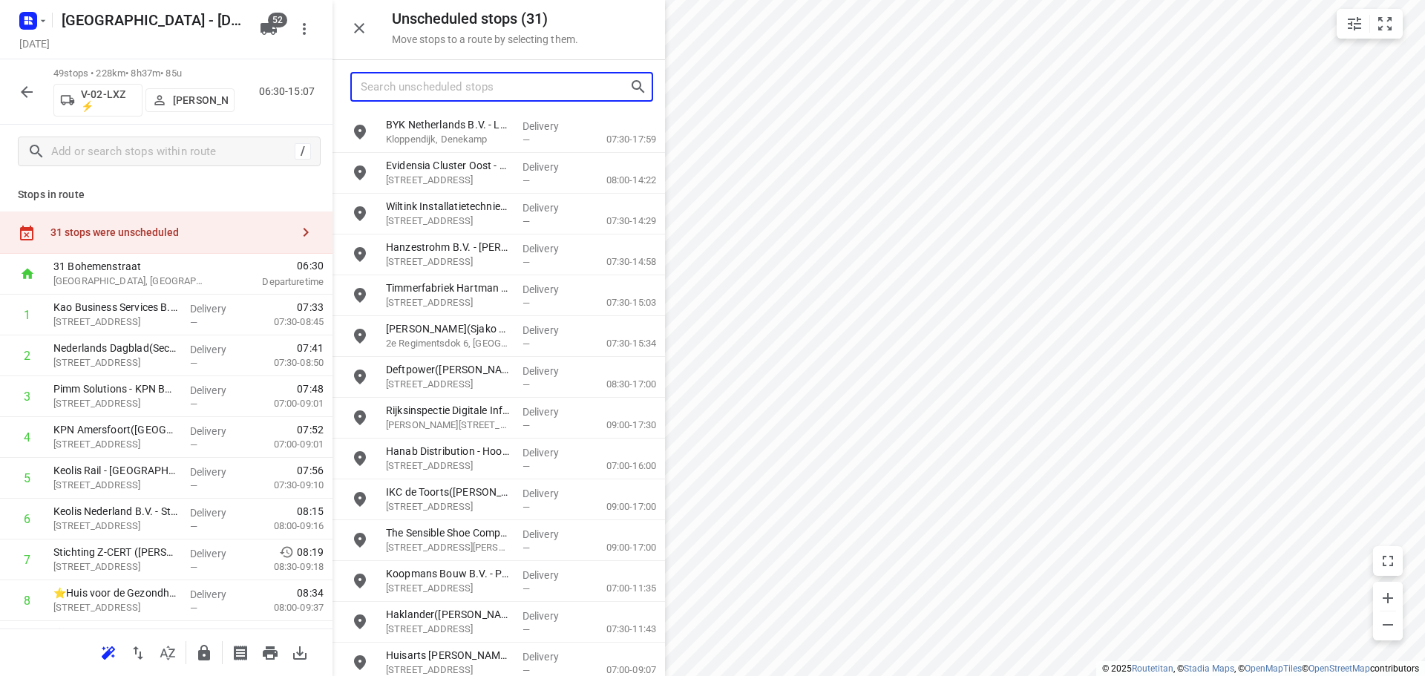
click at [520, 85] on input "Search unscheduled stops" at bounding box center [495, 87] width 269 height 23
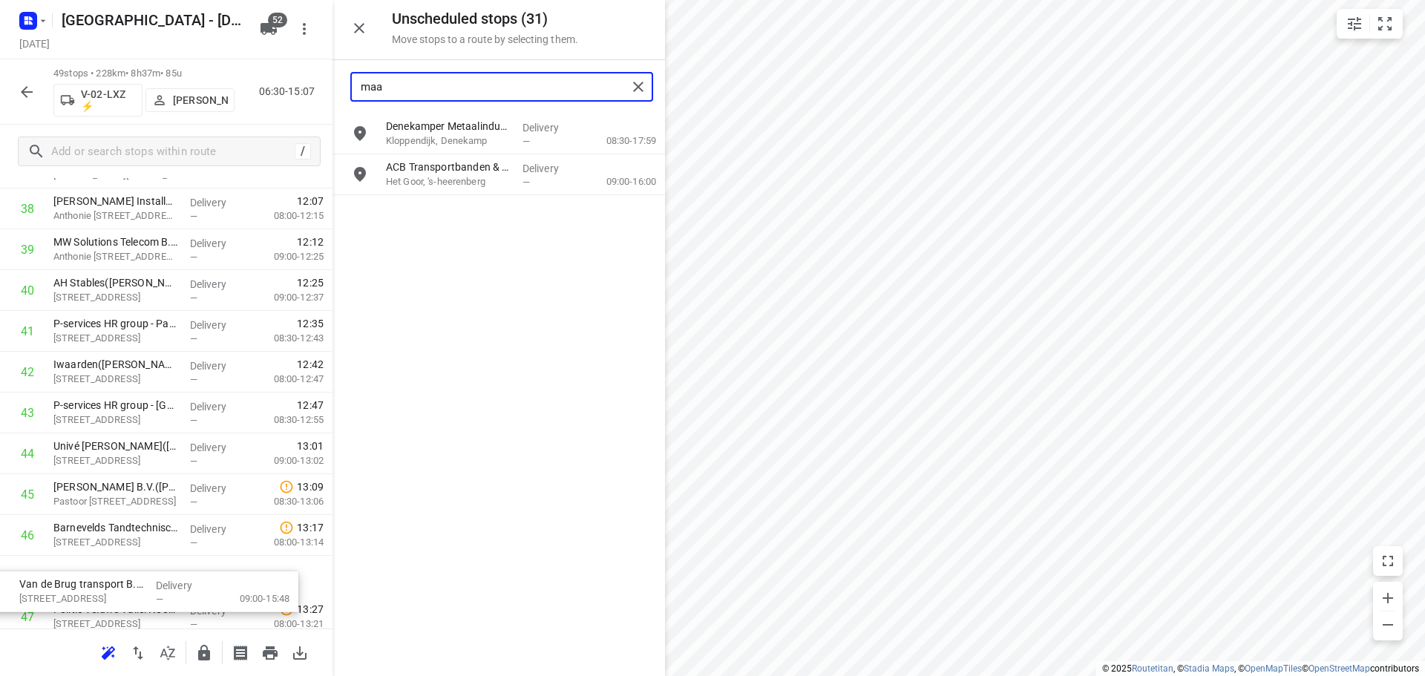
scroll to position [1759, 0]
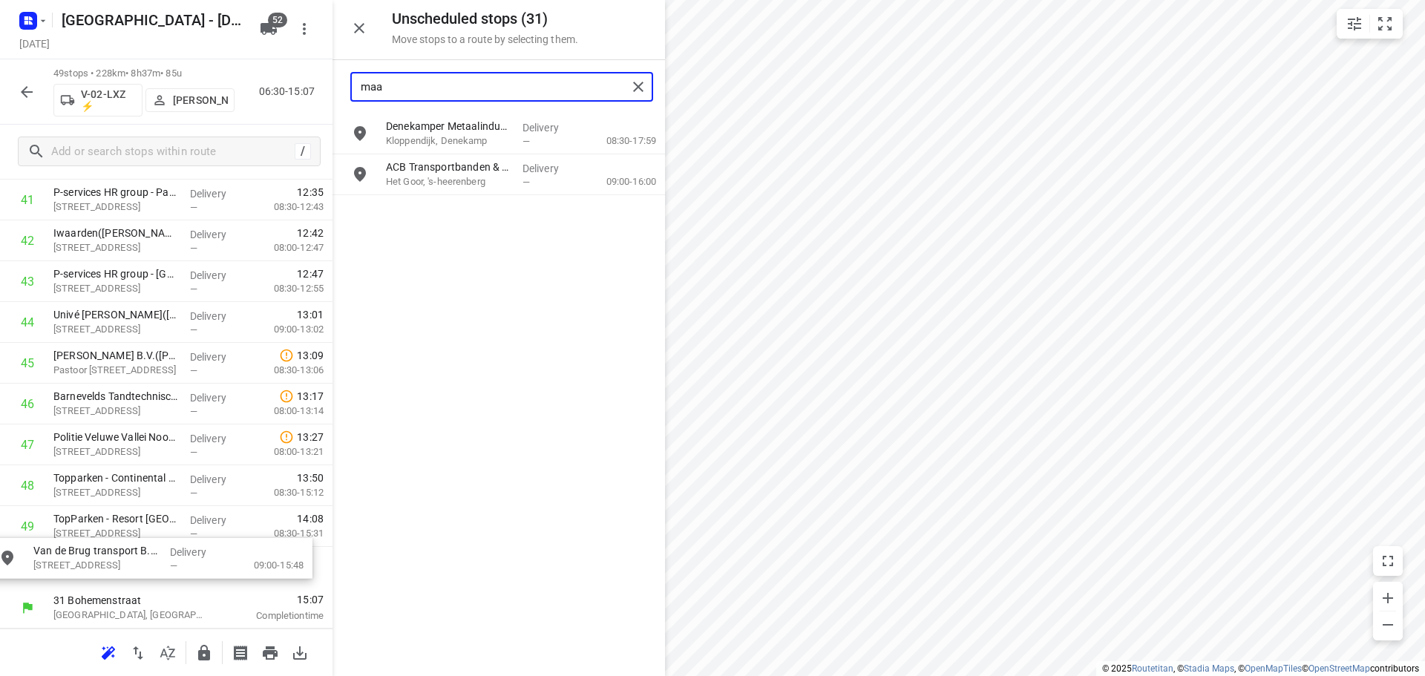
drag, startPoint x: 470, startPoint y: 132, endPoint x: 112, endPoint y: 555, distance: 553.6
type input "maa"
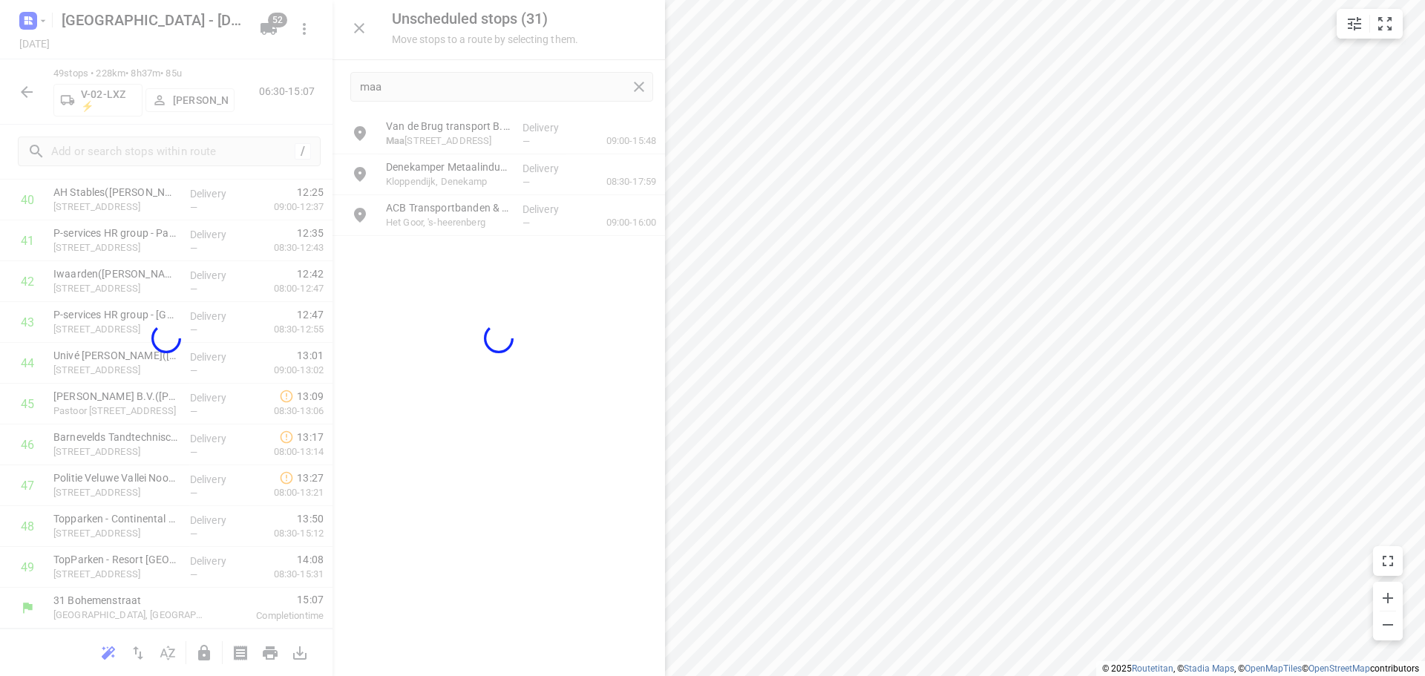
scroll to position [1707, 0]
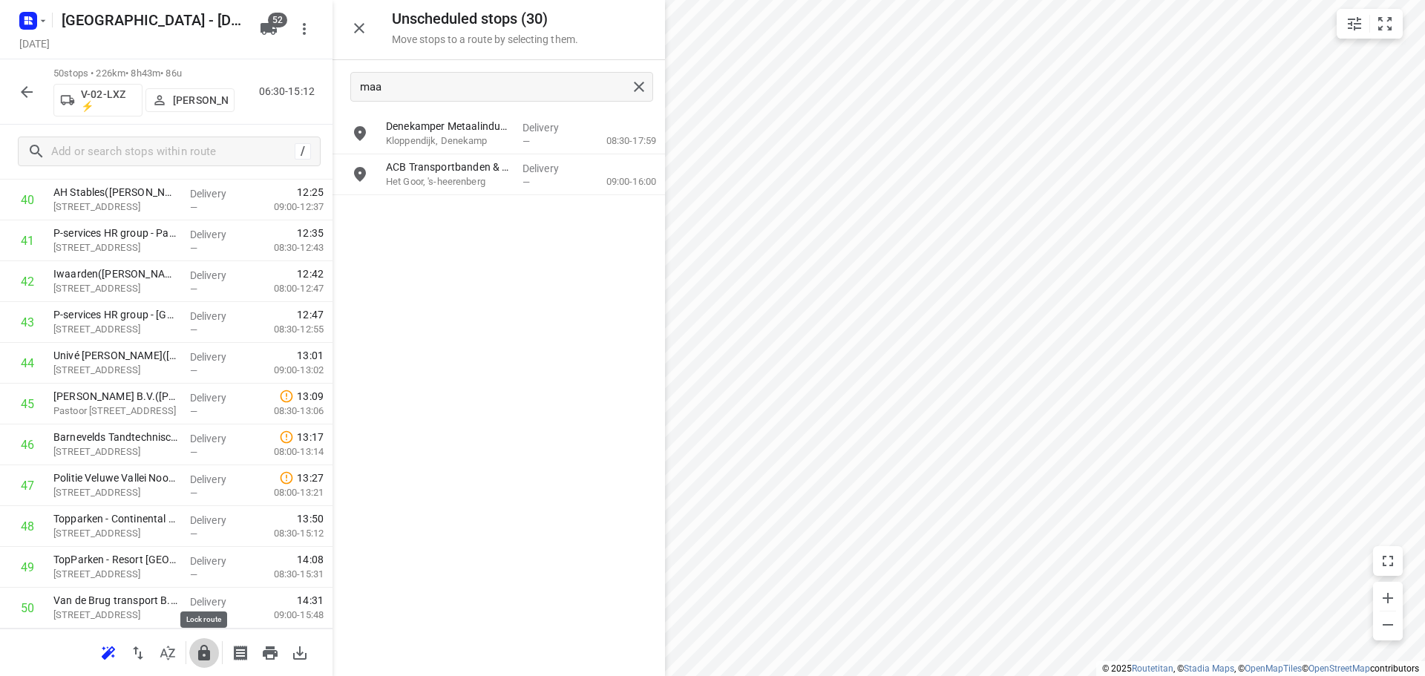
click at [209, 658] on icon "button" at bounding box center [204, 653] width 12 height 16
click at [356, 30] on icon "button" at bounding box center [359, 28] width 18 height 18
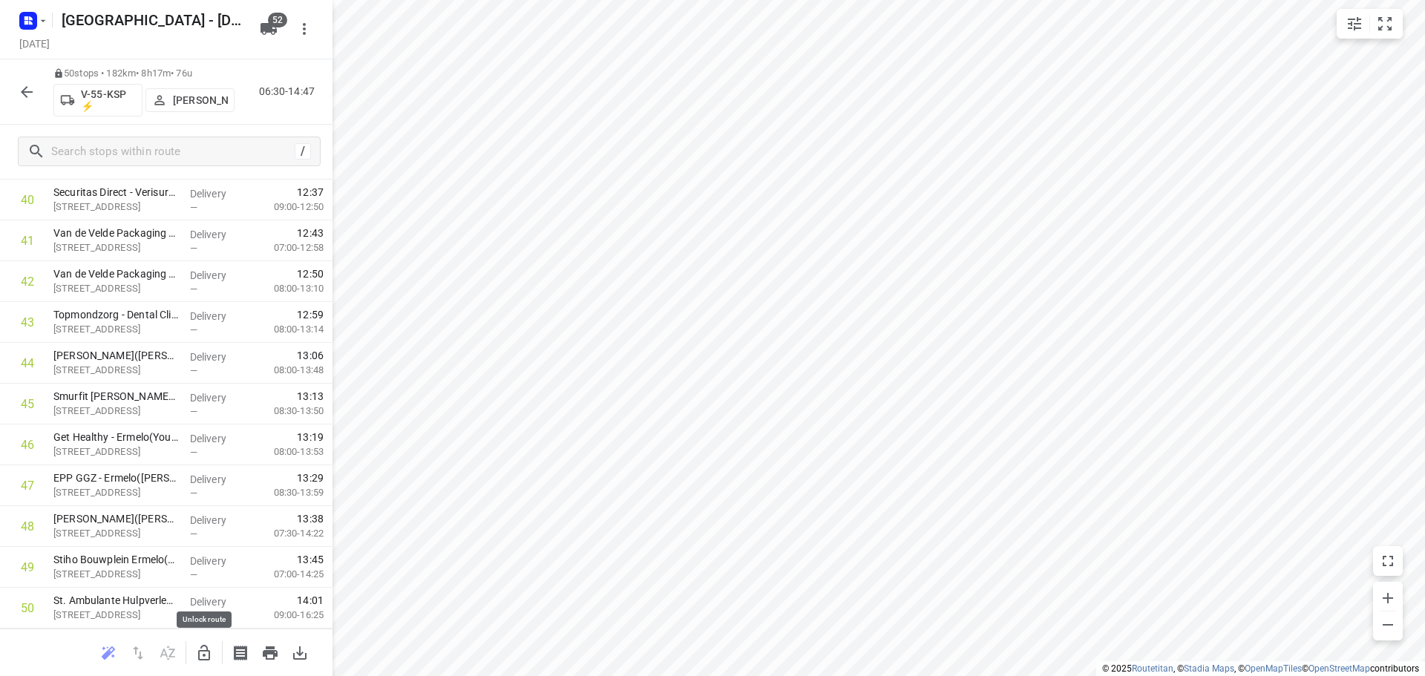
click at [195, 648] on button "button" at bounding box center [204, 653] width 30 height 30
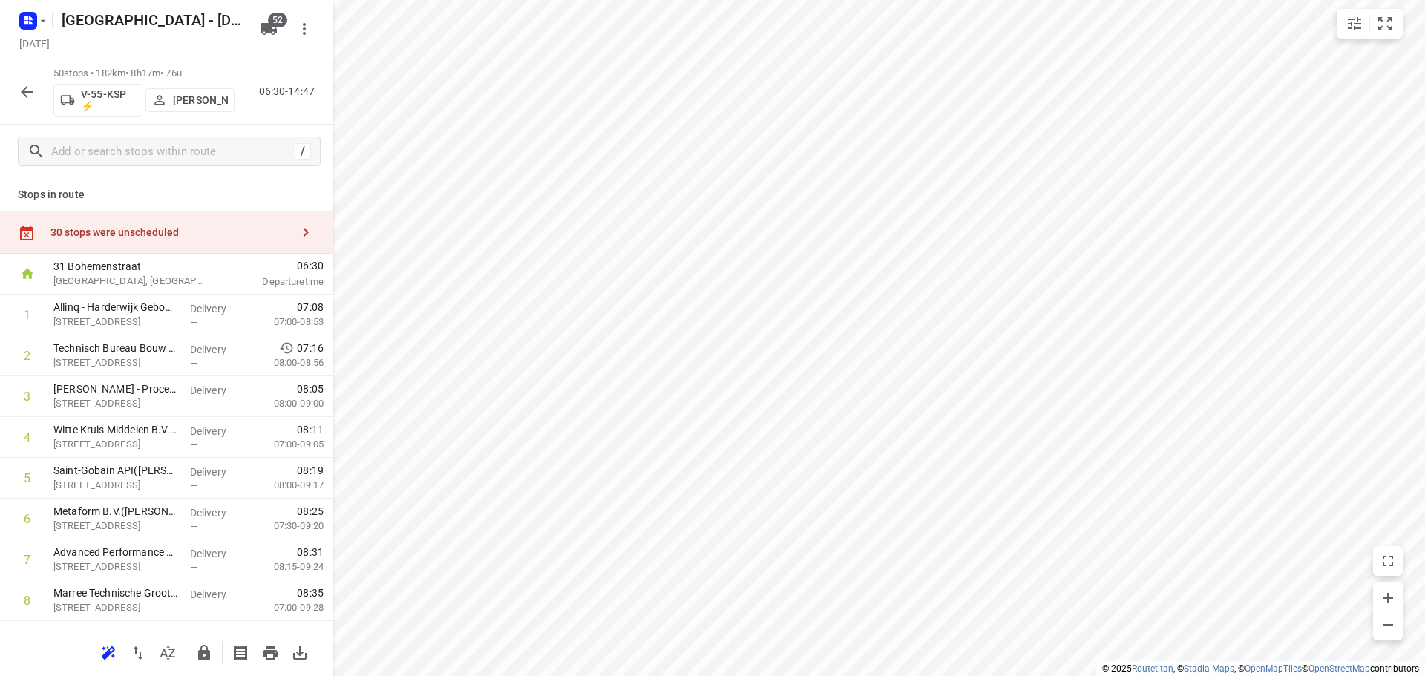
click at [275, 230] on div "30 stops were unscheduled" at bounding box center [170, 232] width 241 height 12
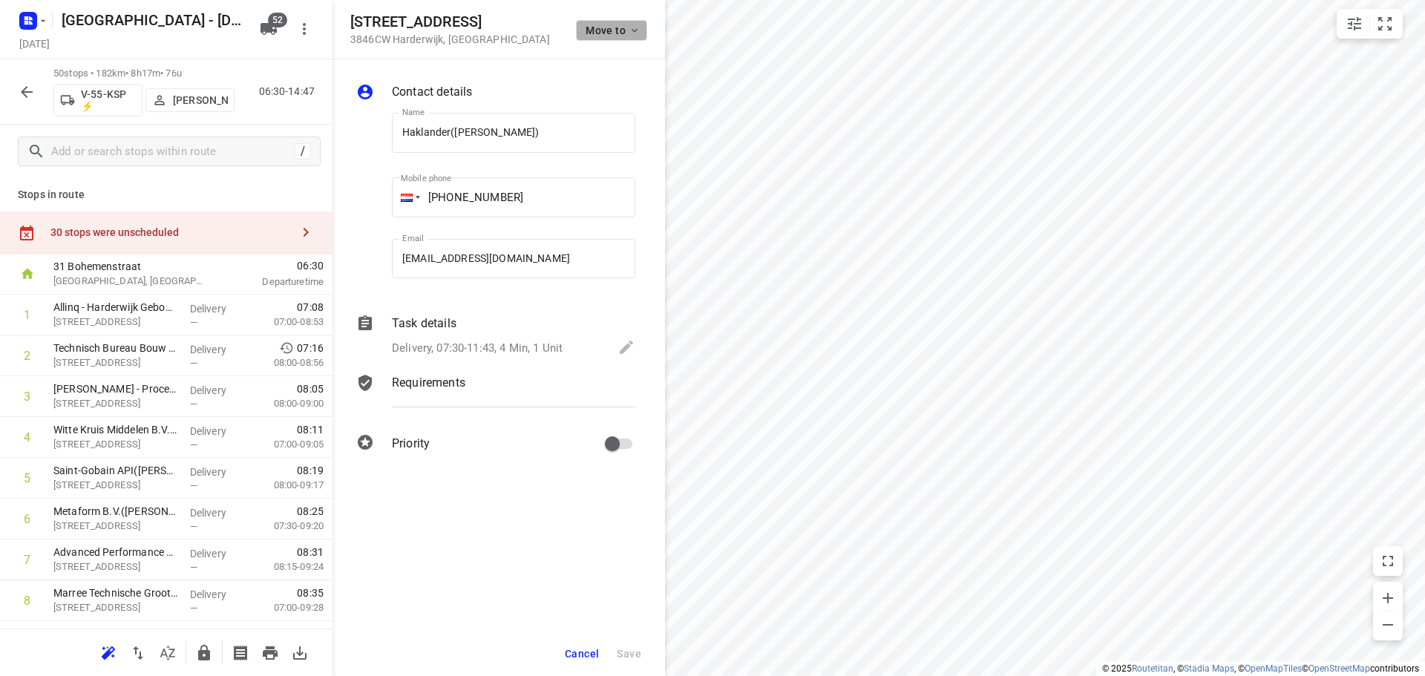
click at [630, 30] on icon "button" at bounding box center [635, 30] width 12 height 12
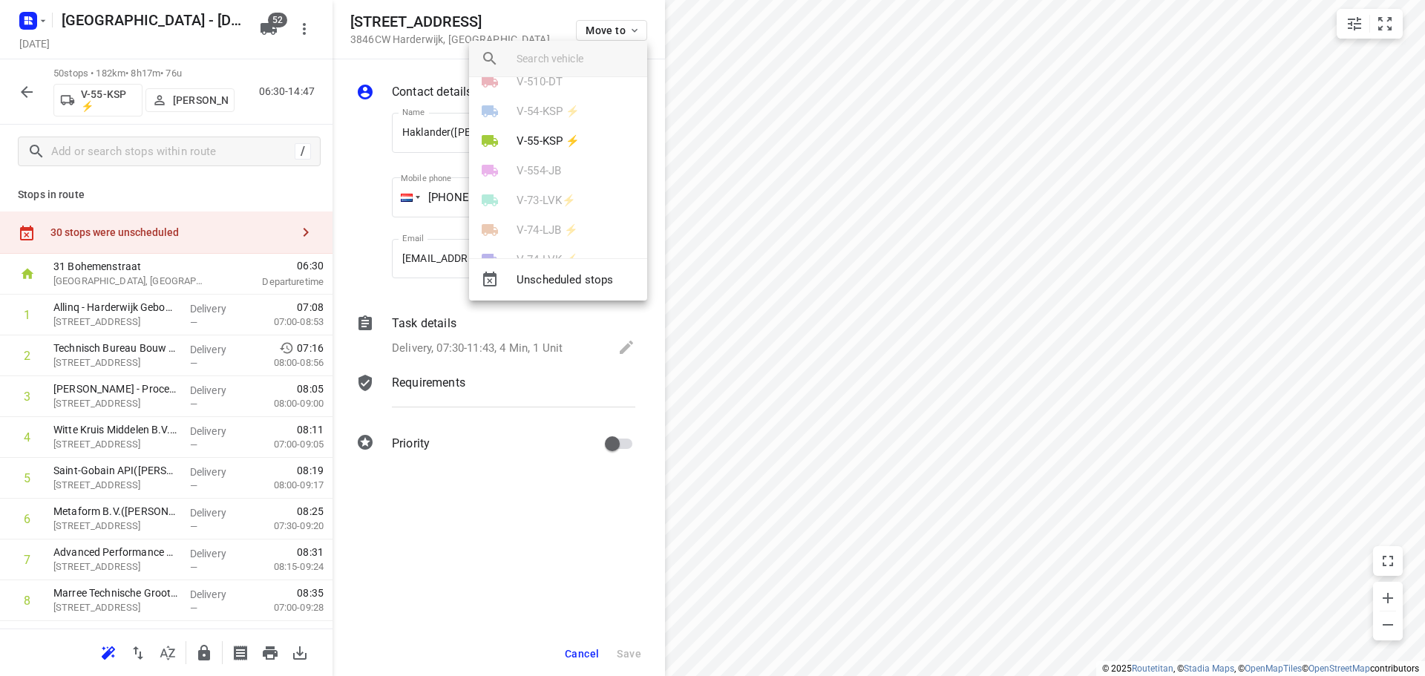
scroll to position [594, 0]
click at [547, 136] on p "V-55-KSP ⚡" at bounding box center [548, 133] width 63 height 17
click at [520, 199] on li "7" at bounding box center [558, 202] width 178 height 30
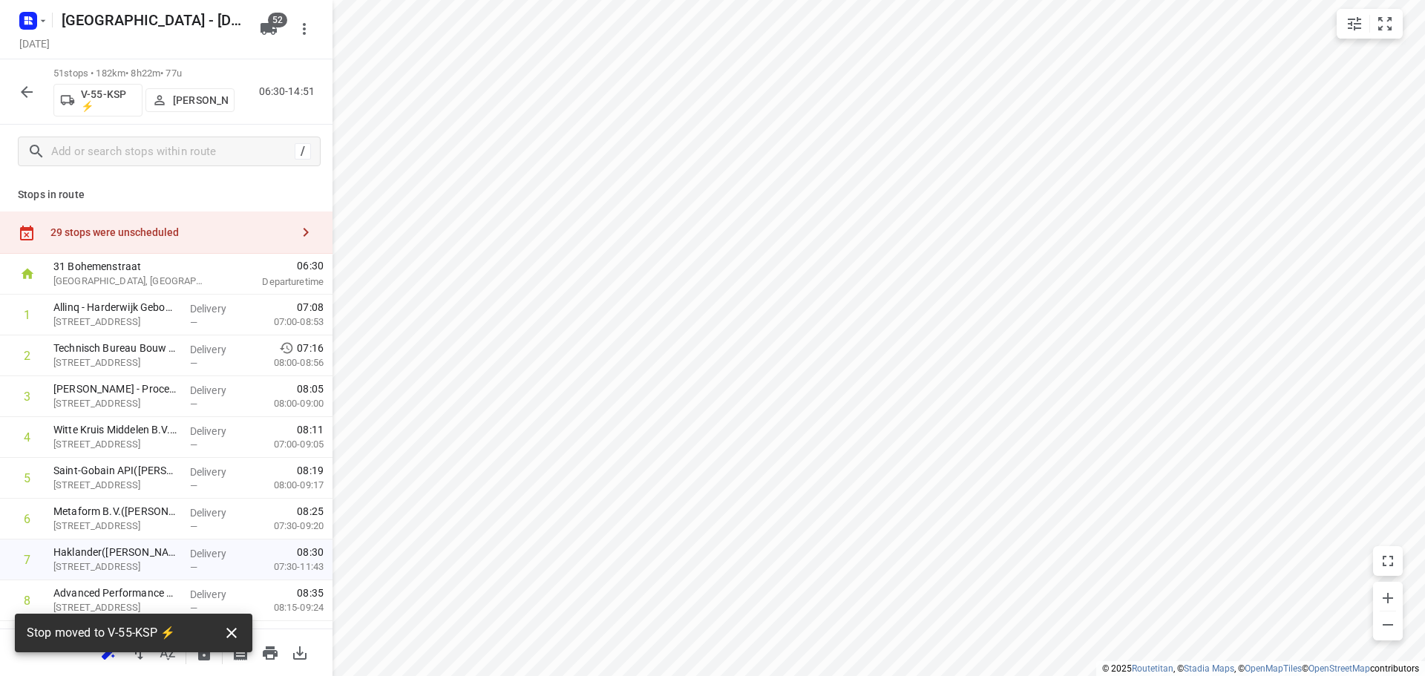
click at [231, 628] on icon "button" at bounding box center [232, 633] width 18 height 18
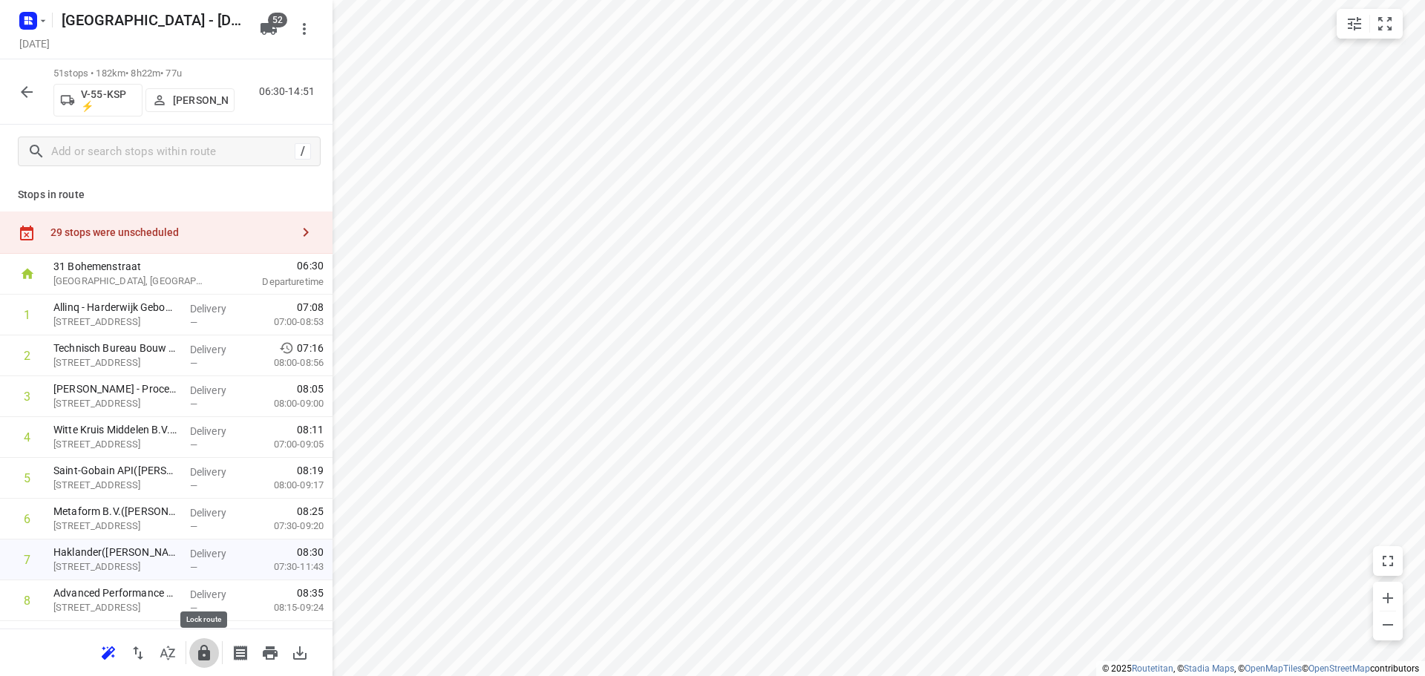
click at [202, 653] on icon "button" at bounding box center [204, 653] width 12 height 16
click at [201, 653] on icon "button" at bounding box center [204, 653] width 18 height 18
click at [271, 238] on div "29 stops were unscheduled" at bounding box center [170, 232] width 241 height 12
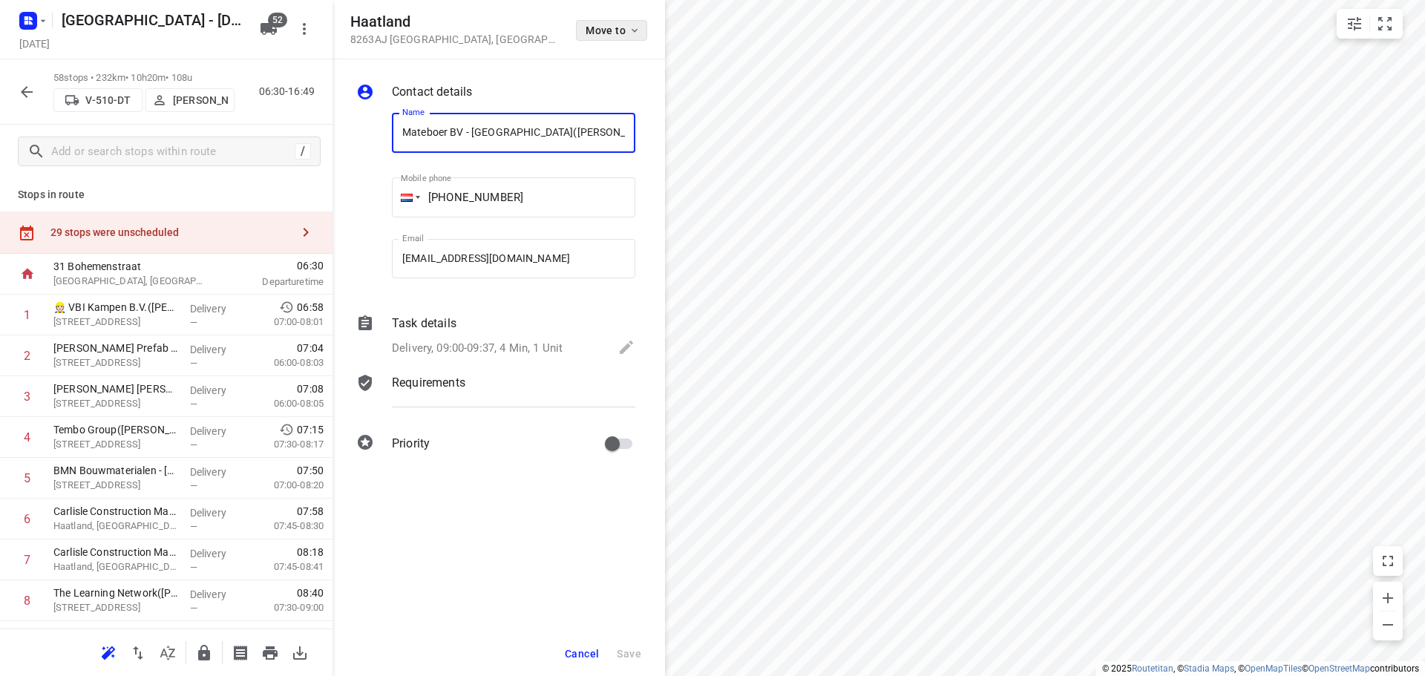
click at [607, 29] on span "Move to" at bounding box center [613, 30] width 55 height 12
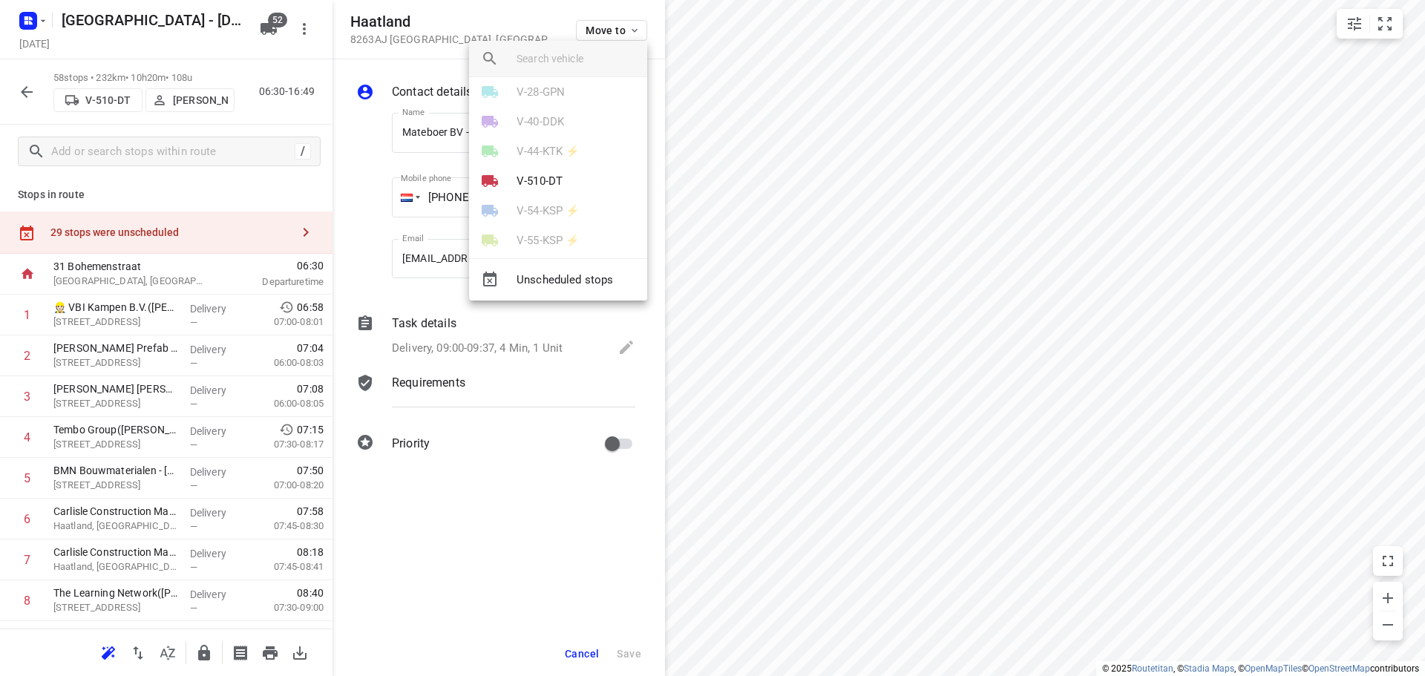
scroll to position [520, 0]
click at [572, 149] on li "V-510-DT" at bounding box center [558, 149] width 178 height 30
click at [509, 206] on li "17" at bounding box center [558, 202] width 178 height 30
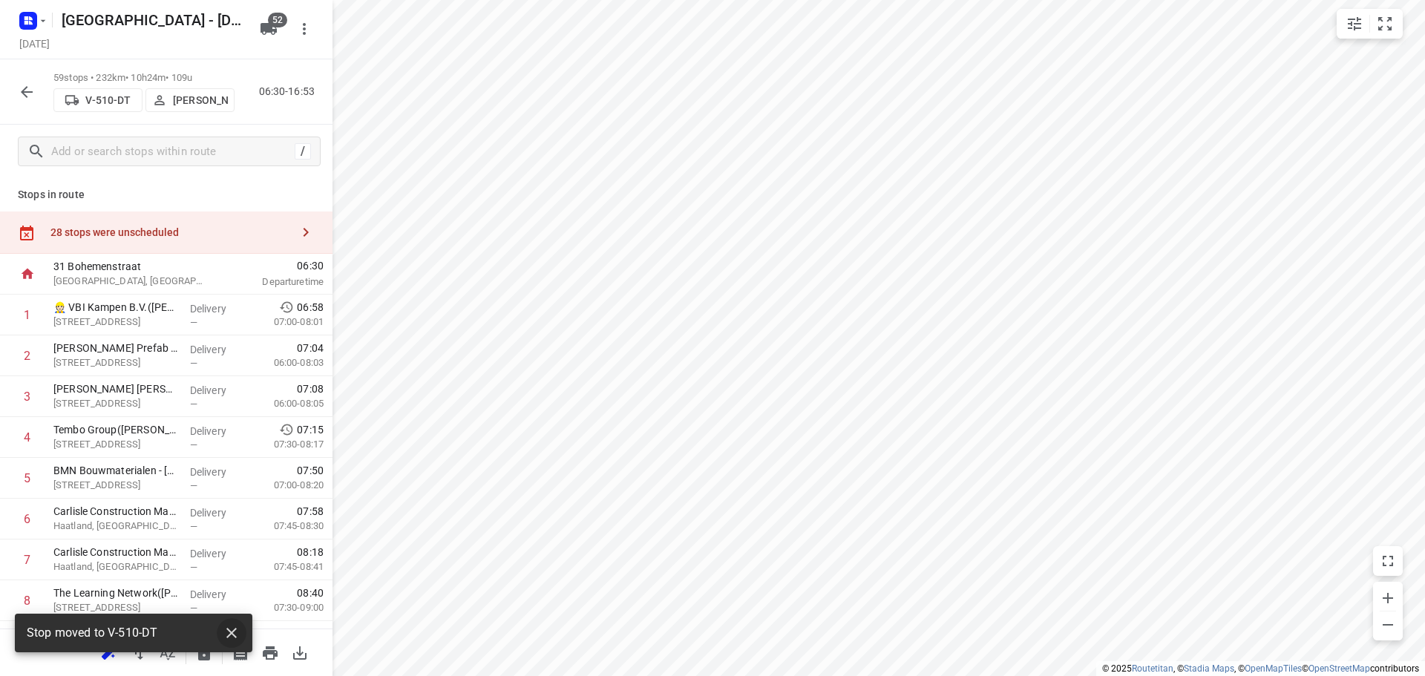
click at [241, 630] on button "button" at bounding box center [232, 633] width 30 height 30
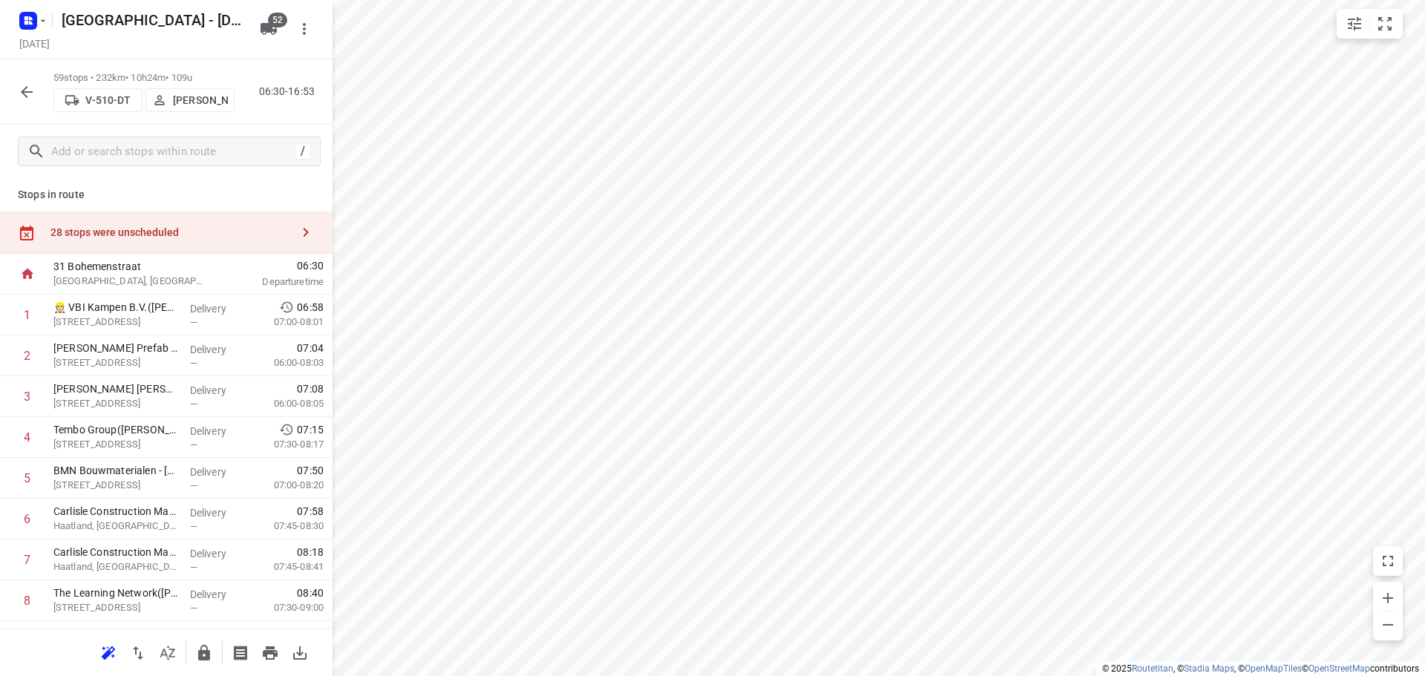
click at [205, 649] on icon "button" at bounding box center [204, 653] width 18 height 18
click at [206, 656] on icon "button" at bounding box center [204, 653] width 18 height 18
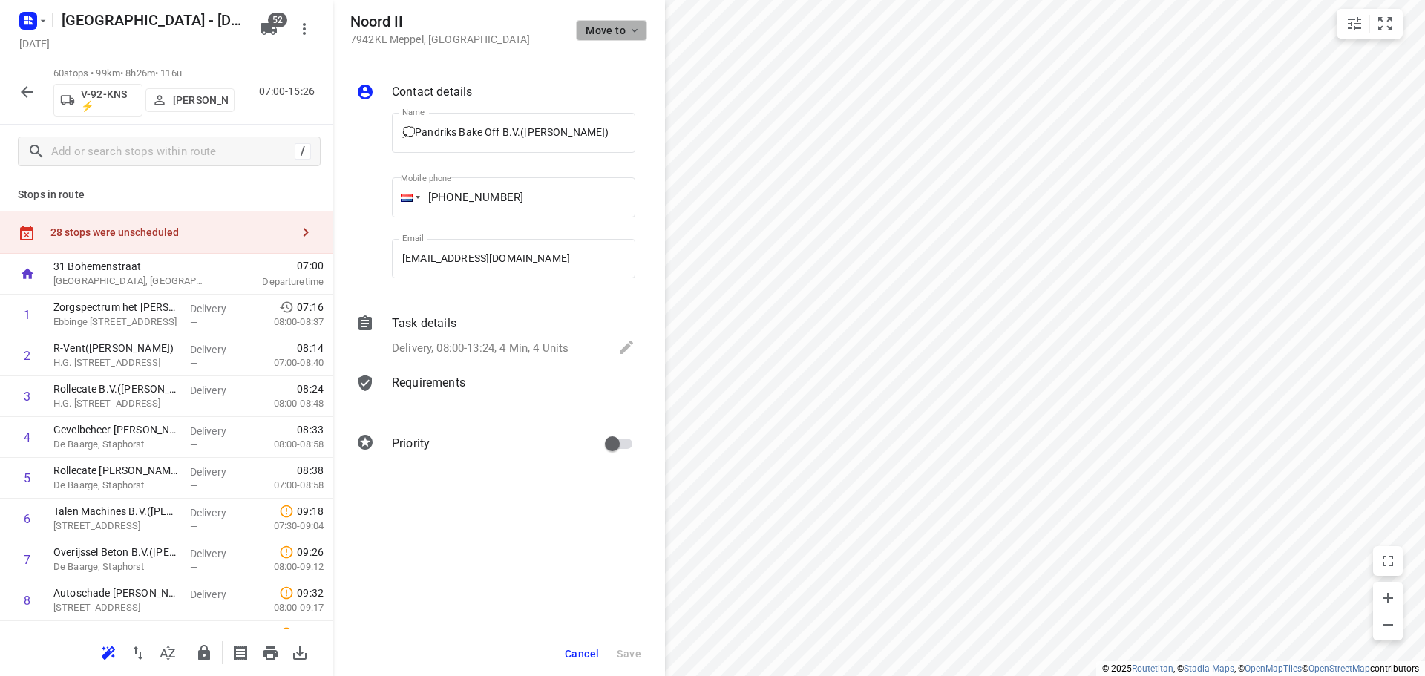
scroll to position [0, 0]
click at [626, 27] on span "Move to" at bounding box center [613, 30] width 55 height 12
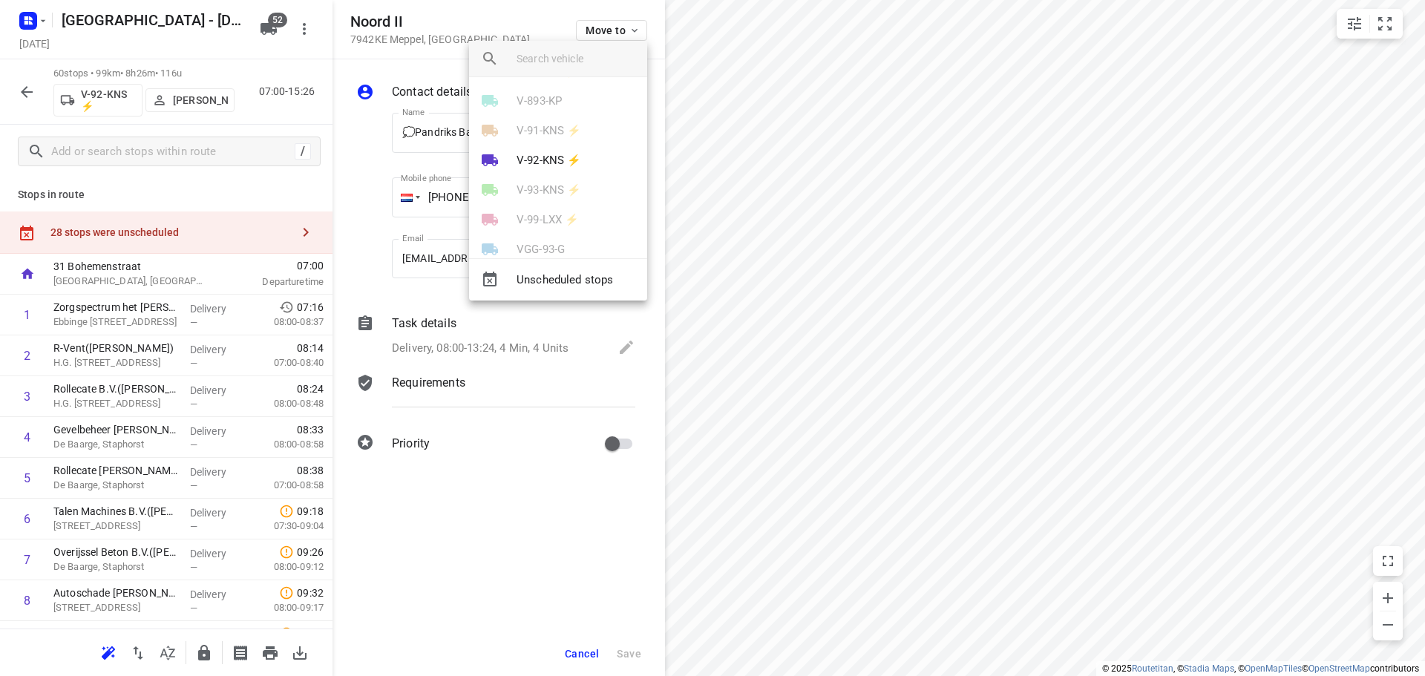
scroll to position [965, 0]
click at [565, 151] on p "V-92-KNS ⚡" at bounding box center [549, 148] width 65 height 17
click at [527, 232] on li "38" at bounding box center [558, 232] width 178 height 30
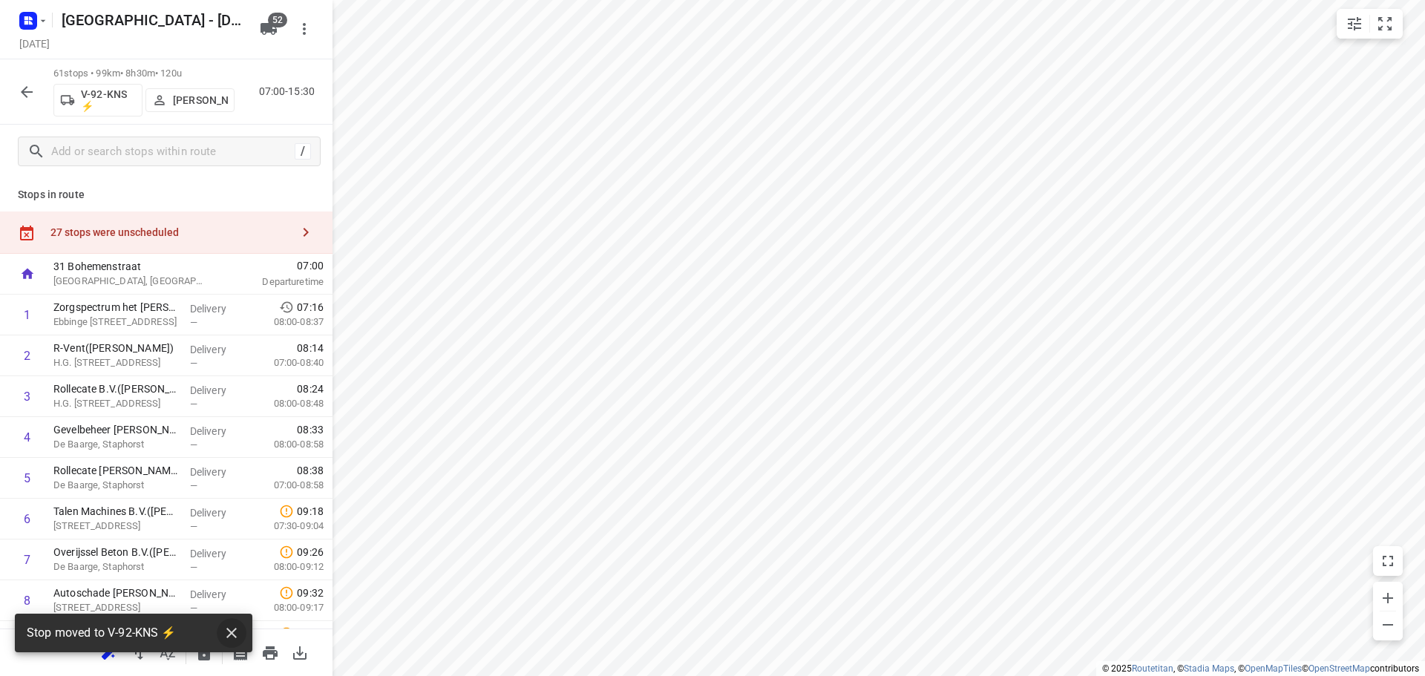
drag, startPoint x: 241, startPoint y: 635, endPoint x: 222, endPoint y: 643, distance: 20.7
click at [242, 635] on button "button" at bounding box center [232, 633] width 30 height 30
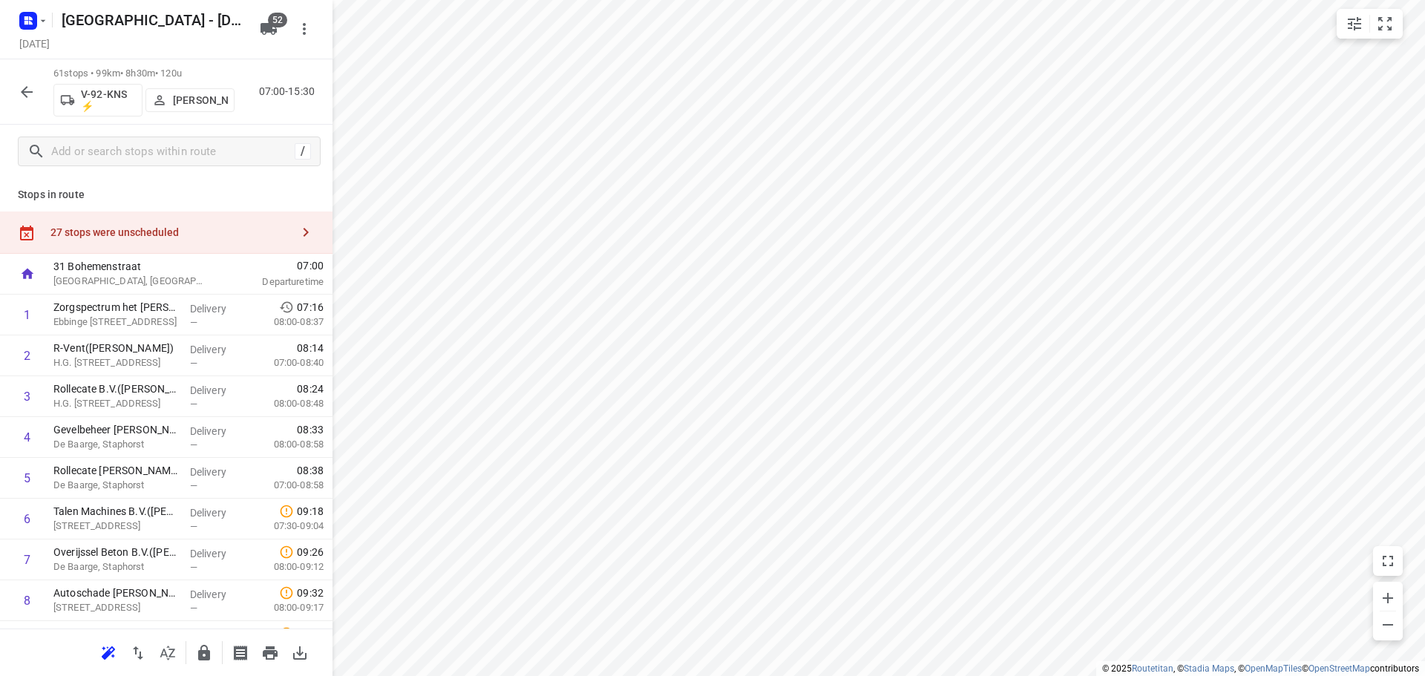
click at [208, 654] on icon "button" at bounding box center [204, 653] width 12 height 16
click at [205, 654] on icon "button" at bounding box center [204, 653] width 12 height 16
click at [234, 218] on div "27 stops were unscheduled" at bounding box center [166, 233] width 333 height 42
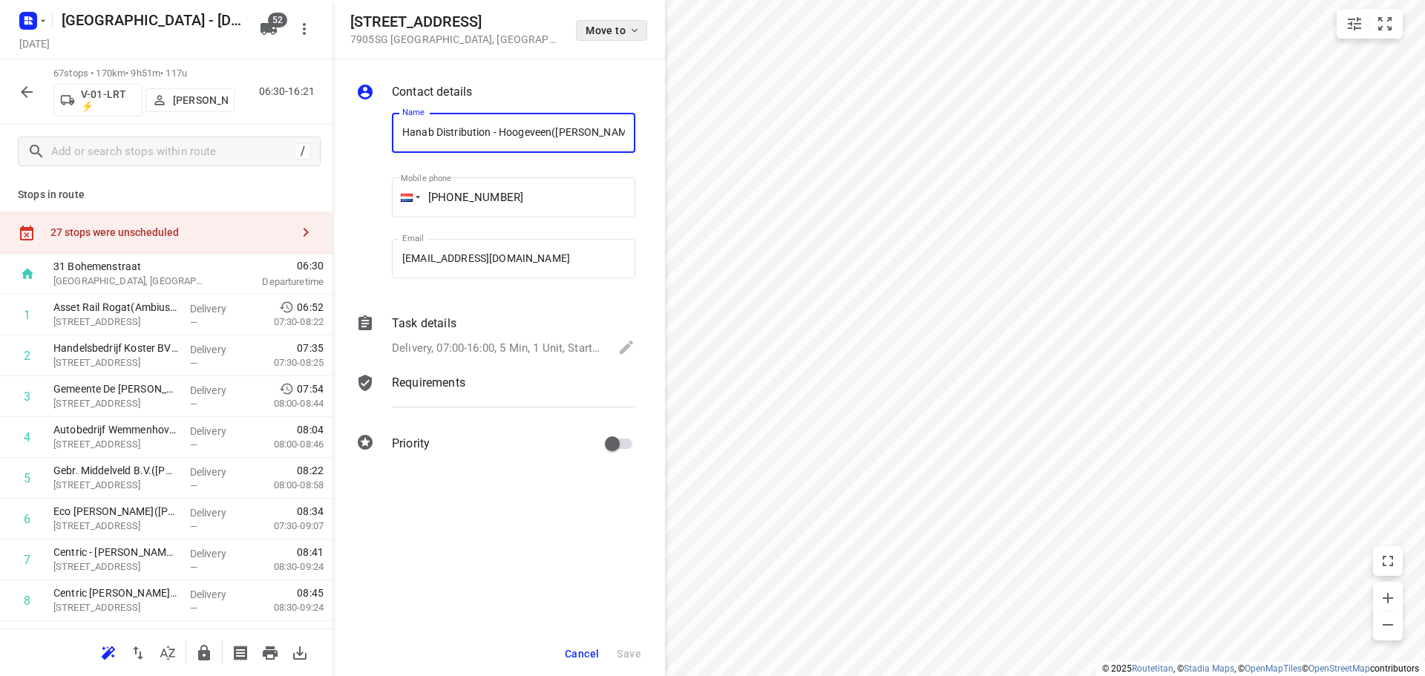
click at [631, 30] on icon "button" at bounding box center [635, 30] width 12 height 12
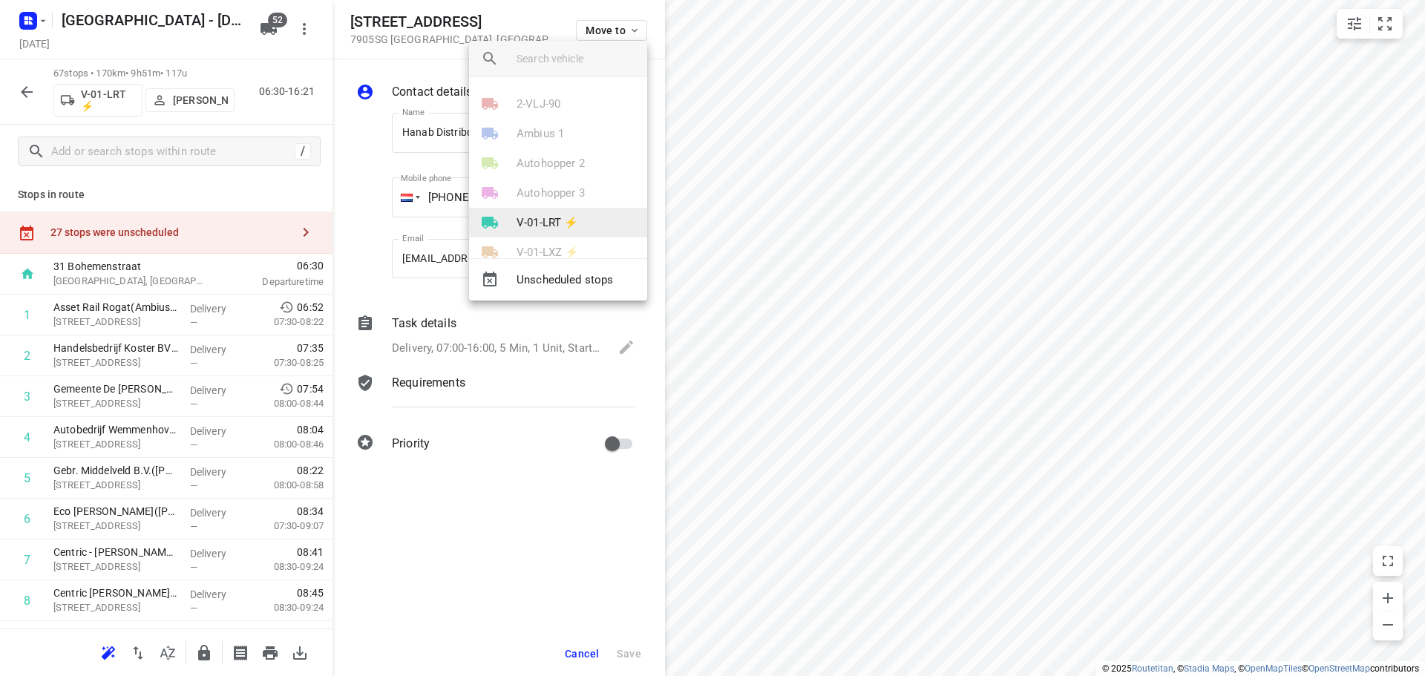
click at [554, 227] on p "V-01-LRT ⚡" at bounding box center [548, 223] width 62 height 17
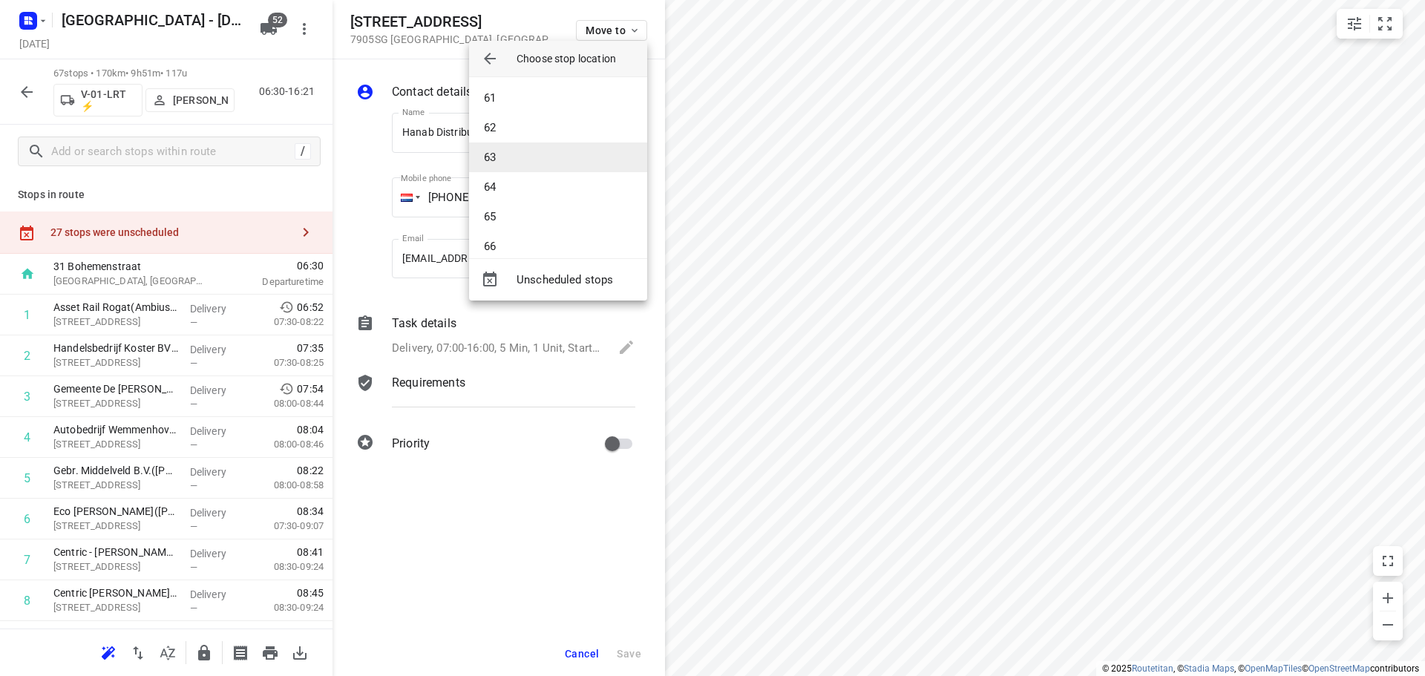
click at [520, 157] on li "63" at bounding box center [558, 158] width 178 height 30
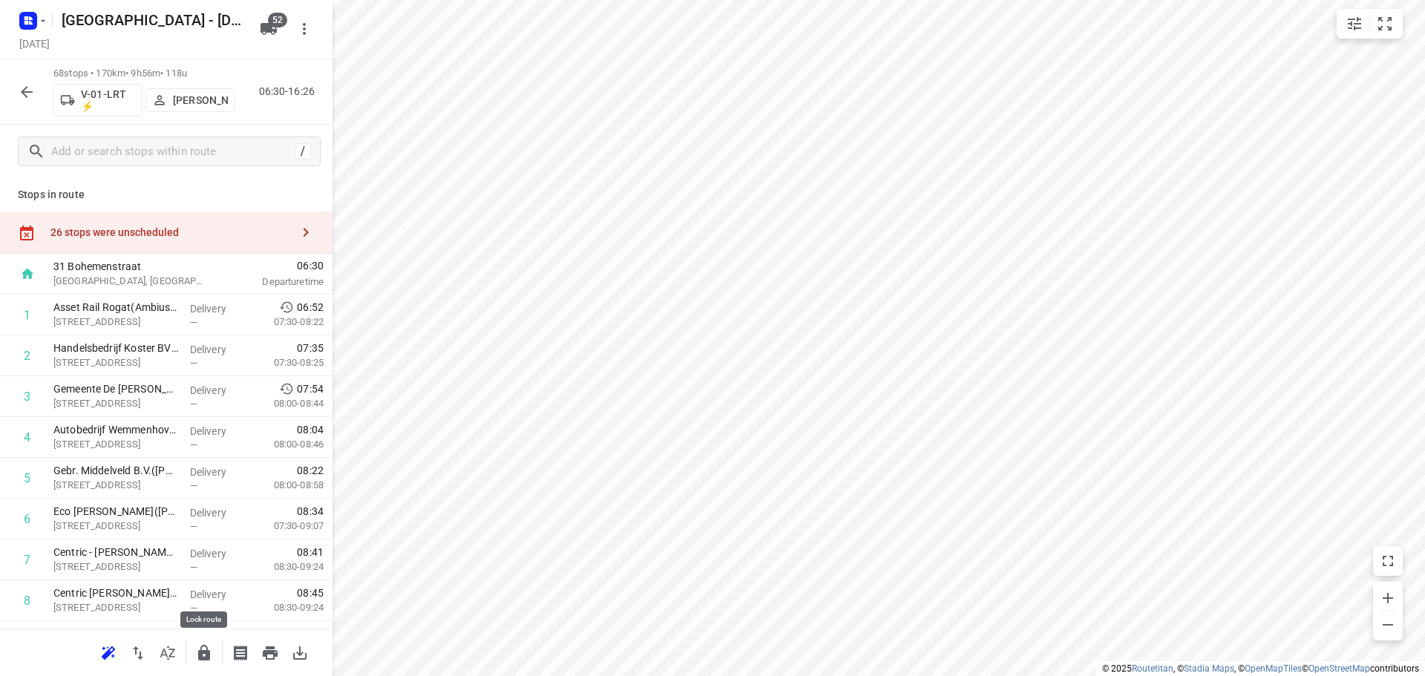
click at [209, 649] on icon "button" at bounding box center [204, 653] width 18 height 18
click at [206, 653] on icon "button" at bounding box center [204, 653] width 18 height 18
click at [221, 234] on div "26 stops were unscheduled" at bounding box center [170, 232] width 241 height 12
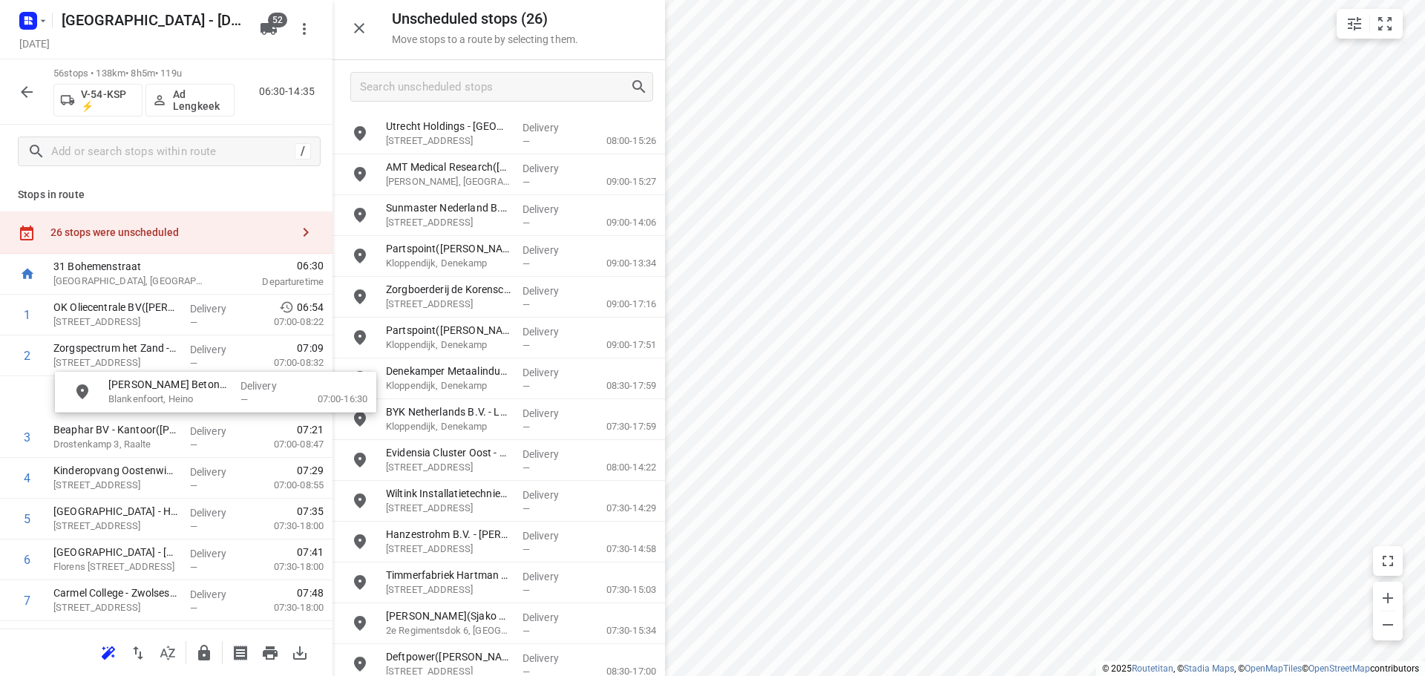
drag, startPoint x: 439, startPoint y: 213, endPoint x: 152, endPoint y: 396, distance: 340.4
click at [209, 658] on icon "button" at bounding box center [204, 653] width 12 height 16
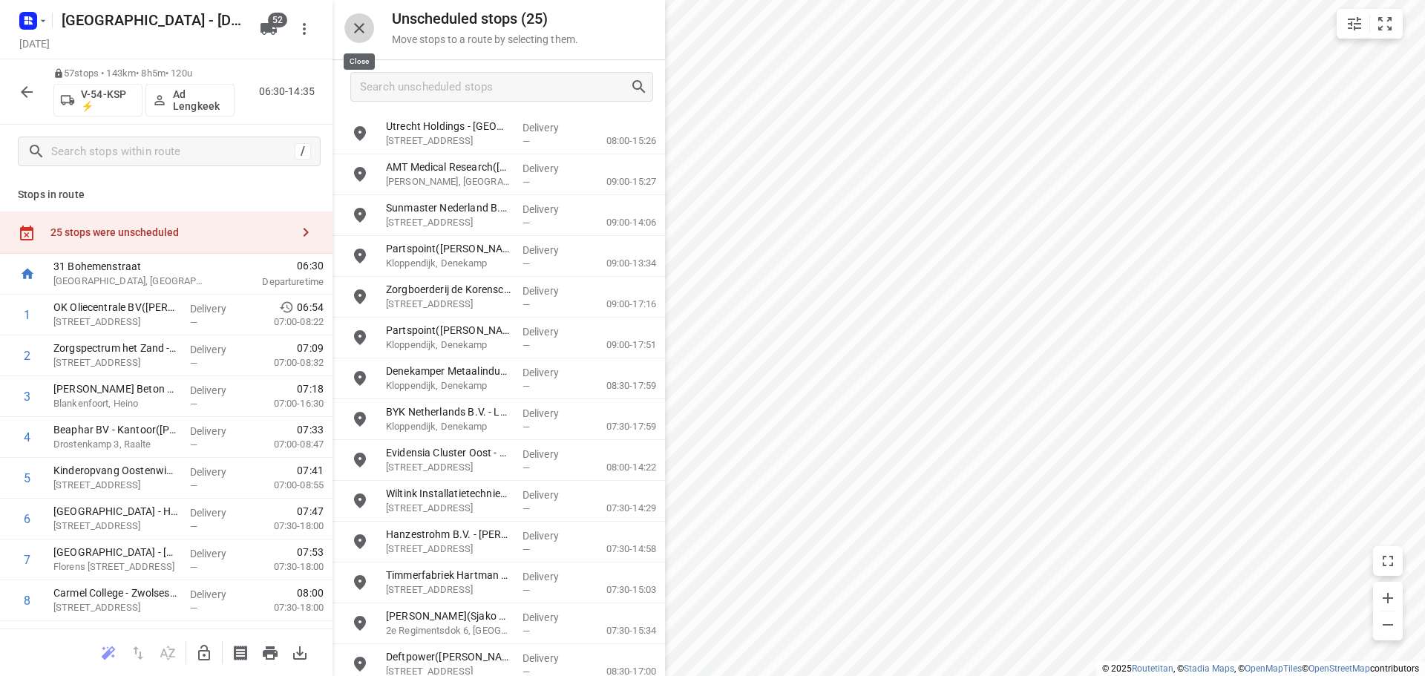
click at [361, 39] on button "button" at bounding box center [359, 28] width 30 height 30
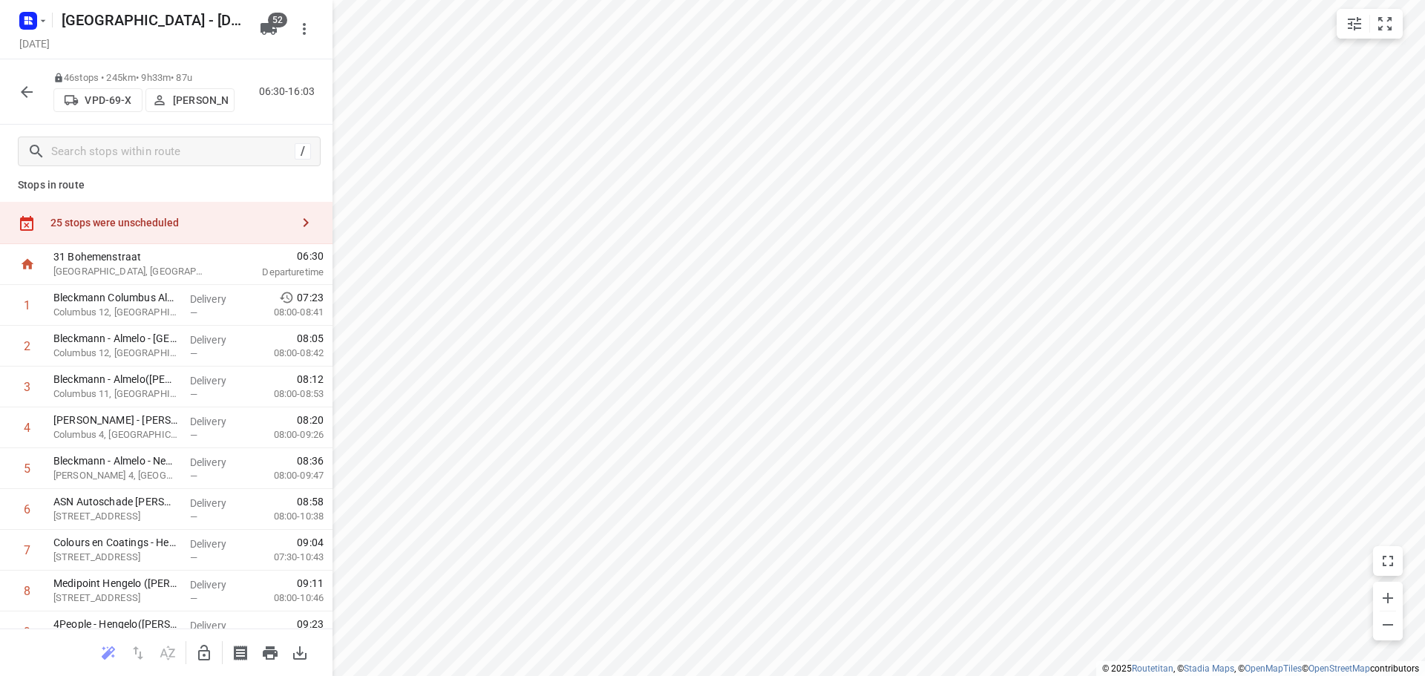
scroll to position [0, 0]
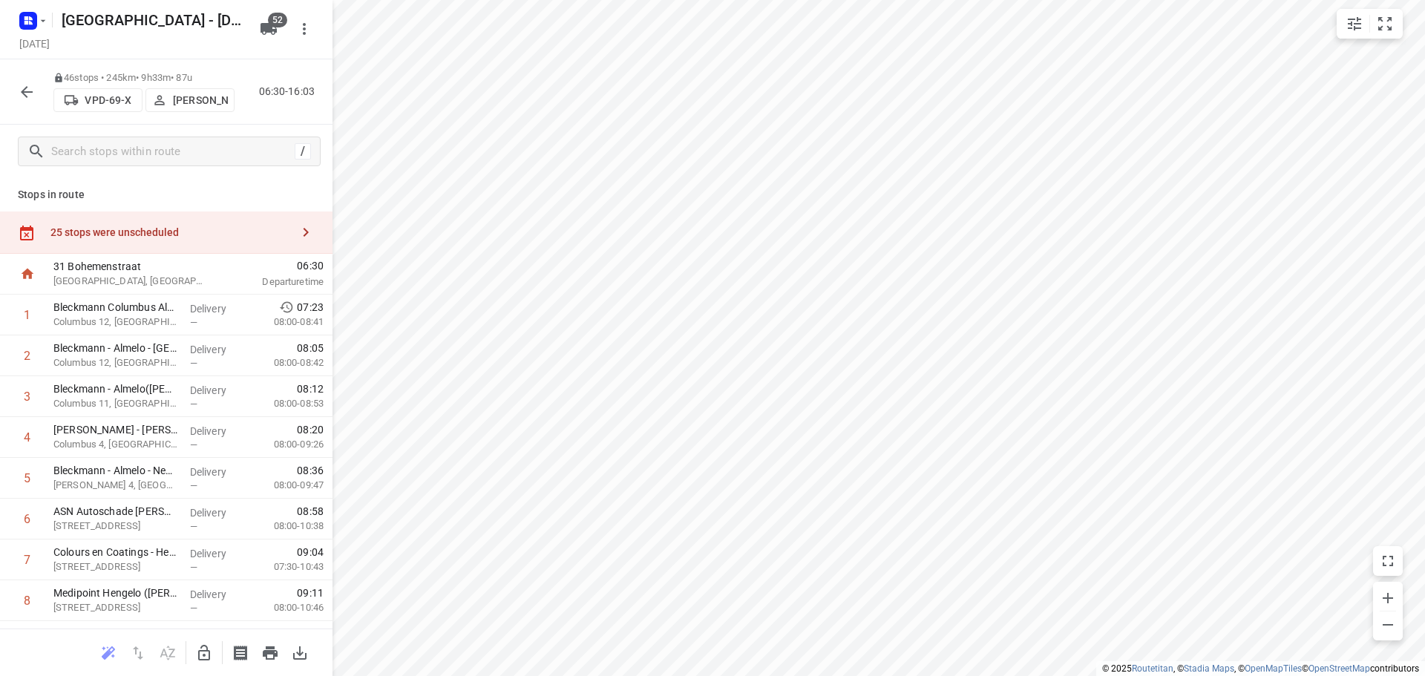
click at [268, 247] on div "25 stops were unscheduled" at bounding box center [166, 233] width 333 height 42
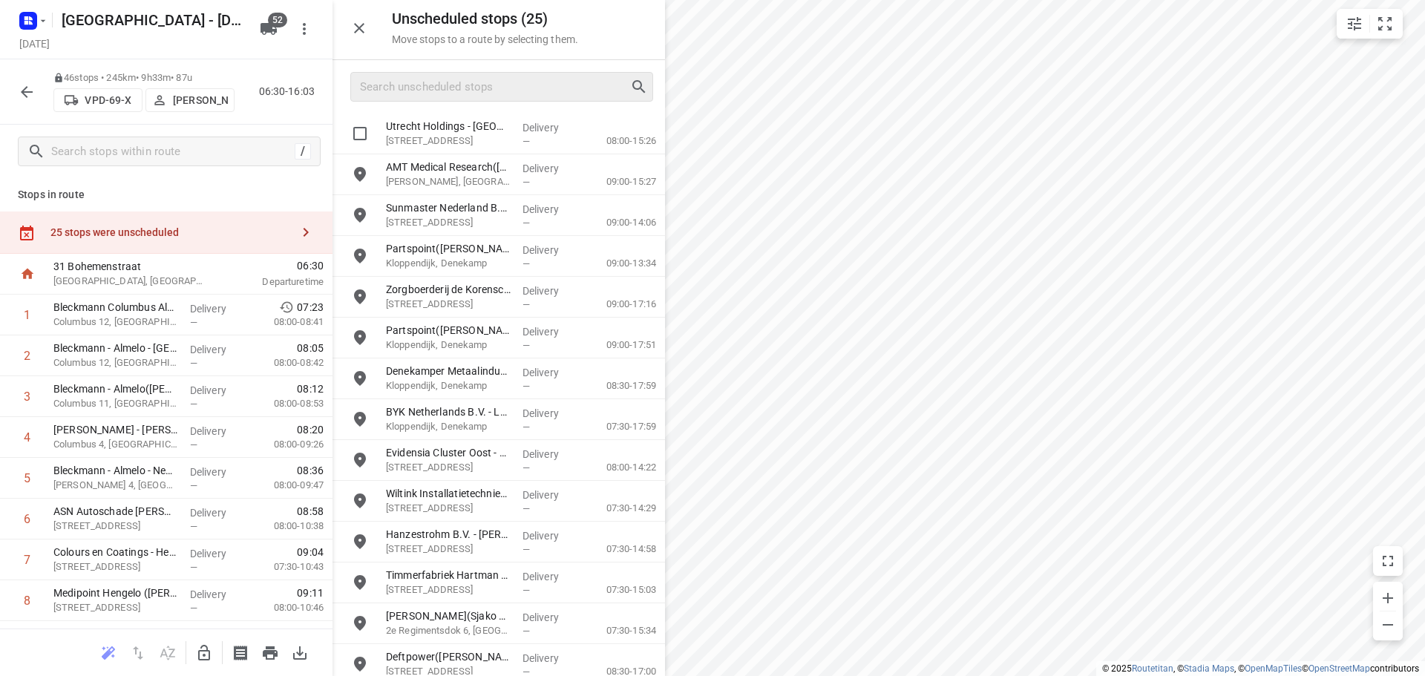
click at [503, 100] on div at bounding box center [501, 87] width 303 height 30
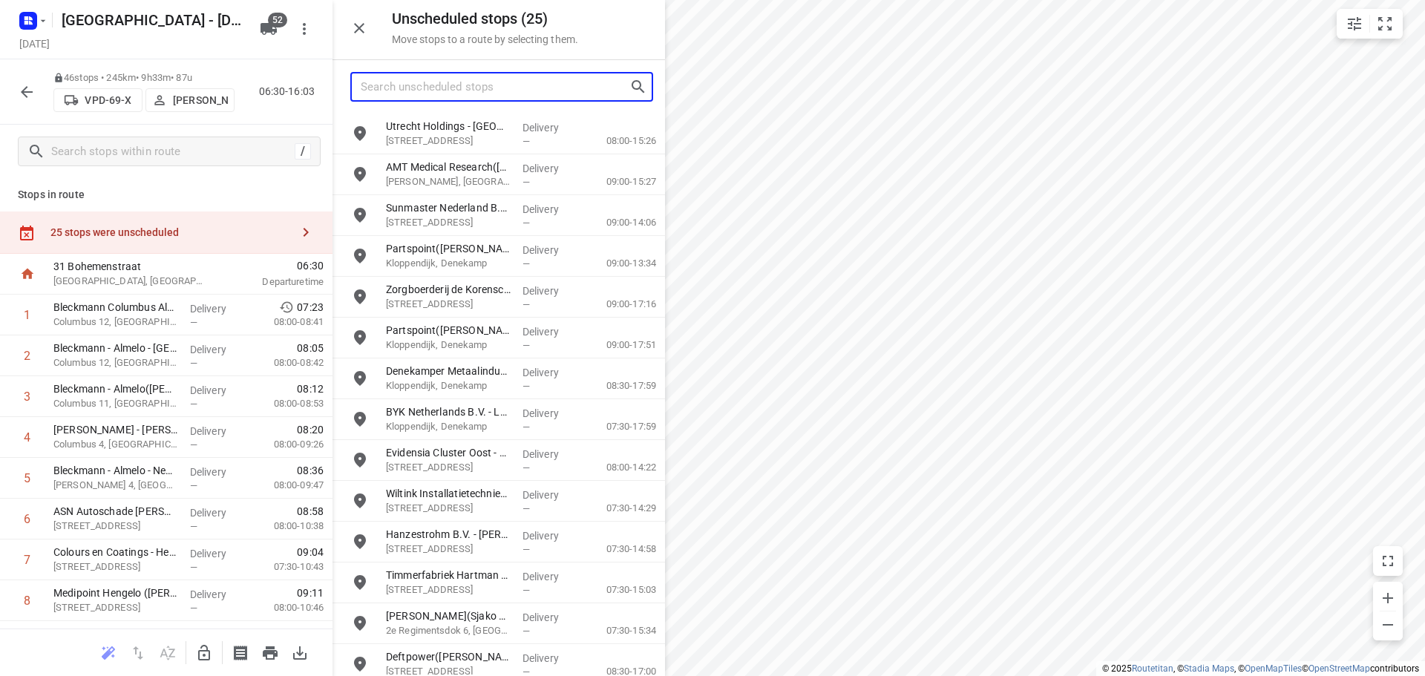
click at [505, 98] on input "Search unscheduled stops" at bounding box center [495, 87] width 269 height 23
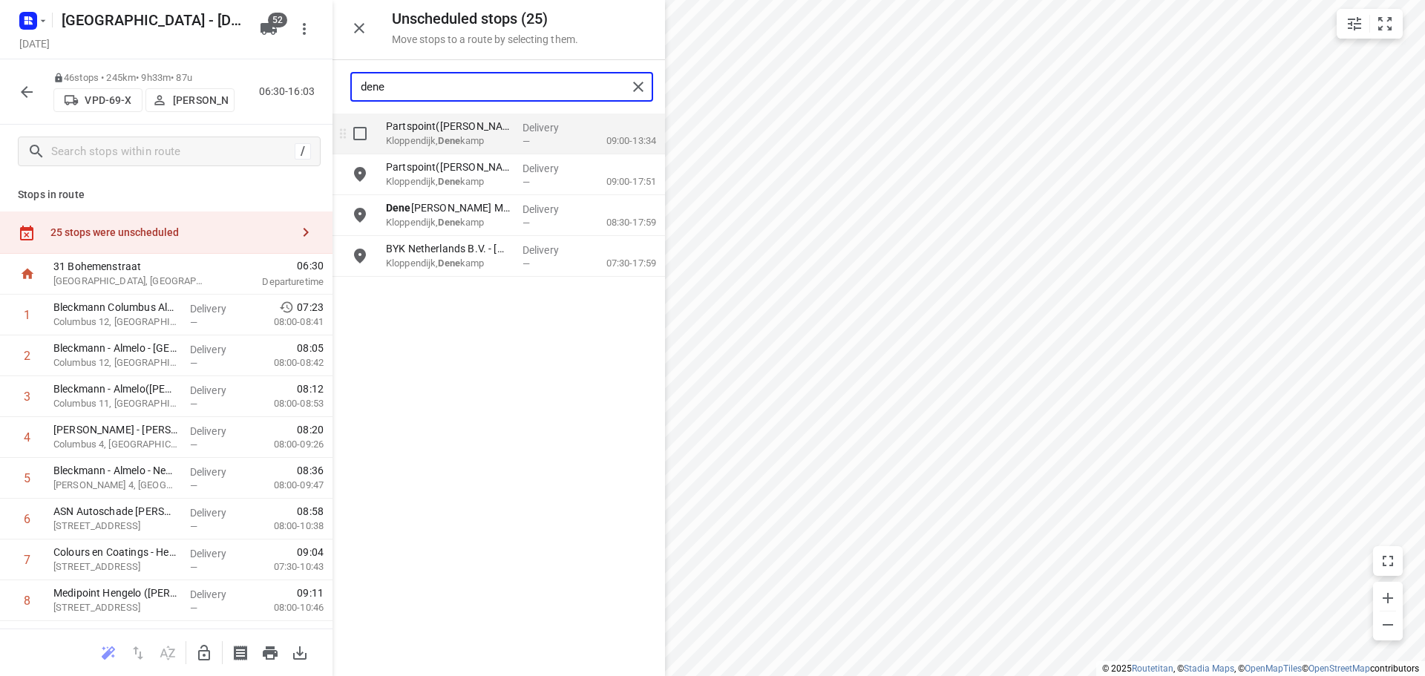
type input "dene"
click at [362, 132] on input "grid" at bounding box center [360, 134] width 30 height 30
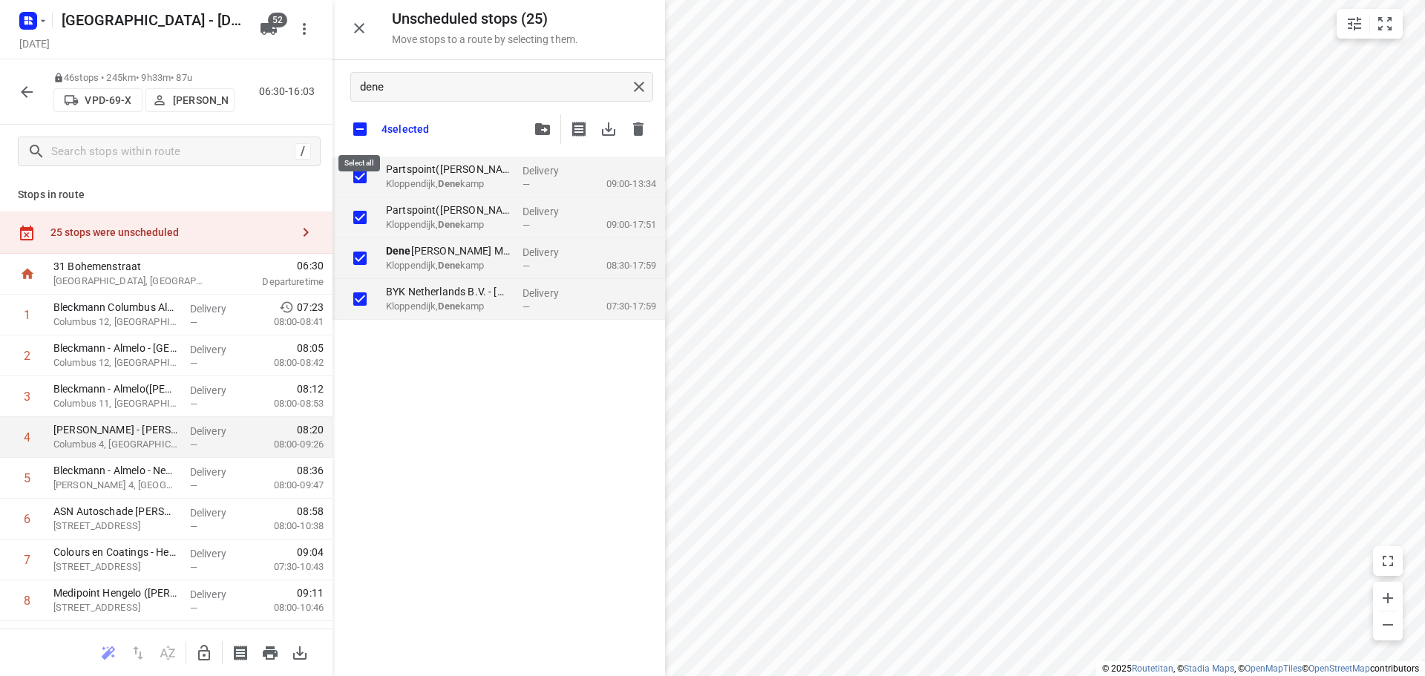
checkbox input "true"
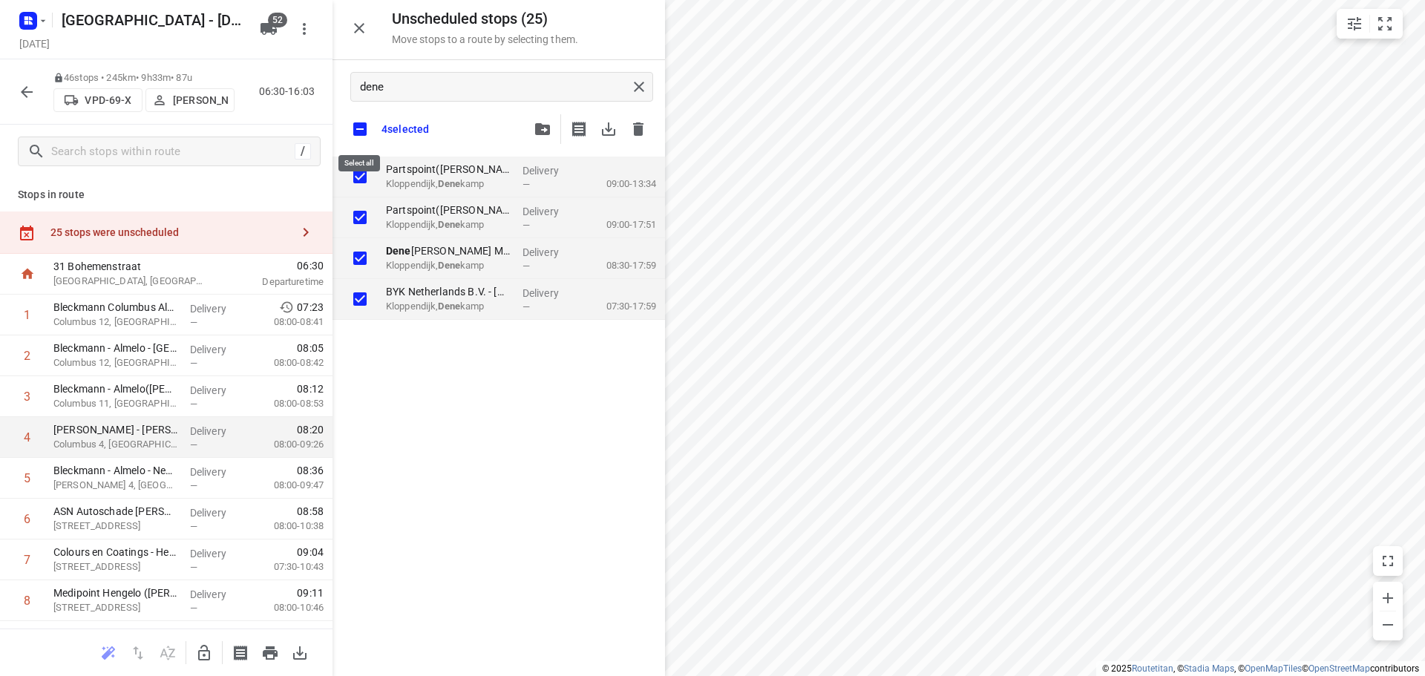
checkbox input "true"
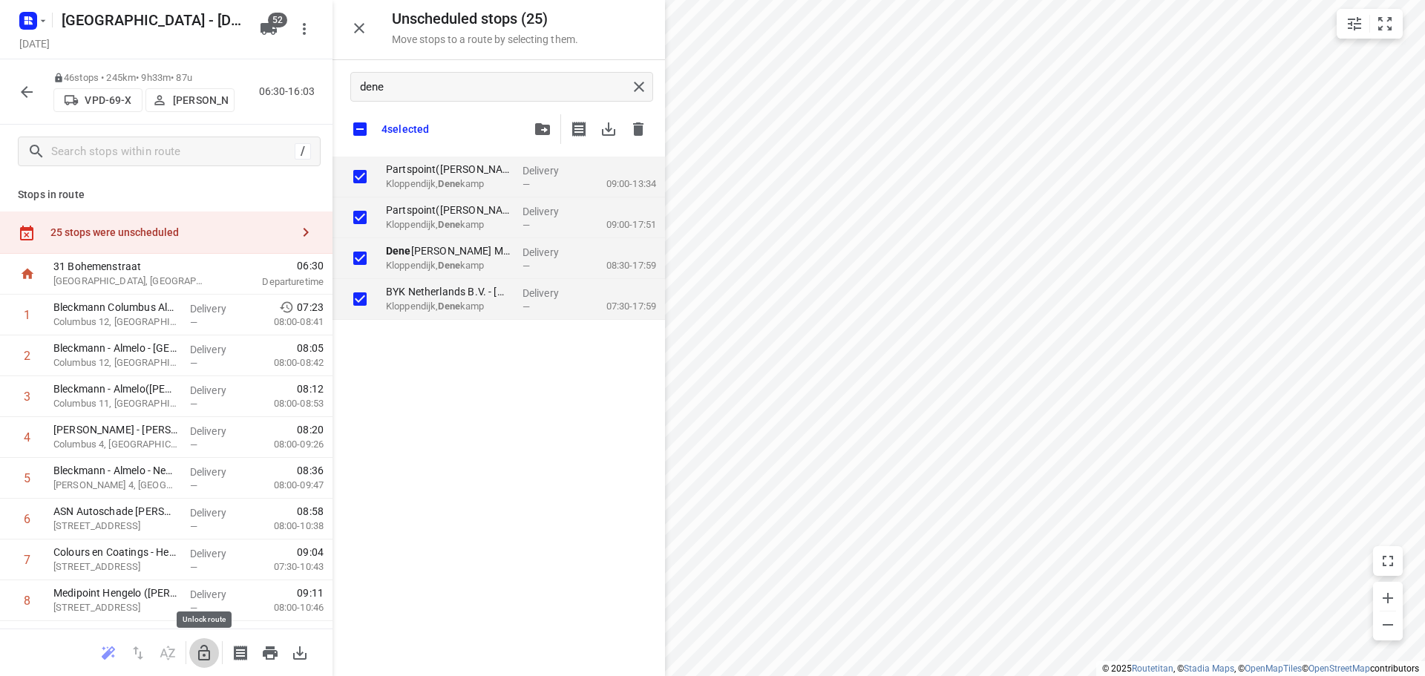
click at [203, 647] on icon "button" at bounding box center [204, 653] width 12 height 16
checkbox input "true"
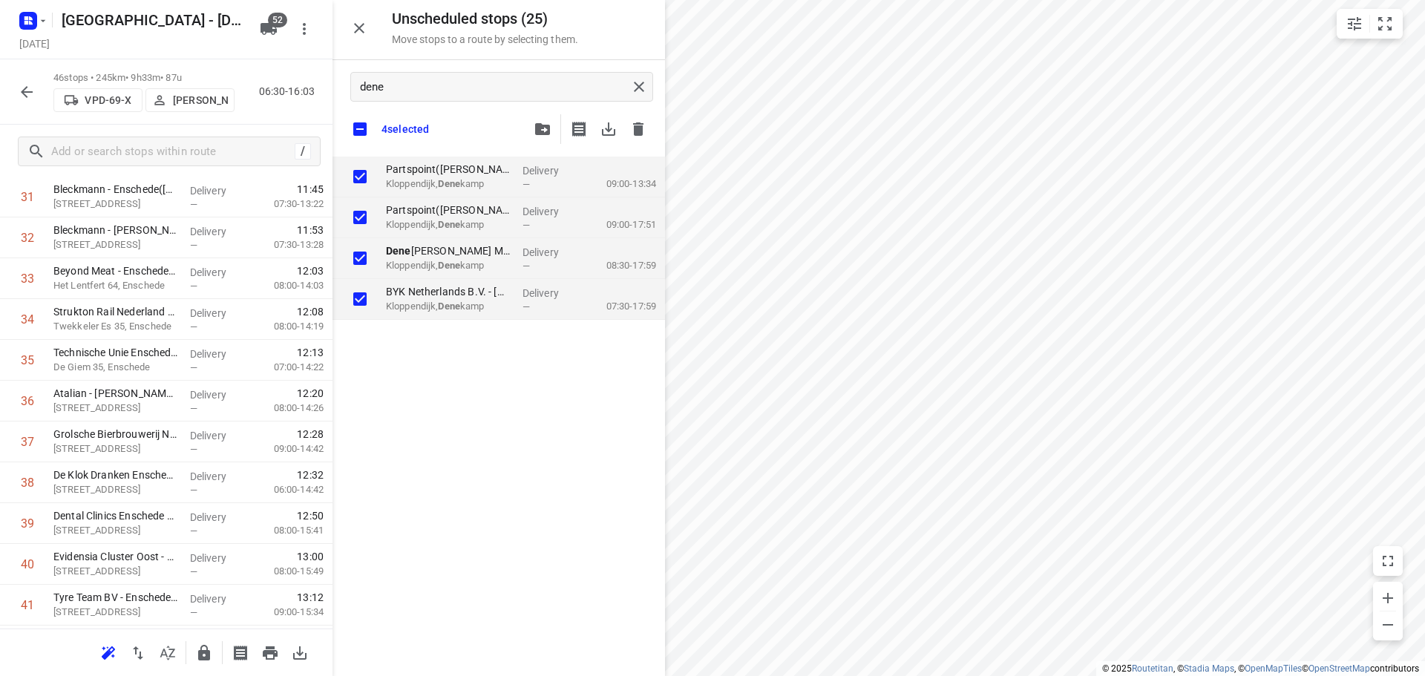
scroll to position [1585, 0]
checkbox input "true"
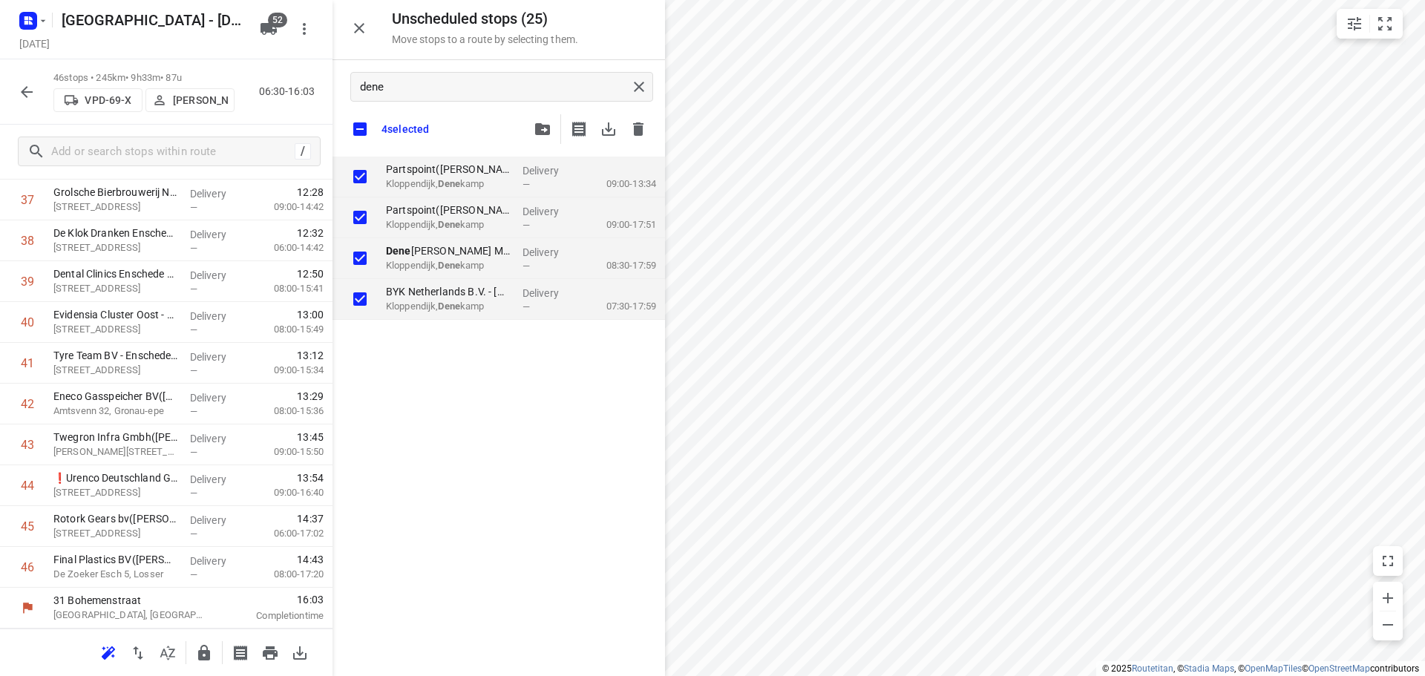
checkbox input "true"
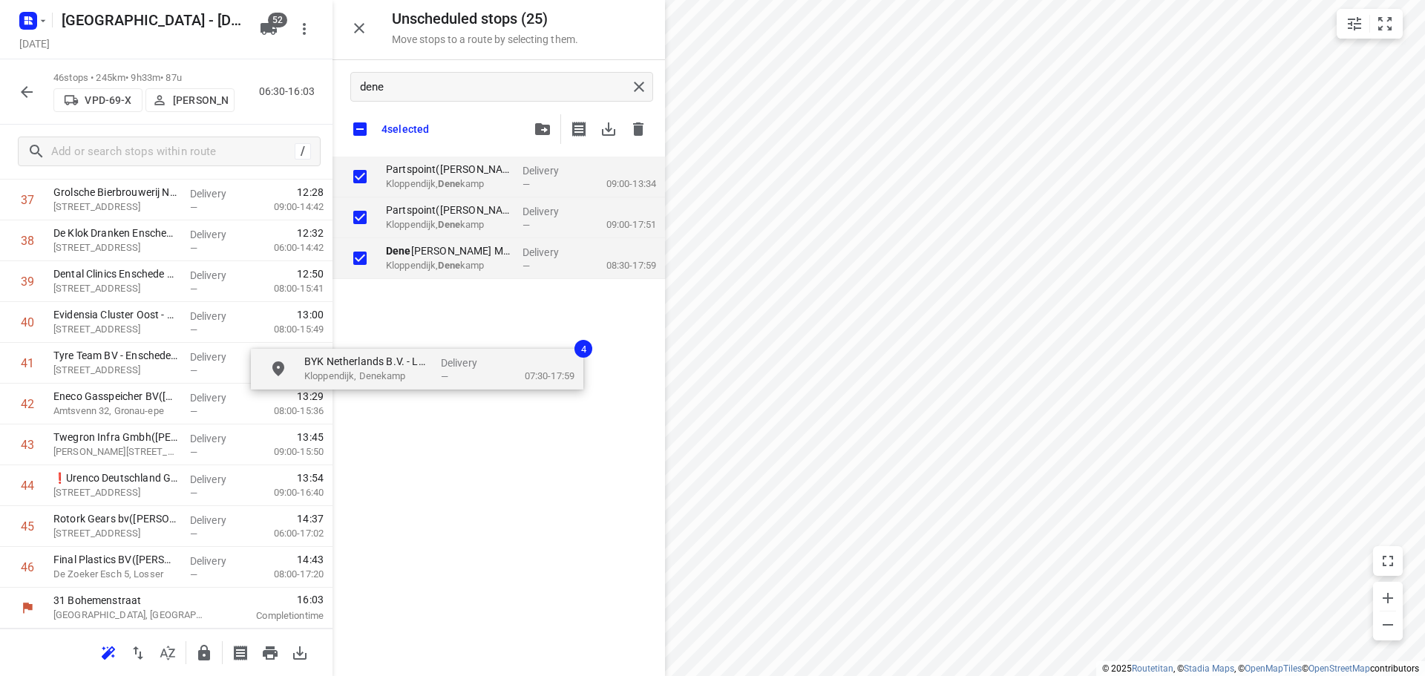
checkbox input "true"
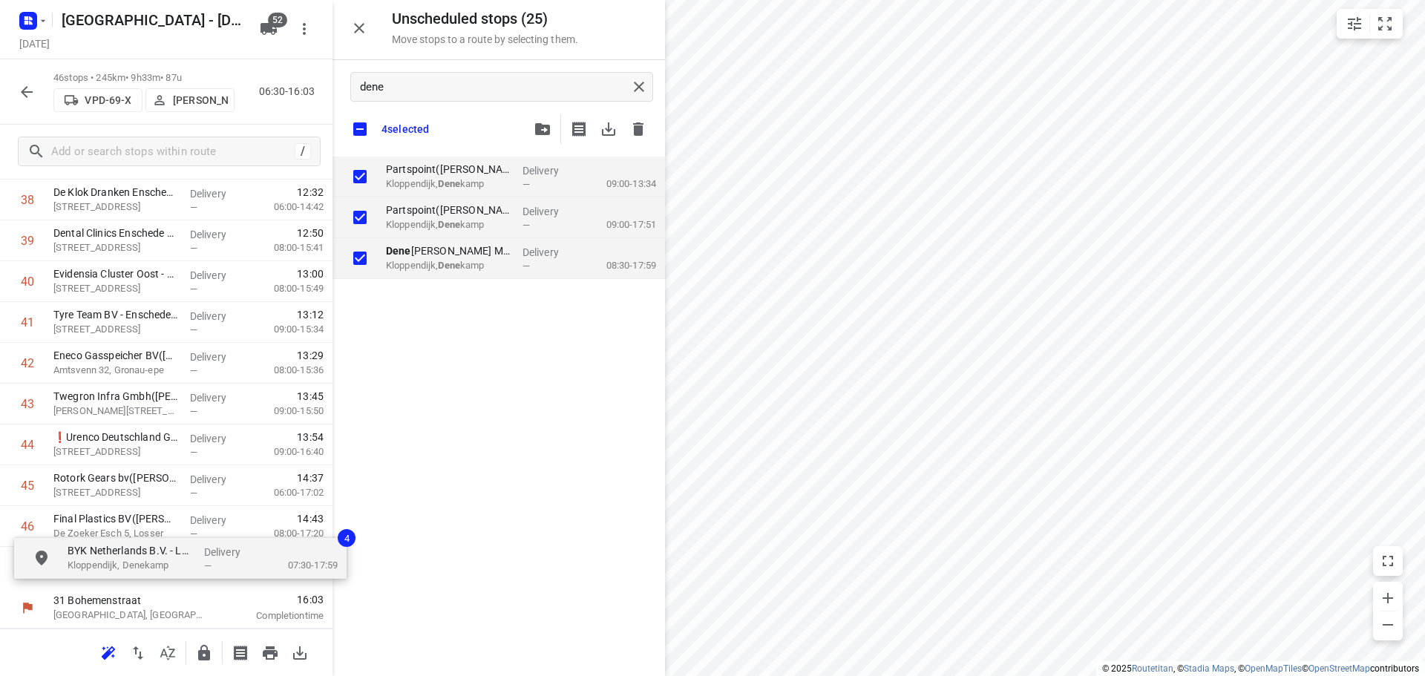
drag, startPoint x: 468, startPoint y: 298, endPoint x: 142, endPoint y: 554, distance: 414.5
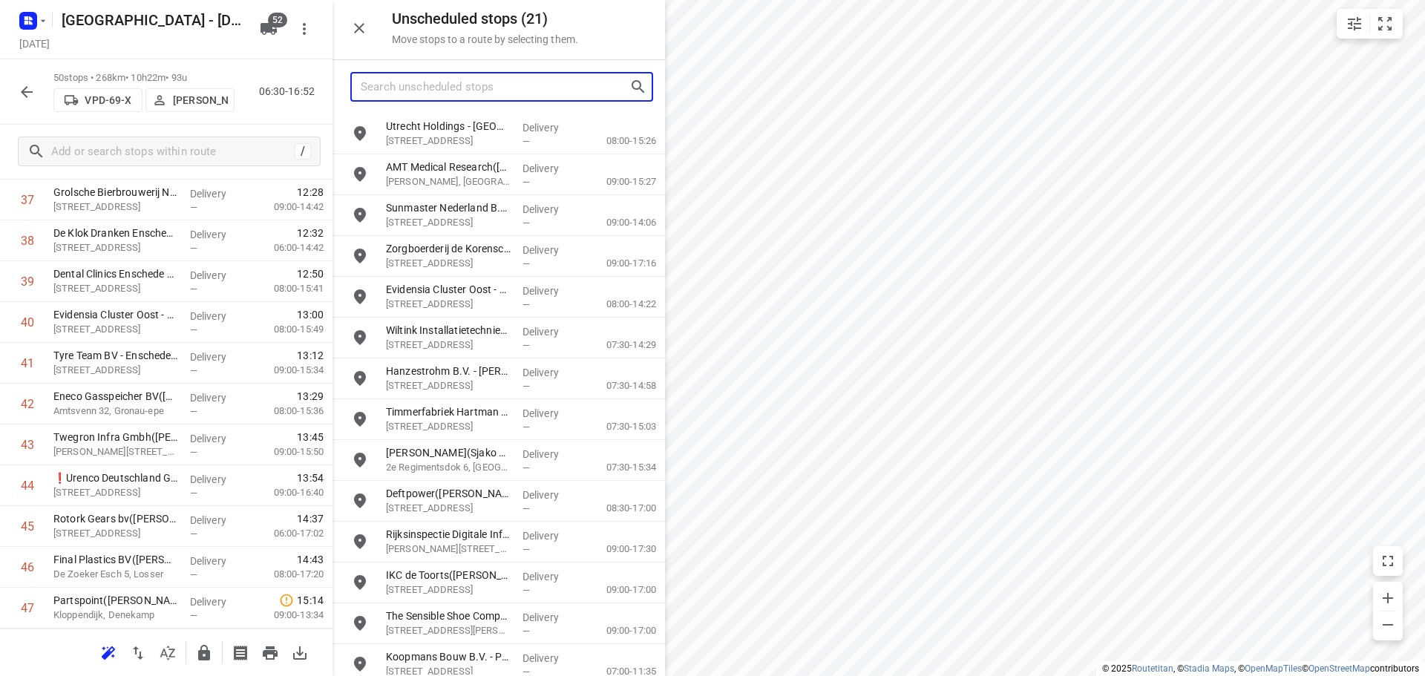
click at [498, 94] on input "Search unscheduled stops" at bounding box center [495, 87] width 269 height 23
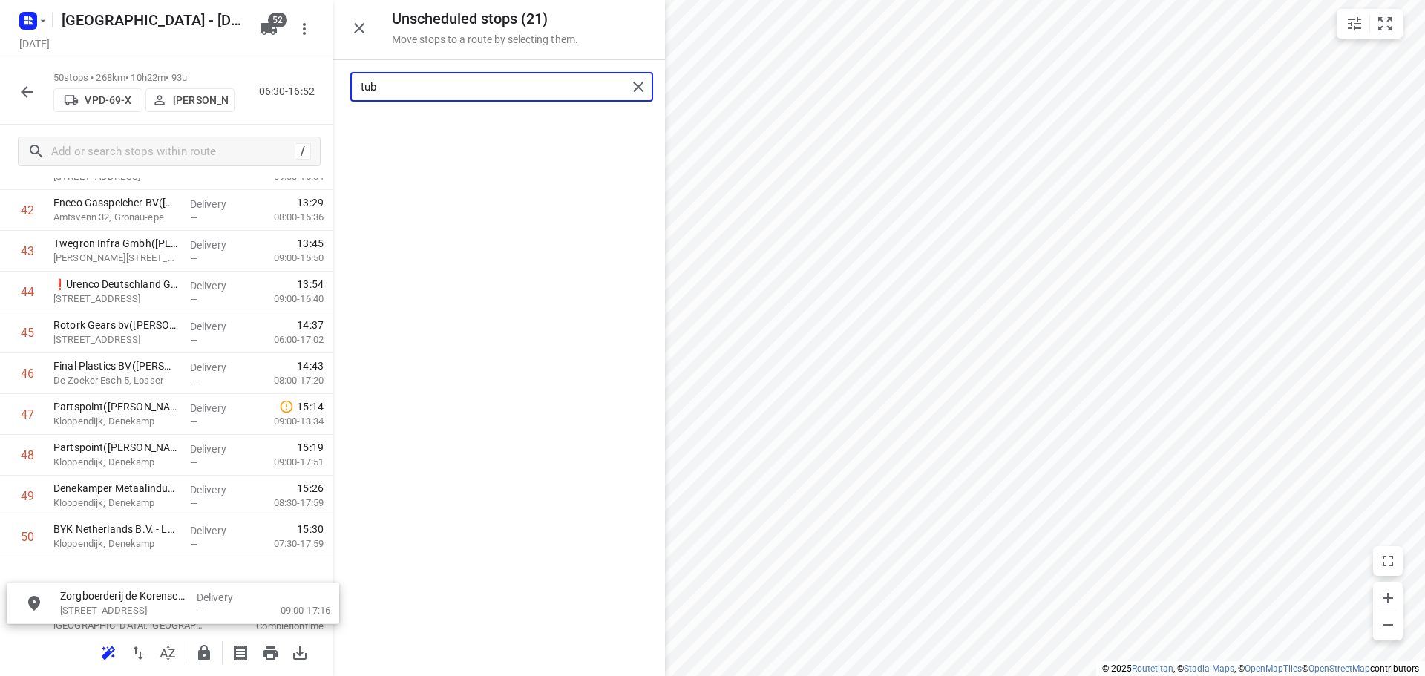
scroll to position [1800, 0]
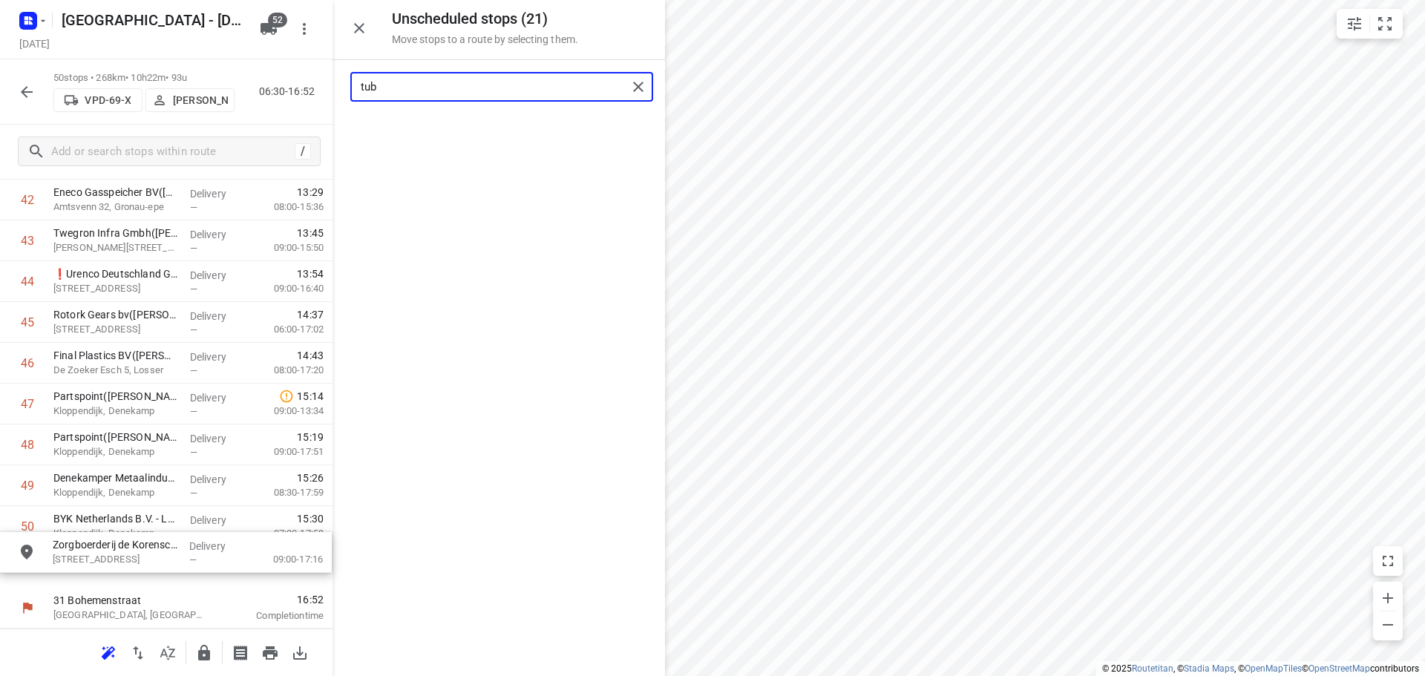
drag, startPoint x: 475, startPoint y: 134, endPoint x: 137, endPoint y: 553, distance: 538.0
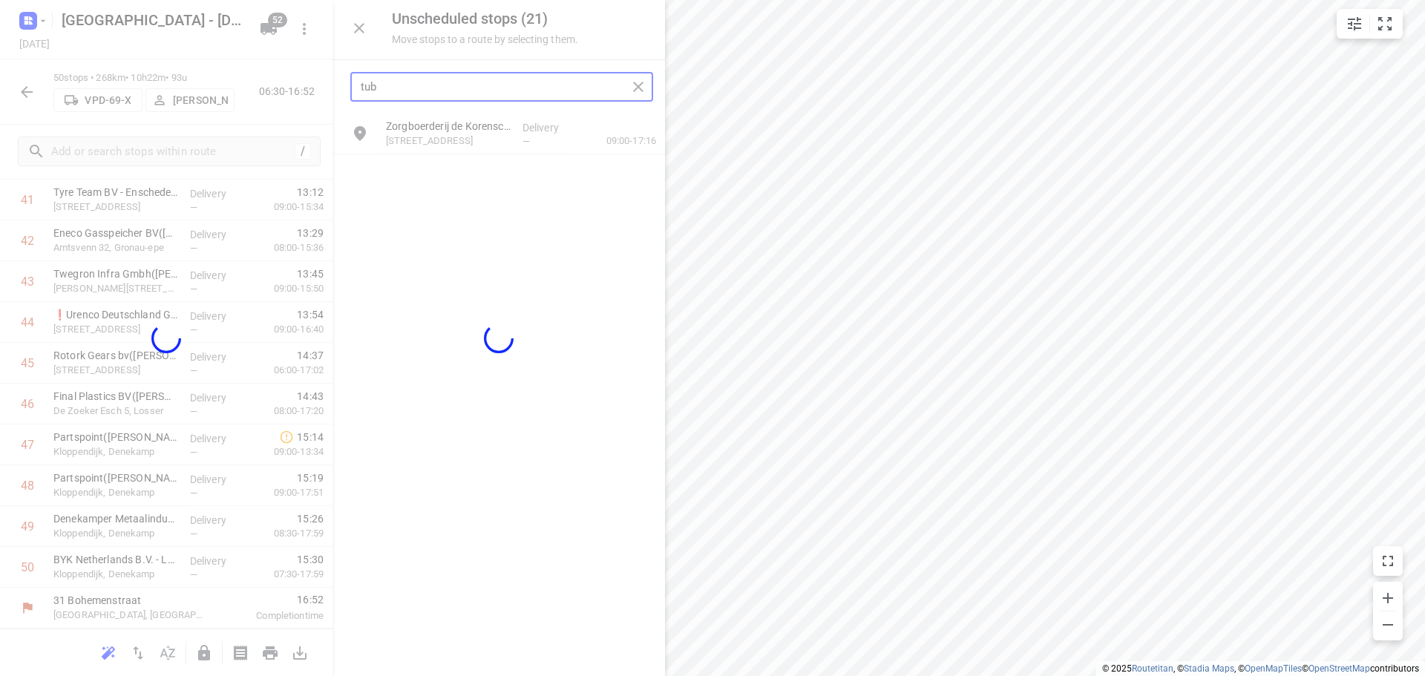
scroll to position [1748, 0]
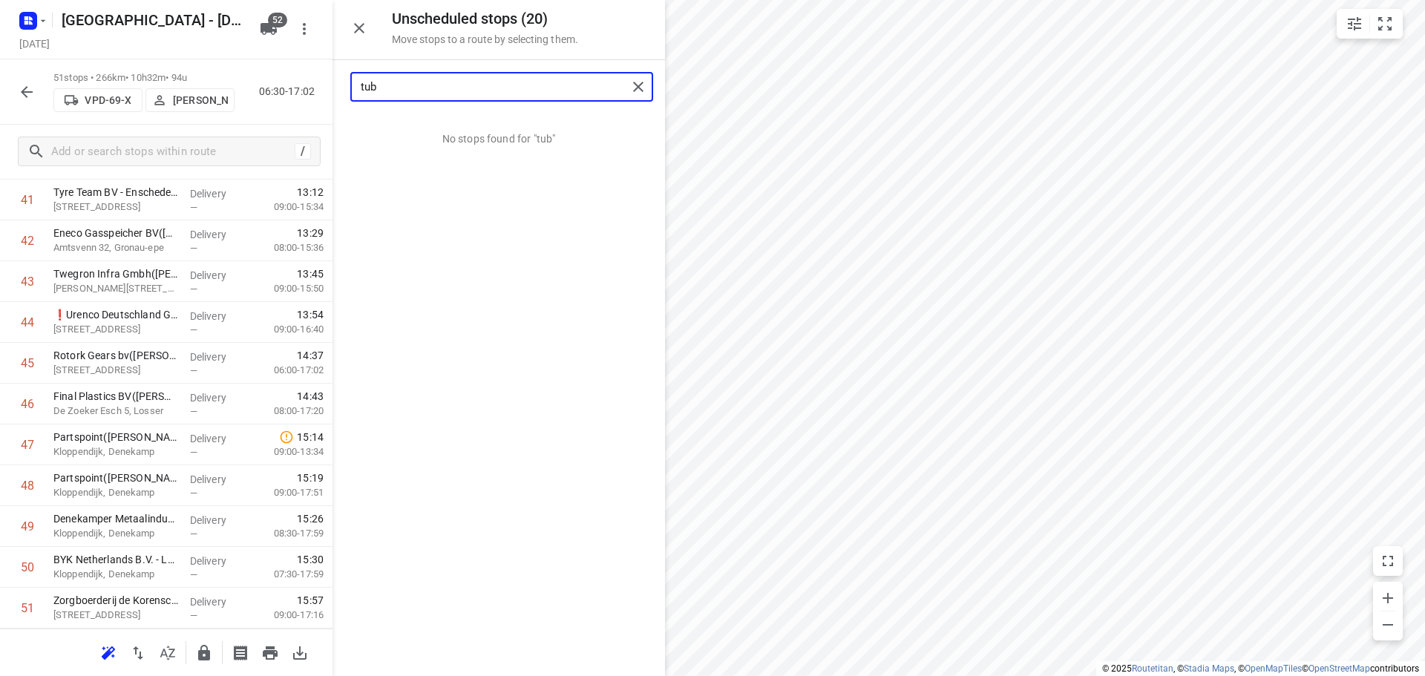
type input "tub"
click at [361, 21] on icon "button" at bounding box center [359, 28] width 18 height 18
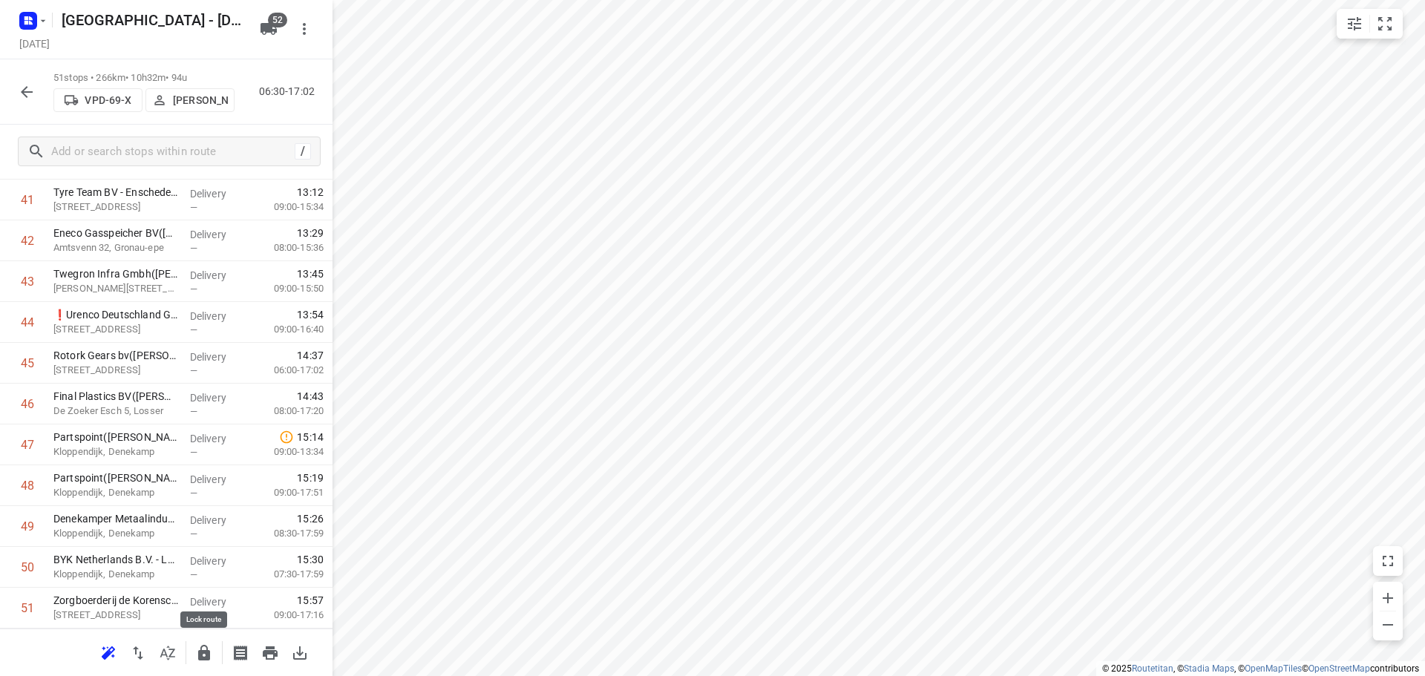
click at [207, 646] on icon "button" at bounding box center [204, 653] width 18 height 18
click at [17, 97] on button "button" at bounding box center [27, 92] width 30 height 30
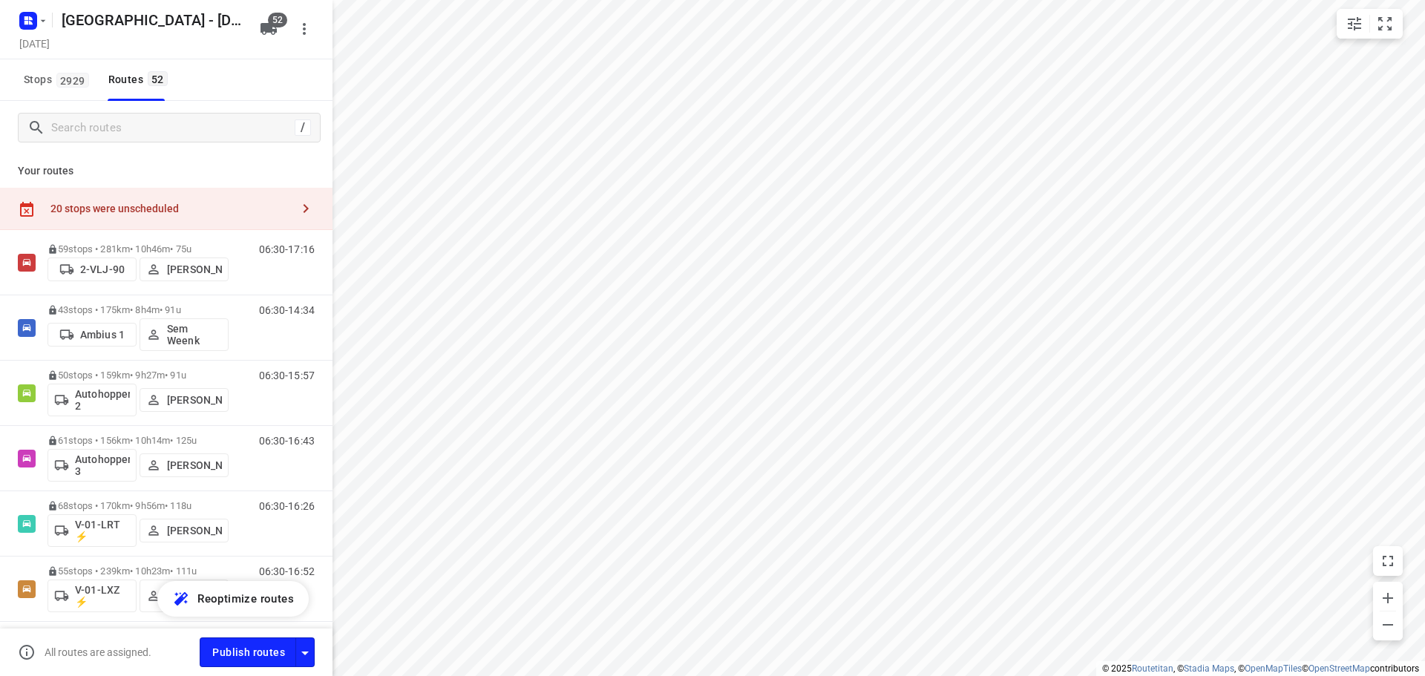
click at [159, 218] on div "20 stops were unscheduled" at bounding box center [166, 209] width 333 height 42
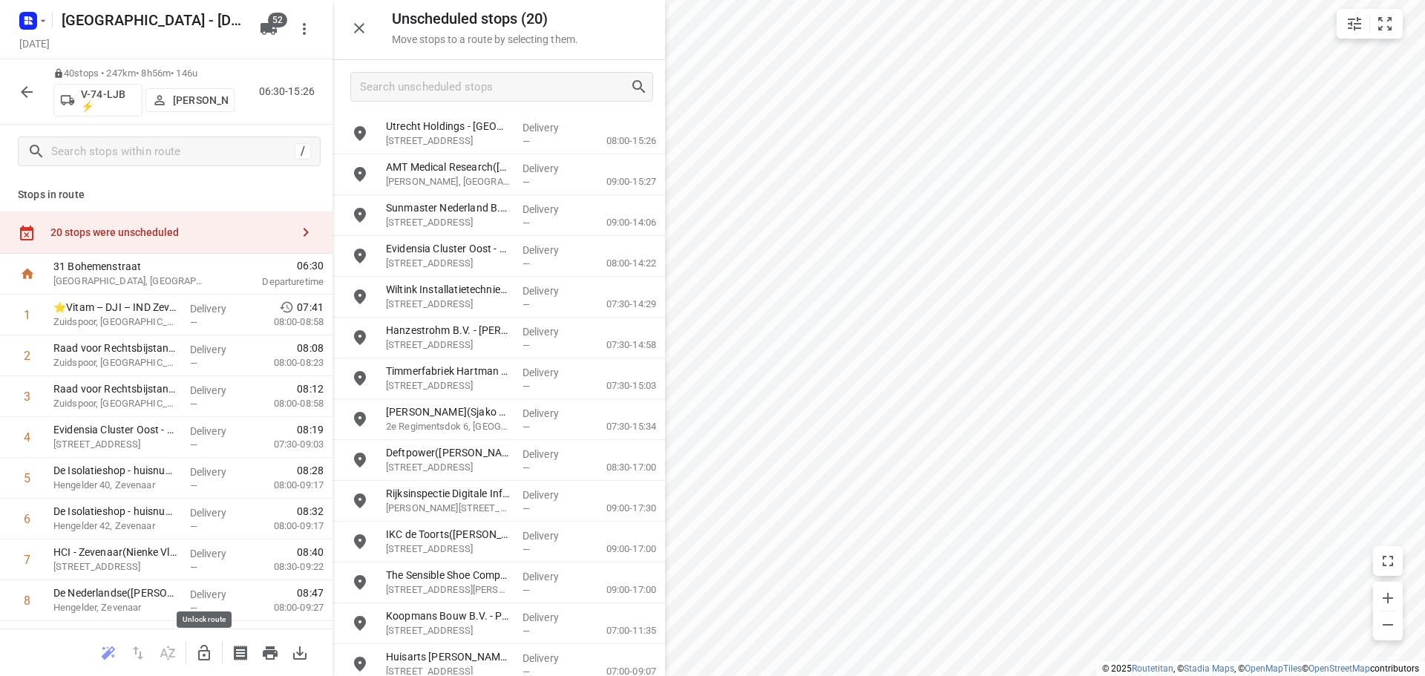
click at [203, 659] on button "button" at bounding box center [204, 653] width 30 height 30
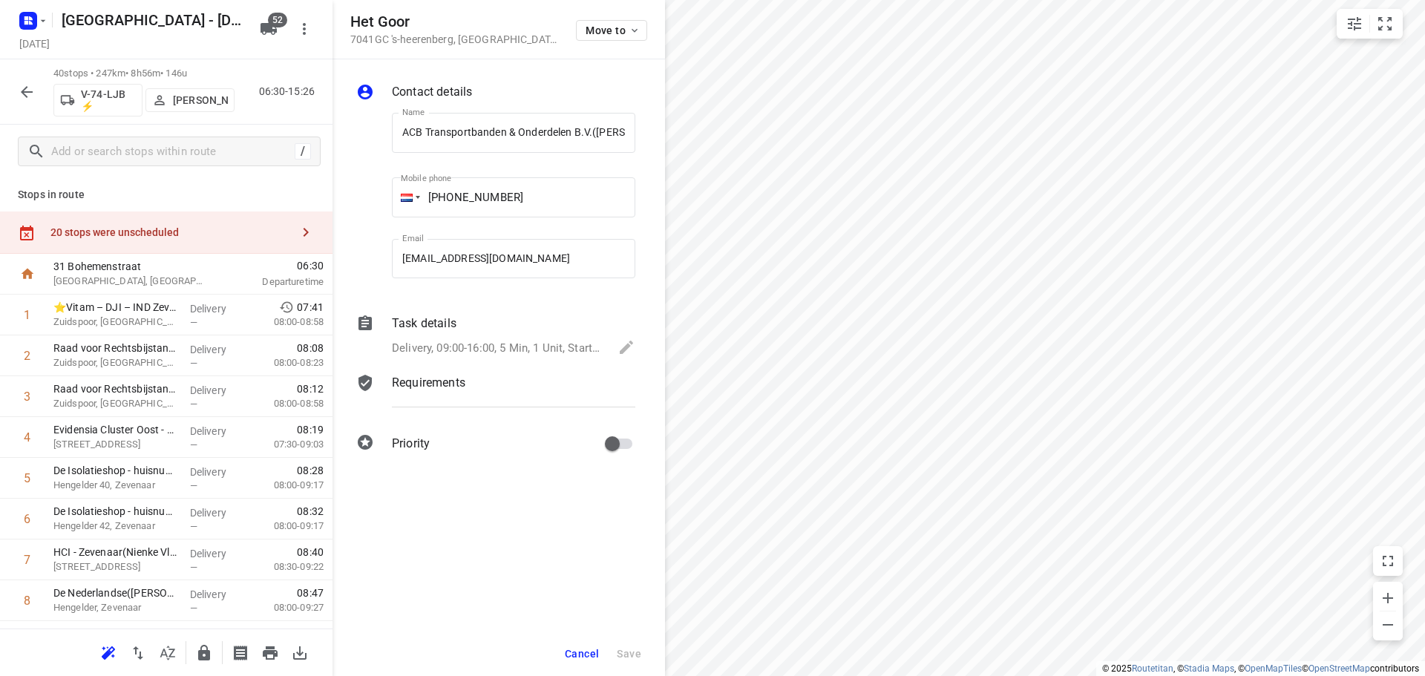
click at [618, 16] on div "Move to" at bounding box center [611, 29] width 71 height 32
click at [618, 19] on div "Move to" at bounding box center [611, 29] width 71 height 32
click at [608, 23] on button "Move to" at bounding box center [611, 30] width 71 height 21
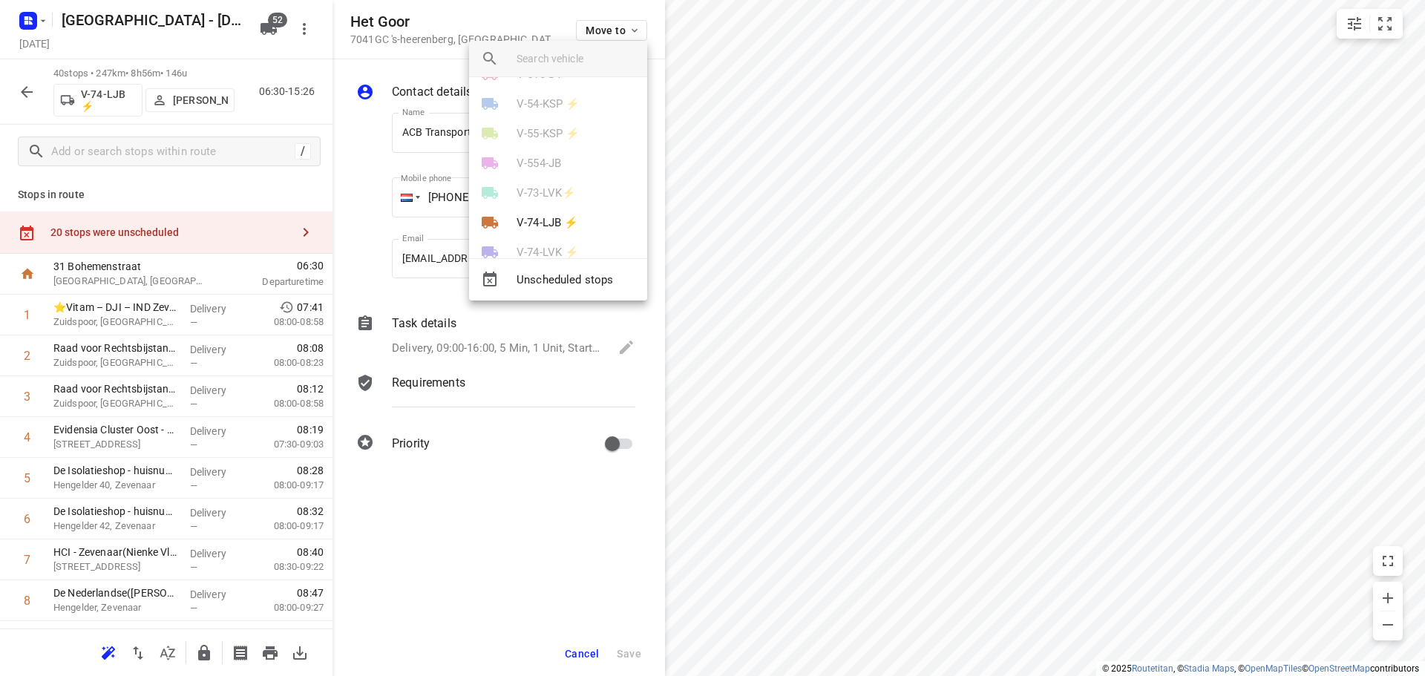
scroll to position [668, 0]
click at [554, 147] on p "V-74-LJB ⚡" at bounding box center [548, 148] width 62 height 17
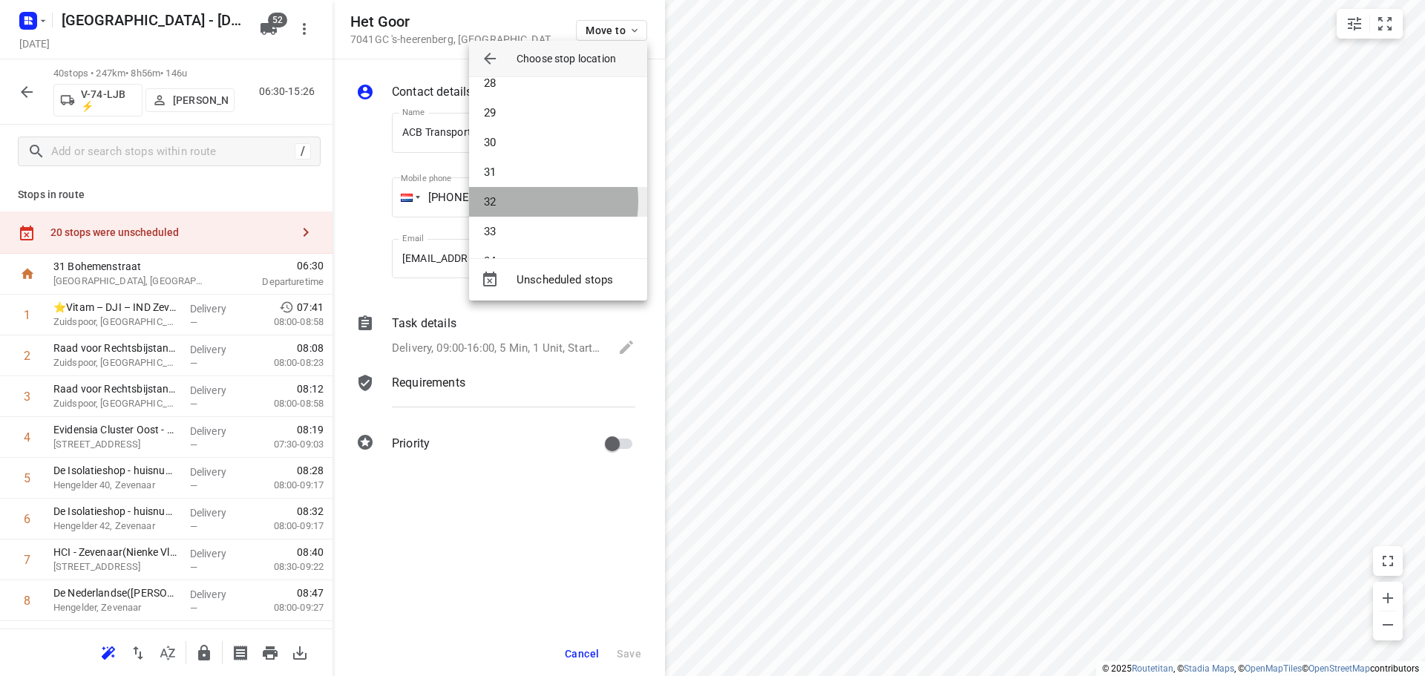
click at [520, 201] on li "32" at bounding box center [558, 202] width 178 height 30
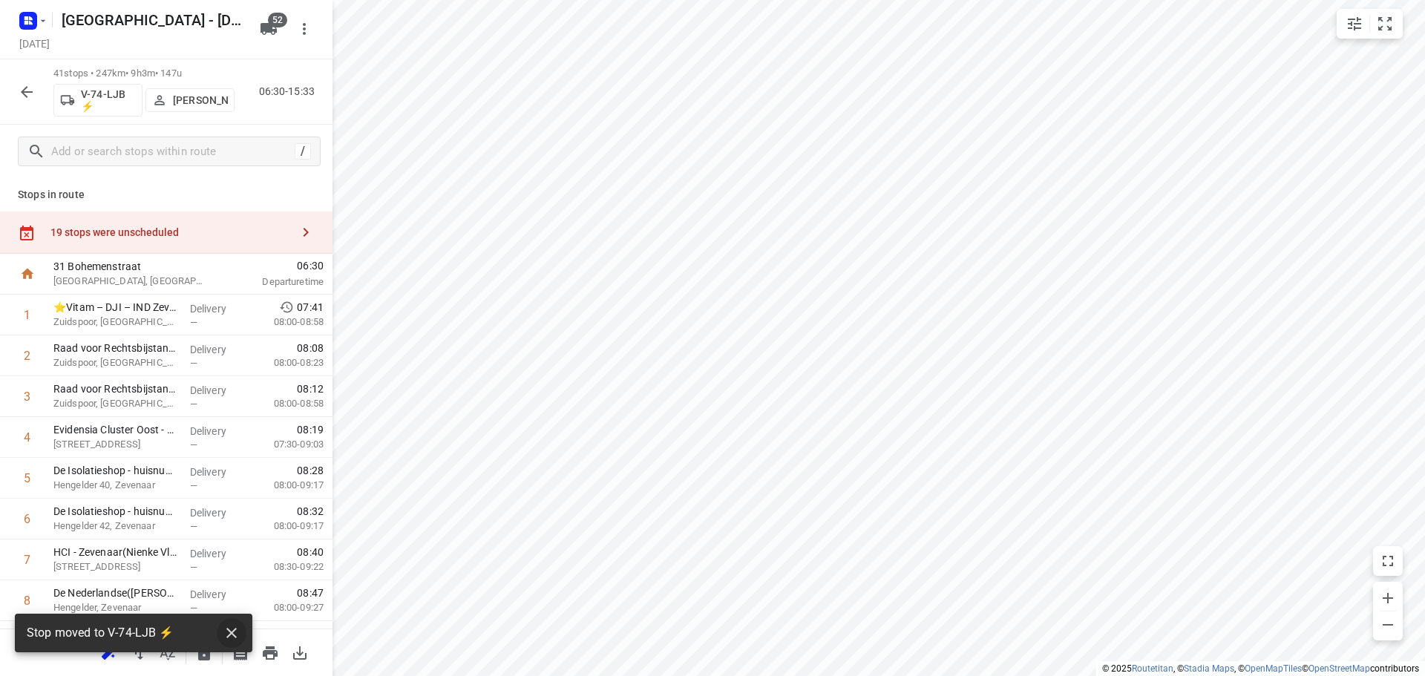
click at [230, 626] on icon "button" at bounding box center [232, 633] width 18 height 18
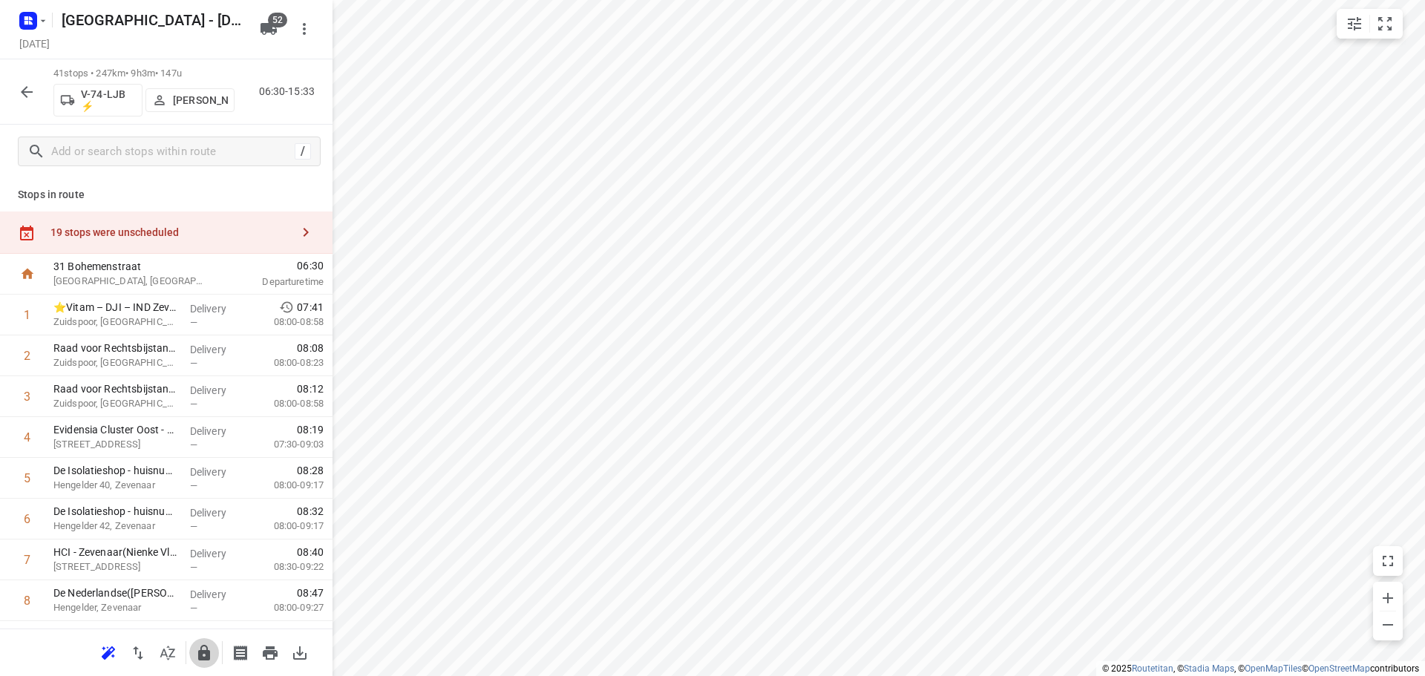
click at [197, 653] on icon "button" at bounding box center [204, 653] width 18 height 18
click at [144, 215] on div "19 stops were unscheduled" at bounding box center [166, 233] width 333 height 42
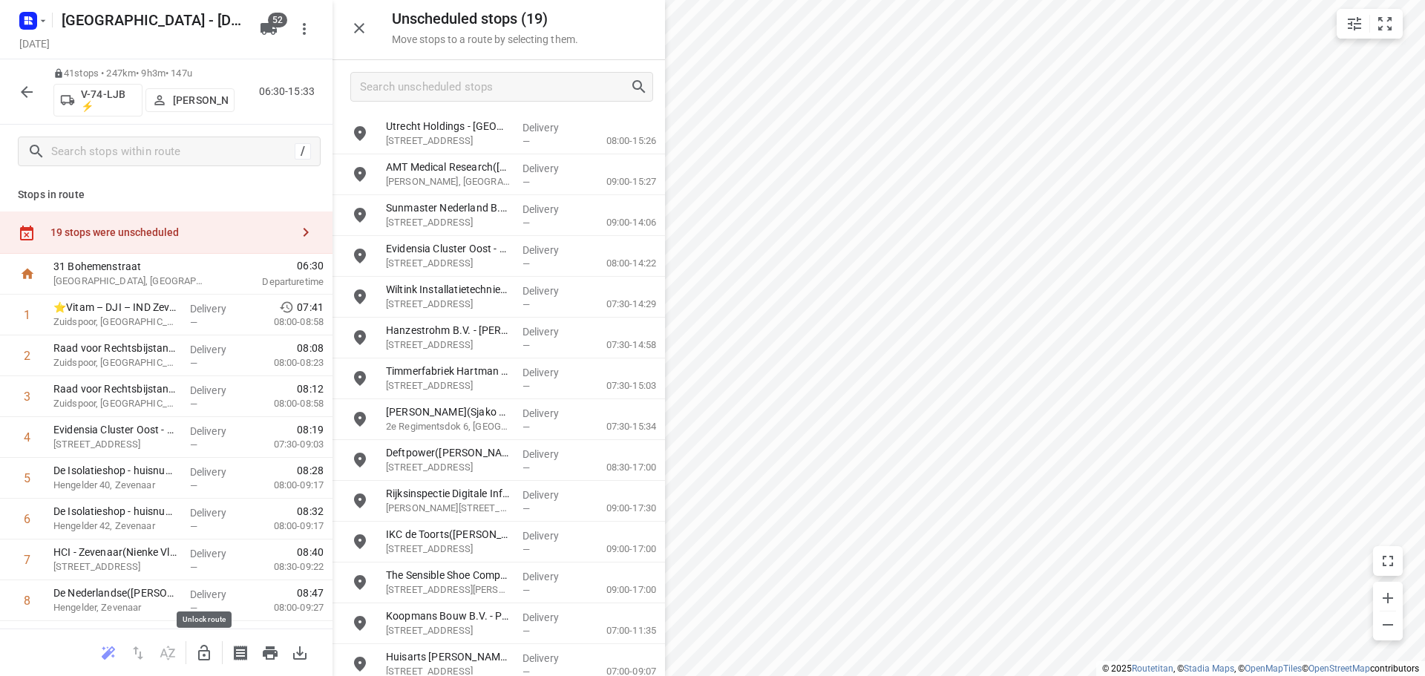
click at [198, 654] on icon "button" at bounding box center [204, 653] width 18 height 18
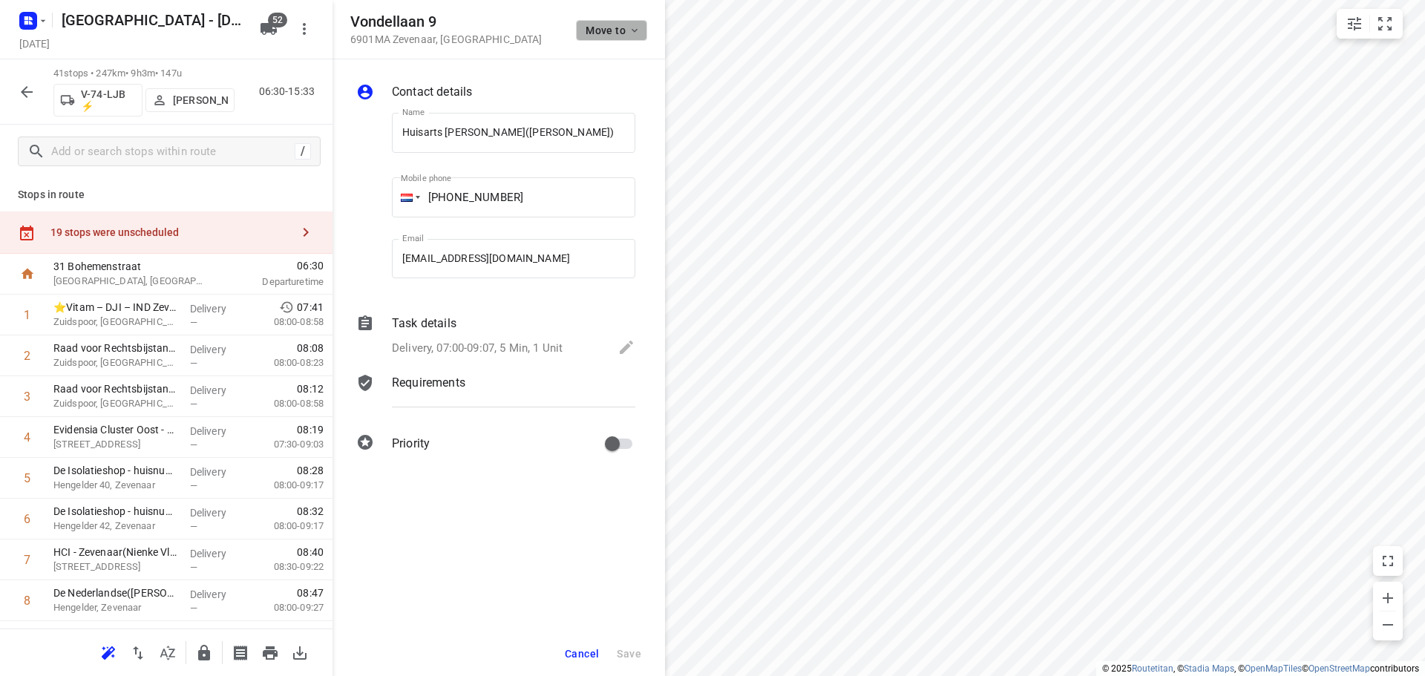
click at [621, 29] on span "Move to" at bounding box center [613, 30] width 55 height 12
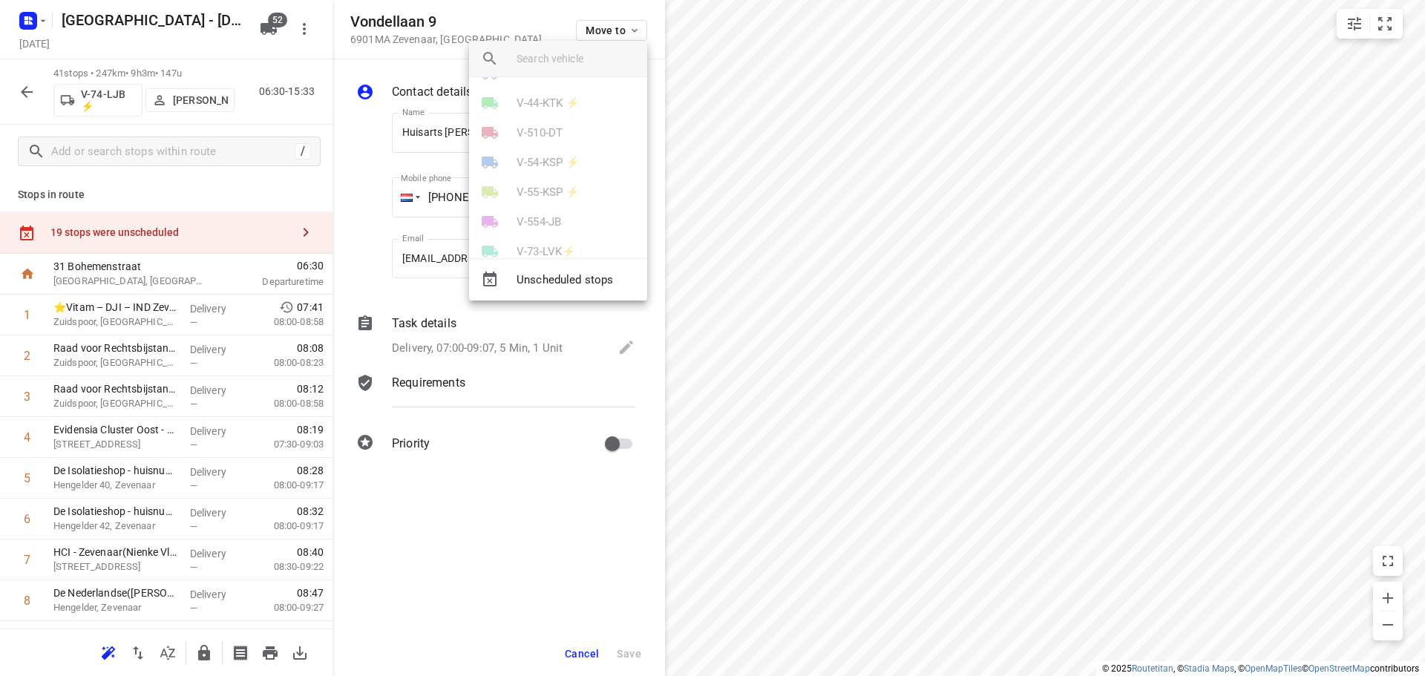
scroll to position [668, 0]
click at [561, 148] on p "V-74-LJB ⚡" at bounding box center [548, 148] width 62 height 17
click at [514, 153] on li "5" at bounding box center [558, 143] width 178 height 30
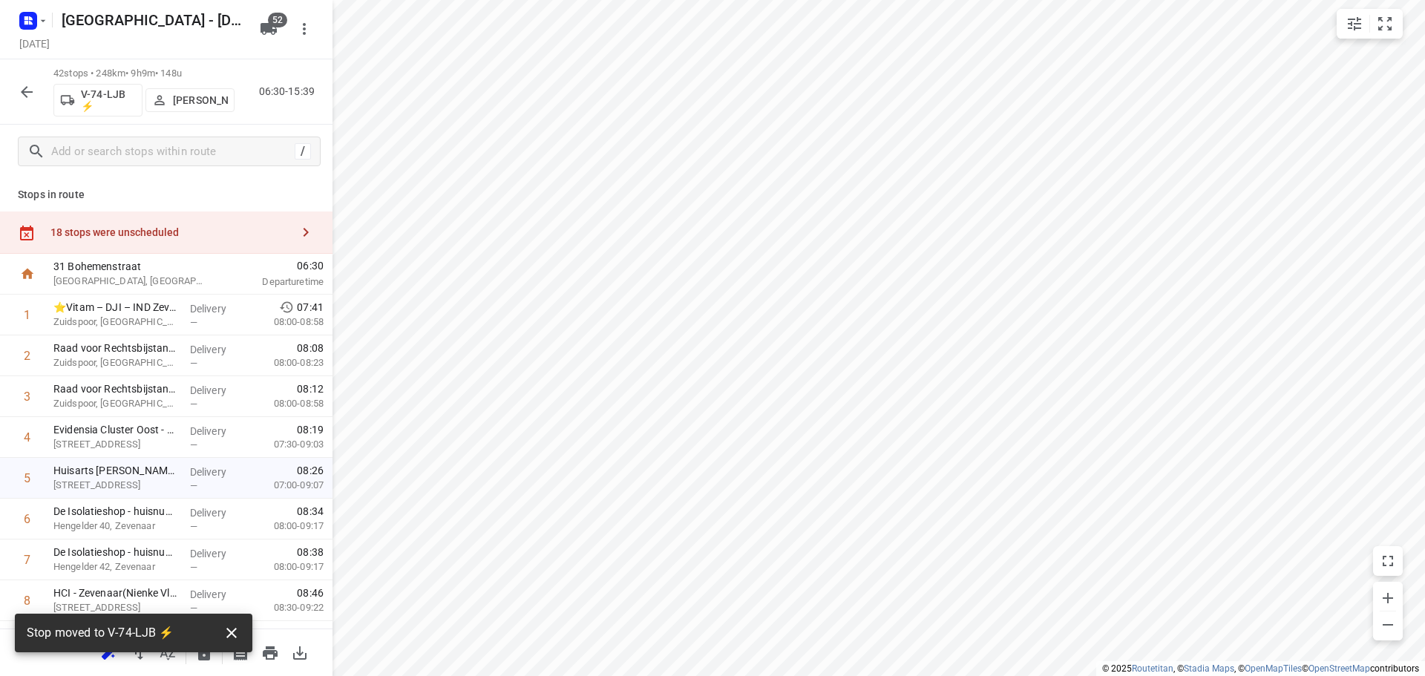
click at [238, 630] on icon "button" at bounding box center [232, 633] width 18 height 18
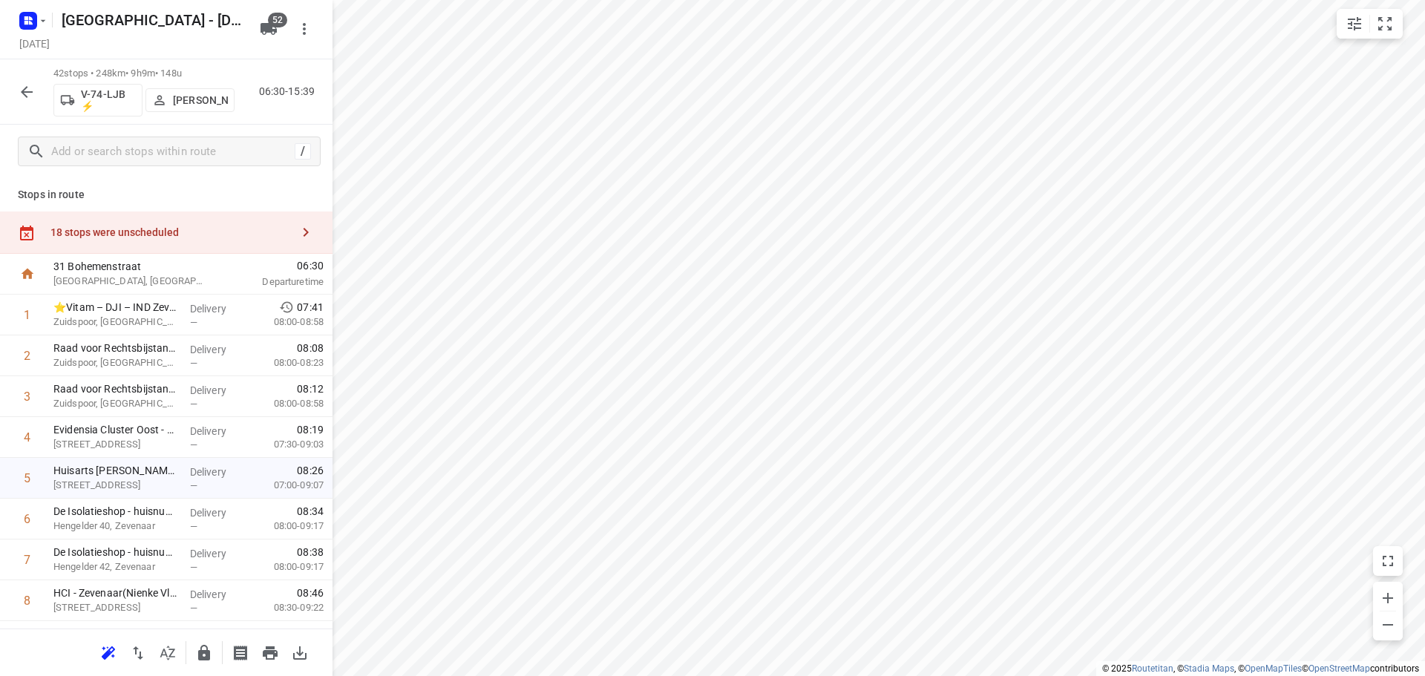
click at [206, 656] on icon "button" at bounding box center [204, 653] width 12 height 16
click at [212, 652] on icon "button" at bounding box center [204, 653] width 18 height 18
drag, startPoint x: 247, startPoint y: 239, endPoint x: 322, endPoint y: 215, distance: 78.7
click at [247, 238] on div "18 stops were unscheduled" at bounding box center [166, 233] width 333 height 42
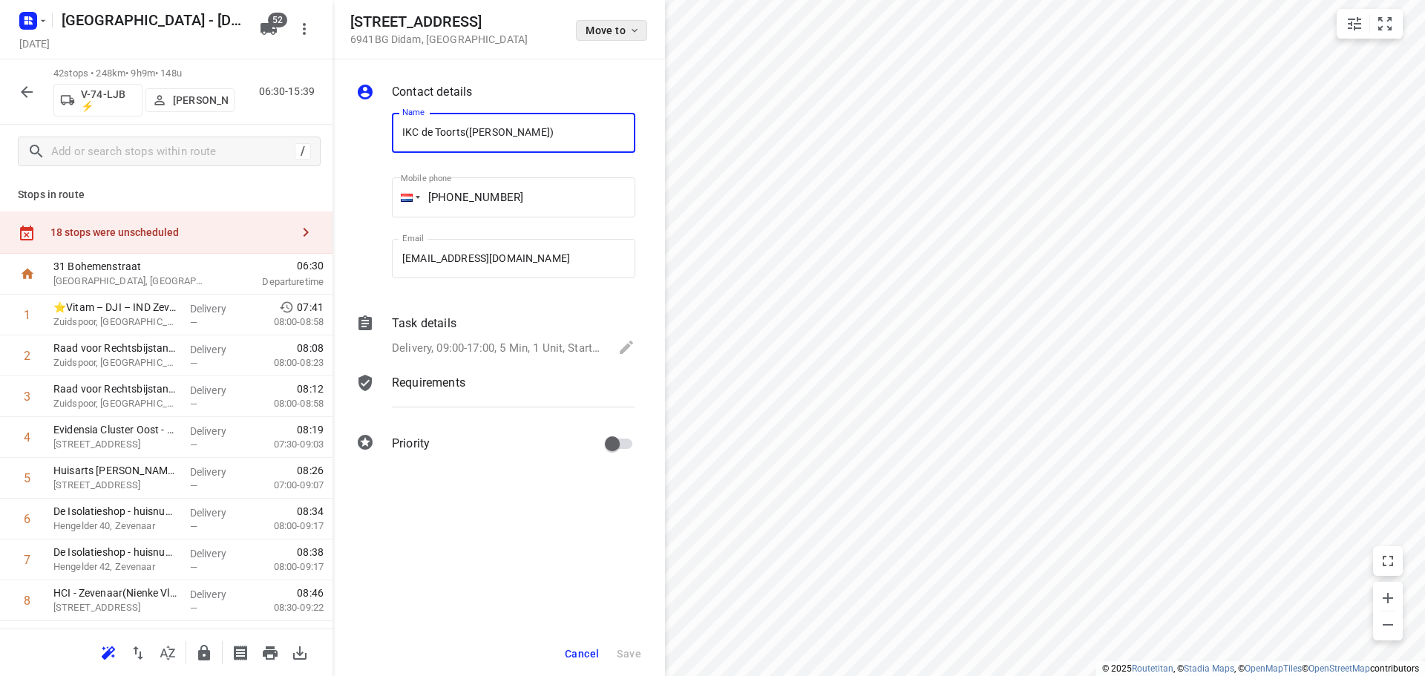
click at [612, 20] on button "Move to" at bounding box center [611, 30] width 71 height 21
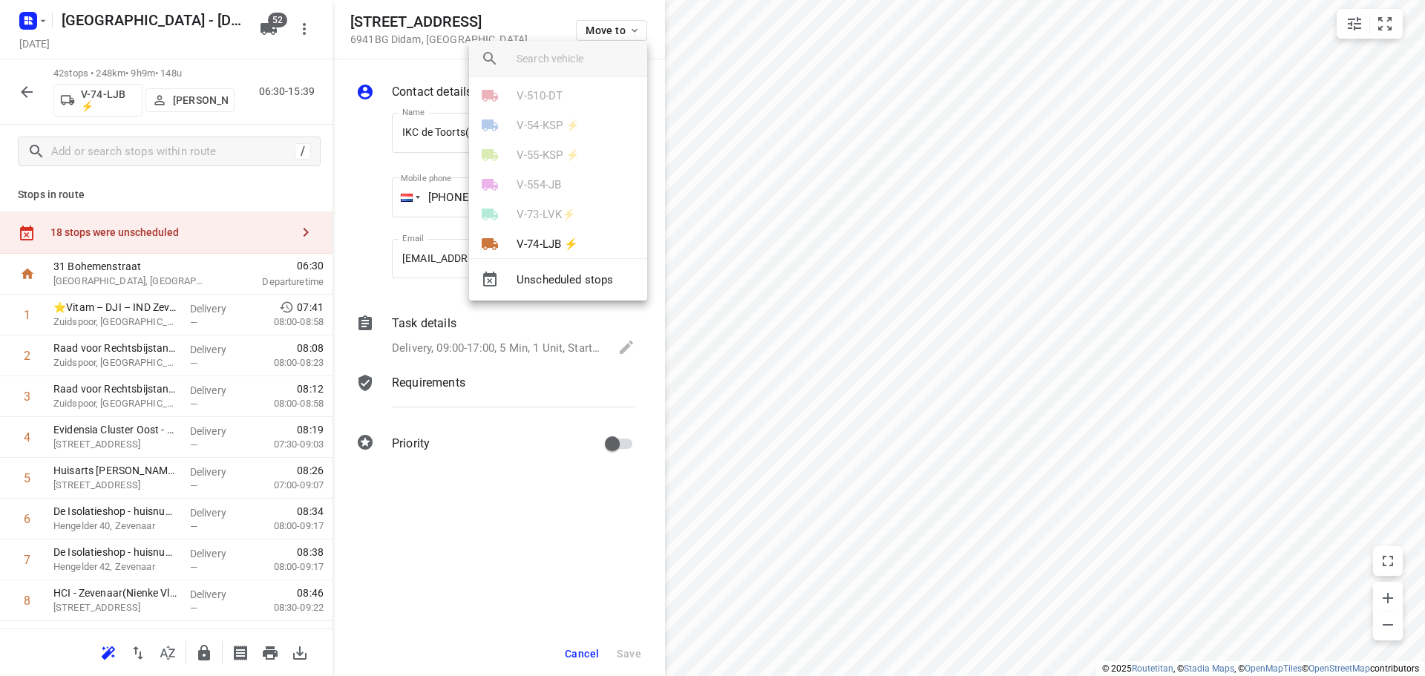
scroll to position [668, 0]
click at [551, 155] on p "V-74-LJB ⚡" at bounding box center [548, 148] width 62 height 17
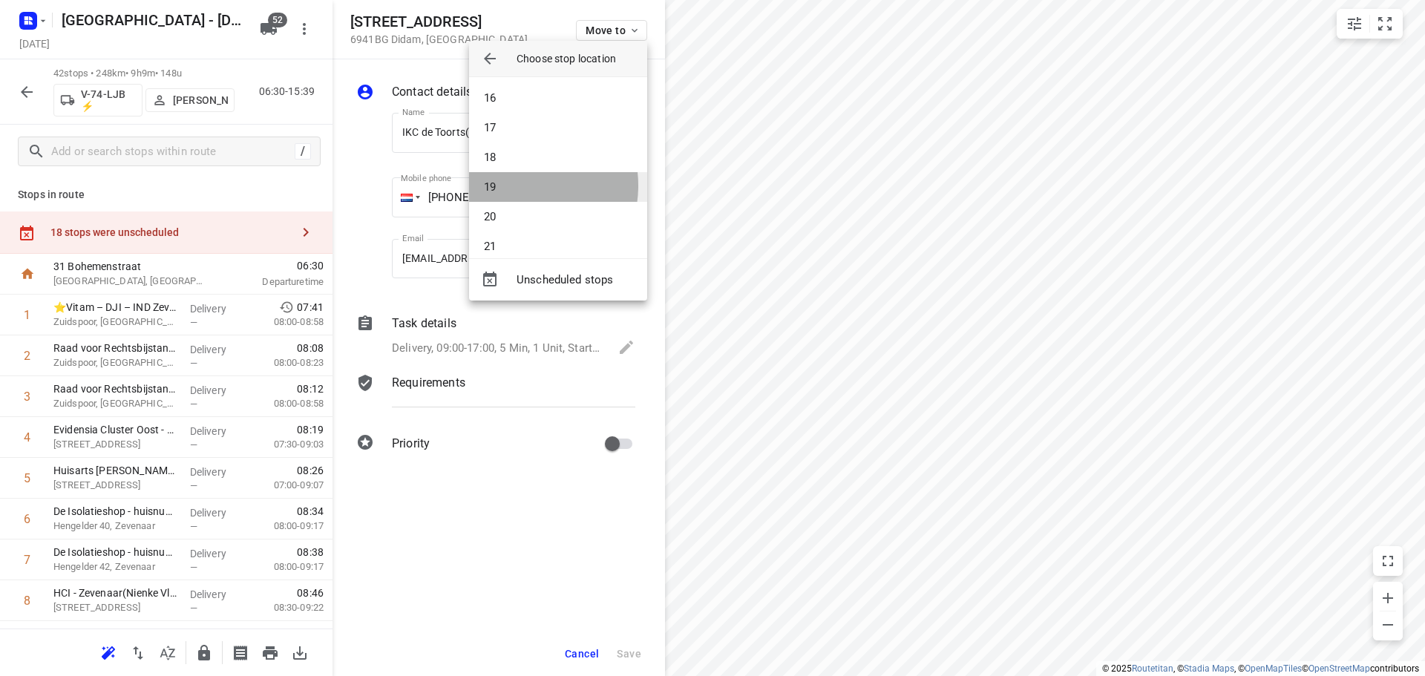
click at [518, 186] on li "19" at bounding box center [558, 187] width 178 height 30
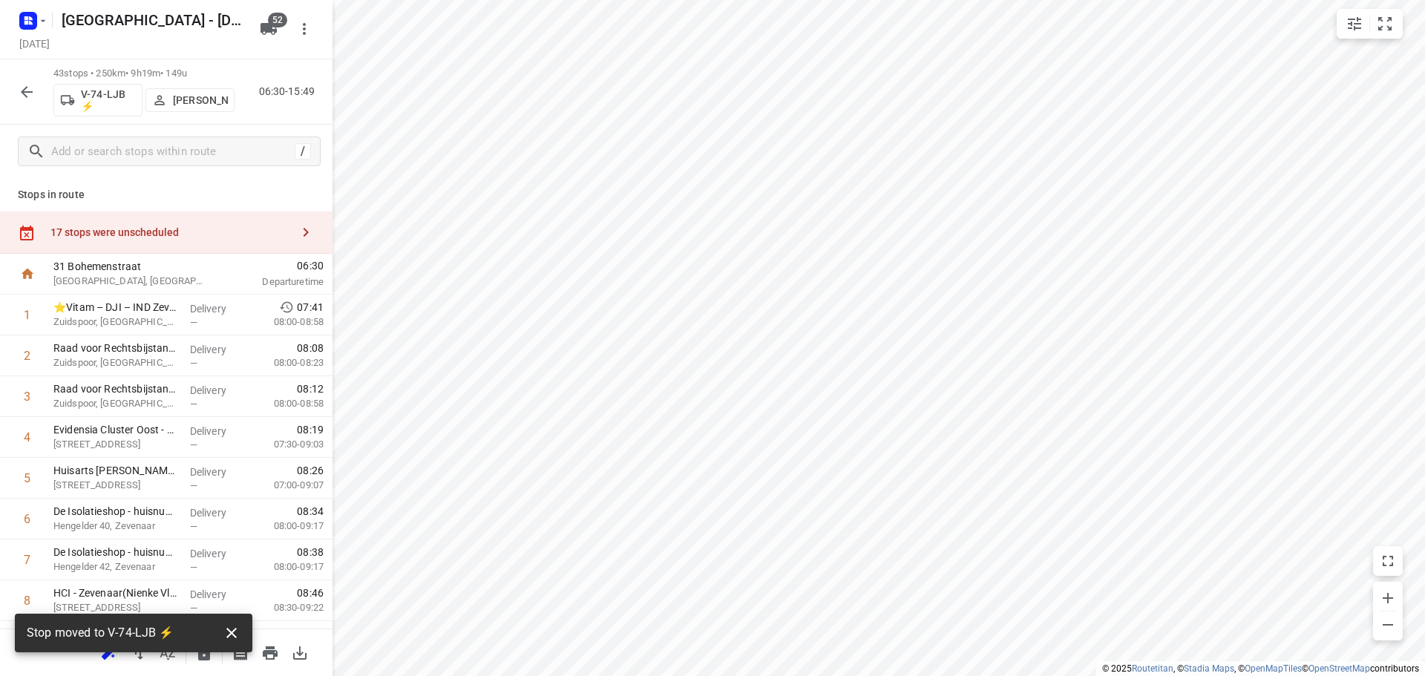
click at [238, 631] on icon "button" at bounding box center [232, 633] width 18 height 18
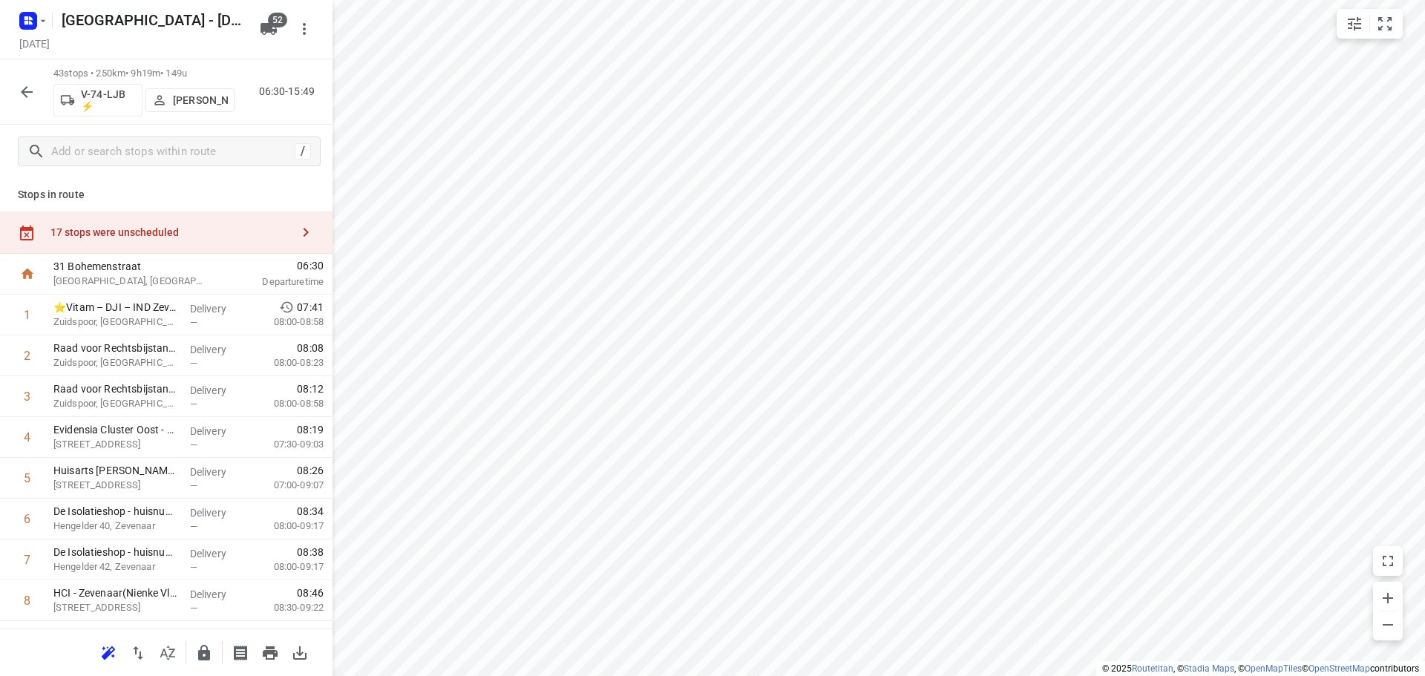
click at [196, 653] on icon "button" at bounding box center [204, 653] width 18 height 18
click at [170, 237] on div "17 stops were unscheduled" at bounding box center [170, 232] width 241 height 12
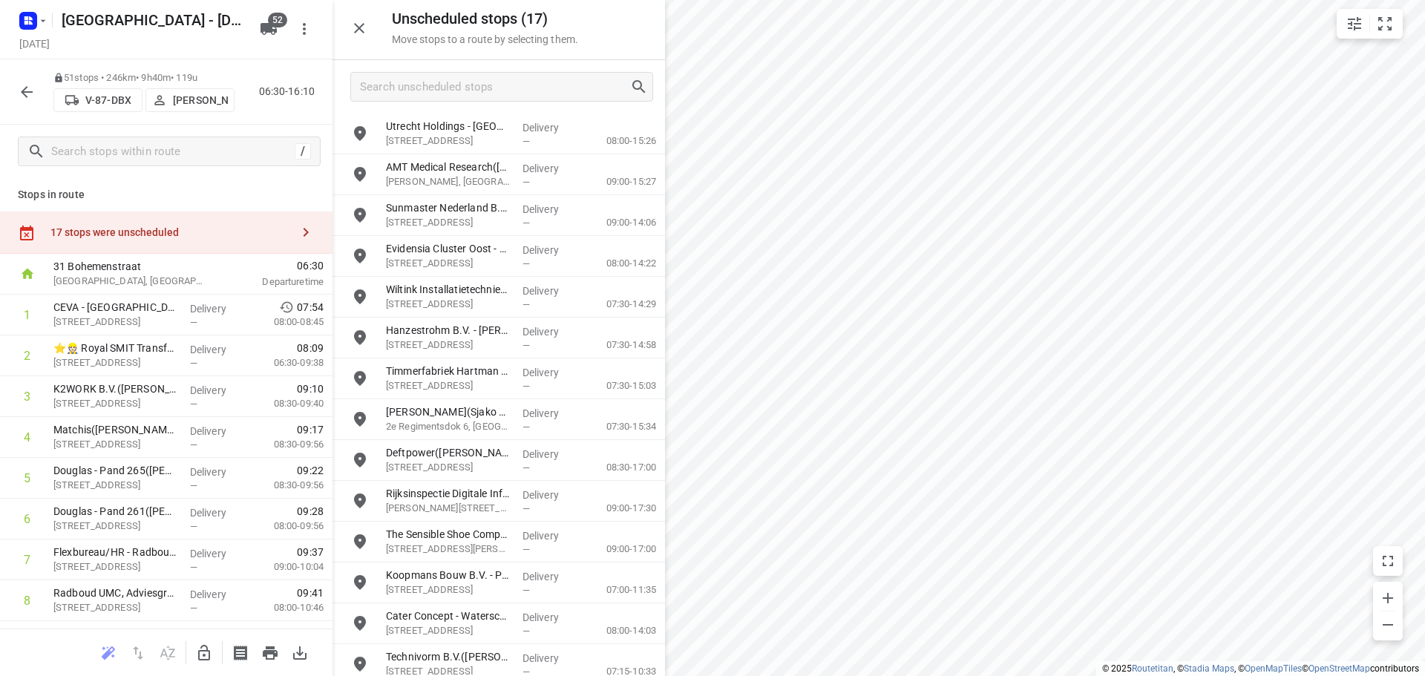
click at [203, 655] on icon "button" at bounding box center [204, 653] width 18 height 18
drag, startPoint x: 515, startPoint y: 107, endPoint x: 519, endPoint y: 94, distance: 13.9
click at [515, 105] on div at bounding box center [499, 86] width 333 height 53
click at [519, 94] on input "Search unscheduled stops" at bounding box center [495, 87] width 269 height 23
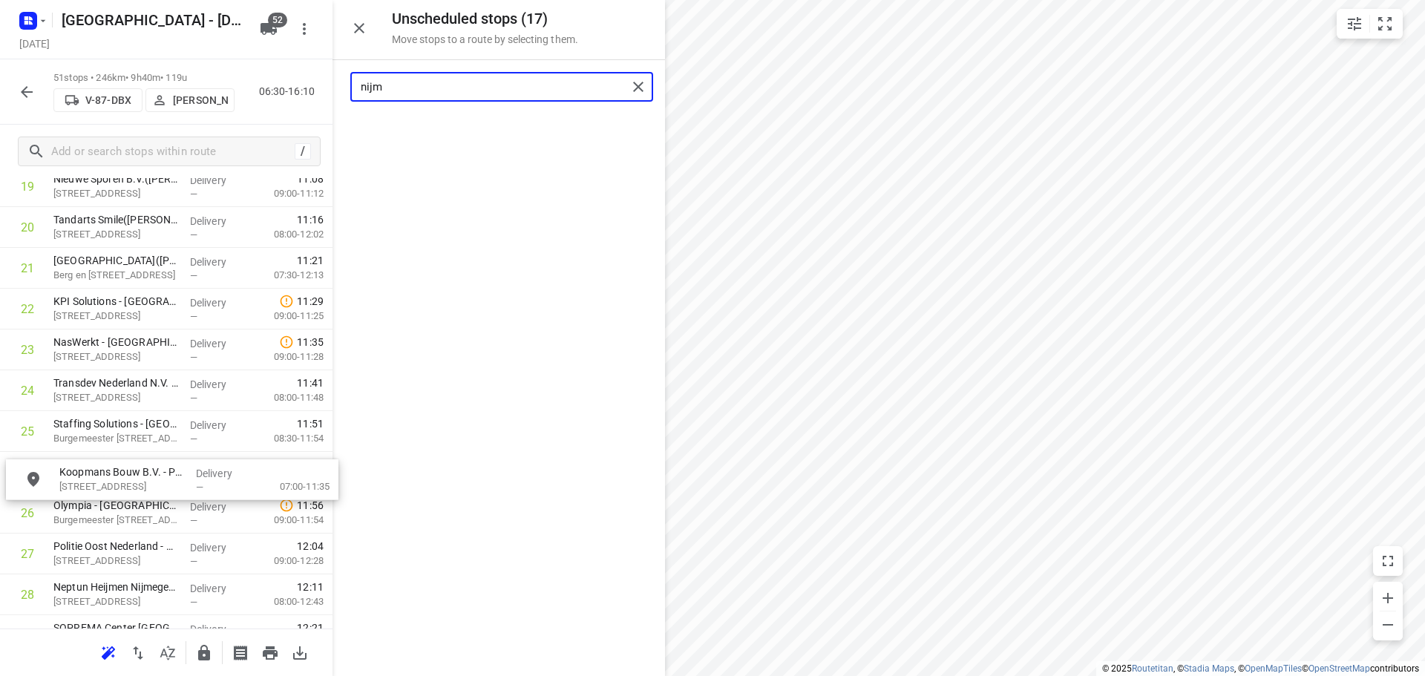
scroll to position [863, 0]
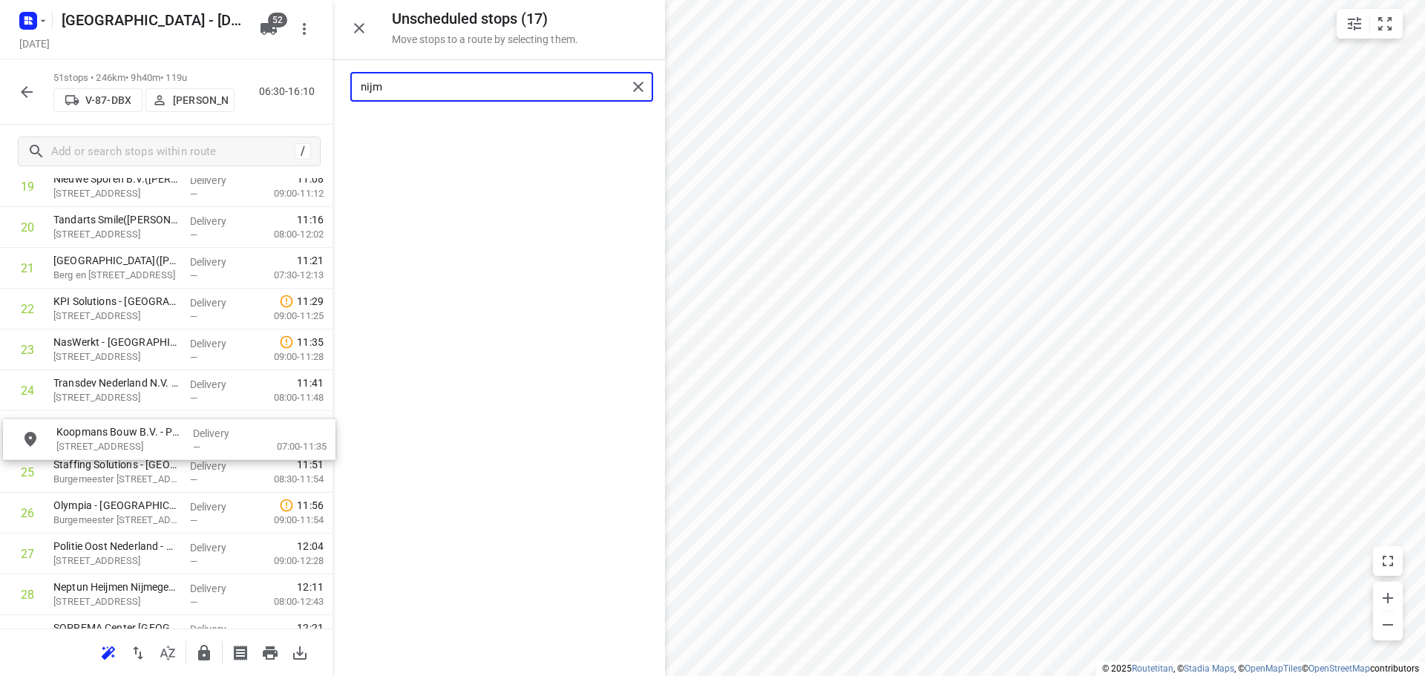
drag, startPoint x: 473, startPoint y: 115, endPoint x: 139, endPoint y: 426, distance: 456.5
type input "nijm"
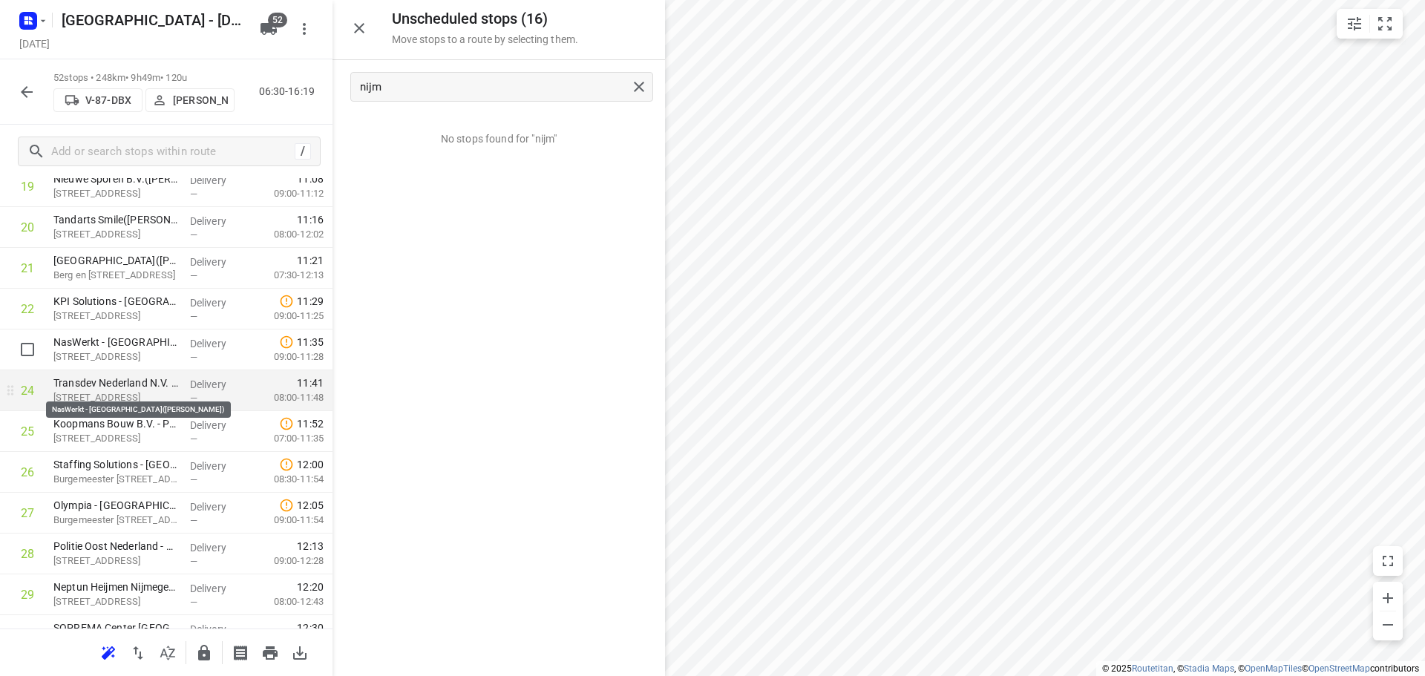
scroll to position [641, 0]
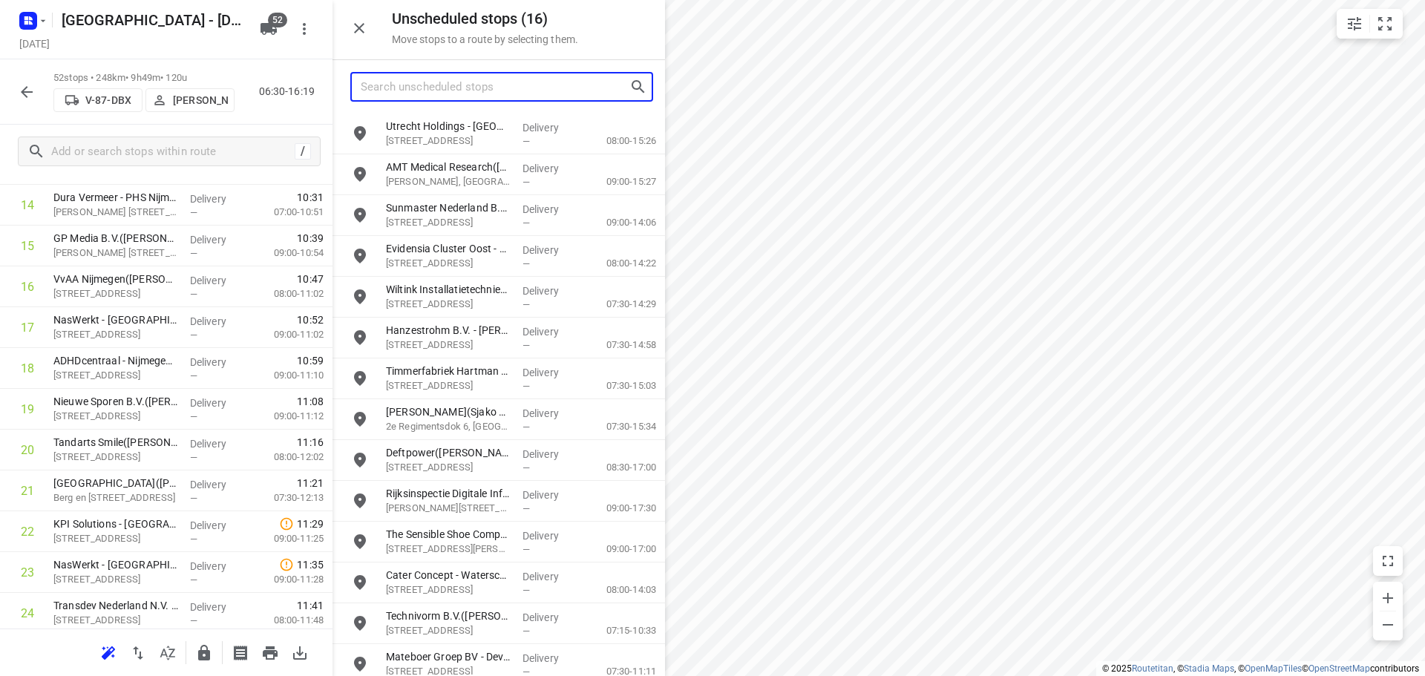
click at [500, 91] on input "Search unscheduled stops" at bounding box center [495, 87] width 269 height 23
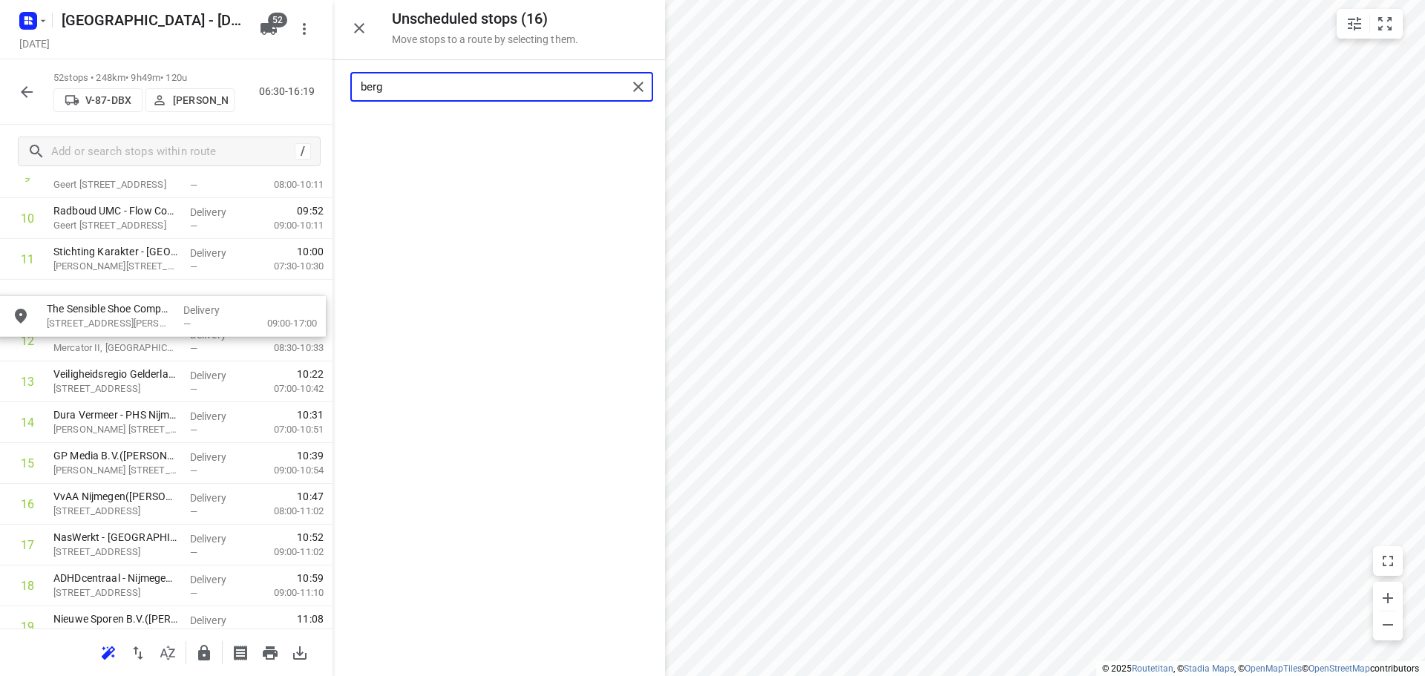
scroll to position [462, 0]
drag, startPoint x: 475, startPoint y: 131, endPoint x: 131, endPoint y: 309, distance: 387.5
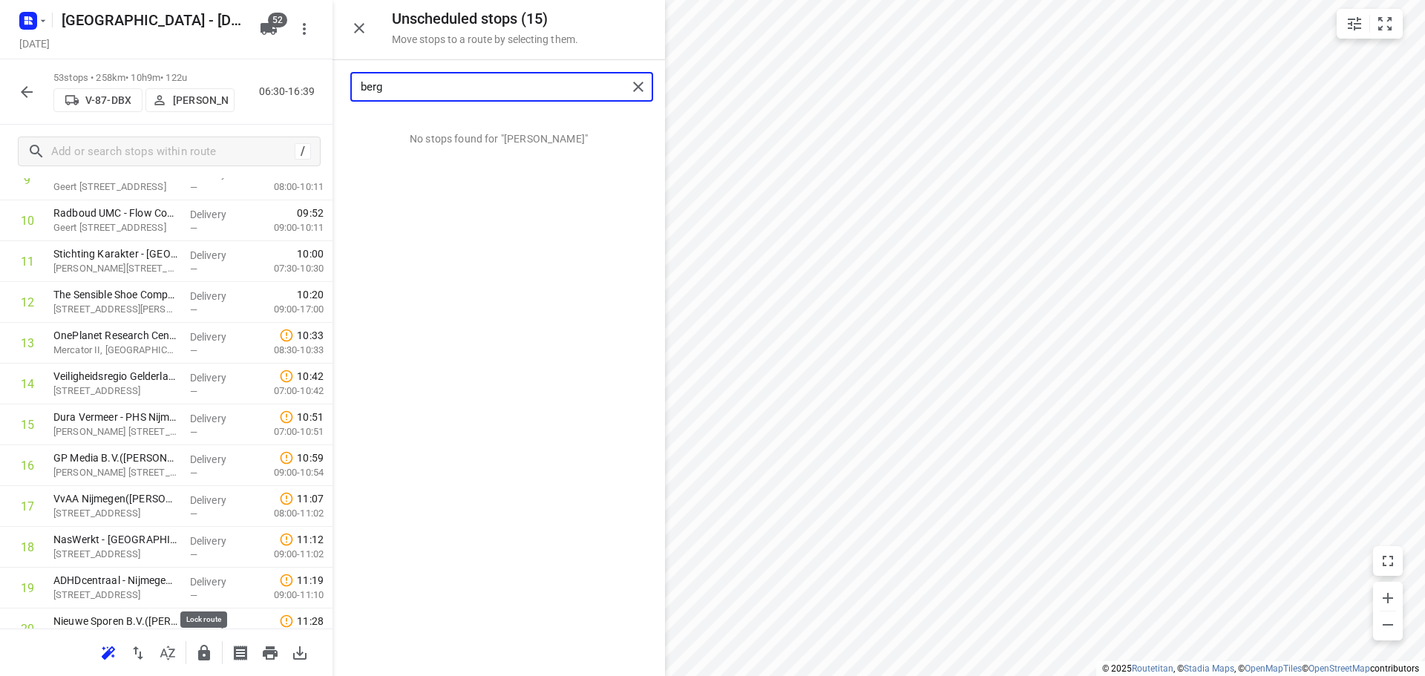
type input "berg"
click at [200, 656] on icon "button" at bounding box center [204, 653] width 12 height 16
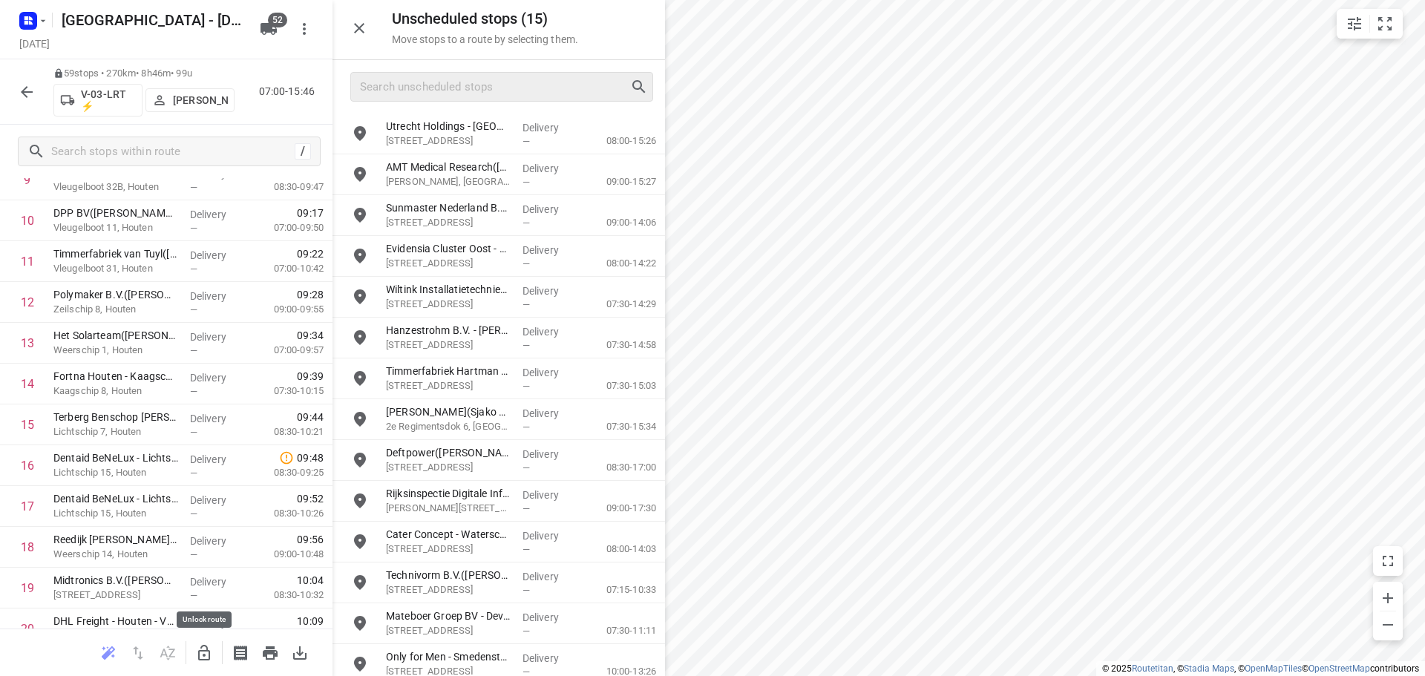
click at [207, 650] on icon "button" at bounding box center [204, 653] width 12 height 16
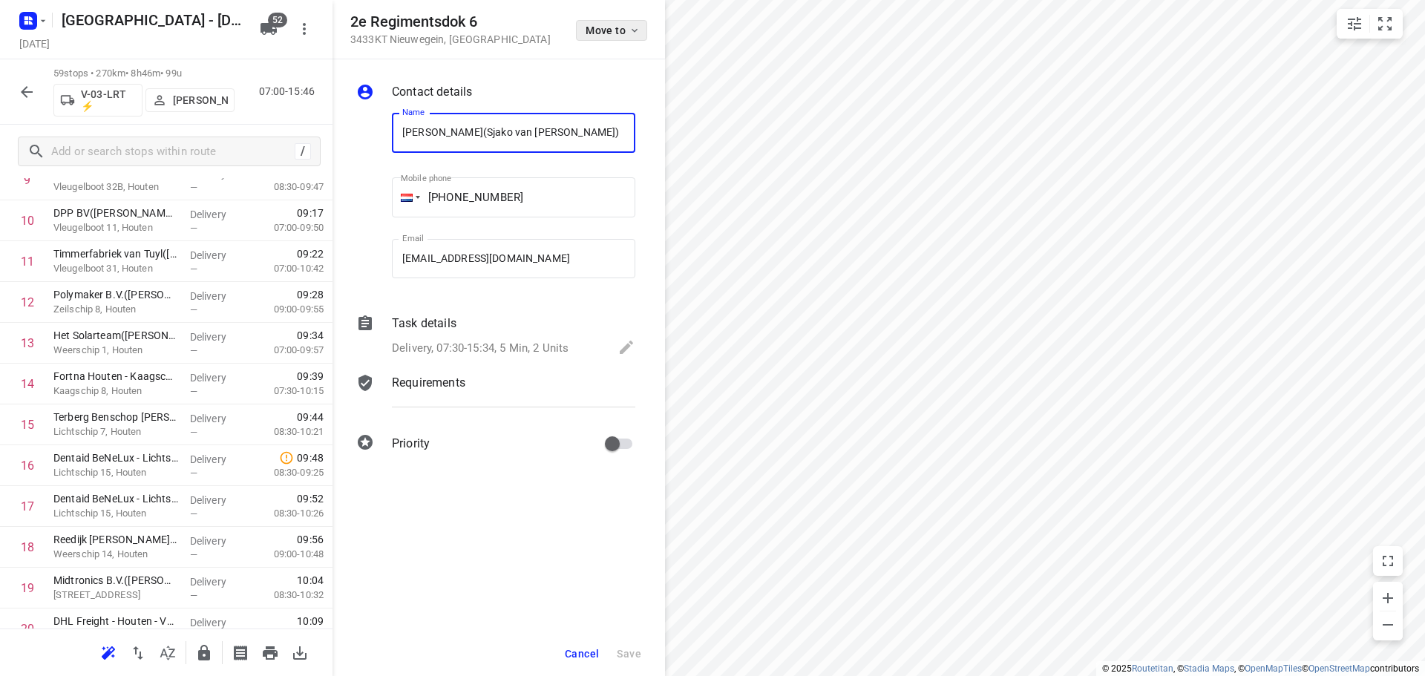
click at [604, 27] on span "Move to" at bounding box center [613, 30] width 55 height 12
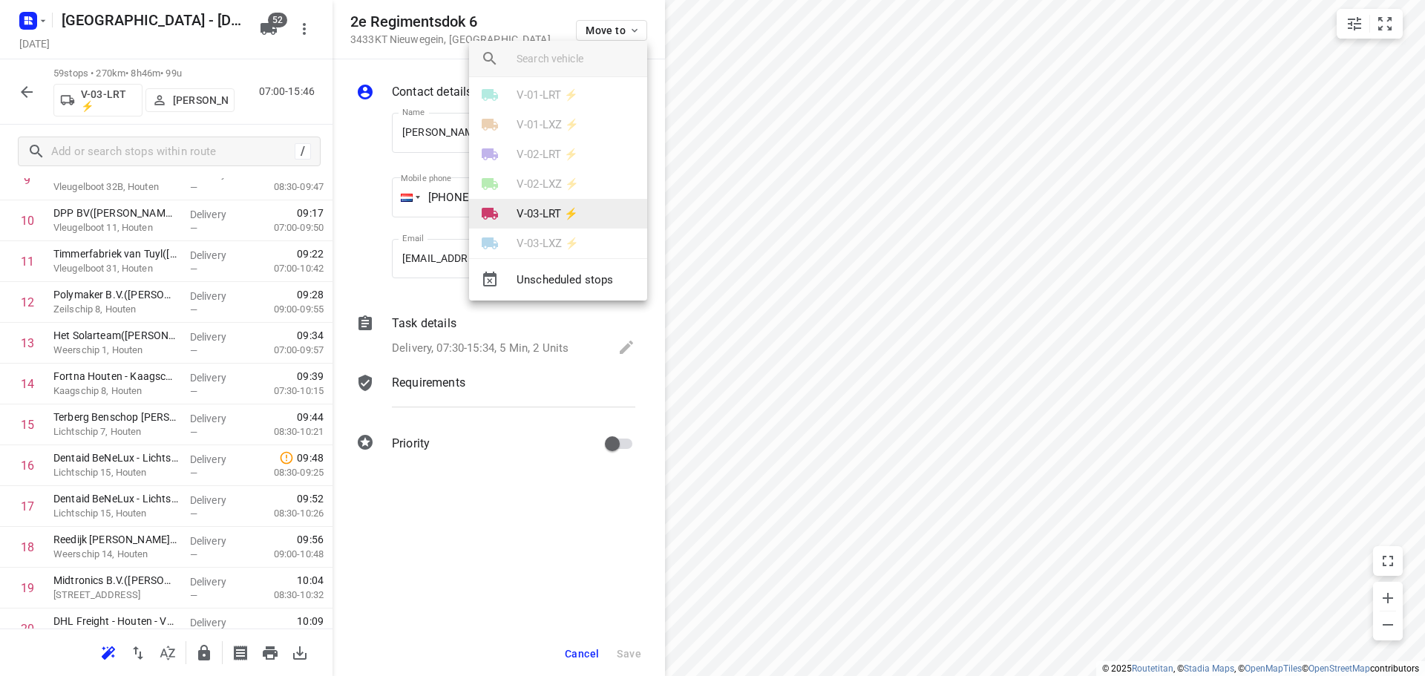
scroll to position [148, 0]
click at [539, 180] on li "V-03-LRT ⚡" at bounding box center [558, 193] width 178 height 30
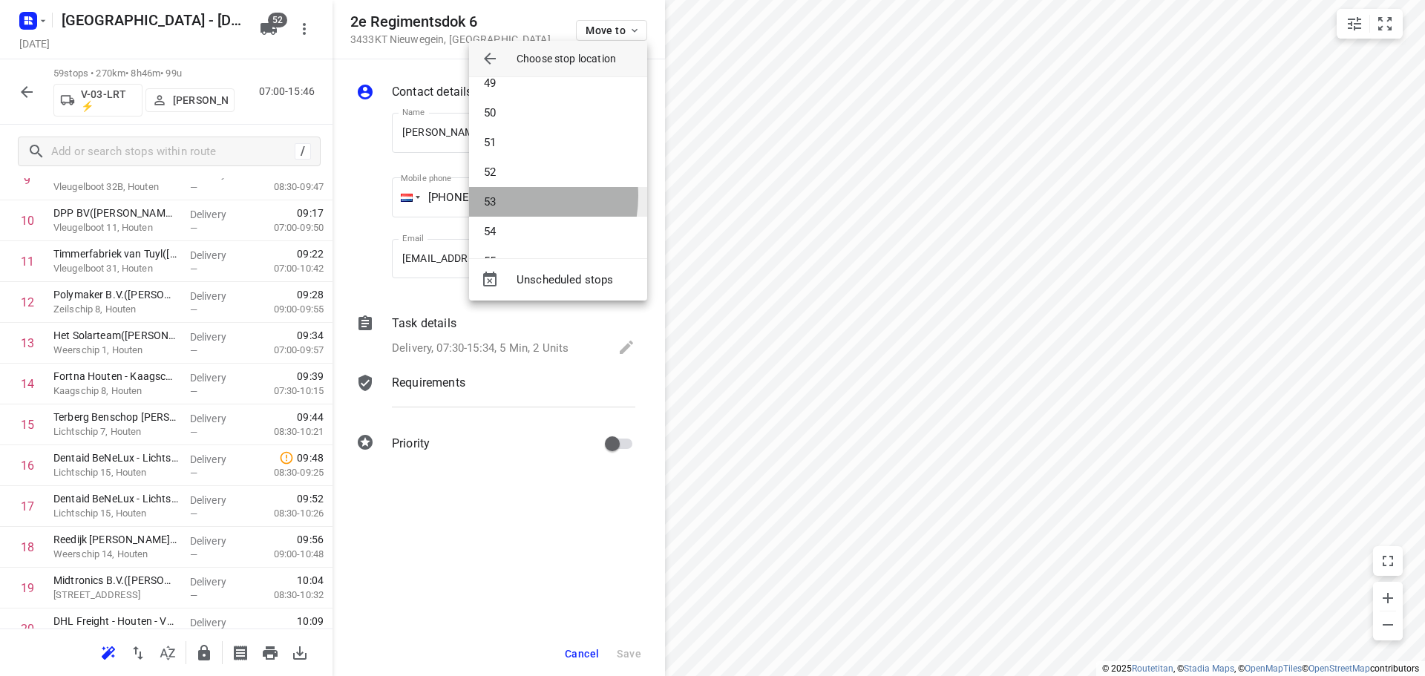
click at [505, 196] on li "53" at bounding box center [558, 202] width 178 height 30
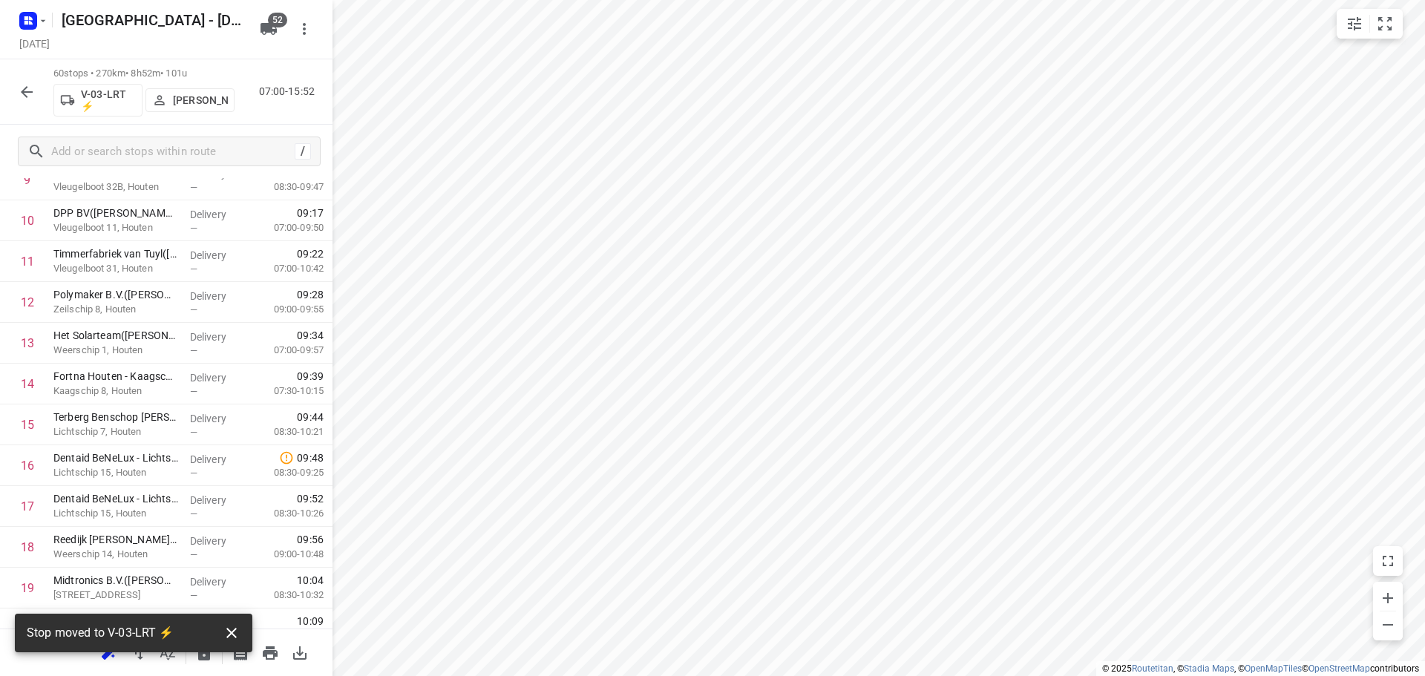
click at [234, 628] on icon "button" at bounding box center [232, 633] width 18 height 18
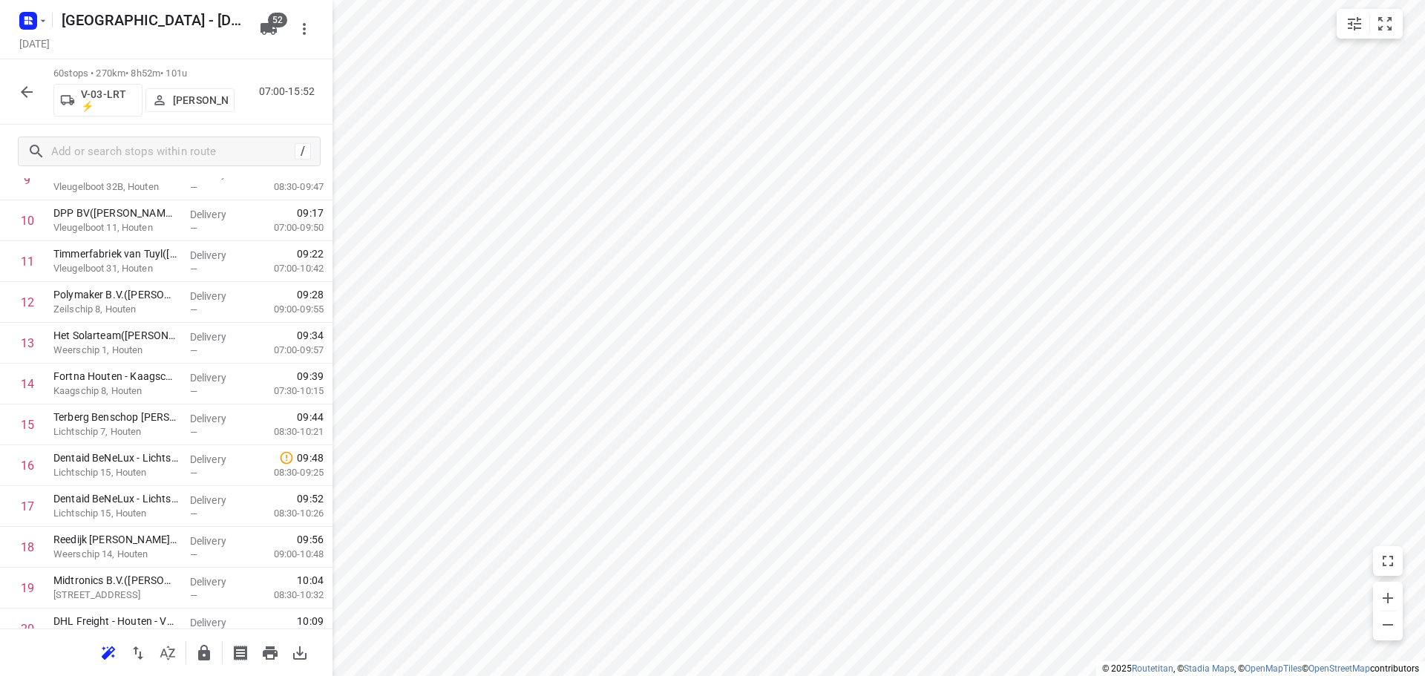
click at [207, 653] on icon "button" at bounding box center [204, 653] width 12 height 16
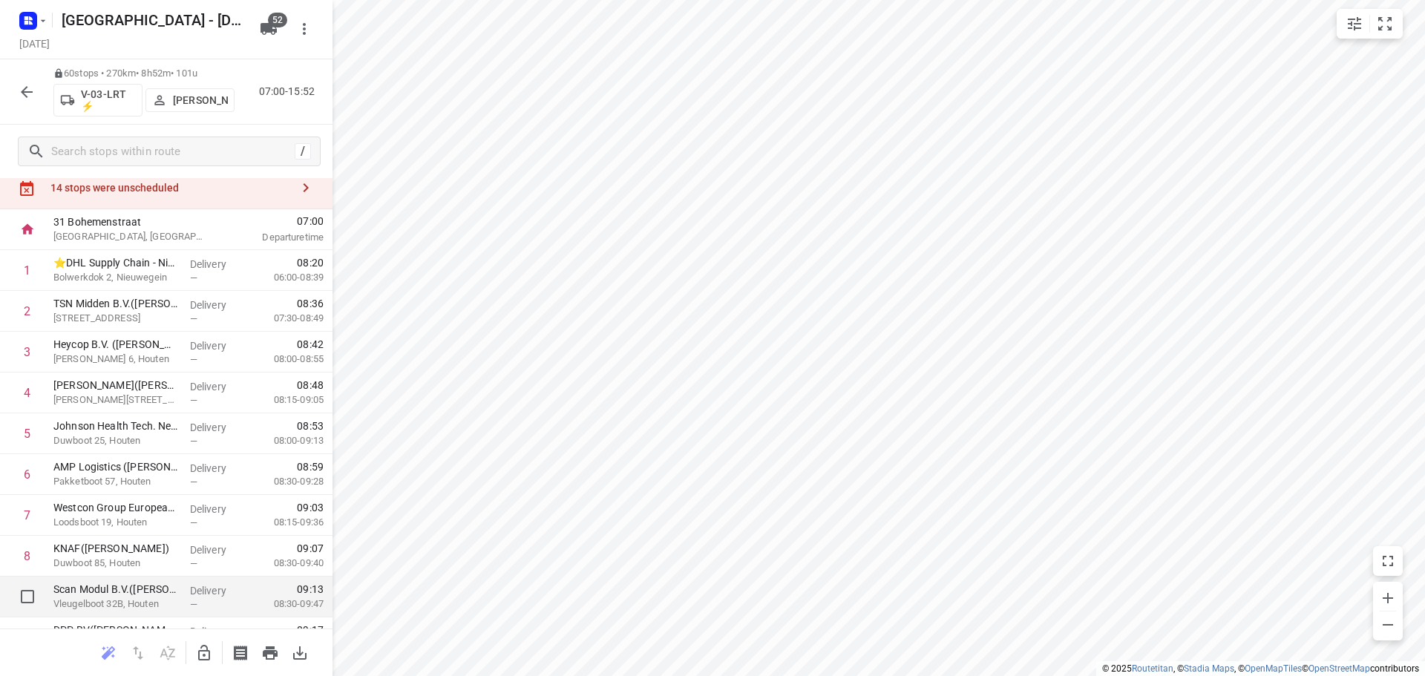
scroll to position [0, 0]
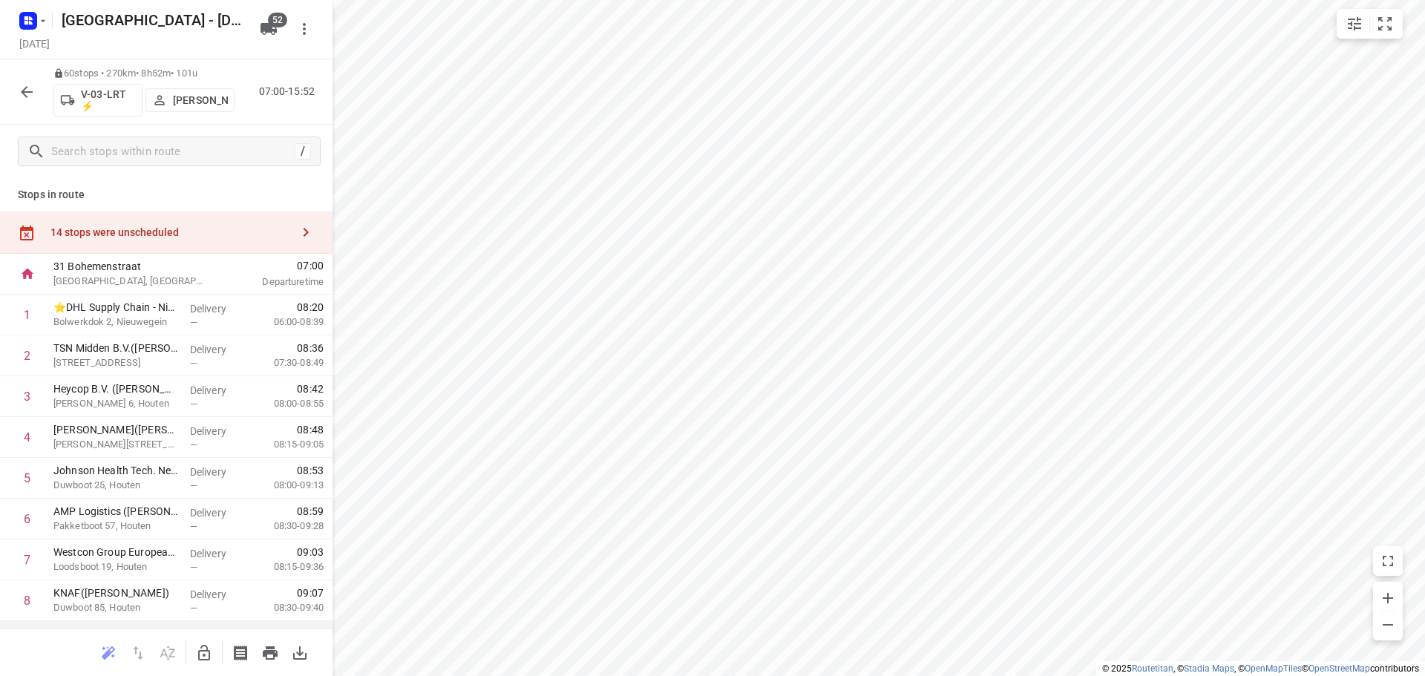
click at [291, 220] on button "button" at bounding box center [306, 233] width 30 height 30
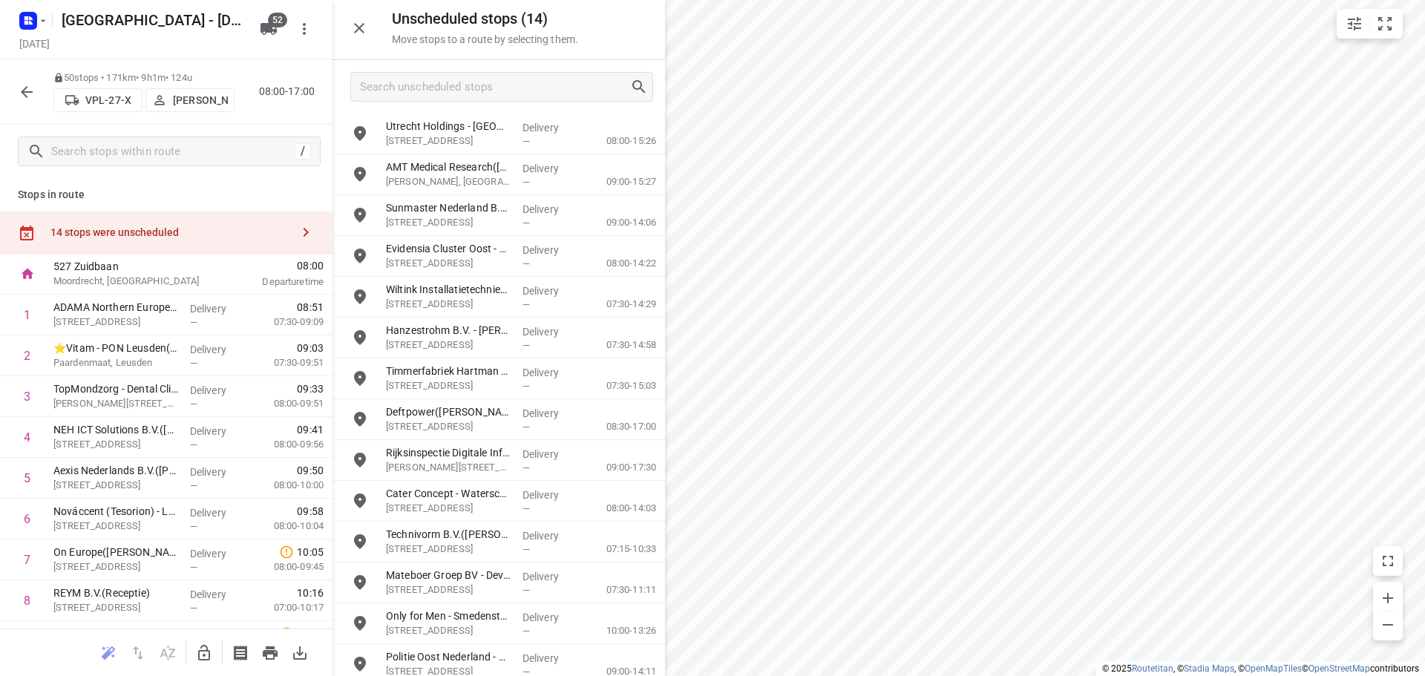
click at [206, 277] on div "527 Zuidbaan Moordrecht, Netherlands" at bounding box center [131, 274] width 166 height 41
click at [274, 32] on icon "button" at bounding box center [269, 29] width 18 height 18
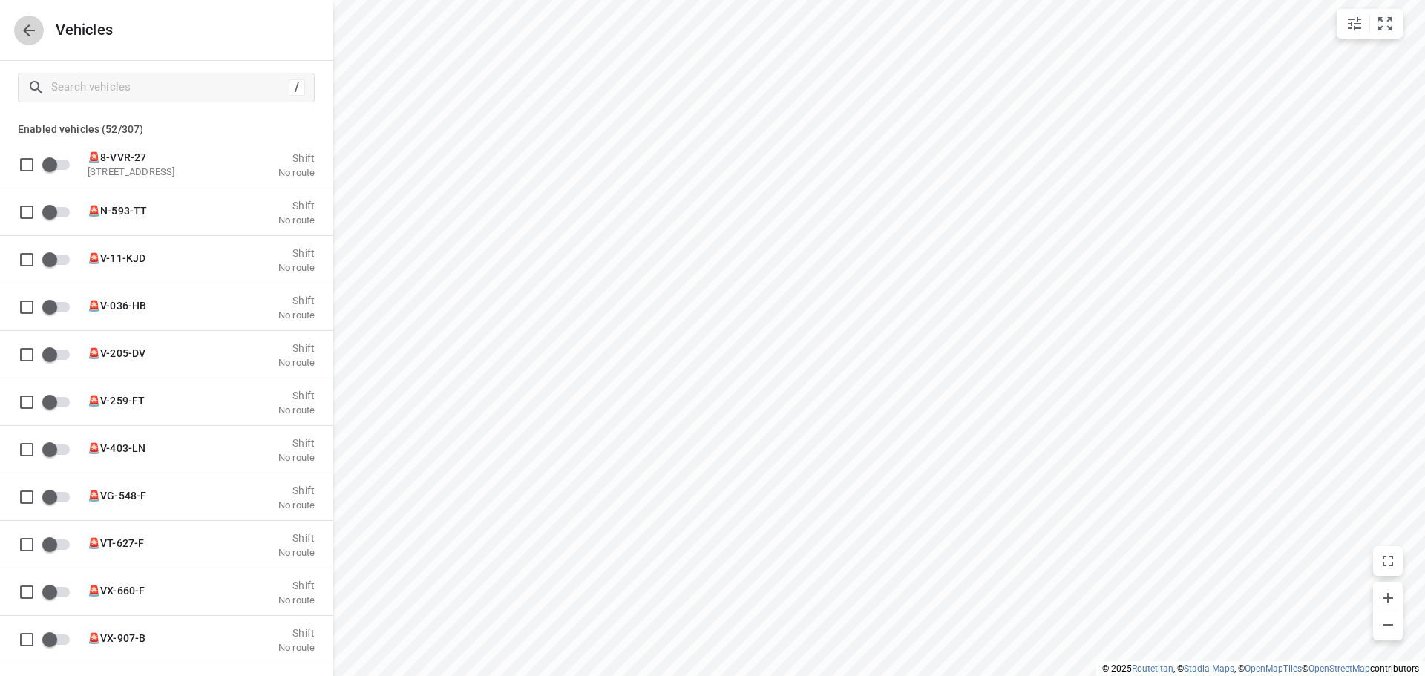
click at [27, 29] on icon "button" at bounding box center [29, 31] width 18 height 18
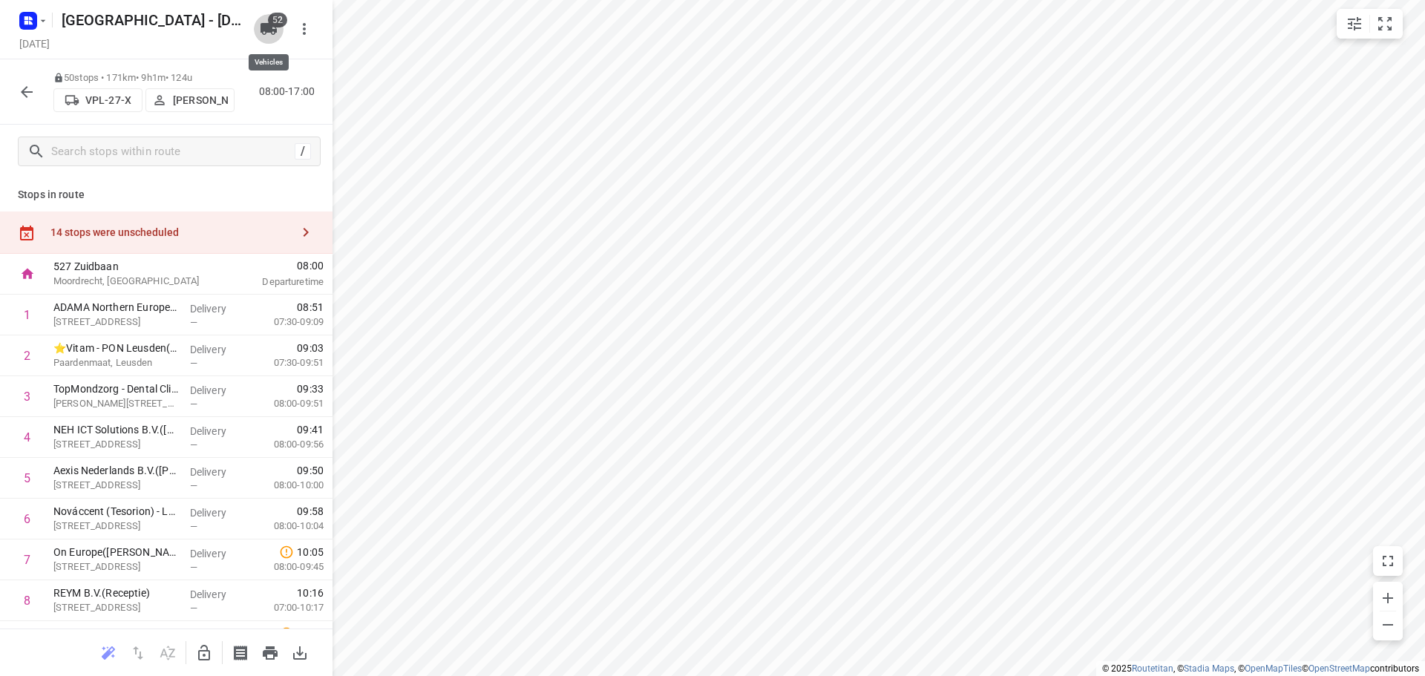
click at [264, 29] on icon "button" at bounding box center [269, 29] width 16 height 12
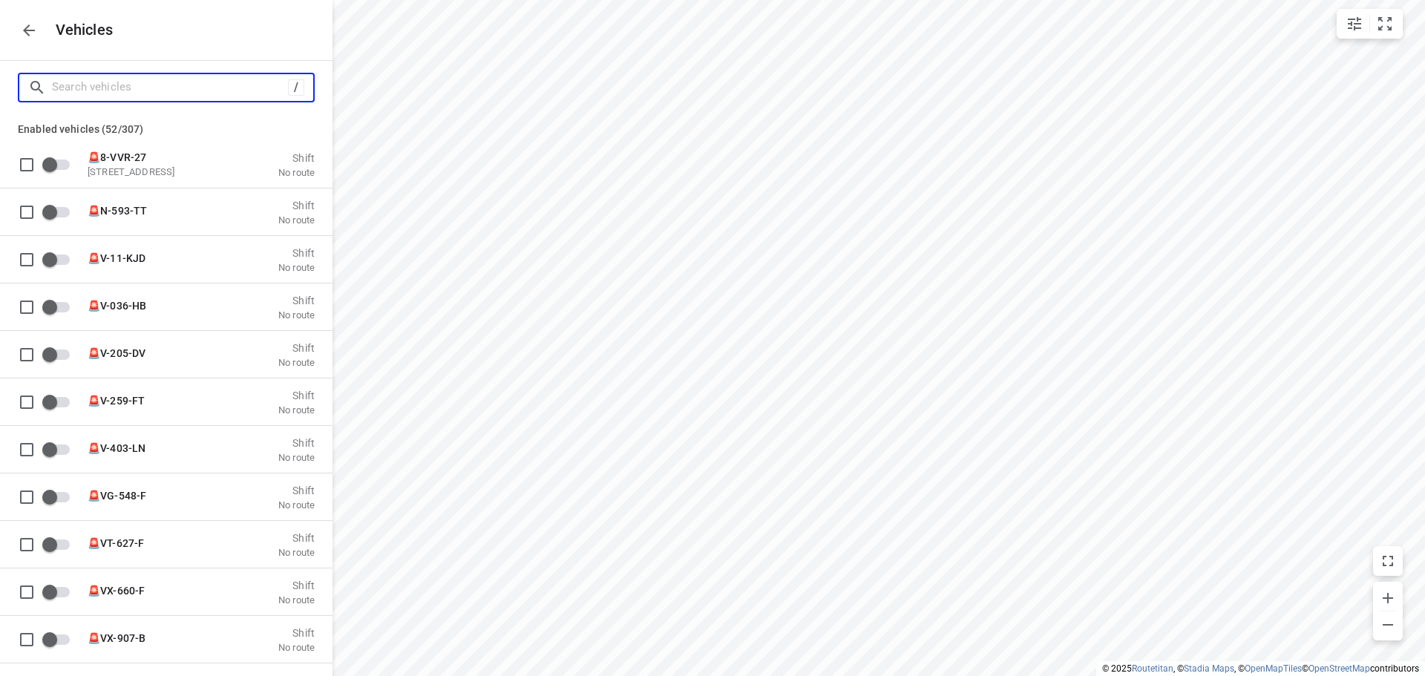
click at [192, 84] on input "Search vehicles" at bounding box center [170, 87] width 236 height 23
type input "2"
checkbox input "true"
checkbox input "false"
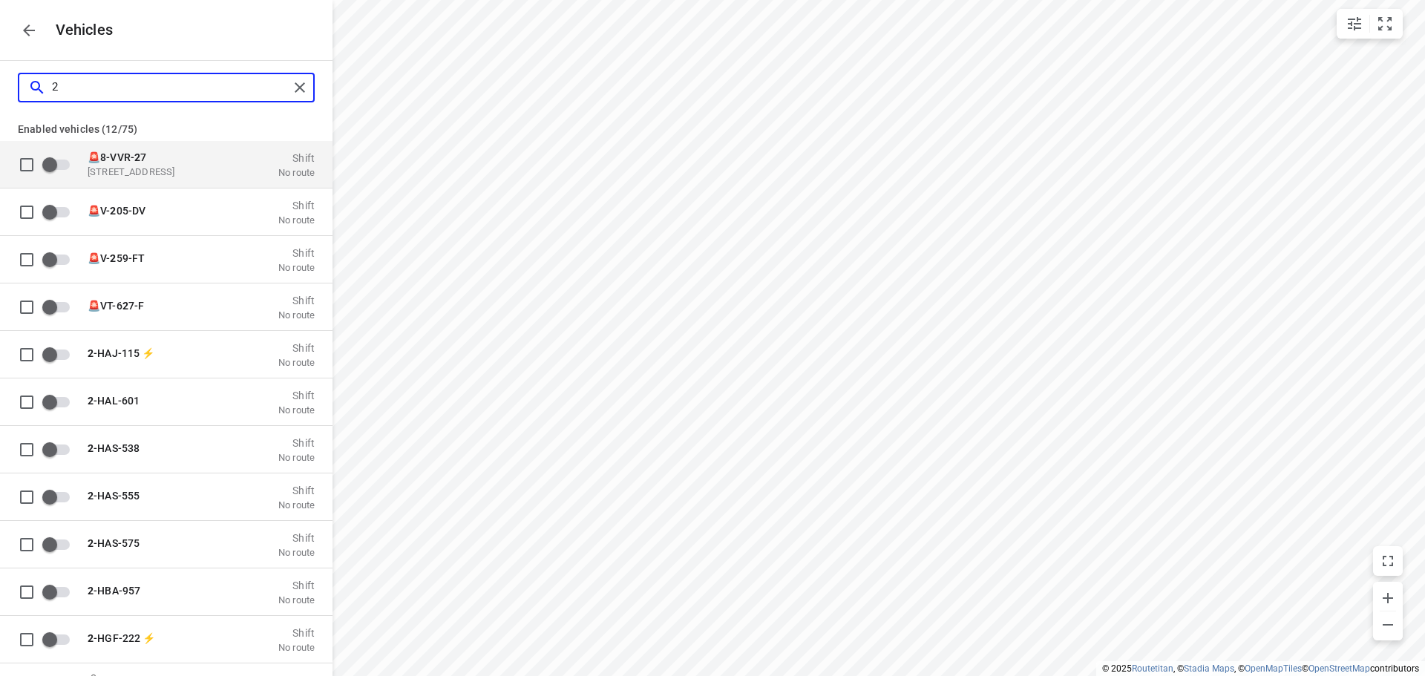
type input "27"
checkbox input "true"
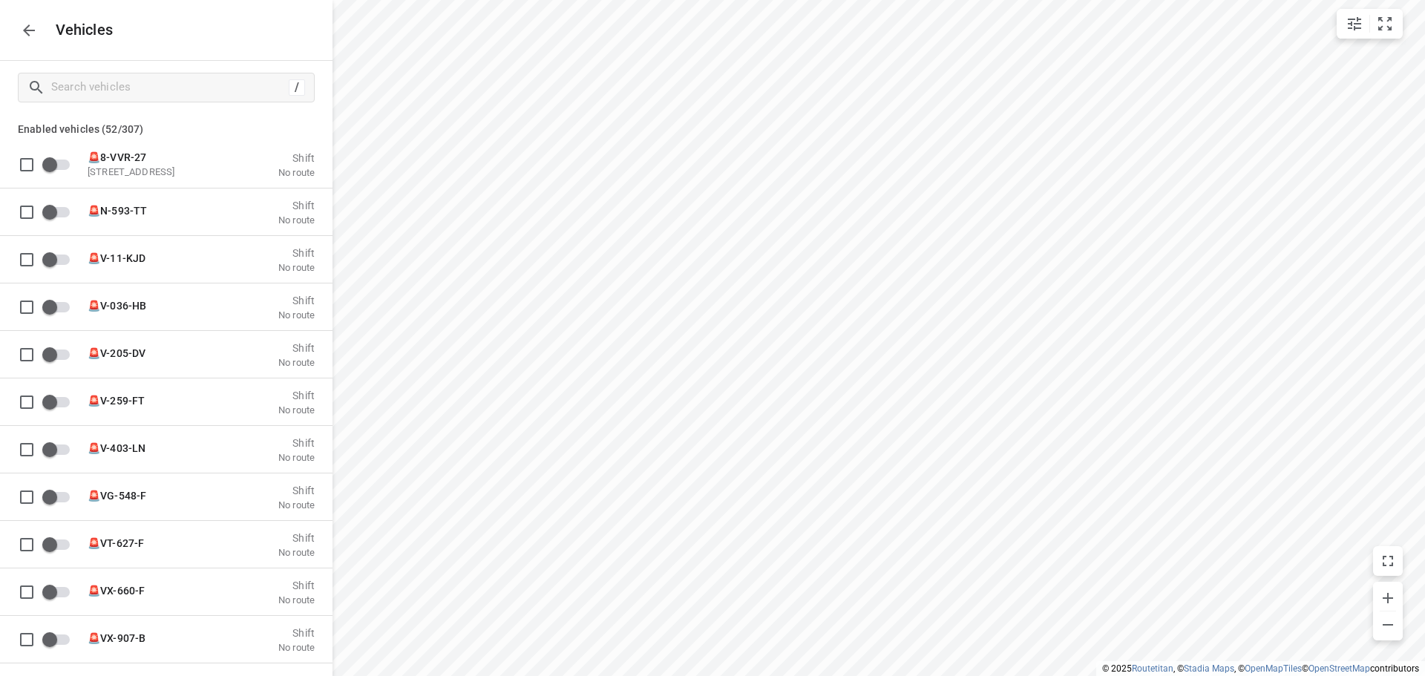
click at [27, 32] on icon "button" at bounding box center [29, 31] width 18 height 18
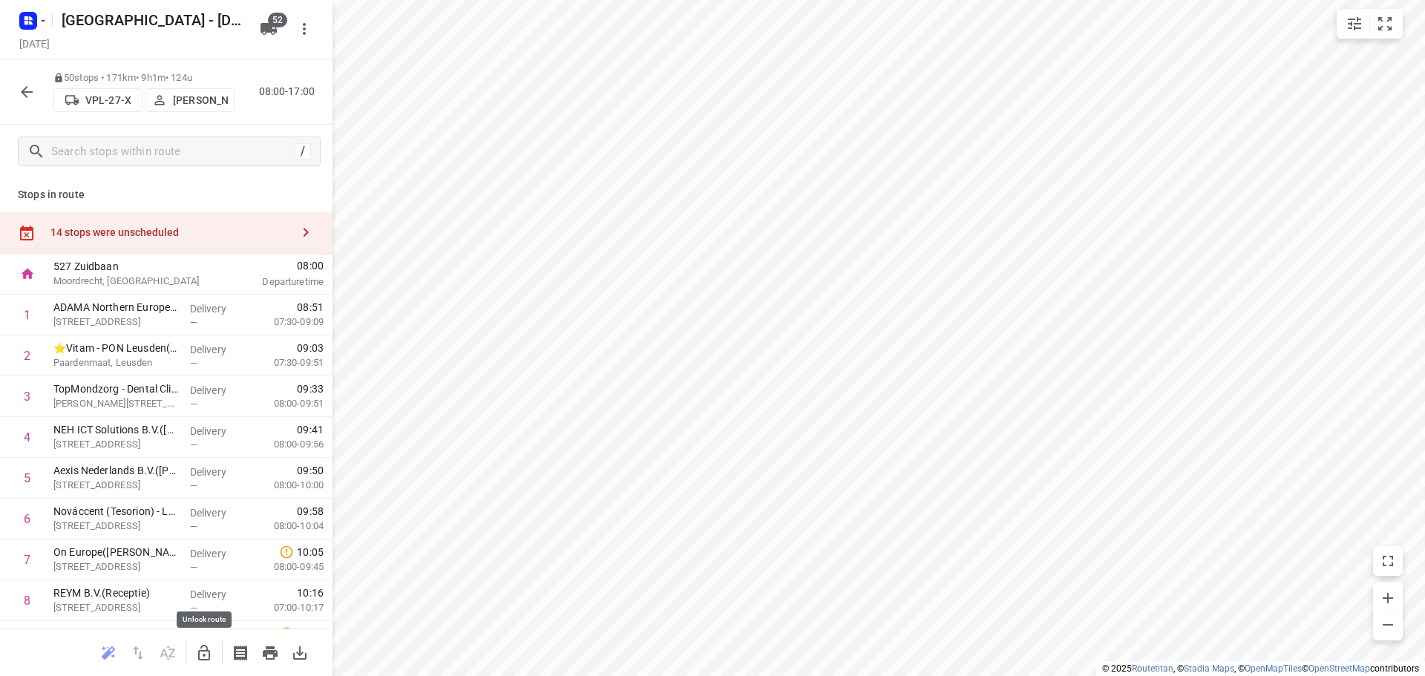
click at [203, 648] on icon "button" at bounding box center [204, 653] width 18 height 18
click at [263, 25] on icon "button" at bounding box center [269, 29] width 16 height 12
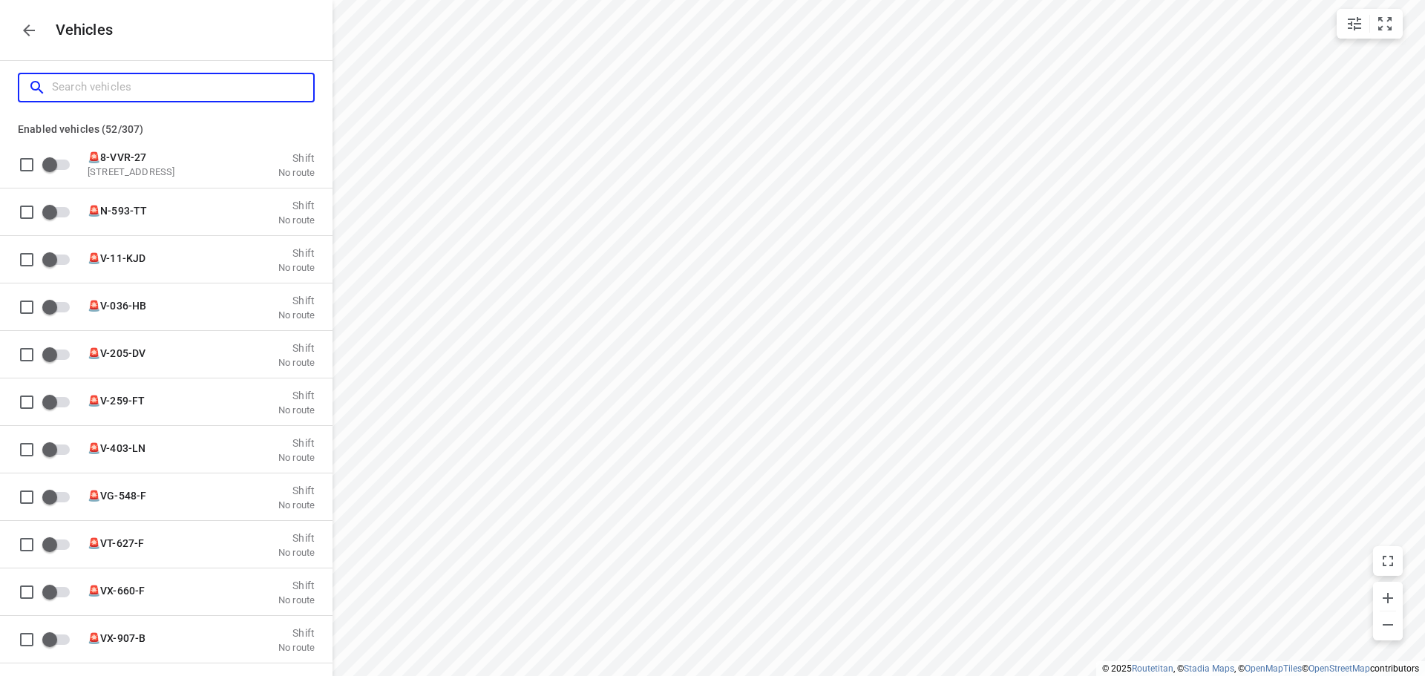
click at [218, 88] on input "Search vehicles" at bounding box center [182, 87] width 261 height 23
type input "2"
checkbox input "true"
checkbox input "false"
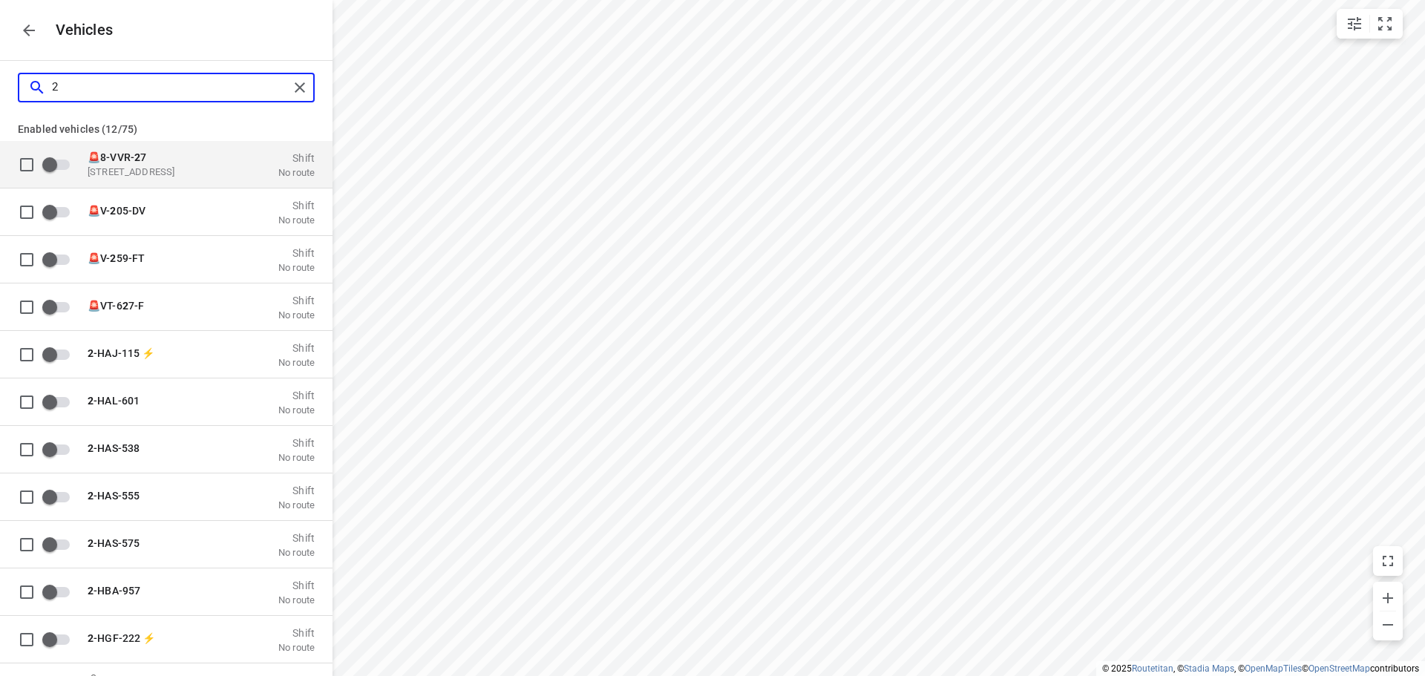
type input "27"
checkbox input "true"
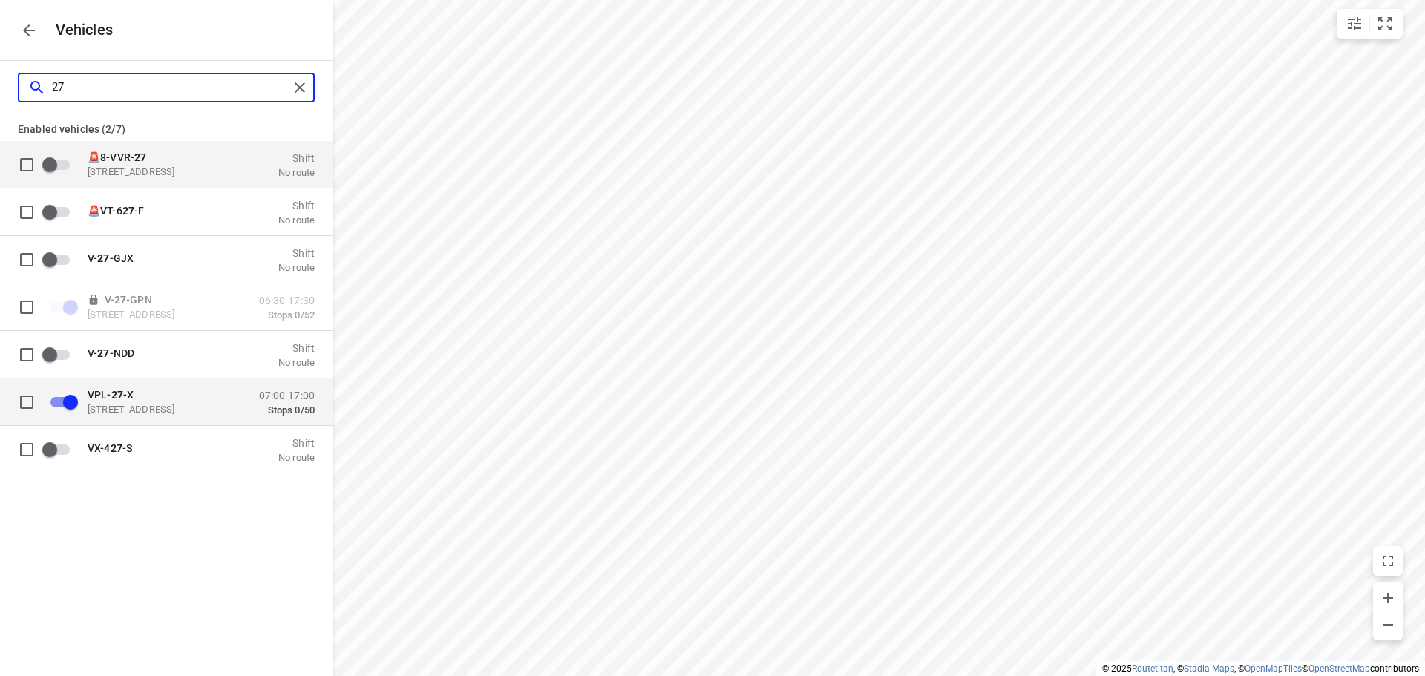
type input "27"
click at [174, 403] on p "[STREET_ADDRESS]" at bounding box center [162, 409] width 148 height 12
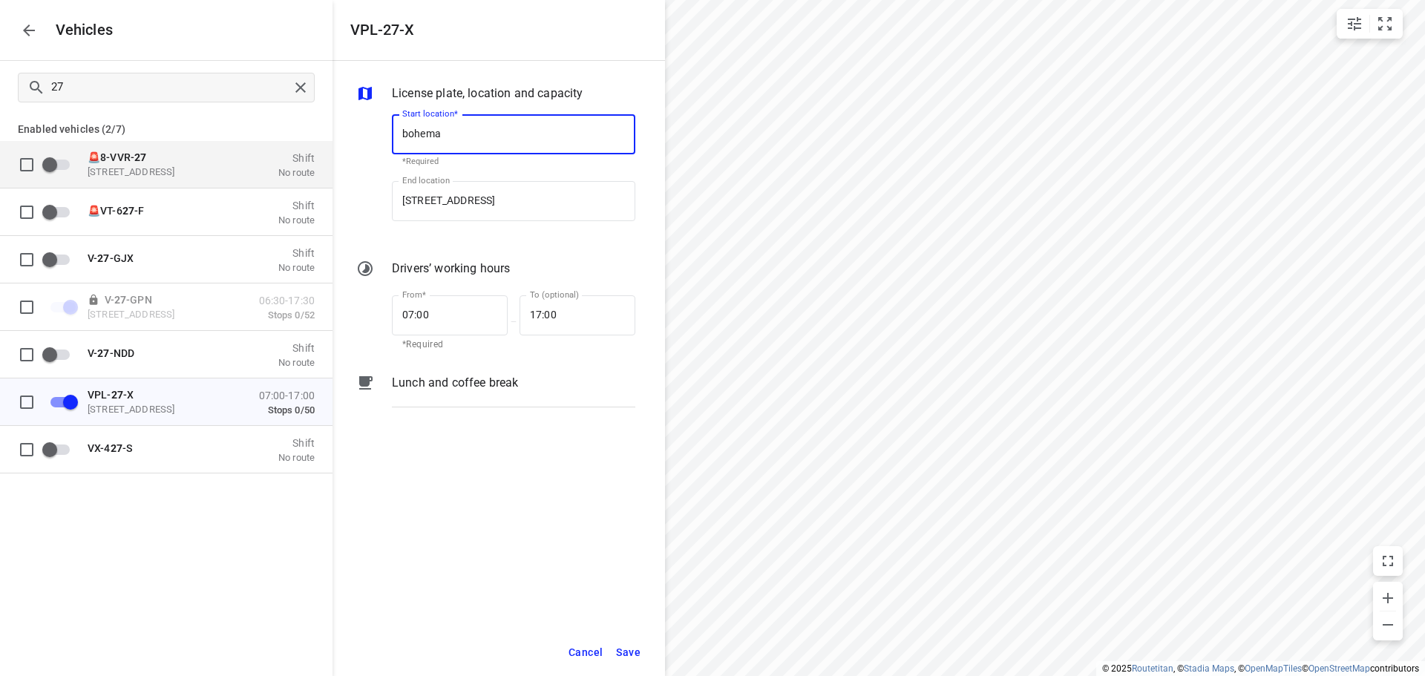
type input "bohema"
click at [314, 88] on div at bounding box center [303, 87] width 27 height 22
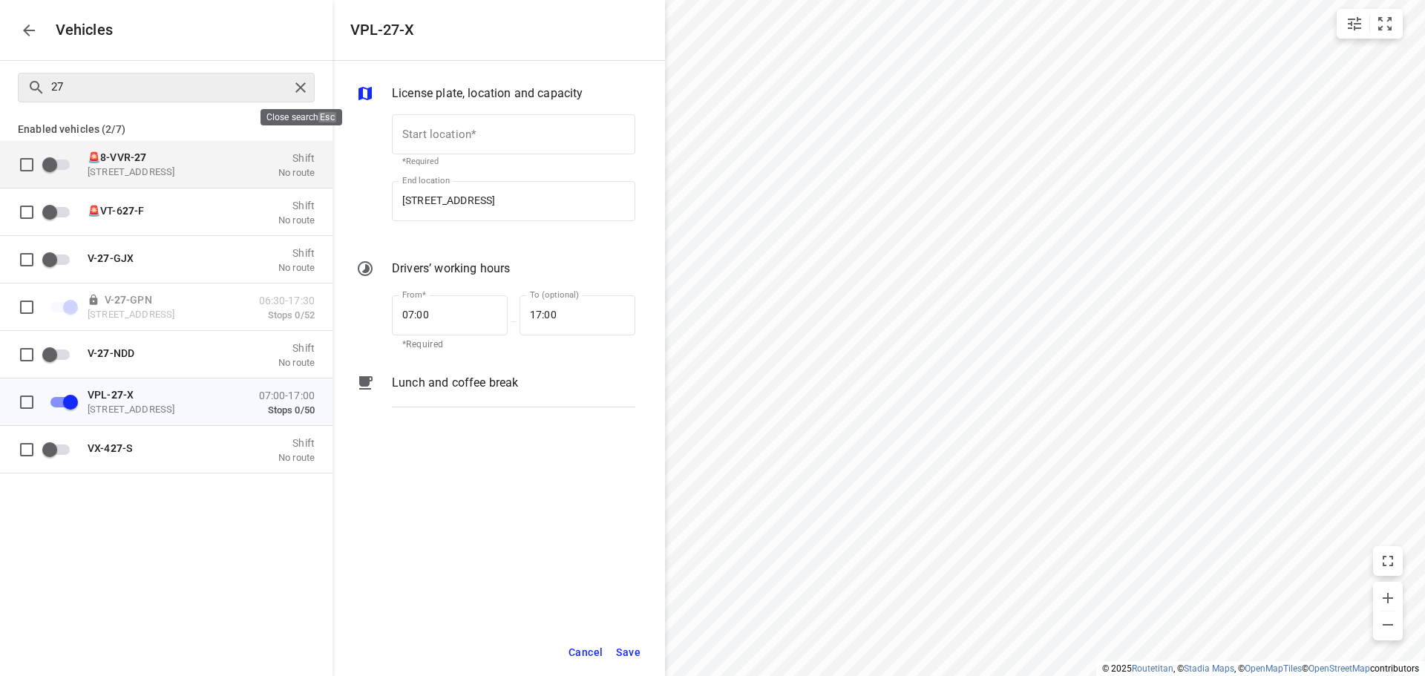
checkbox input "false"
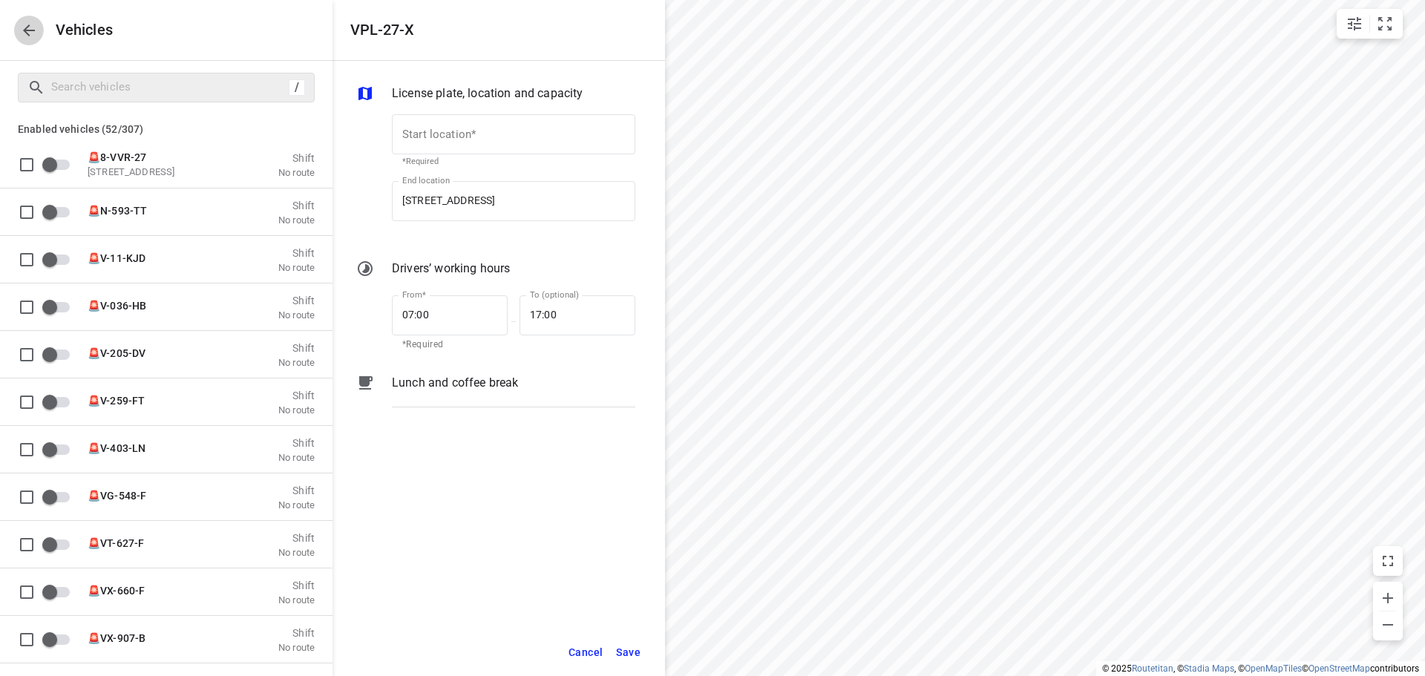
click at [36, 40] on button "button" at bounding box center [29, 31] width 30 height 30
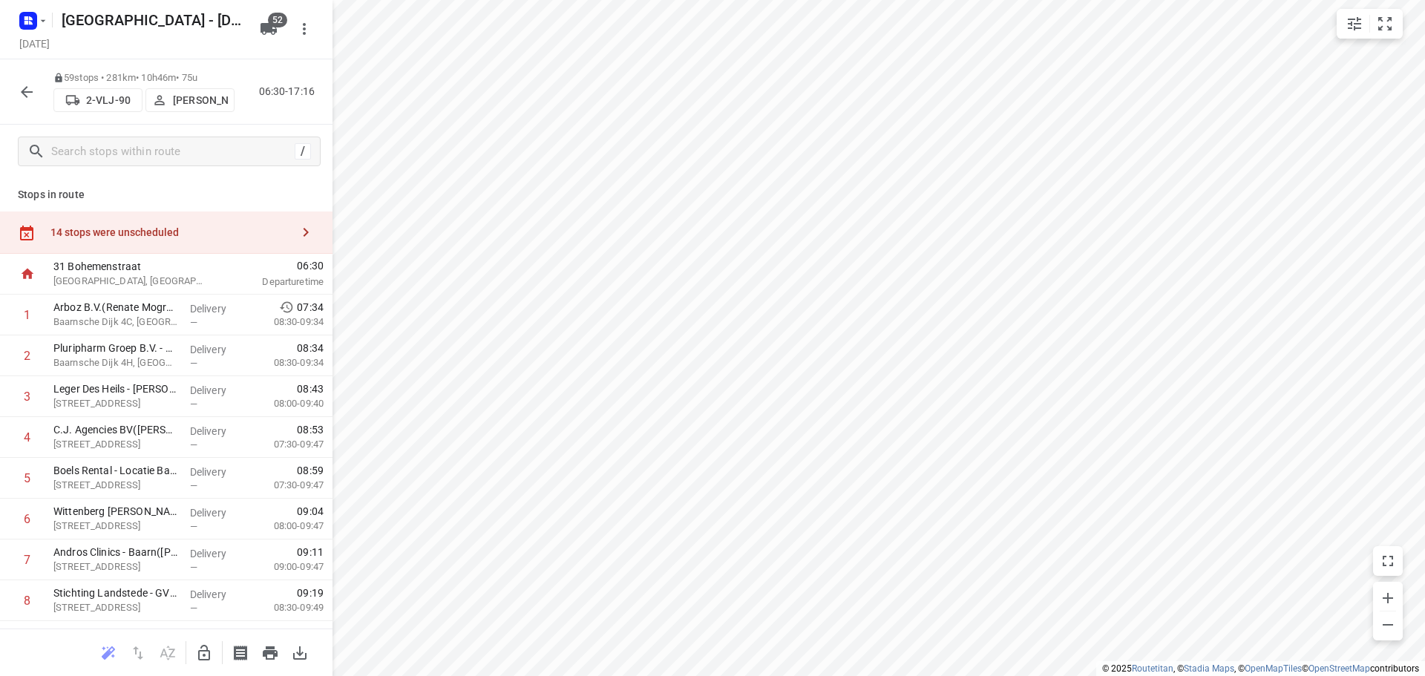
click at [109, 272] on p "31 Bohemenstraat" at bounding box center [130, 266] width 154 height 15
drag, startPoint x: 143, startPoint y: 264, endPoint x: 48, endPoint y: 266, distance: 95.1
click at [48, 266] on div "[STREET_ADDRESS]" at bounding box center [131, 274] width 166 height 41
copy p "31 Bohemenstraat"
click at [281, 25] on span "52" at bounding box center [277, 20] width 19 height 15
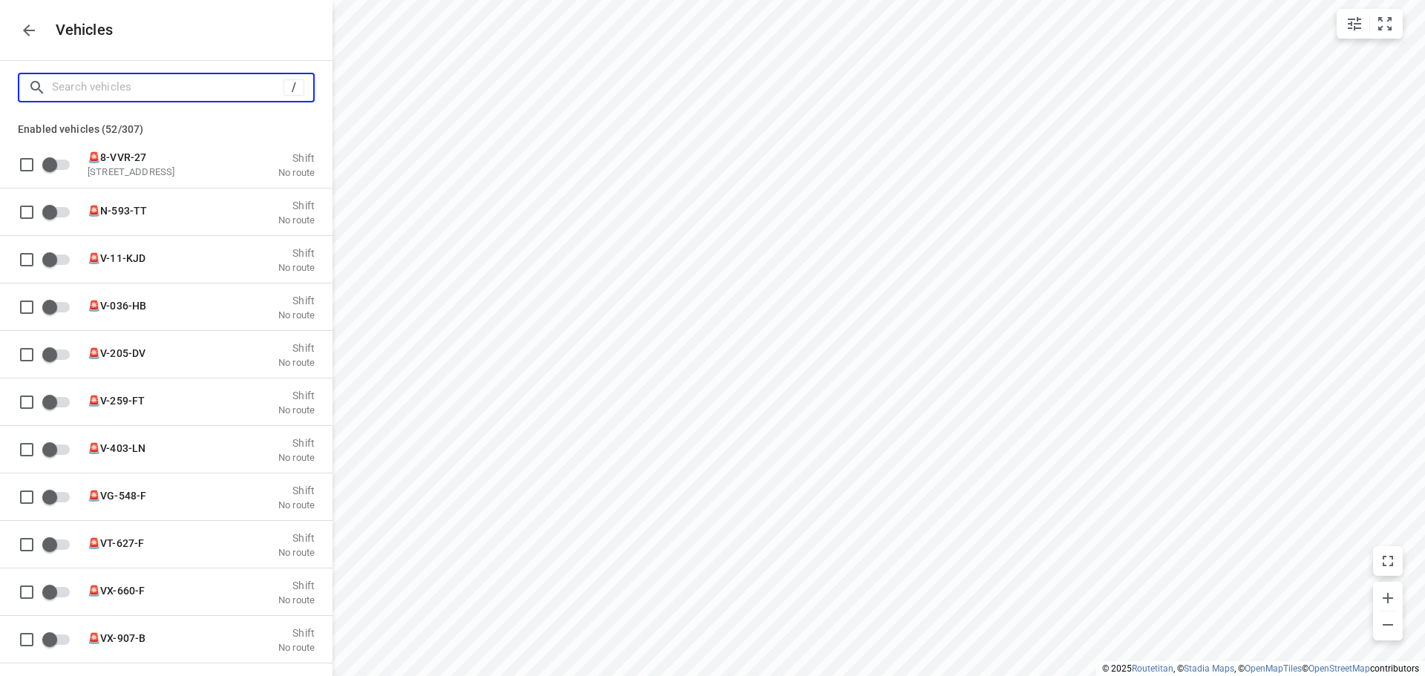
click at [200, 79] on input "Search vehicles" at bounding box center [168, 87] width 232 height 23
type input "2"
checkbox input "true"
checkbox input "false"
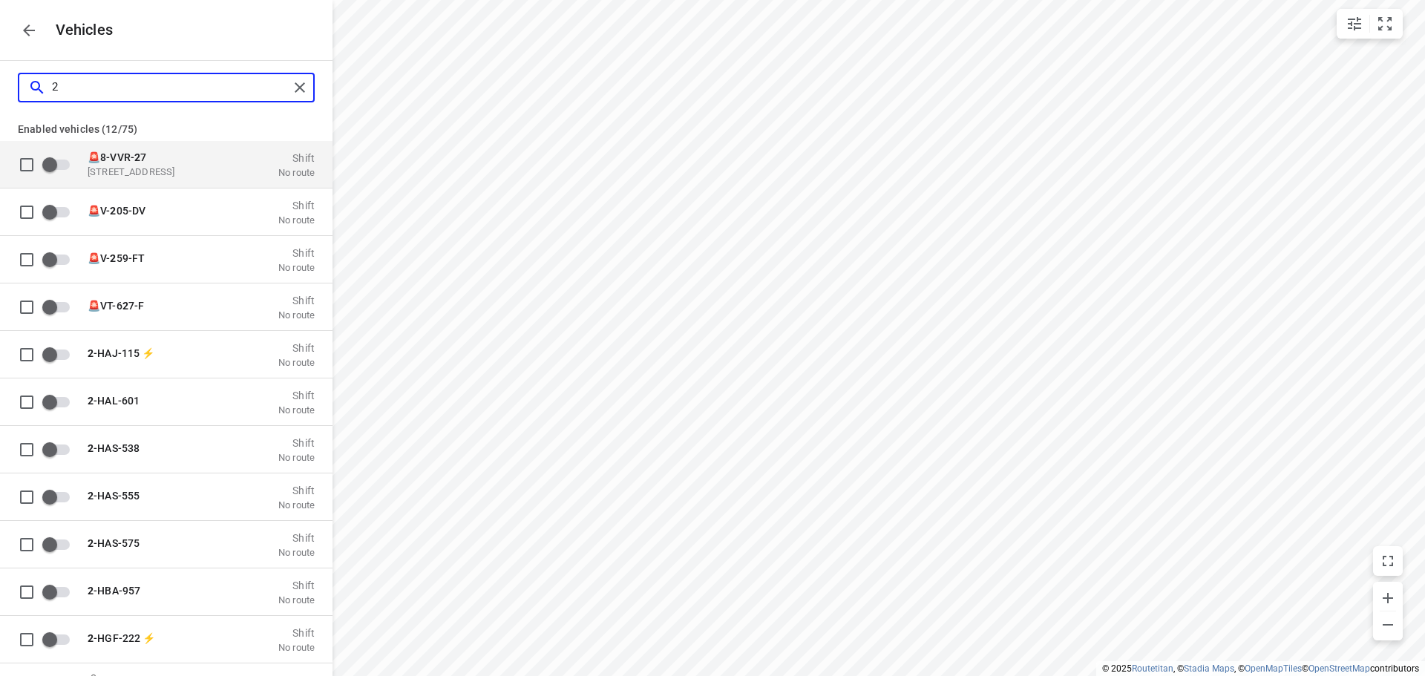
type input "27"
checkbox input "true"
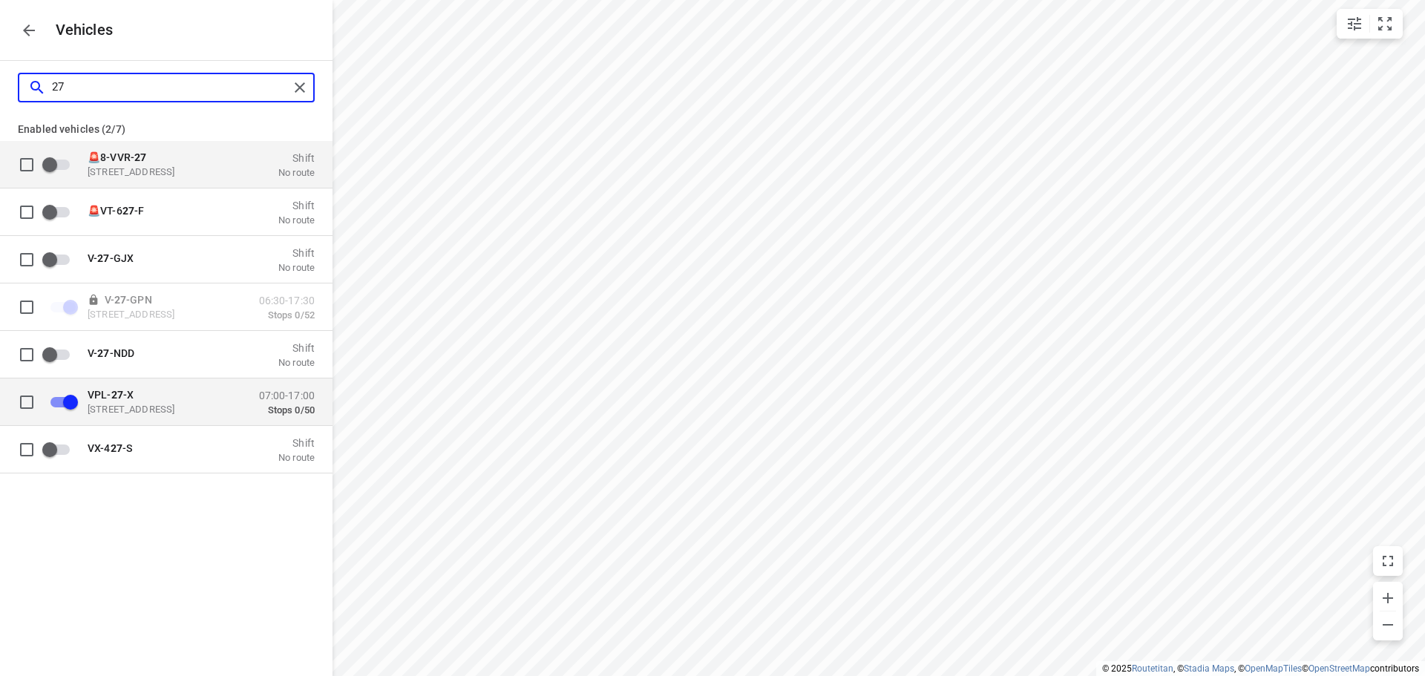
type input "27"
click at [183, 383] on div "VPL- 27 -X [STREET_ADDRESS] 07:00-17:00 Stops 0/50" at bounding box center [178, 402] width 273 height 47
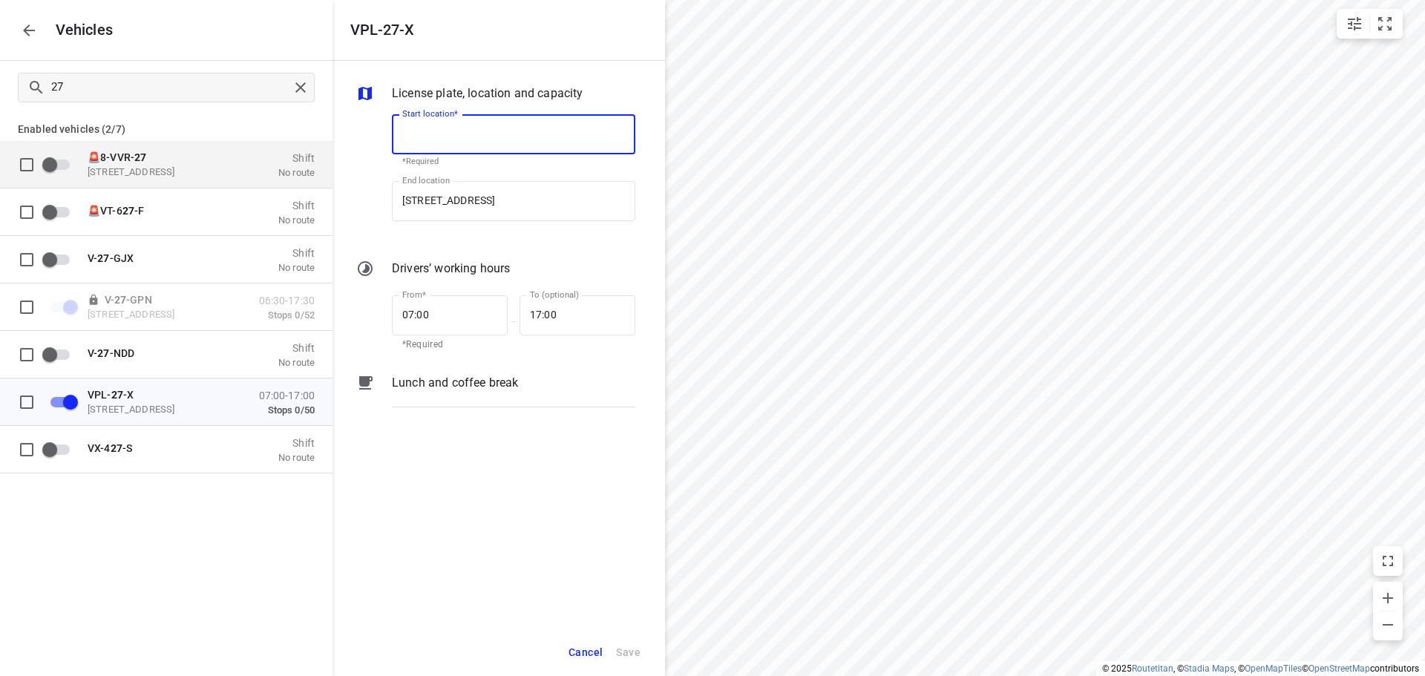
paste input "31 Bohemenstraat"
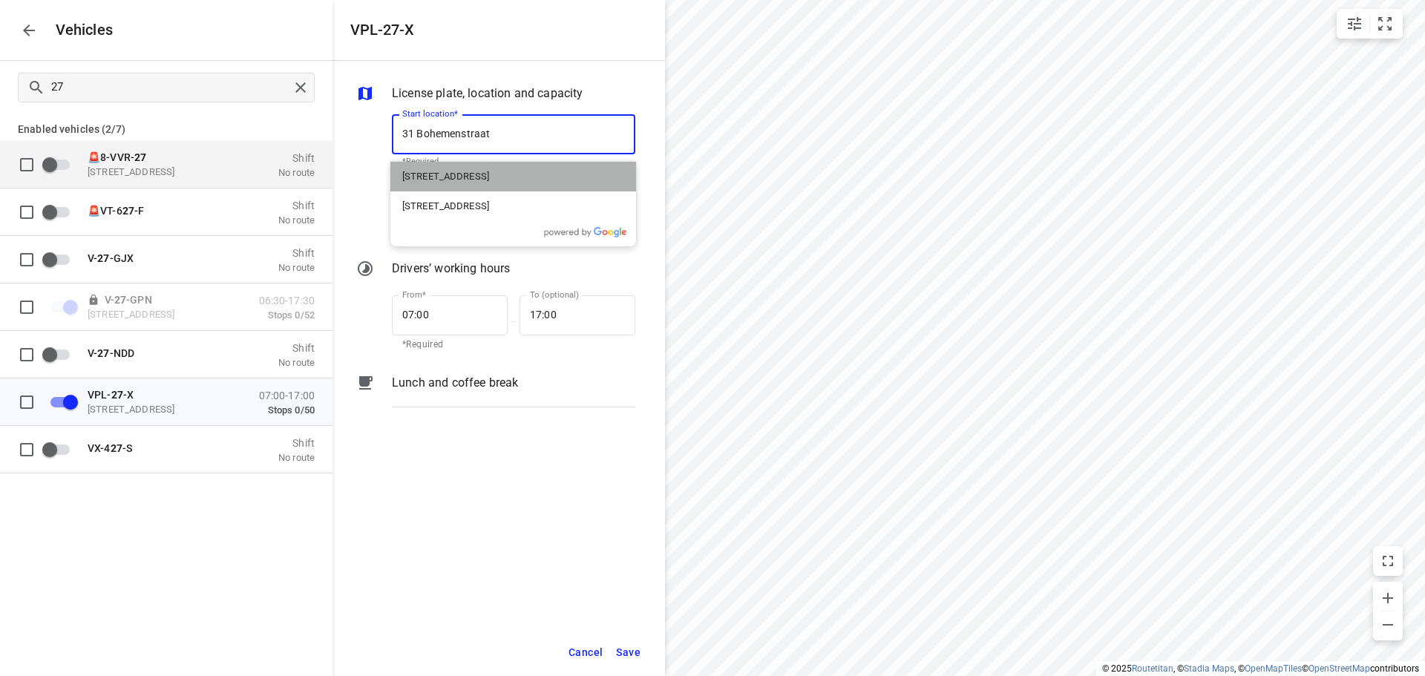
click at [489, 180] on p "[STREET_ADDRESS]" at bounding box center [445, 176] width 87 height 15
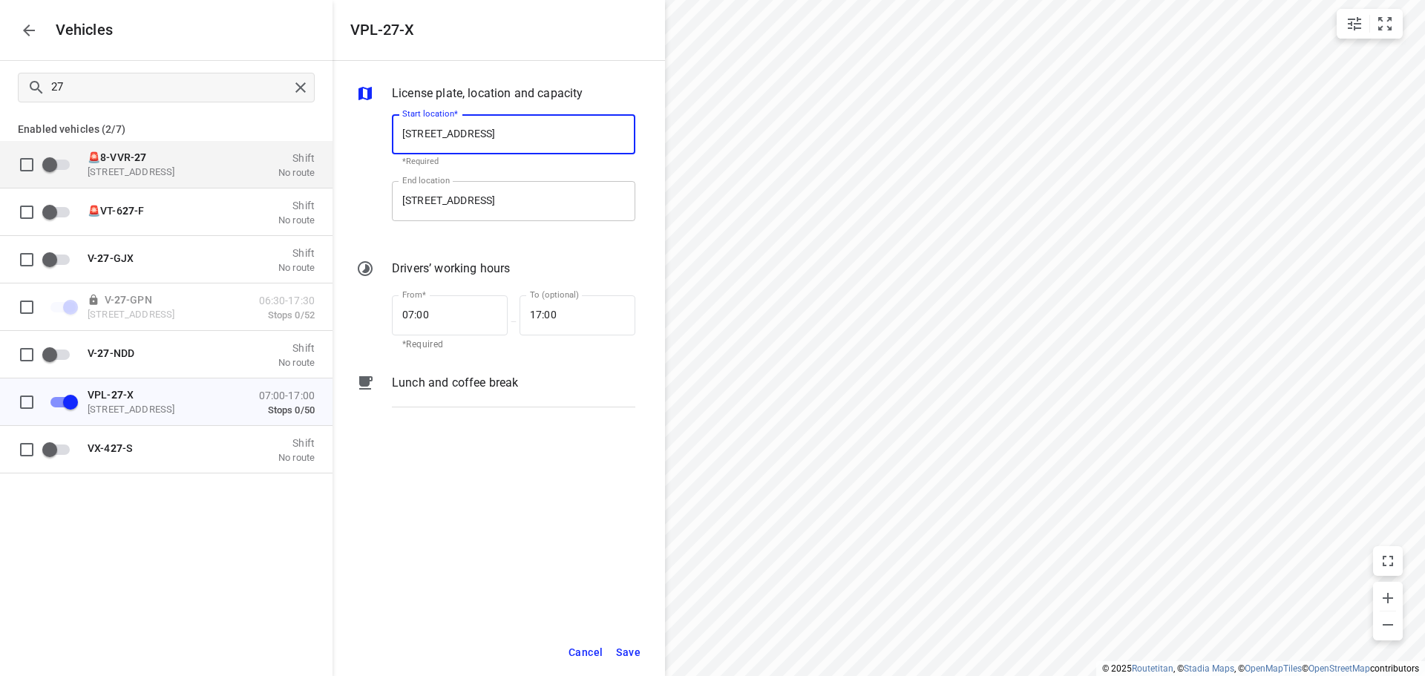
type input "[STREET_ADDRESS]"
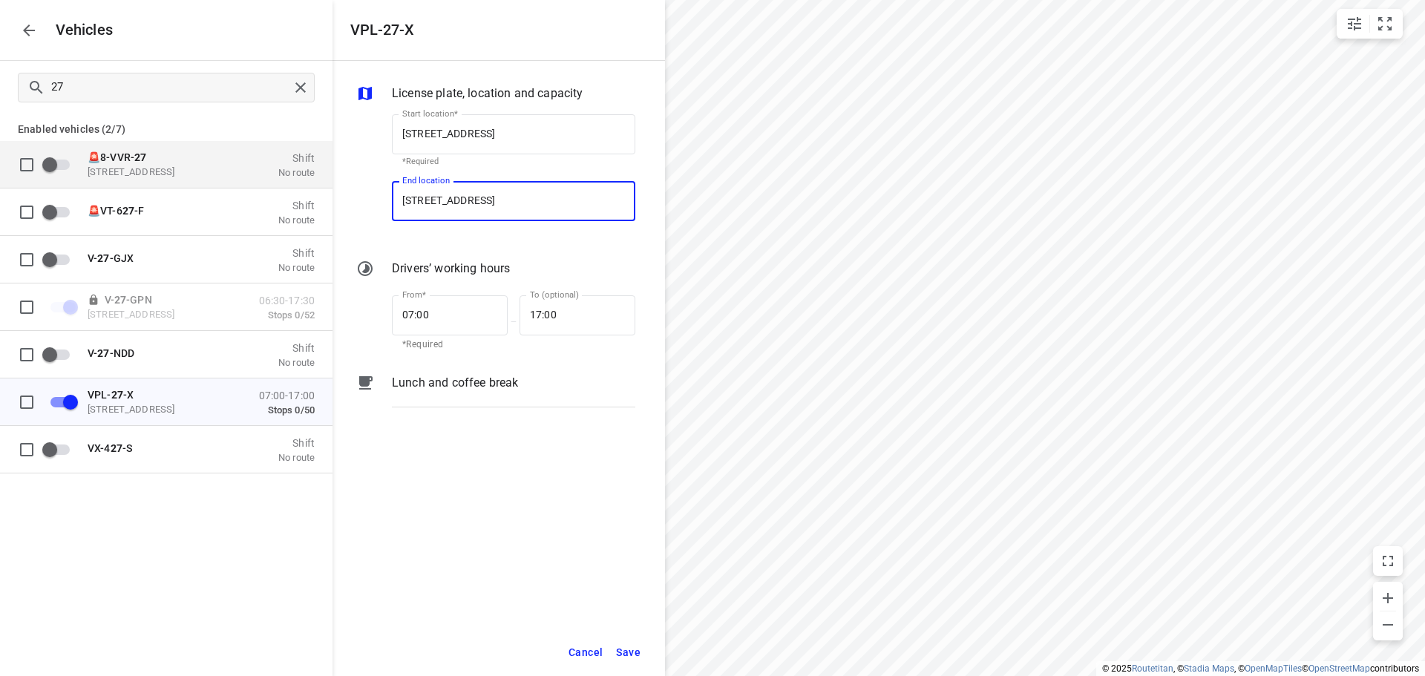
click at [517, 200] on input "[STREET_ADDRESS]" at bounding box center [514, 201] width 244 height 40
paste input "31 Bohemenstraat"
type input "31 Bohemenstraat"
click at [520, 230] on div "[STREET_ADDRESS]" at bounding box center [513, 244] width 246 height 30
type input "[STREET_ADDRESS]"
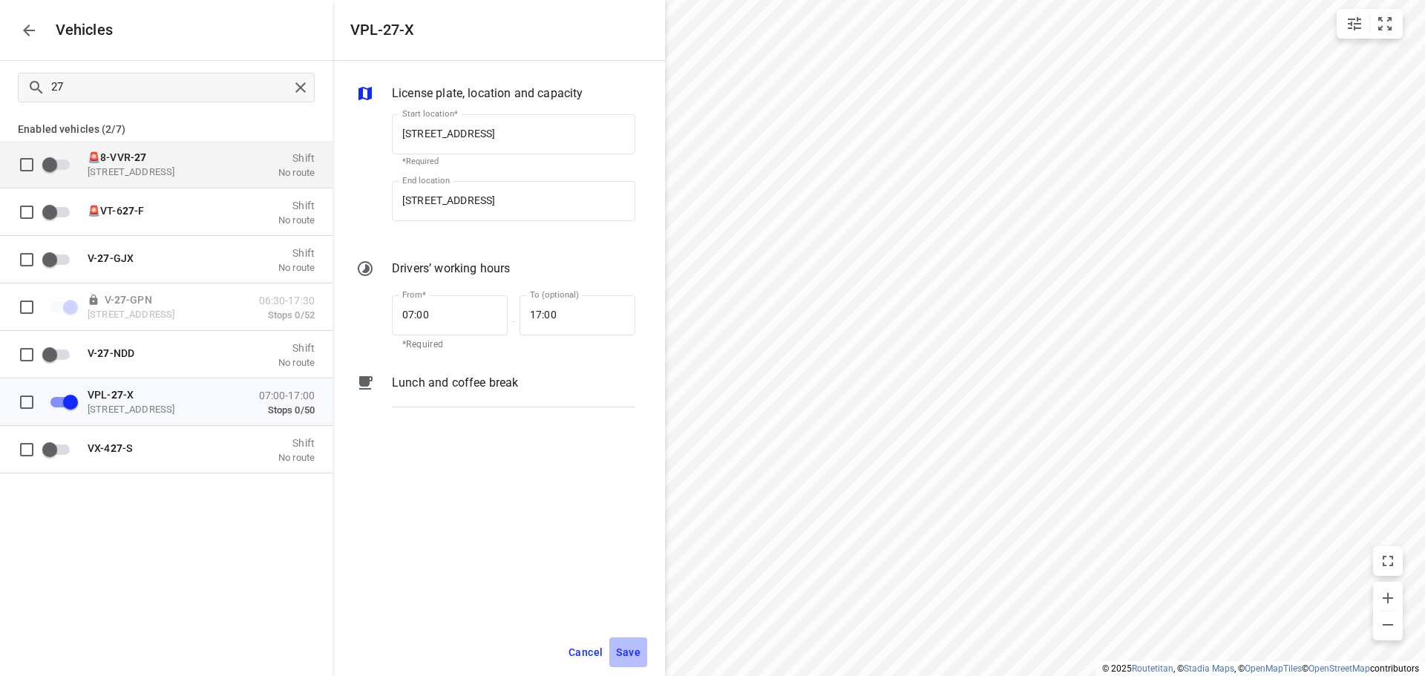
click at [627, 656] on span "Save" at bounding box center [628, 653] width 24 height 19
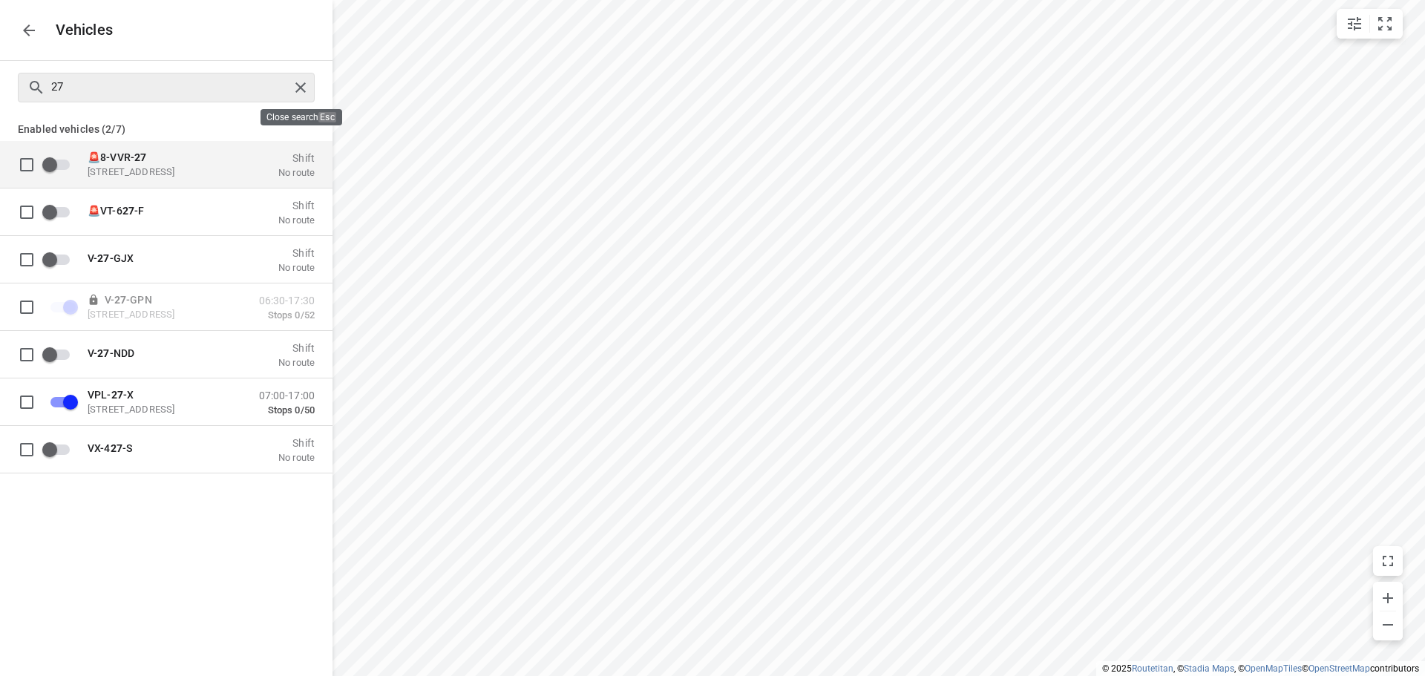
checkbox input "false"
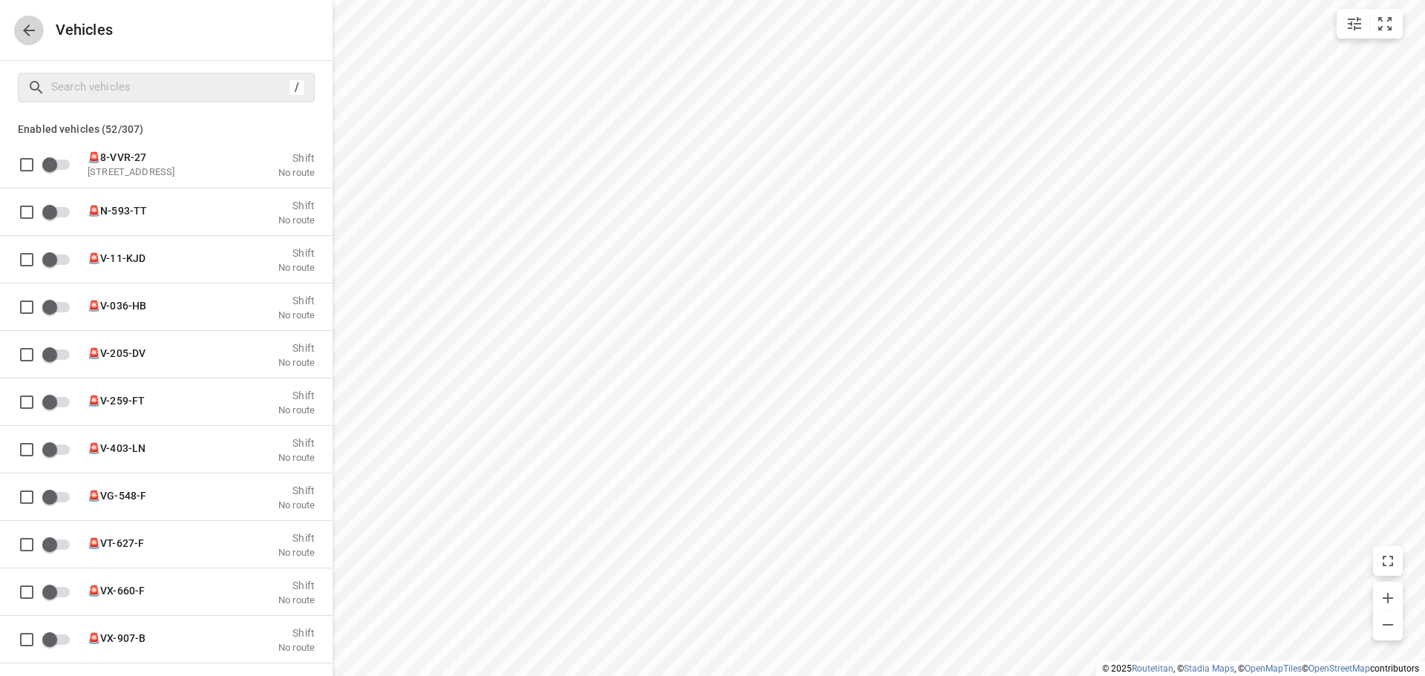
click at [27, 27] on icon "button" at bounding box center [29, 31] width 18 height 18
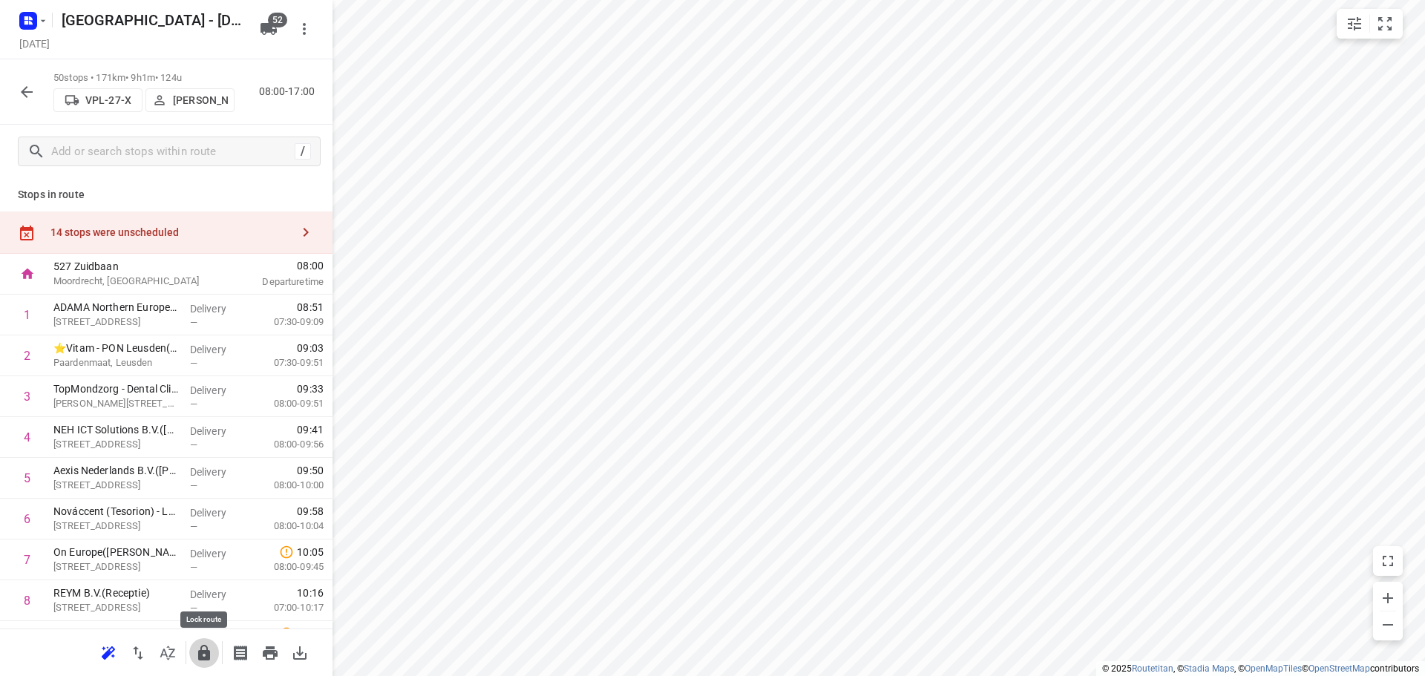
click at [203, 652] on icon "button" at bounding box center [204, 653] width 12 height 16
click at [244, 238] on div "14 stops were unscheduled" at bounding box center [170, 232] width 241 height 12
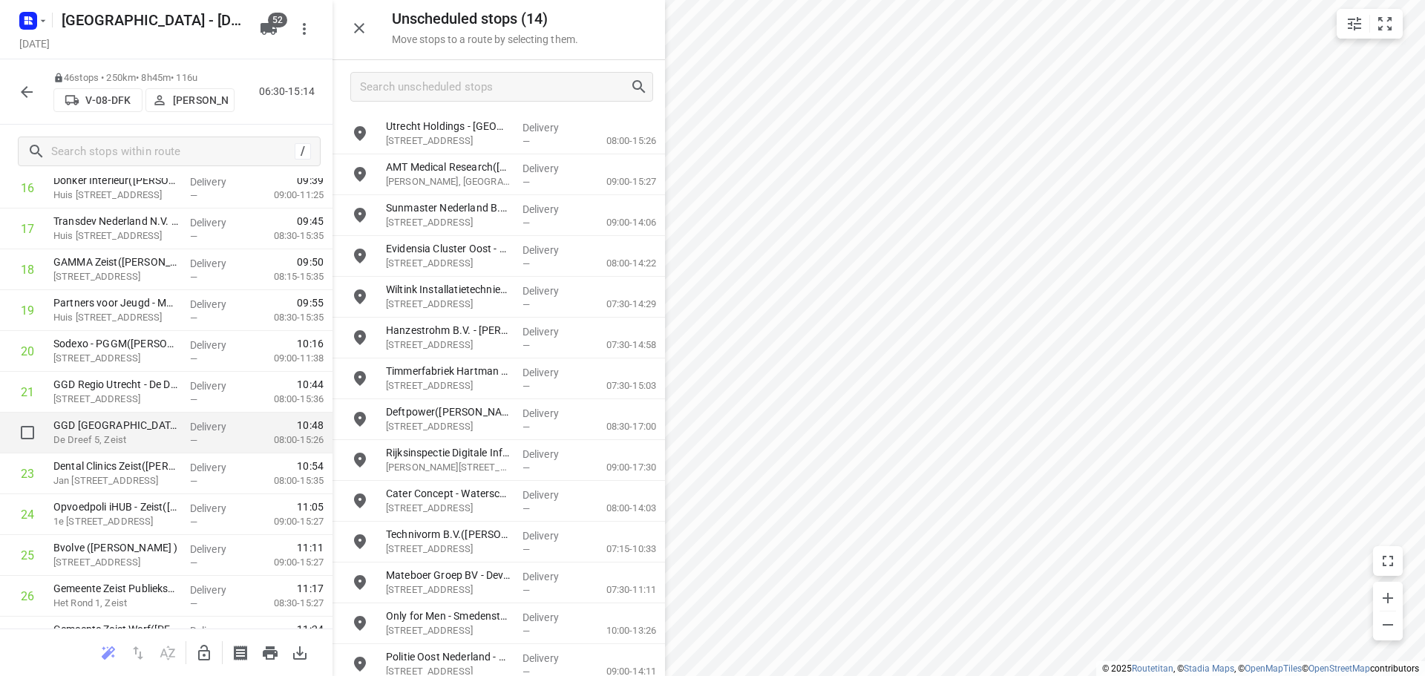
scroll to position [668, 0]
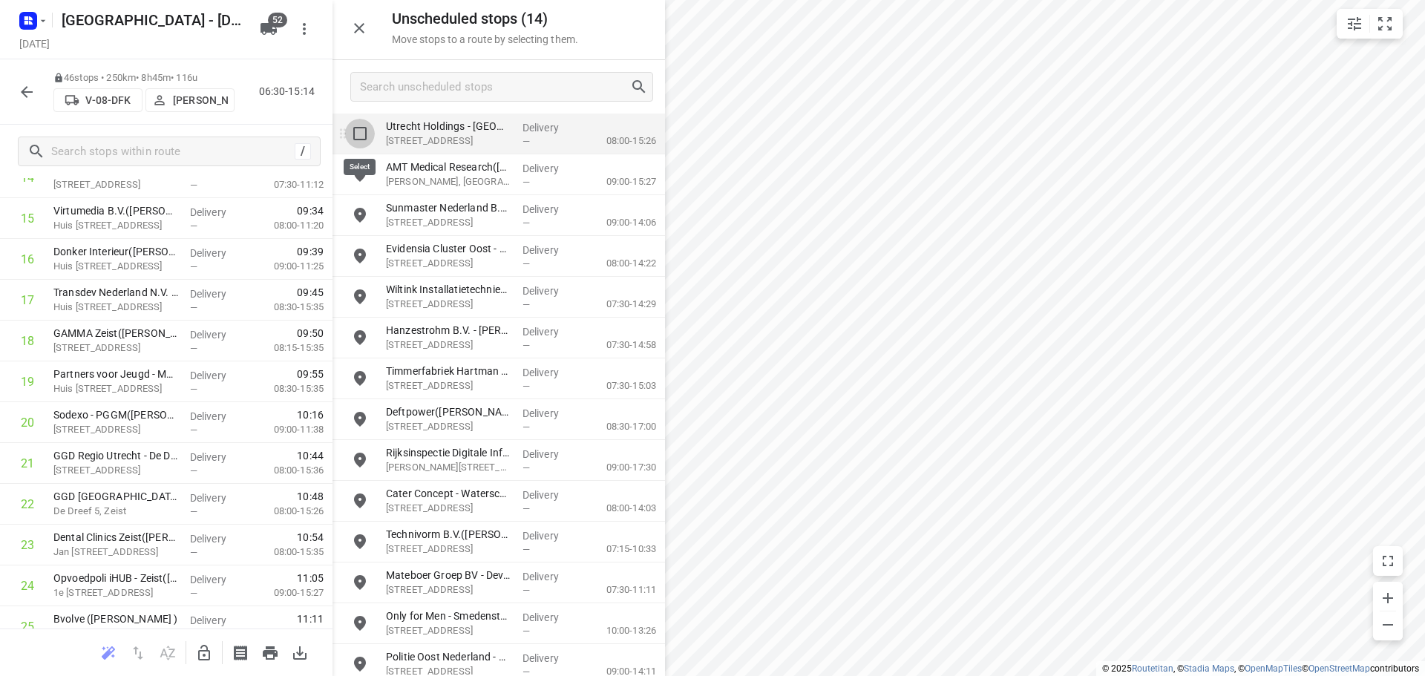
click at [361, 138] on input "grid" at bounding box center [360, 134] width 30 height 30
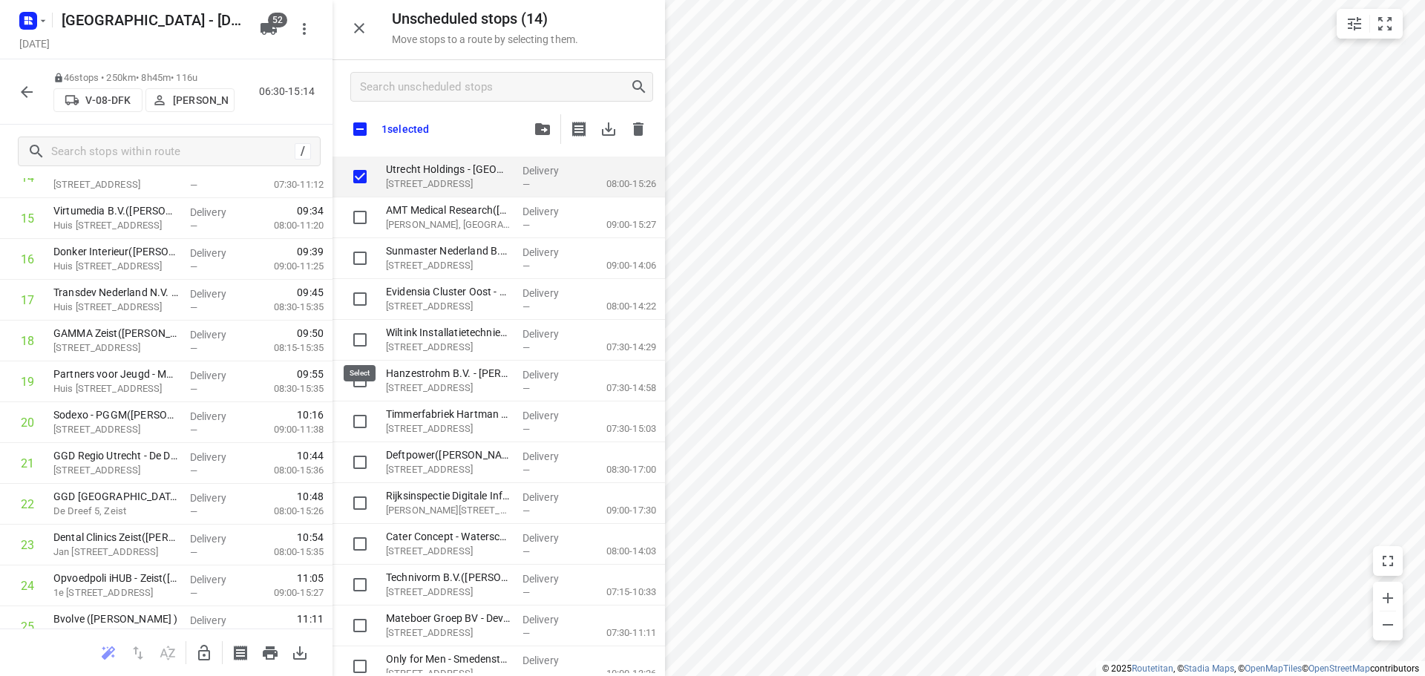
checkbox input "true"
click at [468, 87] on input "Search unscheduled stops" at bounding box center [495, 87] width 269 height 23
type input "u"
checkbox input "true"
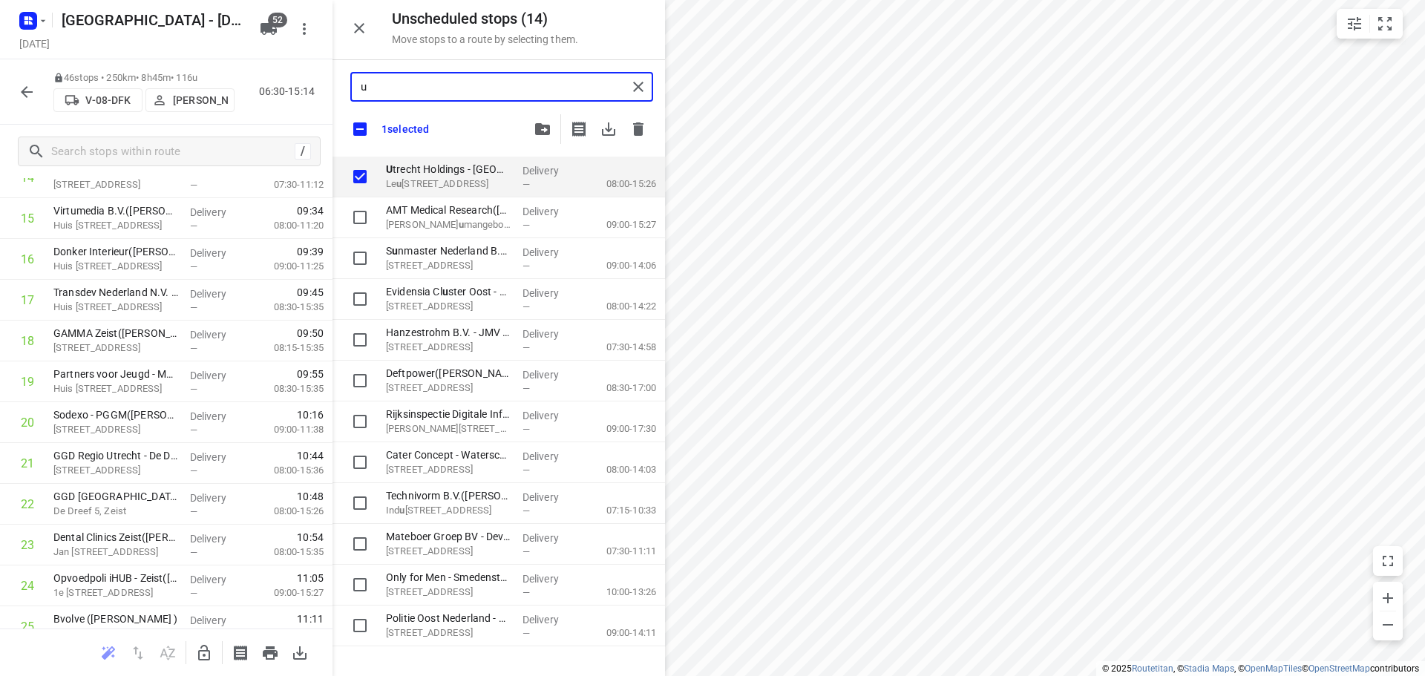
type input "ut"
checkbox input "true"
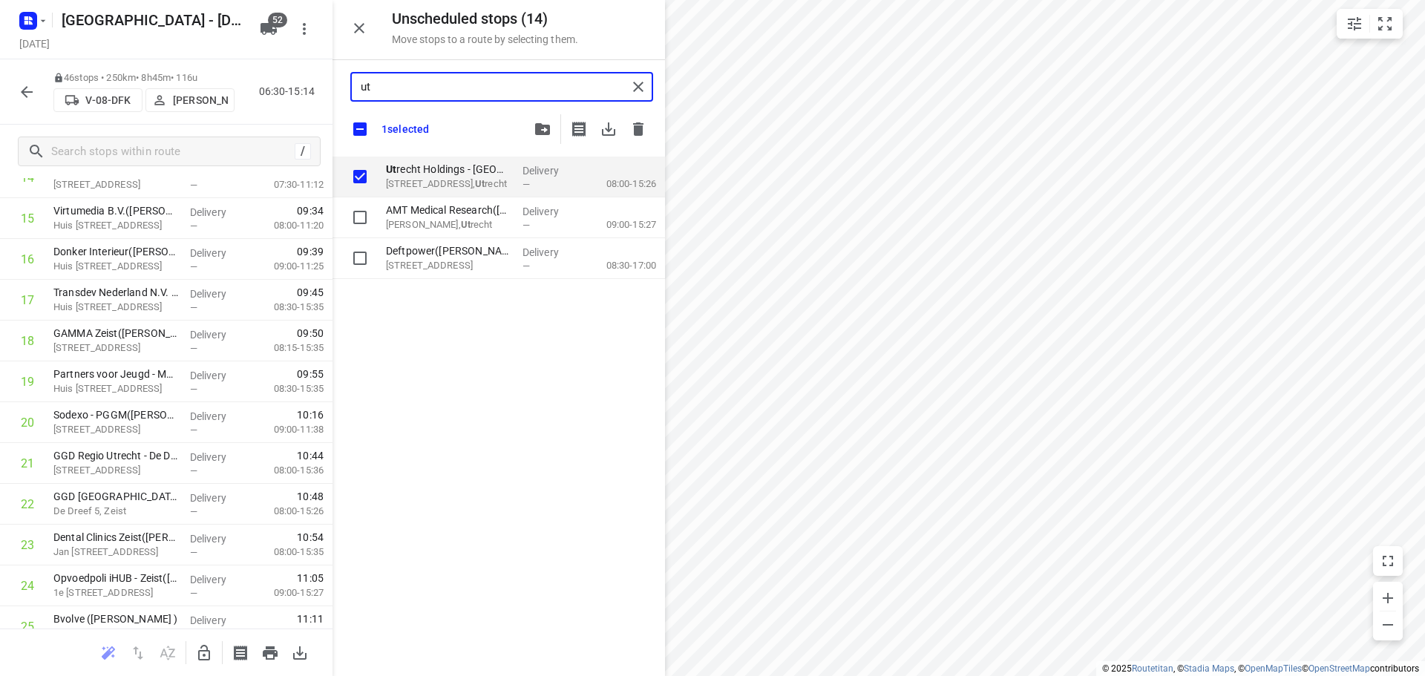
type input "utr"
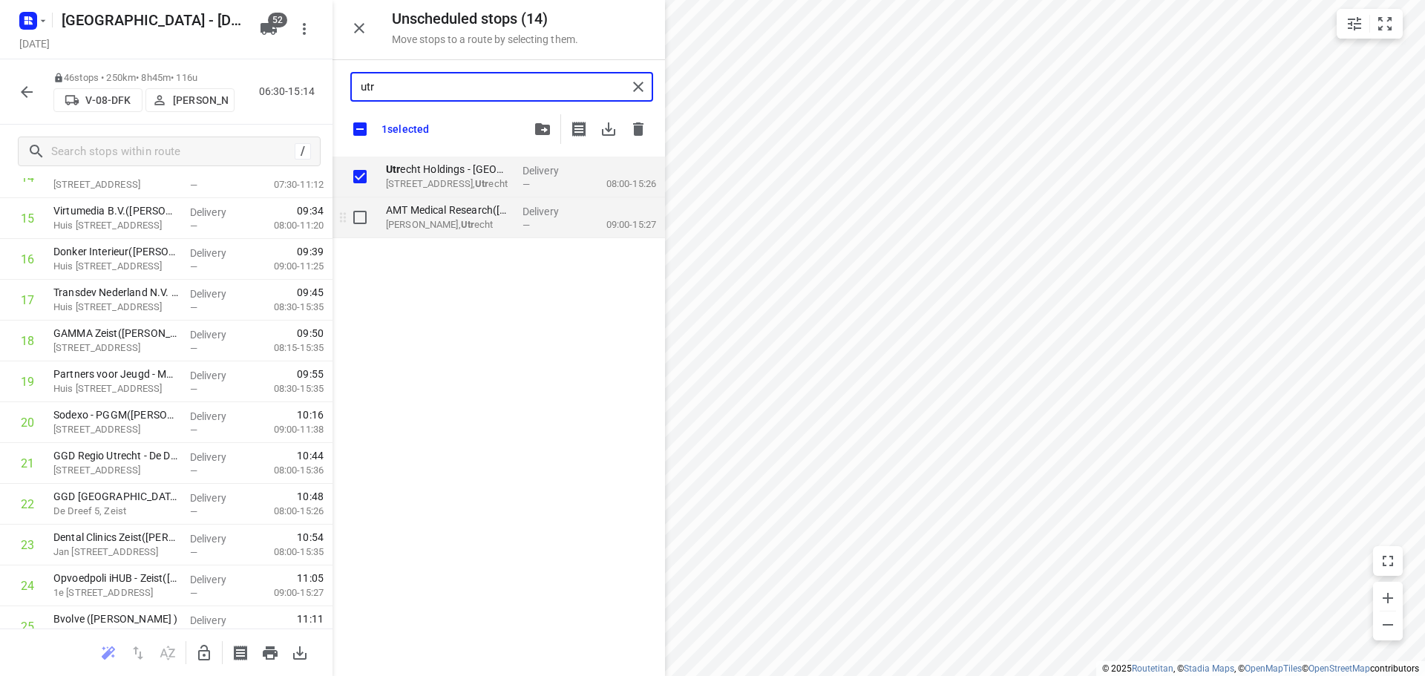
checkbox input "true"
type input "utr"
click at [363, 212] on input "grid" at bounding box center [360, 218] width 30 height 30
checkbox input "true"
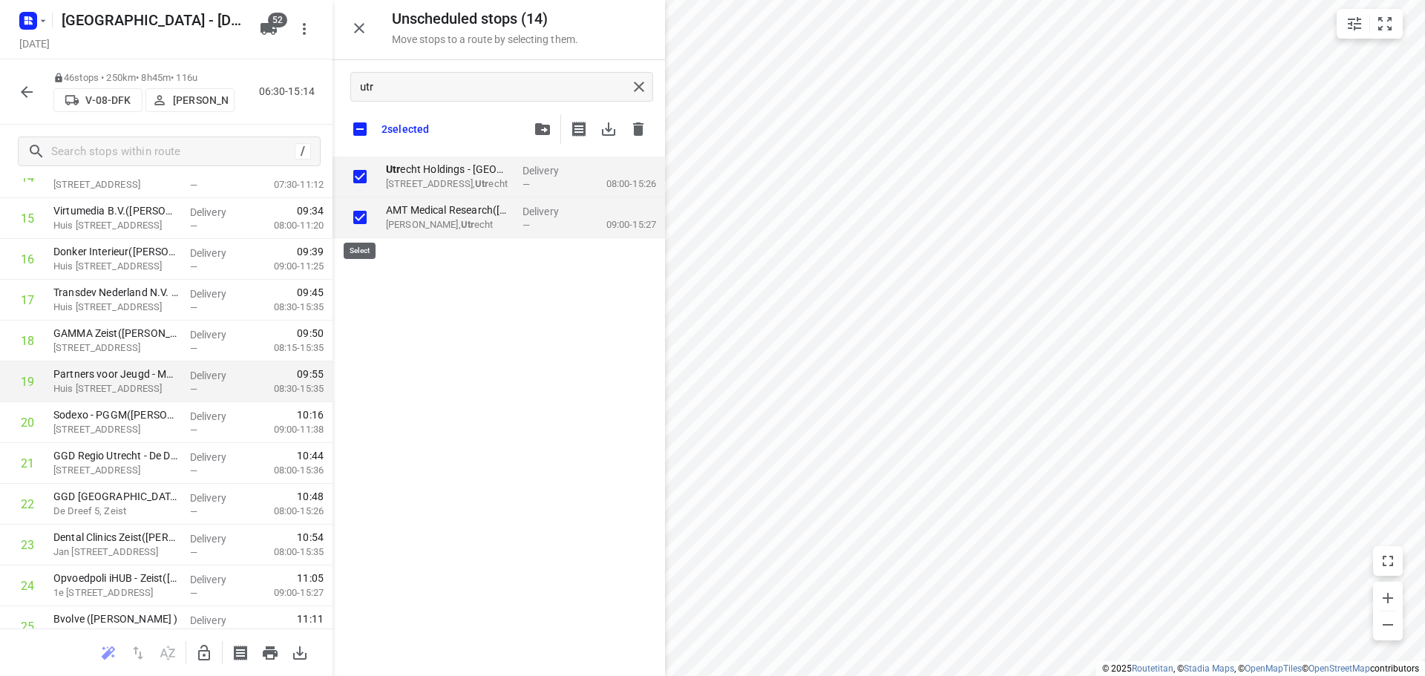
checkbox input "true"
click at [203, 647] on icon "button" at bounding box center [204, 653] width 18 height 18
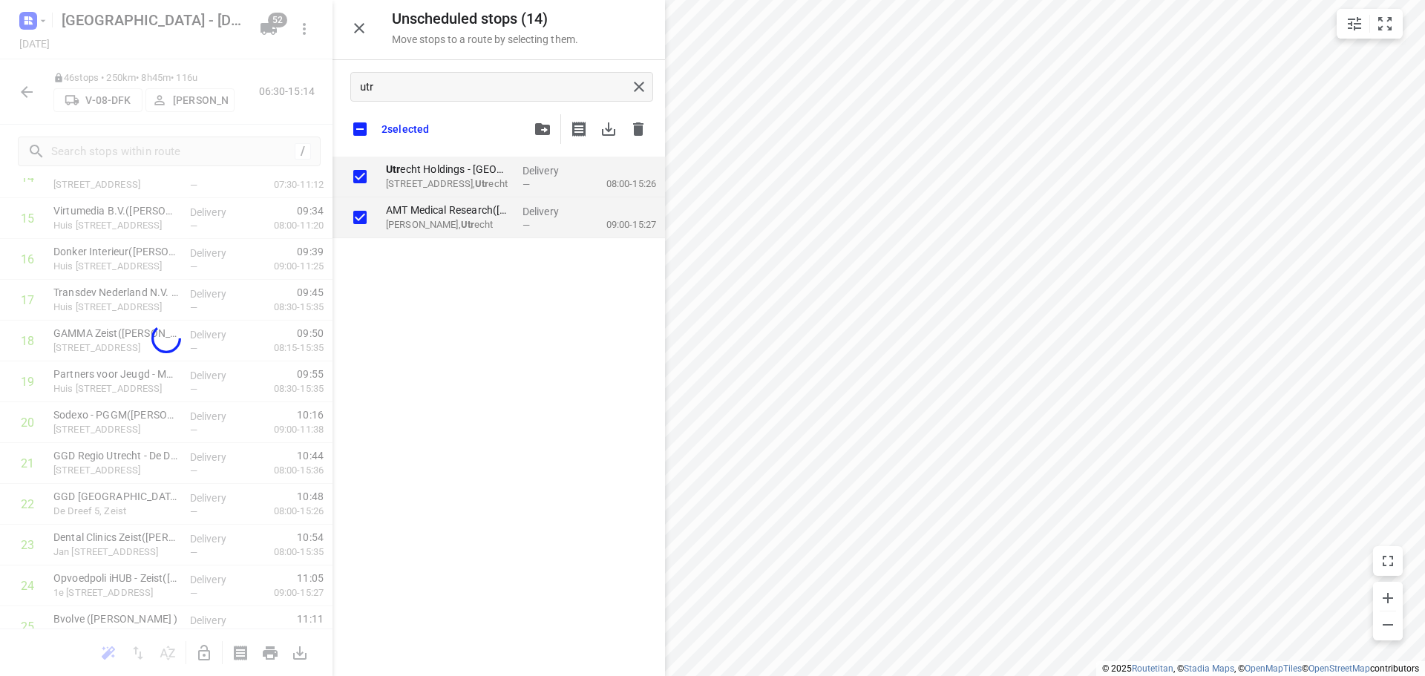
checkbox input "true"
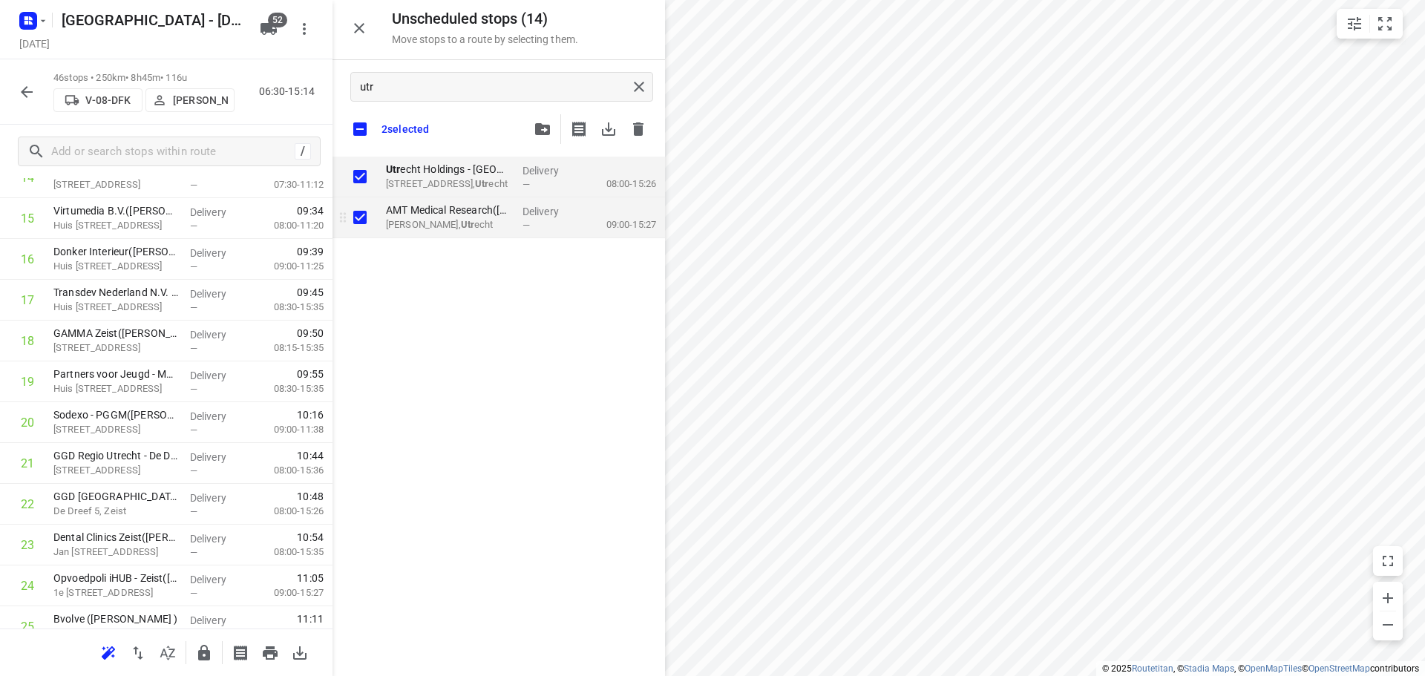
checkbox input "true"
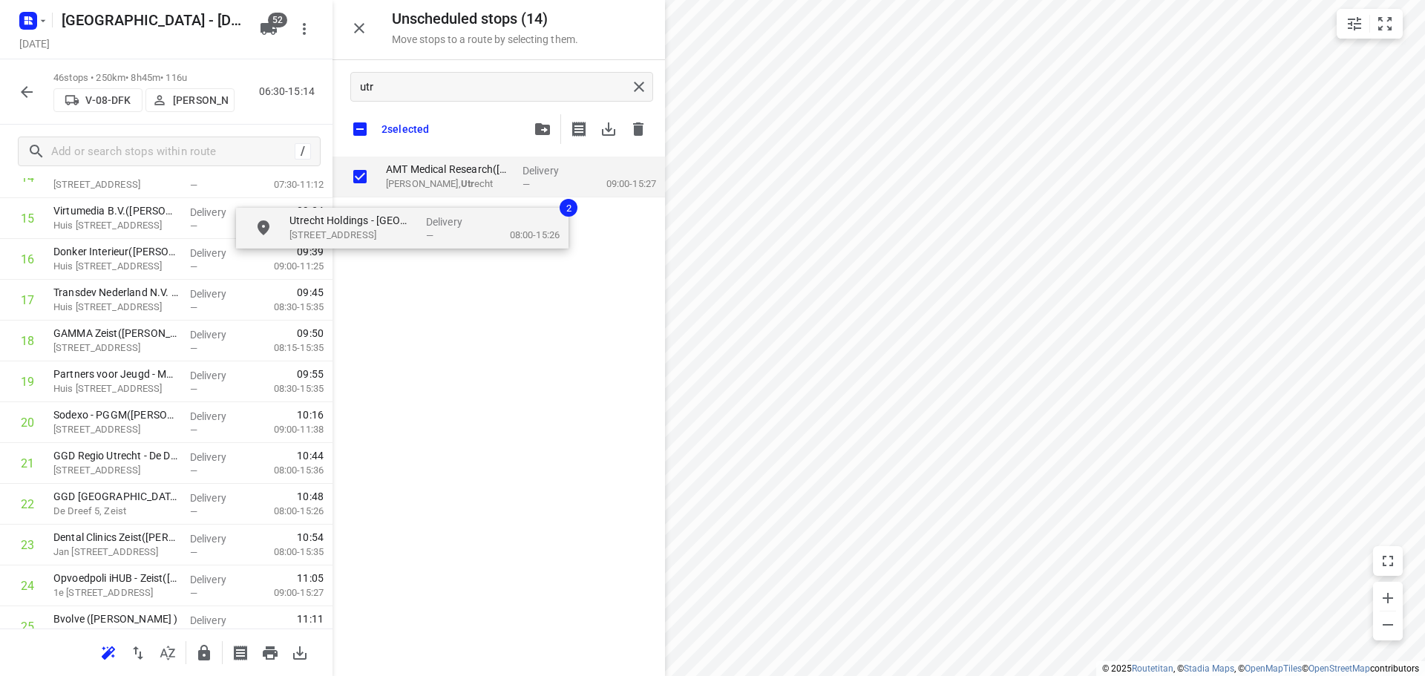
checkbox input "true"
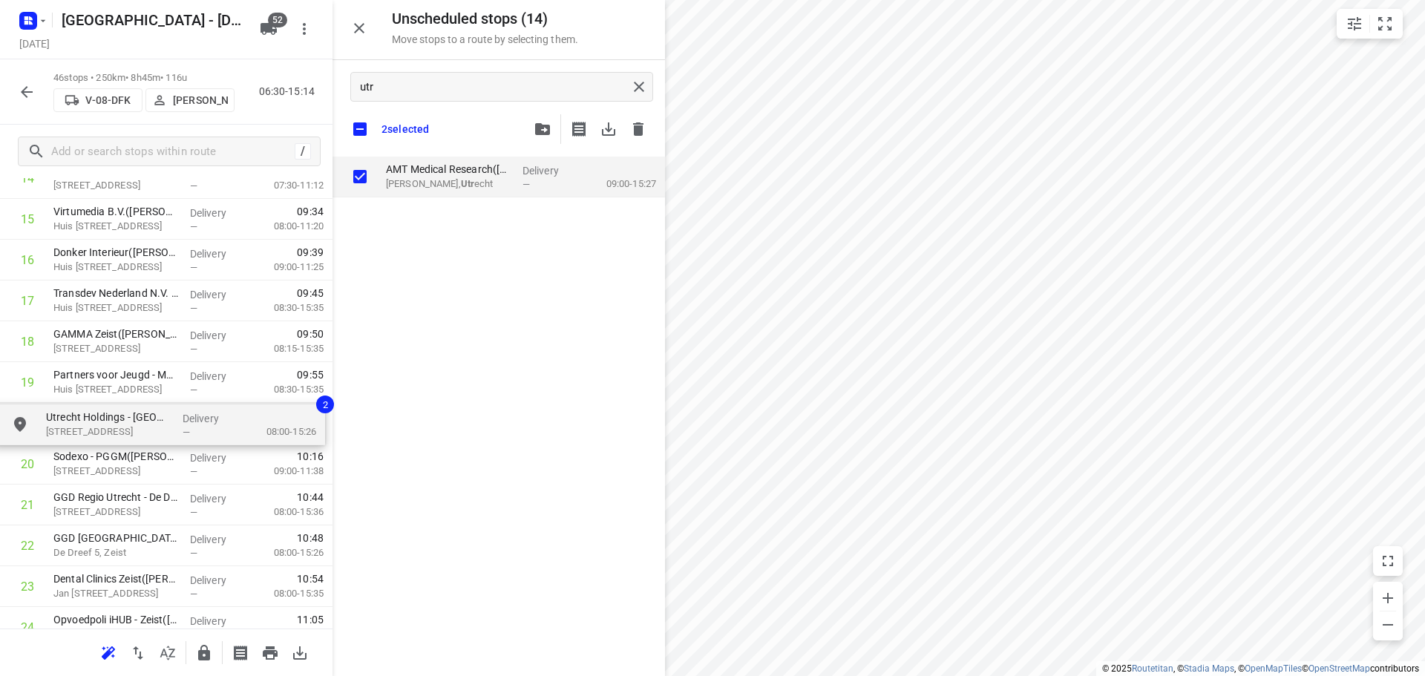
drag, startPoint x: 465, startPoint y: 206, endPoint x: 192, endPoint y: 422, distance: 347.8
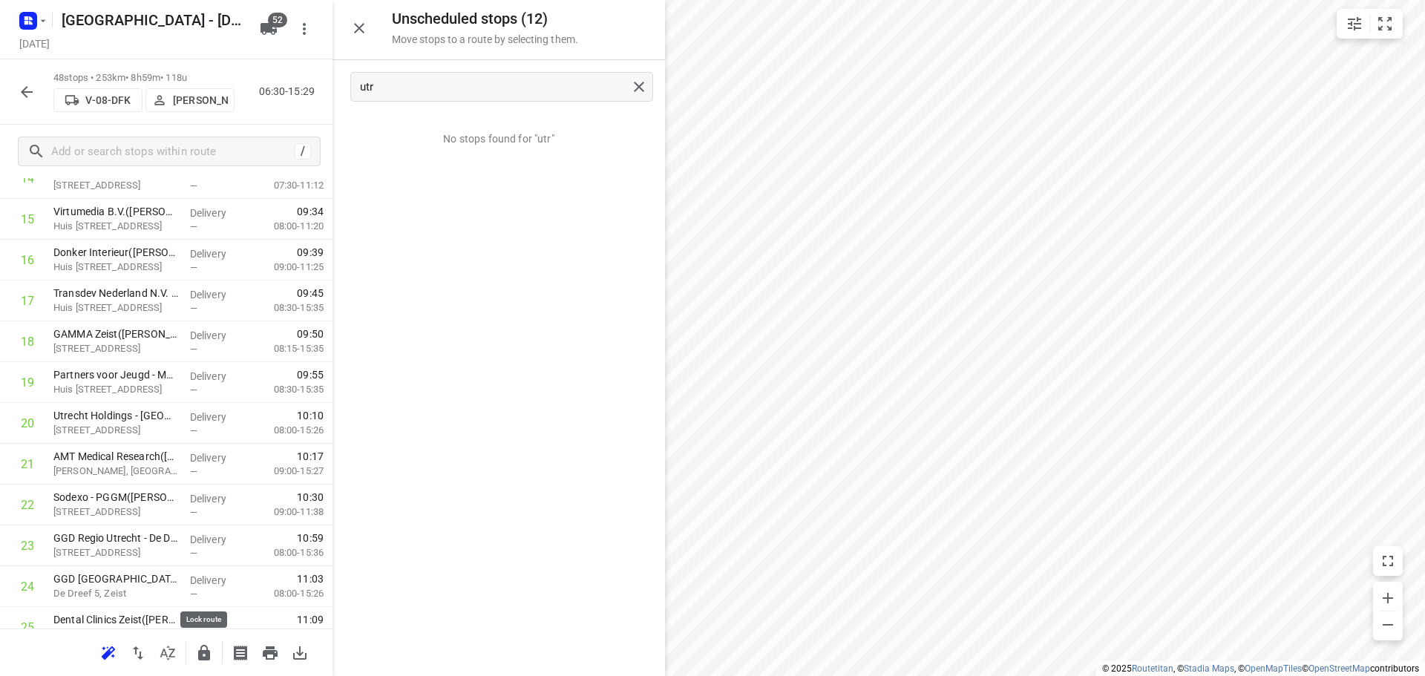
click at [195, 649] on button "button" at bounding box center [204, 653] width 30 height 30
click at [370, 30] on button "button" at bounding box center [359, 28] width 30 height 30
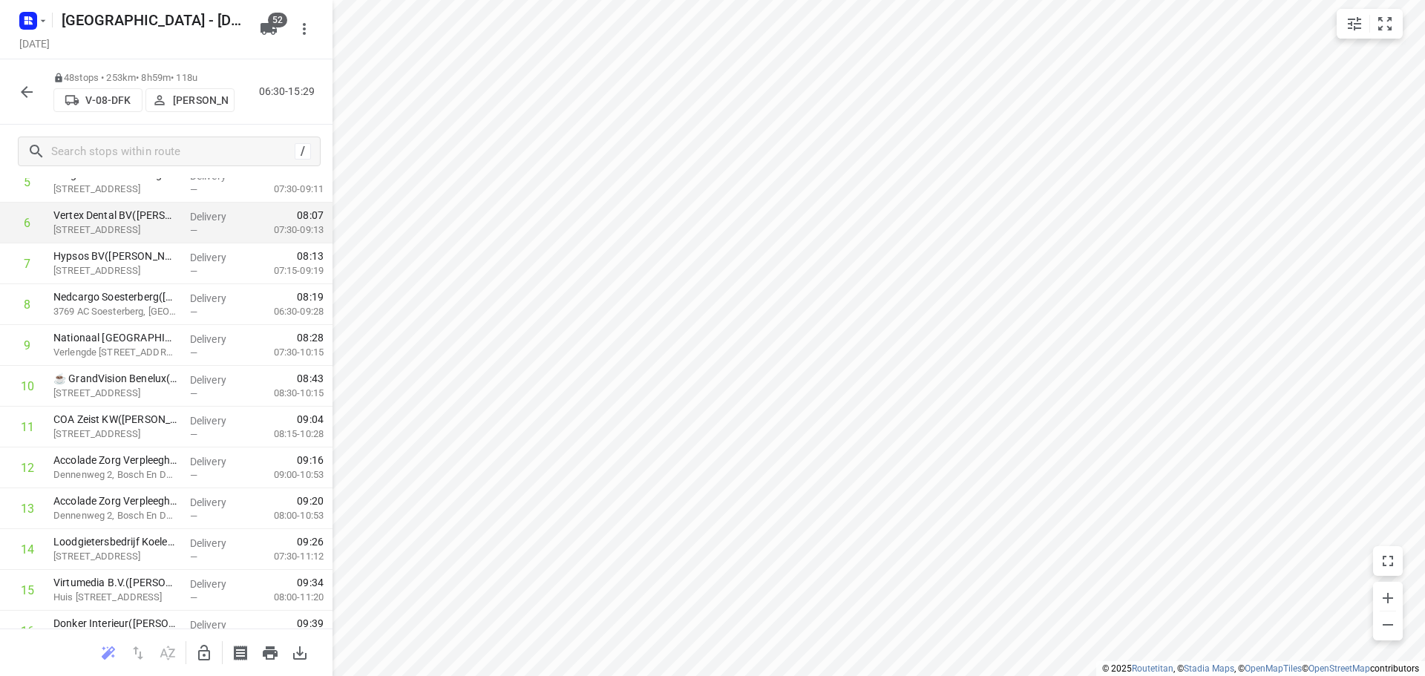
scroll to position [0, 0]
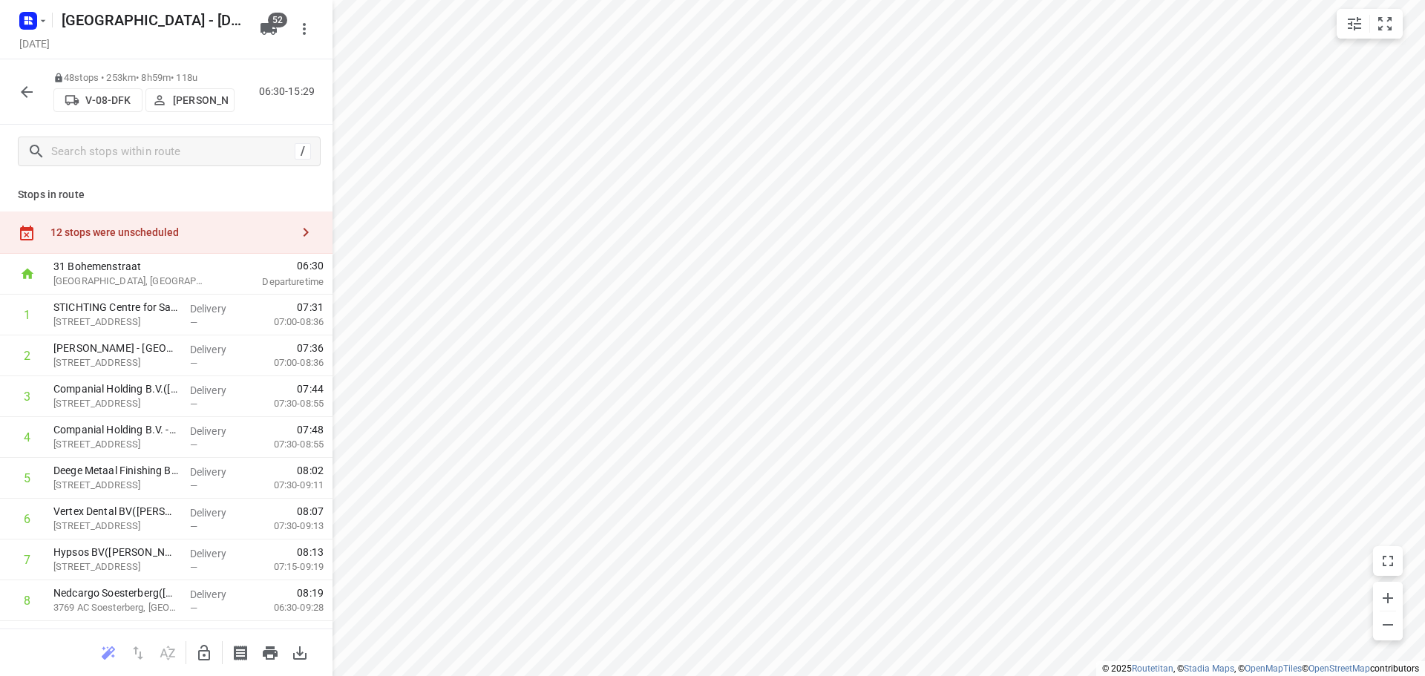
click at [175, 235] on div "12 stops were unscheduled" at bounding box center [170, 232] width 241 height 12
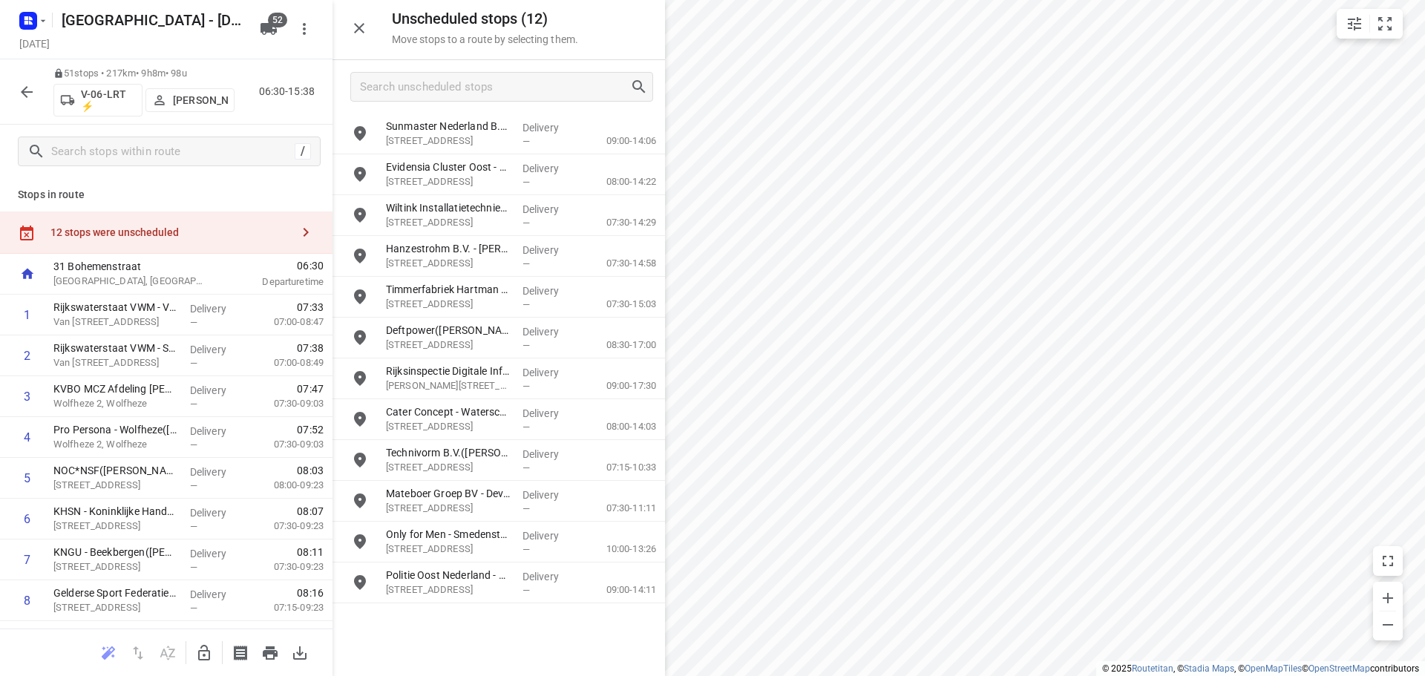
click at [209, 649] on icon "button" at bounding box center [204, 653] width 18 height 18
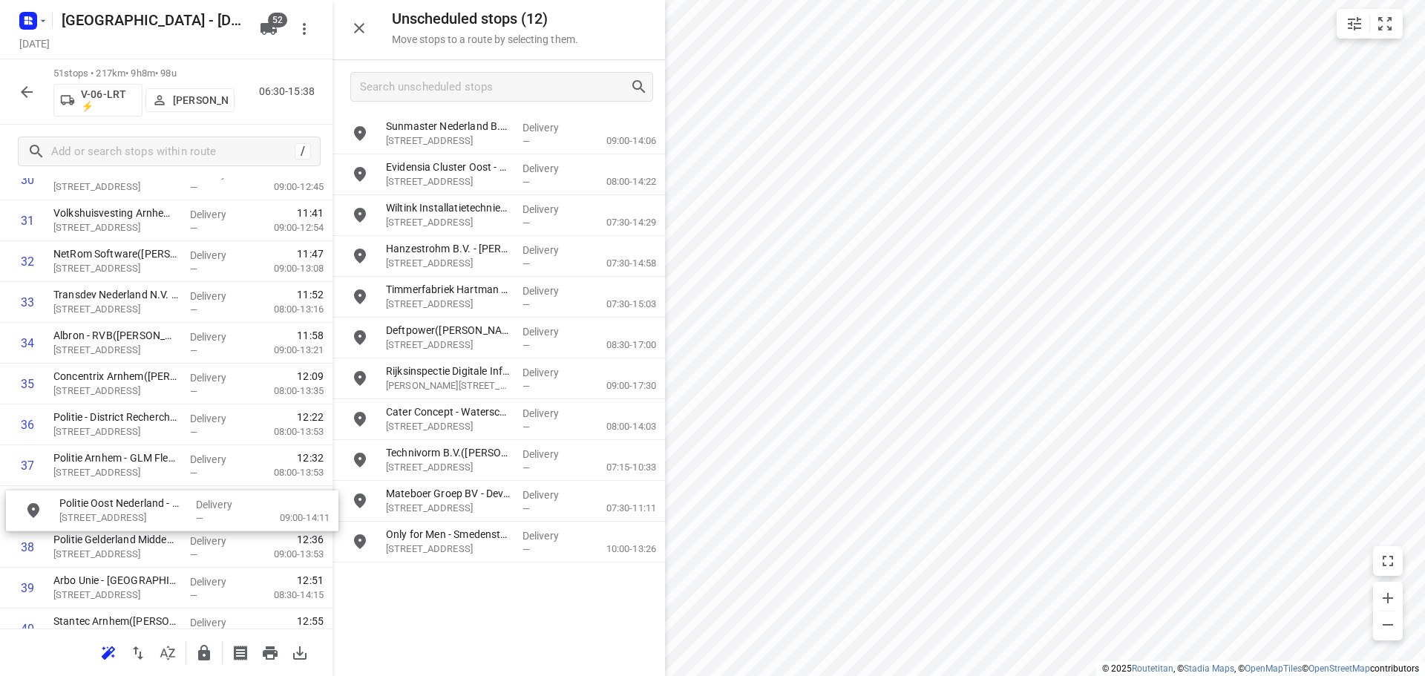
scroll to position [1320, 0]
drag, startPoint x: 407, startPoint y: 575, endPoint x: 66, endPoint y: 494, distance: 350.2
click at [200, 664] on button "button" at bounding box center [204, 653] width 30 height 30
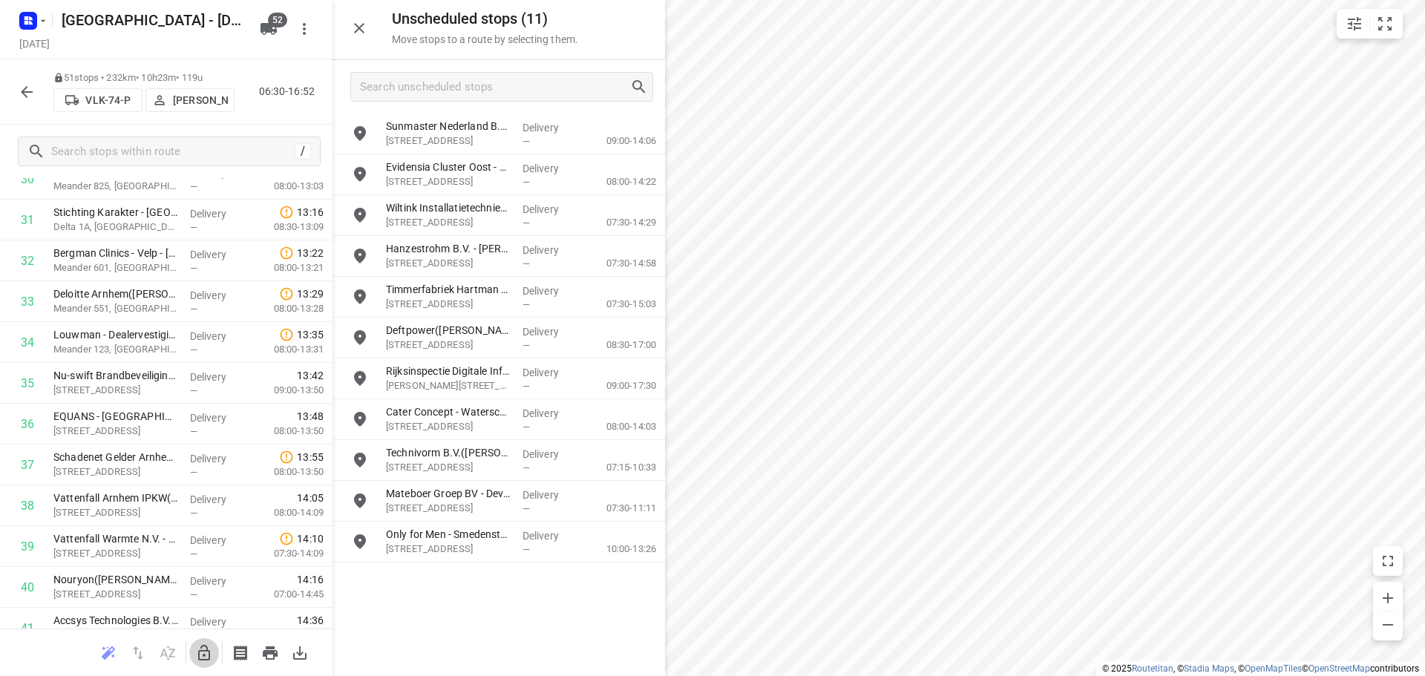
drag, startPoint x: 198, startPoint y: 654, endPoint x: 427, endPoint y: 604, distance: 234.0
click at [203, 655] on icon "button" at bounding box center [204, 653] width 18 height 18
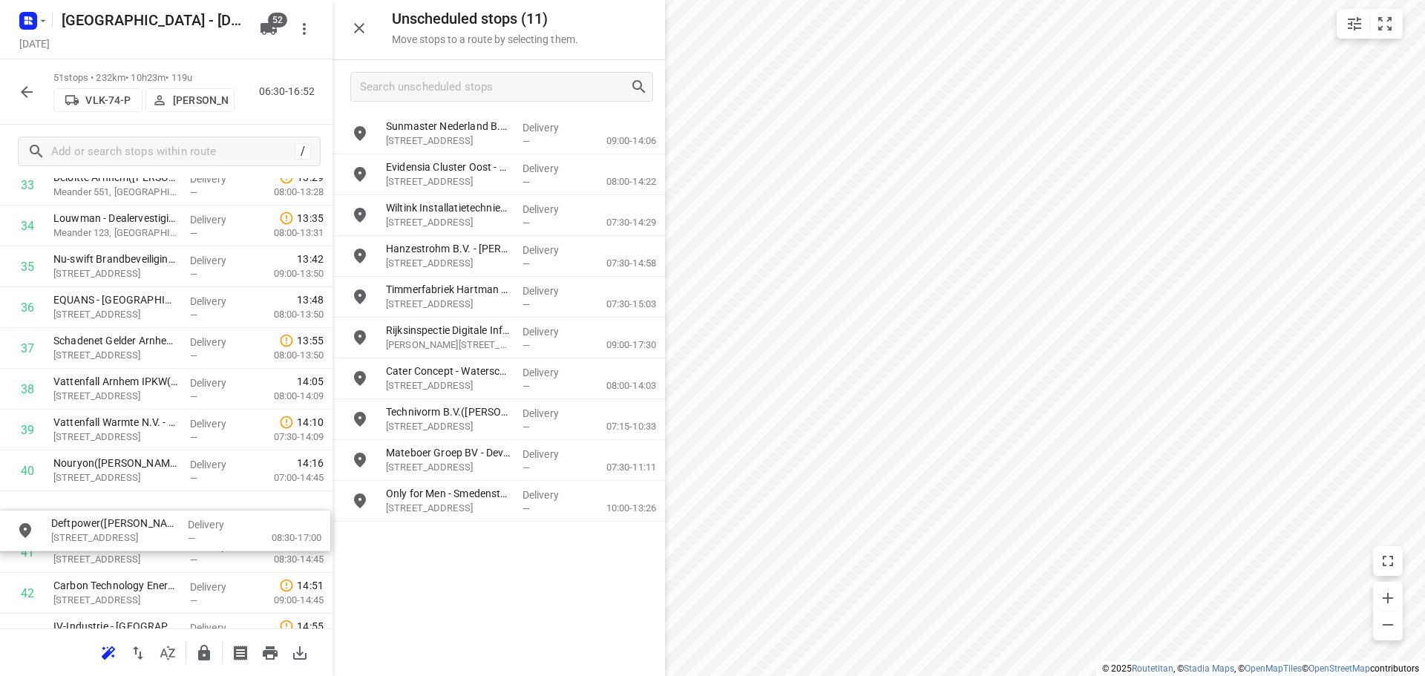
scroll to position [1441, 0]
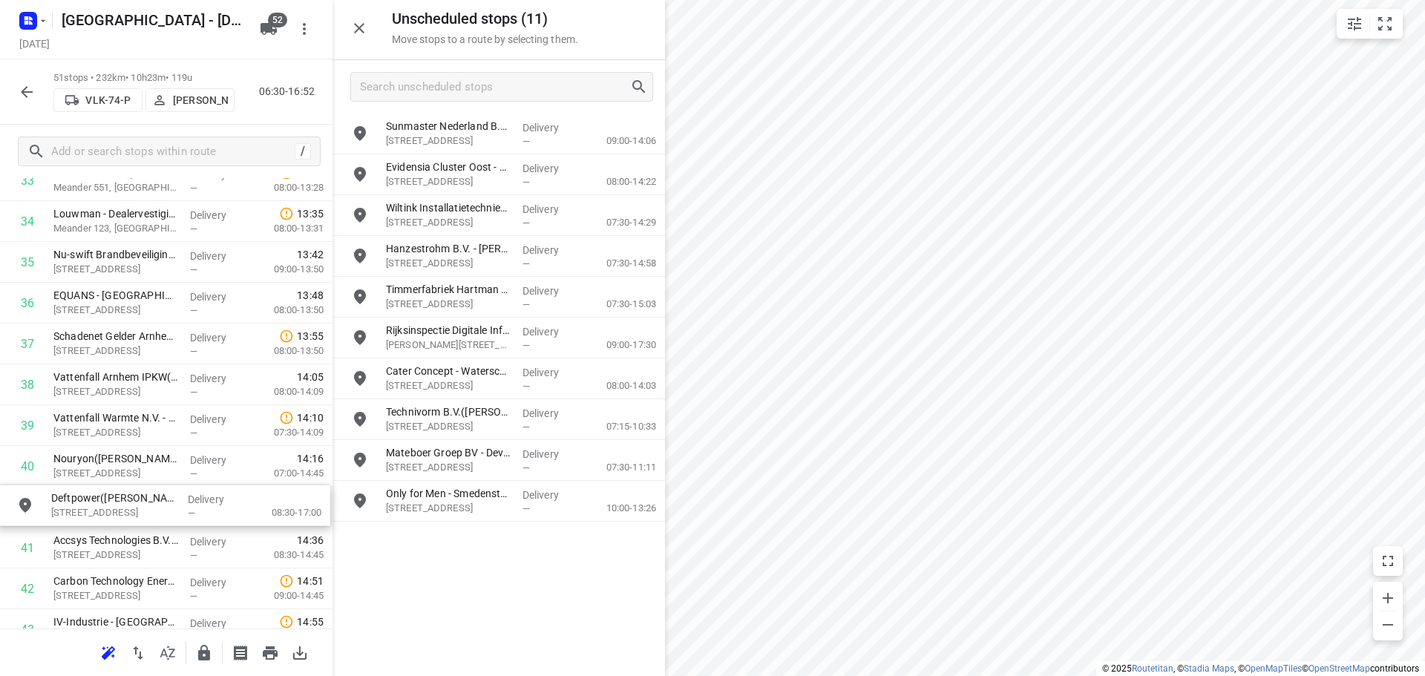
drag, startPoint x: 463, startPoint y: 339, endPoint x: 115, endPoint y: 506, distance: 386.5
click at [200, 648] on icon "button" at bounding box center [204, 653] width 18 height 18
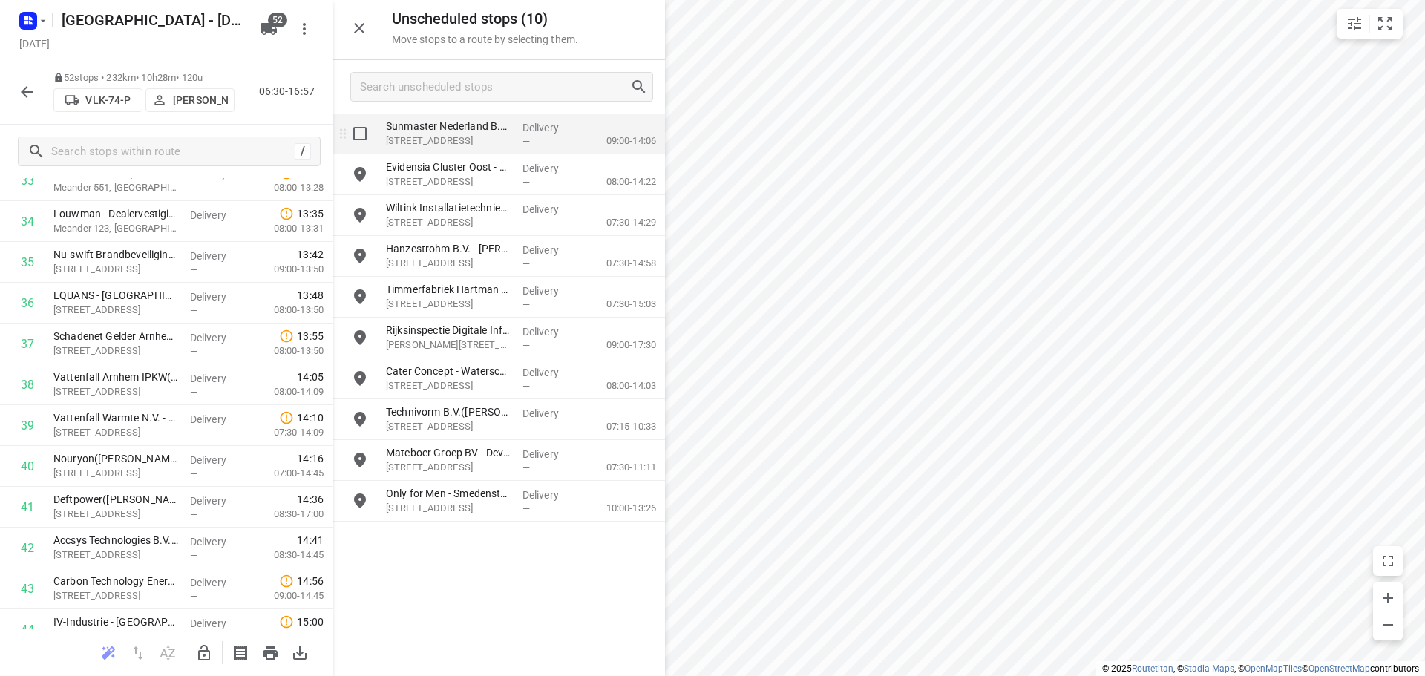
click at [547, 128] on p "Delivery" at bounding box center [550, 127] width 55 height 15
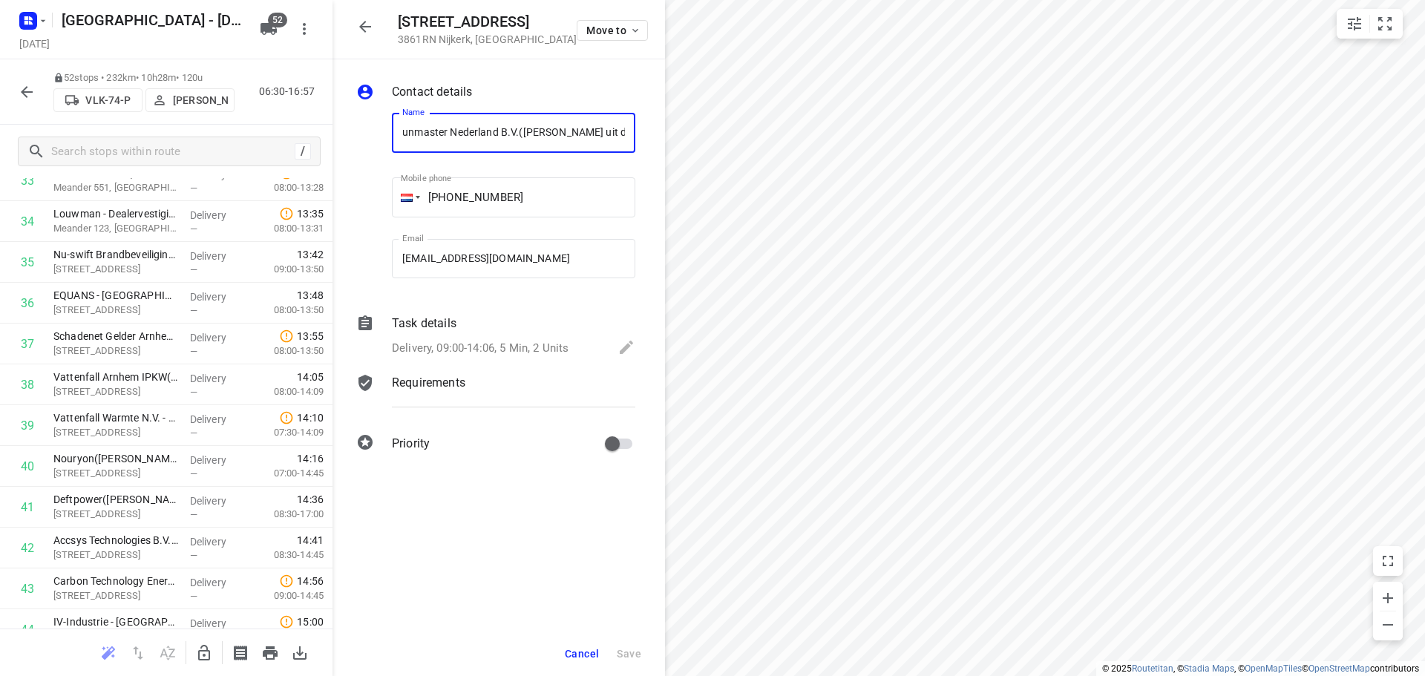
scroll to position [0, 0]
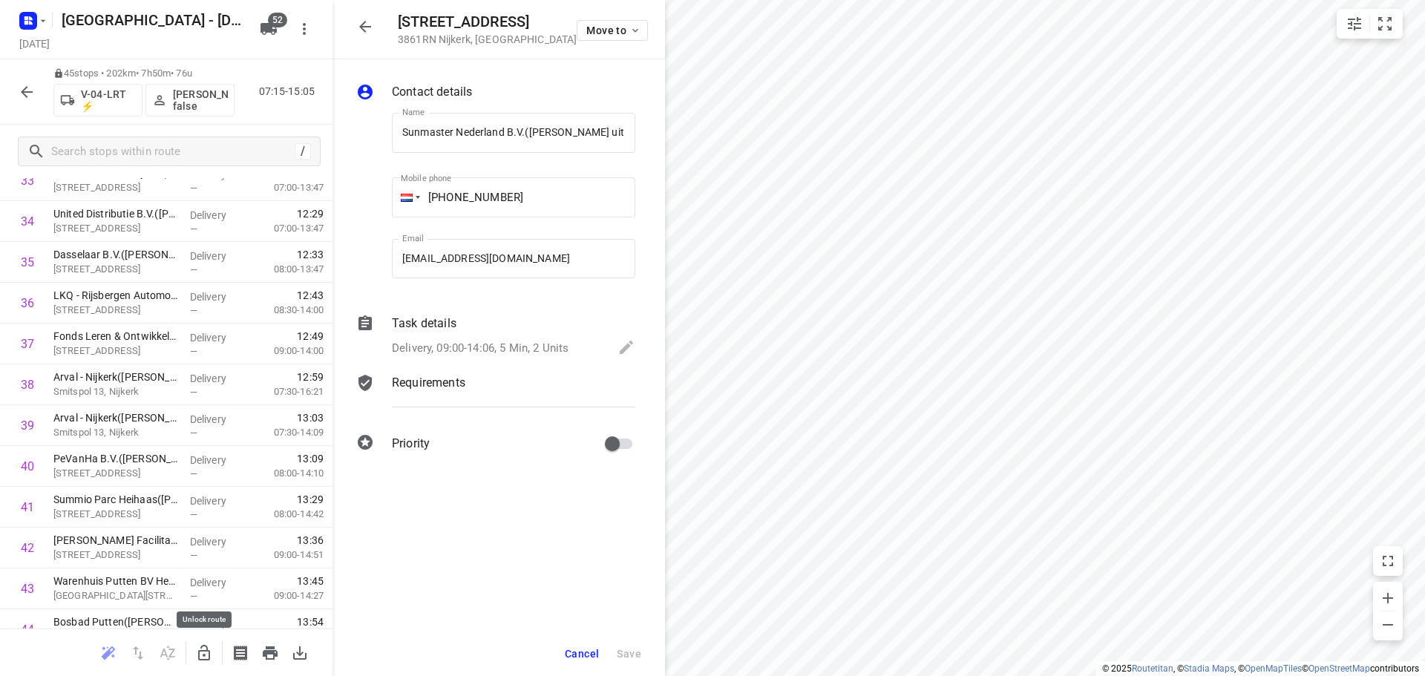
click at [212, 653] on icon "button" at bounding box center [204, 653] width 18 height 18
click at [365, 29] on icon "button" at bounding box center [365, 27] width 18 height 18
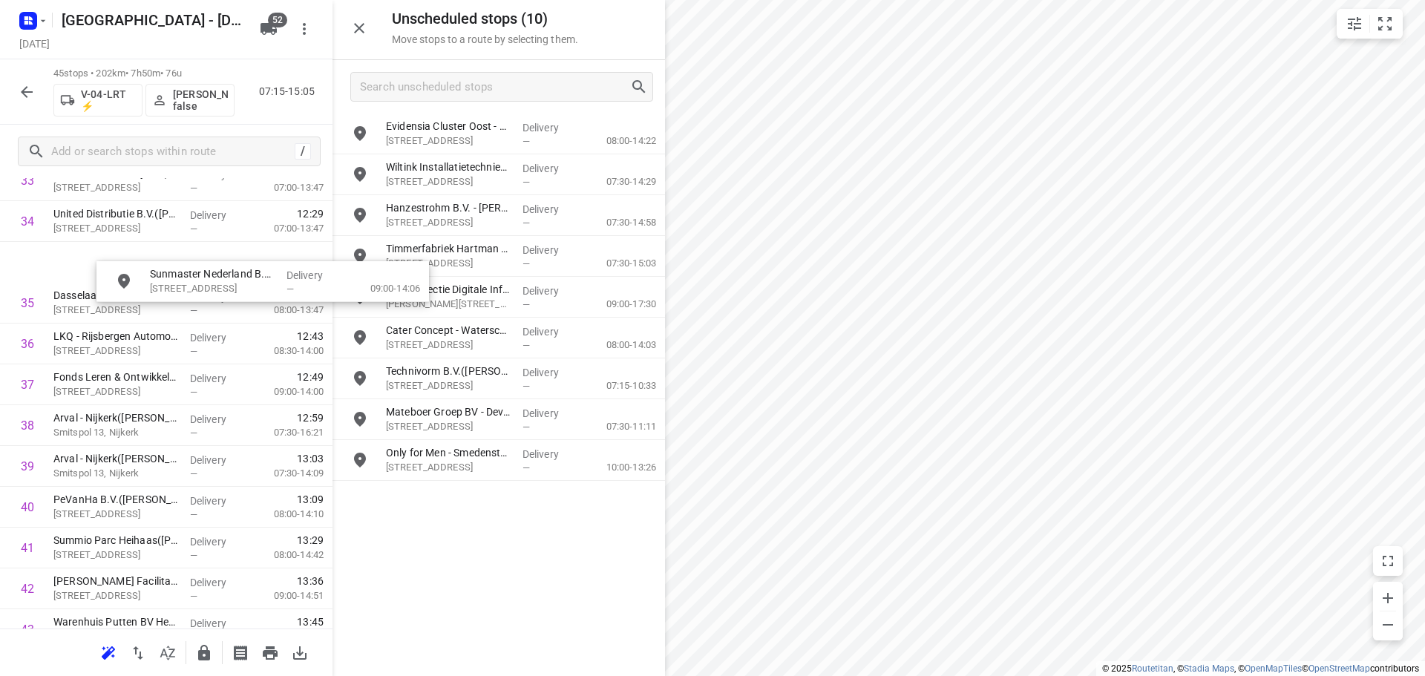
scroll to position [1422, 0]
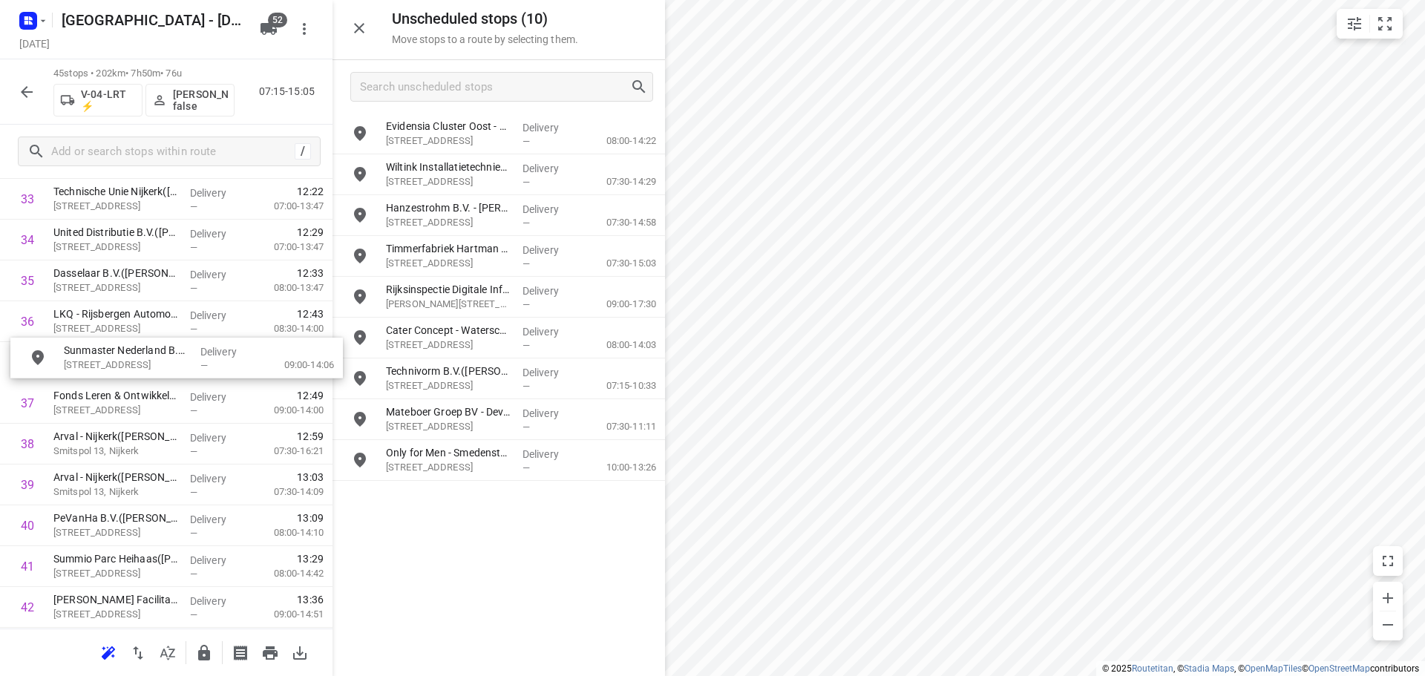
drag, startPoint x: 445, startPoint y: 131, endPoint x: 114, endPoint y: 359, distance: 401.5
click at [197, 656] on icon "button" at bounding box center [204, 653] width 18 height 18
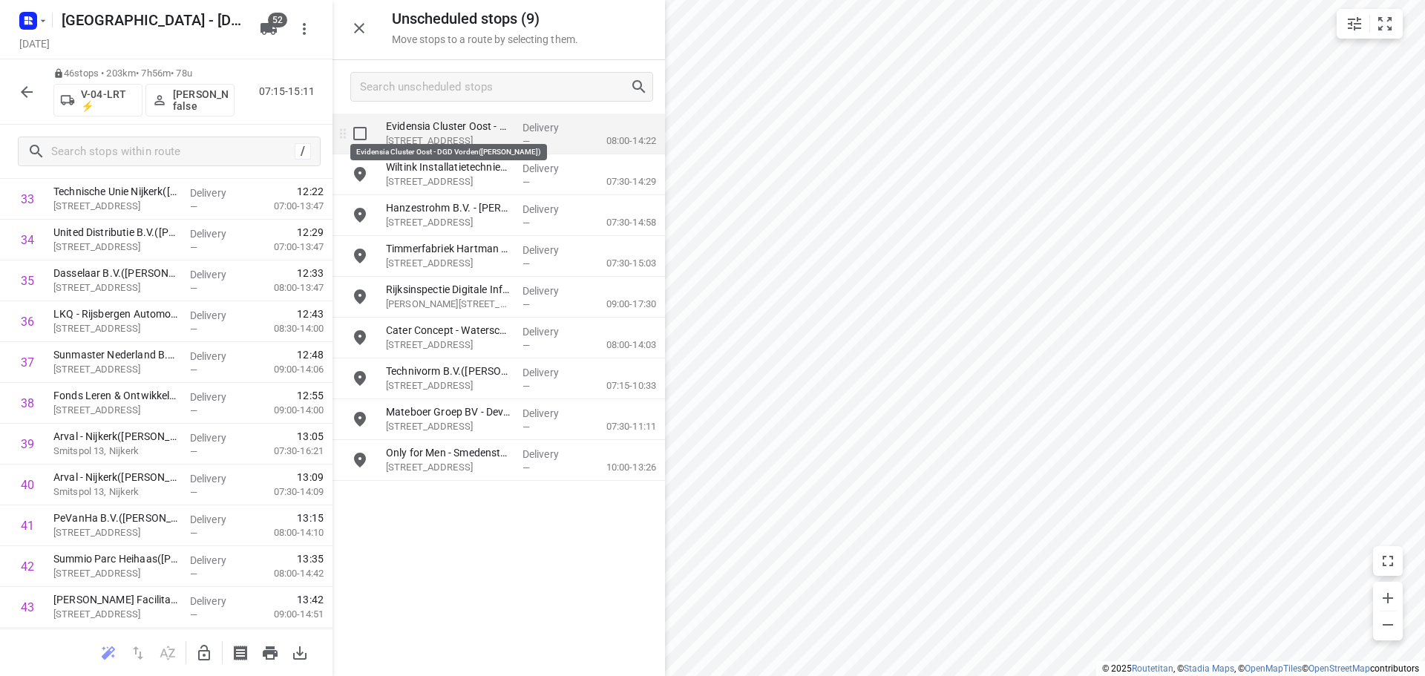
click at [456, 130] on p "Evidensia Cluster Oost - DGD Vorden([PERSON_NAME])" at bounding box center [448, 126] width 125 height 15
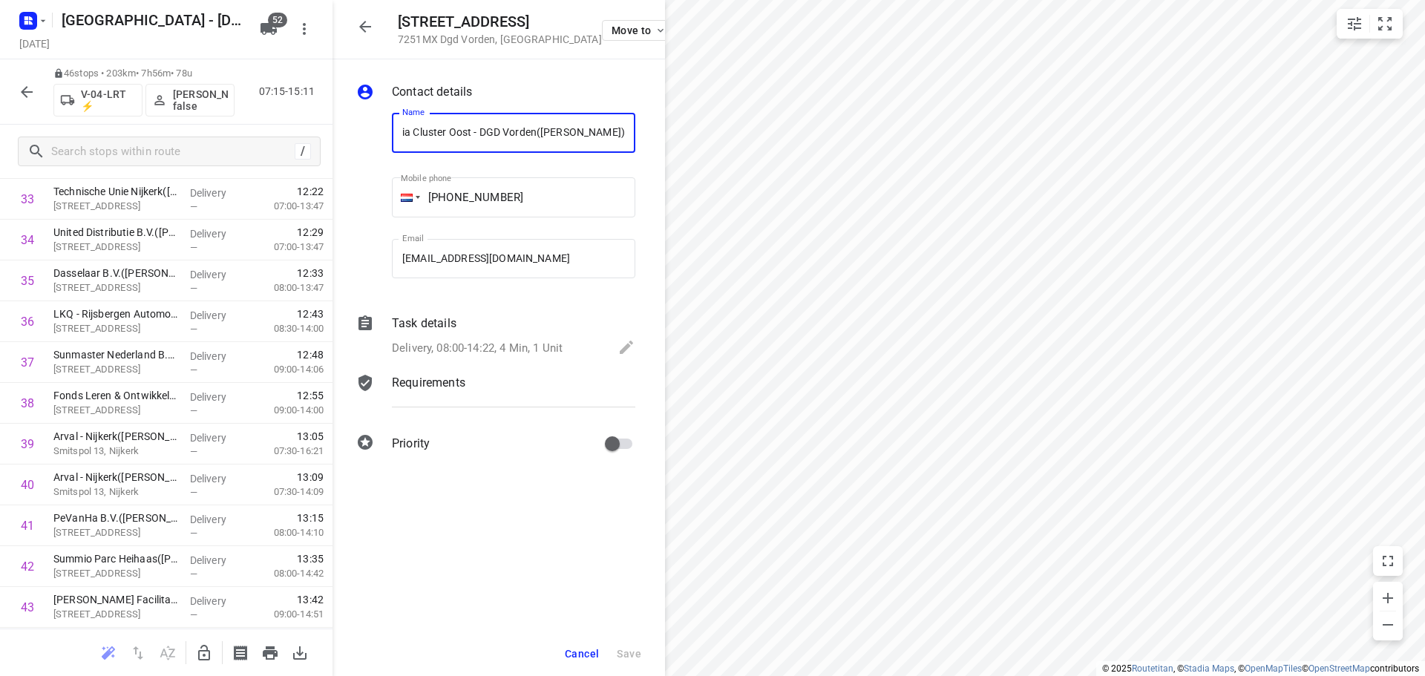
scroll to position [0, 0]
click at [344, 21] on div "[STREET_ADDRESS] Move to" at bounding box center [499, 29] width 333 height 59
click at [353, 22] on button "button" at bounding box center [365, 27] width 30 height 30
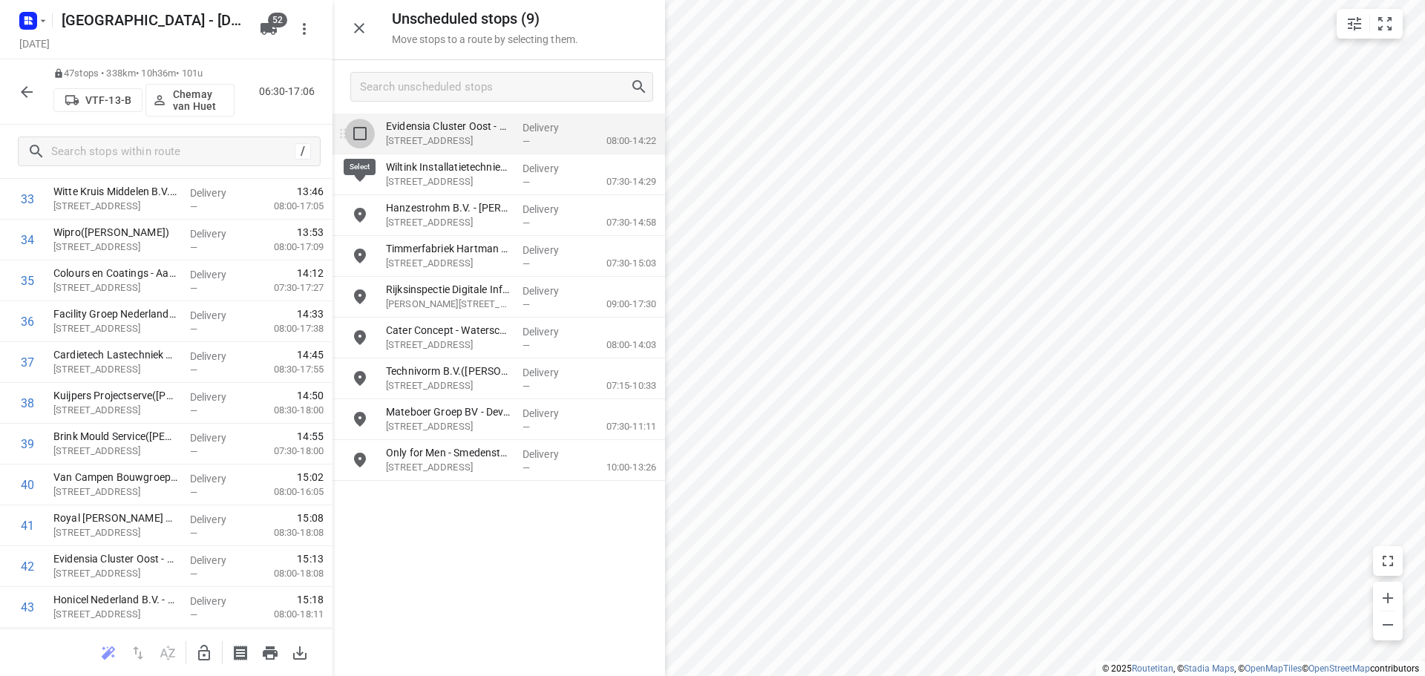
click at [367, 131] on input "grid" at bounding box center [360, 134] width 30 height 30
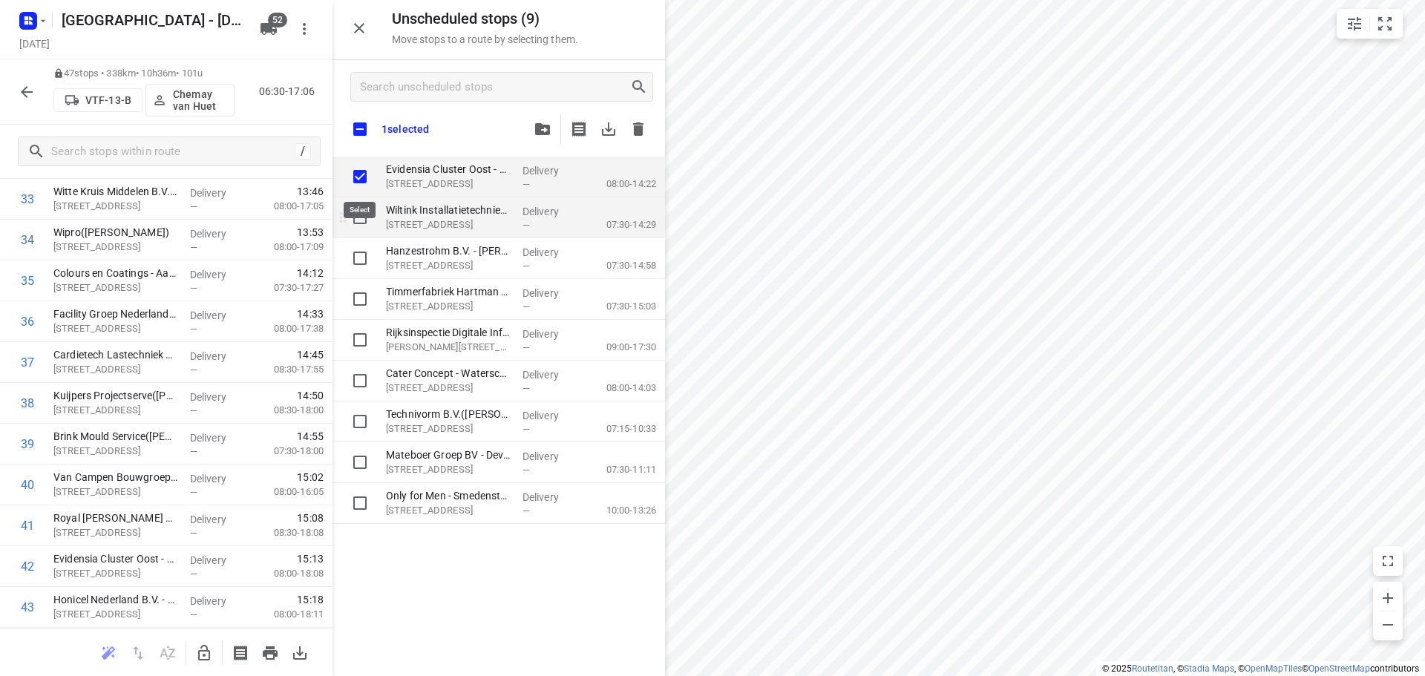
checkbox input "true"
click at [364, 217] on input "grid" at bounding box center [360, 218] width 30 height 30
checkbox input "true"
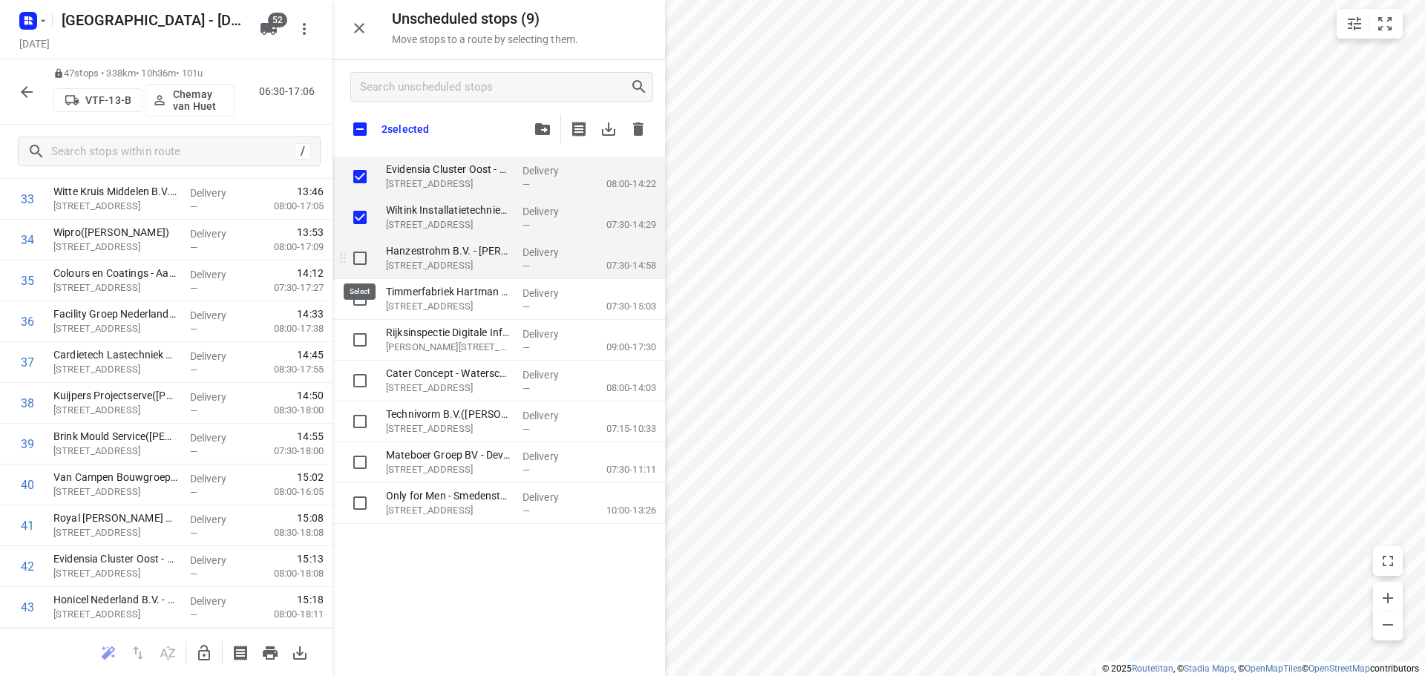
click at [362, 263] on input "grid" at bounding box center [360, 259] width 30 height 30
checkbox input "true"
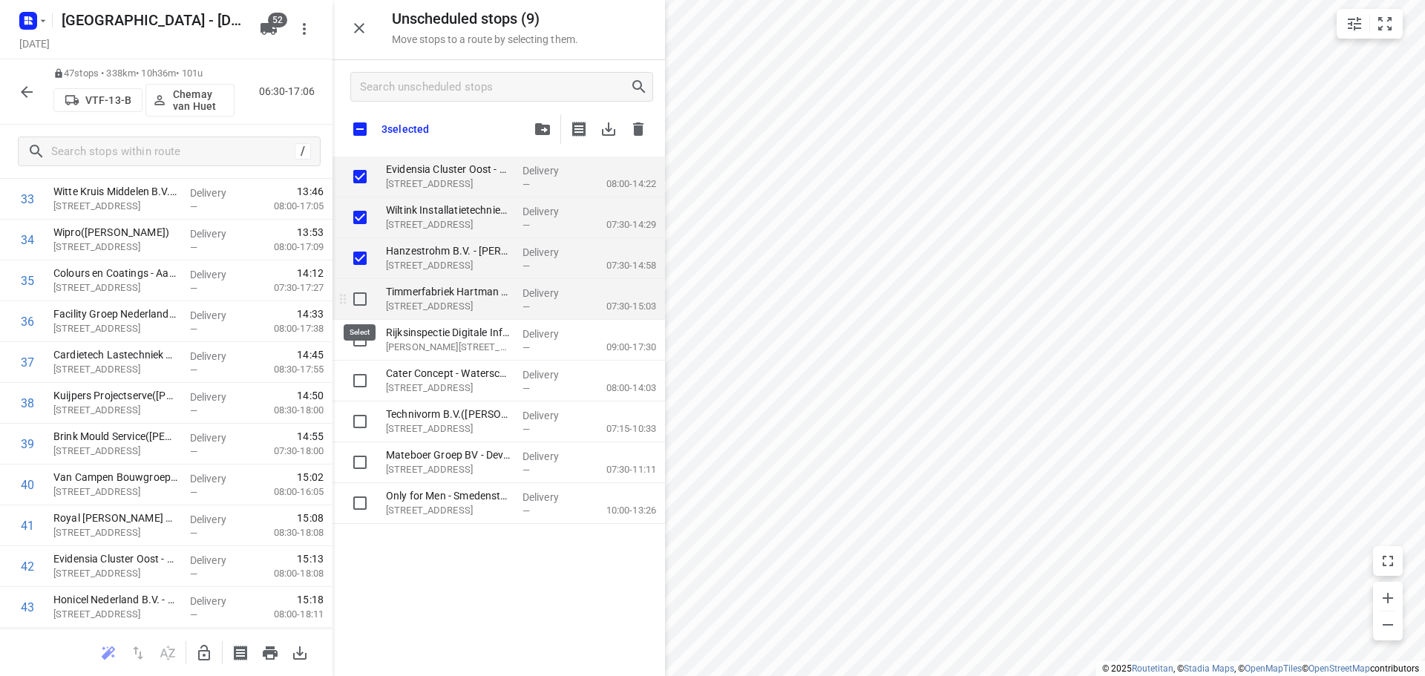
click at [364, 296] on input "grid" at bounding box center [360, 299] width 30 height 30
checkbox input "true"
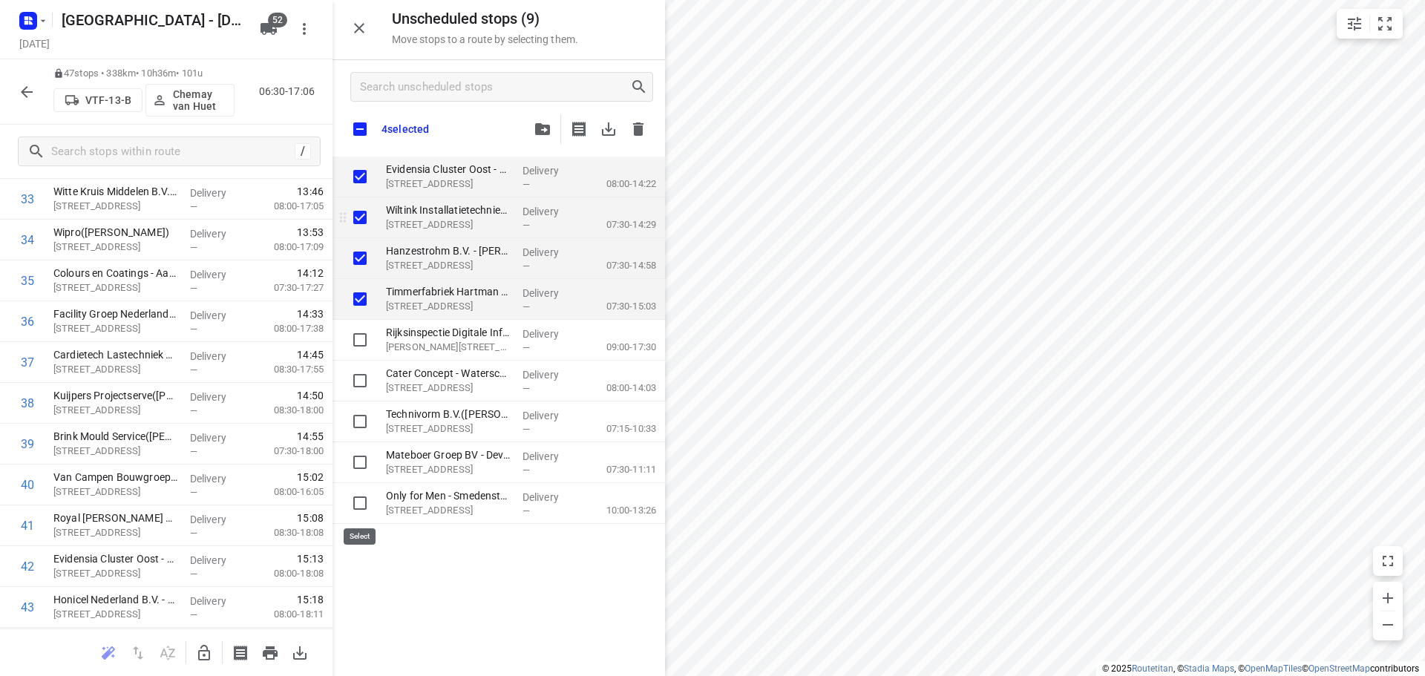
checkbox input "true"
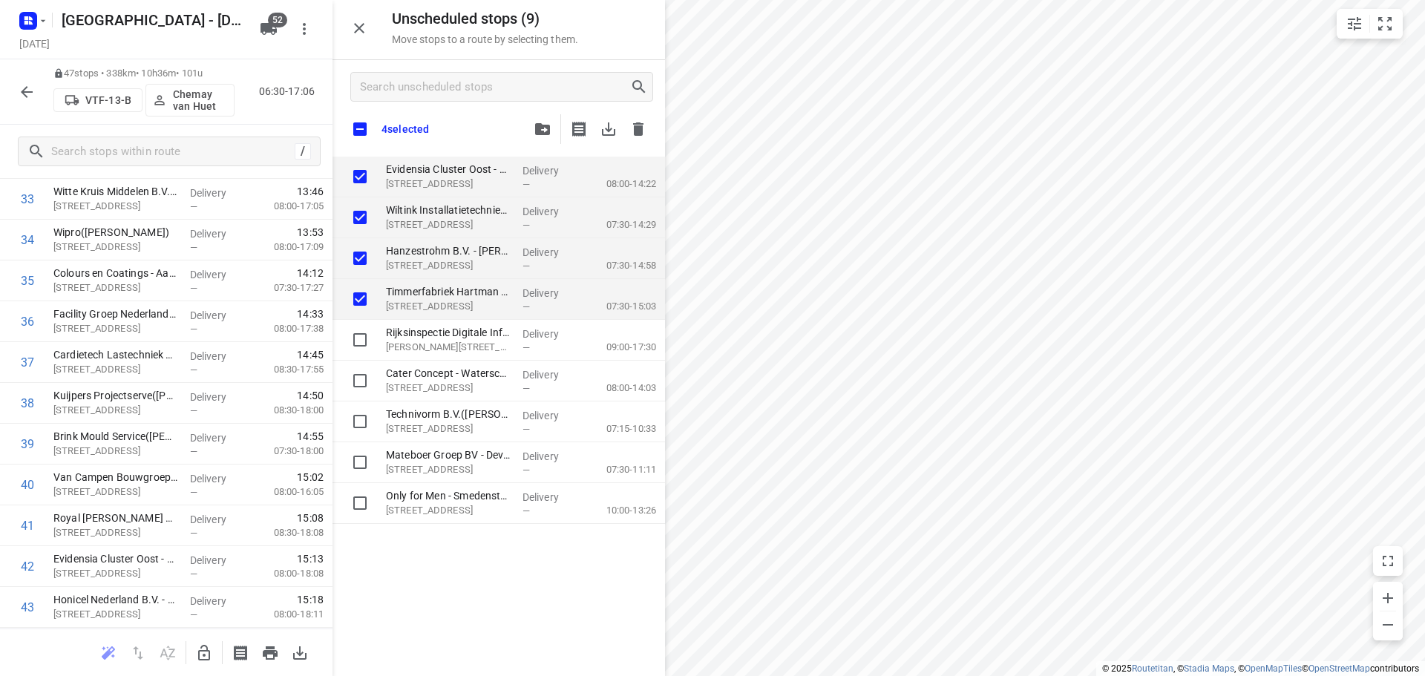
checkbox input "true"
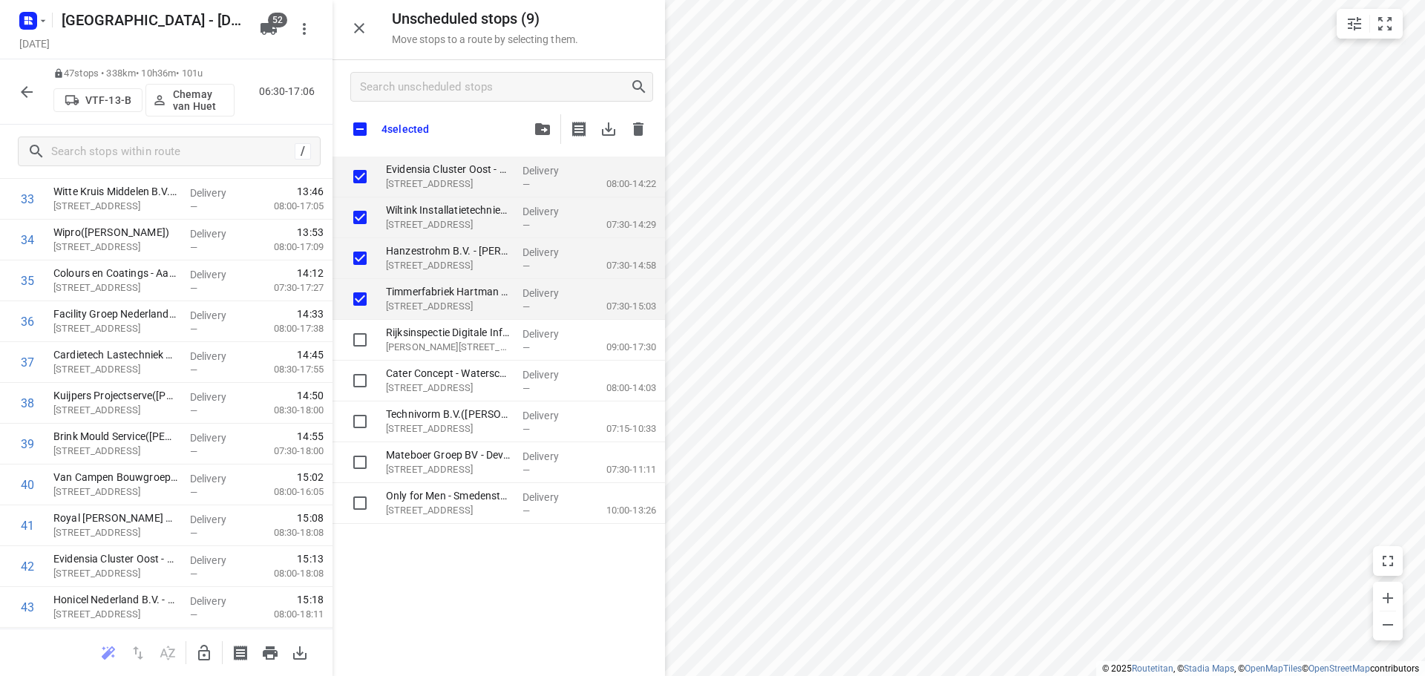
checkbox input "true"
click at [195, 652] on button "button" at bounding box center [204, 653] width 30 height 30
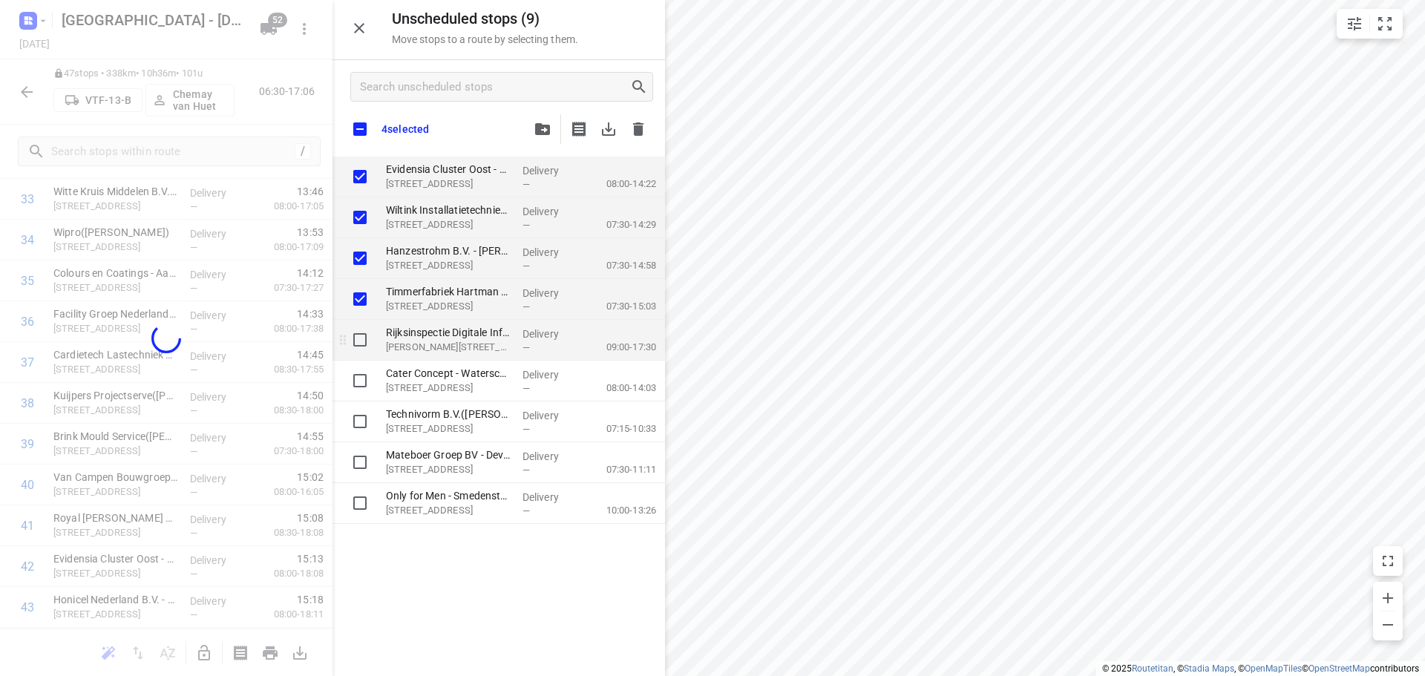
checkbox input "true"
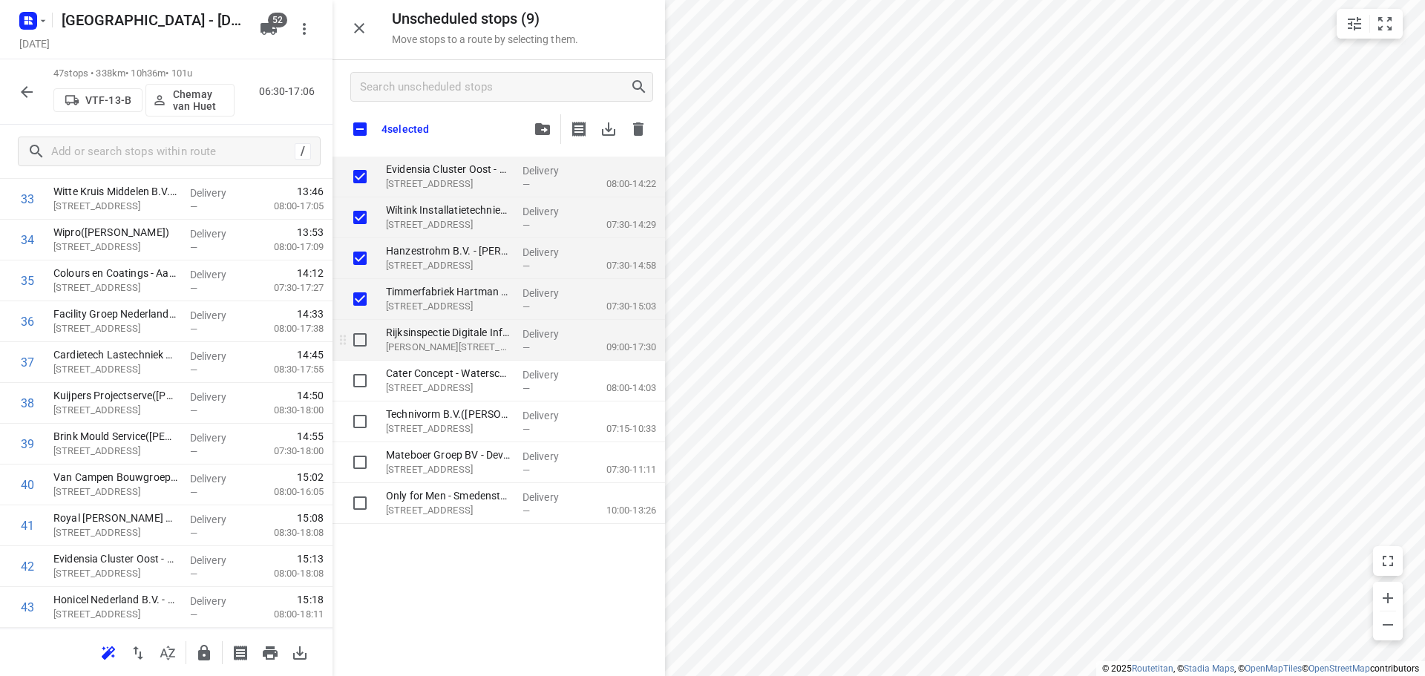
checkbox input "true"
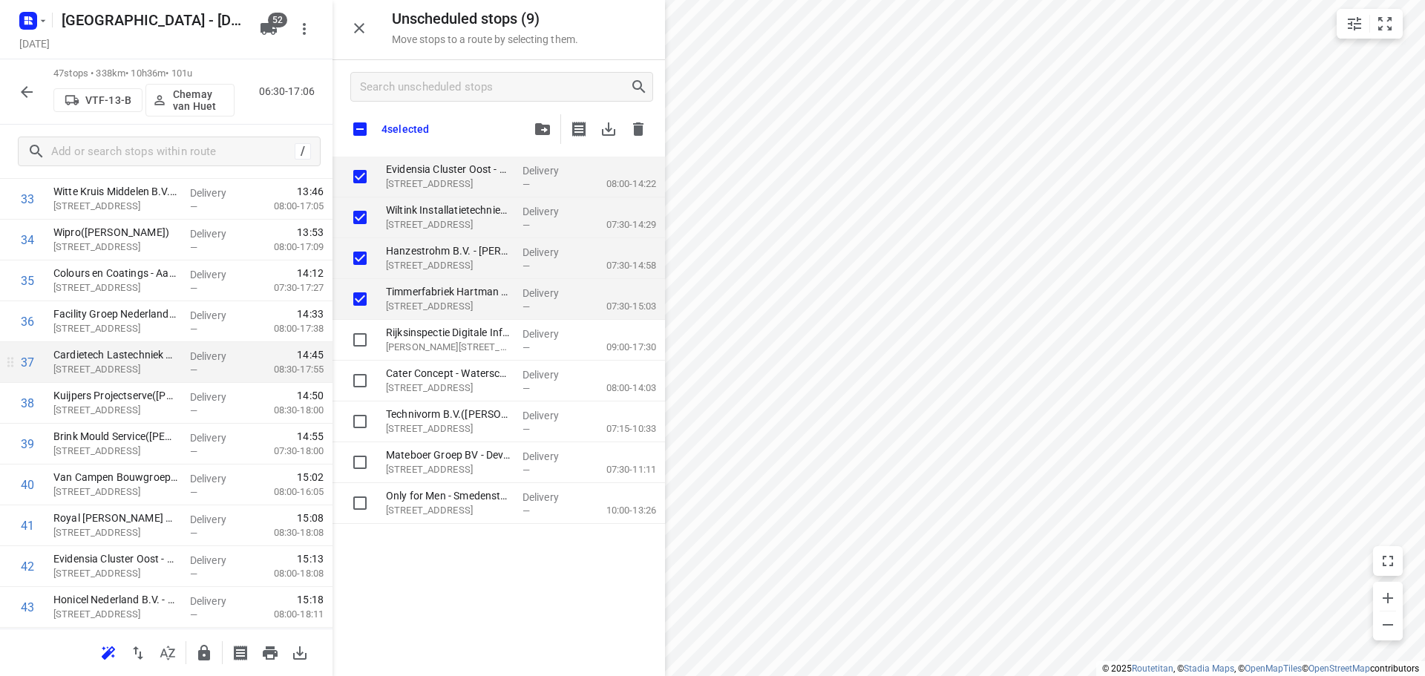
checkbox input "true"
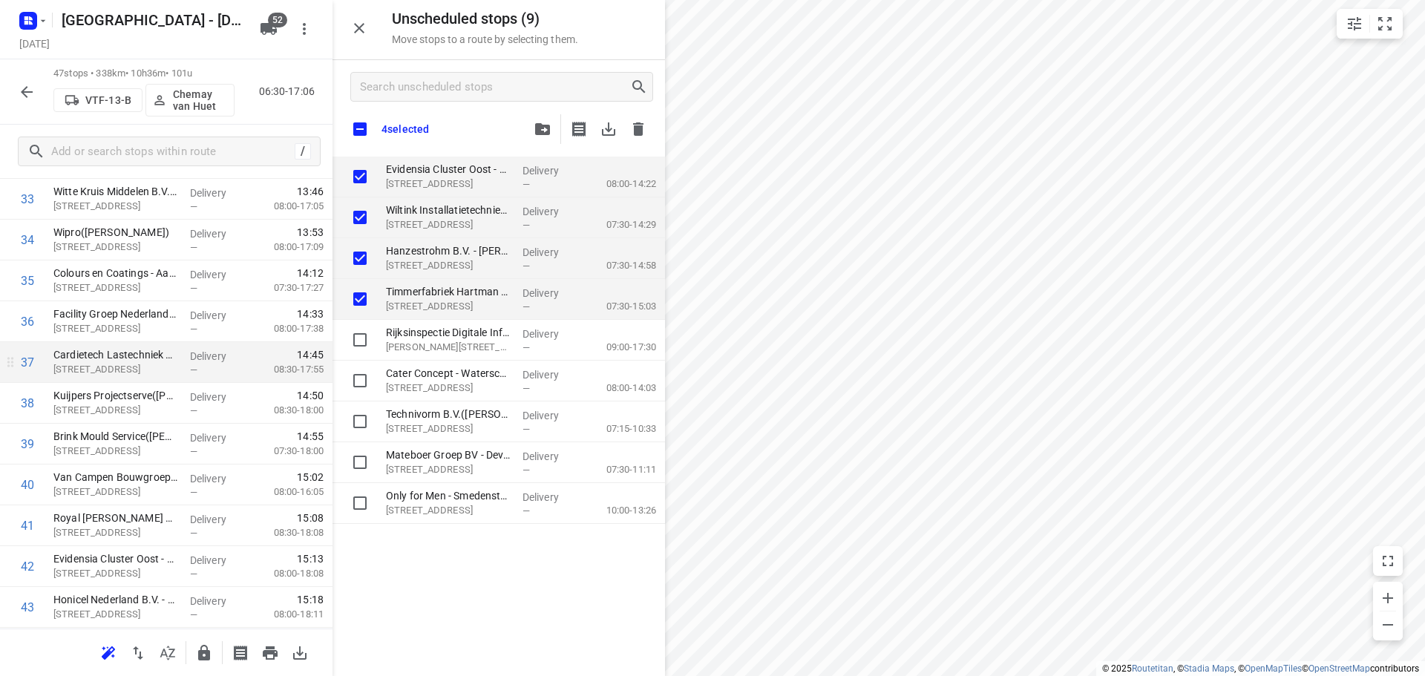
checkbox input "true"
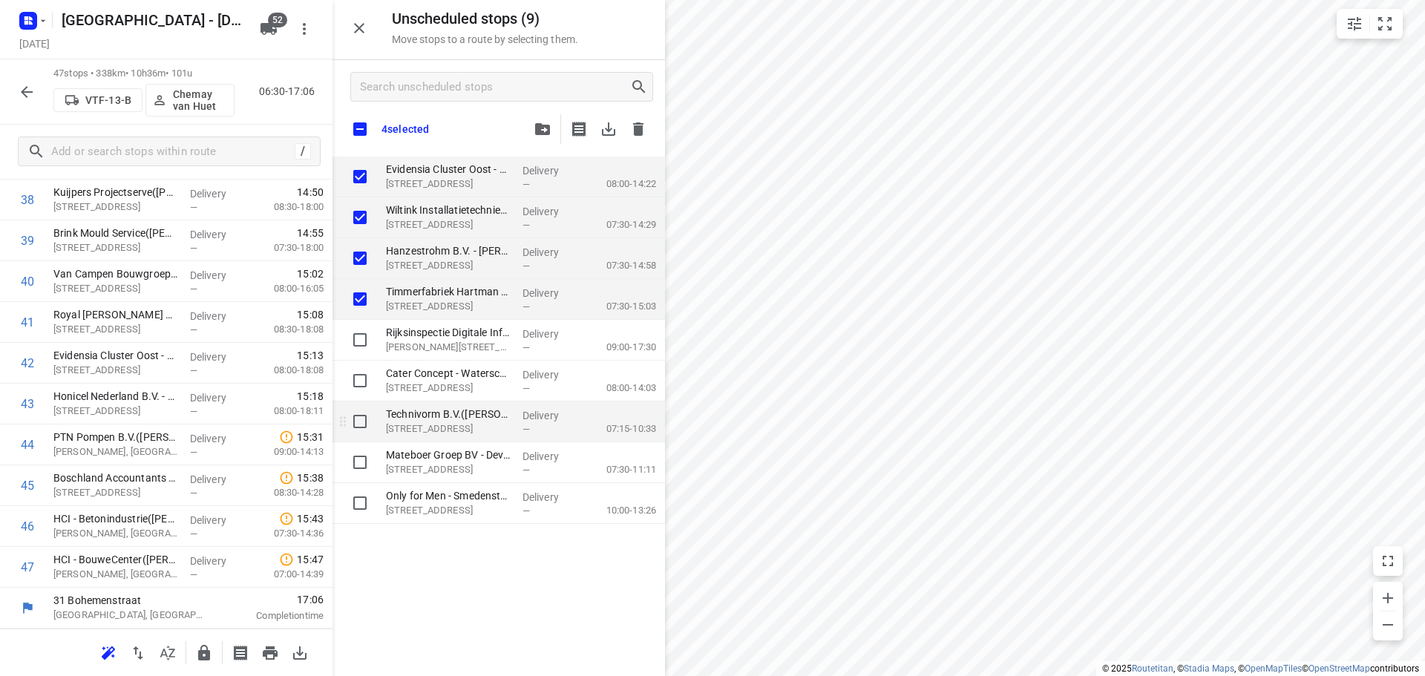
checkbox input "true"
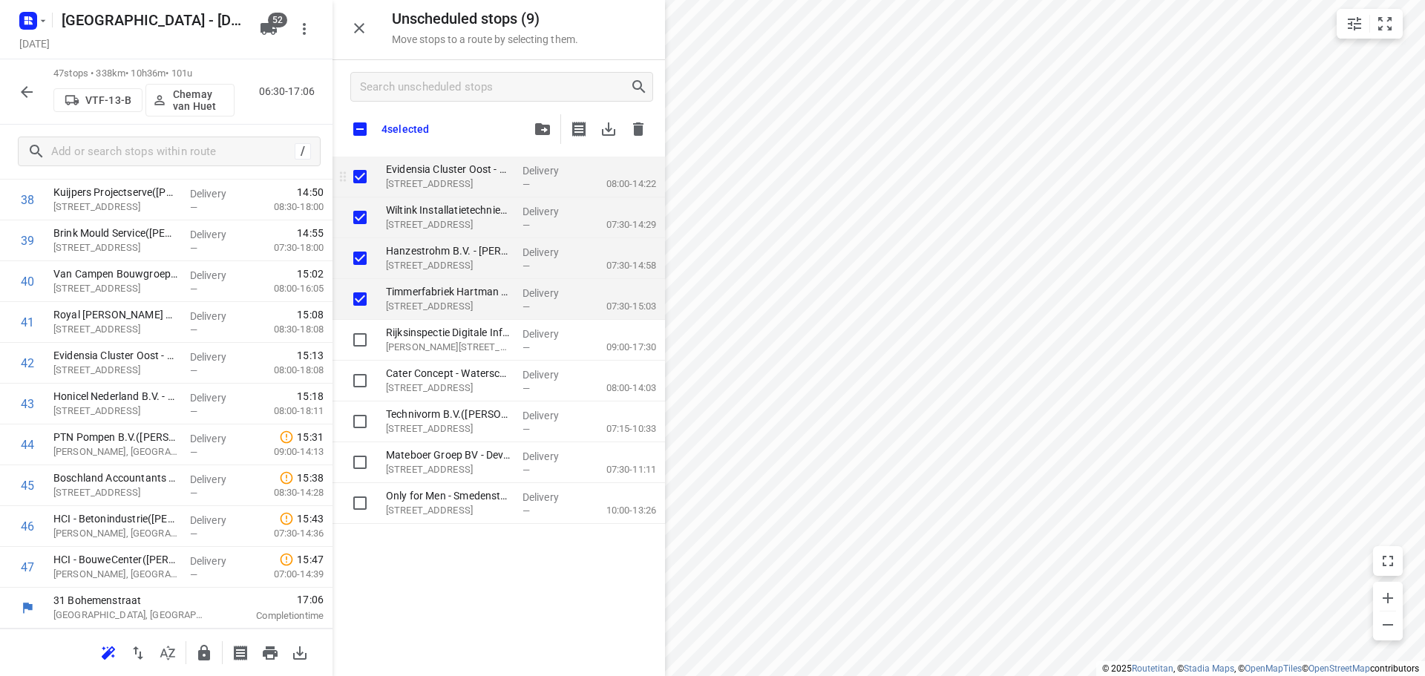
checkbox input "true"
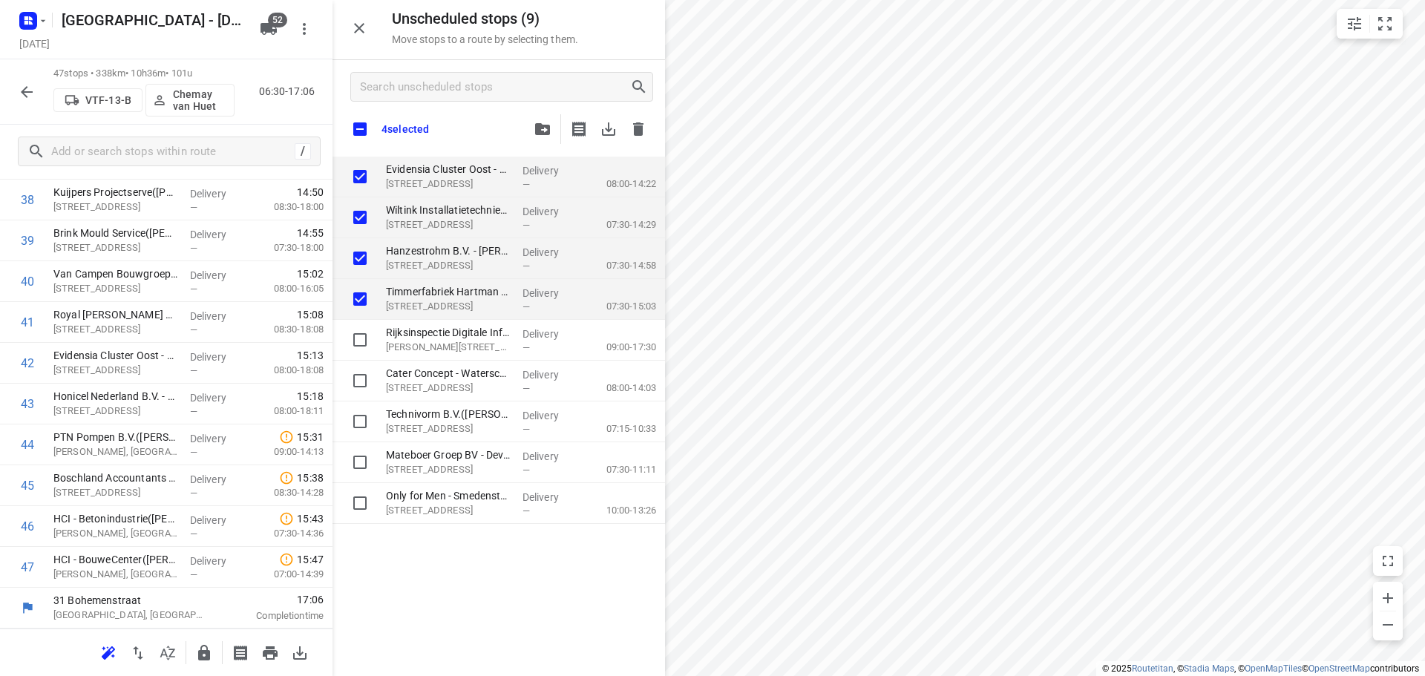
checkbox input "true"
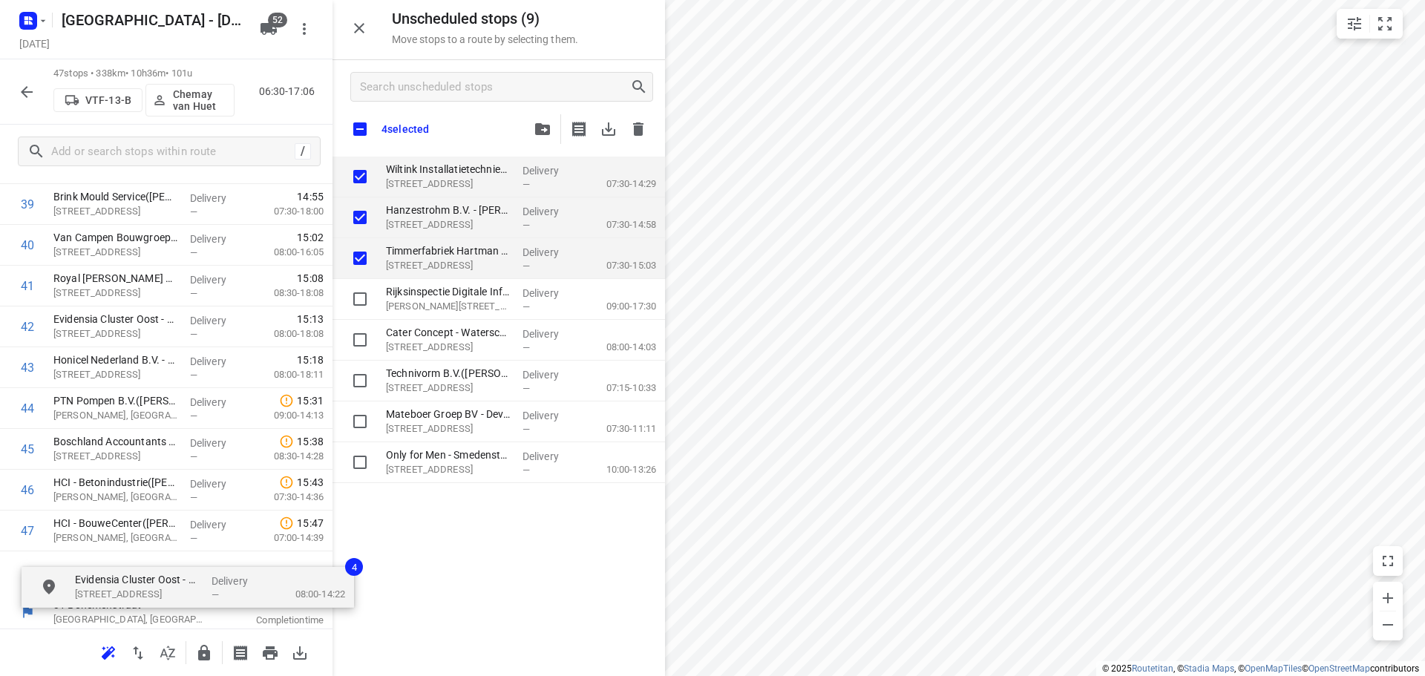
scroll to position [1678, 0]
drag, startPoint x: 438, startPoint y: 190, endPoint x: 111, endPoint y: 585, distance: 512.5
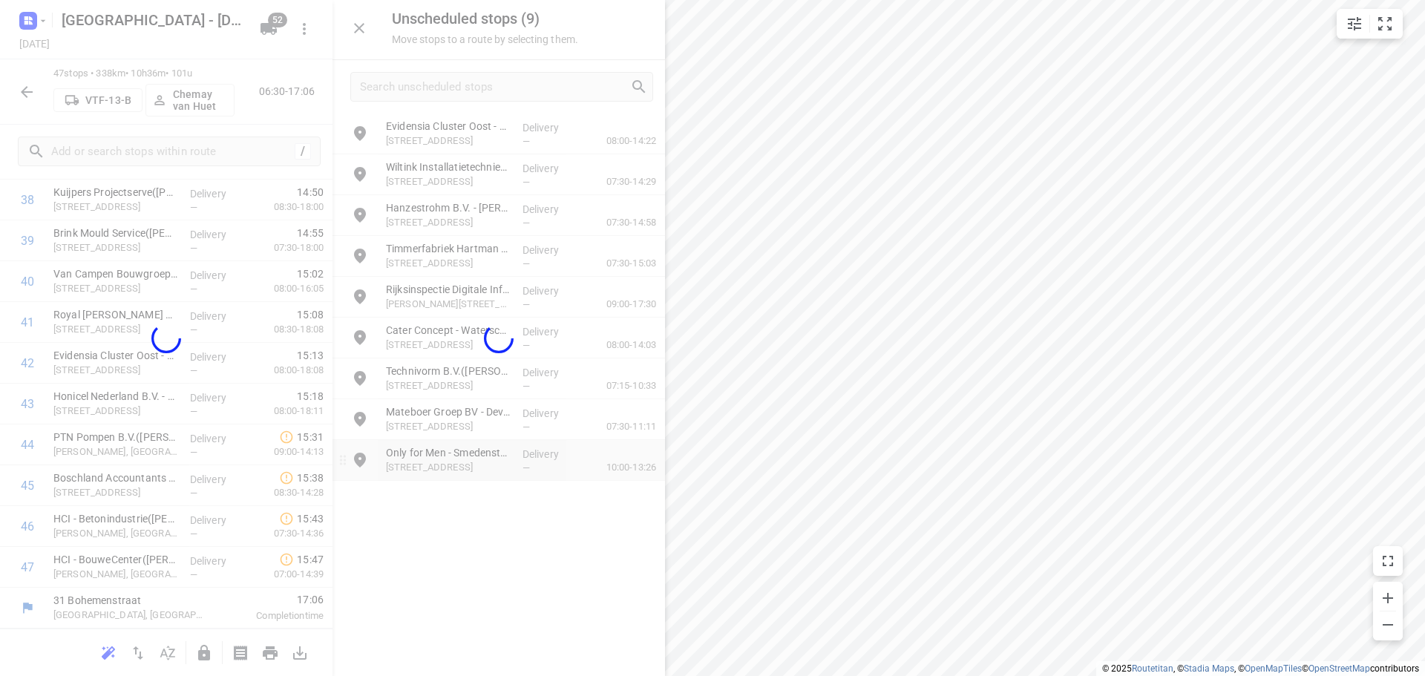
scroll to position [1626, 0]
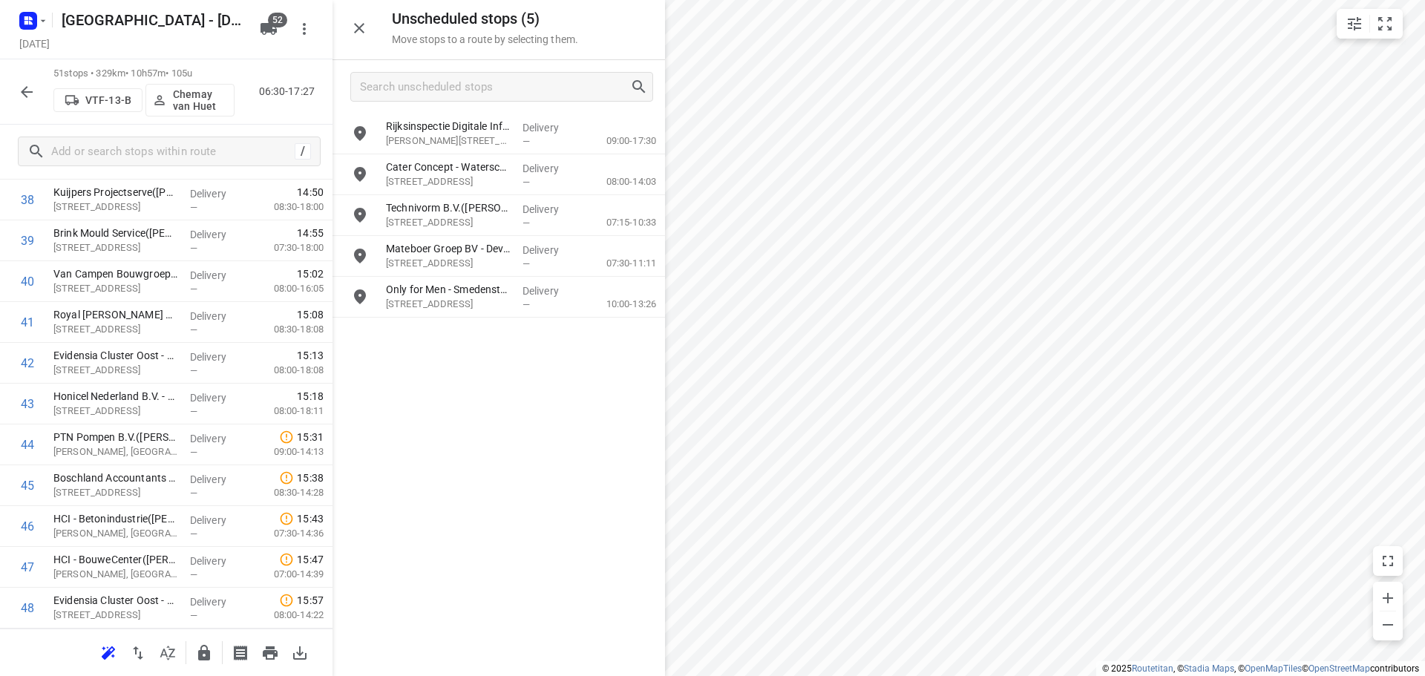
click at [200, 650] on icon "button" at bounding box center [204, 653] width 12 height 16
click at [209, 654] on icon "button" at bounding box center [204, 653] width 12 height 16
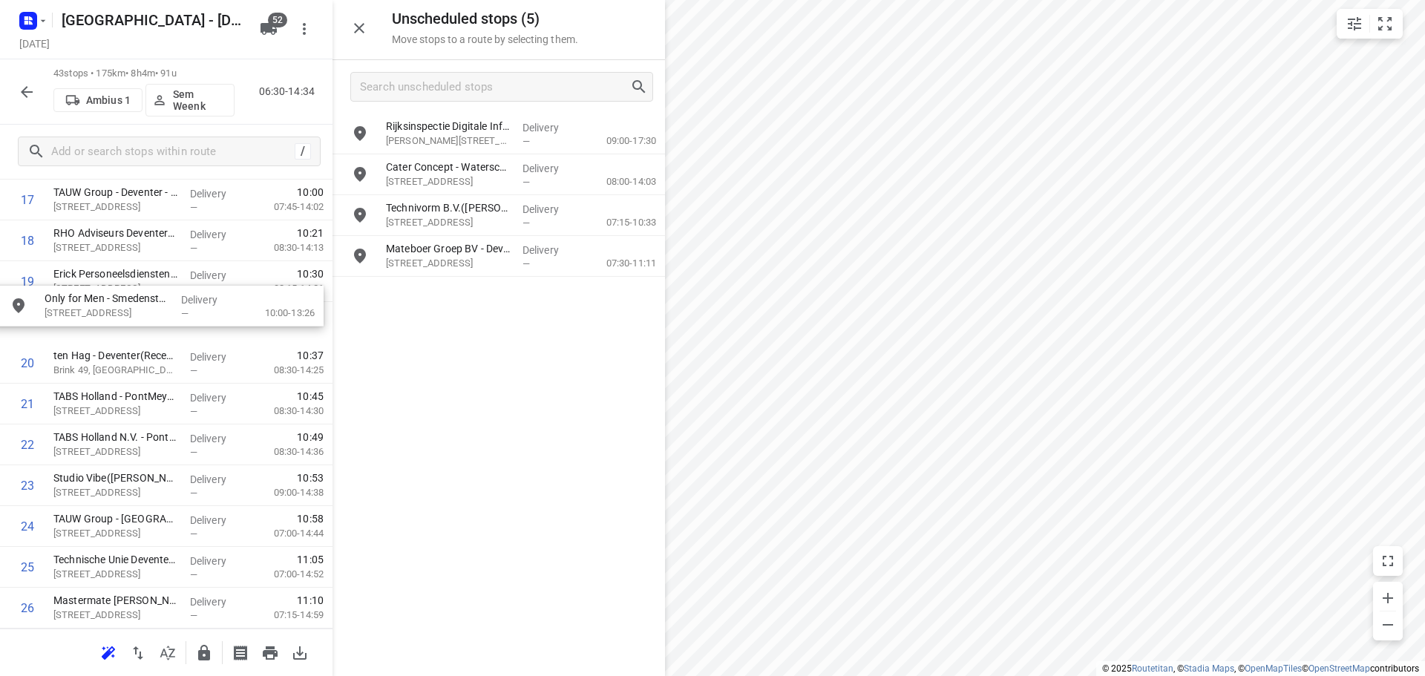
scroll to position [768, 0]
drag, startPoint x: 469, startPoint y: 290, endPoint x: 117, endPoint y: 356, distance: 358.6
click at [197, 649] on icon "button" at bounding box center [204, 653] width 18 height 18
click at [195, 654] on button "button" at bounding box center [204, 653] width 30 height 30
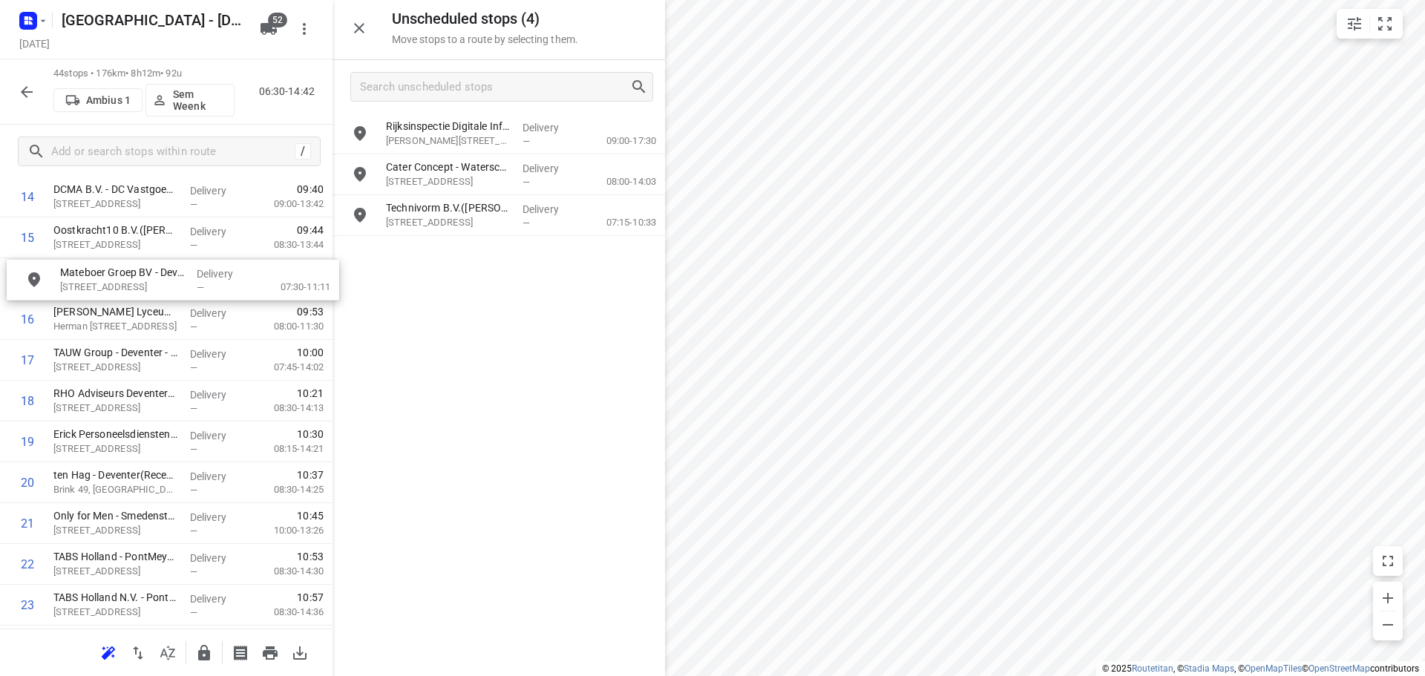
scroll to position [645, 1]
drag, startPoint x: 480, startPoint y: 247, endPoint x: 138, endPoint y: 283, distance: 344.1
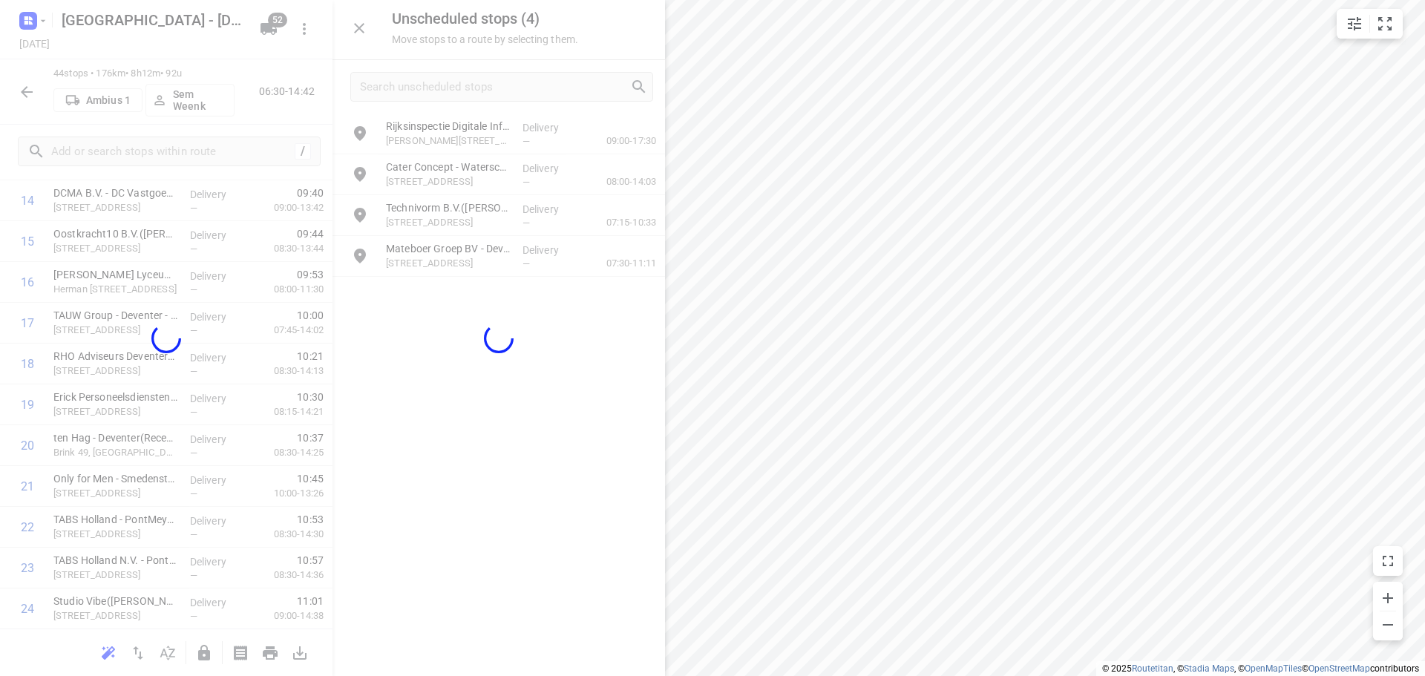
scroll to position [645, 0]
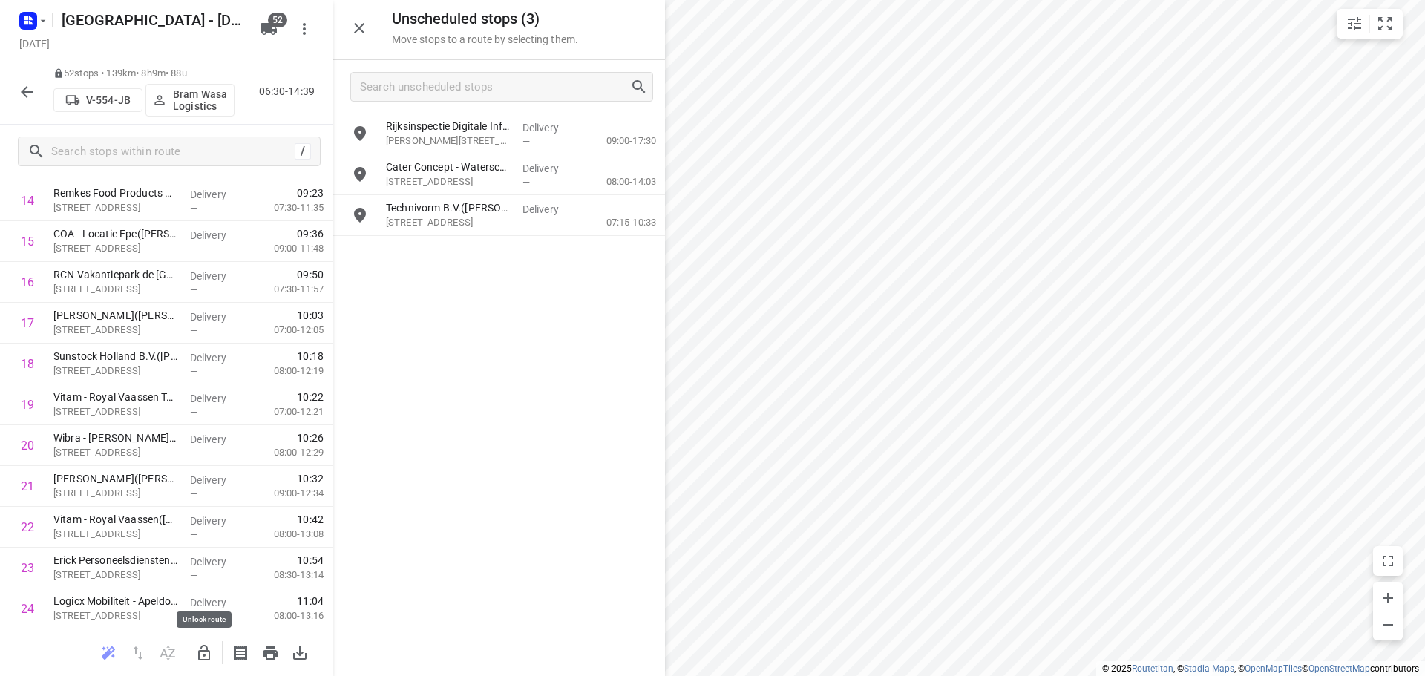
click at [202, 647] on icon "button" at bounding box center [204, 653] width 12 height 16
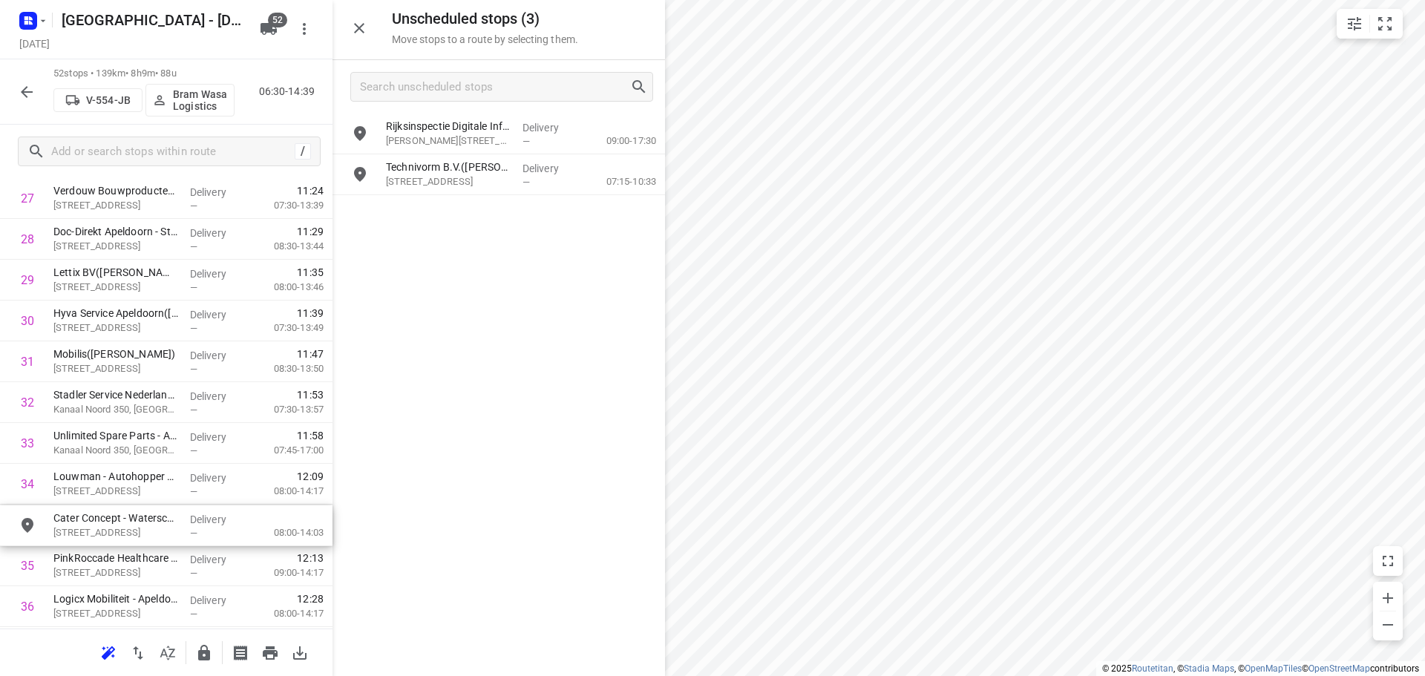
scroll to position [1181, 0]
drag, startPoint x: 469, startPoint y: 190, endPoint x: 131, endPoint y: 506, distance: 463.3
click at [197, 655] on icon "button" at bounding box center [204, 653] width 18 height 18
click at [203, 652] on icon "button" at bounding box center [204, 653] width 18 height 18
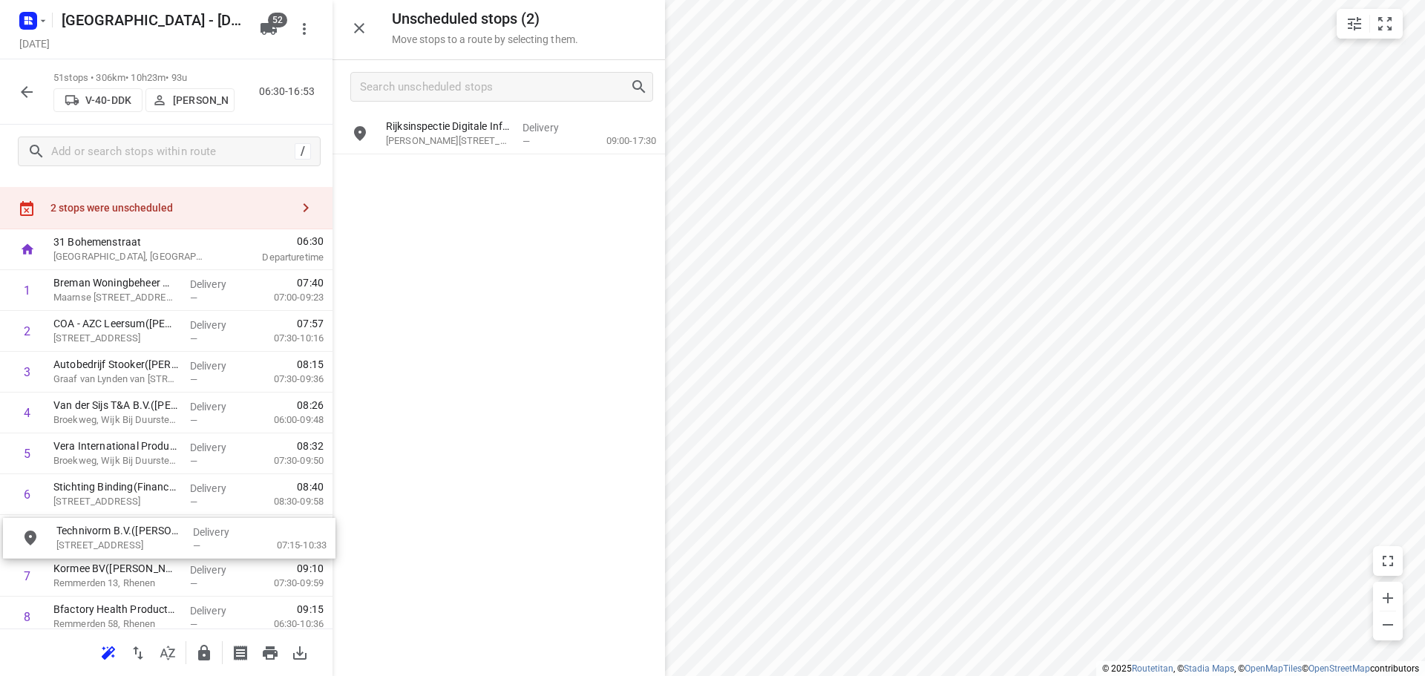
drag, startPoint x: 479, startPoint y: 183, endPoint x: 145, endPoint y: 547, distance: 493.9
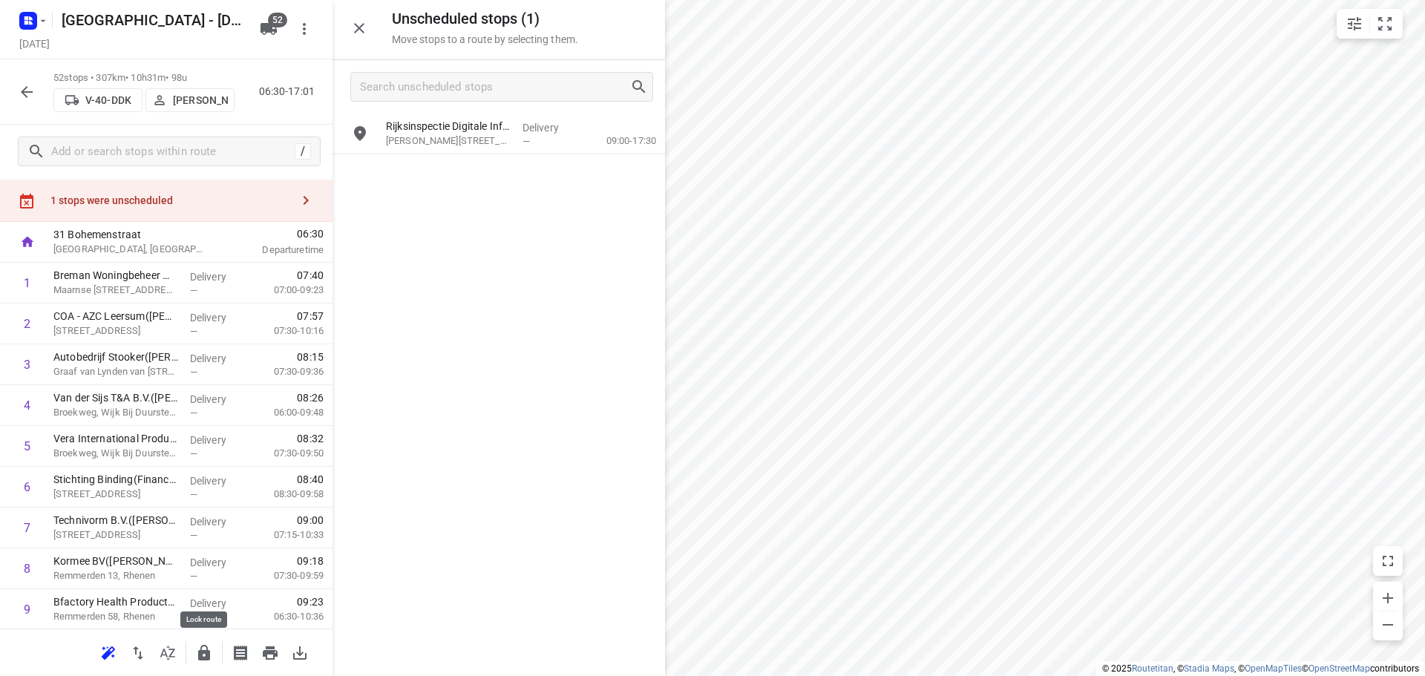
click at [197, 657] on icon "button" at bounding box center [204, 653] width 18 height 18
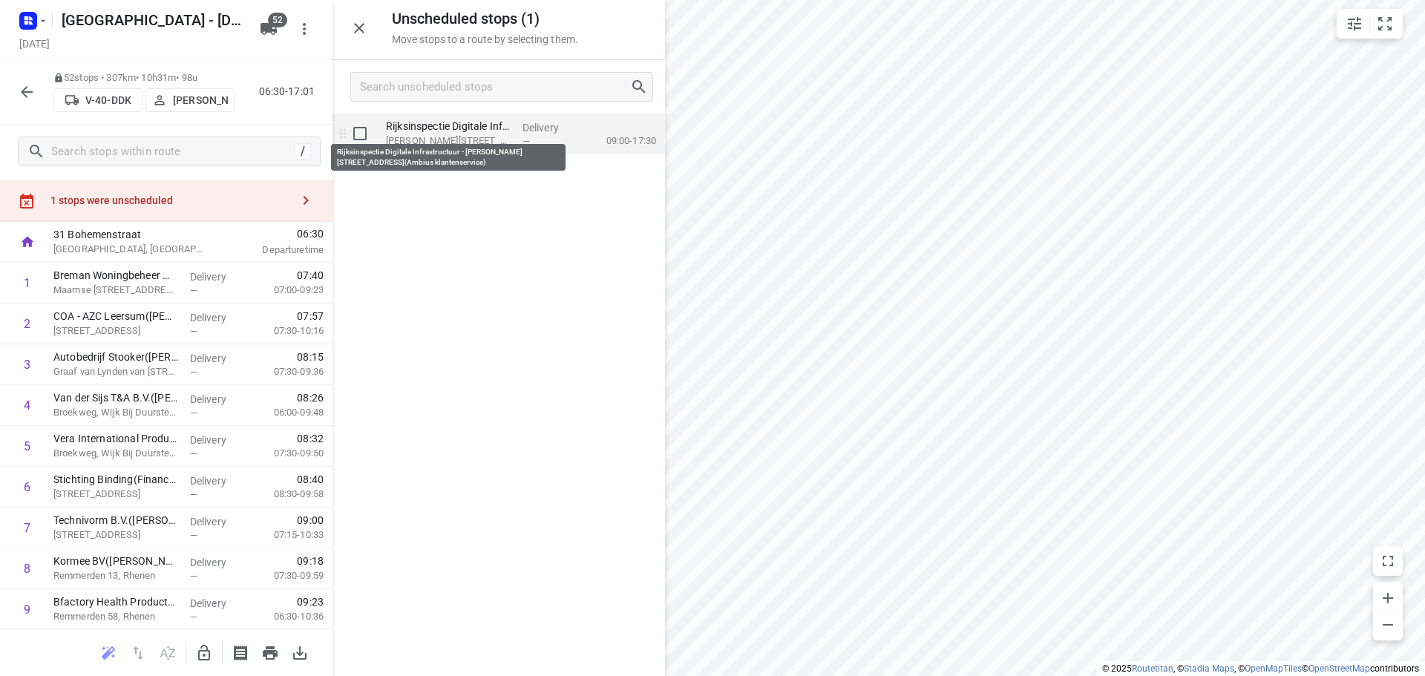
click at [395, 126] on p "Rijksinspectie Digitale Infrastructuur - [PERSON_NAME][STREET_ADDRESS](Ambius k…" at bounding box center [448, 126] width 125 height 15
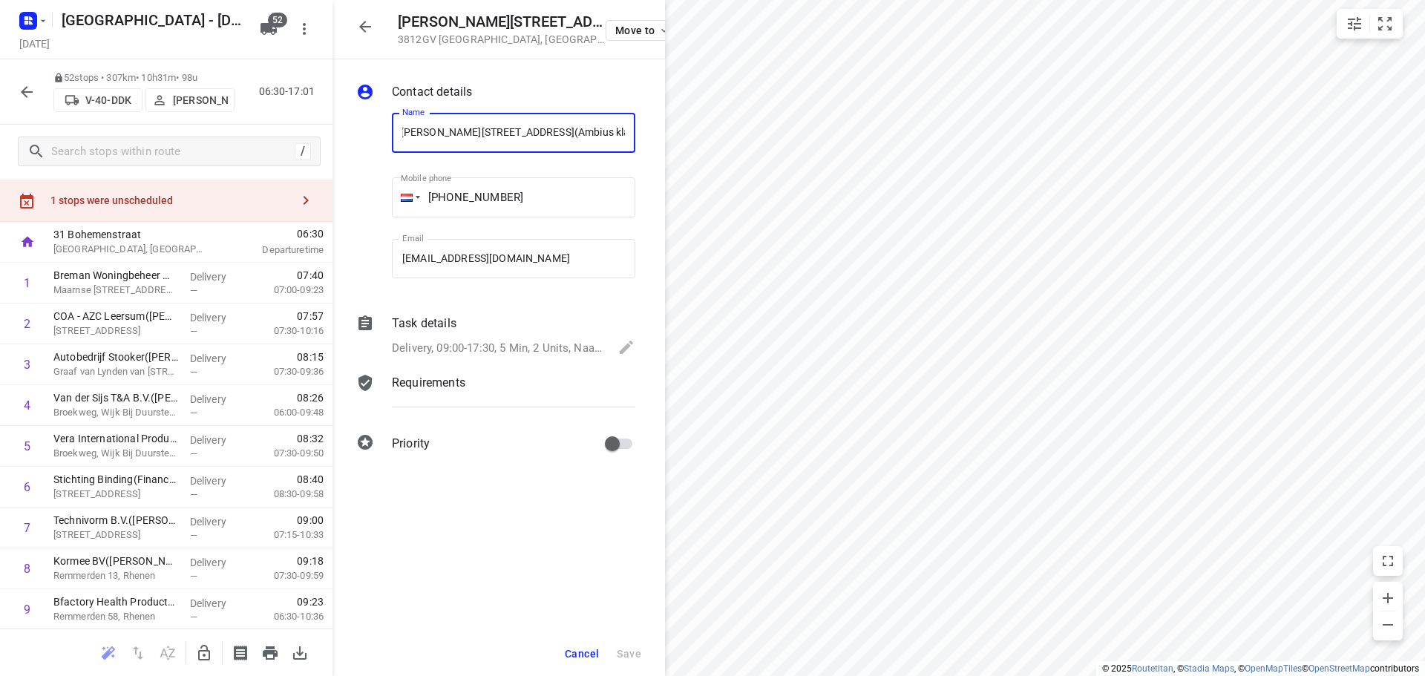
scroll to position [0, 0]
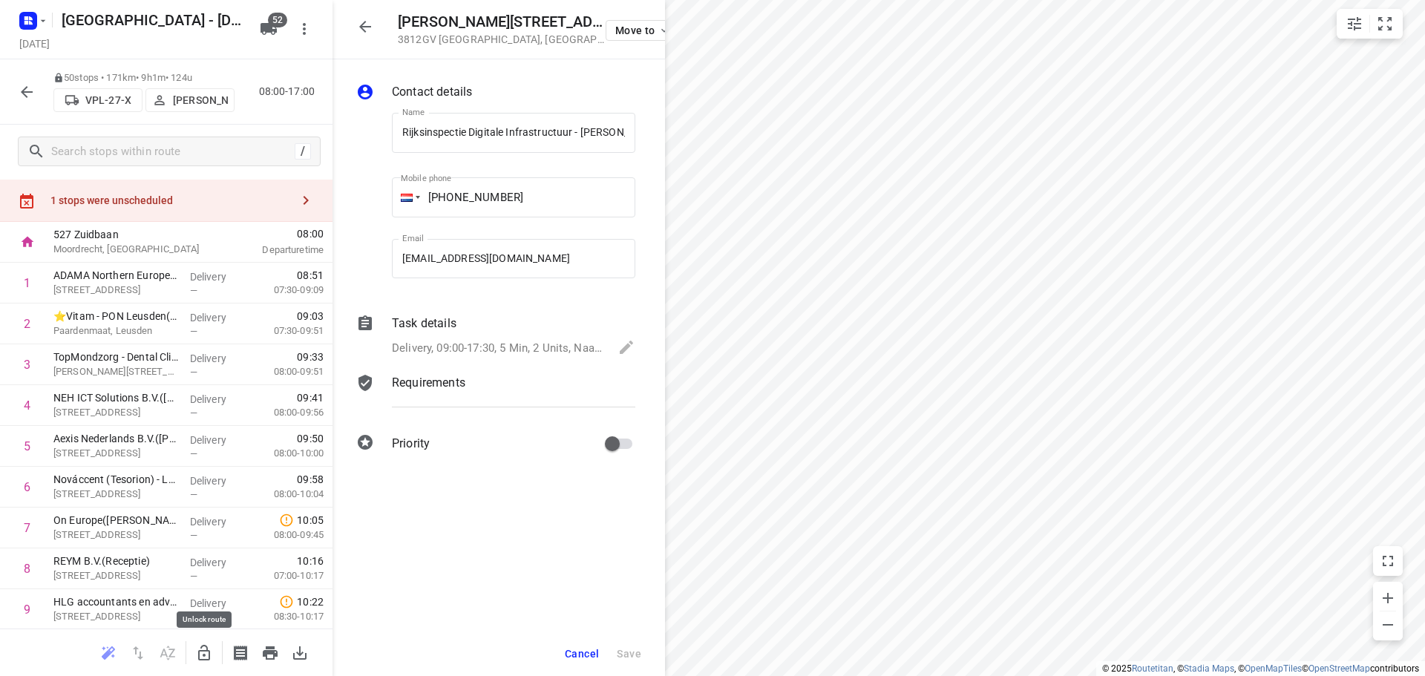
click at [211, 648] on icon "button" at bounding box center [204, 653] width 18 height 18
click at [379, 22] on button "button" at bounding box center [365, 27] width 30 height 30
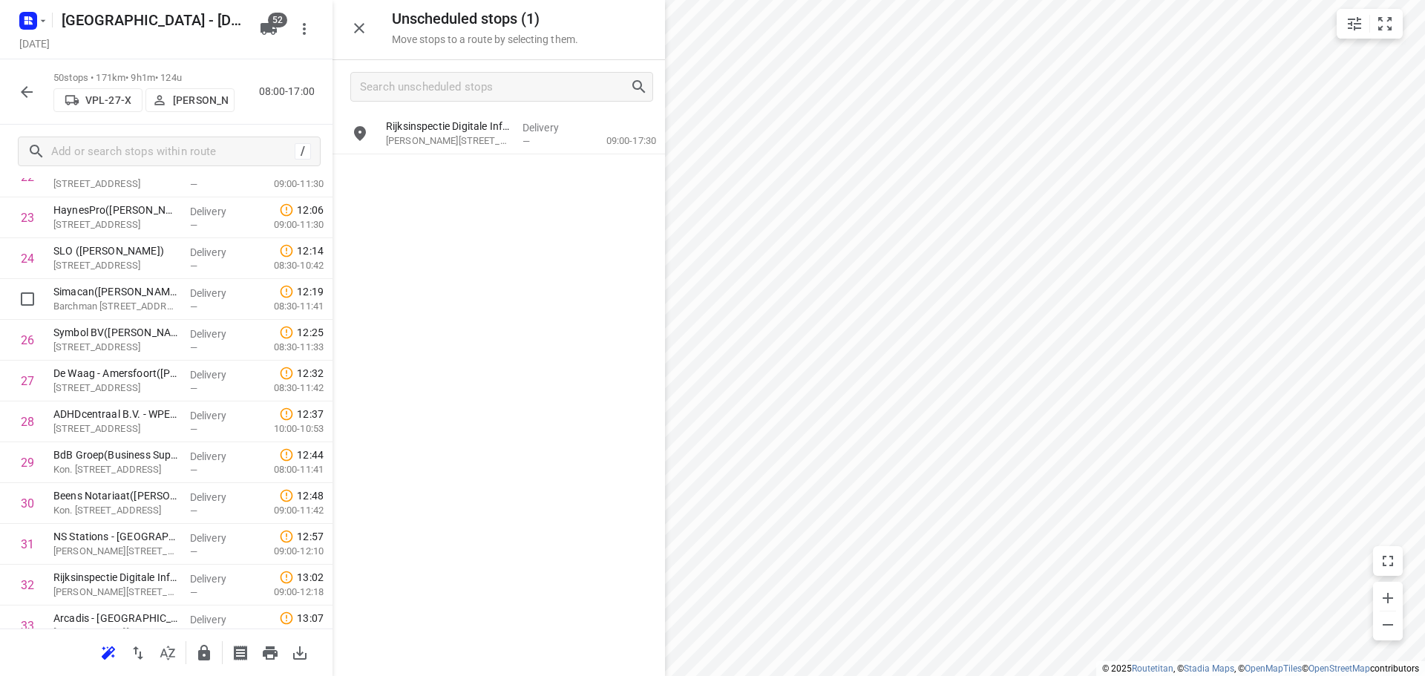
scroll to position [1146, 0]
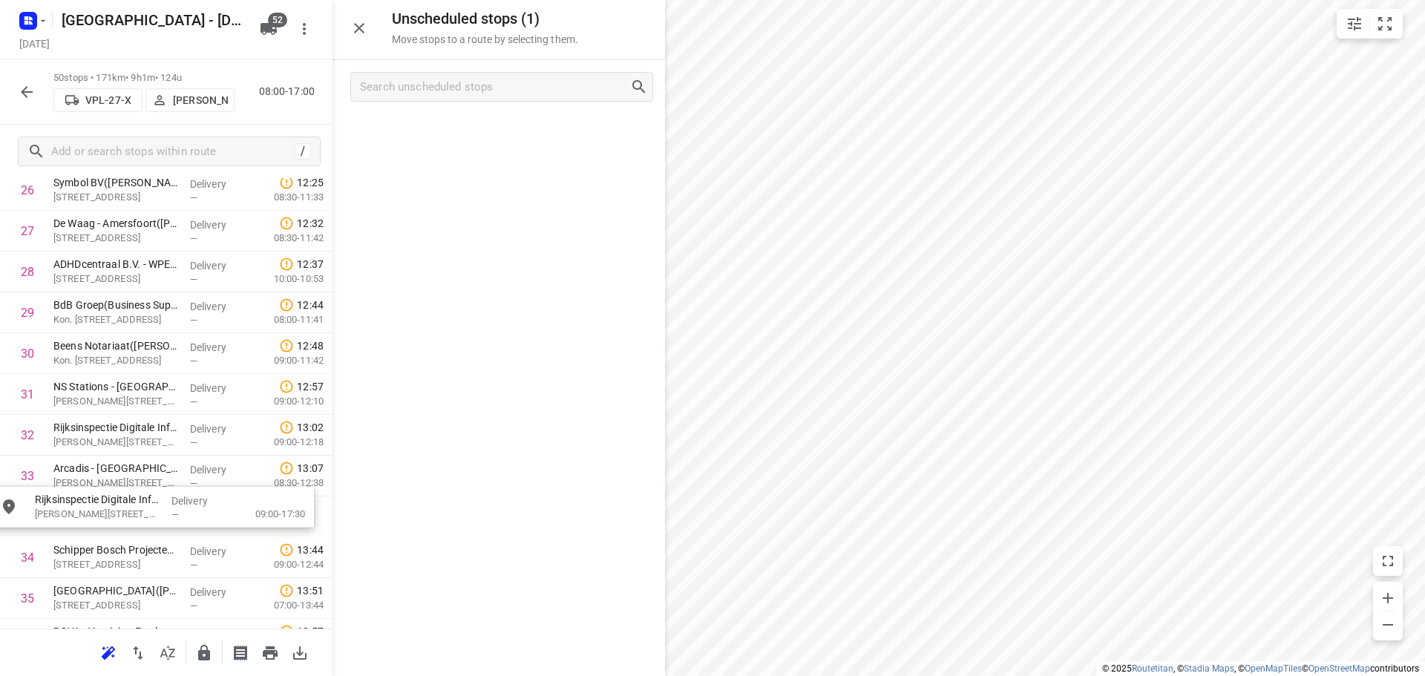
drag, startPoint x: 432, startPoint y: 134, endPoint x: 80, endPoint y: 523, distance: 524.6
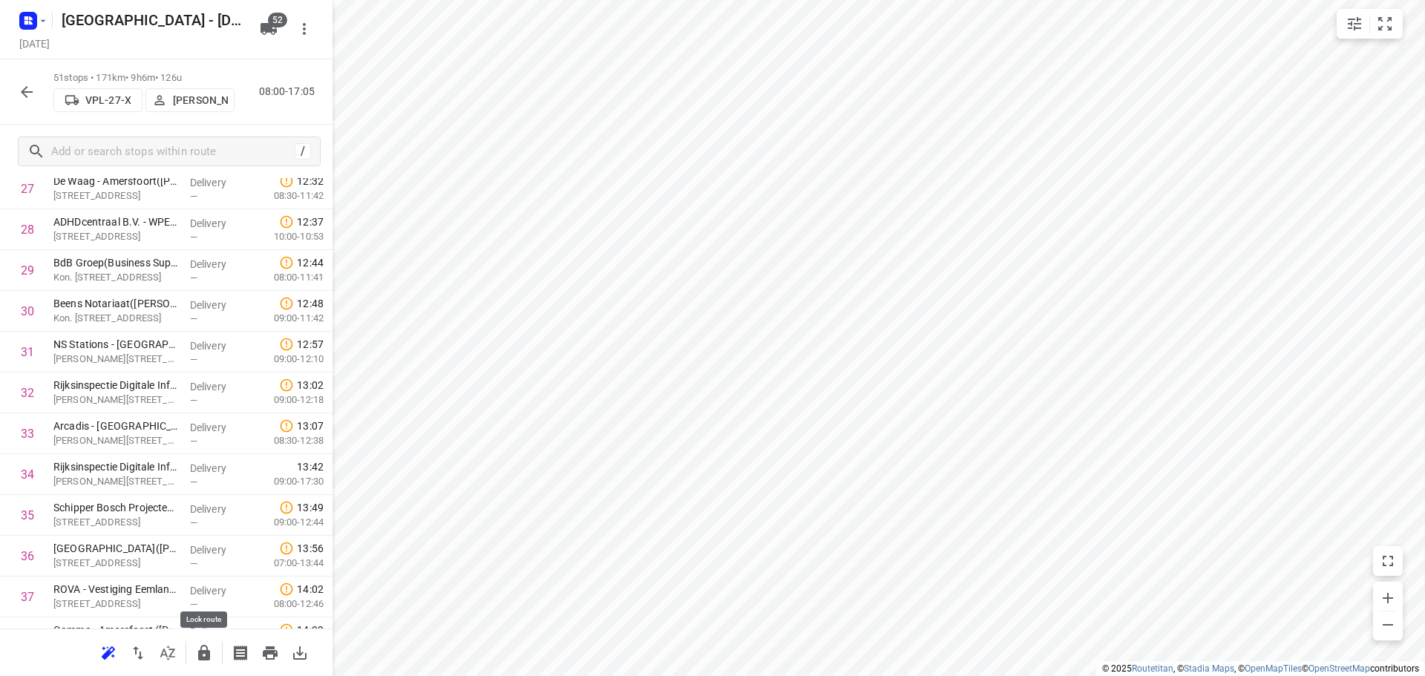
click at [200, 653] on icon "button" at bounding box center [204, 653] width 12 height 16
click at [29, 96] on icon "button" at bounding box center [27, 92] width 18 height 18
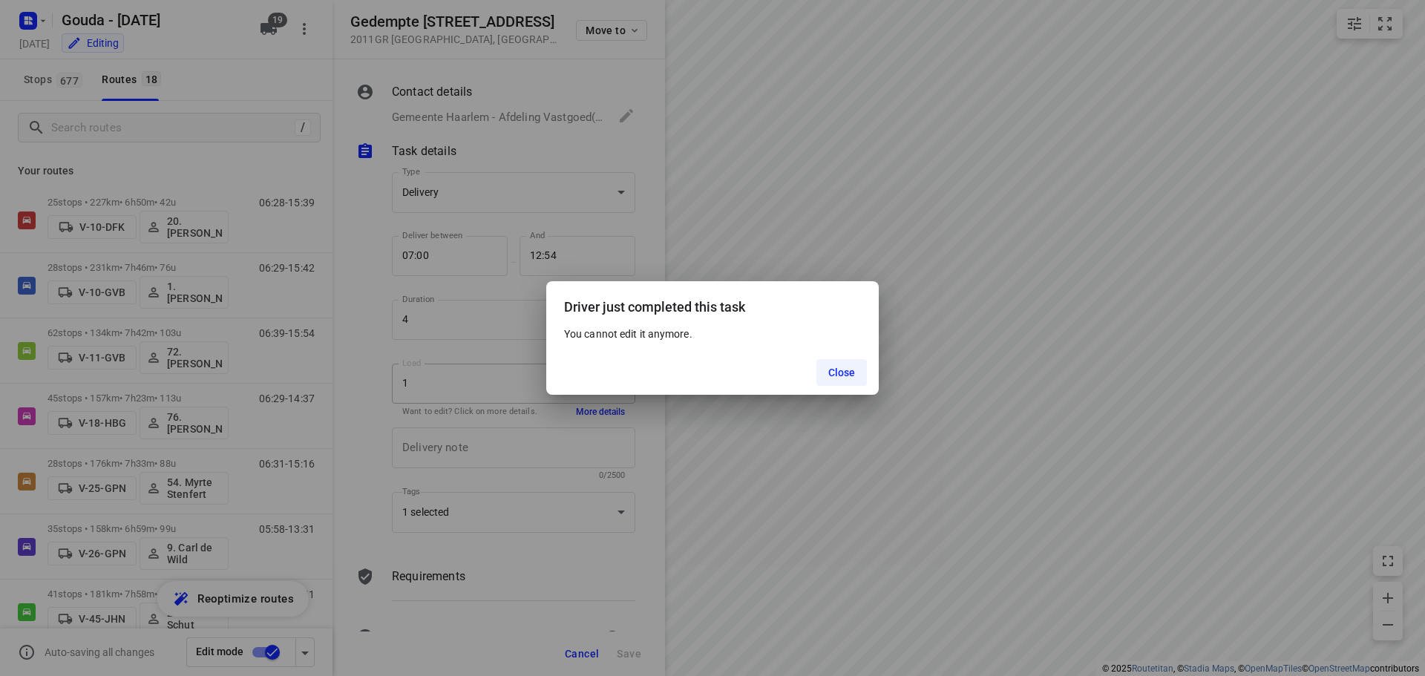
click at [805, 360] on div "Close" at bounding box center [712, 372] width 333 height 45
click at [832, 375] on span "Close" at bounding box center [842, 373] width 27 height 12
